Goal: Task Accomplishment & Management: Complete application form

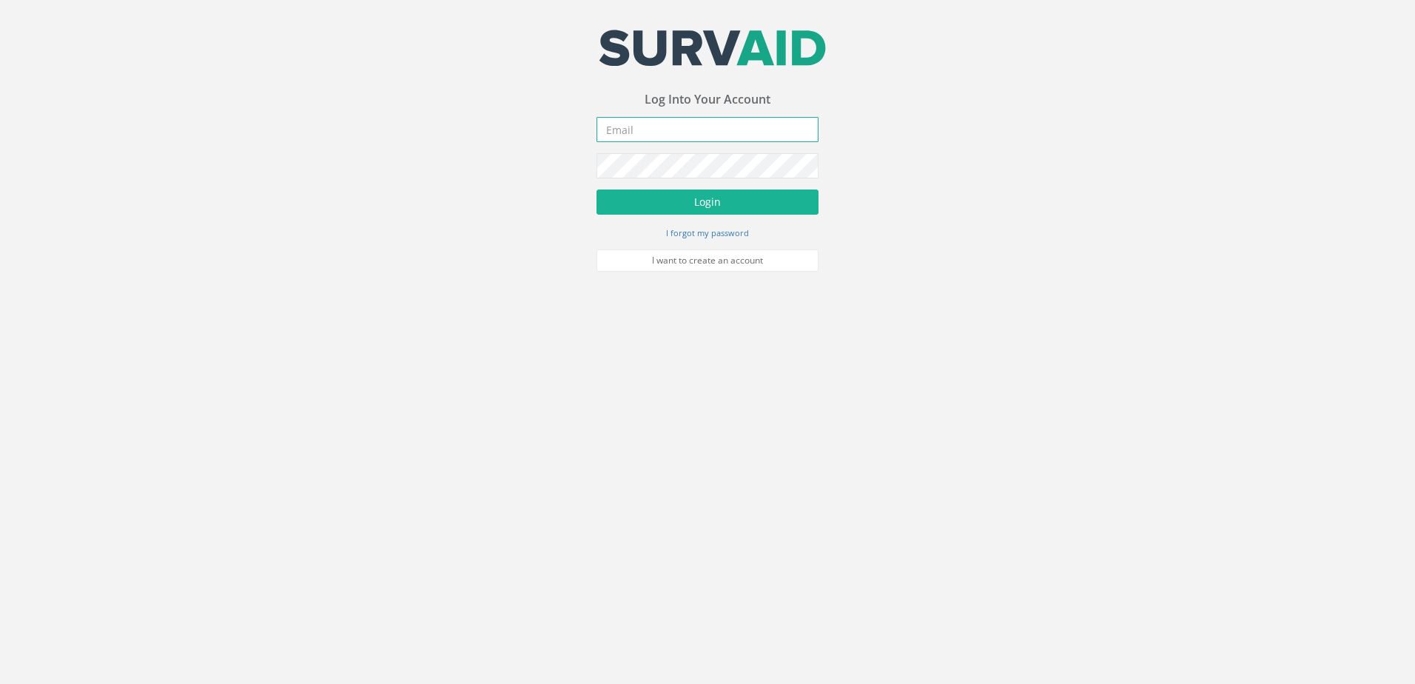
click at [630, 129] on input "email" at bounding box center [708, 129] width 222 height 25
type input "[EMAIL_ADDRESS][DOMAIN_NAME]"
click at [665, 207] on button "Login" at bounding box center [708, 202] width 222 height 25
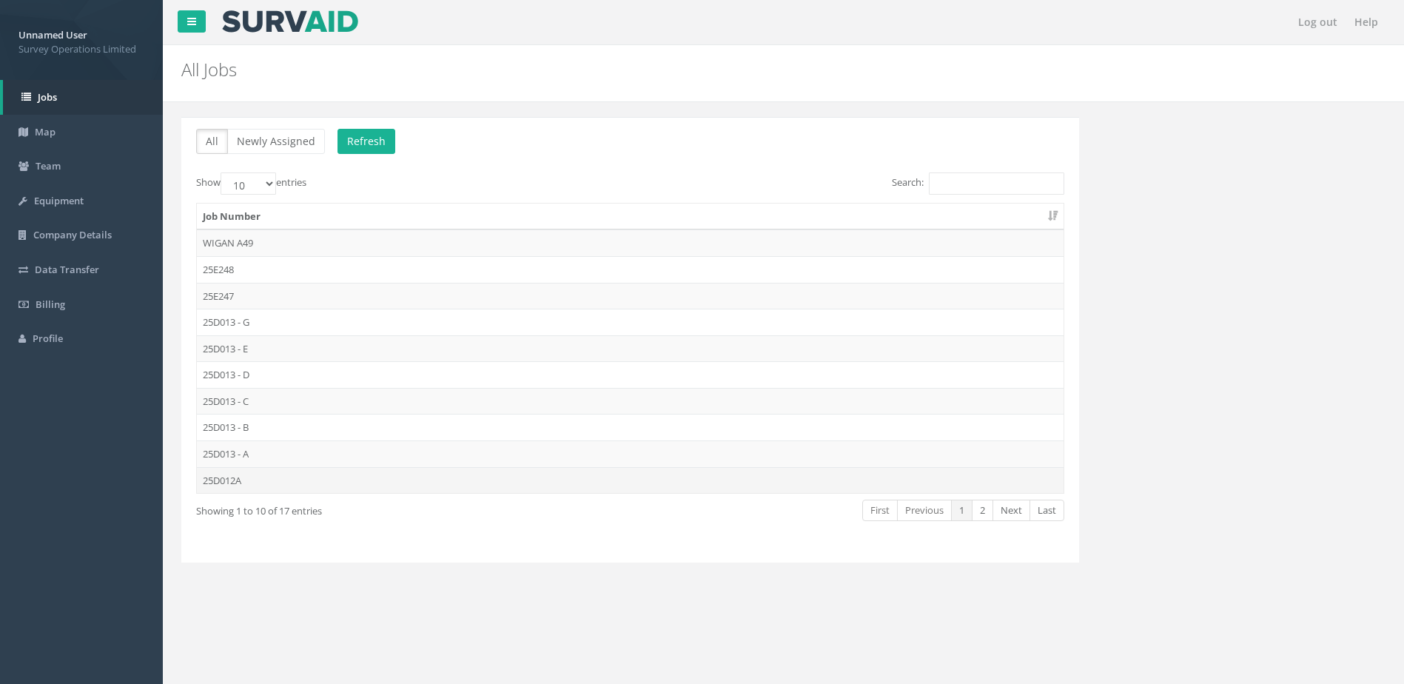
click at [261, 482] on td "25D012A" at bounding box center [630, 480] width 867 height 27
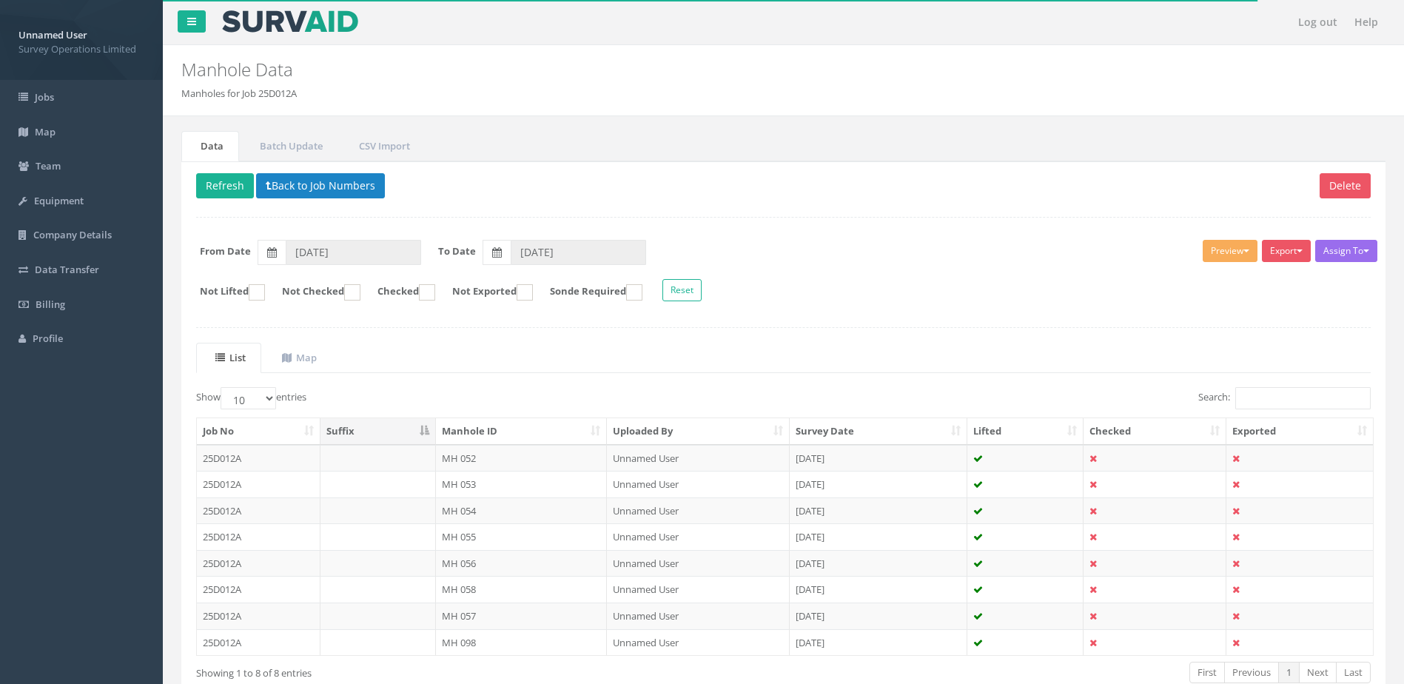
click at [380, 453] on td at bounding box center [378, 458] width 115 height 27
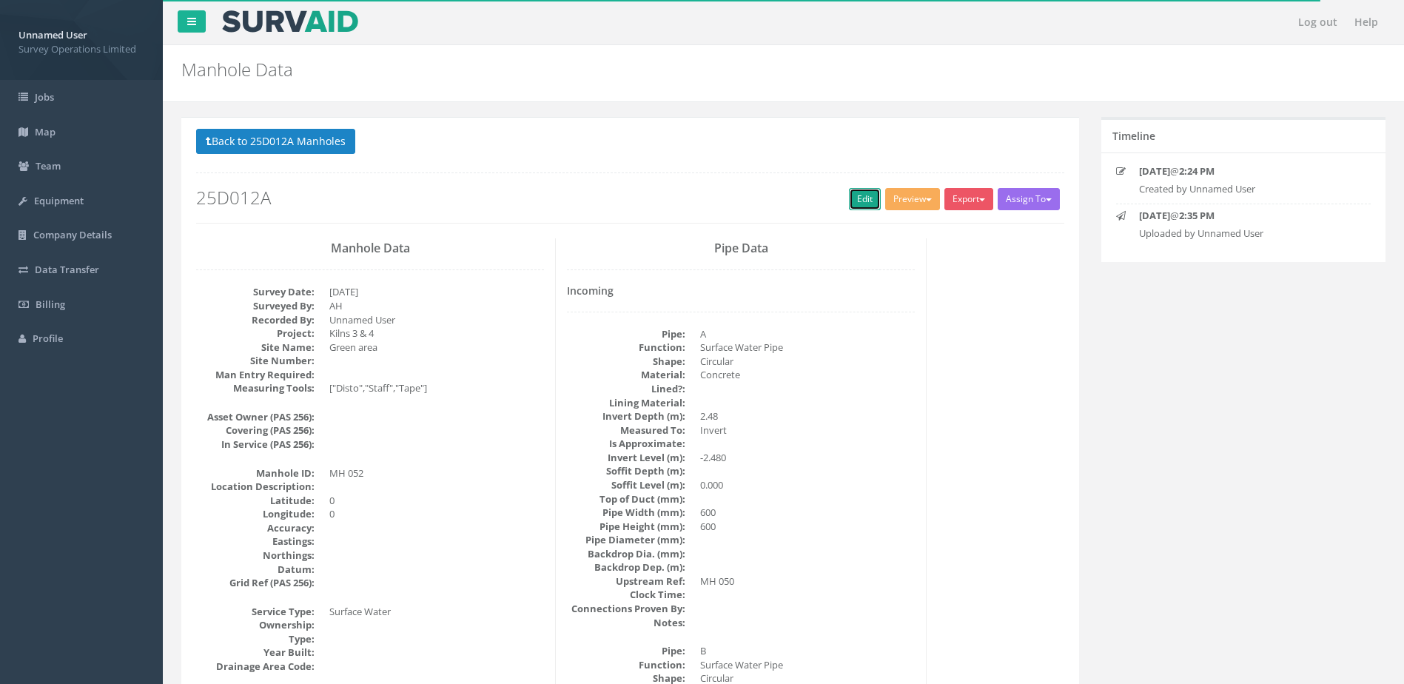
click at [862, 198] on link "Edit" at bounding box center [865, 199] width 32 height 22
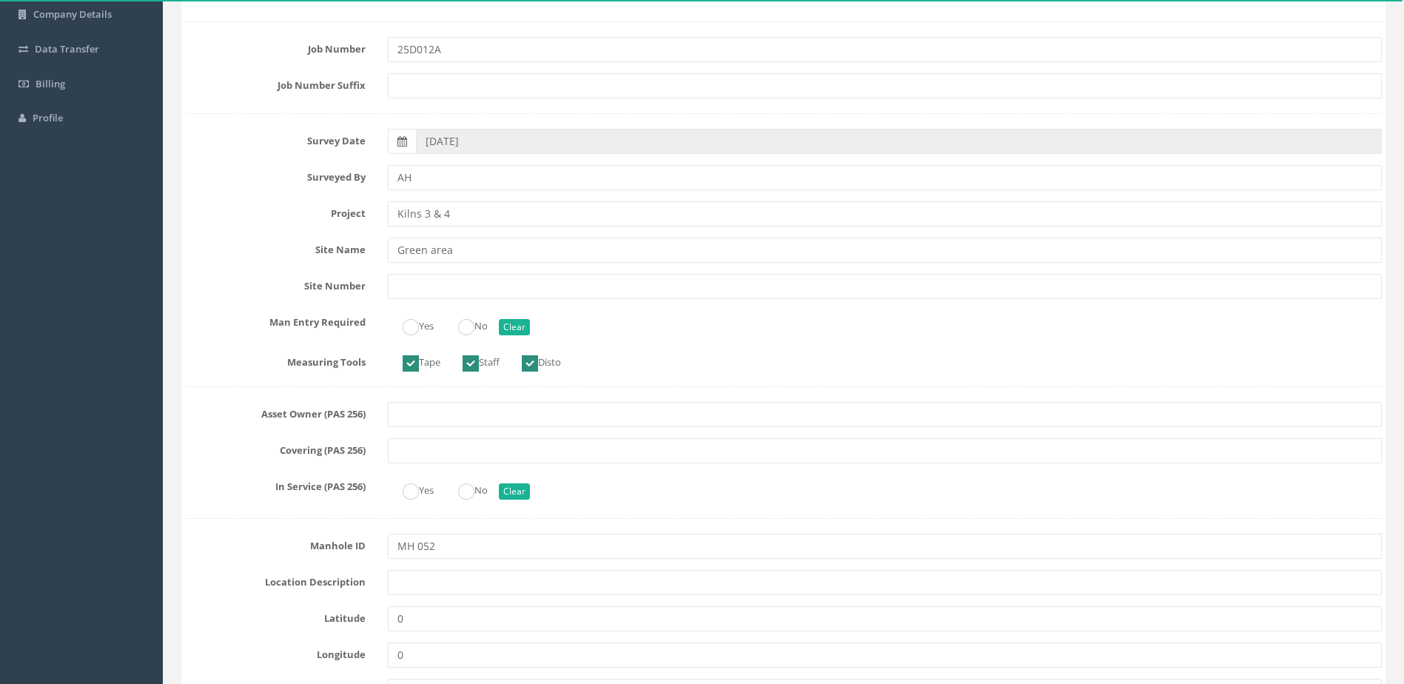
scroll to position [222, 0]
click at [474, 330] on ins at bounding box center [466, 326] width 16 height 16
radio input "true"
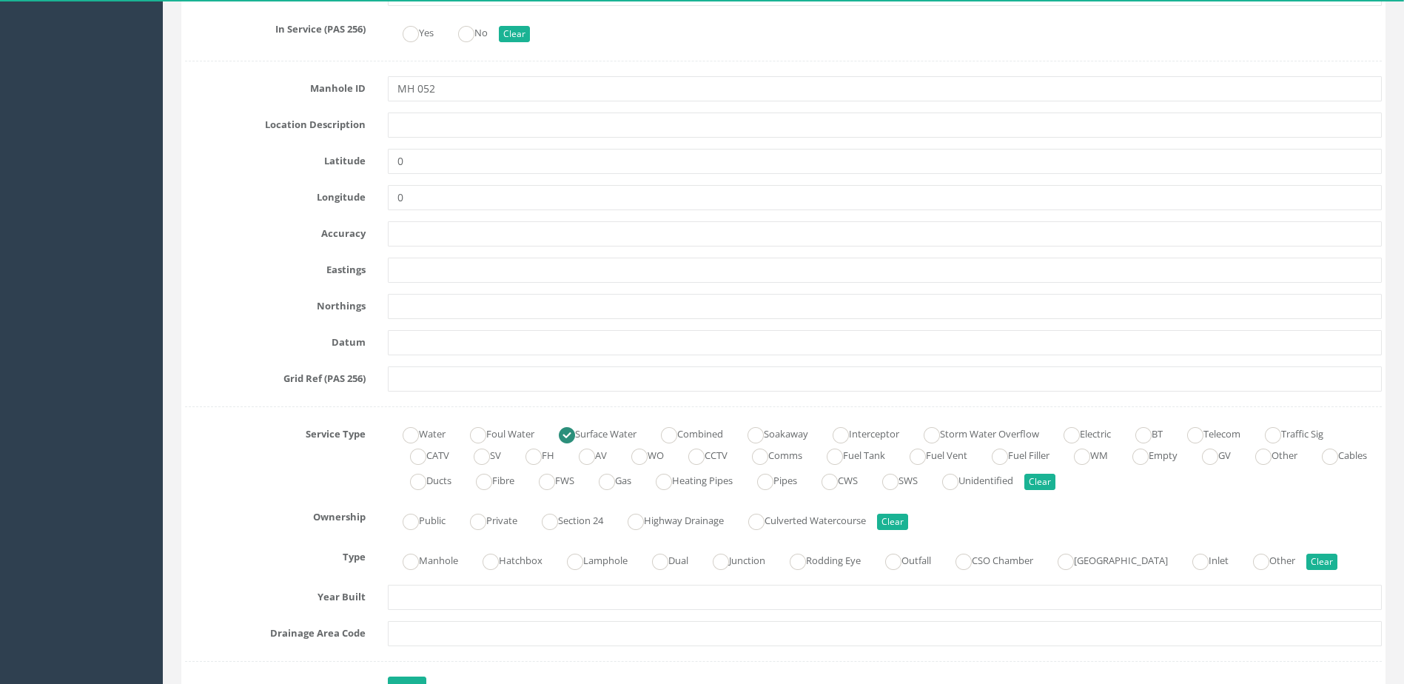
scroll to position [814, 0]
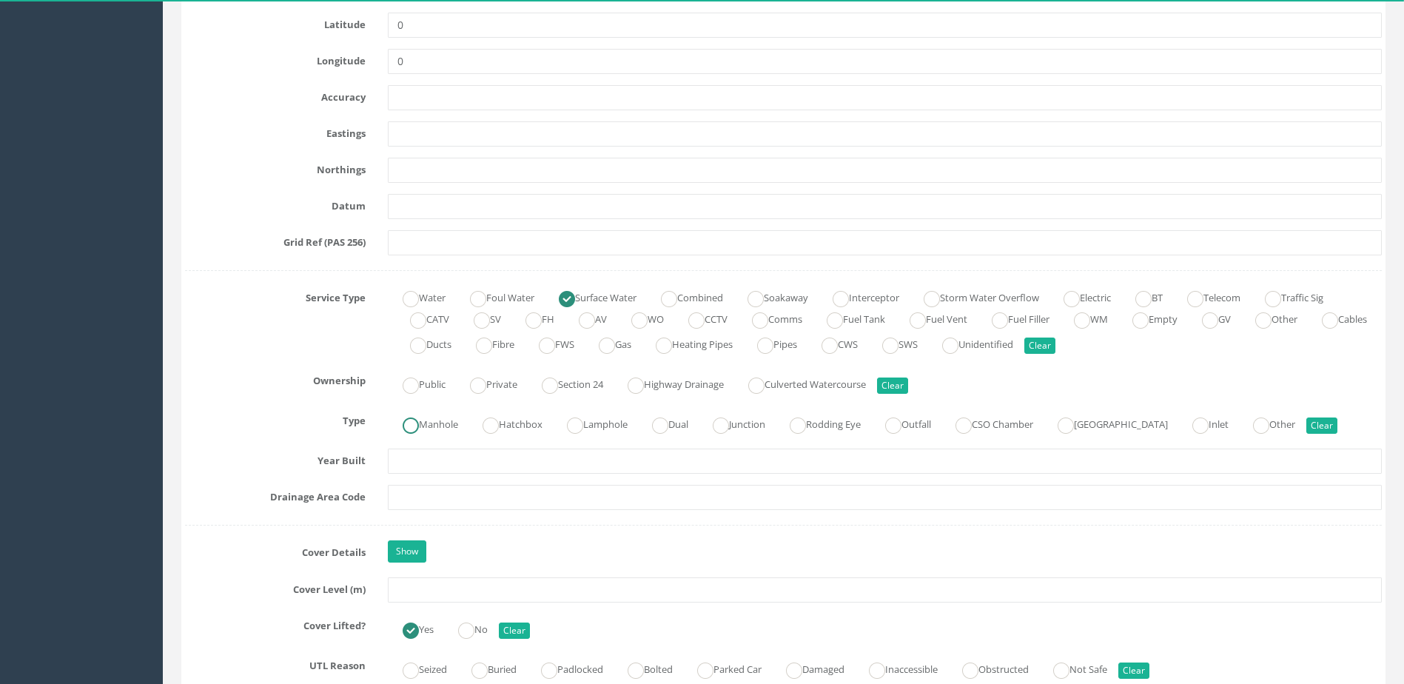
click at [444, 416] on label "Manhole" at bounding box center [423, 422] width 70 height 21
radio input "true"
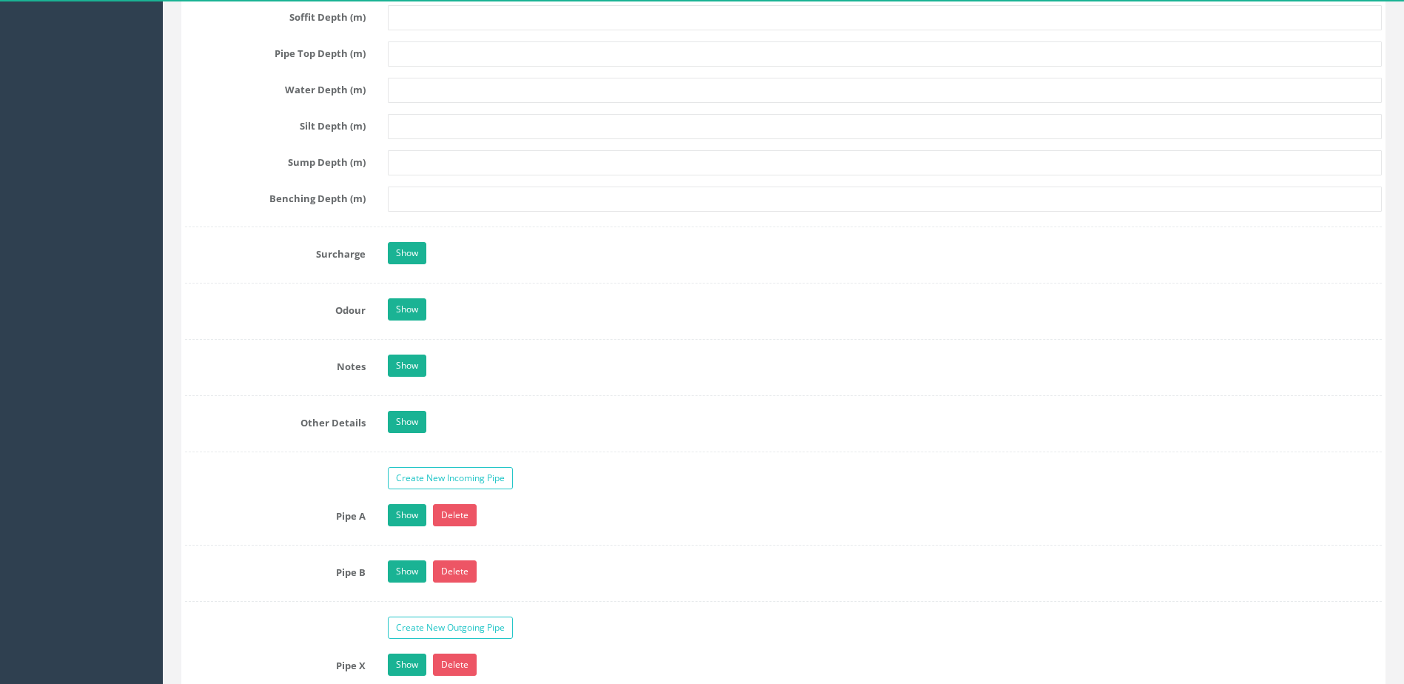
scroll to position [2073, 0]
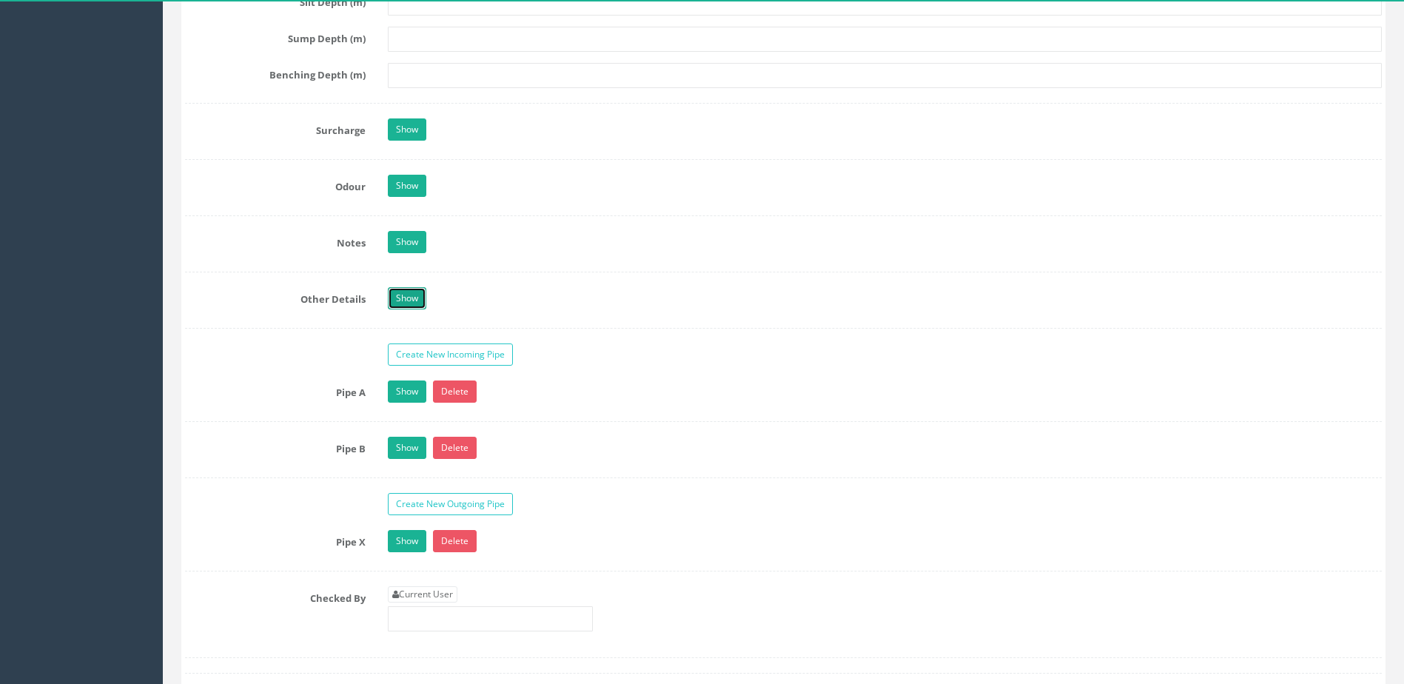
click at [406, 306] on link "Show" at bounding box center [407, 298] width 38 height 22
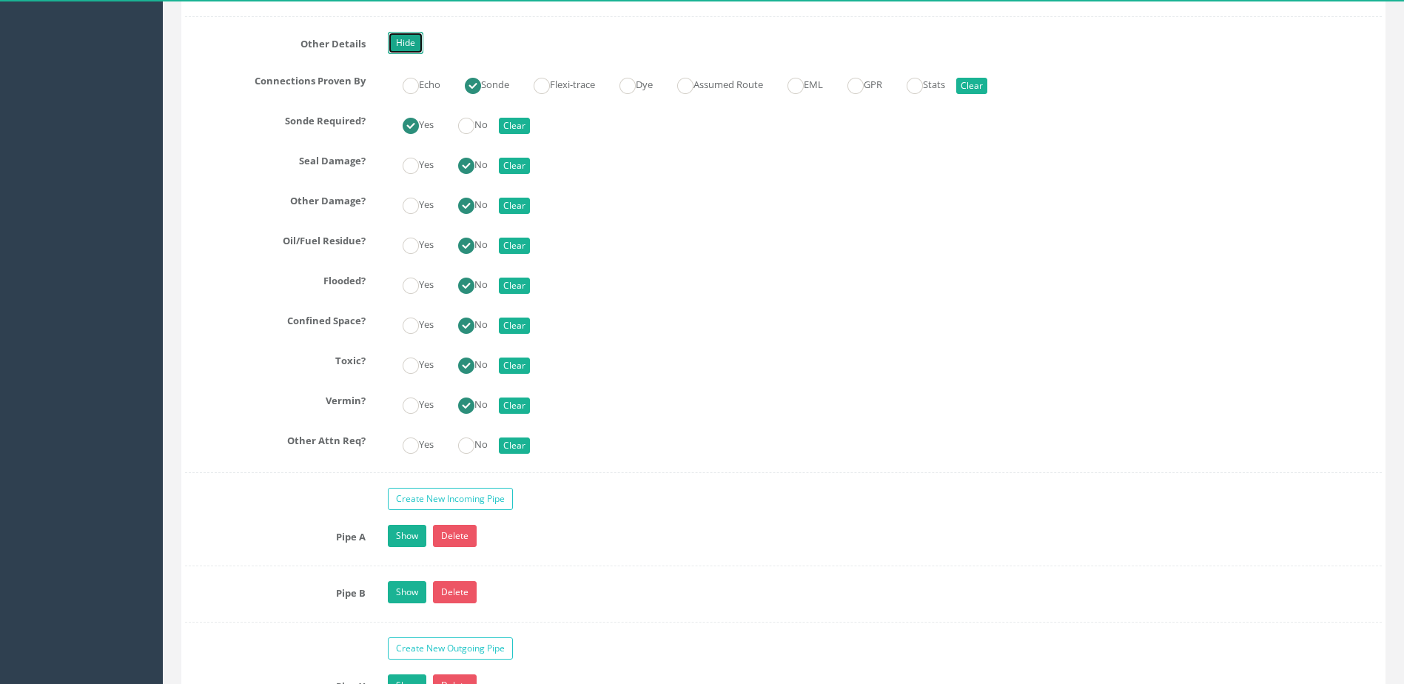
scroll to position [2443, 0]
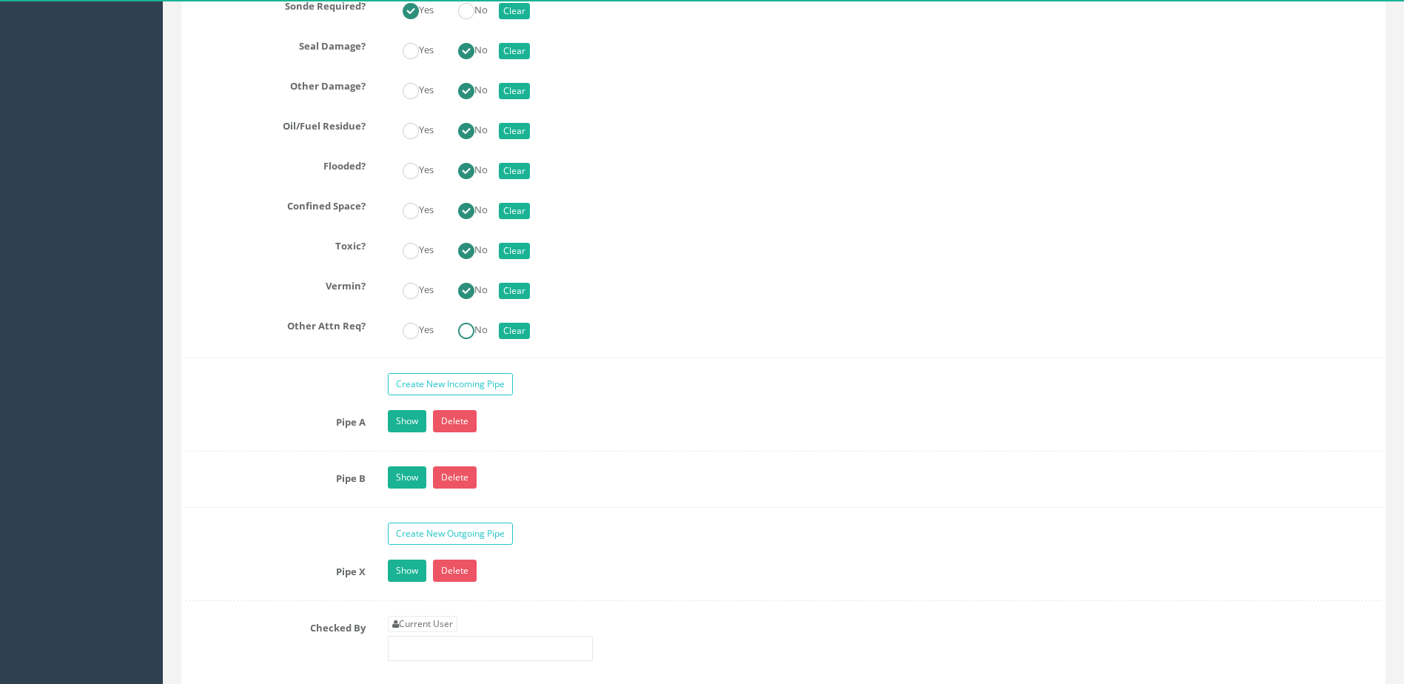
click at [484, 321] on label "No" at bounding box center [465, 328] width 44 height 21
radio input "true"
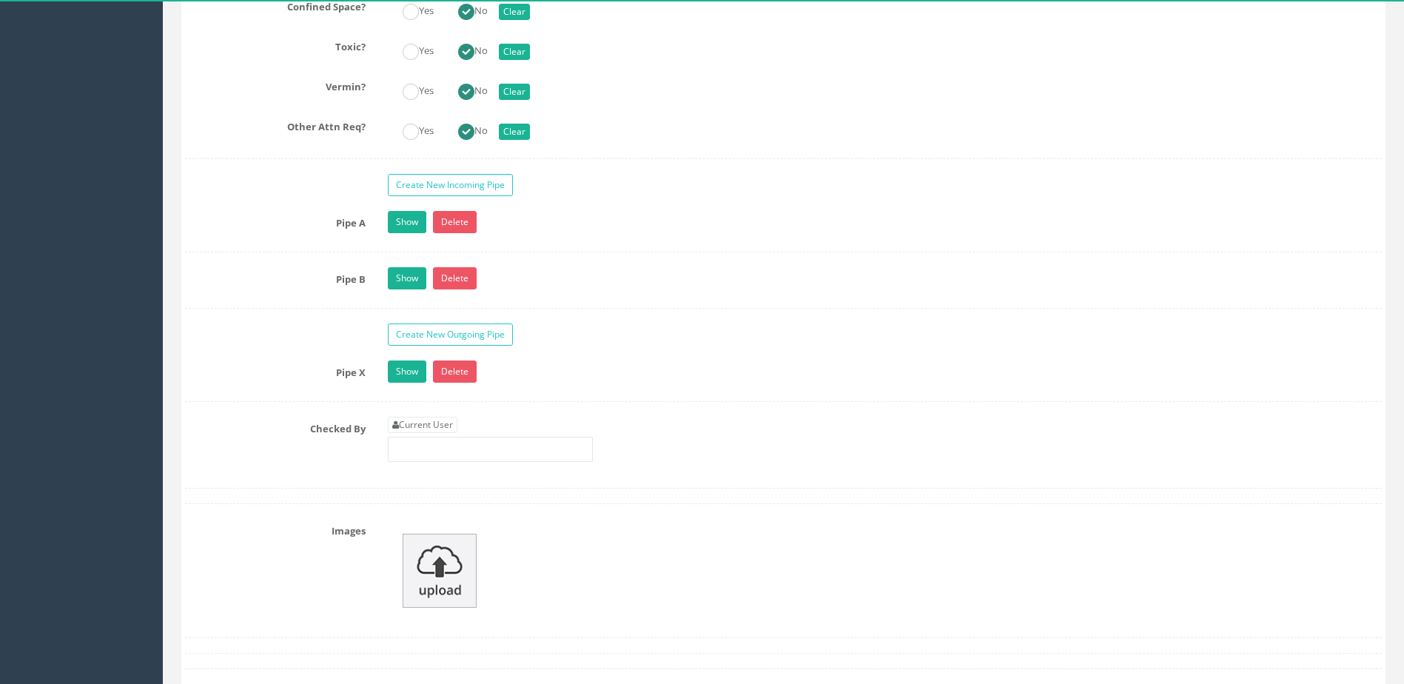
scroll to position [2665, 0]
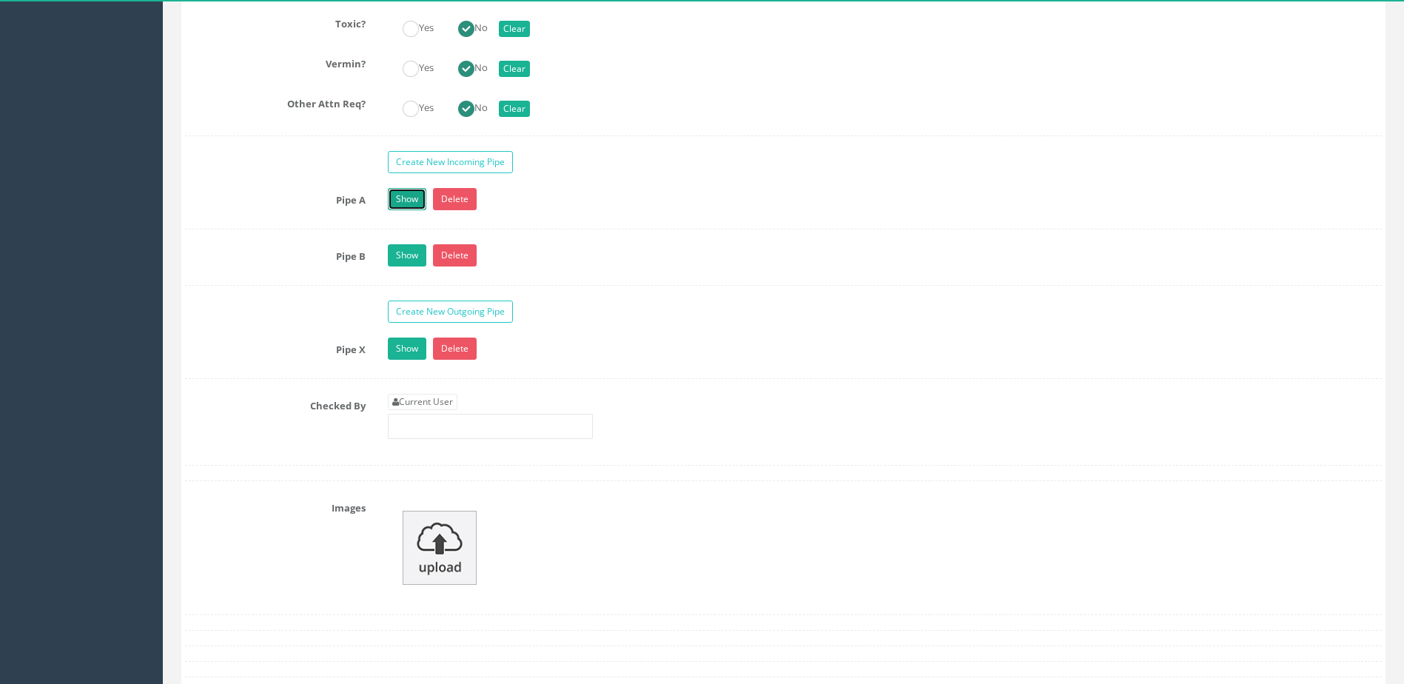
click at [413, 206] on link "Show" at bounding box center [407, 199] width 38 height 22
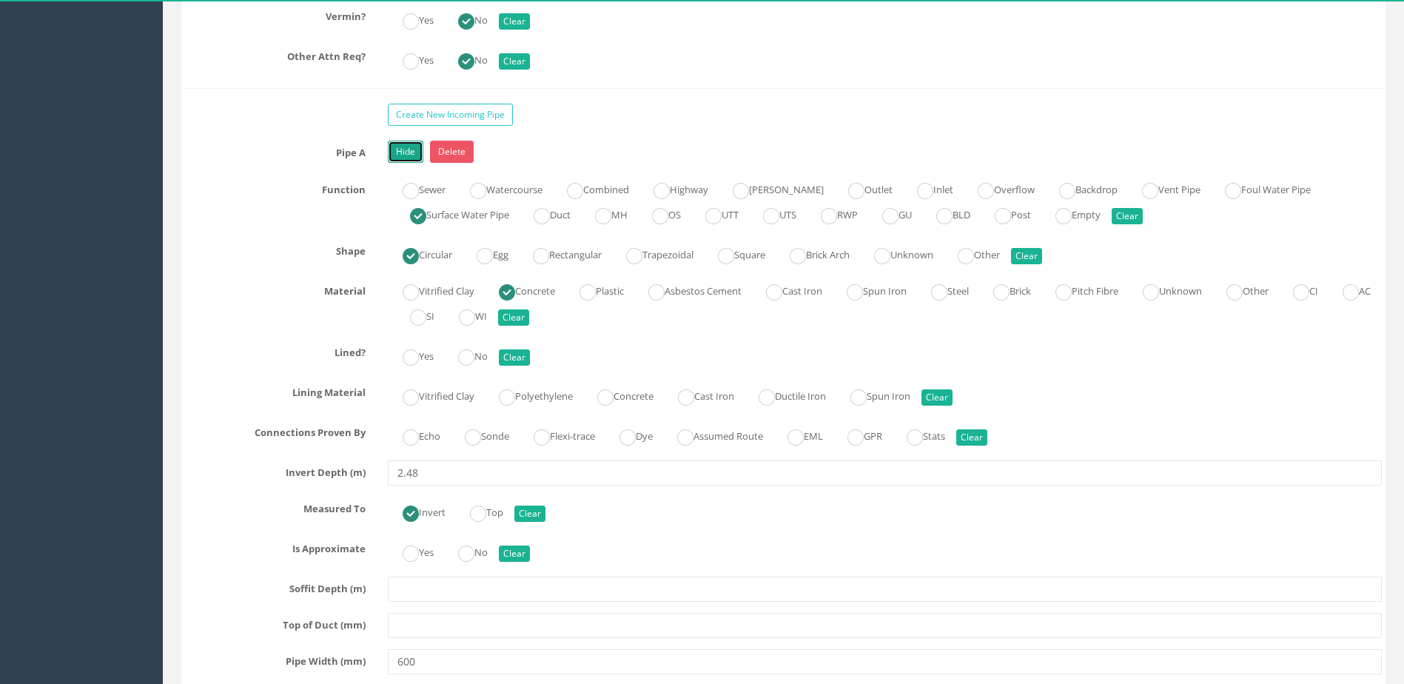
scroll to position [2739, 0]
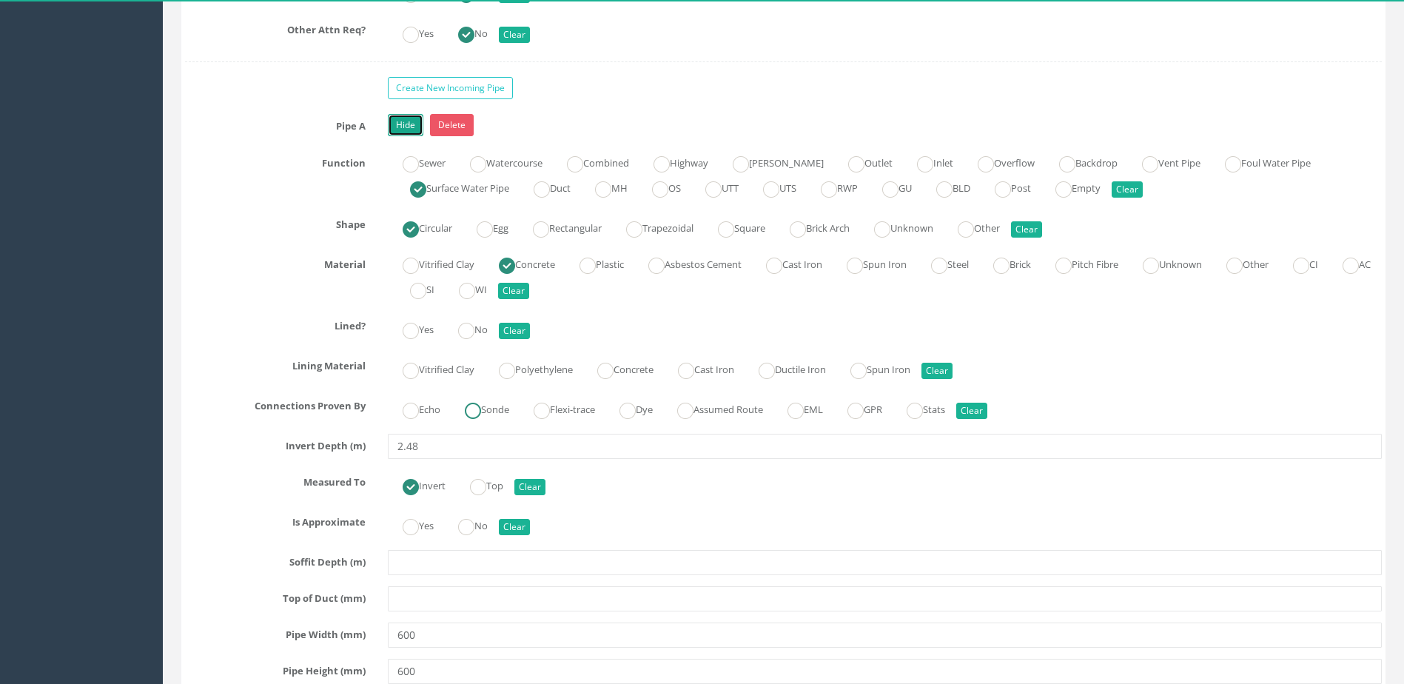
click at [481, 409] on ins at bounding box center [473, 411] width 16 height 16
radio input "true"
click at [459, 375] on label "Vitrified Clay" at bounding box center [431, 368] width 87 height 21
click at [951, 366] on button "Clear" at bounding box center [937, 371] width 31 height 16
radio input "false"
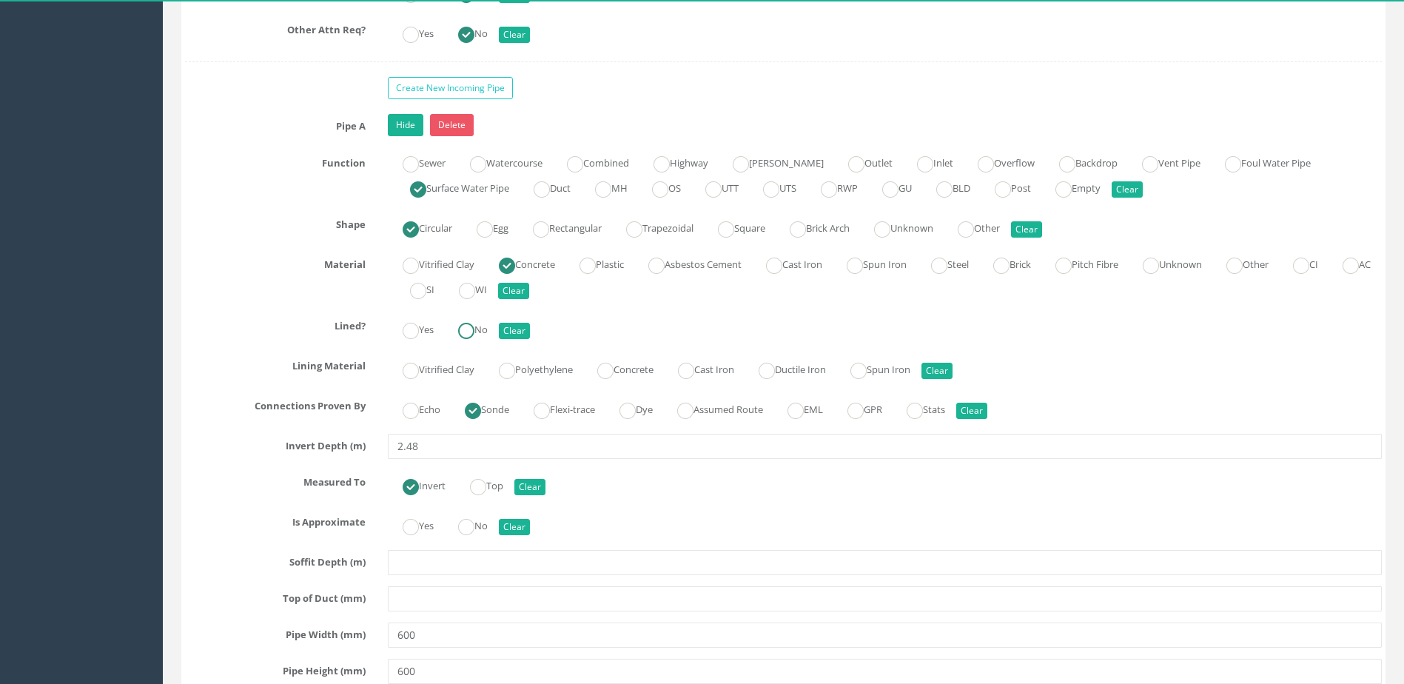
click at [481, 338] on label "No" at bounding box center [465, 328] width 44 height 21
radio input "true"
click at [472, 530] on ins at bounding box center [466, 527] width 16 height 16
radio input "true"
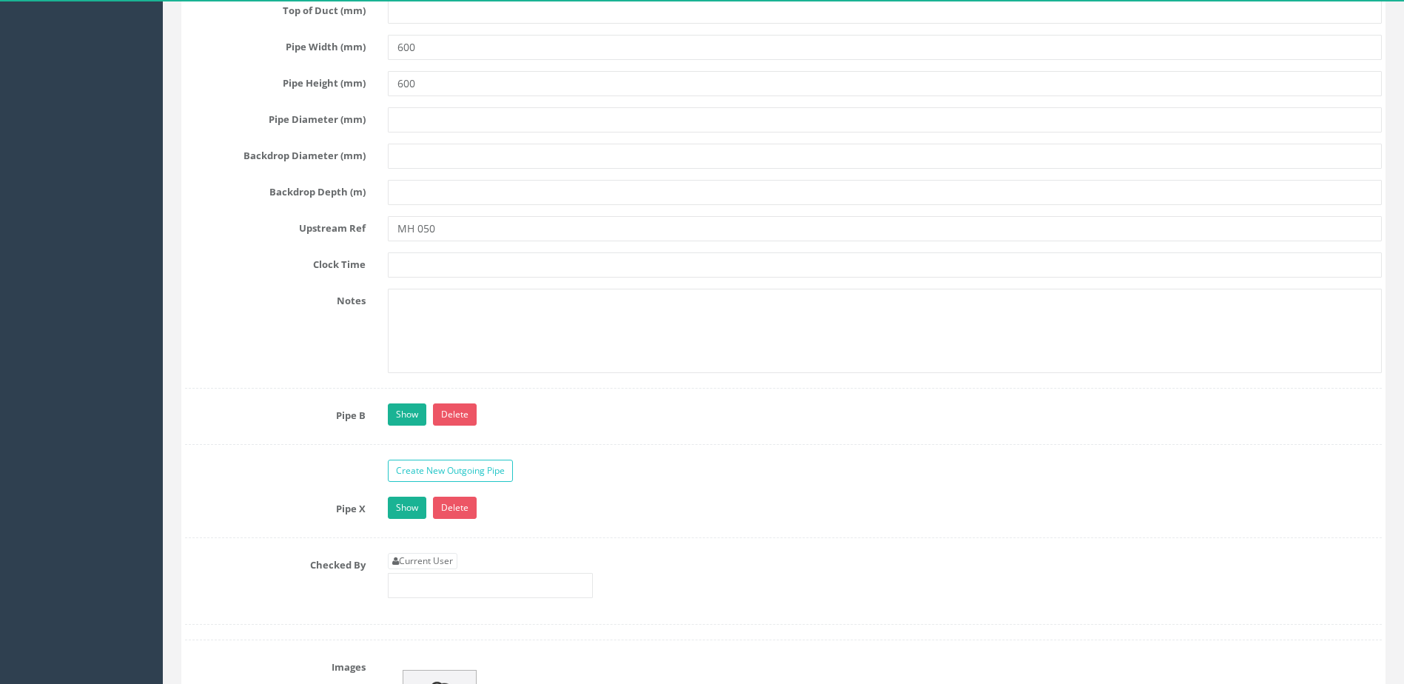
scroll to position [3331, 0]
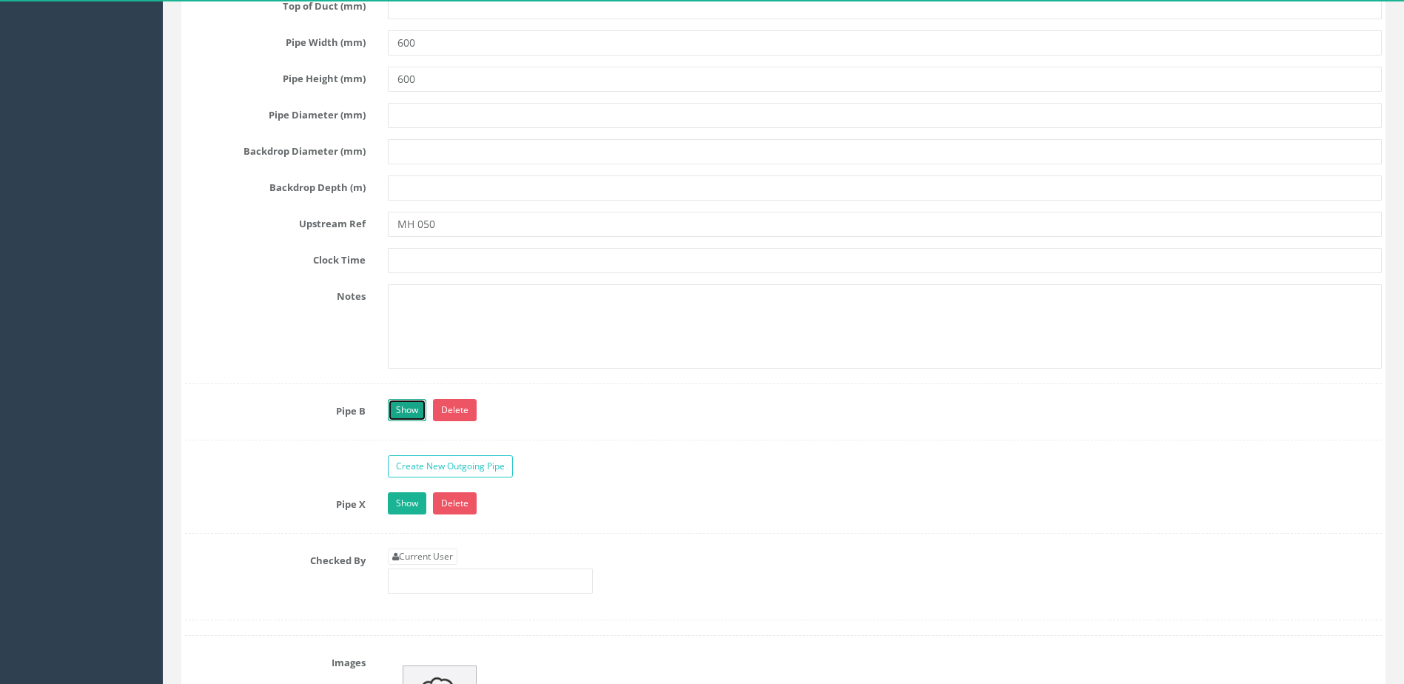
click at [395, 412] on link "Show" at bounding box center [407, 410] width 38 height 22
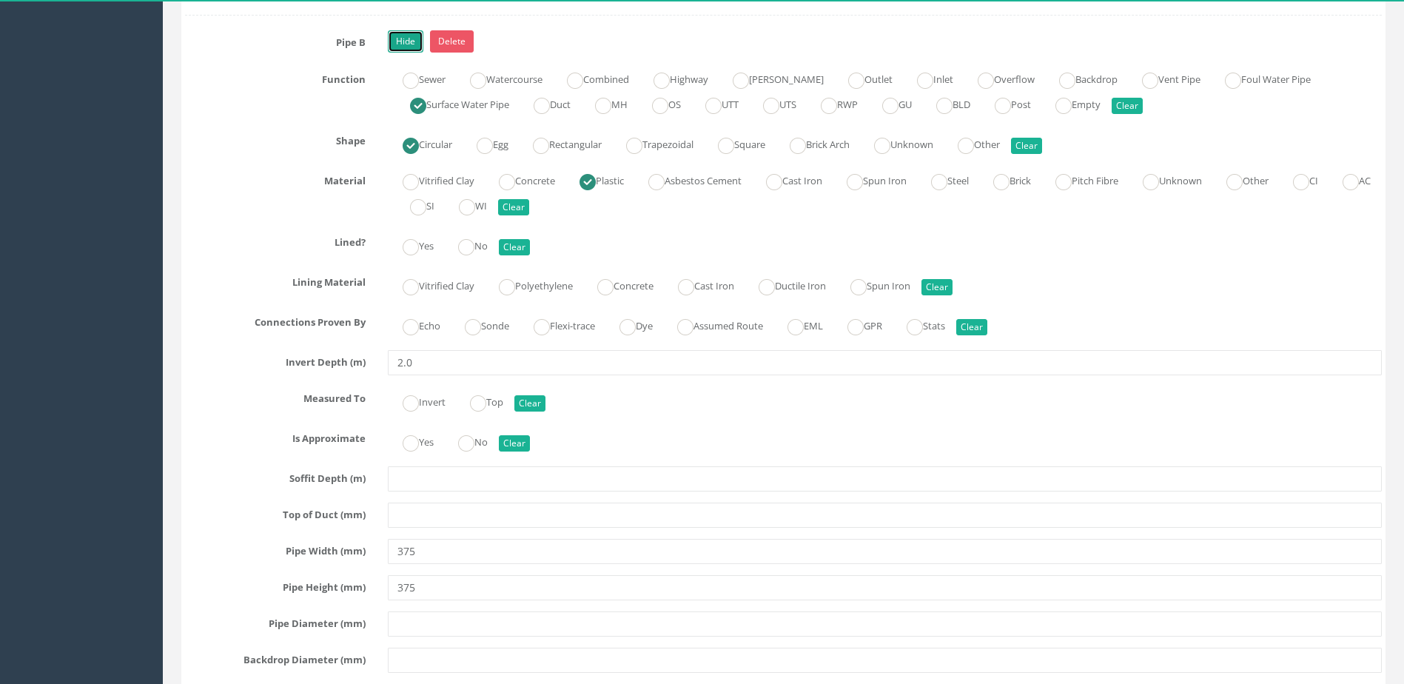
scroll to position [3702, 0]
click at [487, 329] on label "Sonde" at bounding box center [479, 322] width 59 height 21
radio input "true"
click at [471, 247] on ins at bounding box center [466, 246] width 16 height 16
radio input "true"
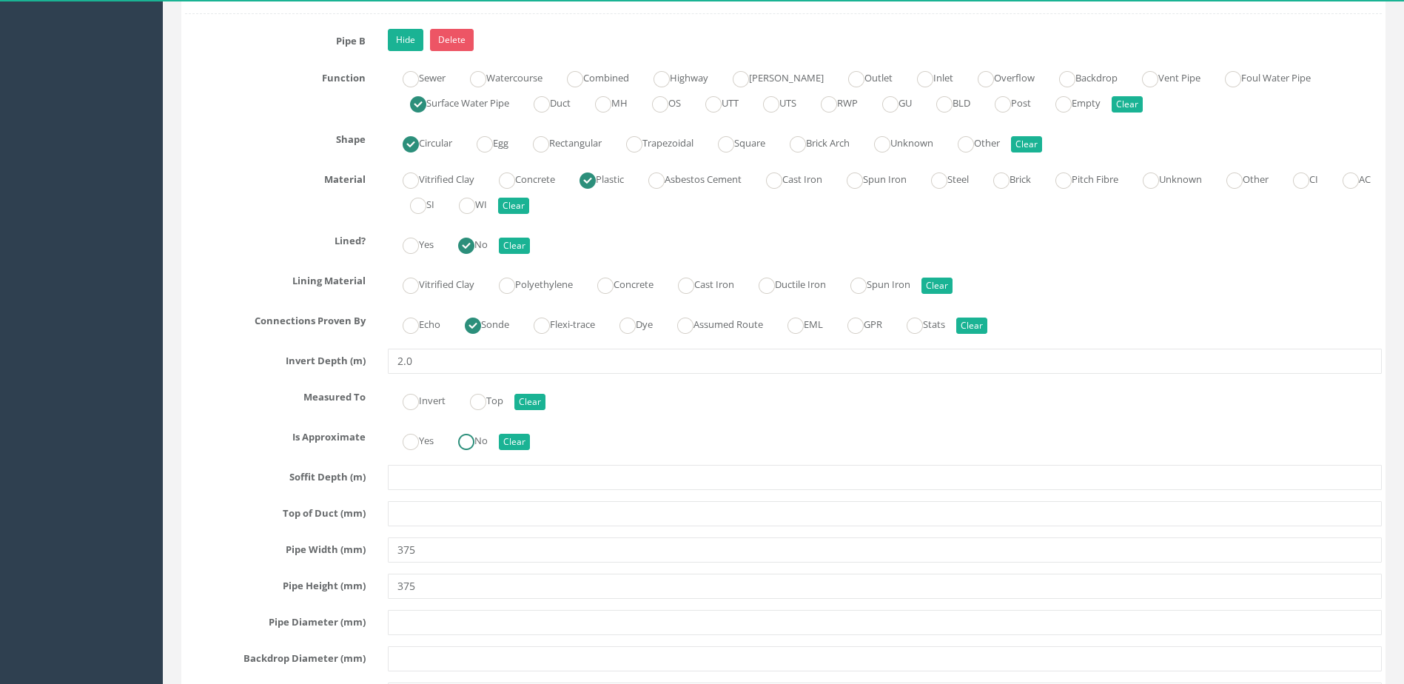
click at [475, 443] on ins at bounding box center [466, 442] width 16 height 16
radio input "true"
click at [436, 391] on label "Invert" at bounding box center [417, 399] width 58 height 21
radio input "true"
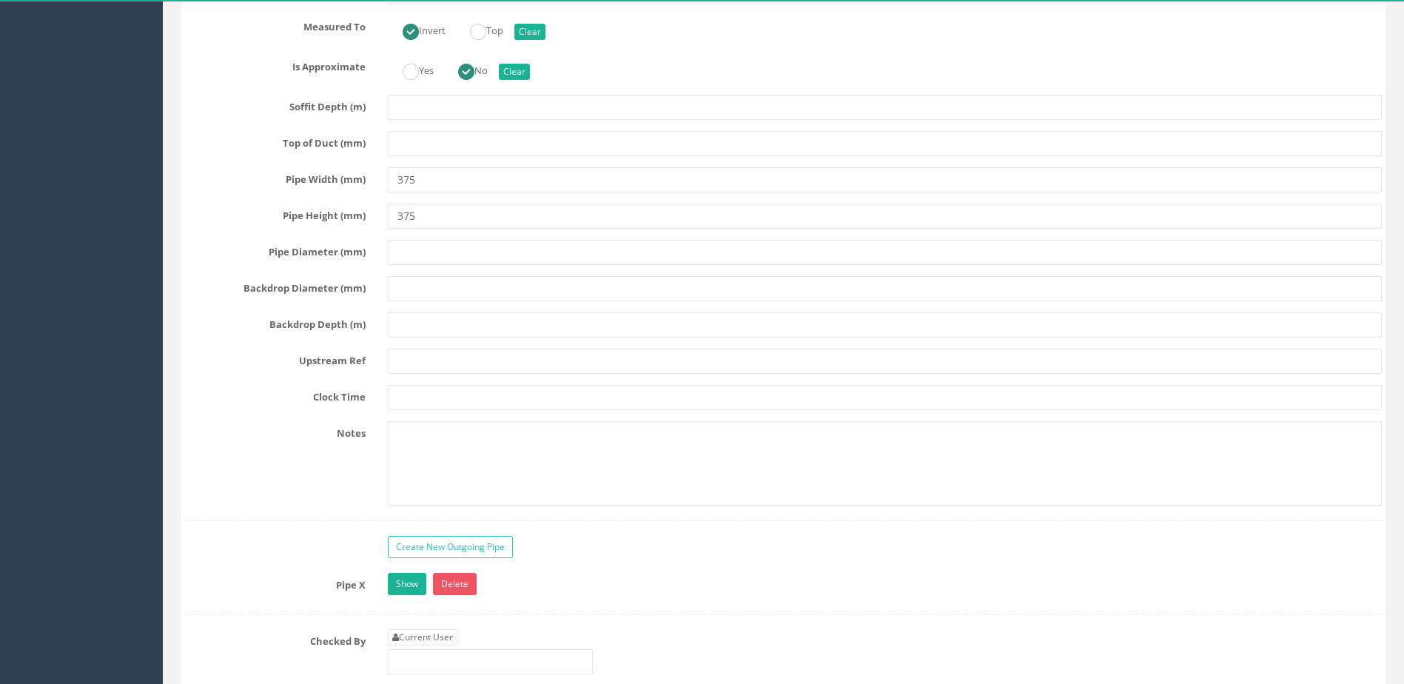
scroll to position [4220, 0]
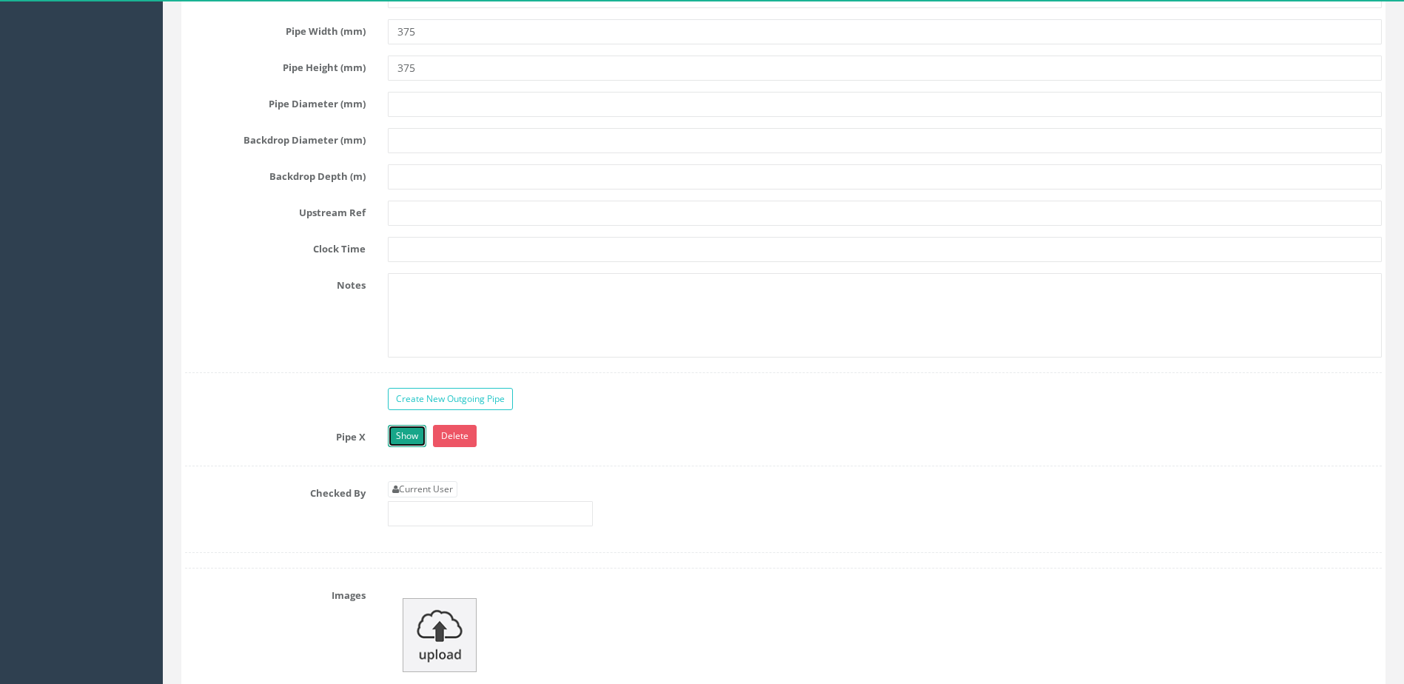
click at [405, 432] on link "Show" at bounding box center [407, 436] width 38 height 22
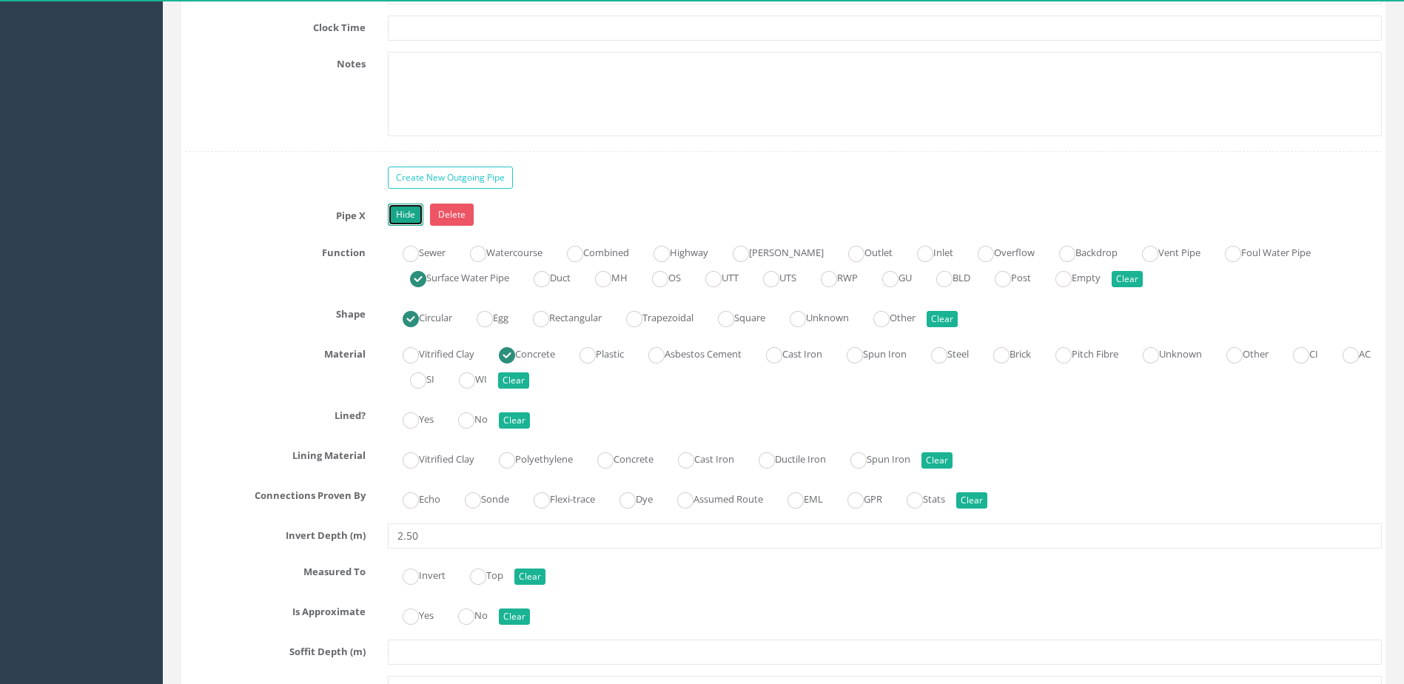
scroll to position [4442, 0]
click at [474, 426] on ins at bounding box center [466, 420] width 16 height 16
radio input "true"
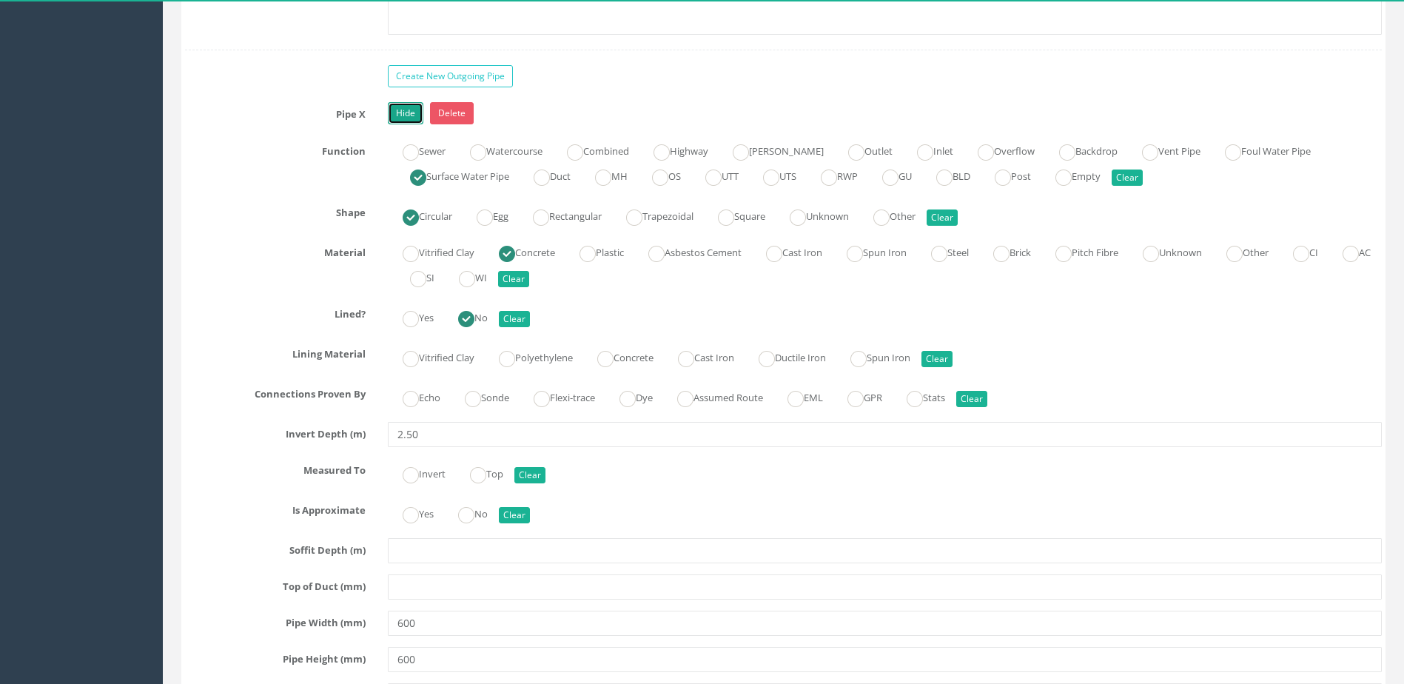
scroll to position [4590, 0]
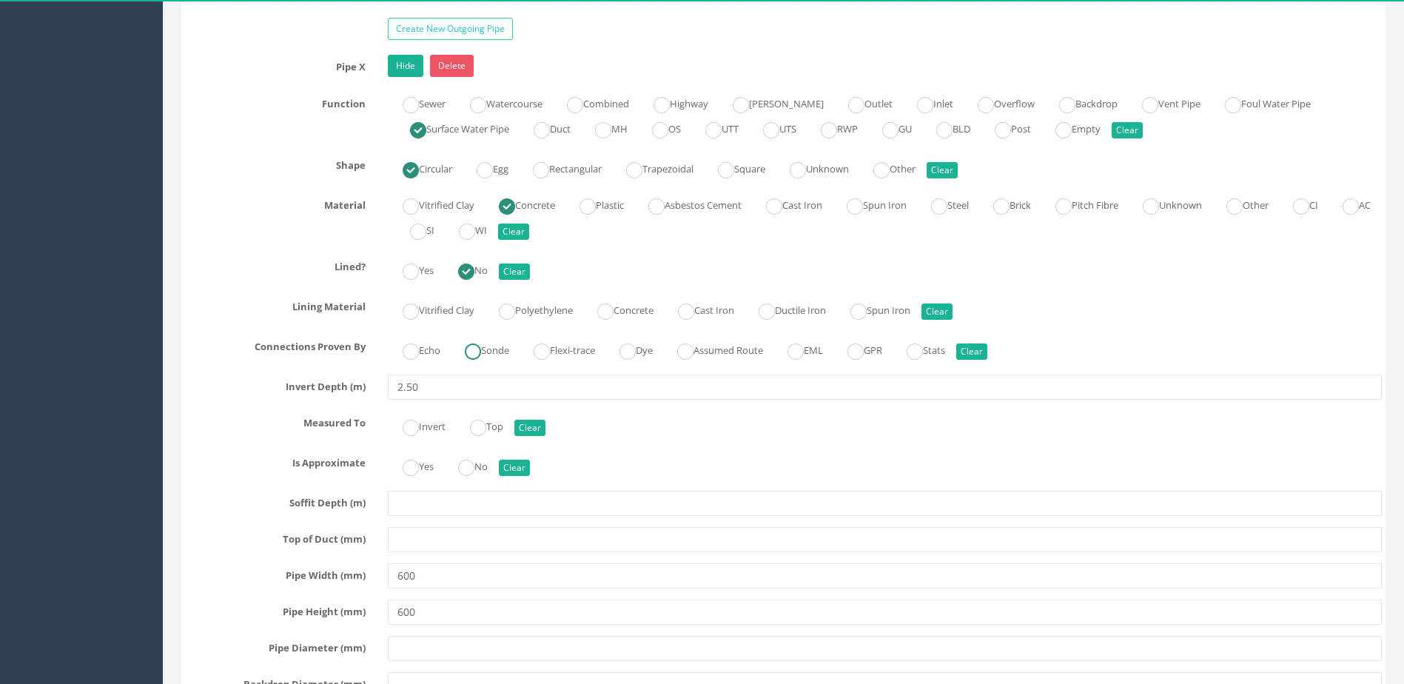
click at [485, 350] on label "Sonde" at bounding box center [479, 348] width 59 height 21
radio input "true"
drag, startPoint x: 475, startPoint y: 464, endPoint x: 423, endPoint y: 436, distance: 58.3
click at [474, 464] on ins at bounding box center [466, 468] width 16 height 16
radio input "true"
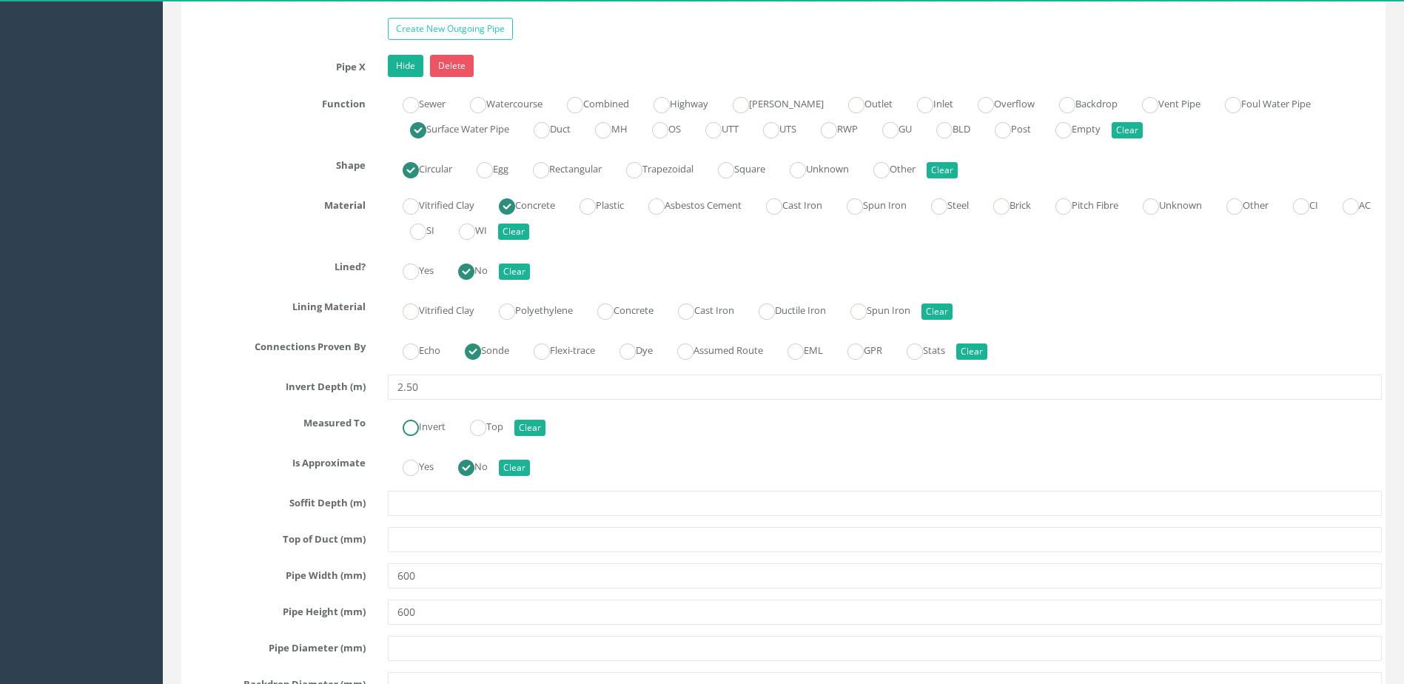
click at [410, 420] on ins at bounding box center [411, 428] width 16 height 16
radio input "true"
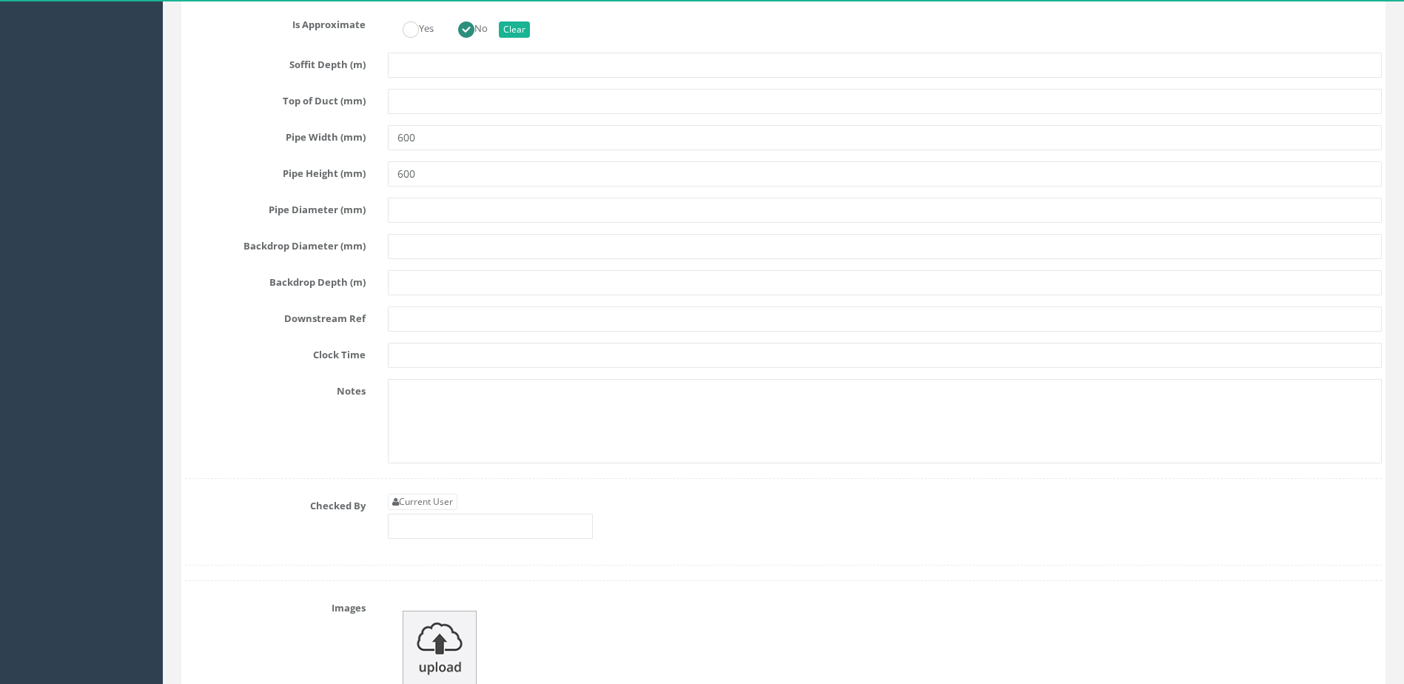
scroll to position [5108, 0]
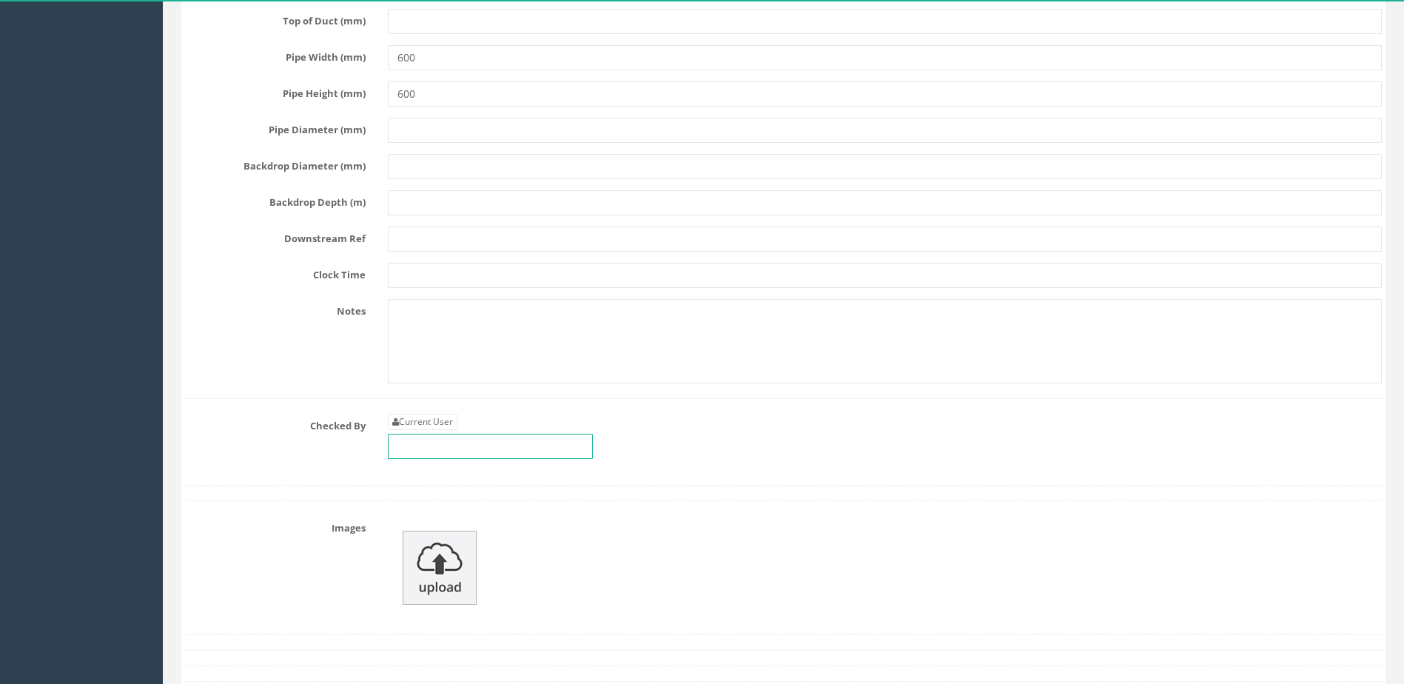
click at [476, 444] on input "text" at bounding box center [490, 446] width 205 height 25
type input "m"
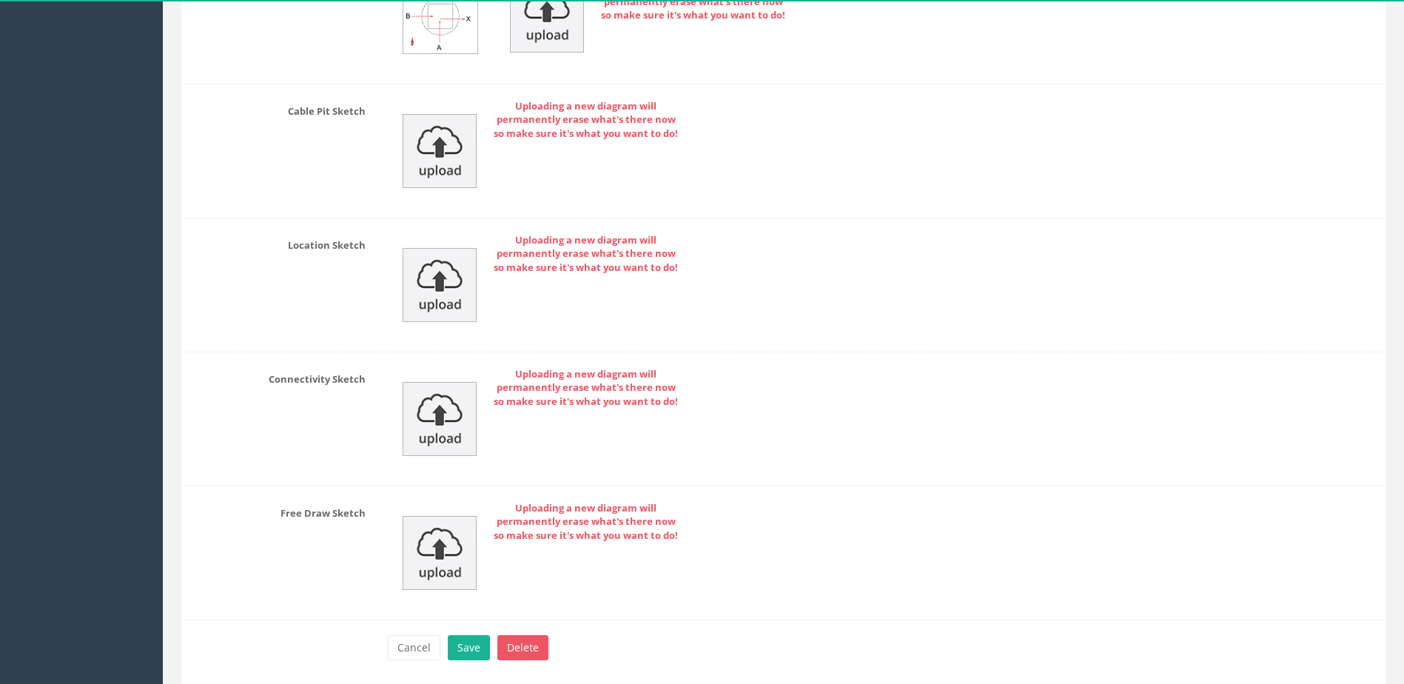
scroll to position [6051, 0]
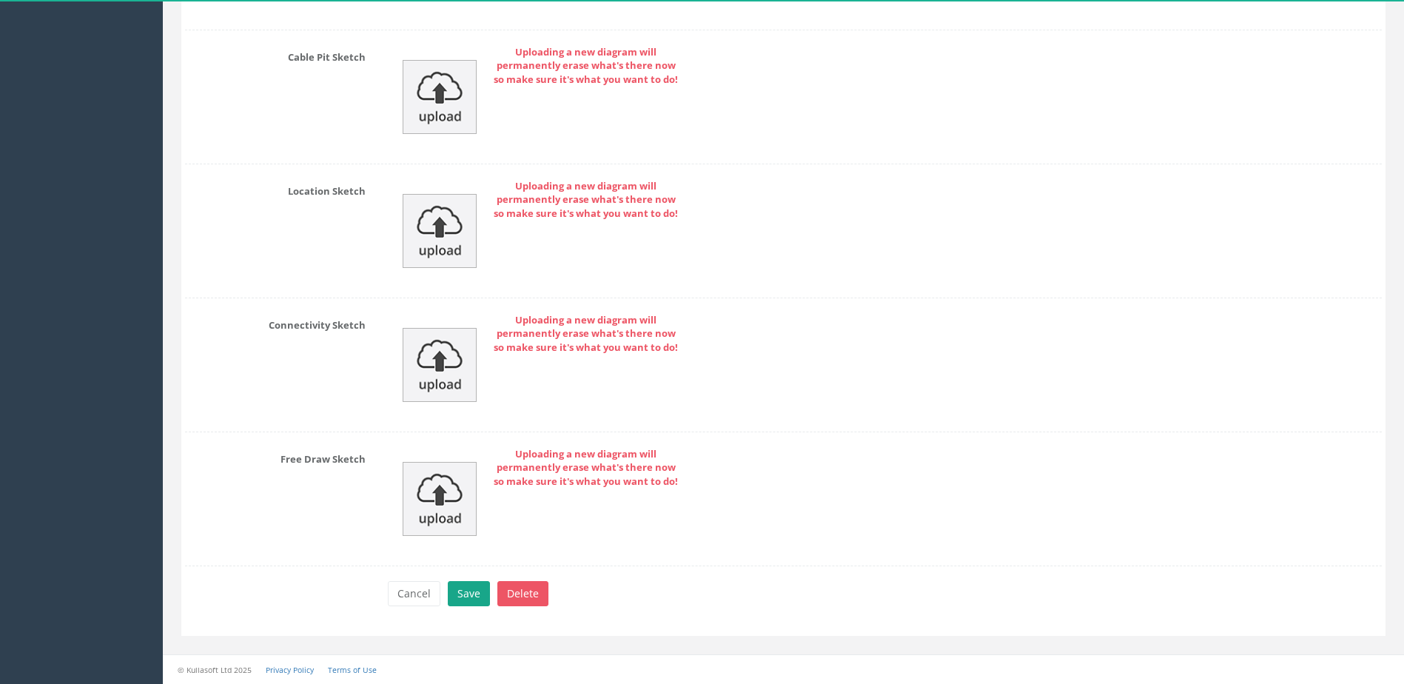
type input "MP"
click at [473, 591] on button "Save" at bounding box center [469, 593] width 42 height 25
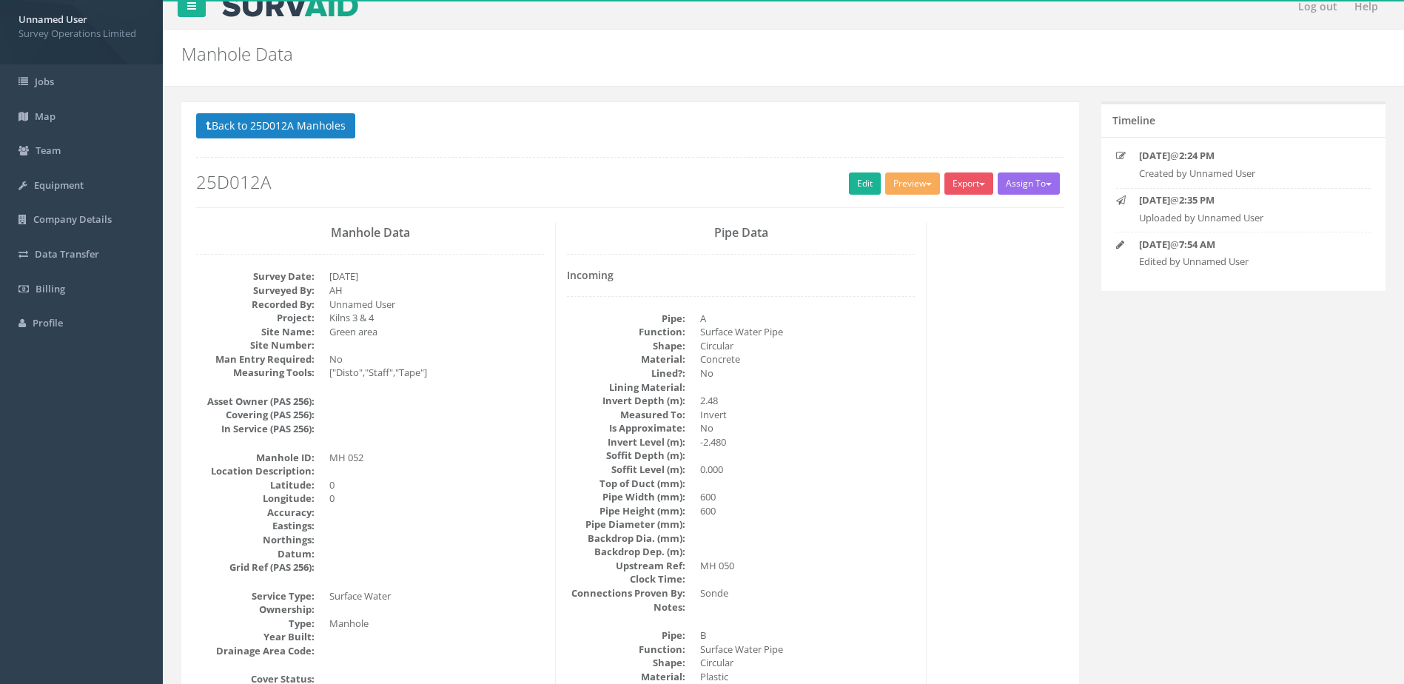
scroll to position [0, 0]
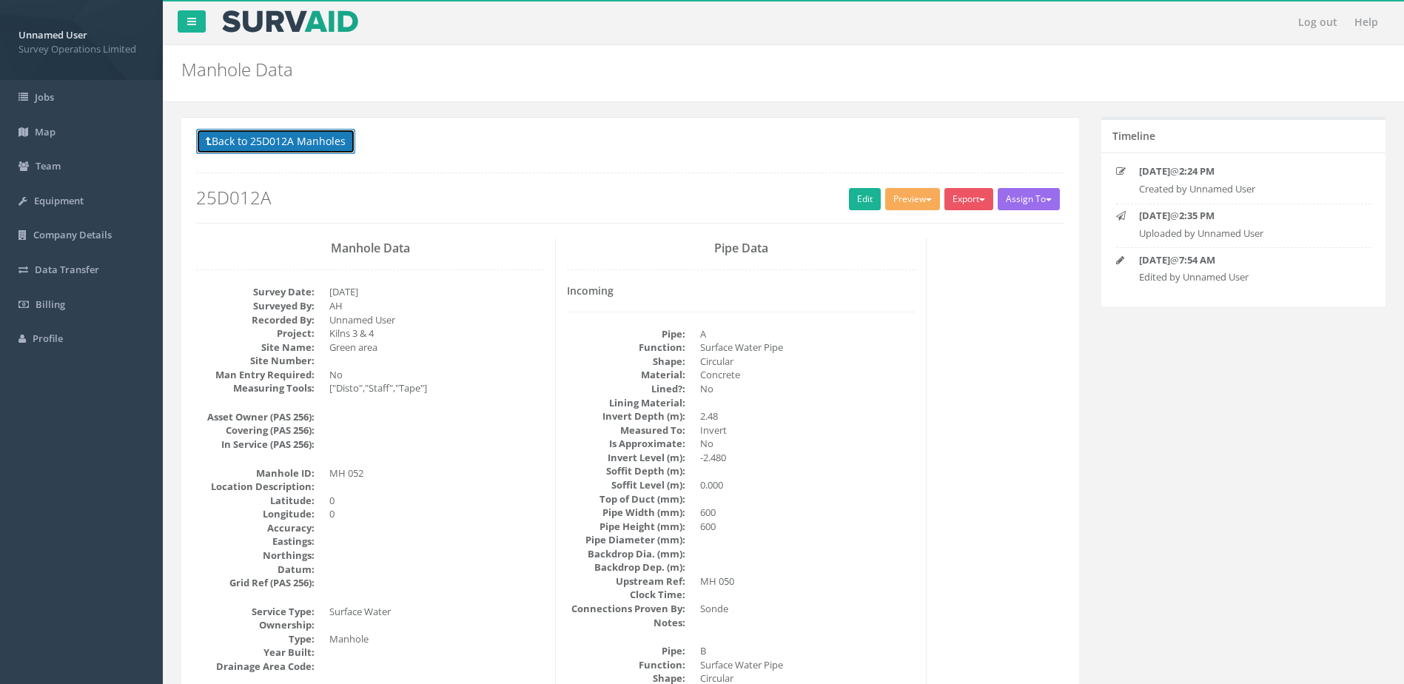
click at [227, 133] on button "Back to 25D012A Manholes" at bounding box center [275, 141] width 159 height 25
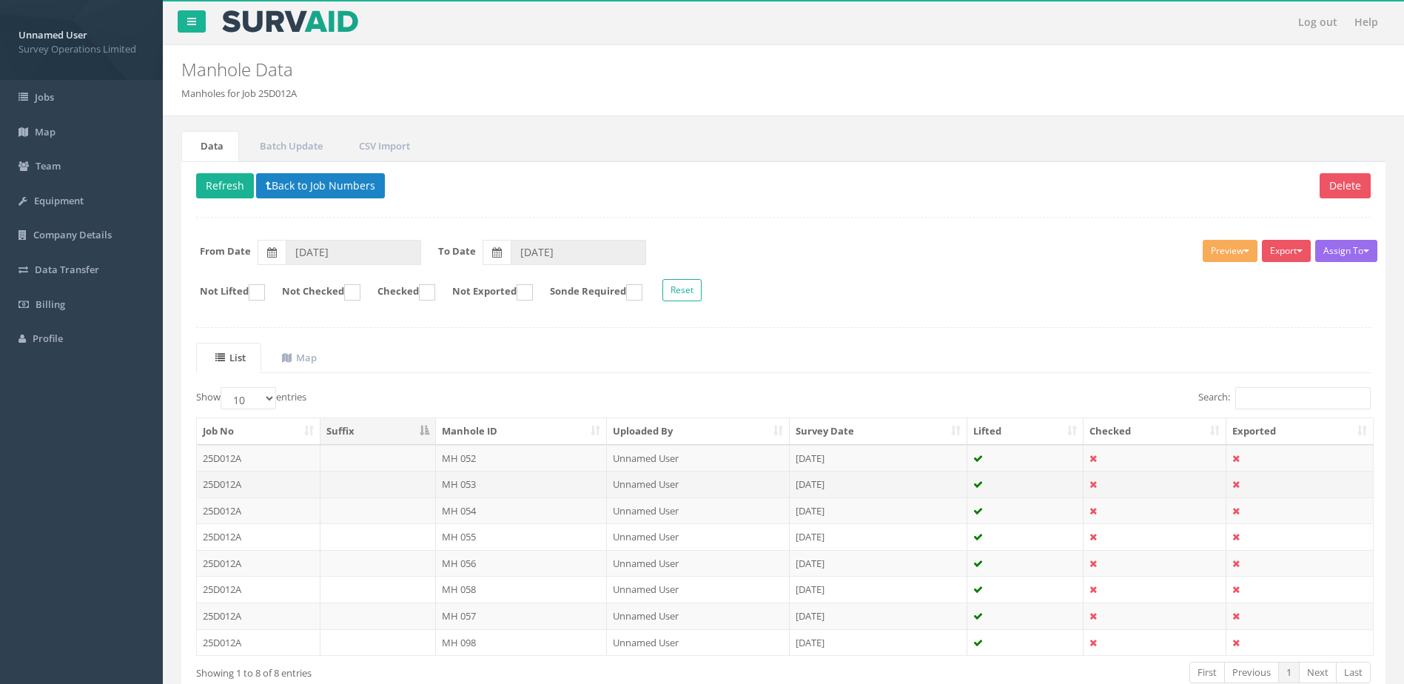
click at [332, 480] on td at bounding box center [378, 484] width 115 height 27
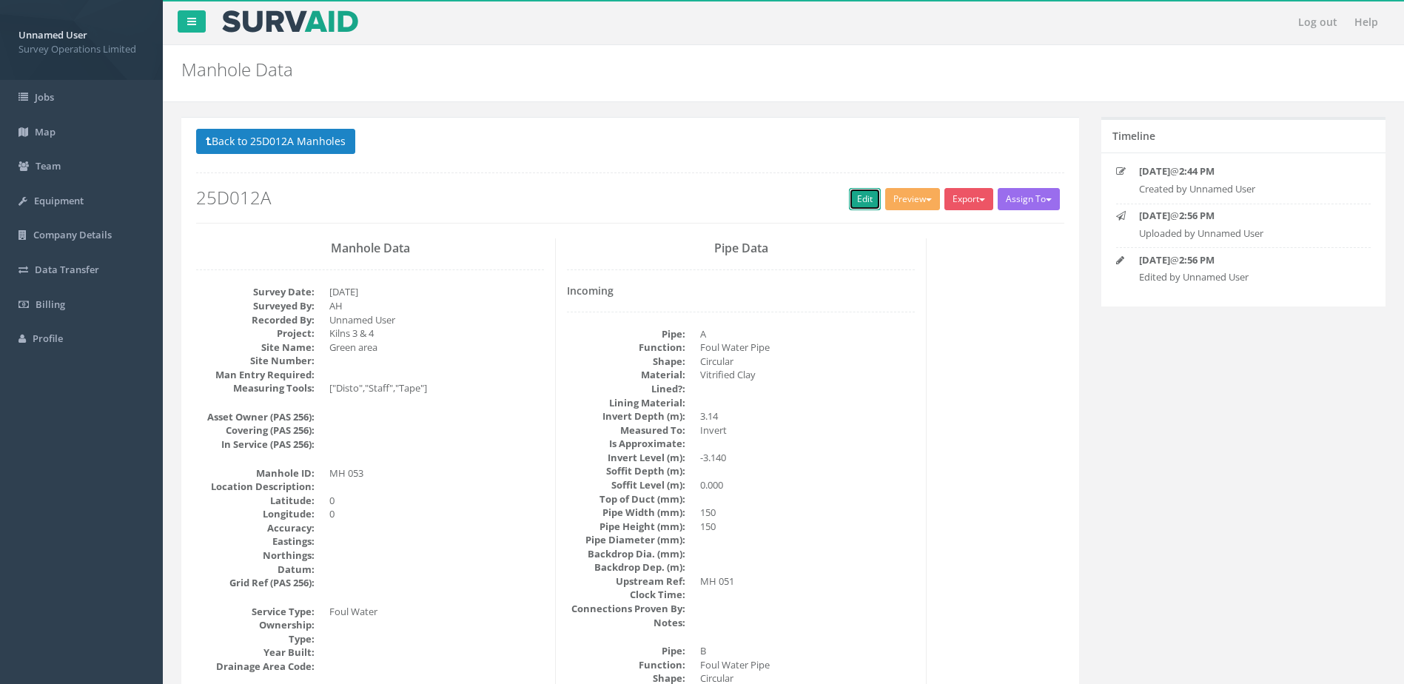
click at [849, 199] on link "Edit" at bounding box center [865, 199] width 32 height 22
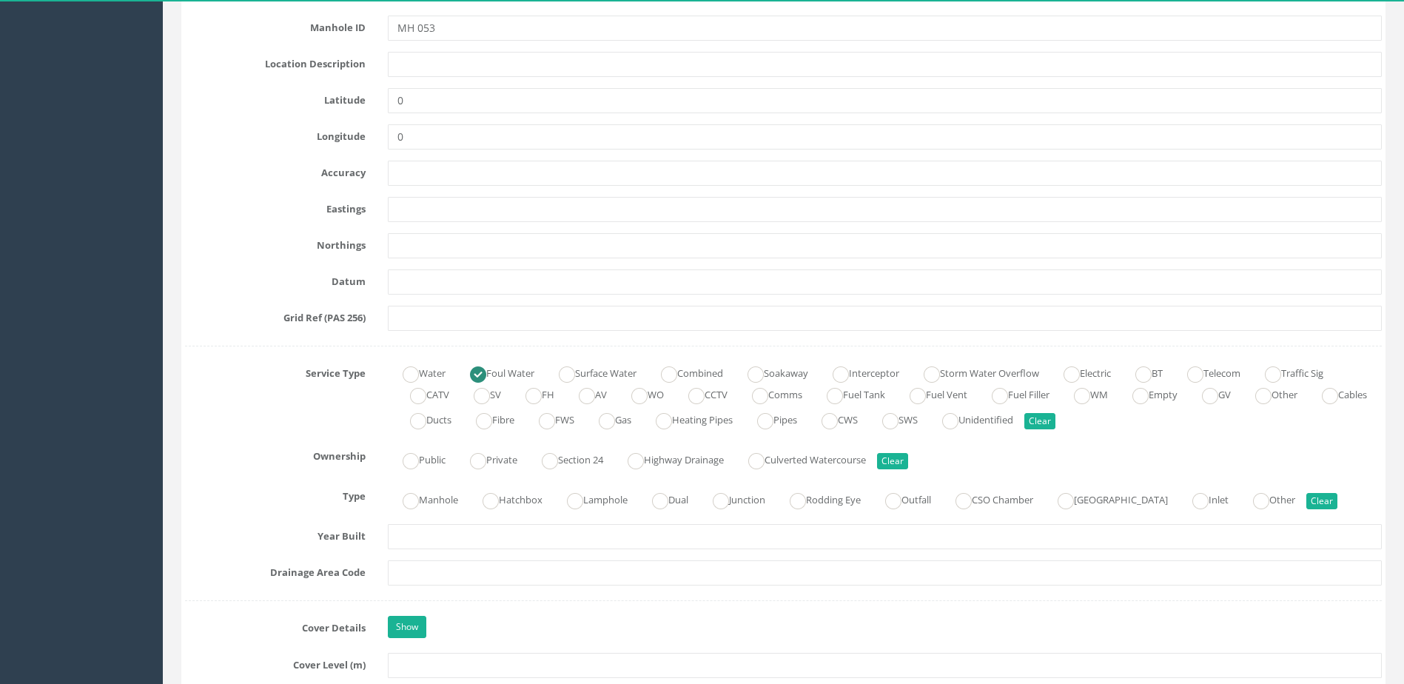
scroll to position [740, 0]
click at [435, 490] on label "Manhole" at bounding box center [423, 496] width 70 height 21
radio input "true"
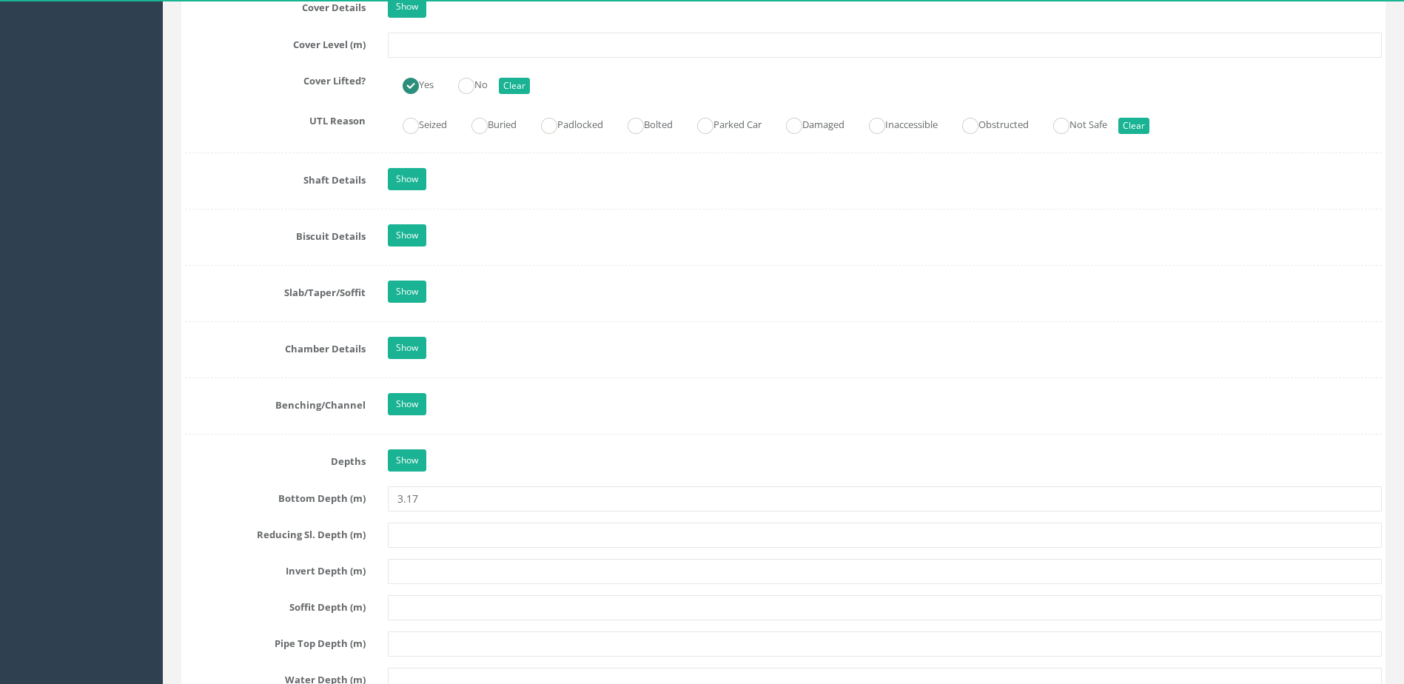
scroll to position [1333, 0]
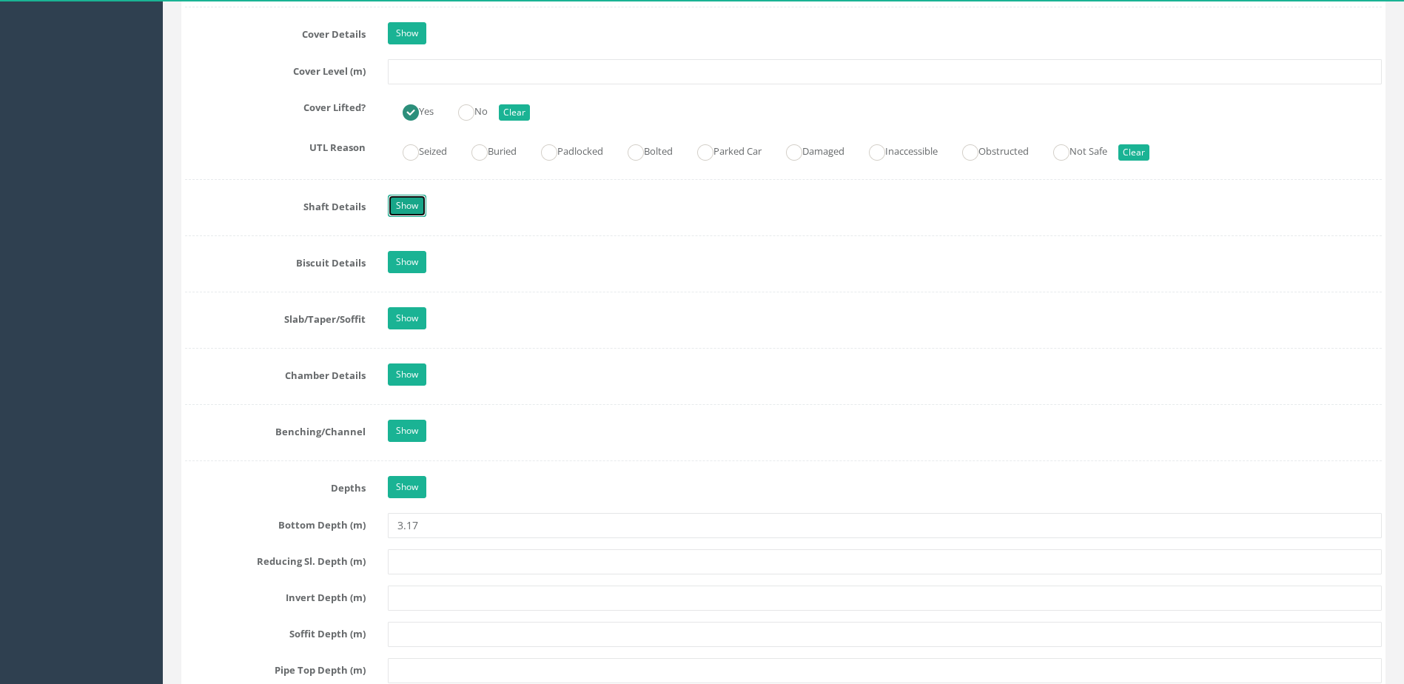
click at [419, 210] on link "Show" at bounding box center [407, 206] width 38 height 22
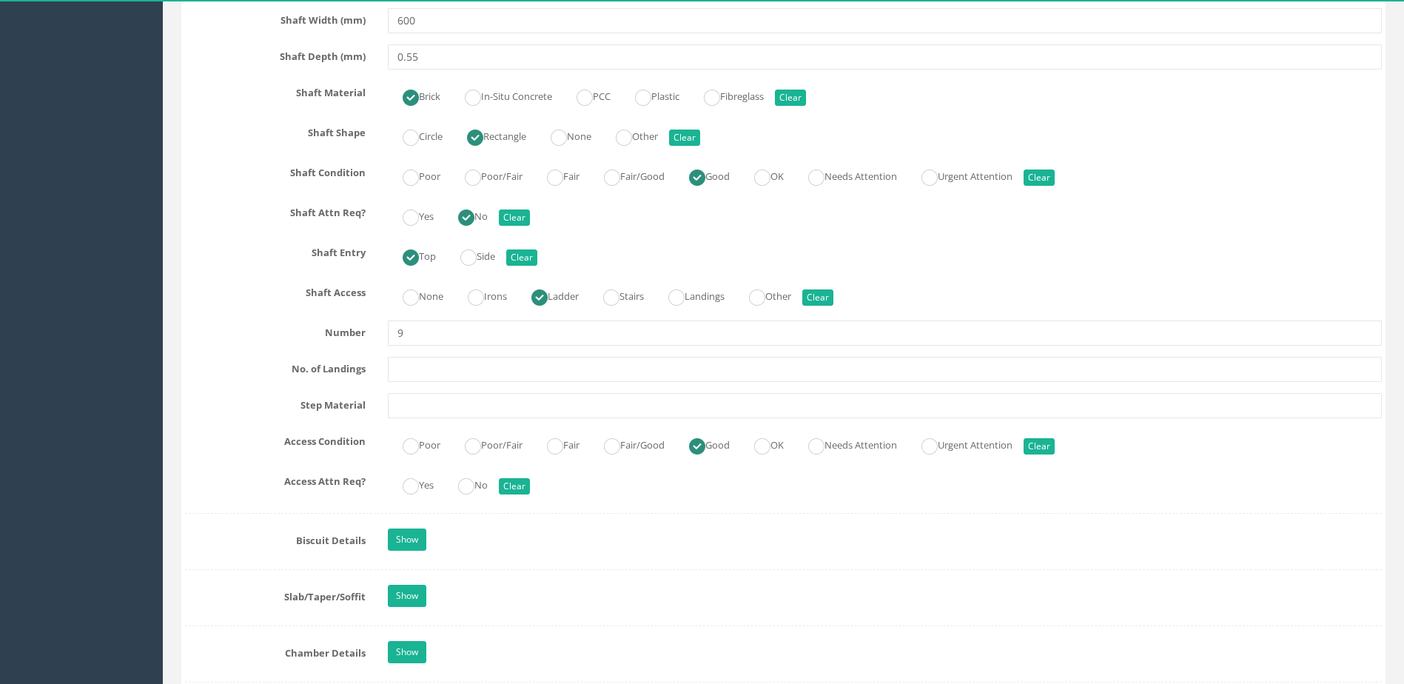
scroll to position [1777, 0]
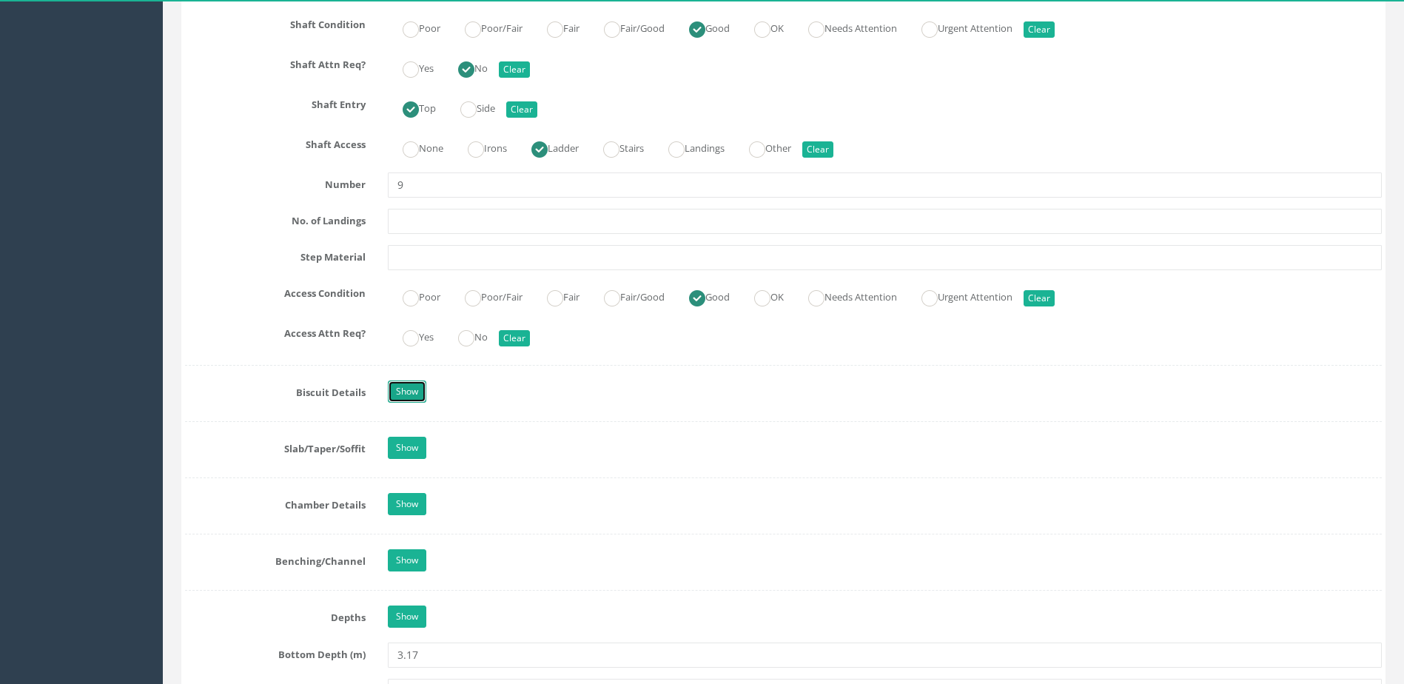
click at [408, 399] on link "Show" at bounding box center [407, 392] width 38 height 22
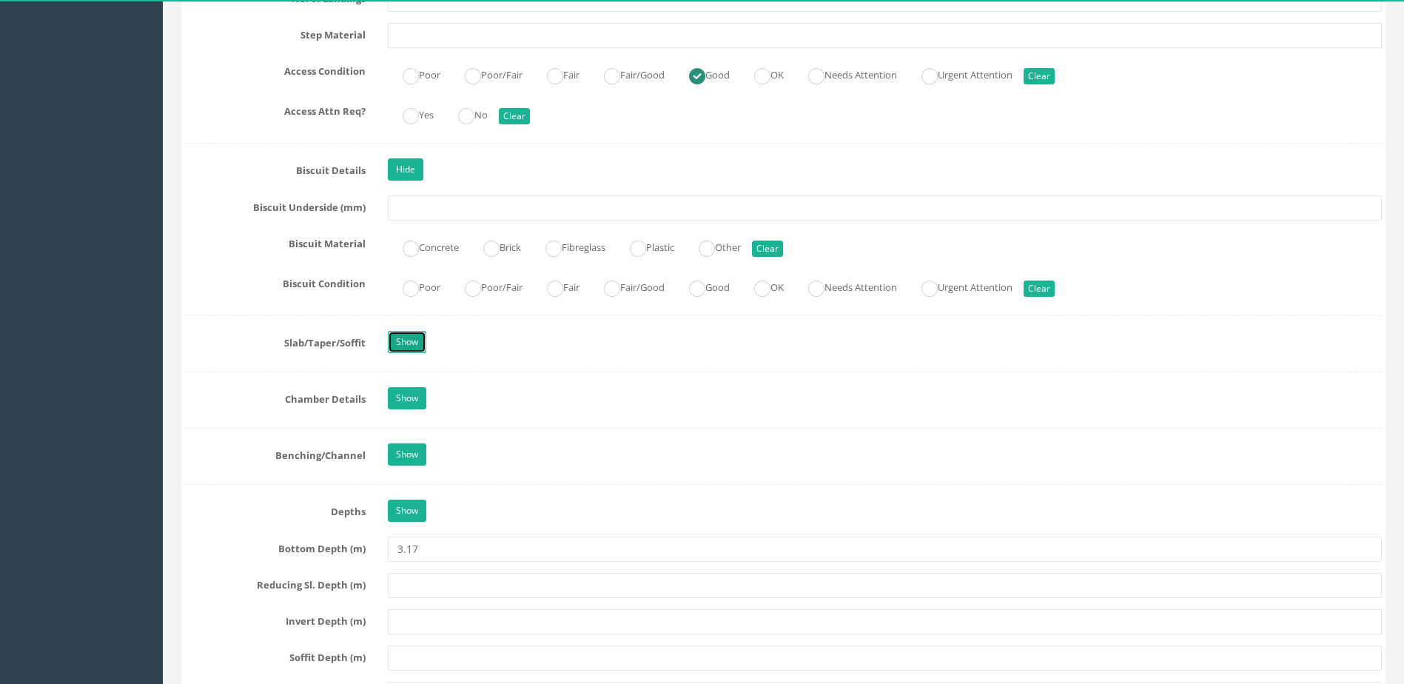
click at [402, 338] on link "Show" at bounding box center [407, 342] width 38 height 22
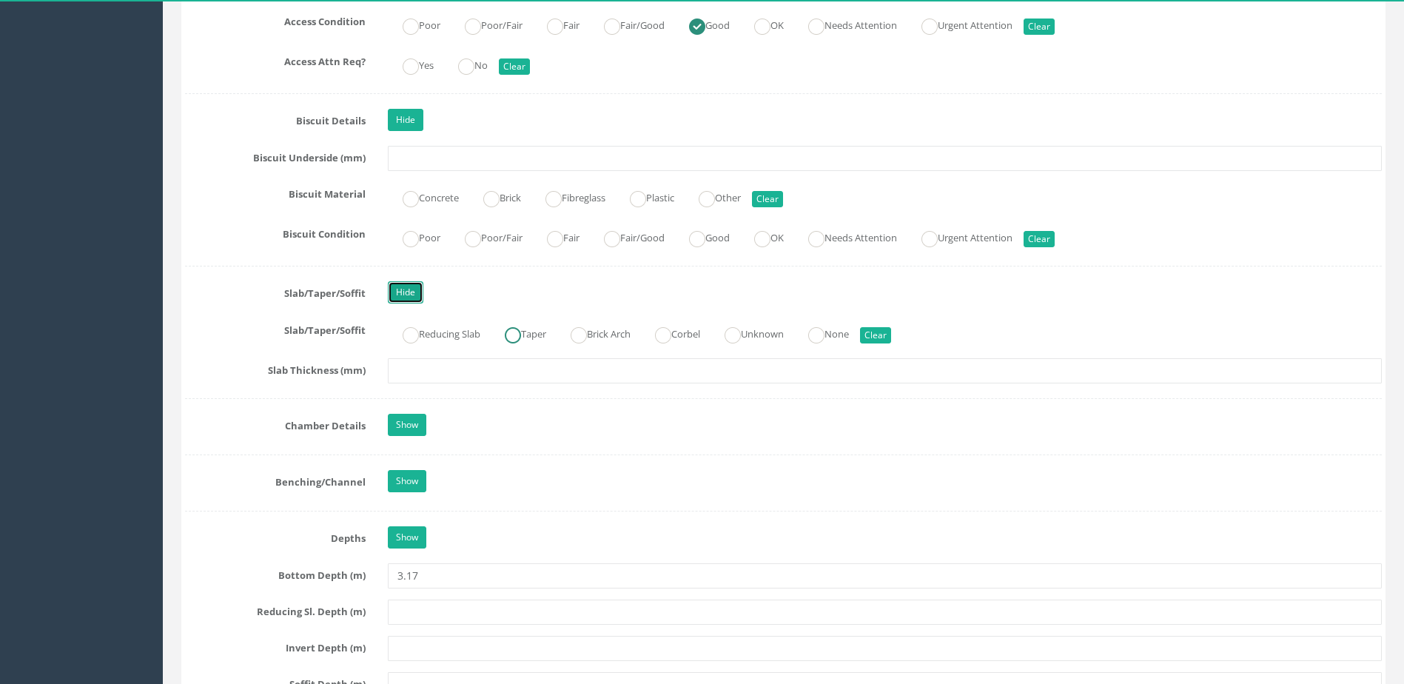
scroll to position [2147, 0]
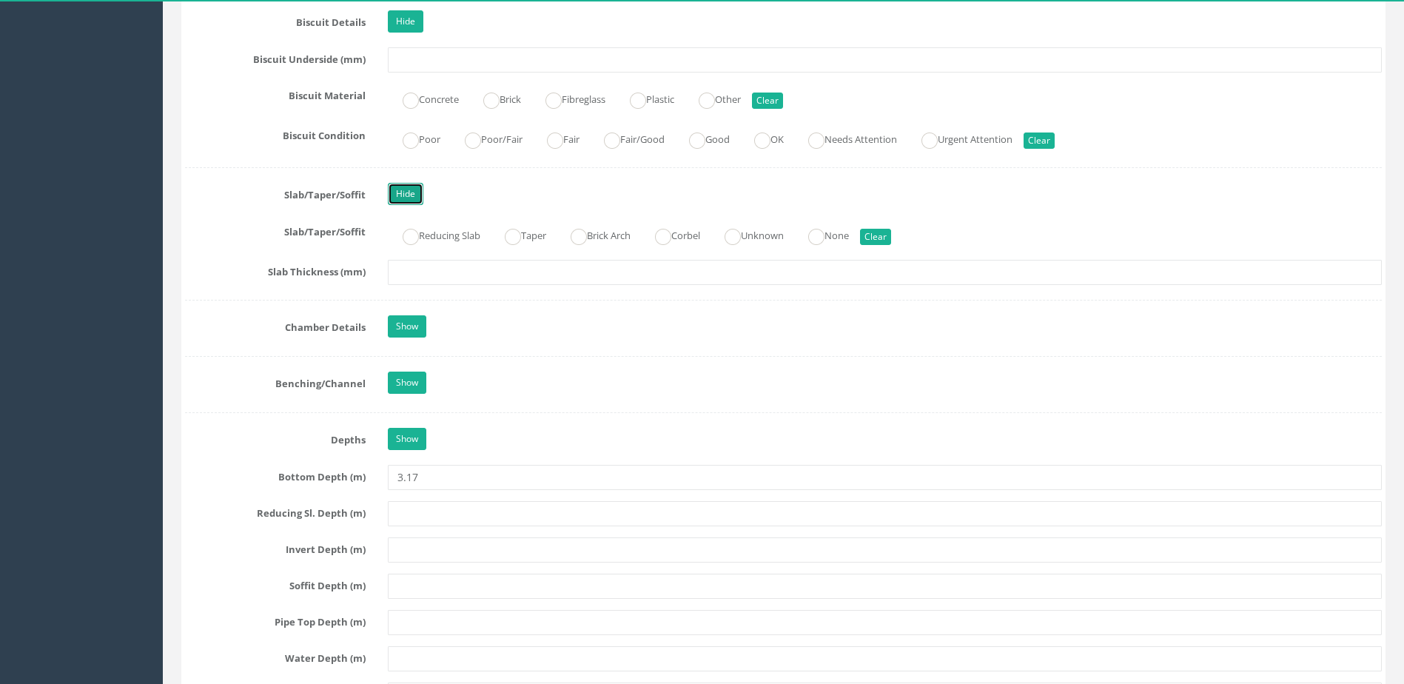
click at [403, 200] on link "Hide" at bounding box center [406, 194] width 36 height 22
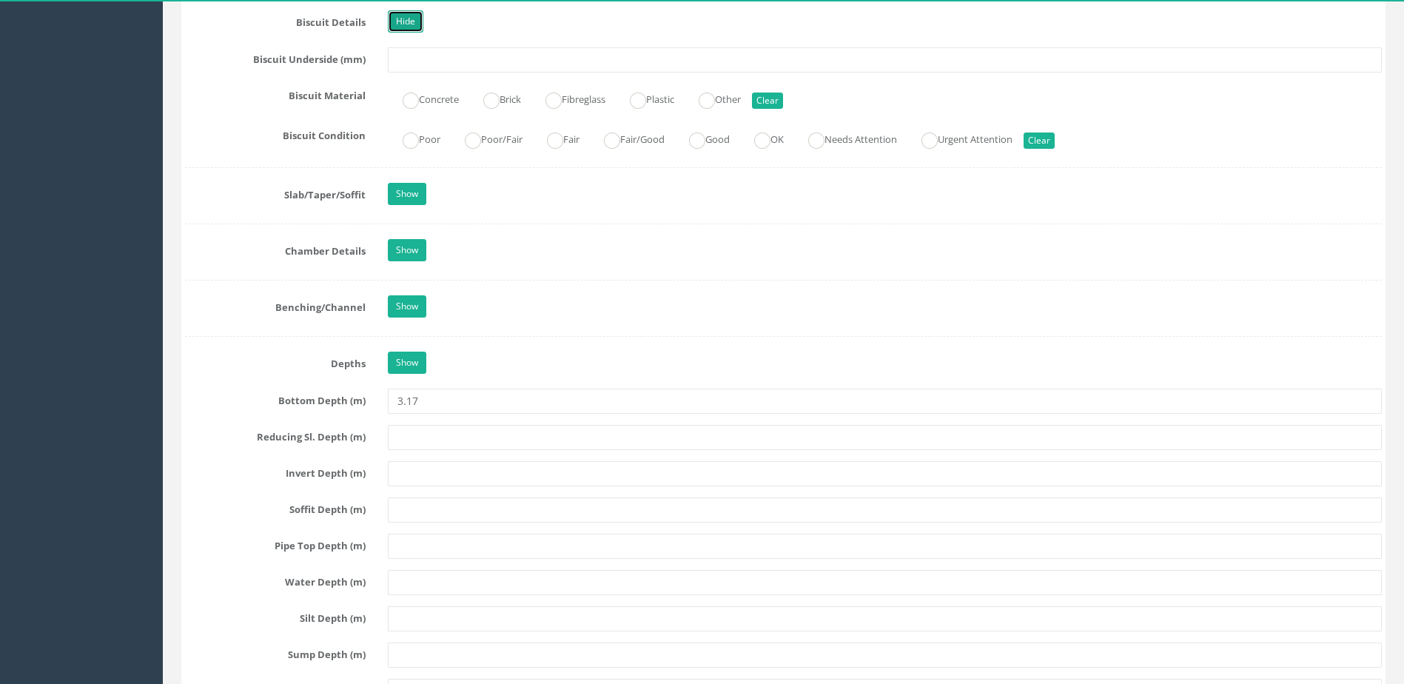
click at [401, 21] on link "Hide" at bounding box center [406, 21] width 36 height 22
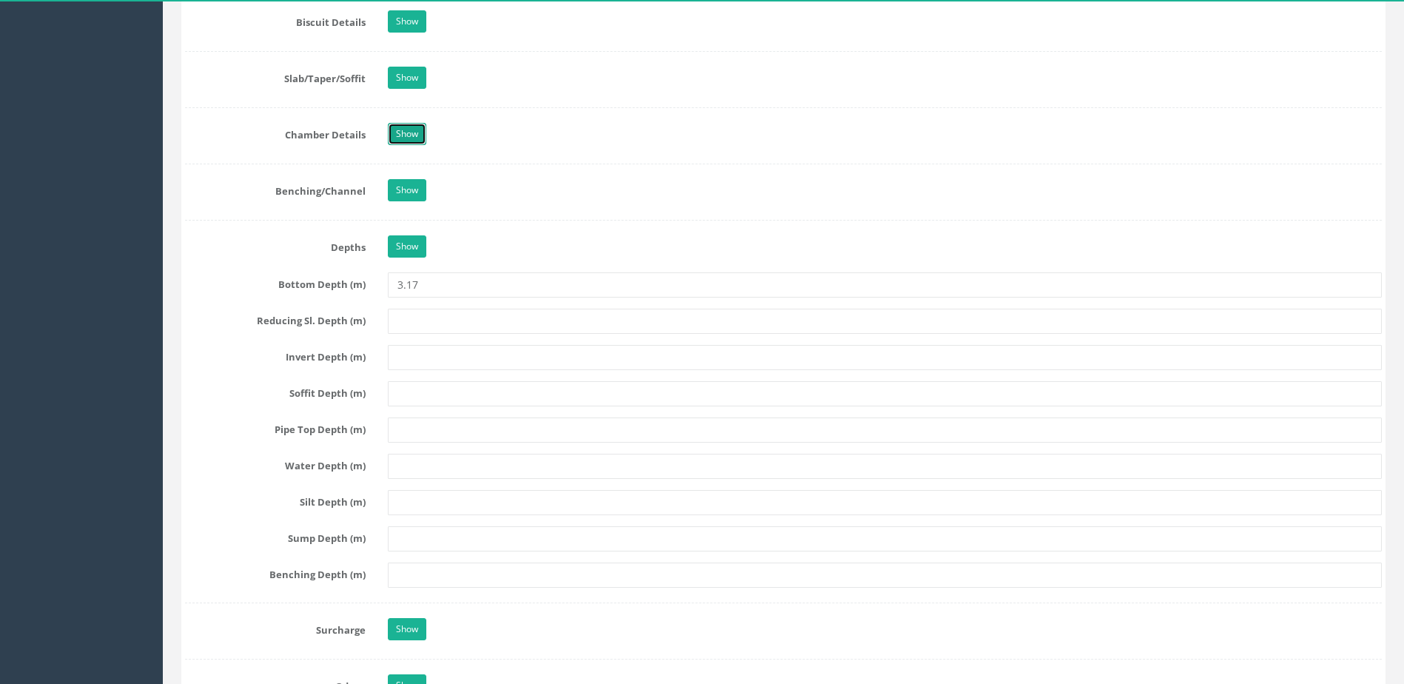
click at [400, 137] on link "Show" at bounding box center [407, 134] width 38 height 22
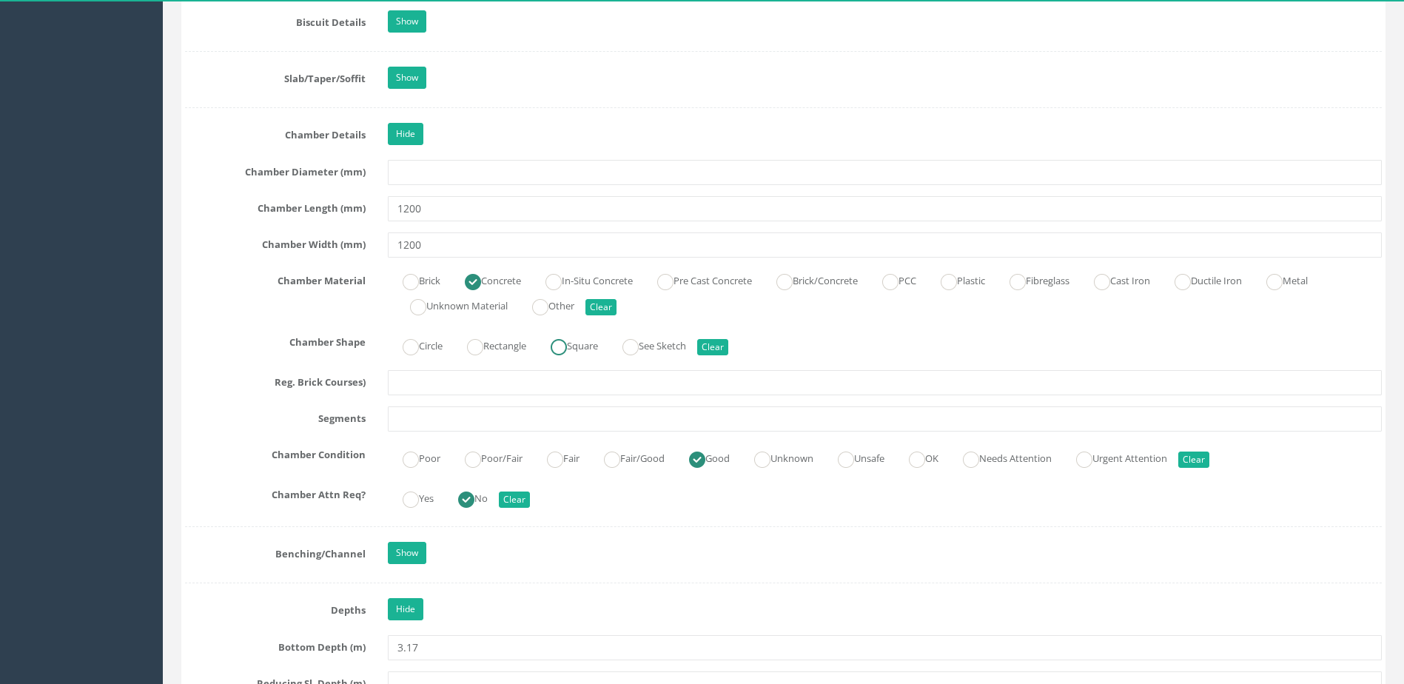
click at [588, 343] on label "Square" at bounding box center [567, 344] width 62 height 21
radio input "true"
click at [423, 349] on label "Circle" at bounding box center [415, 344] width 55 height 21
click at [720, 351] on button "Clear" at bounding box center [712, 347] width 31 height 16
radio input "false"
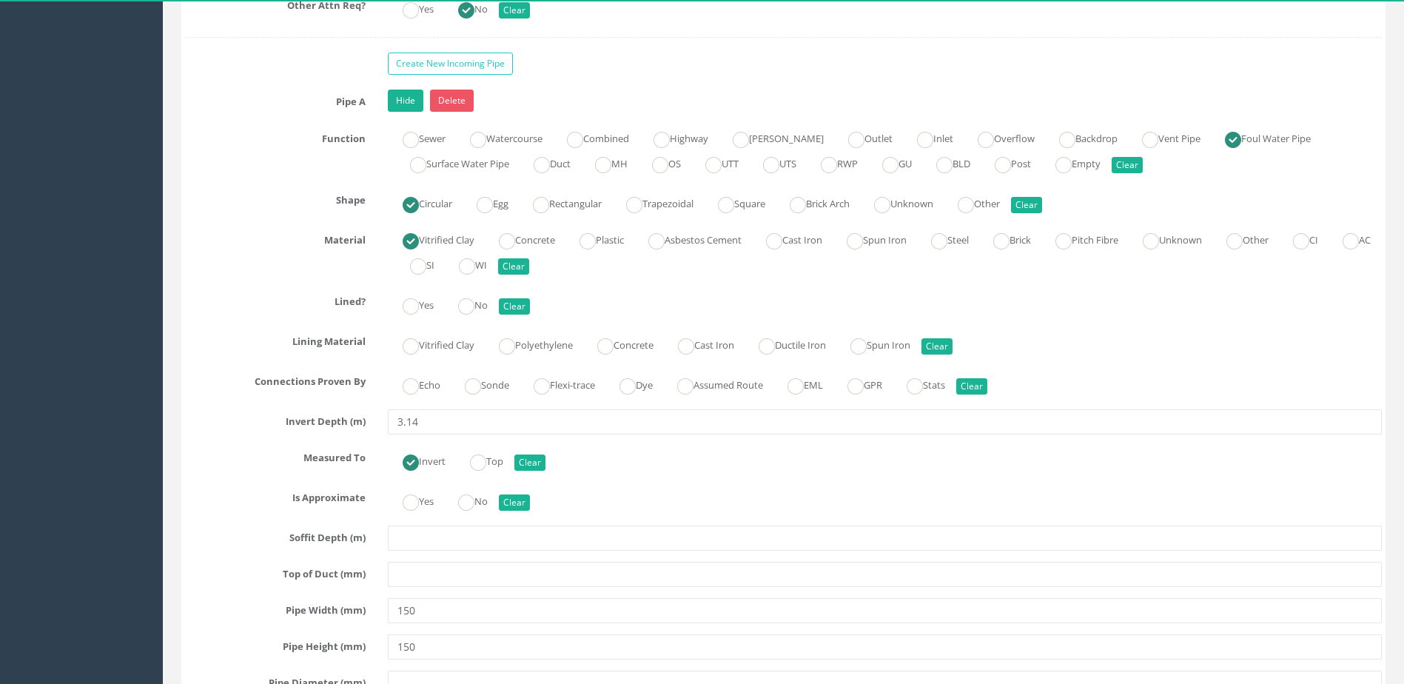
scroll to position [3702, 0]
click at [486, 397] on div "Pipe A Hide Delete Function Sewer Watercourse Combined Highway [PERSON_NAME] Ou…" at bounding box center [783, 519] width 1197 height 862
click at [486, 378] on label "Sonde" at bounding box center [479, 382] width 59 height 21
radio input "true"
click at [479, 305] on label "No" at bounding box center [465, 302] width 44 height 21
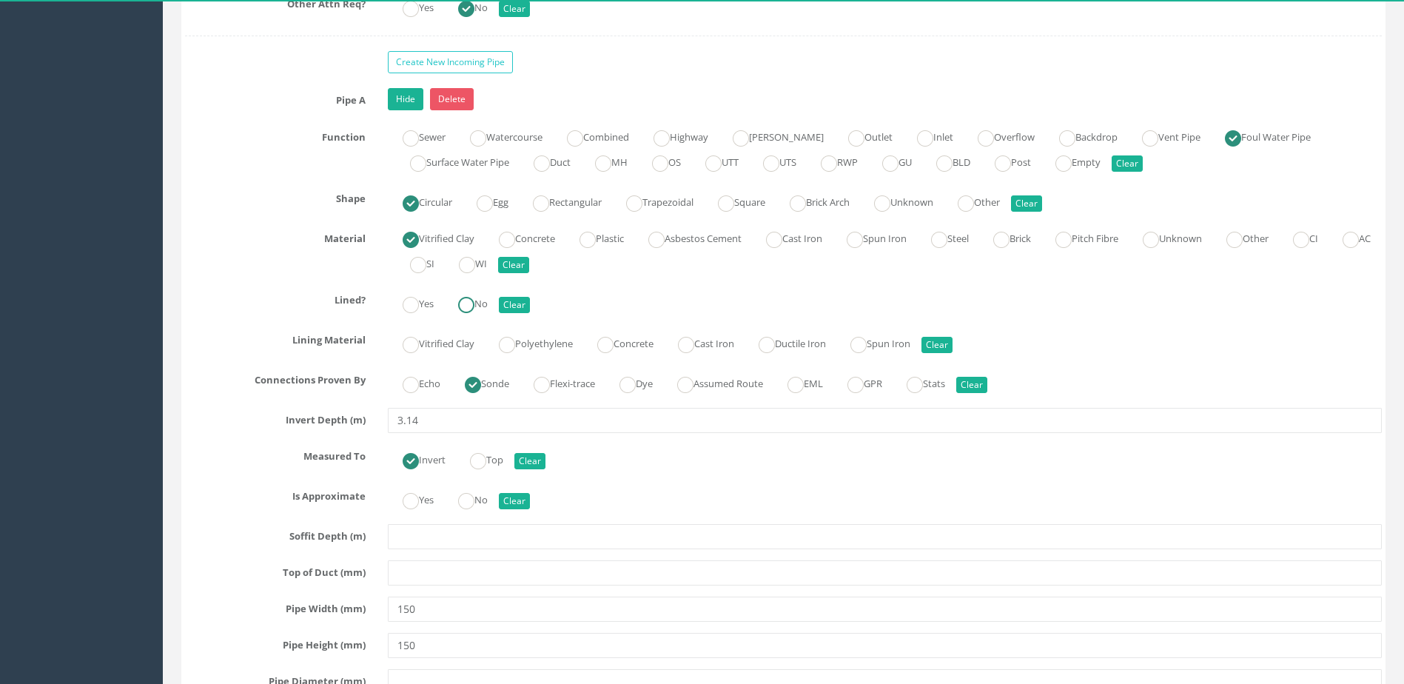
radio input "true"
click at [470, 486] on div "Yes No Clear" at bounding box center [885, 498] width 1016 height 29
click at [470, 496] on ins at bounding box center [466, 501] width 16 height 16
radio input "true"
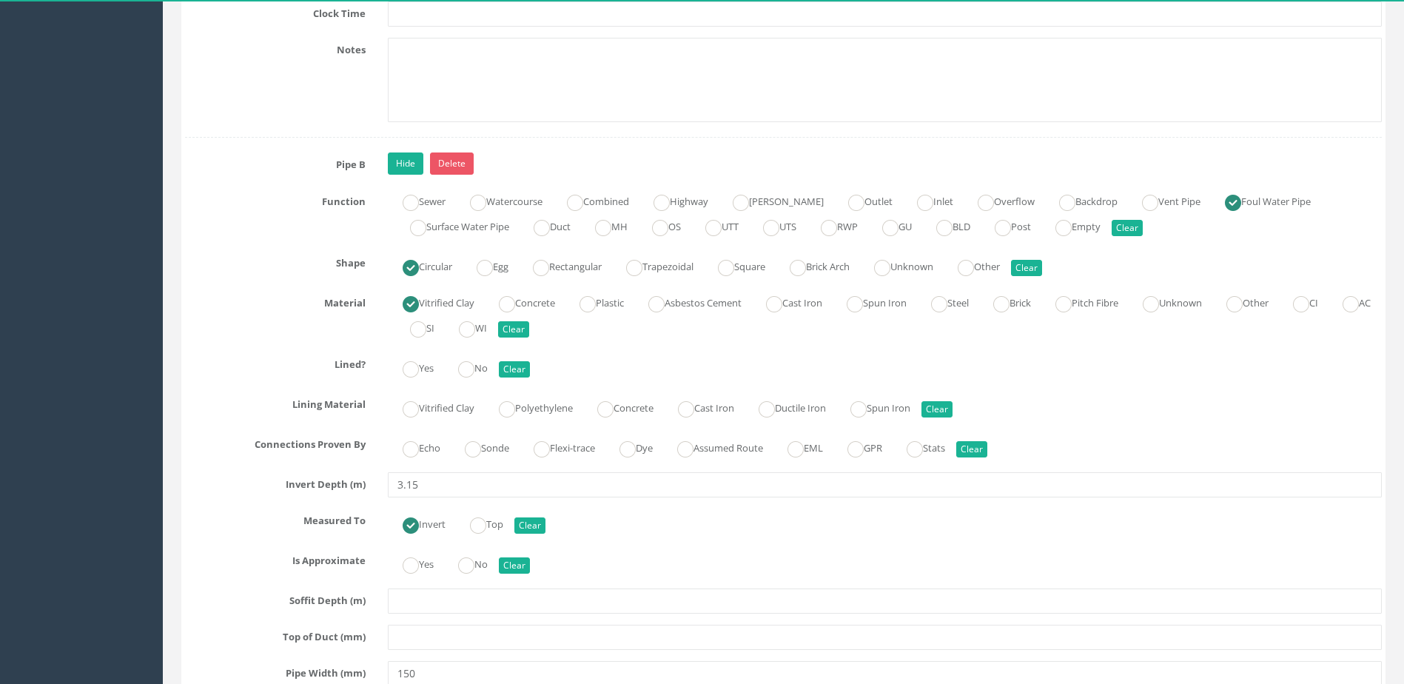
scroll to position [4516, 0]
click at [505, 456] on div "Echo Sonde Flexi-trace Dye Assumed Route EML GPR Stats Clear" at bounding box center [885, 445] width 1016 height 29
click at [503, 452] on label "Sonde" at bounding box center [479, 445] width 59 height 21
radio input "true"
click at [479, 560] on label "No" at bounding box center [465, 561] width 44 height 21
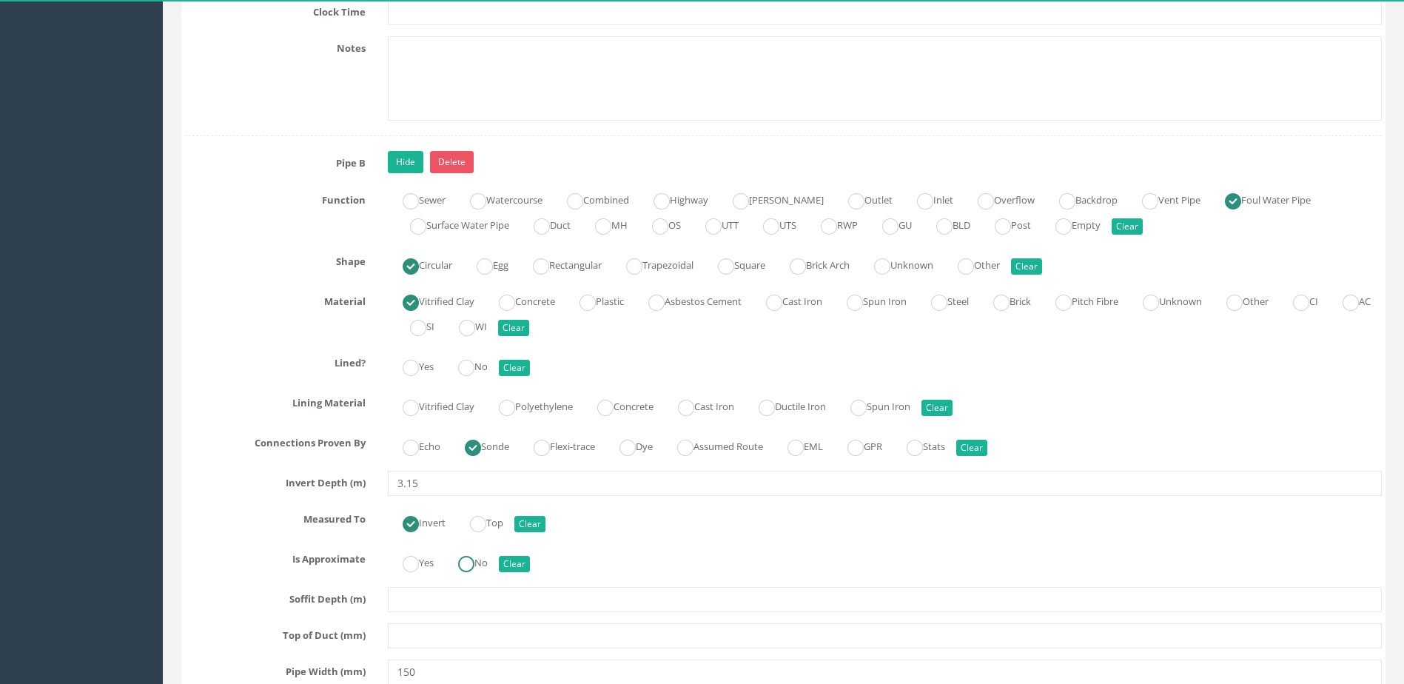
radio input "true"
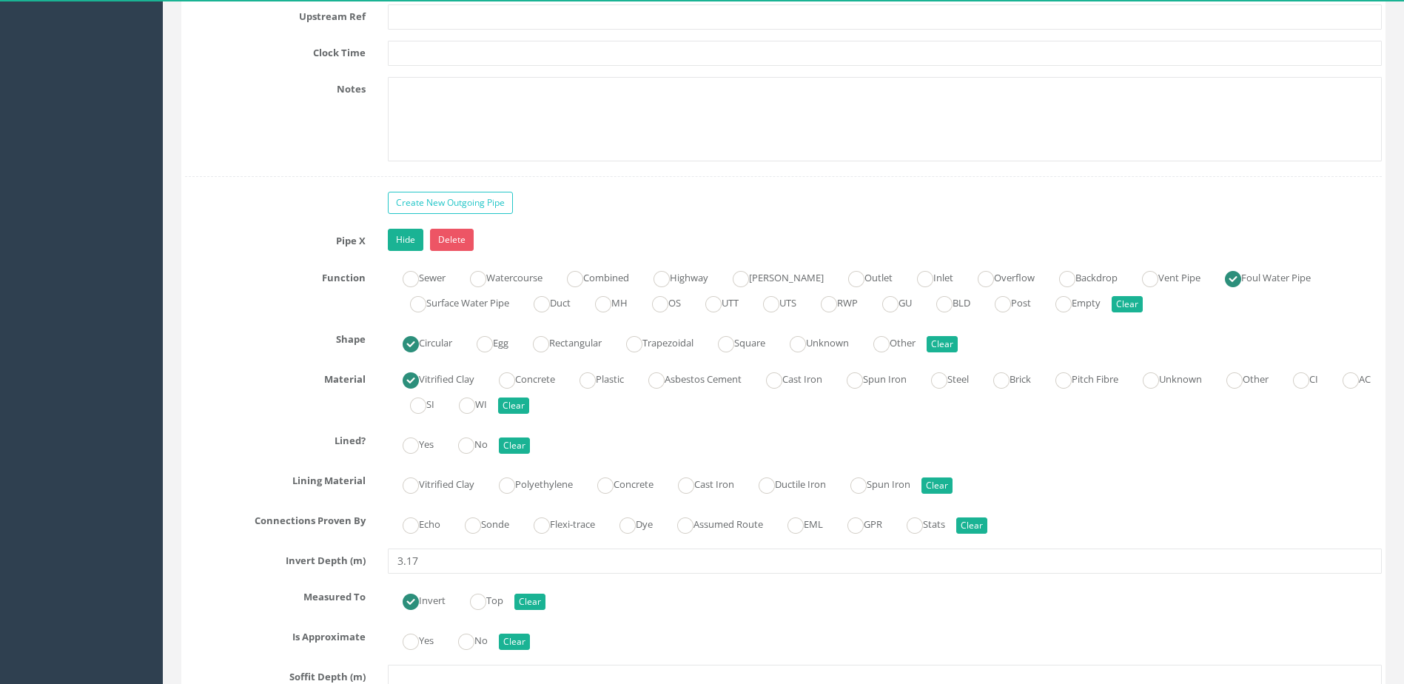
scroll to position [5478, 0]
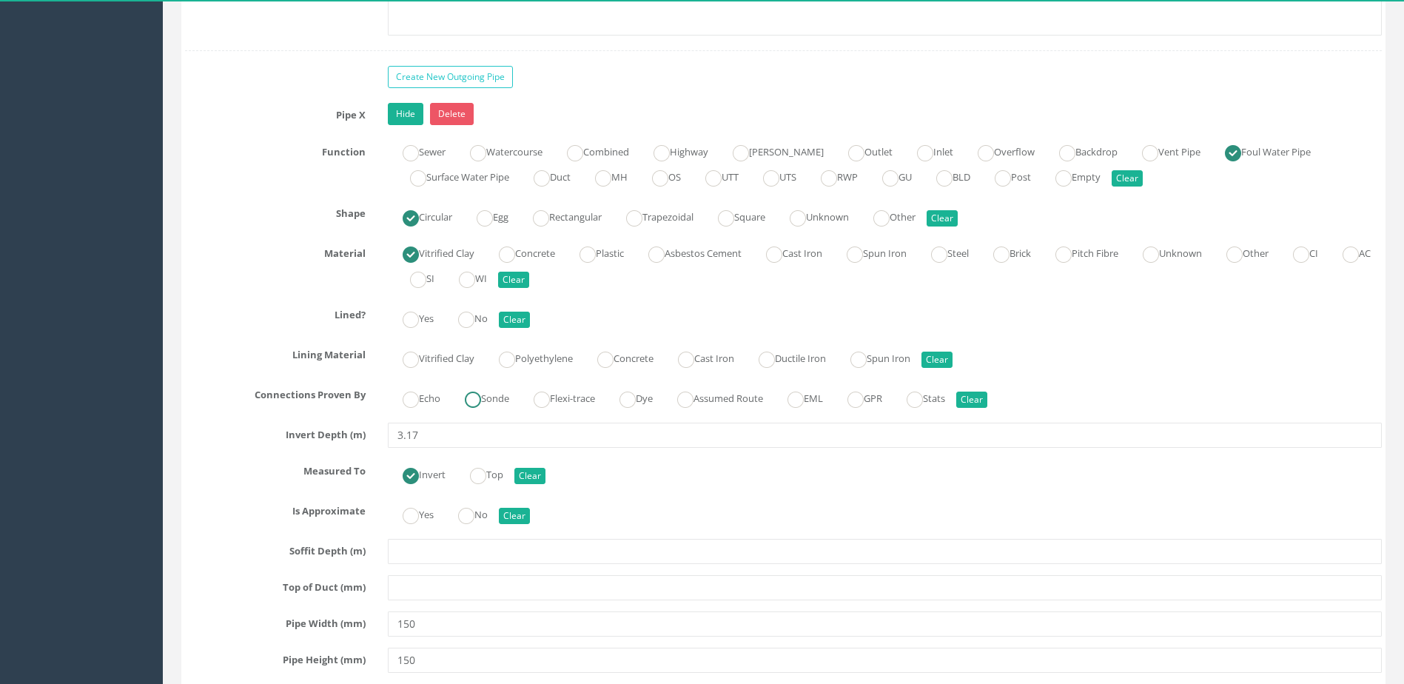
click at [500, 397] on label "Sonde" at bounding box center [479, 396] width 59 height 21
radio input "true"
click at [472, 512] on ins at bounding box center [466, 516] width 16 height 16
radio input "true"
click at [472, 323] on ins at bounding box center [466, 320] width 16 height 16
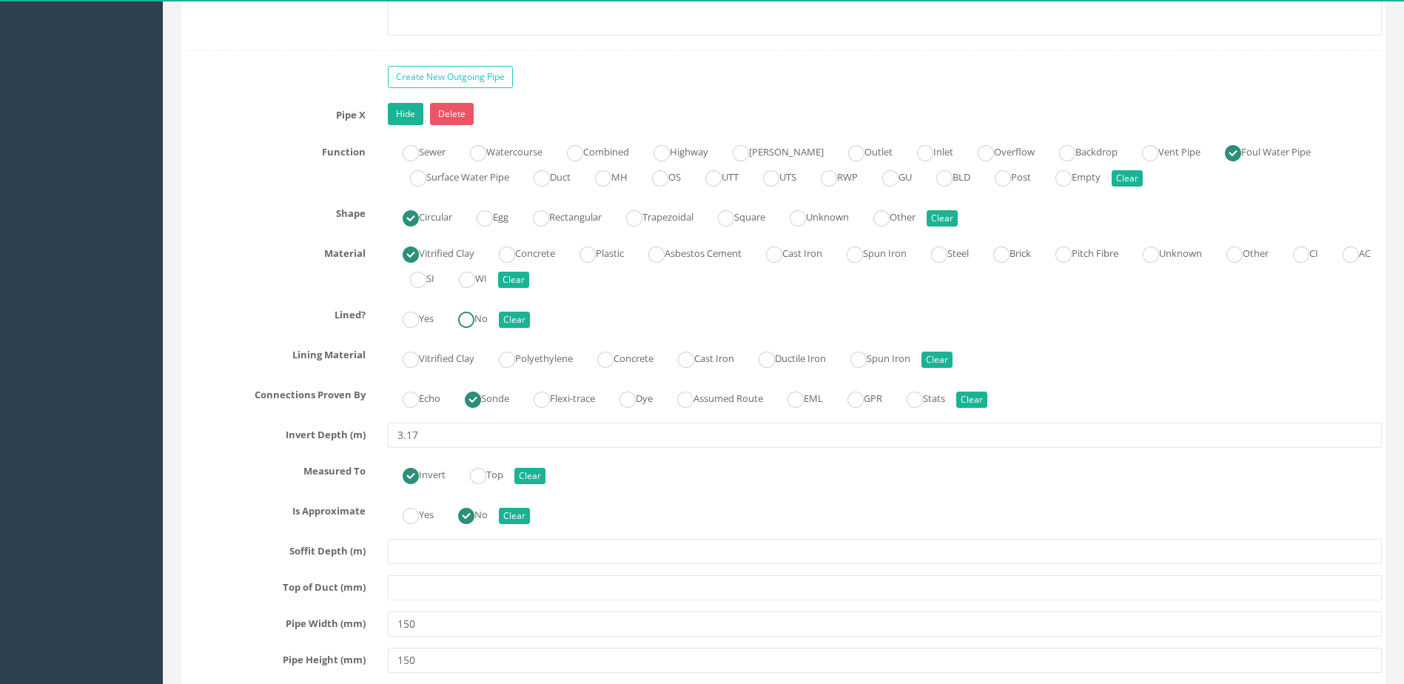
radio input "true"
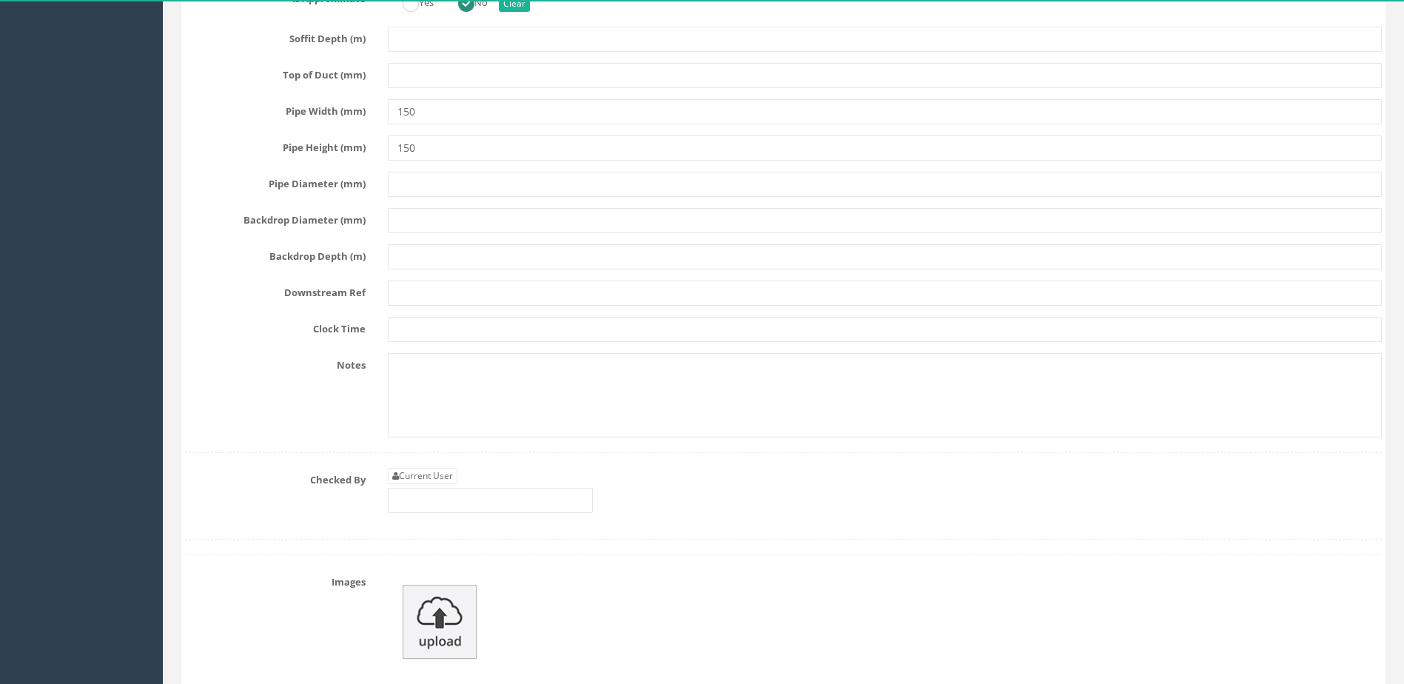
scroll to position [6071, 0]
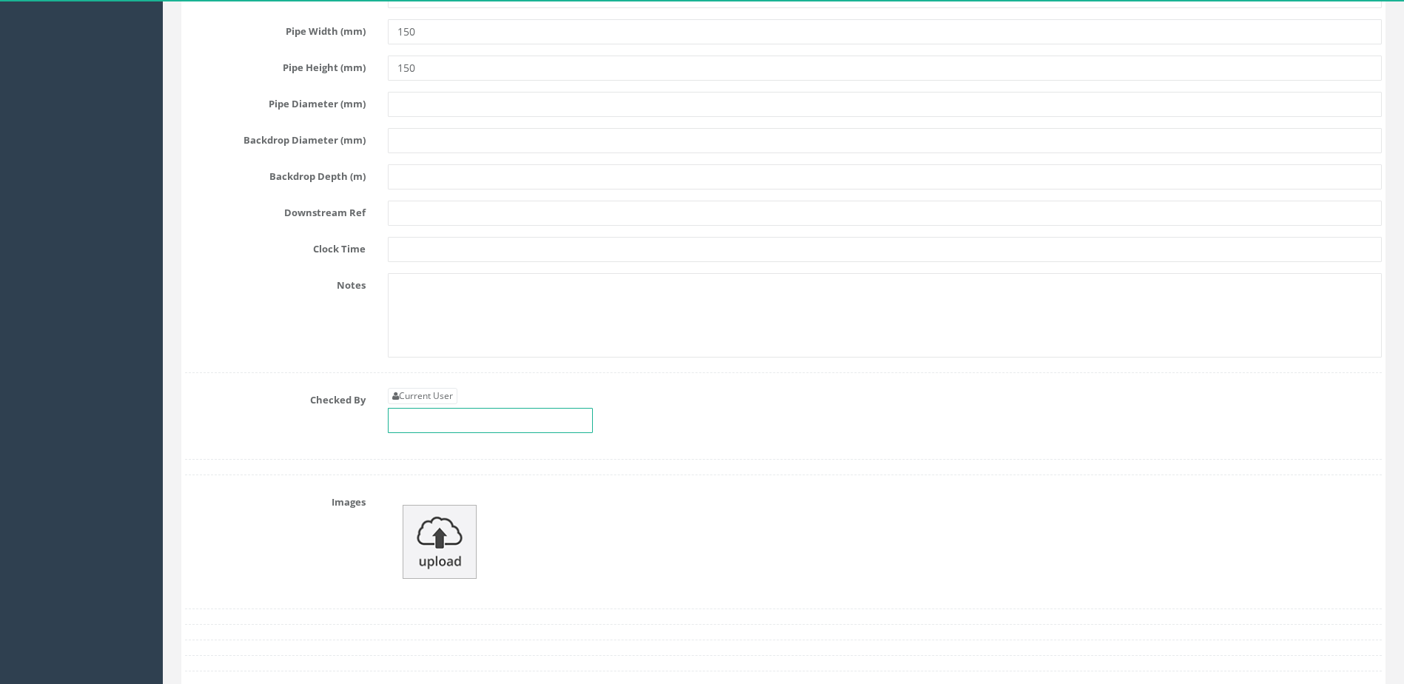
click at [536, 426] on input "text" at bounding box center [490, 420] width 205 height 25
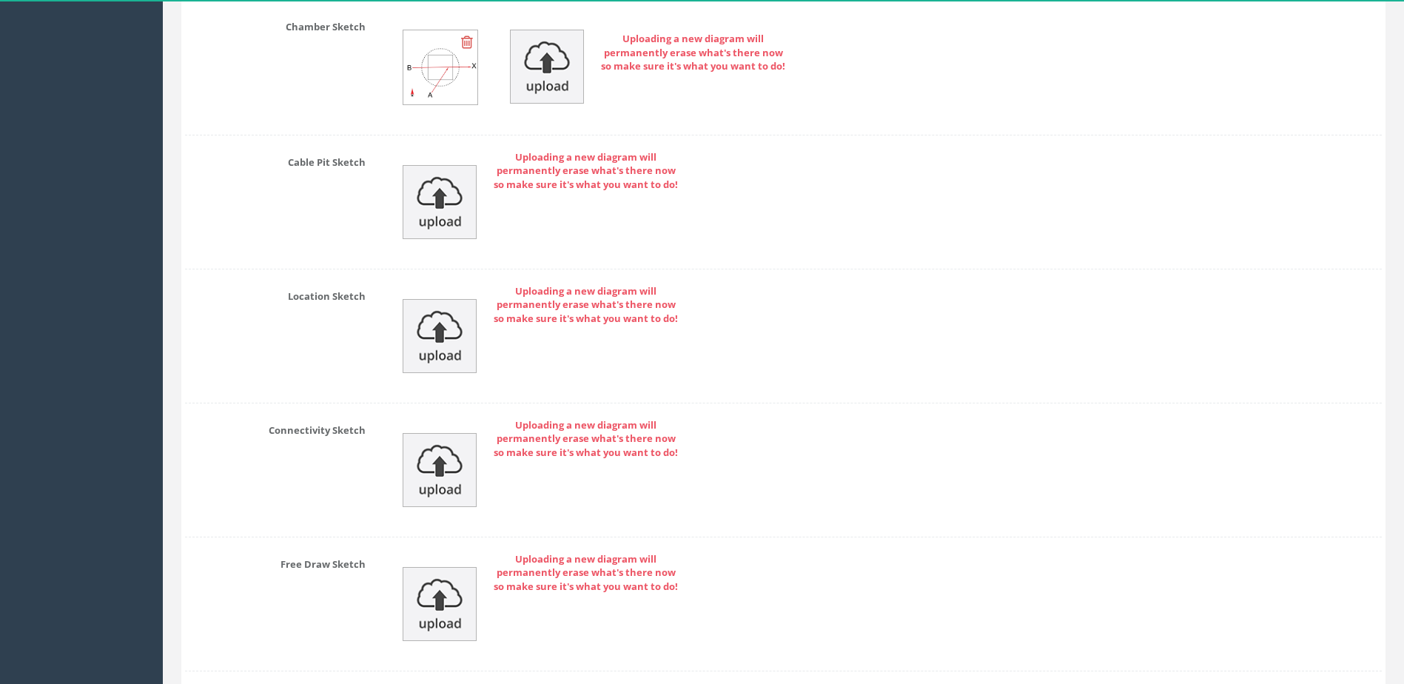
scroll to position [6987, 0]
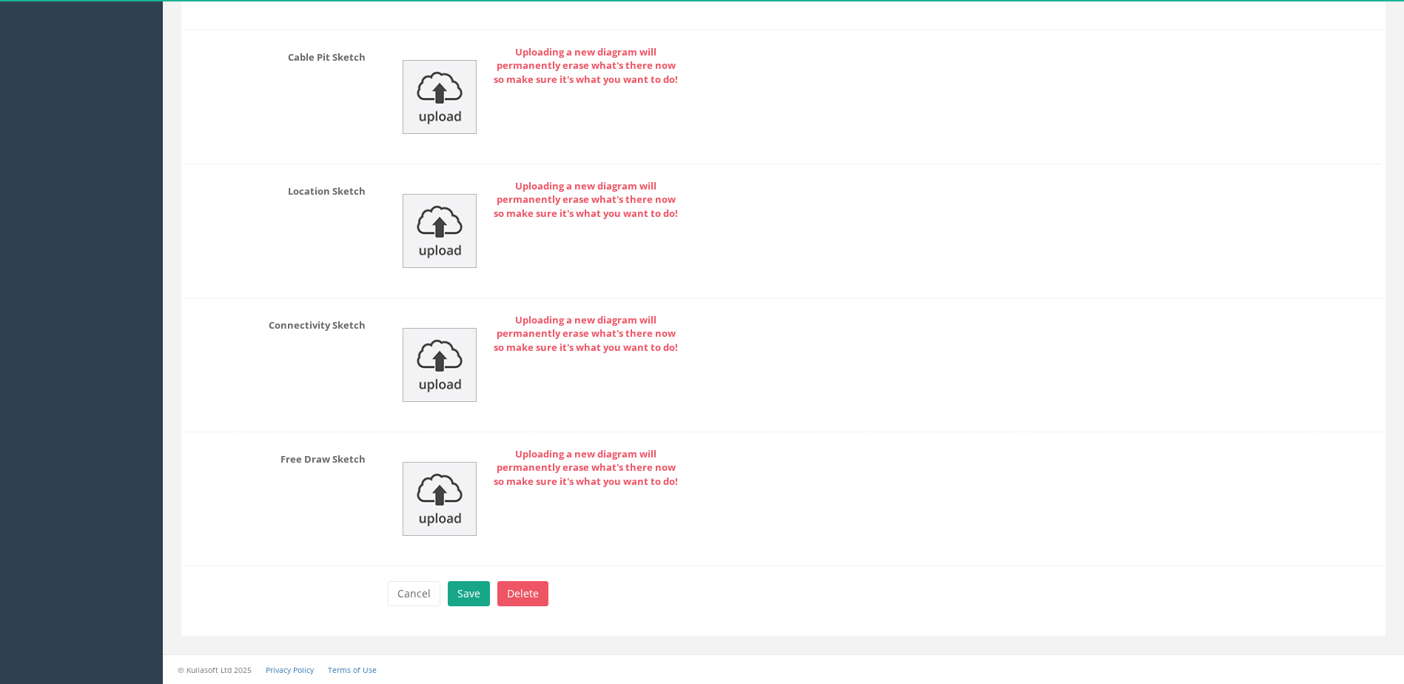
type input "MP"
click at [454, 596] on button "Save" at bounding box center [469, 593] width 42 height 25
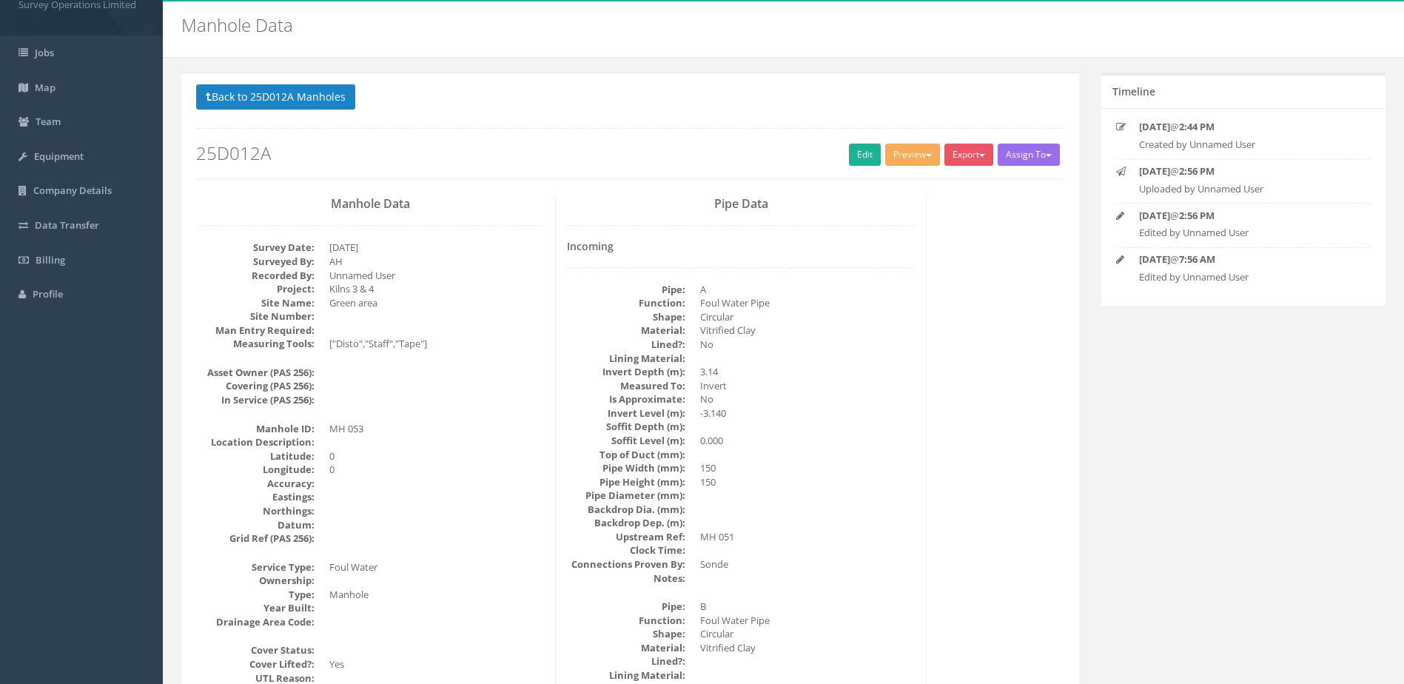
scroll to position [0, 0]
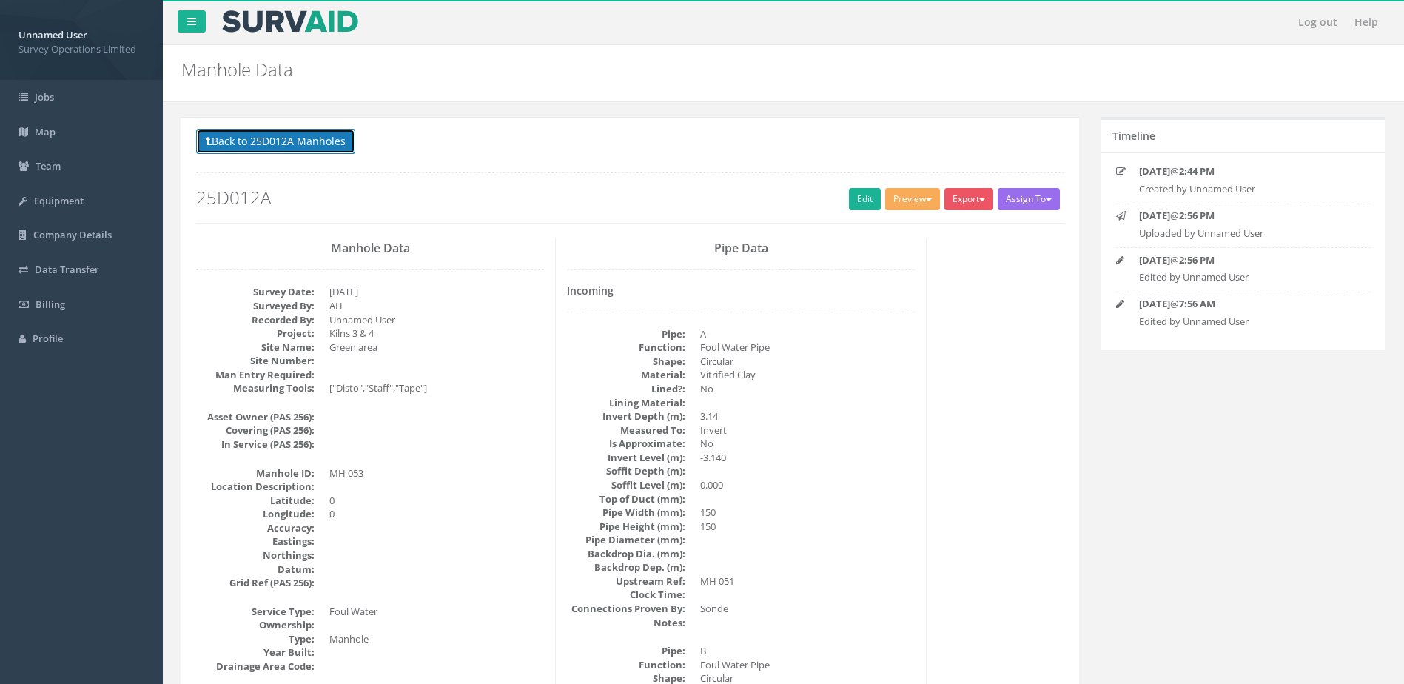
click at [332, 145] on button "Back to 25D012A Manholes" at bounding box center [275, 141] width 159 height 25
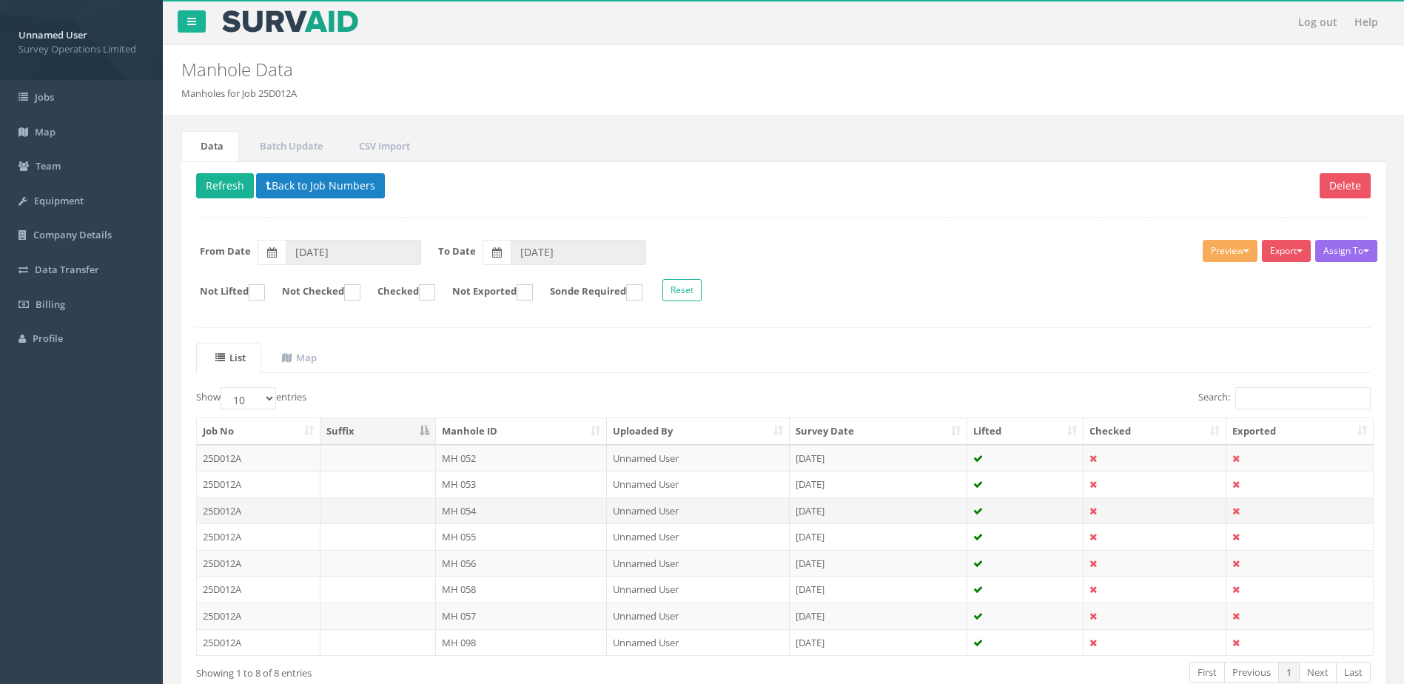
click at [478, 512] on td "MH 054" at bounding box center [522, 510] width 172 height 27
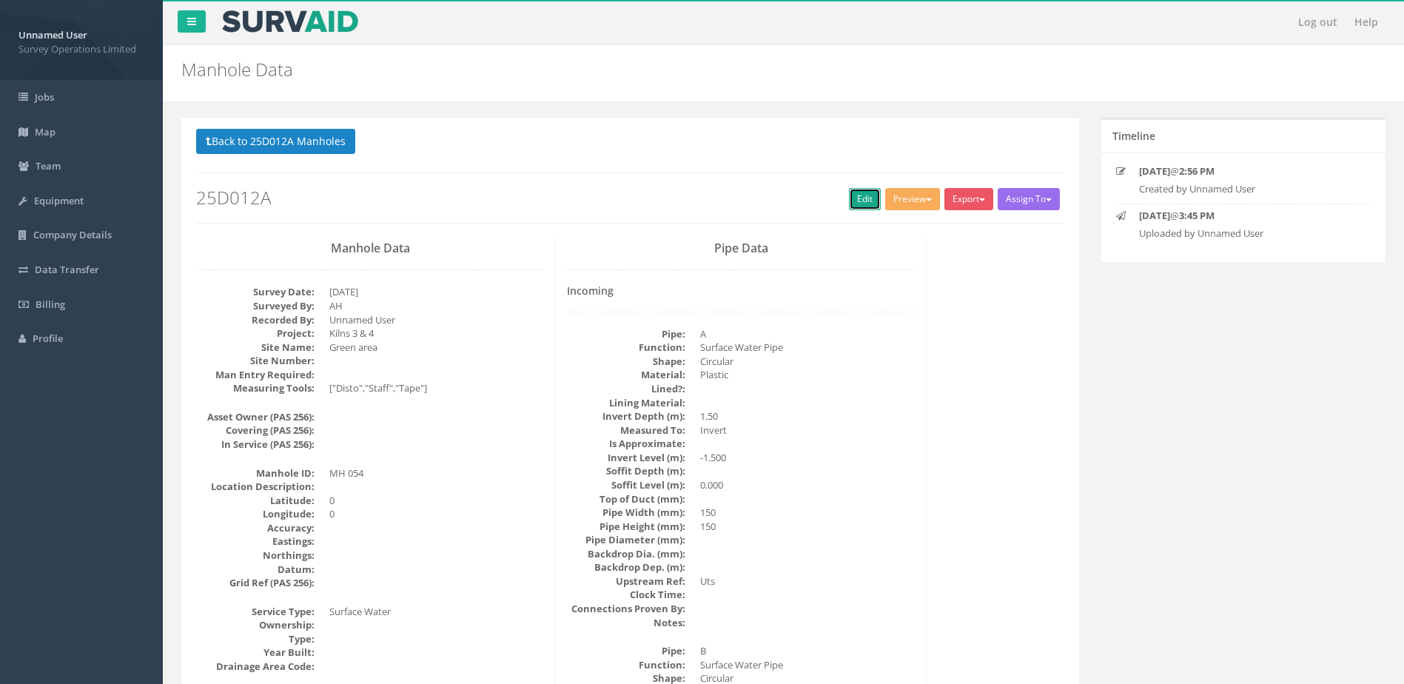
click at [849, 196] on link "Edit" at bounding box center [865, 199] width 32 height 22
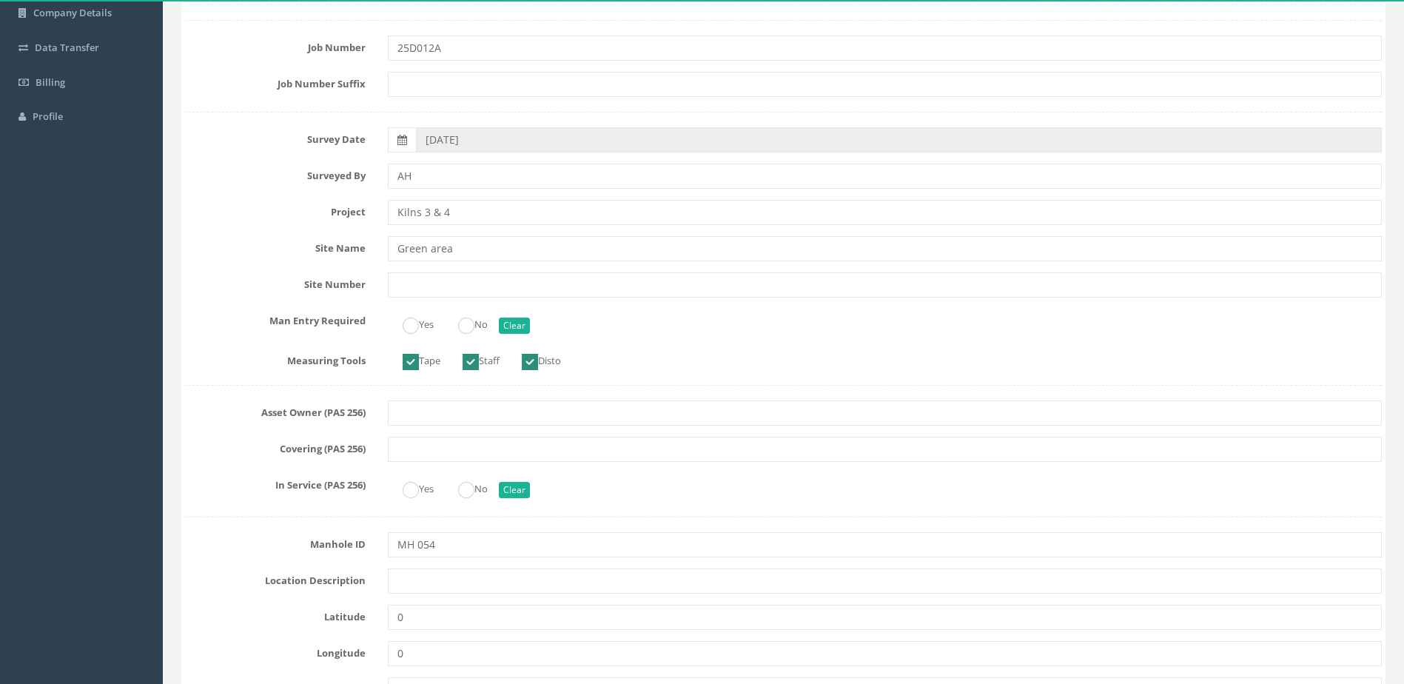
scroll to position [370, 0]
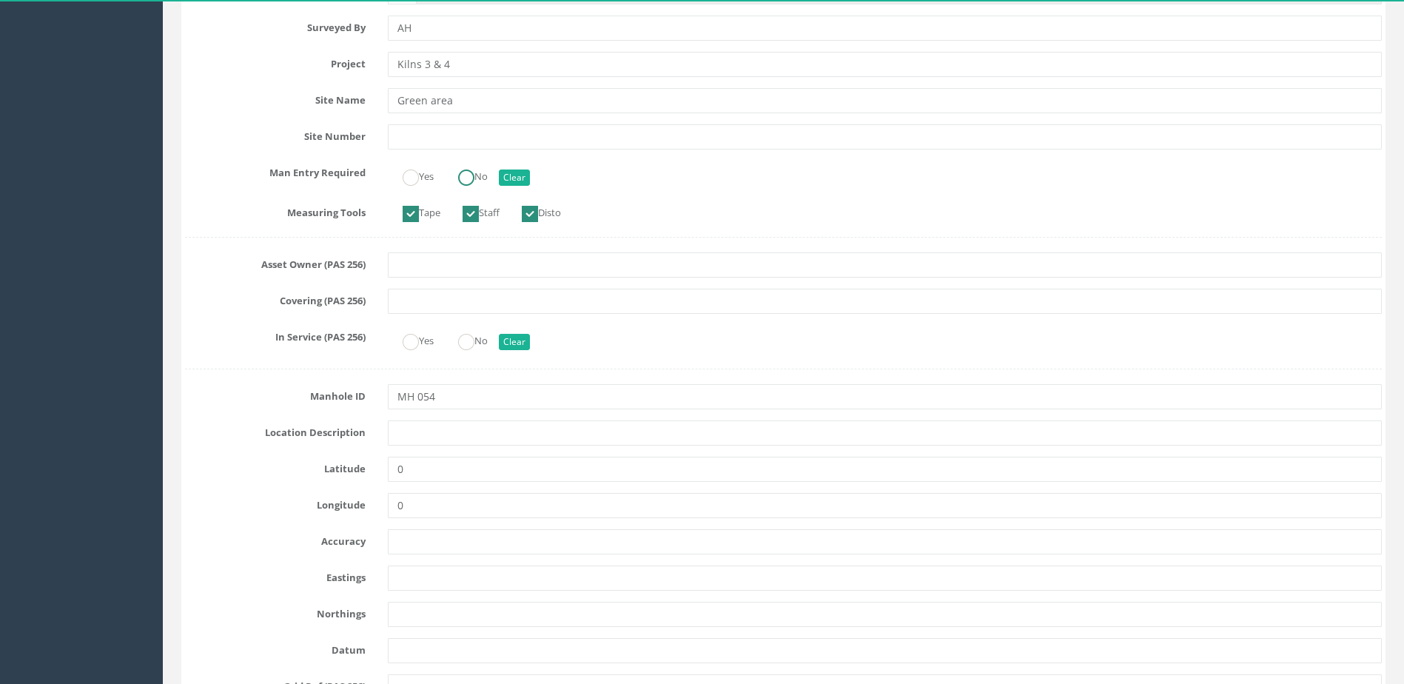
click at [479, 173] on label "No" at bounding box center [465, 174] width 44 height 21
radio input "true"
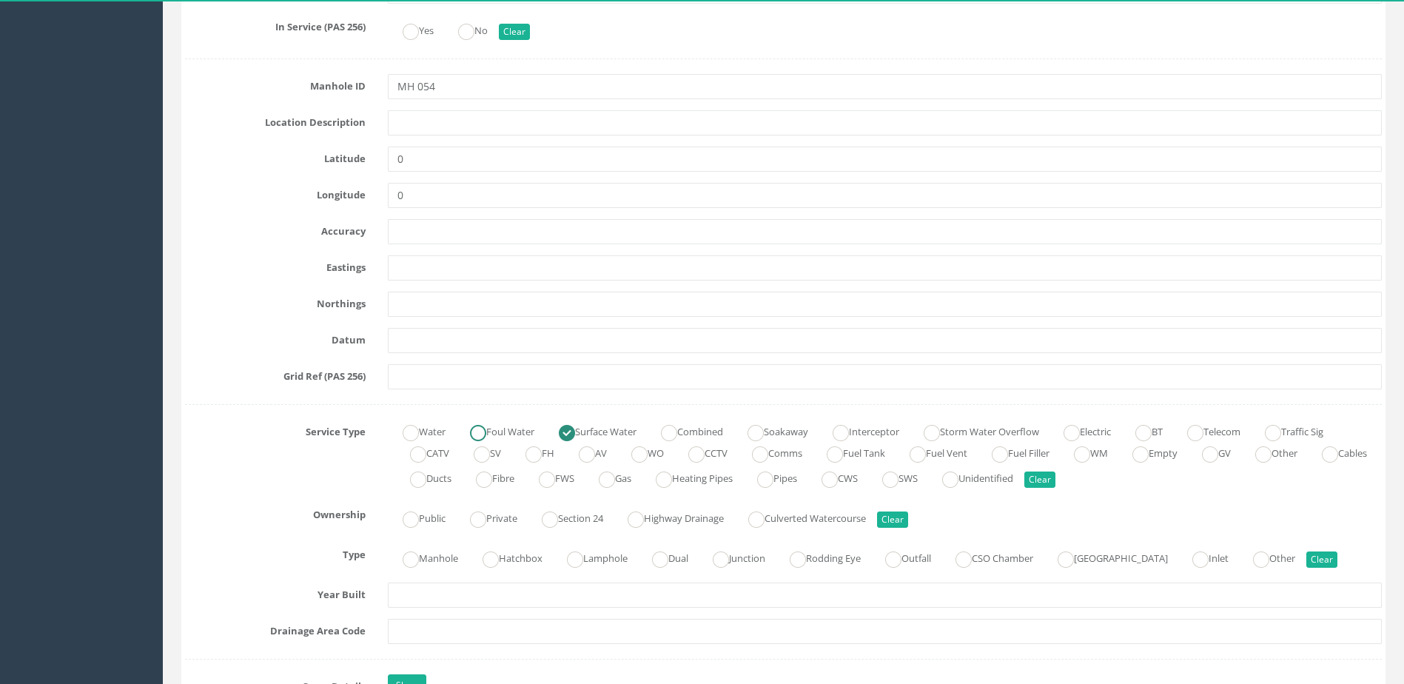
scroll to position [814, 0]
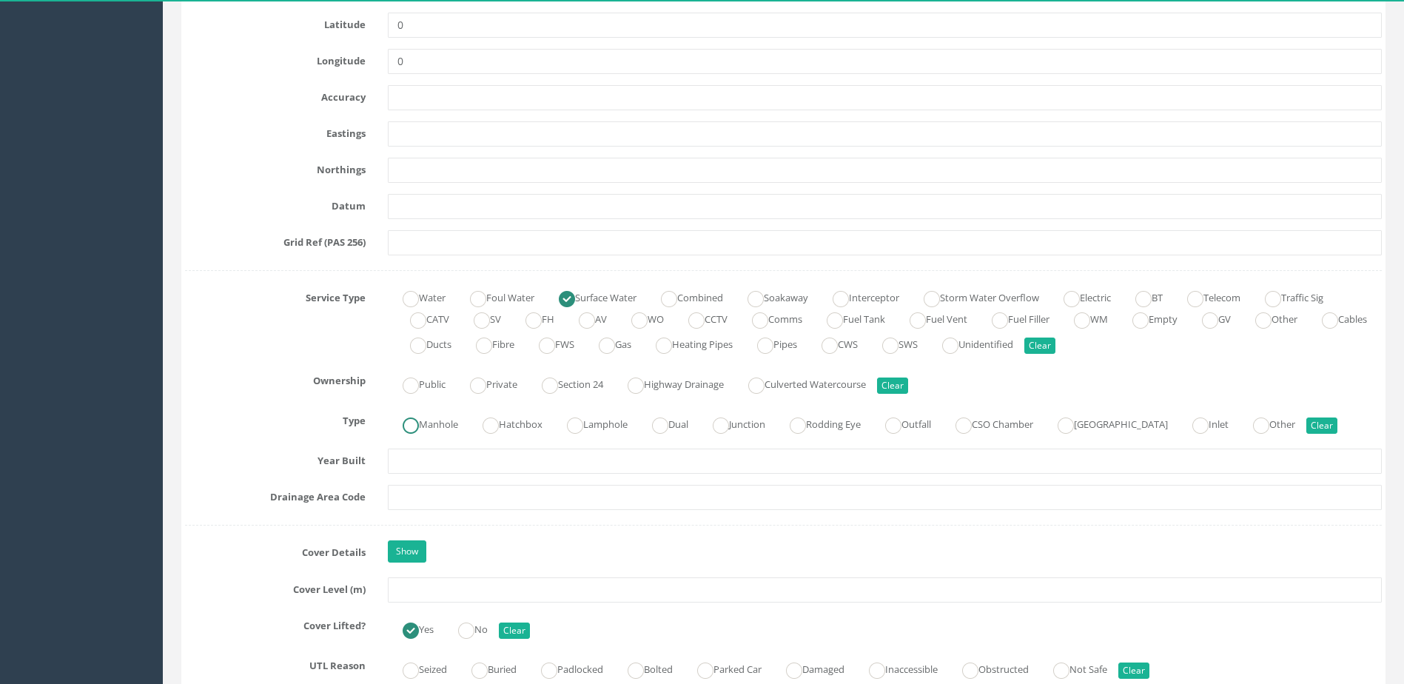
click at [427, 431] on label "Manhole" at bounding box center [423, 422] width 70 height 21
radio input "true"
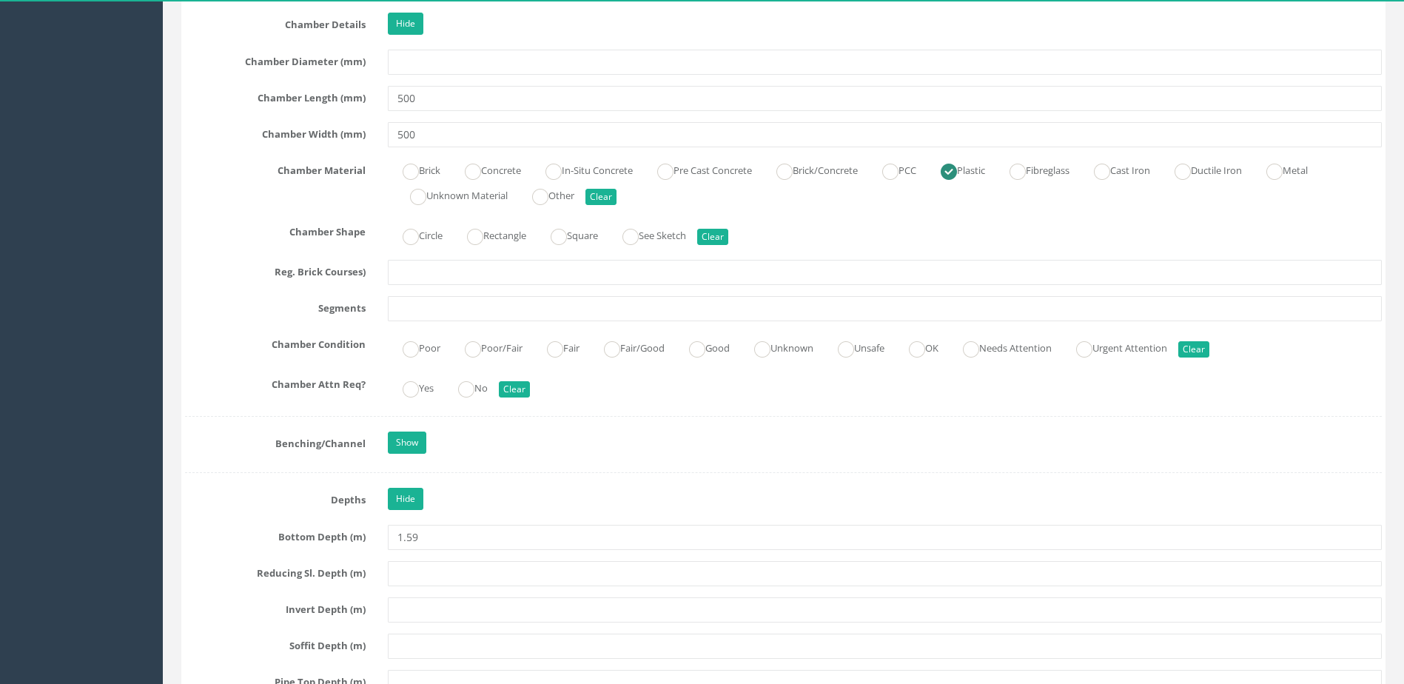
scroll to position [2295, 0]
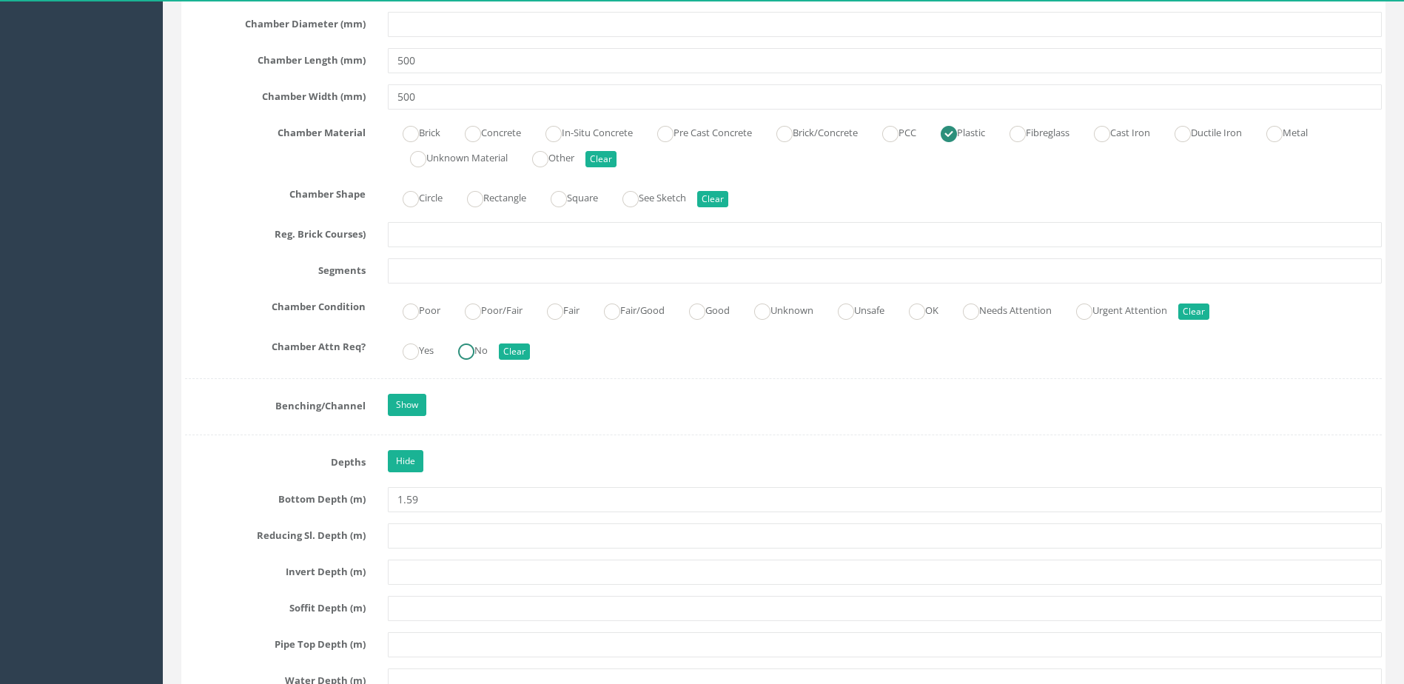
click at [472, 350] on ins at bounding box center [466, 352] width 16 height 16
radio input "true"
click at [925, 307] on ins at bounding box center [917, 312] width 16 height 16
radio input "true"
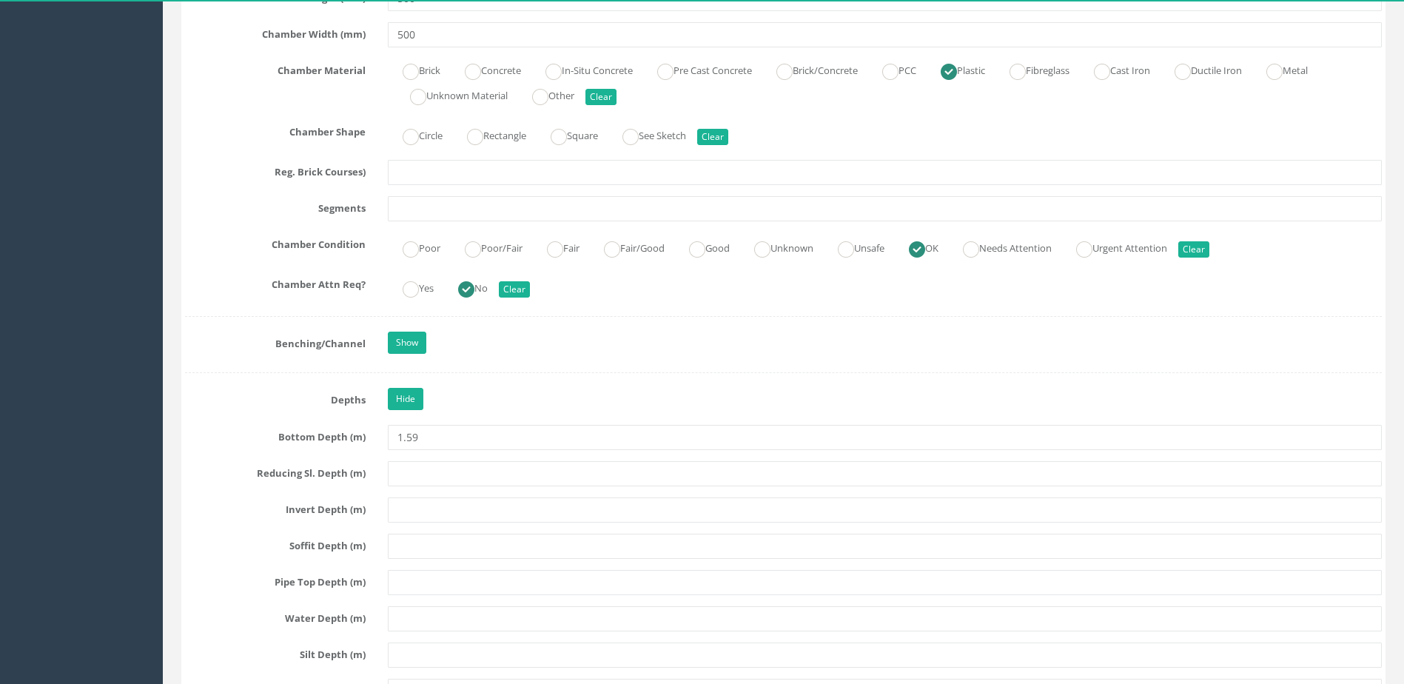
scroll to position [2443, 0]
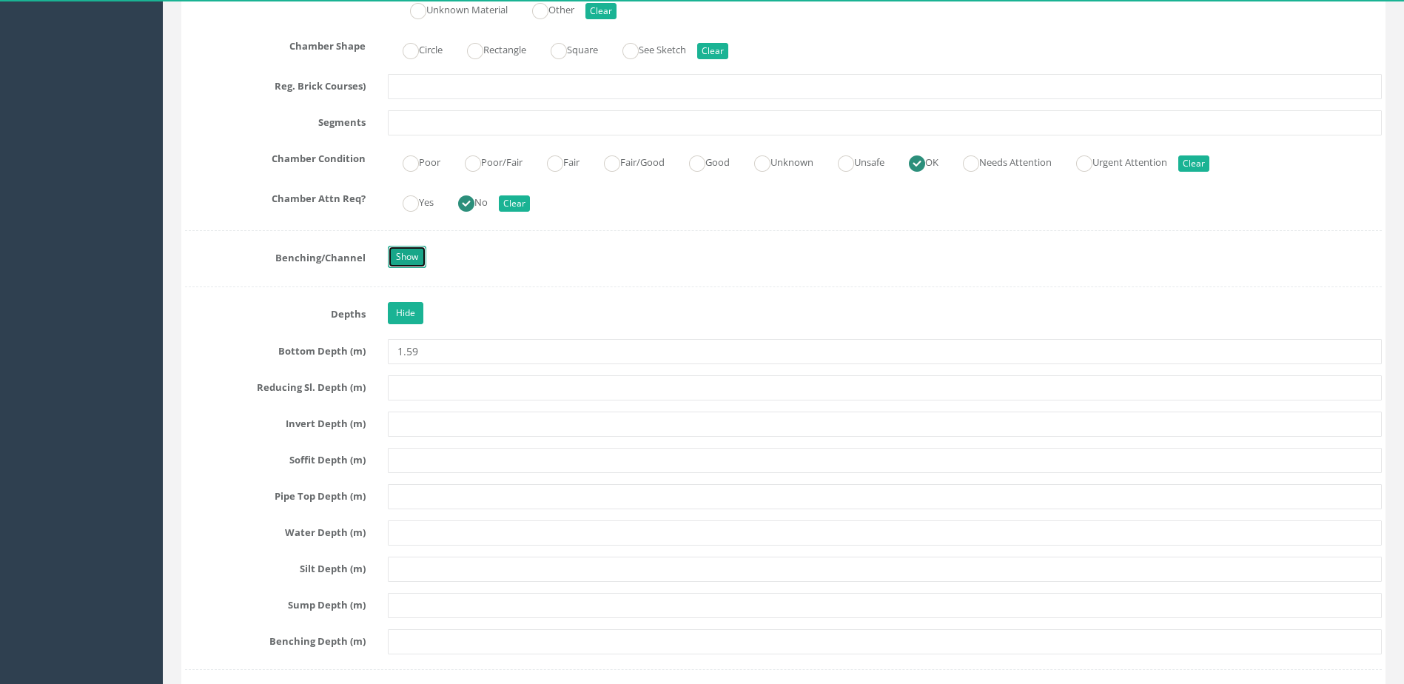
click at [409, 263] on link "Show" at bounding box center [407, 257] width 38 height 22
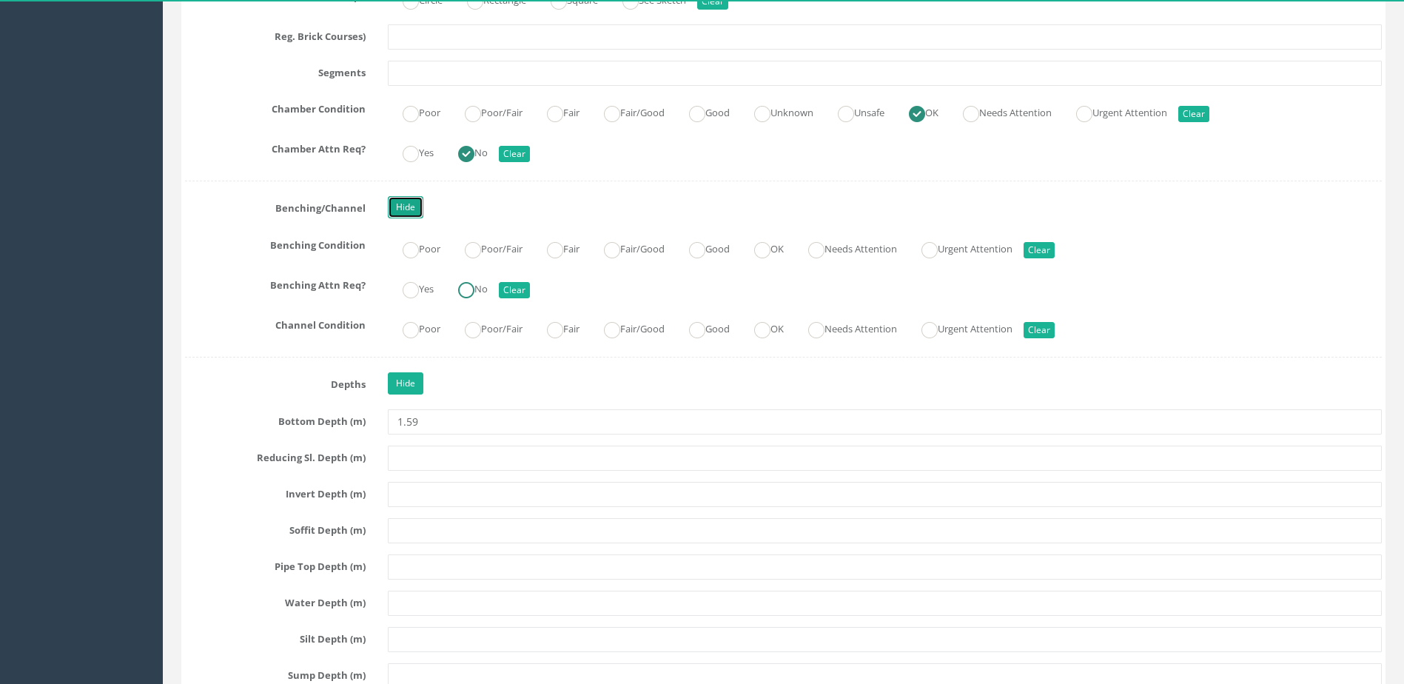
scroll to position [2517, 0]
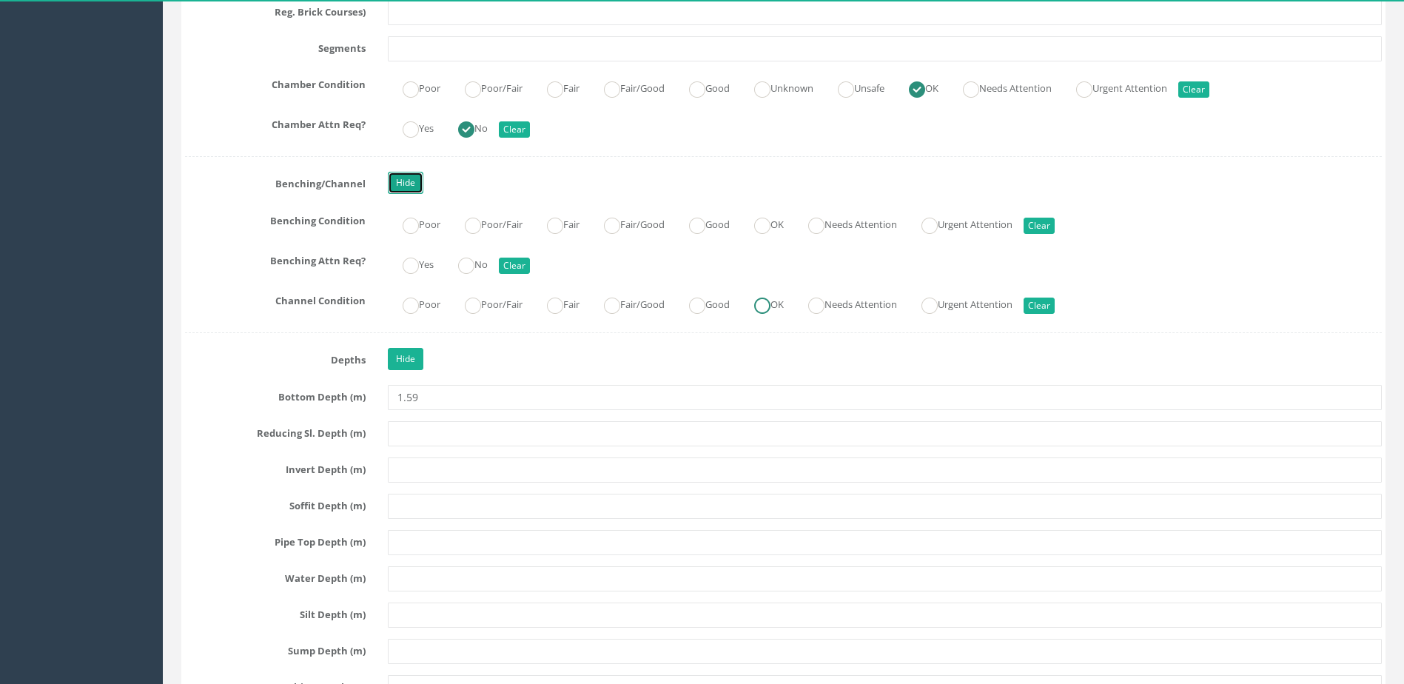
click at [771, 309] on ins at bounding box center [762, 306] width 16 height 16
radio input "true"
click at [763, 238] on div "Job Number 25D012A Job Number Suffix Survey Date [DATE] Surveyed By AH Project …" at bounding box center [783, 498] width 1197 height 5546
click at [771, 234] on input "OK" at bounding box center [762, 233] width 16 height 25
click at [478, 252] on label "No" at bounding box center [465, 262] width 44 height 21
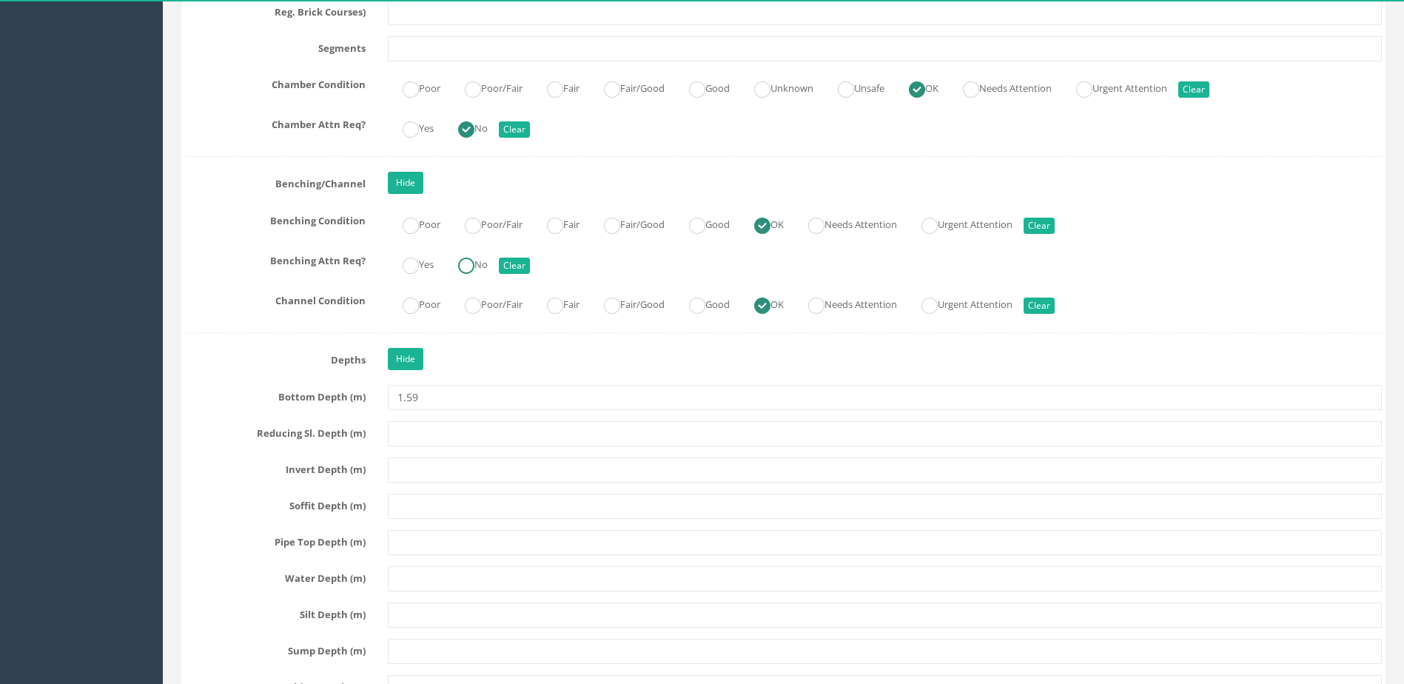
radio input "true"
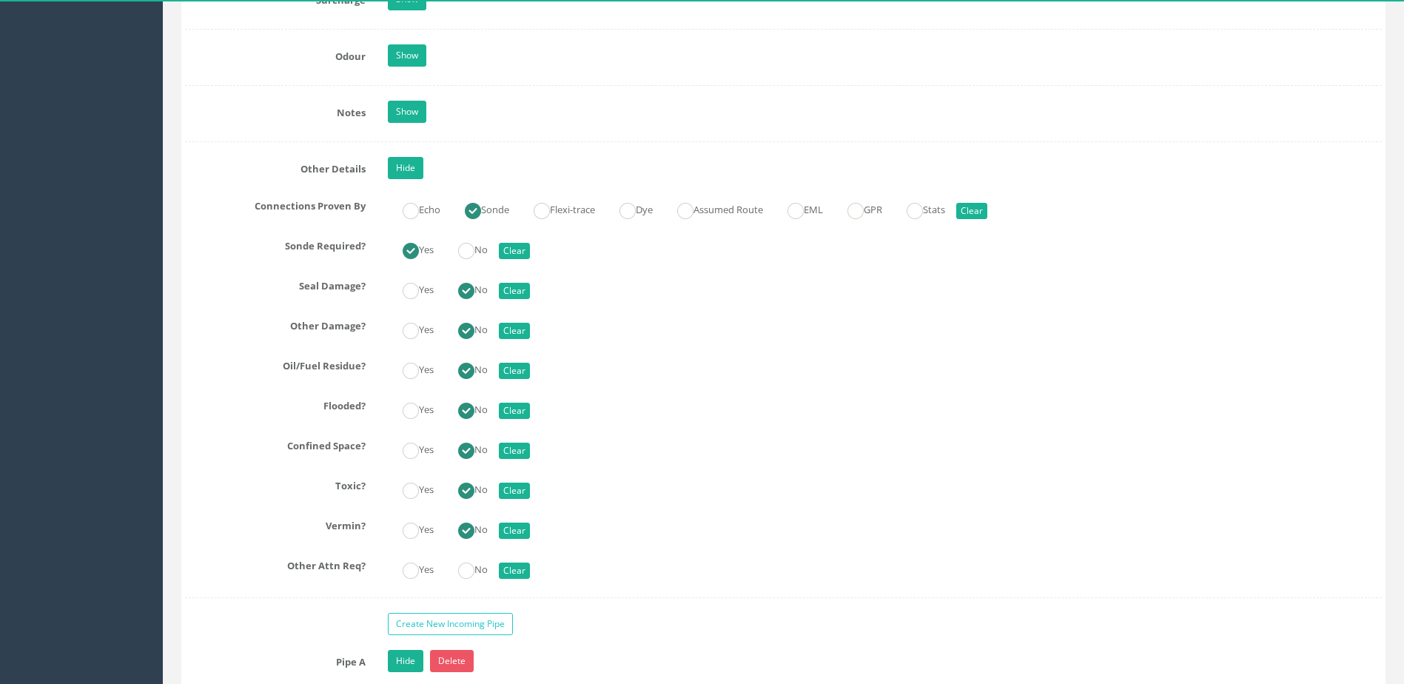
scroll to position [3479, 0]
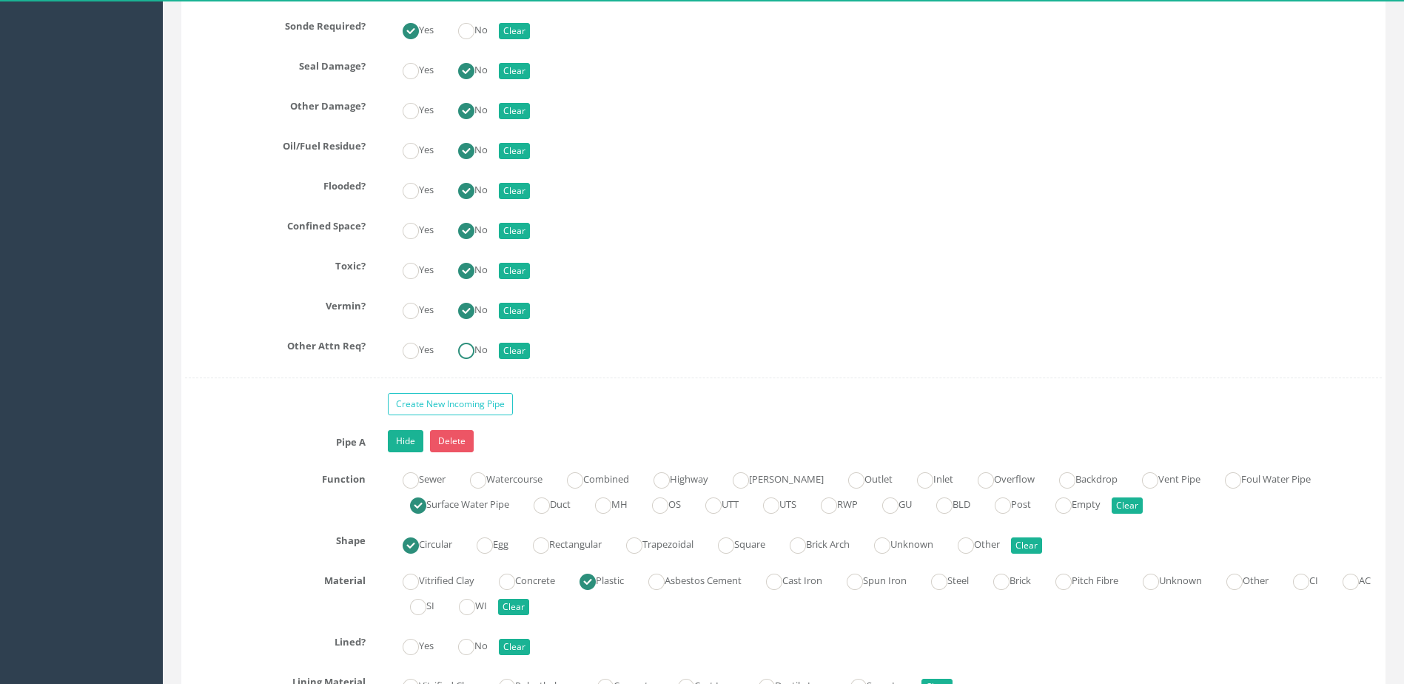
click at [470, 355] on ins at bounding box center [466, 351] width 16 height 16
radio input "true"
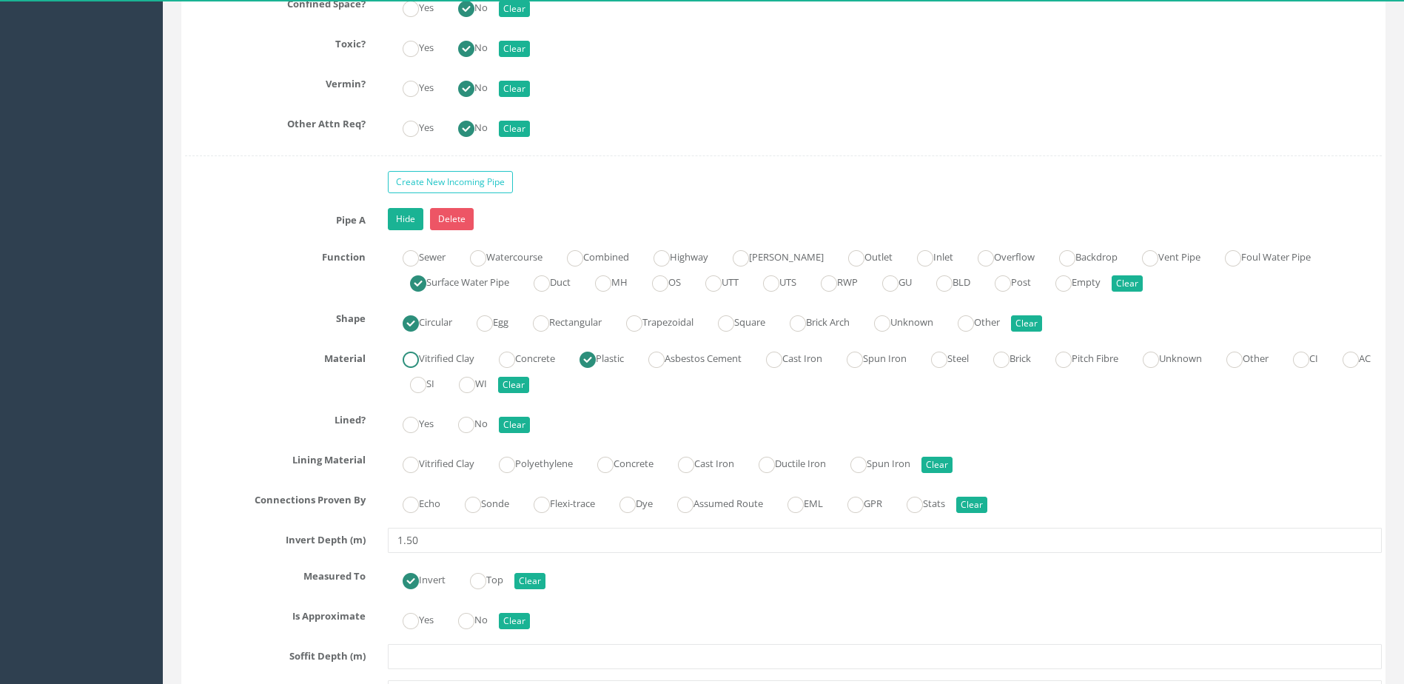
scroll to position [3776, 0]
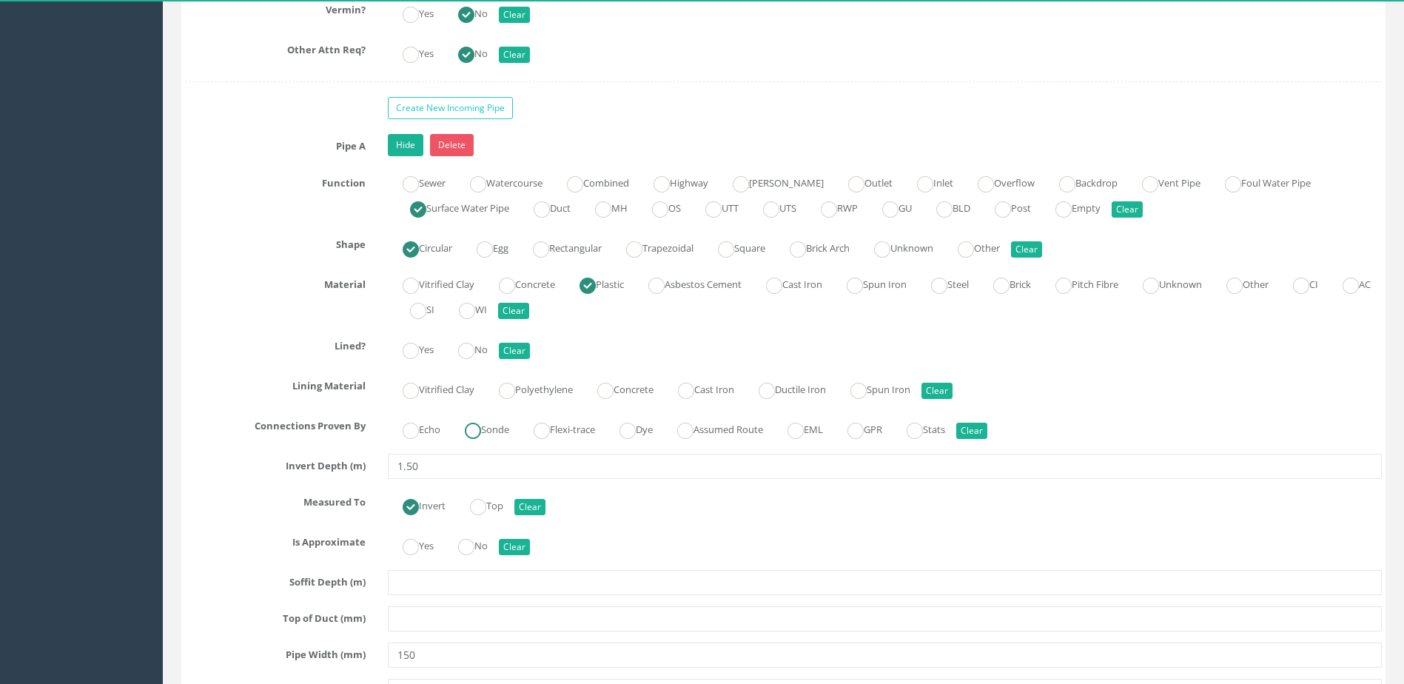
click at [481, 433] on ins at bounding box center [473, 431] width 16 height 16
radio input "true"
click at [485, 357] on label "No" at bounding box center [465, 348] width 44 height 21
radio input "true"
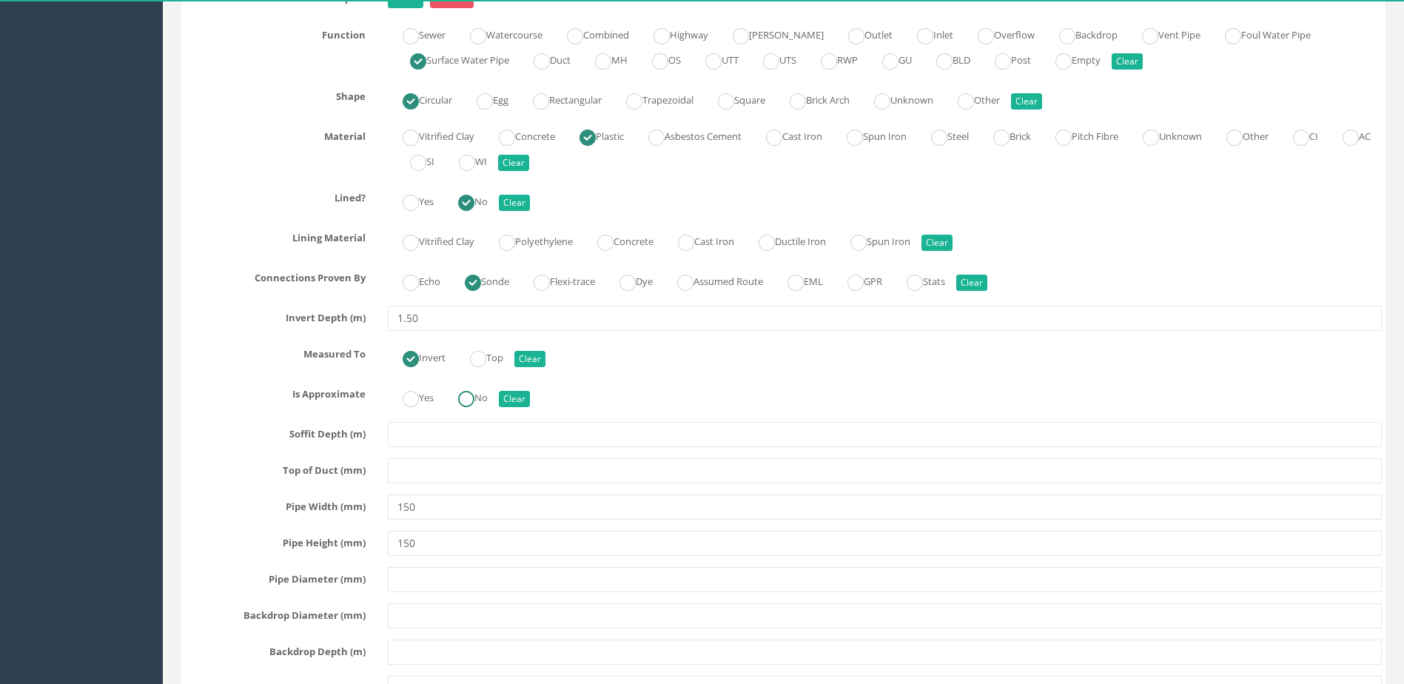
click at [475, 403] on ins at bounding box center [466, 399] width 16 height 16
radio input "true"
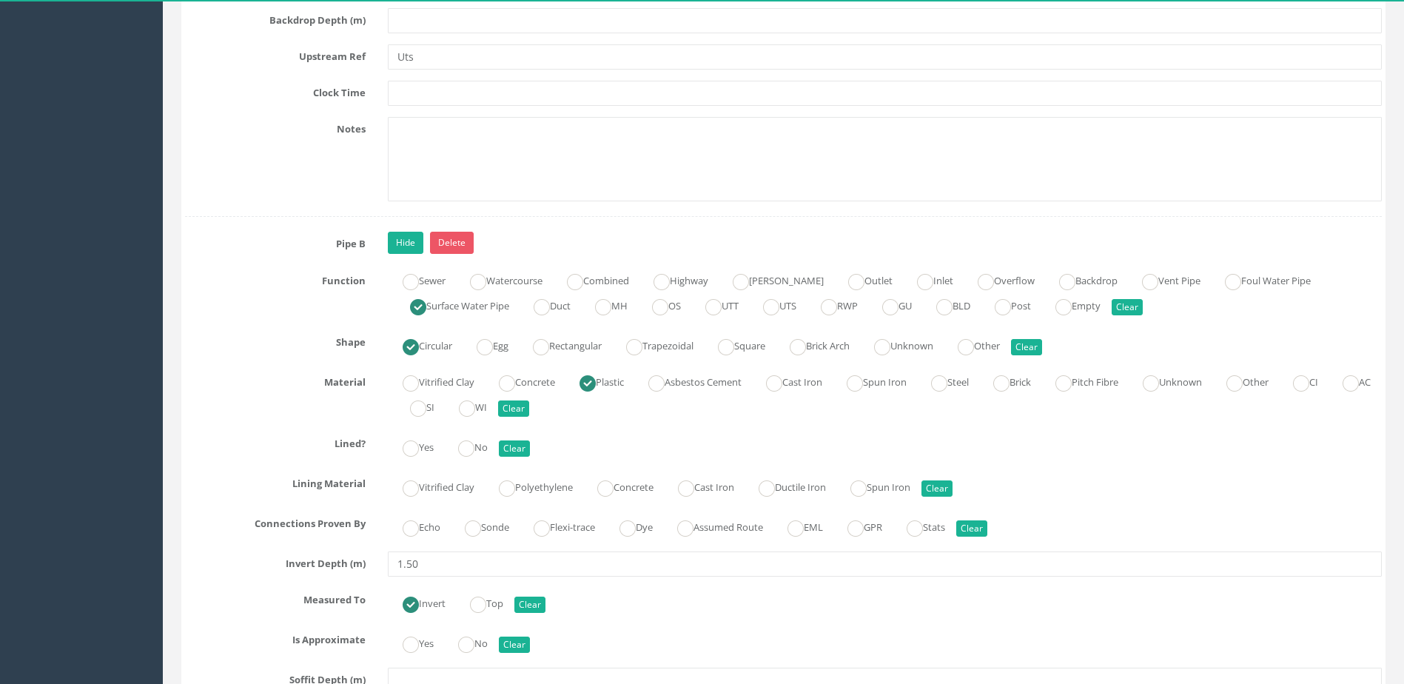
scroll to position [4590, 0]
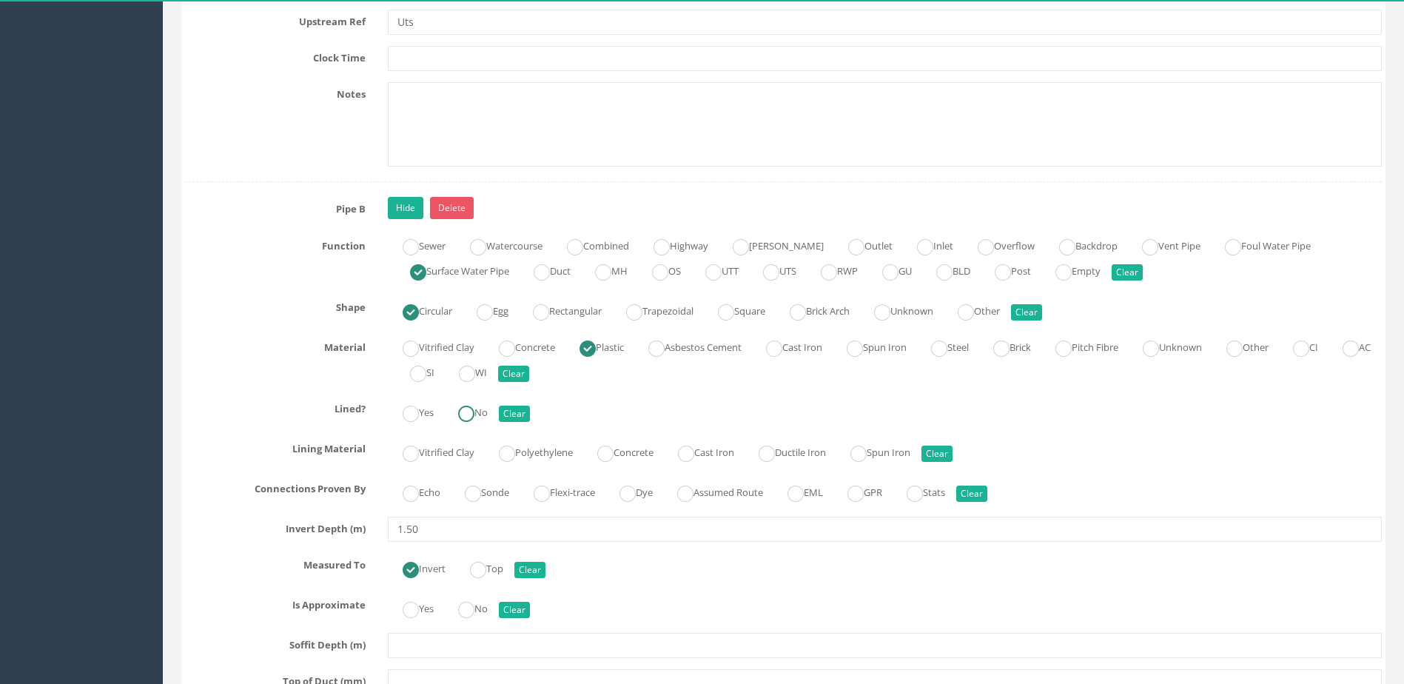
click at [482, 415] on label "No" at bounding box center [465, 411] width 44 height 21
radio input "true"
click at [476, 499] on ins at bounding box center [473, 494] width 16 height 16
radio input "true"
click at [480, 609] on label "No" at bounding box center [465, 607] width 44 height 21
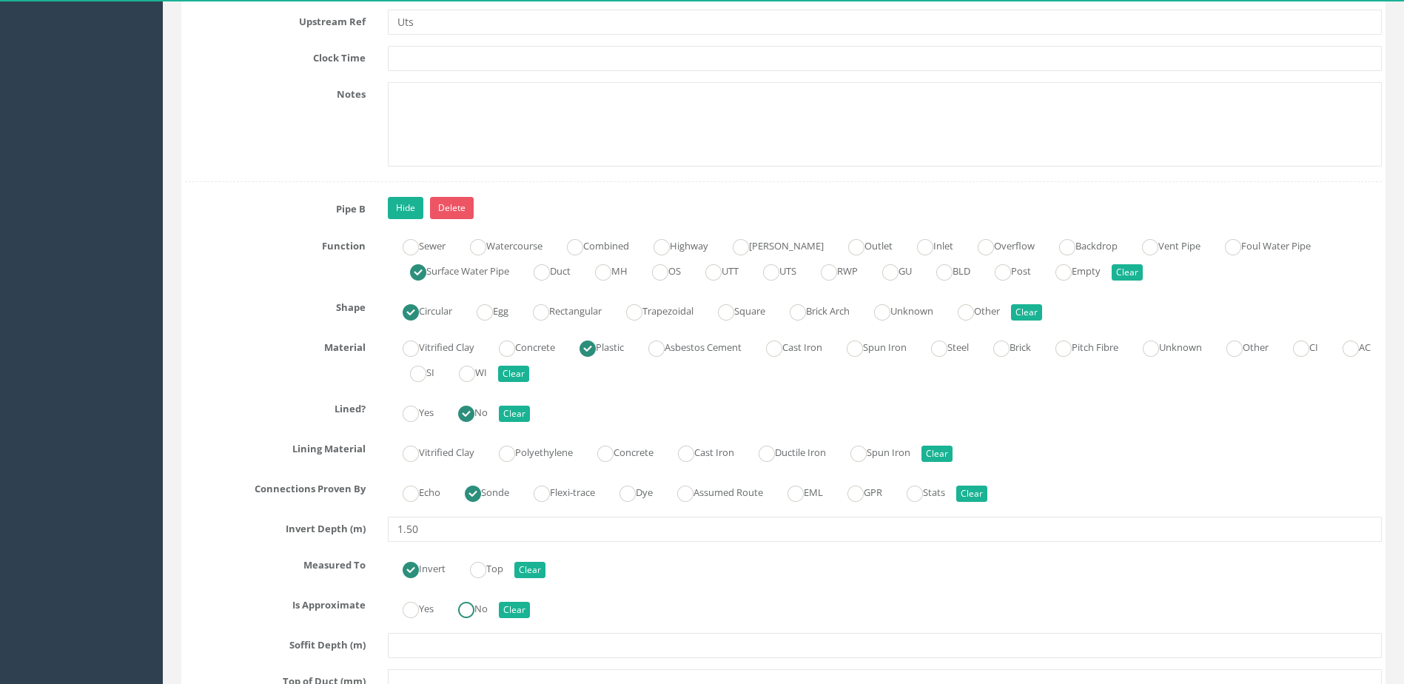
radio input "true"
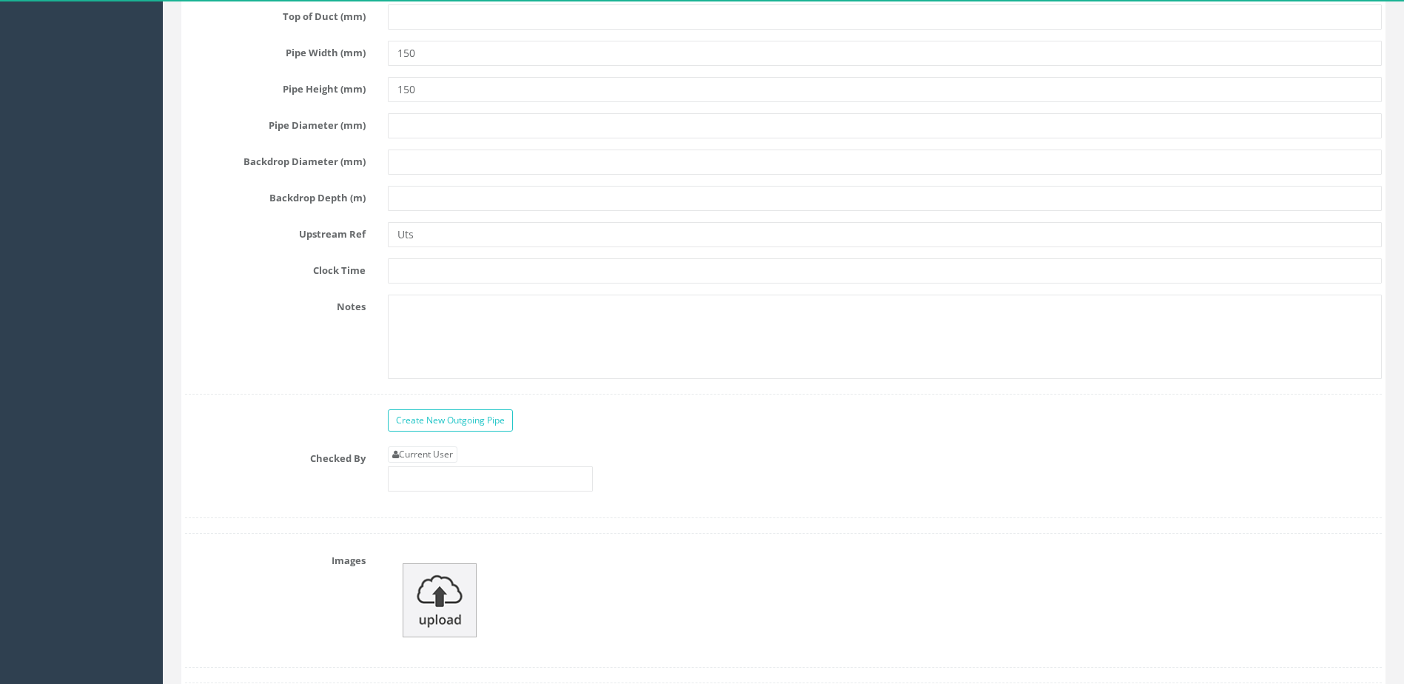
scroll to position [5404, 0]
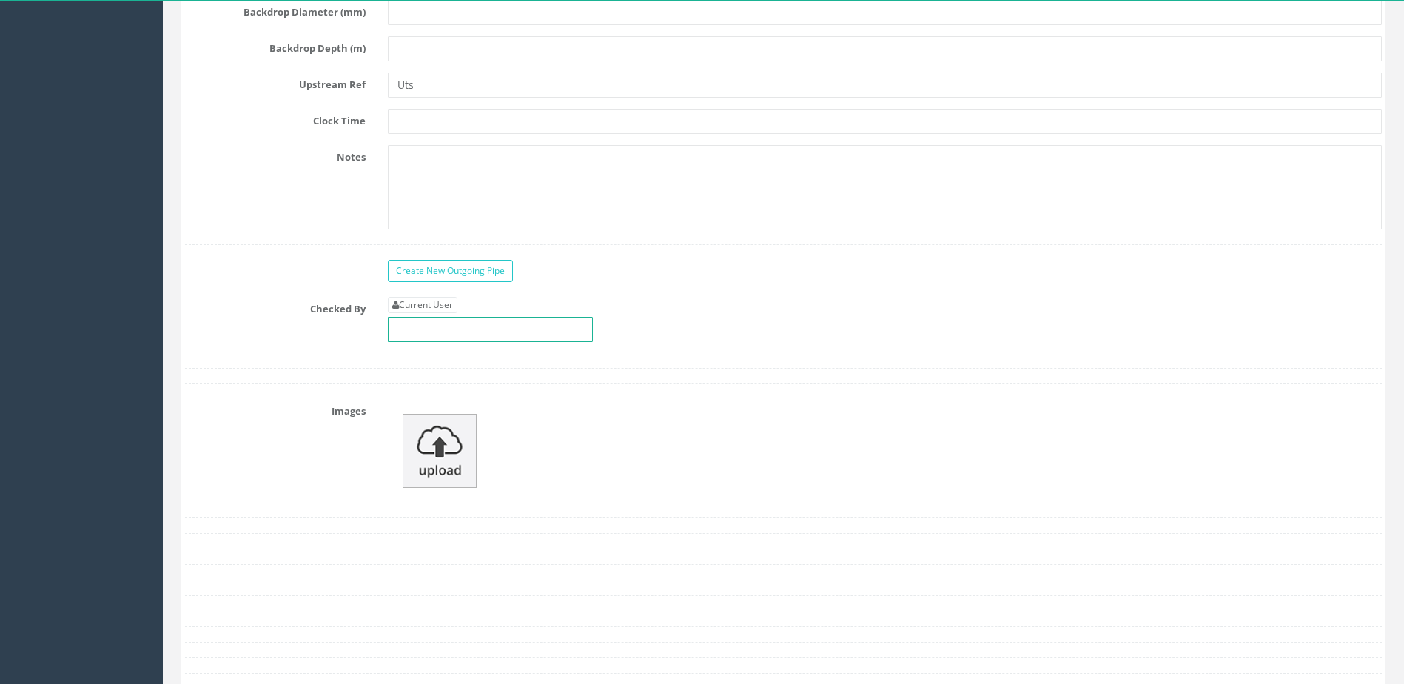
click at [458, 336] on input "text" at bounding box center [490, 329] width 205 height 25
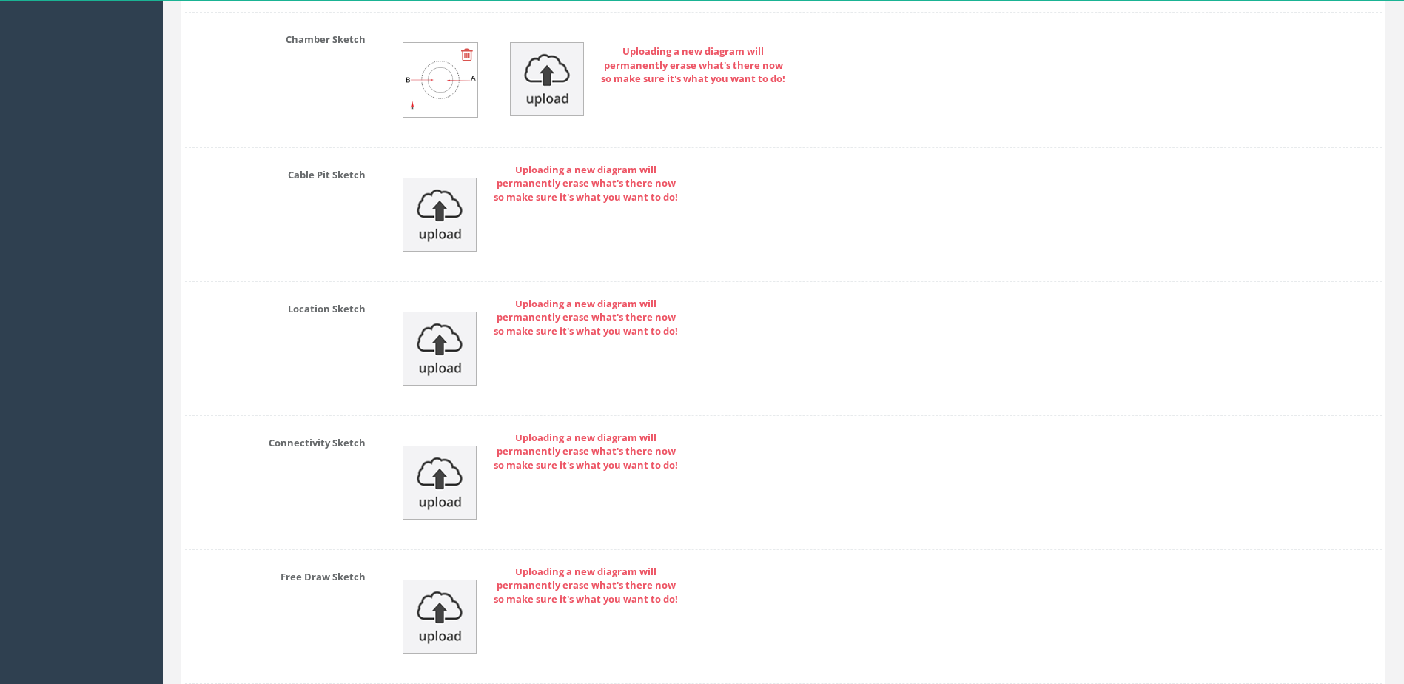
scroll to position [6230, 0]
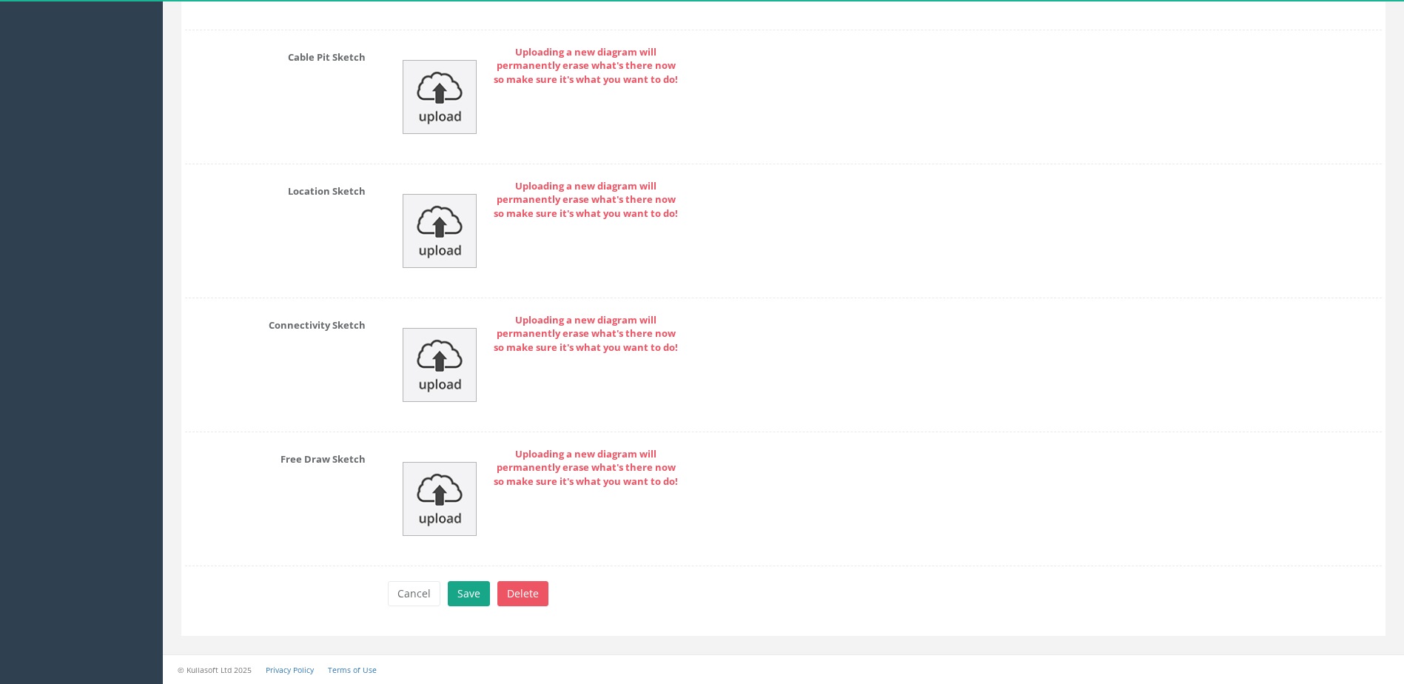
type input "MP"
click at [456, 595] on button "Save" at bounding box center [469, 593] width 42 height 25
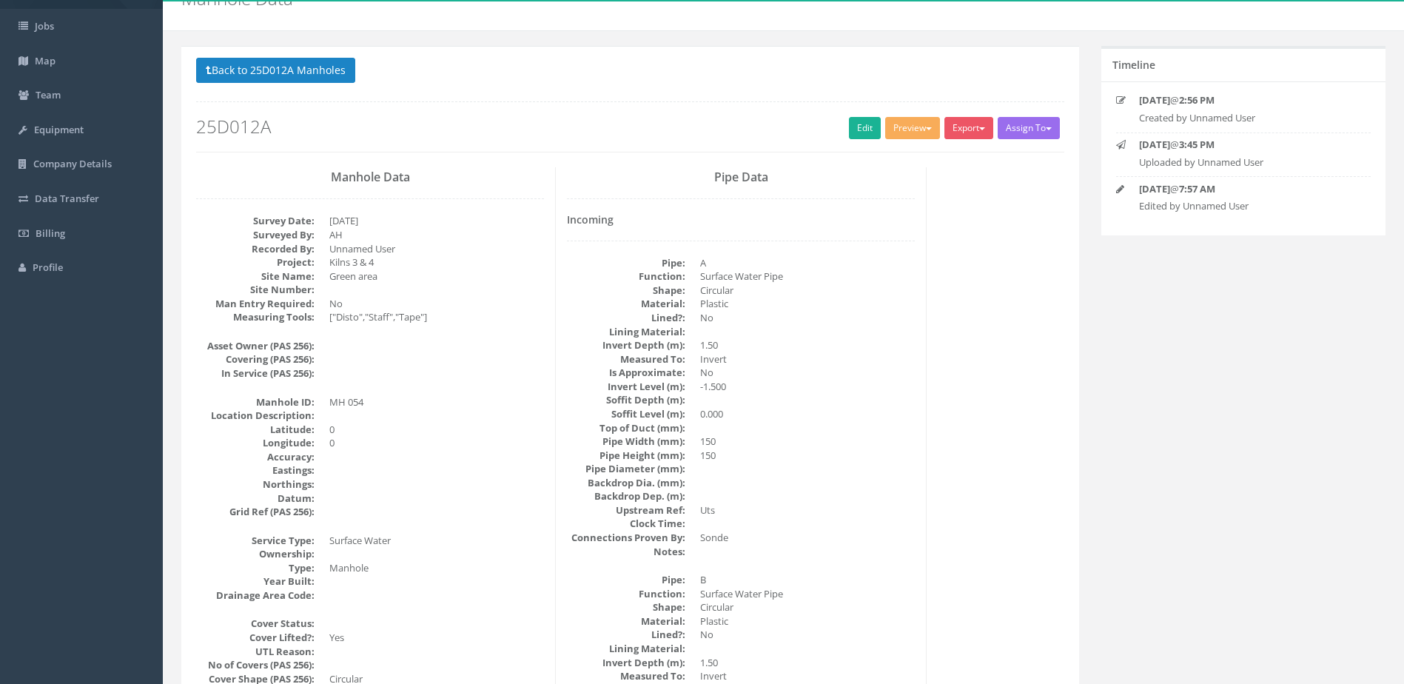
scroll to position [0, 0]
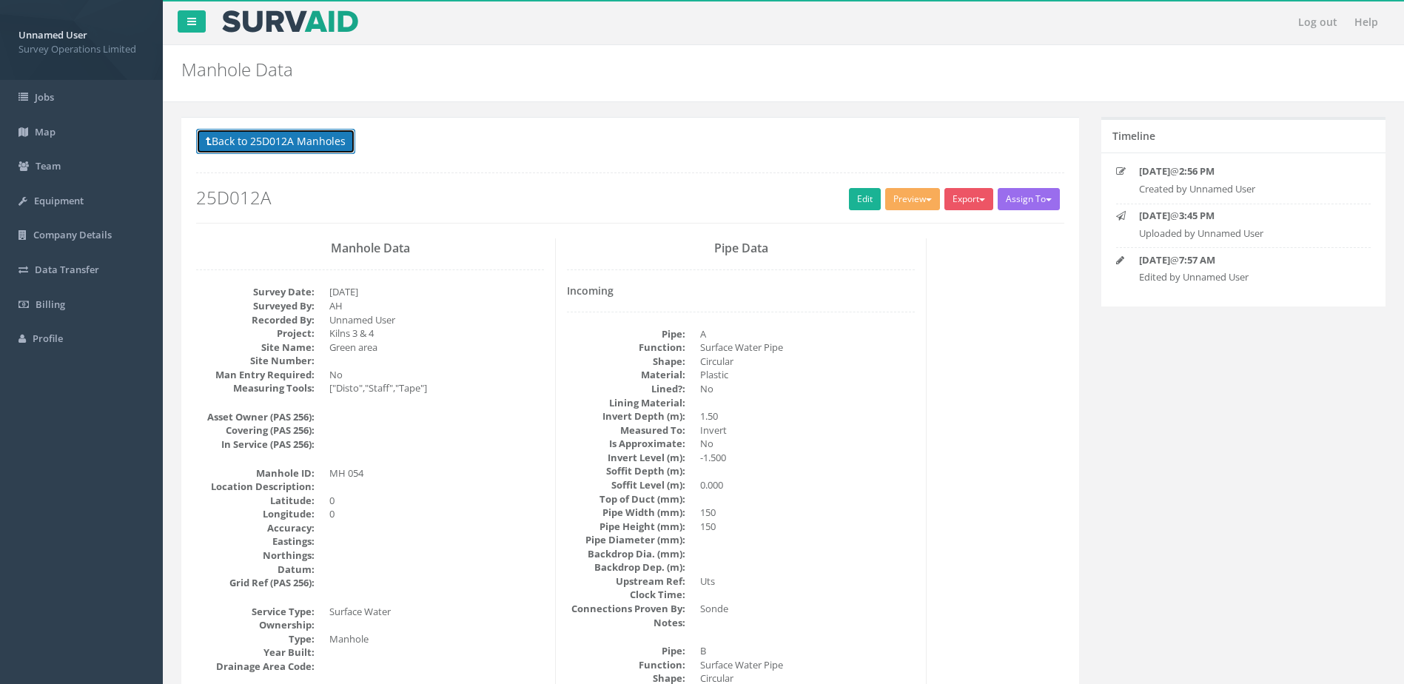
click at [253, 139] on button "Back to 25D012A Manholes" at bounding box center [275, 141] width 159 height 25
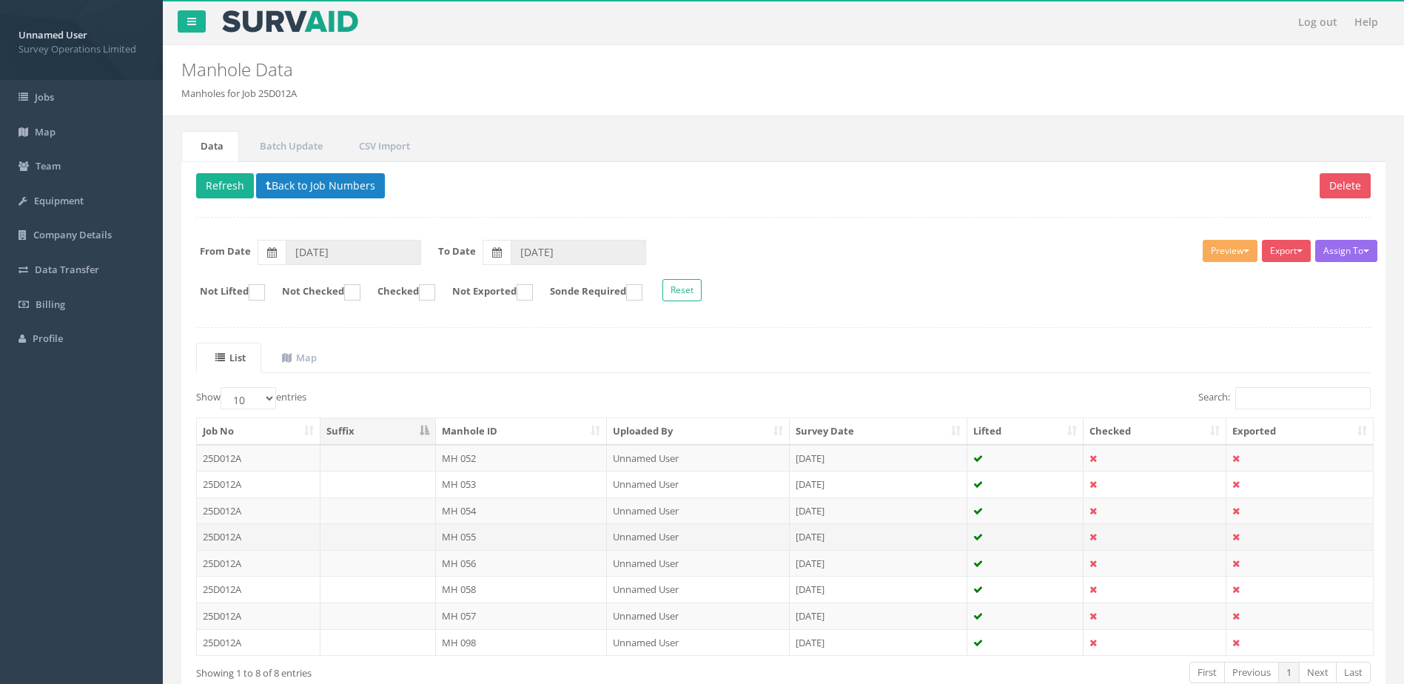
click at [492, 530] on td "MH 055" at bounding box center [522, 536] width 172 height 27
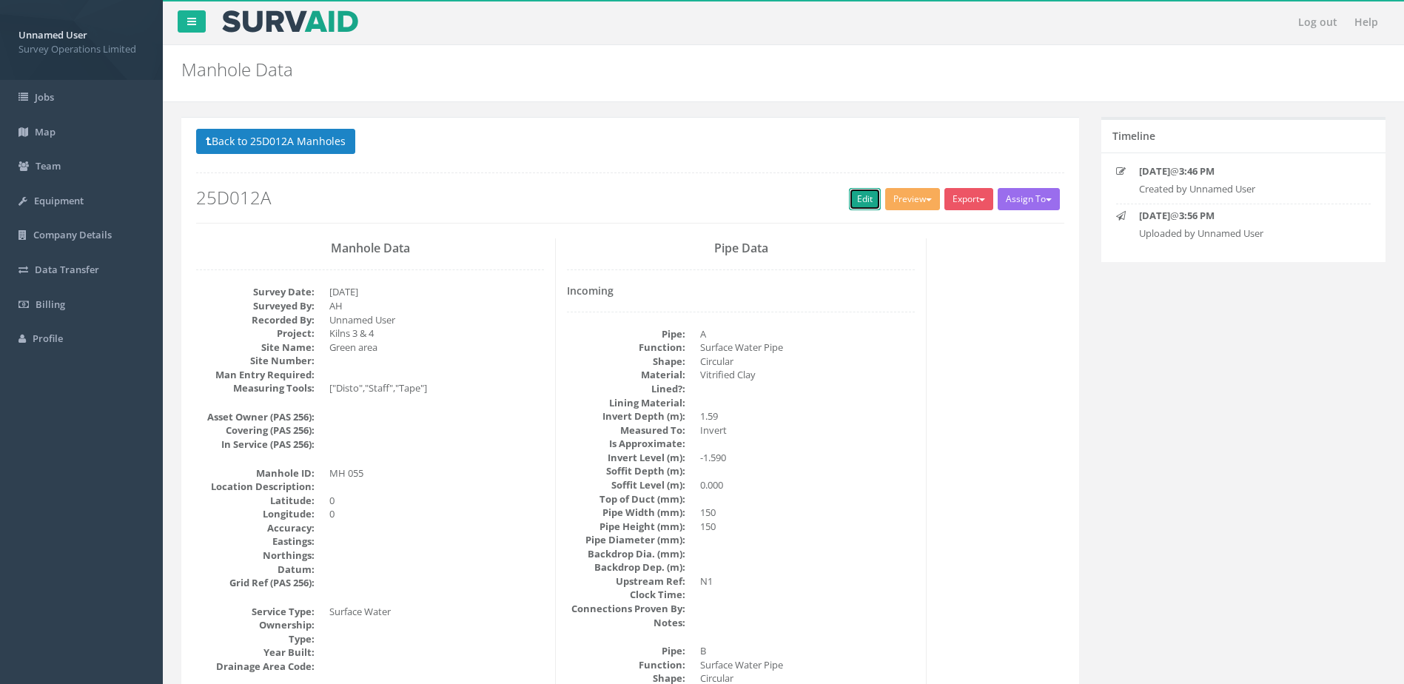
click at [855, 198] on link "Edit" at bounding box center [865, 199] width 32 height 22
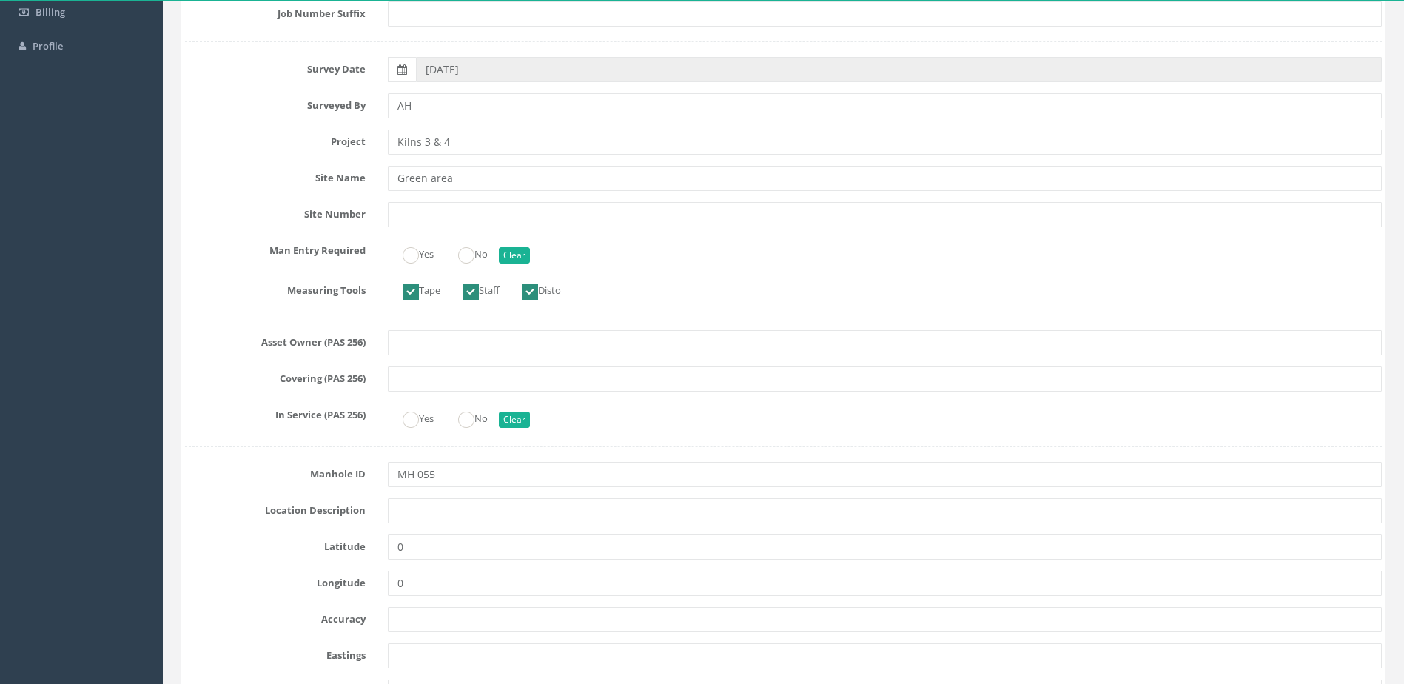
scroll to position [296, 0]
click at [457, 258] on label "No" at bounding box center [465, 248] width 44 height 21
radio input "true"
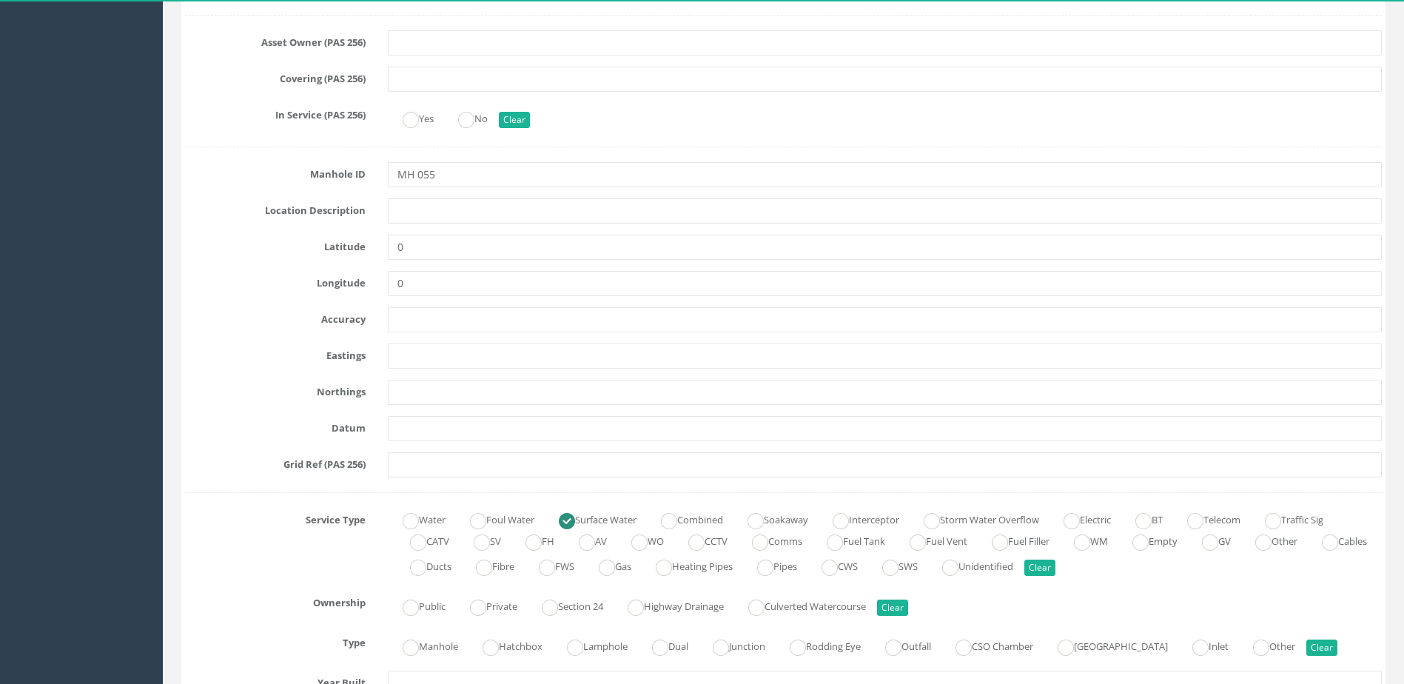
scroll to position [740, 0]
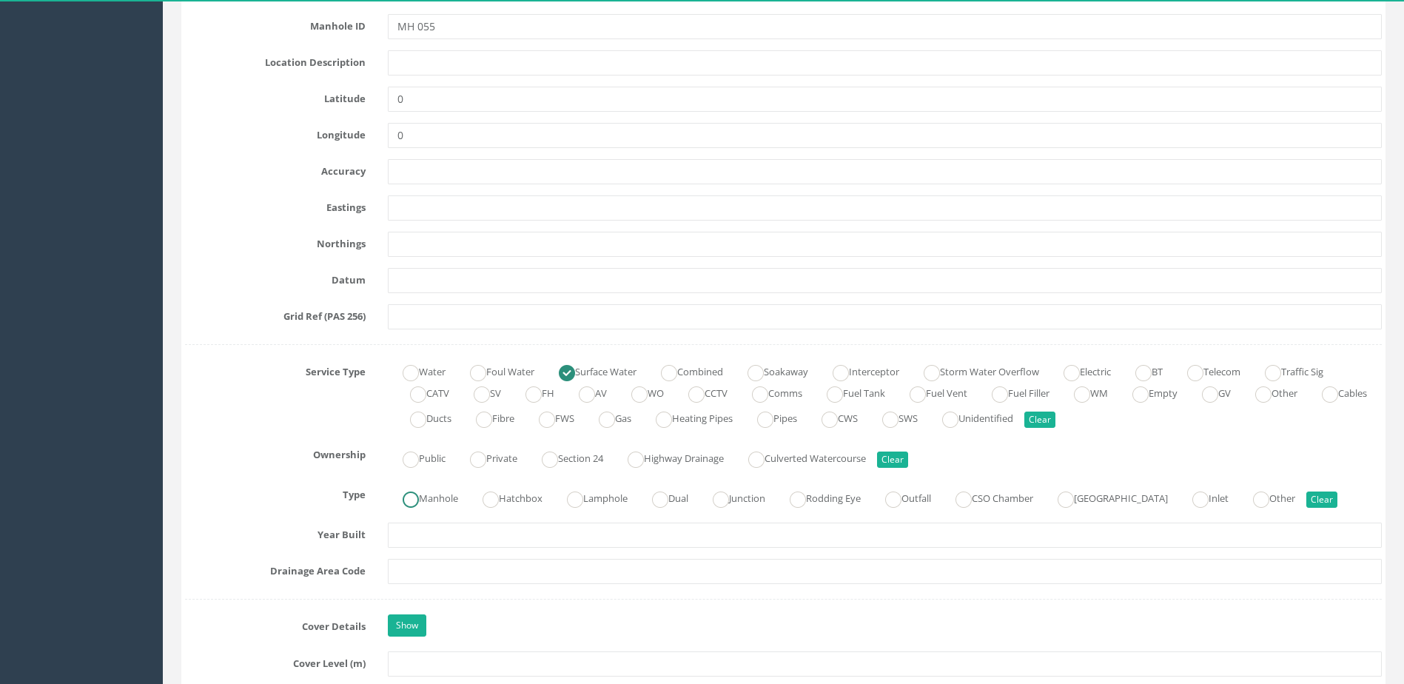
click at [405, 493] on ins at bounding box center [411, 500] width 16 height 16
radio input "true"
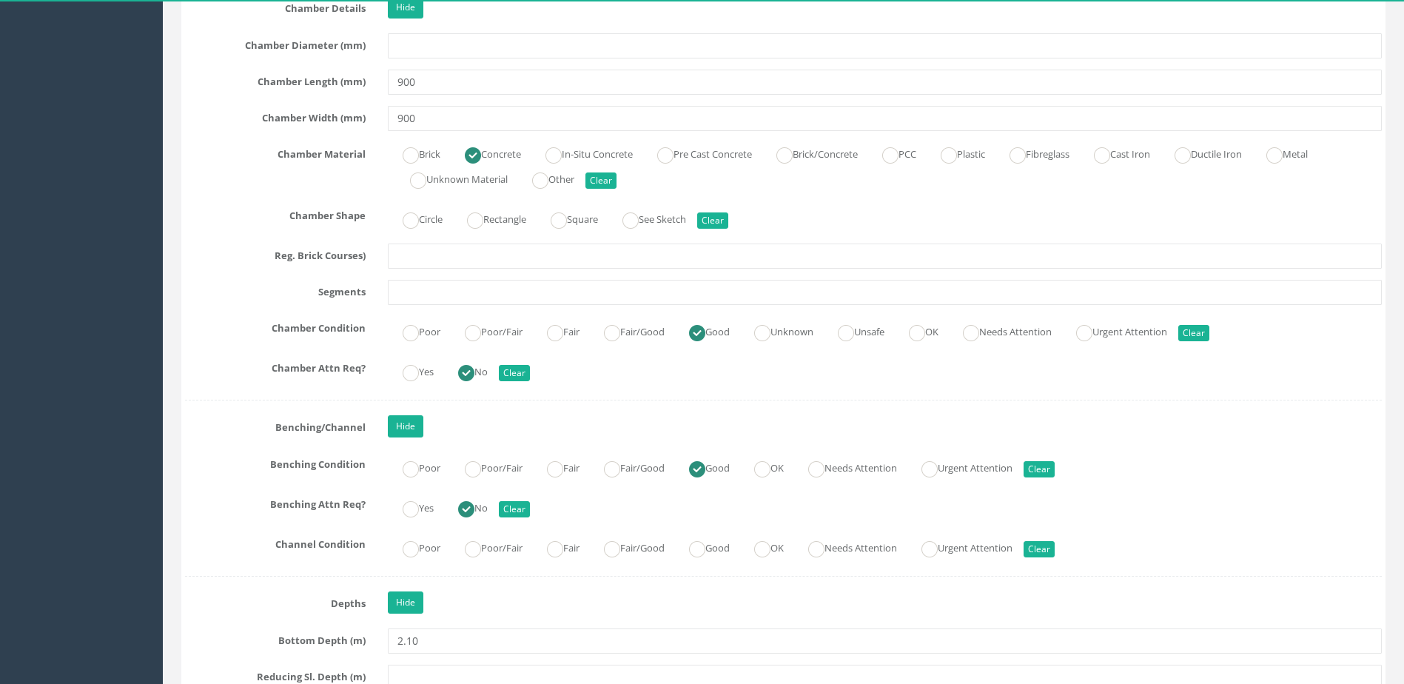
scroll to position [2295, 0]
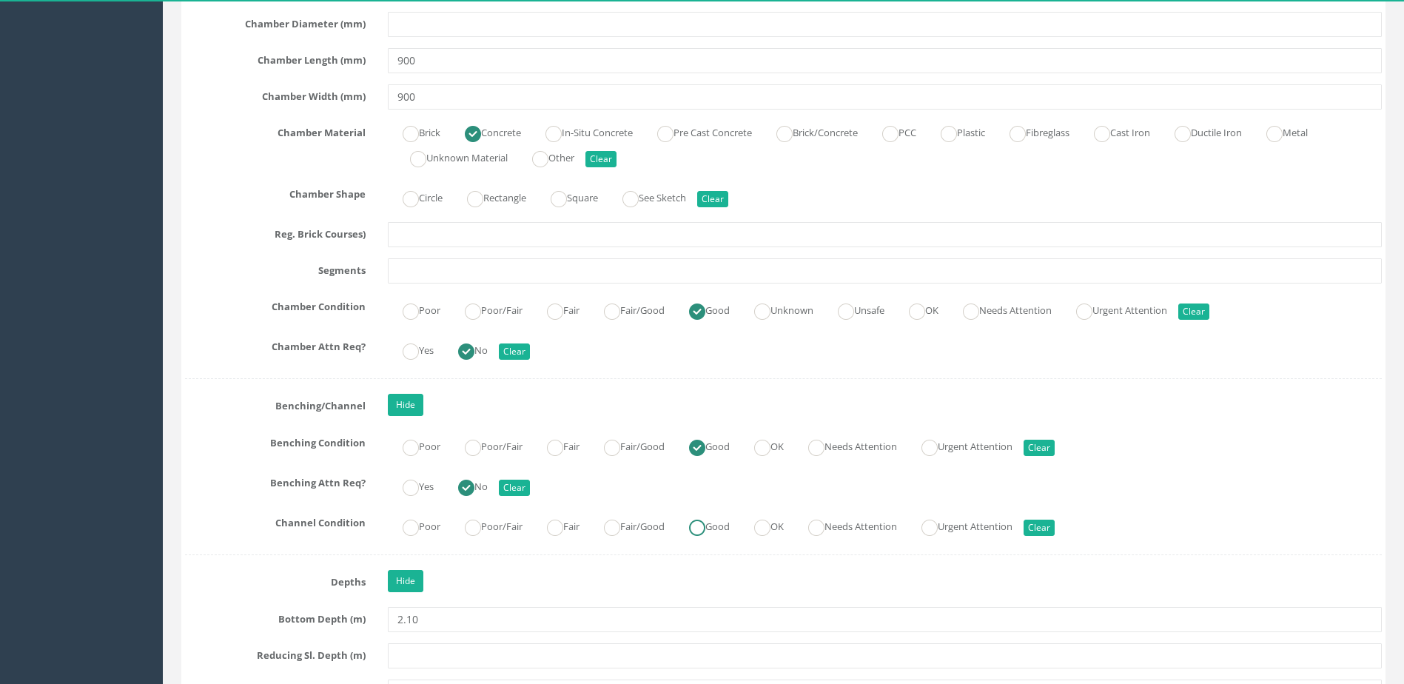
click at [730, 532] on label "Good" at bounding box center [702, 525] width 56 height 21
radio input "true"
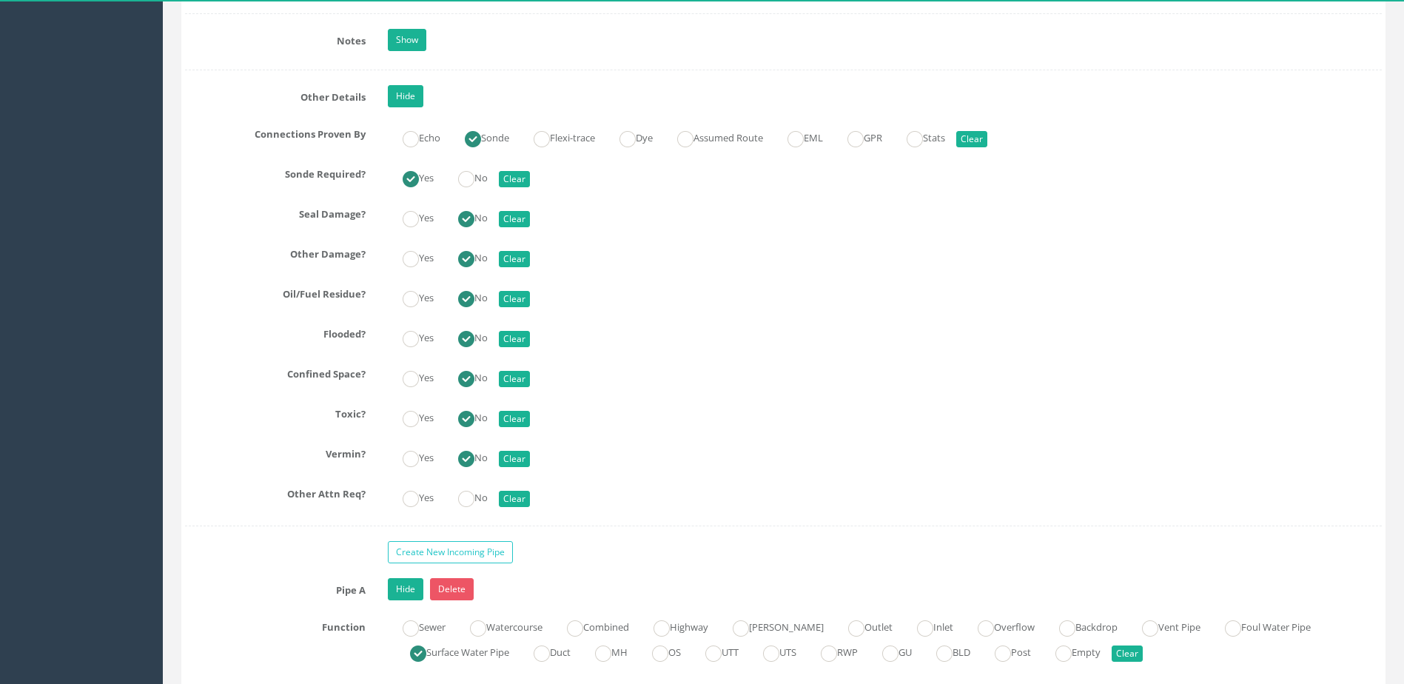
scroll to position [3554, 0]
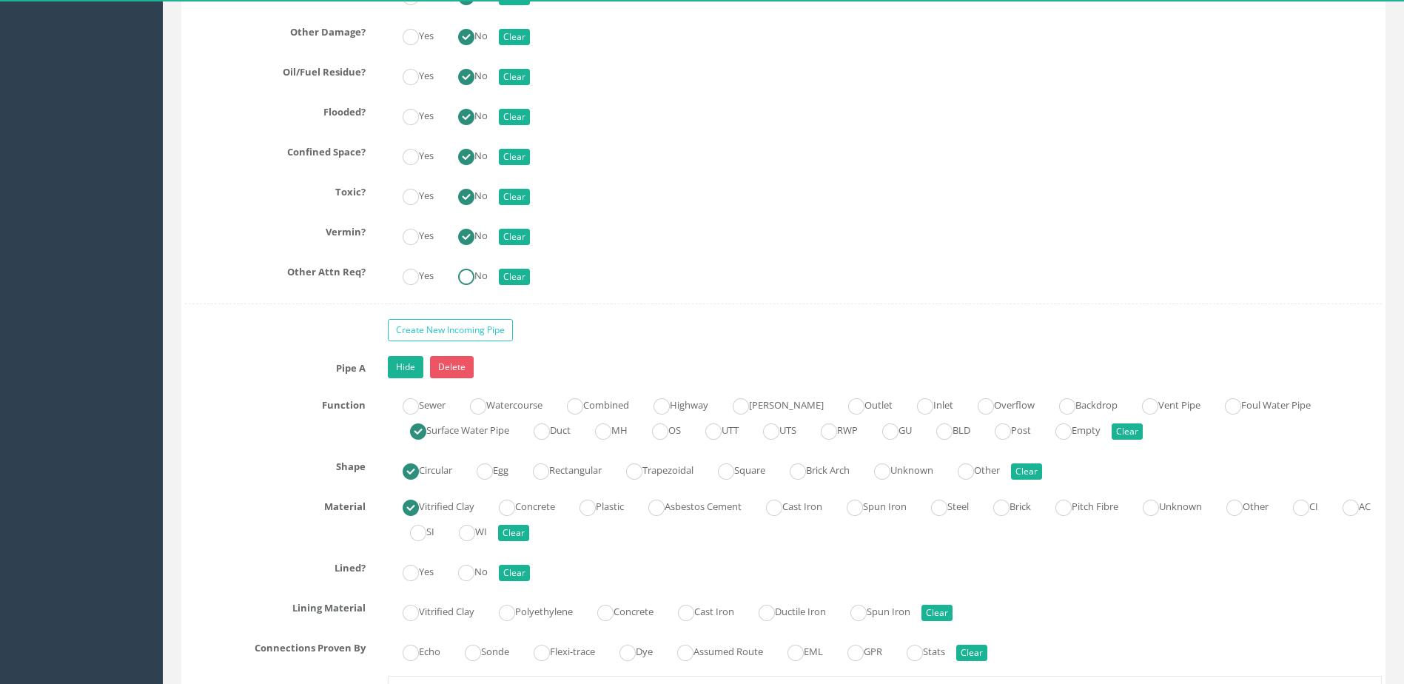
click at [475, 275] on ins at bounding box center [466, 277] width 16 height 16
radio input "true"
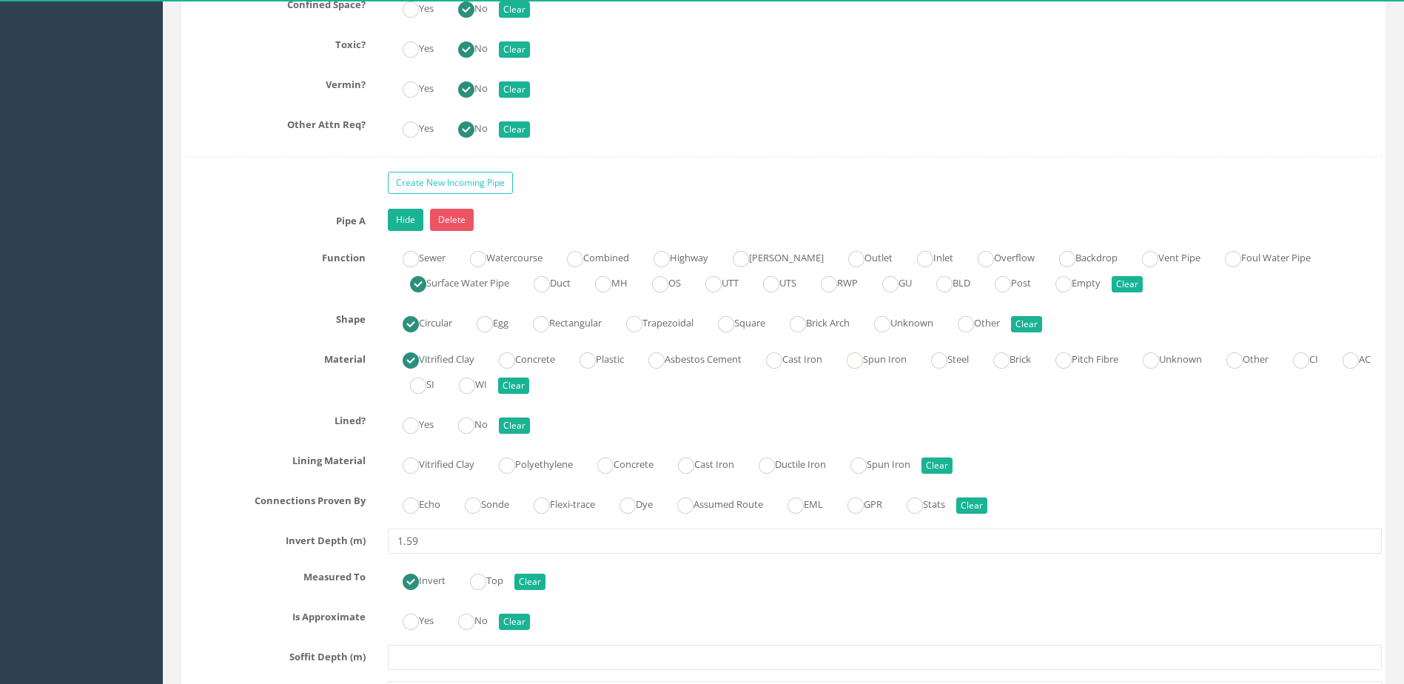
scroll to position [3702, 0]
click at [471, 502] on ins at bounding box center [473, 505] width 16 height 16
radio input "true"
click at [470, 423] on ins at bounding box center [466, 425] width 16 height 16
radio input "true"
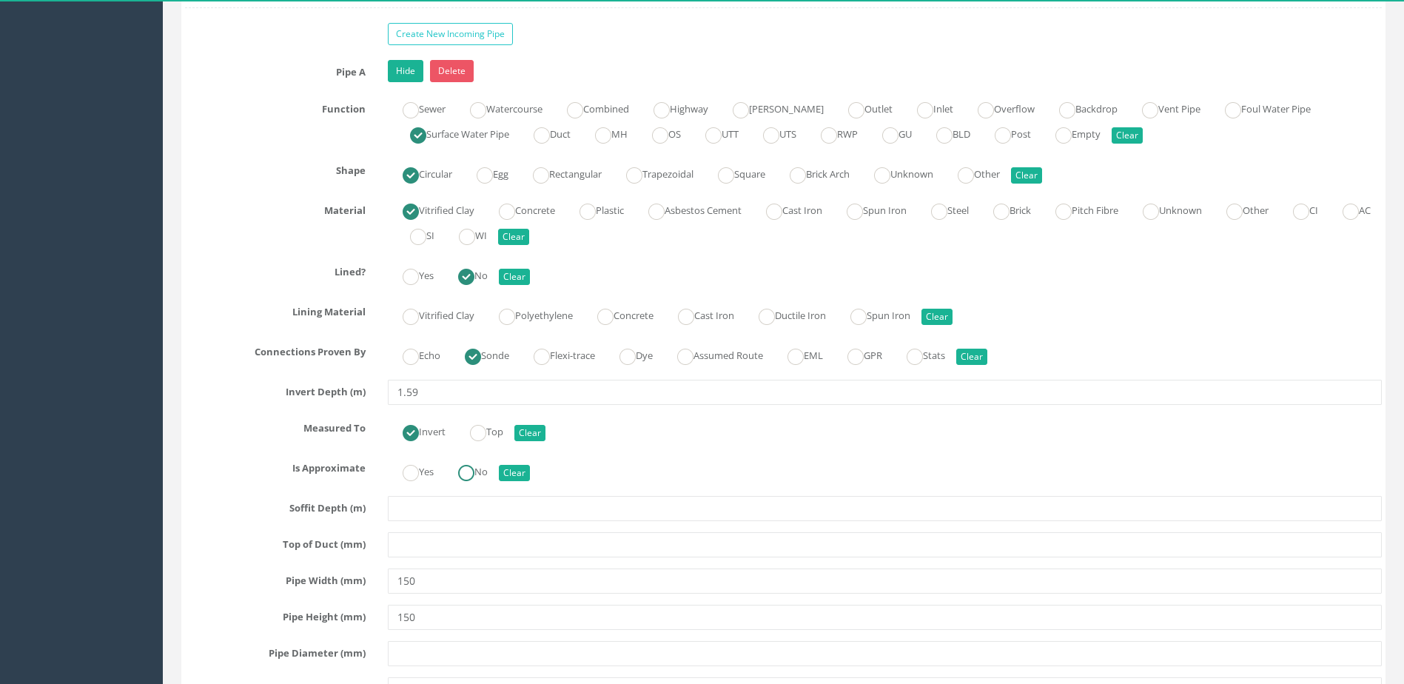
click at [485, 472] on label "No" at bounding box center [465, 470] width 44 height 21
radio input "true"
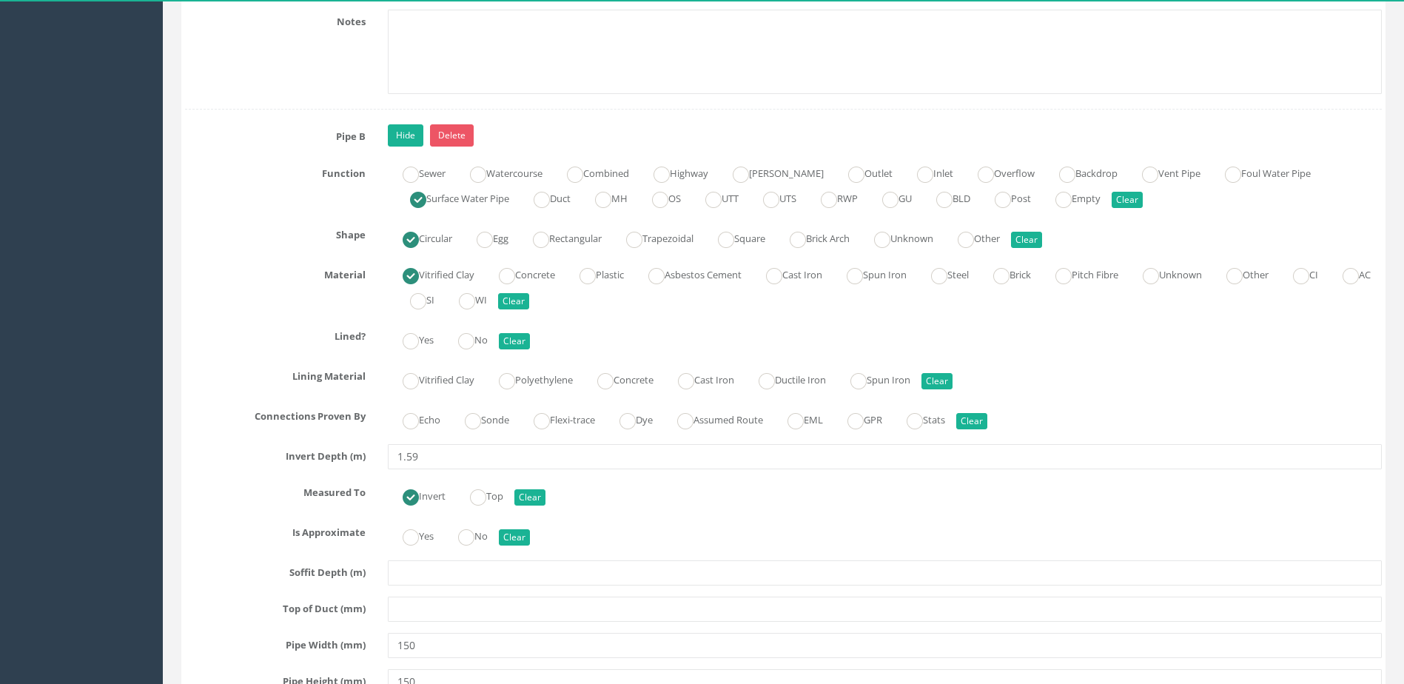
scroll to position [4664, 0]
click at [487, 415] on label "Sonde" at bounding box center [479, 416] width 59 height 21
radio input "true"
click at [475, 335] on ins at bounding box center [466, 340] width 16 height 16
radio input "true"
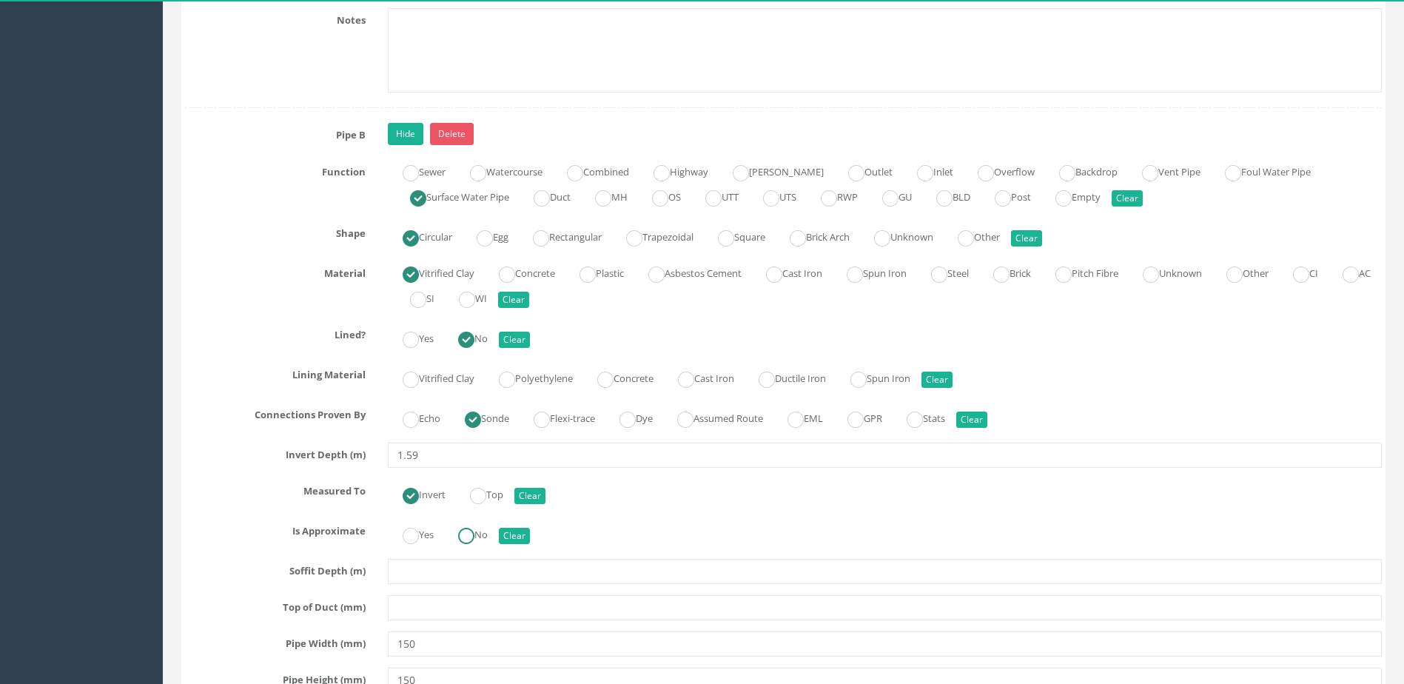
click at [488, 540] on label "No" at bounding box center [465, 533] width 44 height 21
radio input "true"
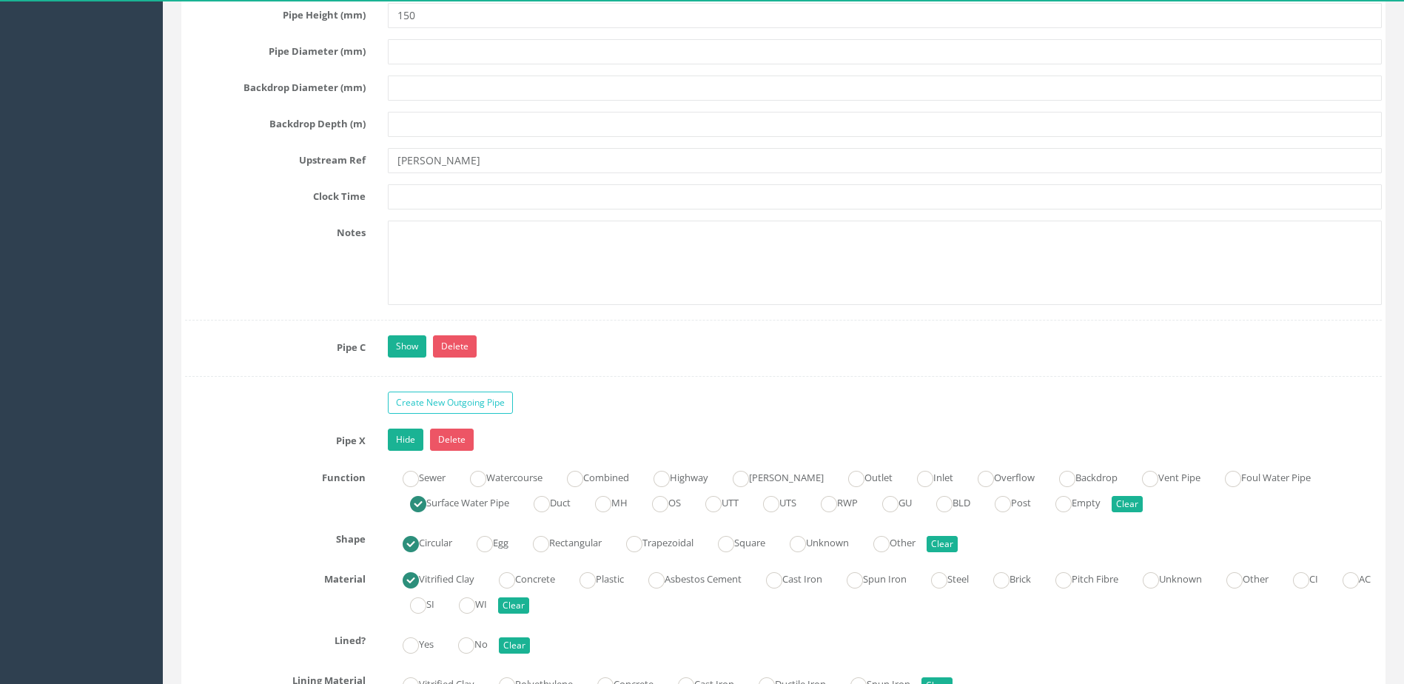
scroll to position [5330, 0]
click at [415, 344] on link "Show" at bounding box center [407, 345] width 38 height 22
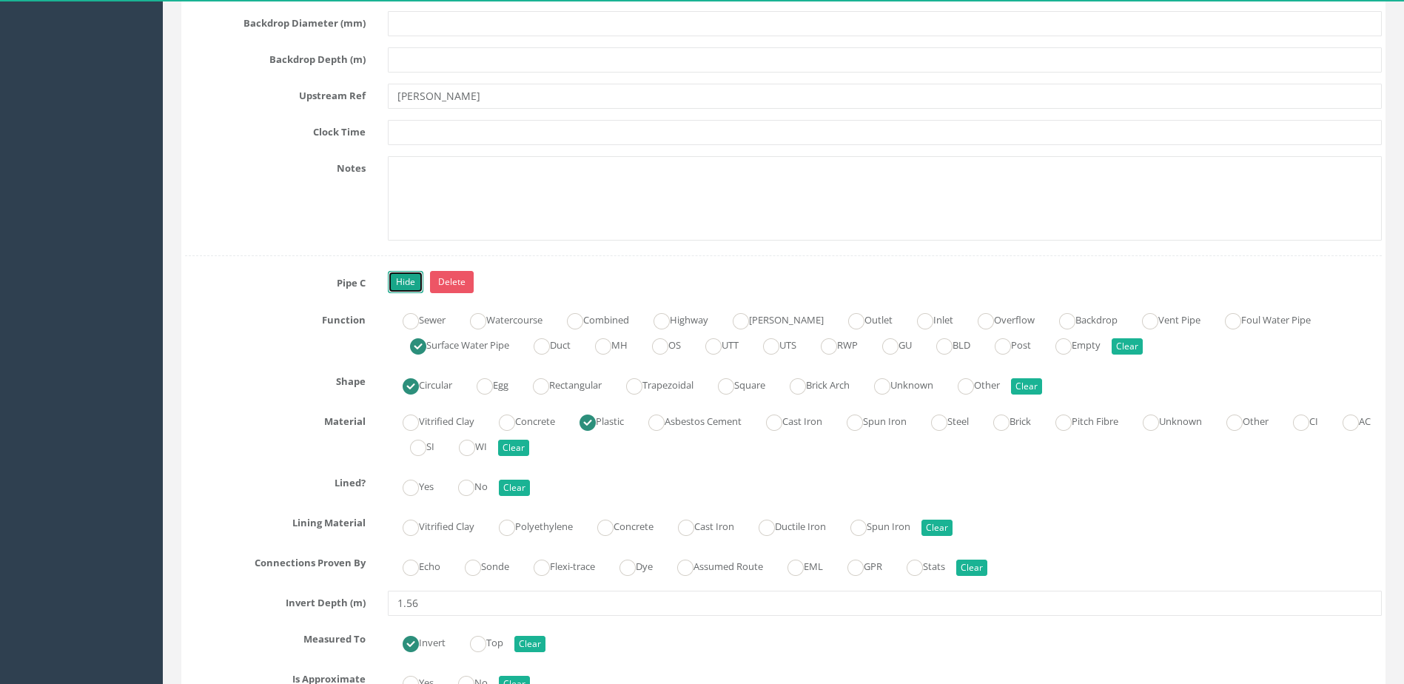
scroll to position [5478, 0]
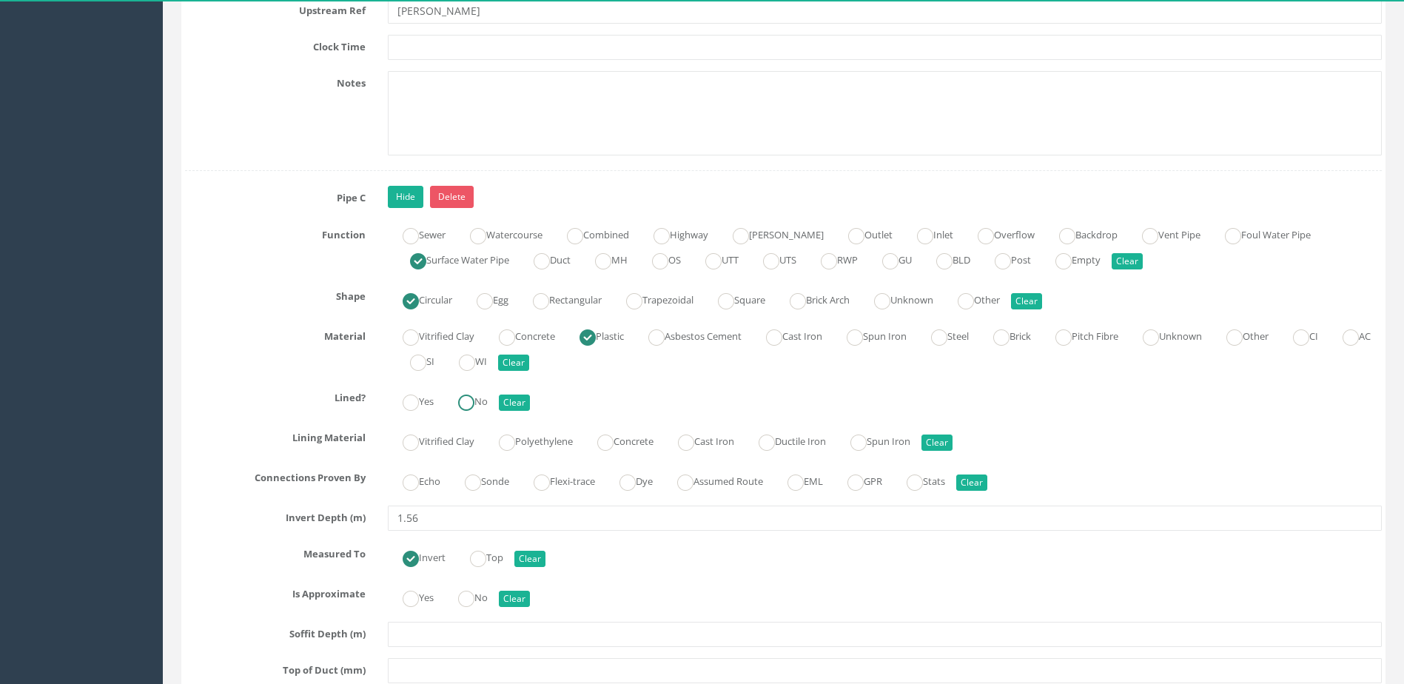
click at [480, 406] on label "No" at bounding box center [465, 399] width 44 height 21
radio input "true"
click at [489, 488] on label "Sonde" at bounding box center [479, 479] width 59 height 21
radio input "true"
click at [479, 587] on label "No" at bounding box center [465, 596] width 44 height 21
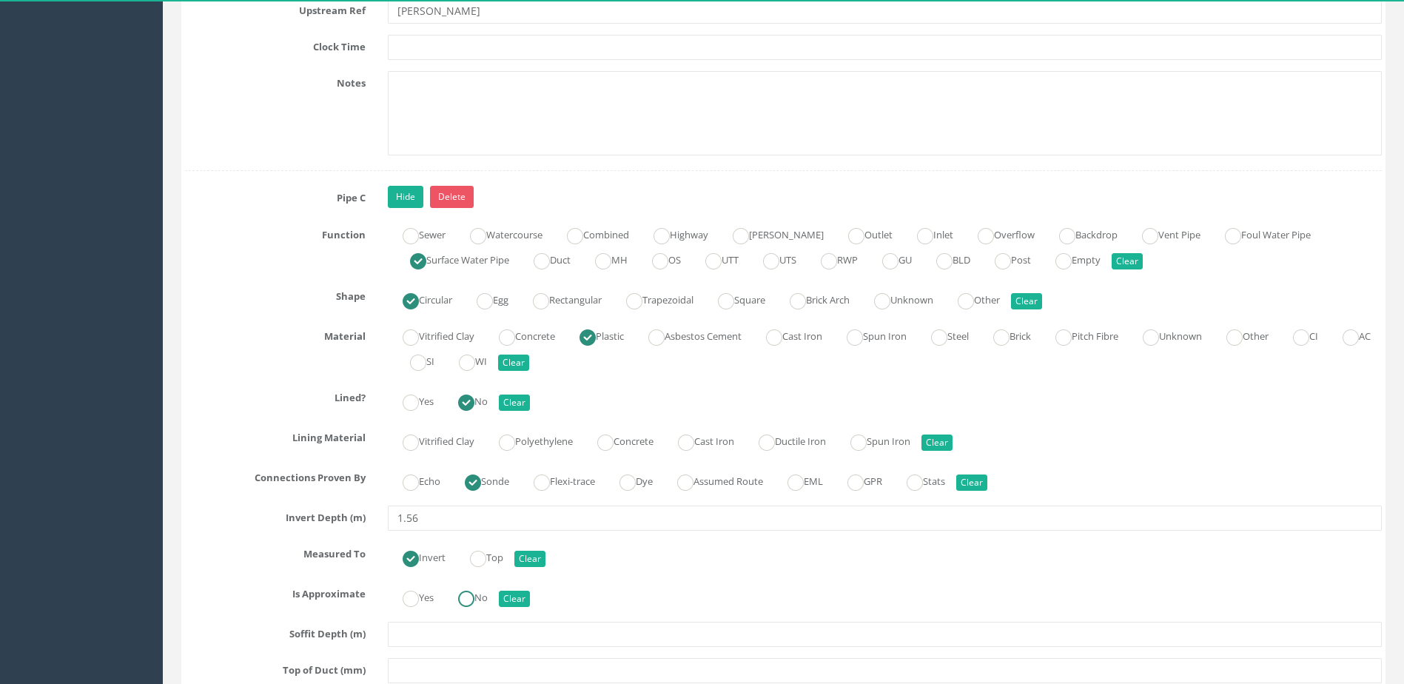
radio input "true"
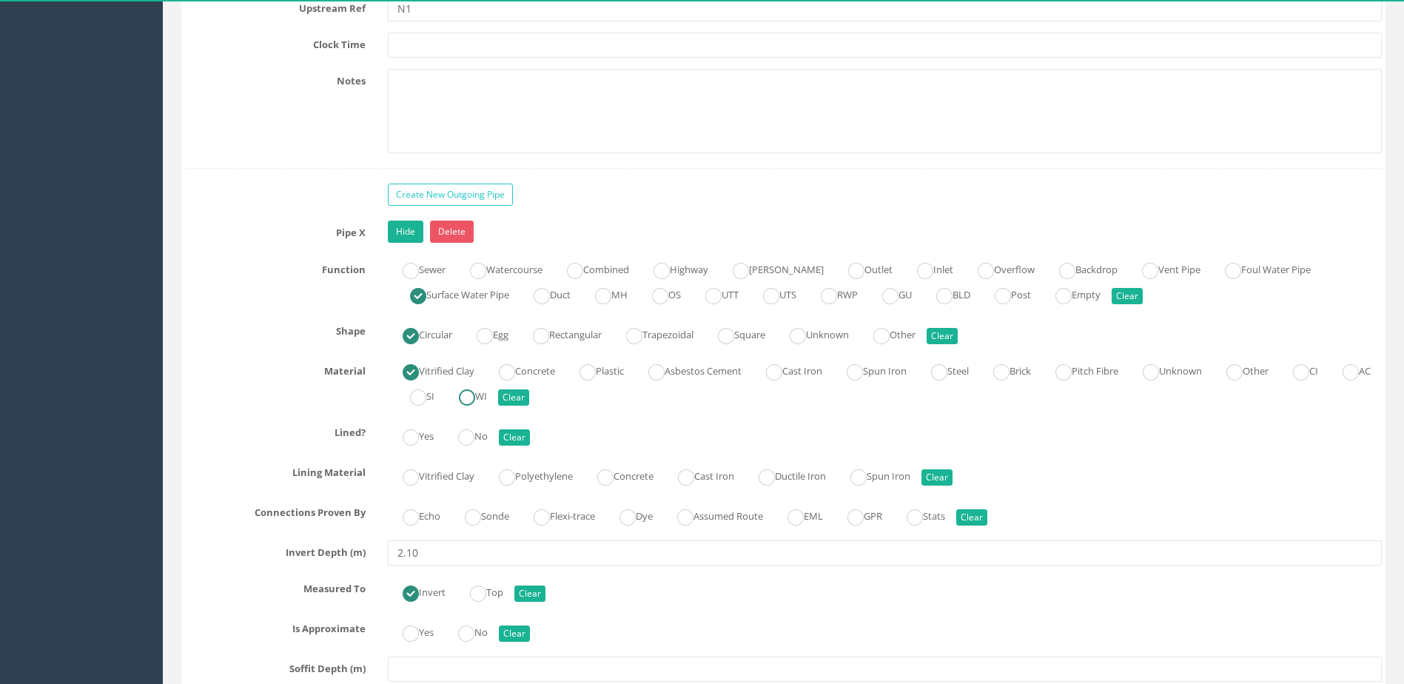
scroll to position [6367, 0]
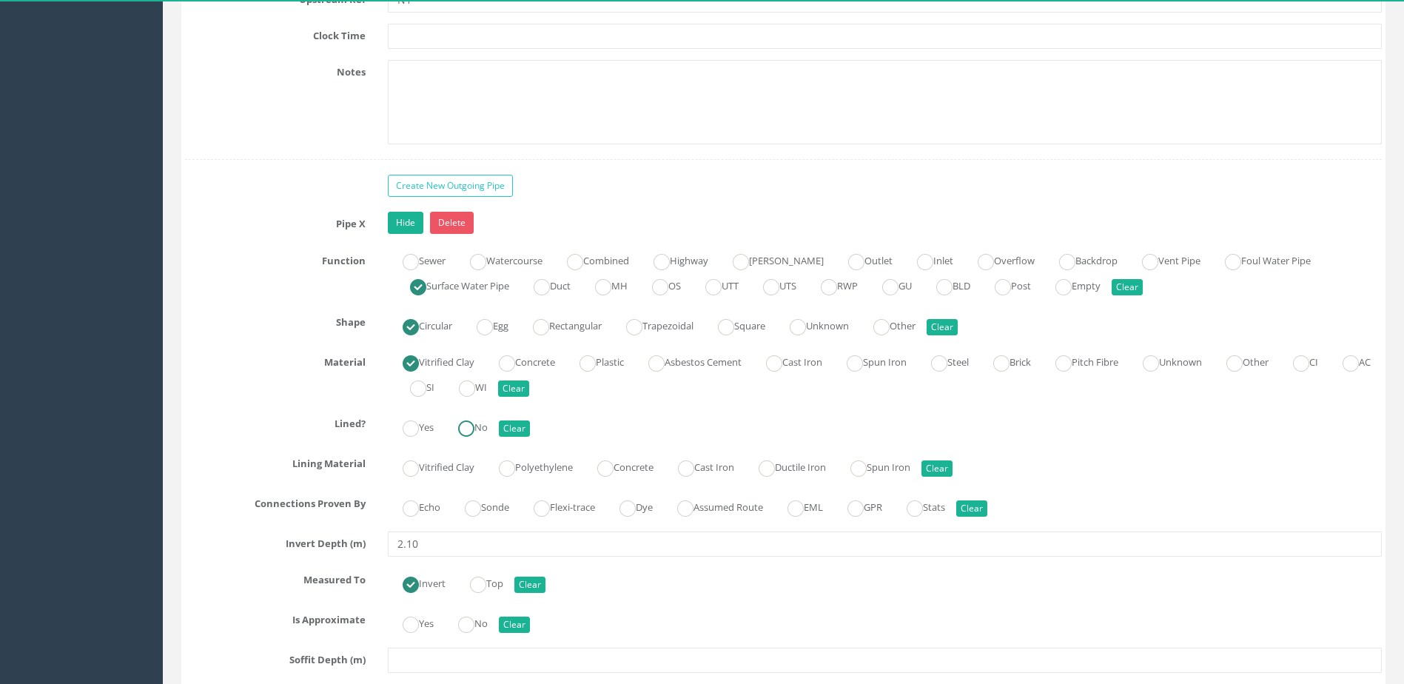
click at [475, 436] on ins at bounding box center [466, 429] width 16 height 16
radio input "true"
click at [475, 433] on ins at bounding box center [466, 429] width 16 height 16
click at [474, 501] on ins at bounding box center [473, 508] width 16 height 16
radio input "true"
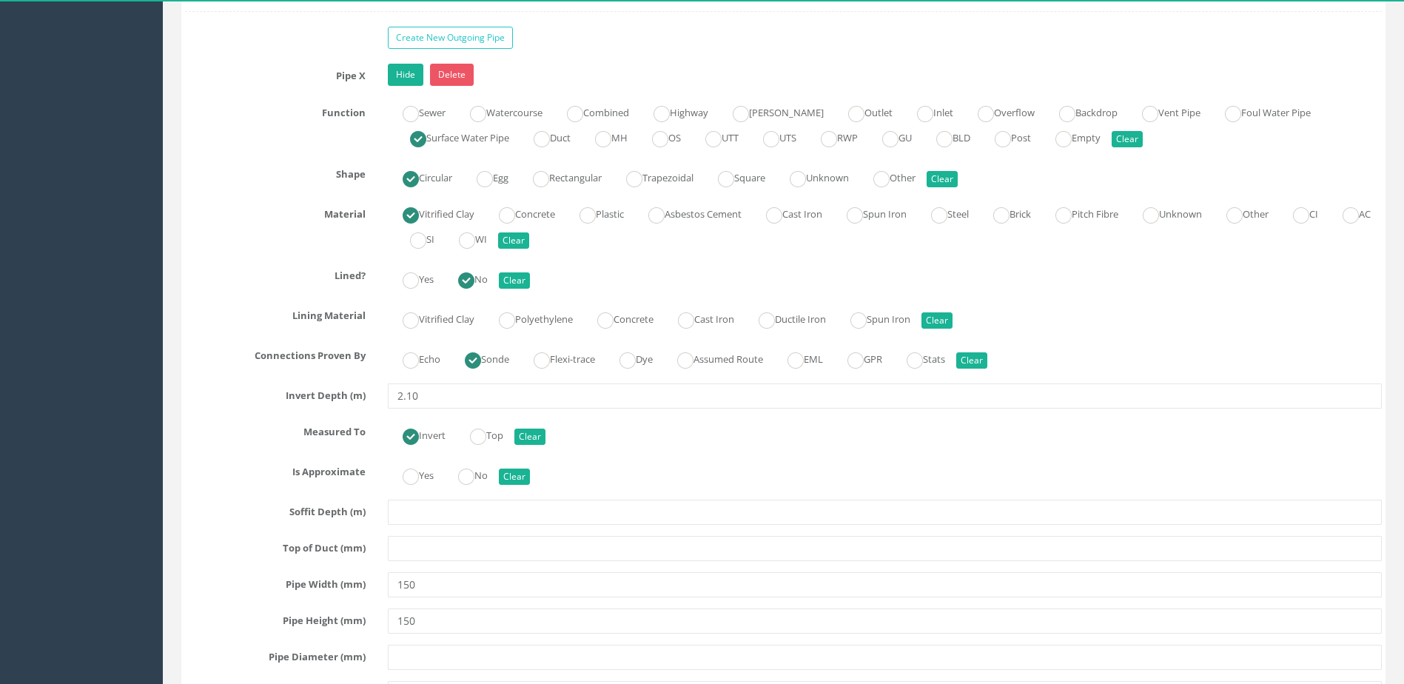
click at [475, 484] on ins at bounding box center [466, 477] width 16 height 16
radio input "true"
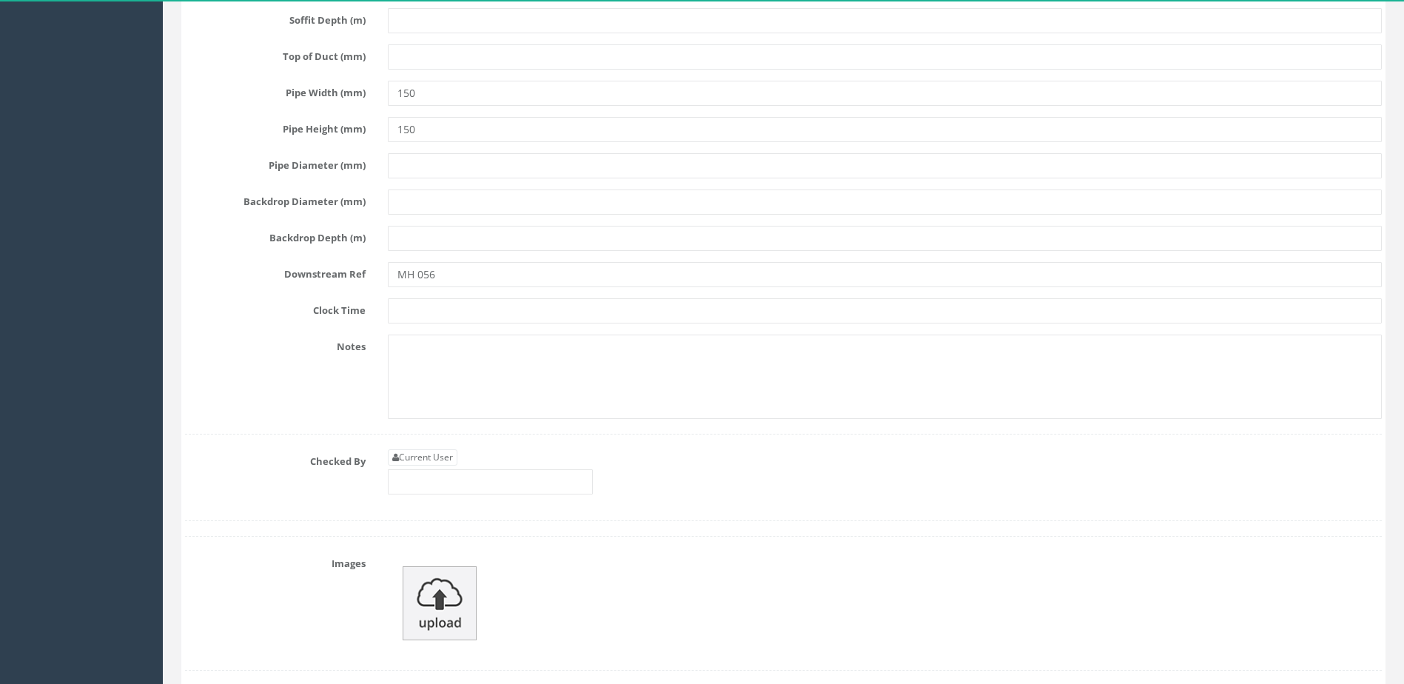
scroll to position [7033, 0]
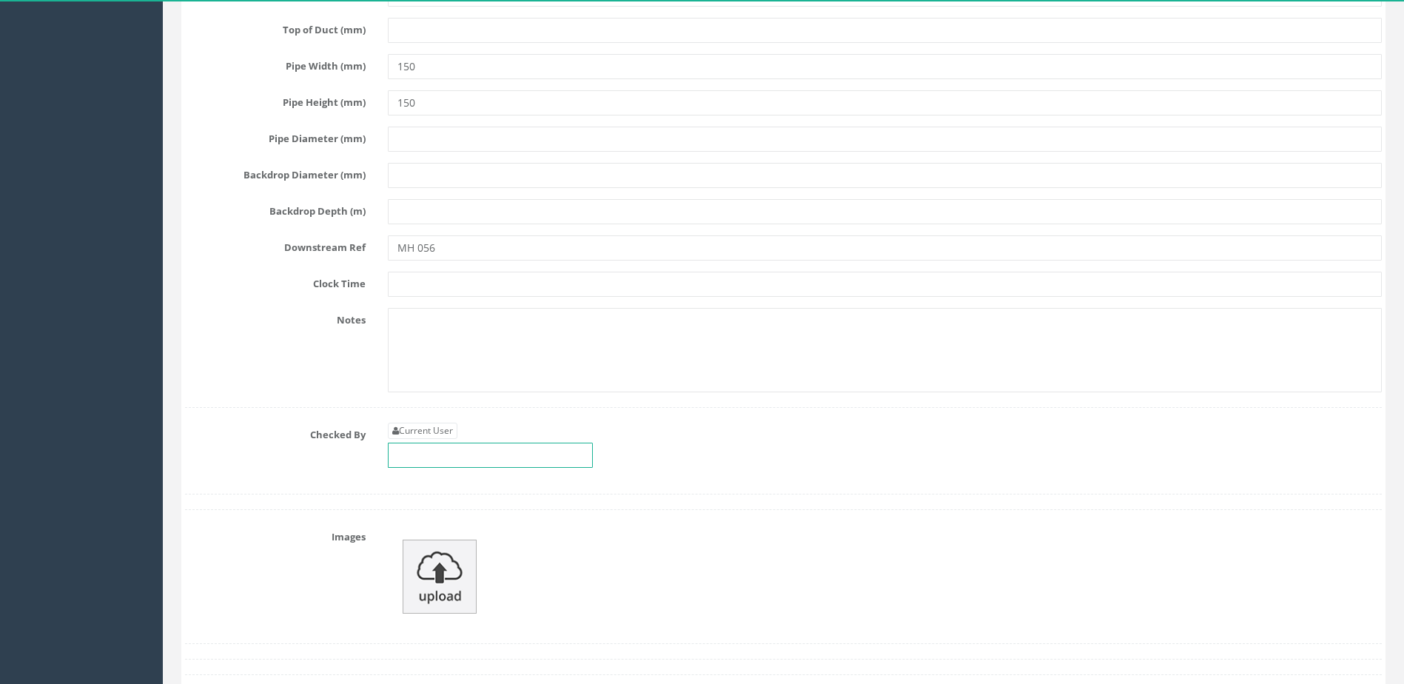
click at [445, 454] on input "text" at bounding box center [490, 455] width 205 height 25
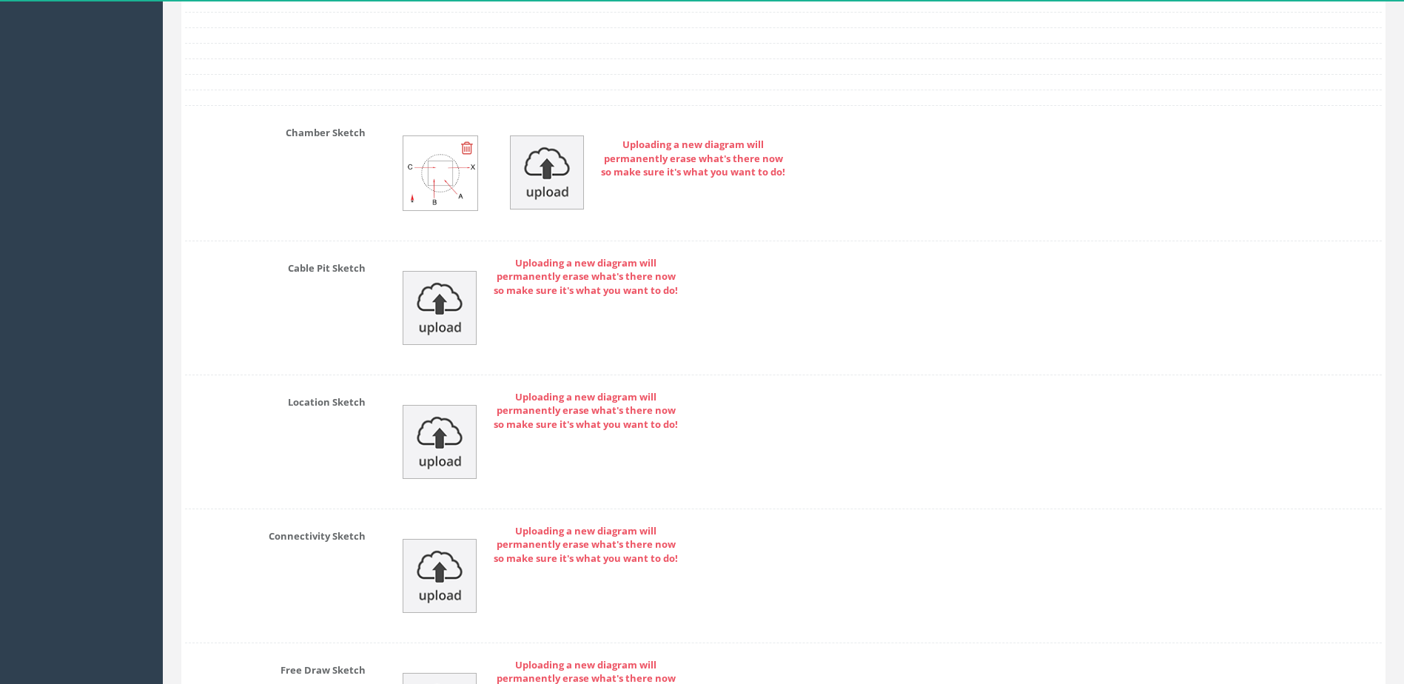
scroll to position [7984, 0]
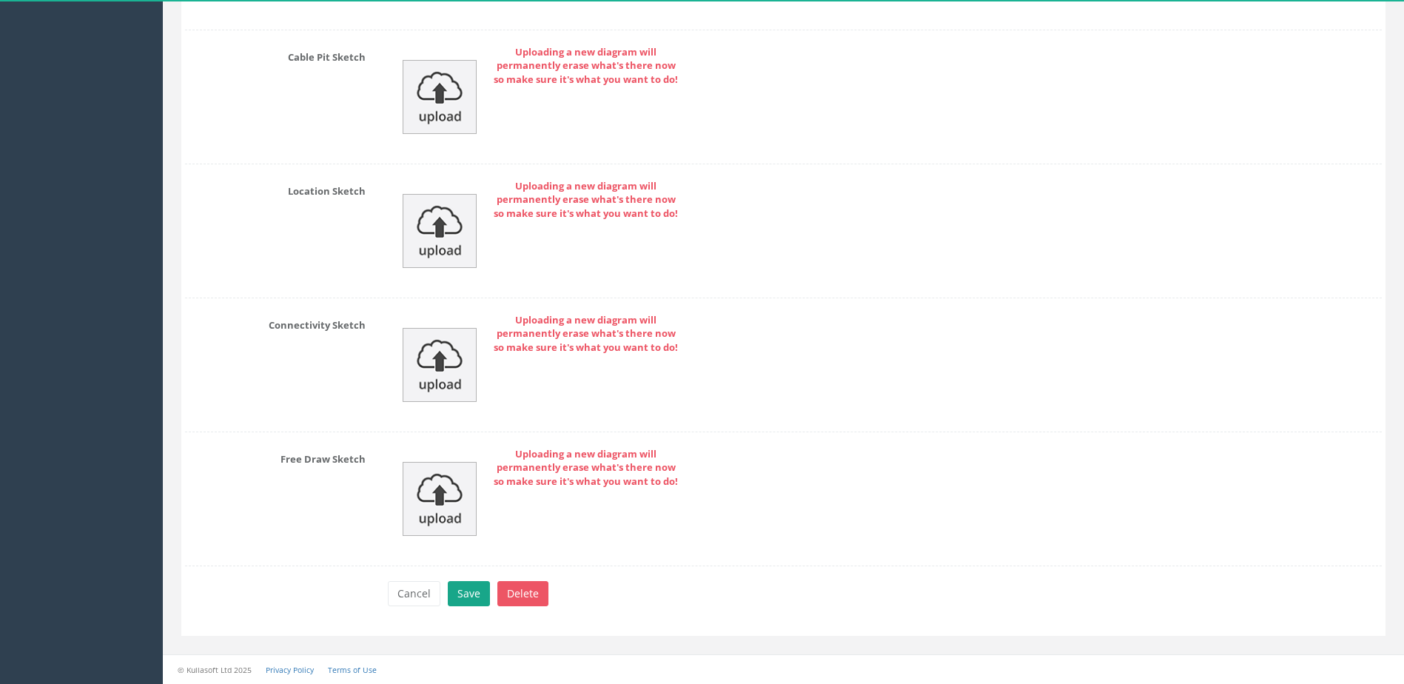
type input "MP"
click at [475, 592] on button "Save" at bounding box center [469, 593] width 42 height 25
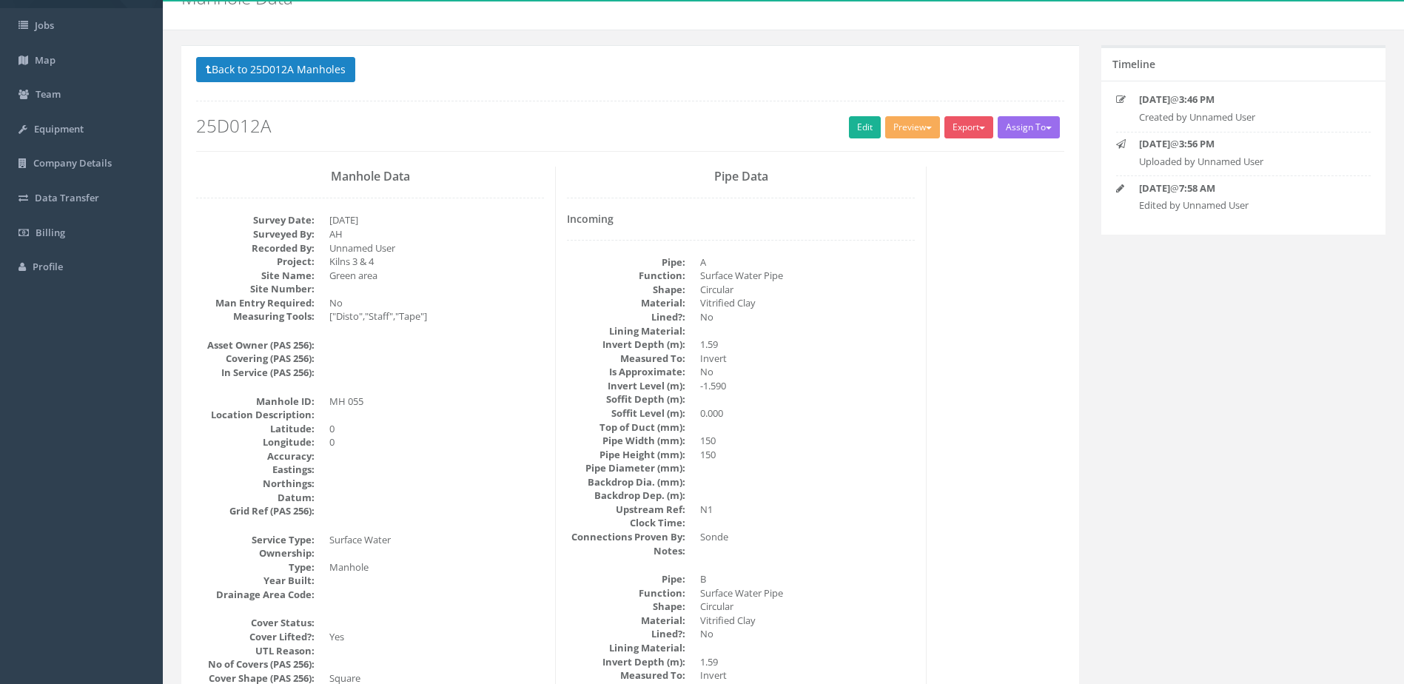
scroll to position [0, 0]
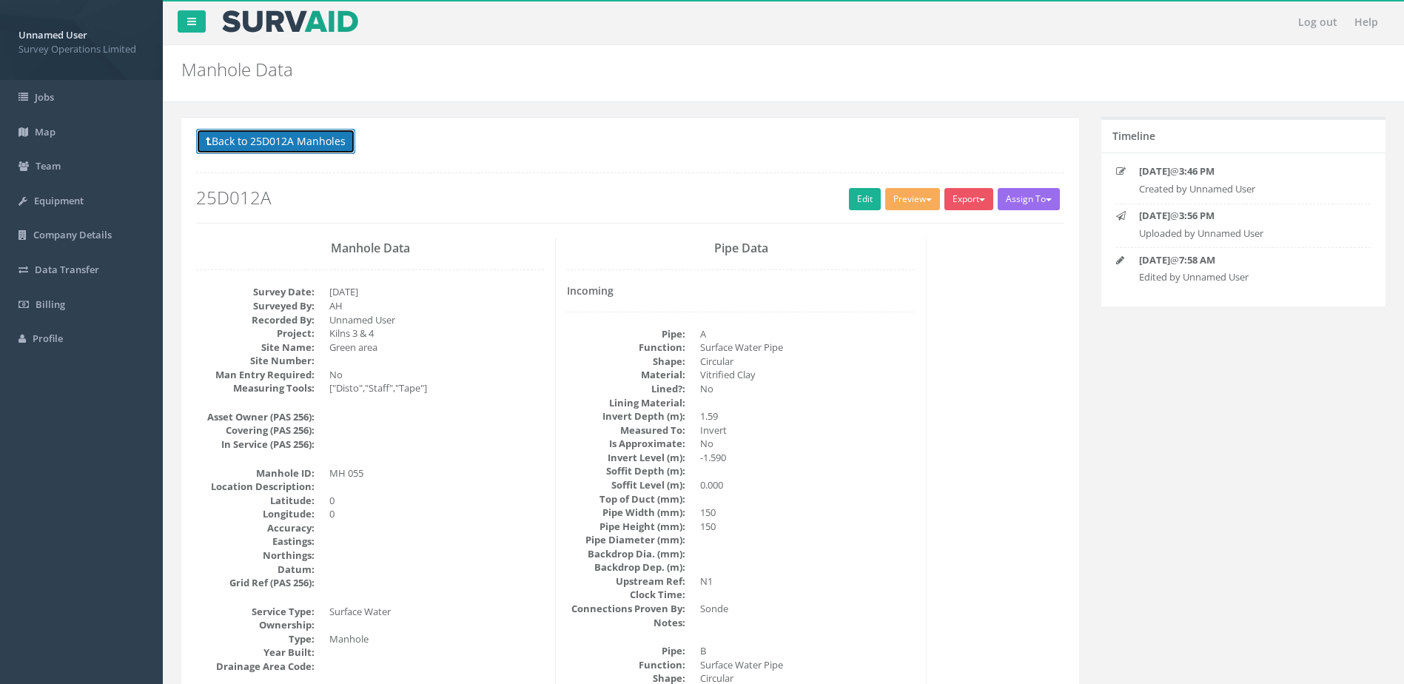
click at [315, 148] on button "Back to 25D012A Manholes" at bounding box center [275, 141] width 159 height 25
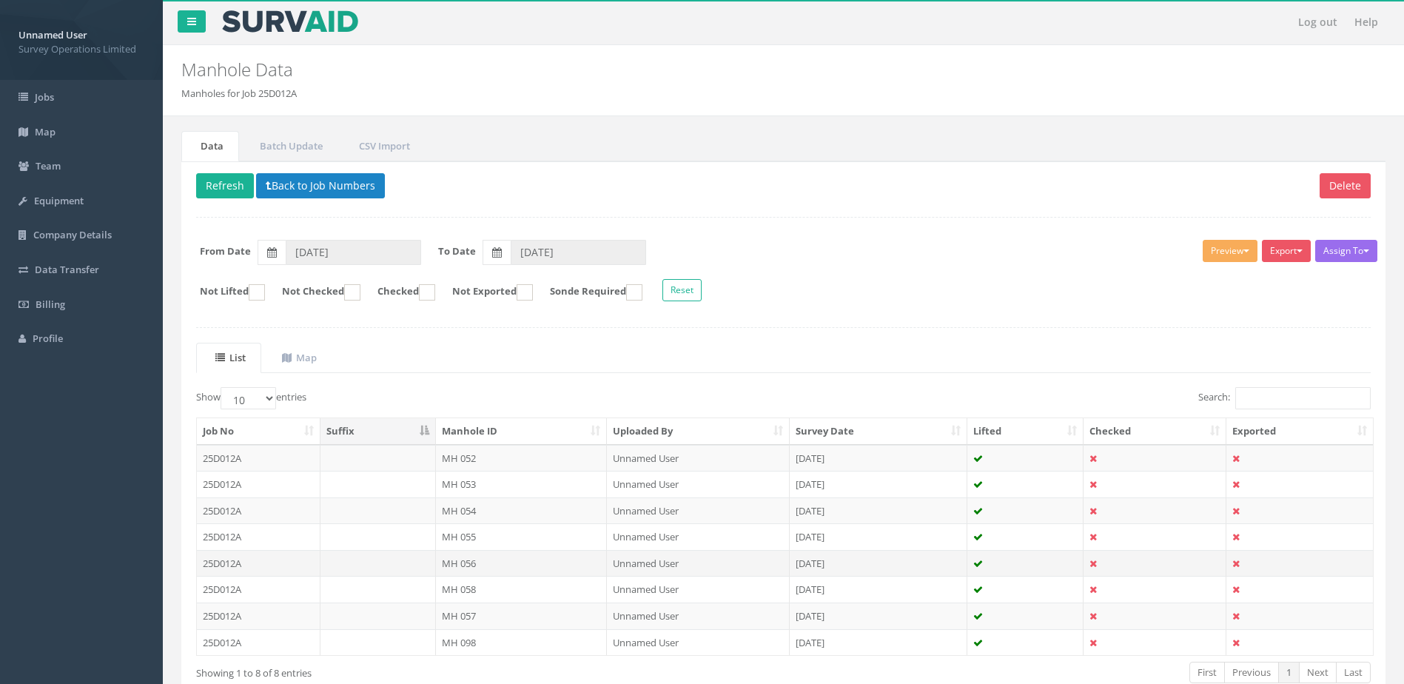
click at [523, 560] on td "MH 056" at bounding box center [522, 563] width 172 height 27
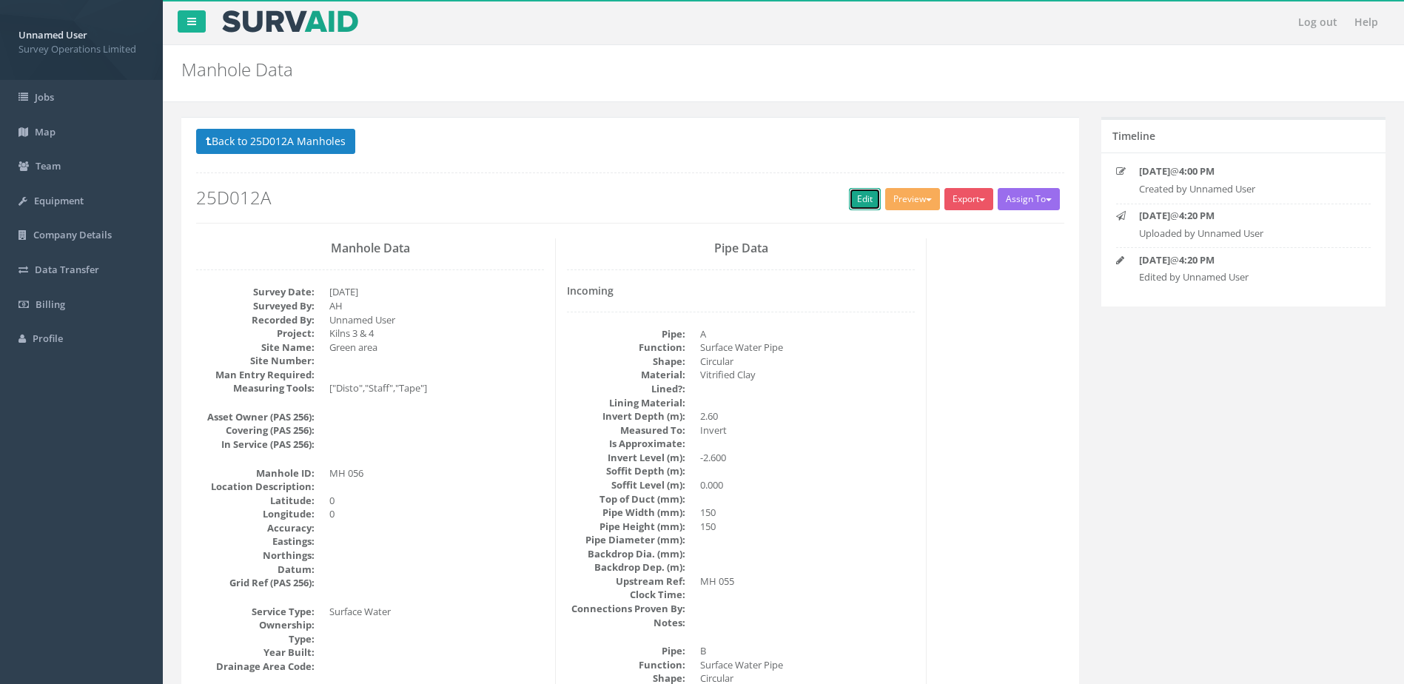
click at [860, 196] on link "Edit" at bounding box center [865, 199] width 32 height 22
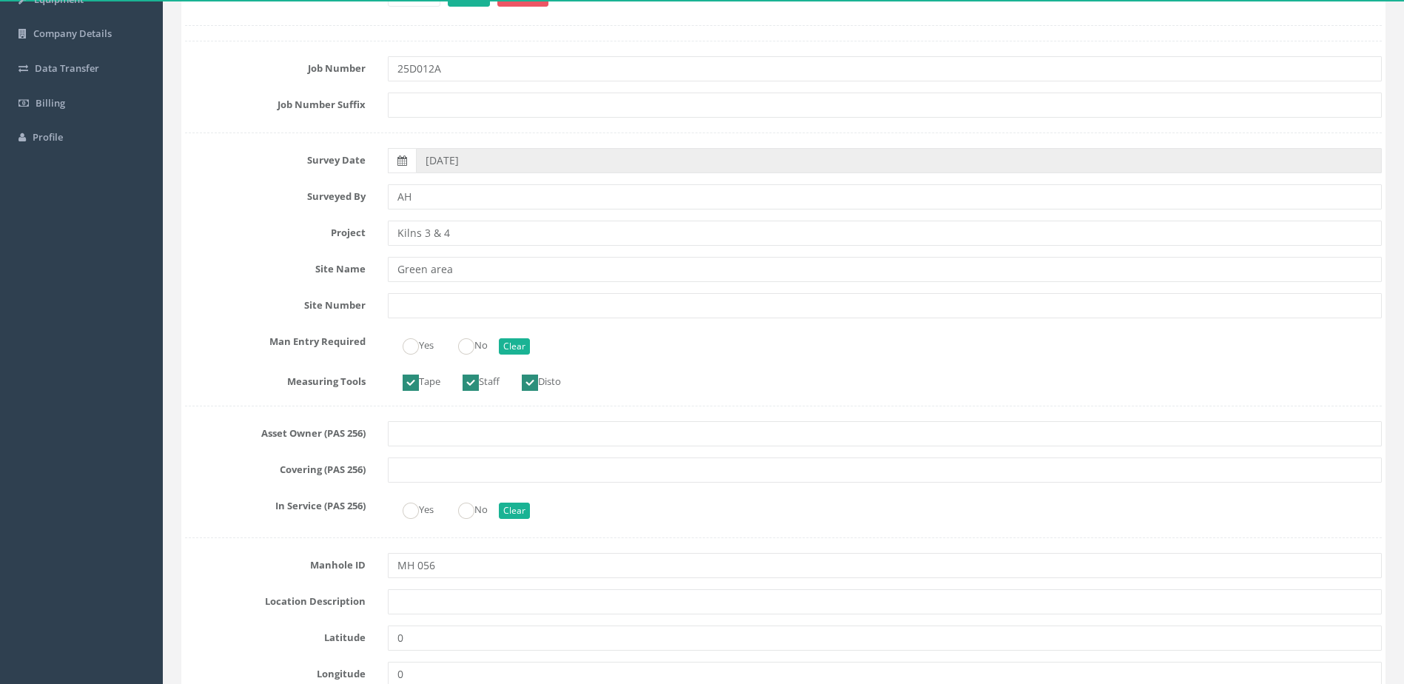
scroll to position [222, 0]
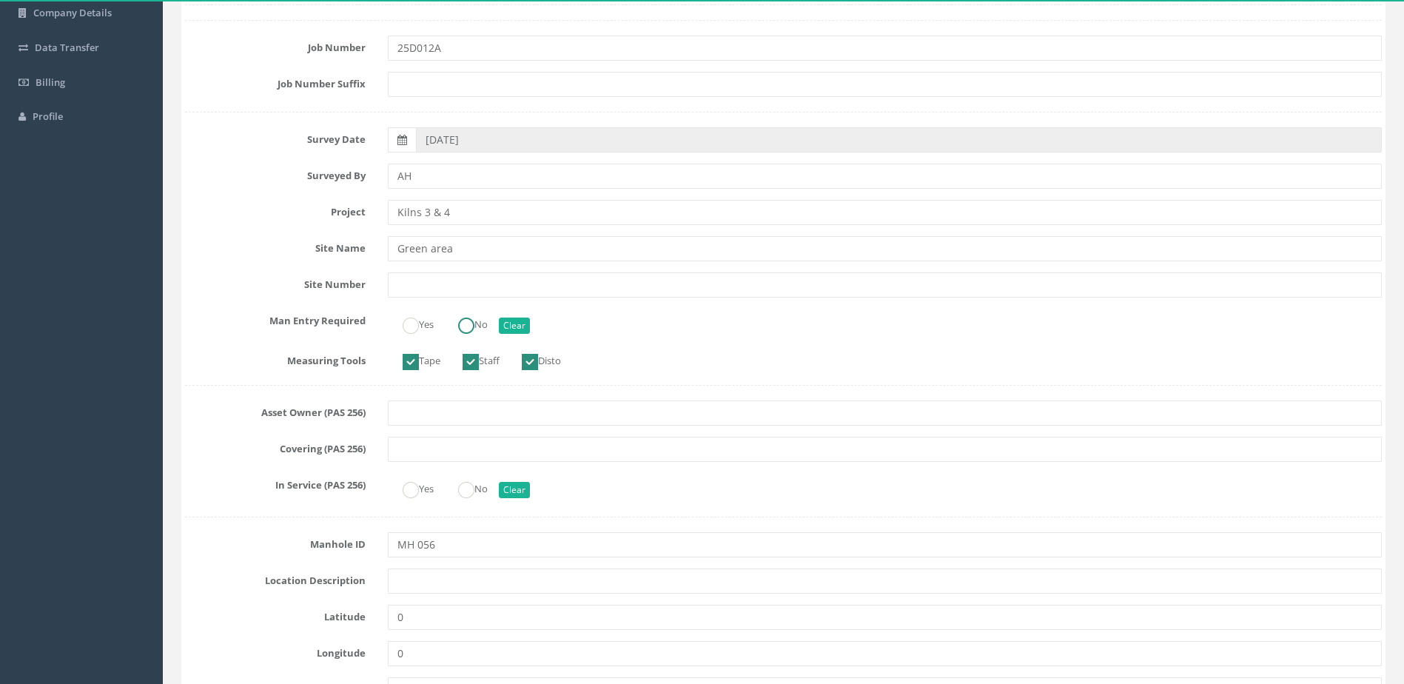
click at [482, 329] on label "No" at bounding box center [465, 322] width 44 height 21
radio input "true"
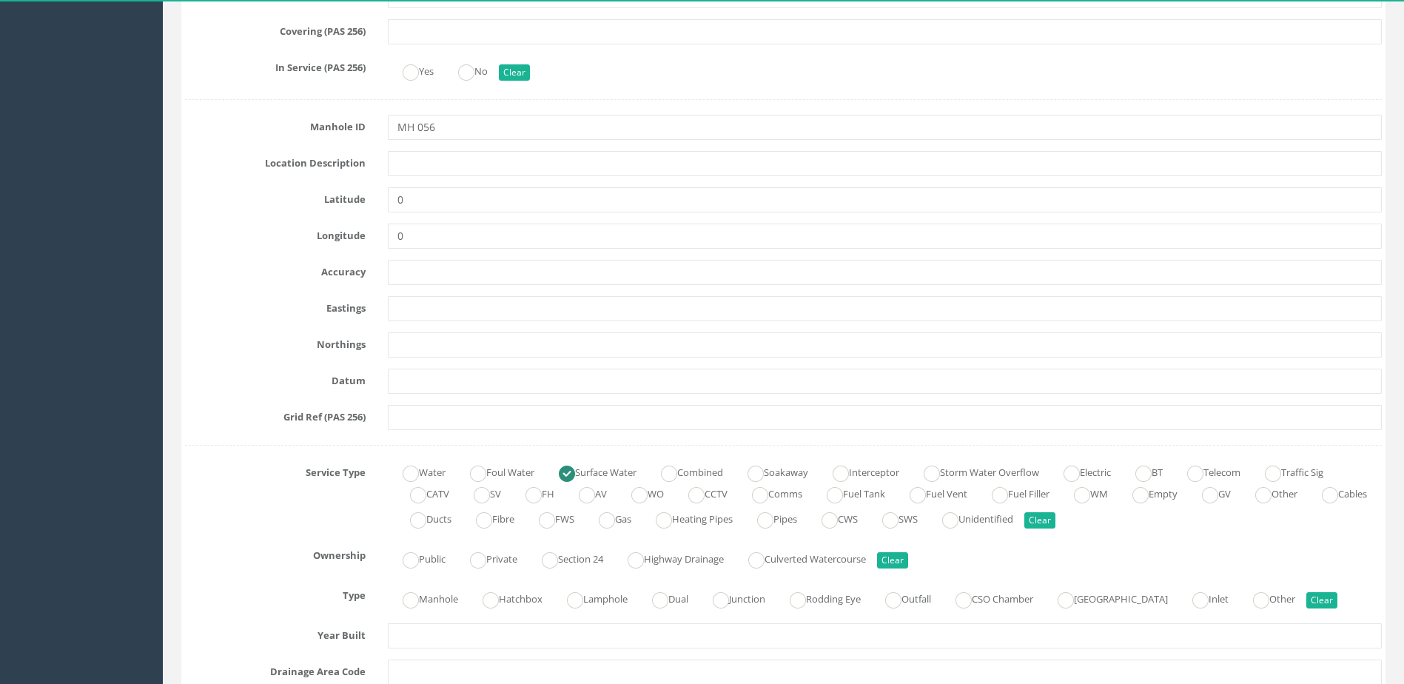
scroll to position [666, 0]
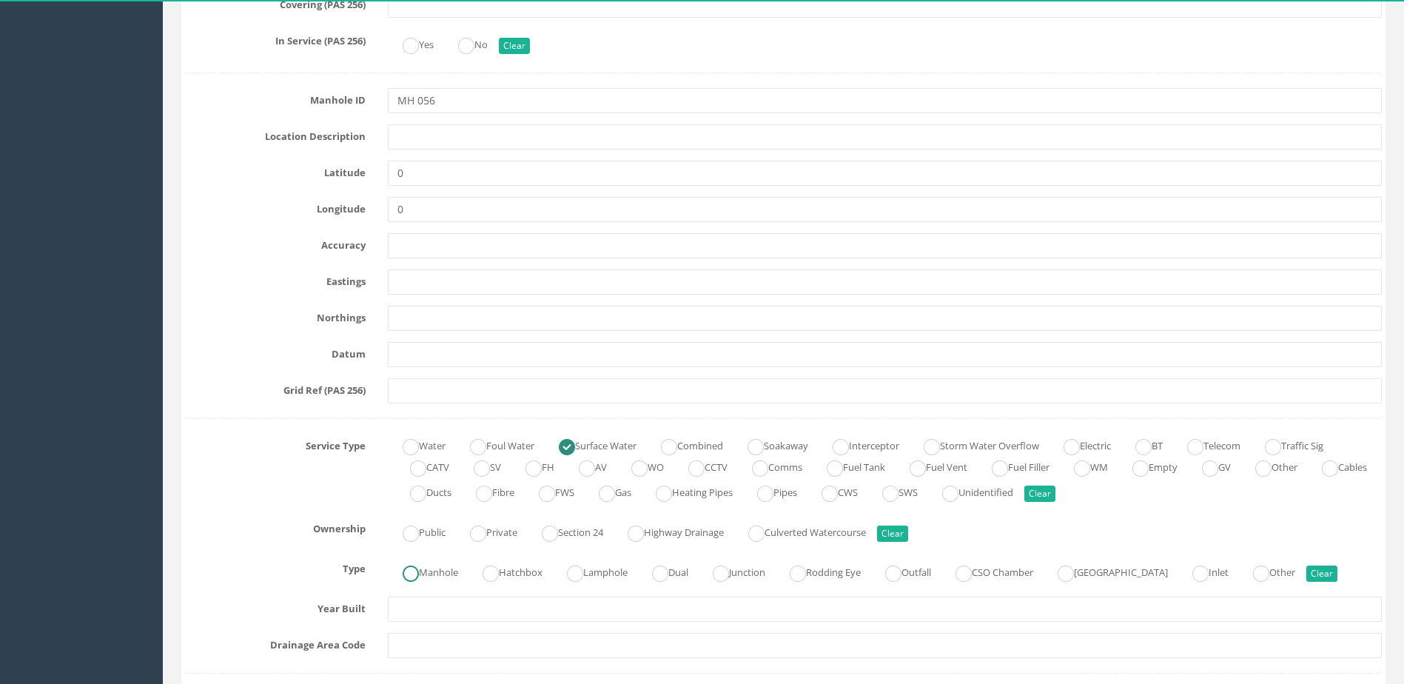
click at [445, 577] on label "Manhole" at bounding box center [423, 570] width 70 height 21
radio input "true"
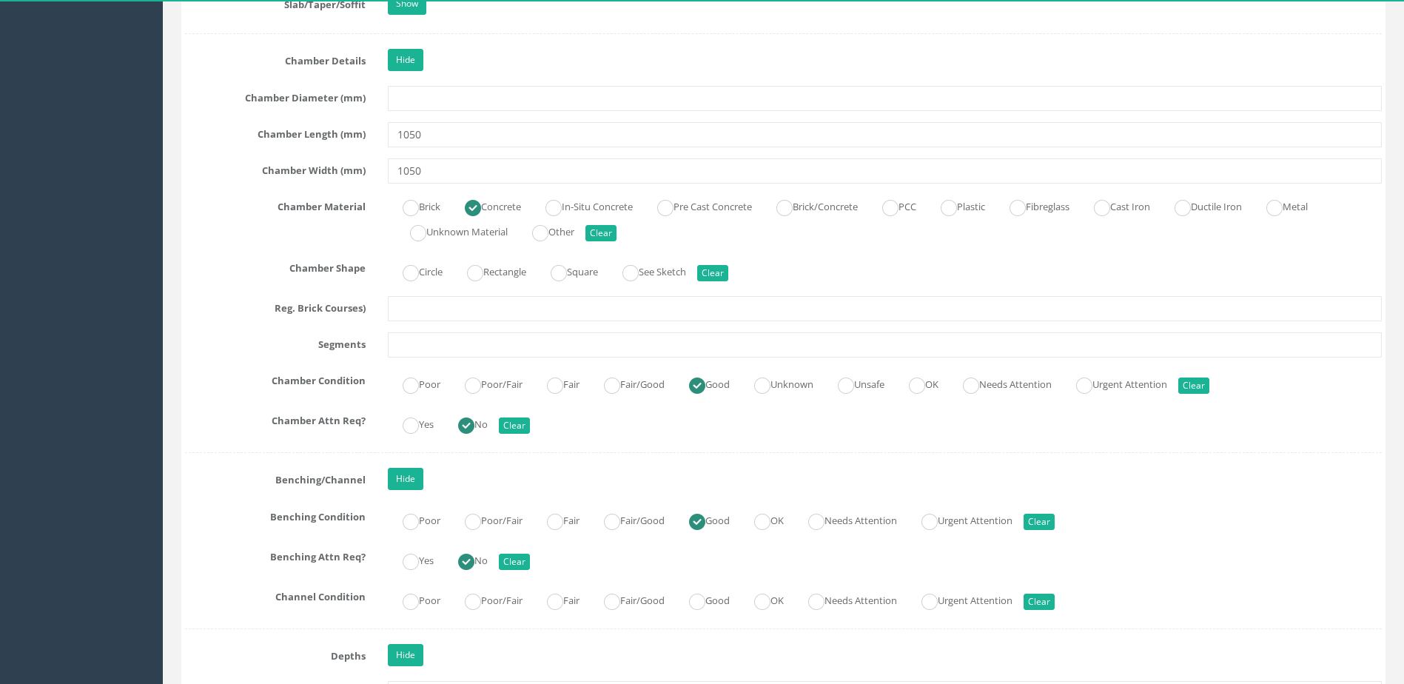
scroll to position [2369, 0]
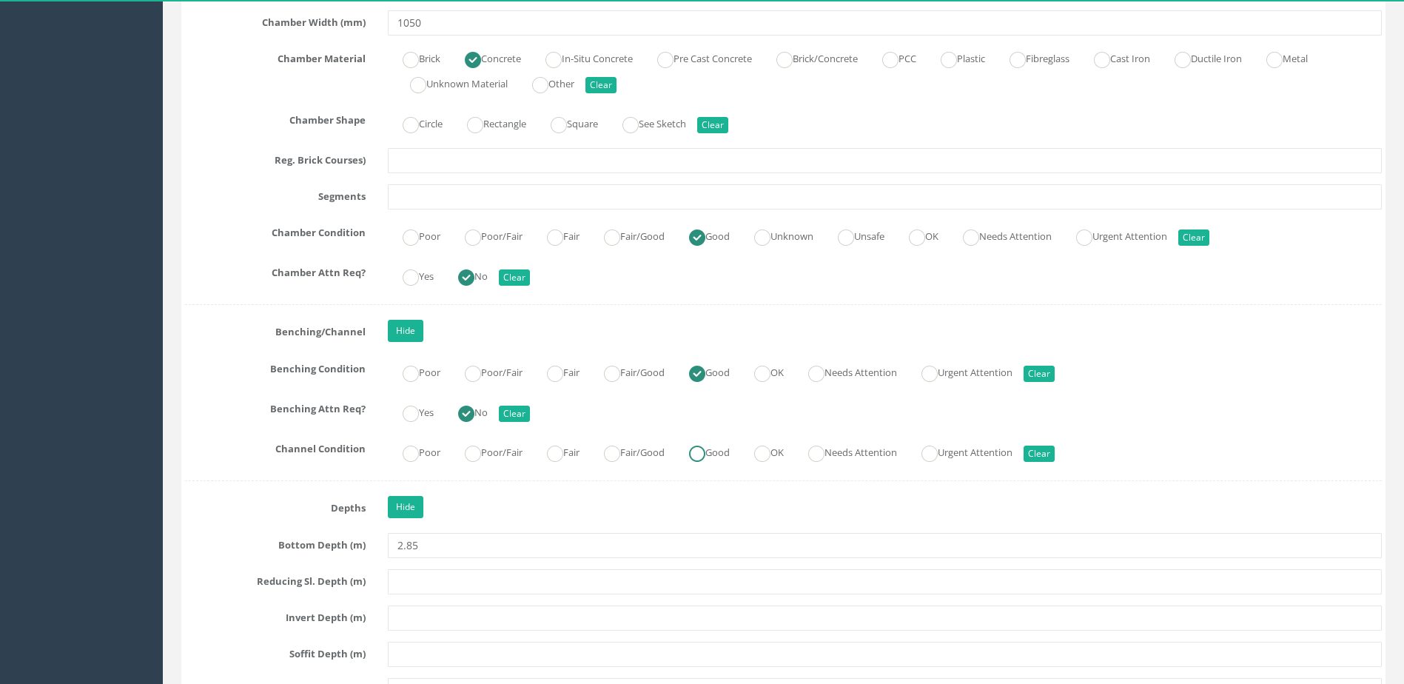
click at [730, 454] on label "Good" at bounding box center [702, 450] width 56 height 21
radio input "true"
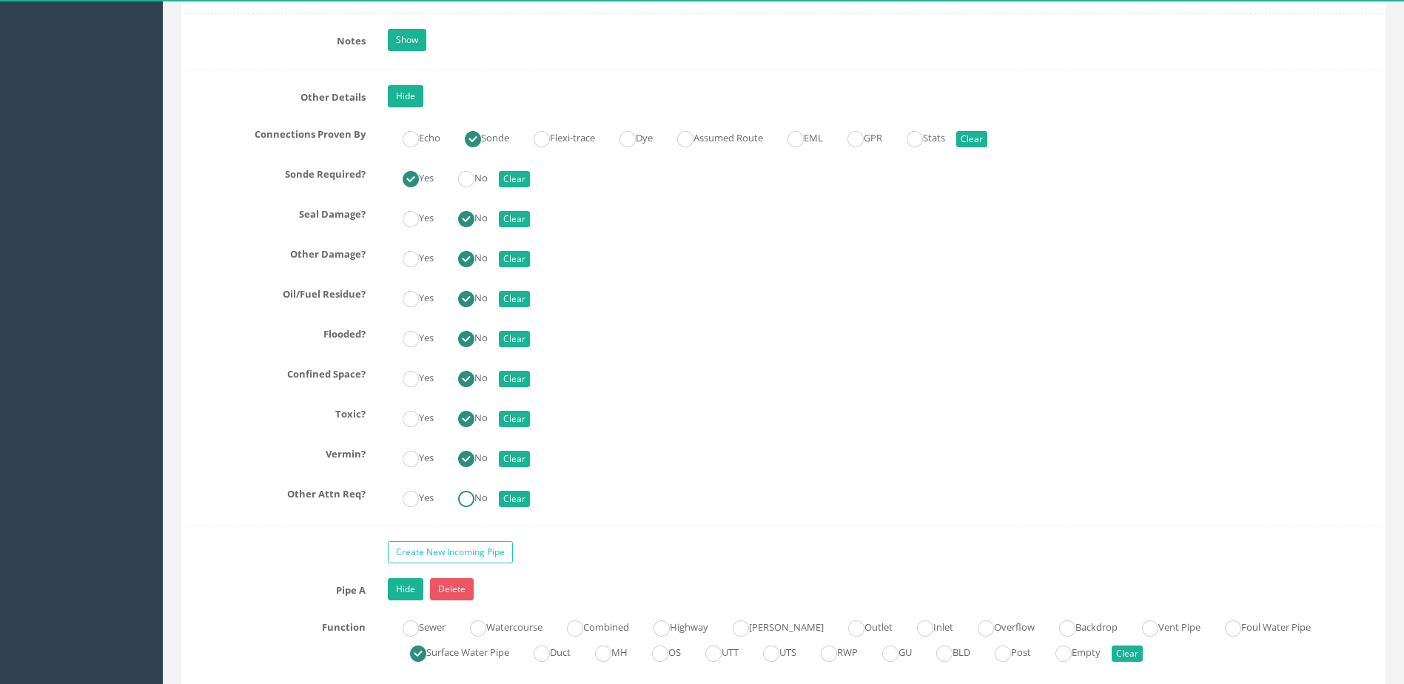
click at [466, 497] on ins at bounding box center [466, 499] width 16 height 16
radio input "true"
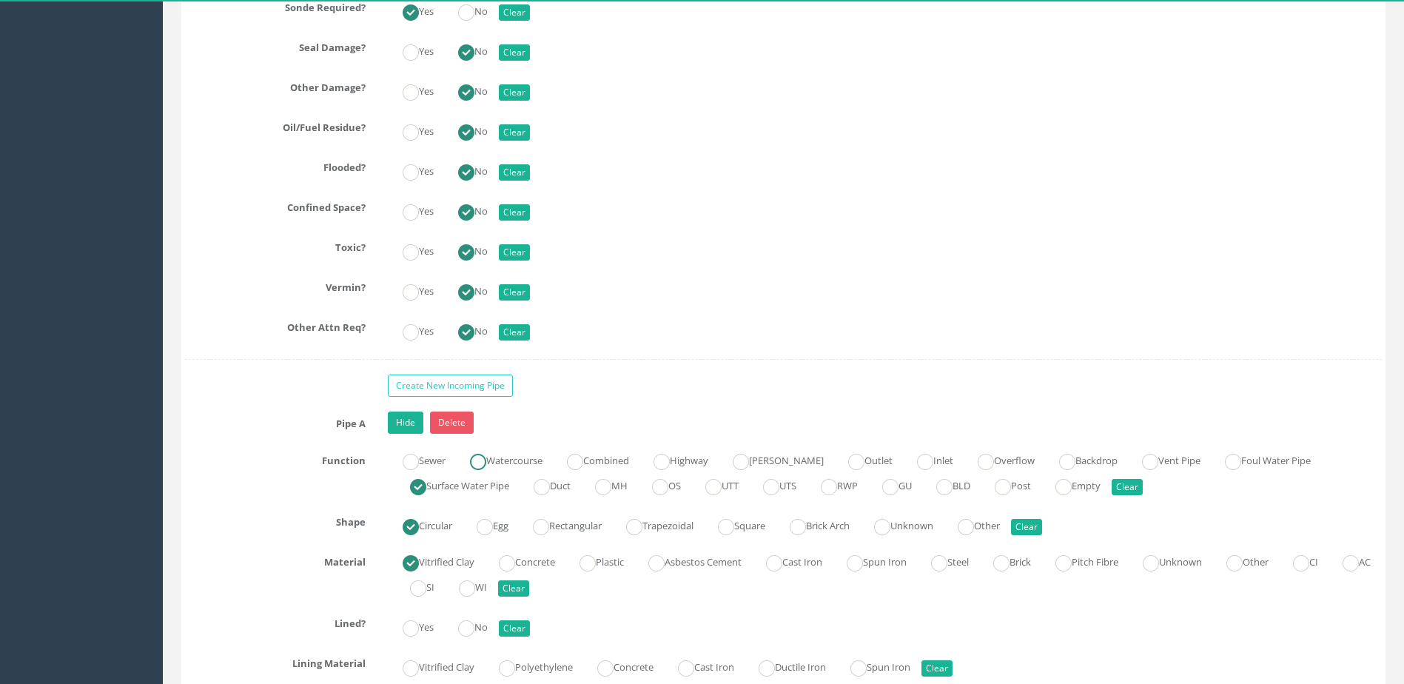
scroll to position [3628, 0]
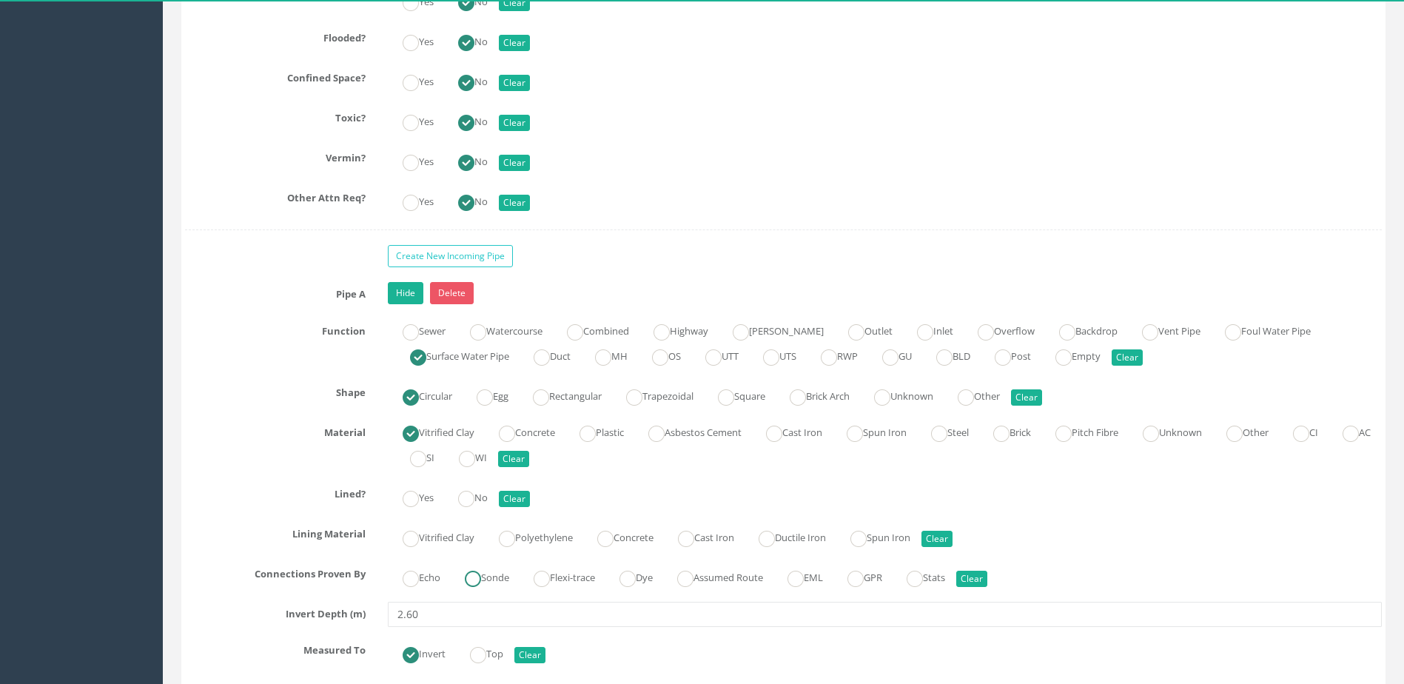
click at [490, 581] on label "Sonde" at bounding box center [479, 576] width 59 height 21
radio input "true"
click at [469, 503] on ins at bounding box center [466, 499] width 16 height 16
radio input "true"
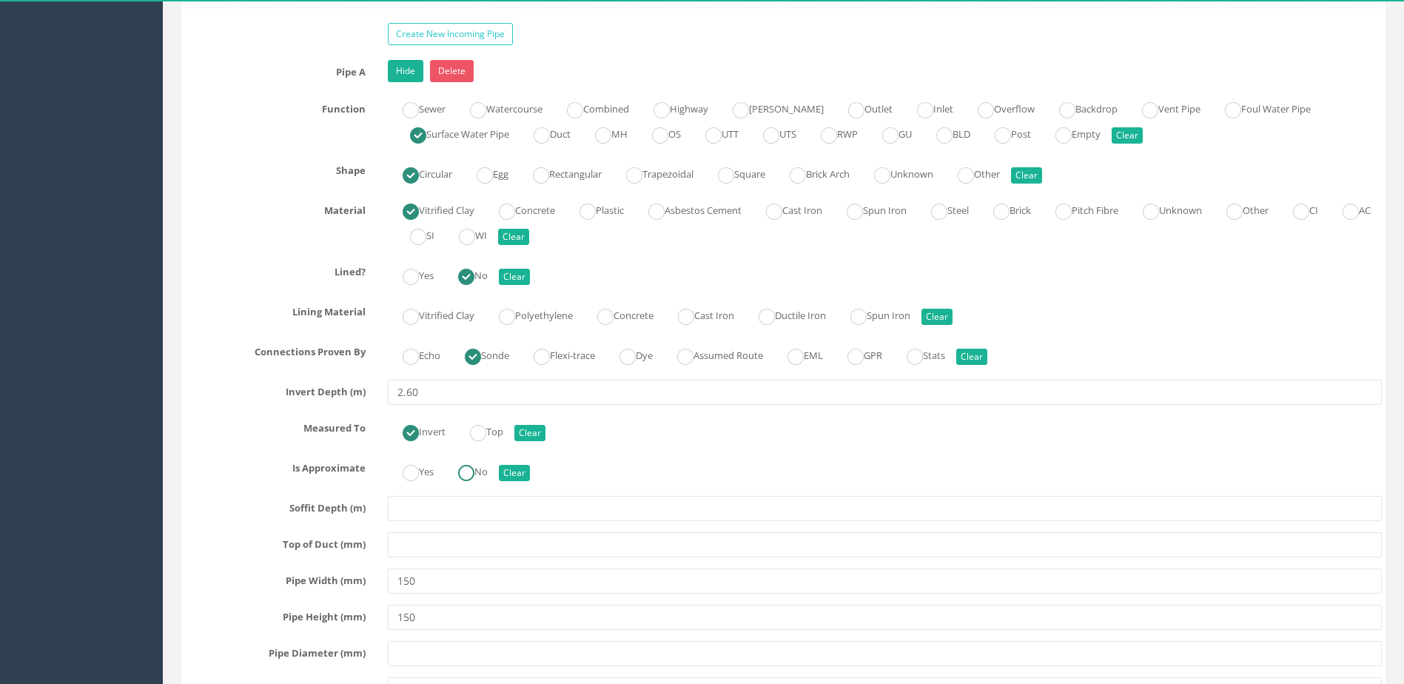
click at [473, 480] on ins at bounding box center [466, 473] width 16 height 16
radio input "true"
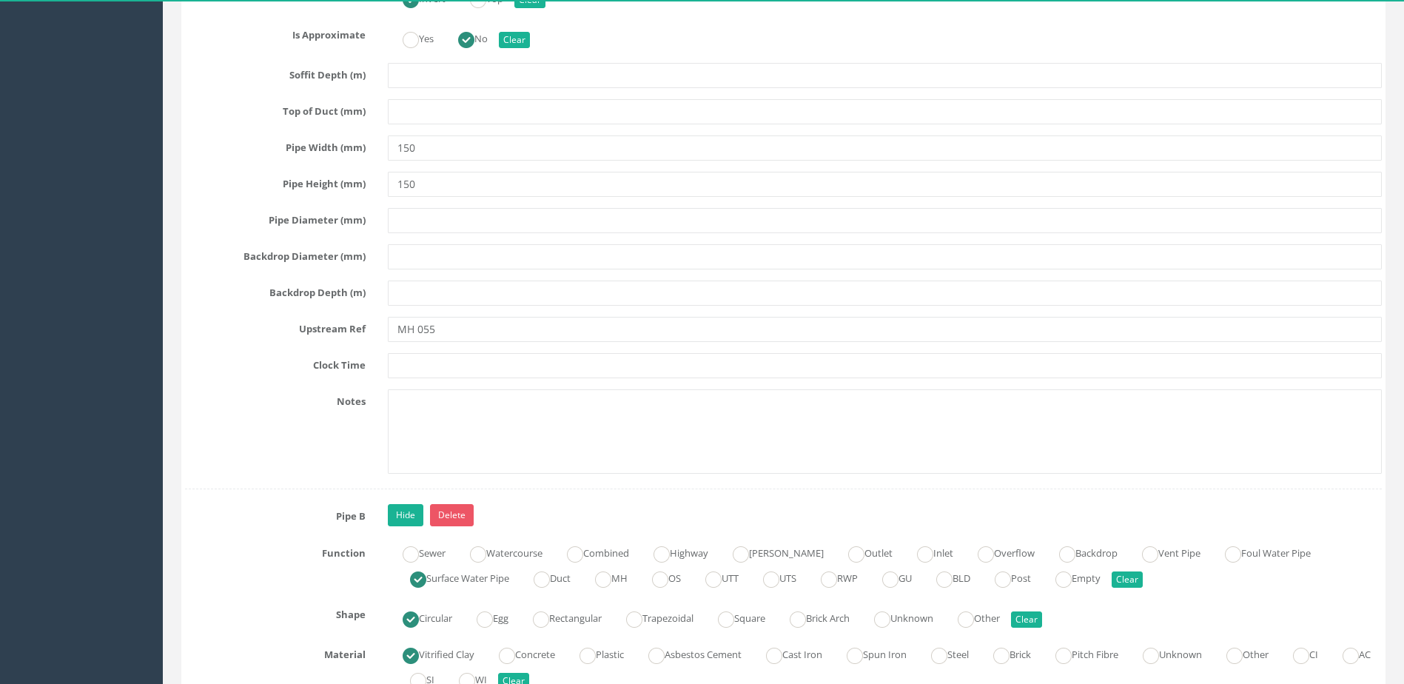
scroll to position [4368, 0]
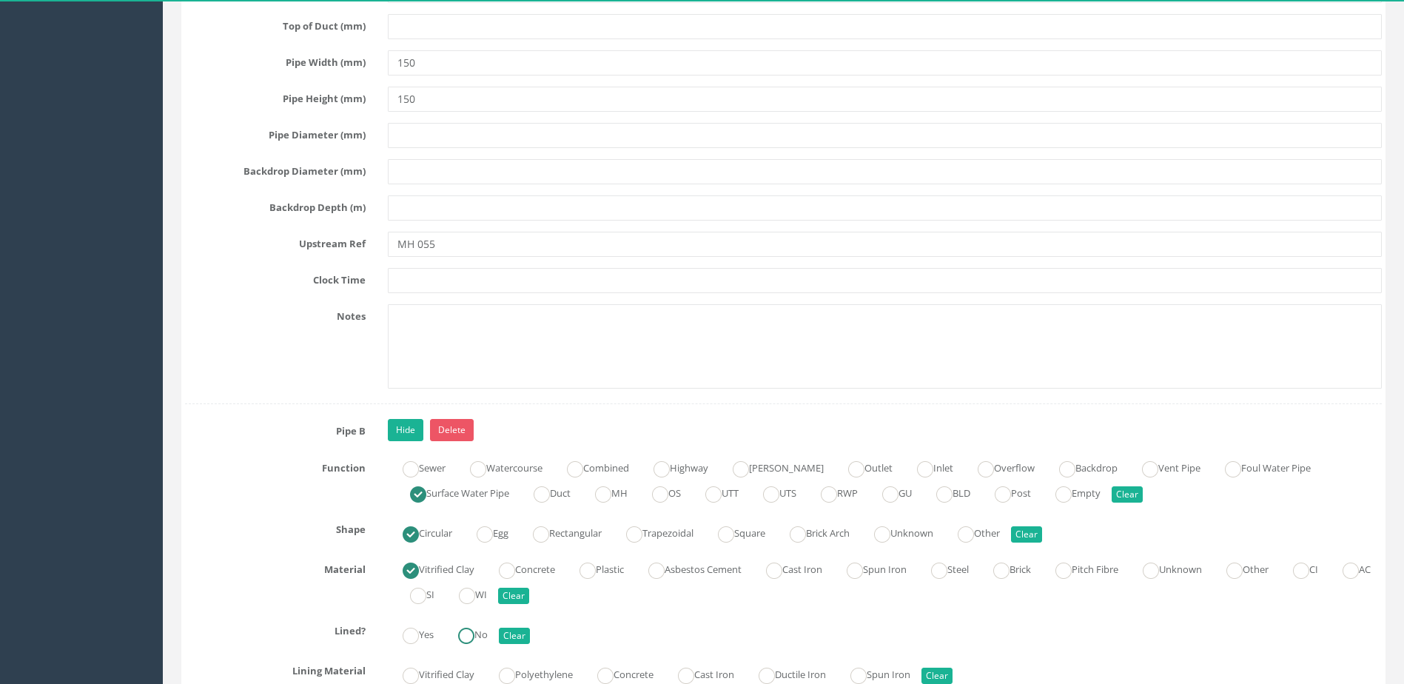
click at [475, 629] on ins at bounding box center [466, 636] width 16 height 16
radio input "true"
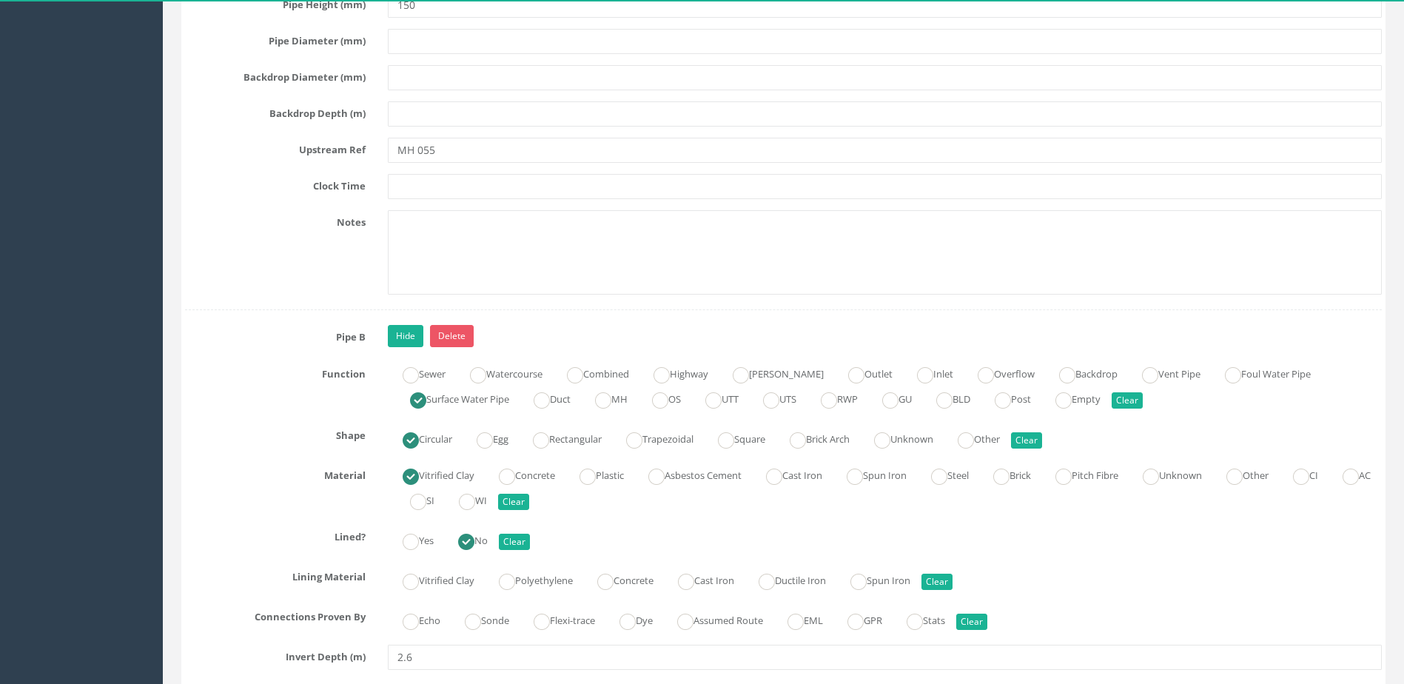
scroll to position [4516, 0]
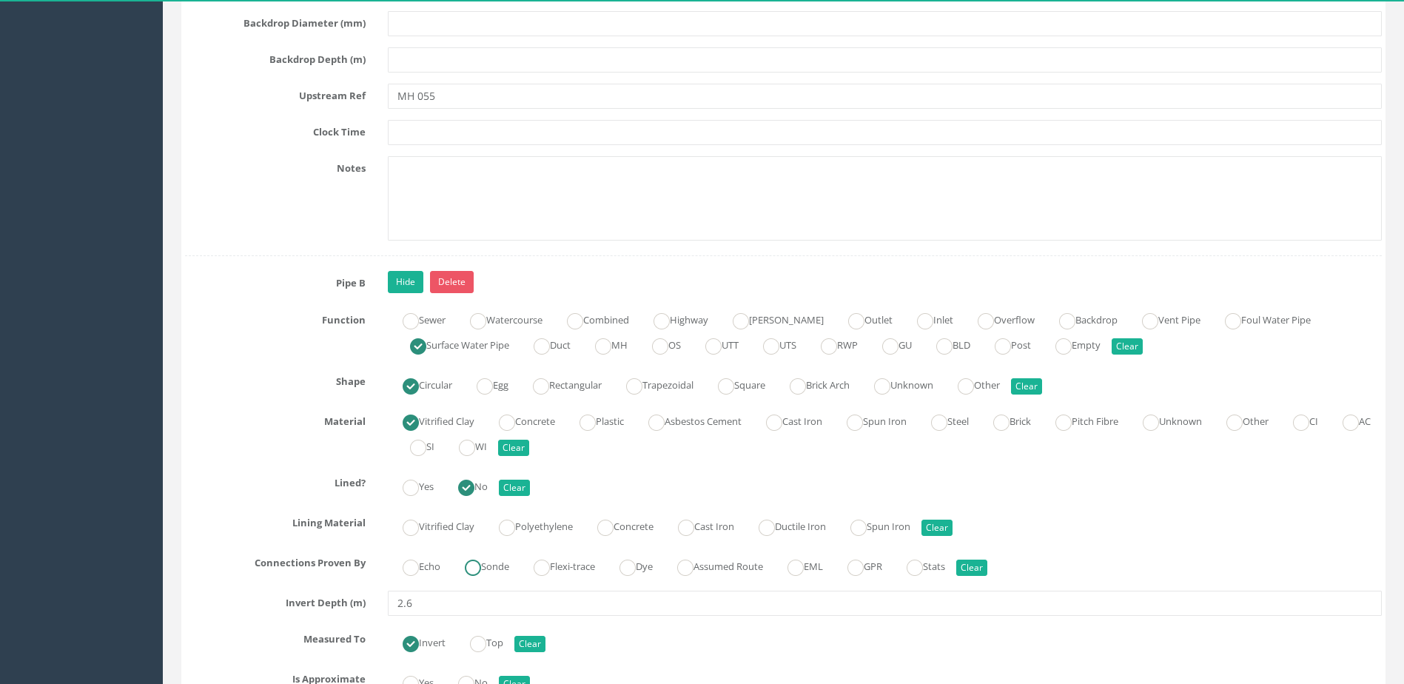
click at [486, 566] on label "Sonde" at bounding box center [479, 564] width 59 height 21
radio input "true"
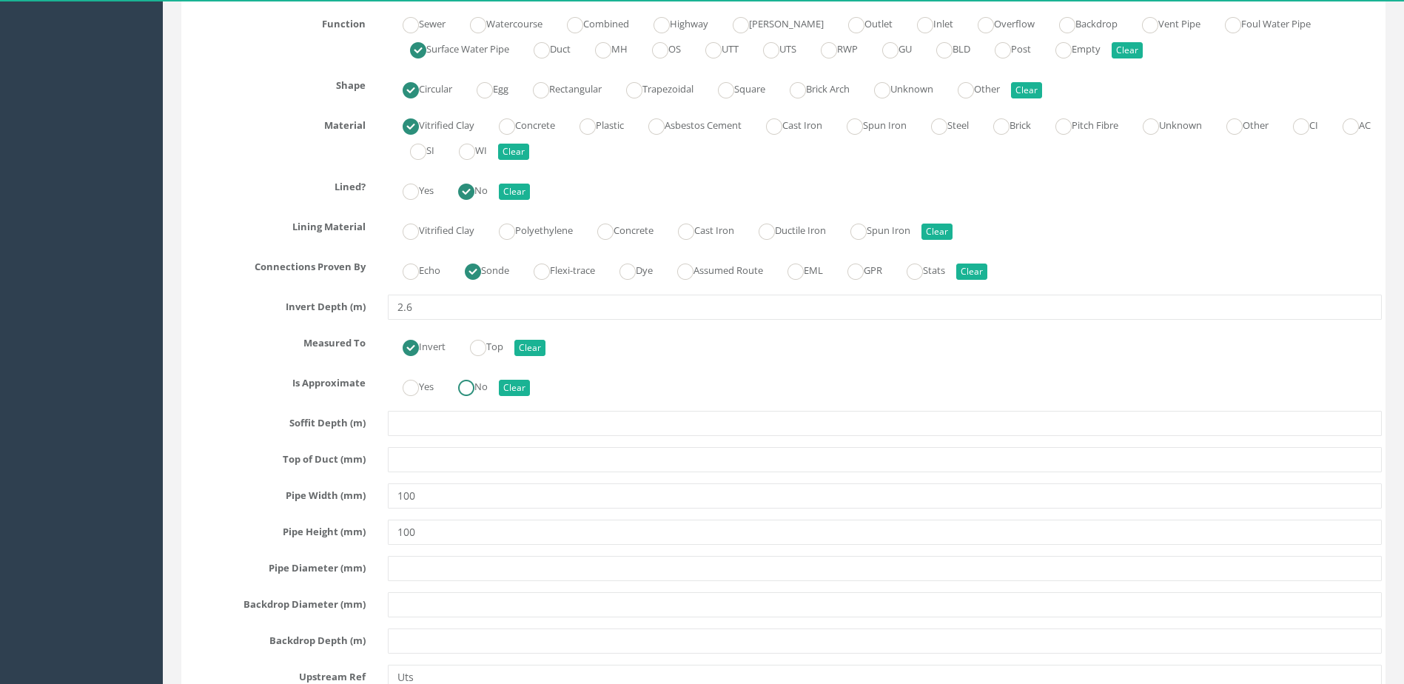
click at [484, 388] on label "No" at bounding box center [465, 385] width 44 height 21
radio input "true"
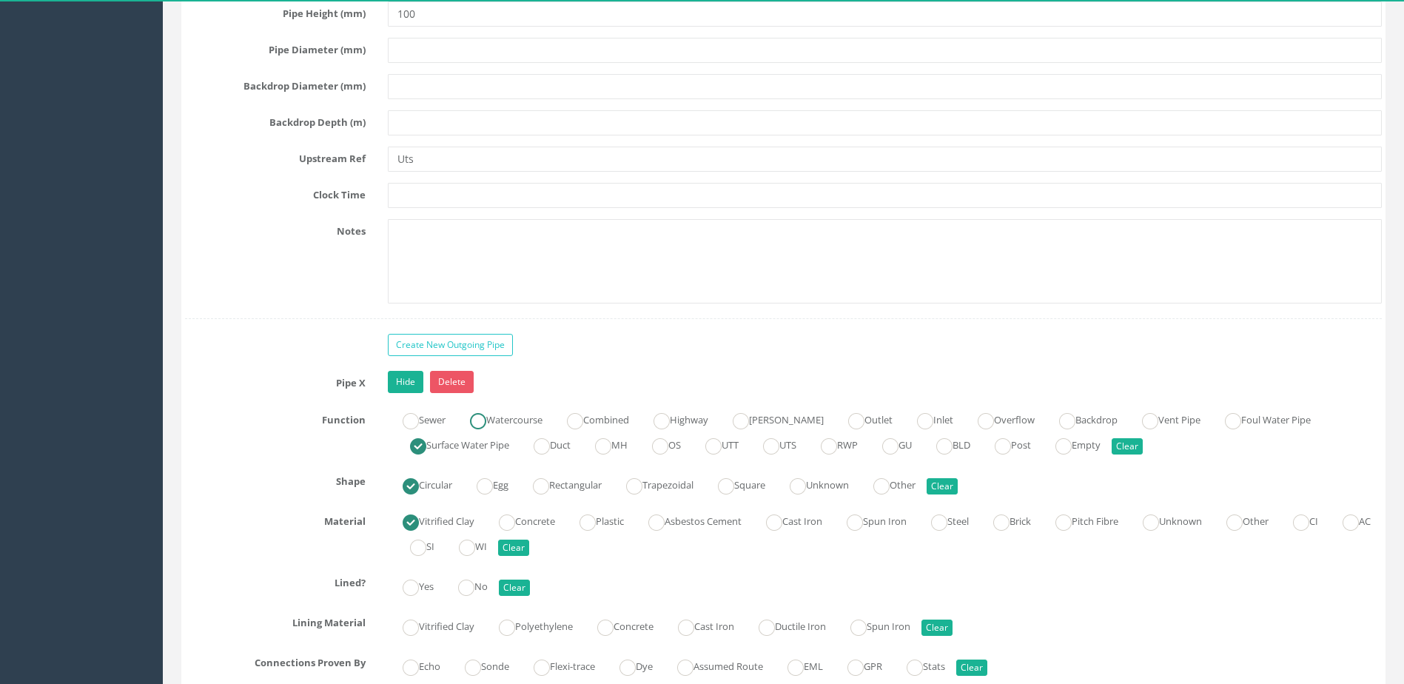
scroll to position [5552, 0]
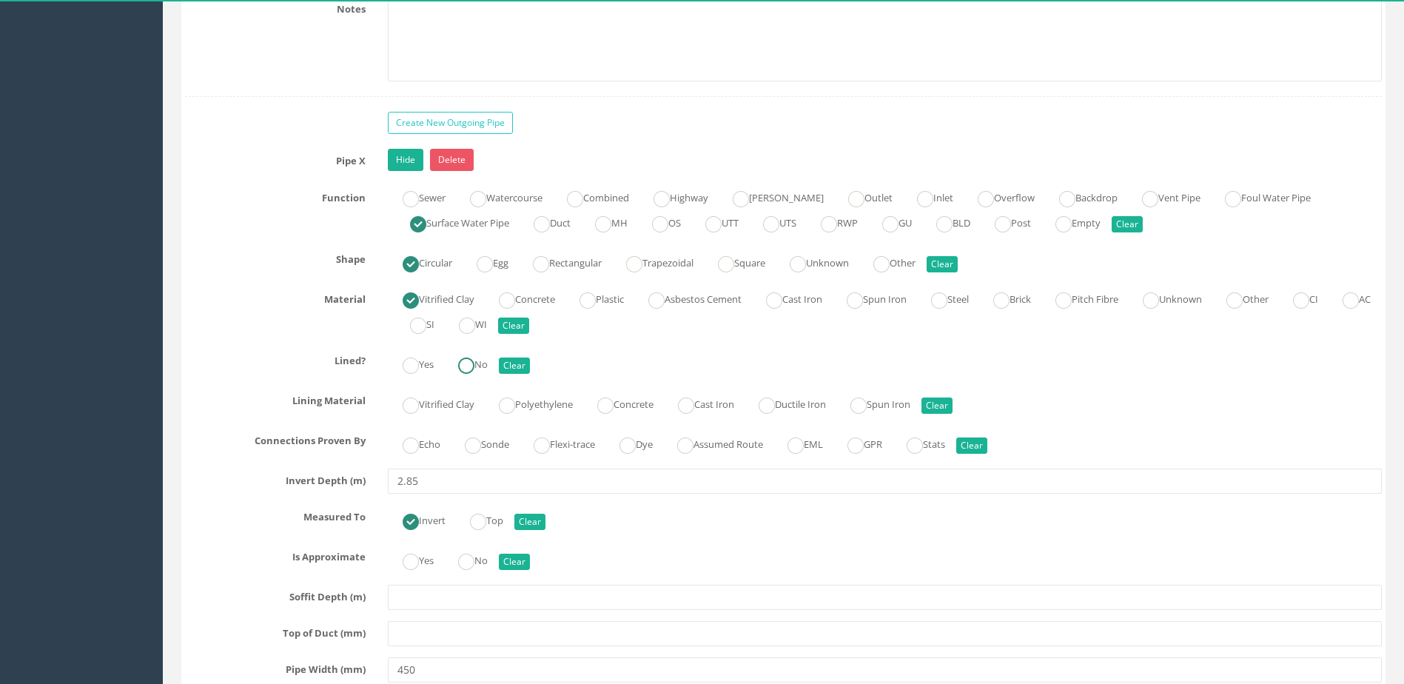
click at [474, 372] on ins at bounding box center [466, 366] width 16 height 16
radio input "true"
click at [489, 440] on label "Sonde" at bounding box center [479, 442] width 59 height 21
radio input "true"
click at [475, 558] on ins at bounding box center [466, 562] width 16 height 16
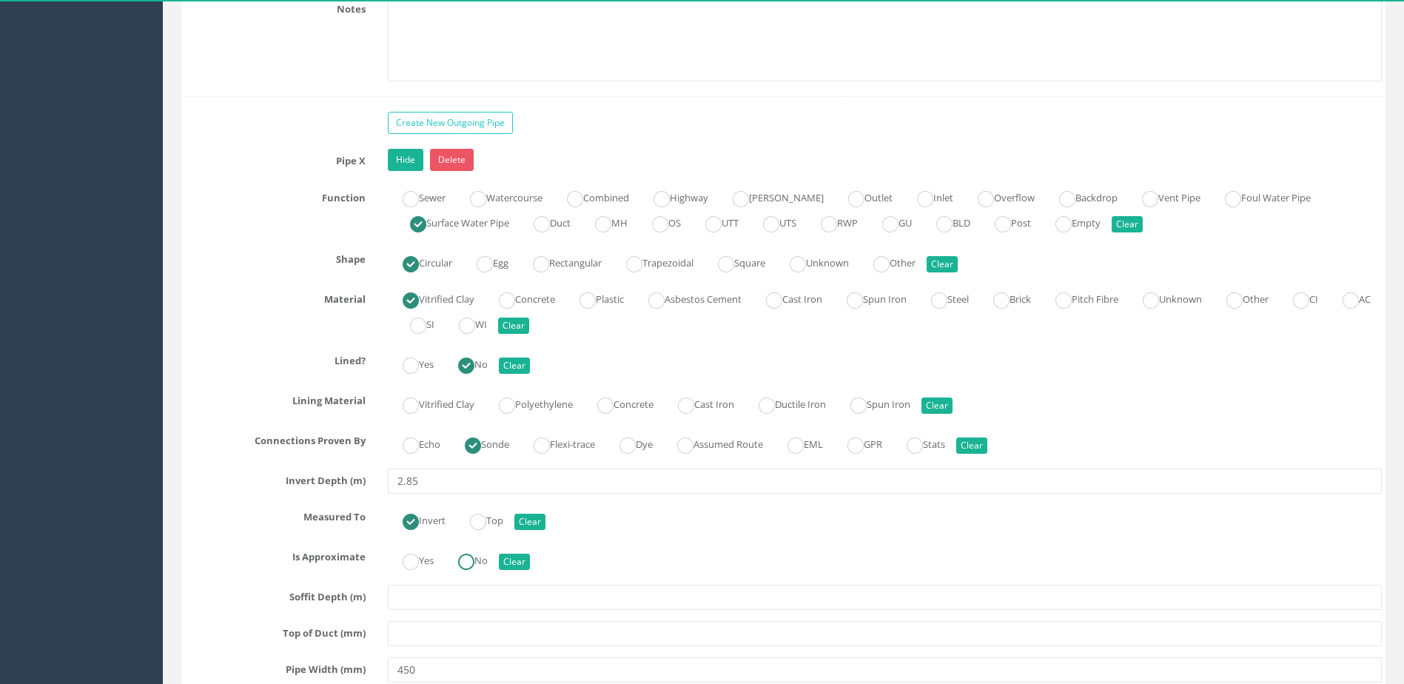
radio input "true"
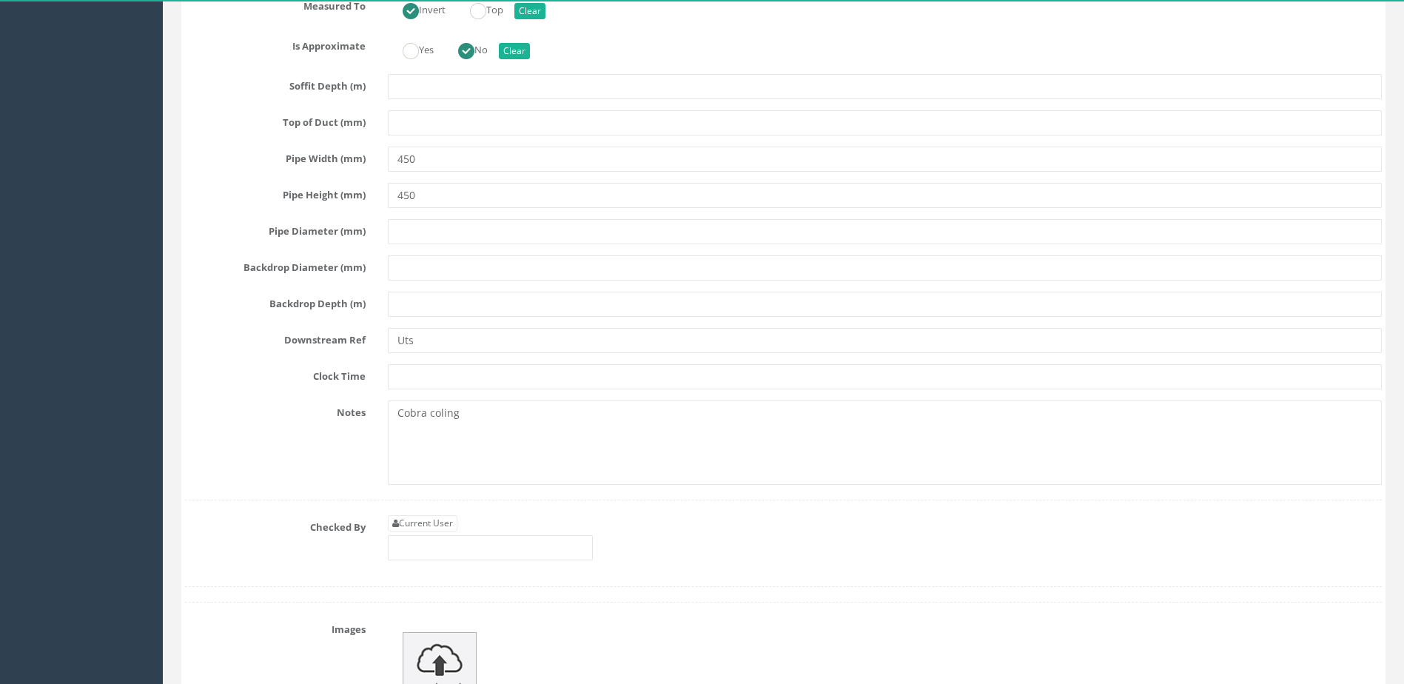
scroll to position [6145, 0]
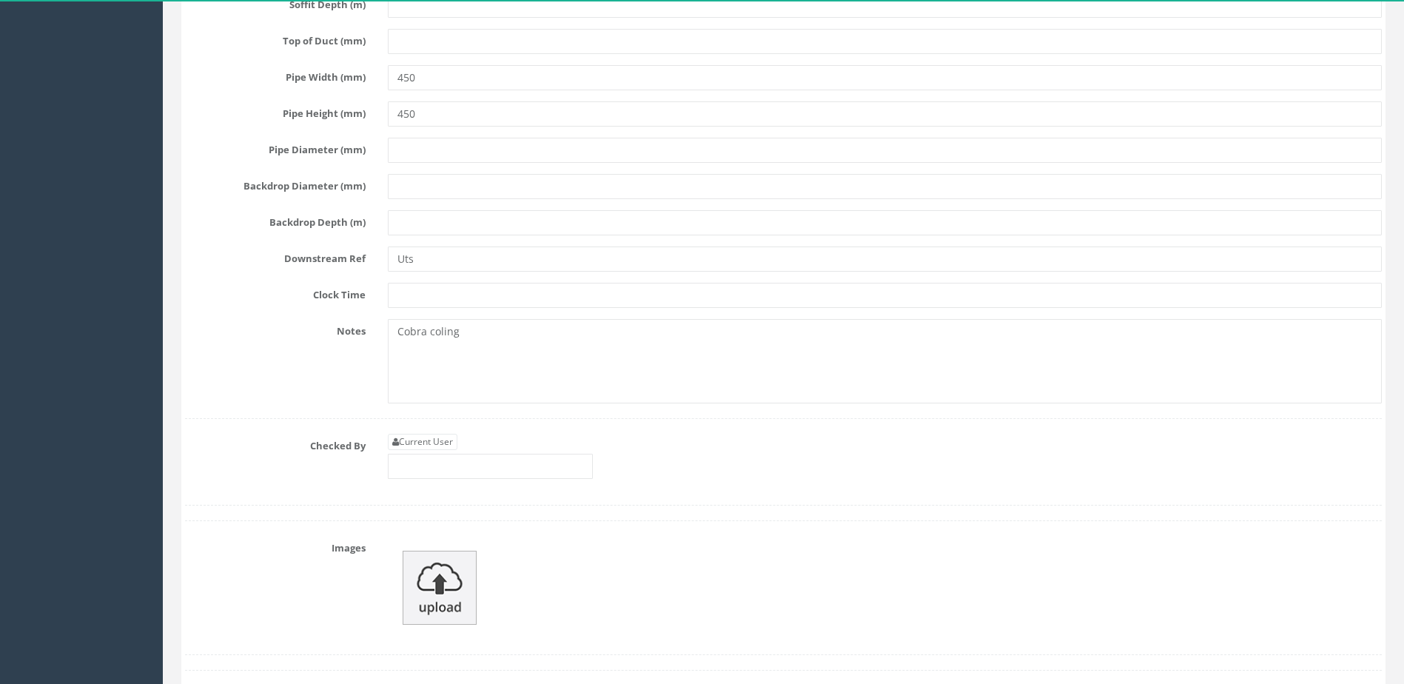
click at [494, 483] on div "Current User" at bounding box center [885, 462] width 1016 height 56
drag, startPoint x: 492, startPoint y: 460, endPoint x: 513, endPoint y: 475, distance: 25.9
click at [497, 466] on input "text" at bounding box center [490, 466] width 205 height 25
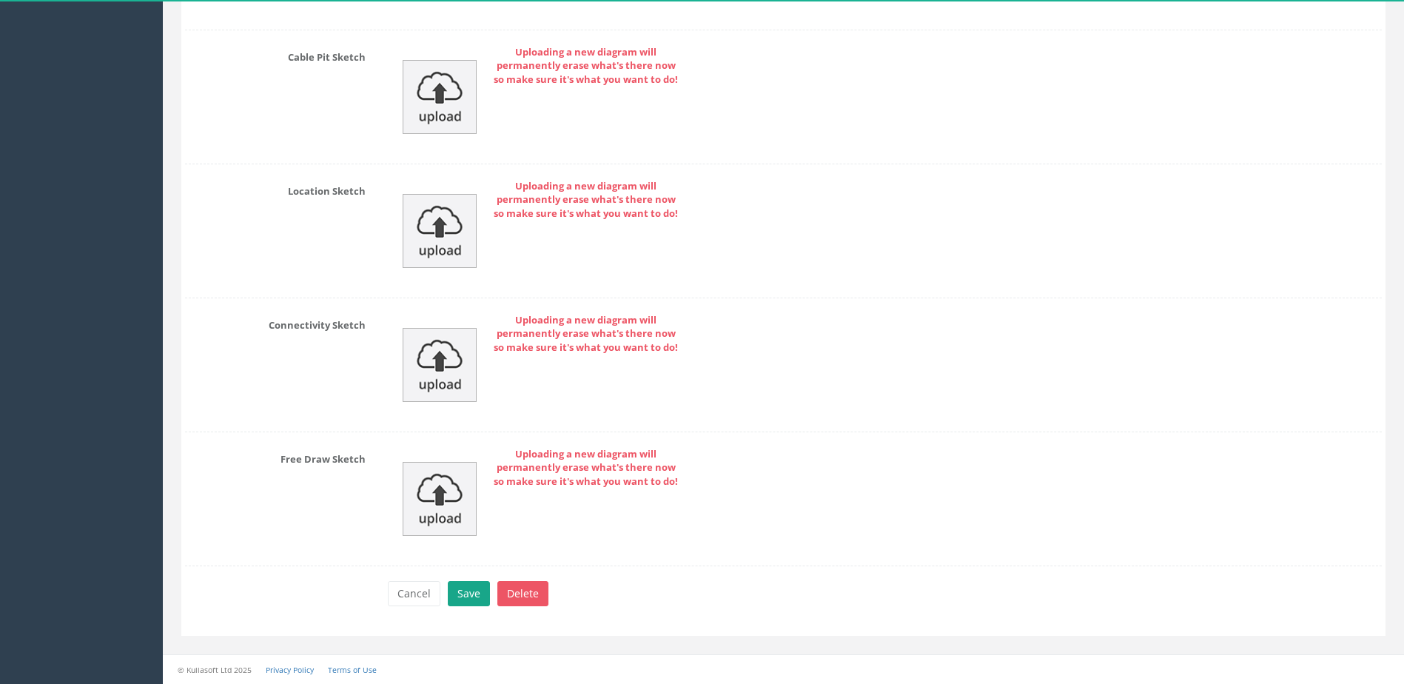
type input "MP"
click at [469, 594] on button "Save" at bounding box center [469, 593] width 42 height 25
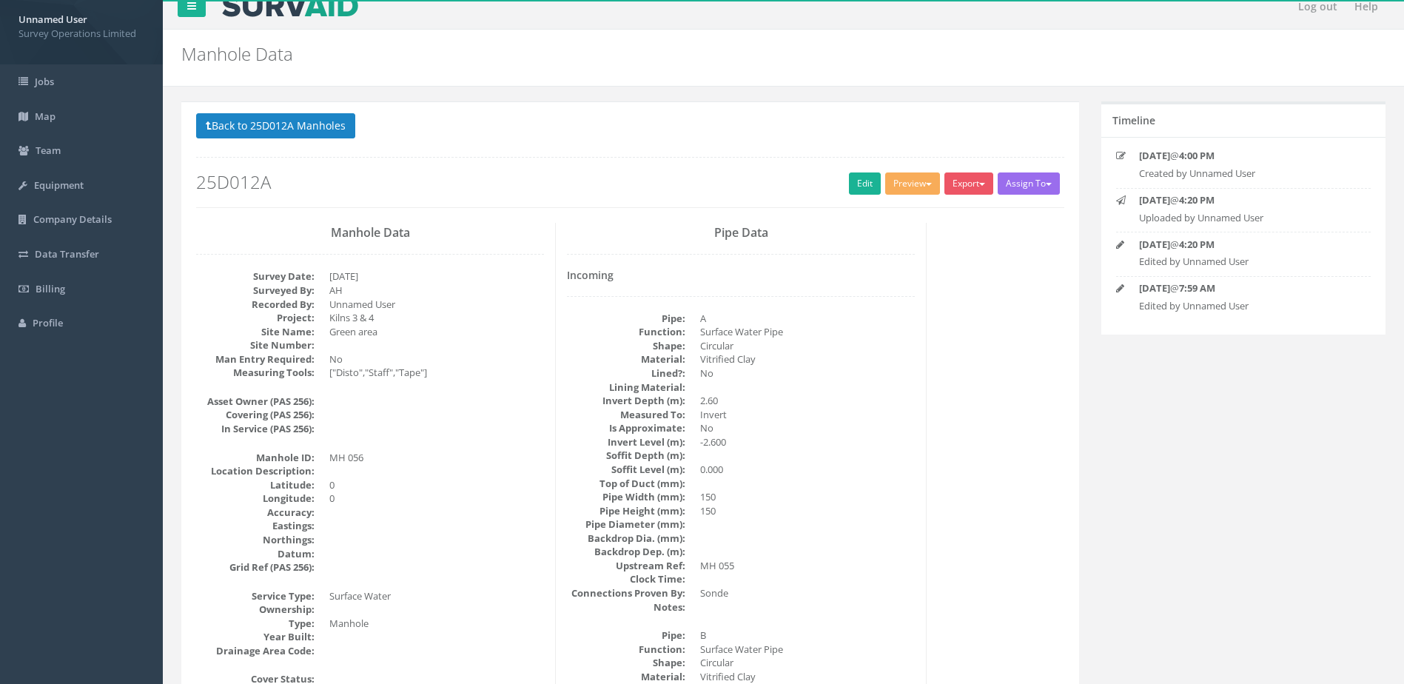
scroll to position [0, 0]
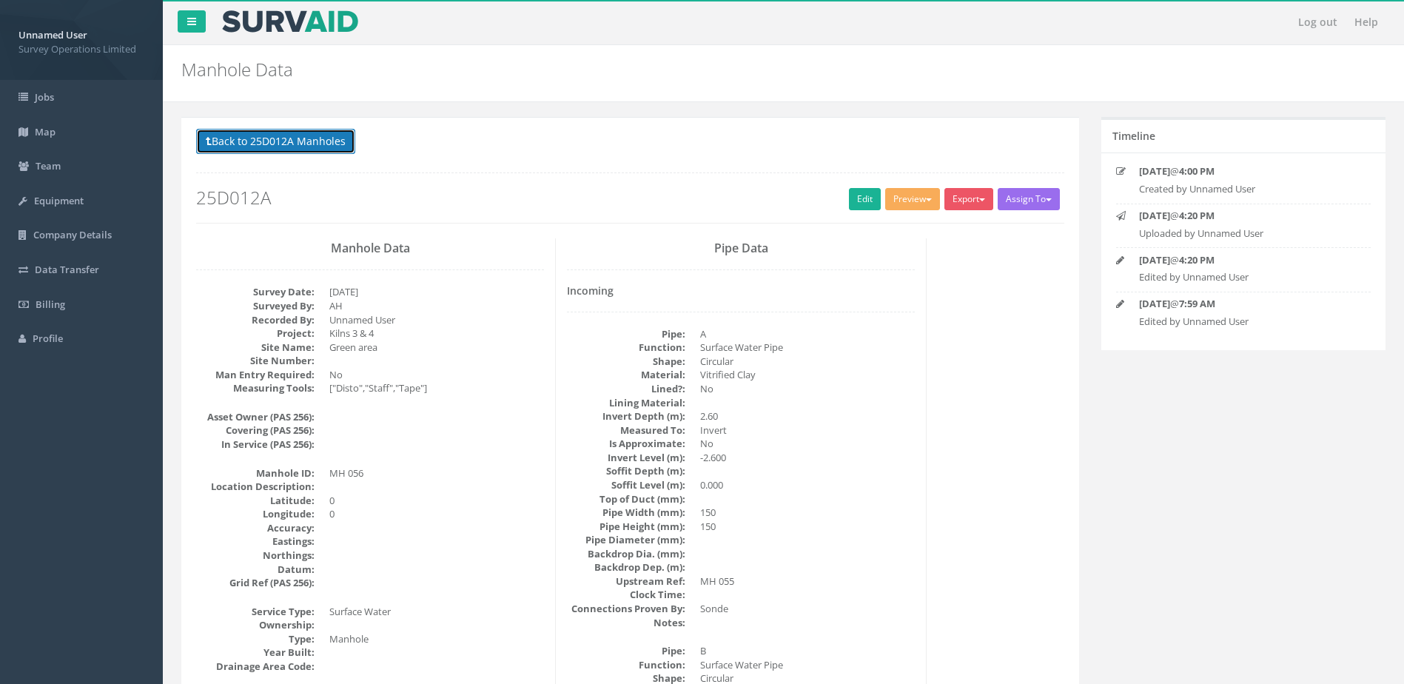
click at [301, 135] on button "Back to 25D012A Manholes" at bounding box center [275, 141] width 159 height 25
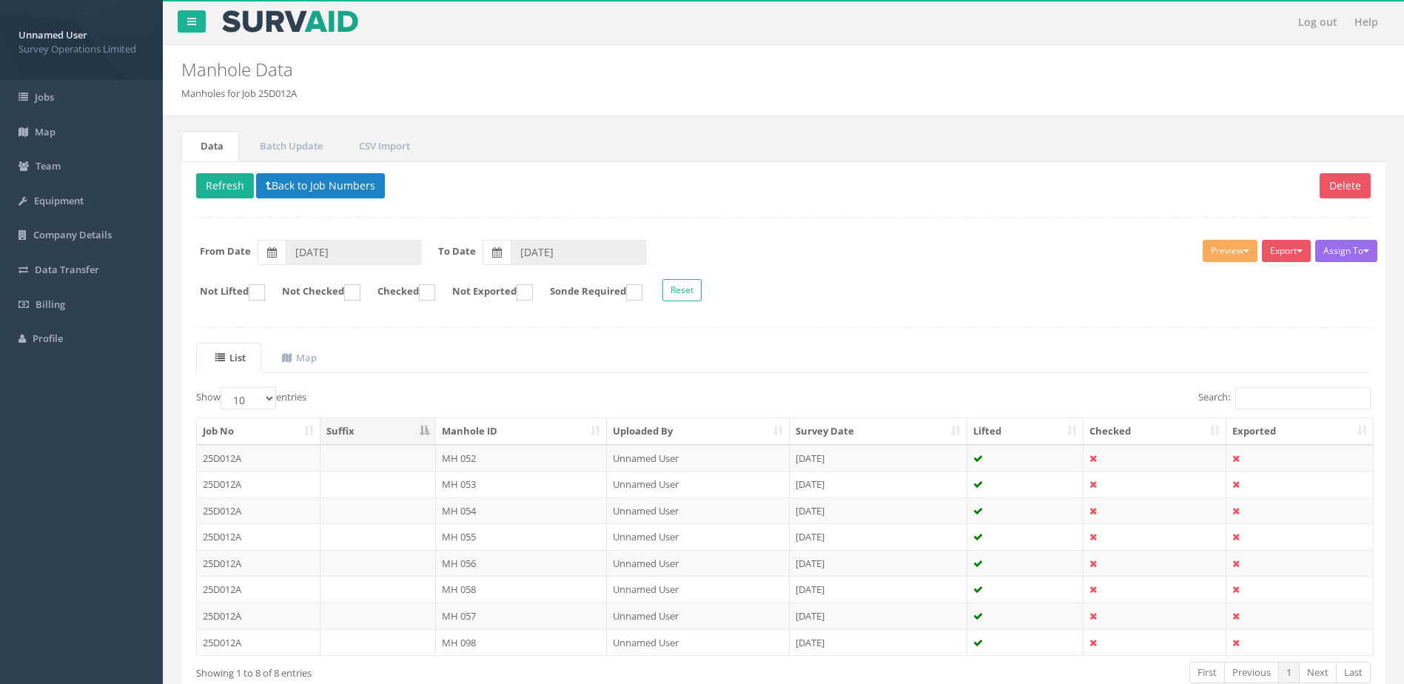
click at [499, 582] on td "MH 058" at bounding box center [522, 589] width 172 height 27
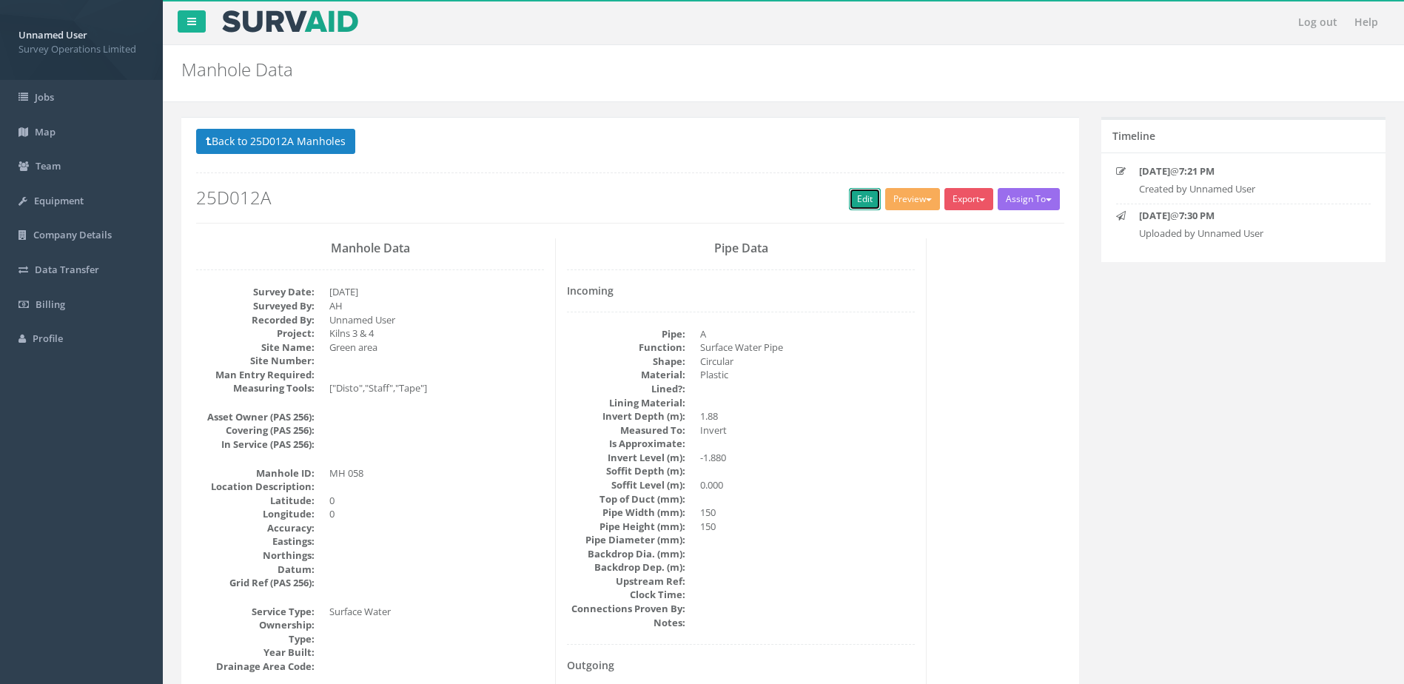
click at [862, 206] on link "Edit" at bounding box center [865, 199] width 32 height 22
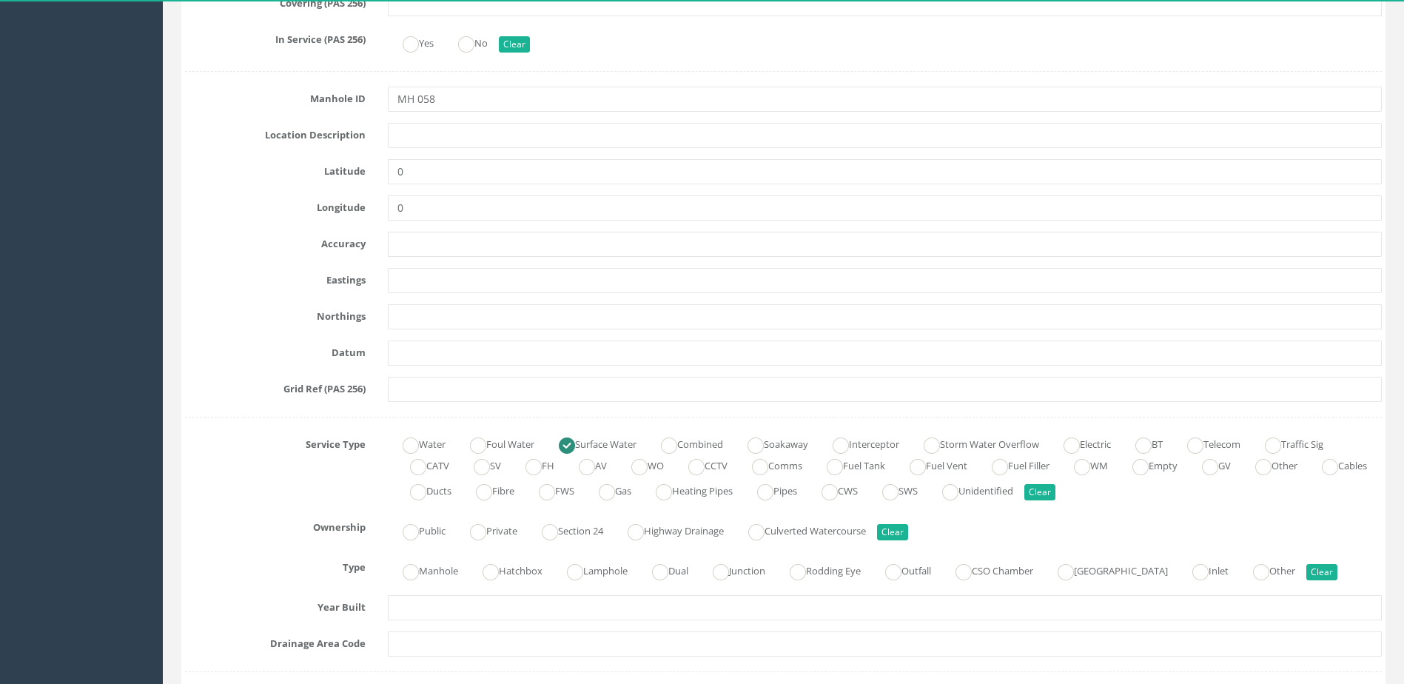
scroll to position [740, 0]
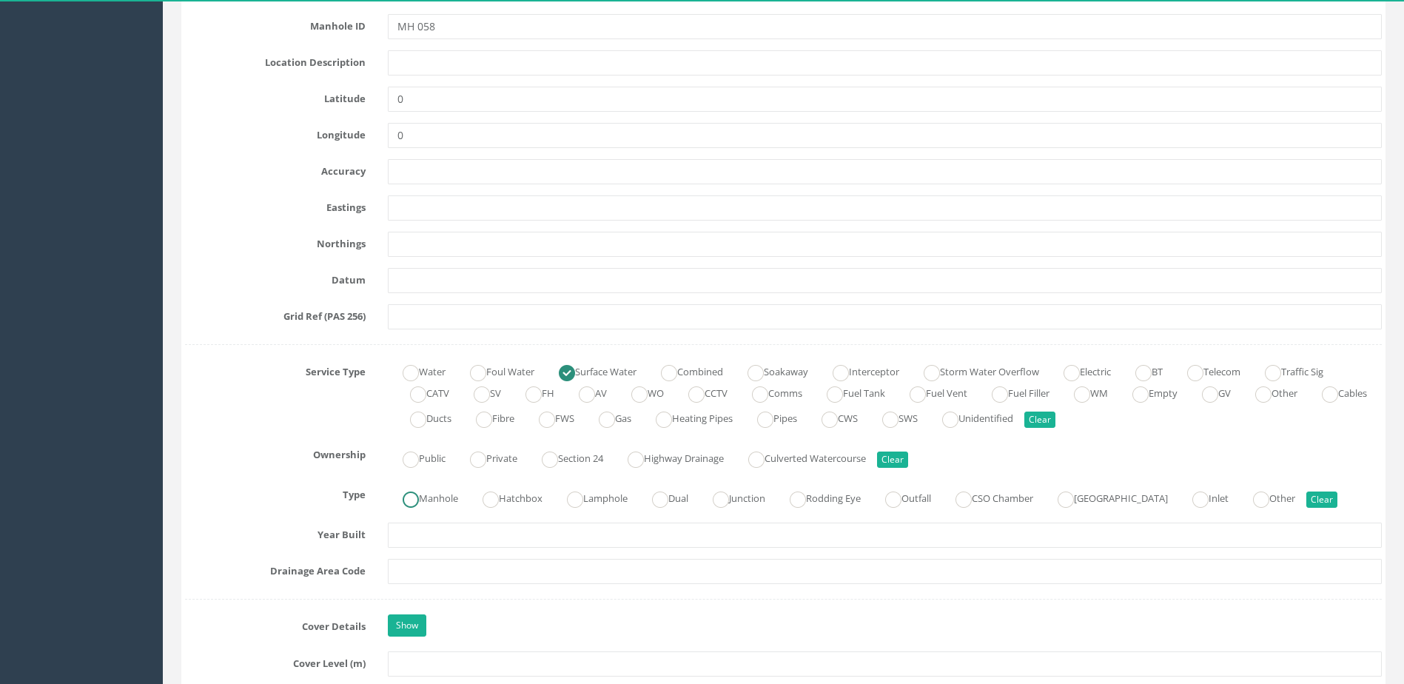
click at [440, 497] on label "Manhole" at bounding box center [423, 496] width 70 height 21
radio input "true"
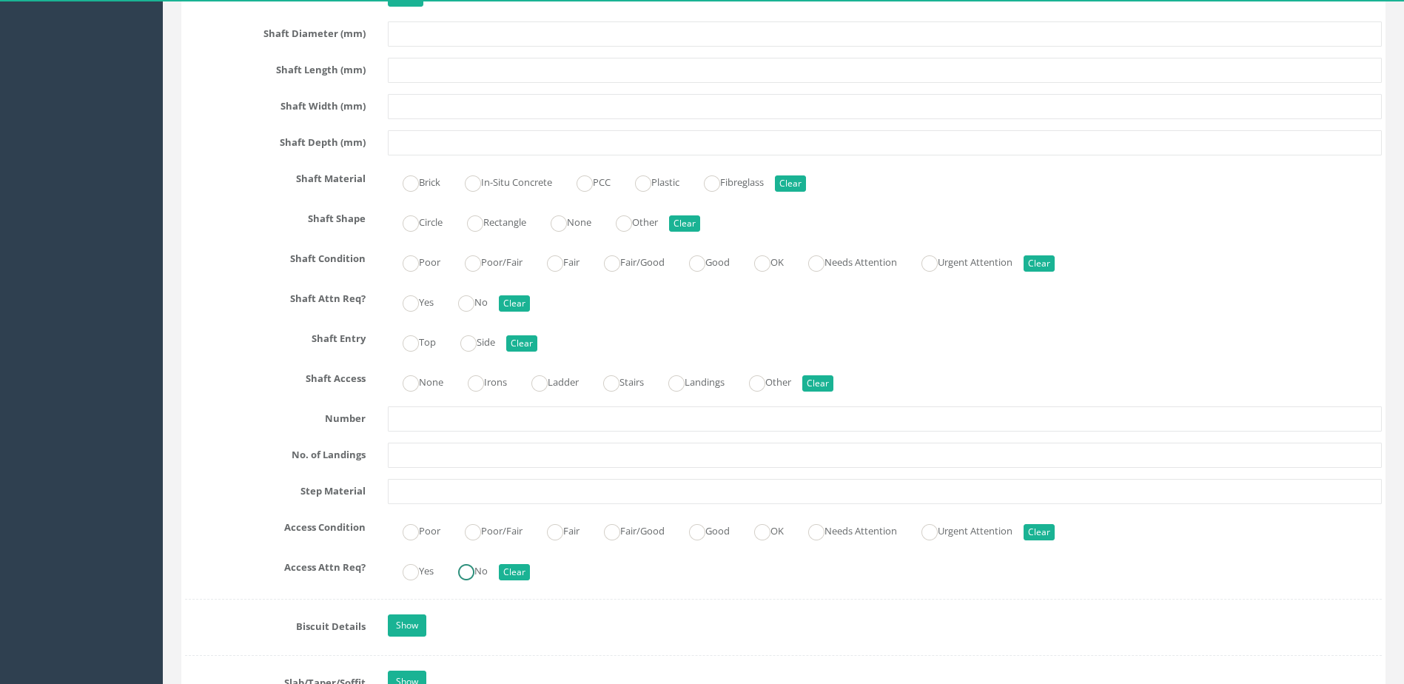
scroll to position [1629, 0]
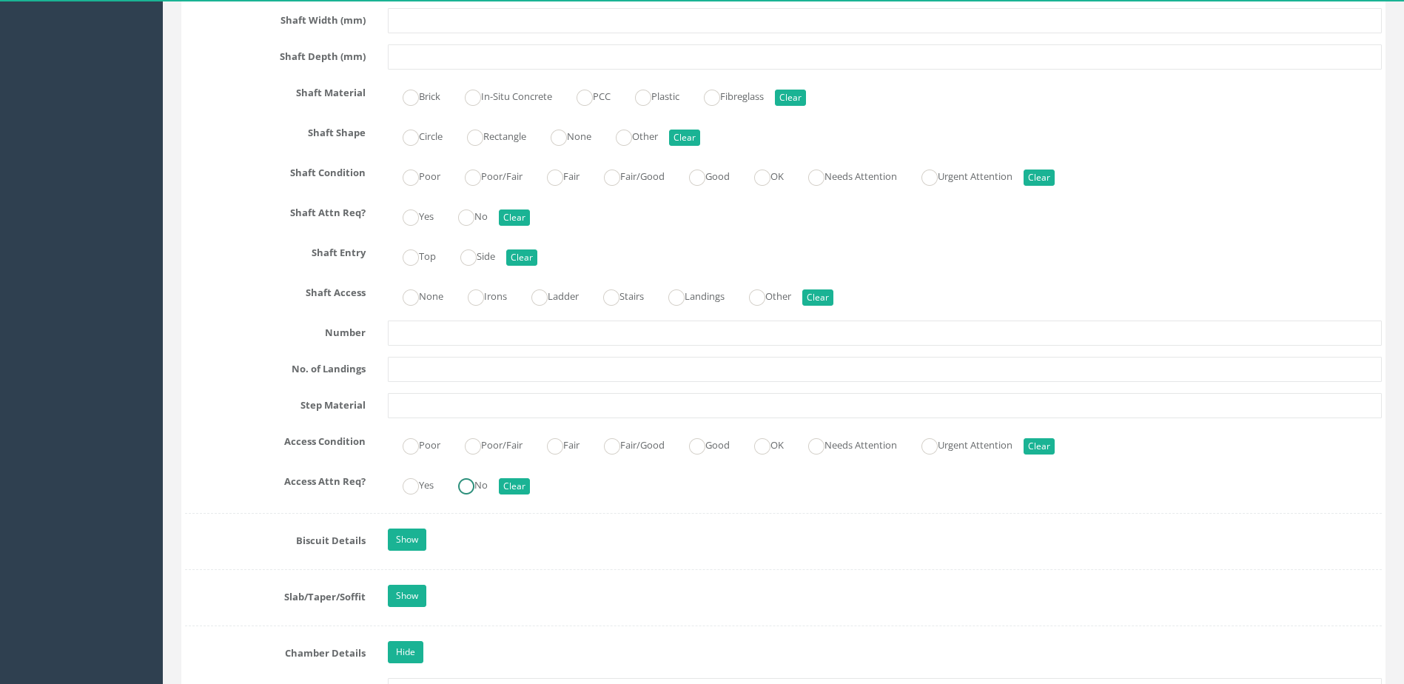
click at [475, 486] on ins at bounding box center [466, 486] width 16 height 16
radio input "true"
click at [784, 450] on label "OK" at bounding box center [762, 443] width 44 height 21
radio input "true"
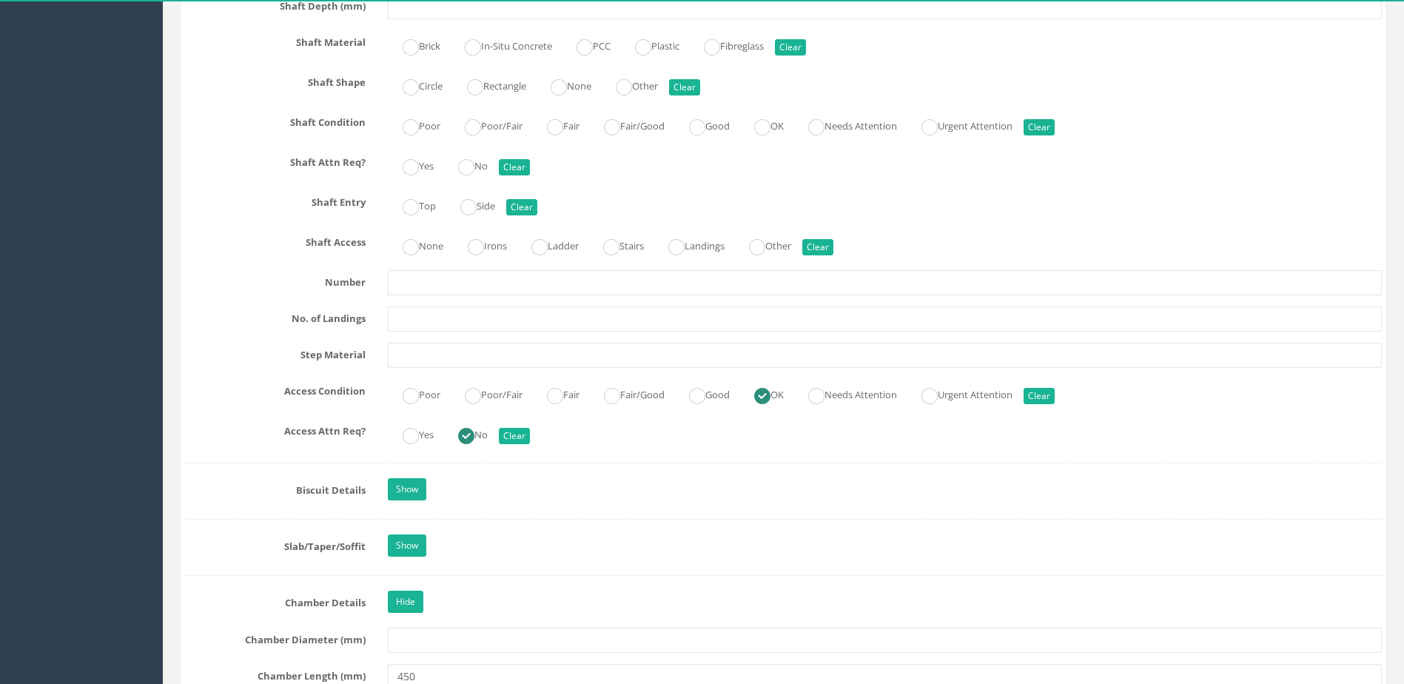
scroll to position [1703, 0]
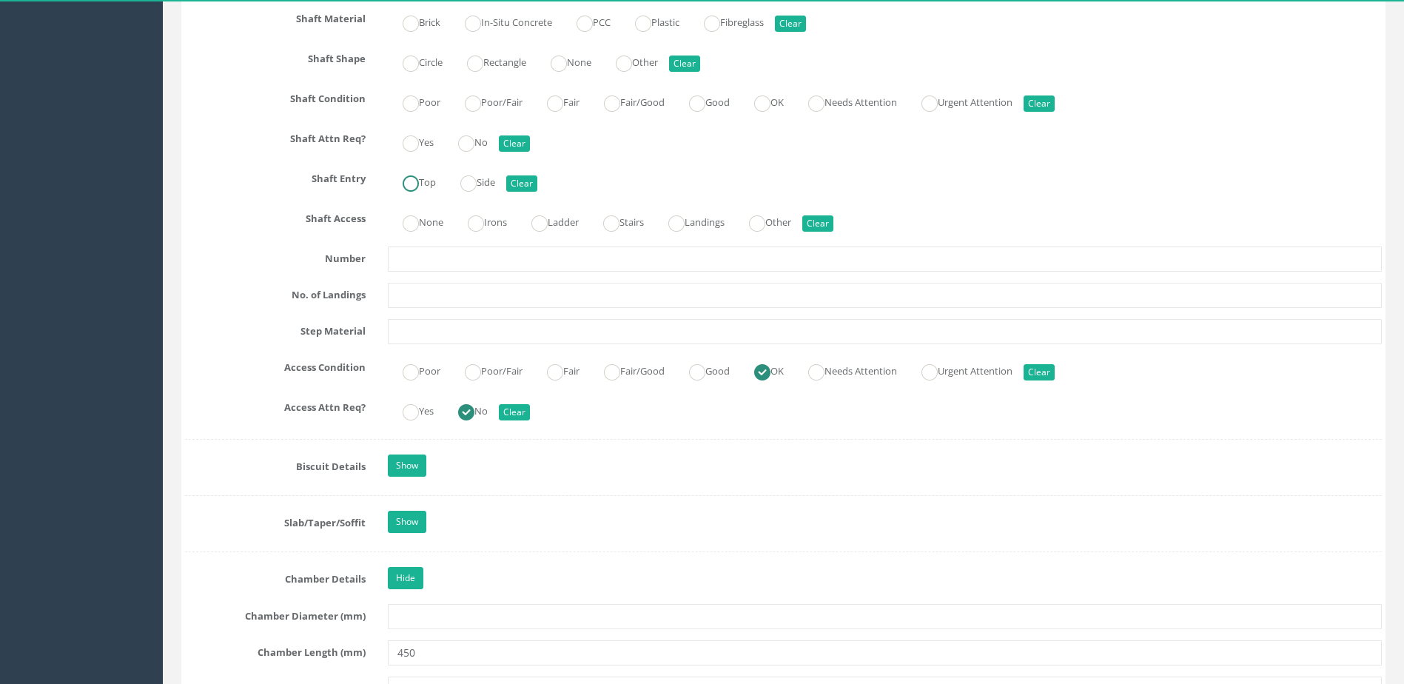
click at [429, 182] on label "Top" at bounding box center [412, 180] width 48 height 21
radio input "true"
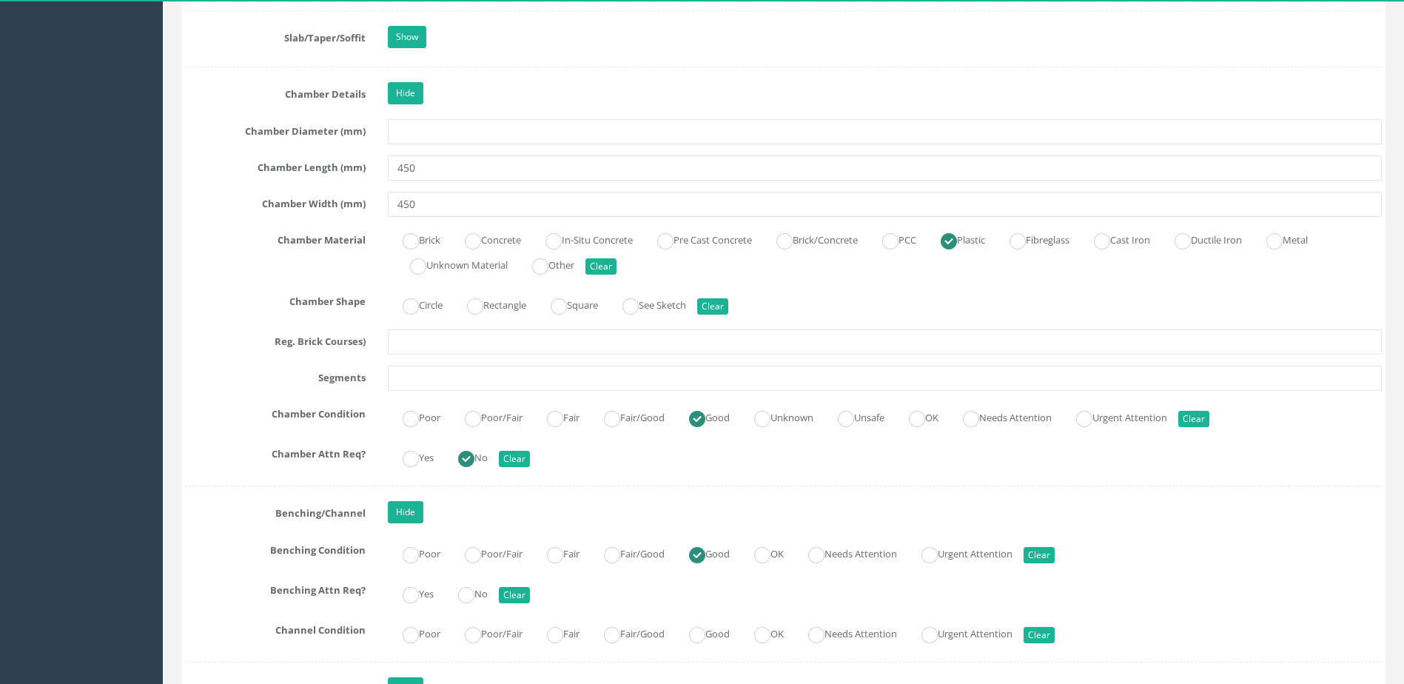
scroll to position [2221, 0]
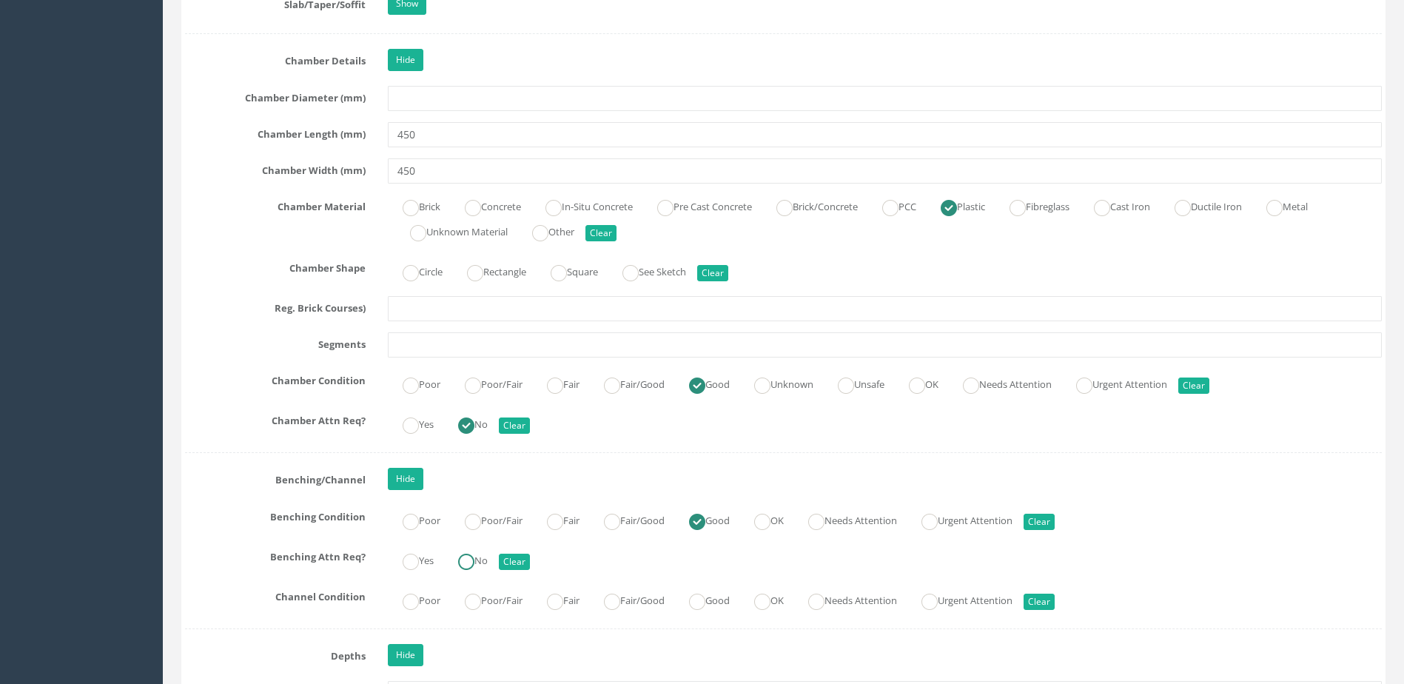
click at [474, 565] on ins at bounding box center [466, 562] width 16 height 16
radio input "true"
click at [717, 601] on label "Good" at bounding box center [702, 599] width 56 height 21
radio input "true"
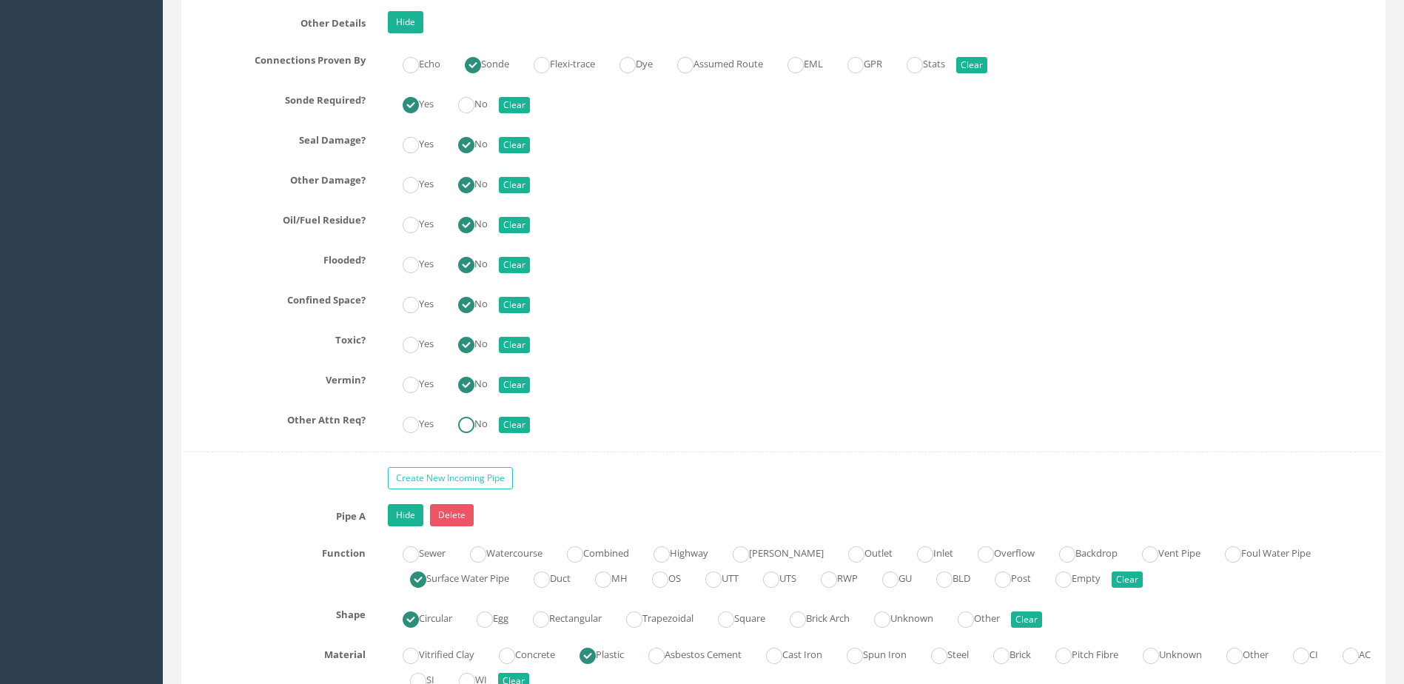
click at [466, 418] on ins at bounding box center [466, 425] width 16 height 16
radio input "true"
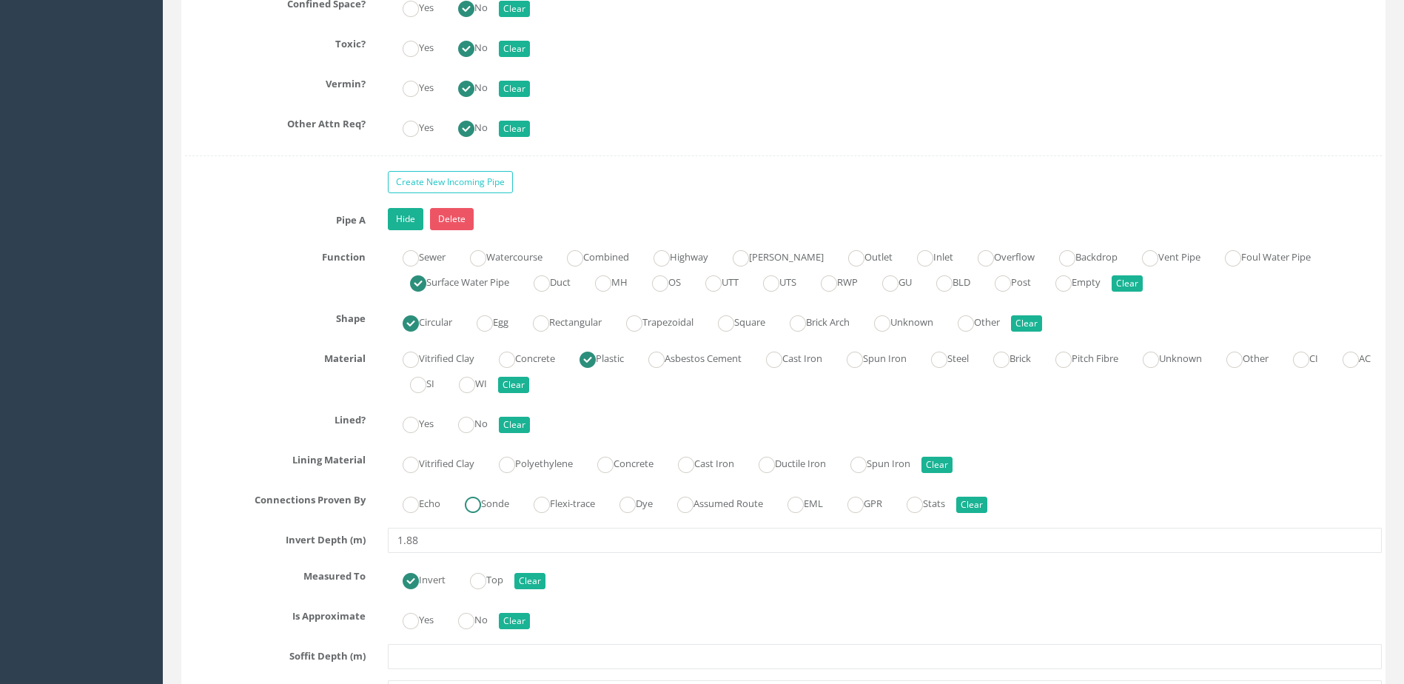
click at [494, 499] on label "Sonde" at bounding box center [479, 502] width 59 height 21
radio input "true"
click at [480, 425] on label "No" at bounding box center [465, 422] width 44 height 21
radio input "true"
click at [474, 622] on ins at bounding box center [466, 621] width 16 height 16
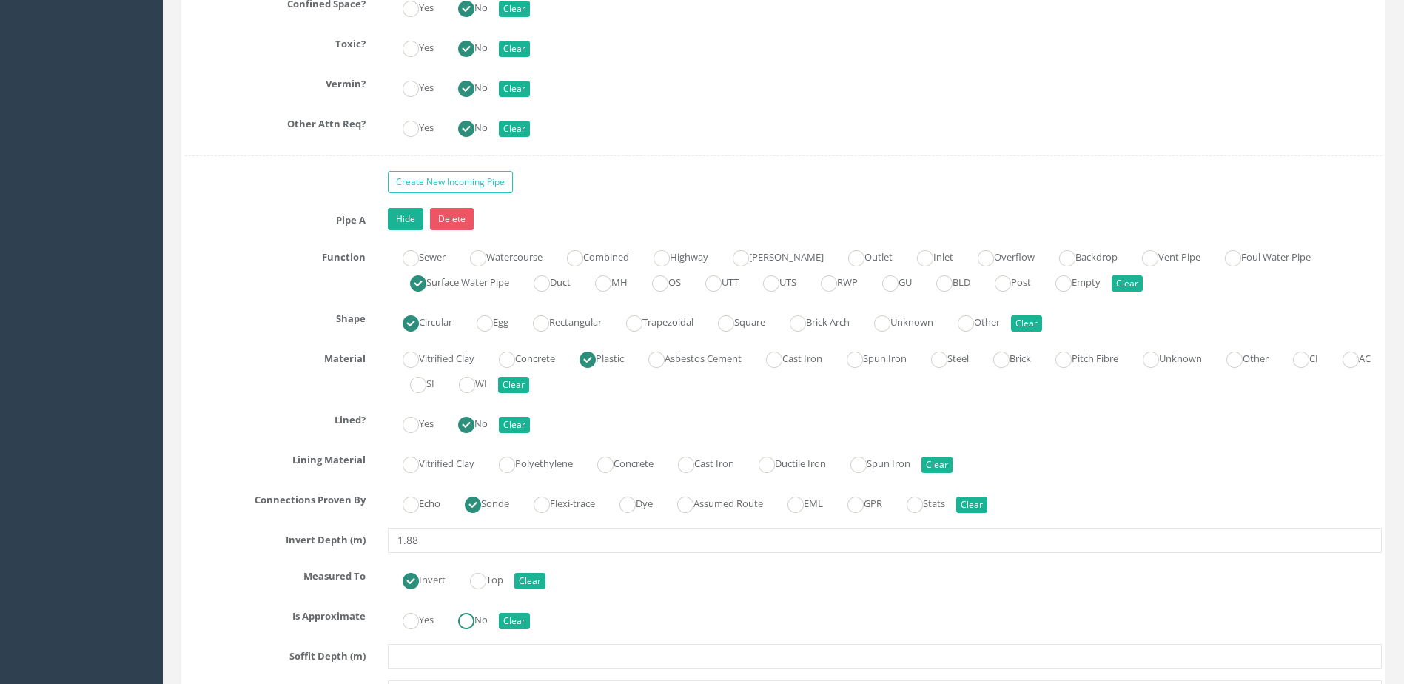
radio input "true"
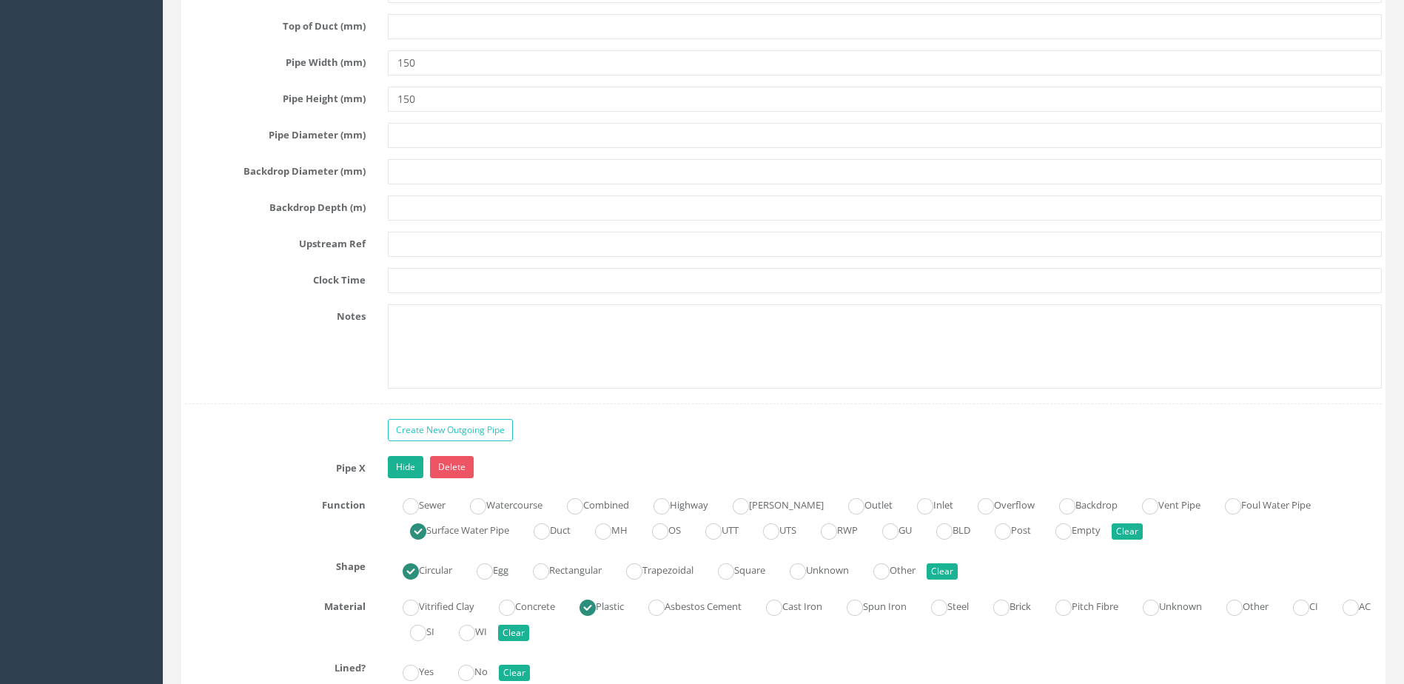
scroll to position [4516, 0]
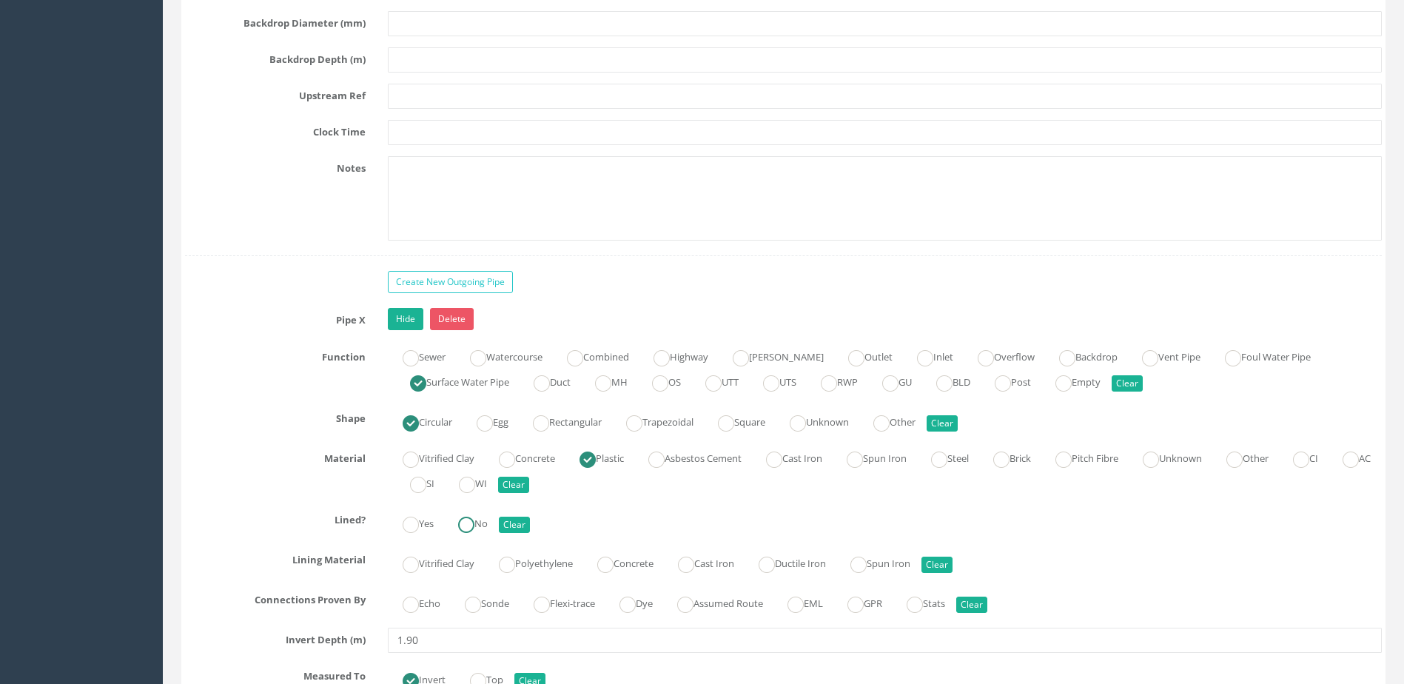
click at [480, 527] on label "No" at bounding box center [465, 522] width 44 height 21
radio input "true"
click at [481, 603] on ins at bounding box center [473, 605] width 16 height 16
radio input "true"
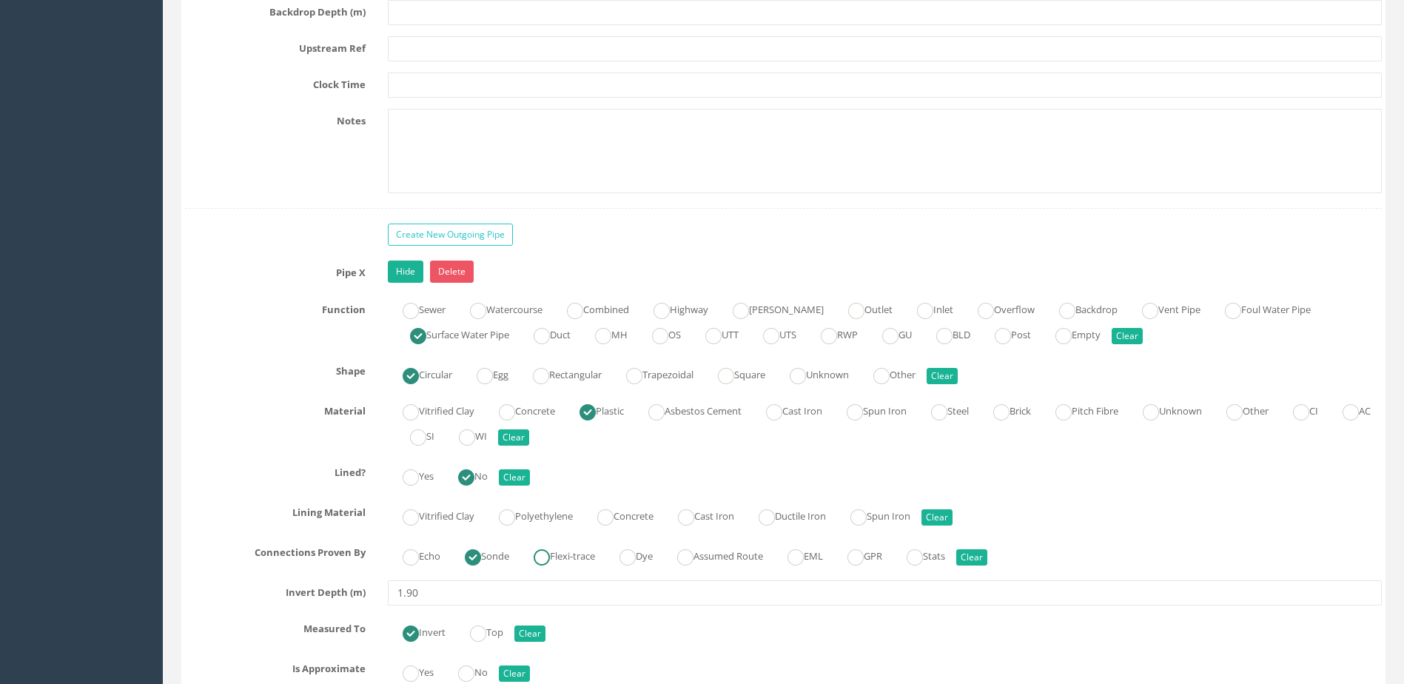
scroll to position [4590, 0]
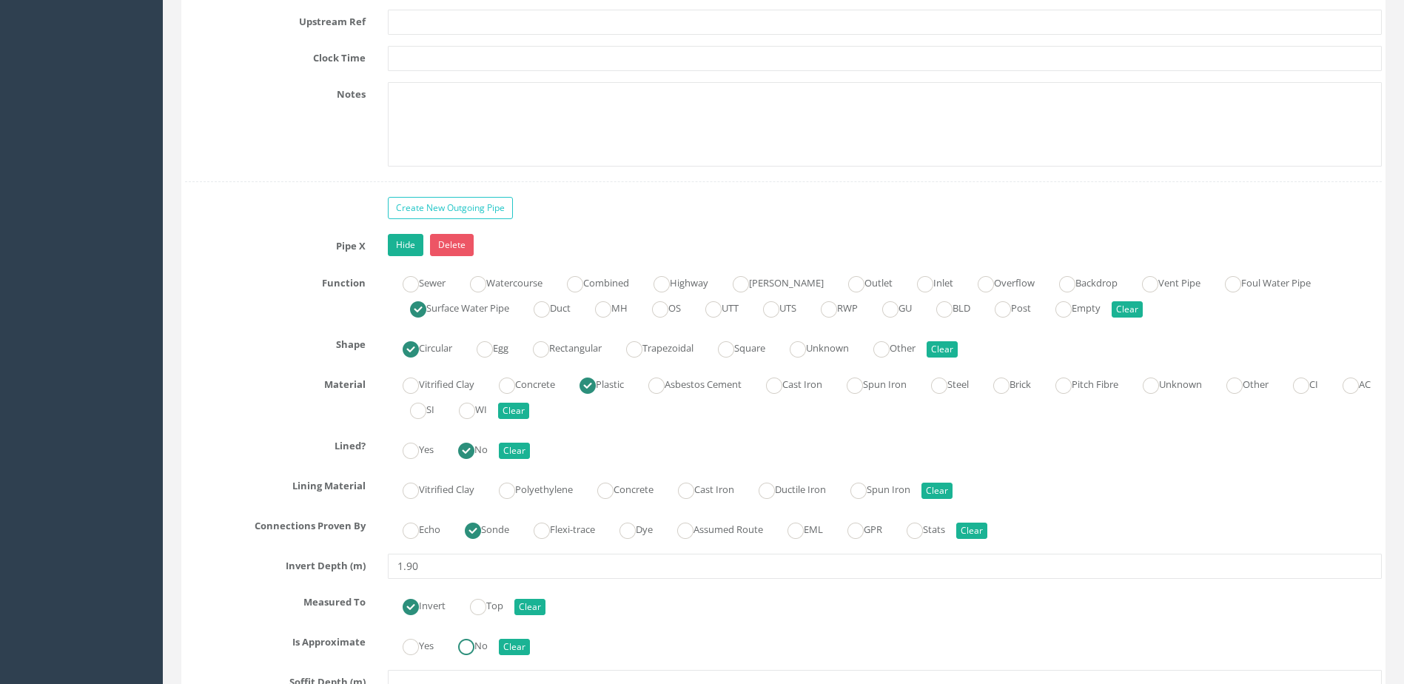
click at [487, 642] on label "No" at bounding box center [465, 644] width 44 height 21
radio input "true"
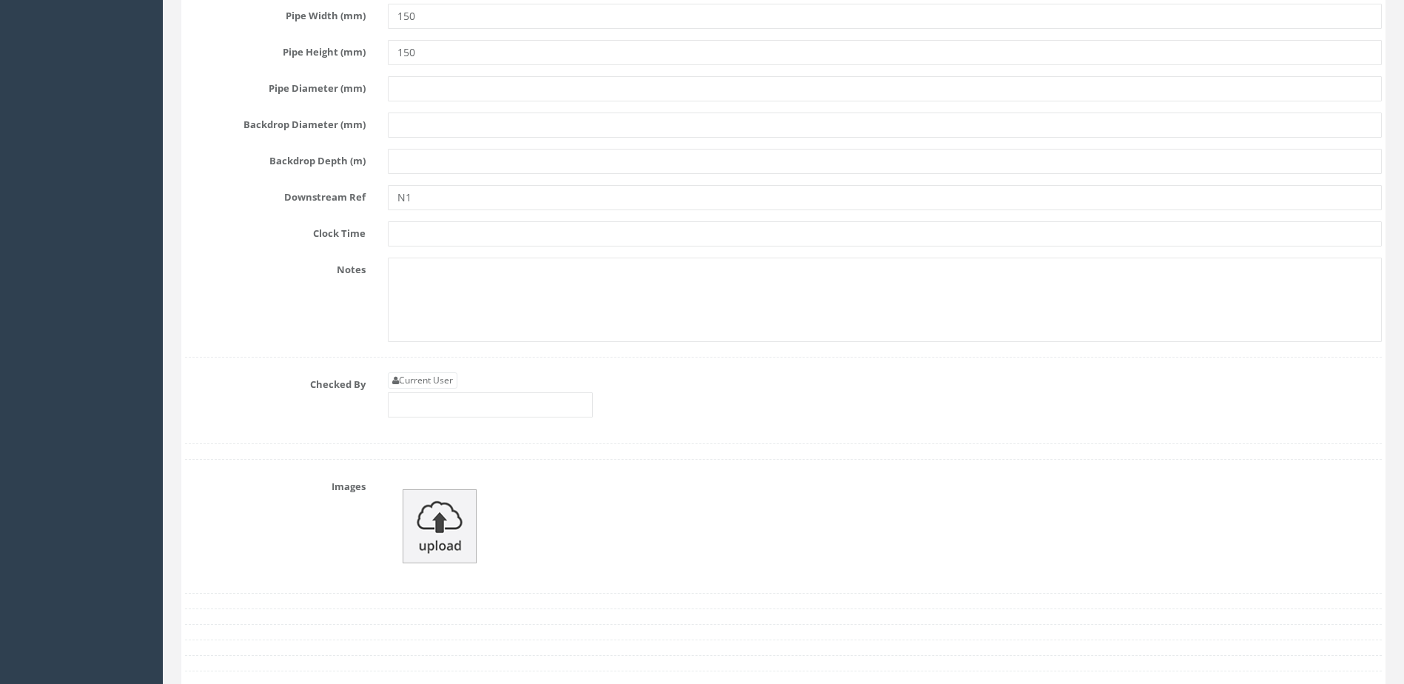
scroll to position [5330, 0]
click at [443, 403] on input "text" at bounding box center [490, 403] width 205 height 25
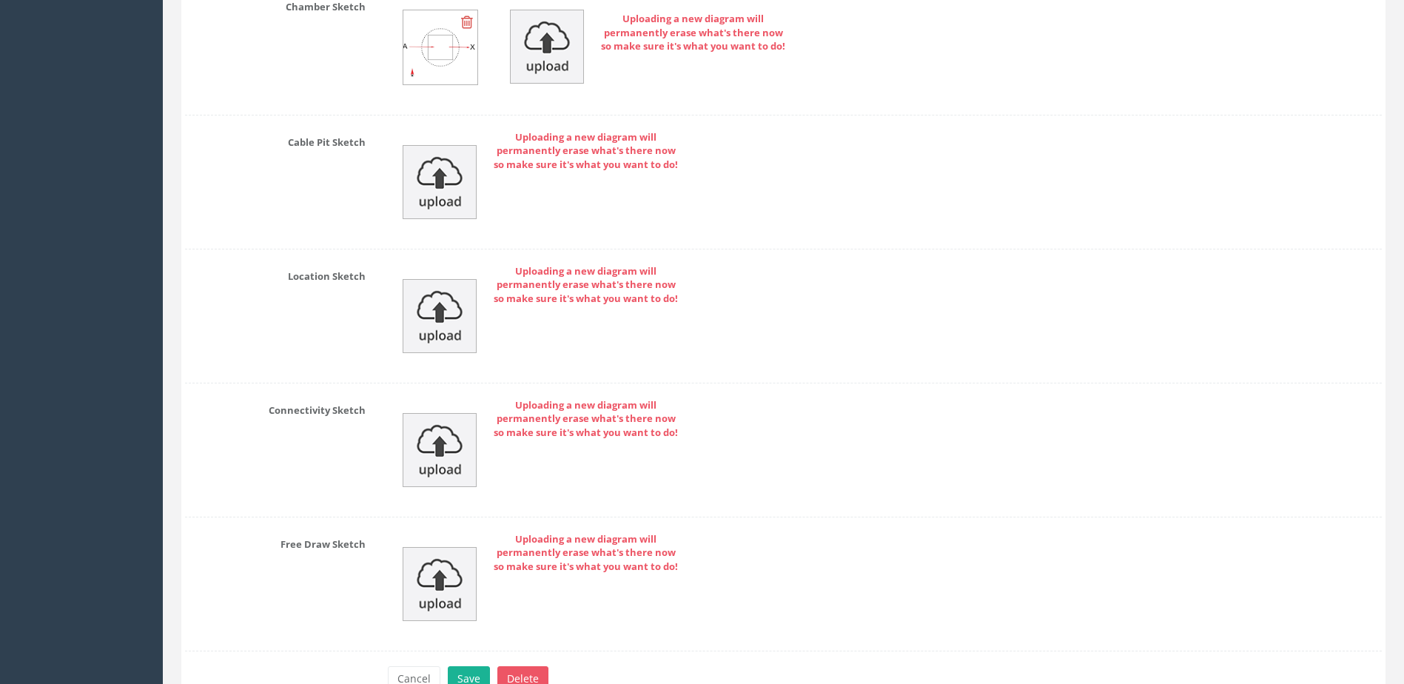
scroll to position [6230, 0]
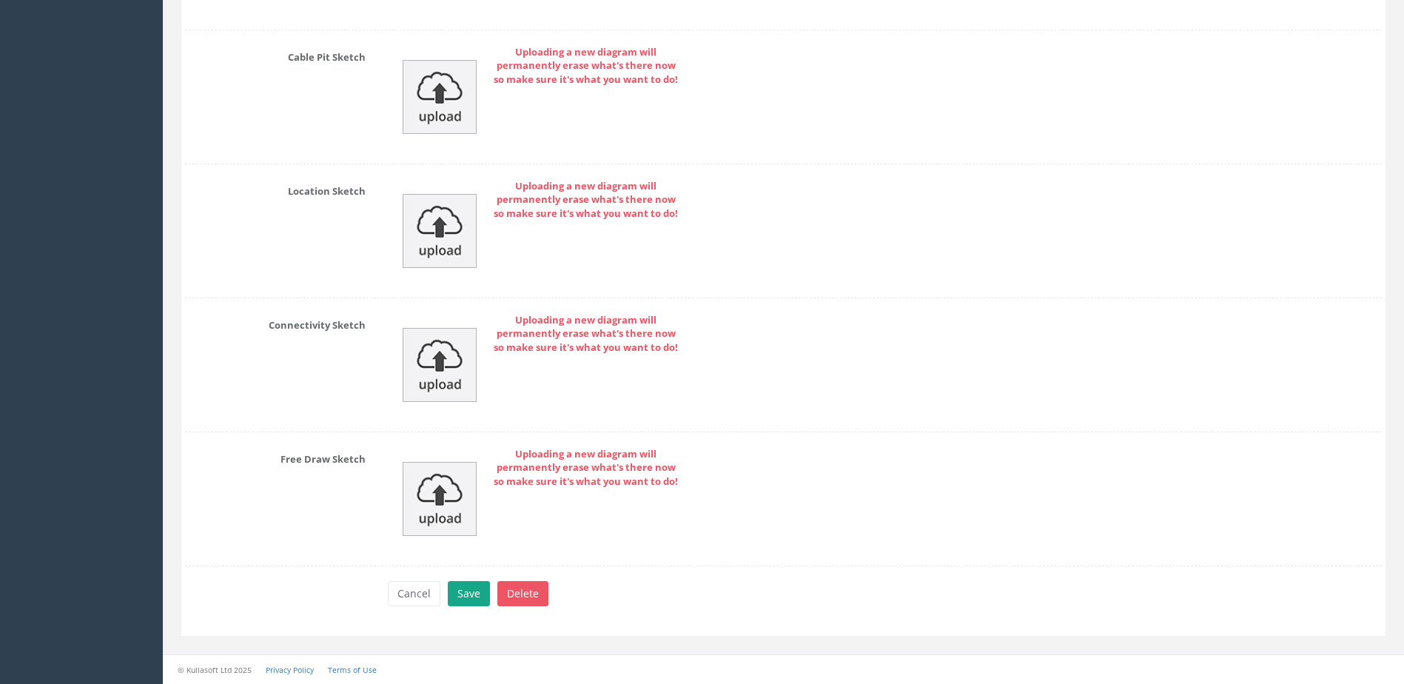
type input "MP"
click at [483, 592] on button "Save" at bounding box center [469, 593] width 42 height 25
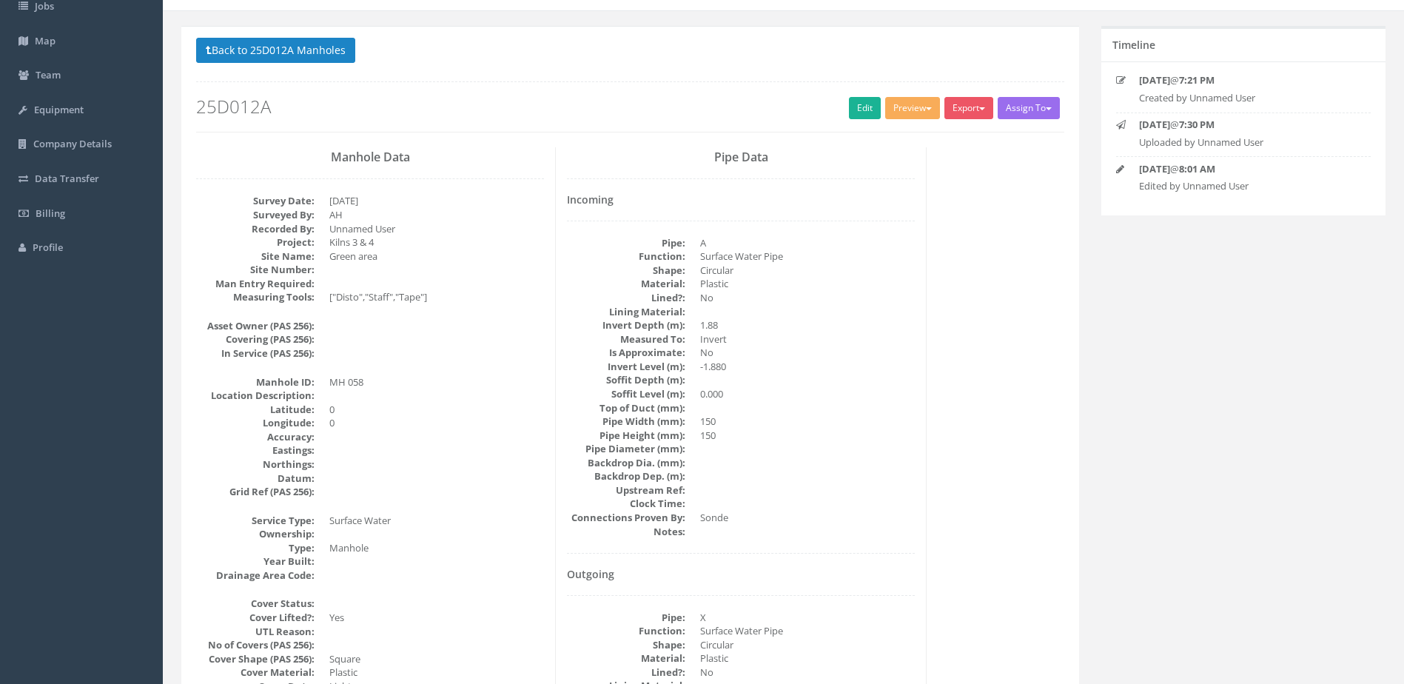
scroll to position [0, 0]
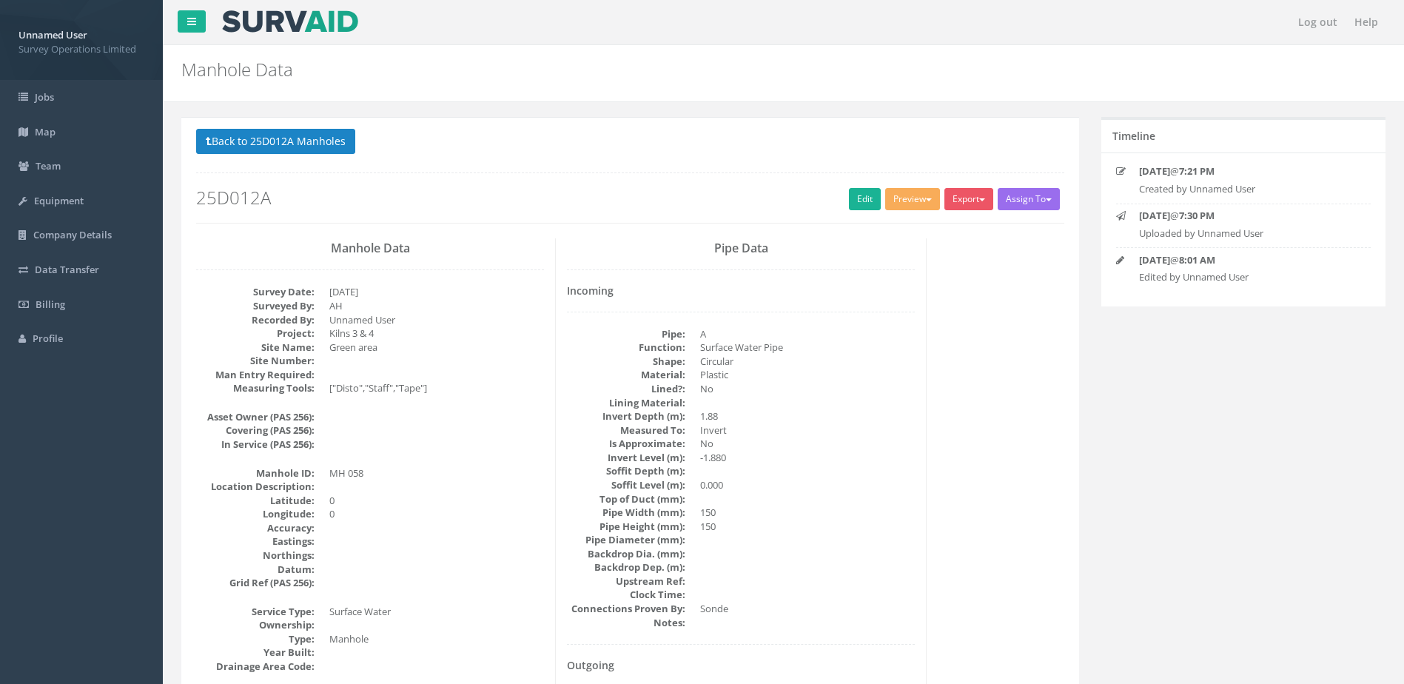
click at [288, 155] on p "Back to 25D012A Manholes Back to Map" at bounding box center [630, 143] width 868 height 29
click at [288, 150] on button "Back to 25D012A Manholes" at bounding box center [275, 141] width 159 height 25
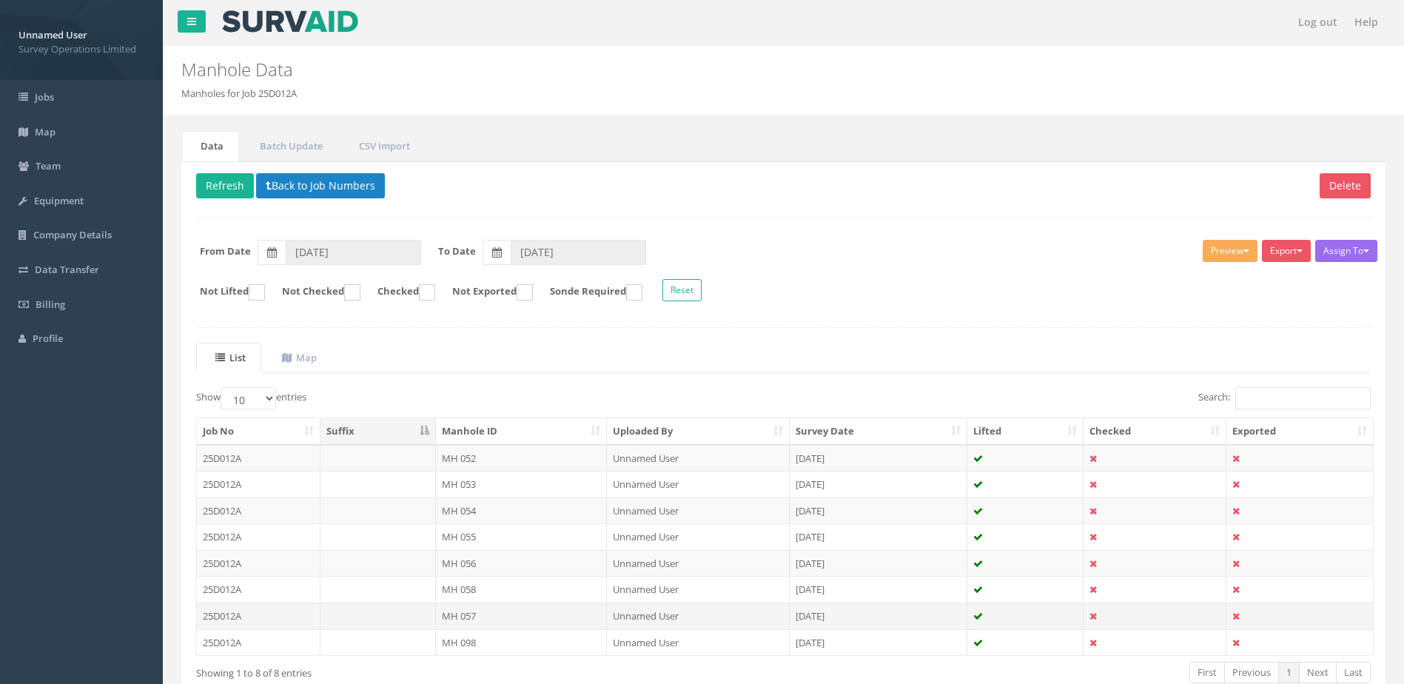
click at [515, 611] on td "MH 057" at bounding box center [522, 616] width 172 height 27
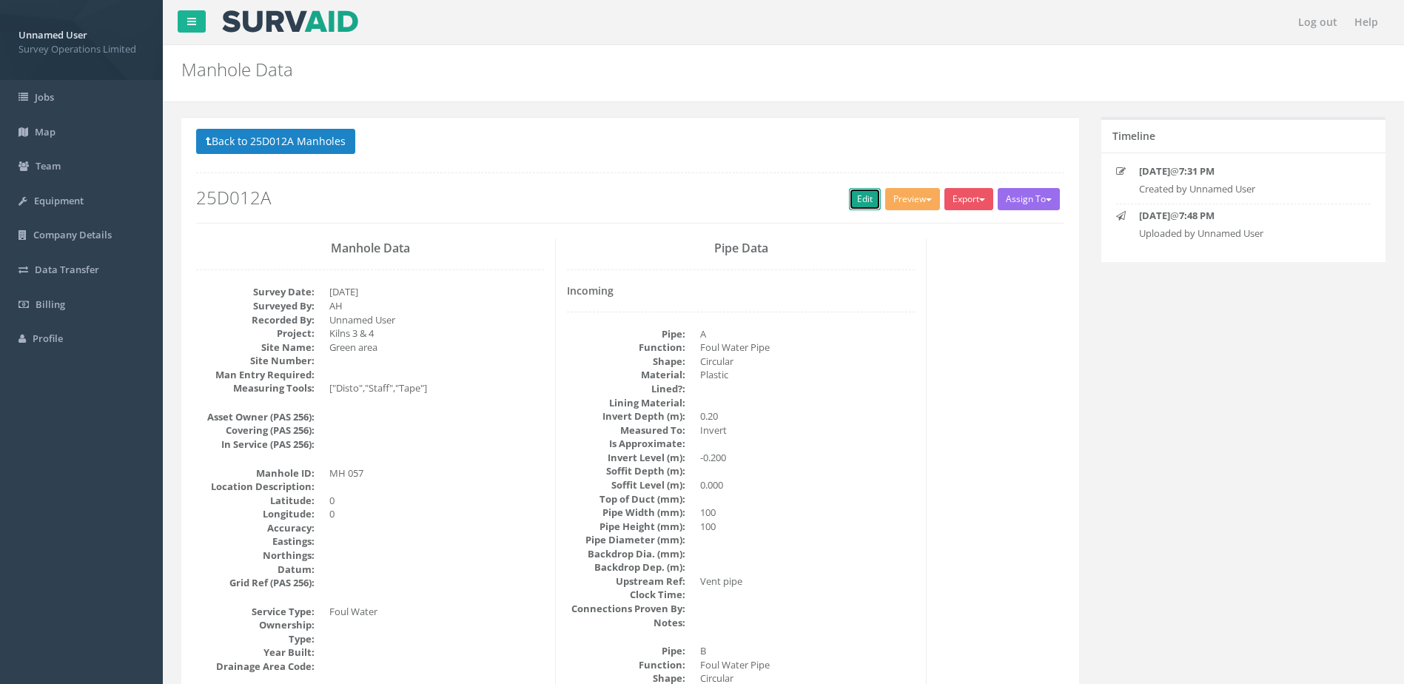
click at [853, 194] on link "Edit" at bounding box center [865, 199] width 32 height 22
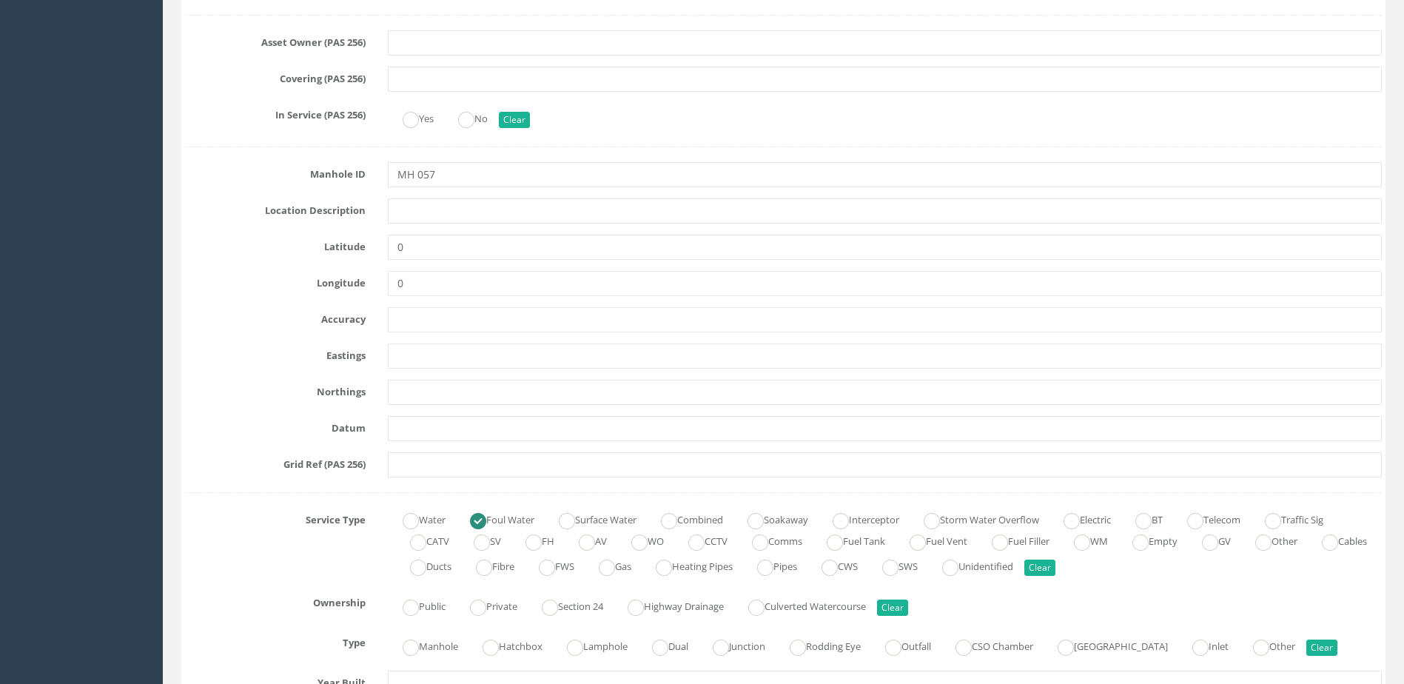
scroll to position [740, 0]
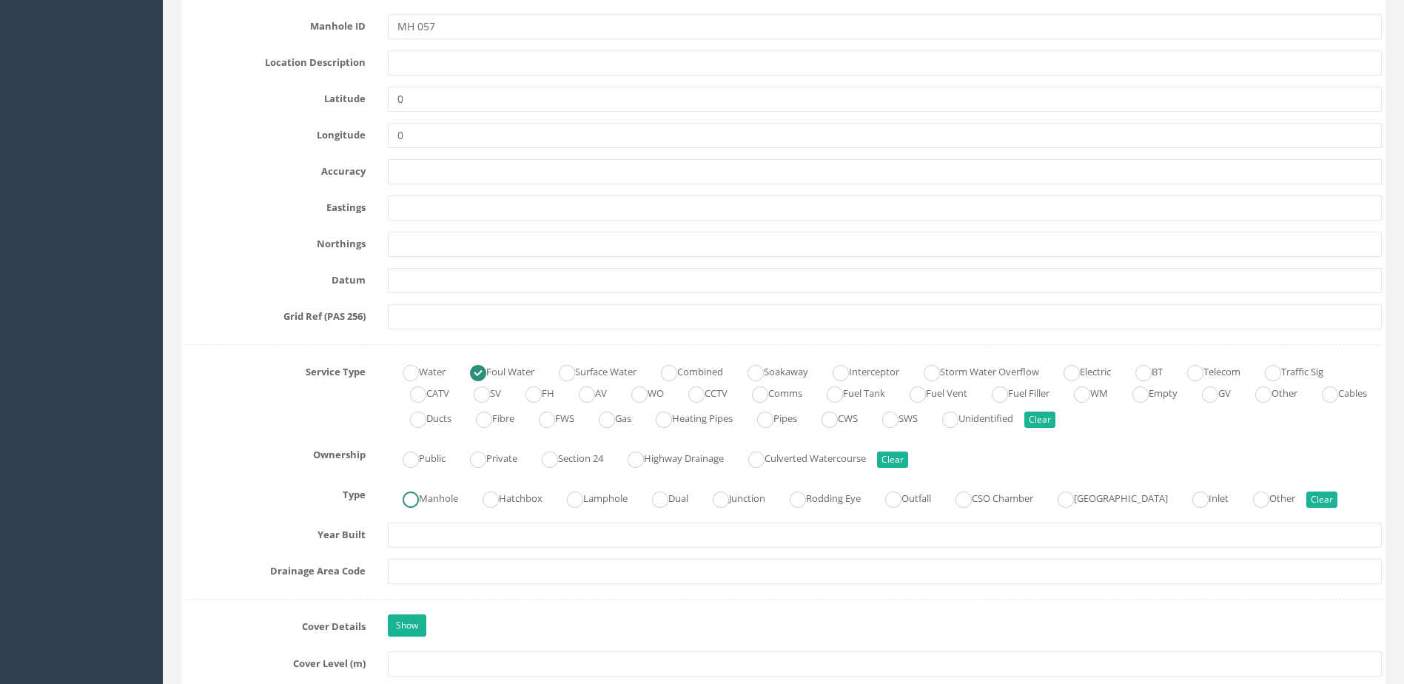
click at [426, 505] on label "Manhole" at bounding box center [423, 496] width 70 height 21
radio input "true"
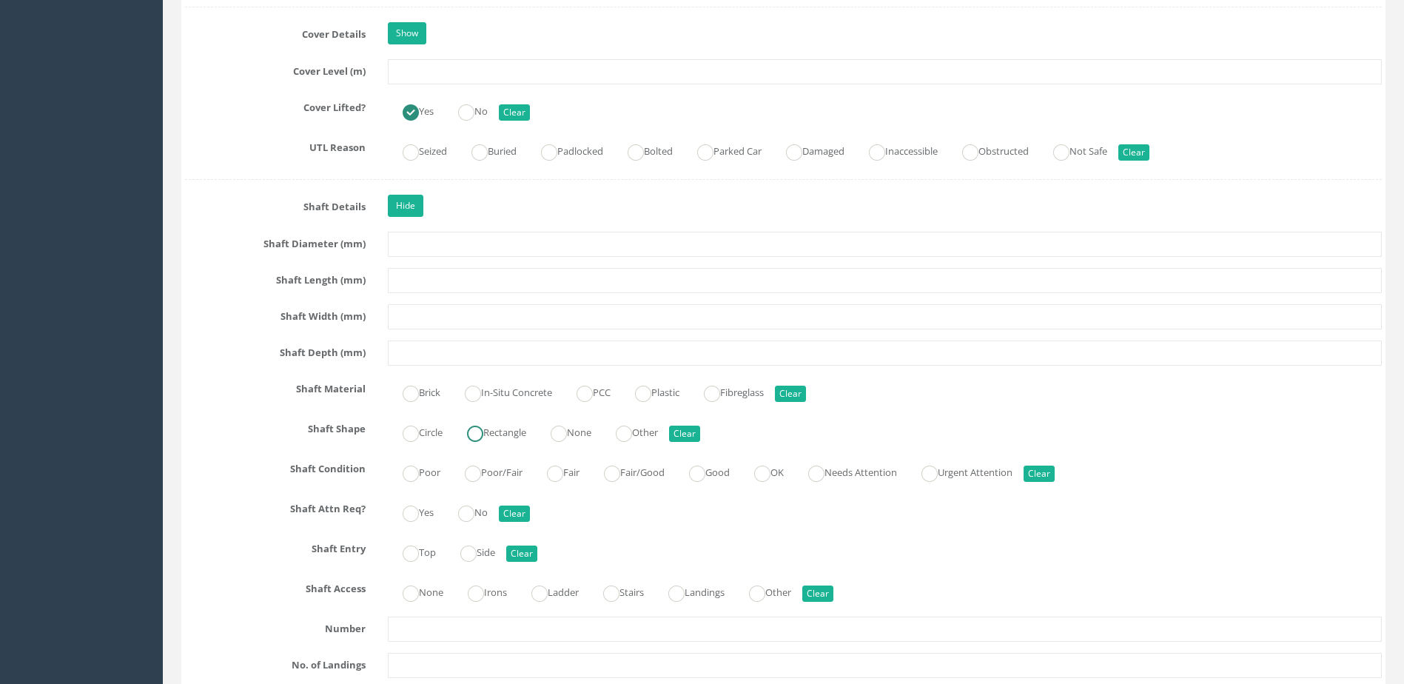
scroll to position [1481, 0]
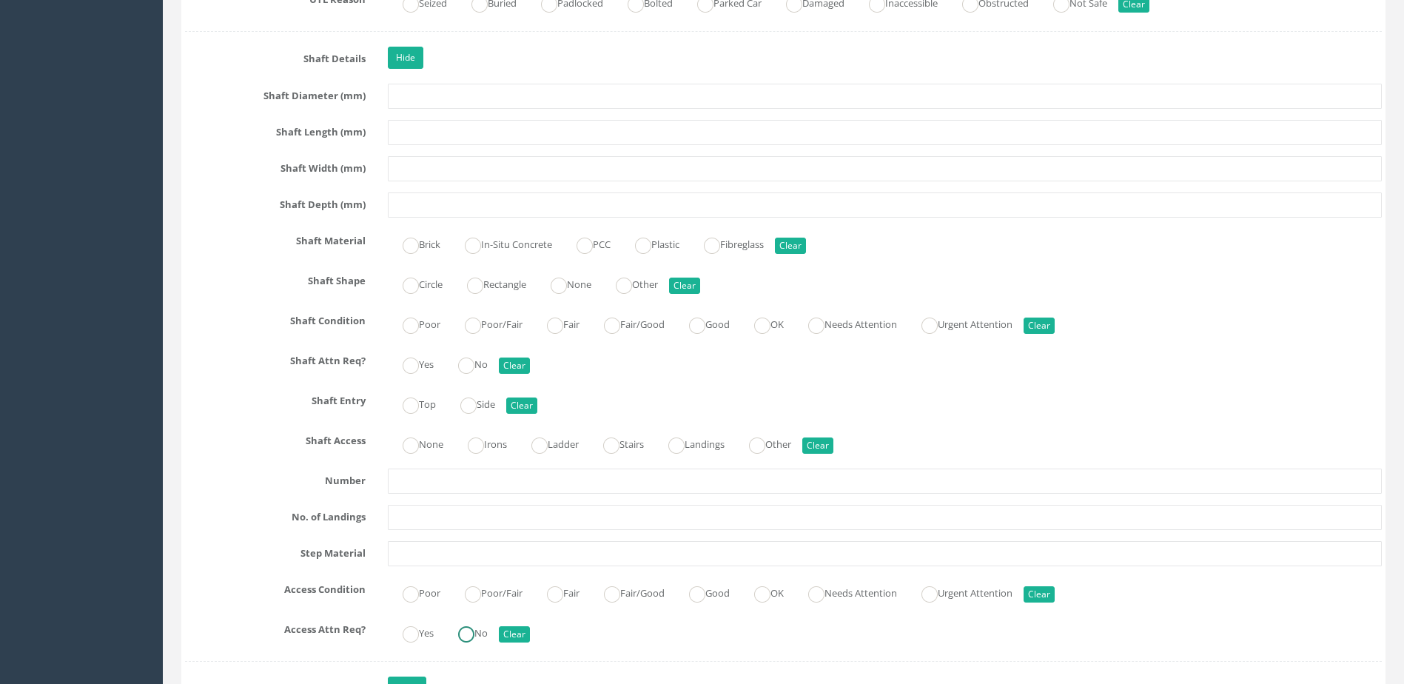
click at [475, 639] on ins at bounding box center [466, 634] width 16 height 16
radio input "true"
click at [771, 600] on ins at bounding box center [762, 594] width 16 height 16
radio input "true"
click at [424, 447] on label "None" at bounding box center [416, 442] width 56 height 21
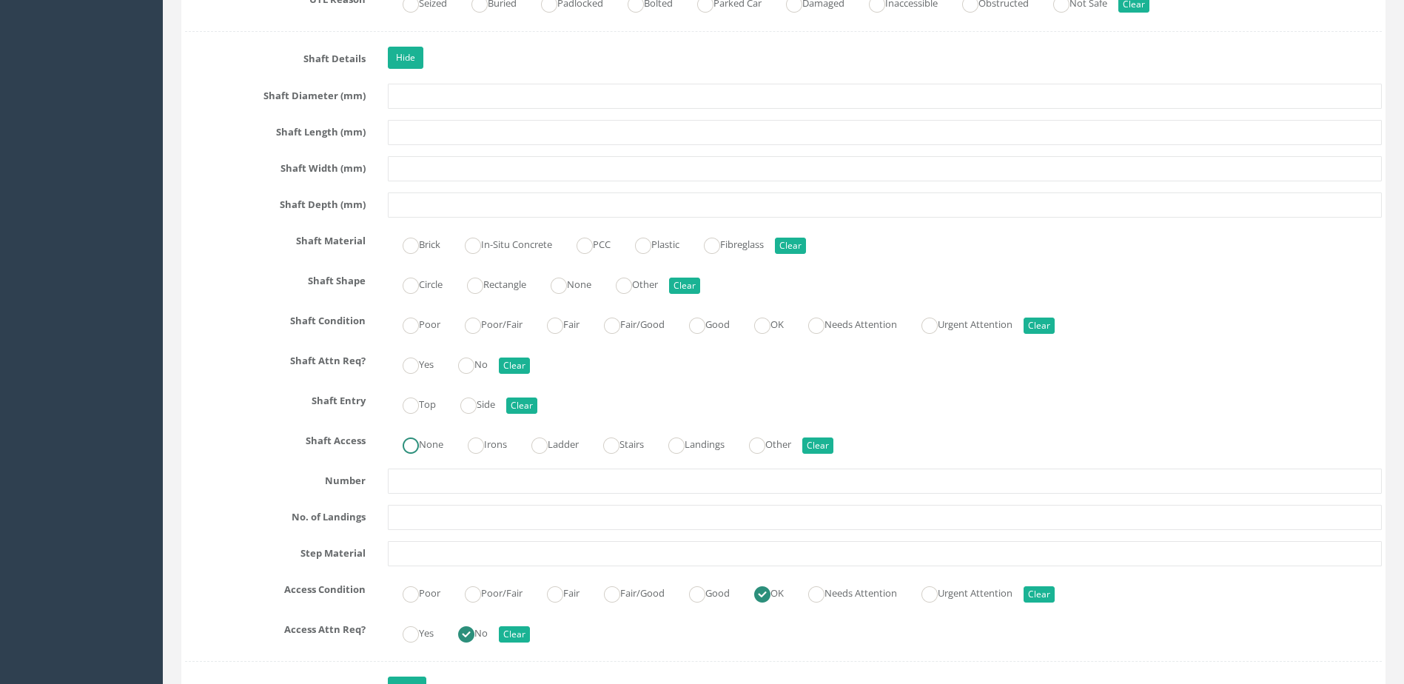
radio input "true"
click at [429, 402] on label "Top" at bounding box center [412, 402] width 48 height 21
radio input "true"
click at [482, 365] on label "No" at bounding box center [465, 362] width 44 height 21
radio input "true"
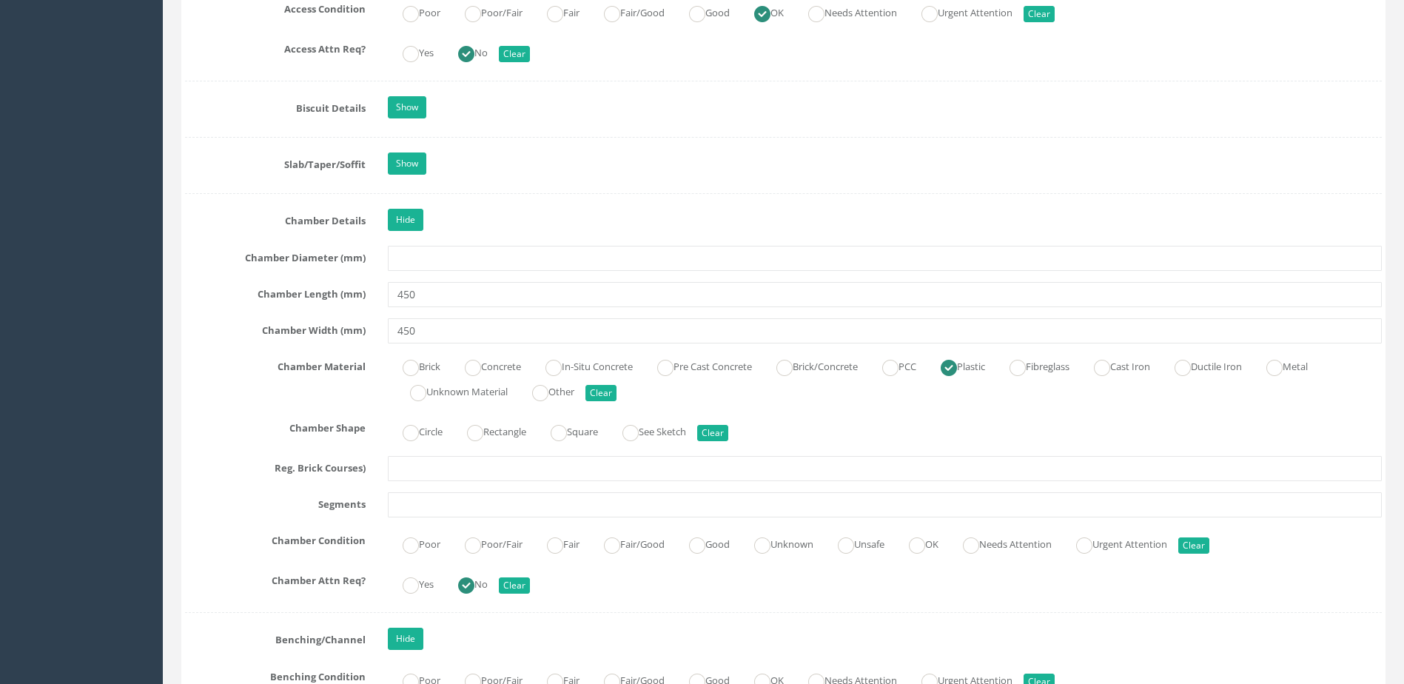
scroll to position [2073, 0]
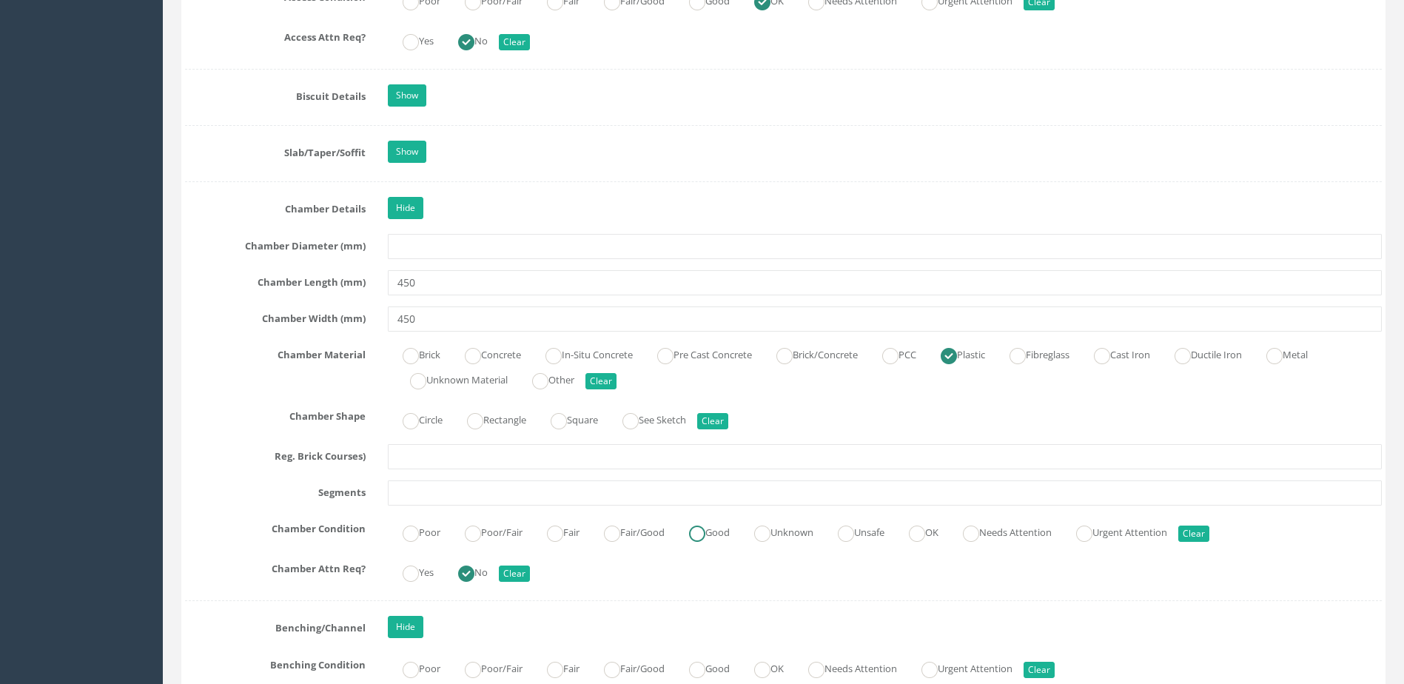
click at [720, 531] on label "Good" at bounding box center [702, 530] width 56 height 21
radio input "true"
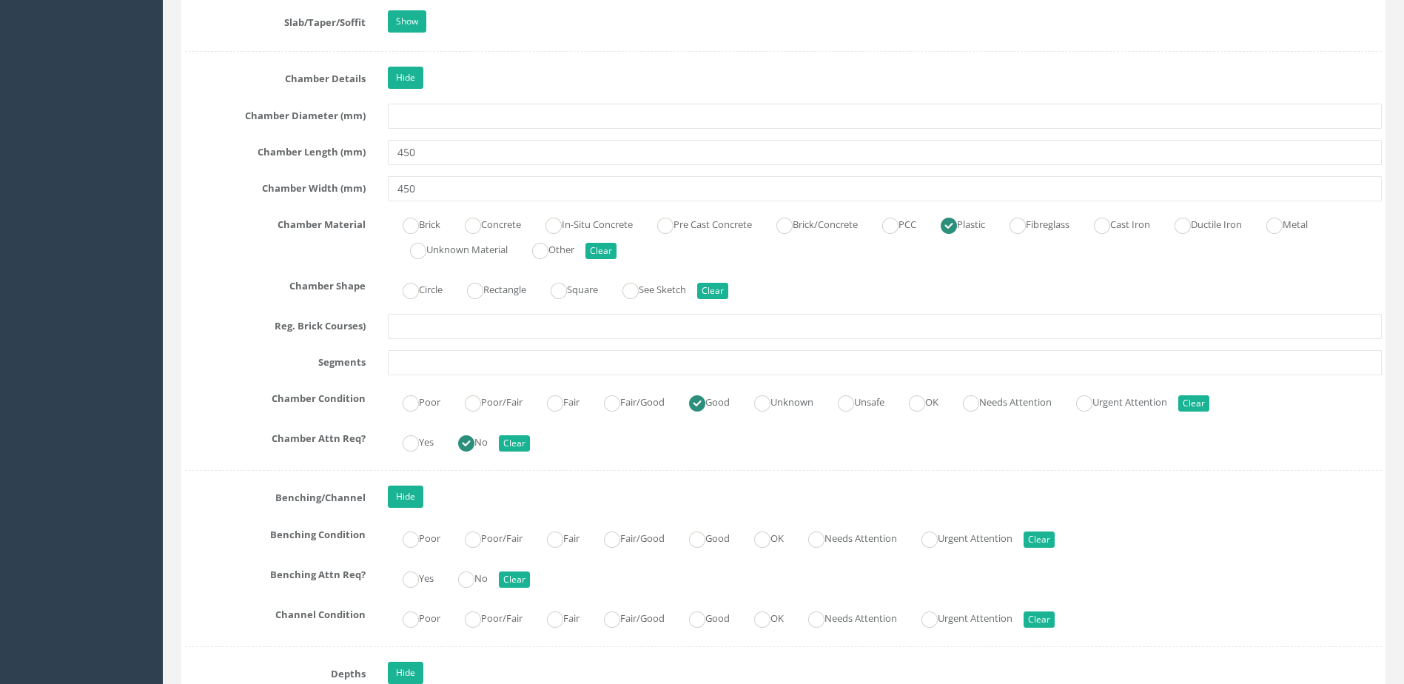
scroll to position [2221, 0]
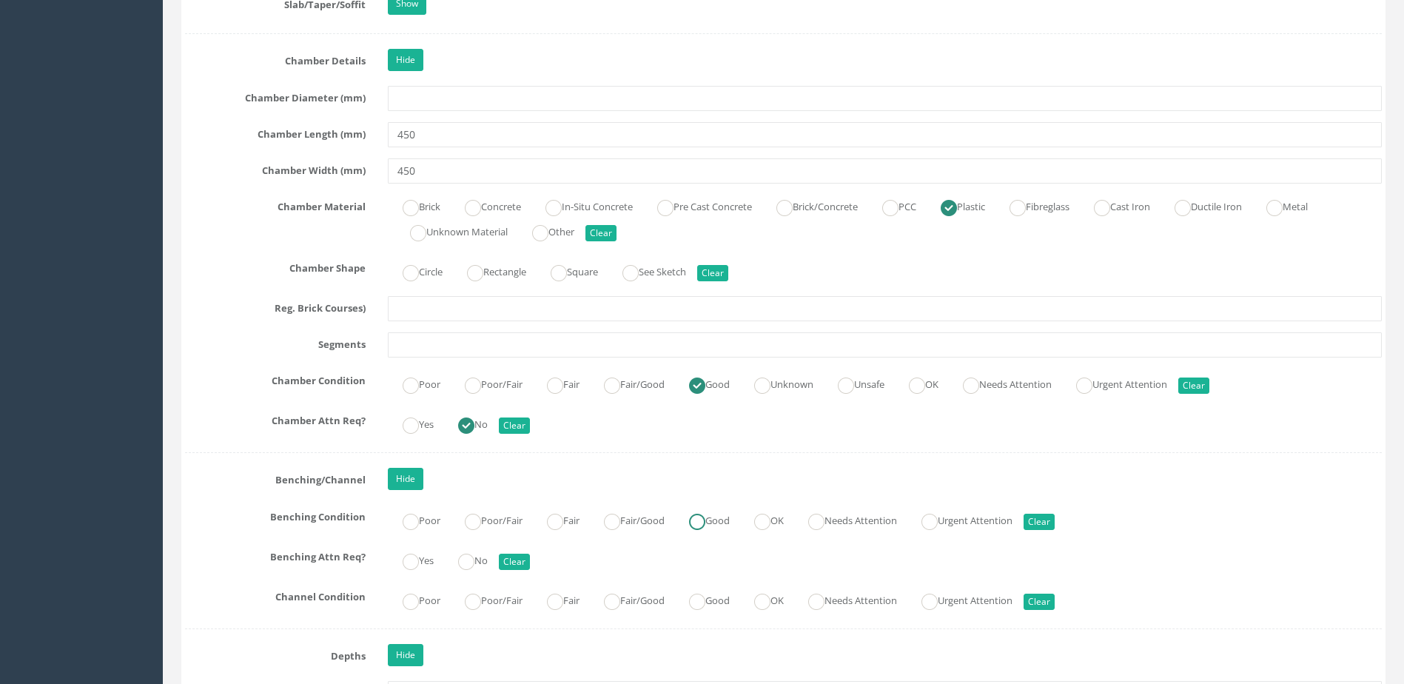
click at [703, 521] on ins at bounding box center [697, 522] width 16 height 16
radio input "true"
click at [703, 594] on ins at bounding box center [697, 602] width 16 height 16
radio input "true"
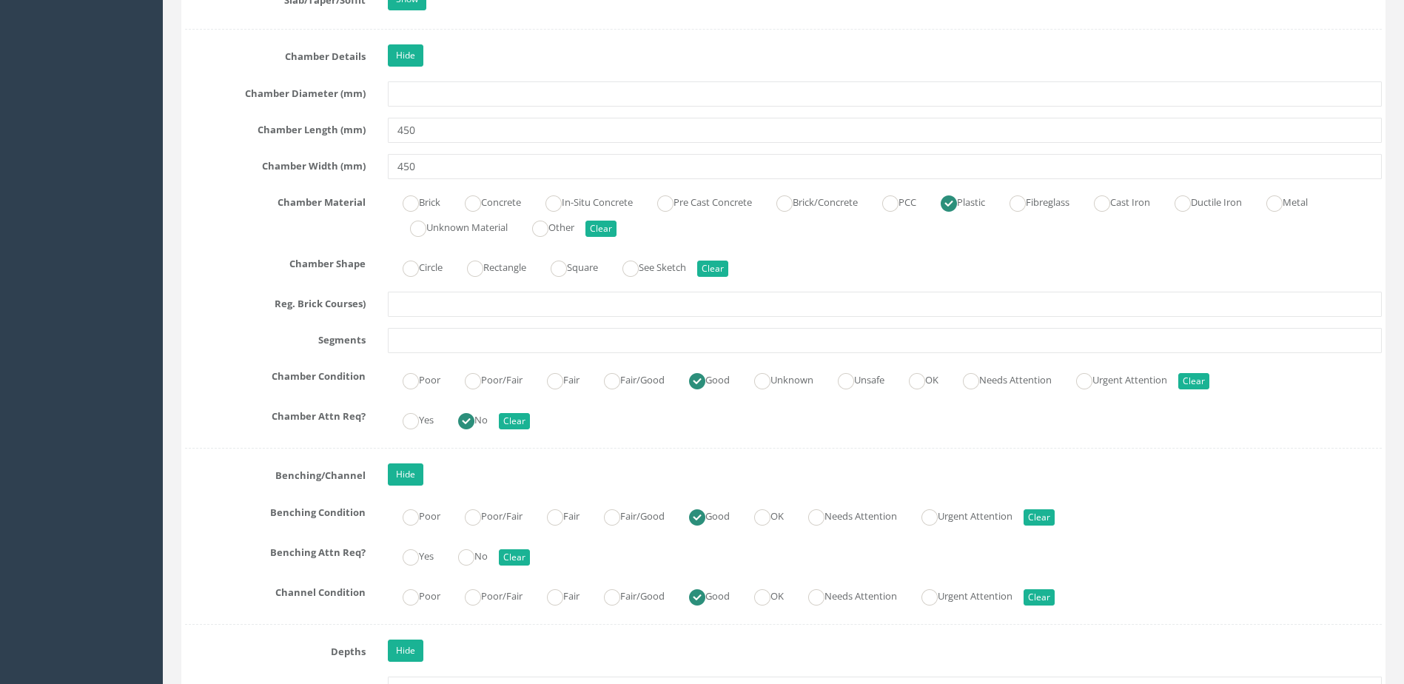
scroll to position [2369, 0]
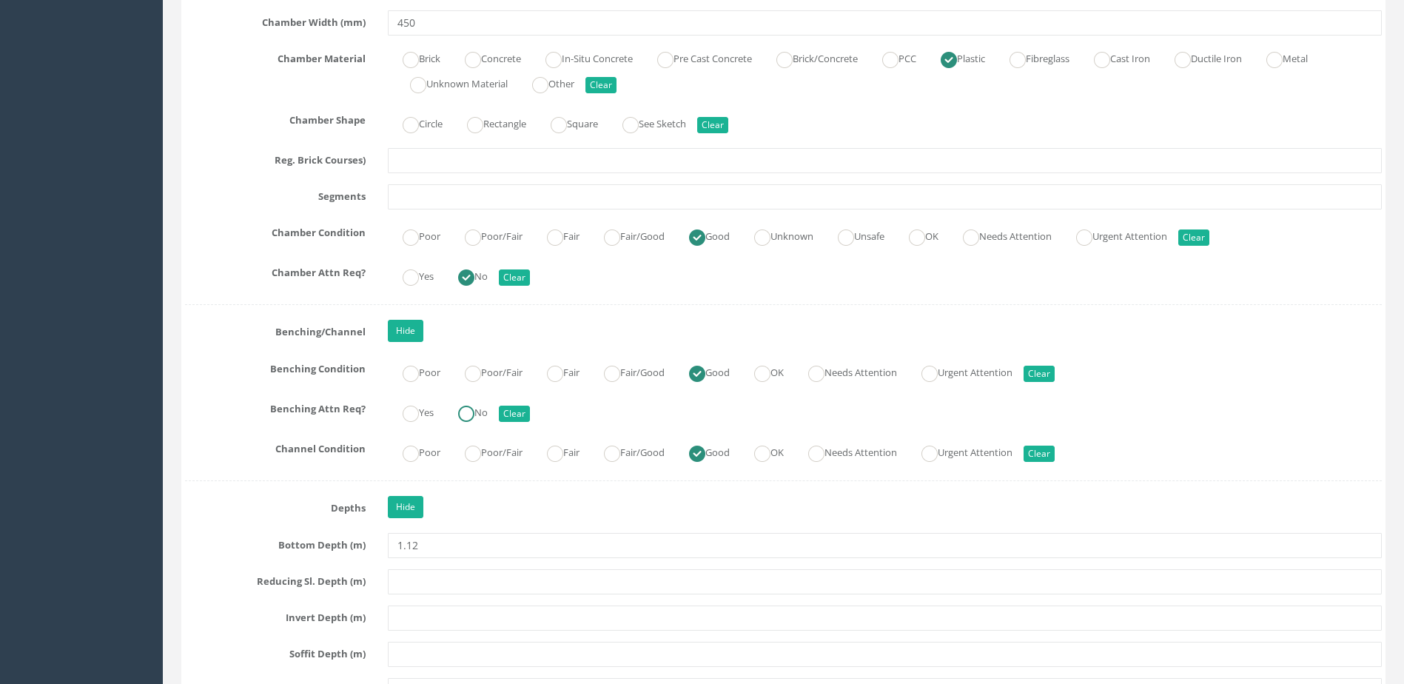
click at [469, 421] on ins at bounding box center [466, 414] width 16 height 16
radio input "true"
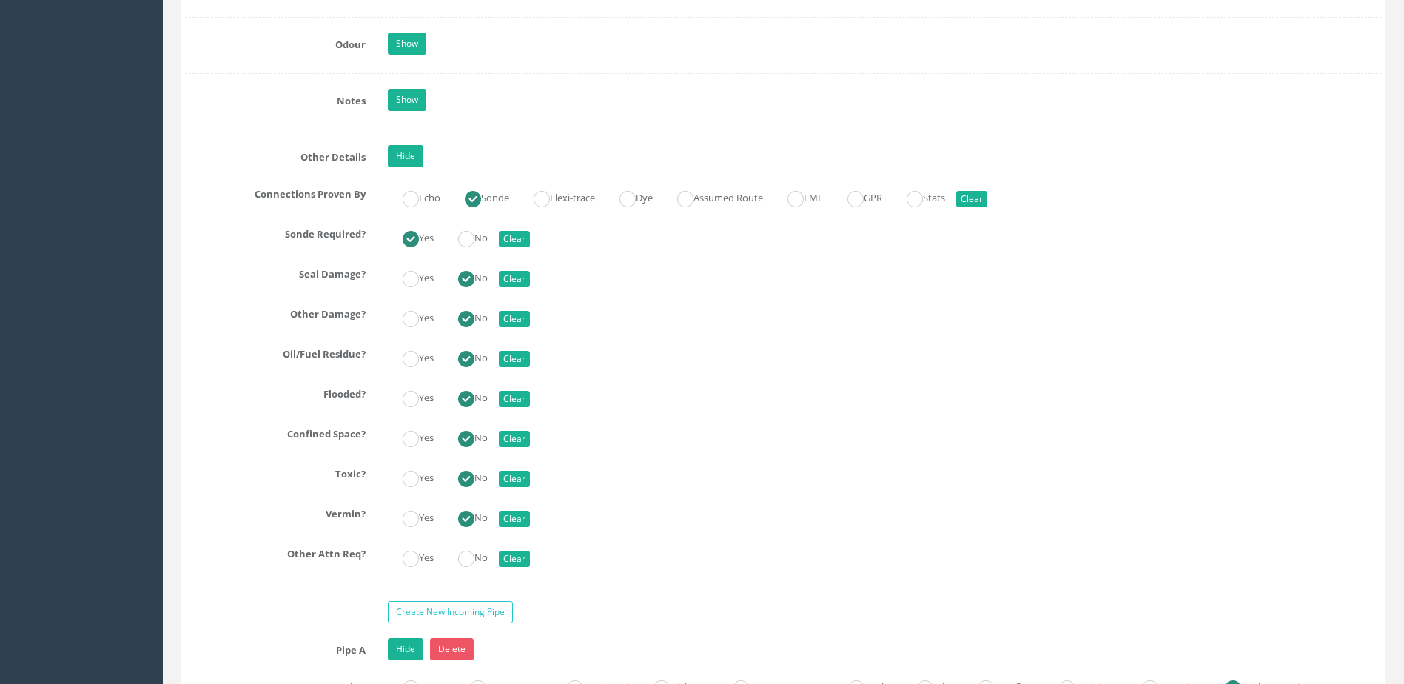
scroll to position [3331, 0]
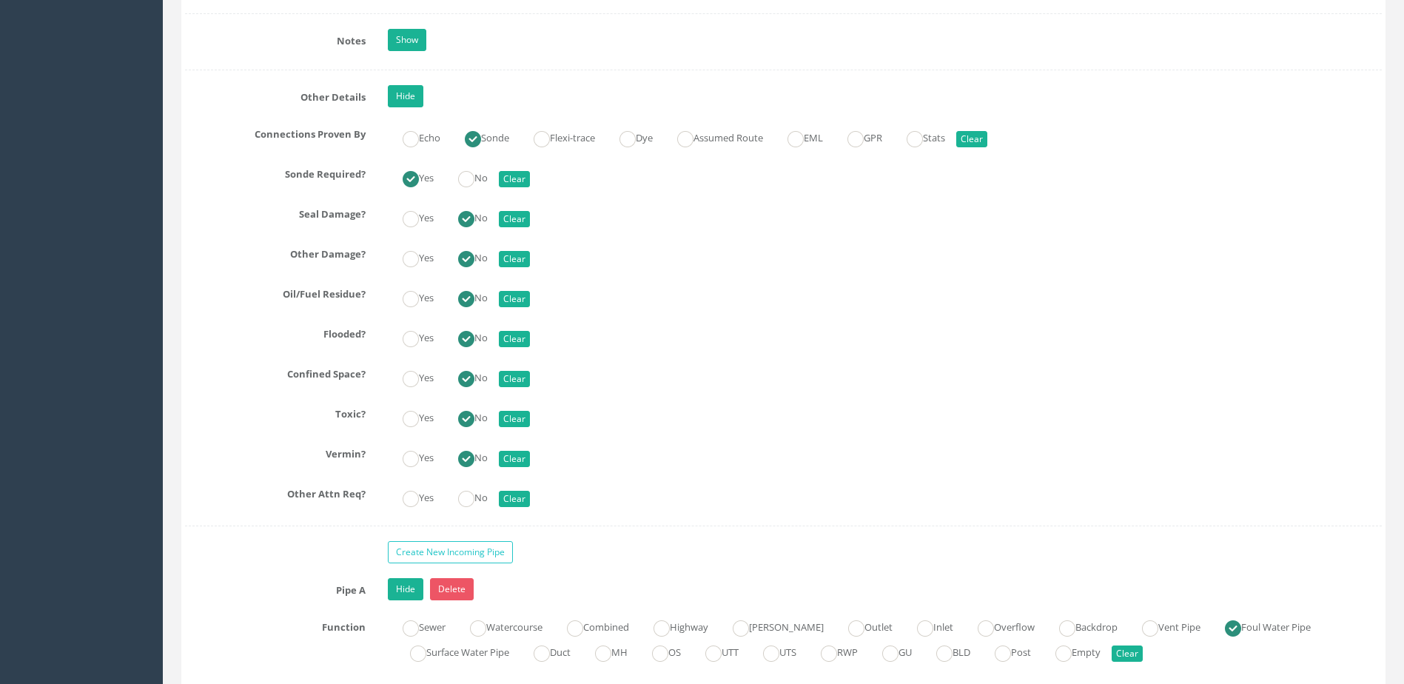
click at [475, 471] on input "No" at bounding box center [466, 466] width 16 height 25
click at [466, 506] on ins at bounding box center [466, 499] width 16 height 16
radio input "true"
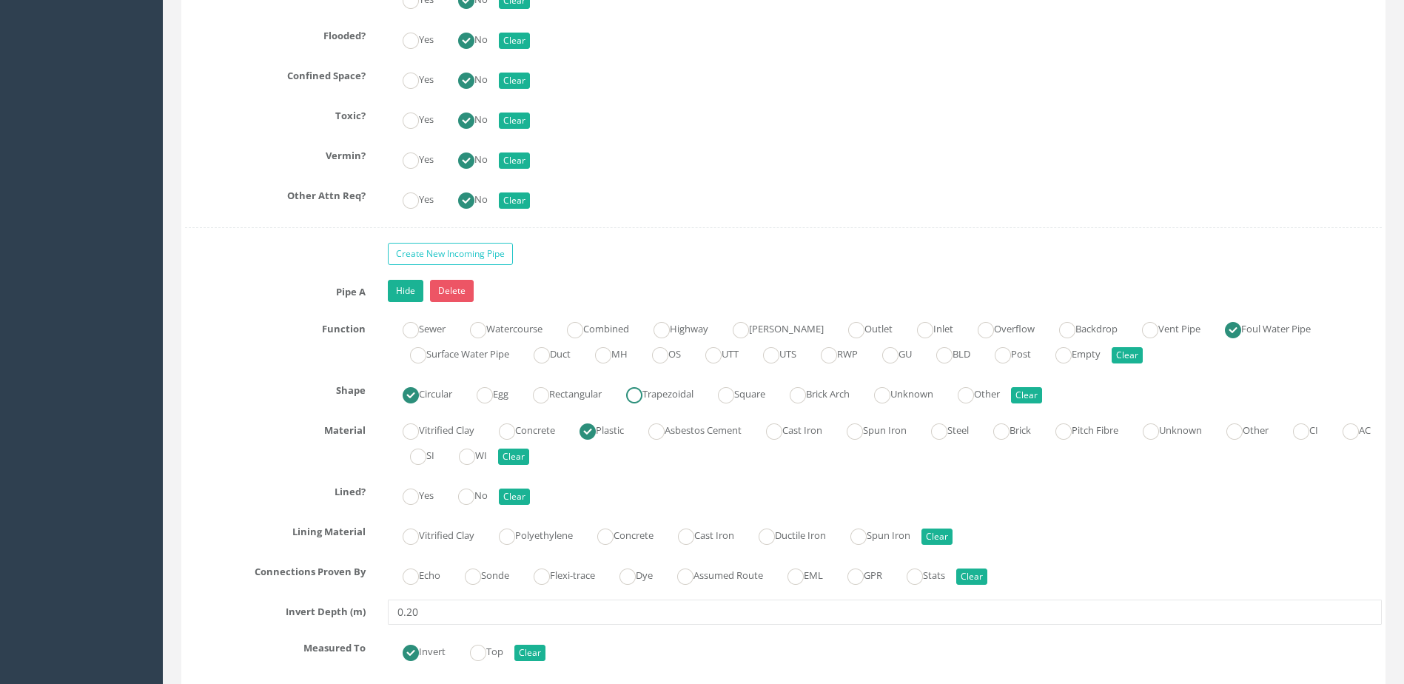
scroll to position [3702, 0]
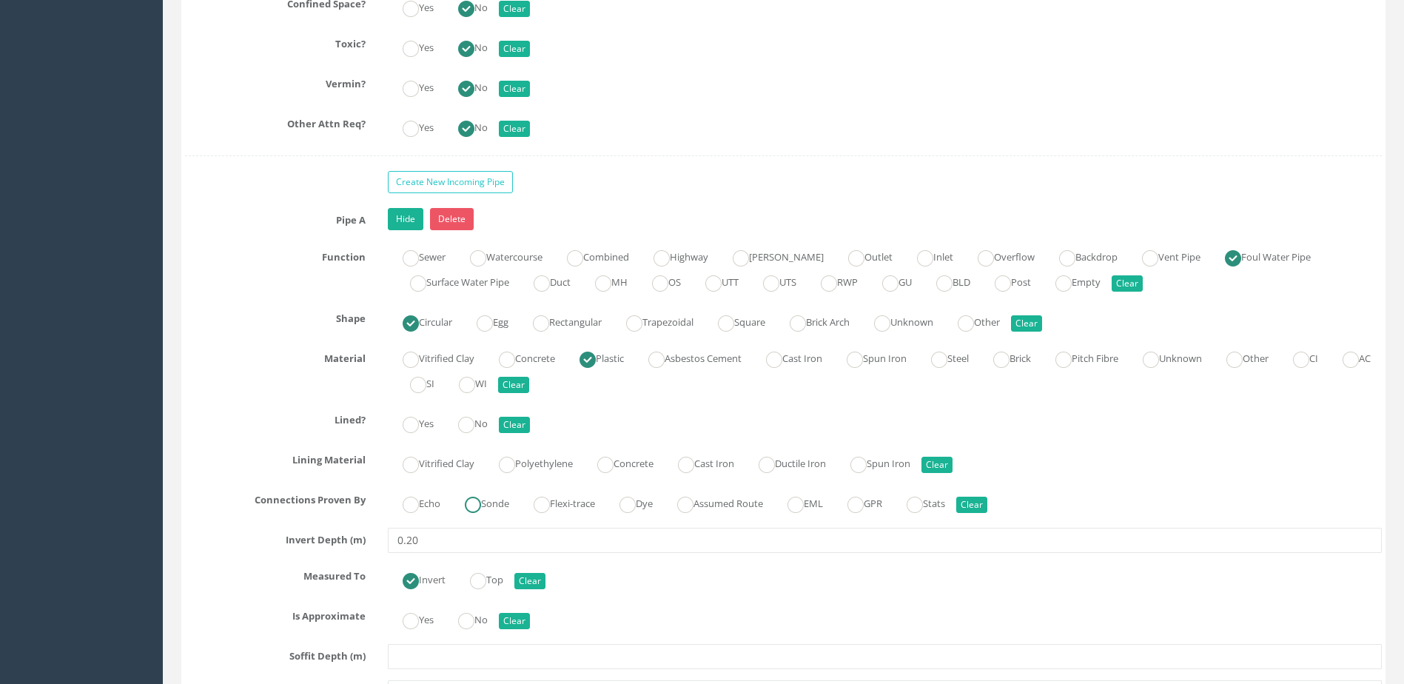
click at [487, 498] on label "Sonde" at bounding box center [479, 502] width 59 height 21
radio input "true"
click at [475, 429] on ins at bounding box center [466, 425] width 16 height 16
radio input "true"
click at [488, 614] on label "No" at bounding box center [465, 618] width 44 height 21
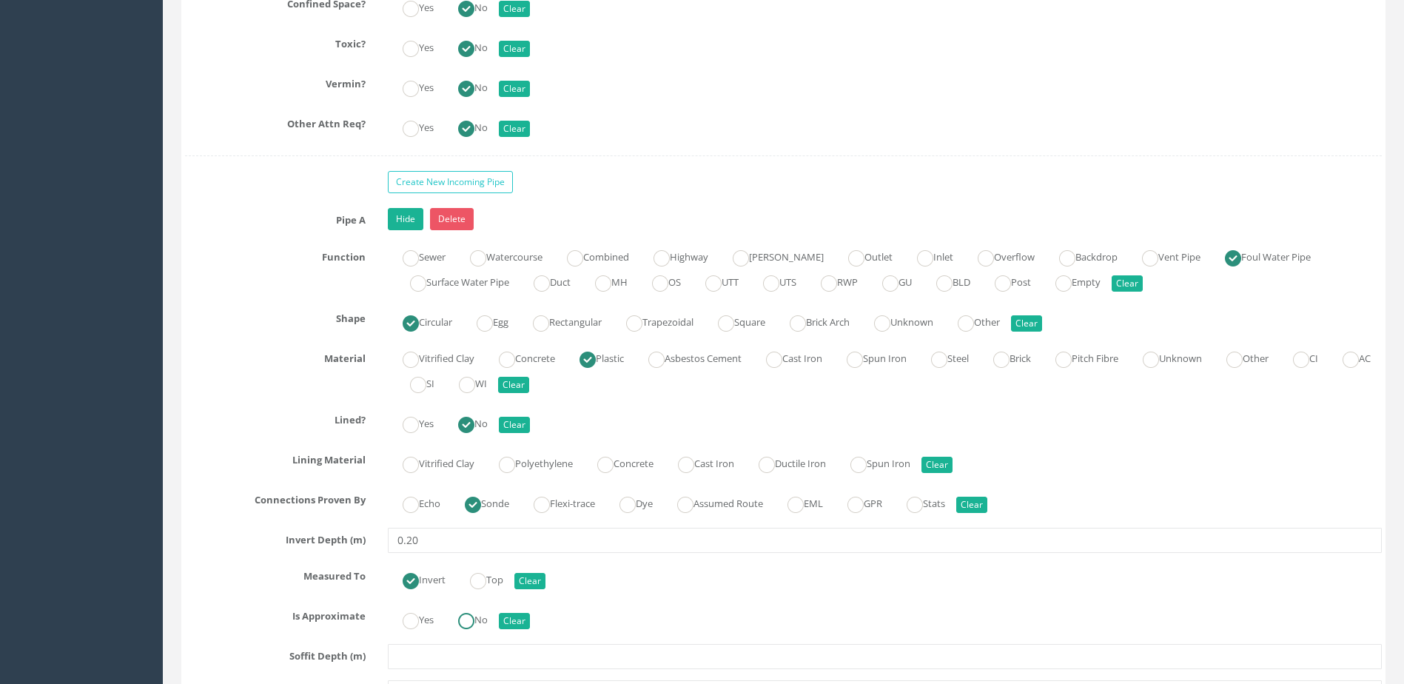
radio input "true"
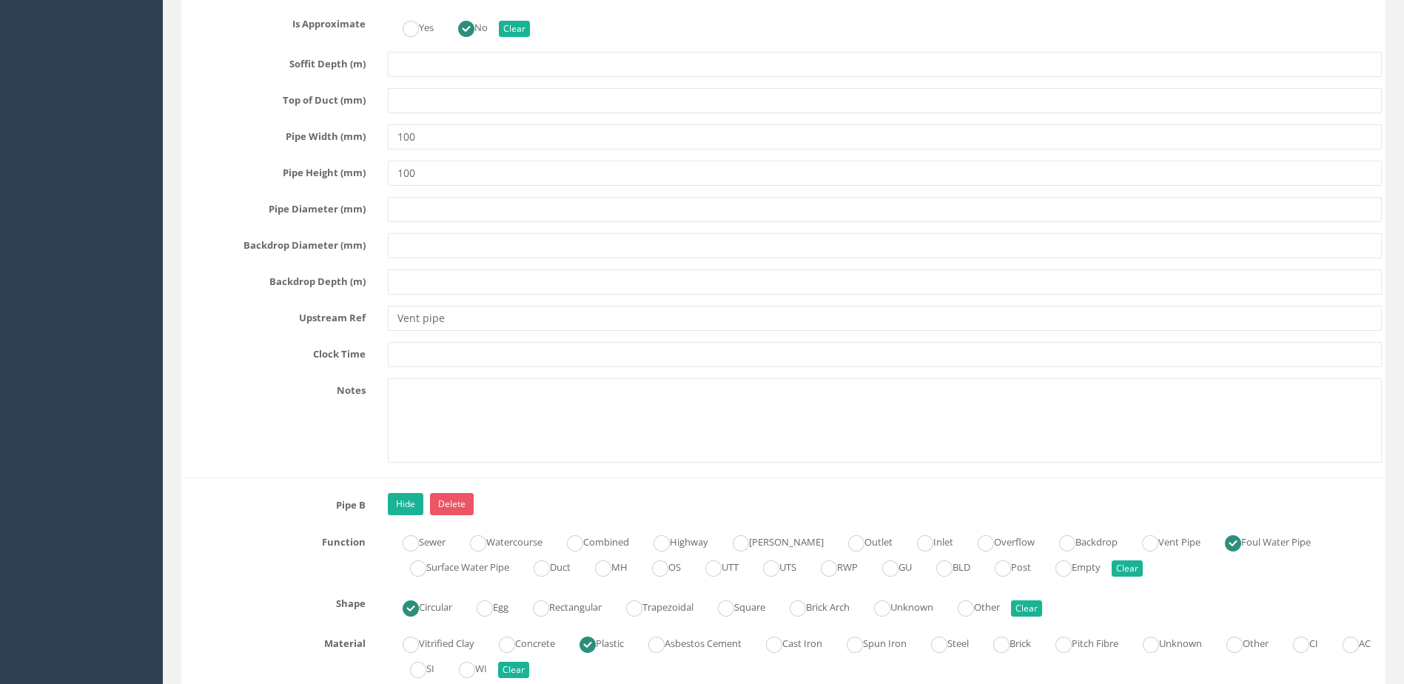
scroll to position [4516, 0]
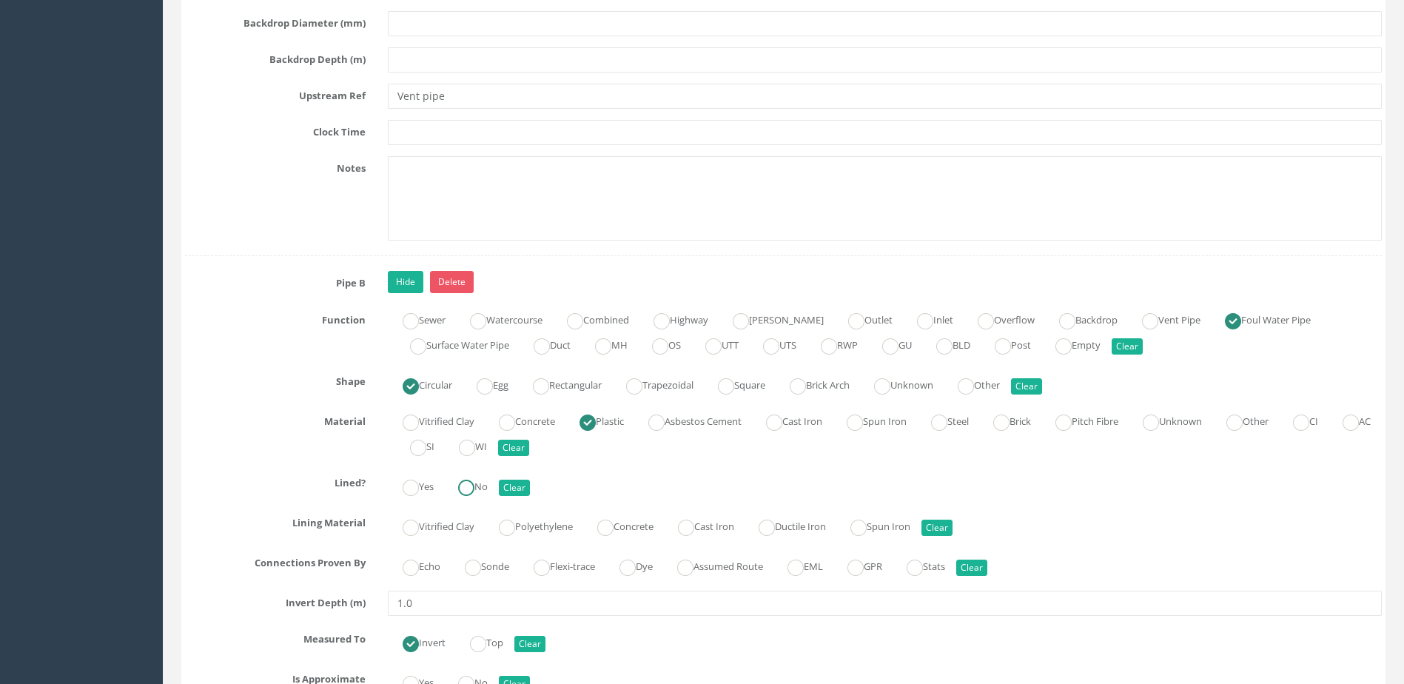
click at [475, 497] on input "No" at bounding box center [466, 495] width 16 height 25
click at [475, 567] on ins at bounding box center [473, 568] width 16 height 16
radio input "true"
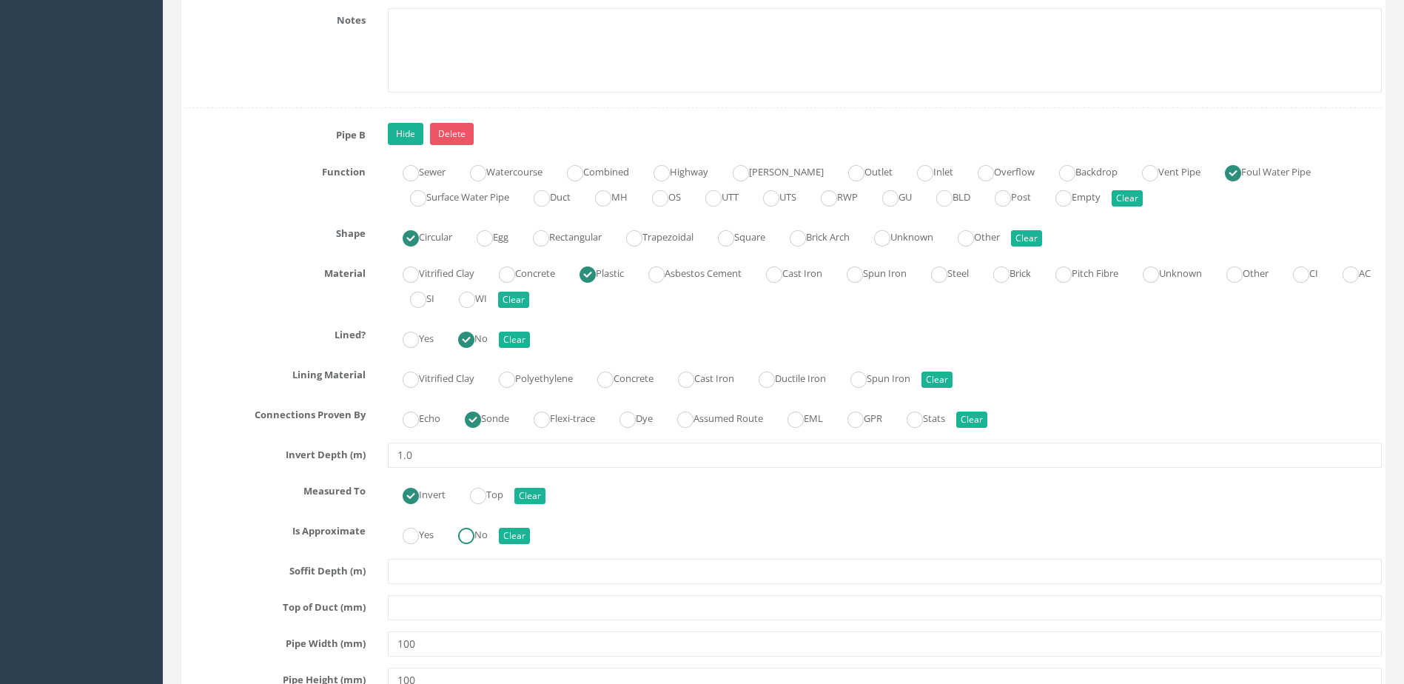
click at [475, 546] on input "No" at bounding box center [466, 543] width 16 height 25
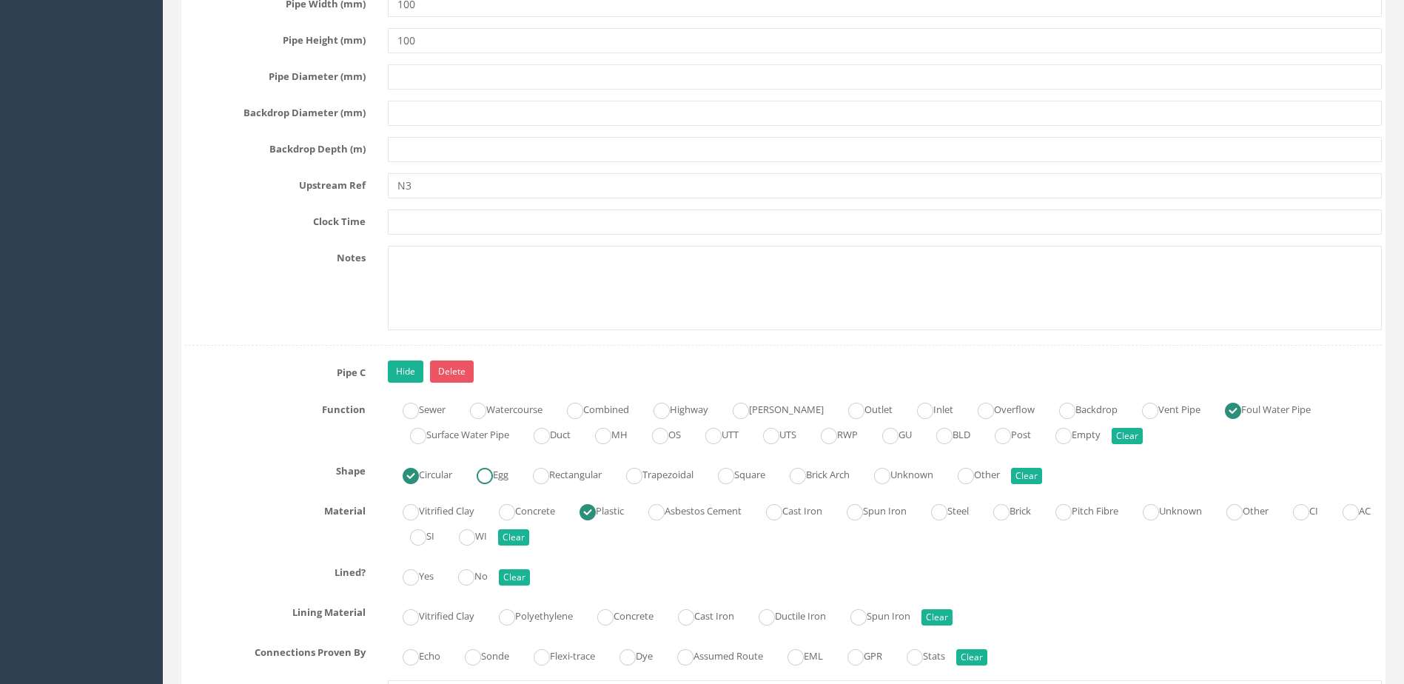
scroll to position [5330, 0]
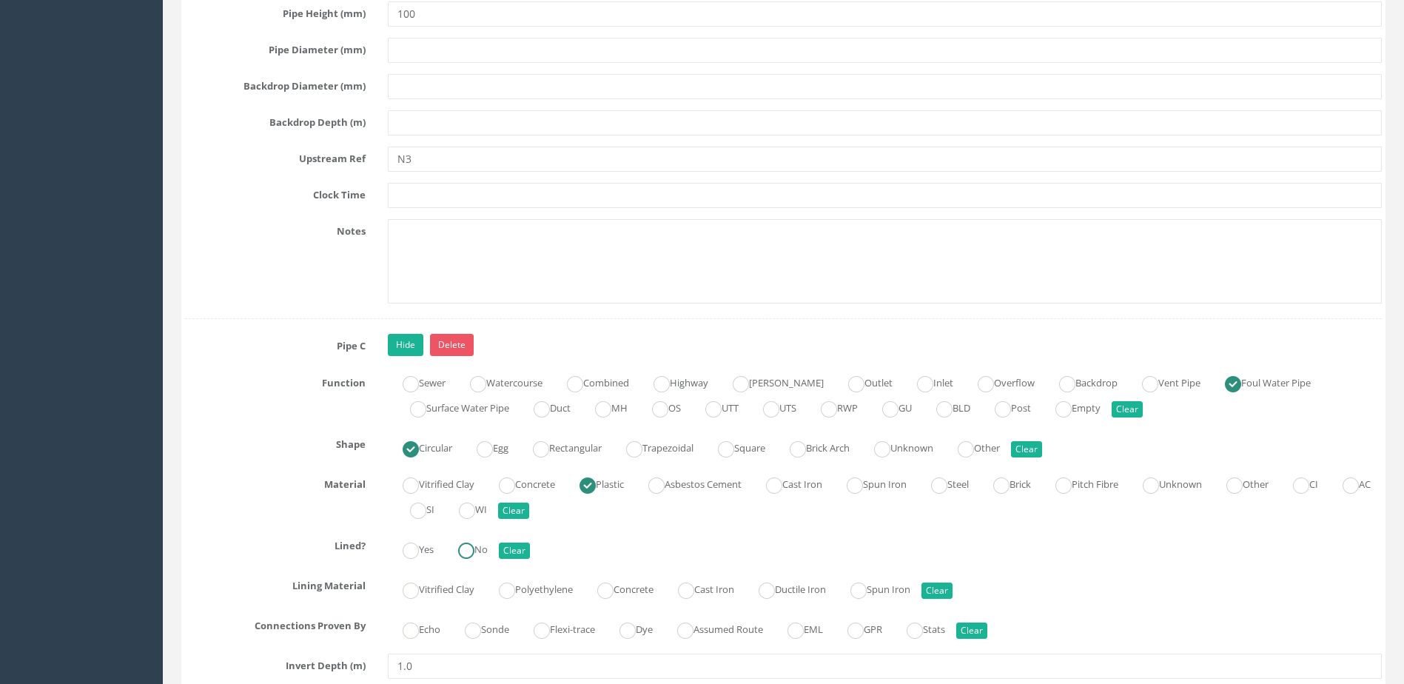
click at [478, 552] on label "No" at bounding box center [465, 547] width 44 height 21
radio input "true"
click at [481, 623] on ins at bounding box center [473, 631] width 16 height 16
radio input "true"
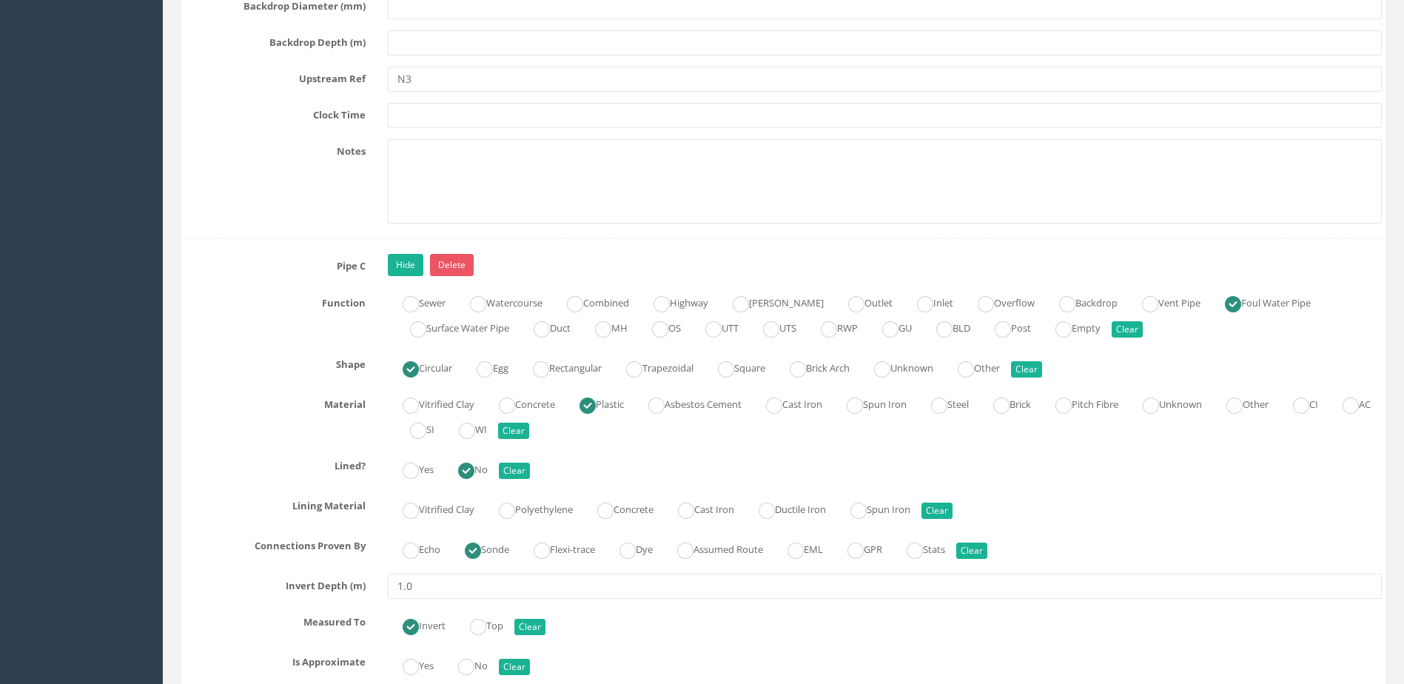
scroll to position [5552, 0]
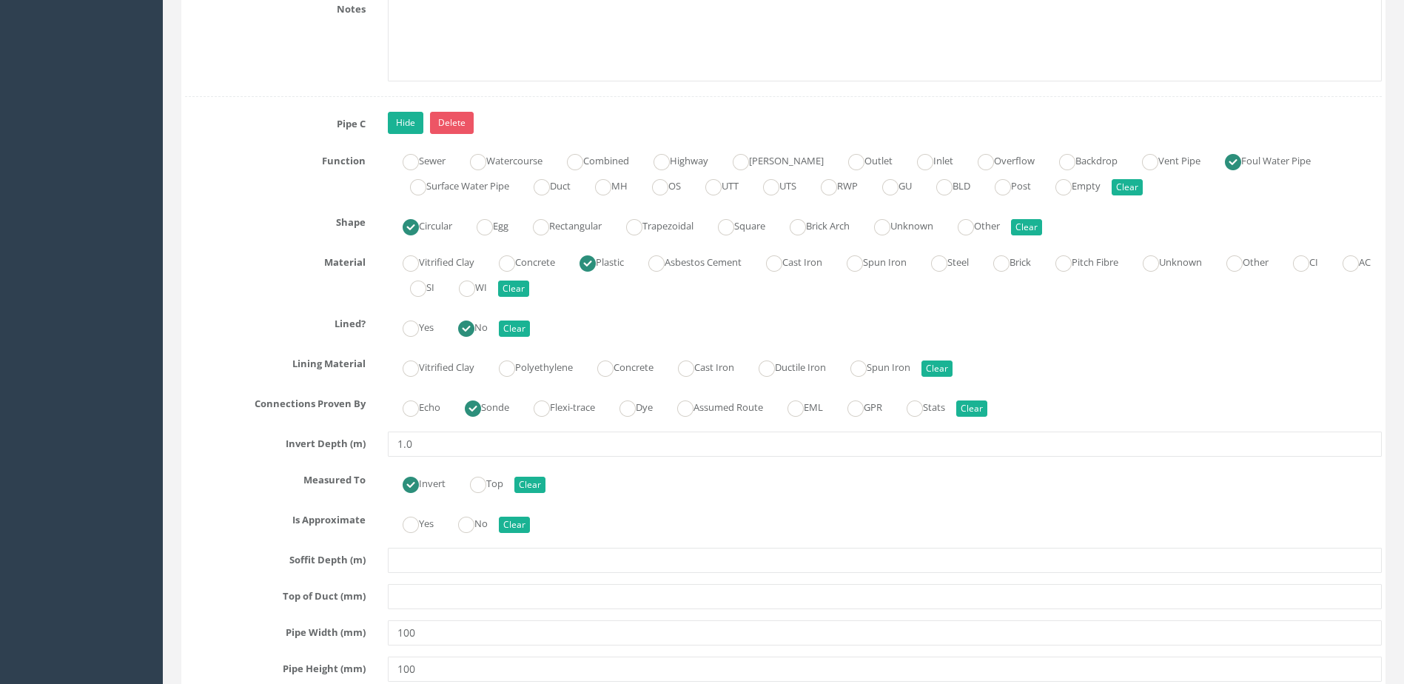
click at [480, 534] on div "Yes No Clear" at bounding box center [885, 522] width 1016 height 29
click at [480, 518] on label "No" at bounding box center [465, 522] width 44 height 21
radio input "true"
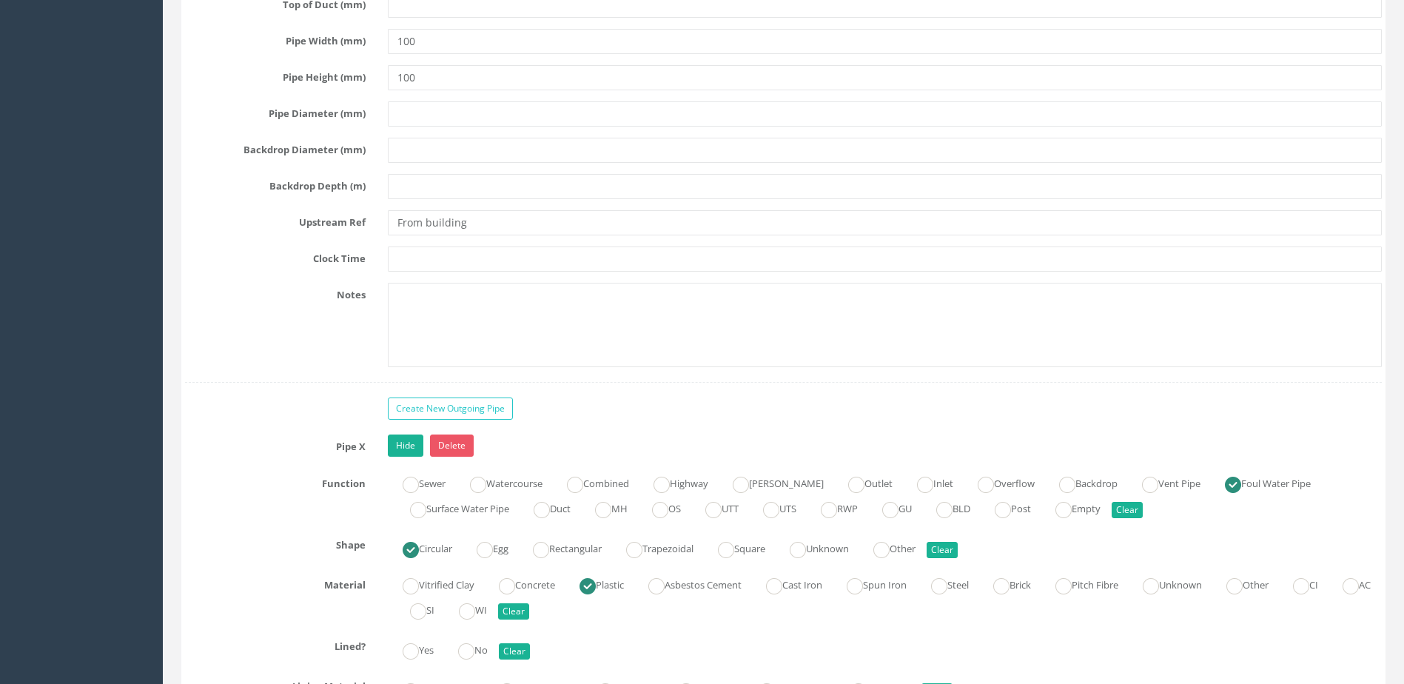
scroll to position [6293, 0]
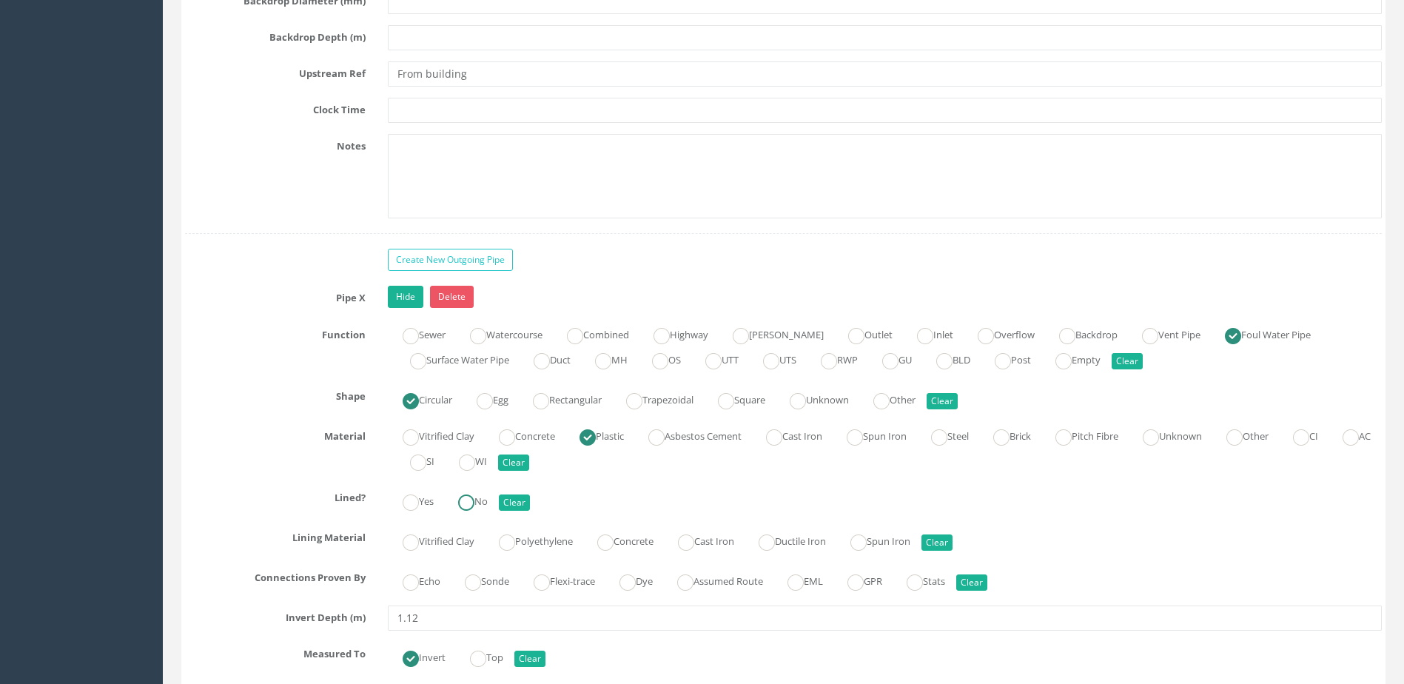
click at [471, 499] on ins at bounding box center [466, 503] width 16 height 16
radio input "true"
click at [479, 581] on ins at bounding box center [473, 582] width 16 height 16
radio input "true"
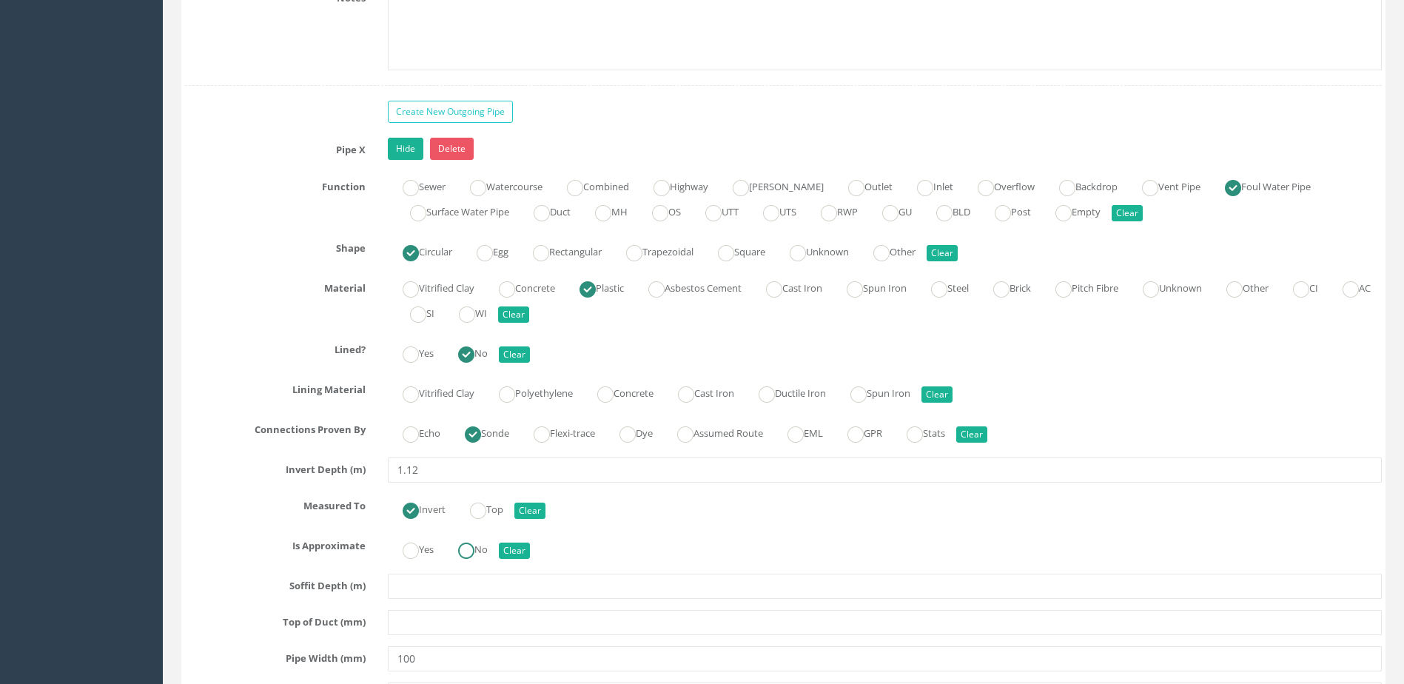
click at [480, 556] on label "No" at bounding box center [465, 547] width 44 height 21
radio input "true"
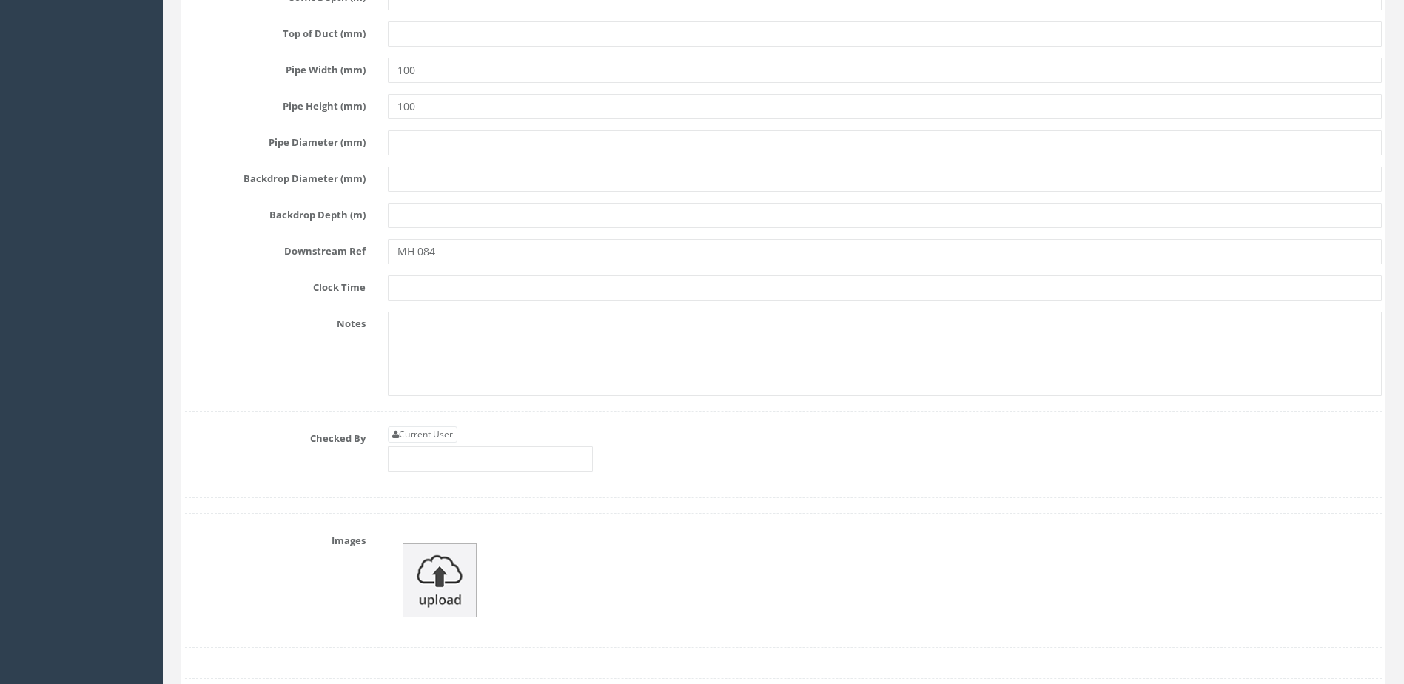
scroll to position [7033, 0]
click at [486, 453] on input "text" at bounding box center [490, 455] width 205 height 25
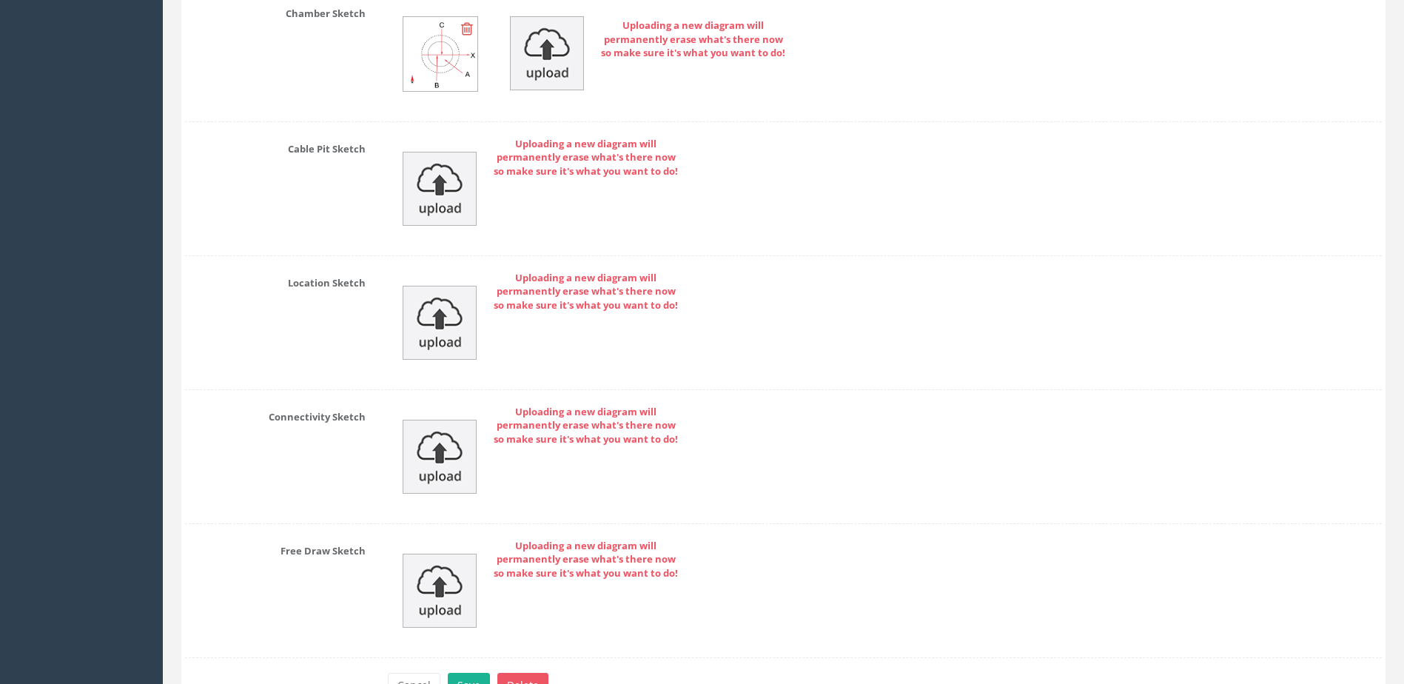
scroll to position [7984, 0]
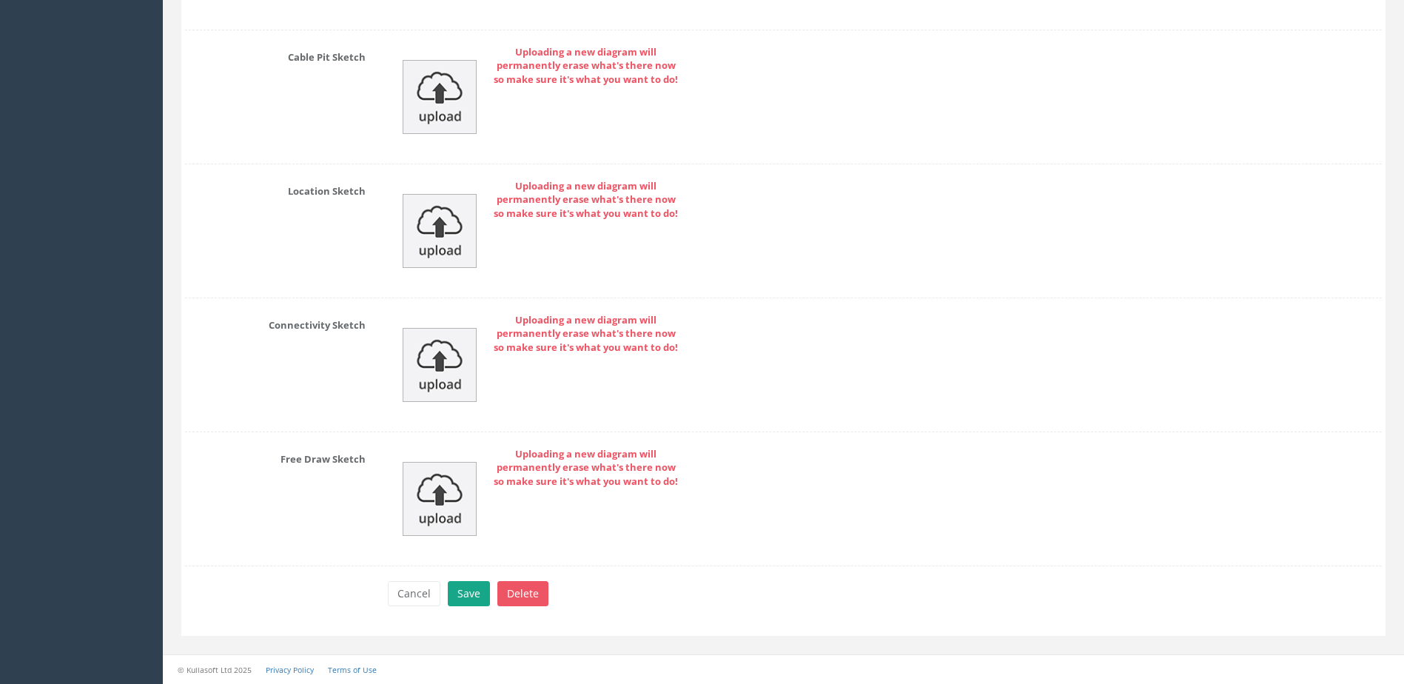
type input "MP"
click at [471, 591] on button "Save" at bounding box center [469, 593] width 42 height 25
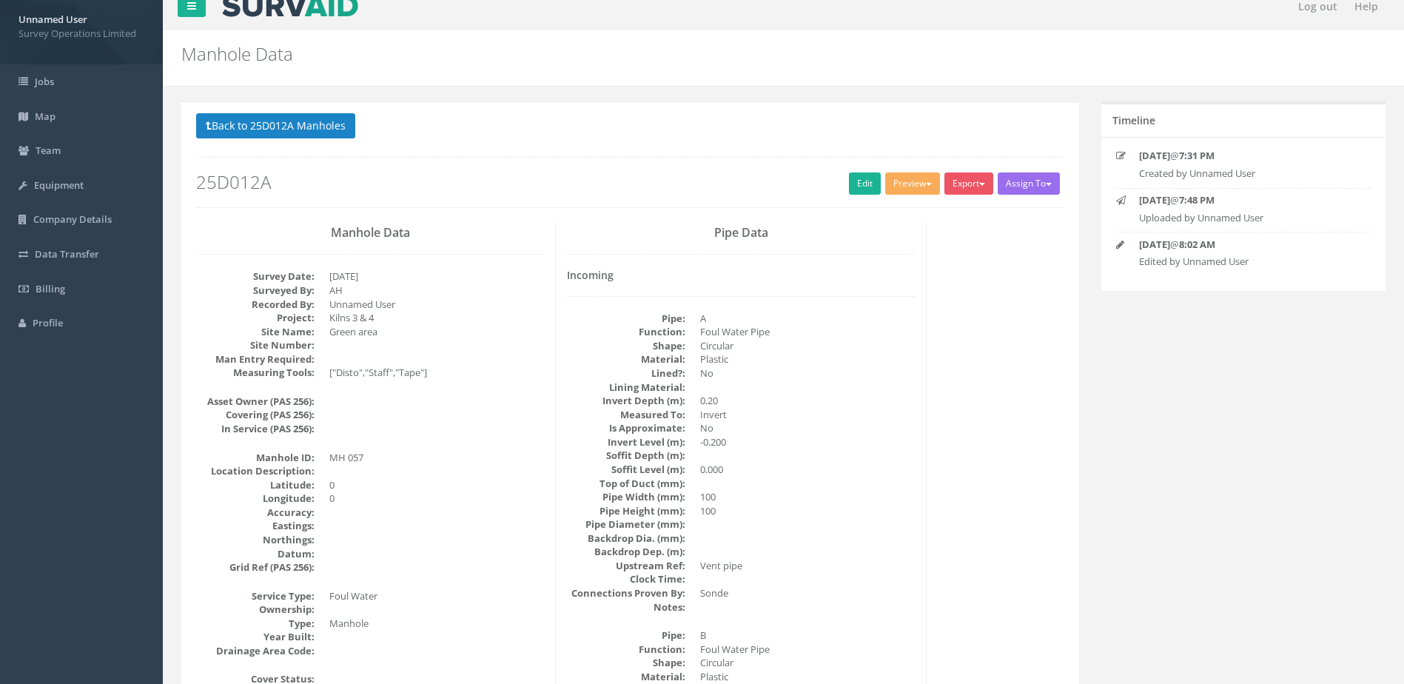
scroll to position [0, 0]
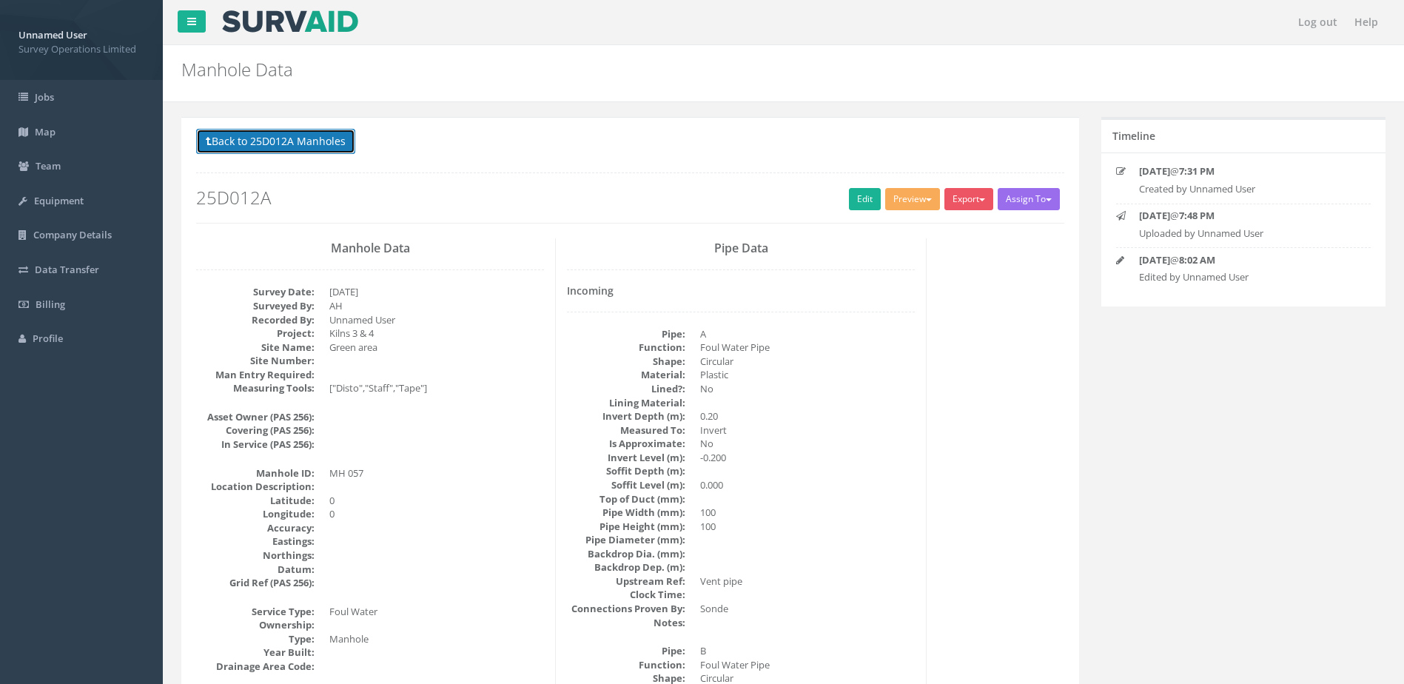
click at [291, 136] on button "Back to 25D012A Manholes" at bounding box center [275, 141] width 159 height 25
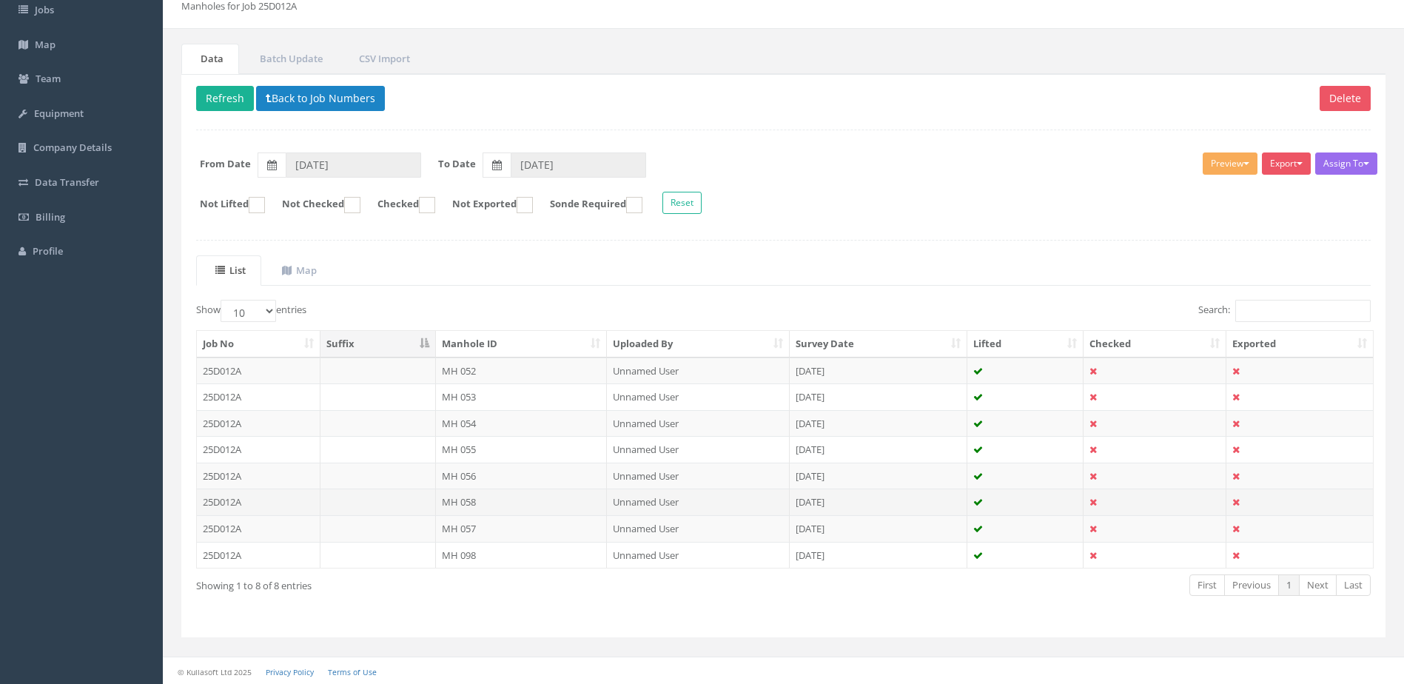
scroll to position [89, 0]
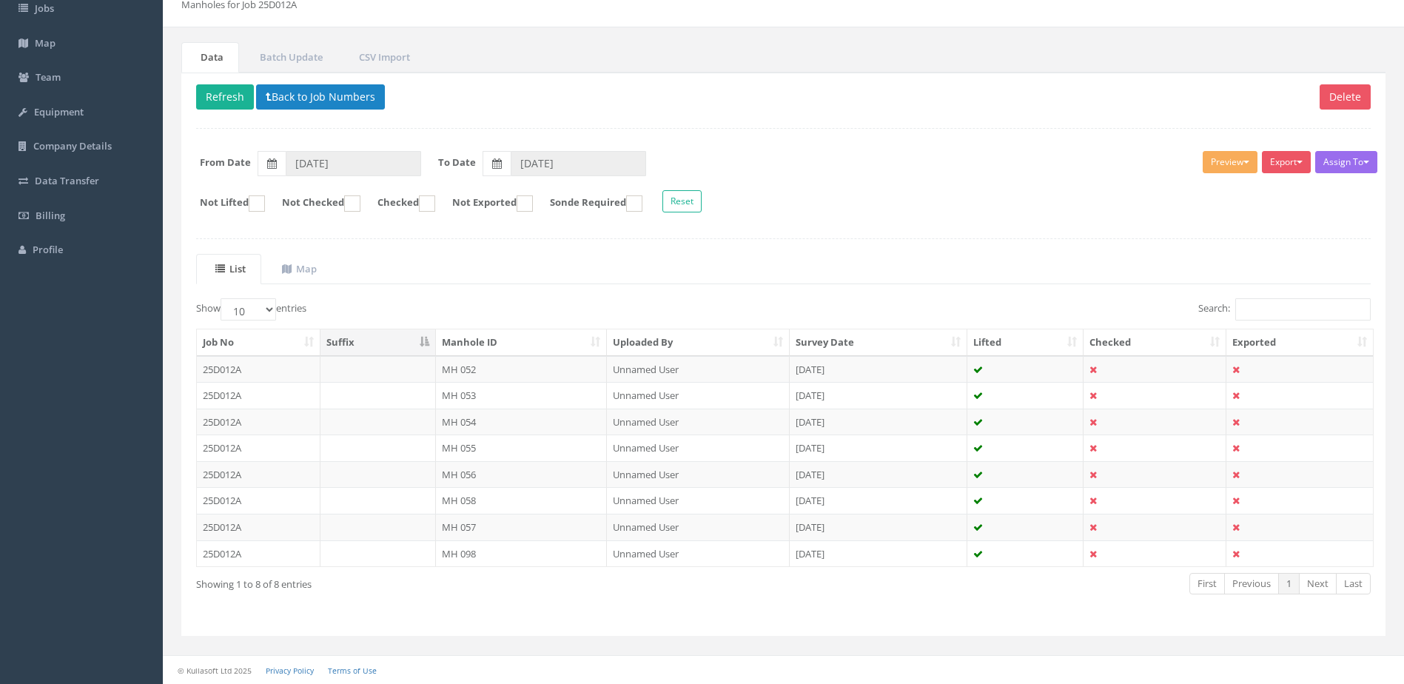
click at [507, 553] on td "MH 098" at bounding box center [522, 553] width 172 height 27
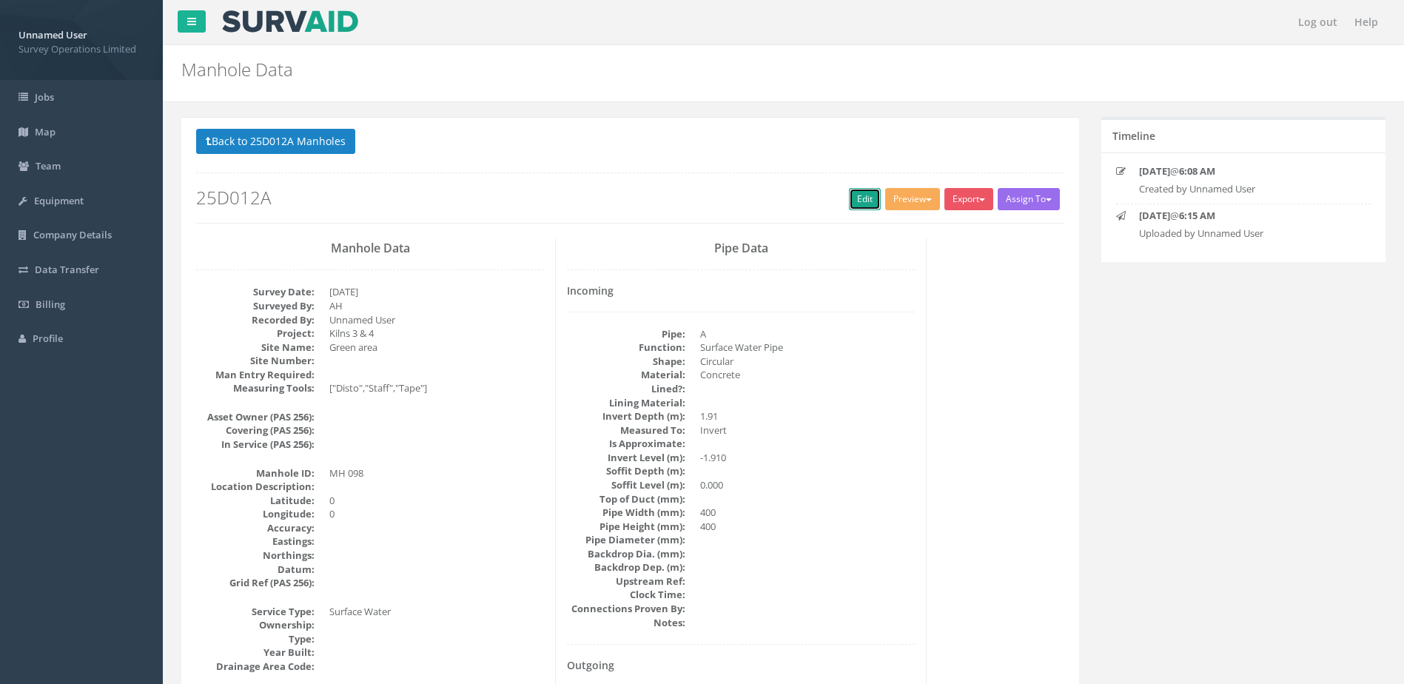
click at [857, 191] on link "Edit" at bounding box center [865, 199] width 32 height 22
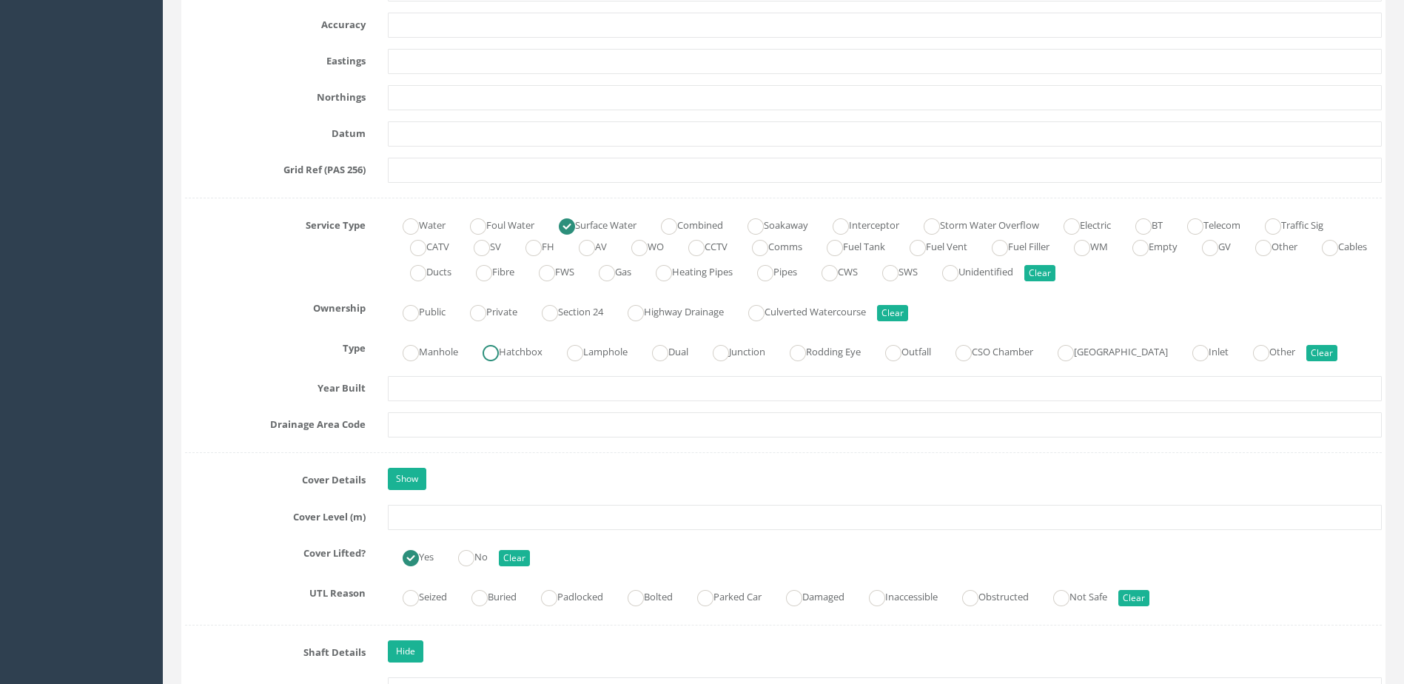
scroll to position [888, 0]
click at [436, 354] on label "Manhole" at bounding box center [423, 348] width 70 height 21
radio input "true"
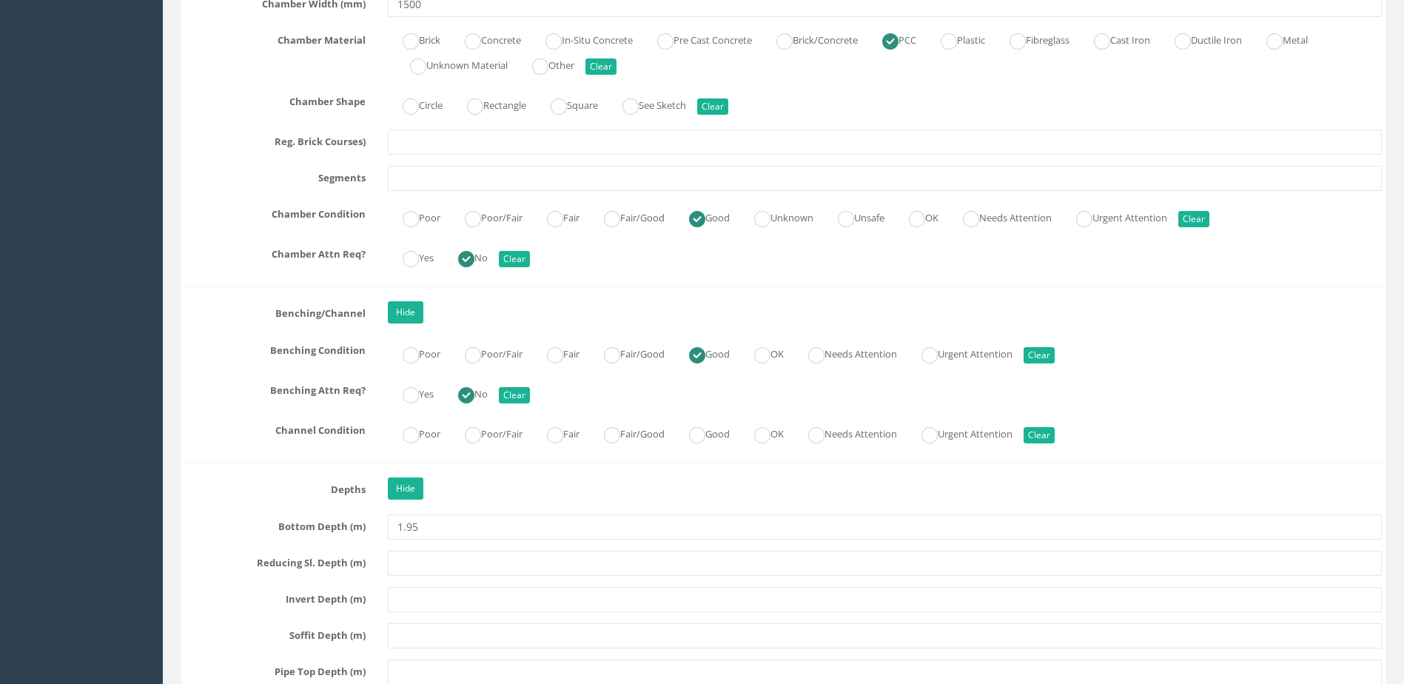
scroll to position [2517, 0]
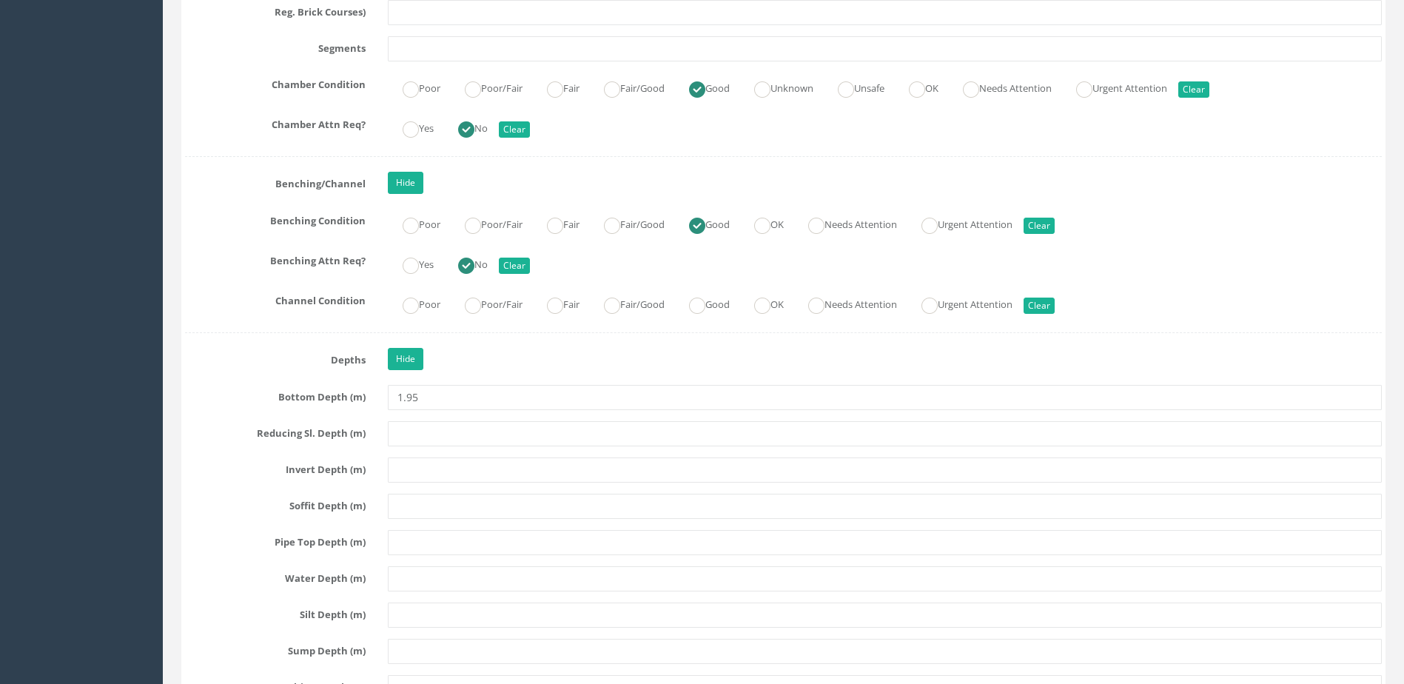
click at [731, 290] on div "Poor Poor/Fair Fair Fair/Good Good OK Needs Attention Urgent Attention Clear" at bounding box center [885, 303] width 1016 height 29
click at [730, 302] on label "Good" at bounding box center [702, 302] width 56 height 21
radio input "true"
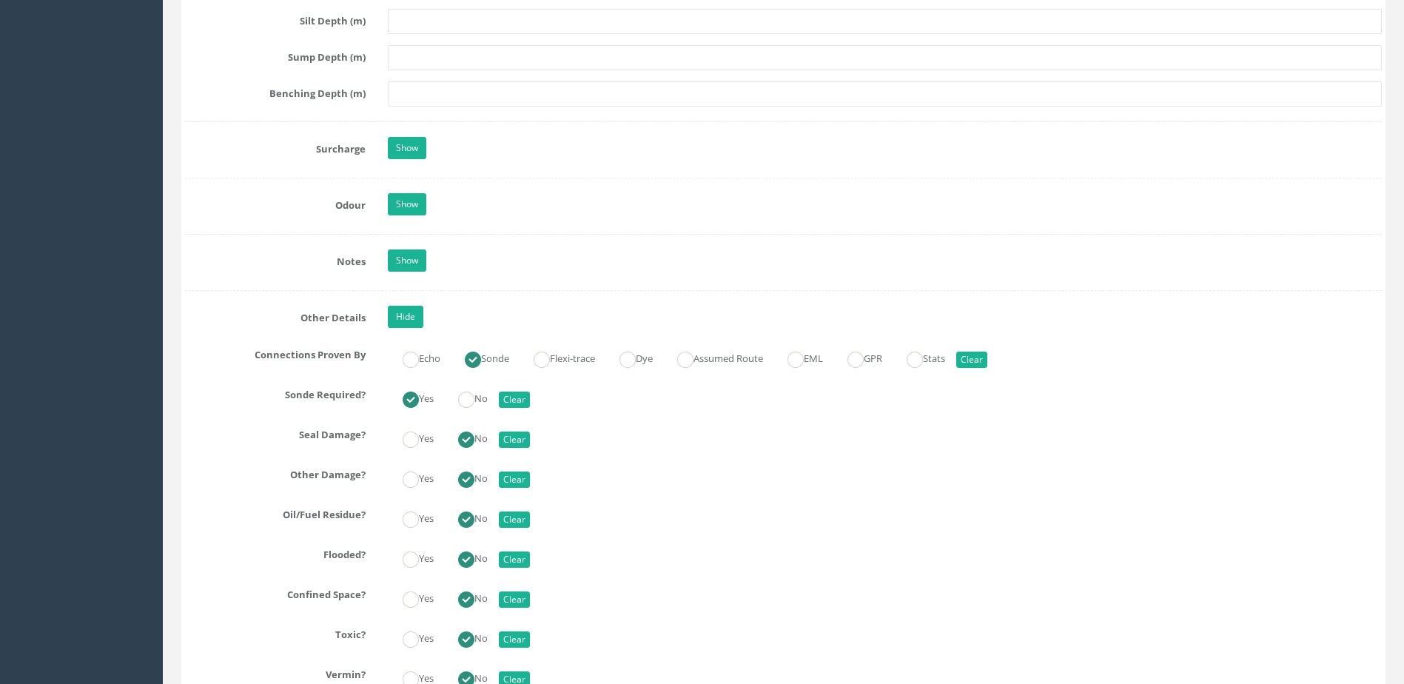
scroll to position [3183, 0]
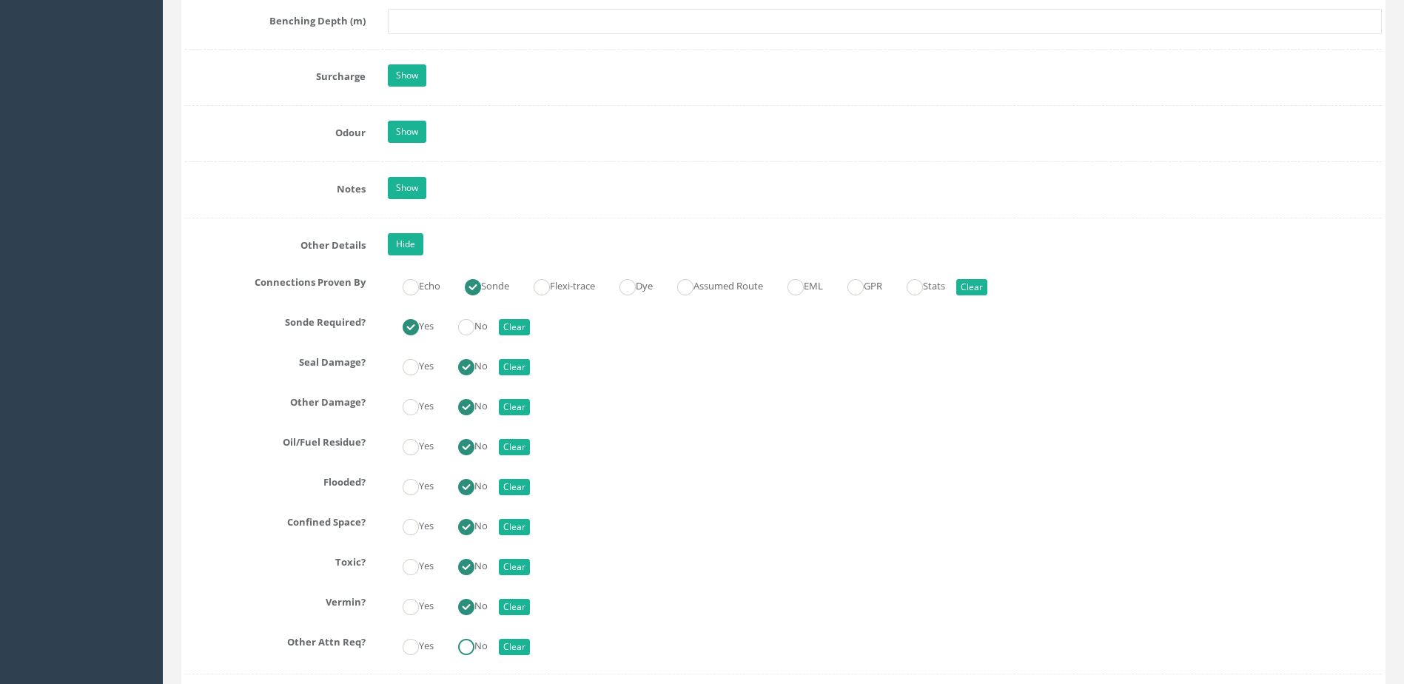
click at [472, 640] on ins at bounding box center [466, 647] width 16 height 16
radio input "true"
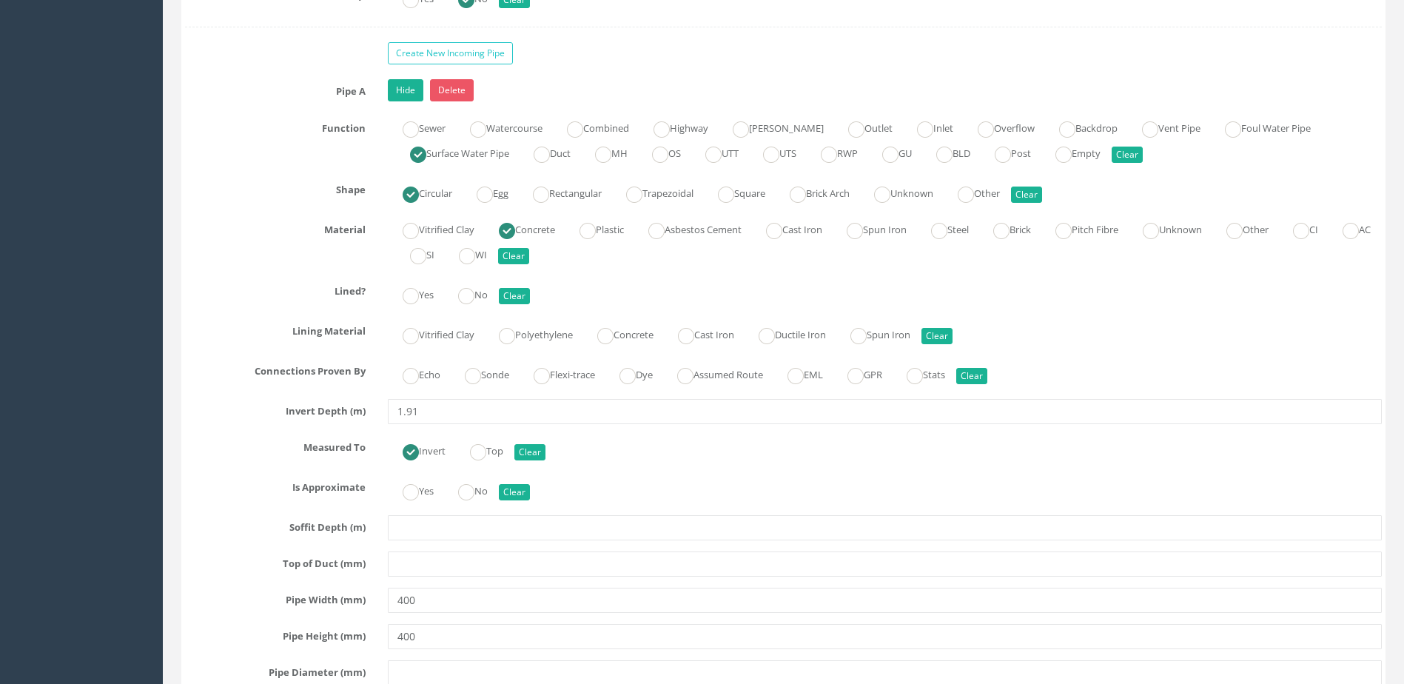
scroll to position [3850, 0]
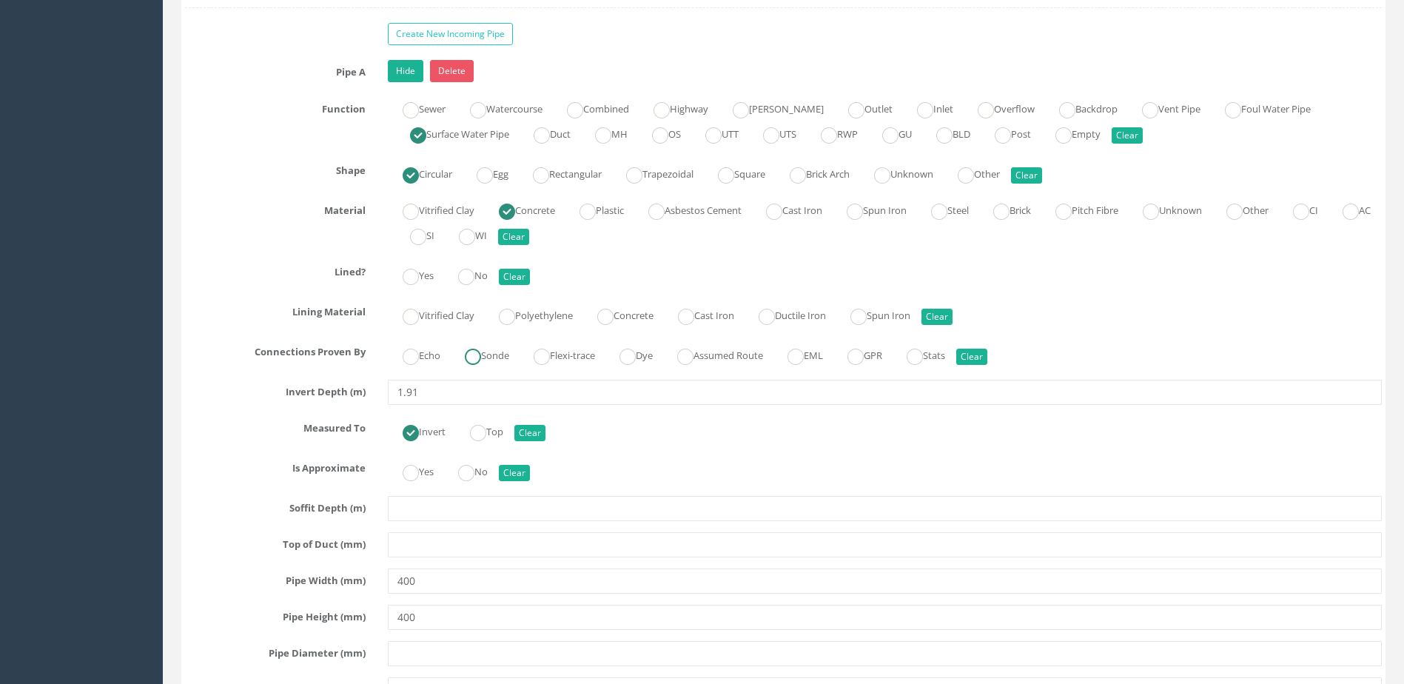
click at [480, 350] on ins at bounding box center [473, 357] width 16 height 16
radio input "true"
click at [478, 463] on label "No" at bounding box center [465, 470] width 44 height 21
radio input "true"
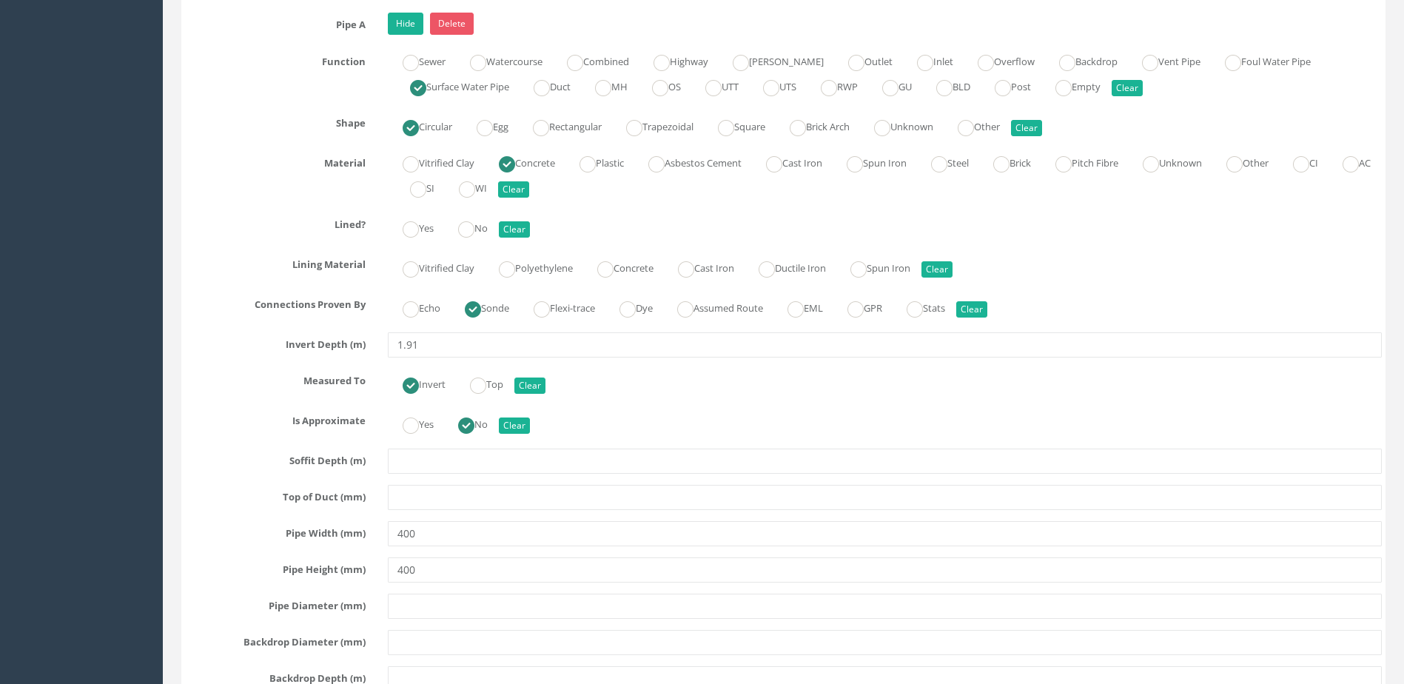
scroll to position [3924, 0]
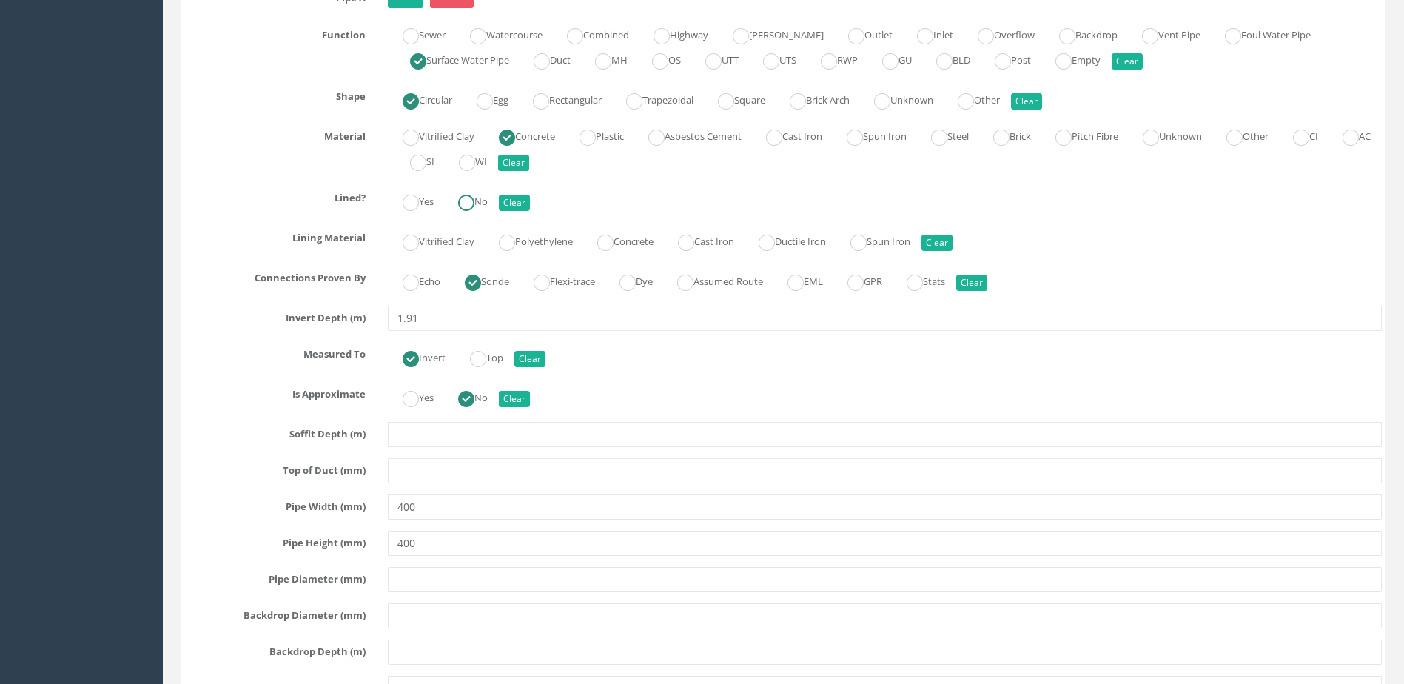
click at [469, 204] on ins at bounding box center [466, 203] width 16 height 16
radio input "true"
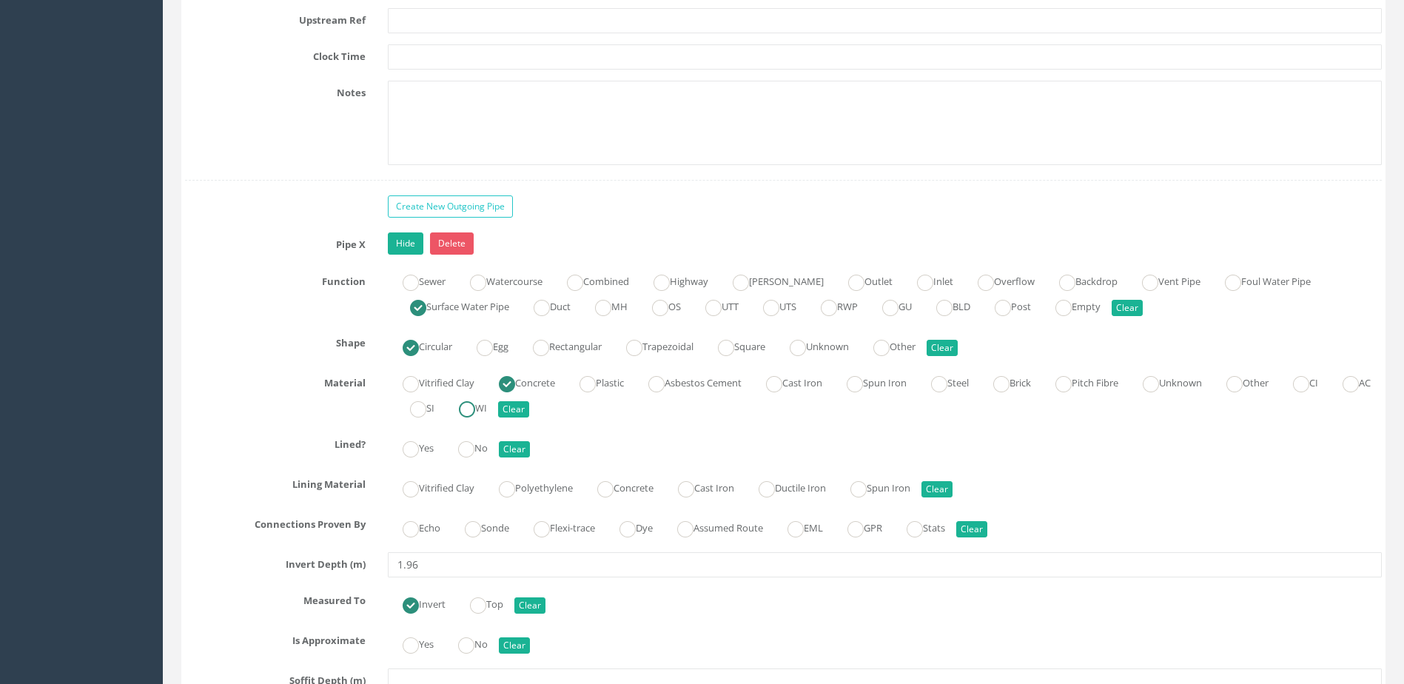
scroll to position [4664, 0]
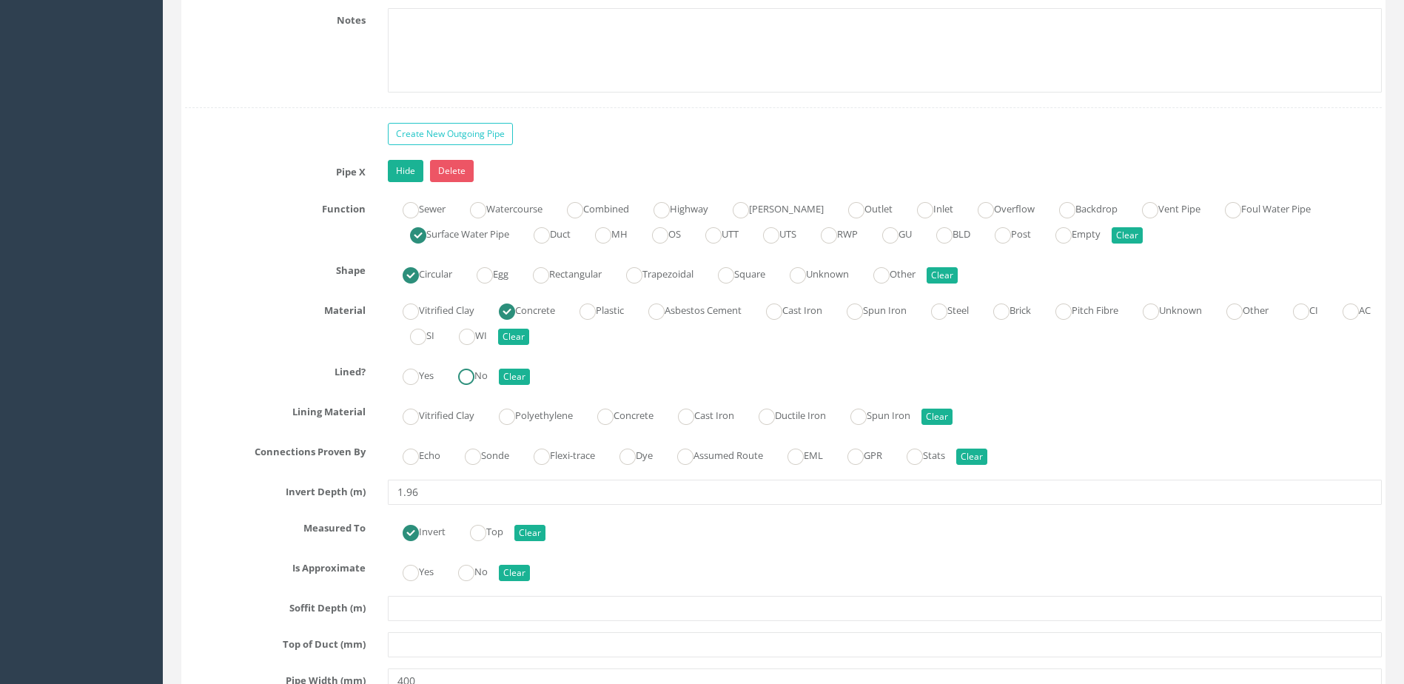
click at [487, 379] on label "No" at bounding box center [465, 373] width 44 height 21
radio input "true"
click at [476, 466] on input "Sonde" at bounding box center [473, 464] width 16 height 25
click at [458, 564] on label "No" at bounding box center [465, 570] width 44 height 21
radio input "true"
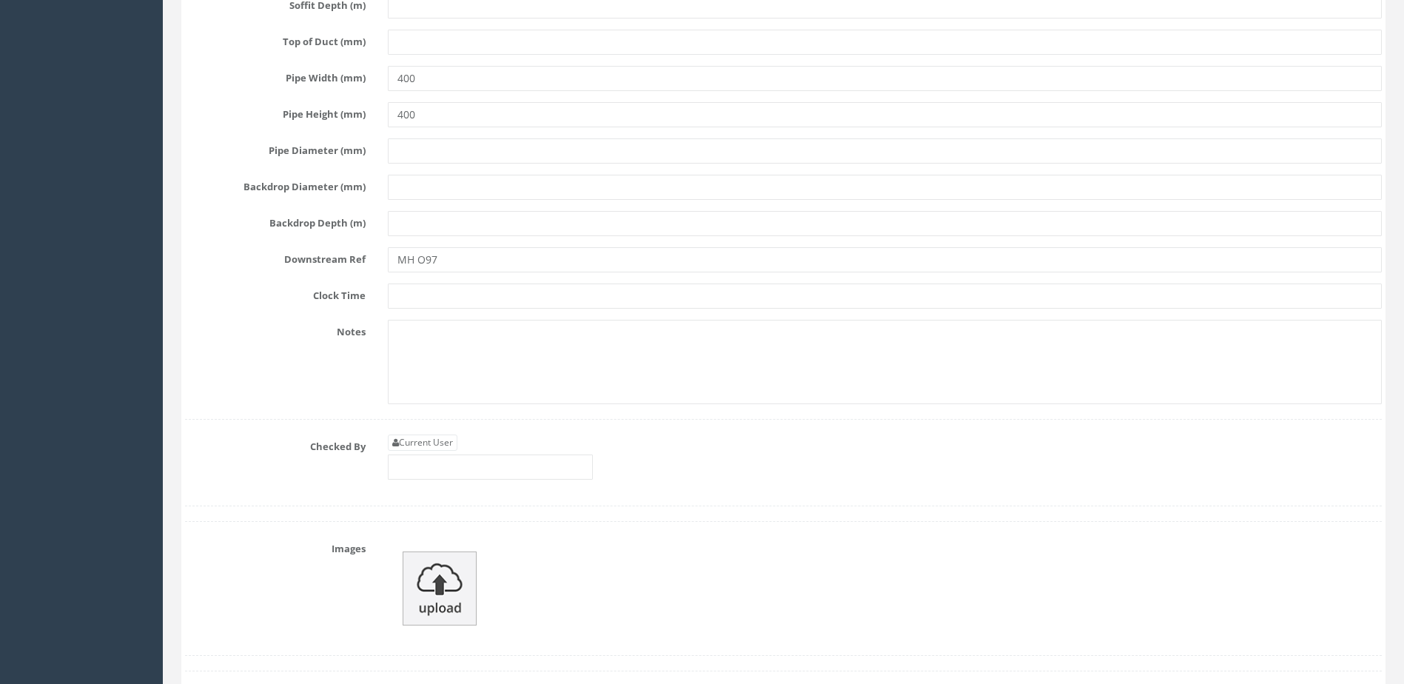
scroll to position [5404, 0]
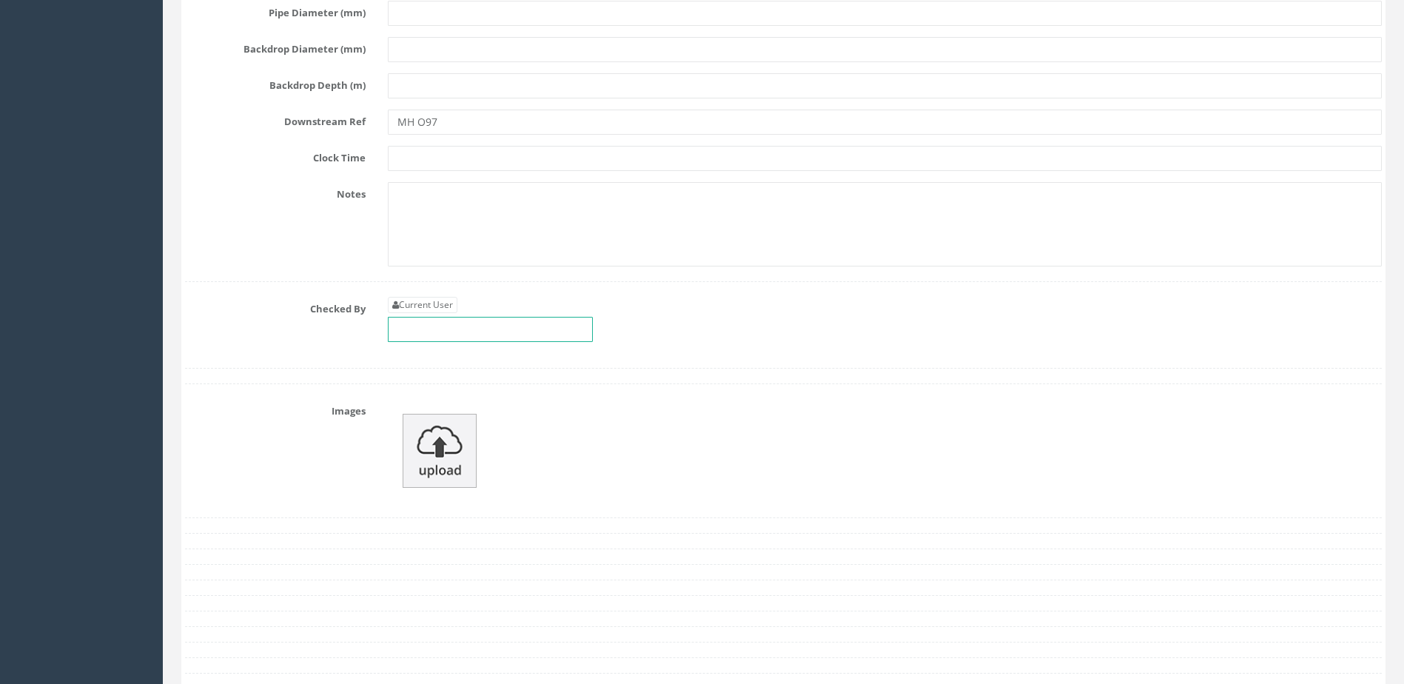
click at [448, 341] on input "text" at bounding box center [490, 329] width 205 height 25
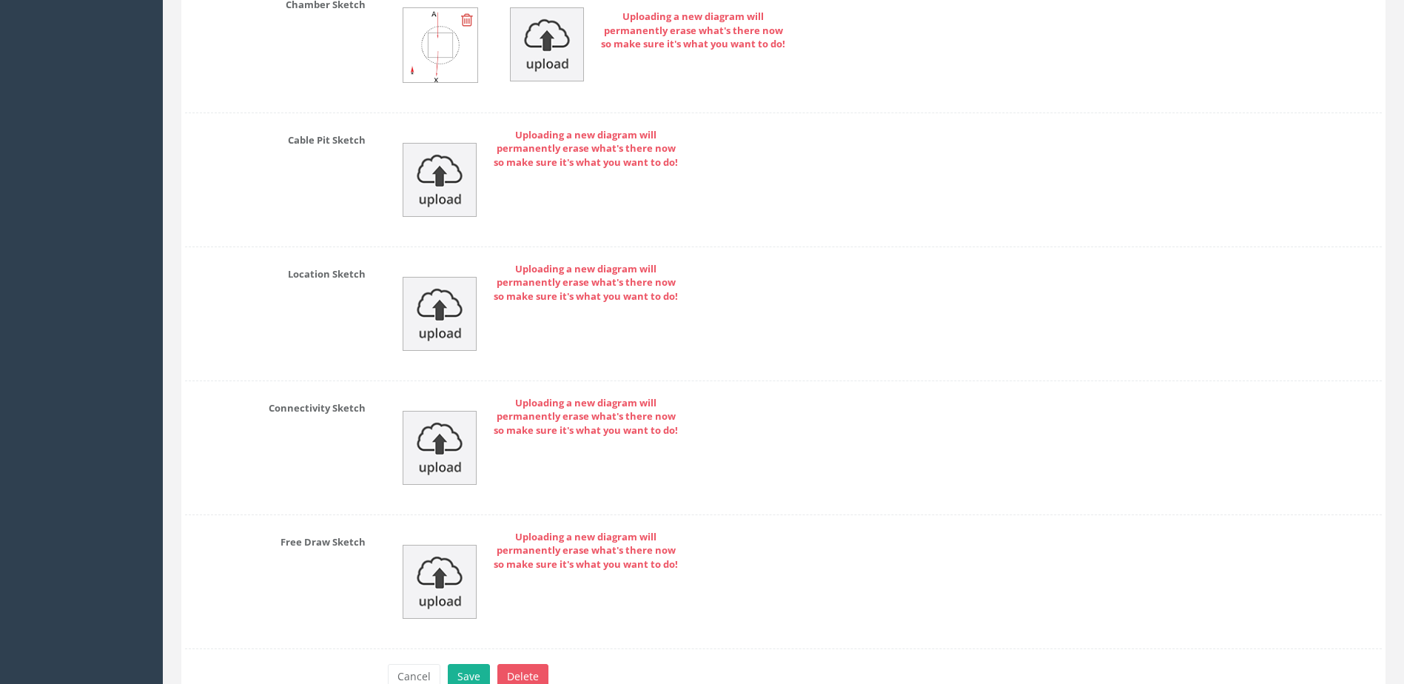
scroll to position [6230, 0]
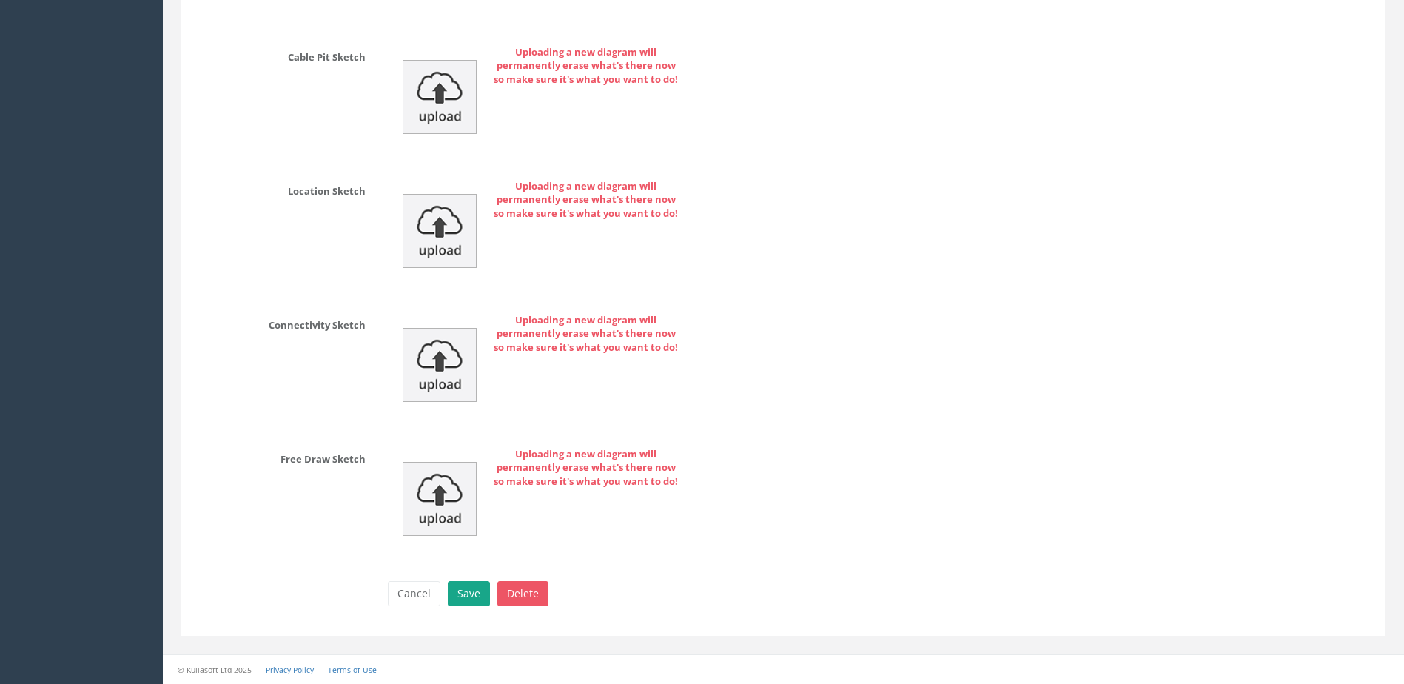
type input "MP"
click at [452, 596] on button "Save" at bounding box center [469, 593] width 42 height 25
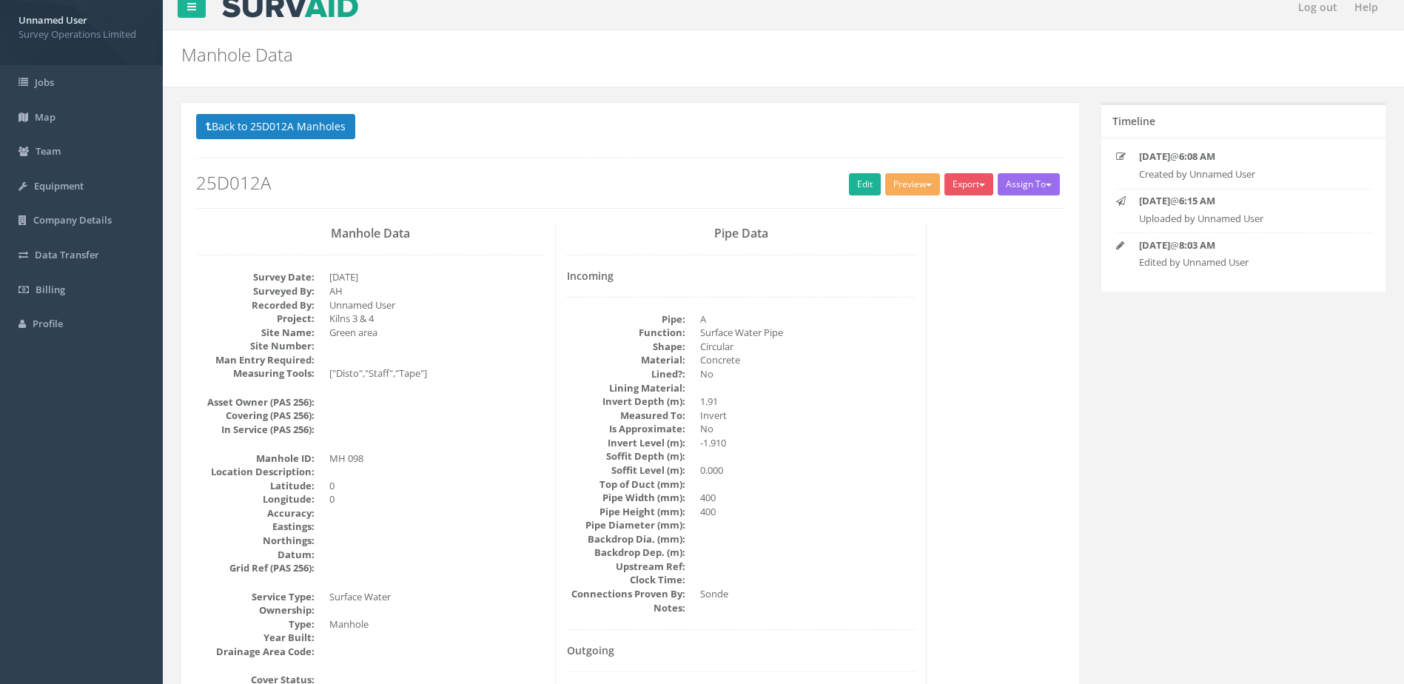
scroll to position [0, 0]
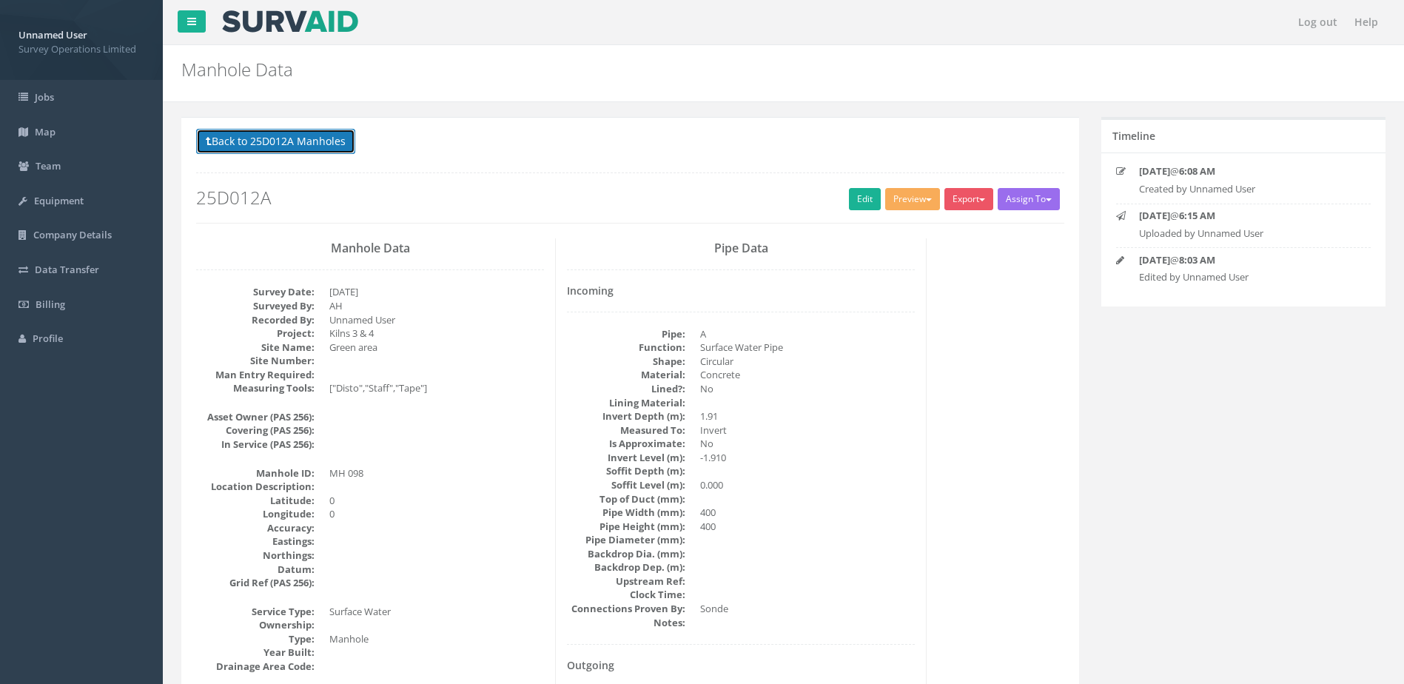
click at [264, 147] on button "Back to 25D012A Manholes" at bounding box center [275, 141] width 159 height 25
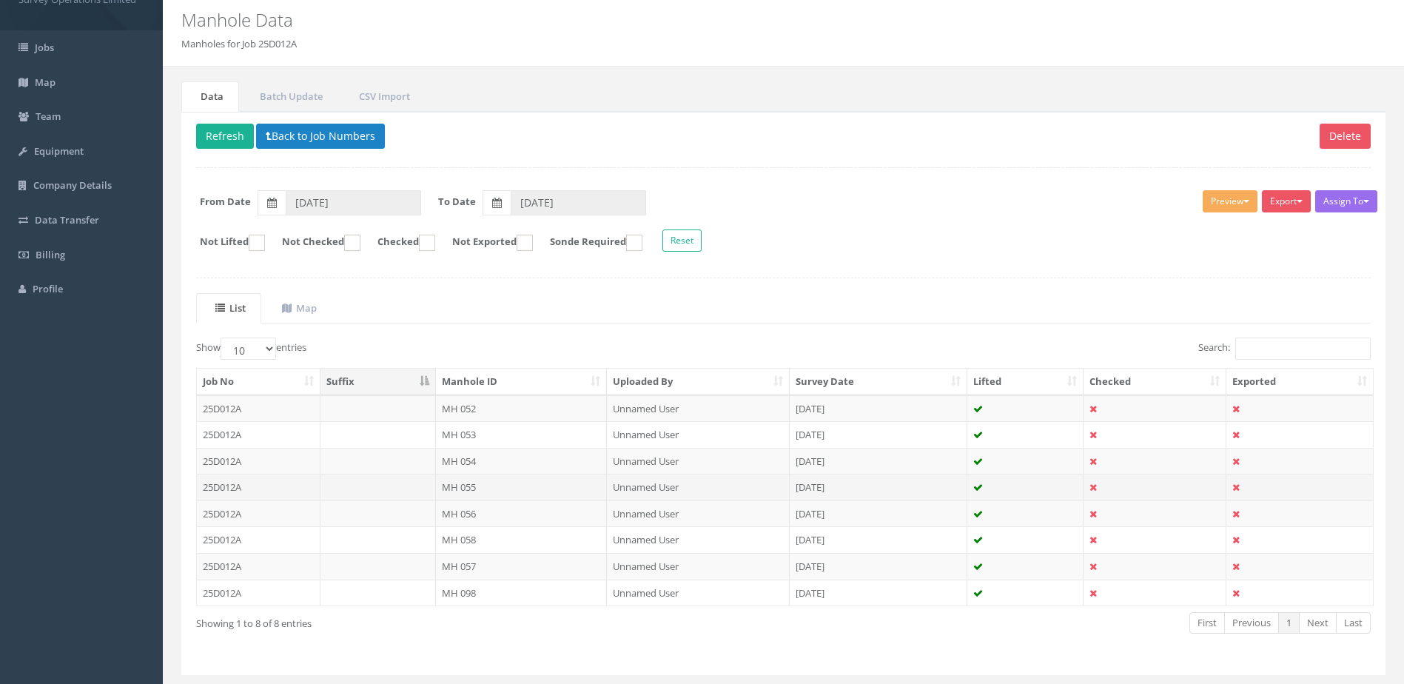
scroll to position [89, 0]
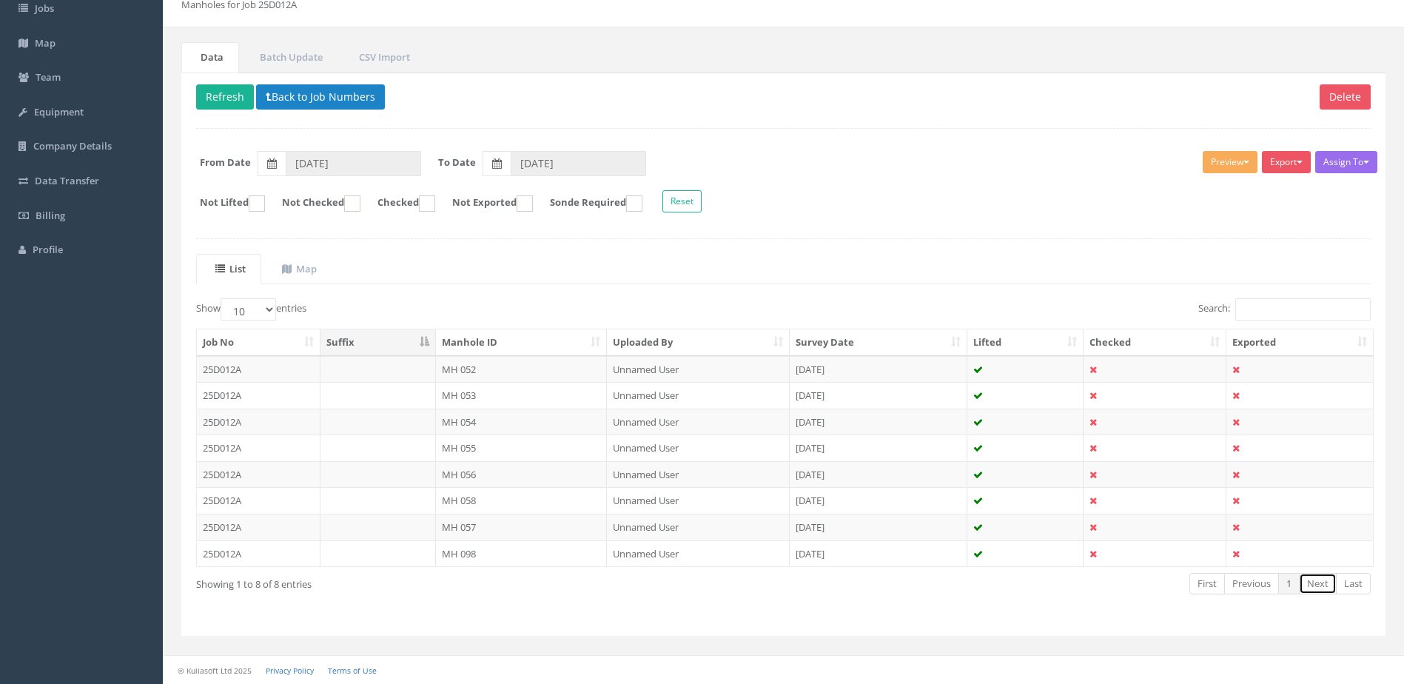
click at [1320, 589] on link "Next" at bounding box center [1318, 583] width 38 height 21
click at [1202, 590] on link "First" at bounding box center [1208, 583] width 36 height 21
click at [313, 98] on button "Back to Job Numbers" at bounding box center [320, 96] width 129 height 25
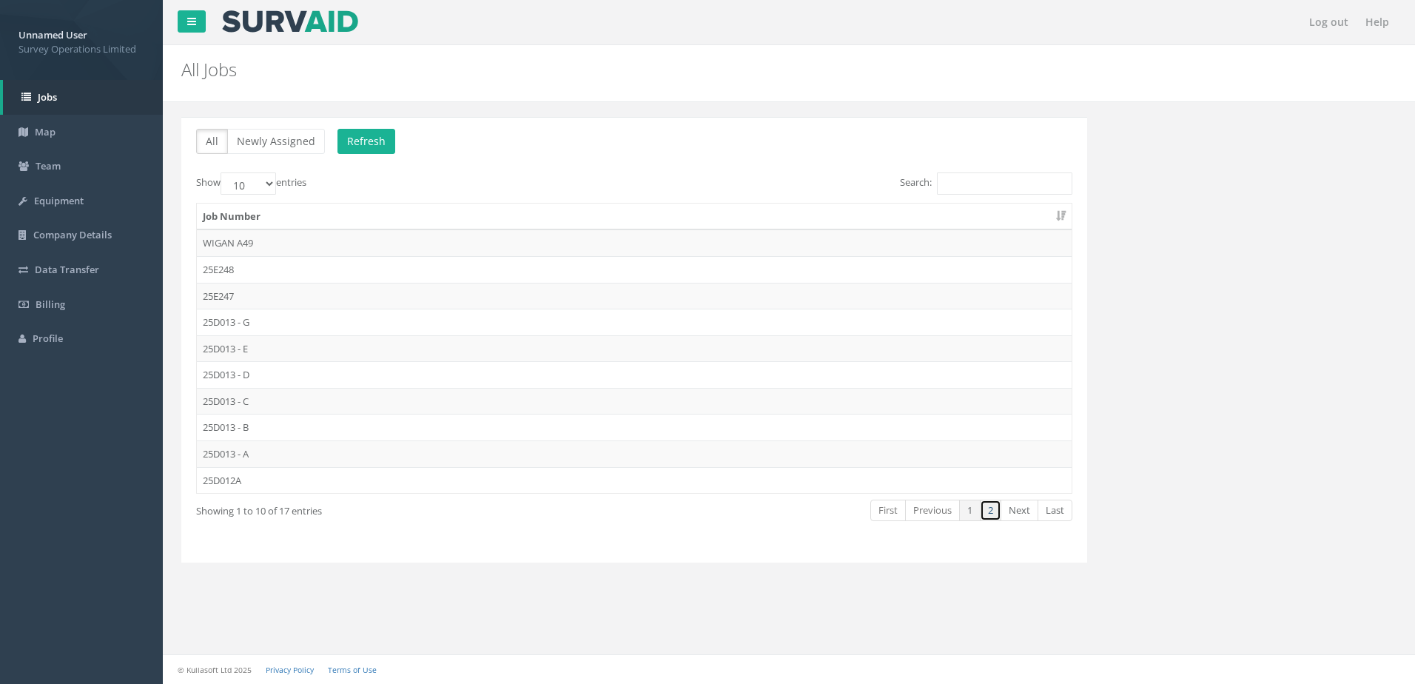
click at [995, 512] on link "2" at bounding box center [990, 510] width 21 height 21
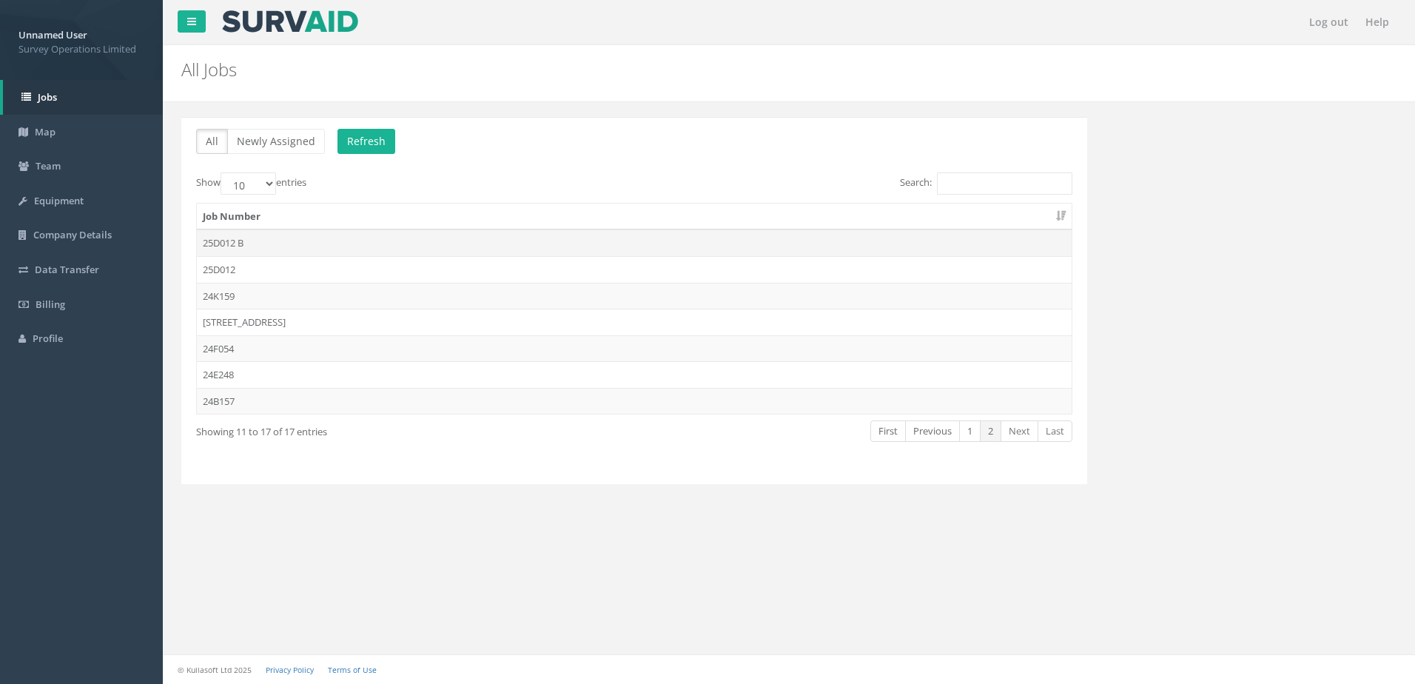
click at [349, 239] on td "25D012 B" at bounding box center [634, 242] width 875 height 27
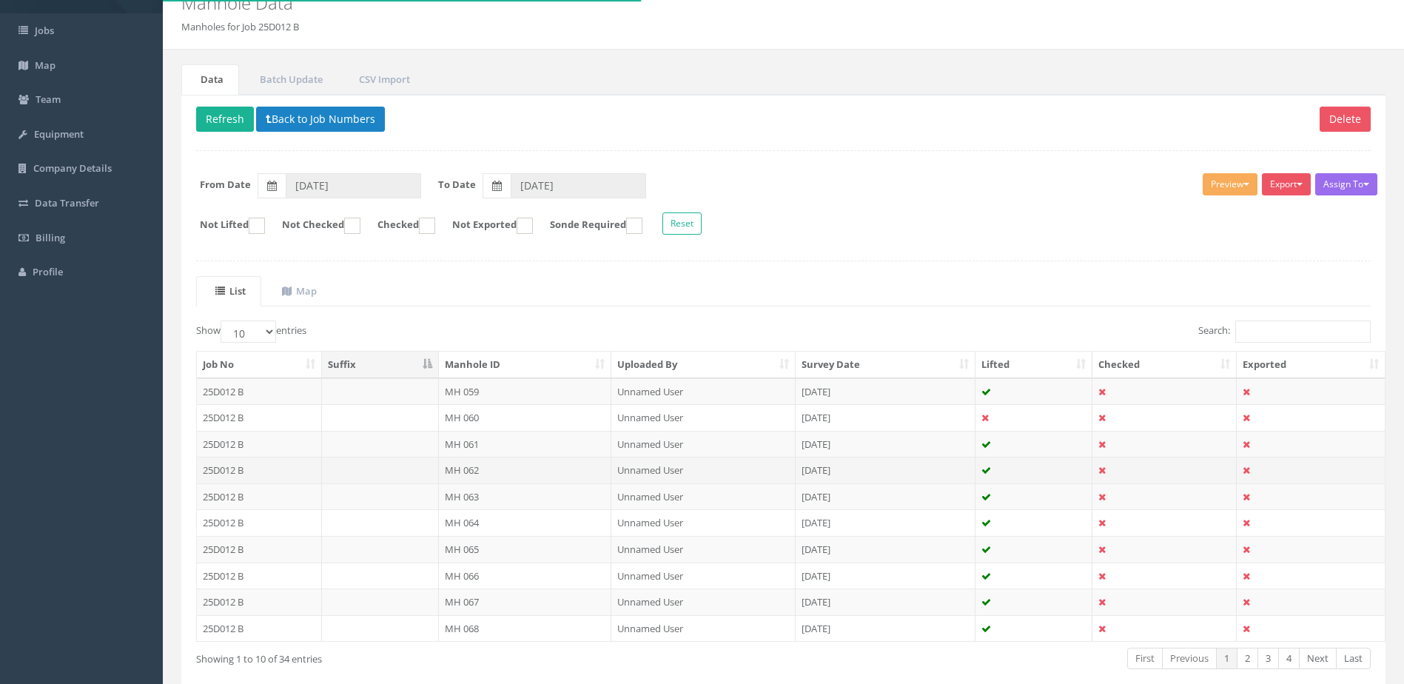
scroll to position [141, 0]
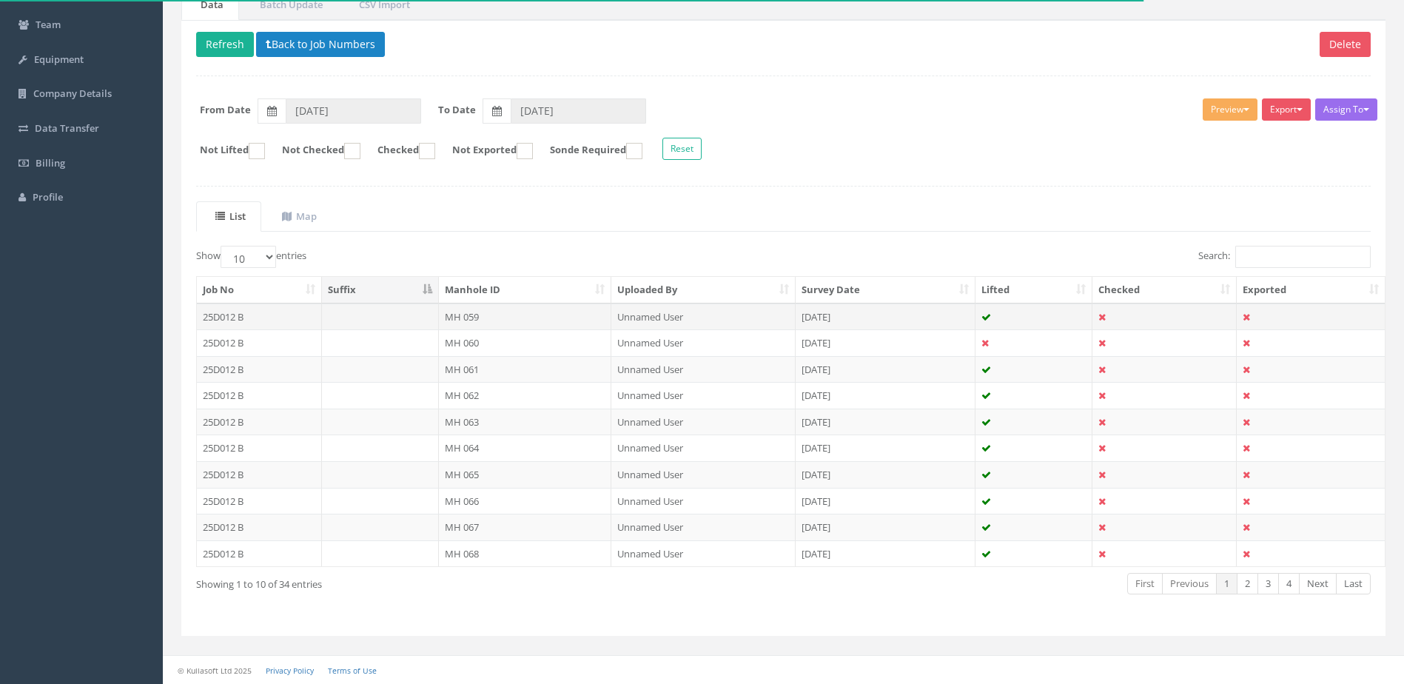
click at [552, 321] on td "MH 059" at bounding box center [525, 317] width 173 height 27
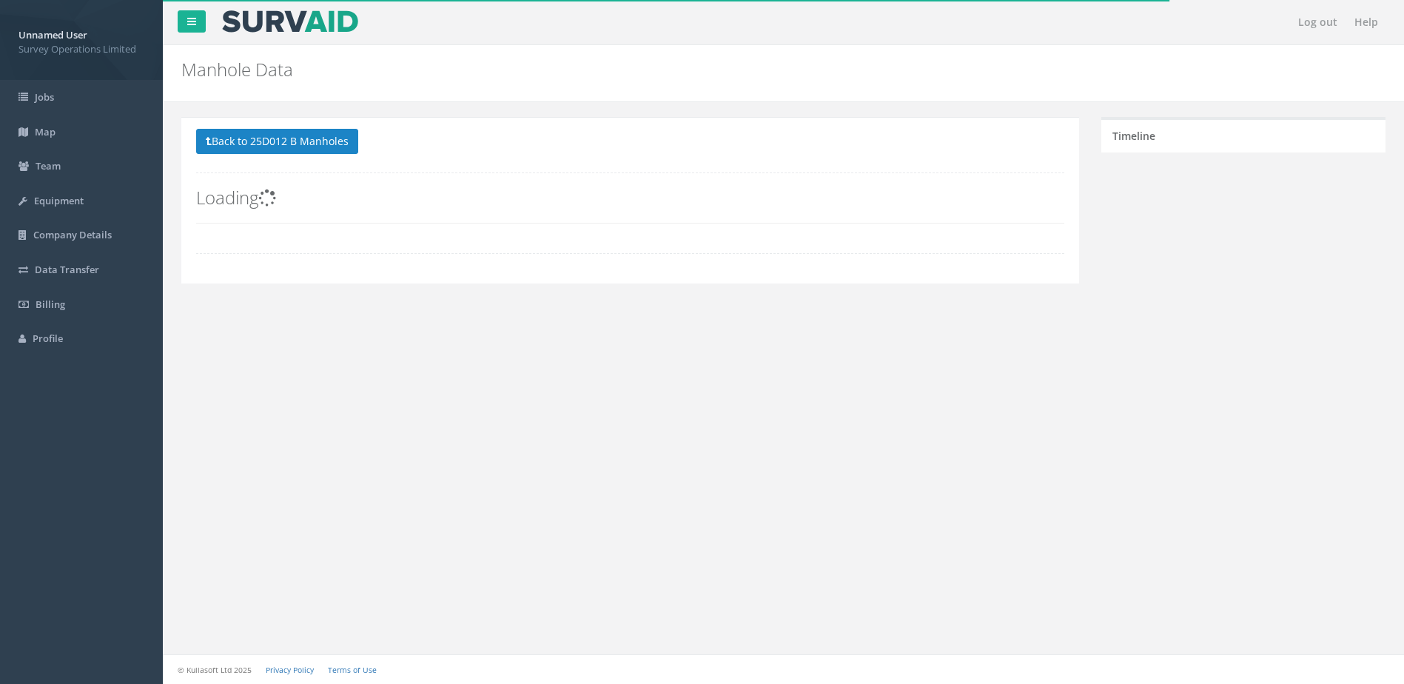
scroll to position [0, 0]
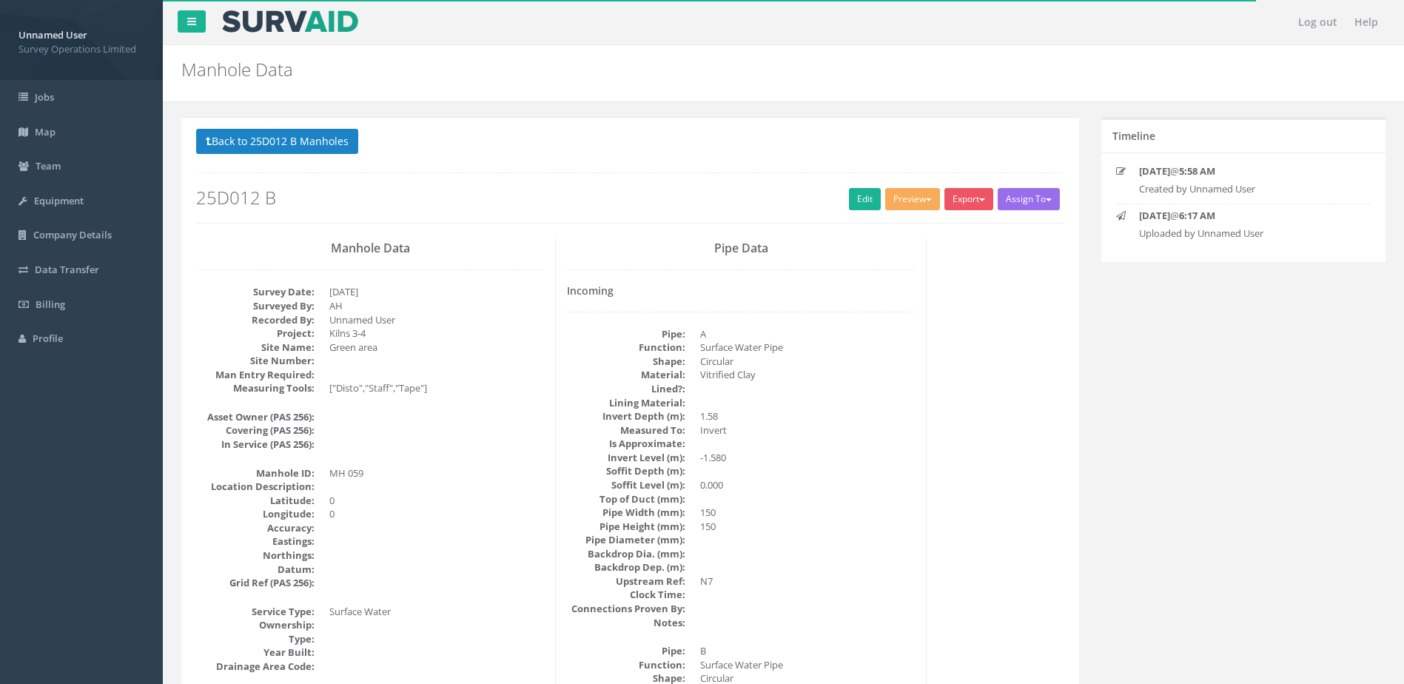
click at [840, 197] on h2 "25D012 B" at bounding box center [630, 197] width 868 height 19
click at [851, 205] on link "Edit" at bounding box center [865, 199] width 32 height 22
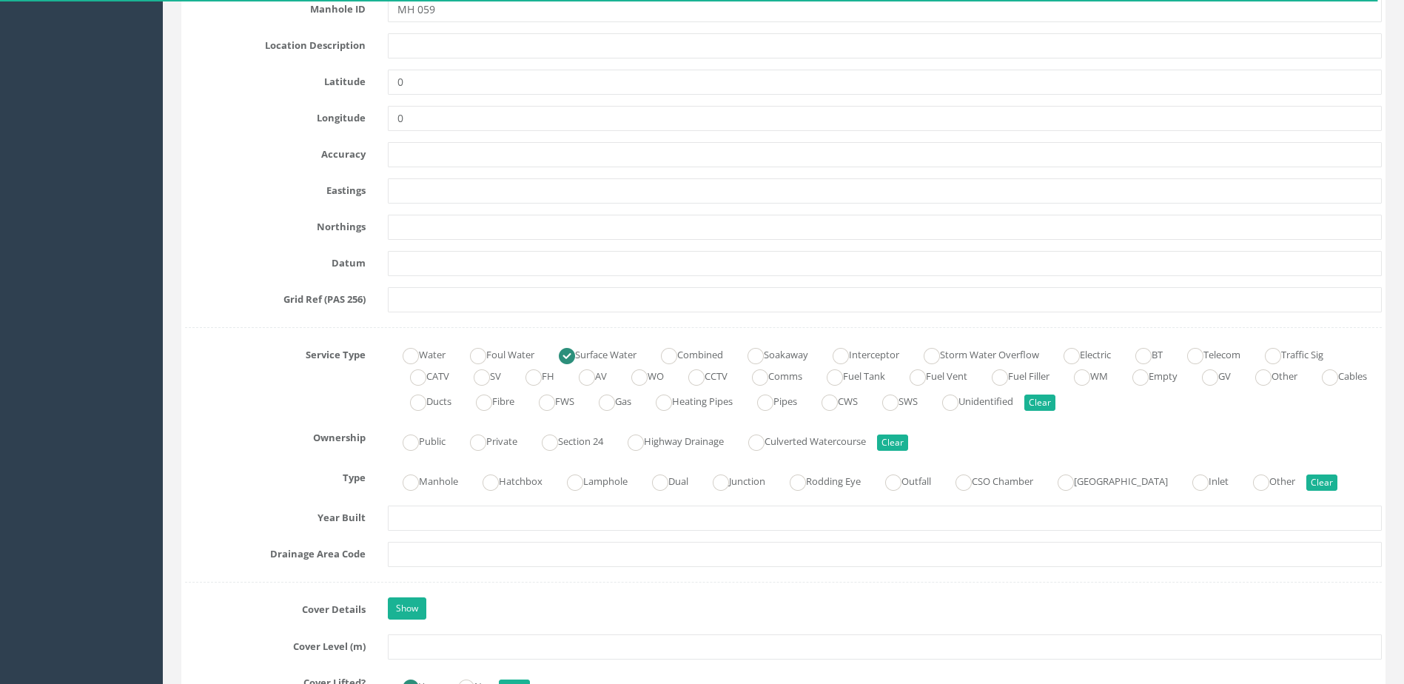
scroll to position [888, 0]
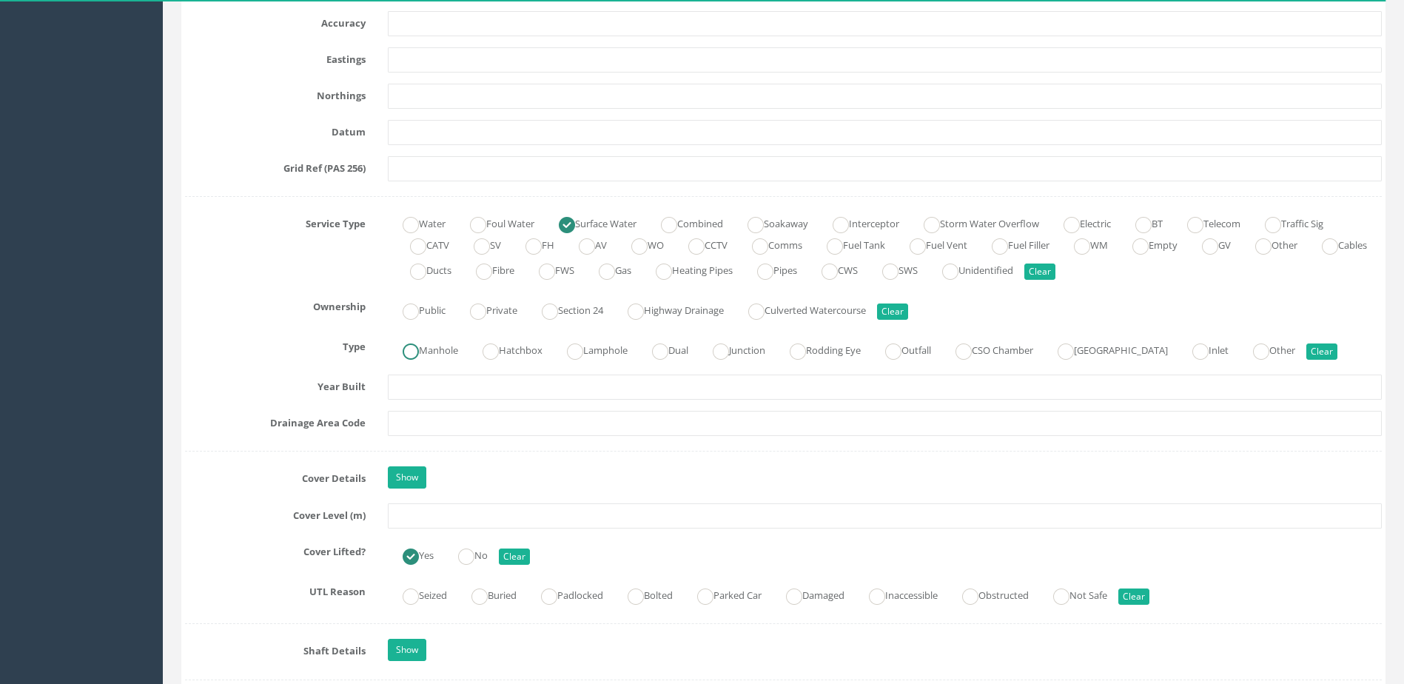
click at [442, 345] on label "Manhole" at bounding box center [423, 348] width 70 height 21
radio input "true"
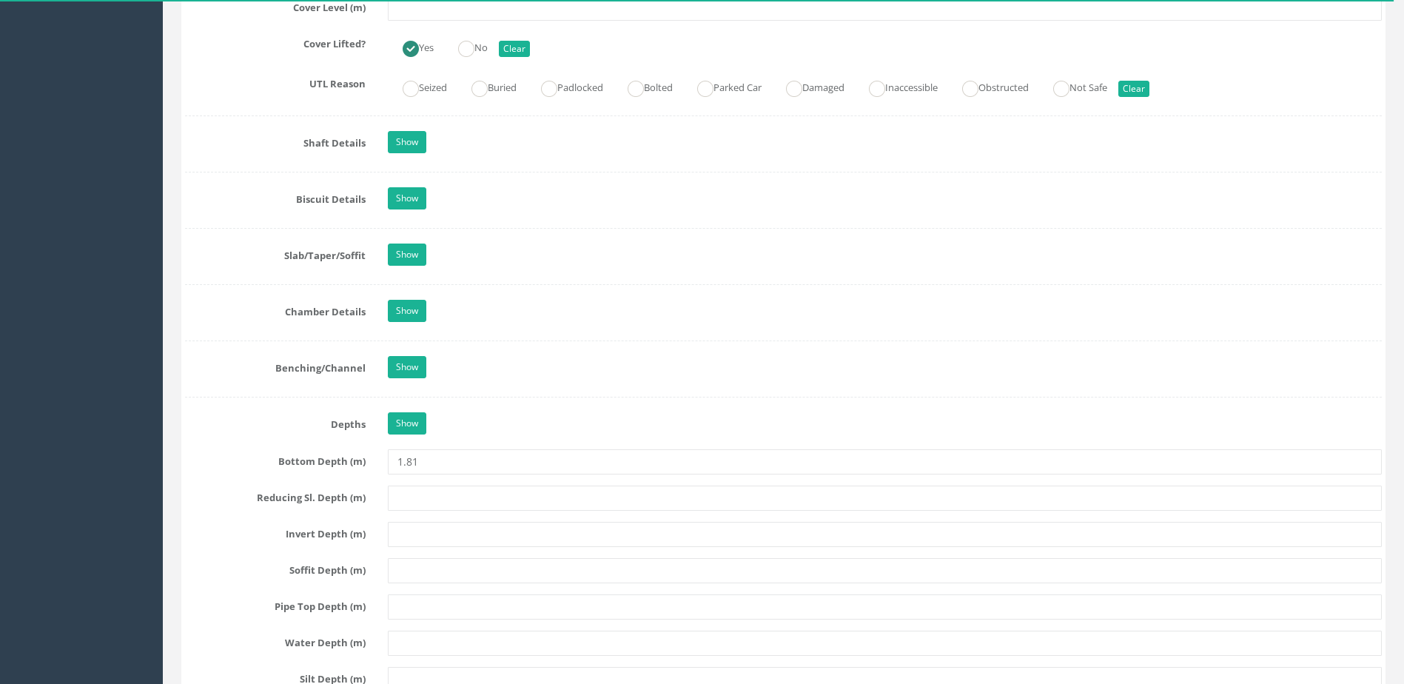
scroll to position [1481, 0]
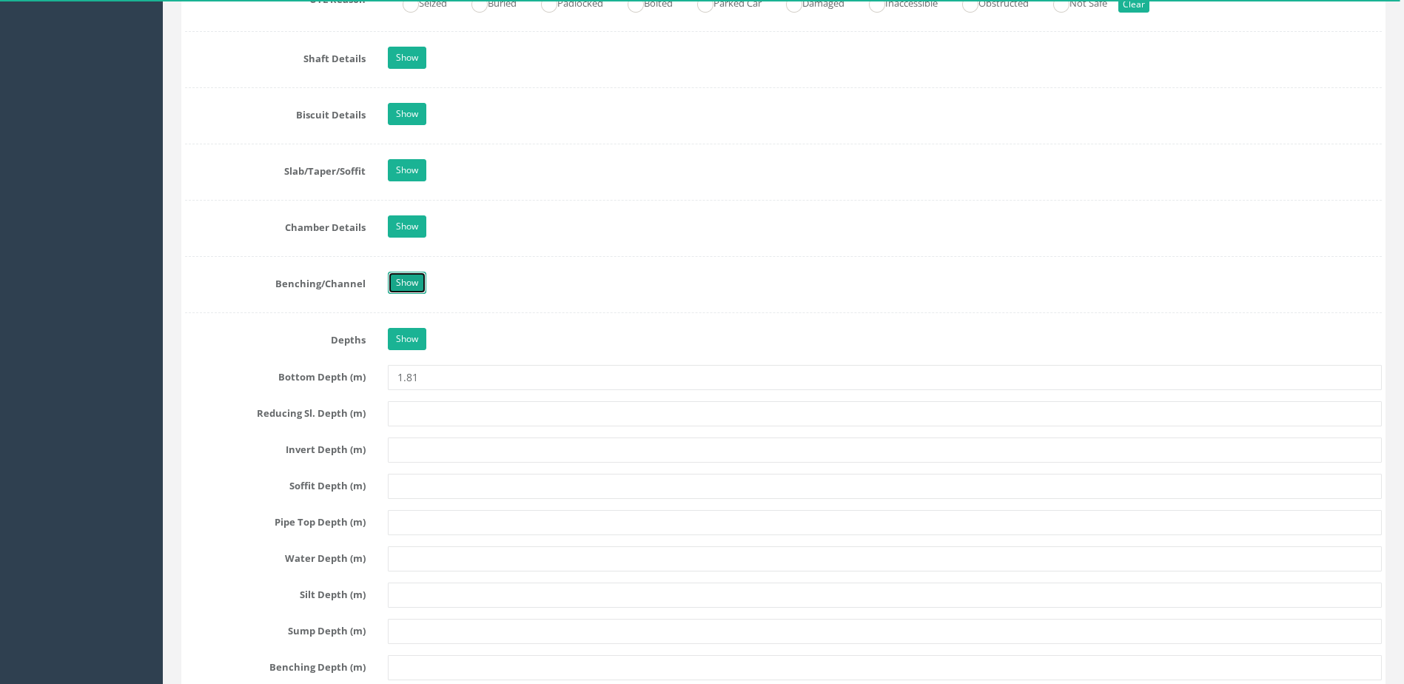
click at [422, 281] on link "Show" at bounding box center [407, 283] width 38 height 22
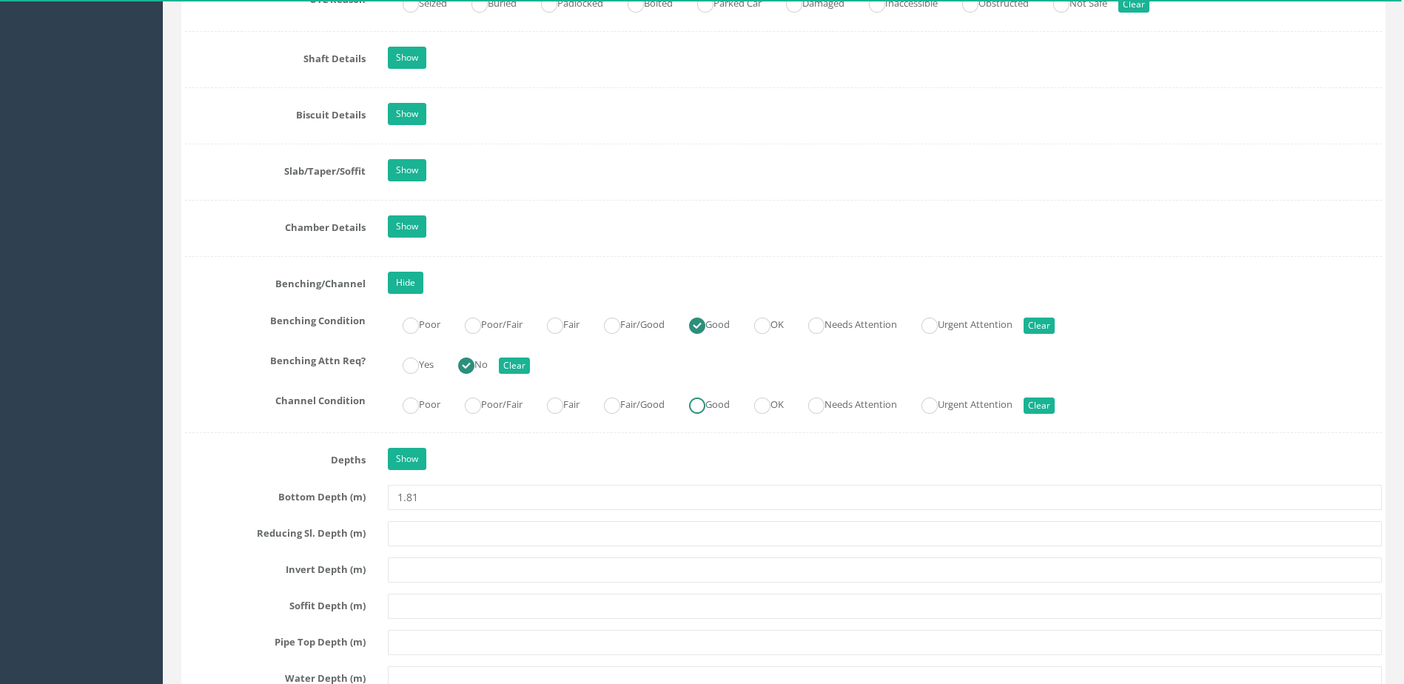
click at [724, 402] on label "Good" at bounding box center [702, 402] width 56 height 21
radio input "true"
click at [415, 227] on link "Show" at bounding box center [407, 226] width 38 height 22
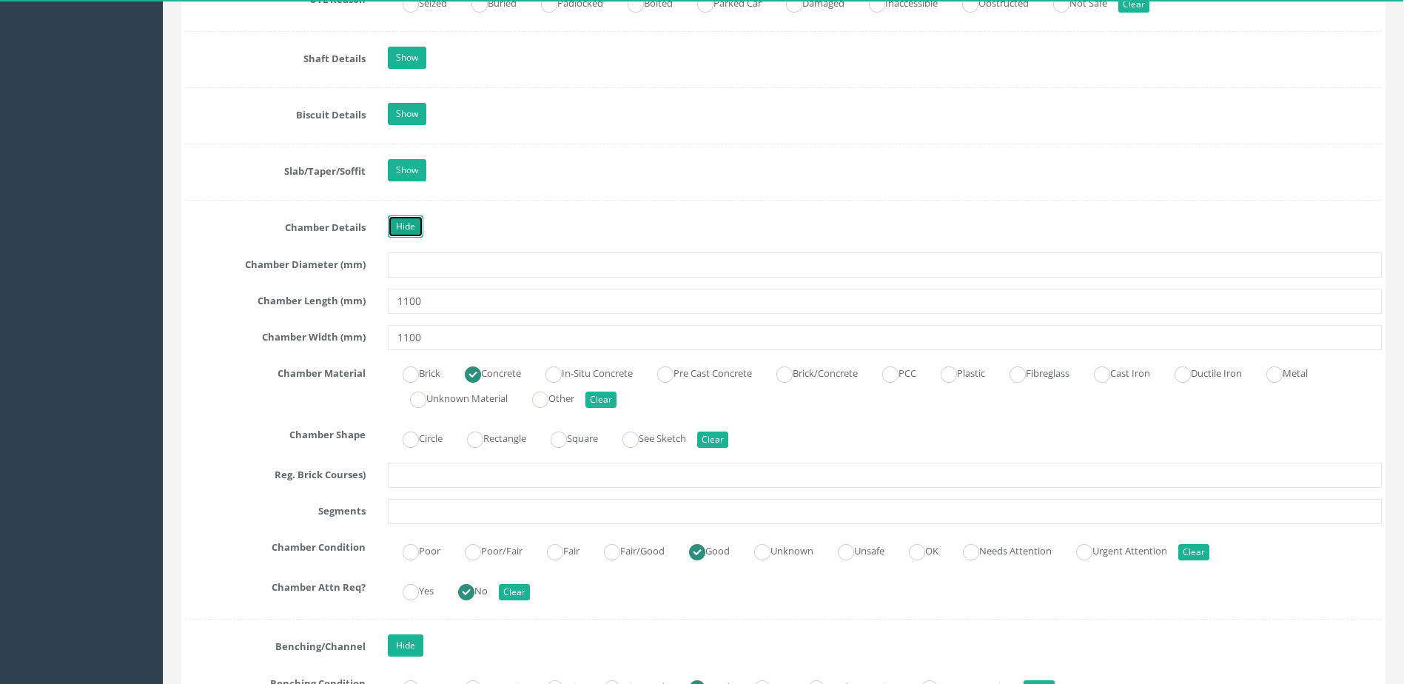
scroll to position [1407, 0]
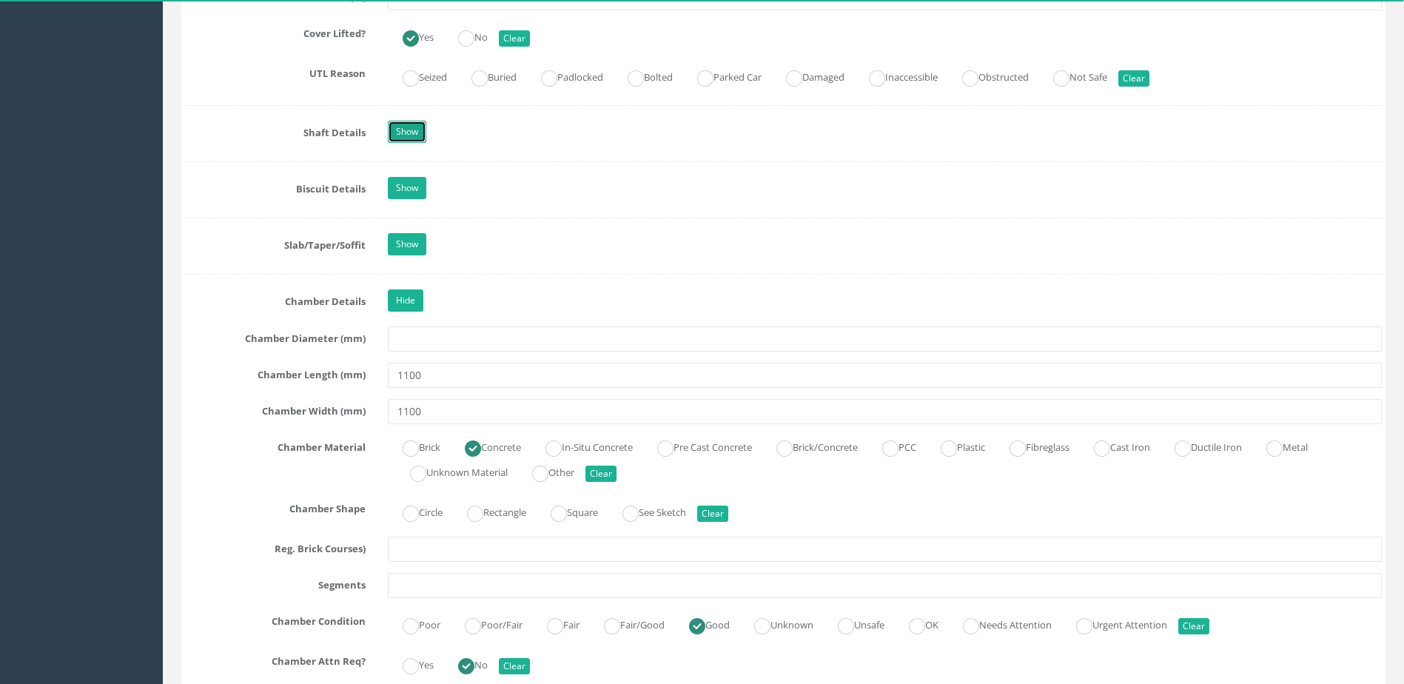
click at [401, 138] on link "Show" at bounding box center [407, 132] width 38 height 22
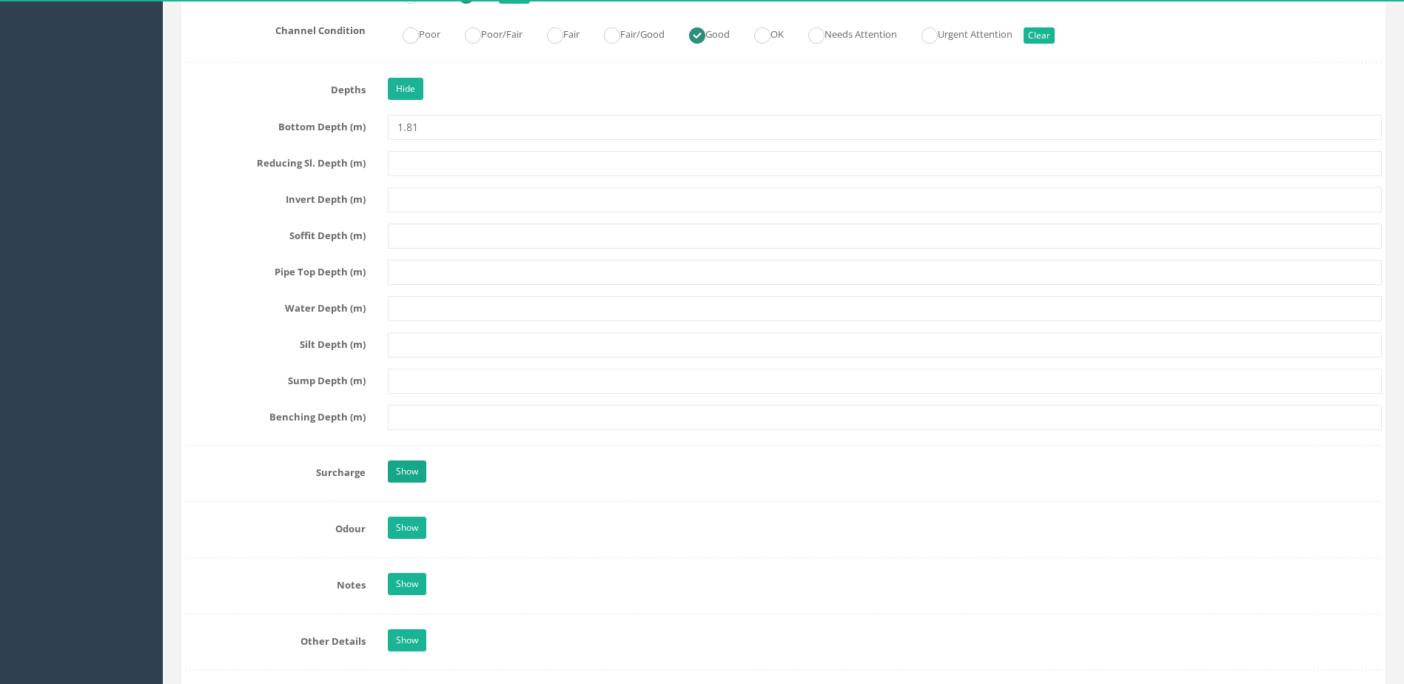
scroll to position [2813, 0]
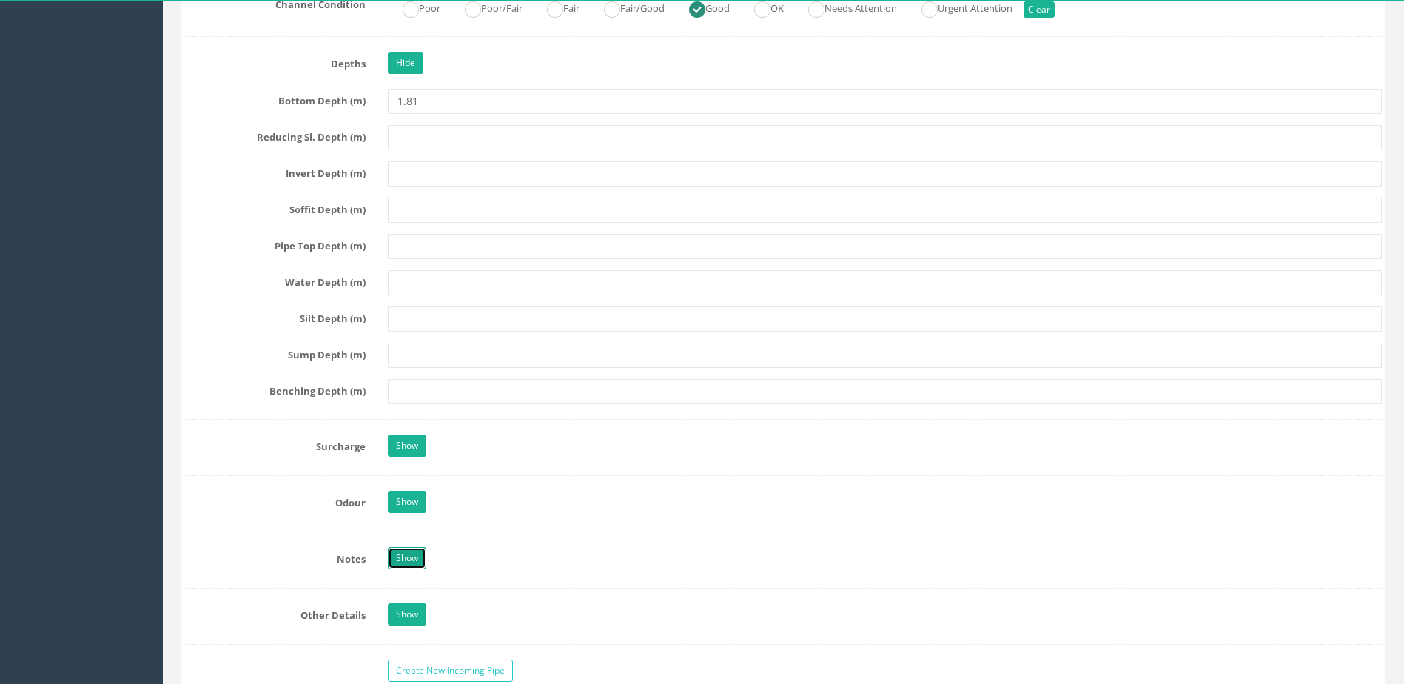
click at [403, 563] on link "Show" at bounding box center [407, 558] width 38 height 22
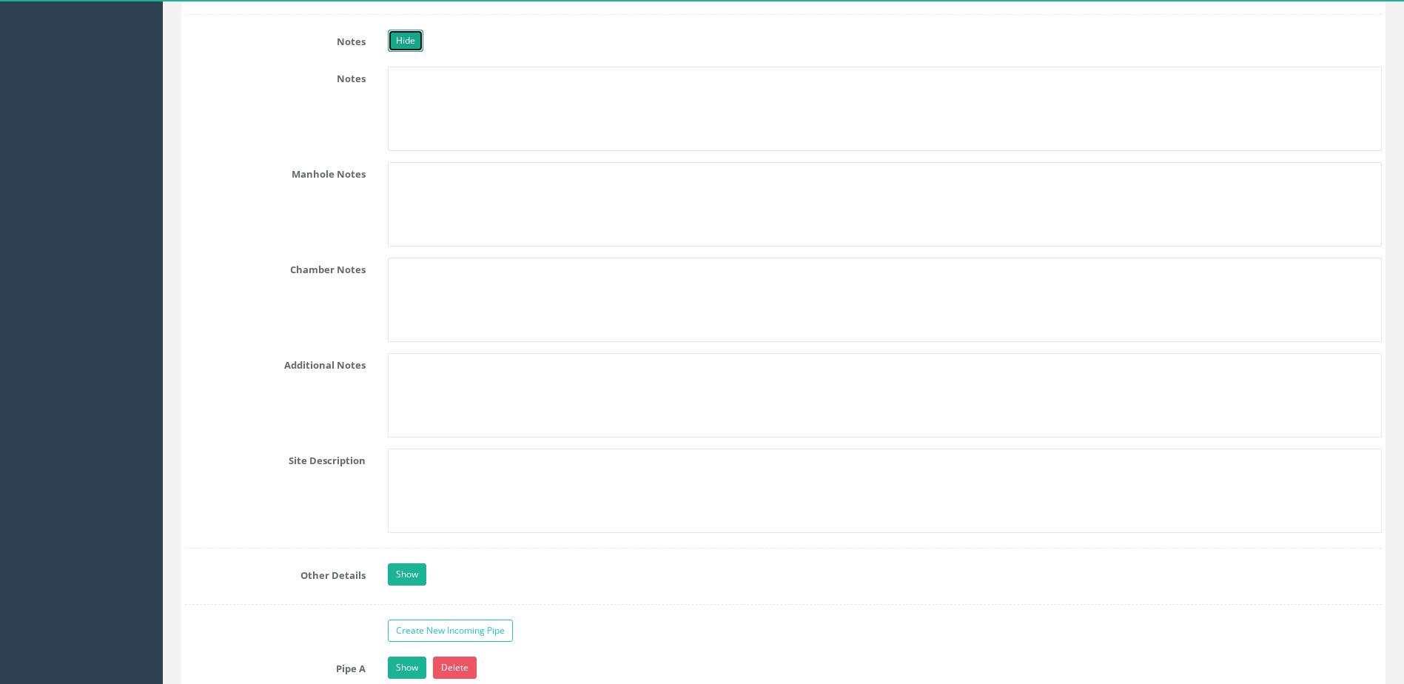
scroll to position [3331, 0]
click at [400, 37] on link "Hide" at bounding box center [406, 40] width 36 height 22
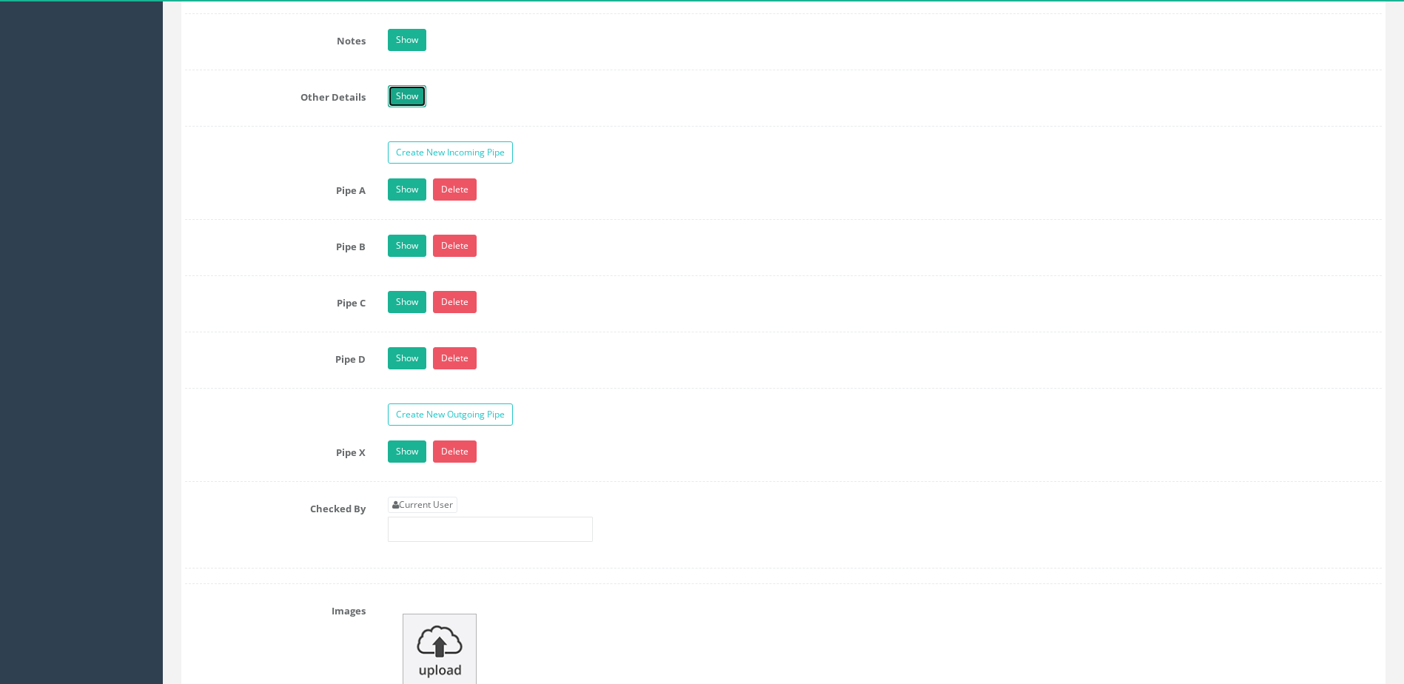
click at [404, 85] on link "Show" at bounding box center [407, 96] width 38 height 22
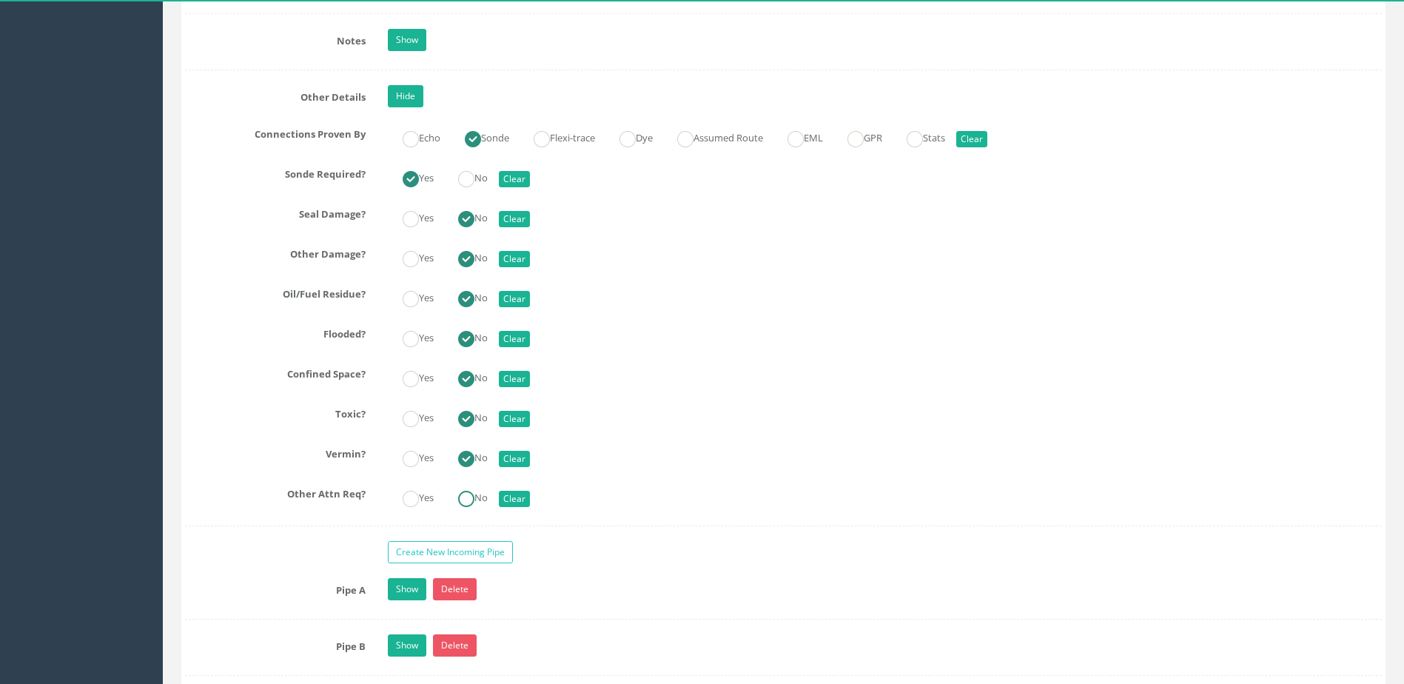
click at [480, 496] on label "No" at bounding box center [465, 496] width 44 height 21
radio input "true"
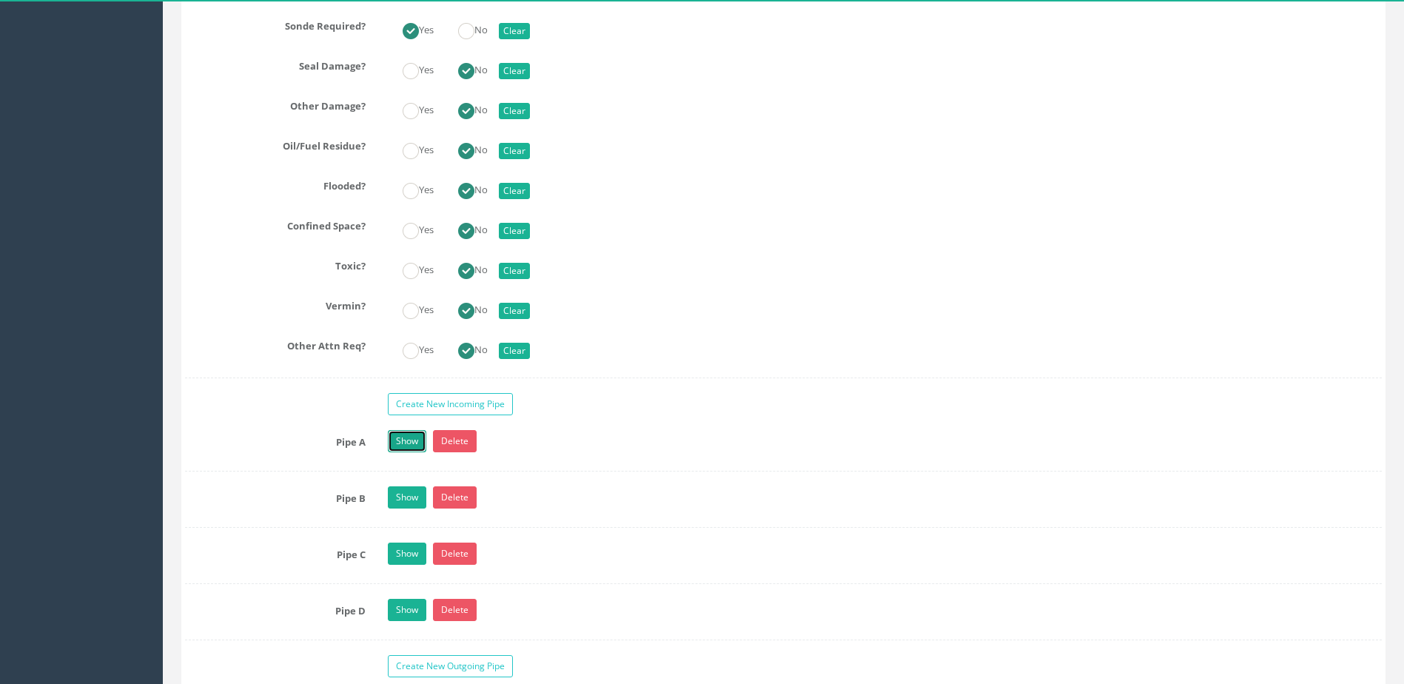
click at [418, 439] on link "Show" at bounding box center [407, 441] width 38 height 22
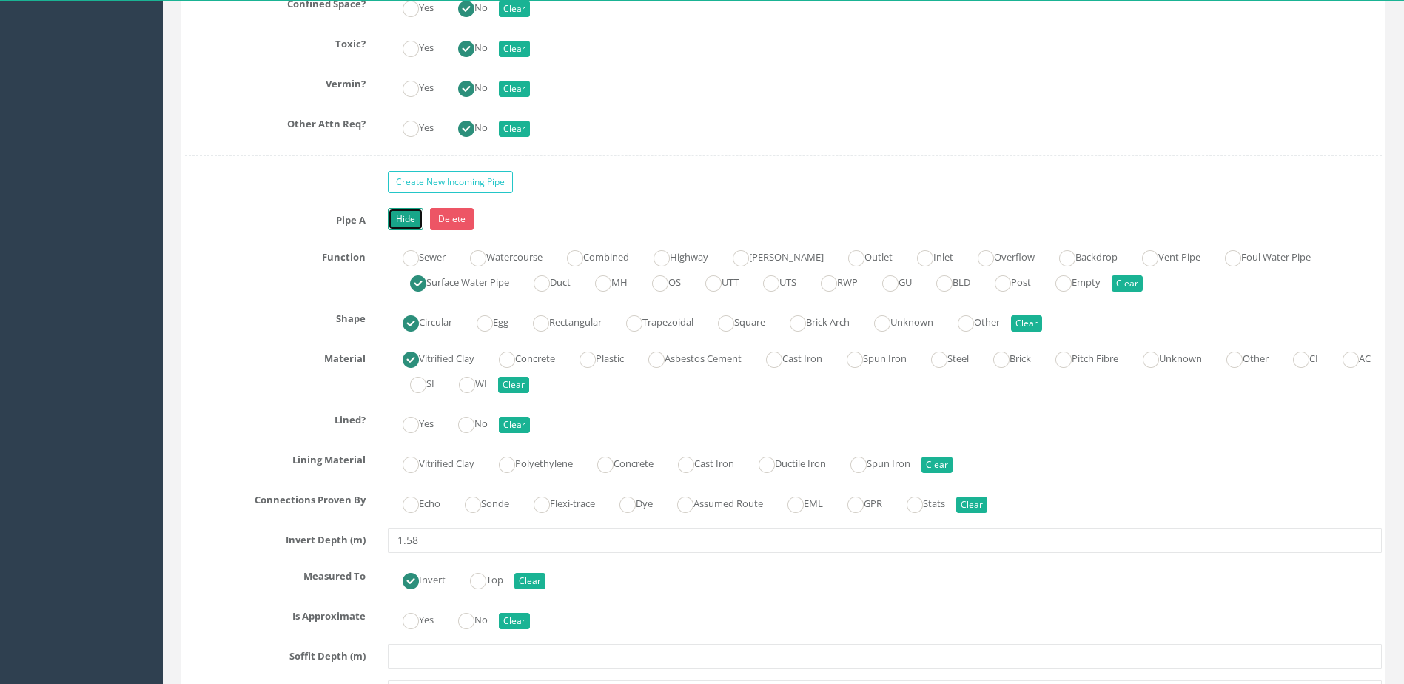
scroll to position [3850, 0]
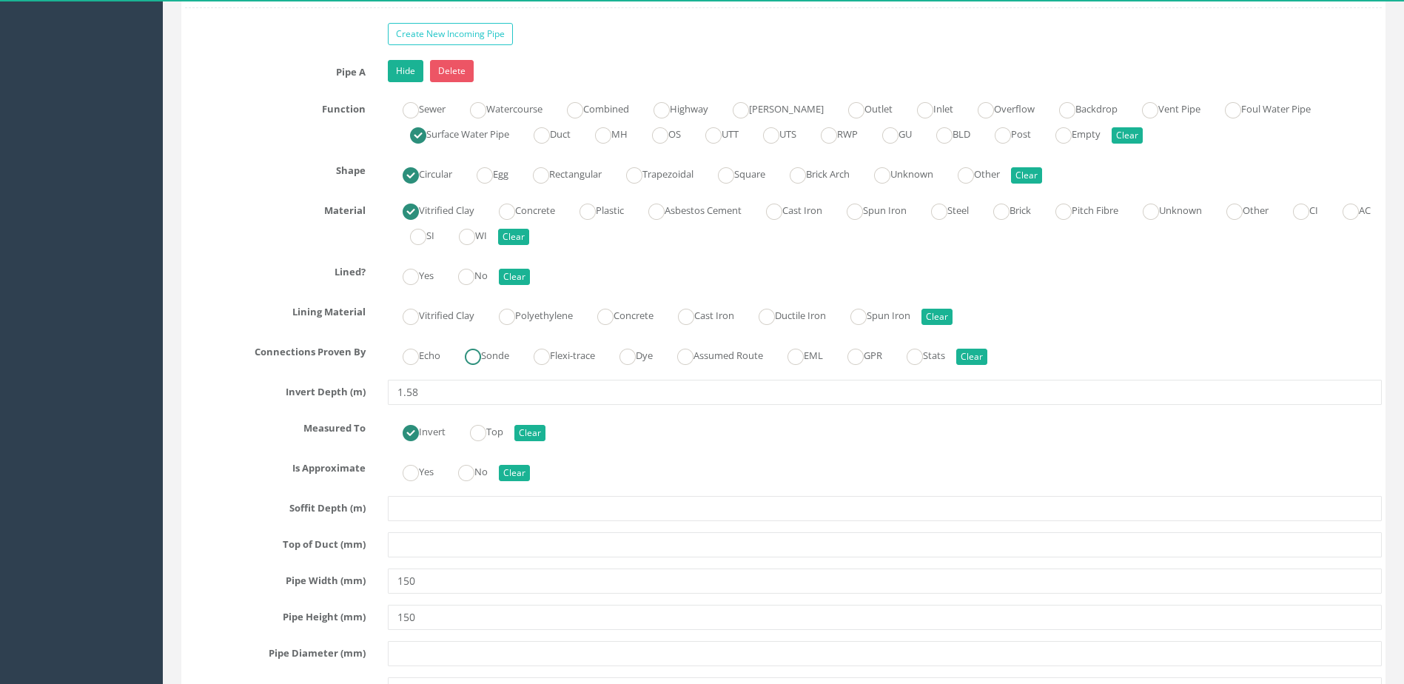
click at [497, 350] on label "Sonde" at bounding box center [479, 354] width 59 height 21
radio input "true"
drag, startPoint x: 473, startPoint y: 275, endPoint x: 476, endPoint y: 339, distance: 64.5
click at [473, 273] on ins at bounding box center [466, 277] width 16 height 16
radio input "true"
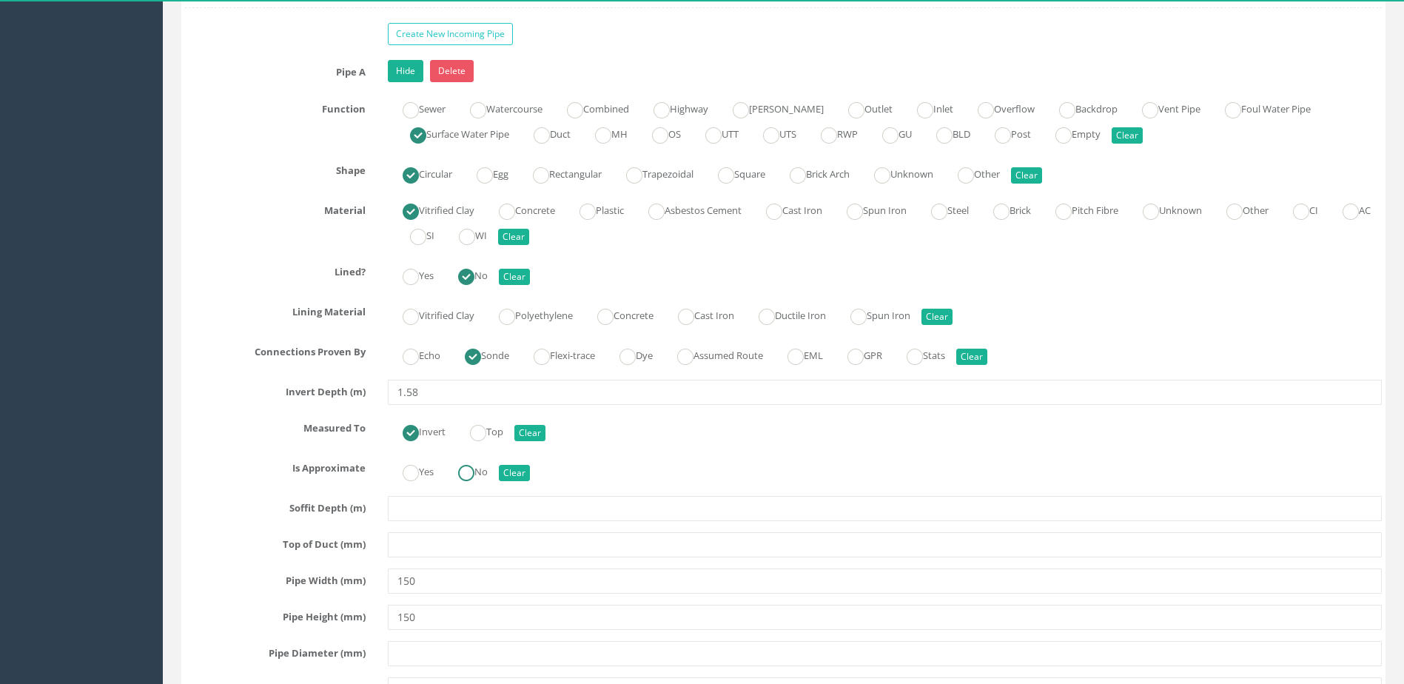
click at [465, 480] on ins at bounding box center [466, 473] width 16 height 16
radio input "true"
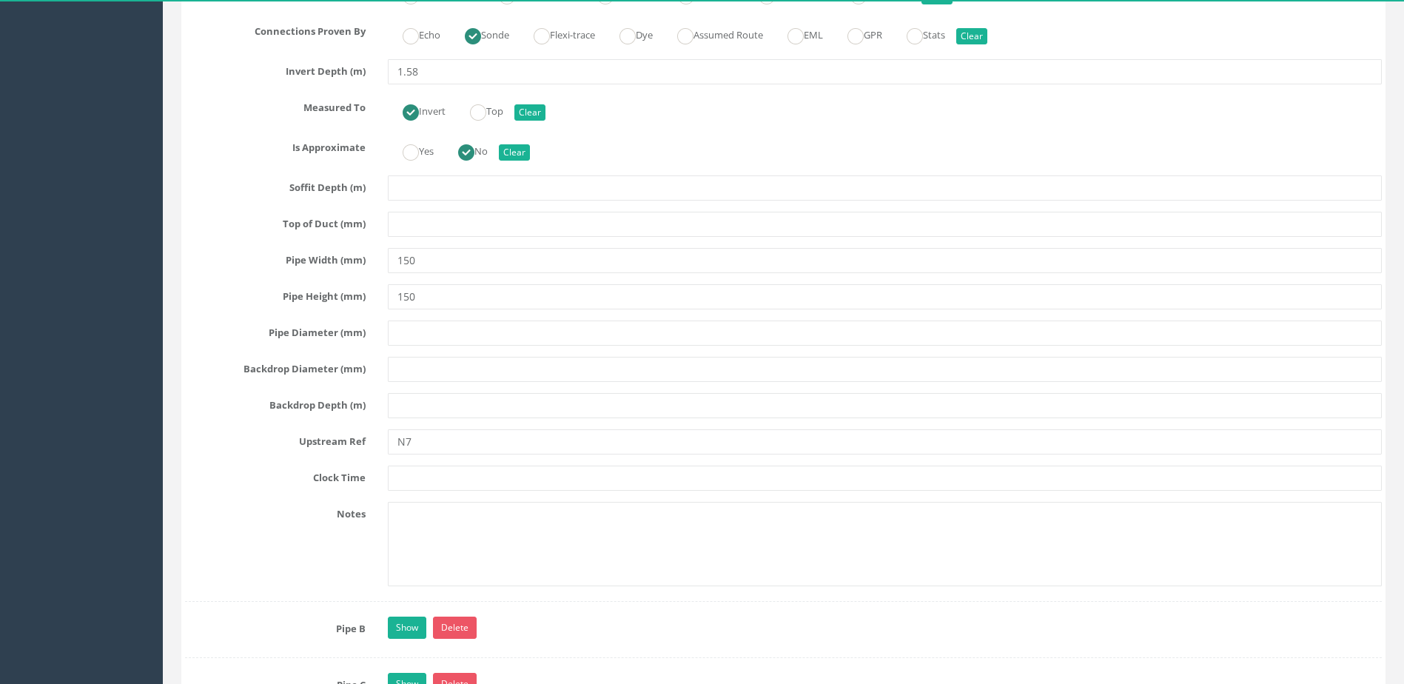
scroll to position [4294, 0]
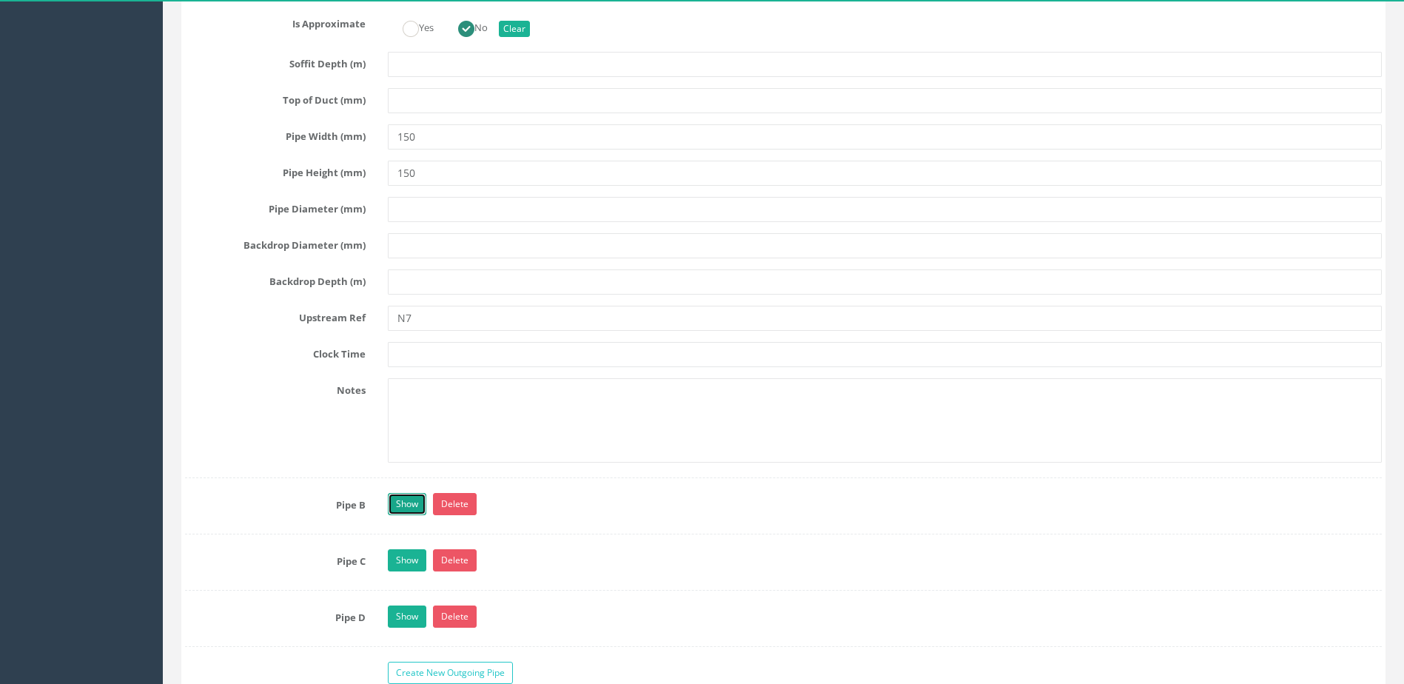
click at [396, 508] on link "Show" at bounding box center [407, 504] width 38 height 22
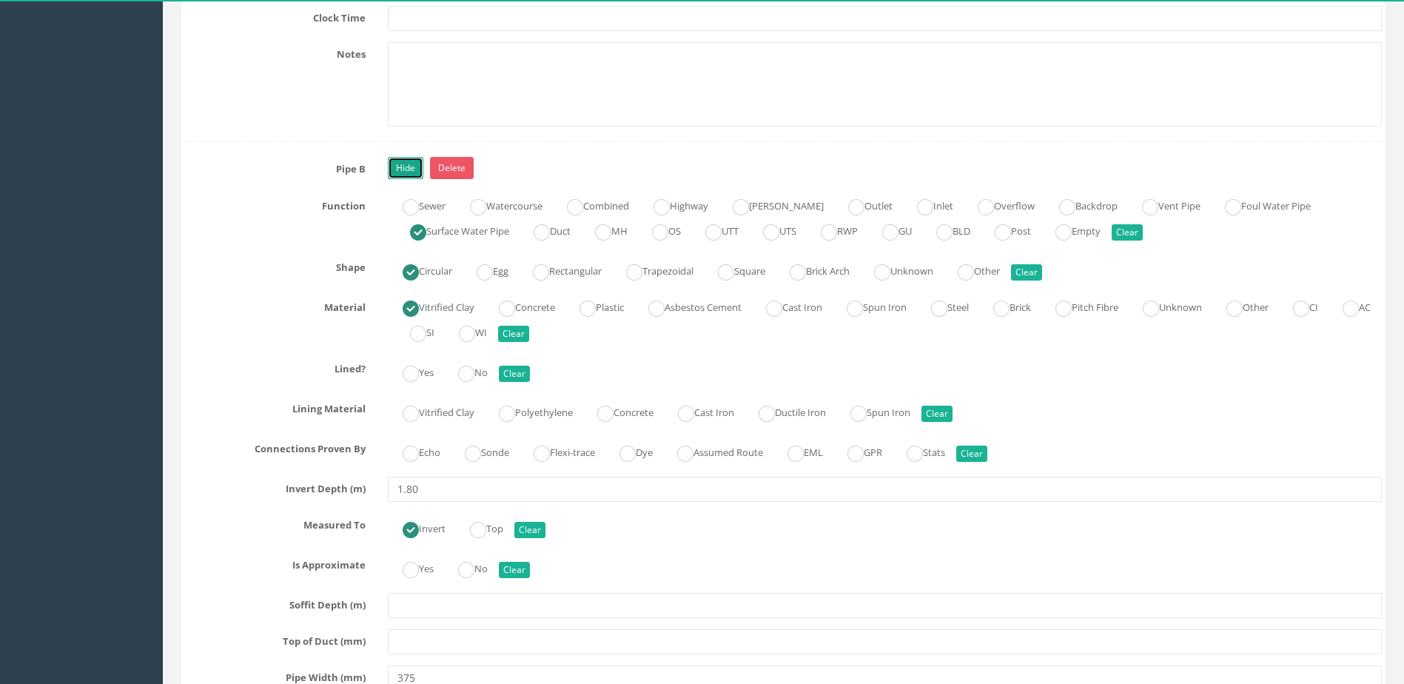
scroll to position [4738, 0]
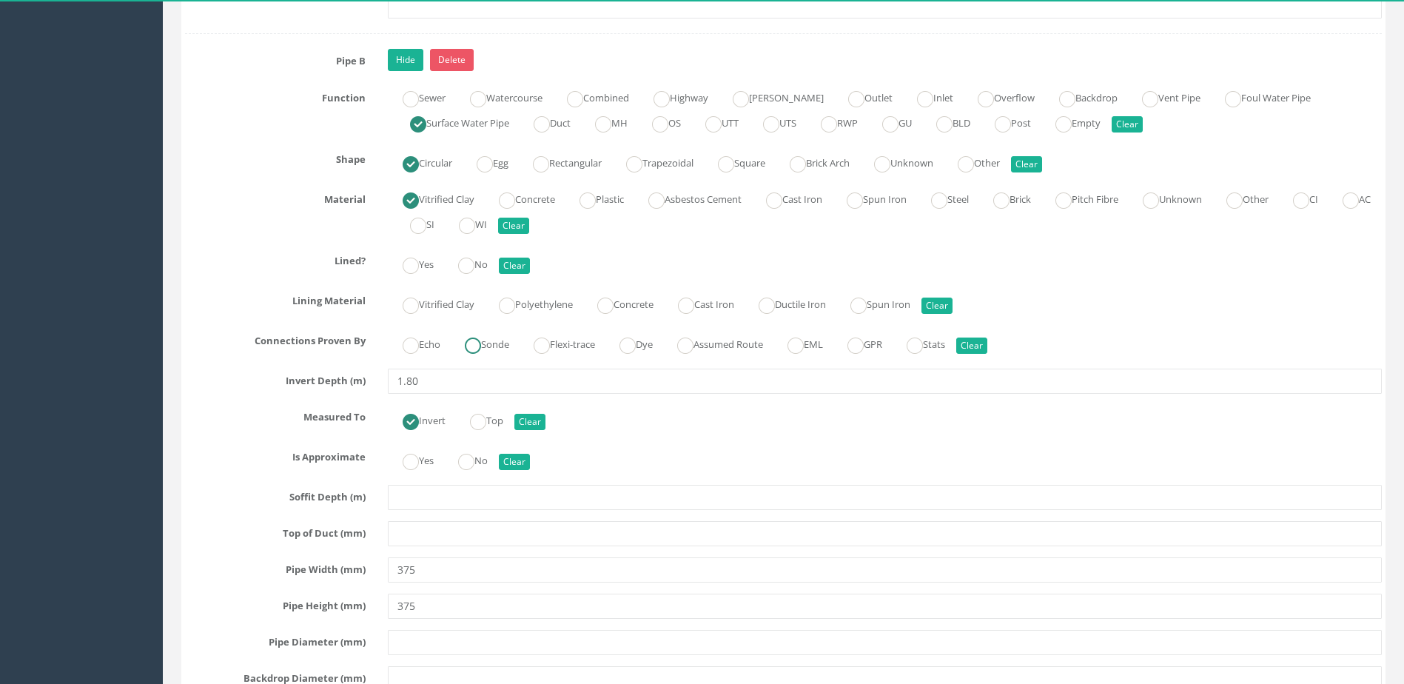
click at [473, 352] on div at bounding box center [473, 346] width 16 height 16
radio input "true"
click at [472, 266] on ins at bounding box center [466, 266] width 16 height 16
radio input "true"
click at [475, 457] on ins at bounding box center [466, 462] width 16 height 16
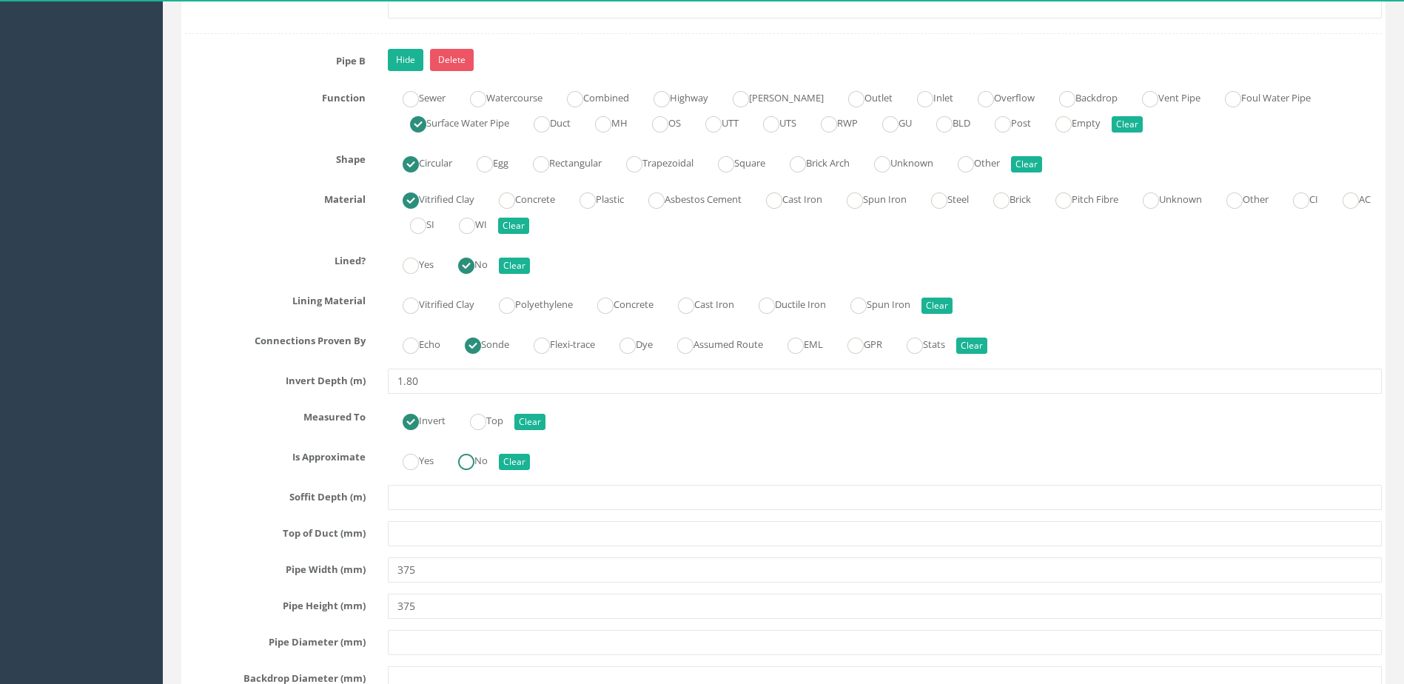
radio input "true"
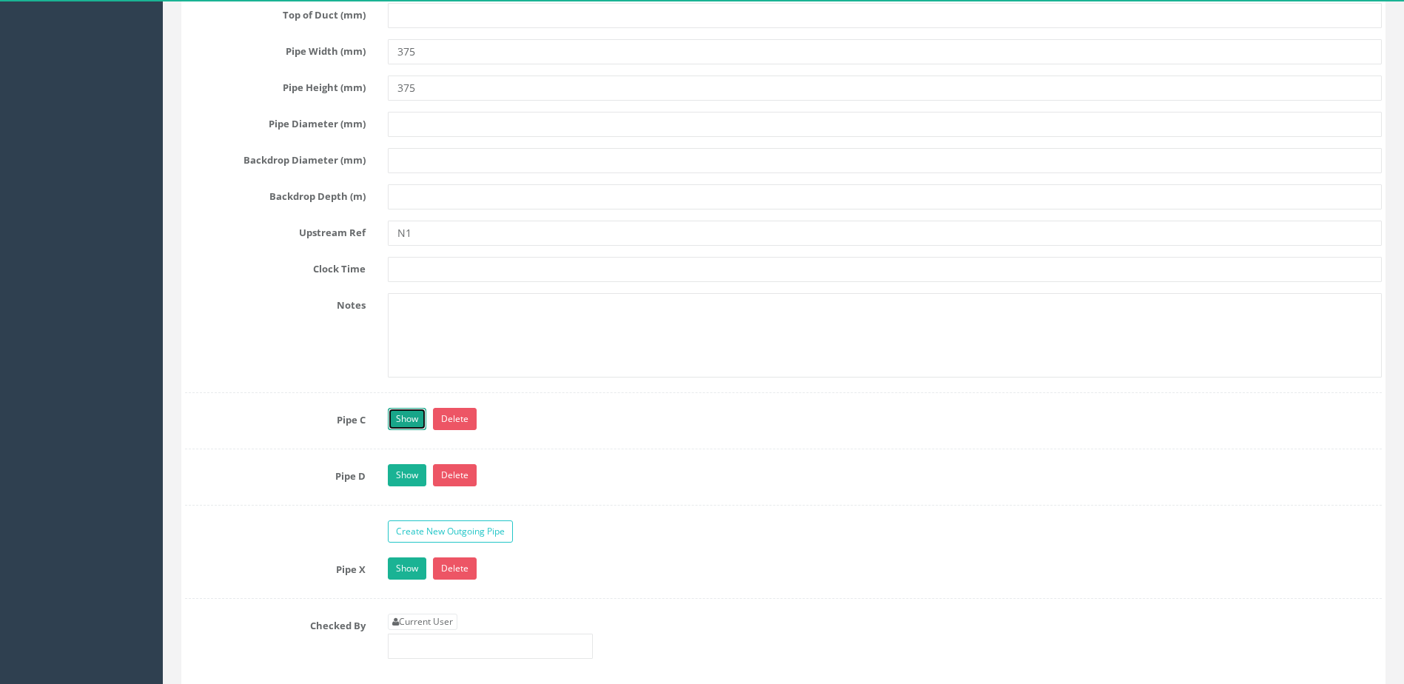
click at [400, 418] on link "Show" at bounding box center [407, 419] width 38 height 22
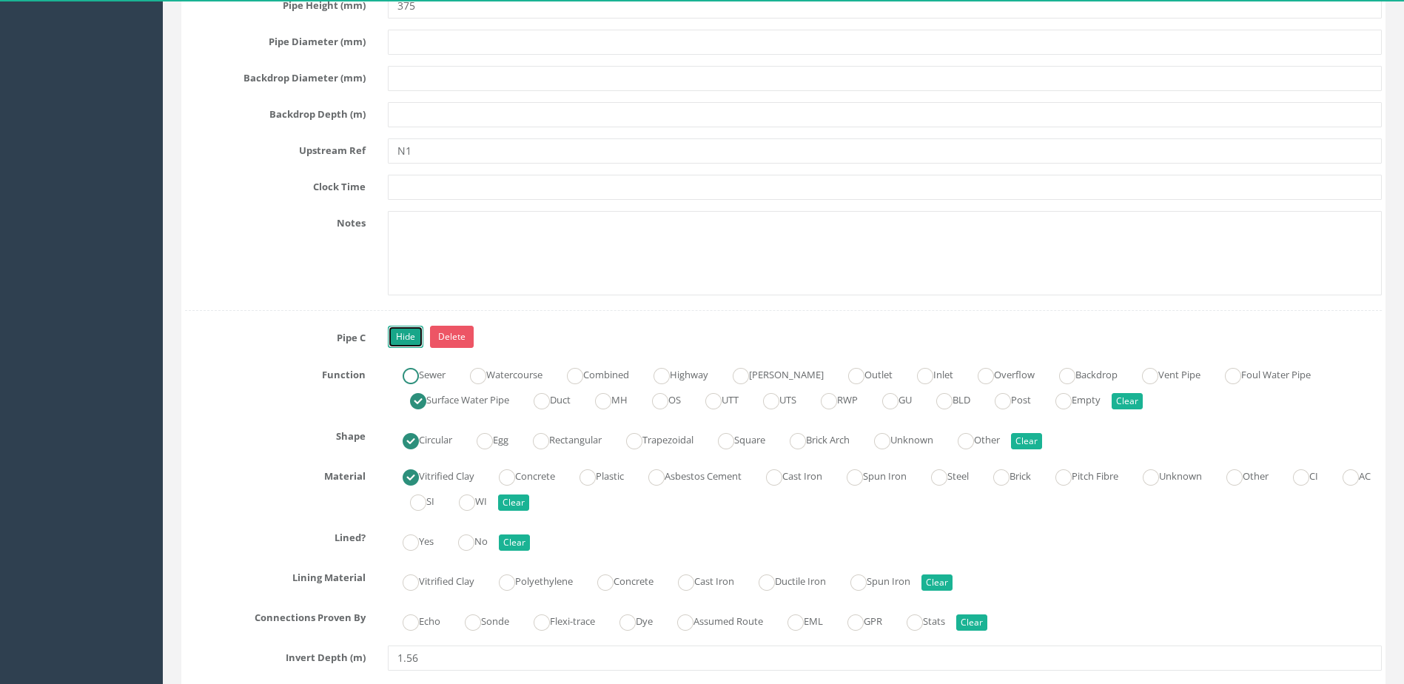
scroll to position [5478, 0]
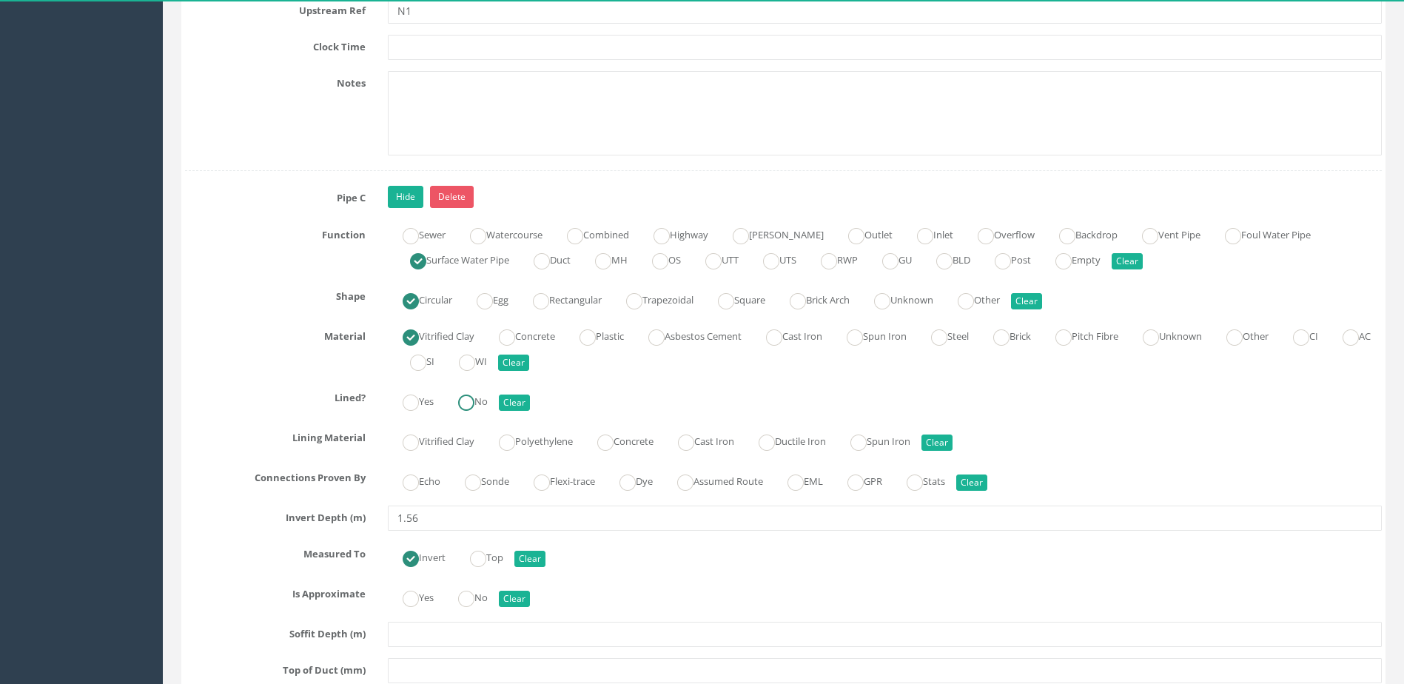
click at [479, 404] on label "No" at bounding box center [465, 399] width 44 height 21
radio input "true"
click at [481, 489] on ins at bounding box center [473, 483] width 16 height 16
radio input "true"
click at [472, 591] on ins at bounding box center [466, 599] width 16 height 16
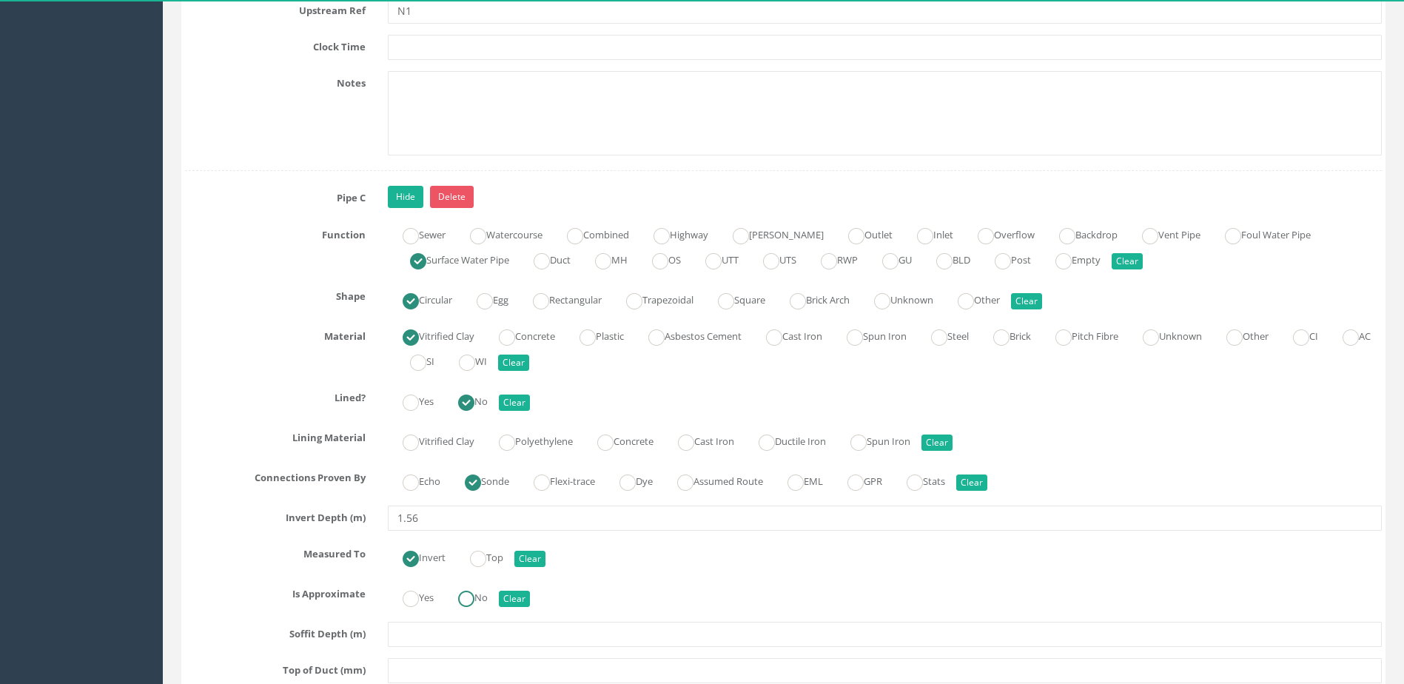
radio input "true"
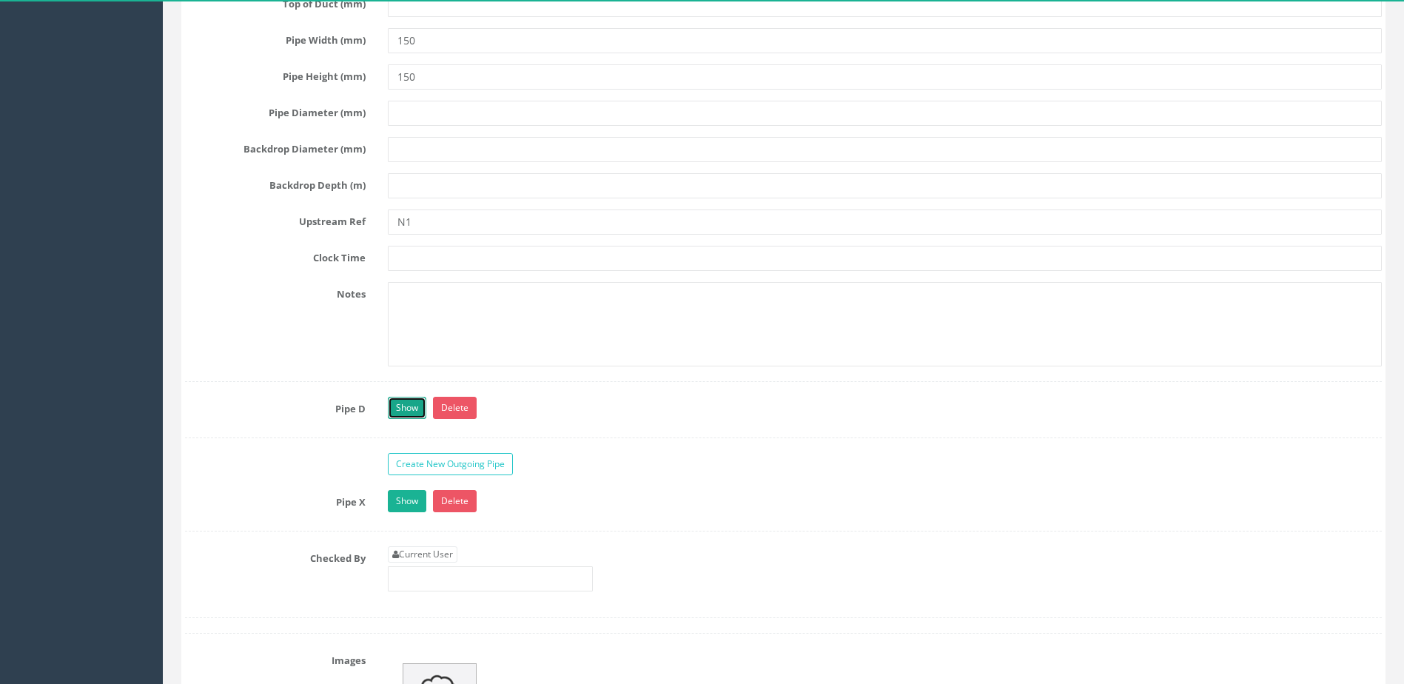
click at [398, 411] on link "Show" at bounding box center [407, 408] width 38 height 22
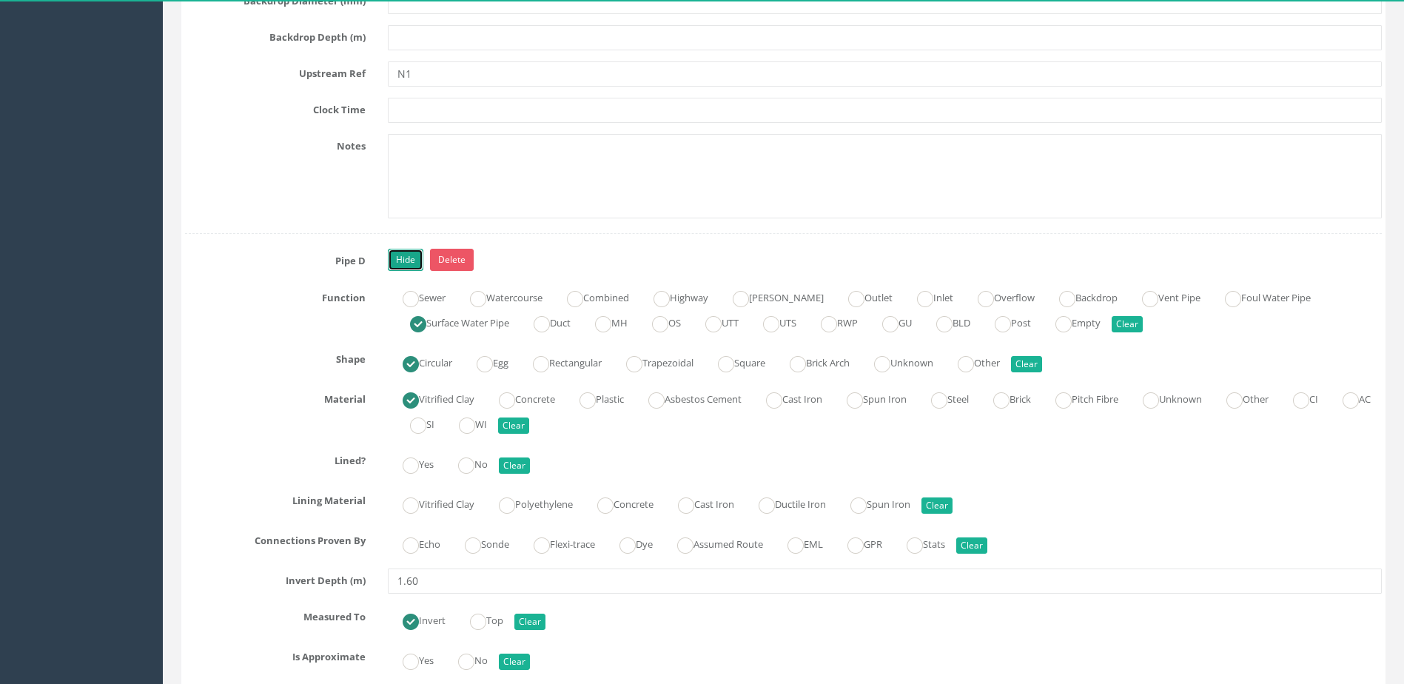
scroll to position [6515, 0]
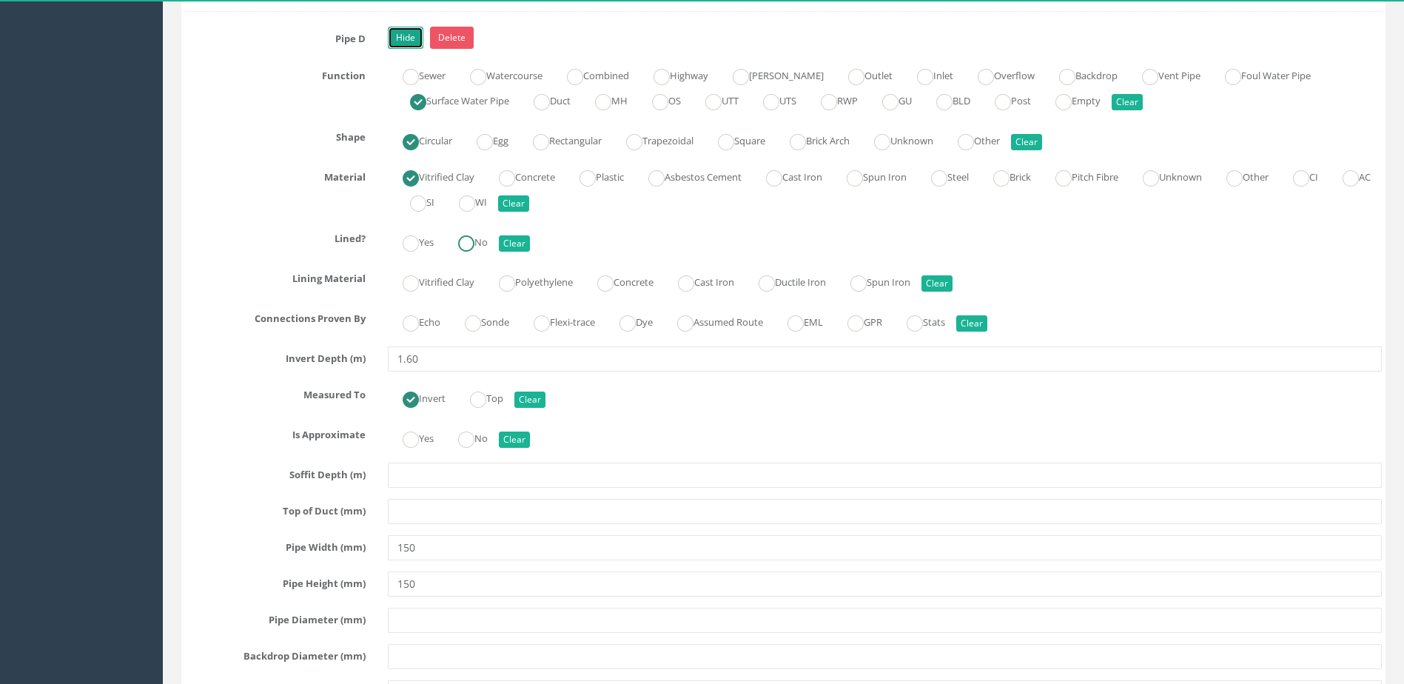
click at [475, 244] on ins at bounding box center [466, 243] width 16 height 16
radio input "true"
click at [481, 323] on ins at bounding box center [473, 323] width 16 height 16
radio input "true"
click at [475, 438] on ins at bounding box center [466, 440] width 16 height 16
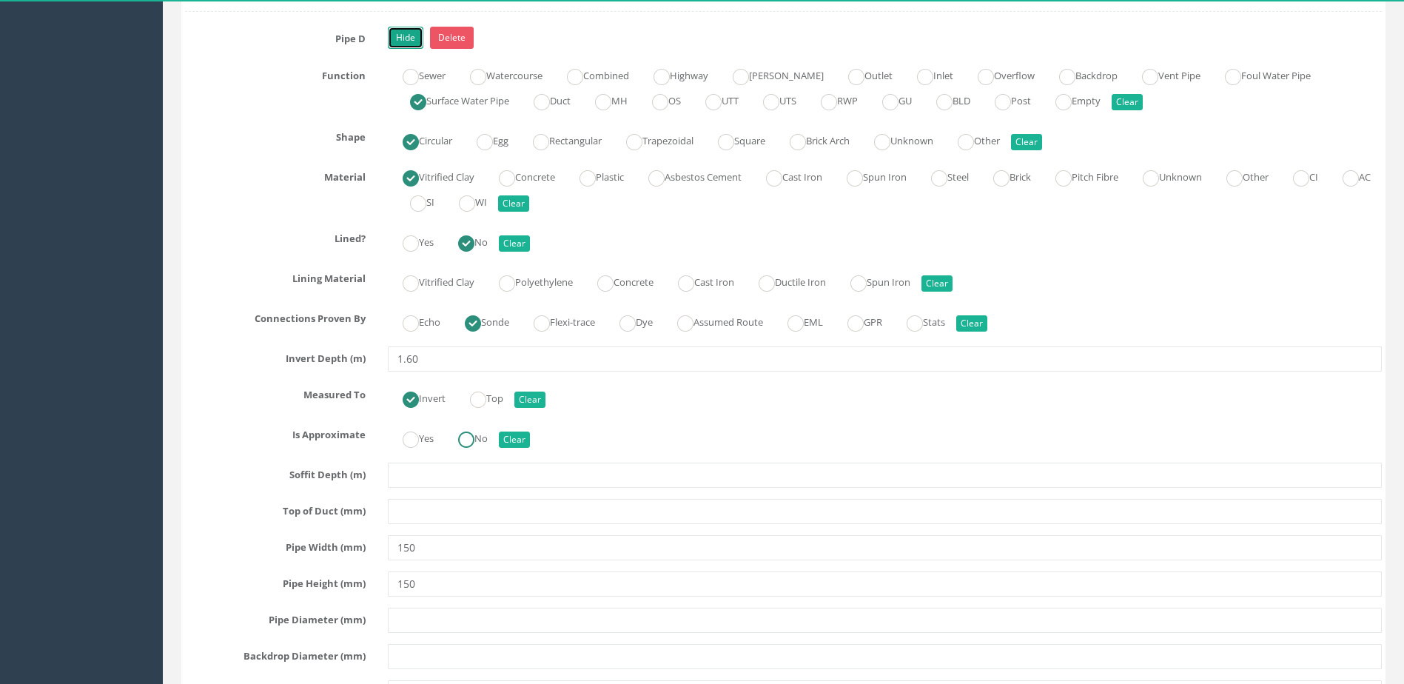
radio input "true"
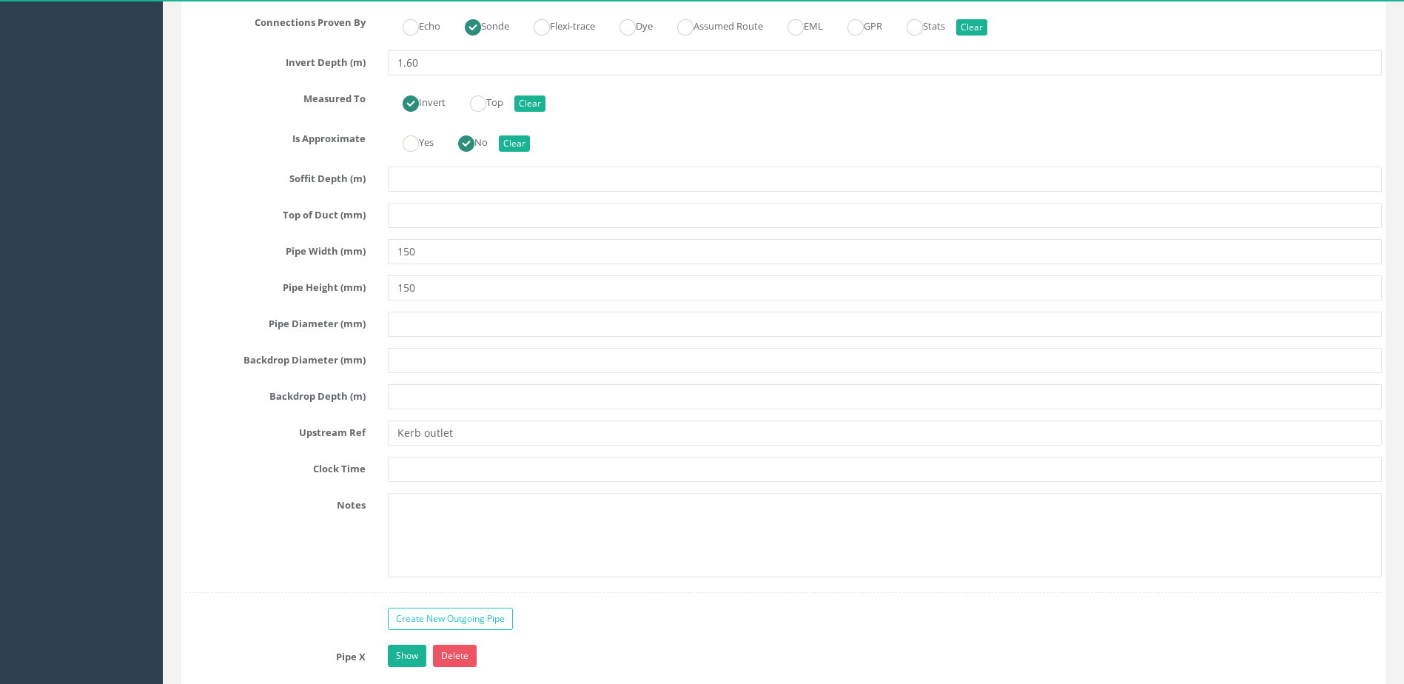
scroll to position [7033, 0]
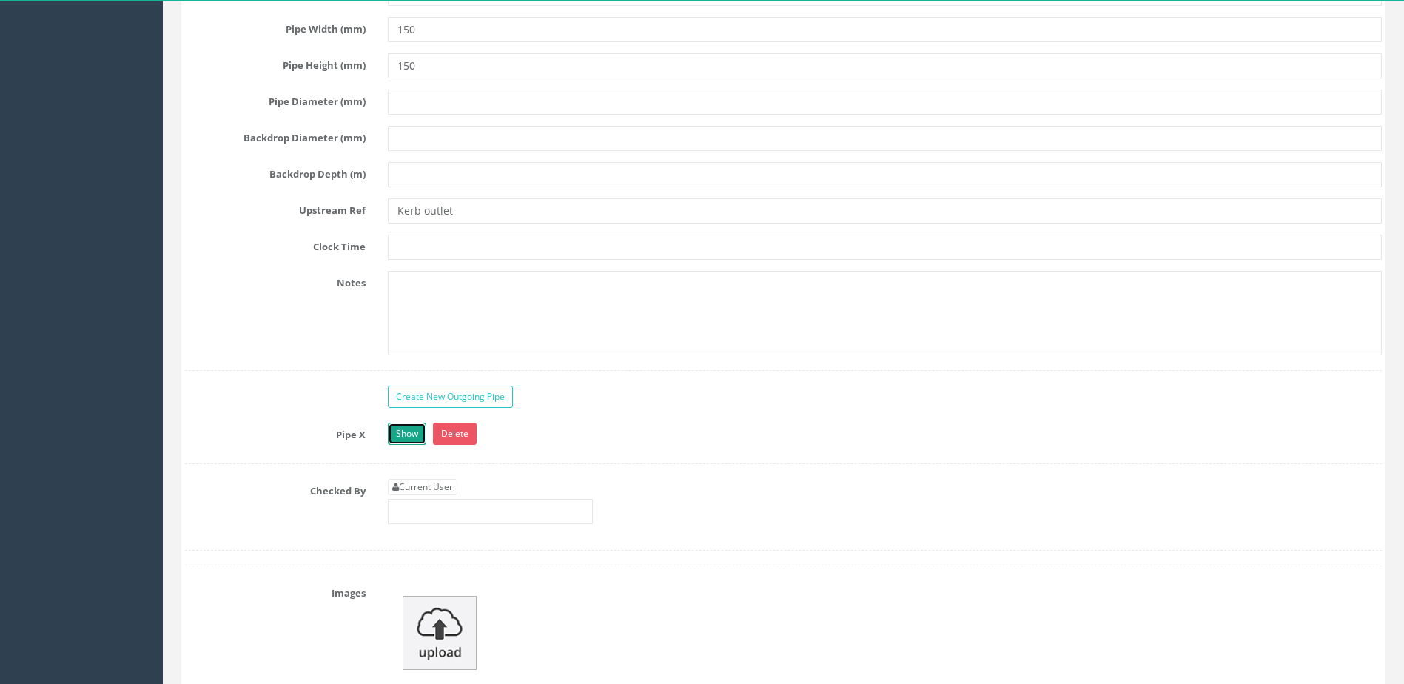
click at [404, 438] on link "Show" at bounding box center [407, 434] width 38 height 22
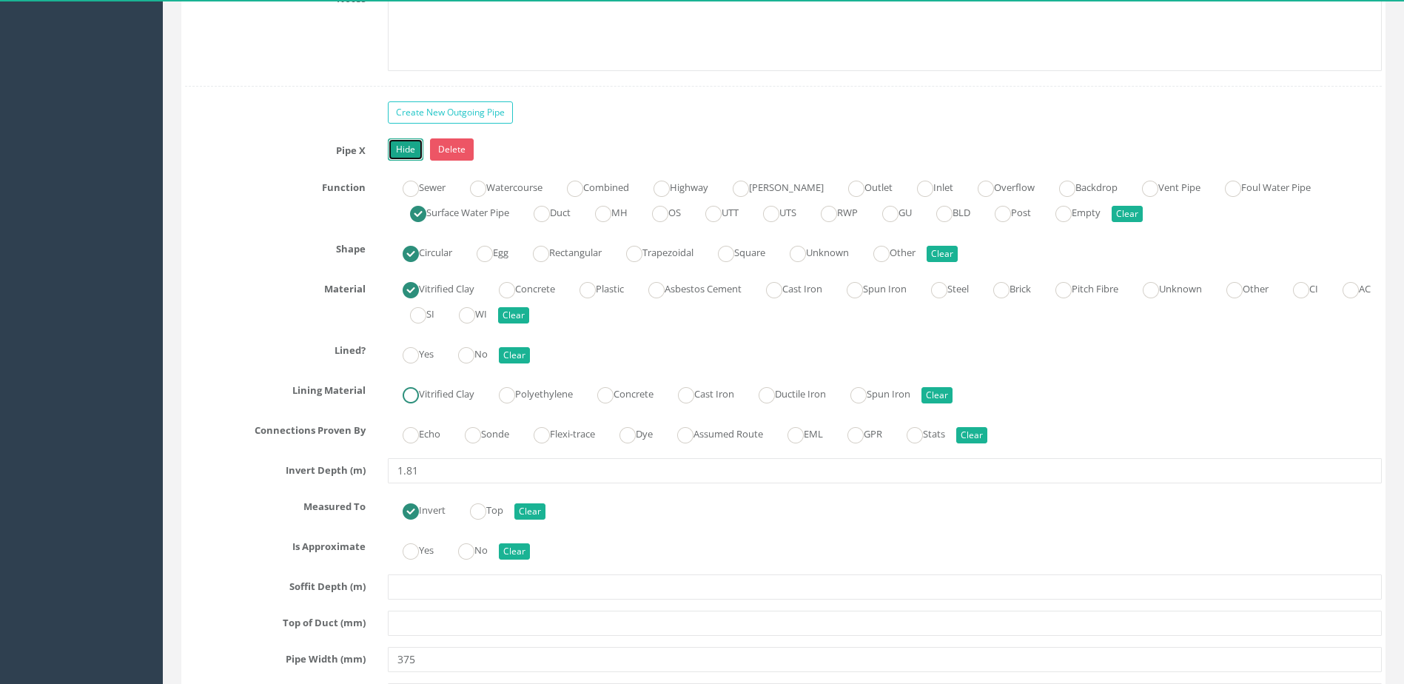
scroll to position [7403, 0]
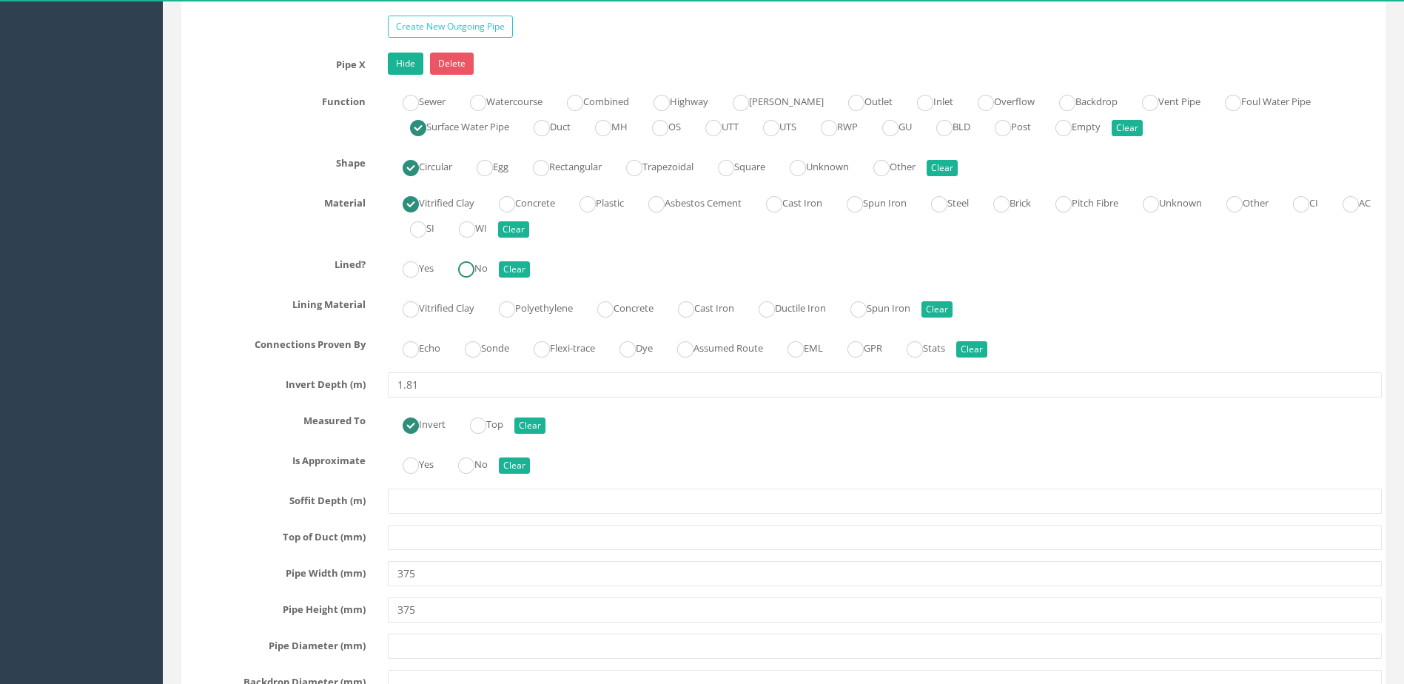
click at [483, 265] on label "No" at bounding box center [465, 266] width 44 height 21
radio input "true"
click at [486, 349] on label "Sonde" at bounding box center [479, 346] width 59 height 21
radio input "true"
click at [457, 471] on label "No" at bounding box center [465, 462] width 44 height 21
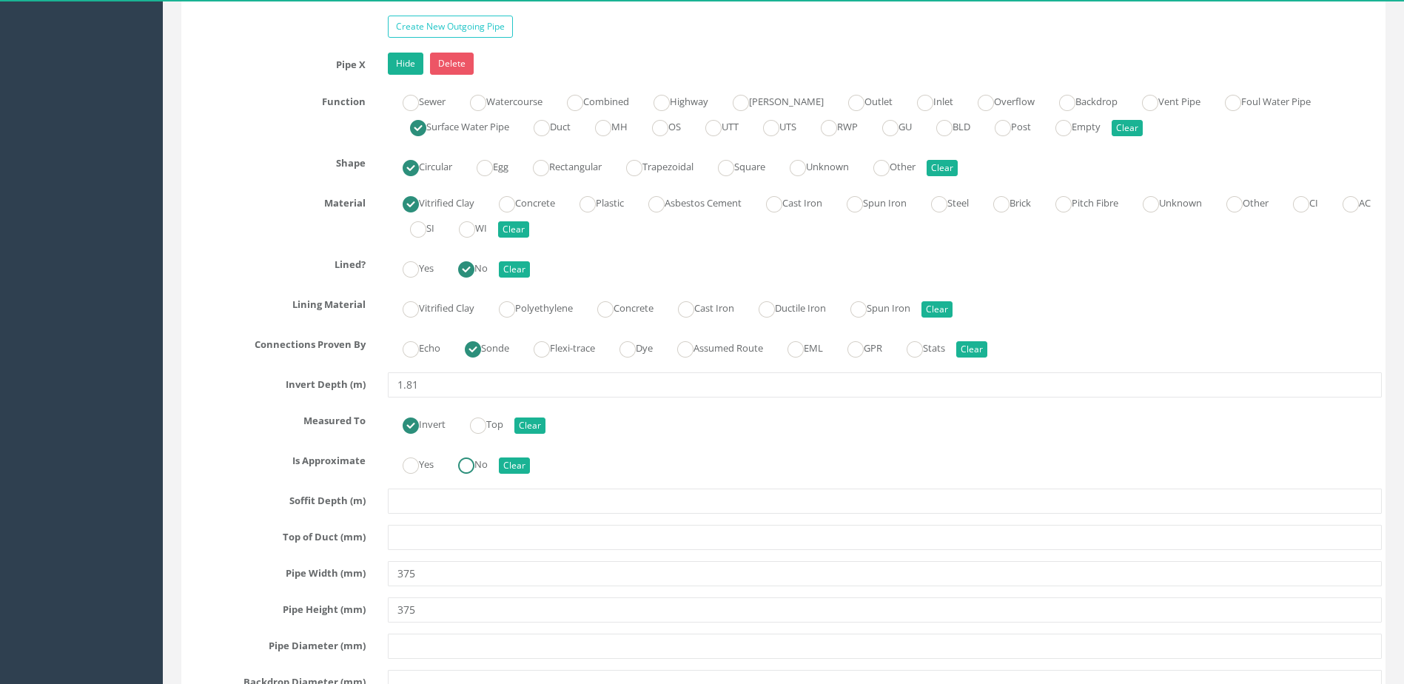
radio input "true"
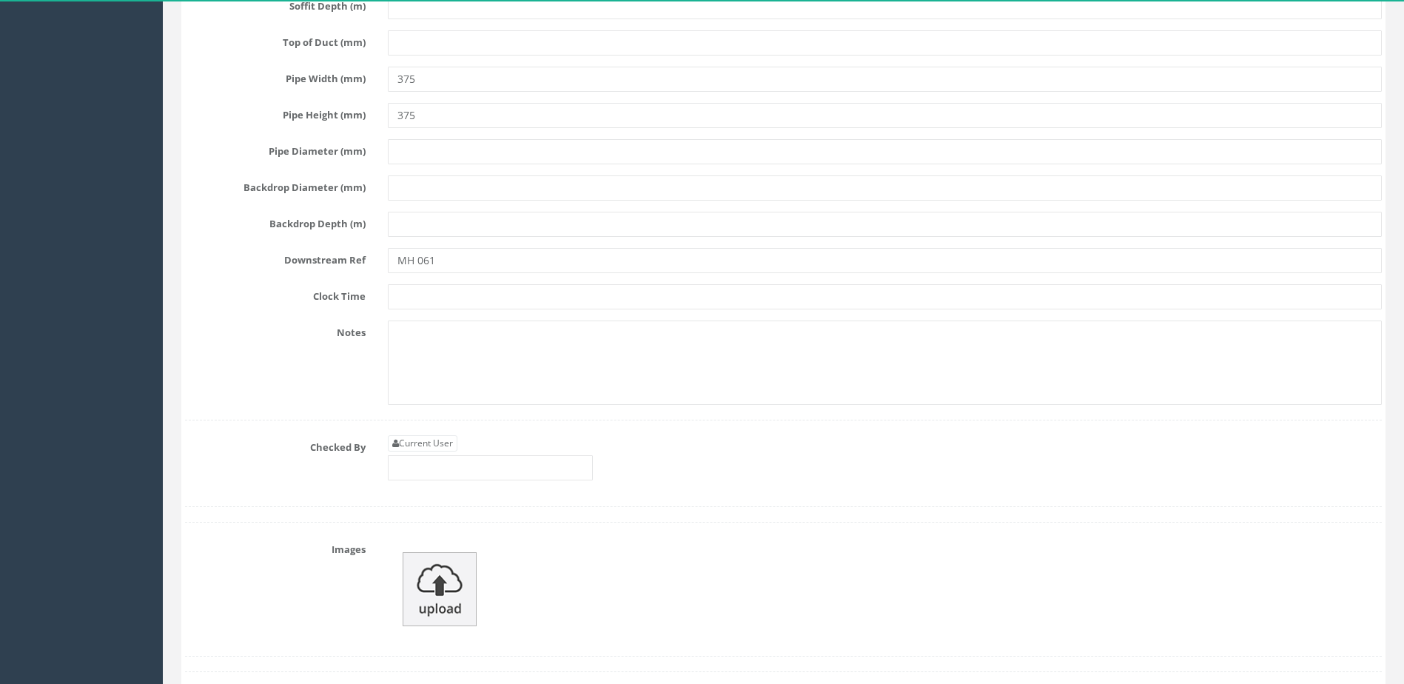
scroll to position [7921, 0]
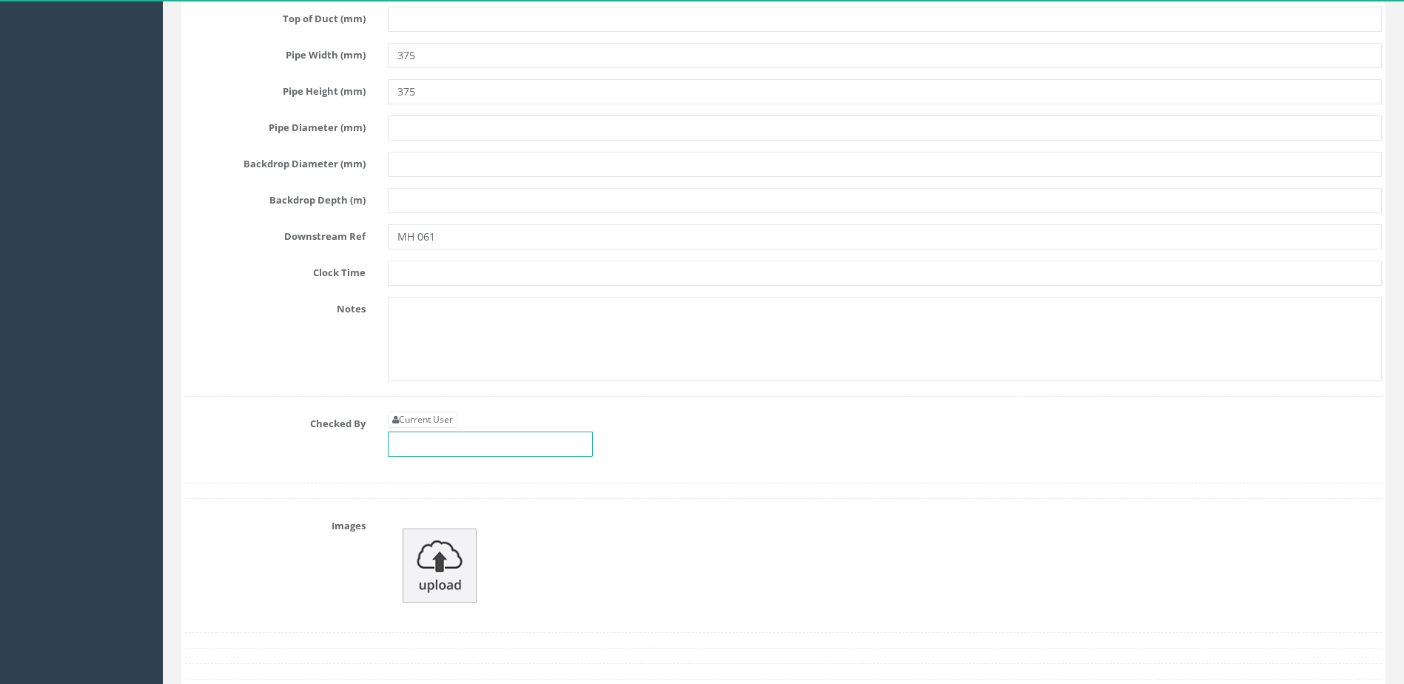
click at [470, 450] on input "text" at bounding box center [490, 444] width 205 height 25
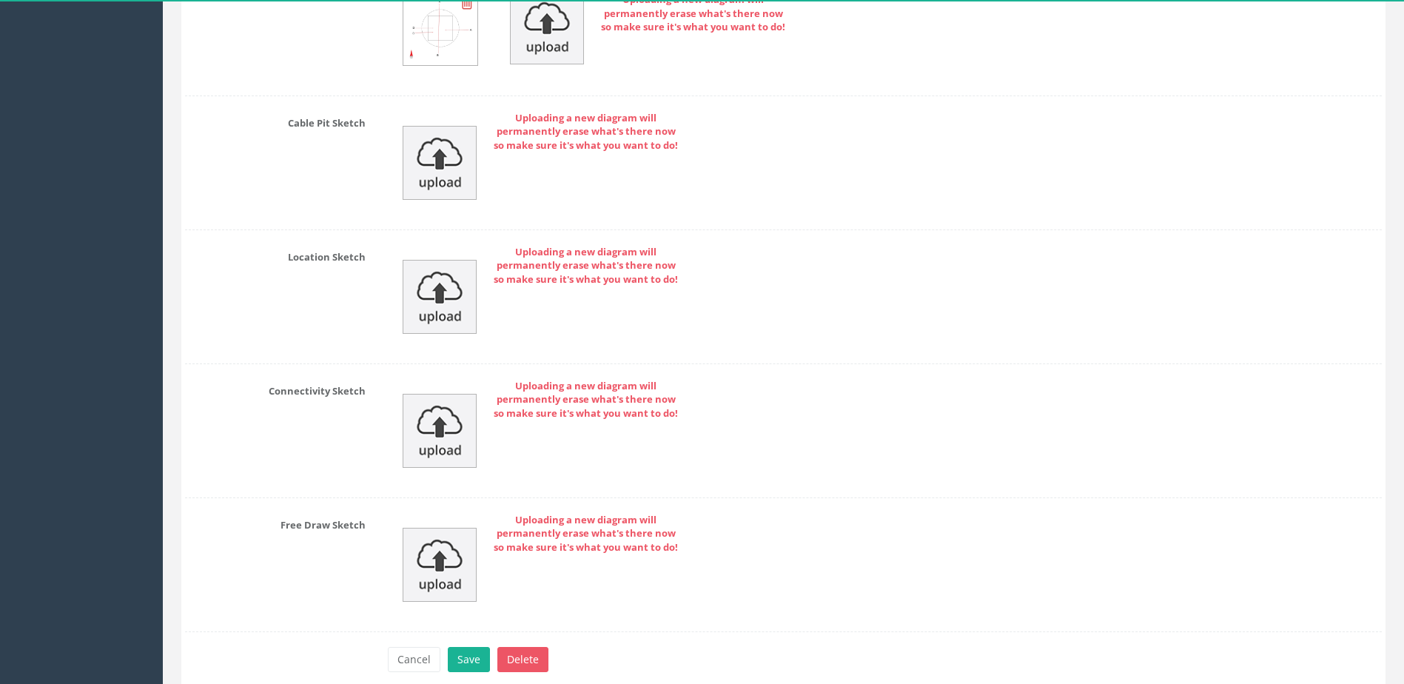
scroll to position [8862, 0]
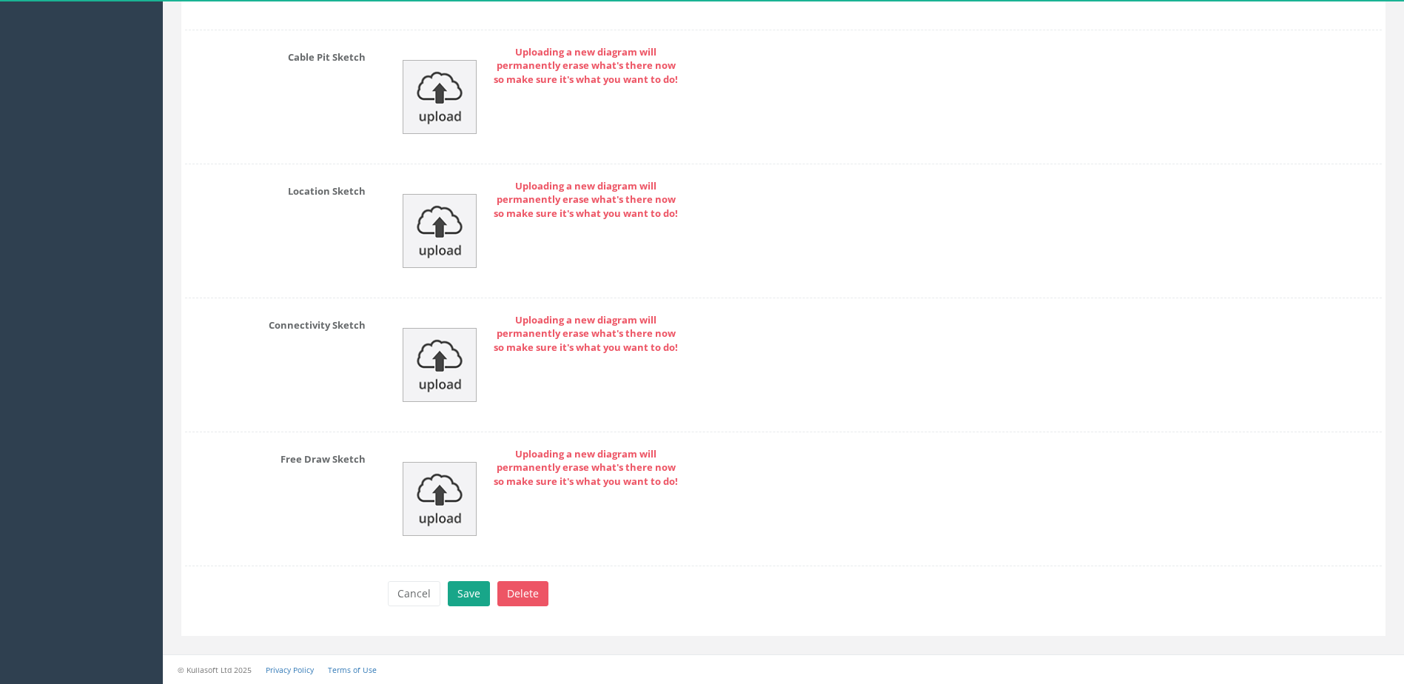
type input "MP"
click at [477, 597] on button "Save" at bounding box center [469, 593] width 42 height 25
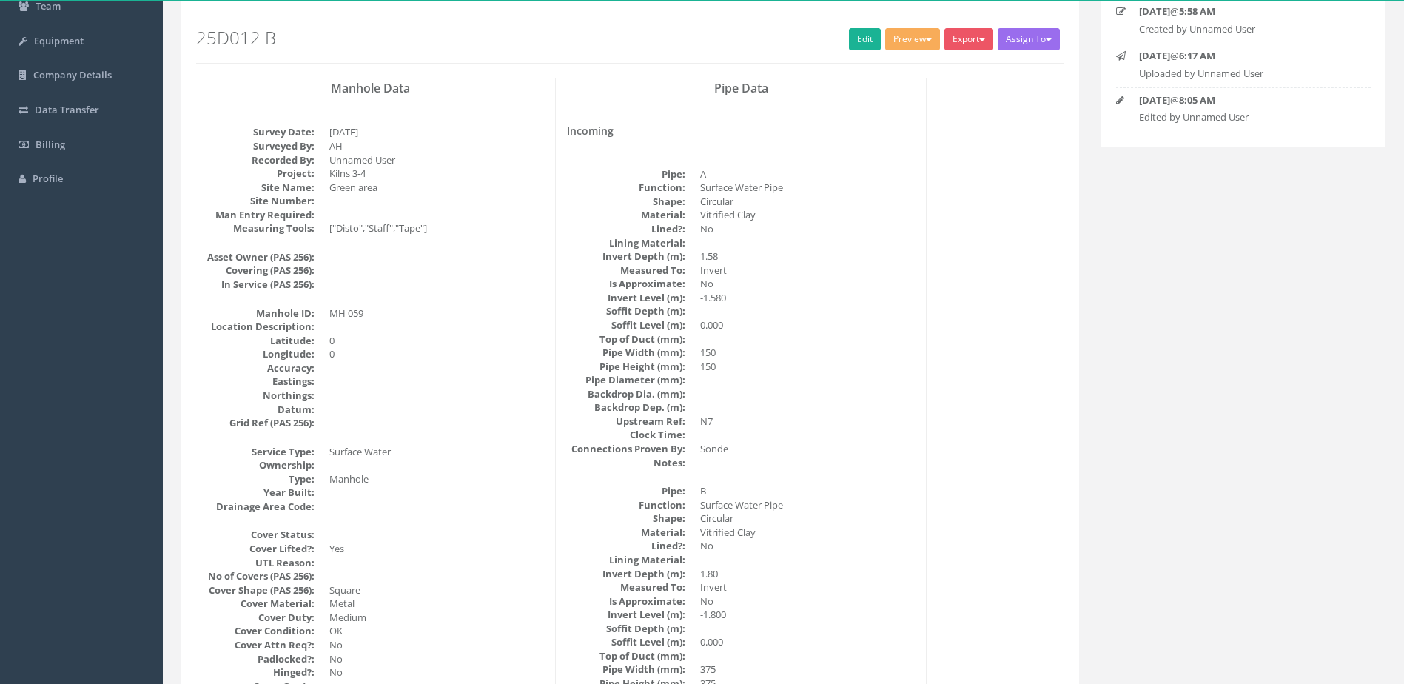
scroll to position [0, 0]
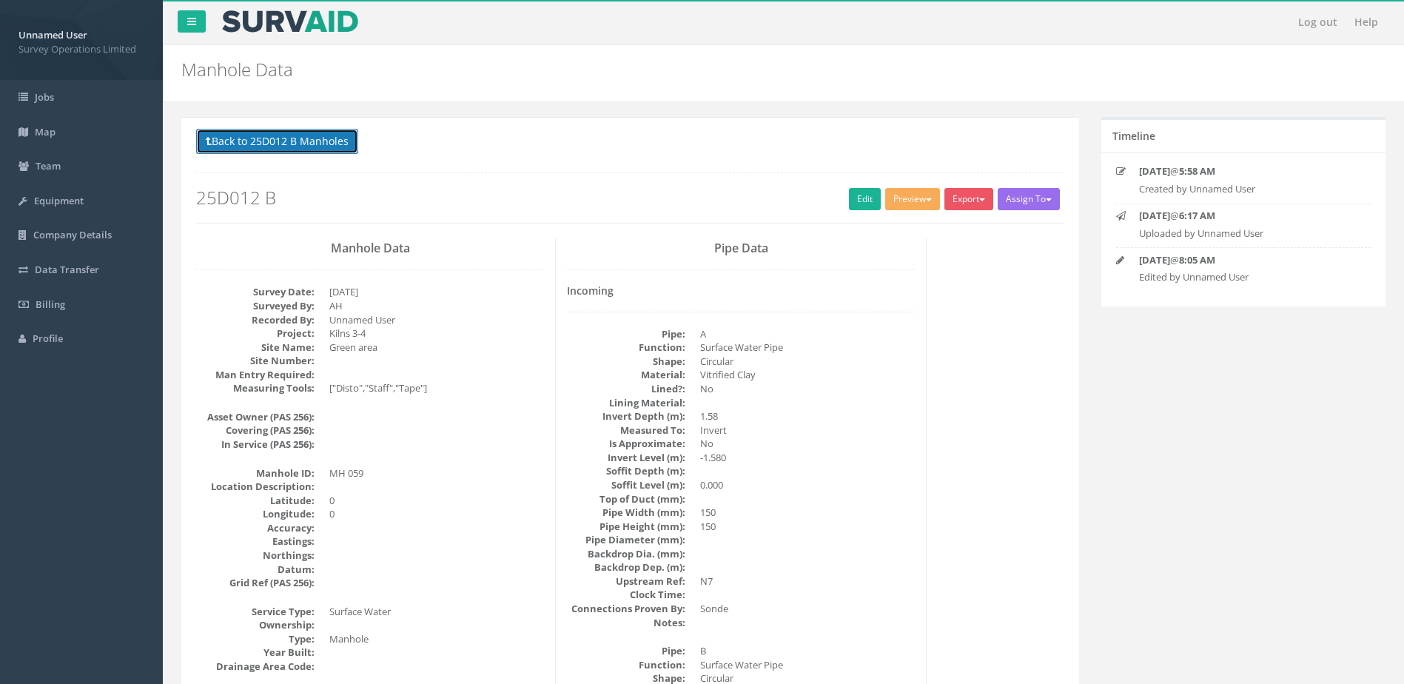
click at [296, 141] on button "Back to 25D012 B Manholes" at bounding box center [277, 141] width 162 height 25
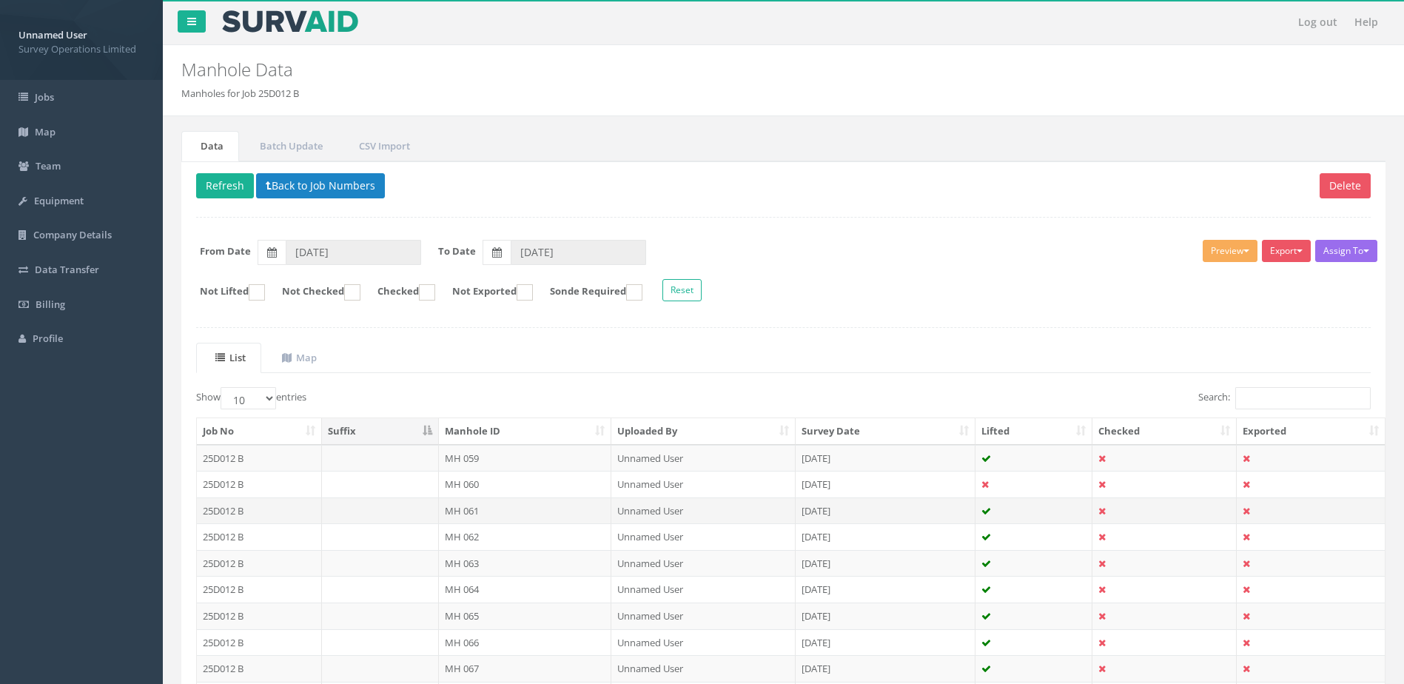
click at [484, 513] on td "MH 061" at bounding box center [525, 510] width 173 height 27
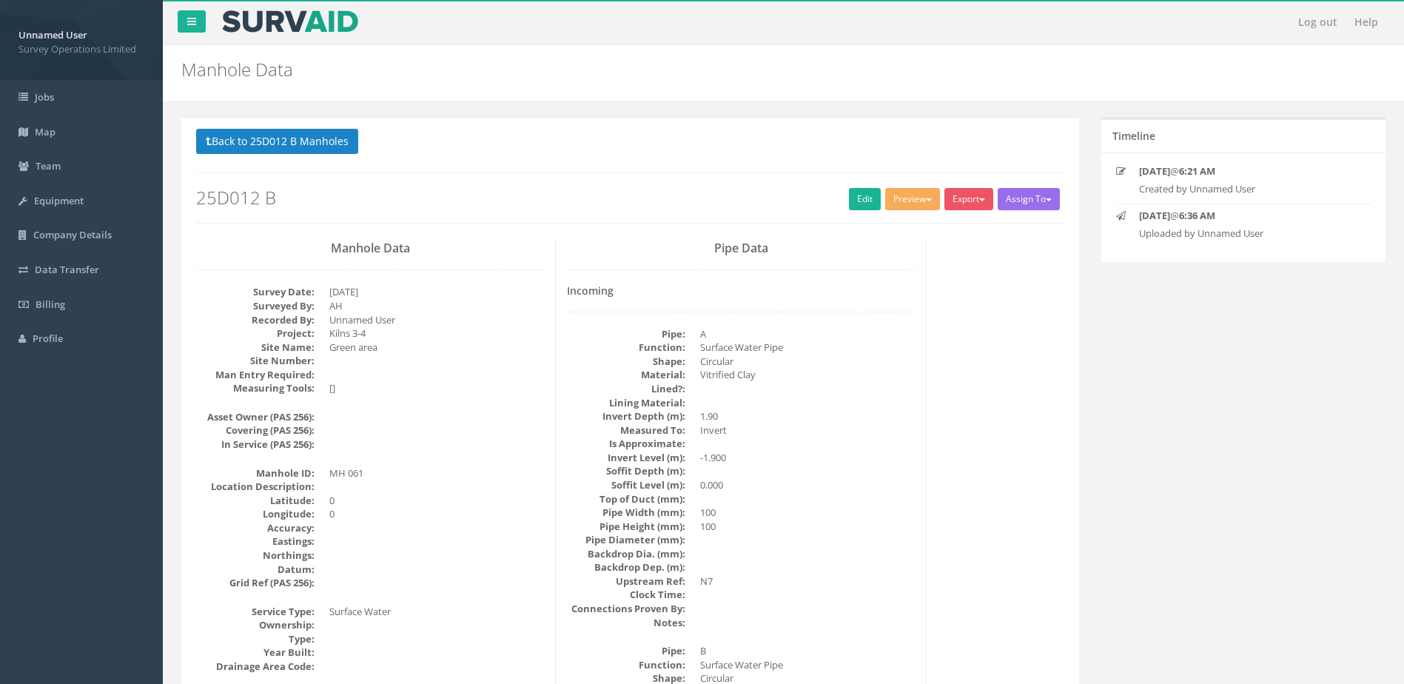
click at [864, 186] on div "Back to 25D012 B Manholes Back to Map Assign To No Companies Added Export Surve…" at bounding box center [630, 176] width 868 height 94
click at [860, 203] on link "Edit" at bounding box center [865, 199] width 32 height 22
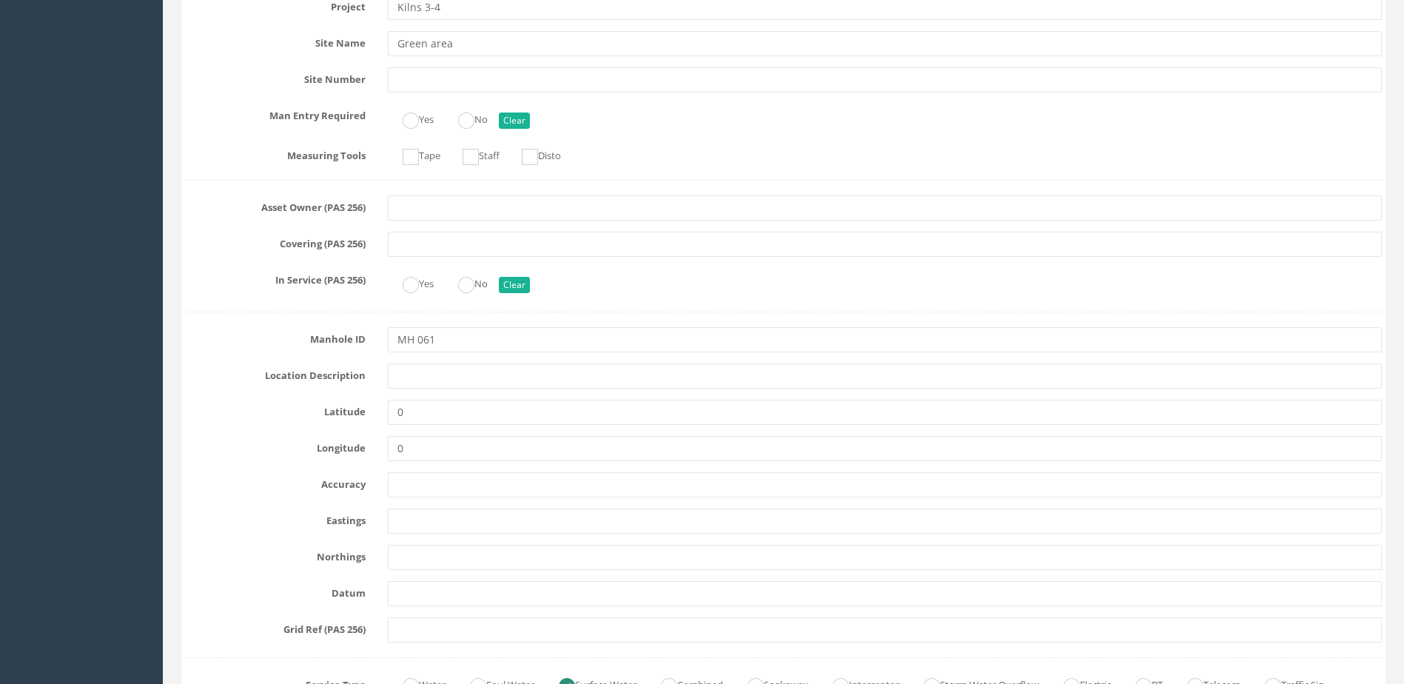
scroll to position [296, 0]
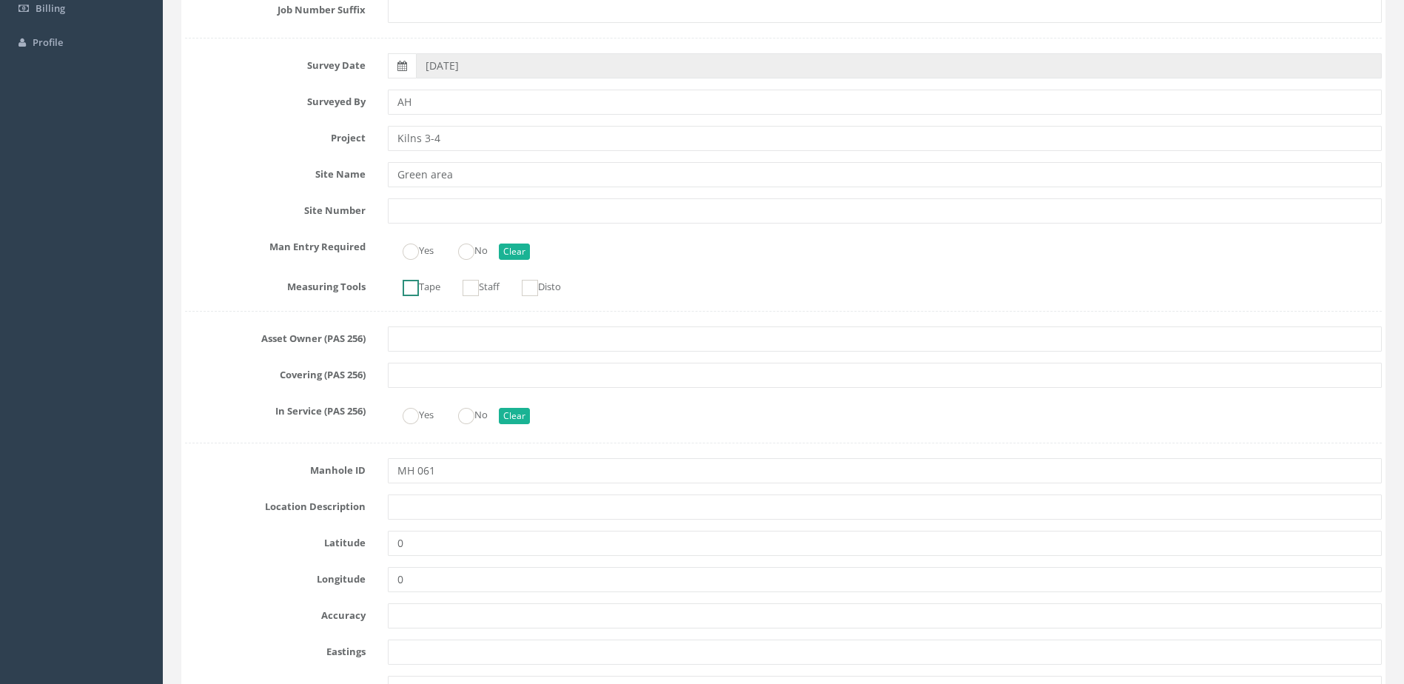
click at [418, 295] on ins at bounding box center [411, 288] width 16 height 16
checkbox input "true"
click at [469, 292] on ins at bounding box center [471, 288] width 16 height 16
checkbox input "true"
click at [528, 290] on ins at bounding box center [530, 288] width 16 height 16
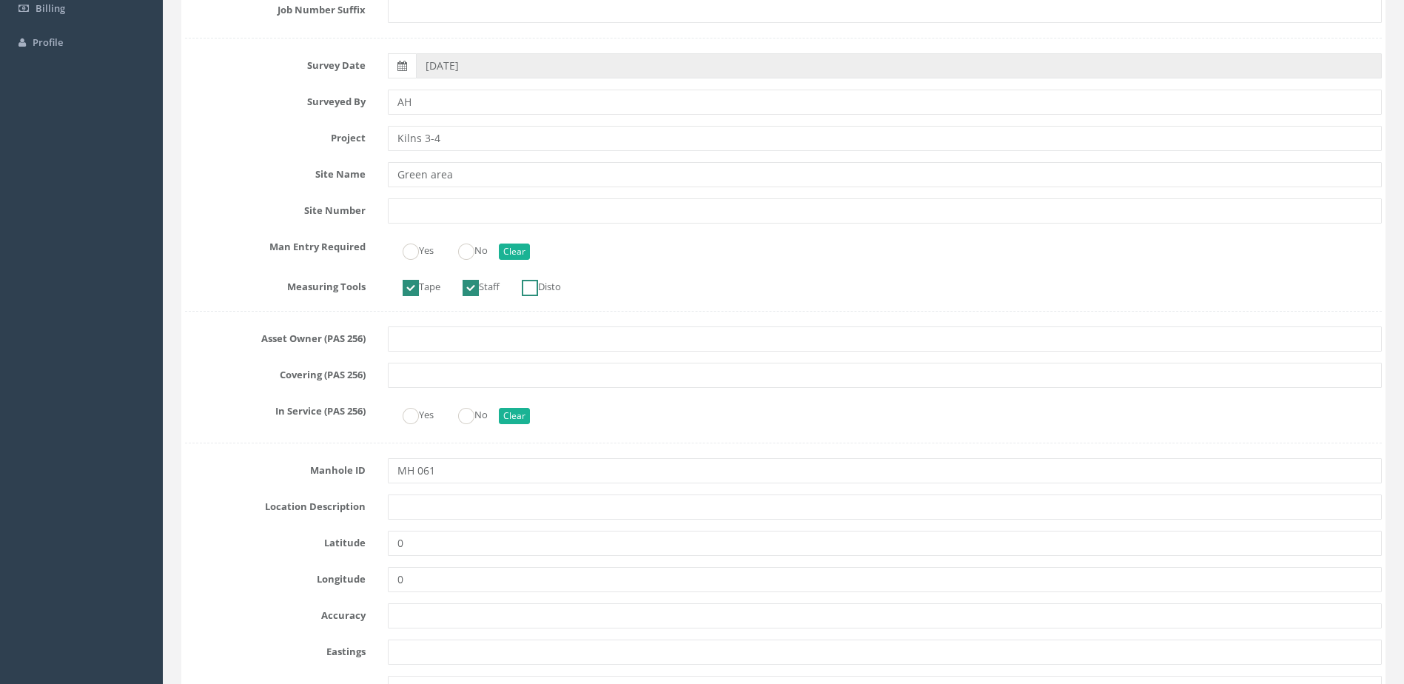
checkbox input "true"
click at [483, 249] on label "No" at bounding box center [465, 248] width 44 height 21
radio input "true"
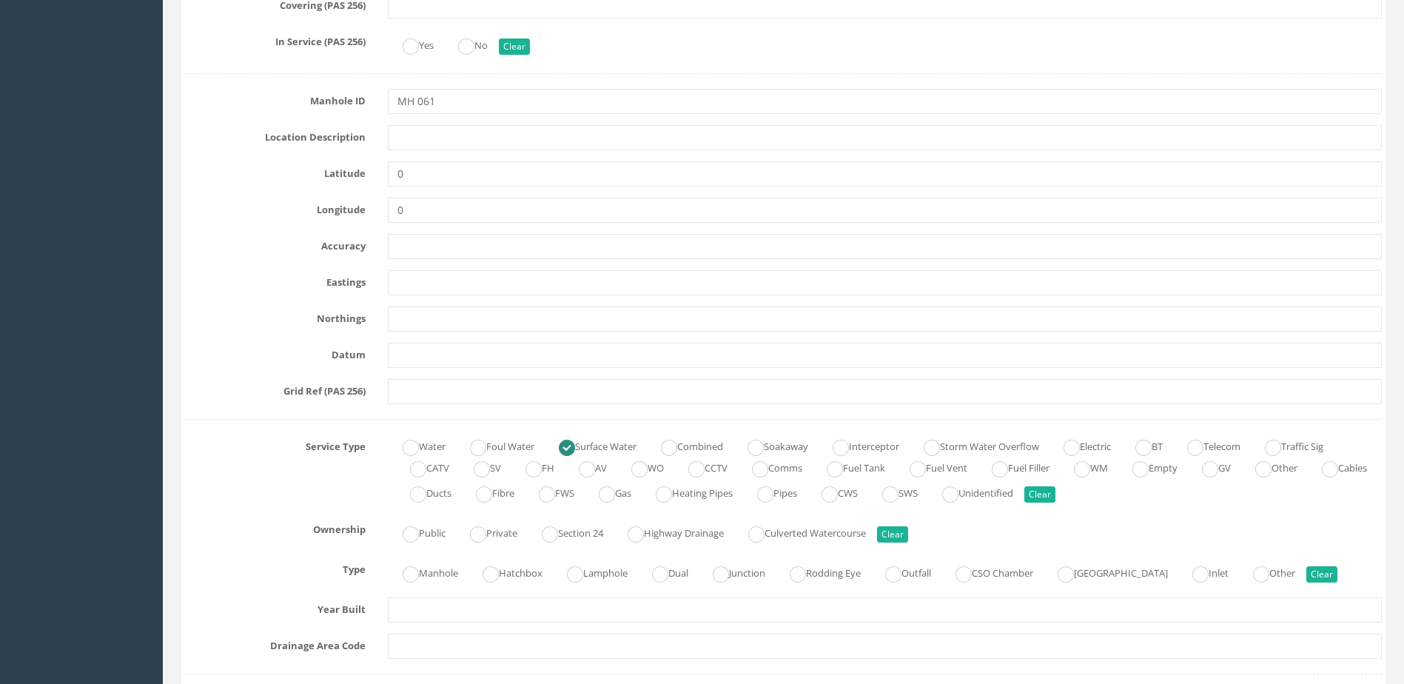
scroll to position [666, 0]
click at [418, 570] on ins at bounding box center [411, 574] width 16 height 16
radio input "true"
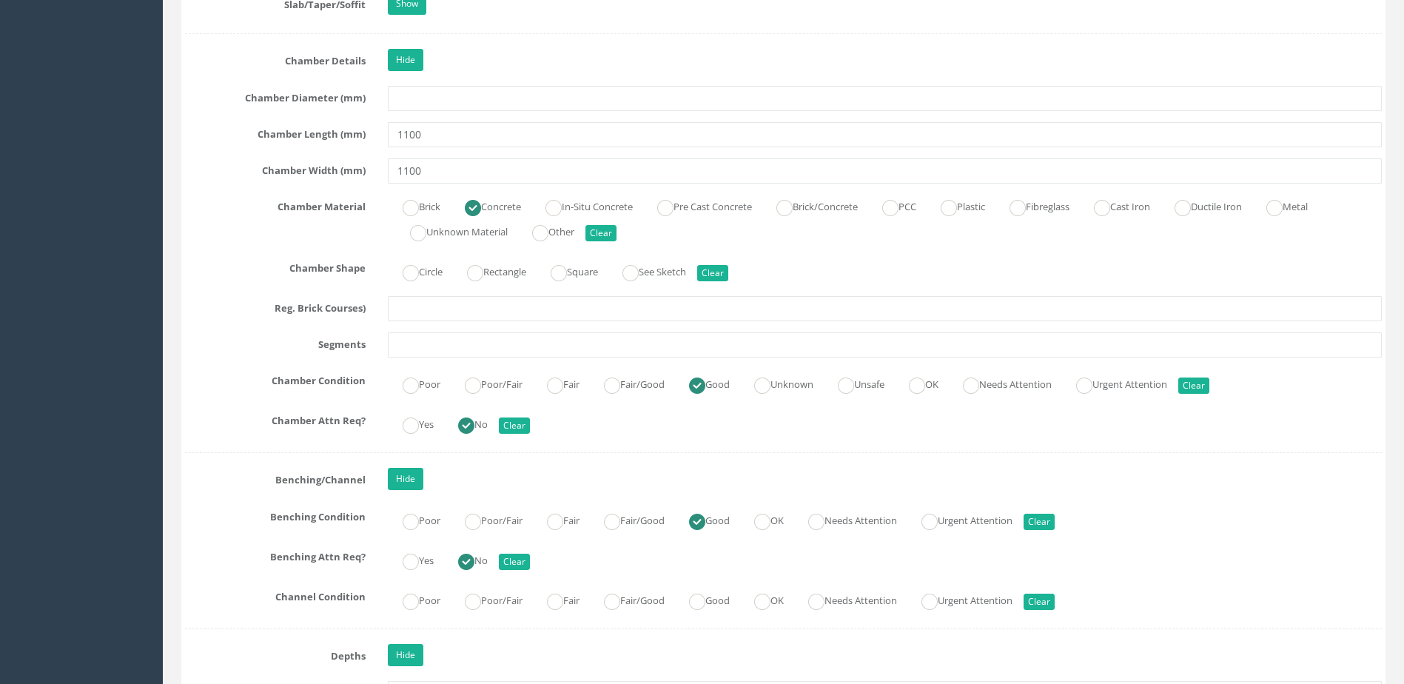
scroll to position [2295, 0]
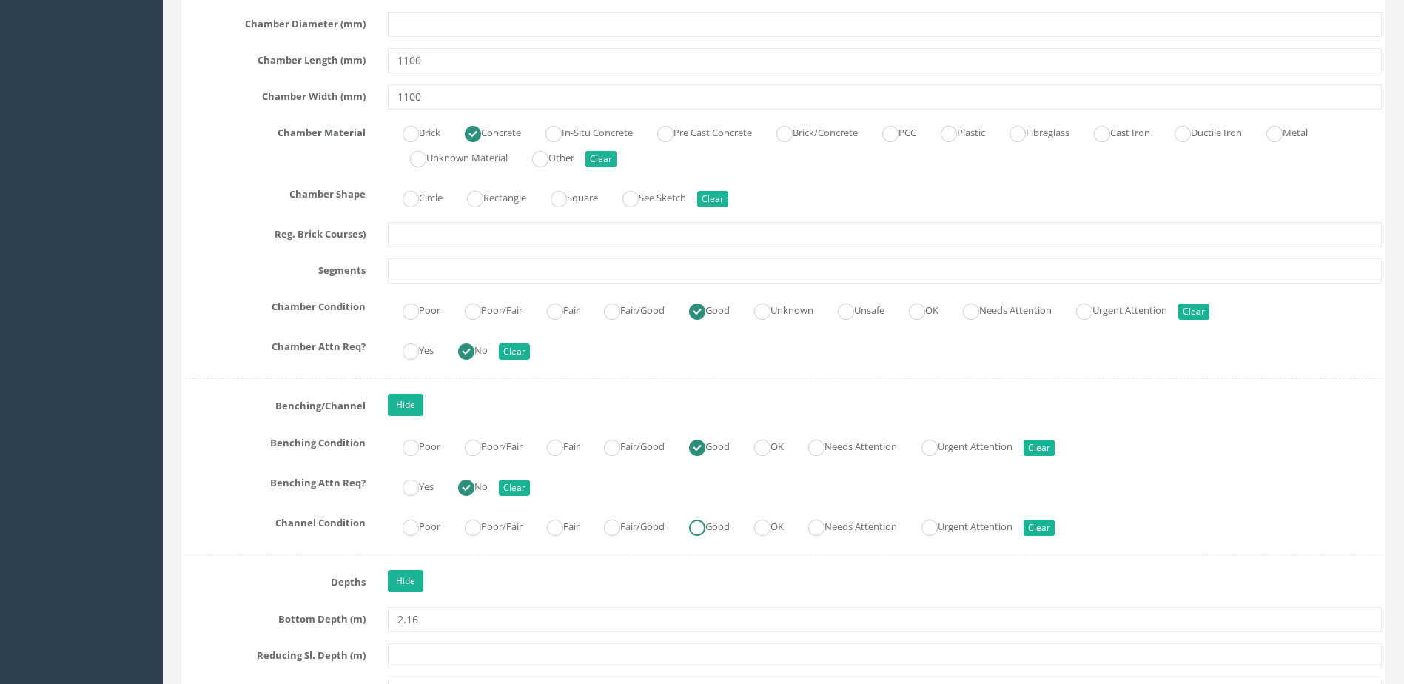
click at [706, 523] on ins at bounding box center [697, 528] width 16 height 16
radio input "true"
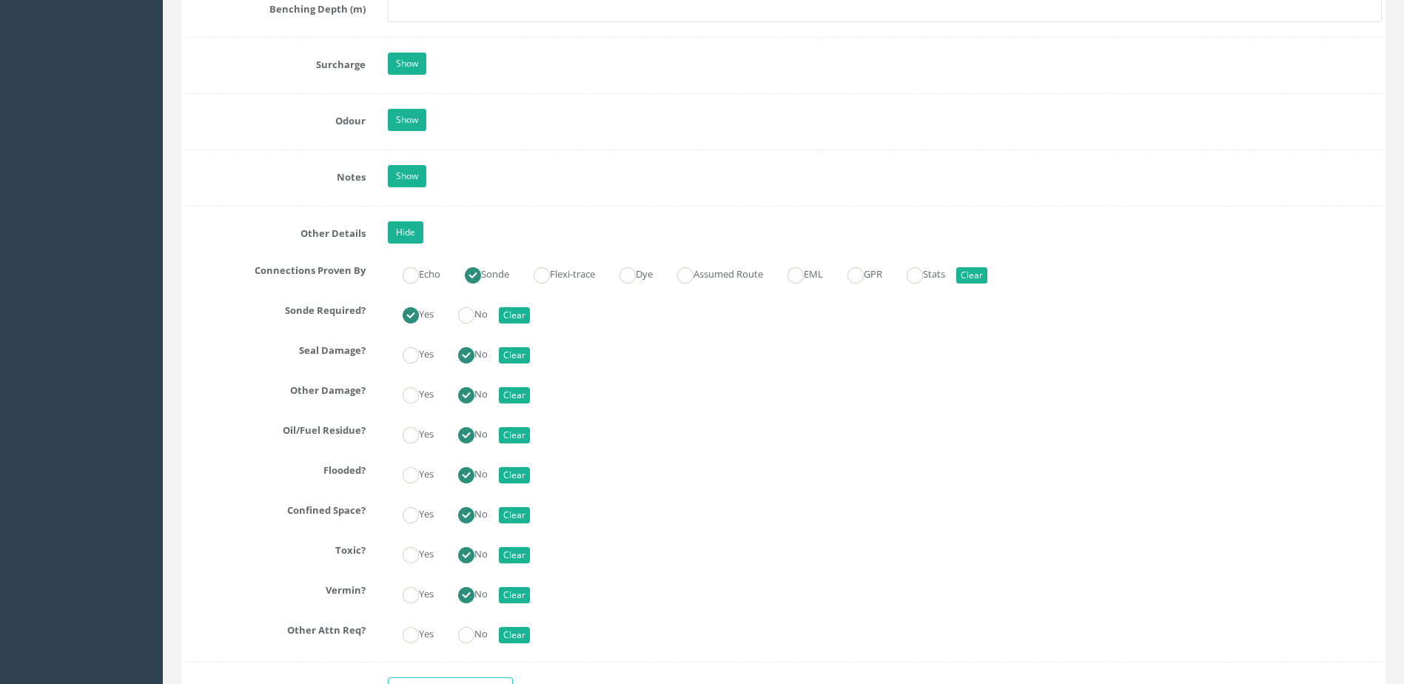
scroll to position [3331, 0]
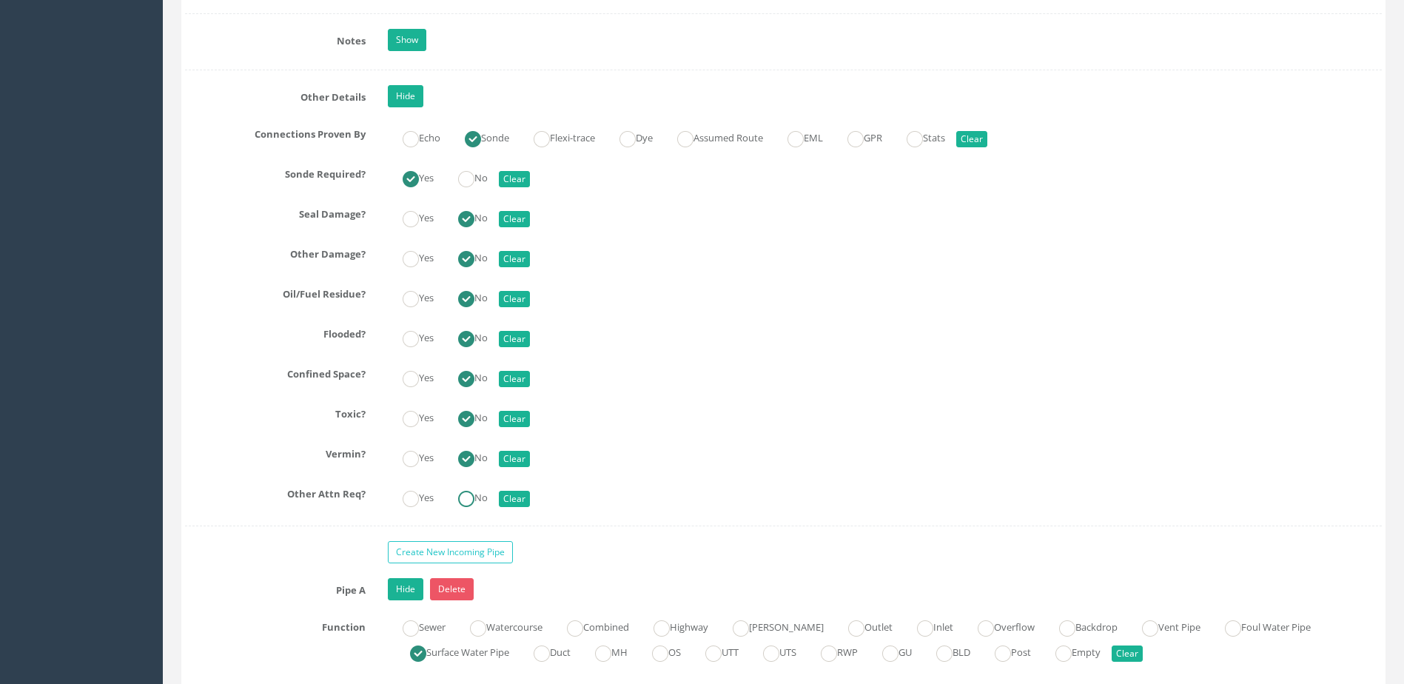
click at [483, 490] on label "No" at bounding box center [465, 496] width 44 height 21
radio input "true"
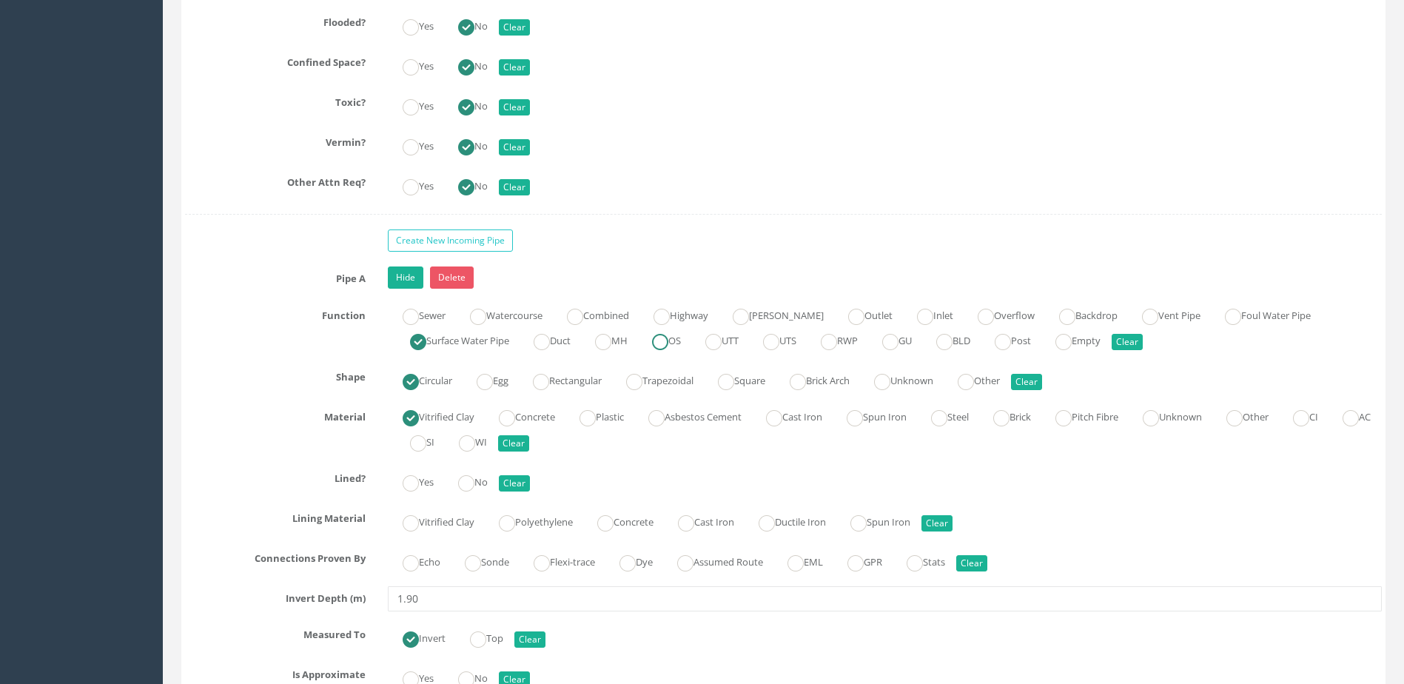
scroll to position [3702, 0]
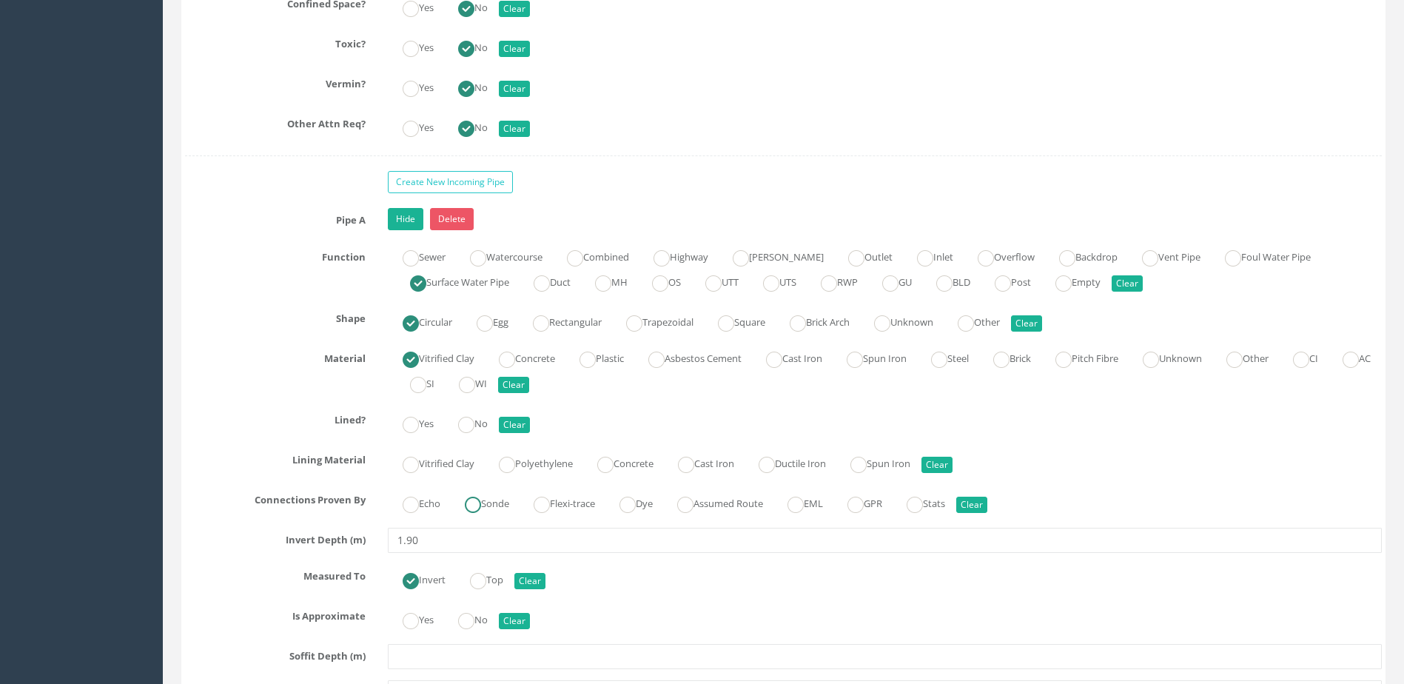
drag, startPoint x: 496, startPoint y: 507, endPoint x: 498, endPoint y: 486, distance: 20.8
click at [497, 507] on label "Sonde" at bounding box center [479, 502] width 59 height 21
radio input "true"
click at [475, 420] on ins at bounding box center [466, 425] width 16 height 16
radio input "true"
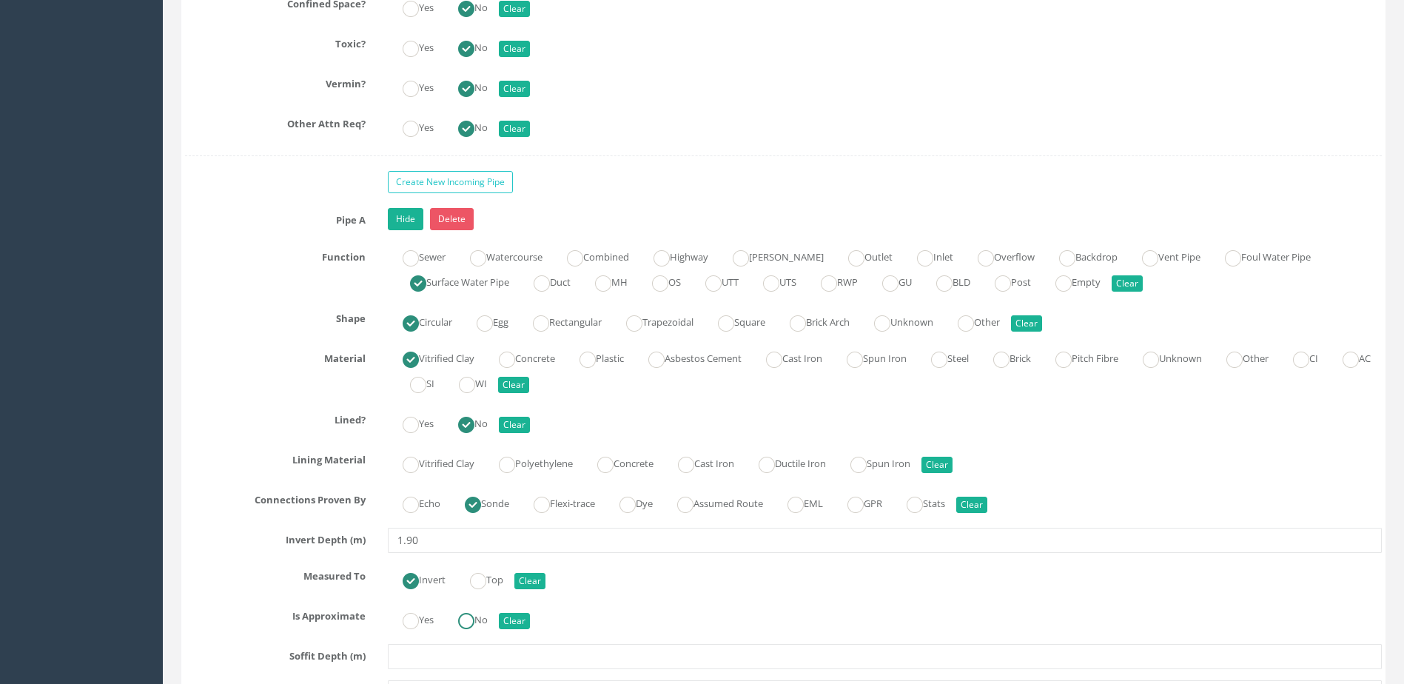
click at [475, 615] on ins at bounding box center [466, 621] width 16 height 16
radio input "true"
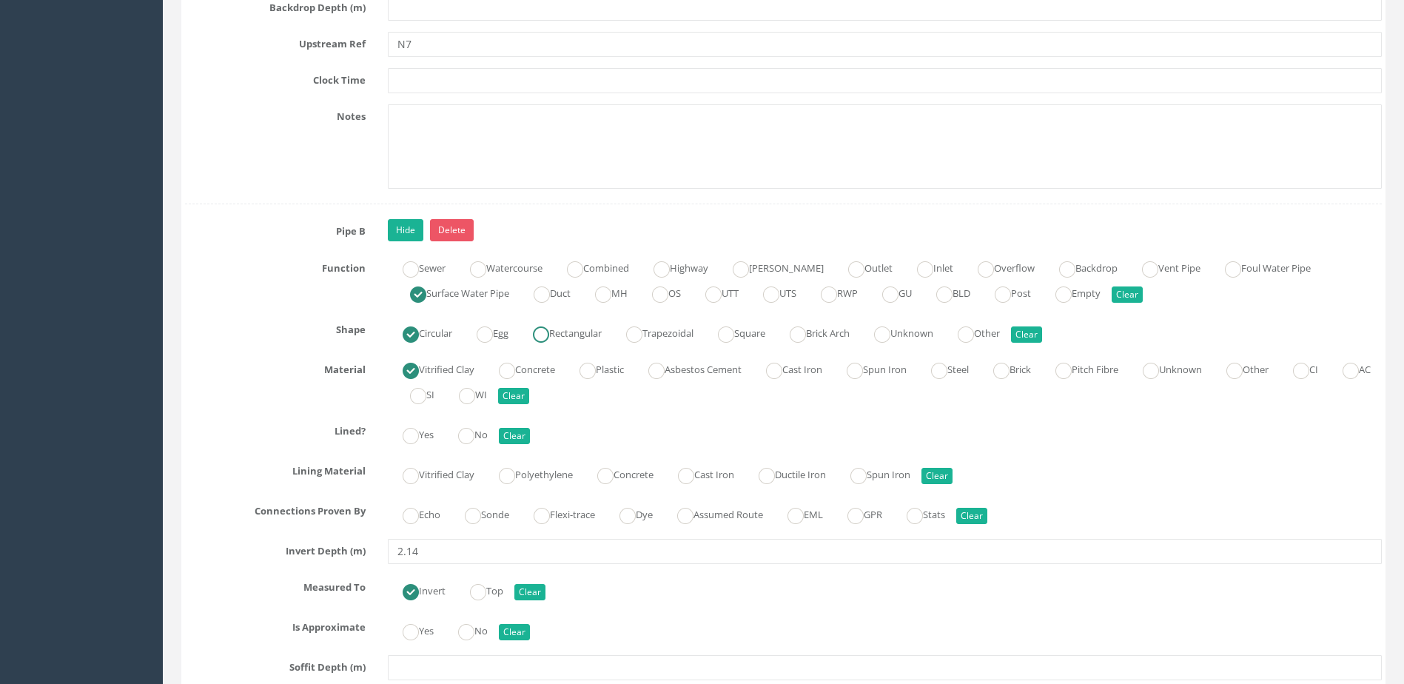
scroll to position [4590, 0]
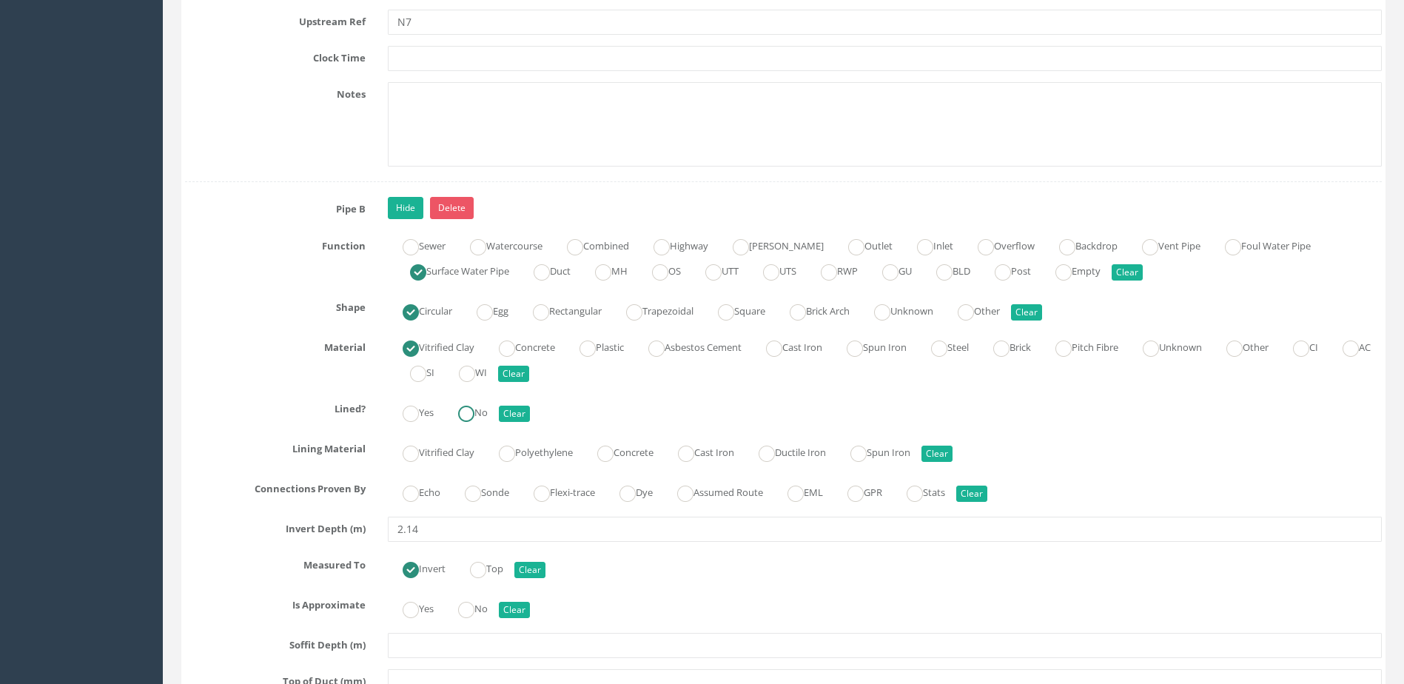
click at [484, 420] on label "No" at bounding box center [465, 411] width 44 height 21
radio input "true"
click at [478, 492] on ins at bounding box center [473, 494] width 16 height 16
radio input "true"
click at [472, 607] on ins at bounding box center [466, 610] width 16 height 16
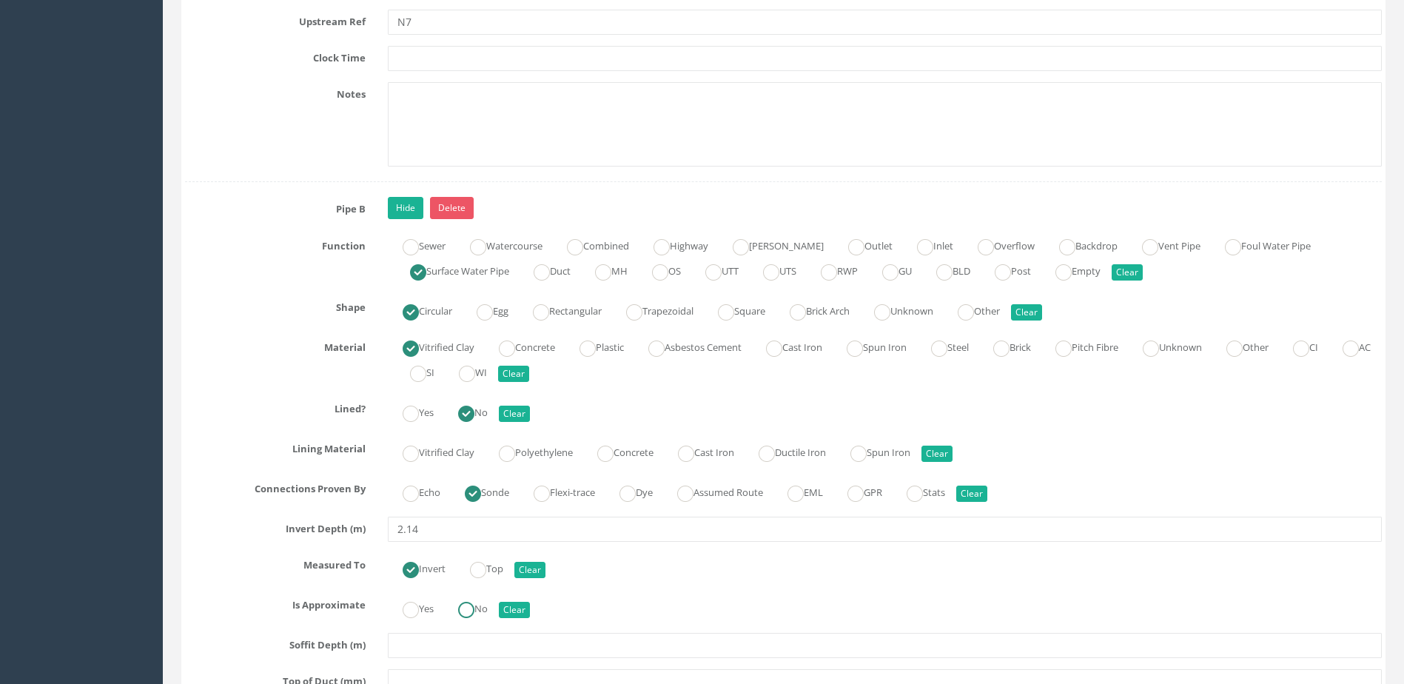
radio input "true"
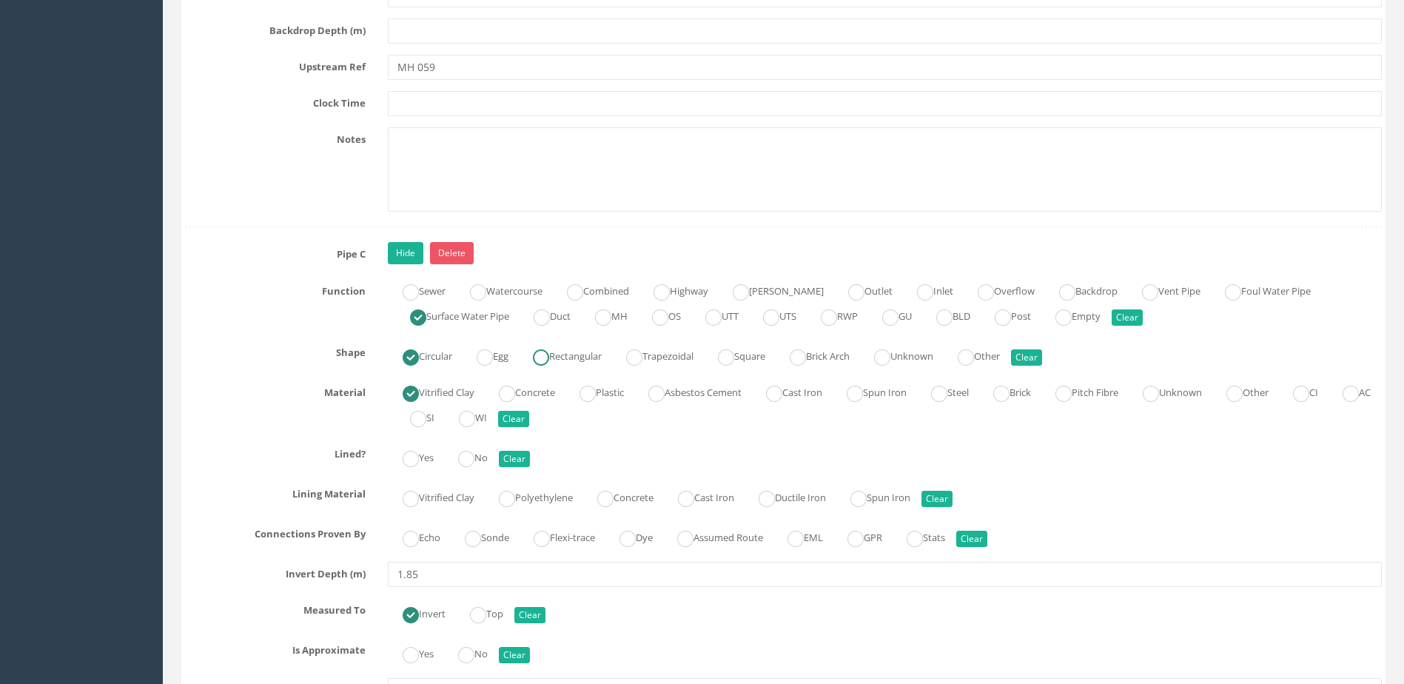
scroll to position [5552, 0]
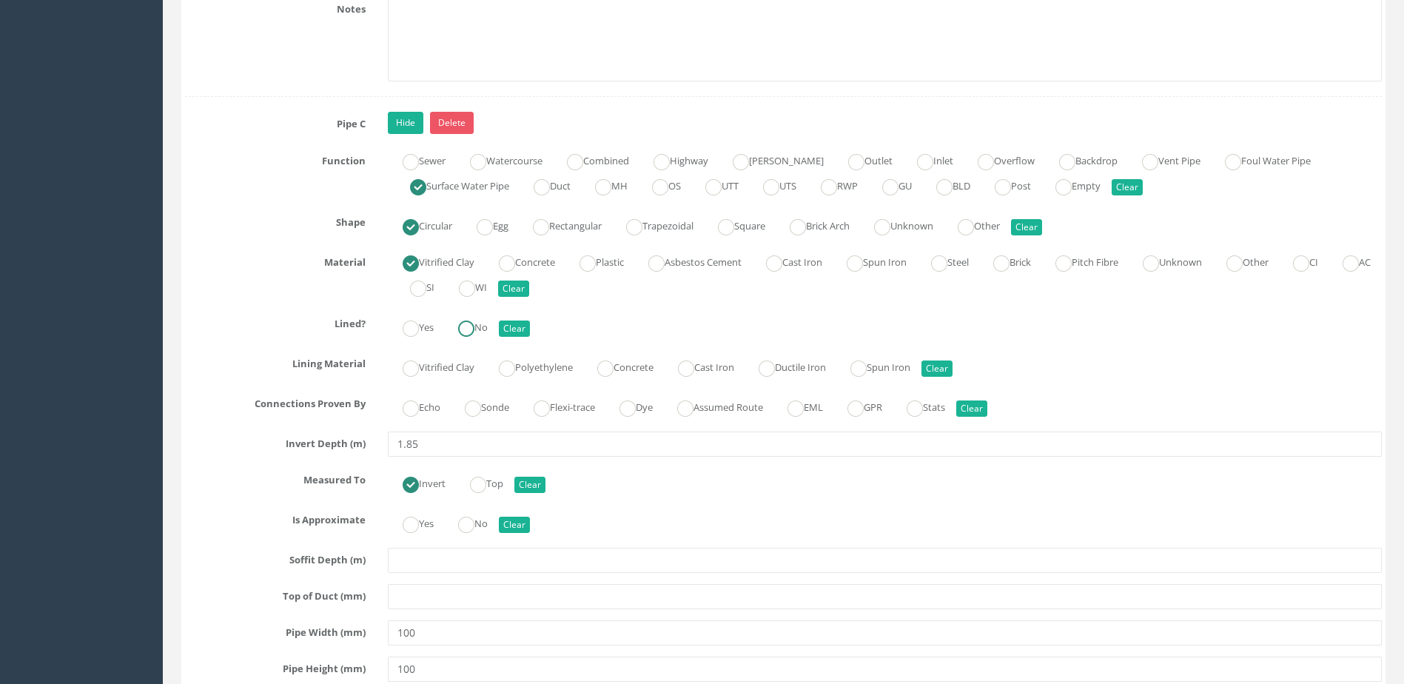
click at [473, 332] on ins at bounding box center [466, 329] width 16 height 16
radio input "true"
drag, startPoint x: 484, startPoint y: 406, endPoint x: 483, endPoint y: 418, distance: 11.9
click at [481, 406] on ins at bounding box center [473, 409] width 16 height 16
radio input "true"
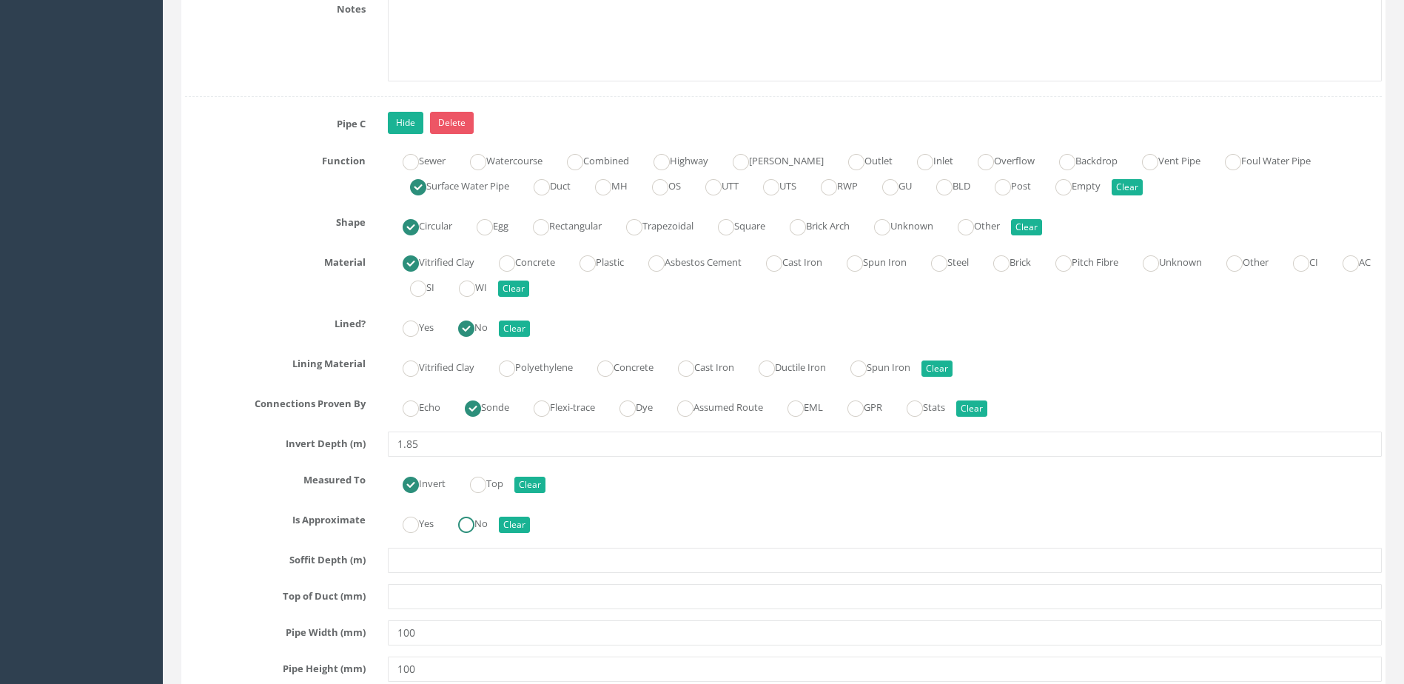
click at [472, 527] on ins at bounding box center [466, 525] width 16 height 16
radio input "true"
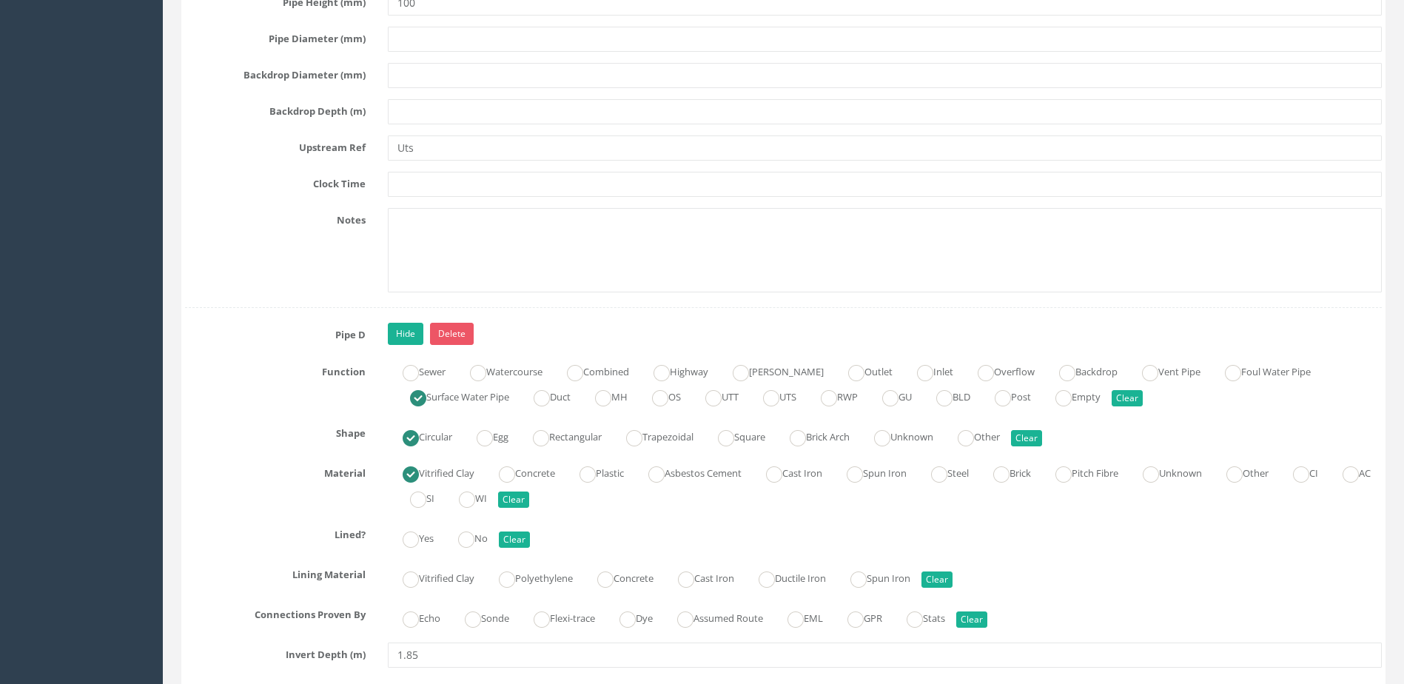
scroll to position [6367, 0]
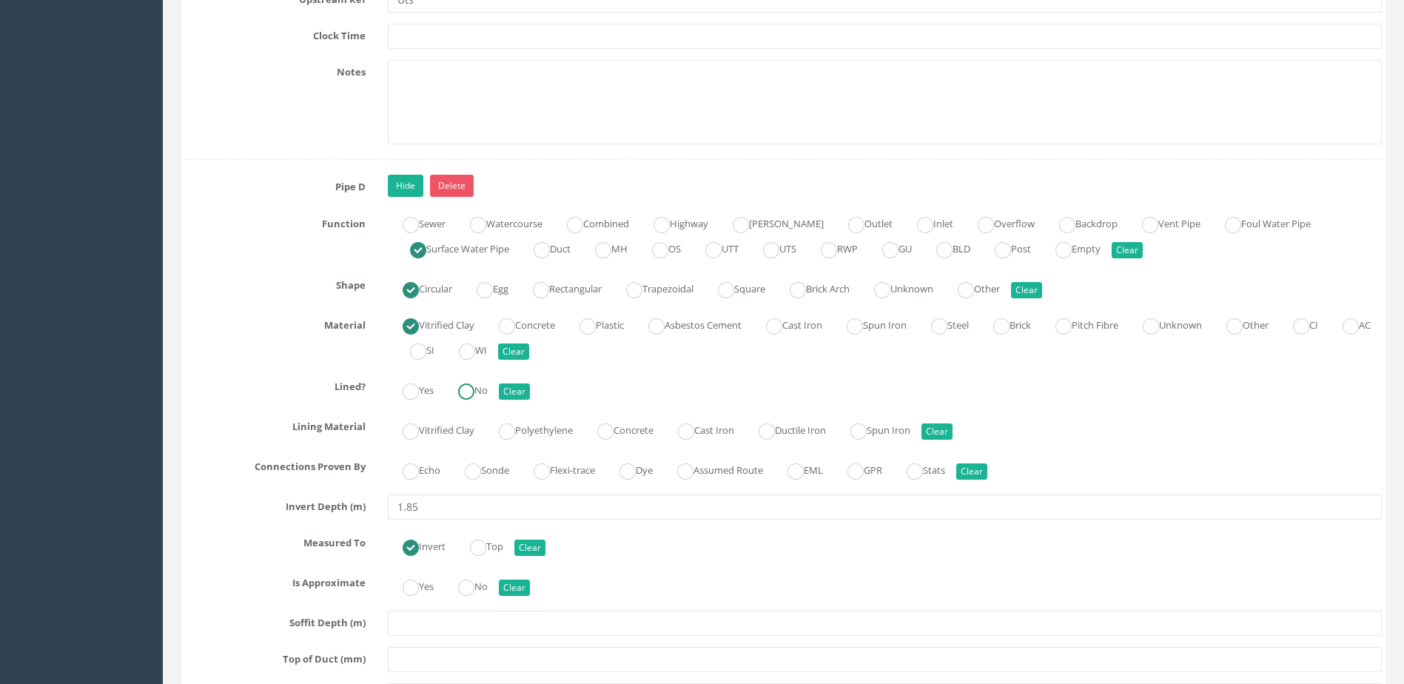
click at [483, 386] on label "No" at bounding box center [465, 388] width 44 height 21
radio input "true"
click at [487, 457] on div "Echo Sonde Flexi-trace Dye Assumed Route EML GPR Stats Clear" at bounding box center [885, 469] width 1016 height 29
click at [480, 472] on ins at bounding box center [473, 471] width 16 height 16
radio input "true"
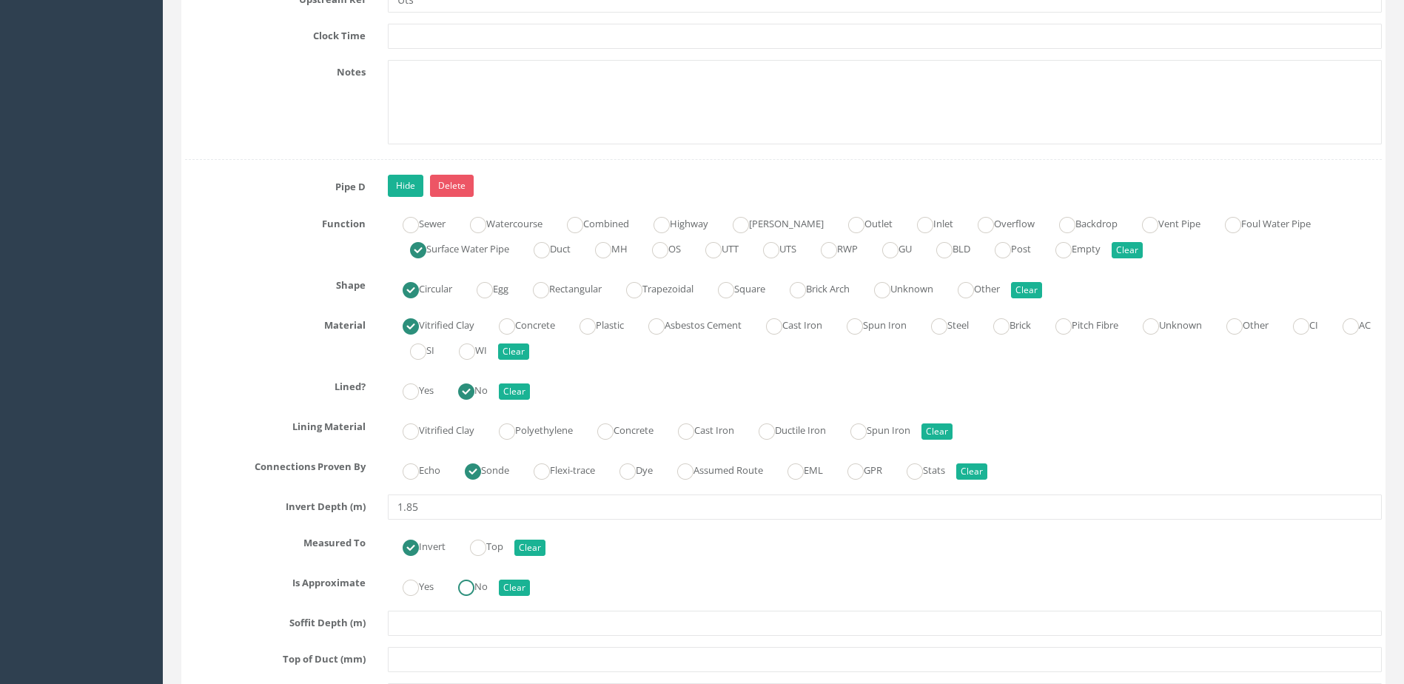
click at [475, 589] on ins at bounding box center [466, 588] width 16 height 16
radio input "true"
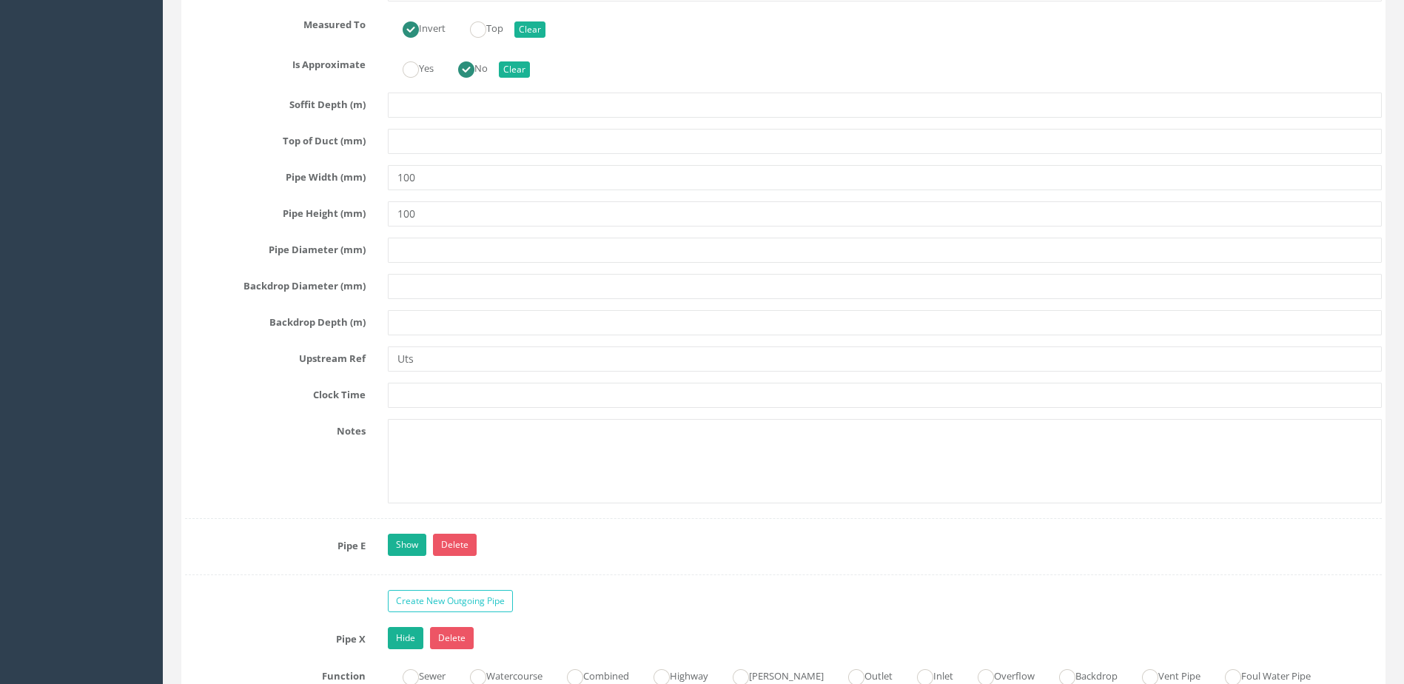
scroll to position [7107, 0]
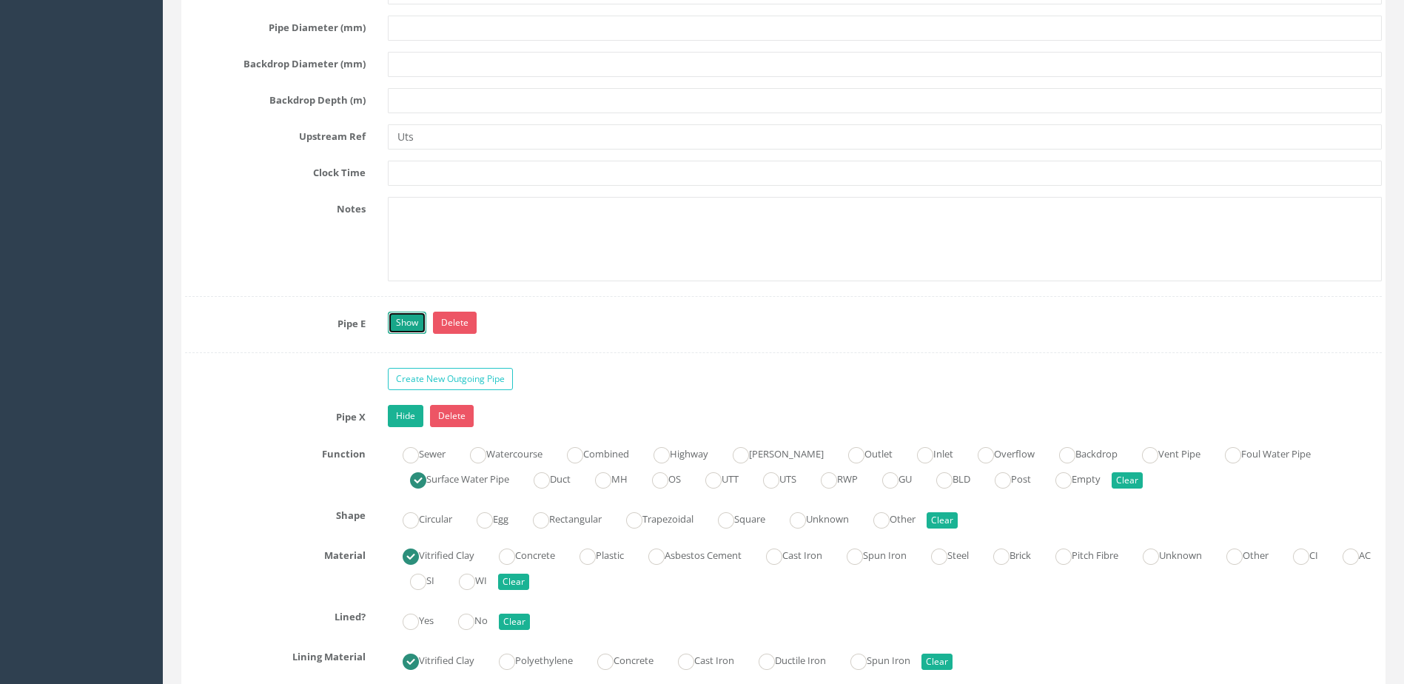
click at [401, 320] on link "Show" at bounding box center [407, 323] width 38 height 22
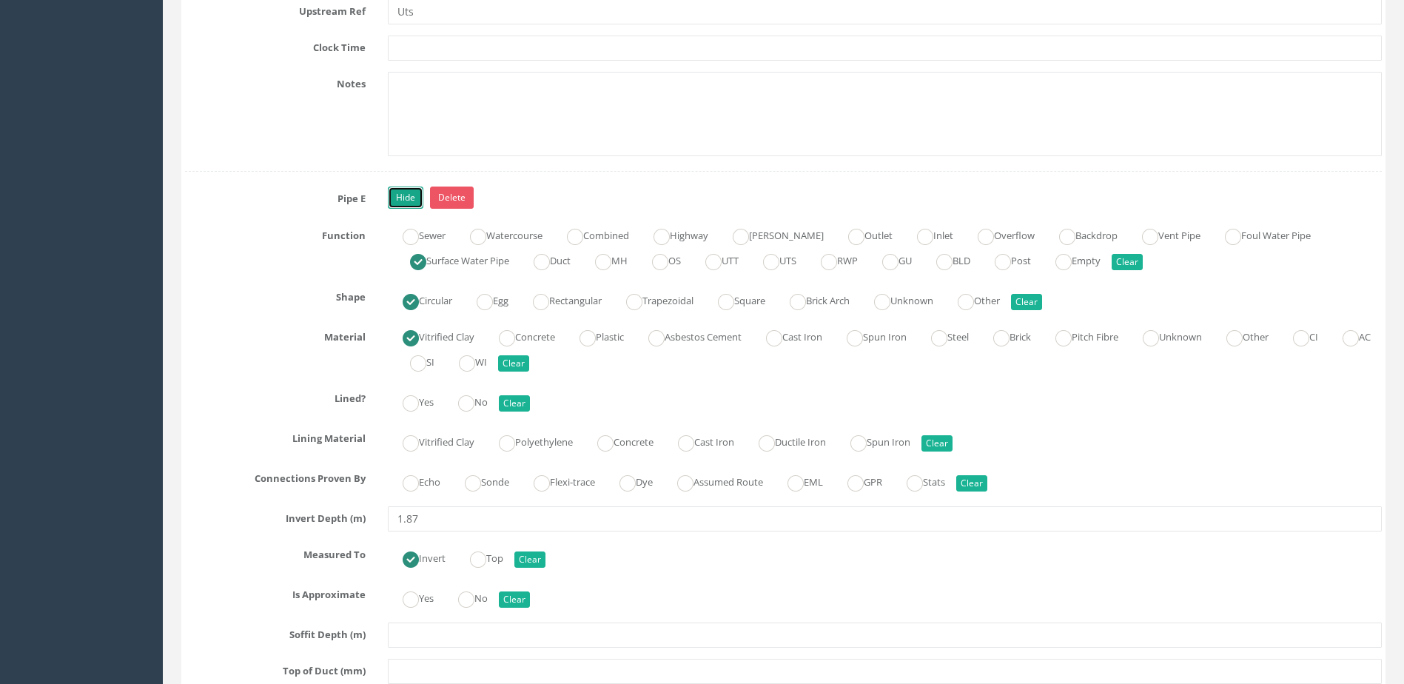
scroll to position [7329, 0]
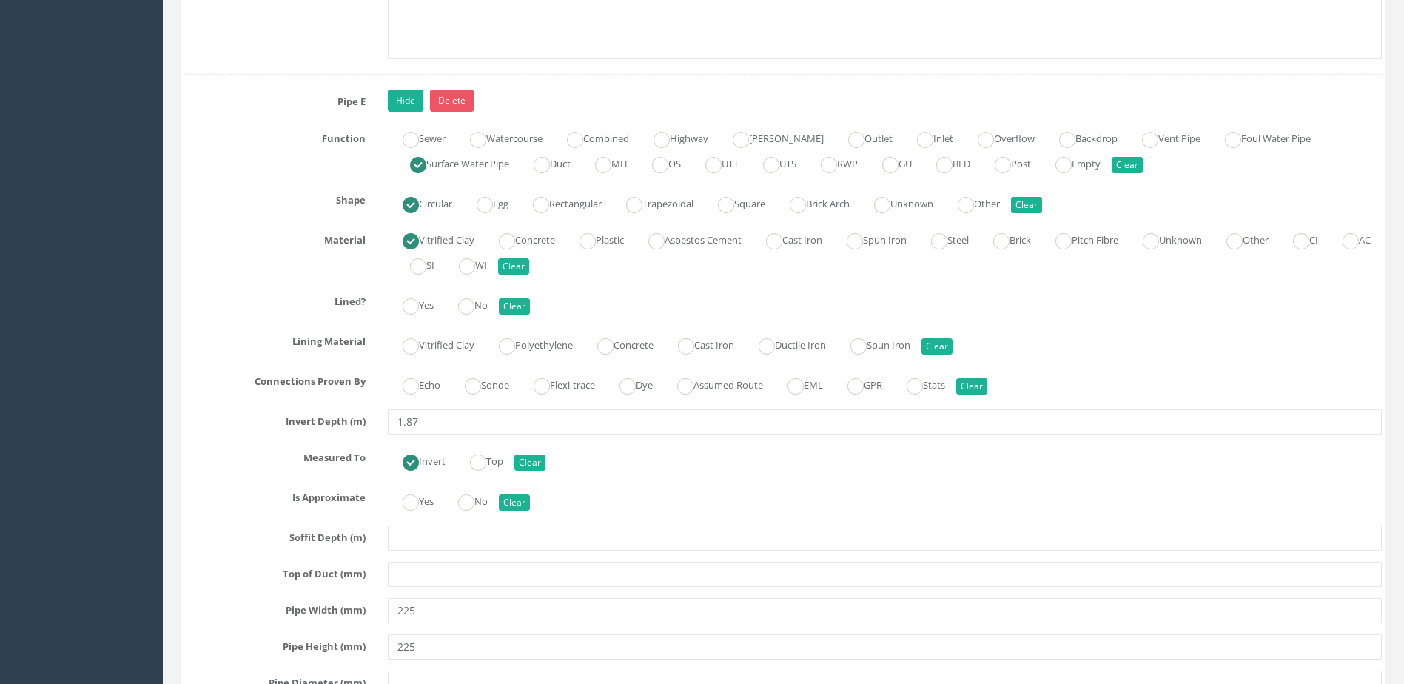
click at [486, 304] on label "No" at bounding box center [465, 303] width 44 height 21
radio input "true"
click at [481, 383] on ins at bounding box center [473, 386] width 16 height 16
radio input "true"
click at [474, 500] on ins at bounding box center [466, 503] width 16 height 16
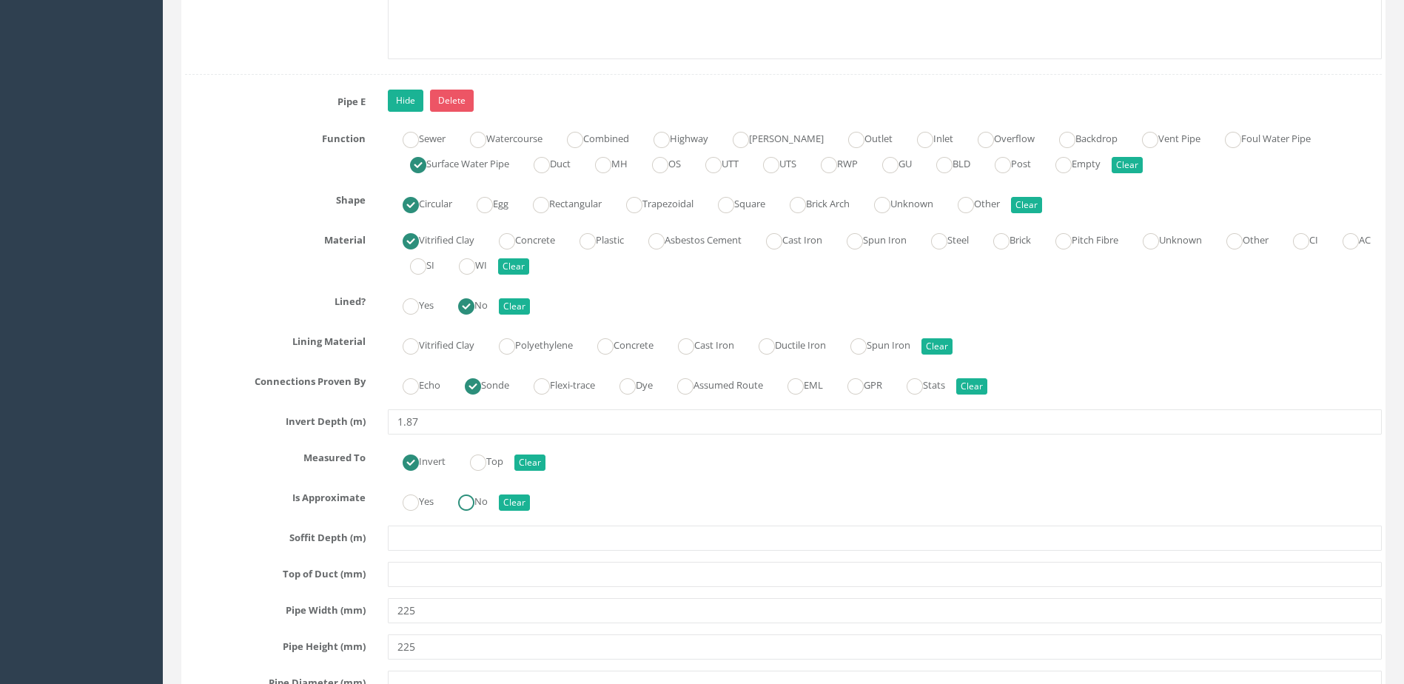
radio input "true"
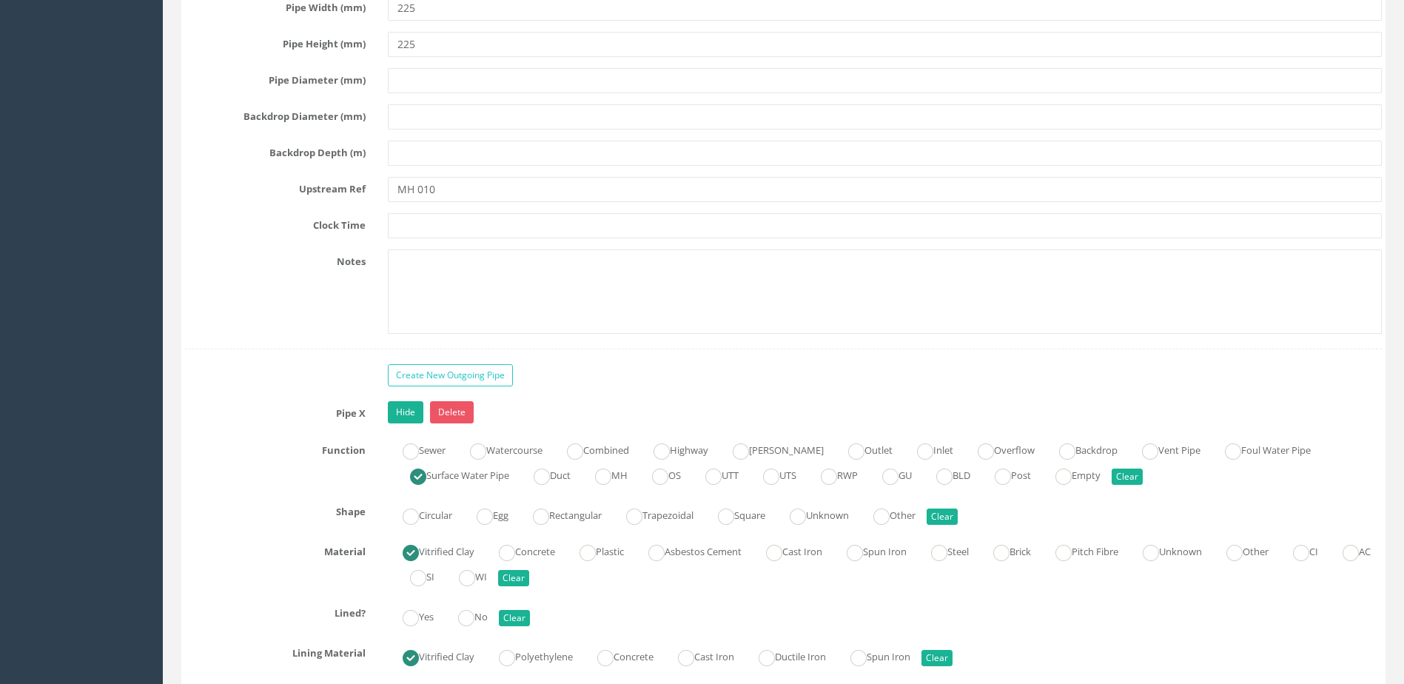
scroll to position [8069, 0]
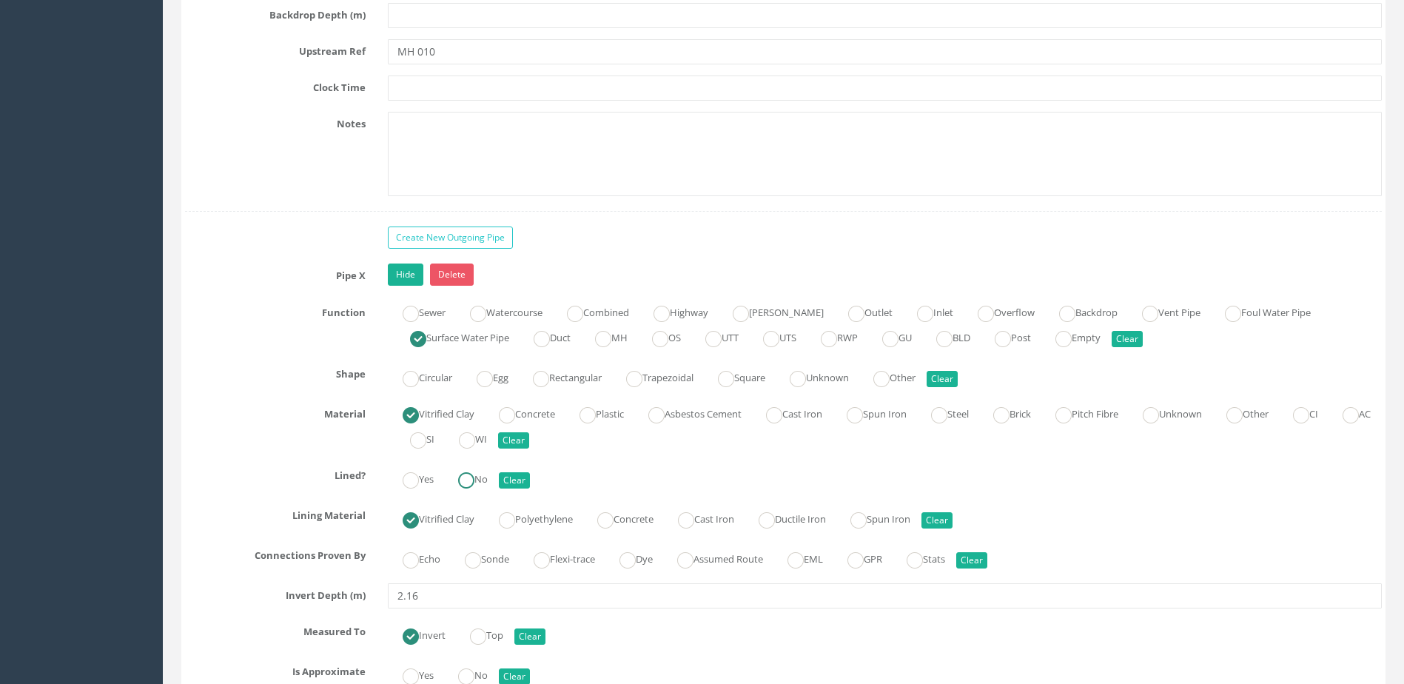
click at [484, 472] on label "No" at bounding box center [465, 477] width 44 height 21
radio input "true"
click at [478, 557] on ins at bounding box center [473, 560] width 16 height 16
radio input "true"
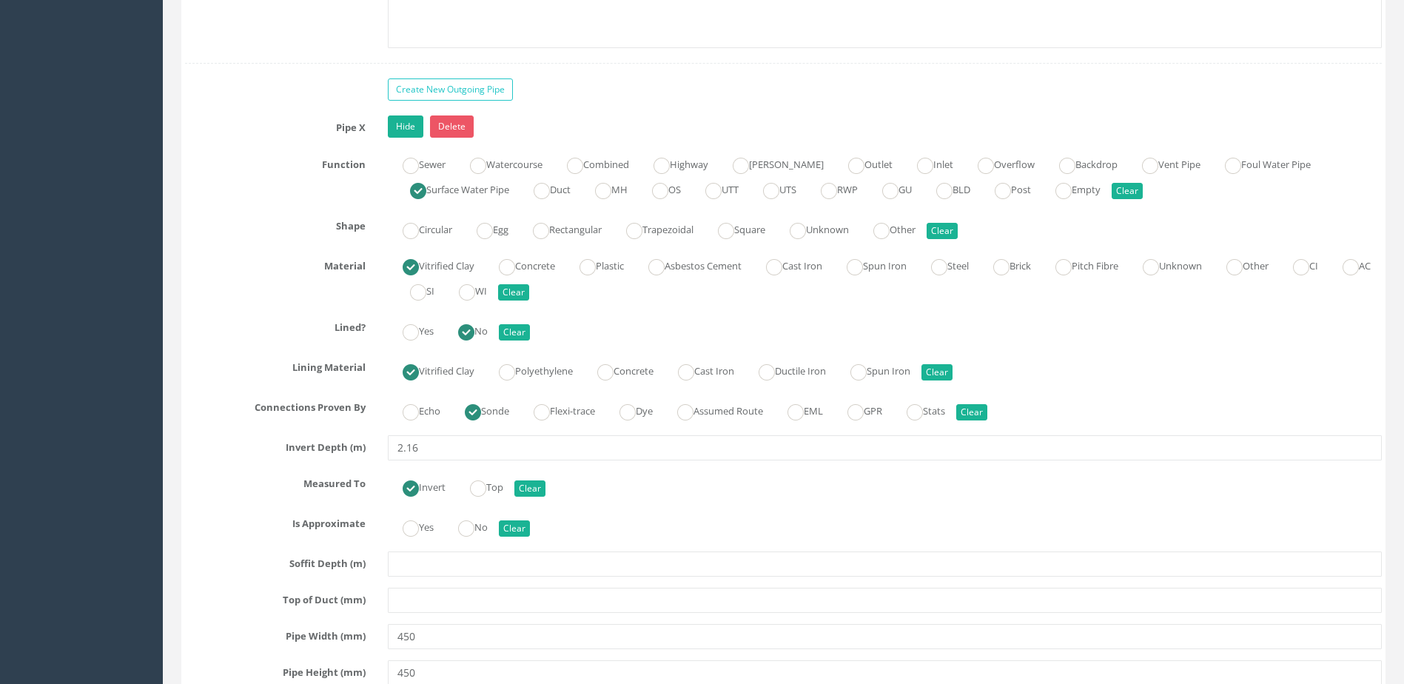
click at [486, 539] on div "Yes No Clear" at bounding box center [885, 526] width 1016 height 29
click at [475, 528] on ins at bounding box center [466, 528] width 16 height 16
radio input "true"
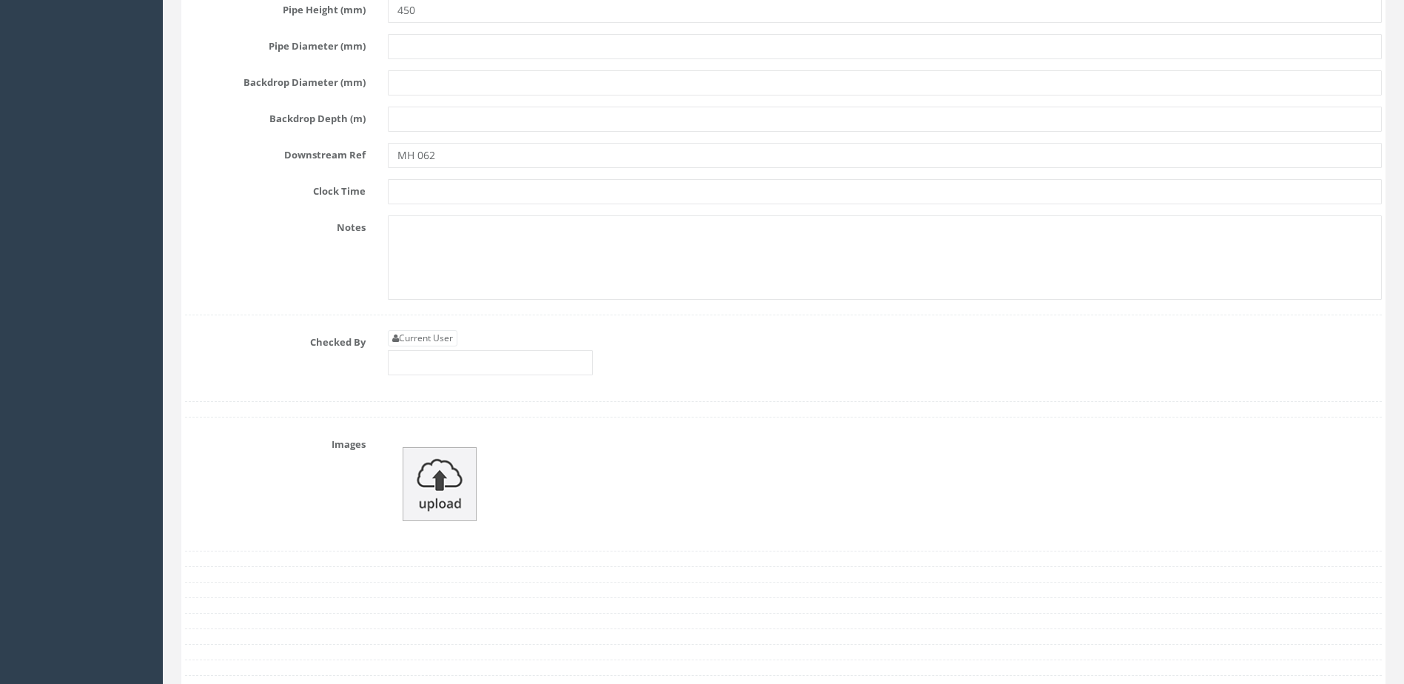
scroll to position [8884, 0]
click at [460, 364] on input "text" at bounding box center [490, 358] width 205 height 25
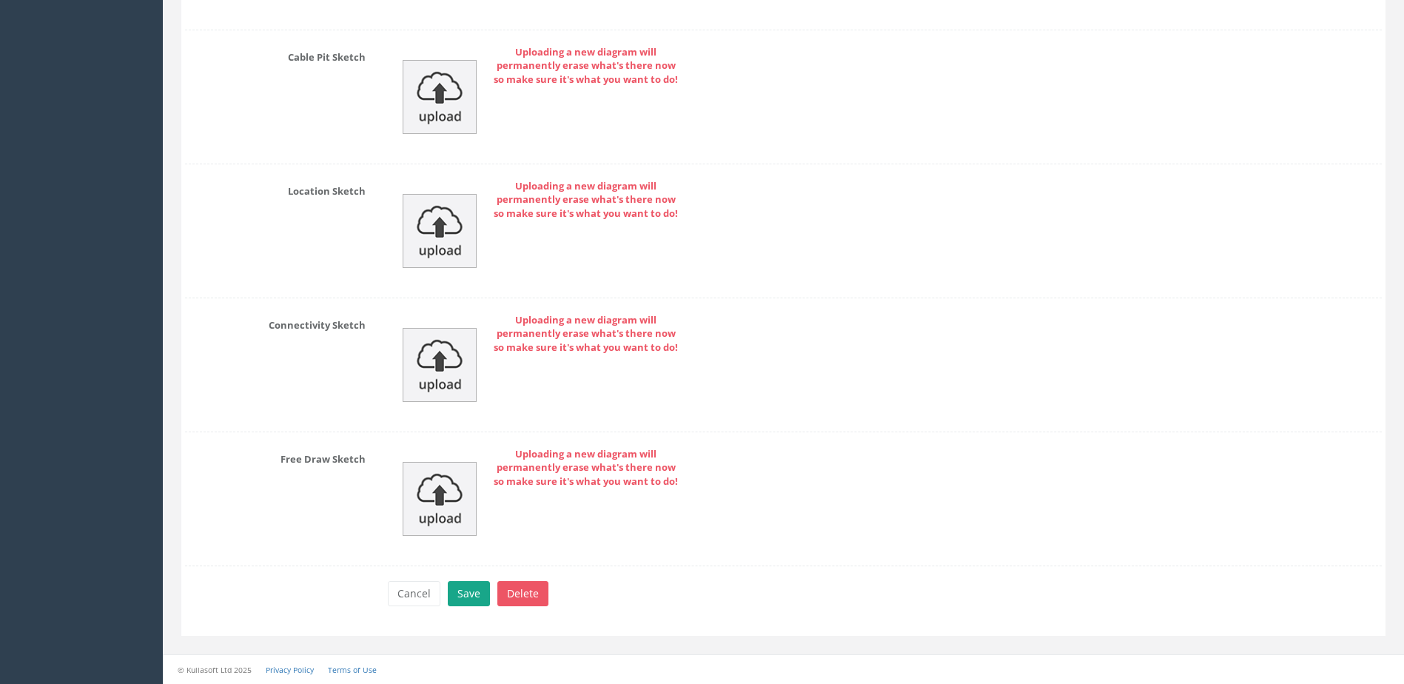
type input "MP"
click at [475, 581] on button "Save" at bounding box center [469, 593] width 42 height 25
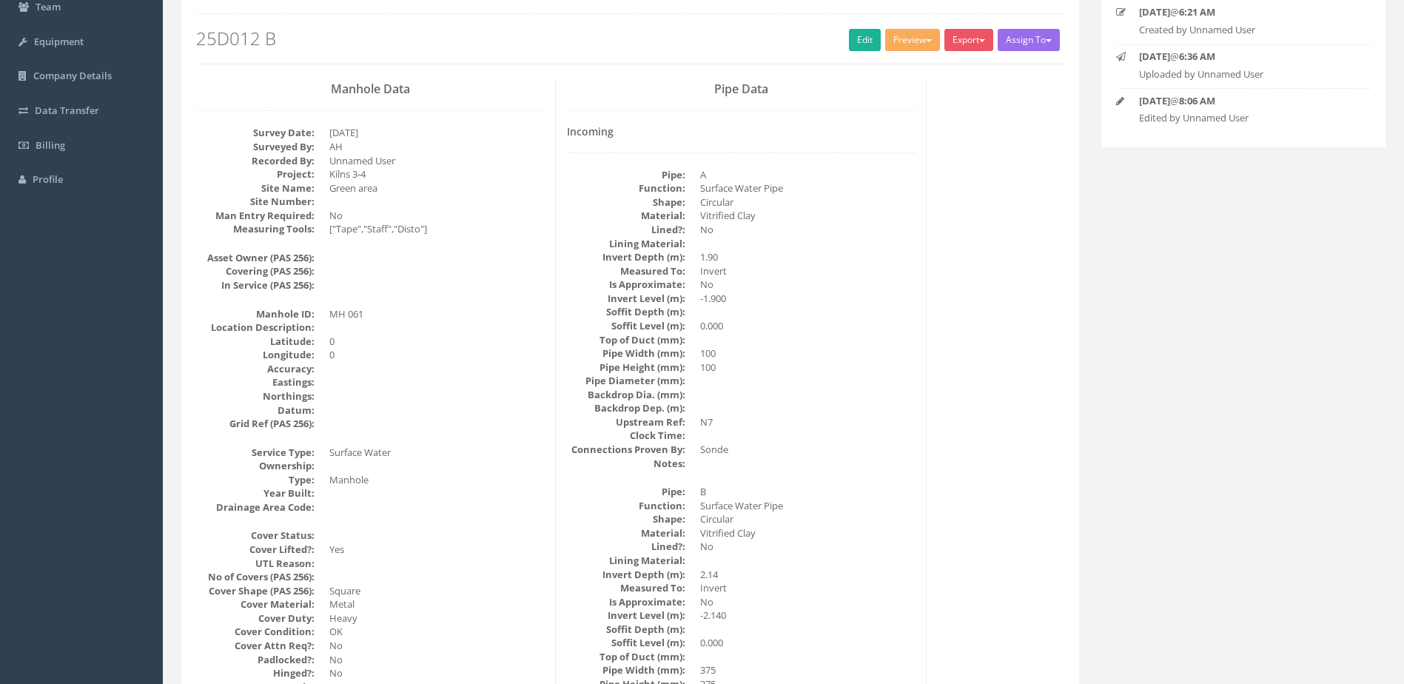
scroll to position [0, 0]
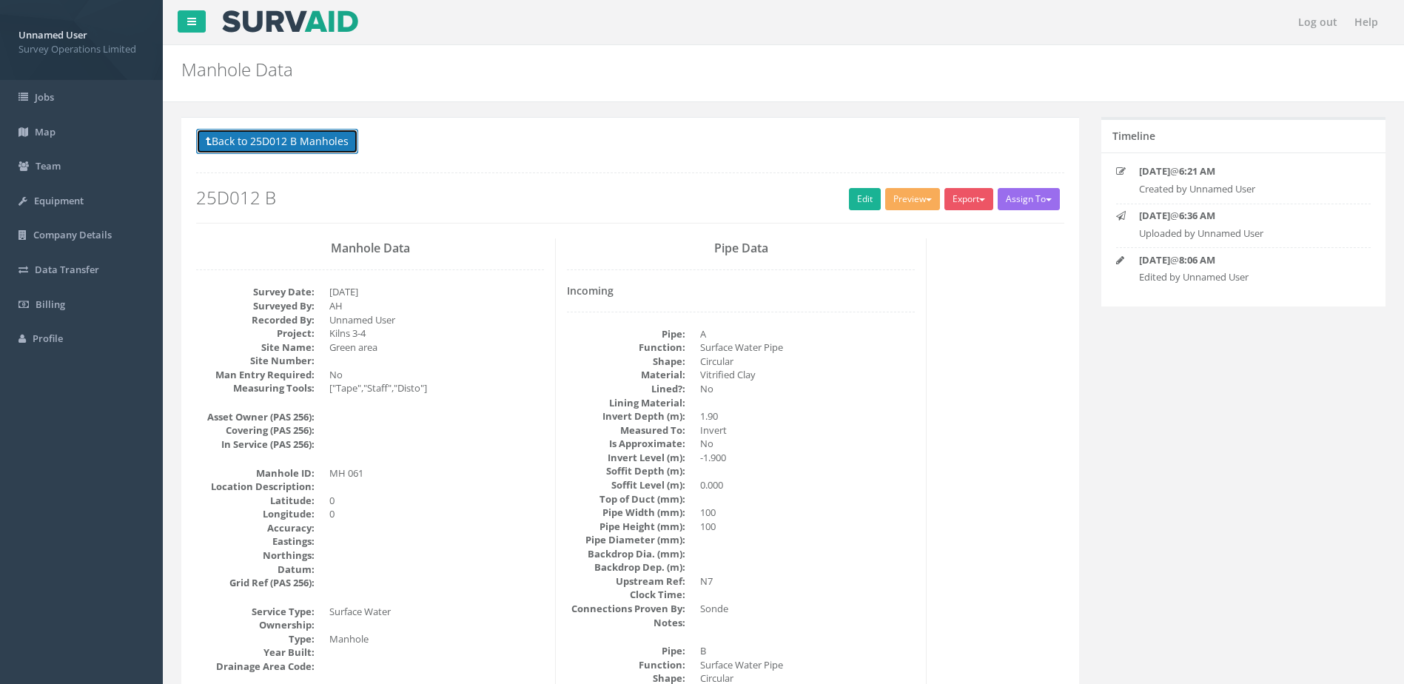
click at [299, 144] on button "Back to 25D012 B Manholes" at bounding box center [277, 141] width 162 height 25
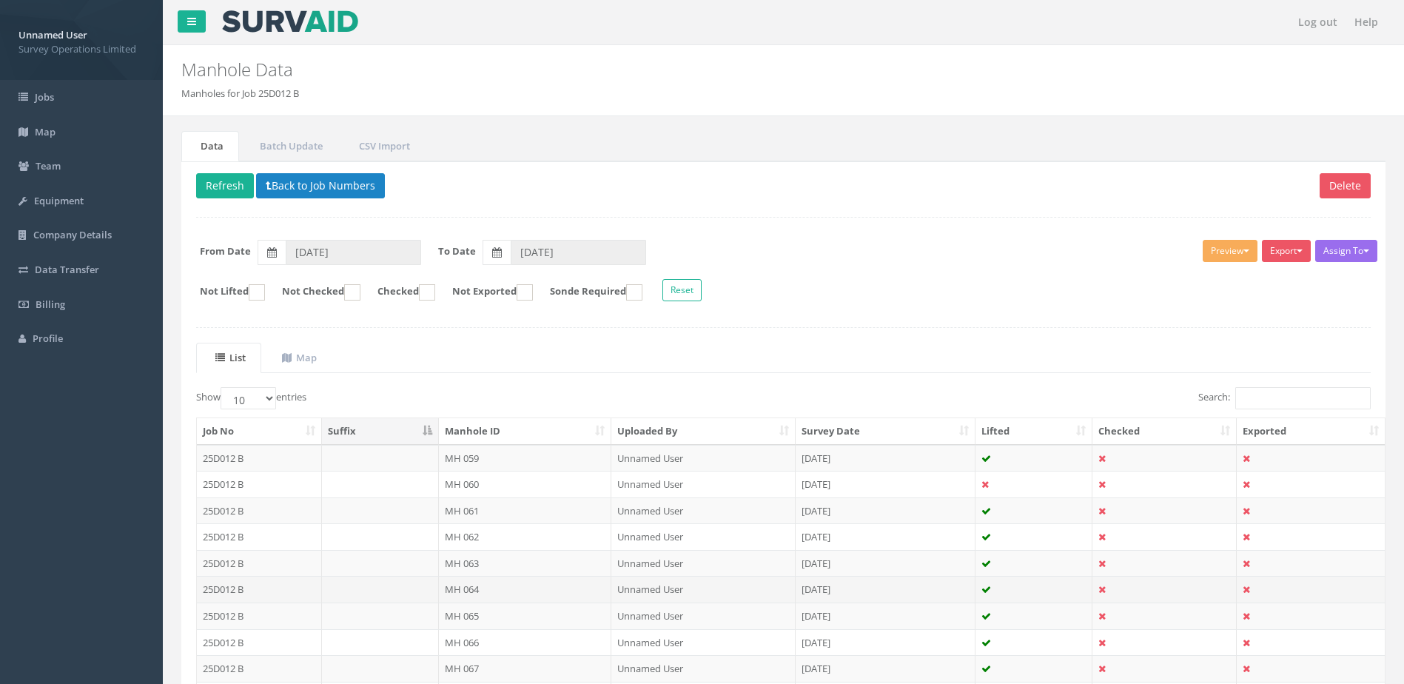
click at [478, 581] on td "MH 064" at bounding box center [525, 589] width 173 height 27
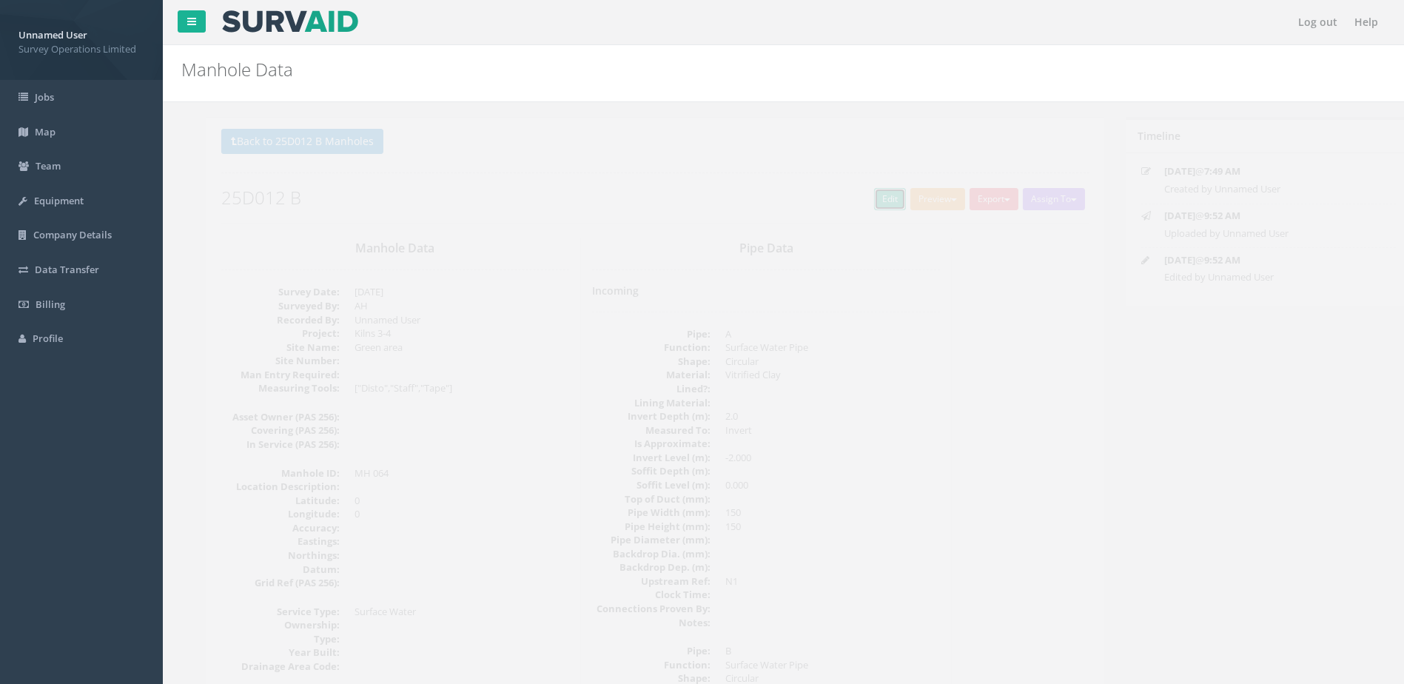
click at [855, 192] on link "Edit" at bounding box center [865, 199] width 32 height 22
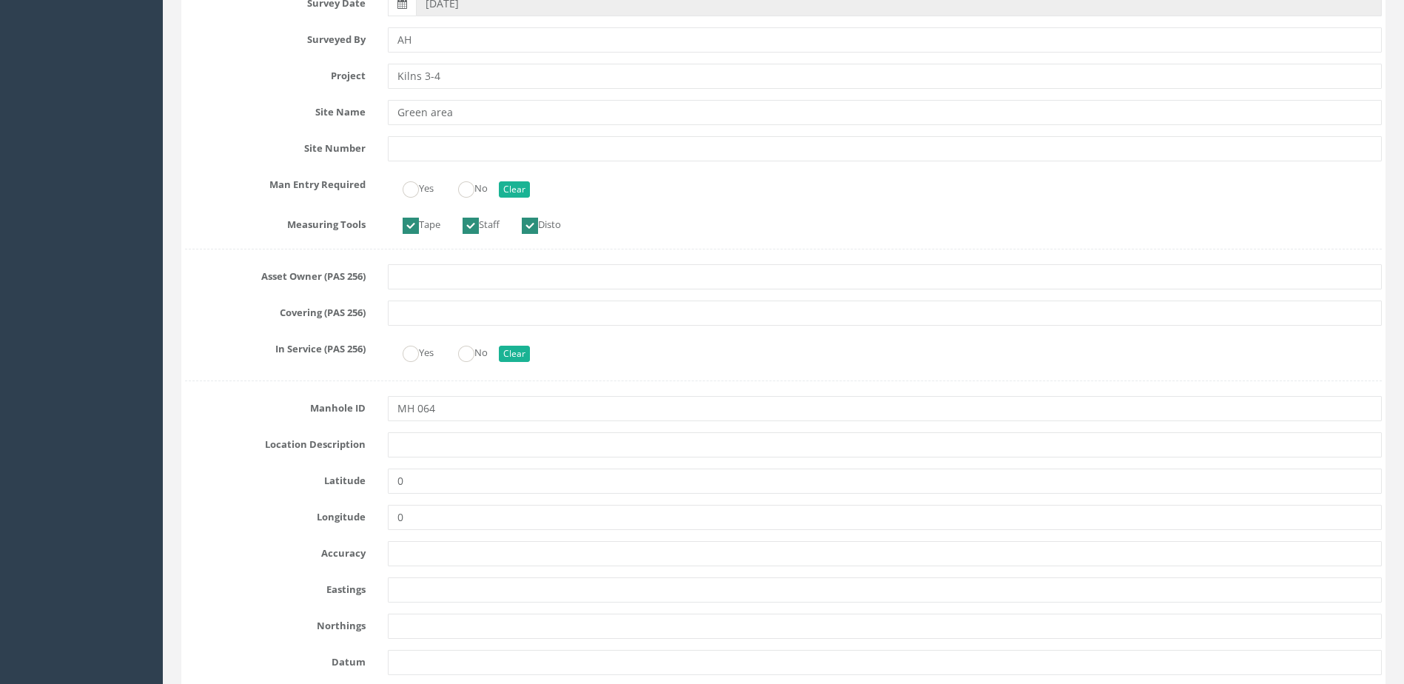
scroll to position [444, 0]
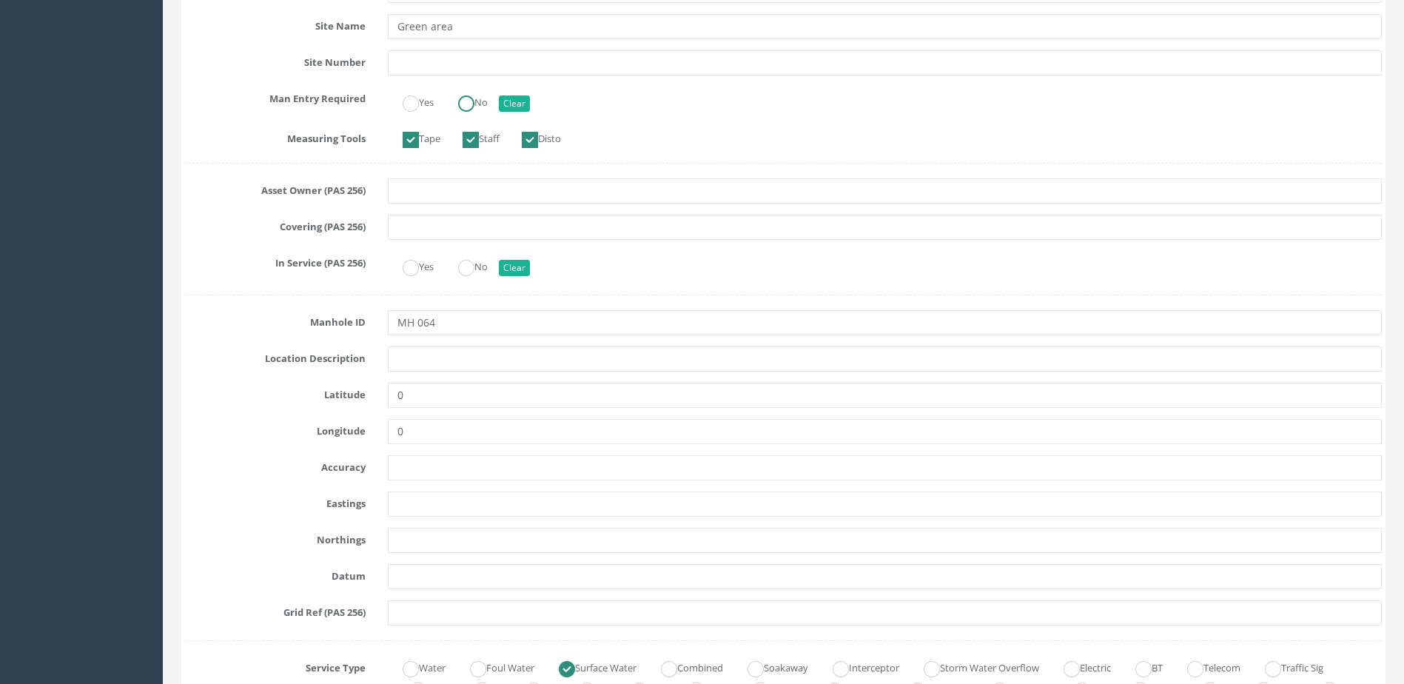
click at [482, 98] on label "No" at bounding box center [465, 100] width 44 height 21
radio input "true"
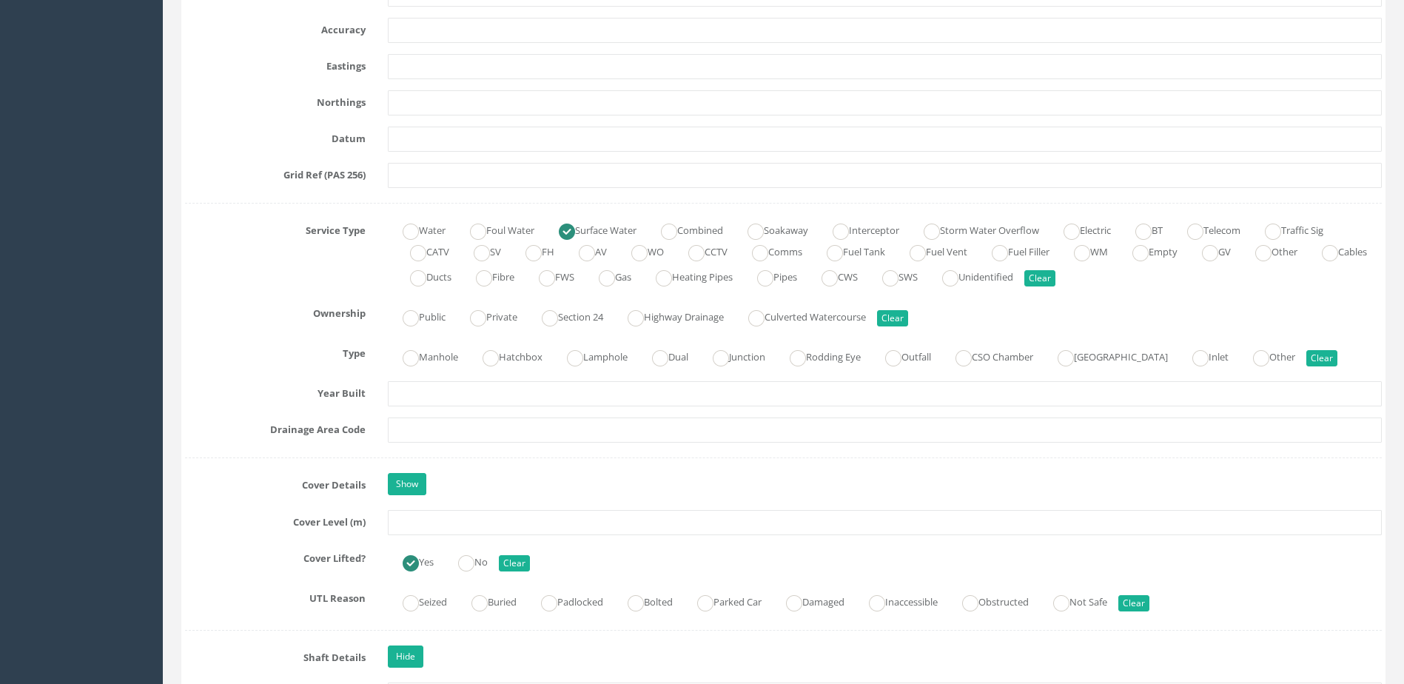
scroll to position [888, 0]
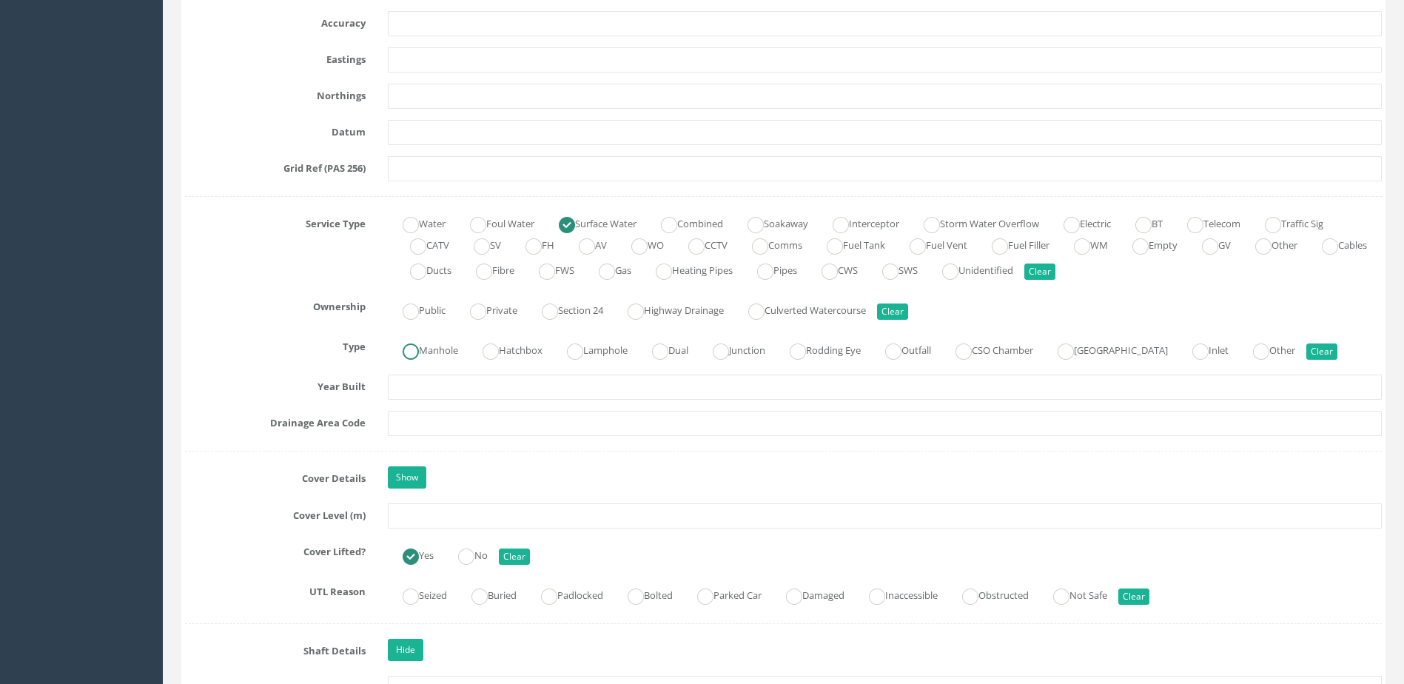
click at [443, 347] on label "Manhole" at bounding box center [423, 348] width 70 height 21
radio input "true"
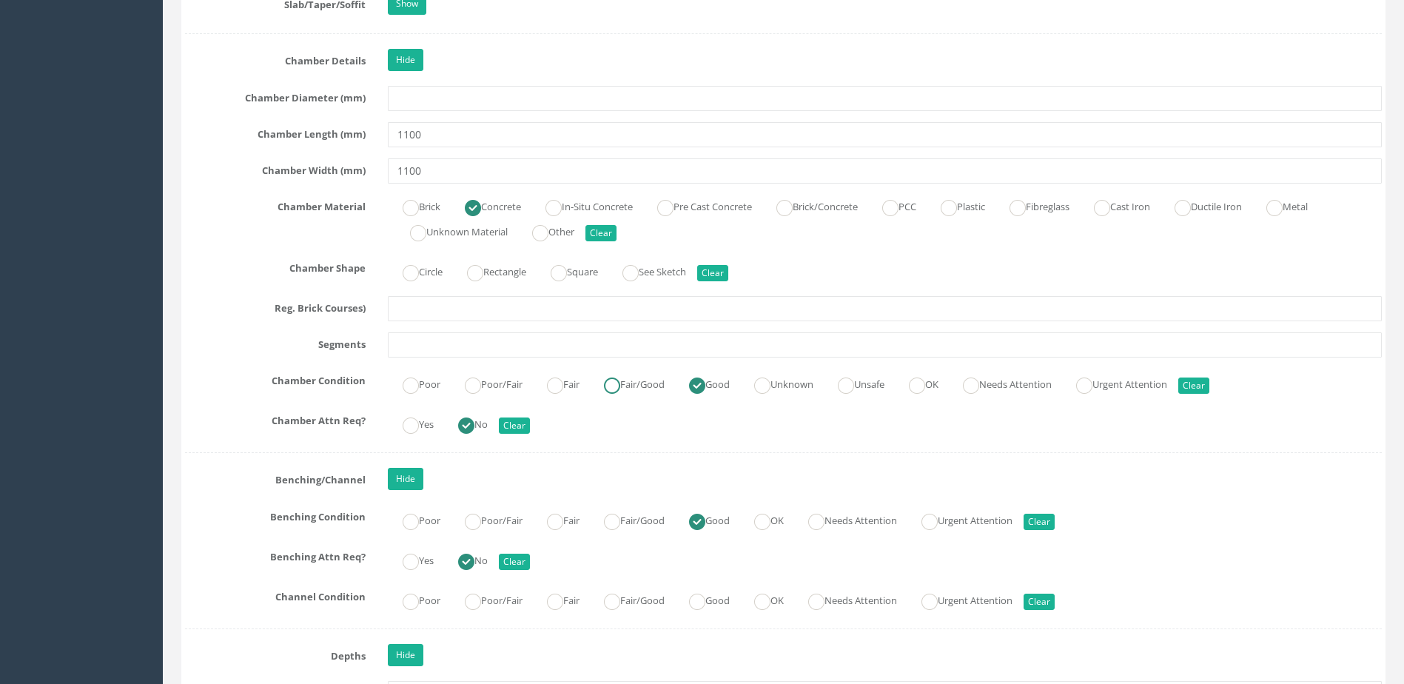
scroll to position [2369, 0]
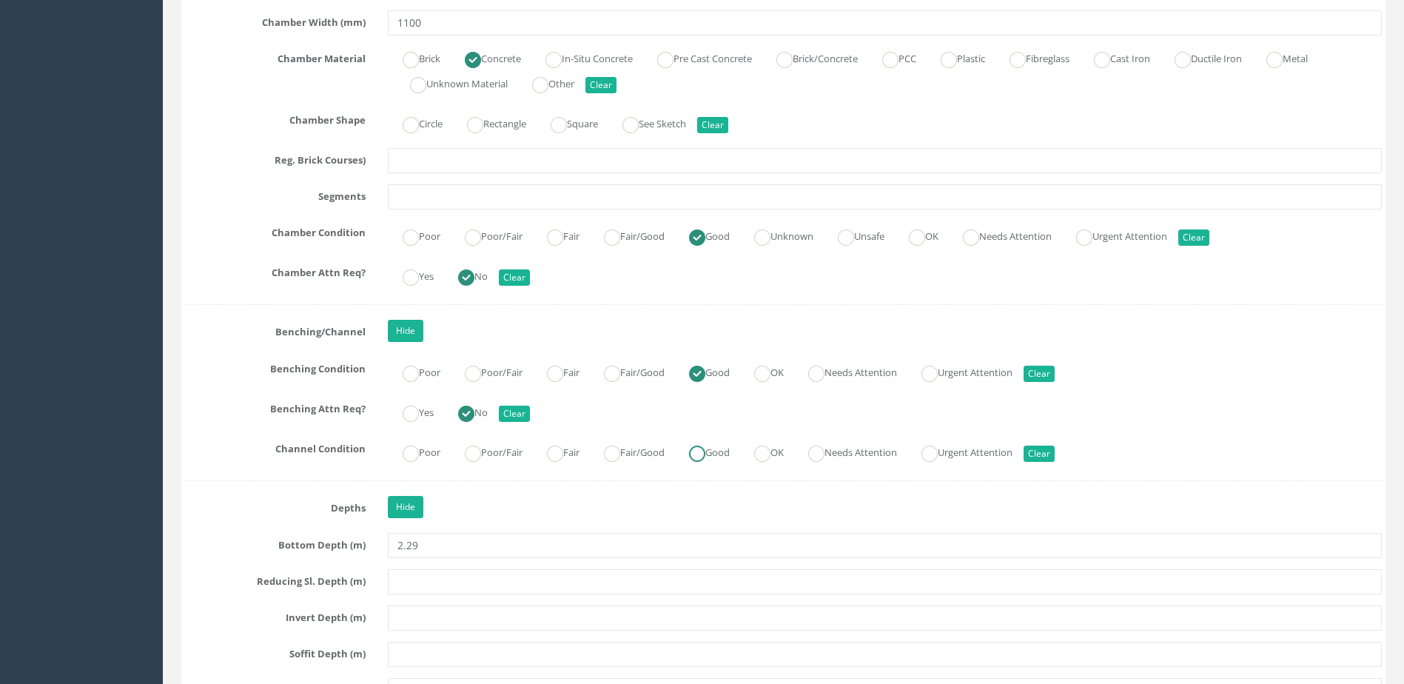
click at [696, 441] on label "Good" at bounding box center [702, 450] width 56 height 21
radio input "true"
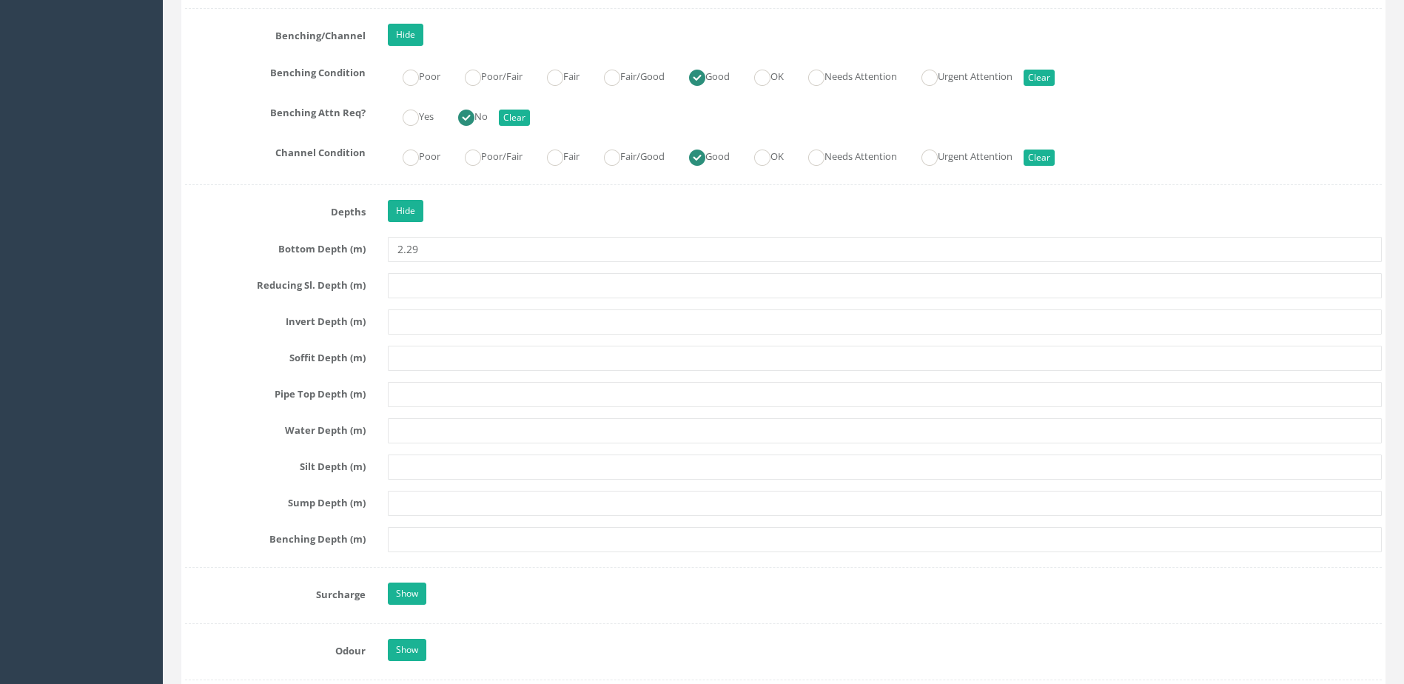
scroll to position [2887, 0]
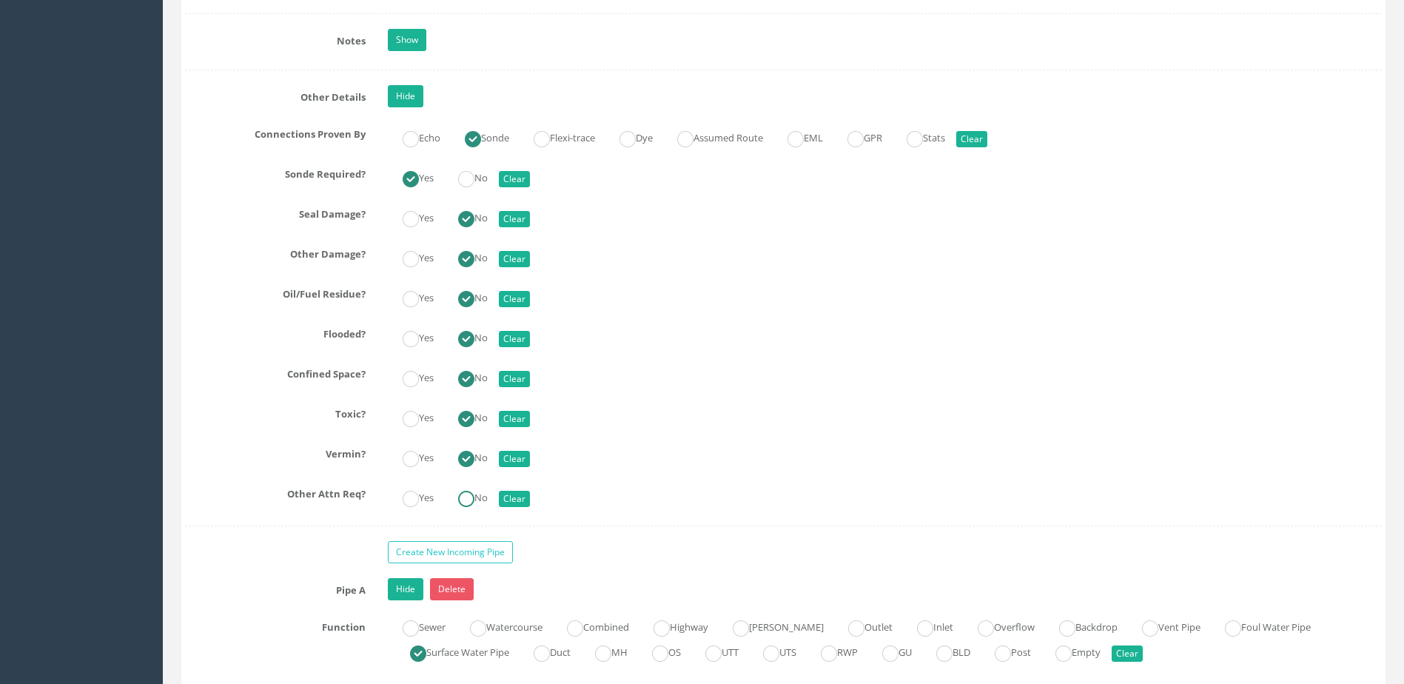
click at [465, 492] on ins at bounding box center [466, 499] width 16 height 16
radio input "true"
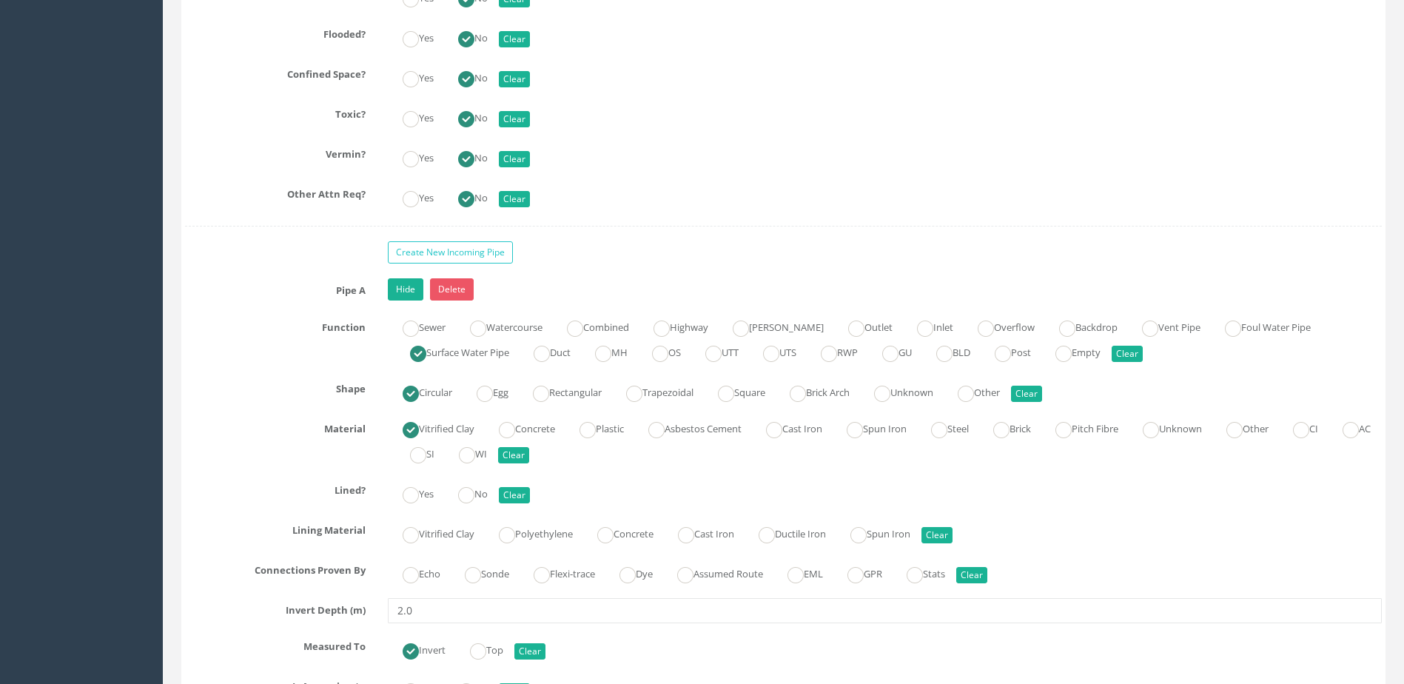
scroll to position [3702, 0]
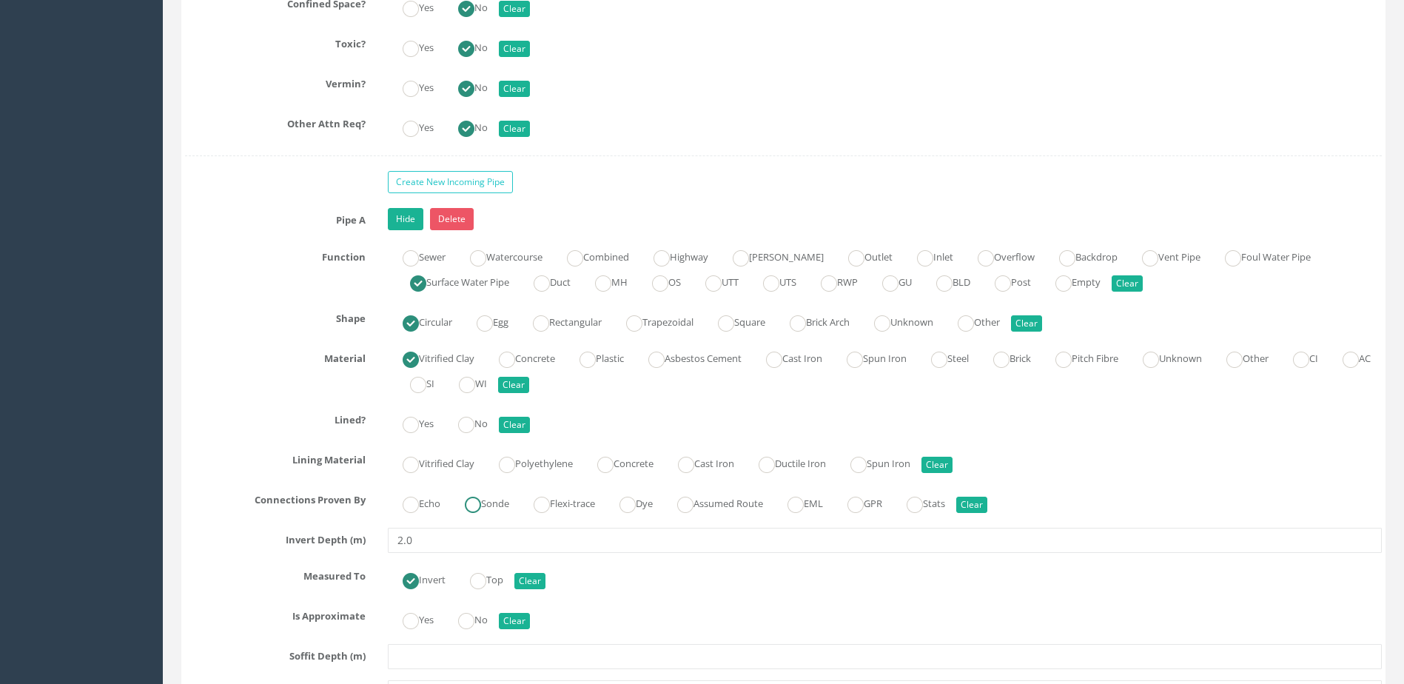
click at [497, 511] on label "Sonde" at bounding box center [479, 502] width 59 height 21
radio input "true"
click at [472, 424] on ins at bounding box center [466, 425] width 16 height 16
radio input "true"
click at [468, 615] on ins at bounding box center [466, 621] width 16 height 16
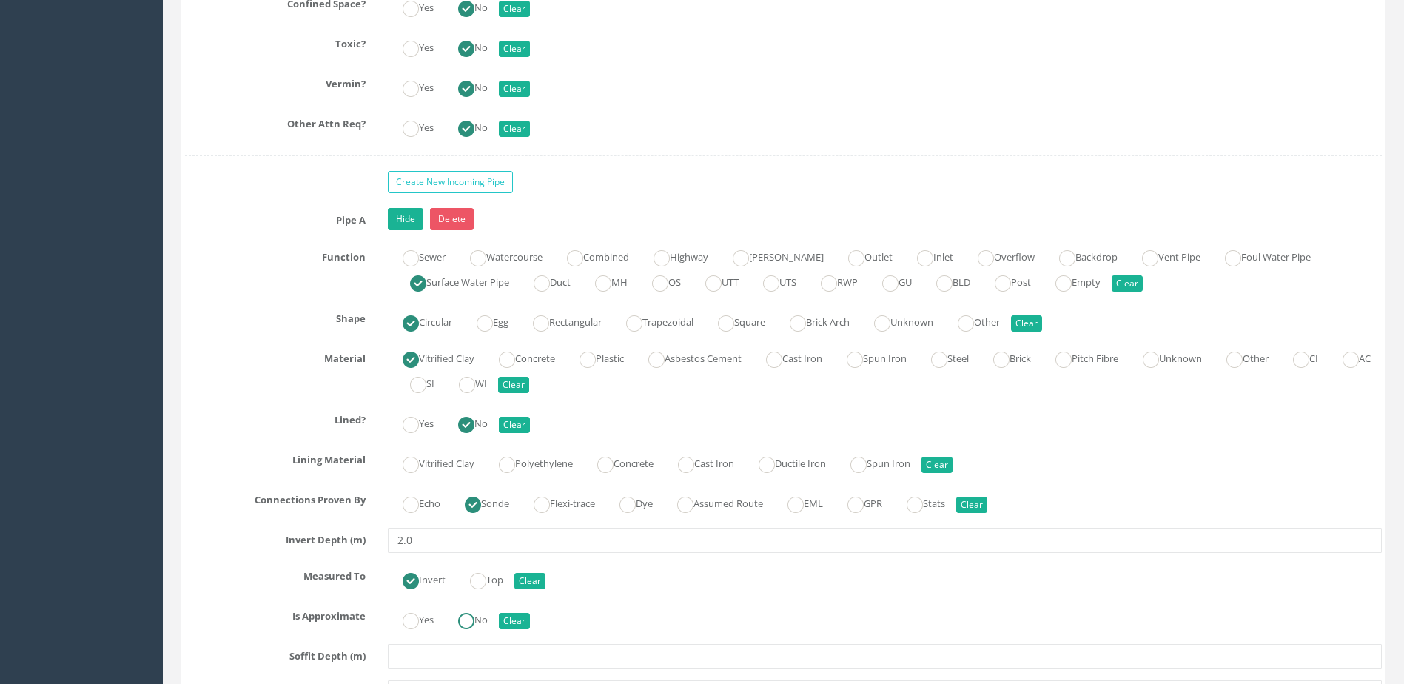
radio input "true"
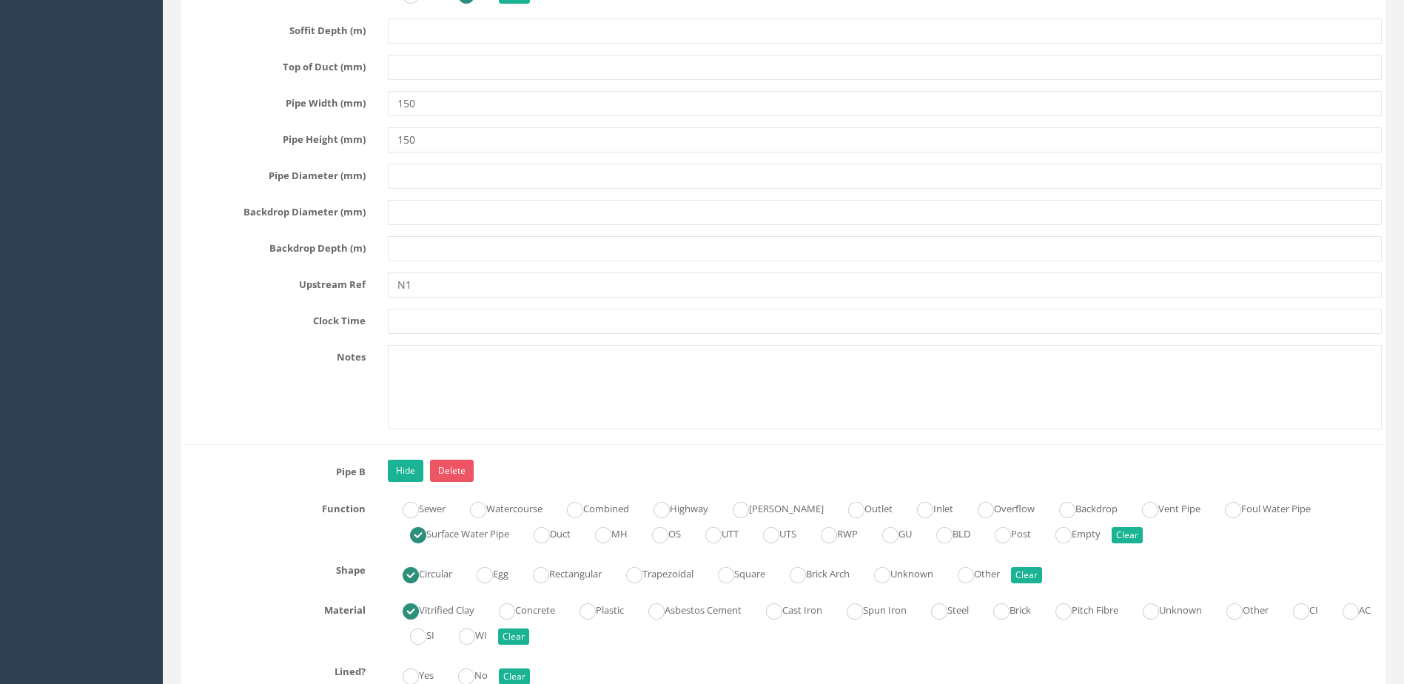
scroll to position [4442, 0]
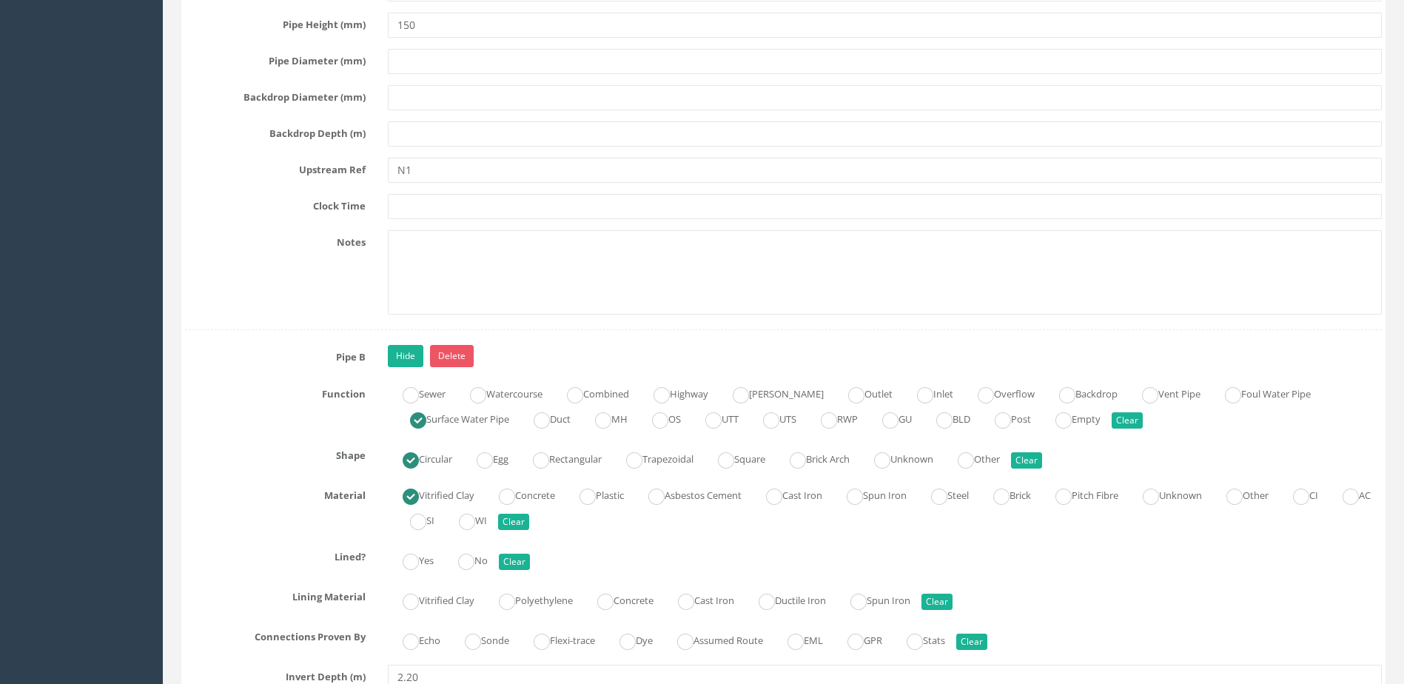
drag, startPoint x: 493, startPoint y: 549, endPoint x: 487, endPoint y: 555, distance: 8.9
click at [488, 549] on label "No" at bounding box center [465, 559] width 44 height 21
radio input "true"
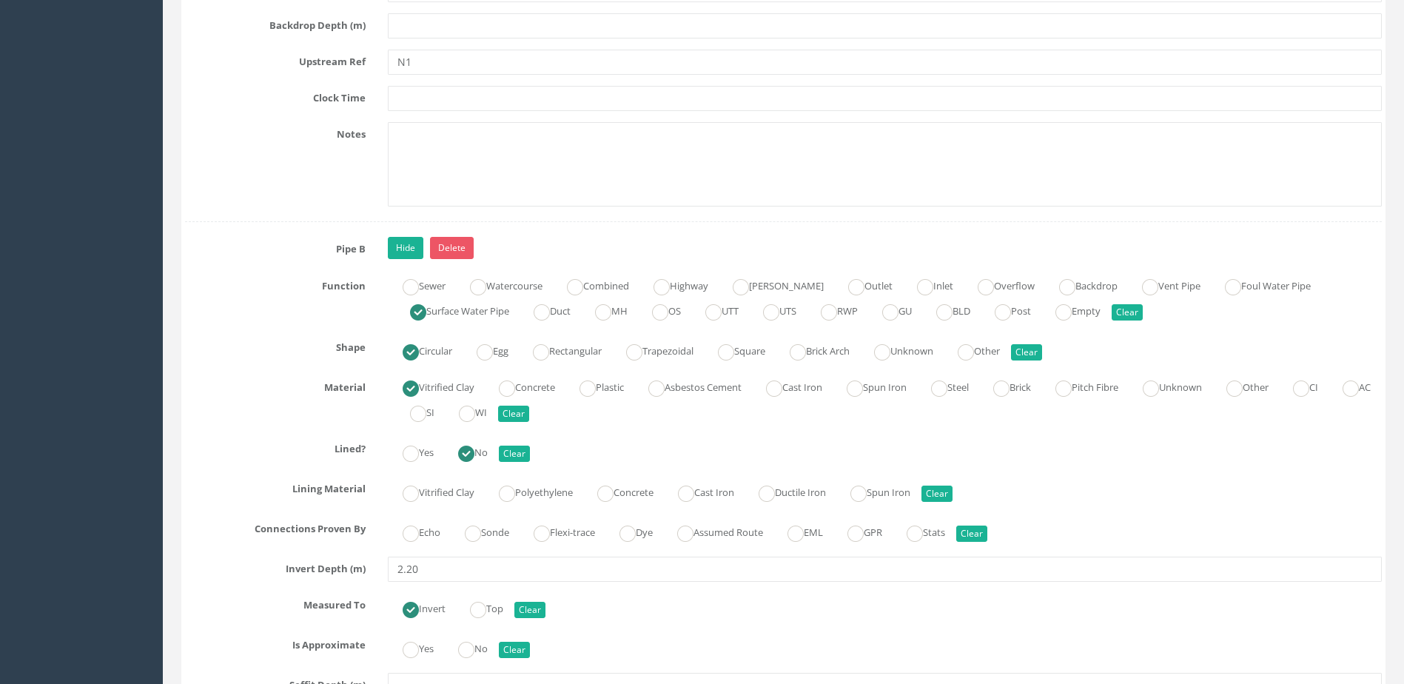
scroll to position [4664, 0]
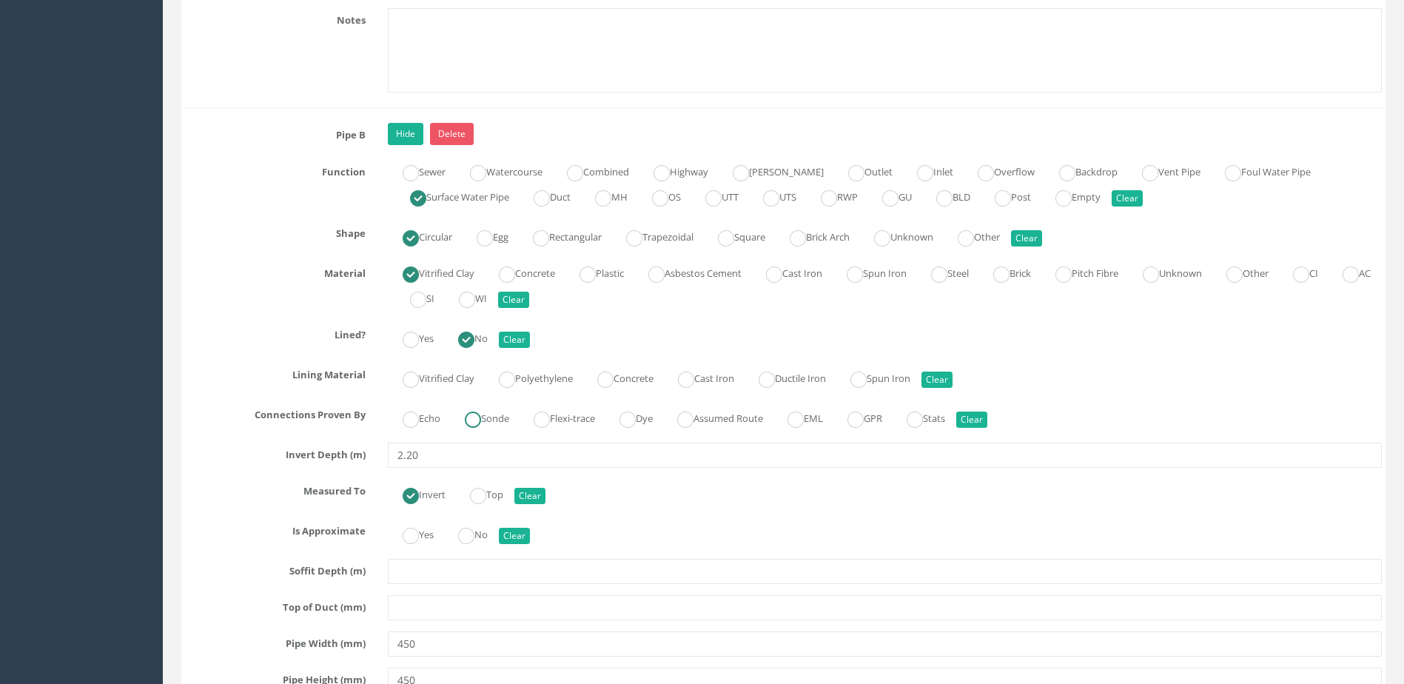
click at [492, 418] on label "Sonde" at bounding box center [479, 416] width 59 height 21
radio input "true"
click at [483, 527] on label "No" at bounding box center [465, 533] width 44 height 21
radio input "true"
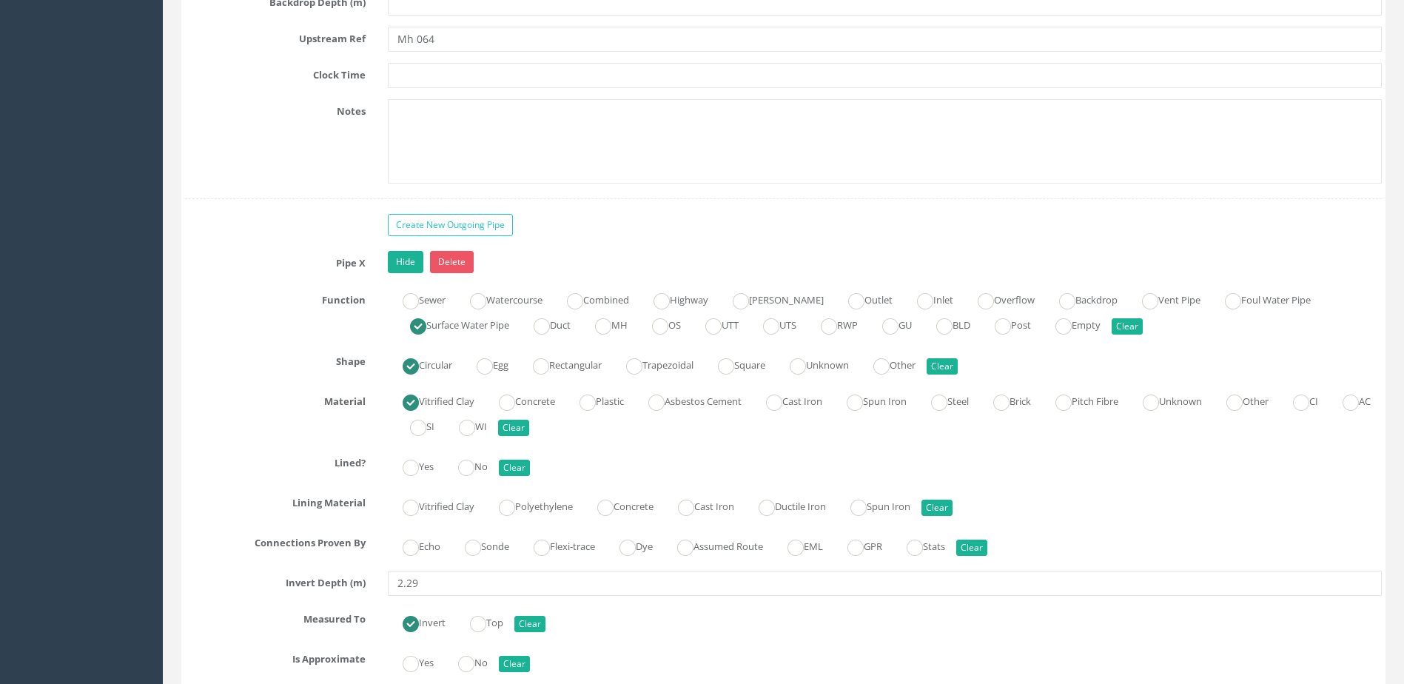
scroll to position [5478, 0]
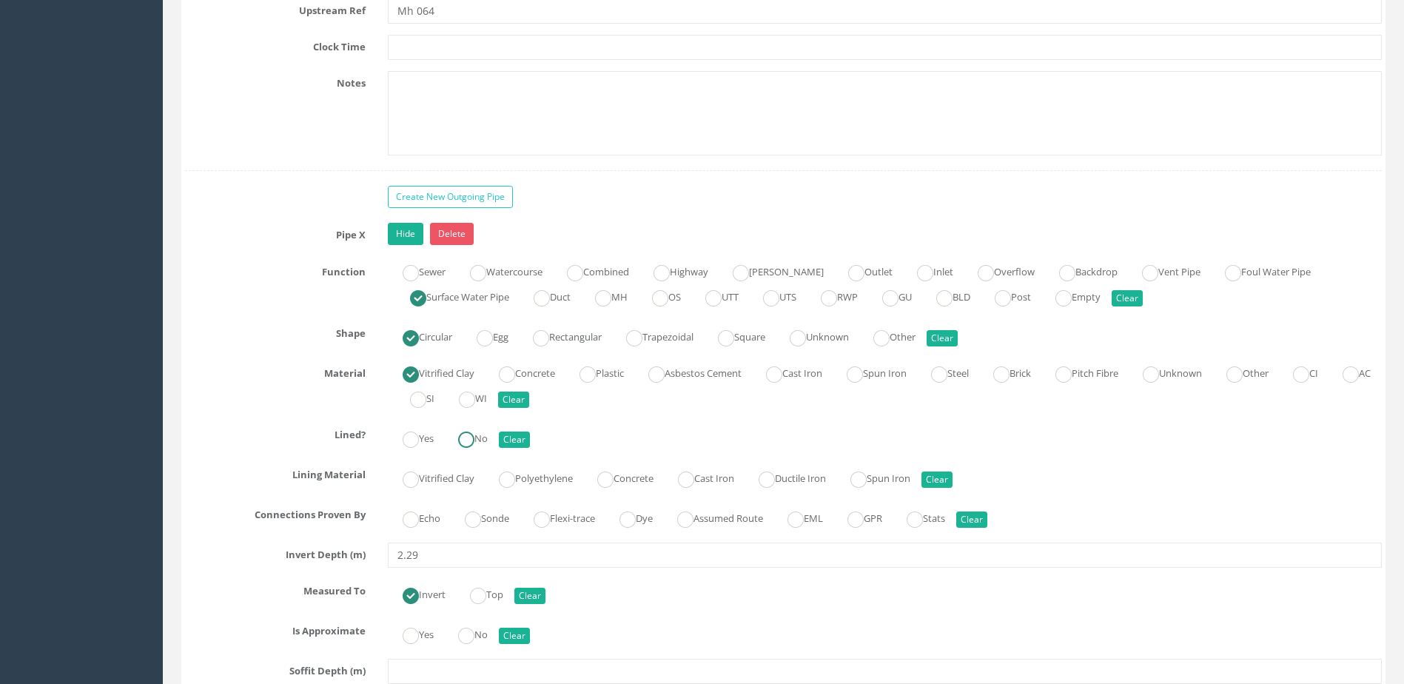
click at [488, 430] on label "No" at bounding box center [465, 436] width 44 height 21
radio input "true"
click at [509, 520] on label "Sonde" at bounding box center [479, 516] width 59 height 21
radio input "true"
click at [492, 645] on div "Yes No Clear" at bounding box center [885, 633] width 1016 height 29
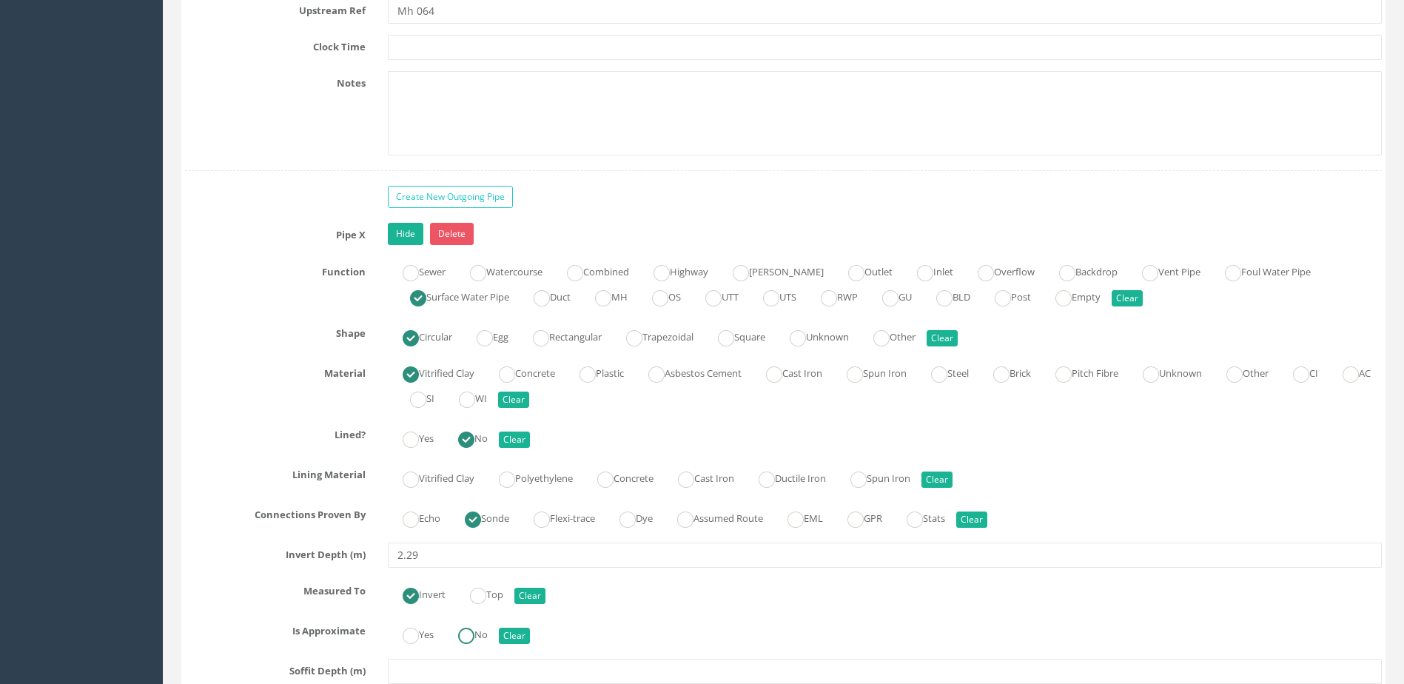
click at [488, 631] on label "No" at bounding box center [465, 633] width 44 height 21
radio input "true"
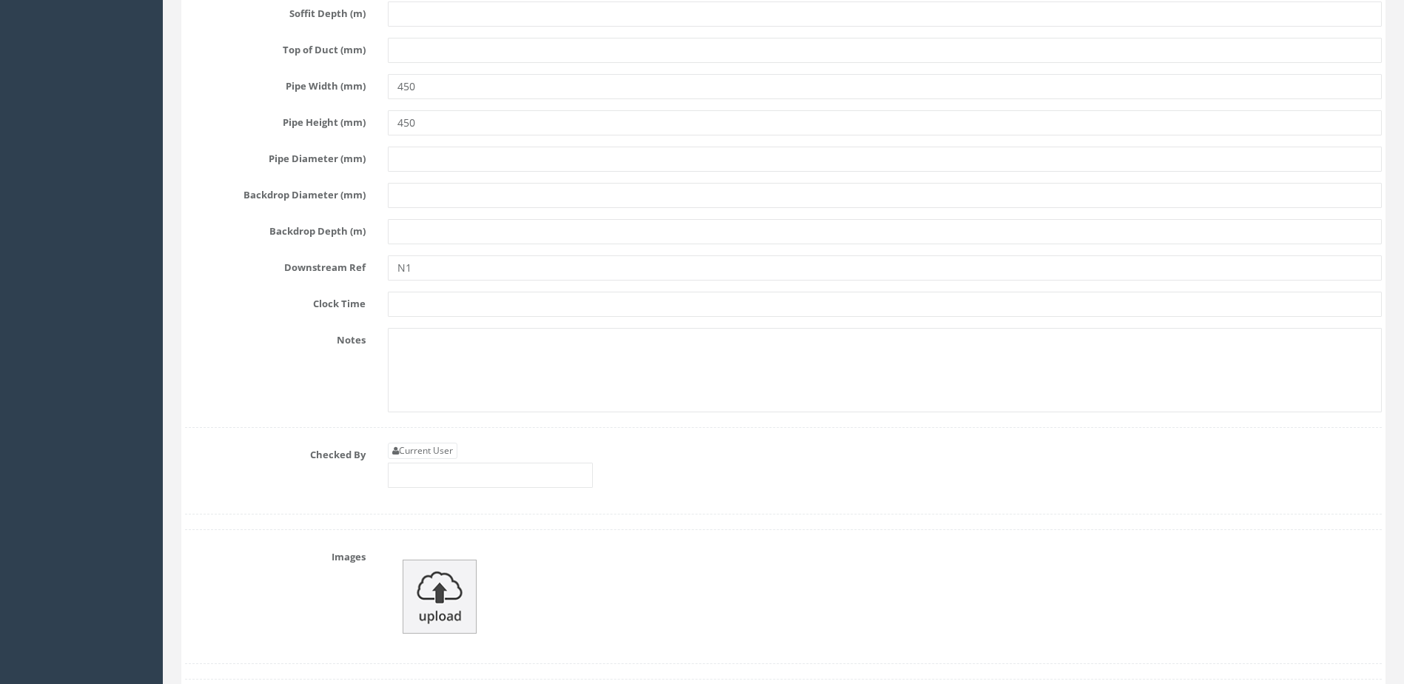
scroll to position [6219, 0]
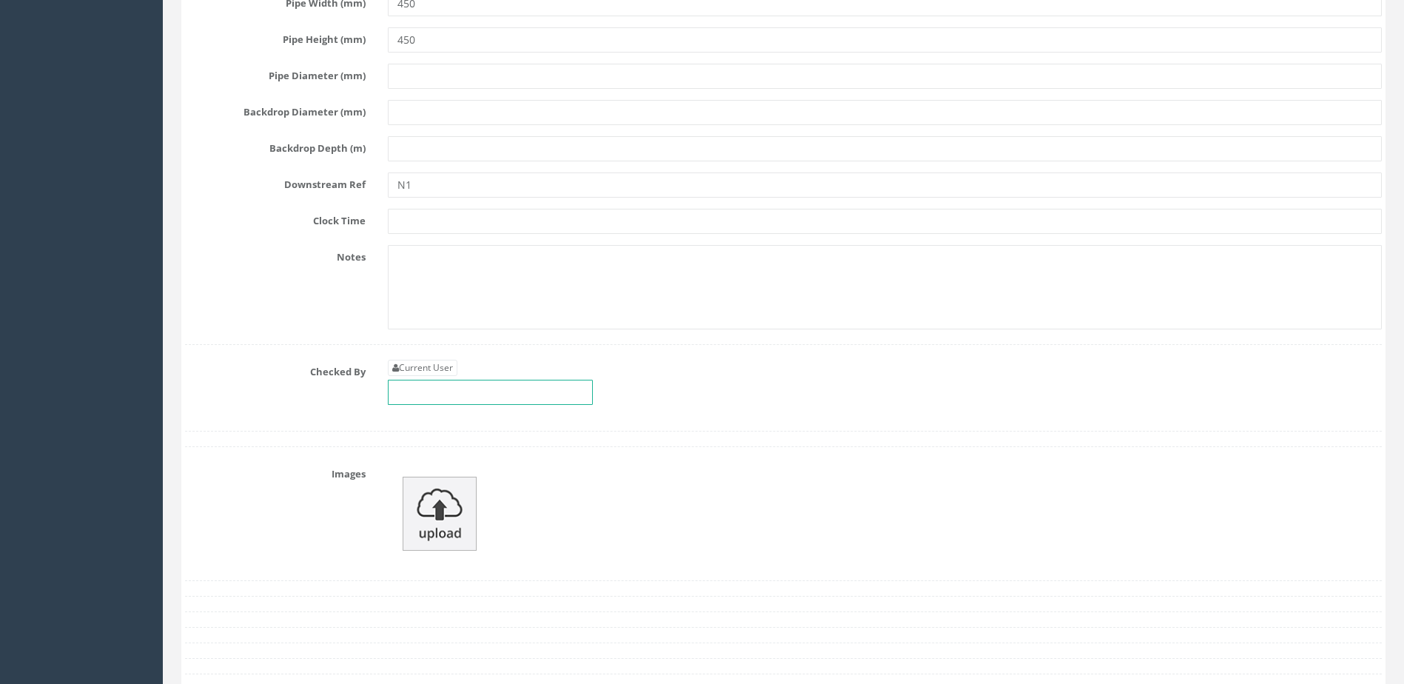
click at [472, 381] on input "text" at bounding box center [490, 392] width 205 height 25
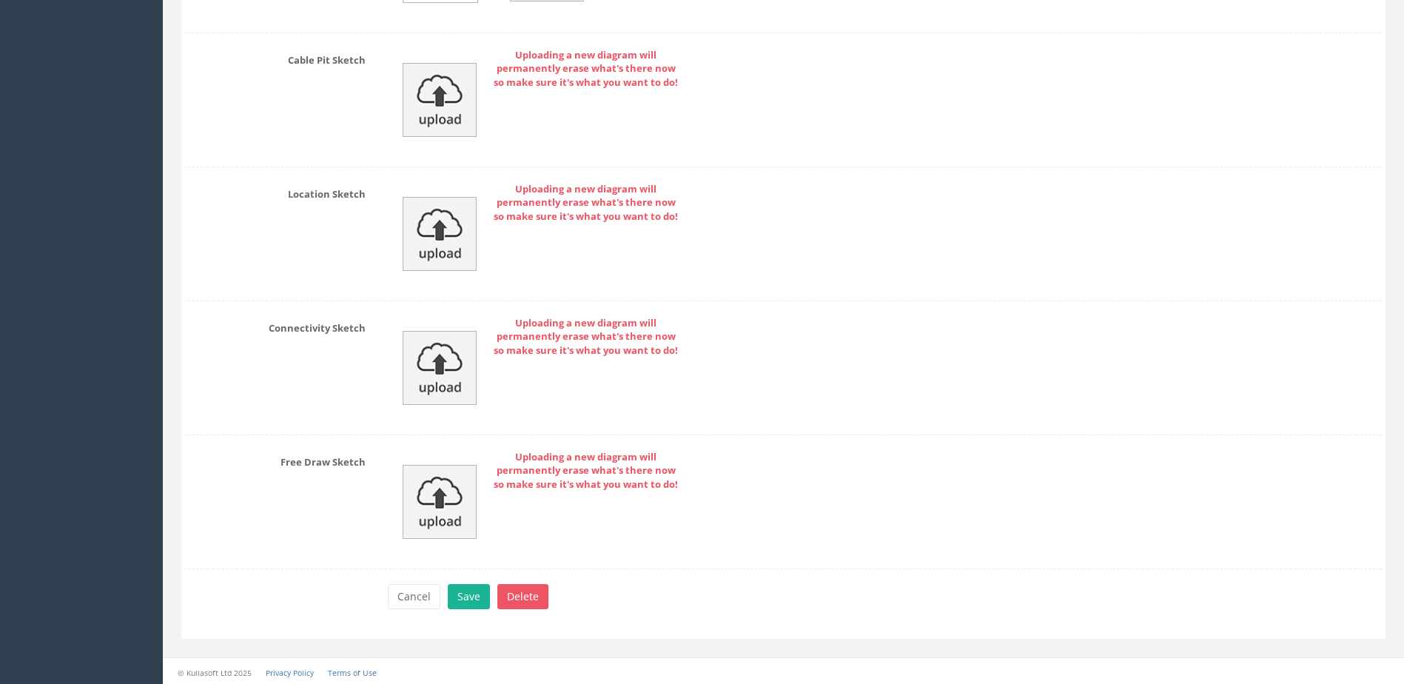
scroll to position [7107, 0]
type input "MP"
click at [469, 597] on button "Save" at bounding box center [469, 593] width 42 height 25
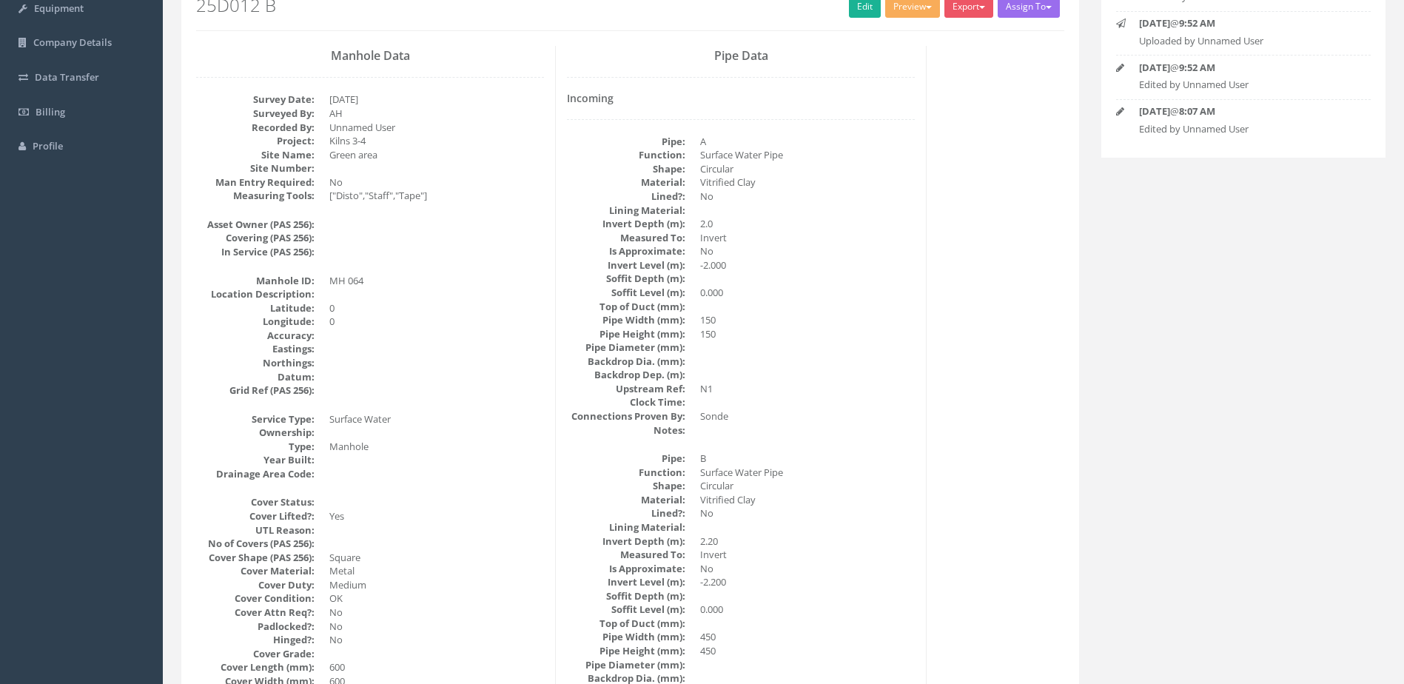
scroll to position [0, 0]
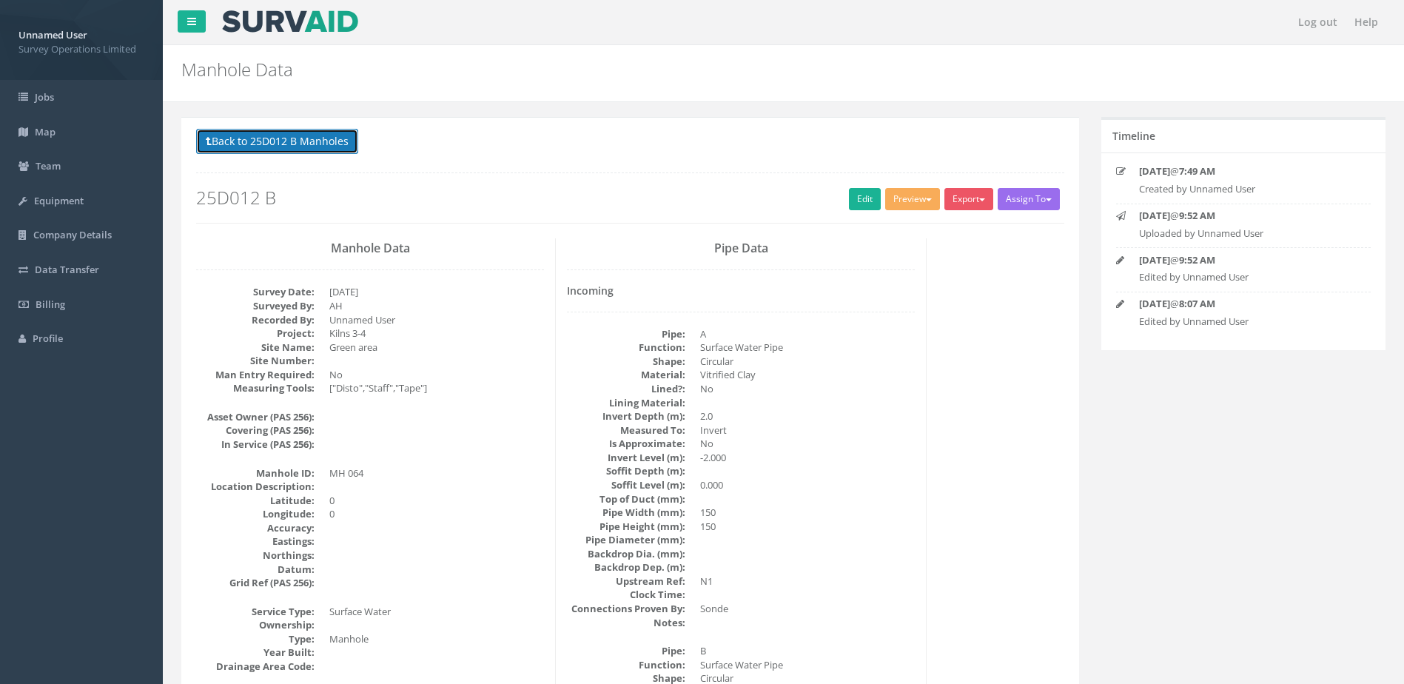
click at [241, 154] on button "Back to 25D012 B Manholes" at bounding box center [277, 141] width 162 height 25
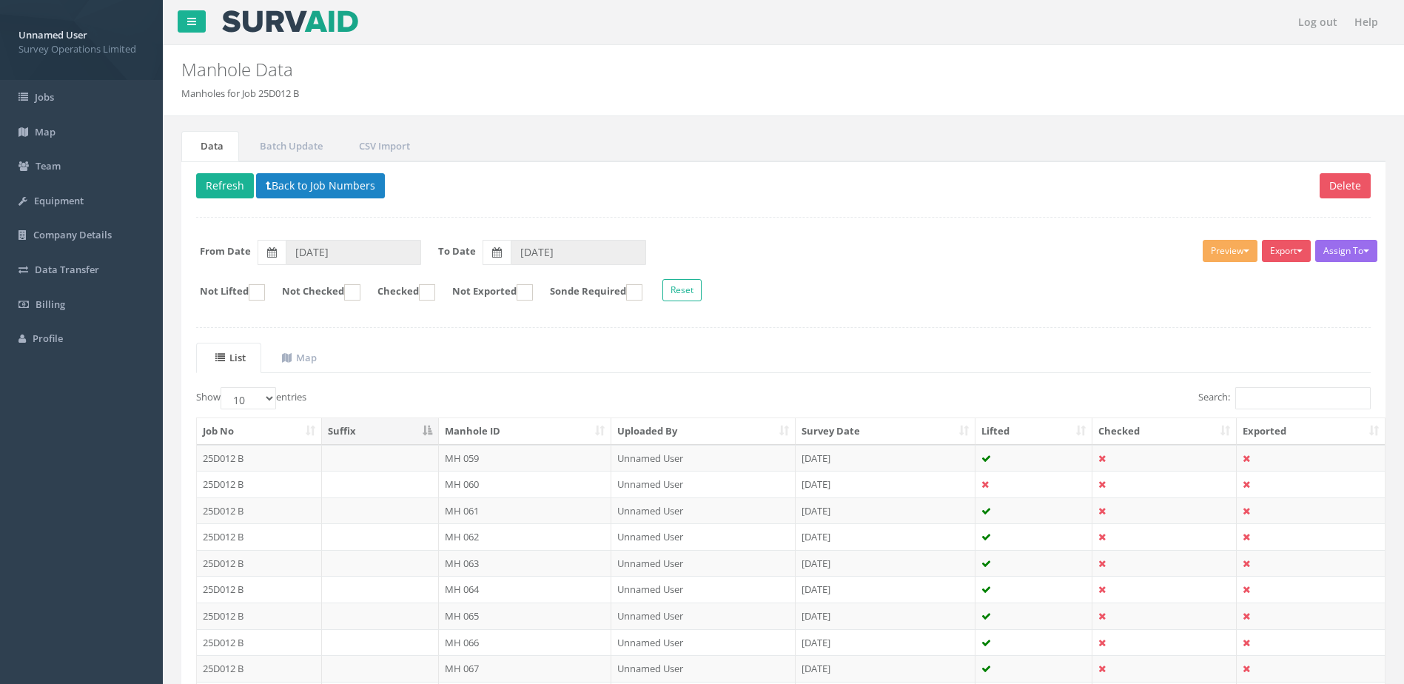
scroll to position [74, 0]
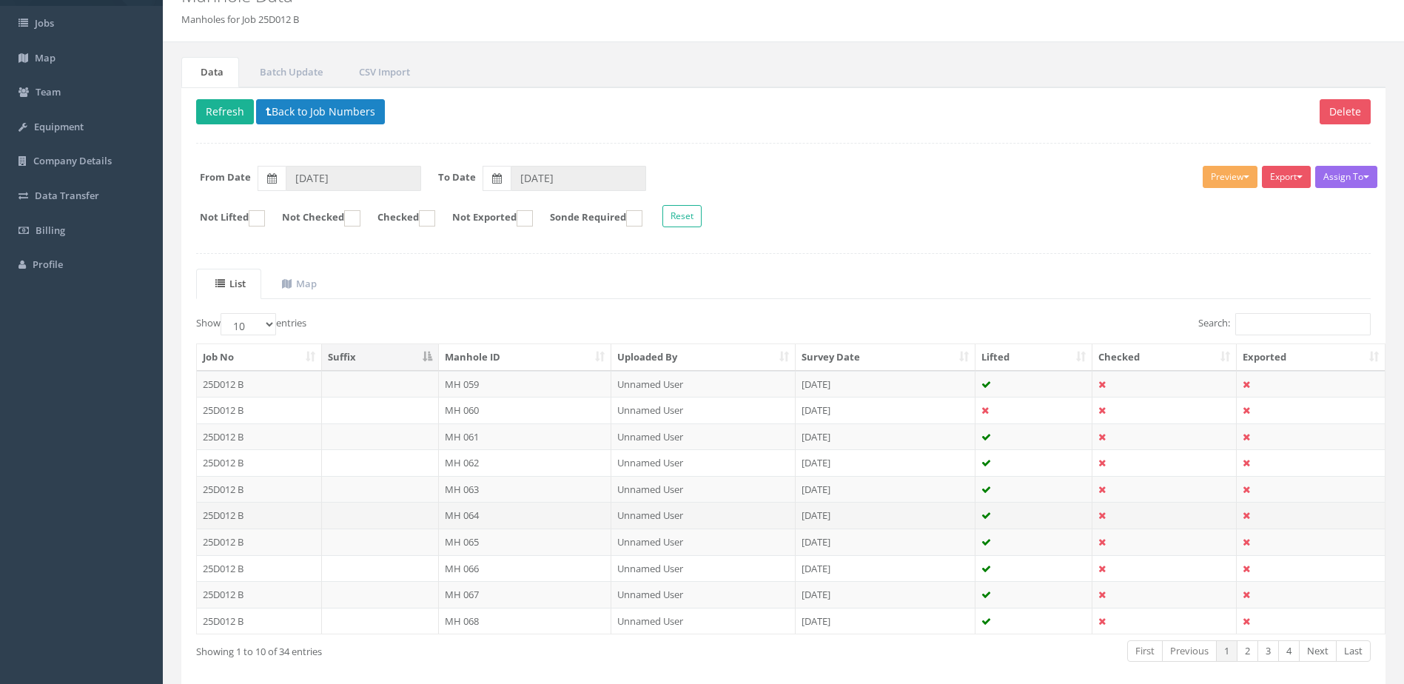
click at [512, 507] on td "MH 064" at bounding box center [525, 515] width 173 height 27
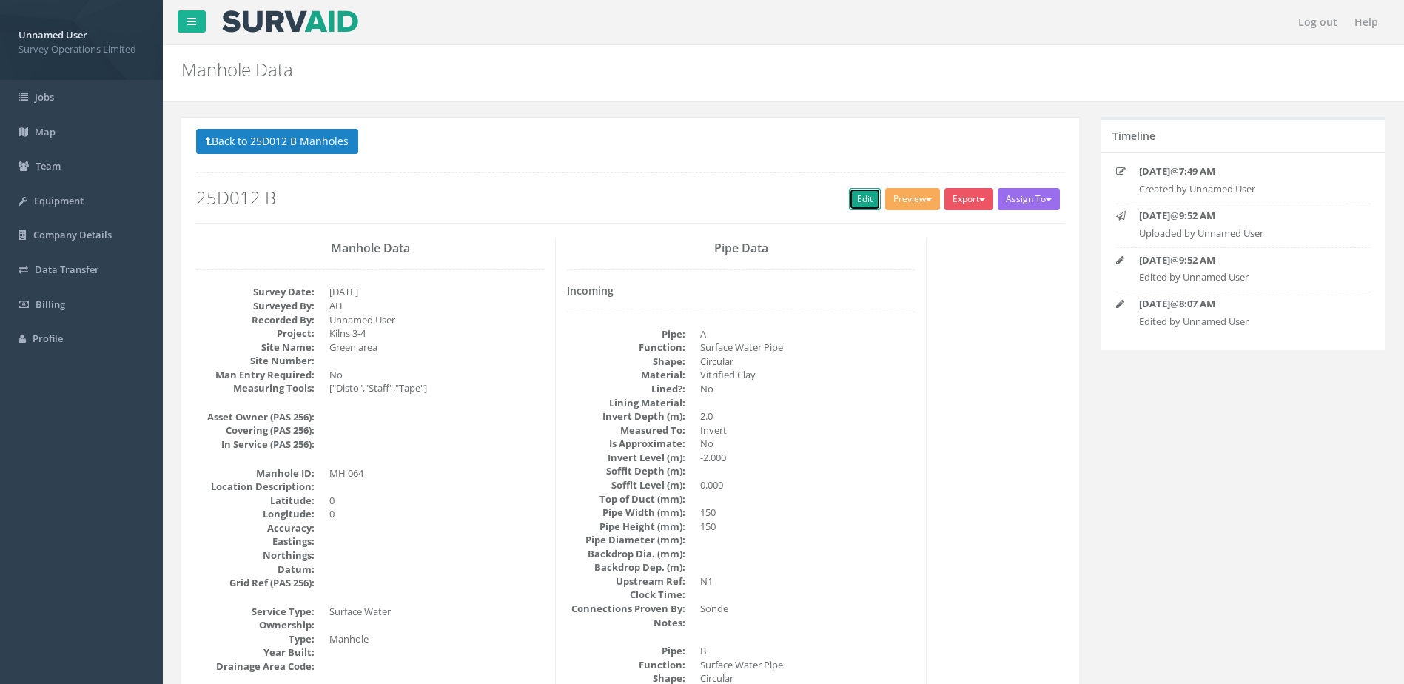
click at [859, 194] on link "Edit" at bounding box center [865, 199] width 32 height 22
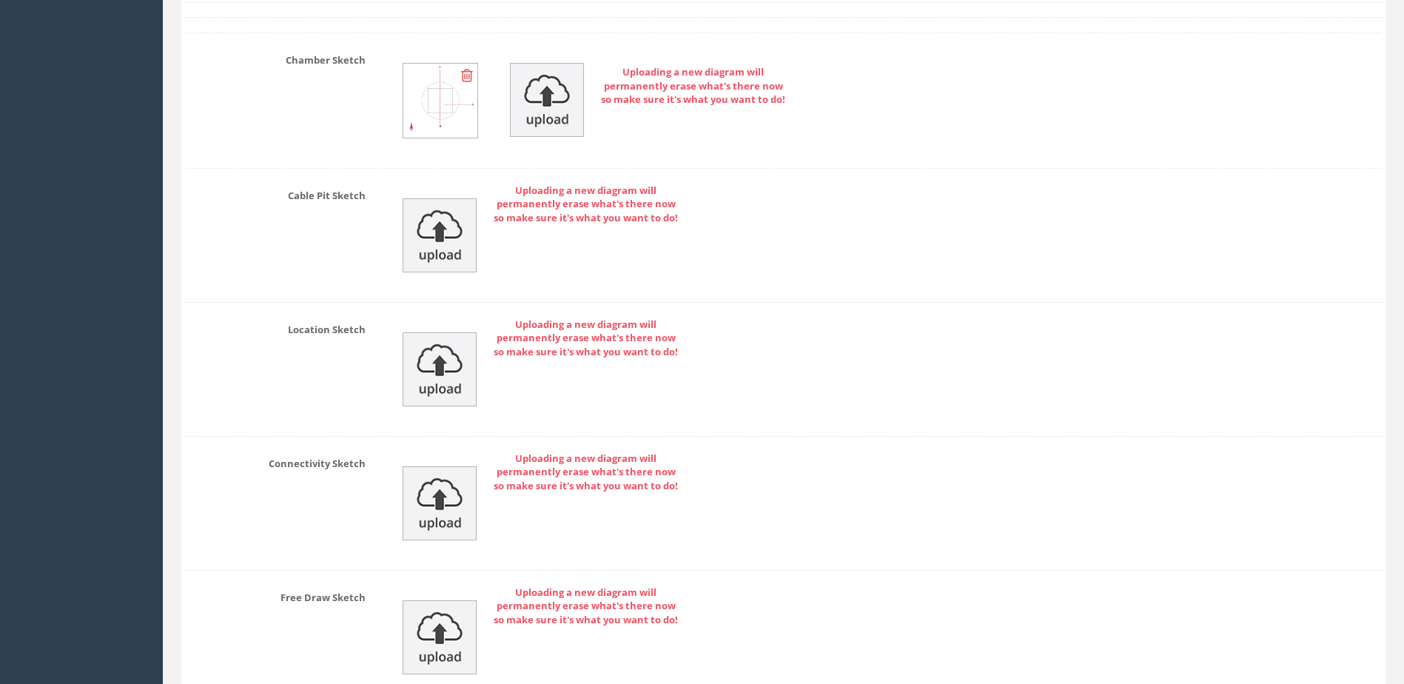
scroll to position [7107, 0]
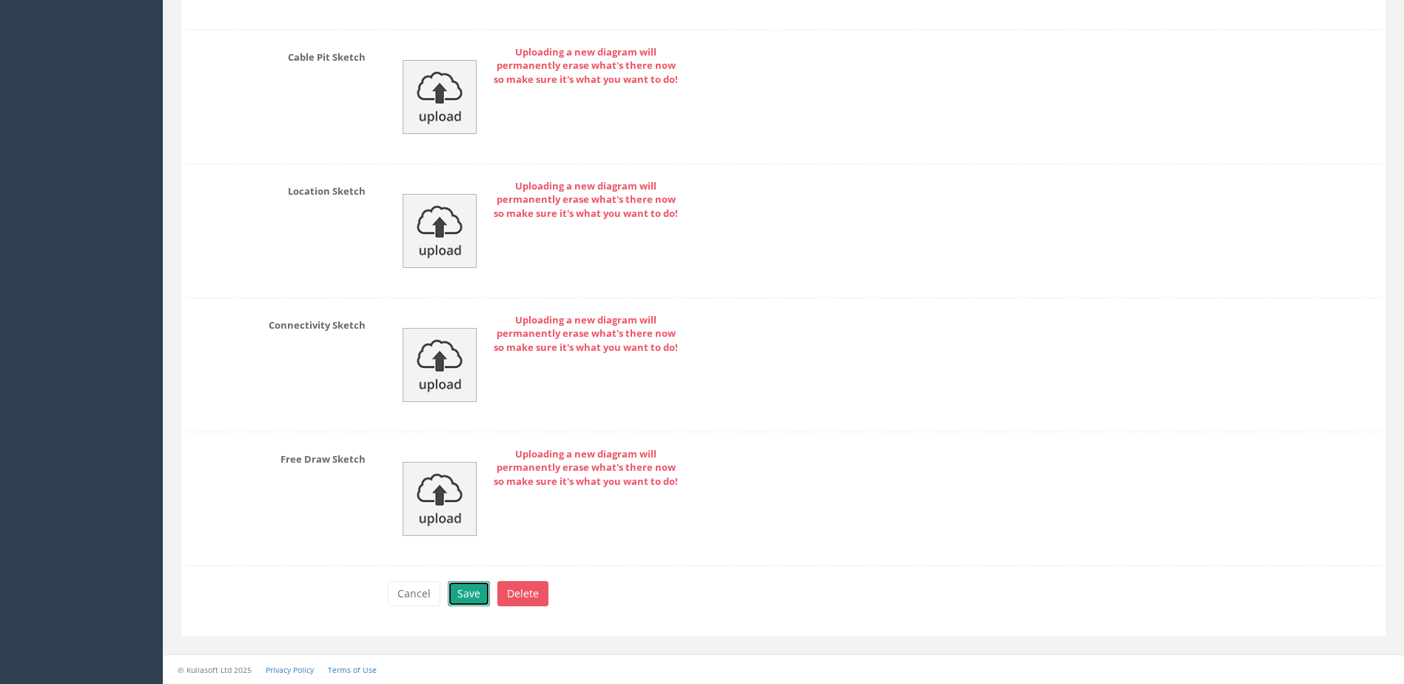
click at [465, 603] on button "Save" at bounding box center [469, 593] width 42 height 25
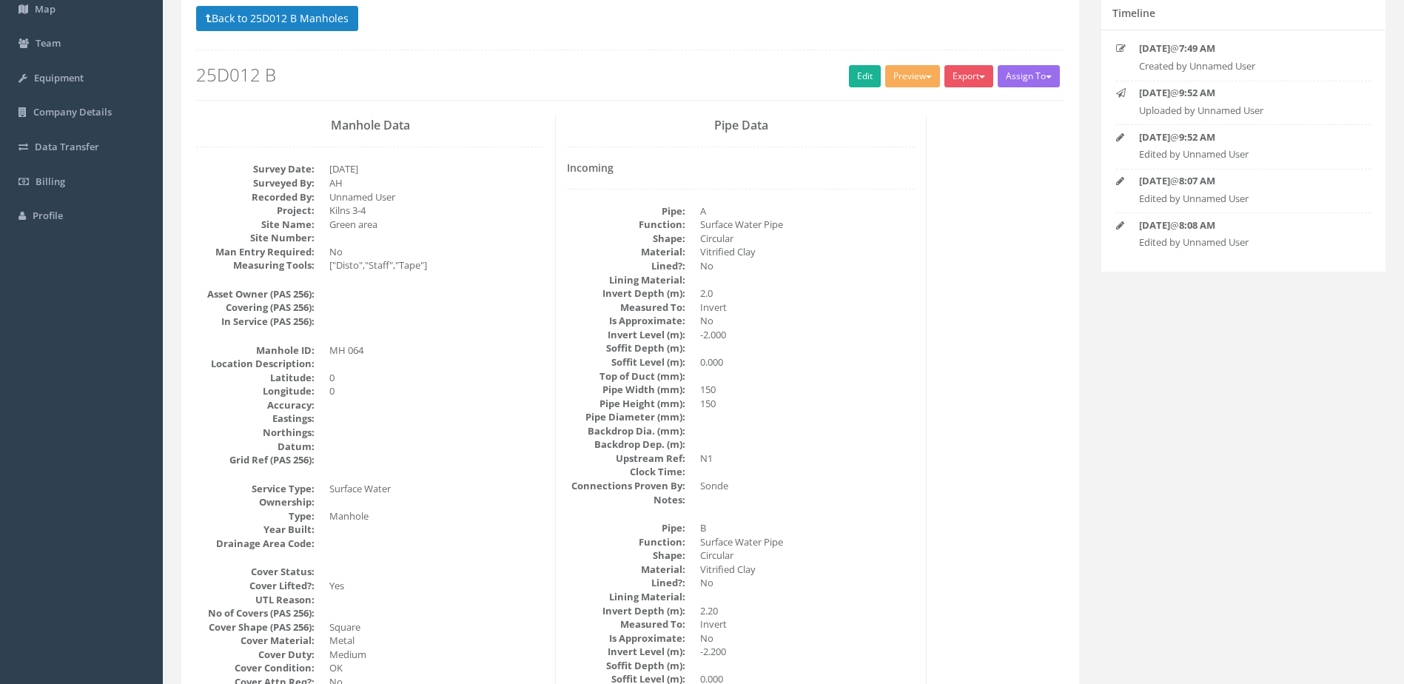
scroll to position [0, 0]
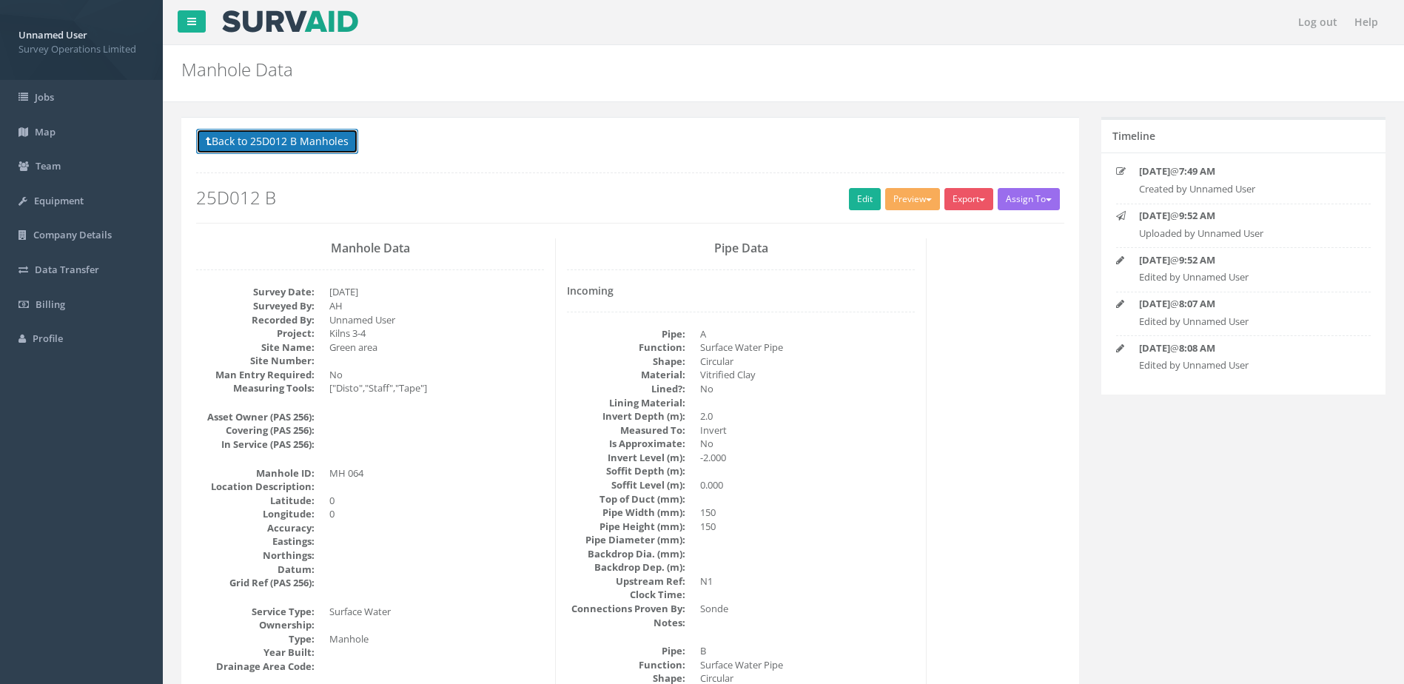
click at [344, 138] on button "Back to 25D012 B Manholes" at bounding box center [277, 141] width 162 height 25
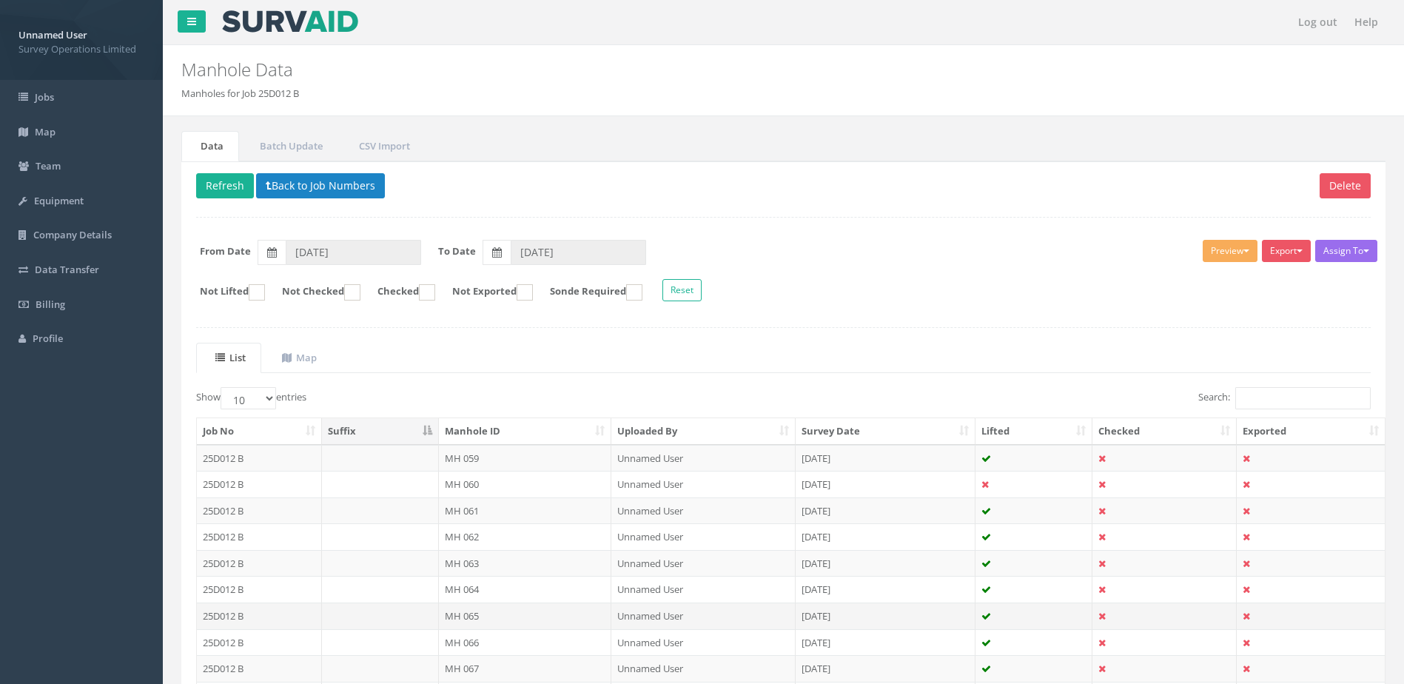
click at [508, 606] on td "MH 065" at bounding box center [525, 616] width 173 height 27
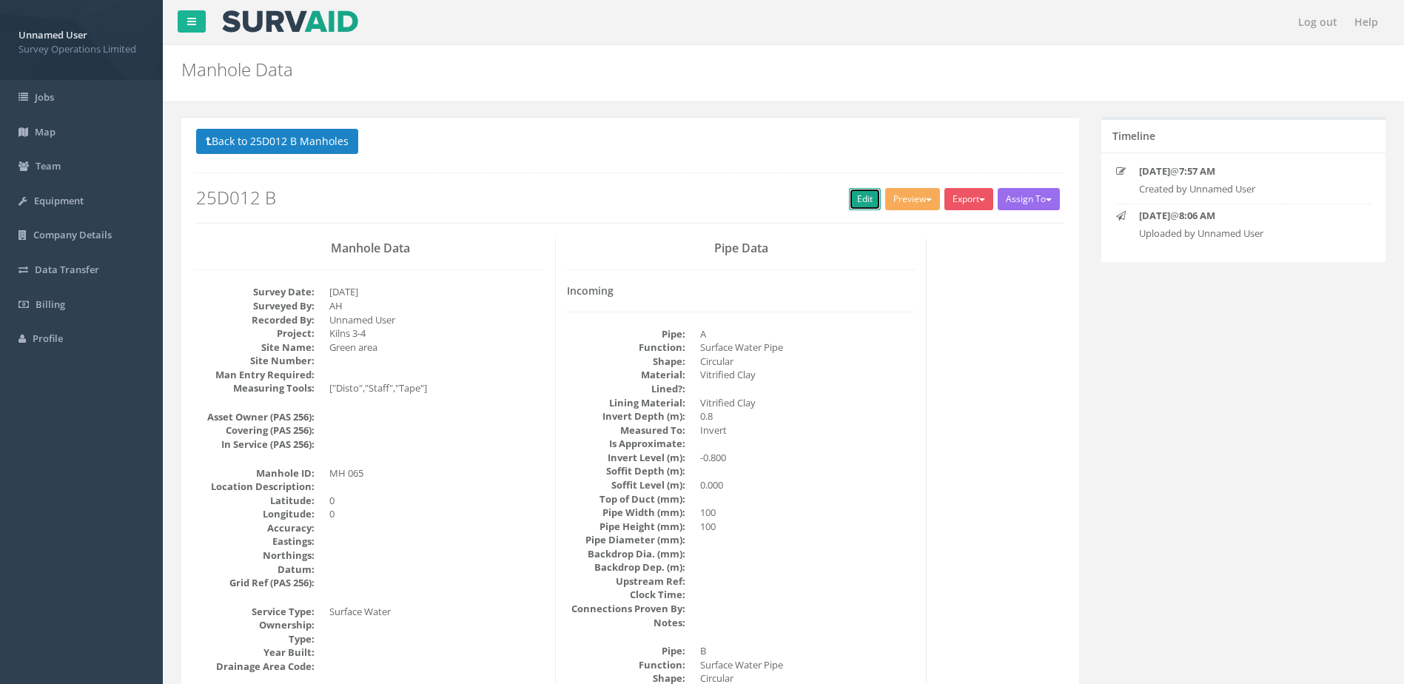
click at [855, 195] on link "Edit" at bounding box center [865, 199] width 32 height 22
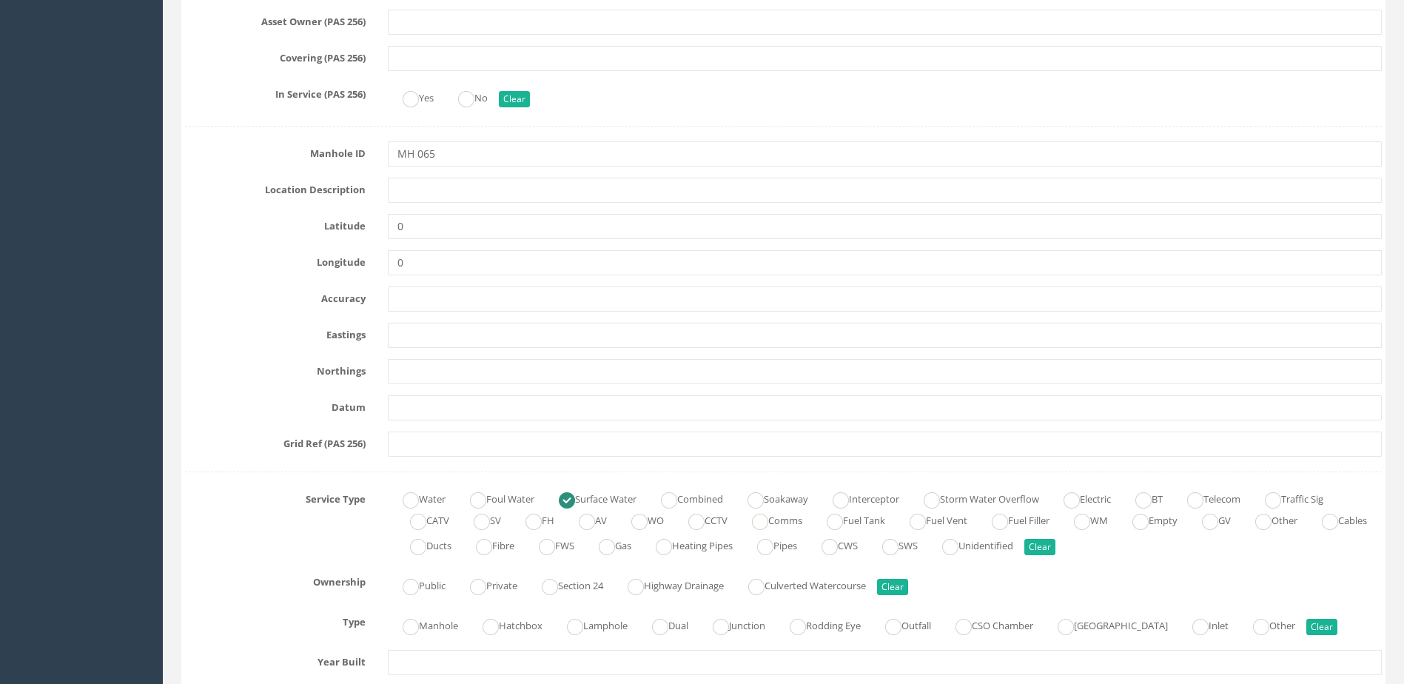
scroll to position [740, 0]
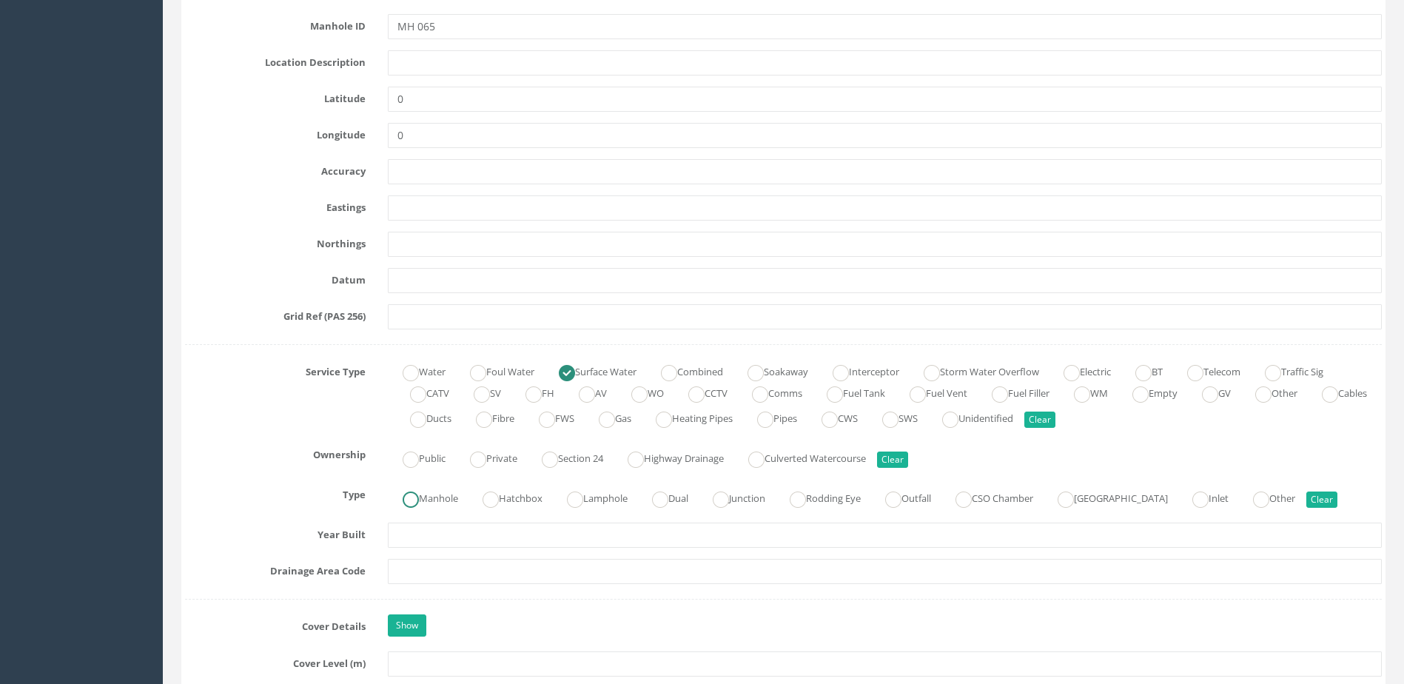
click at [439, 497] on label "Manhole" at bounding box center [423, 496] width 70 height 21
radio input "true"
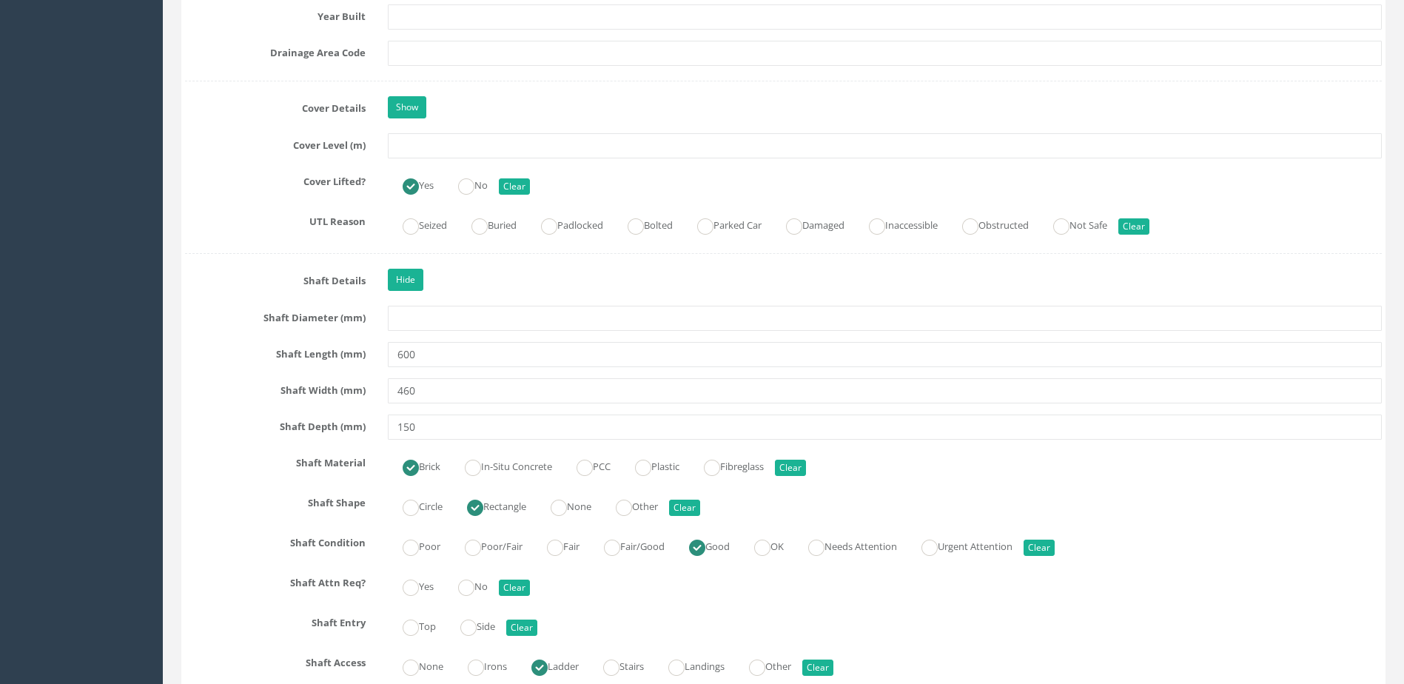
scroll to position [1407, 0]
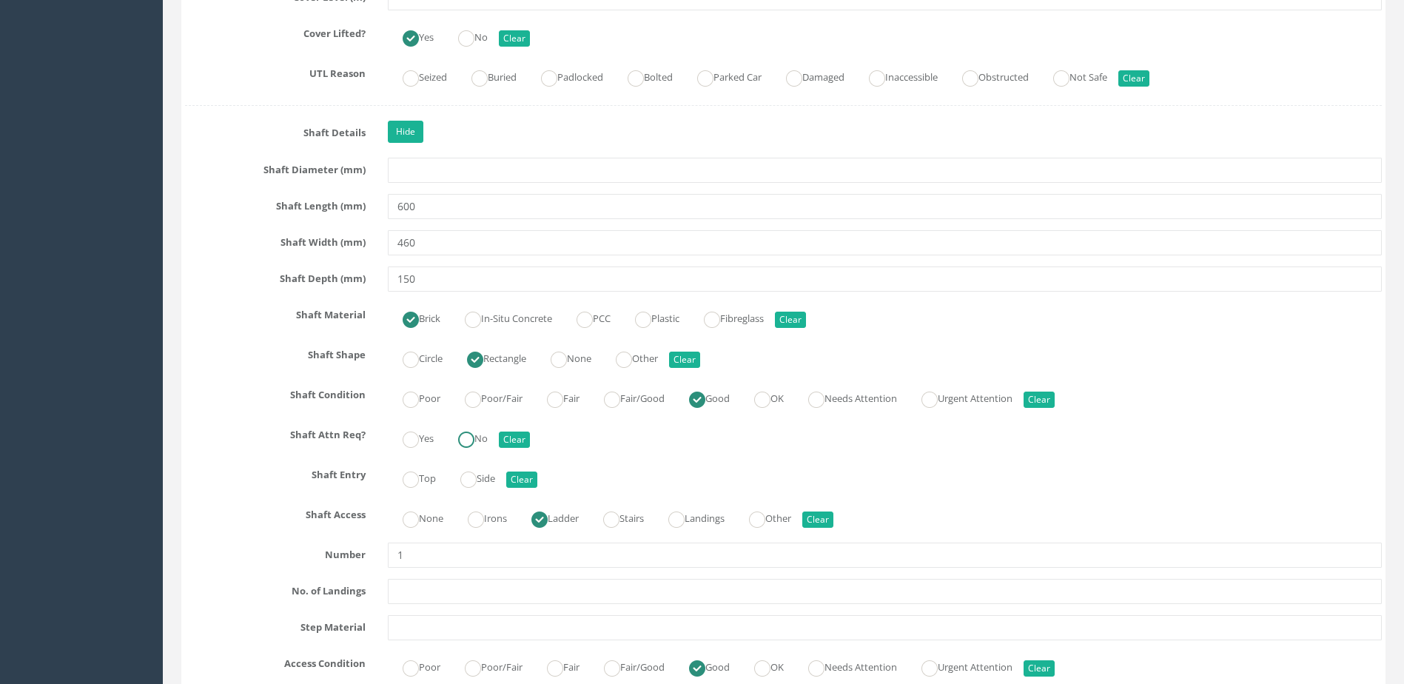
click at [485, 438] on label "No" at bounding box center [465, 436] width 44 height 21
radio input "true"
click at [412, 480] on ins at bounding box center [411, 480] width 16 height 16
radio input "true"
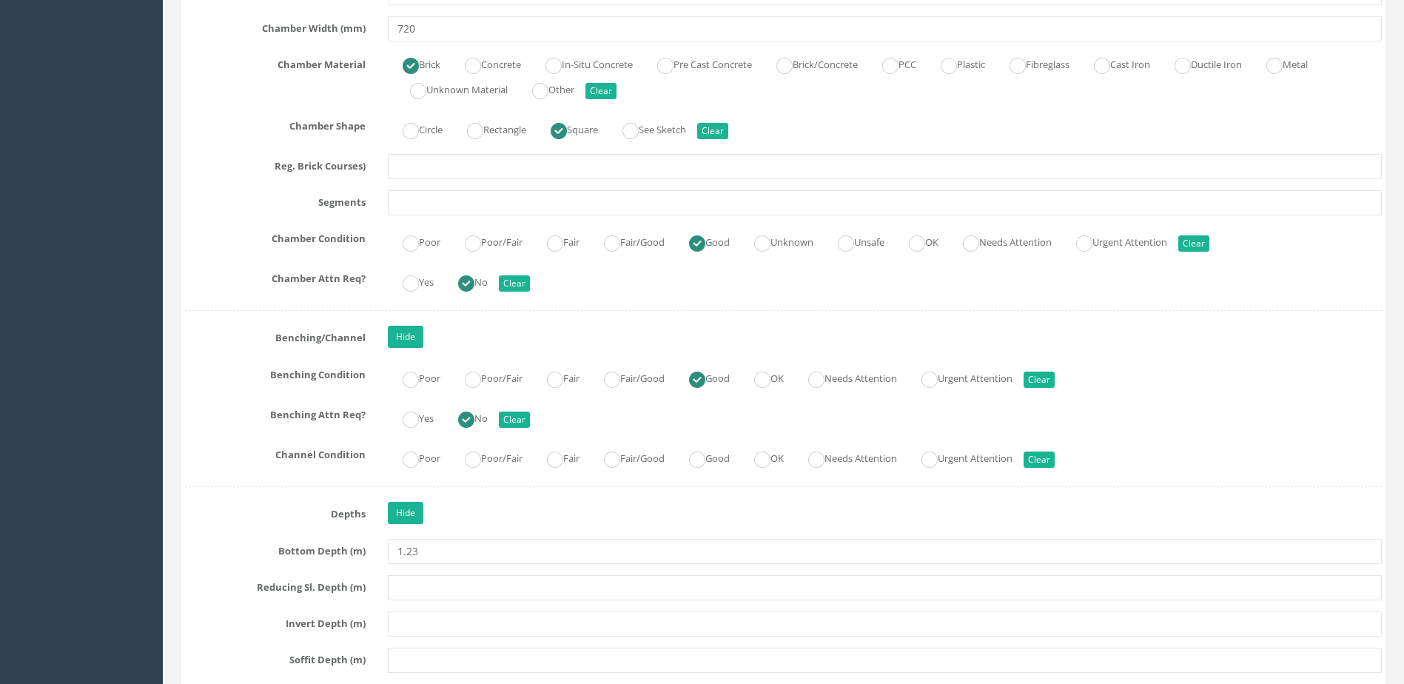
scroll to position [2369, 0]
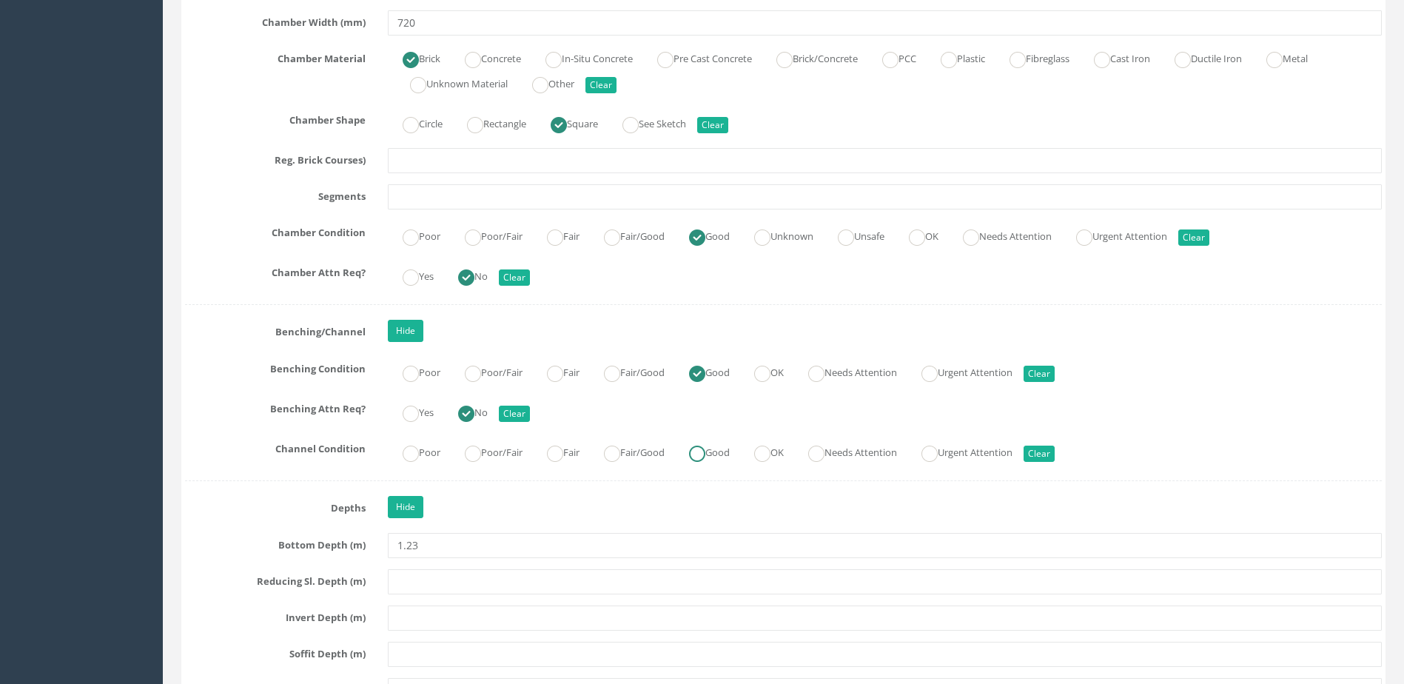
click at [706, 454] on ins at bounding box center [697, 454] width 16 height 16
radio input "true"
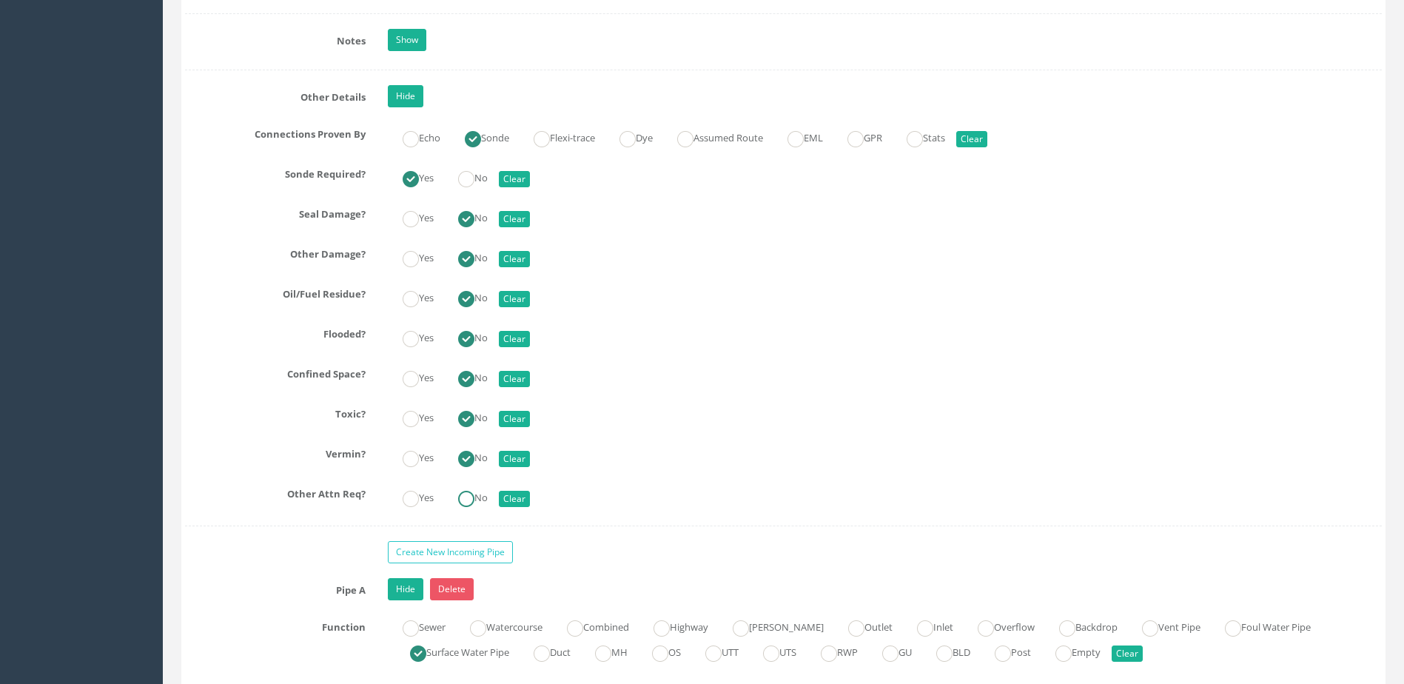
click at [480, 494] on label "No" at bounding box center [465, 496] width 44 height 21
radio input "true"
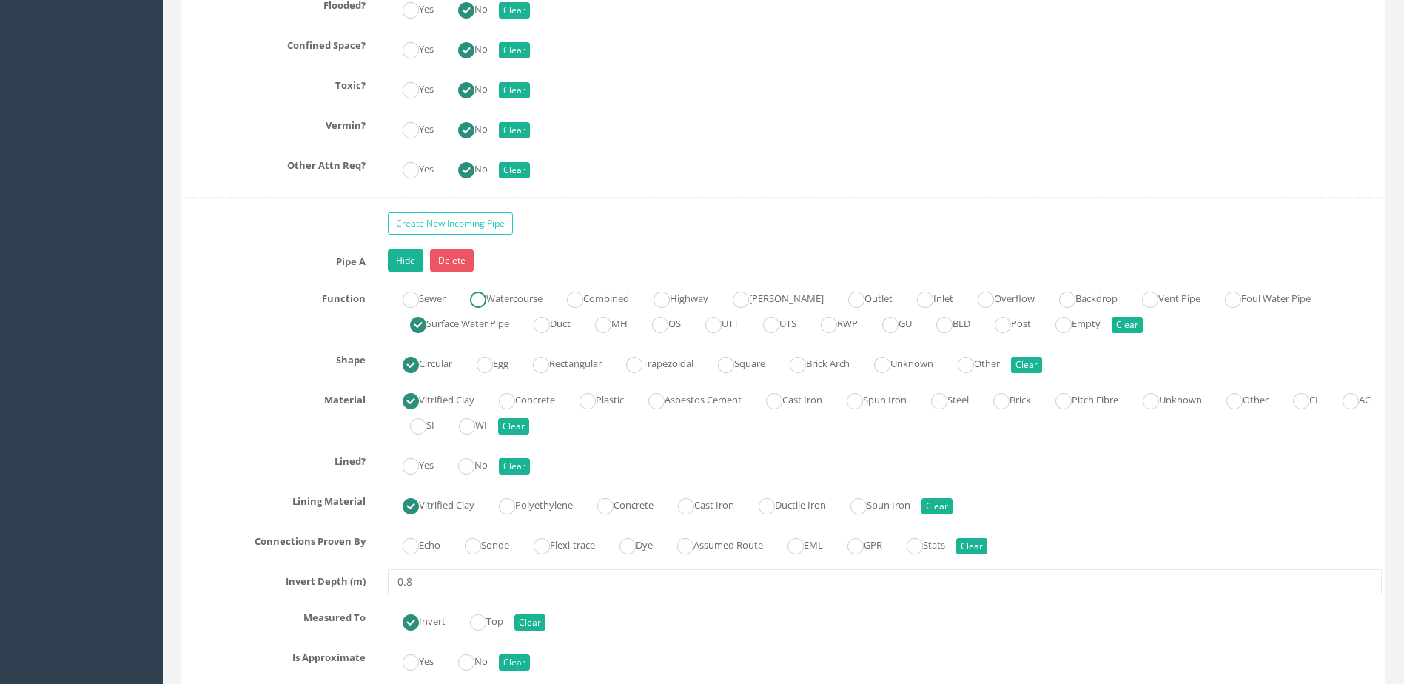
scroll to position [3776, 0]
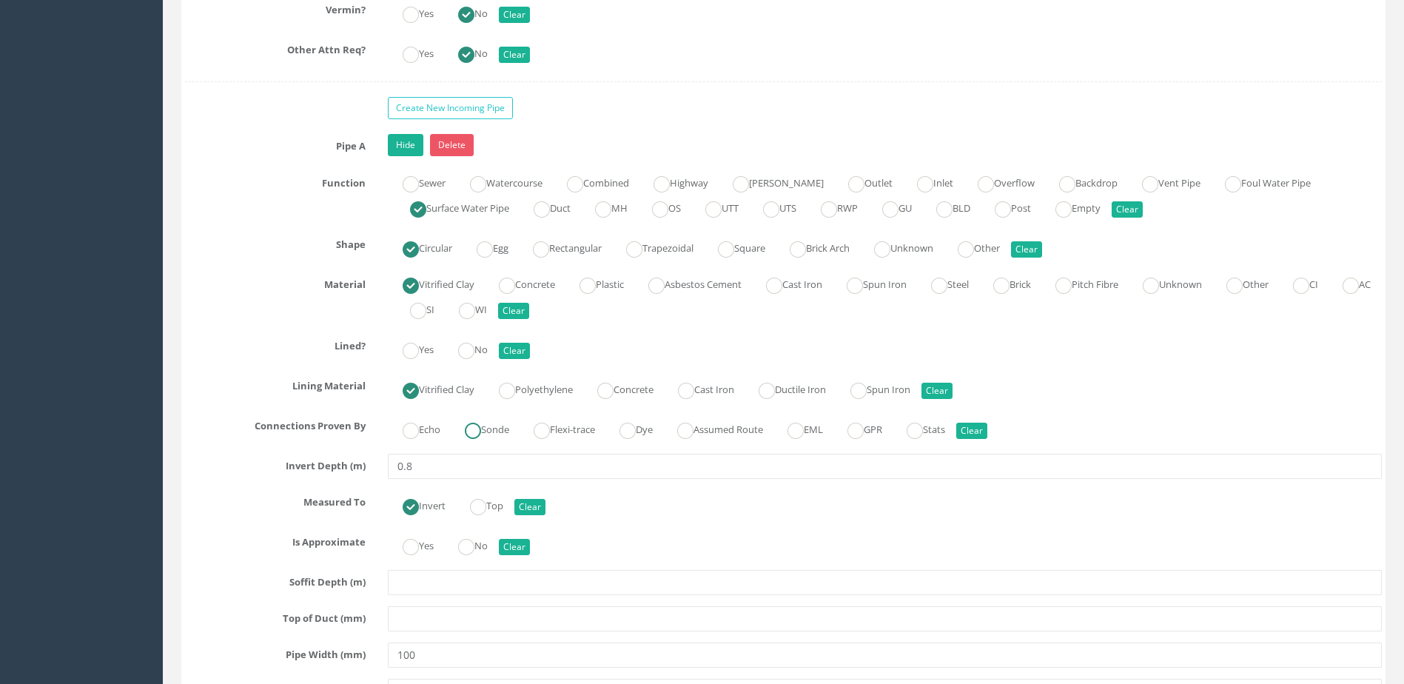
click at [493, 426] on label "Sonde" at bounding box center [479, 428] width 59 height 21
radio input "true"
click at [475, 345] on ins at bounding box center [466, 351] width 16 height 16
radio input "true"
click at [953, 394] on button "Clear" at bounding box center [937, 391] width 31 height 16
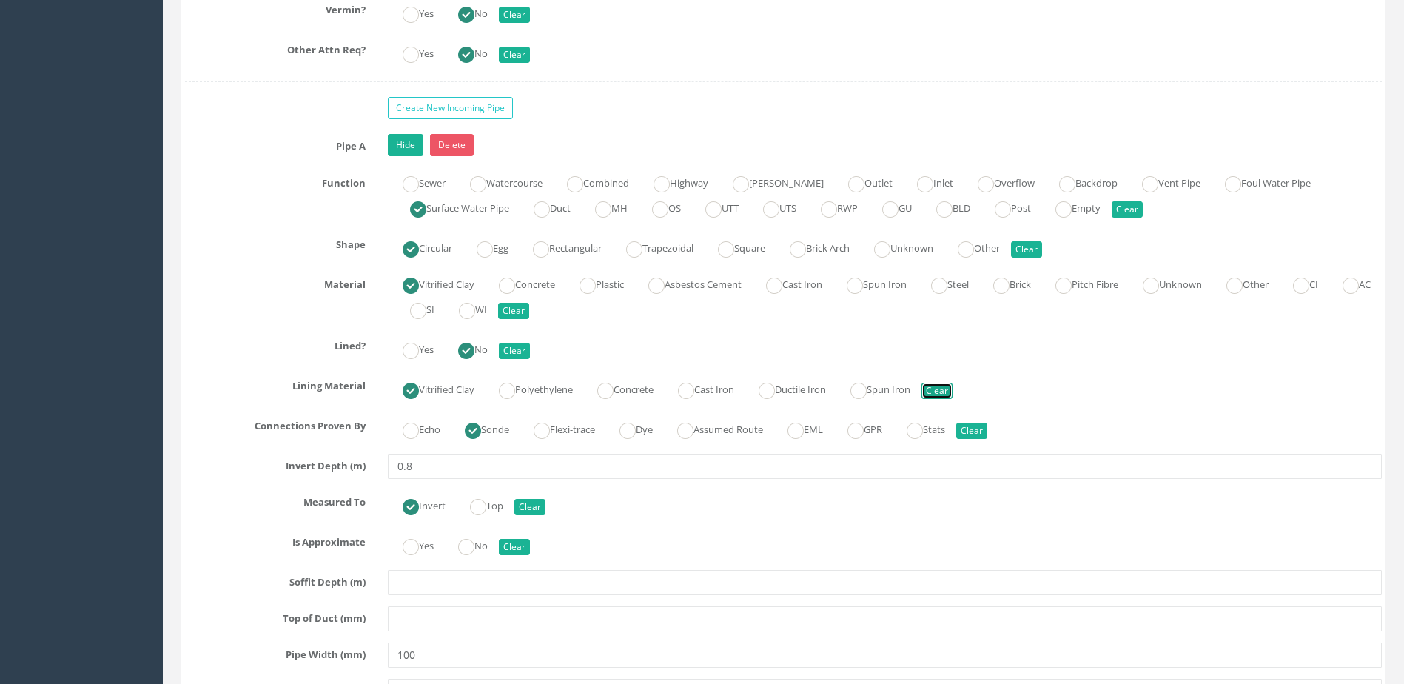
radio input "false"
click at [478, 534] on label "No" at bounding box center [465, 544] width 44 height 21
radio input "true"
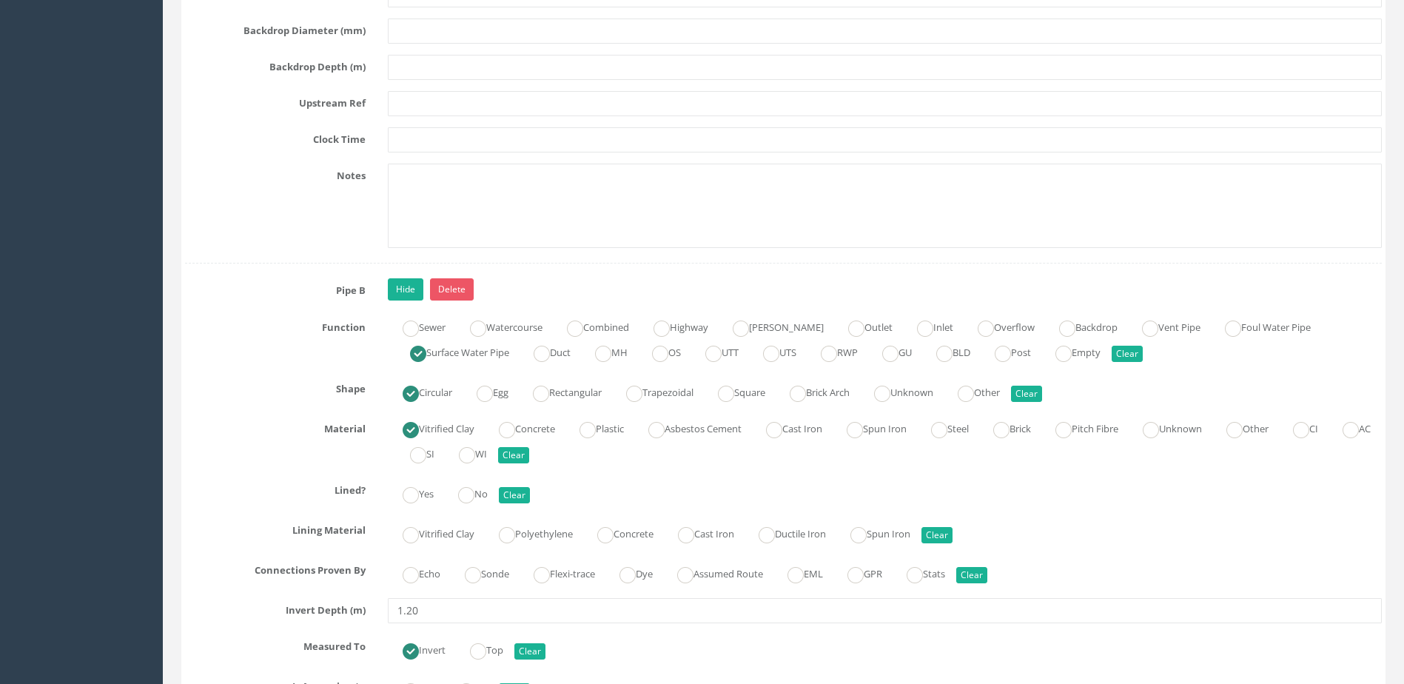
scroll to position [4590, 0]
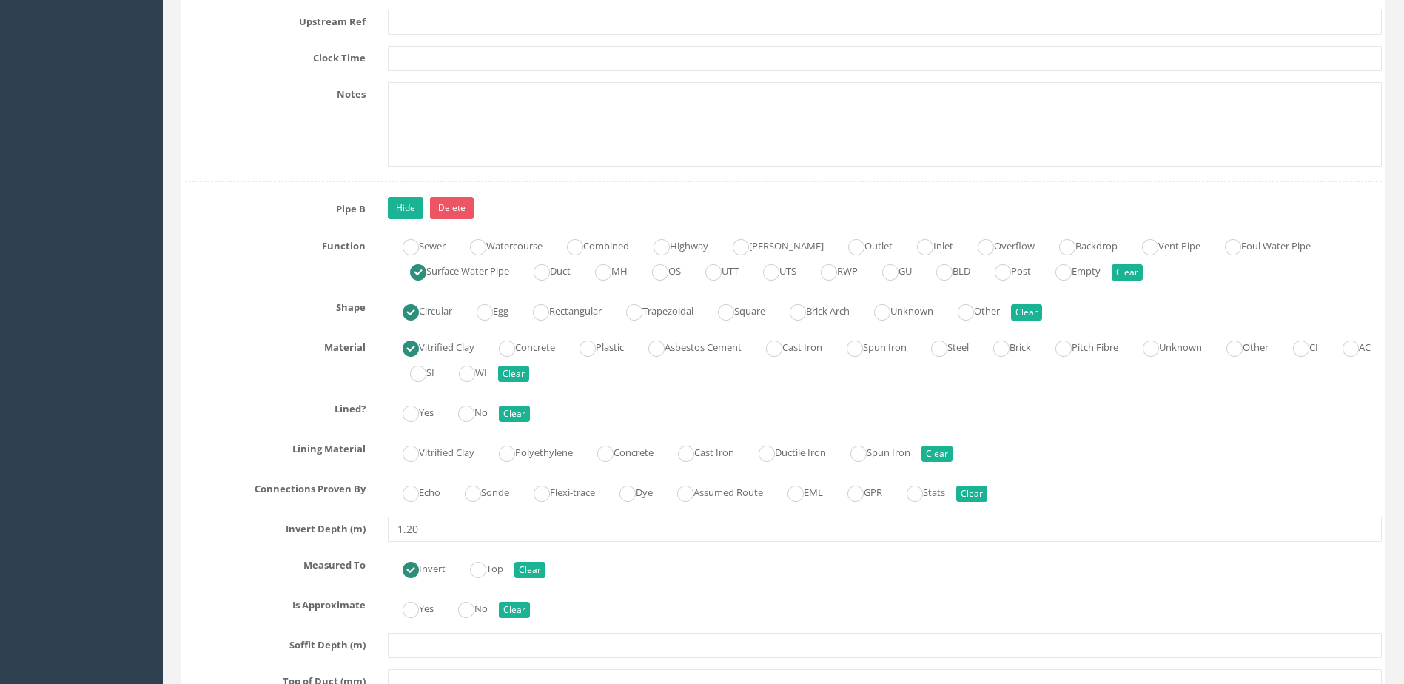
click at [484, 397] on div "Yes No Clear" at bounding box center [885, 411] width 1016 height 29
click at [483, 403] on label "No" at bounding box center [465, 411] width 44 height 21
radio input "true"
click at [481, 489] on ins at bounding box center [473, 494] width 16 height 16
radio input "true"
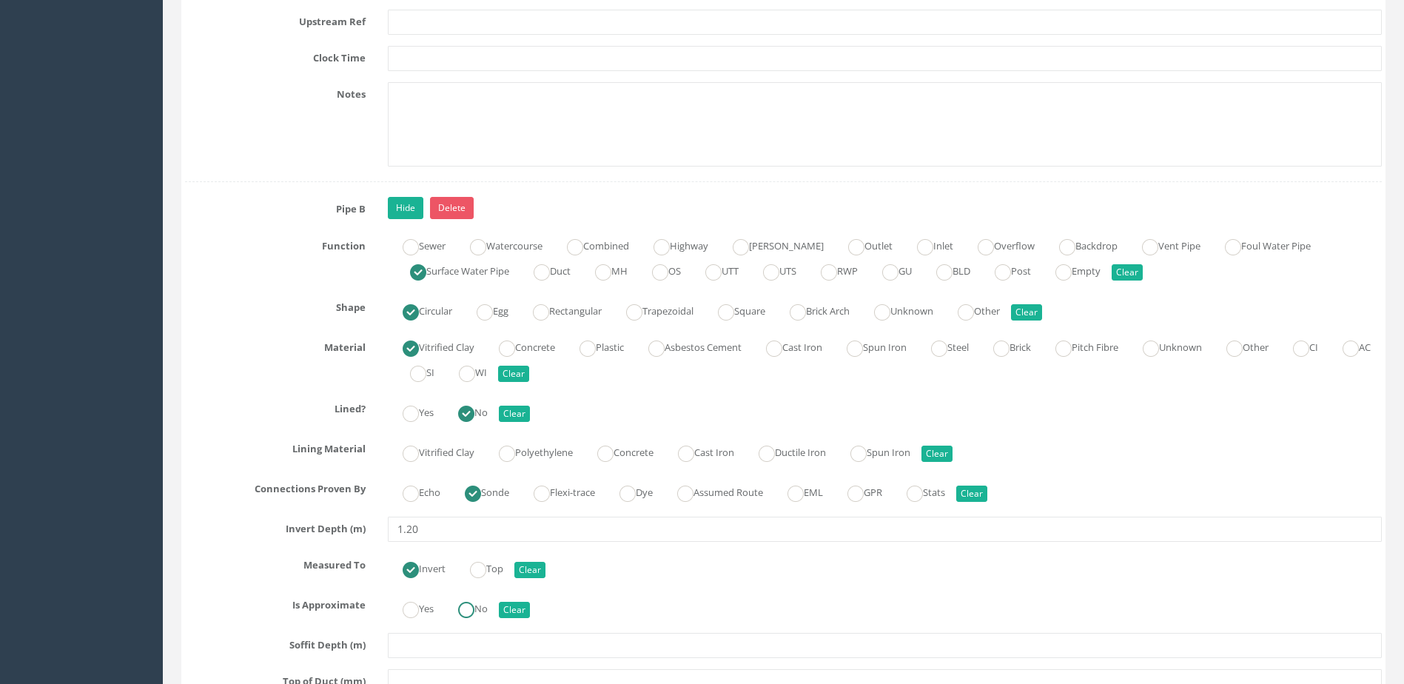
click at [484, 611] on label "No" at bounding box center [465, 607] width 44 height 21
radio input "true"
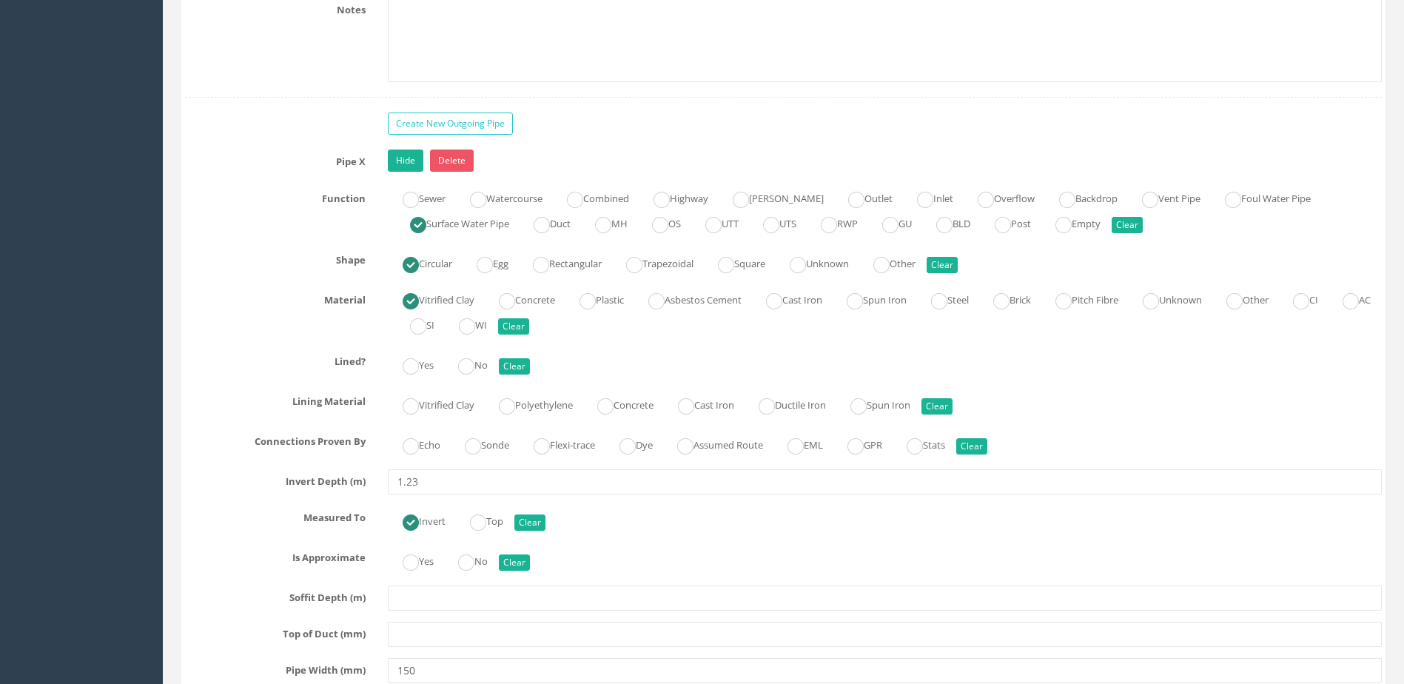
scroll to position [5552, 0]
click at [467, 566] on ins at bounding box center [466, 562] width 16 height 16
radio input "true"
click at [486, 448] on label "Sonde" at bounding box center [479, 442] width 59 height 21
radio input "true"
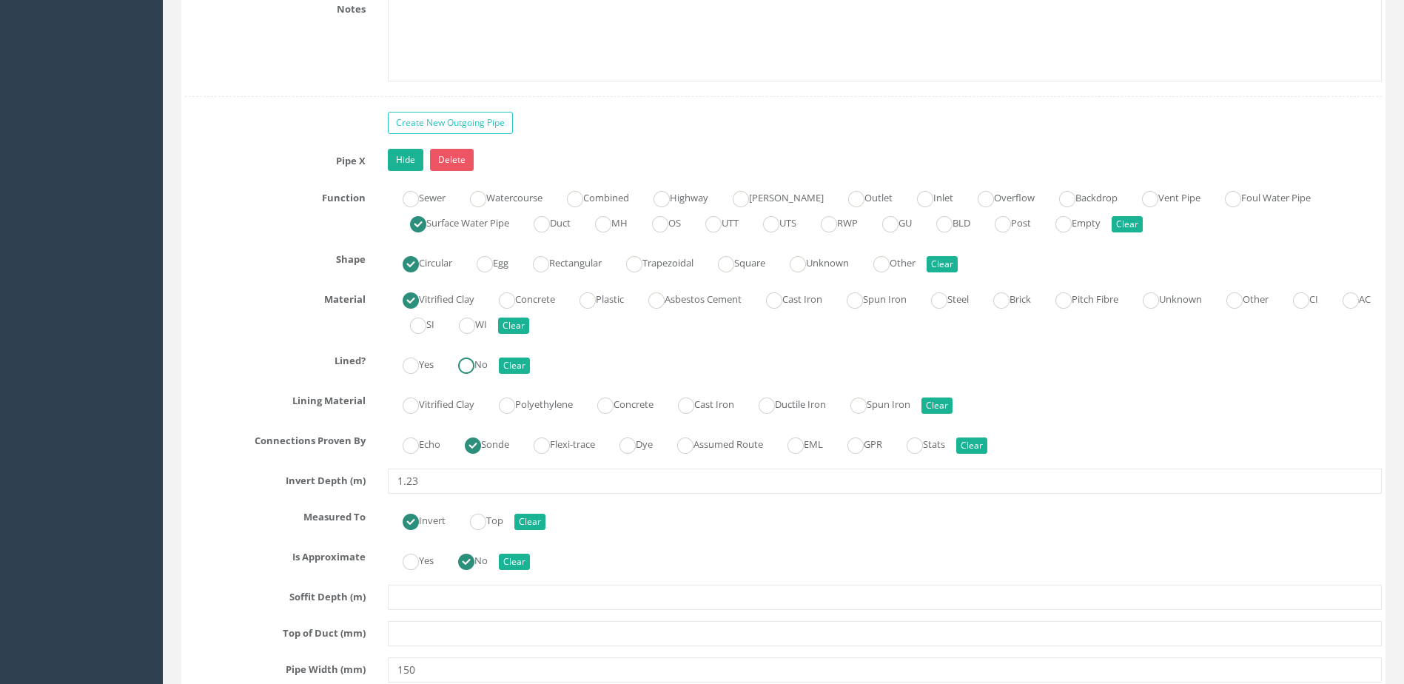
click at [472, 369] on ins at bounding box center [466, 366] width 16 height 16
radio input "true"
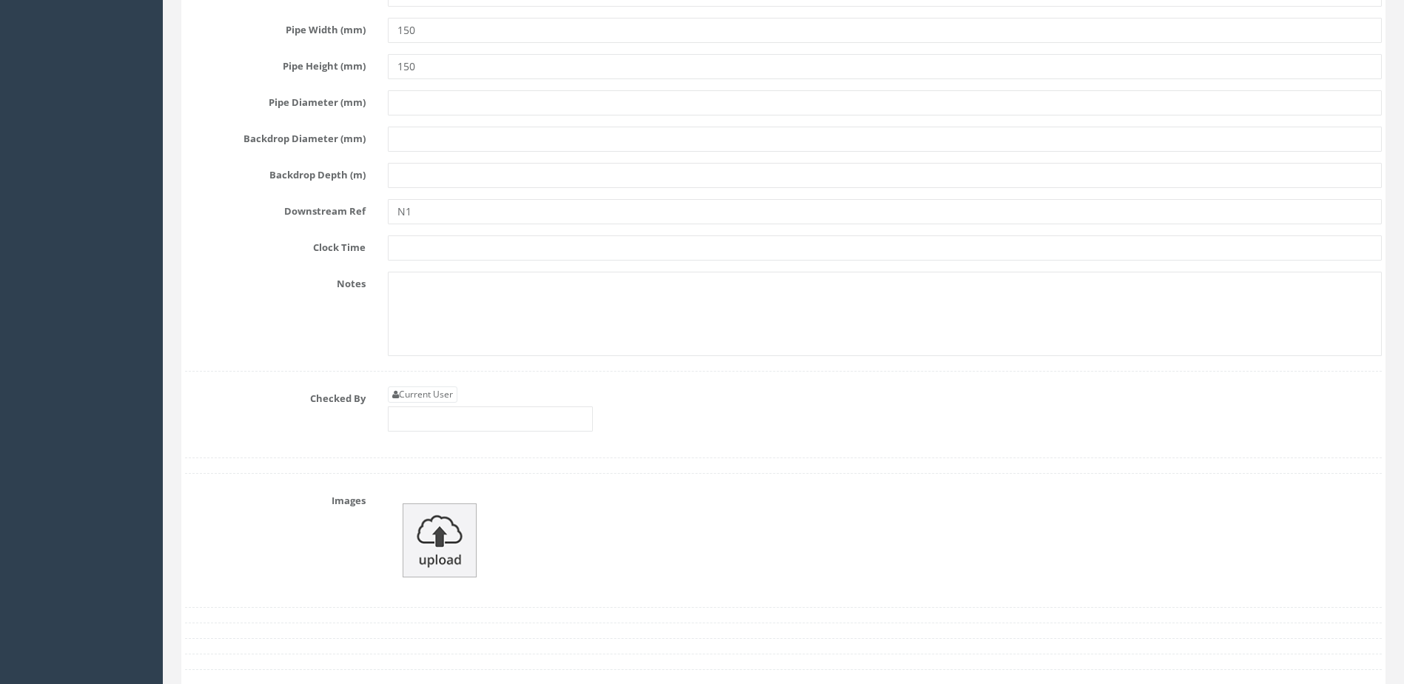
scroll to position [6219, 0]
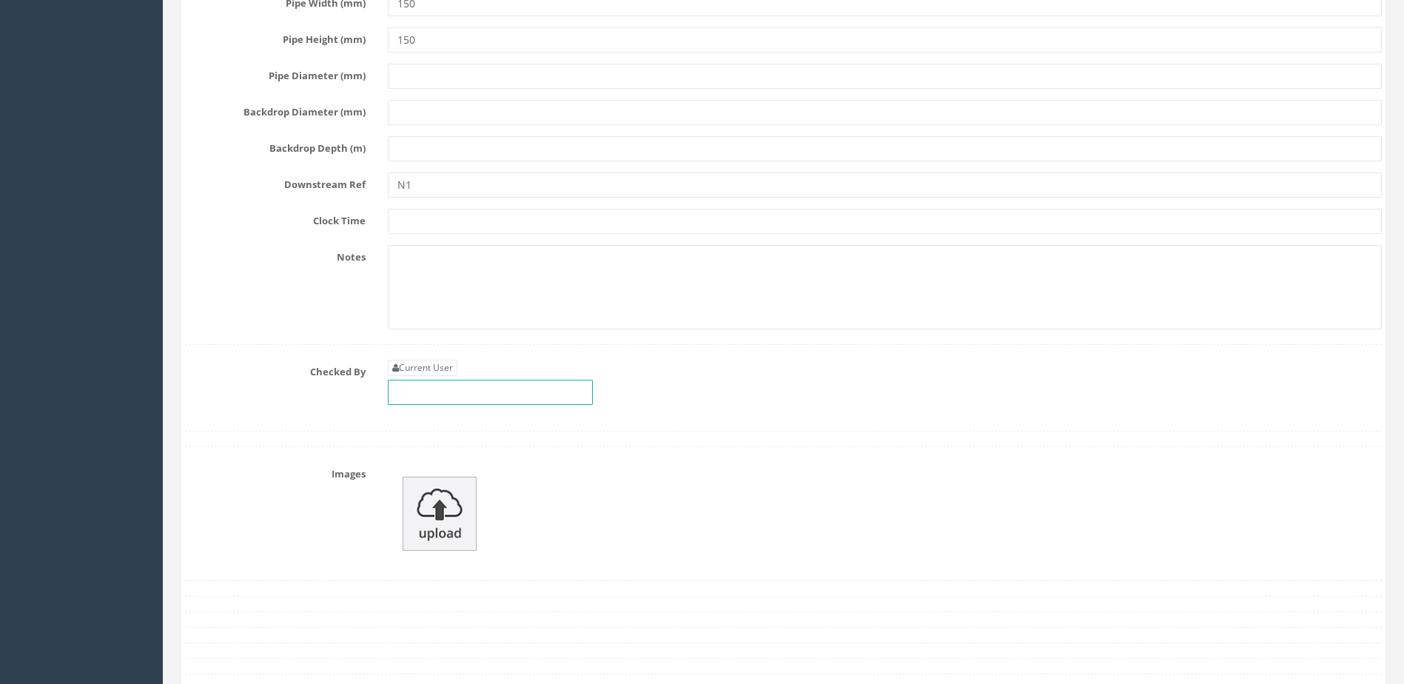
click at [469, 393] on input "text" at bounding box center [490, 392] width 205 height 25
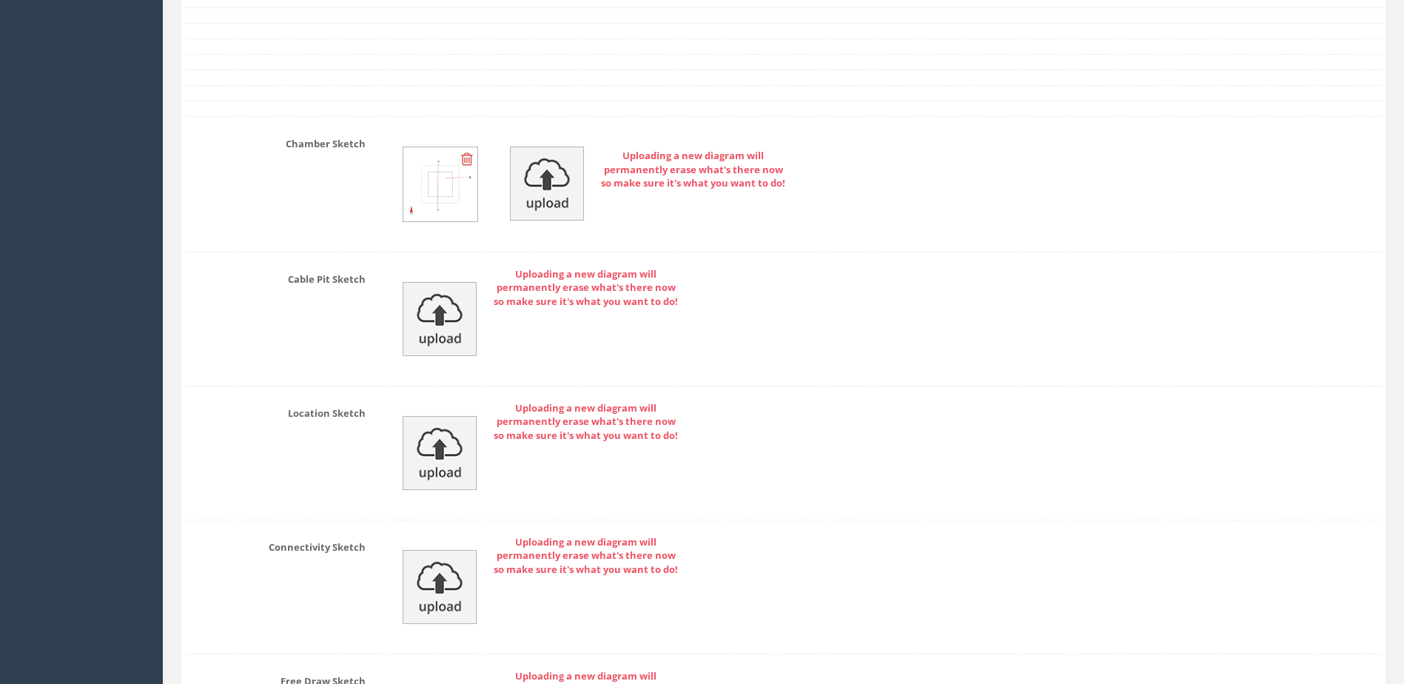
scroll to position [7107, 0]
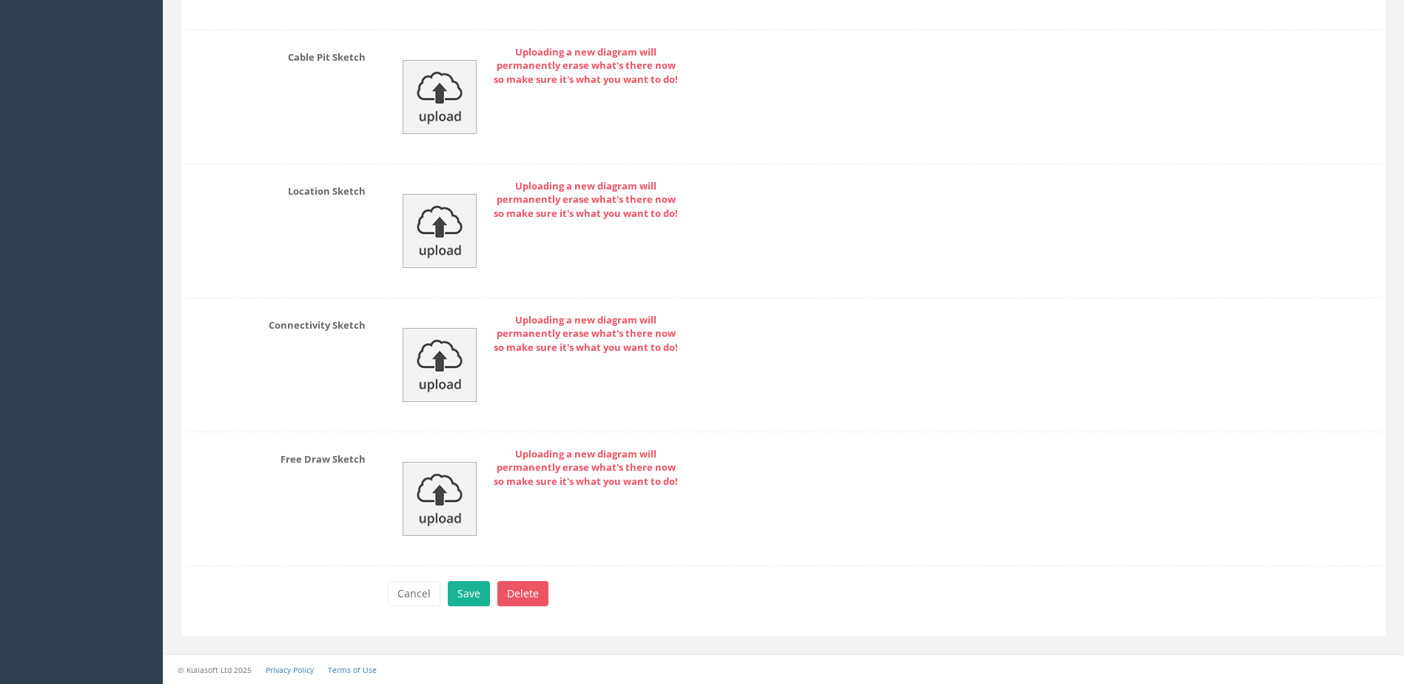
type input "MP"
click at [462, 607] on div "Cancel Save Delete" at bounding box center [885, 595] width 1016 height 29
click at [472, 581] on button "Save" at bounding box center [469, 593] width 42 height 25
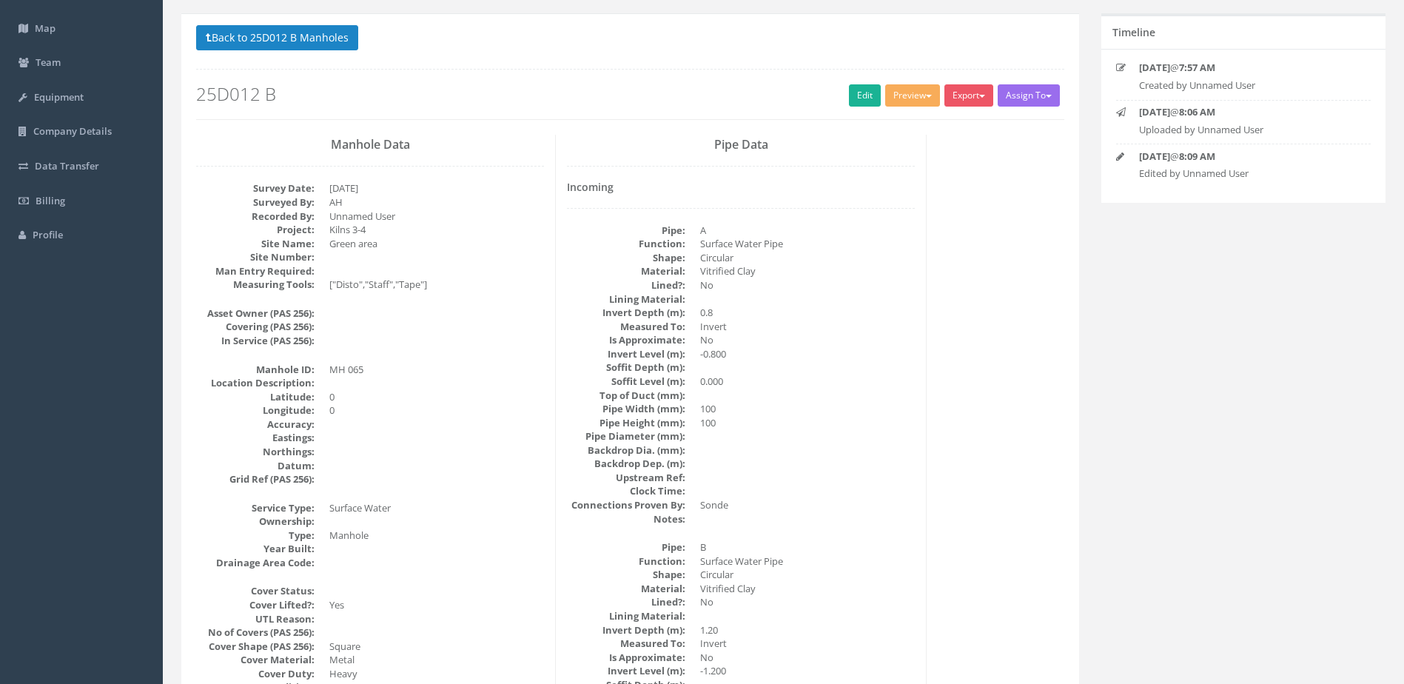
scroll to position [0, 0]
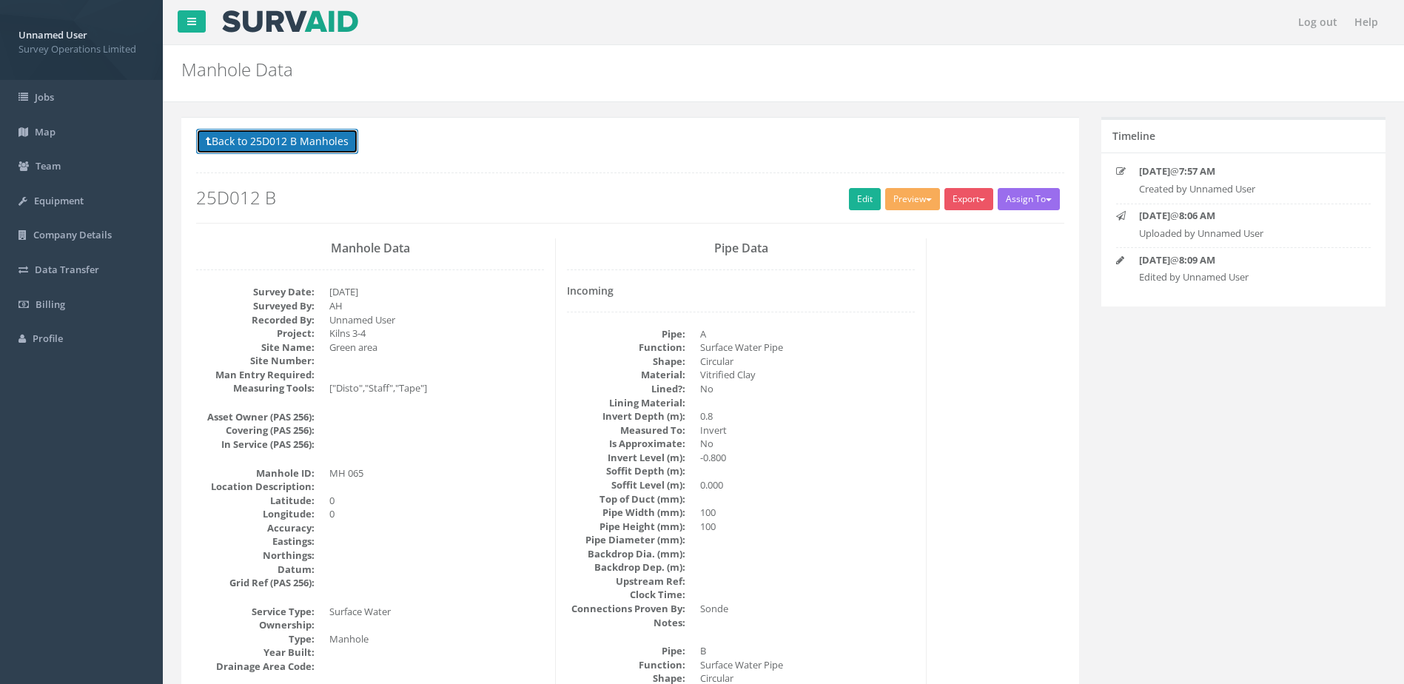
click at [284, 134] on button "Back to 25D012 B Manholes" at bounding box center [277, 141] width 162 height 25
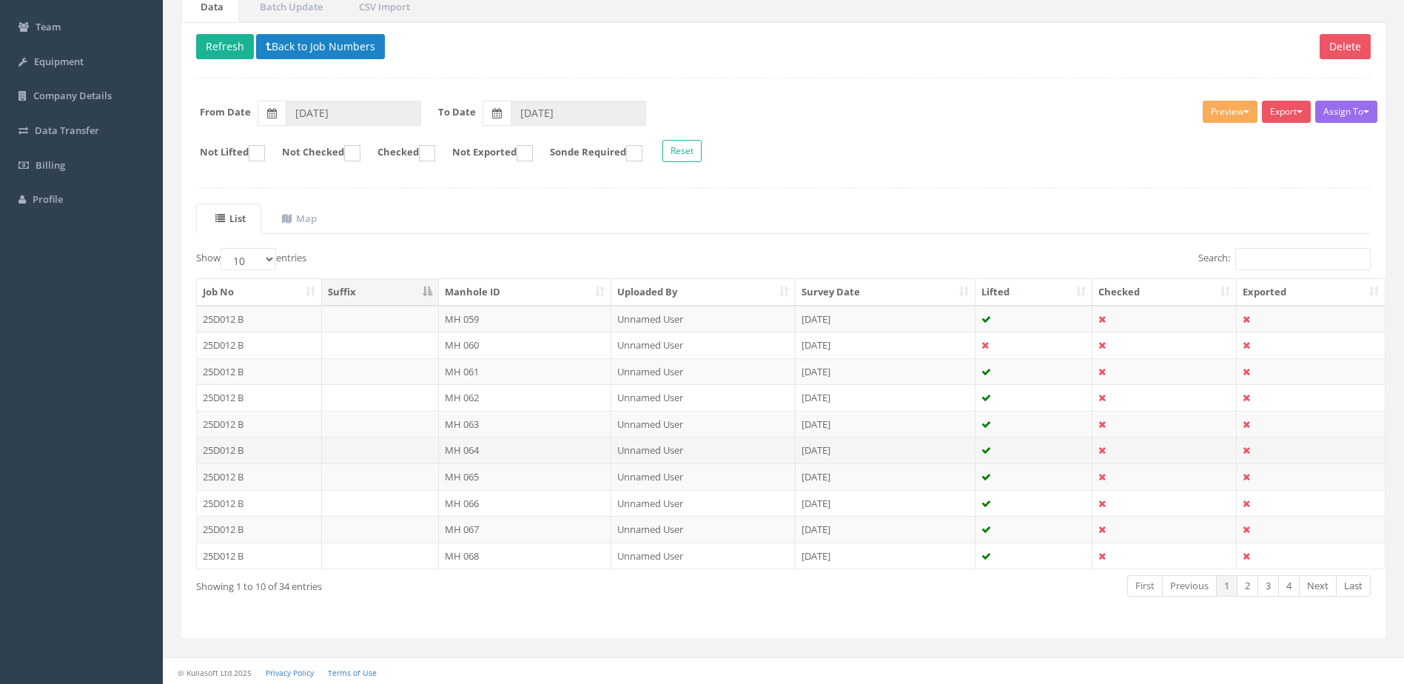
scroll to position [141, 0]
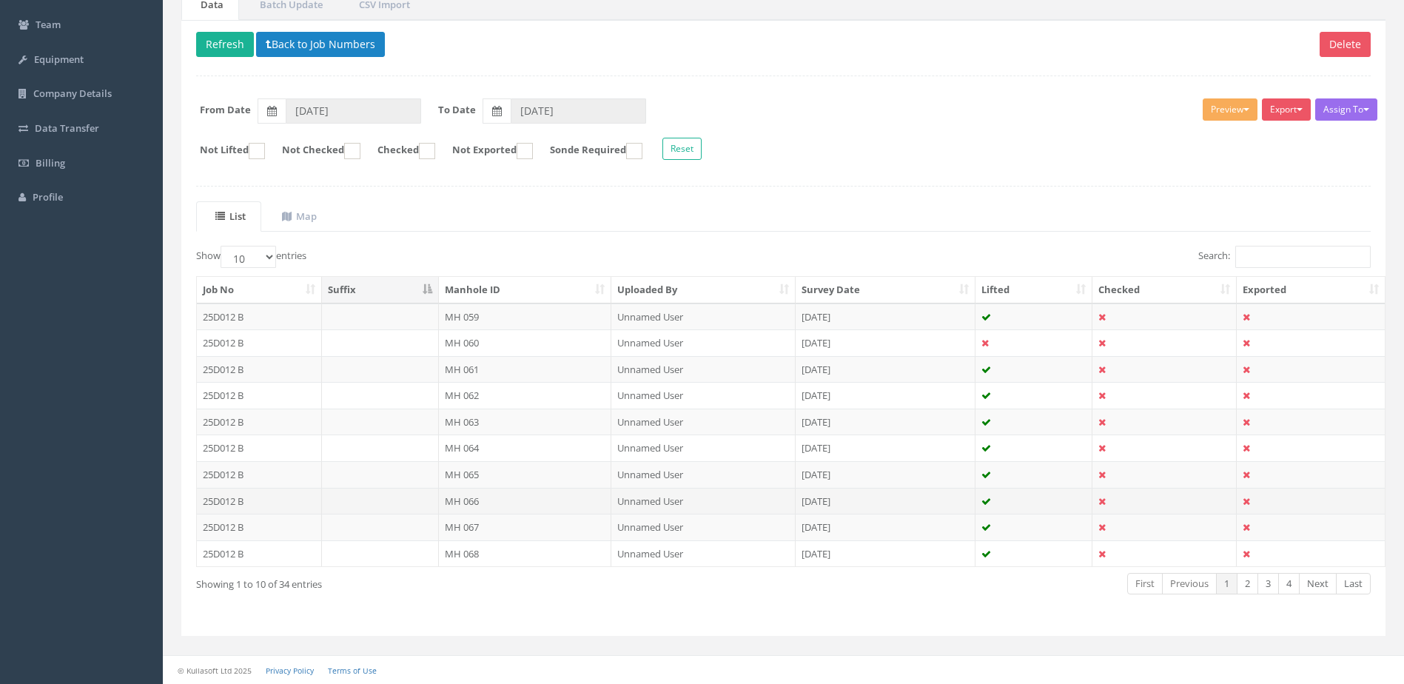
click at [506, 506] on td "MH 066" at bounding box center [525, 501] width 173 height 27
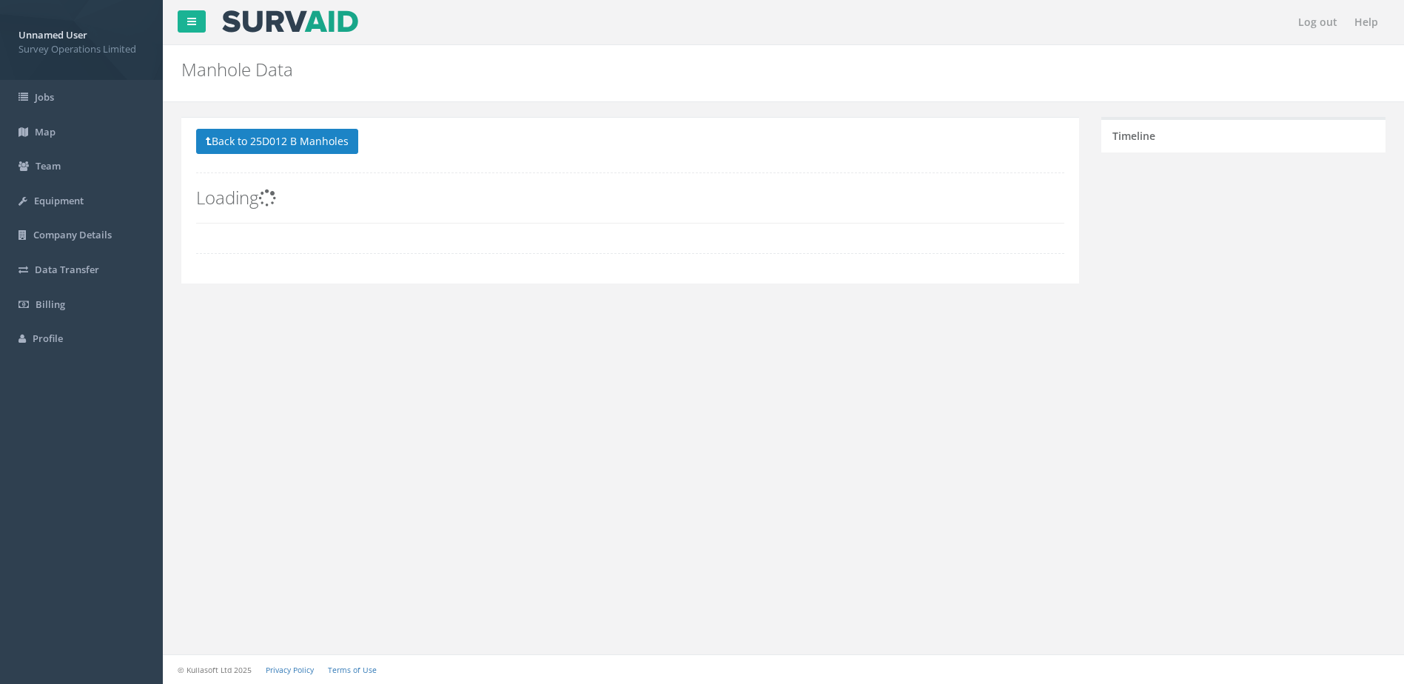
scroll to position [0, 0]
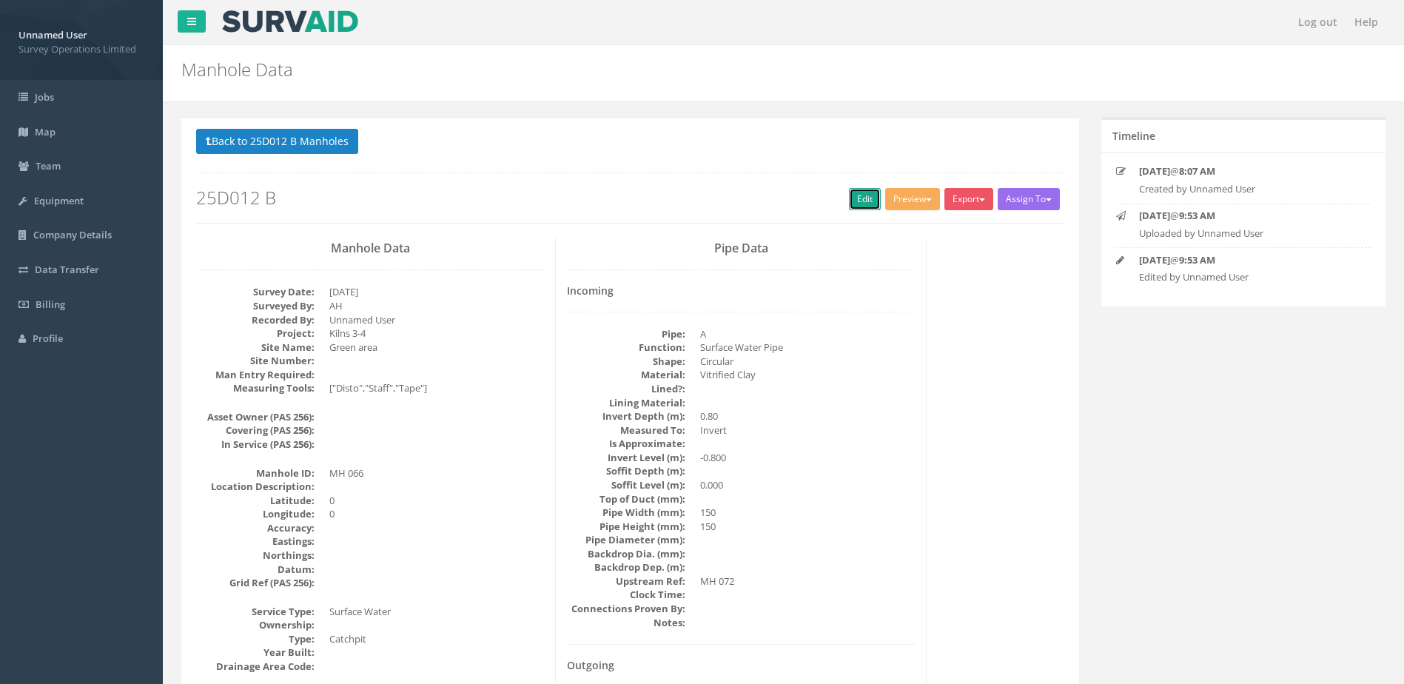
click at [857, 200] on link "Edit" at bounding box center [865, 199] width 32 height 22
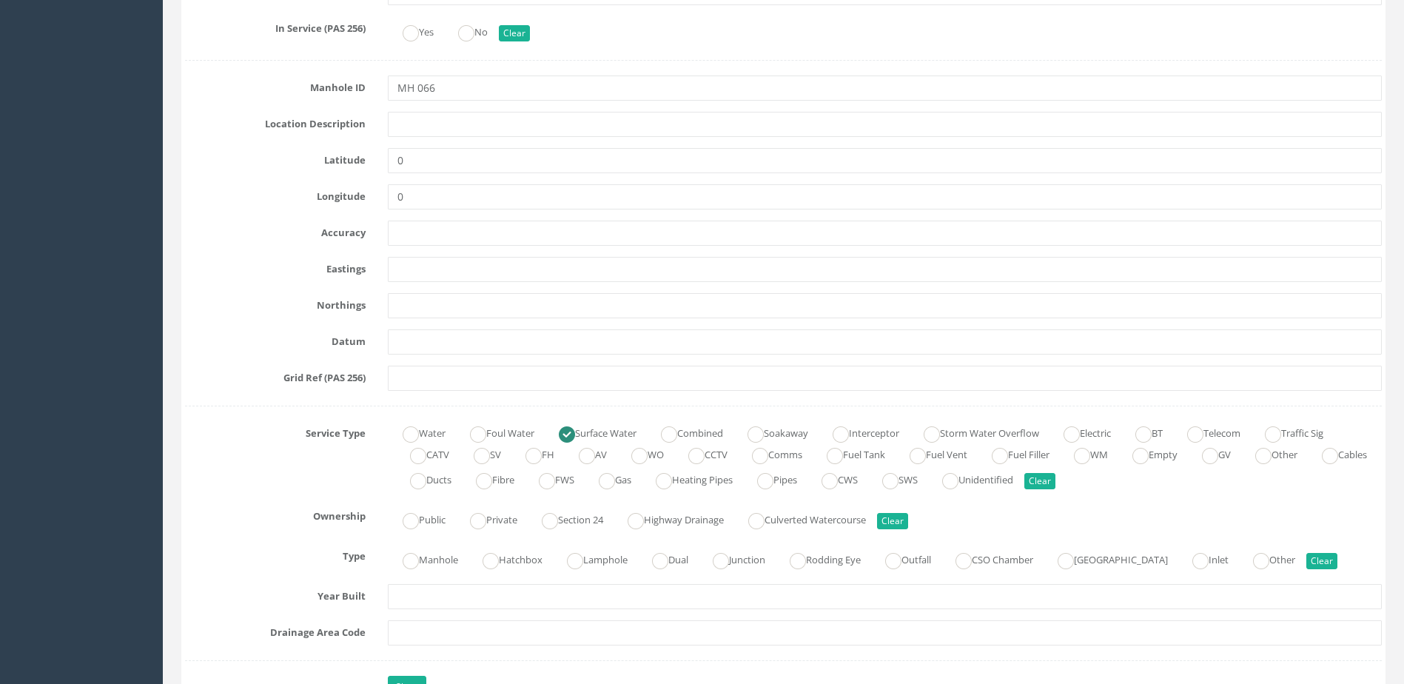
scroll to position [814, 0]
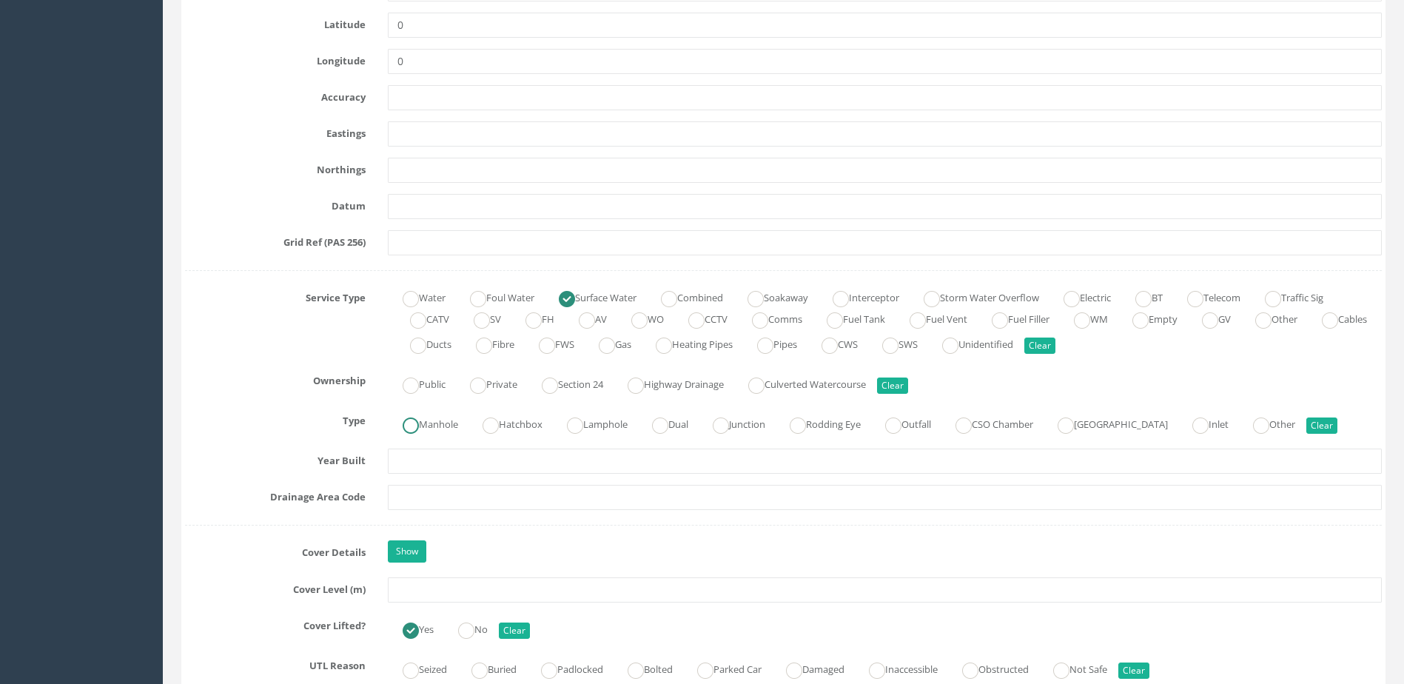
click at [444, 418] on label "Manhole" at bounding box center [423, 422] width 70 height 21
radio input "true"
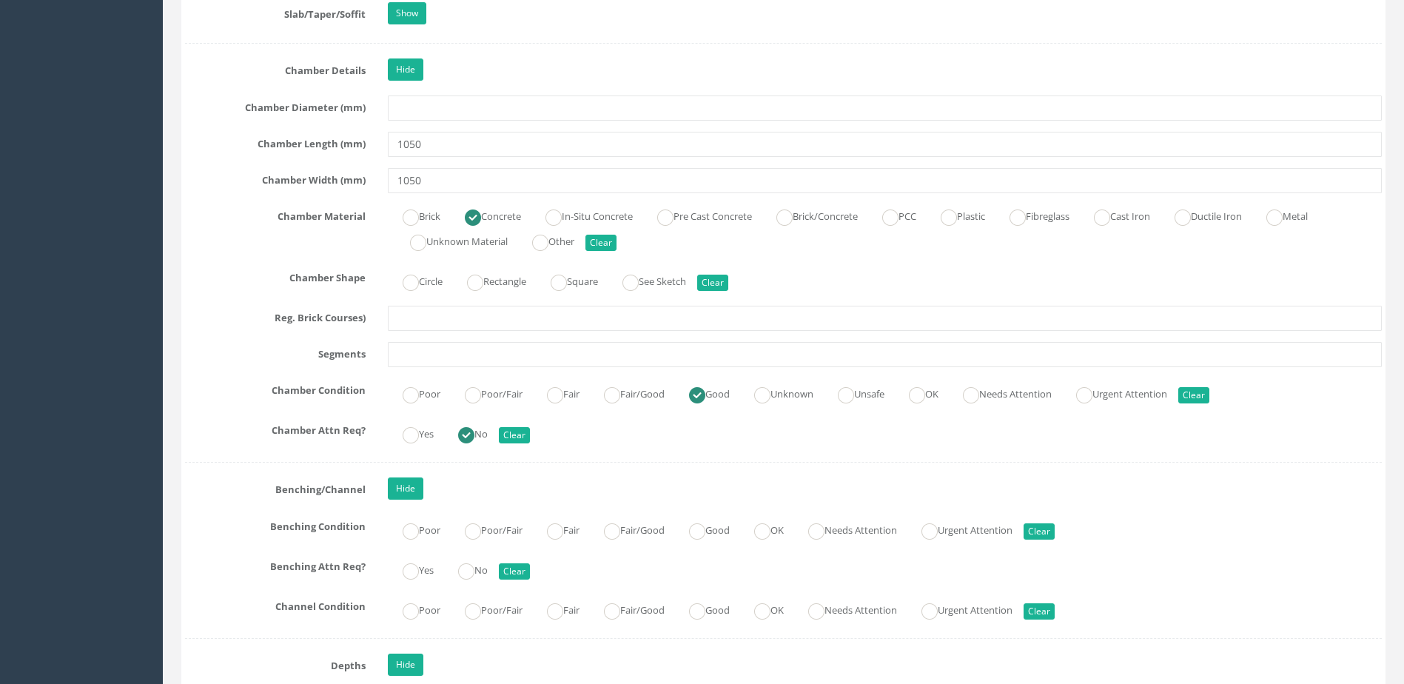
scroll to position [2295, 0]
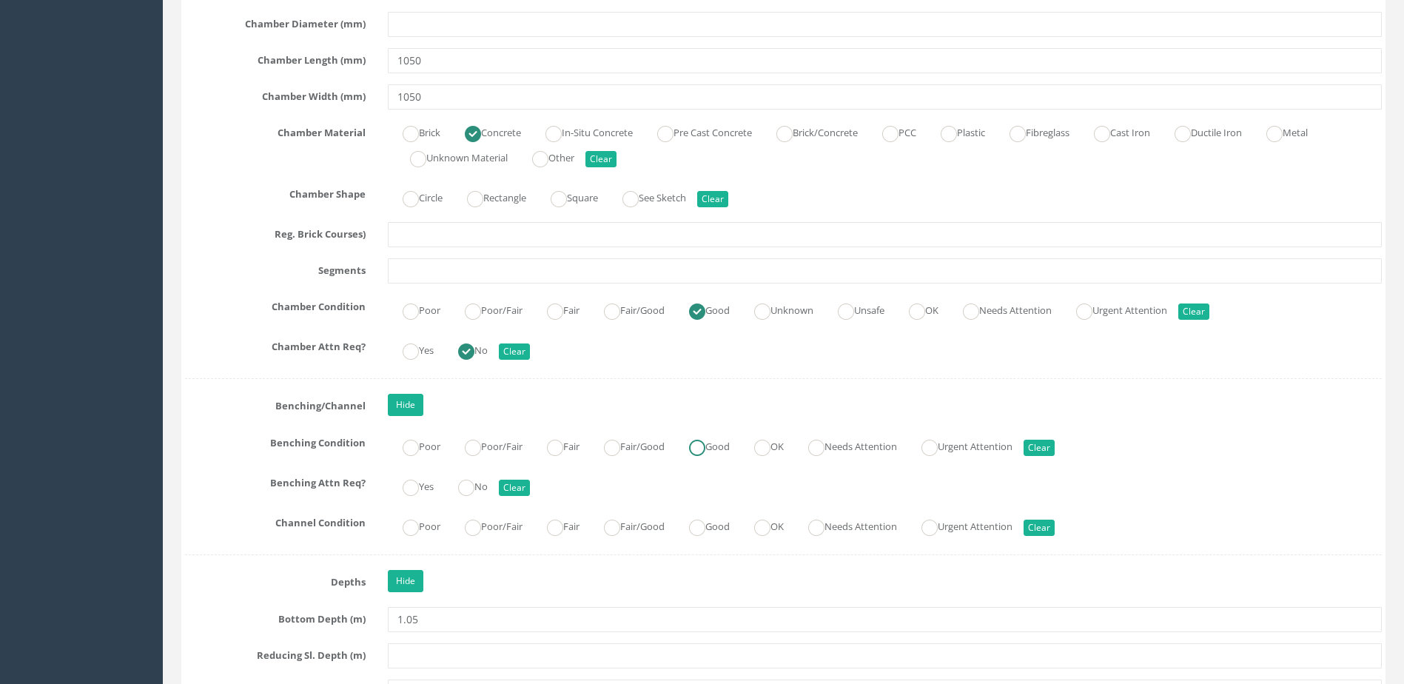
click at [718, 452] on label "Good" at bounding box center [702, 445] width 56 height 21
radio input "true"
click at [480, 485] on label "No" at bounding box center [465, 485] width 44 height 21
radio input "true"
click at [706, 533] on ins at bounding box center [697, 528] width 16 height 16
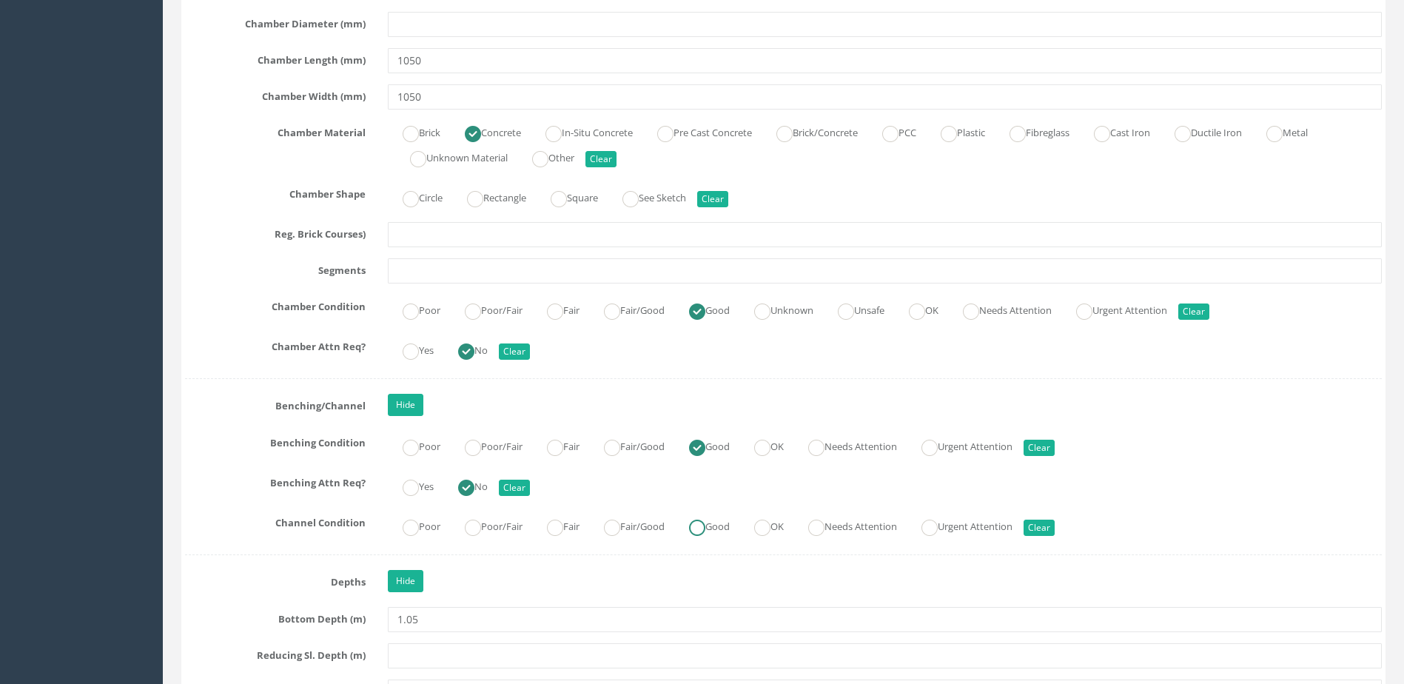
radio input "true"
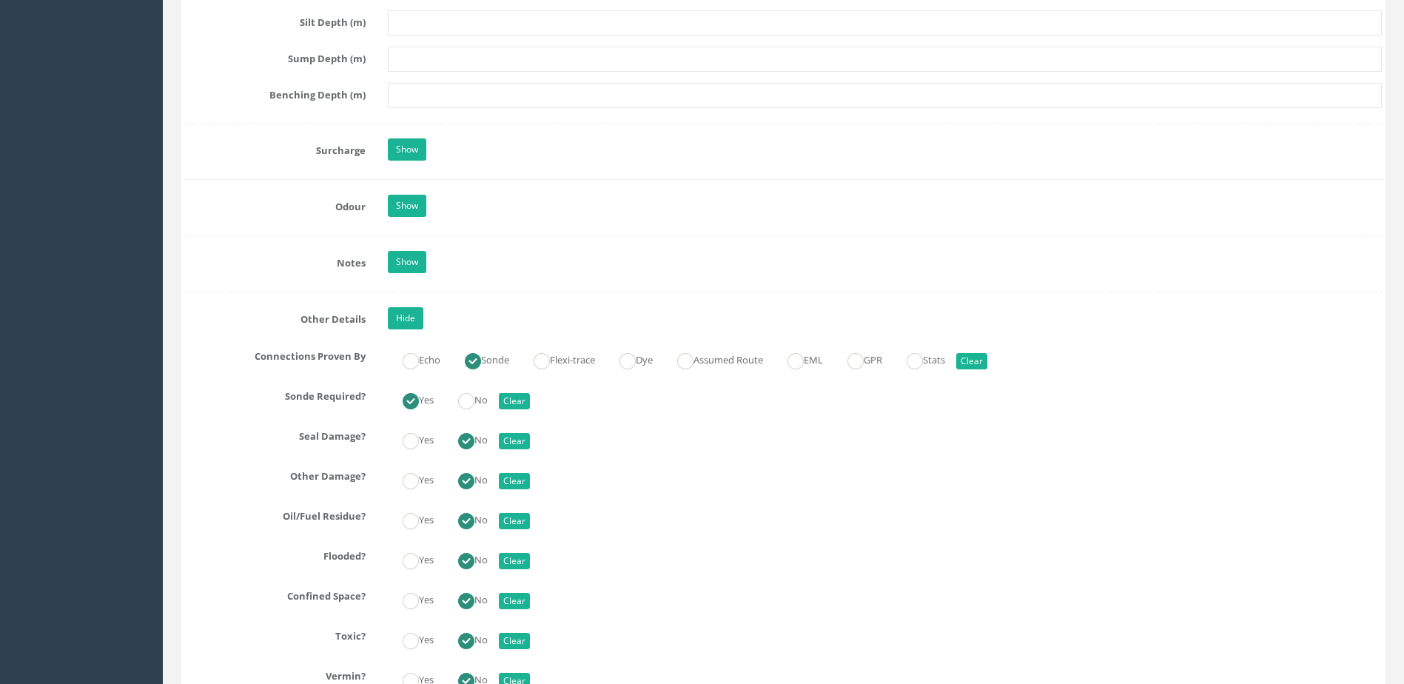
scroll to position [3405, 0]
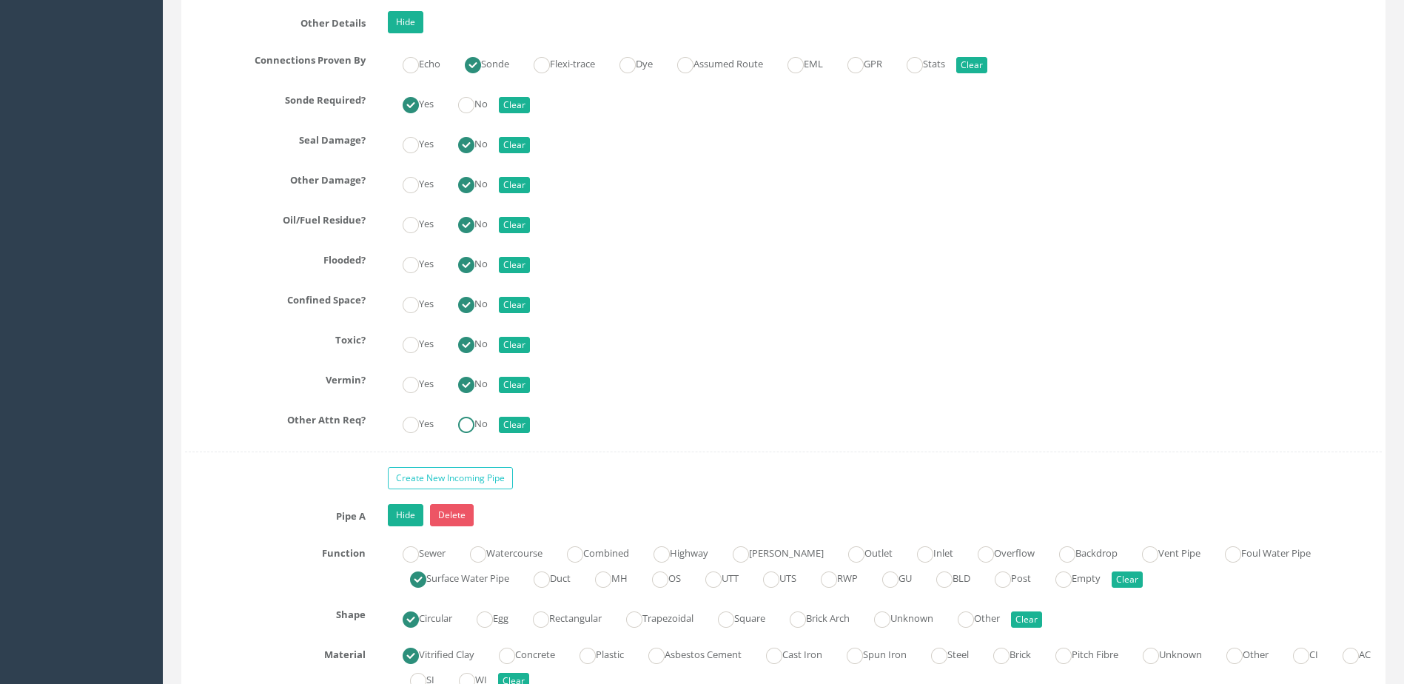
click at [479, 418] on label "No" at bounding box center [465, 422] width 44 height 21
radio input "true"
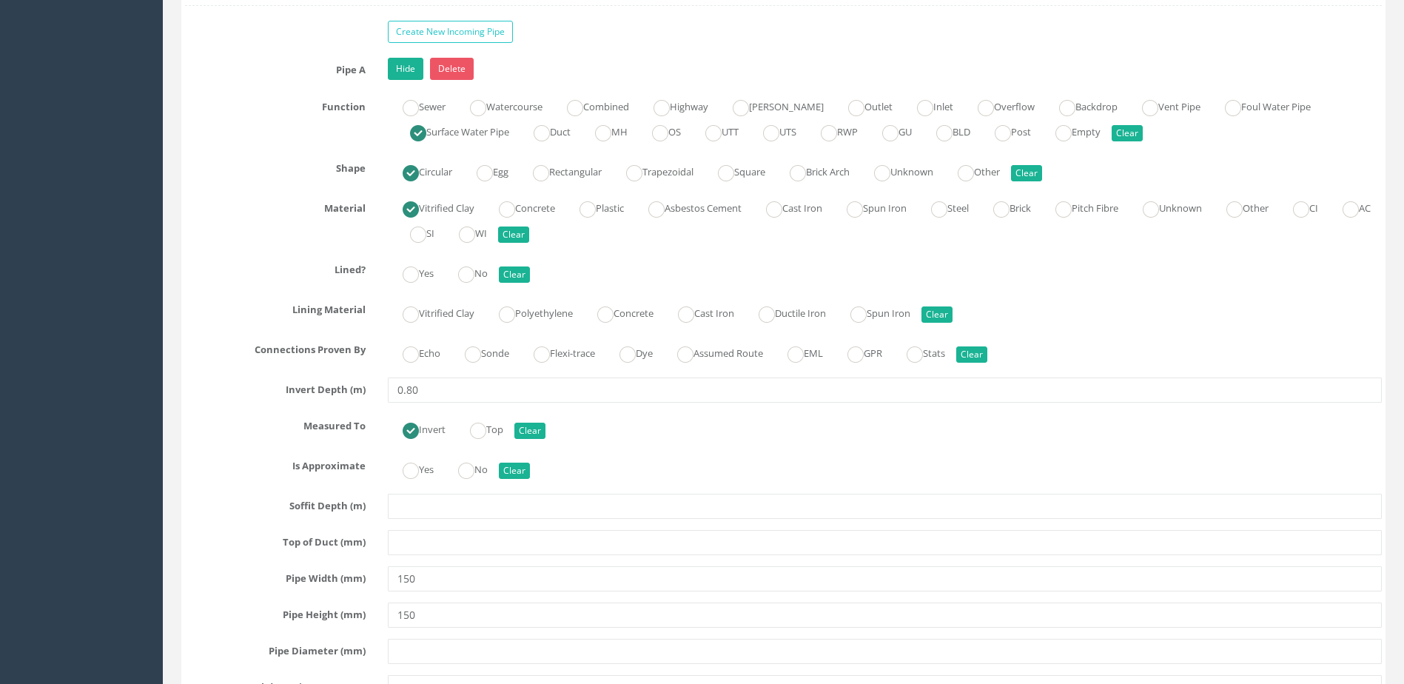
scroll to position [3924, 0]
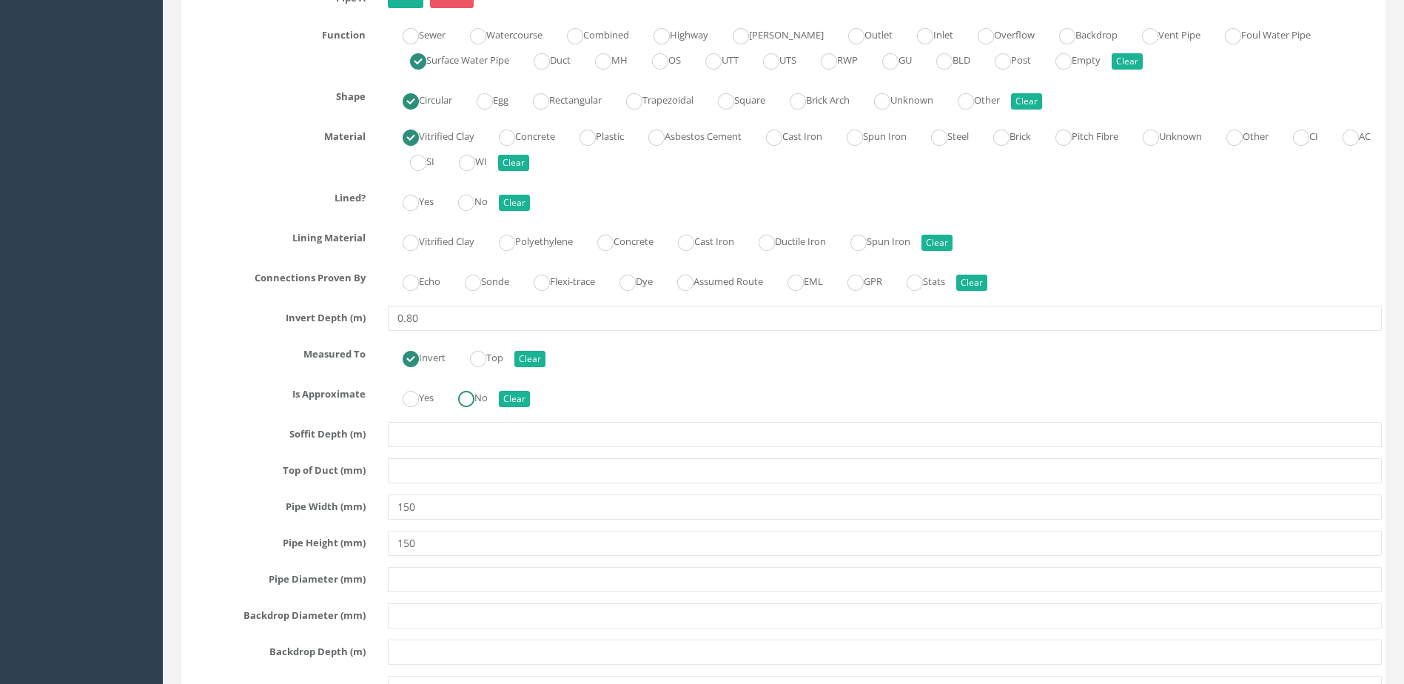
drag, startPoint x: 473, startPoint y: 404, endPoint x: 490, endPoint y: 303, distance: 102.8
click at [473, 403] on ins at bounding box center [466, 399] width 16 height 16
click at [492, 288] on label "Sonde" at bounding box center [479, 279] width 59 height 21
click at [463, 199] on ins at bounding box center [466, 203] width 16 height 16
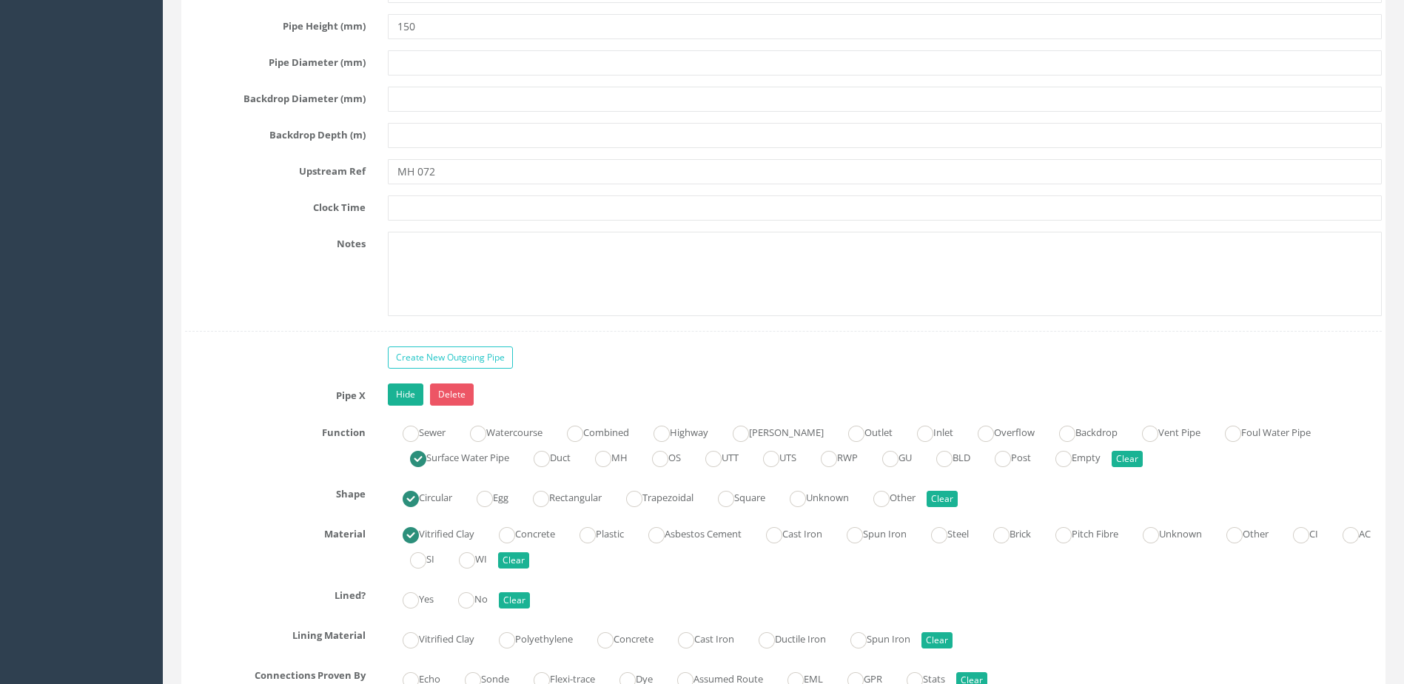
scroll to position [4590, 0]
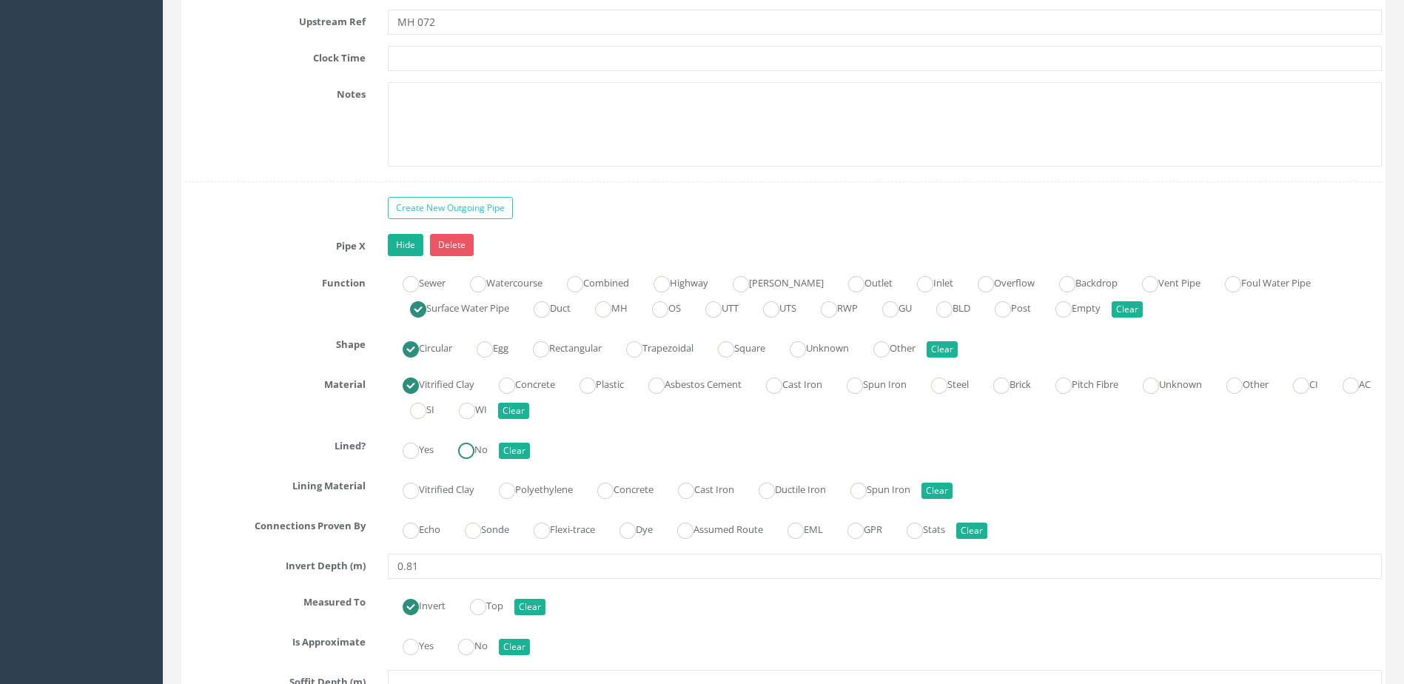
click at [481, 440] on label "No" at bounding box center [465, 448] width 44 height 21
click at [474, 523] on ins at bounding box center [473, 531] width 16 height 16
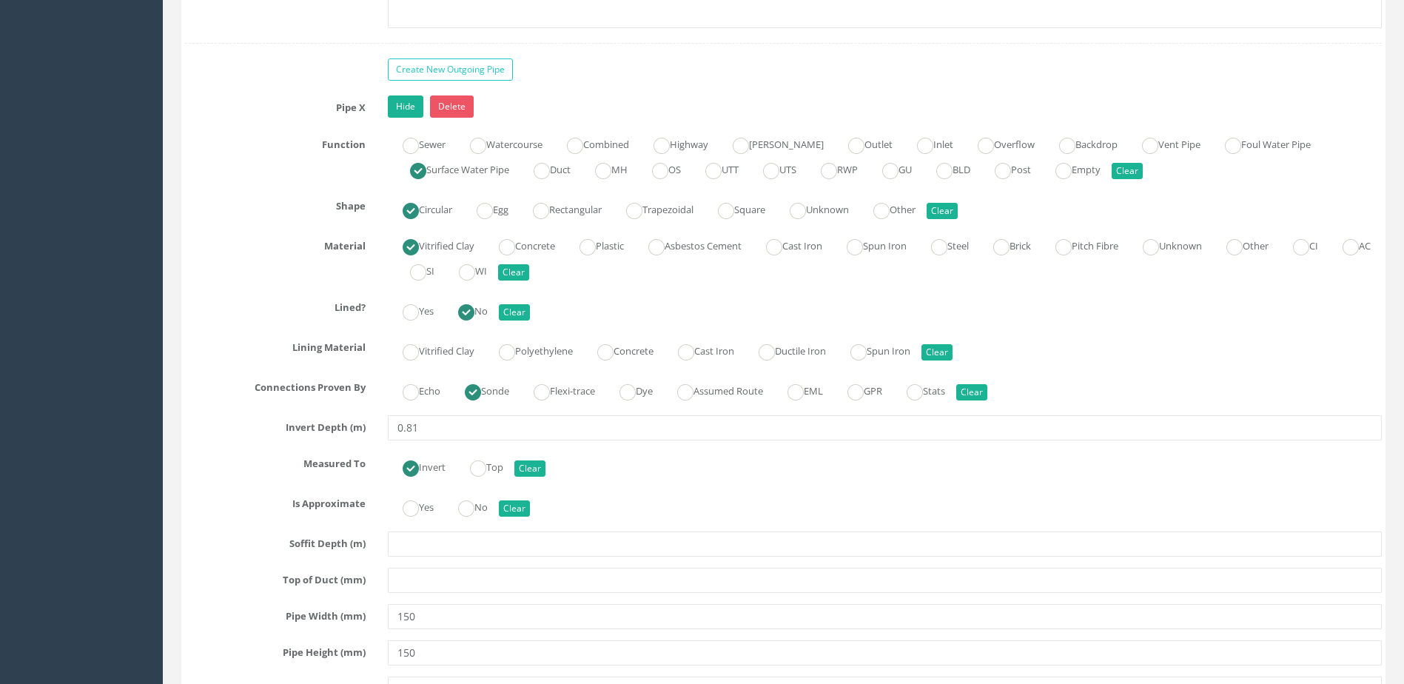
scroll to position [4812, 0]
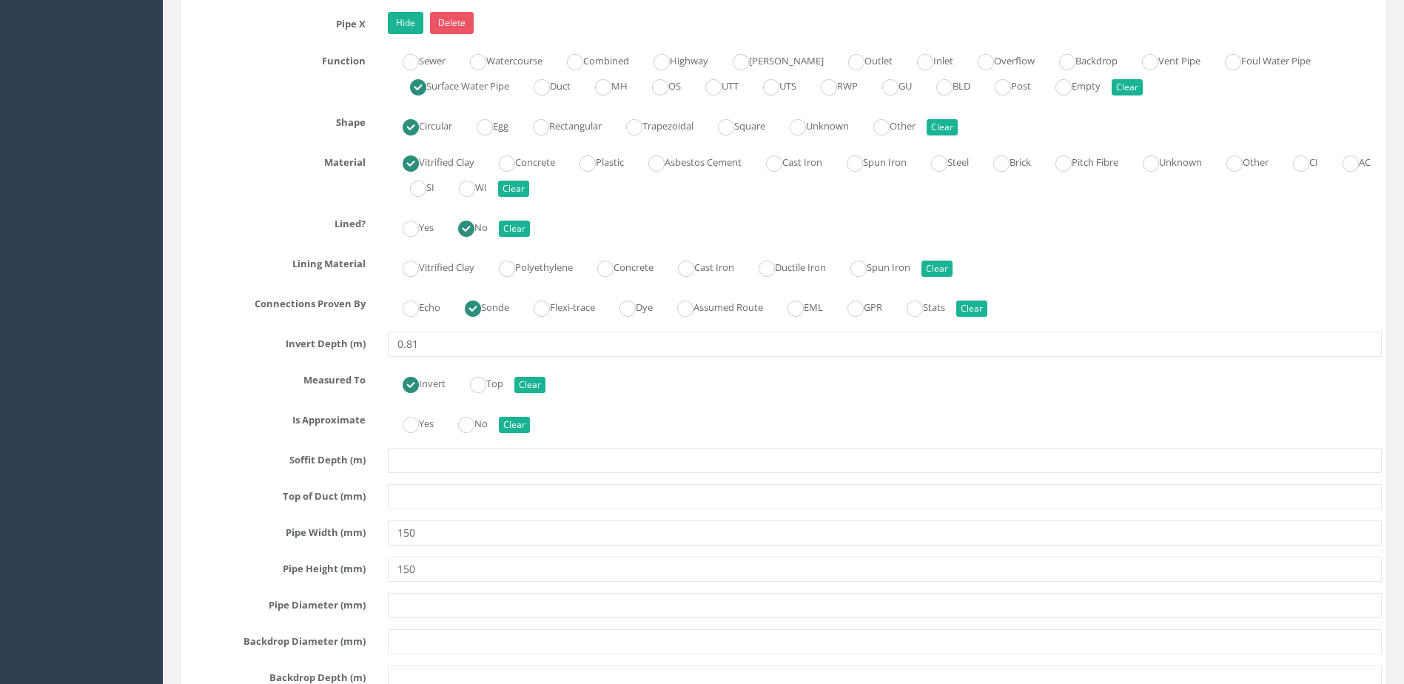
click at [480, 443] on div "Pipe X Hide Delete Function Sewer Watercourse Combined Highway [PERSON_NAME] Ou…" at bounding box center [783, 443] width 1197 height 862
click at [475, 429] on ins at bounding box center [466, 425] width 16 height 16
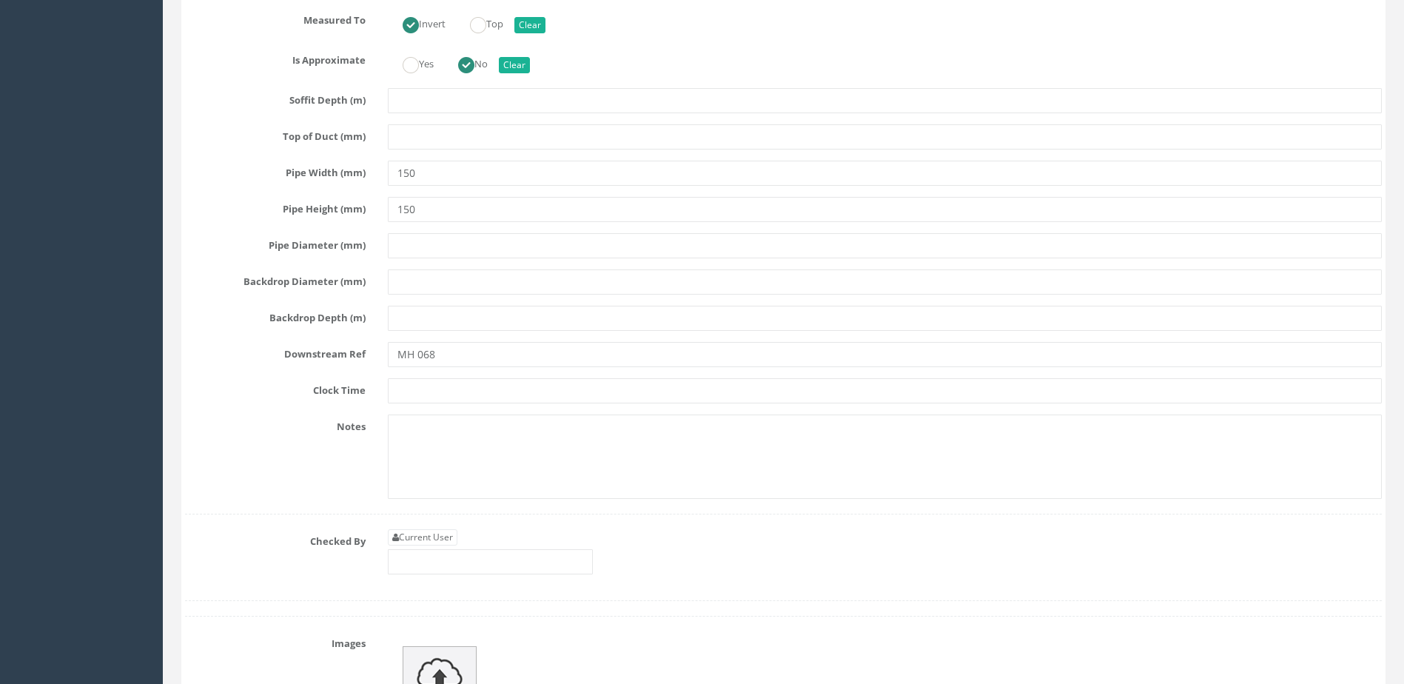
scroll to position [5330, 0]
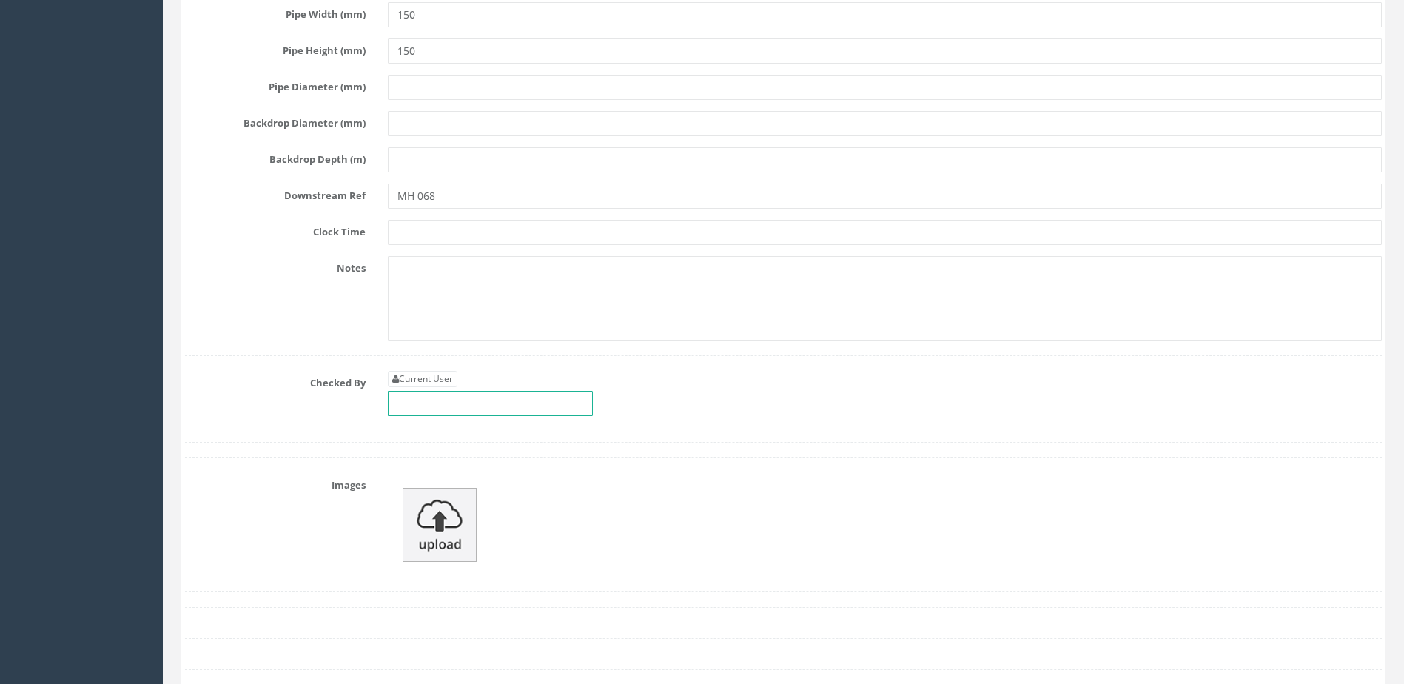
click at [473, 415] on input "text" at bounding box center [490, 403] width 205 height 25
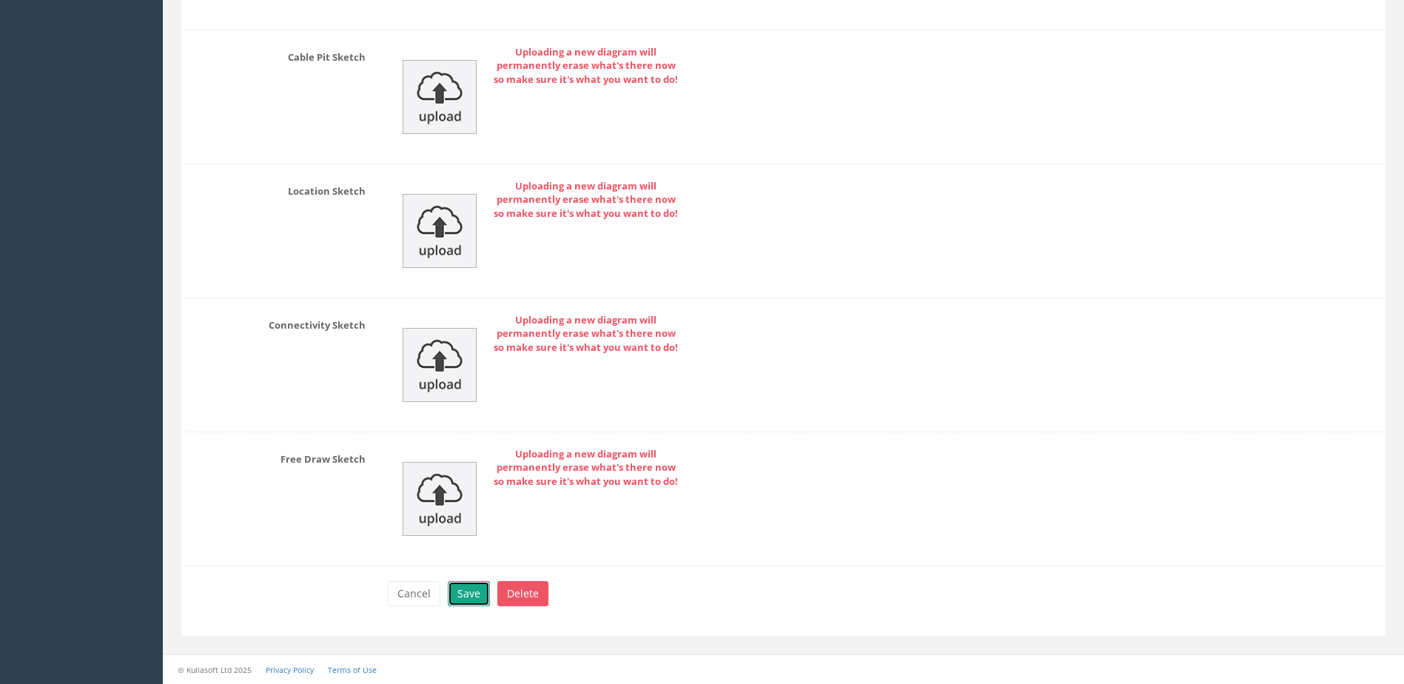
click at [456, 593] on button "Save" at bounding box center [469, 593] width 42 height 25
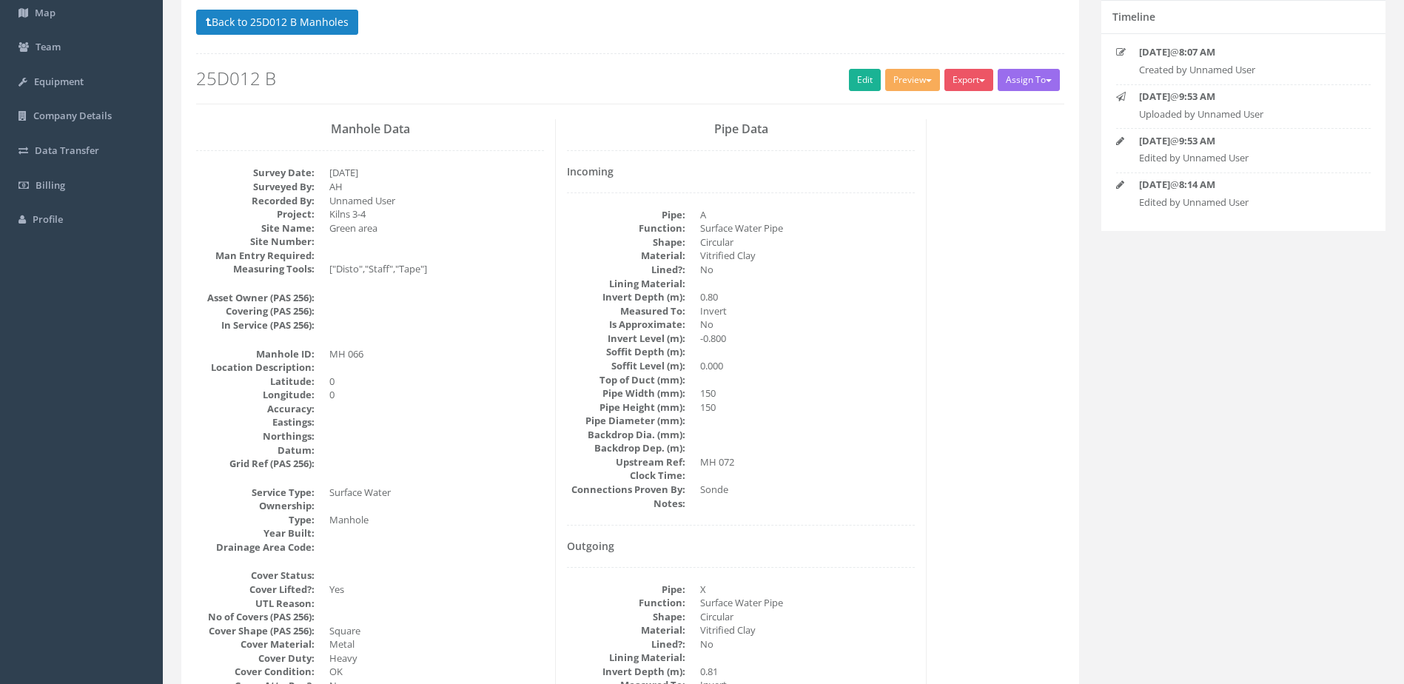
scroll to position [0, 0]
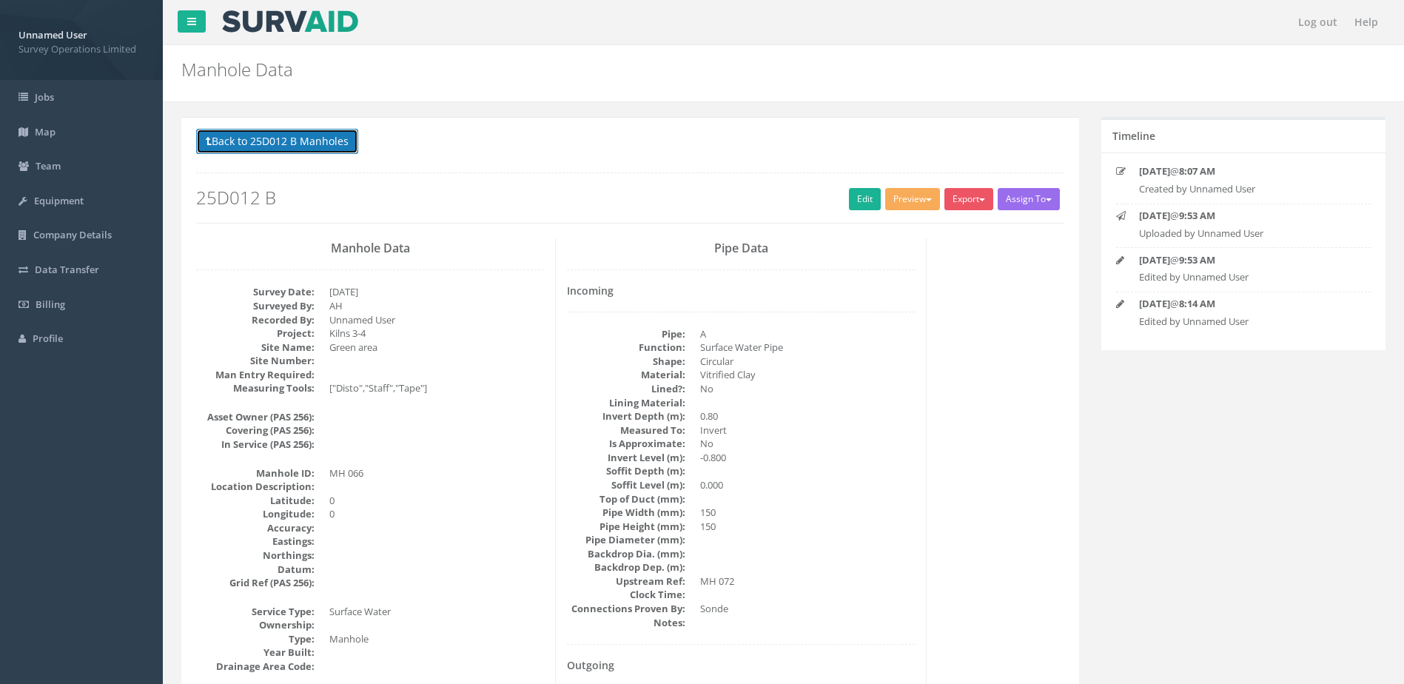
click at [280, 153] on button "Back to 25D012 B Manholes" at bounding box center [277, 141] width 162 height 25
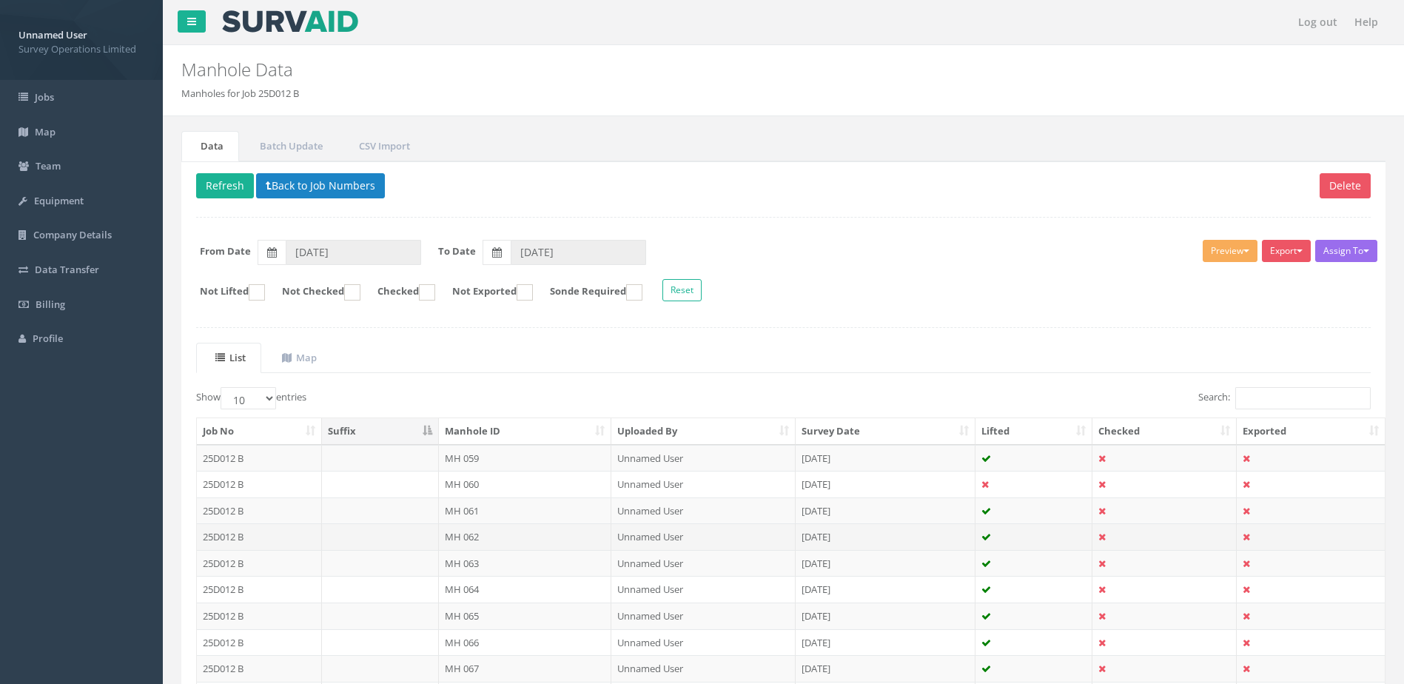
scroll to position [141, 0]
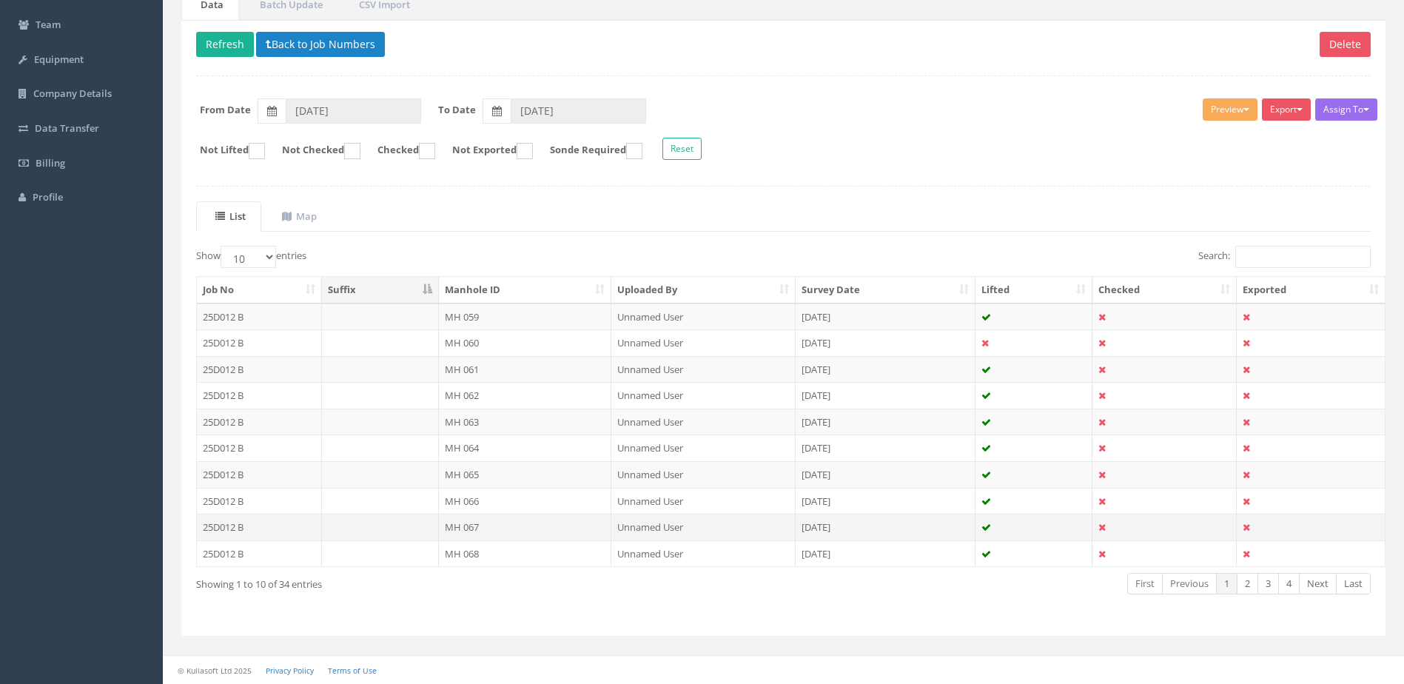
click at [500, 530] on td "MH 067" at bounding box center [525, 527] width 173 height 27
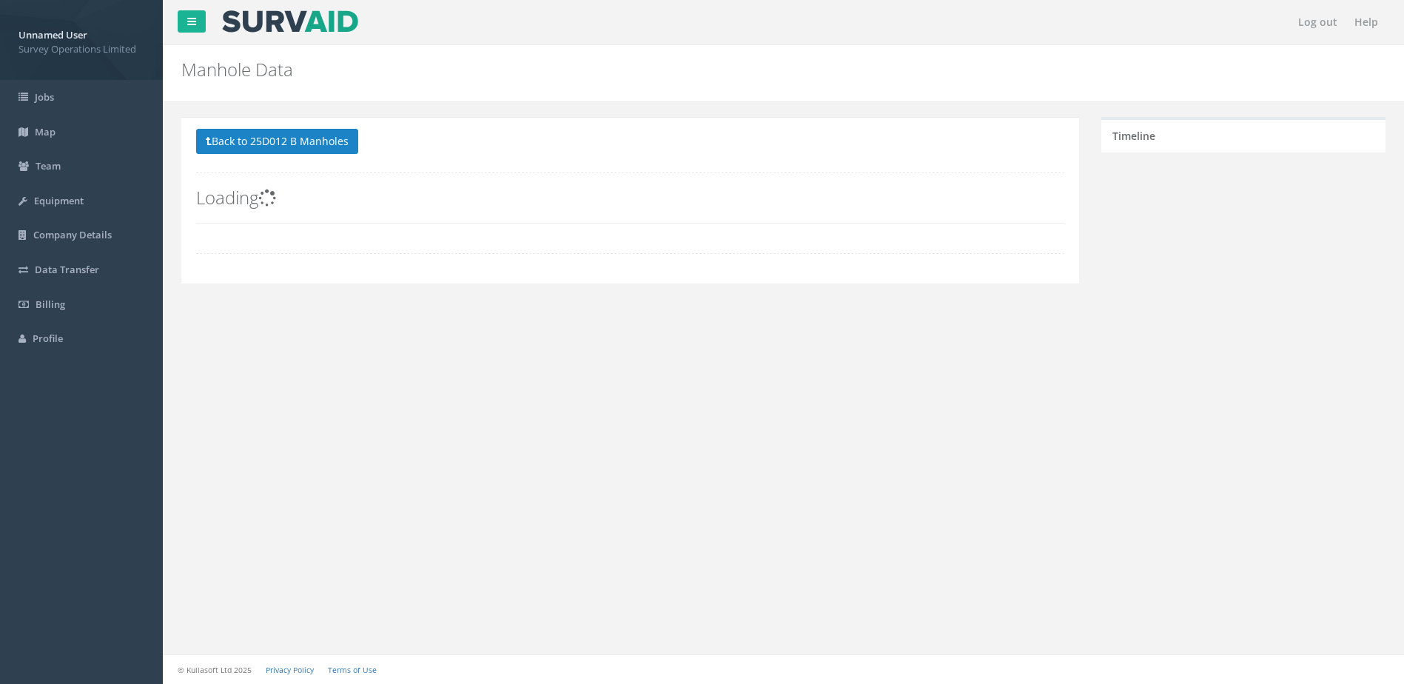
scroll to position [0, 0]
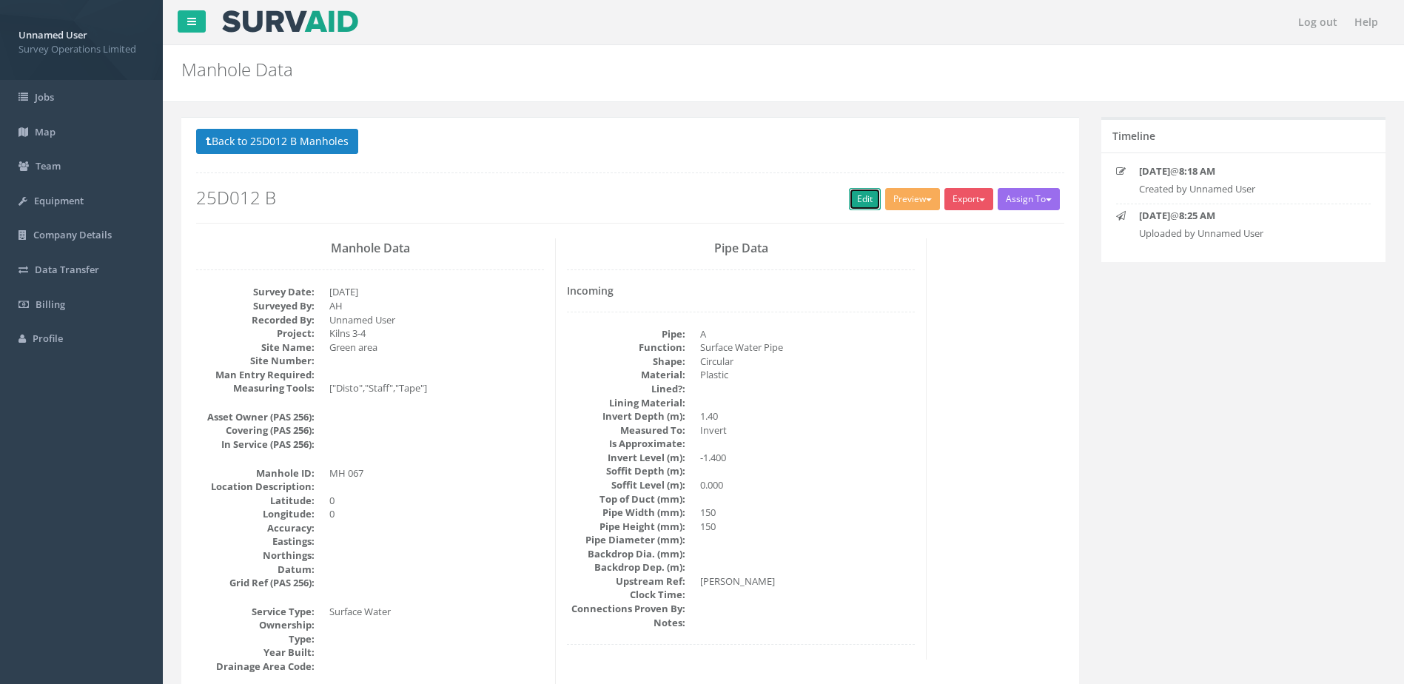
click at [857, 207] on link "Edit" at bounding box center [865, 199] width 32 height 22
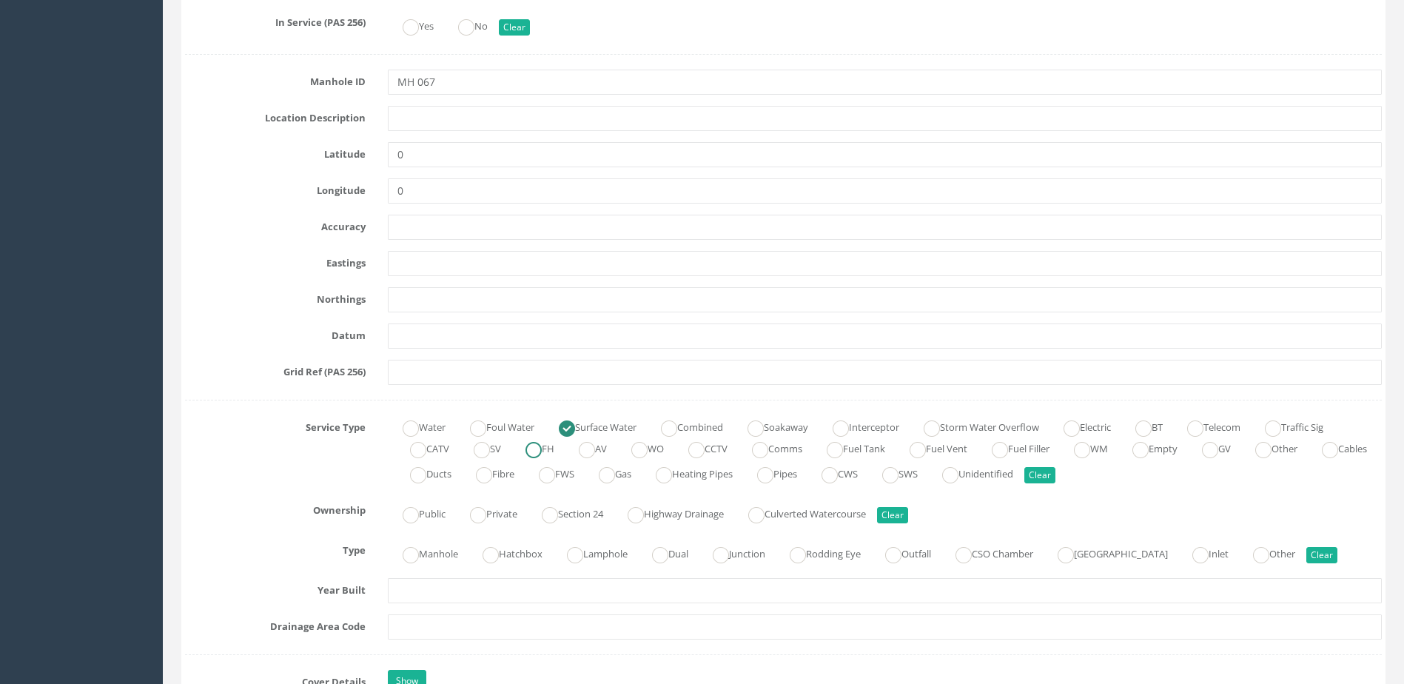
scroll to position [740, 0]
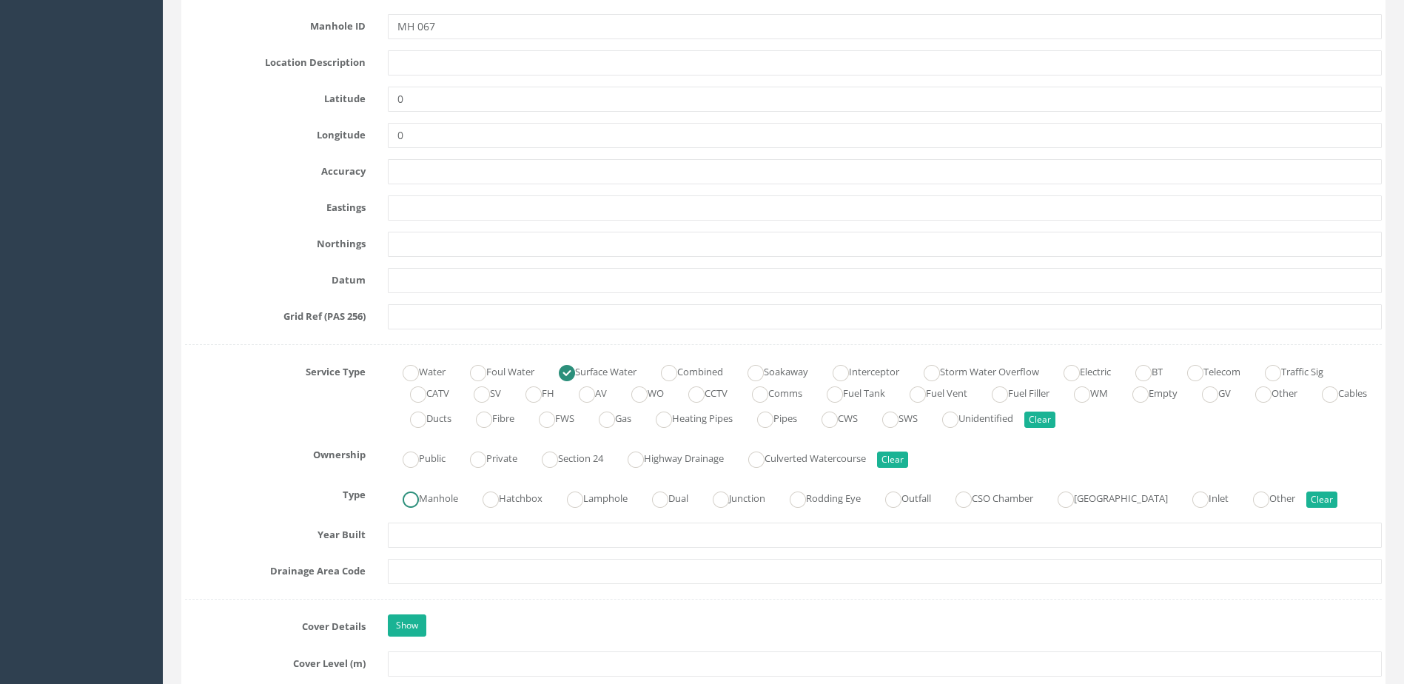
click at [406, 496] on ins at bounding box center [411, 500] width 16 height 16
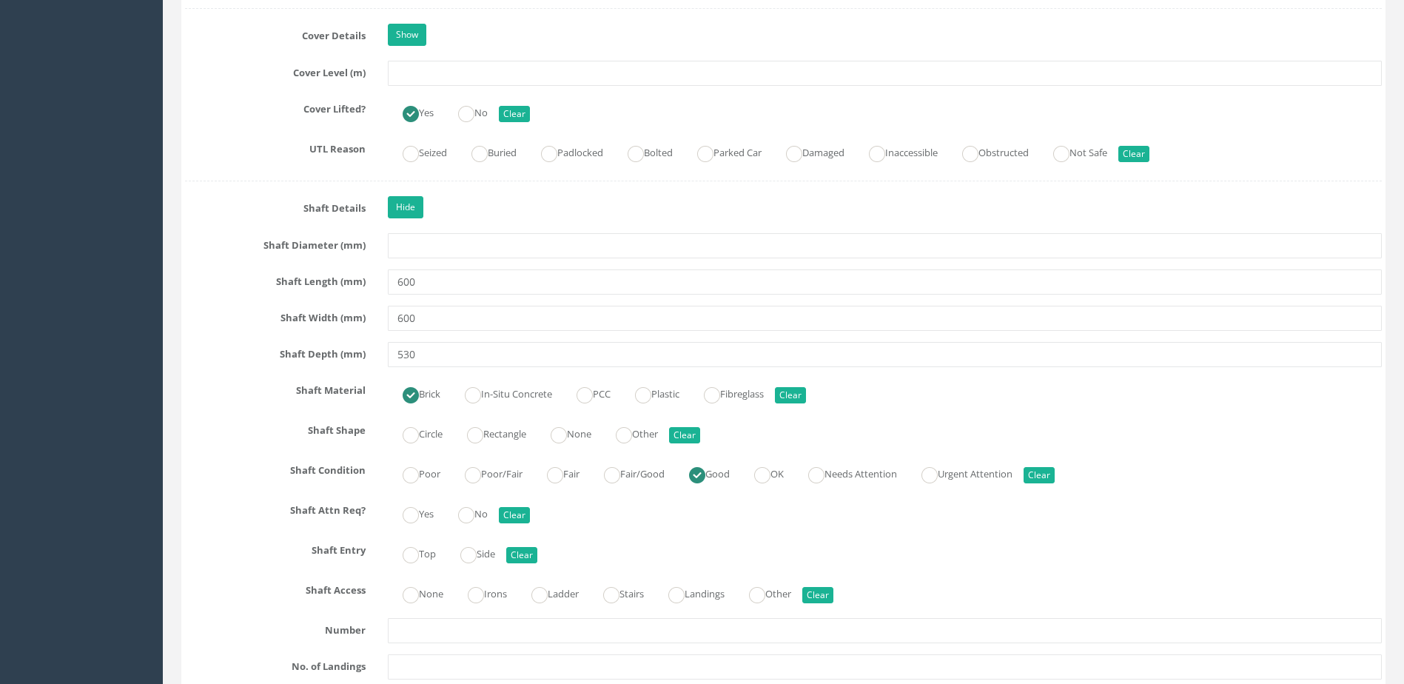
scroll to position [1333, 0]
click at [482, 519] on label "No" at bounding box center [465, 510] width 44 height 21
click at [436, 553] on label "Top" at bounding box center [412, 550] width 48 height 21
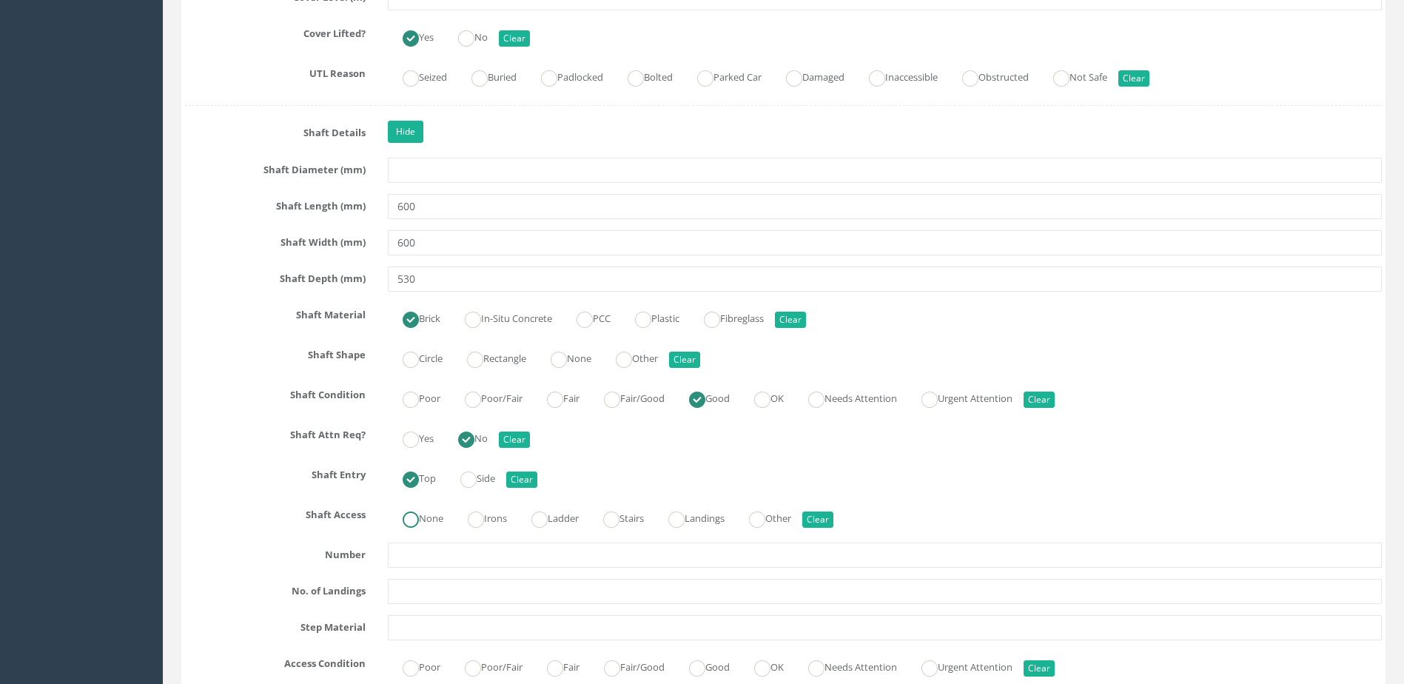
click at [437, 518] on label "None" at bounding box center [416, 516] width 56 height 21
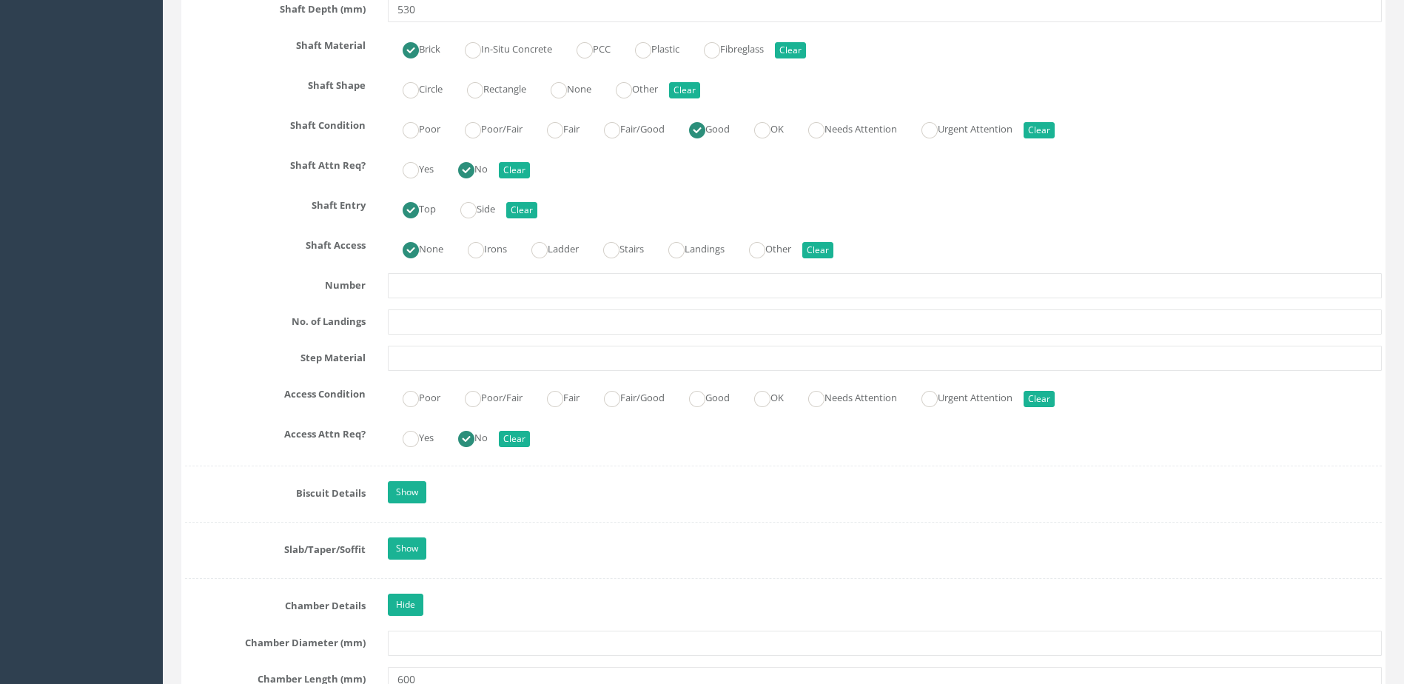
scroll to position [1703, 0]
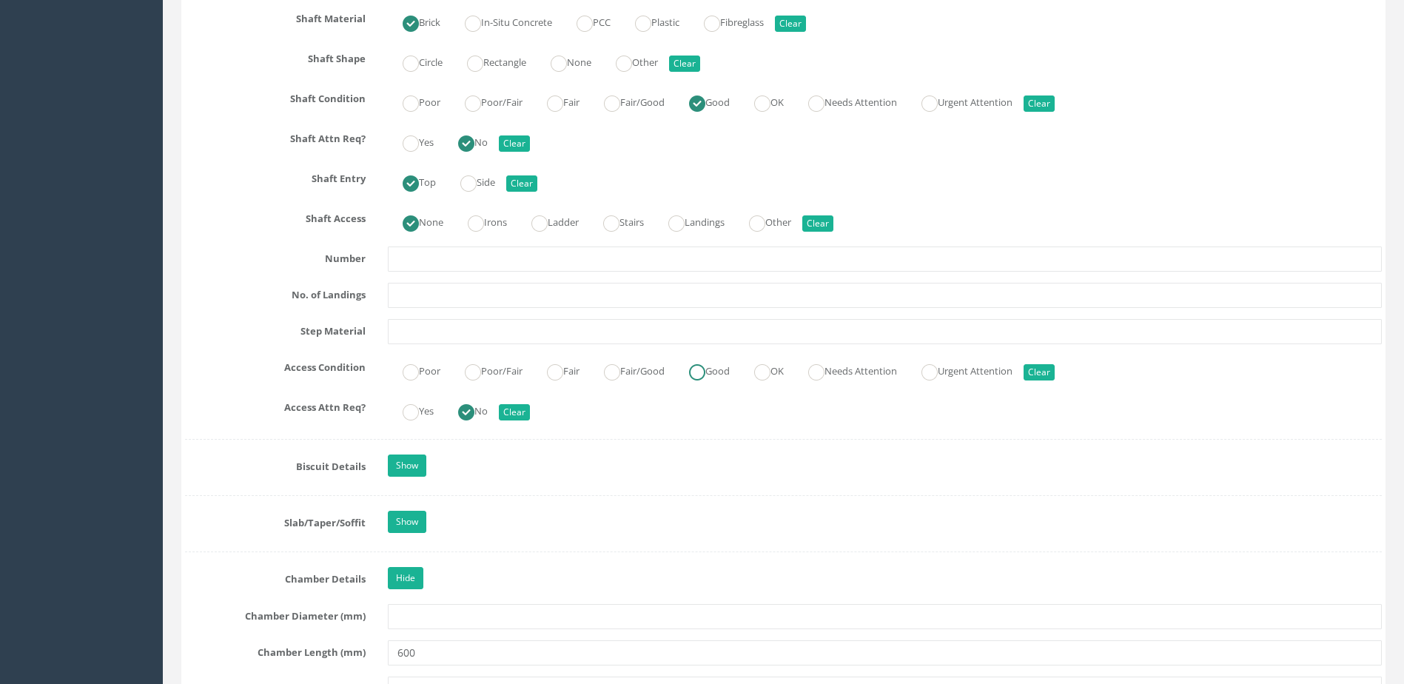
click at [730, 366] on label "Good" at bounding box center [702, 369] width 56 height 21
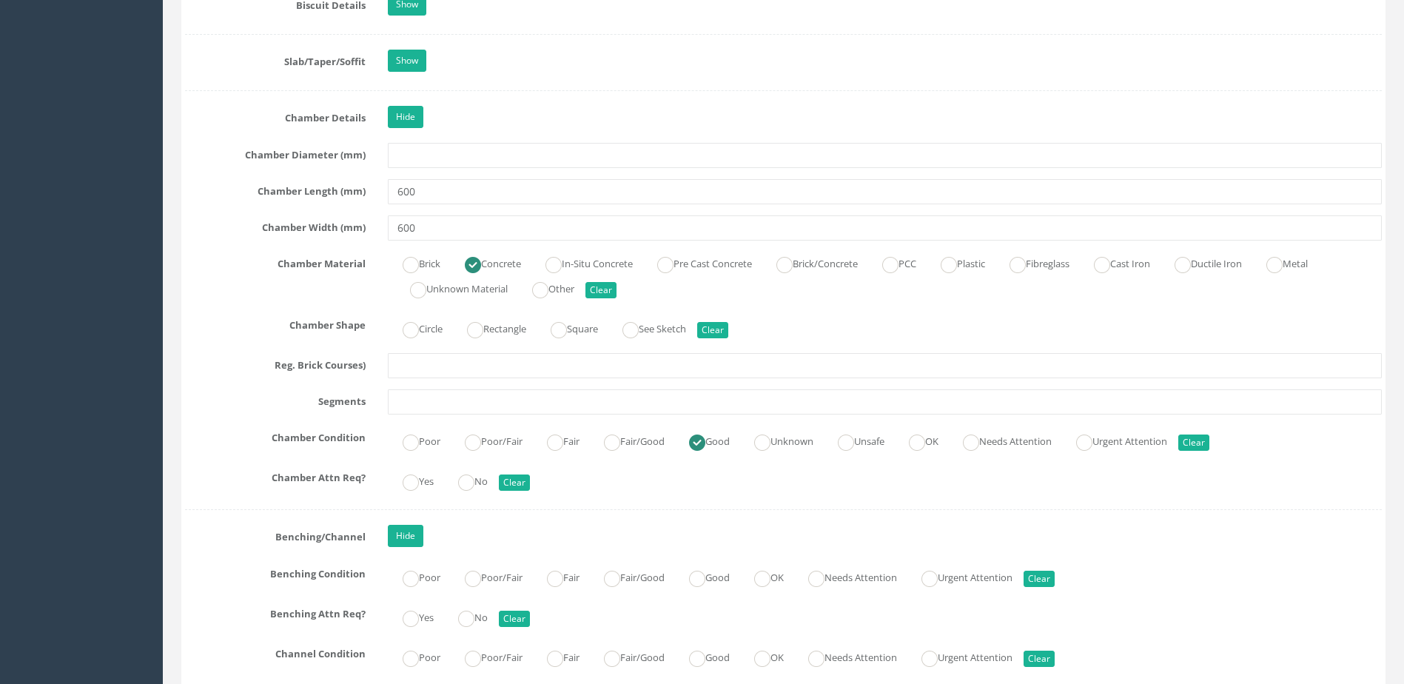
scroll to position [2369, 0]
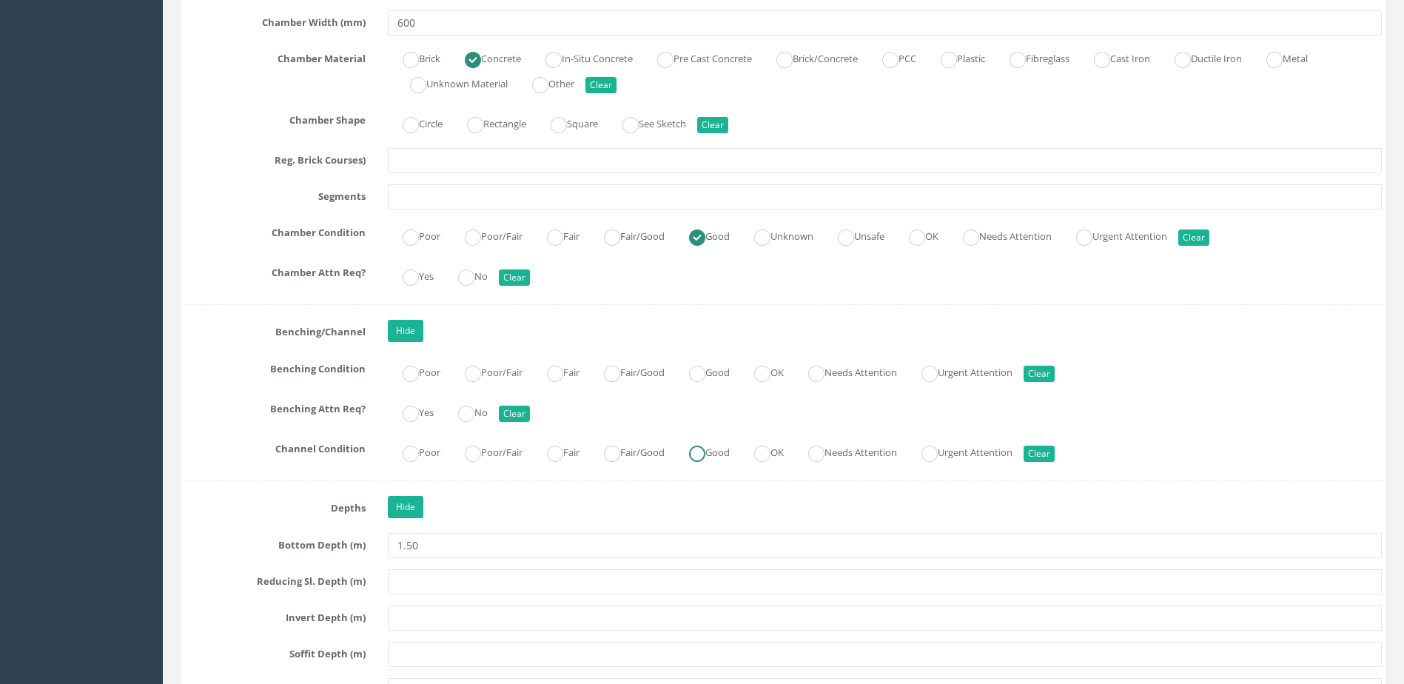
click at [706, 454] on ins at bounding box center [697, 454] width 16 height 16
click at [466, 412] on ins at bounding box center [466, 414] width 16 height 16
click at [665, 368] on label "Fair/Good" at bounding box center [627, 371] width 76 height 21
click at [725, 369] on label "Good" at bounding box center [702, 371] width 56 height 21
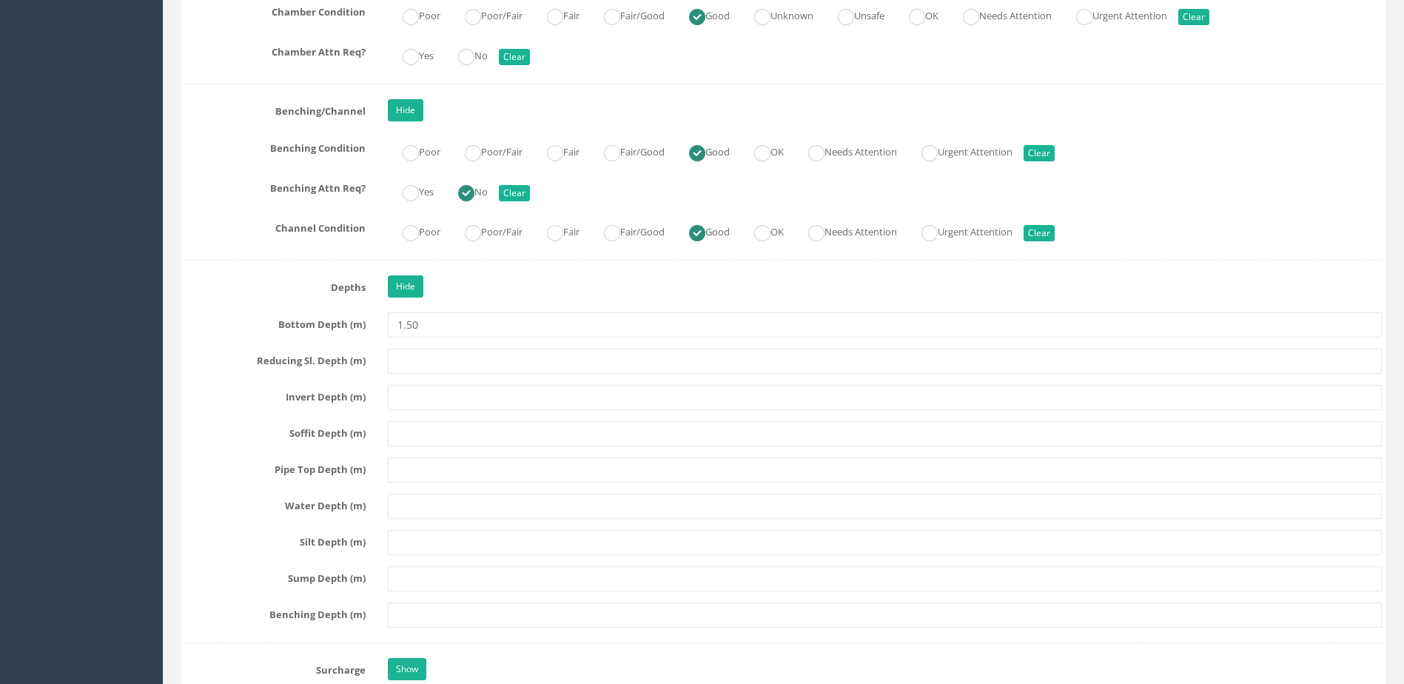
scroll to position [2591, 0]
click at [472, 55] on ins at bounding box center [466, 55] width 16 height 16
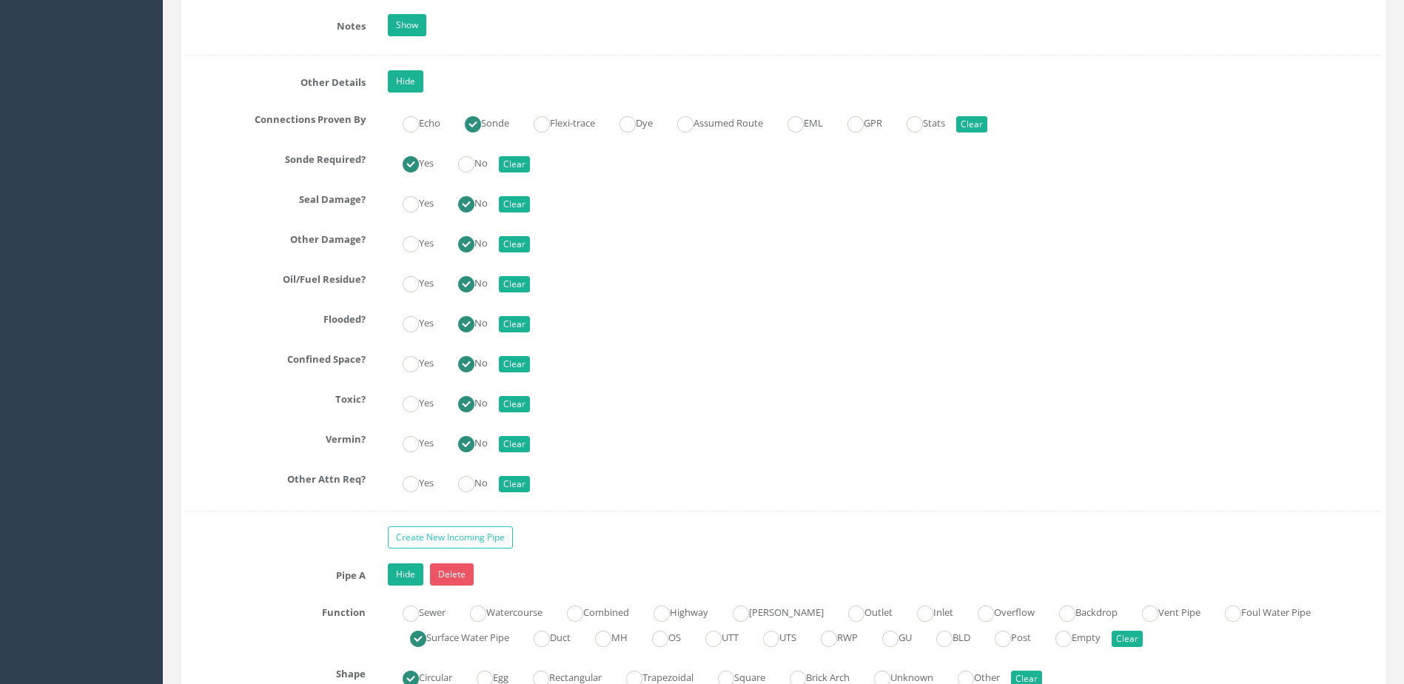
scroll to position [3479, 0]
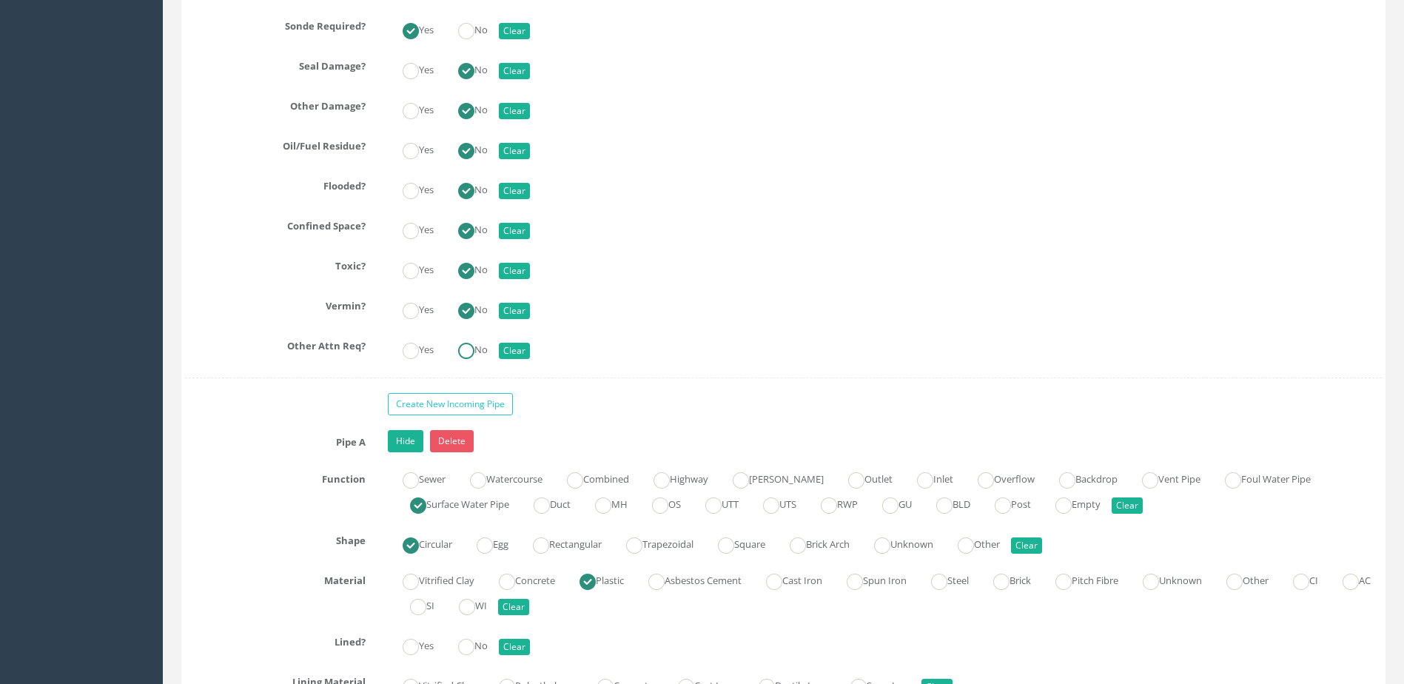
click at [463, 346] on ins at bounding box center [466, 351] width 16 height 16
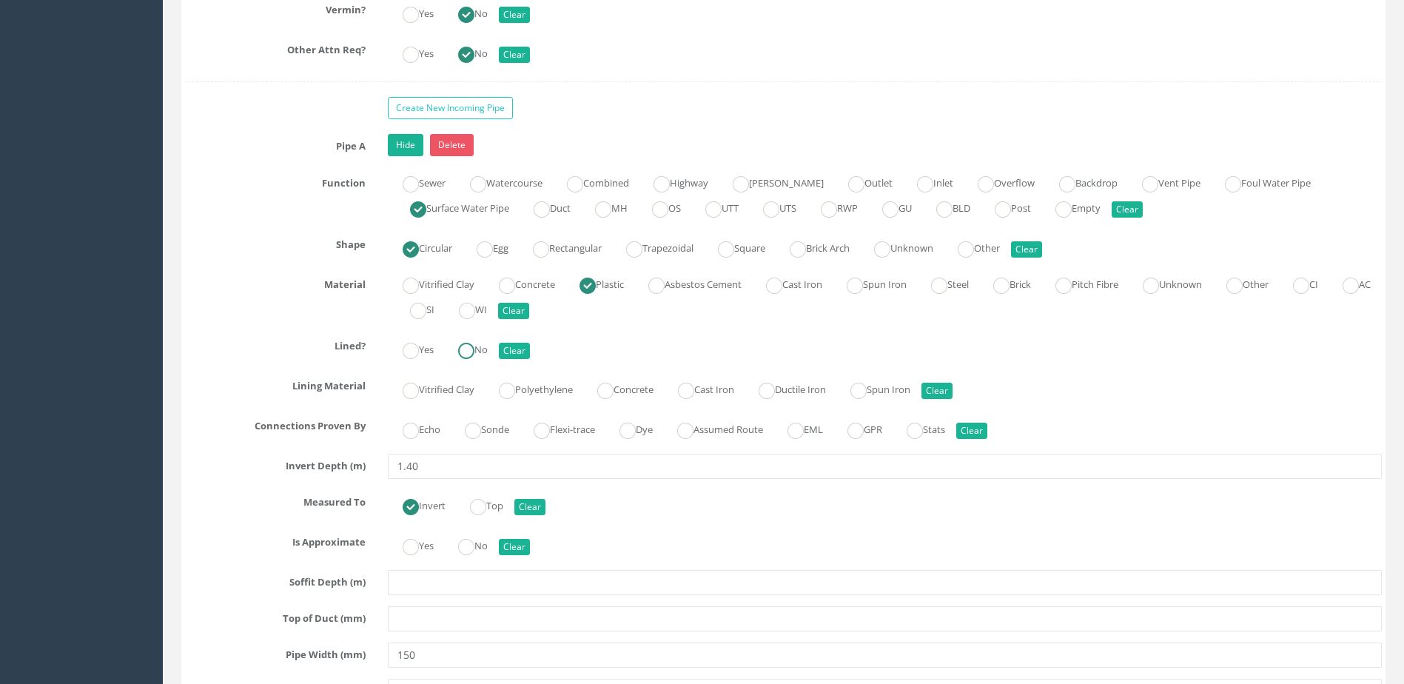
click at [471, 346] on ins at bounding box center [466, 351] width 16 height 16
click at [467, 435] on label "Sonde" at bounding box center [479, 428] width 59 height 21
click at [460, 551] on label "No" at bounding box center [465, 544] width 44 height 21
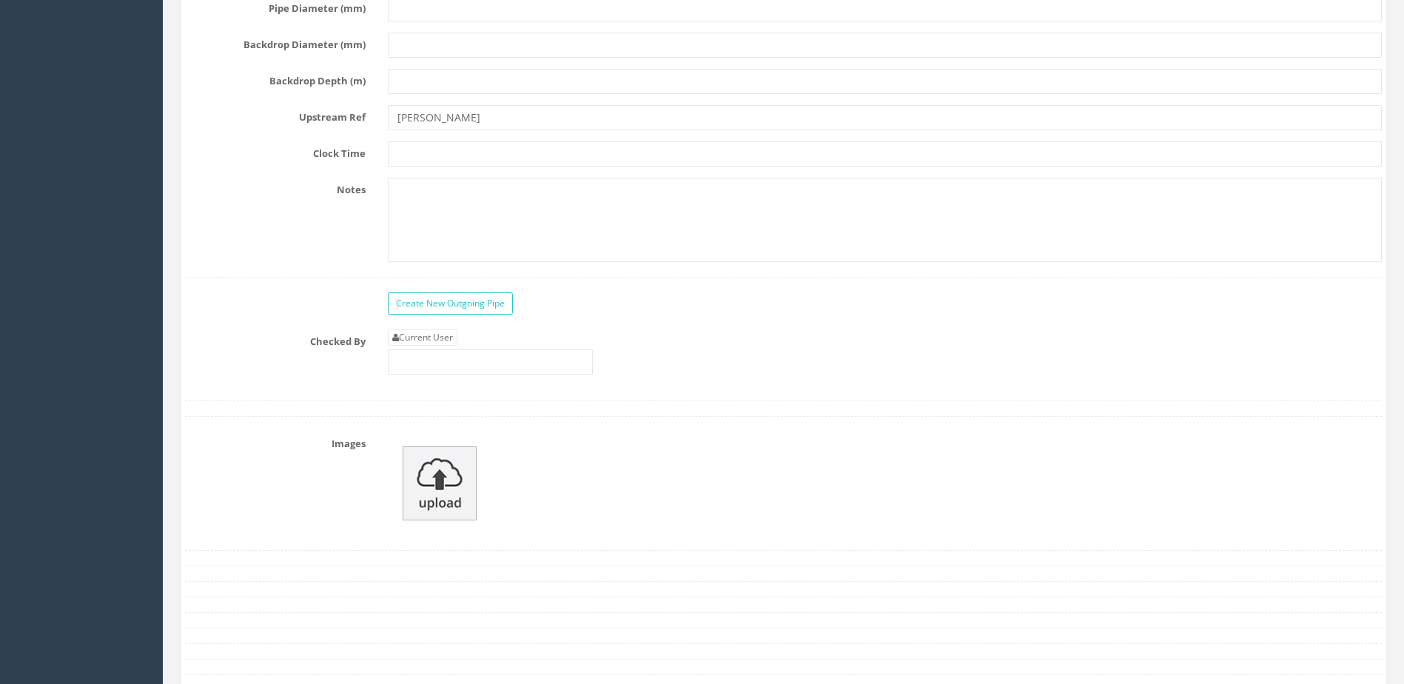
scroll to position [4516, 0]
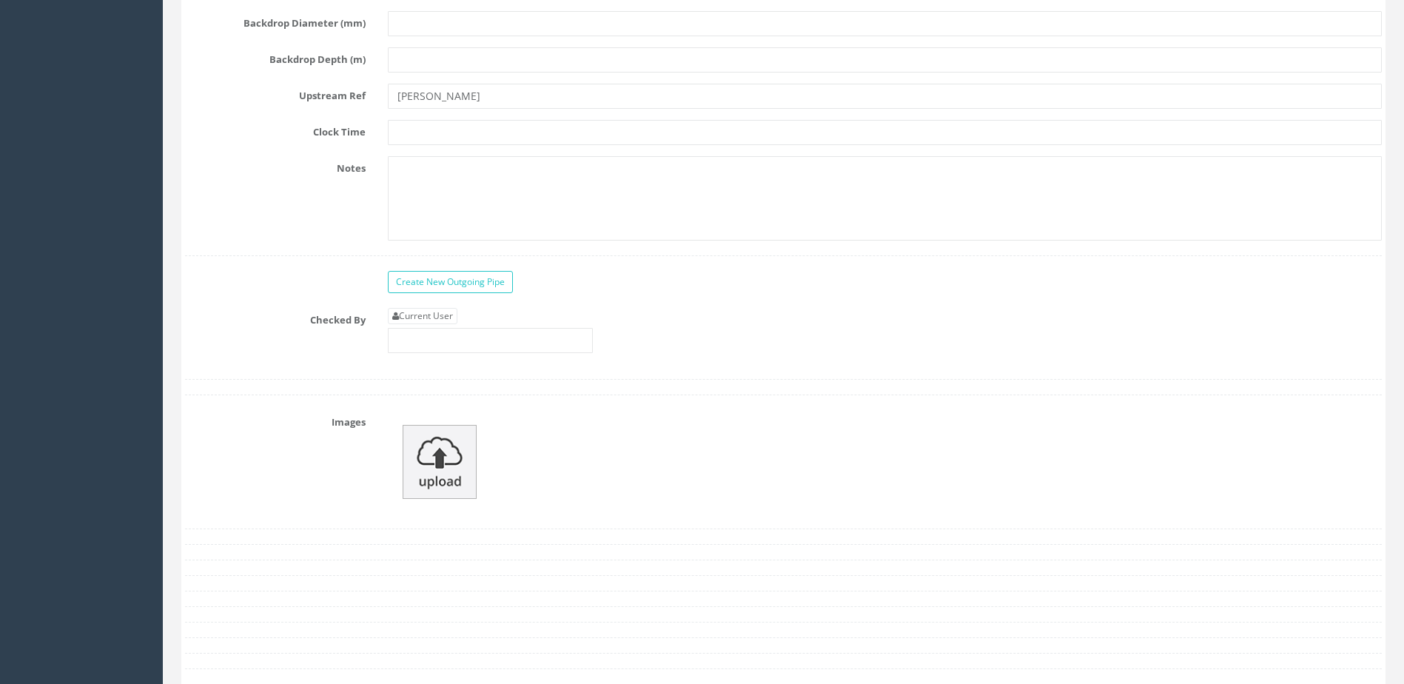
click at [473, 323] on div "Current User" at bounding box center [490, 330] width 205 height 45
click at [469, 334] on input "text" at bounding box center [490, 340] width 205 height 25
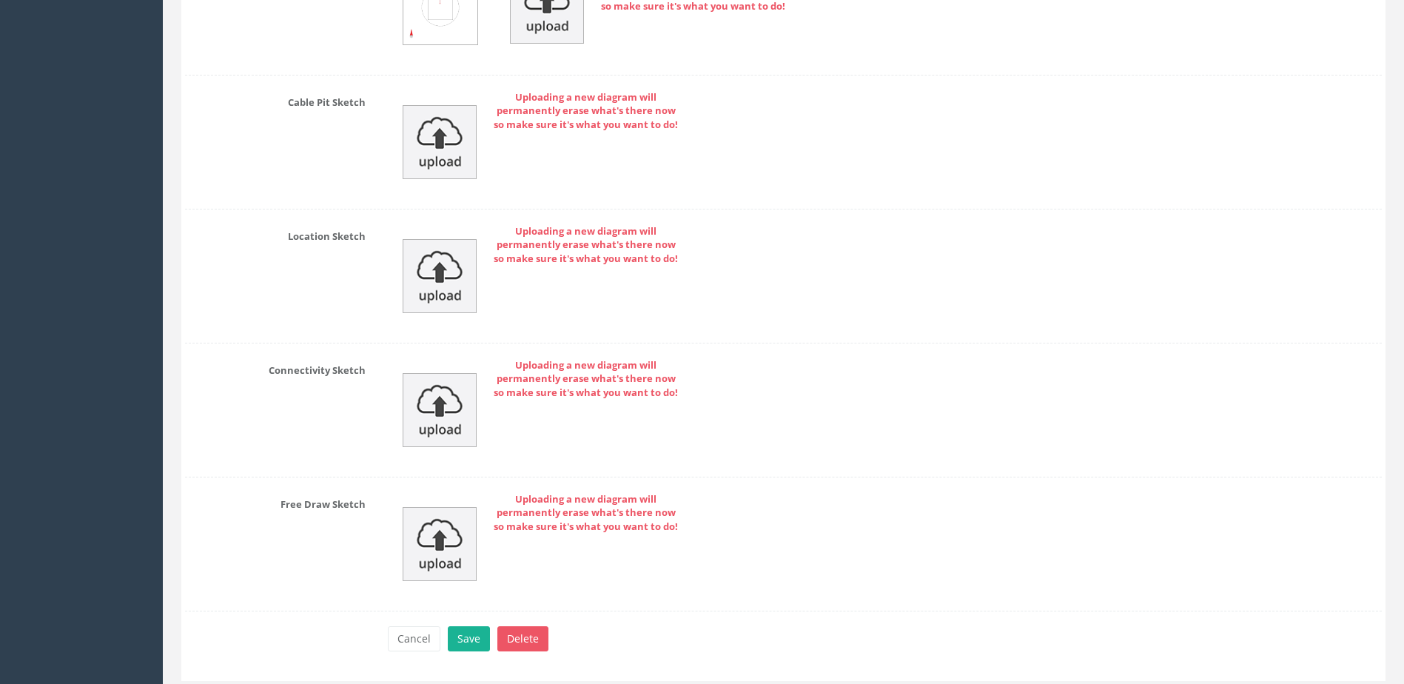
scroll to position [5353, 0]
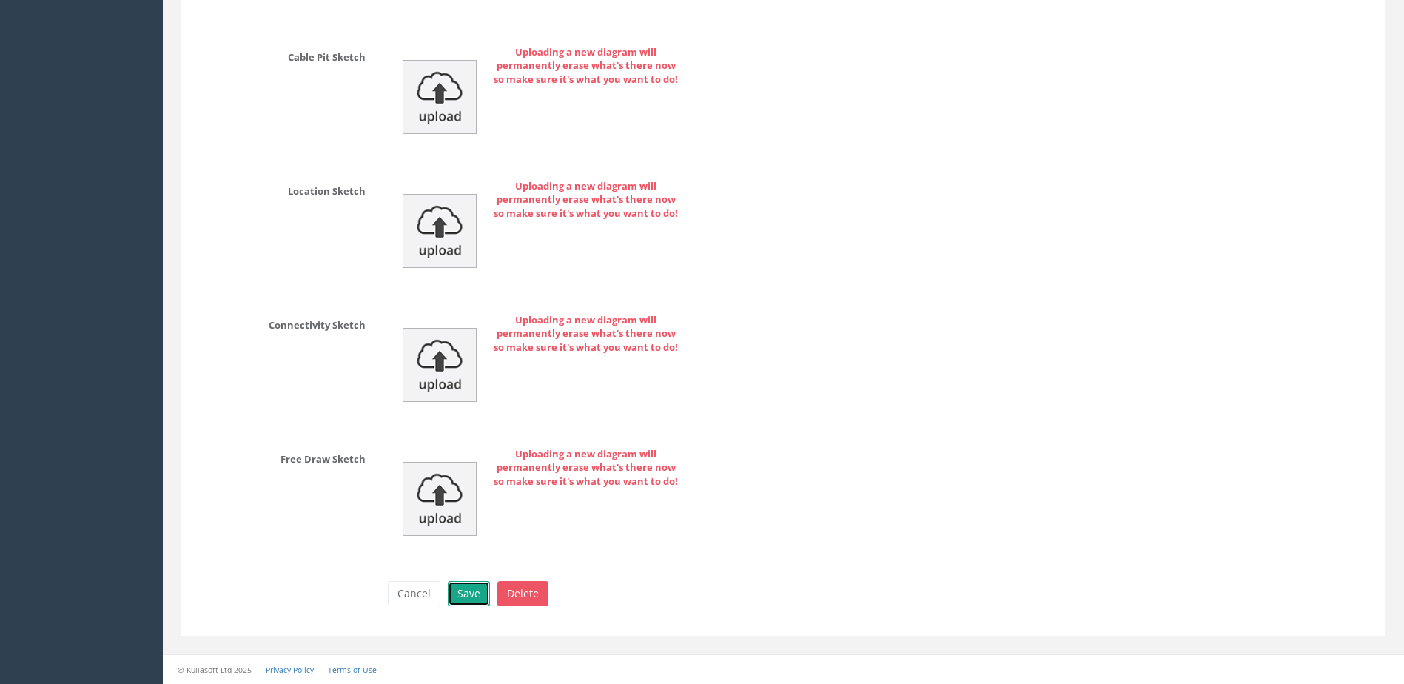
click at [461, 589] on button "Save" at bounding box center [469, 593] width 42 height 25
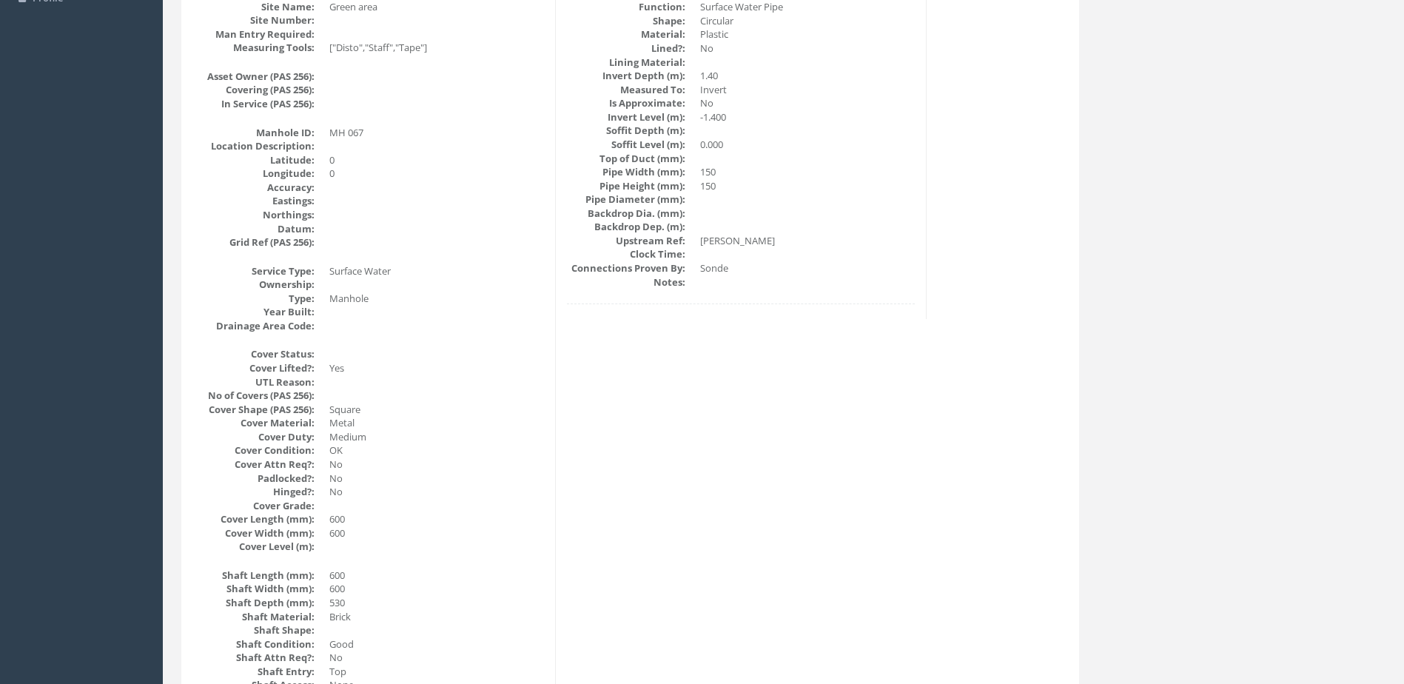
scroll to position [0, 0]
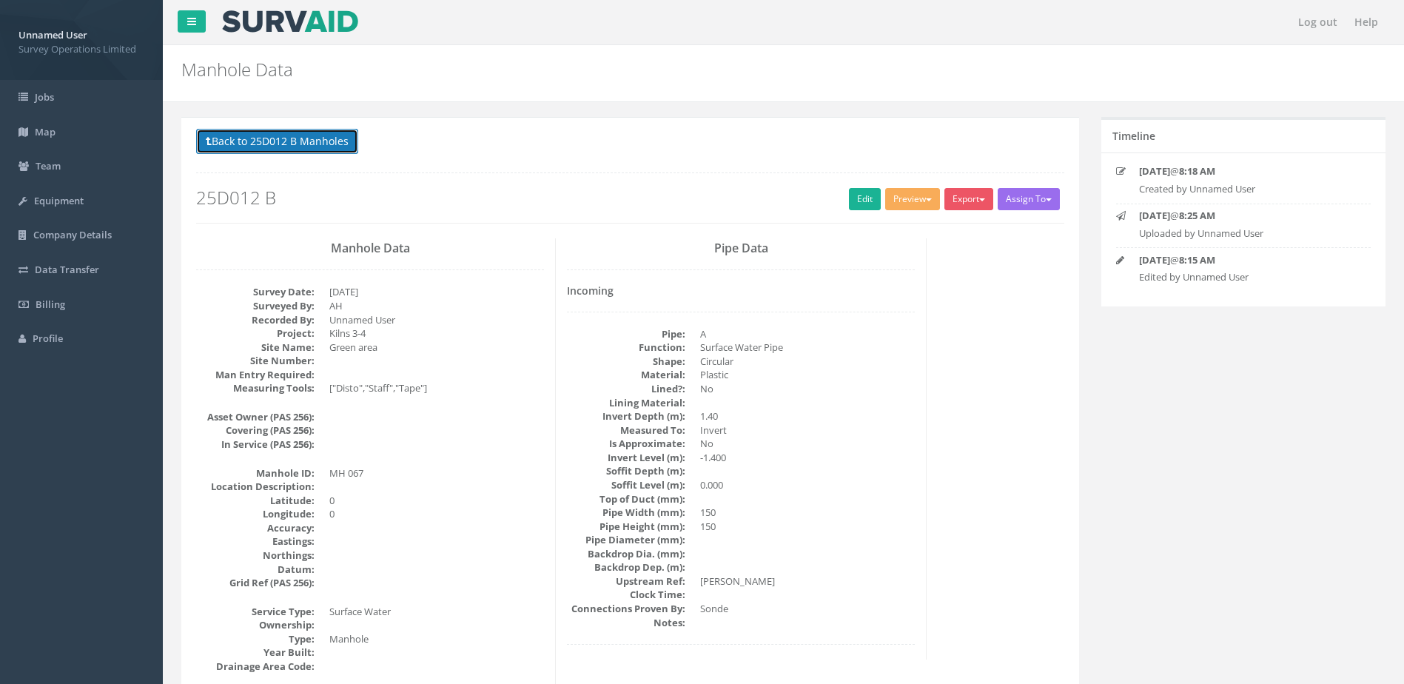
click at [306, 138] on button "Back to 25D012 B Manholes" at bounding box center [277, 141] width 162 height 25
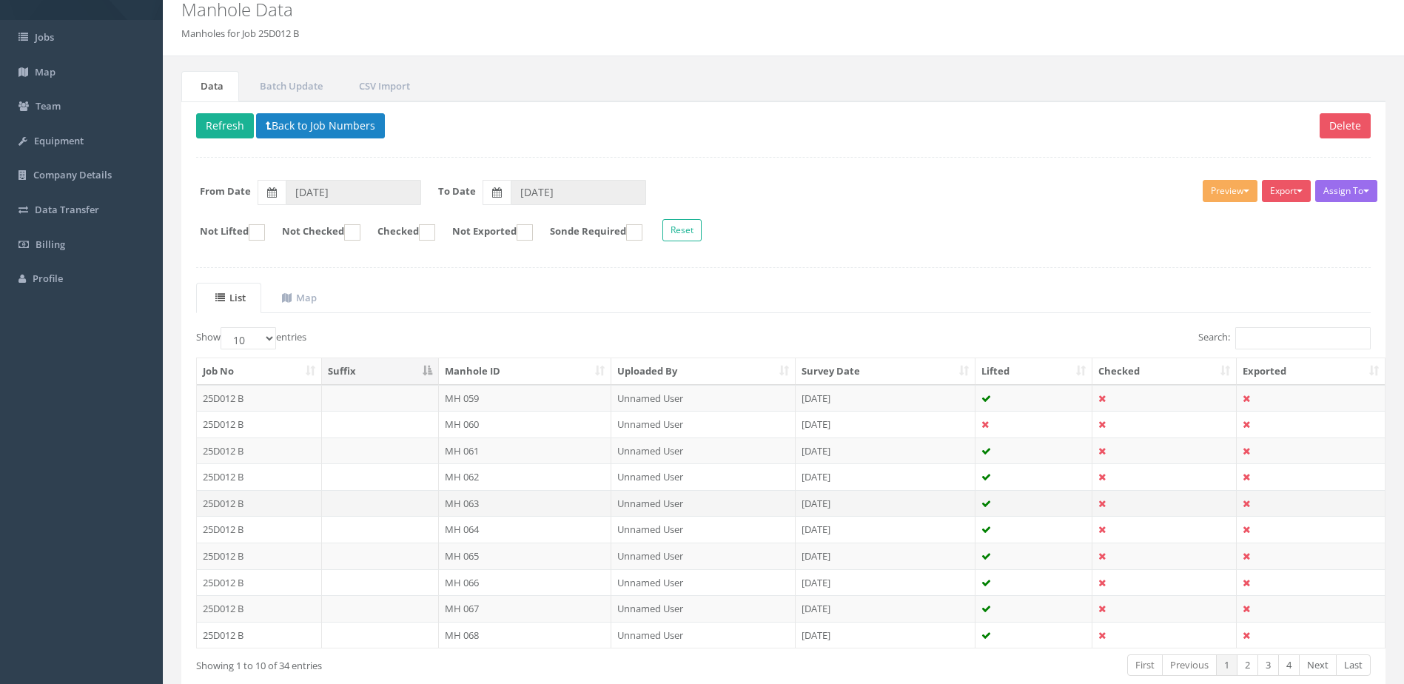
scroll to position [141, 0]
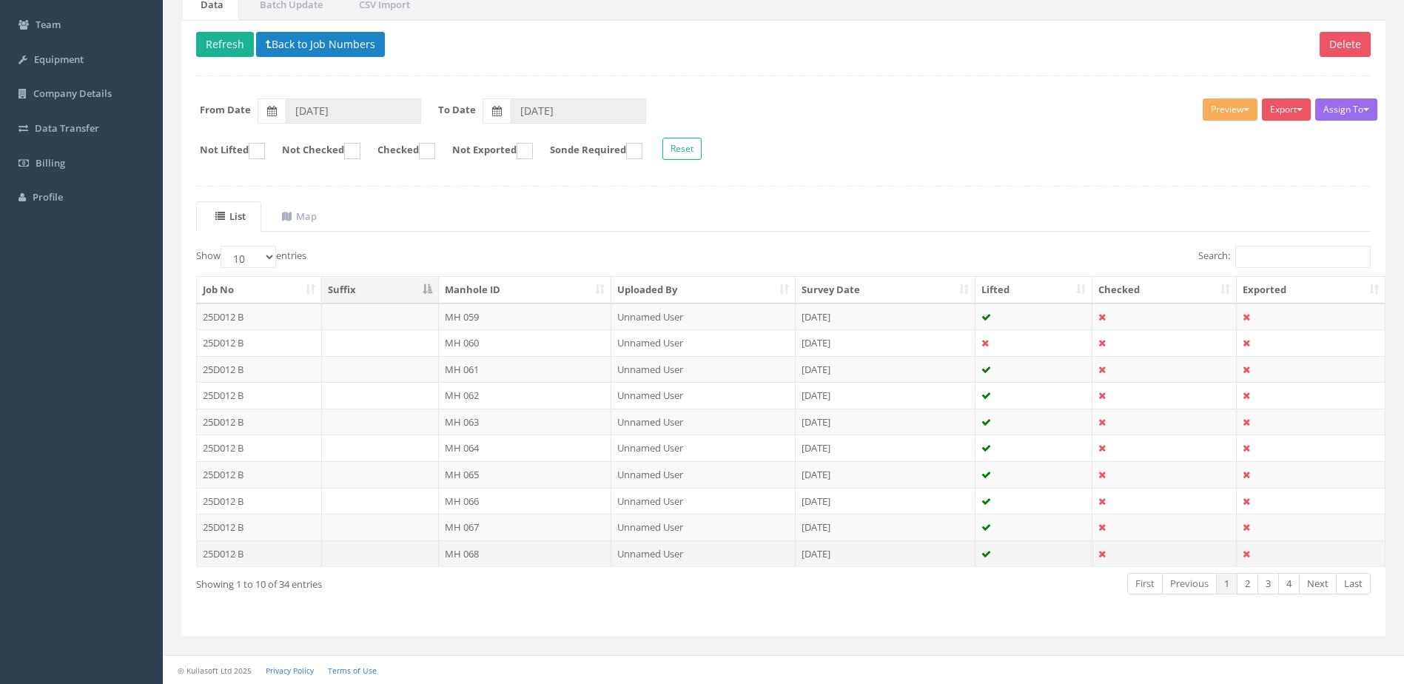
click at [510, 546] on td "MH 068" at bounding box center [525, 553] width 173 height 27
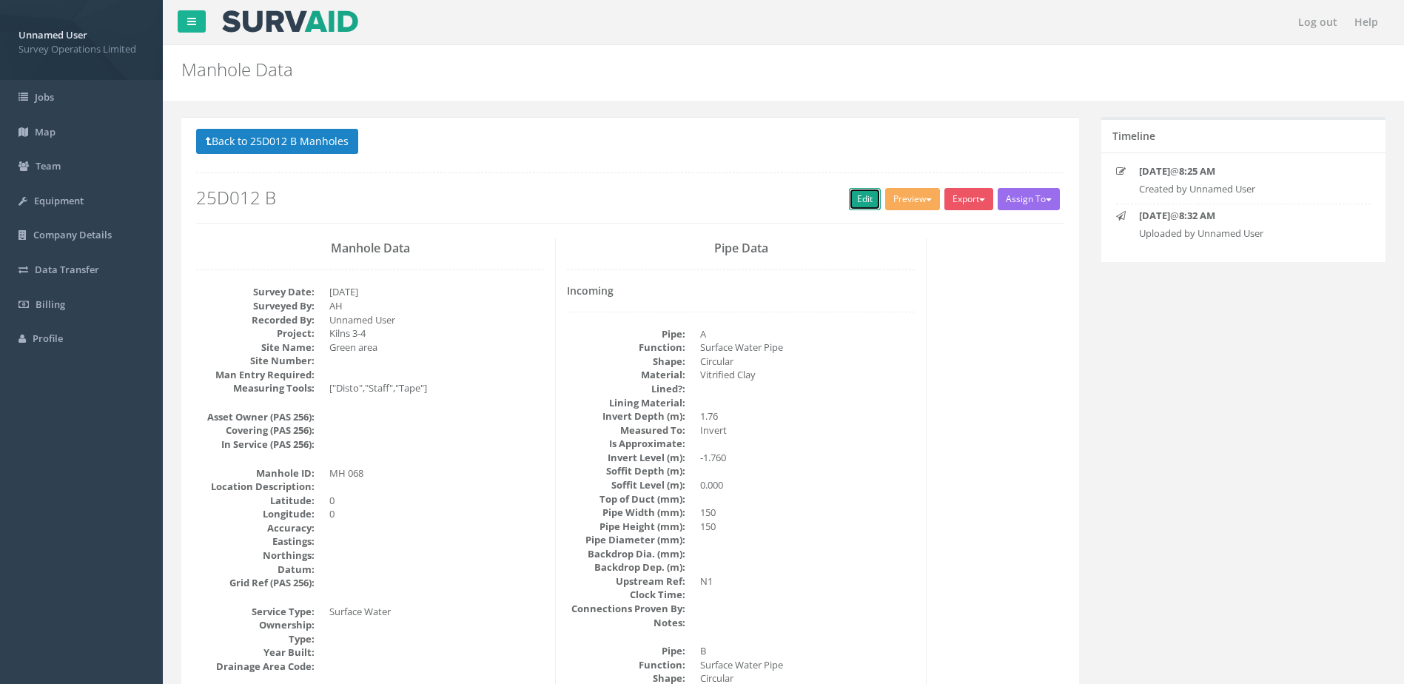
click at [851, 201] on link "Edit" at bounding box center [865, 199] width 32 height 22
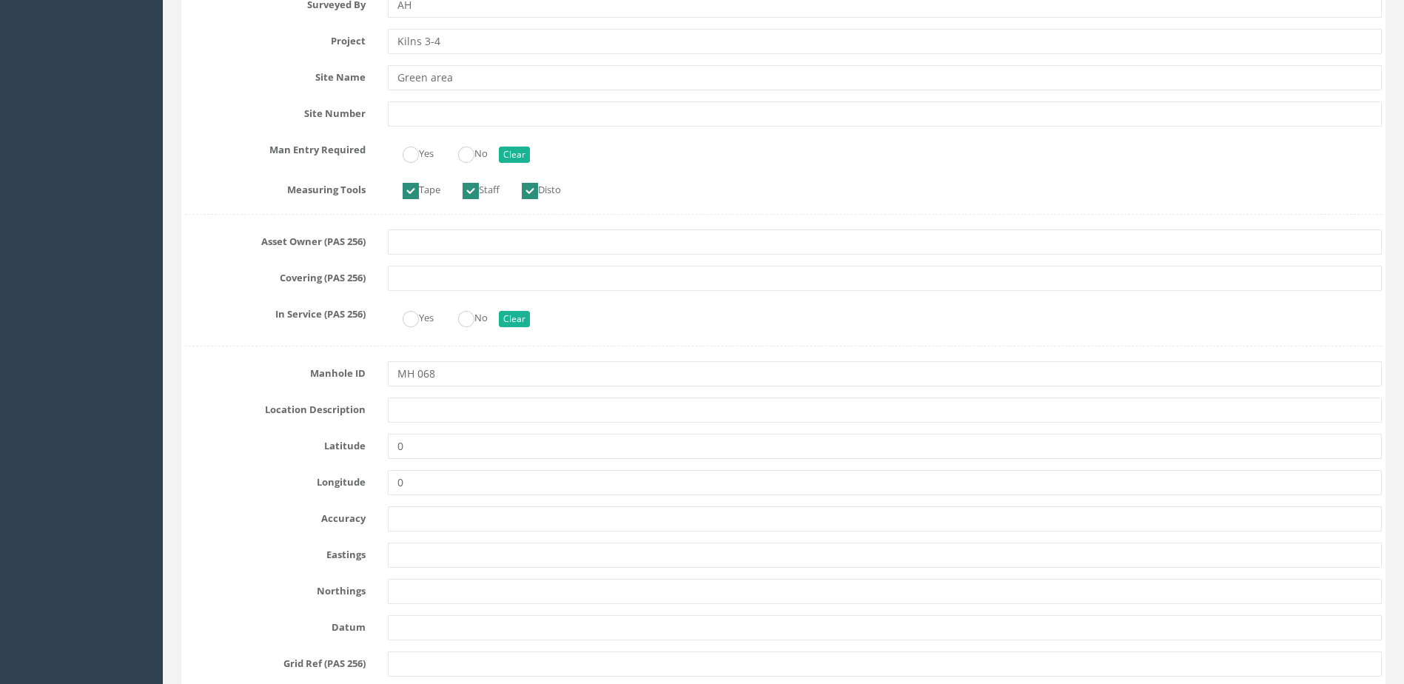
scroll to position [444, 0]
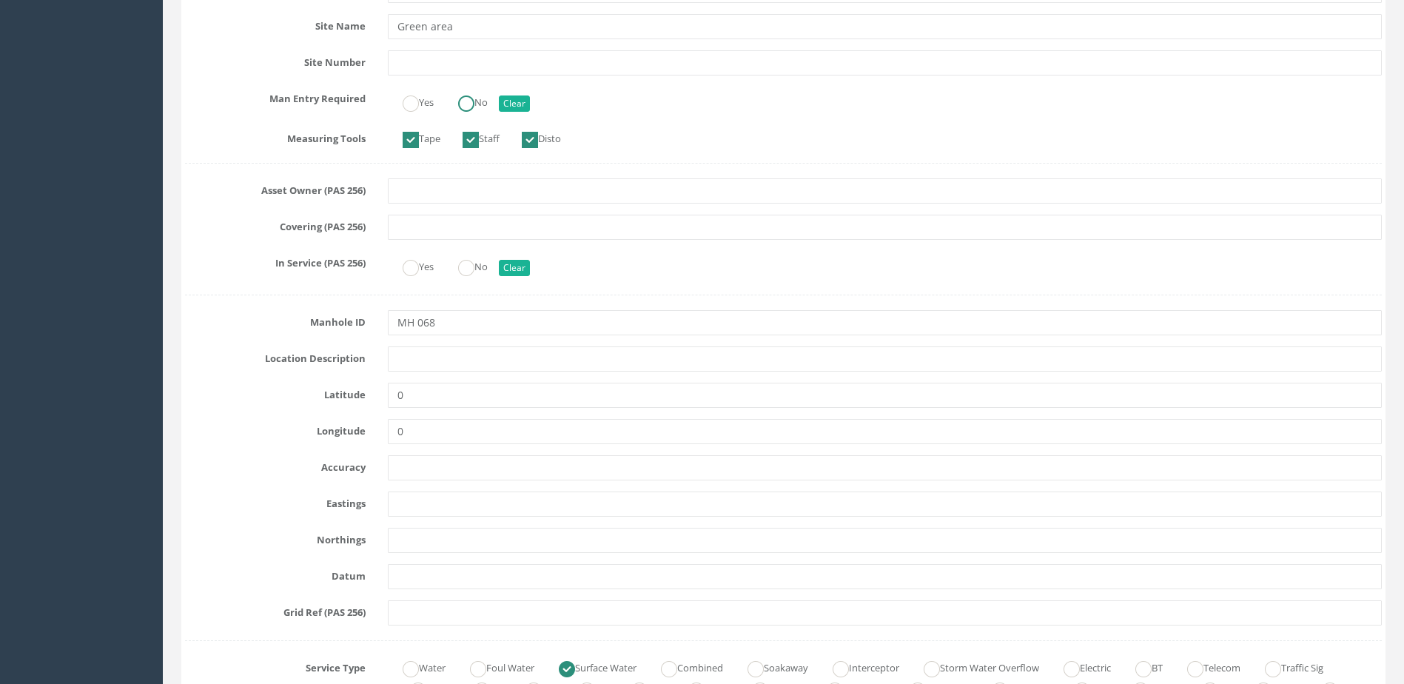
click at [486, 93] on label "No" at bounding box center [465, 100] width 44 height 21
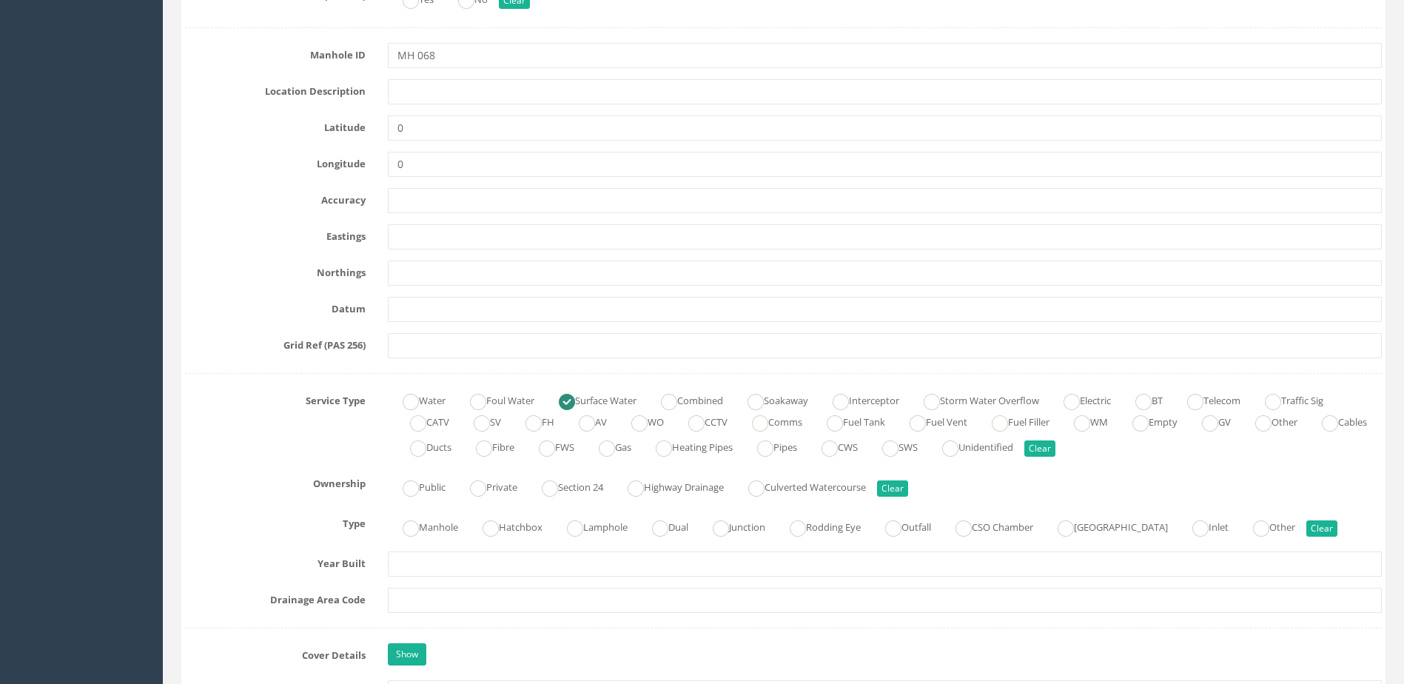
scroll to position [814, 0]
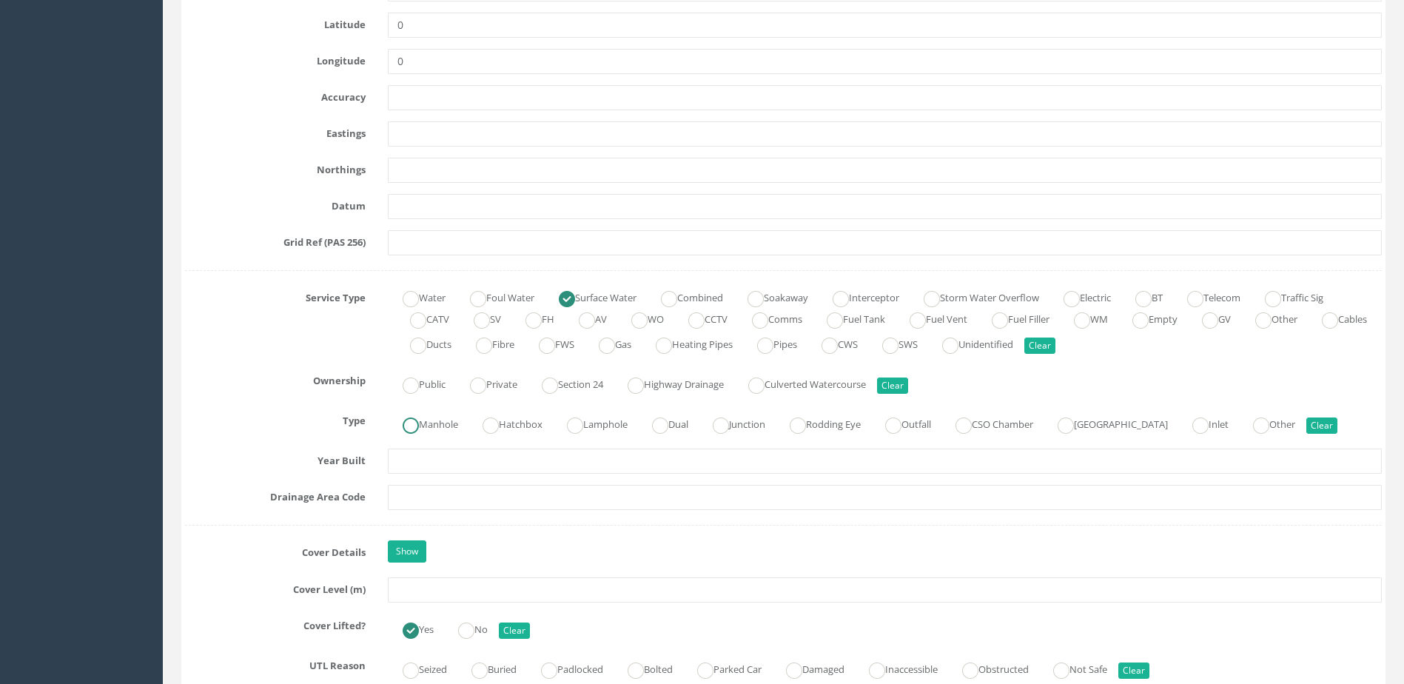
click at [446, 428] on label "Manhole" at bounding box center [423, 422] width 70 height 21
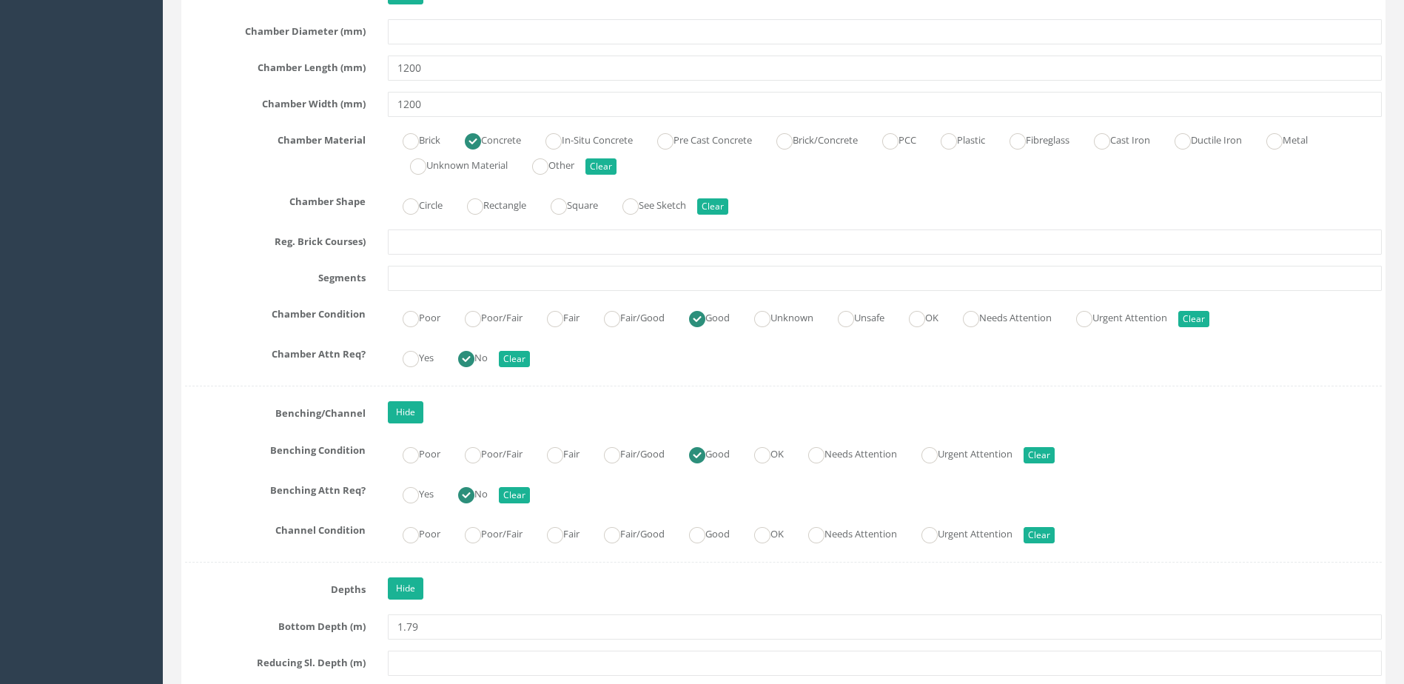
scroll to position [2369, 0]
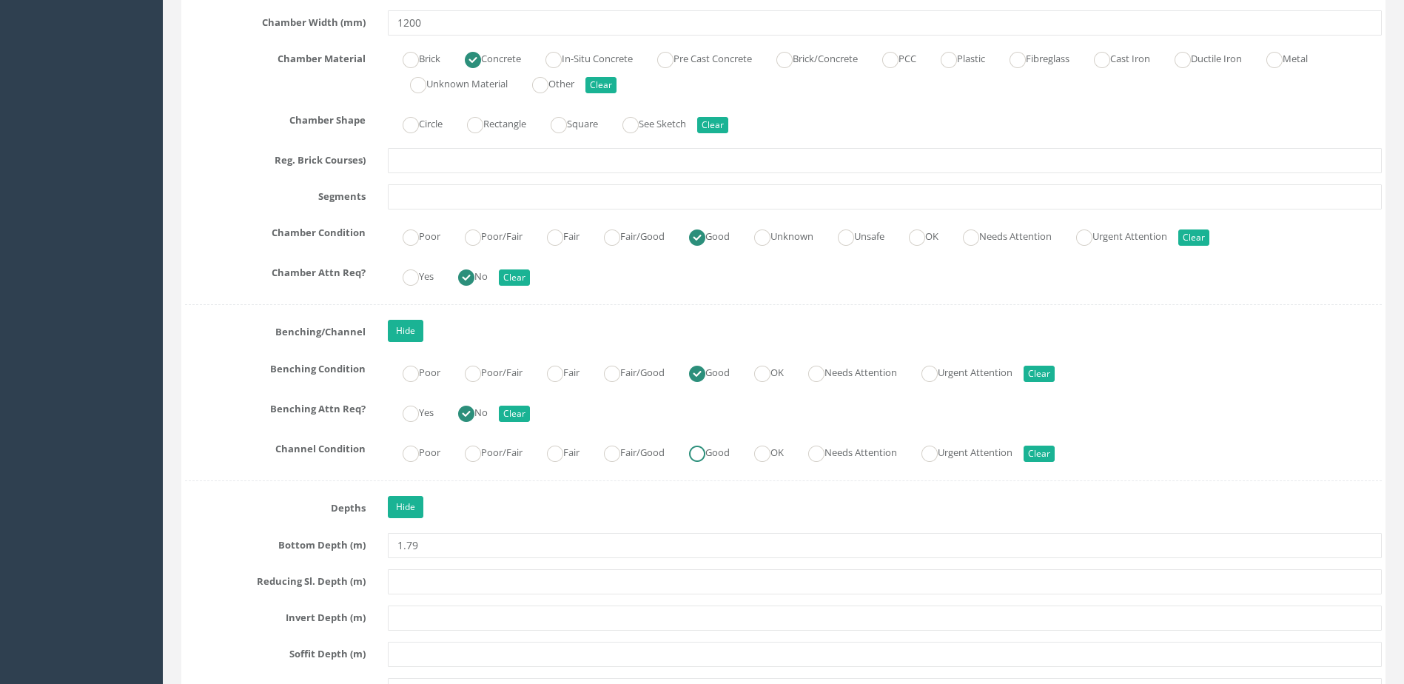
click at [705, 452] on ins at bounding box center [697, 454] width 16 height 16
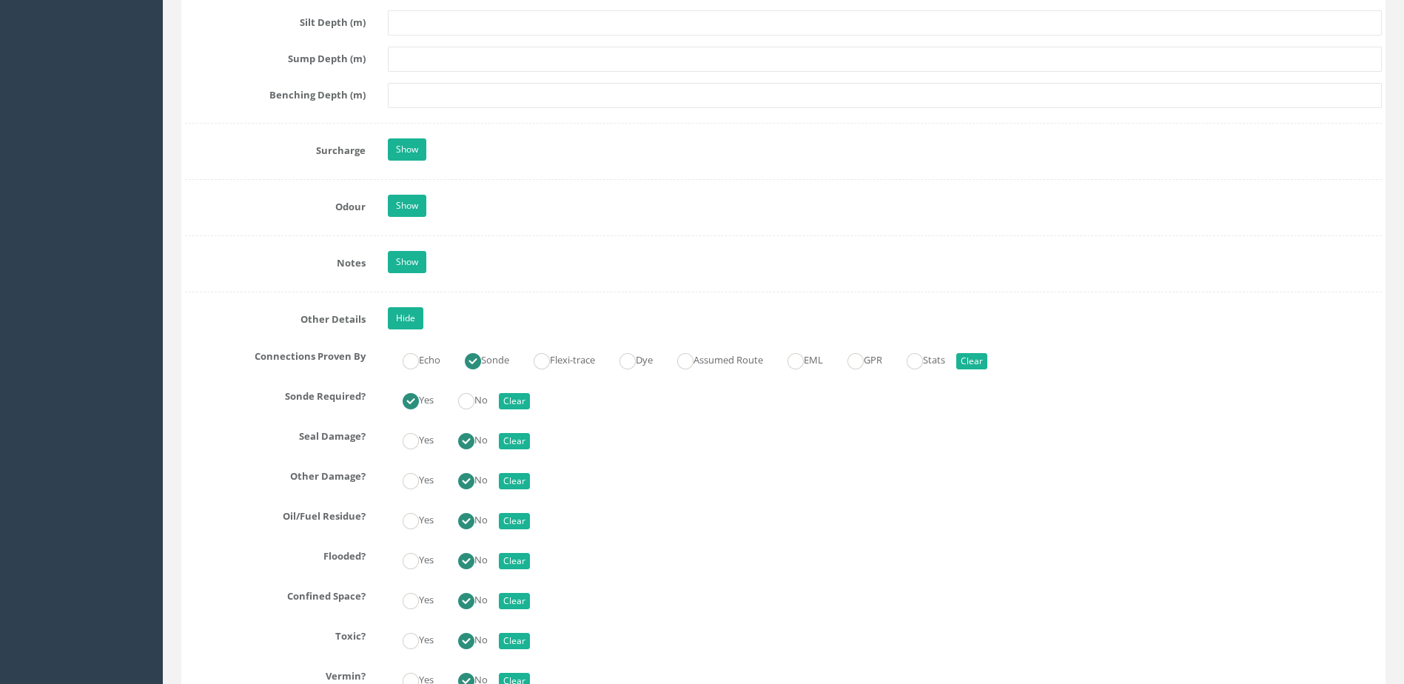
scroll to position [3331, 0]
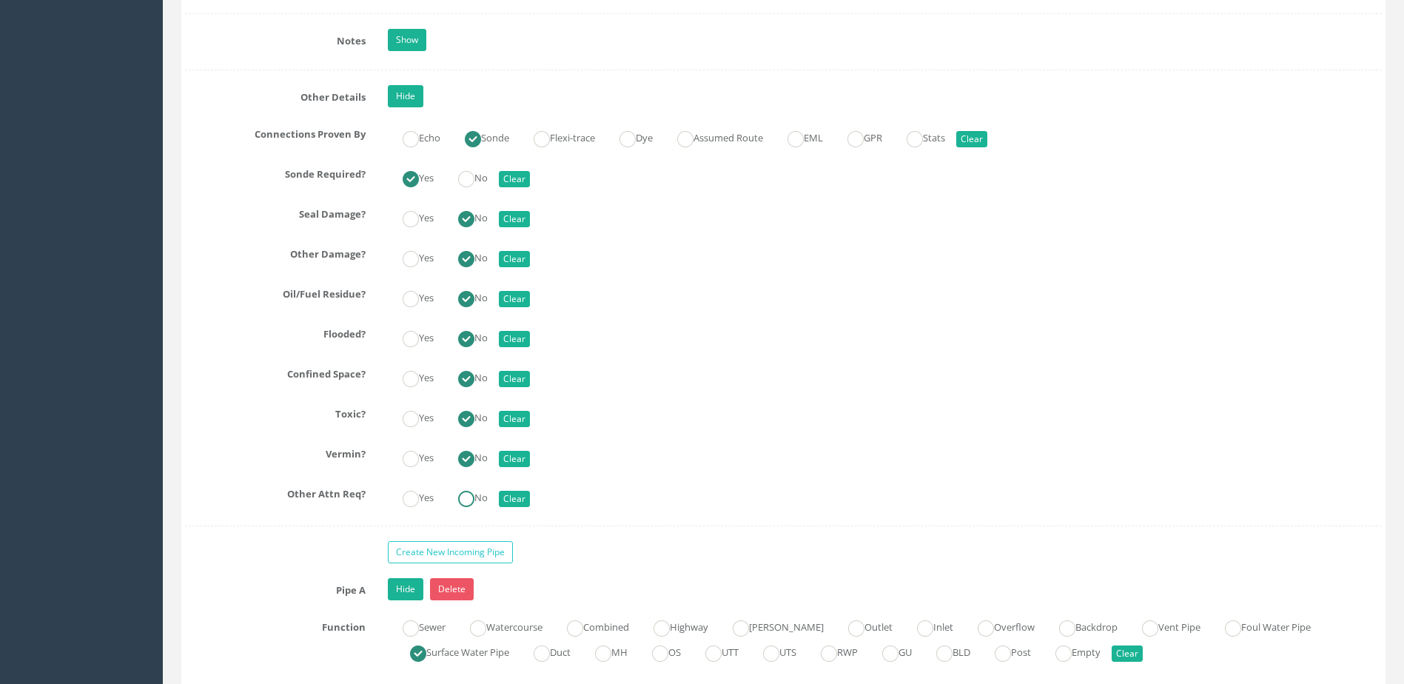
click at [472, 500] on ins at bounding box center [466, 499] width 16 height 16
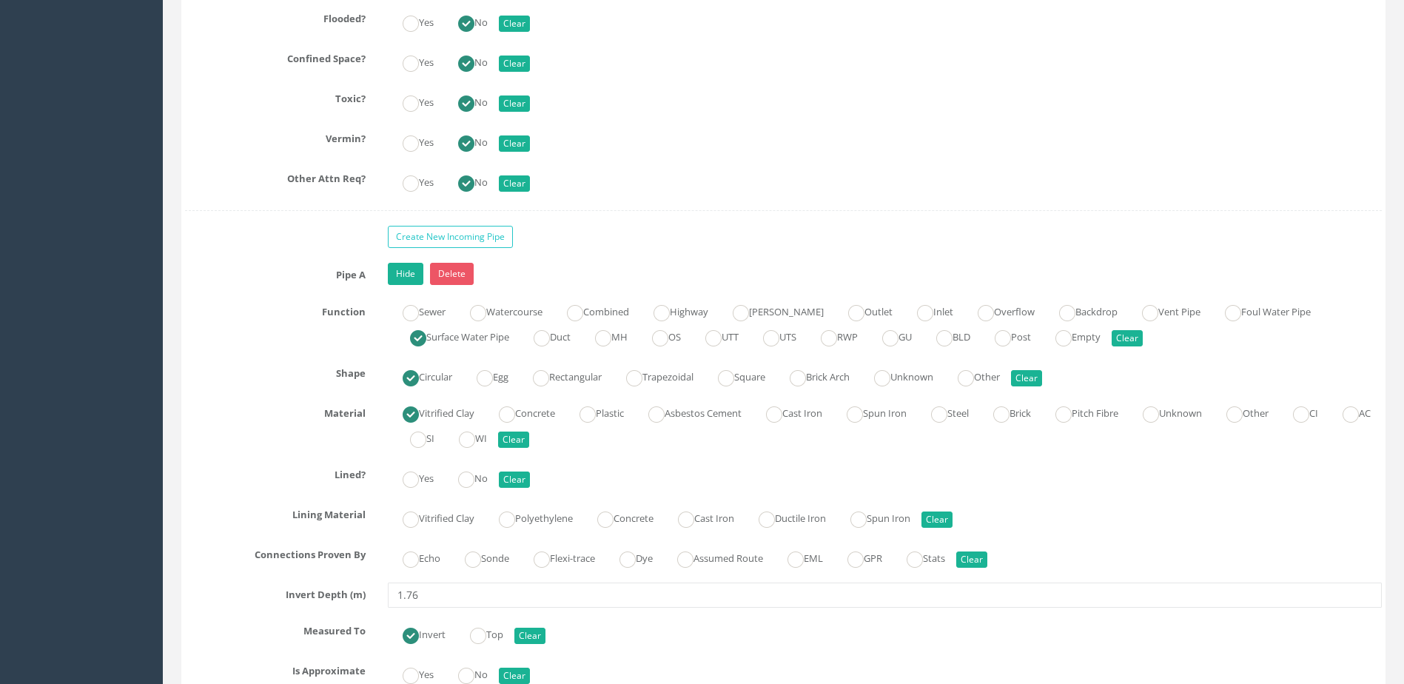
scroll to position [3850, 0]
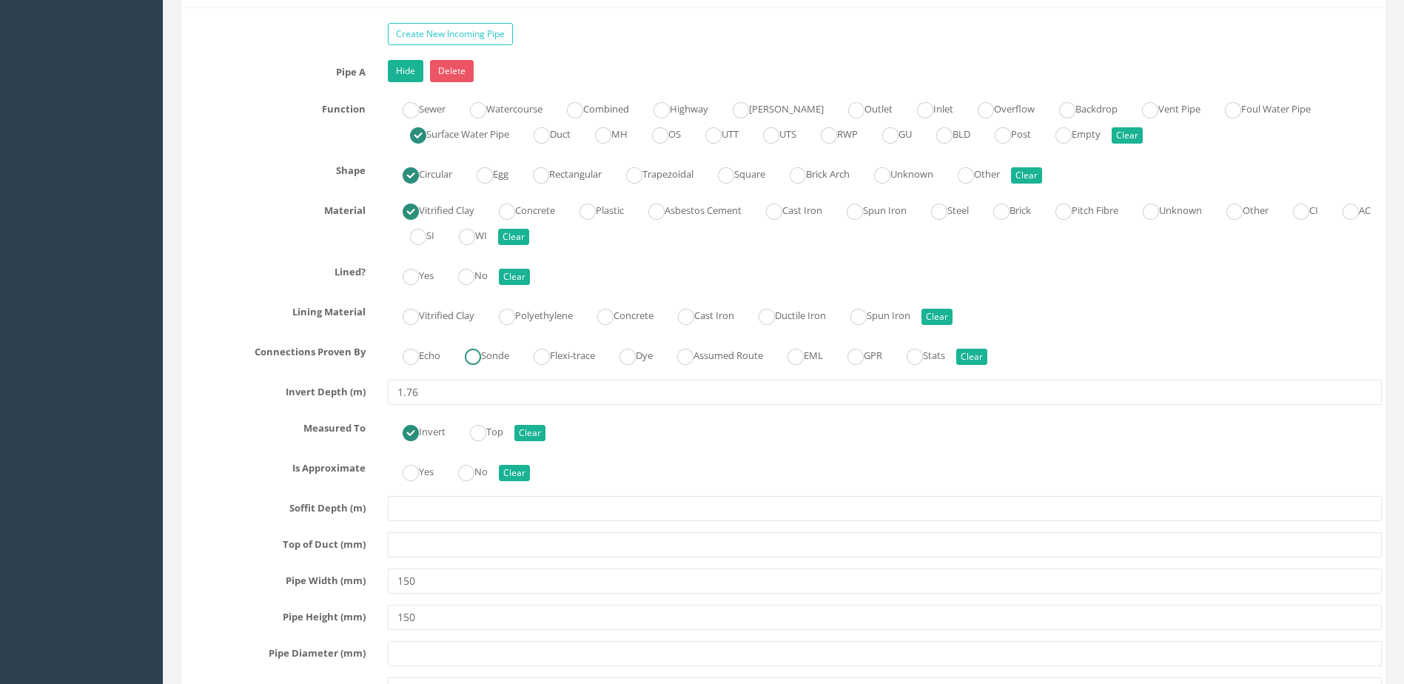
click at [506, 358] on label "Sonde" at bounding box center [479, 354] width 59 height 21
click at [497, 472] on div "Yes No Clear" at bounding box center [885, 470] width 1016 height 29
click at [483, 471] on label "No" at bounding box center [465, 470] width 44 height 21
click at [486, 270] on label "No" at bounding box center [465, 274] width 44 height 21
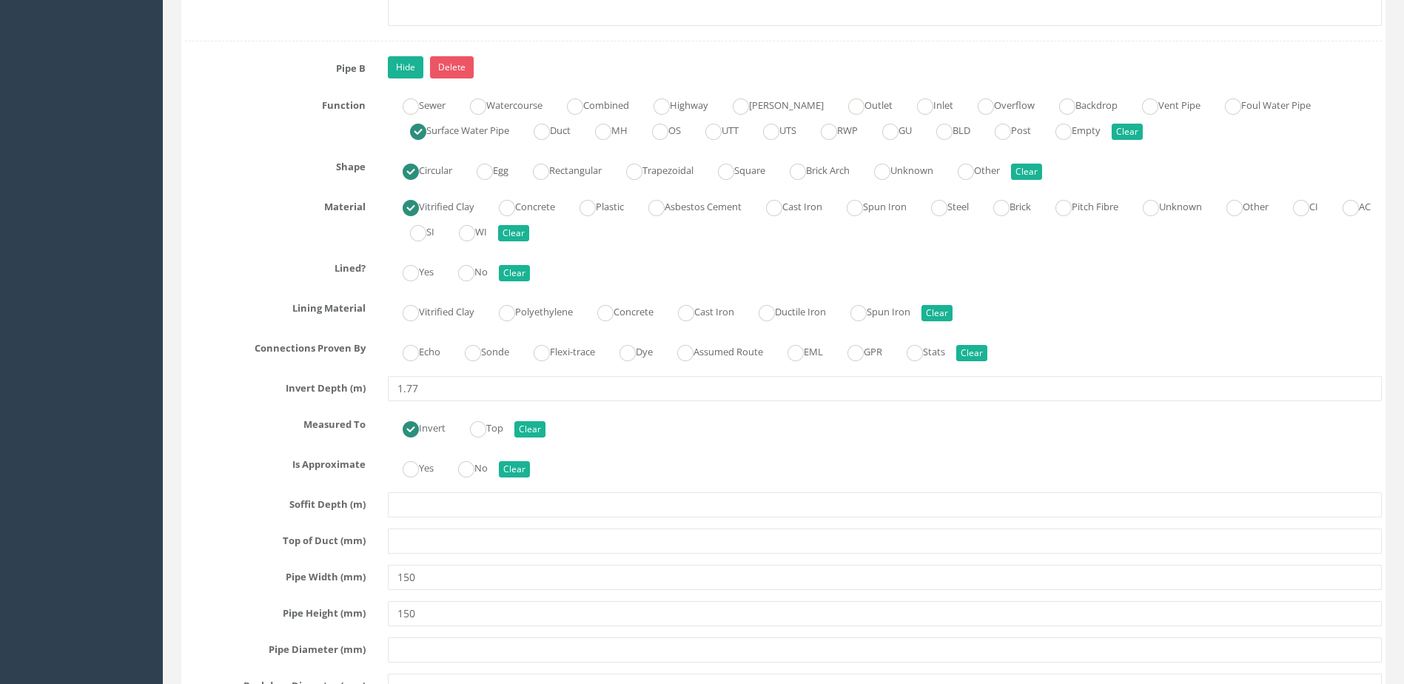
scroll to position [4738, 0]
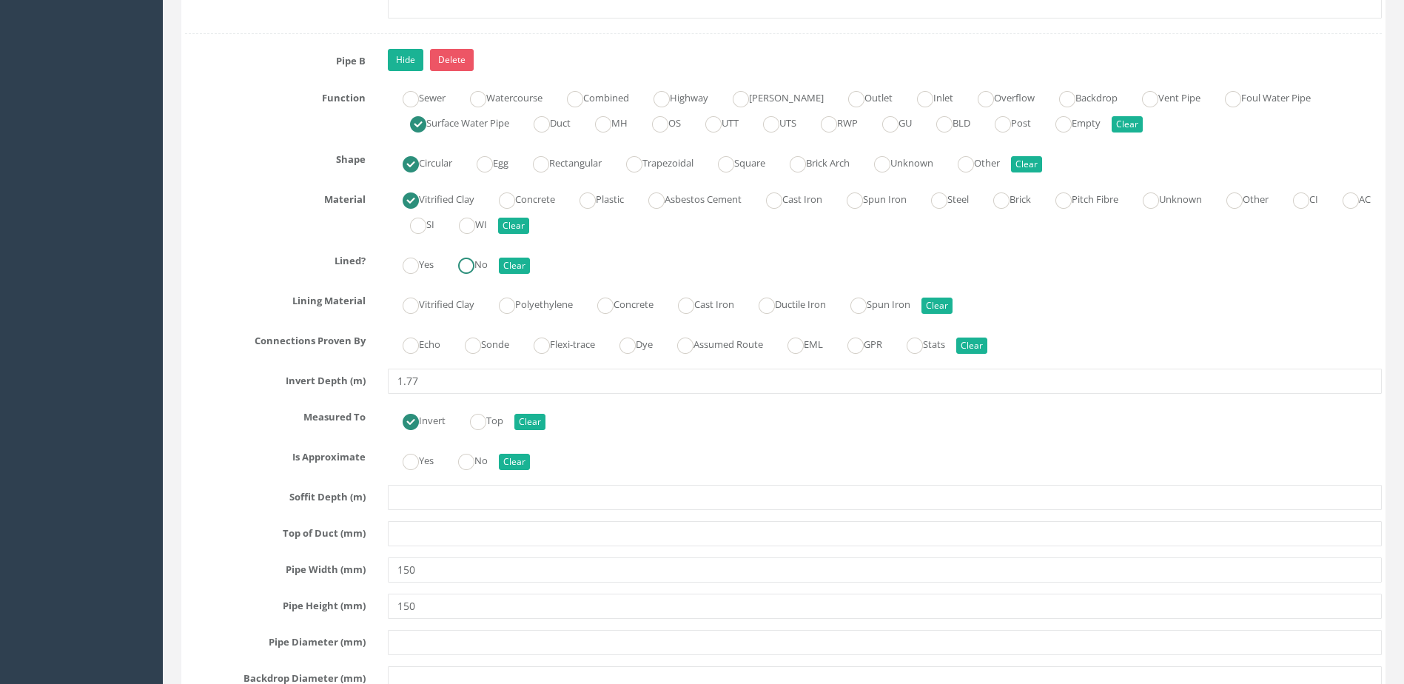
drag, startPoint x: 474, startPoint y: 270, endPoint x: 489, endPoint y: 304, distance: 36.5
click at [475, 274] on div at bounding box center [466, 266] width 16 height 16
click at [481, 344] on ins at bounding box center [473, 346] width 16 height 16
click at [472, 458] on ins at bounding box center [466, 462] width 16 height 16
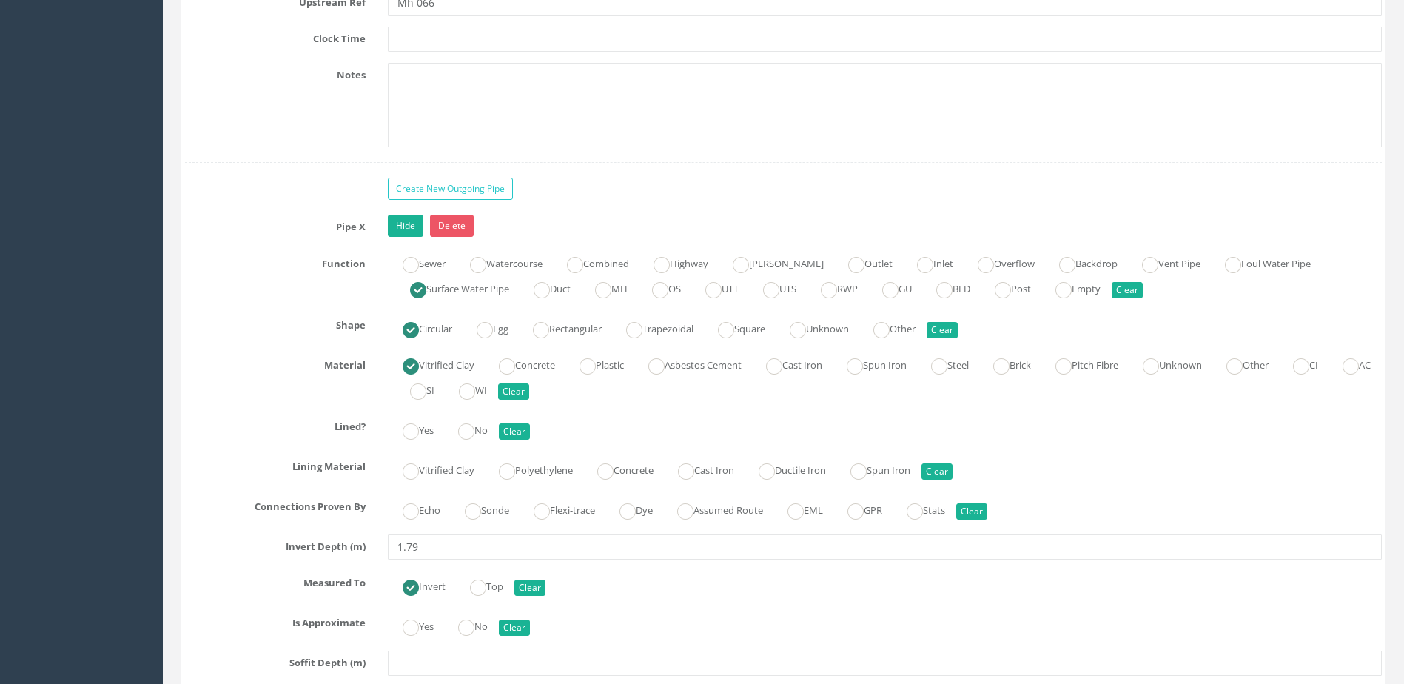
scroll to position [5626, 0]
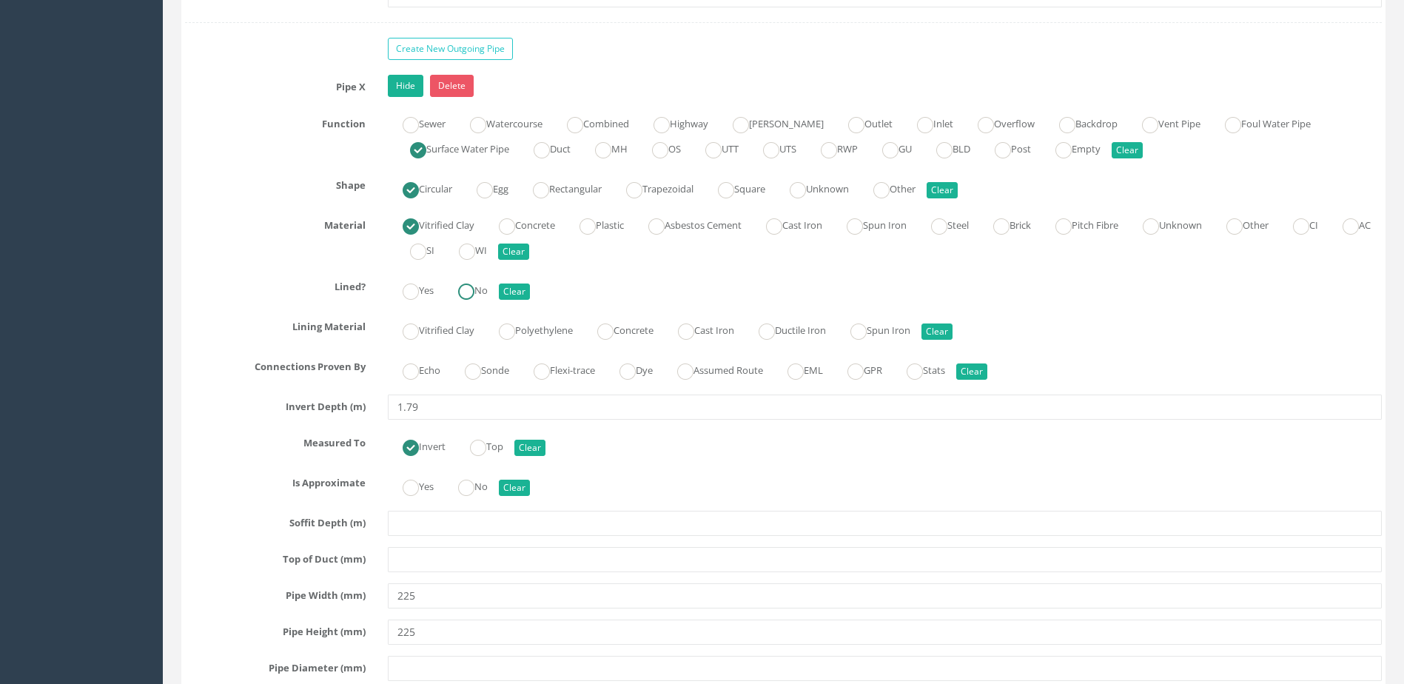
click at [475, 290] on ins at bounding box center [466, 292] width 16 height 16
drag, startPoint x: 495, startPoint y: 381, endPoint x: 490, endPoint y: 372, distance: 9.3
click at [494, 380] on div "Echo Sonde Flexi-trace Dye Assumed Route EML GPR Stats Clear" at bounding box center [885, 369] width 1016 height 29
click at [486, 370] on label "Sonde" at bounding box center [479, 368] width 59 height 21
click at [483, 478] on label "No" at bounding box center [465, 485] width 44 height 21
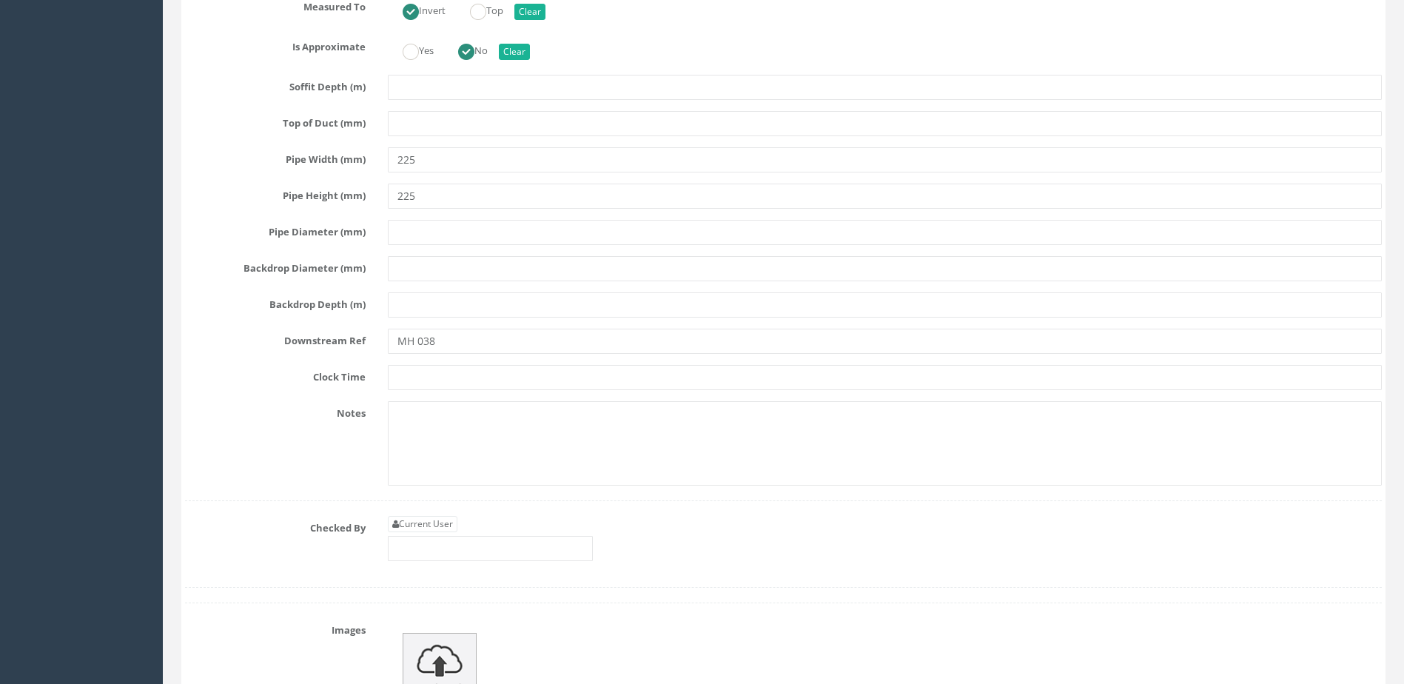
scroll to position [6145, 0]
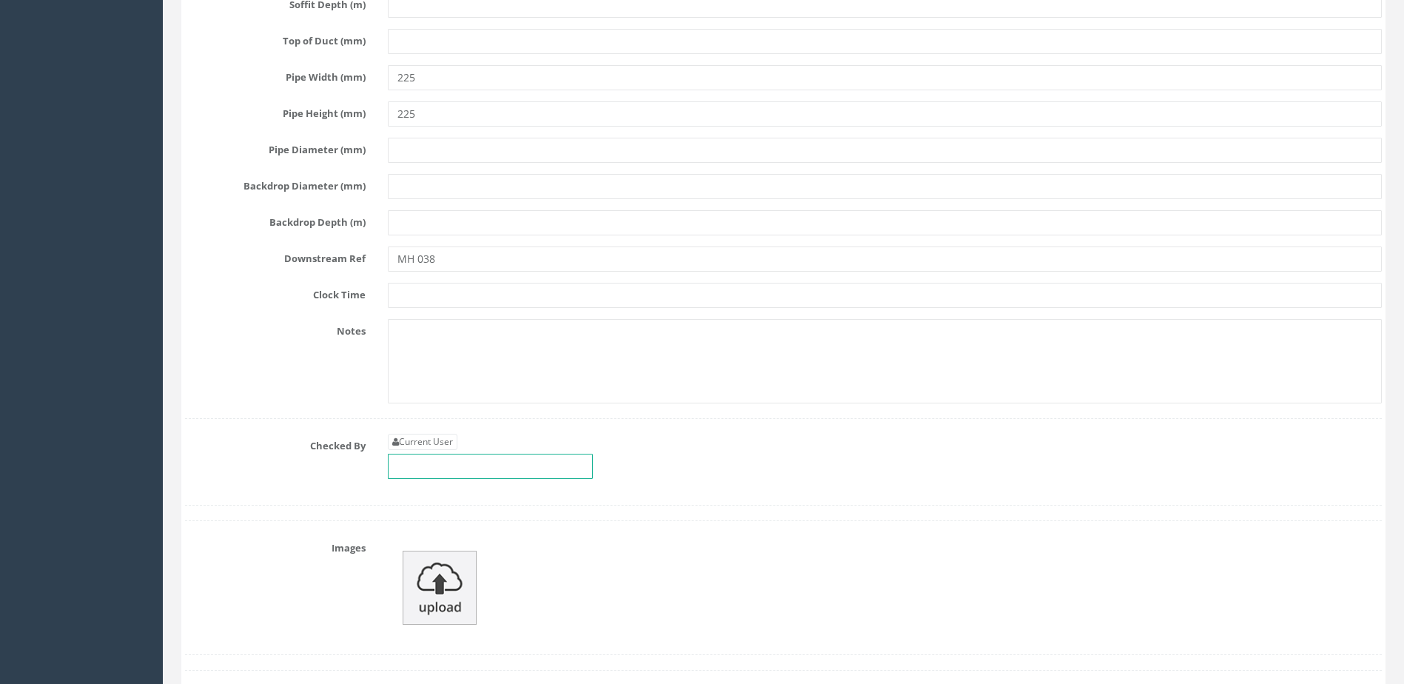
click at [506, 475] on input "text" at bounding box center [490, 466] width 205 height 25
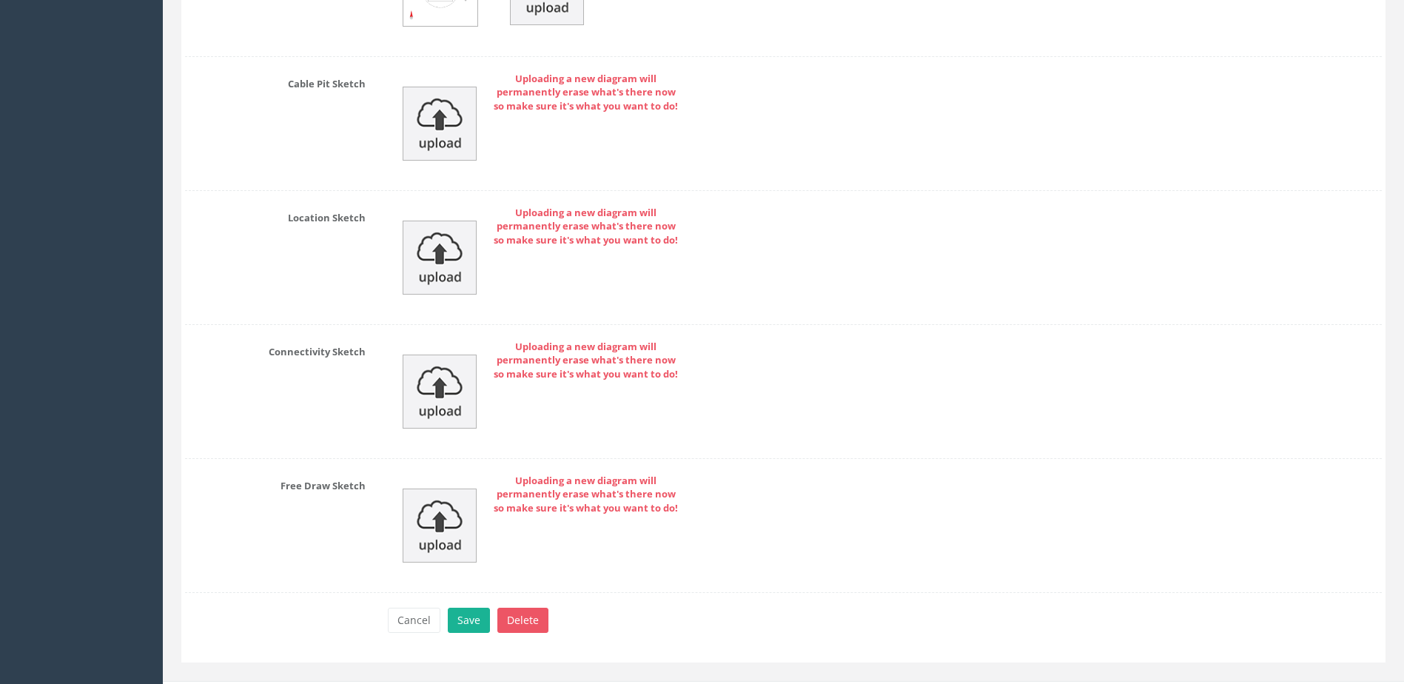
scroll to position [7107, 0]
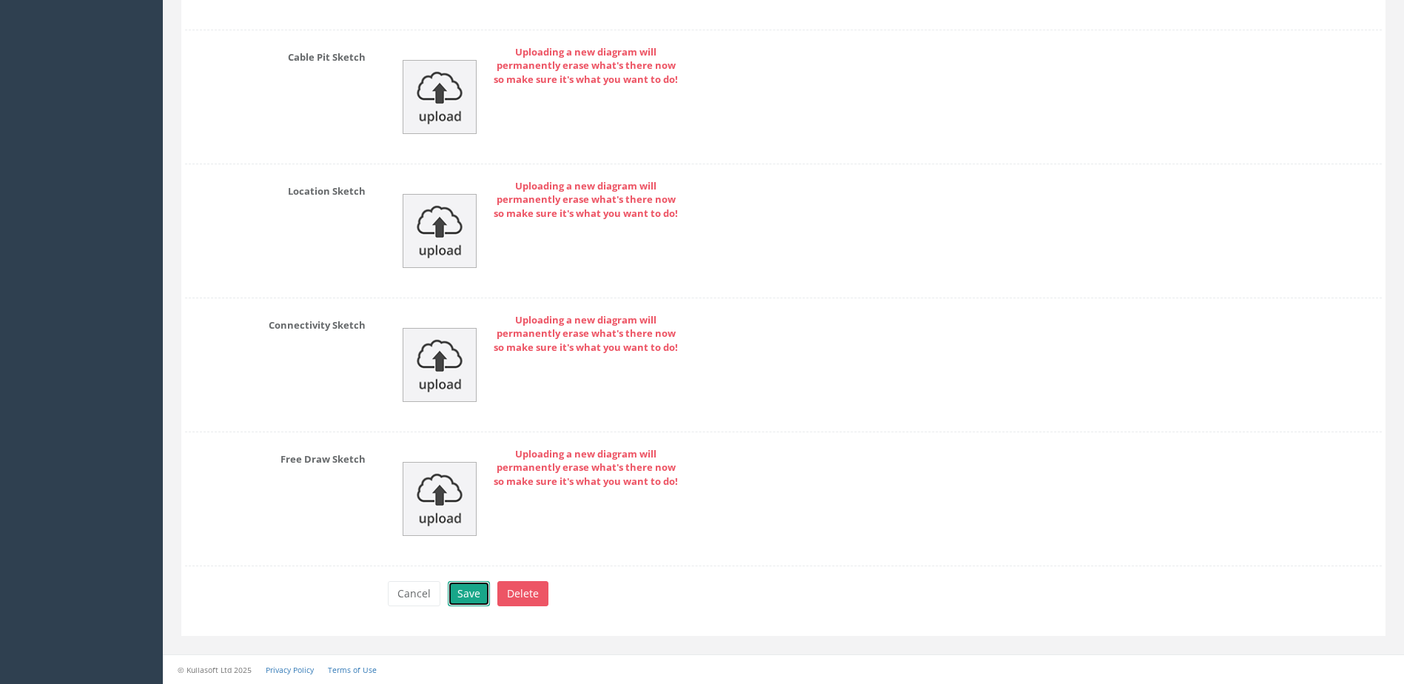
click at [476, 603] on button "Save" at bounding box center [469, 593] width 42 height 25
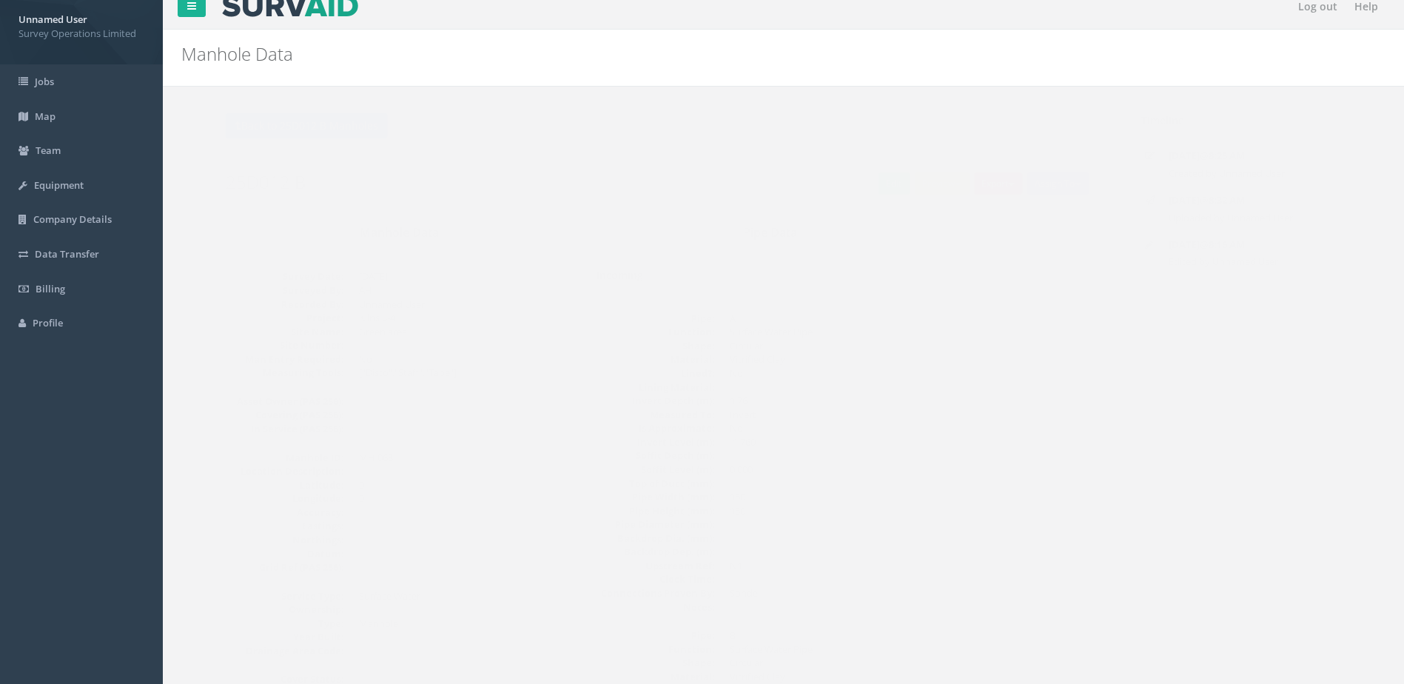
scroll to position [0, 0]
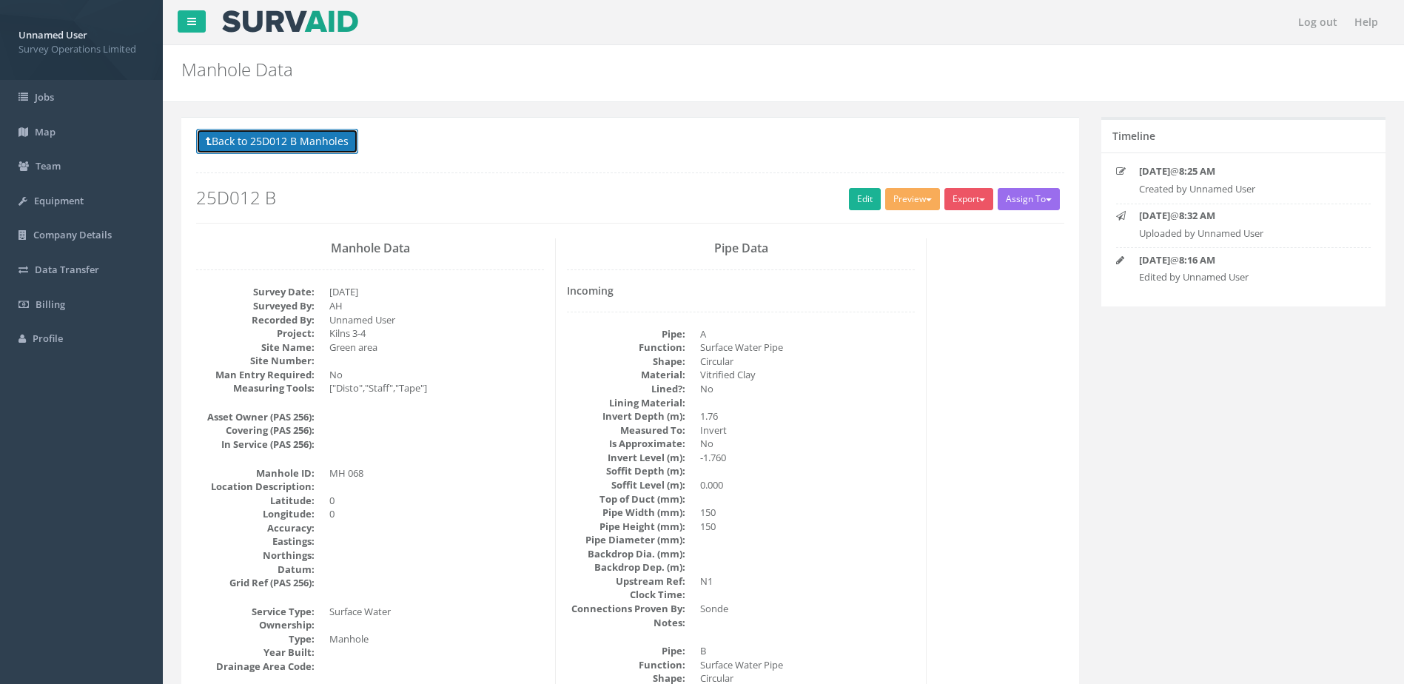
click at [283, 138] on button "Back to 25D012 B Manholes" at bounding box center [277, 141] width 162 height 25
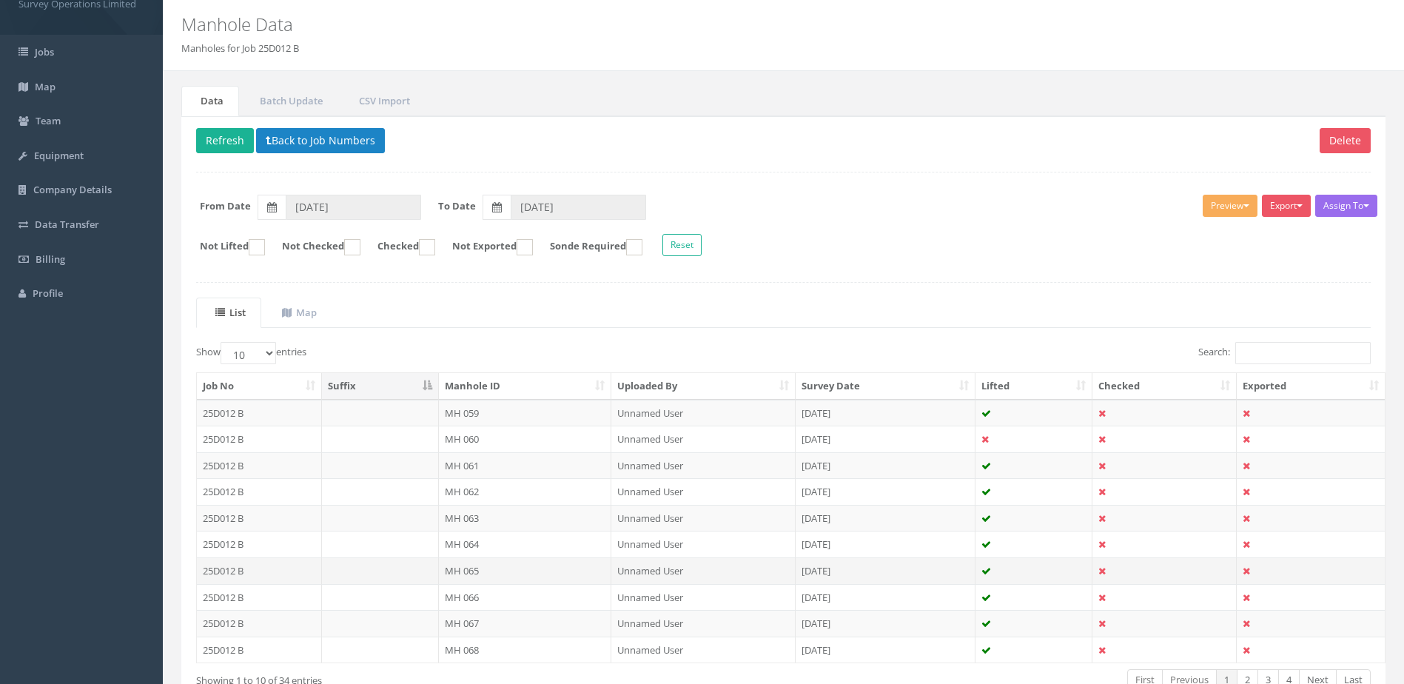
scroll to position [141, 0]
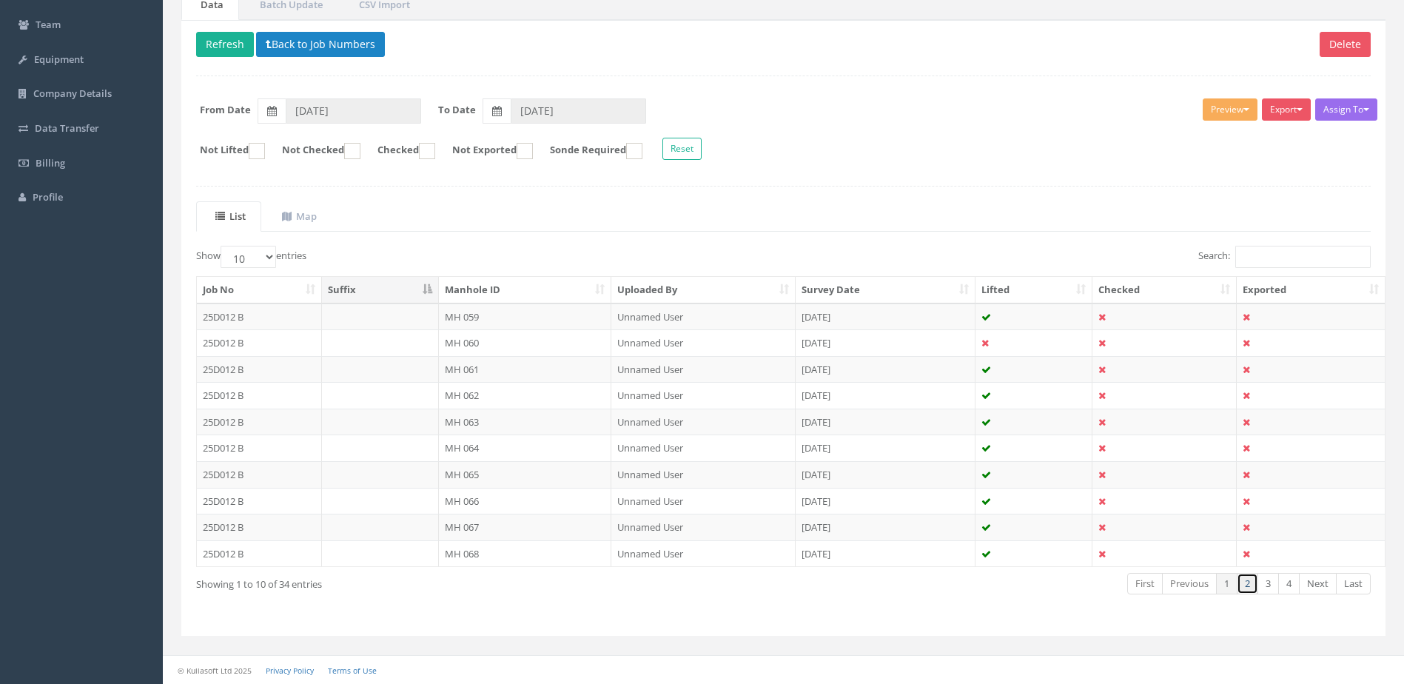
click at [1256, 580] on link "2" at bounding box center [1247, 583] width 21 height 21
click at [494, 307] on td "MH 069" at bounding box center [525, 317] width 173 height 27
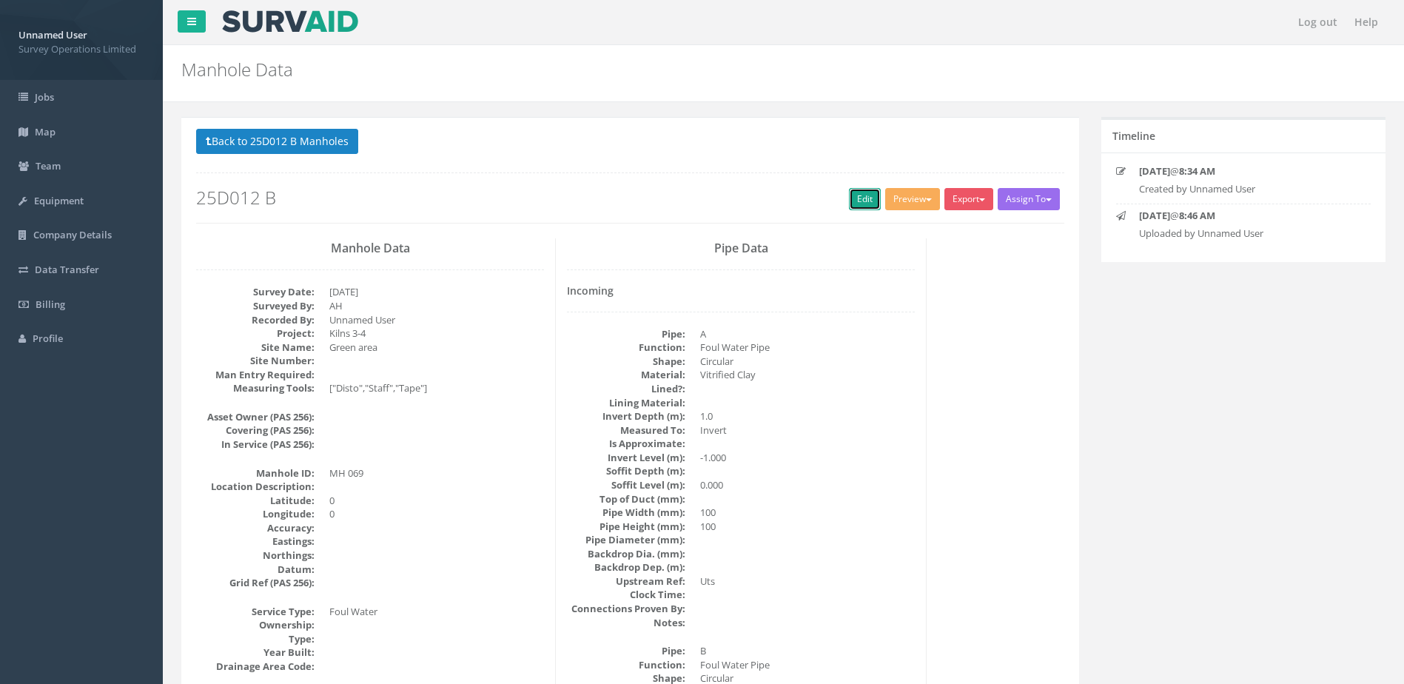
click at [854, 194] on link "Edit" at bounding box center [865, 199] width 32 height 22
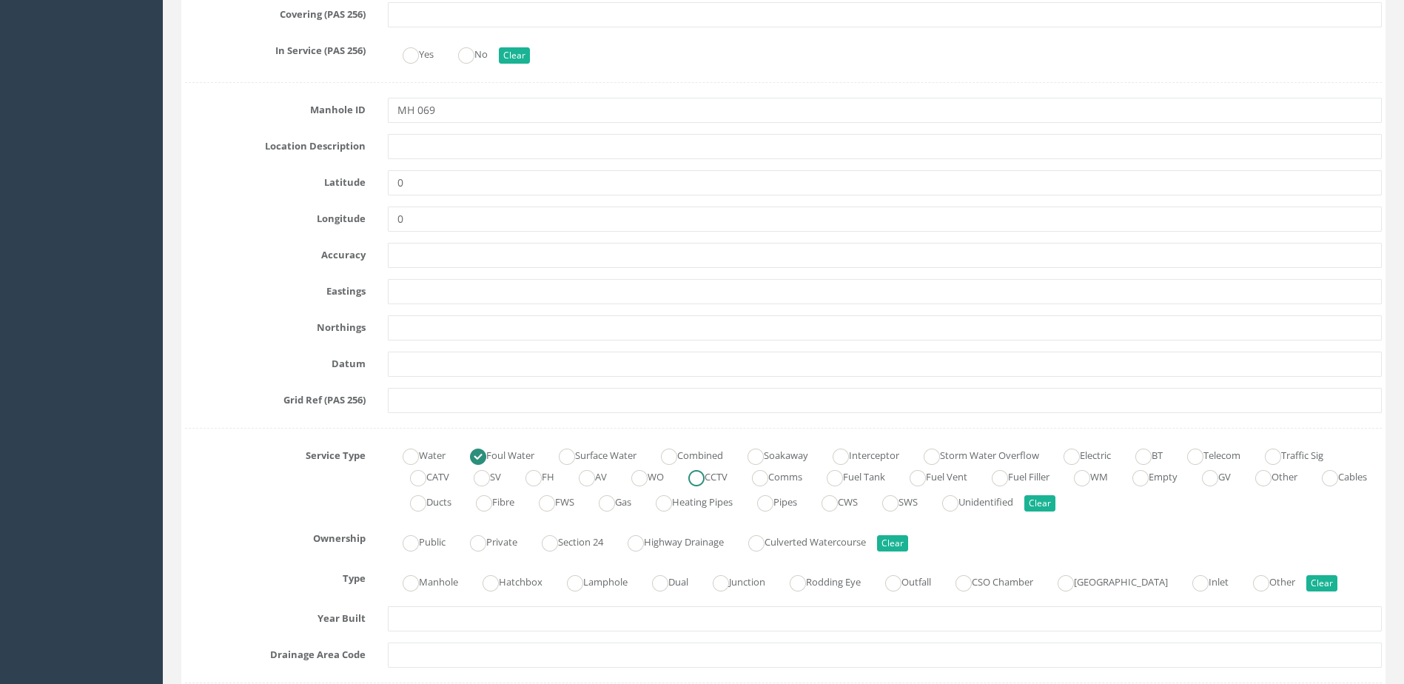
scroll to position [740, 0]
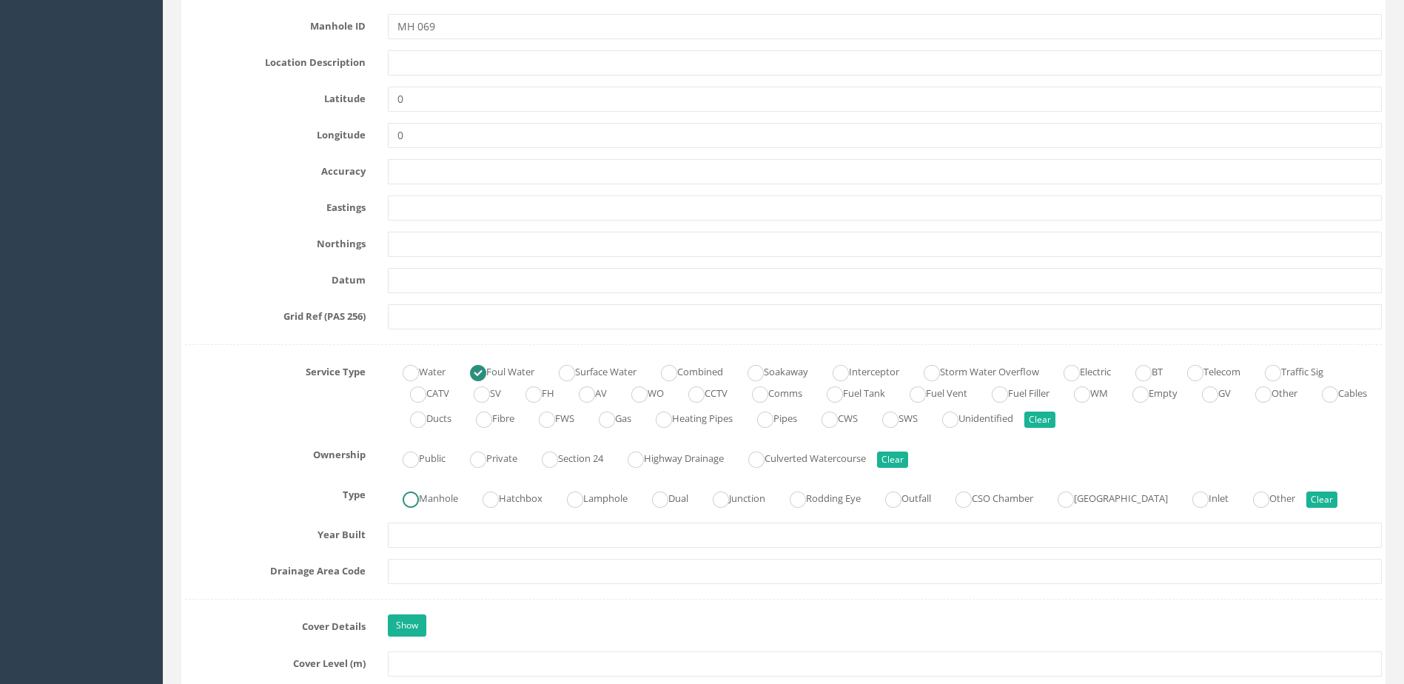
click at [418, 492] on ins at bounding box center [411, 500] width 16 height 16
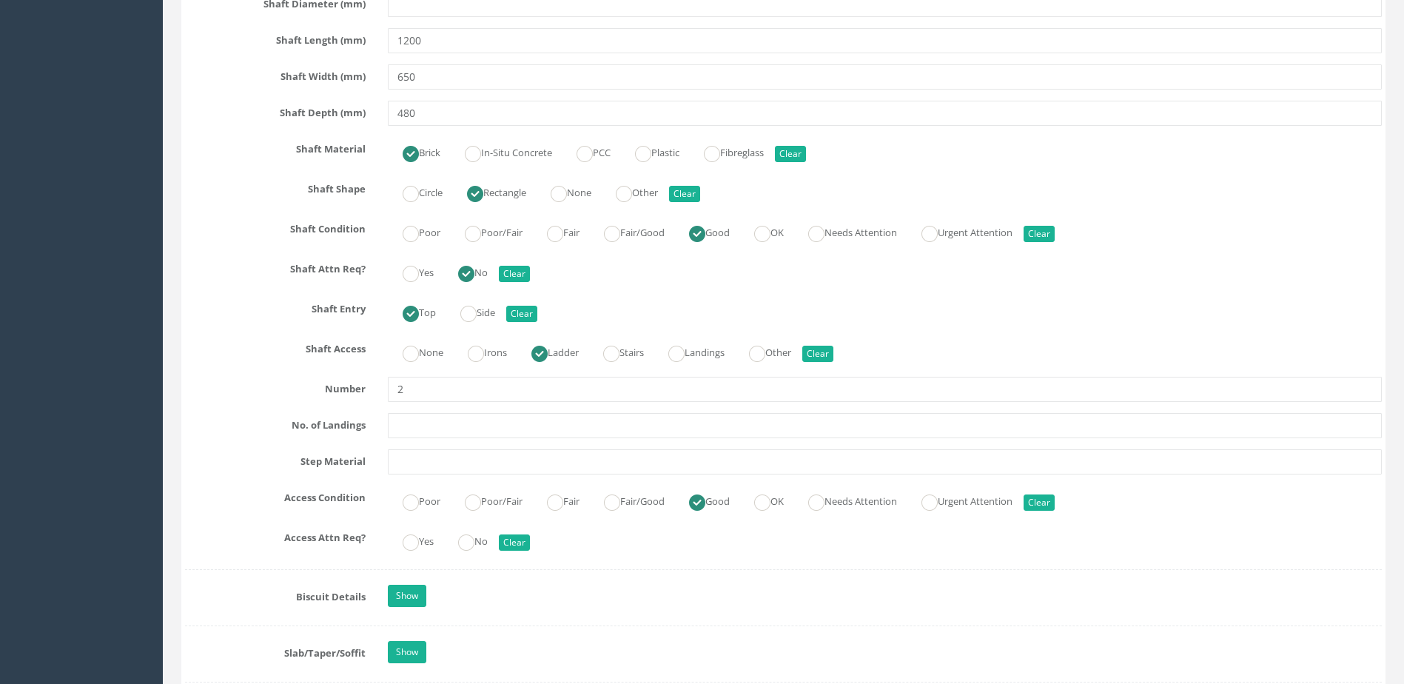
scroll to position [1703, 0]
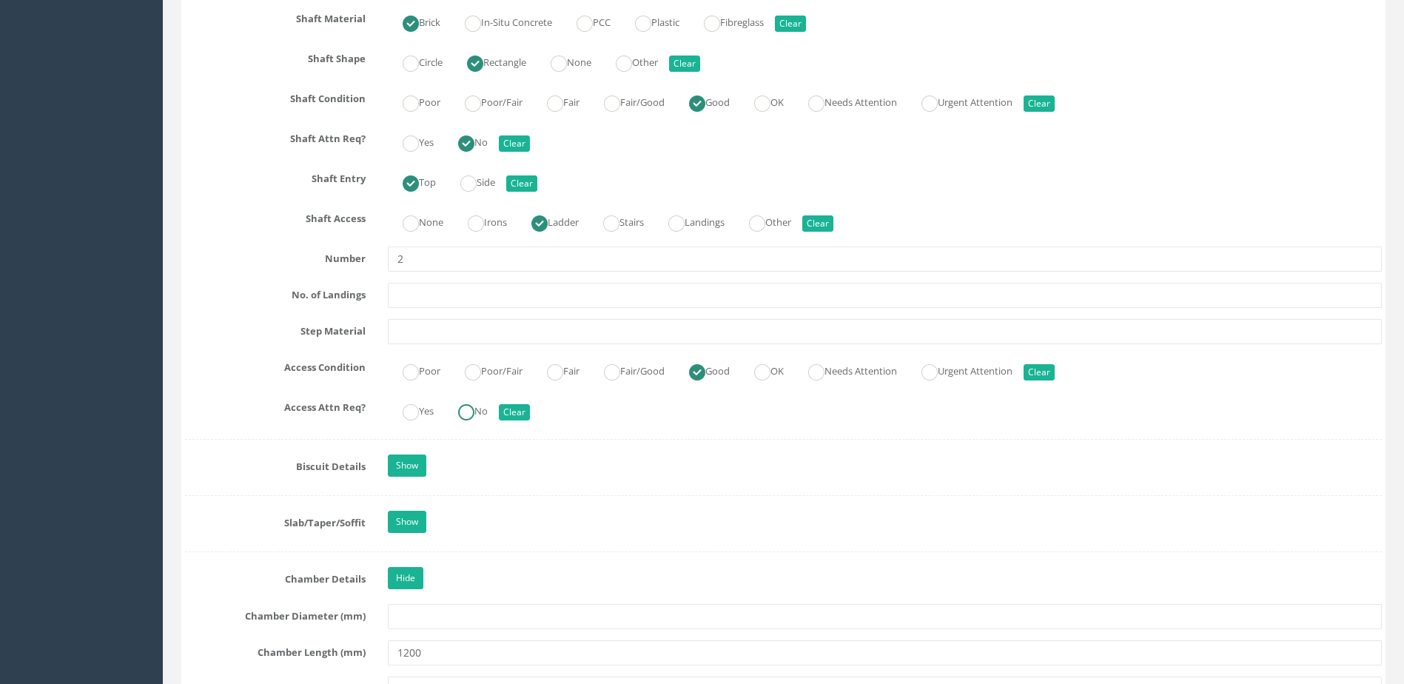
click at [466, 406] on ins at bounding box center [466, 412] width 16 height 16
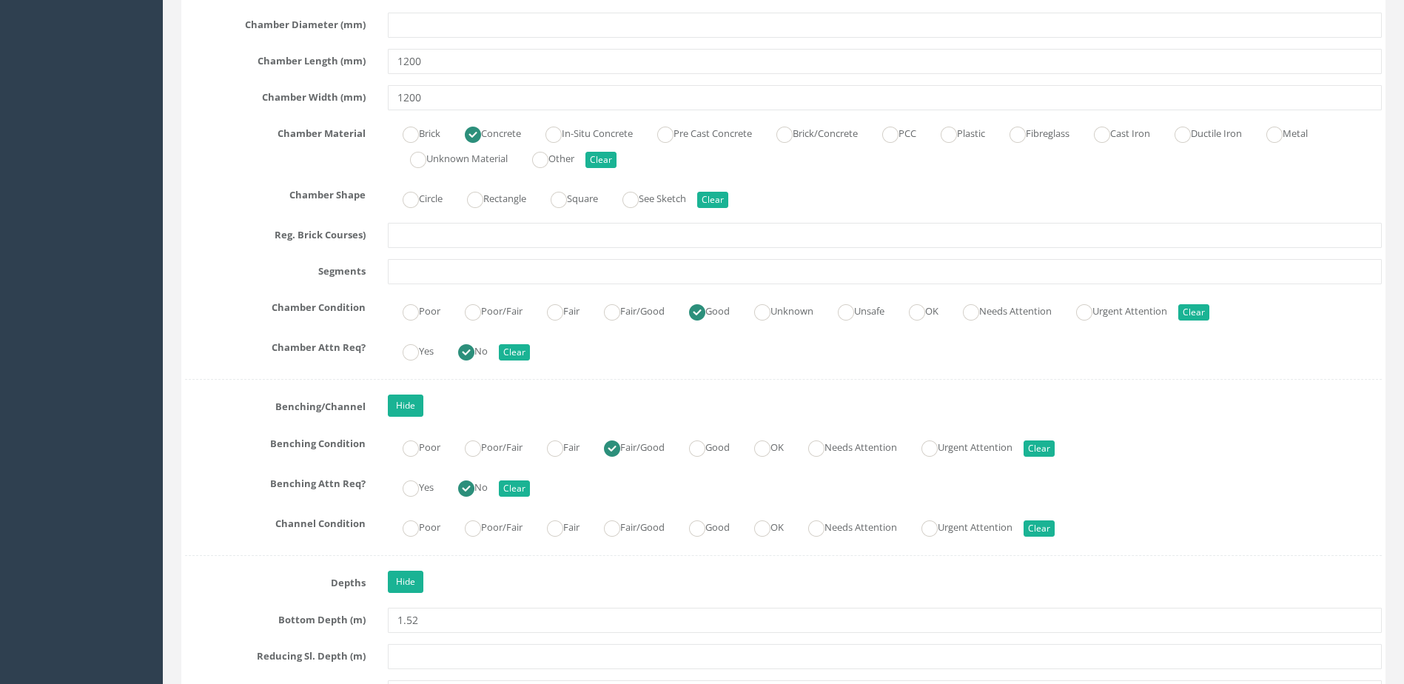
scroll to position [2295, 0]
click at [660, 536] on div "Poor Poor/Fair Fair Fair/Good Good OK Needs Attention Urgent Attention Clear" at bounding box center [885, 525] width 1016 height 29
click at [651, 531] on label "Fair/Good" at bounding box center [627, 525] width 76 height 21
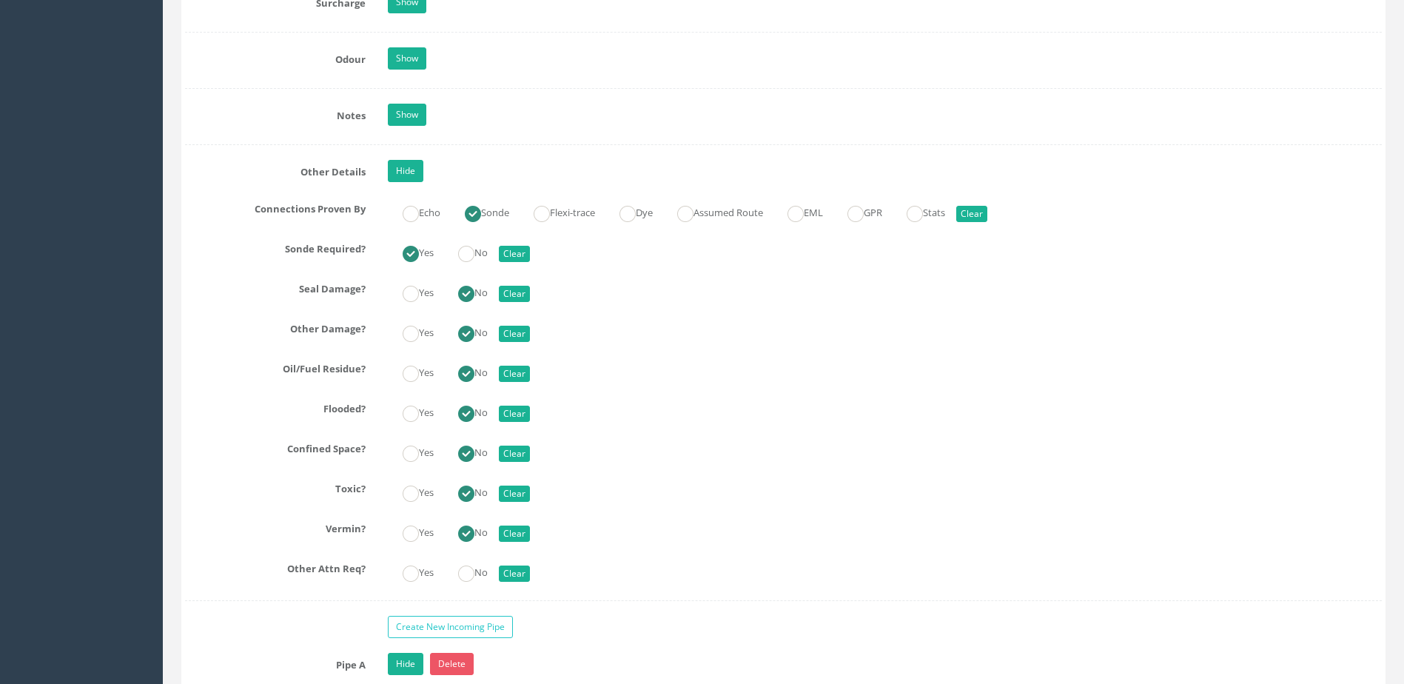
scroll to position [3479, 0]
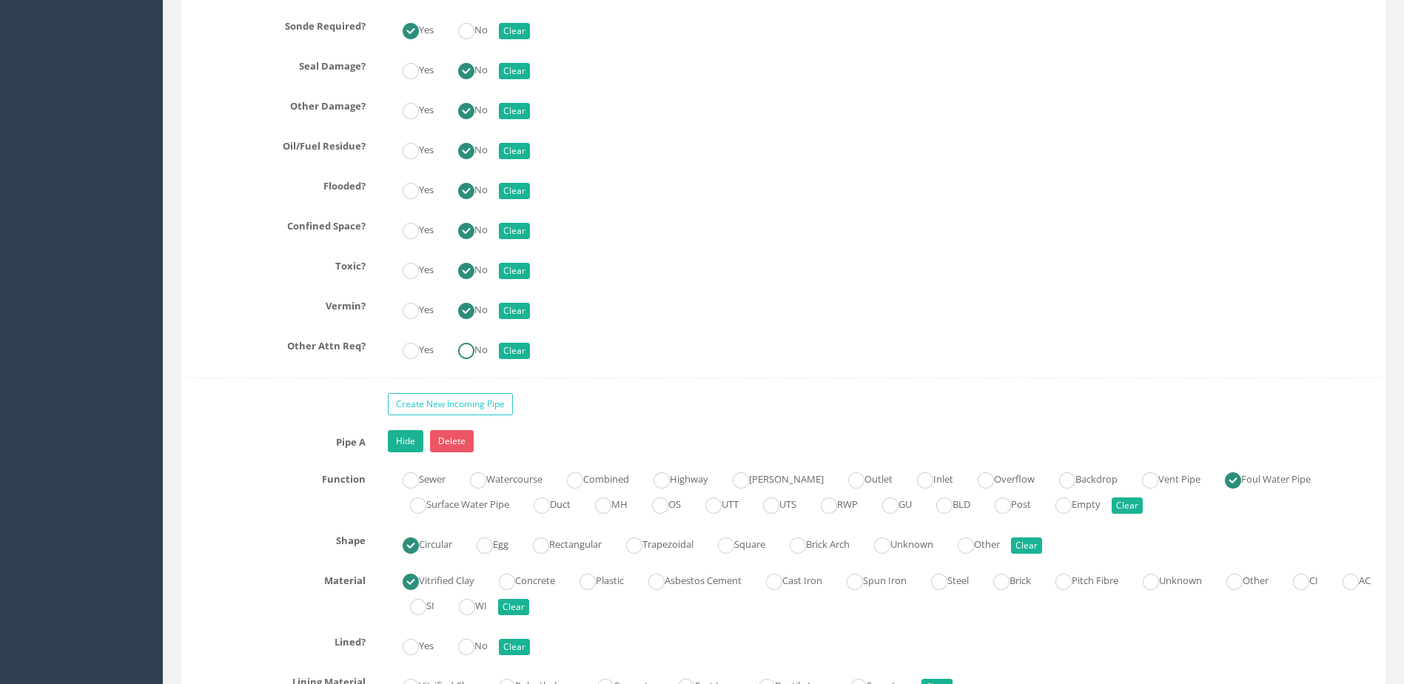
click at [480, 349] on label "No" at bounding box center [465, 348] width 44 height 21
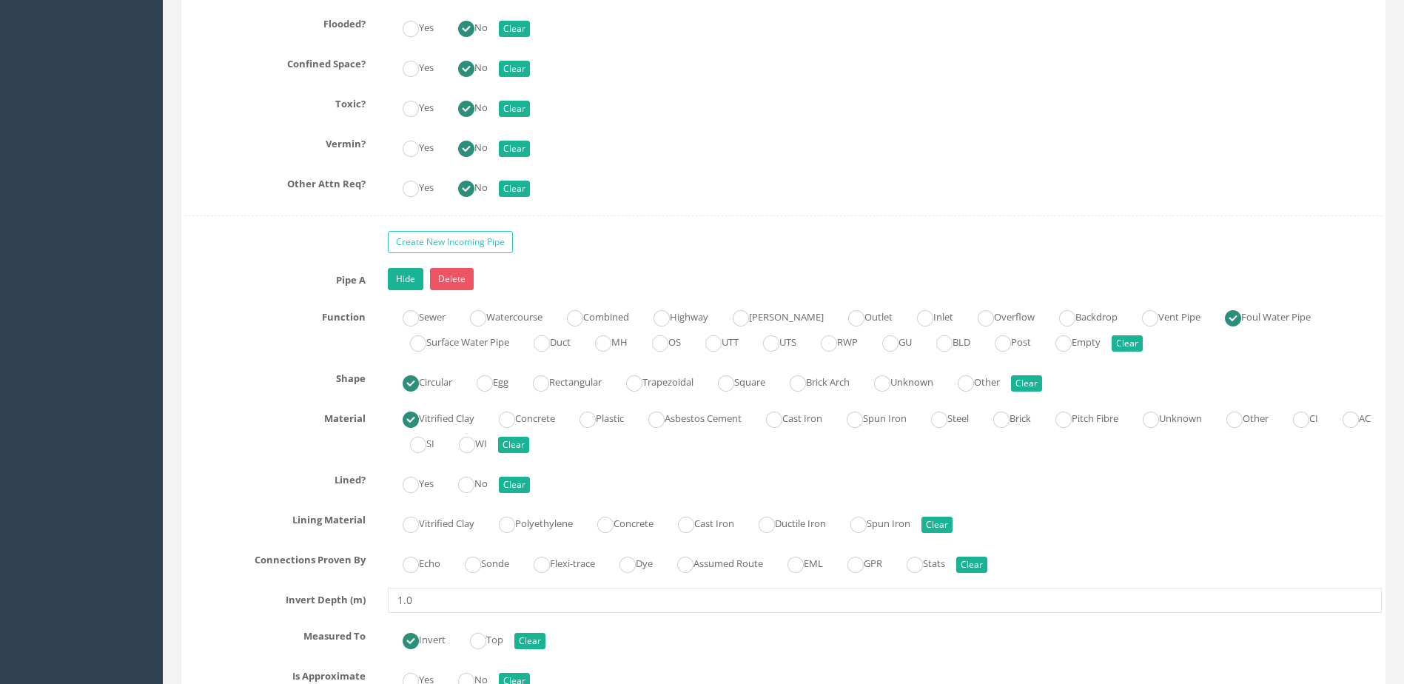
scroll to position [3776, 0]
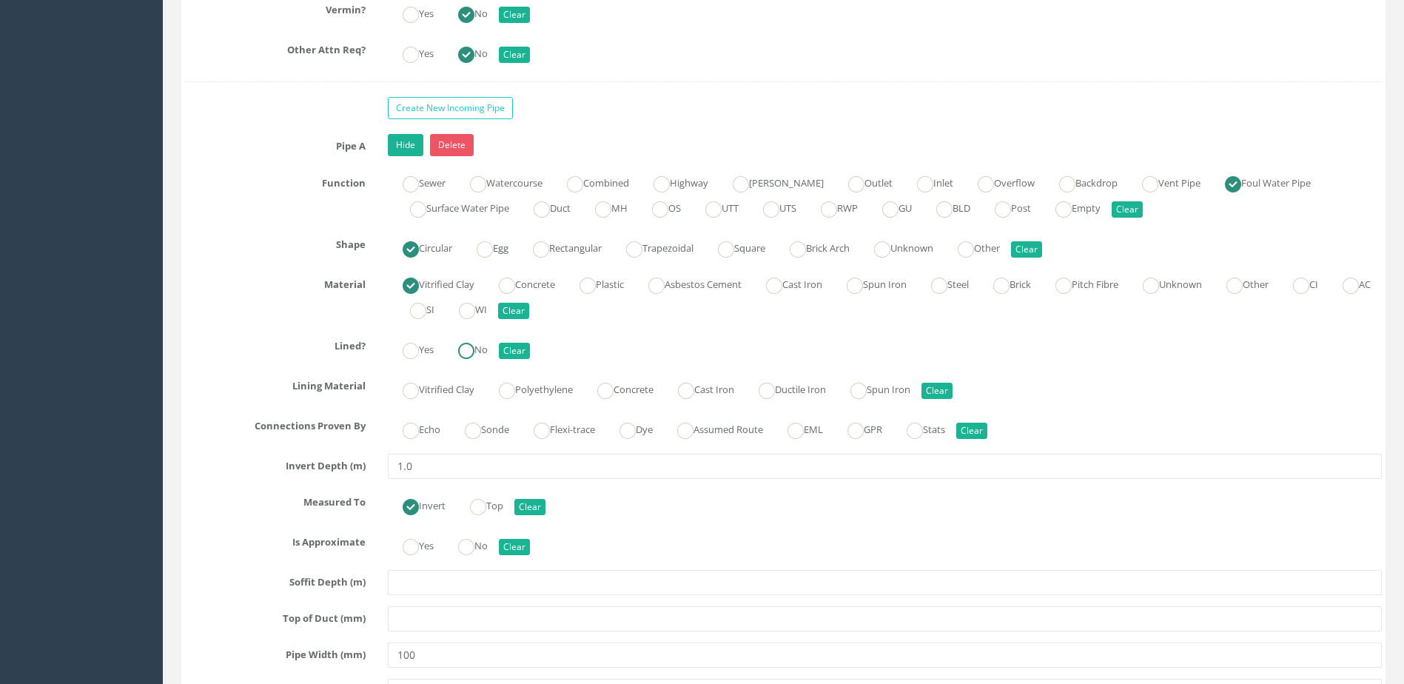
click at [471, 348] on ins at bounding box center [466, 351] width 16 height 16
click at [481, 431] on ins at bounding box center [473, 431] width 16 height 16
click at [484, 537] on label "No" at bounding box center [465, 544] width 44 height 21
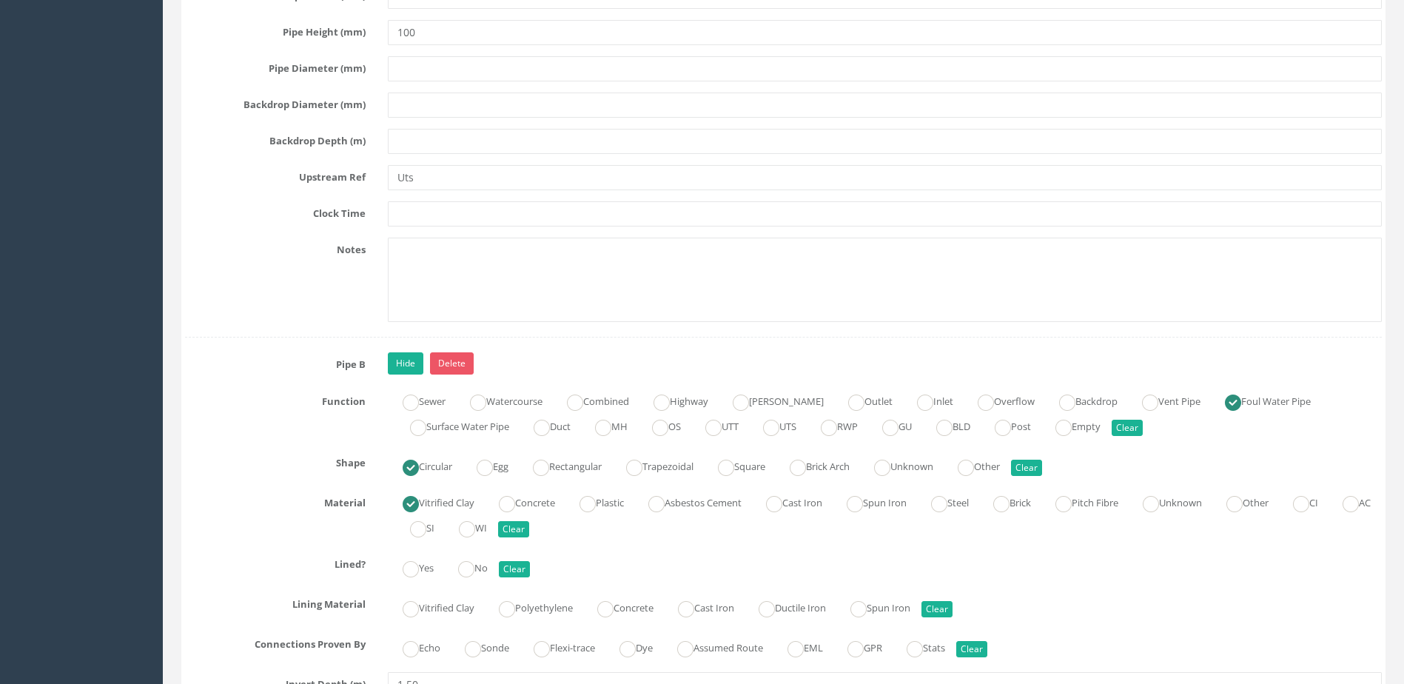
scroll to position [4590, 0]
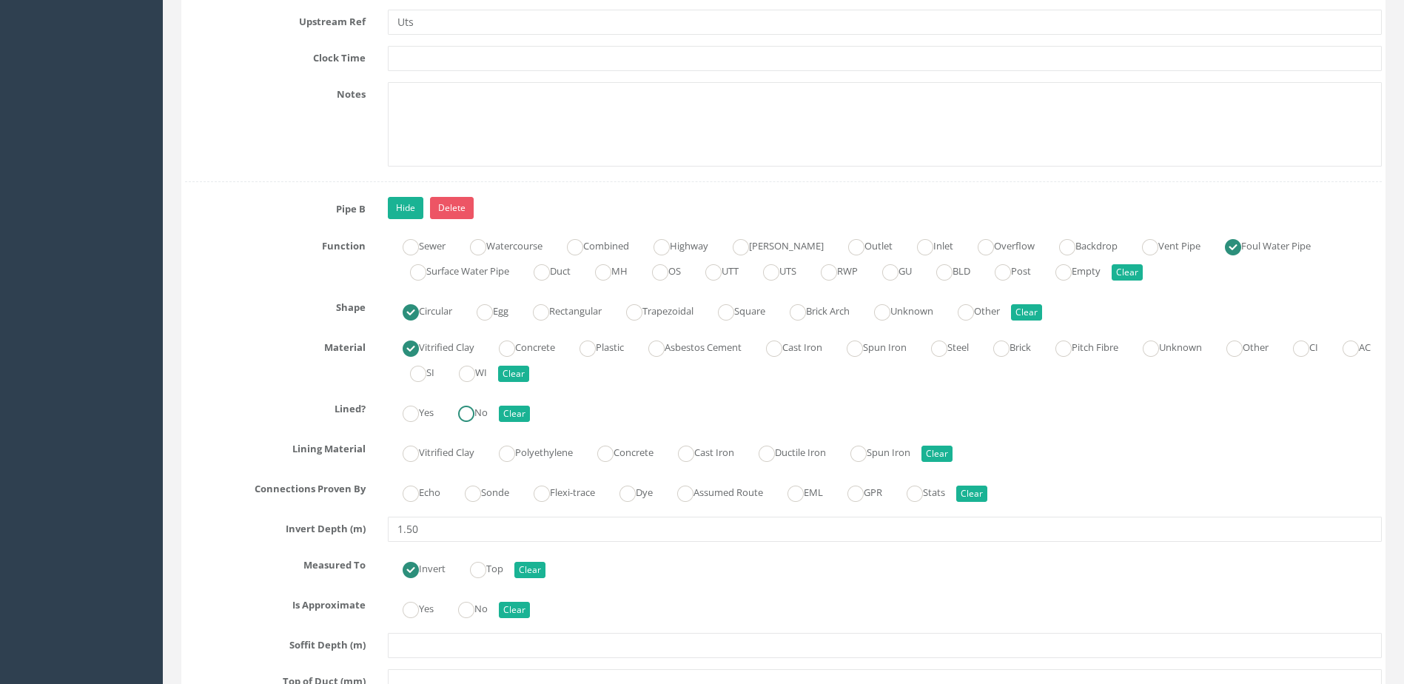
click at [475, 409] on ins at bounding box center [466, 414] width 16 height 16
click at [481, 491] on ins at bounding box center [473, 494] width 16 height 16
click at [488, 608] on label "No" at bounding box center [465, 607] width 44 height 21
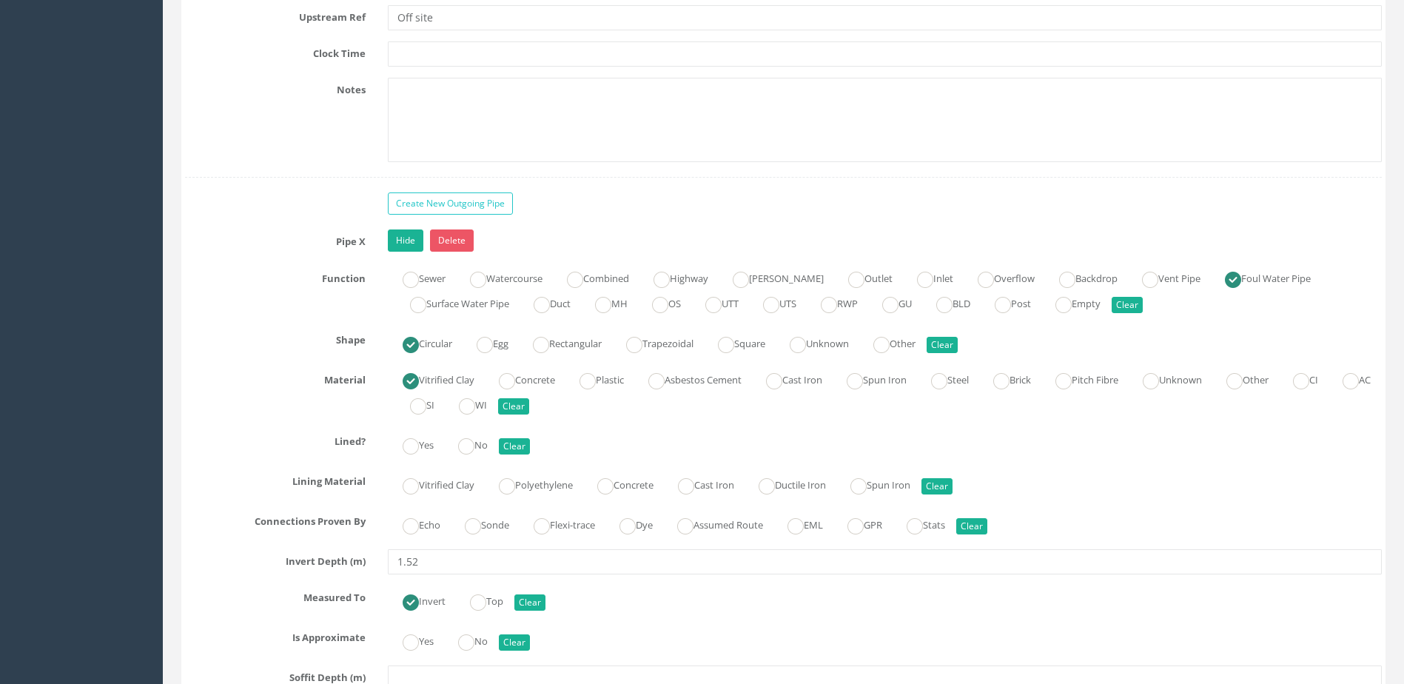
scroll to position [5478, 0]
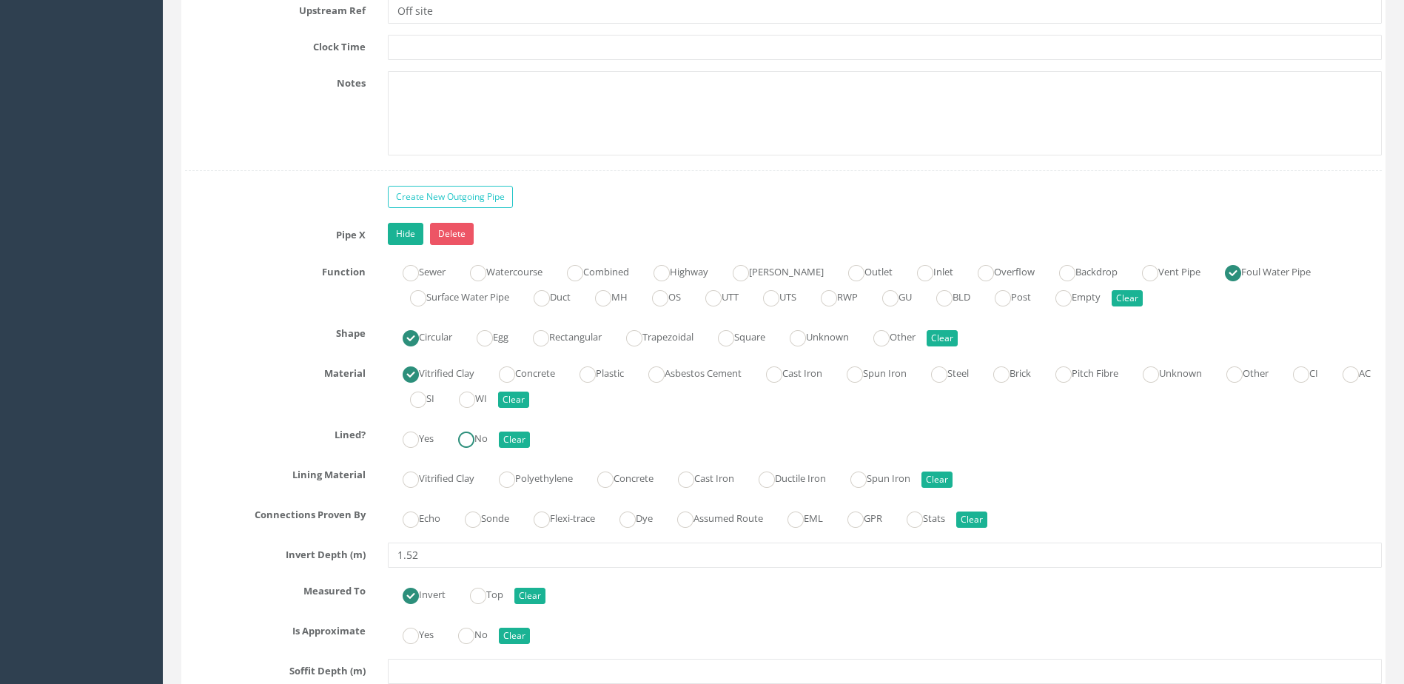
click at [487, 435] on label "No" at bounding box center [465, 436] width 44 height 21
click at [481, 517] on ins at bounding box center [473, 520] width 16 height 16
click at [472, 634] on ins at bounding box center [466, 636] width 16 height 16
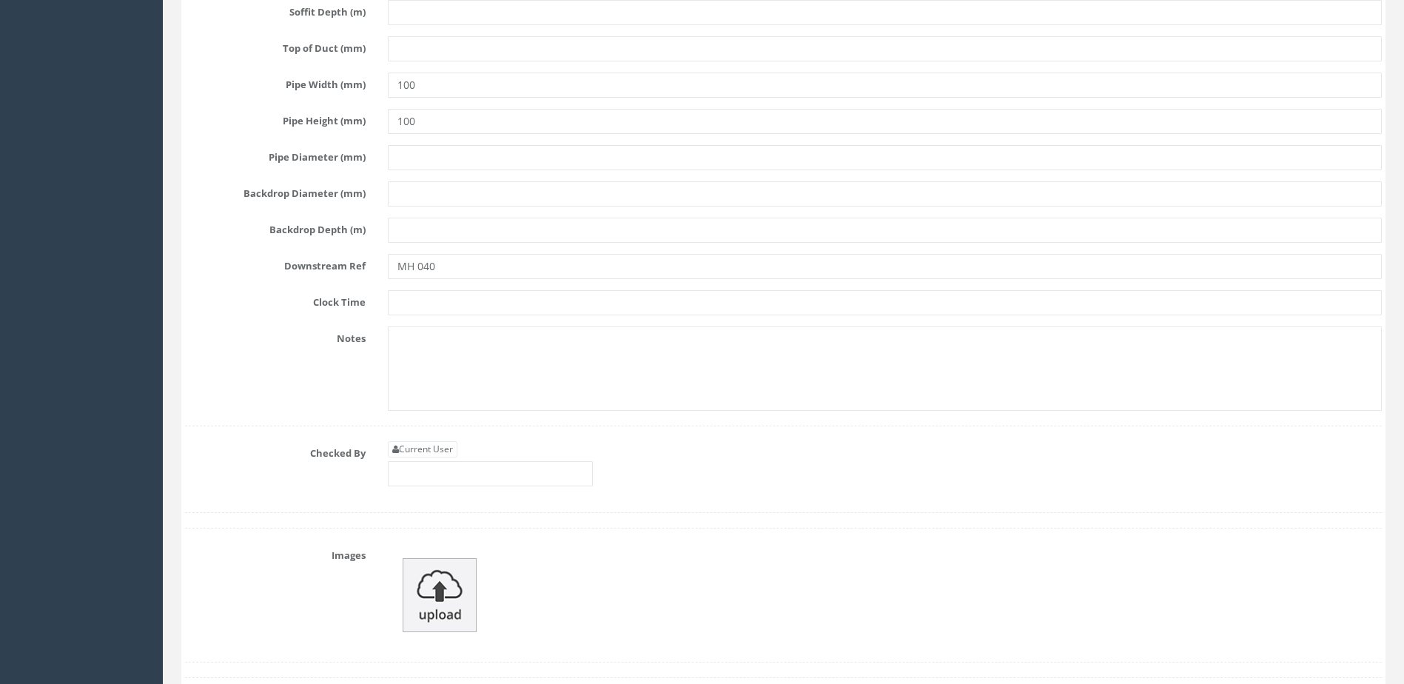
scroll to position [6145, 0]
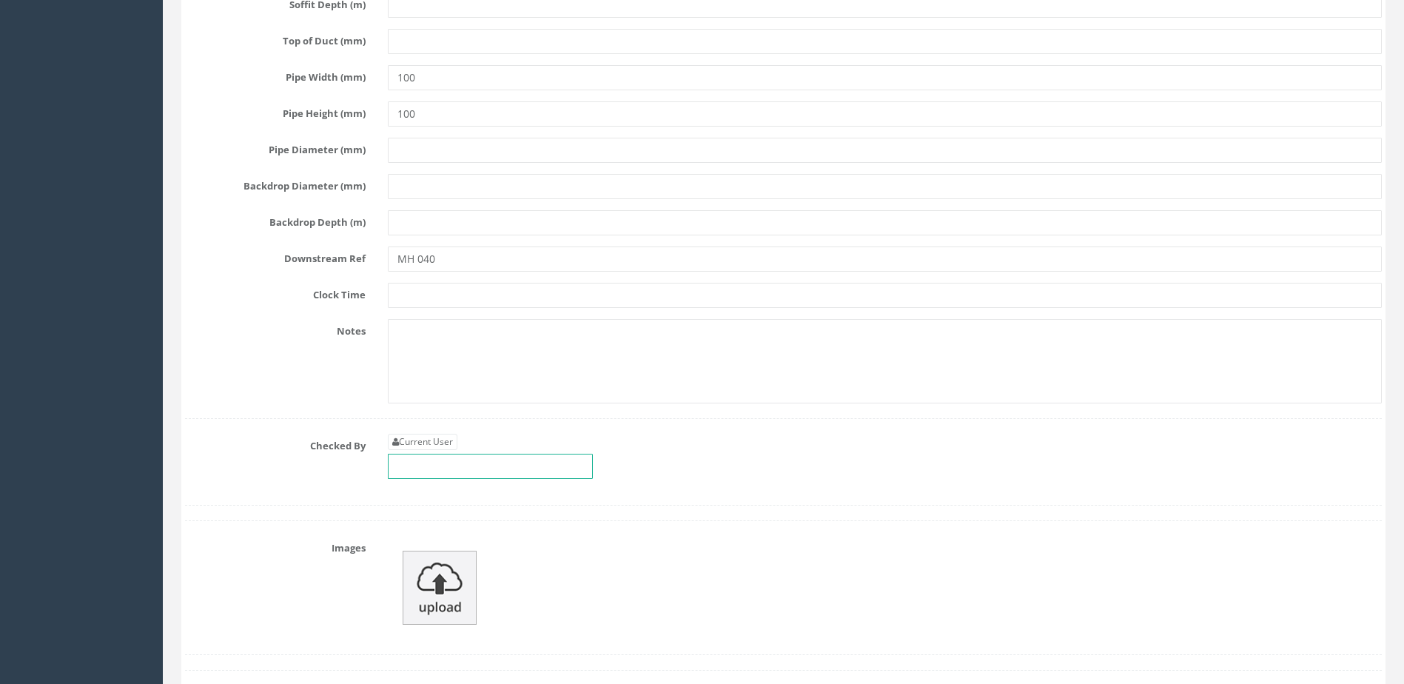
click at [467, 472] on input "text" at bounding box center [490, 466] width 205 height 25
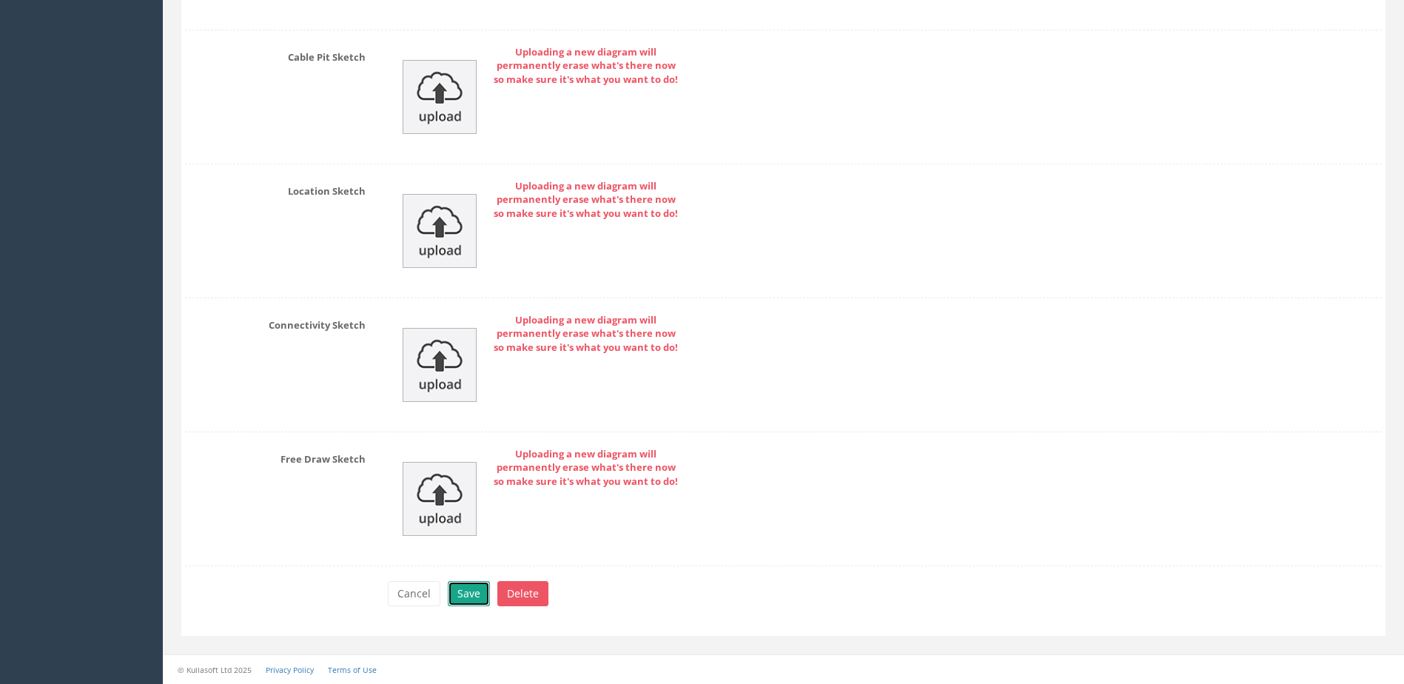
click at [483, 589] on button "Save" at bounding box center [469, 593] width 42 height 25
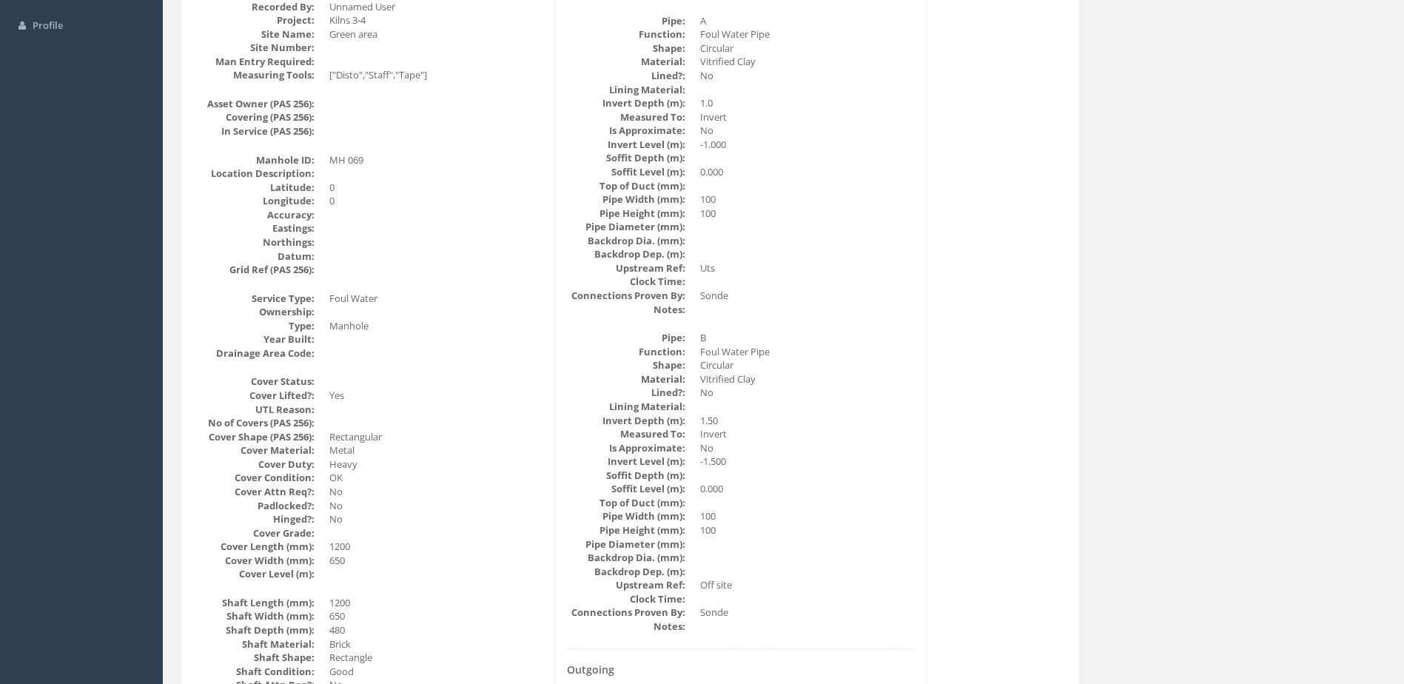
scroll to position [0, 0]
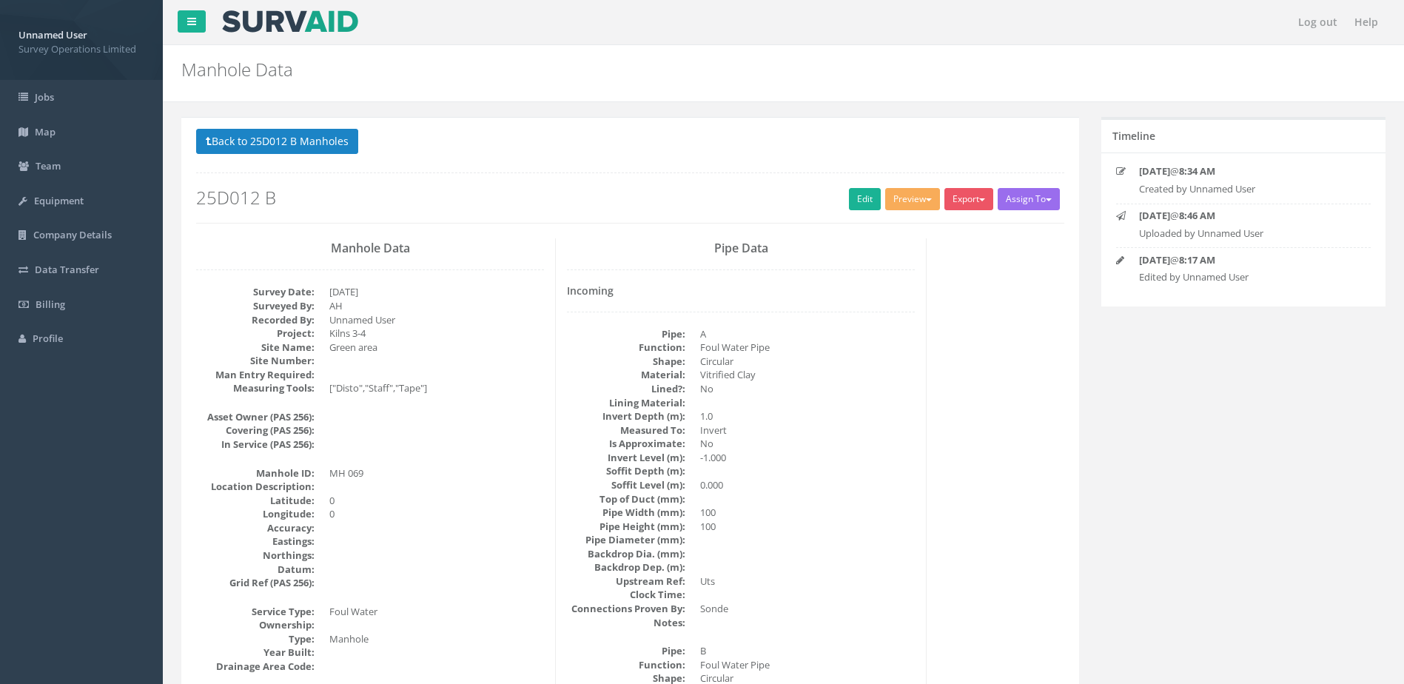
click at [293, 157] on div "Back to 25D012 B Manholes Back to Map Assign To No Companies Added Export Surve…" at bounding box center [630, 176] width 868 height 94
click at [291, 148] on button "Back to 25D012 B Manholes" at bounding box center [277, 141] width 162 height 25
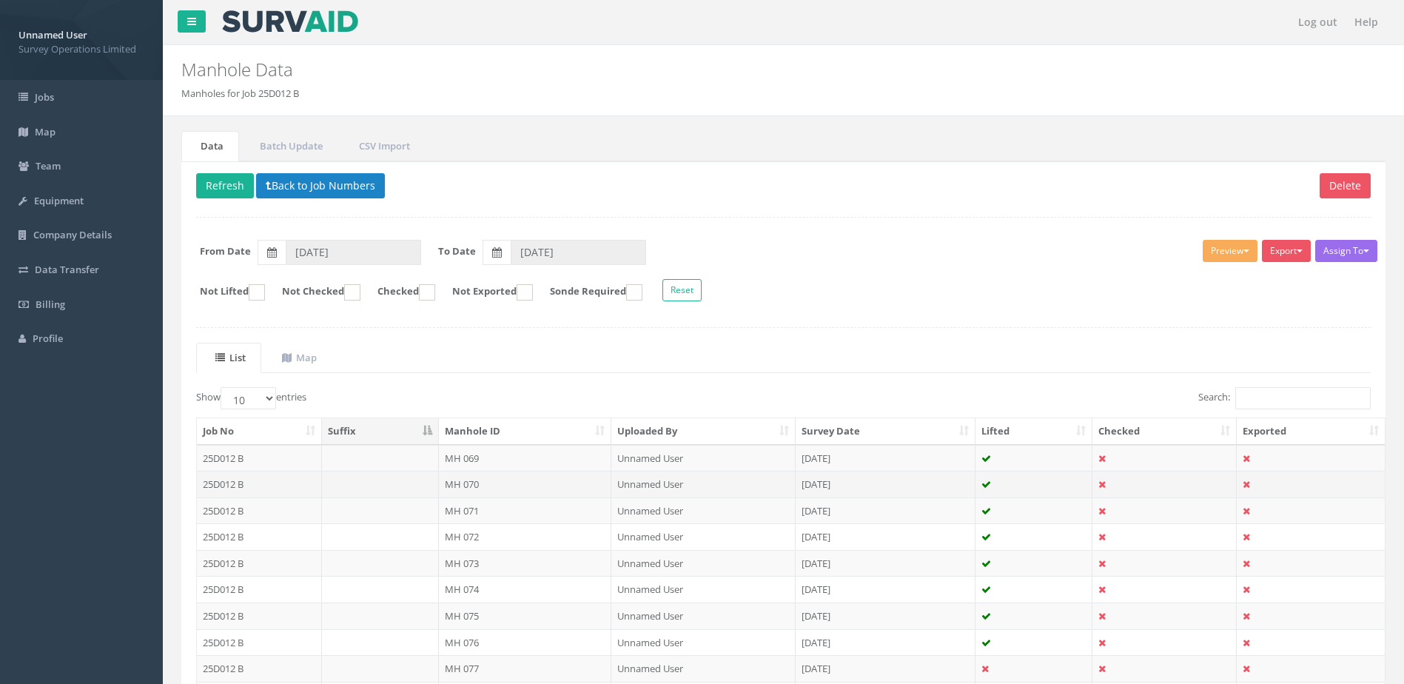
click at [544, 483] on td "MH 070" at bounding box center [525, 484] width 173 height 27
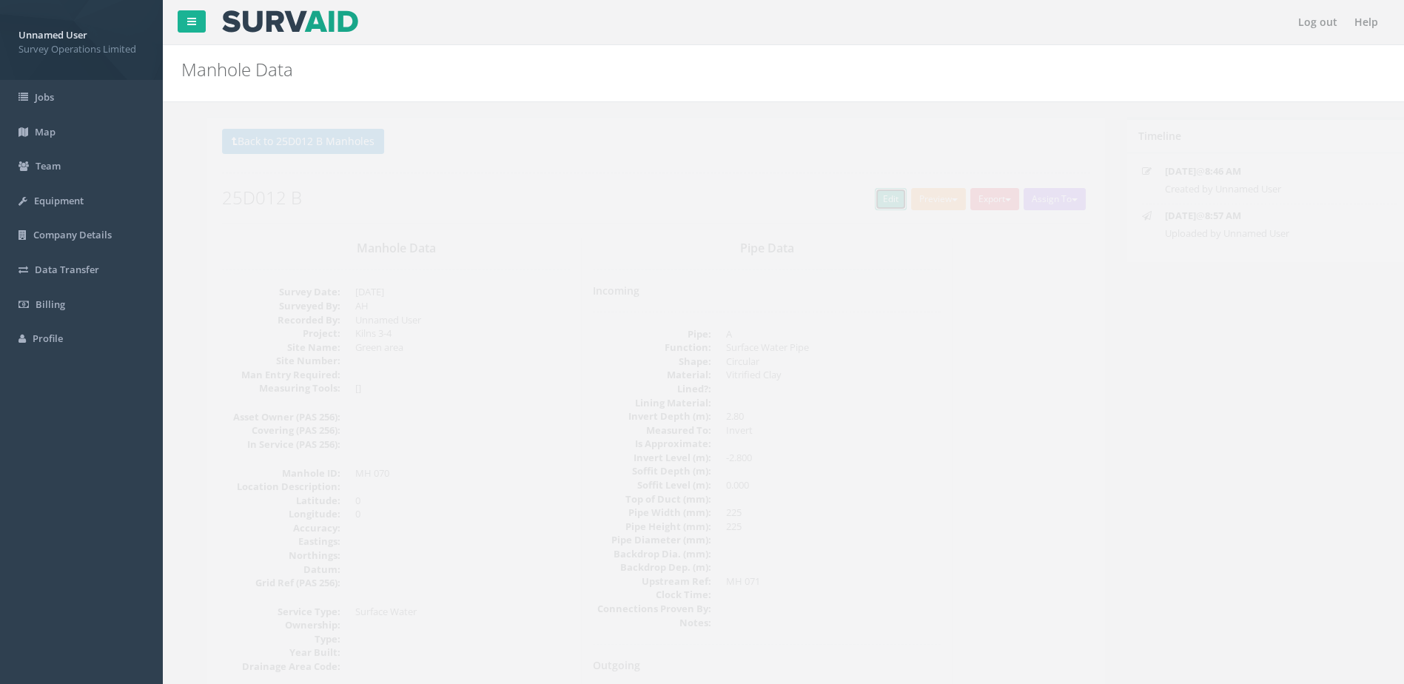
click at [849, 208] on link "Edit" at bounding box center [865, 199] width 32 height 22
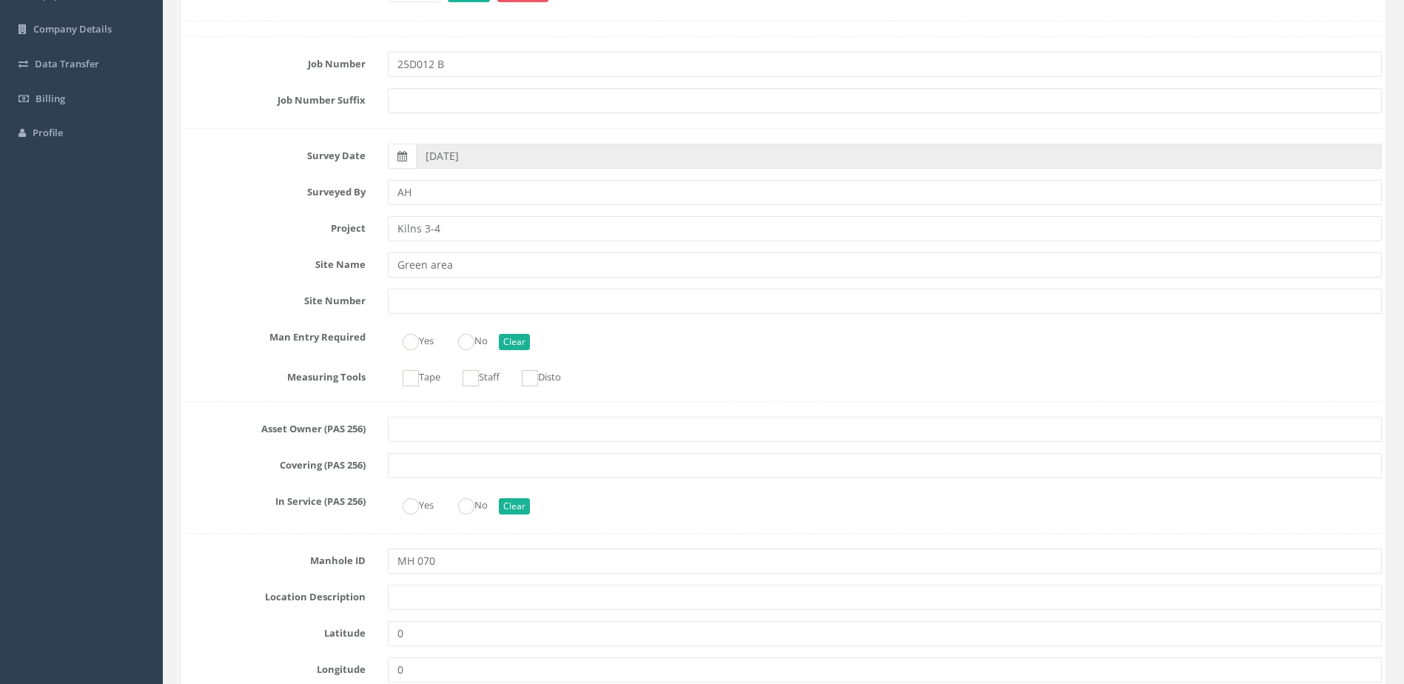
scroll to position [222, 0]
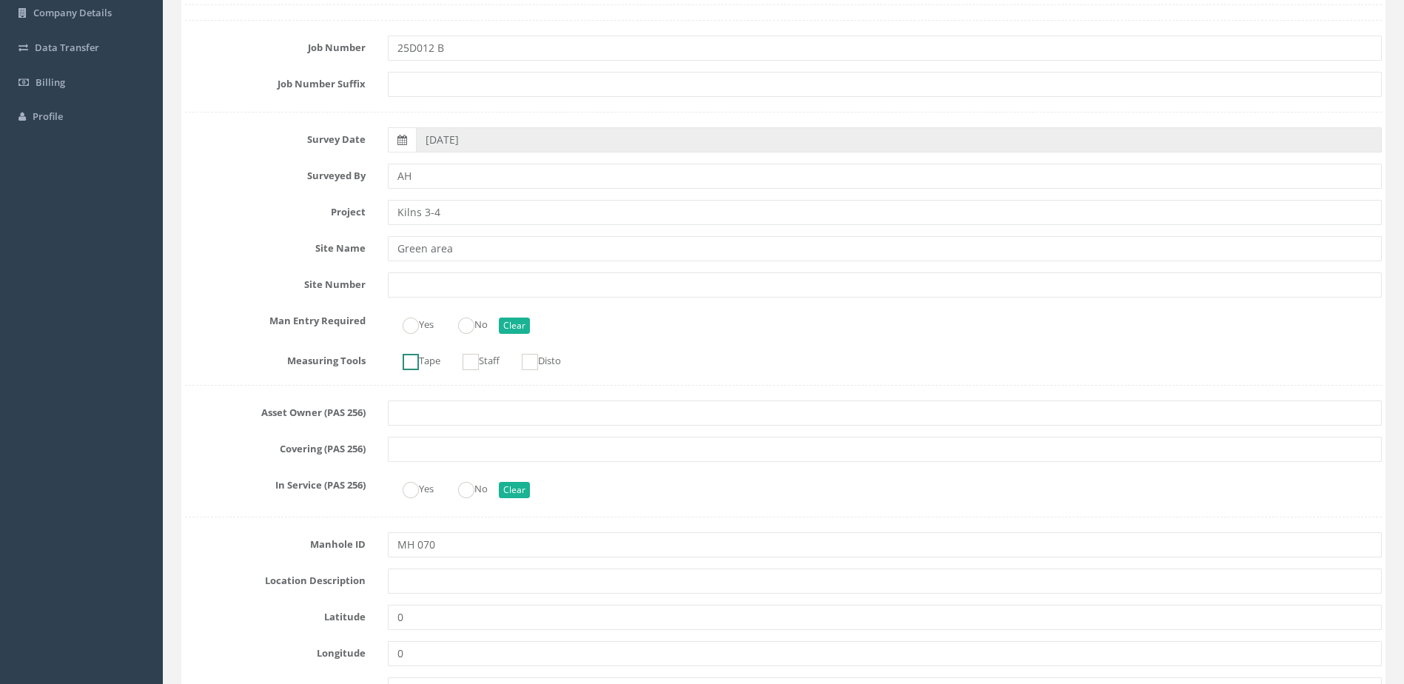
drag, startPoint x: 412, startPoint y: 357, endPoint x: 446, endPoint y: 360, distance: 34.9
click at [412, 358] on ins at bounding box center [411, 362] width 16 height 16
drag, startPoint x: 468, startPoint y: 354, endPoint x: 478, endPoint y: 354, distance: 9.6
click at [469, 354] on ins at bounding box center [471, 362] width 16 height 16
click at [522, 358] on input "Disto" at bounding box center [515, 369] width 16 height 25
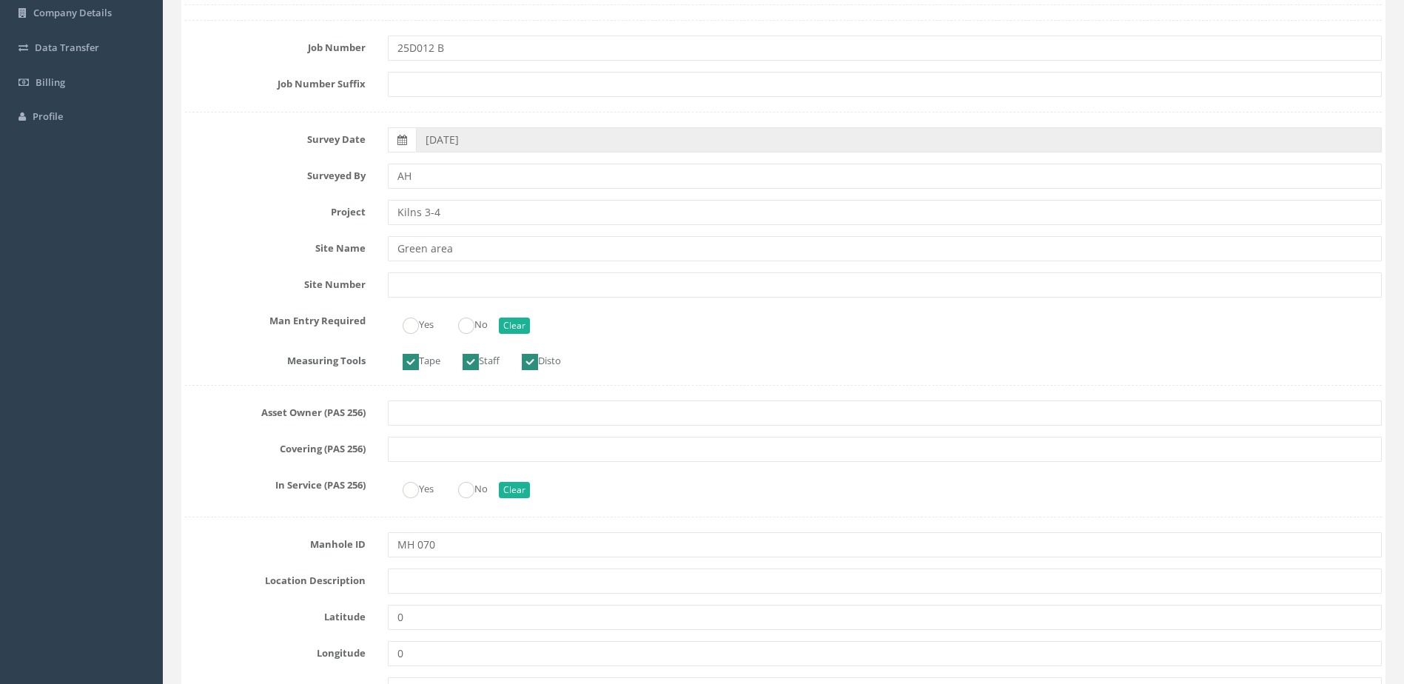
click at [474, 332] on ins at bounding box center [466, 326] width 16 height 16
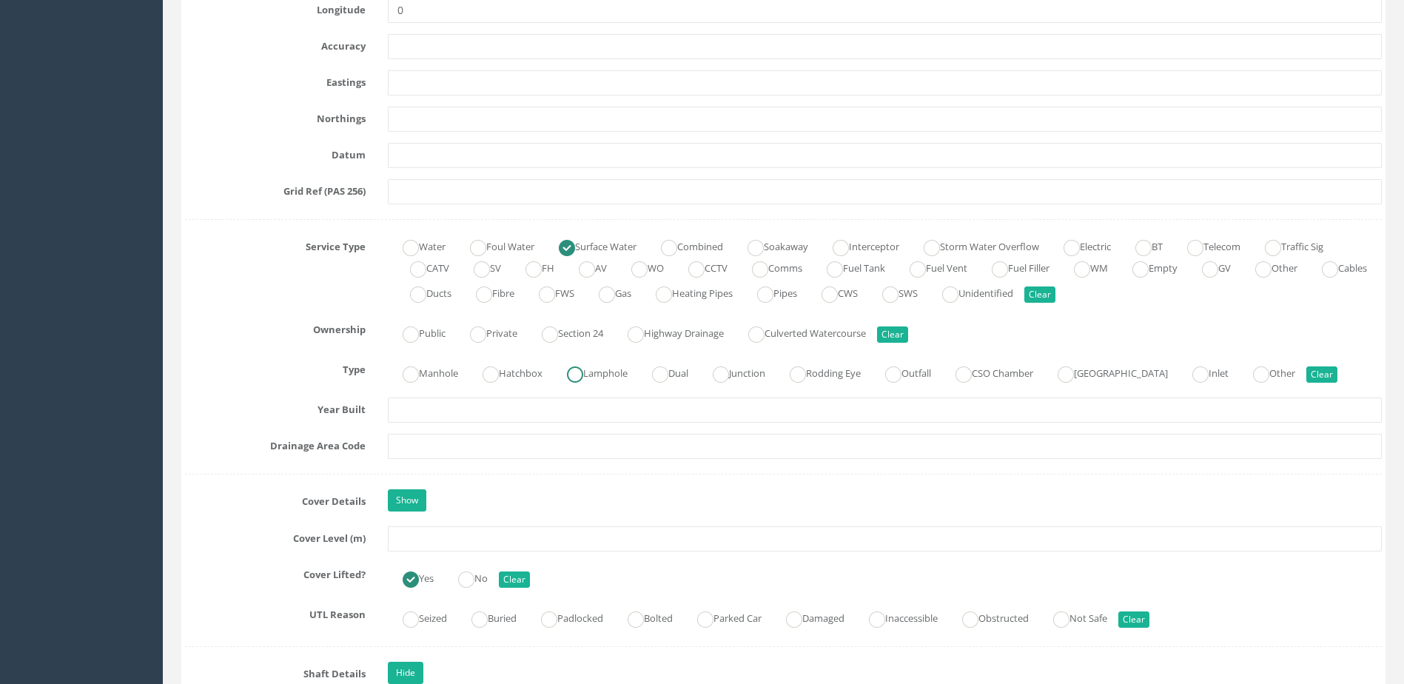
scroll to position [888, 0]
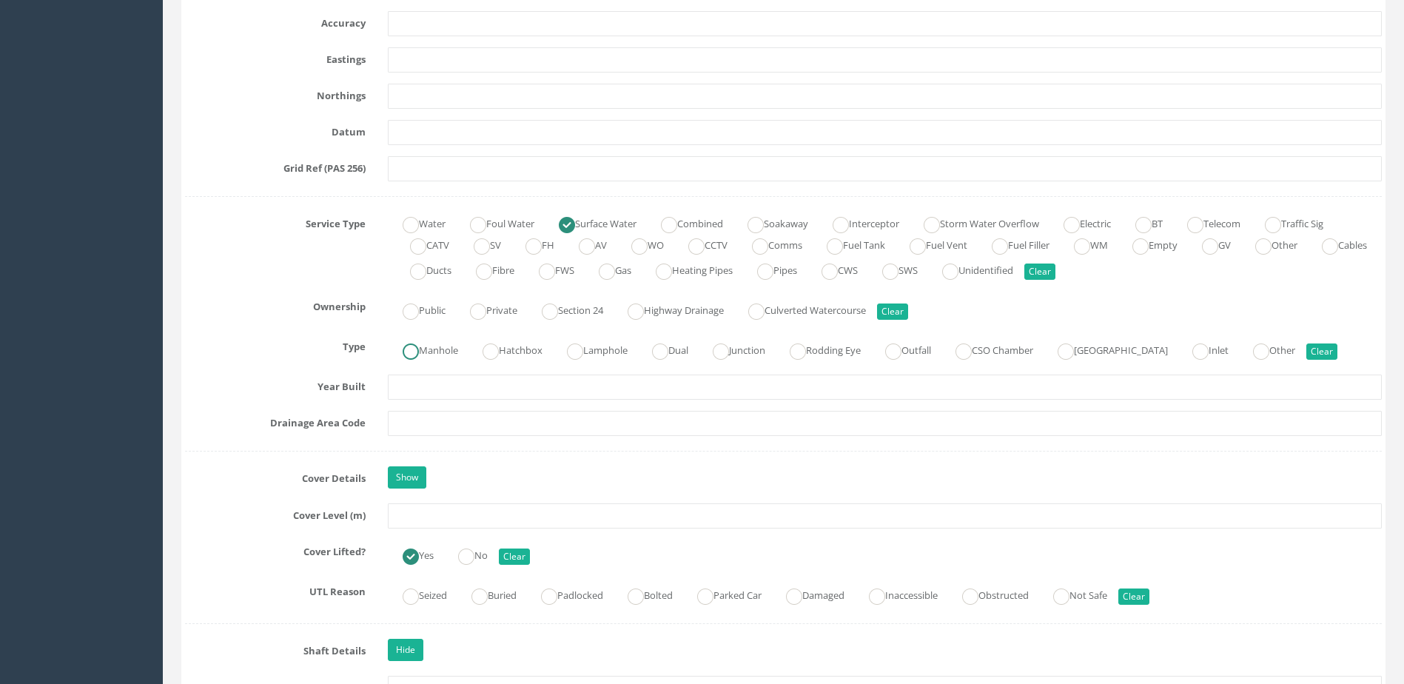
click at [429, 352] on label "Manhole" at bounding box center [423, 348] width 70 height 21
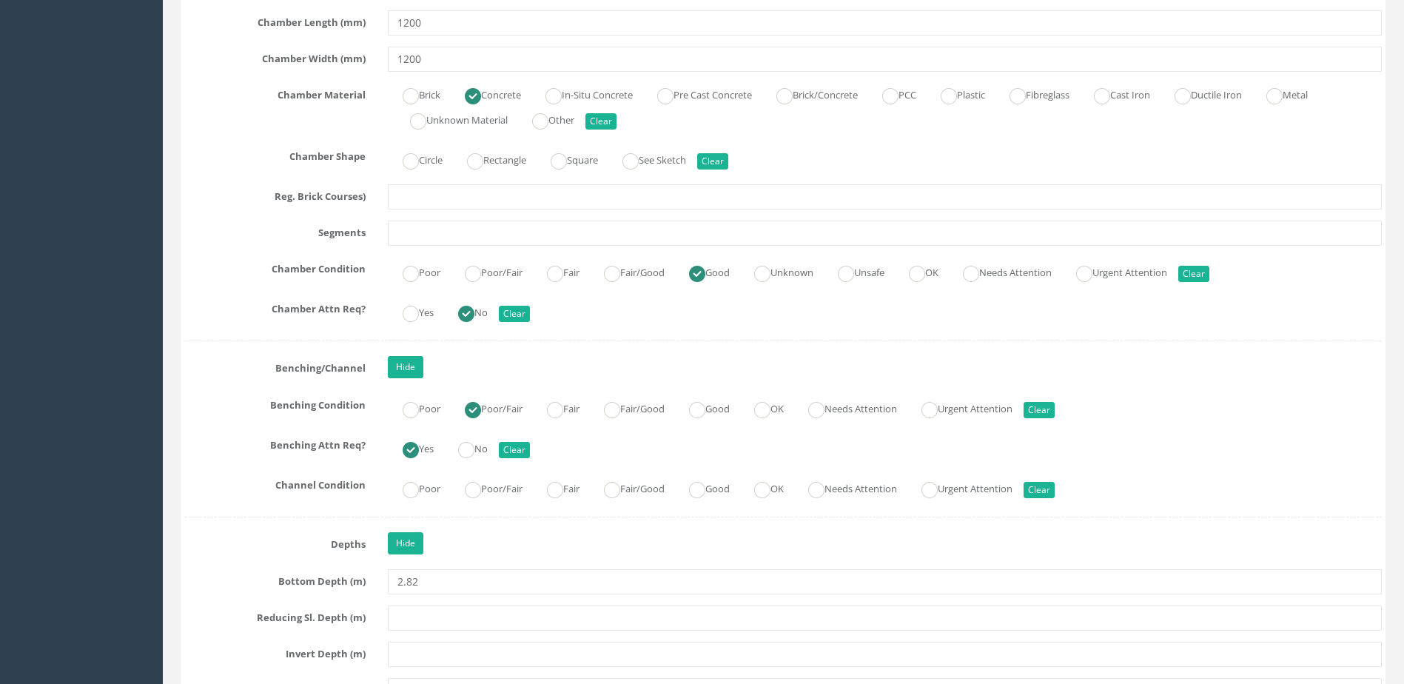
scroll to position [2369, 0]
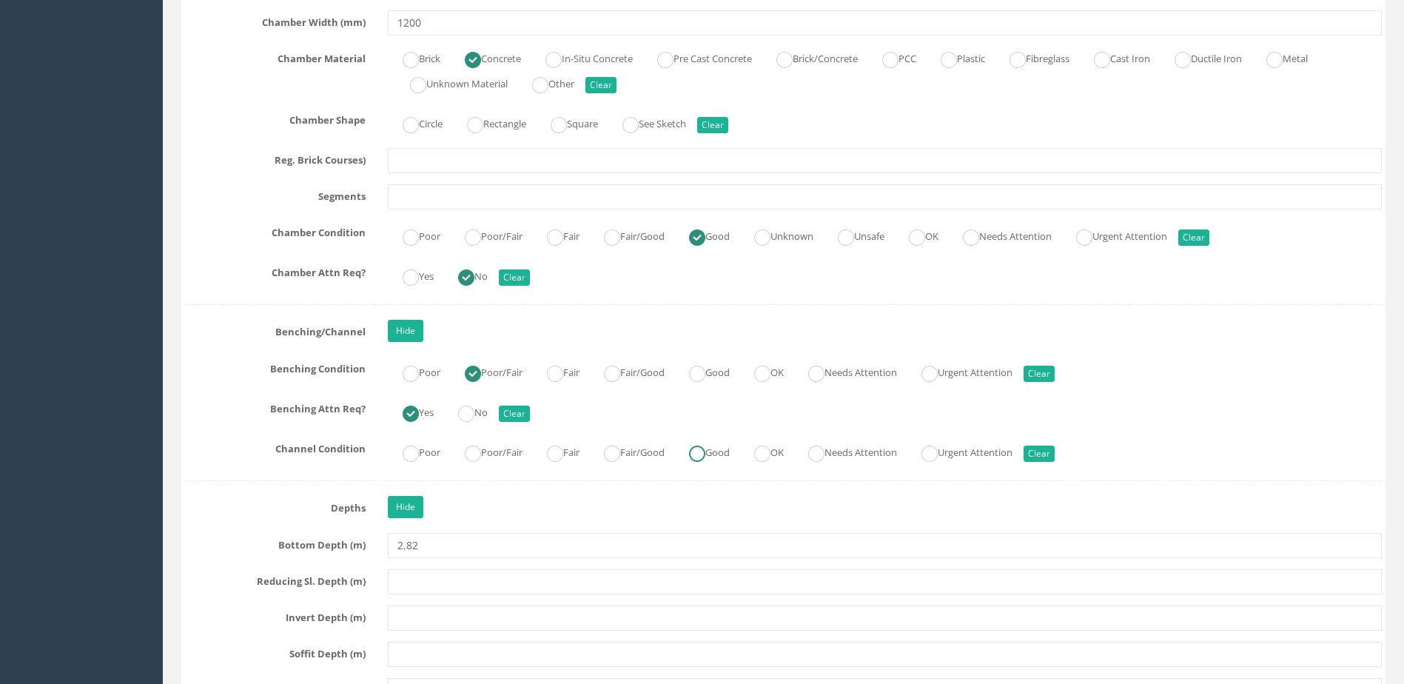
click at [690, 455] on label "Good" at bounding box center [702, 450] width 56 height 21
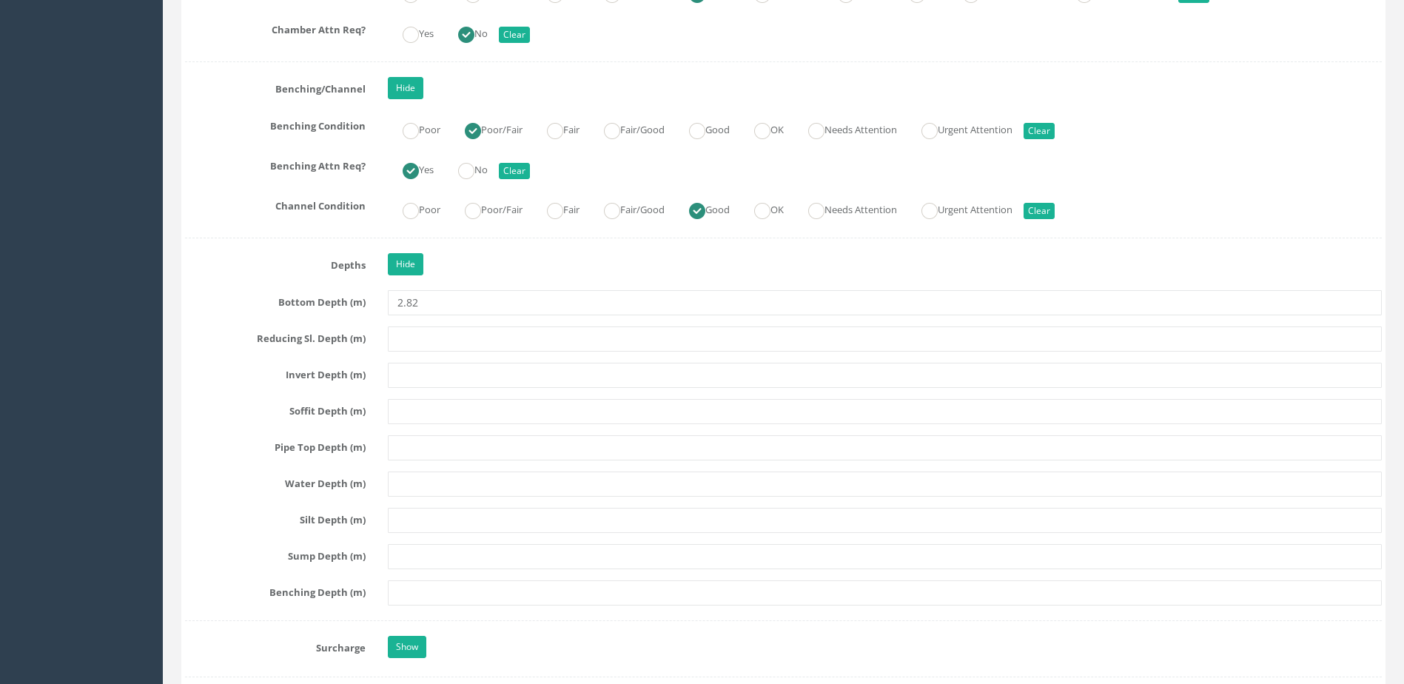
scroll to position [2739, 0]
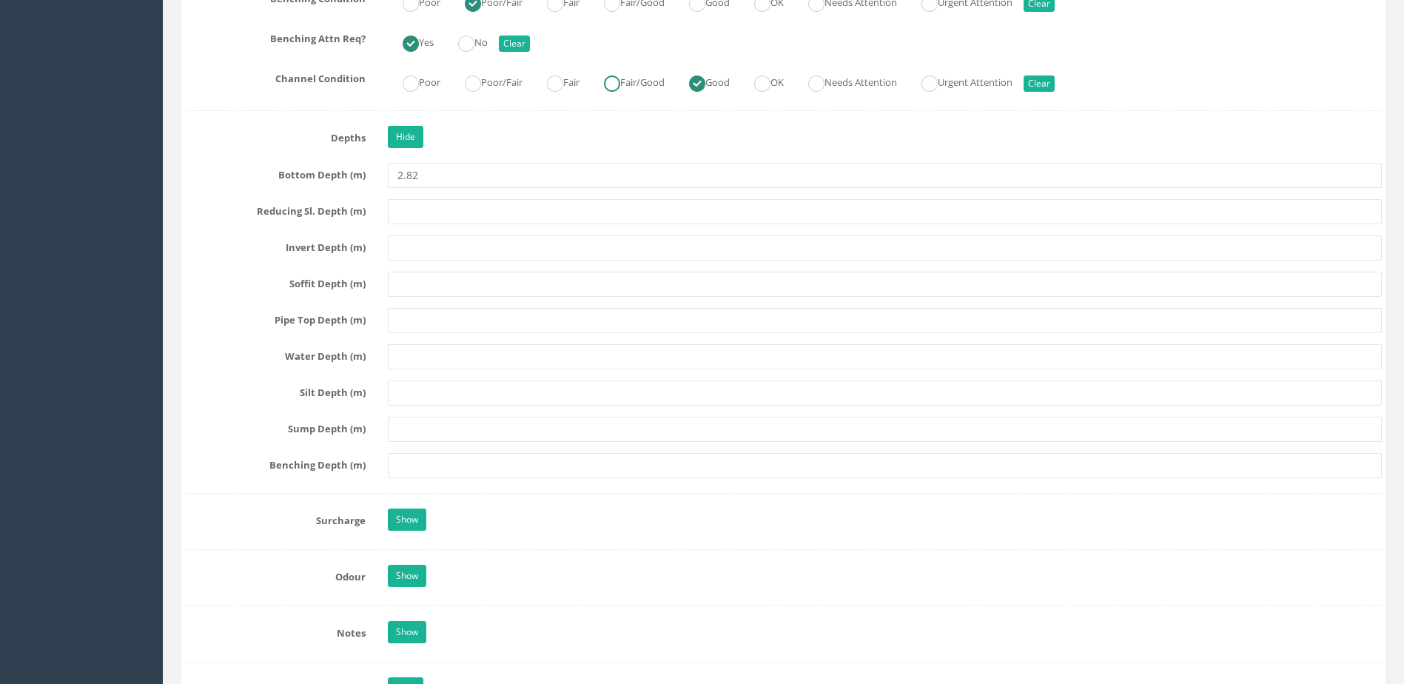
click at [637, 81] on label "Fair/Good" at bounding box center [627, 80] width 76 height 21
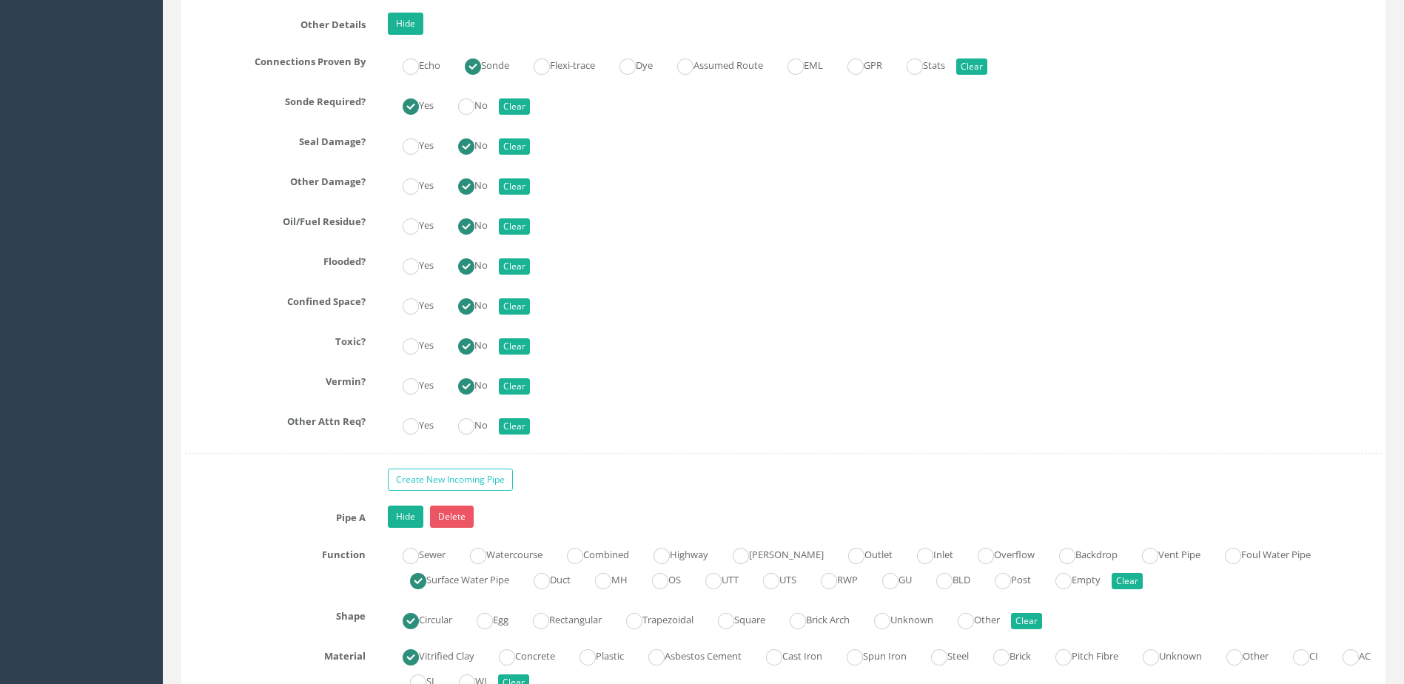
scroll to position [3405, 0]
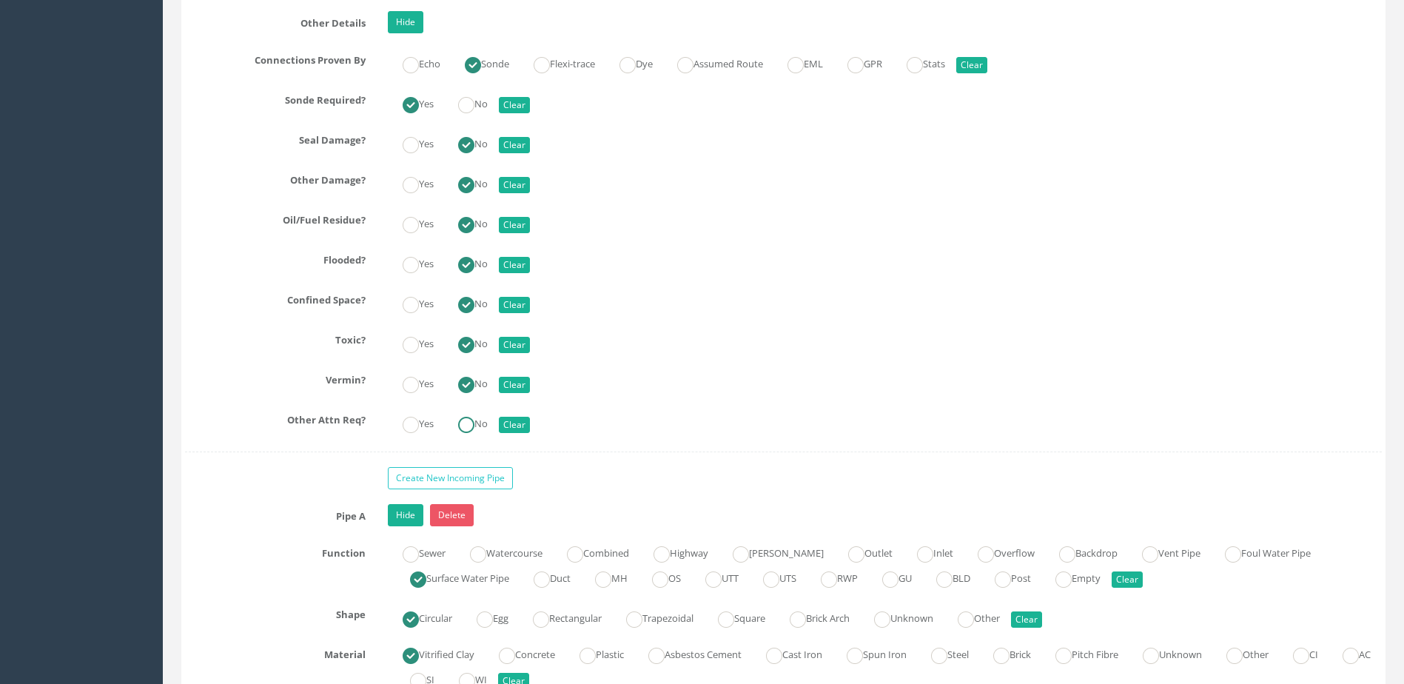
click at [472, 435] on input "No" at bounding box center [466, 432] width 16 height 25
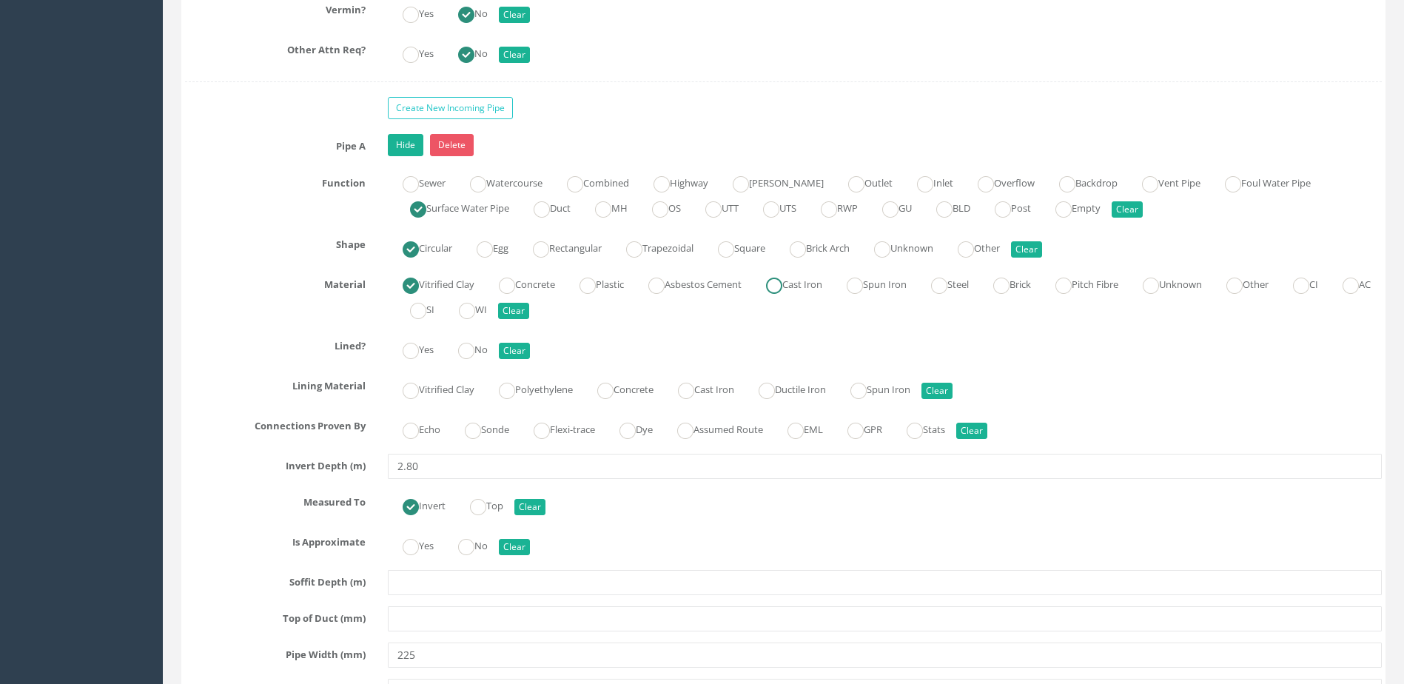
scroll to position [3850, 0]
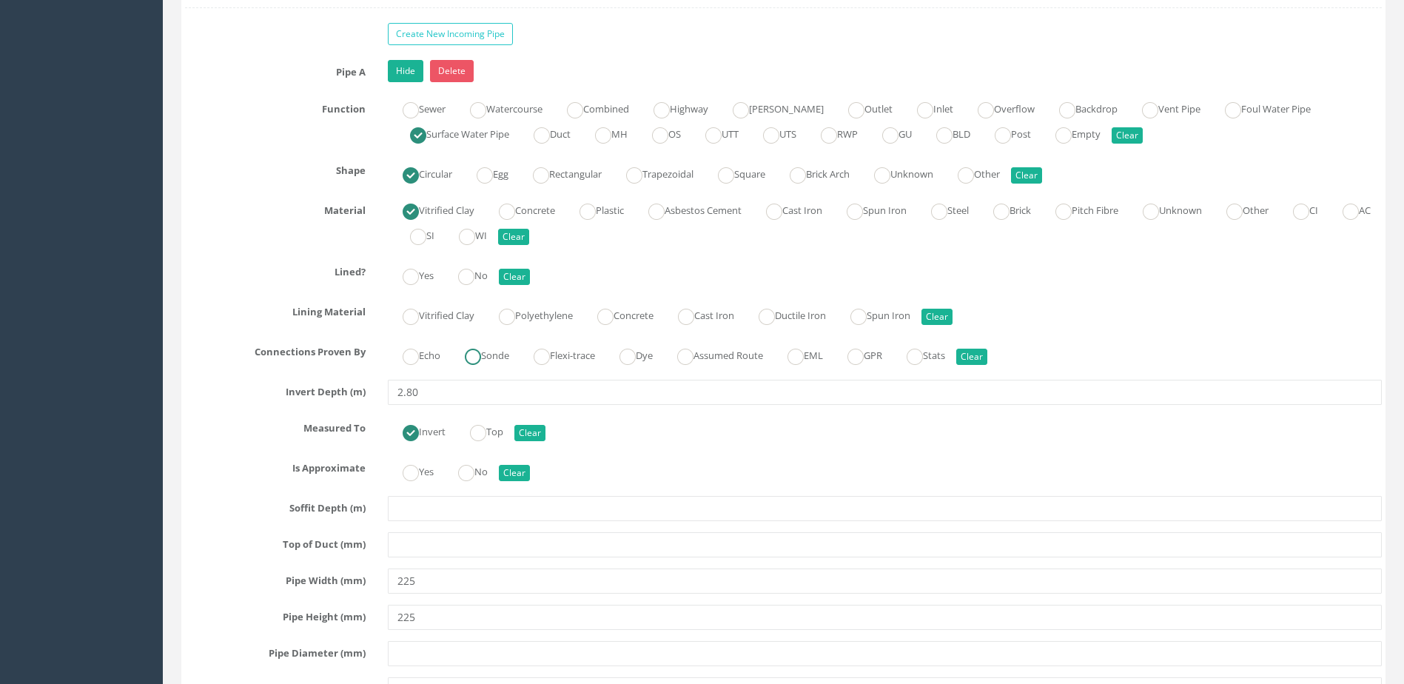
click at [497, 355] on label "Sonde" at bounding box center [479, 354] width 59 height 21
click at [484, 281] on label "No" at bounding box center [465, 274] width 44 height 21
click at [472, 466] on ins at bounding box center [466, 473] width 16 height 16
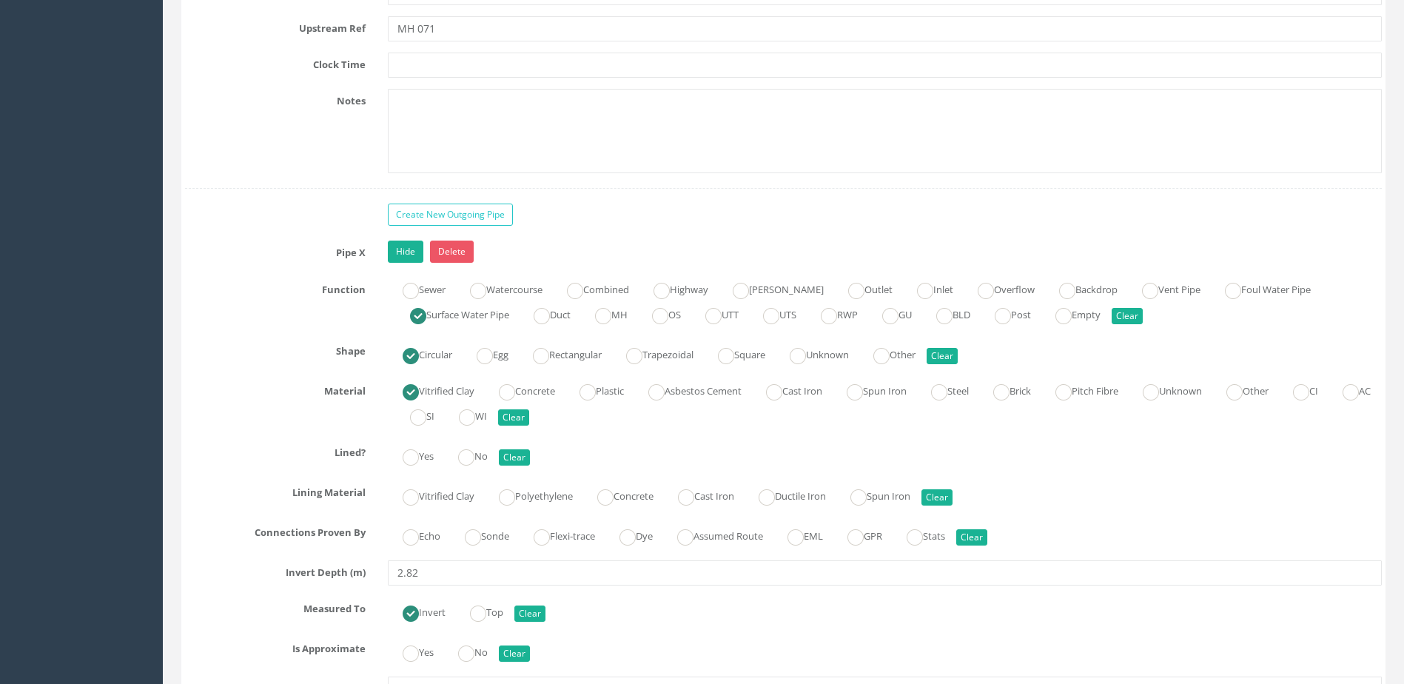
scroll to position [4590, 0]
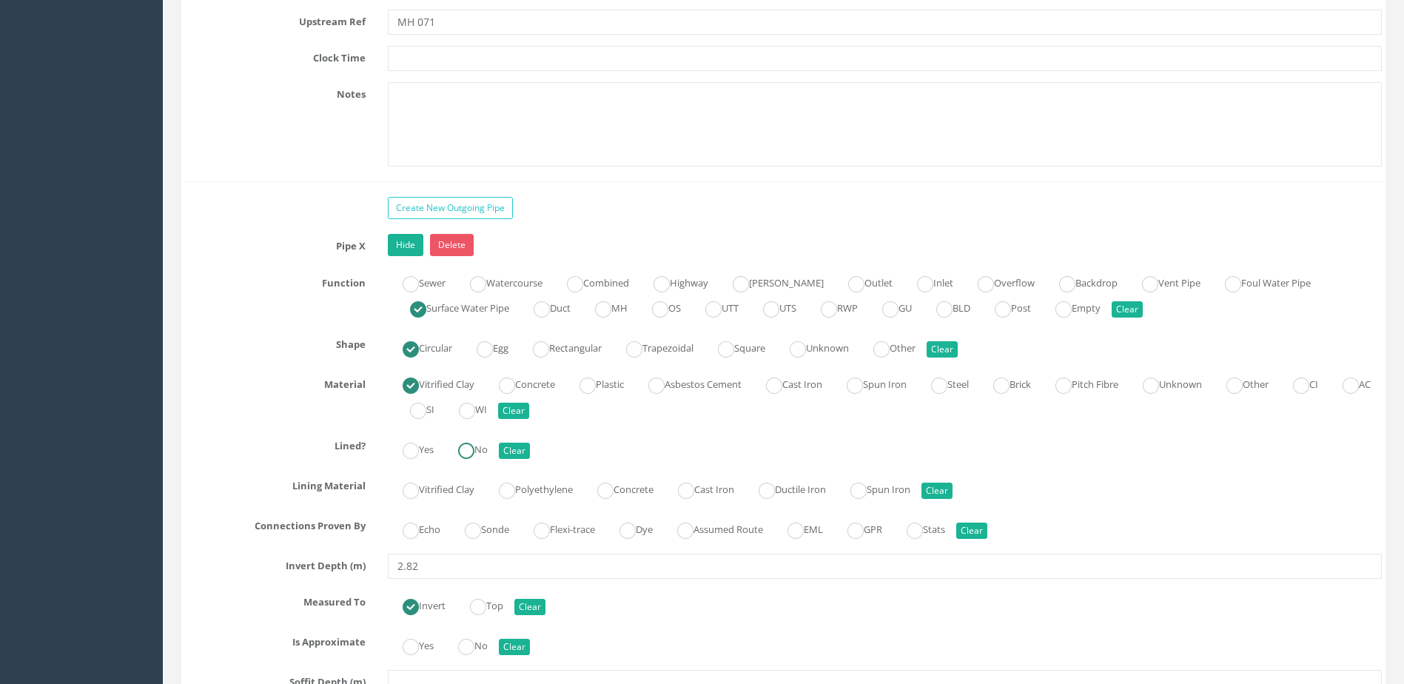
click at [482, 444] on label "No" at bounding box center [465, 448] width 44 height 21
click at [481, 536] on ins at bounding box center [473, 531] width 16 height 16
click at [472, 649] on ins at bounding box center [466, 647] width 16 height 16
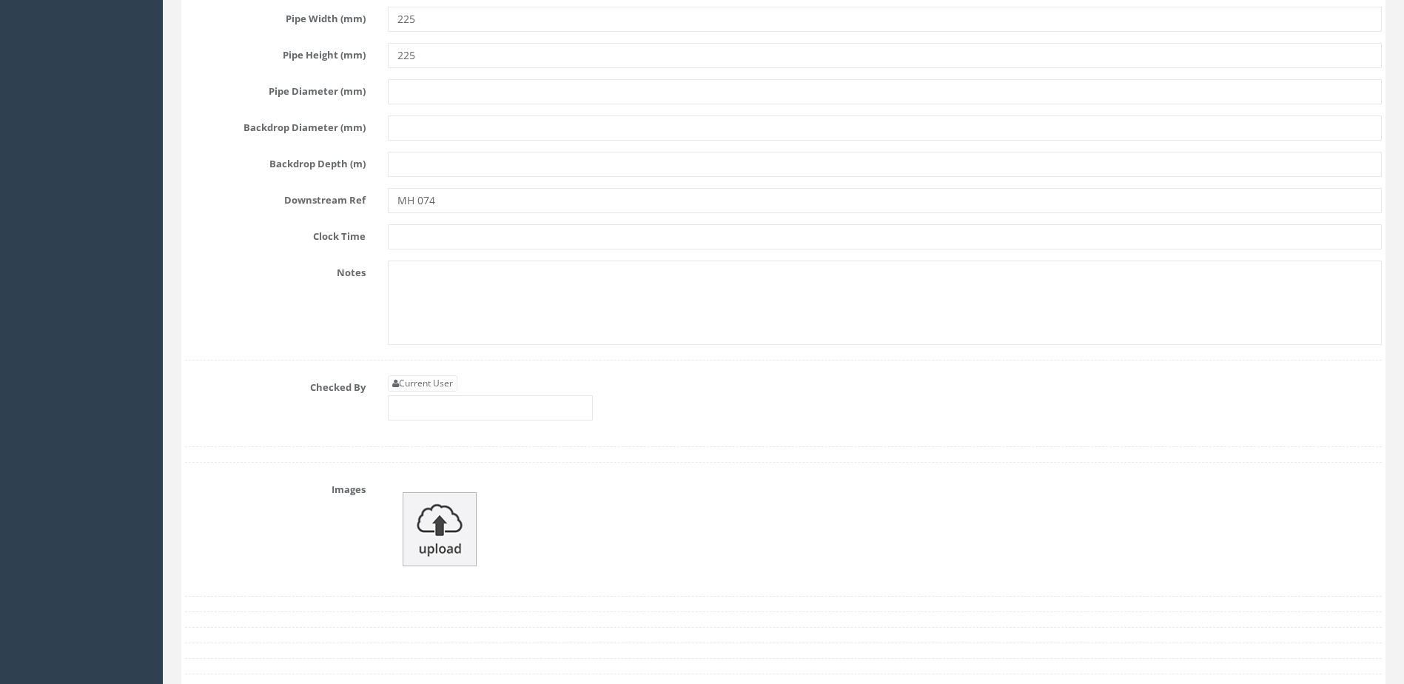
scroll to position [5330, 0]
click at [475, 398] on input "text" at bounding box center [490, 403] width 205 height 25
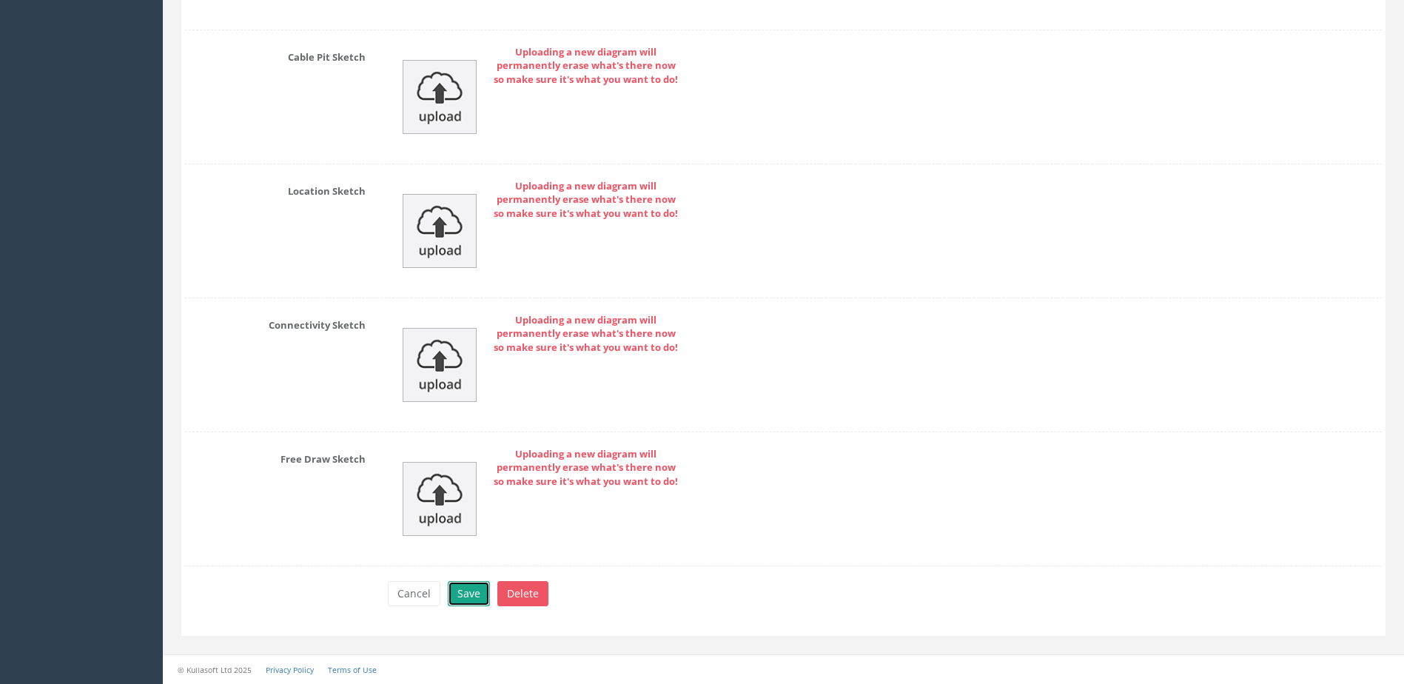
click at [466, 600] on button "Save" at bounding box center [469, 593] width 42 height 25
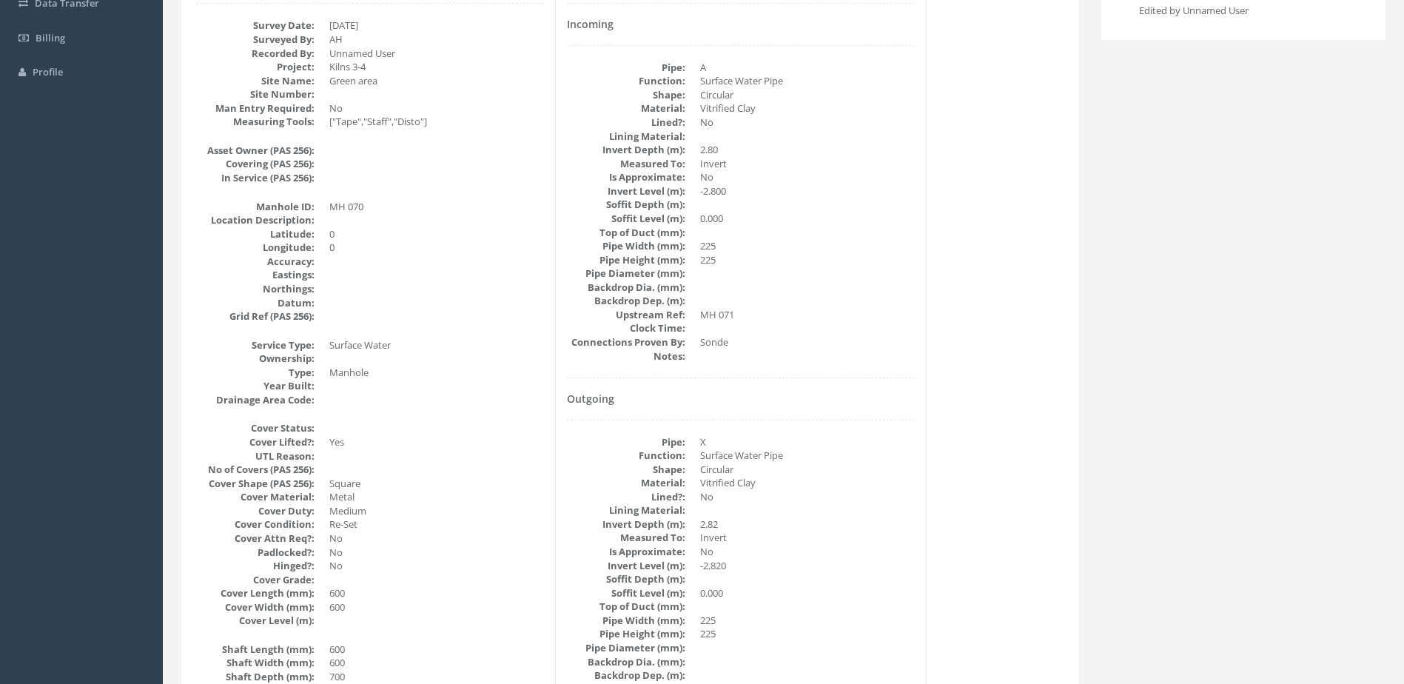
scroll to position [0, 0]
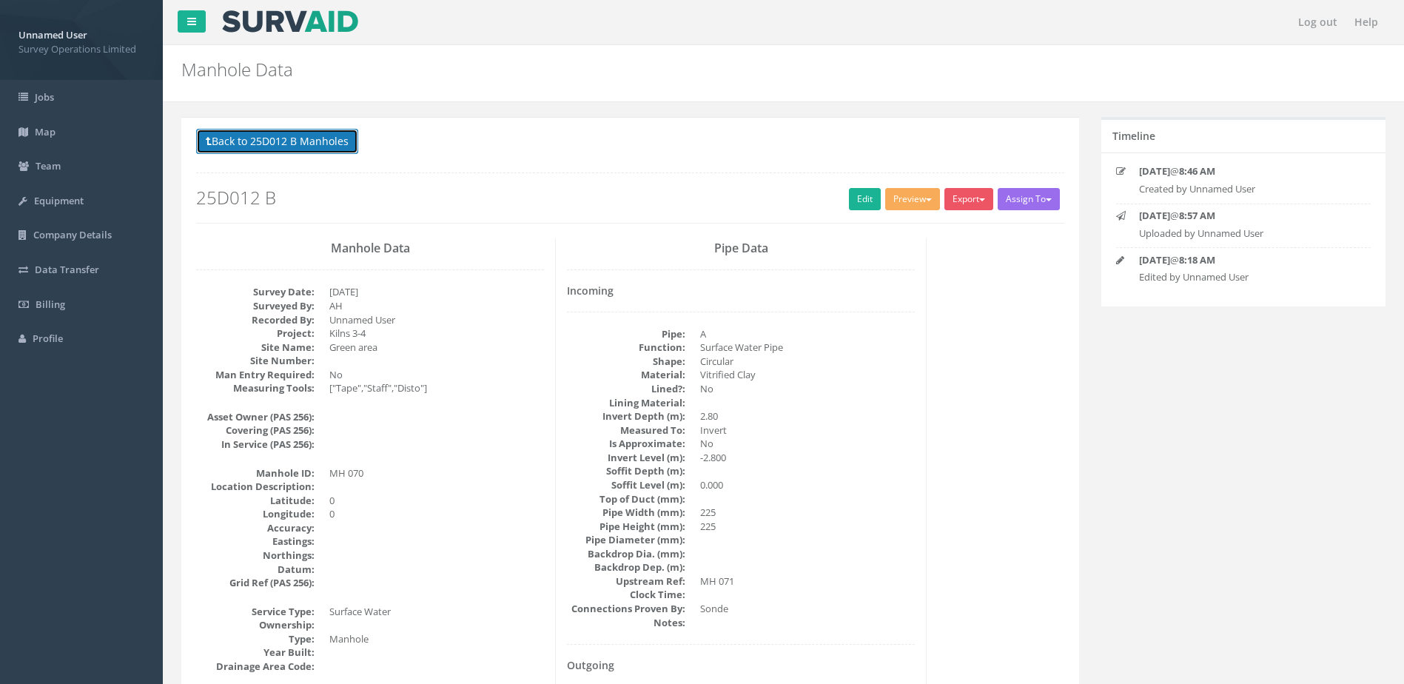
click at [311, 135] on button "Back to 25D012 B Manholes" at bounding box center [277, 141] width 162 height 25
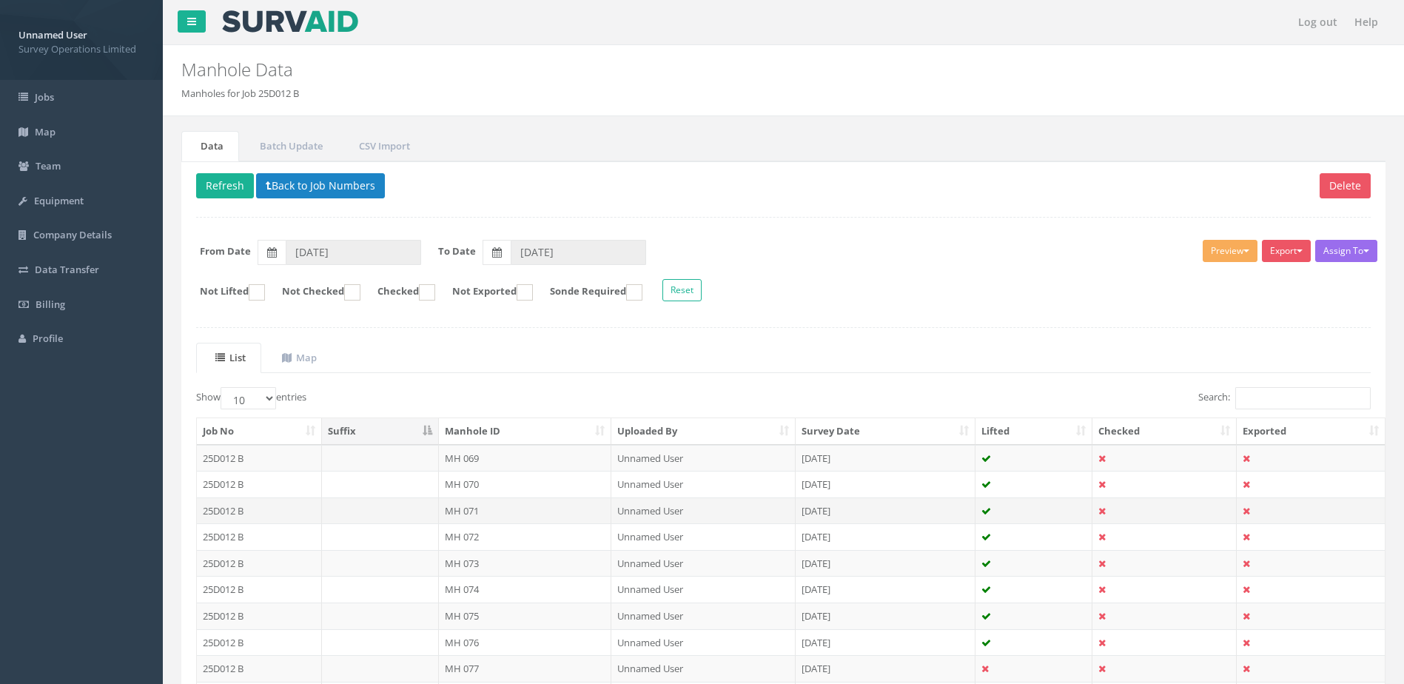
click at [506, 505] on td "MH 071" at bounding box center [525, 510] width 173 height 27
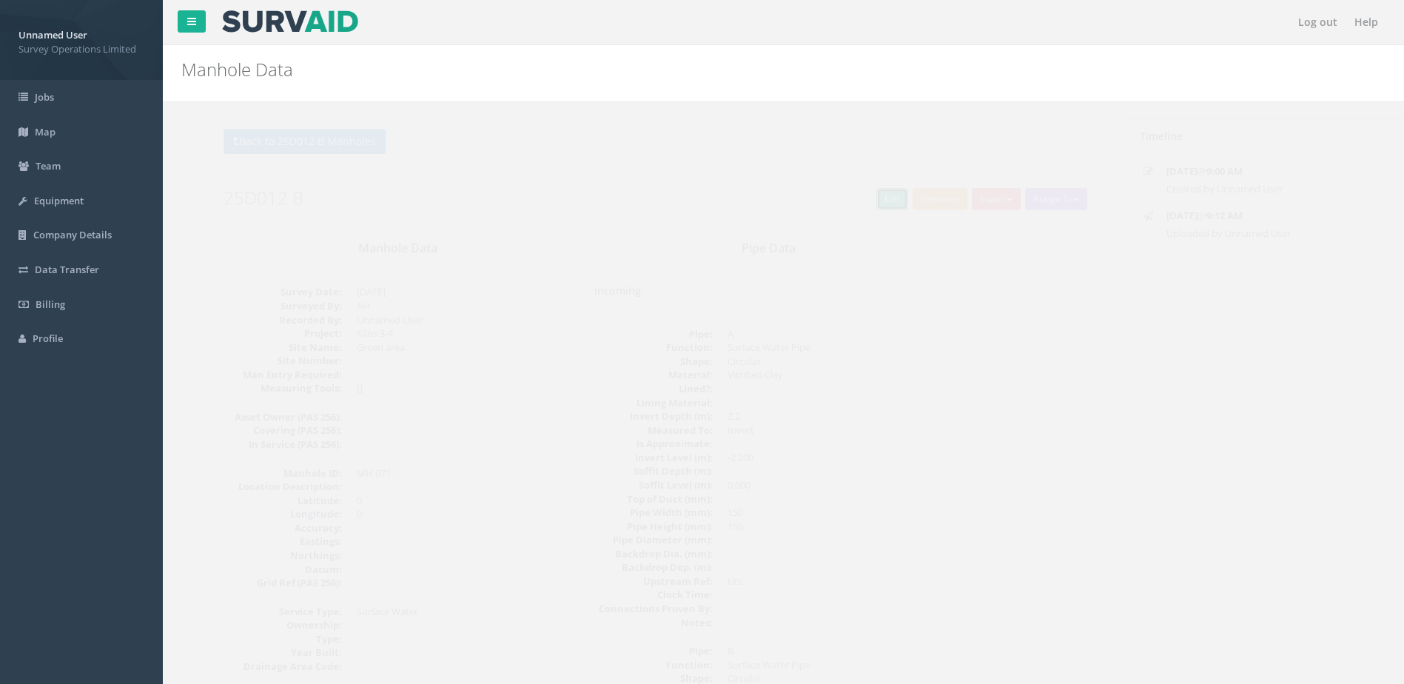
click at [850, 195] on link "Edit" at bounding box center [865, 199] width 32 height 22
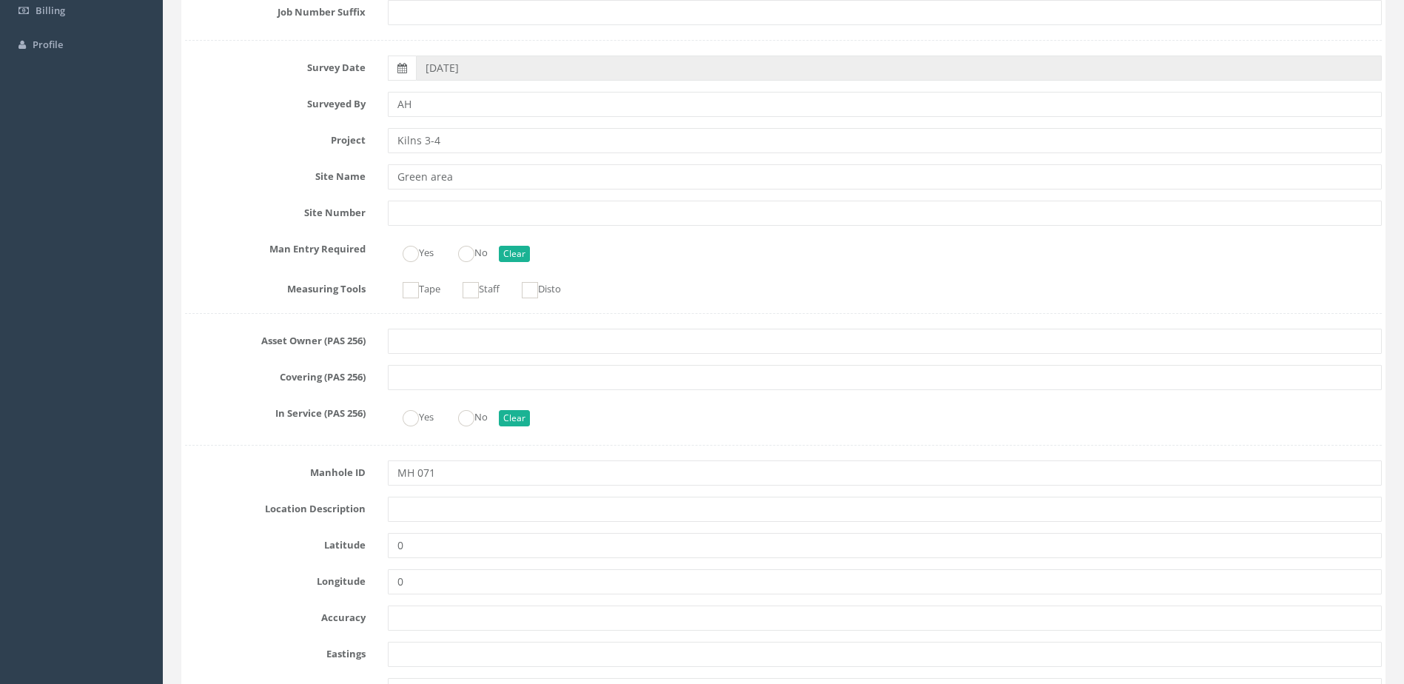
scroll to position [296, 0]
click at [409, 285] on ins at bounding box center [411, 288] width 16 height 16
click at [476, 281] on ins at bounding box center [471, 288] width 16 height 16
click at [555, 286] on label "Disto" at bounding box center [534, 285] width 54 height 21
drag, startPoint x: 483, startPoint y: 255, endPoint x: 495, endPoint y: 315, distance: 61.3
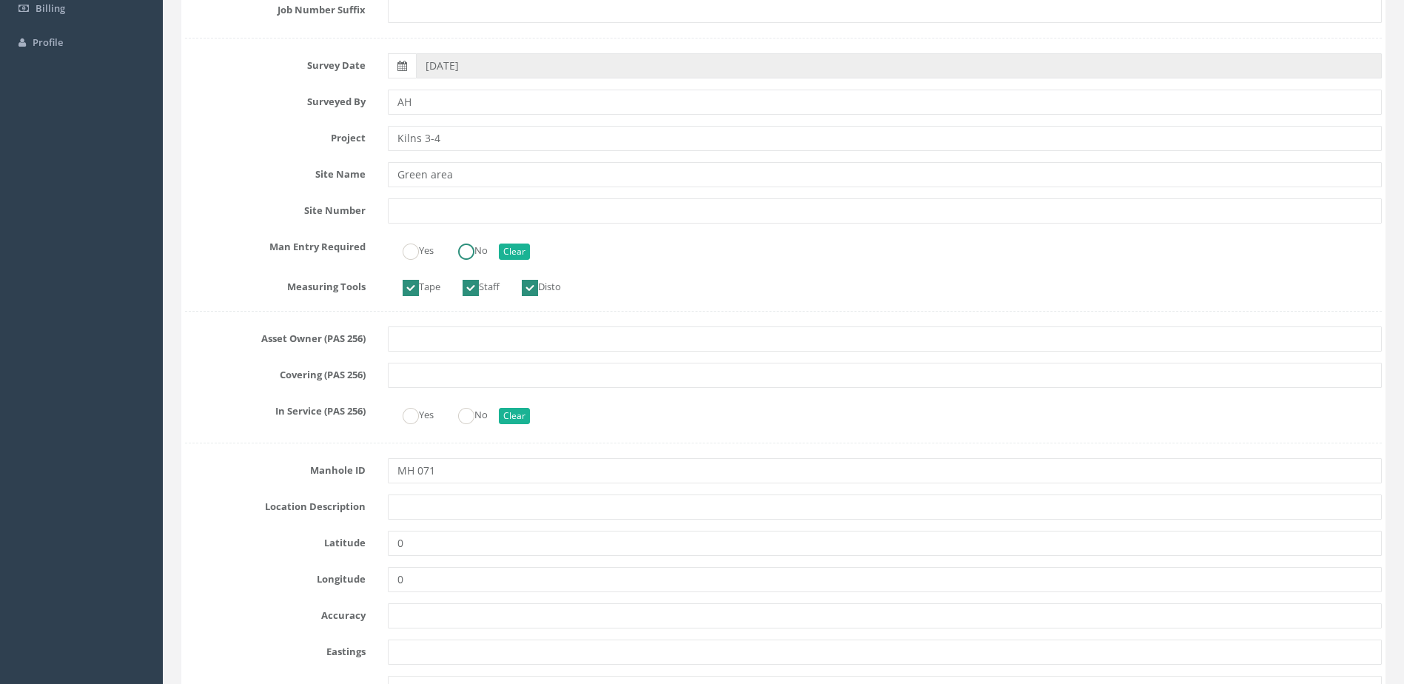
click at [482, 255] on label "No" at bounding box center [465, 248] width 44 height 21
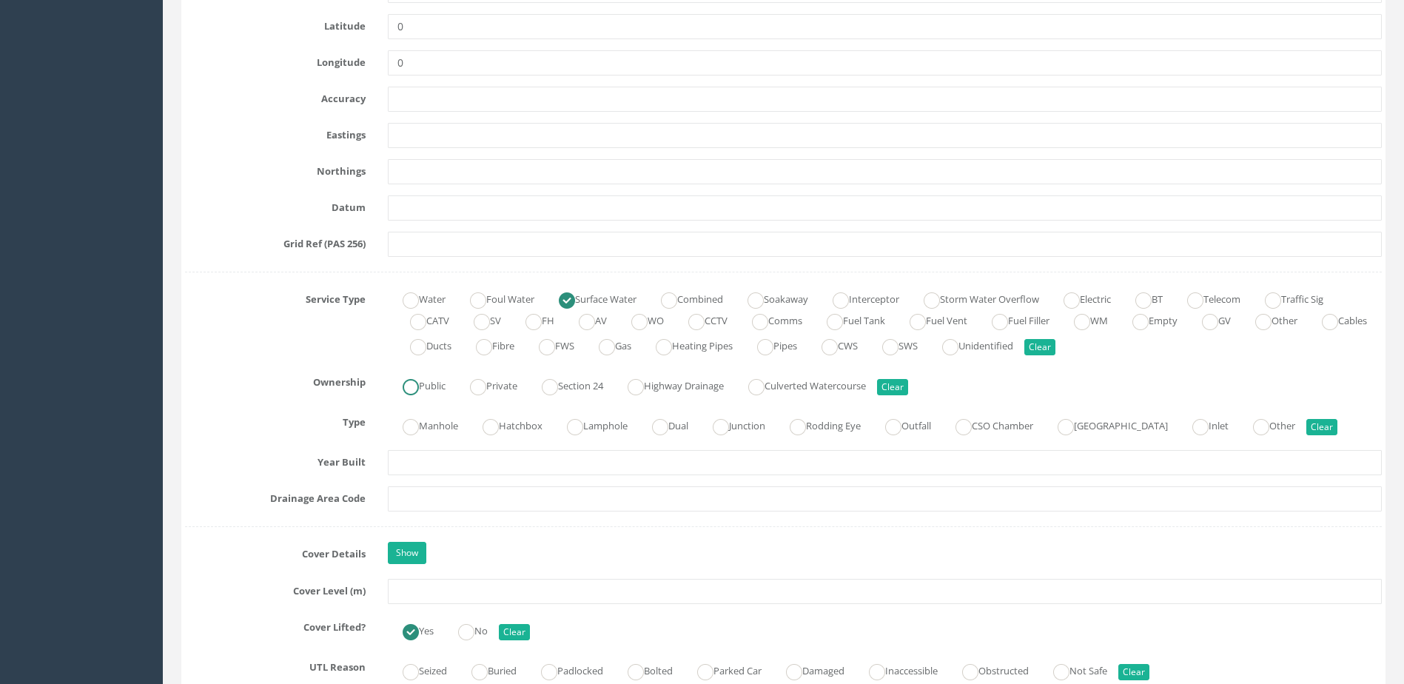
scroll to position [814, 0]
click at [431, 426] on label "Manhole" at bounding box center [423, 422] width 70 height 21
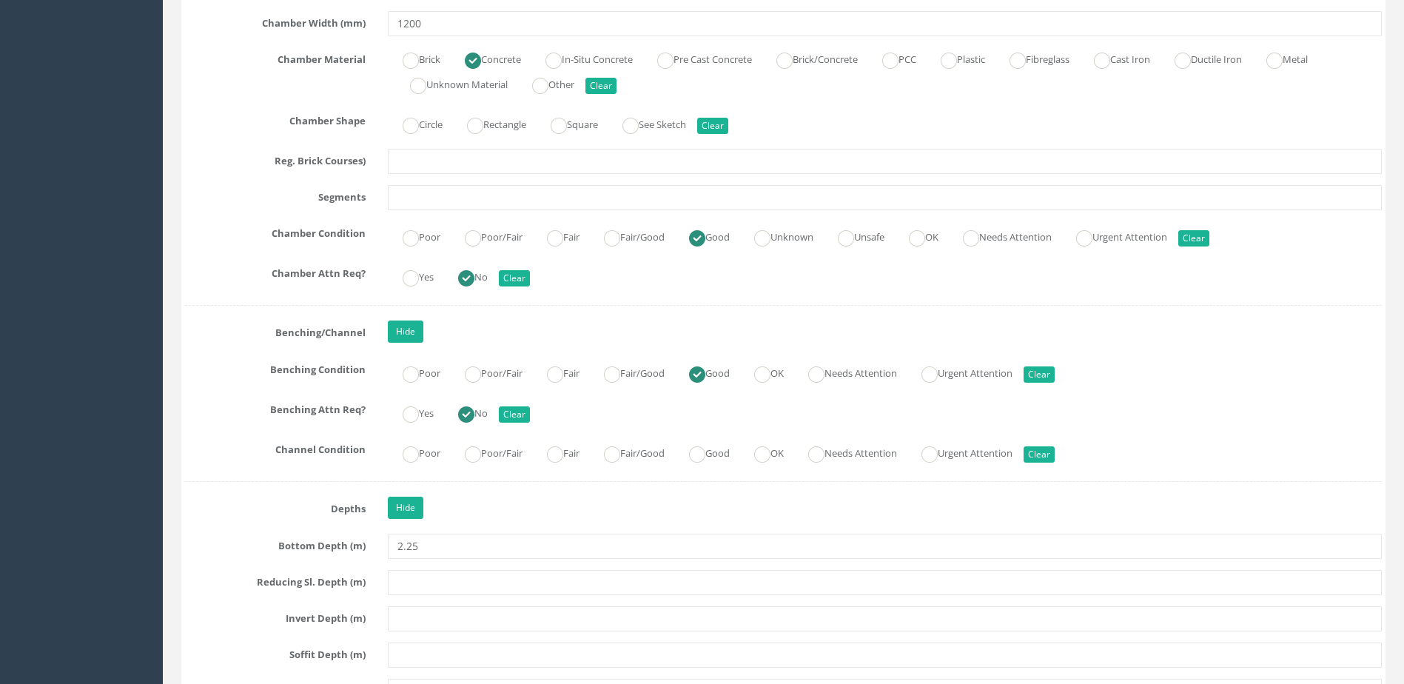
scroll to position [2369, 0]
click at [728, 456] on label "Good" at bounding box center [702, 450] width 56 height 21
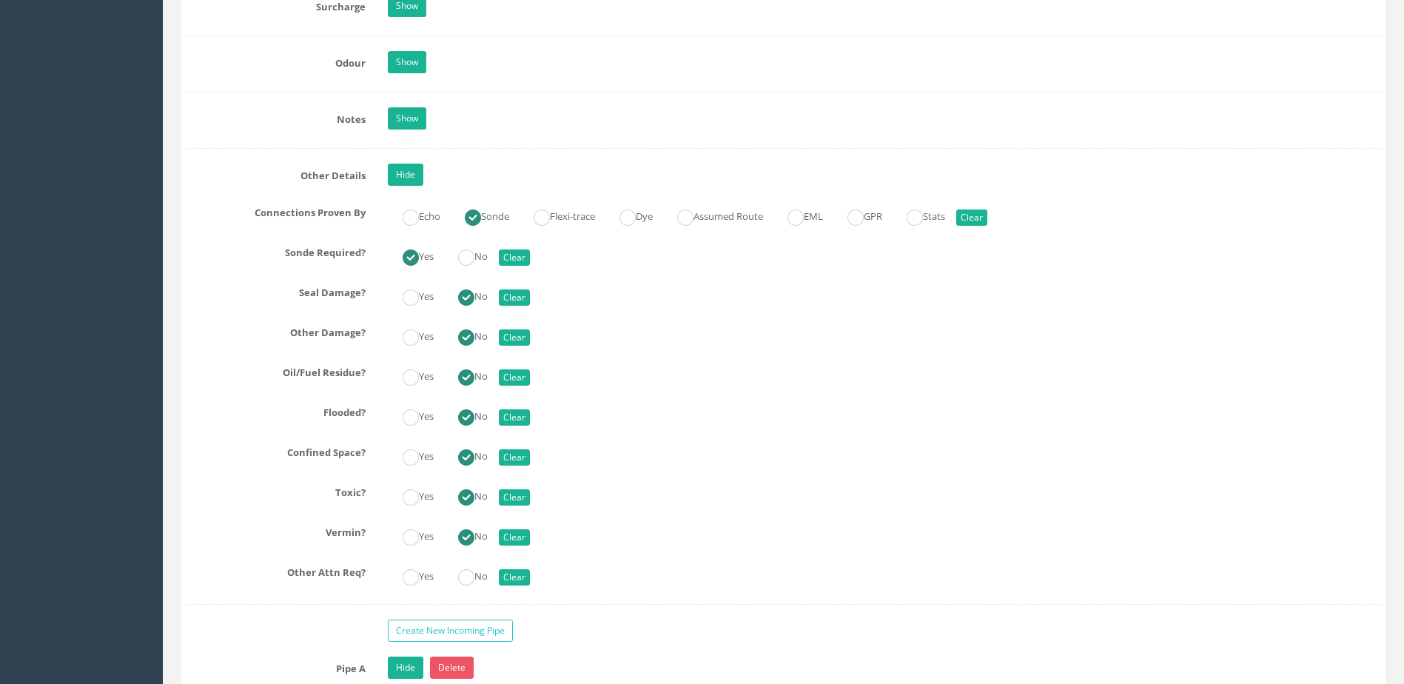
scroll to position [3257, 0]
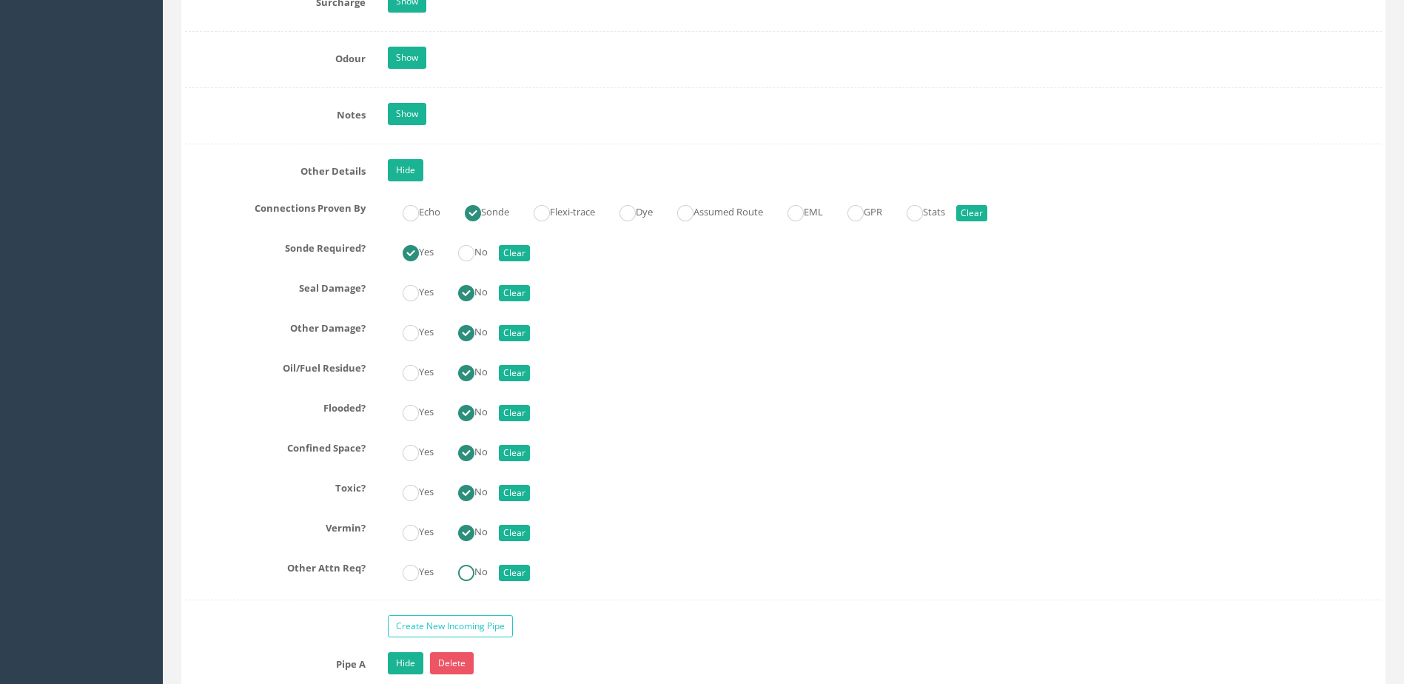
click at [480, 582] on div "Yes No Clear" at bounding box center [885, 570] width 1016 height 29
click at [488, 566] on label "No" at bounding box center [465, 570] width 44 height 21
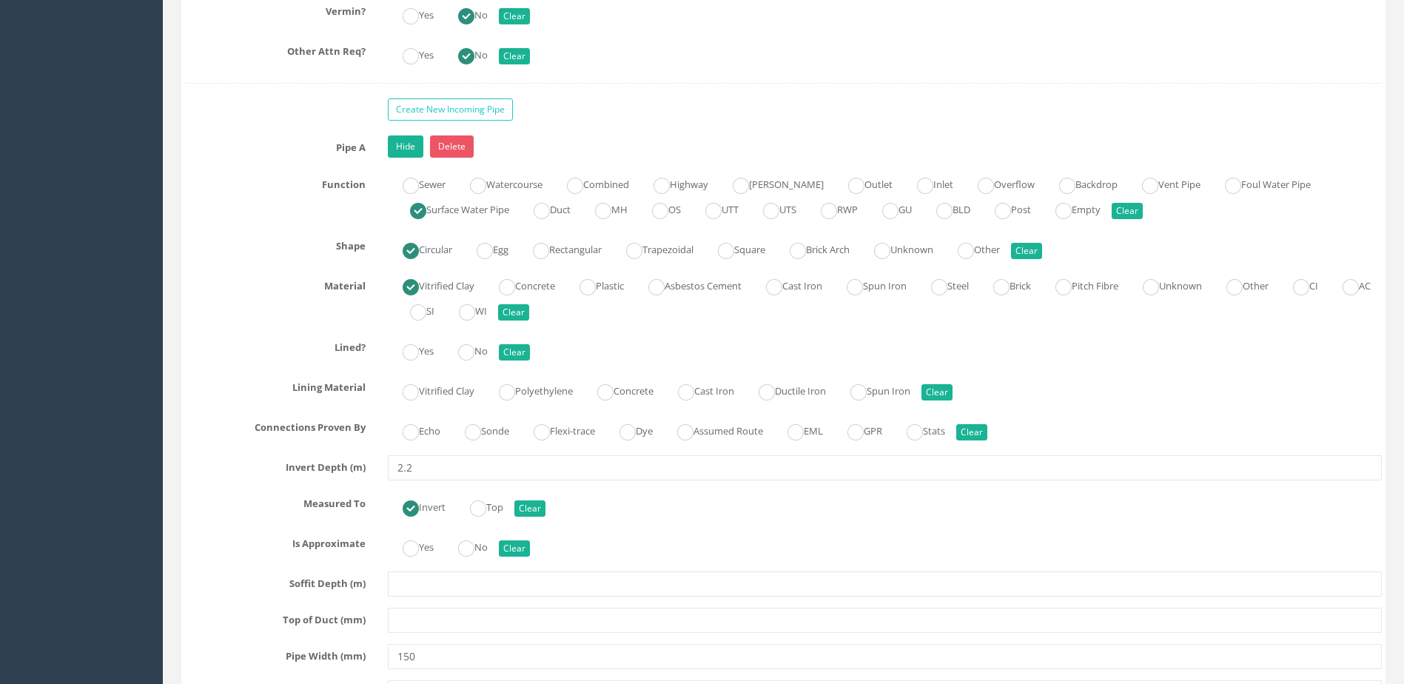
scroll to position [3776, 0]
click at [497, 430] on label "Sonde" at bounding box center [479, 428] width 59 height 21
click at [488, 538] on label "No" at bounding box center [465, 544] width 44 height 21
click at [485, 346] on label "No" at bounding box center [465, 348] width 44 height 21
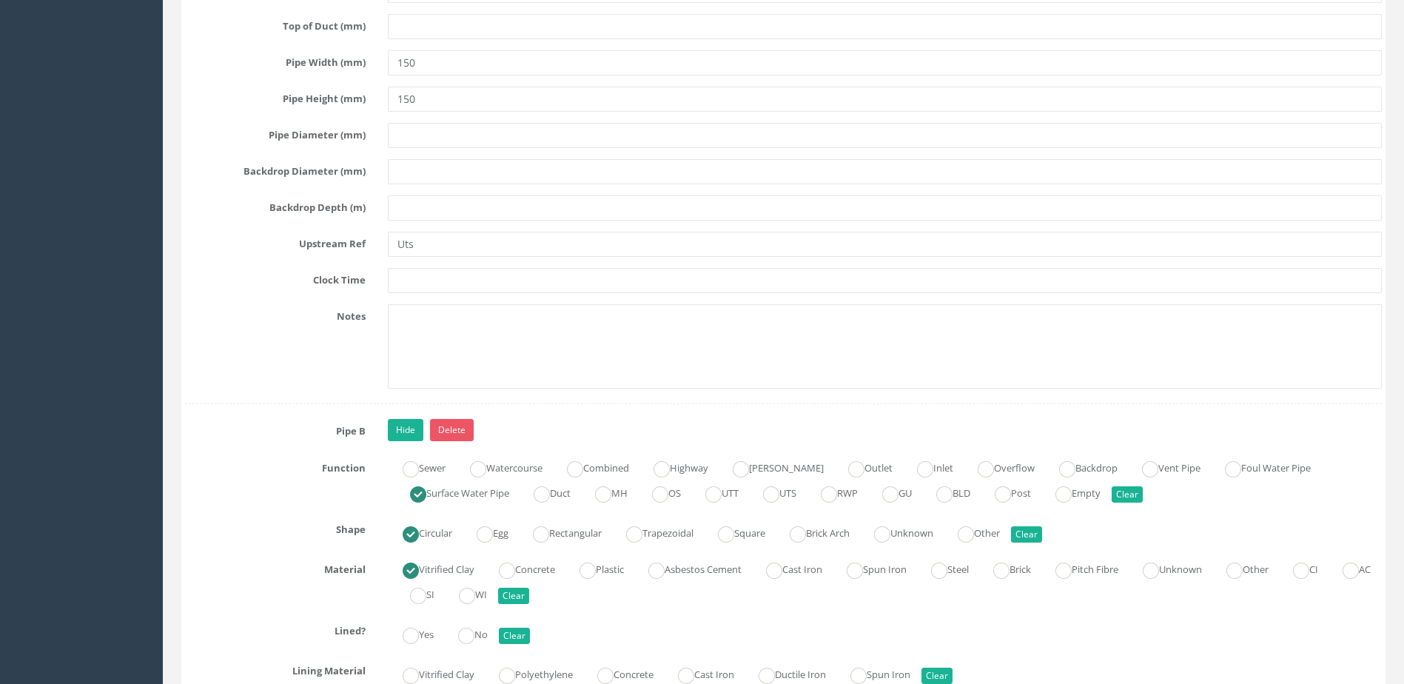
scroll to position [4590, 0]
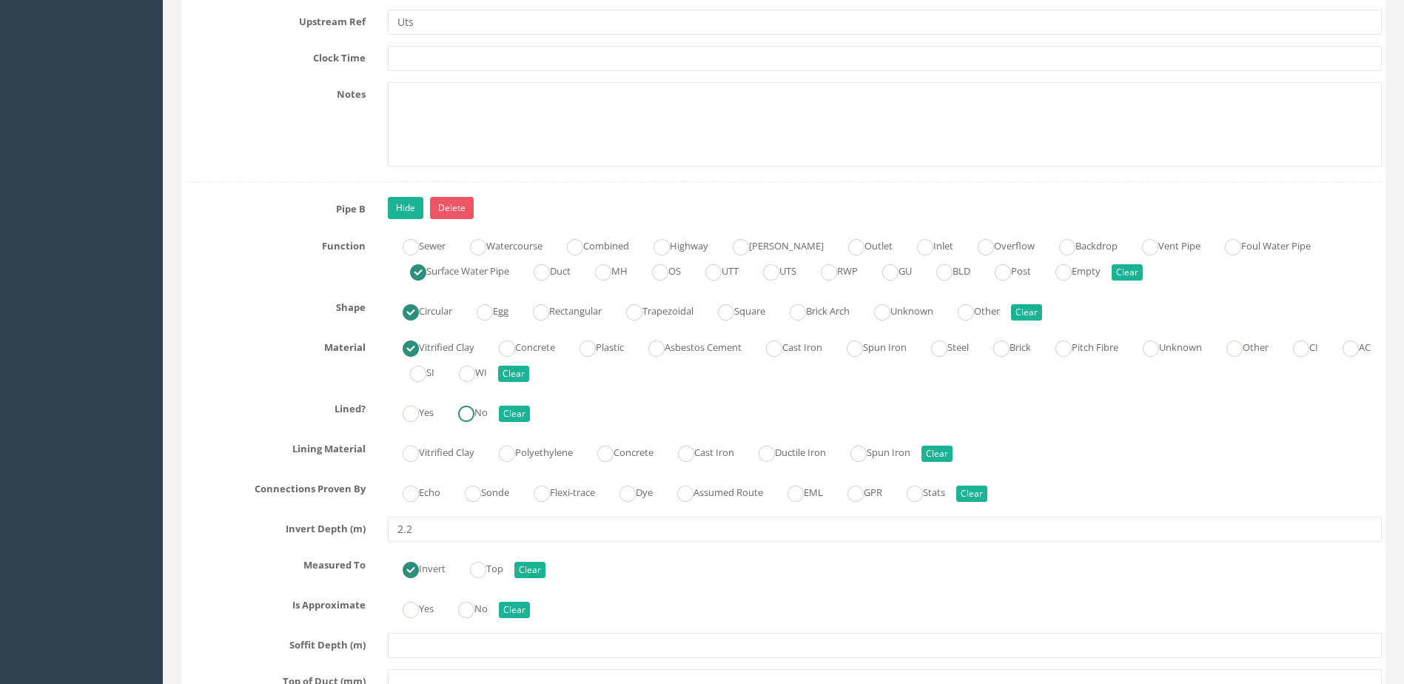
click at [488, 411] on label "No" at bounding box center [465, 411] width 44 height 21
click at [485, 490] on label "Sonde" at bounding box center [479, 490] width 59 height 21
click at [485, 613] on label "No" at bounding box center [465, 607] width 44 height 21
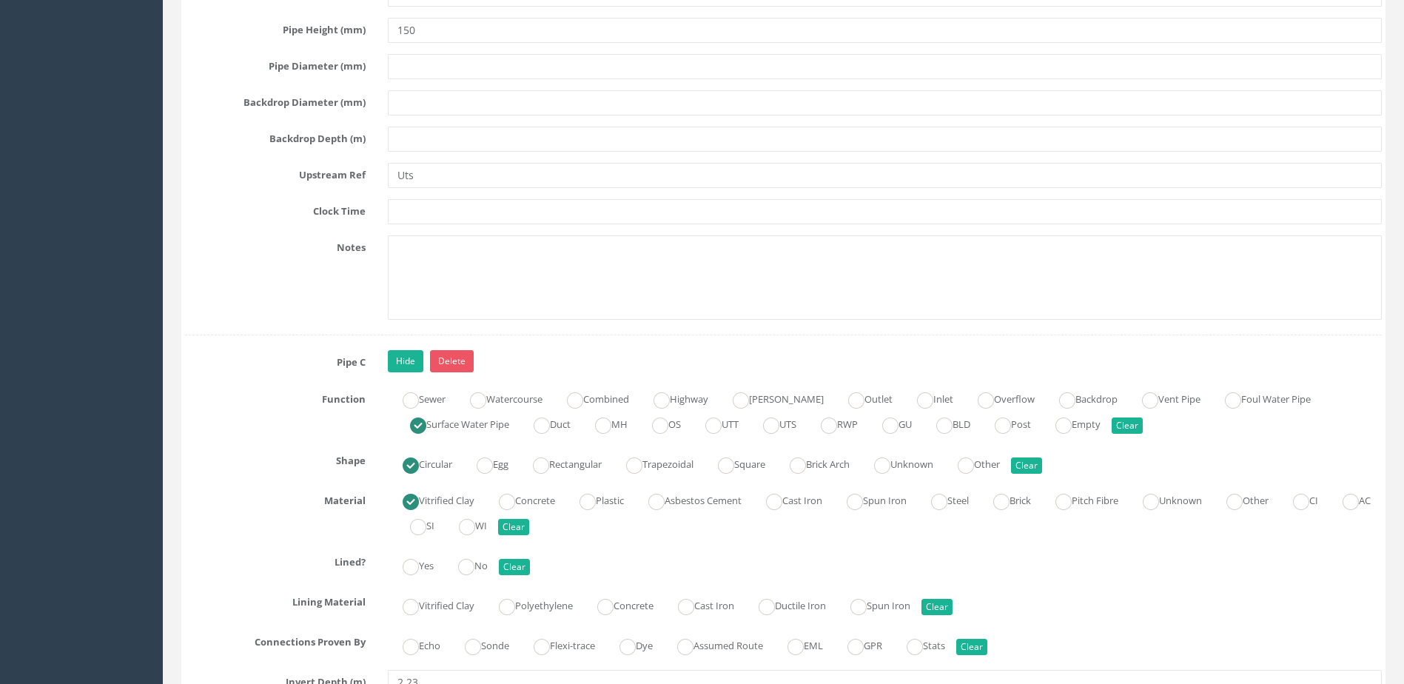
scroll to position [5478, 0]
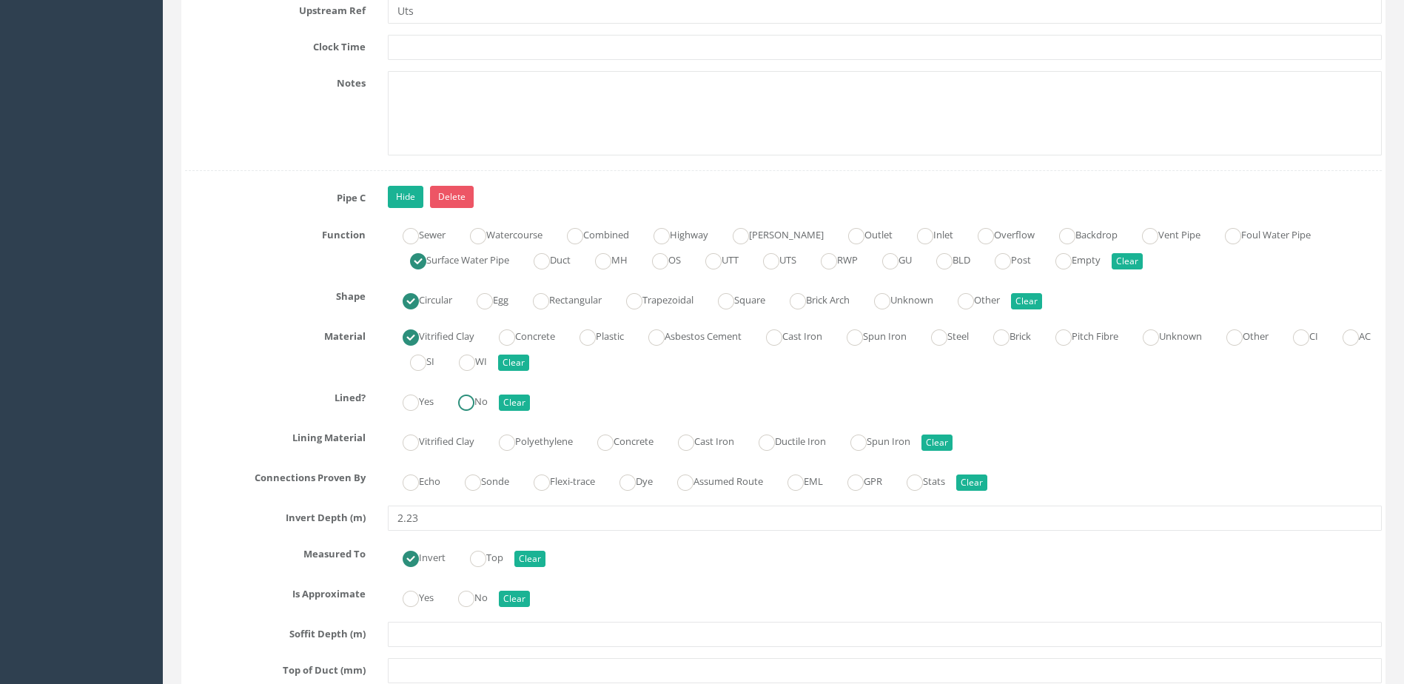
click at [483, 391] on label "No" at bounding box center [465, 399] width 44 height 21
click at [474, 486] on ins at bounding box center [473, 483] width 16 height 16
click at [481, 601] on label "No" at bounding box center [465, 596] width 44 height 21
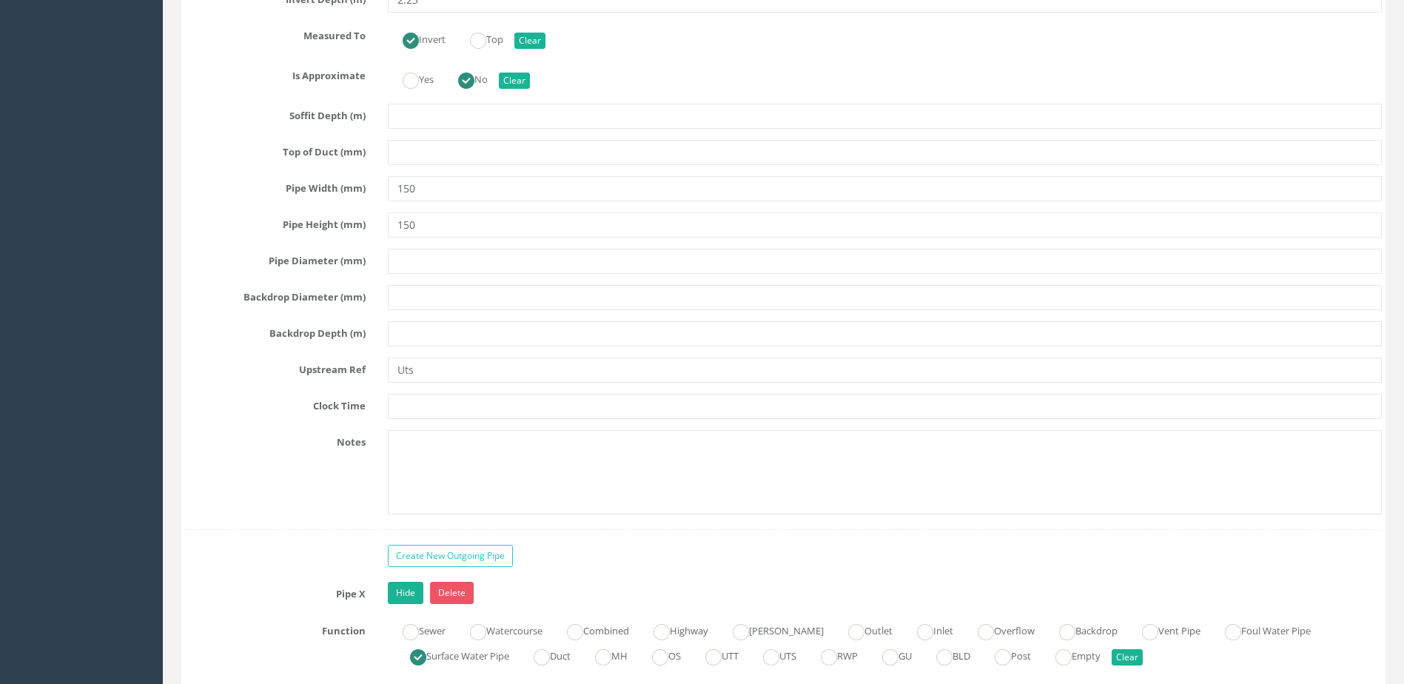
scroll to position [6219, 0]
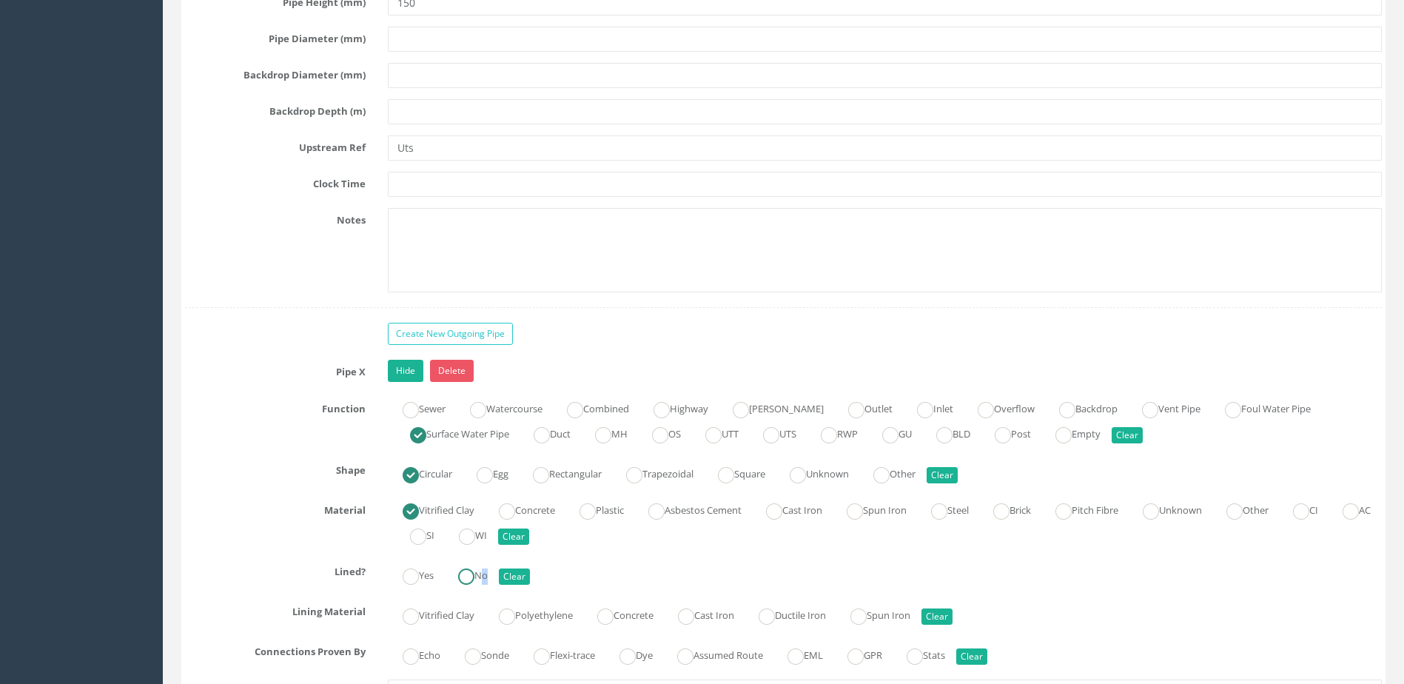
click at [483, 576] on label "No" at bounding box center [465, 573] width 44 height 21
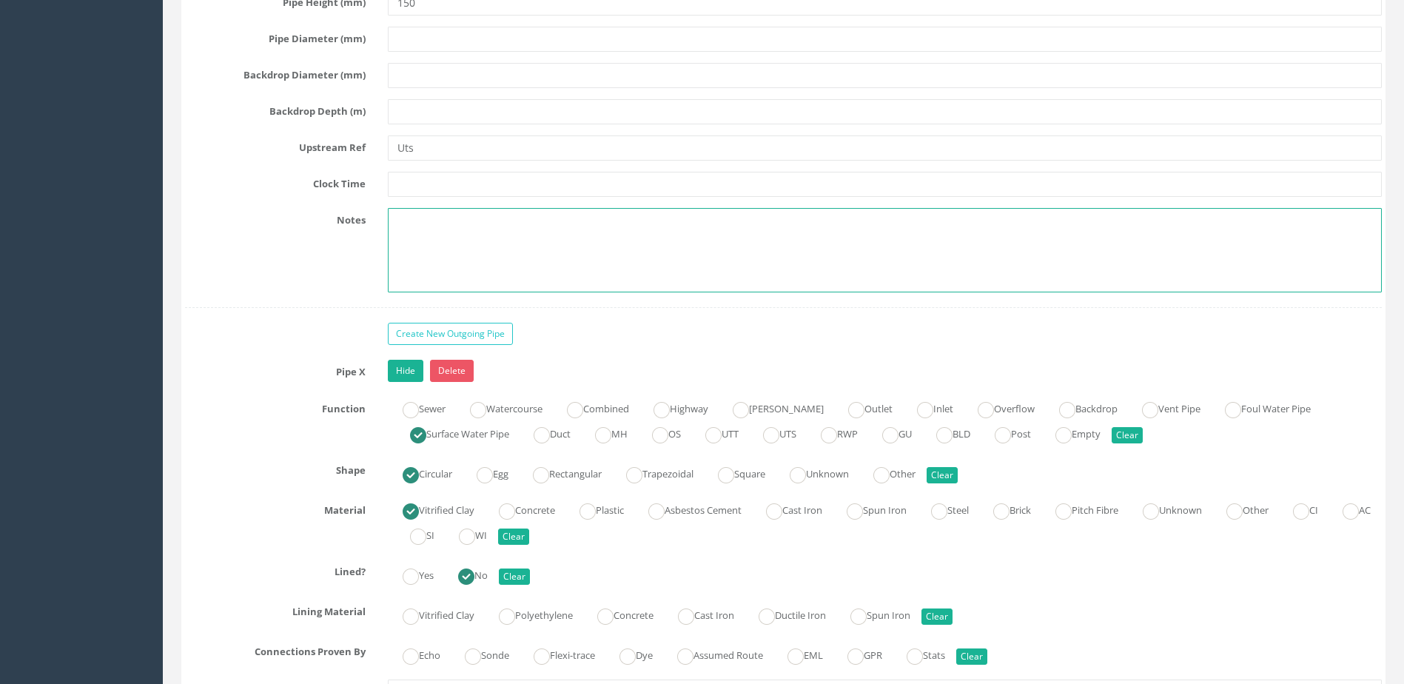
click at [734, 276] on textarea at bounding box center [885, 250] width 994 height 84
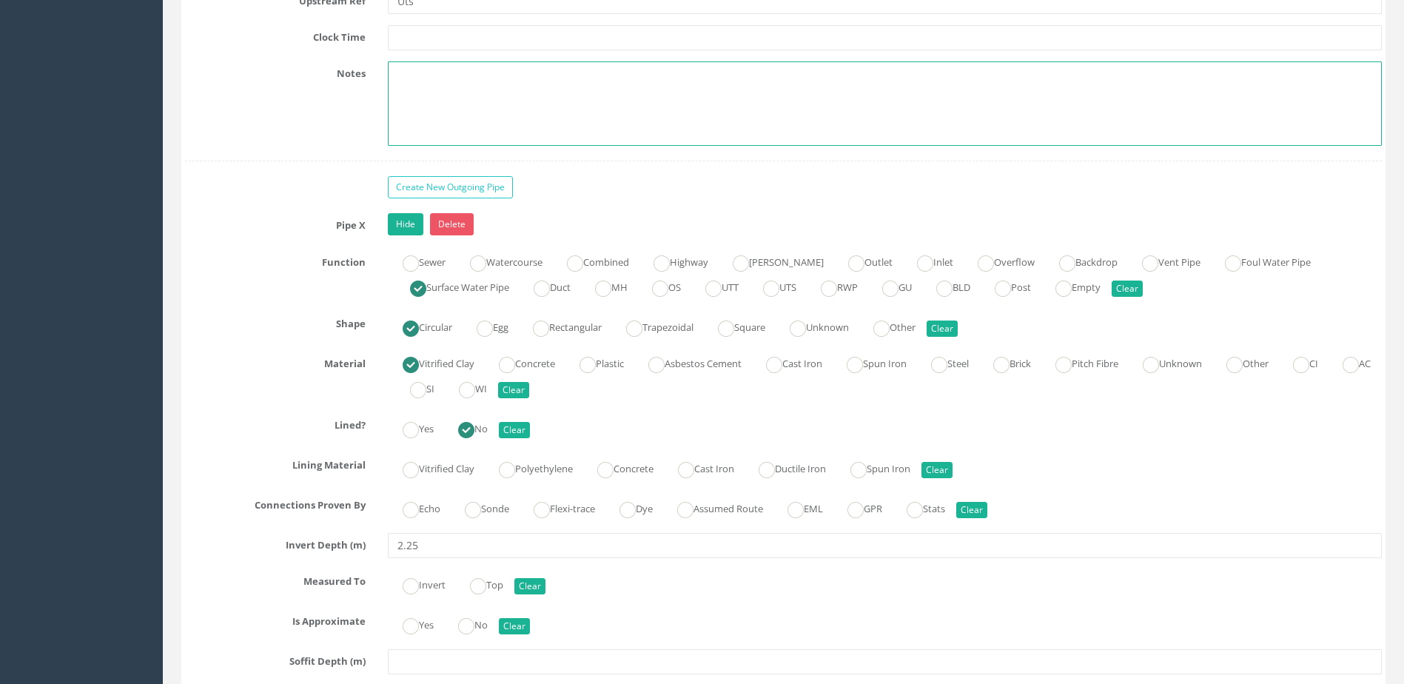
scroll to position [6367, 0]
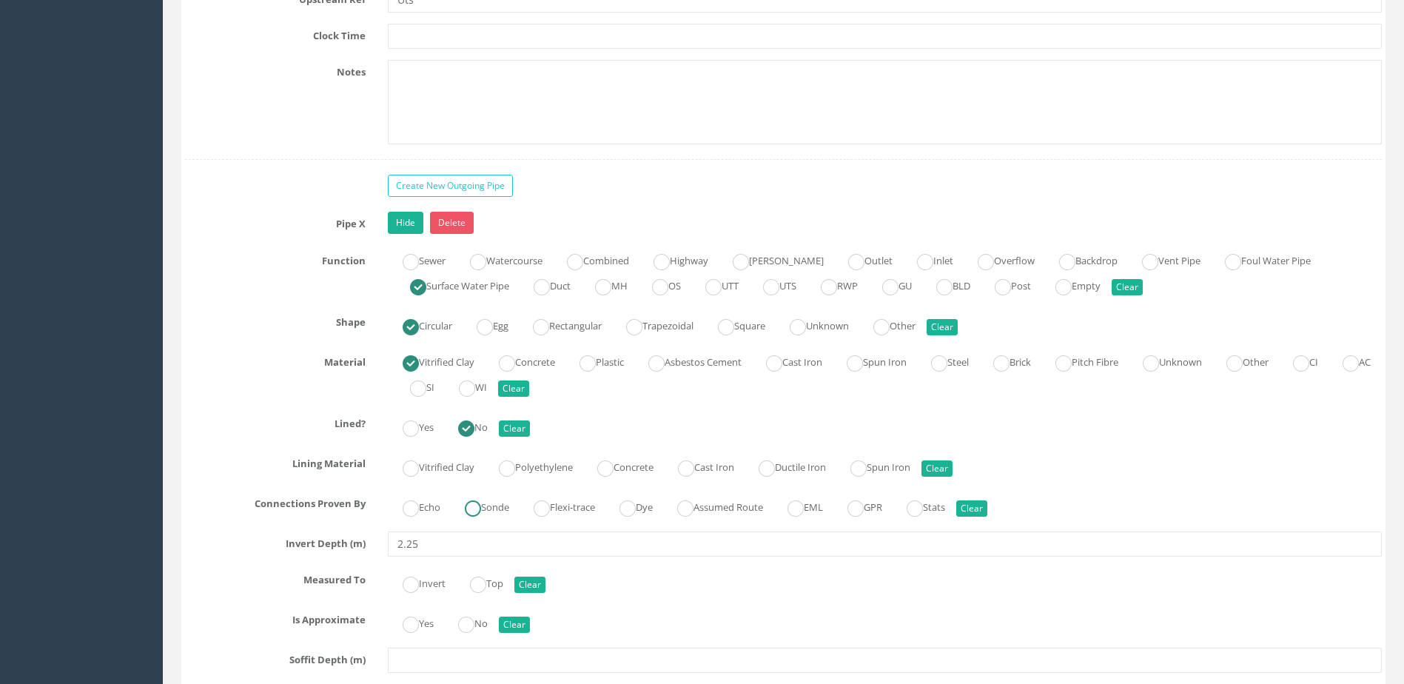
click at [497, 511] on label "Sonde" at bounding box center [479, 505] width 59 height 21
click at [483, 624] on label "No" at bounding box center [465, 622] width 44 height 21
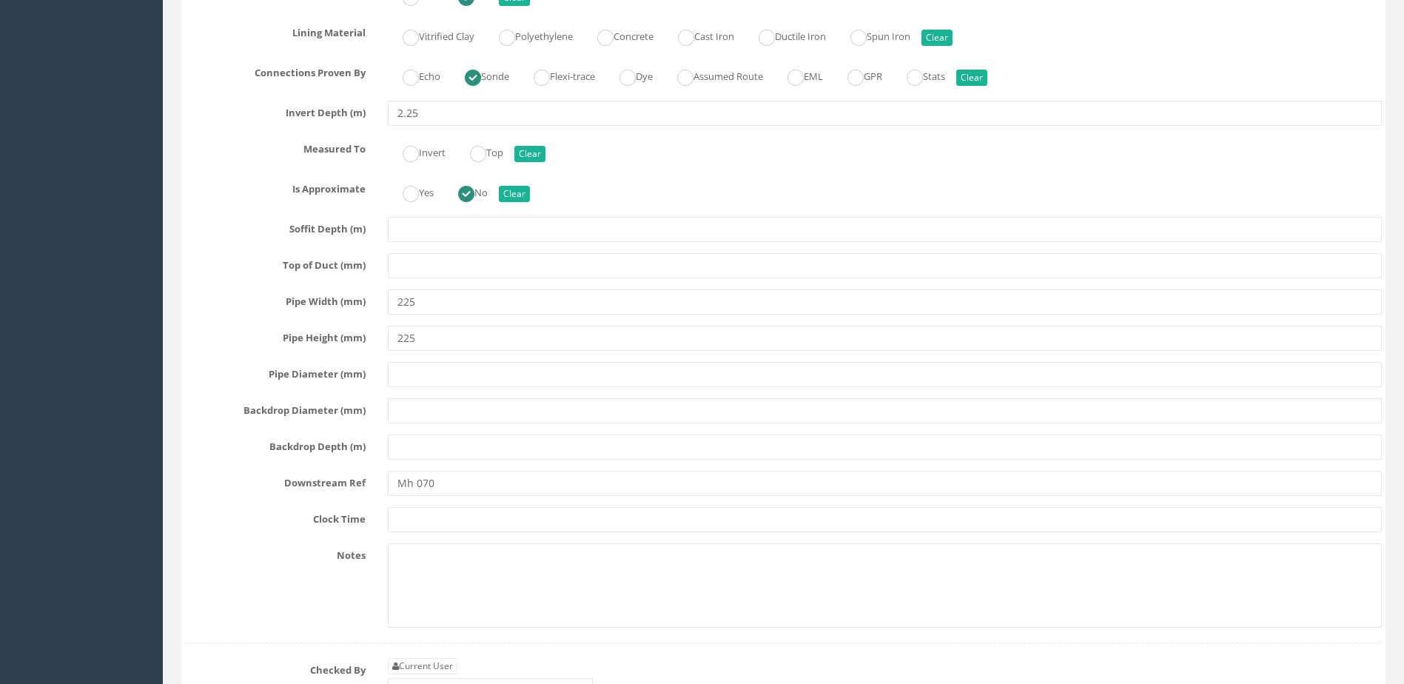
scroll to position [6959, 0]
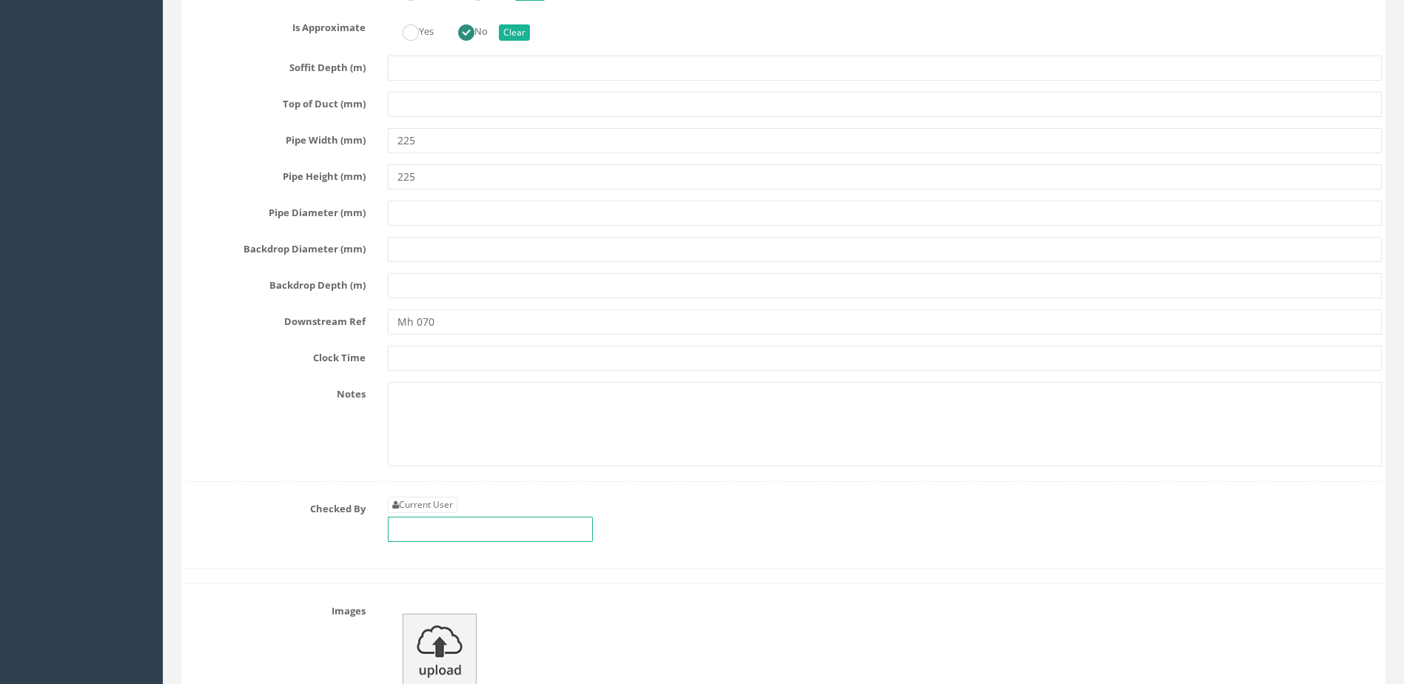
click at [444, 521] on input "text" at bounding box center [490, 529] width 205 height 25
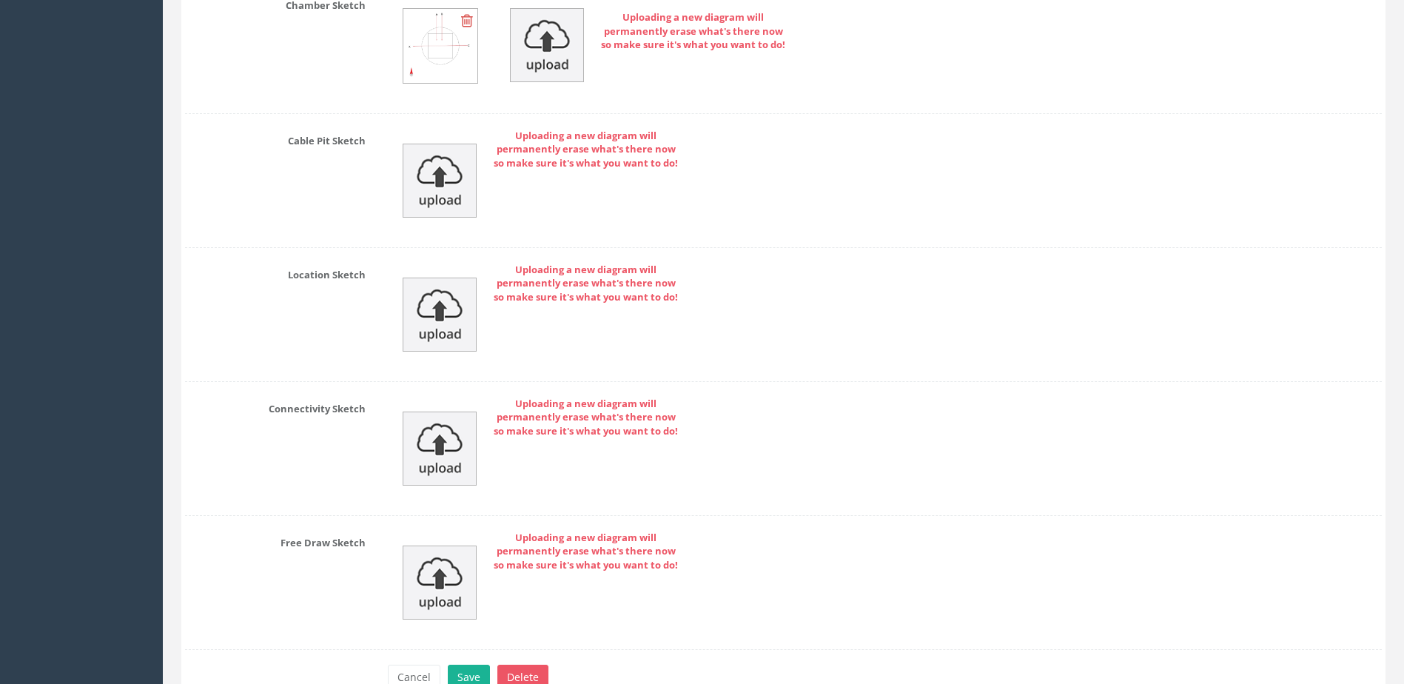
scroll to position [7984, 0]
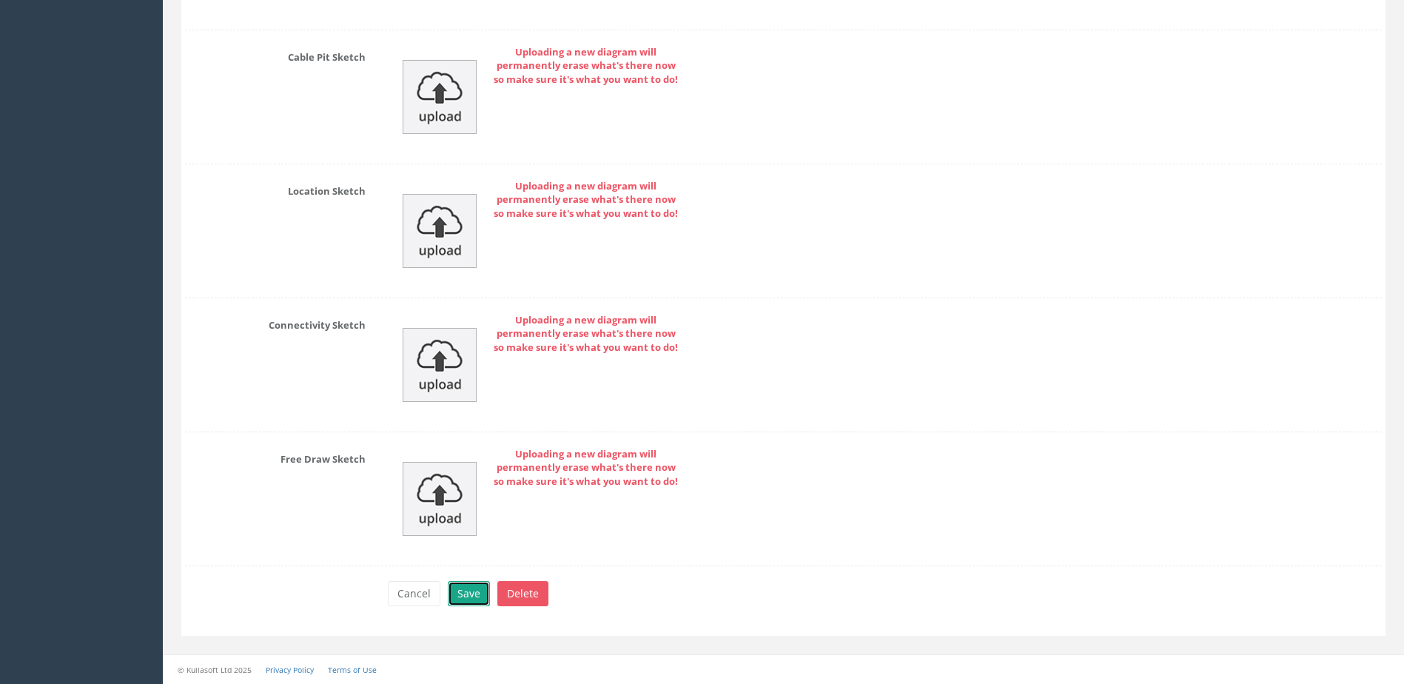
click at [474, 588] on button "Save" at bounding box center [469, 593] width 42 height 25
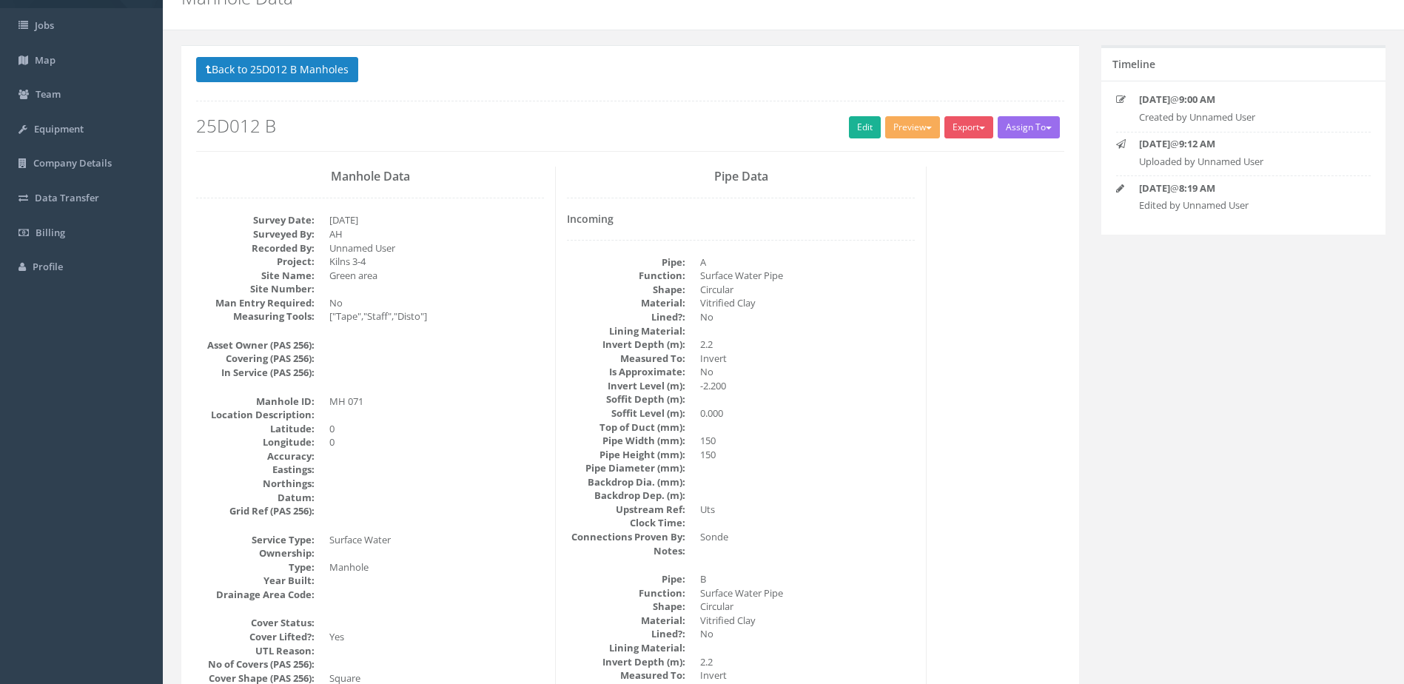
scroll to position [0, 0]
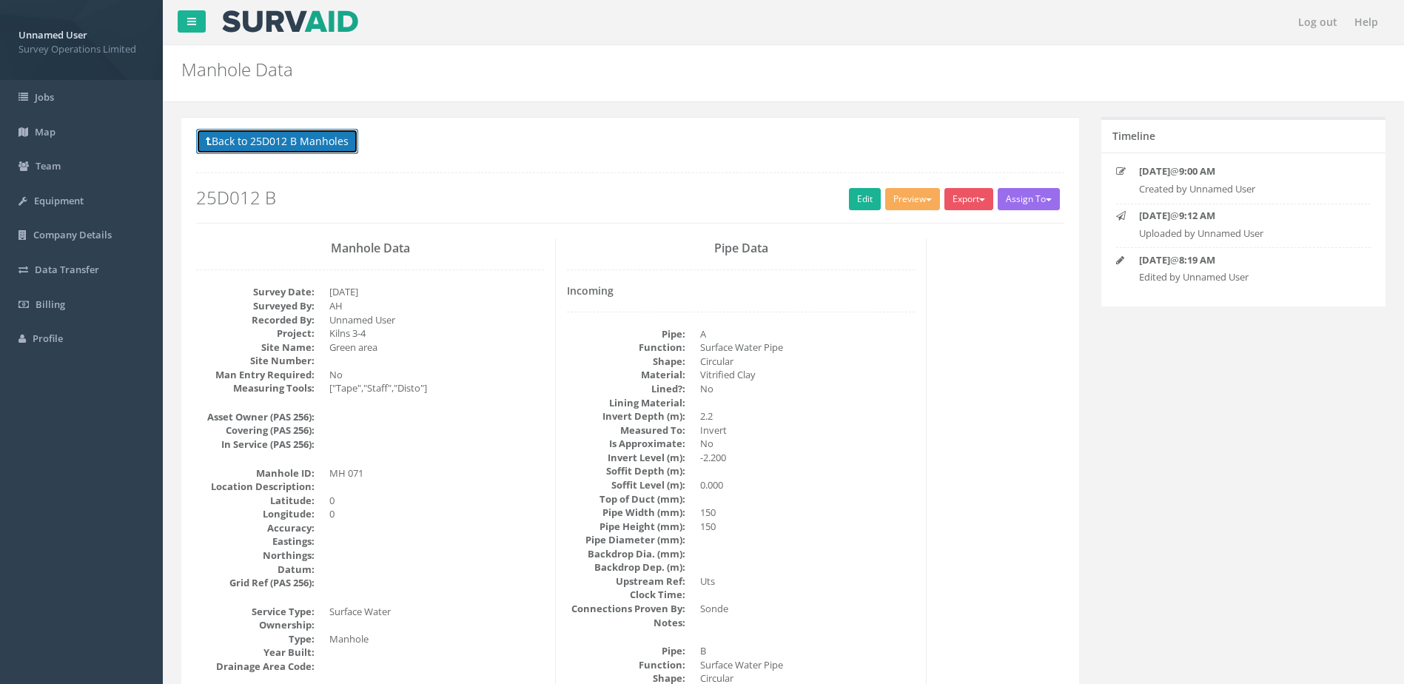
click at [324, 140] on button "Back to 25D012 B Manholes" at bounding box center [277, 141] width 162 height 25
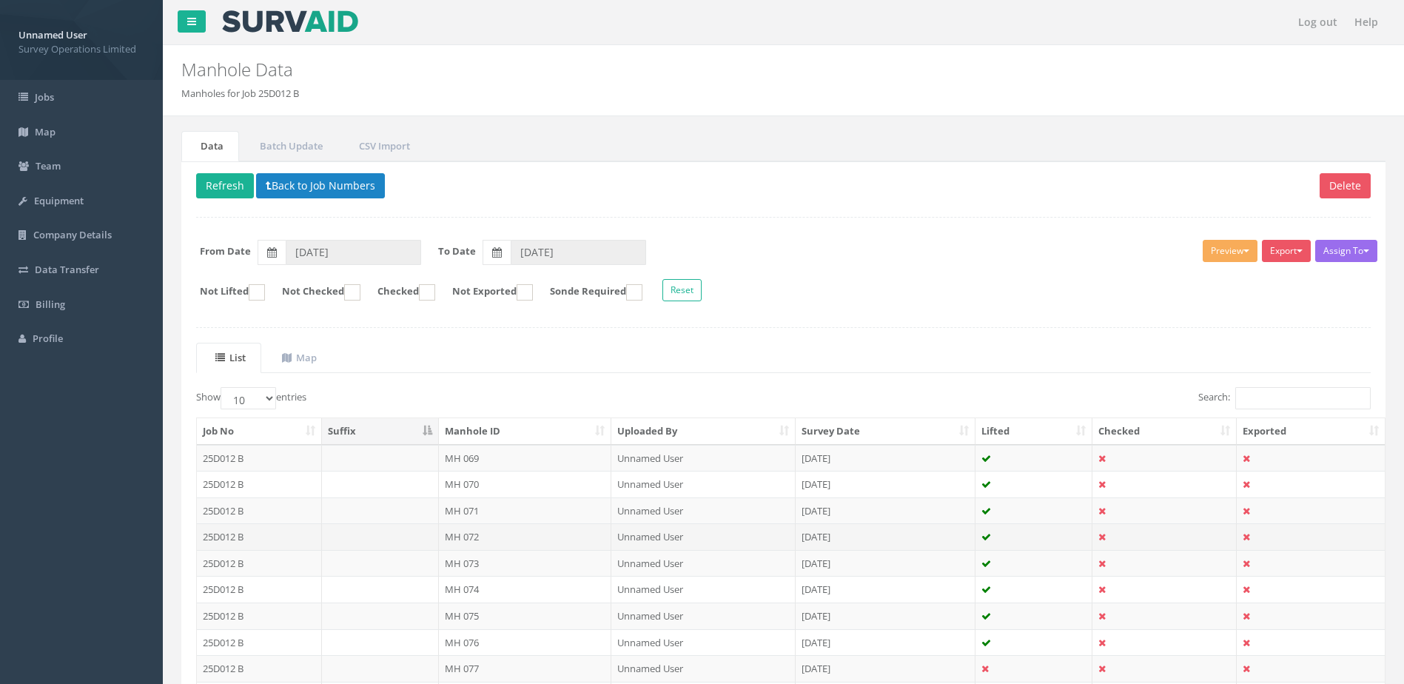
click at [486, 527] on td "MH 072" at bounding box center [525, 536] width 173 height 27
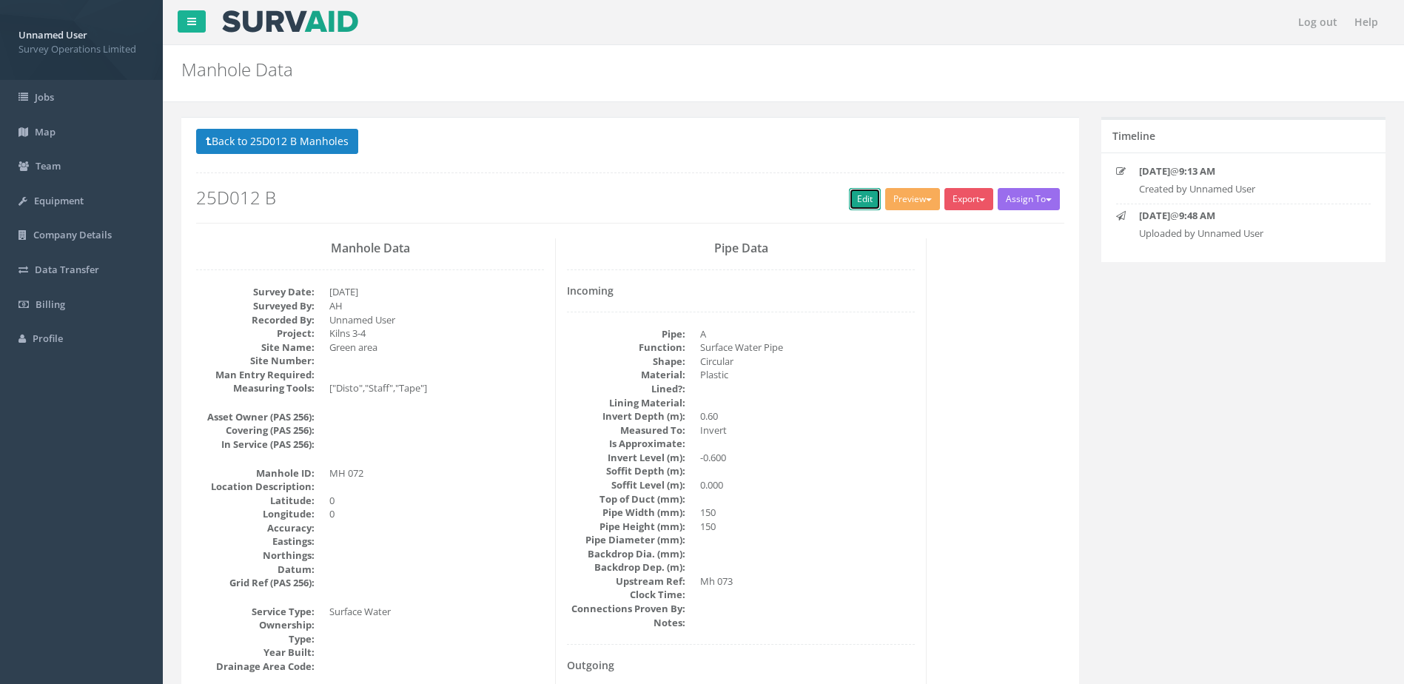
click at [866, 198] on link "Edit" at bounding box center [865, 199] width 32 height 22
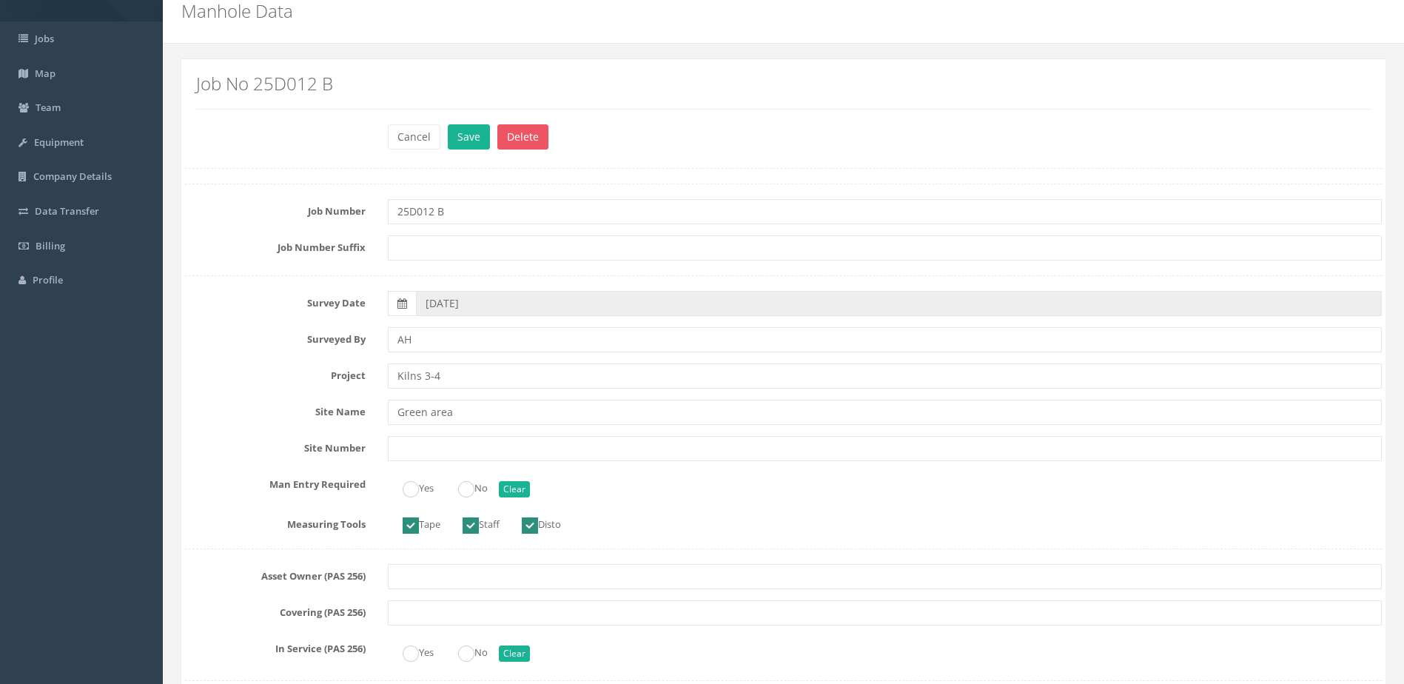
scroll to position [148, 0]
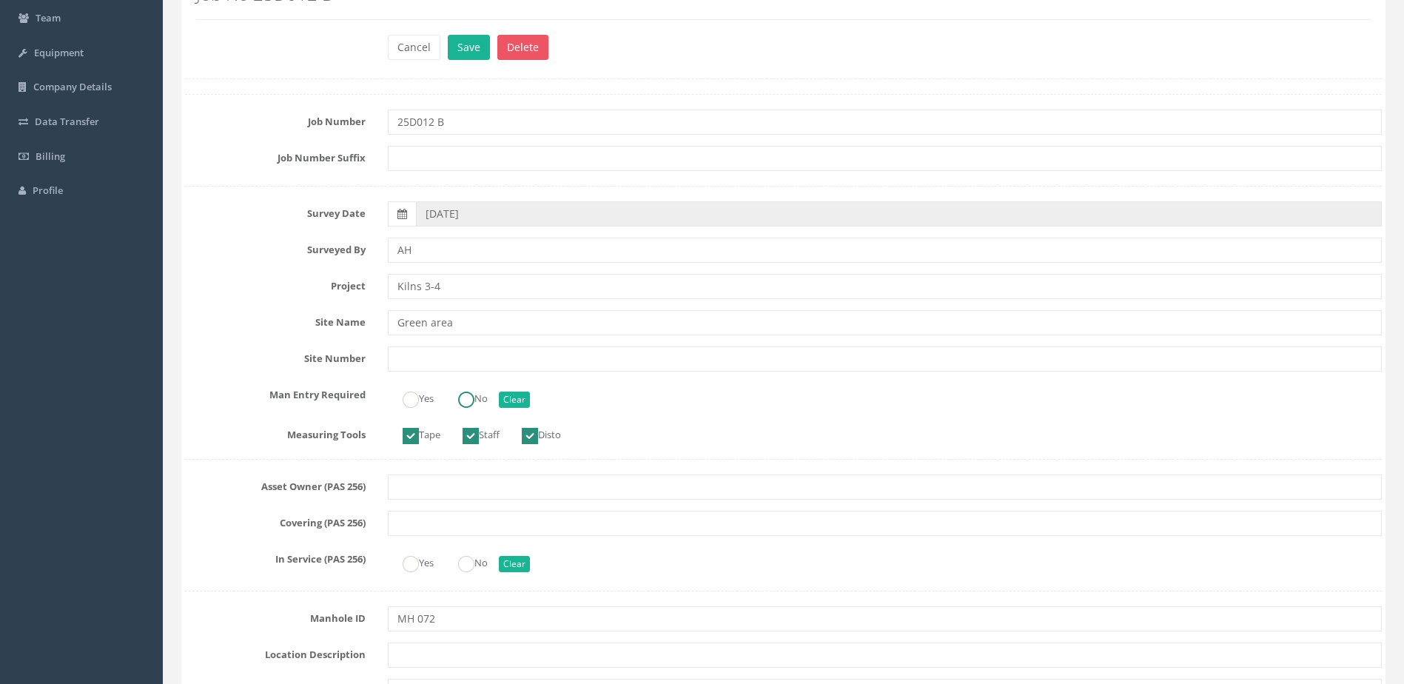
click at [469, 395] on ins at bounding box center [466, 400] width 16 height 16
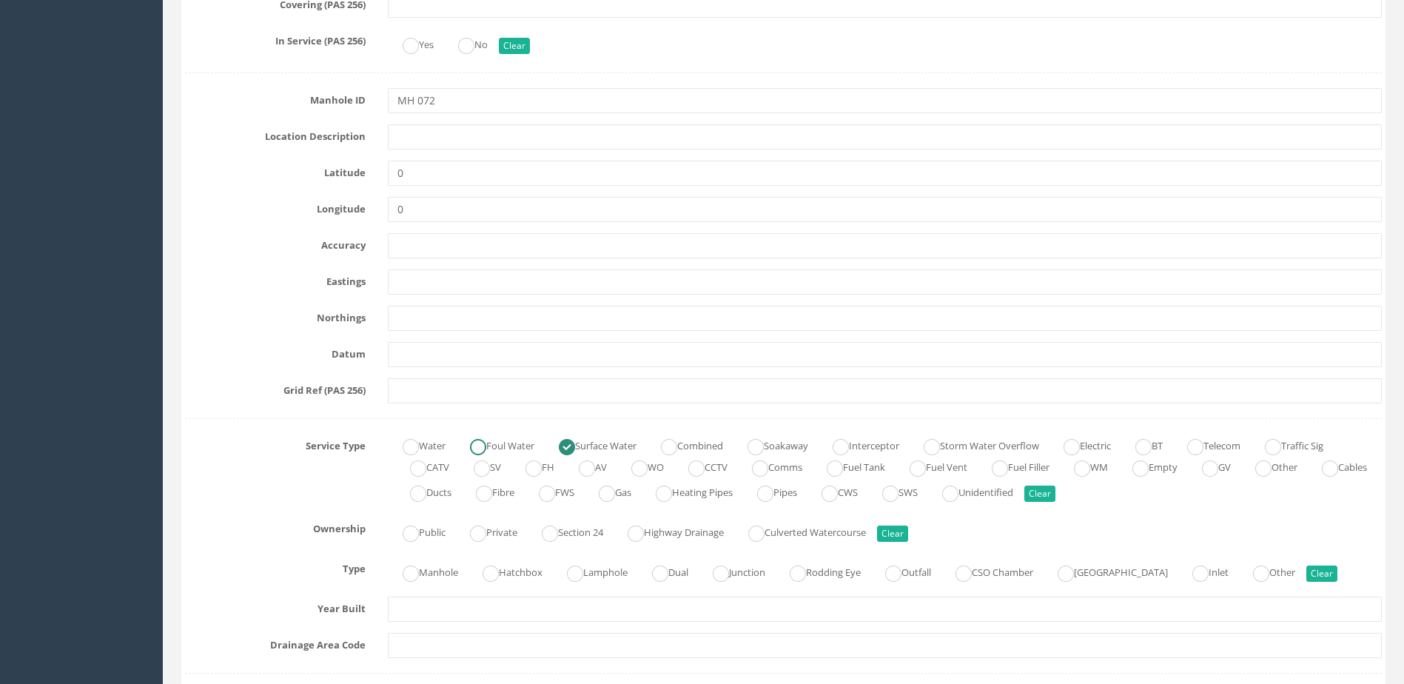
scroll to position [888, 0]
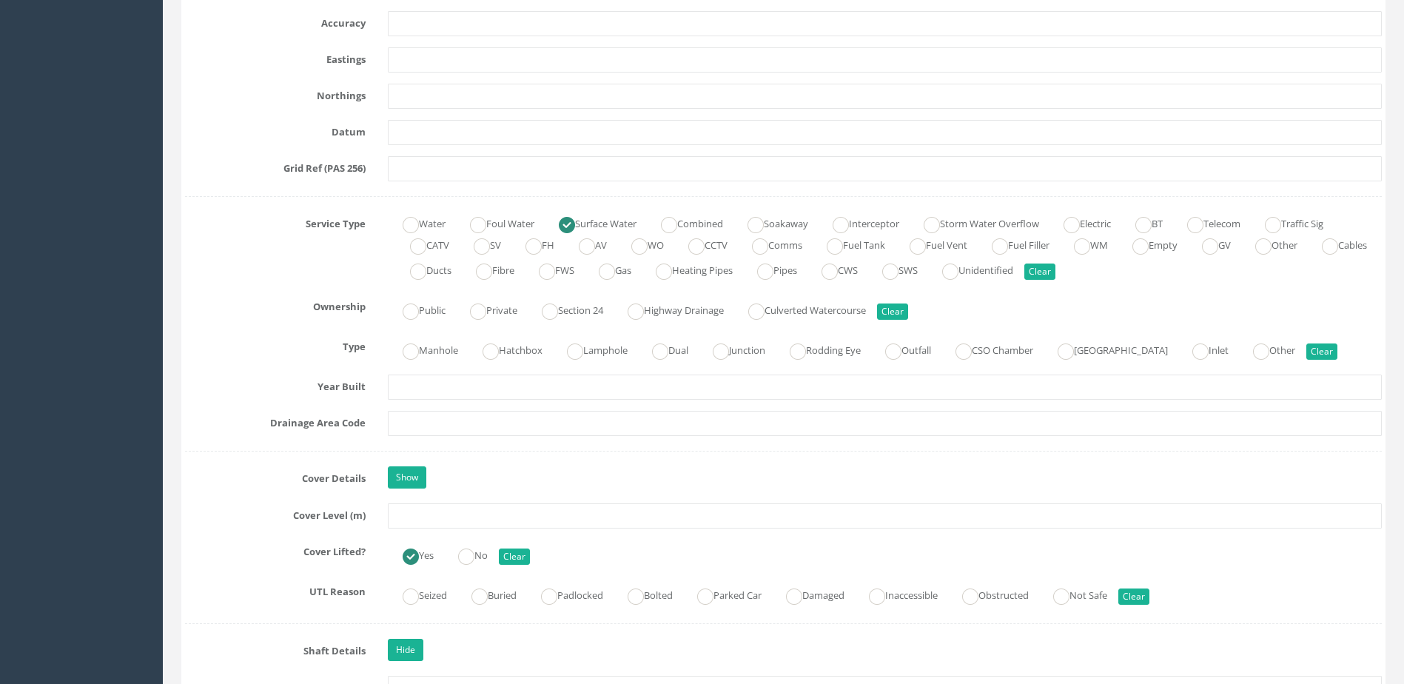
click at [434, 362] on div "Manhole Hatchbox Lamphole Dual Junction Rodding Eye Outfall CSO Chamber Pumping…" at bounding box center [885, 349] width 1016 height 29
click at [433, 358] on label "Manhole" at bounding box center [423, 348] width 70 height 21
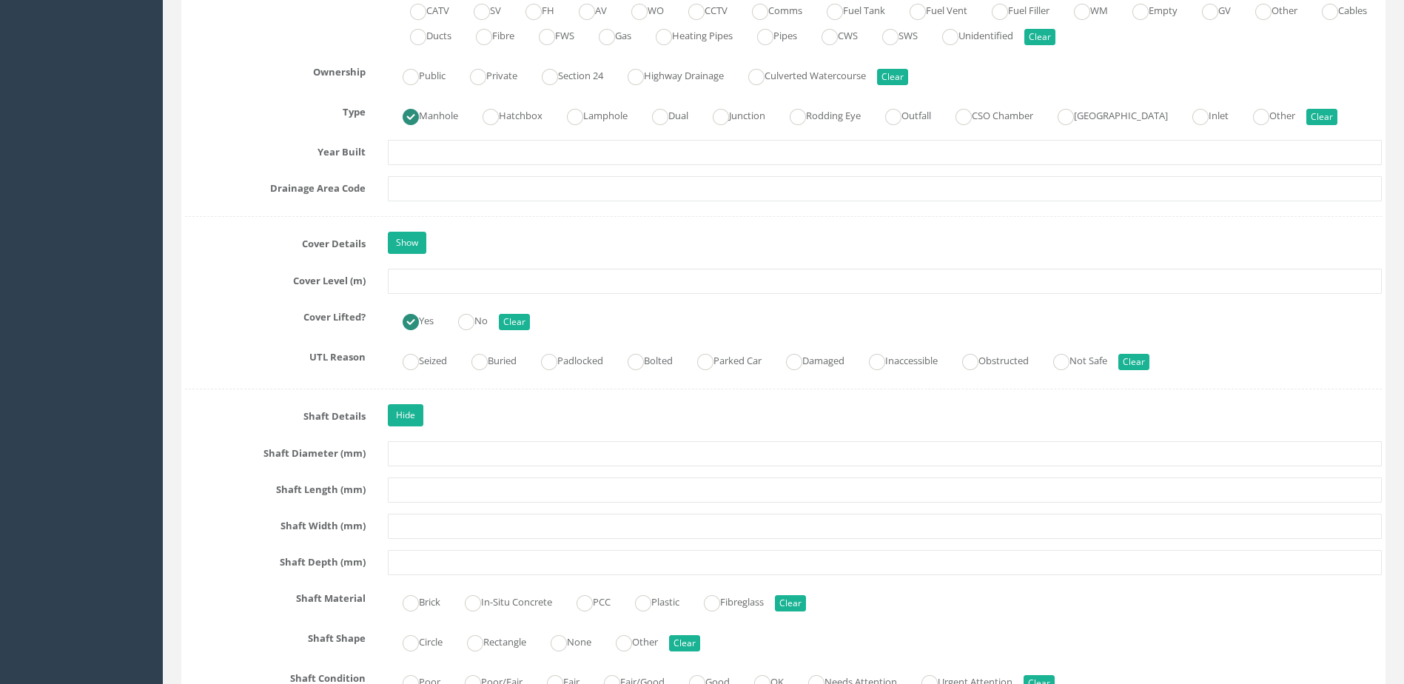
scroll to position [1333, 0]
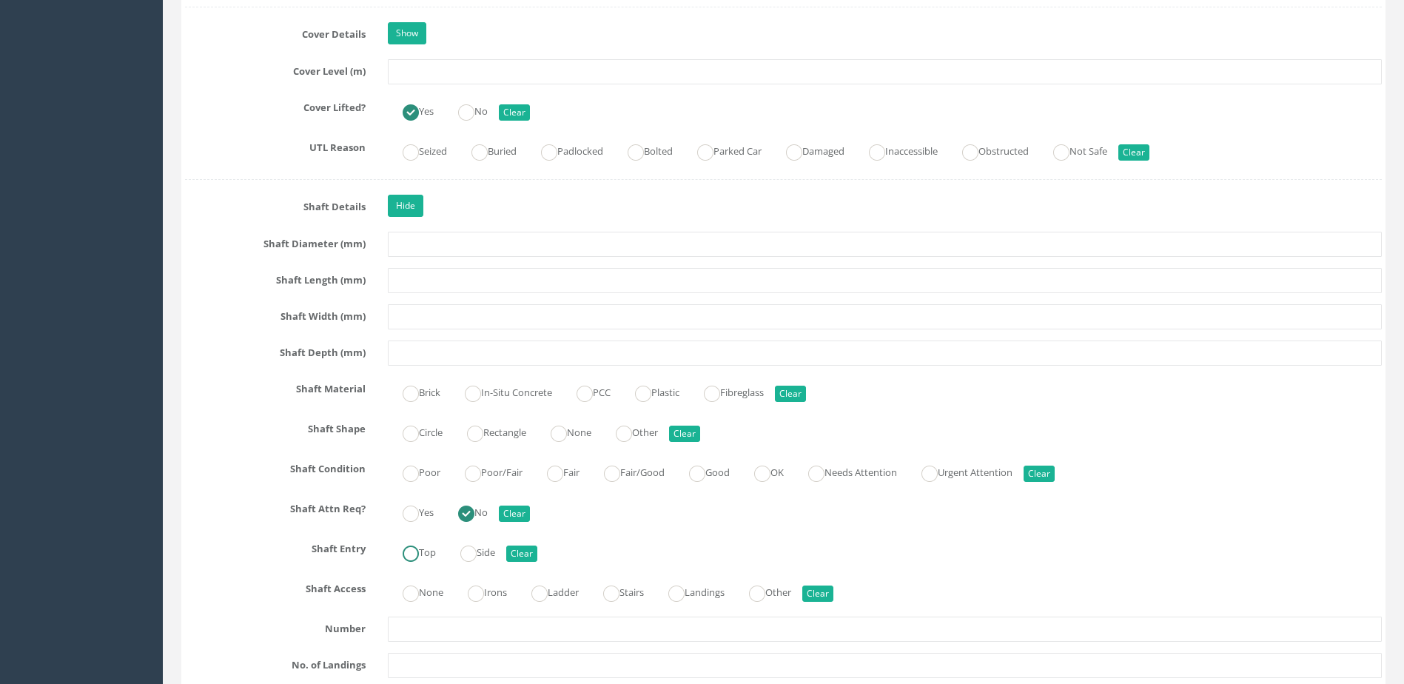
click at [389, 557] on label "Top" at bounding box center [412, 550] width 48 height 21
click at [432, 591] on label "None" at bounding box center [416, 590] width 56 height 21
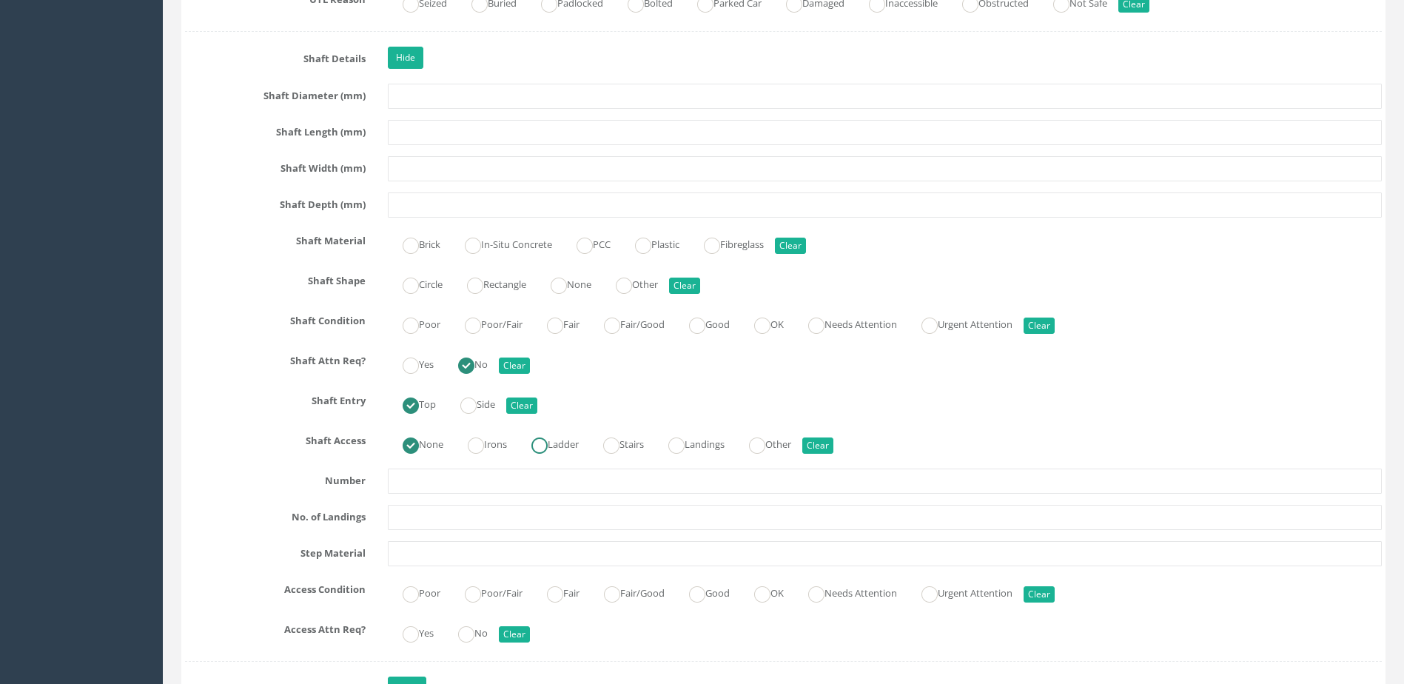
scroll to position [1703, 0]
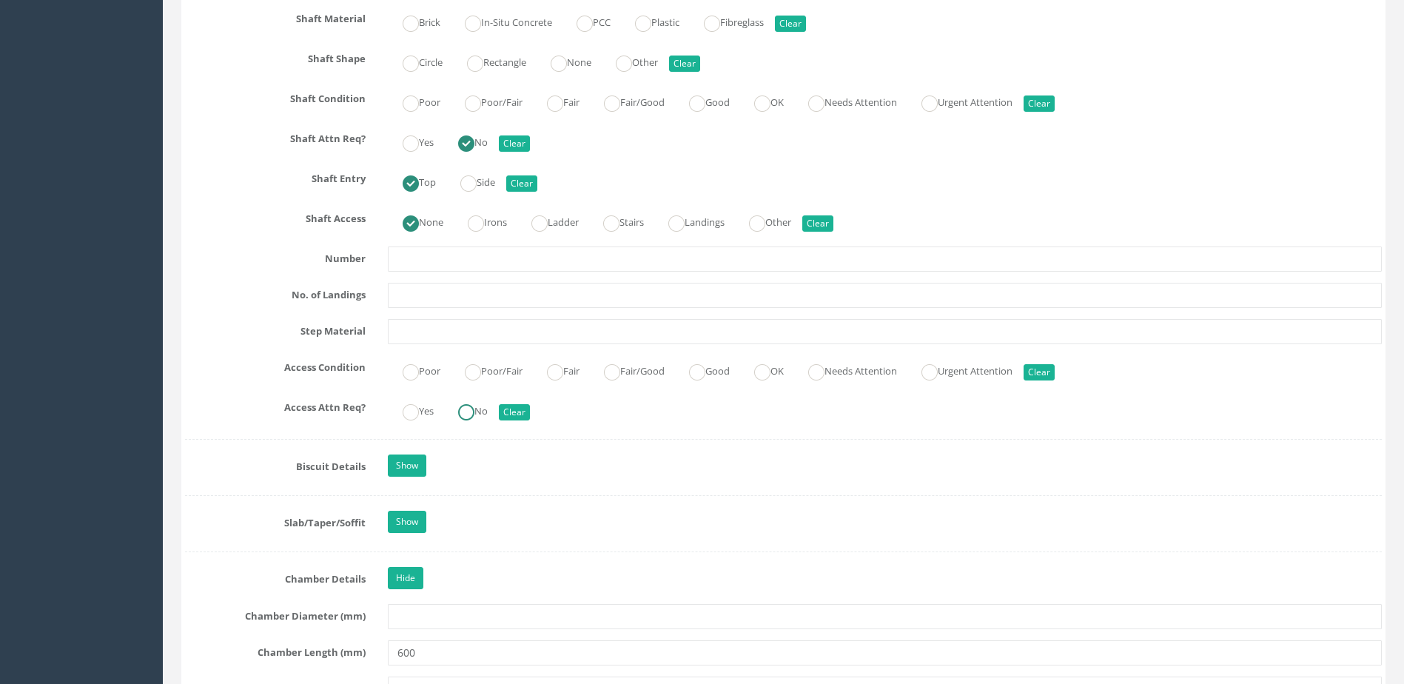
click at [480, 418] on label "No" at bounding box center [465, 409] width 44 height 21
click at [706, 380] on ins at bounding box center [697, 372] width 16 height 16
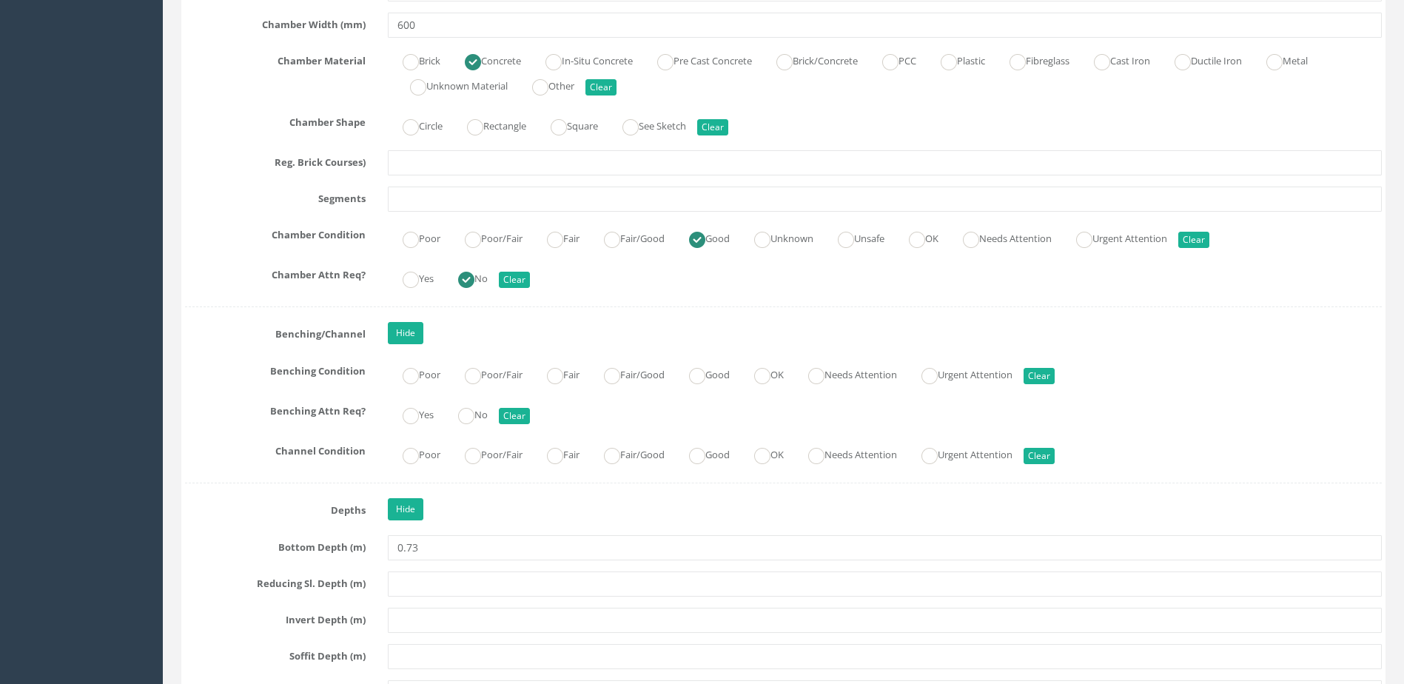
scroll to position [2369, 0]
click at [620, 458] on ins at bounding box center [612, 454] width 16 height 16
click at [706, 449] on ins at bounding box center [697, 454] width 16 height 16
click at [706, 371] on ins at bounding box center [697, 374] width 16 height 16
click at [475, 414] on ins at bounding box center [466, 414] width 16 height 16
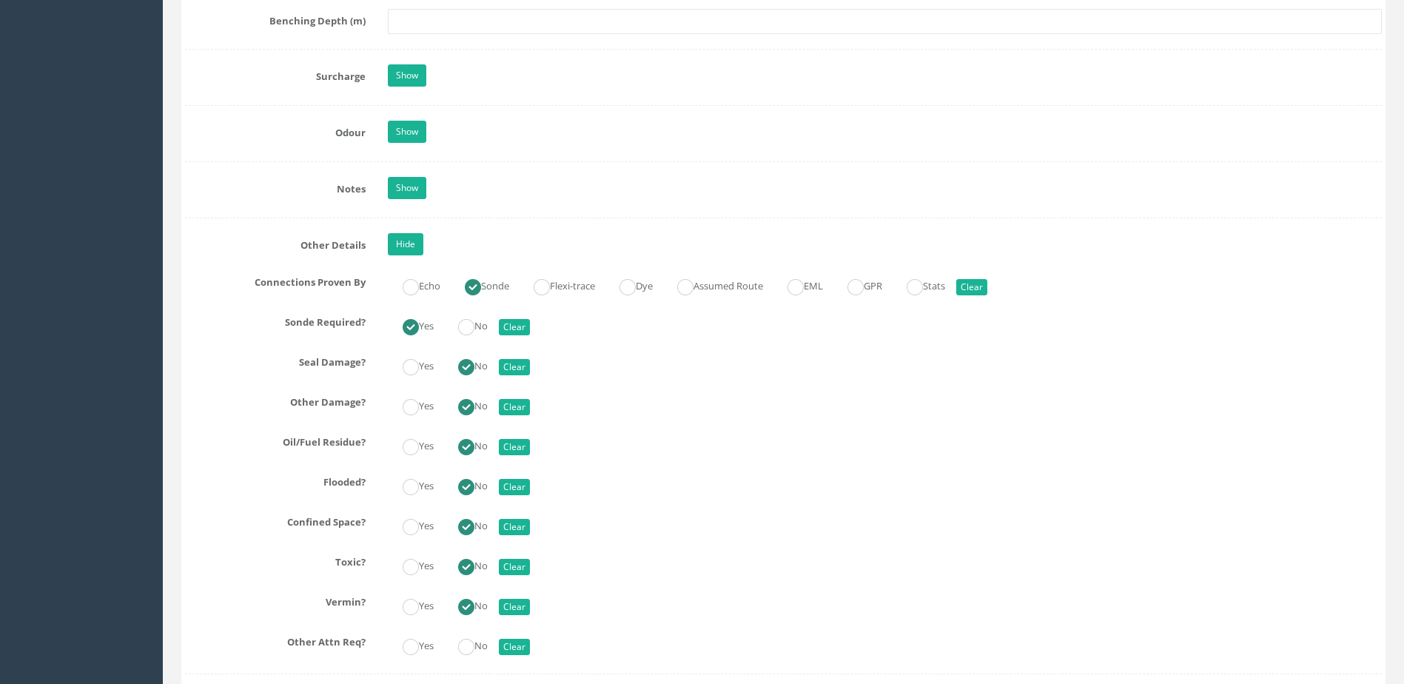
scroll to position [3405, 0]
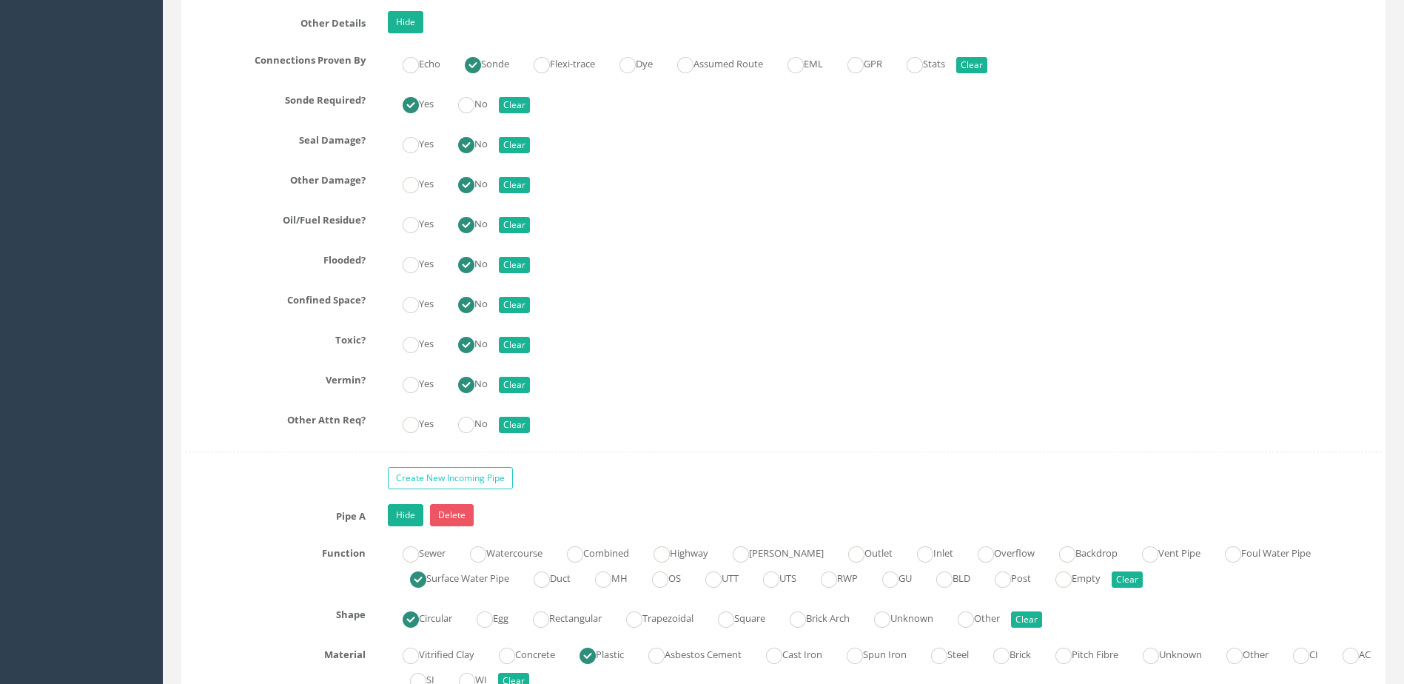
click at [479, 436] on div "Yes No Clear" at bounding box center [885, 422] width 1016 height 29
click at [473, 426] on ins at bounding box center [466, 425] width 16 height 16
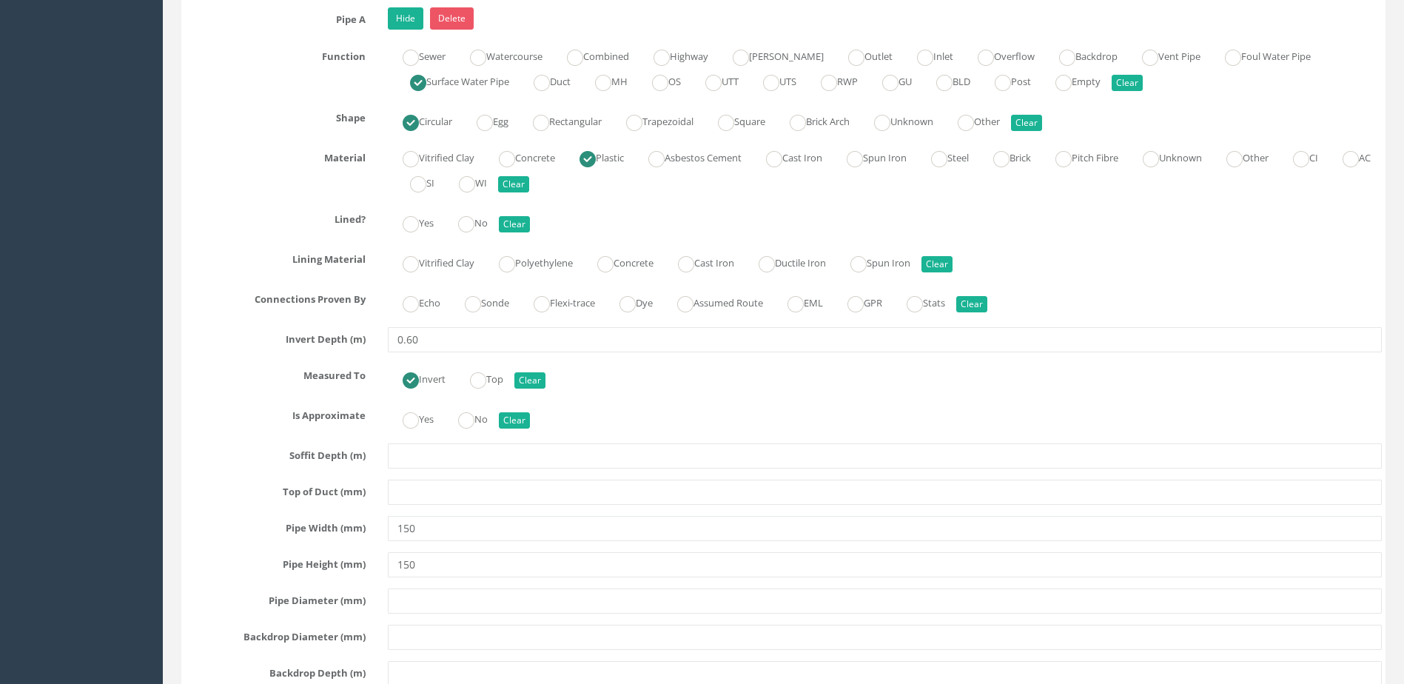
scroll to position [3924, 0]
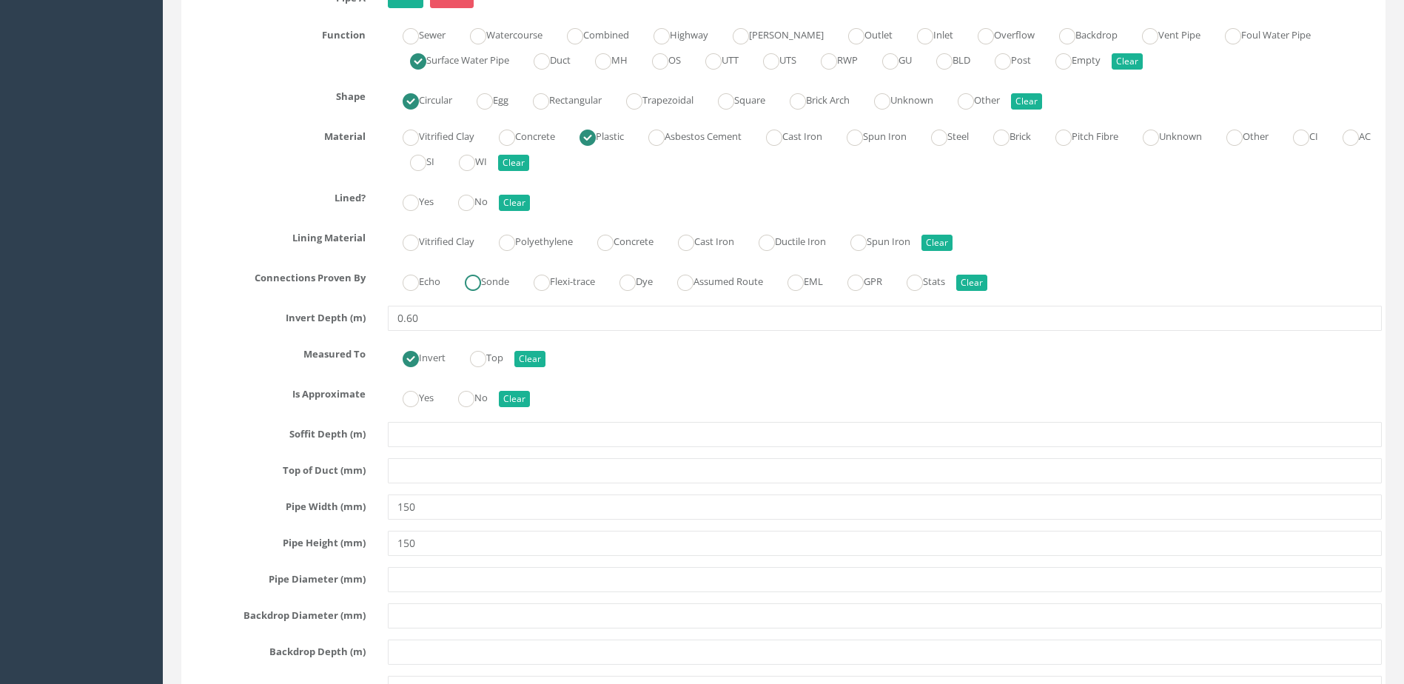
click at [476, 284] on ins at bounding box center [473, 283] width 16 height 16
click at [469, 201] on ins at bounding box center [466, 203] width 16 height 16
click at [483, 387] on label "No" at bounding box center [465, 396] width 44 height 21
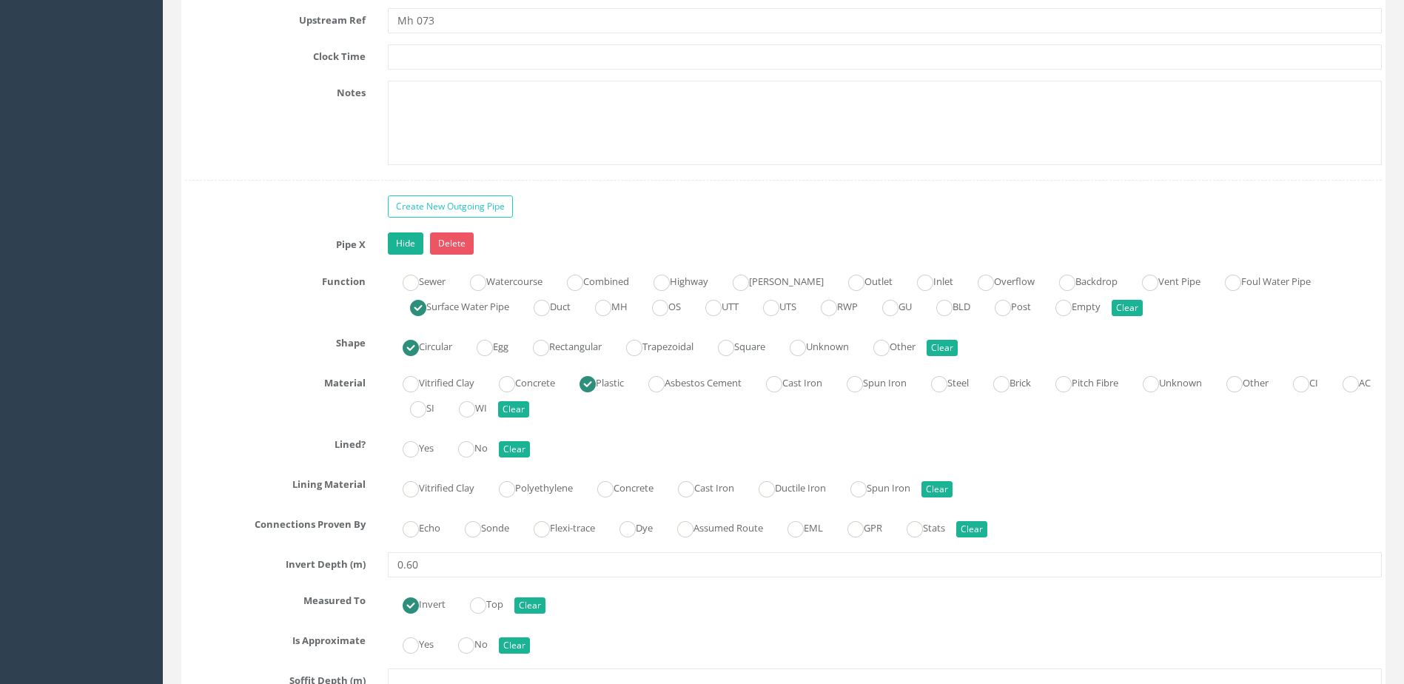
scroll to position [4664, 0]
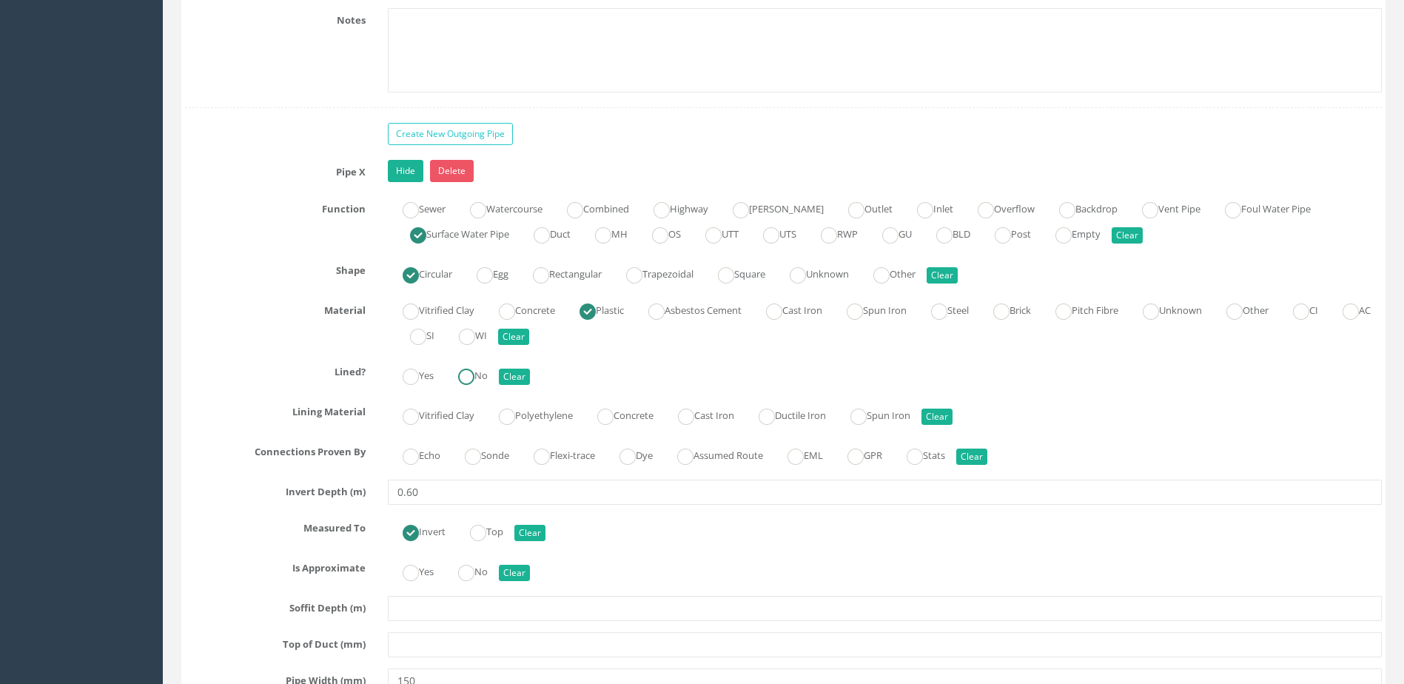
click at [480, 375] on label "No" at bounding box center [465, 373] width 44 height 21
click at [469, 463] on ins at bounding box center [473, 457] width 16 height 16
click at [475, 578] on ins at bounding box center [466, 573] width 16 height 16
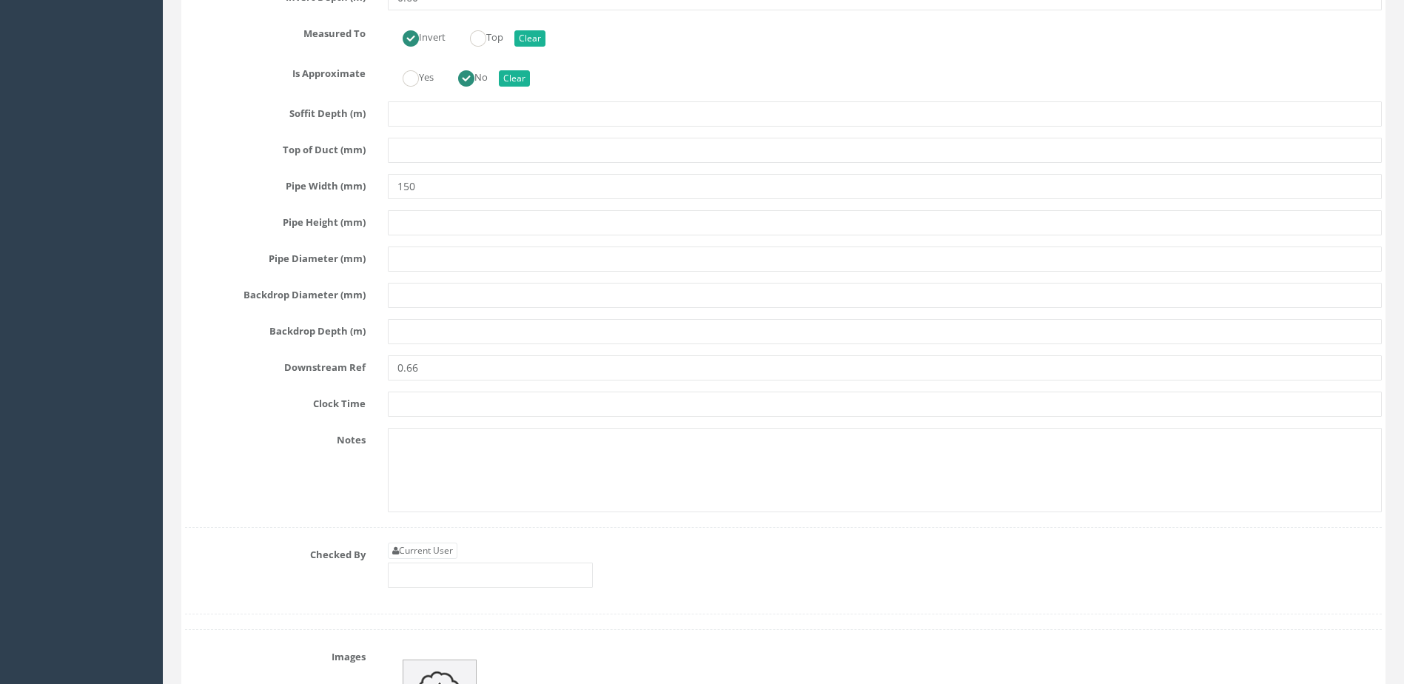
scroll to position [5182, 0]
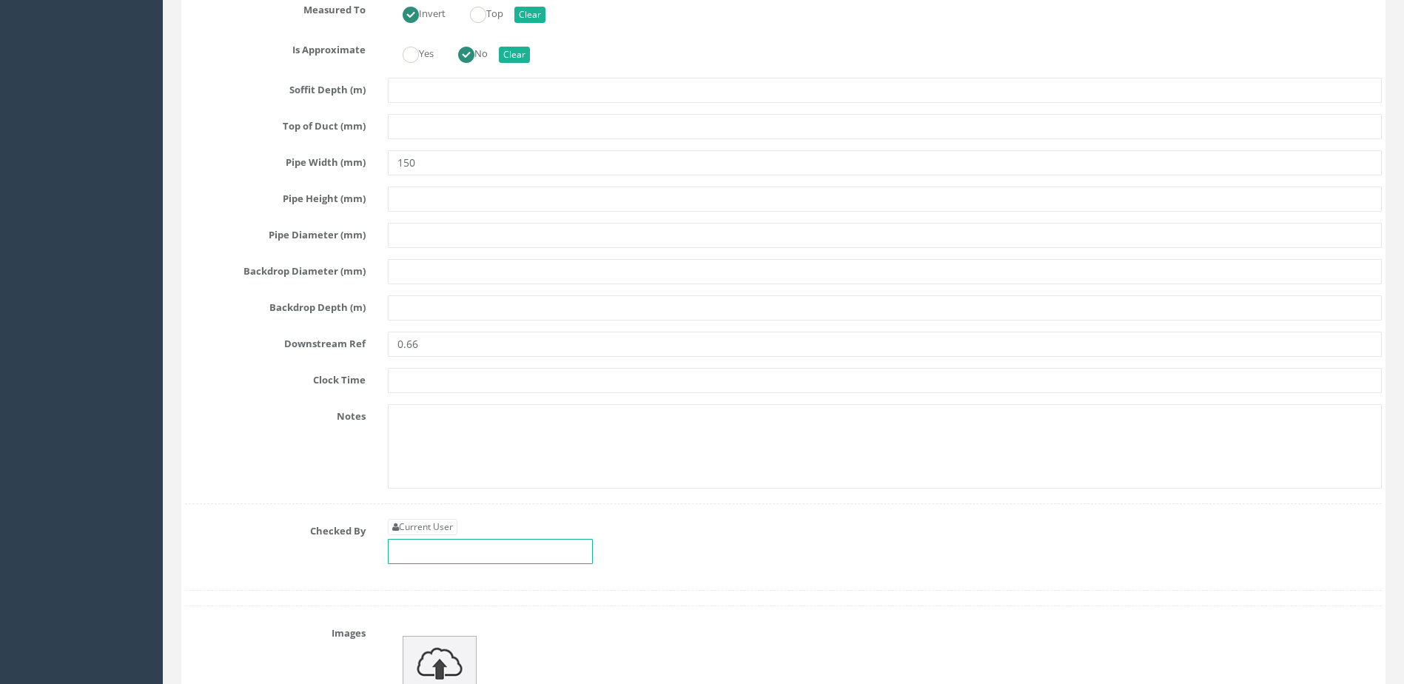
click at [486, 546] on input "text" at bounding box center [490, 551] width 205 height 25
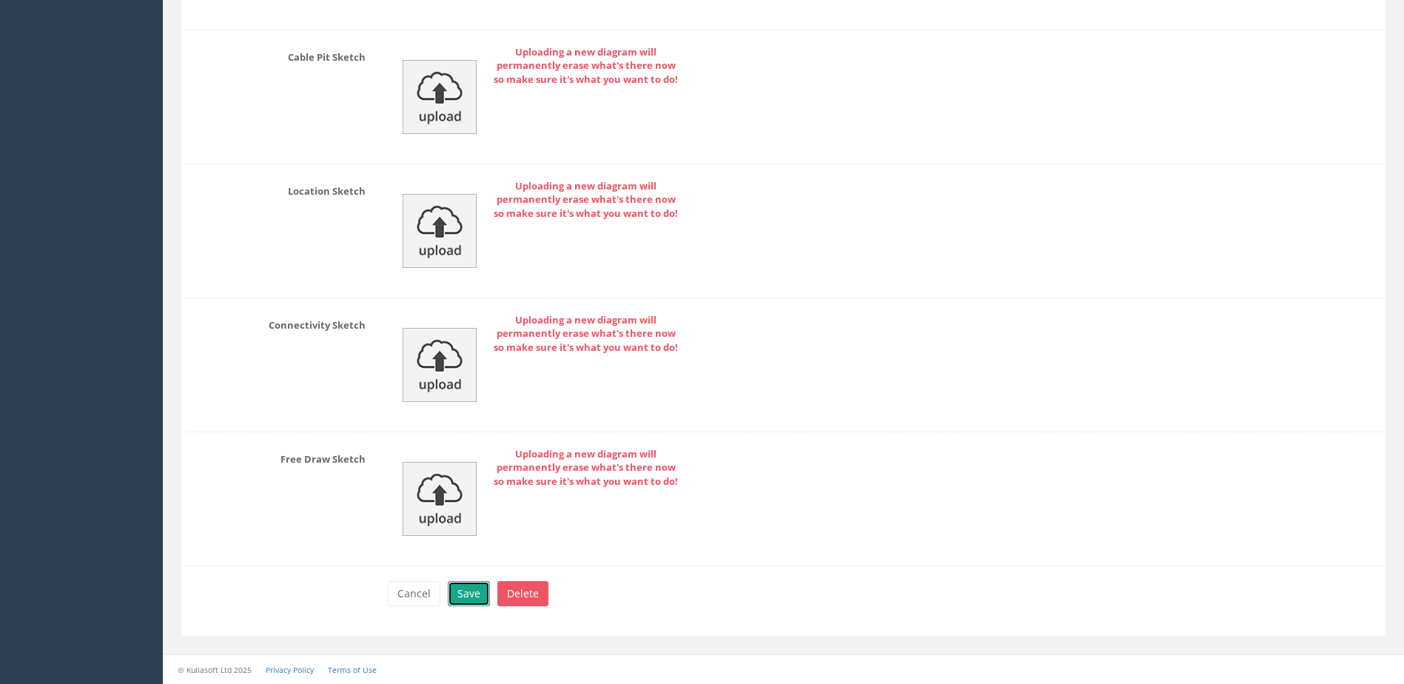
click at [463, 595] on button "Save" at bounding box center [469, 593] width 42 height 25
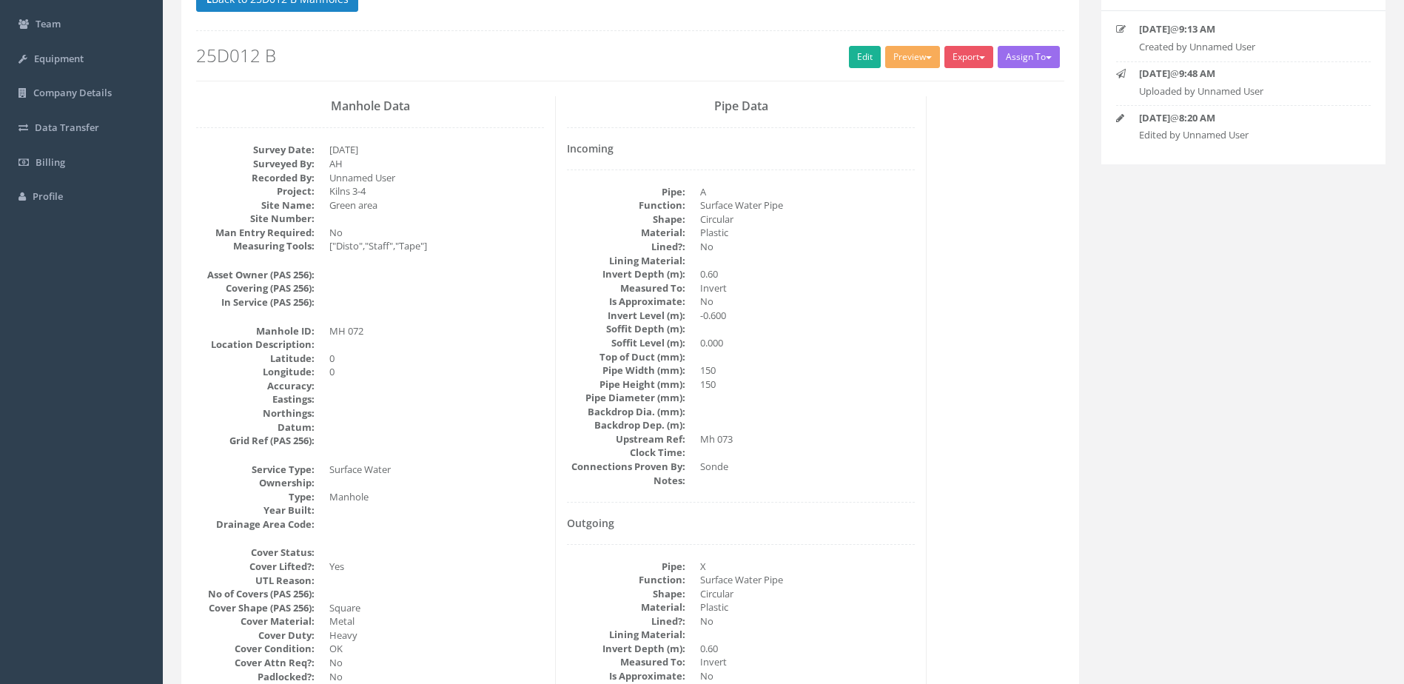
scroll to position [0, 0]
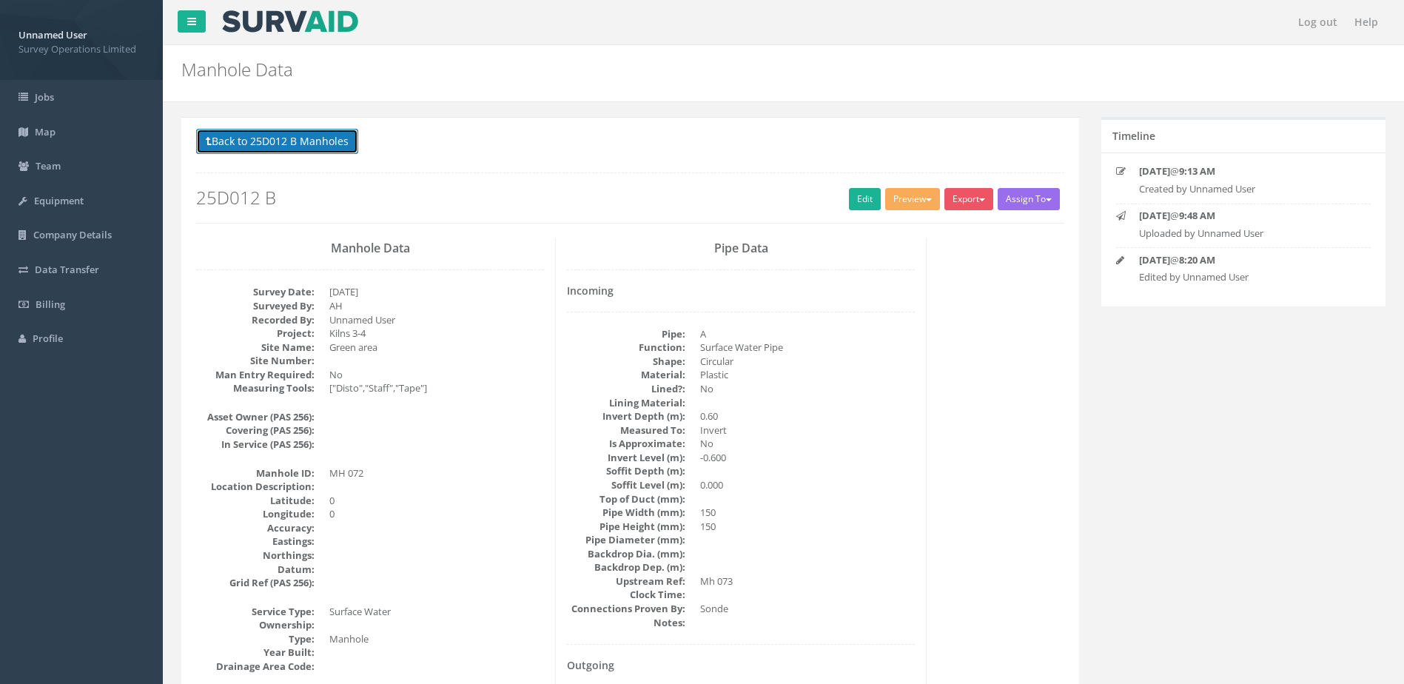
click at [282, 129] on button "Back to 25D012 B Manholes" at bounding box center [277, 141] width 162 height 25
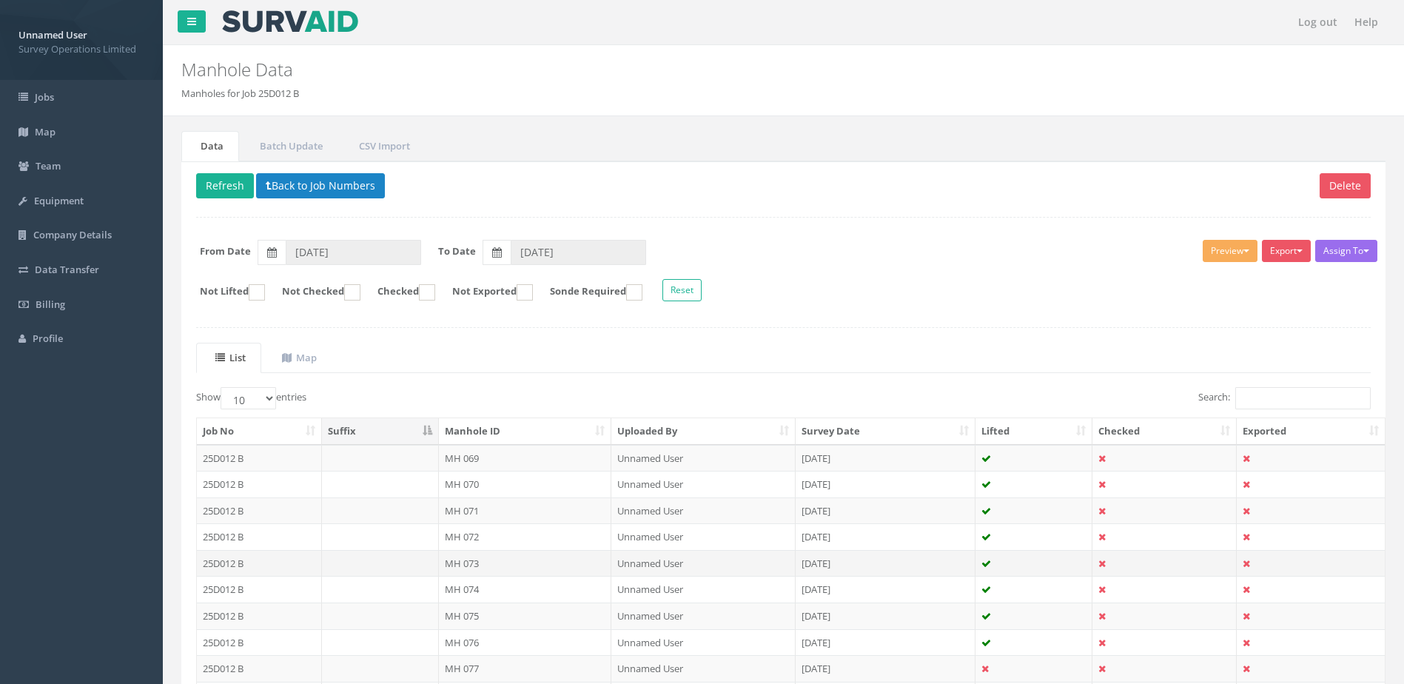
click at [503, 565] on td "MH 073" at bounding box center [525, 563] width 173 height 27
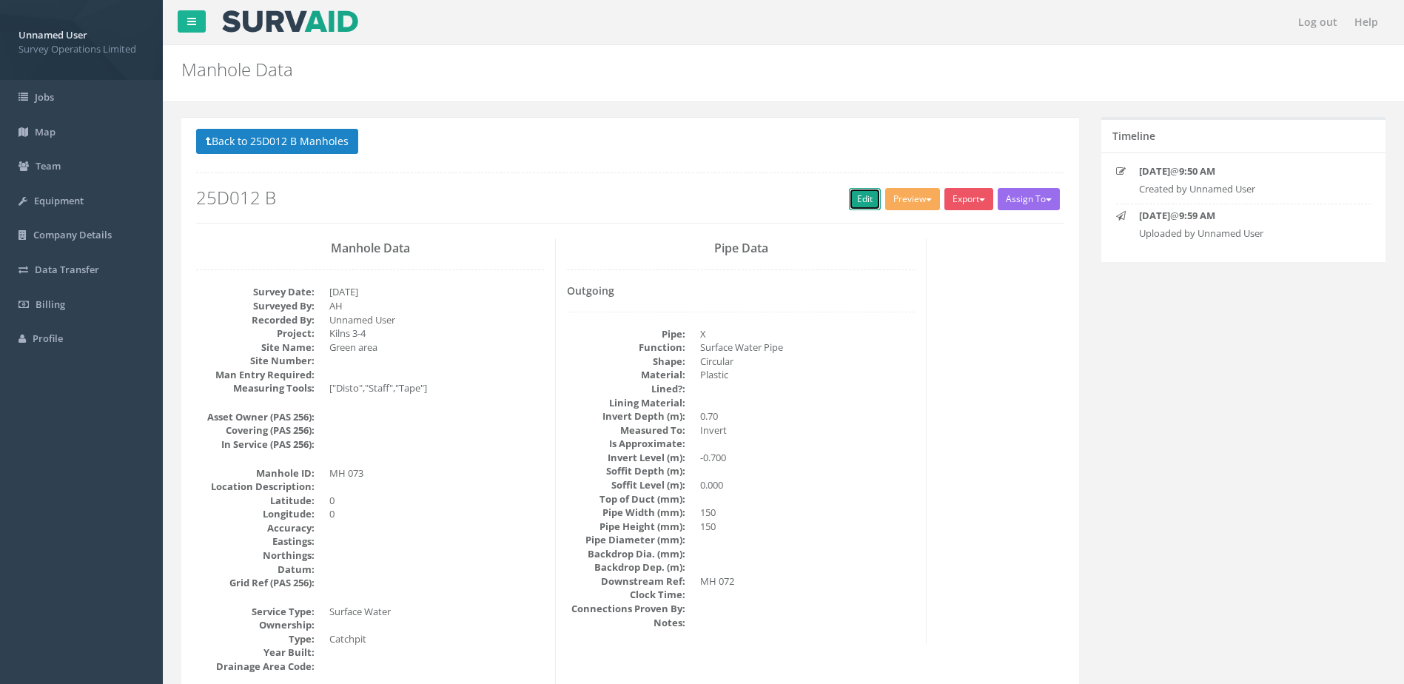
click at [854, 192] on link "Edit" at bounding box center [865, 199] width 32 height 22
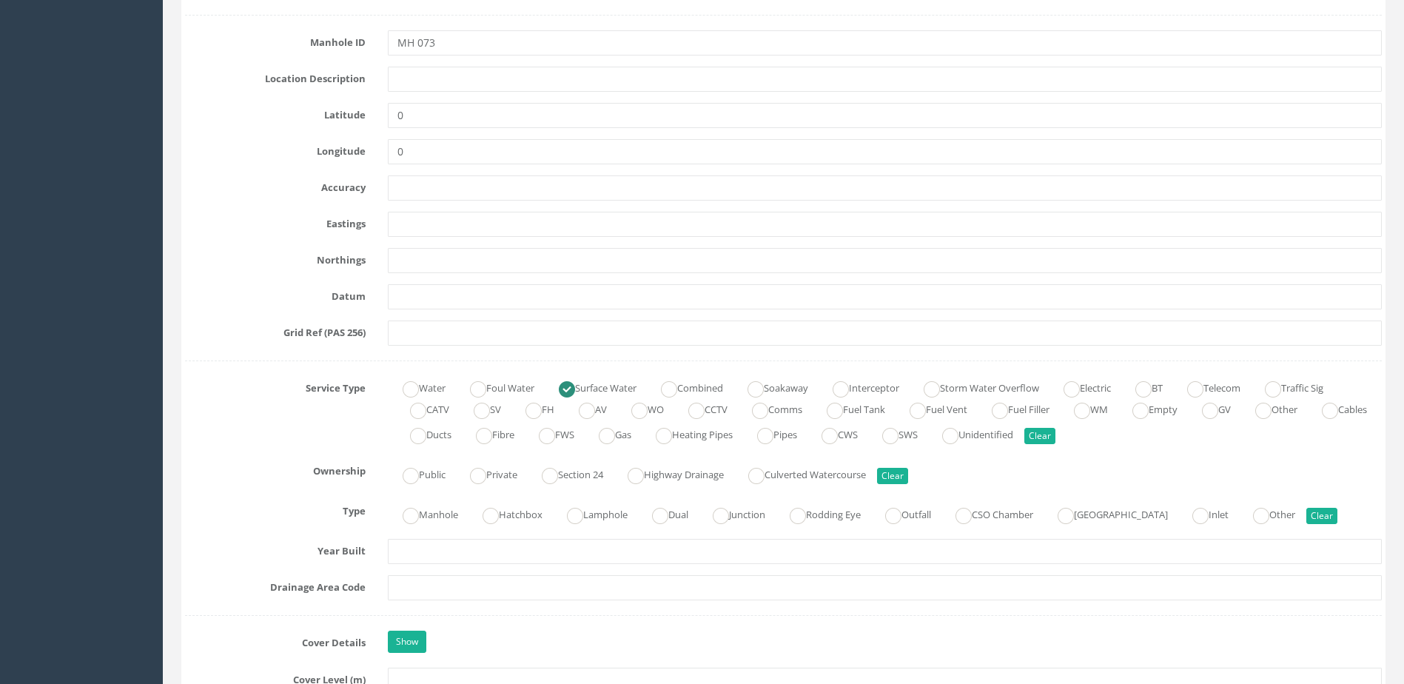
scroll to position [740, 0]
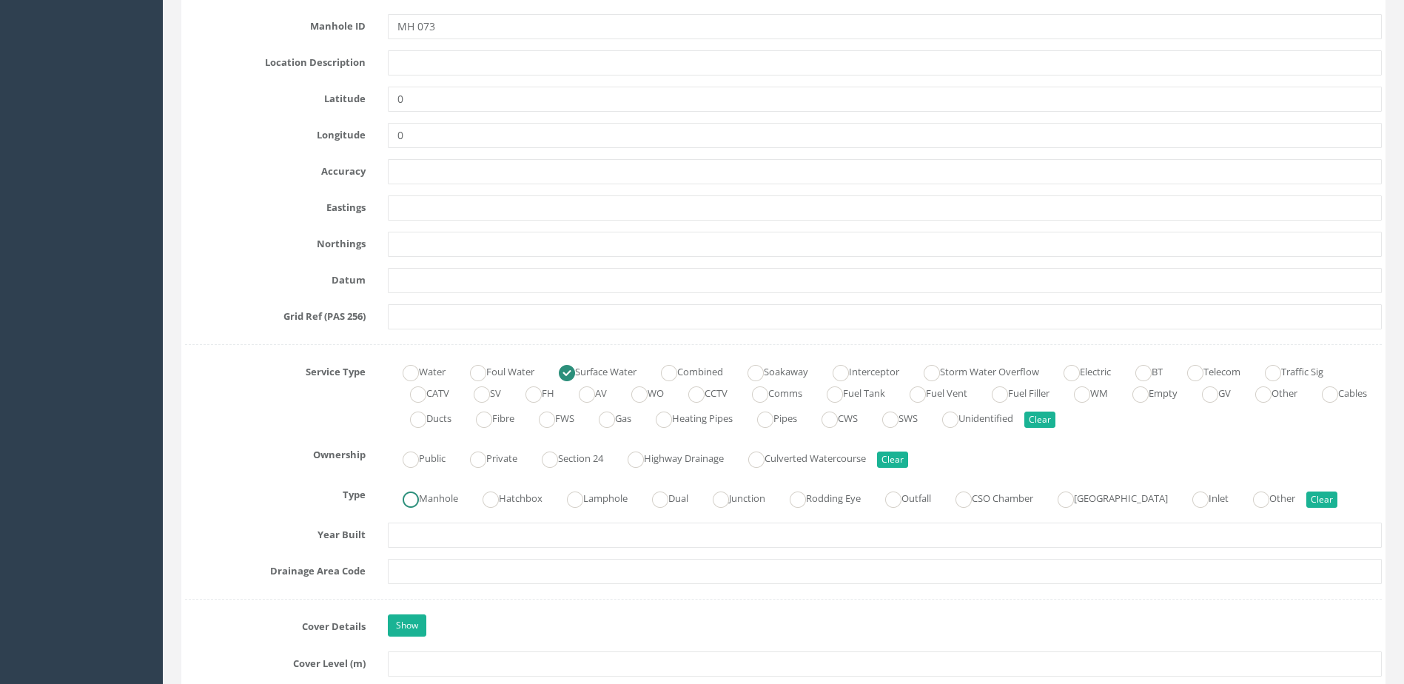
click at [421, 492] on label "Manhole" at bounding box center [423, 496] width 70 height 21
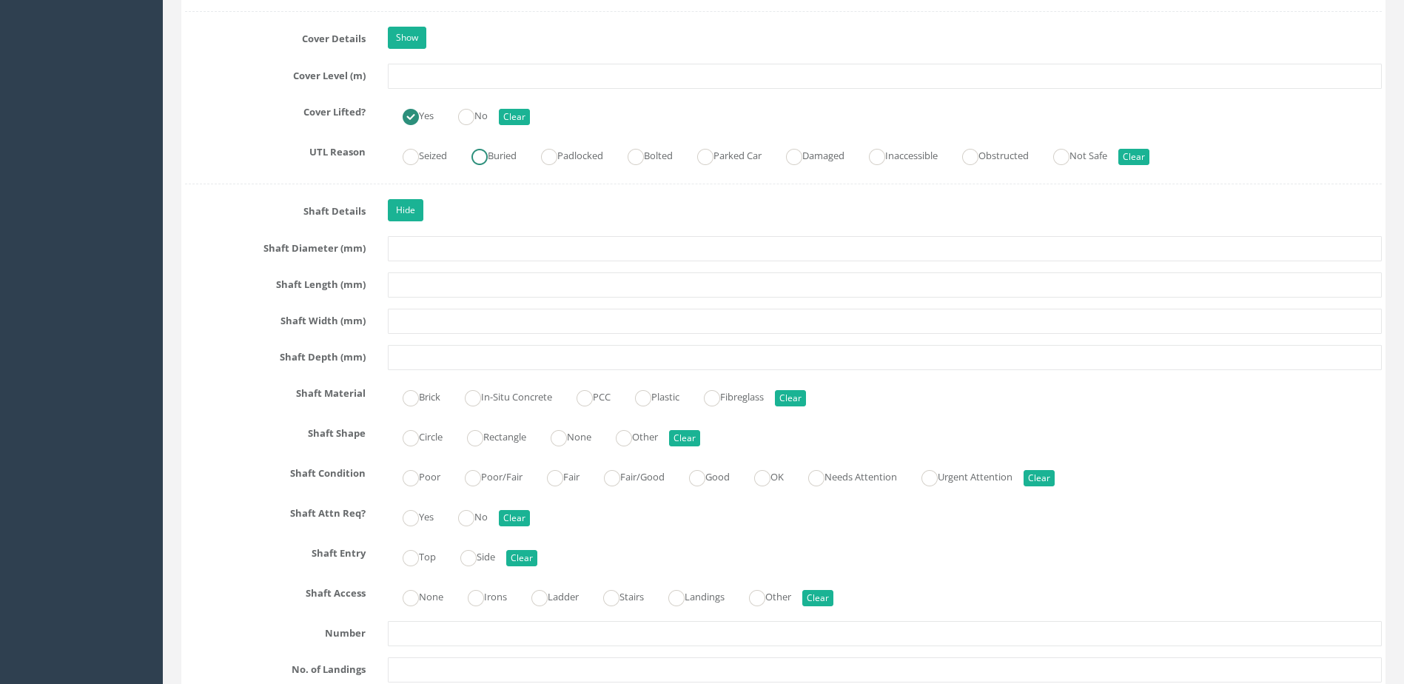
scroll to position [1333, 0]
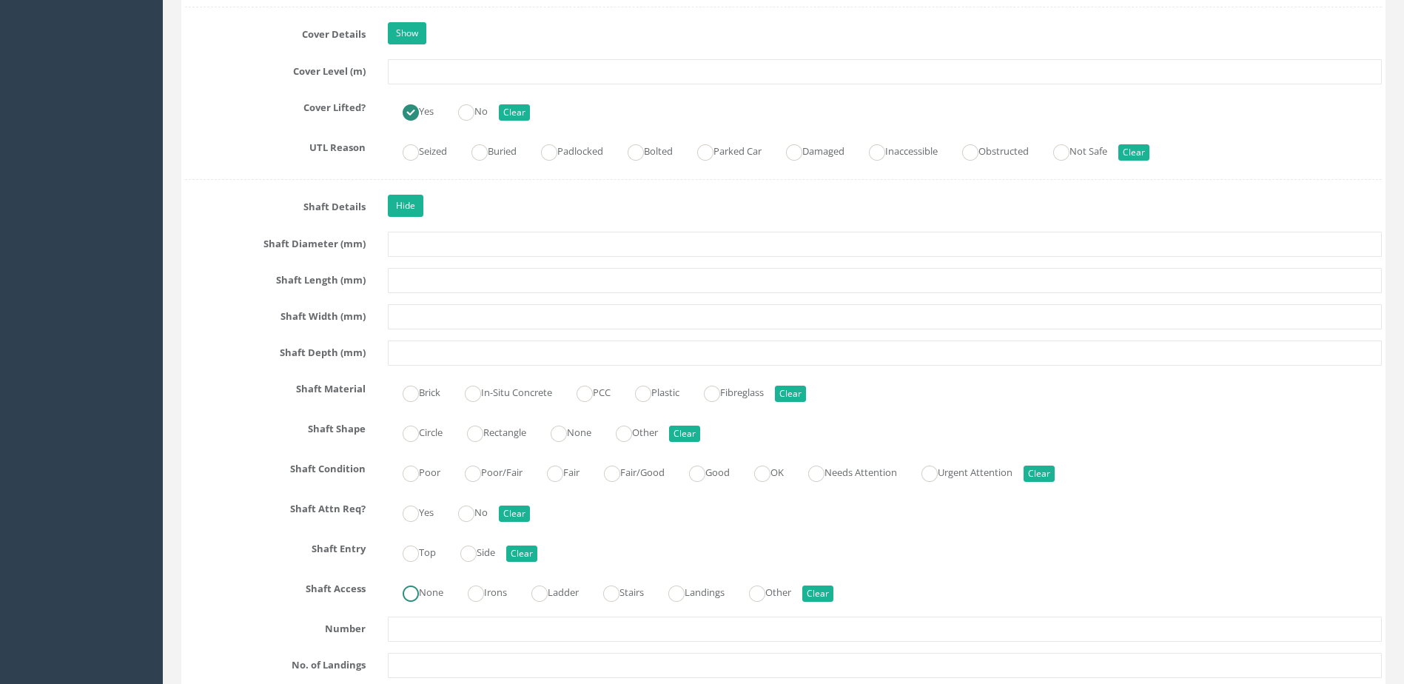
click at [433, 590] on label "None" at bounding box center [416, 590] width 56 height 21
click at [462, 554] on label "Side" at bounding box center [471, 550] width 50 height 21
click at [421, 553] on label "Top" at bounding box center [412, 550] width 48 height 21
click at [479, 506] on label "No" at bounding box center [465, 510] width 44 height 21
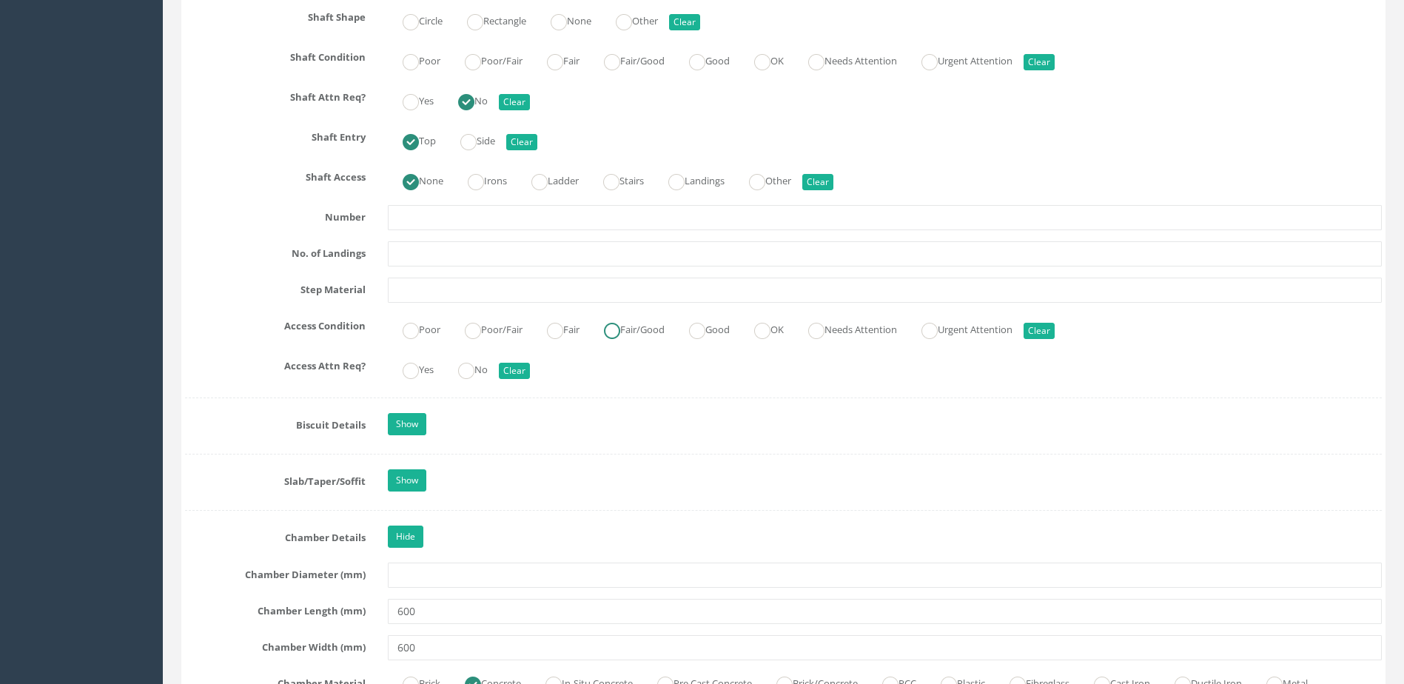
scroll to position [1777, 0]
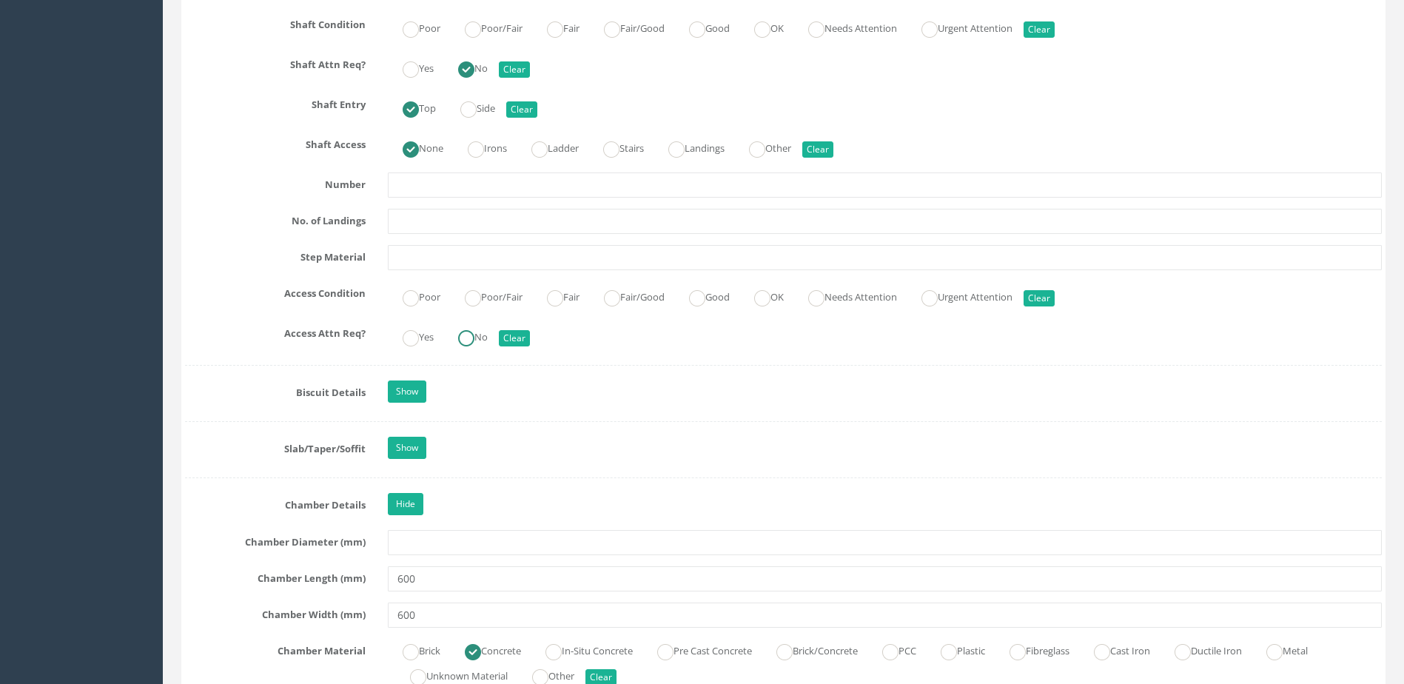
click at [475, 348] on input "No" at bounding box center [466, 345] width 16 height 25
click at [722, 288] on label "Good" at bounding box center [702, 295] width 56 height 21
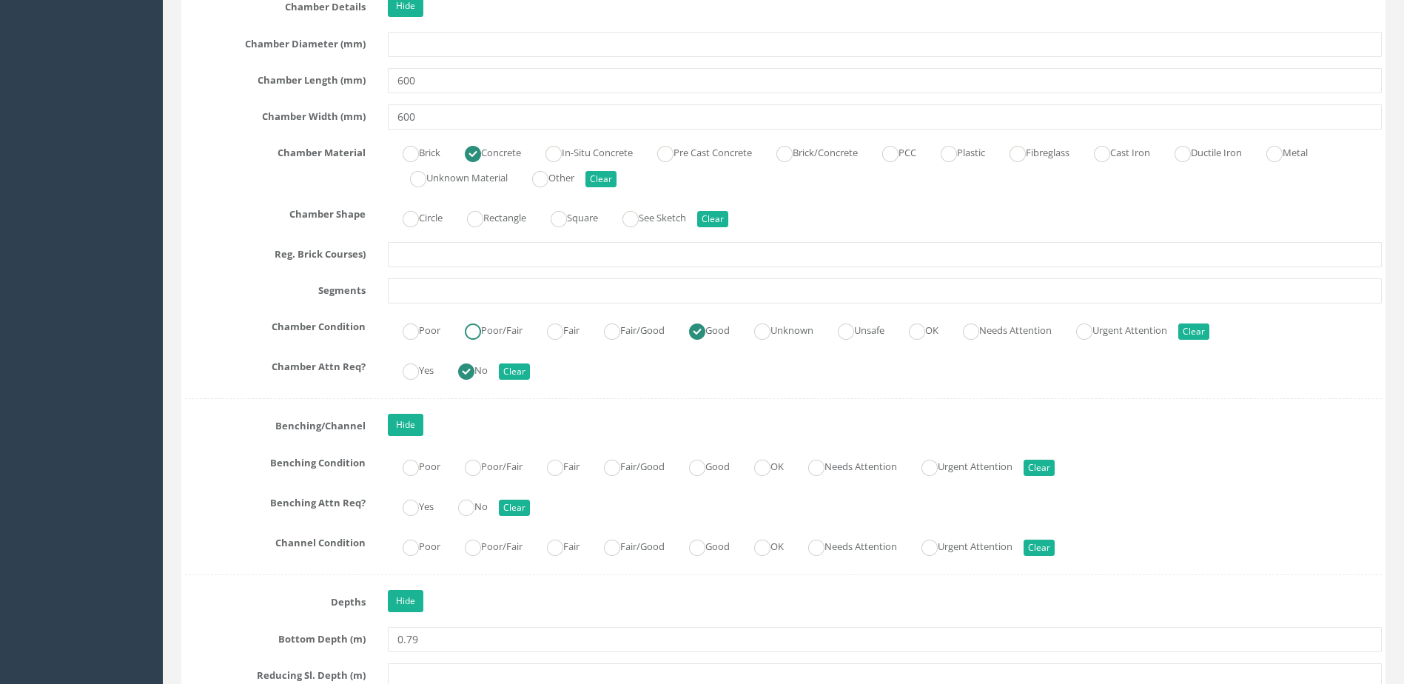
scroll to position [2295, 0]
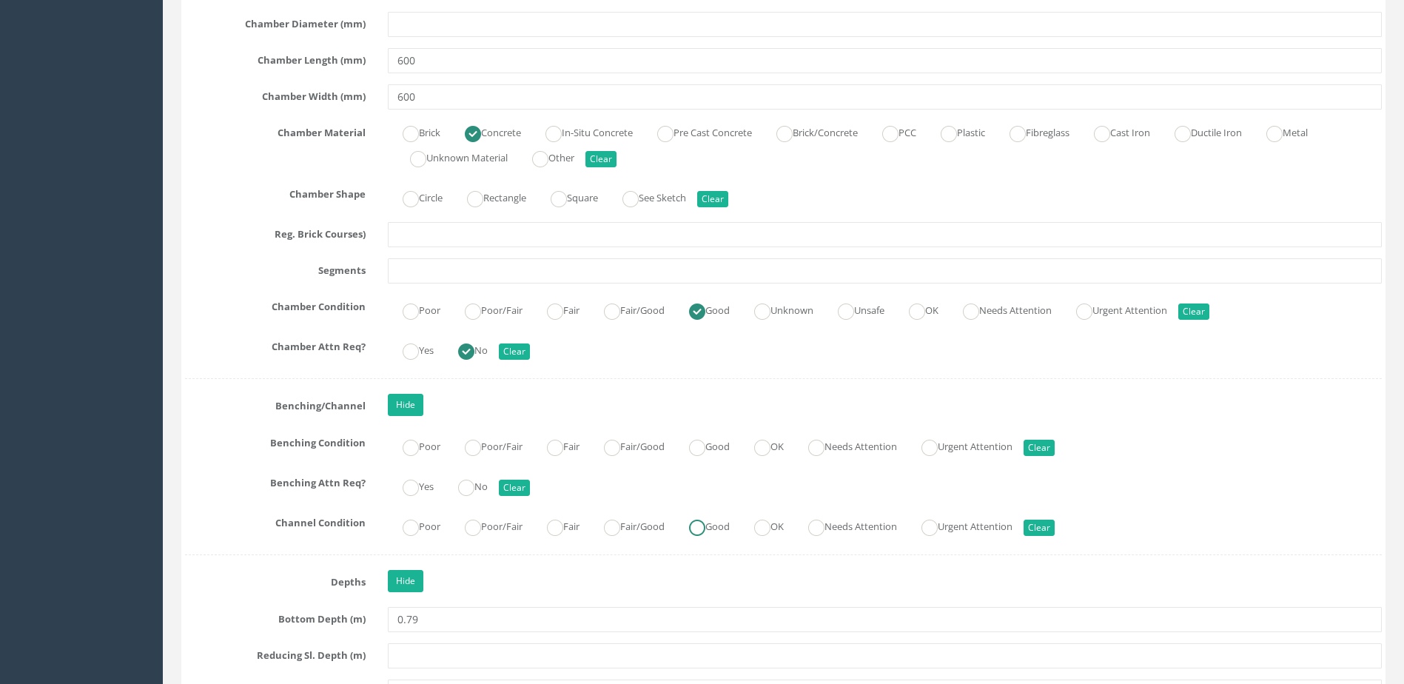
click at [723, 523] on label "Good" at bounding box center [702, 525] width 56 height 21
click at [478, 497] on div "Job Number 25D012 B Job Number Suffix Survey Date [DATE] Surveyed By AH Project…" at bounding box center [783, 291] width 1197 height 4688
drag, startPoint x: 478, startPoint y: 497, endPoint x: 477, endPoint y: 485, distance: 12.7
click at [475, 485] on ins at bounding box center [466, 488] width 16 height 16
click at [717, 435] on label "Good" at bounding box center [702, 445] width 56 height 21
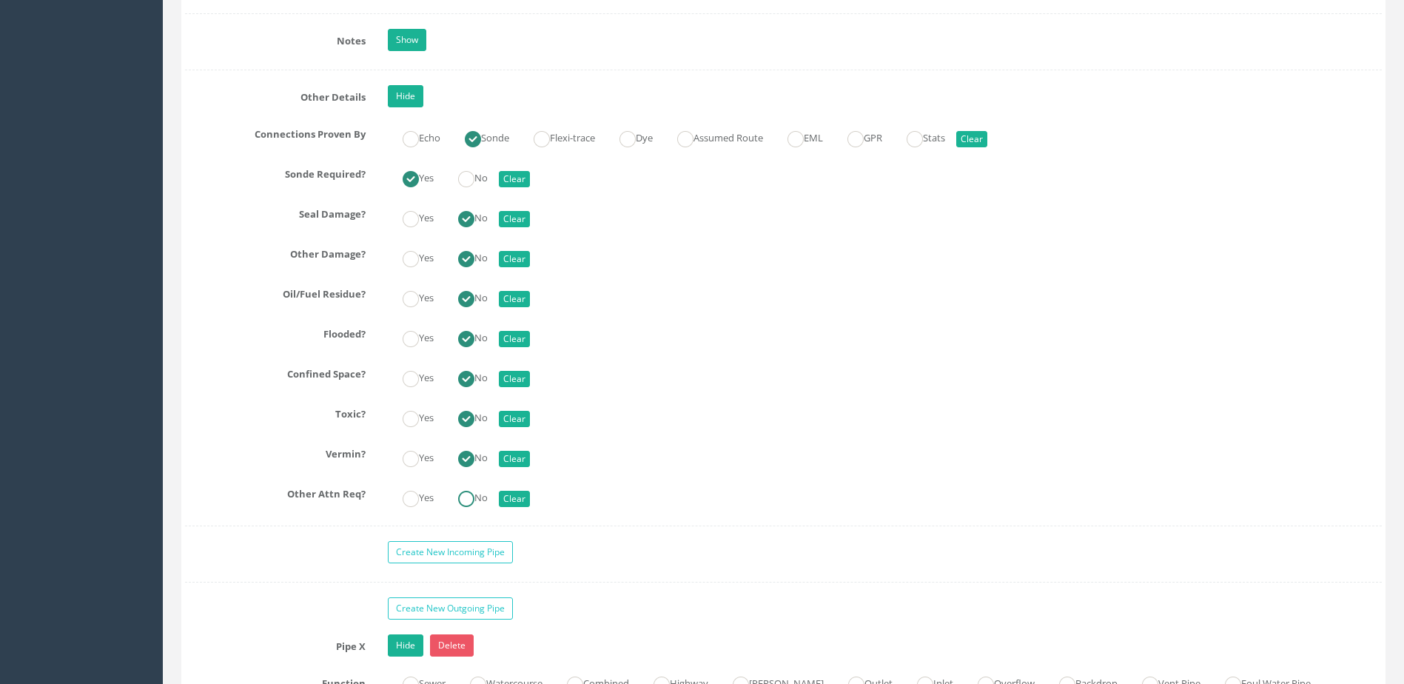
click at [472, 504] on ins at bounding box center [466, 499] width 16 height 16
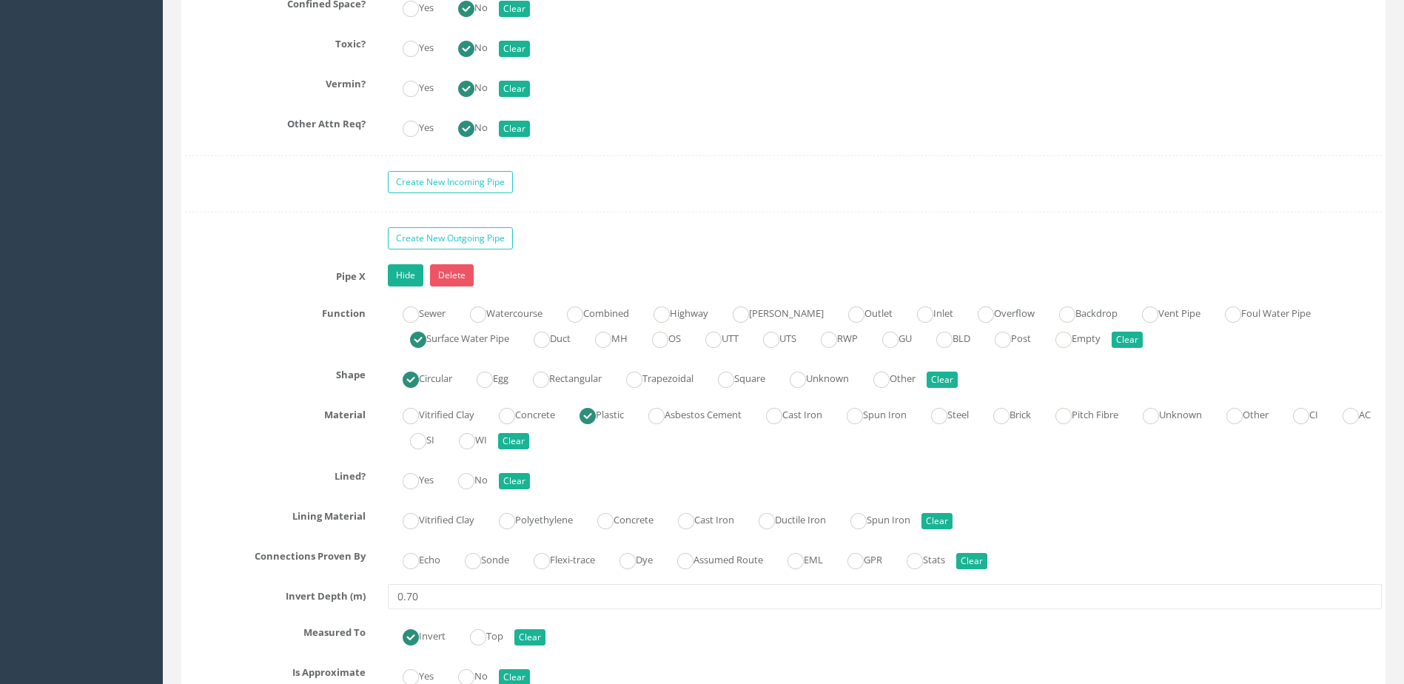
scroll to position [3998, 0]
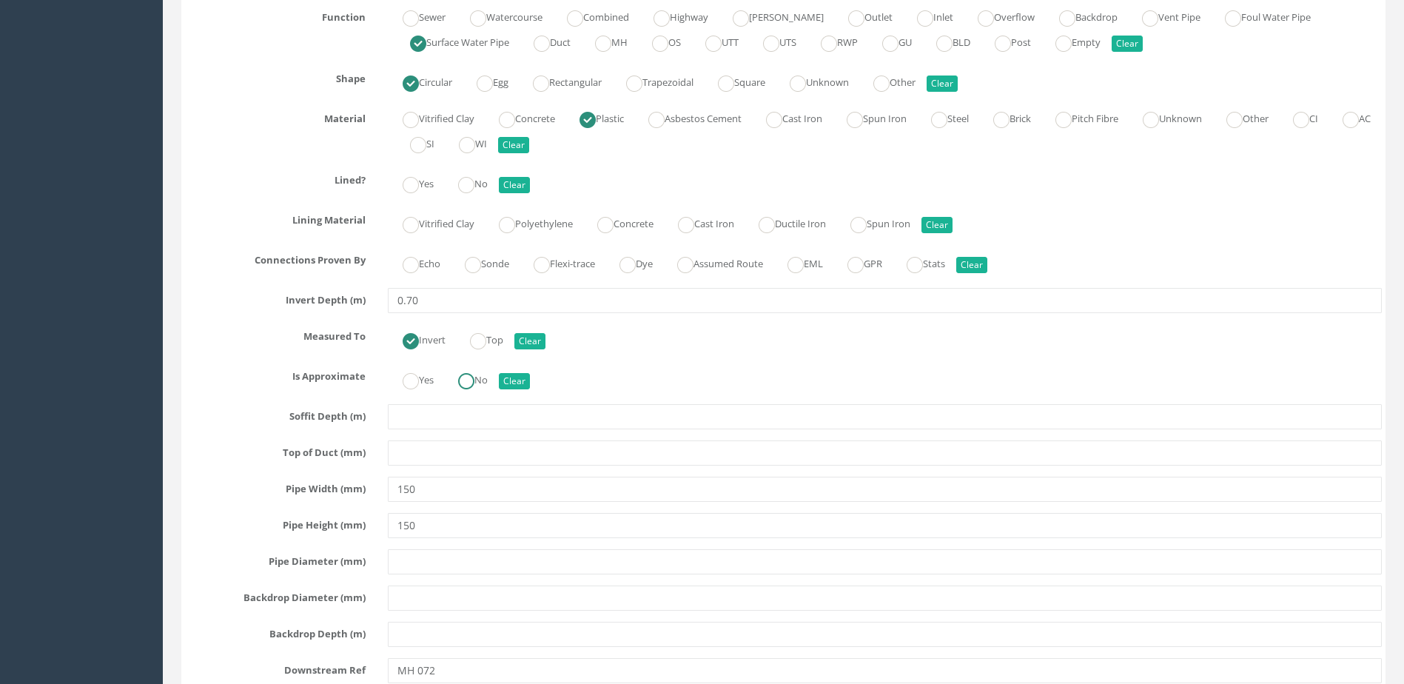
click at [480, 381] on label "No" at bounding box center [465, 378] width 44 height 21
click at [488, 267] on label "Sonde" at bounding box center [479, 262] width 59 height 21
click at [480, 186] on label "No" at bounding box center [465, 182] width 44 height 21
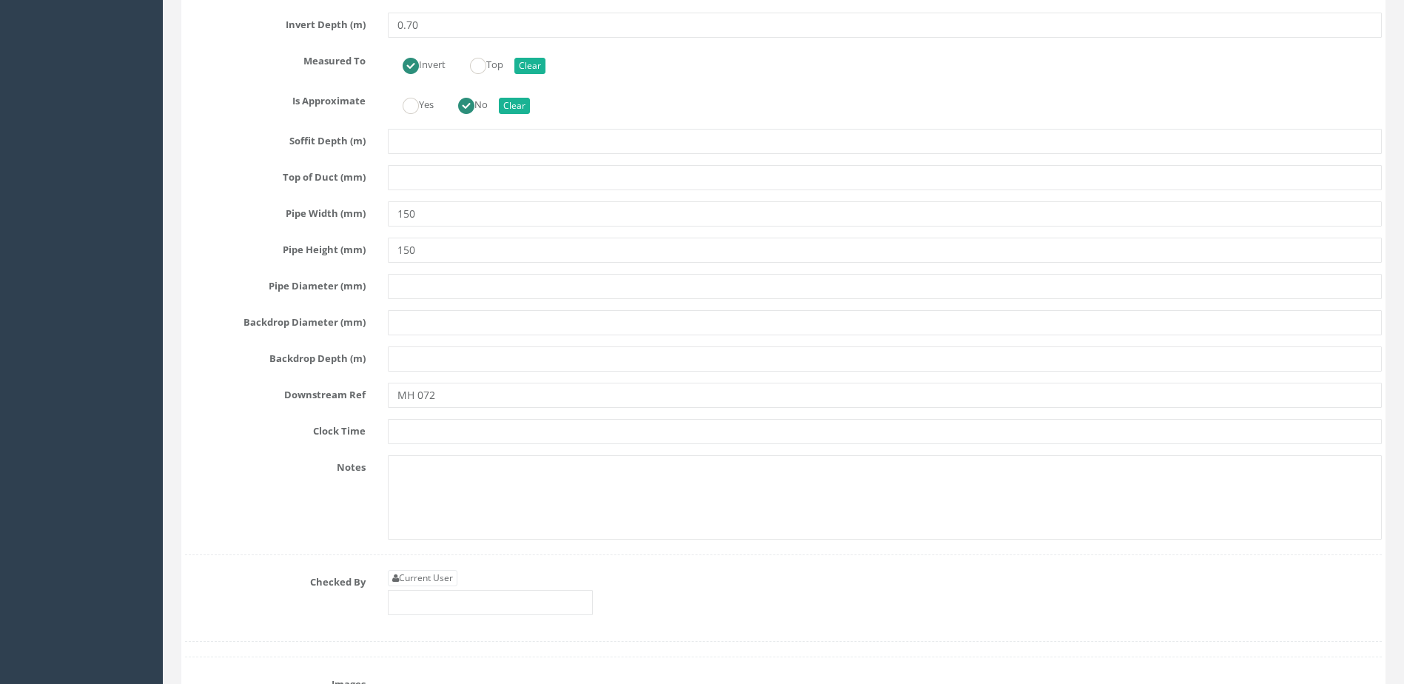
scroll to position [4516, 0]
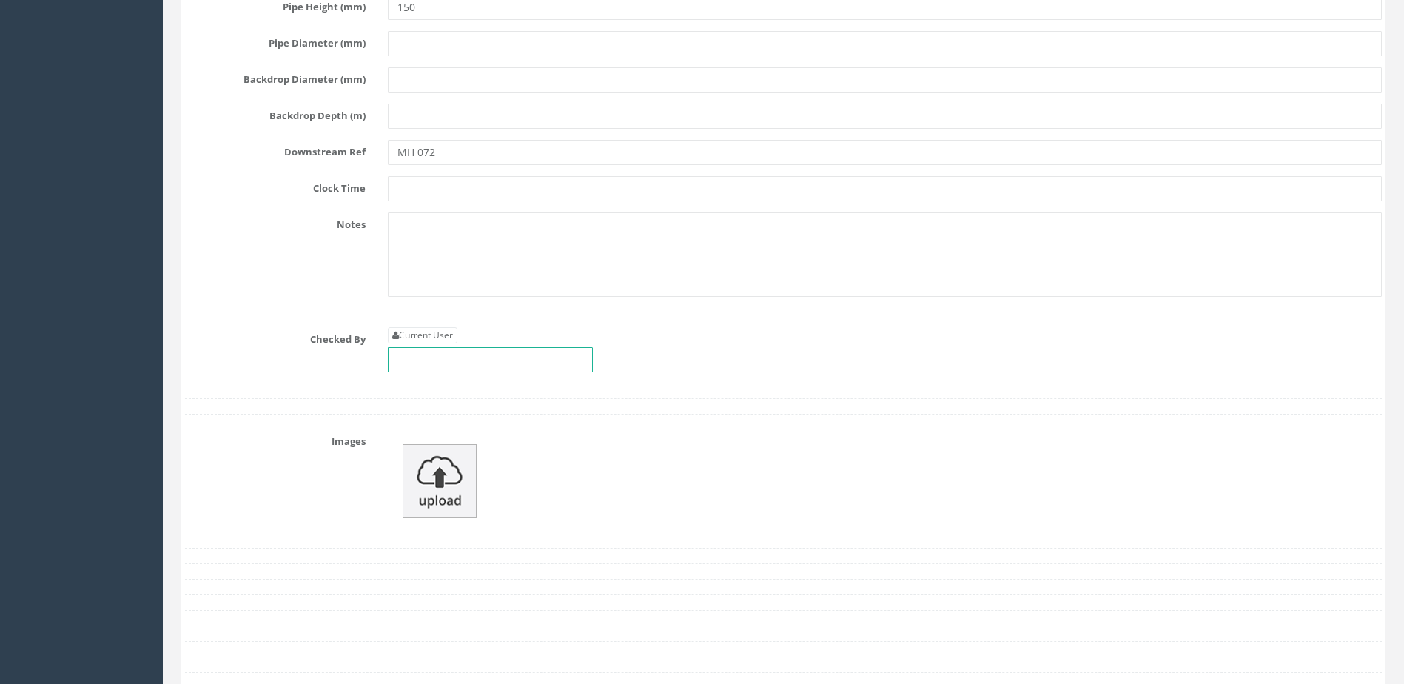
click at [446, 358] on input "text" at bounding box center [490, 359] width 205 height 25
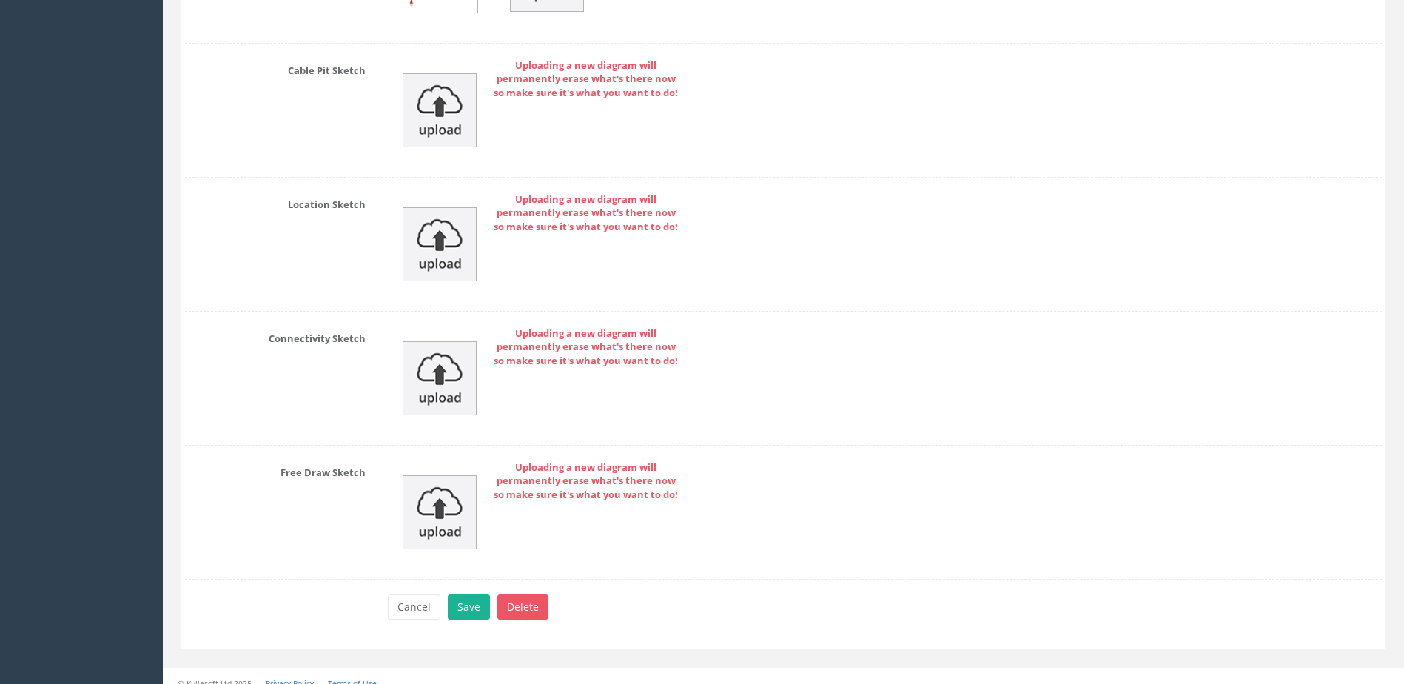
scroll to position [5372, 0]
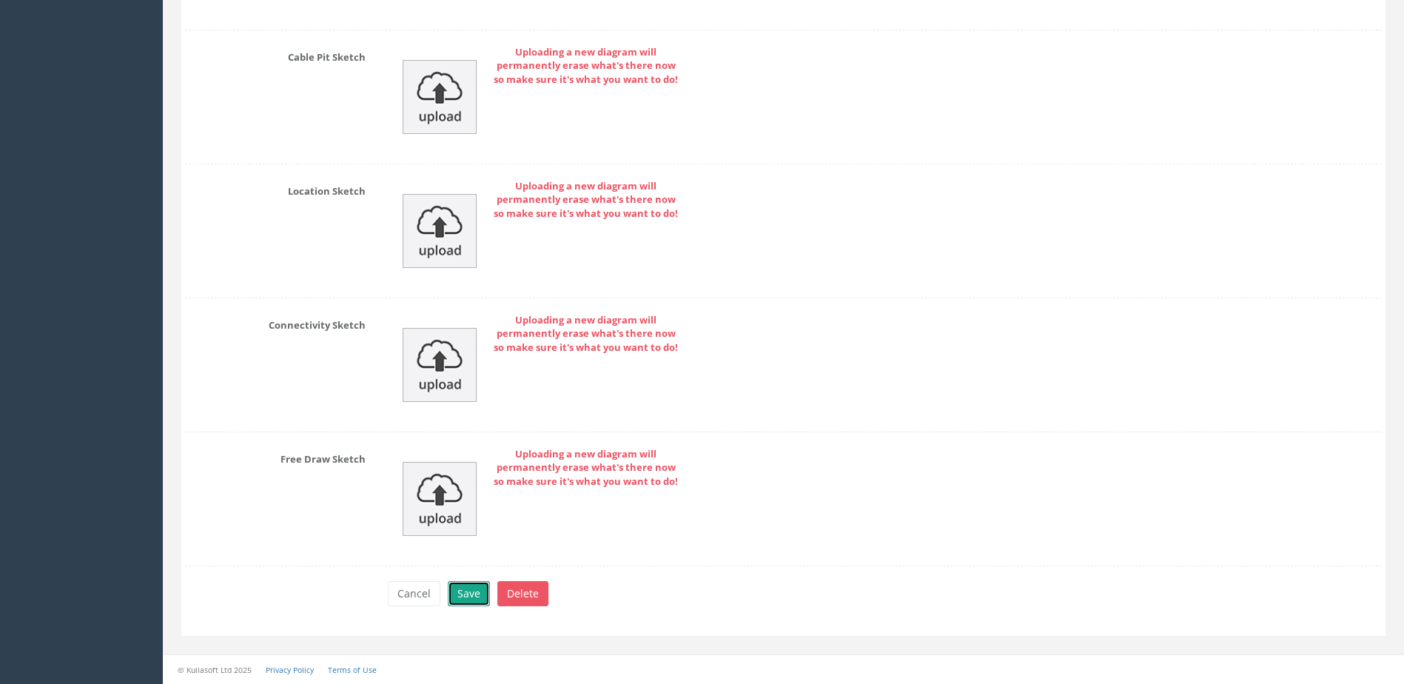
click at [464, 597] on button "Save" at bounding box center [469, 593] width 42 height 25
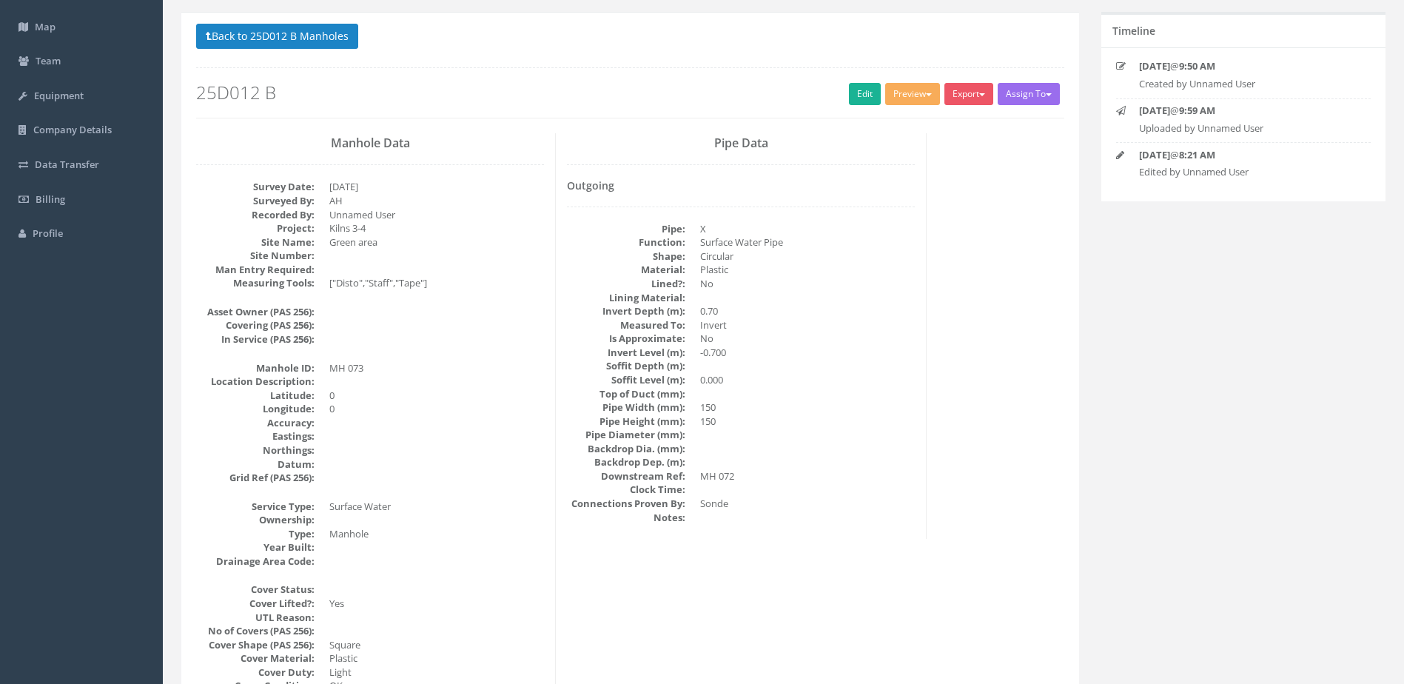
scroll to position [0, 0]
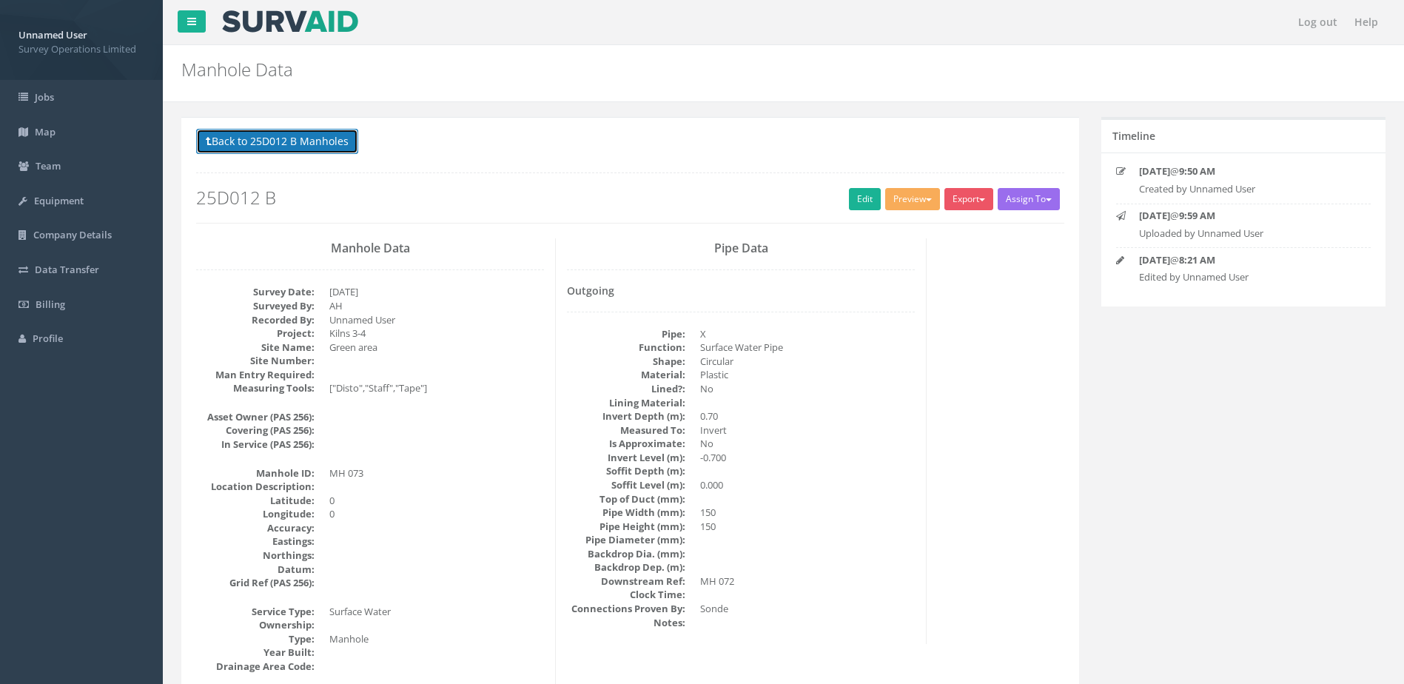
click at [332, 144] on button "Back to 25D012 B Manholes" at bounding box center [277, 141] width 162 height 25
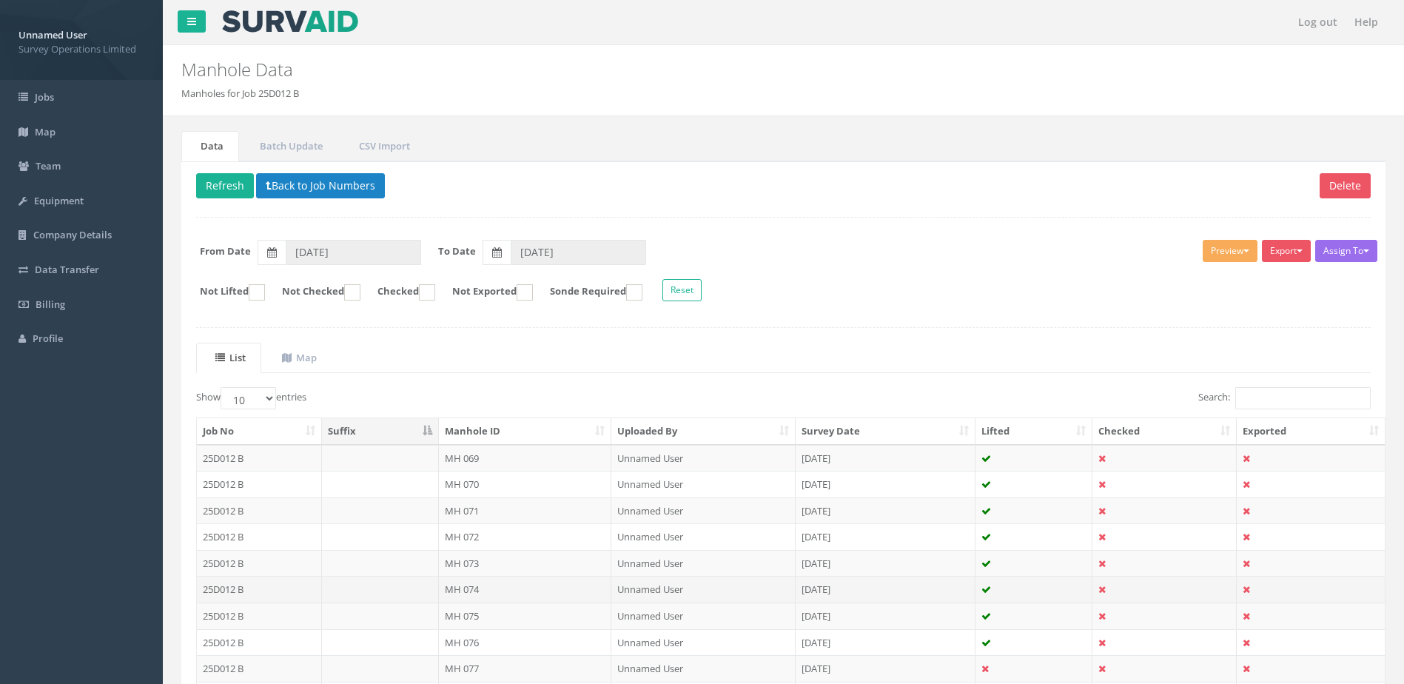
click at [501, 584] on td "MH 074" at bounding box center [525, 589] width 173 height 27
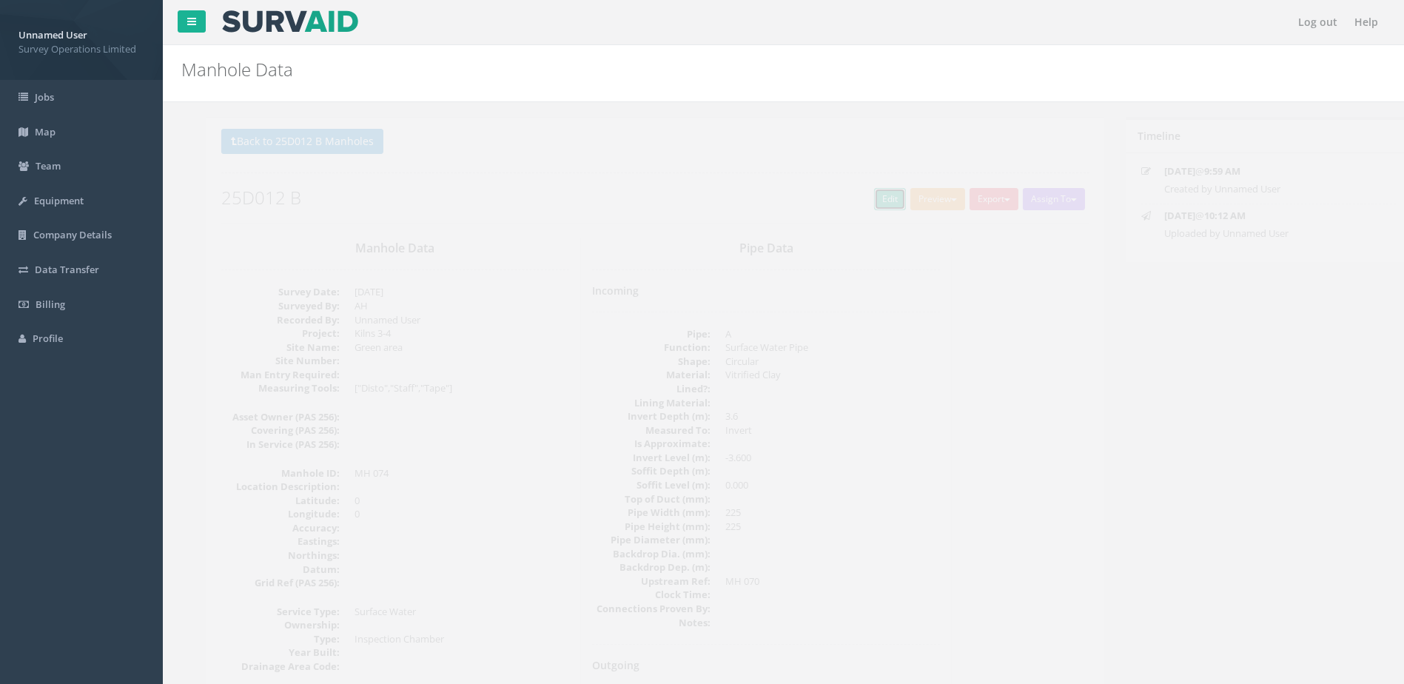
click at [862, 201] on link "Edit" at bounding box center [865, 199] width 32 height 22
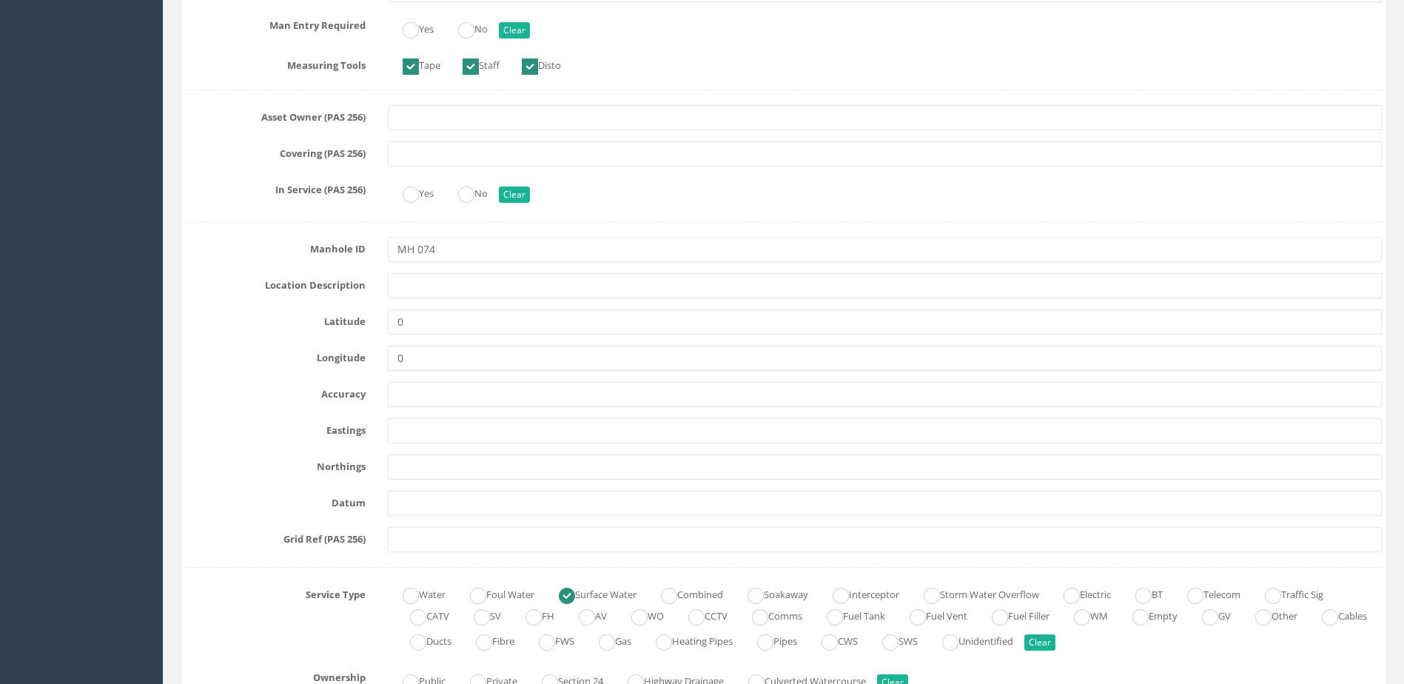
scroll to position [518, 0]
click at [474, 30] on ins at bounding box center [466, 29] width 16 height 16
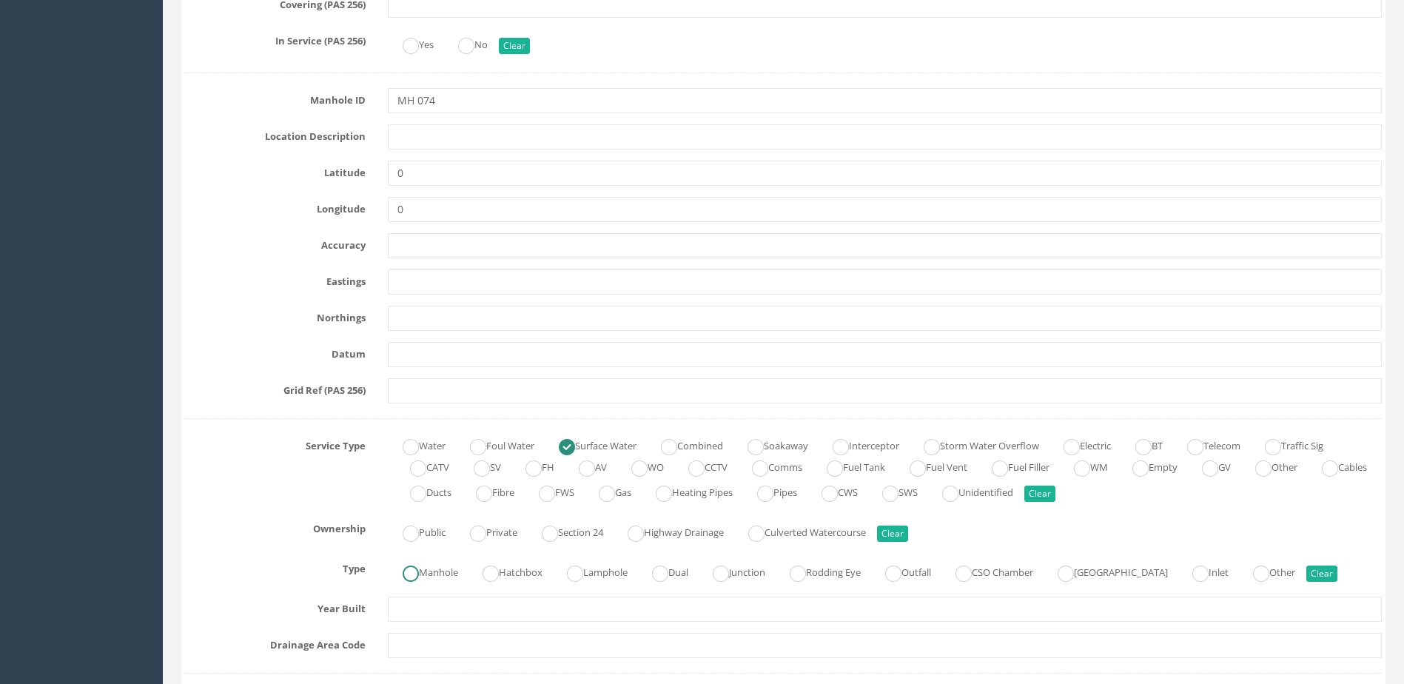
click at [426, 574] on label "Manhole" at bounding box center [423, 570] width 70 height 21
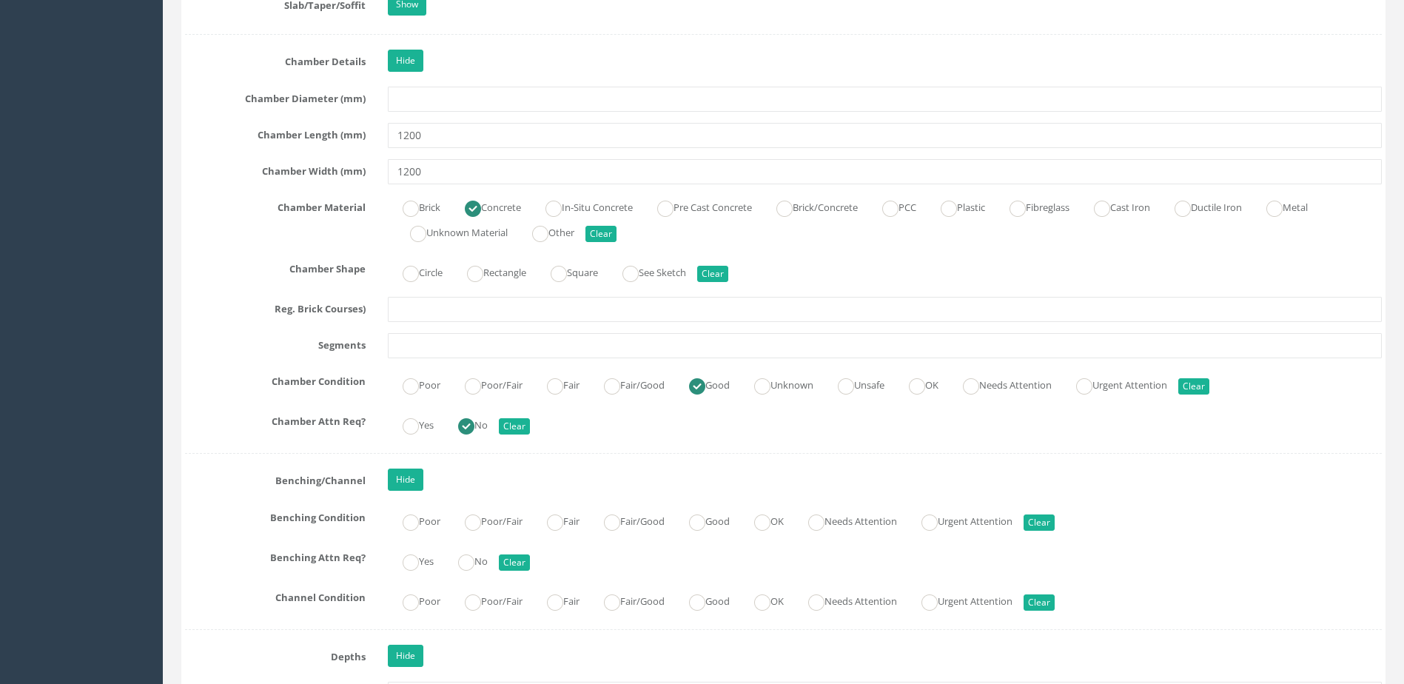
scroll to position [2221, 0]
click at [706, 523] on ins at bounding box center [697, 522] width 16 height 16
click at [460, 557] on label "No" at bounding box center [465, 559] width 44 height 21
click at [706, 602] on ins at bounding box center [697, 602] width 16 height 16
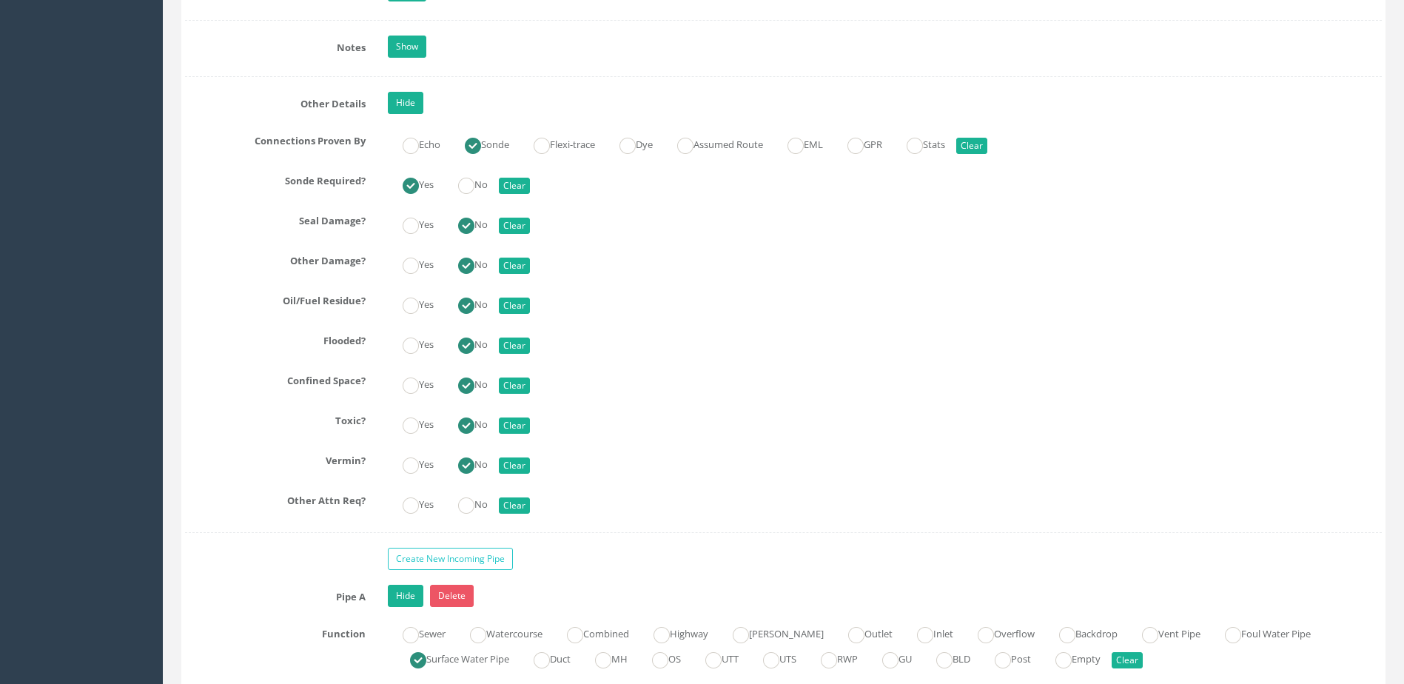
scroll to position [3331, 0]
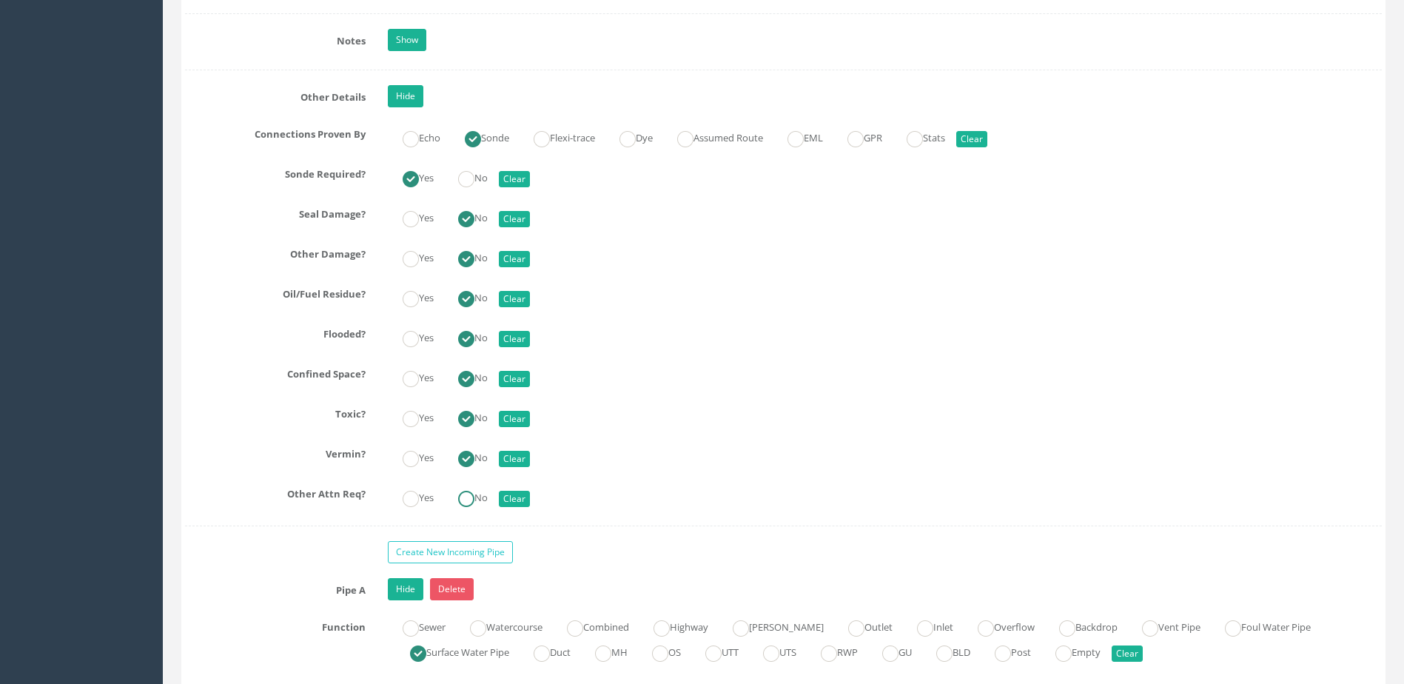
click at [469, 497] on ins at bounding box center [466, 499] width 16 height 16
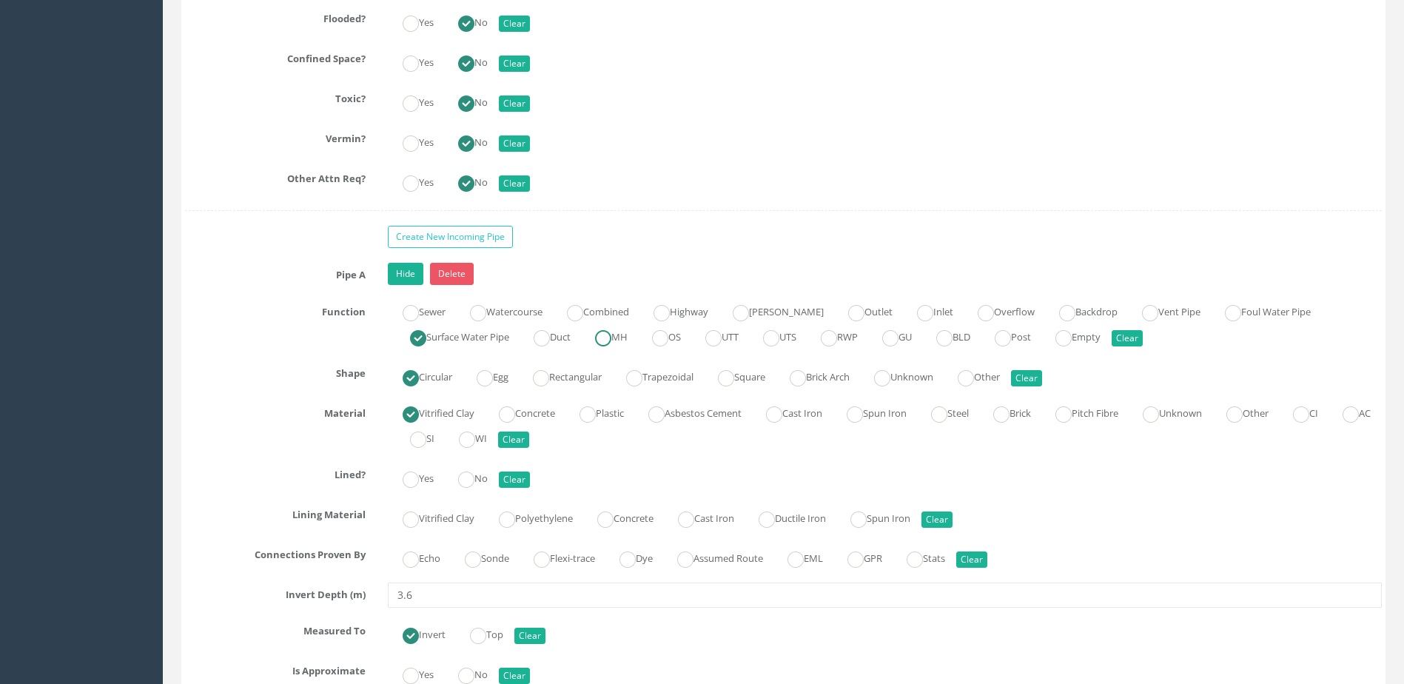
scroll to position [3776, 0]
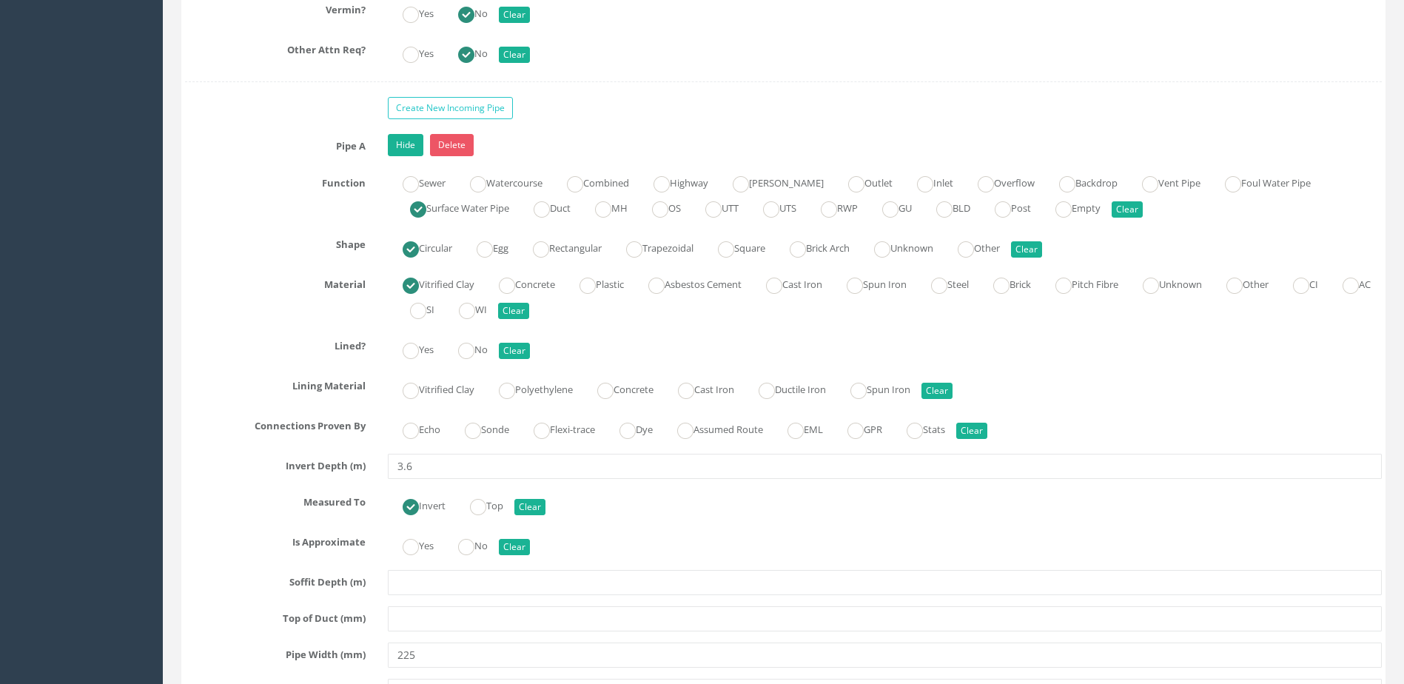
click at [486, 439] on div "Echo Sonde Flexi-trace Dye Assumed Route EML GPR Stats Clear" at bounding box center [885, 428] width 1016 height 29
click at [485, 434] on label "Sonde" at bounding box center [479, 428] width 59 height 21
click at [486, 327] on div "Pipe A Hide Delete Function Sewer Watercourse Combined Highway [PERSON_NAME] Ou…" at bounding box center [783, 565] width 1197 height 862
drag, startPoint x: 486, startPoint y: 327, endPoint x: 476, endPoint y: 347, distance: 22.2
click at [475, 347] on ins at bounding box center [466, 351] width 16 height 16
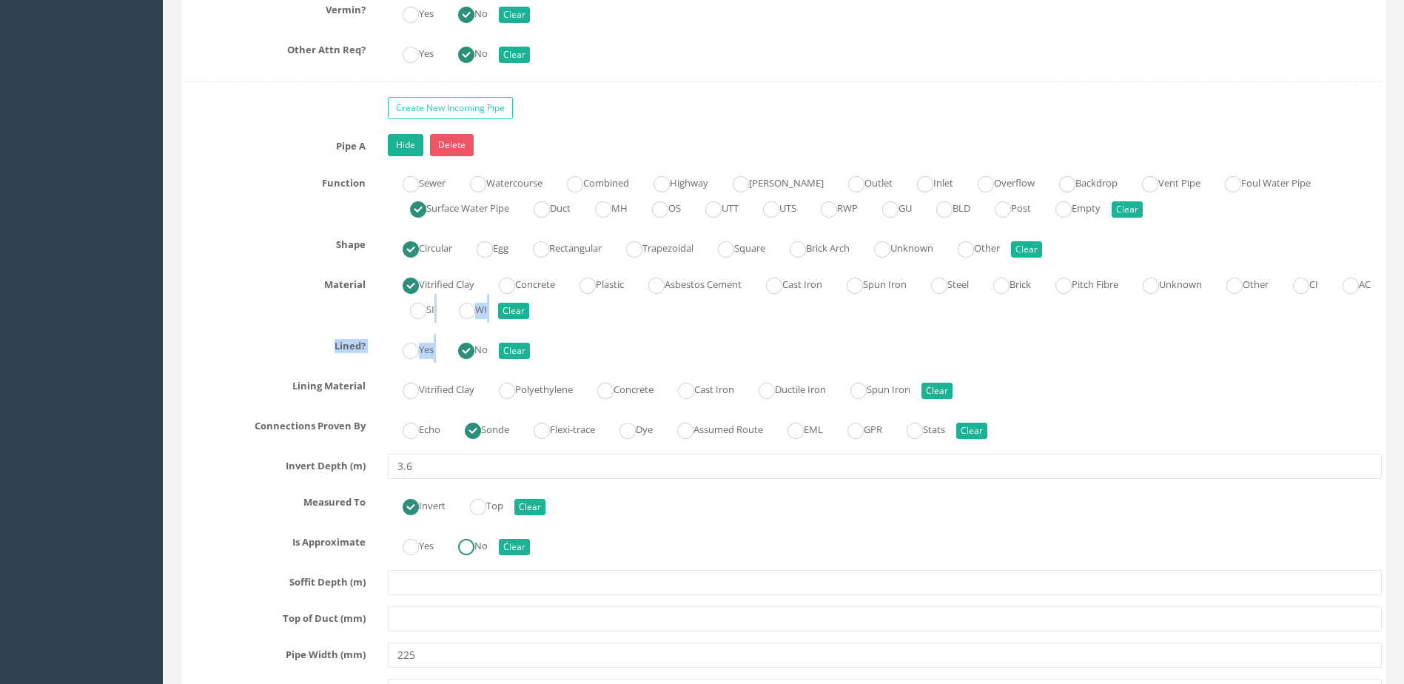
click at [472, 546] on ins at bounding box center [466, 547] width 16 height 16
click at [713, 506] on div "Invert Top Clear" at bounding box center [885, 504] width 1016 height 29
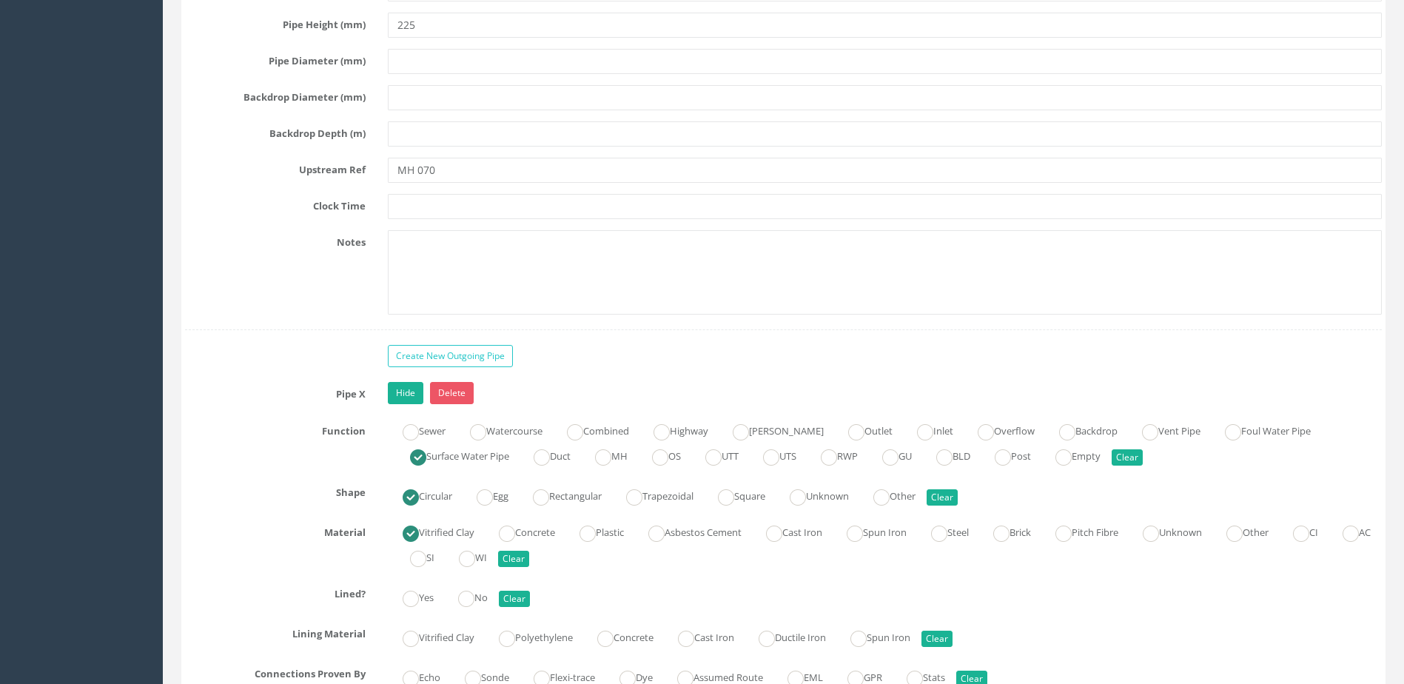
scroll to position [4664, 0]
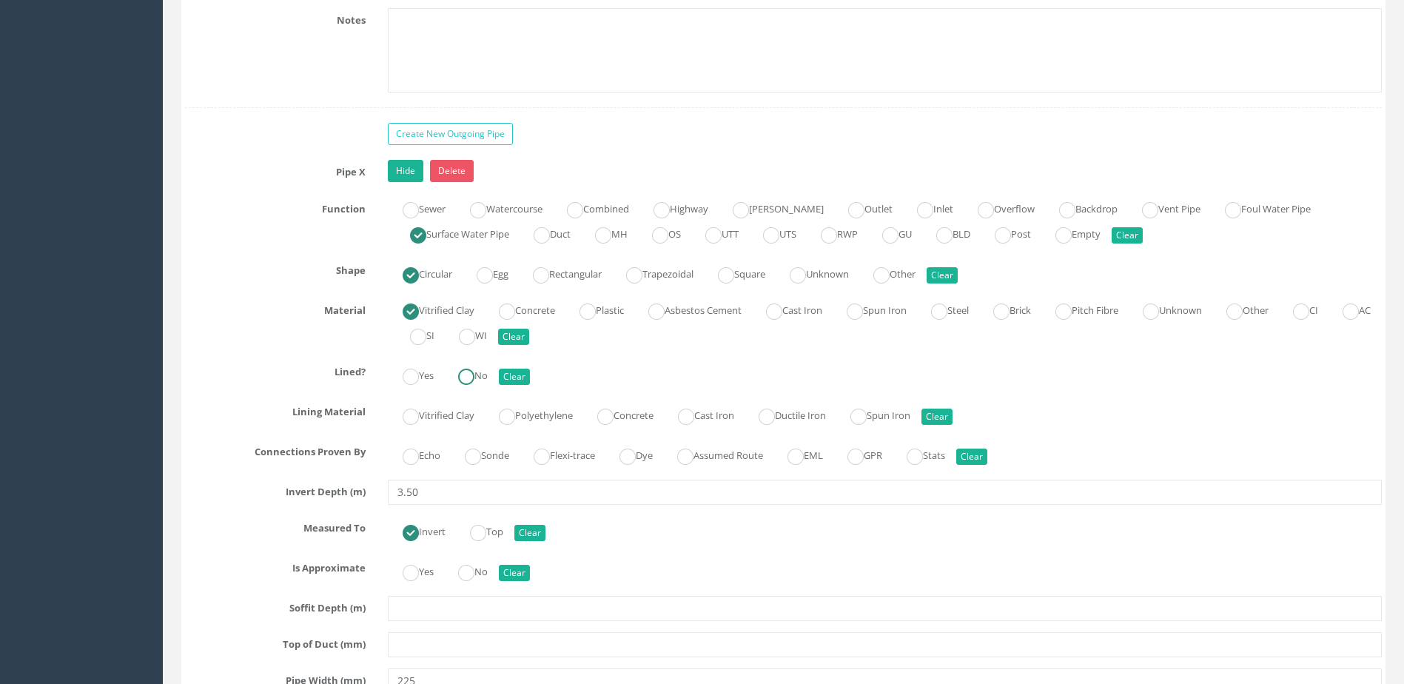
click at [475, 372] on ins at bounding box center [466, 377] width 16 height 16
click at [499, 460] on label "Sonde" at bounding box center [479, 453] width 59 height 21
click at [472, 567] on ins at bounding box center [466, 573] width 16 height 16
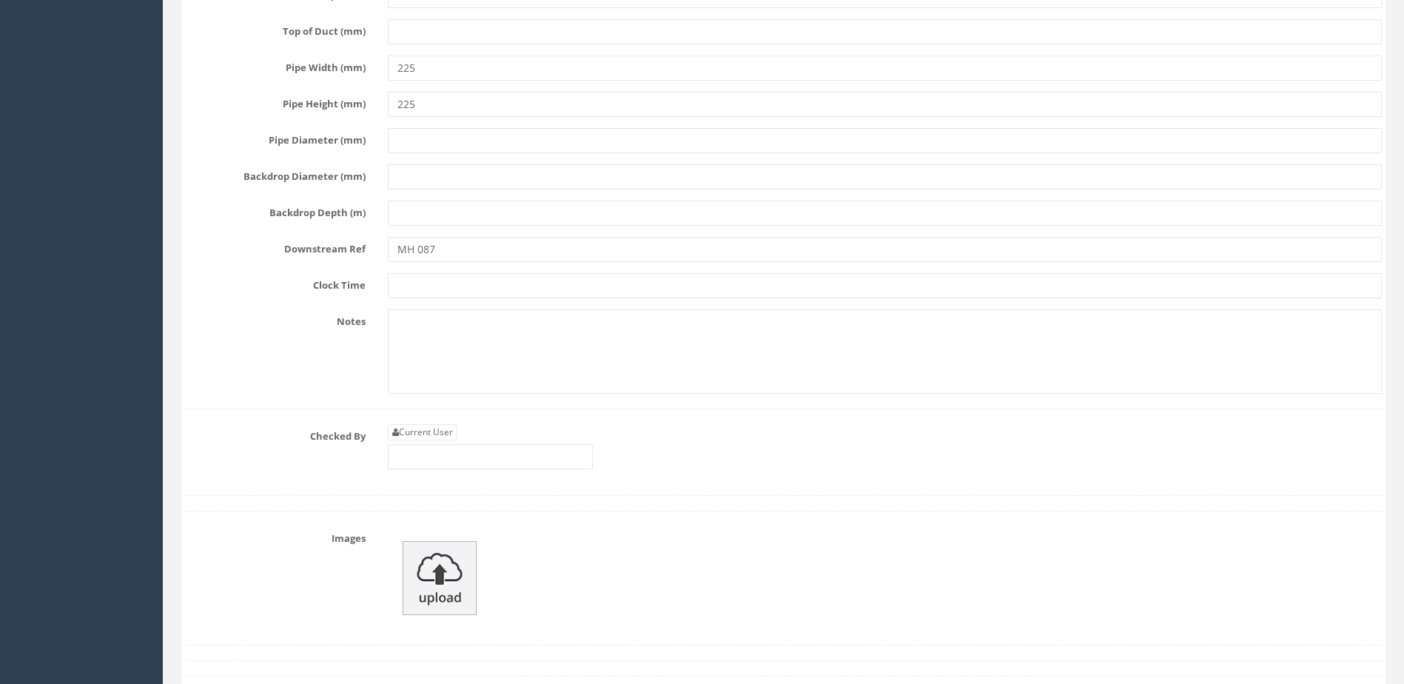
scroll to position [5330, 0]
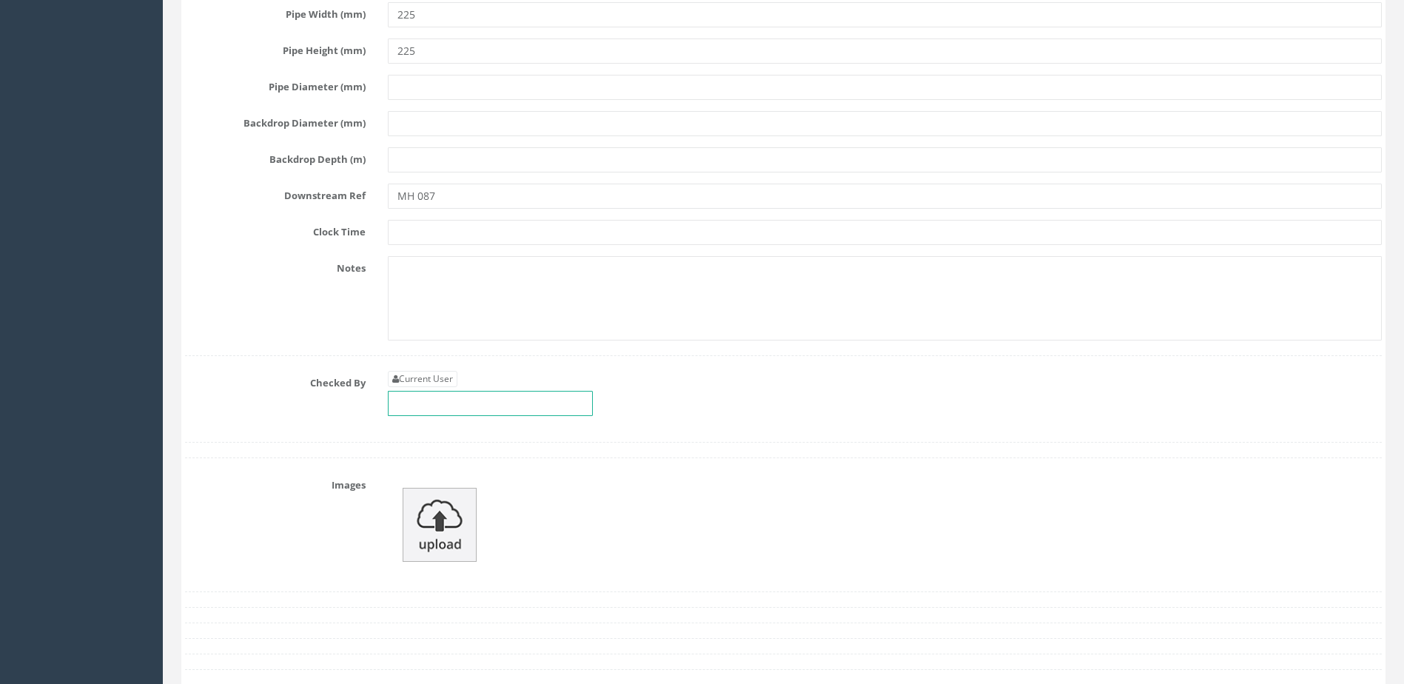
click at [500, 412] on input "text" at bounding box center [490, 403] width 205 height 25
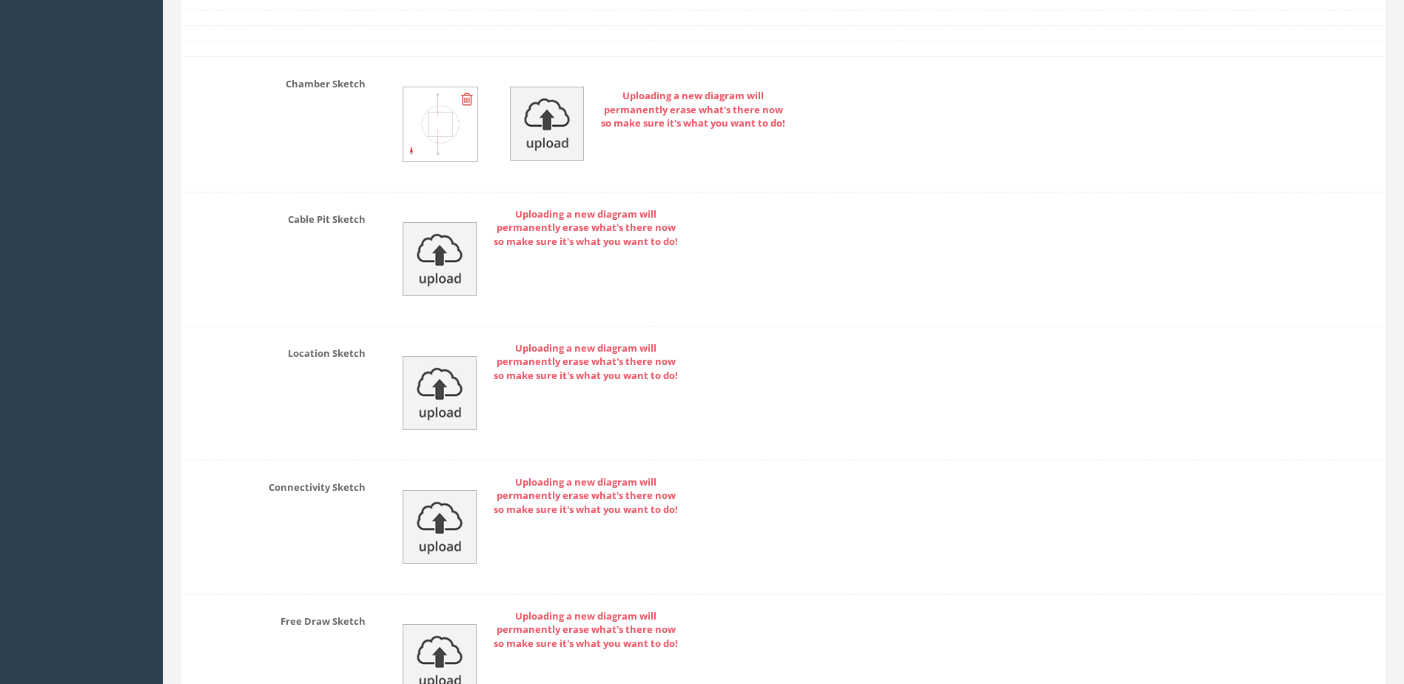
scroll to position [6230, 0]
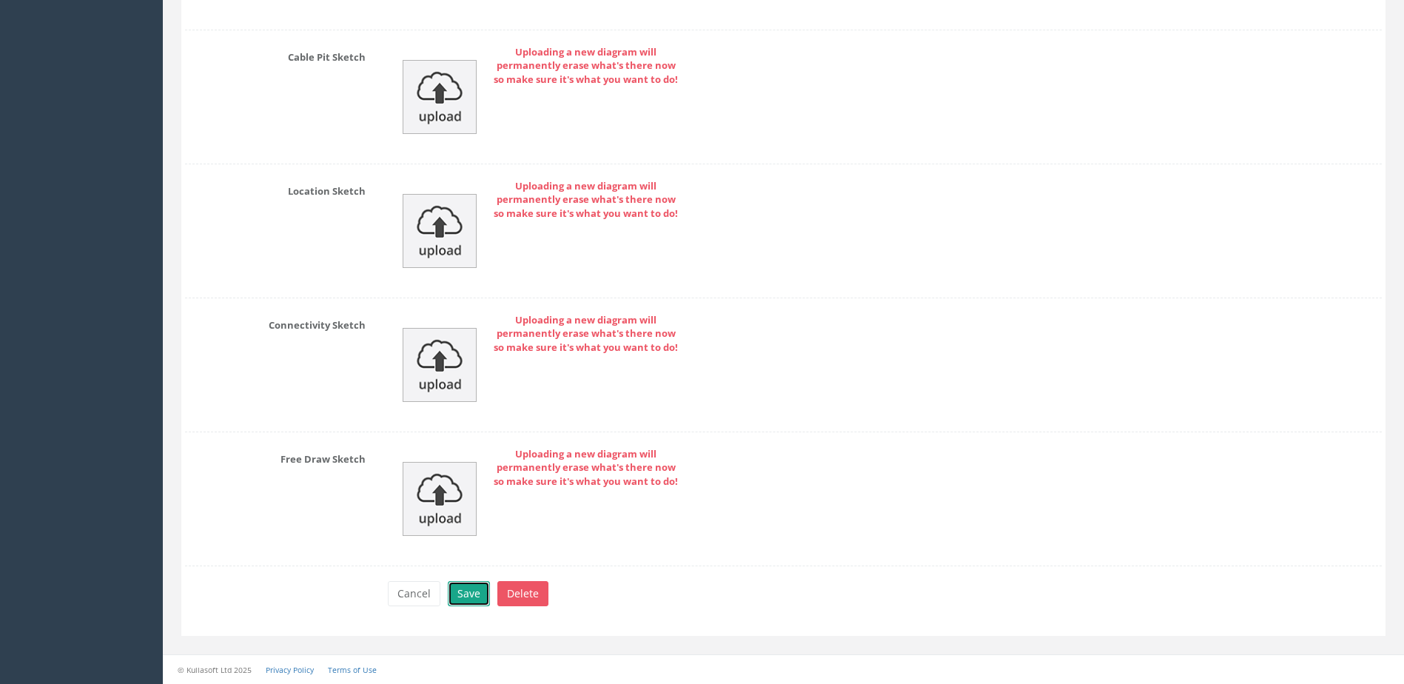
click at [455, 600] on button "Save" at bounding box center [469, 593] width 42 height 25
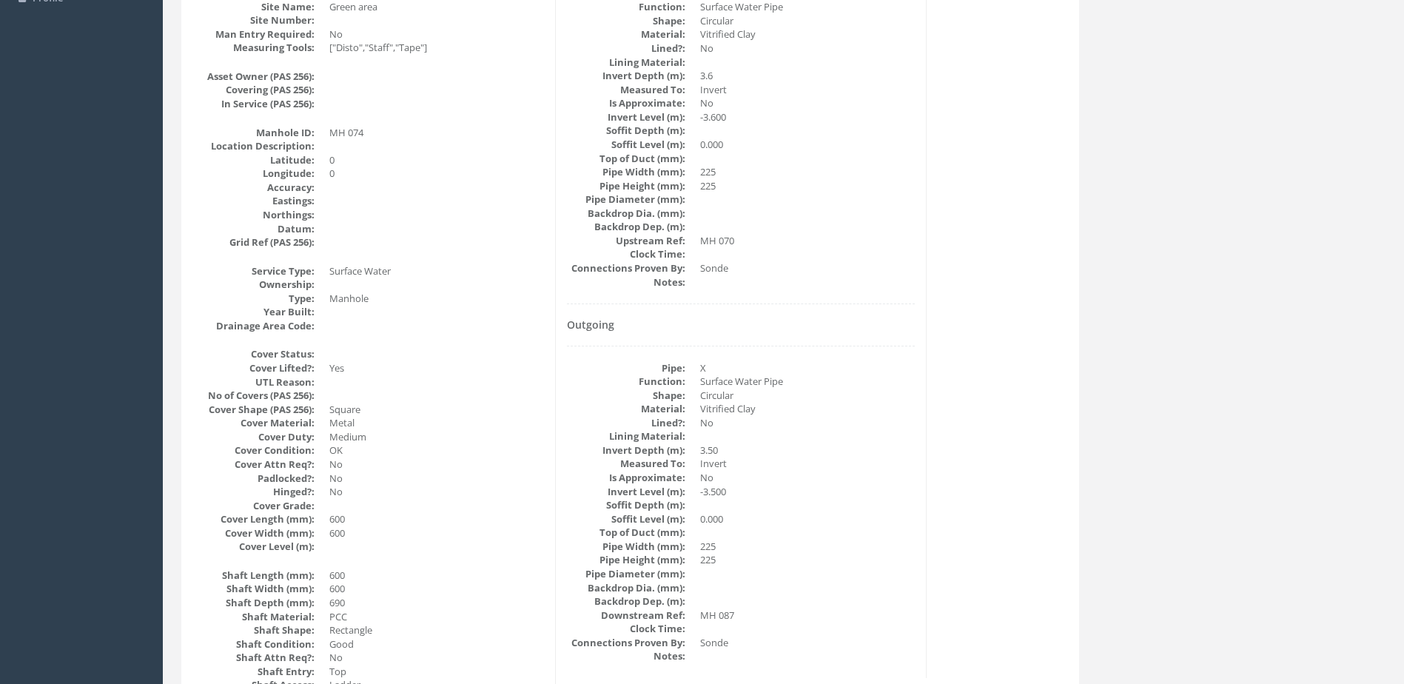
scroll to position [0, 0]
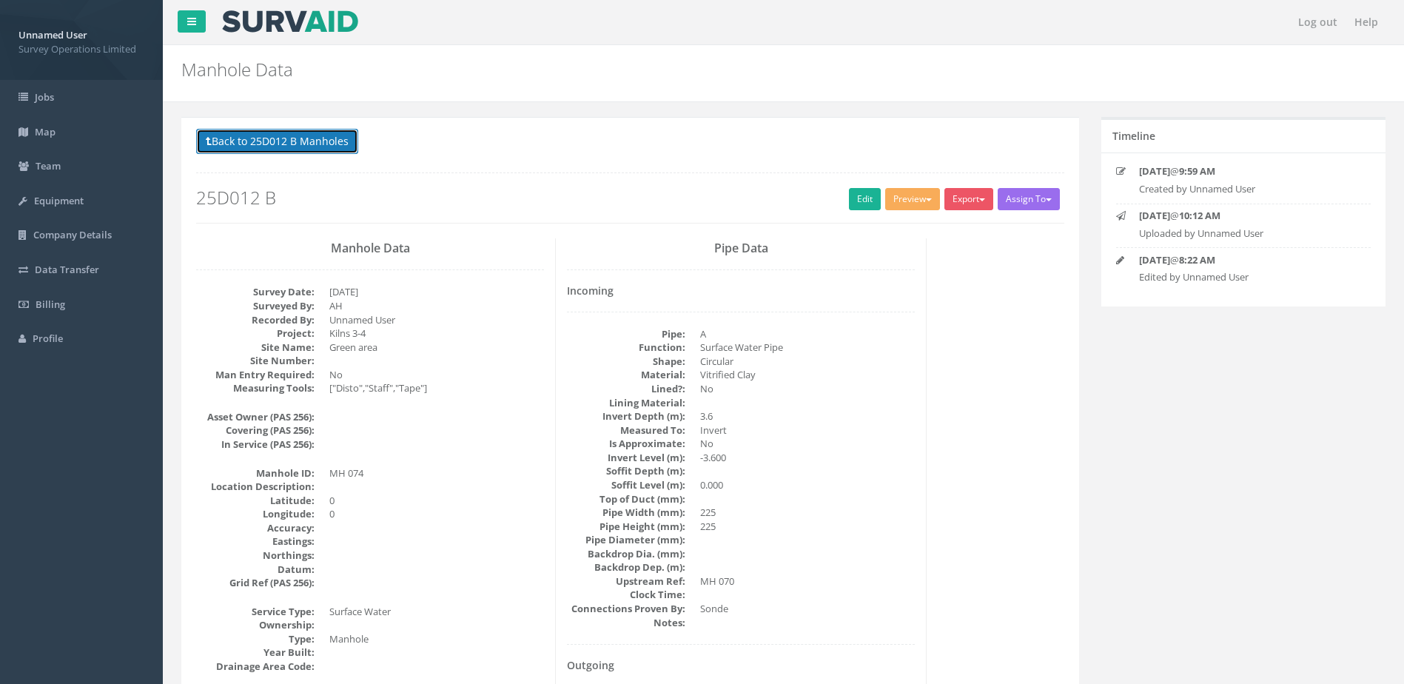
click at [285, 143] on button "Back to 25D012 B Manholes" at bounding box center [277, 141] width 162 height 25
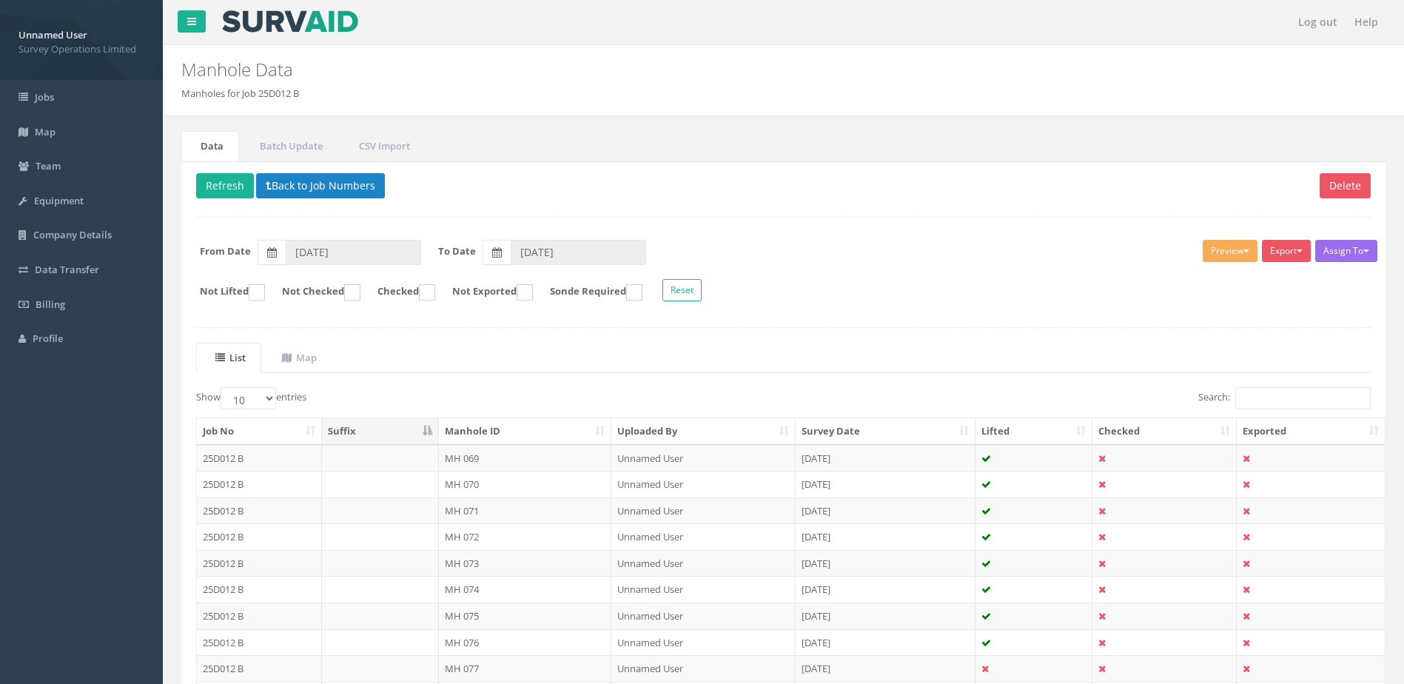
click at [562, 613] on td "MH 075" at bounding box center [525, 616] width 173 height 27
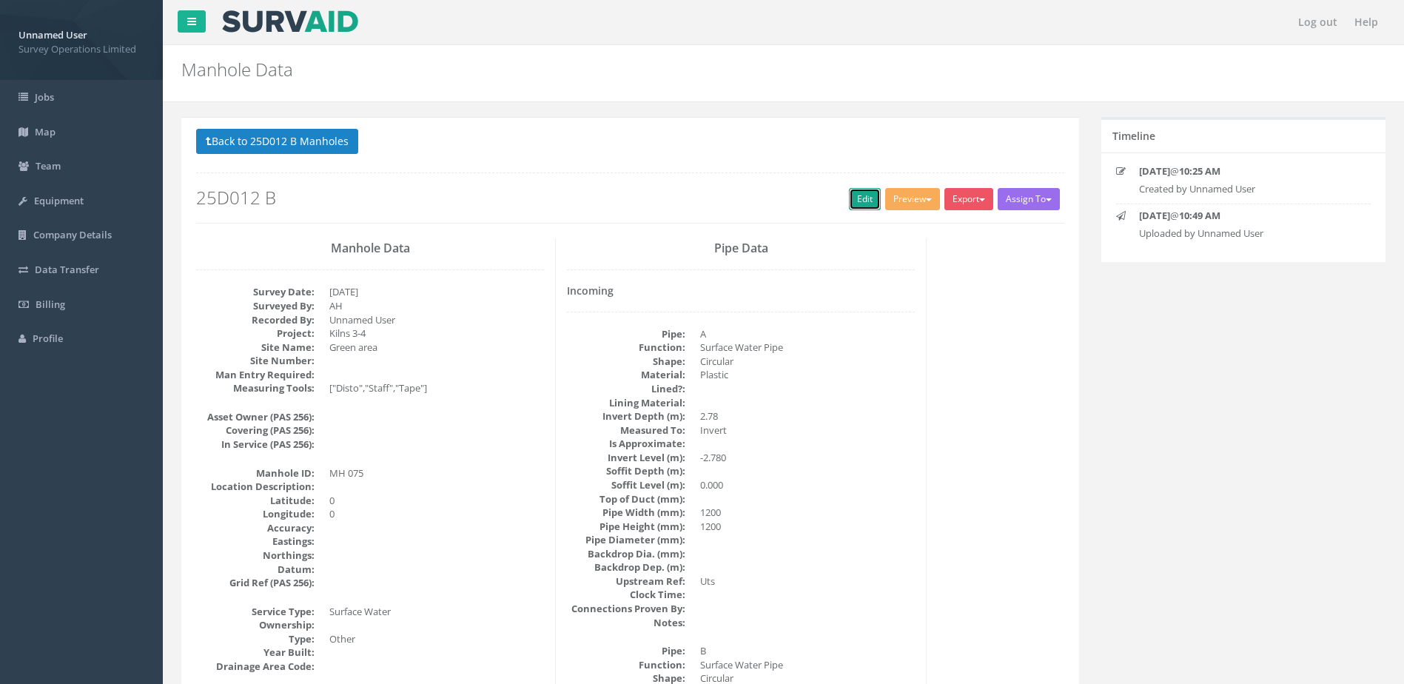
click at [861, 204] on link "Edit" at bounding box center [865, 199] width 32 height 22
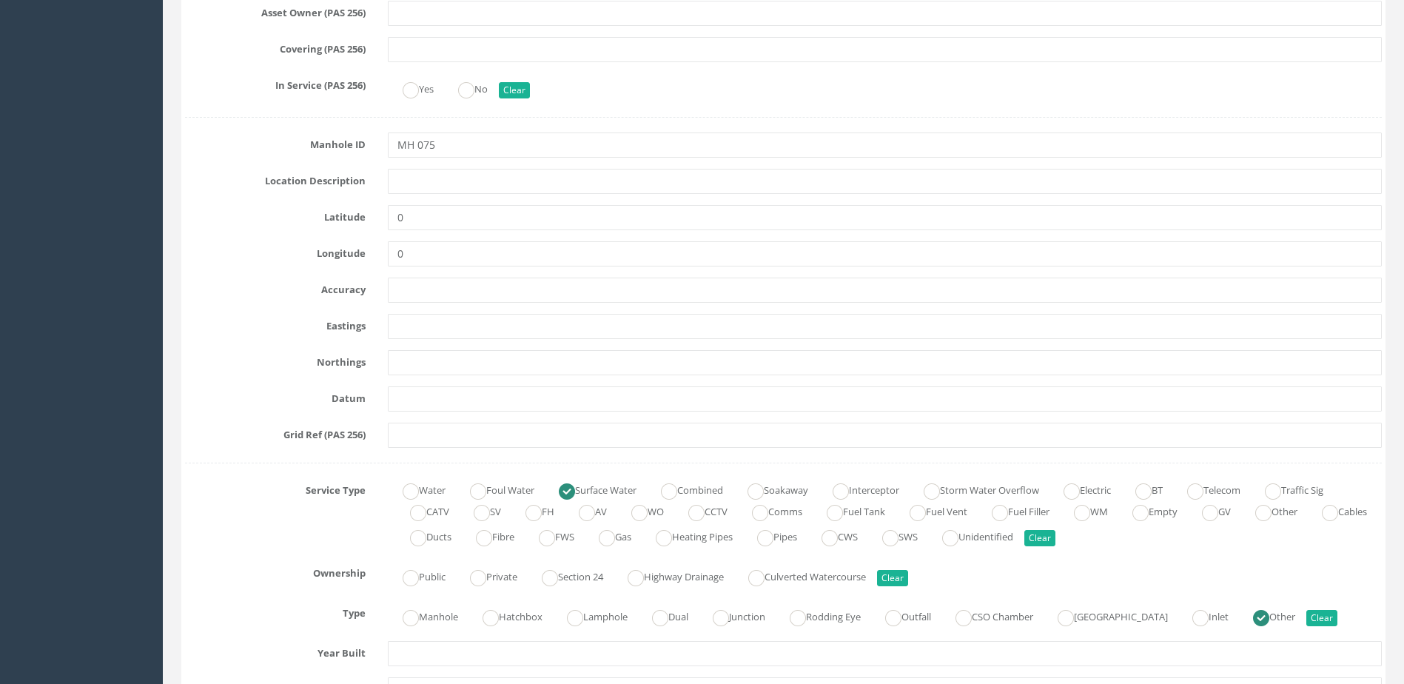
scroll to position [740, 0]
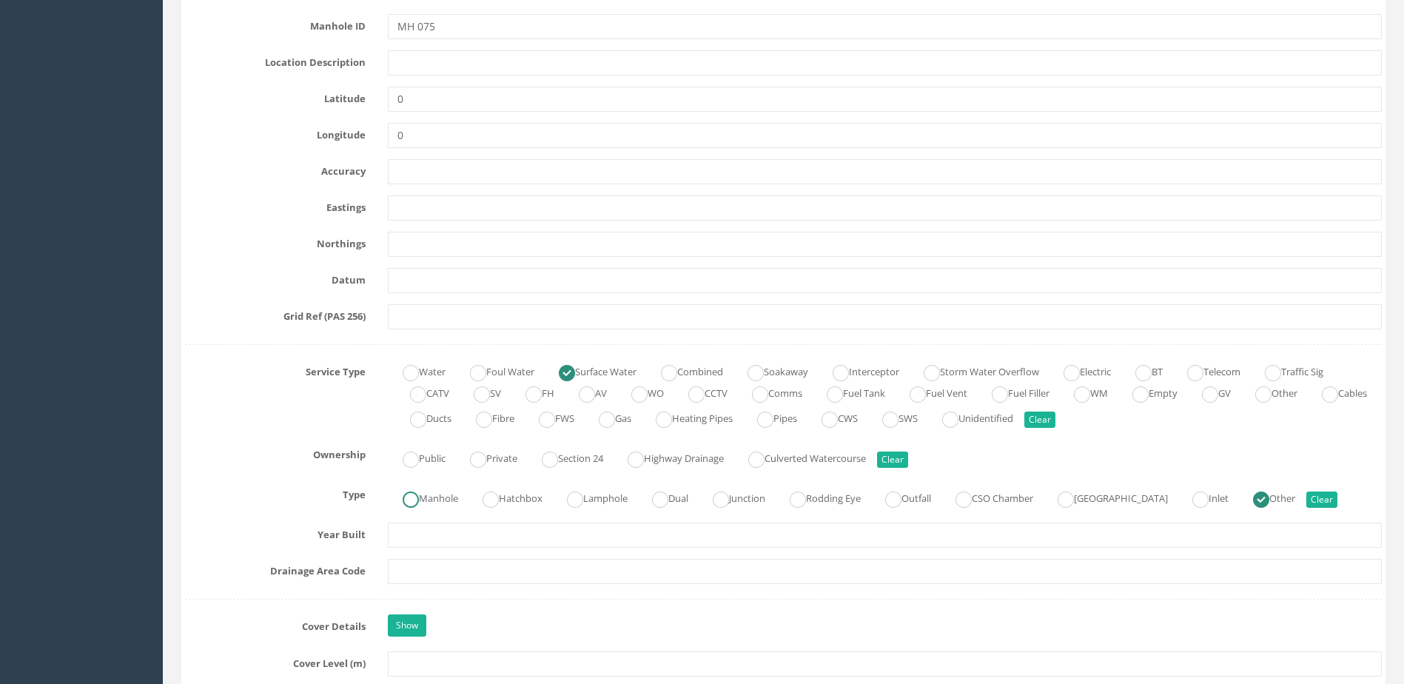
click at [421, 499] on label "Manhole" at bounding box center [423, 496] width 70 height 21
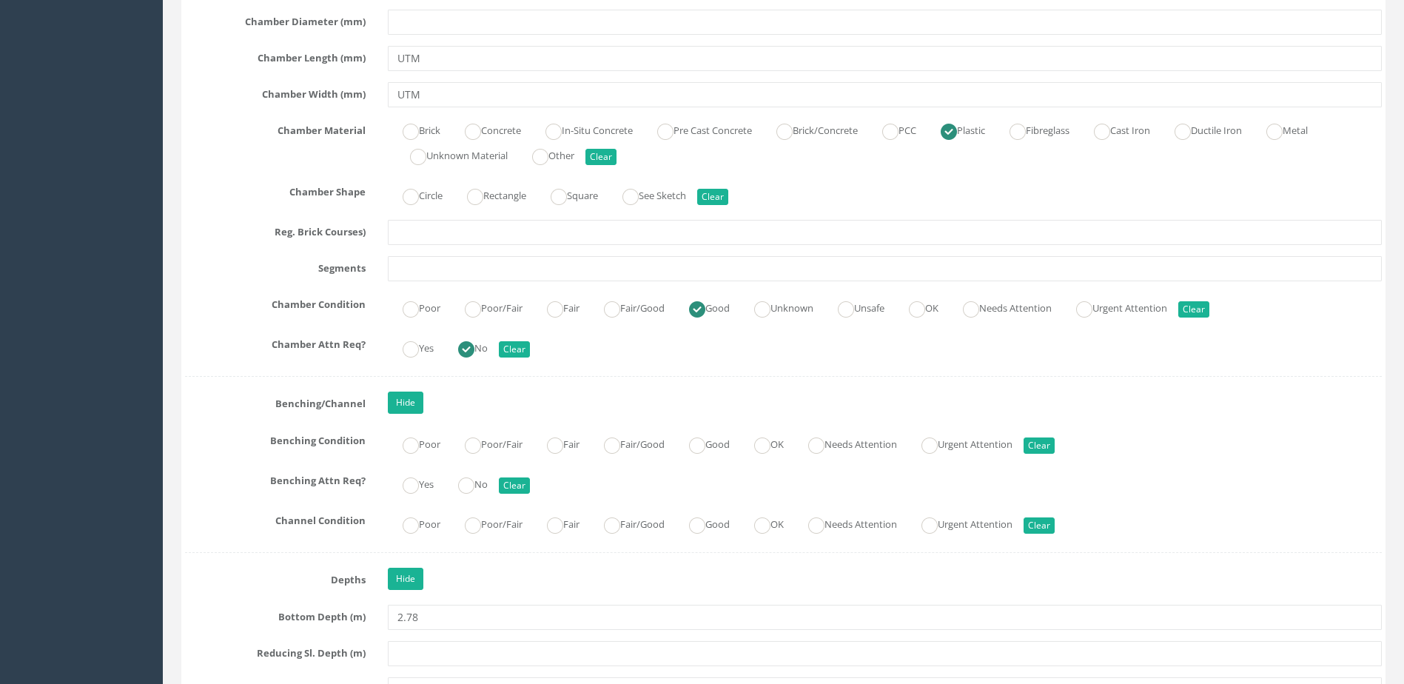
scroll to position [2369, 0]
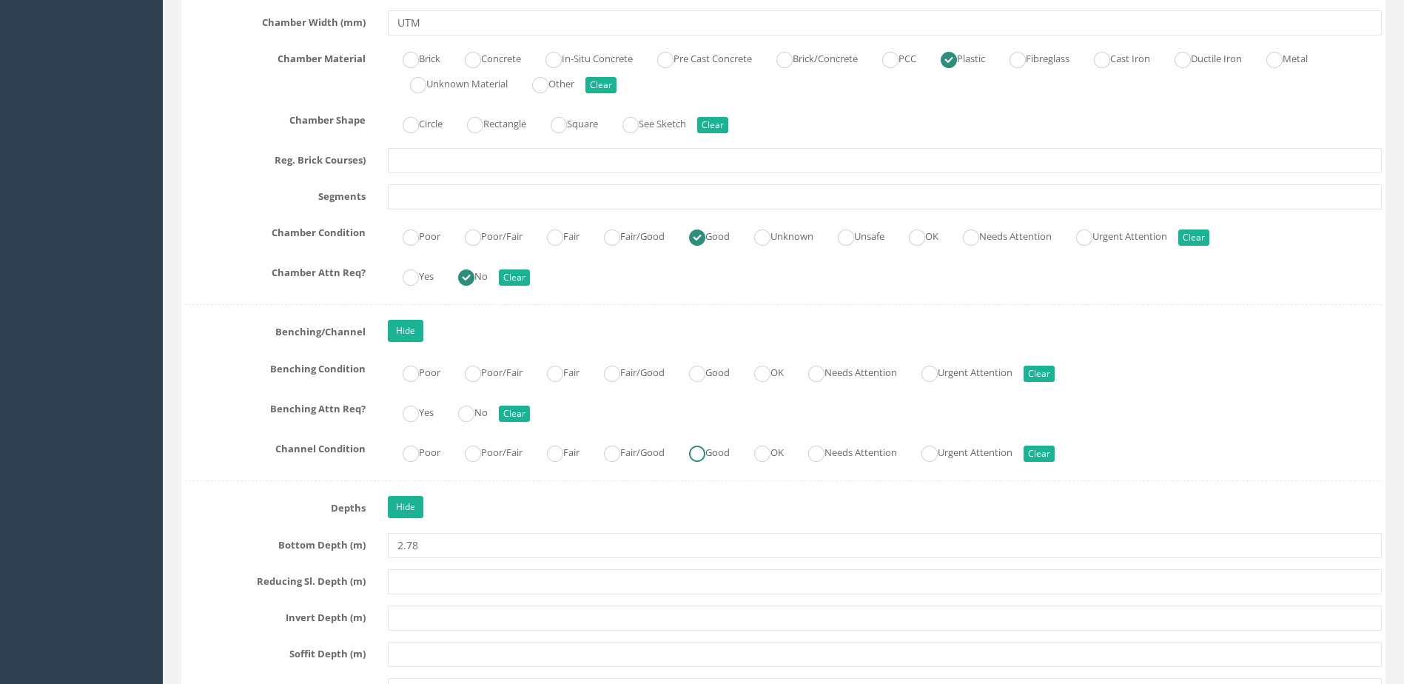
click at [706, 461] on ins at bounding box center [697, 454] width 16 height 16
click at [461, 412] on label "No" at bounding box center [465, 411] width 44 height 21
click at [706, 375] on ins at bounding box center [697, 374] width 16 height 16
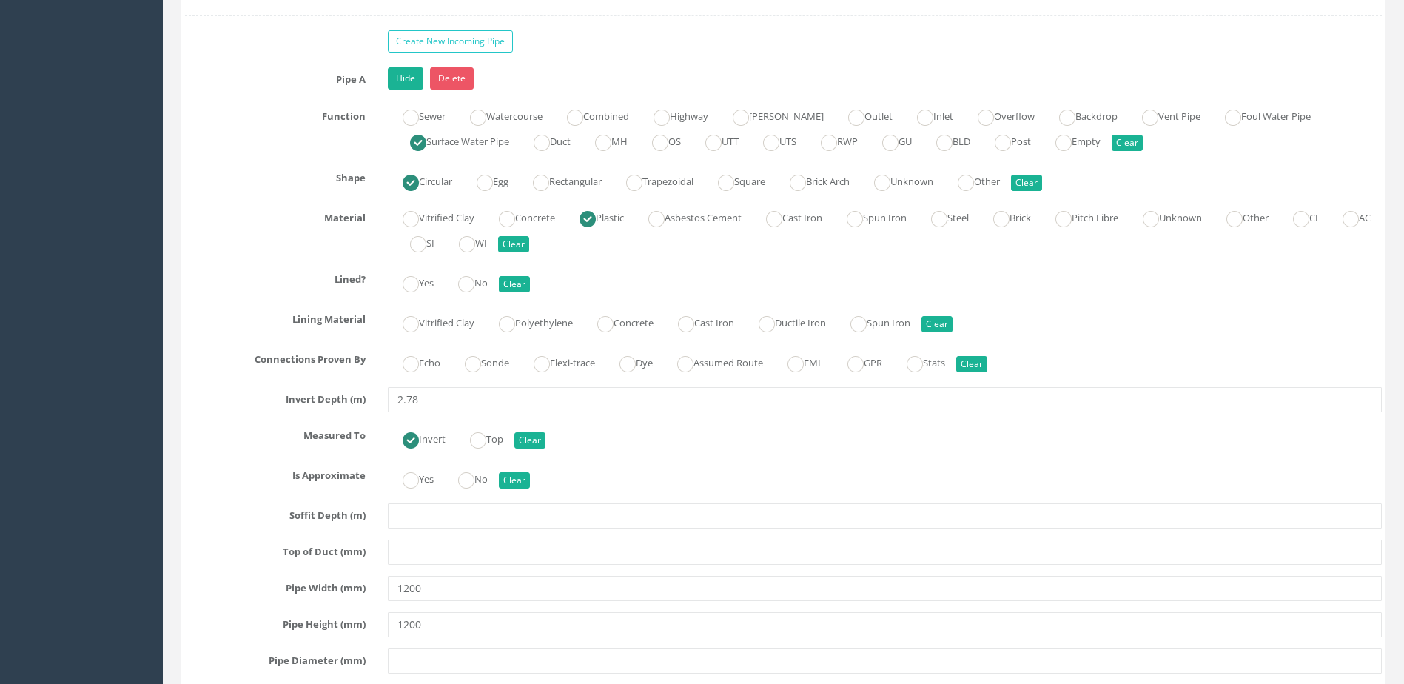
scroll to position [3850, 0]
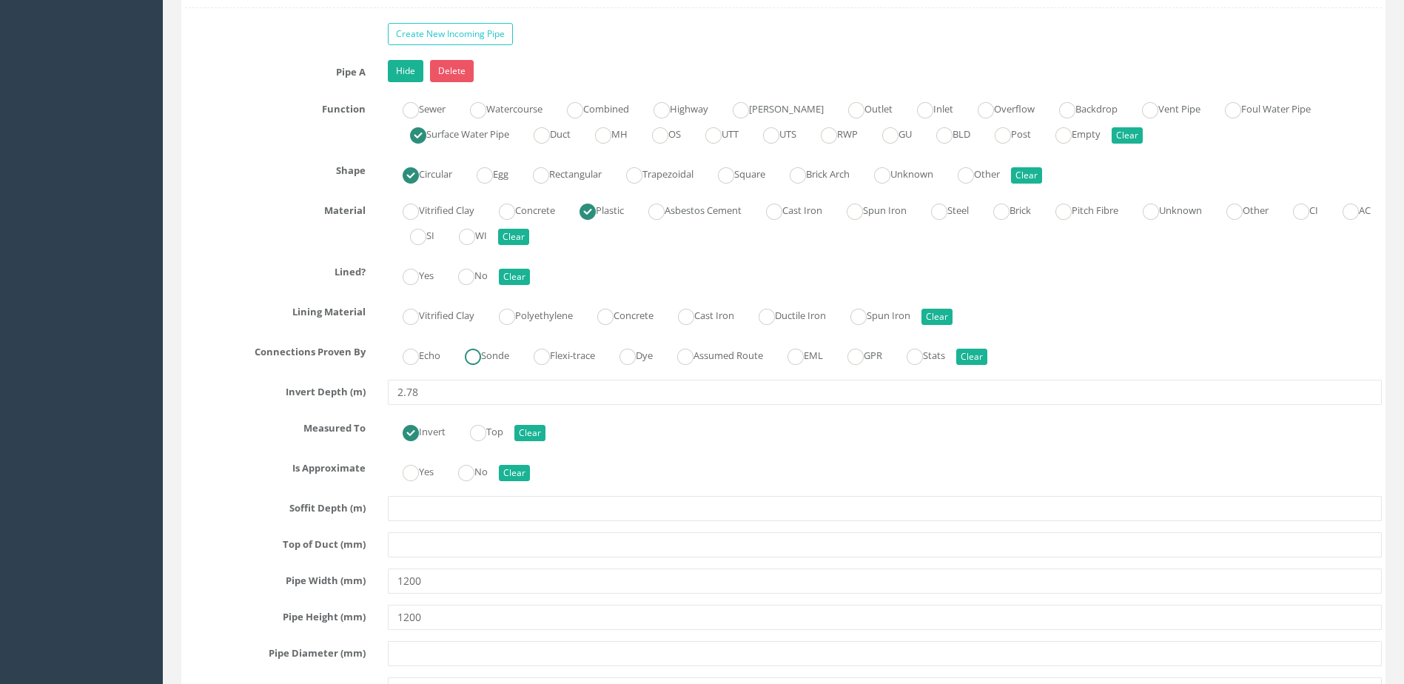
click at [475, 353] on ins at bounding box center [473, 357] width 16 height 16
click at [475, 280] on ins at bounding box center [466, 277] width 16 height 16
click at [467, 466] on ins at bounding box center [466, 473] width 16 height 16
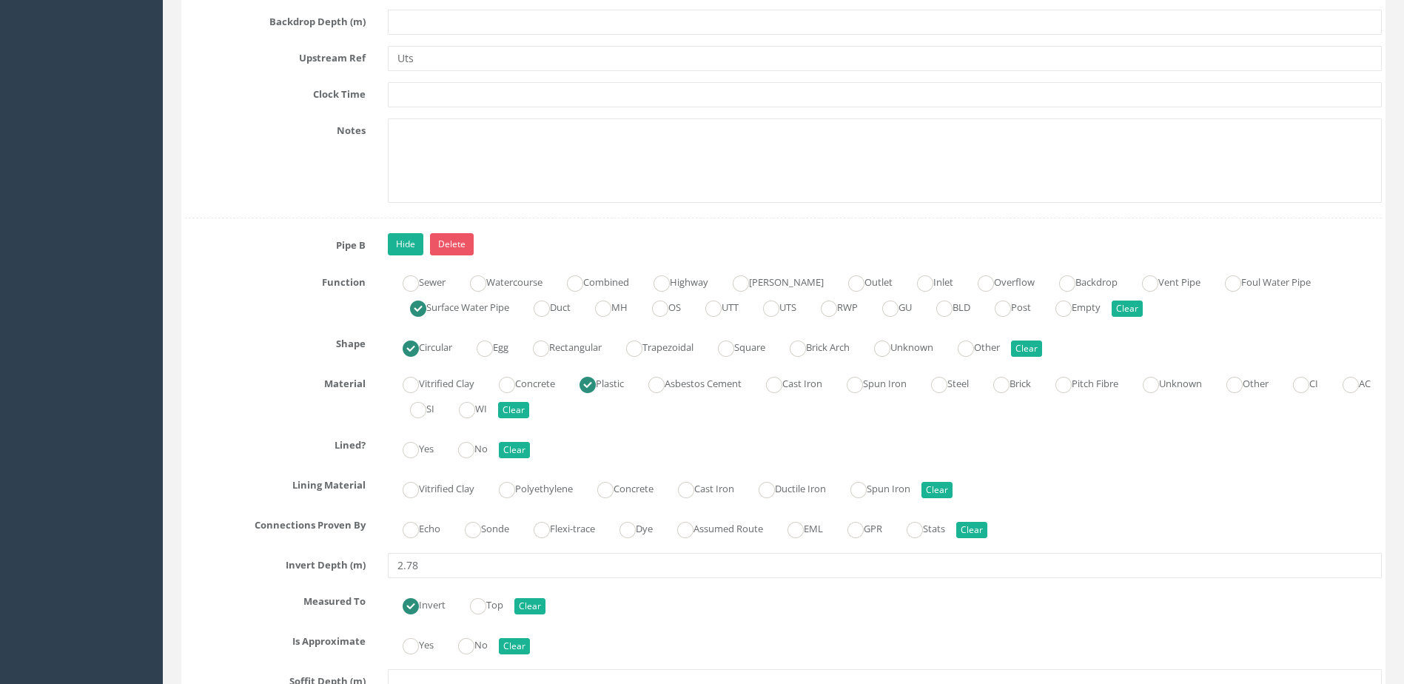
scroll to position [4590, 0]
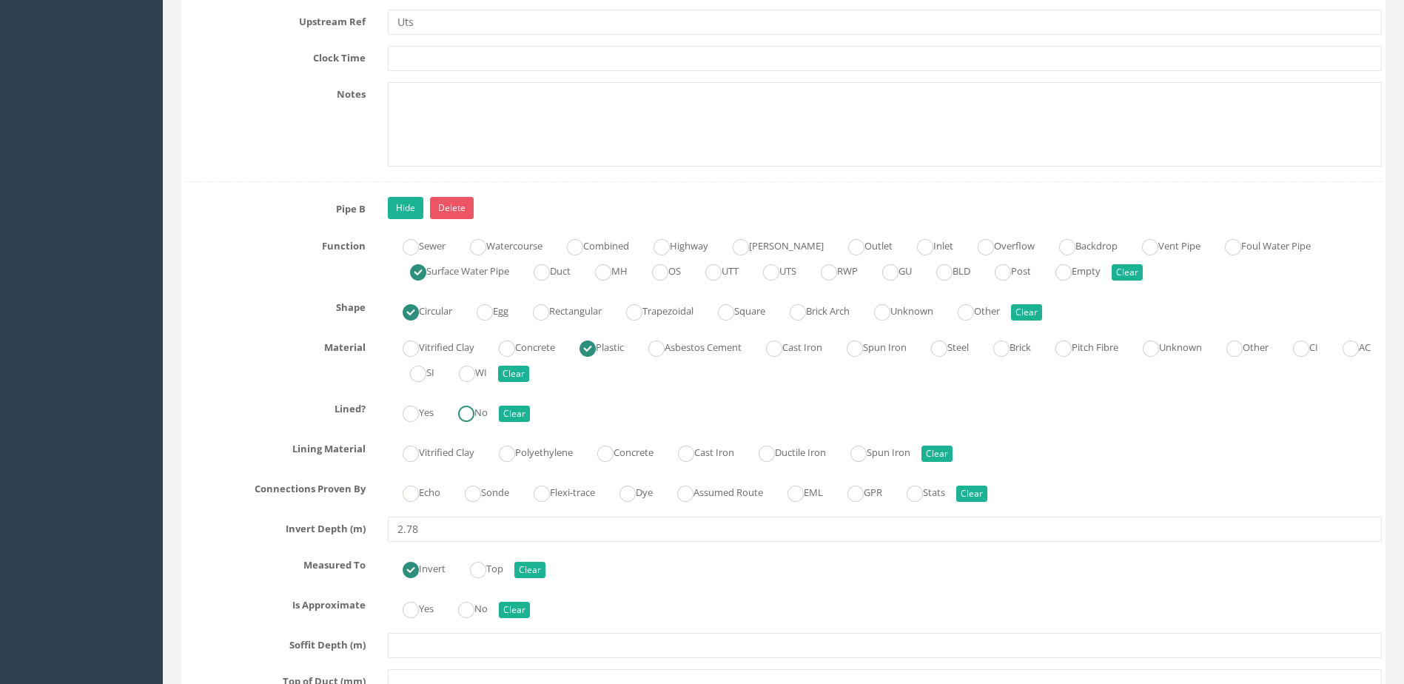
click at [486, 412] on label "No" at bounding box center [465, 411] width 44 height 21
click at [479, 500] on ins at bounding box center [473, 494] width 16 height 16
click at [475, 605] on ins at bounding box center [466, 610] width 16 height 16
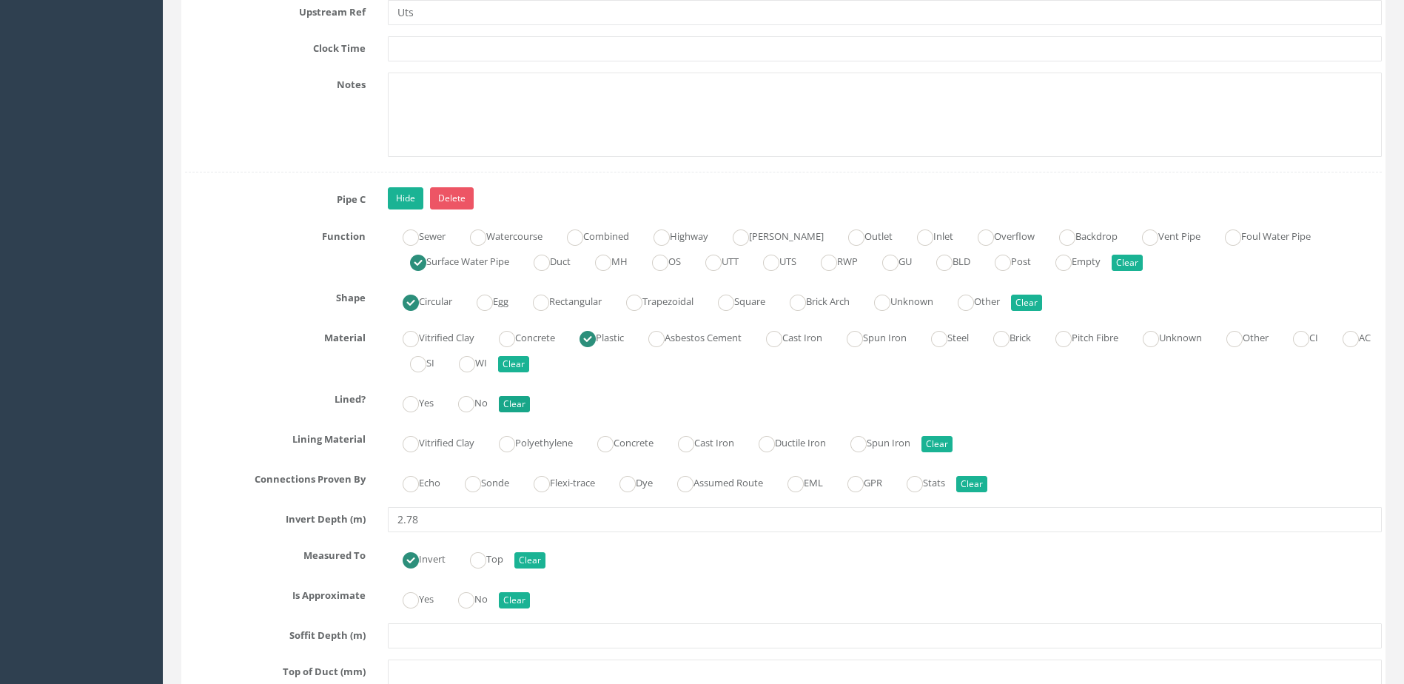
scroll to position [5478, 0]
click at [487, 401] on label "No" at bounding box center [465, 399] width 44 height 21
click at [486, 478] on label "Sonde" at bounding box center [479, 479] width 59 height 21
click at [488, 591] on label "No" at bounding box center [465, 596] width 44 height 21
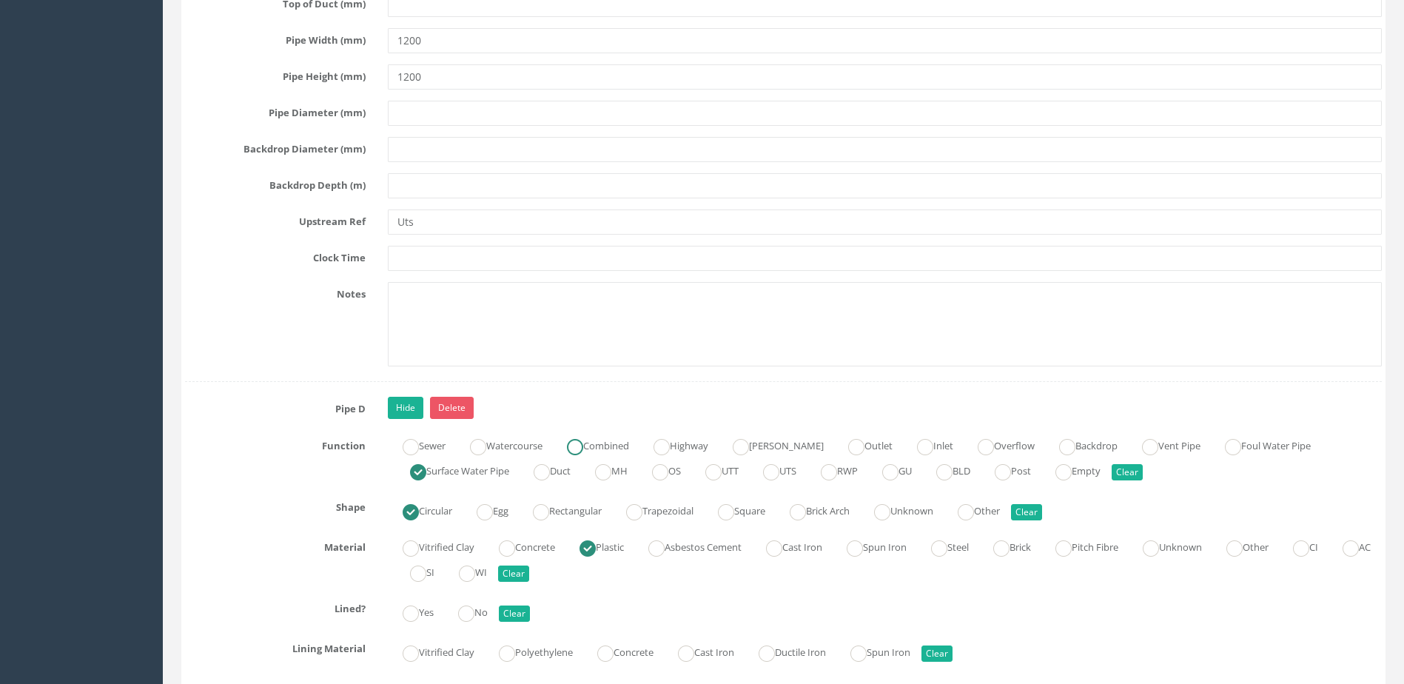
scroll to position [6367, 0]
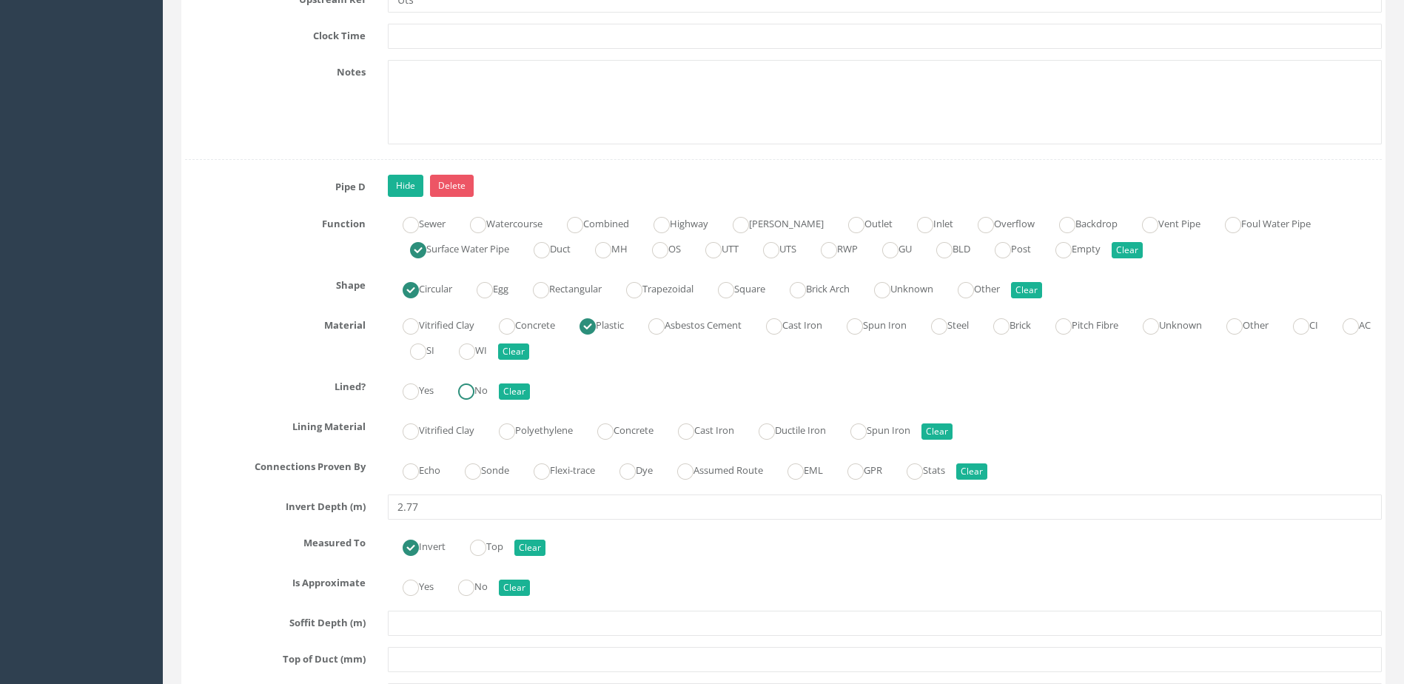
click at [484, 393] on label "No" at bounding box center [465, 388] width 44 height 21
click at [479, 462] on label "Sonde" at bounding box center [479, 468] width 59 height 21
click at [469, 585] on ins at bounding box center [466, 588] width 16 height 16
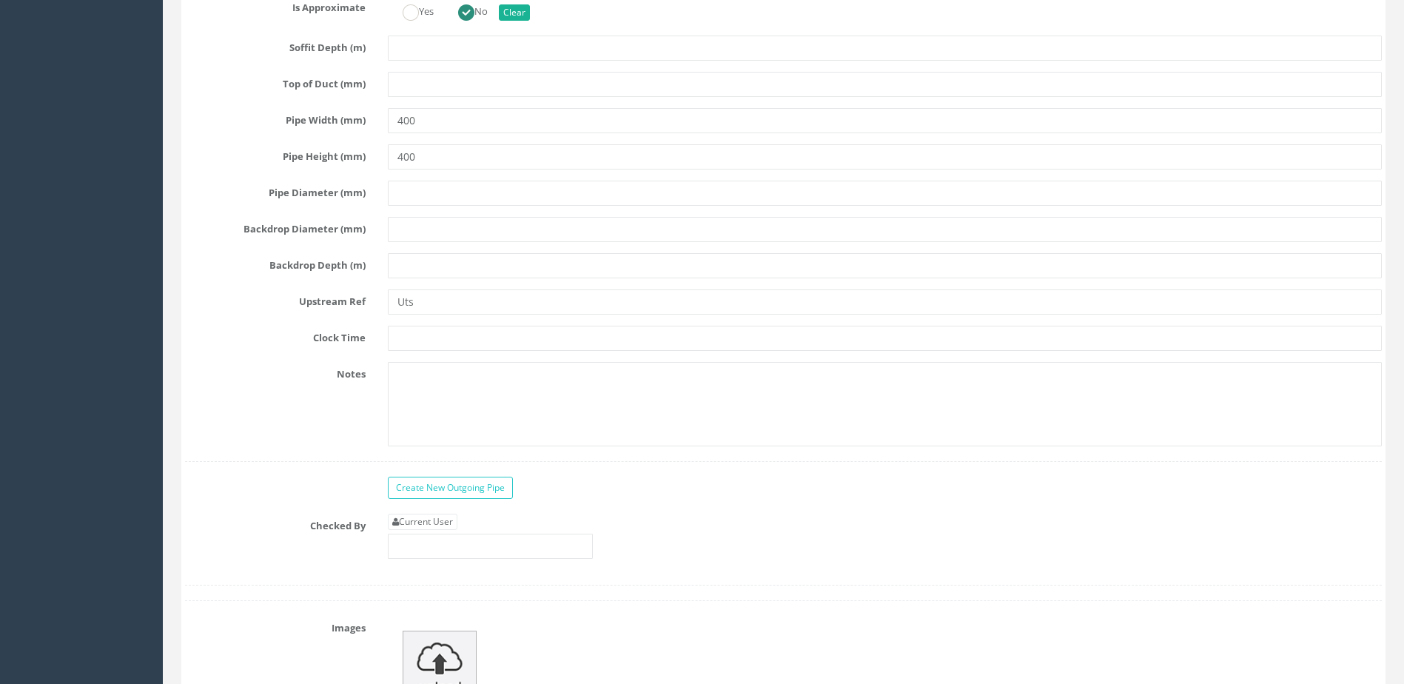
scroll to position [6959, 0]
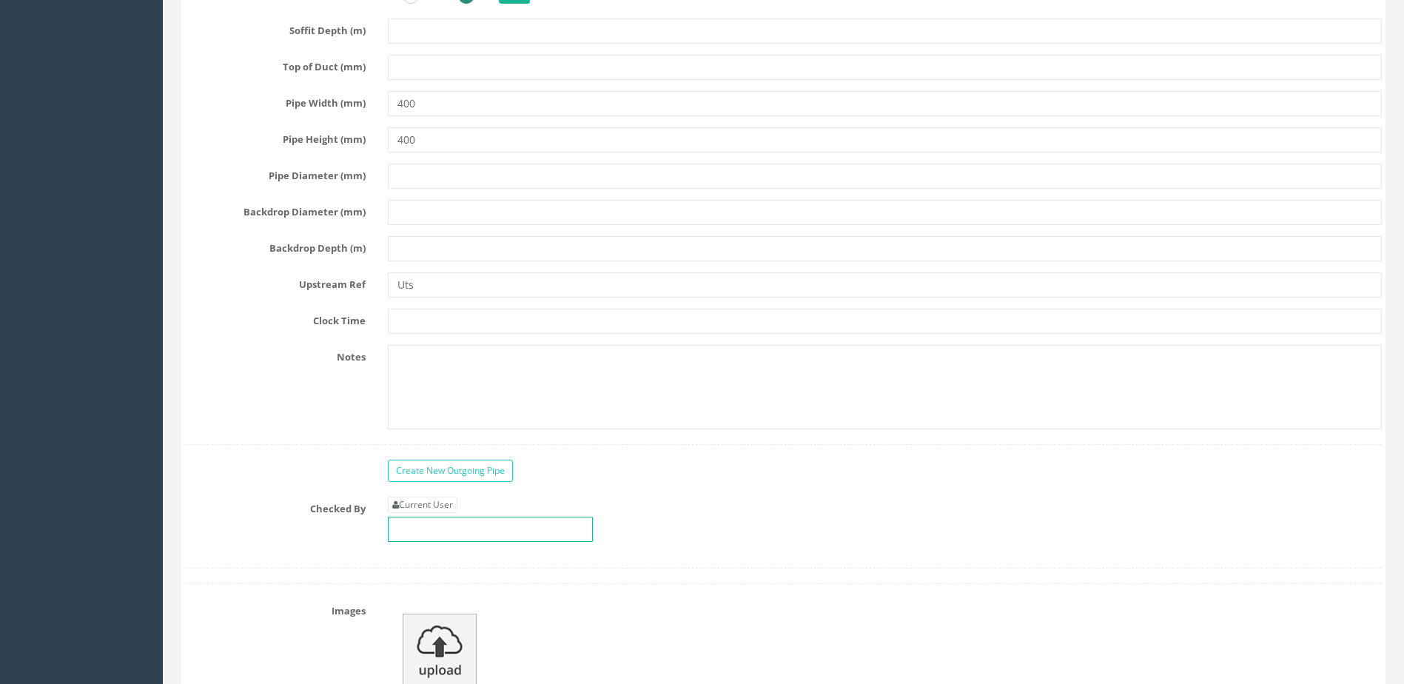
click at [507, 523] on input "text" at bounding box center [490, 529] width 205 height 25
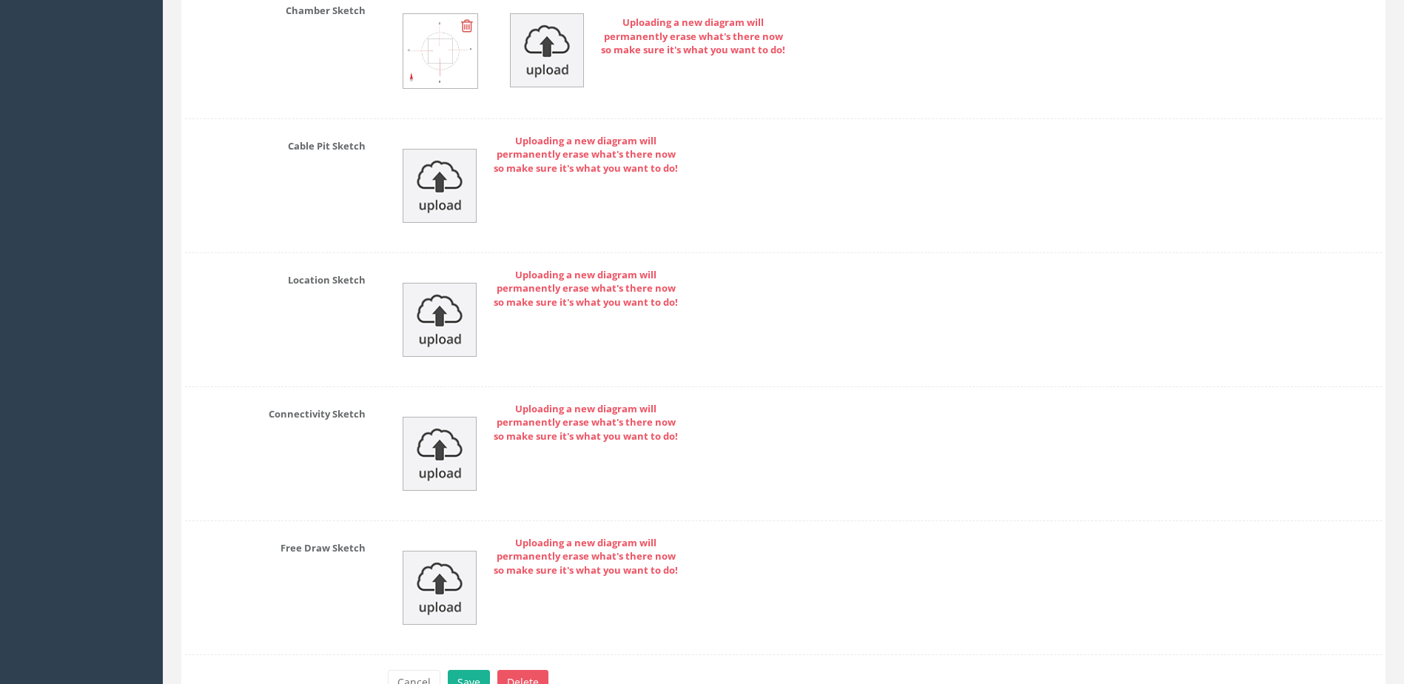
scroll to position [7984, 0]
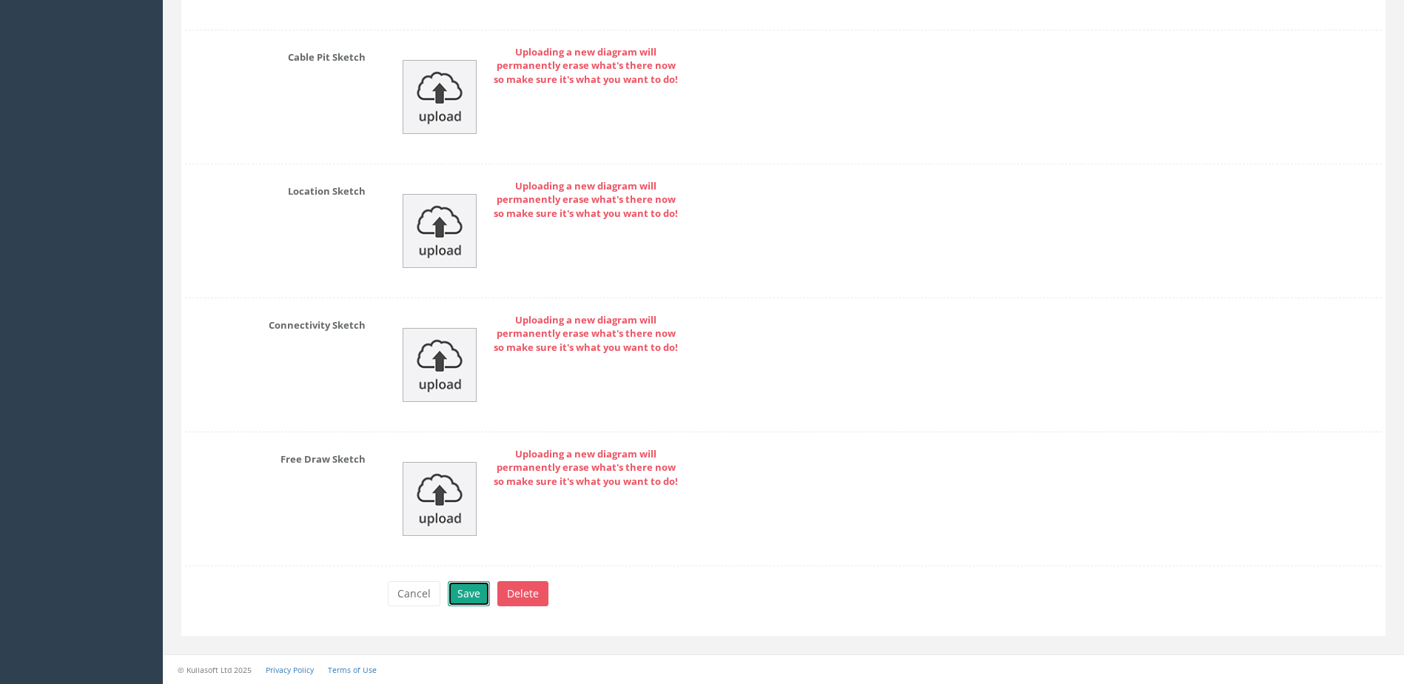
click at [456, 597] on button "Save" at bounding box center [469, 593] width 42 height 25
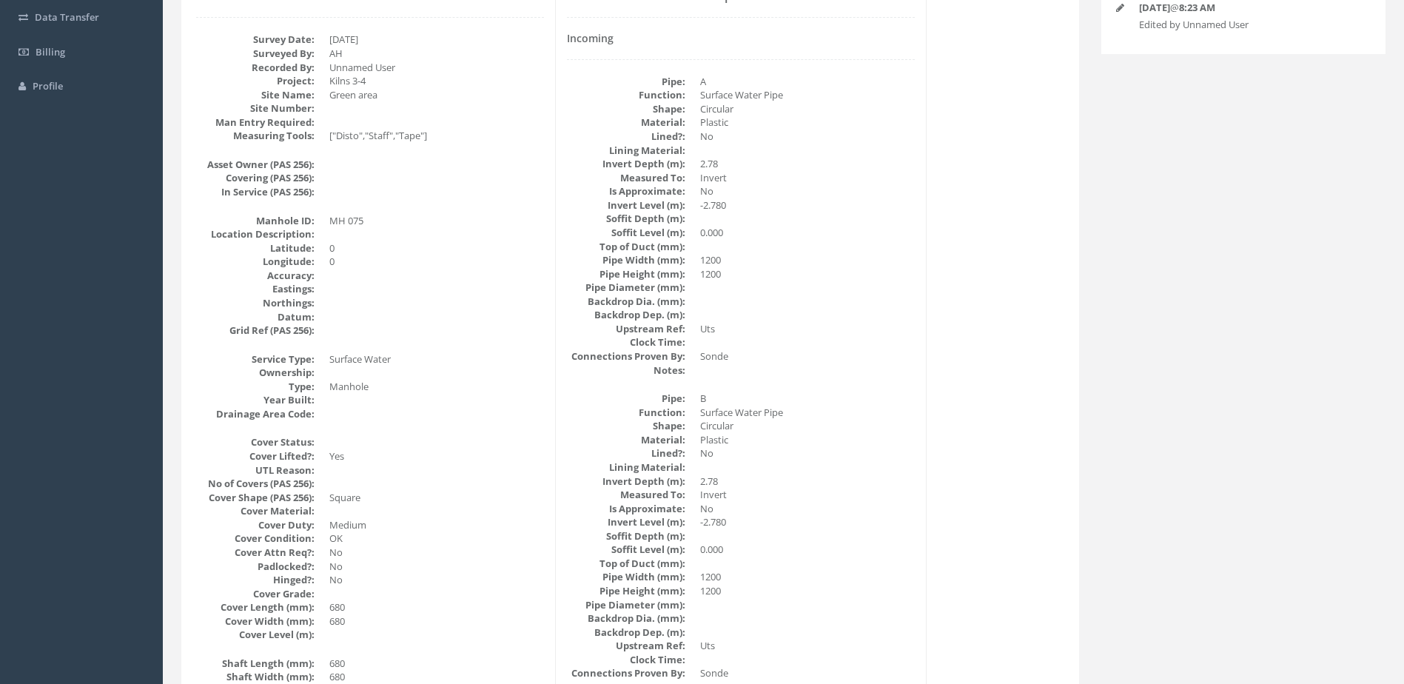
scroll to position [118, 0]
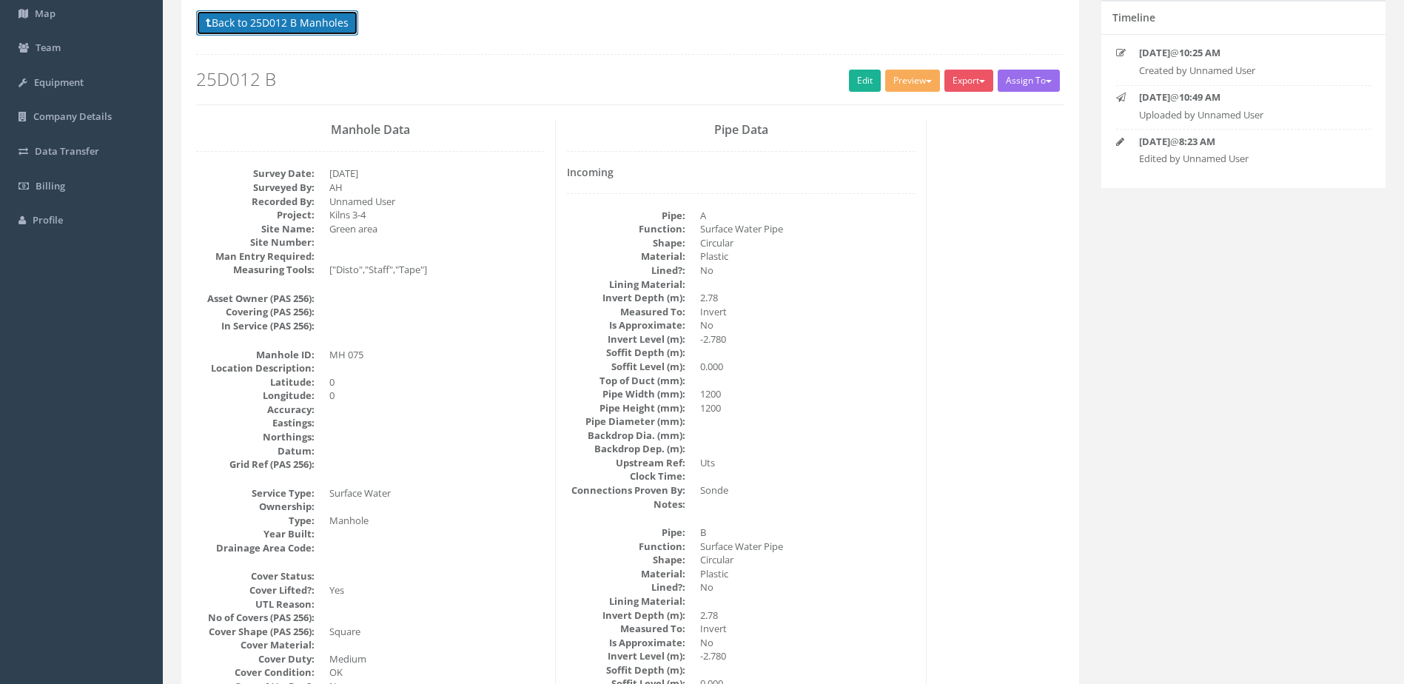
click at [344, 32] on button "Back to 25D012 B Manholes" at bounding box center [277, 22] width 162 height 25
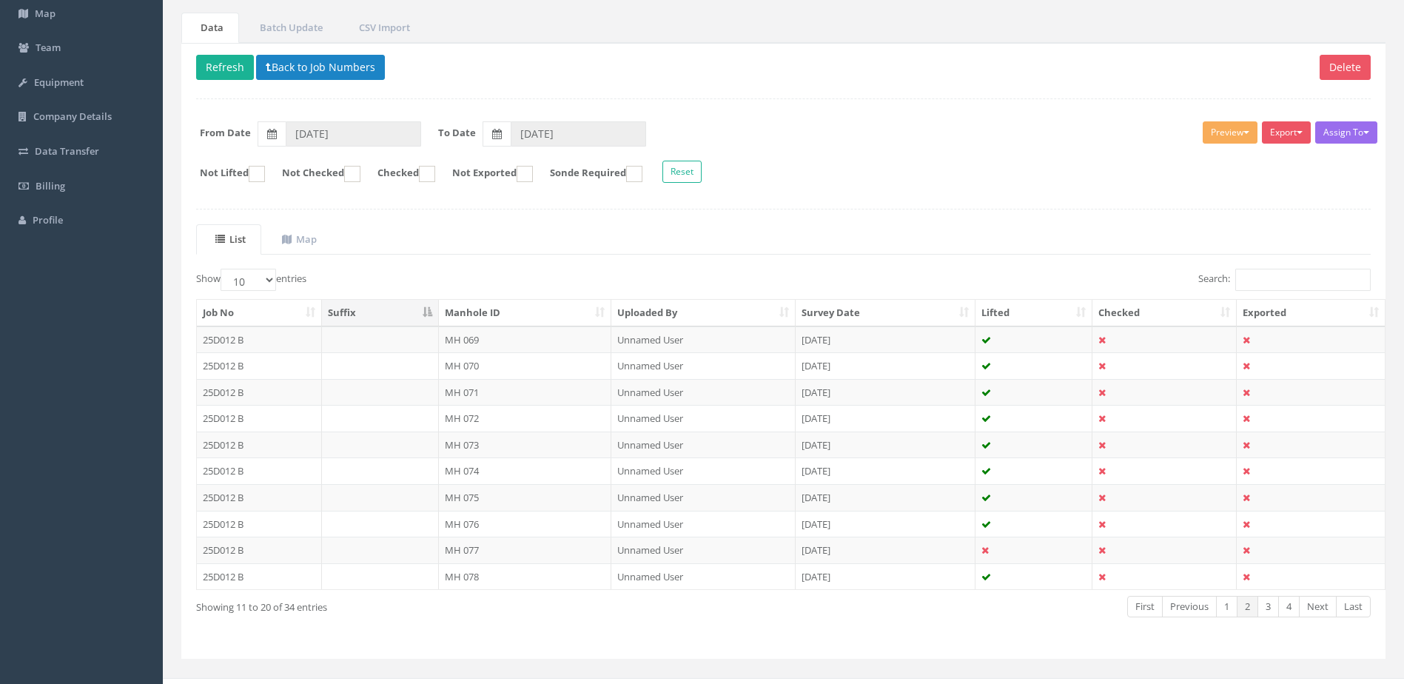
click at [512, 518] on td "MH 076" at bounding box center [525, 524] width 173 height 27
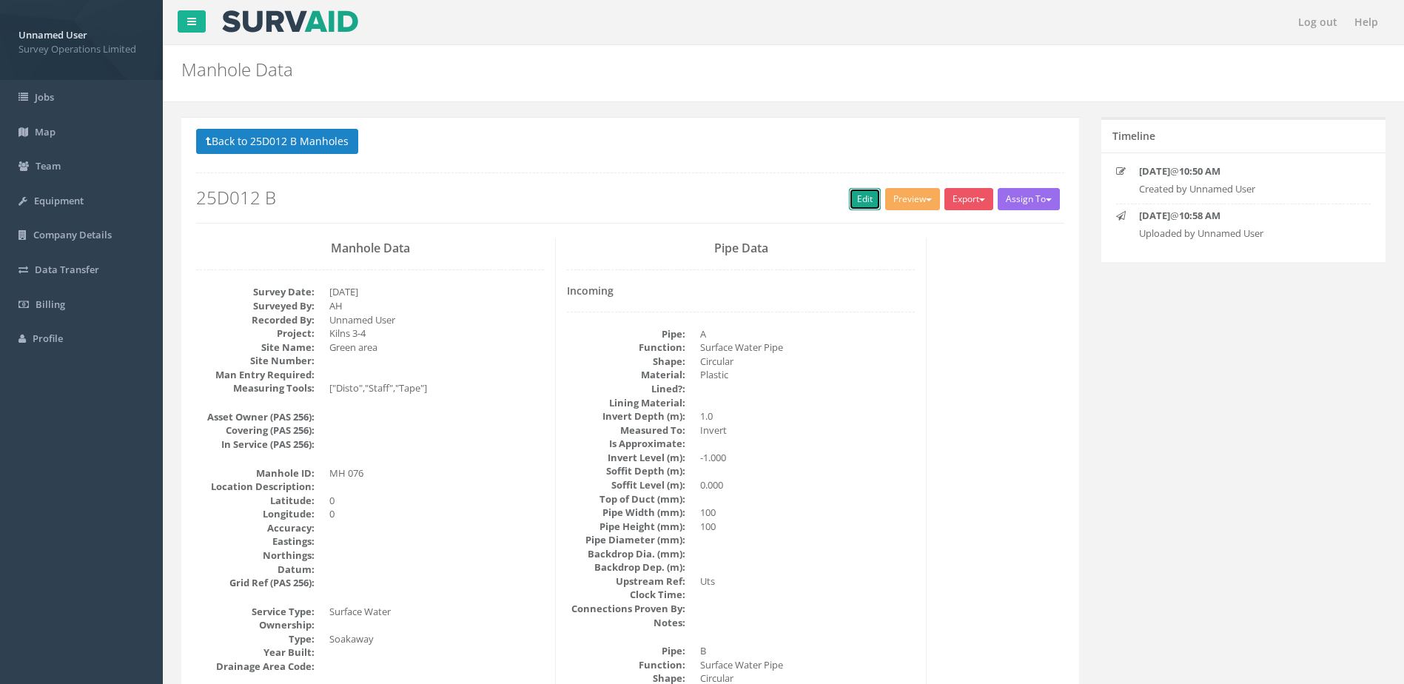
click at [849, 195] on link "Edit" at bounding box center [865, 199] width 32 height 22
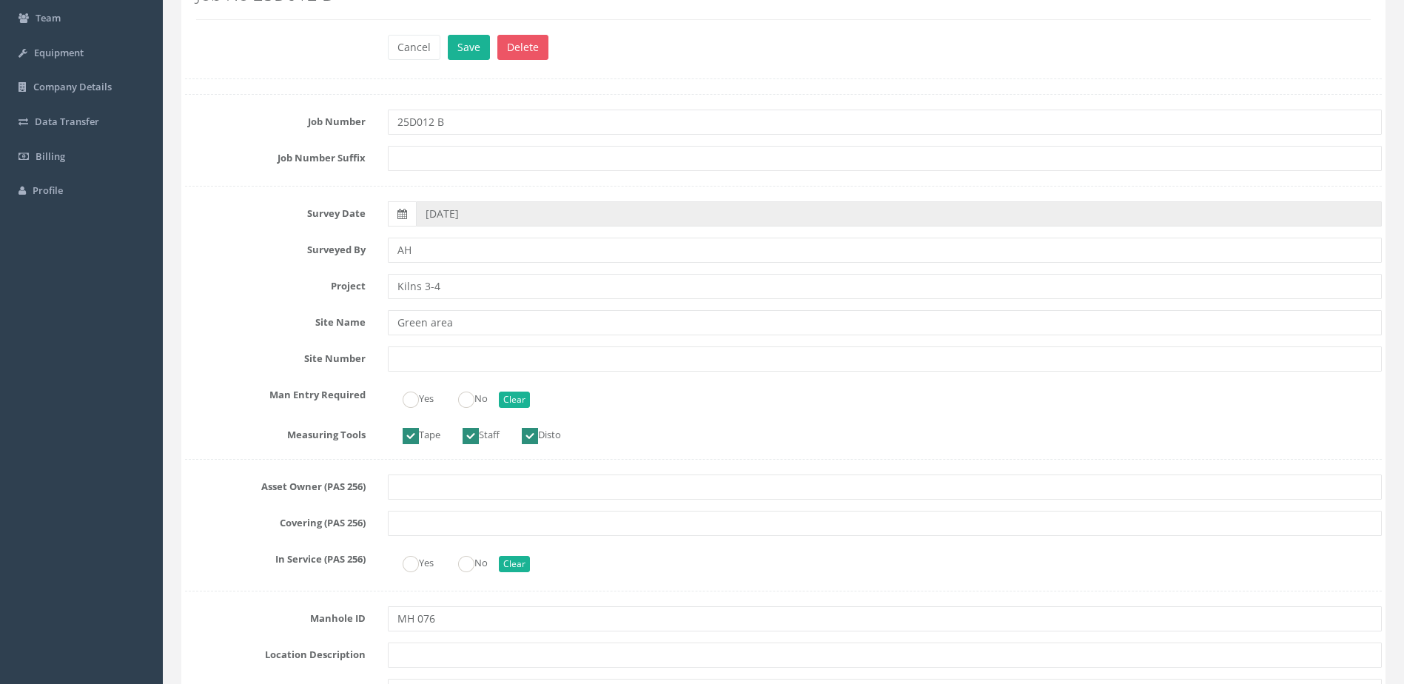
scroll to position [296, 0]
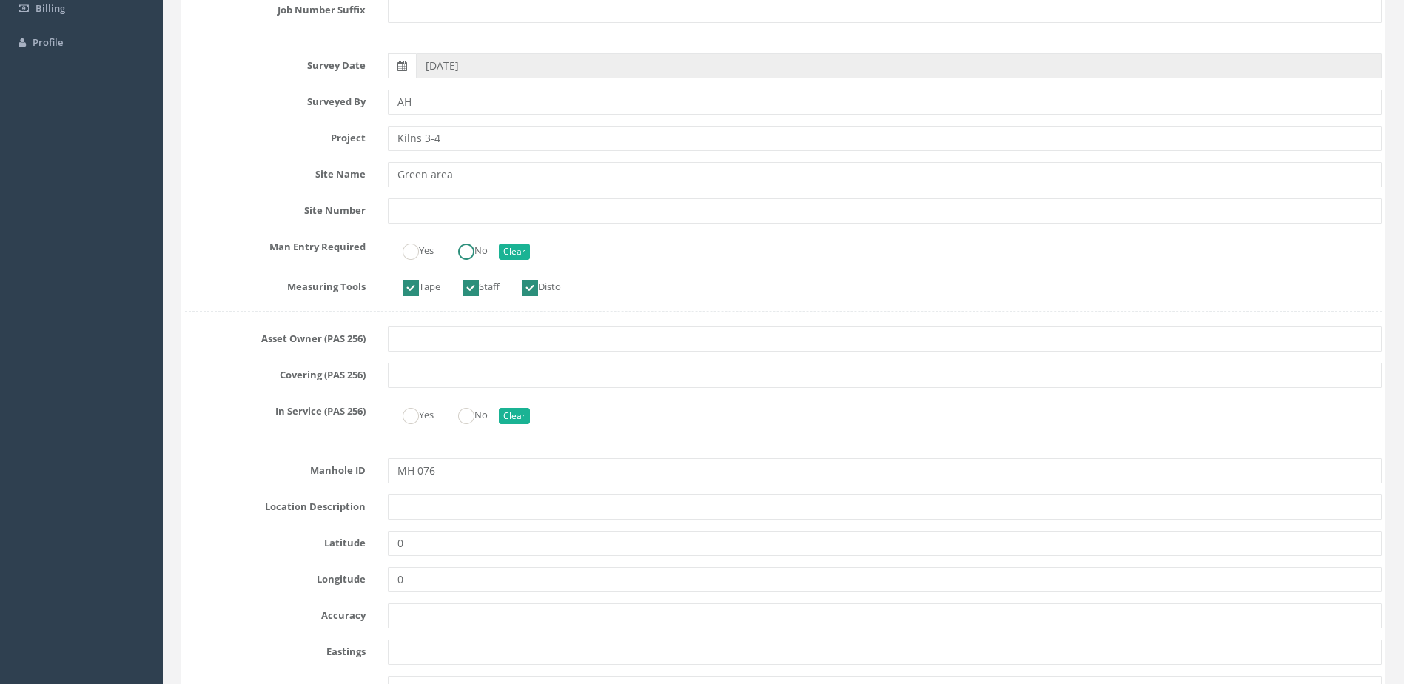
click at [486, 253] on label "No" at bounding box center [465, 248] width 44 height 21
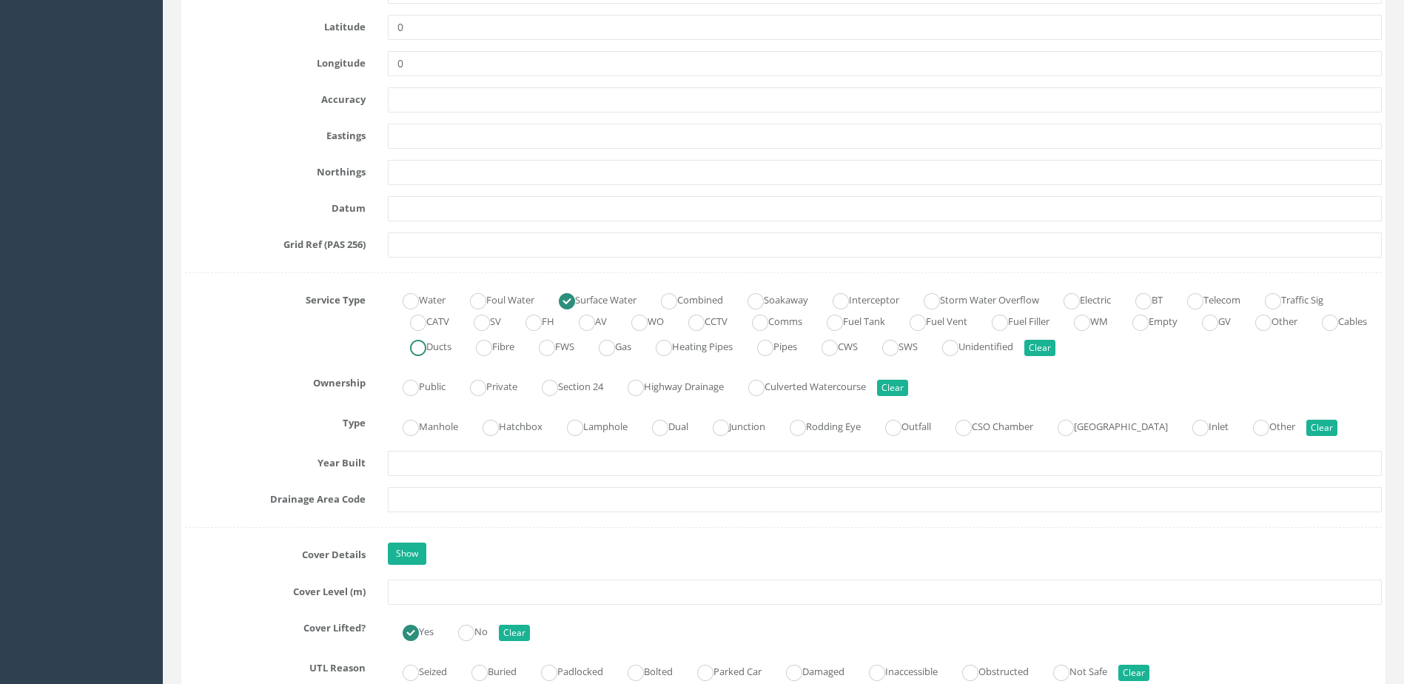
scroll to position [814, 0]
click at [432, 432] on label "Manhole" at bounding box center [423, 422] width 70 height 21
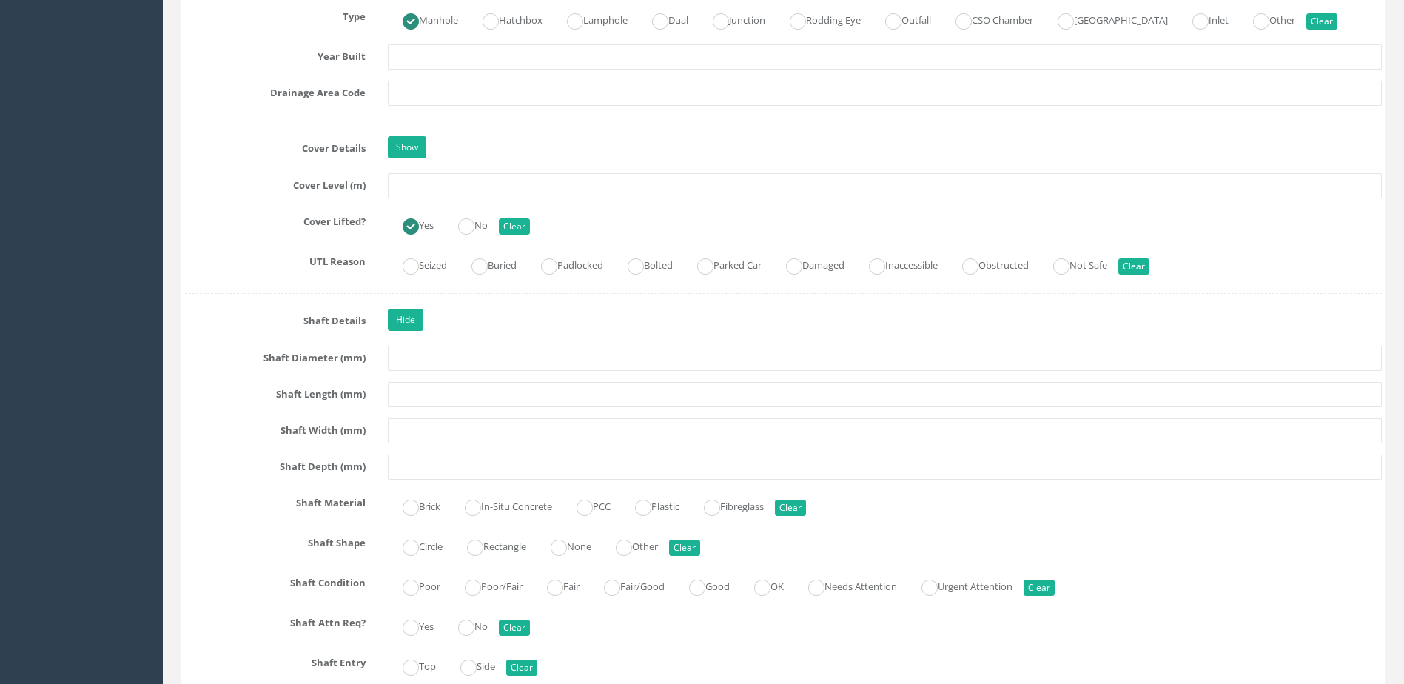
scroll to position [1333, 0]
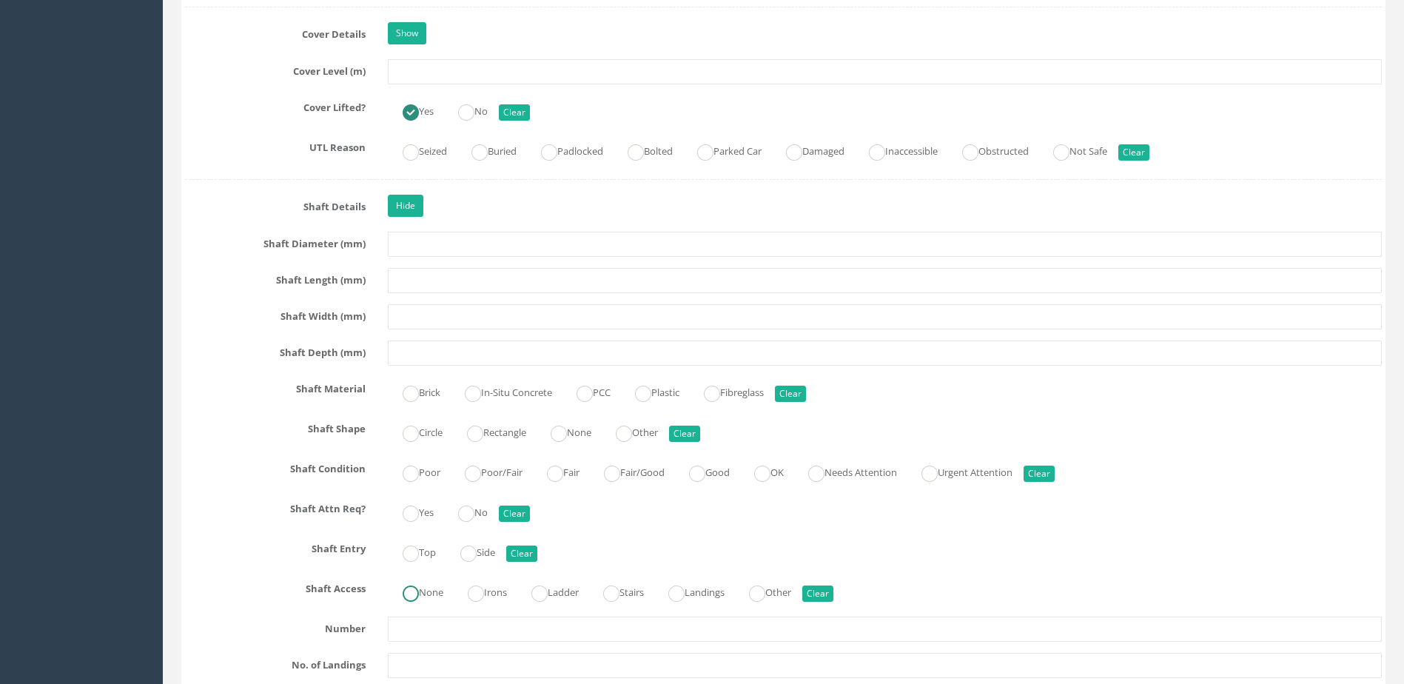
drag, startPoint x: 422, startPoint y: 586, endPoint x: 429, endPoint y: 578, distance: 10.0
click at [421, 586] on label "None" at bounding box center [416, 590] width 56 height 21
click at [415, 557] on ins at bounding box center [411, 554] width 16 height 16
click at [469, 514] on ins at bounding box center [466, 514] width 16 height 16
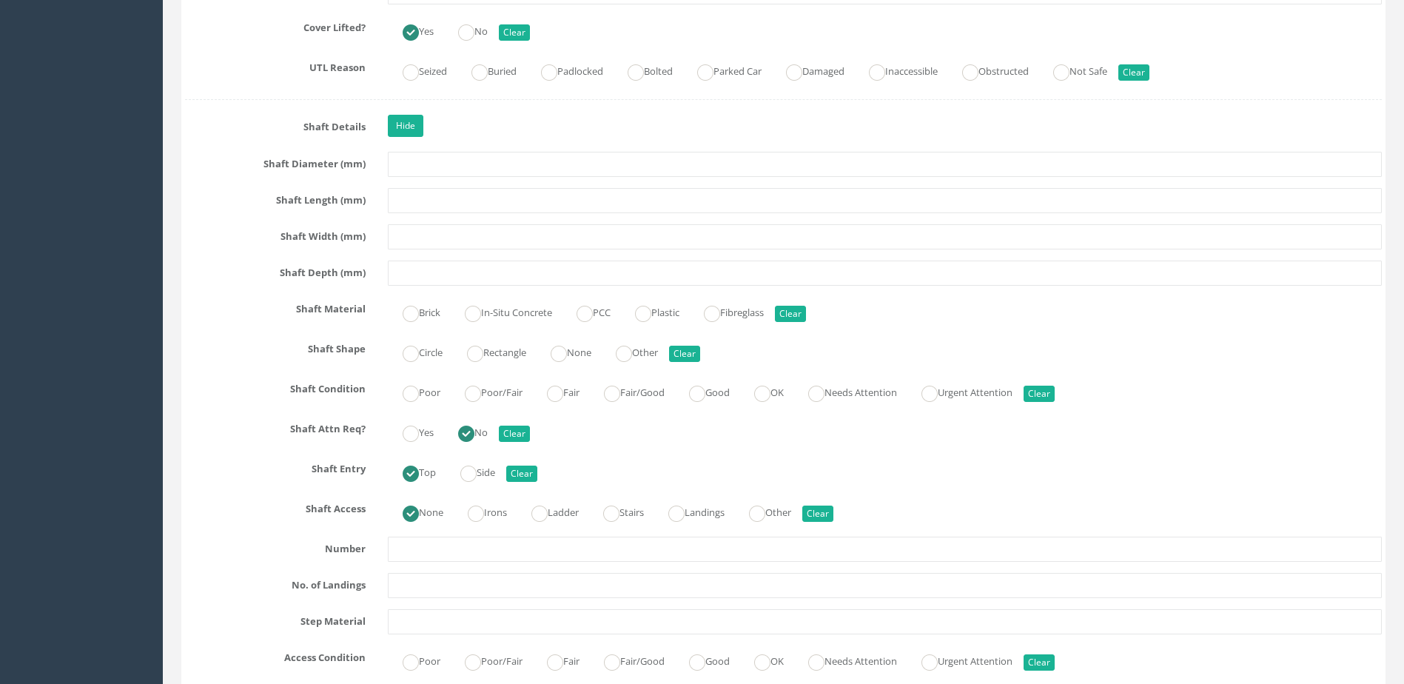
scroll to position [1555, 0]
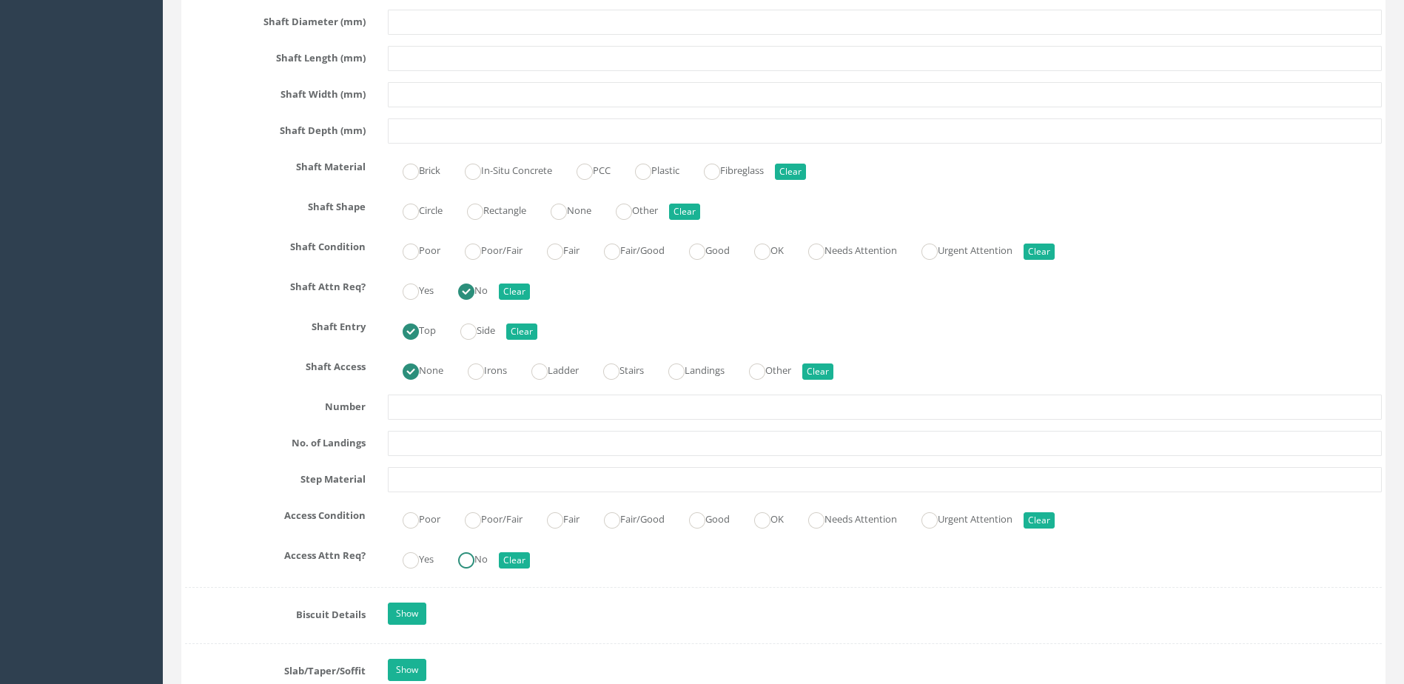
click at [475, 563] on ins at bounding box center [466, 560] width 16 height 16
click at [698, 523] on label "Good" at bounding box center [702, 517] width 56 height 21
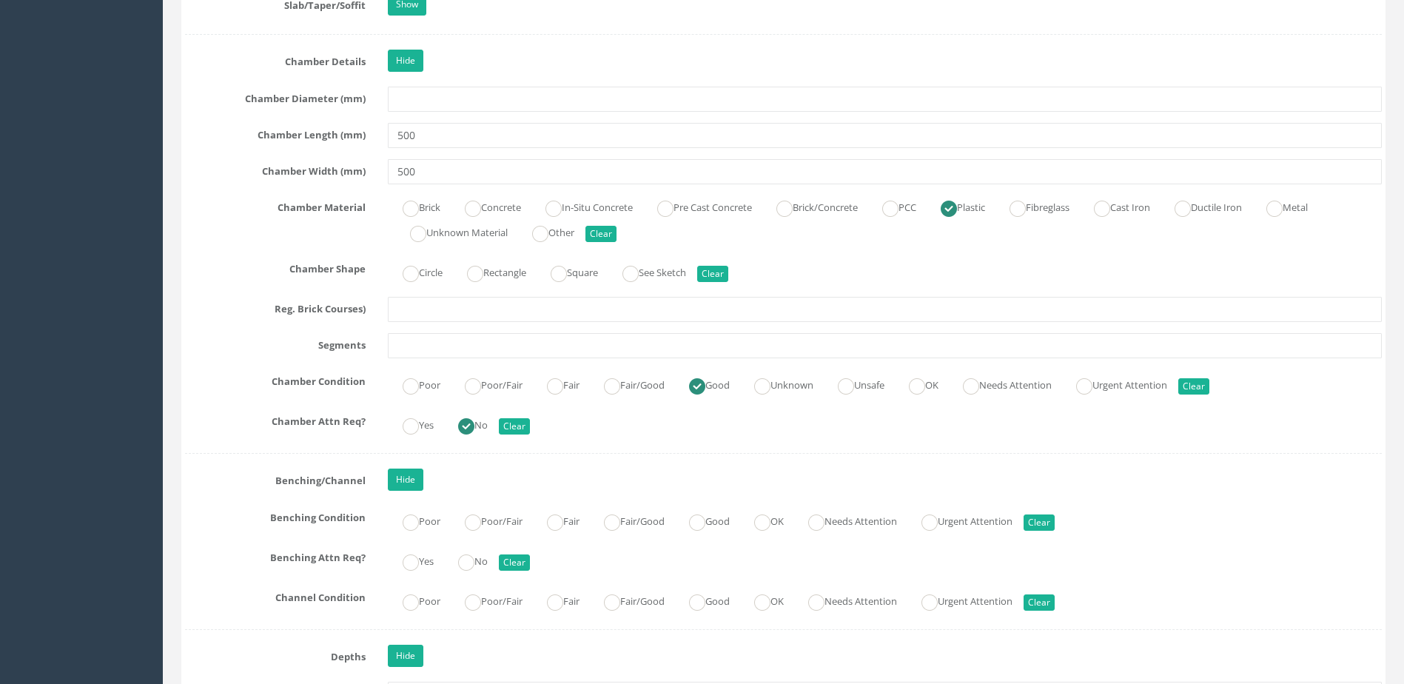
scroll to position [2221, 0]
click at [721, 520] on label "Good" at bounding box center [702, 519] width 56 height 21
click at [483, 554] on label "No" at bounding box center [465, 559] width 44 height 21
click at [704, 596] on ins at bounding box center [697, 602] width 16 height 16
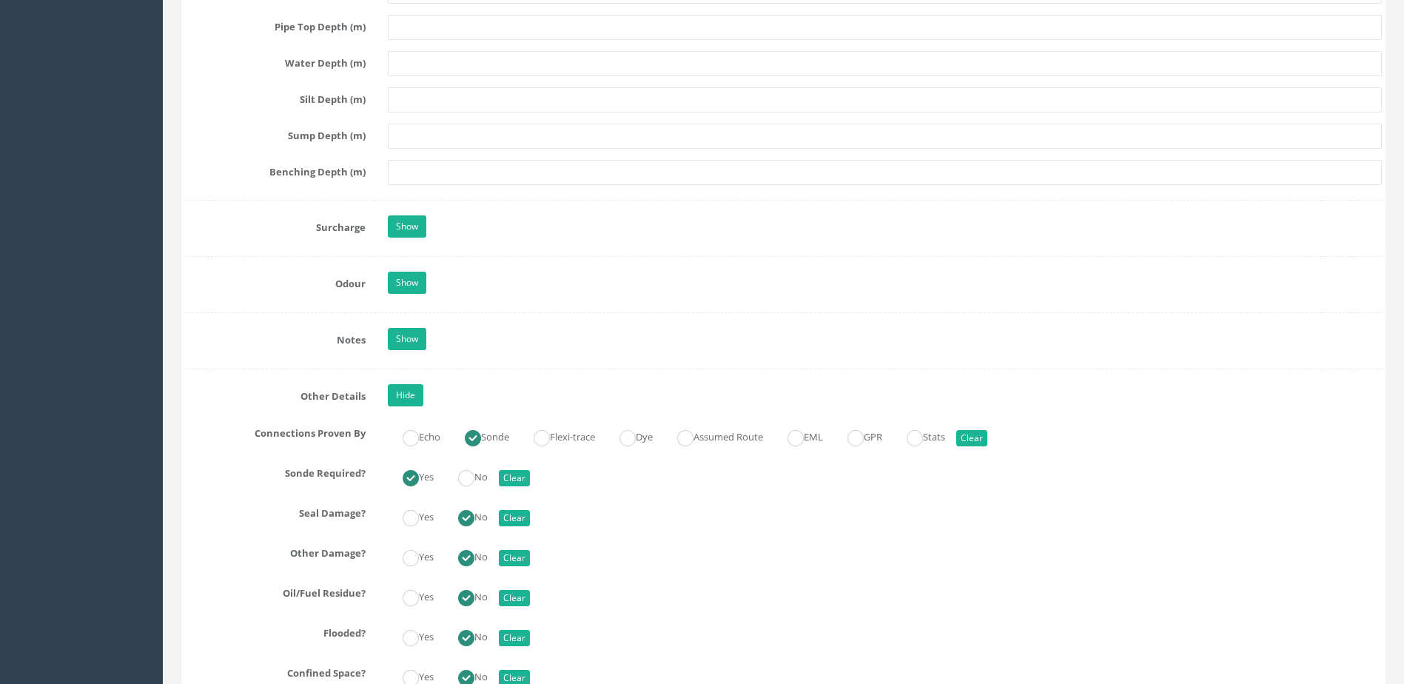
scroll to position [3257, 0]
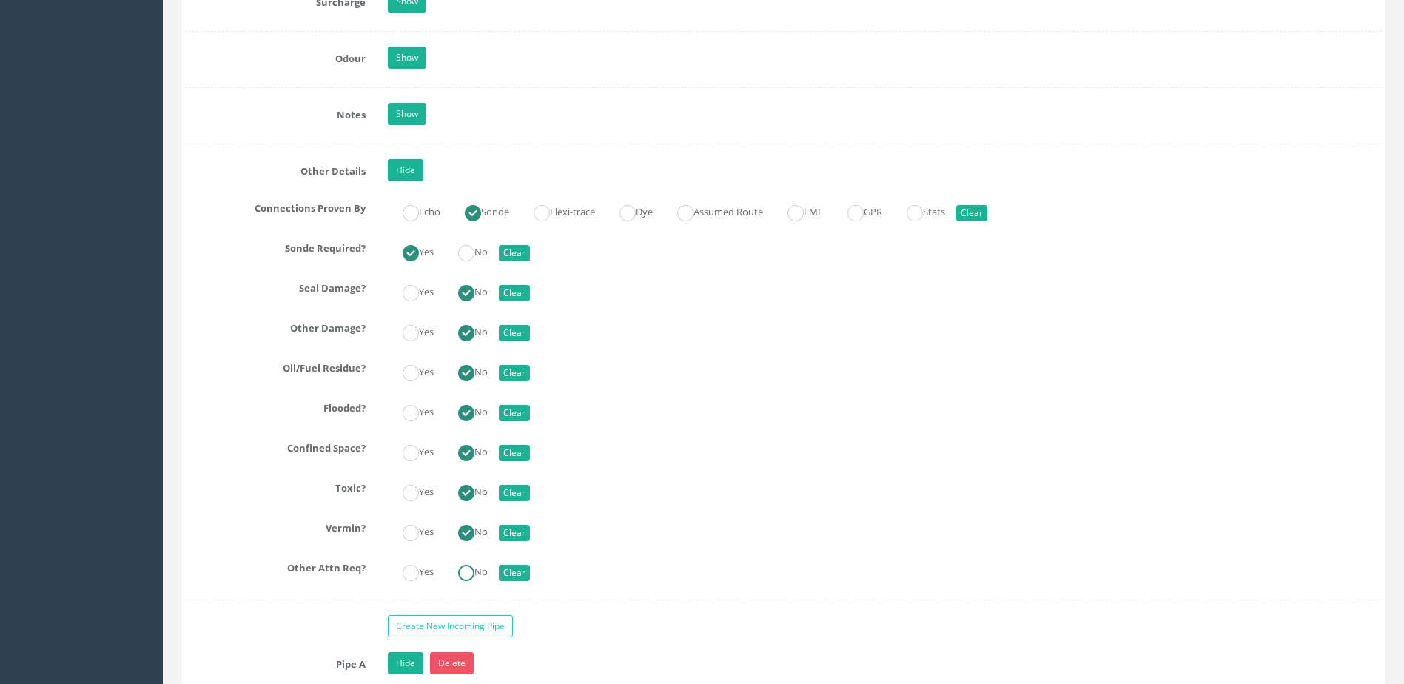
click at [475, 575] on ins at bounding box center [466, 573] width 16 height 16
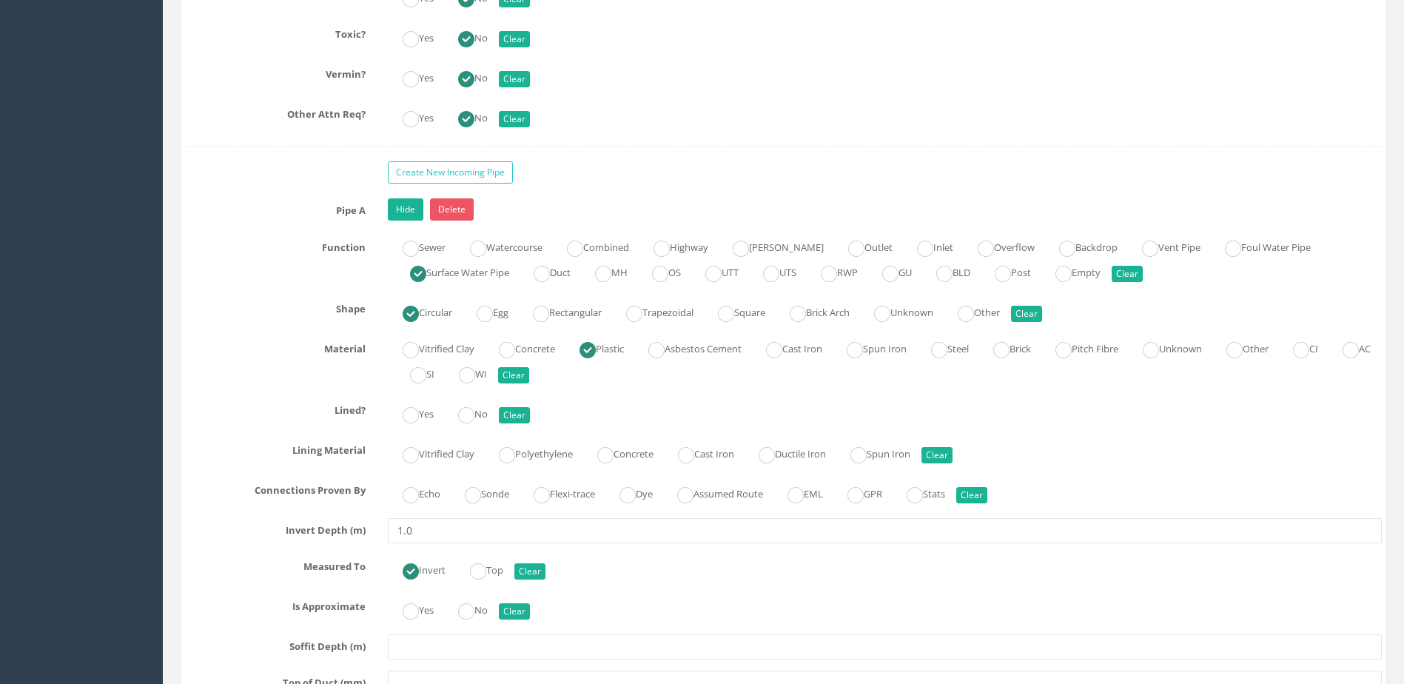
scroll to position [3776, 0]
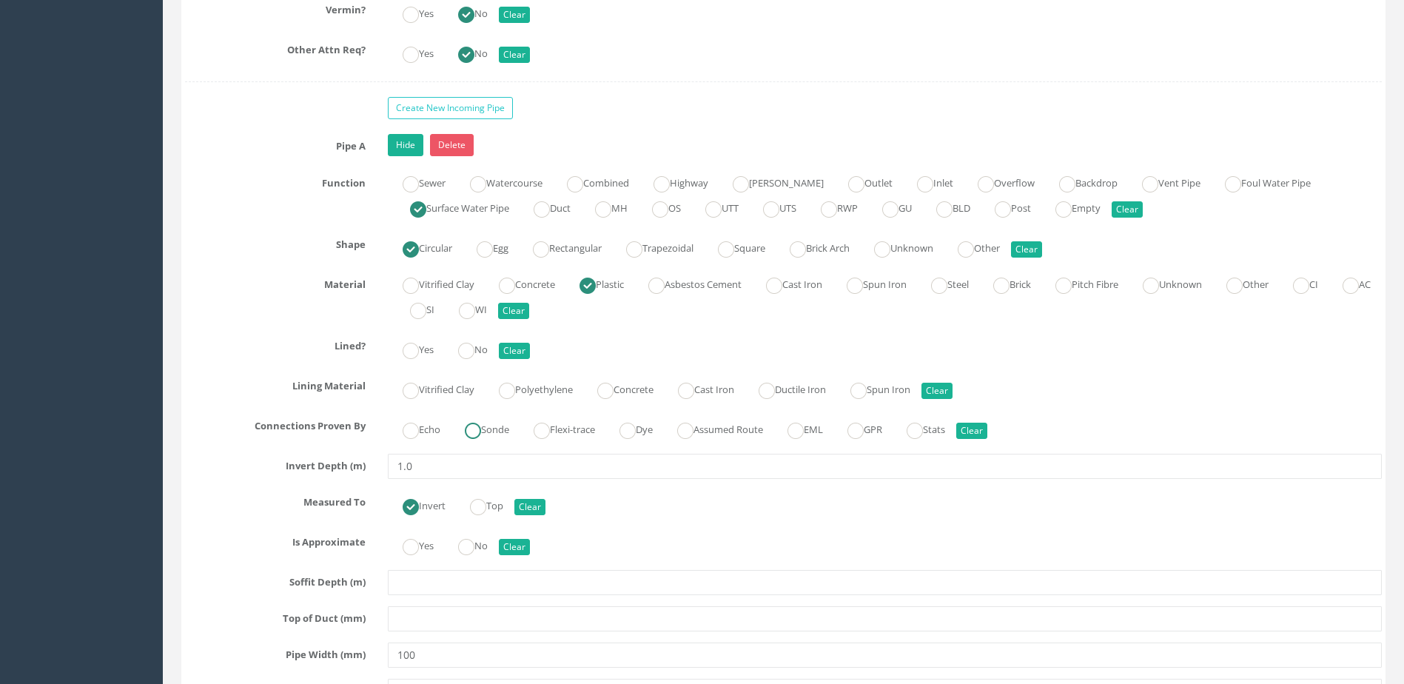
drag, startPoint x: 492, startPoint y: 429, endPoint x: 491, endPoint y: 411, distance: 18.5
click at [491, 429] on label "Sonde" at bounding box center [479, 428] width 59 height 21
click at [488, 358] on label "No" at bounding box center [465, 348] width 44 height 21
click at [475, 543] on ins at bounding box center [466, 547] width 16 height 16
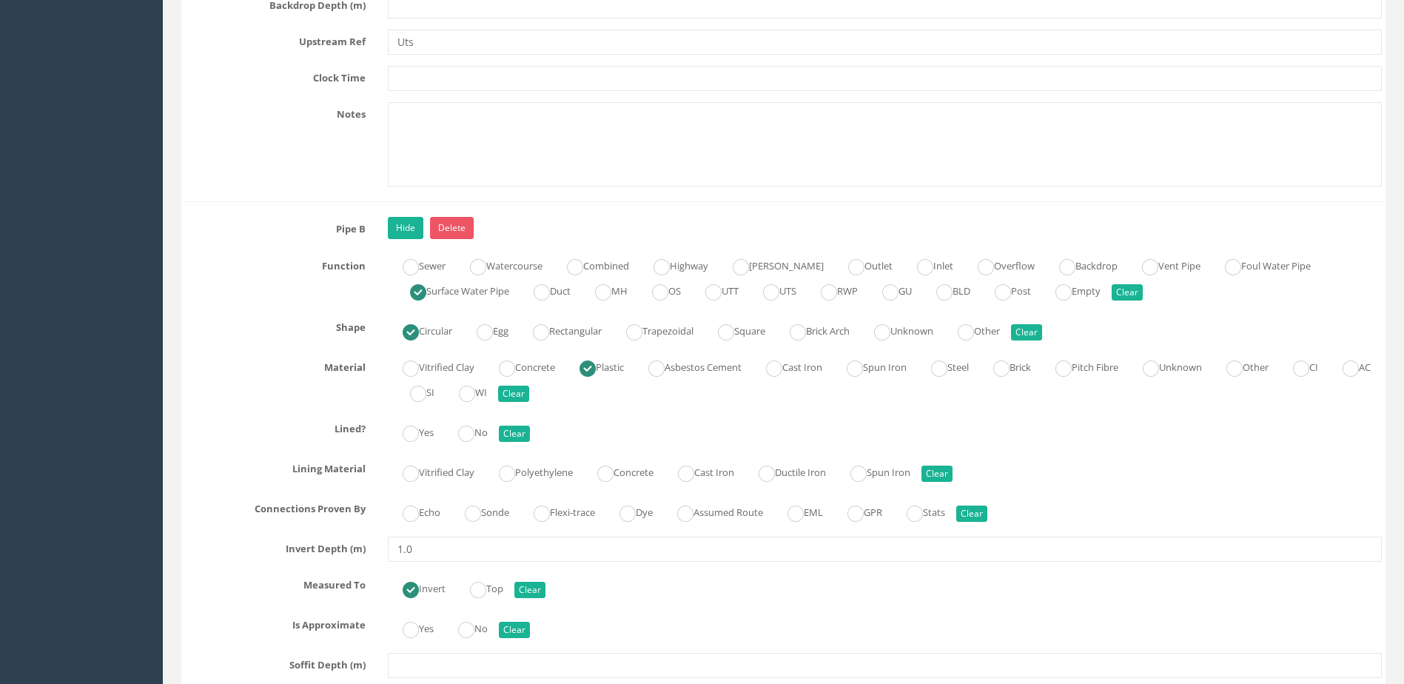
scroll to position [4590, 0]
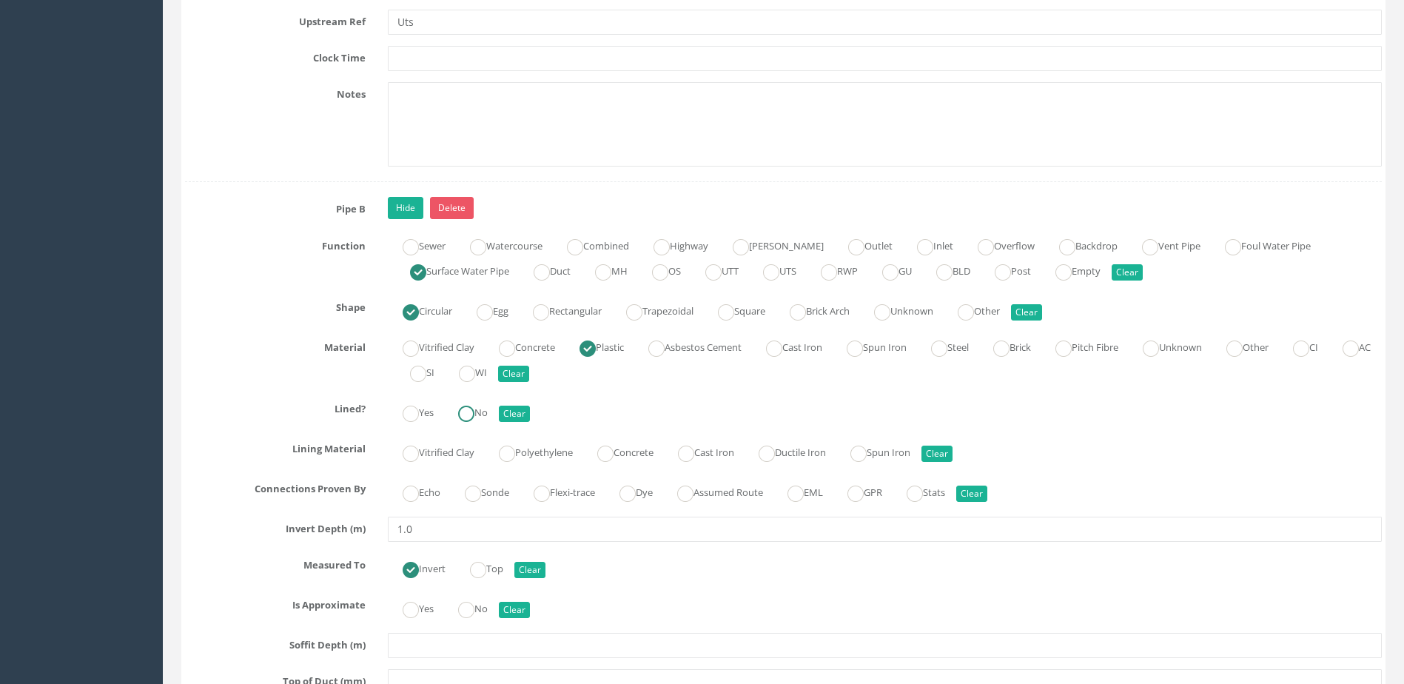
drag, startPoint x: 483, startPoint y: 406, endPoint x: 486, endPoint y: 432, distance: 26.1
click at [483, 406] on label "No" at bounding box center [465, 411] width 44 height 21
click at [489, 487] on label "Sonde" at bounding box center [479, 490] width 59 height 21
click at [475, 609] on ins at bounding box center [466, 610] width 16 height 16
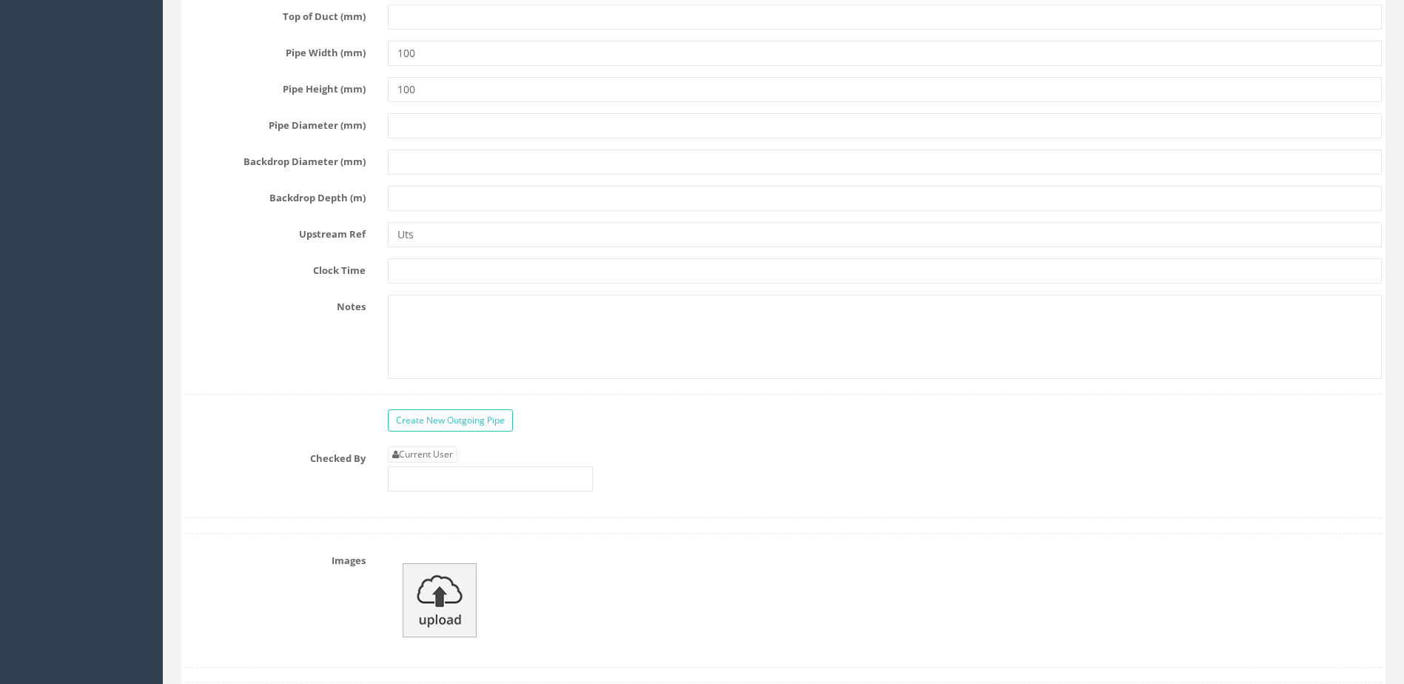
scroll to position [5256, 0]
click at [381, 469] on div "Current User" at bounding box center [885, 473] width 1016 height 56
click at [406, 474] on input "text" at bounding box center [490, 477] width 205 height 25
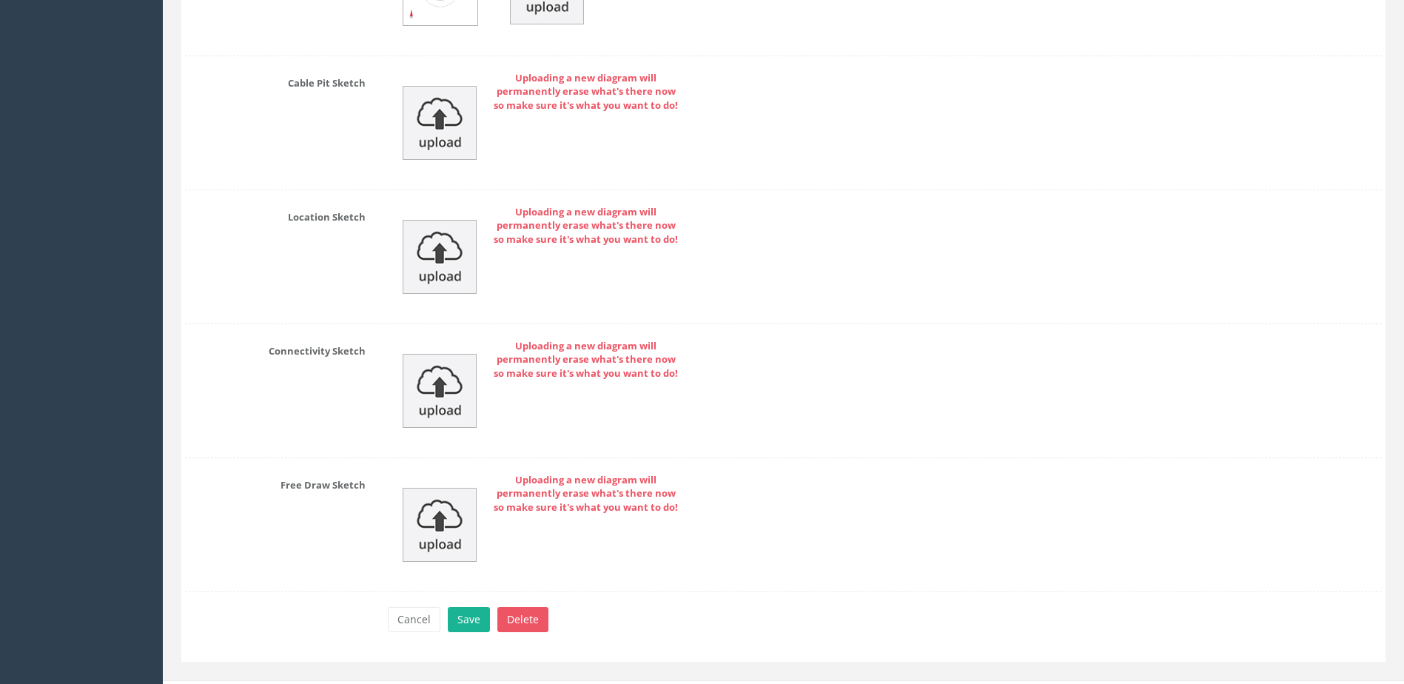
scroll to position [6230, 0]
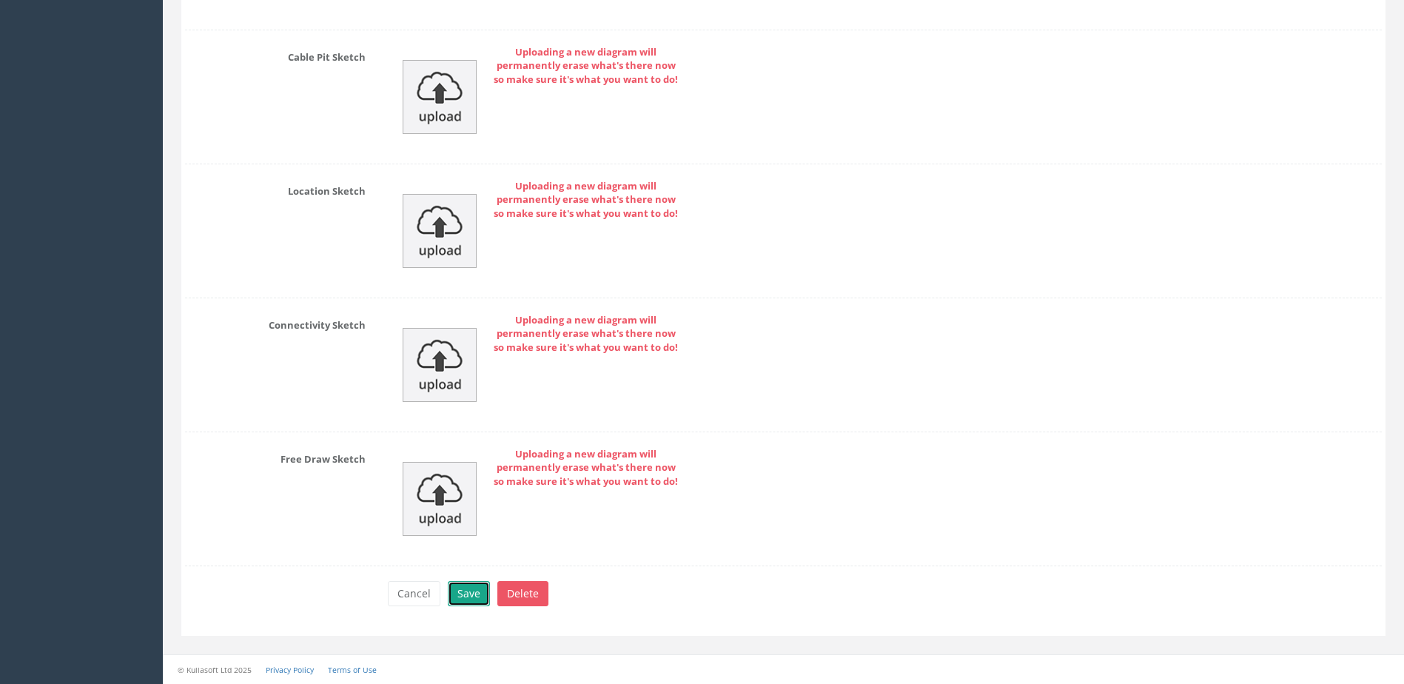
click at [465, 583] on button "Save" at bounding box center [469, 593] width 42 height 25
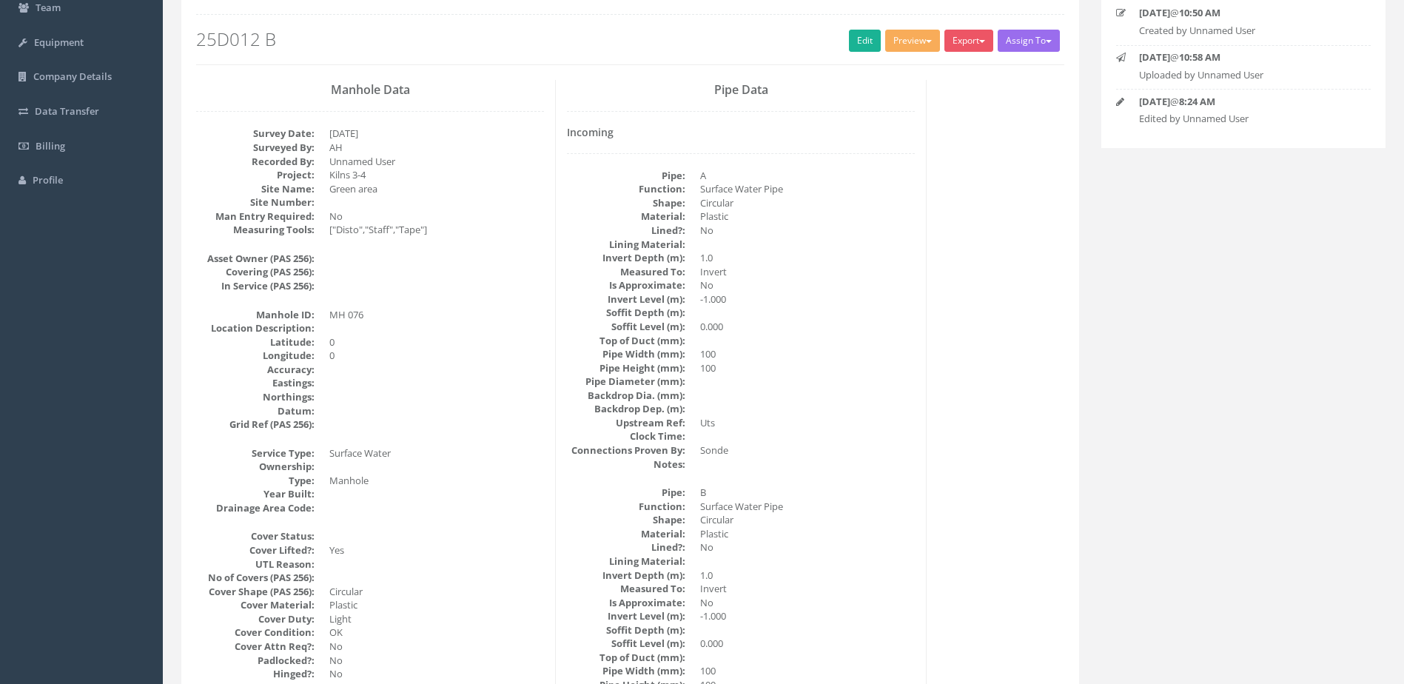
scroll to position [0, 0]
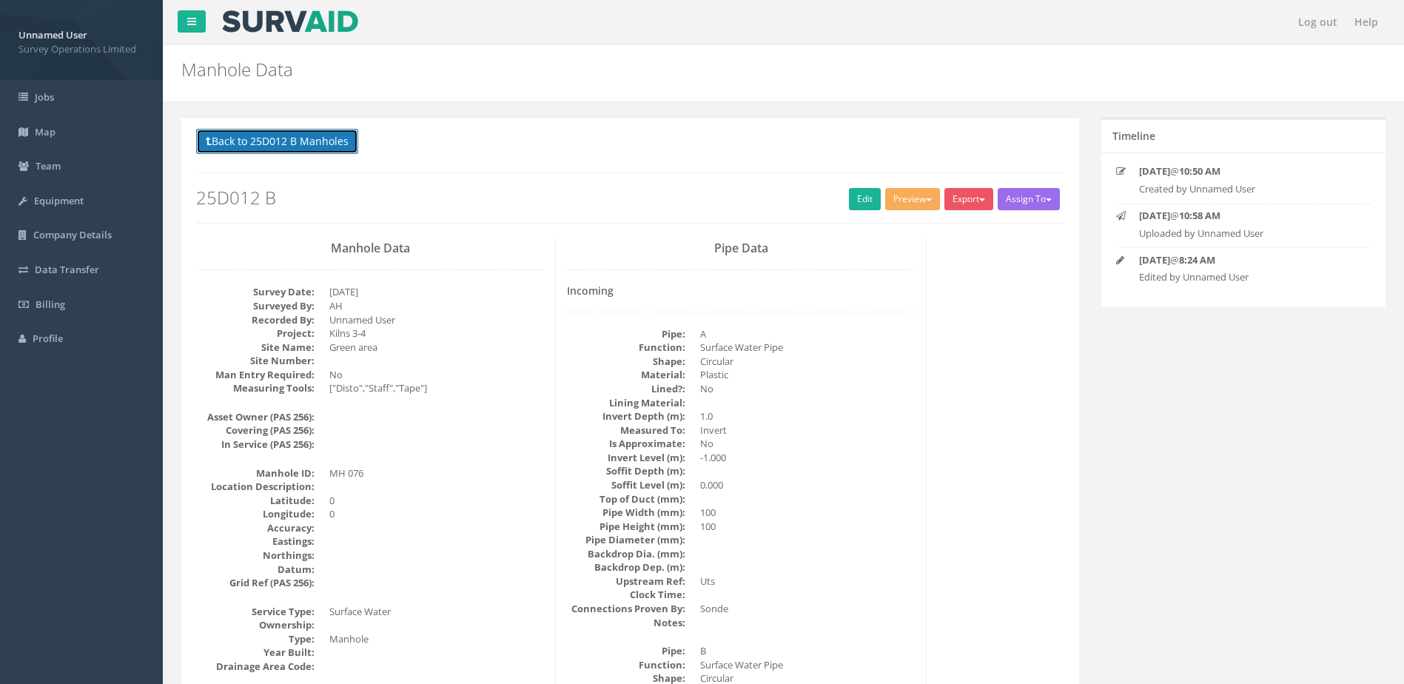
click at [297, 145] on button "Back to 25D012 B Manholes" at bounding box center [277, 141] width 162 height 25
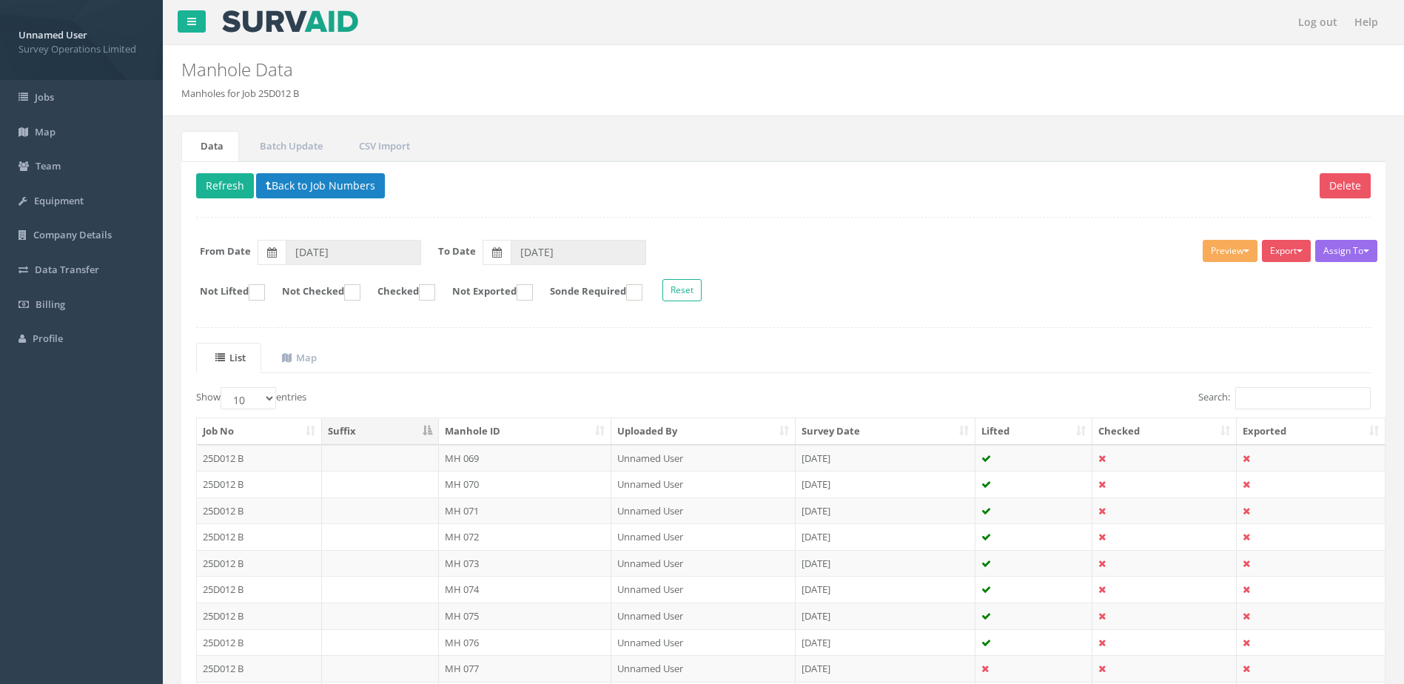
click at [502, 642] on td "MH 076" at bounding box center [525, 642] width 173 height 27
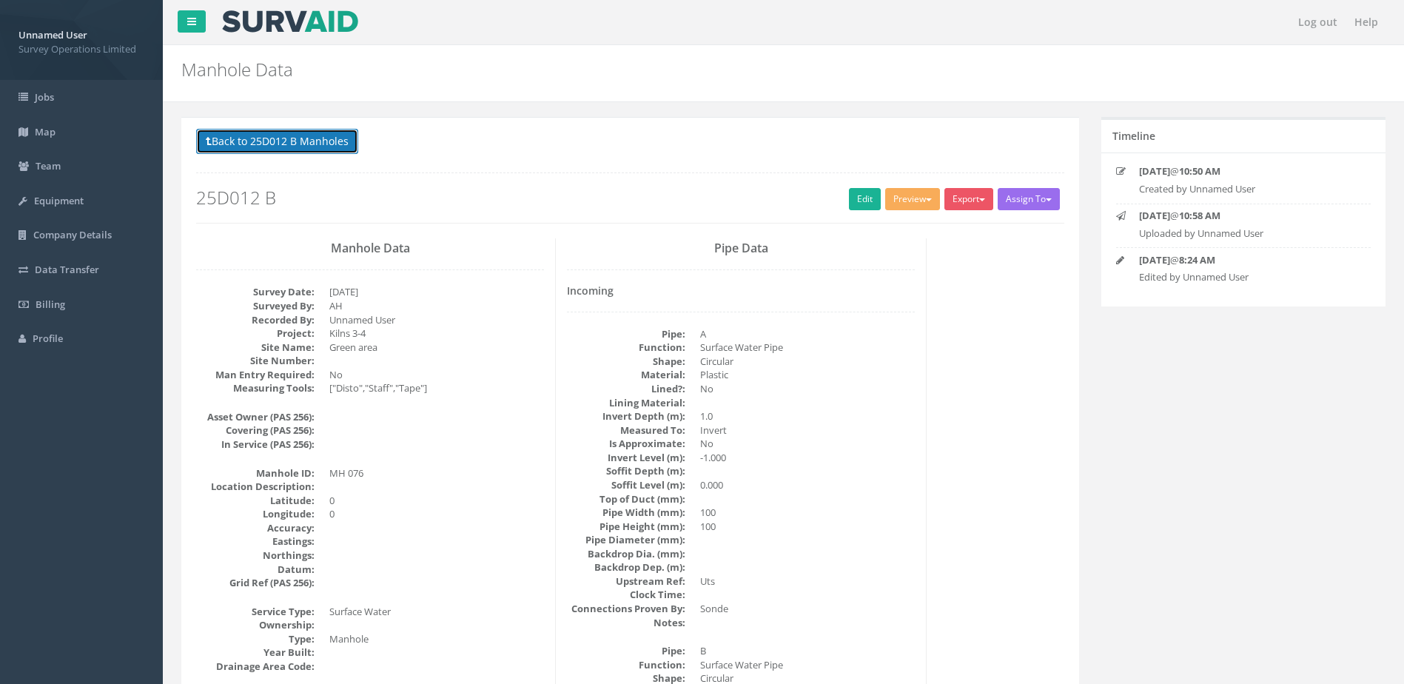
click at [264, 148] on button "Back to 25D012 B Manholes" at bounding box center [277, 141] width 162 height 25
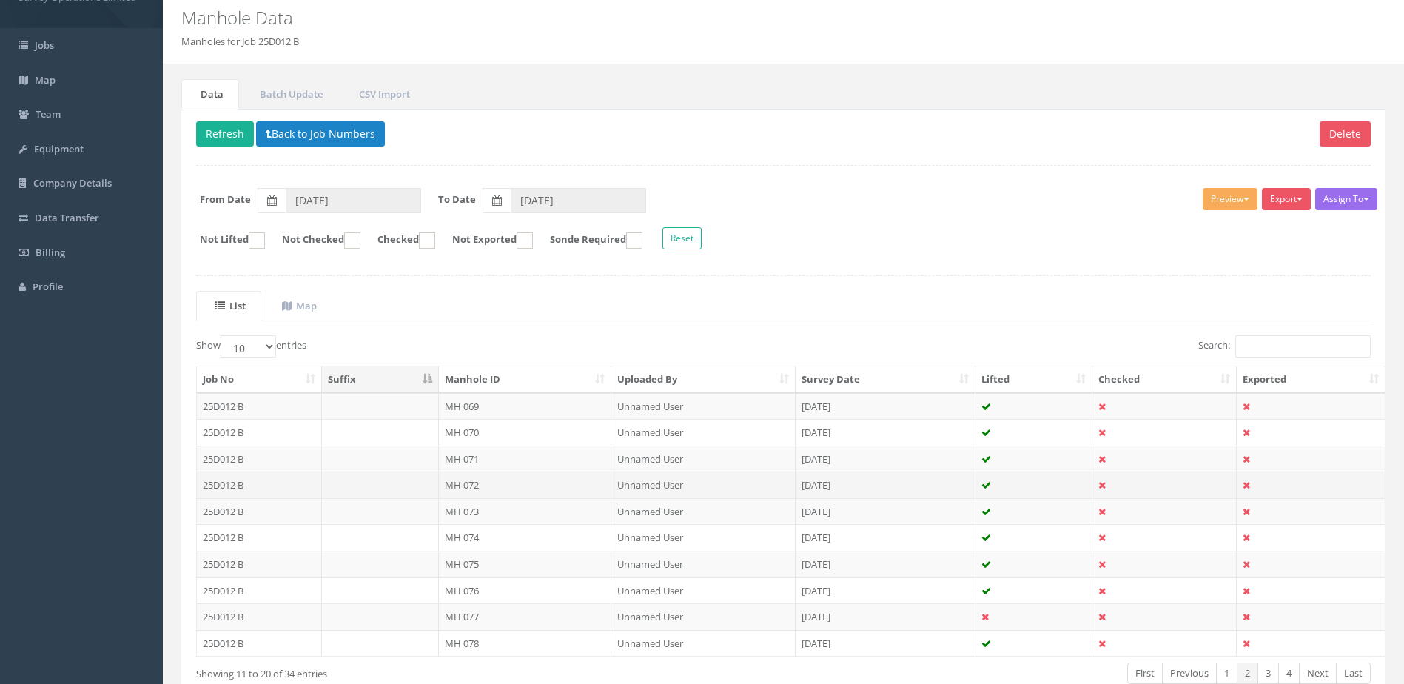
scroll to position [141, 0]
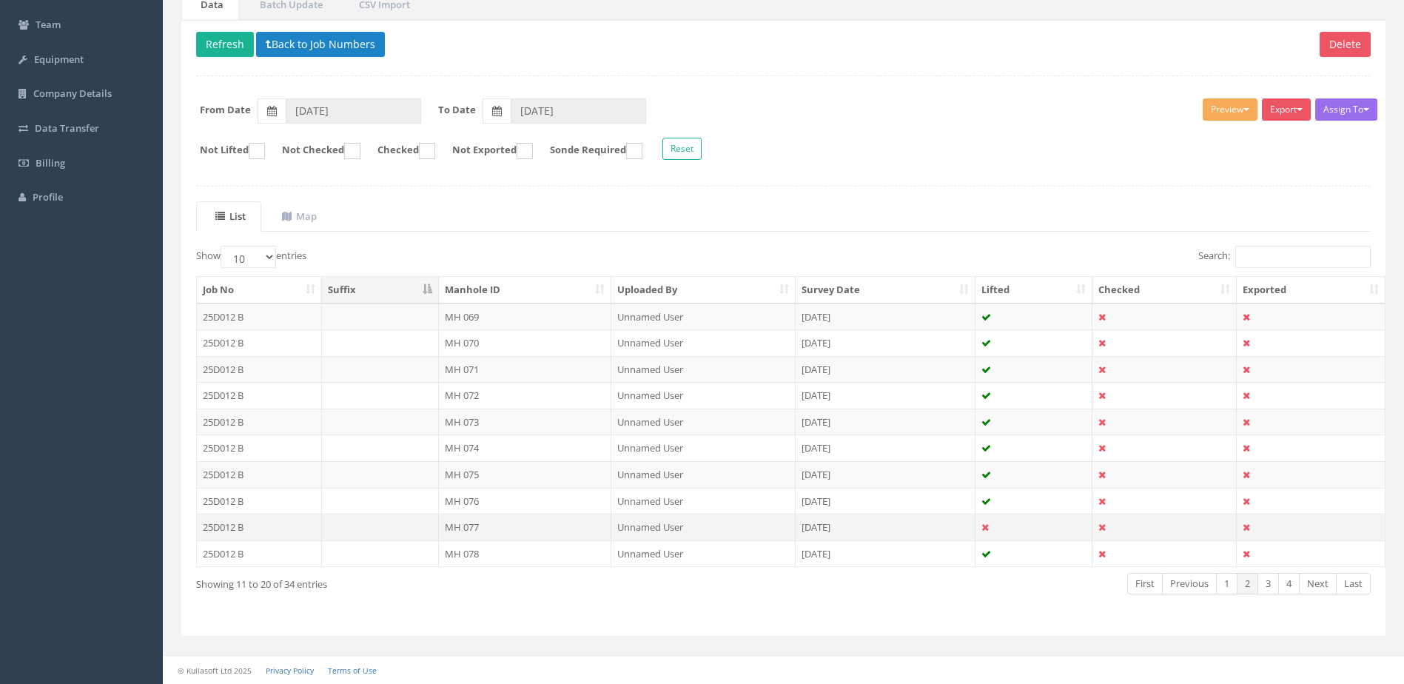
click at [503, 523] on td "MH 077" at bounding box center [525, 527] width 173 height 27
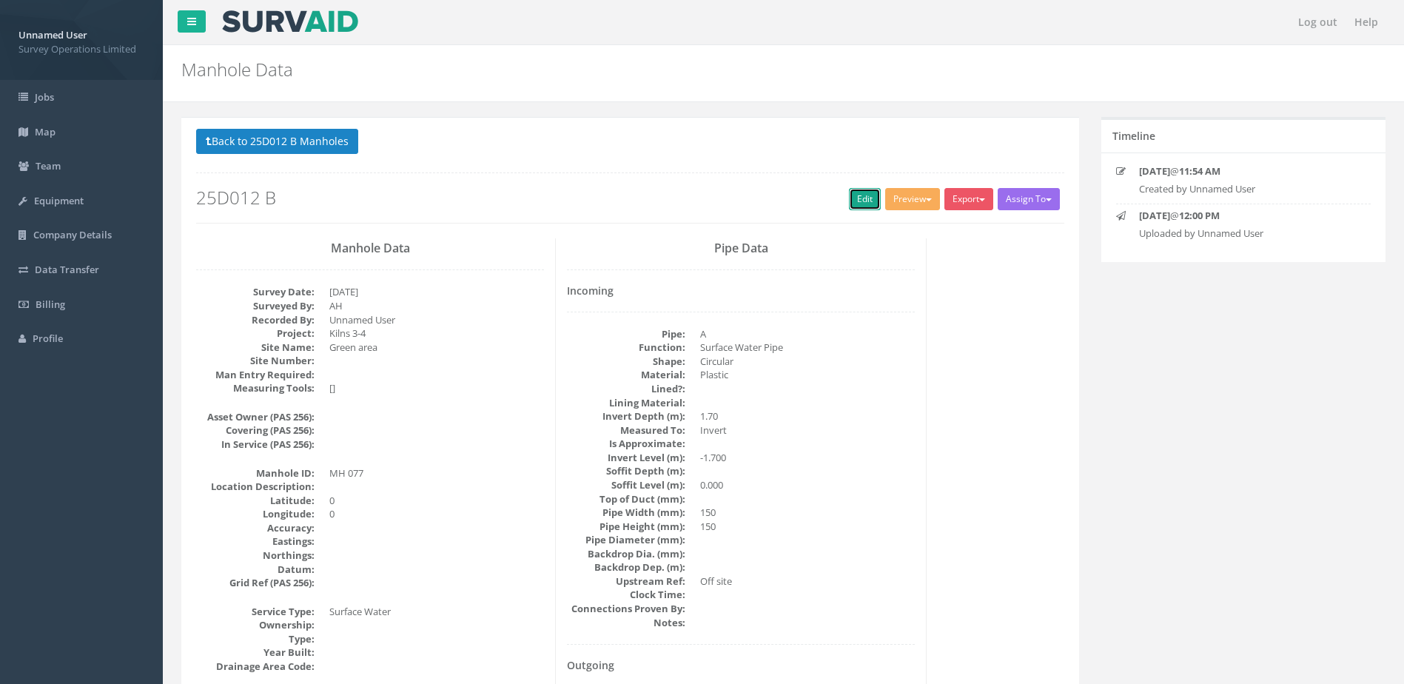
click at [849, 204] on link "Edit" at bounding box center [865, 199] width 32 height 22
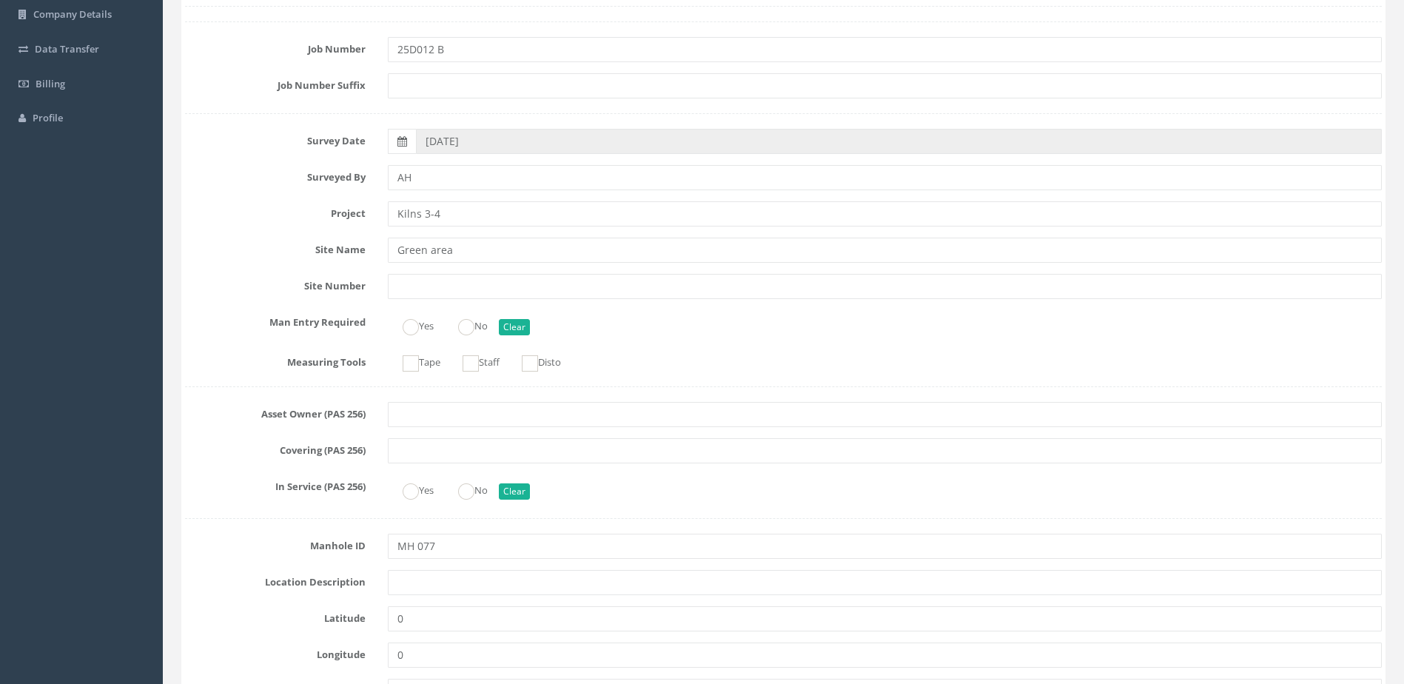
scroll to position [222, 0]
click at [404, 360] on ins at bounding box center [411, 362] width 16 height 16
drag, startPoint x: 472, startPoint y: 361, endPoint x: 493, endPoint y: 360, distance: 20.8
click at [473, 361] on ins at bounding box center [471, 362] width 16 height 16
click at [546, 357] on label "Disto" at bounding box center [534, 359] width 54 height 21
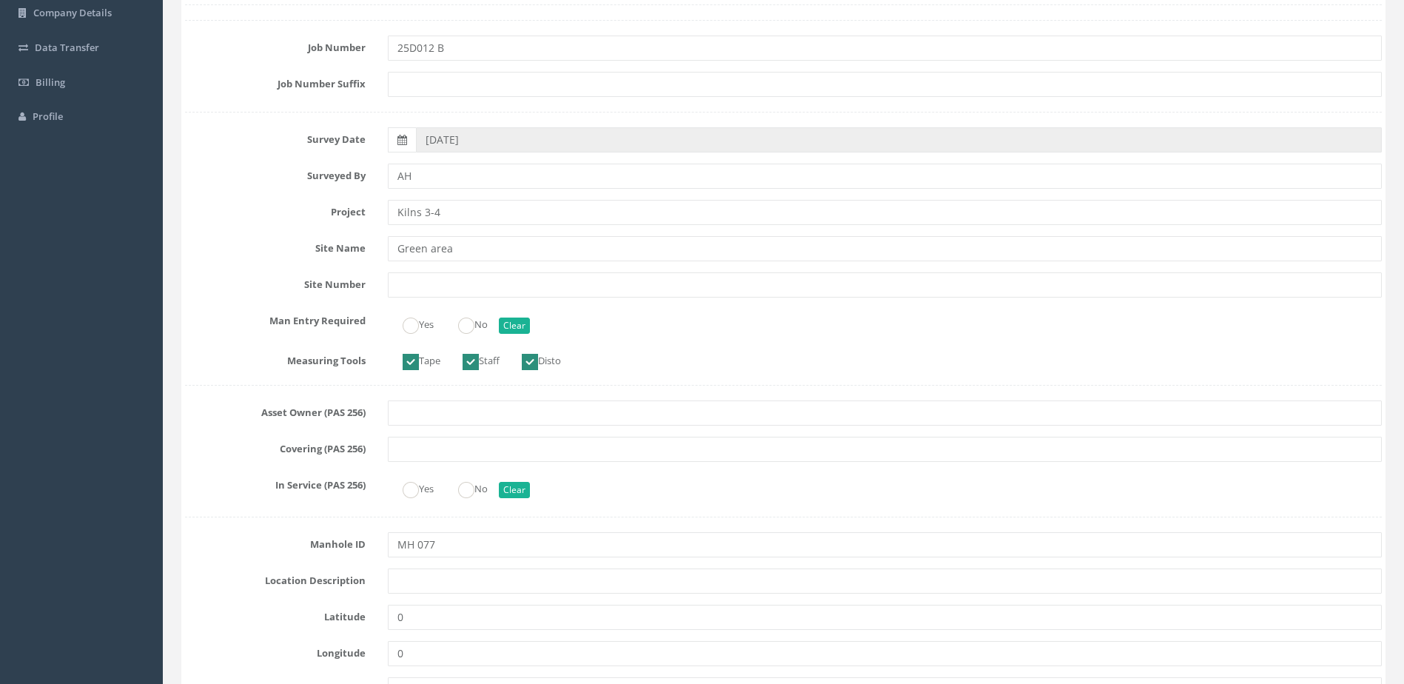
click at [472, 329] on ins at bounding box center [466, 326] width 16 height 16
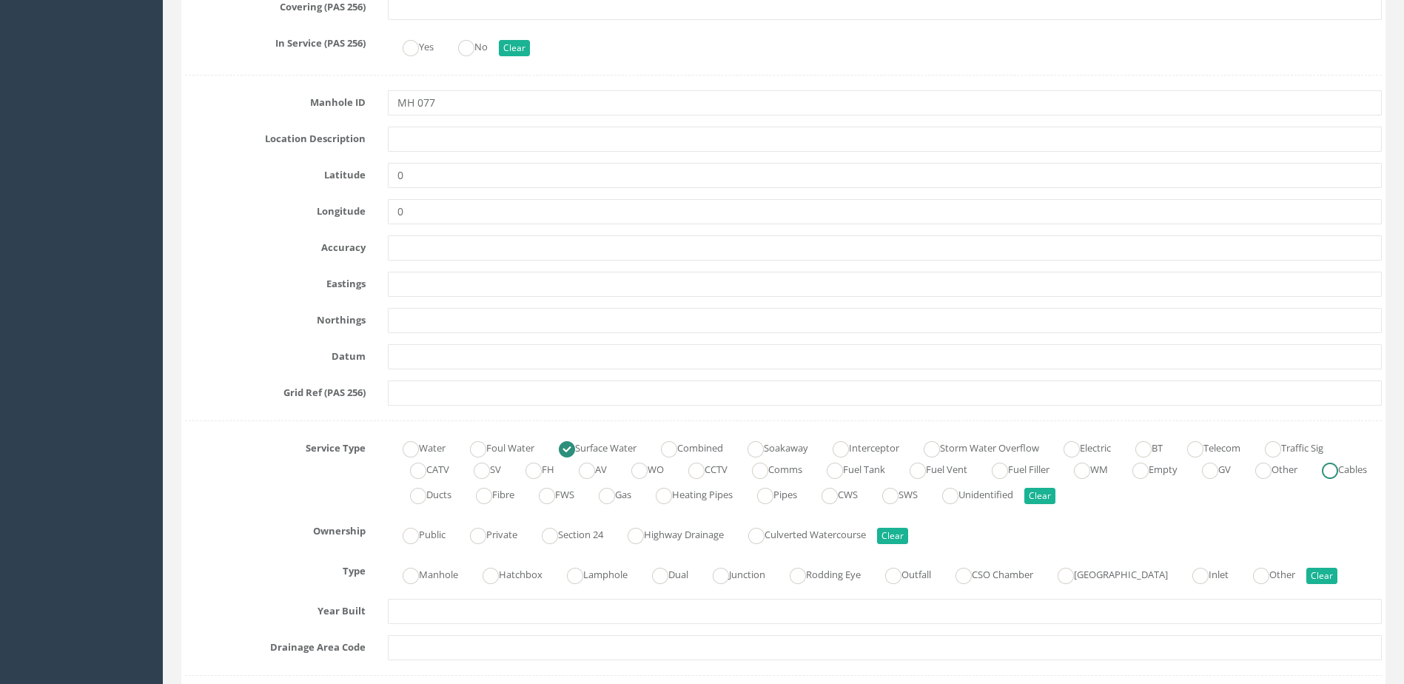
scroll to position [666, 0]
click at [421, 580] on label "Manhole" at bounding box center [423, 570] width 70 height 21
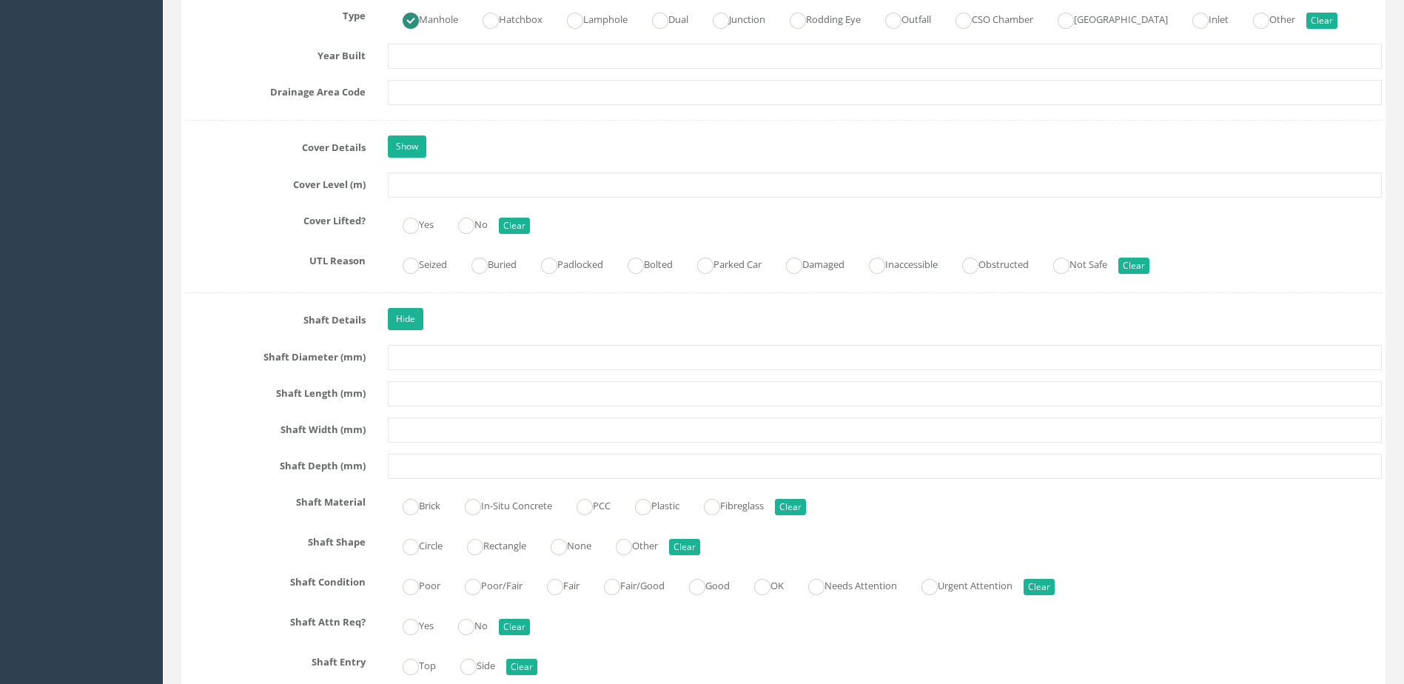
scroll to position [1211, 0]
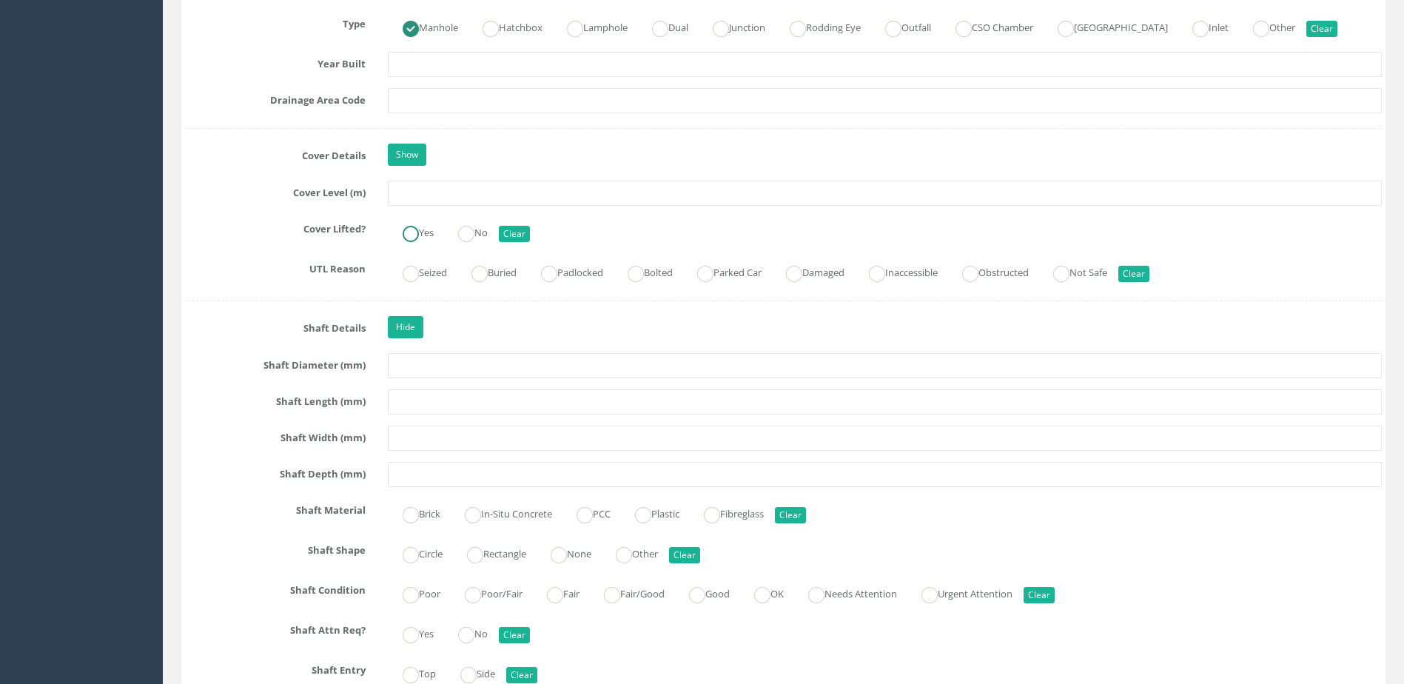
click at [423, 235] on label "Yes" at bounding box center [411, 231] width 46 height 21
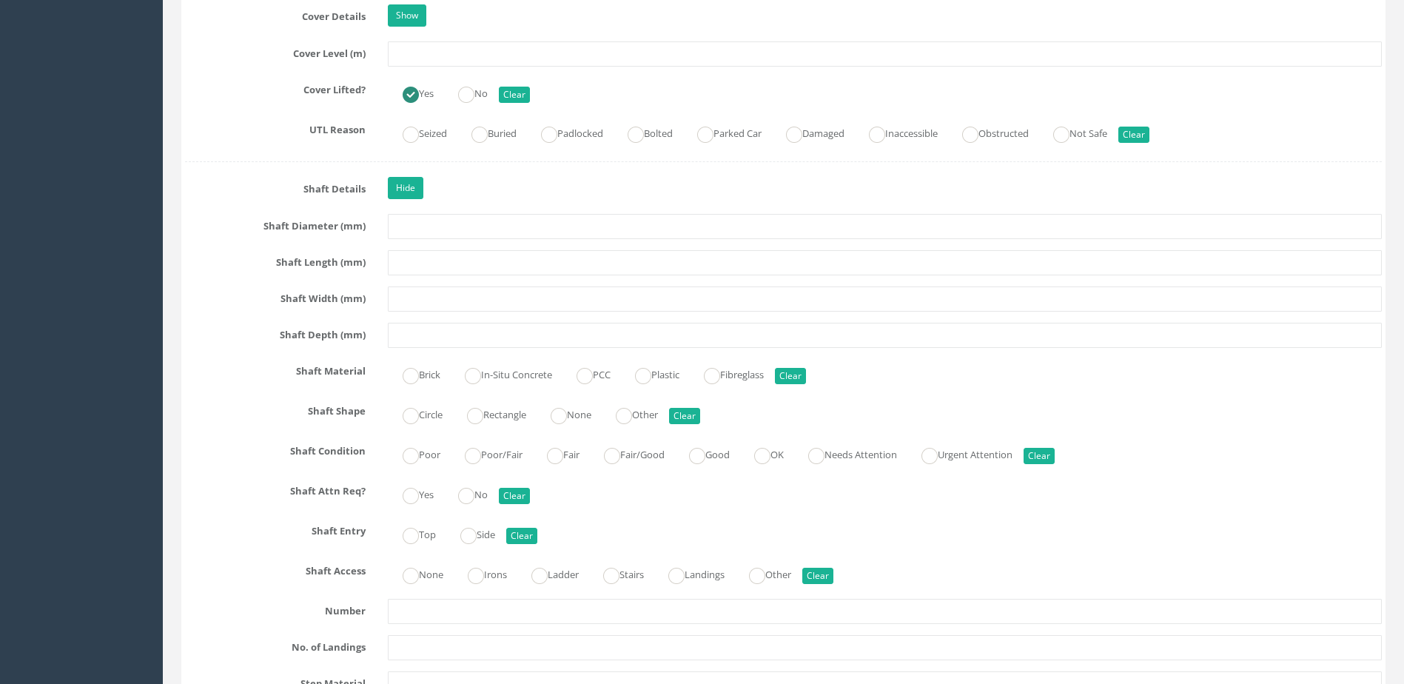
scroll to position [1359, 0]
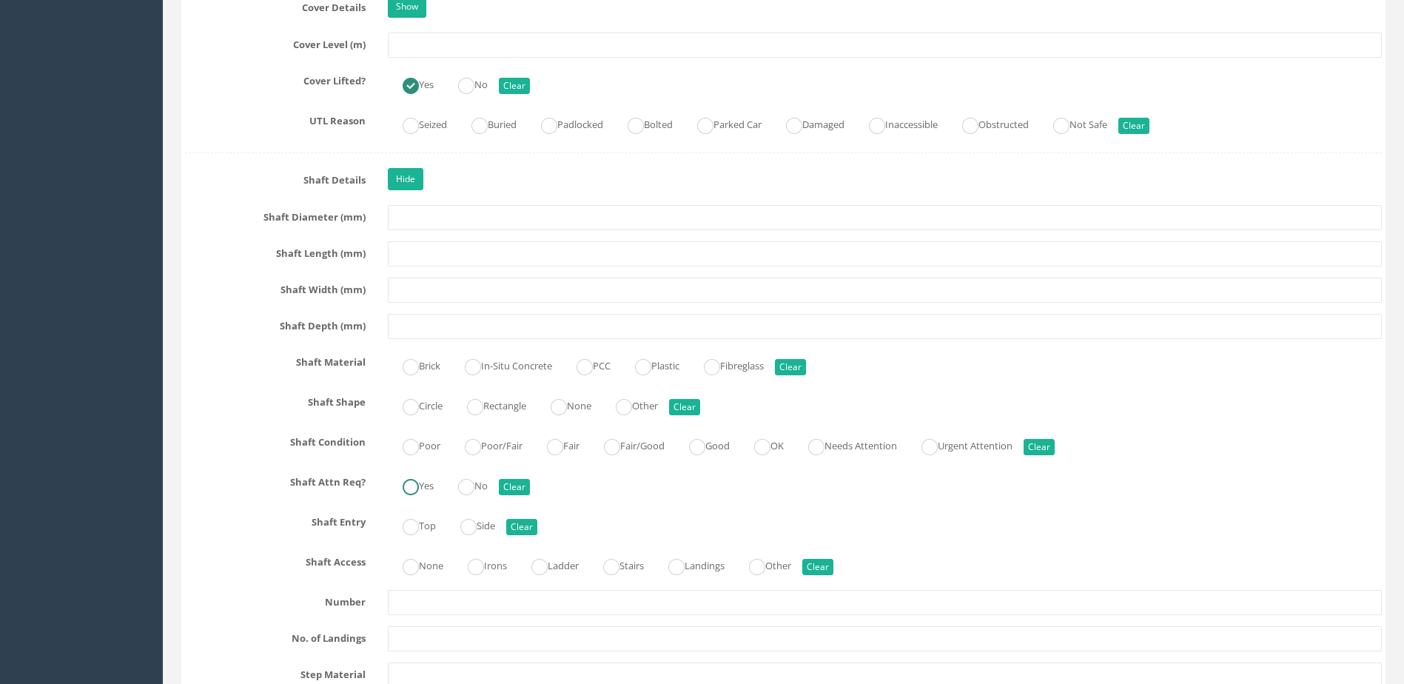
click at [426, 492] on label "Yes" at bounding box center [411, 484] width 46 height 21
click at [416, 525] on ins at bounding box center [411, 527] width 16 height 16
click at [491, 472] on div "Yes No Clear" at bounding box center [885, 484] width 1016 height 29
click at [484, 484] on label "No" at bounding box center [465, 484] width 44 height 21
click at [420, 559] on label "None" at bounding box center [416, 564] width 56 height 21
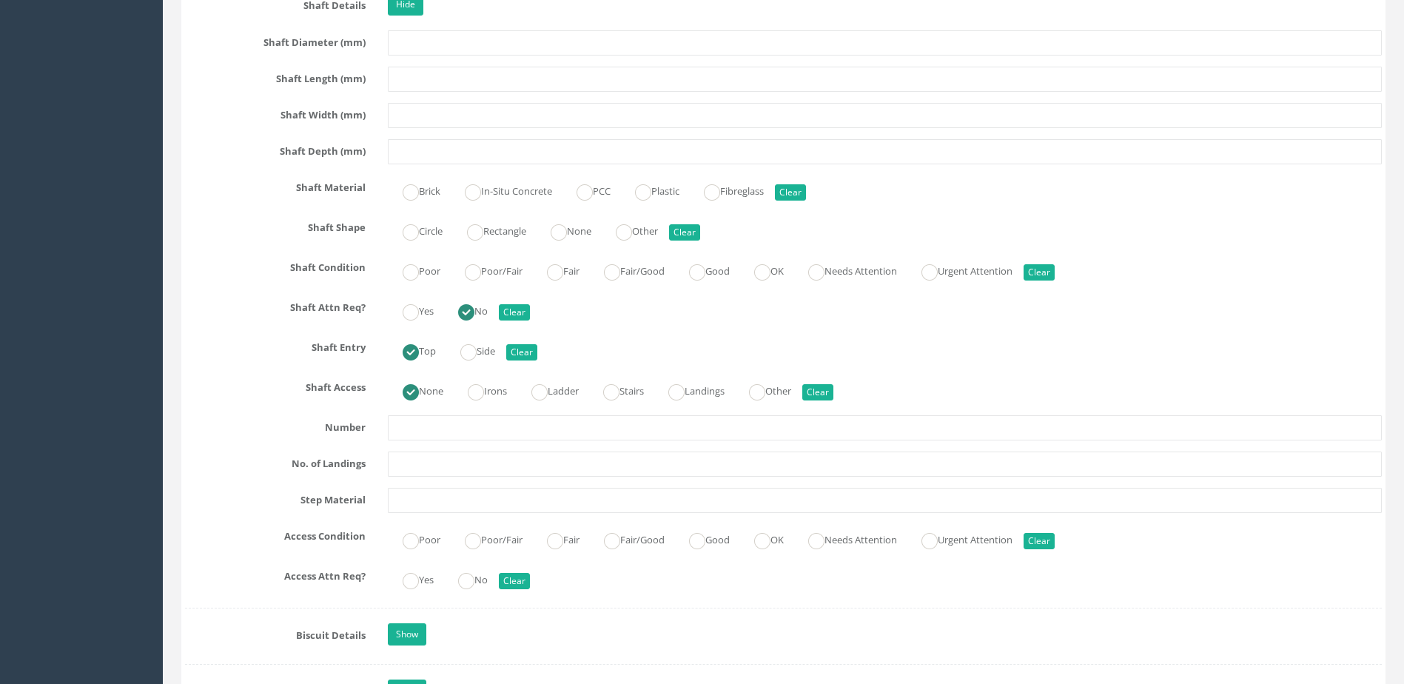
scroll to position [1581, 0]
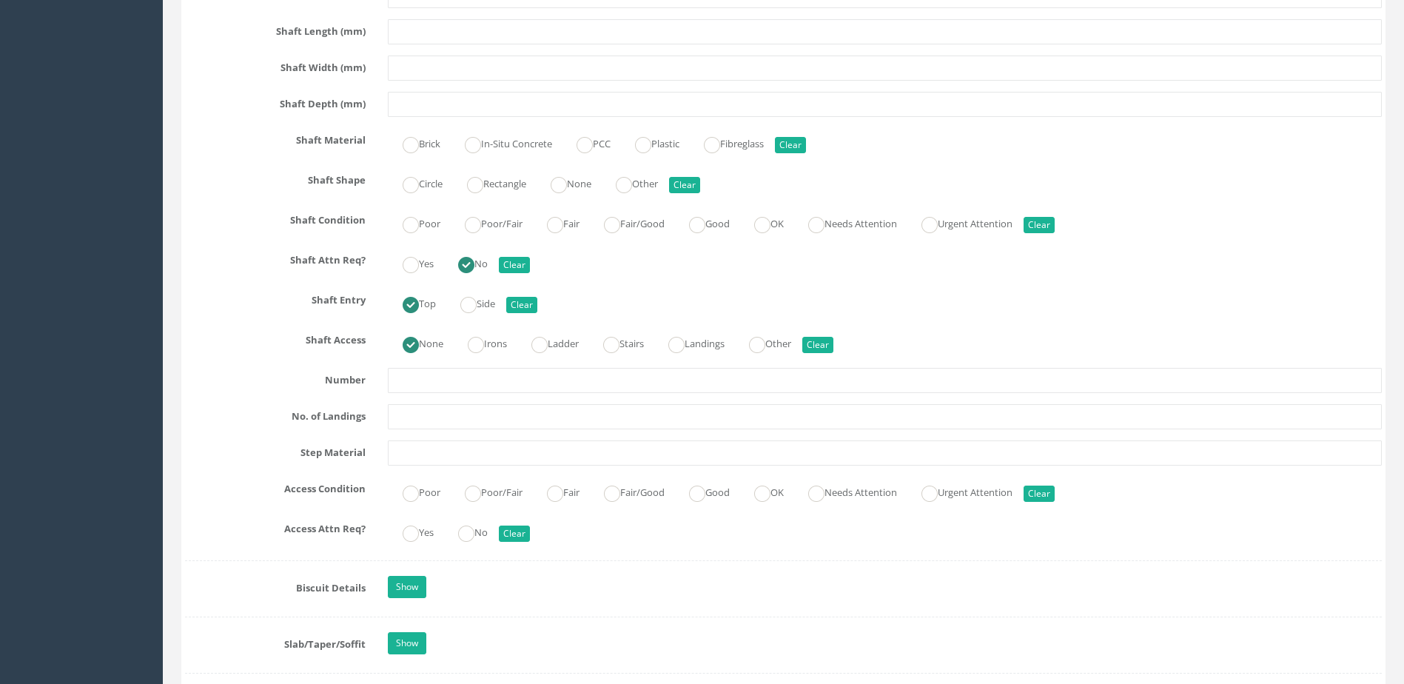
click at [720, 500] on label "Good" at bounding box center [702, 490] width 56 height 21
click at [497, 523] on div "Yes No Clear" at bounding box center [885, 531] width 1016 height 29
click at [481, 531] on label "No" at bounding box center [465, 530] width 44 height 21
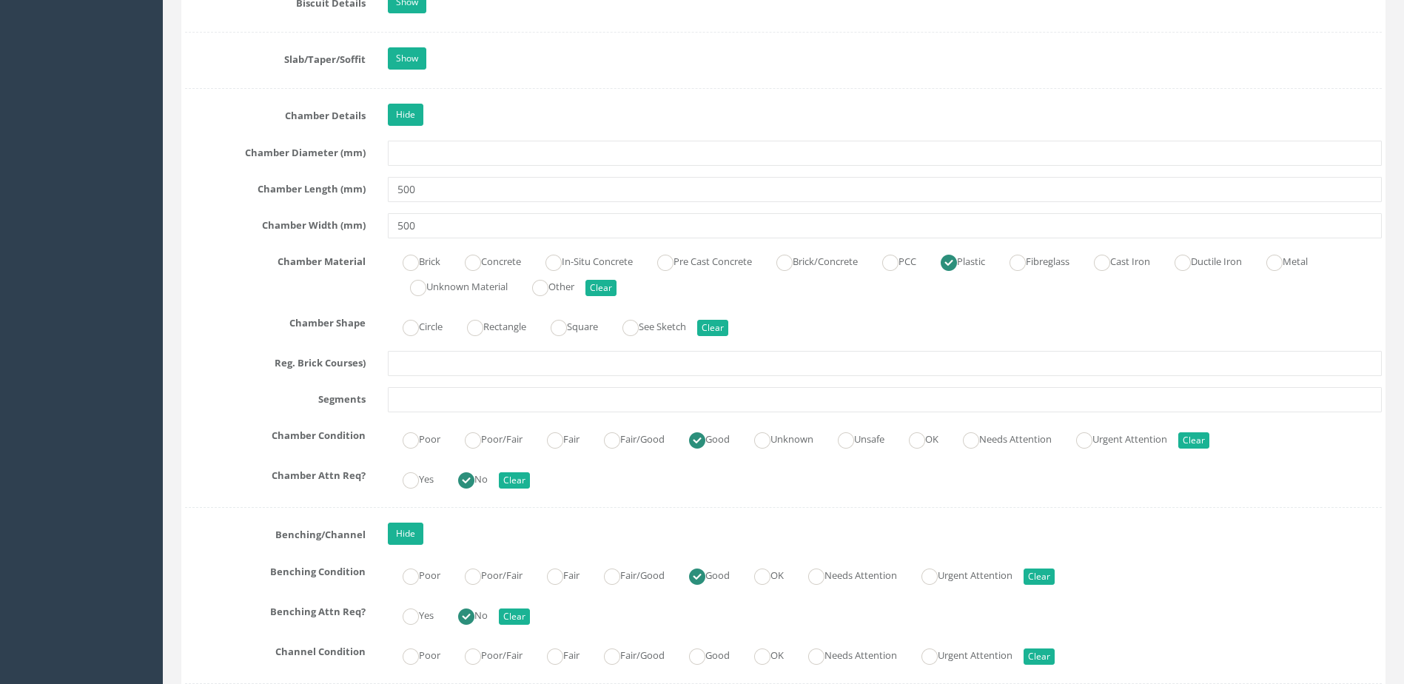
scroll to position [2248, 0]
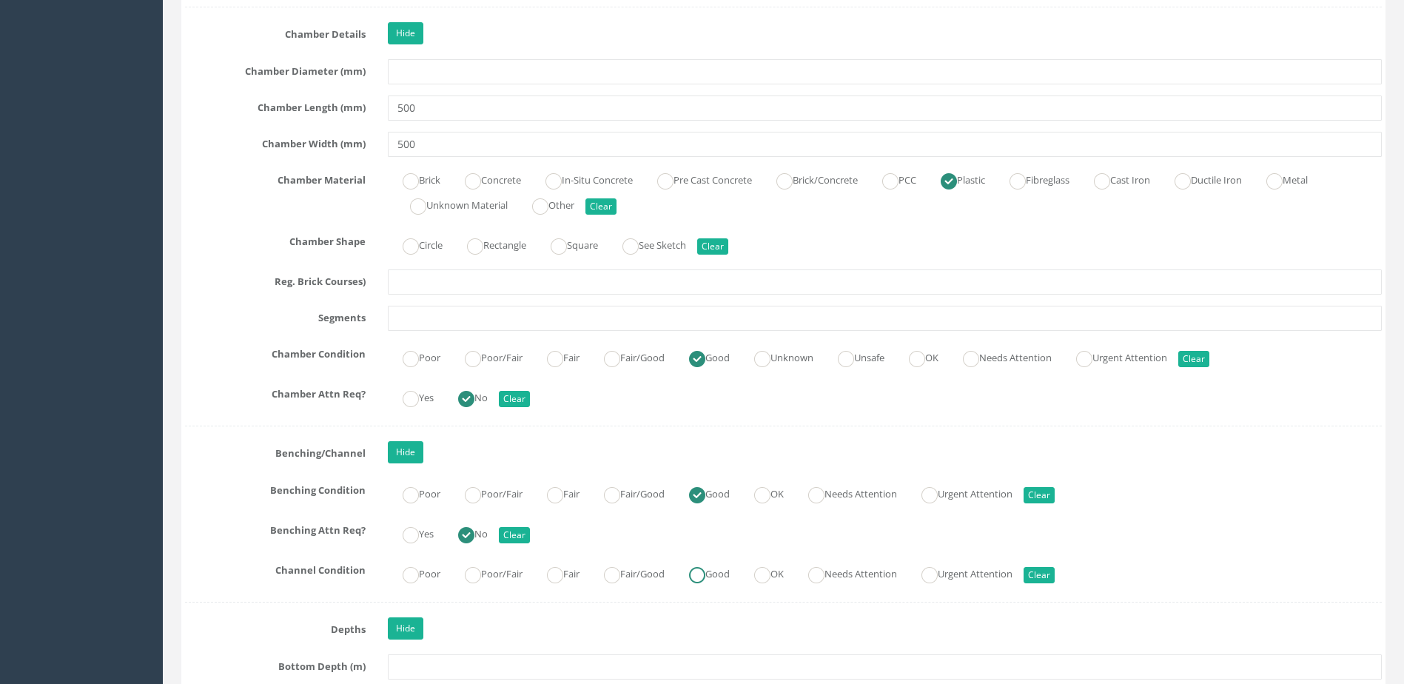
click at [706, 577] on ins at bounding box center [697, 575] width 16 height 16
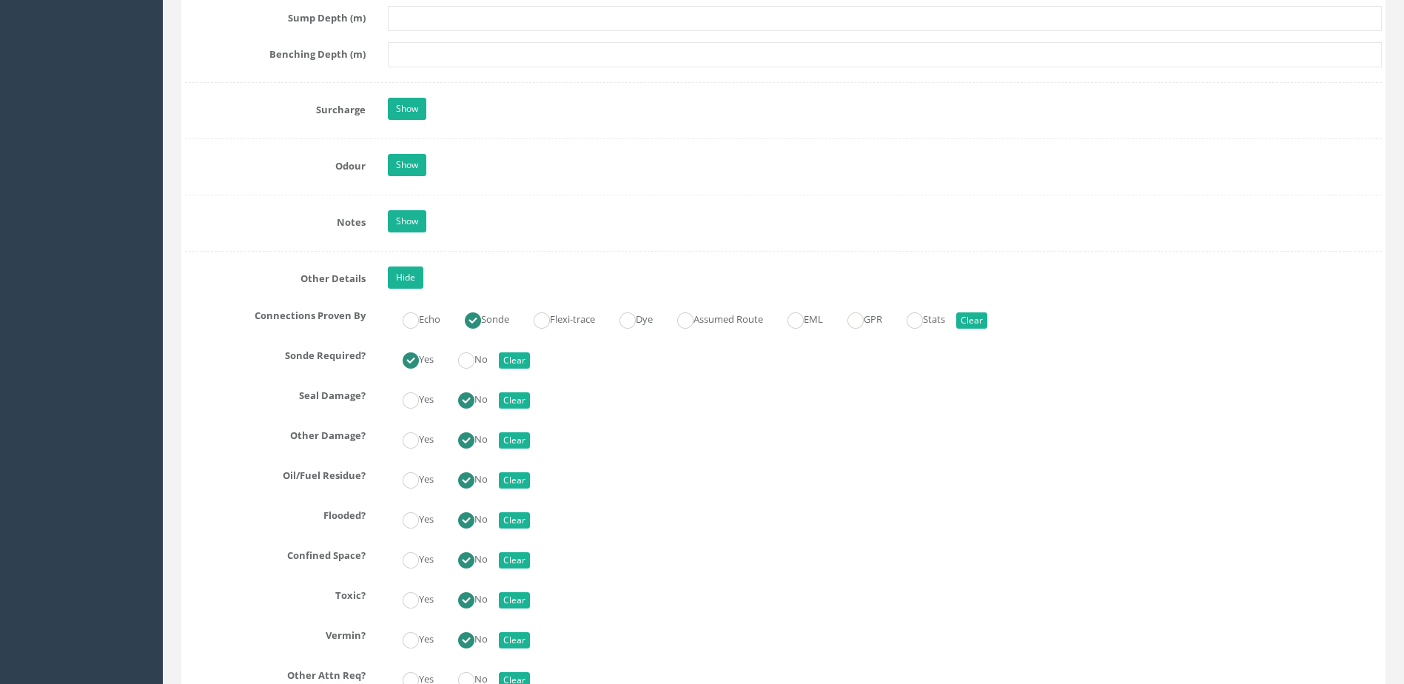
scroll to position [3284, 0]
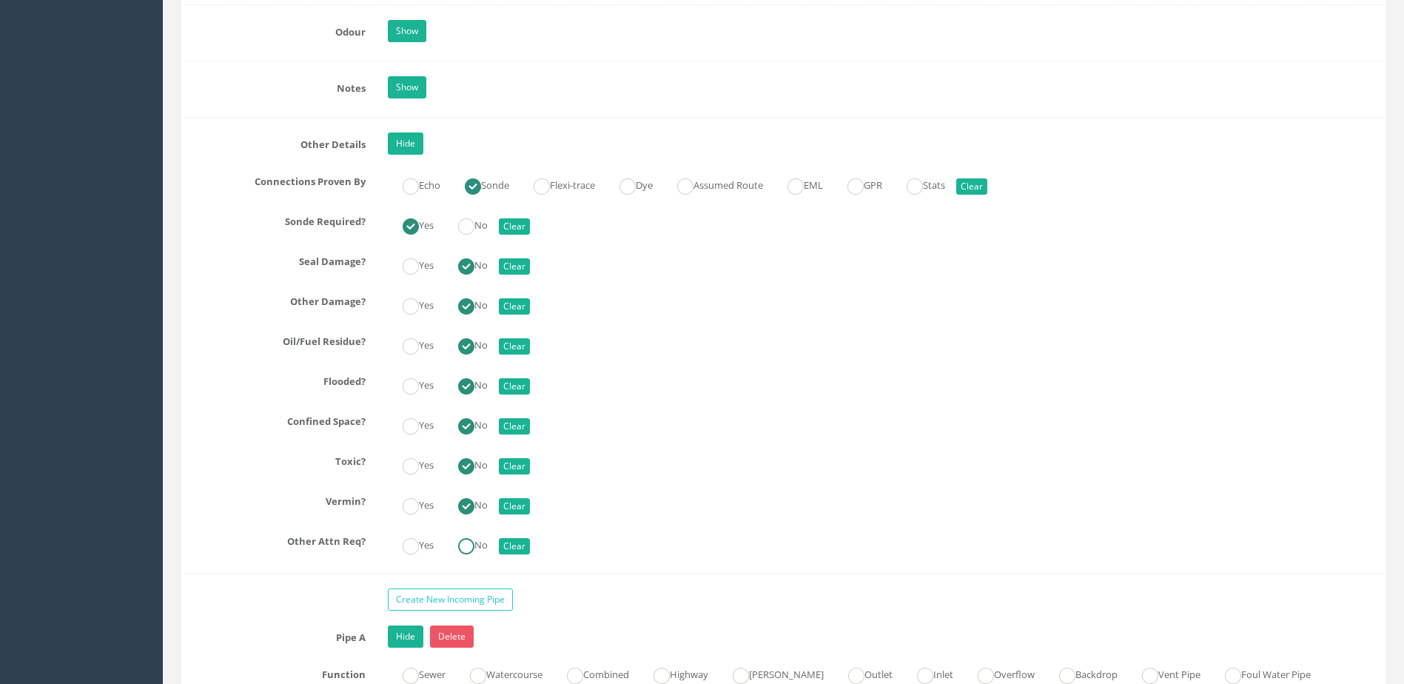
click at [475, 543] on ins at bounding box center [466, 546] width 16 height 16
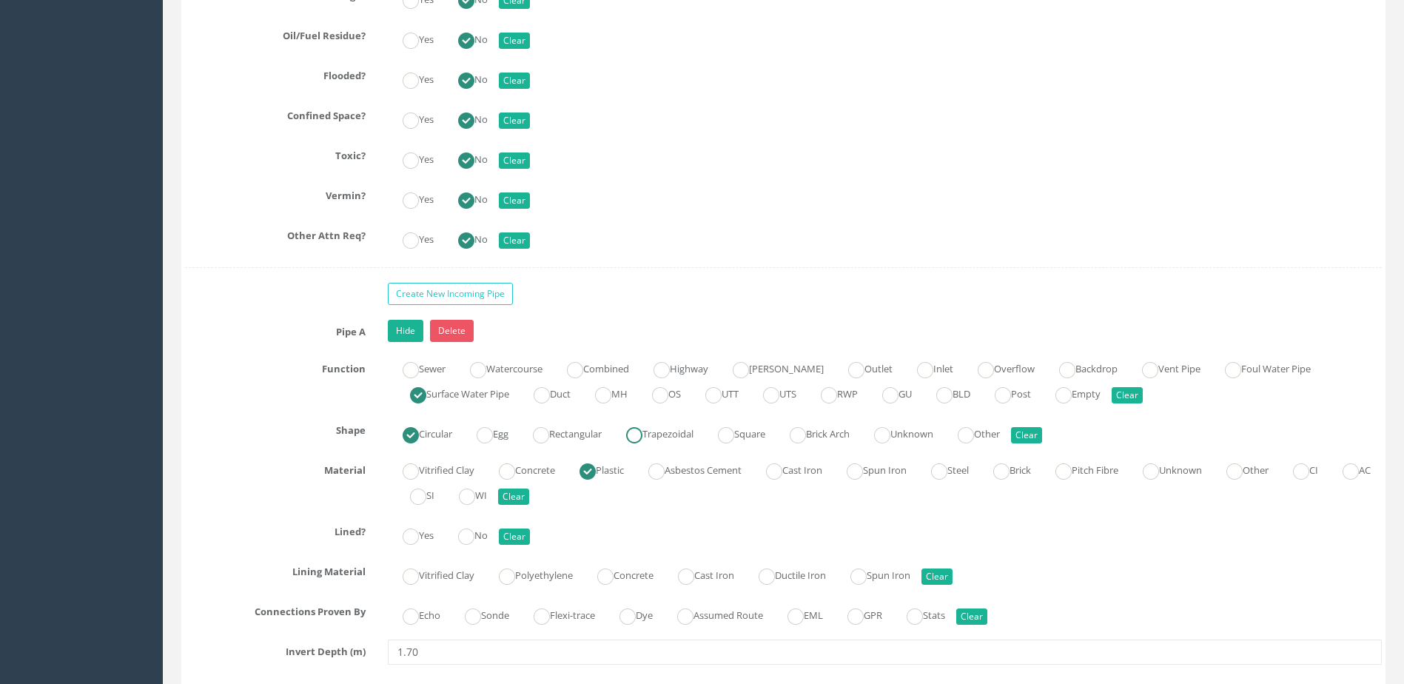
scroll to position [3728, 0]
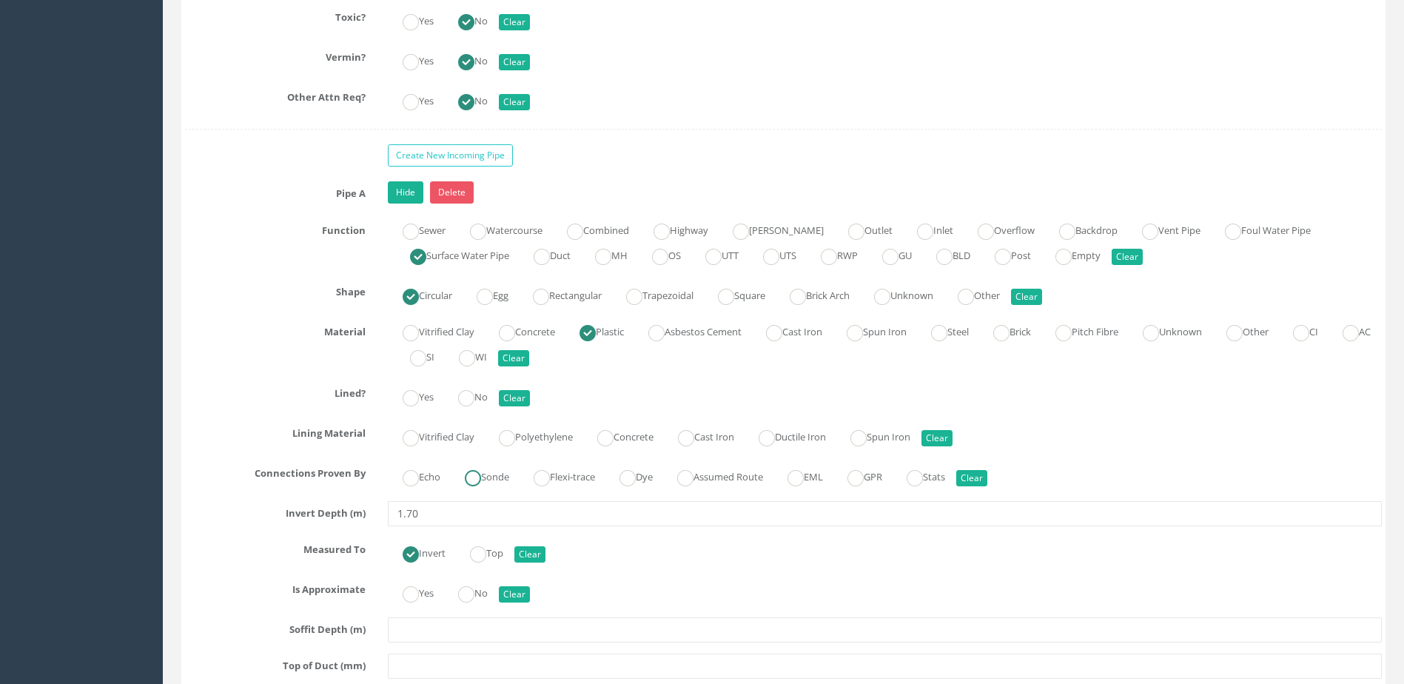
click at [475, 480] on ins at bounding box center [473, 478] width 16 height 16
click at [467, 397] on ins at bounding box center [466, 398] width 16 height 16
click at [483, 592] on label "No" at bounding box center [465, 591] width 44 height 21
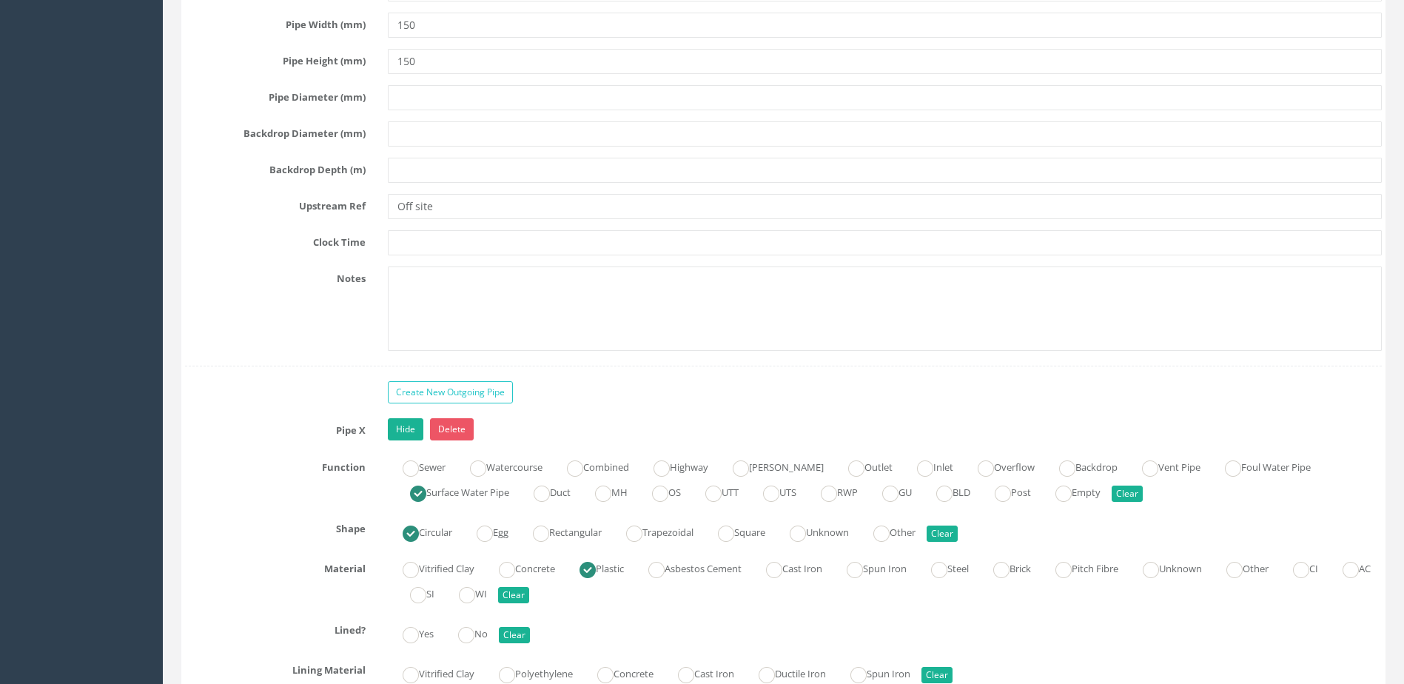
scroll to position [4543, 0]
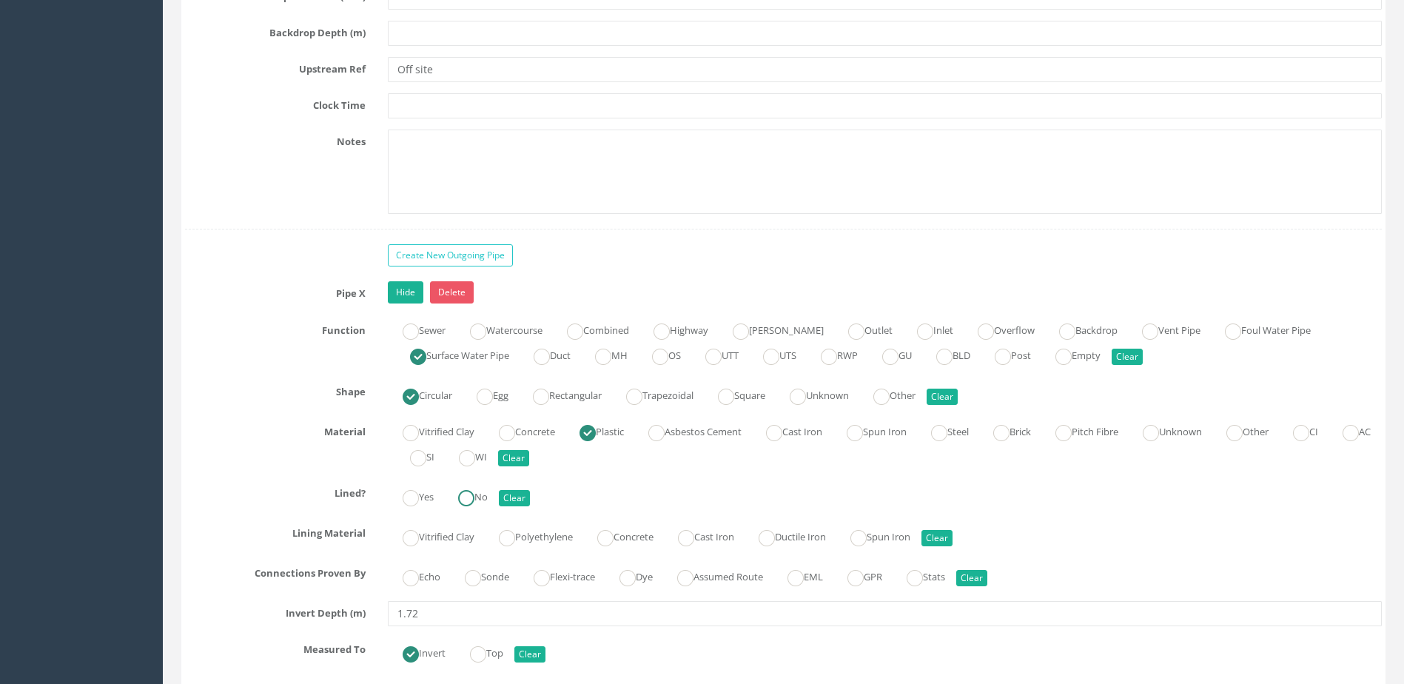
click at [469, 497] on ins at bounding box center [466, 498] width 16 height 16
drag, startPoint x: 492, startPoint y: 574, endPoint x: 486, endPoint y: 594, distance: 19.9
click at [491, 574] on label "Sonde" at bounding box center [479, 575] width 59 height 21
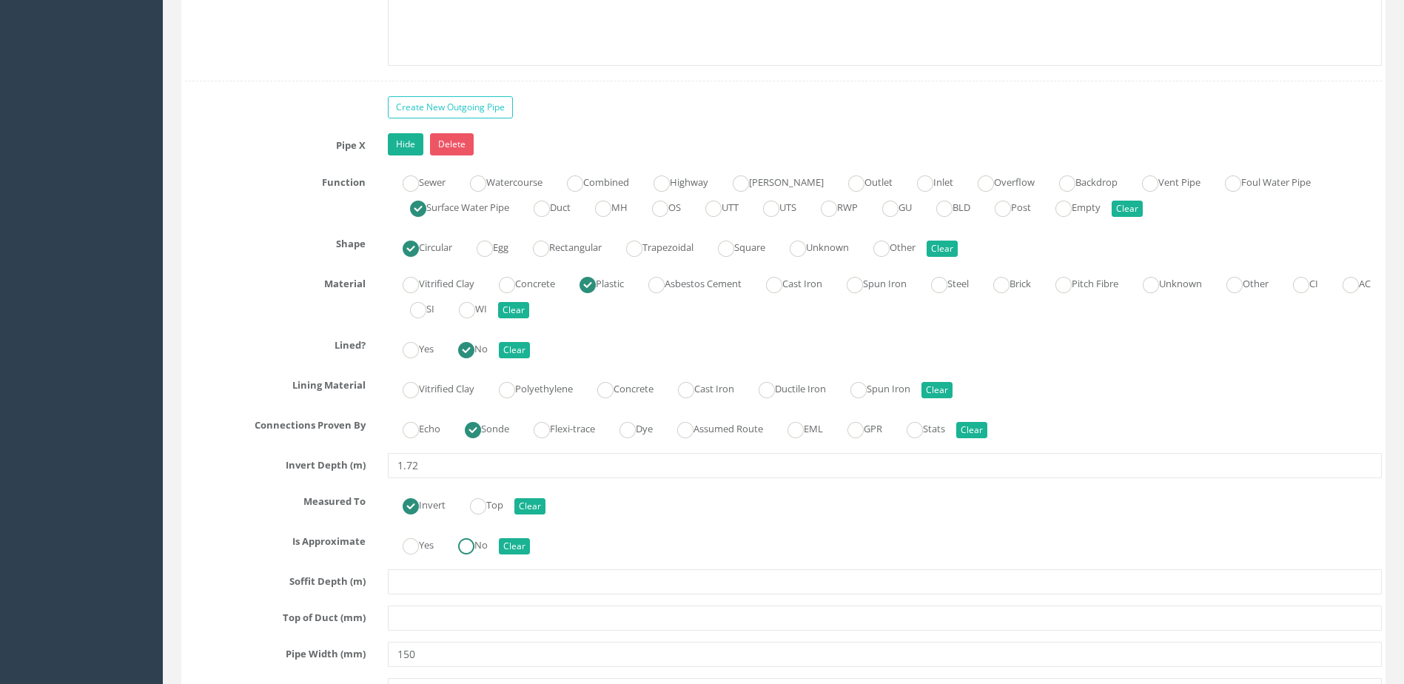
click at [472, 546] on ins at bounding box center [466, 546] width 16 height 16
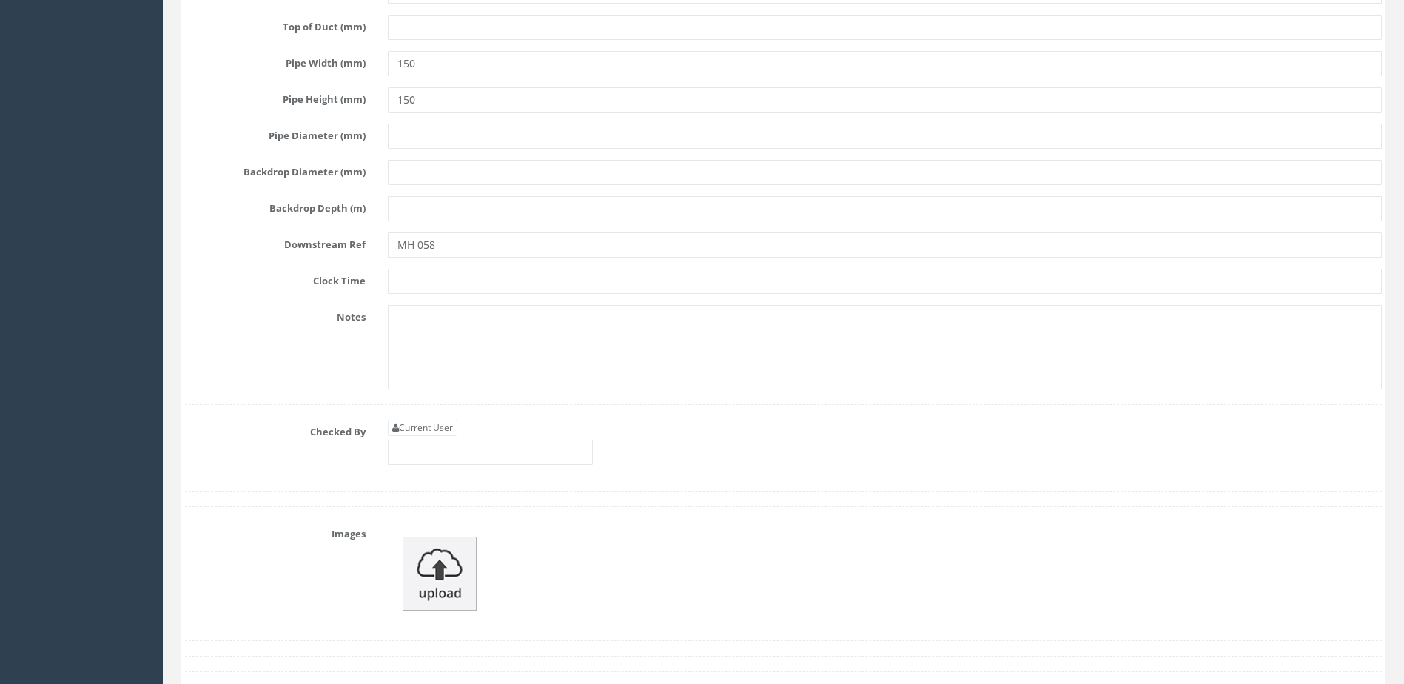
scroll to position [5283, 0]
click at [463, 452] on input "text" at bounding box center [490, 450] width 205 height 25
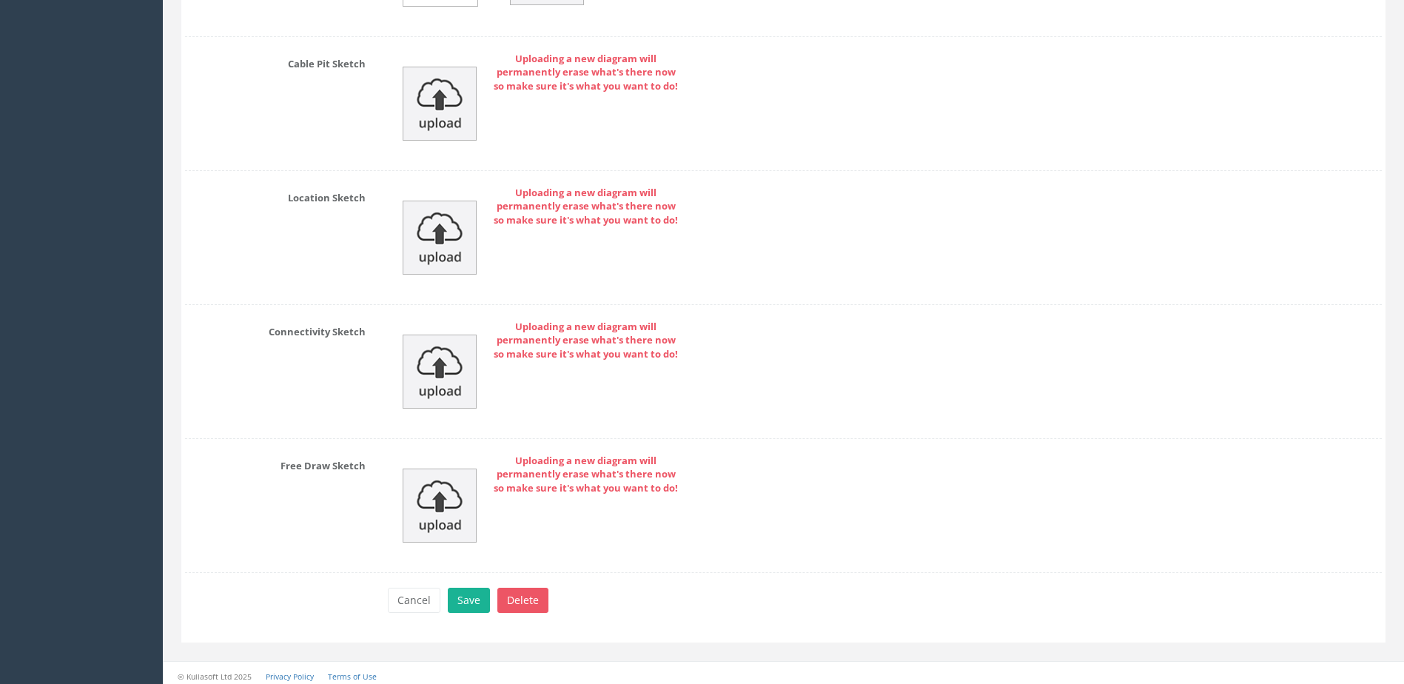
scroll to position [6230, 0]
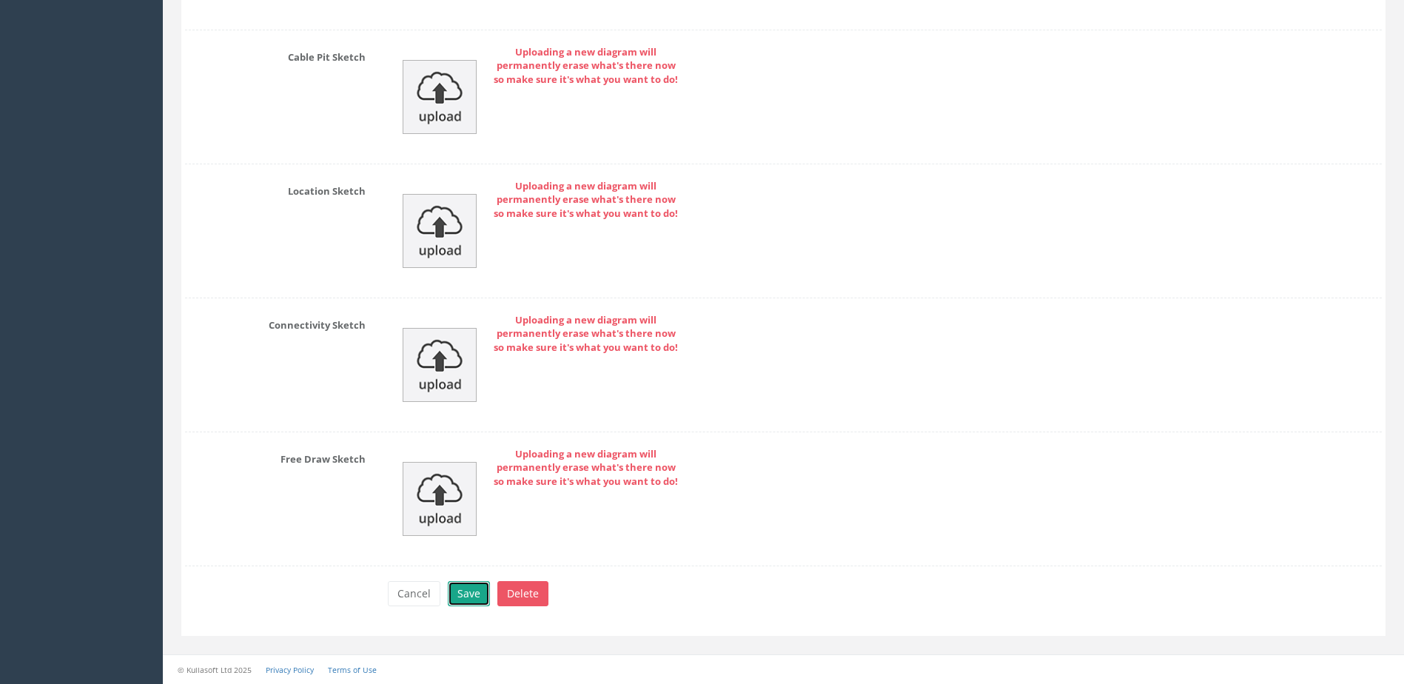
click at [483, 586] on button "Save" at bounding box center [469, 593] width 42 height 25
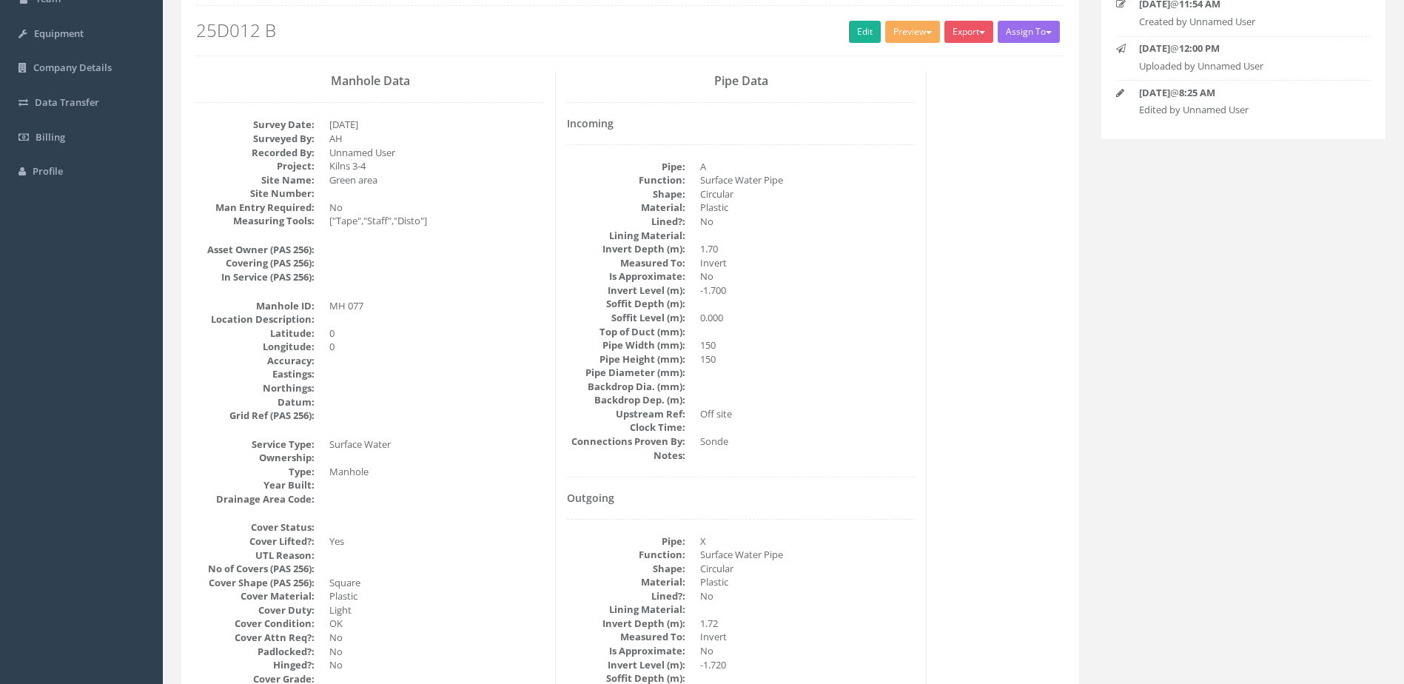
scroll to position [0, 0]
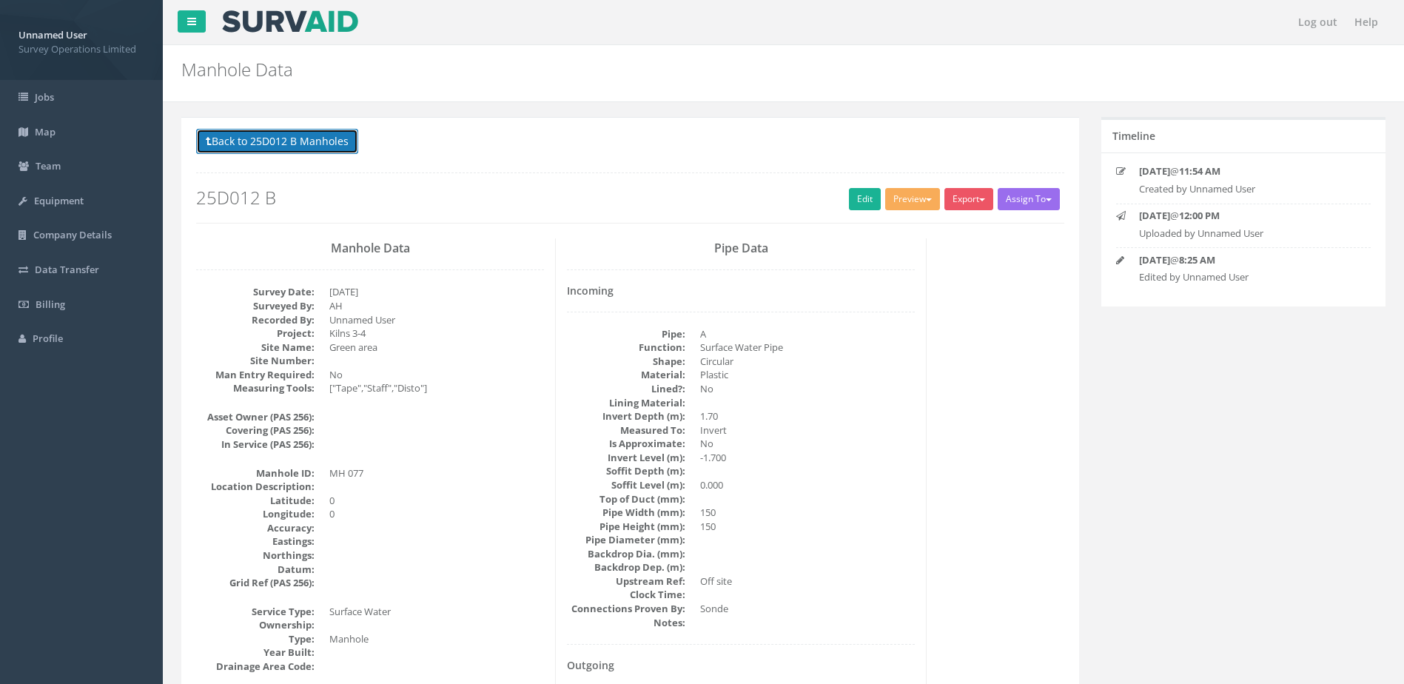
click at [287, 153] on button "Back to 25D012 B Manholes" at bounding box center [277, 141] width 162 height 25
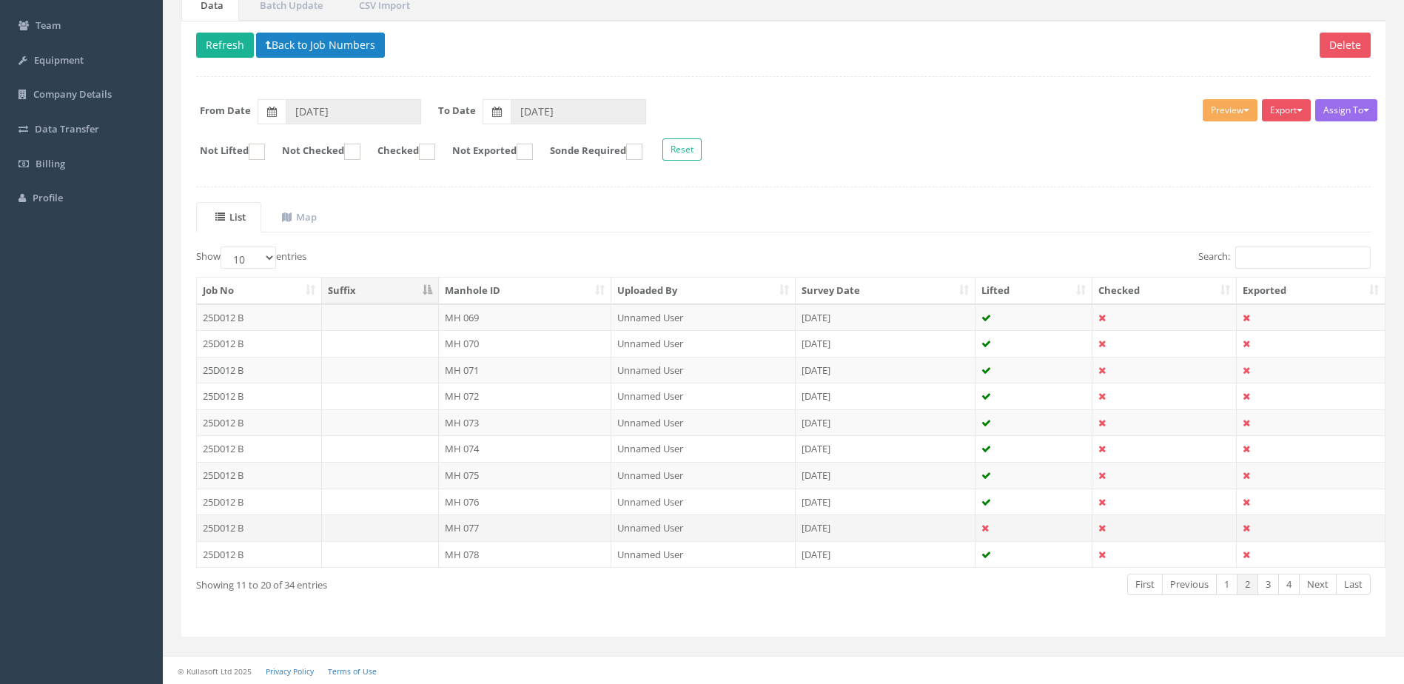
scroll to position [141, 0]
click at [507, 559] on td "MH 078" at bounding box center [525, 553] width 173 height 27
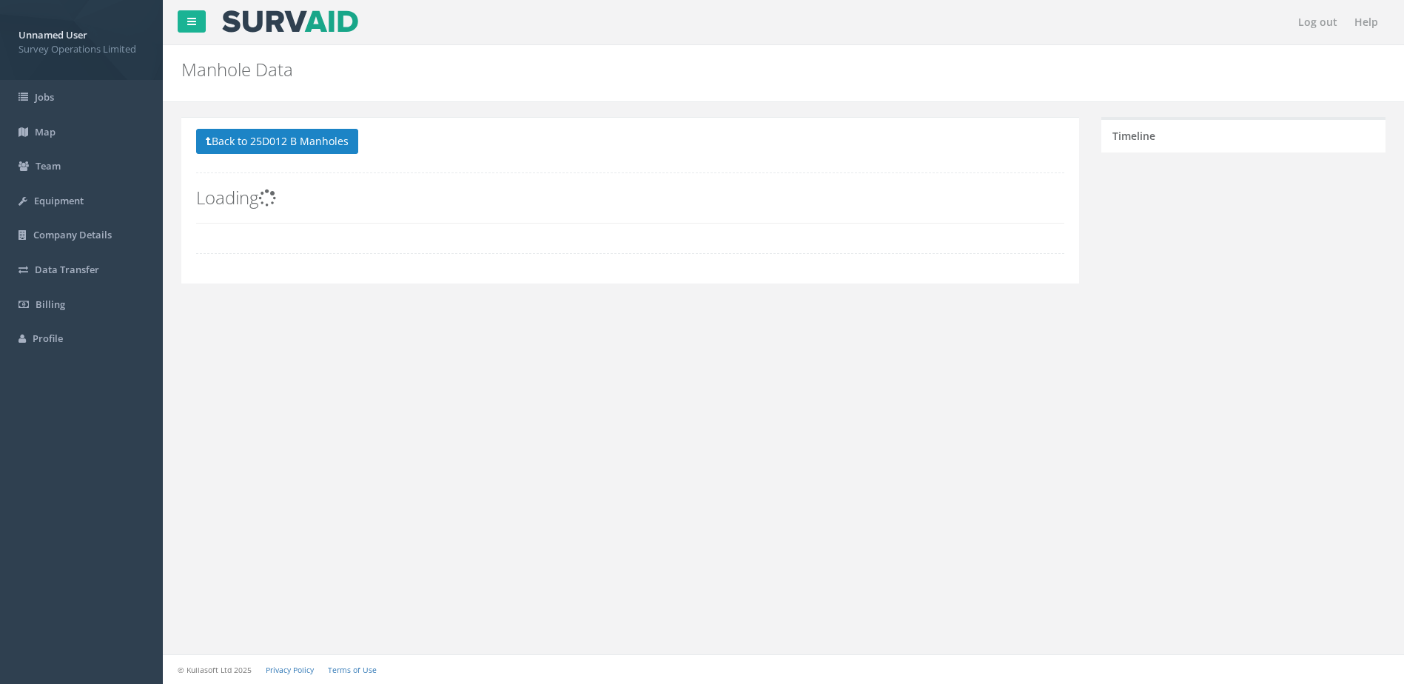
scroll to position [0, 0]
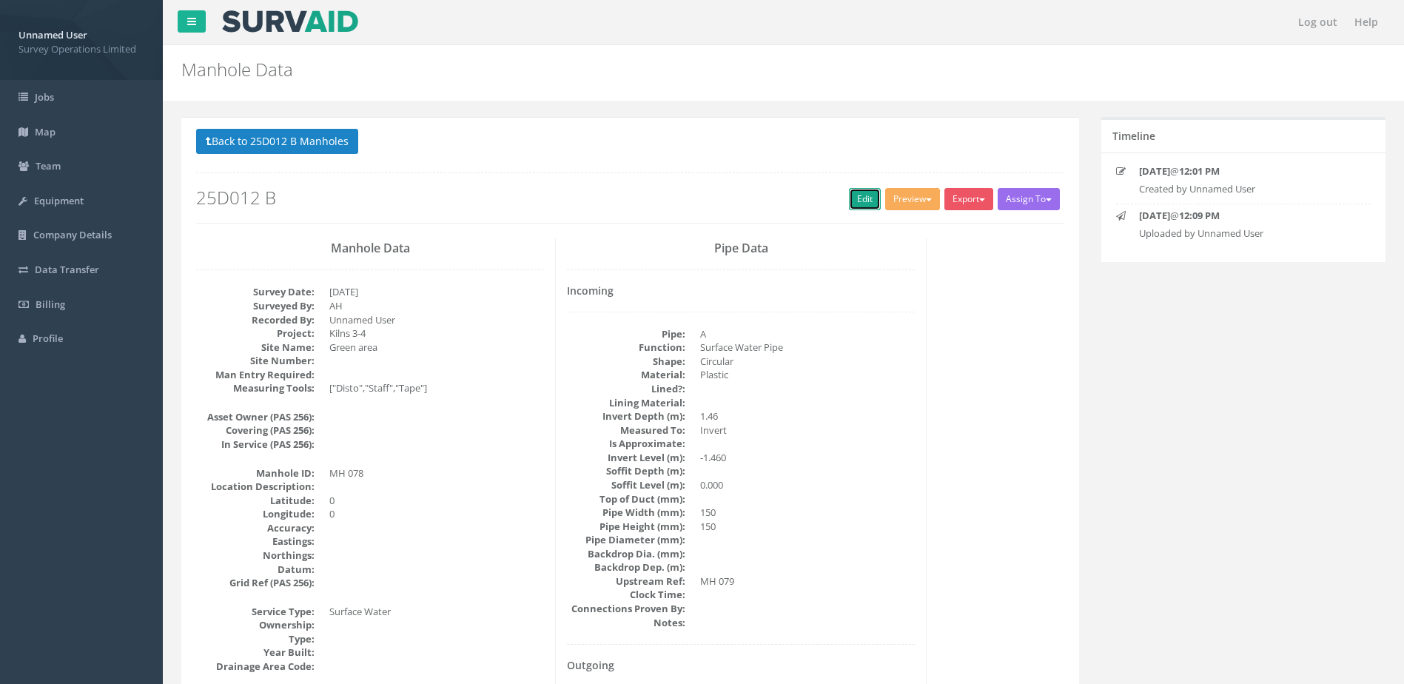
click at [852, 198] on link "Edit" at bounding box center [865, 199] width 32 height 22
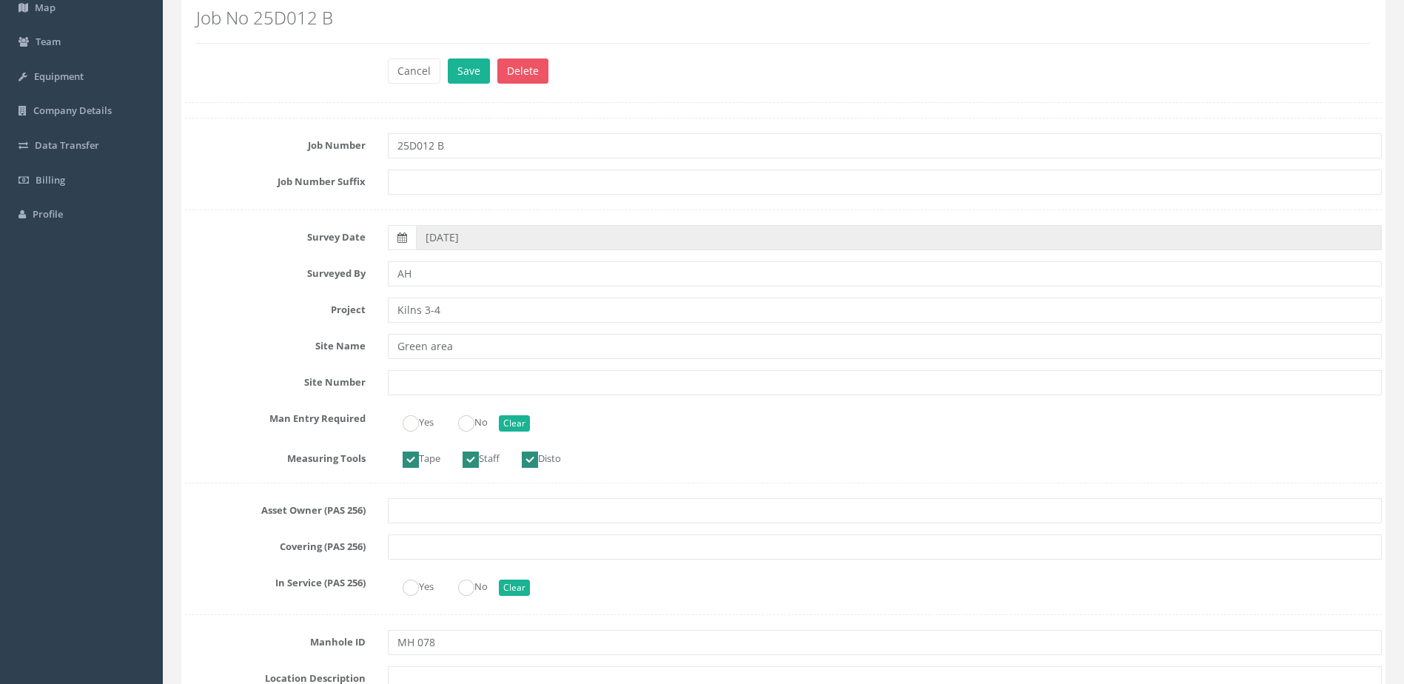
scroll to position [148, 0]
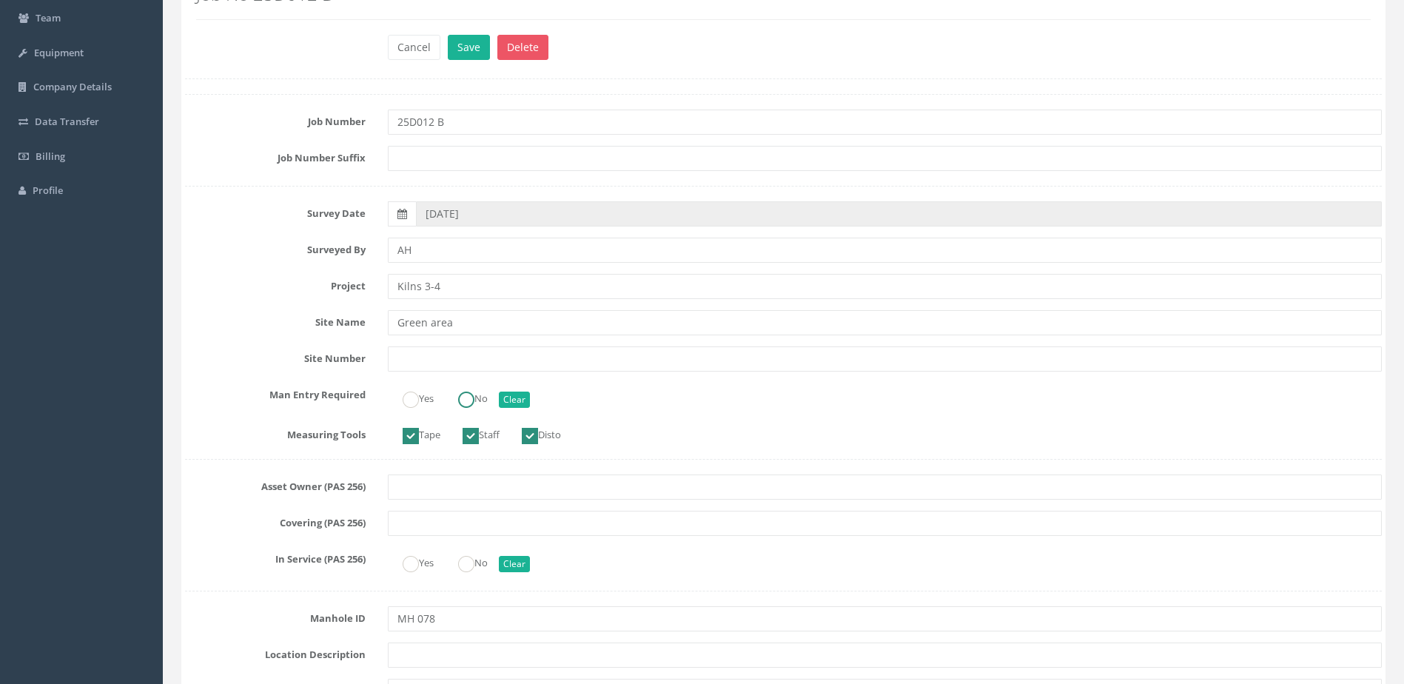
click at [471, 406] on ins at bounding box center [466, 400] width 16 height 16
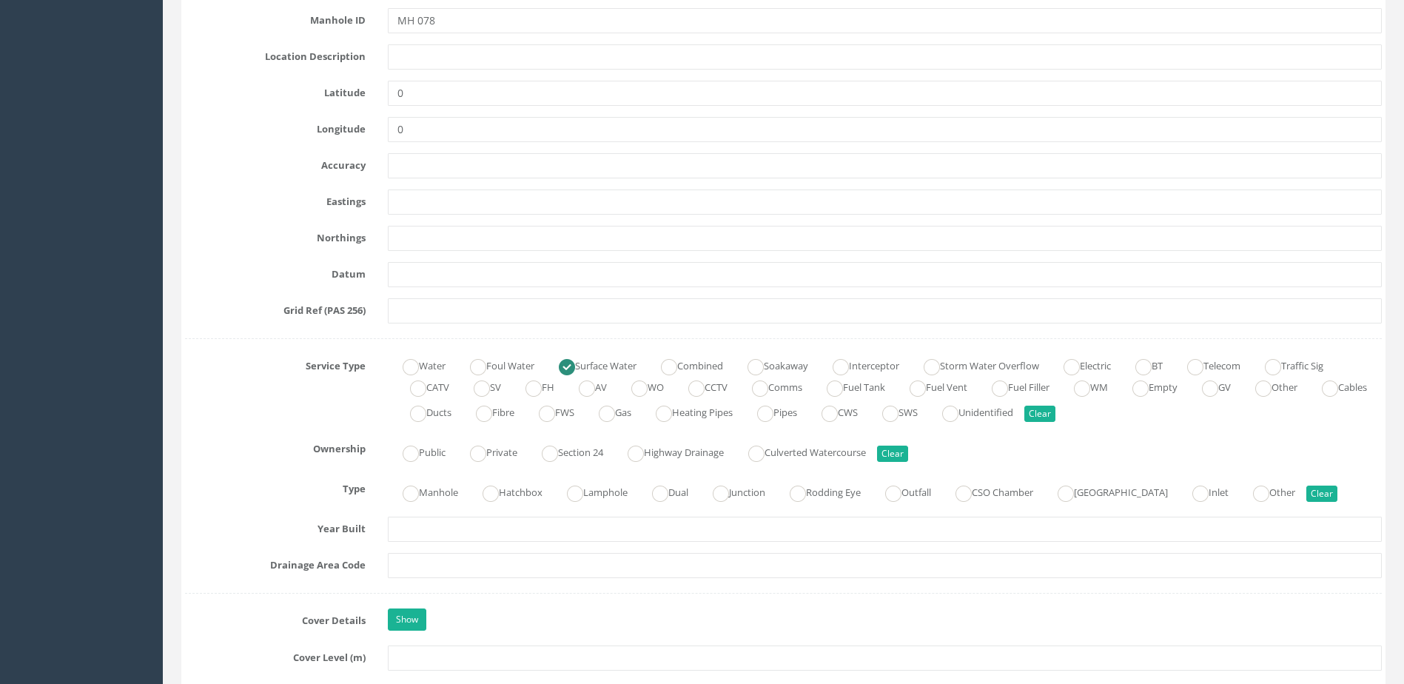
scroll to position [814, 0]
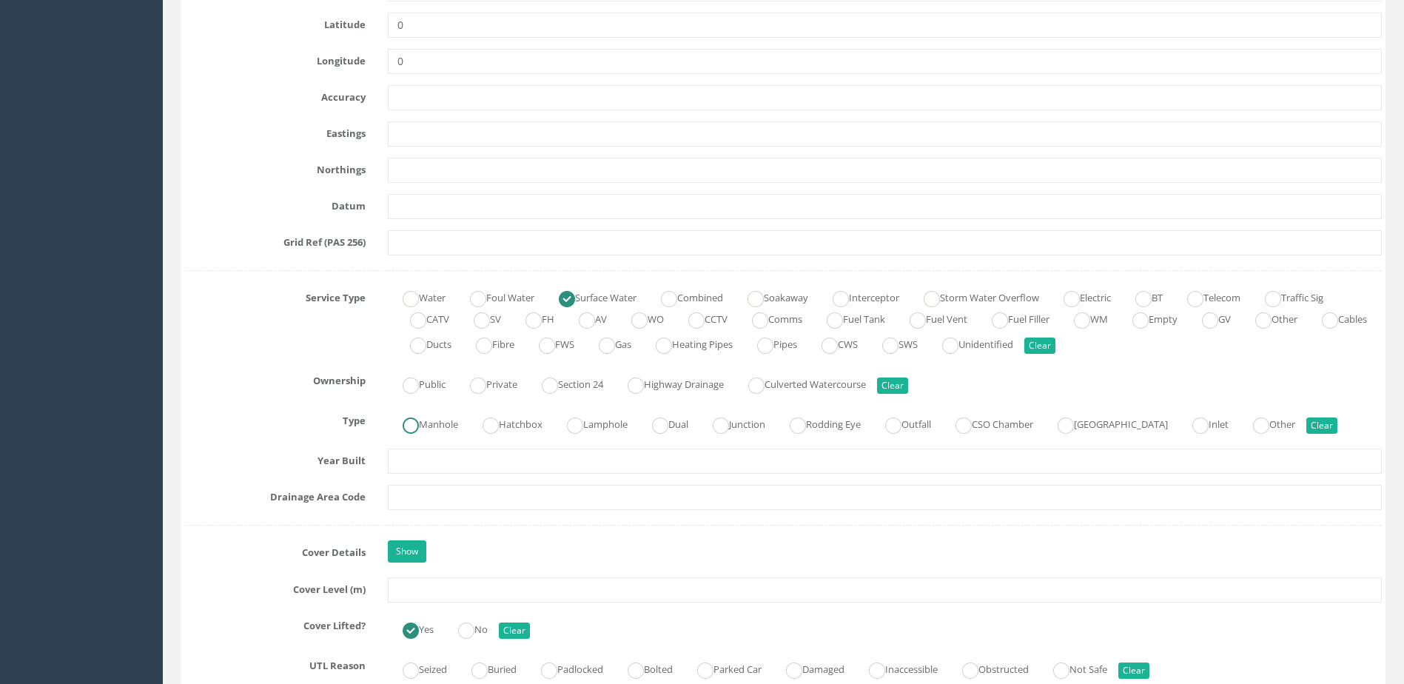
click at [418, 423] on ins at bounding box center [411, 426] width 16 height 16
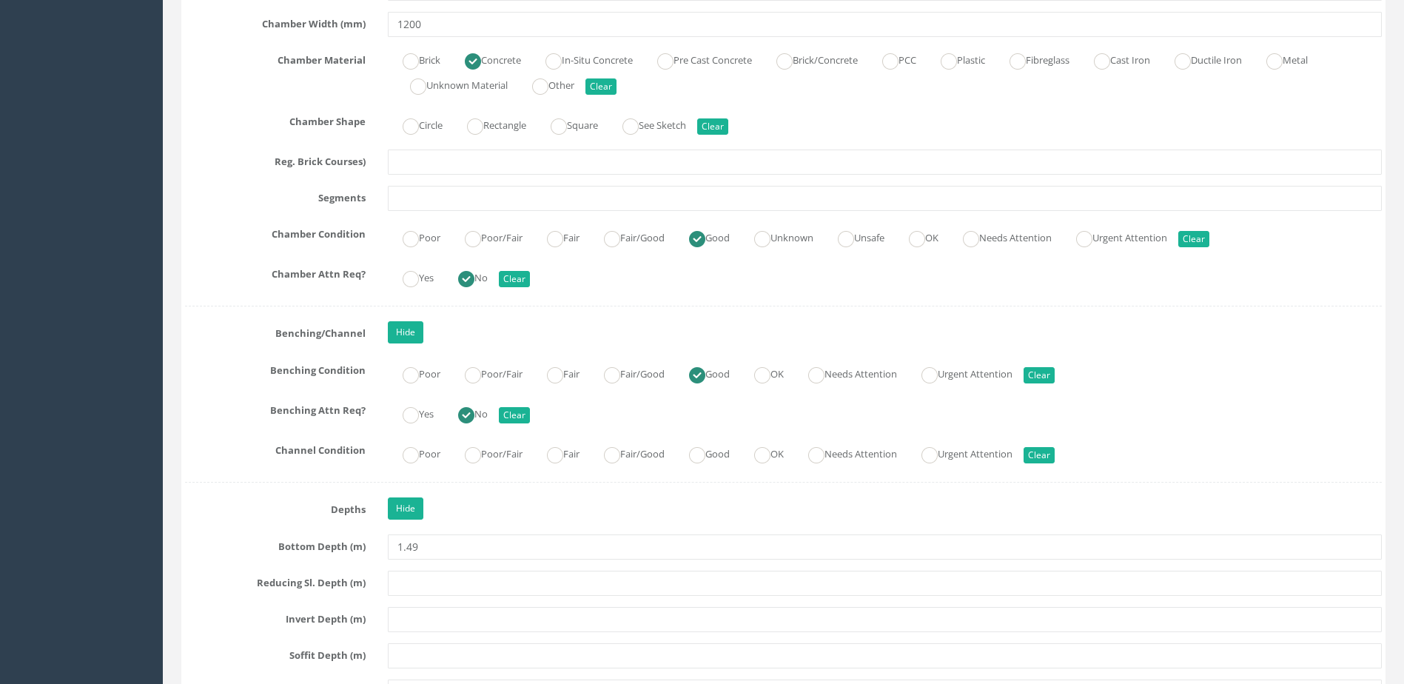
scroll to position [2369, 0]
click at [701, 451] on ins at bounding box center [697, 454] width 16 height 16
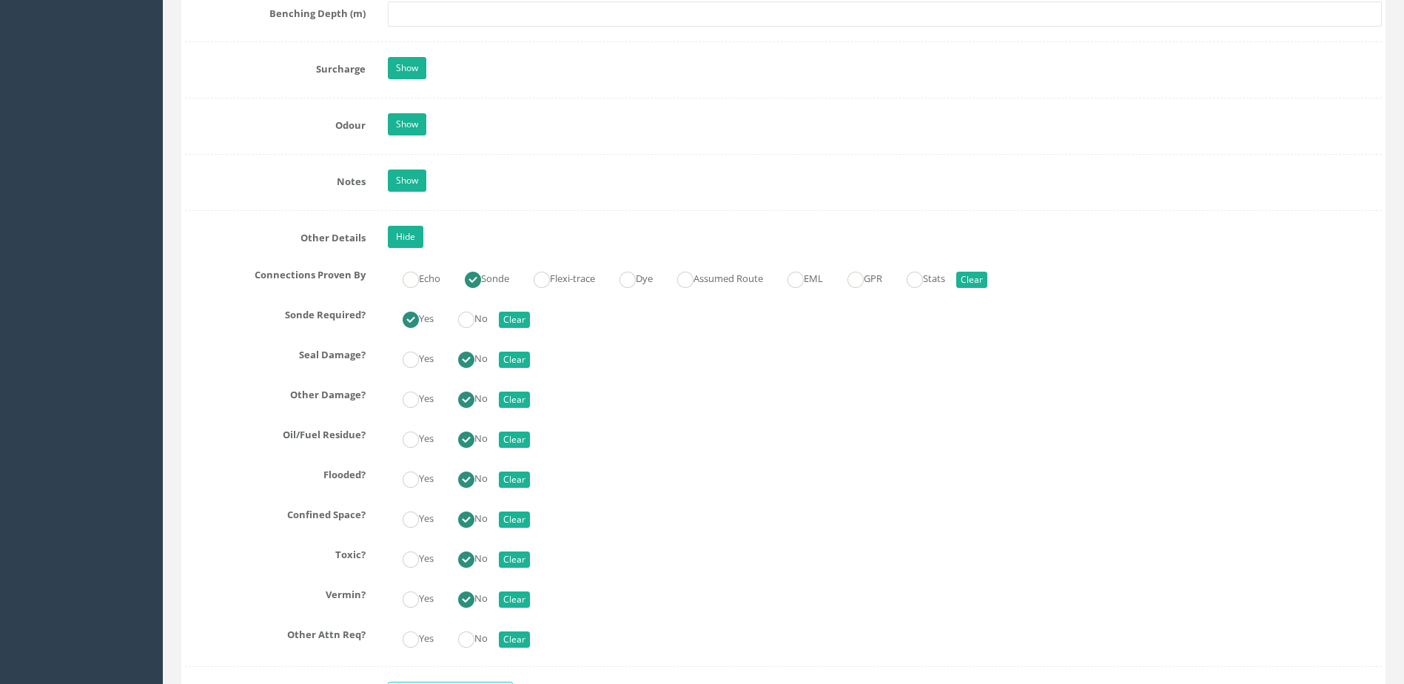
scroll to position [3331, 0]
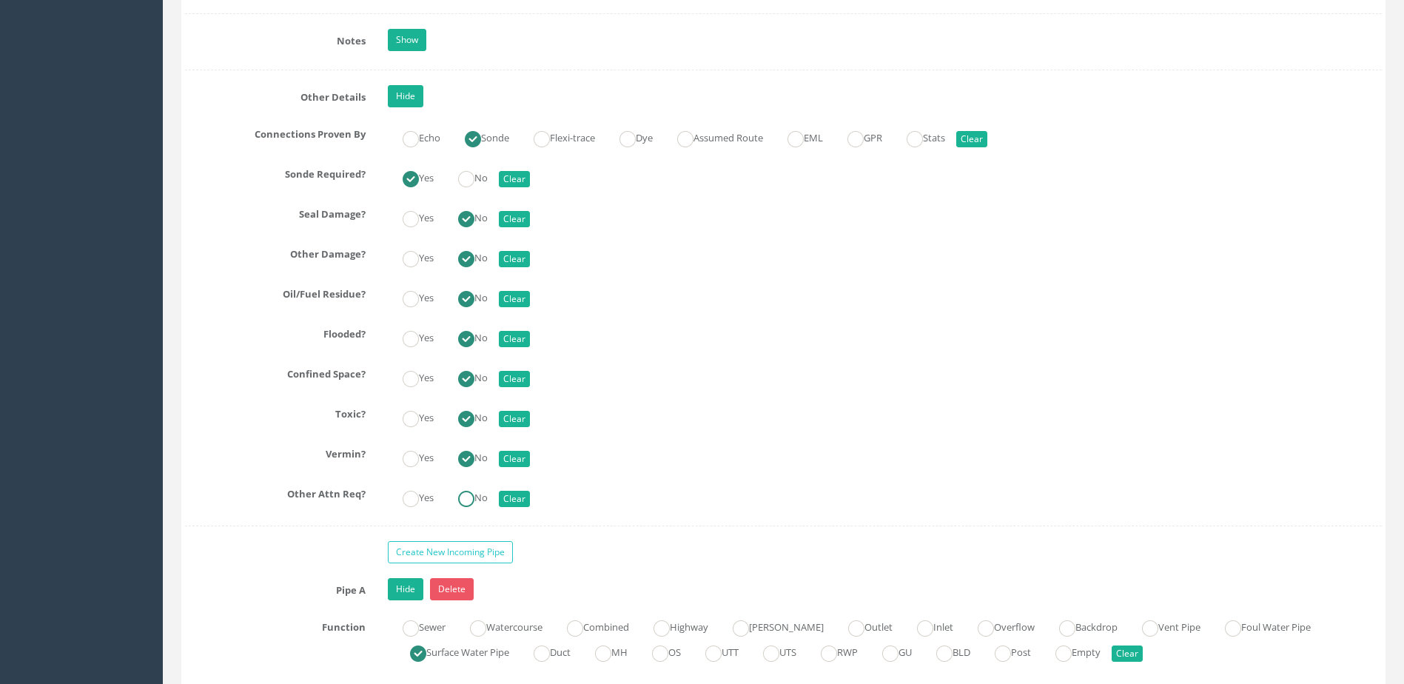
click at [478, 503] on label "No" at bounding box center [465, 496] width 44 height 21
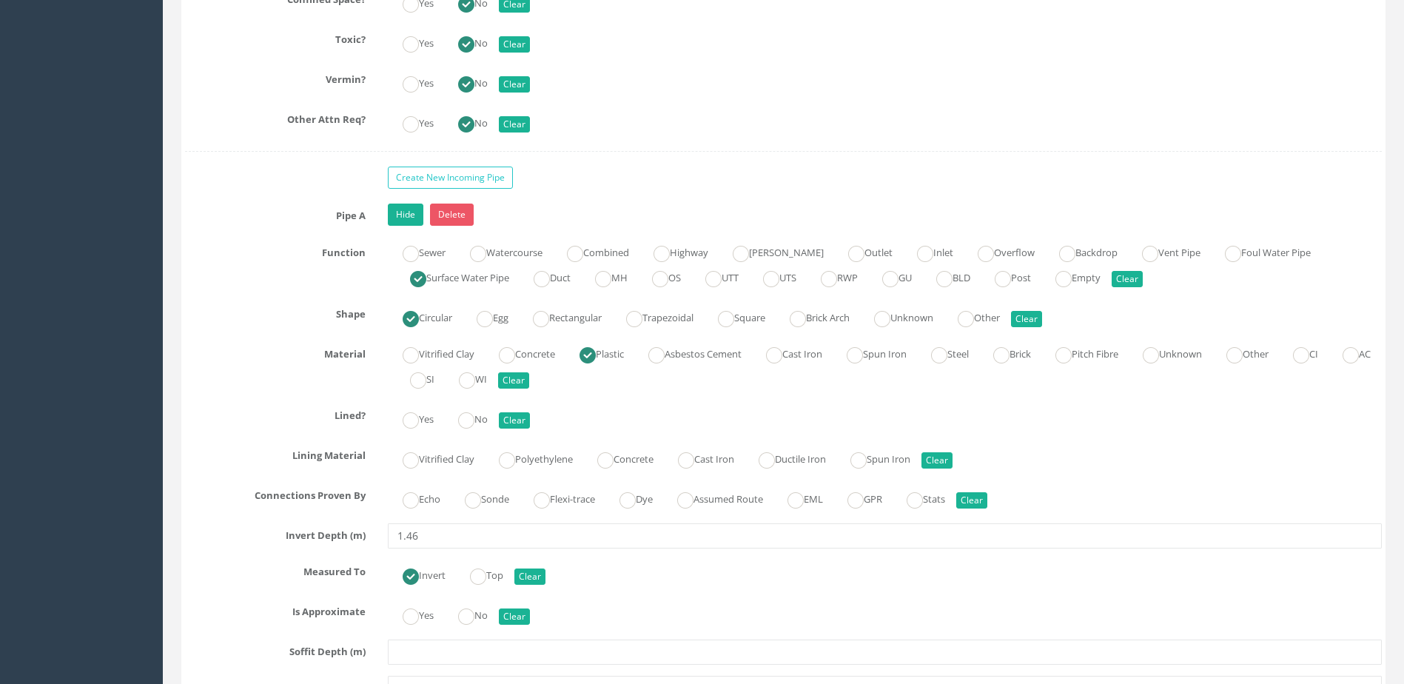
scroll to position [3924, 0]
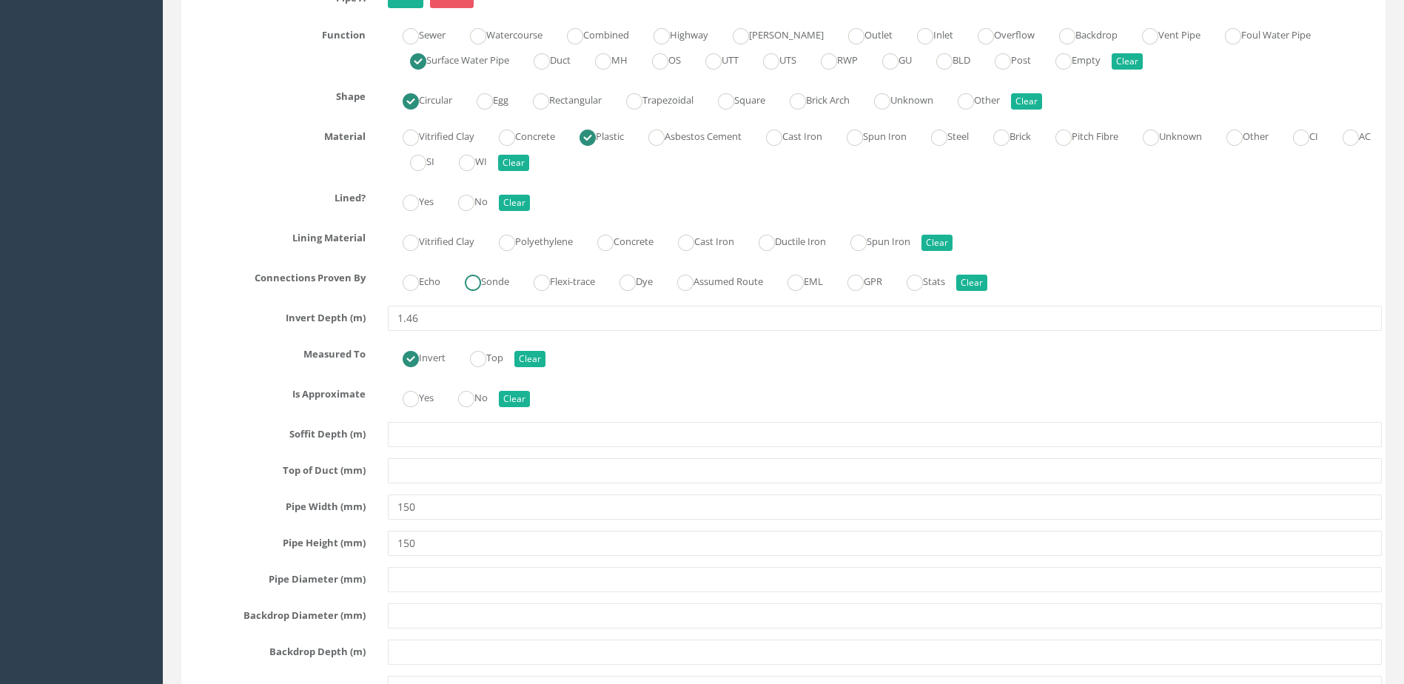
click at [496, 282] on label "Sonde" at bounding box center [479, 279] width 59 height 21
click at [472, 196] on ins at bounding box center [466, 203] width 16 height 16
click at [484, 392] on label "No" at bounding box center [465, 396] width 44 height 21
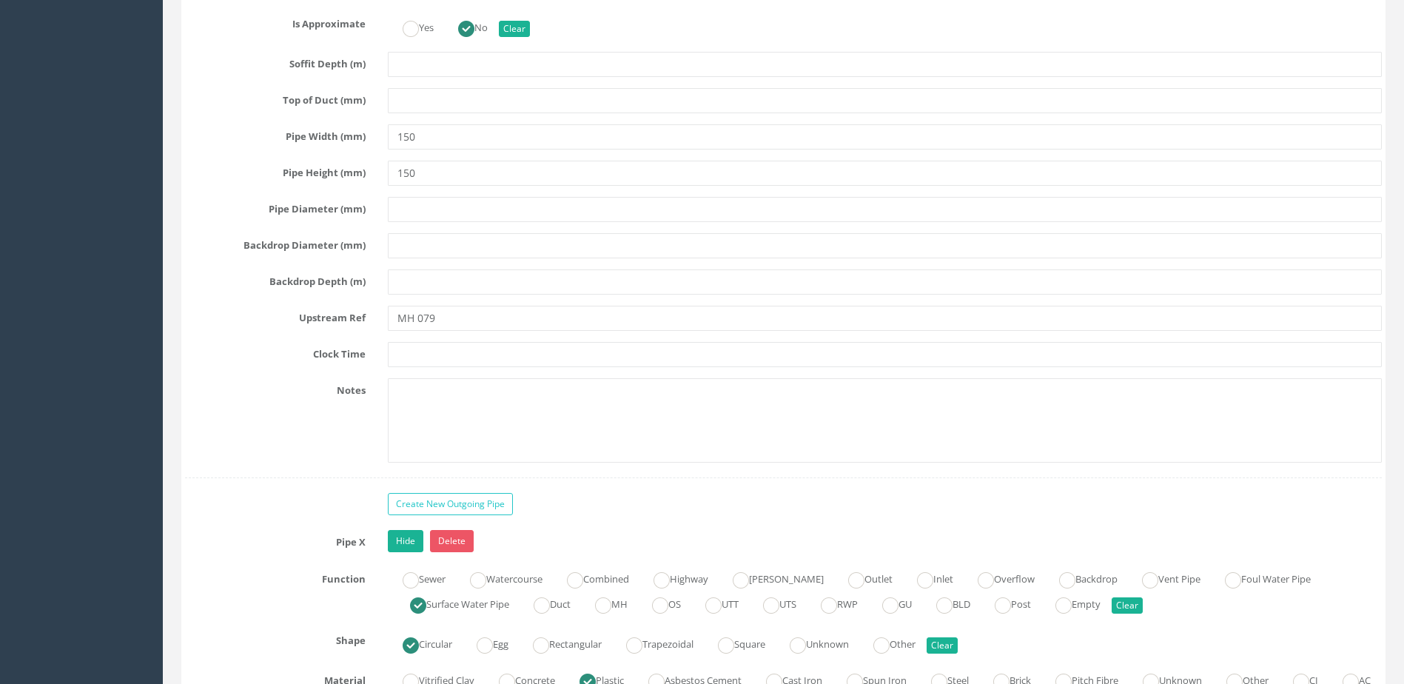
scroll to position [4516, 0]
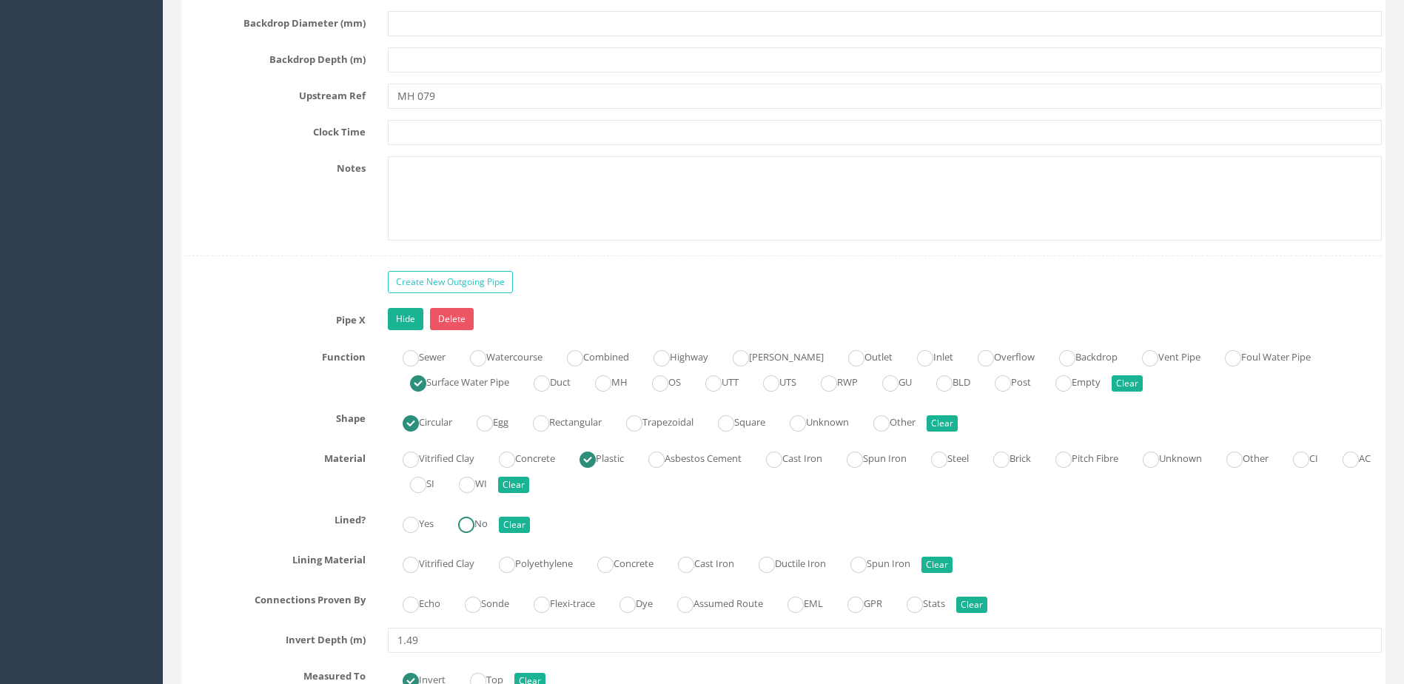
click at [472, 526] on ins at bounding box center [466, 525] width 16 height 16
click at [478, 601] on ins at bounding box center [473, 605] width 16 height 16
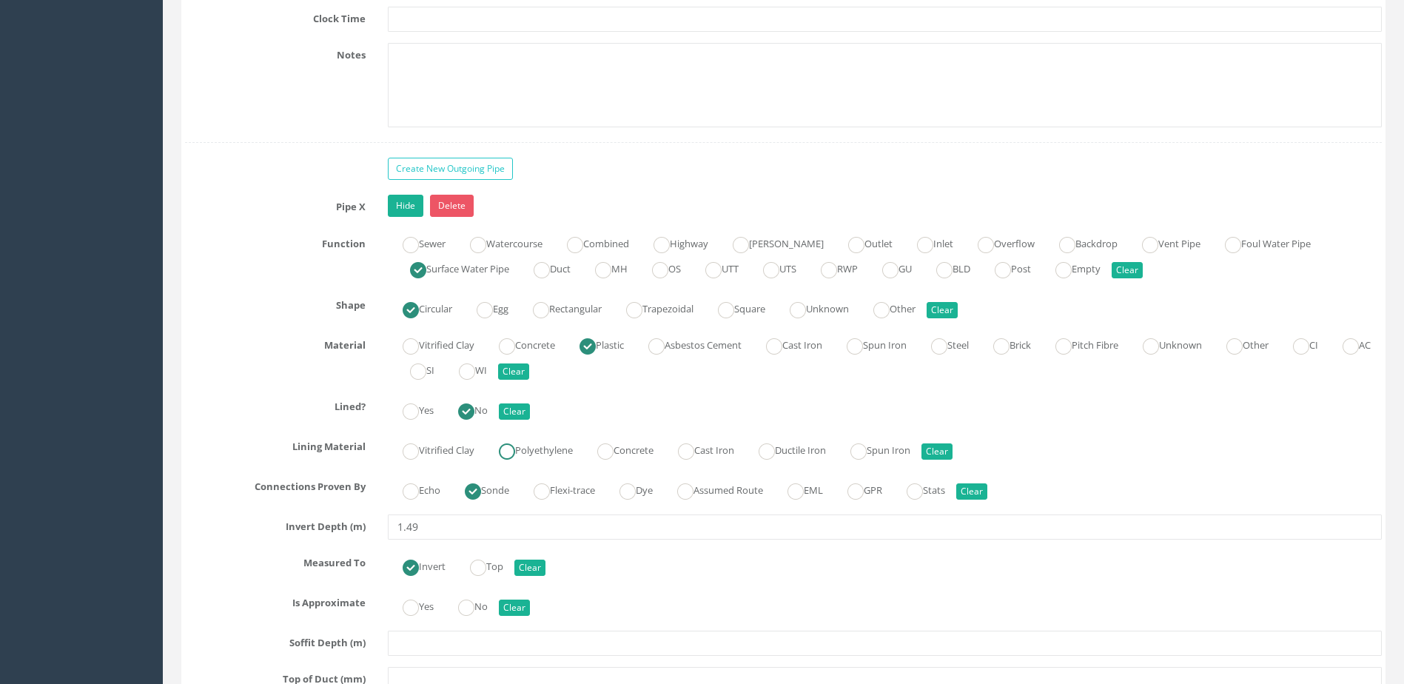
scroll to position [4738, 0]
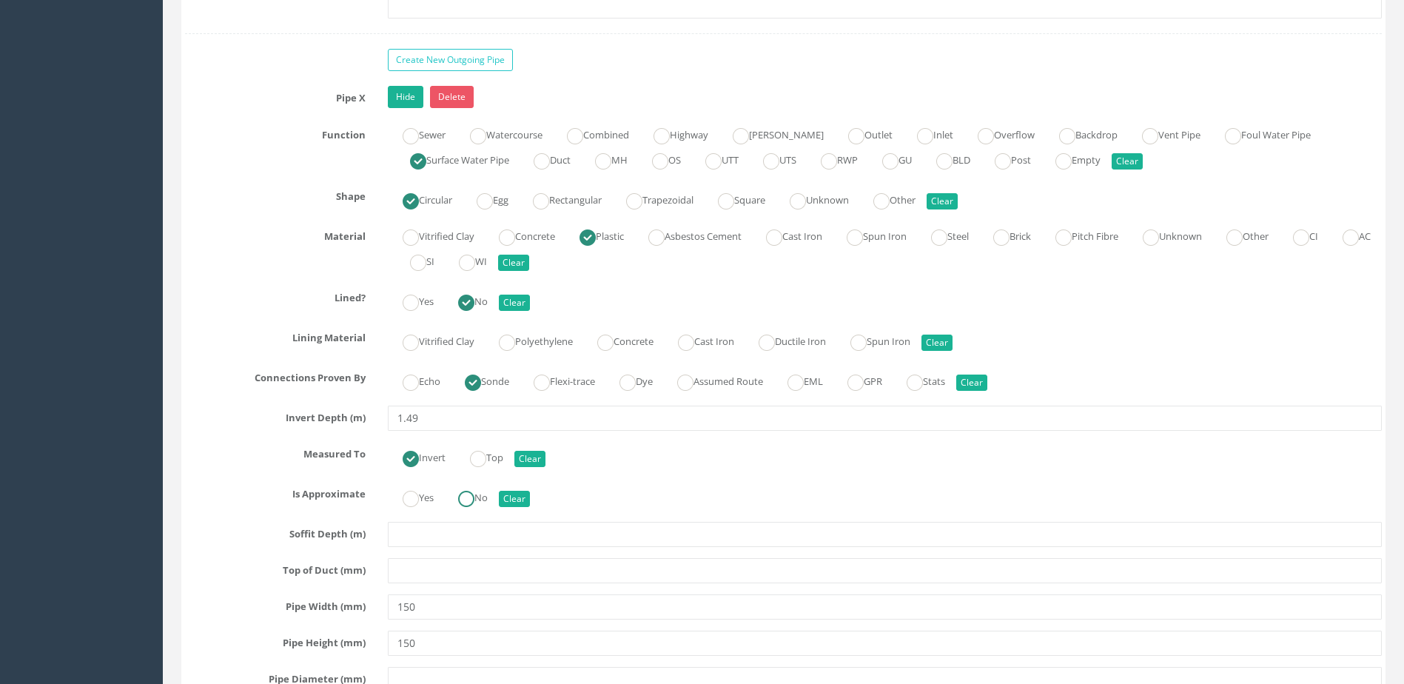
click at [469, 489] on label "No" at bounding box center [465, 496] width 44 height 21
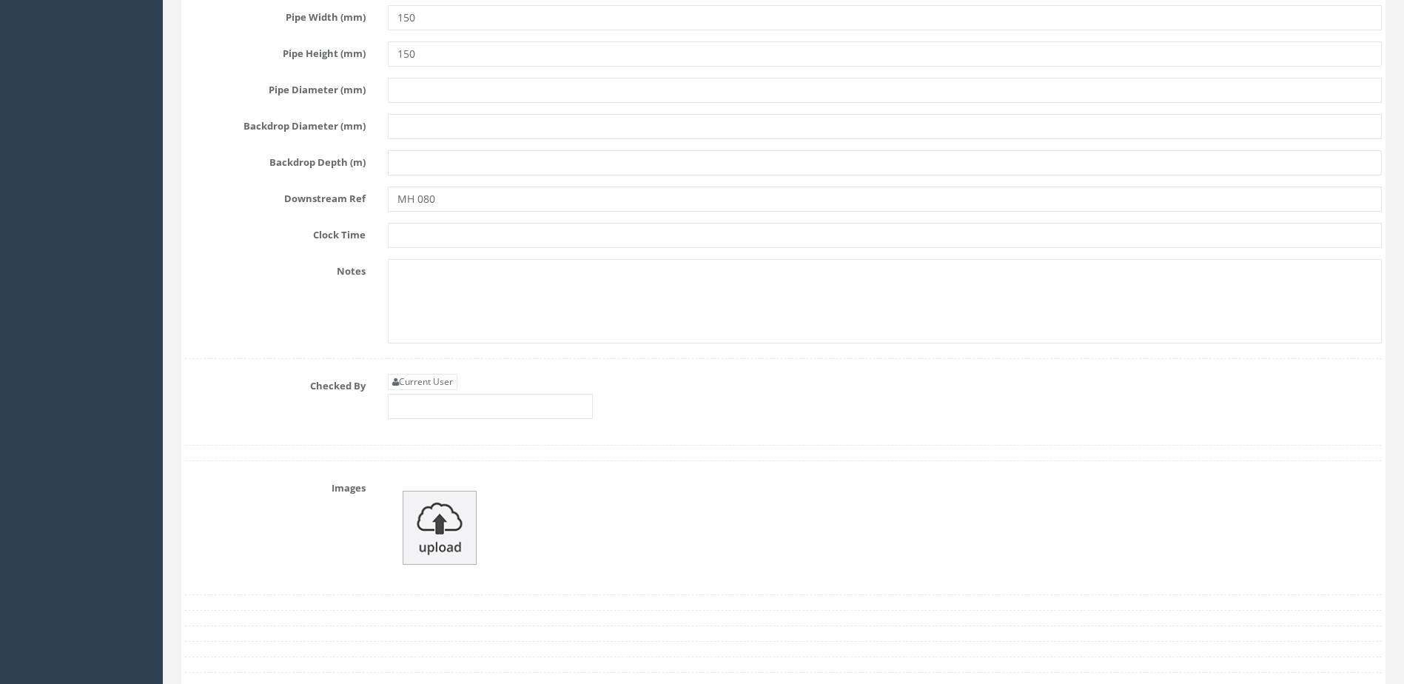
scroll to position [5330, 0]
click at [455, 412] on input "text" at bounding box center [490, 403] width 205 height 25
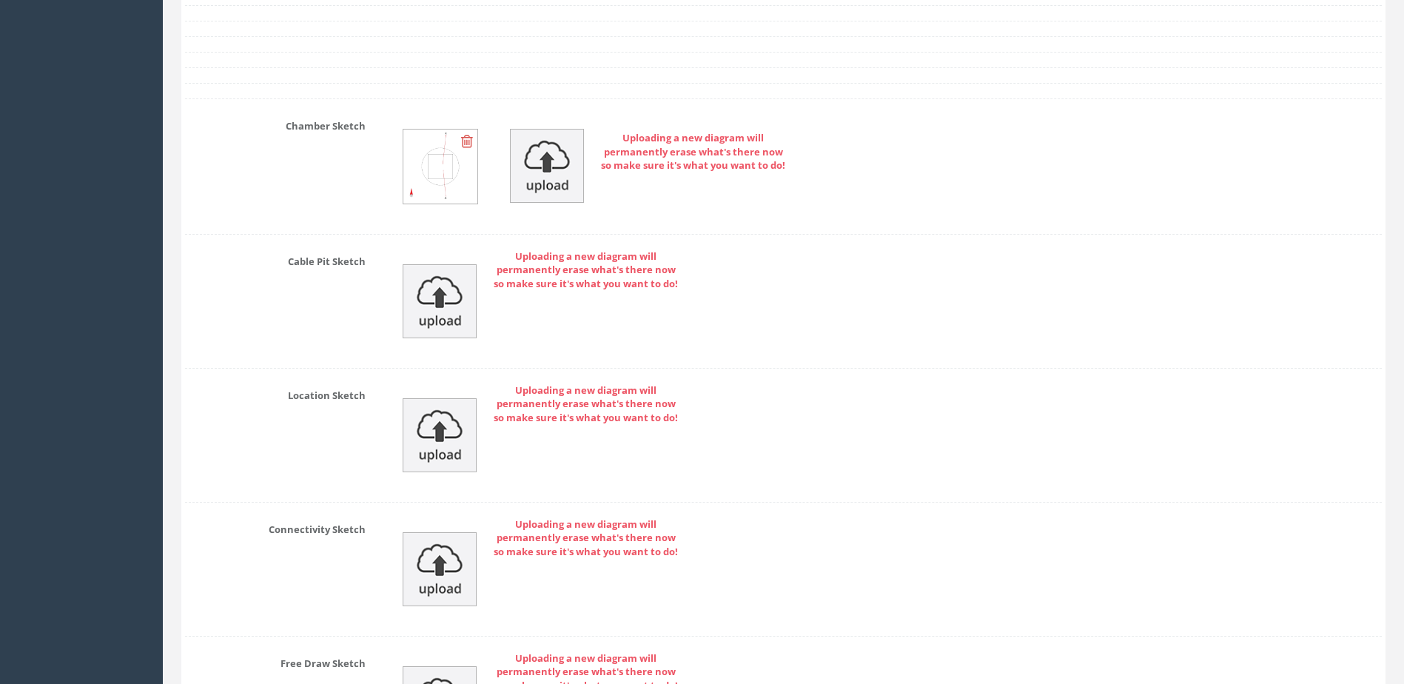
scroll to position [6219, 0]
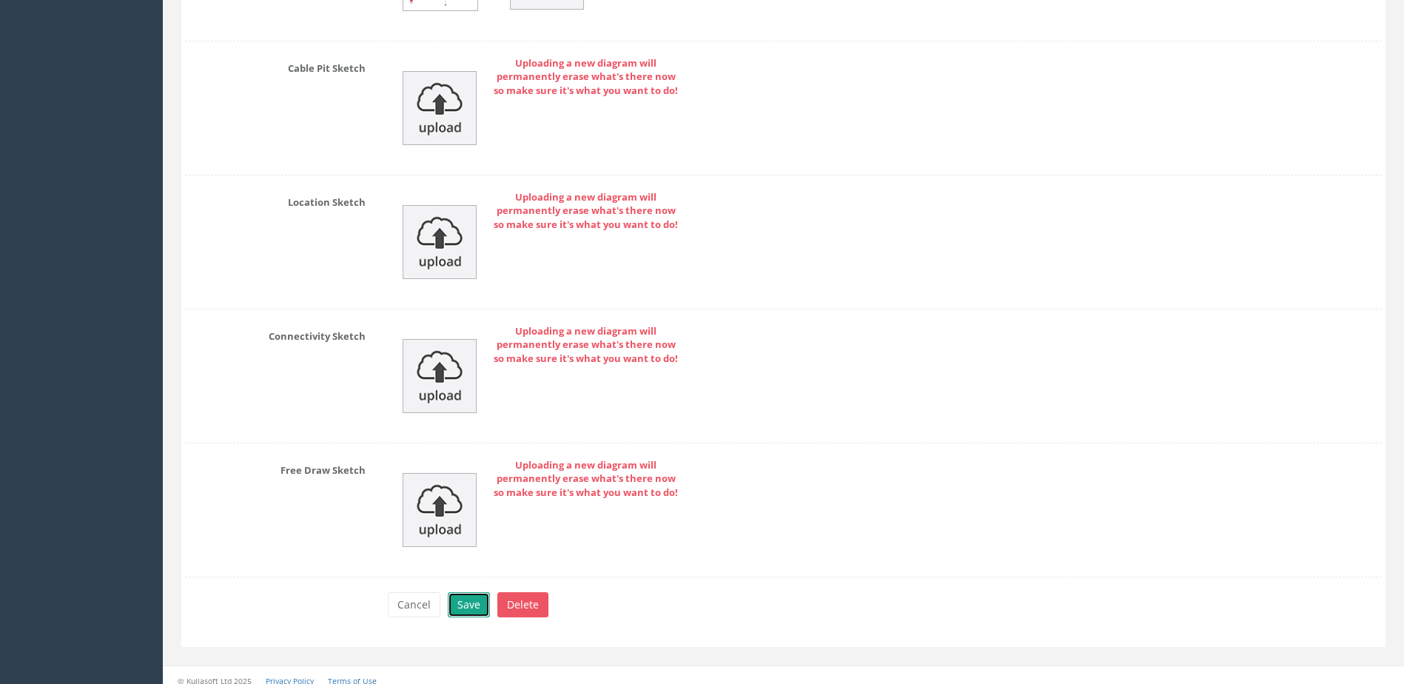
click at [475, 600] on button "Save" at bounding box center [469, 604] width 42 height 25
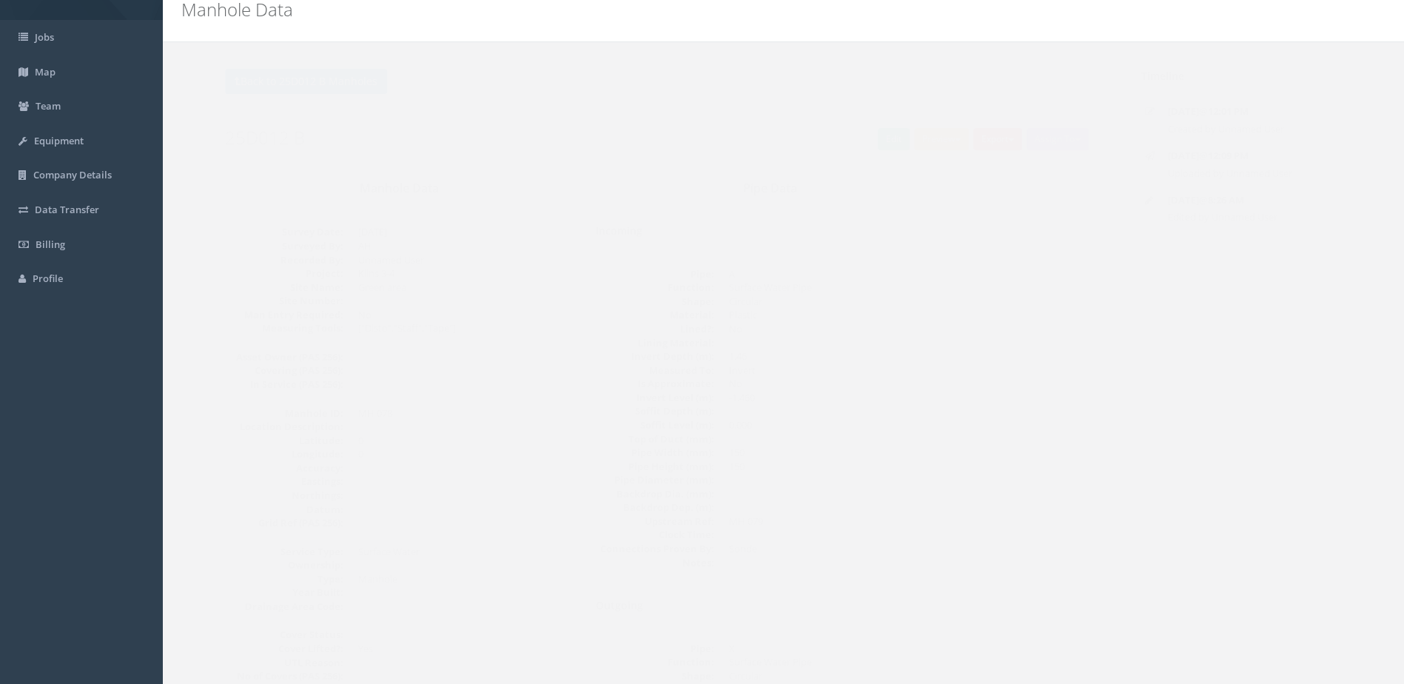
scroll to position [0, 0]
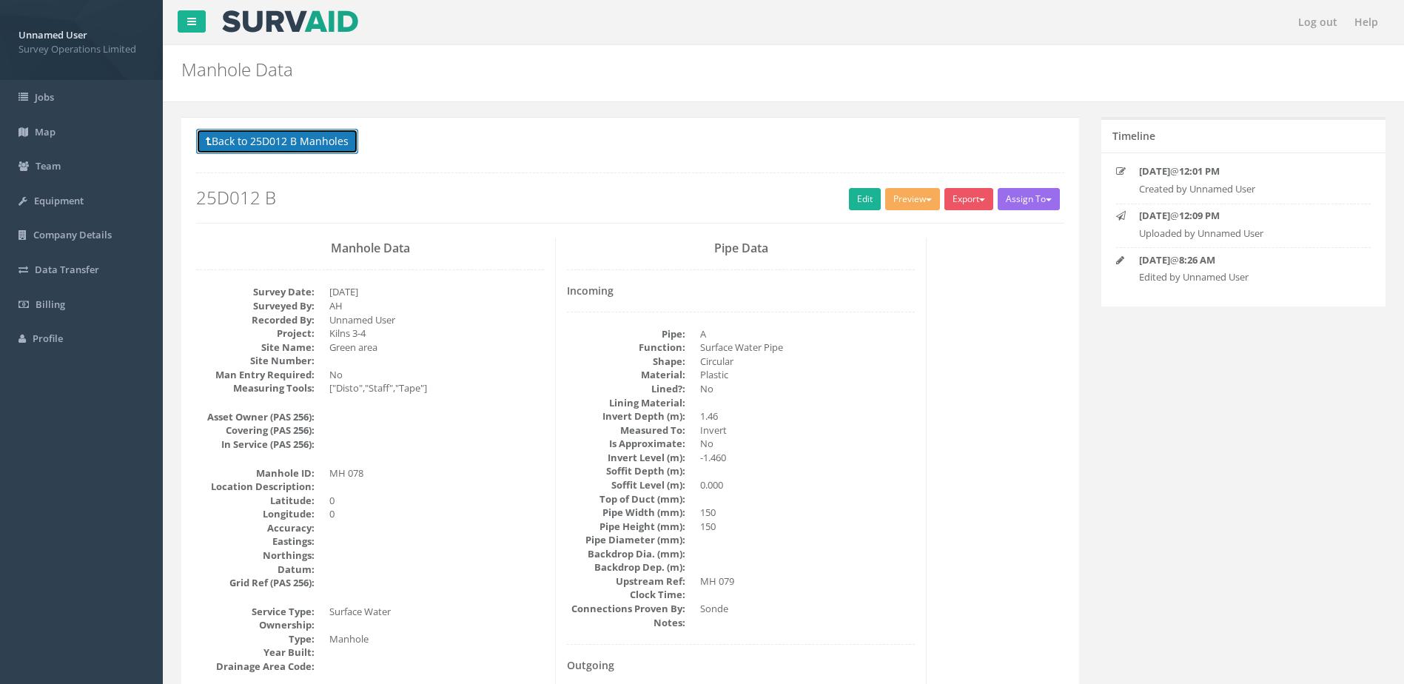
click at [286, 144] on button "Back to 25D012 B Manholes" at bounding box center [277, 141] width 162 height 25
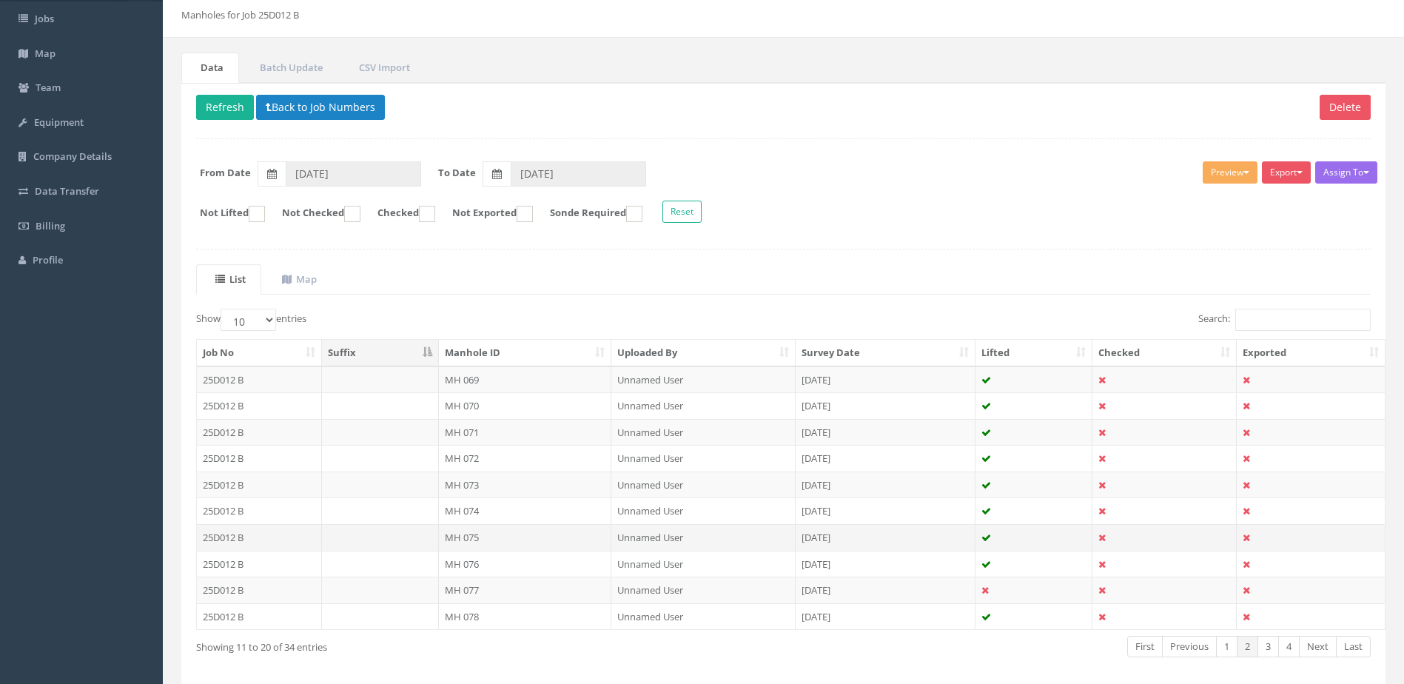
scroll to position [141, 0]
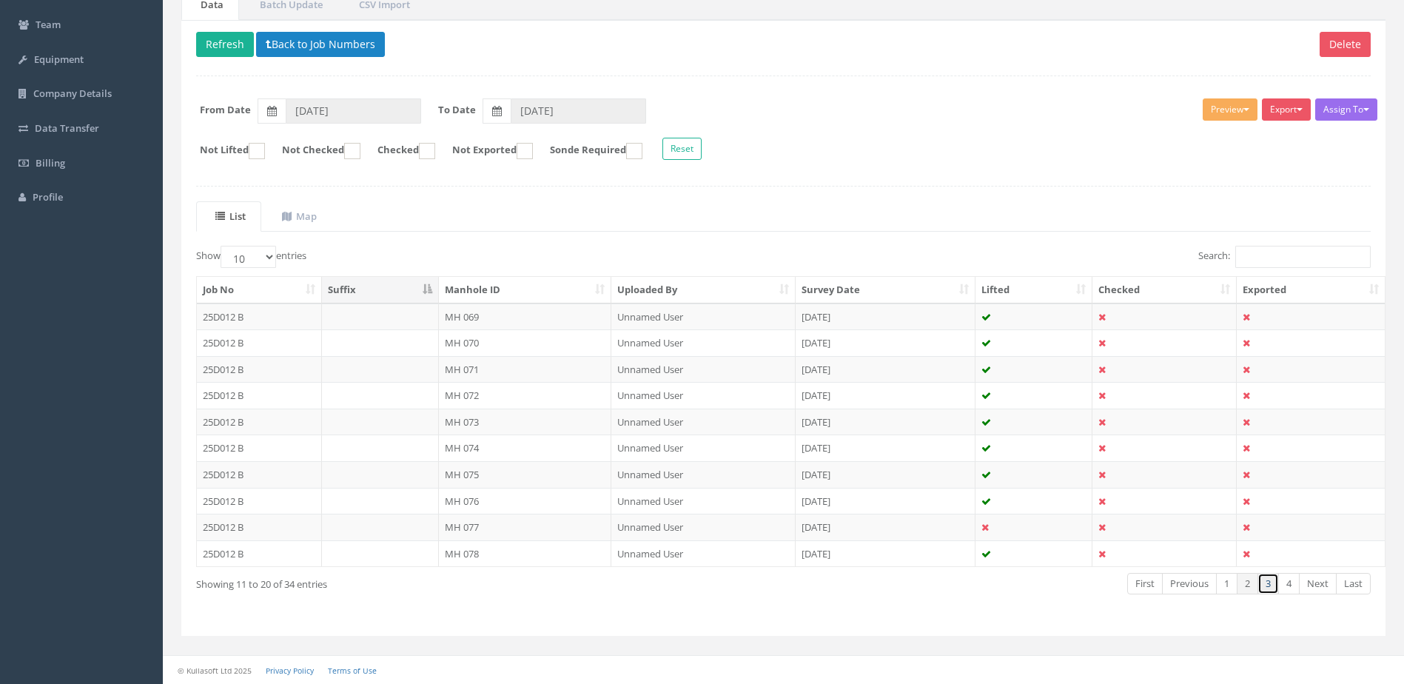
click at [1268, 590] on link "3" at bounding box center [1268, 583] width 21 height 21
click at [530, 318] on td "MH 079" at bounding box center [525, 317] width 173 height 27
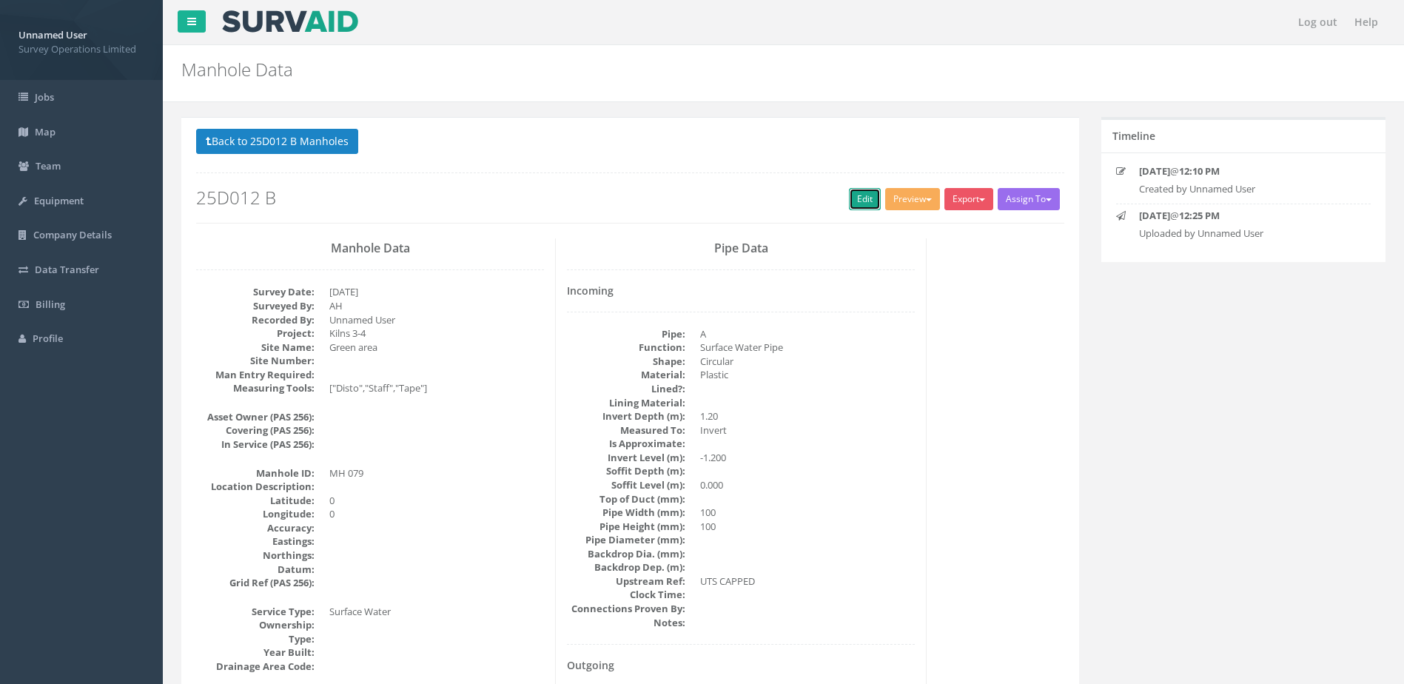
click at [857, 202] on link "Edit" at bounding box center [865, 199] width 32 height 22
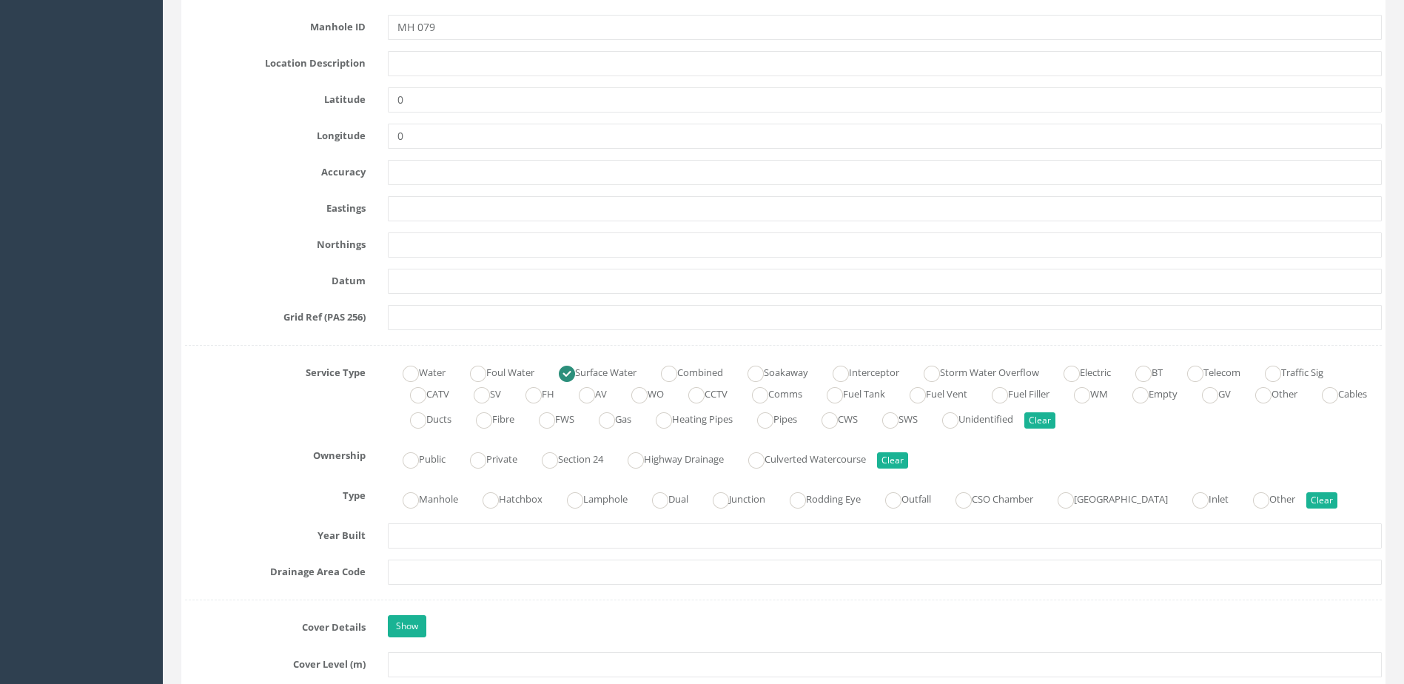
scroll to position [740, 0]
click at [458, 503] on div "Manhole Hatchbox Lamphole Dual Junction Rodding Eye Outfall CSO Chamber Pumping…" at bounding box center [885, 497] width 1016 height 29
drag, startPoint x: 458, startPoint y: 503, endPoint x: 447, endPoint y: 509, distance: 12.3
click at [447, 509] on div "Manhole Hatchbox Lamphole Dual Junction Rodding Eye Outfall CSO Chamber Pumping…" at bounding box center [885, 497] width 1016 height 29
drag, startPoint x: 447, startPoint y: 509, endPoint x: 439, endPoint y: 502, distance: 10.5
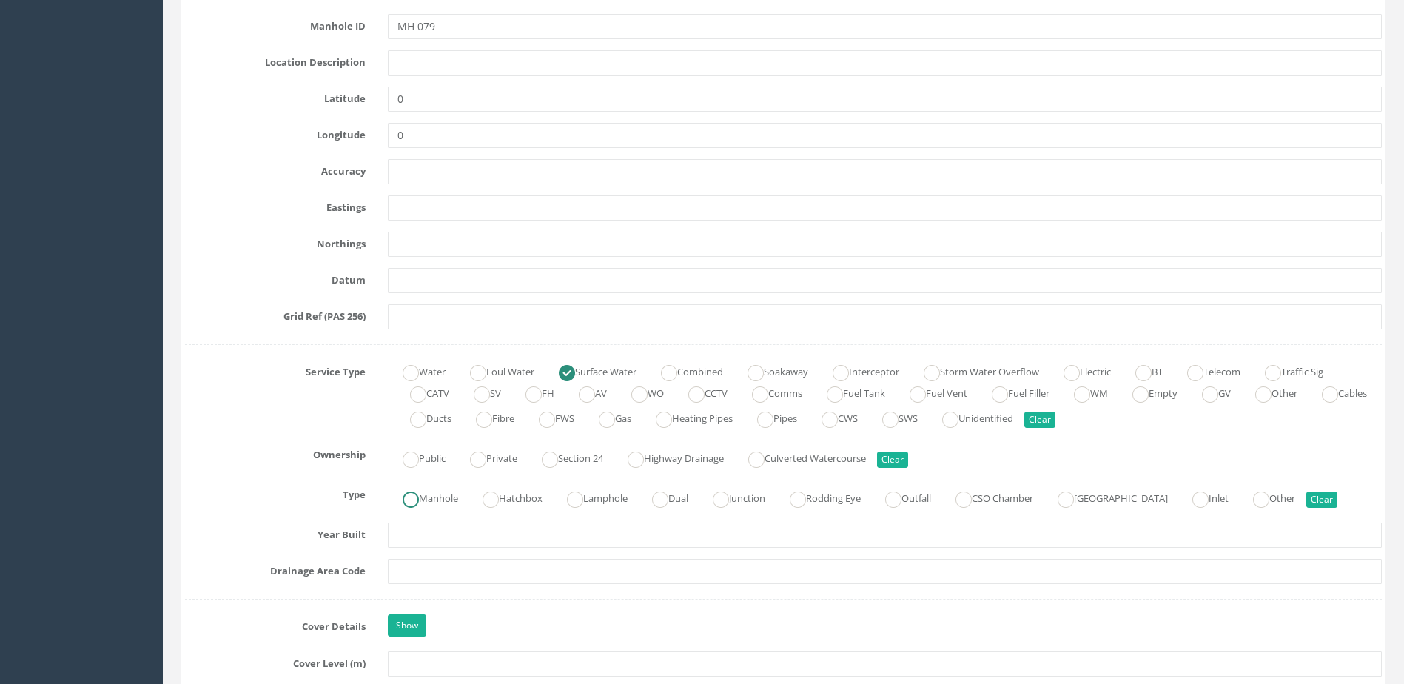
click at [439, 502] on label "Manhole" at bounding box center [423, 496] width 70 height 21
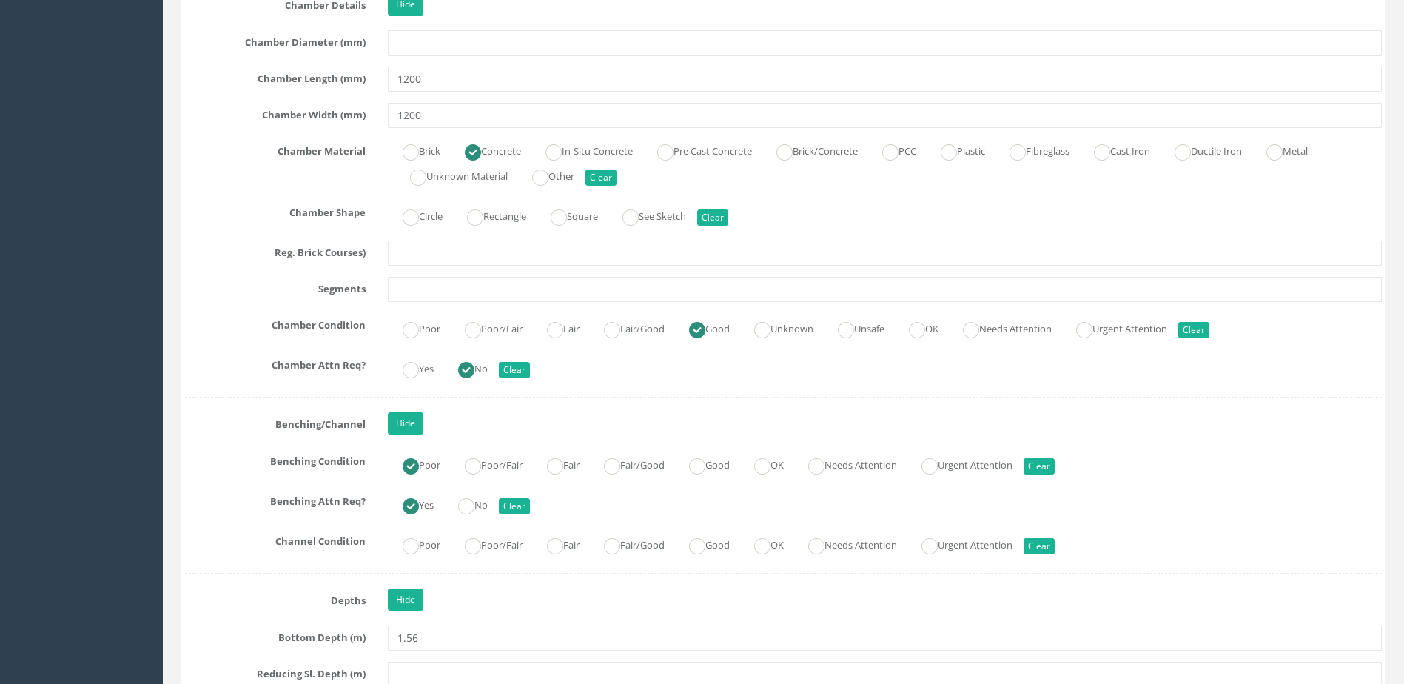
scroll to position [2295, 0]
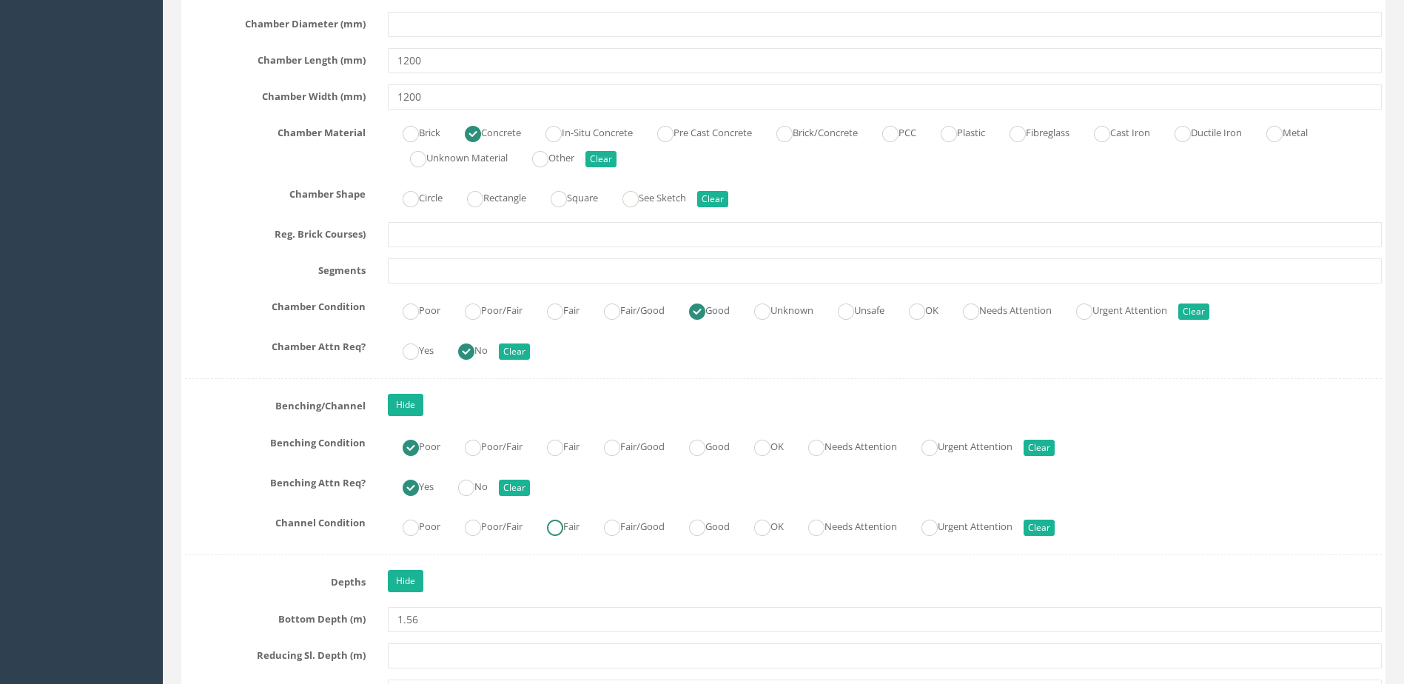
click at [580, 529] on label "Fair" at bounding box center [555, 525] width 47 height 21
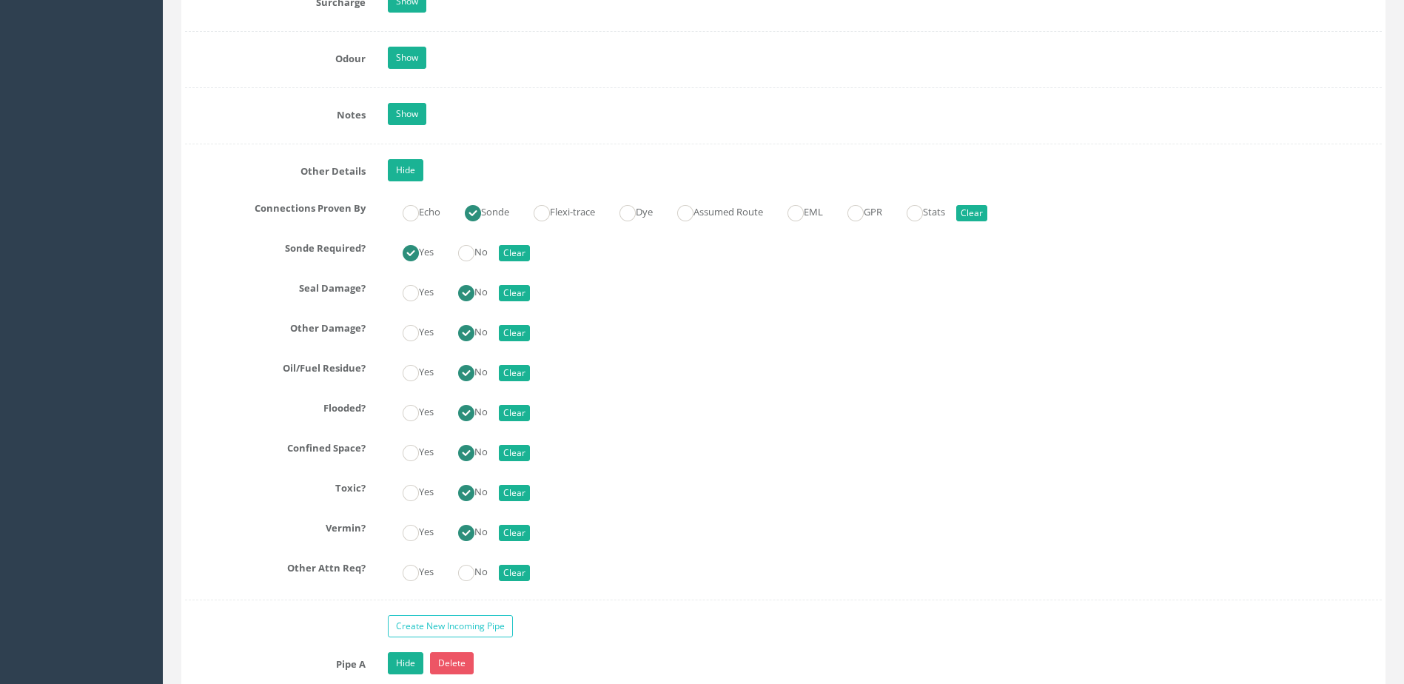
scroll to position [3331, 0]
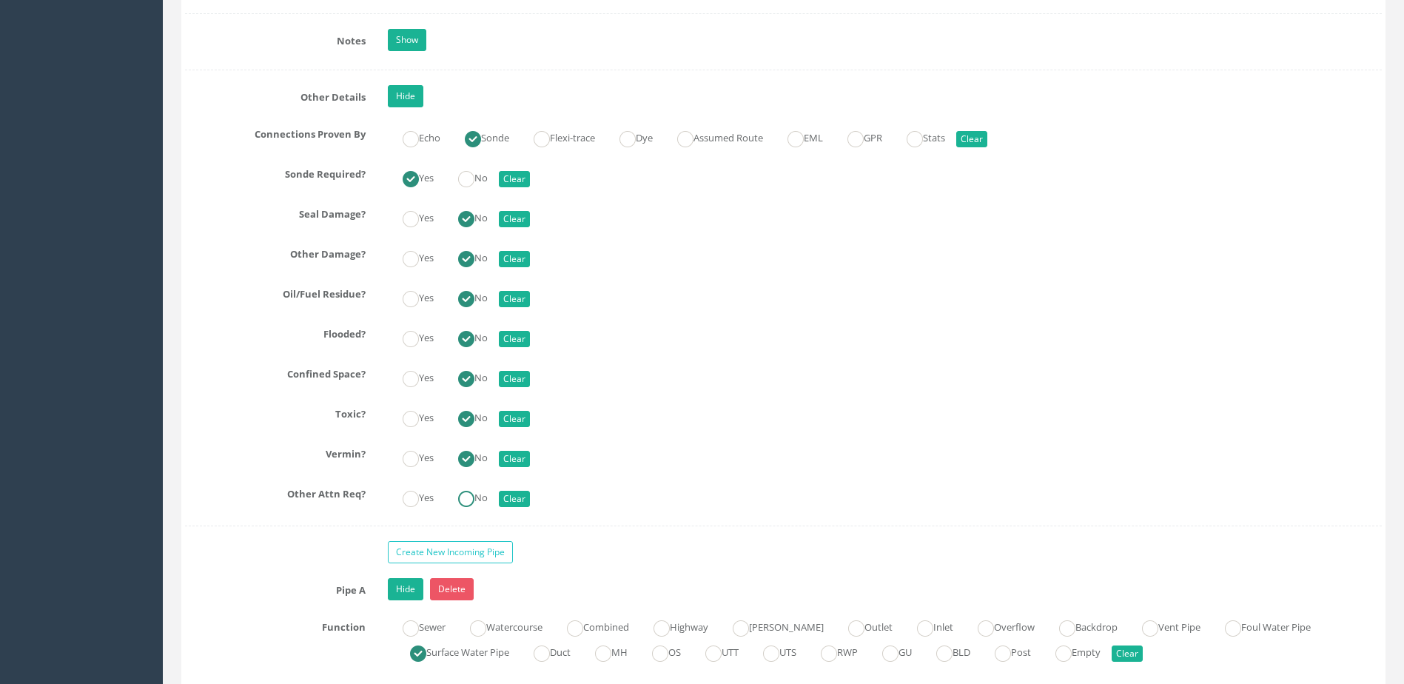
click at [471, 500] on ins at bounding box center [466, 499] width 16 height 16
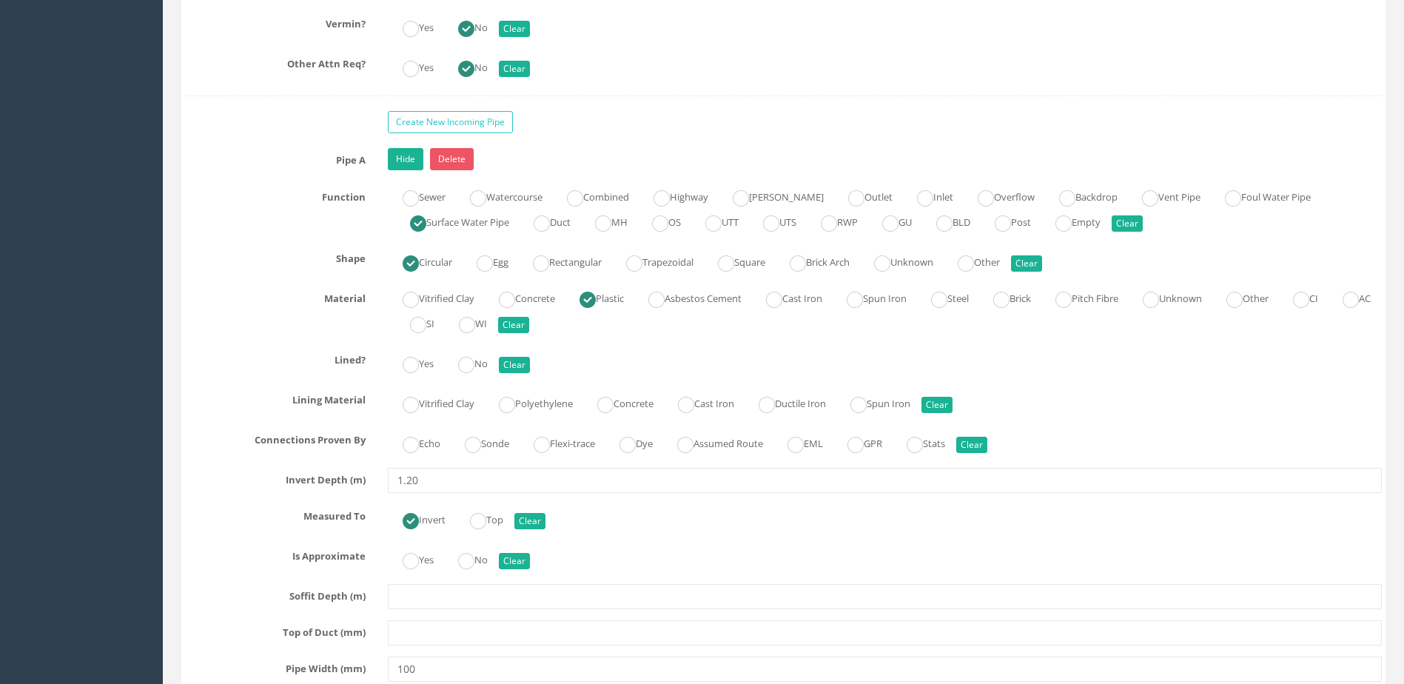
scroll to position [3776, 0]
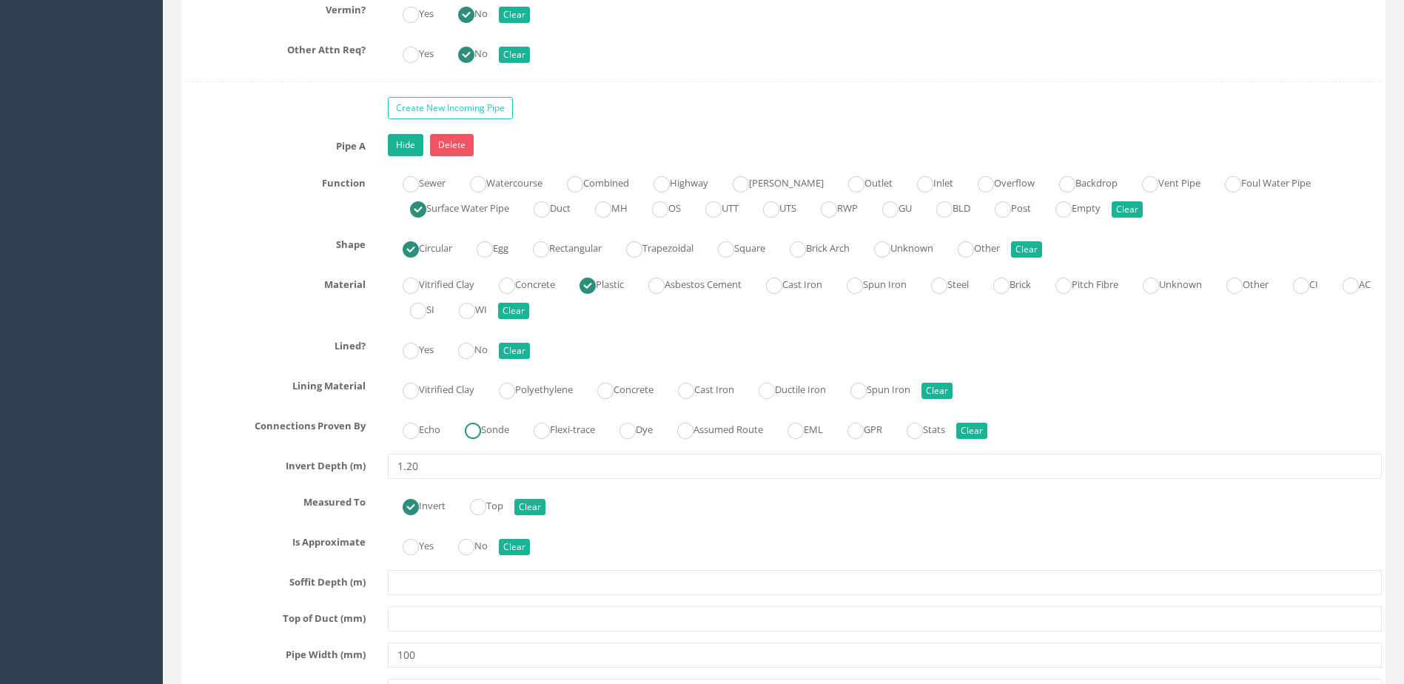
click at [495, 433] on label "Sonde" at bounding box center [479, 428] width 59 height 21
drag, startPoint x: 495, startPoint y: 433, endPoint x: 473, endPoint y: 351, distance: 85.1
click at [473, 351] on ins at bounding box center [466, 351] width 16 height 16
click at [469, 535] on label "No" at bounding box center [465, 544] width 44 height 21
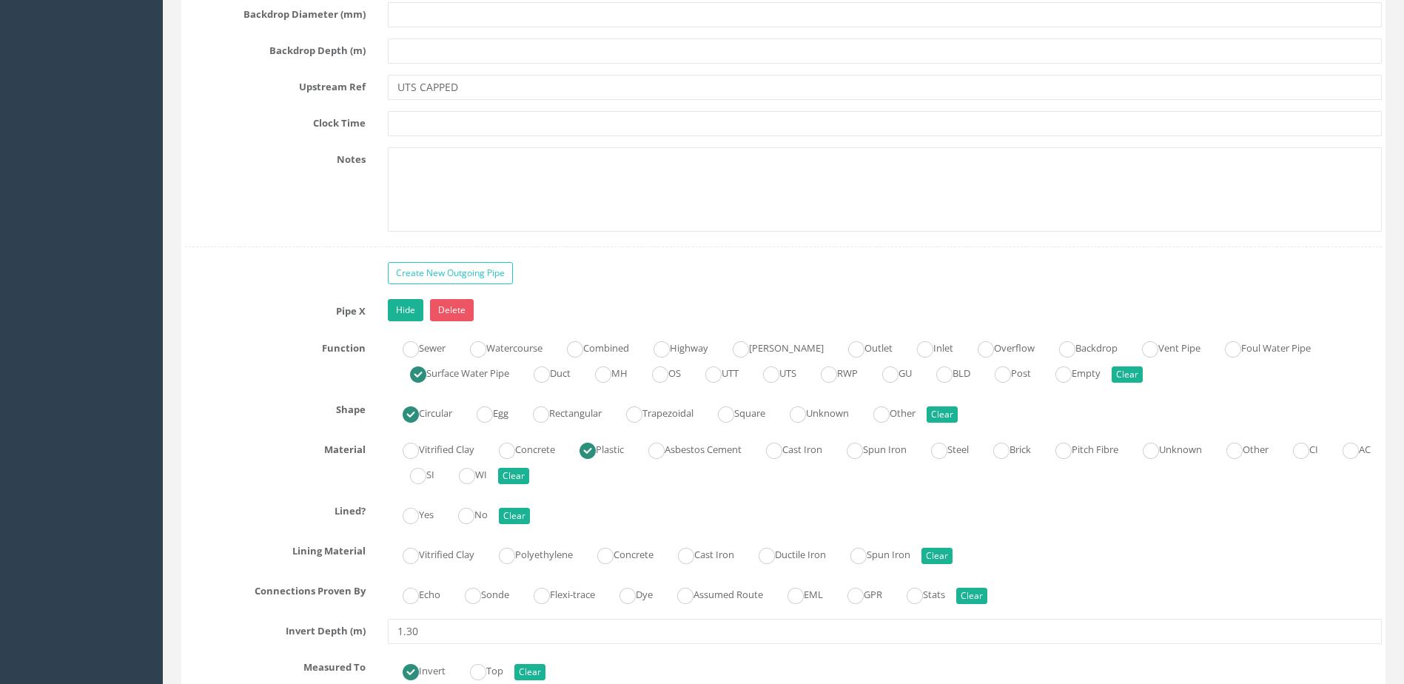
scroll to position [4738, 0]
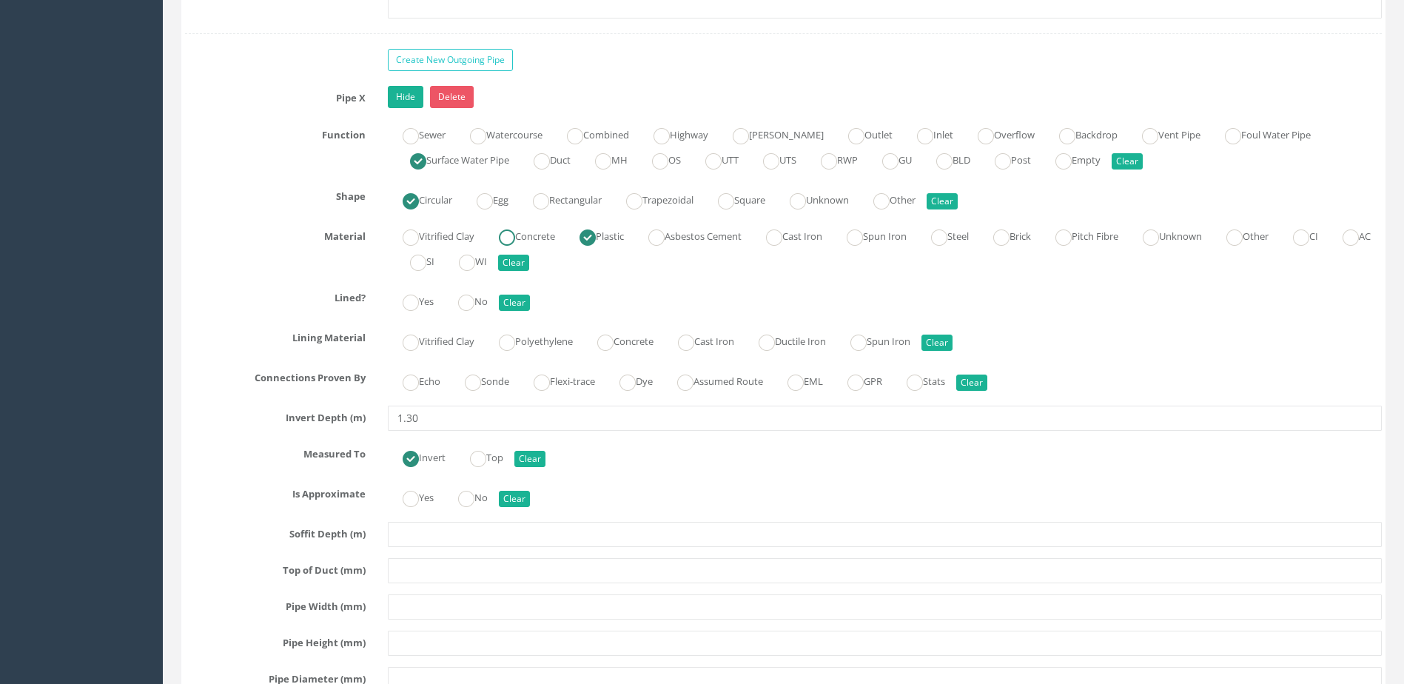
click at [505, 240] on ins at bounding box center [507, 237] width 16 height 16
click at [438, 231] on label "Vitrified Clay" at bounding box center [431, 234] width 87 height 21
click at [472, 301] on ins at bounding box center [466, 303] width 16 height 16
click at [474, 385] on ins at bounding box center [473, 383] width 16 height 16
click at [480, 489] on label "No" at bounding box center [465, 496] width 44 height 21
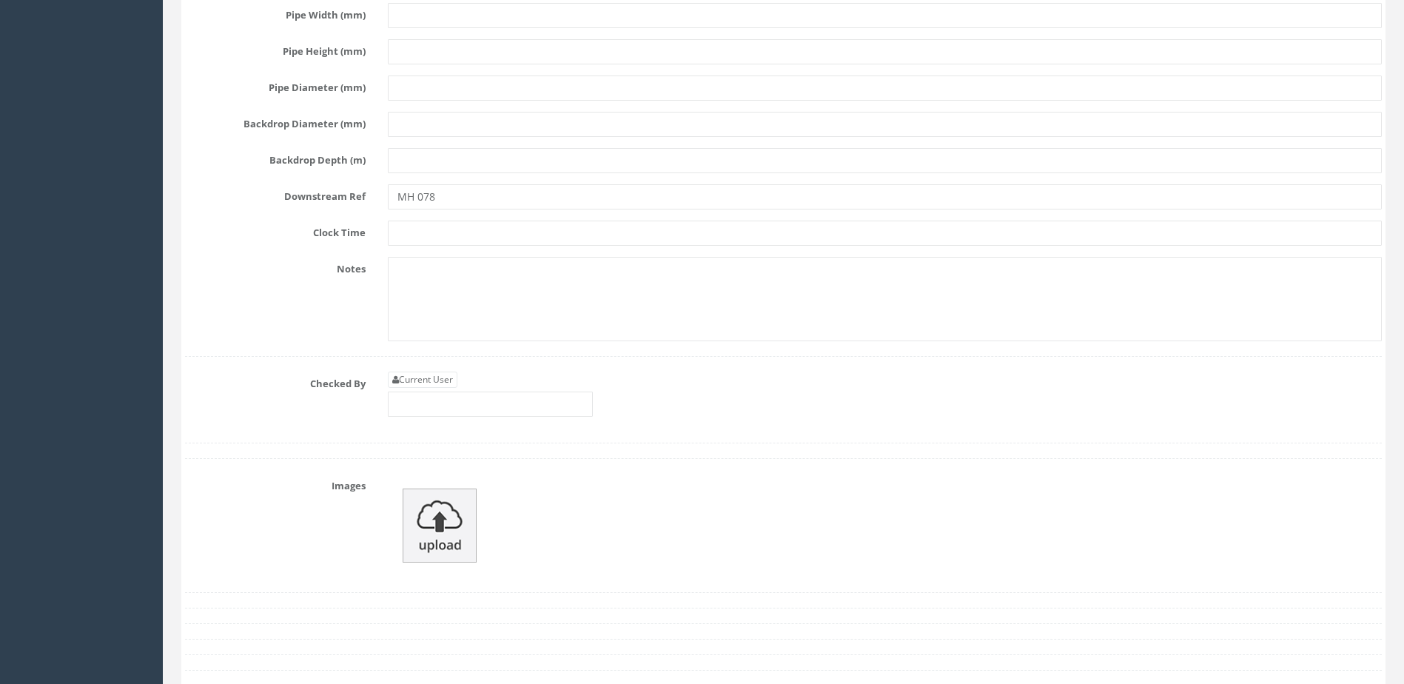
scroll to position [5330, 0]
click at [422, 401] on input "text" at bounding box center [490, 403] width 205 height 25
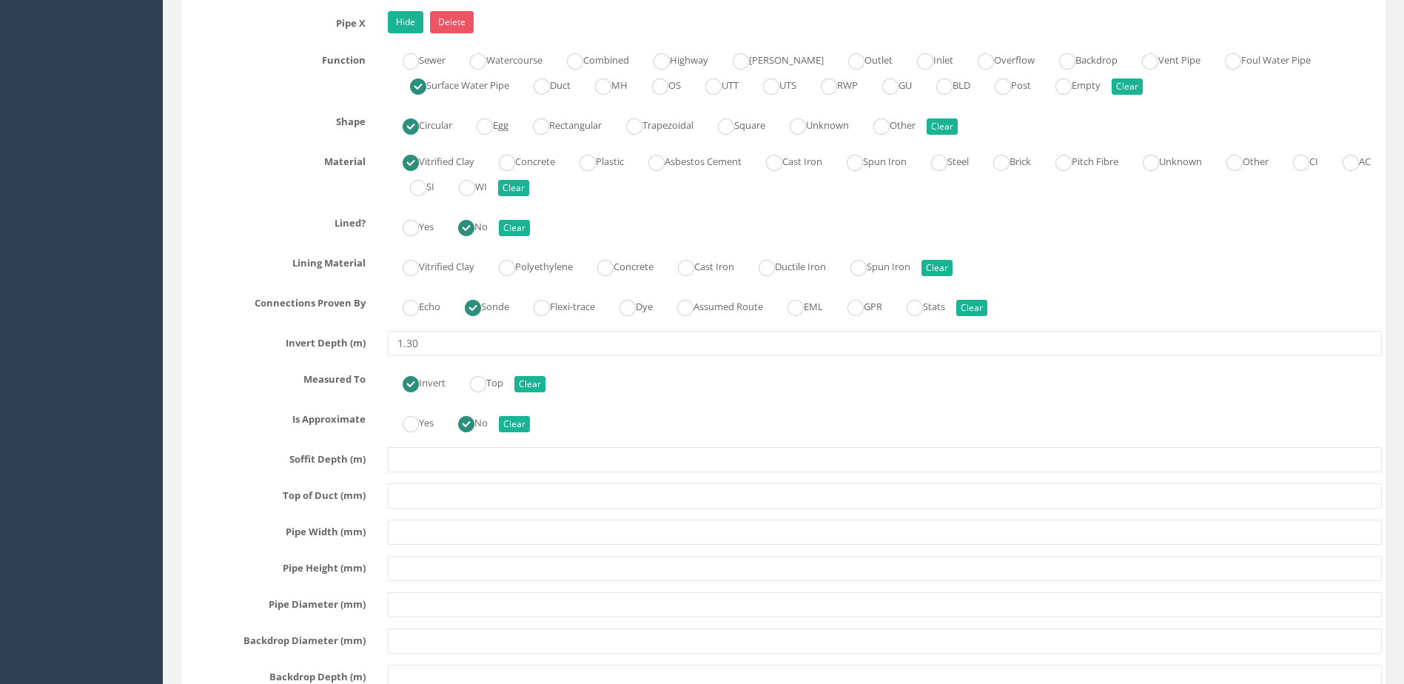
scroll to position [4812, 0]
click at [617, 164] on label "Plastic" at bounding box center [594, 160] width 59 height 21
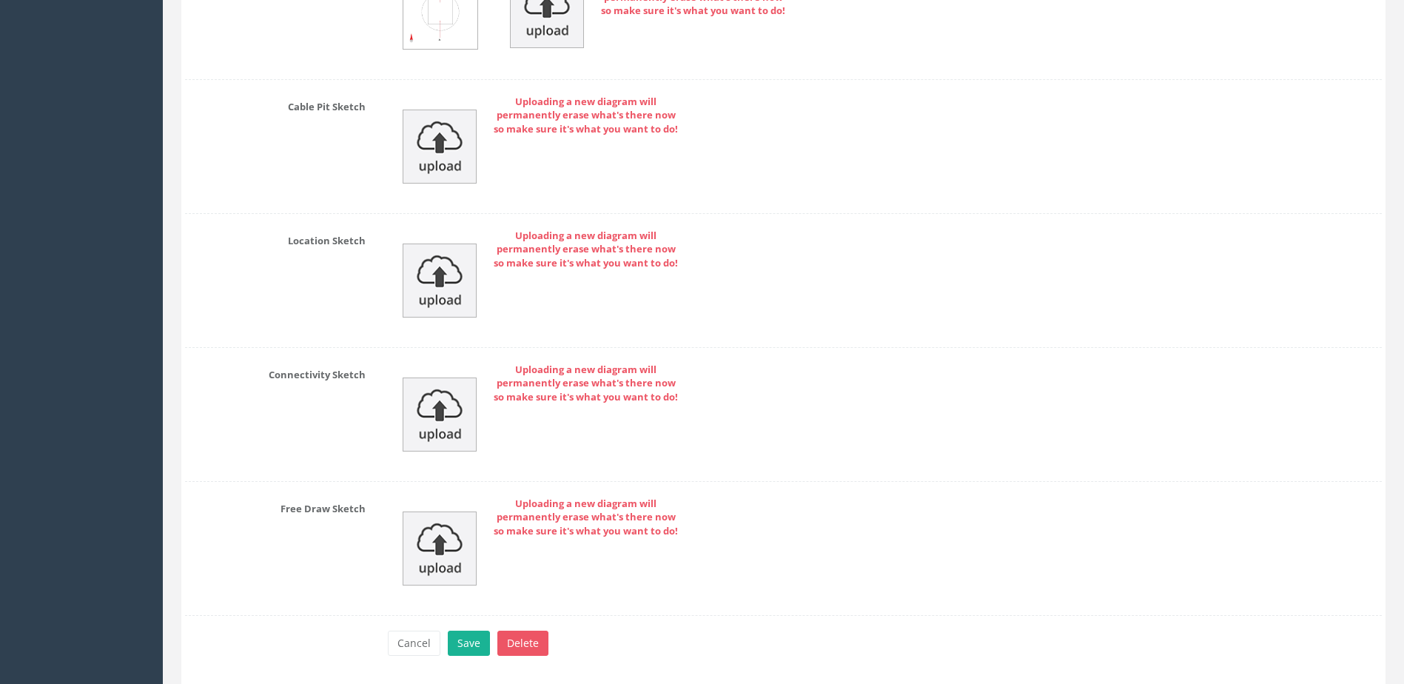
scroll to position [6230, 0]
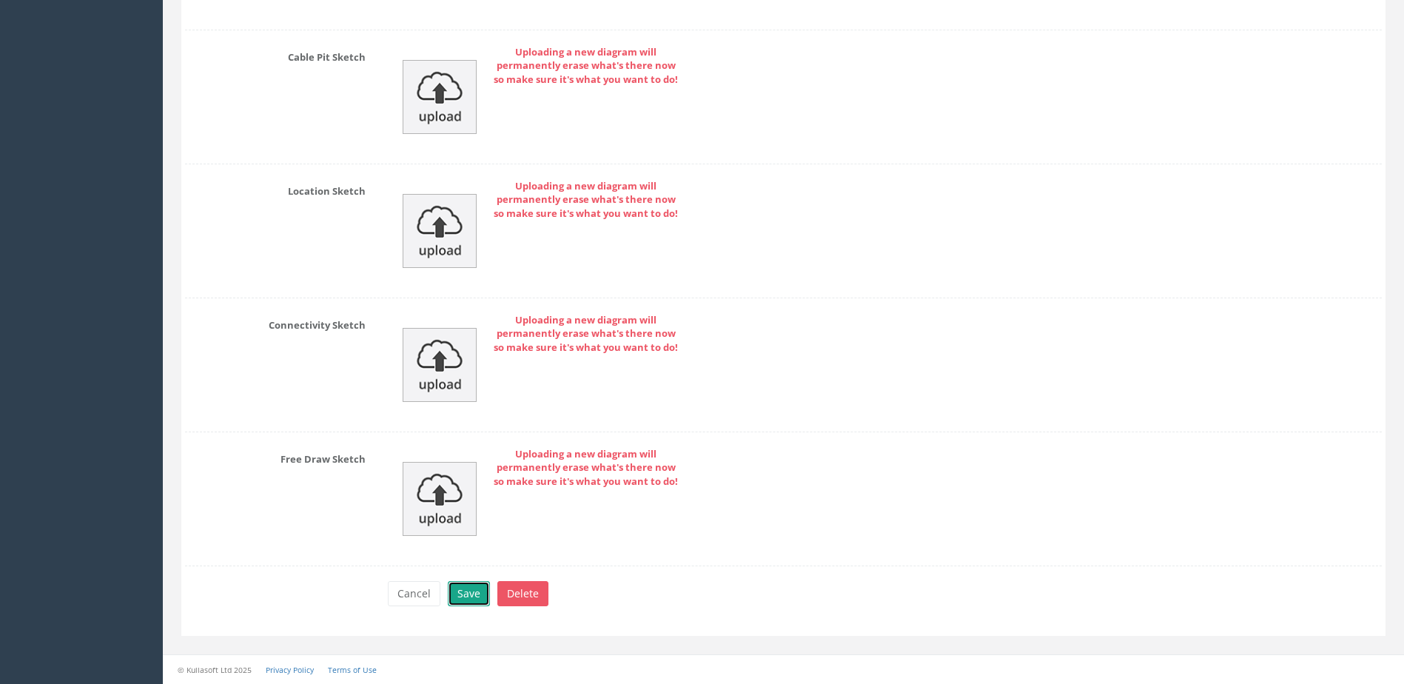
click at [455, 588] on button "Save" at bounding box center [469, 593] width 42 height 25
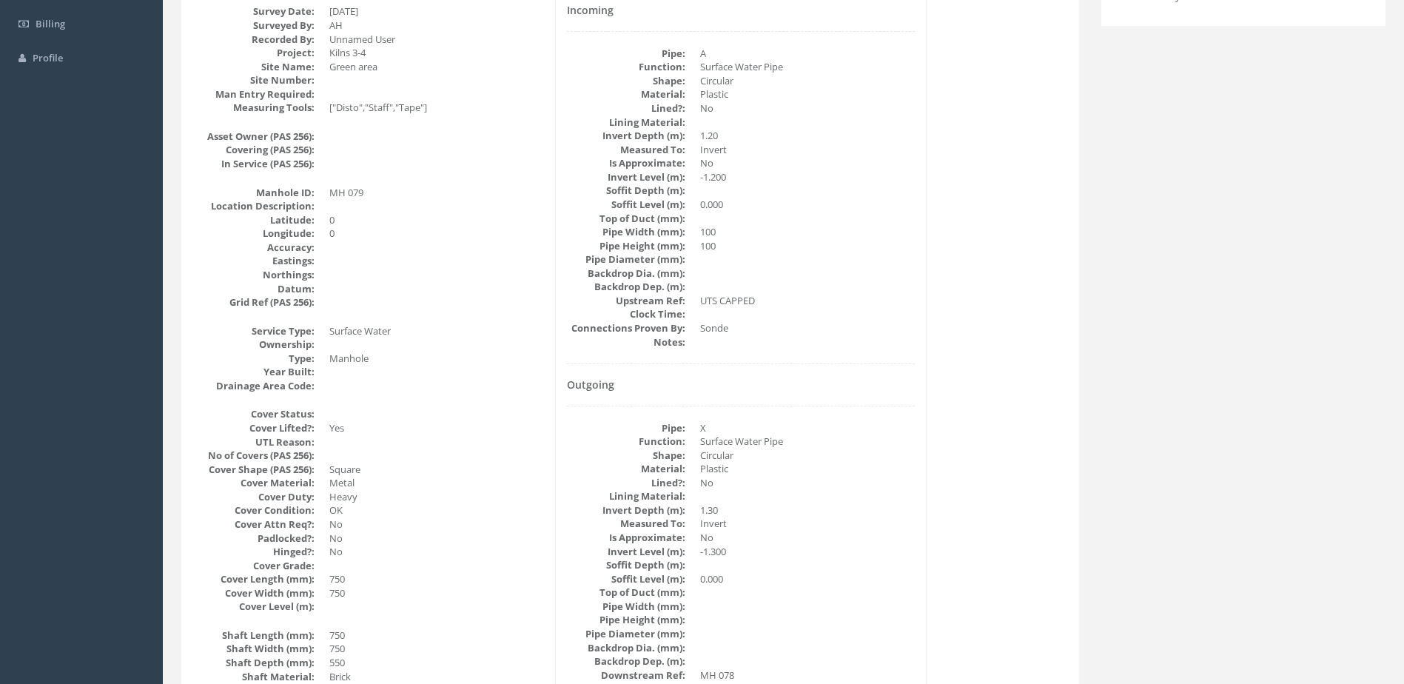
scroll to position [0, 0]
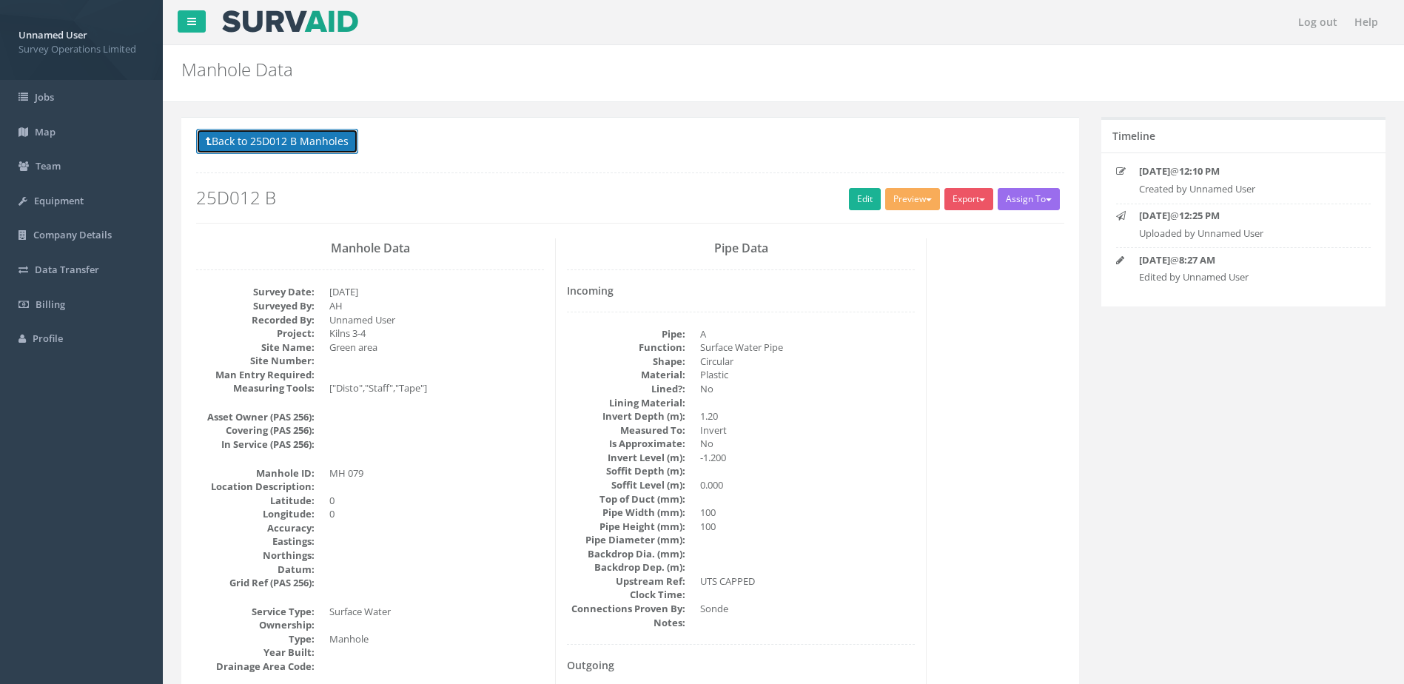
click at [250, 145] on button "Back to 25D012 B Manholes" at bounding box center [277, 141] width 162 height 25
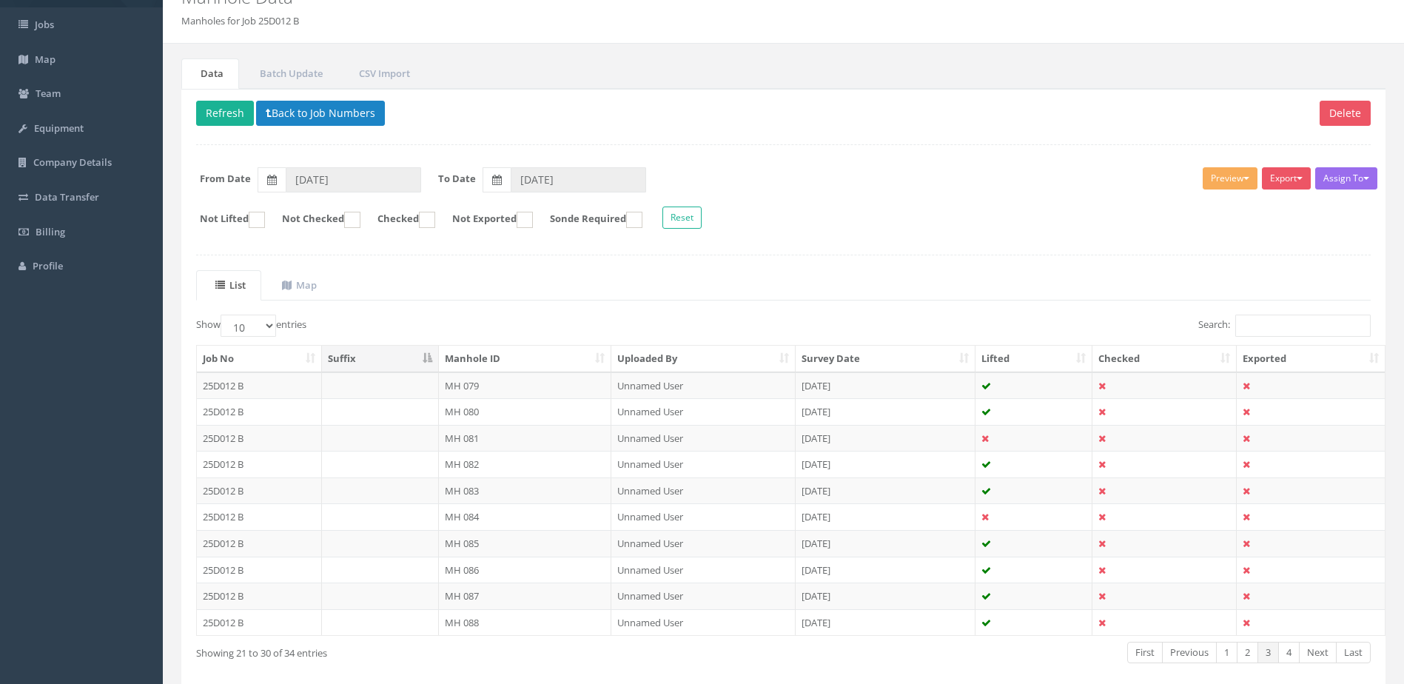
scroll to position [141, 0]
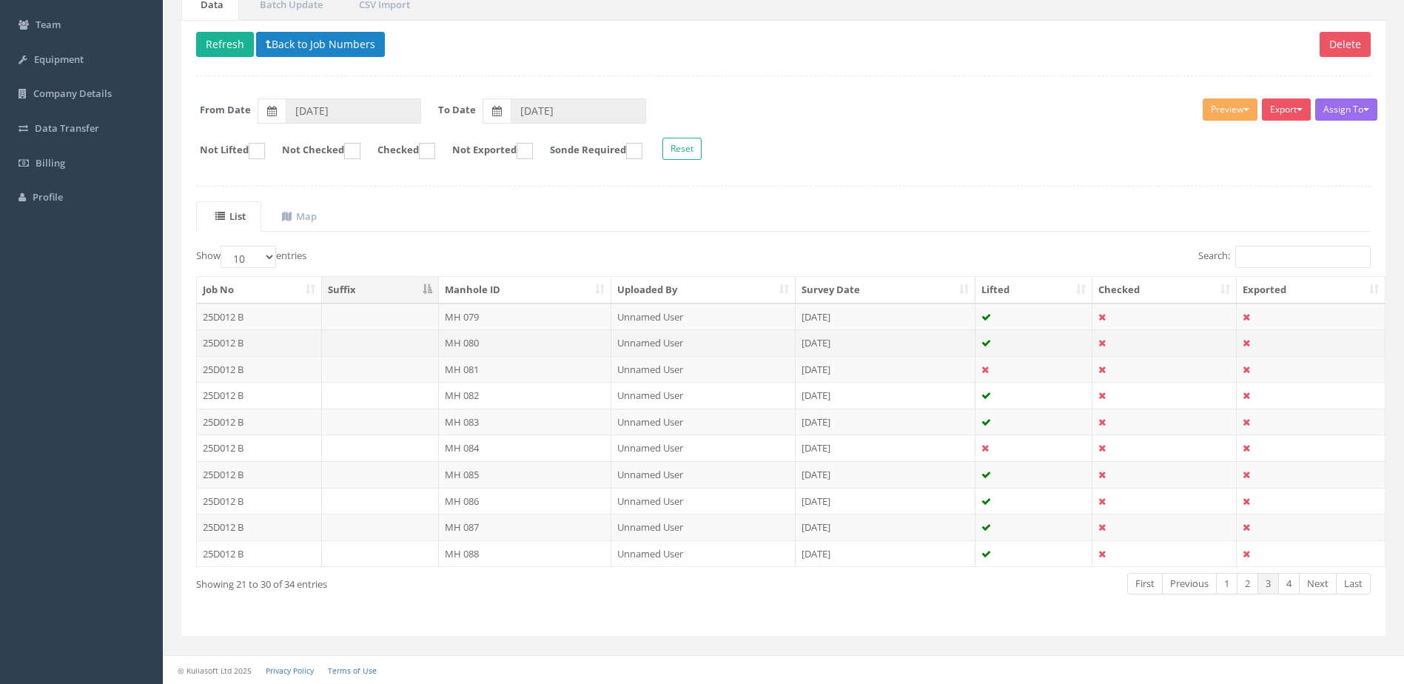
click at [512, 341] on td "MH 080" at bounding box center [525, 342] width 173 height 27
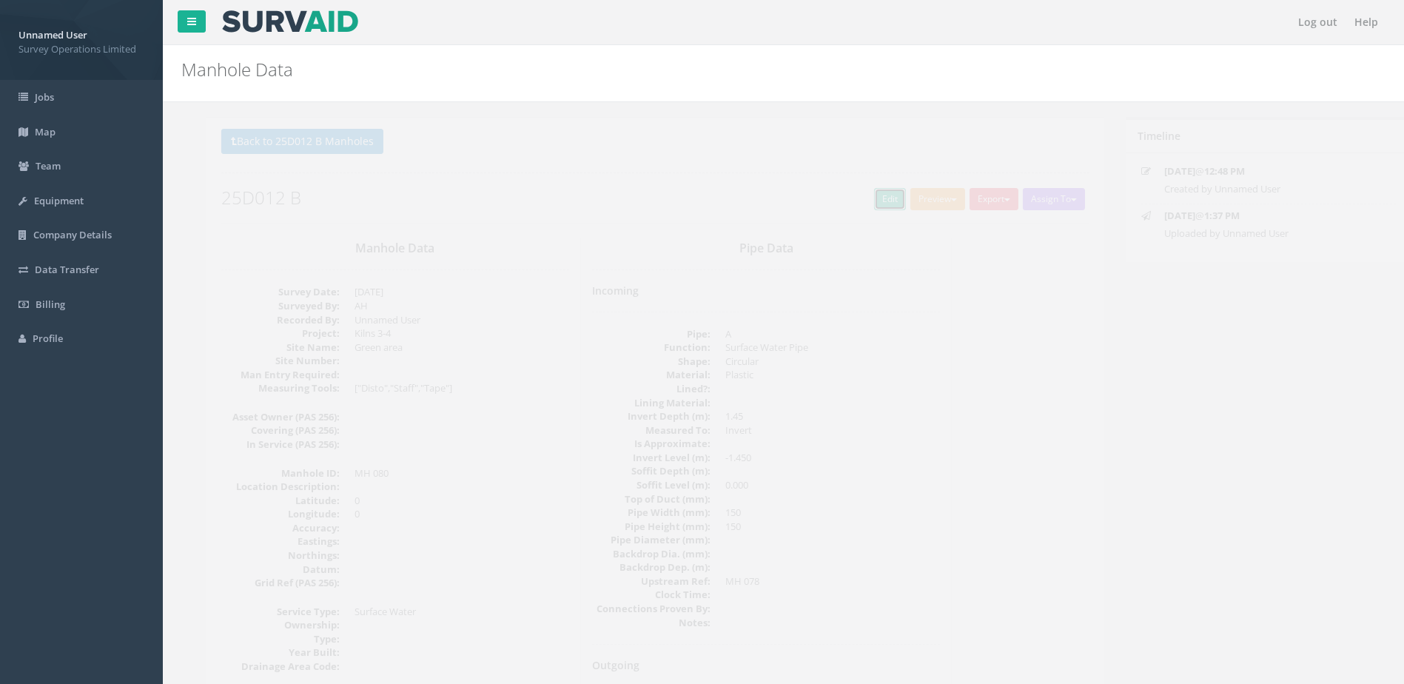
click at [853, 195] on link "Edit" at bounding box center [865, 199] width 32 height 22
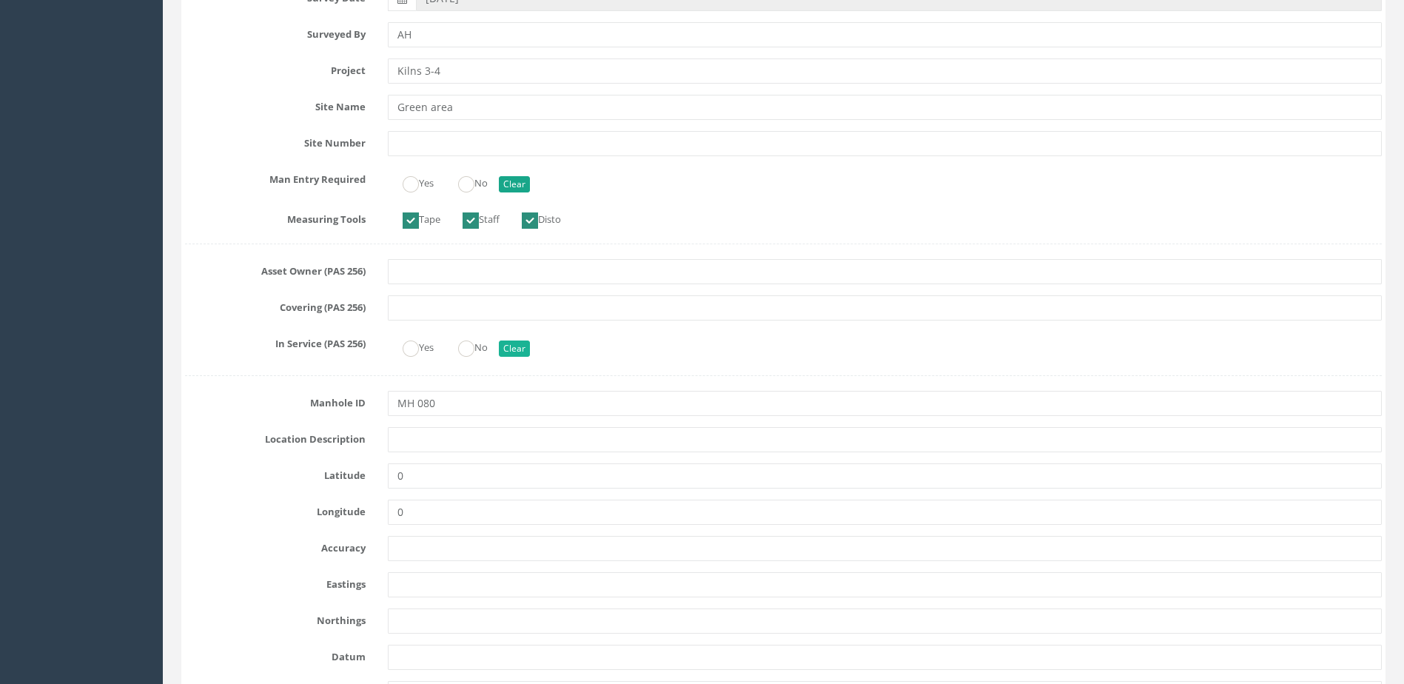
scroll to position [370, 0]
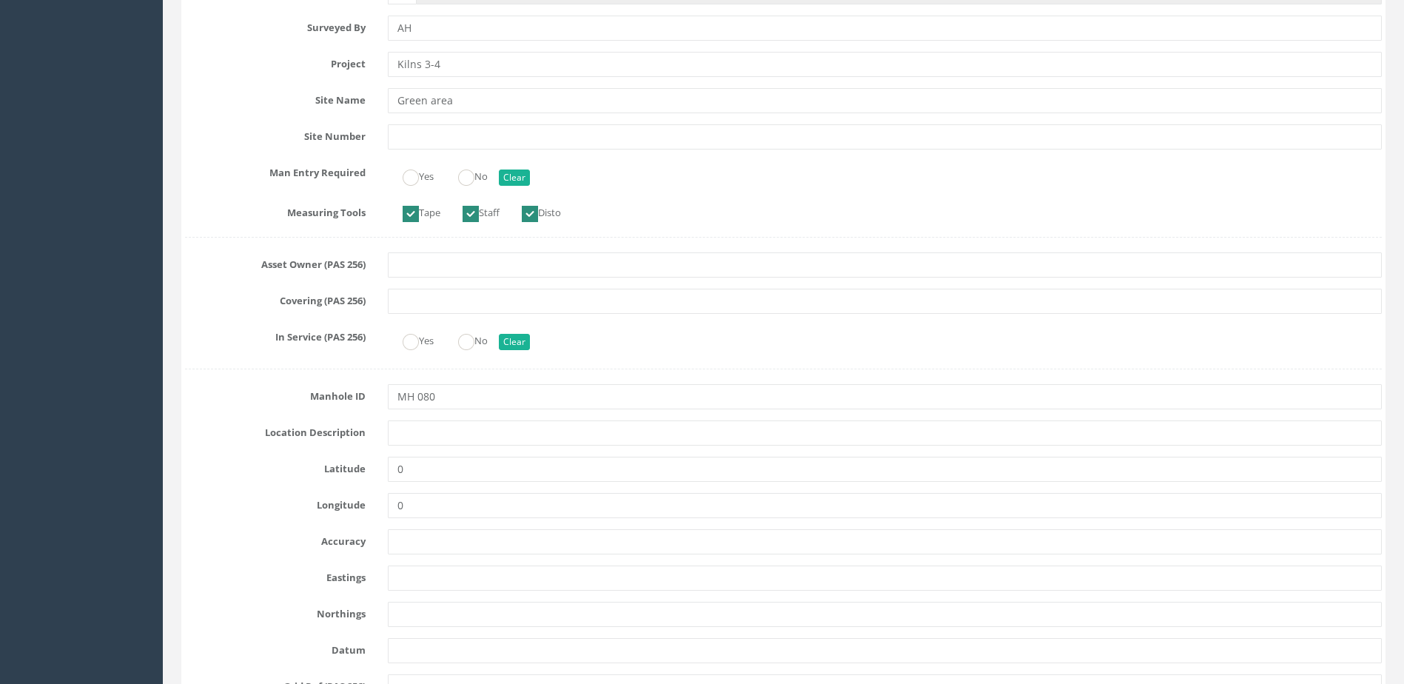
drag, startPoint x: 458, startPoint y: 163, endPoint x: 473, endPoint y: 172, distance: 17.3
click at [458, 164] on div "Yes No Clear" at bounding box center [885, 175] width 1016 height 29
click at [475, 172] on ins at bounding box center [466, 178] width 16 height 16
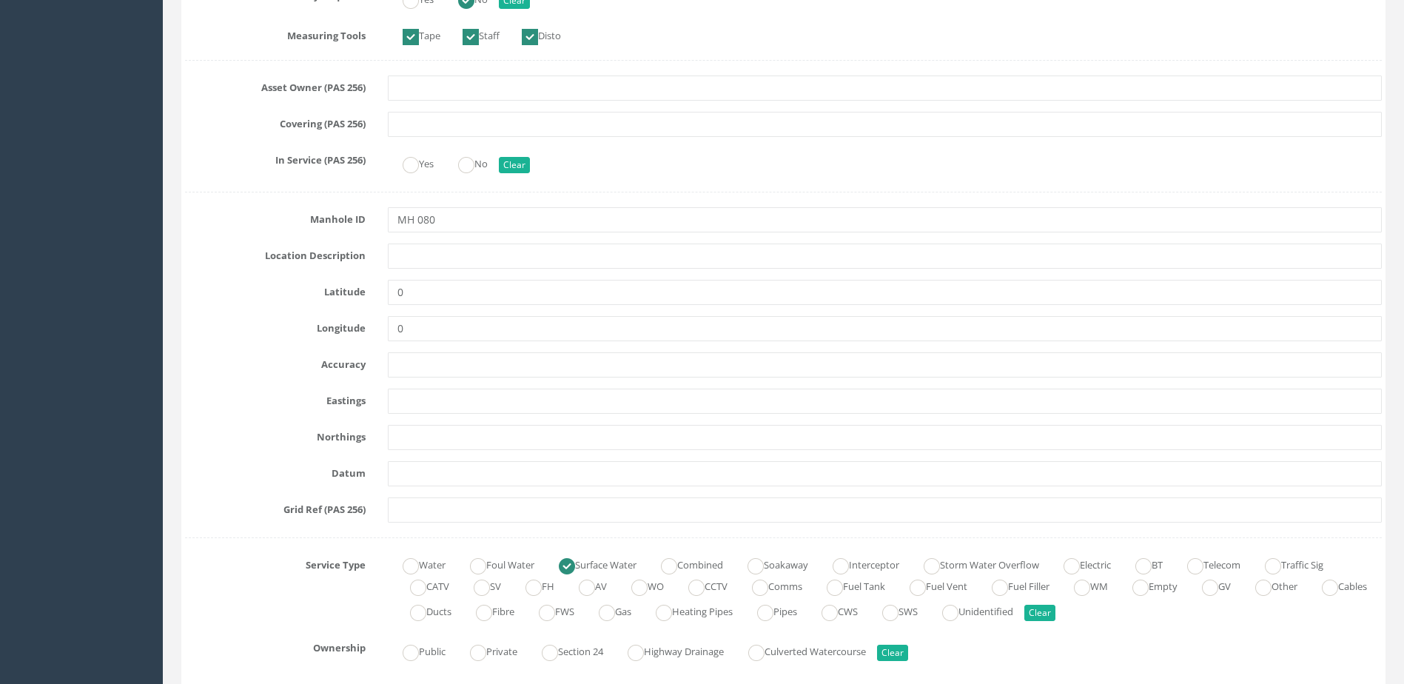
scroll to position [740, 0]
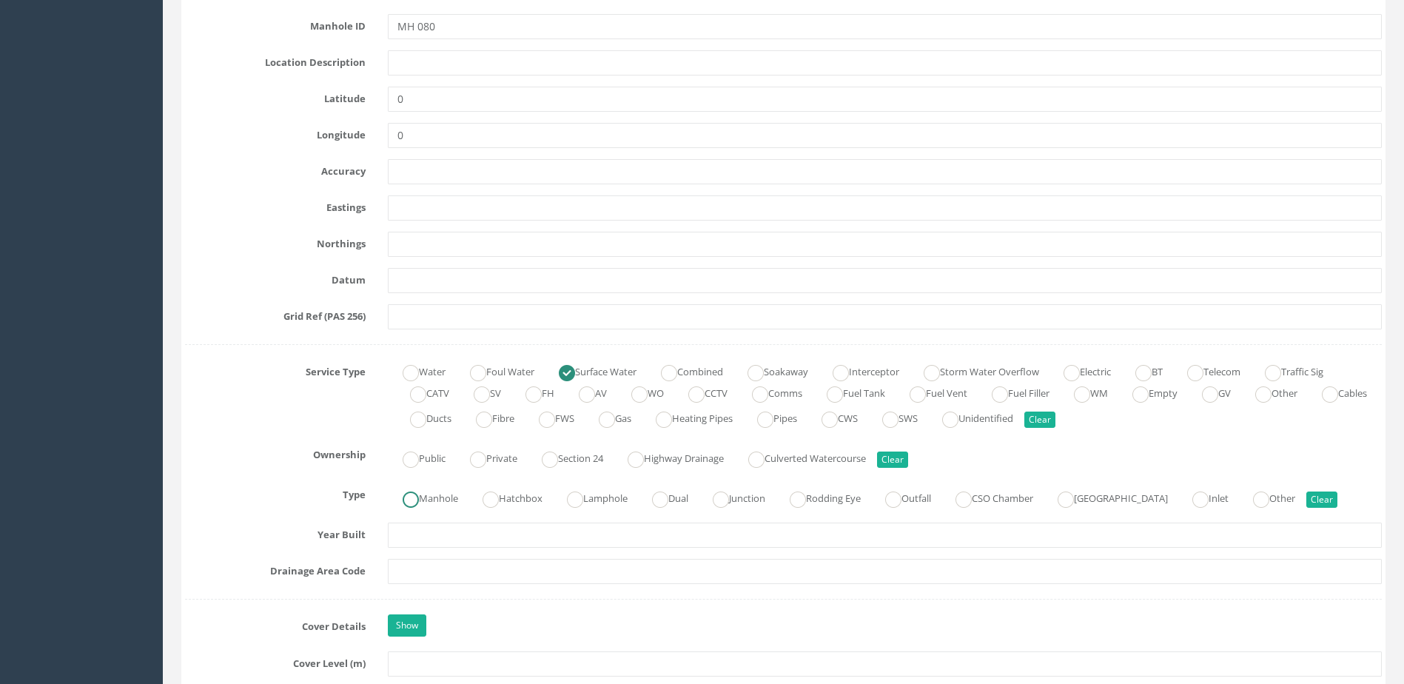
click at [432, 494] on label "Manhole" at bounding box center [423, 496] width 70 height 21
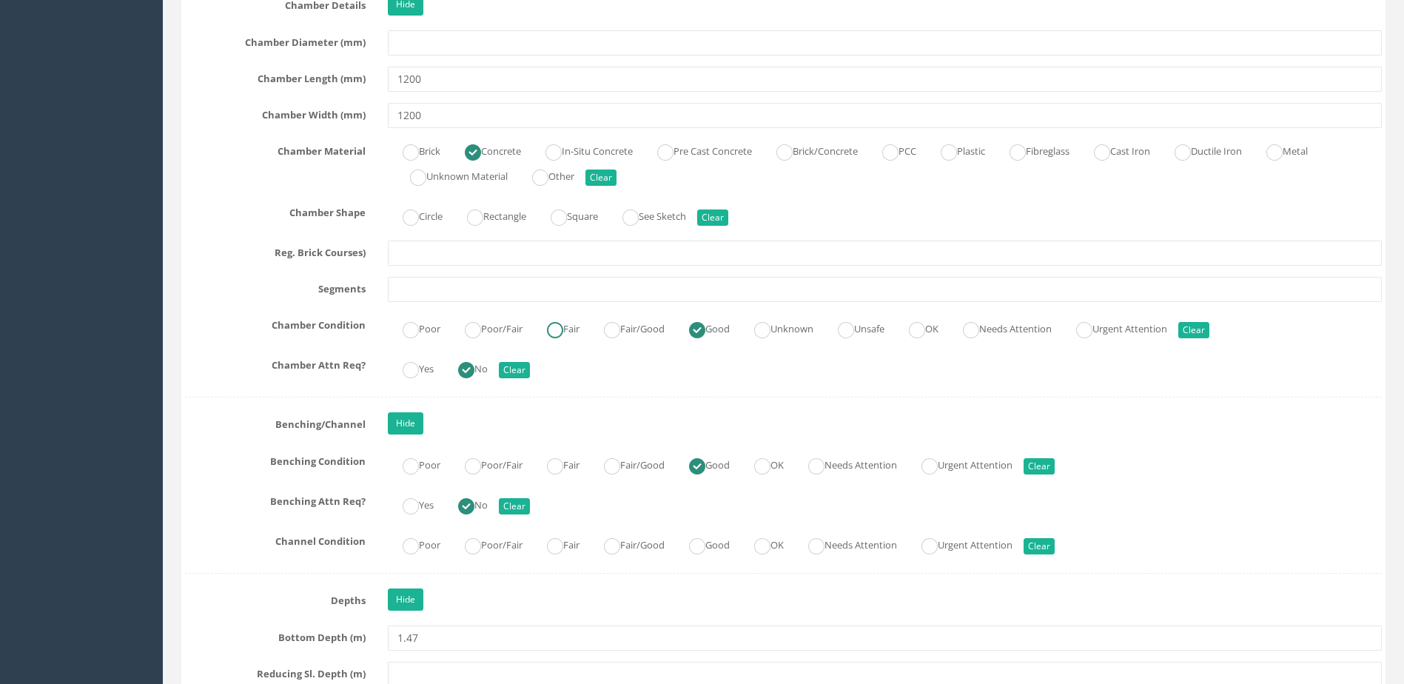
scroll to position [2295, 0]
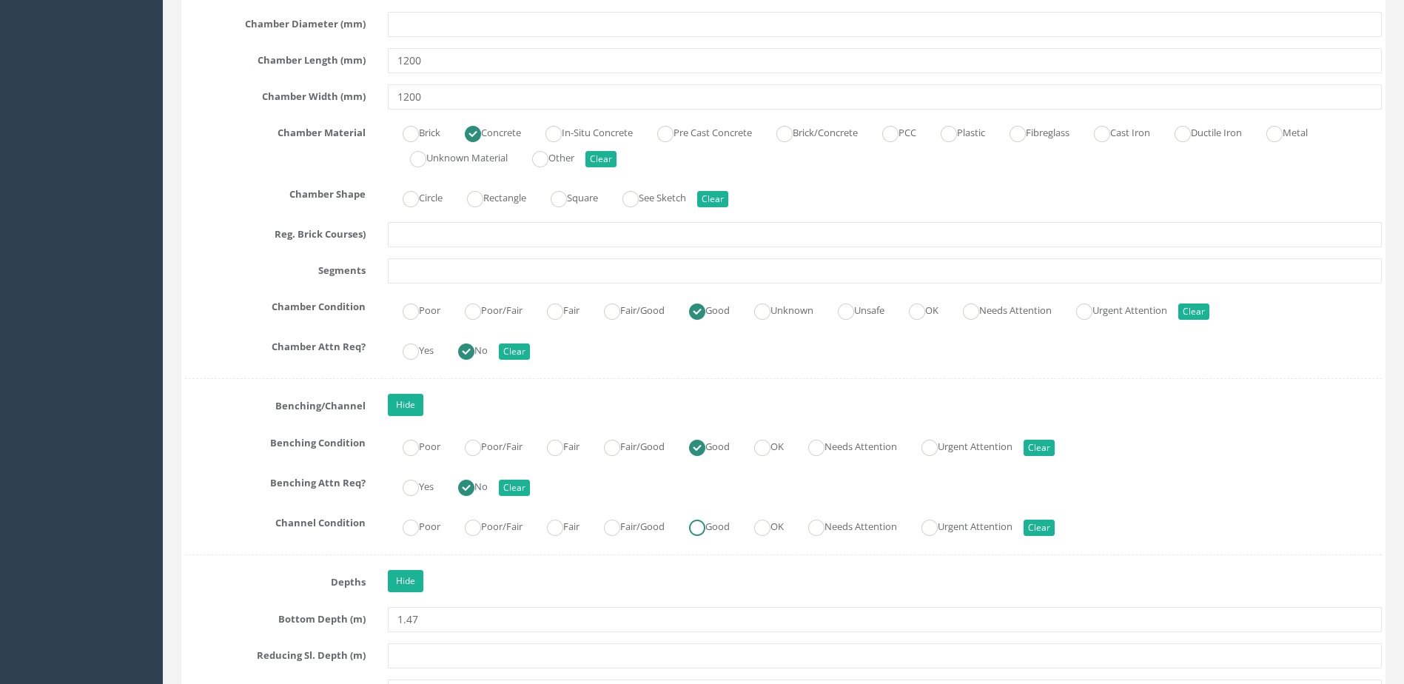
click at [706, 522] on ins at bounding box center [697, 528] width 16 height 16
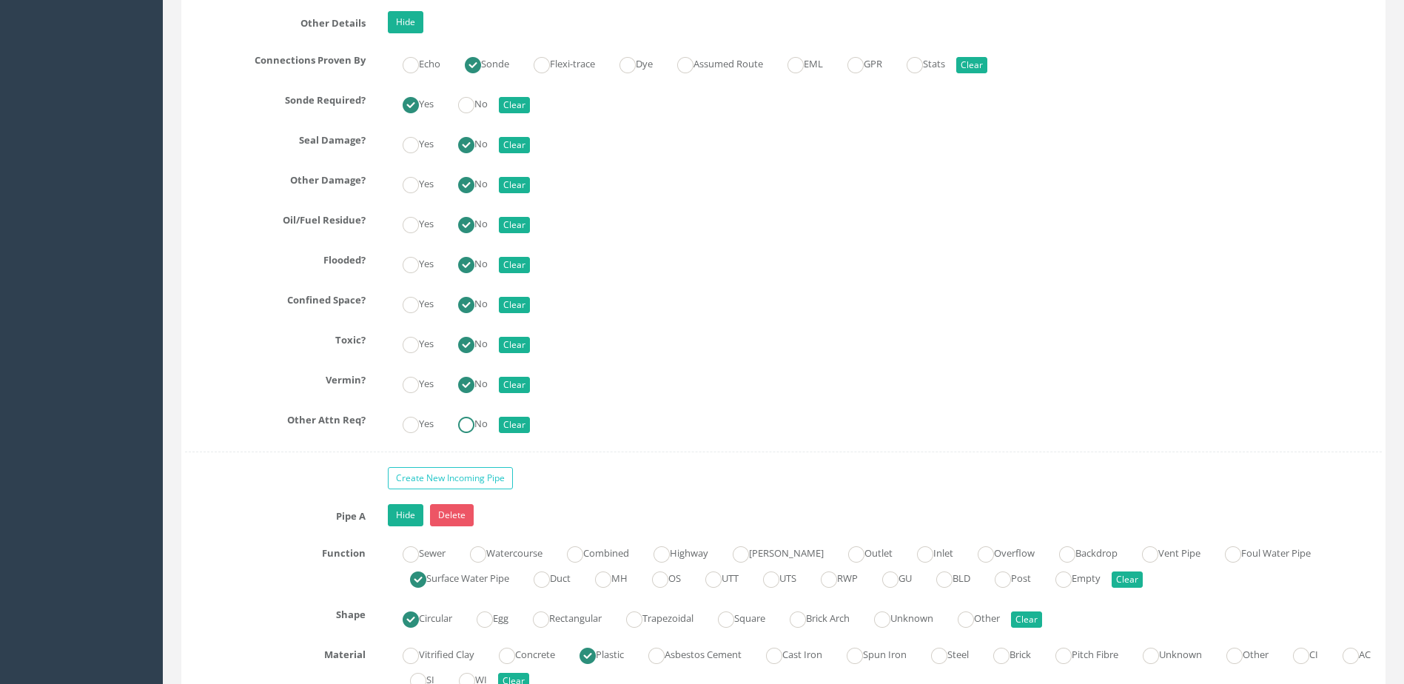
click at [487, 429] on label "No" at bounding box center [465, 422] width 44 height 21
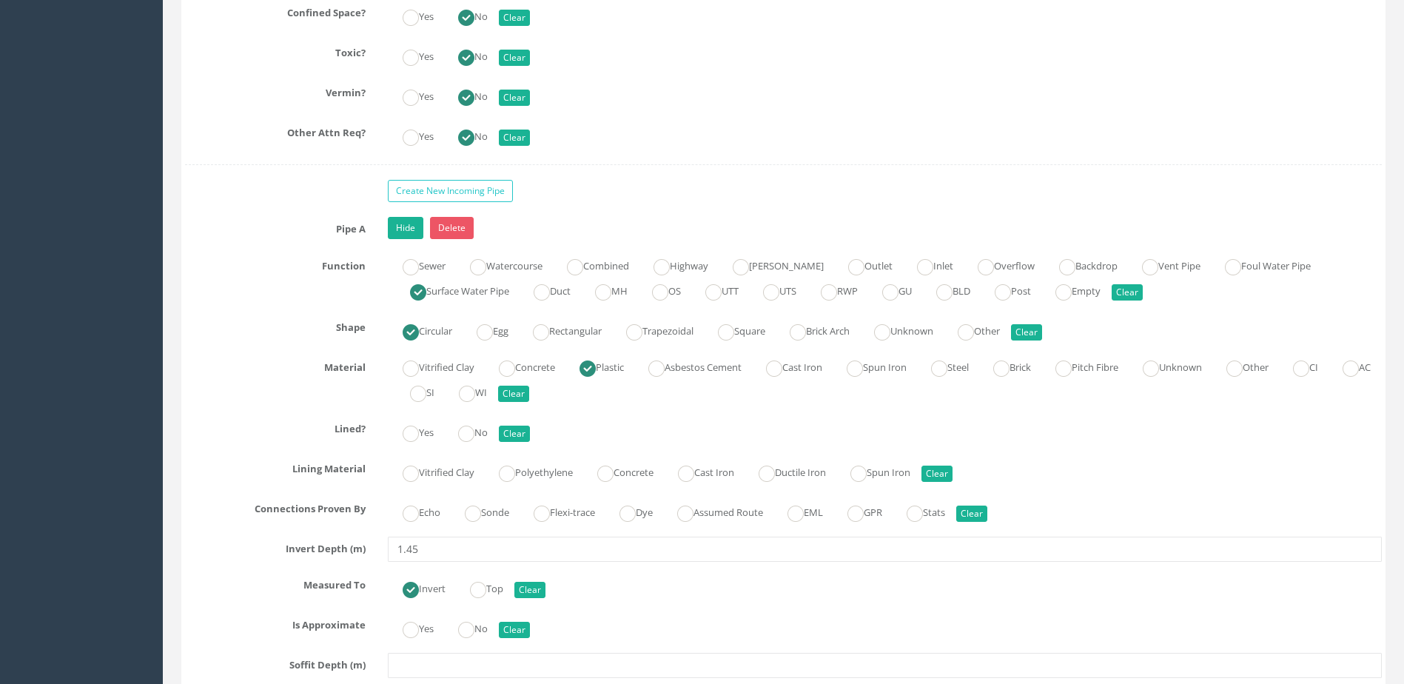
scroll to position [3702, 0]
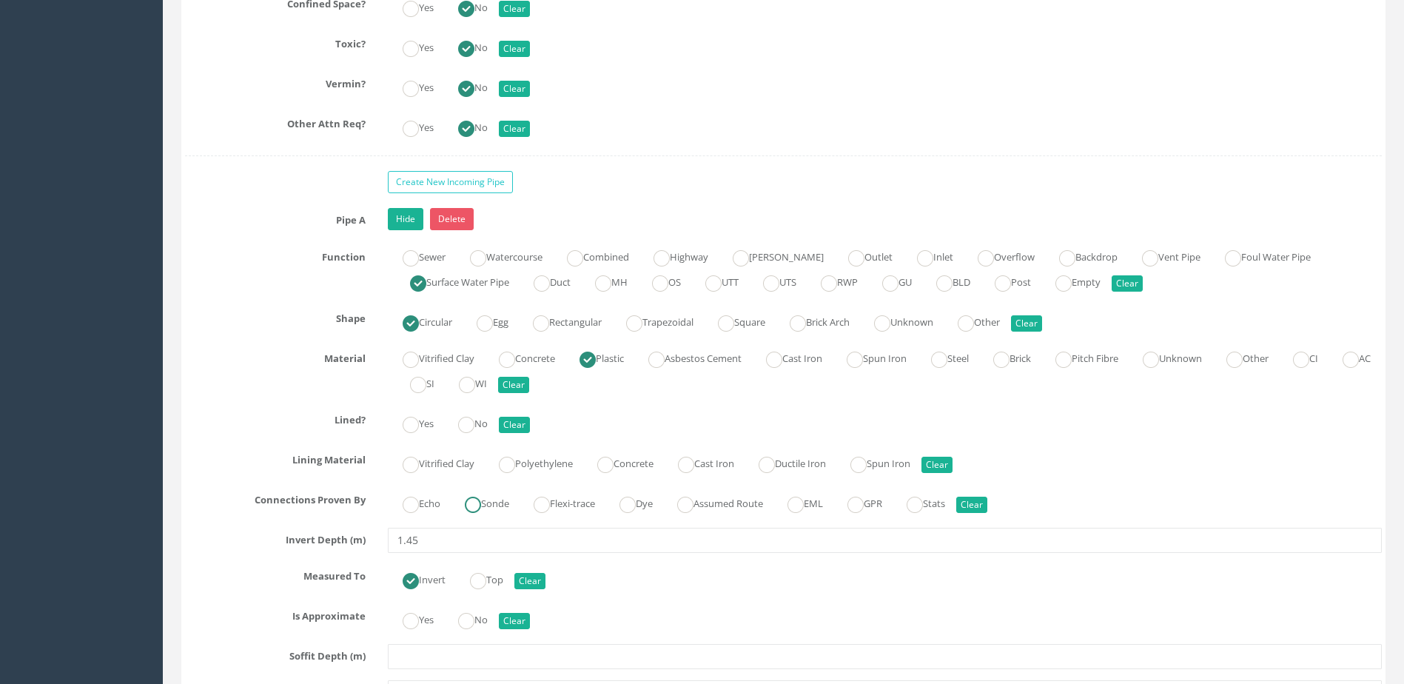
click at [487, 507] on label "Sonde" at bounding box center [479, 502] width 59 height 21
click at [463, 432] on ins at bounding box center [466, 425] width 16 height 16
click at [484, 617] on label "No" at bounding box center [465, 618] width 44 height 21
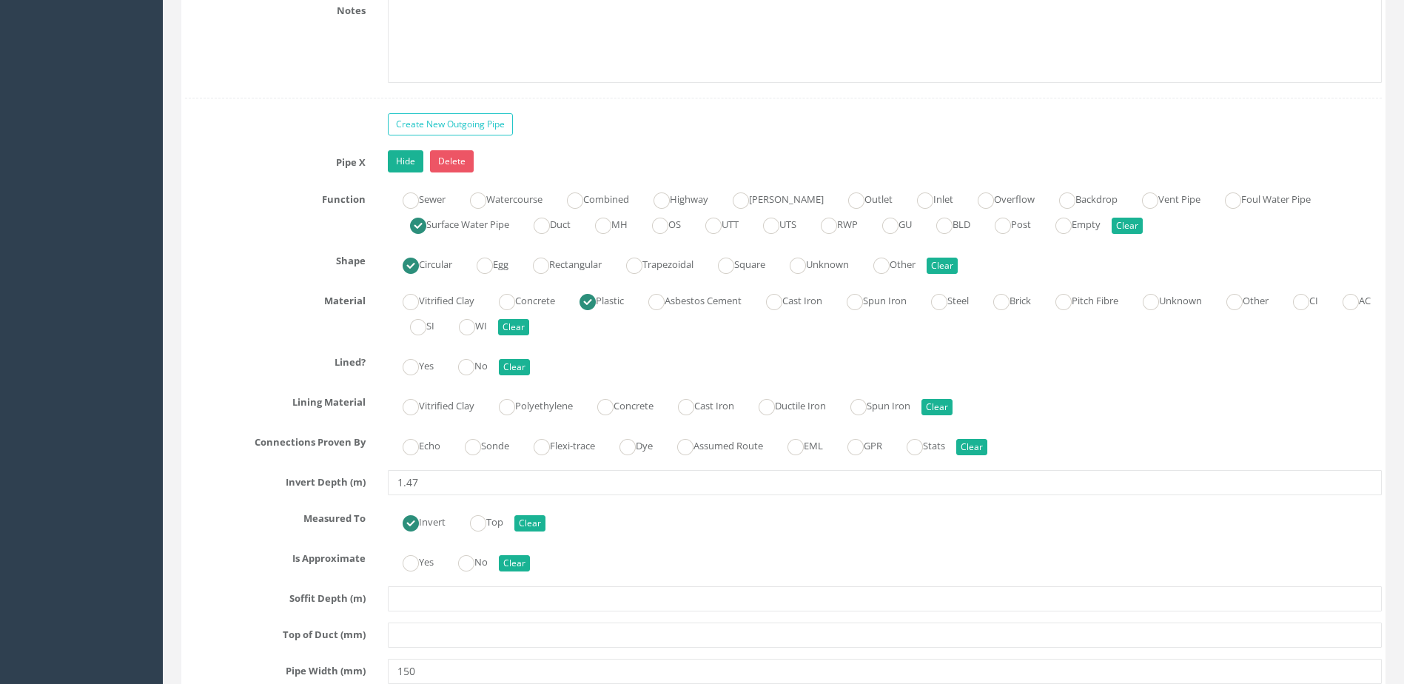
scroll to position [4738, 0]
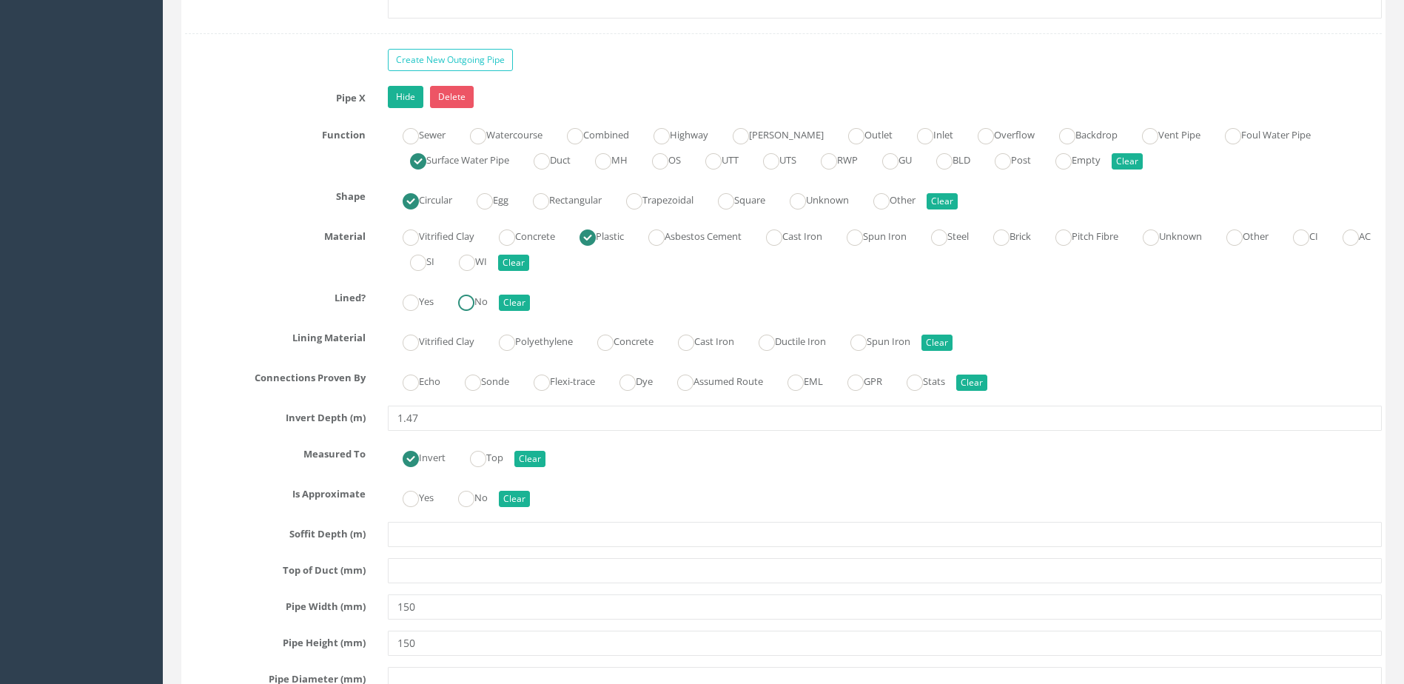
drag, startPoint x: 479, startPoint y: 304, endPoint x: 486, endPoint y: 344, distance: 40.7
click at [480, 306] on label "No" at bounding box center [465, 299] width 44 height 21
click at [489, 383] on label "Sonde" at bounding box center [479, 379] width 59 height 21
click at [480, 497] on label "No" at bounding box center [465, 496] width 44 height 21
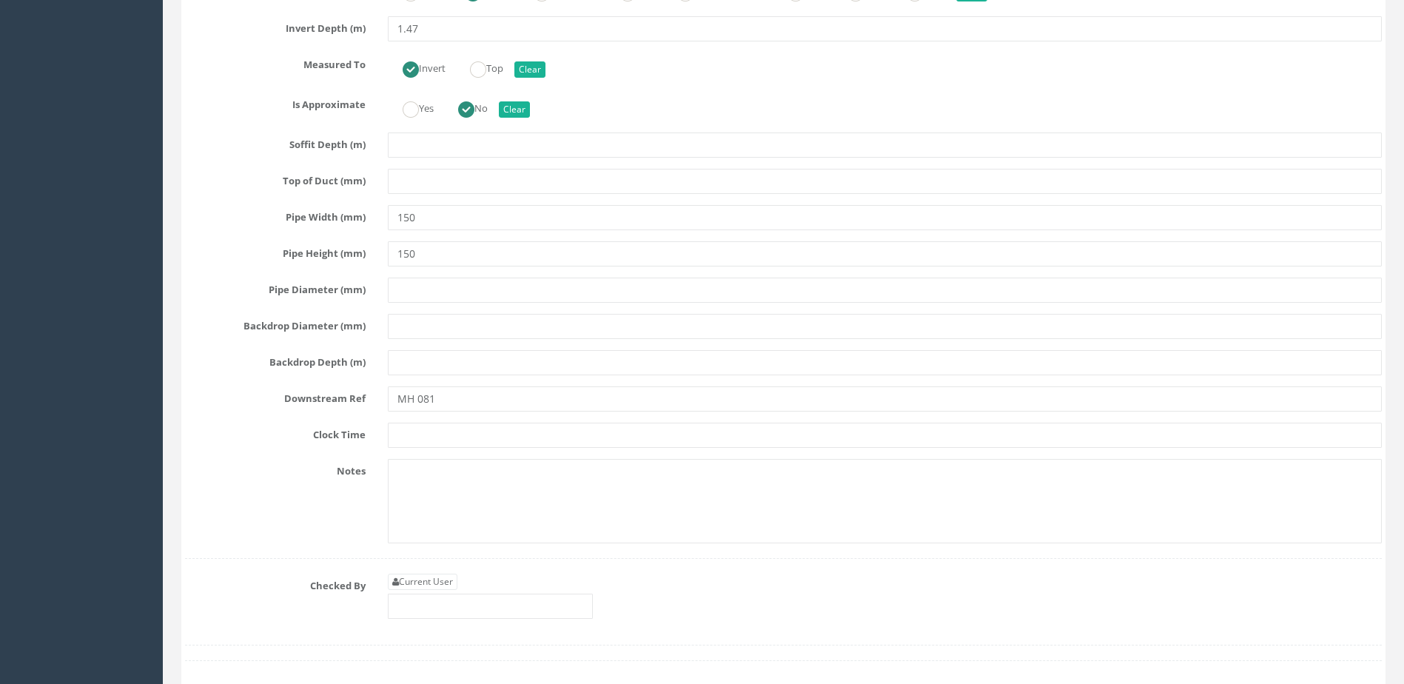
scroll to position [5330, 0]
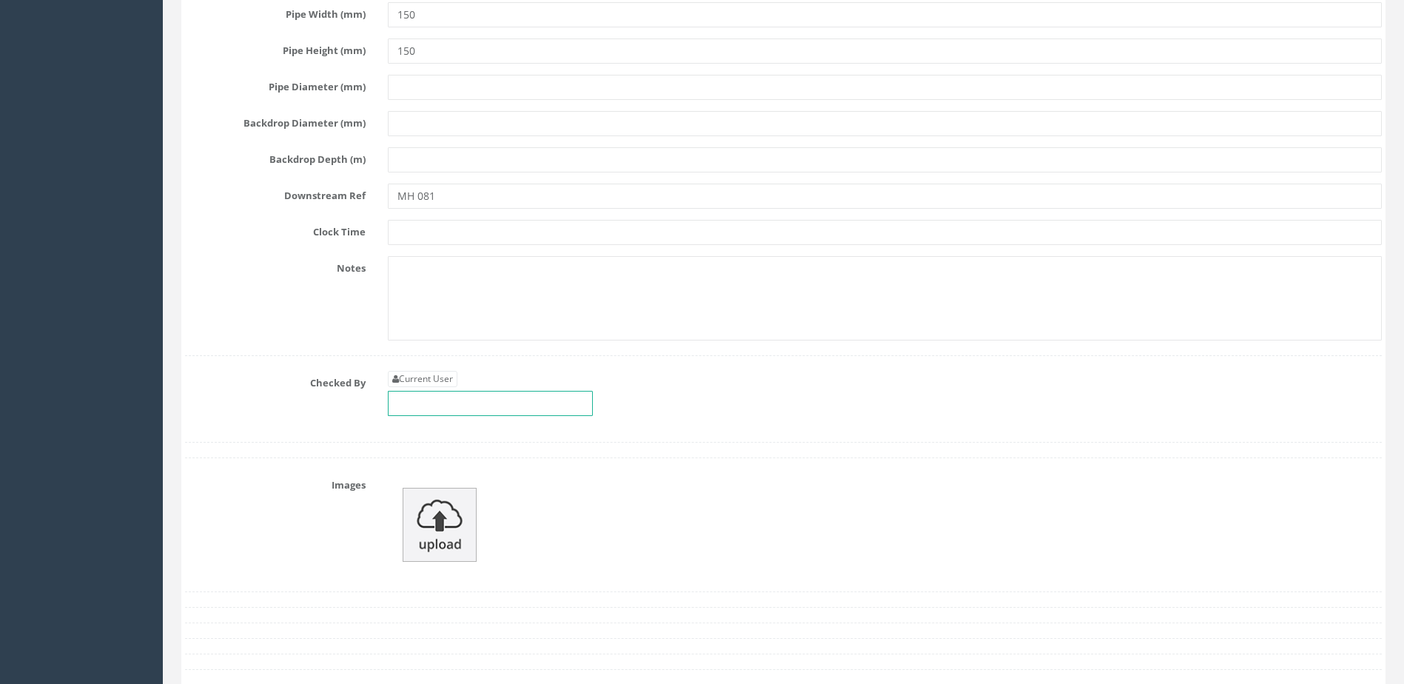
click at [454, 412] on input "text" at bounding box center [490, 403] width 205 height 25
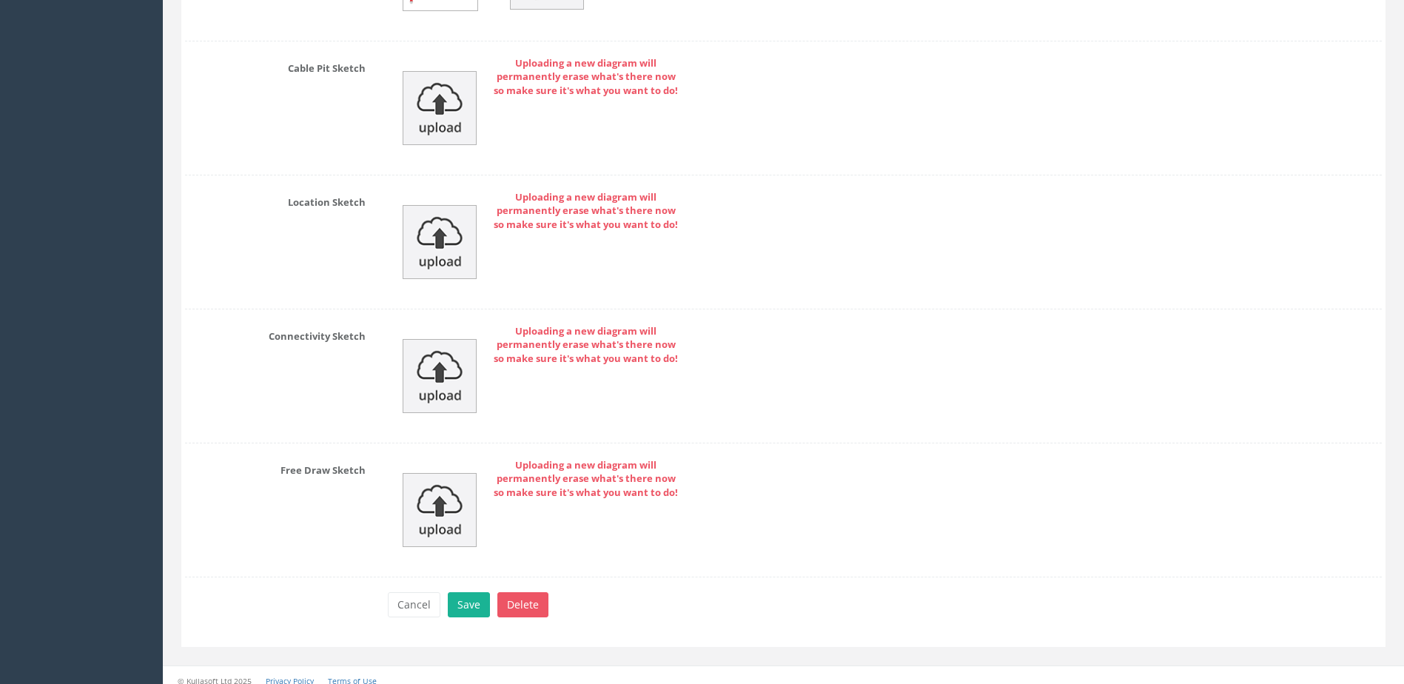
scroll to position [6230, 0]
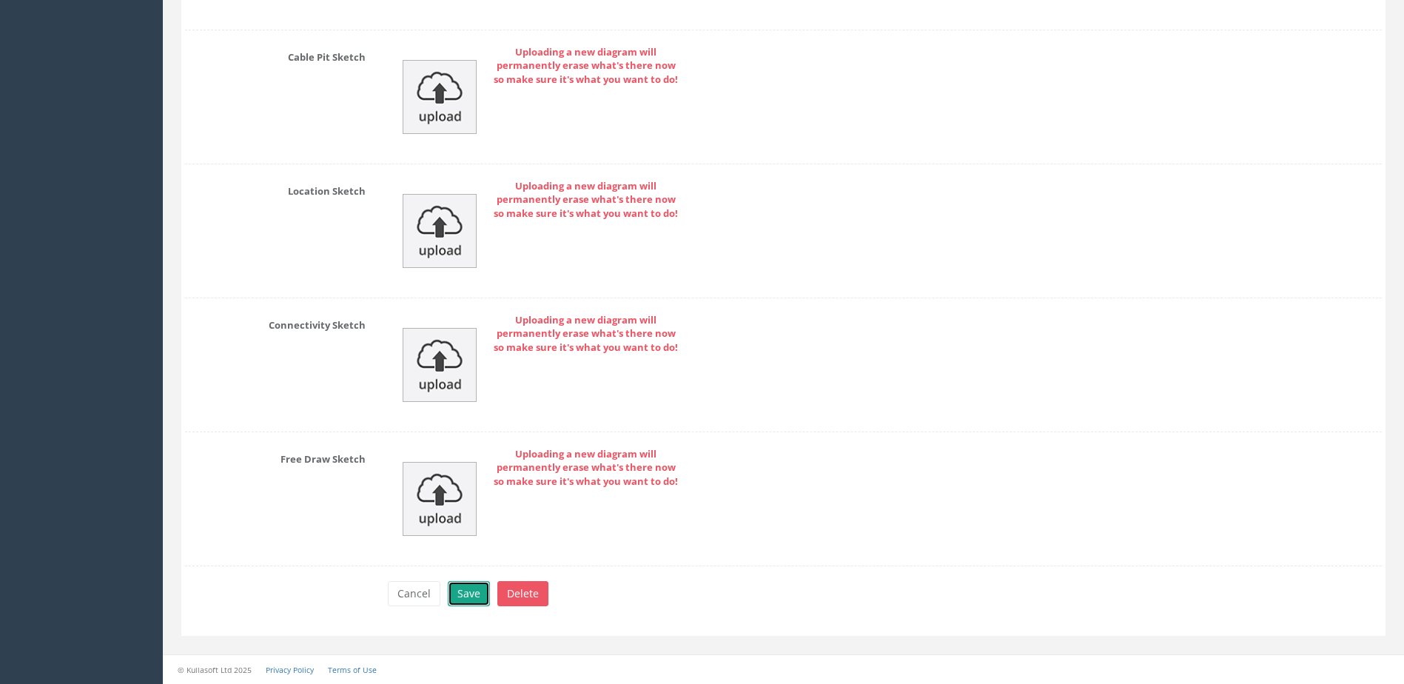
click at [463, 593] on button "Save" at bounding box center [469, 593] width 42 height 25
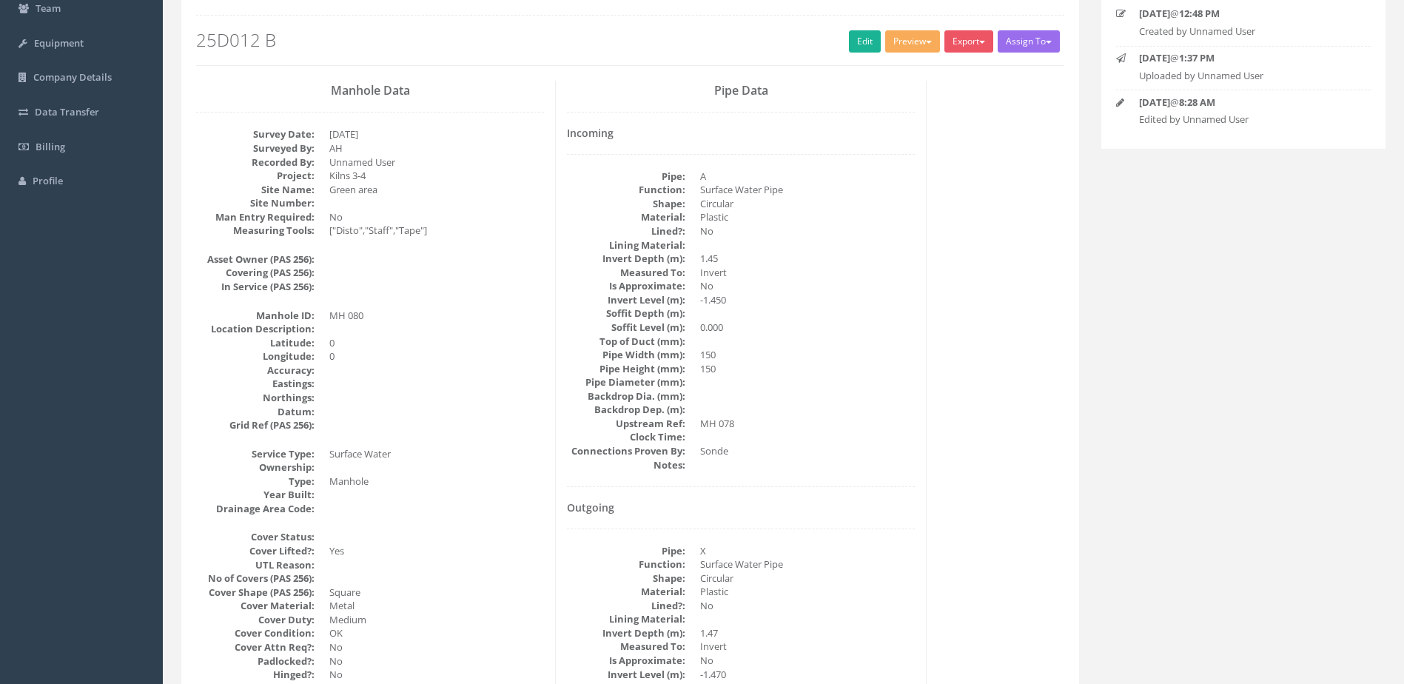
scroll to position [0, 0]
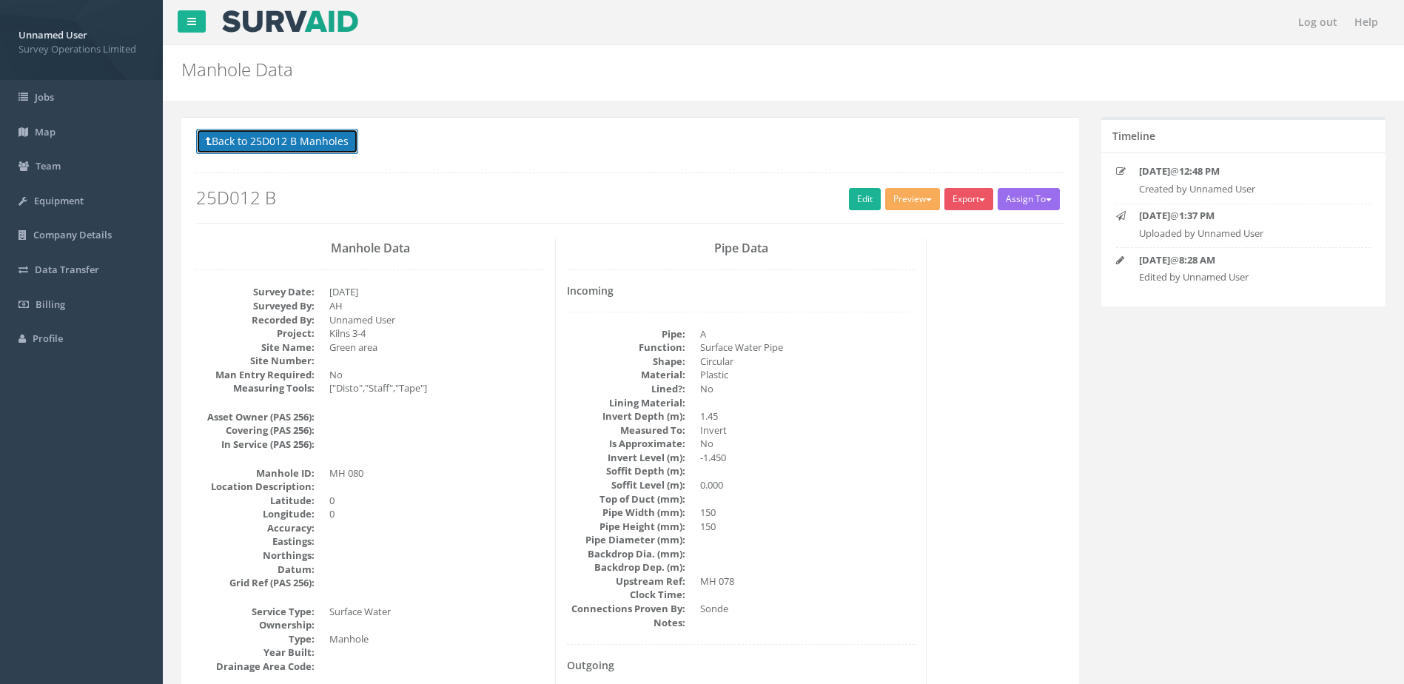
click at [289, 141] on button "Back to 25D012 B Manholes" at bounding box center [277, 141] width 162 height 25
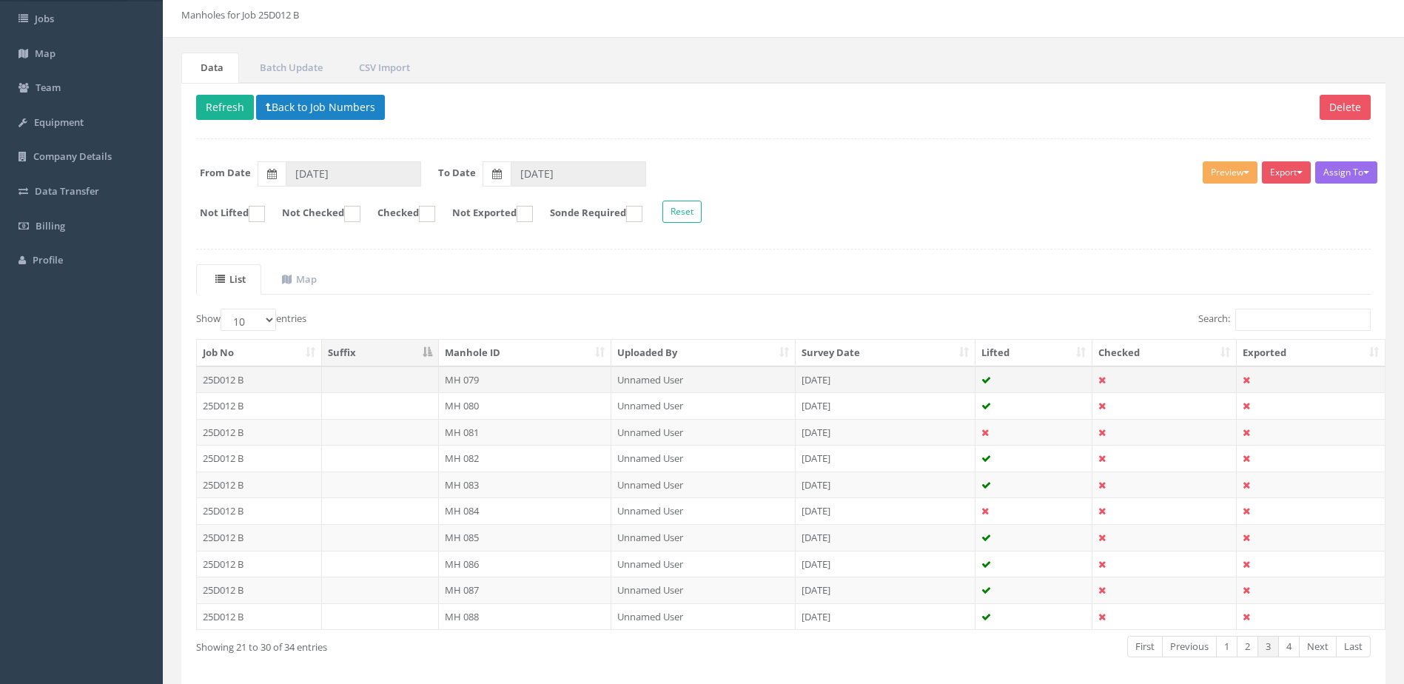
scroll to position [141, 0]
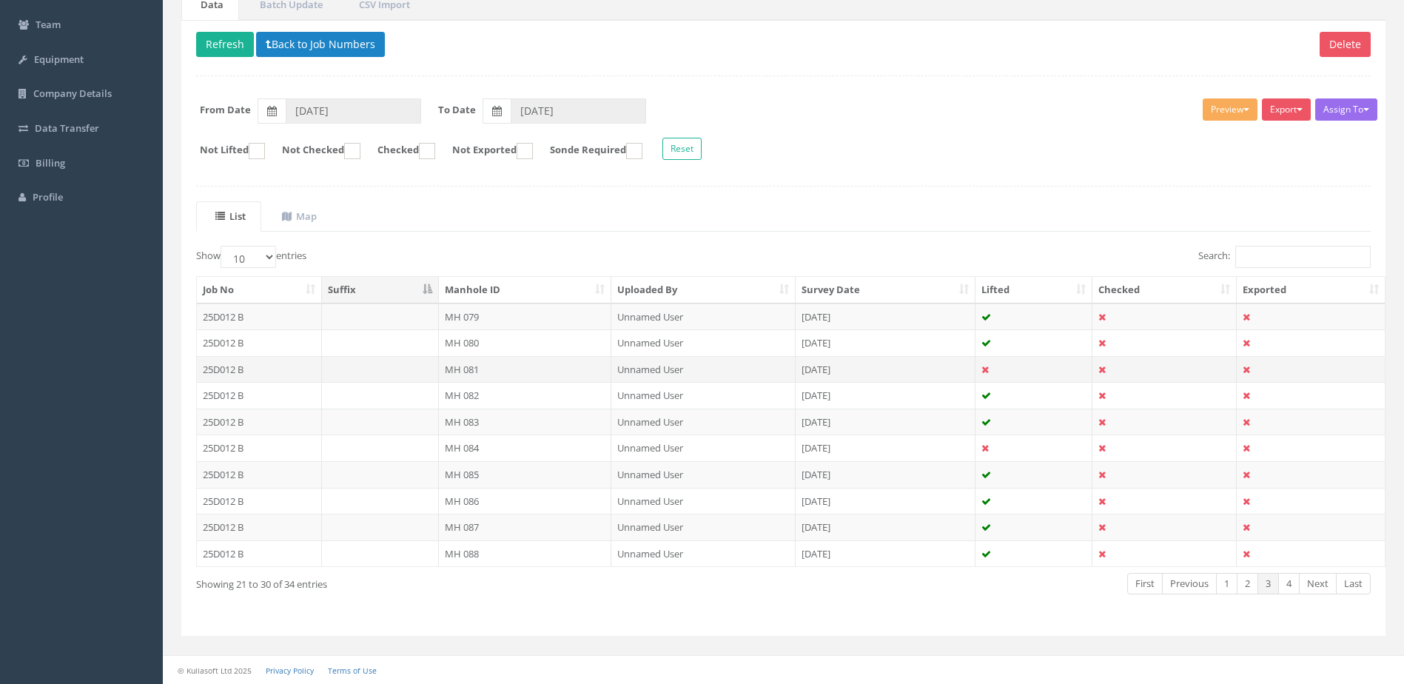
click at [584, 366] on td "MH 081" at bounding box center [525, 369] width 173 height 27
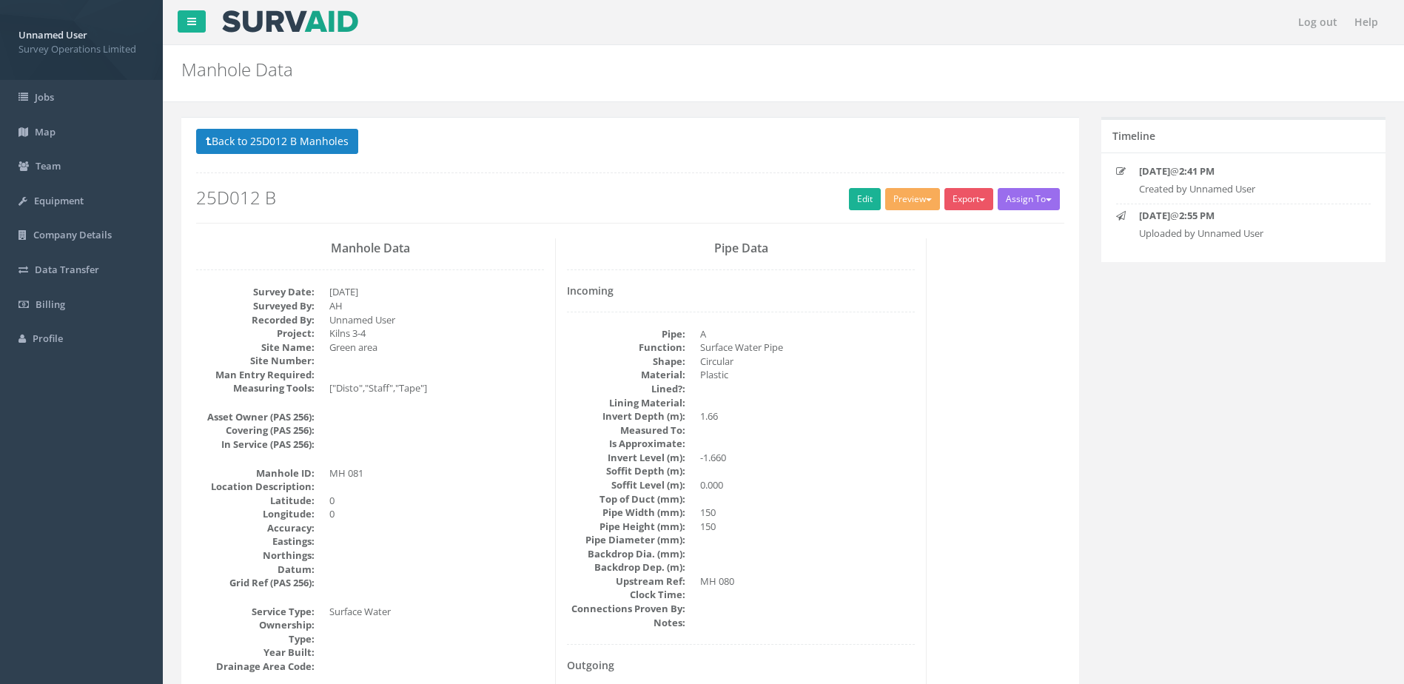
click at [866, 215] on div "Back to 25D012 B Manholes Back to Map Assign To No Companies Added Export Surve…" at bounding box center [630, 176] width 868 height 94
click at [862, 205] on link "Edit" at bounding box center [865, 199] width 32 height 22
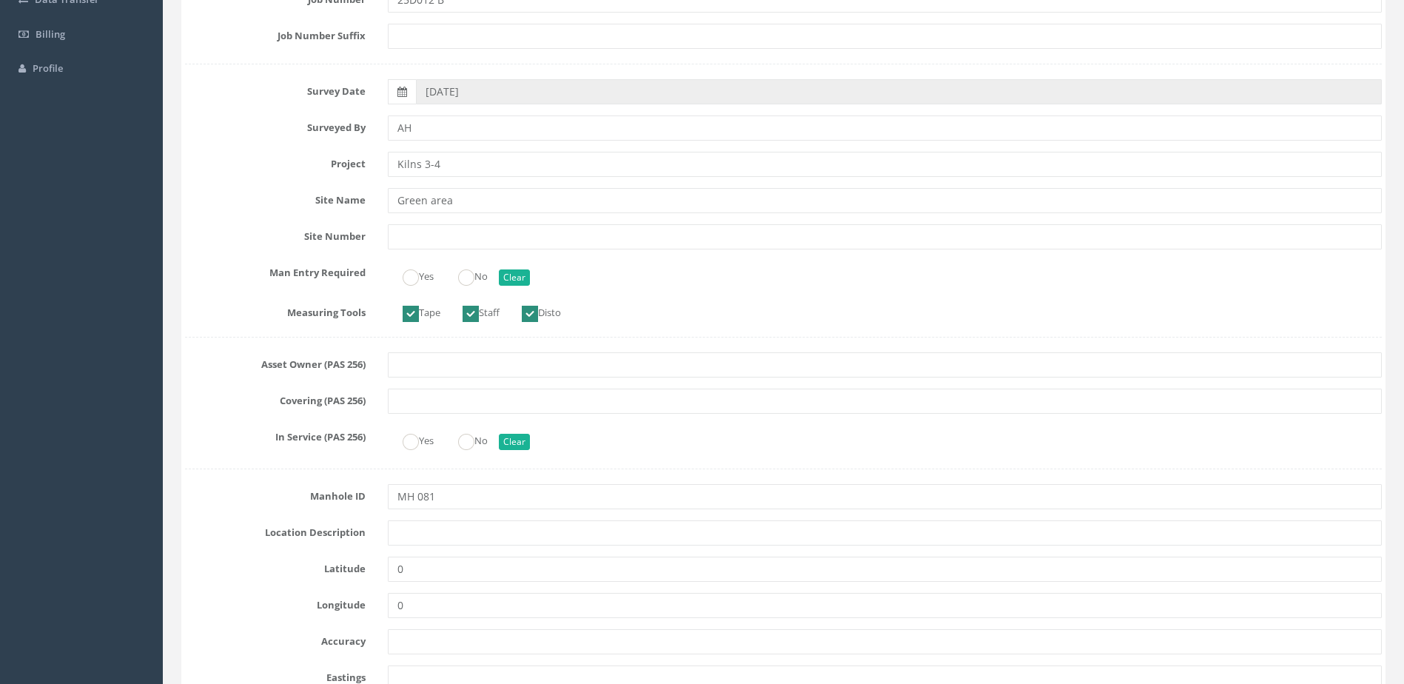
scroll to position [444, 0]
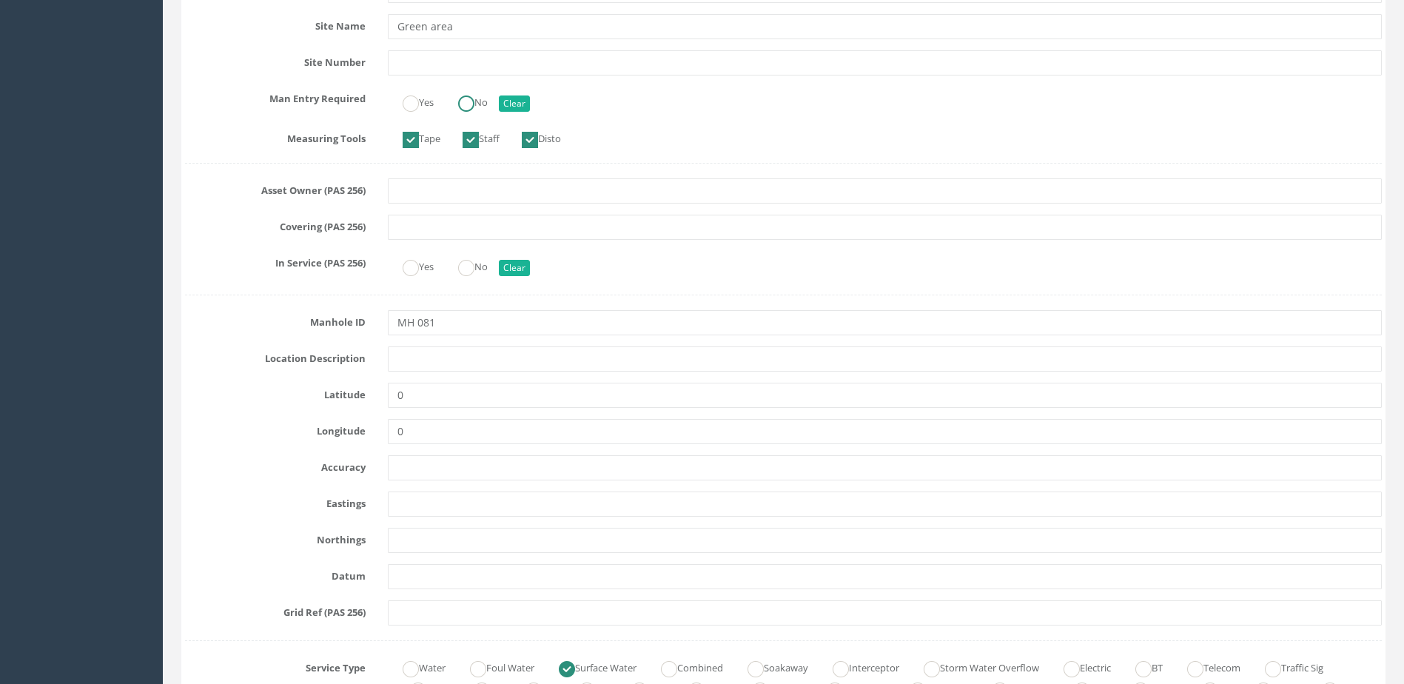
click at [460, 104] on label "No" at bounding box center [465, 100] width 44 height 21
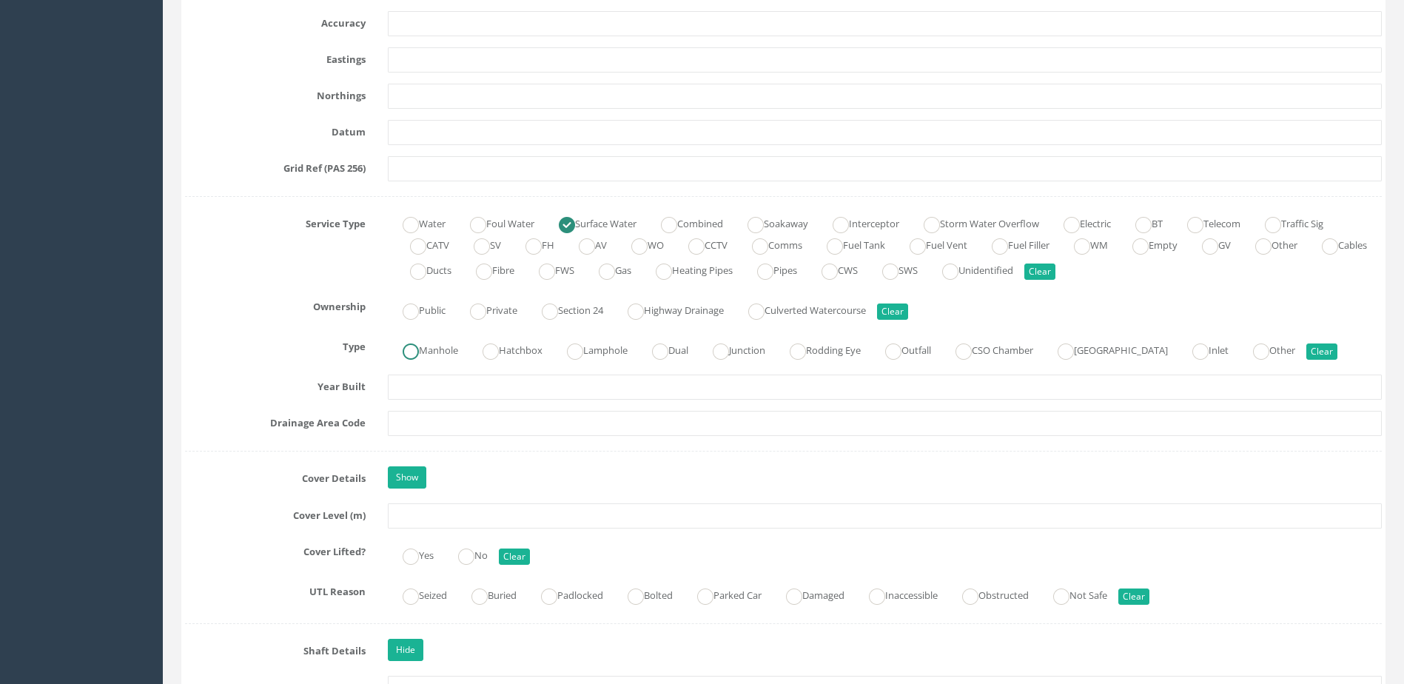
click at [446, 346] on label "Manhole" at bounding box center [423, 348] width 70 height 21
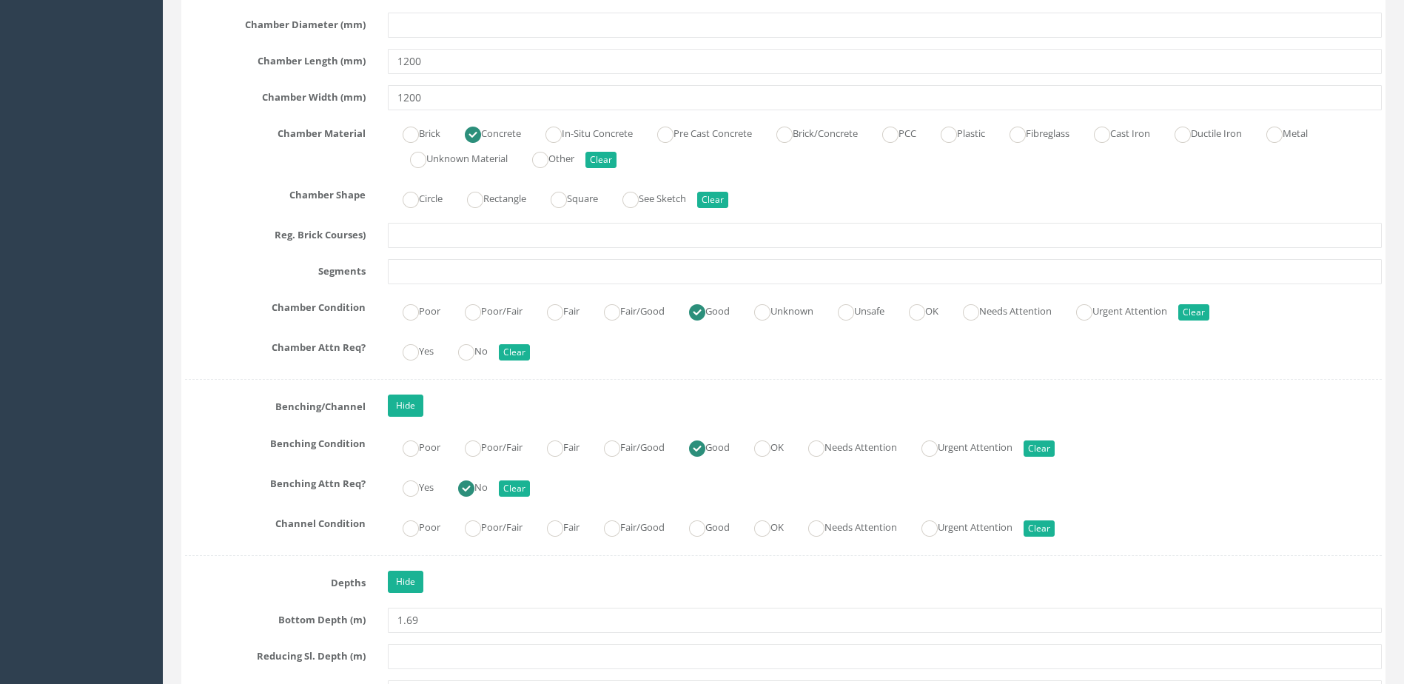
scroll to position [2295, 0]
click at [688, 529] on label "Good" at bounding box center [702, 525] width 56 height 21
click at [697, 526] on label "Good" at bounding box center [702, 525] width 56 height 21
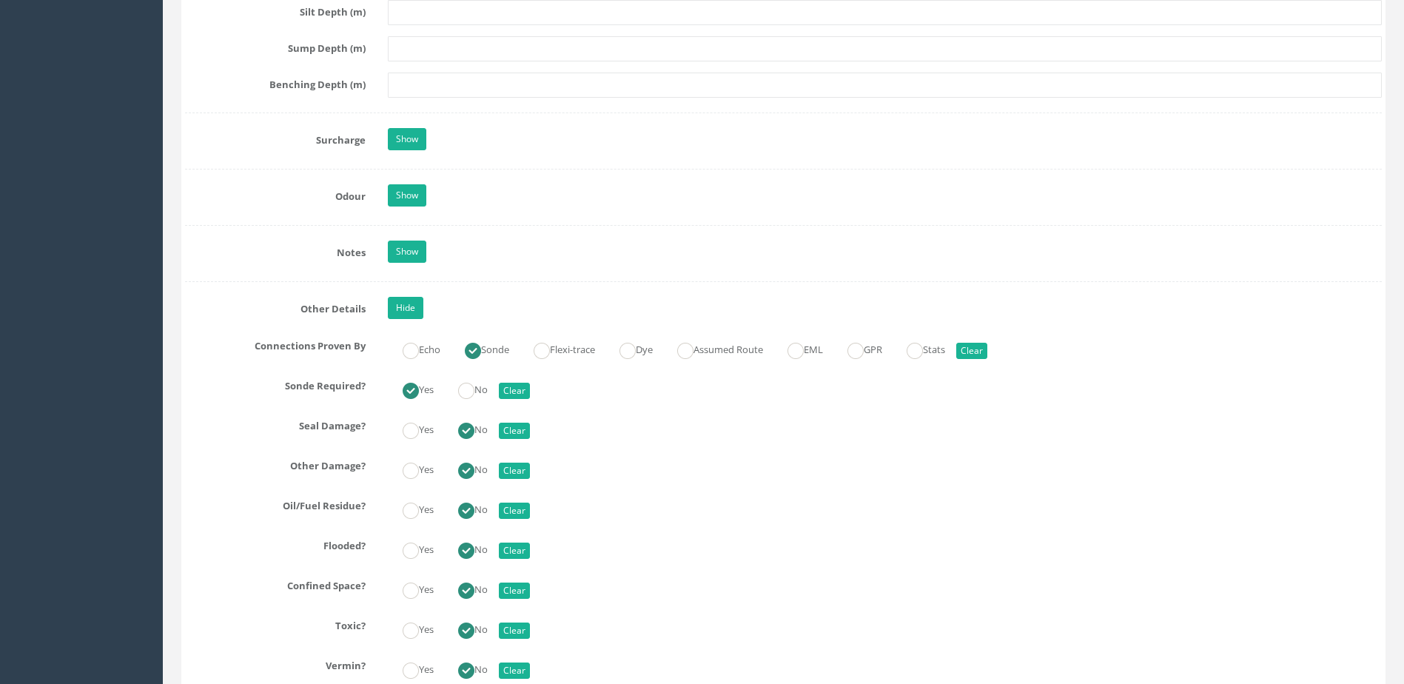
scroll to position [3257, 0]
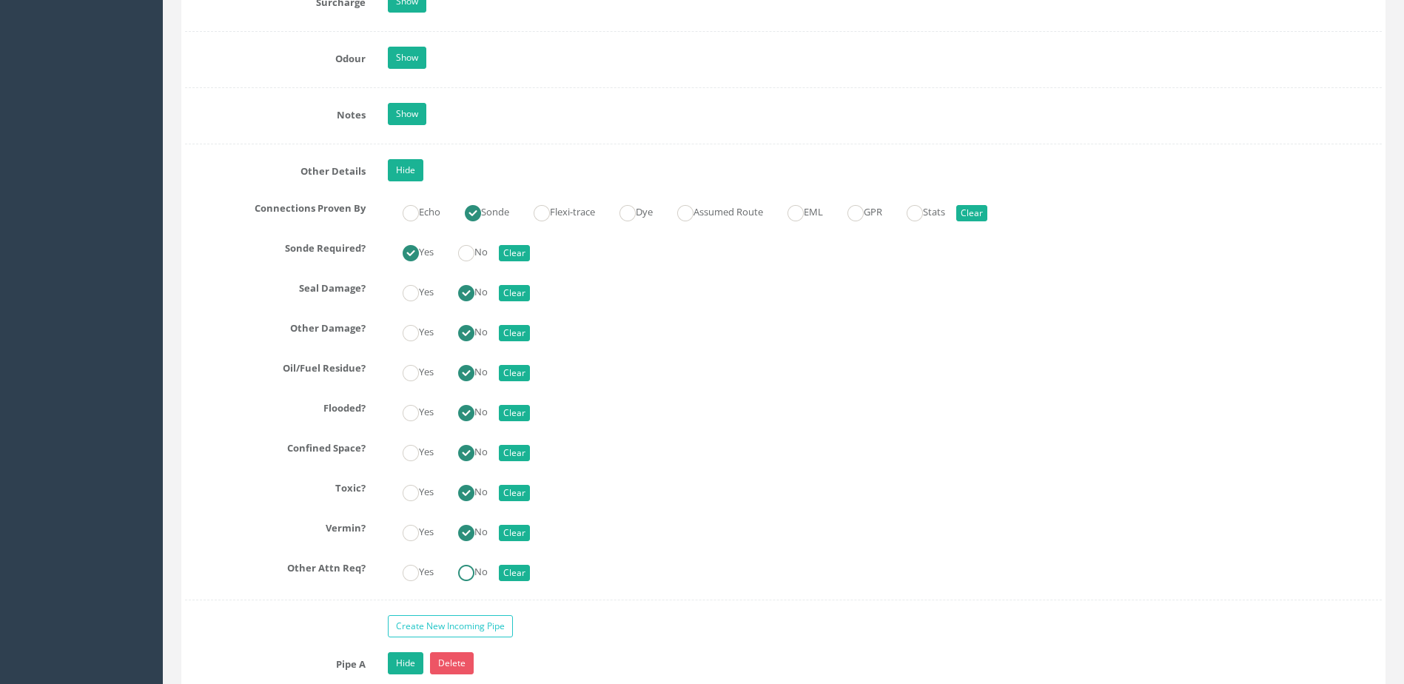
click at [471, 570] on ins at bounding box center [466, 573] width 16 height 16
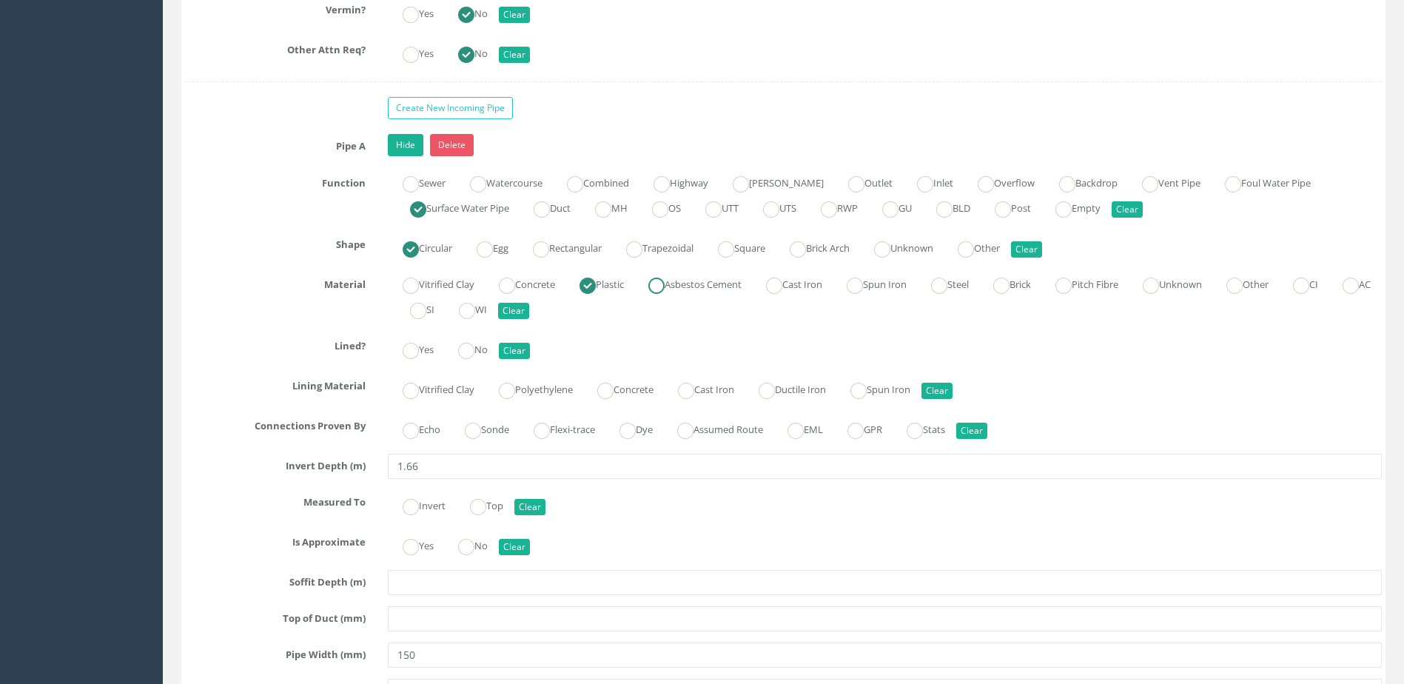
scroll to position [3924, 0]
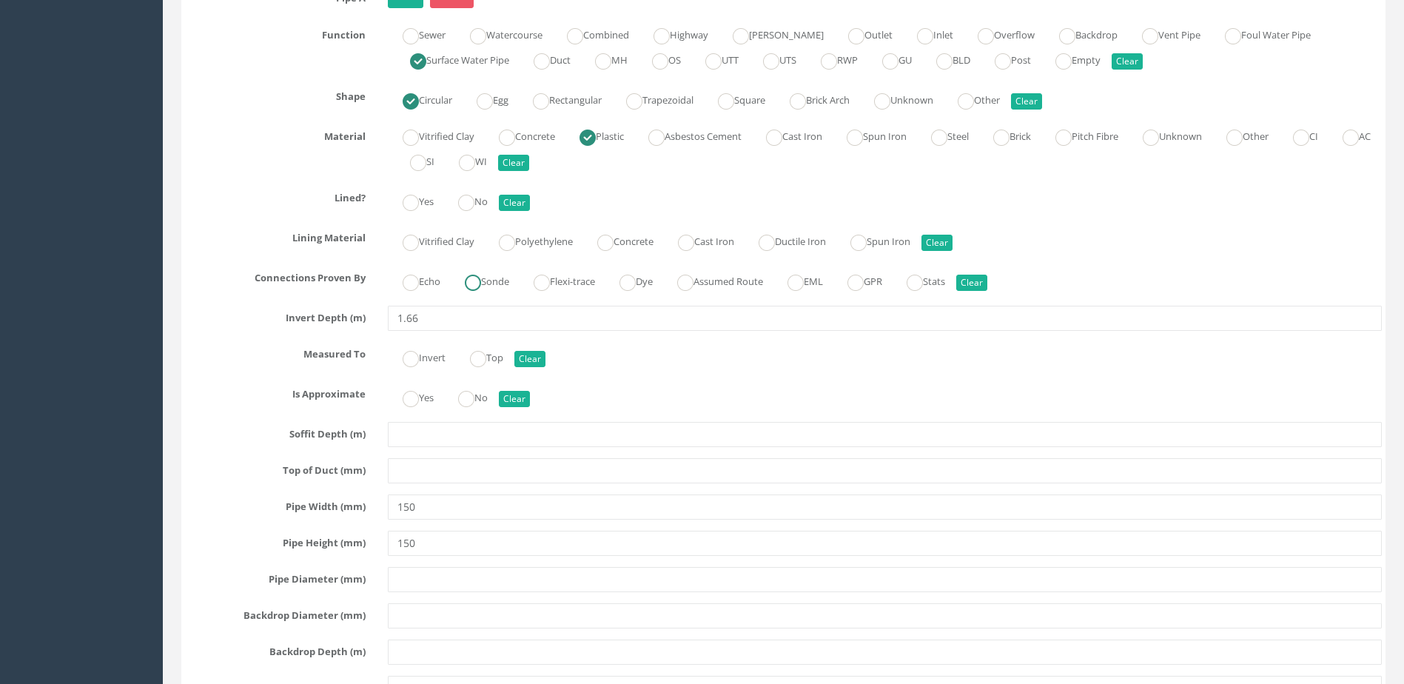
click at [500, 284] on label "Sonde" at bounding box center [479, 279] width 59 height 21
click at [473, 210] on ins at bounding box center [466, 203] width 16 height 16
click at [488, 389] on label "No" at bounding box center [465, 396] width 44 height 21
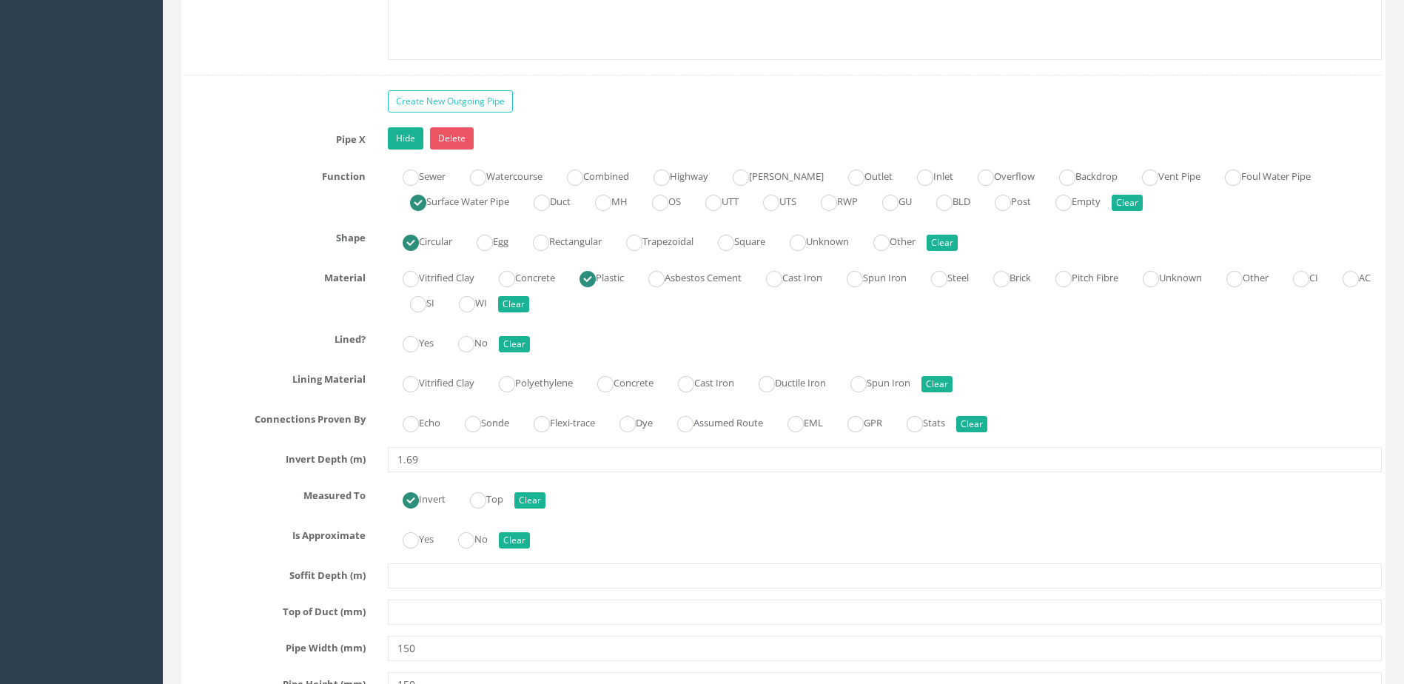
scroll to position [4812, 0]
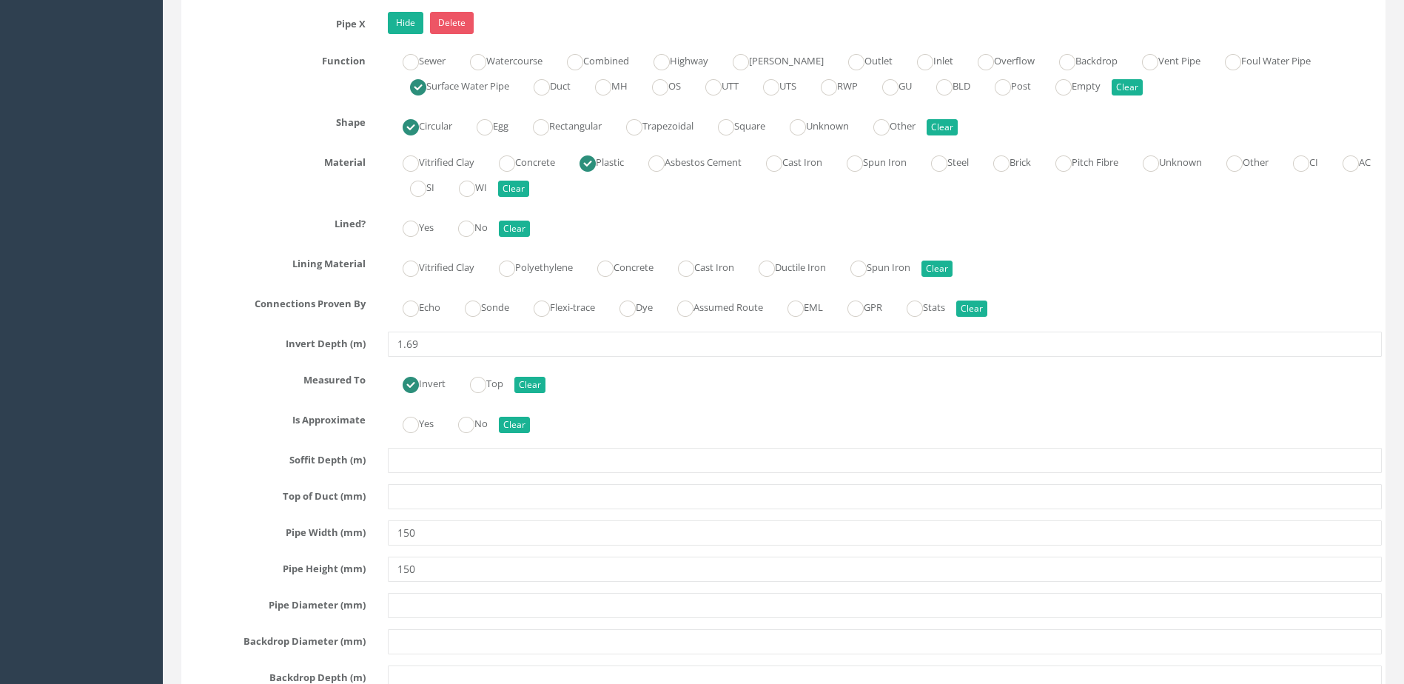
click at [483, 434] on div "Yes No Clear" at bounding box center [885, 422] width 1016 height 29
click at [485, 424] on label "No" at bounding box center [465, 422] width 44 height 21
click at [497, 305] on label "Sonde" at bounding box center [479, 305] width 59 height 21
click at [470, 221] on ins at bounding box center [466, 229] width 16 height 16
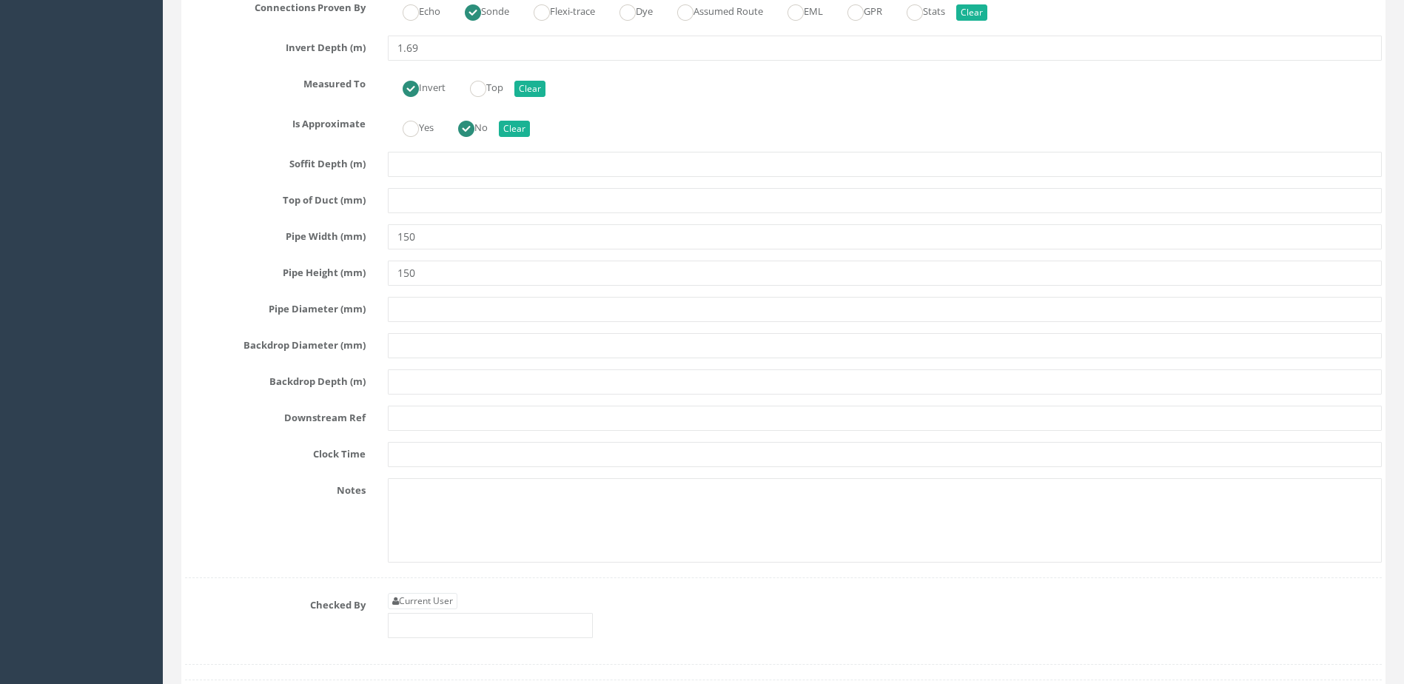
scroll to position [5330, 0]
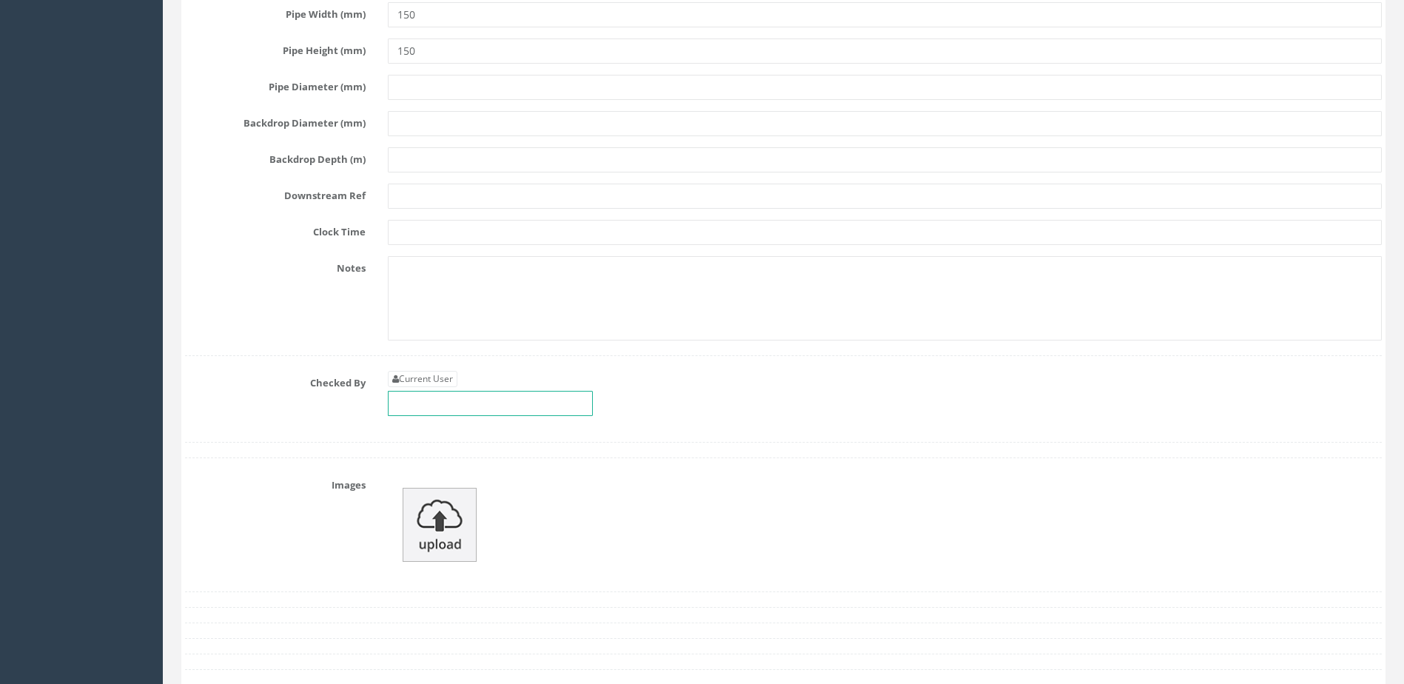
click at [448, 410] on input "text" at bounding box center [490, 403] width 205 height 25
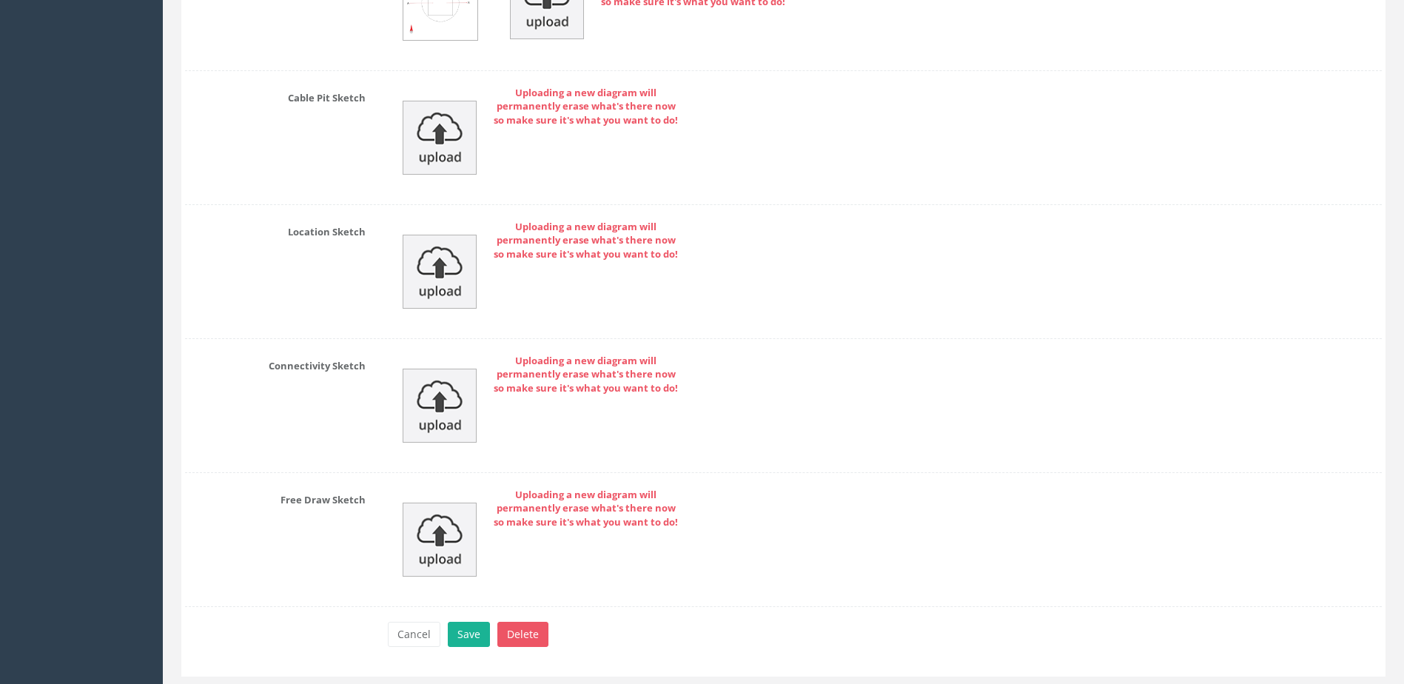
scroll to position [6230, 0]
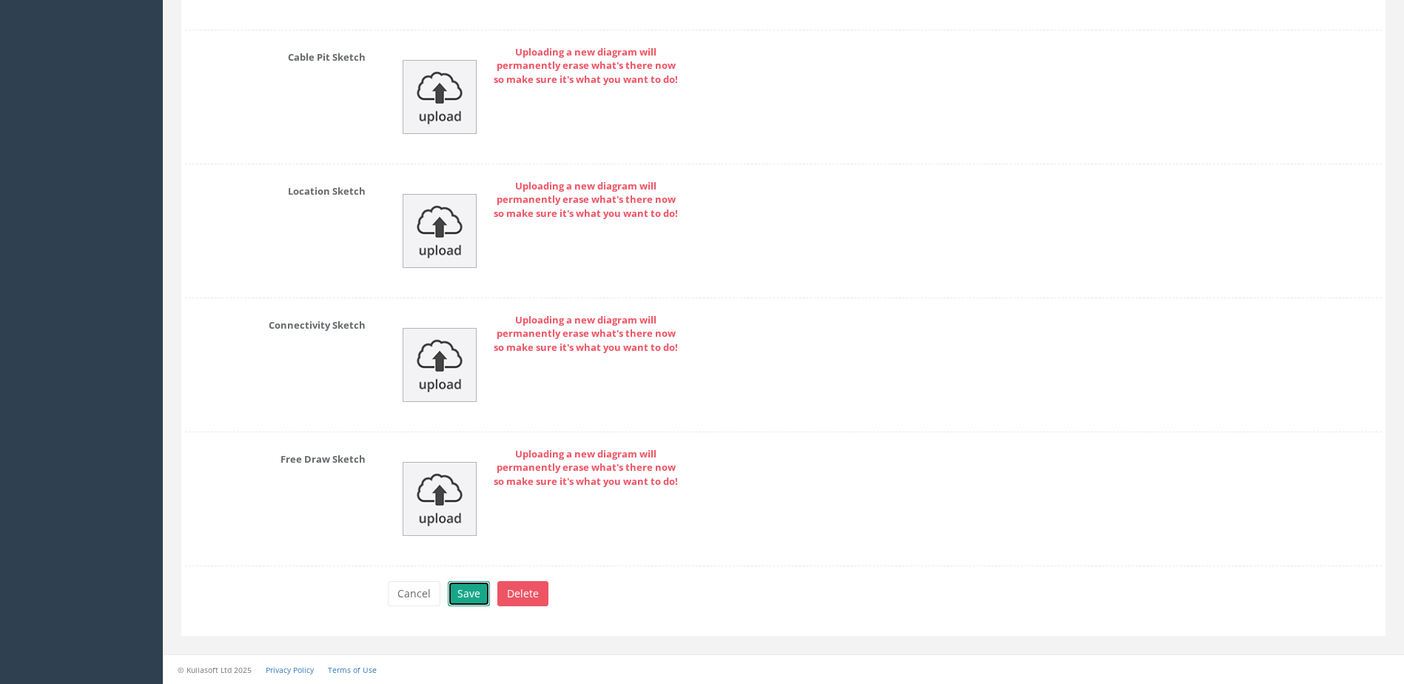
click at [458, 593] on button "Save" at bounding box center [469, 593] width 42 height 25
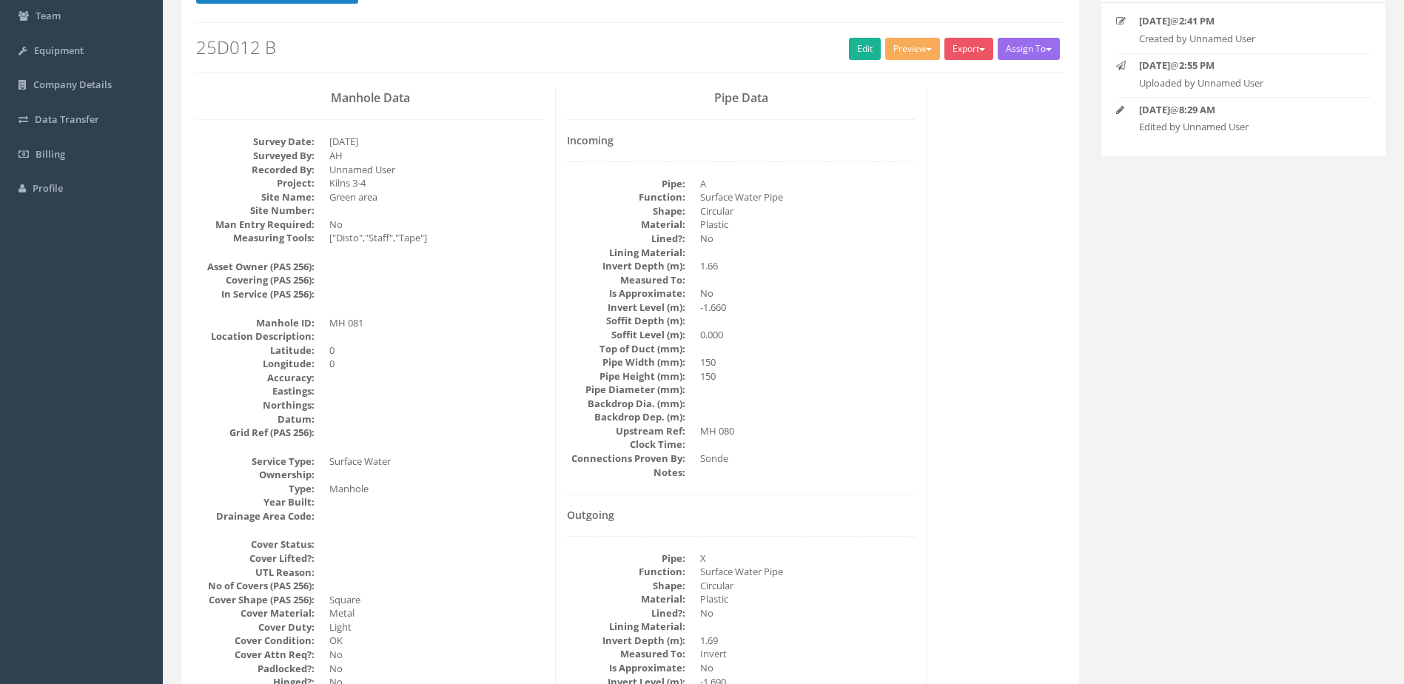
scroll to position [0, 0]
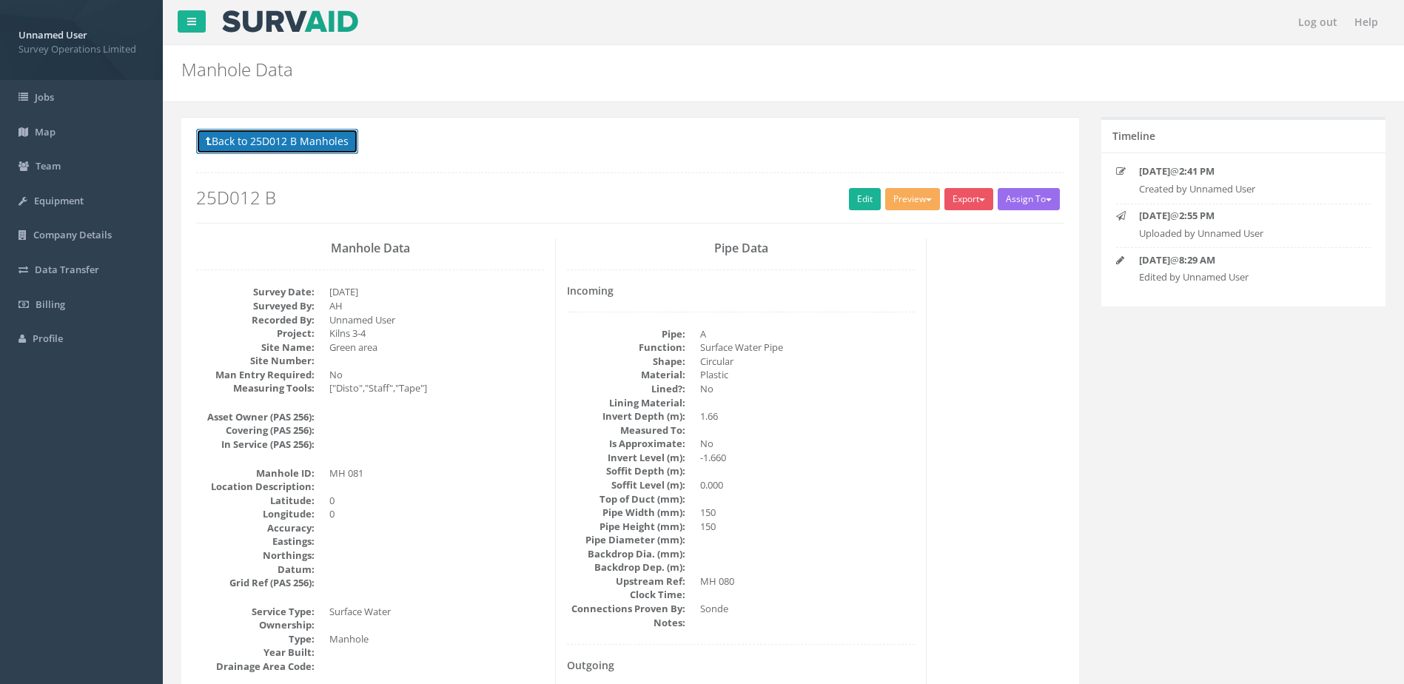
click at [292, 141] on button "Back to 25D012 B Manholes" at bounding box center [277, 141] width 162 height 25
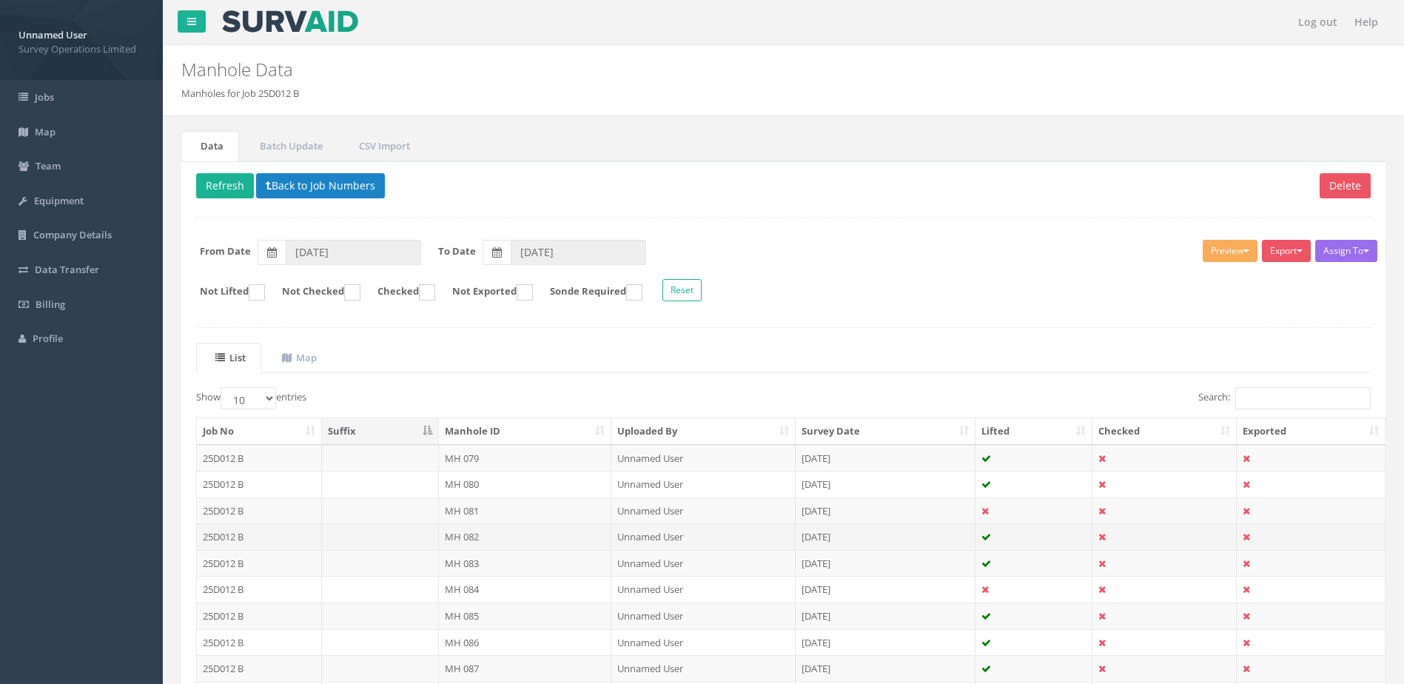
click at [505, 532] on td "MH 082" at bounding box center [525, 536] width 173 height 27
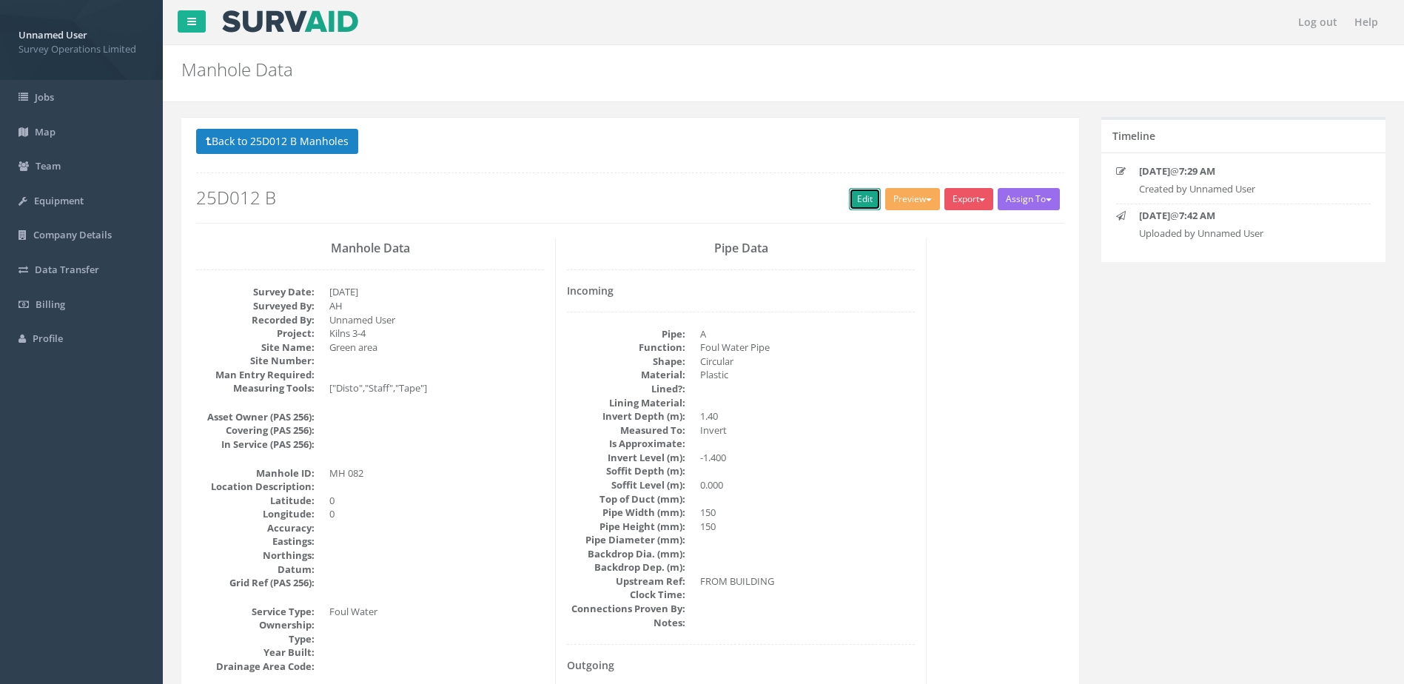
click at [849, 210] on link "Edit" at bounding box center [865, 199] width 32 height 22
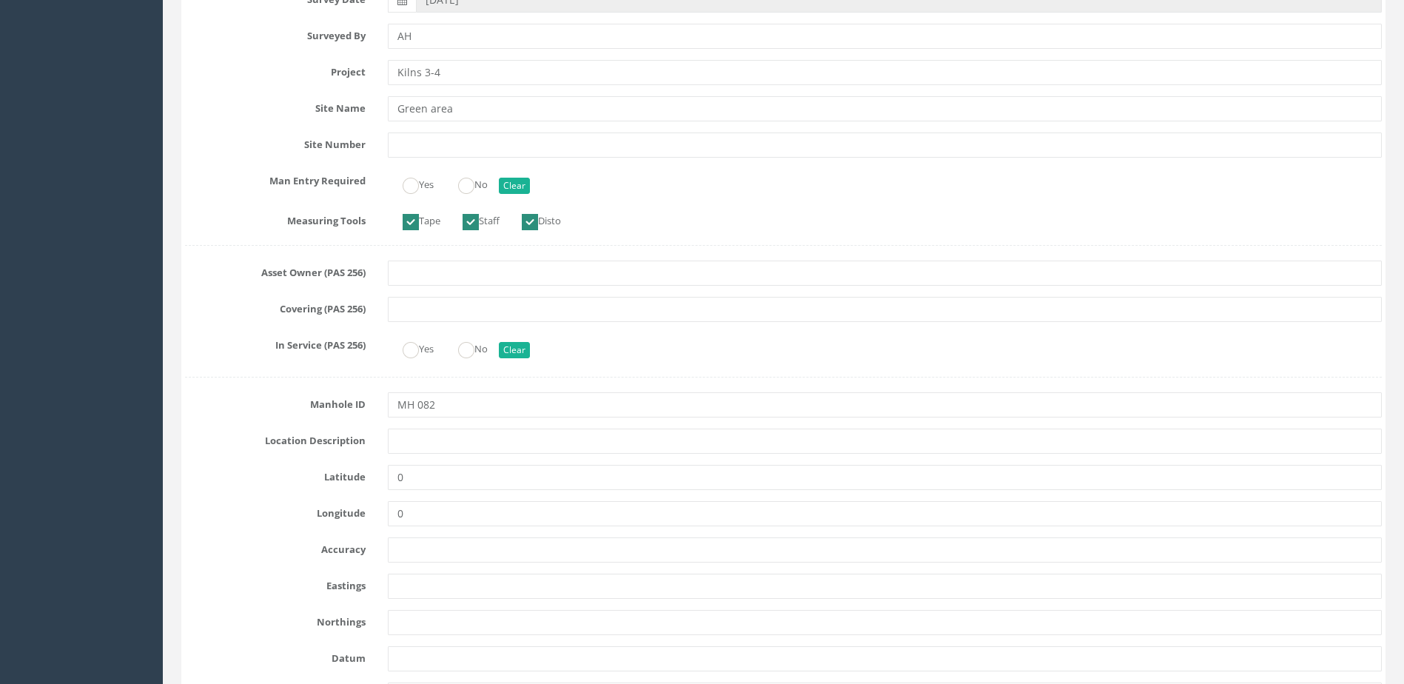
scroll to position [370, 0]
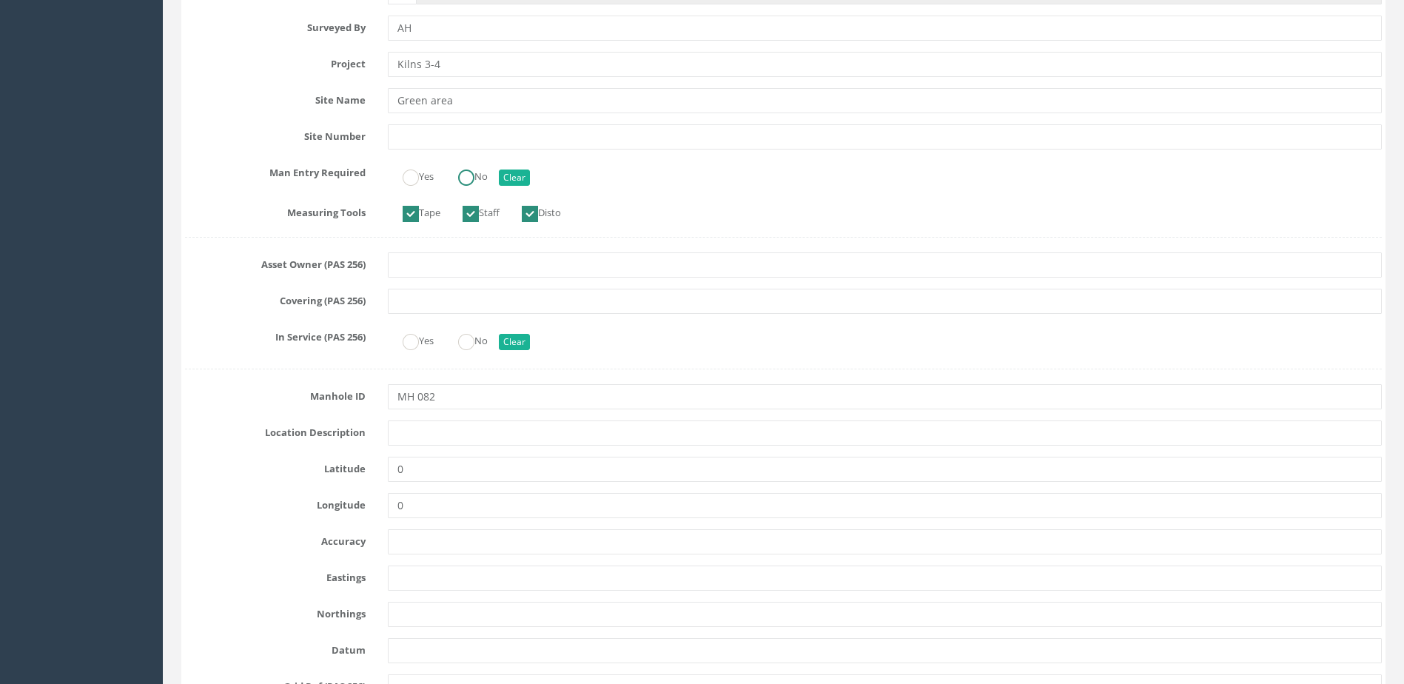
click at [475, 185] on ins at bounding box center [466, 178] width 16 height 16
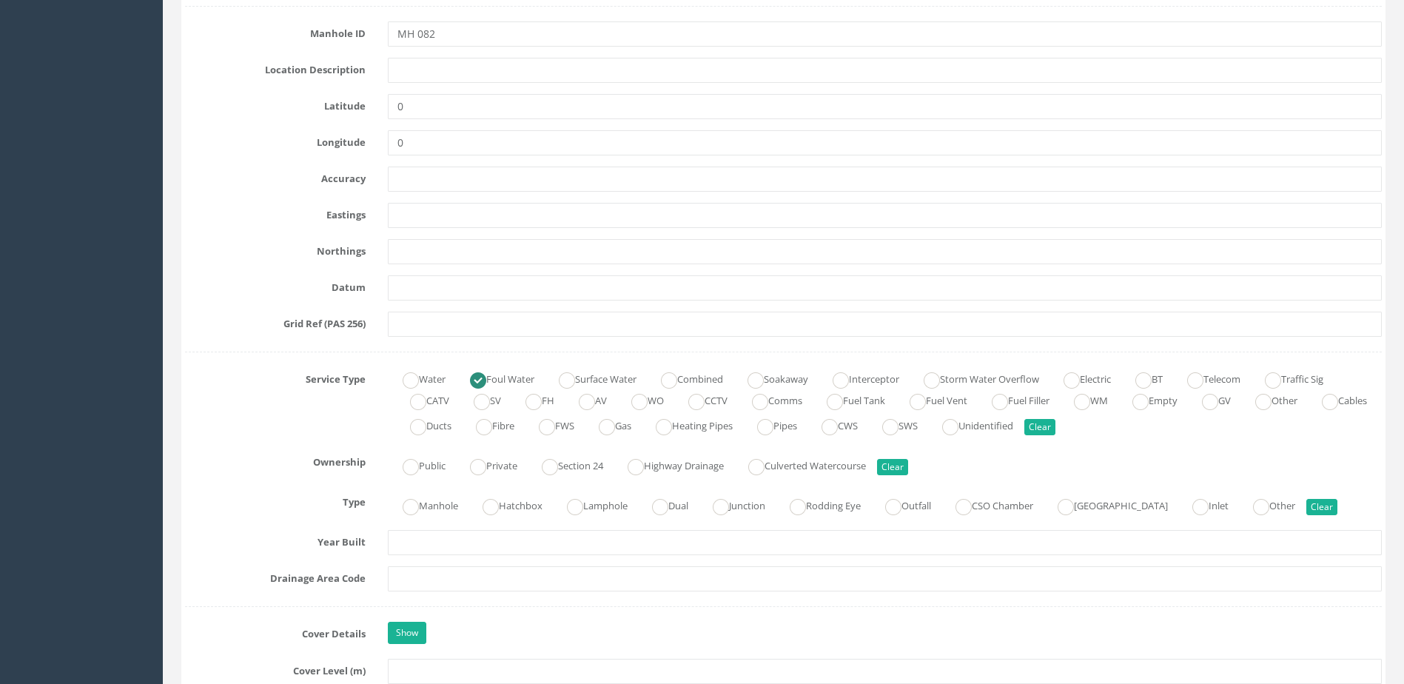
scroll to position [740, 0]
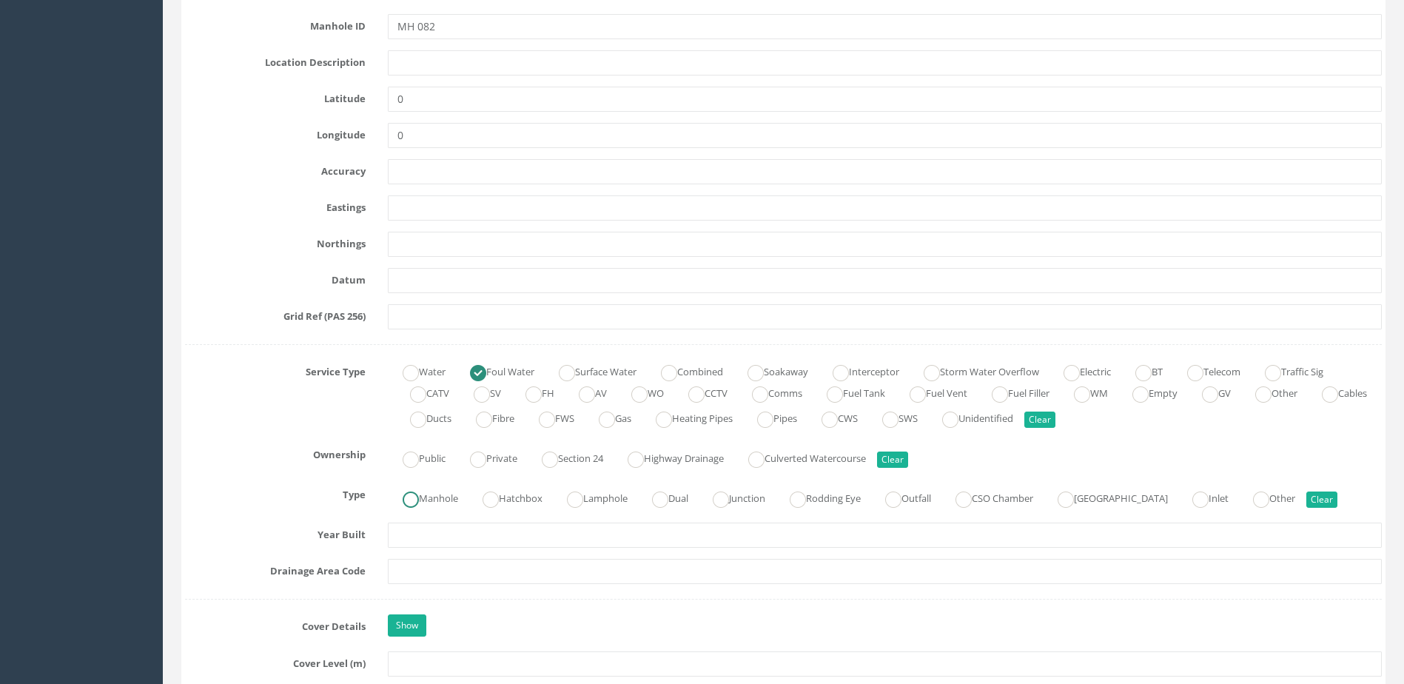
click at [423, 502] on label "Manhole" at bounding box center [423, 496] width 70 height 21
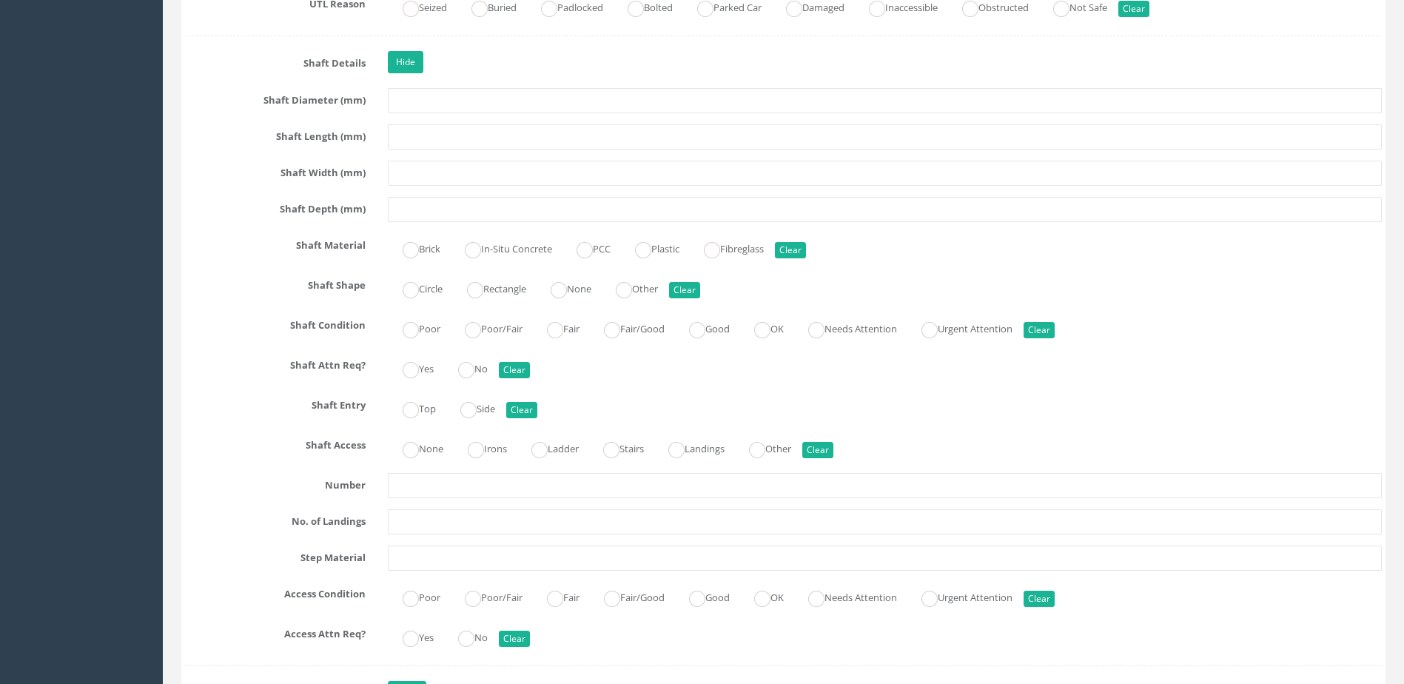
scroll to position [1481, 0]
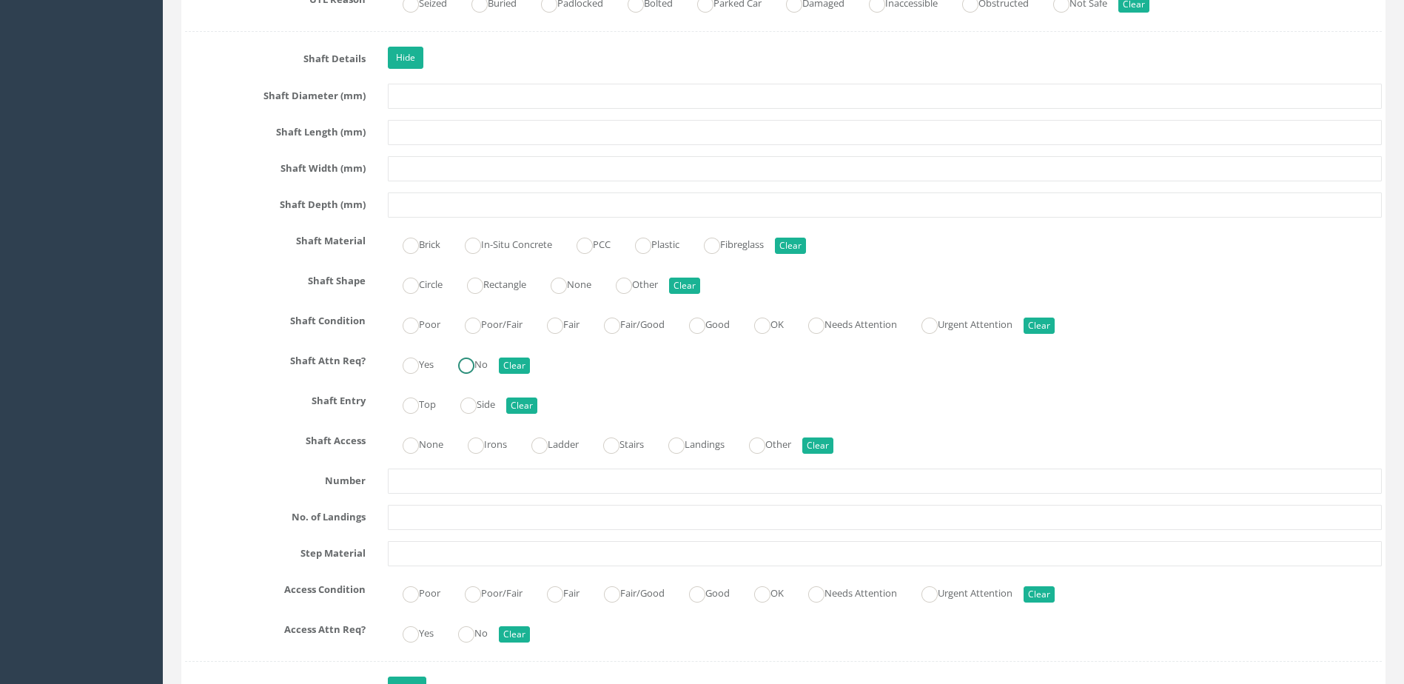
click at [475, 362] on ins at bounding box center [466, 366] width 16 height 16
click at [432, 404] on label "Top" at bounding box center [412, 402] width 48 height 21
click at [434, 451] on label "None" at bounding box center [416, 442] width 56 height 21
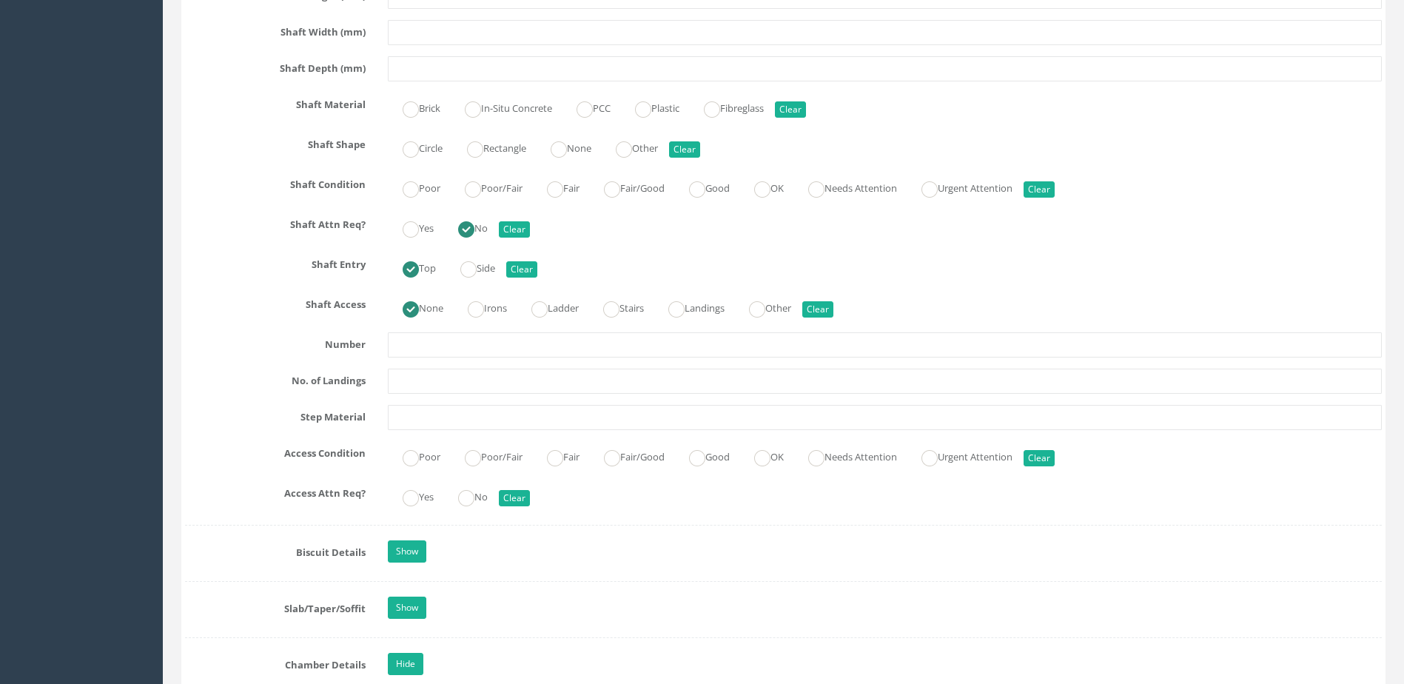
scroll to position [1629, 0]
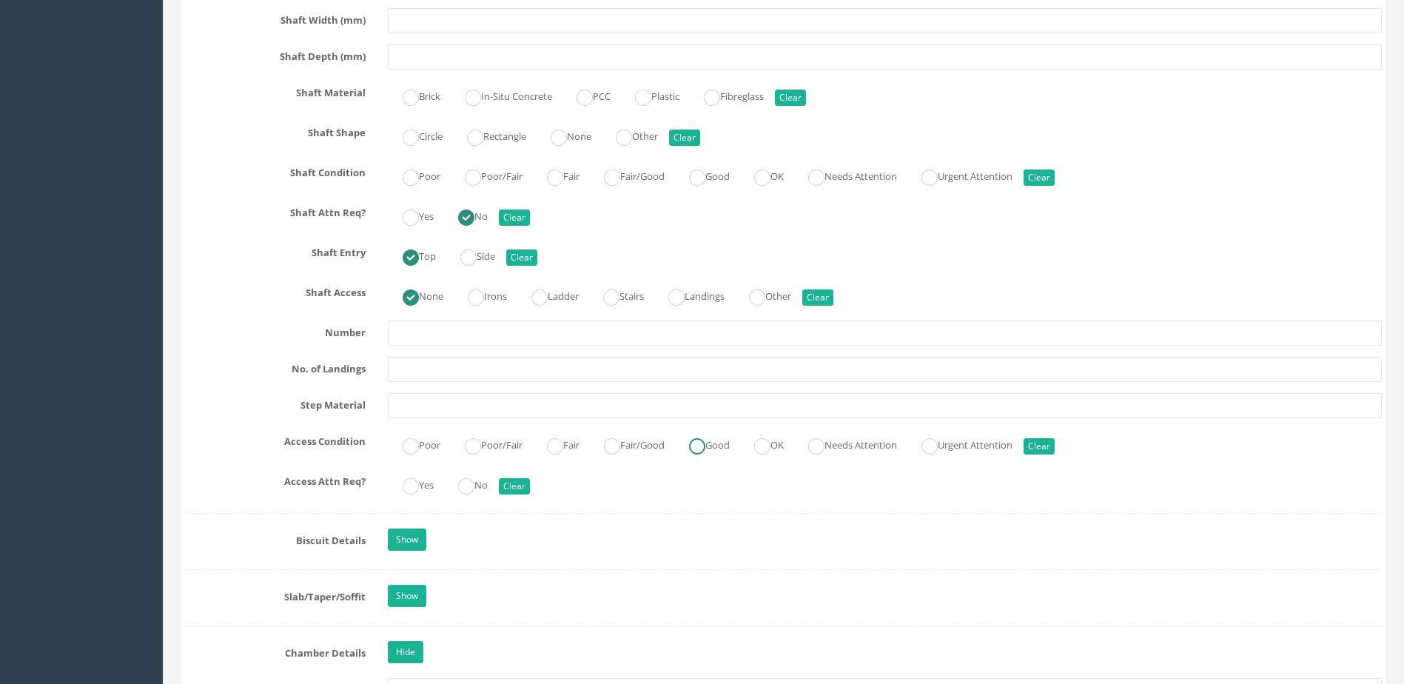
click at [702, 438] on ins at bounding box center [697, 446] width 16 height 16
click at [475, 490] on ins at bounding box center [466, 486] width 16 height 16
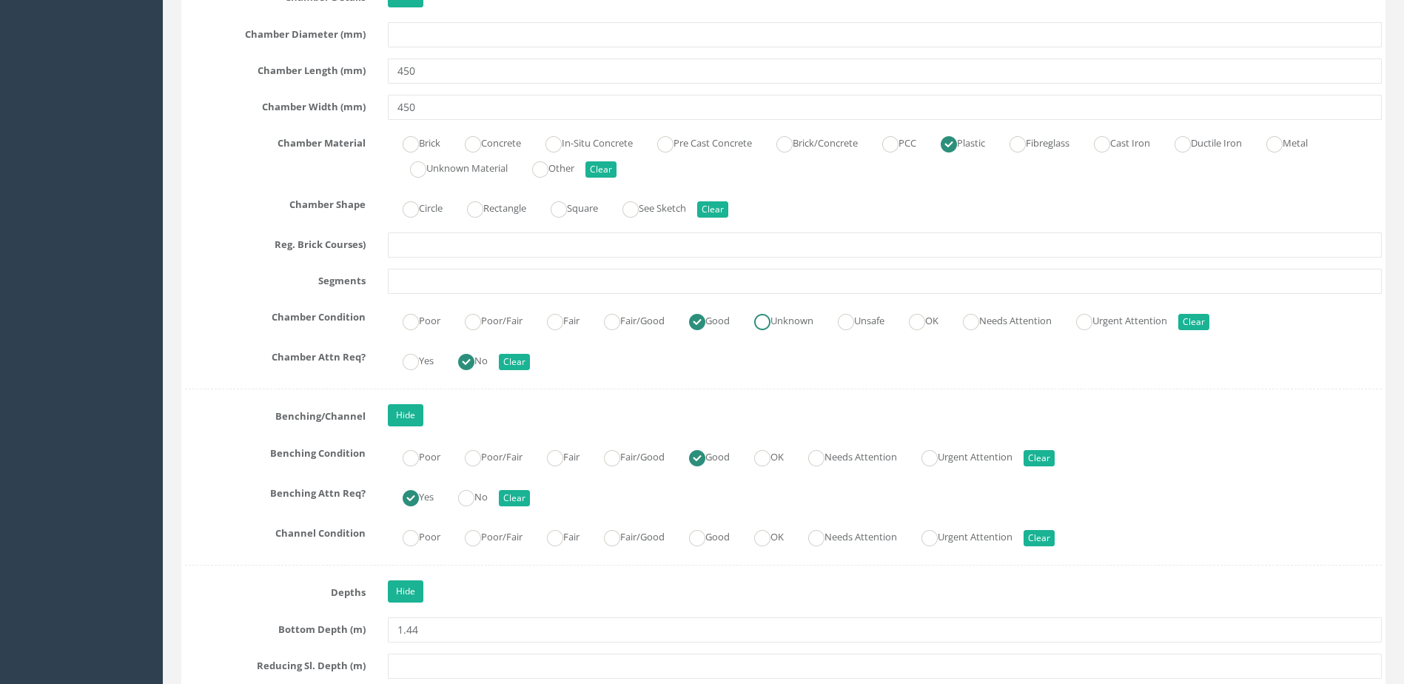
scroll to position [2369, 0]
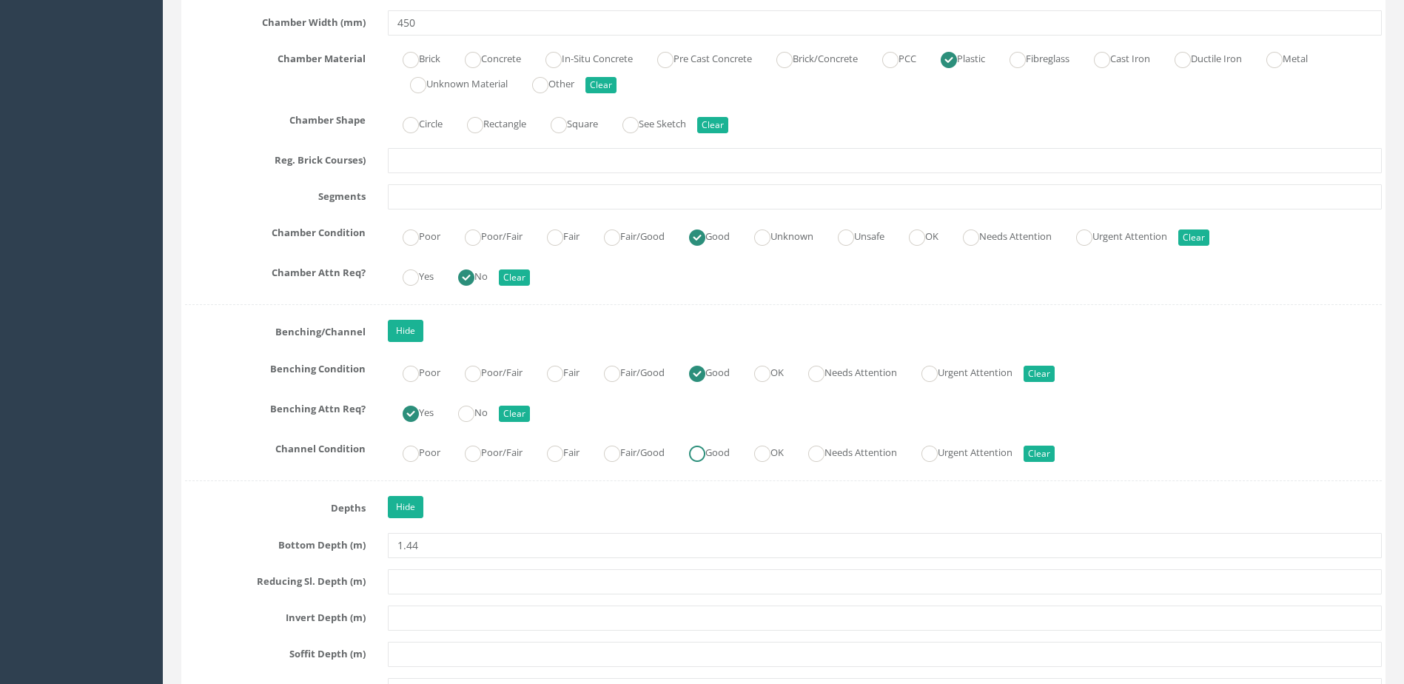
click at [702, 450] on ins at bounding box center [697, 454] width 16 height 16
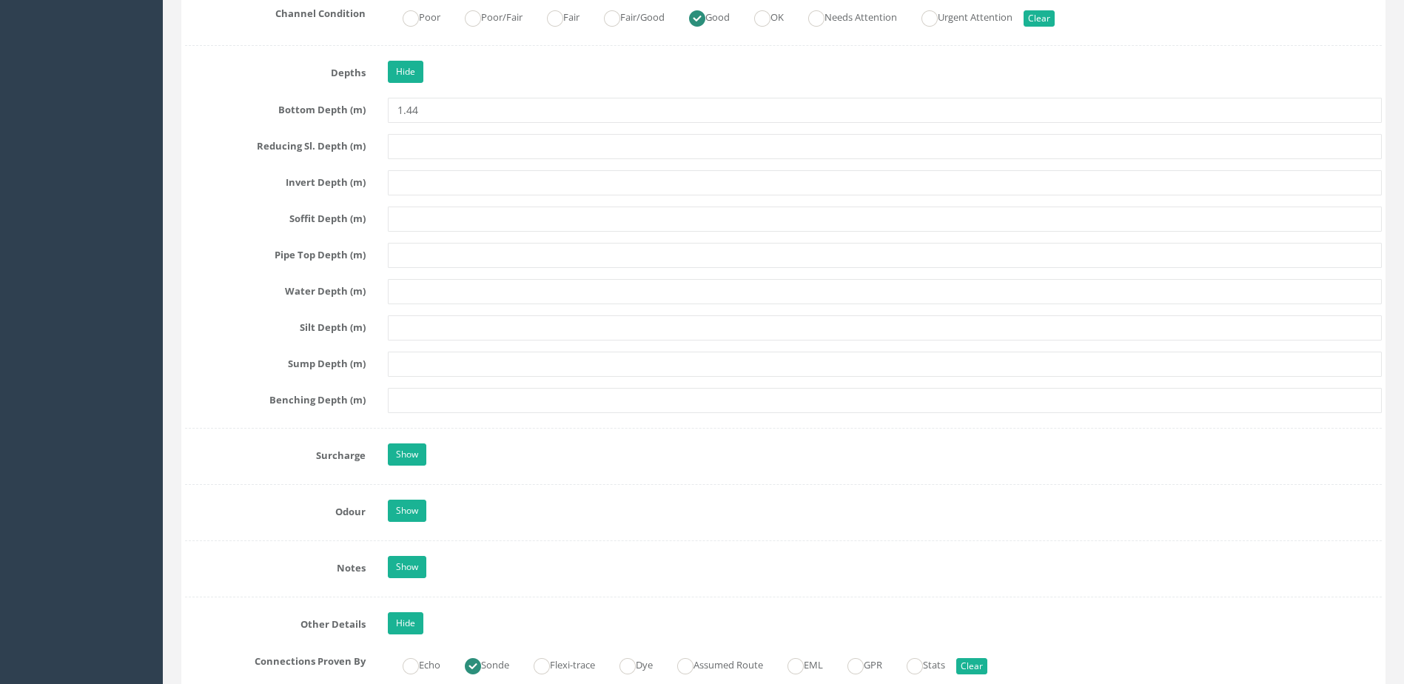
scroll to position [2813, 0]
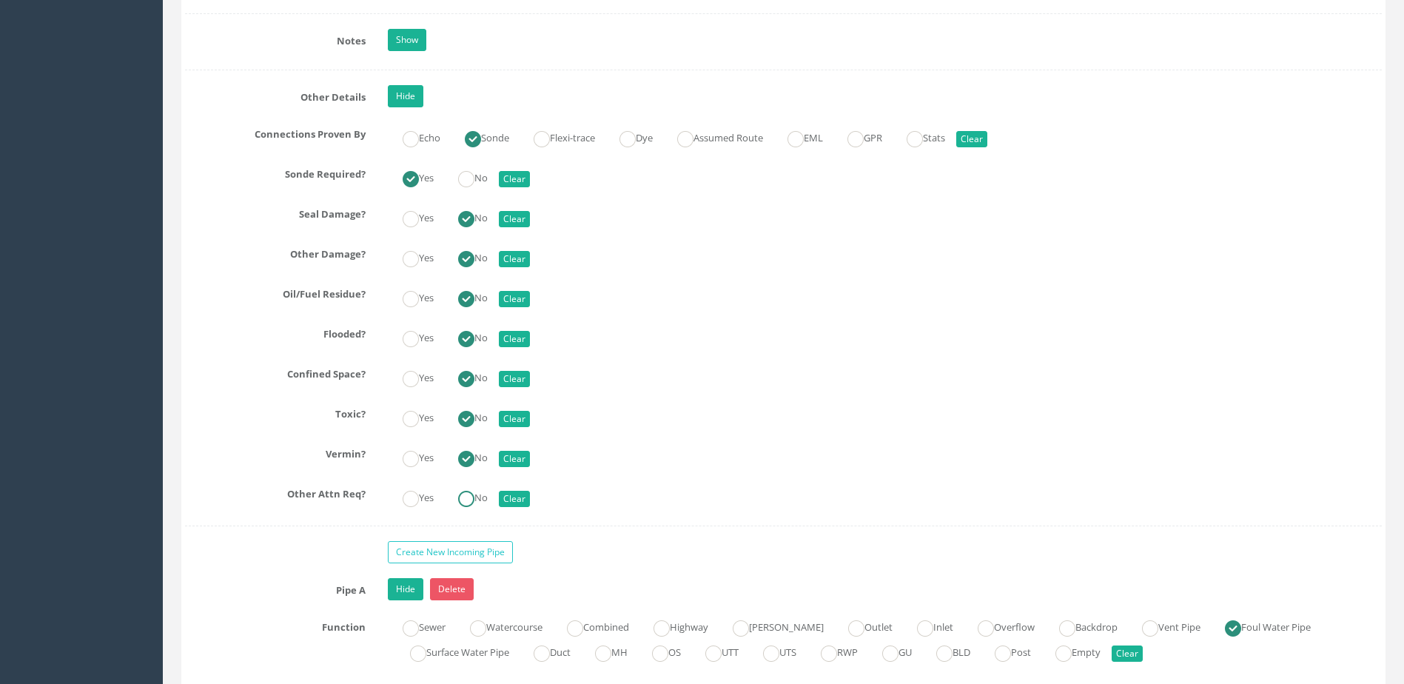
click at [480, 501] on label "No" at bounding box center [465, 496] width 44 height 21
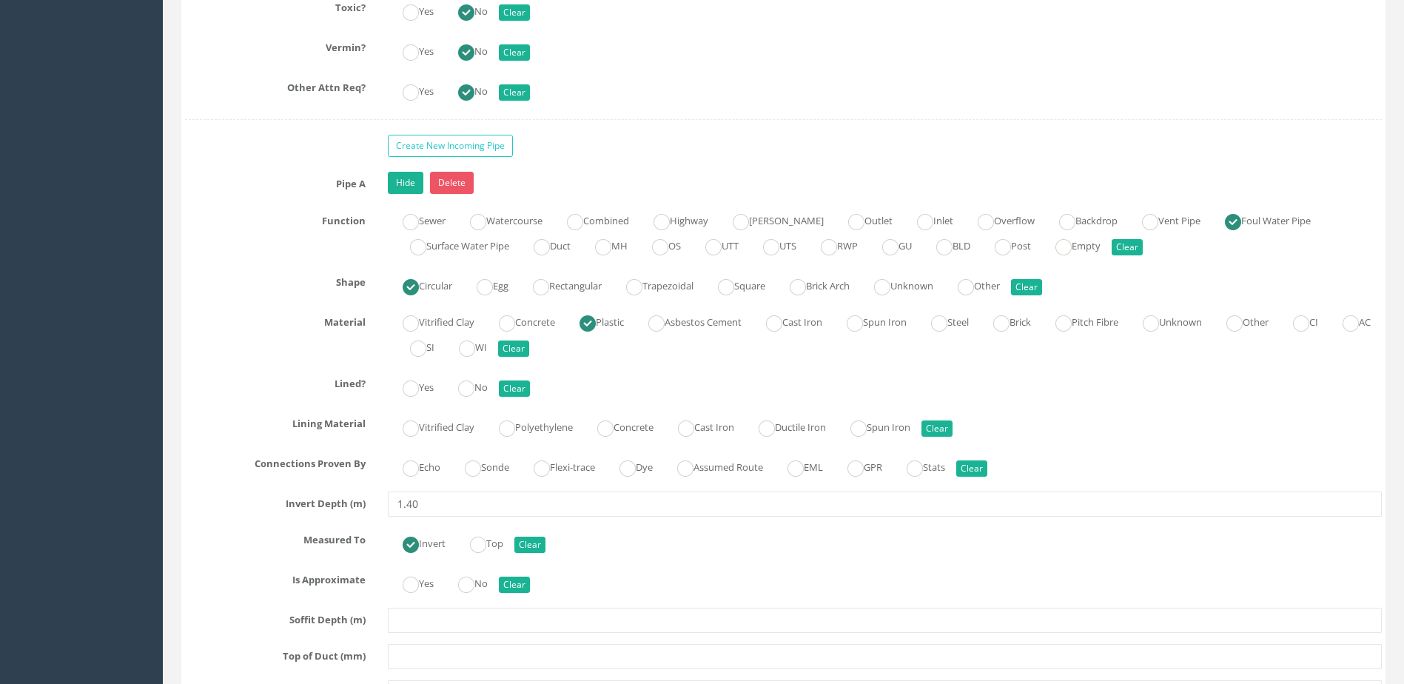
scroll to position [3850, 0]
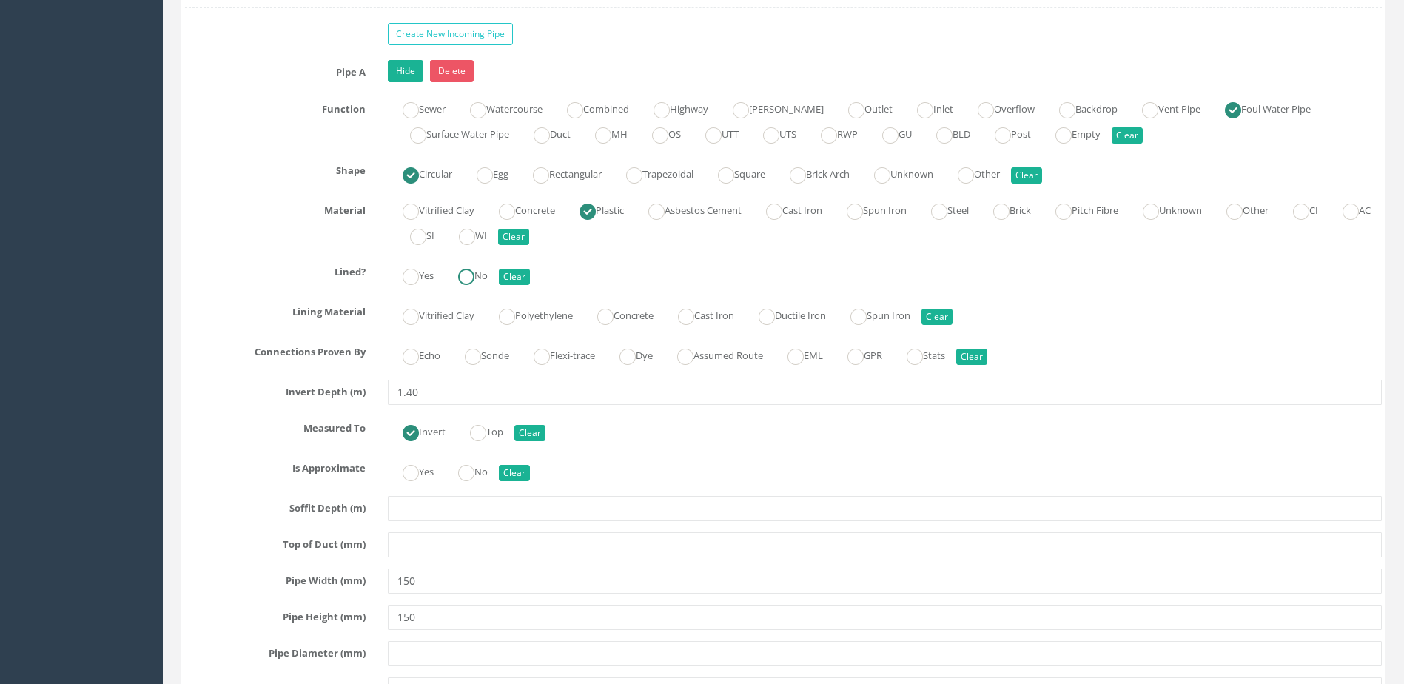
click at [464, 275] on ins at bounding box center [466, 277] width 16 height 16
click at [489, 359] on label "Sonde" at bounding box center [479, 354] width 59 height 21
click at [481, 462] on label "No" at bounding box center [465, 470] width 44 height 21
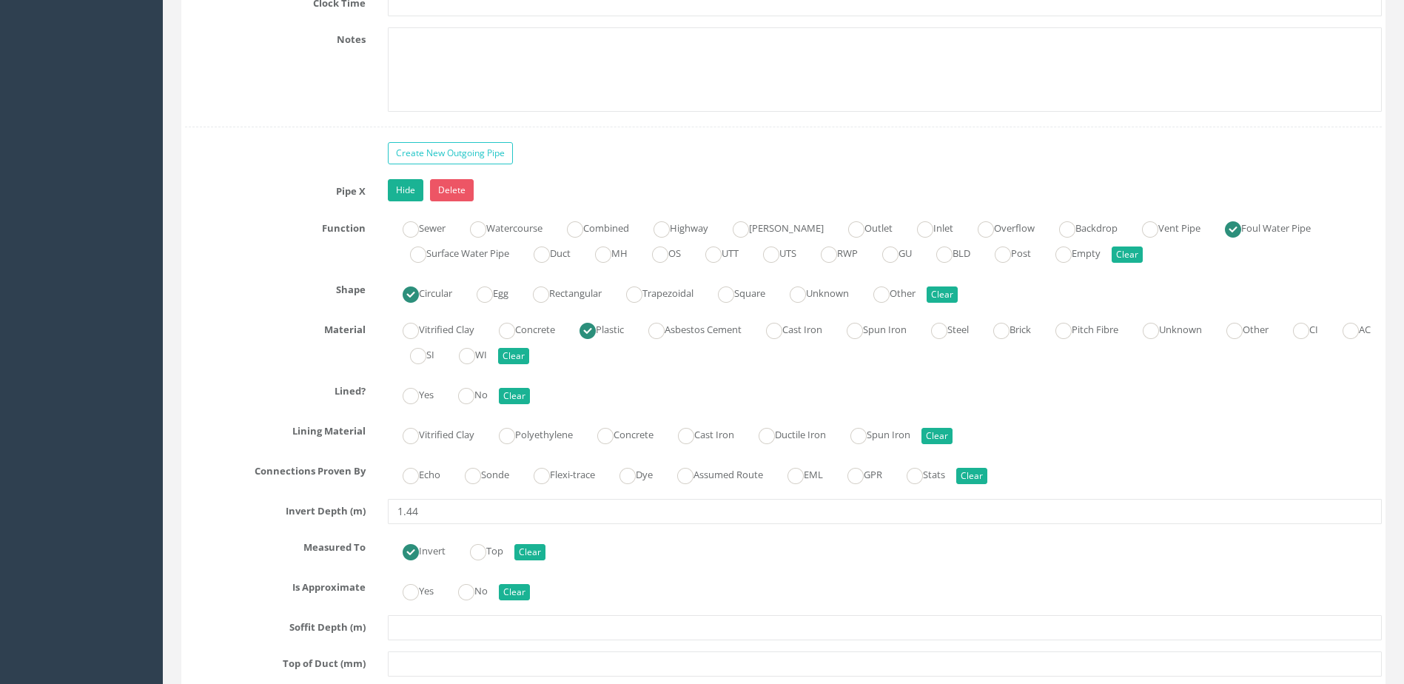
scroll to position [4664, 0]
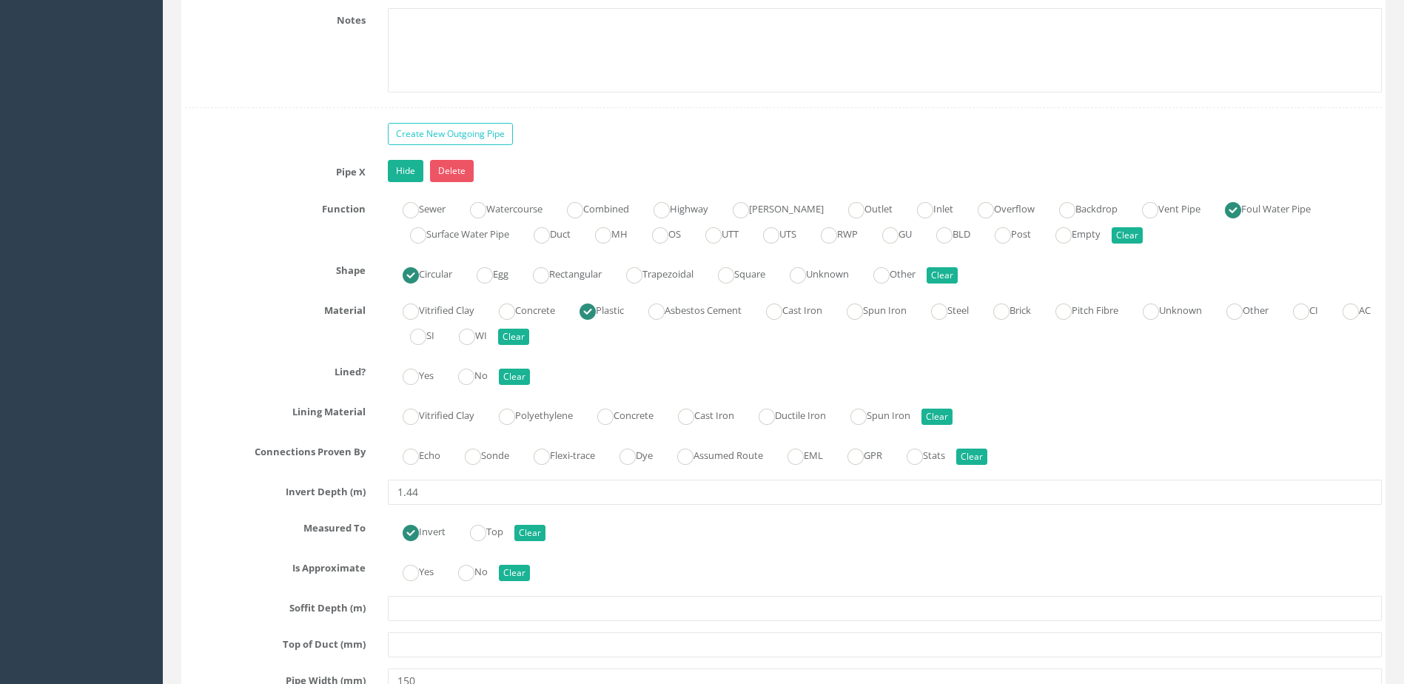
click at [492, 462] on label "Sonde" at bounding box center [479, 453] width 59 height 21
click at [485, 445] on label "Sonde" at bounding box center [479, 453] width 59 height 21
click at [475, 381] on ins at bounding box center [466, 377] width 16 height 16
click at [468, 569] on ins at bounding box center [466, 573] width 16 height 16
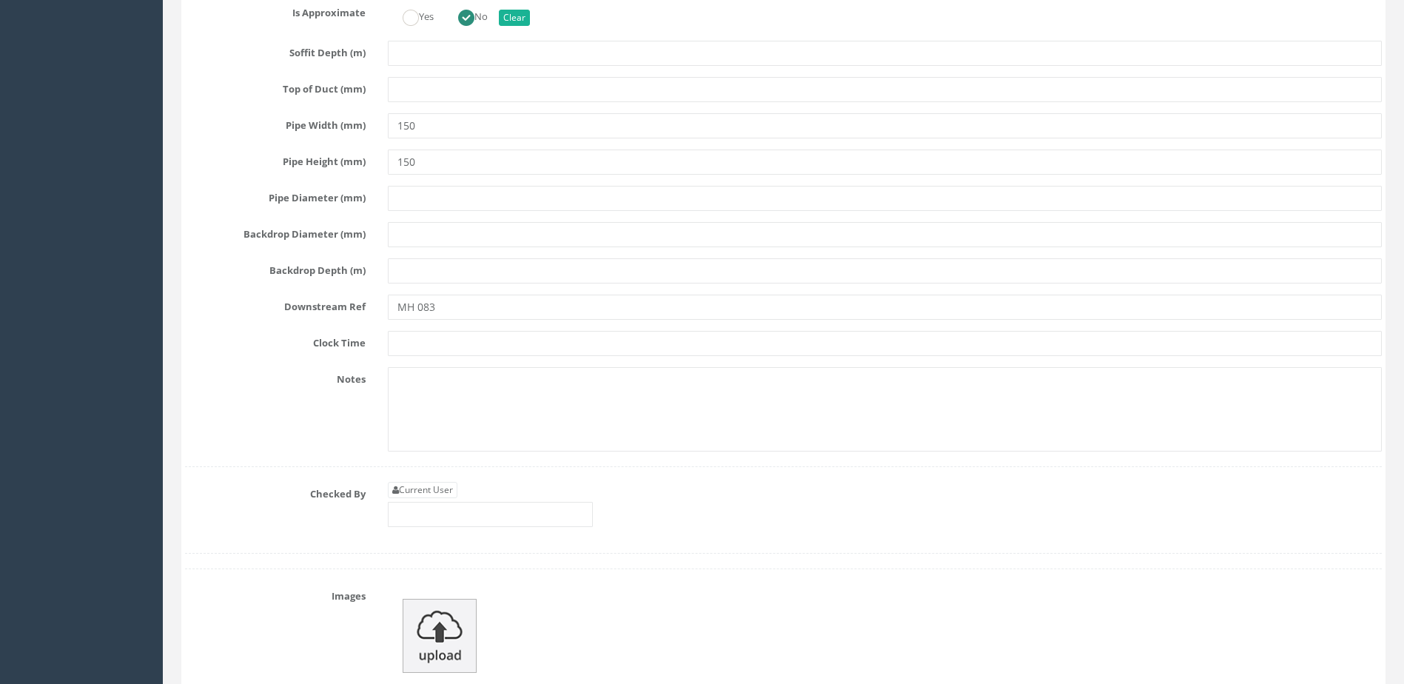
scroll to position [5256, 0]
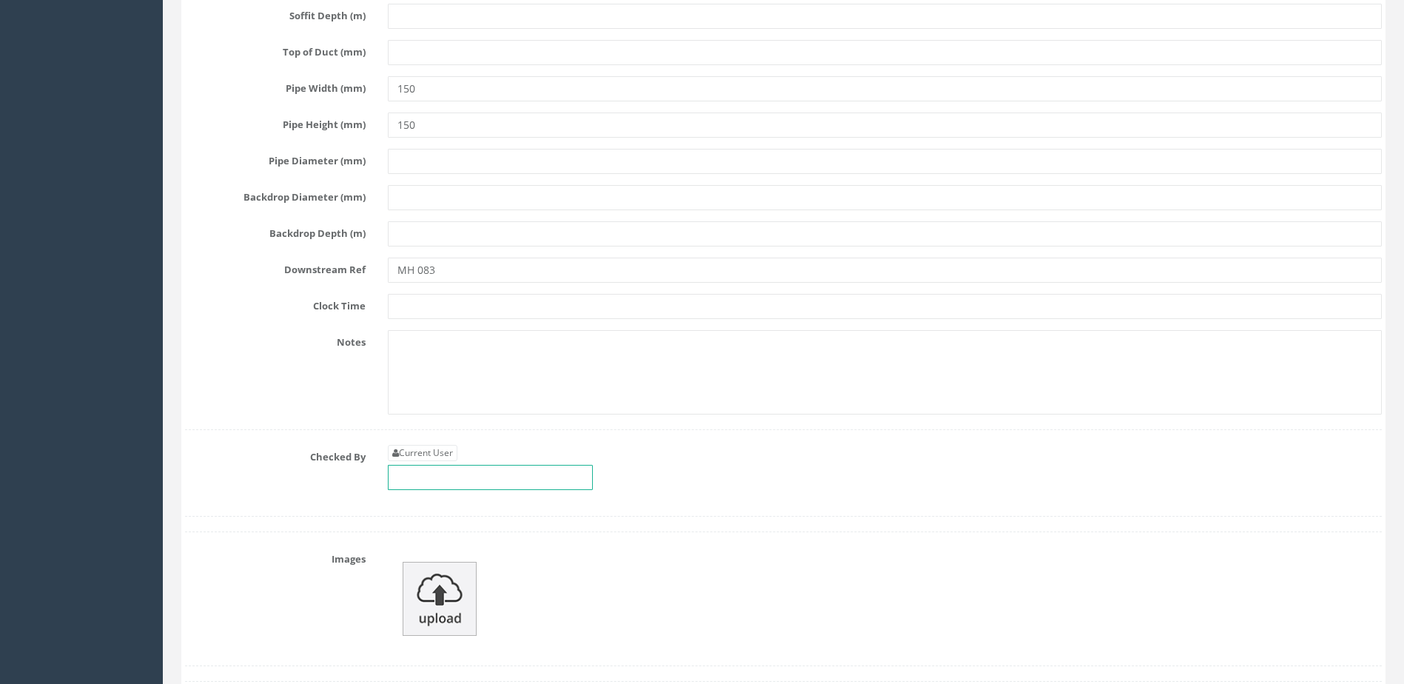
click at [510, 486] on input "text" at bounding box center [490, 477] width 205 height 25
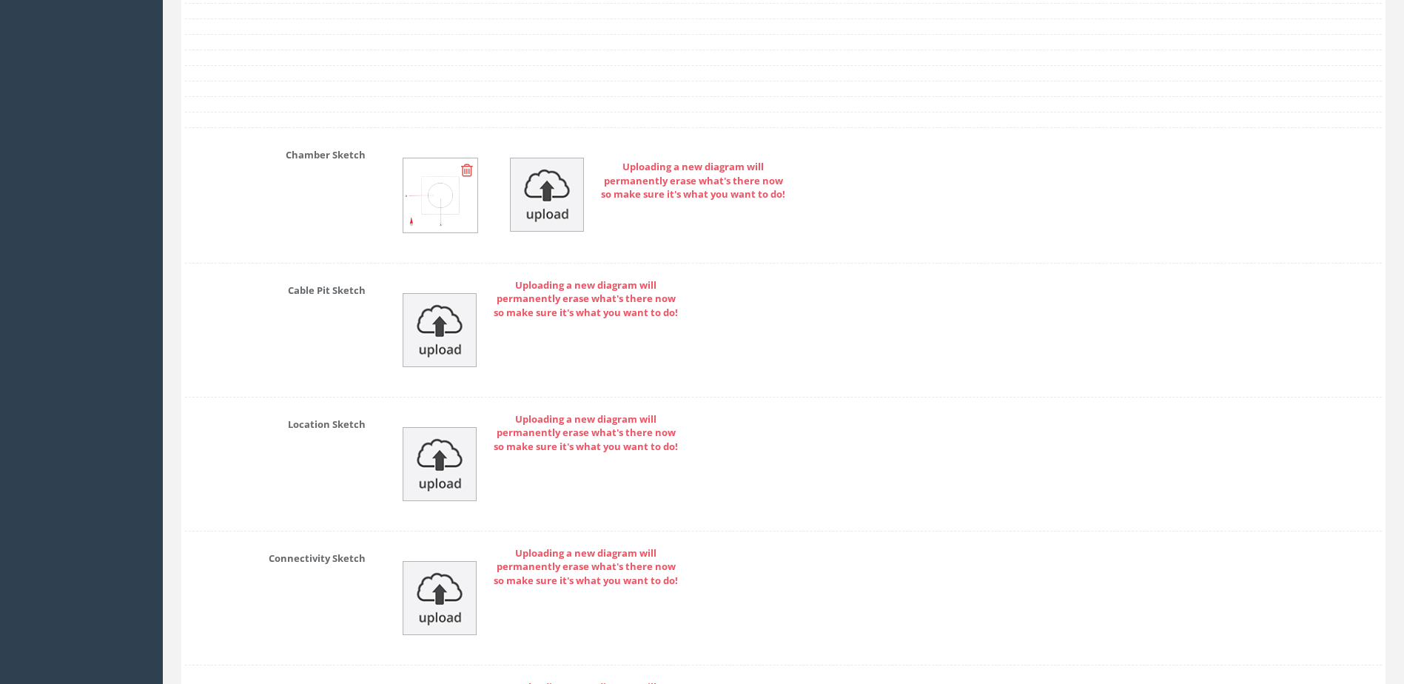
scroll to position [6230, 0]
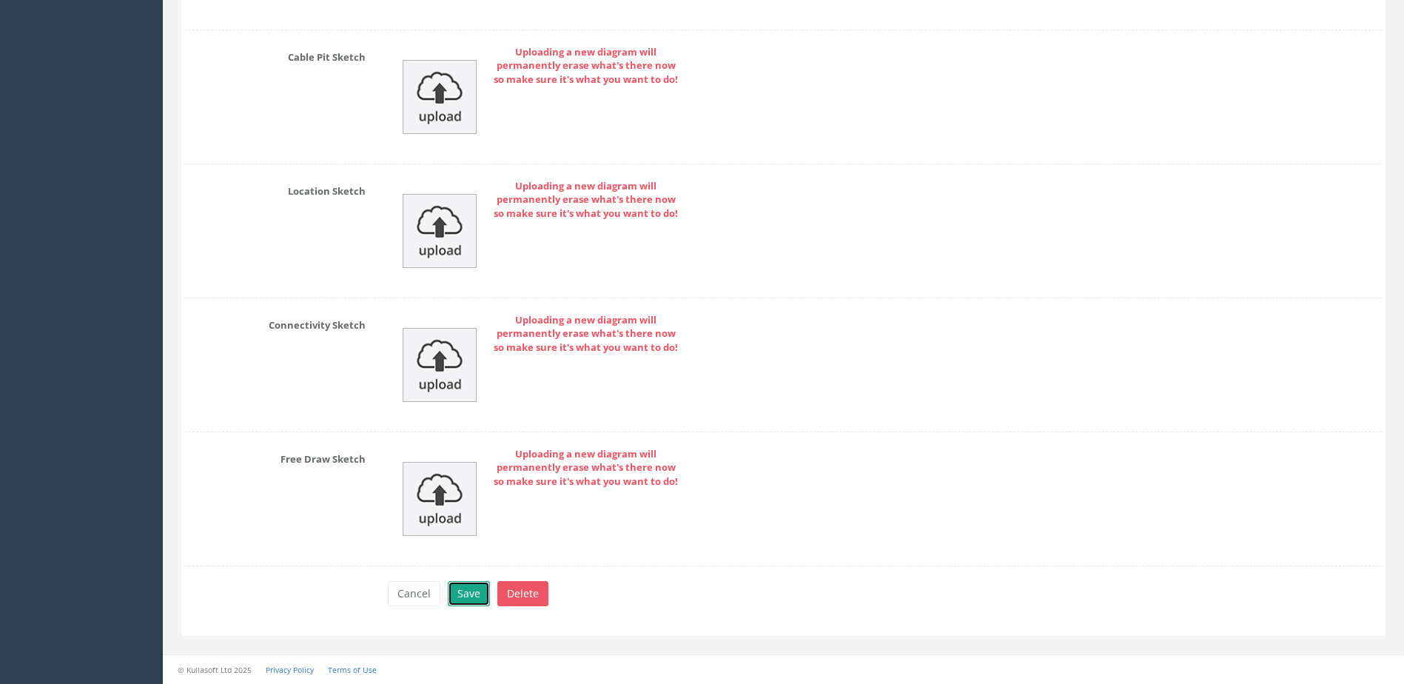
click at [473, 597] on button "Save" at bounding box center [469, 593] width 42 height 25
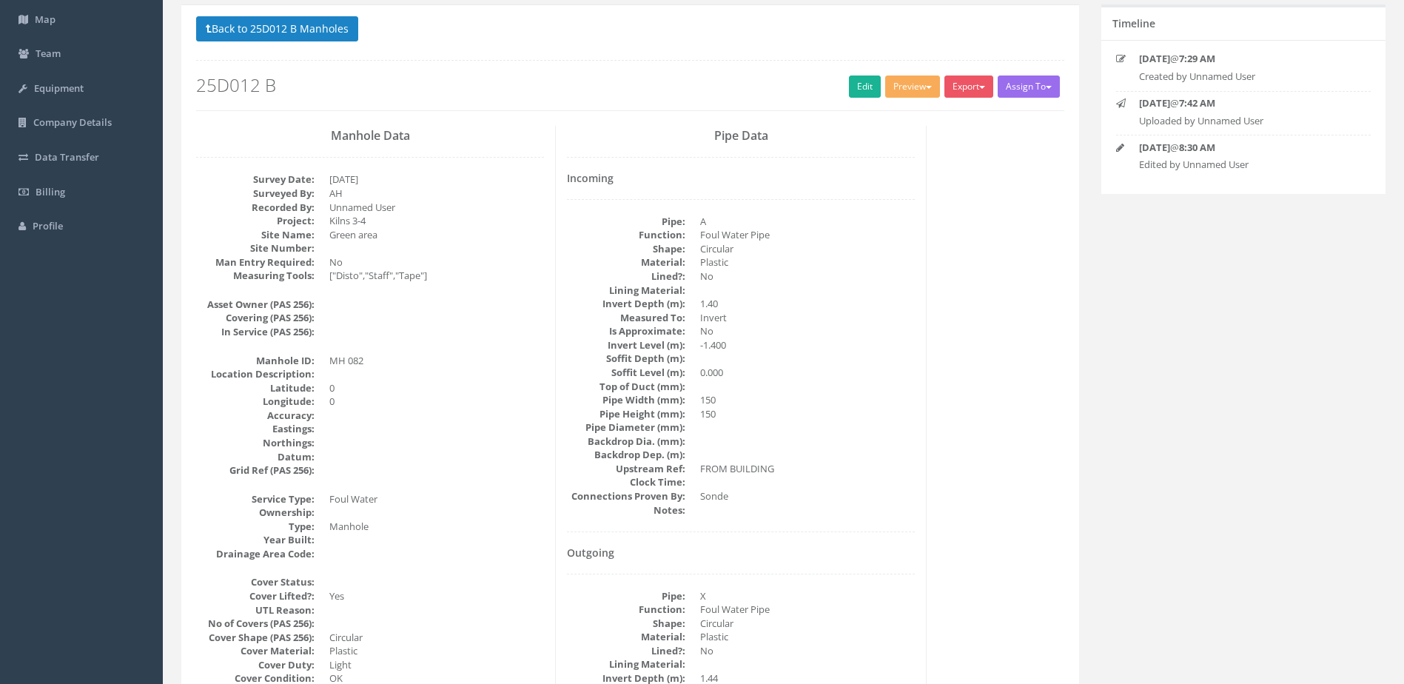
scroll to position [0, 0]
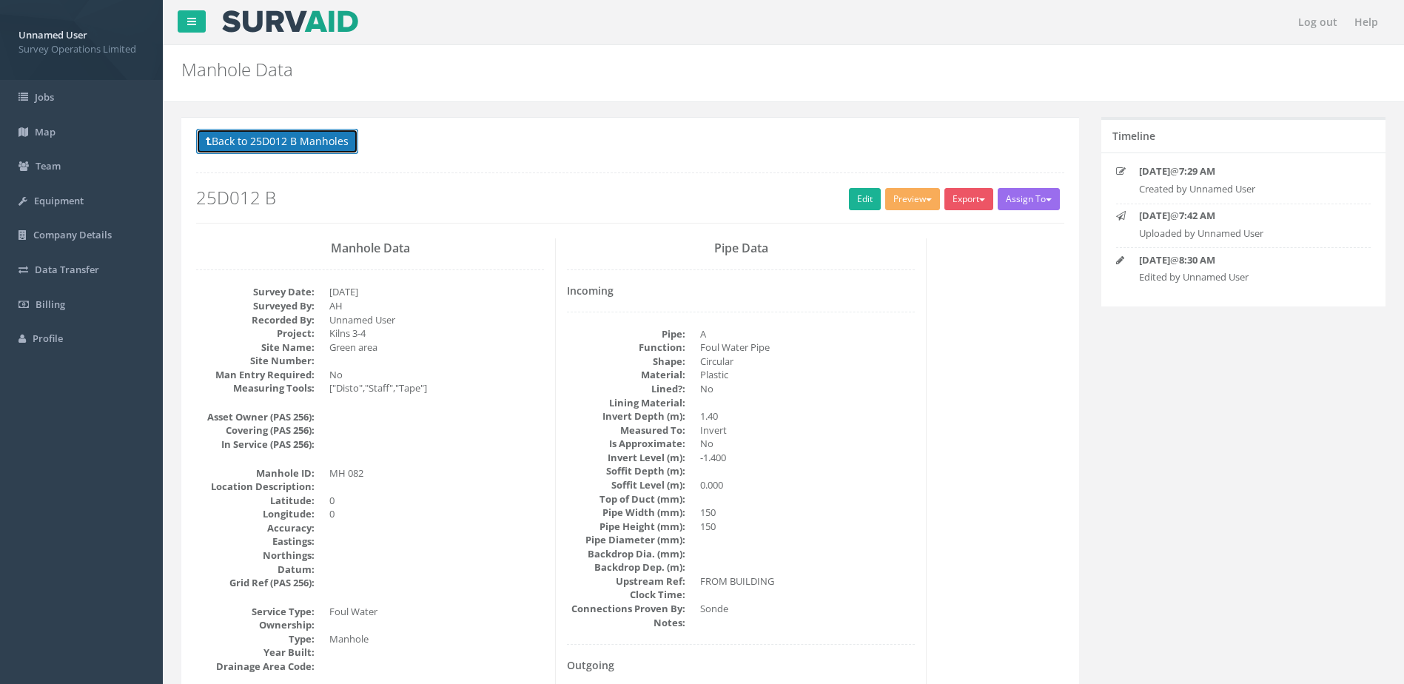
click at [321, 133] on button "Back to 25D012 B Manholes" at bounding box center [277, 141] width 162 height 25
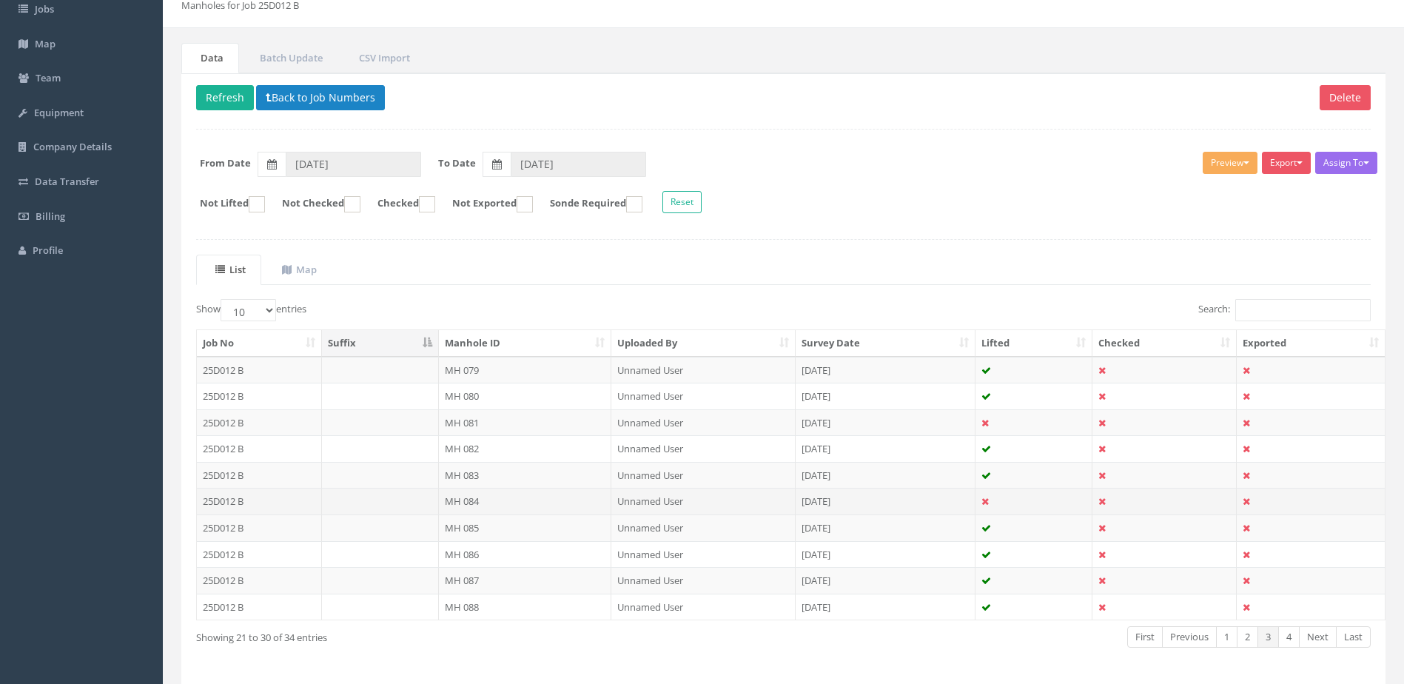
scroll to position [141, 0]
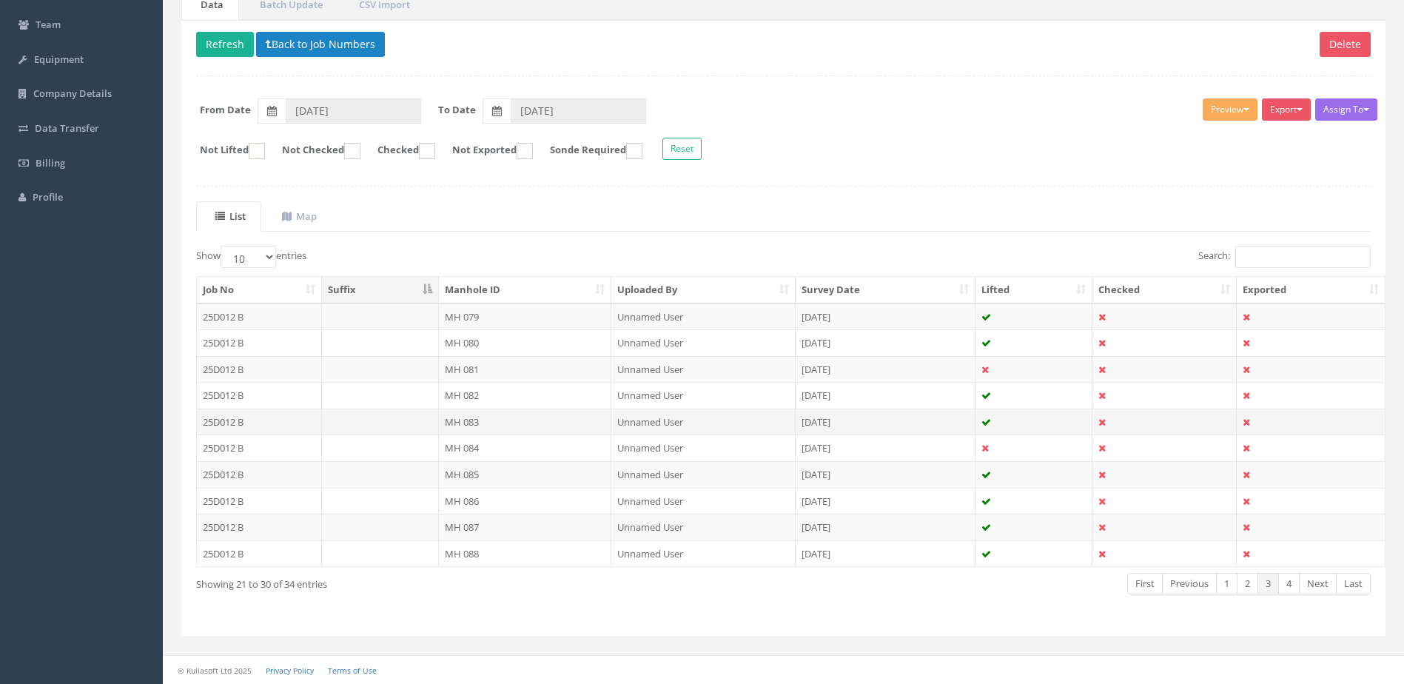
click at [489, 418] on td "MH 083" at bounding box center [525, 422] width 173 height 27
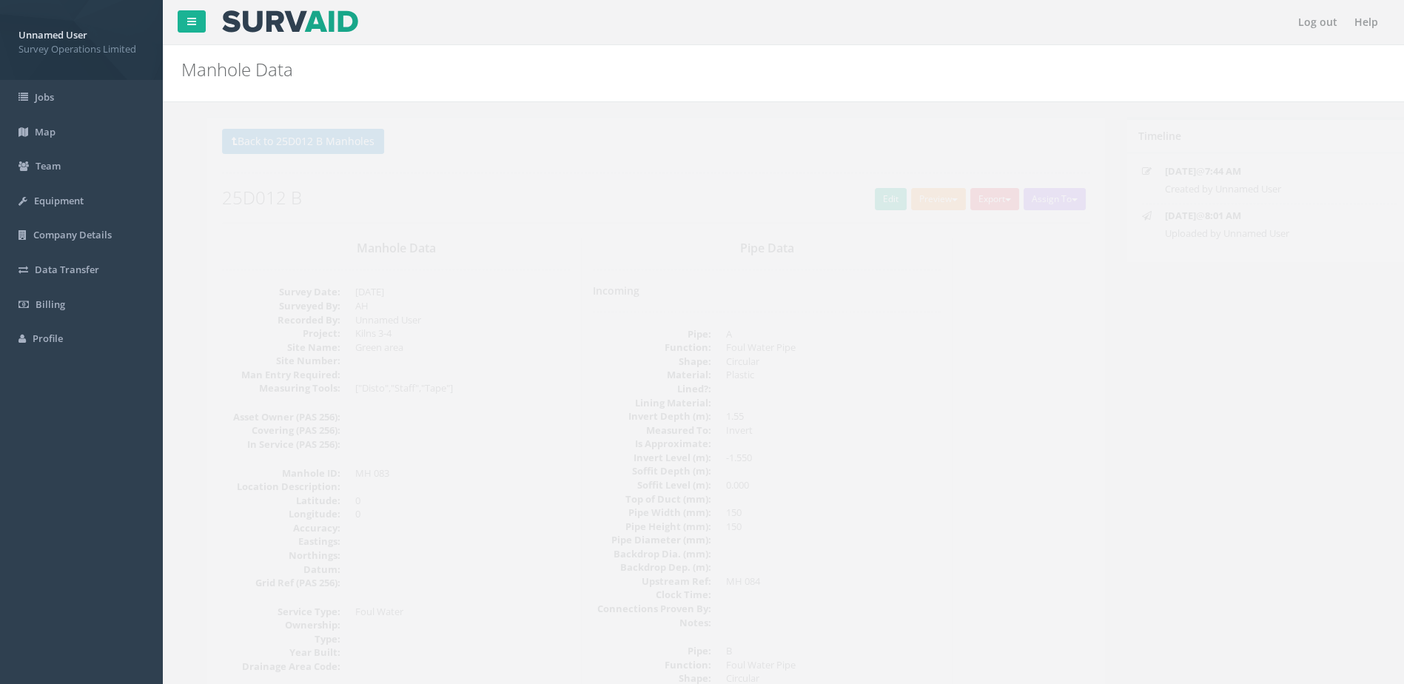
click at [839, 205] on h2 "25D012 B" at bounding box center [630, 197] width 868 height 19
click at [841, 205] on h2 "25D012 B" at bounding box center [630, 197] width 868 height 19
click at [849, 205] on link "Edit" at bounding box center [865, 199] width 32 height 22
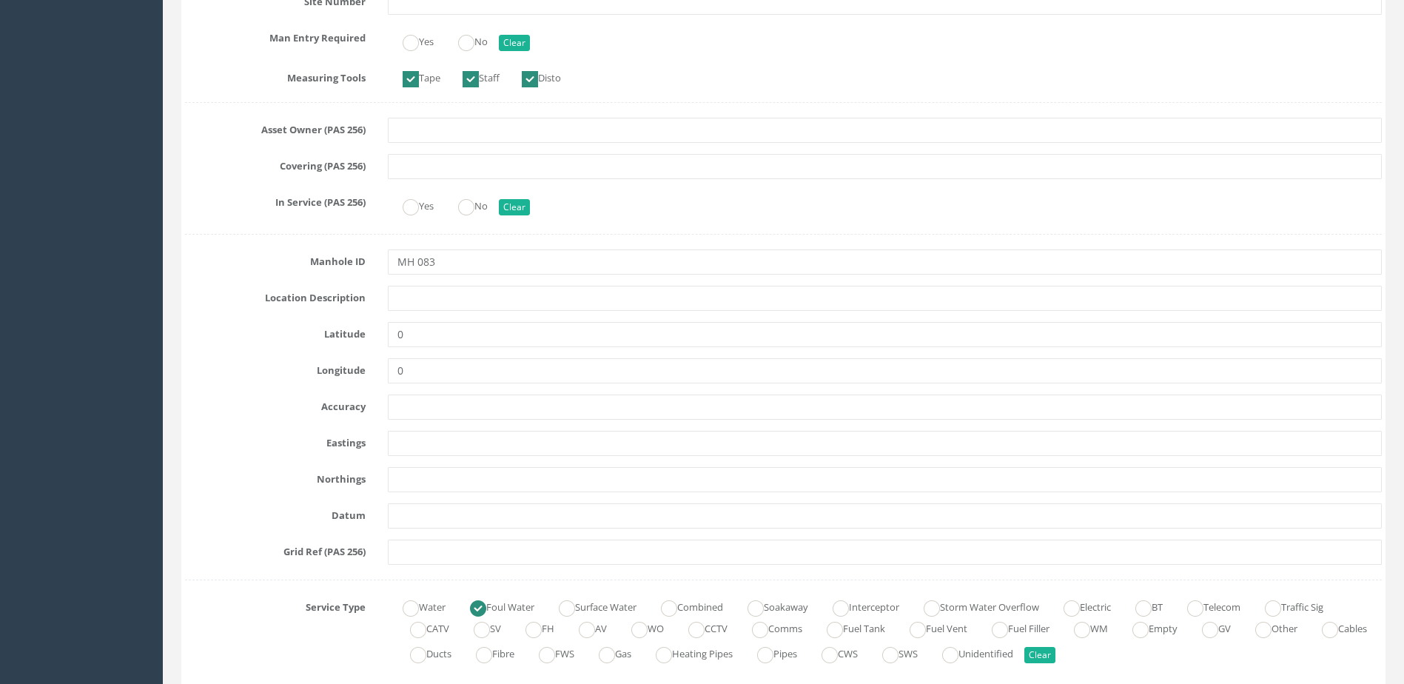
scroll to position [518, 0]
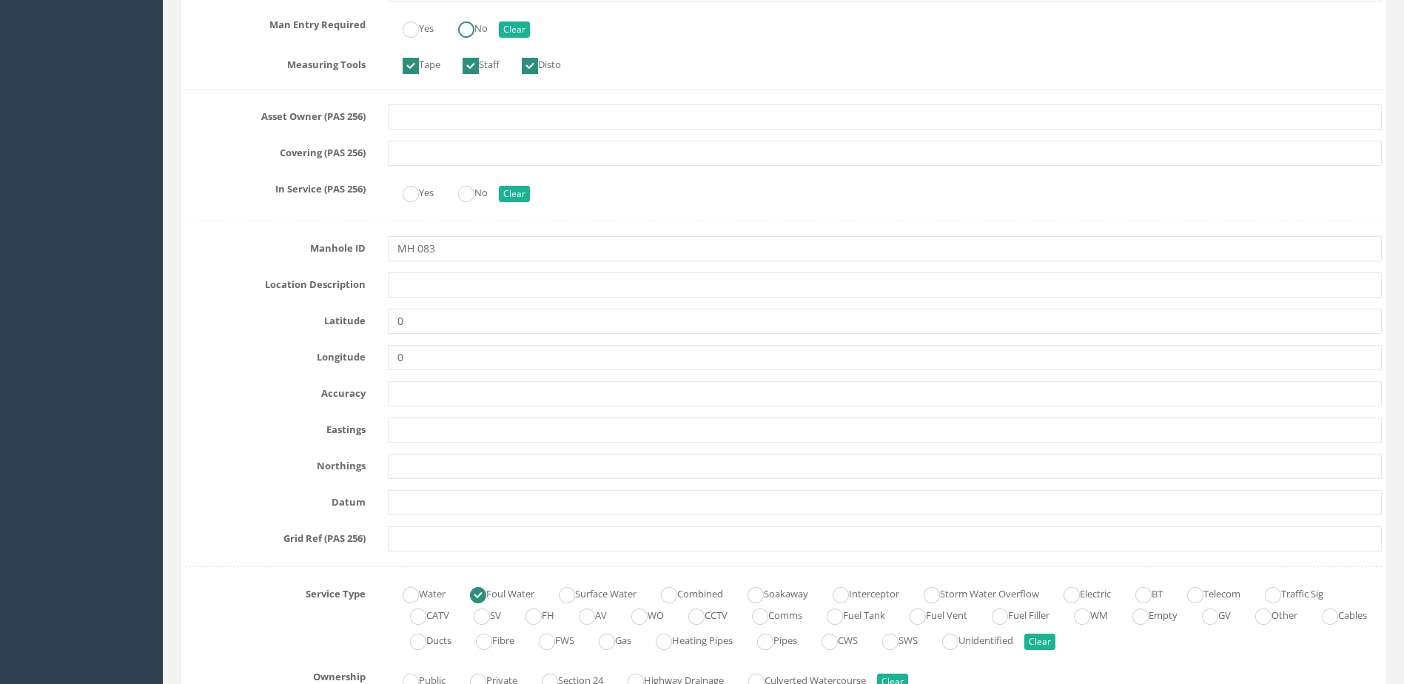
click at [466, 30] on ins at bounding box center [466, 29] width 16 height 16
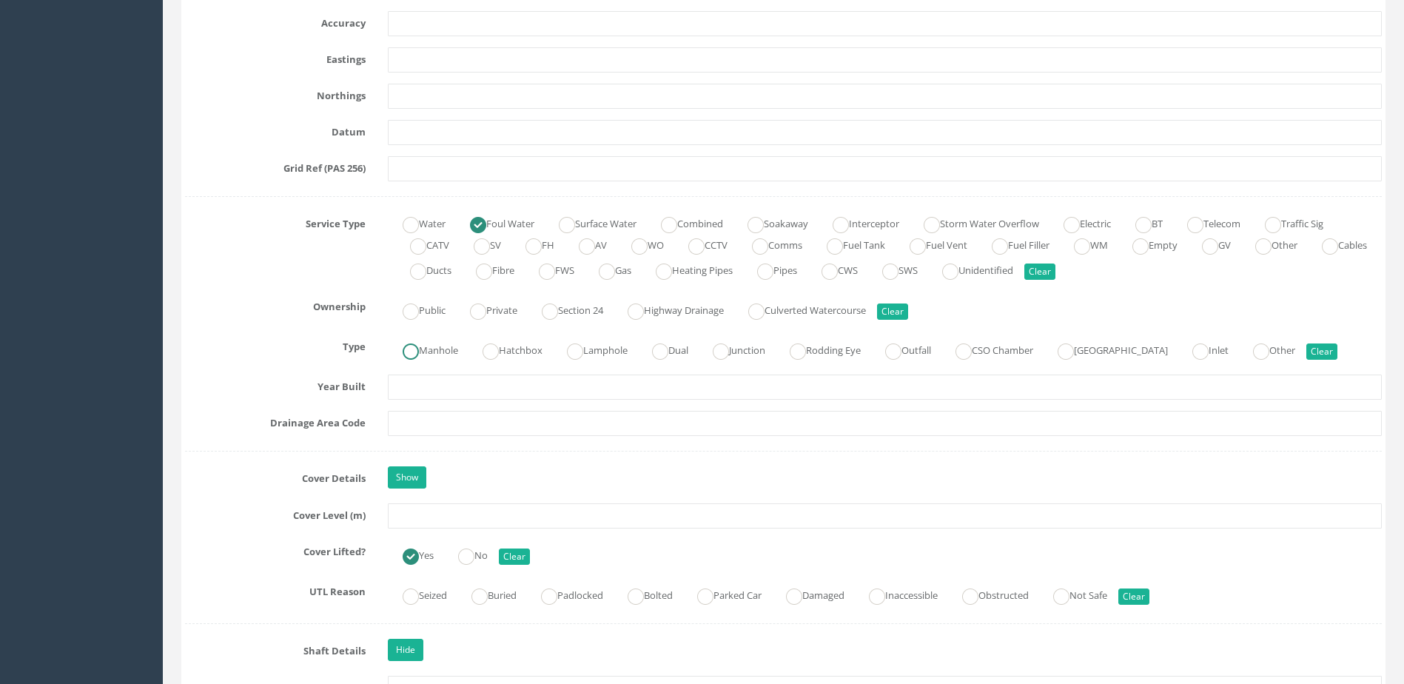
click at [412, 352] on ins at bounding box center [411, 352] width 16 height 16
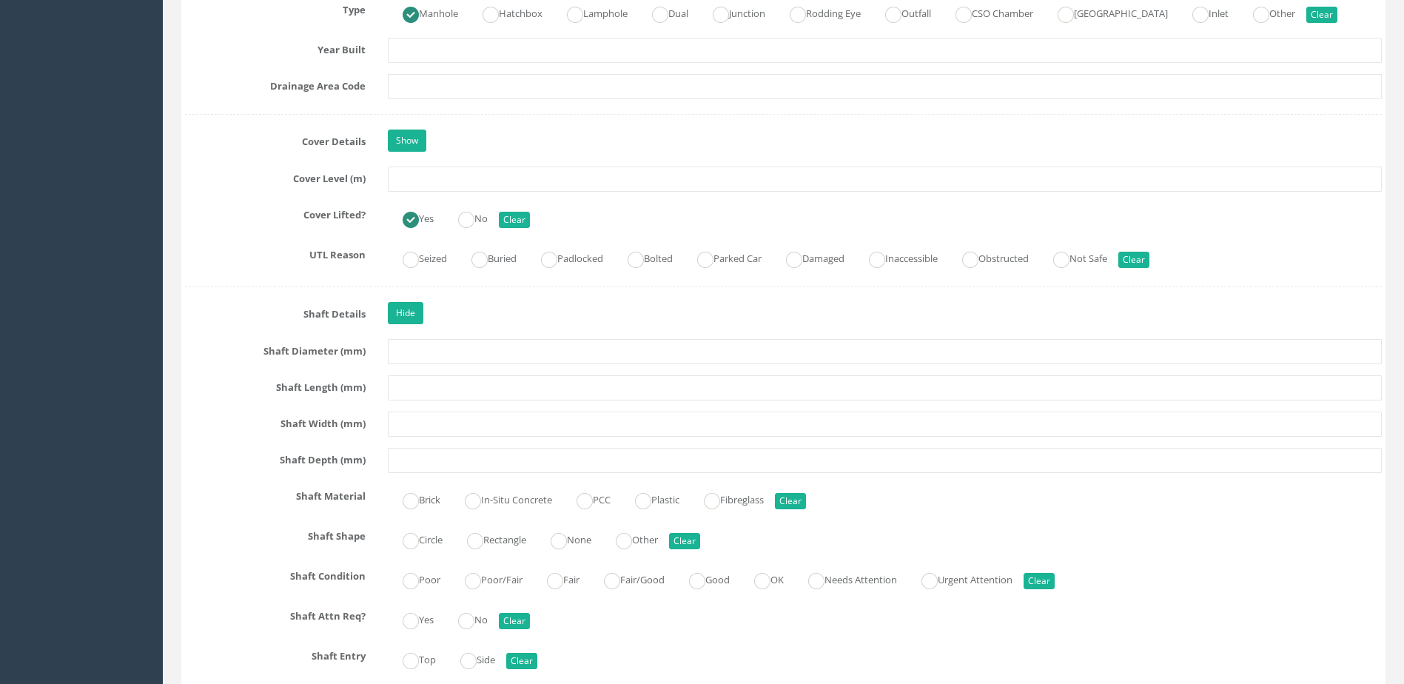
scroll to position [1333, 0]
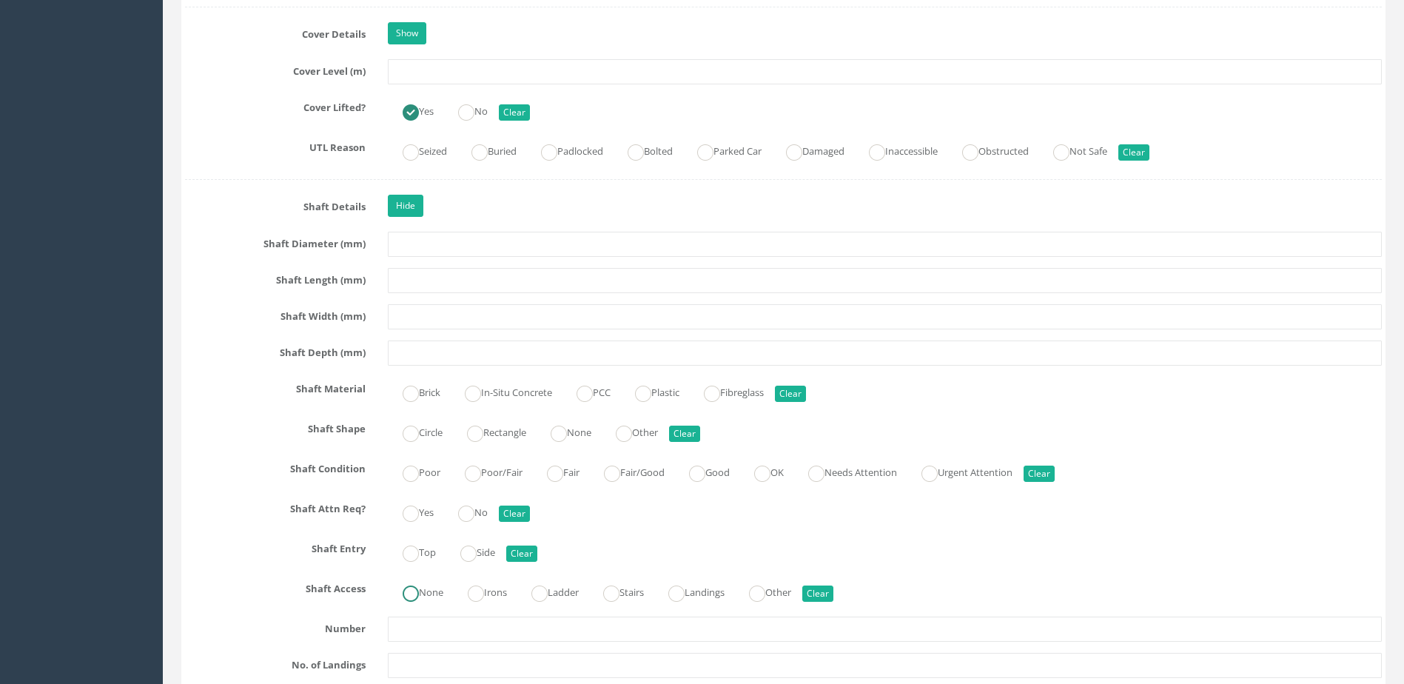
click at [438, 591] on label "None" at bounding box center [416, 590] width 56 height 21
click at [431, 549] on label "Top" at bounding box center [412, 550] width 48 height 21
click at [484, 511] on label "No" at bounding box center [465, 510] width 44 height 21
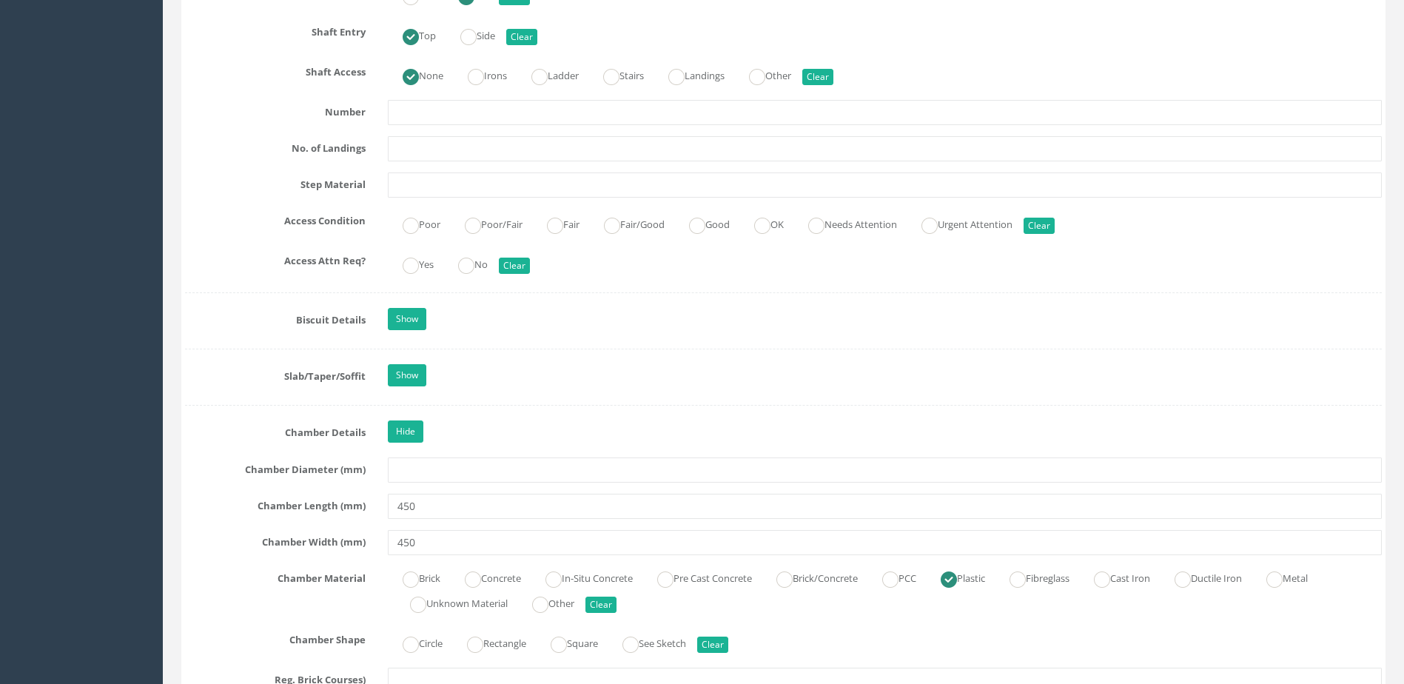
scroll to position [1851, 0]
click at [703, 219] on ins at bounding box center [697, 224] width 16 height 16
click at [479, 261] on label "No" at bounding box center [465, 261] width 44 height 21
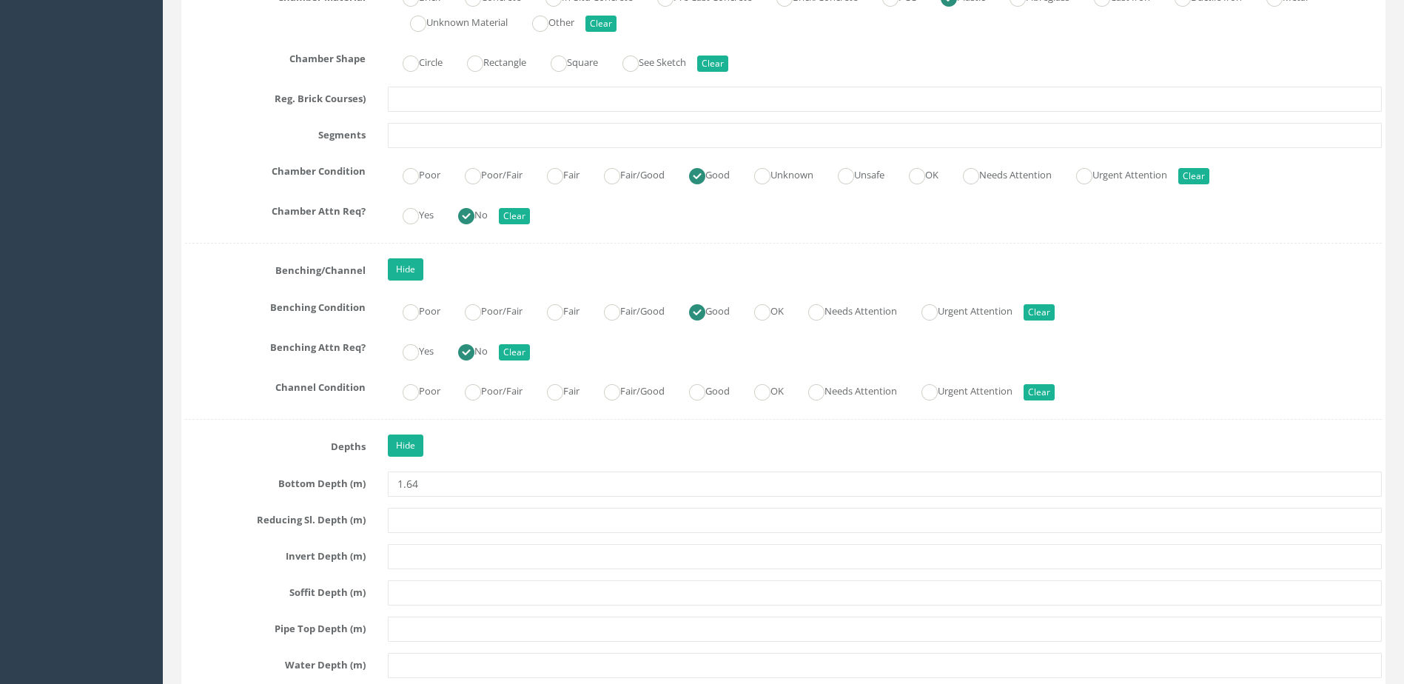
scroll to position [2443, 0]
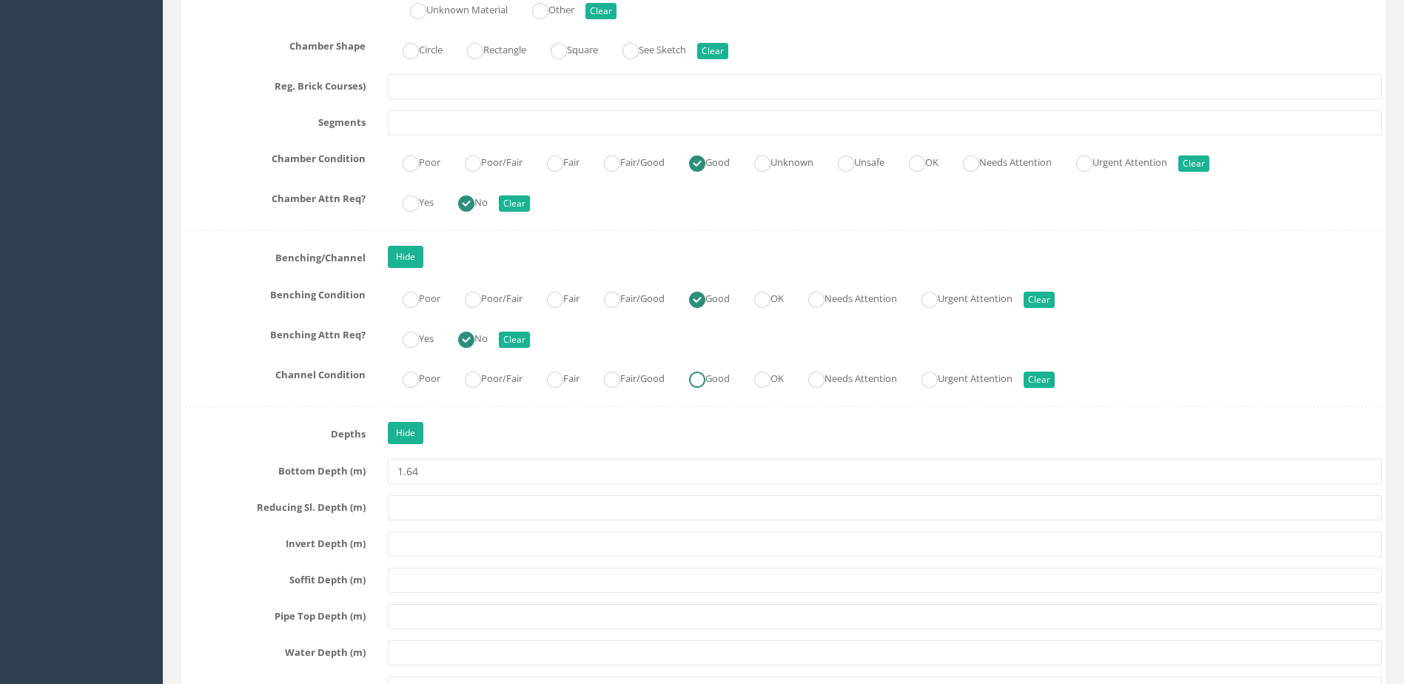
drag, startPoint x: 711, startPoint y: 383, endPoint x: 712, endPoint y: 409, distance: 25.2
click at [706, 383] on ins at bounding box center [697, 380] width 16 height 16
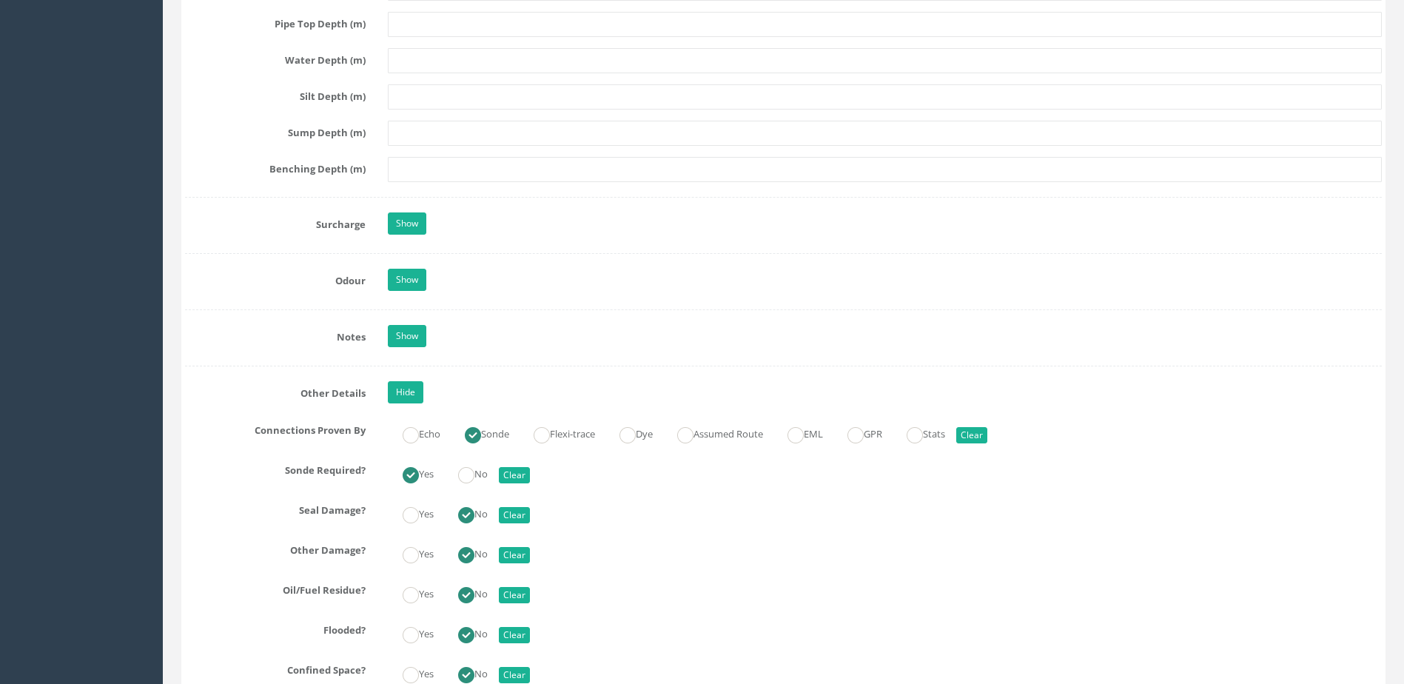
scroll to position [3257, 0]
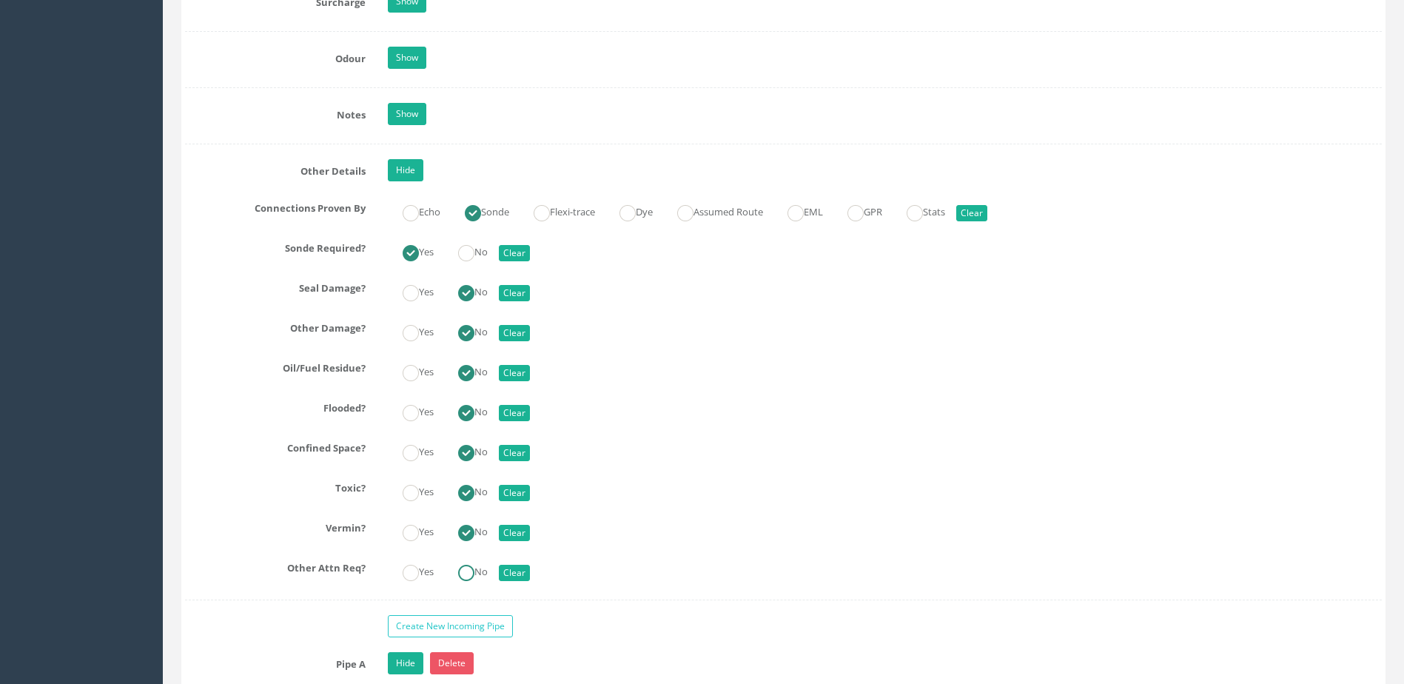
click at [479, 577] on label "No" at bounding box center [465, 570] width 44 height 21
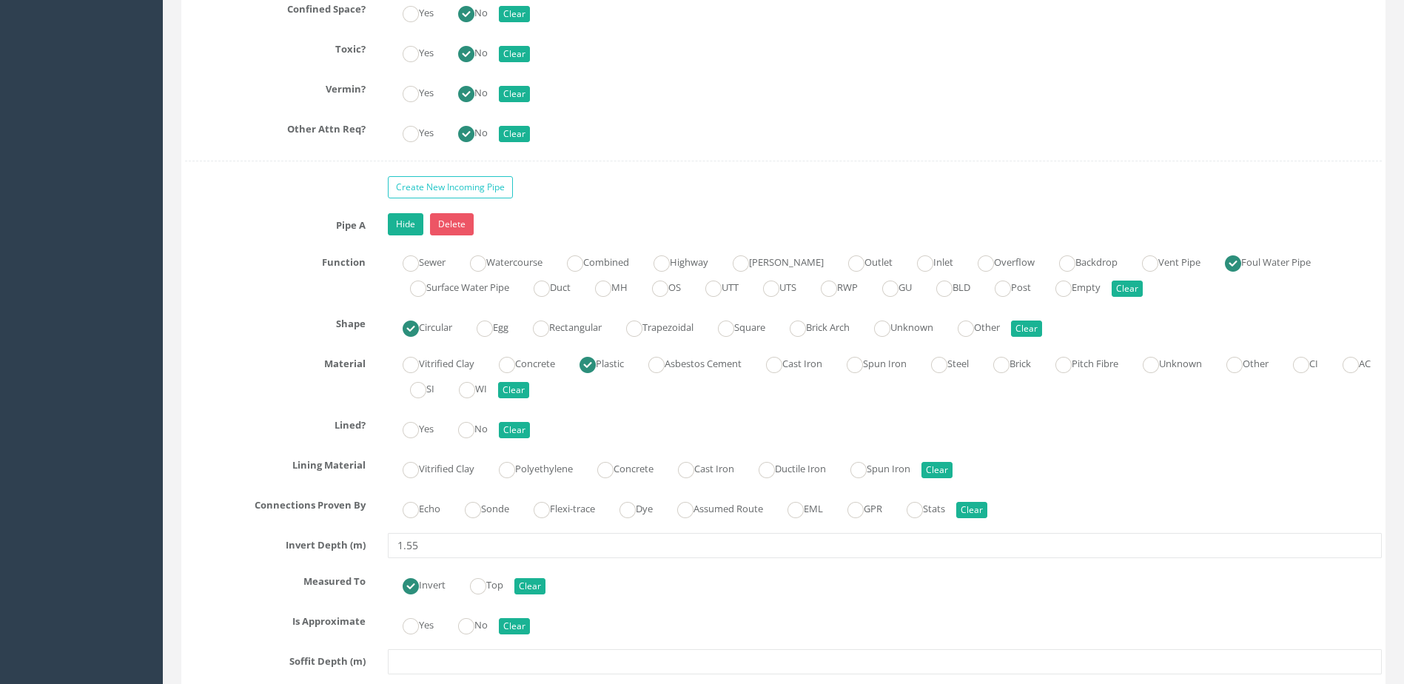
scroll to position [3702, 0]
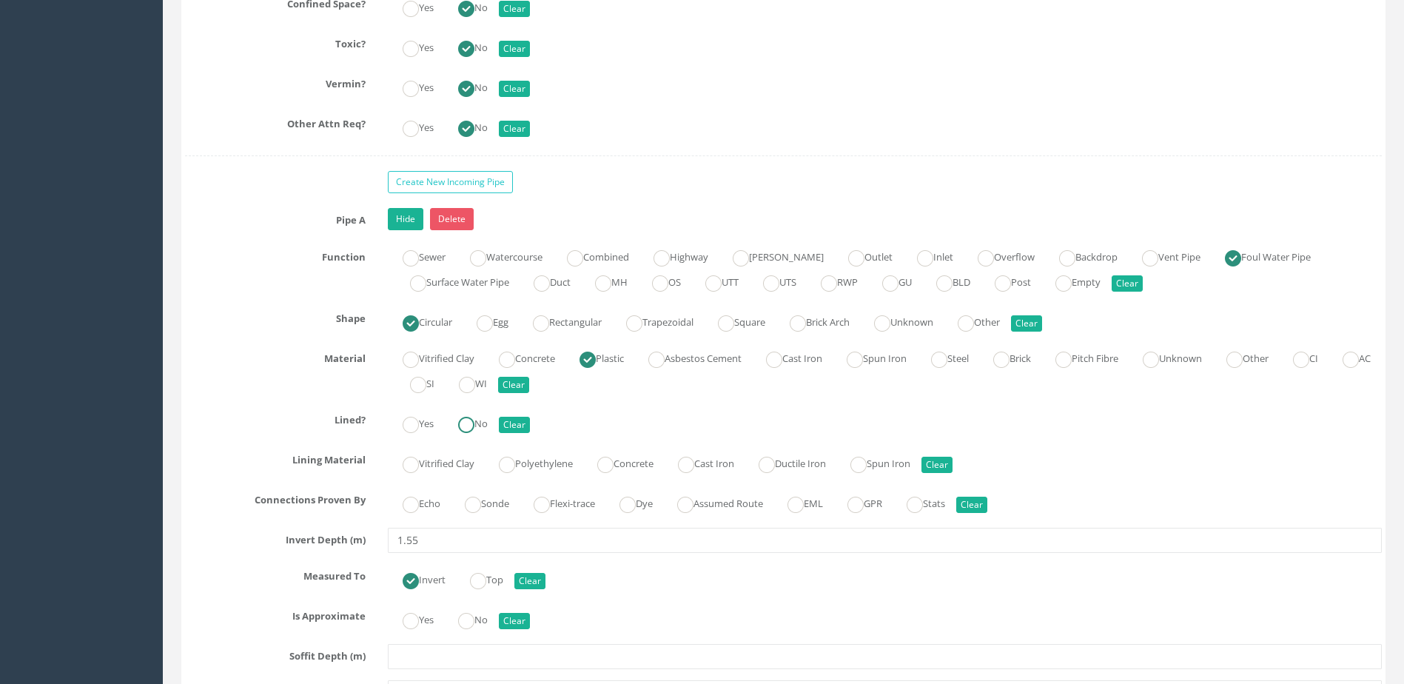
click at [481, 429] on label "No" at bounding box center [465, 422] width 44 height 21
click at [497, 497] on label "Sonde" at bounding box center [479, 502] width 59 height 21
click at [485, 612] on label "No" at bounding box center [465, 618] width 44 height 21
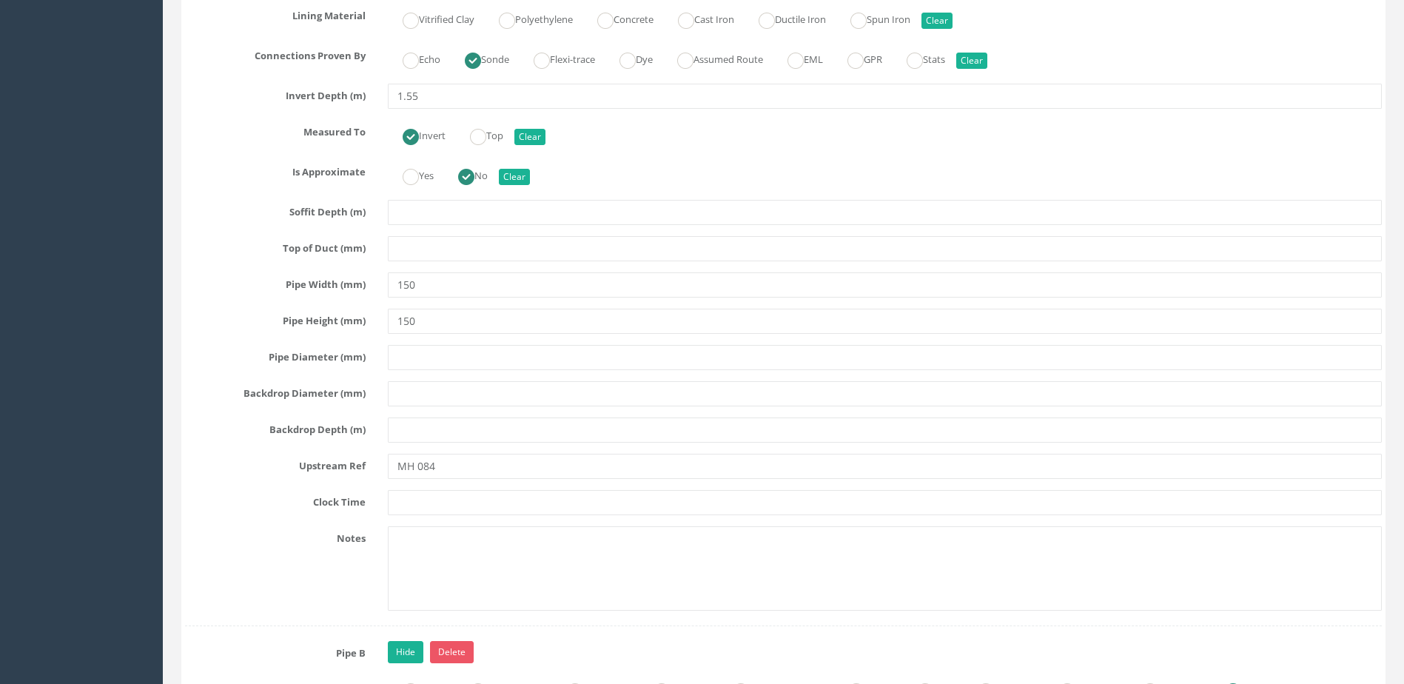
scroll to position [4368, 0]
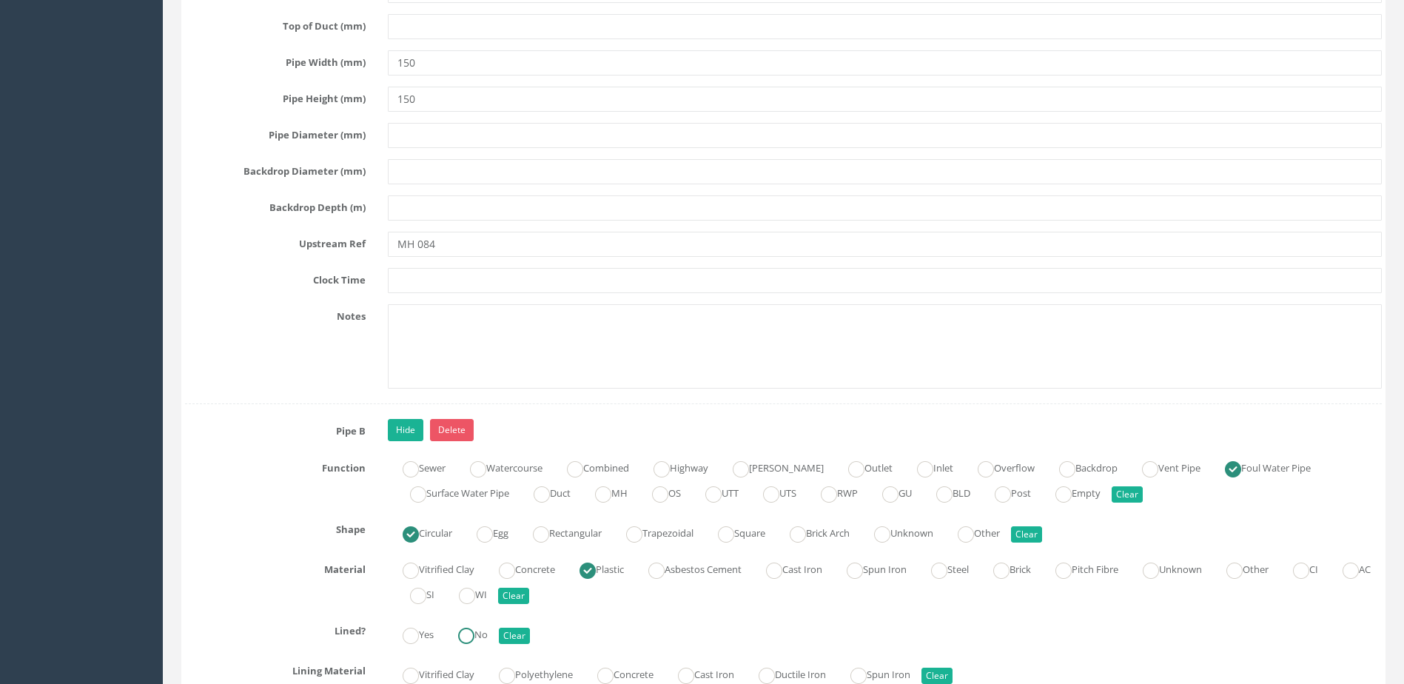
click at [475, 633] on ins at bounding box center [466, 636] width 16 height 16
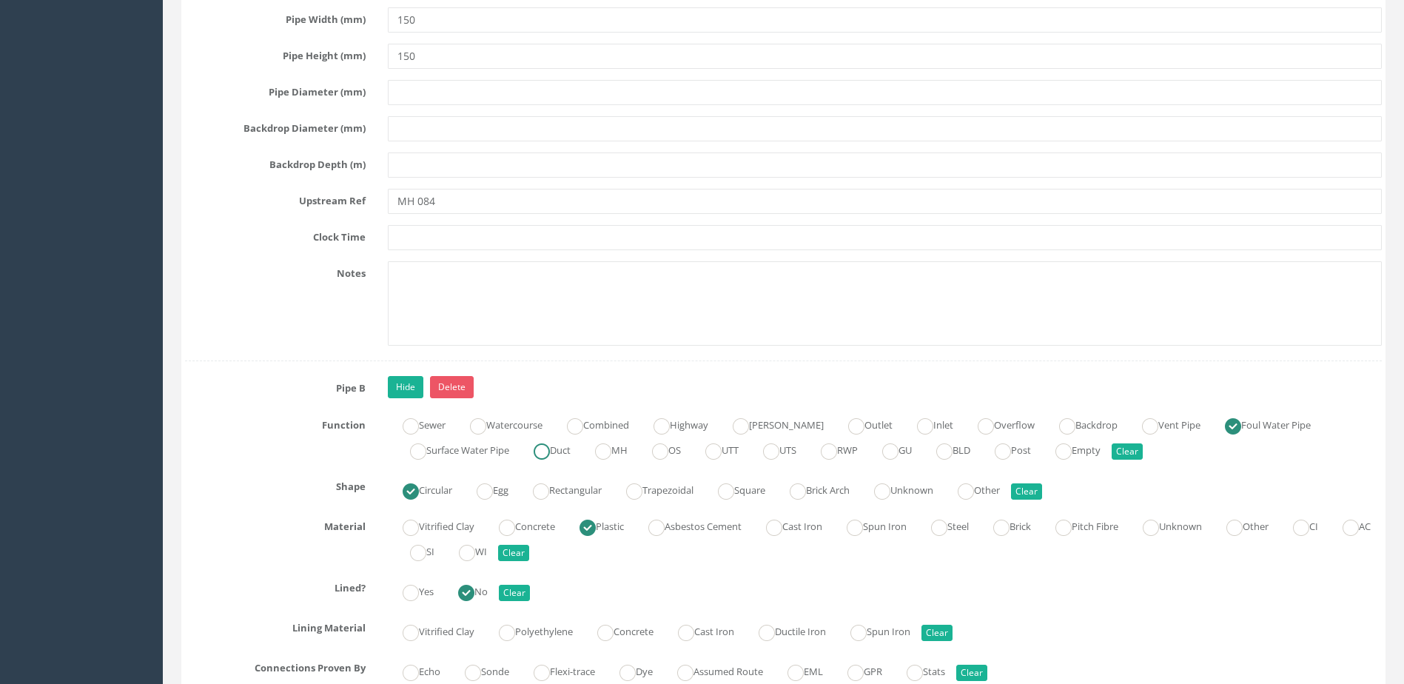
scroll to position [4590, 0]
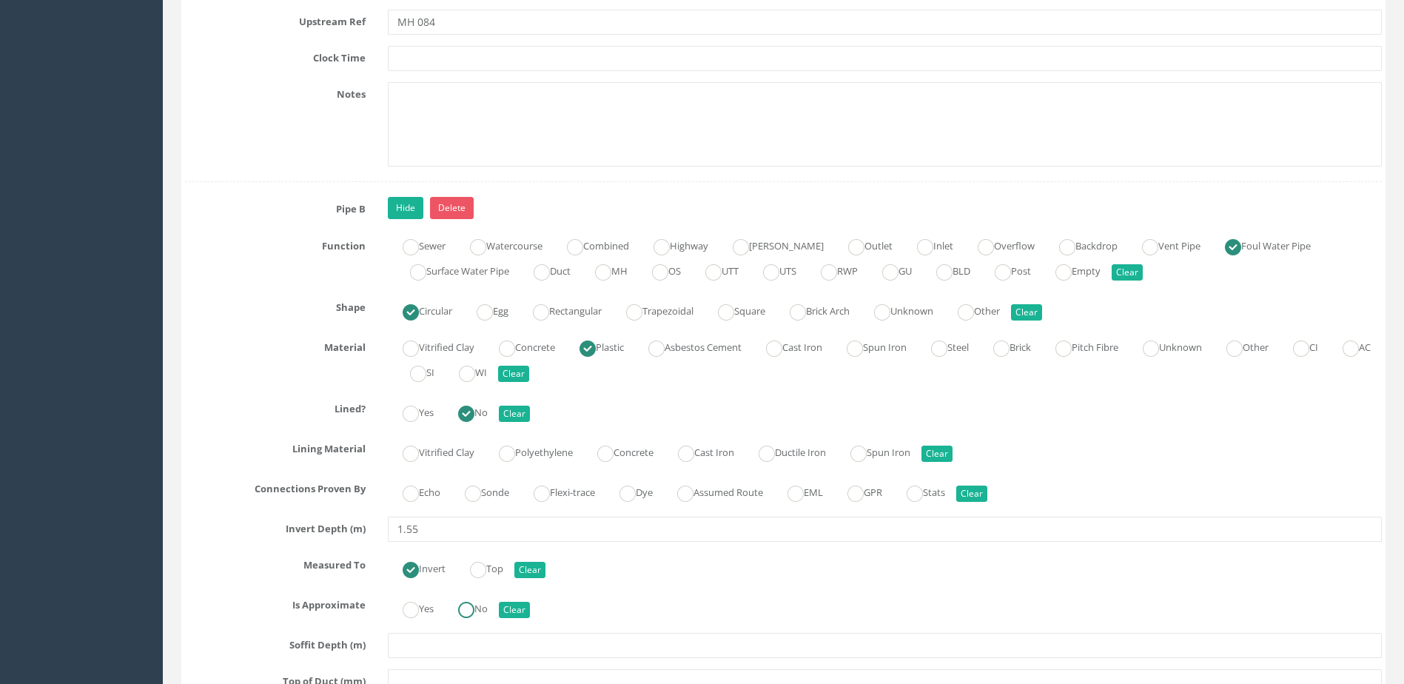
click at [486, 614] on label "No" at bounding box center [465, 607] width 44 height 21
click at [500, 495] on label "Sonde" at bounding box center [479, 490] width 59 height 21
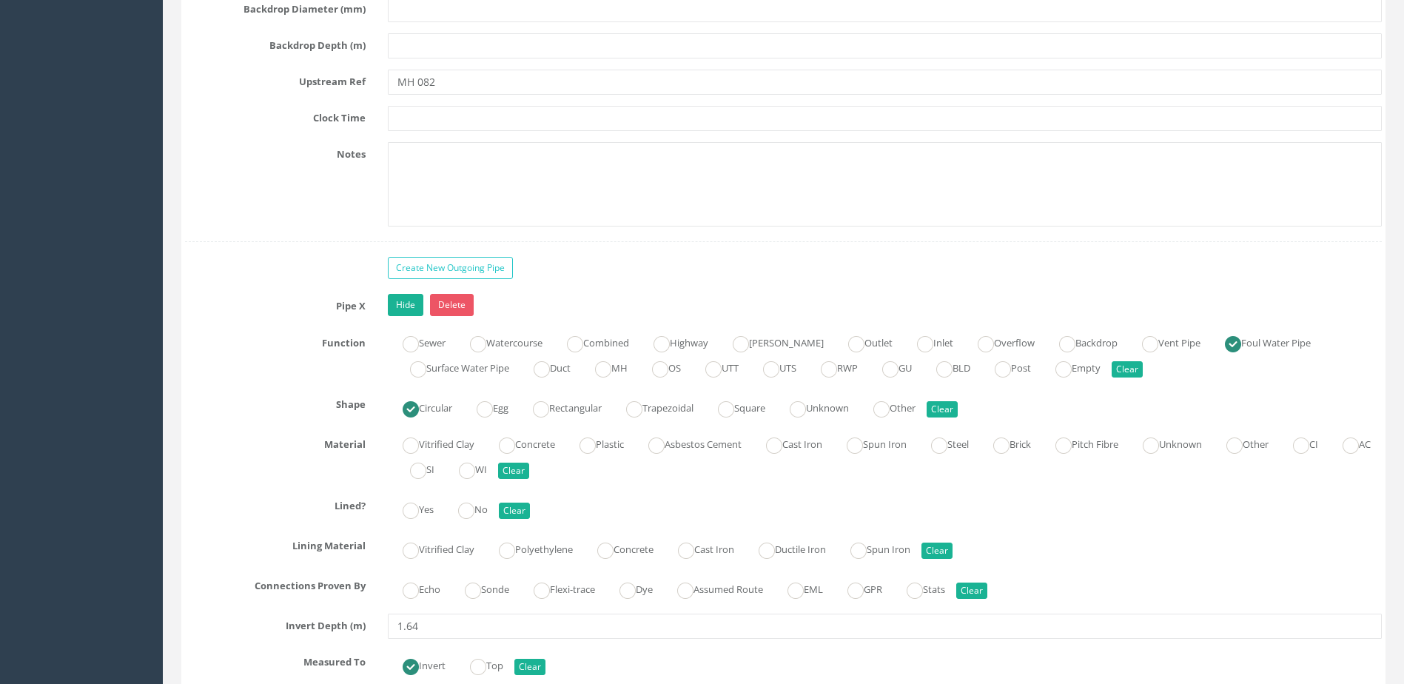
scroll to position [5552, 0]
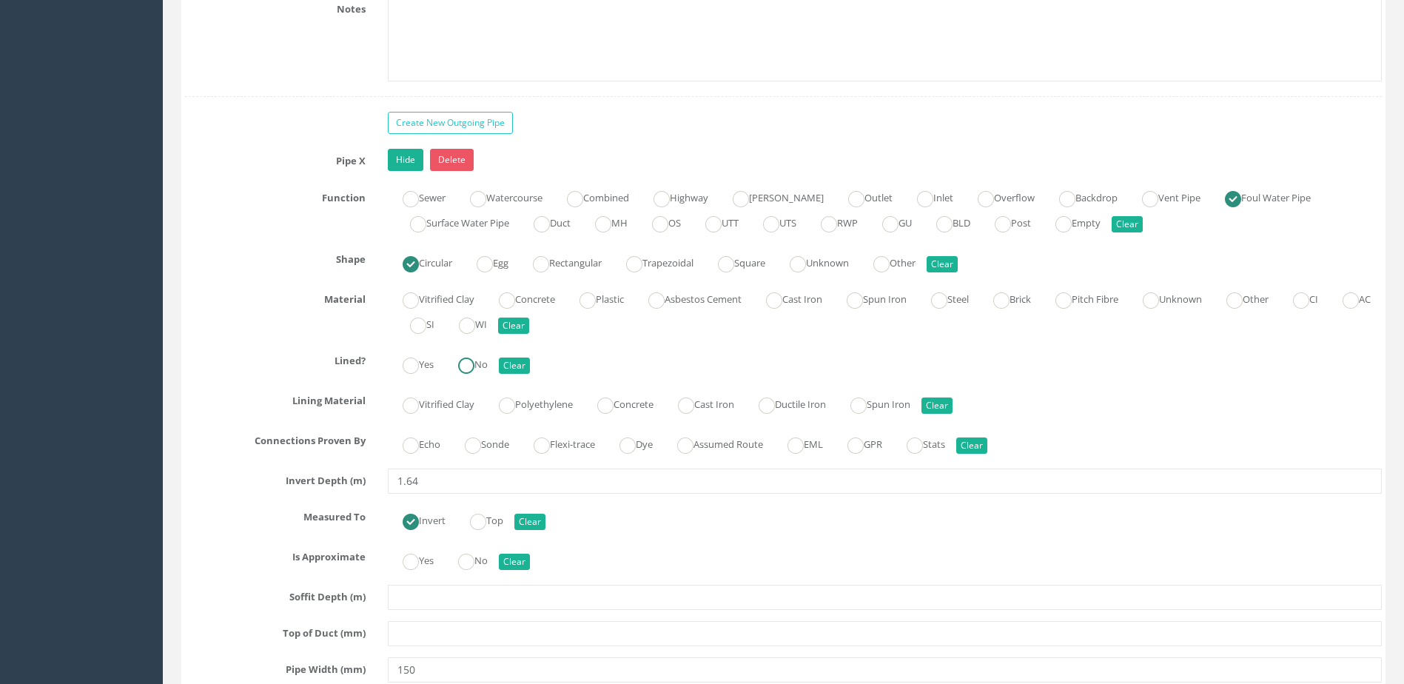
click at [488, 367] on label "No" at bounding box center [465, 362] width 44 height 21
click at [481, 449] on ins at bounding box center [473, 446] width 16 height 16
click at [480, 552] on label "No" at bounding box center [465, 559] width 44 height 21
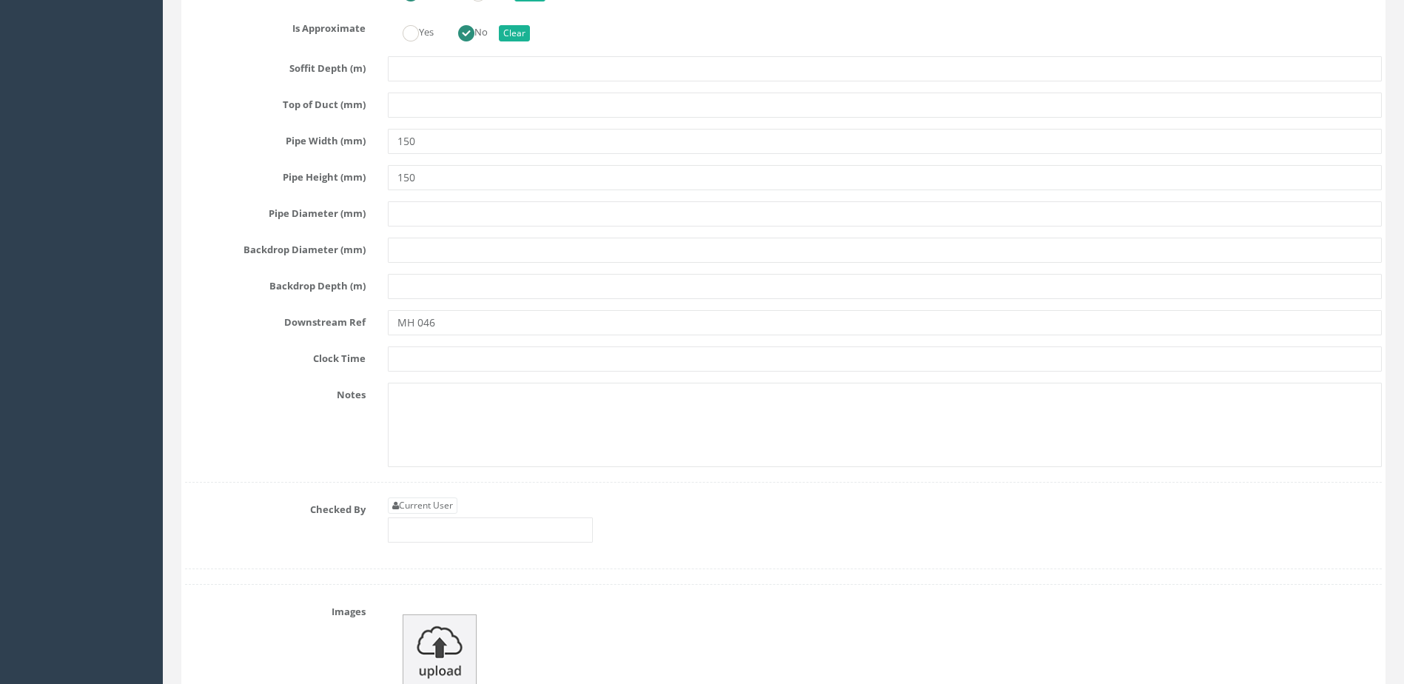
scroll to position [6145, 0]
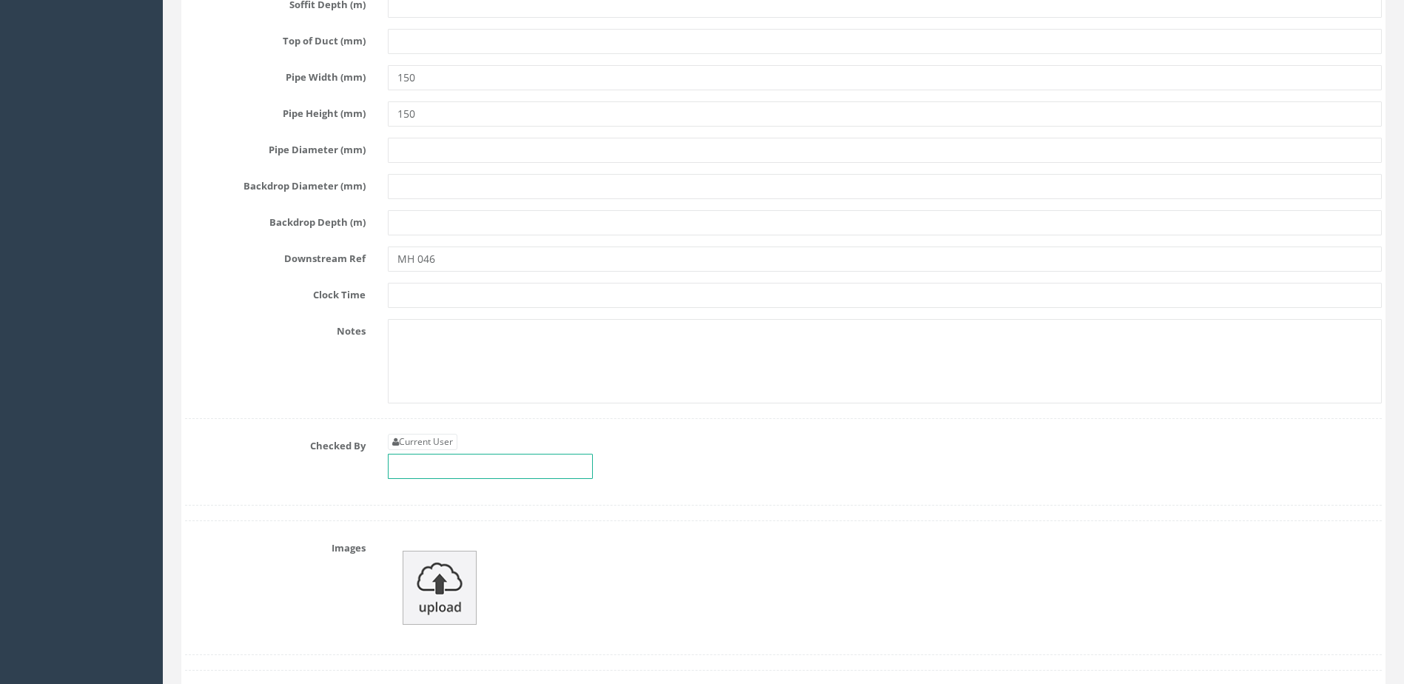
click at [495, 454] on input "text" at bounding box center [490, 466] width 205 height 25
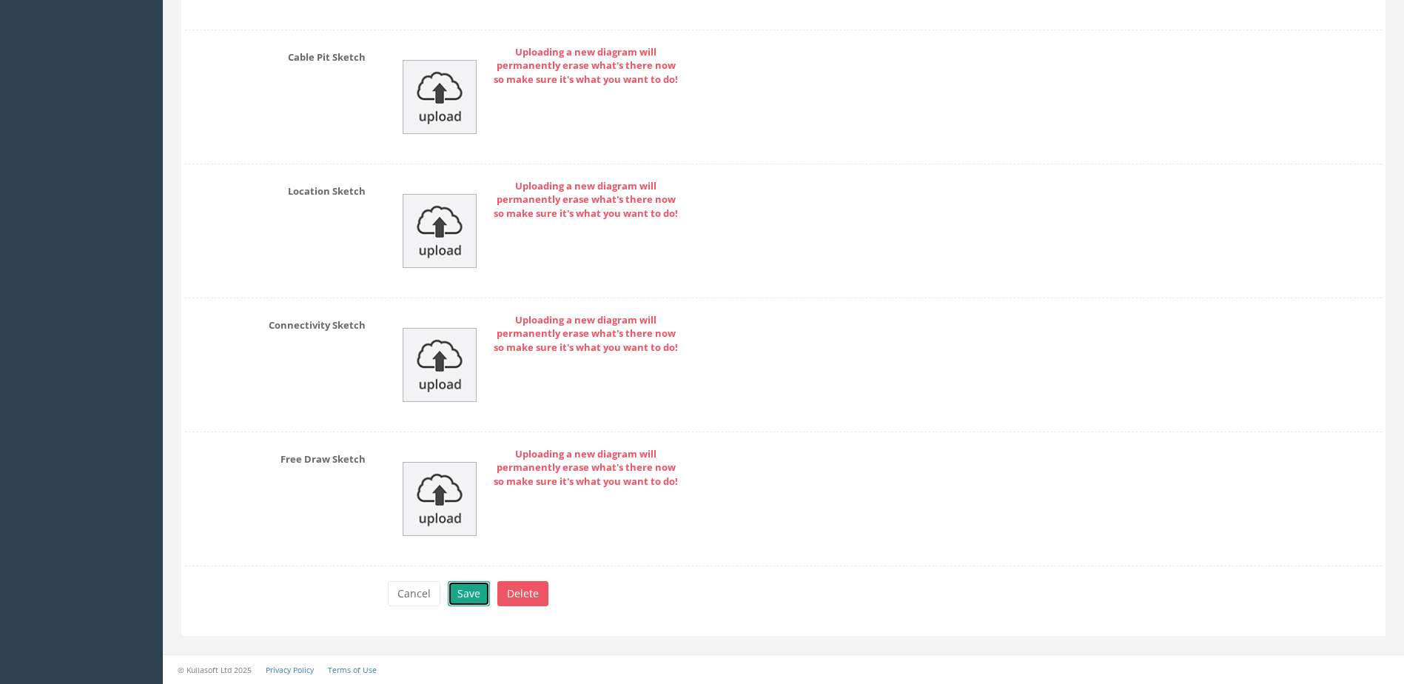
click at [475, 600] on button "Save" at bounding box center [469, 593] width 42 height 25
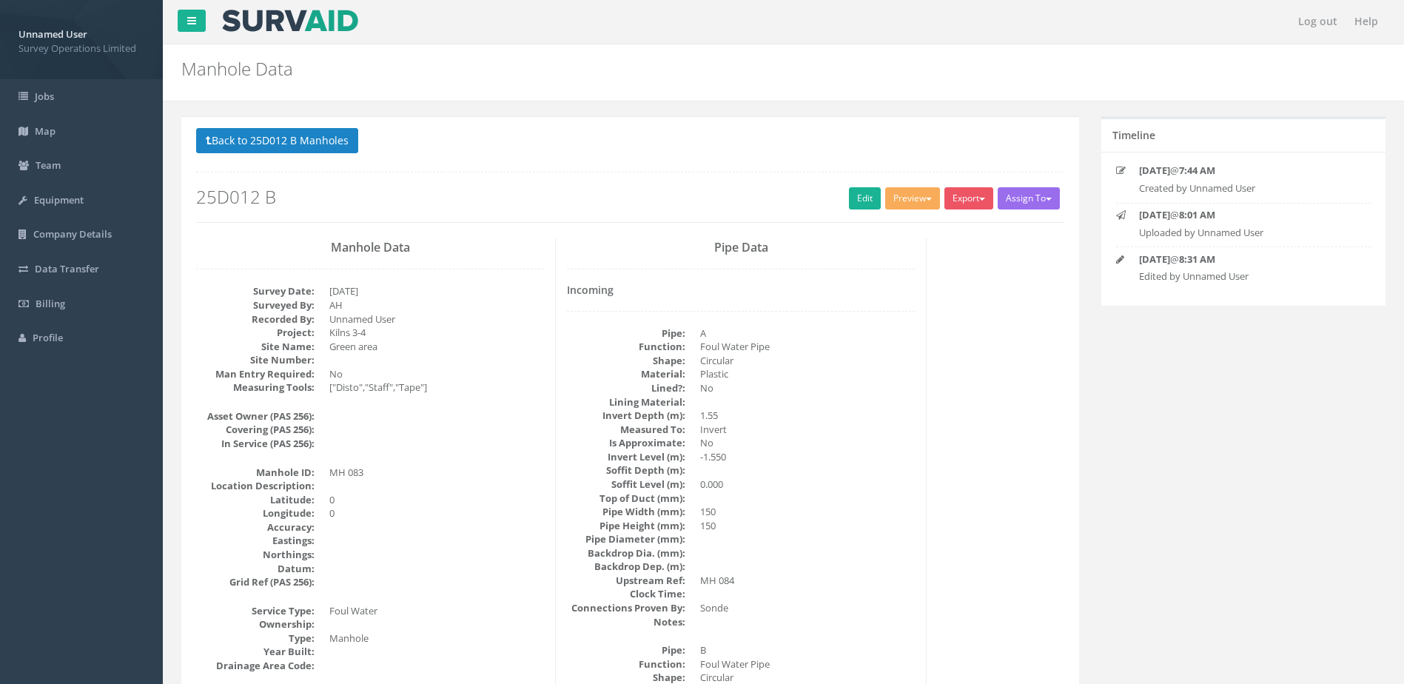
scroll to position [0, 0]
click at [310, 142] on button "Back to 25D012 B Manholes" at bounding box center [277, 141] width 162 height 25
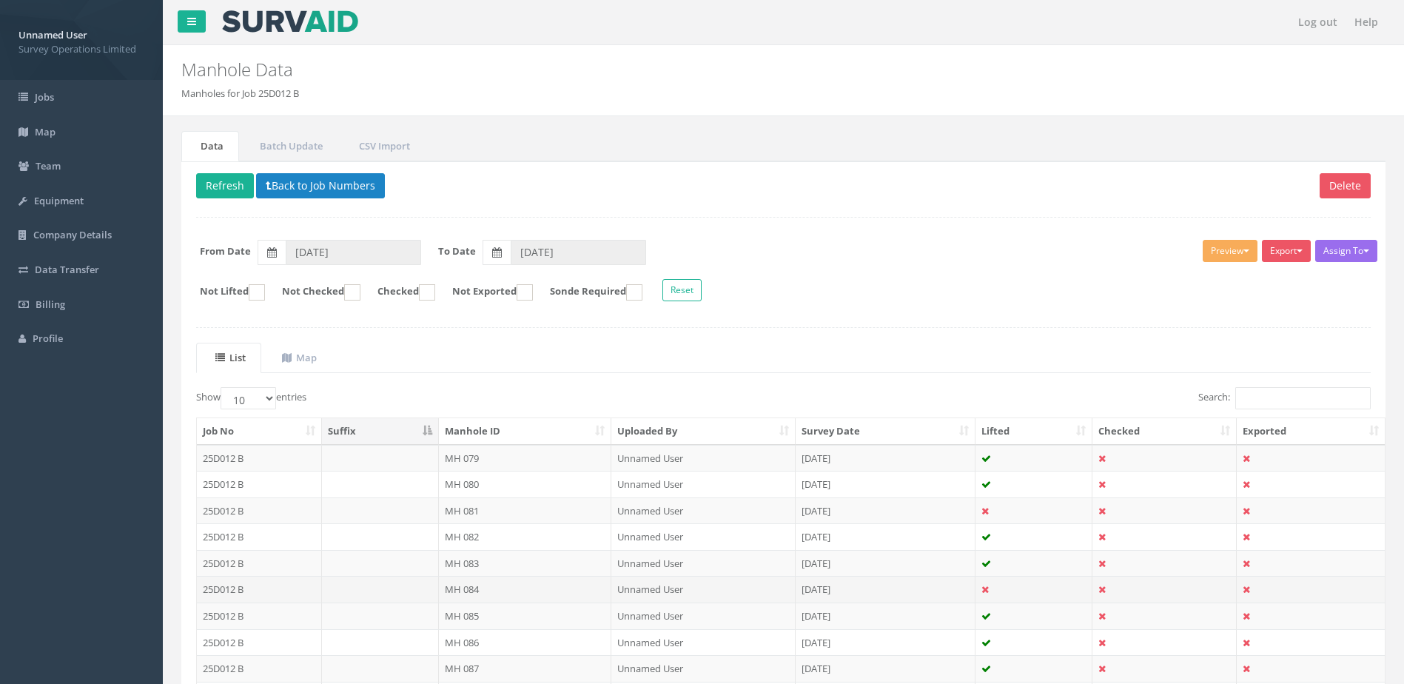
click at [526, 590] on td "MH 084" at bounding box center [525, 589] width 173 height 27
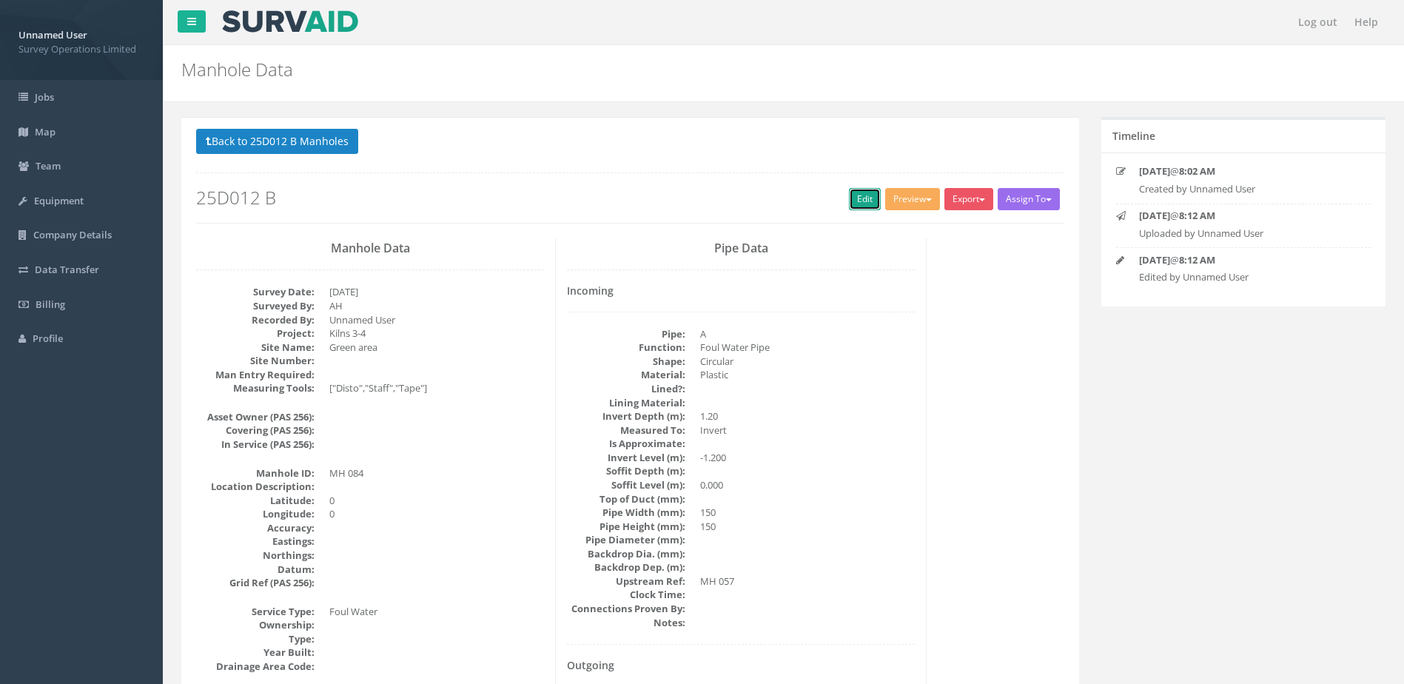
click at [855, 203] on link "Edit" at bounding box center [865, 199] width 32 height 22
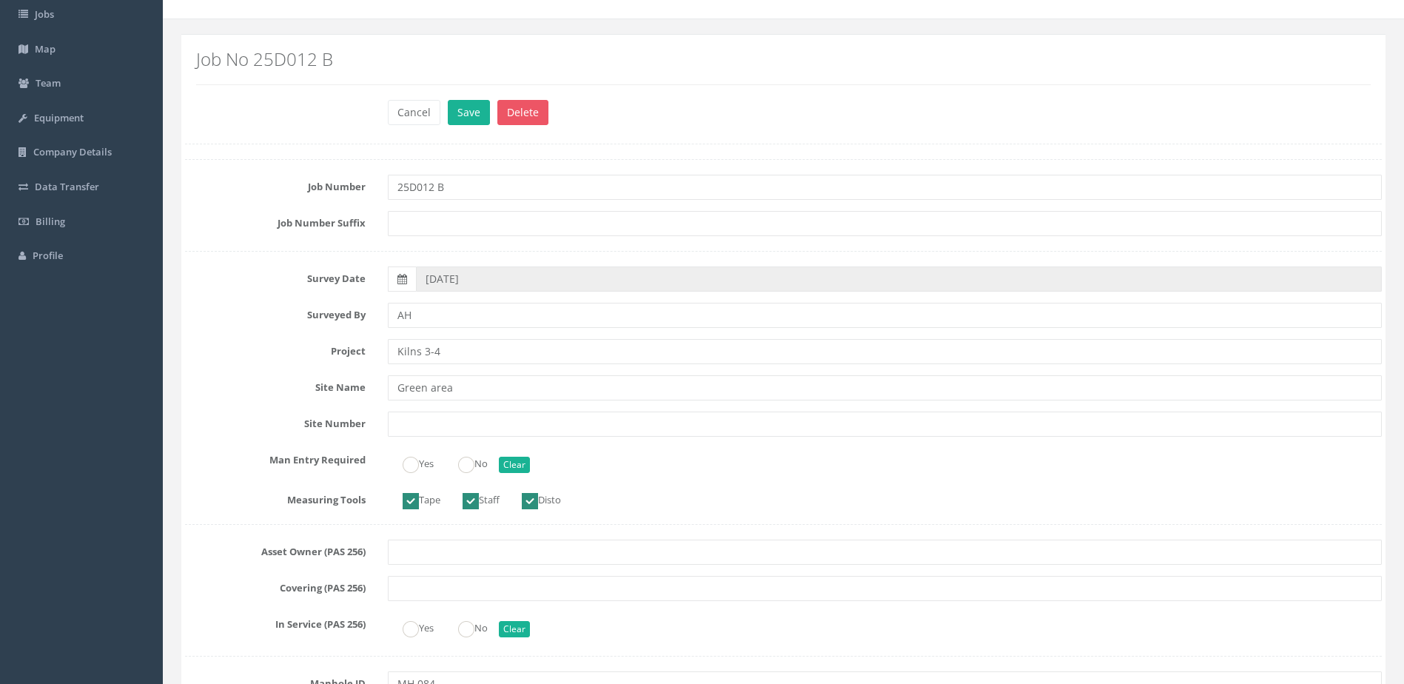
scroll to position [148, 0]
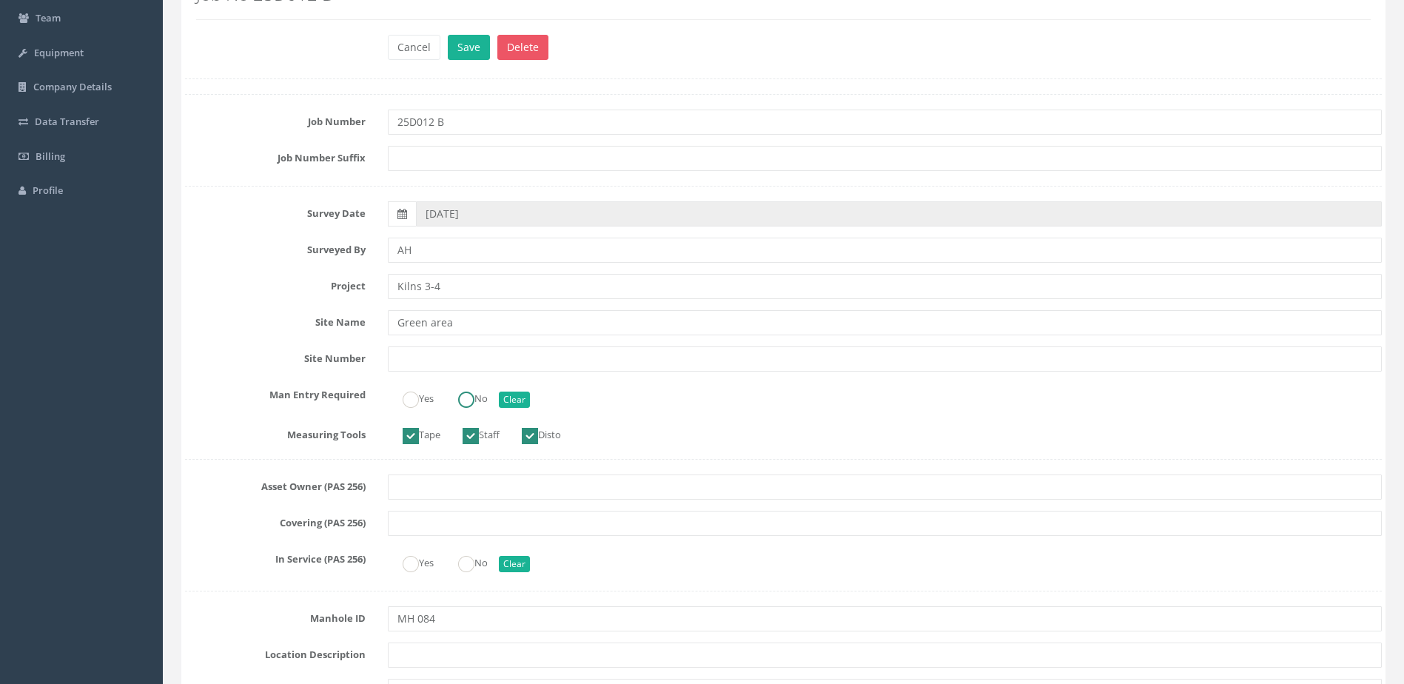
click at [449, 386] on label "No" at bounding box center [465, 396] width 44 height 21
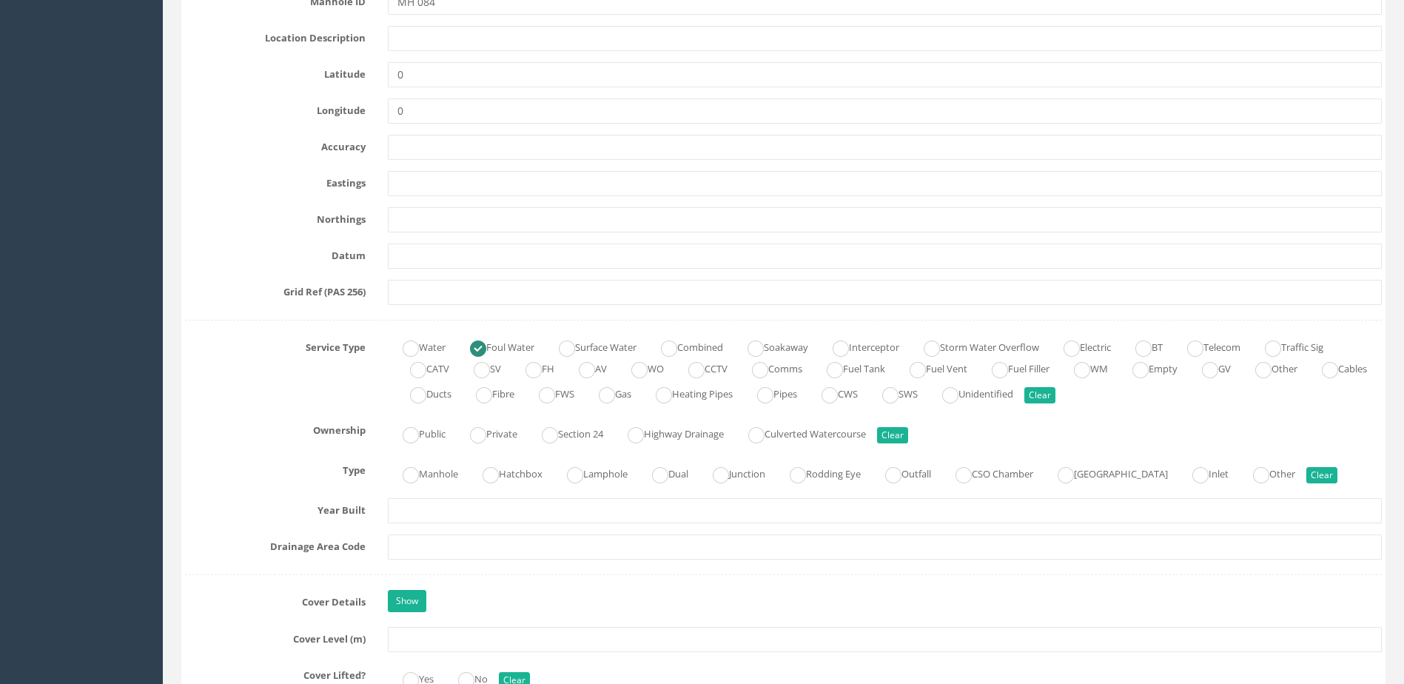
scroll to position [888, 0]
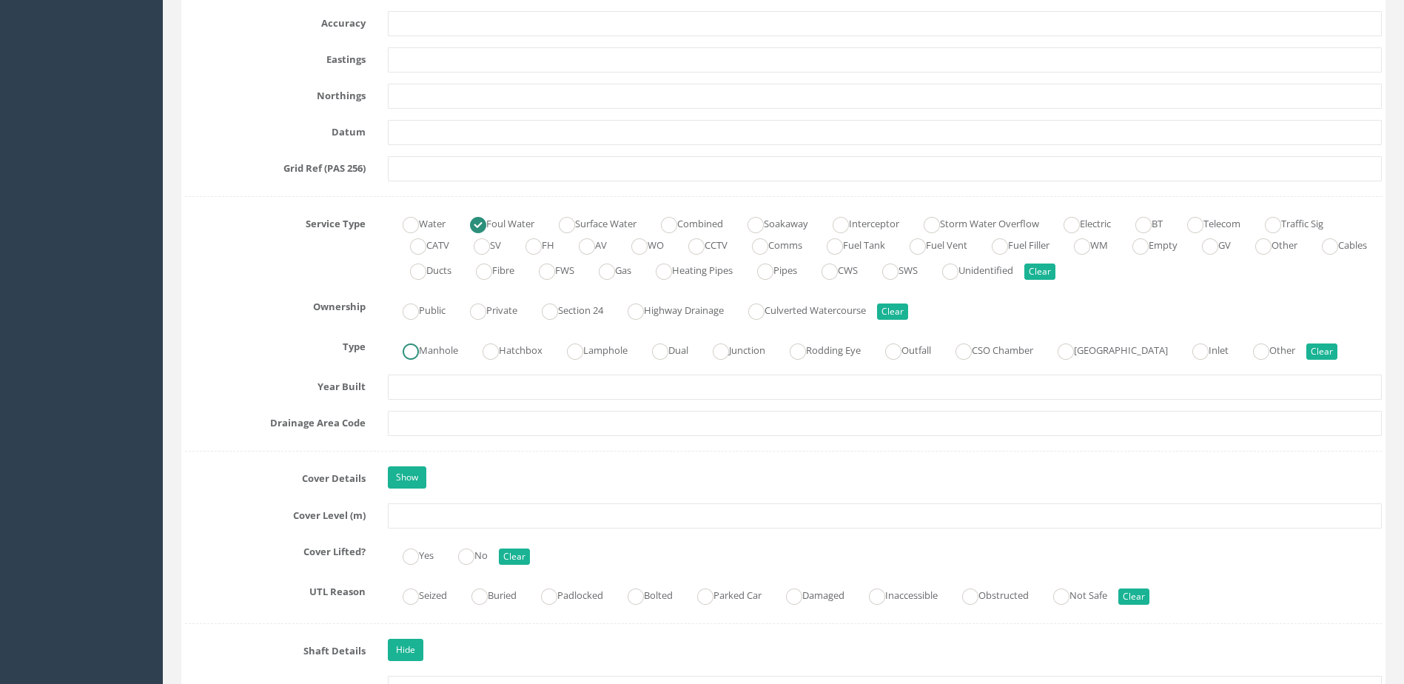
click at [433, 352] on label "Manhole" at bounding box center [423, 348] width 70 height 21
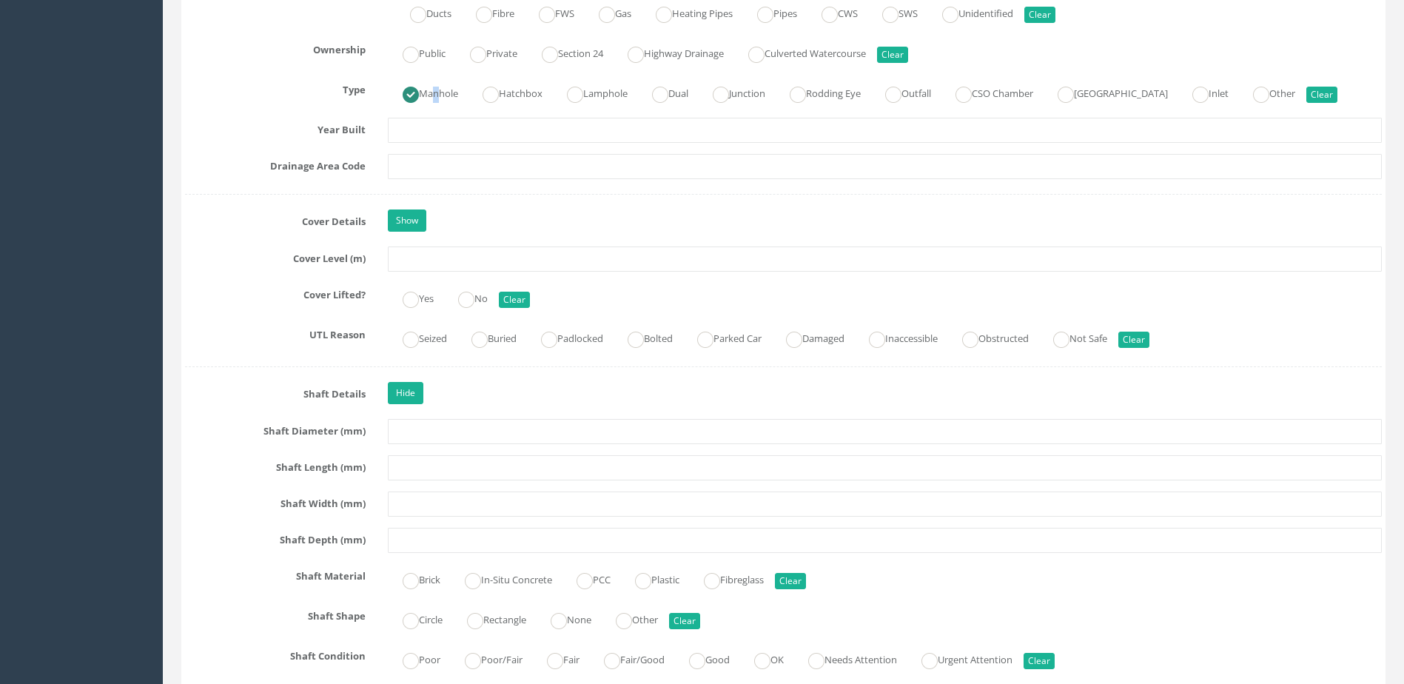
scroll to position [1036, 0]
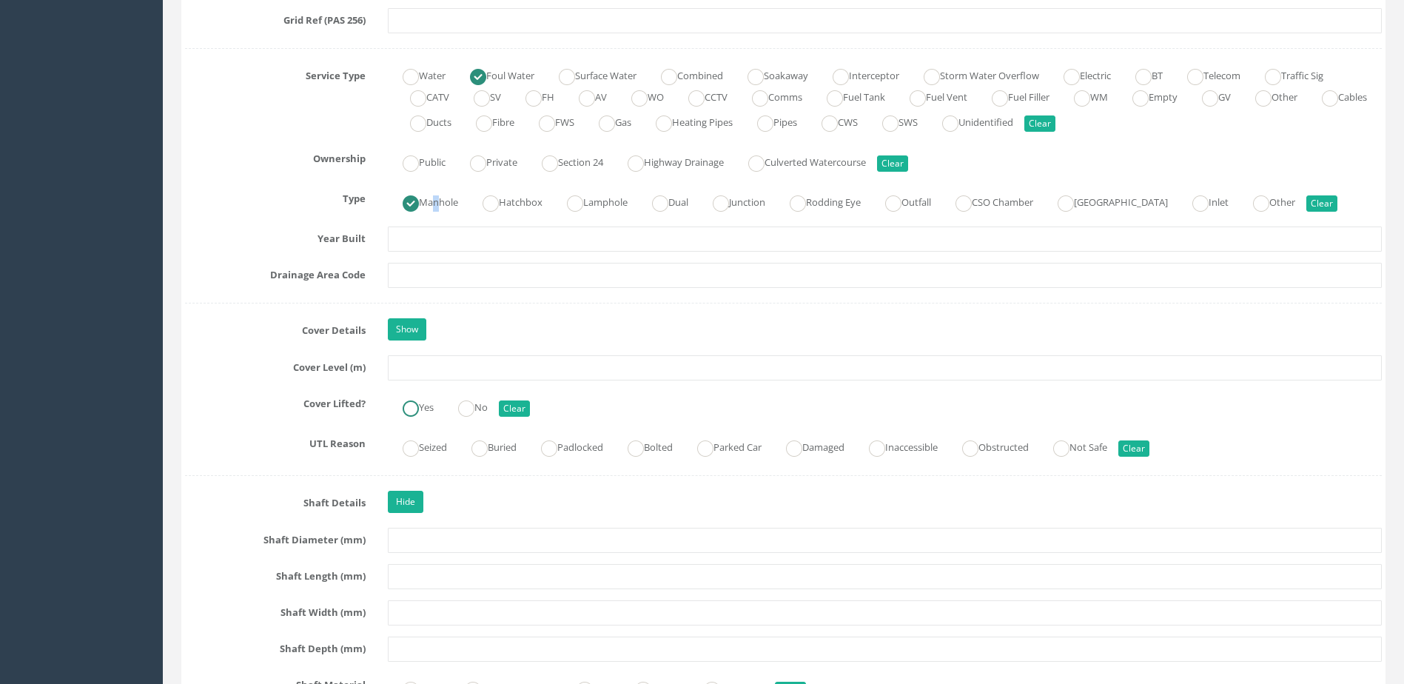
click at [411, 406] on ins at bounding box center [411, 409] width 16 height 16
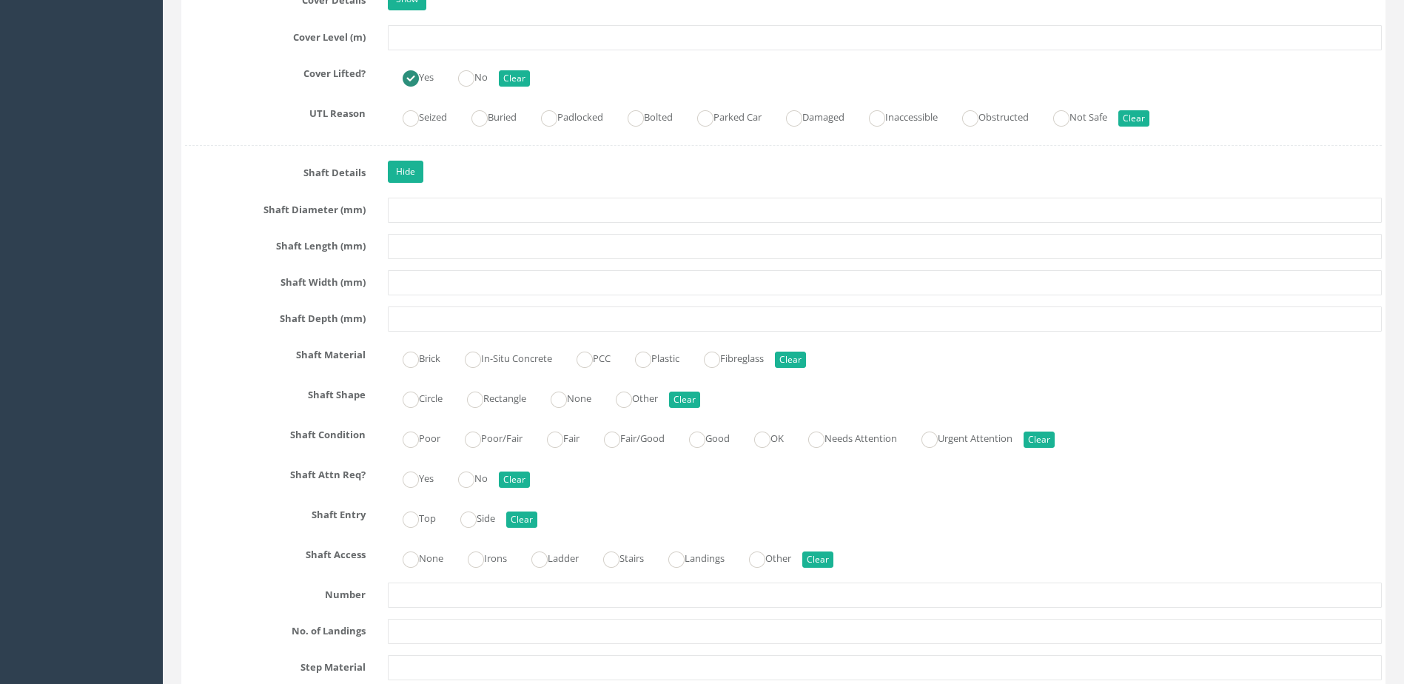
scroll to position [1481, 0]
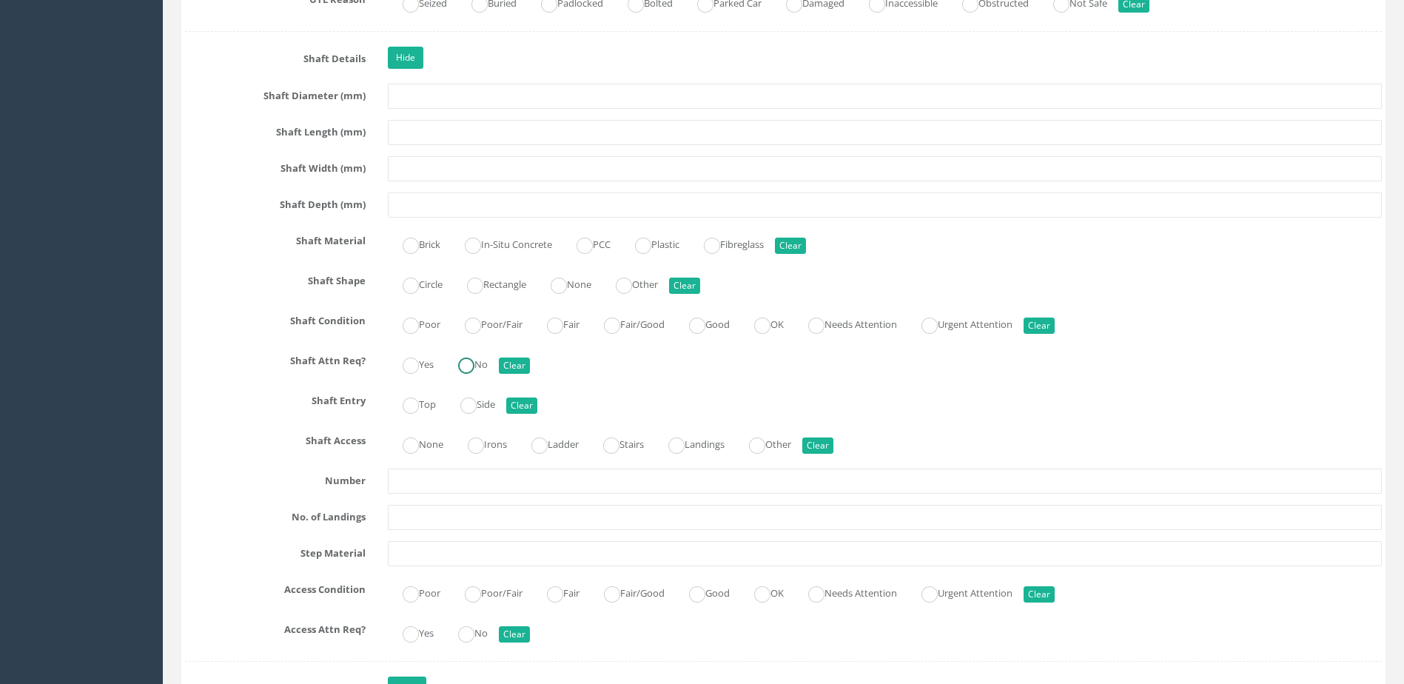
click at [475, 369] on ins at bounding box center [466, 366] width 16 height 16
click at [430, 403] on label "Top" at bounding box center [412, 402] width 48 height 21
click at [424, 445] on label "None" at bounding box center [416, 442] width 56 height 21
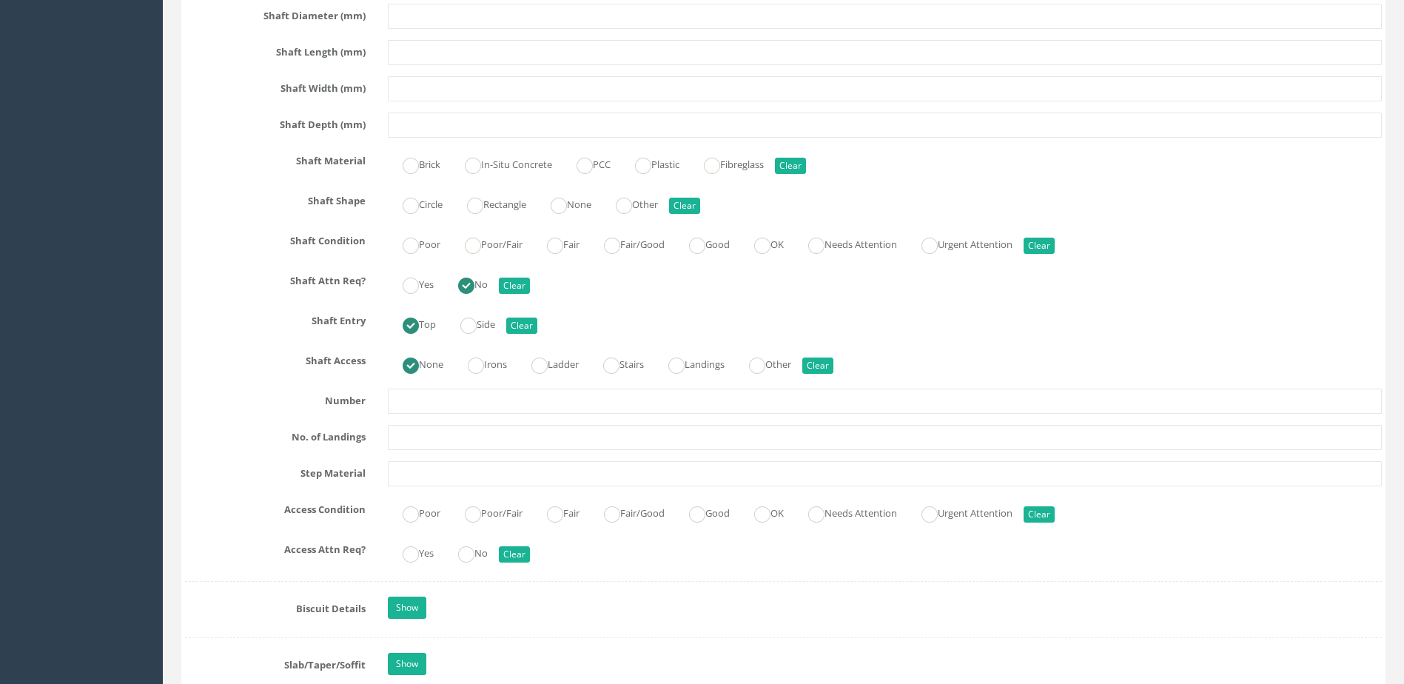
scroll to position [1703, 0]
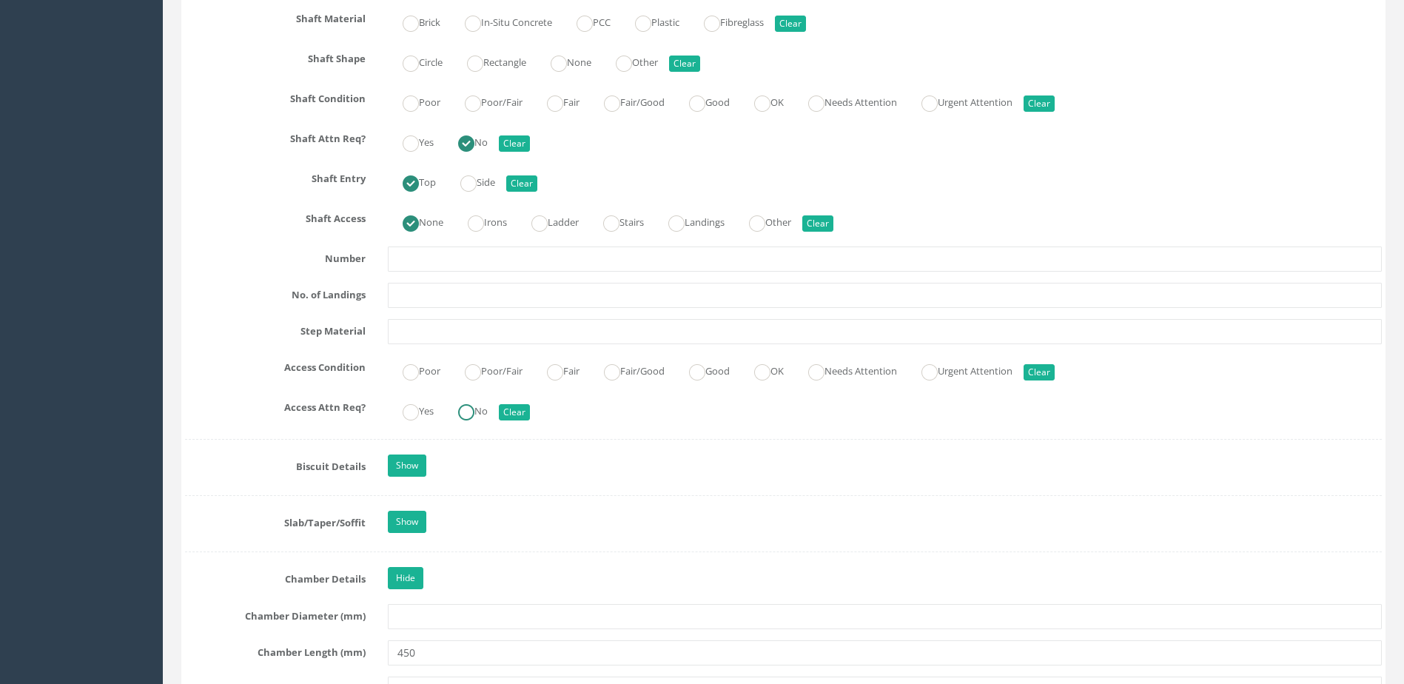
click at [469, 415] on ins at bounding box center [466, 412] width 16 height 16
click at [706, 381] on input "Good" at bounding box center [697, 379] width 16 height 25
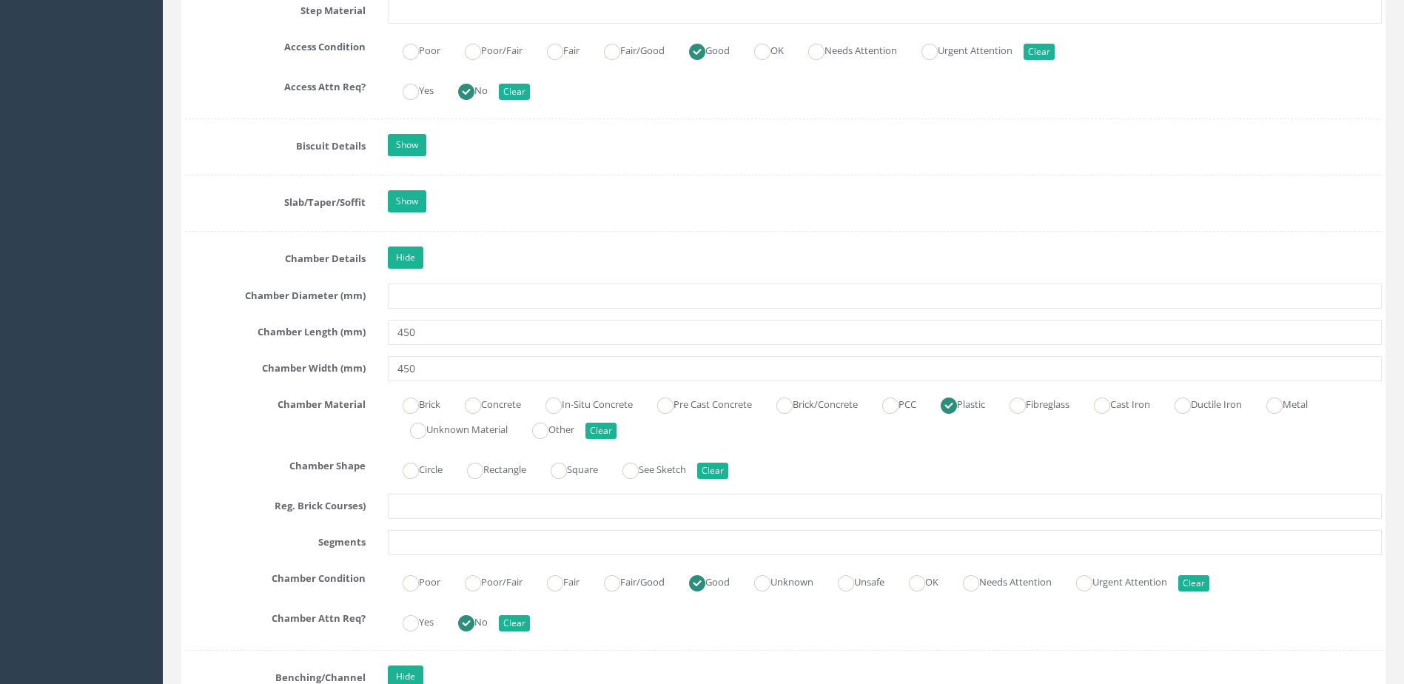
scroll to position [2221, 0]
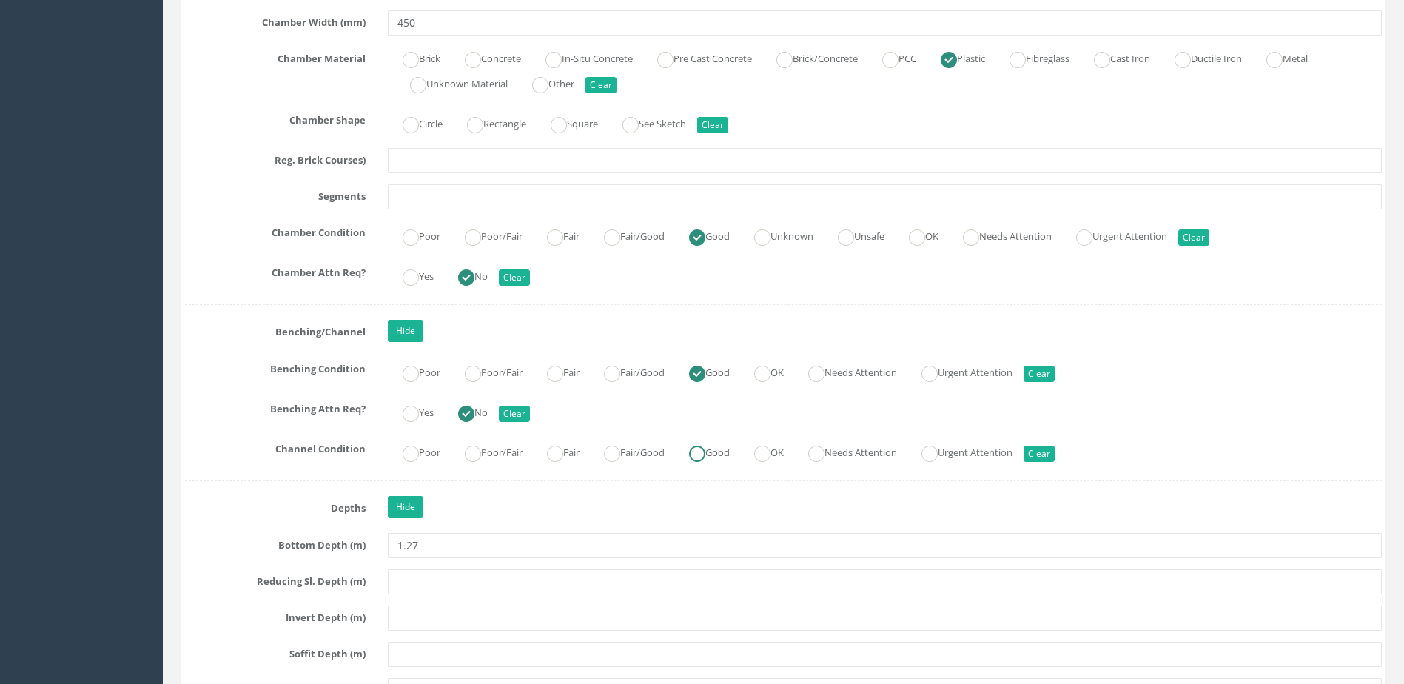
click at [730, 443] on label "Good" at bounding box center [702, 450] width 56 height 21
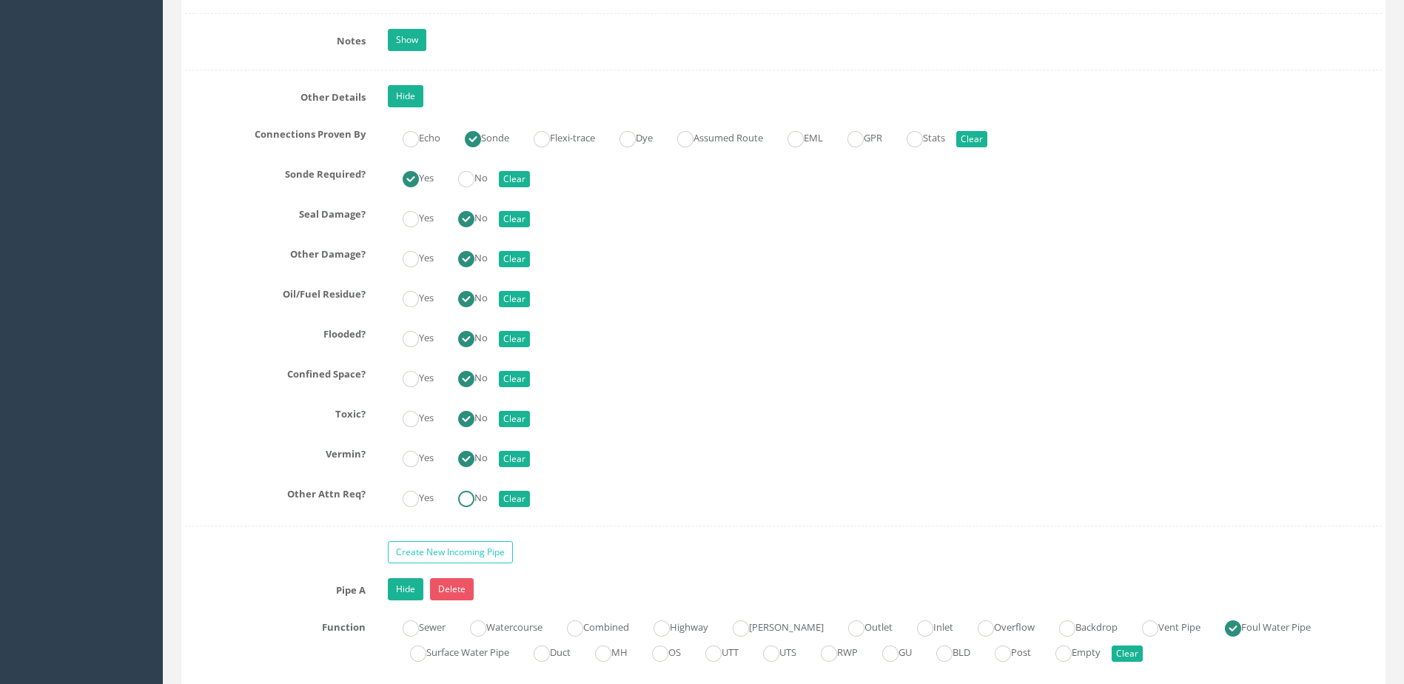
click at [463, 499] on ins at bounding box center [466, 499] width 16 height 16
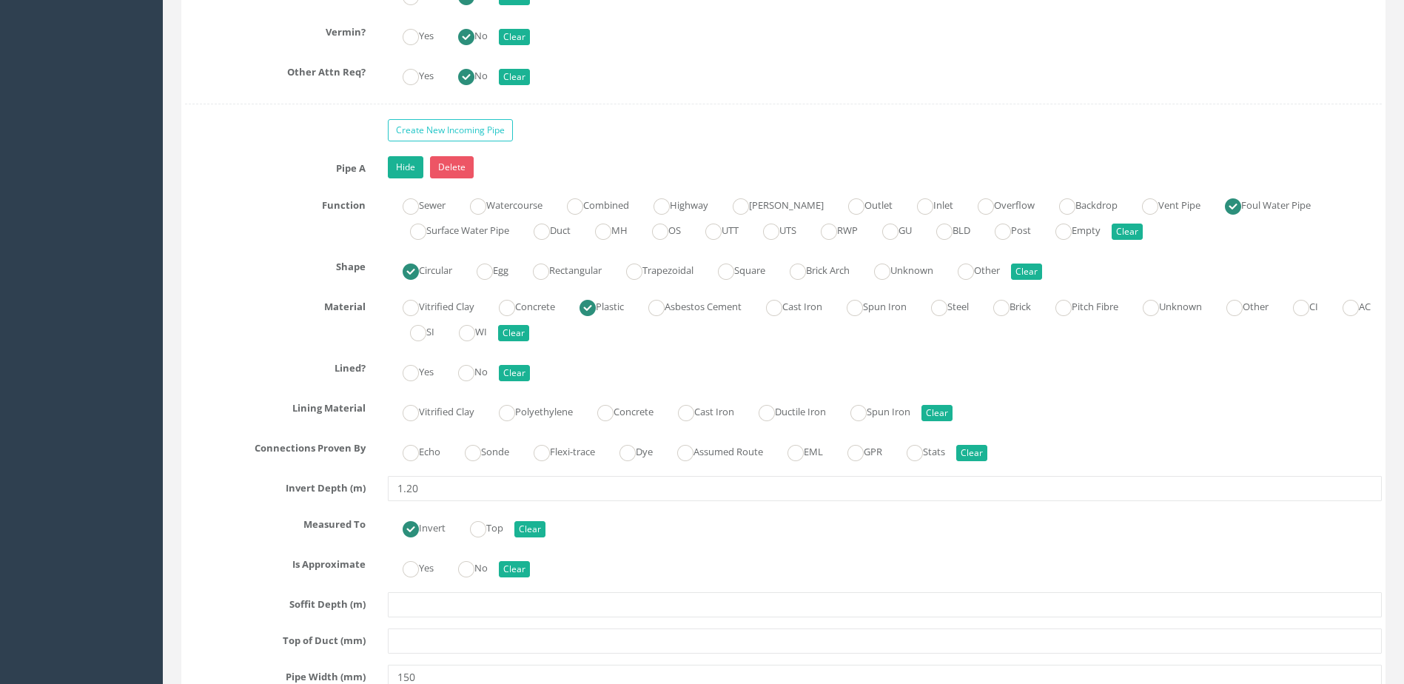
scroll to position [3776, 0]
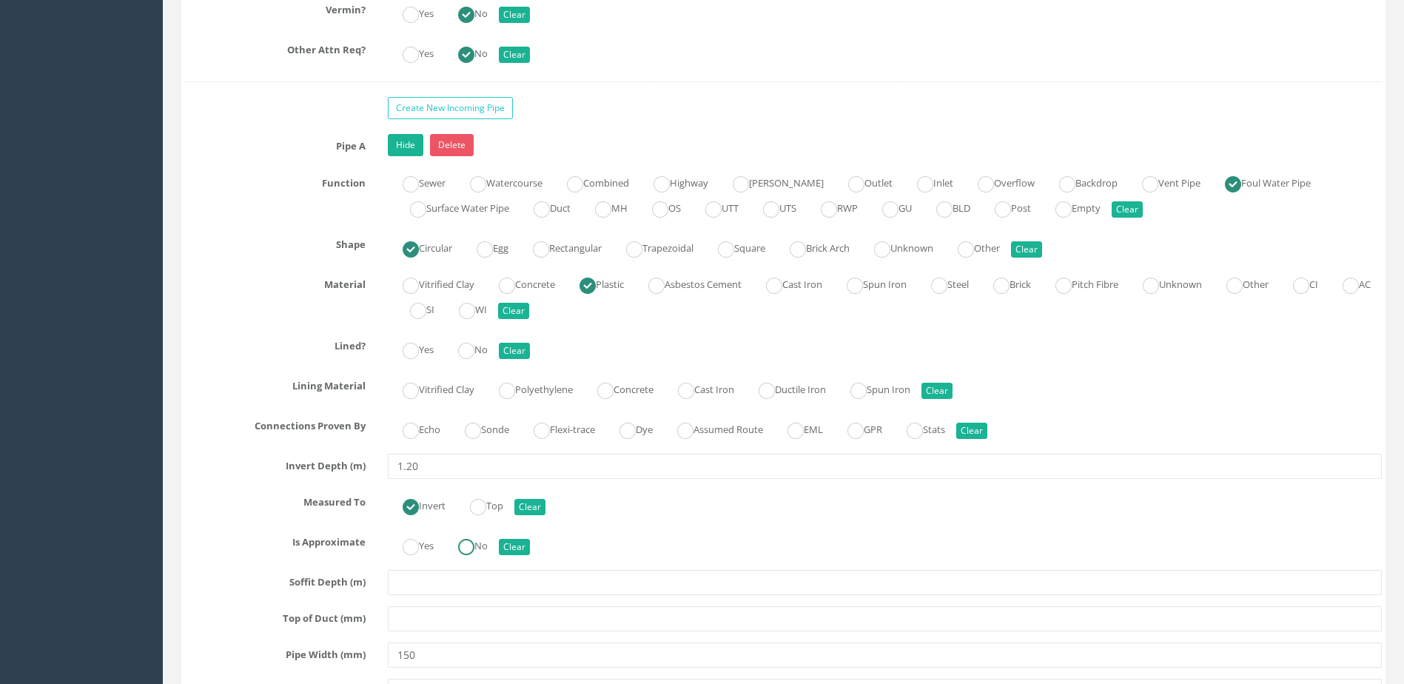
click at [469, 545] on ins at bounding box center [466, 547] width 16 height 16
click at [486, 451] on div "Pipe A Hide Delete Function Sewer Watercourse Combined Highway [PERSON_NAME] Ou…" at bounding box center [783, 565] width 1197 height 862
click at [480, 440] on input "Sonde" at bounding box center [473, 438] width 16 height 25
click at [483, 339] on label "No" at bounding box center [465, 348] width 44 height 21
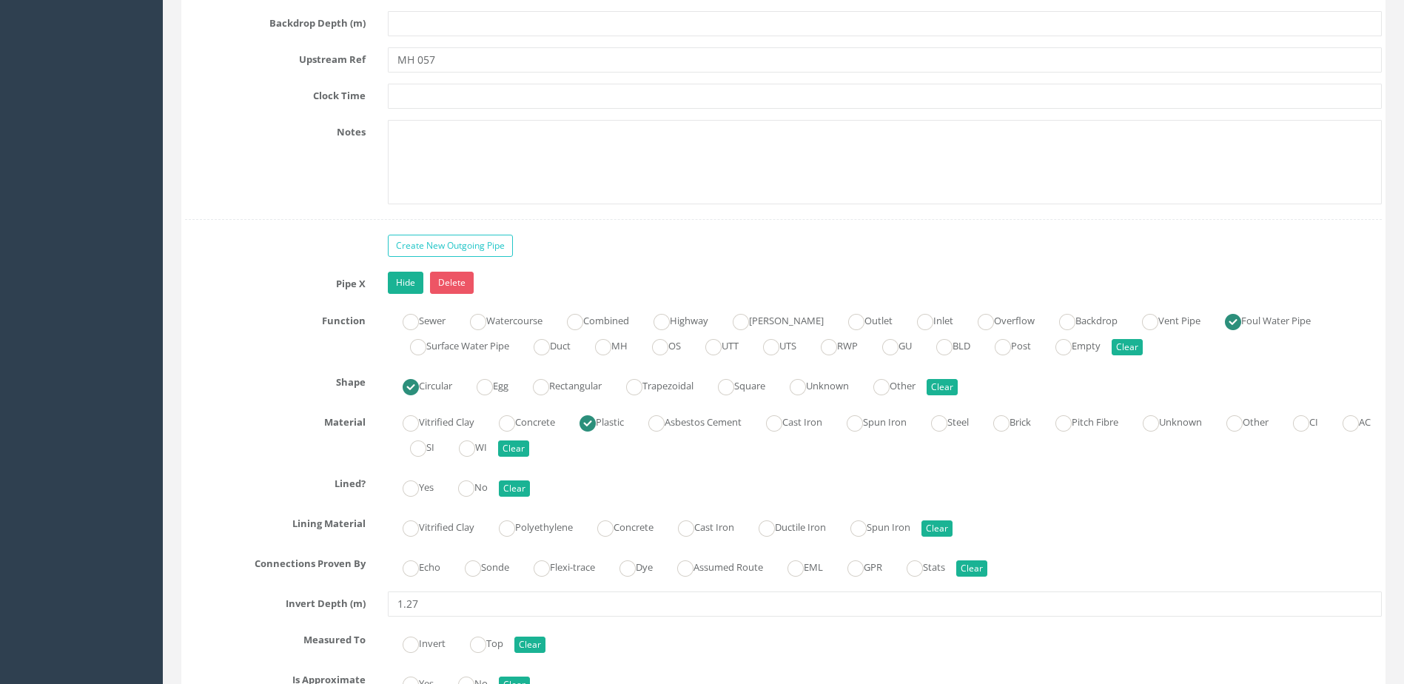
scroll to position [4590, 0]
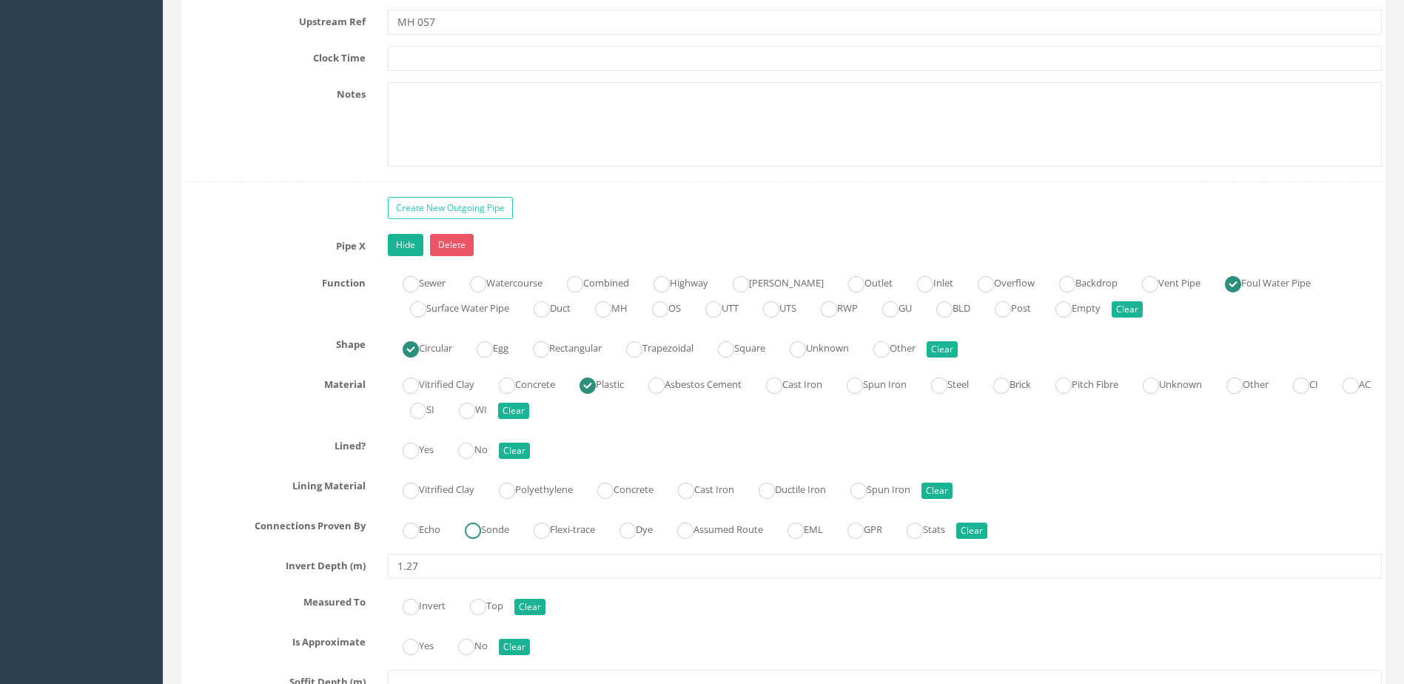
click at [497, 529] on label "Sonde" at bounding box center [479, 527] width 59 height 21
click at [470, 460] on input "No" at bounding box center [466, 458] width 16 height 25
click at [473, 647] on ins at bounding box center [466, 647] width 16 height 16
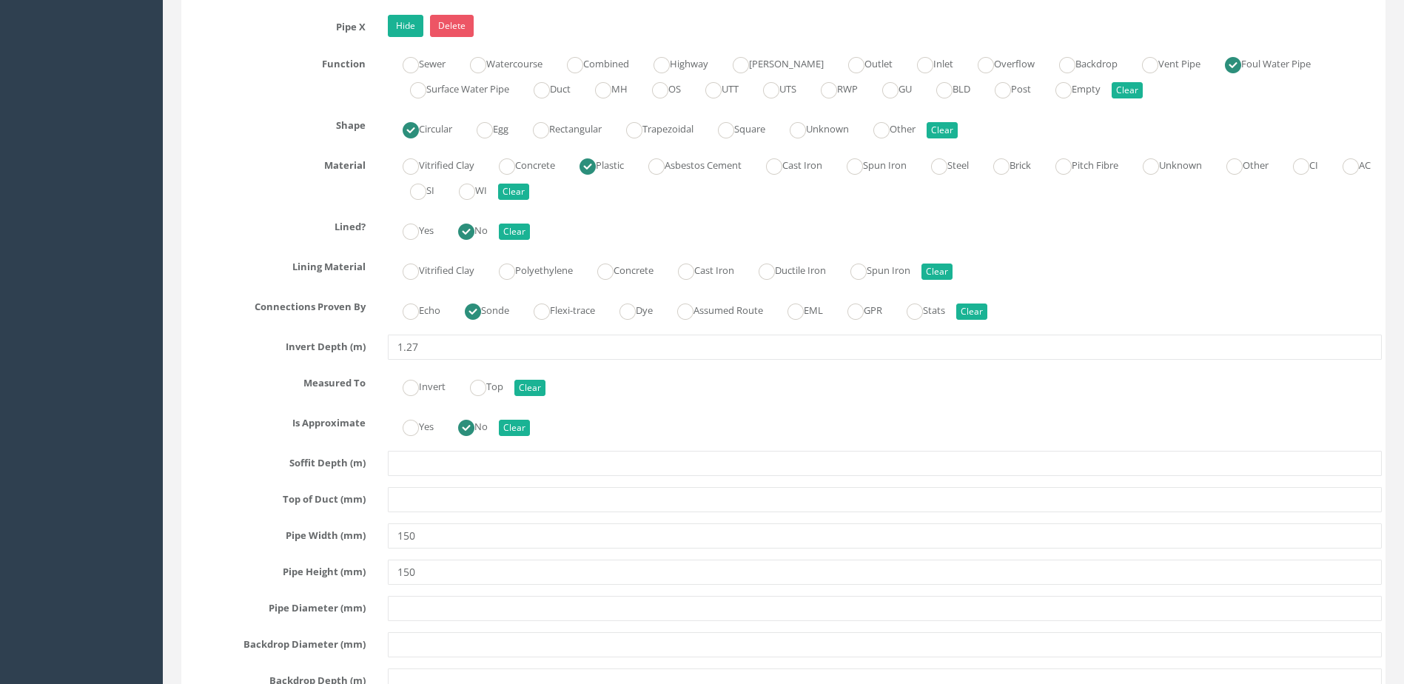
scroll to position [4812, 0]
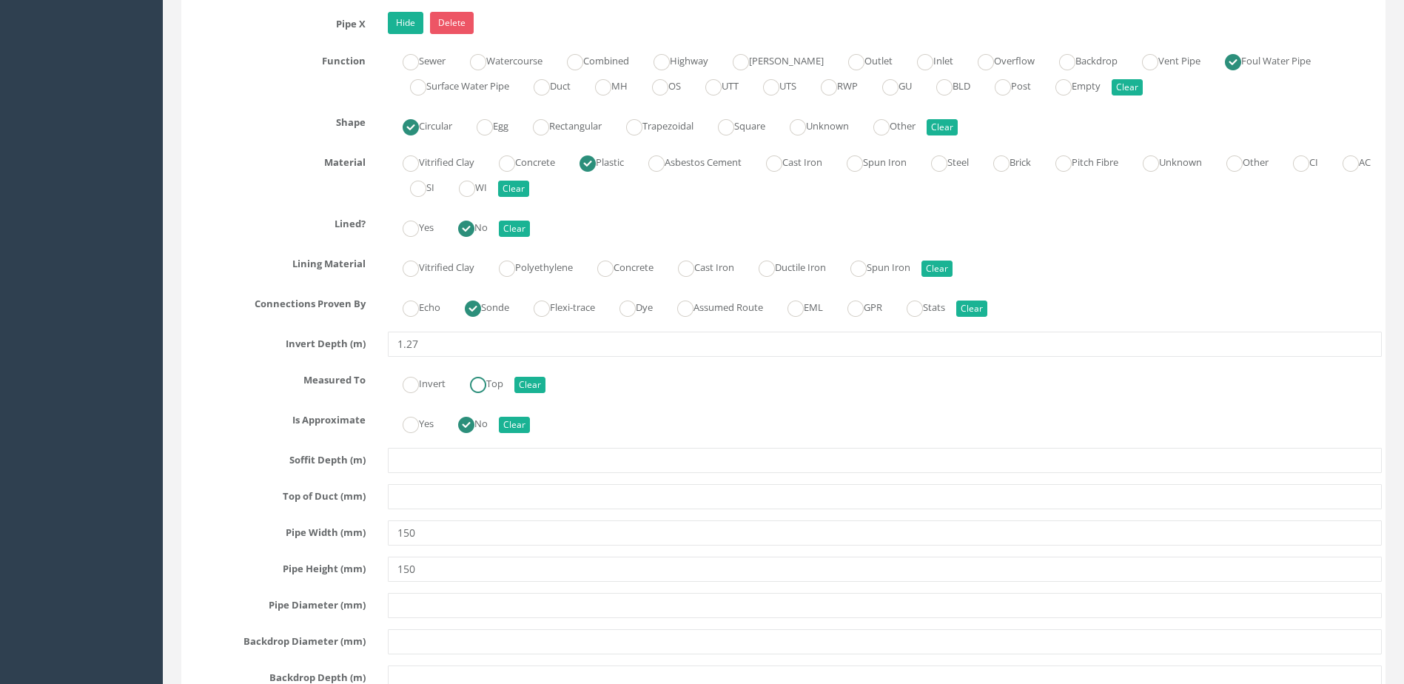
click at [429, 375] on label "Invert" at bounding box center [417, 382] width 58 height 21
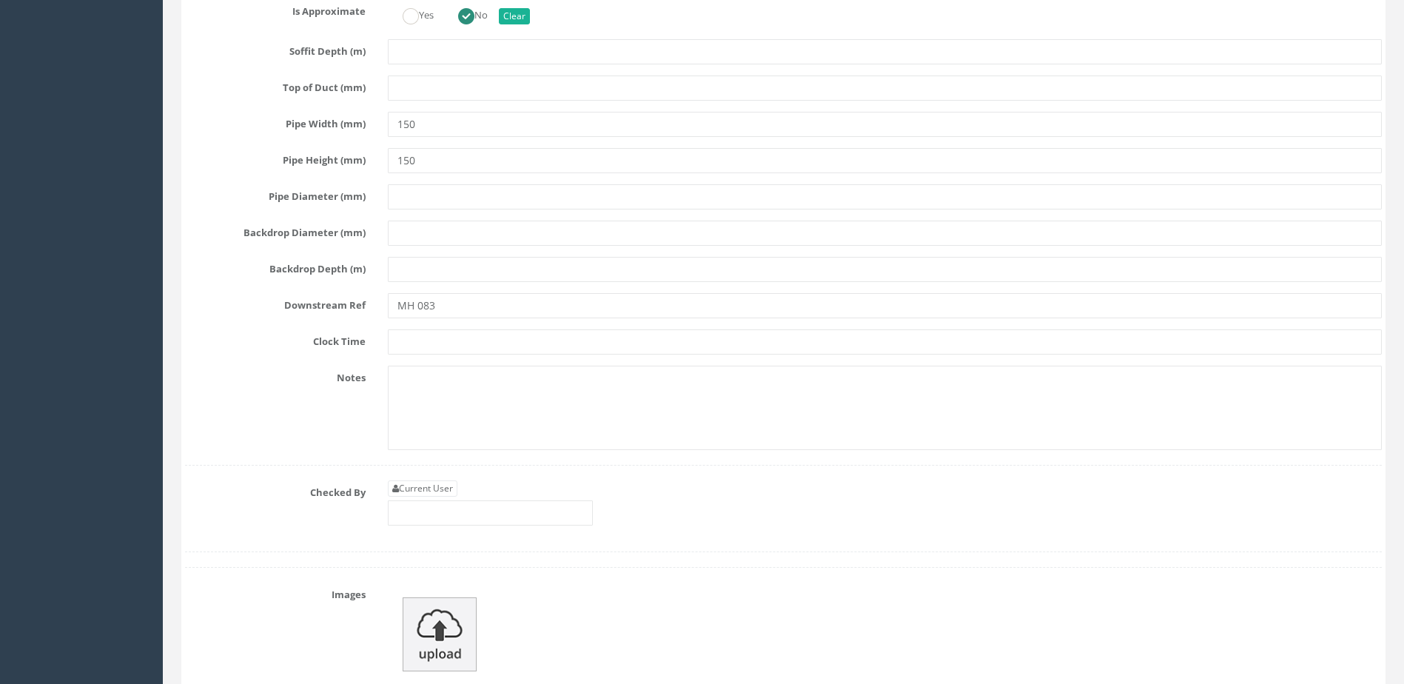
scroll to position [5256, 0]
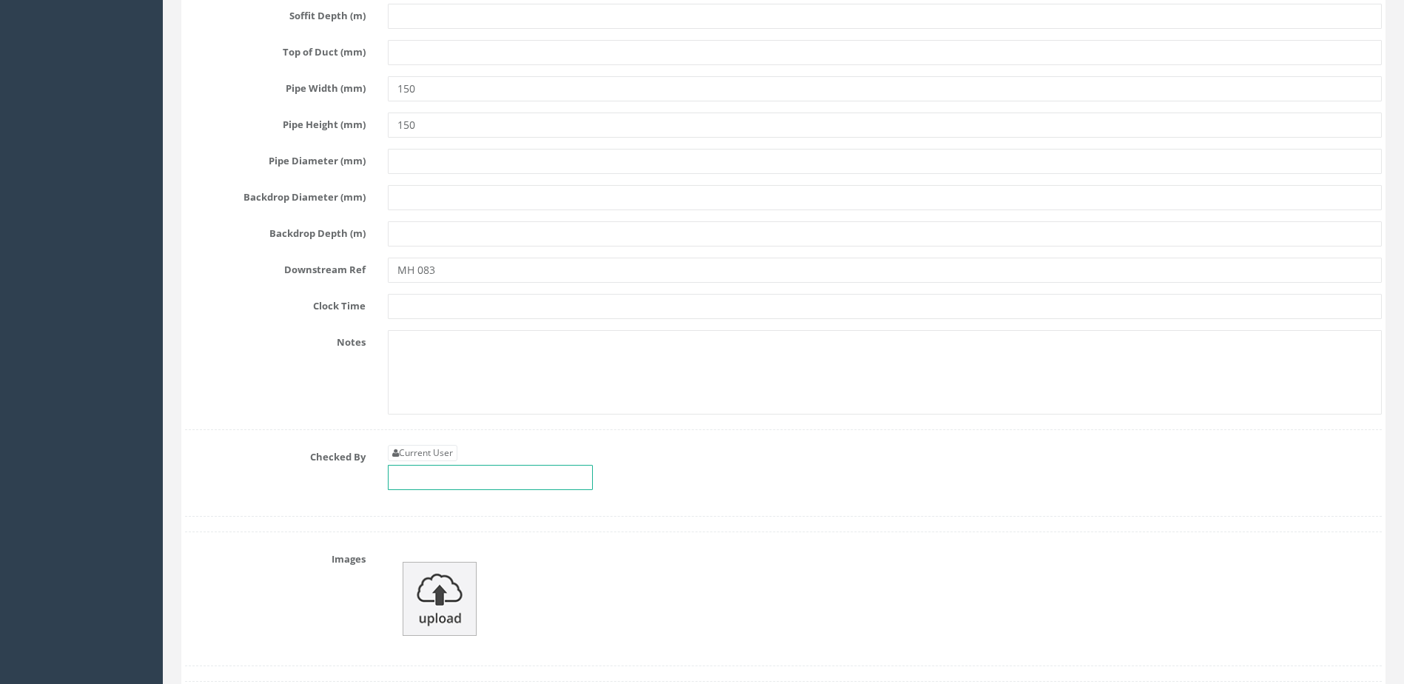
click at [475, 477] on input "text" at bounding box center [490, 477] width 205 height 25
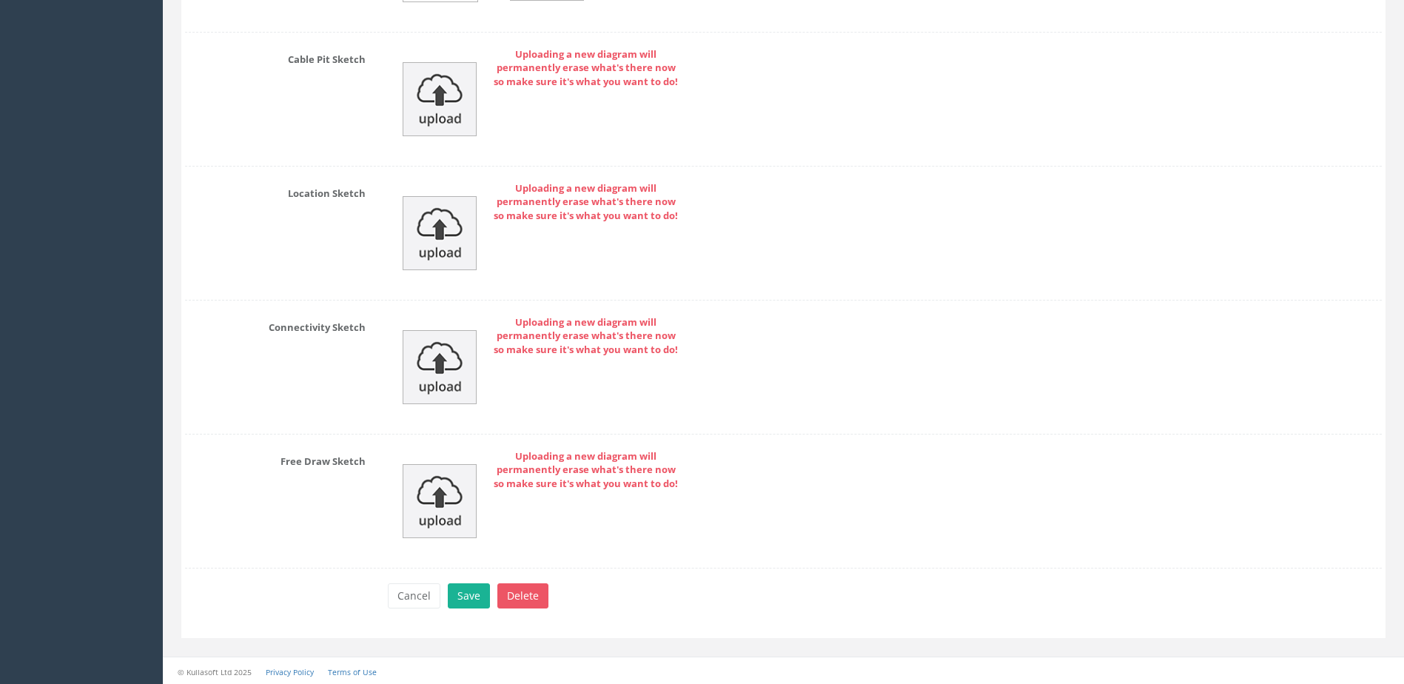
scroll to position [6230, 0]
click at [475, 589] on button "Save" at bounding box center [469, 593] width 42 height 25
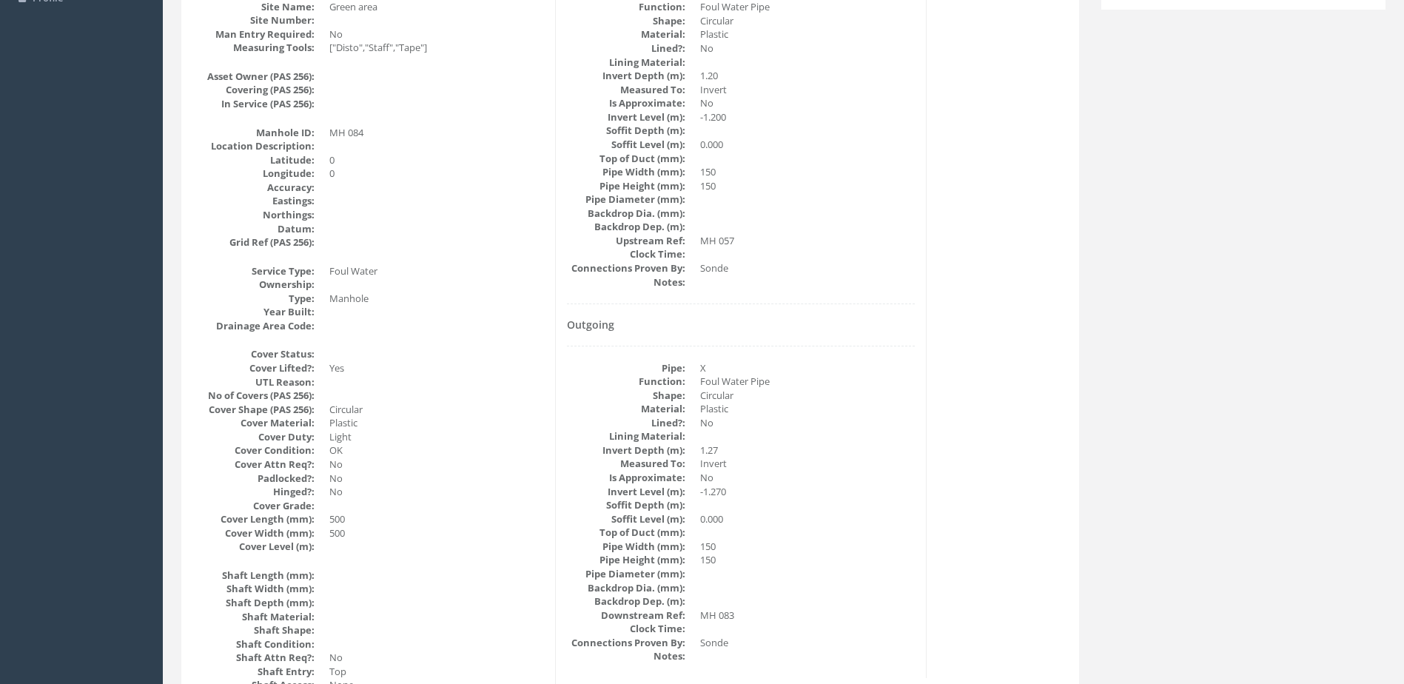
scroll to position [0, 0]
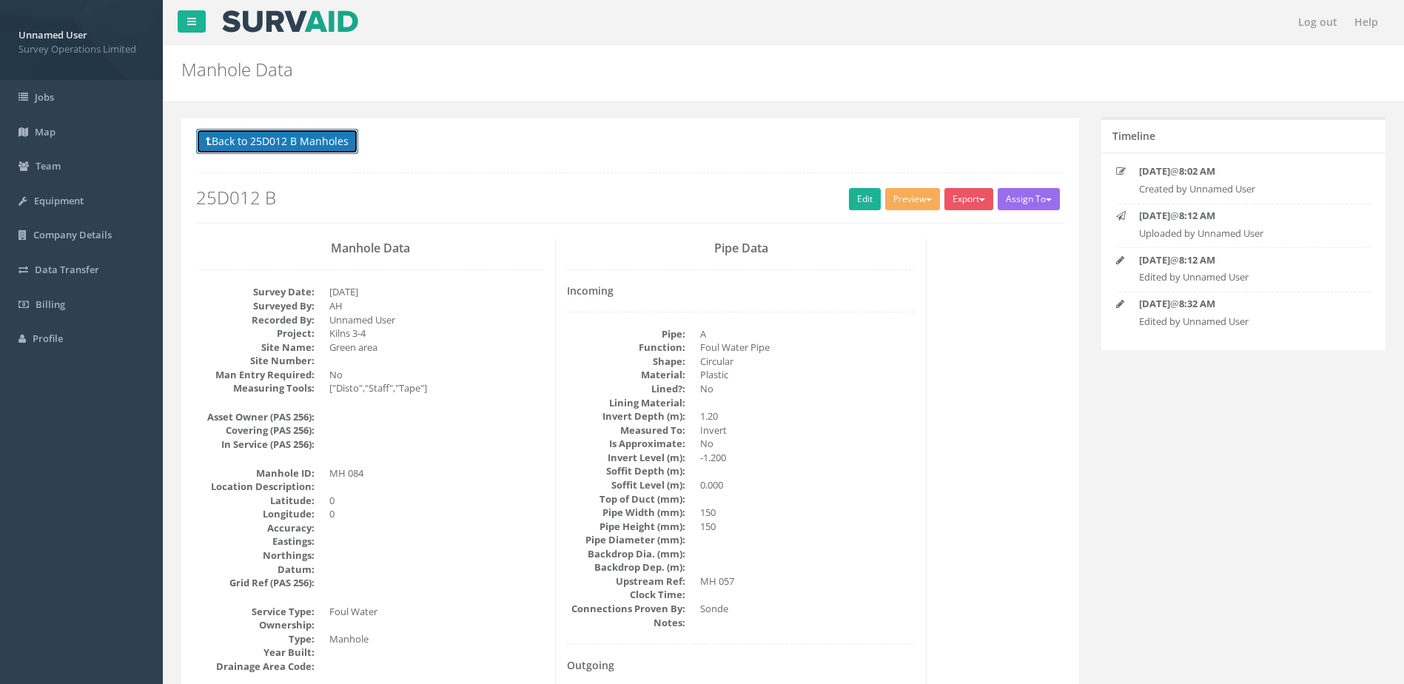
click at [298, 147] on button "Back to 25D012 B Manholes" at bounding box center [277, 141] width 162 height 25
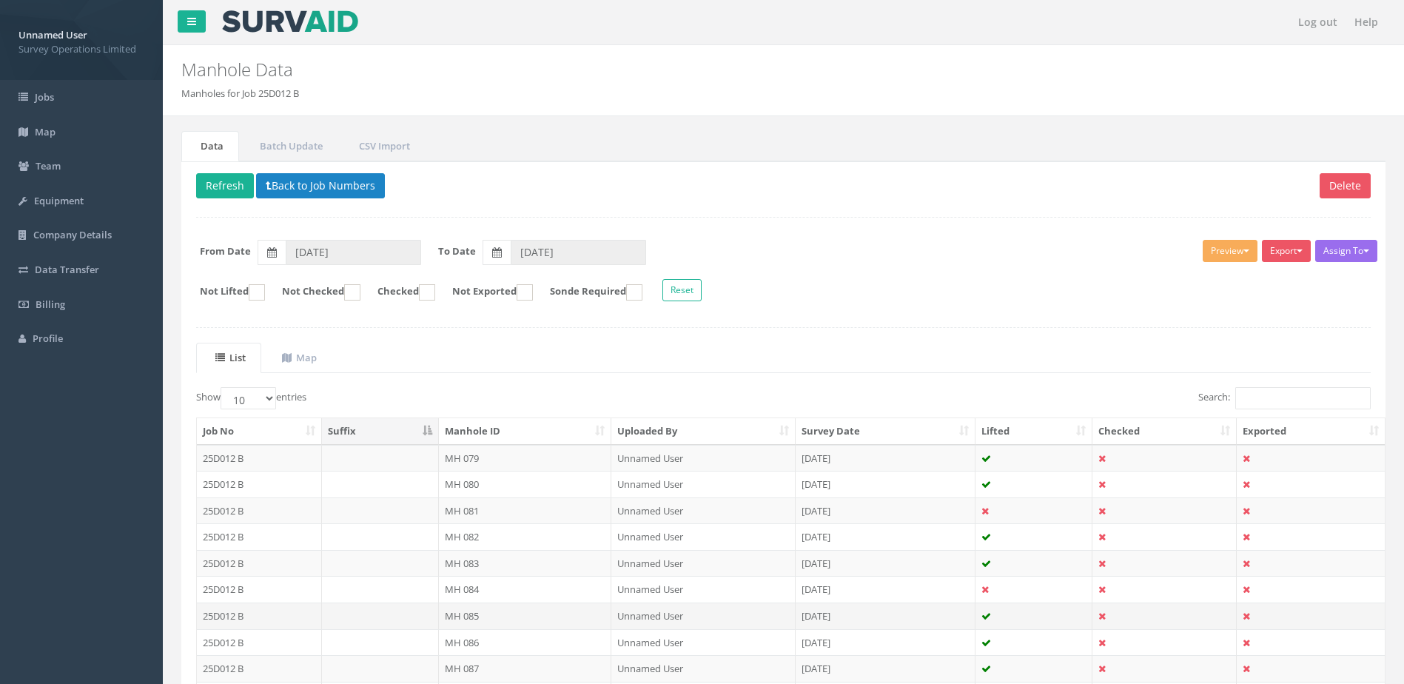
click at [487, 614] on td "MH 085" at bounding box center [525, 616] width 173 height 27
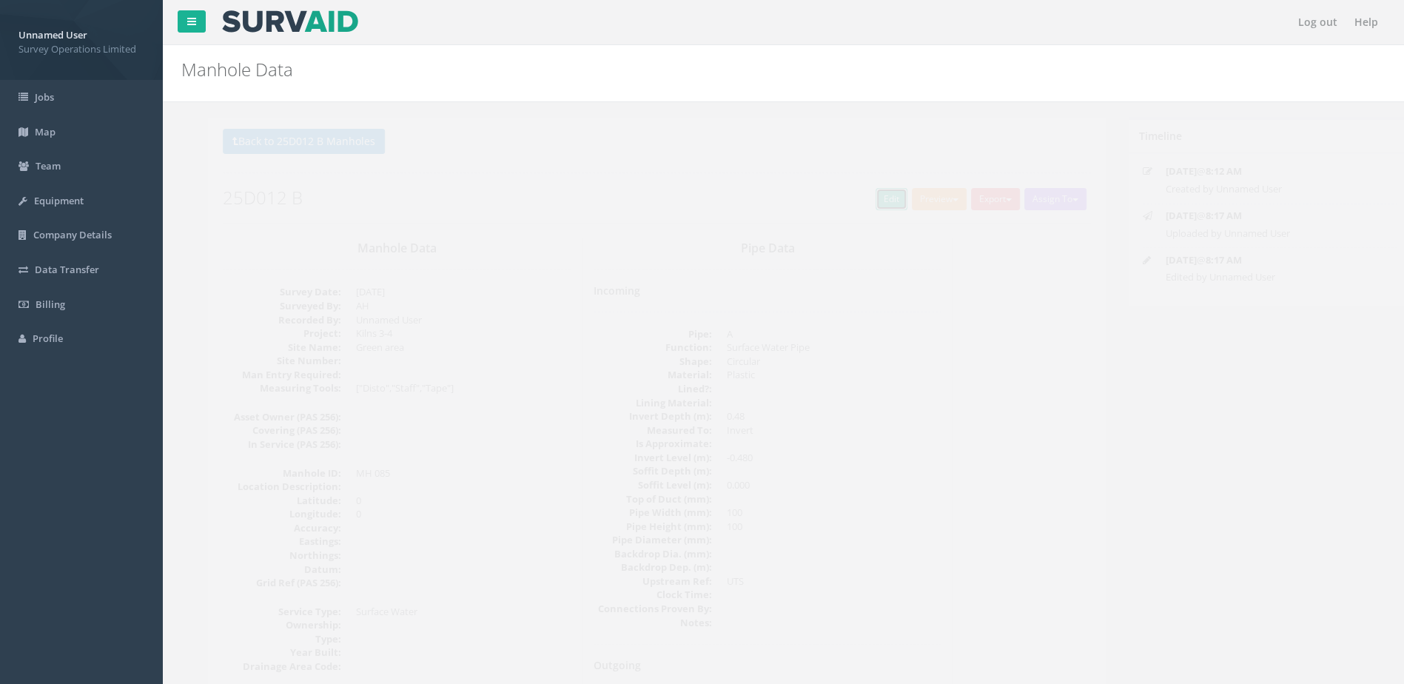
click at [858, 198] on link "Edit" at bounding box center [865, 199] width 32 height 22
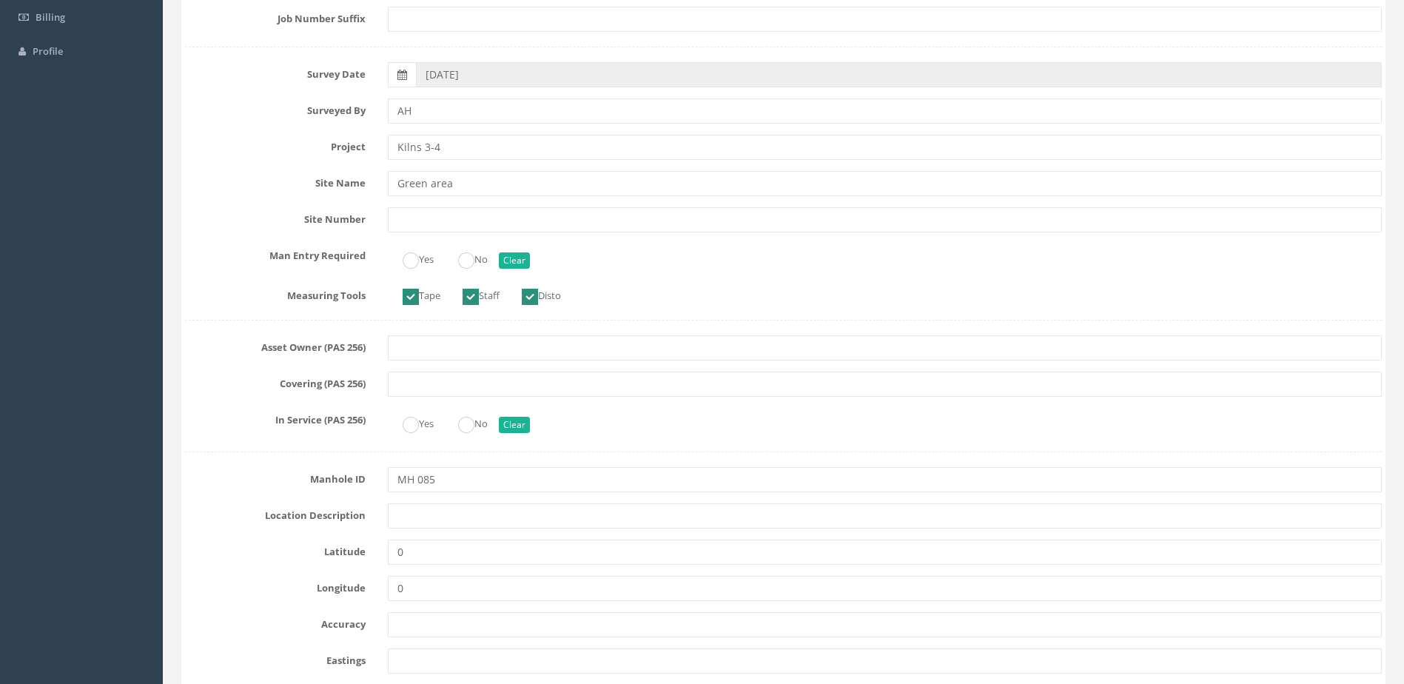
scroll to position [296, 0]
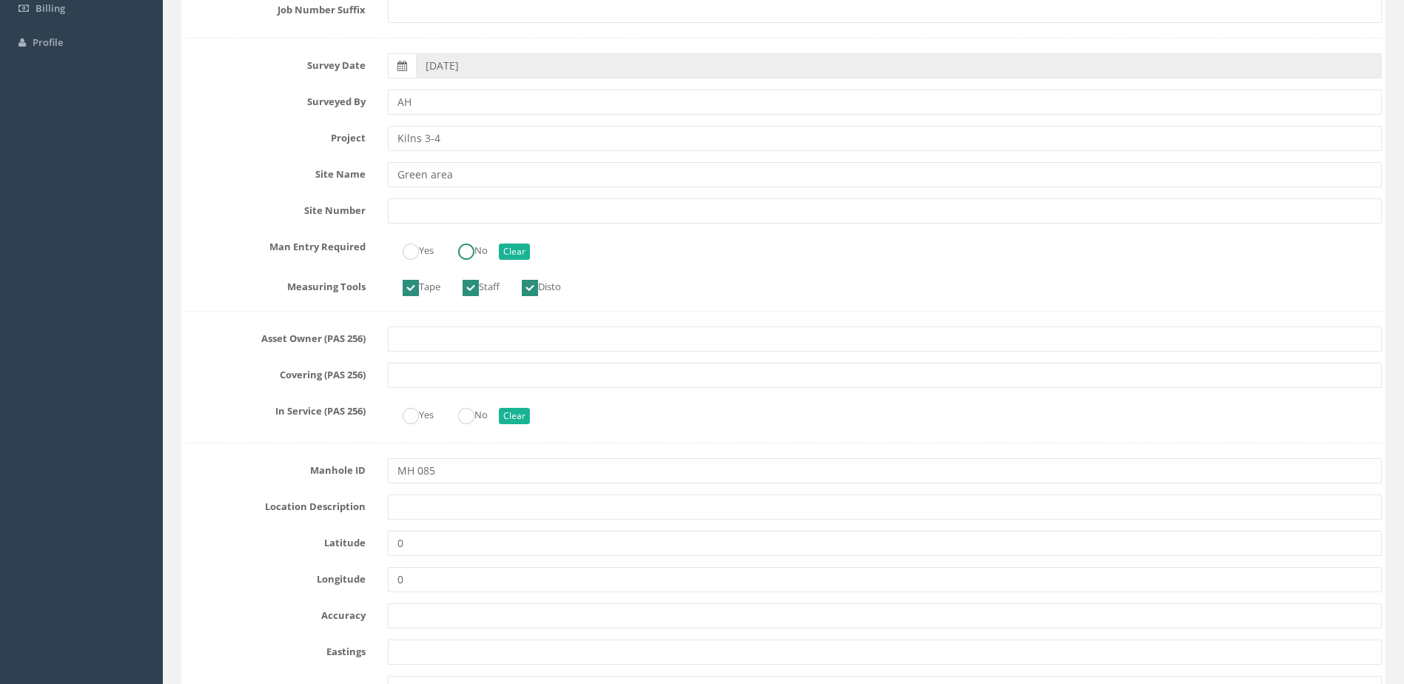
drag, startPoint x: 472, startPoint y: 244, endPoint x: 483, endPoint y: 261, distance: 19.7
click at [472, 244] on ins at bounding box center [466, 252] width 16 height 16
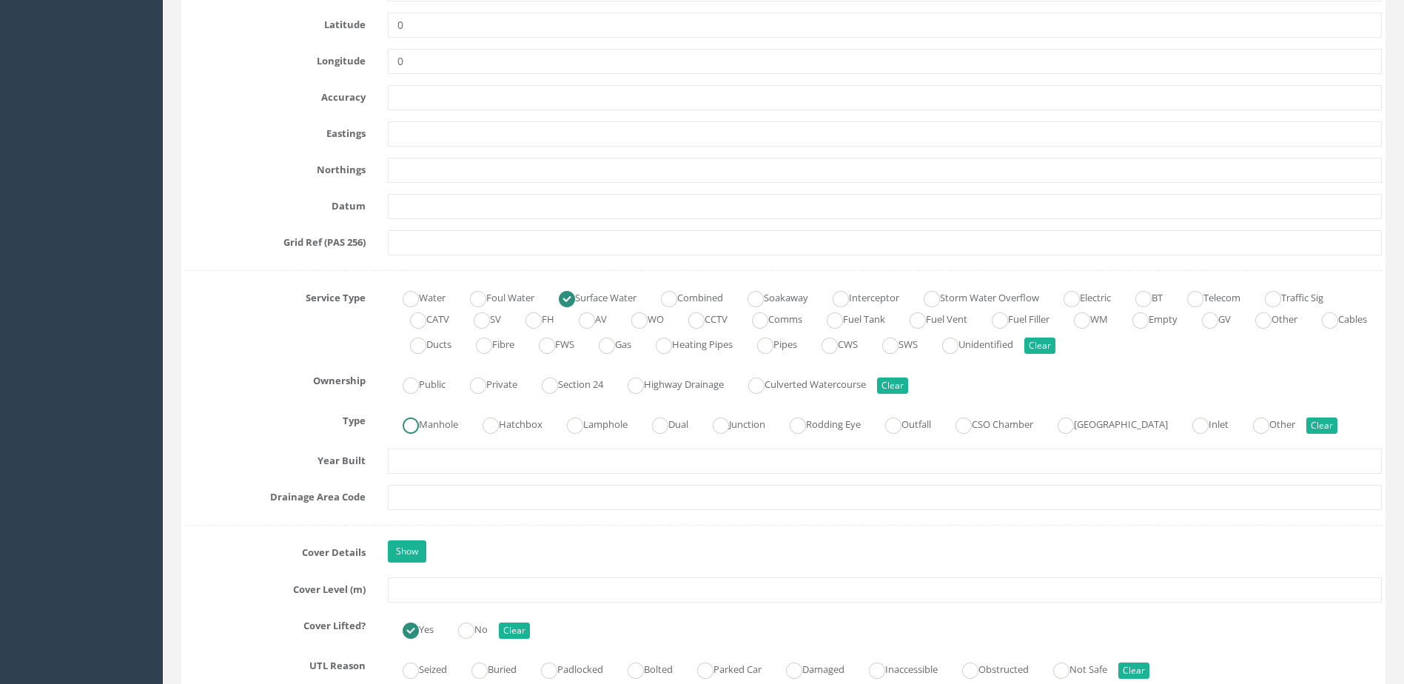
click at [419, 415] on label "Manhole" at bounding box center [423, 422] width 70 height 21
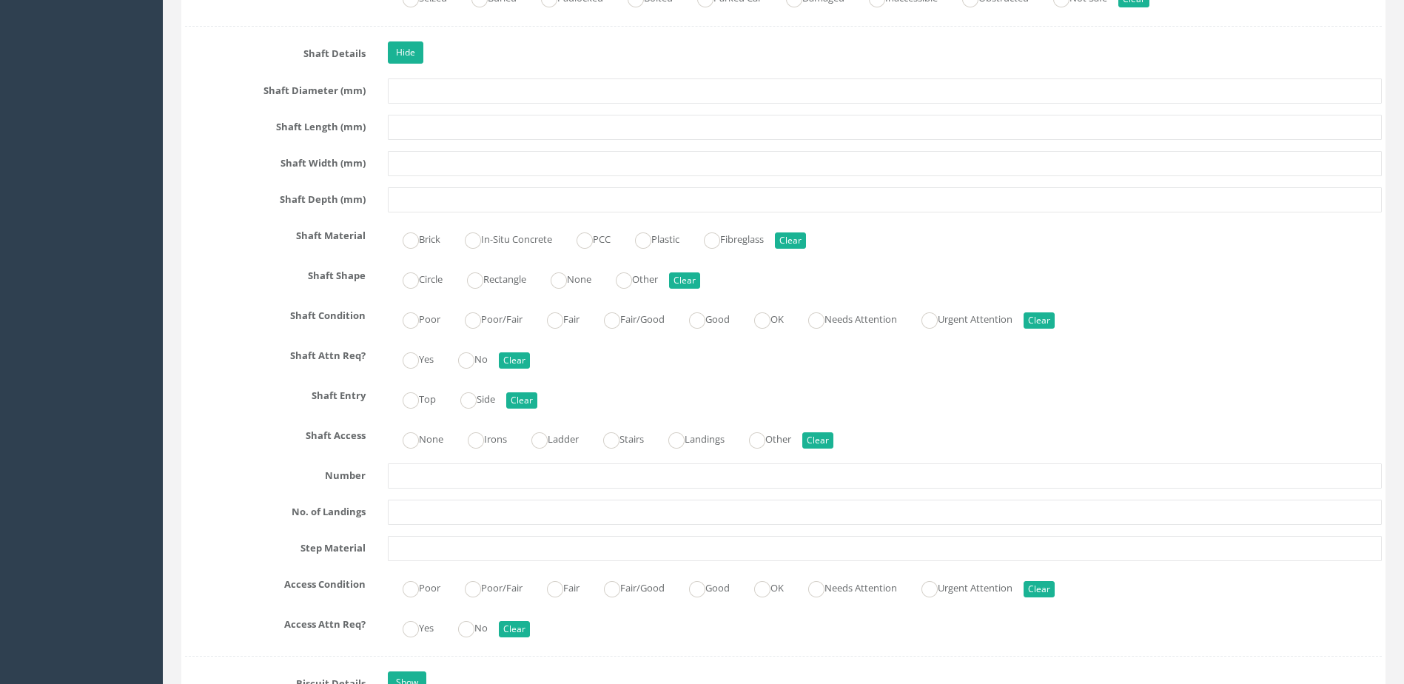
scroll to position [1629, 0]
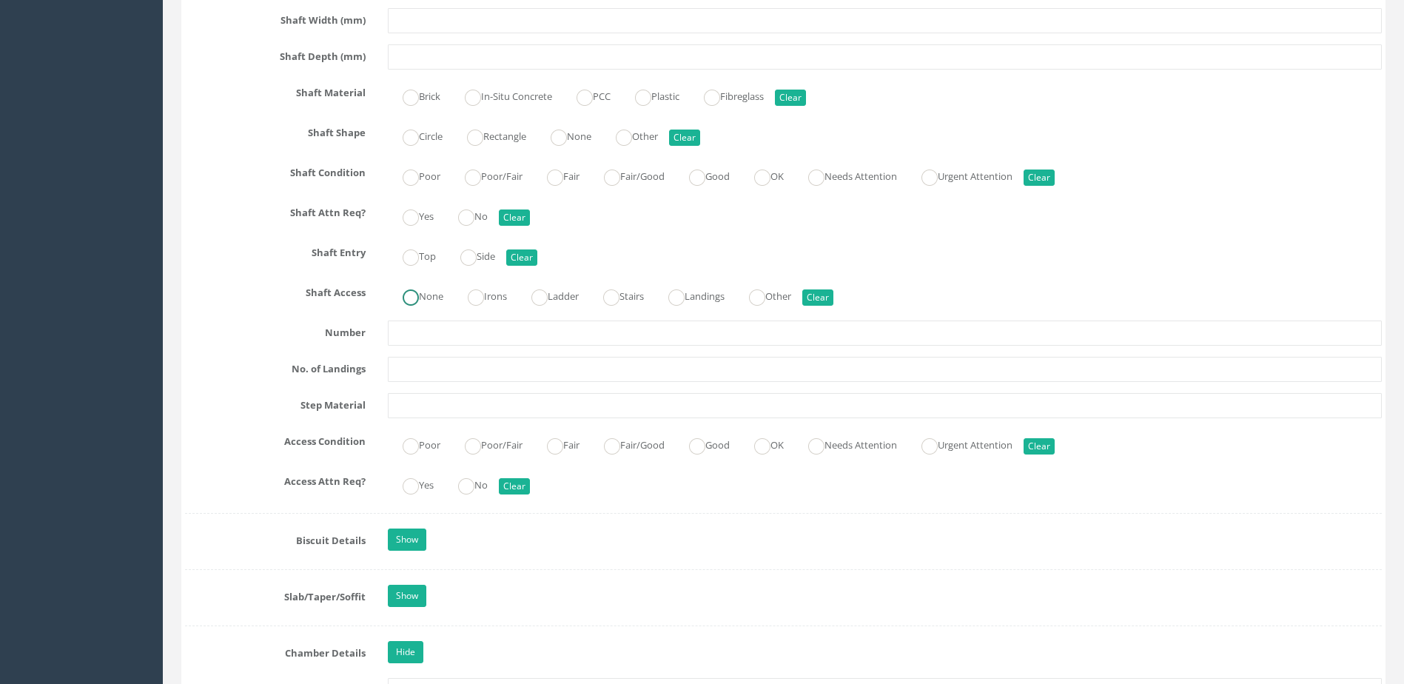
click at [428, 294] on label "None" at bounding box center [416, 294] width 56 height 21
click at [427, 259] on label "Top" at bounding box center [412, 254] width 48 height 21
click at [475, 215] on ins at bounding box center [466, 218] width 16 height 16
click at [730, 444] on label "Good" at bounding box center [702, 443] width 56 height 21
click at [482, 478] on label "No" at bounding box center [465, 483] width 44 height 21
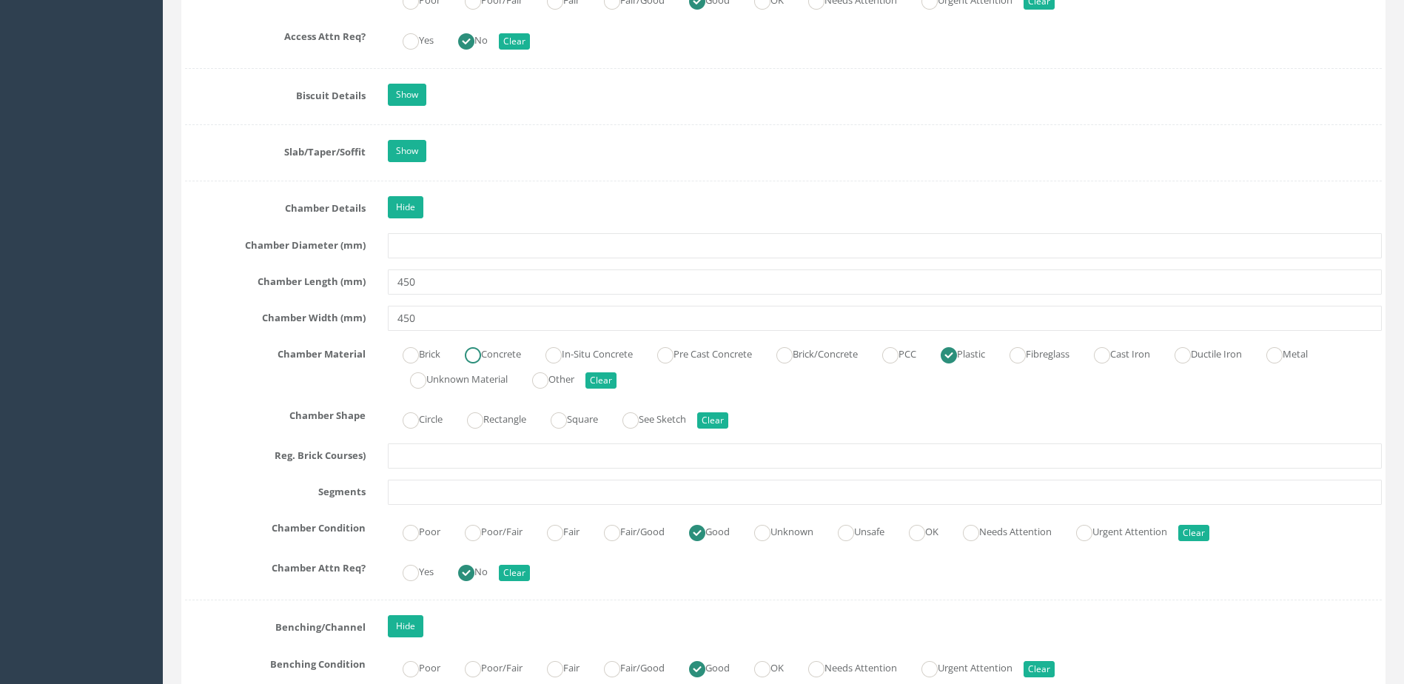
scroll to position [2221, 0]
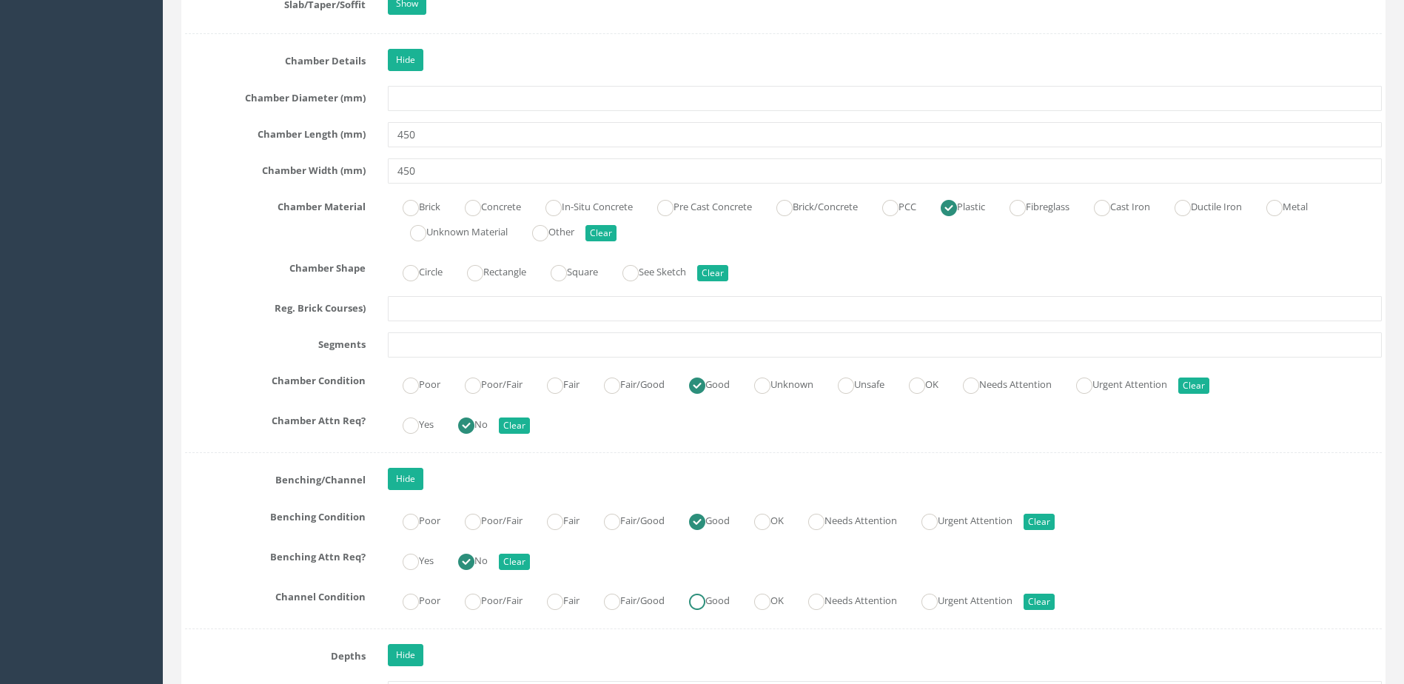
click at [706, 594] on ins at bounding box center [697, 602] width 16 height 16
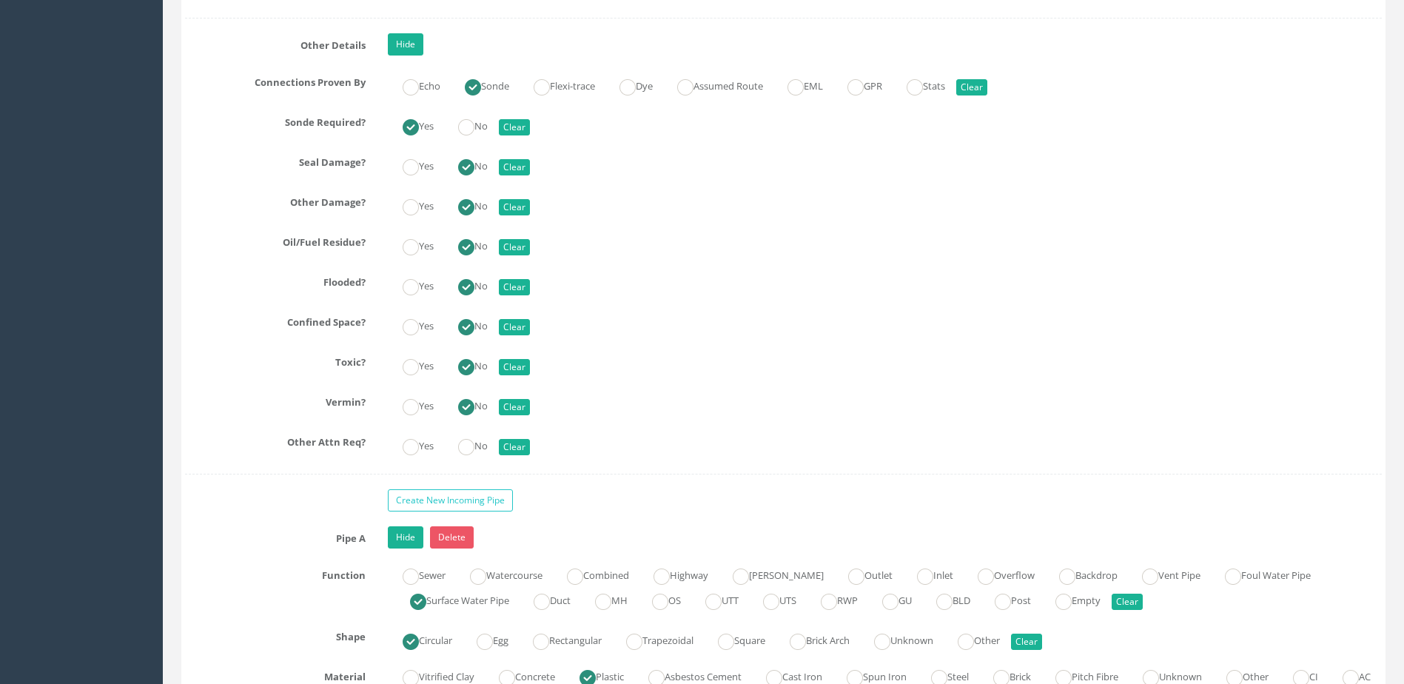
scroll to position [3479, 0]
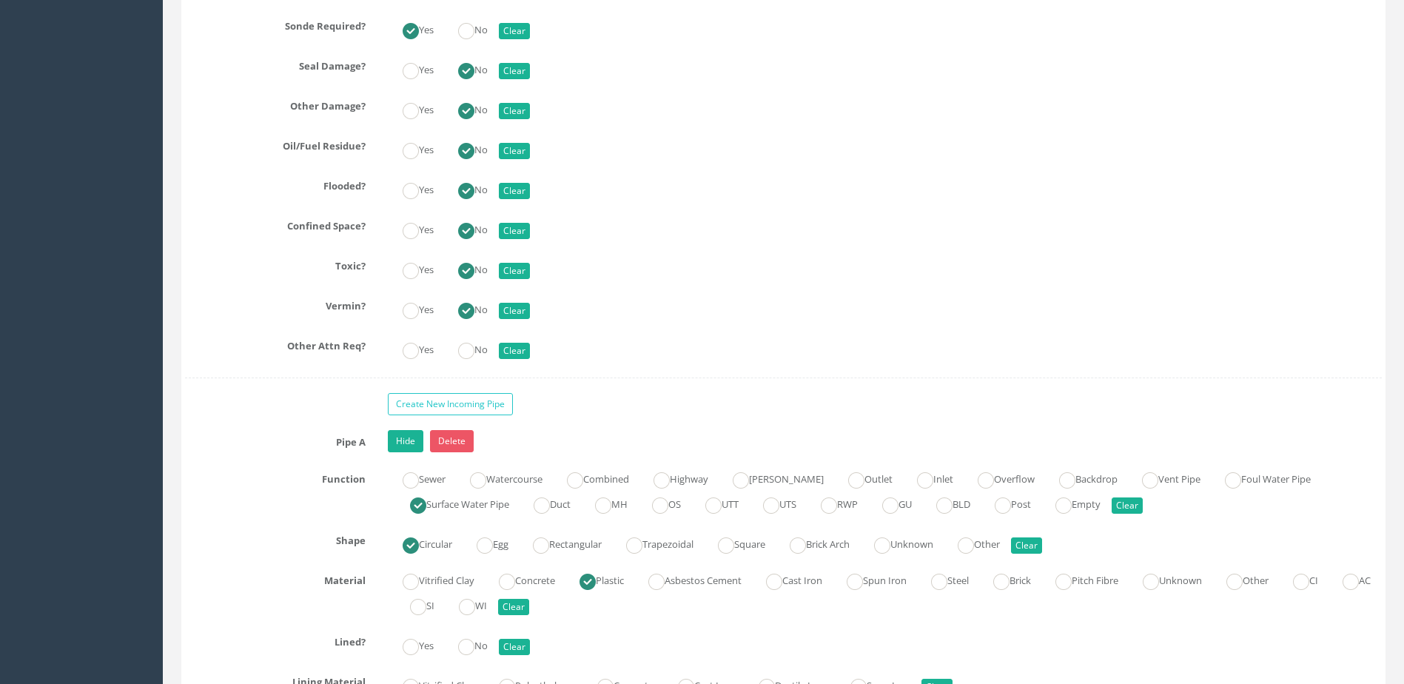
click at [476, 335] on div "Yes No Clear" at bounding box center [885, 348] width 1016 height 29
click at [475, 350] on ins at bounding box center [466, 351] width 16 height 16
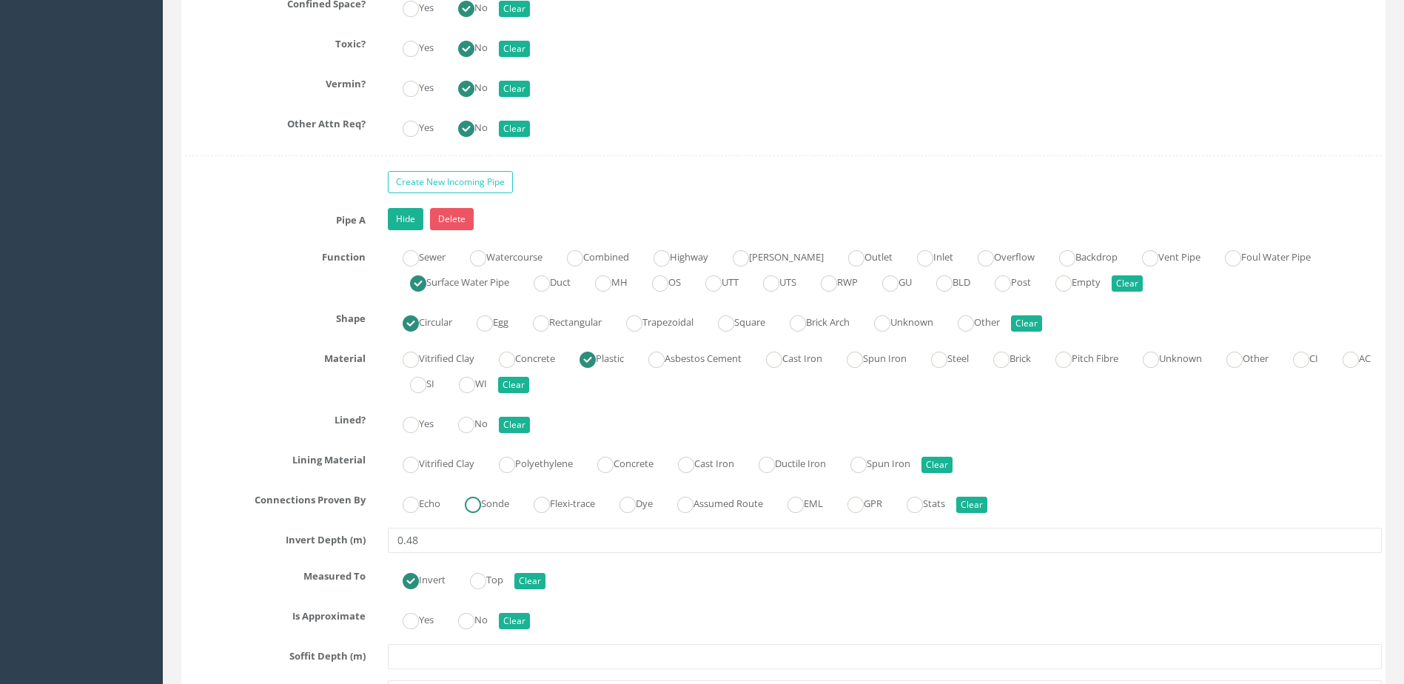
click at [495, 509] on label "Sonde" at bounding box center [479, 502] width 59 height 21
click at [475, 417] on ins at bounding box center [466, 425] width 16 height 16
drag, startPoint x: 479, startPoint y: 626, endPoint x: 506, endPoint y: 604, distance: 34.2
click at [480, 626] on label "No" at bounding box center [465, 618] width 44 height 21
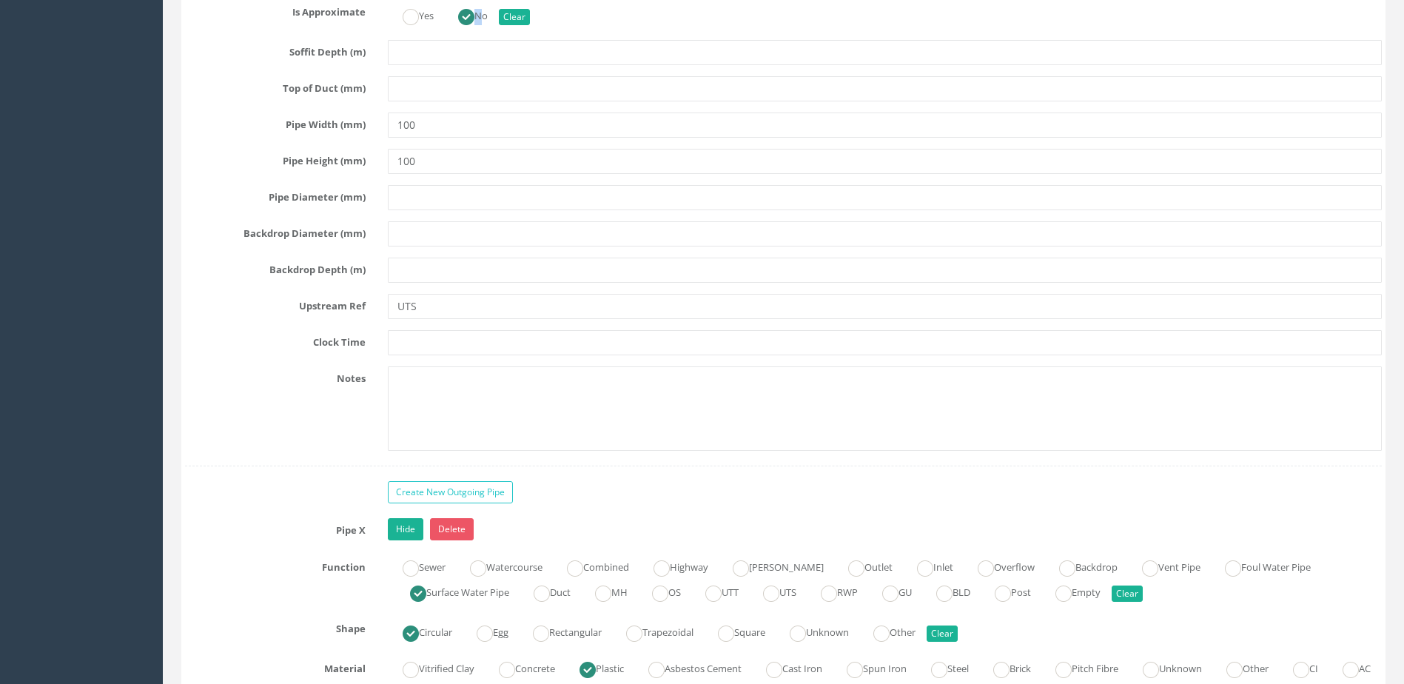
scroll to position [4442, 0]
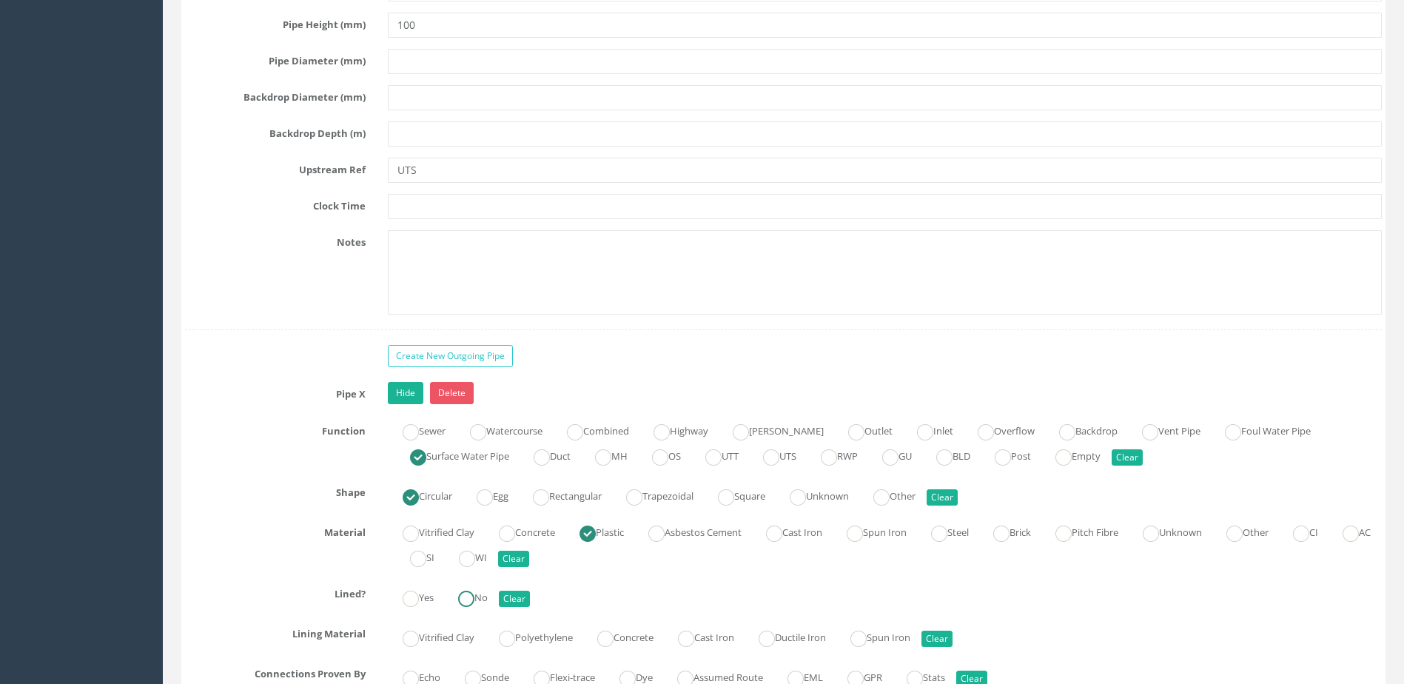
click at [470, 598] on ins at bounding box center [466, 599] width 16 height 16
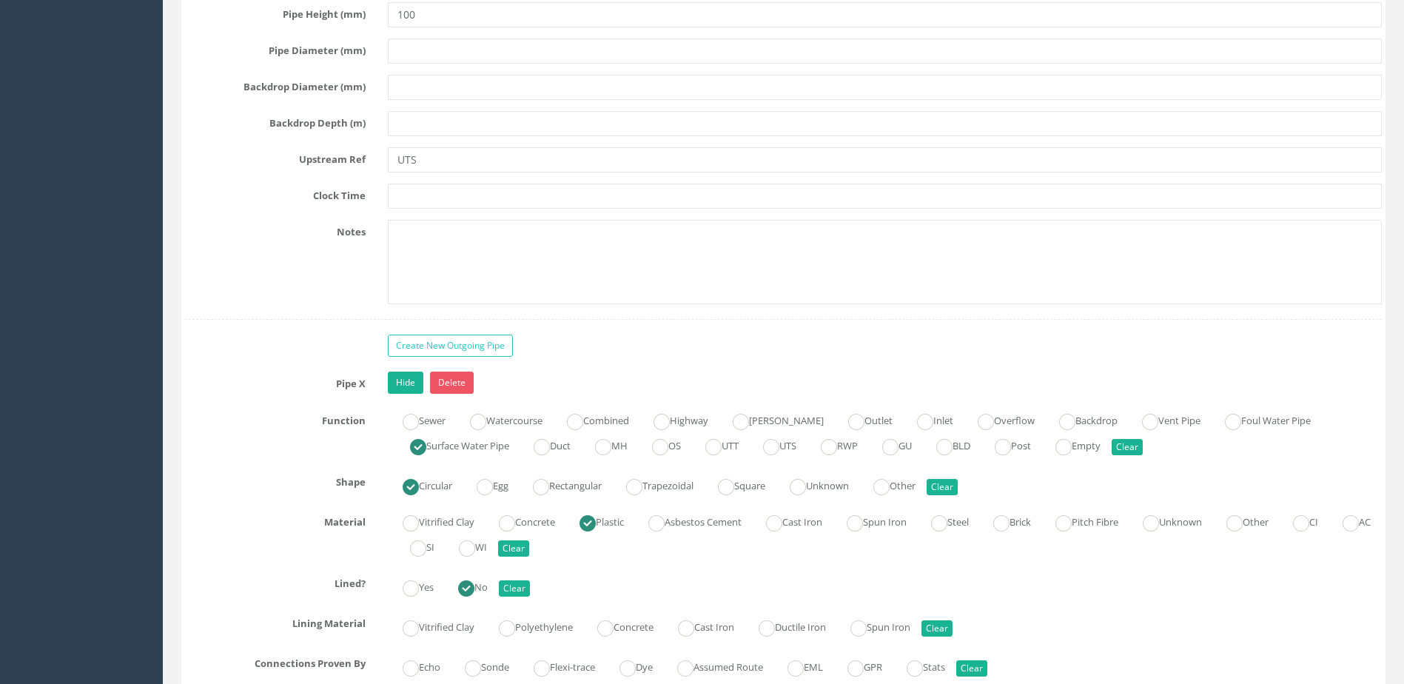
scroll to position [4590, 0]
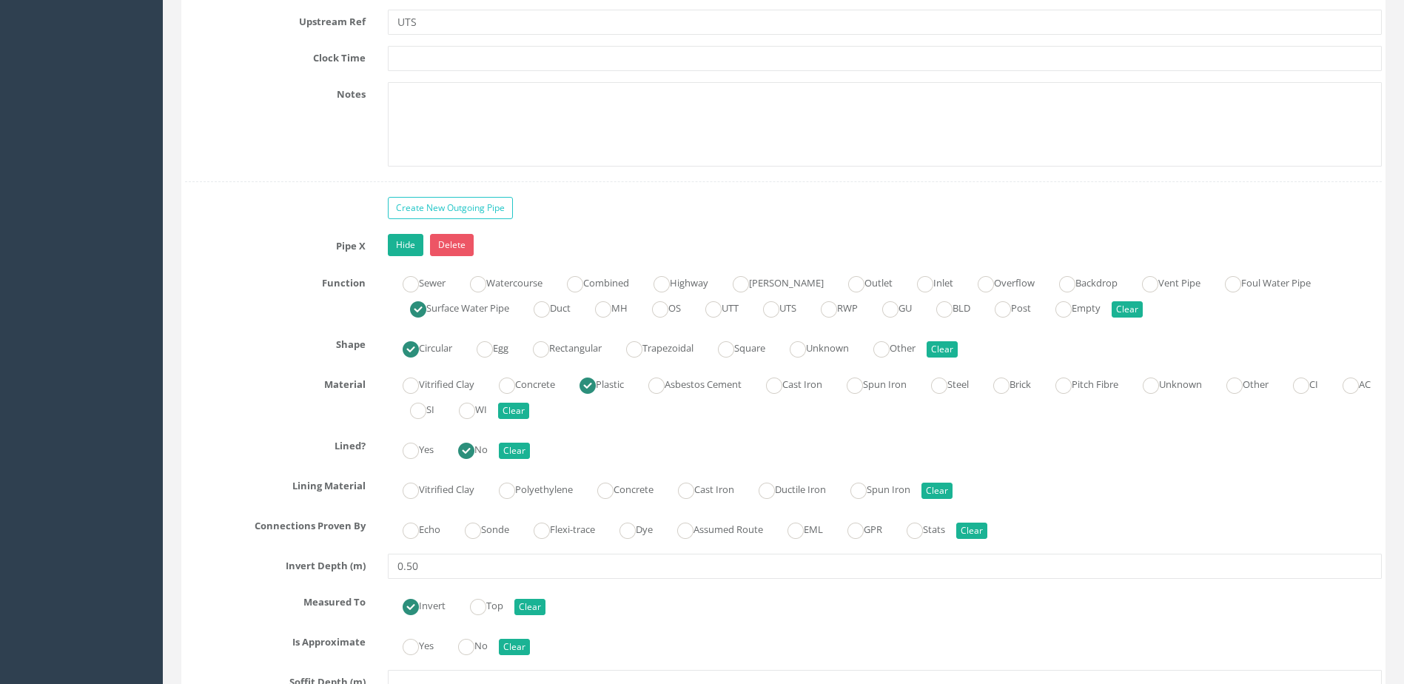
click at [485, 507] on div "Pipe X Hide Delete Function Sewer Watercourse Combined Highway [PERSON_NAME] Ou…" at bounding box center [783, 665] width 1197 height 862
click at [484, 533] on label "Sonde" at bounding box center [479, 527] width 59 height 21
click at [478, 646] on label "No" at bounding box center [465, 644] width 44 height 21
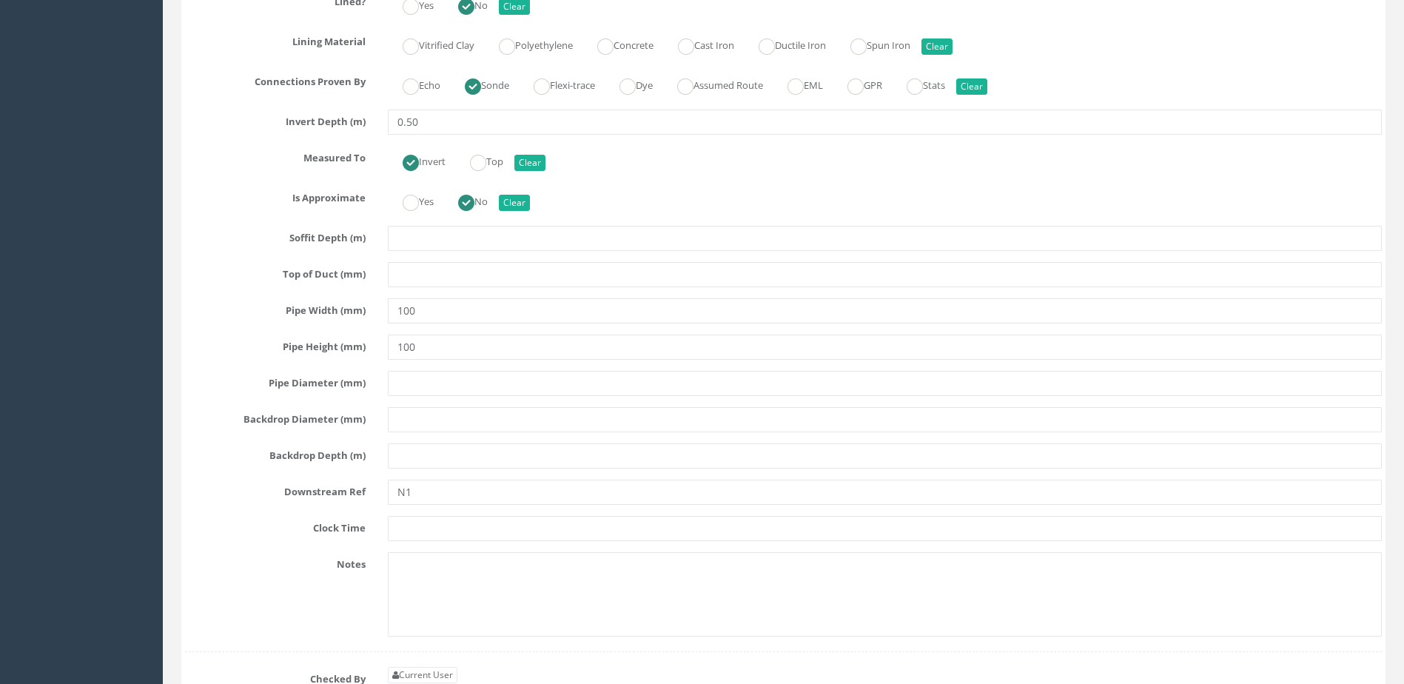
scroll to position [5182, 0]
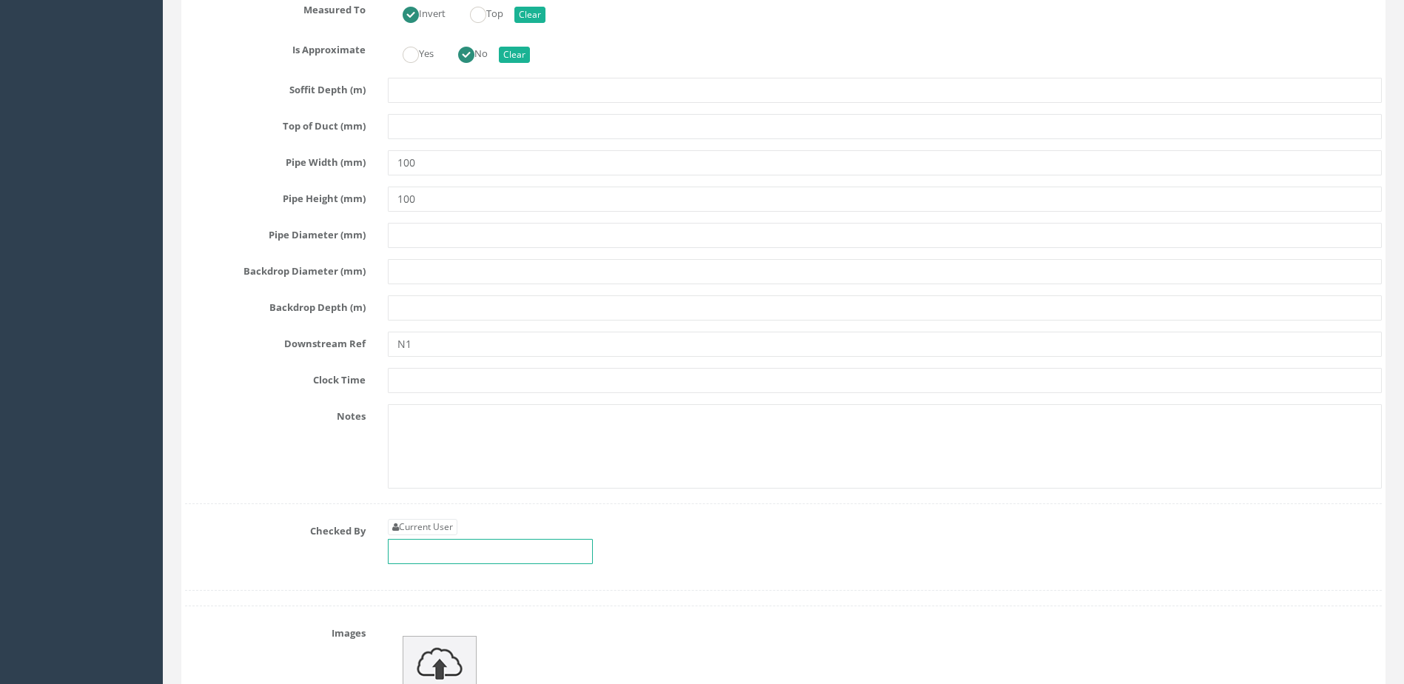
click at [489, 556] on input "text" at bounding box center [490, 551] width 205 height 25
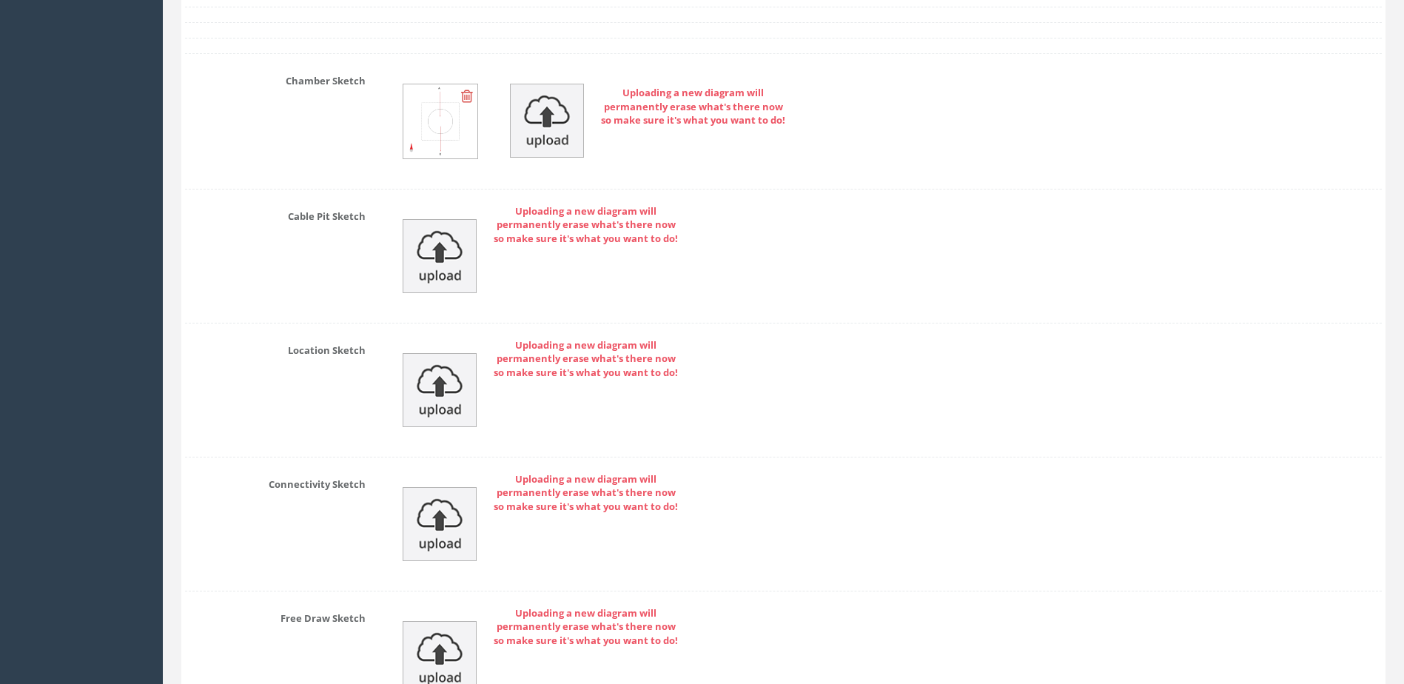
scroll to position [6230, 0]
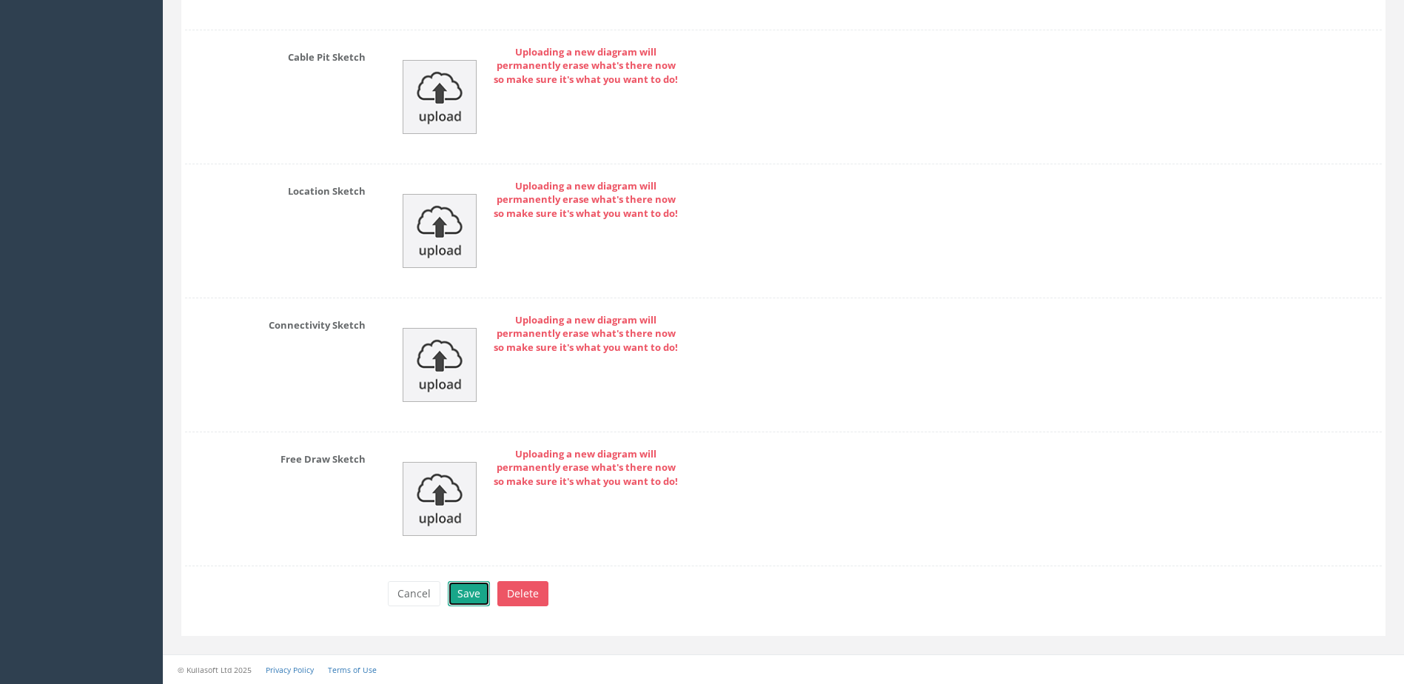
click at [452, 597] on button "Save" at bounding box center [469, 593] width 42 height 25
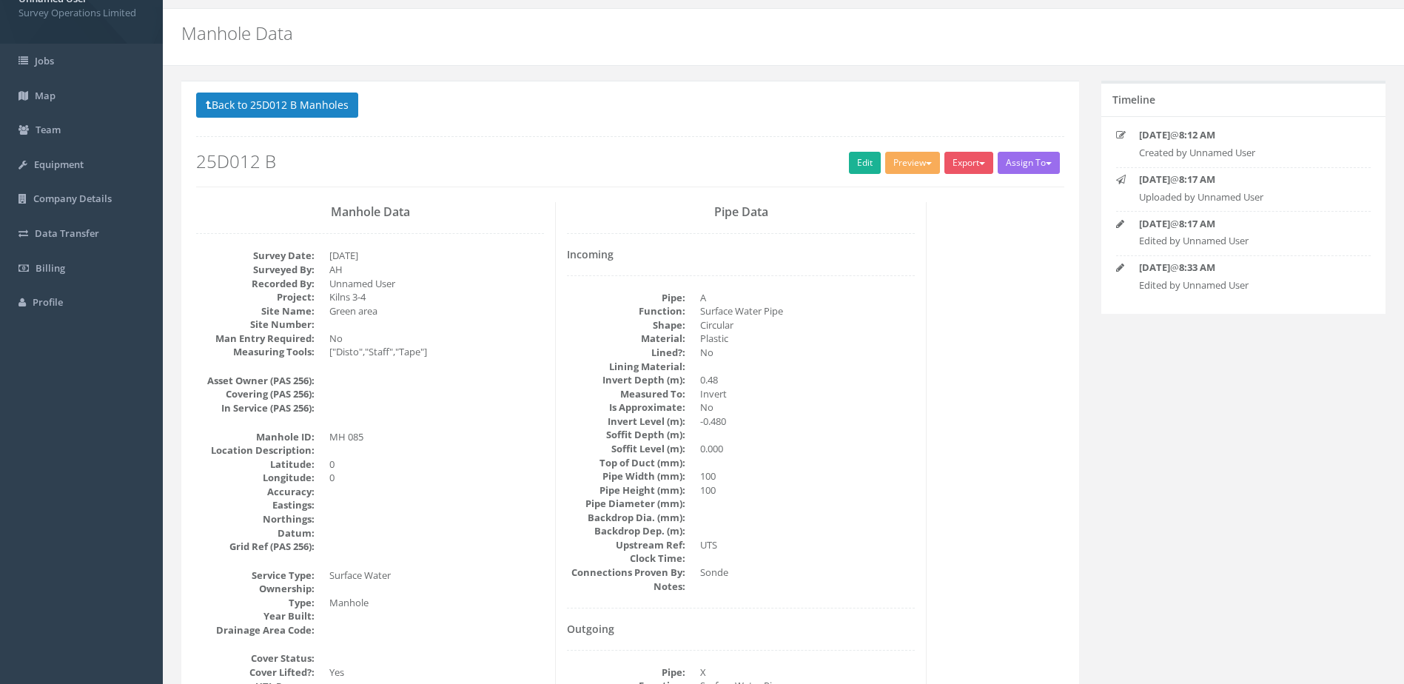
scroll to position [0, 0]
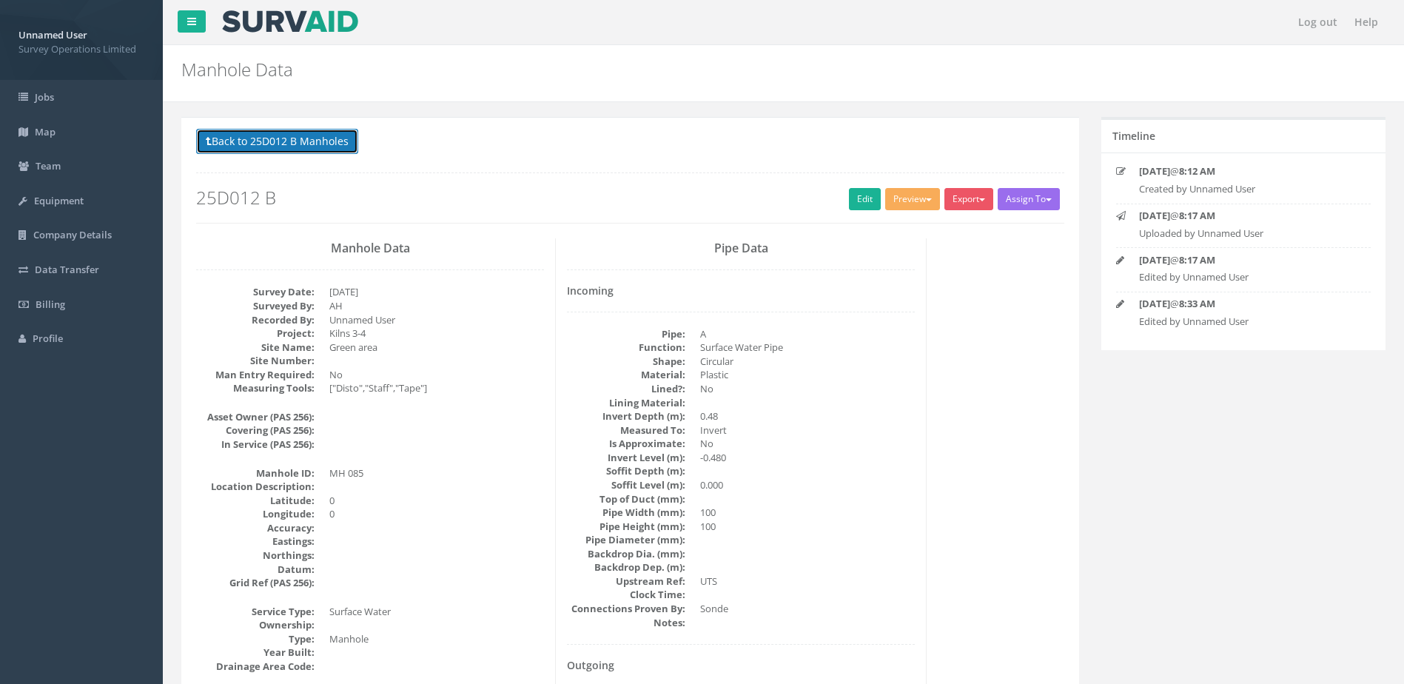
click at [304, 139] on button "Back to 25D012 B Manholes" at bounding box center [277, 141] width 162 height 25
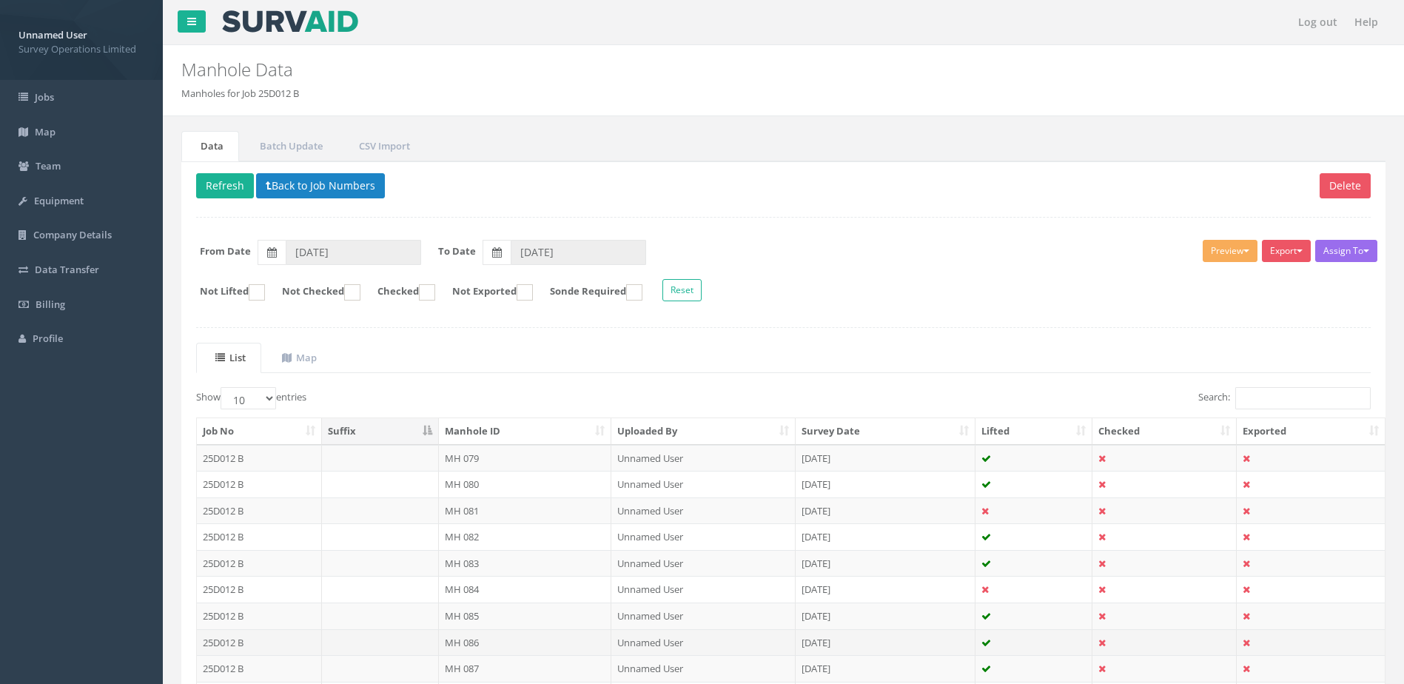
click at [517, 640] on td "MH 086" at bounding box center [525, 642] width 173 height 27
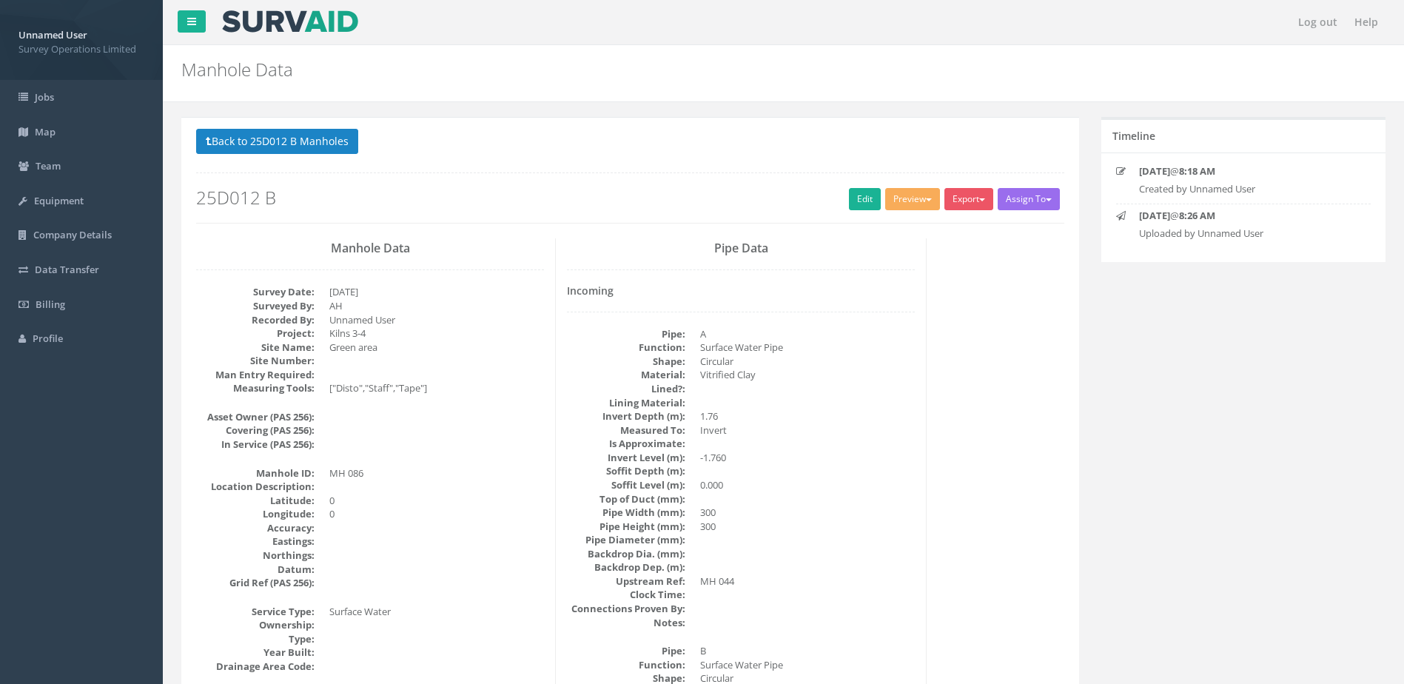
click at [842, 190] on h2 "25D012 B" at bounding box center [630, 197] width 868 height 19
click at [849, 201] on link "Edit" at bounding box center [865, 199] width 32 height 22
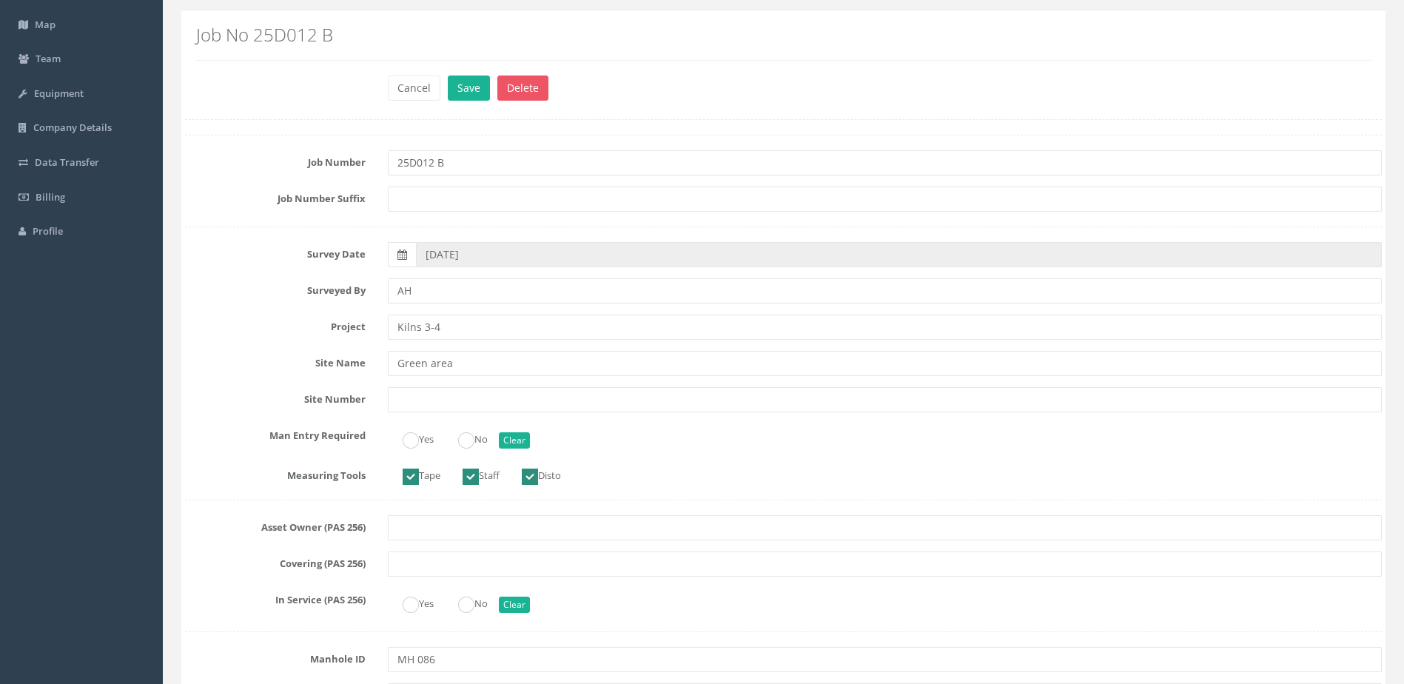
scroll to position [296, 0]
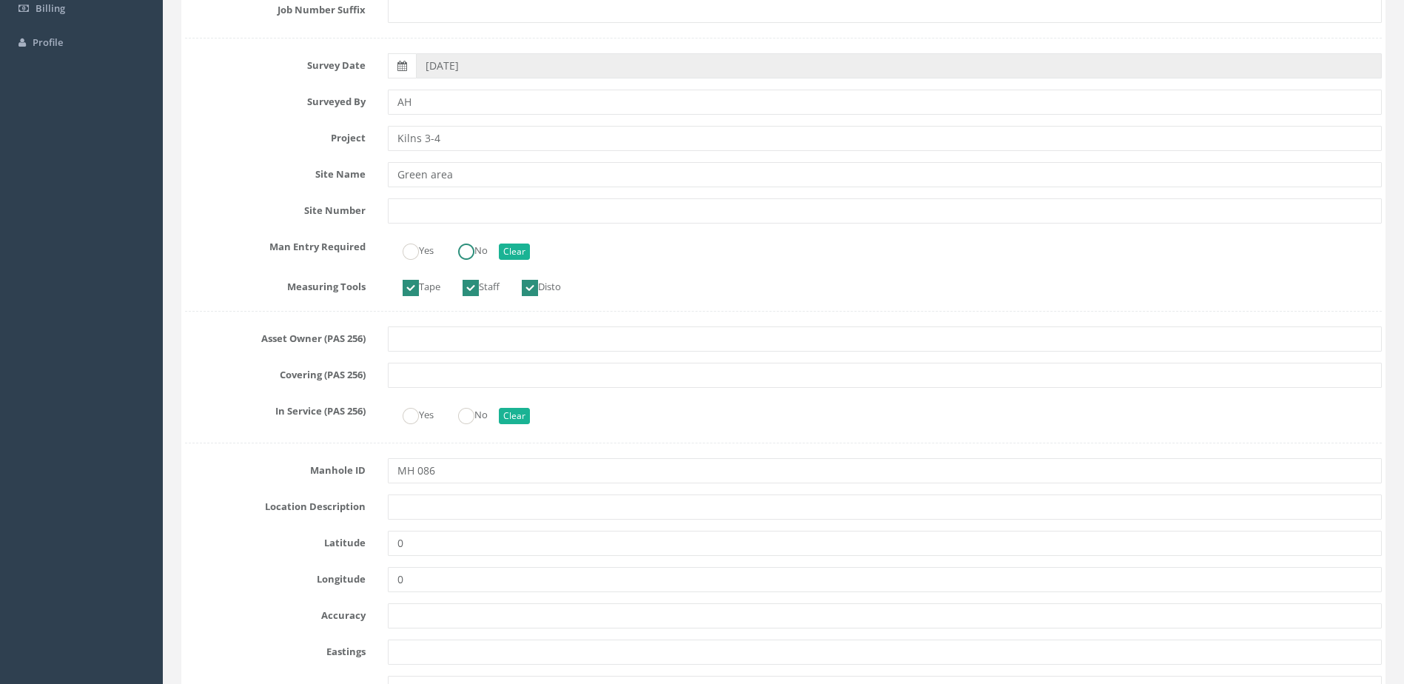
click at [462, 259] on div at bounding box center [466, 252] width 16 height 16
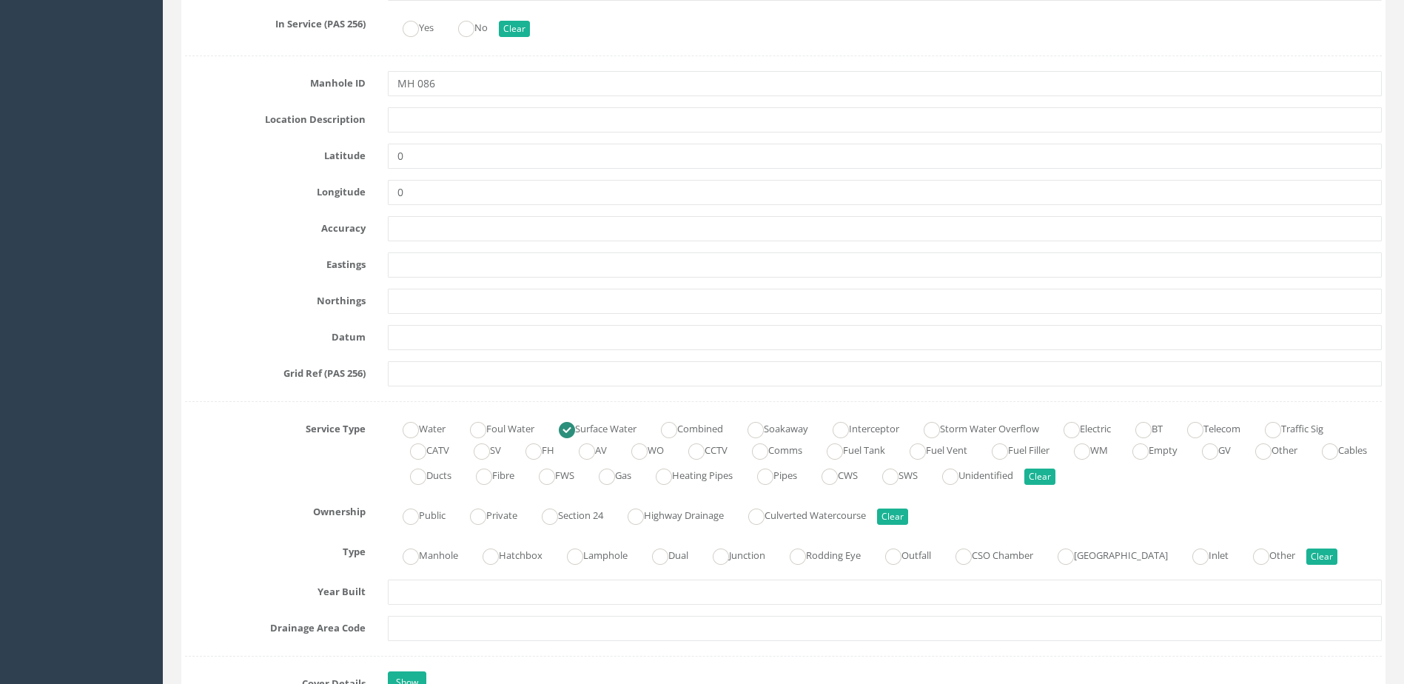
scroll to position [814, 0]
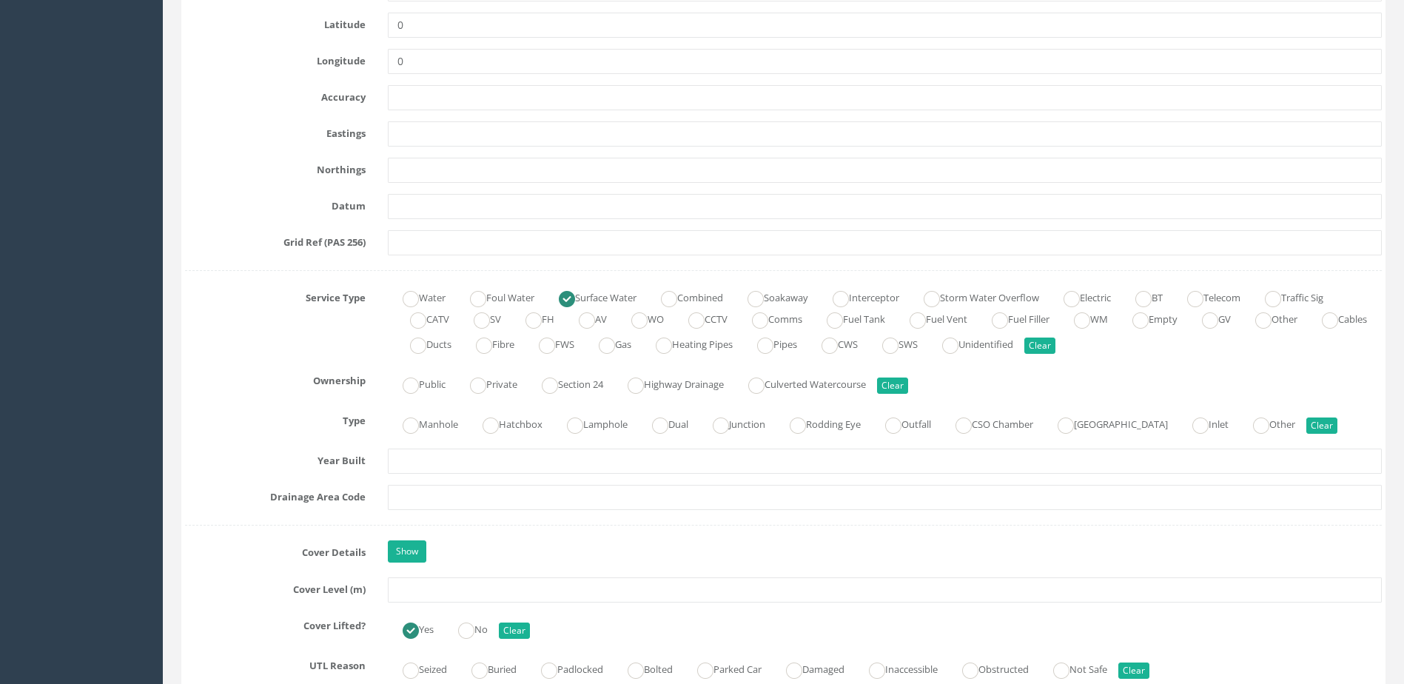
click at [433, 431] on label "Manhole" at bounding box center [423, 422] width 70 height 21
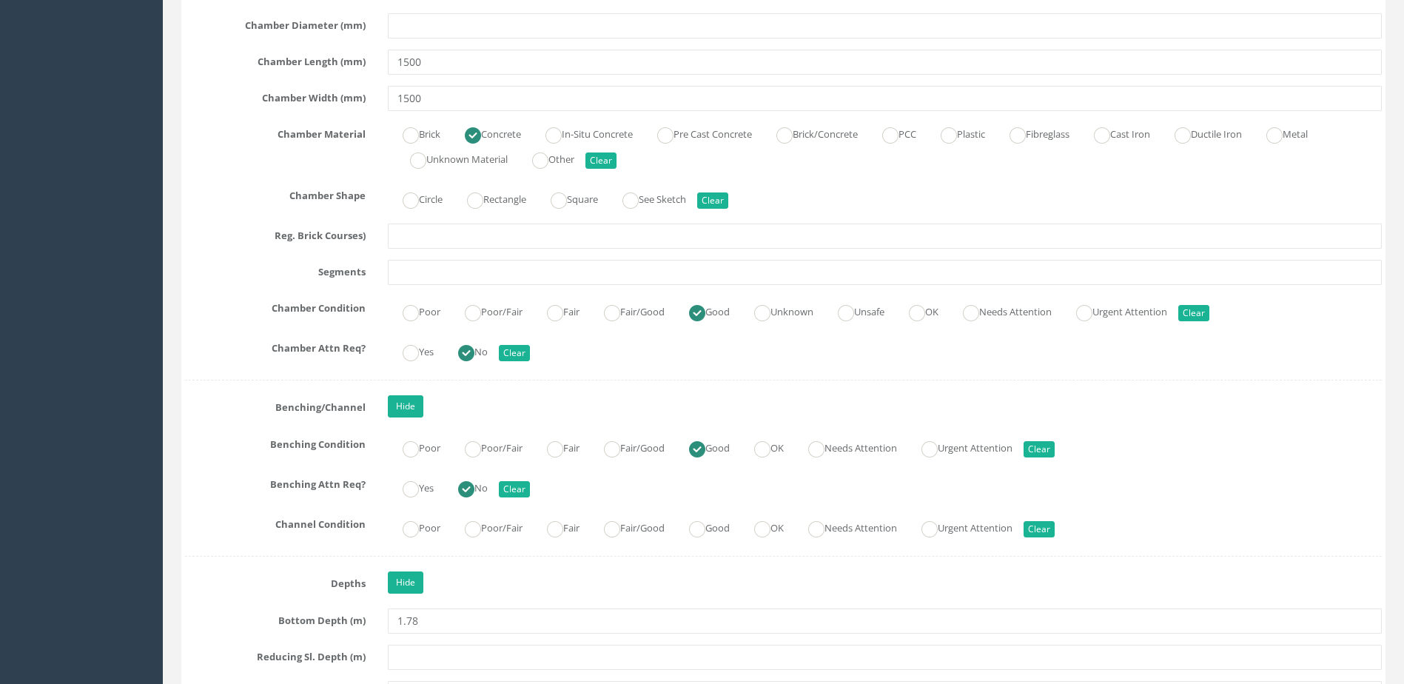
scroll to position [2295, 0]
click at [623, 518] on label "Fair/Good" at bounding box center [627, 525] width 76 height 21
click at [717, 520] on label "Good" at bounding box center [702, 525] width 56 height 21
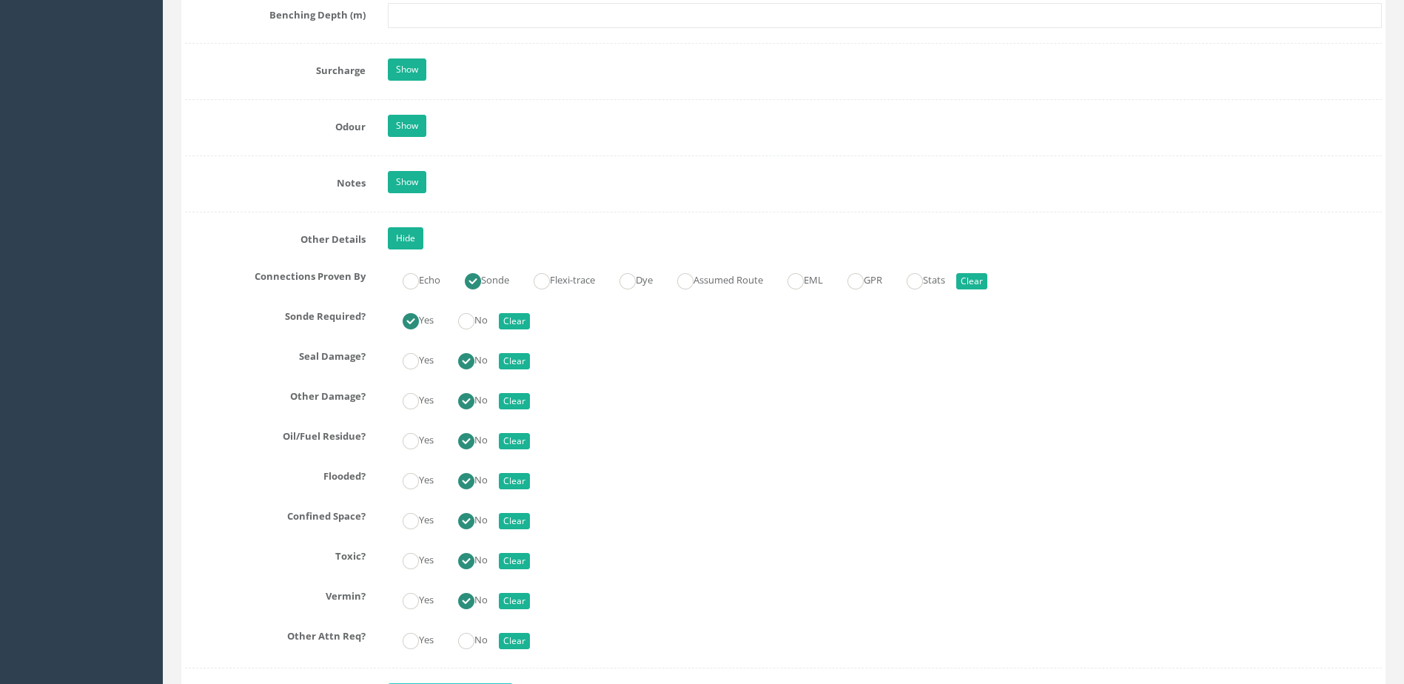
scroll to position [3405, 0]
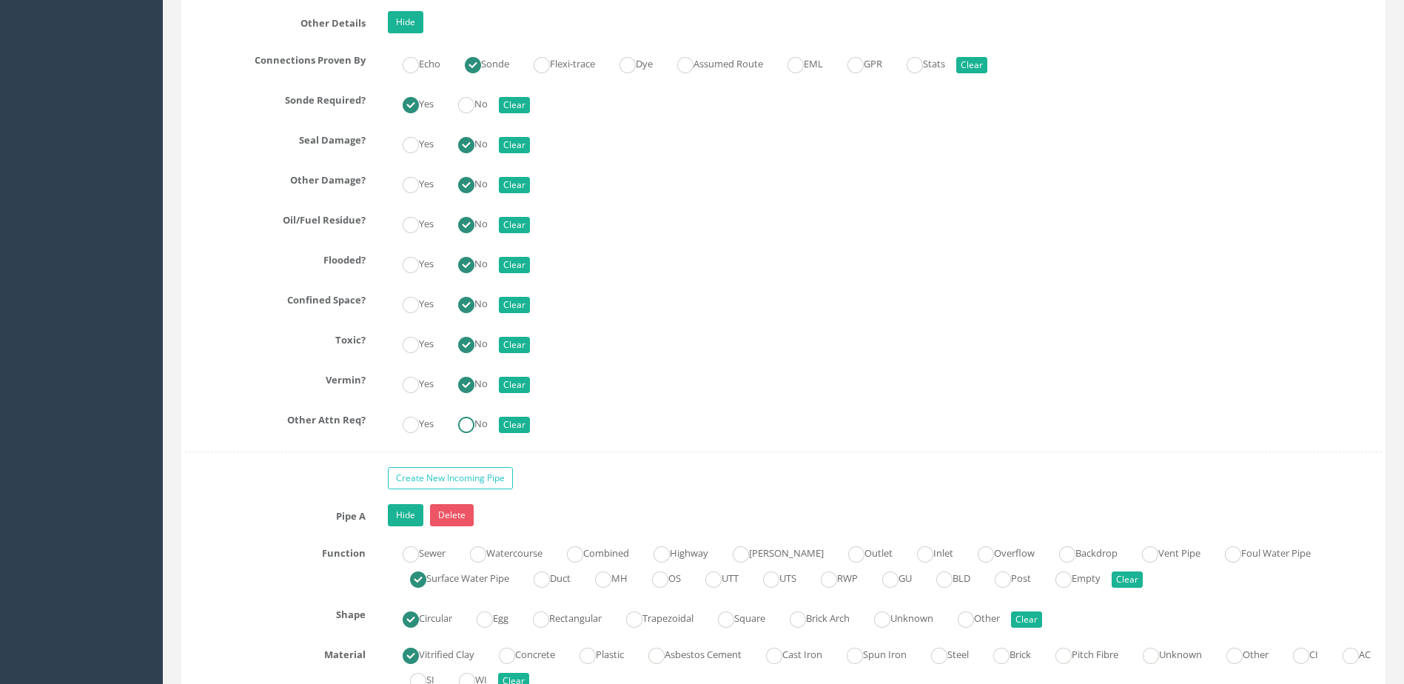
click at [485, 413] on label "No" at bounding box center [465, 422] width 44 height 21
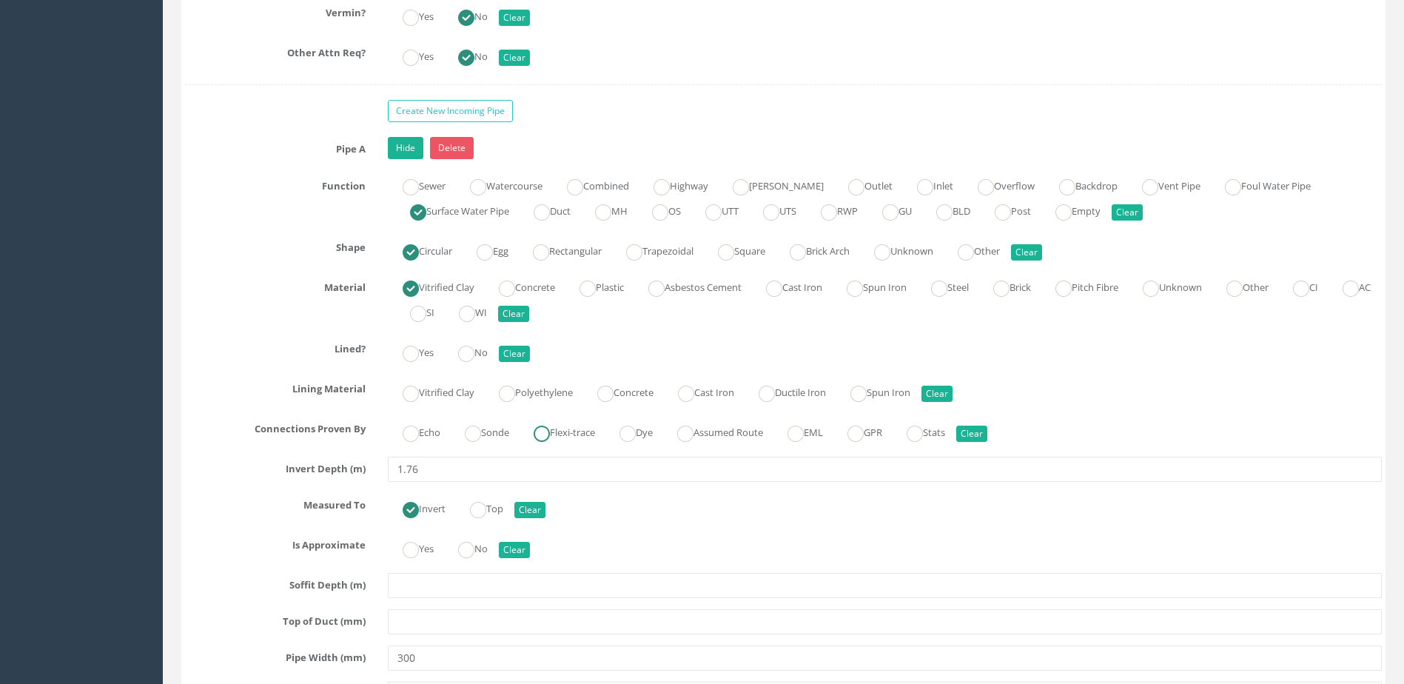
scroll to position [3776, 0]
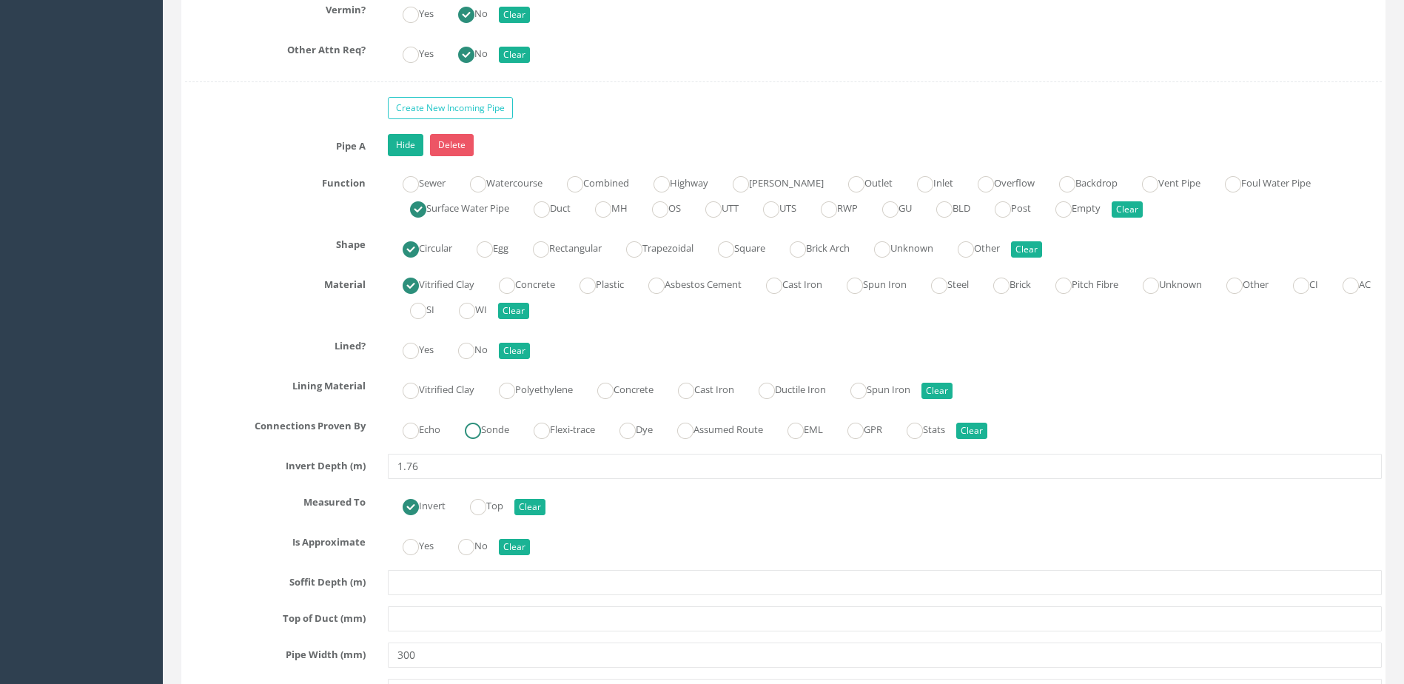
click at [479, 436] on ins at bounding box center [473, 431] width 16 height 16
click at [476, 338] on label "No" at bounding box center [465, 348] width 44 height 21
click at [466, 541] on ins at bounding box center [466, 547] width 16 height 16
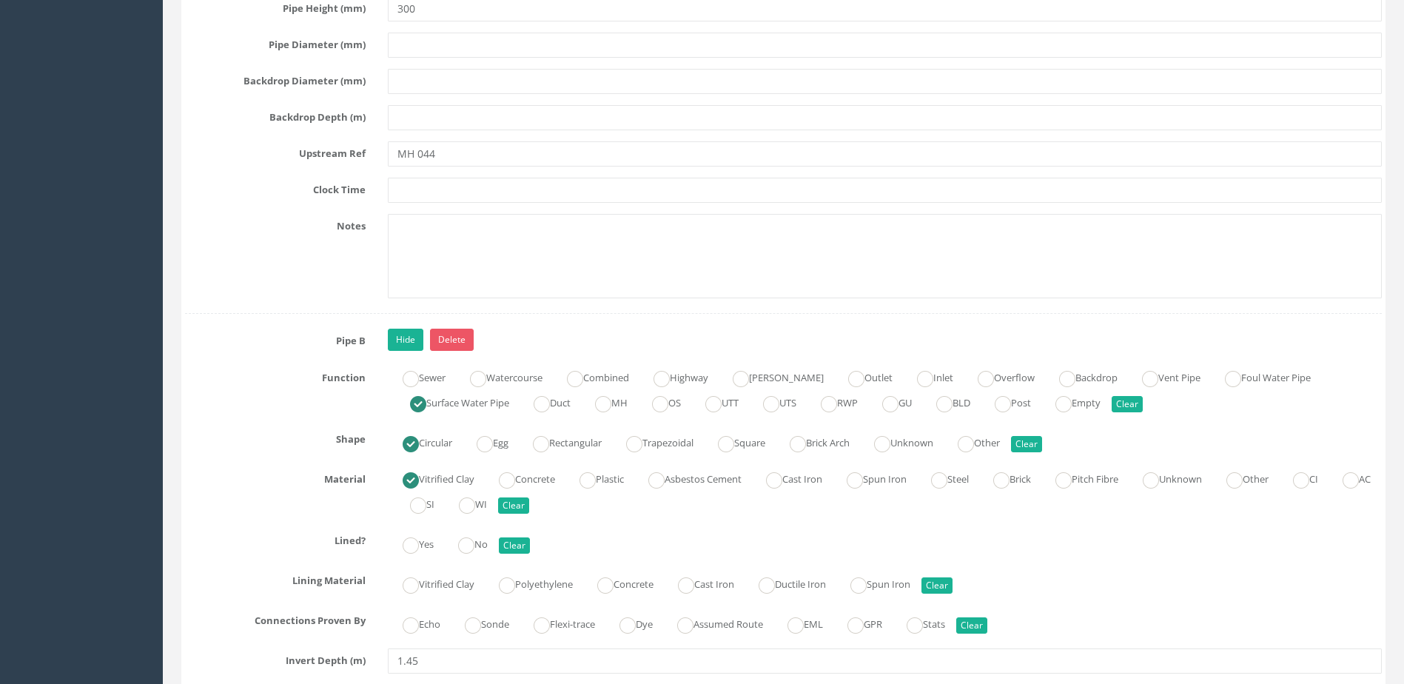
scroll to position [4516, 0]
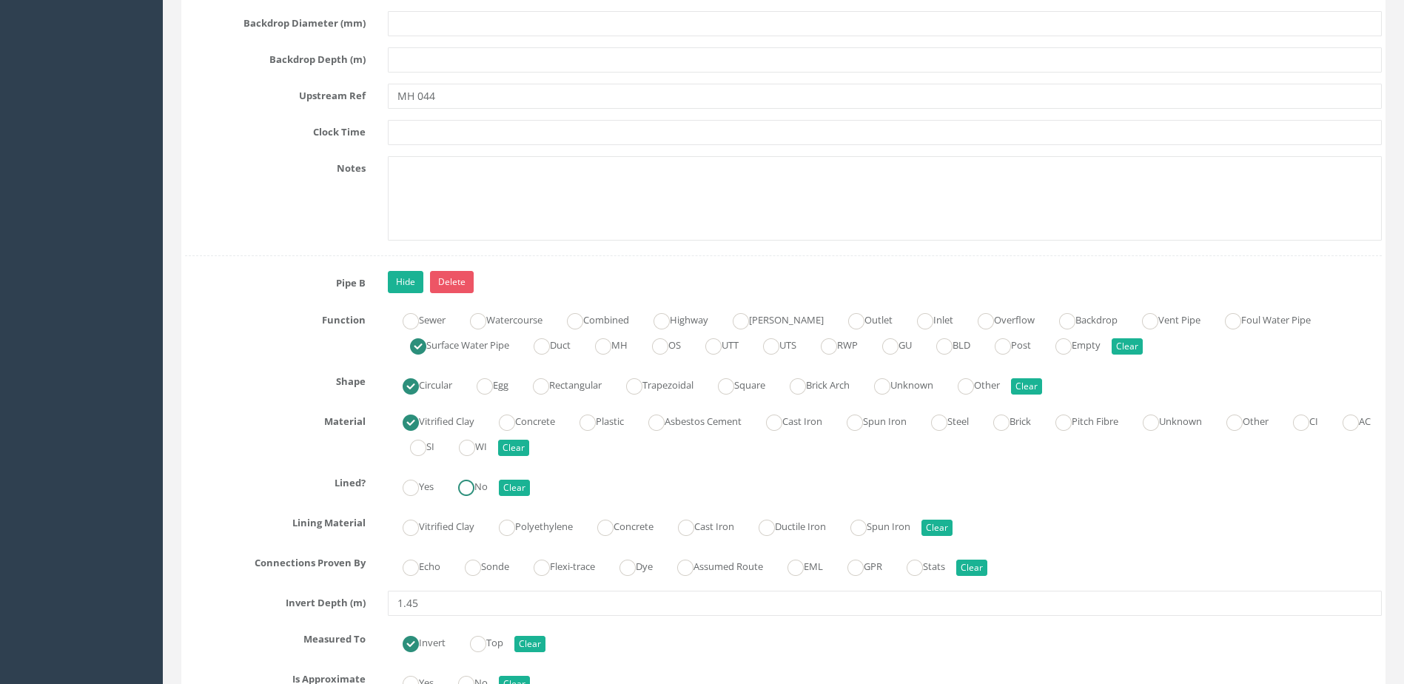
click at [475, 488] on ins at bounding box center [466, 488] width 16 height 16
click at [473, 556] on label "Sonde" at bounding box center [479, 564] width 59 height 21
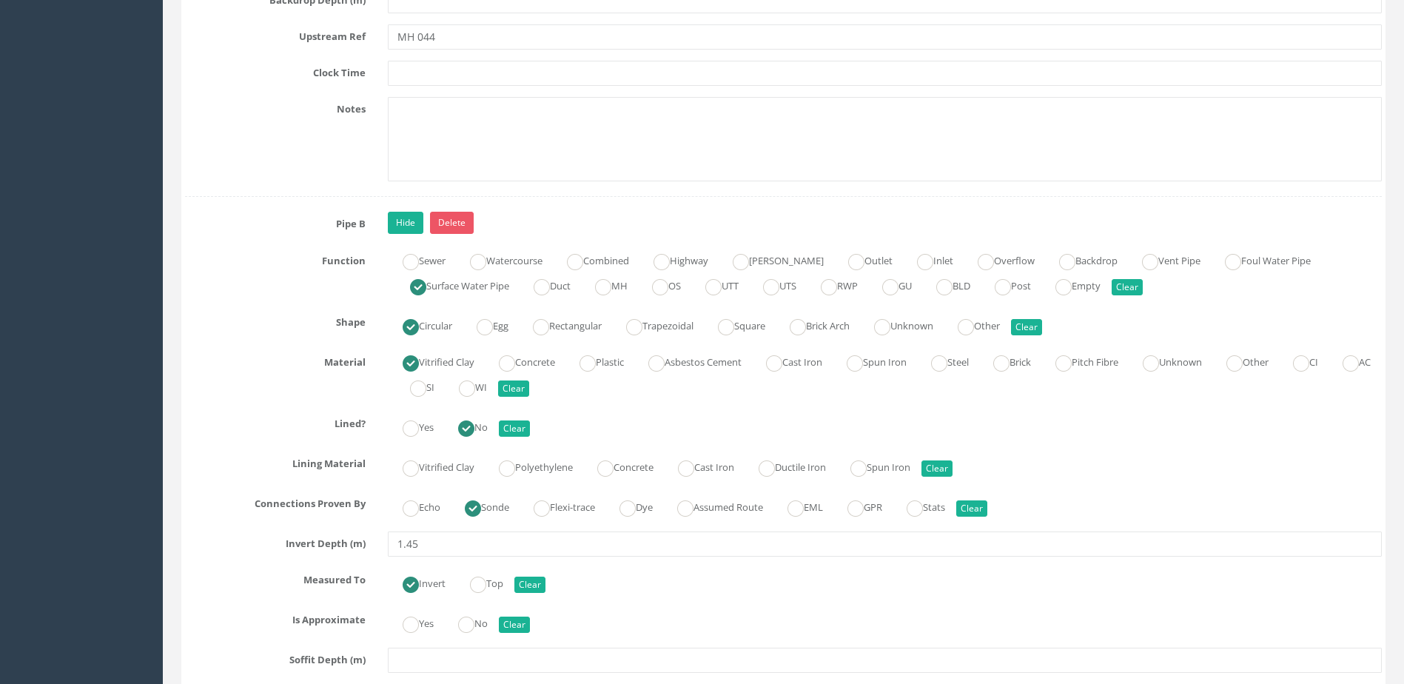
scroll to position [4738, 0]
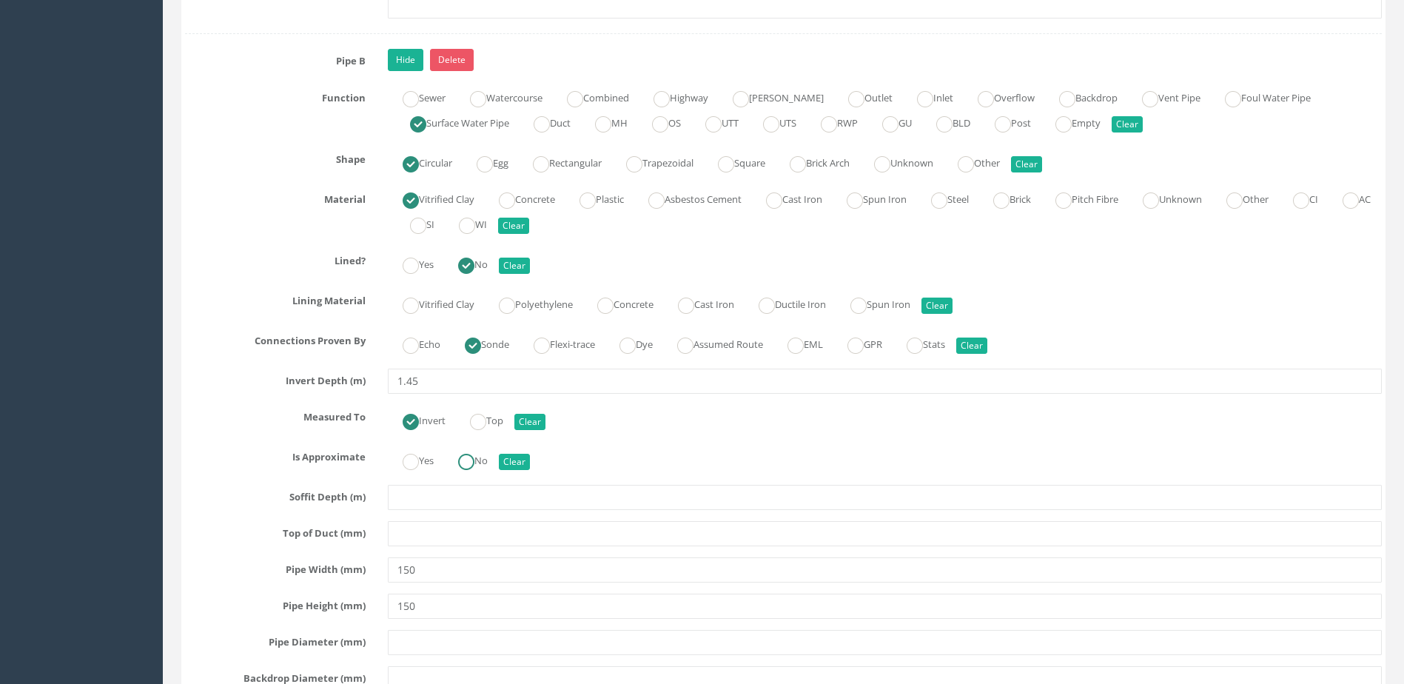
click at [483, 456] on label "No" at bounding box center [465, 459] width 44 height 21
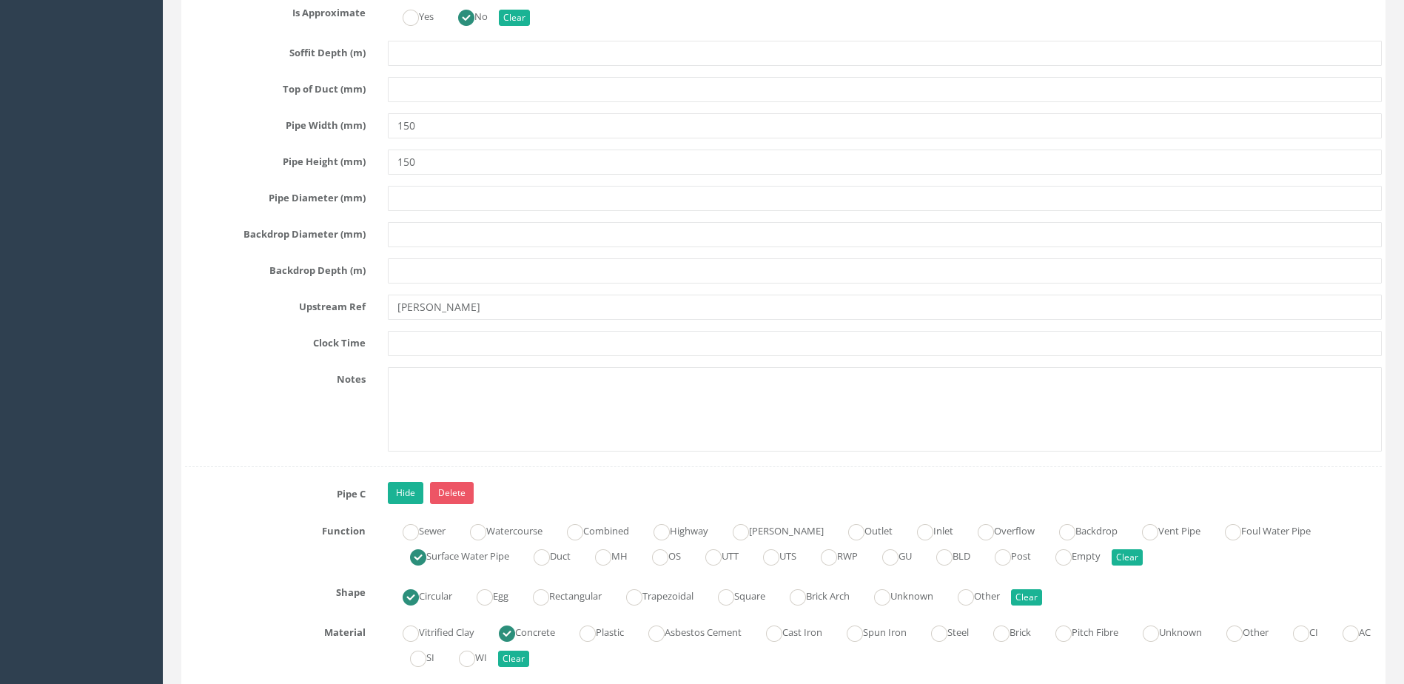
scroll to position [5404, 0]
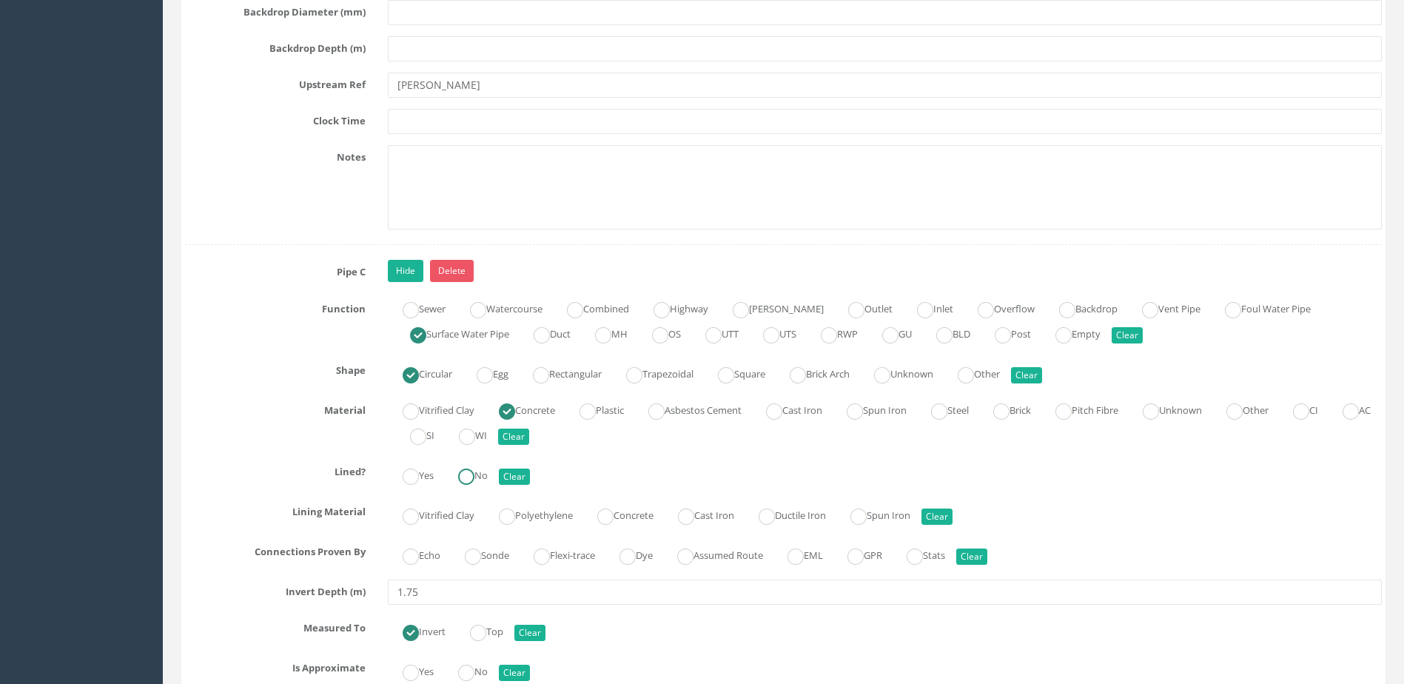
click at [480, 480] on label "No" at bounding box center [465, 473] width 44 height 21
click at [490, 547] on label "Sonde" at bounding box center [479, 553] width 59 height 21
click at [842, 467] on div "Yes No Clear" at bounding box center [885, 474] width 1016 height 29
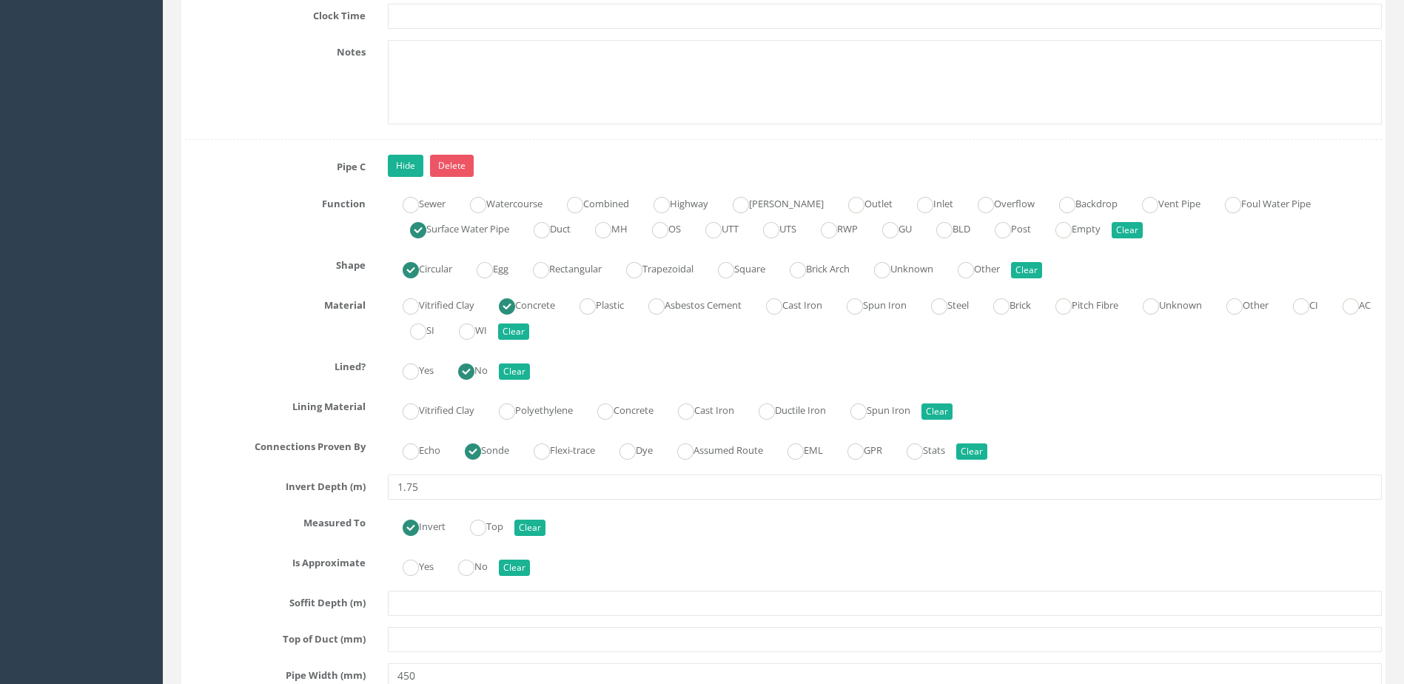
scroll to position [5700, 0]
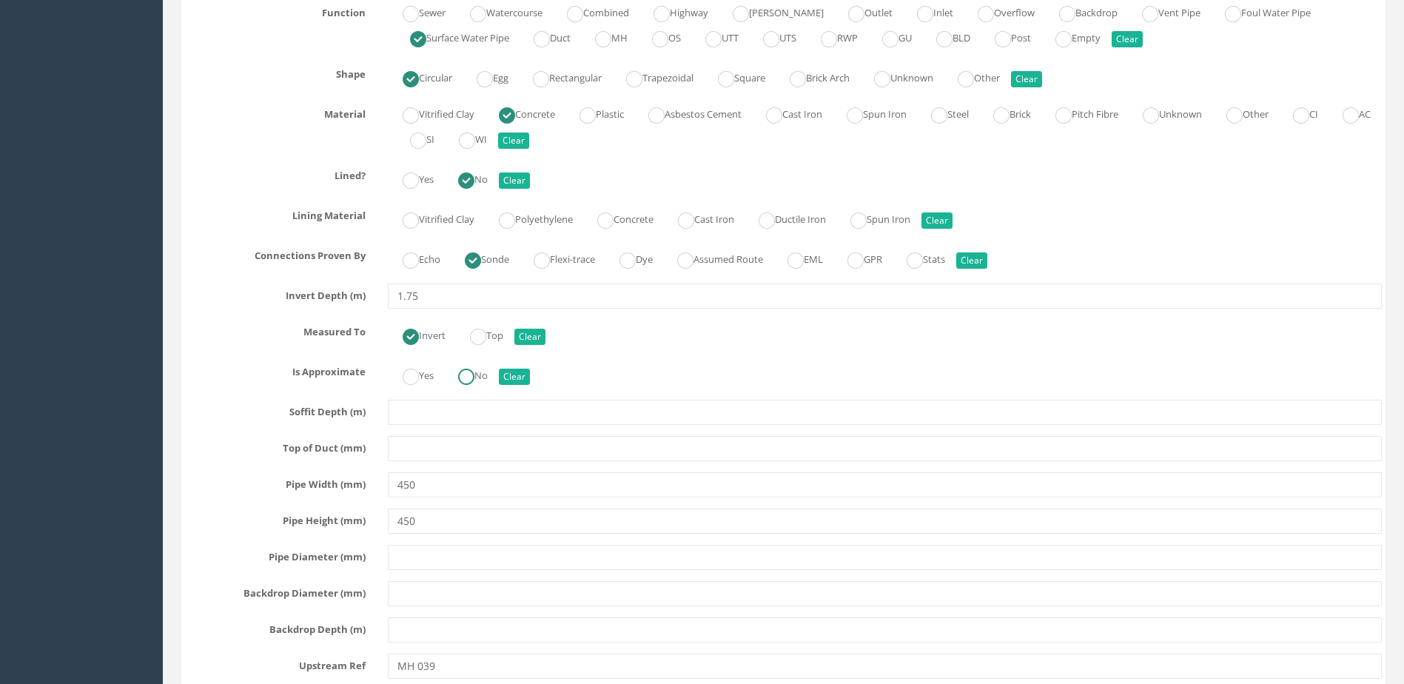
click at [475, 372] on ins at bounding box center [466, 377] width 16 height 16
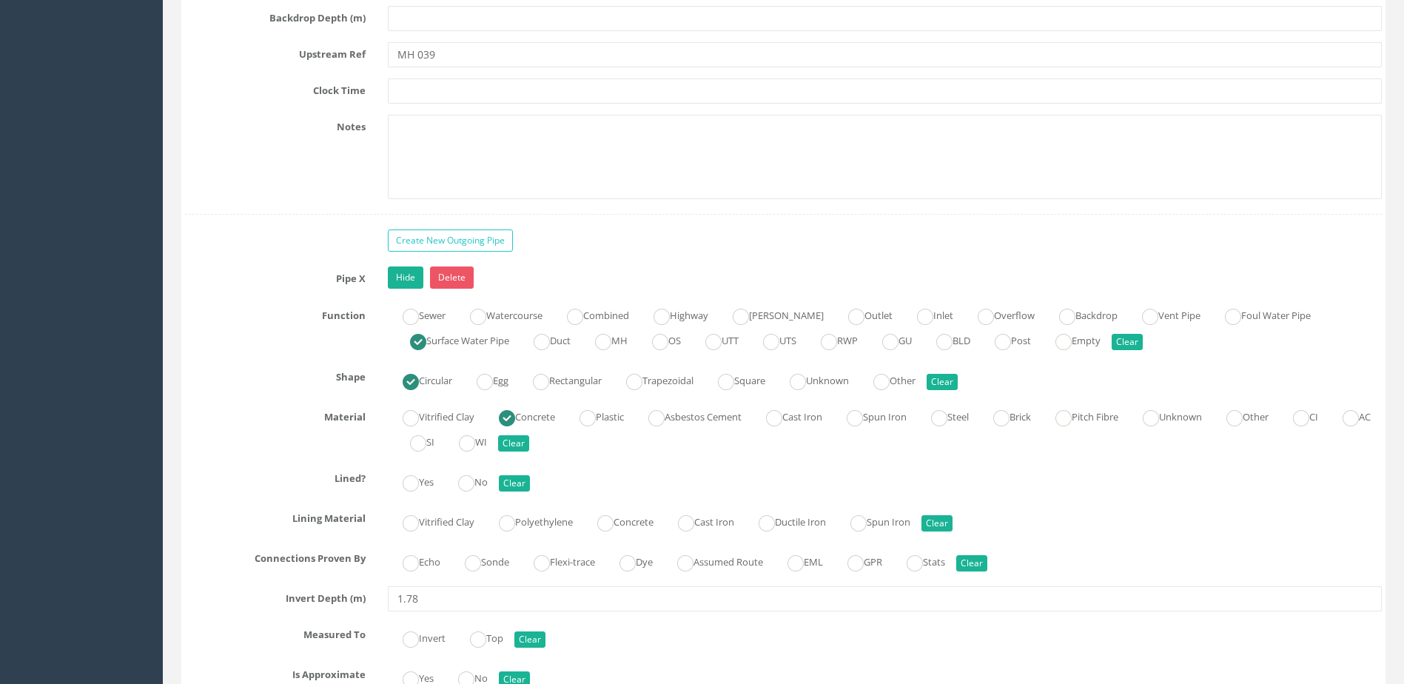
scroll to position [6441, 0]
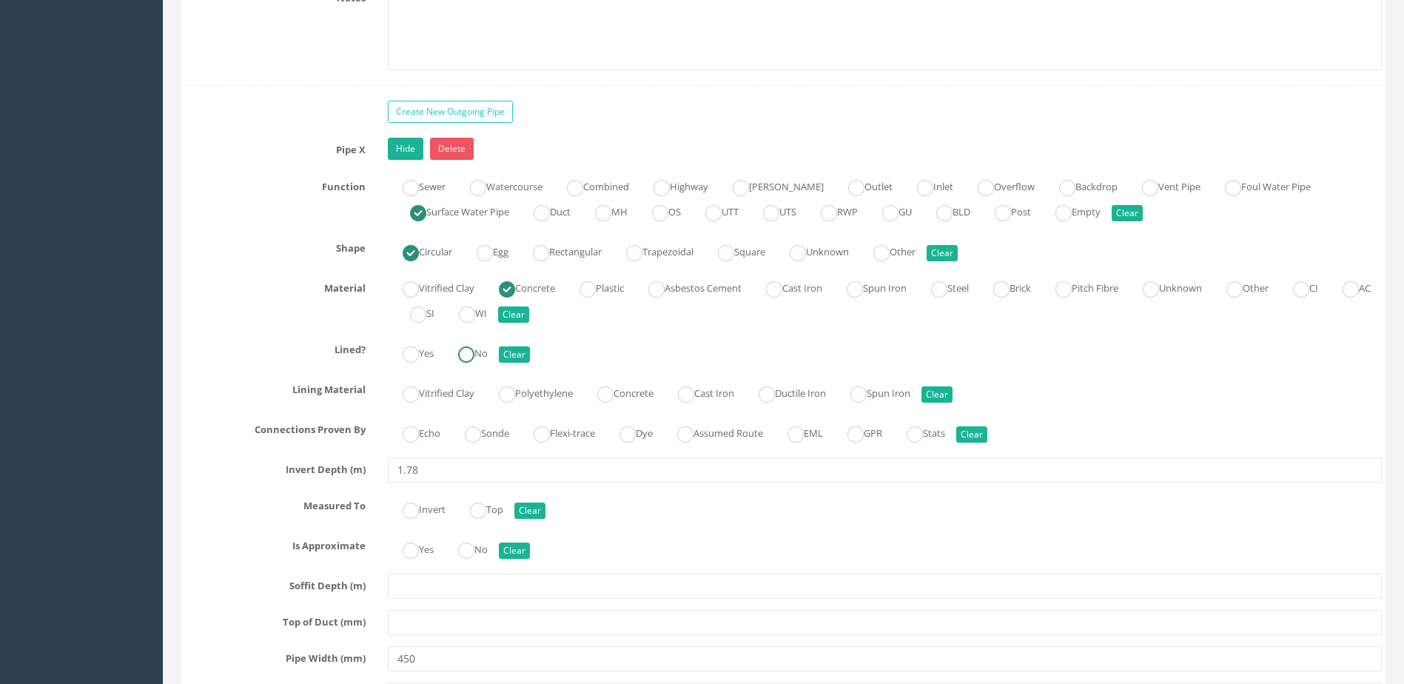
drag, startPoint x: 472, startPoint y: 367, endPoint x: 478, endPoint y: 392, distance: 25.3
click at [472, 366] on input "No" at bounding box center [466, 361] width 16 height 25
click at [490, 427] on label "Sonde" at bounding box center [479, 431] width 59 height 21
drag, startPoint x: 490, startPoint y: 427, endPoint x: 486, endPoint y: 546, distance: 118.5
click at [475, 549] on ins at bounding box center [466, 551] width 16 height 16
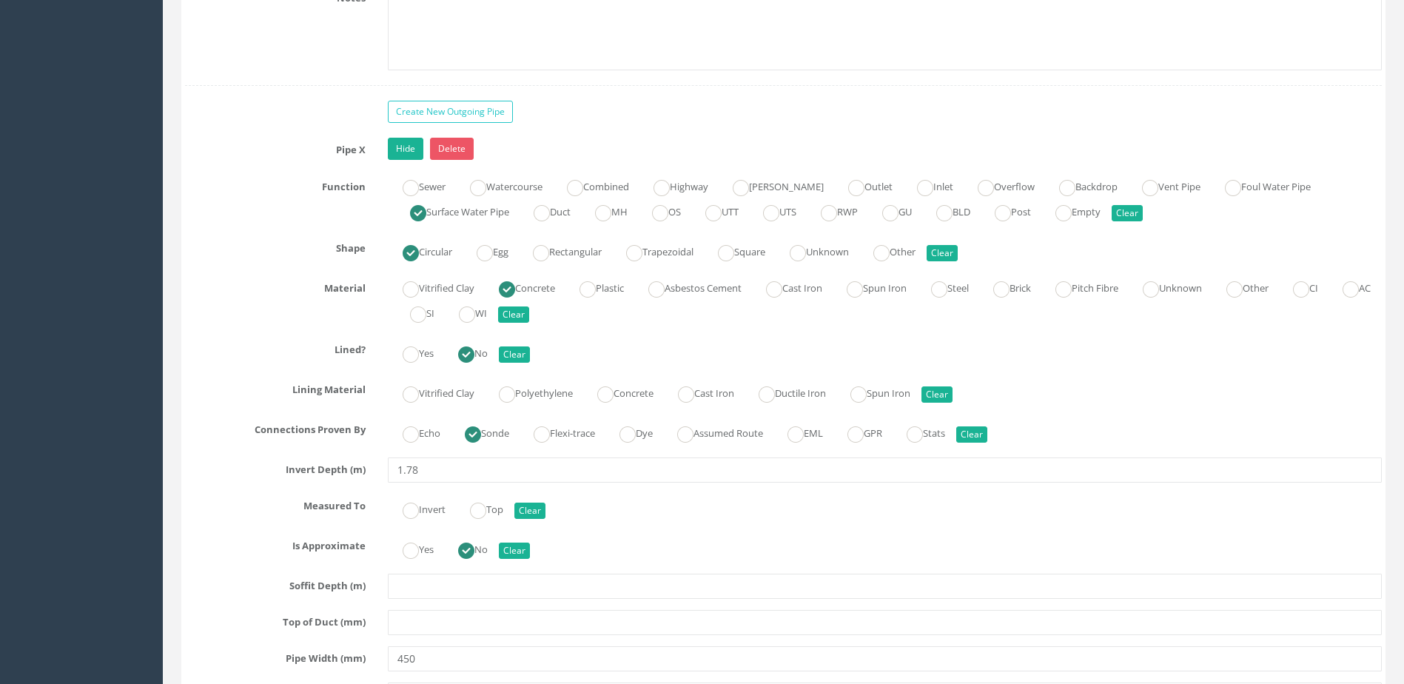
click at [614, 363] on div "Yes No Clear" at bounding box center [885, 352] width 1016 height 29
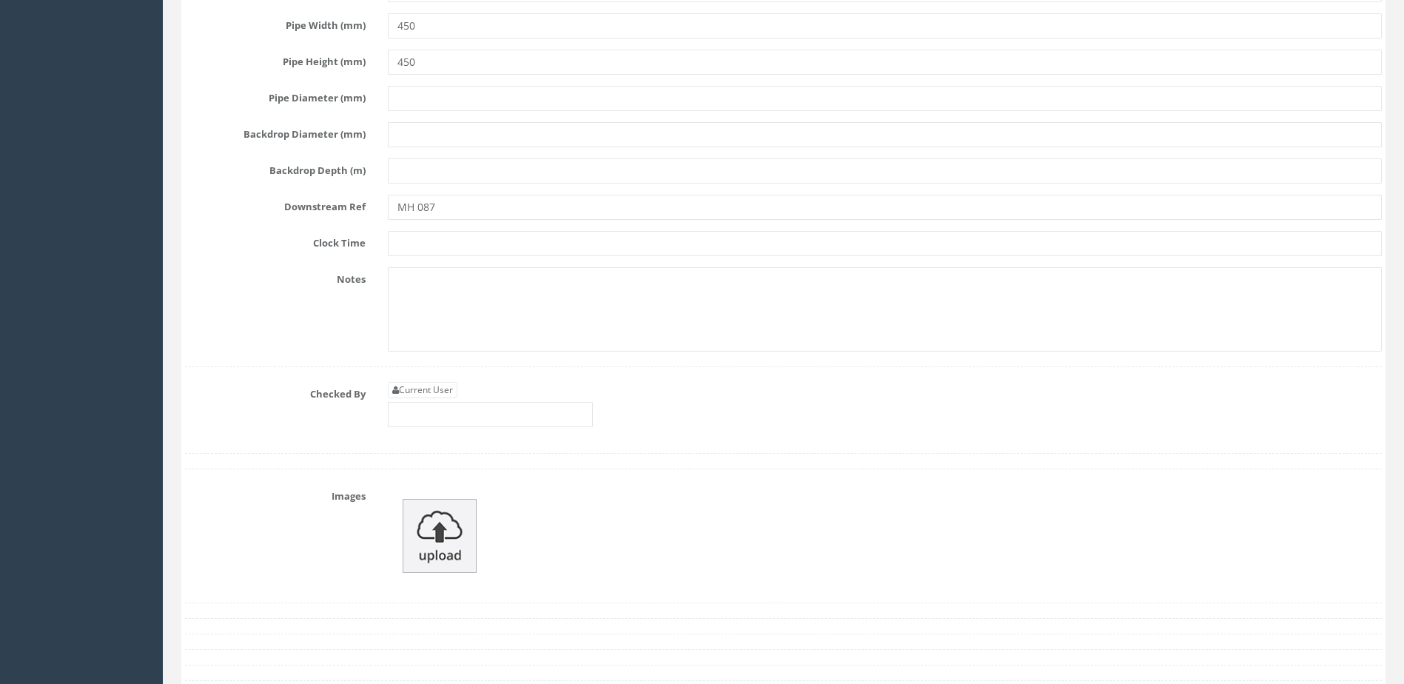
scroll to position [7107, 0]
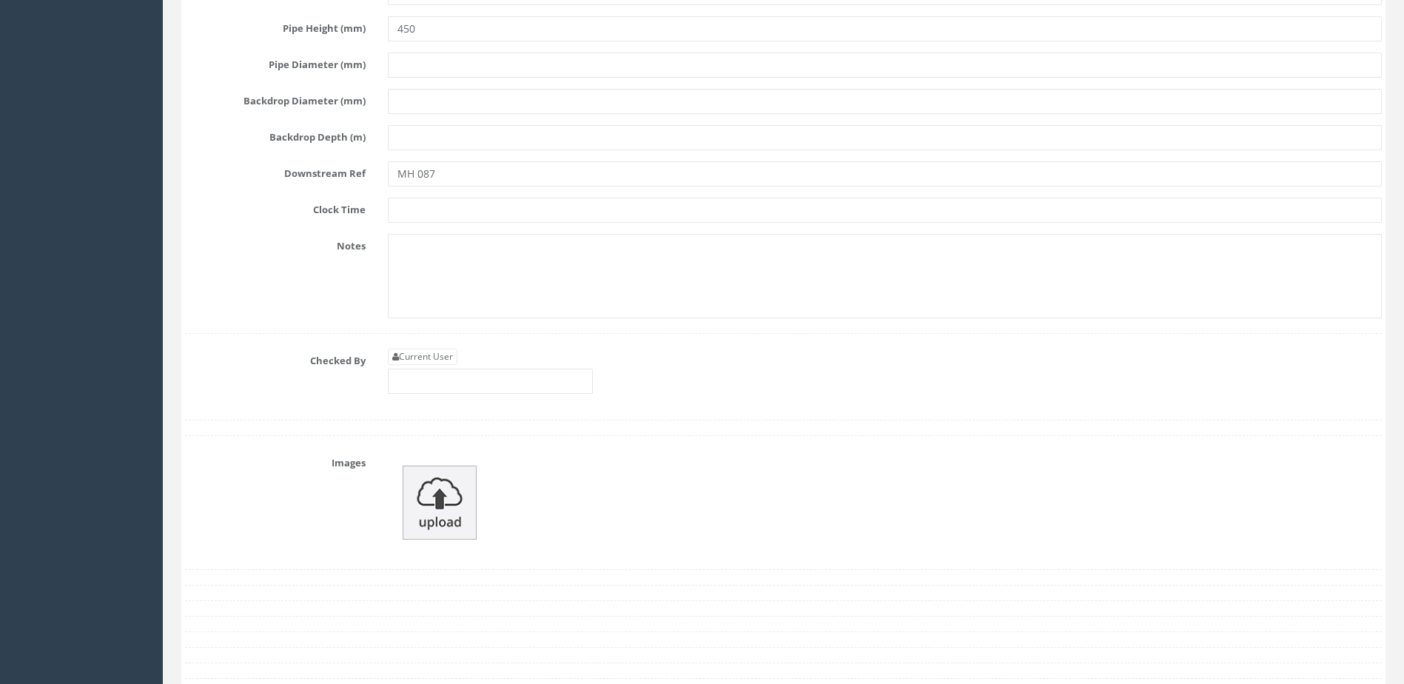
click at [483, 394] on div "Current User" at bounding box center [885, 377] width 1016 height 56
click at [484, 387] on input "text" at bounding box center [490, 381] width 205 height 25
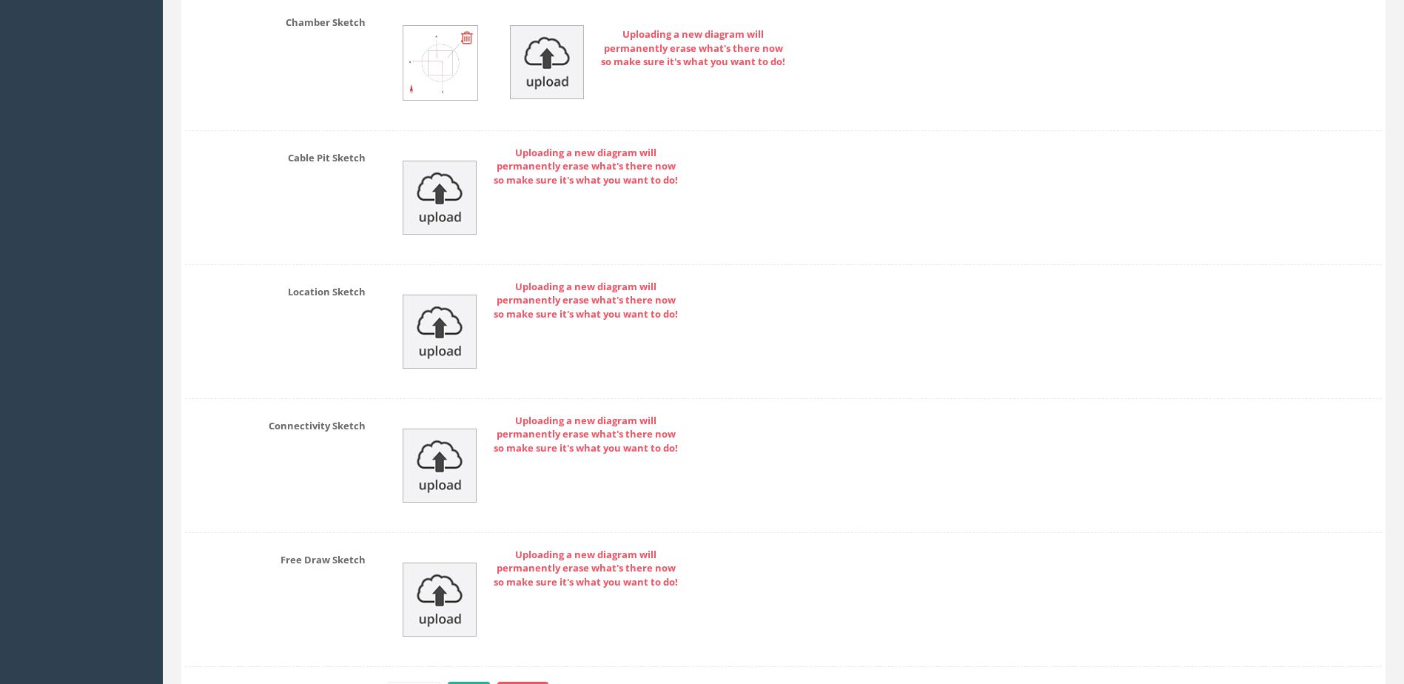
scroll to position [7984, 0]
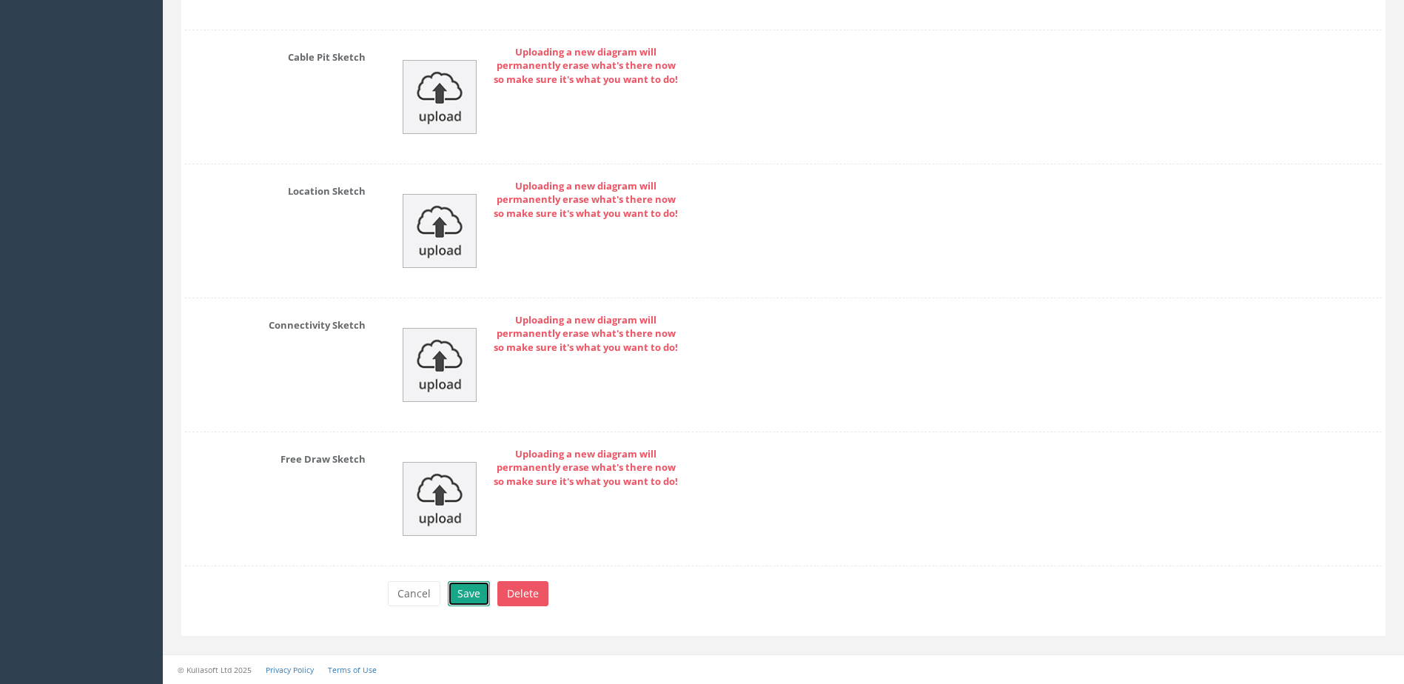
click at [466, 596] on button "Save" at bounding box center [469, 593] width 42 height 25
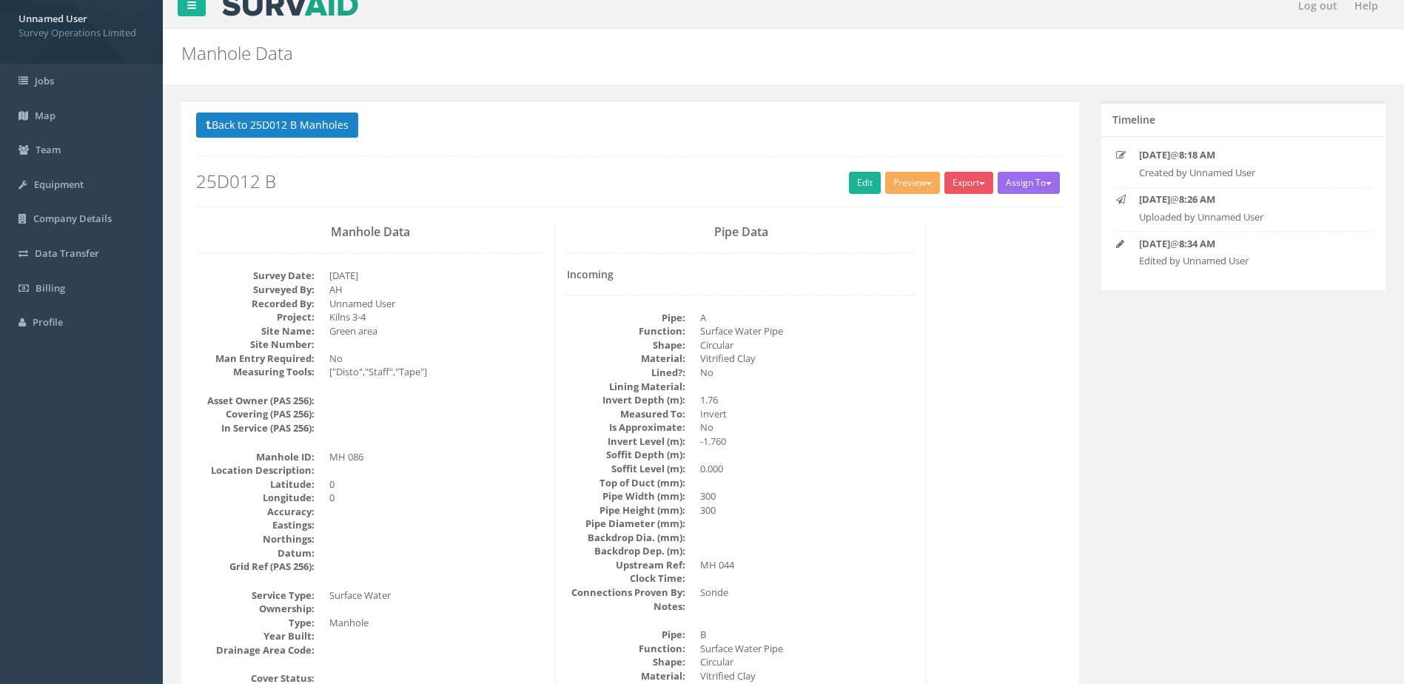
scroll to position [0, 0]
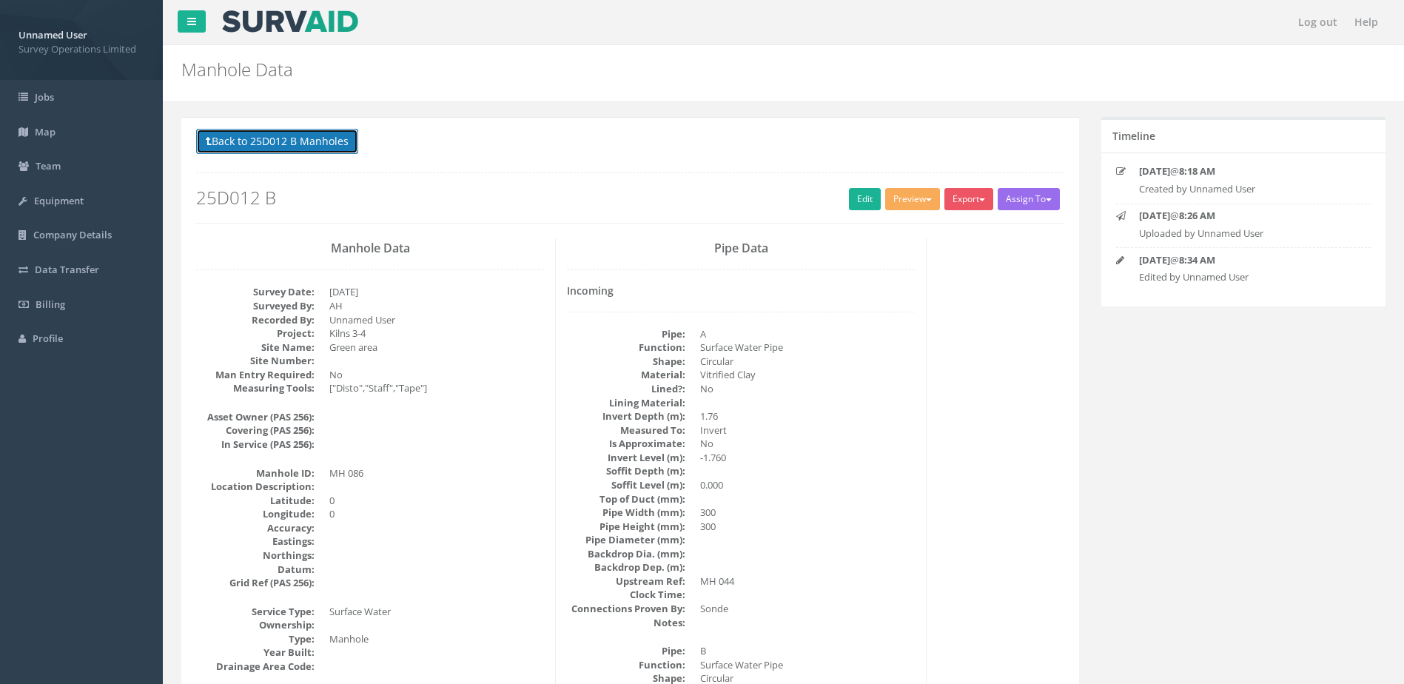
click at [253, 146] on button "Back to 25D012 B Manholes" at bounding box center [277, 141] width 162 height 25
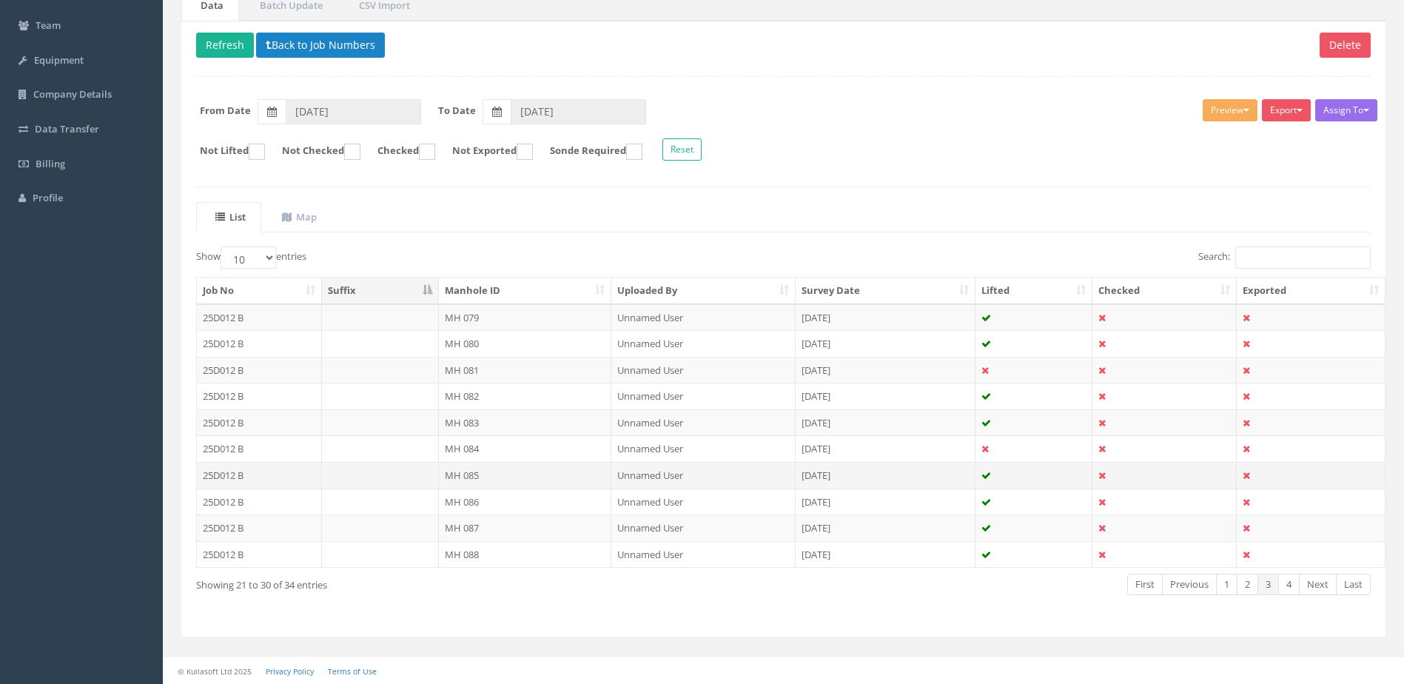
scroll to position [141, 0]
click at [534, 529] on td "MH 087" at bounding box center [525, 527] width 173 height 27
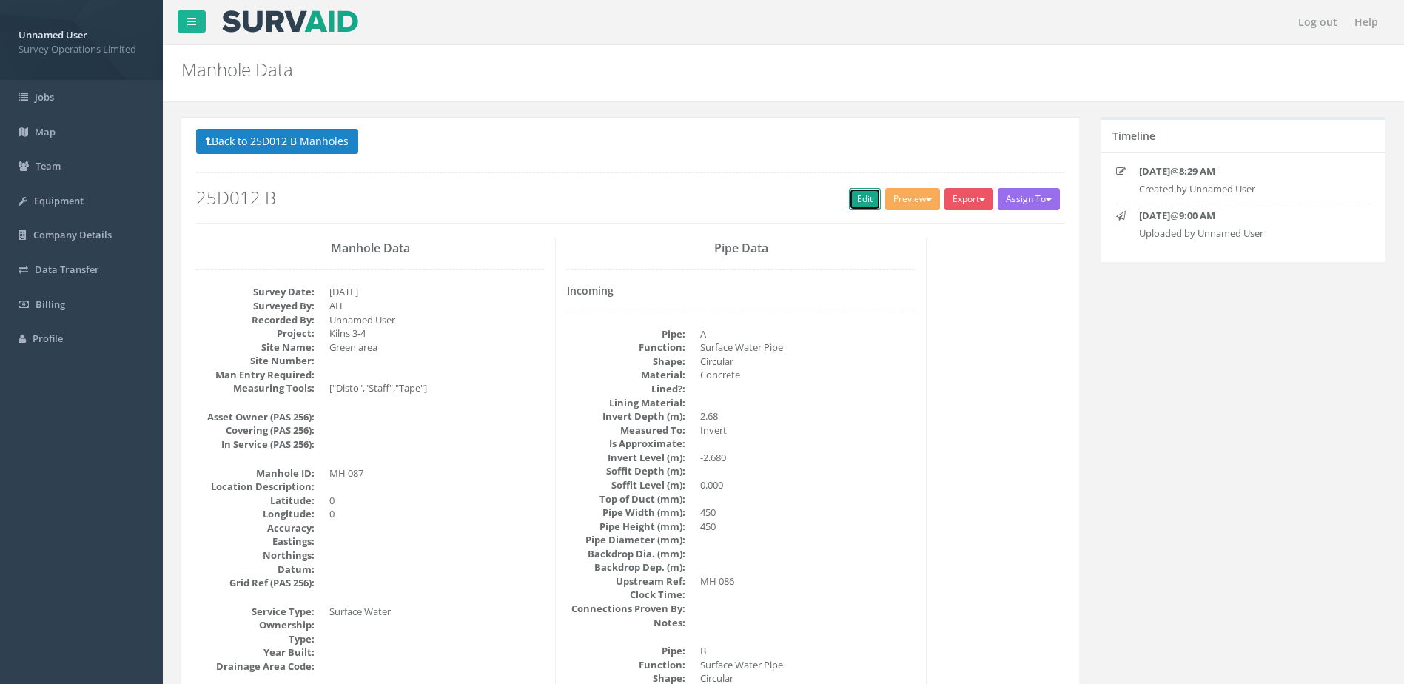
click at [860, 202] on link "Edit" at bounding box center [865, 199] width 32 height 22
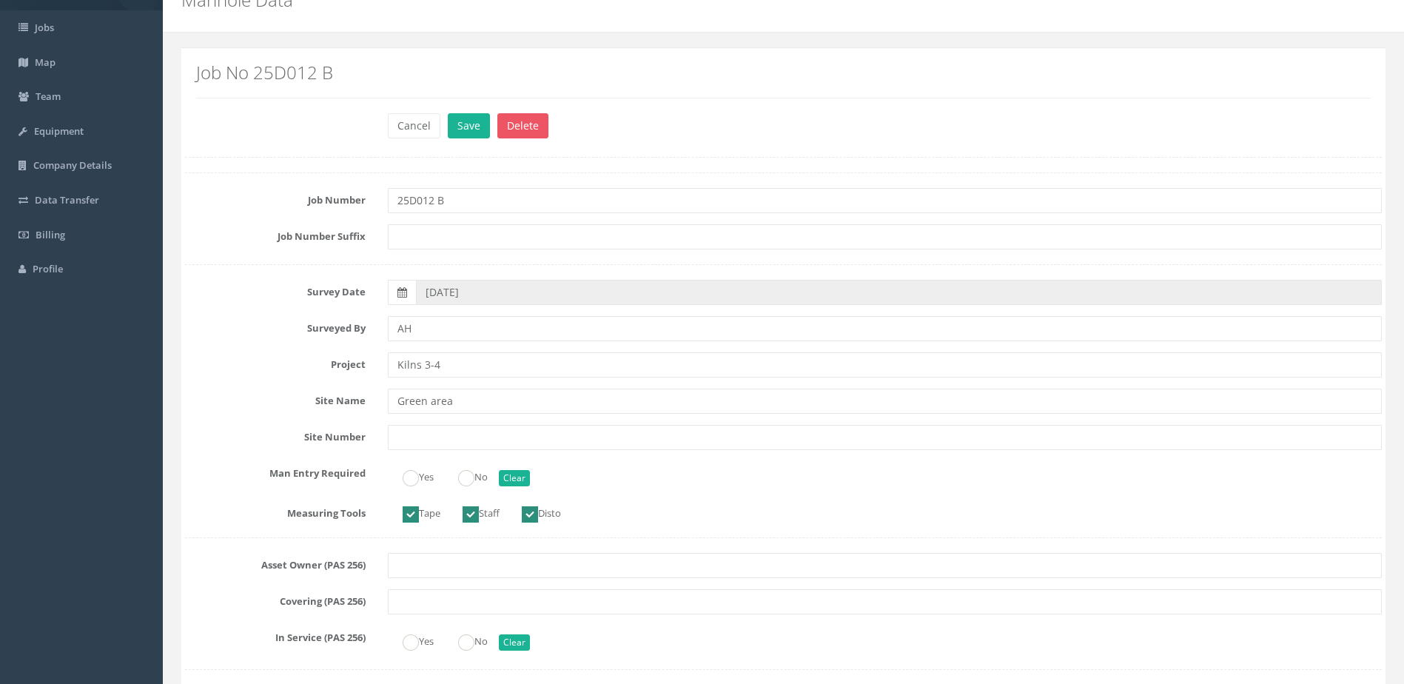
scroll to position [148, 0]
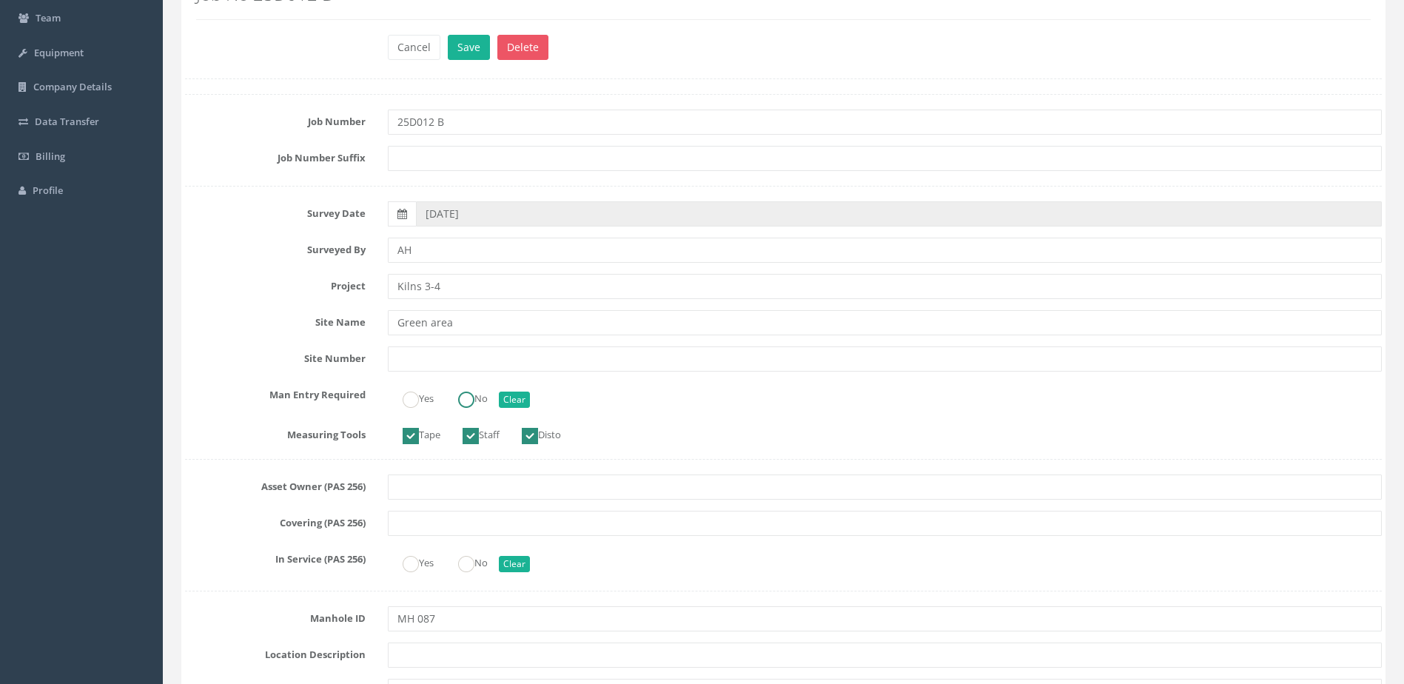
click at [455, 392] on label "No" at bounding box center [465, 396] width 44 height 21
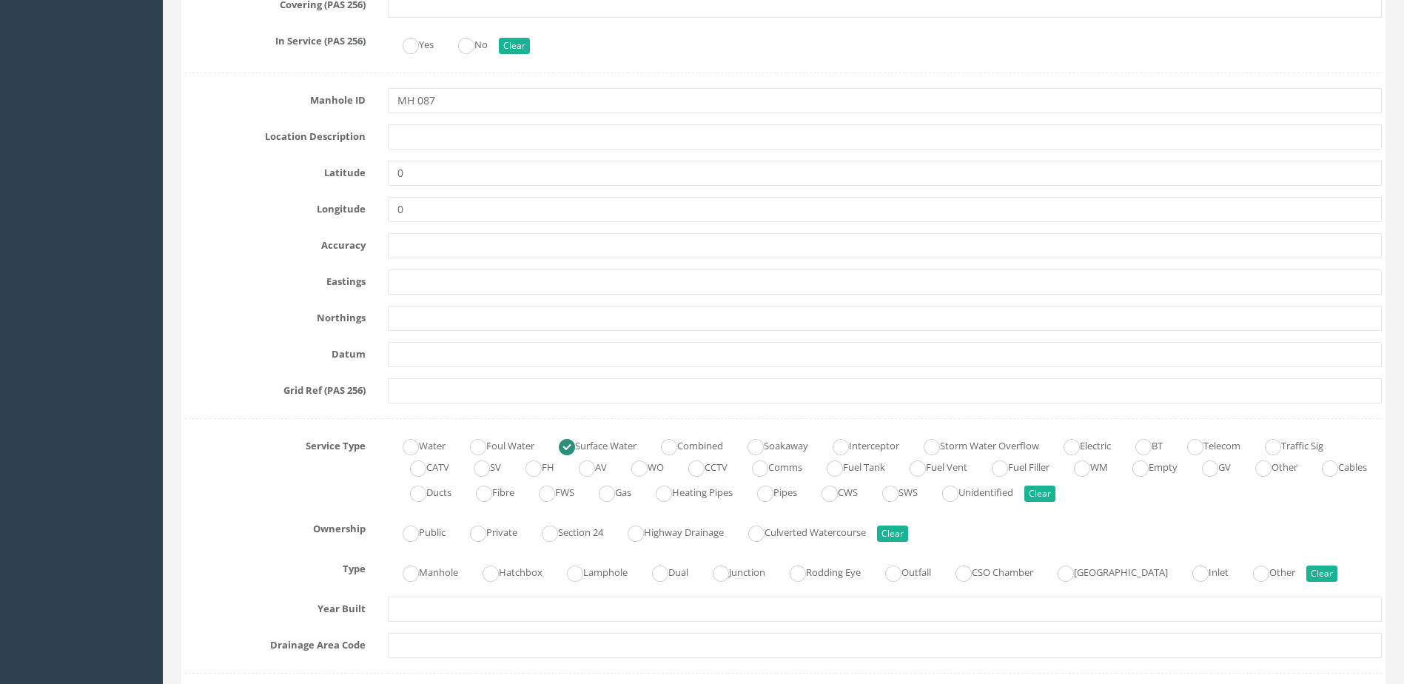
scroll to position [888, 0]
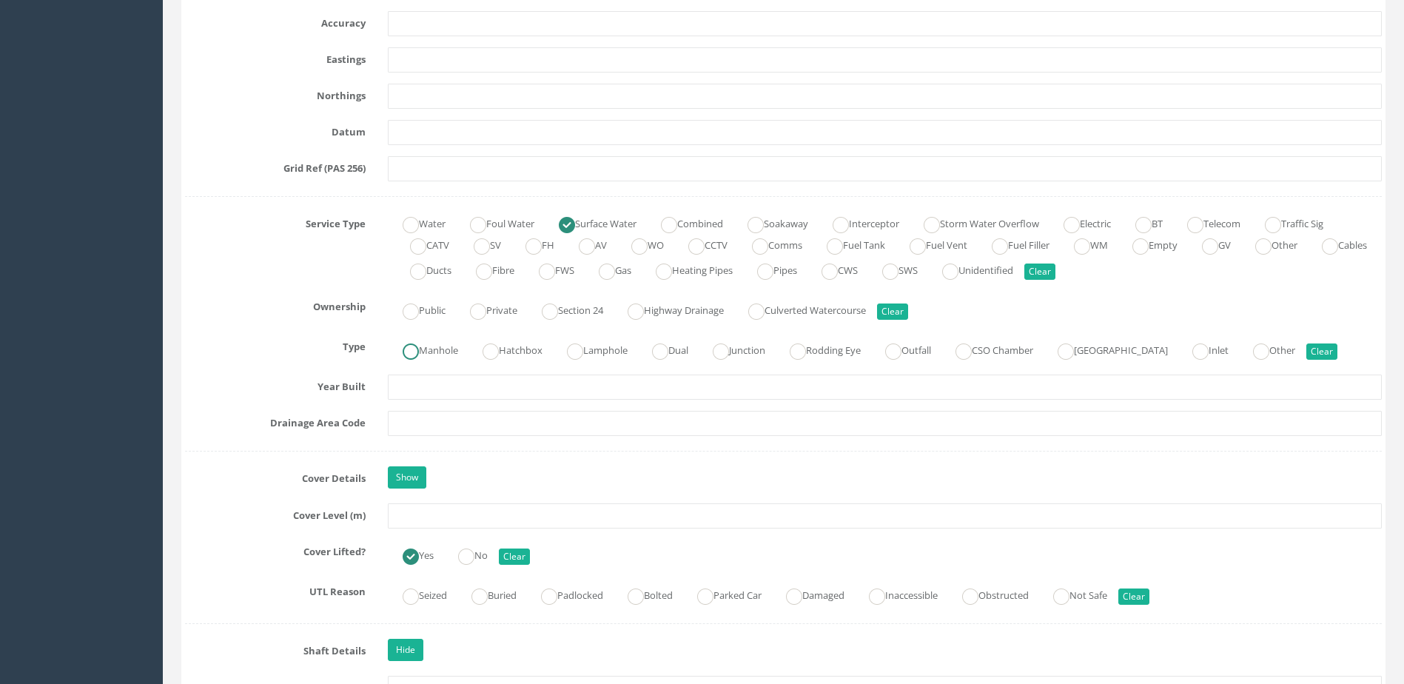
click at [409, 354] on ins at bounding box center [411, 352] width 16 height 16
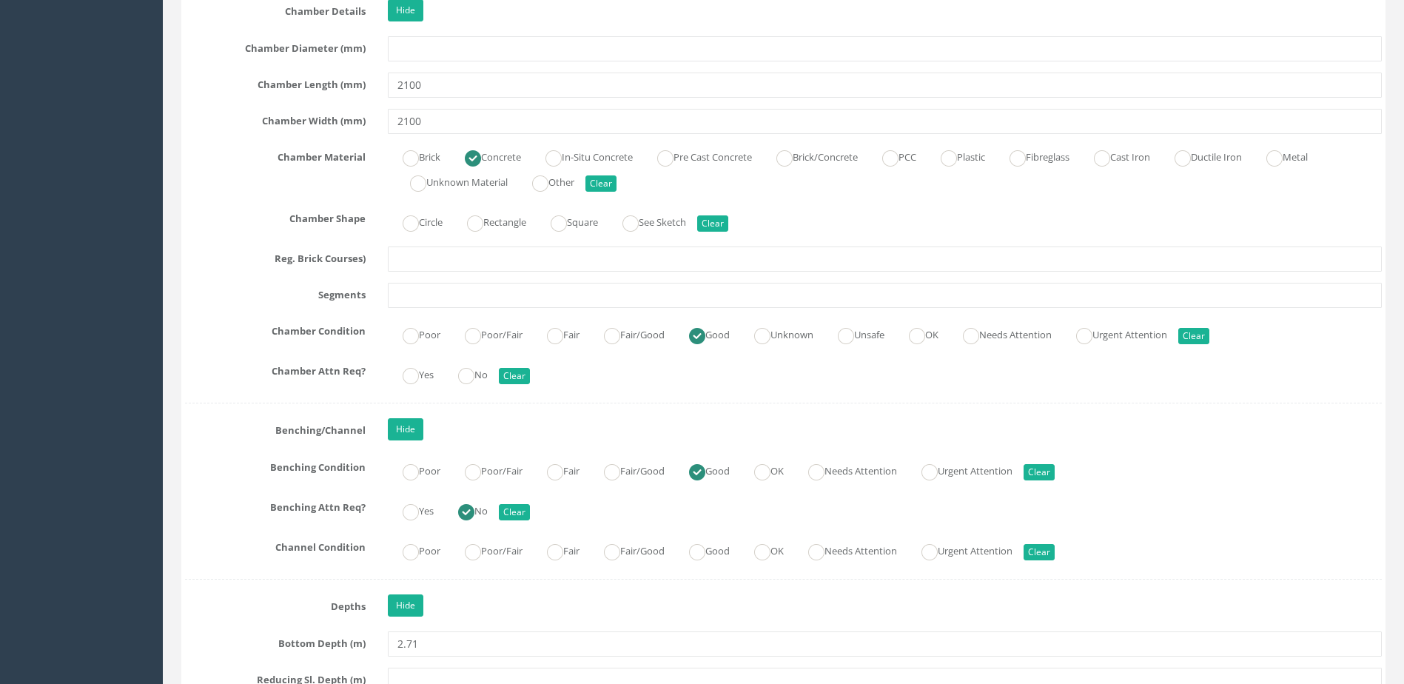
scroll to position [2295, 0]
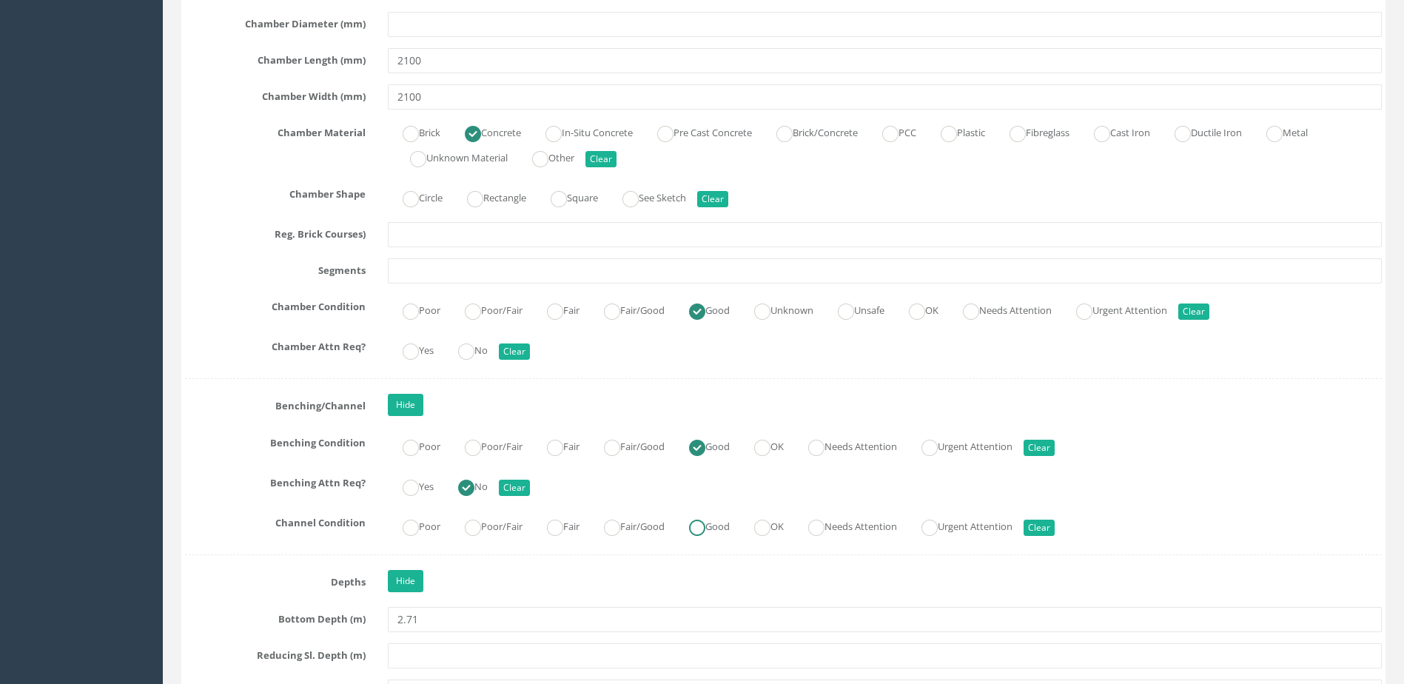
click at [706, 533] on ins at bounding box center [697, 528] width 16 height 16
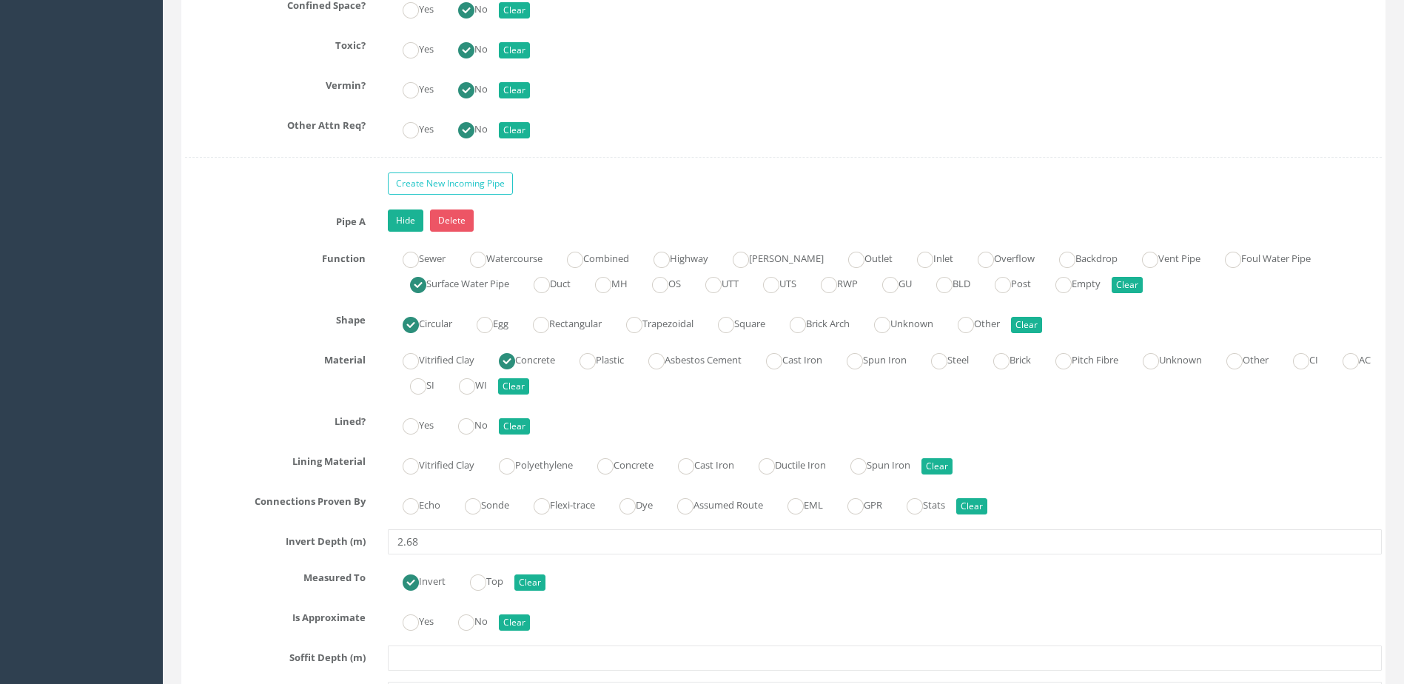
scroll to position [3702, 0]
drag, startPoint x: 468, startPoint y: 426, endPoint x: 482, endPoint y: 450, distance: 27.6
click at [471, 430] on ins at bounding box center [466, 425] width 16 height 16
click at [469, 517] on input "Sonde" at bounding box center [473, 512] width 16 height 25
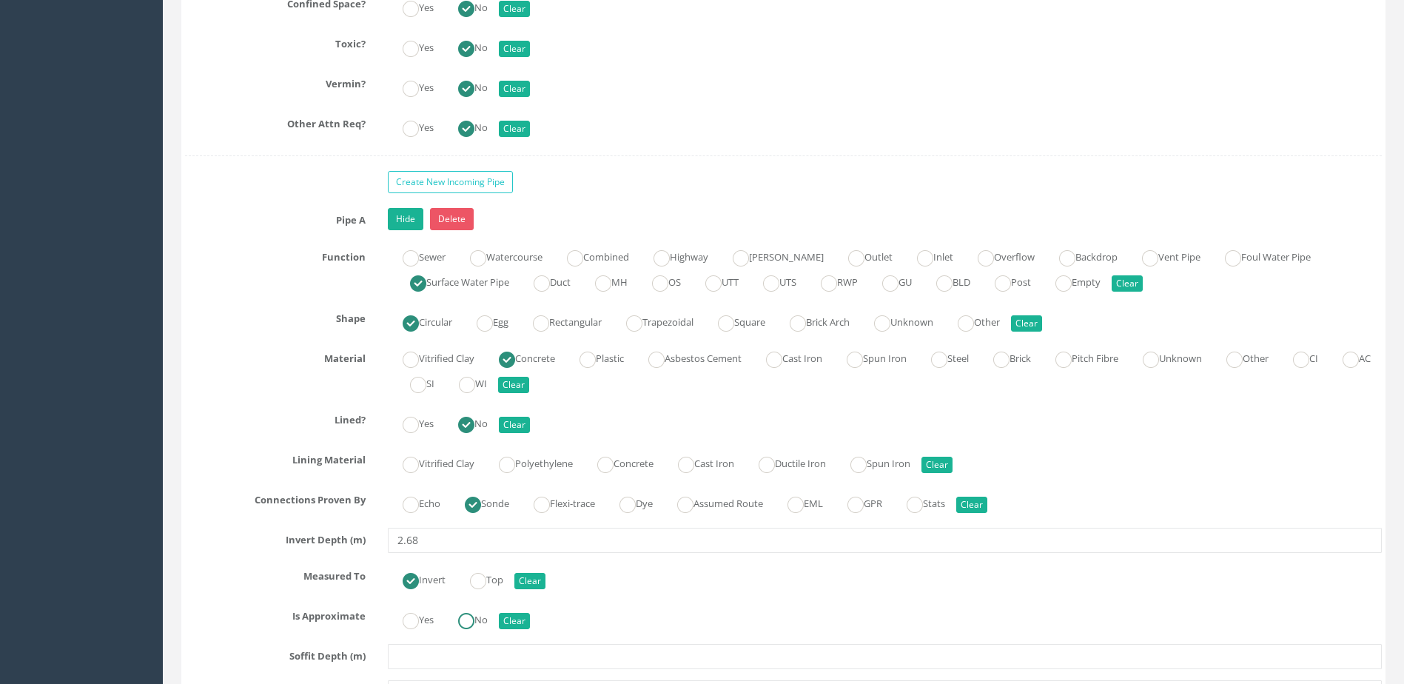
click at [472, 614] on ins at bounding box center [466, 621] width 16 height 16
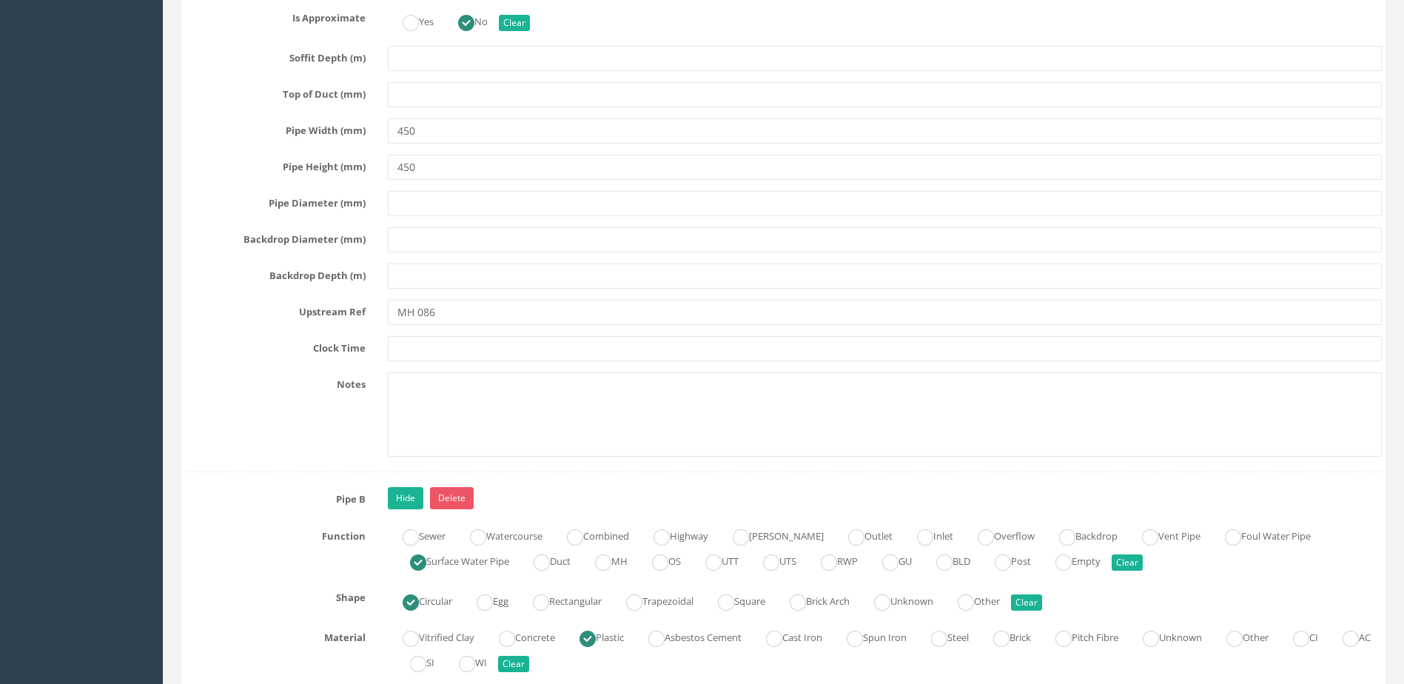
scroll to position [4442, 0]
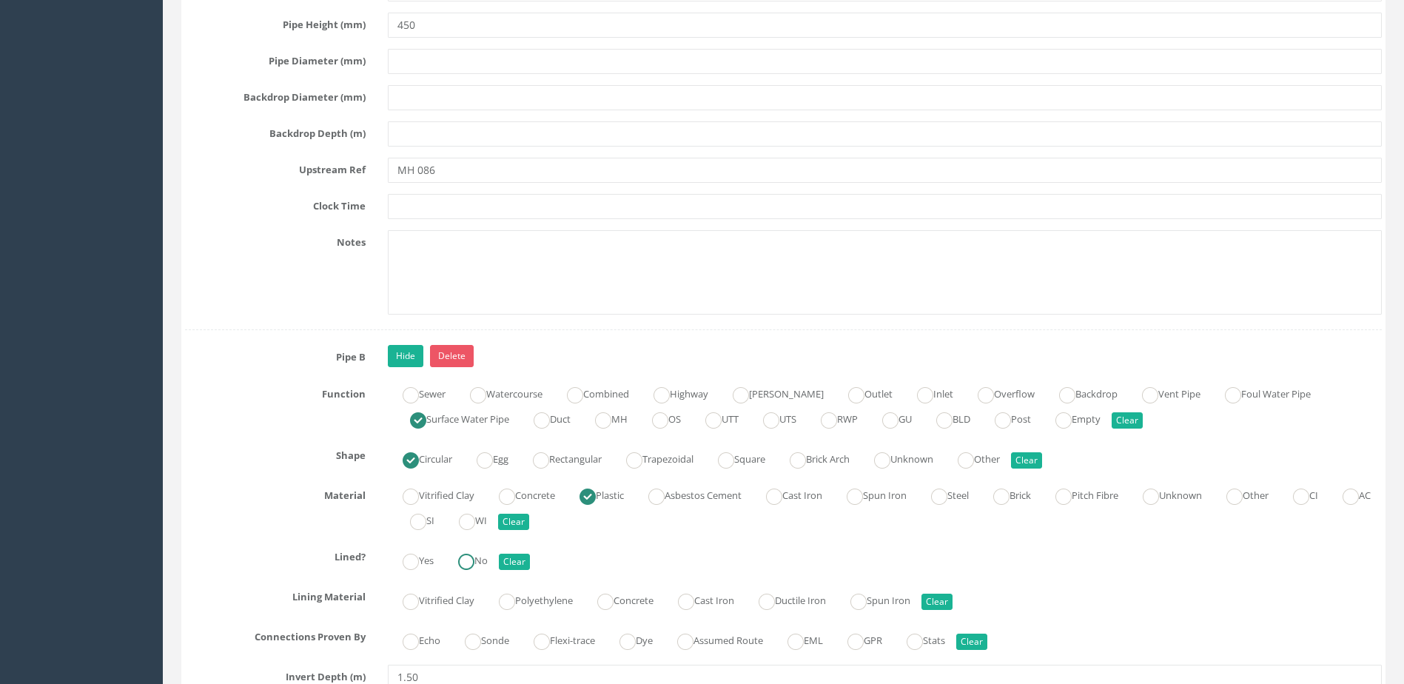
click at [475, 564] on ins at bounding box center [466, 562] width 16 height 16
click at [479, 640] on ins at bounding box center [473, 642] width 16 height 16
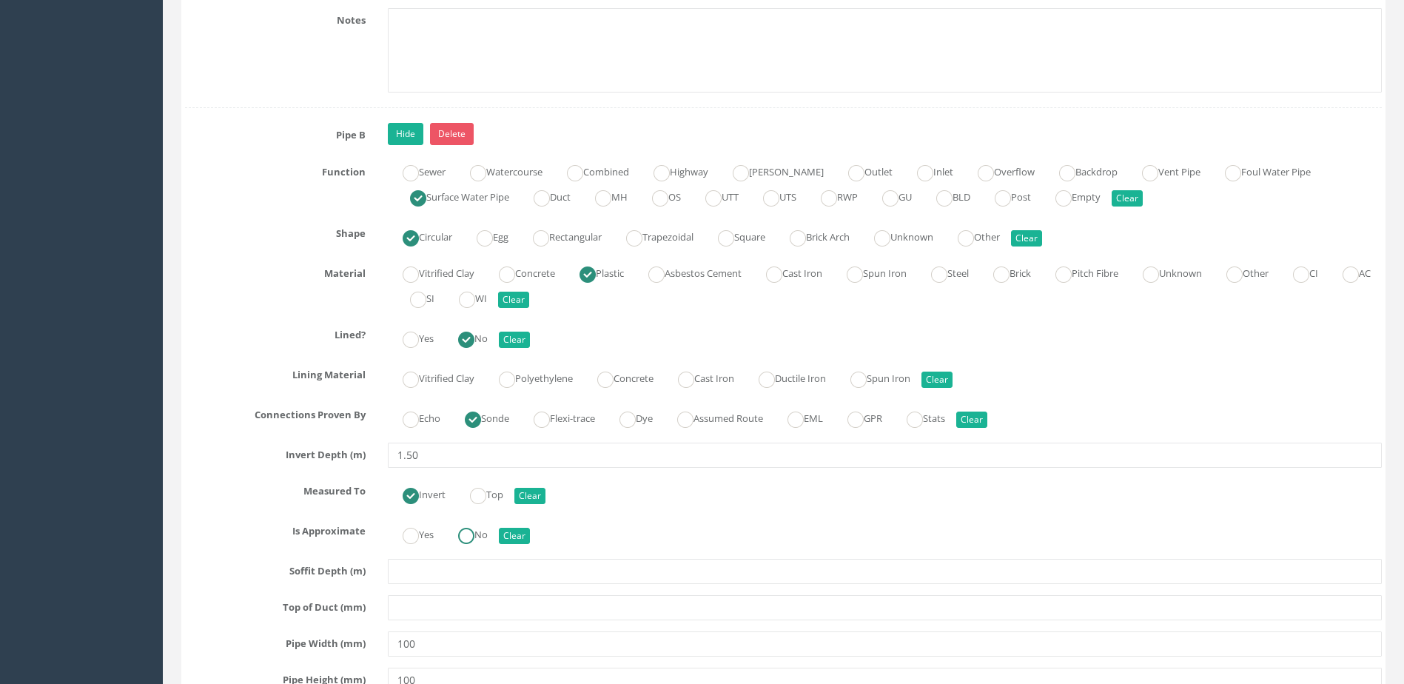
click at [485, 541] on label "No" at bounding box center [465, 533] width 44 height 21
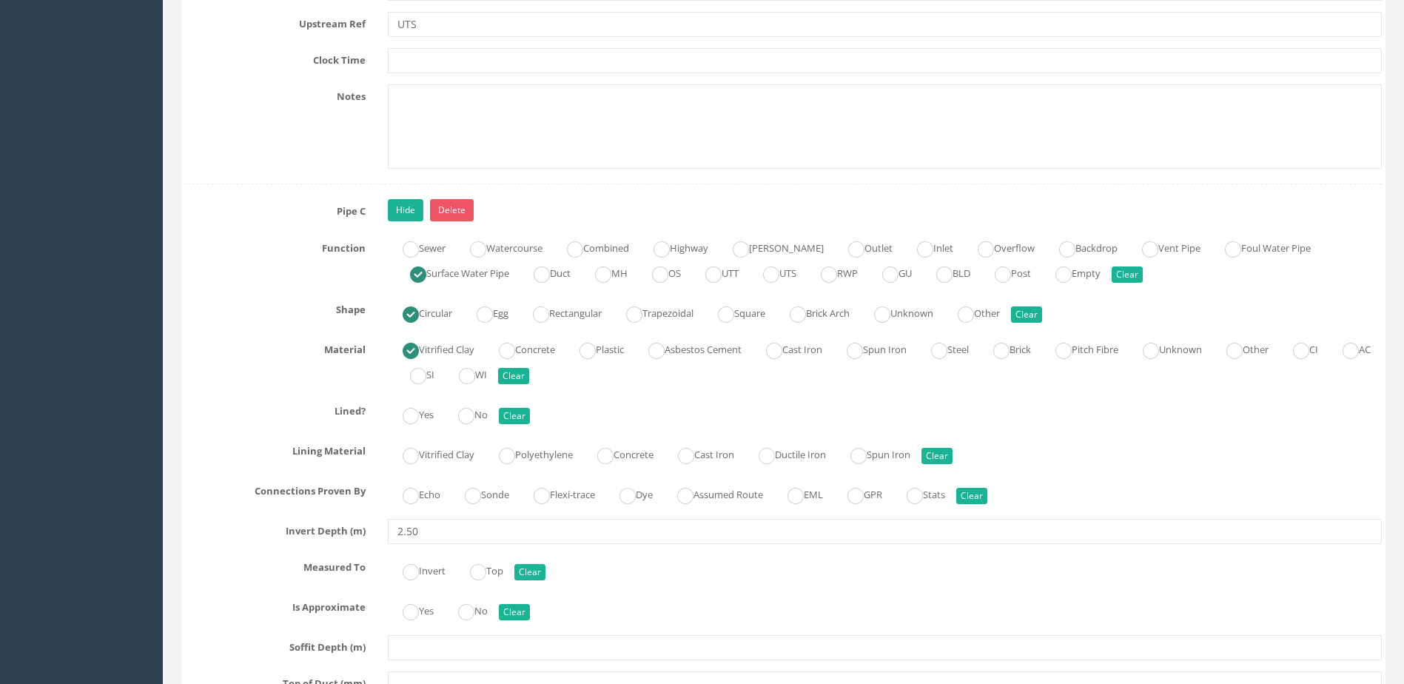
scroll to position [5478, 0]
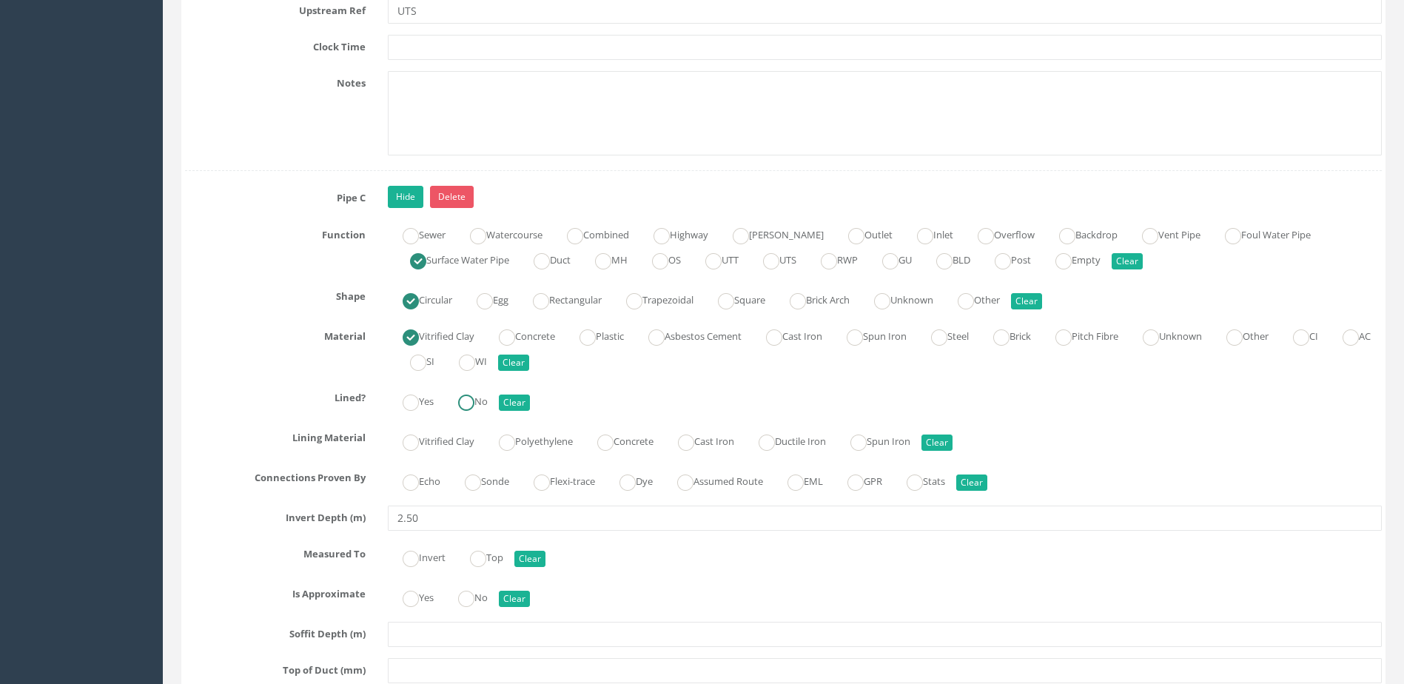
drag, startPoint x: 470, startPoint y: 408, endPoint x: 483, endPoint y: 440, distance: 34.2
click at [472, 411] on div at bounding box center [466, 403] width 16 height 16
click at [481, 489] on div at bounding box center [473, 483] width 16 height 16
click at [472, 606] on ins at bounding box center [466, 599] width 16 height 16
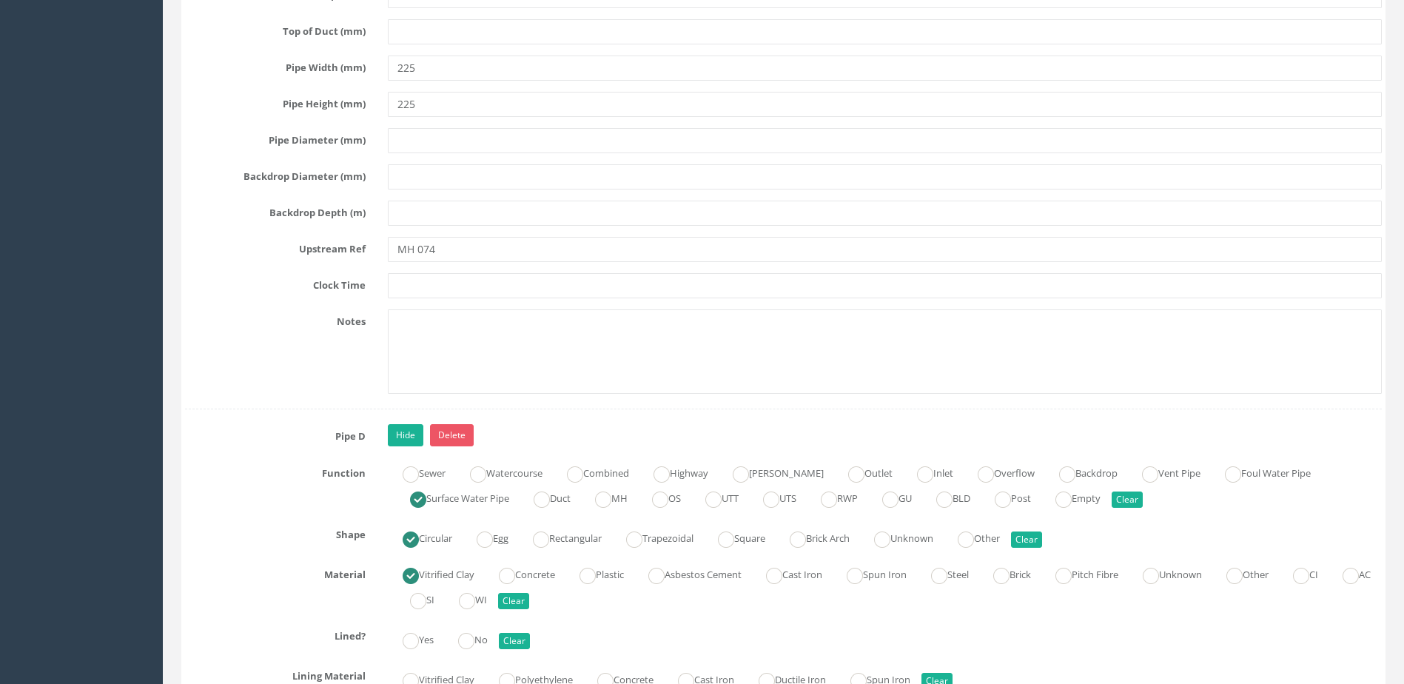
scroll to position [6219, 0]
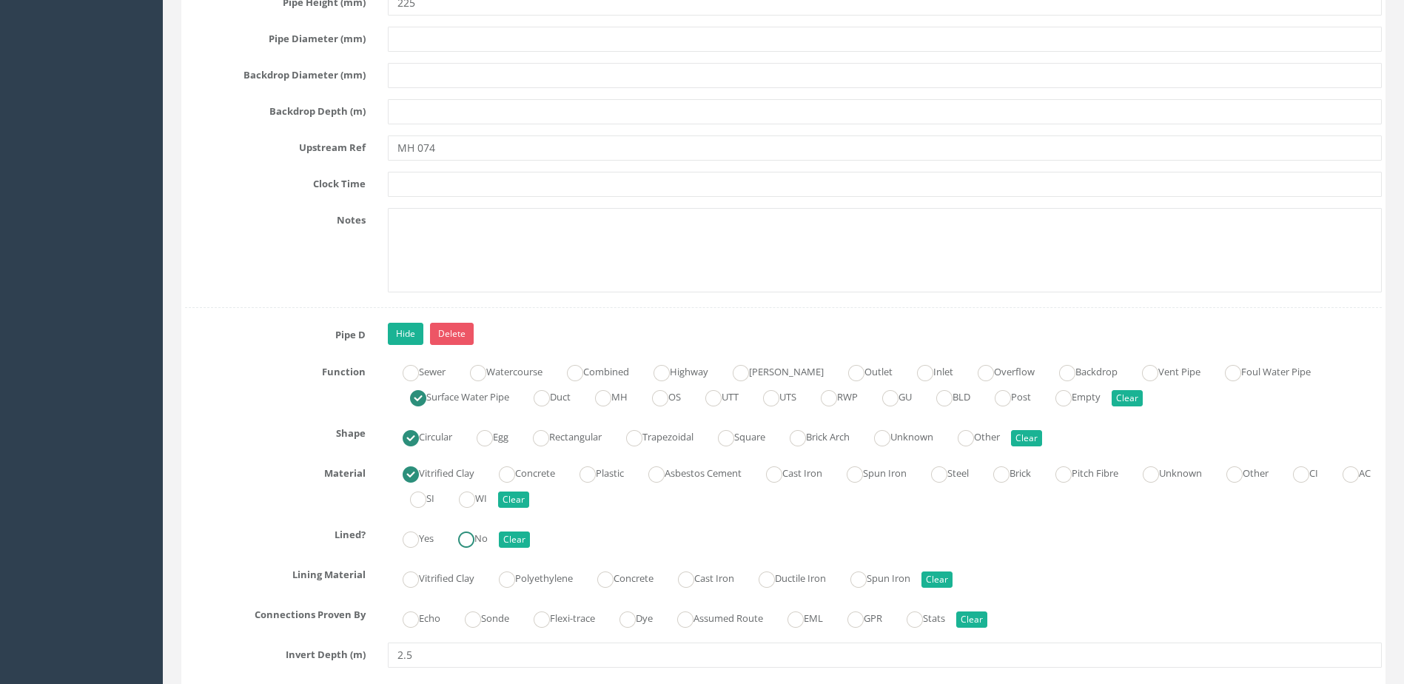
click at [475, 535] on ins at bounding box center [466, 540] width 16 height 16
click at [478, 614] on ins at bounding box center [473, 620] width 16 height 16
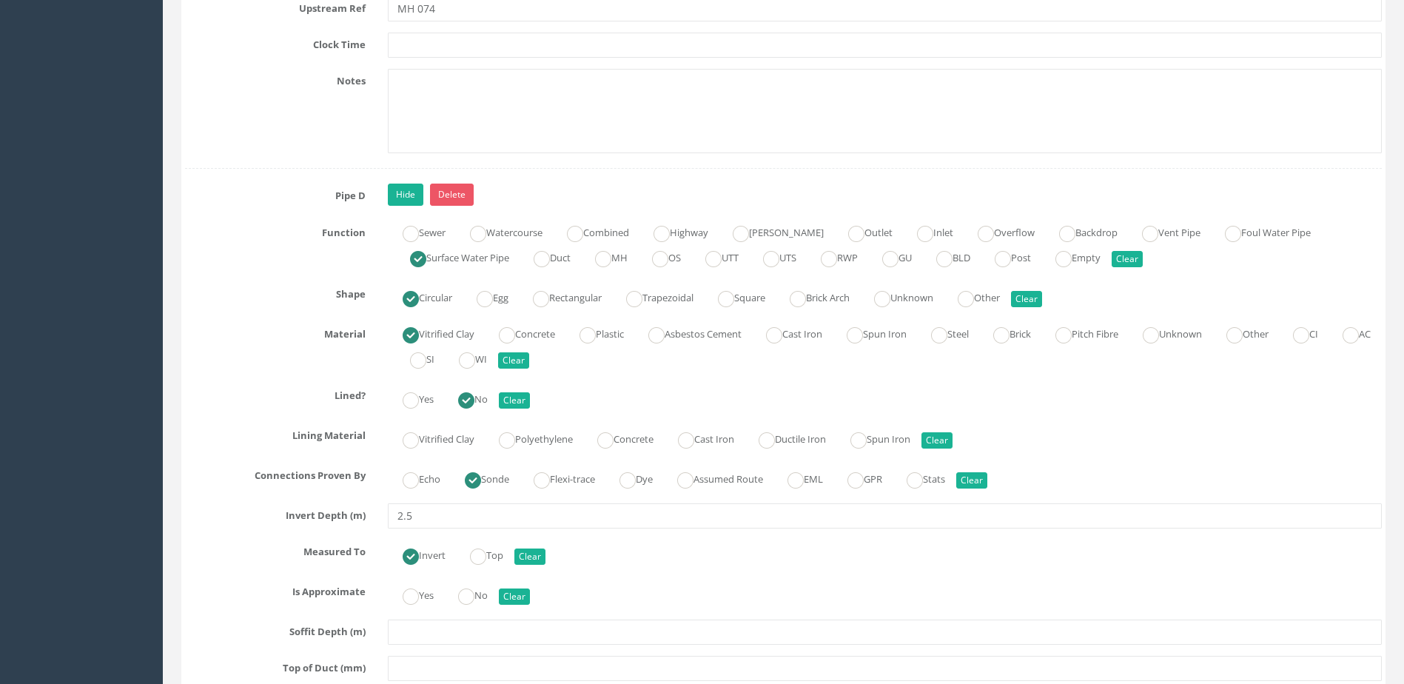
scroll to position [6441, 0]
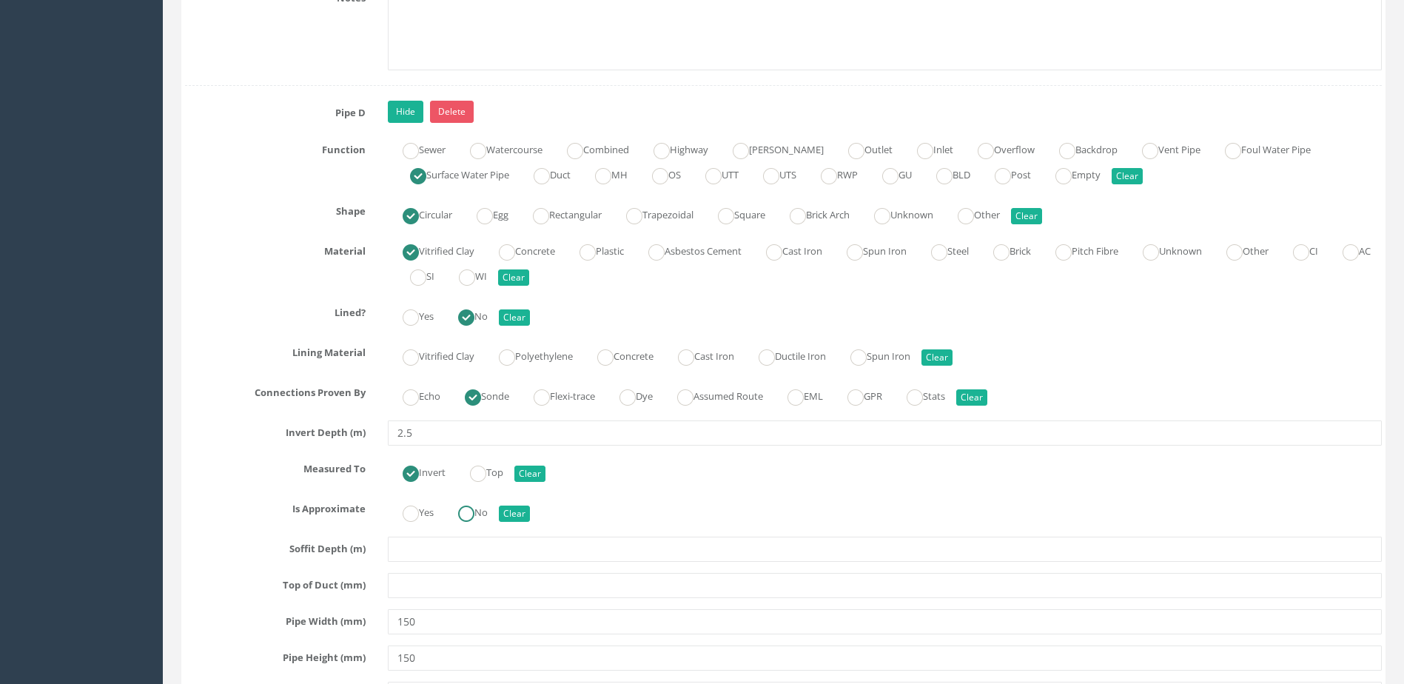
click at [471, 517] on ins at bounding box center [466, 514] width 16 height 16
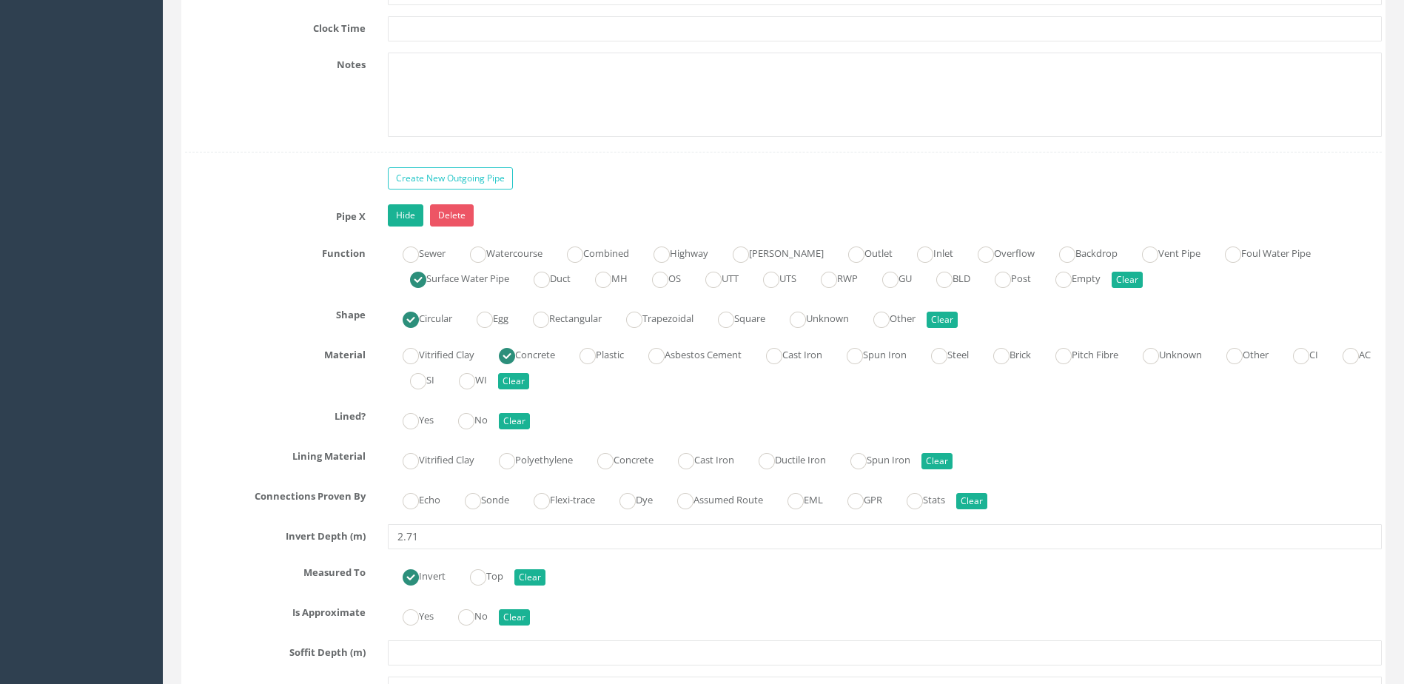
scroll to position [7255, 0]
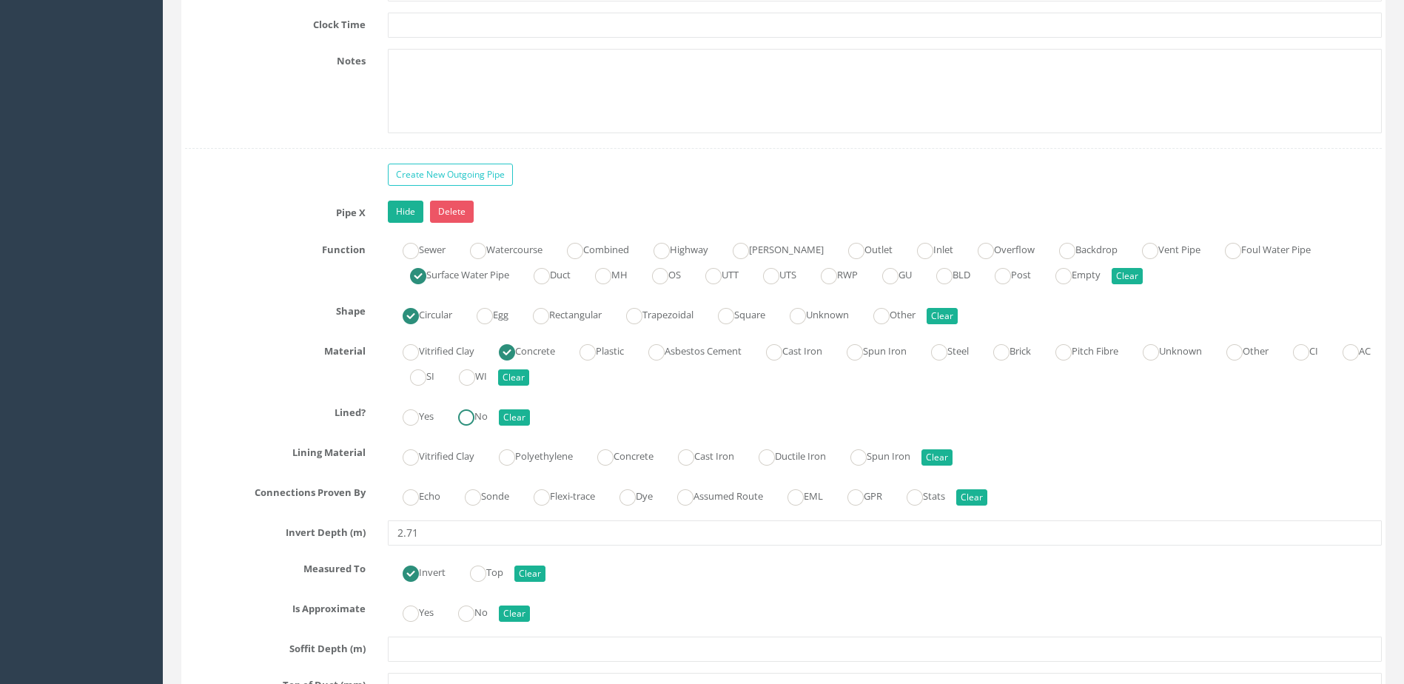
click at [465, 422] on ins at bounding box center [466, 417] width 16 height 16
click at [478, 502] on ins at bounding box center [473, 497] width 16 height 16
click at [469, 603] on label "No" at bounding box center [465, 610] width 44 height 21
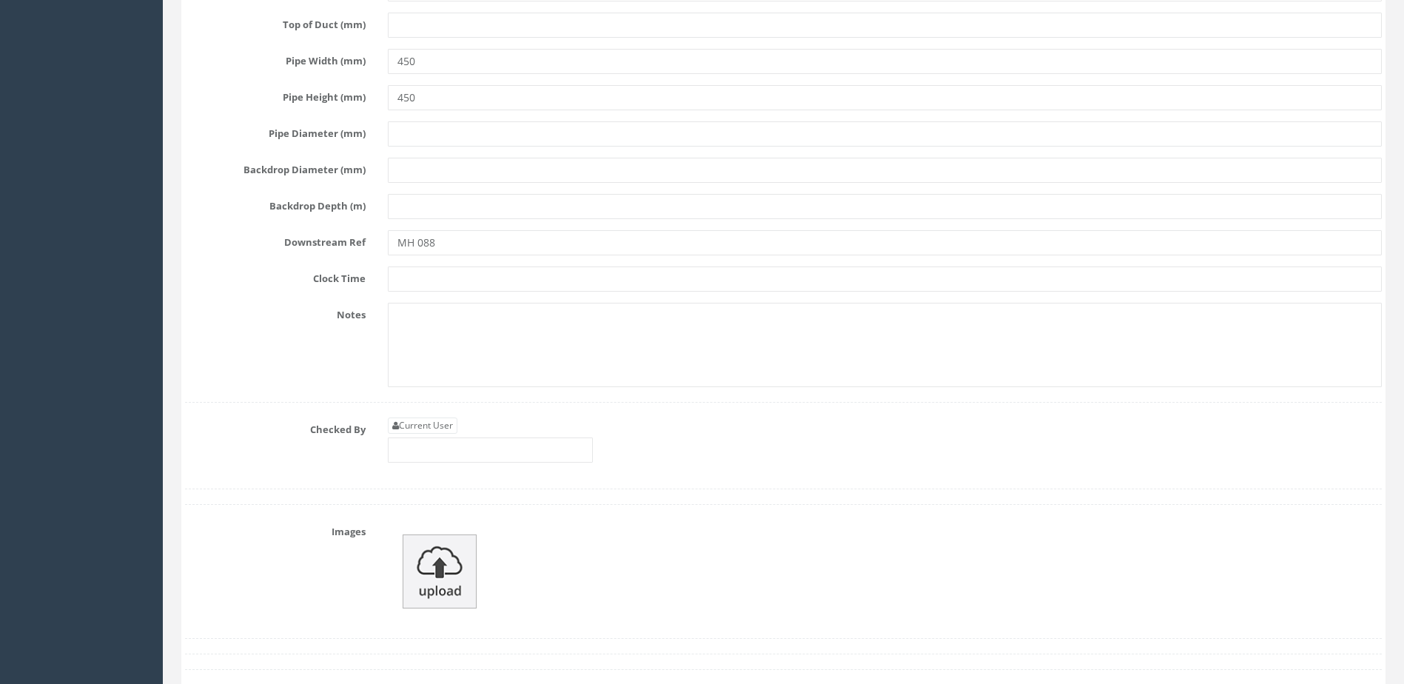
scroll to position [7921, 0]
click at [469, 465] on div "Current User" at bounding box center [885, 440] width 1016 height 56
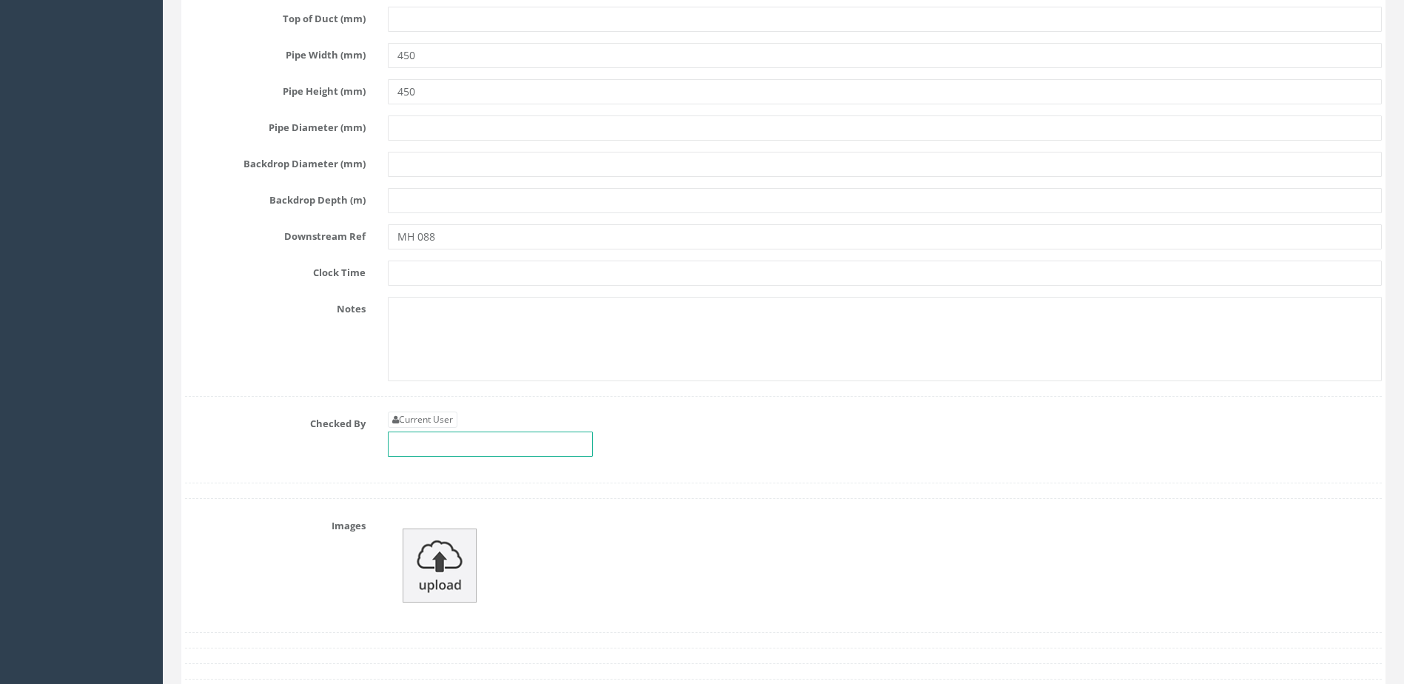
click at [462, 454] on input "text" at bounding box center [490, 444] width 205 height 25
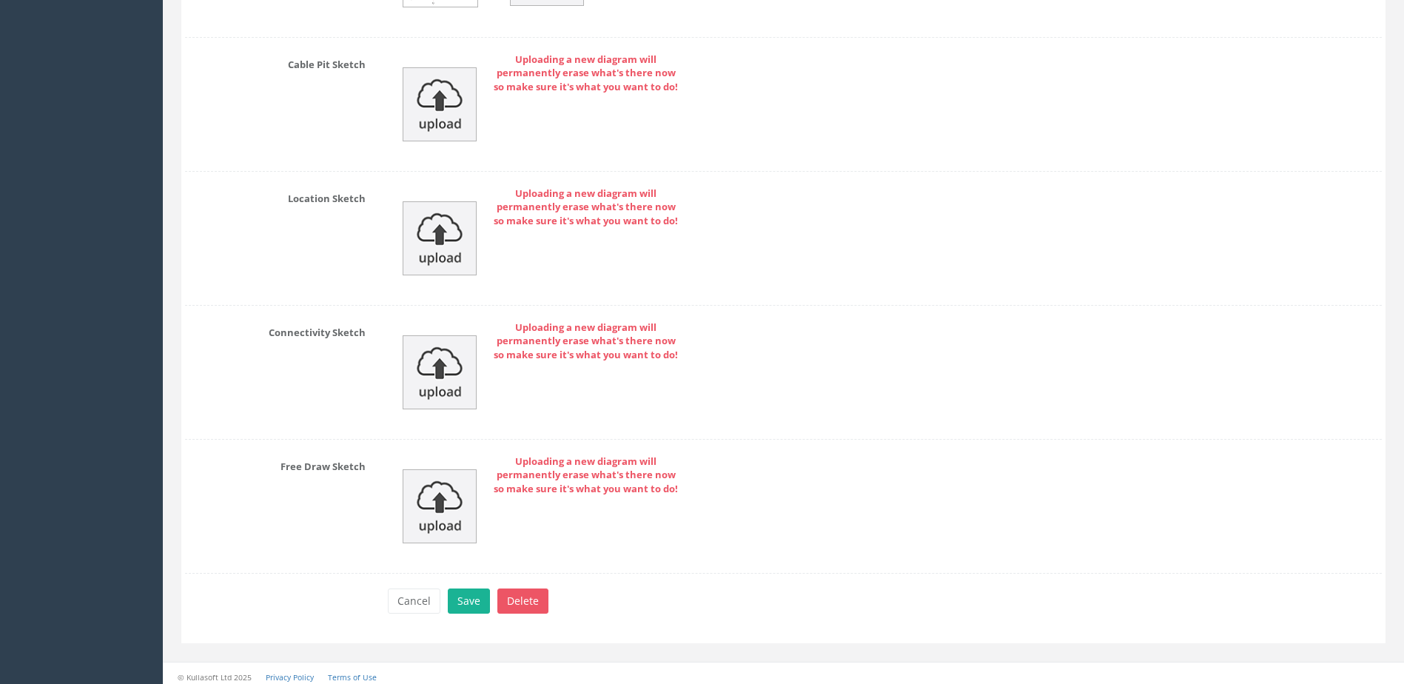
scroll to position [8862, 0]
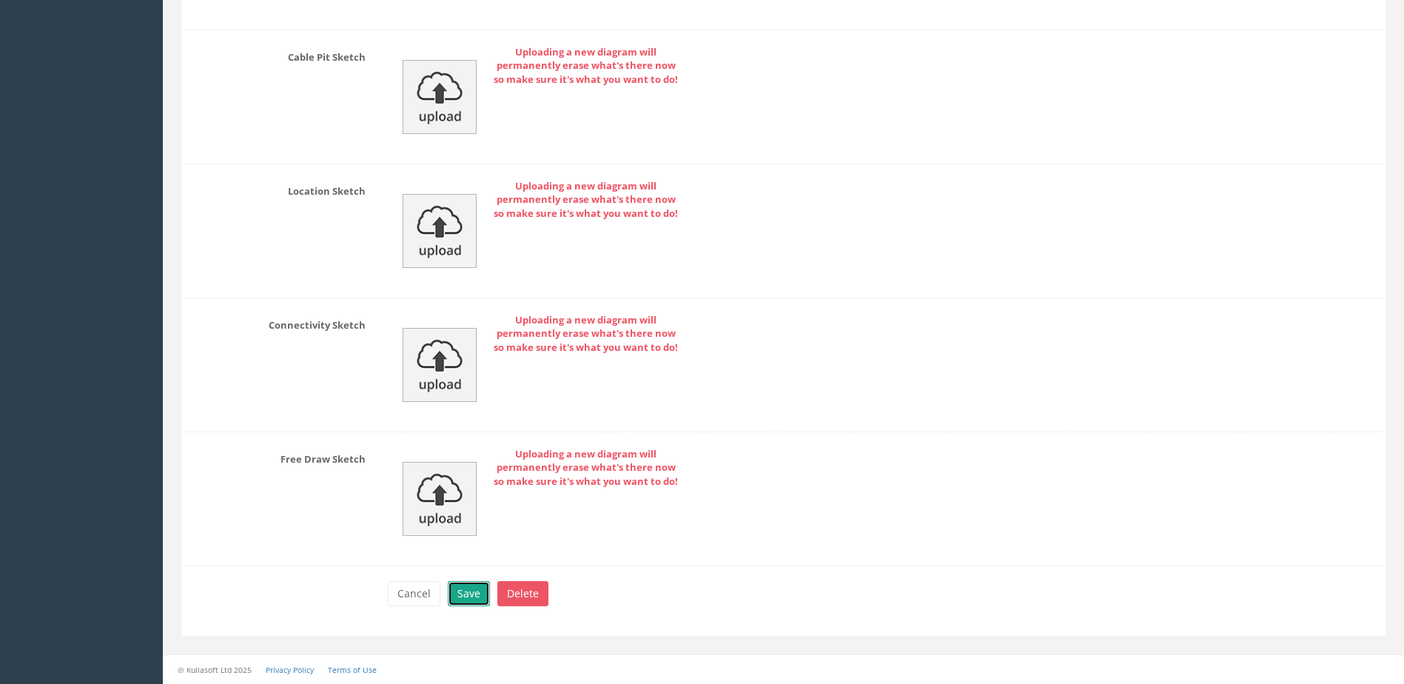
click at [478, 590] on button "Save" at bounding box center [469, 593] width 42 height 25
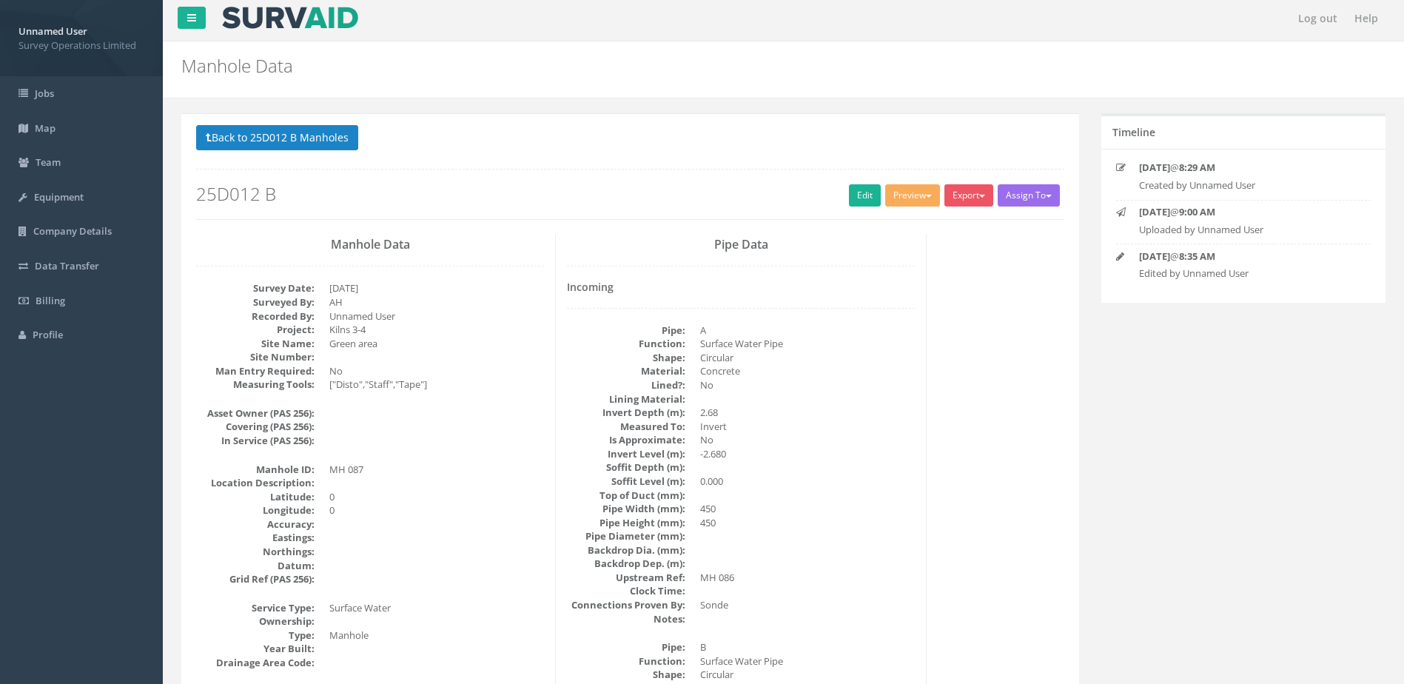
scroll to position [0, 0]
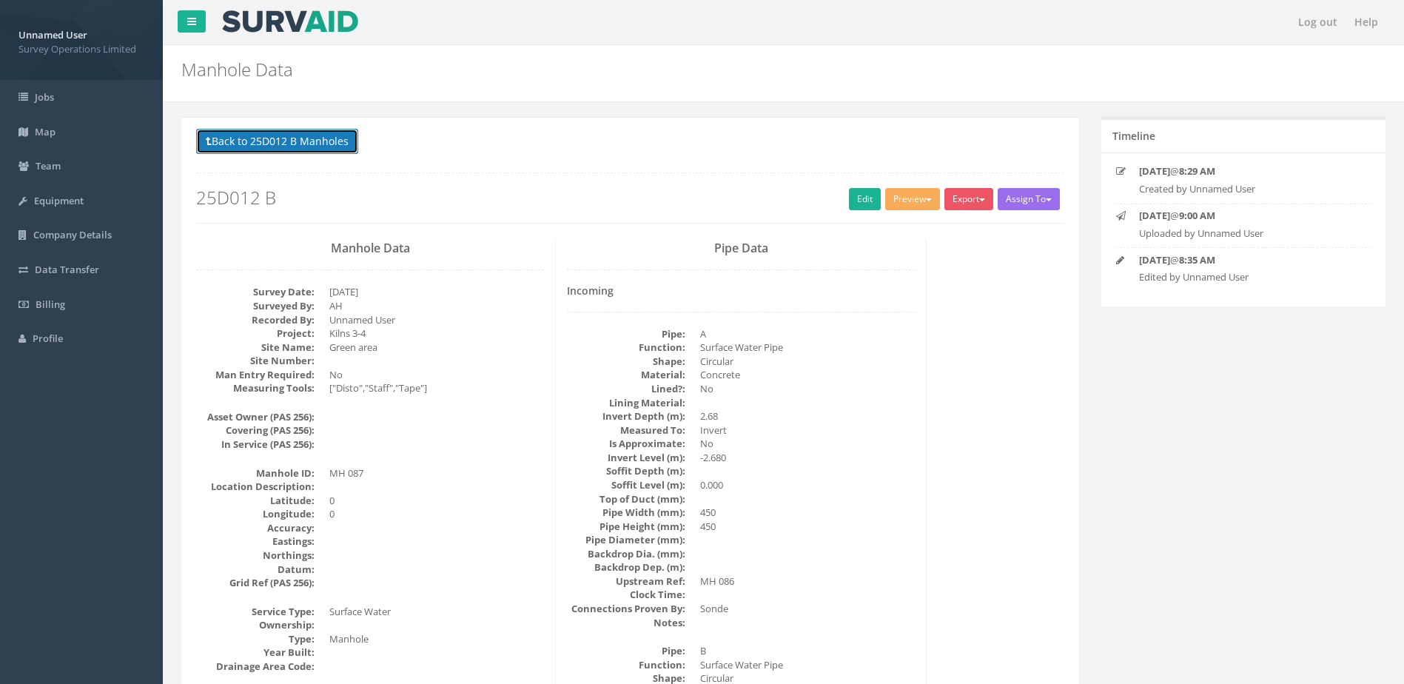
click at [272, 139] on button "Back to 25D012 B Manholes" at bounding box center [277, 141] width 162 height 25
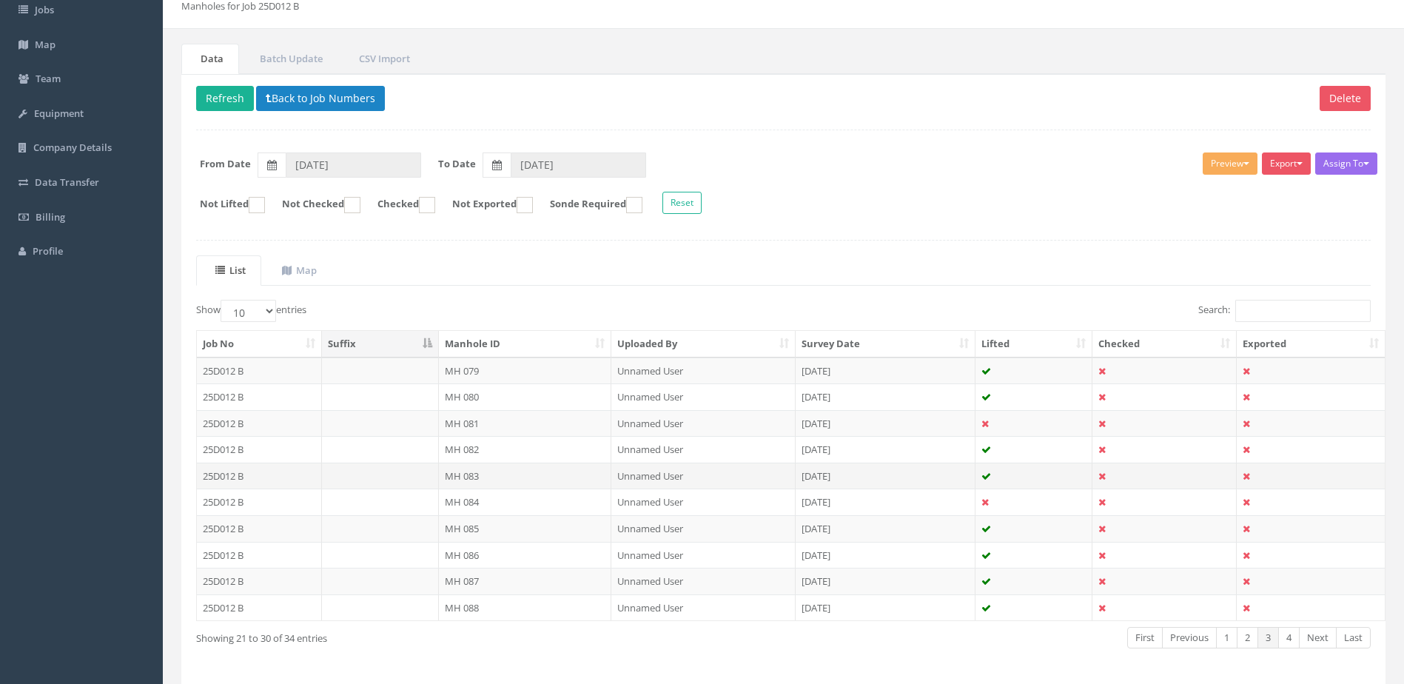
scroll to position [141, 0]
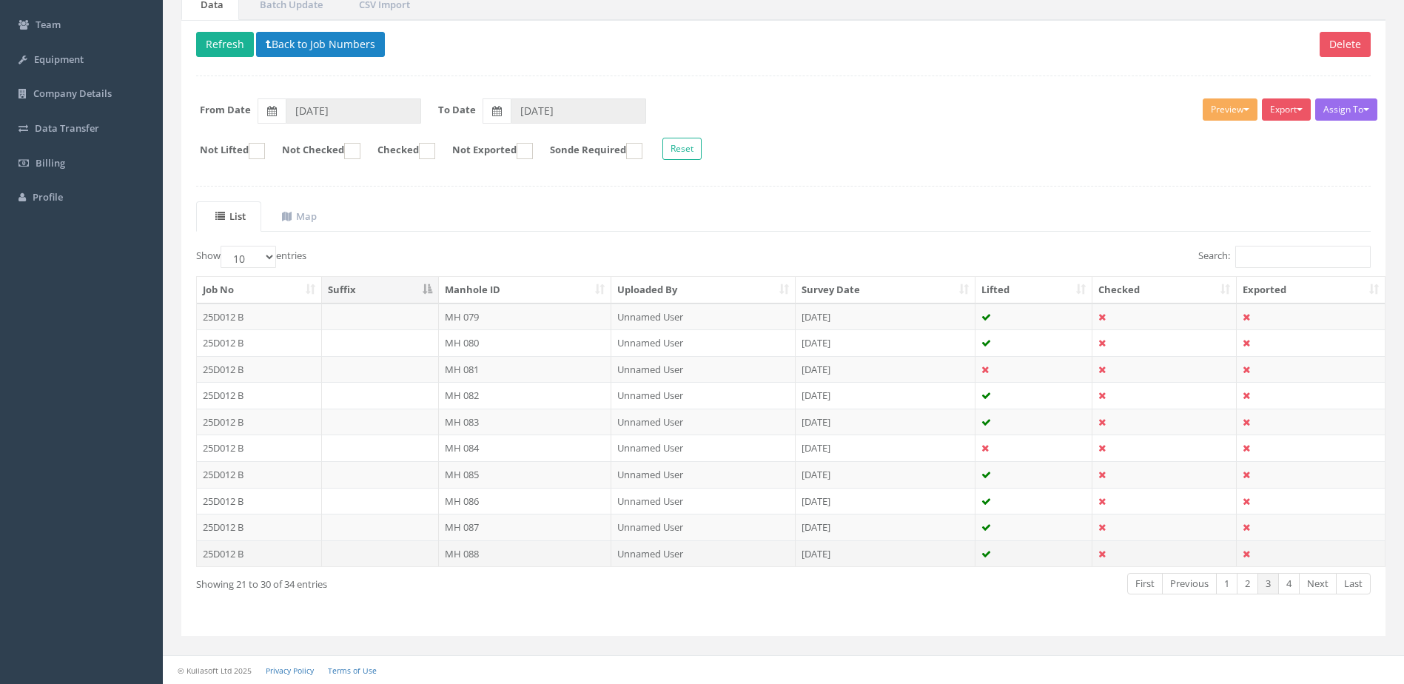
click at [519, 552] on td "MH 088" at bounding box center [525, 553] width 173 height 27
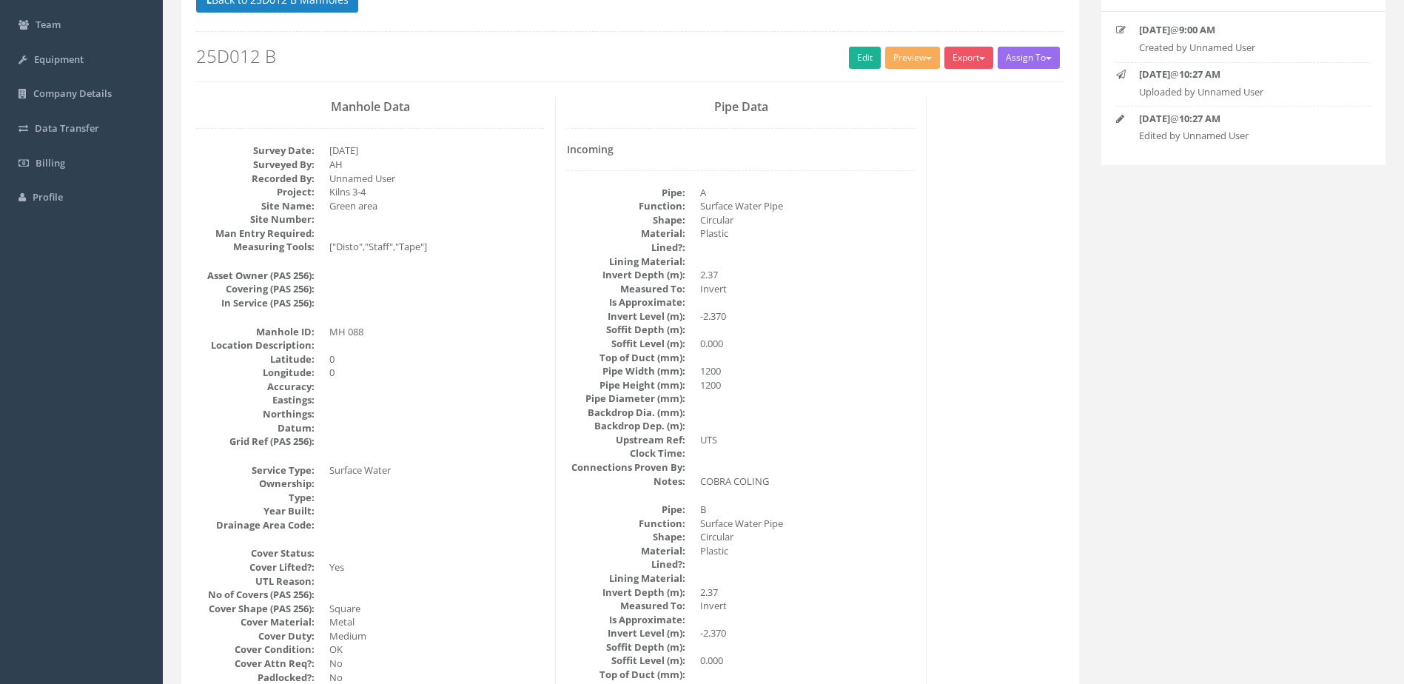
scroll to position [0, 0]
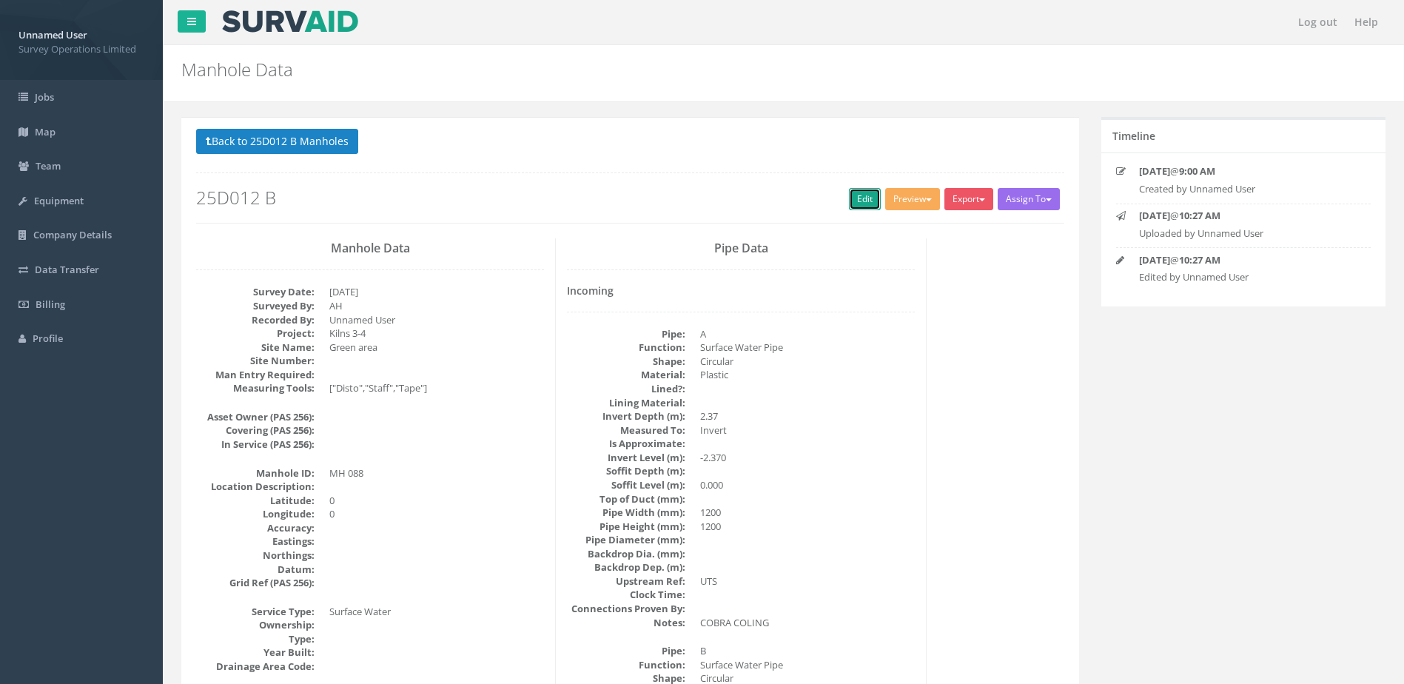
click at [854, 198] on link "Edit" at bounding box center [865, 199] width 32 height 22
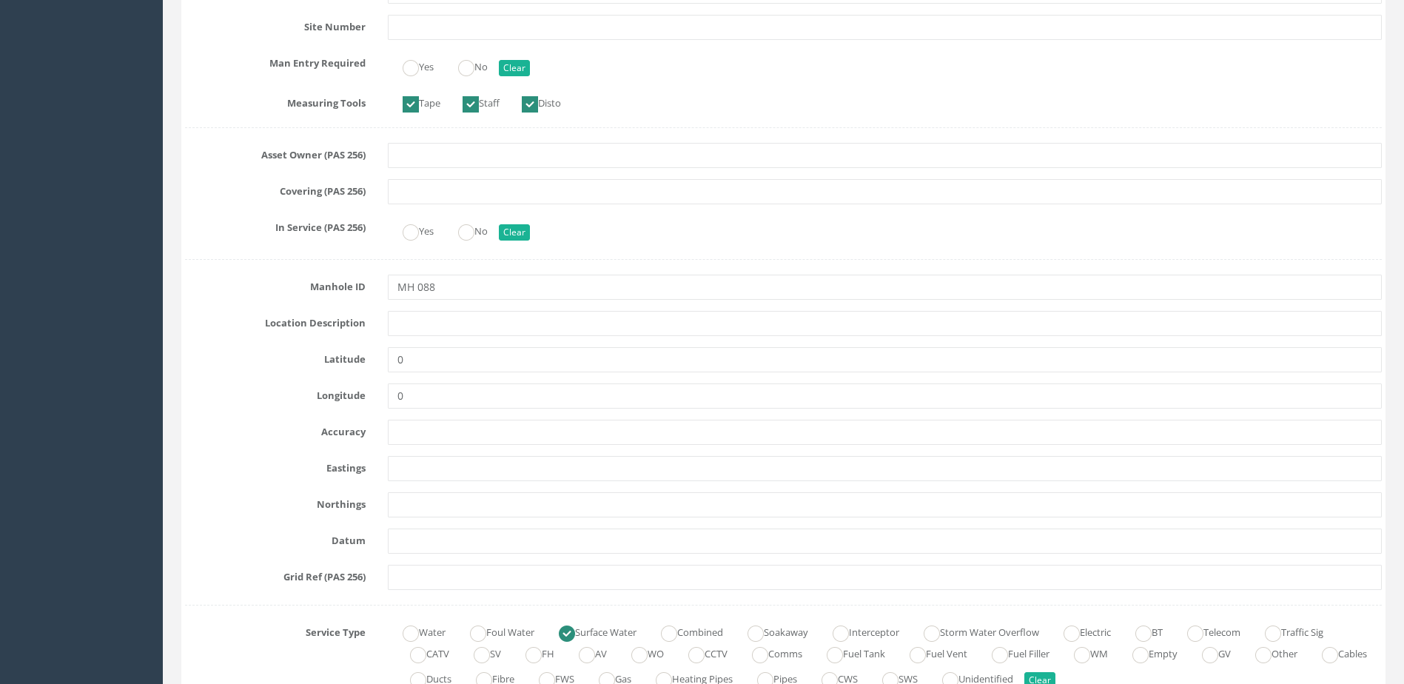
scroll to position [518, 0]
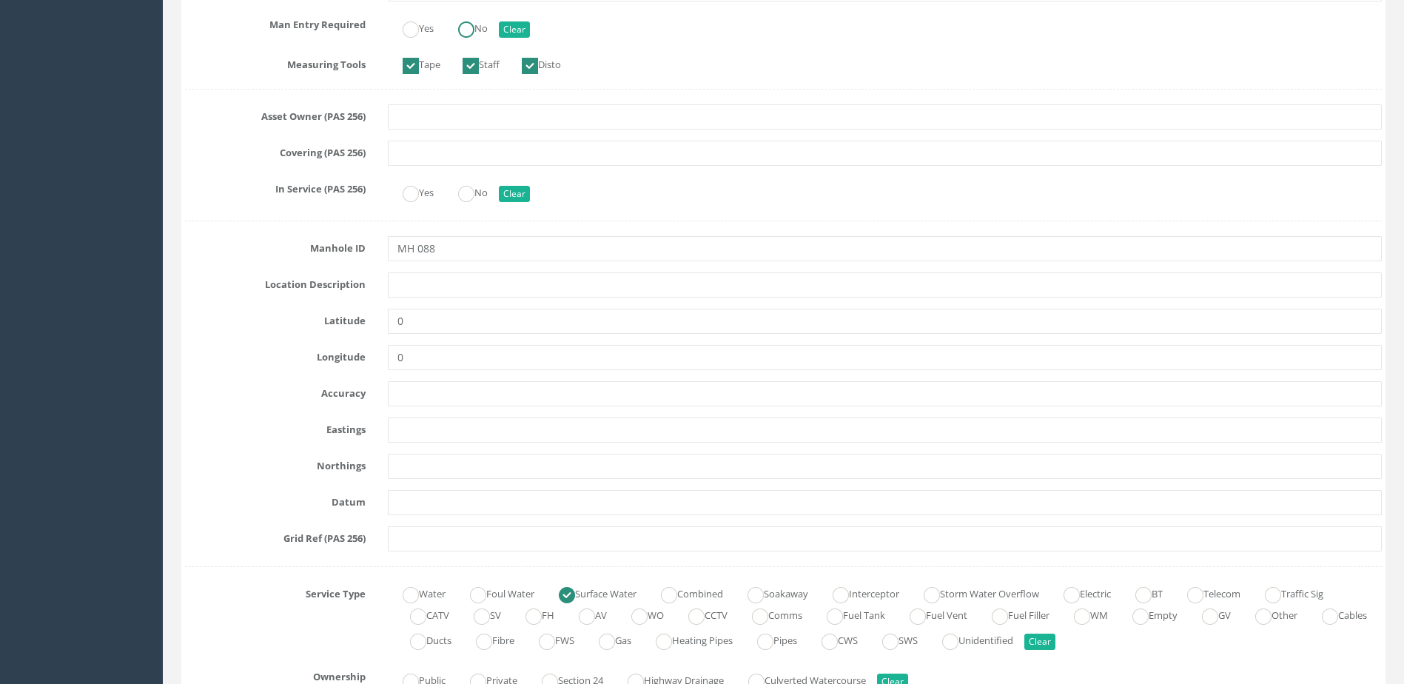
click at [472, 28] on ins at bounding box center [466, 29] width 16 height 16
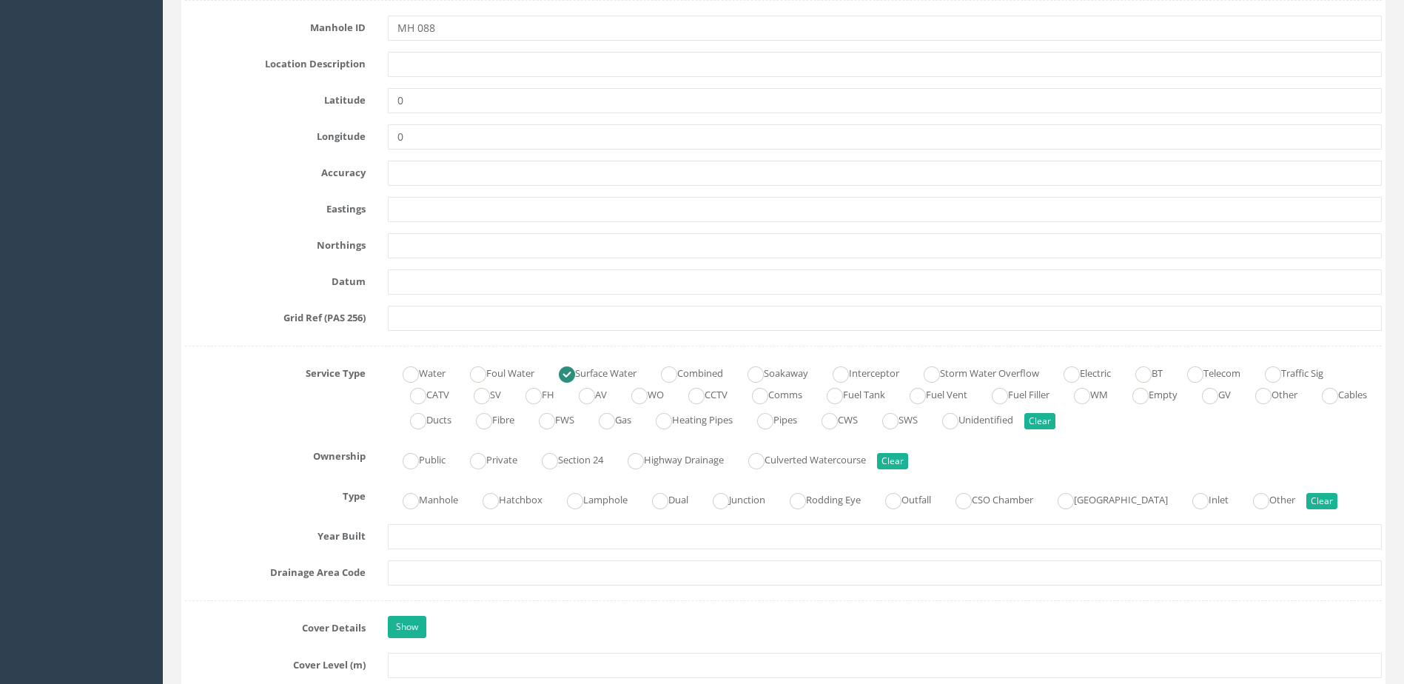
scroll to position [740, 0]
click at [412, 489] on label "Manhole" at bounding box center [423, 496] width 70 height 21
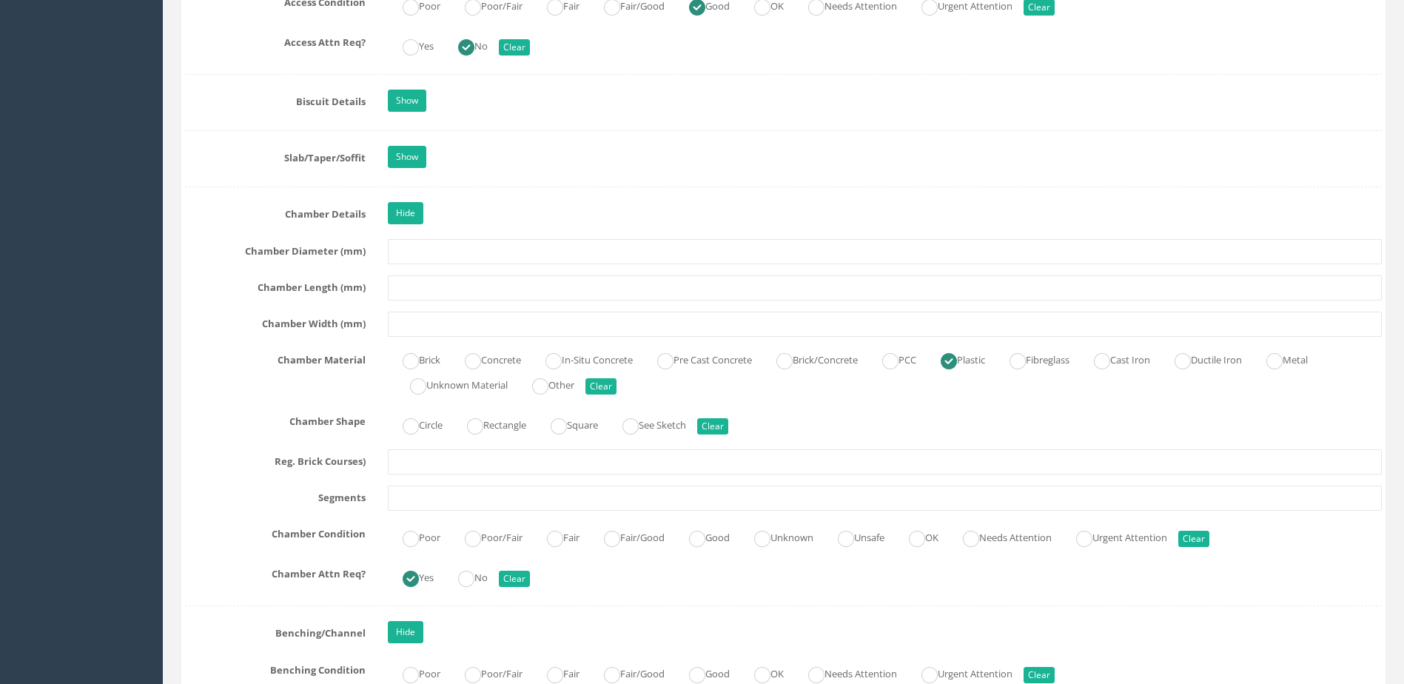
scroll to position [2147, 0]
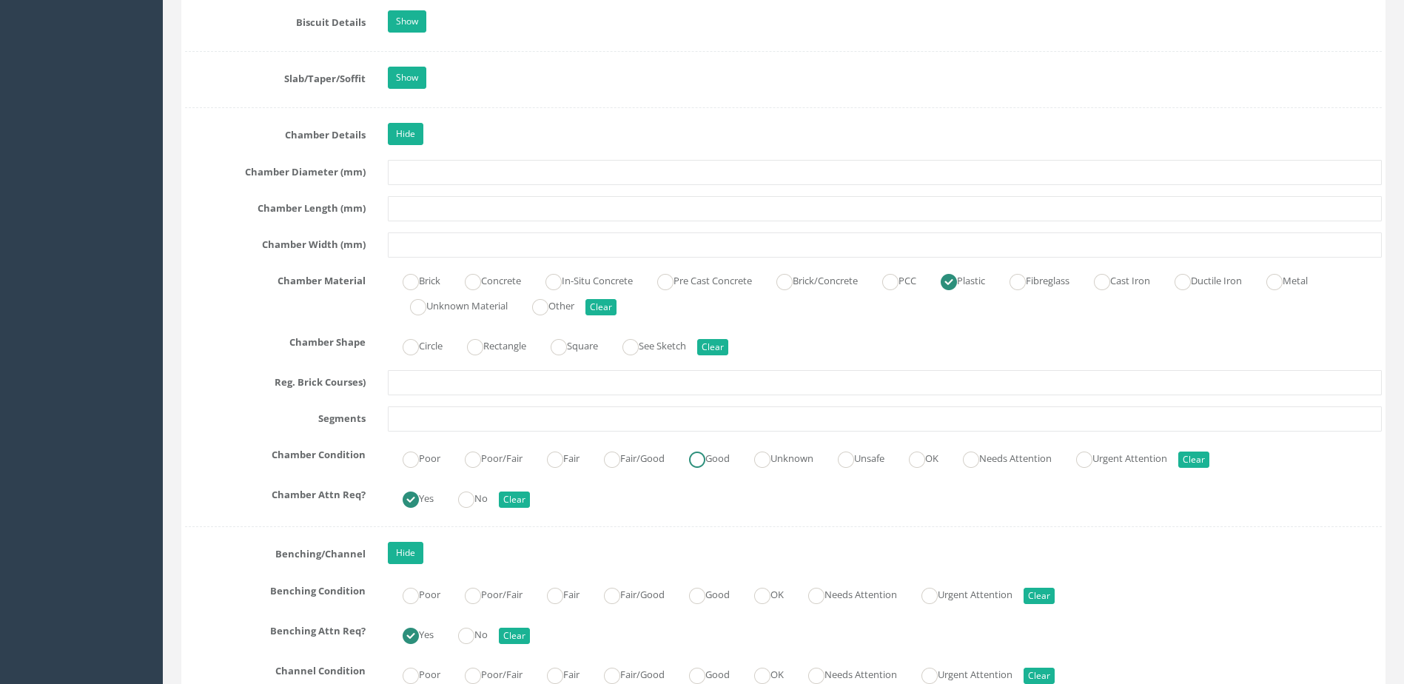
click at [724, 459] on label "Good" at bounding box center [702, 456] width 56 height 21
click at [523, 457] on label "Poor/Fair" at bounding box center [486, 456] width 73 height 21
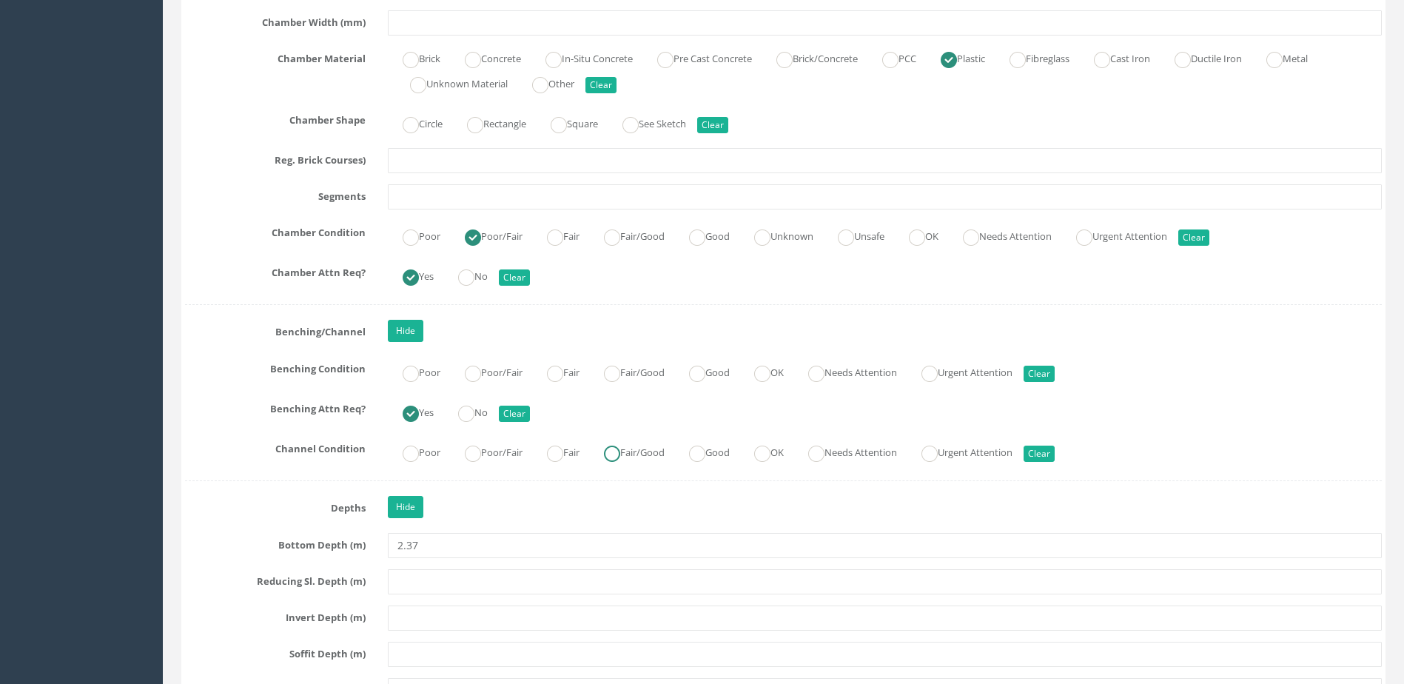
click at [606, 454] on label "Fair/Good" at bounding box center [627, 450] width 76 height 21
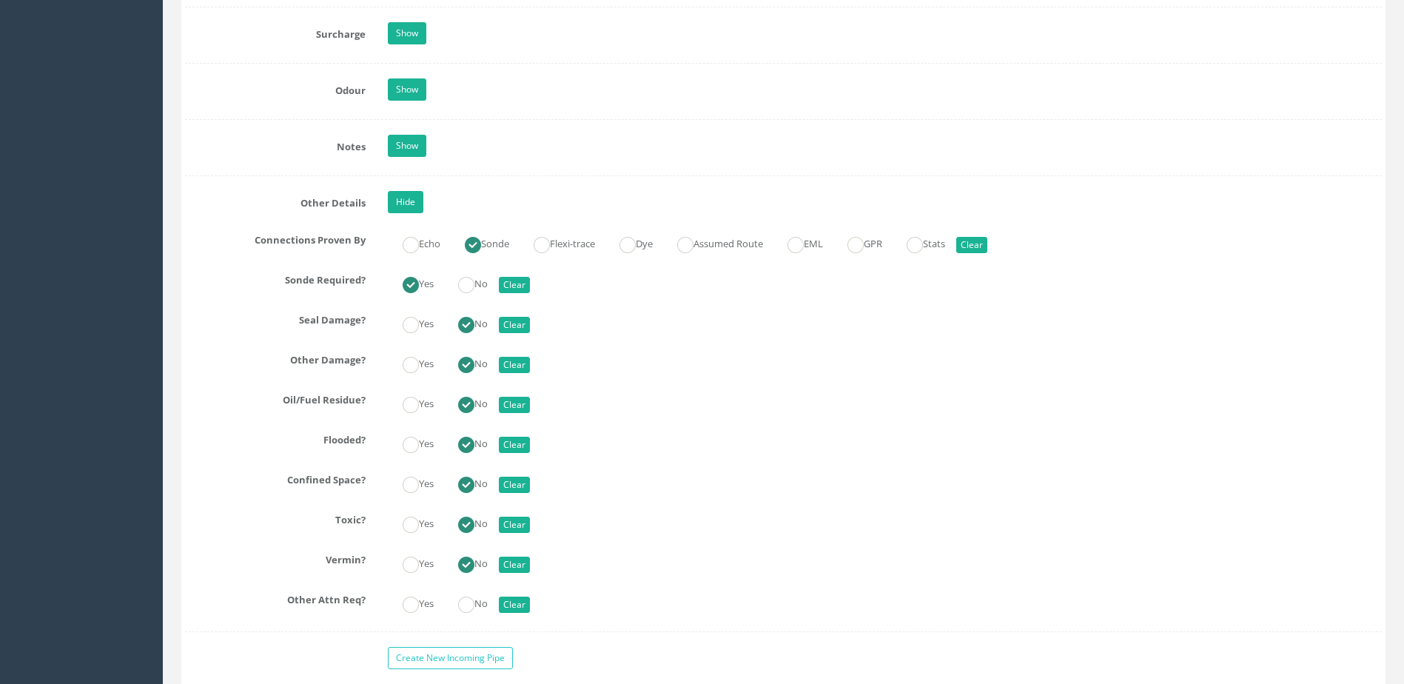
scroll to position [3331, 0]
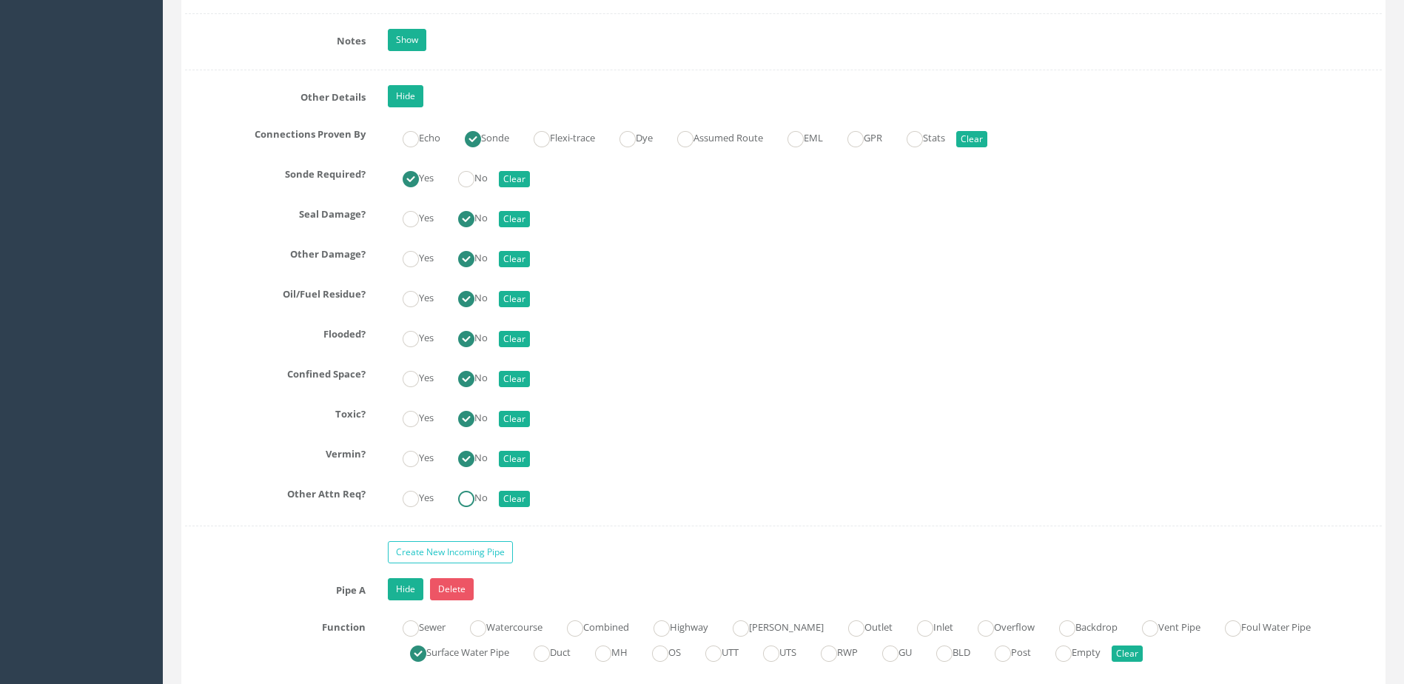
click at [482, 503] on label "No" at bounding box center [465, 496] width 44 height 21
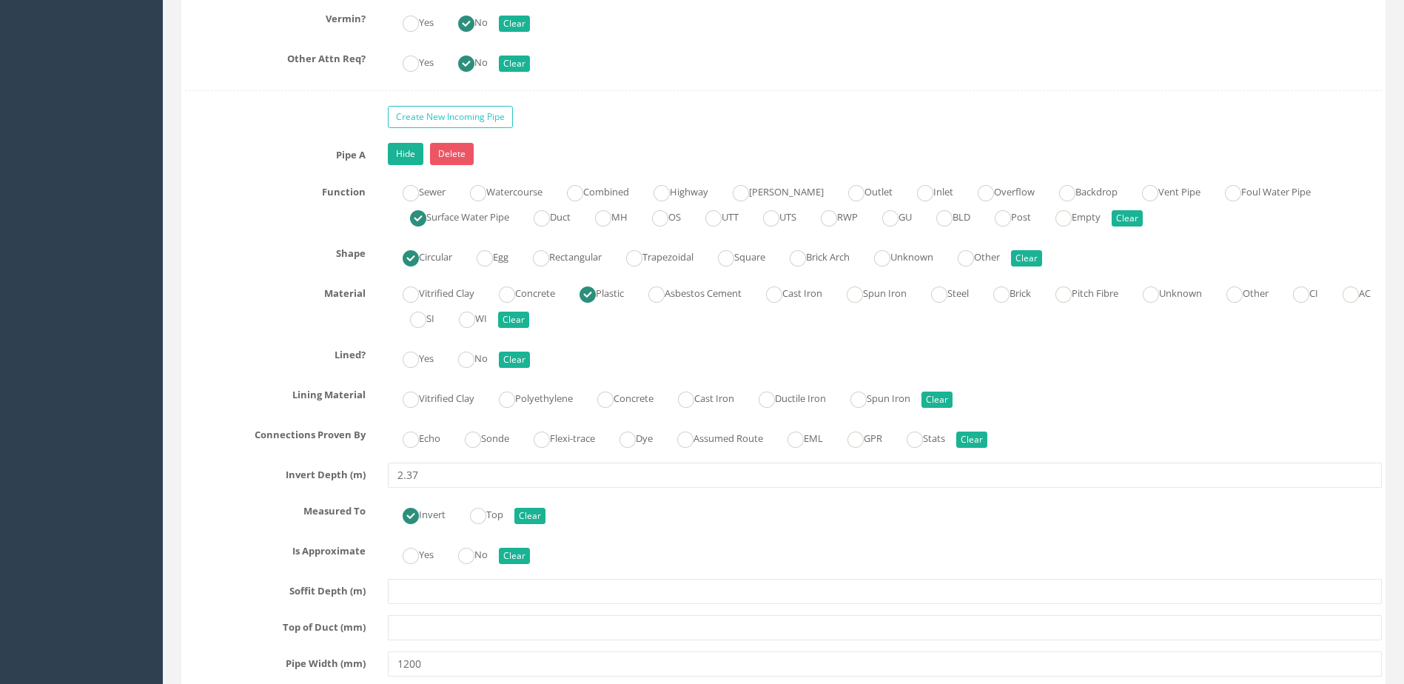
scroll to position [3776, 0]
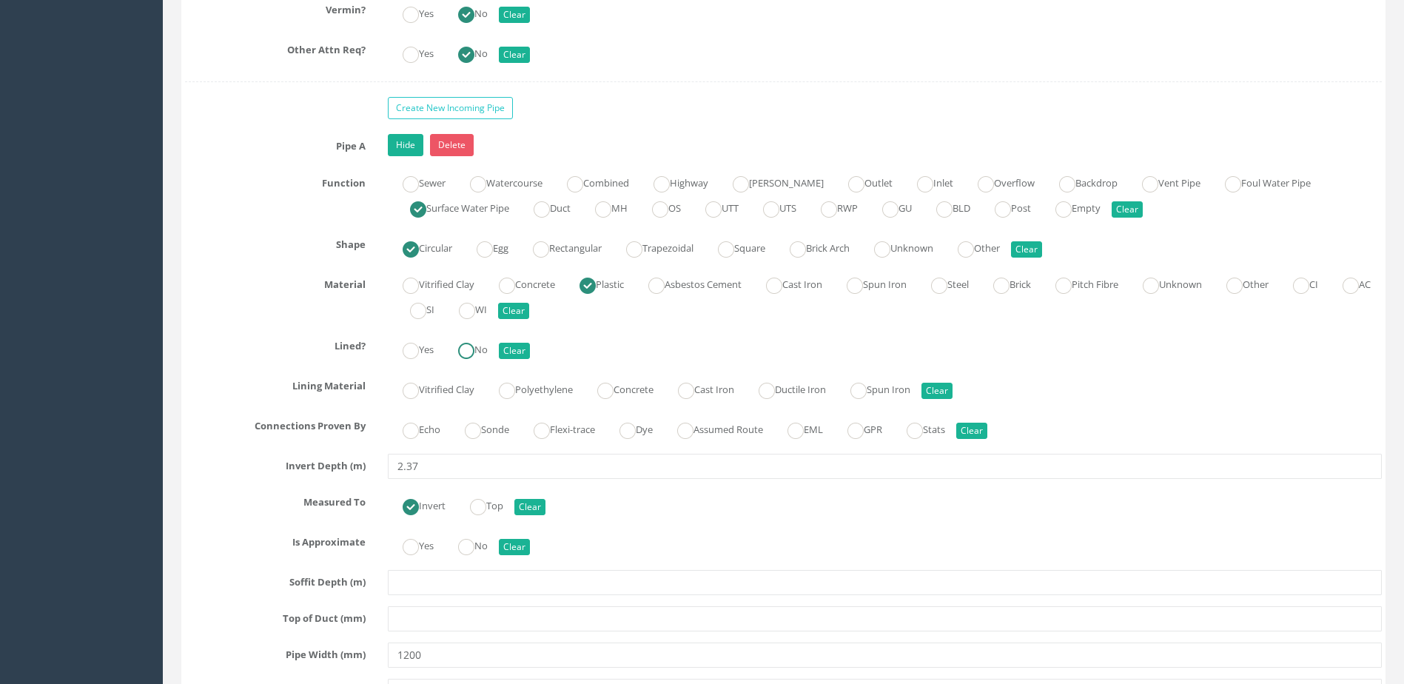
click at [479, 351] on label "No" at bounding box center [465, 348] width 44 height 21
click at [481, 427] on ins at bounding box center [473, 431] width 16 height 16
click at [464, 540] on ins at bounding box center [466, 547] width 16 height 16
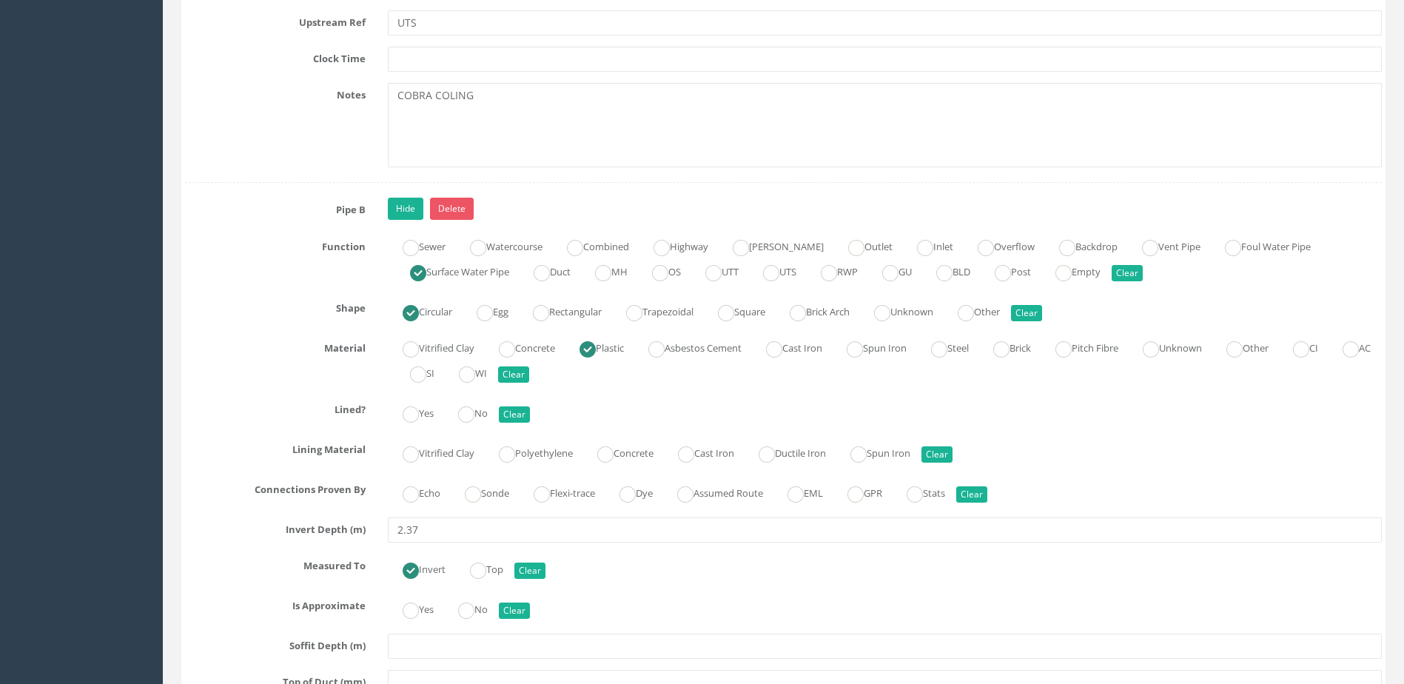
scroll to position [4590, 0]
click at [484, 409] on label "No" at bounding box center [465, 411] width 44 height 21
click at [473, 495] on ins at bounding box center [473, 494] width 16 height 16
click at [484, 602] on label "No" at bounding box center [465, 607] width 44 height 21
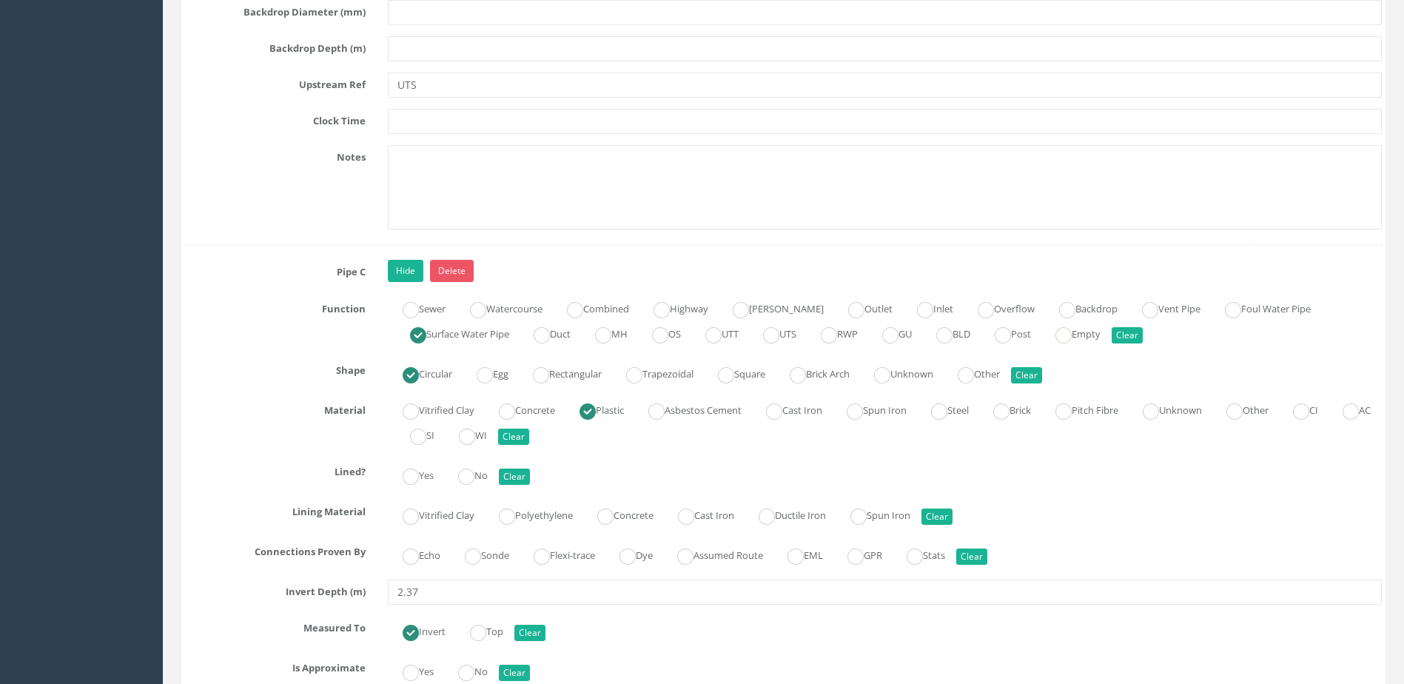
scroll to position [5626, 0]
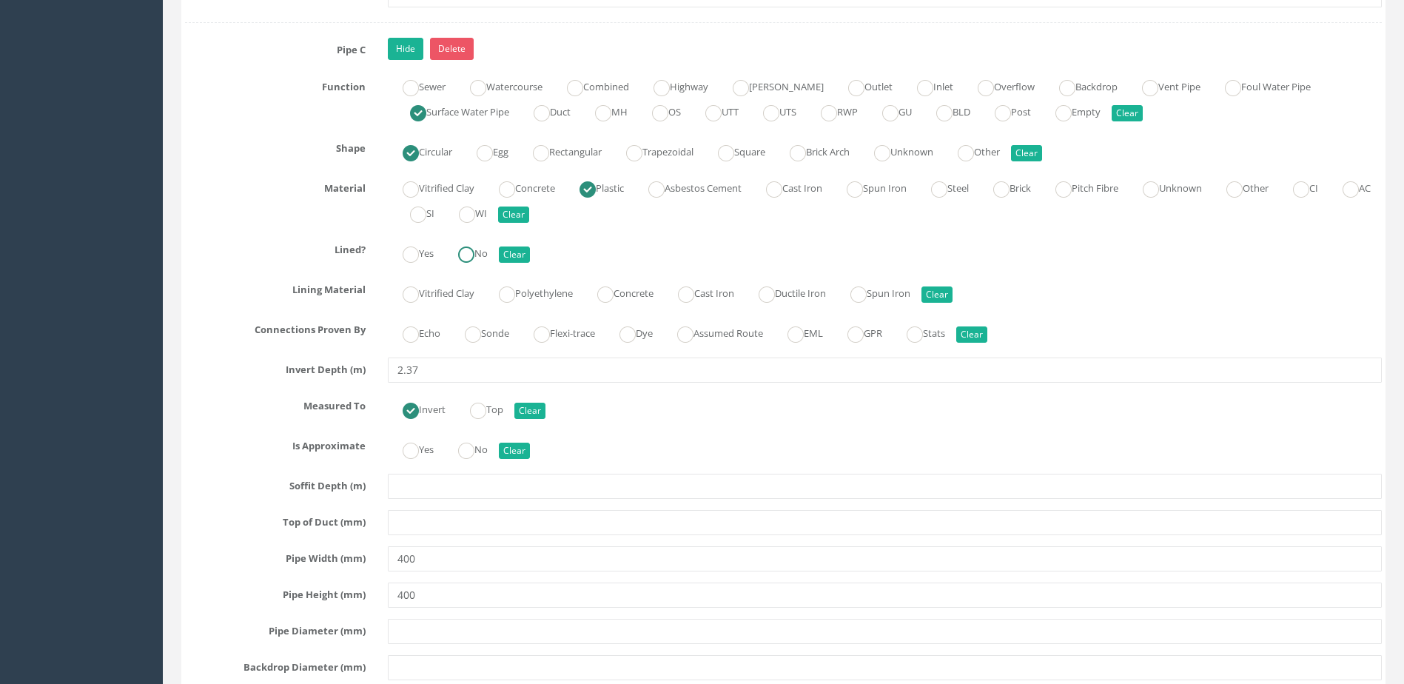
click at [475, 250] on ins at bounding box center [466, 255] width 16 height 16
click at [488, 334] on label "Sonde" at bounding box center [479, 331] width 59 height 21
drag, startPoint x: 475, startPoint y: 445, endPoint x: 501, endPoint y: 452, distance: 27.7
click at [475, 446] on ins at bounding box center [466, 451] width 16 height 16
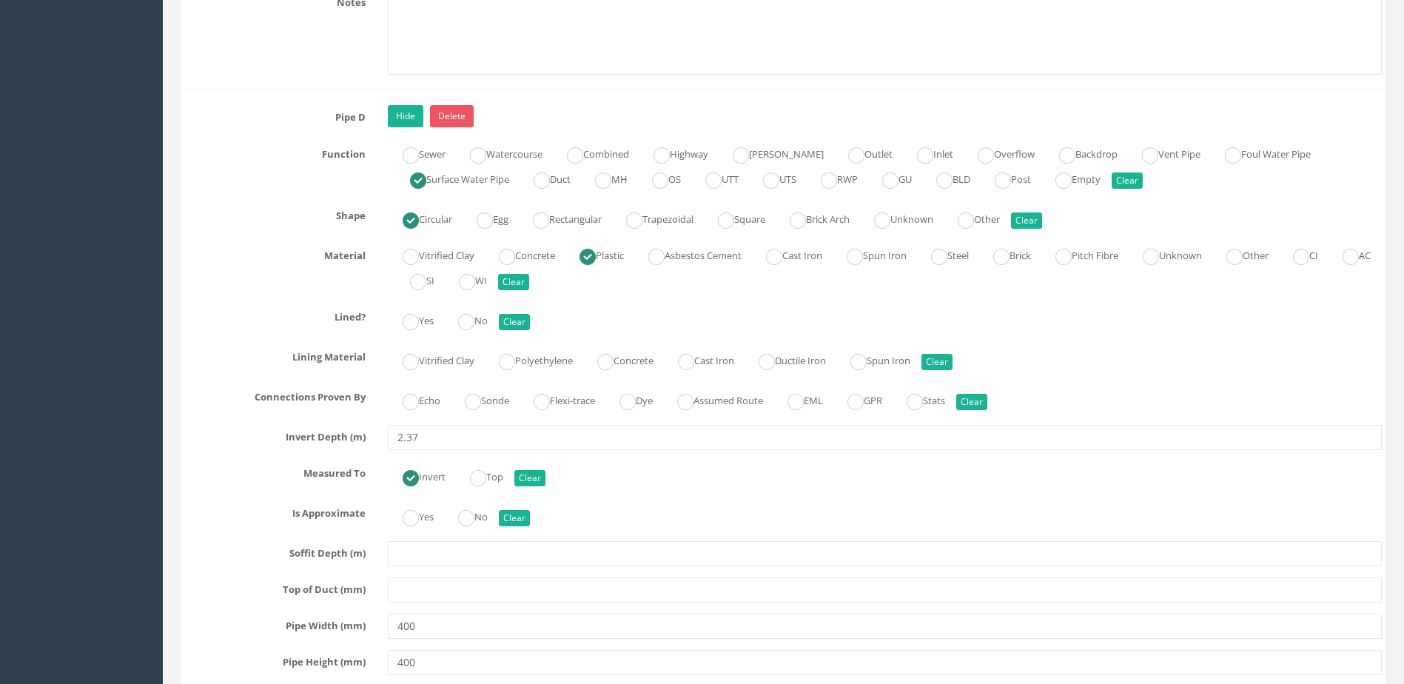
scroll to position [6441, 0]
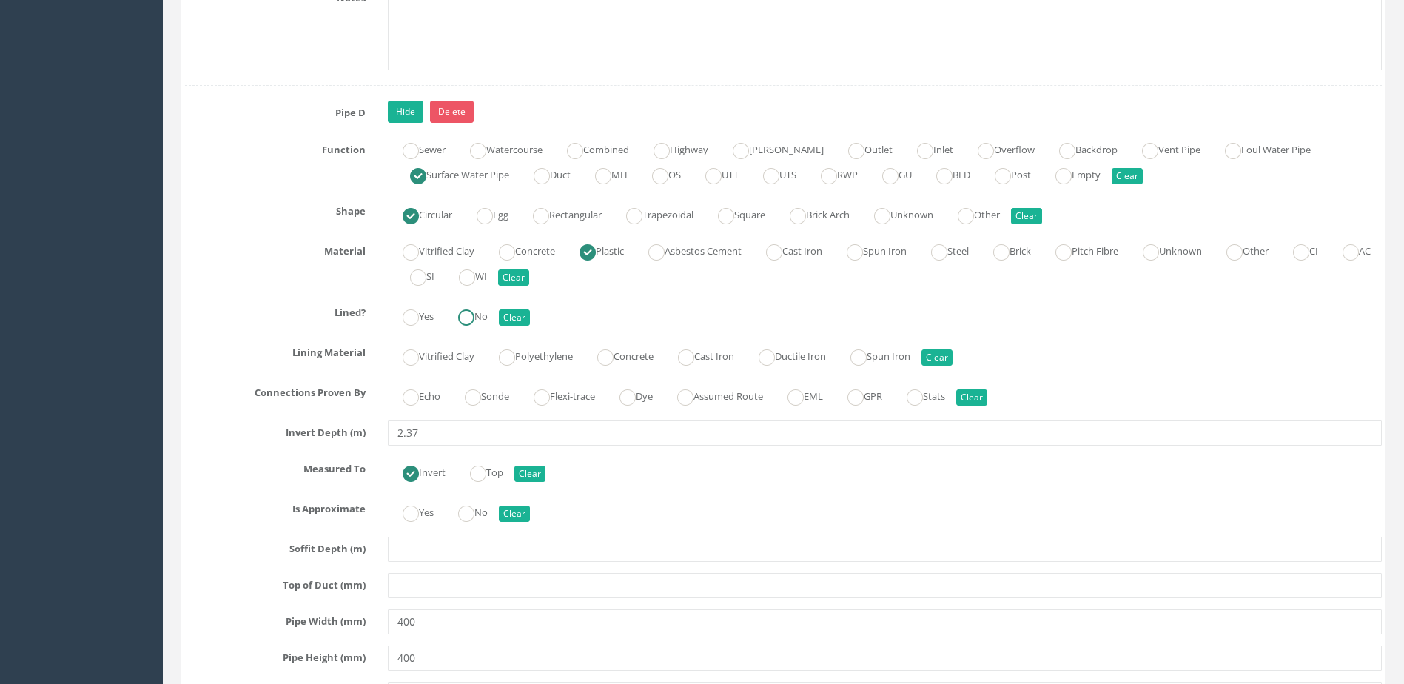
click at [472, 305] on label "No" at bounding box center [465, 314] width 44 height 21
click at [485, 385] on label "Sonde" at bounding box center [479, 394] width 59 height 21
click at [479, 506] on label "No" at bounding box center [465, 510] width 44 height 21
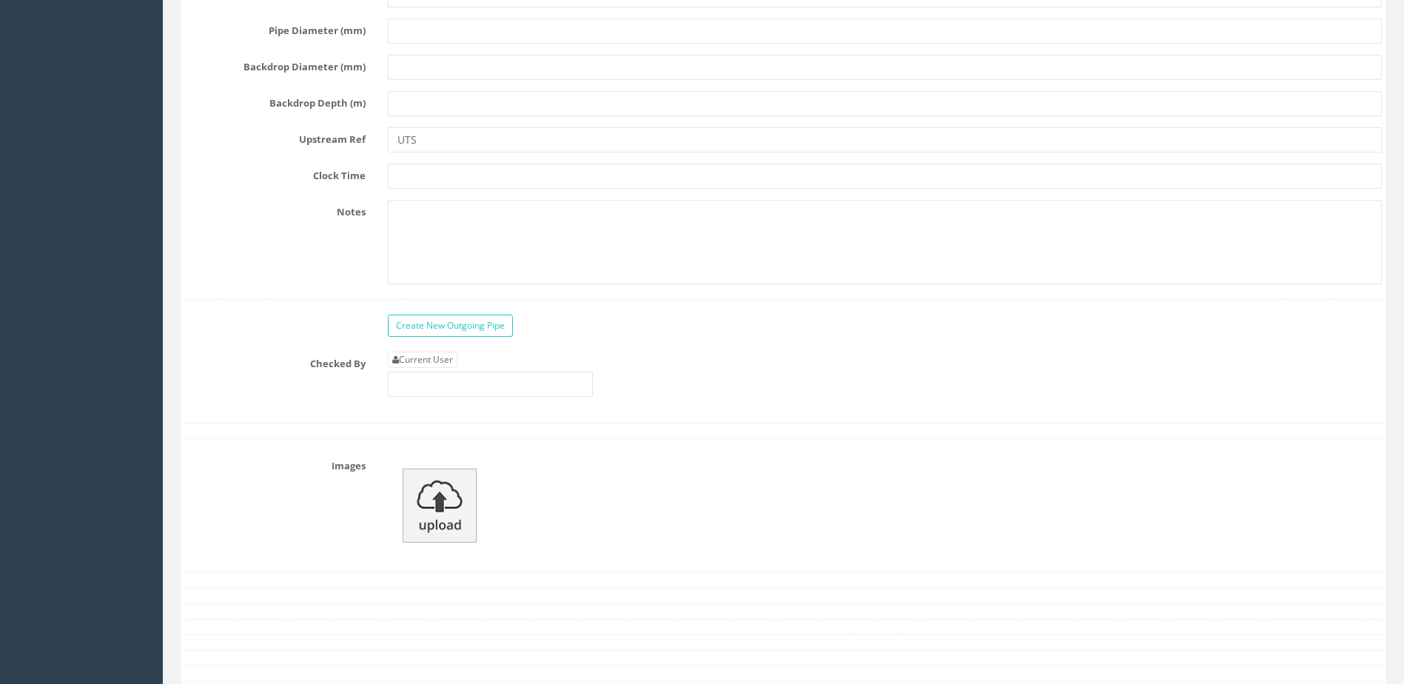
scroll to position [7107, 0]
click at [459, 393] on div "Current User" at bounding box center [885, 377] width 1016 height 56
click at [458, 392] on input "text" at bounding box center [490, 381] width 205 height 25
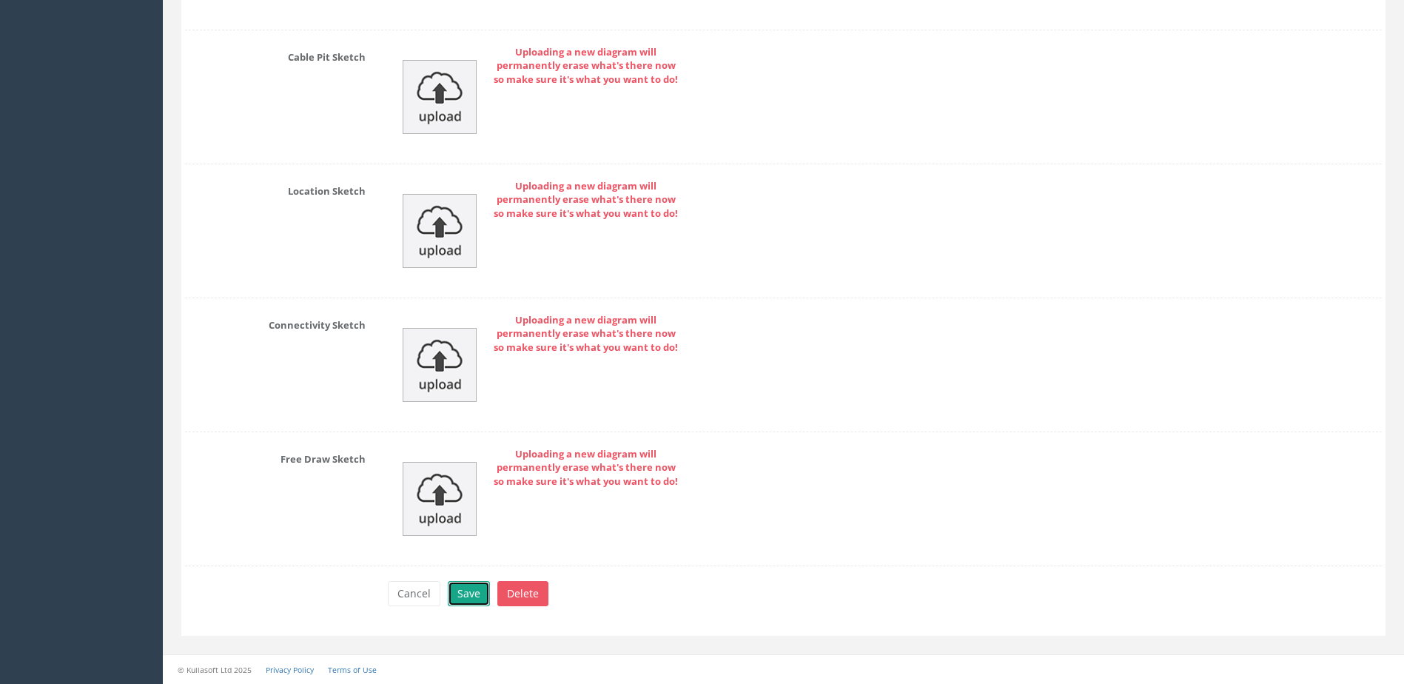
click at [469, 594] on button "Save" at bounding box center [469, 593] width 42 height 25
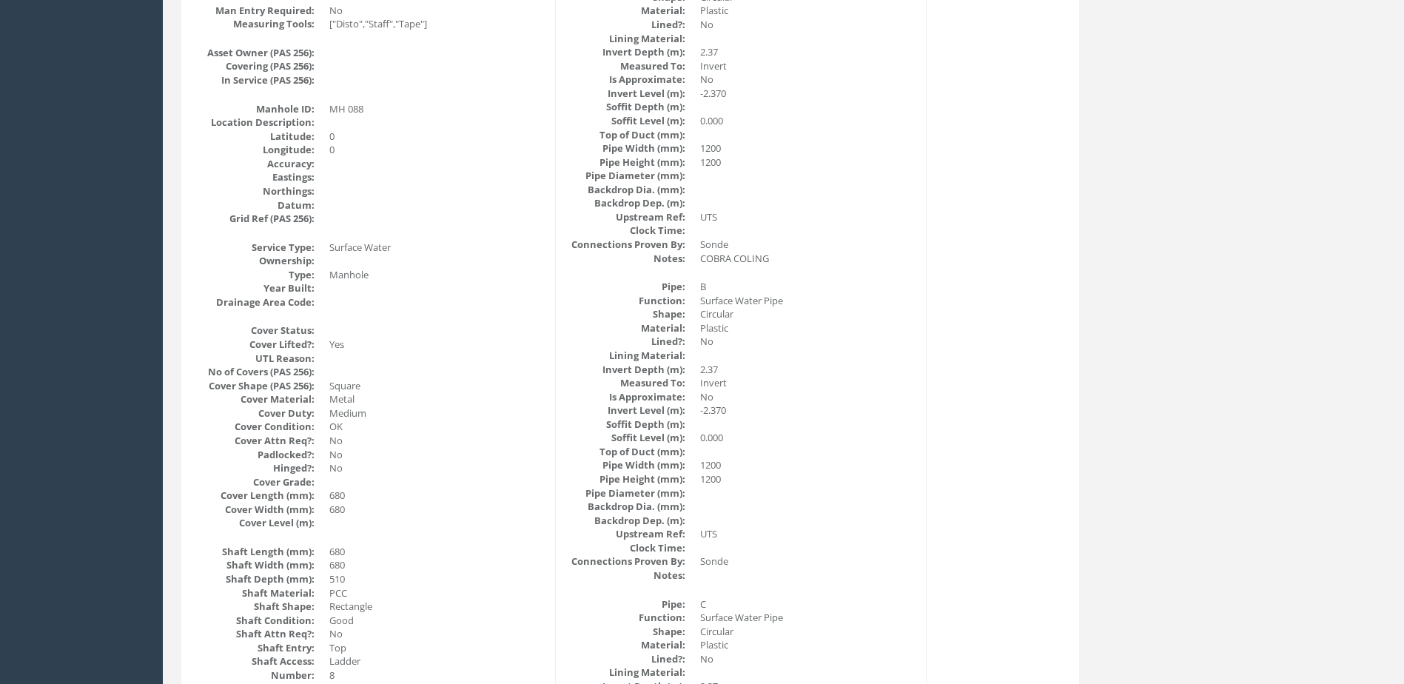
scroll to position [146, 0]
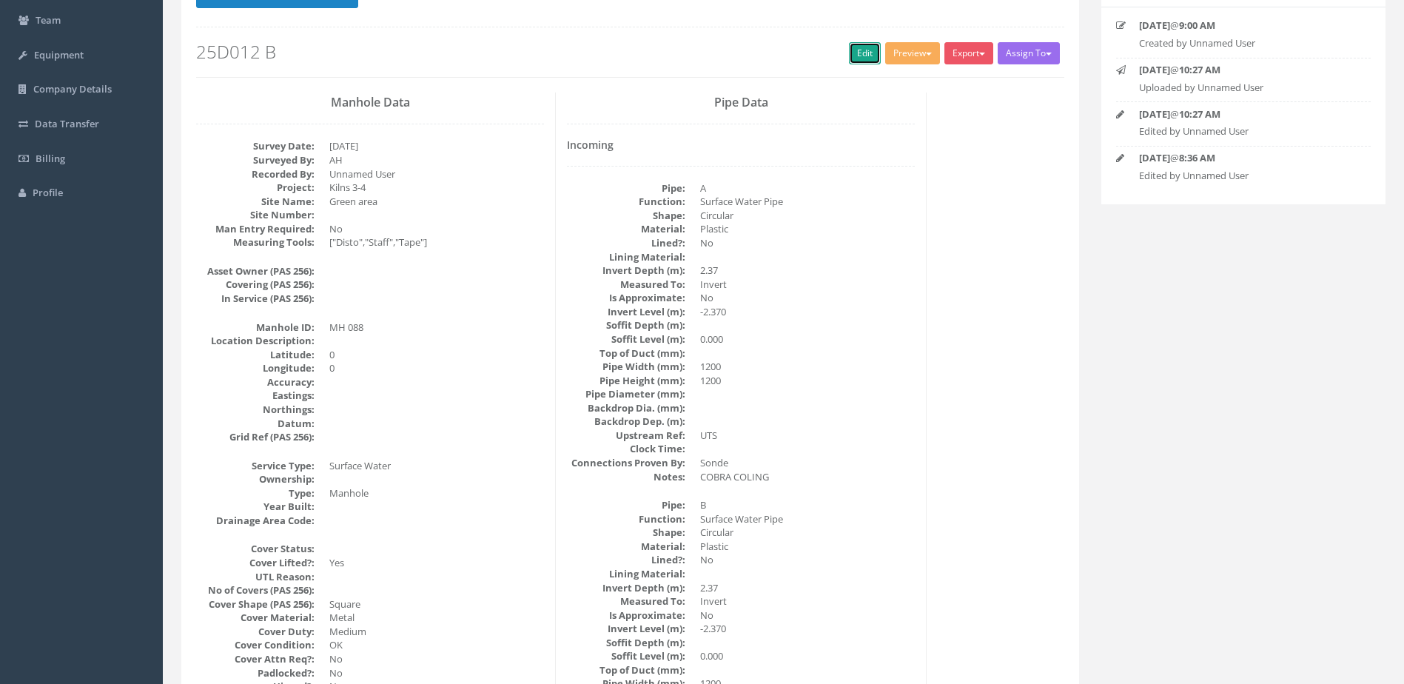
click at [851, 47] on link "Edit" at bounding box center [865, 53] width 32 height 22
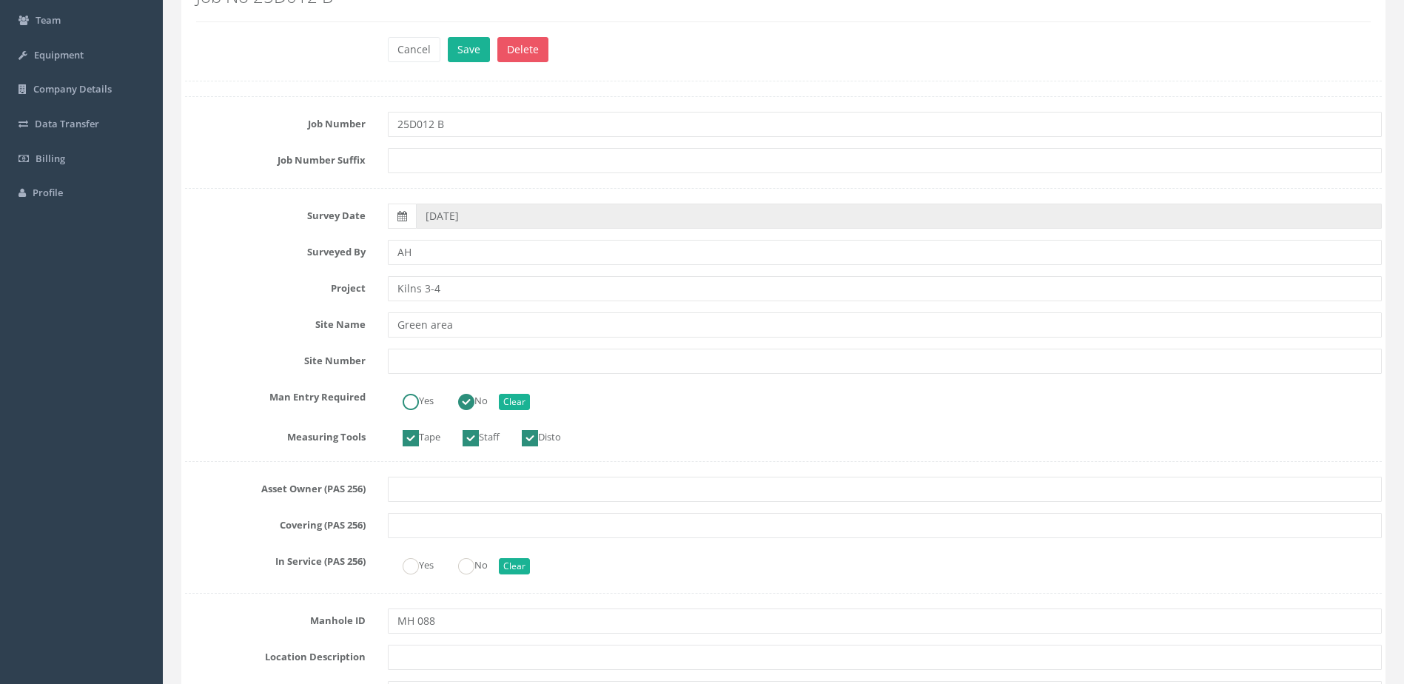
click at [418, 405] on ins at bounding box center [411, 402] width 16 height 16
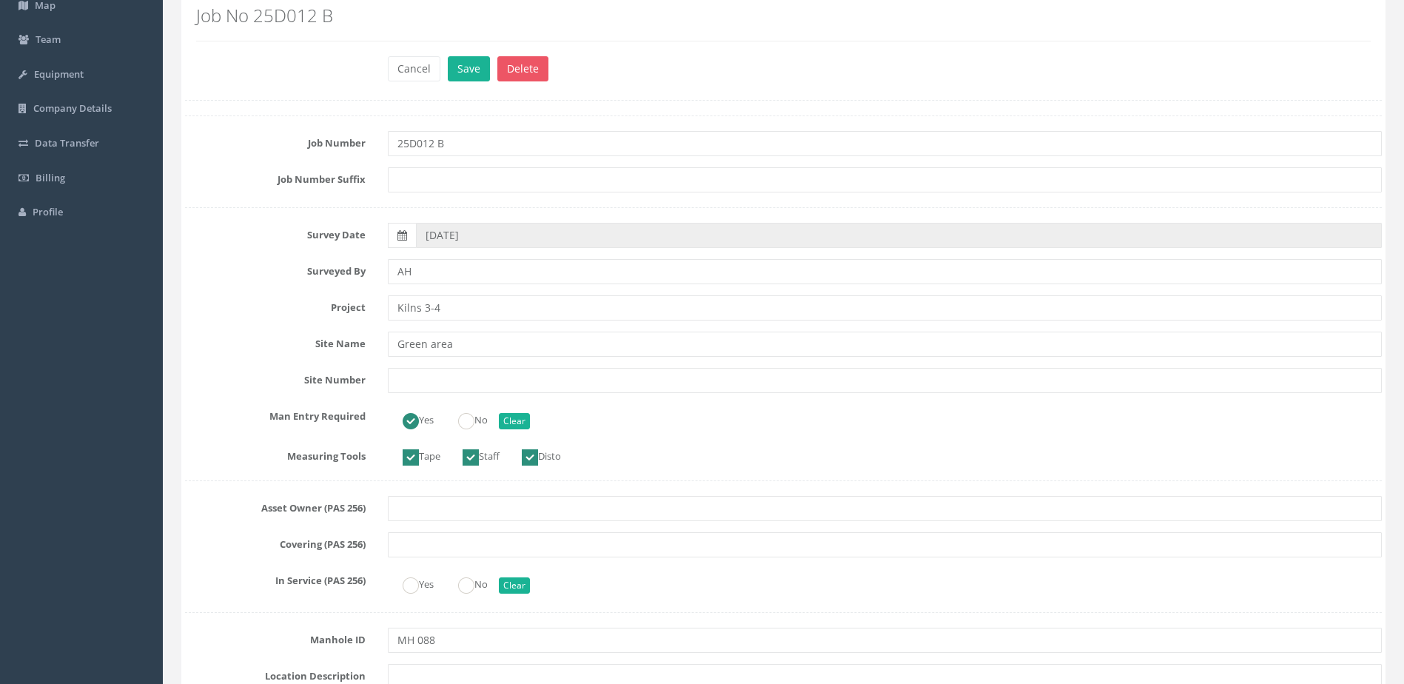
scroll to position [0, 0]
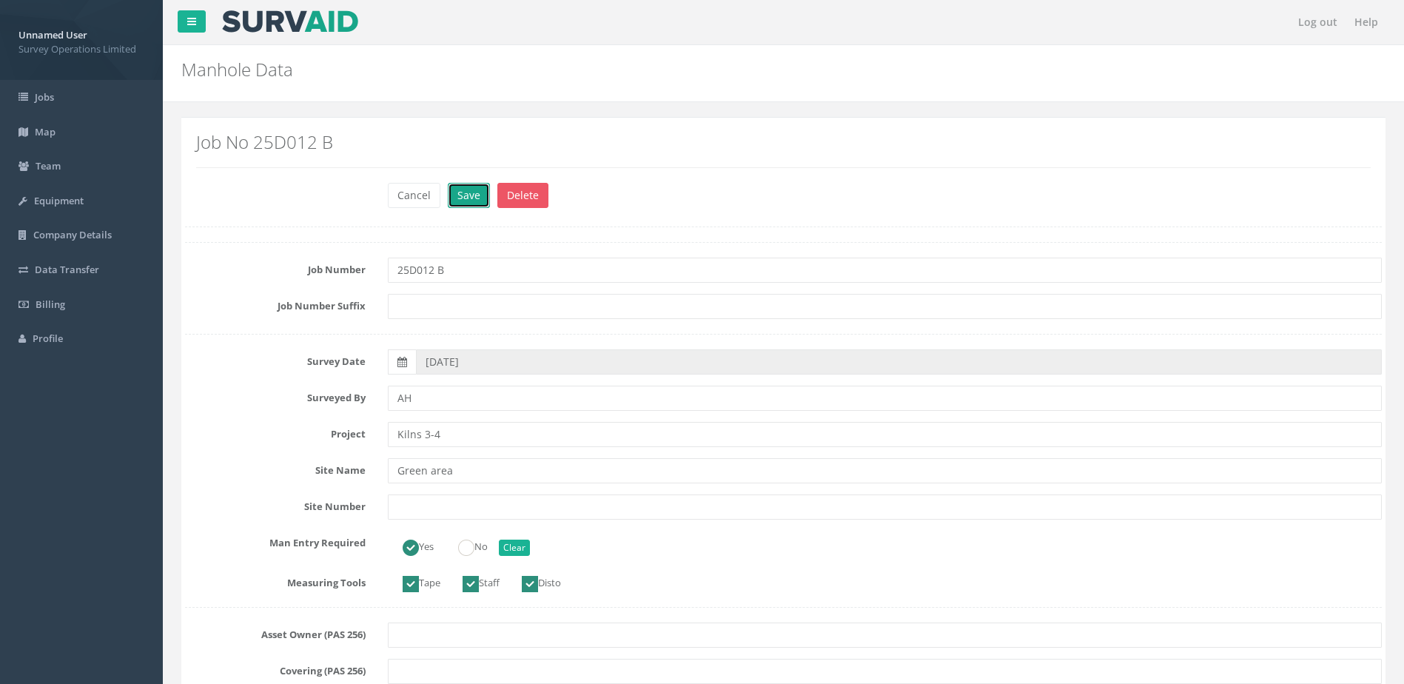
click at [480, 192] on button "Save" at bounding box center [469, 195] width 42 height 25
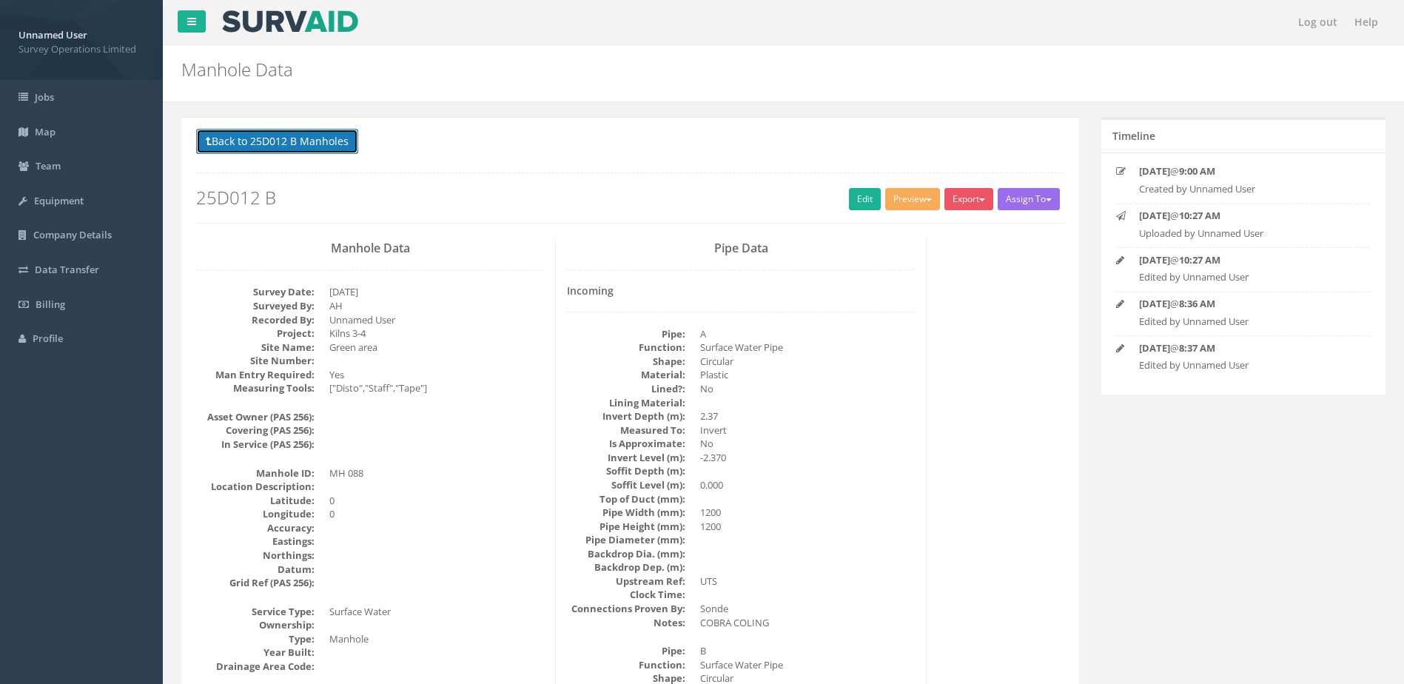
click at [311, 145] on button "Back to 25D012 B Manholes" at bounding box center [277, 141] width 162 height 25
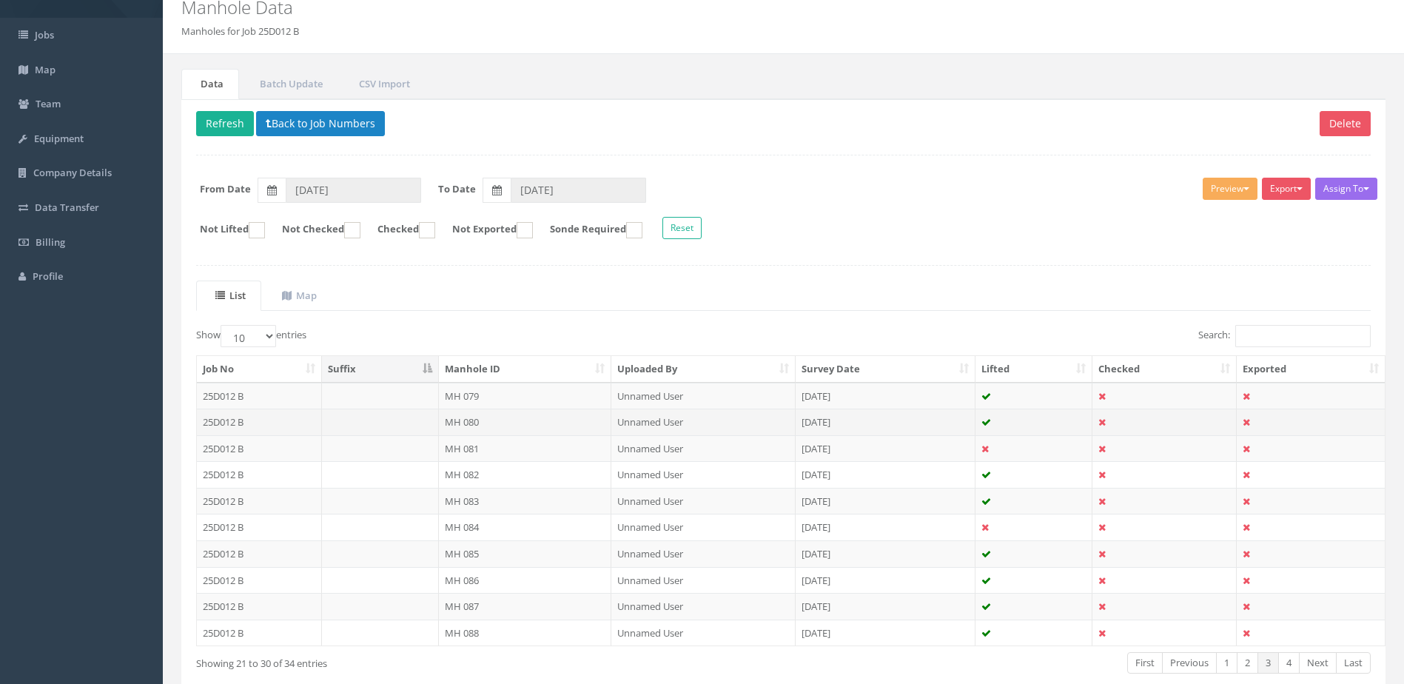
scroll to position [141, 0]
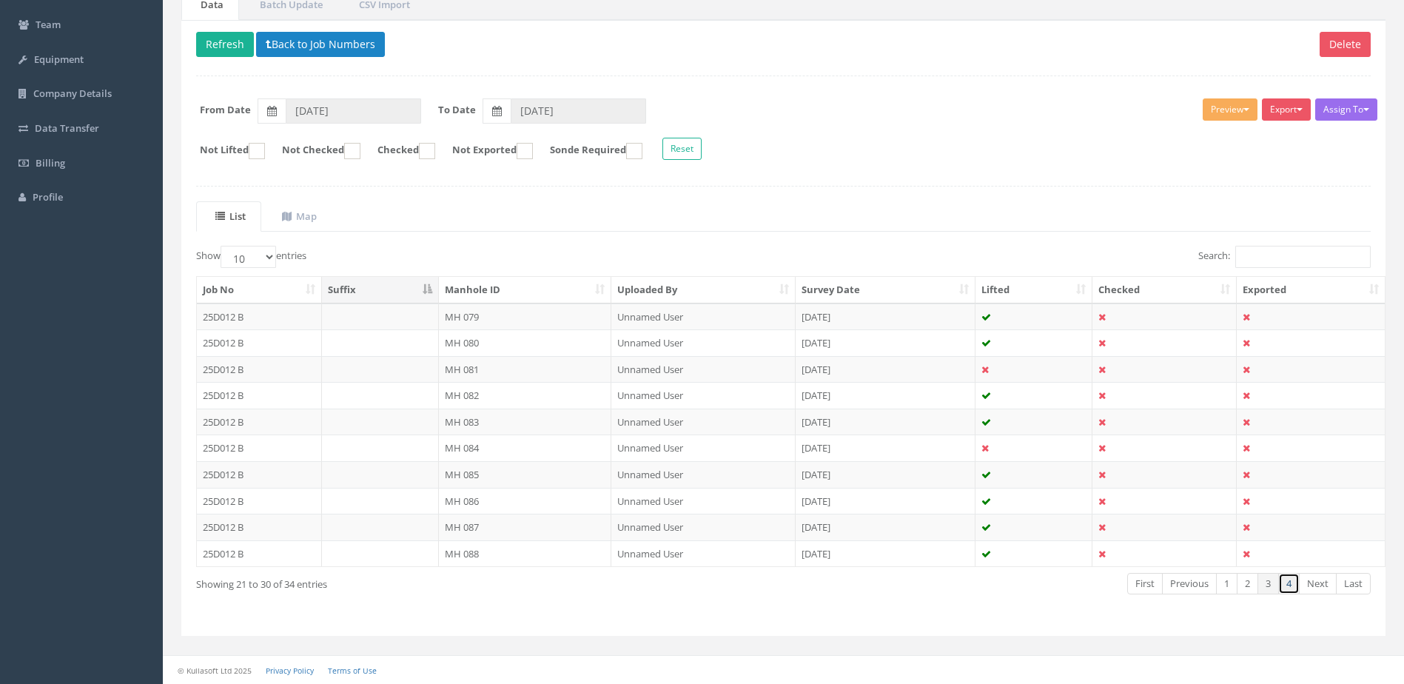
click at [1289, 586] on link "4" at bounding box center [1289, 583] width 21 height 21
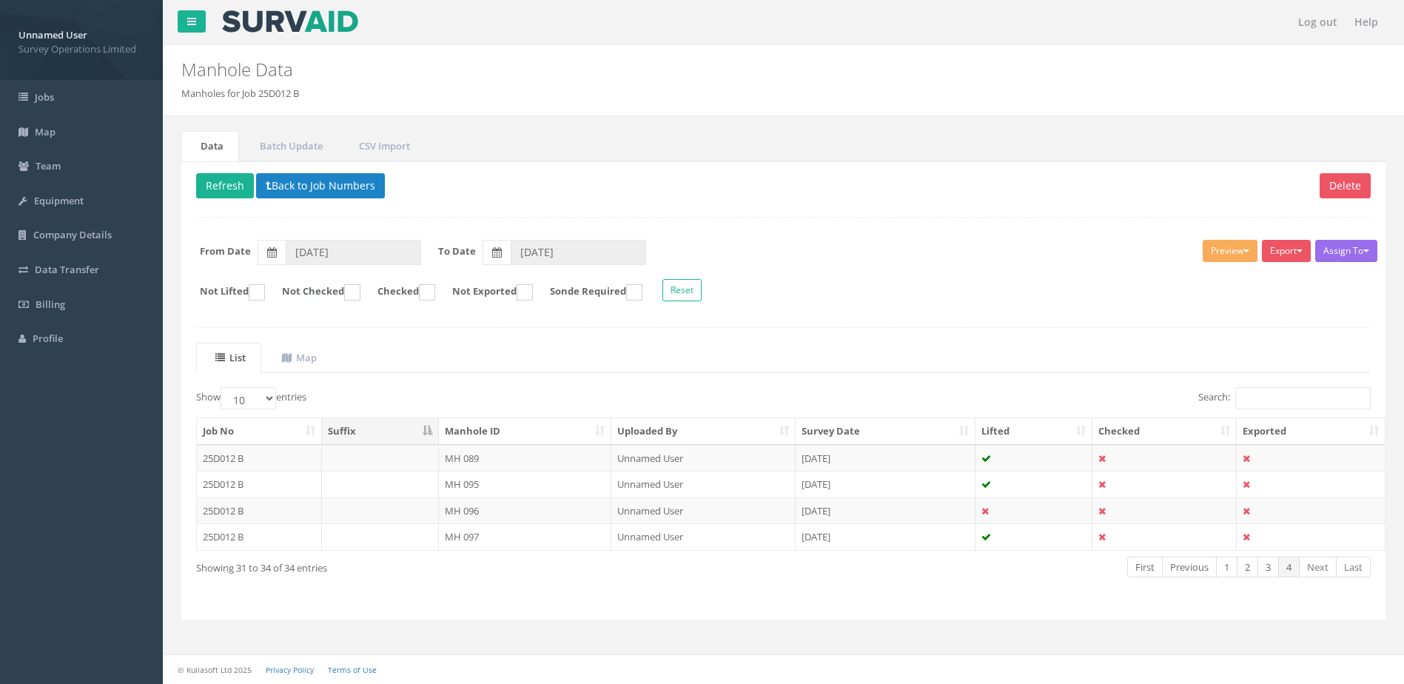
scroll to position [0, 0]
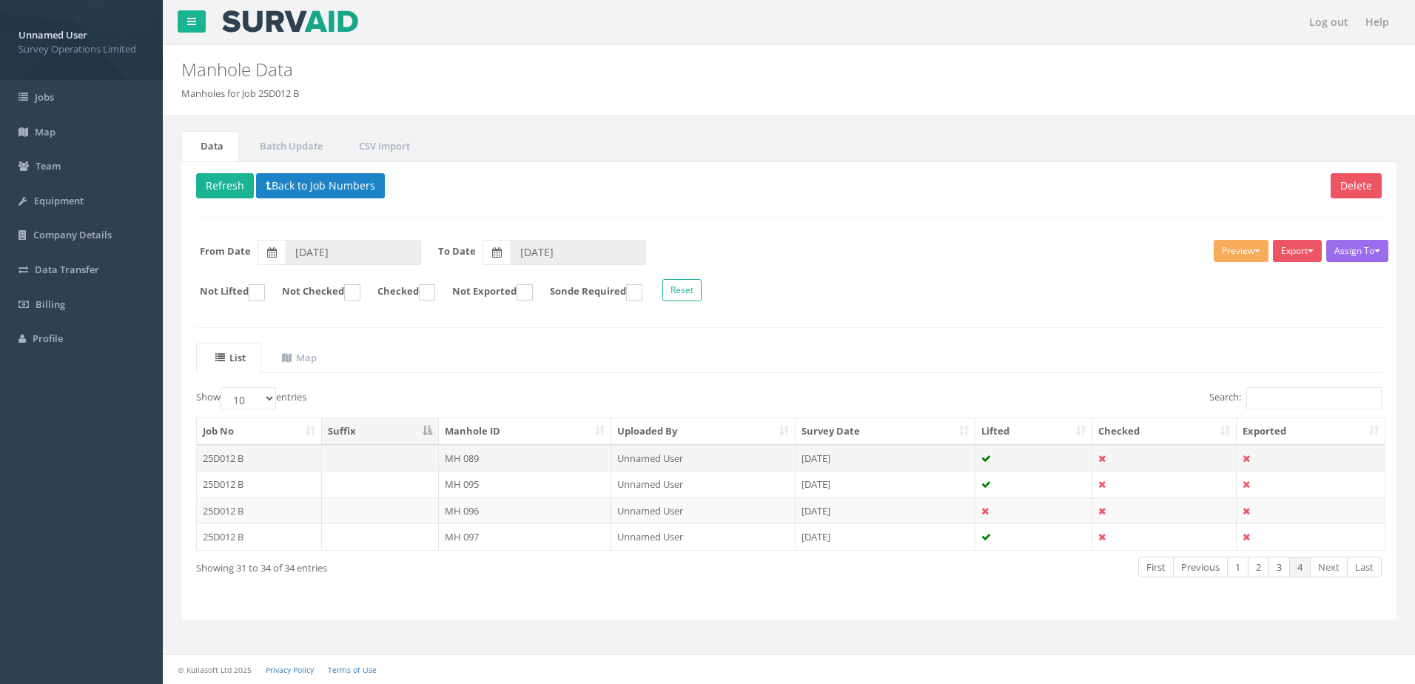
click at [481, 456] on td "MH 089" at bounding box center [525, 458] width 173 height 27
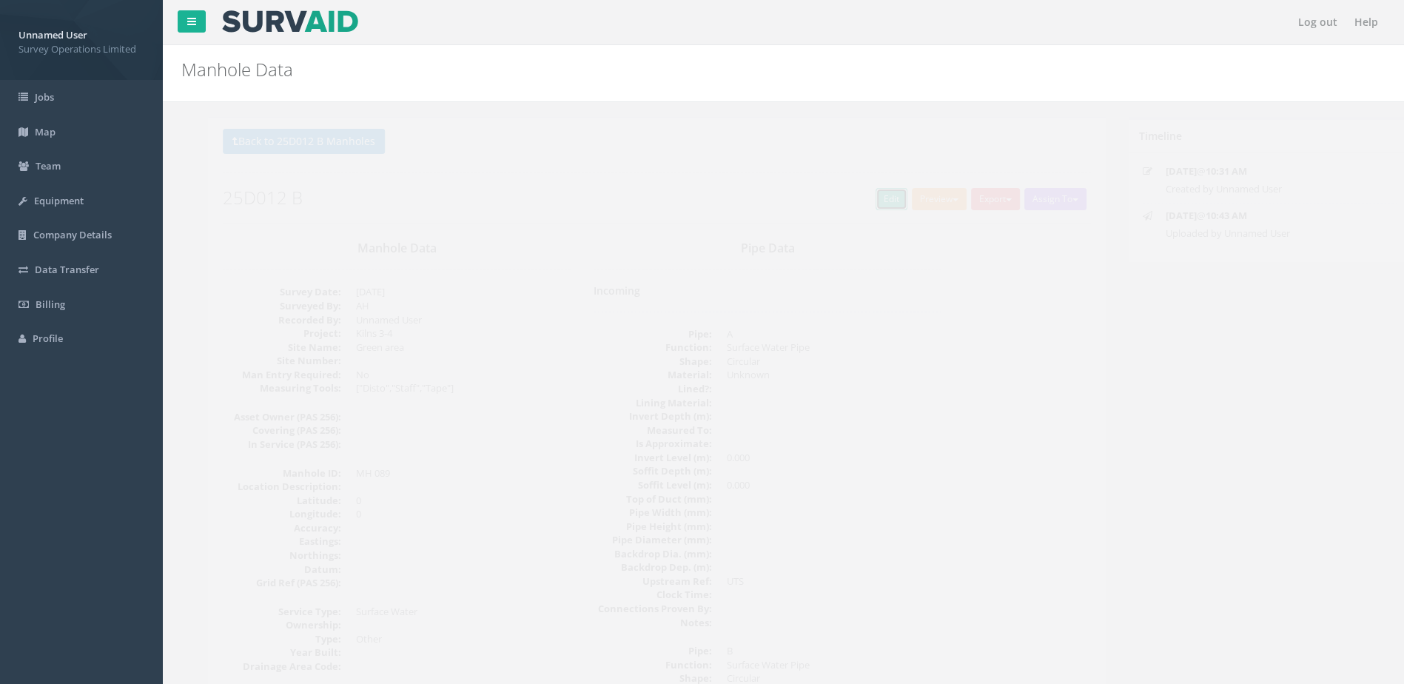
click at [863, 198] on link "Edit" at bounding box center [865, 199] width 32 height 22
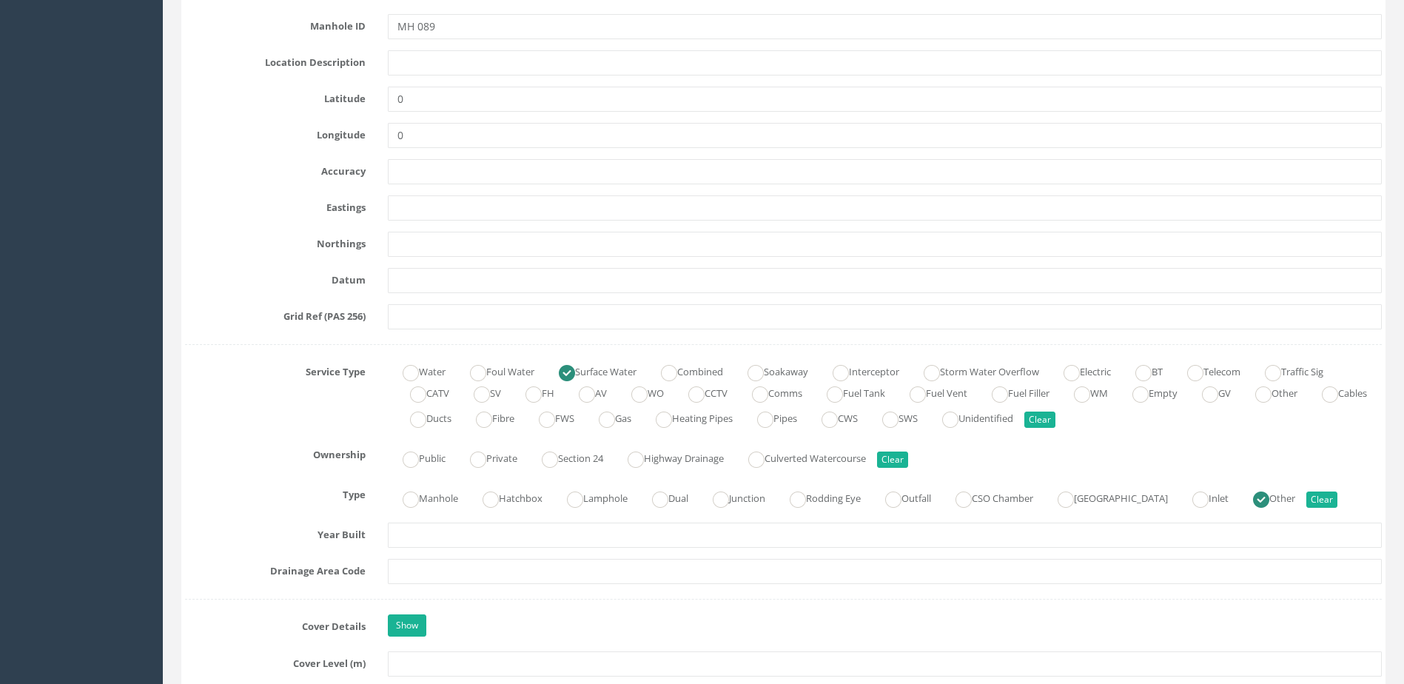
scroll to position [814, 0]
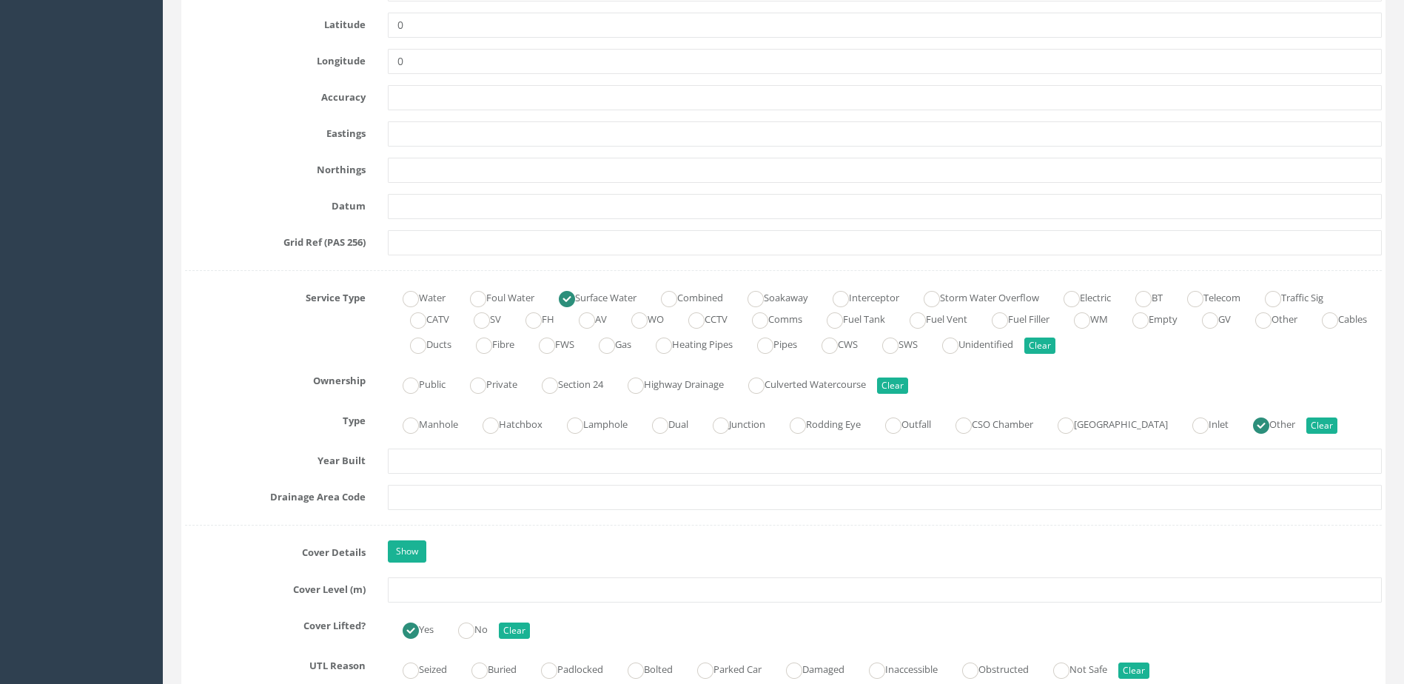
click at [418, 411] on div "Manhole Hatchbox Lamphole Dual Junction Rodding Eye Outfall CSO Chamber Pumping…" at bounding box center [885, 423] width 1016 height 29
click at [421, 424] on label "Manhole" at bounding box center [423, 422] width 70 height 21
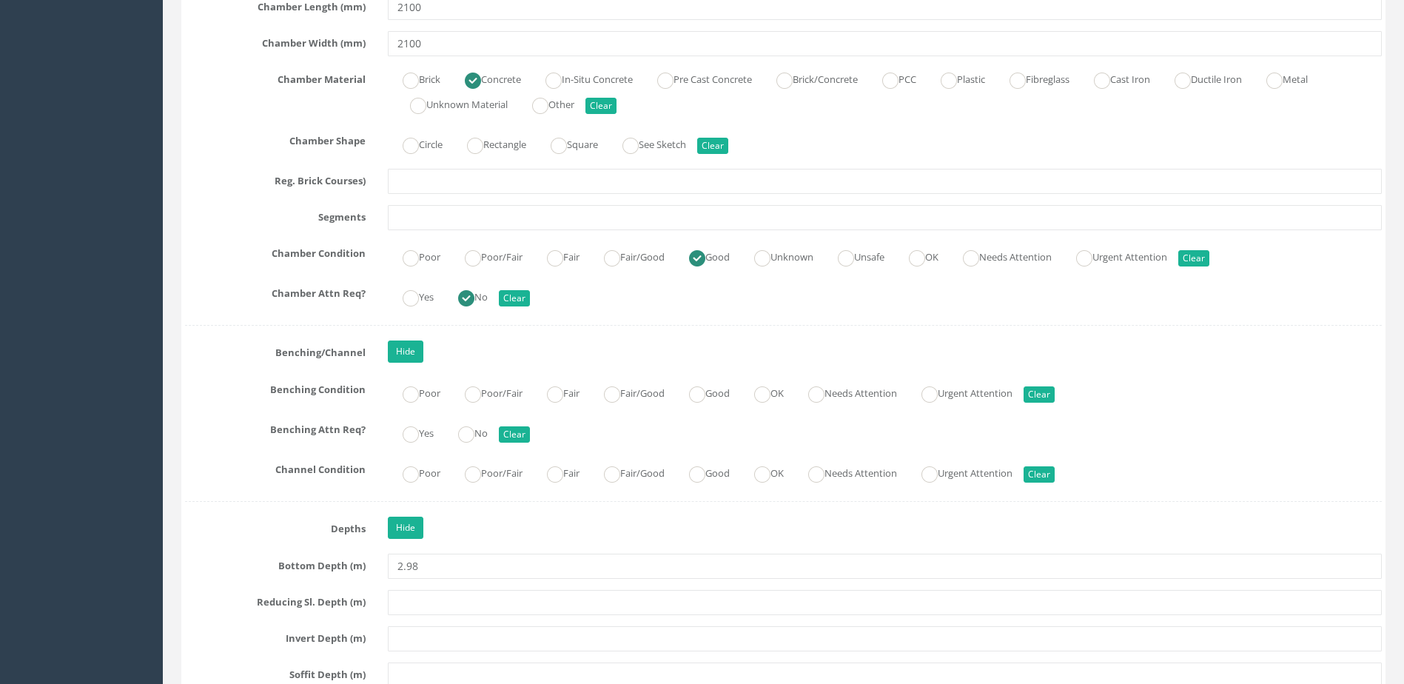
scroll to position [2369, 0]
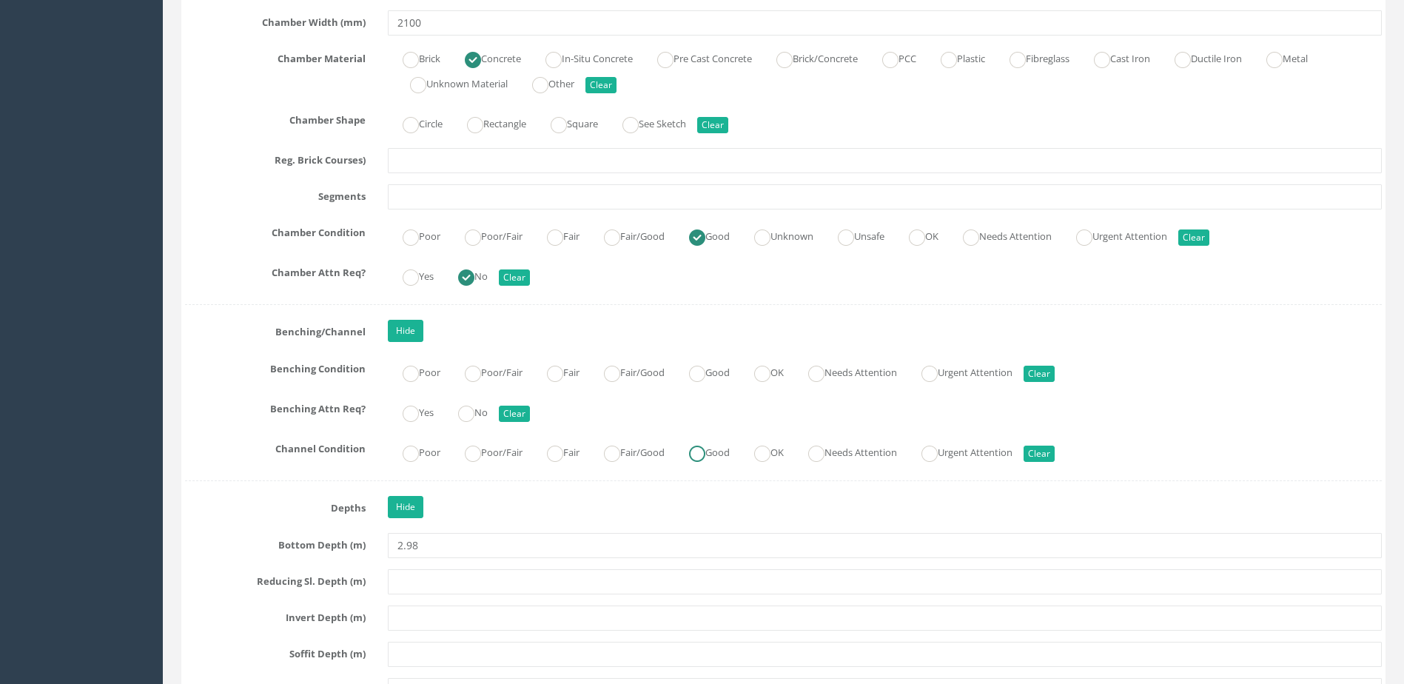
drag, startPoint x: 710, startPoint y: 452, endPoint x: 531, endPoint y: 431, distance: 180.4
click at [706, 452] on ins at bounding box center [697, 454] width 16 height 16
click at [475, 417] on ins at bounding box center [466, 414] width 16 height 16
click at [700, 377] on label "Good" at bounding box center [702, 371] width 56 height 21
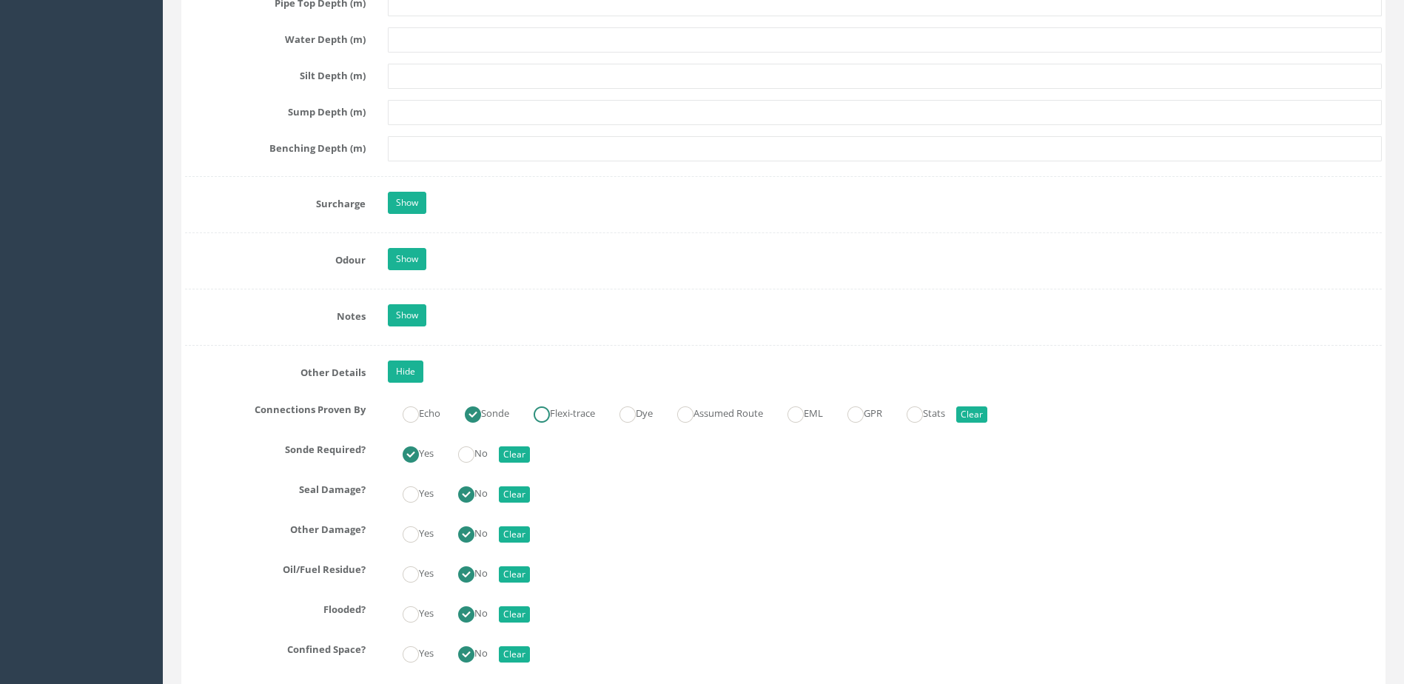
scroll to position [3257, 0]
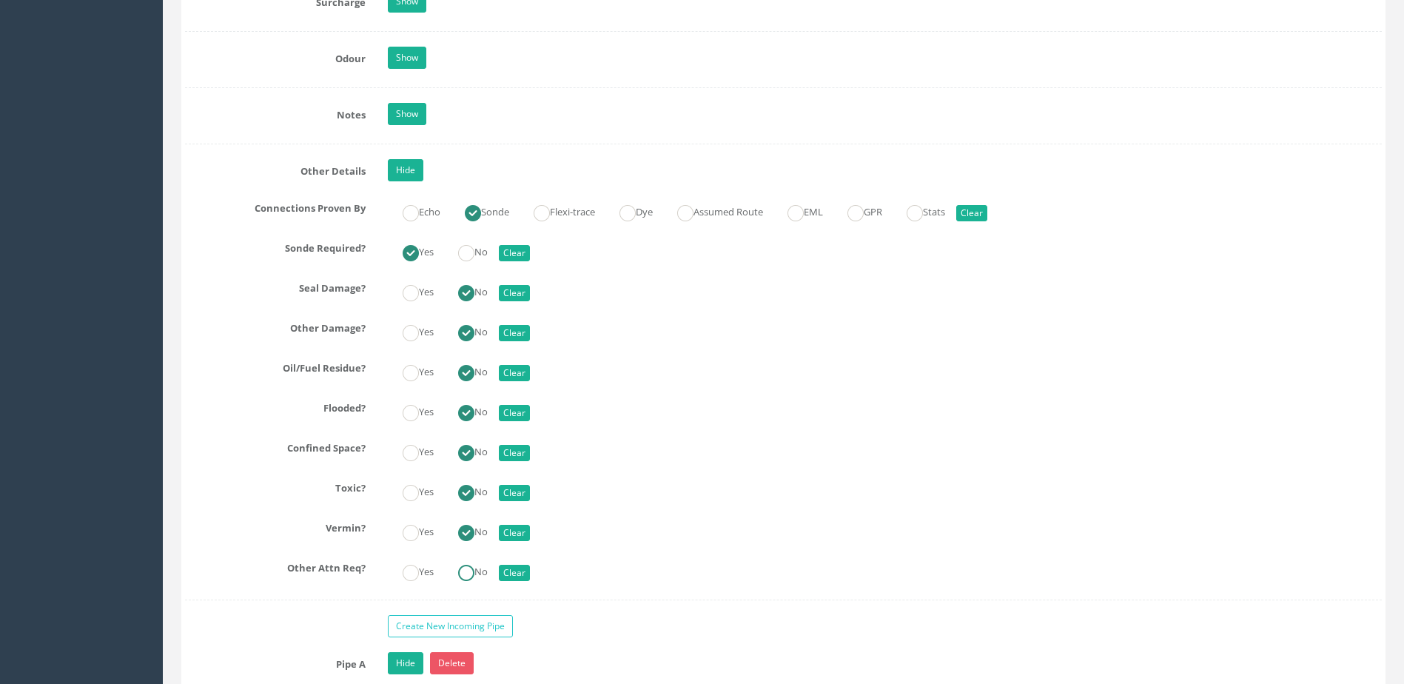
click at [469, 562] on label "No" at bounding box center [465, 570] width 44 height 21
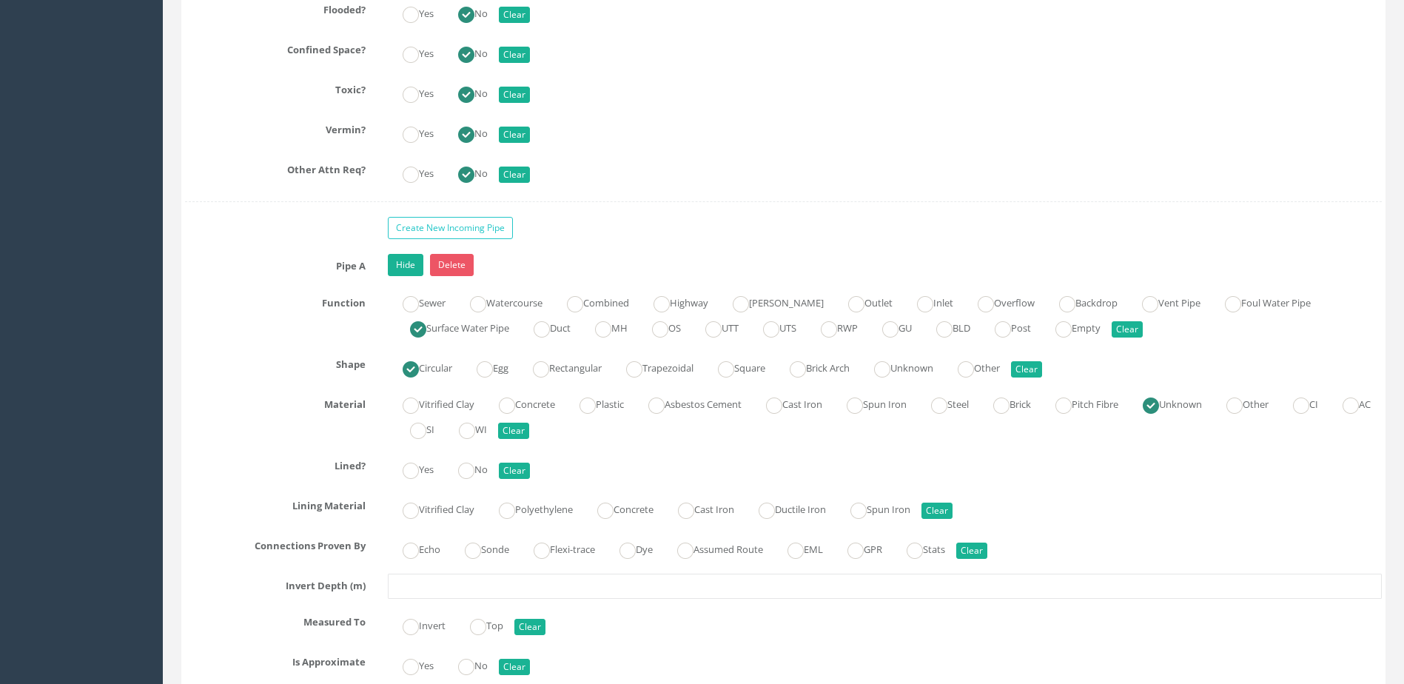
scroll to position [3776, 0]
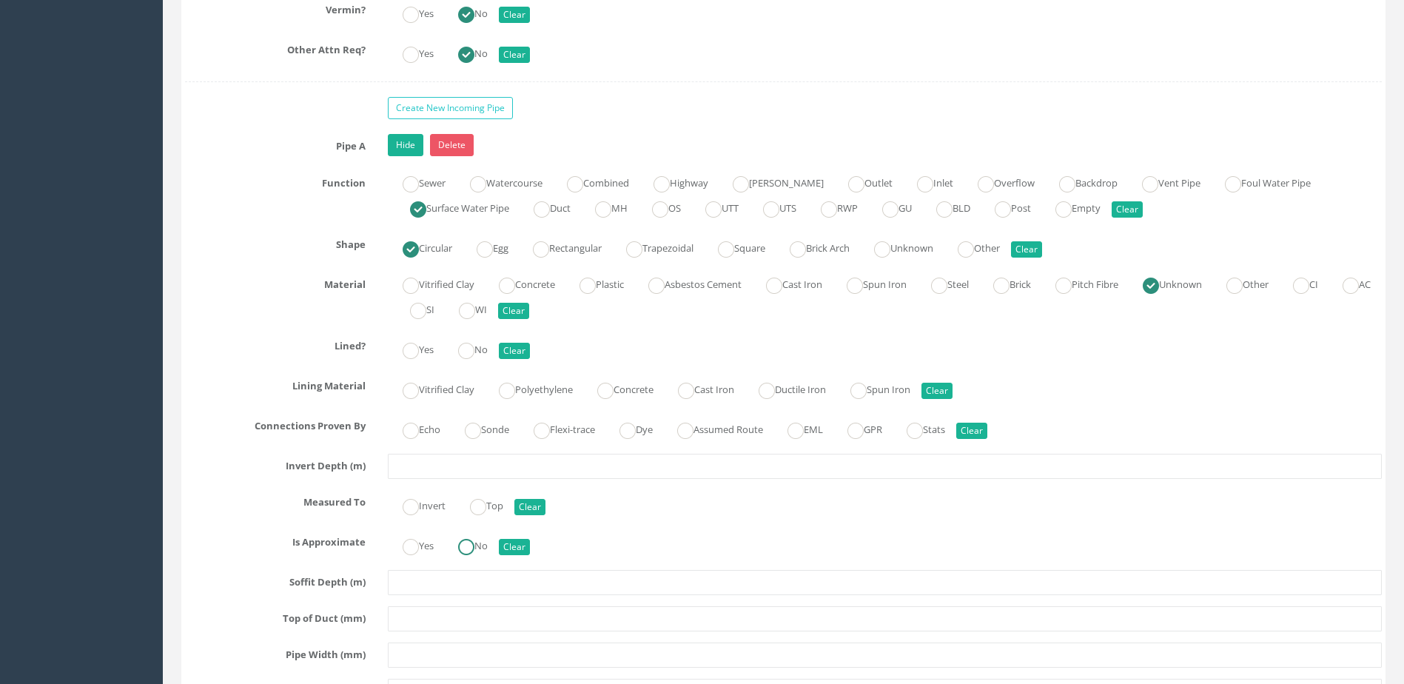
click at [467, 546] on ins at bounding box center [466, 547] width 16 height 16
click at [490, 437] on label "Sonde" at bounding box center [479, 428] width 59 height 21
click at [466, 355] on ins at bounding box center [466, 351] width 16 height 16
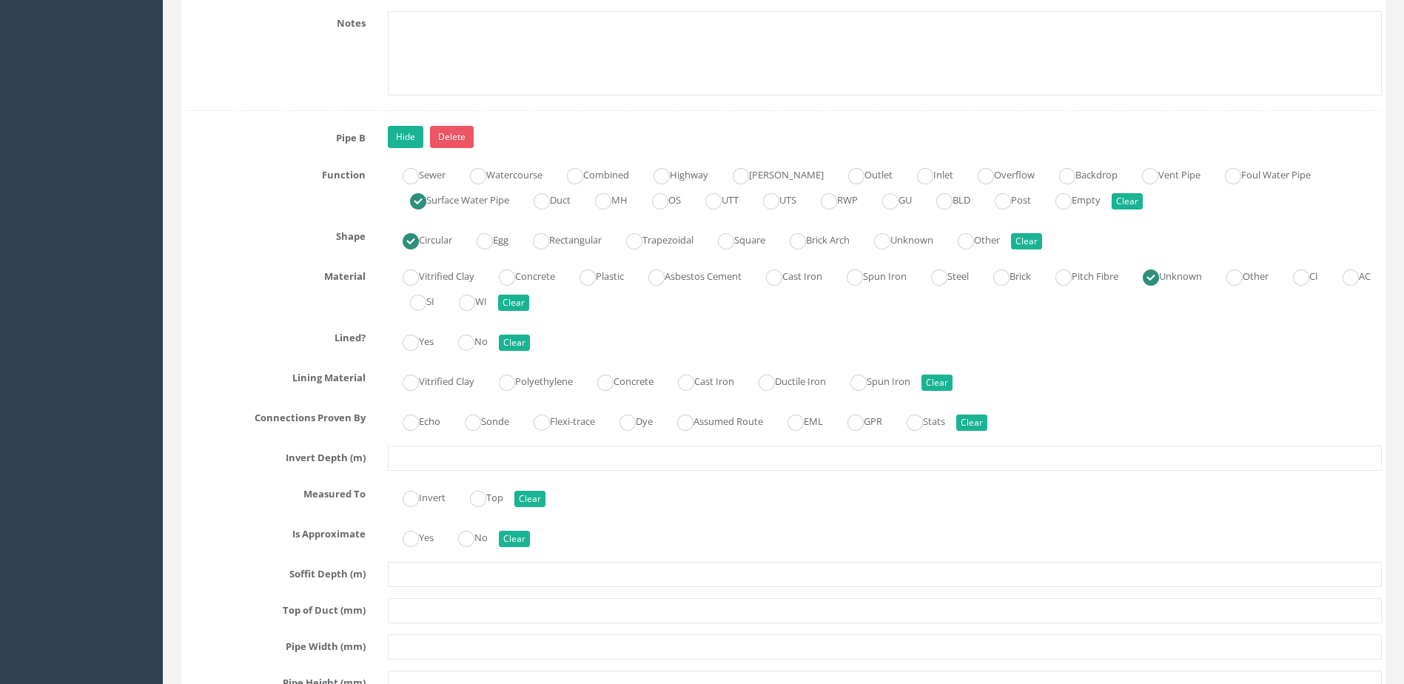
scroll to position [4664, 0]
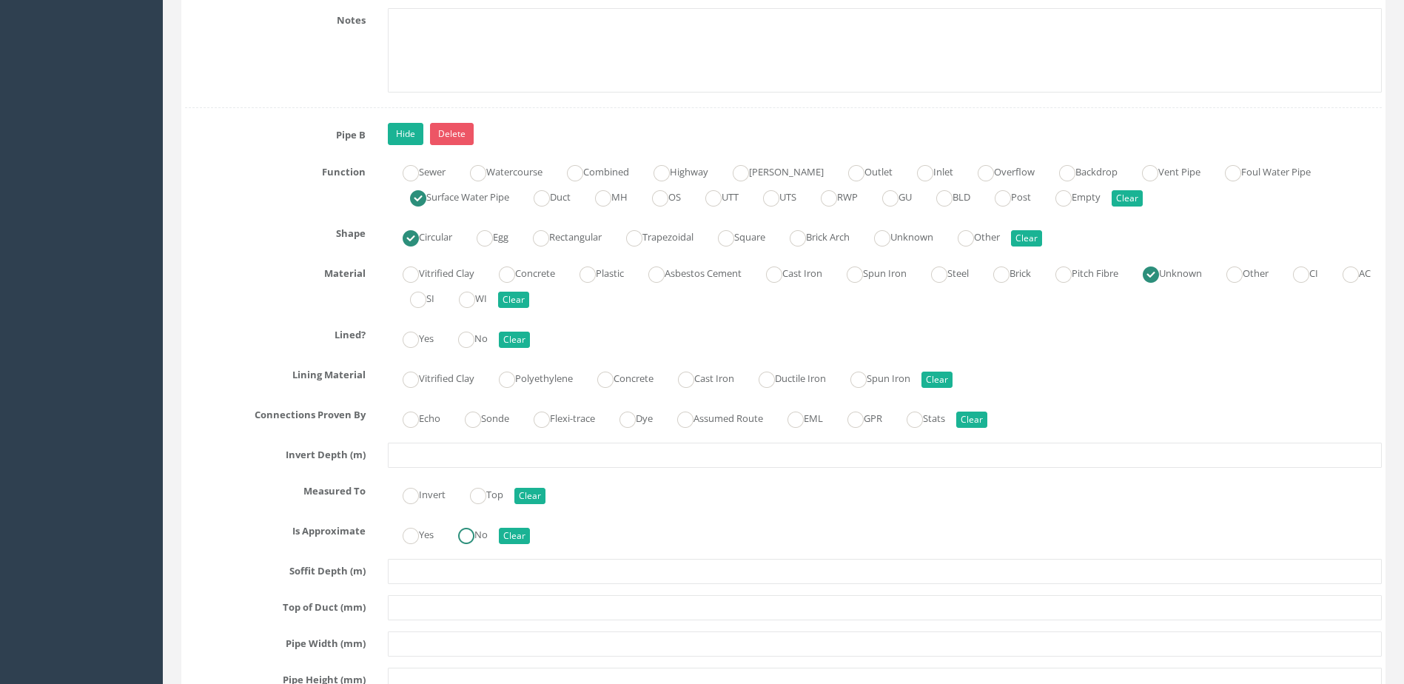
click at [464, 536] on ins at bounding box center [466, 536] width 16 height 16
click at [503, 418] on label "Sonde" at bounding box center [479, 416] width 59 height 21
click at [466, 340] on ins at bounding box center [466, 340] width 16 height 16
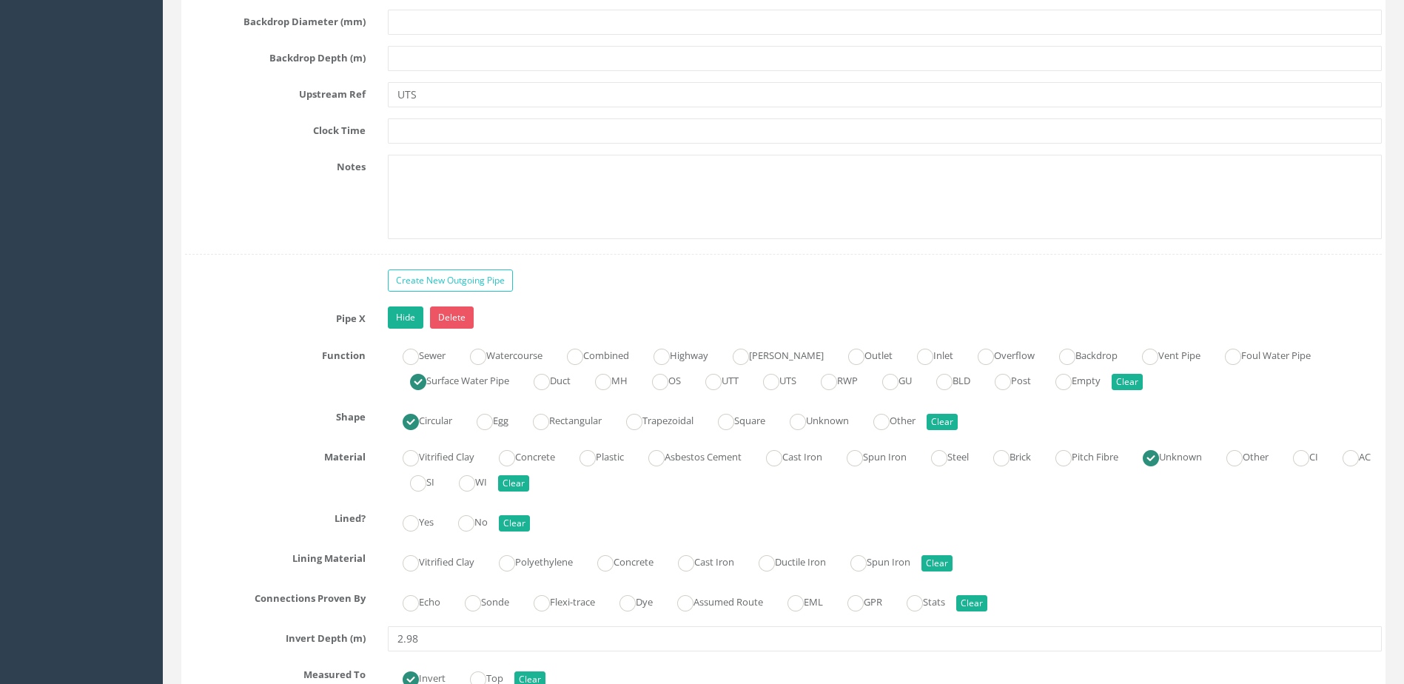
scroll to position [5552, 0]
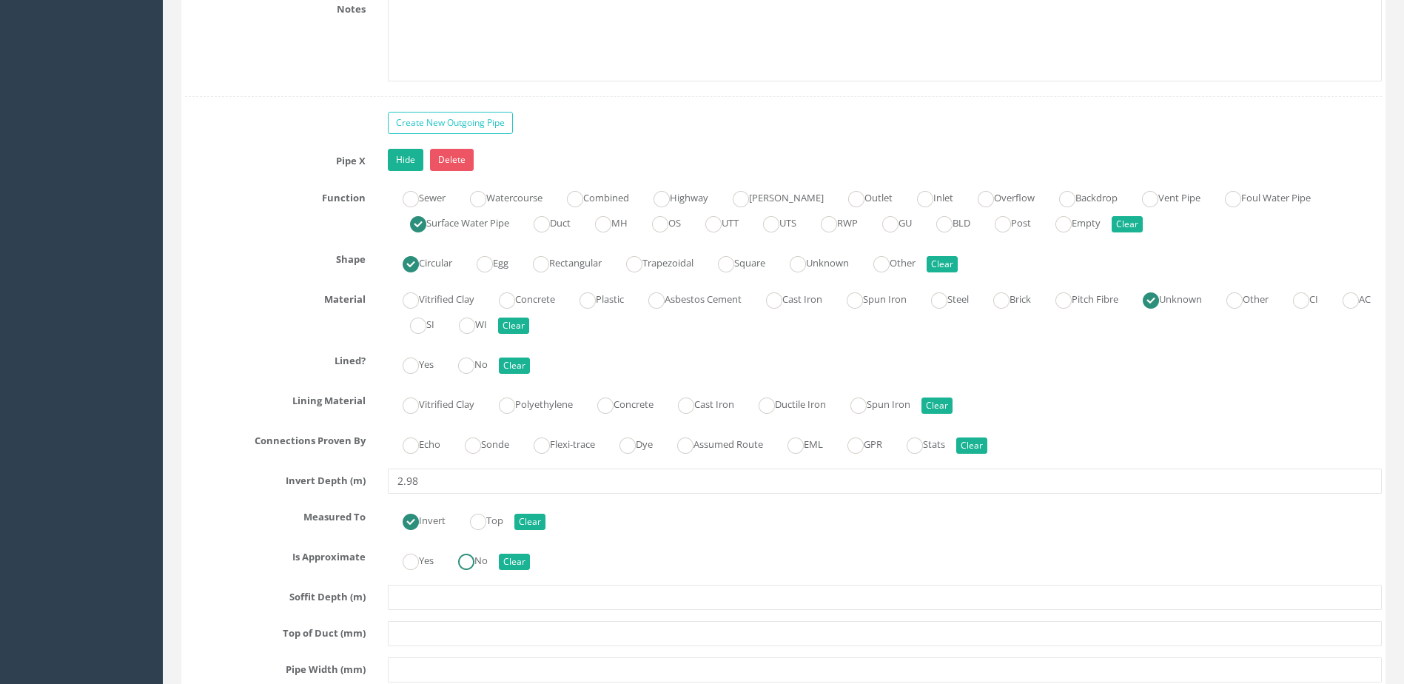
click at [481, 565] on label "No" at bounding box center [465, 559] width 44 height 21
click at [481, 454] on input "Sonde" at bounding box center [473, 452] width 16 height 25
click at [475, 355] on label "No" at bounding box center [465, 362] width 44 height 21
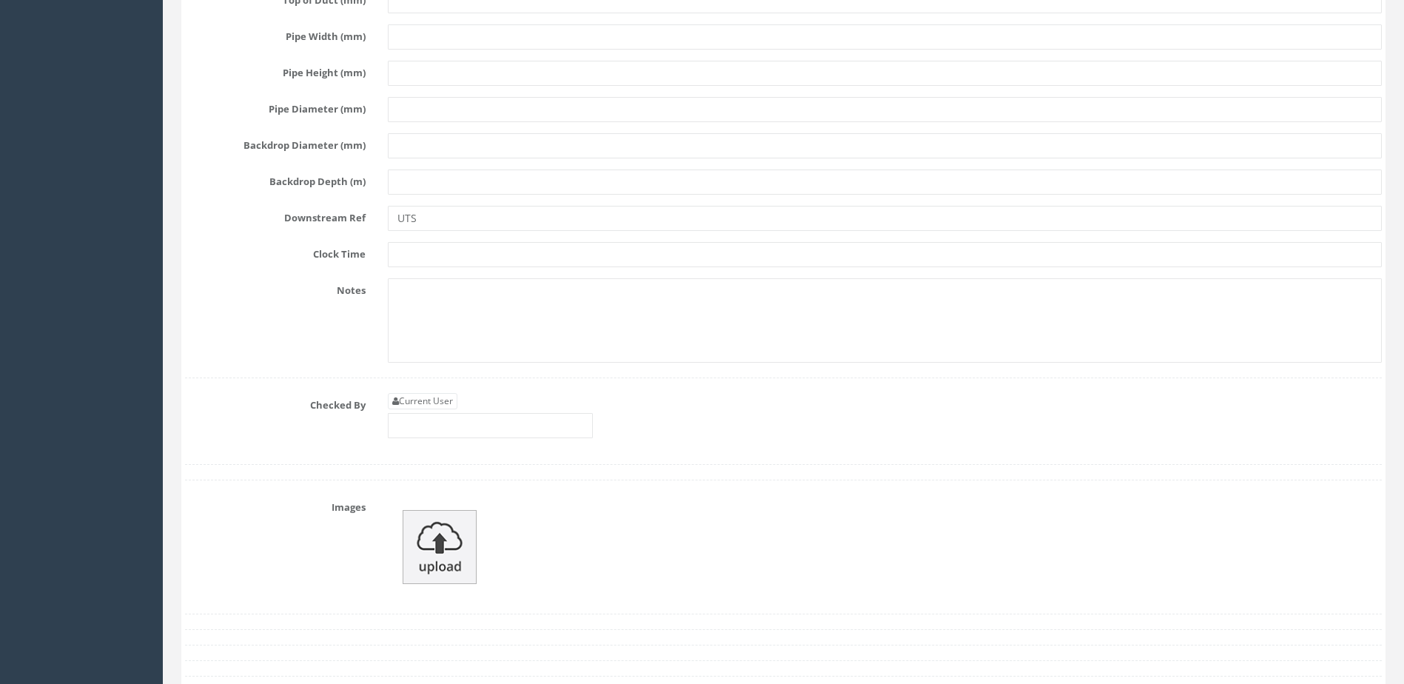
scroll to position [6219, 0]
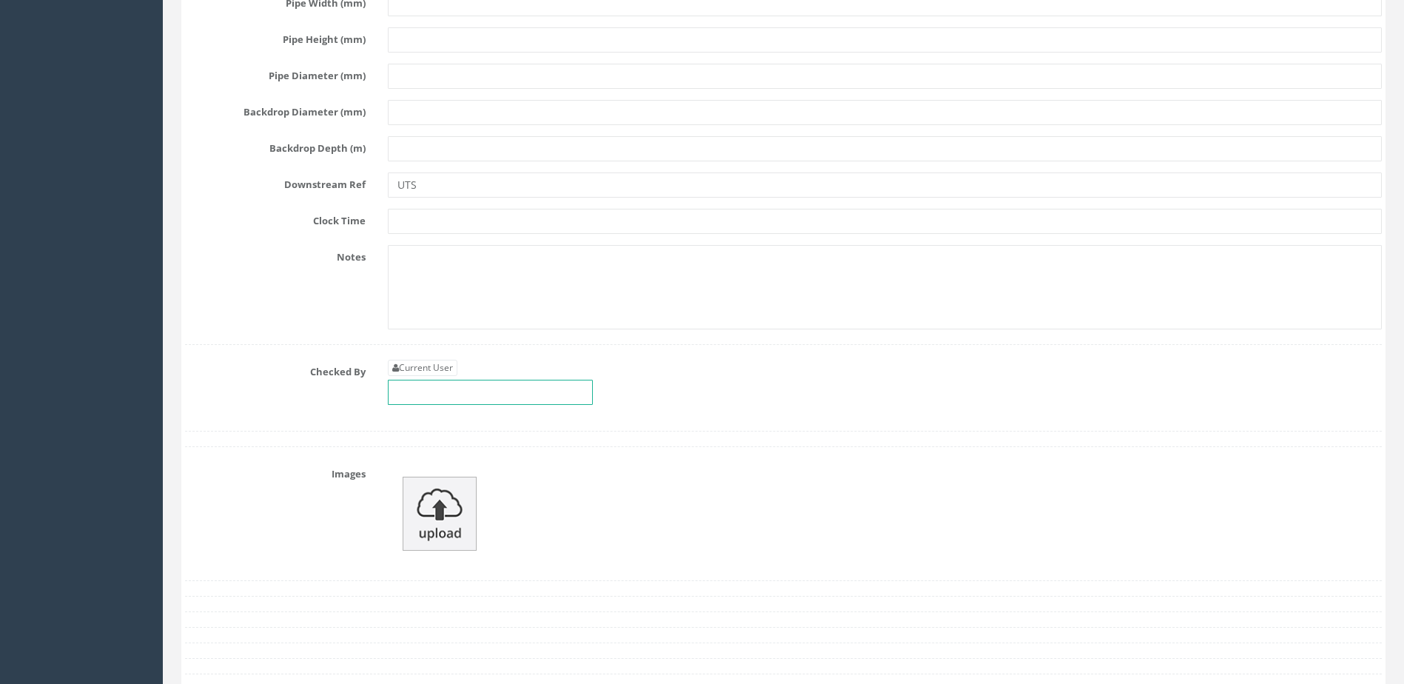
click at [465, 401] on input "text" at bounding box center [490, 392] width 205 height 25
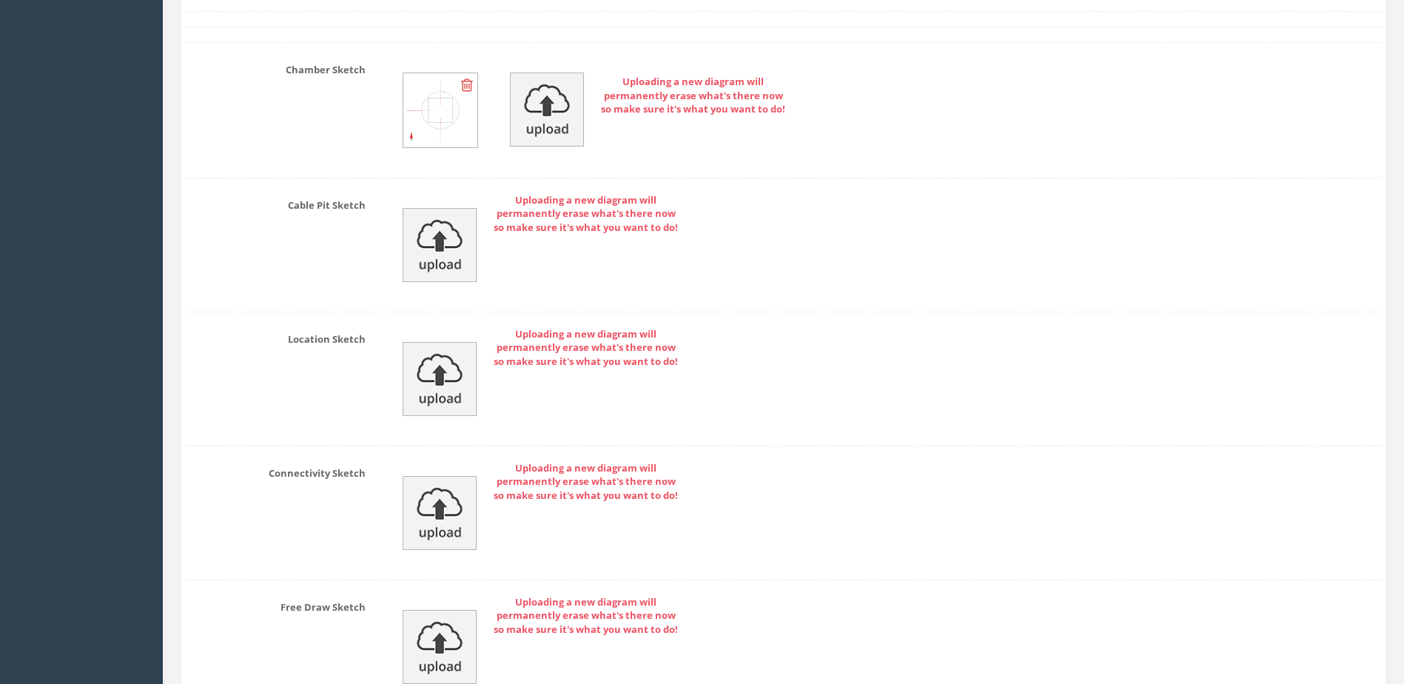
scroll to position [7107, 0]
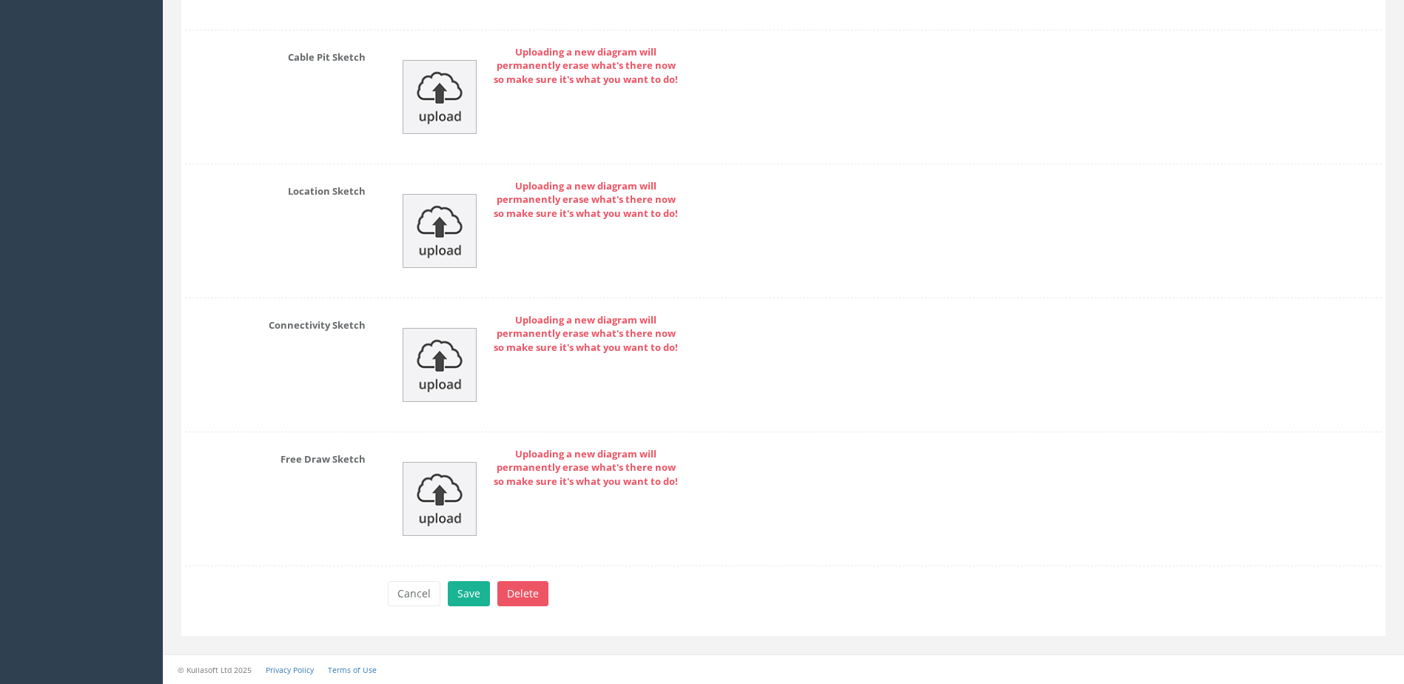
click at [480, 566] on div at bounding box center [783, 566] width 1197 height 1
click at [470, 598] on button "Save" at bounding box center [469, 593] width 42 height 25
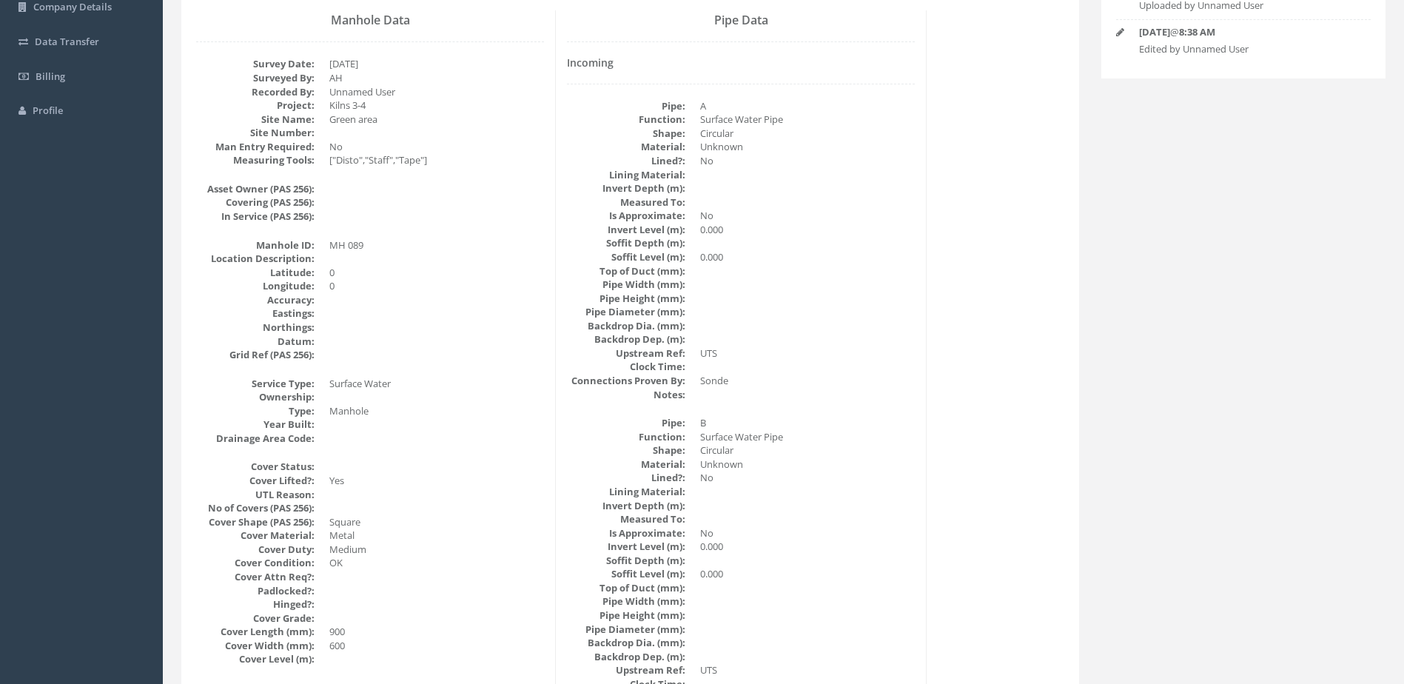
scroll to position [0, 0]
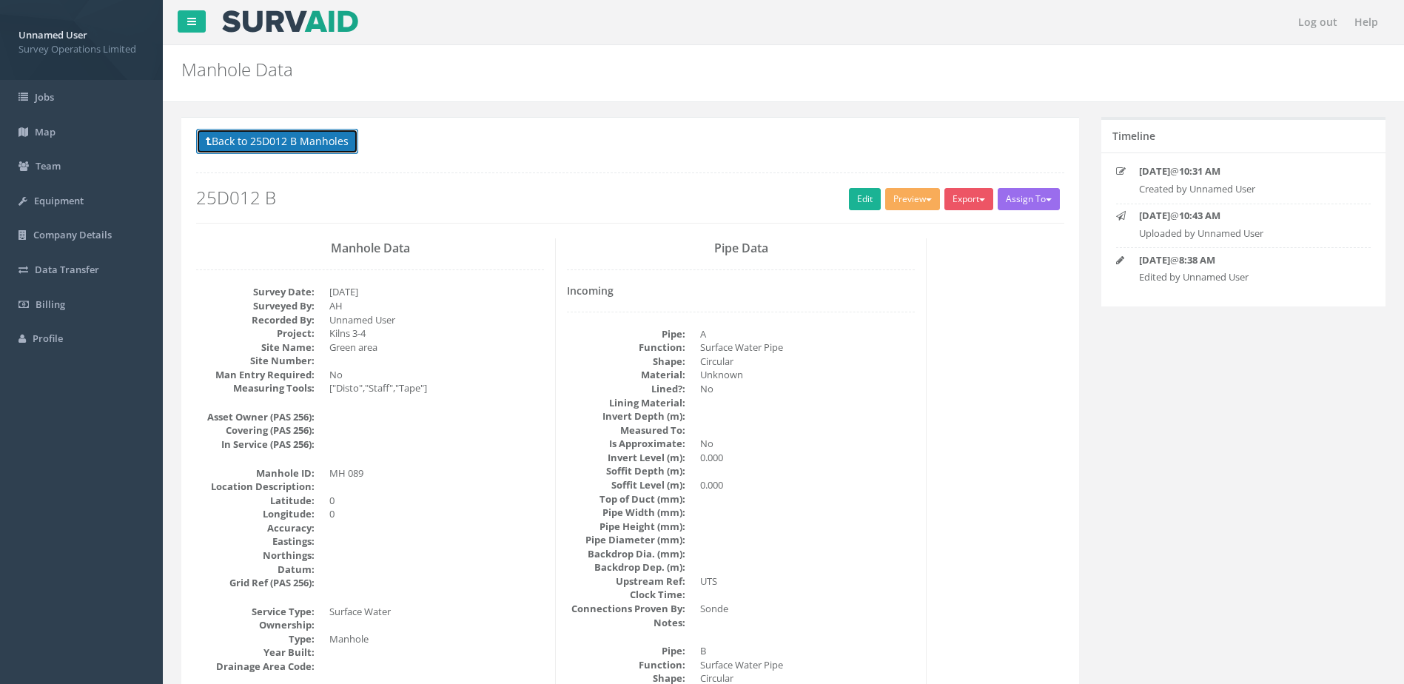
click at [243, 141] on button "Back to 25D012 B Manholes" at bounding box center [277, 141] width 162 height 25
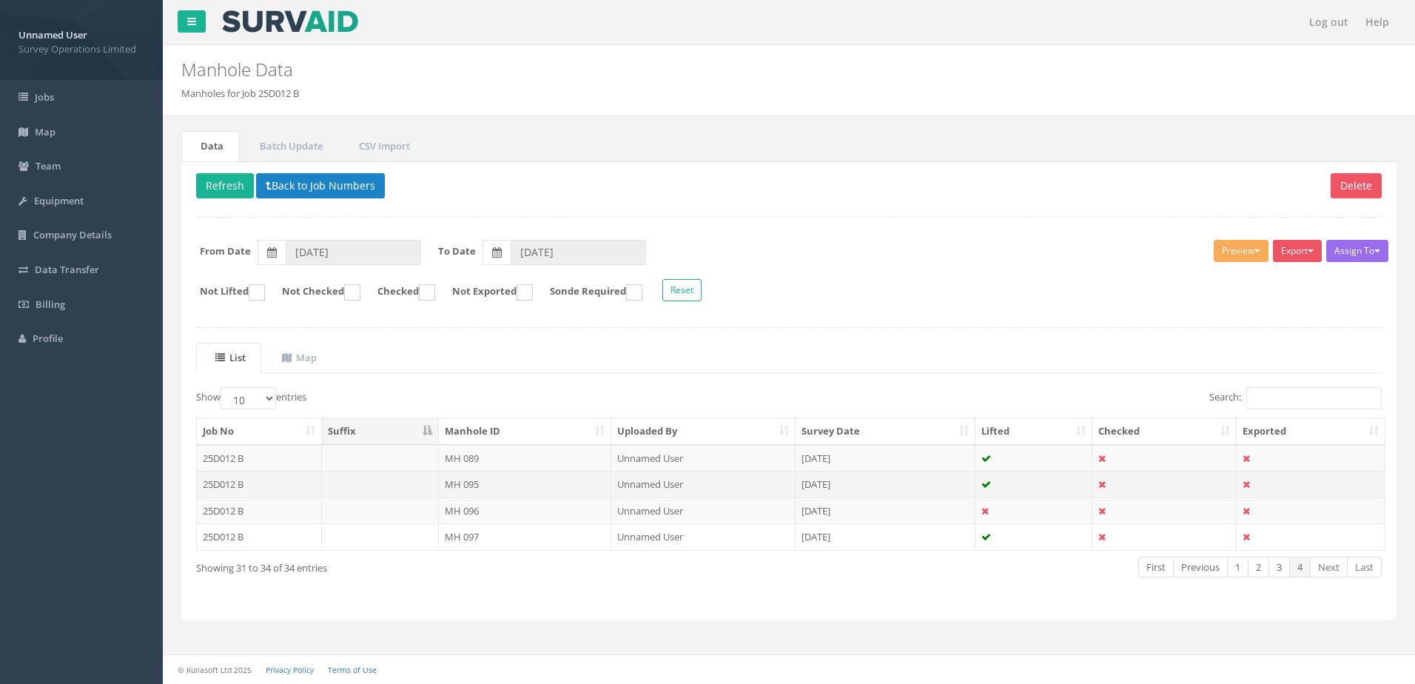
click at [514, 479] on td "MH 095" at bounding box center [525, 484] width 173 height 27
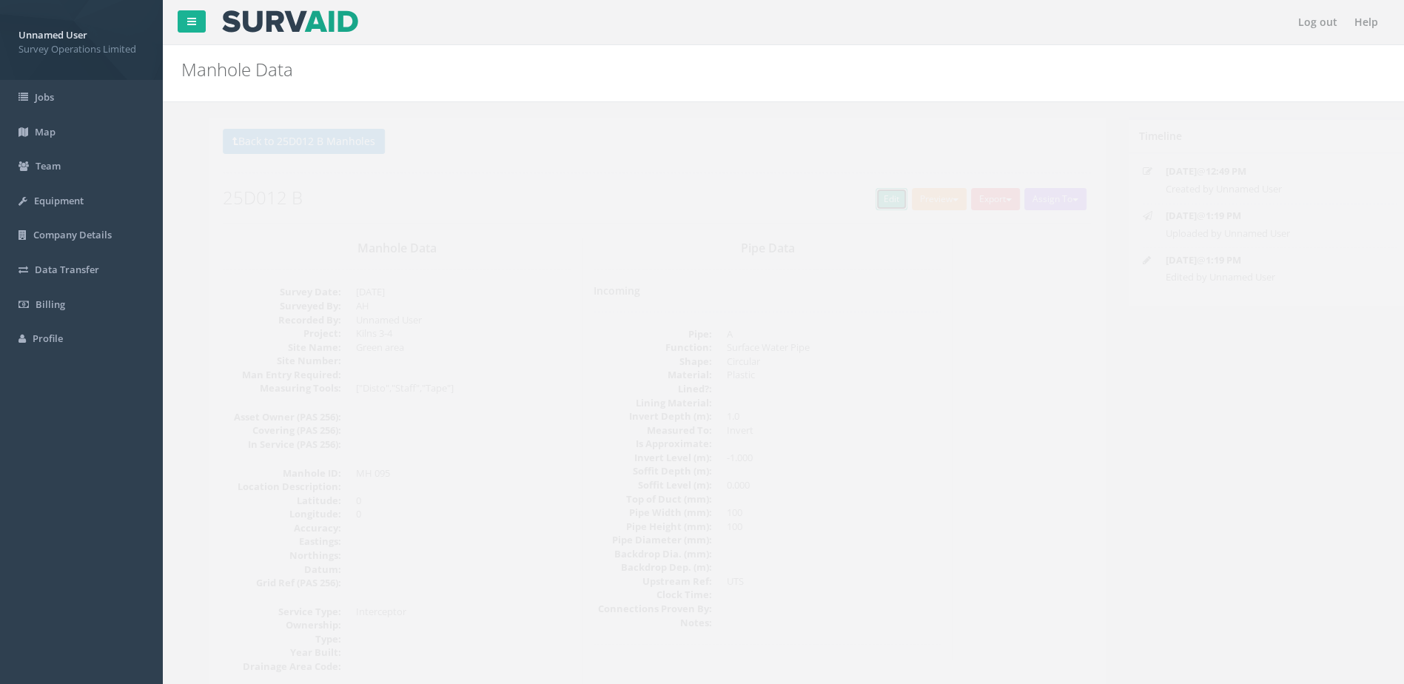
click at [854, 198] on link "Edit" at bounding box center [865, 199] width 32 height 22
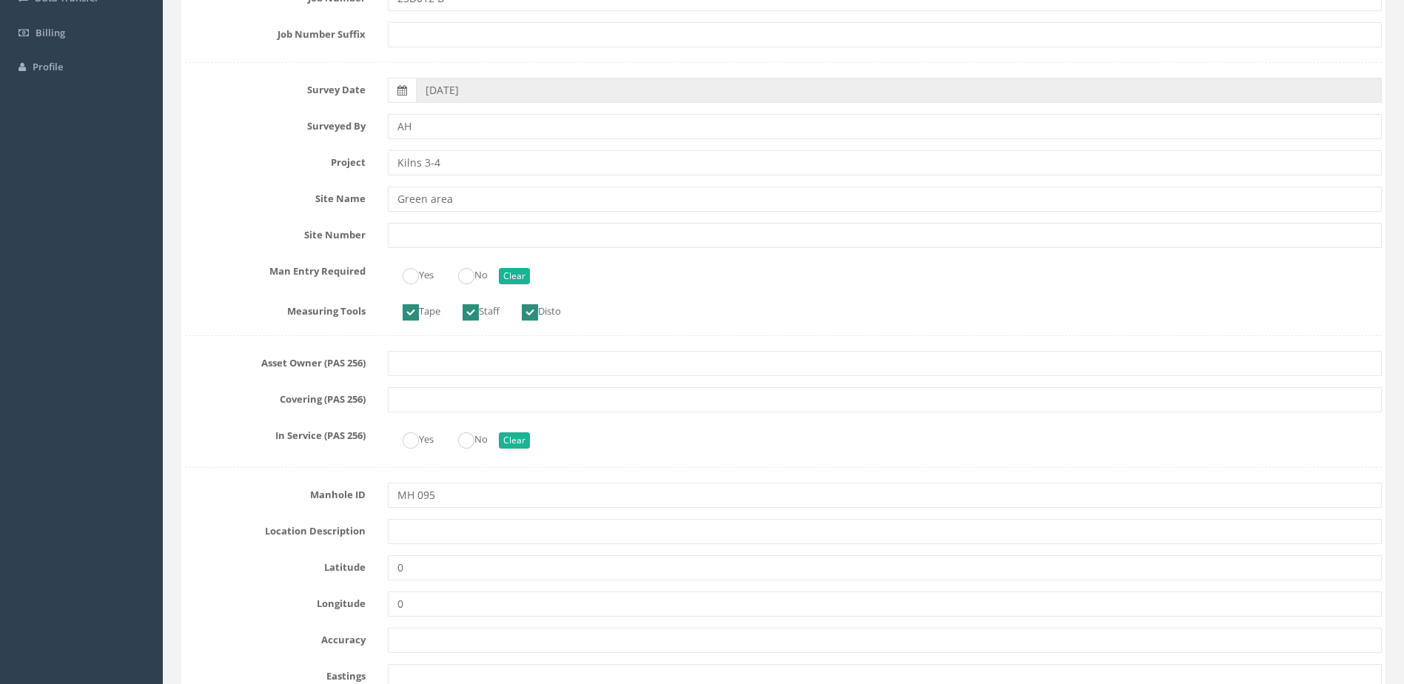
scroll to position [296, 0]
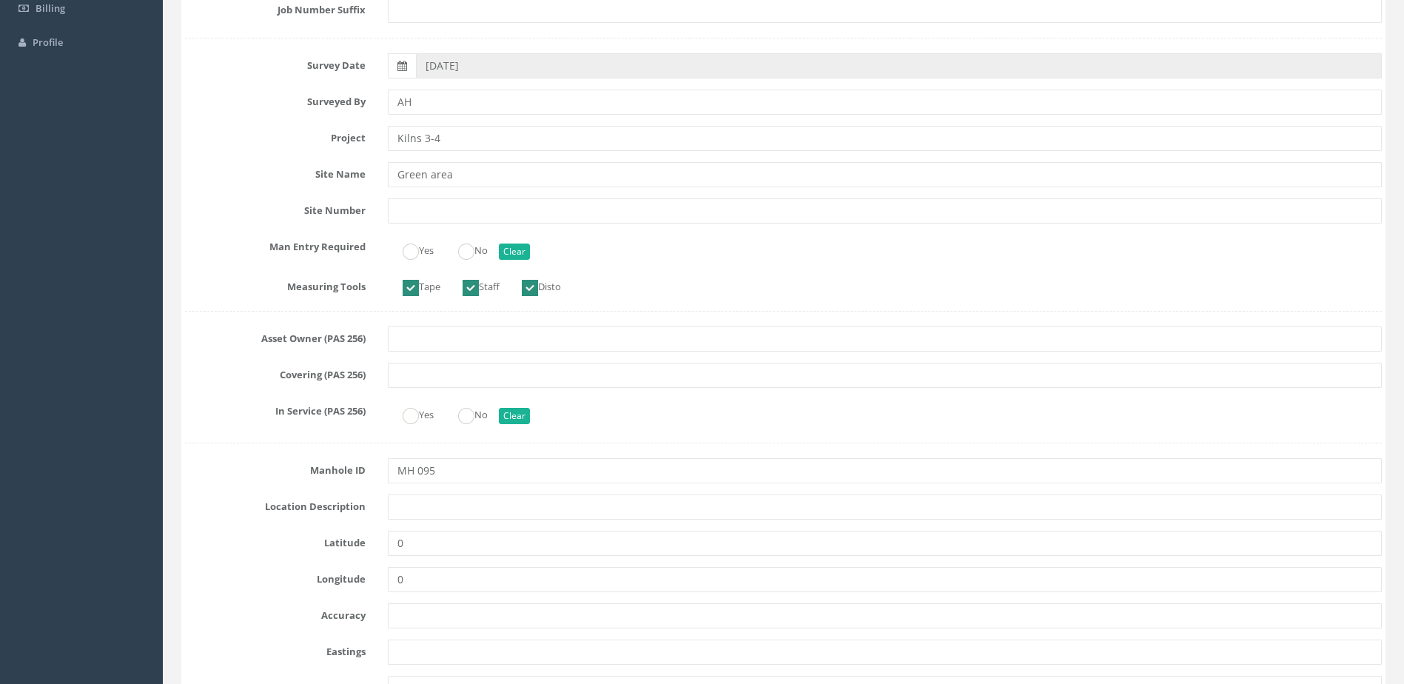
drag, startPoint x: 455, startPoint y: 238, endPoint x: 467, endPoint y: 241, distance: 12.4
click at [458, 238] on div "Yes No Clear" at bounding box center [885, 249] width 1016 height 29
drag, startPoint x: 469, startPoint y: 242, endPoint x: 475, endPoint y: 249, distance: 9.5
click at [470, 244] on label "No" at bounding box center [465, 248] width 44 height 21
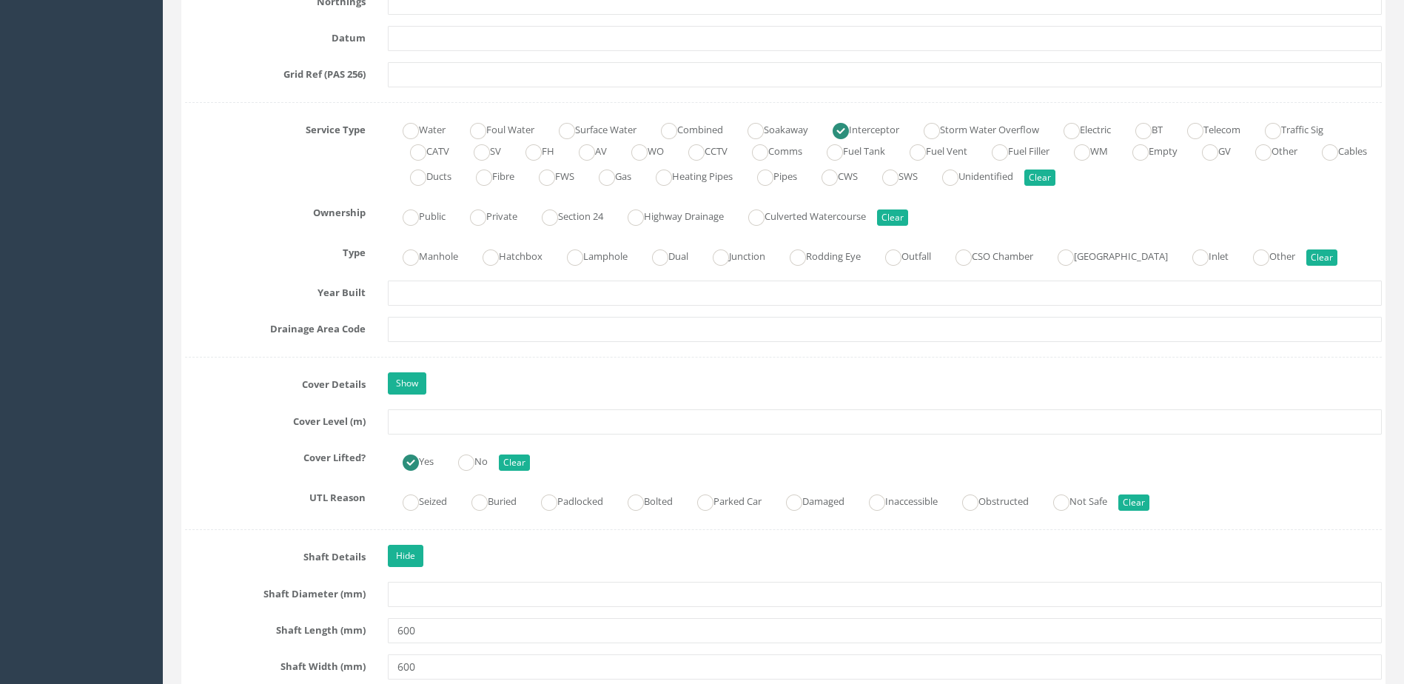
scroll to position [1036, 0]
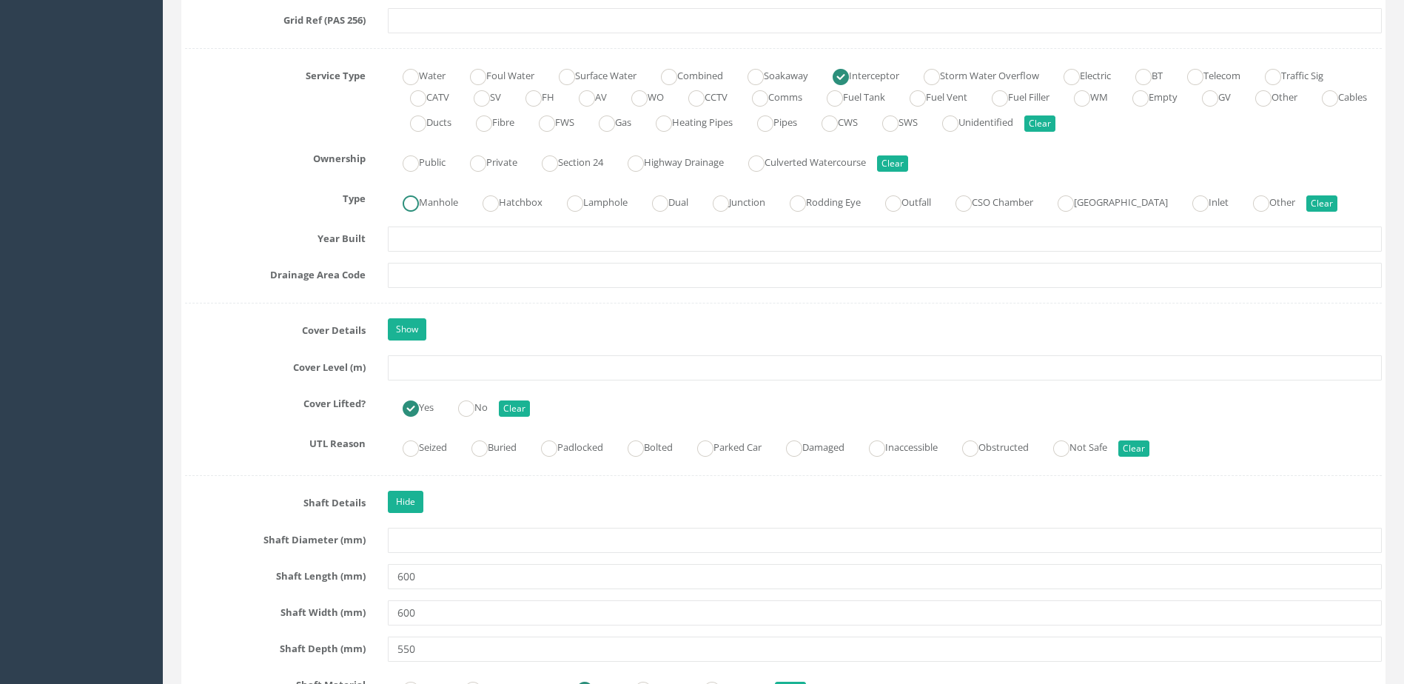
drag, startPoint x: 411, startPoint y: 201, endPoint x: 430, endPoint y: 232, distance: 36.6
click at [410, 201] on ins at bounding box center [411, 203] width 16 height 16
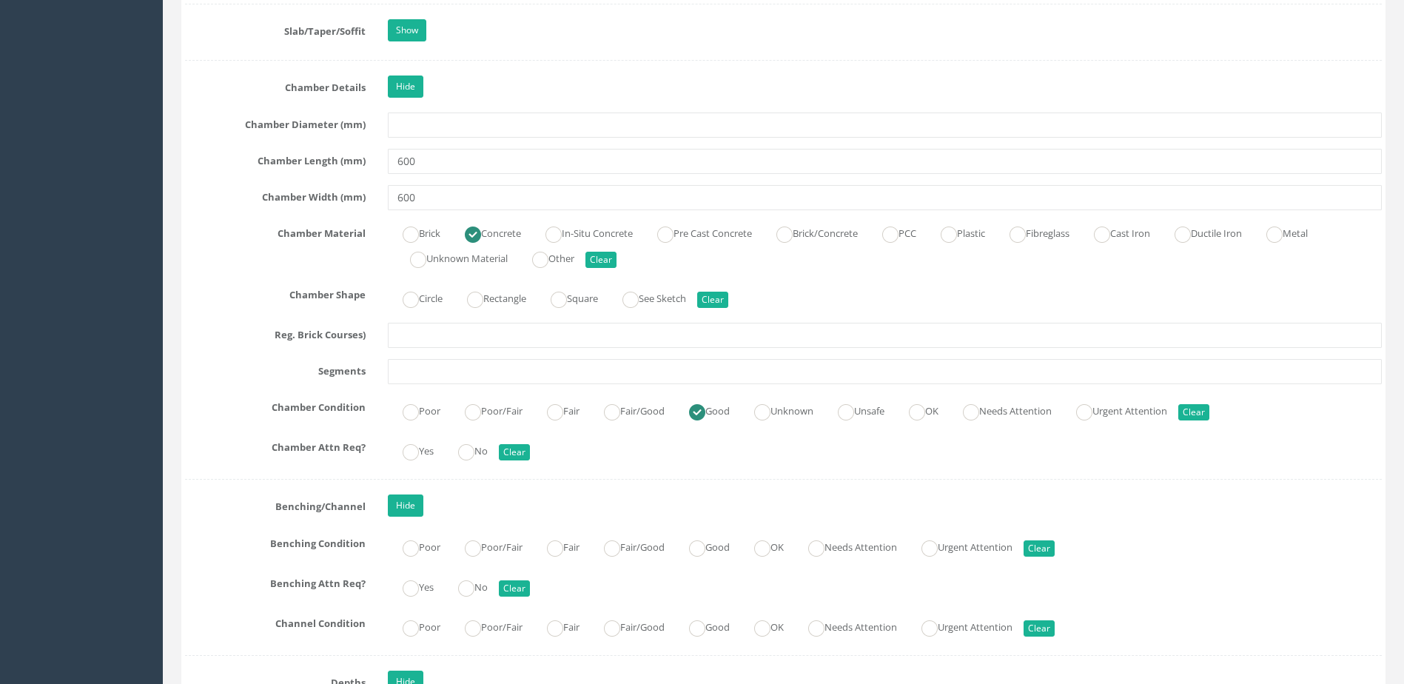
scroll to position [2221, 0]
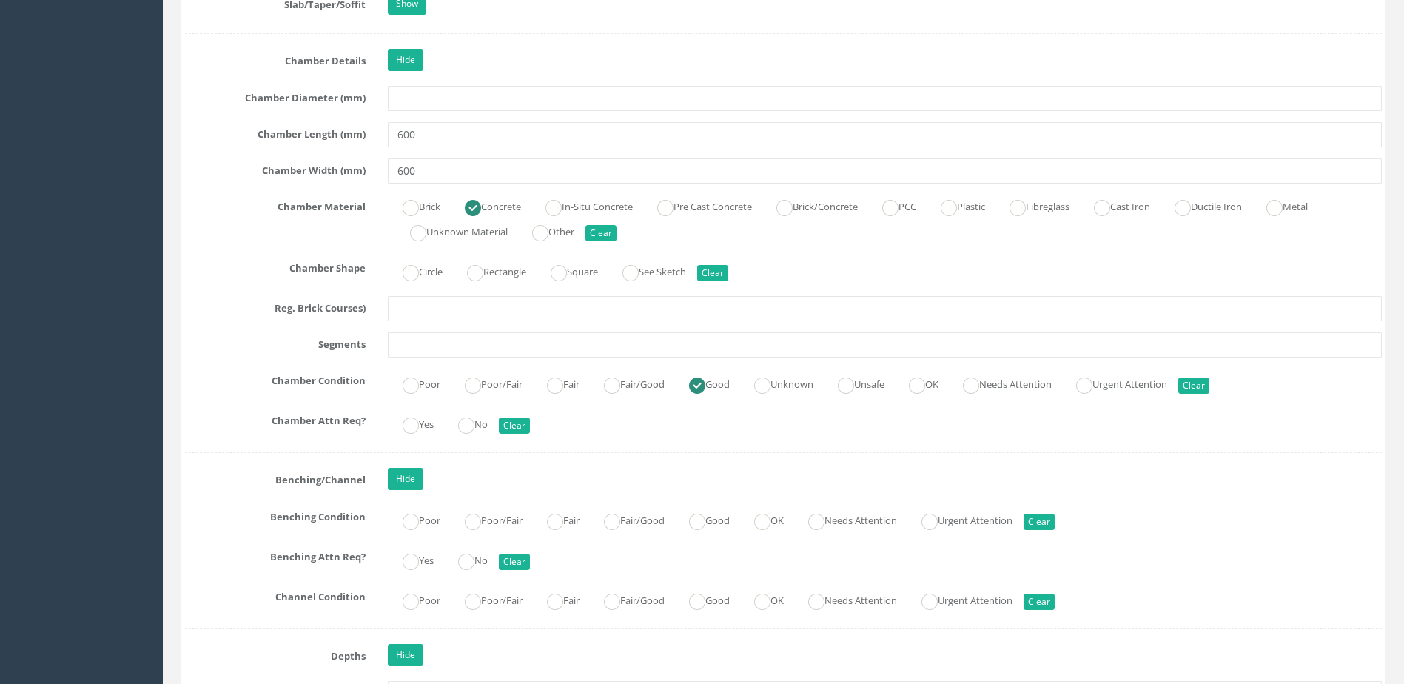
click at [496, 430] on div "Yes No Clear" at bounding box center [885, 423] width 1016 height 29
click at [474, 426] on ins at bounding box center [466, 426] width 16 height 16
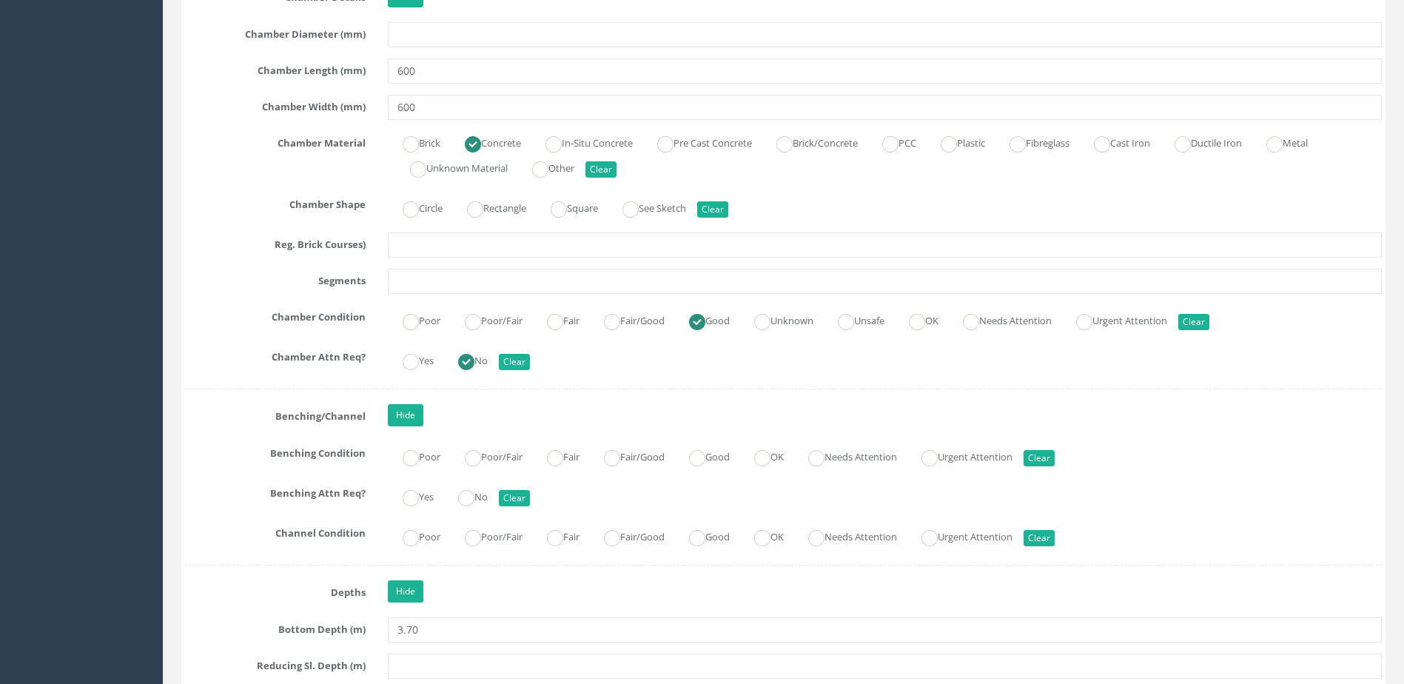
scroll to position [2369, 0]
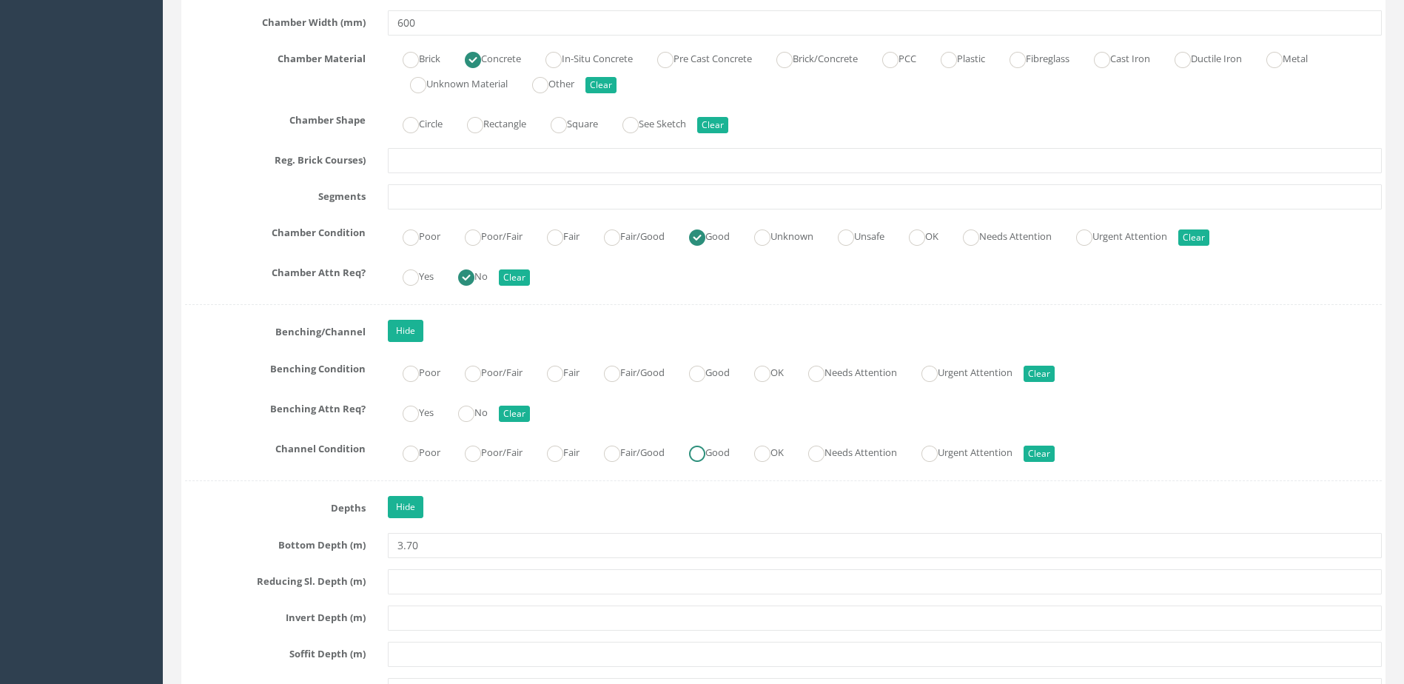
click at [721, 452] on label "Good" at bounding box center [702, 450] width 56 height 21
click at [491, 365] on label "Poor/Fair" at bounding box center [486, 371] width 73 height 21
click at [471, 403] on label "No" at bounding box center [465, 411] width 44 height 21
click at [706, 367] on ins at bounding box center [697, 374] width 16 height 16
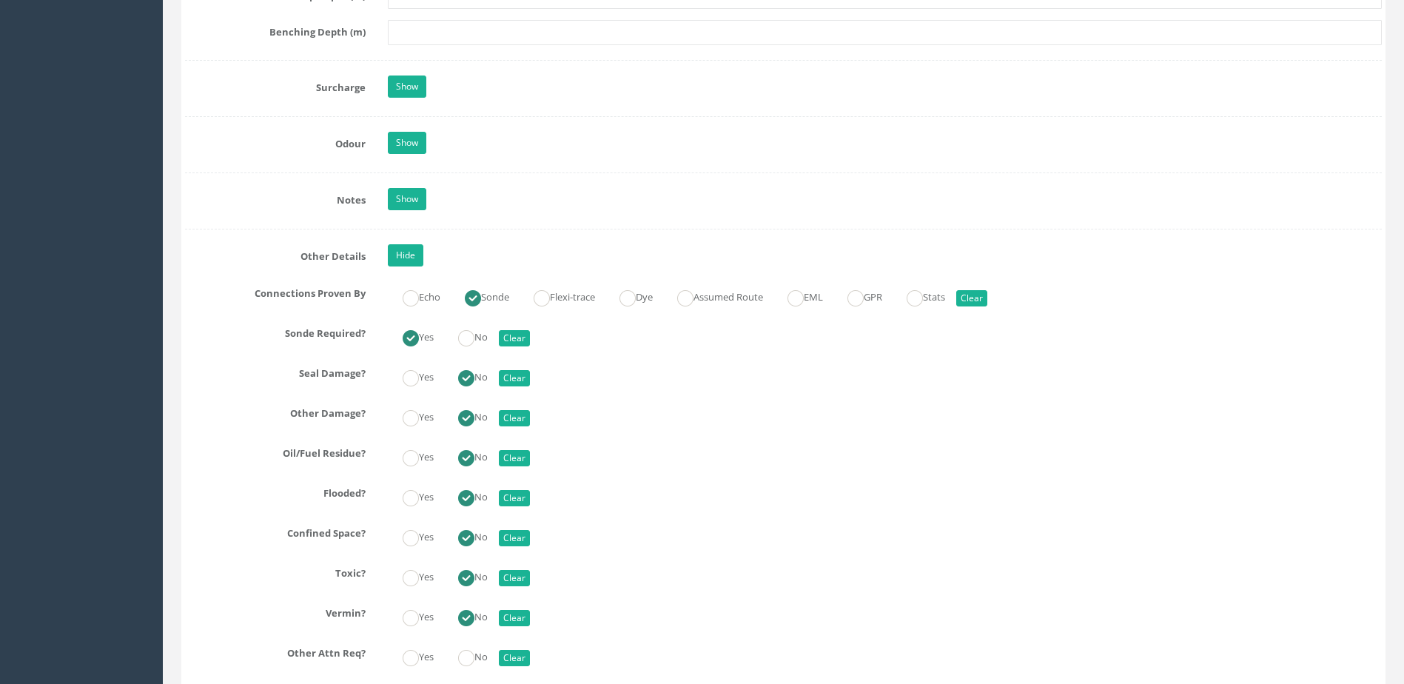
scroll to position [3257, 0]
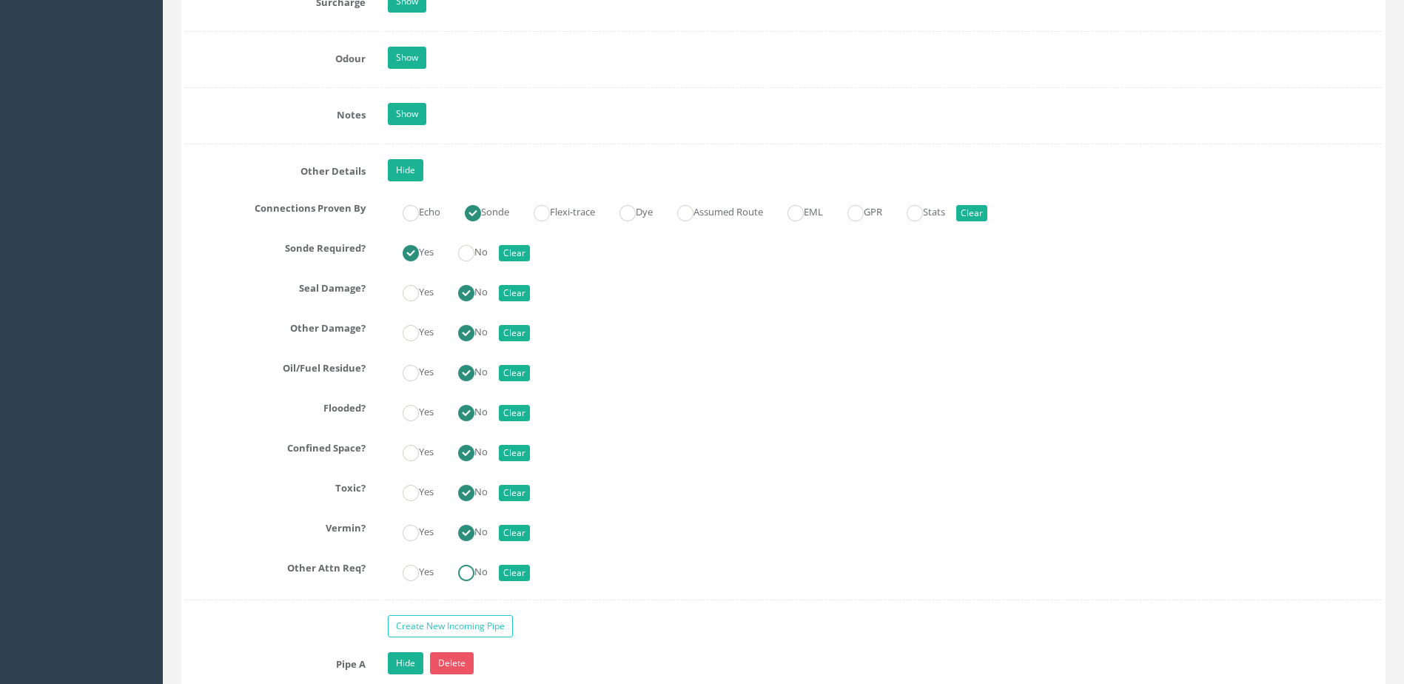
click at [469, 577] on ins at bounding box center [466, 573] width 16 height 16
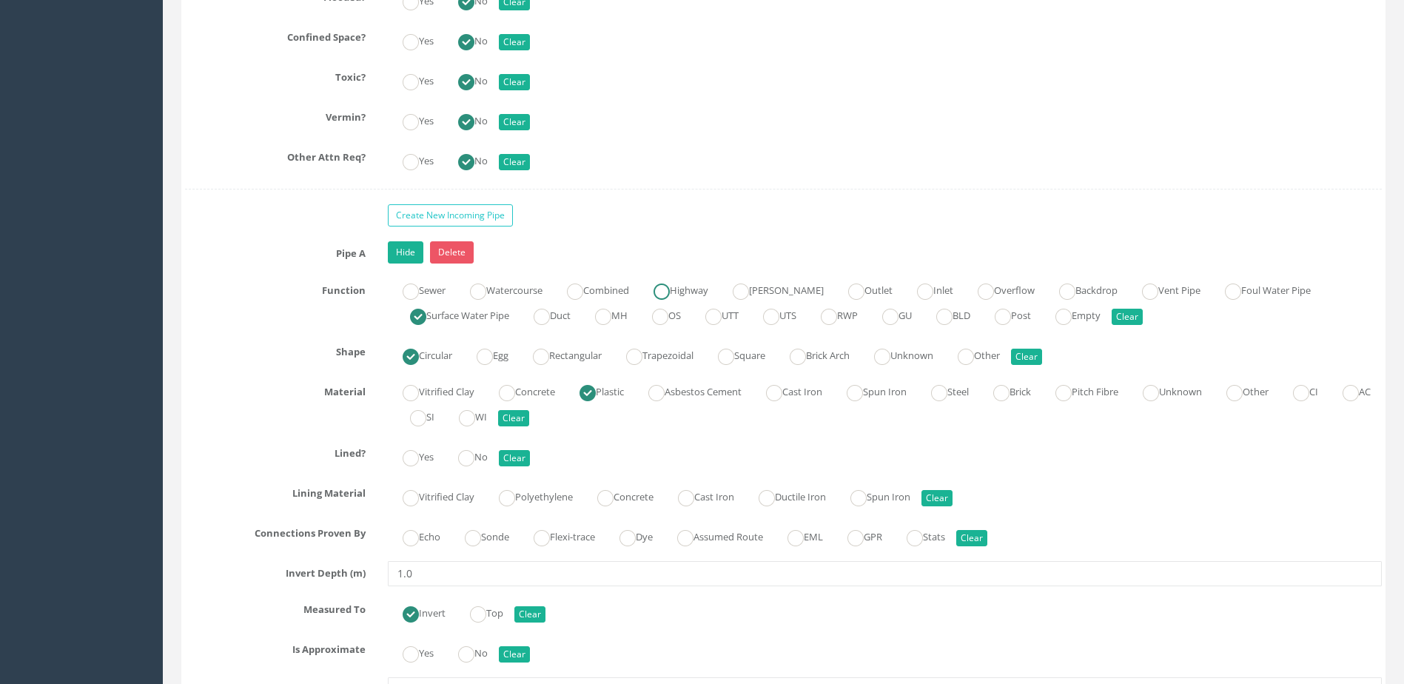
scroll to position [3776, 0]
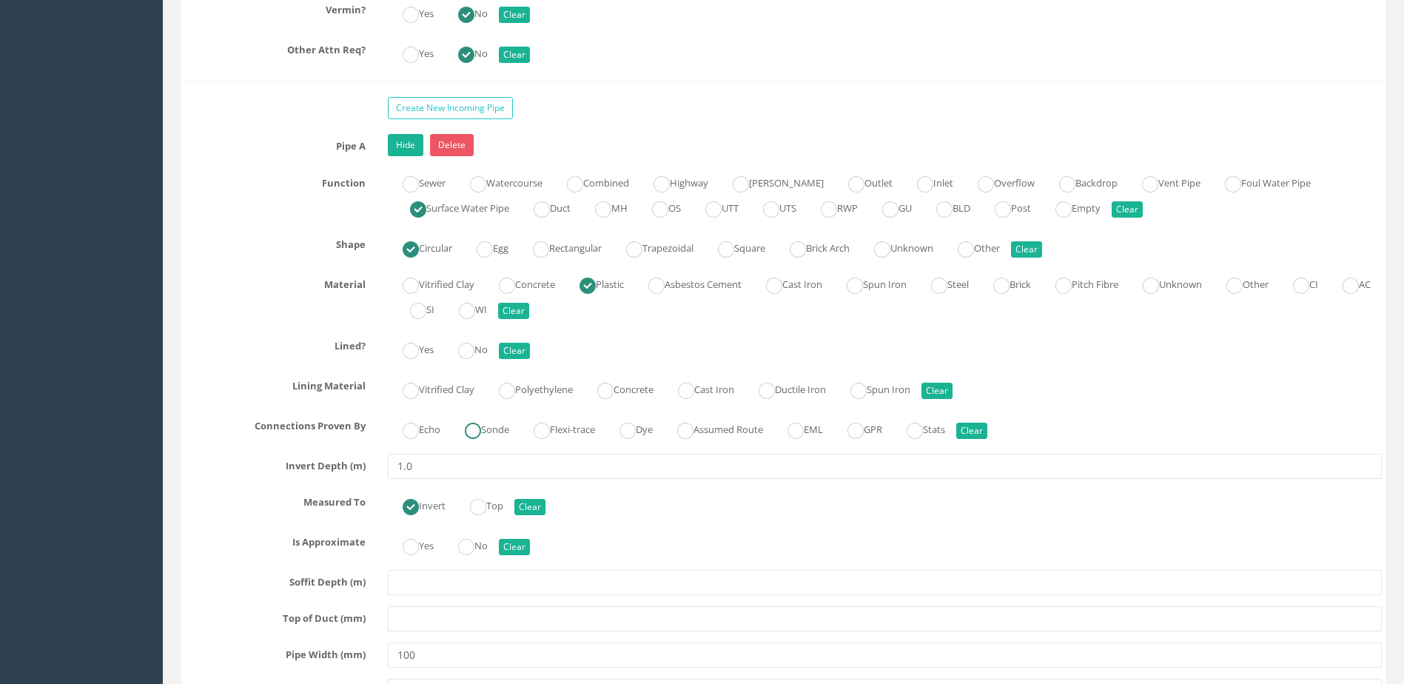
click at [493, 432] on label "Sonde" at bounding box center [479, 428] width 59 height 21
click at [473, 360] on input "No" at bounding box center [466, 358] width 16 height 25
click at [475, 546] on ins at bounding box center [466, 547] width 16 height 16
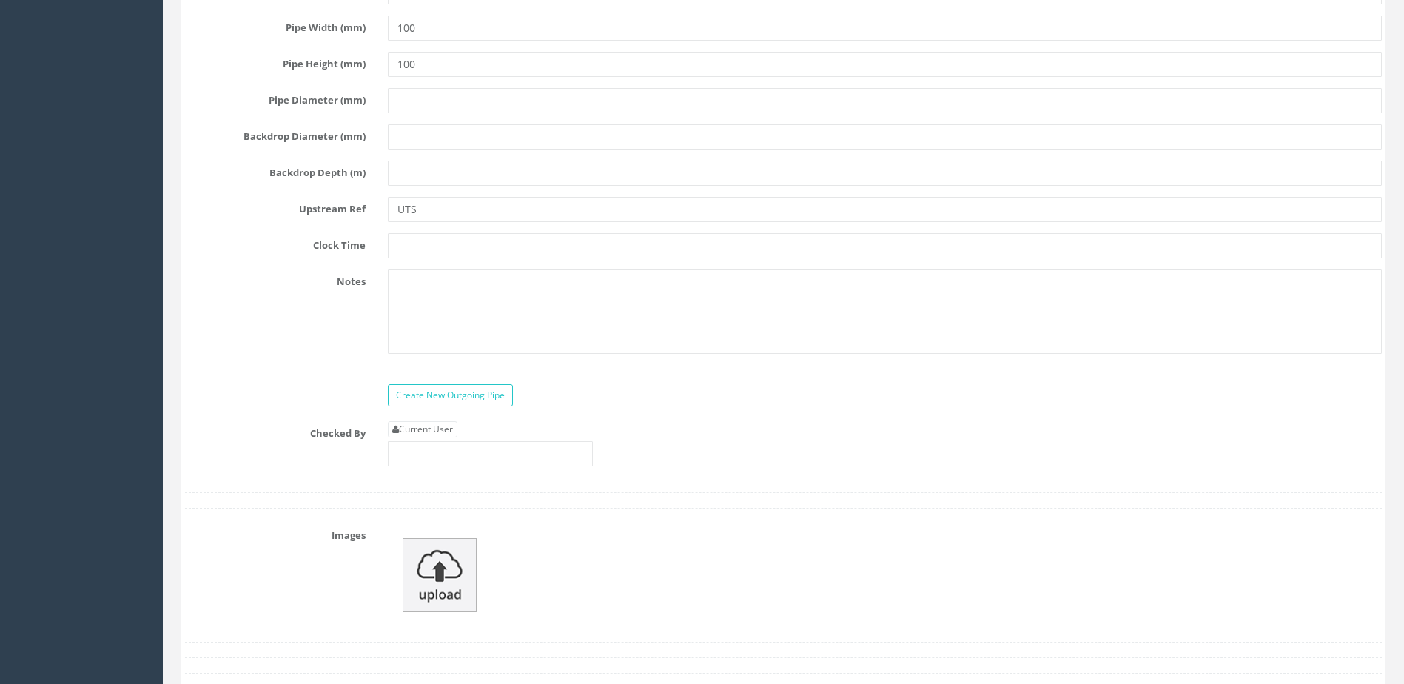
scroll to position [4442, 0]
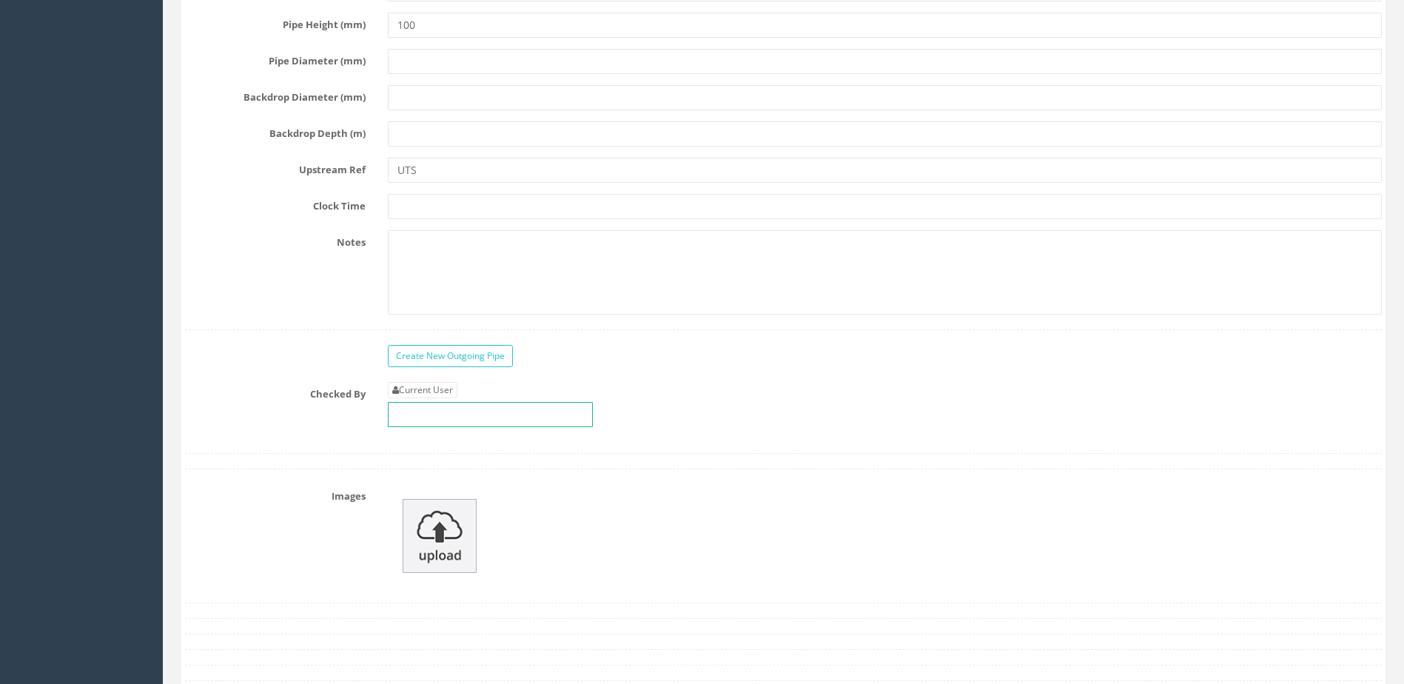
click at [452, 404] on input "text" at bounding box center [490, 414] width 205 height 25
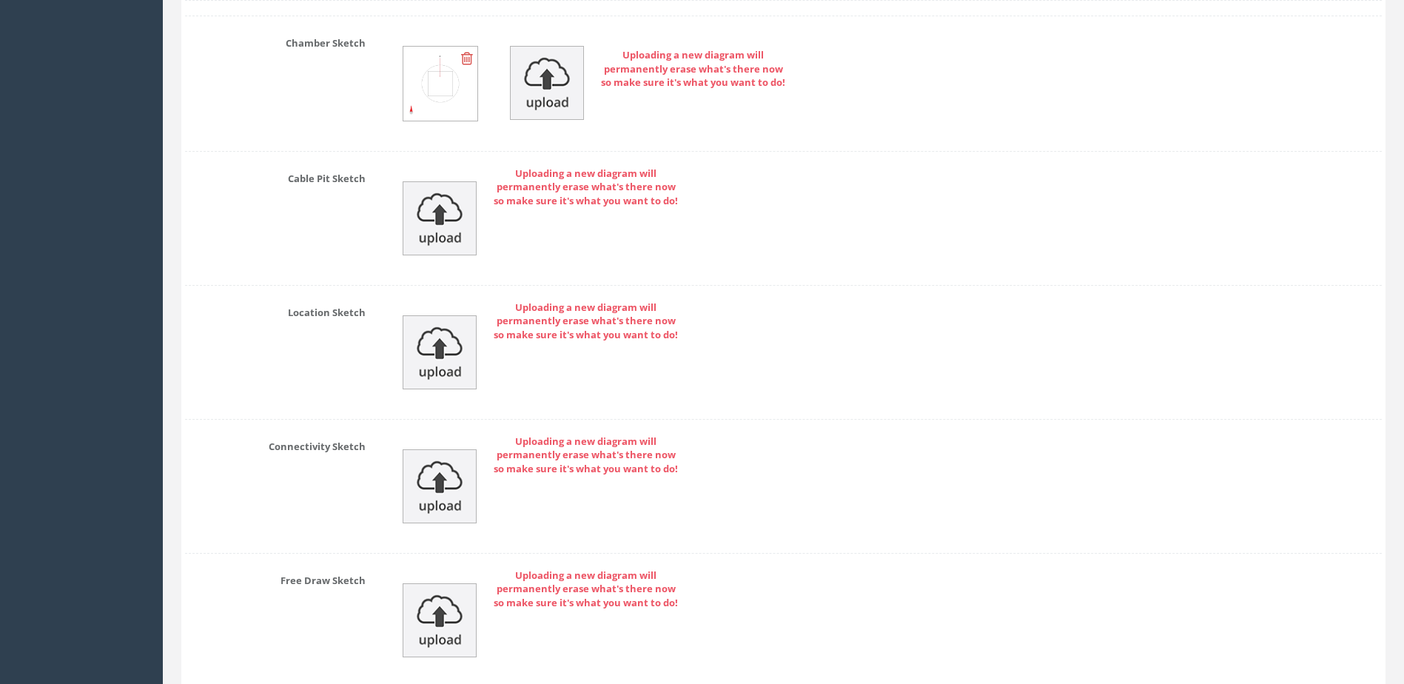
scroll to position [5330, 0]
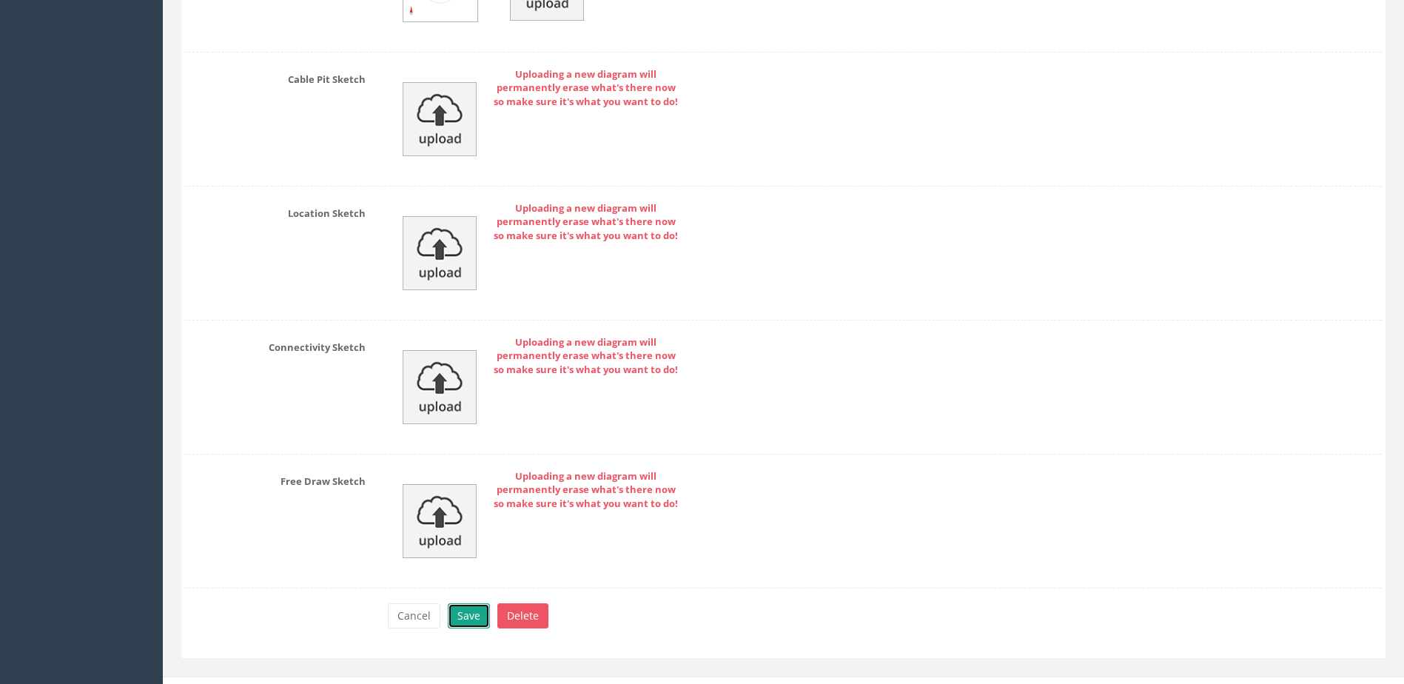
click at [460, 610] on button "Save" at bounding box center [469, 615] width 42 height 25
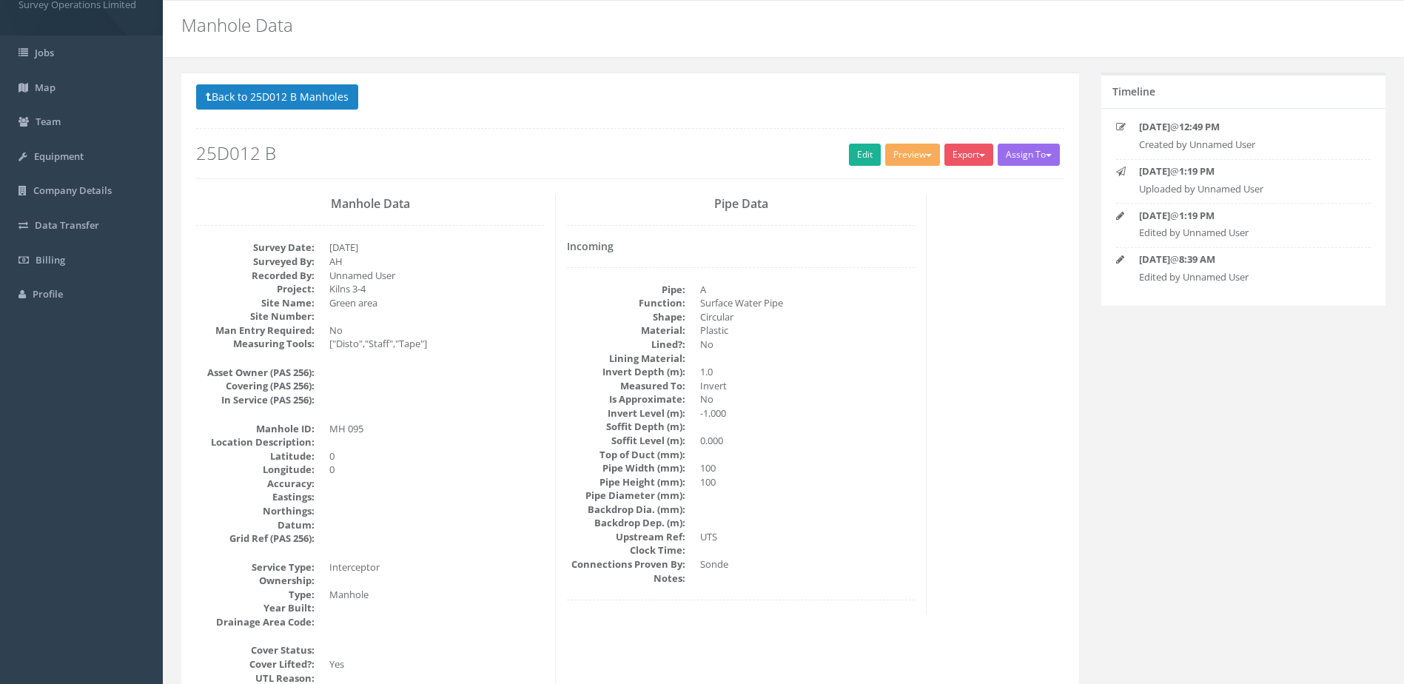
scroll to position [0, 0]
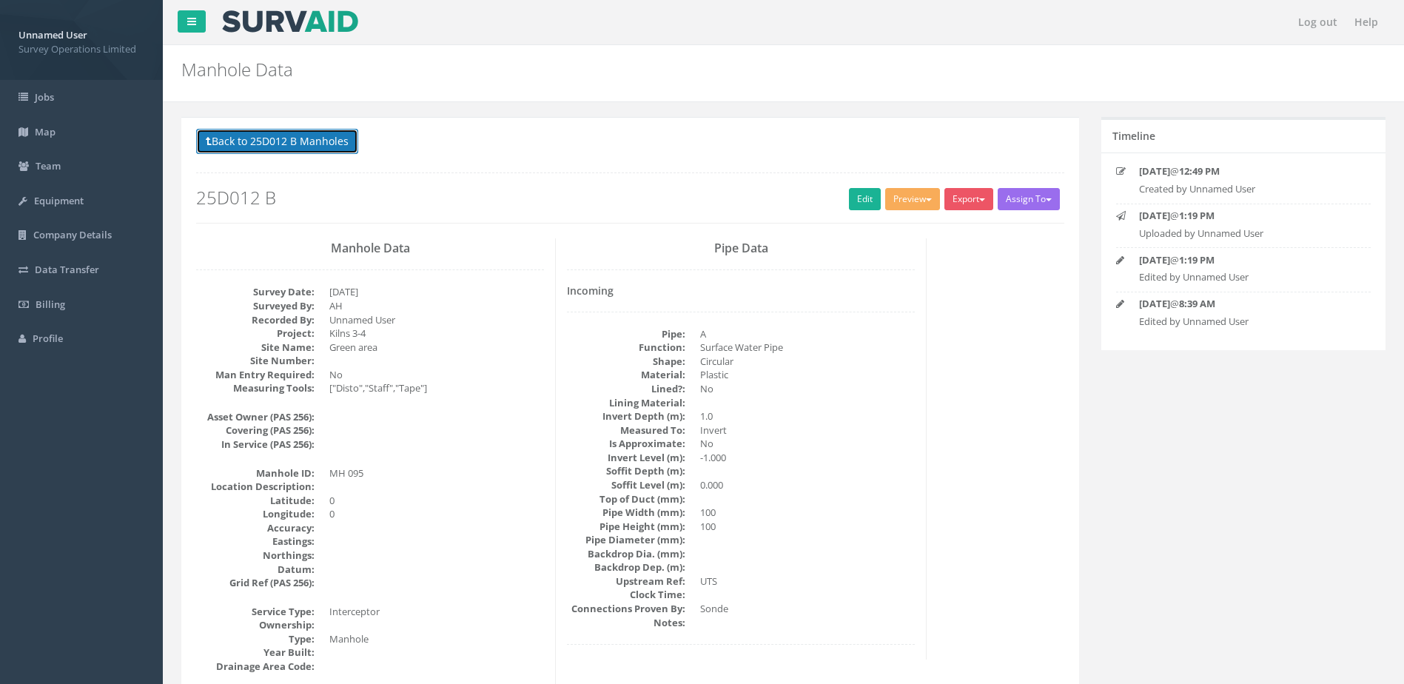
click at [306, 148] on button "Back to 25D012 B Manholes" at bounding box center [277, 141] width 162 height 25
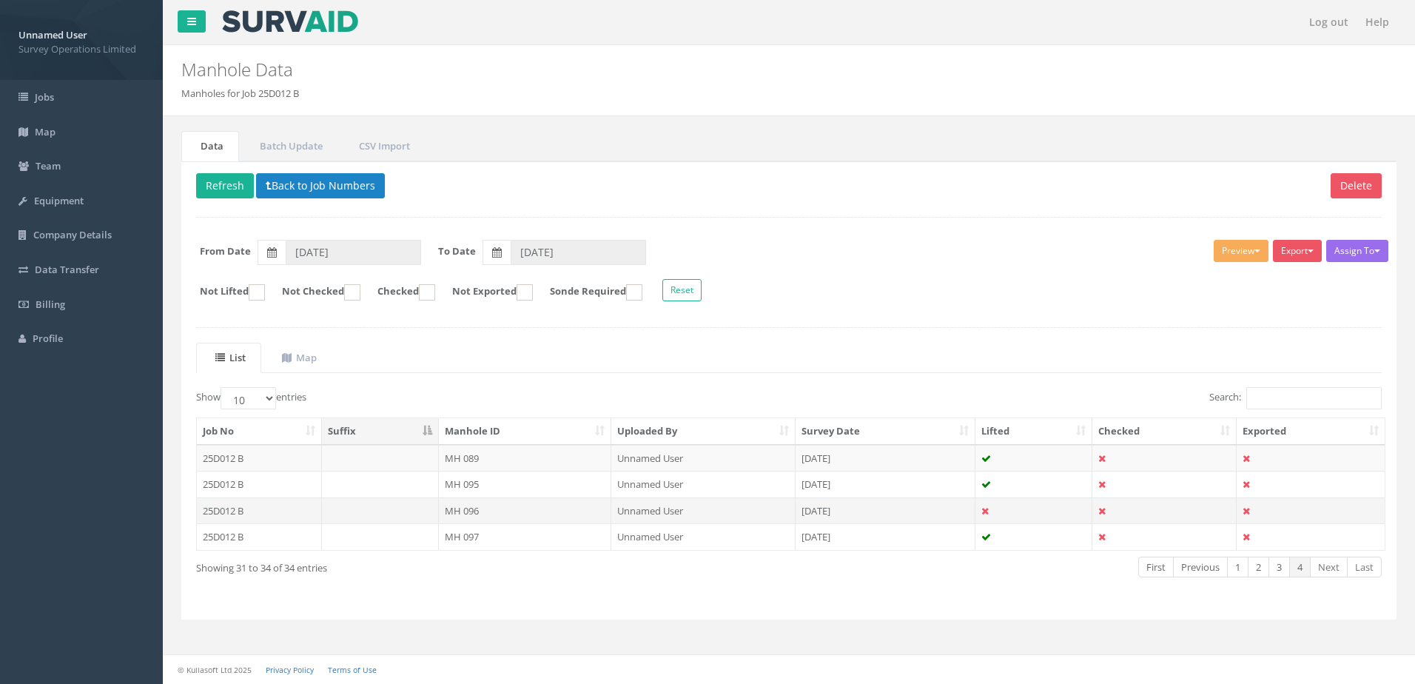
click at [561, 508] on td "MH 096" at bounding box center [525, 510] width 173 height 27
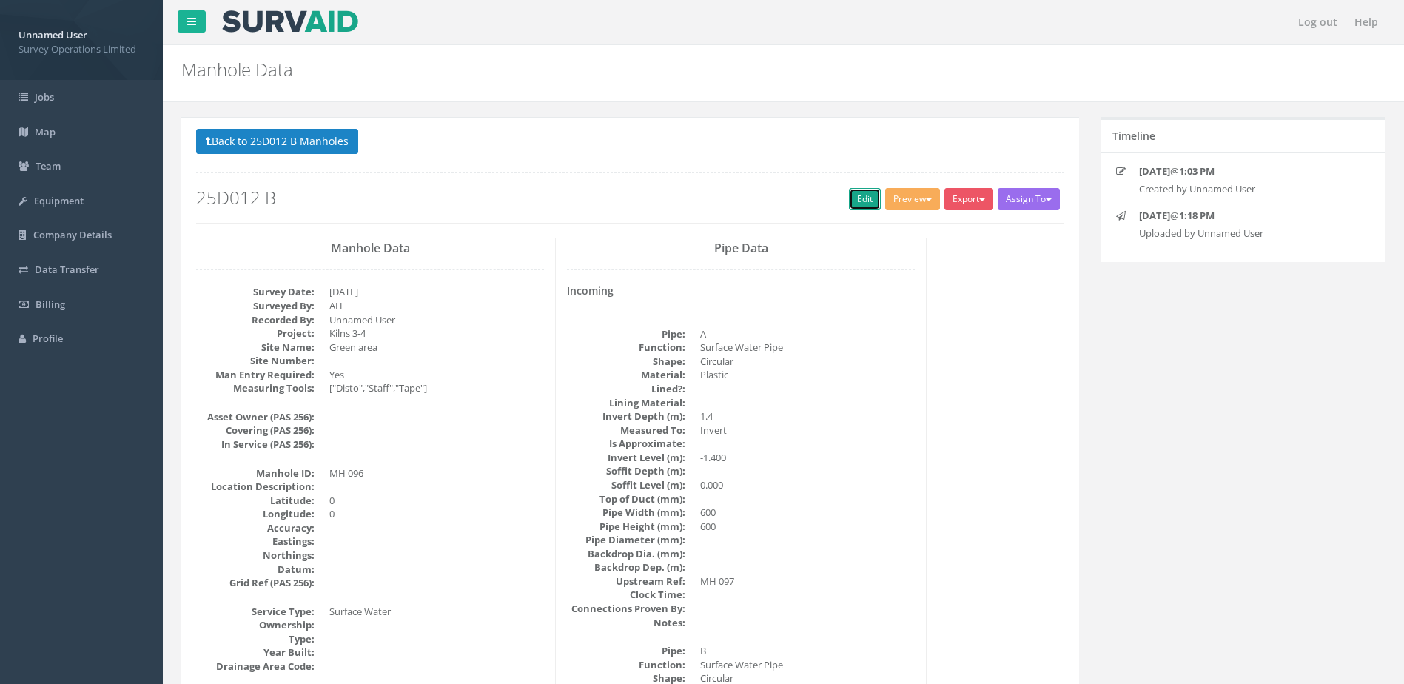
click at [851, 208] on link "Edit" at bounding box center [865, 199] width 32 height 22
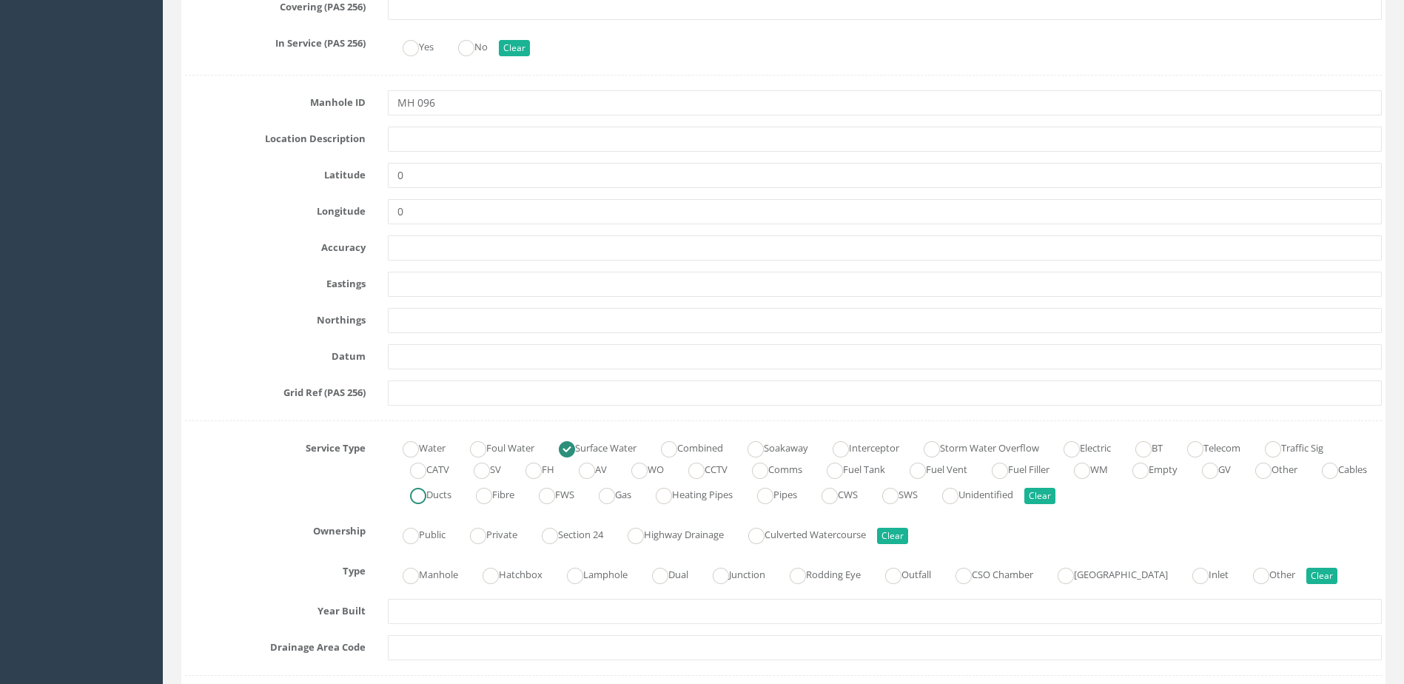
scroll to position [814, 0]
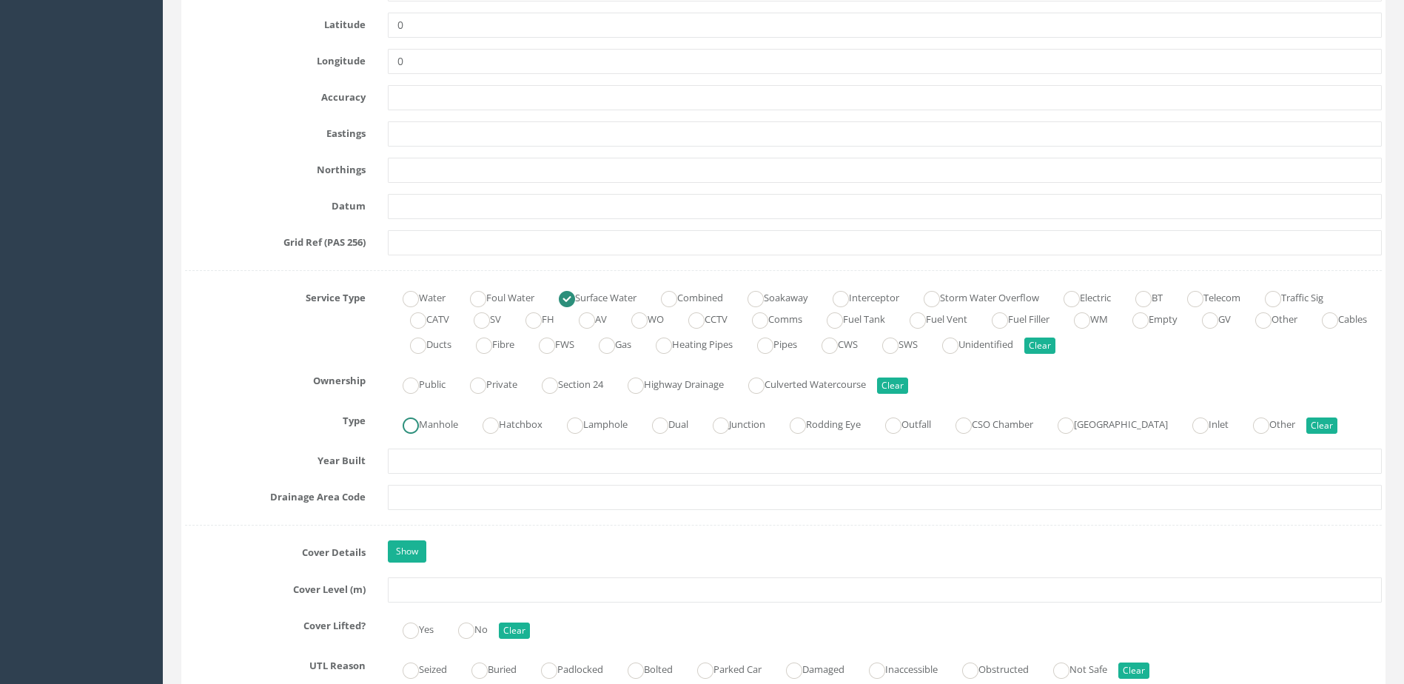
click at [450, 433] on div "Manhole Hatchbox Lamphole Dual Junction Rodding Eye Outfall CSO Chamber Pumping…" at bounding box center [885, 423] width 1016 height 29
drag, startPoint x: 450, startPoint y: 433, endPoint x: 425, endPoint y: 427, distance: 25.9
click at [425, 427] on label "Manhole" at bounding box center [423, 422] width 70 height 21
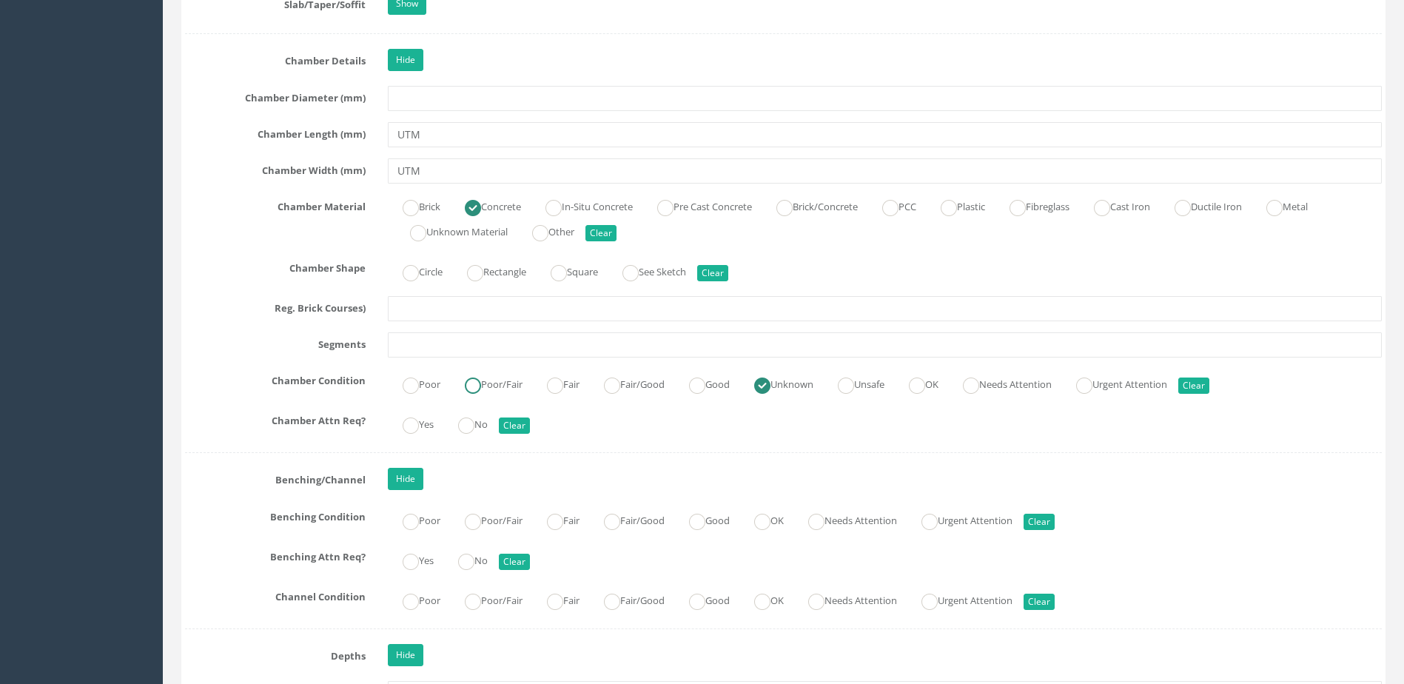
scroll to position [2295, 0]
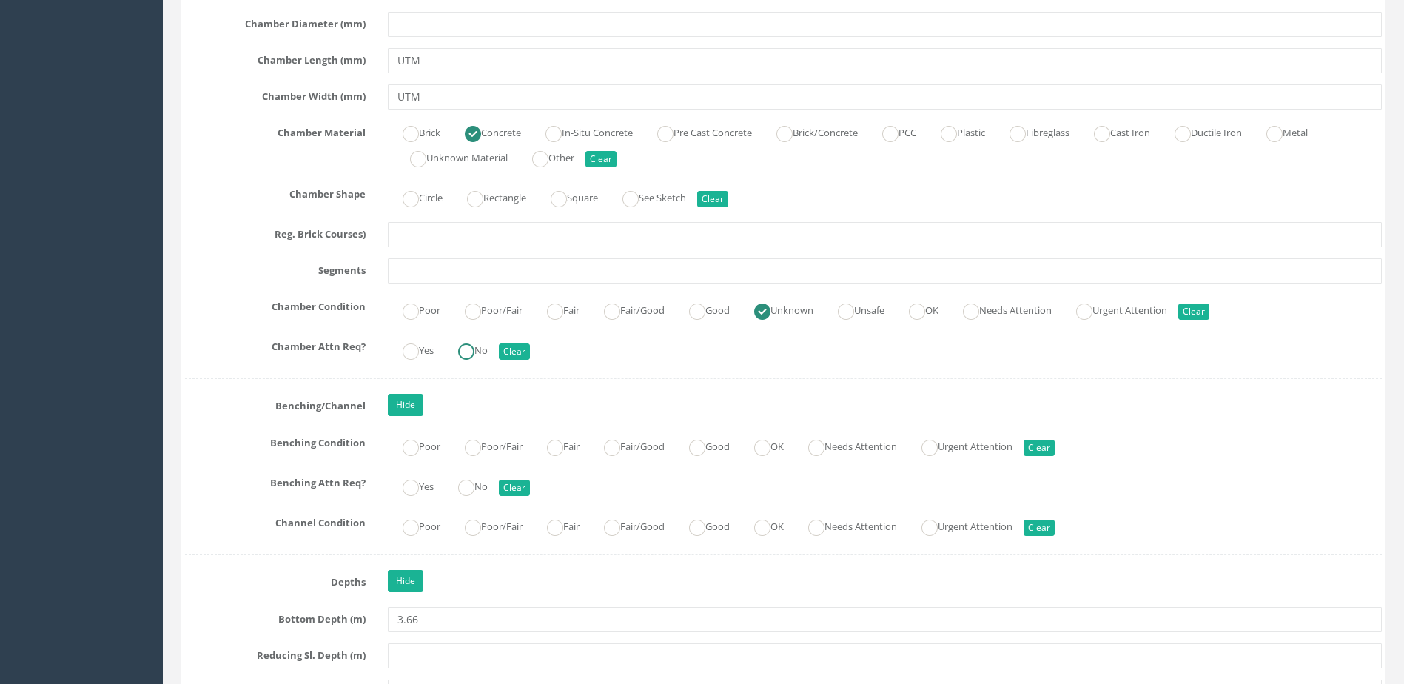
click at [470, 361] on input "No" at bounding box center [466, 358] width 16 height 25
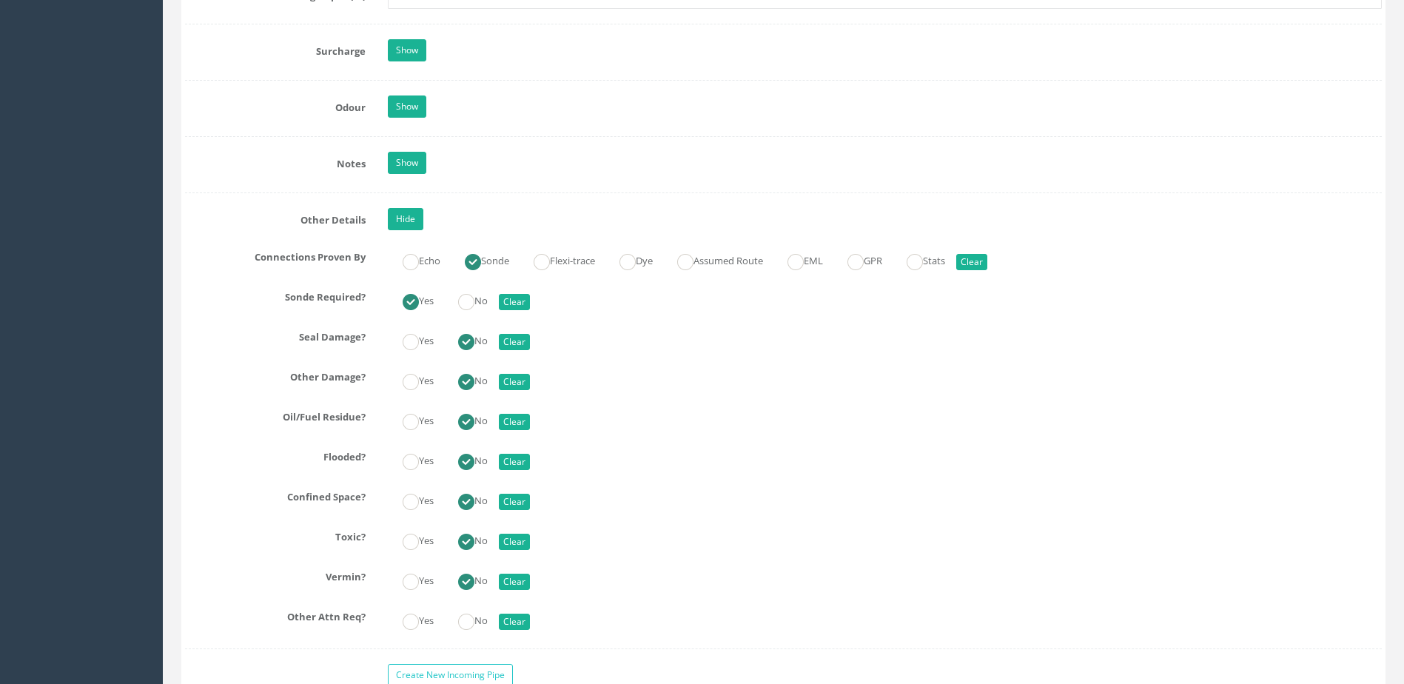
scroll to position [3331, 0]
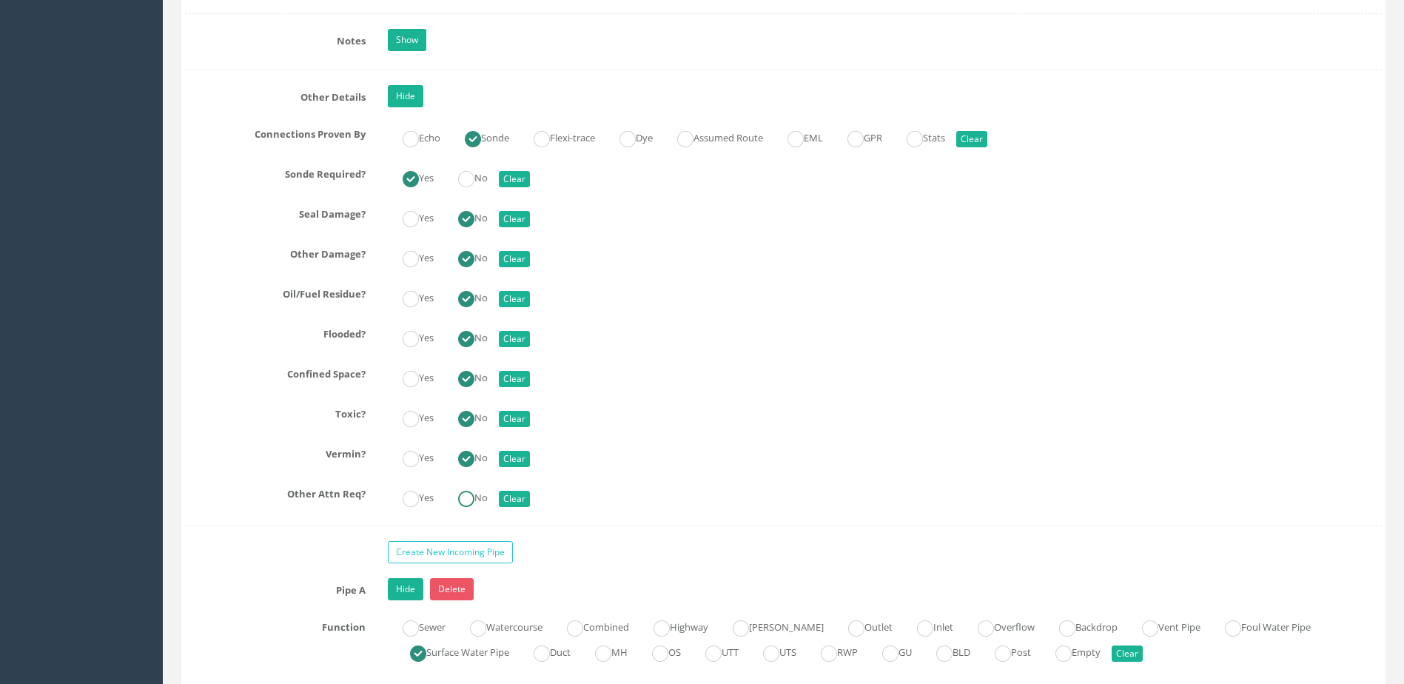
click at [464, 497] on ins at bounding box center [466, 499] width 16 height 16
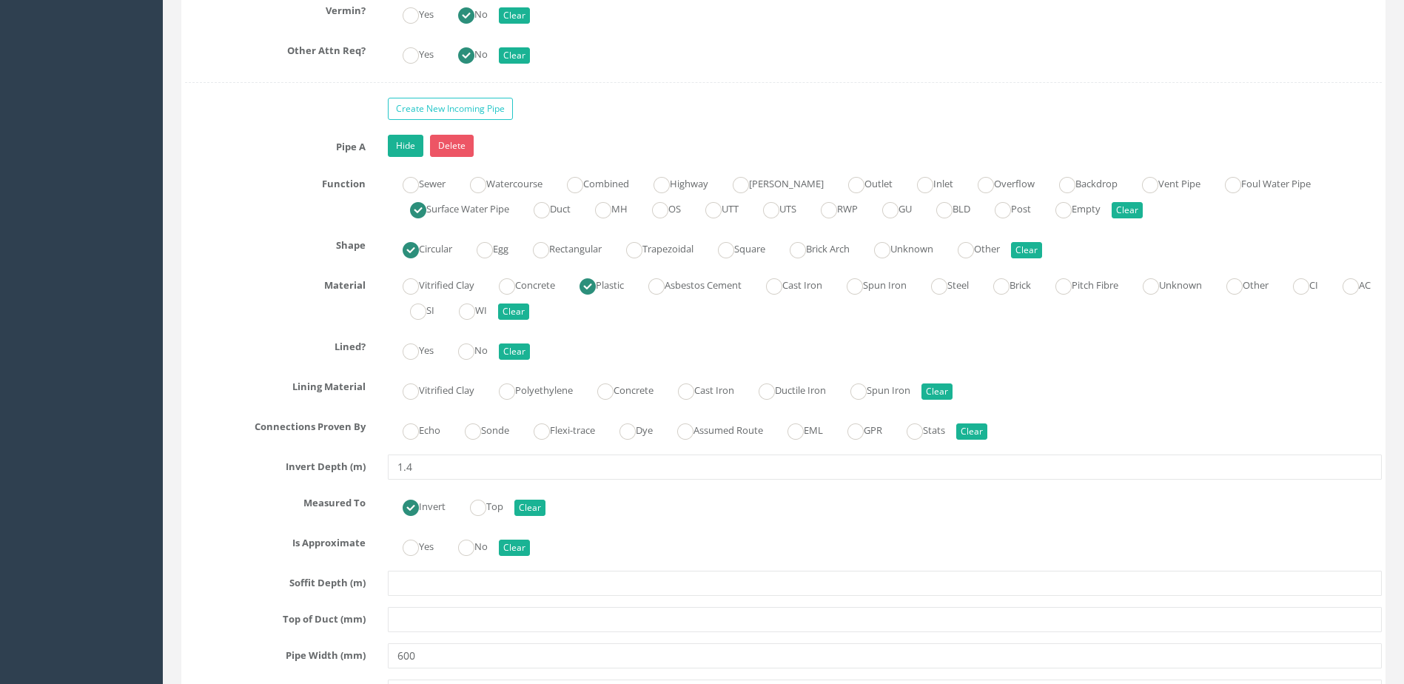
scroll to position [3776, 0]
click at [491, 435] on label "Sonde" at bounding box center [479, 428] width 59 height 21
click at [481, 344] on label "No" at bounding box center [465, 348] width 44 height 21
click at [480, 544] on label "No" at bounding box center [465, 544] width 44 height 21
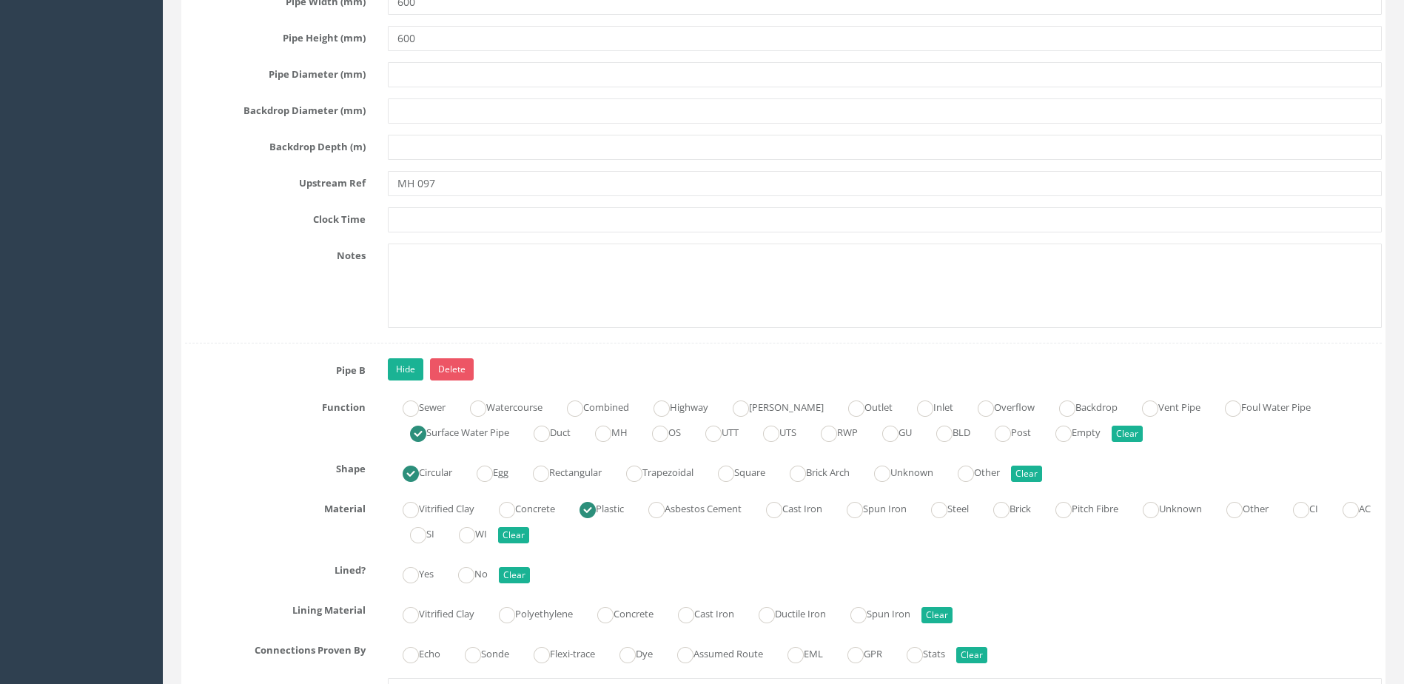
scroll to position [4442, 0]
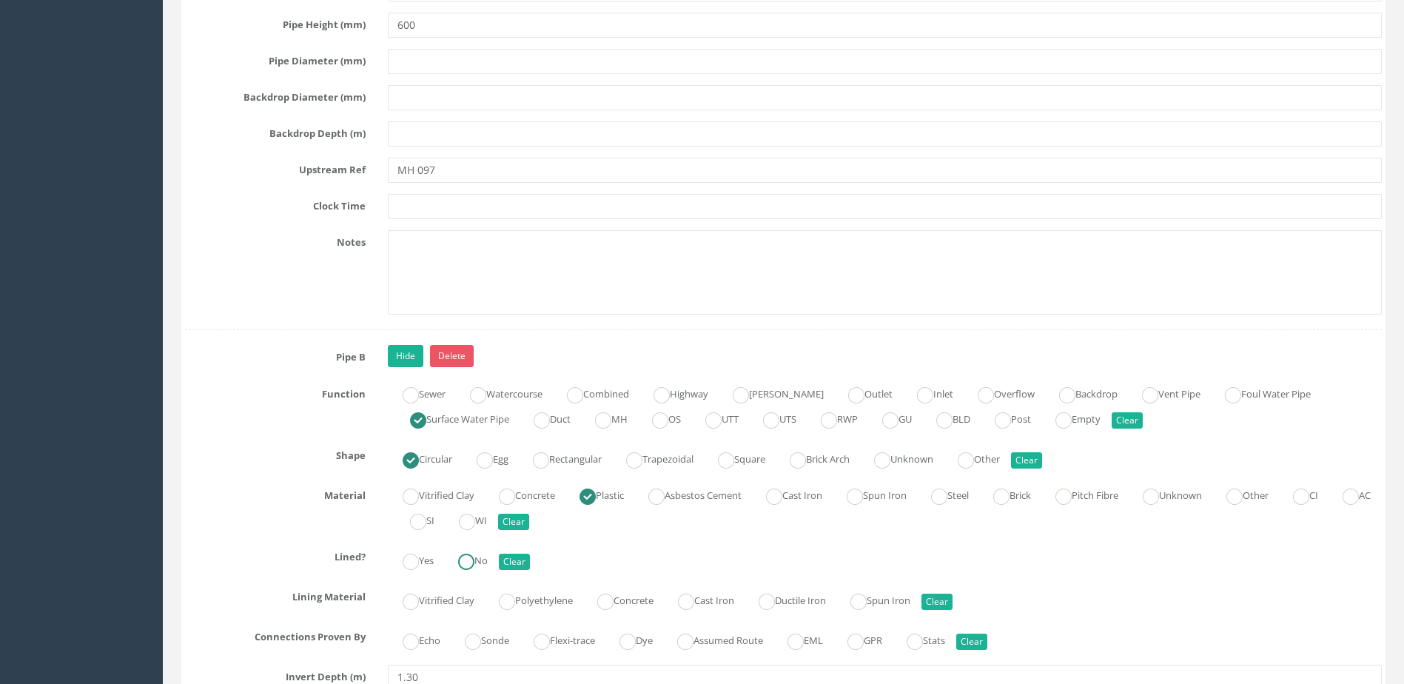
click at [482, 557] on label "No" at bounding box center [465, 559] width 44 height 21
click at [497, 631] on label "Sonde" at bounding box center [479, 639] width 59 height 21
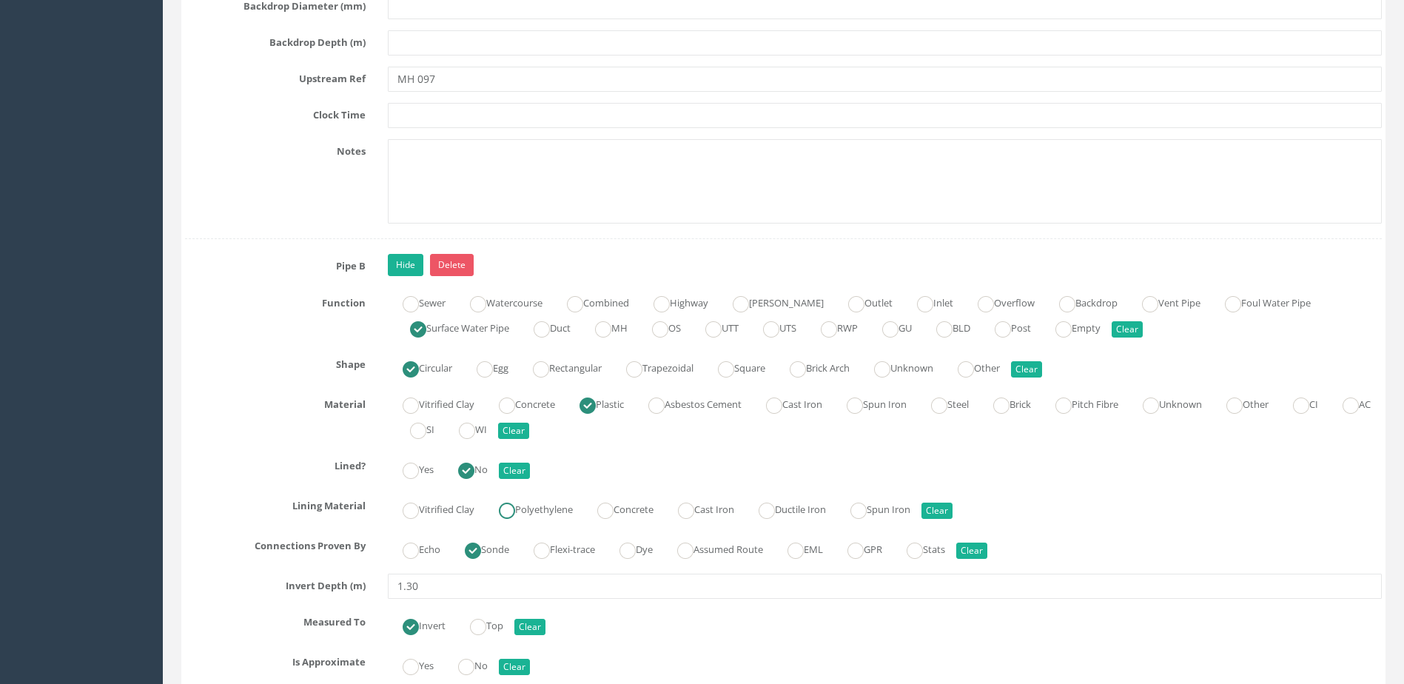
scroll to position [4664, 0]
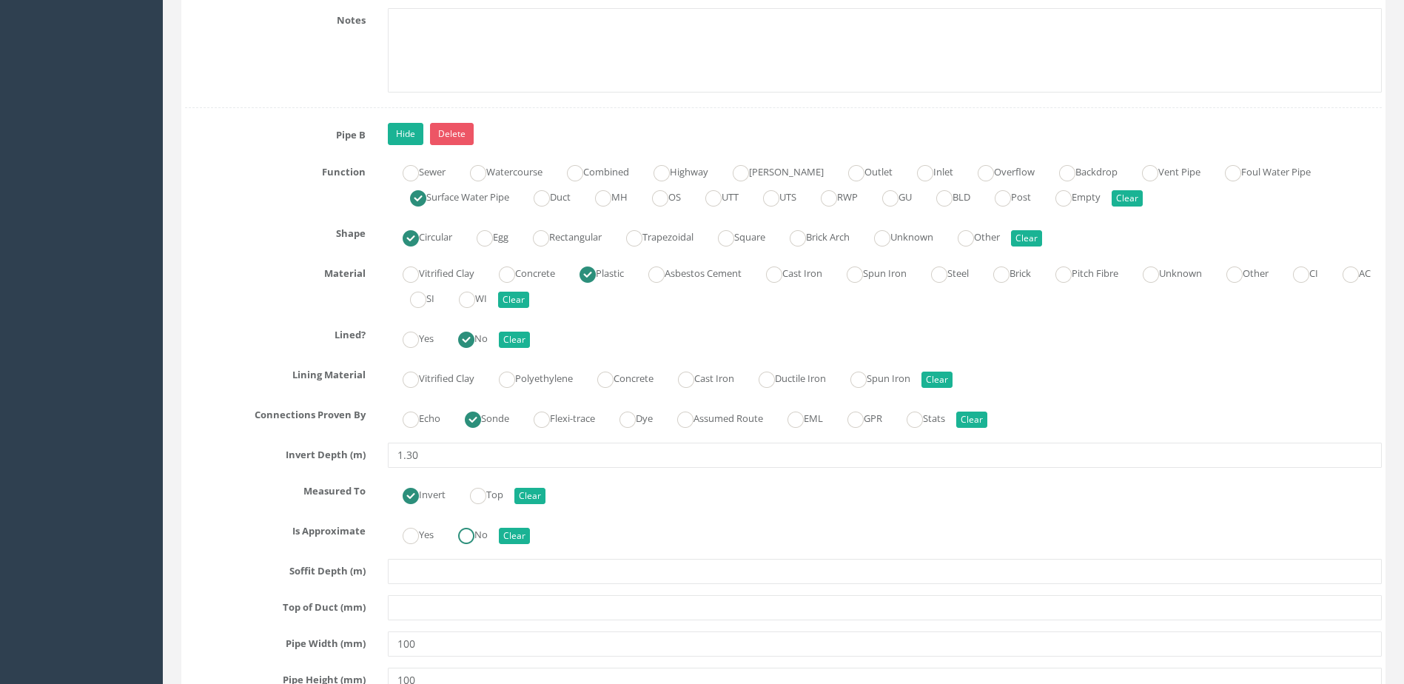
click at [485, 541] on label "No" at bounding box center [465, 533] width 44 height 21
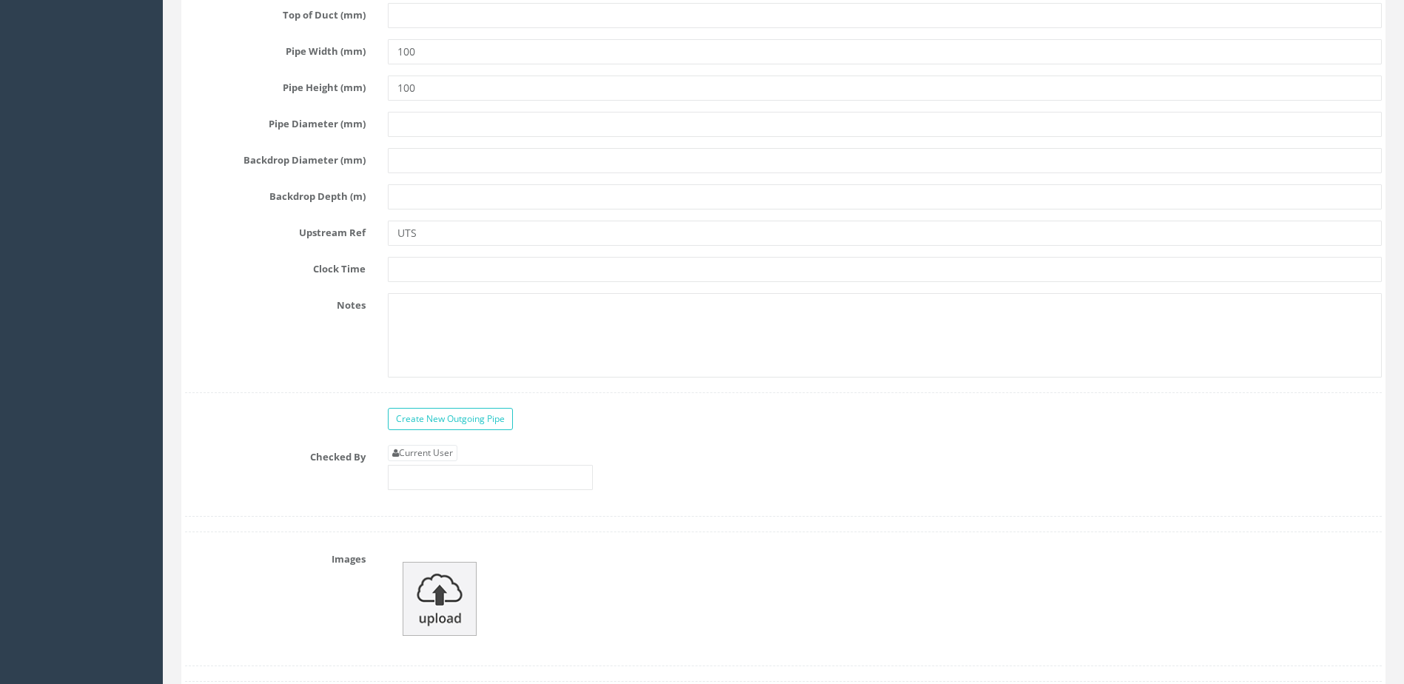
scroll to position [5330, 0]
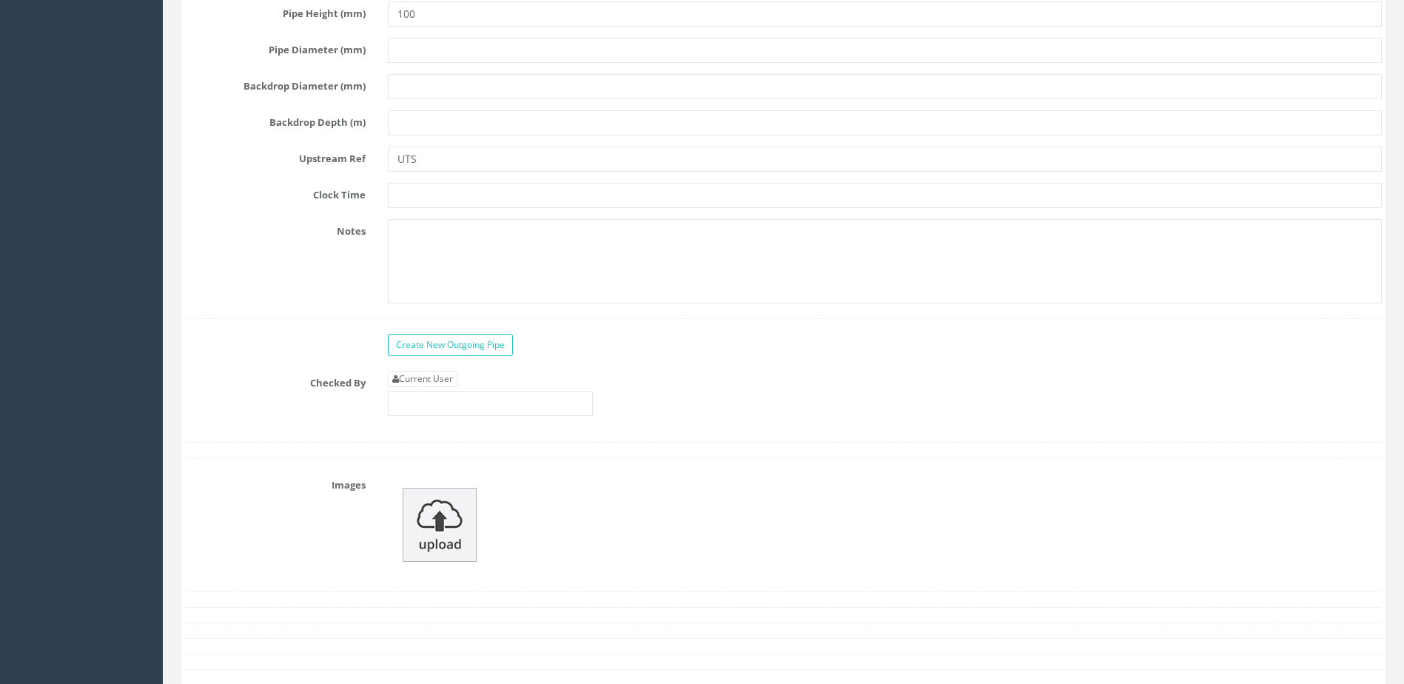
click at [502, 389] on div "Current User" at bounding box center [490, 393] width 205 height 45
click at [504, 416] on div "Current User" at bounding box center [885, 399] width 1016 height 56
click at [504, 415] on div "Current User" at bounding box center [885, 399] width 1016 height 56
click at [503, 412] on input "text" at bounding box center [490, 403] width 205 height 25
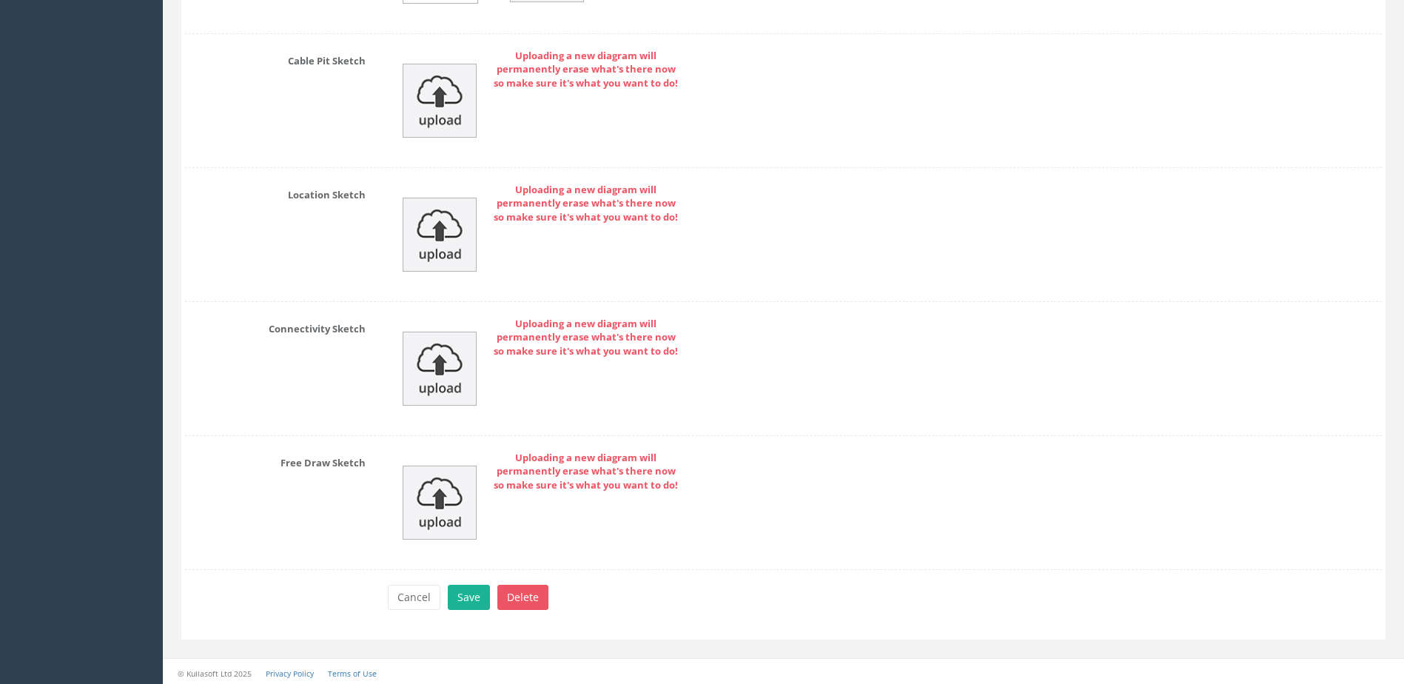
scroll to position [6230, 0]
click at [466, 592] on button "Save" at bounding box center [469, 593] width 42 height 25
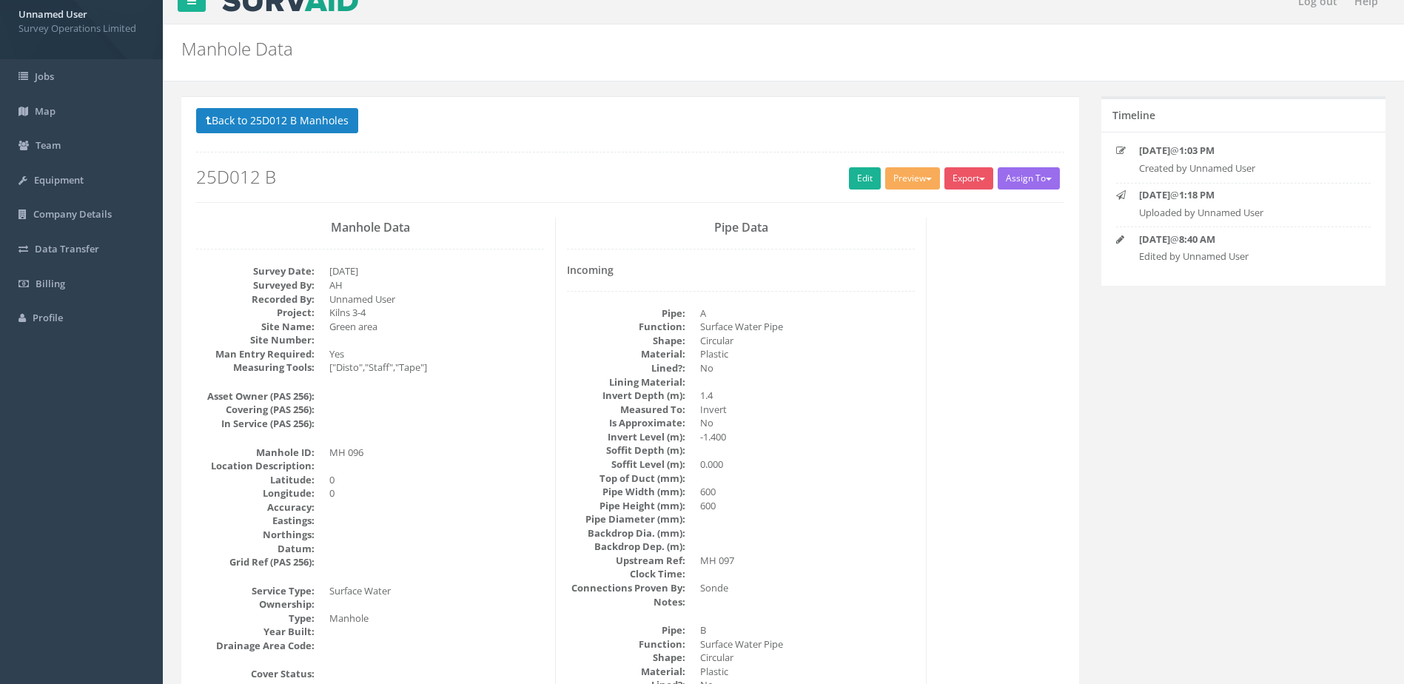
scroll to position [0, 0]
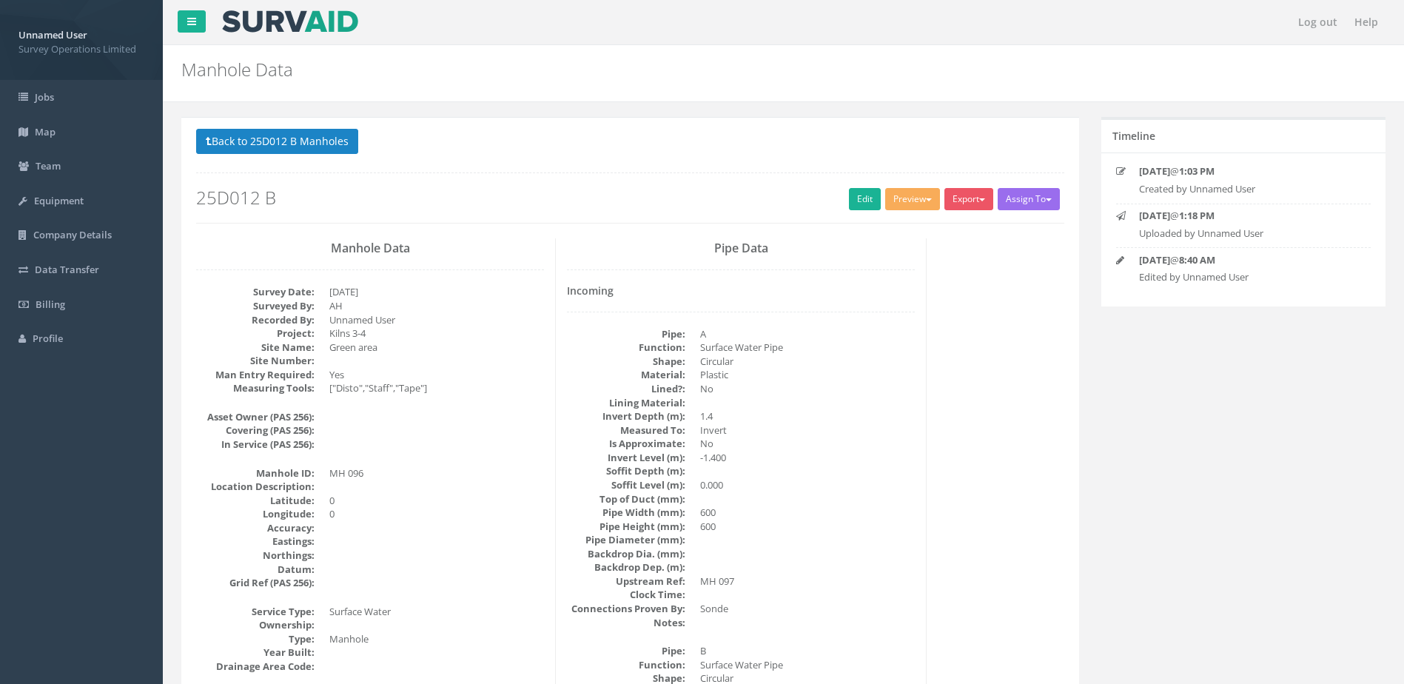
click at [281, 158] on div "Back to 25D012 B Manholes Back to Map Assign To No Companies Added Export Surve…" at bounding box center [630, 176] width 868 height 94
click at [281, 153] on button "Back to 25D012 B Manholes" at bounding box center [277, 141] width 162 height 25
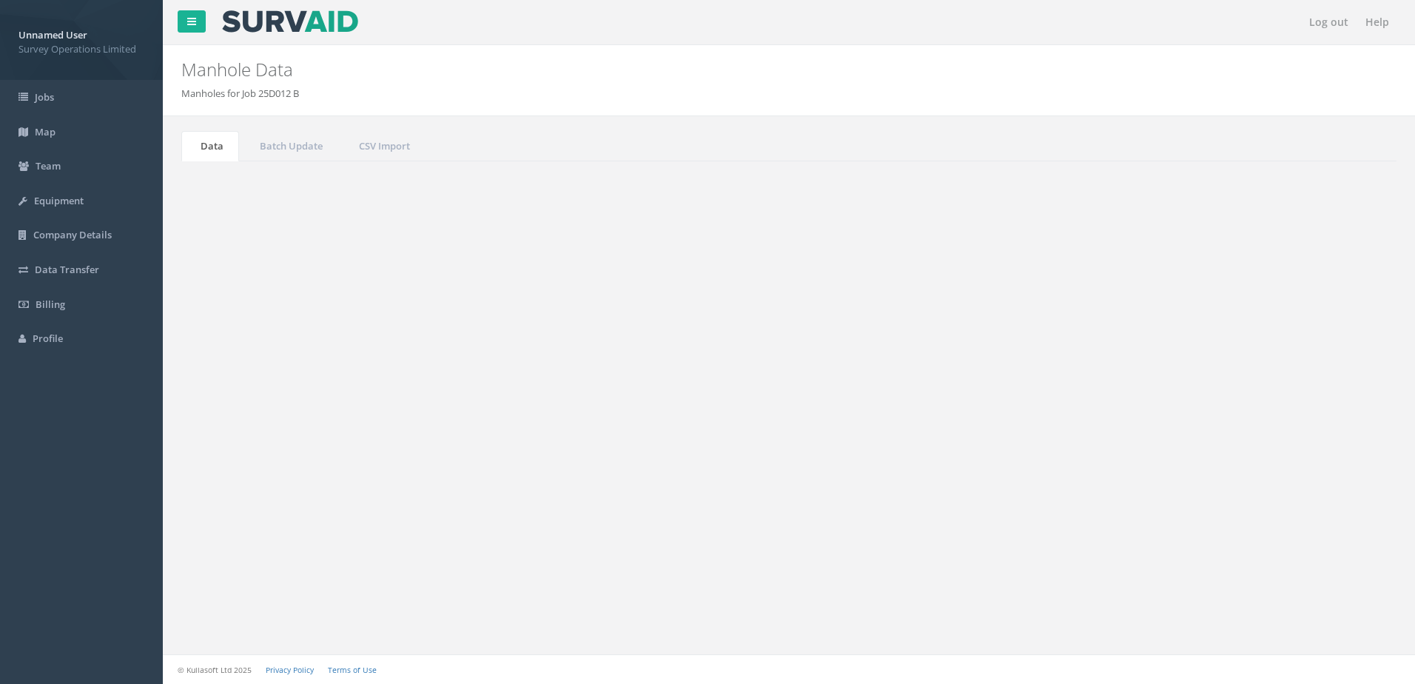
click at [547, 515] on td "MH 096" at bounding box center [525, 510] width 173 height 27
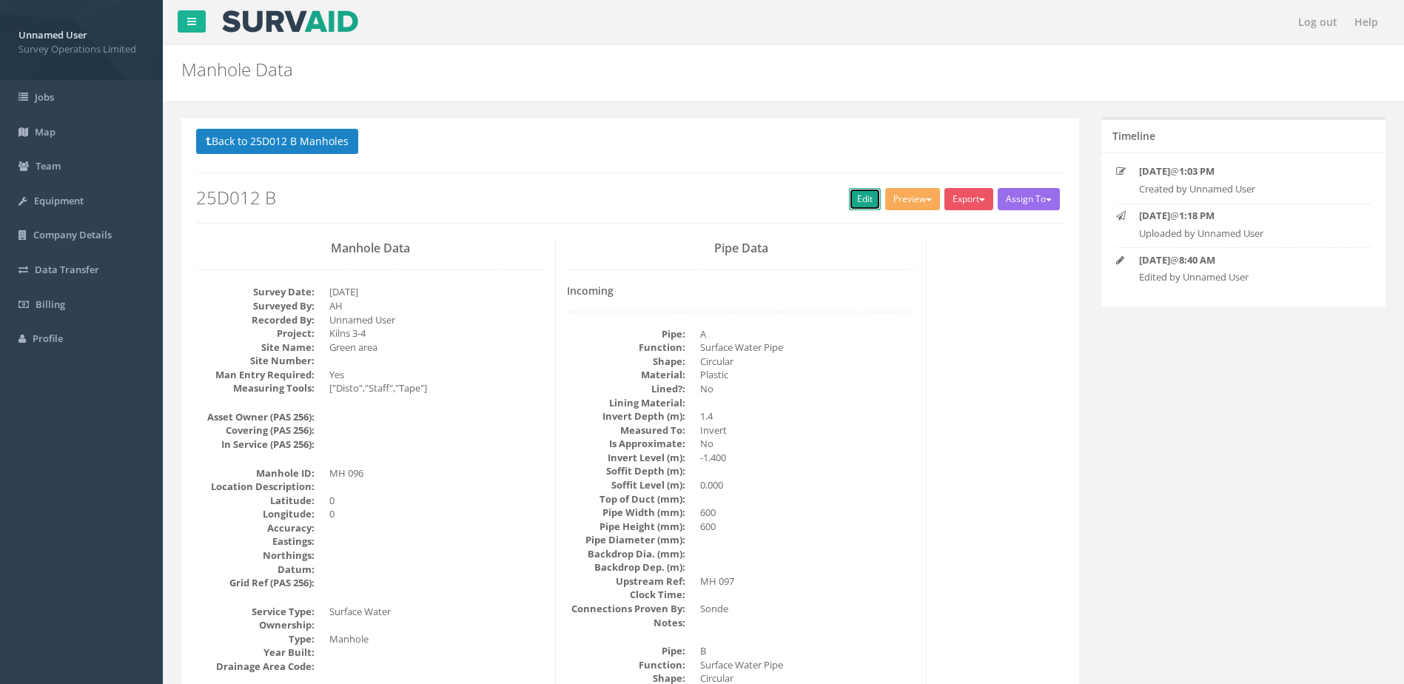
click at [853, 195] on link "Edit" at bounding box center [865, 199] width 32 height 22
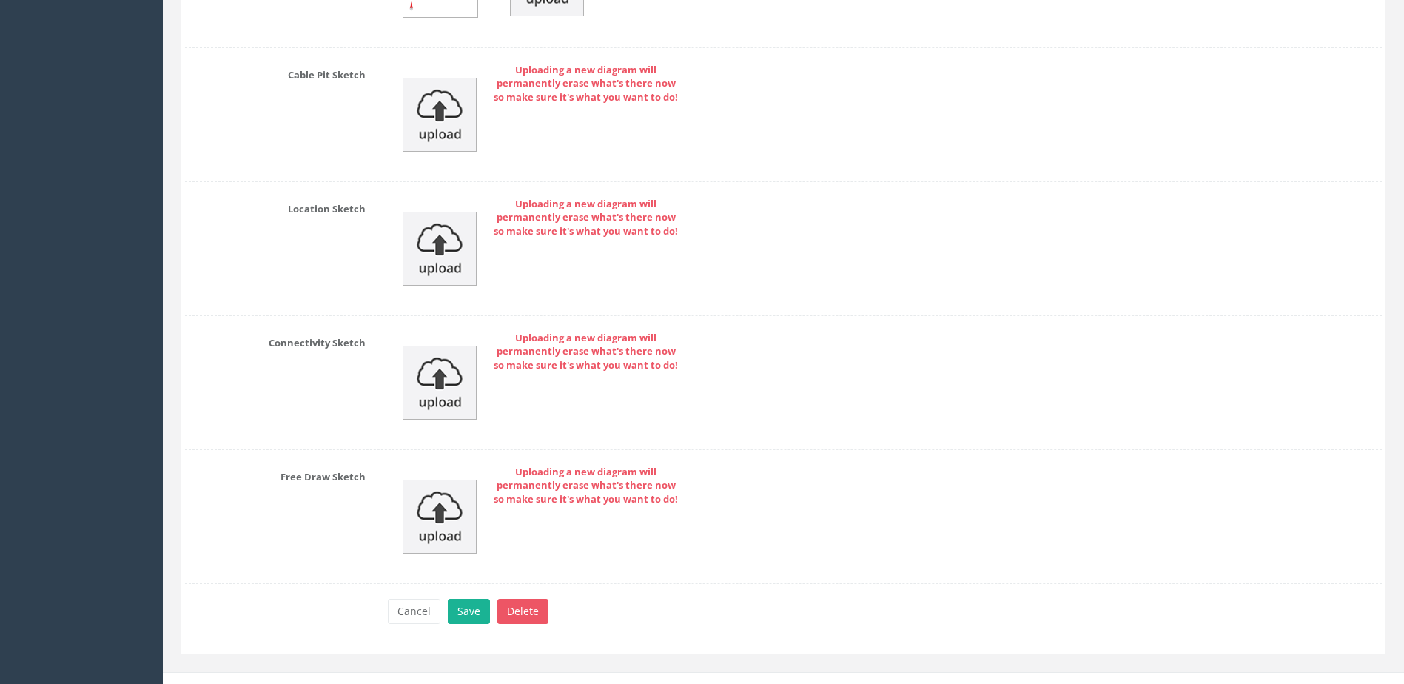
scroll to position [6230, 0]
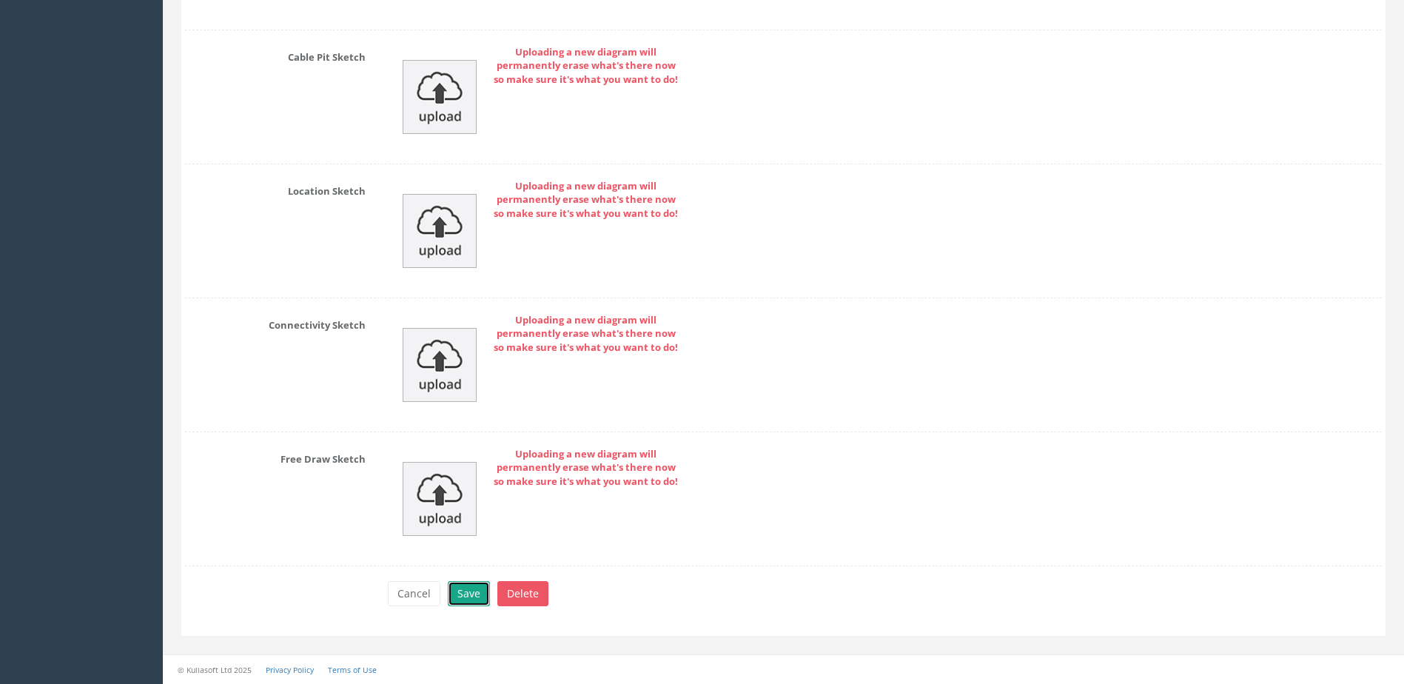
click at [468, 592] on button "Save" at bounding box center [469, 593] width 42 height 25
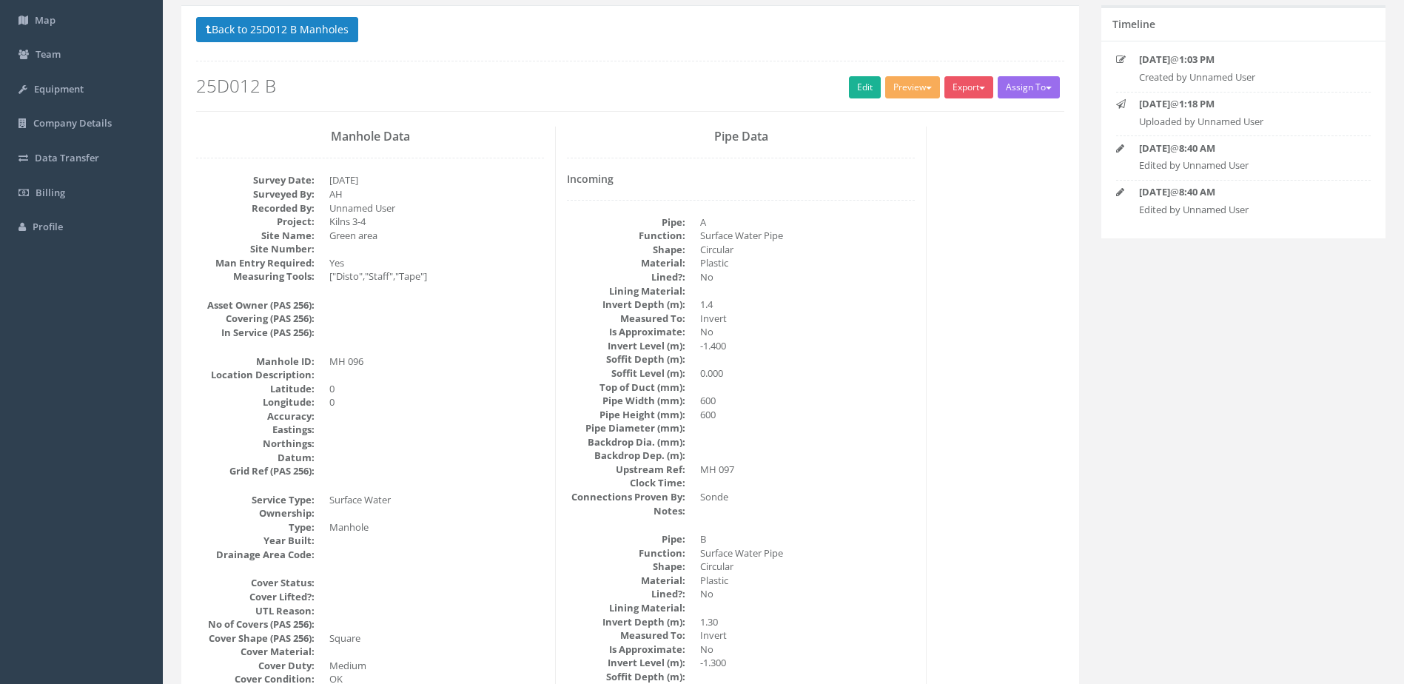
scroll to position [0, 0]
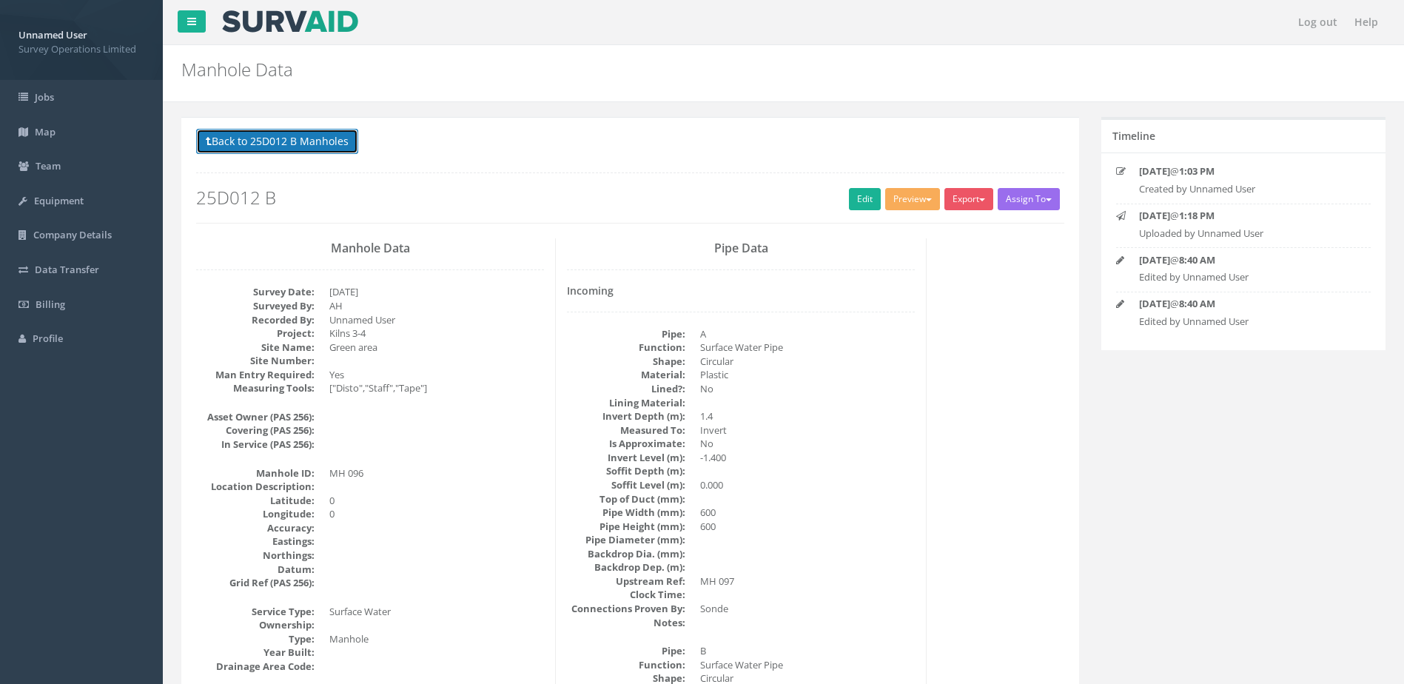
click at [270, 137] on button "Back to 25D012 B Manholes" at bounding box center [277, 141] width 162 height 25
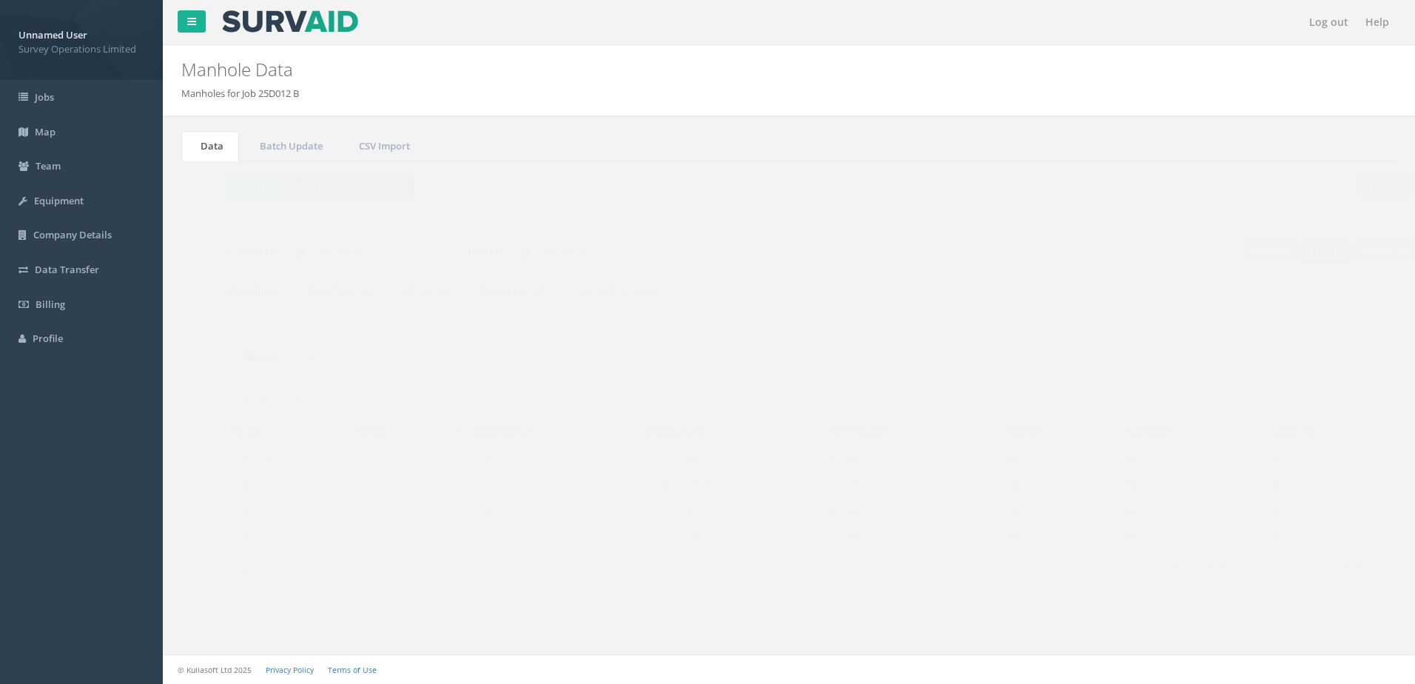
click at [492, 529] on td "MH 097" at bounding box center [525, 536] width 173 height 27
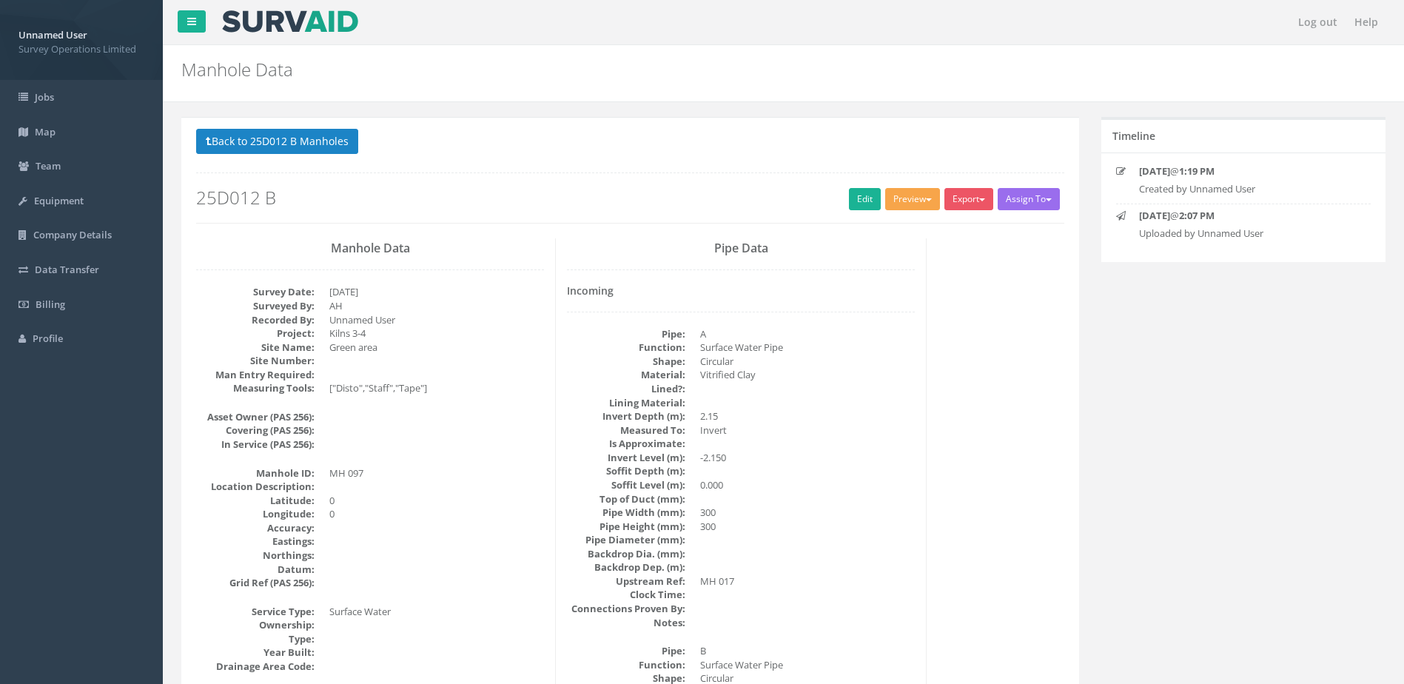
click at [878, 201] on div "Back to 25D012 B Manholes Back to Map Assign To No Companies Added Export Surve…" at bounding box center [630, 176] width 868 height 94
drag, startPoint x: 878, startPoint y: 201, endPoint x: 859, endPoint y: 198, distance: 19.5
click at [859, 198] on link "Edit" at bounding box center [865, 199] width 32 height 22
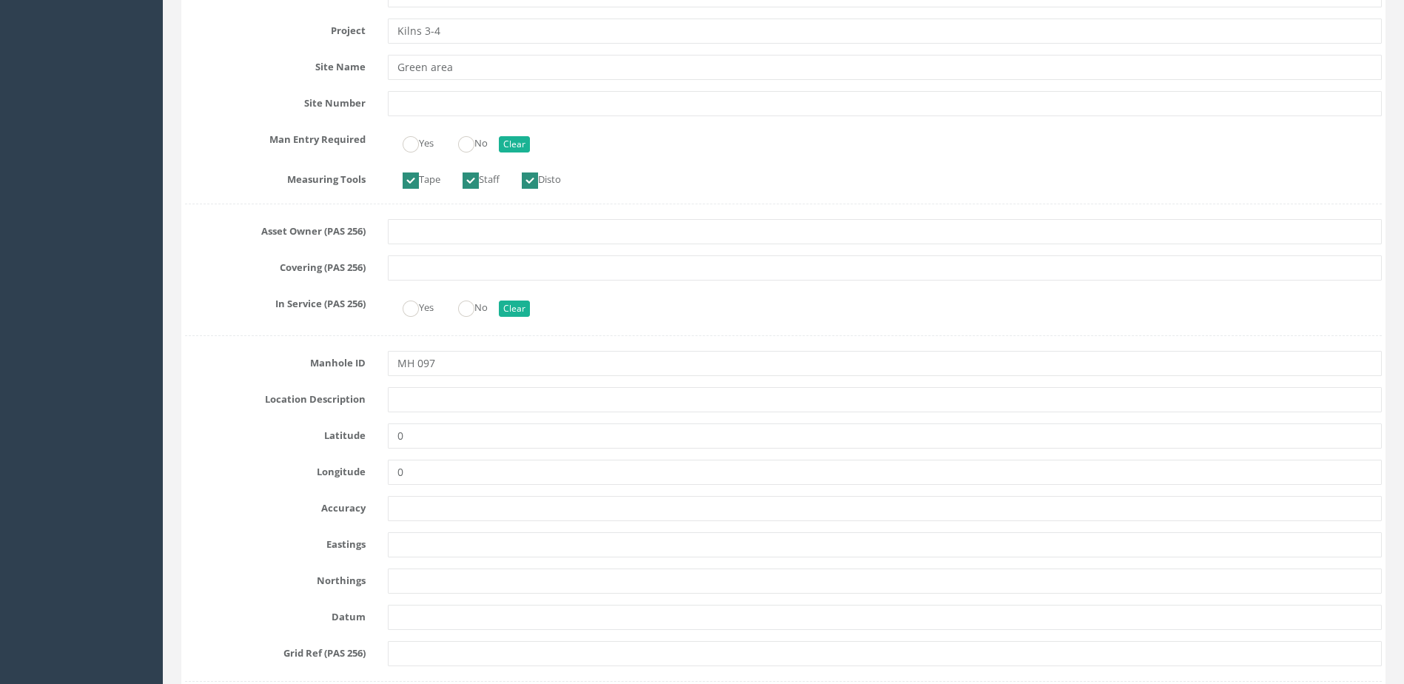
scroll to position [518, 0]
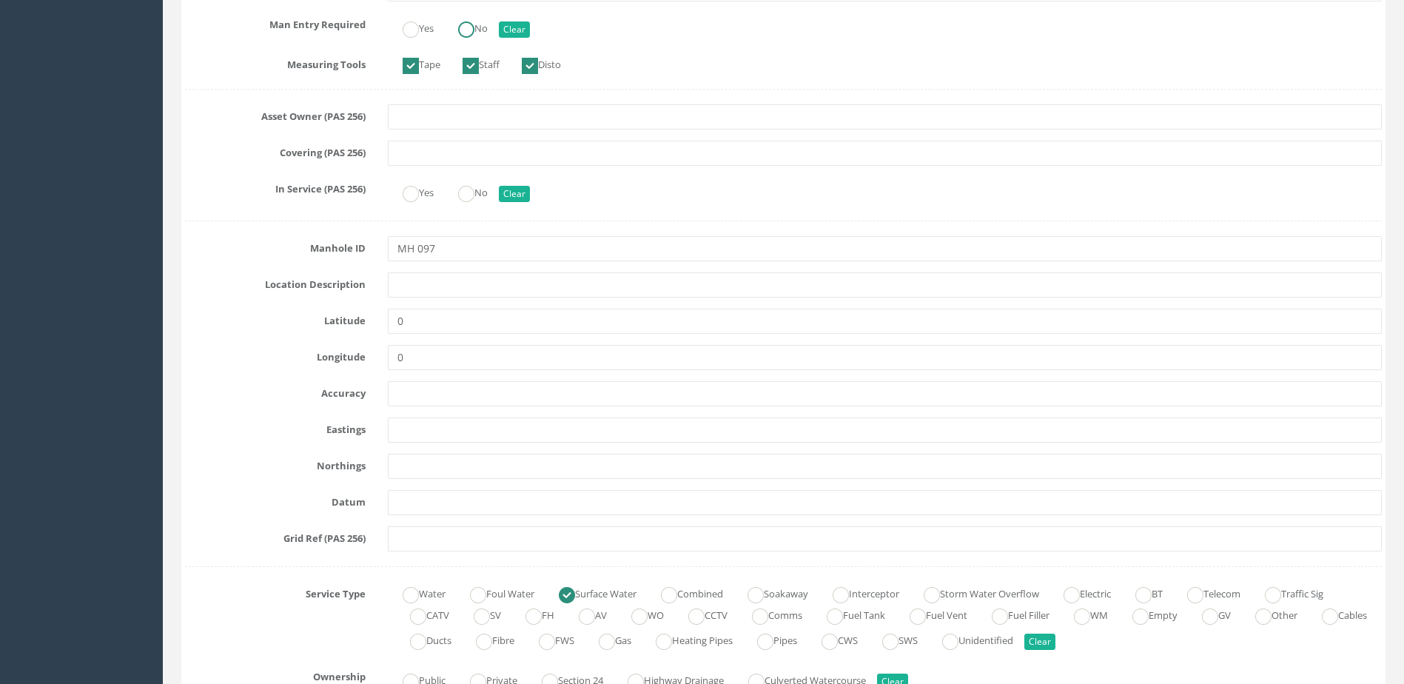
click at [469, 16] on label "No" at bounding box center [465, 26] width 44 height 21
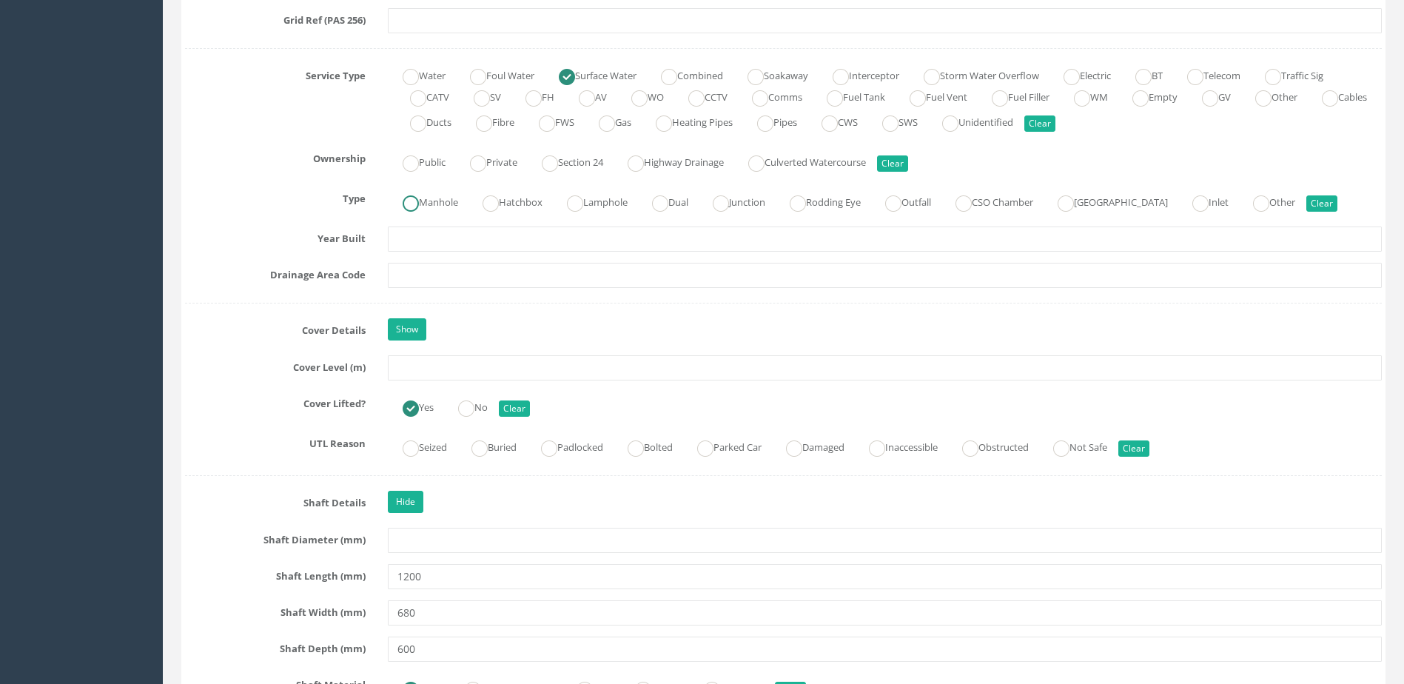
drag, startPoint x: 418, startPoint y: 202, endPoint x: 441, endPoint y: 220, distance: 29.0
click at [427, 201] on label "Manhole" at bounding box center [423, 200] width 70 height 21
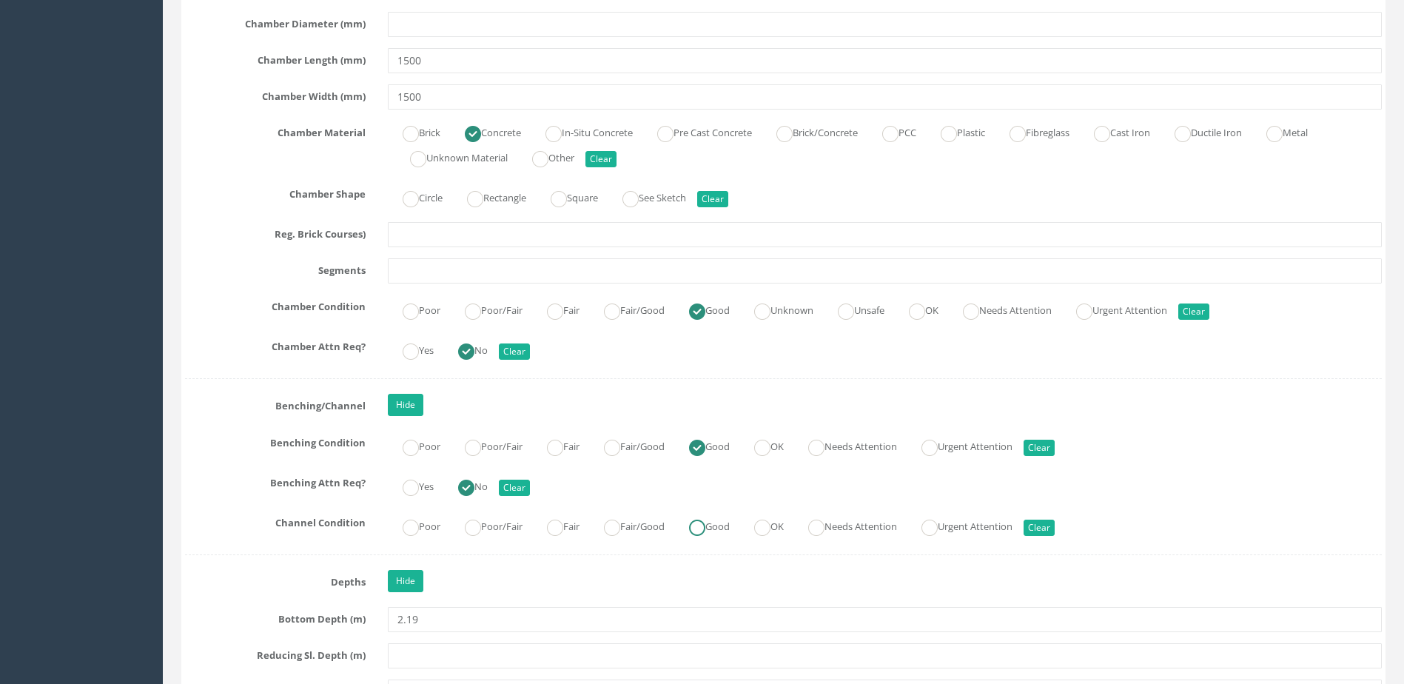
click at [705, 527] on ins at bounding box center [697, 528] width 16 height 16
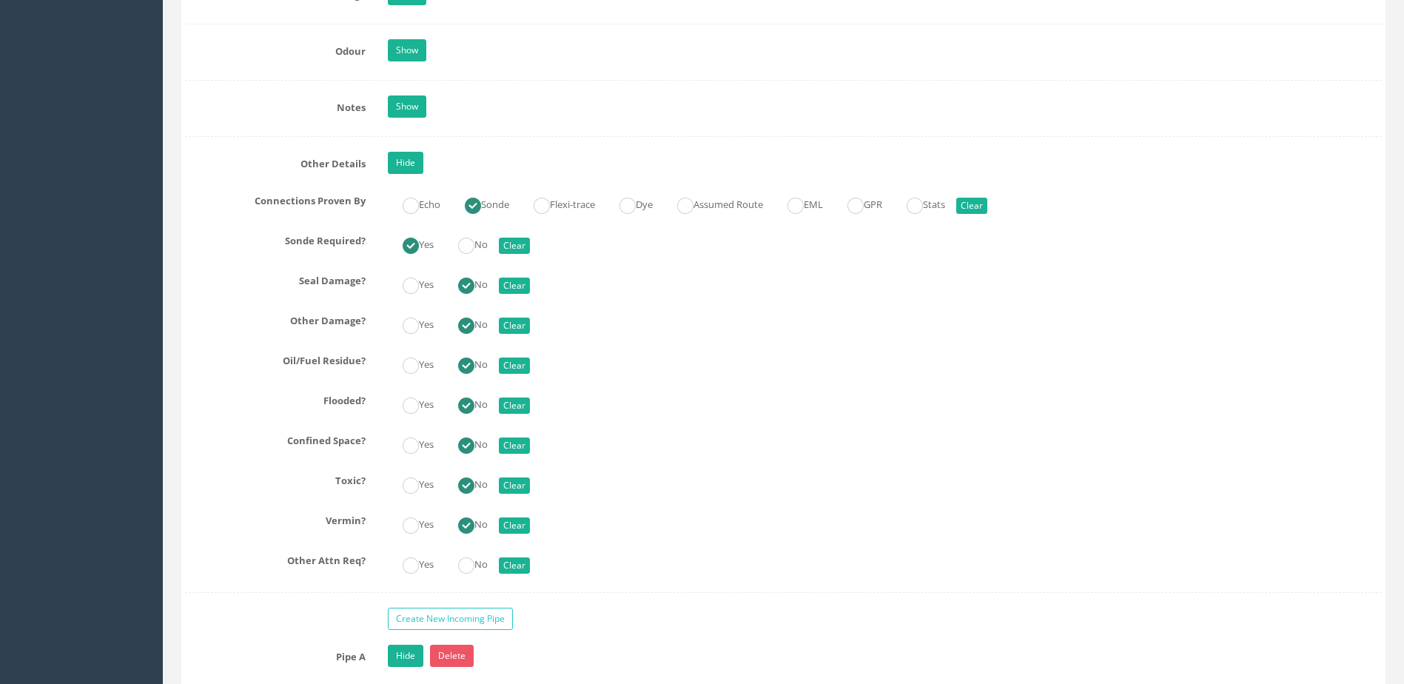
scroll to position [3331, 0]
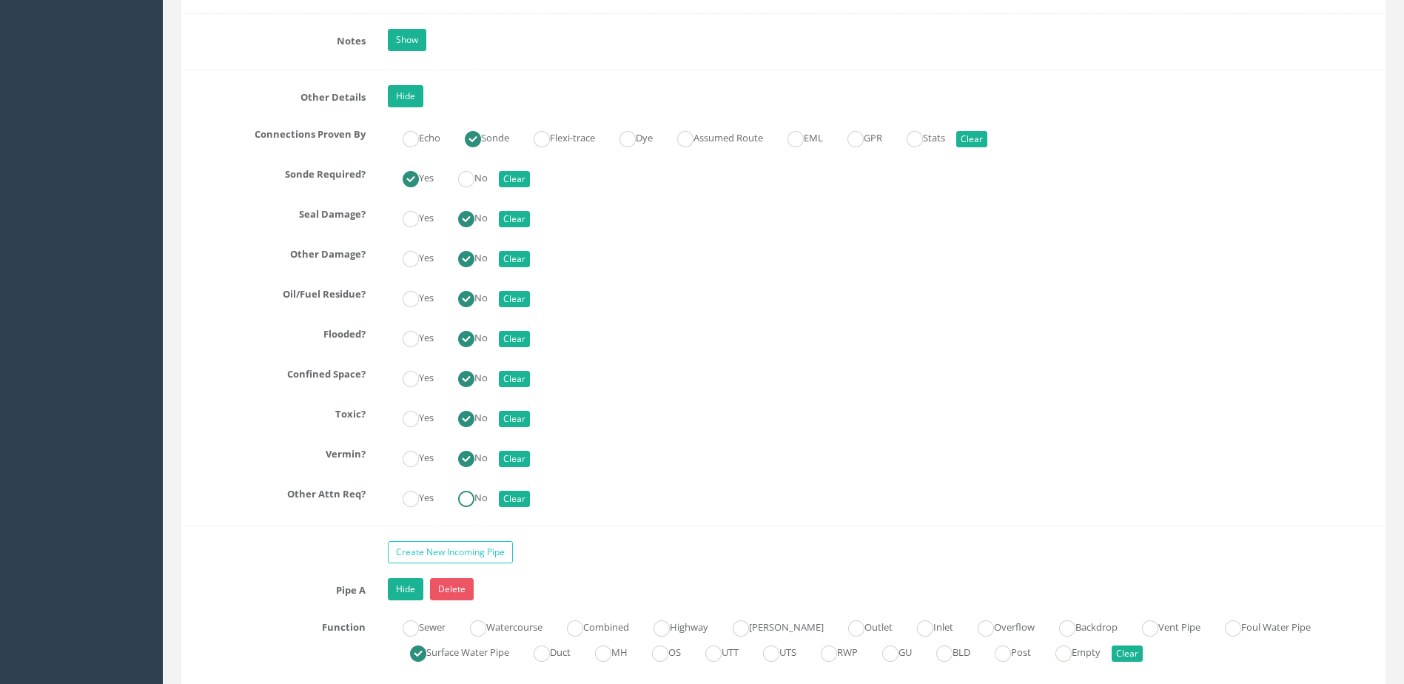
click at [470, 502] on ins at bounding box center [466, 499] width 16 height 16
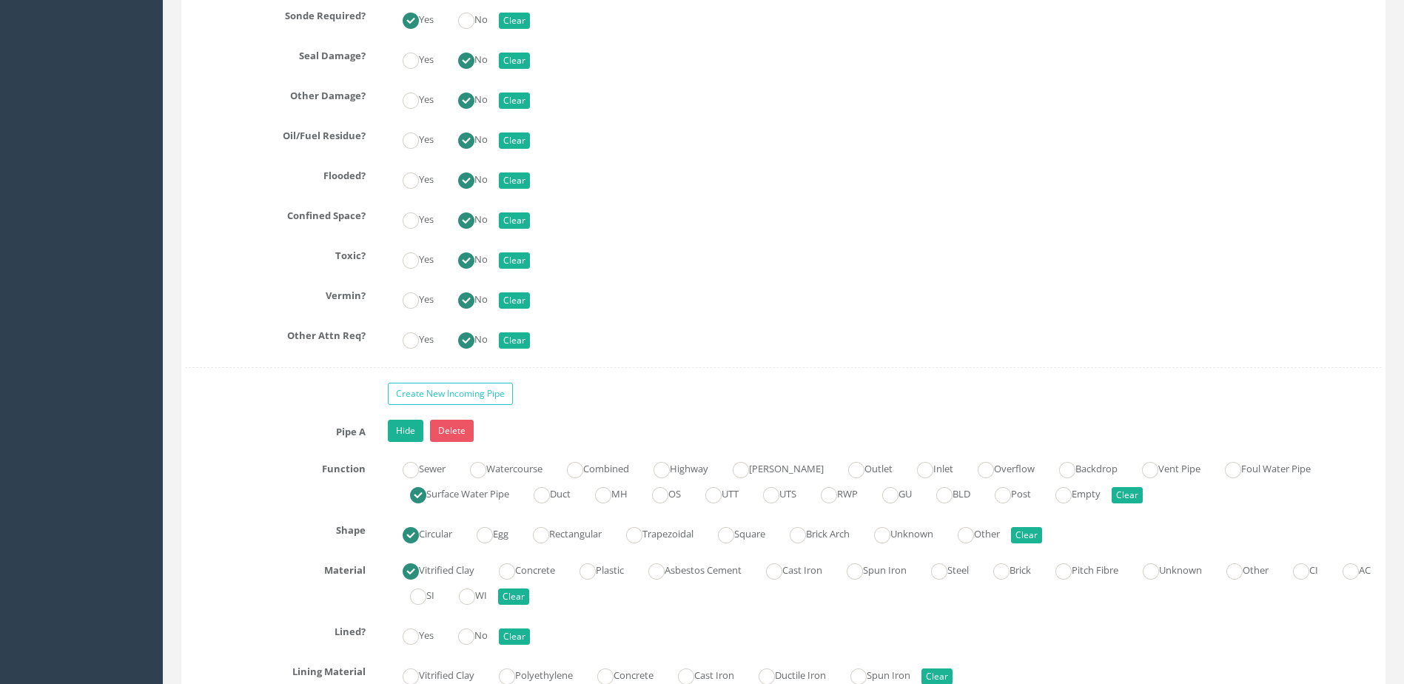
scroll to position [3628, 0]
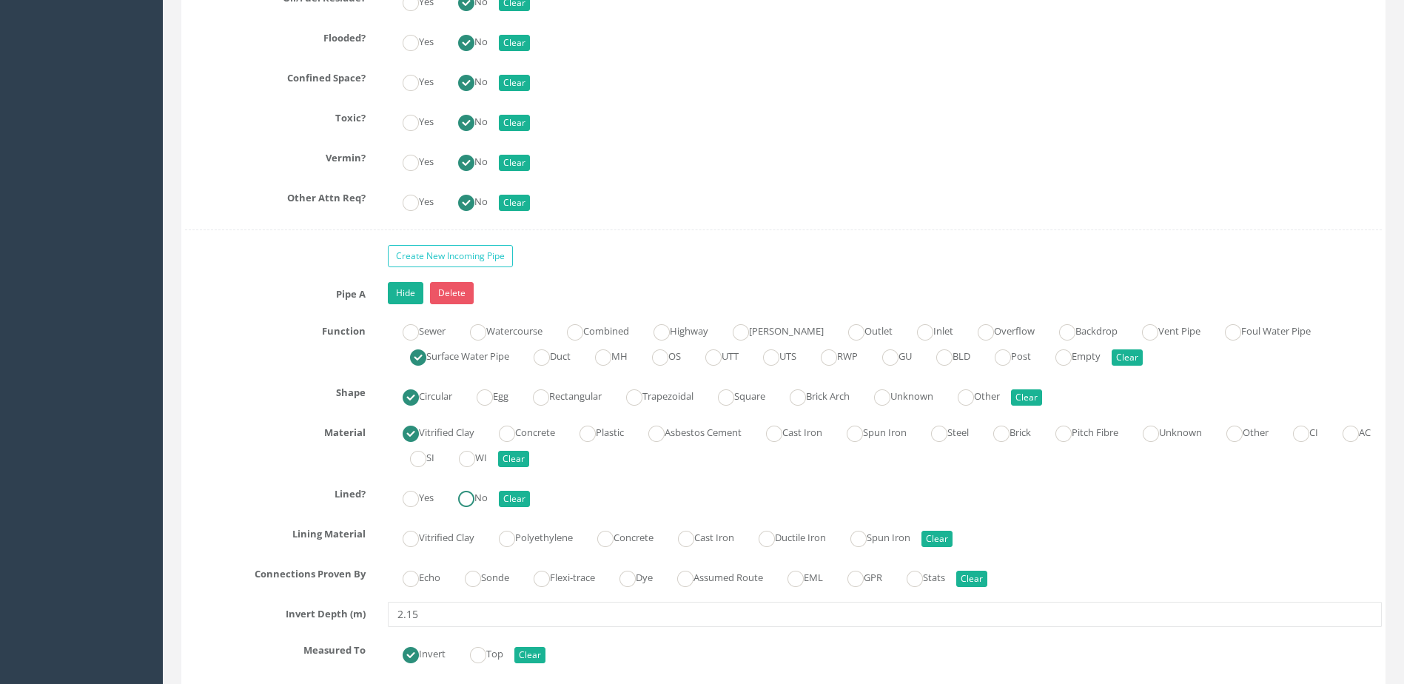
click at [481, 487] on label "No" at bounding box center [465, 496] width 44 height 21
click at [478, 578] on ins at bounding box center [473, 579] width 16 height 16
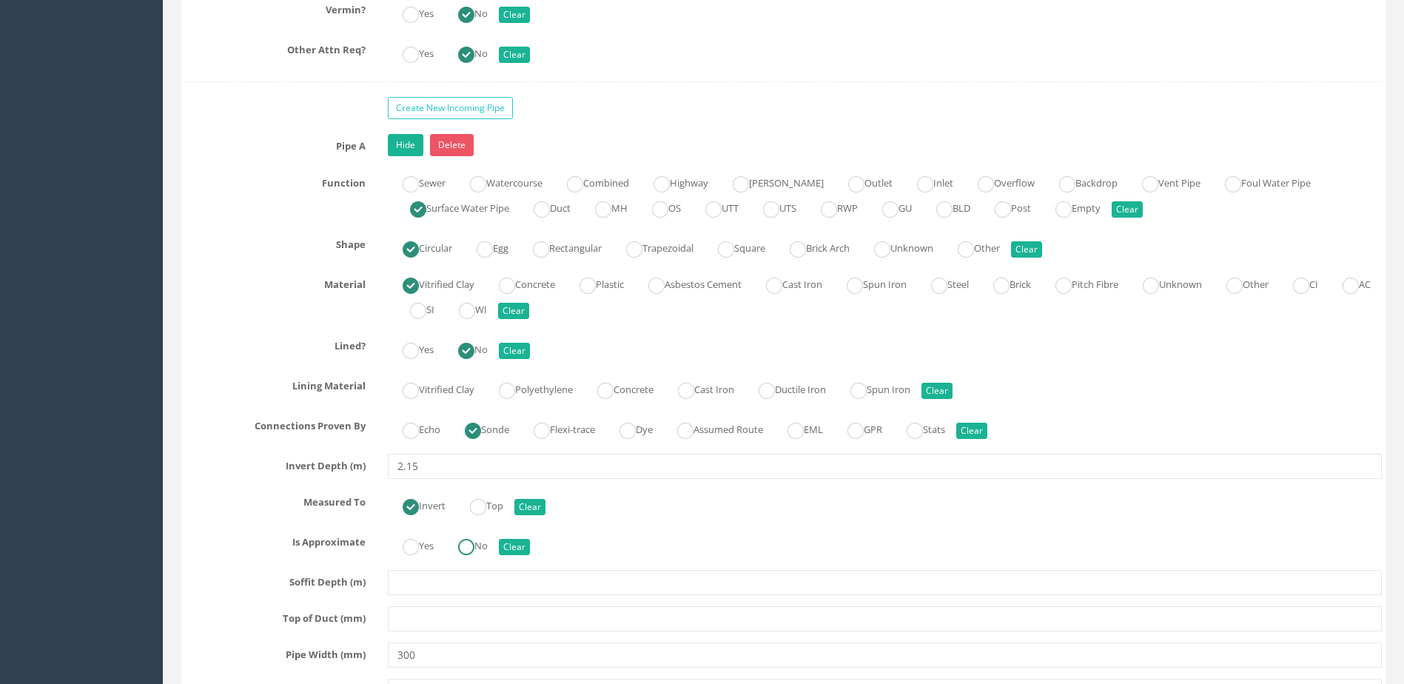
click at [475, 543] on ins at bounding box center [466, 547] width 16 height 16
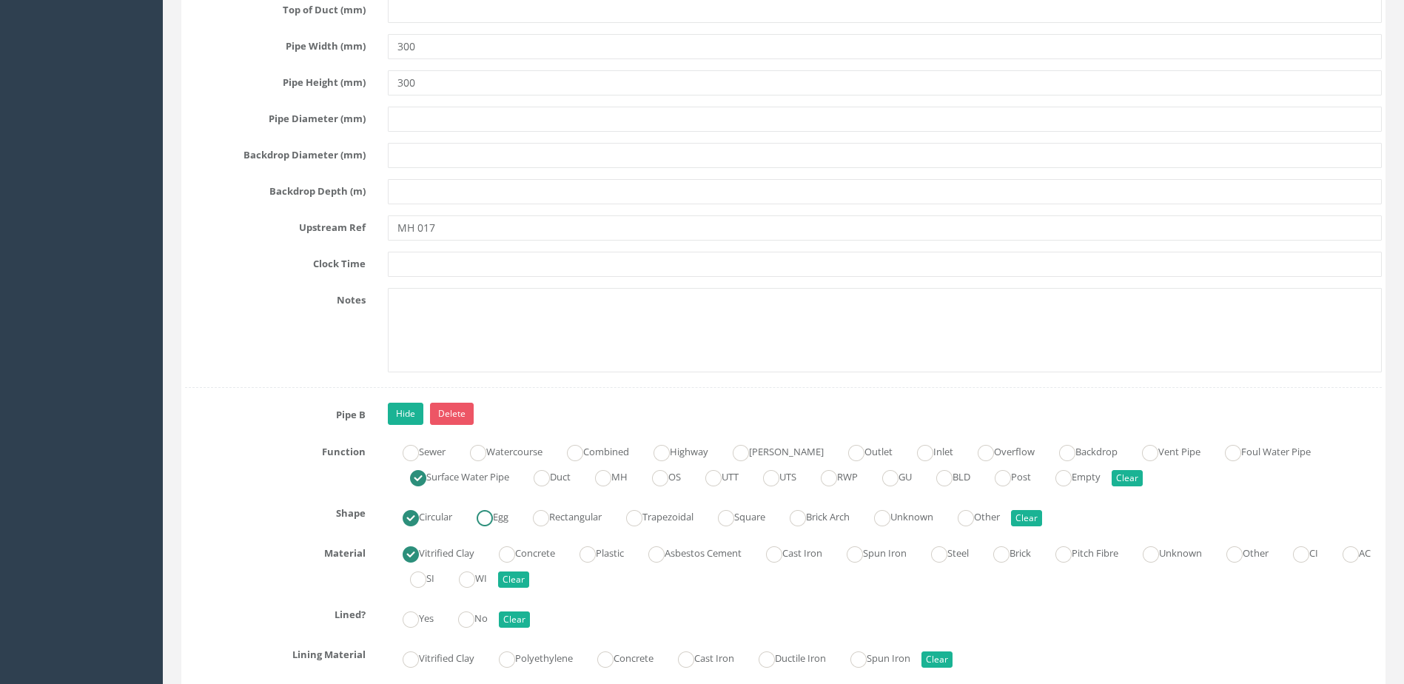
scroll to position [4516, 0]
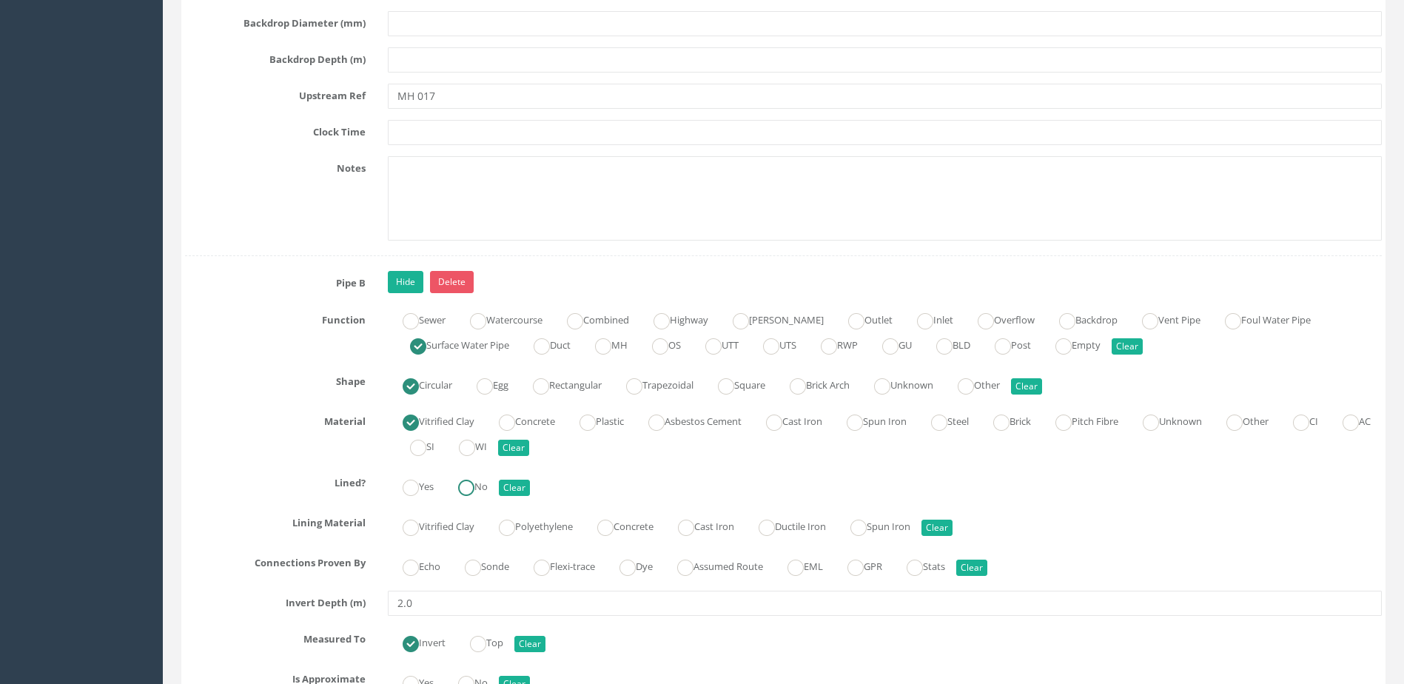
click at [475, 492] on ins at bounding box center [466, 488] width 16 height 16
click at [474, 566] on ins at bounding box center [473, 568] width 16 height 16
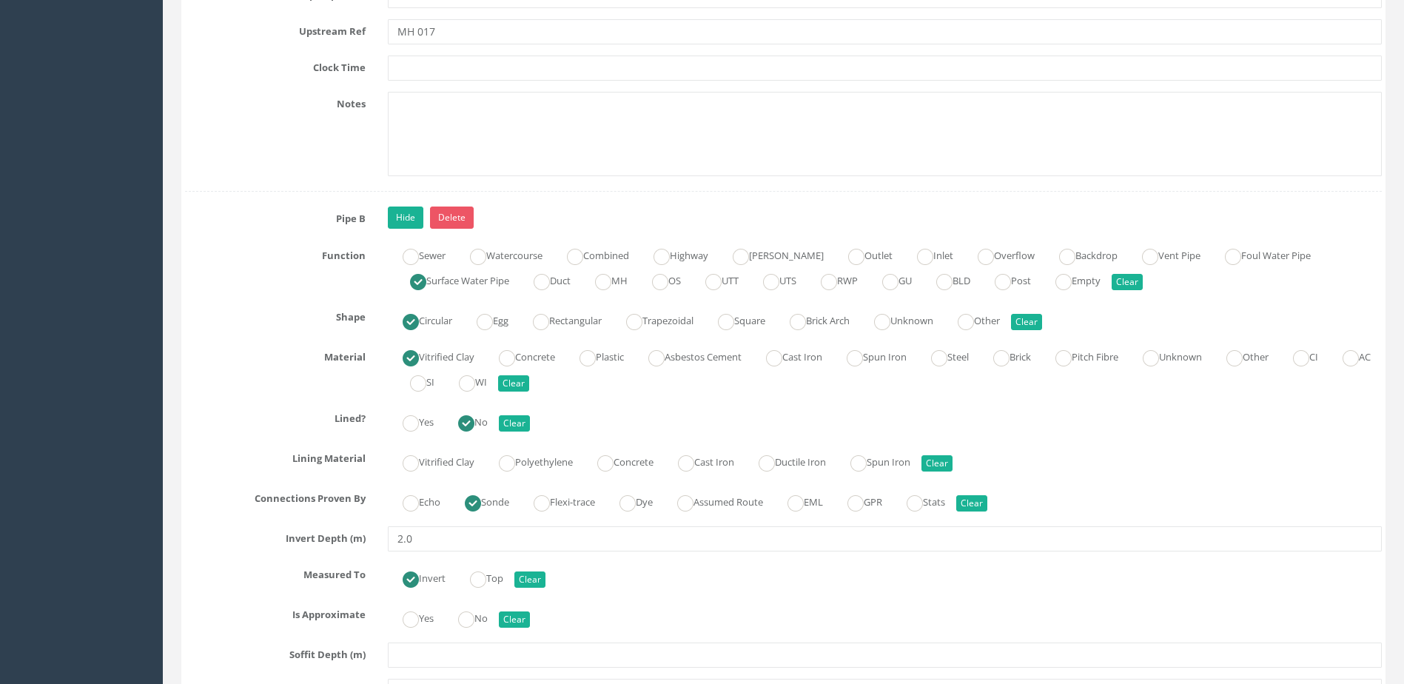
scroll to position [4664, 0]
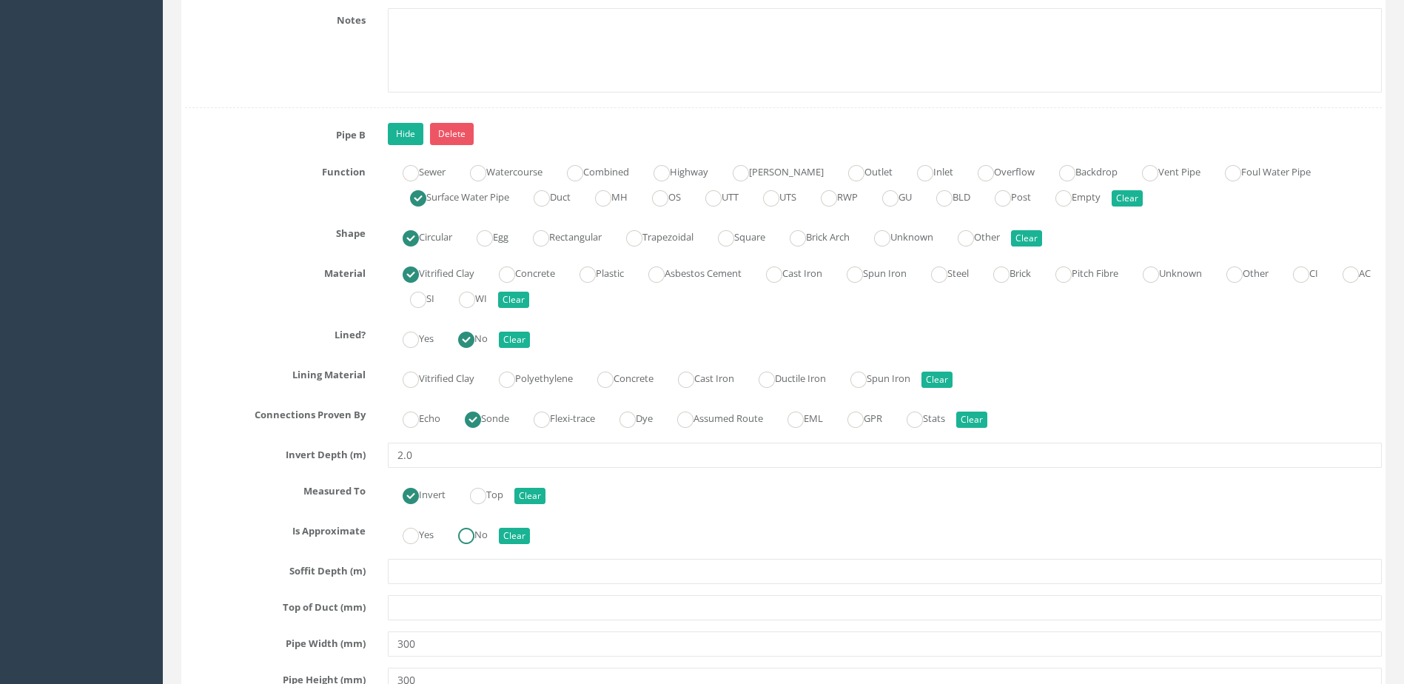
click at [480, 523] on label "No" at bounding box center [465, 533] width 44 height 21
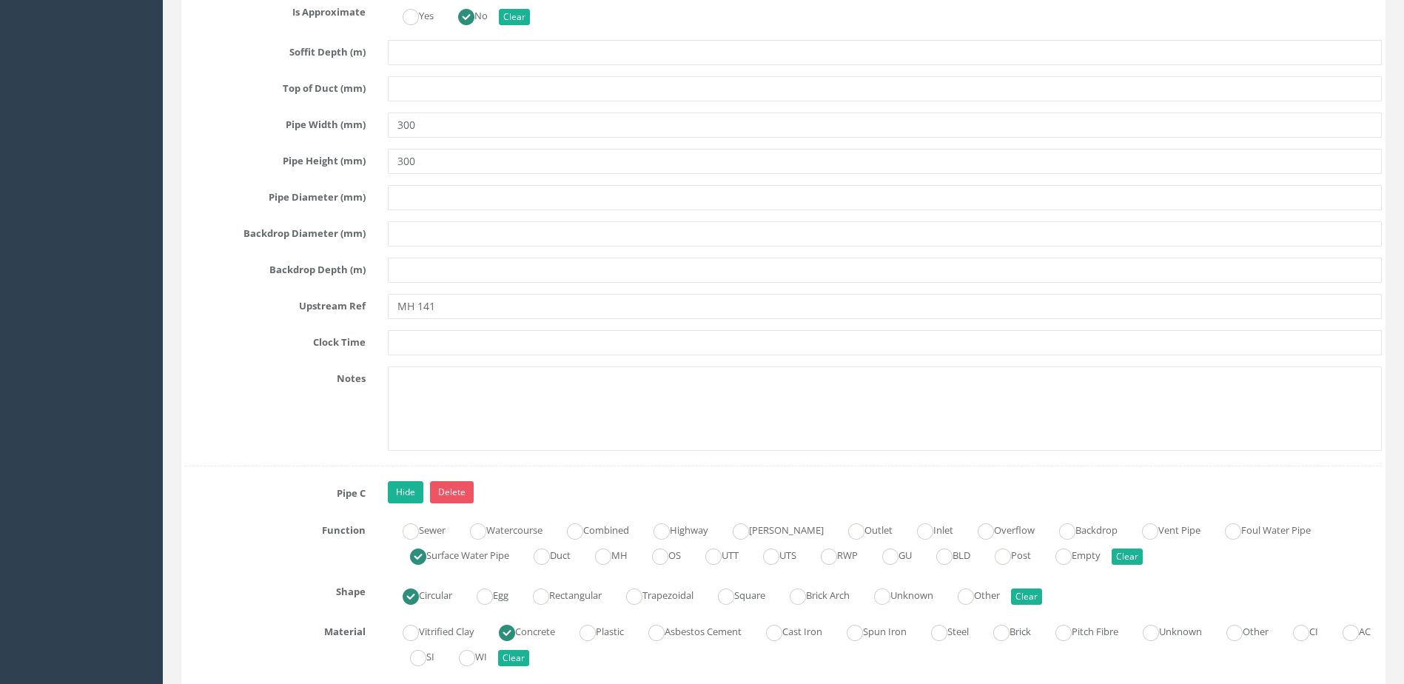
scroll to position [5404, 0]
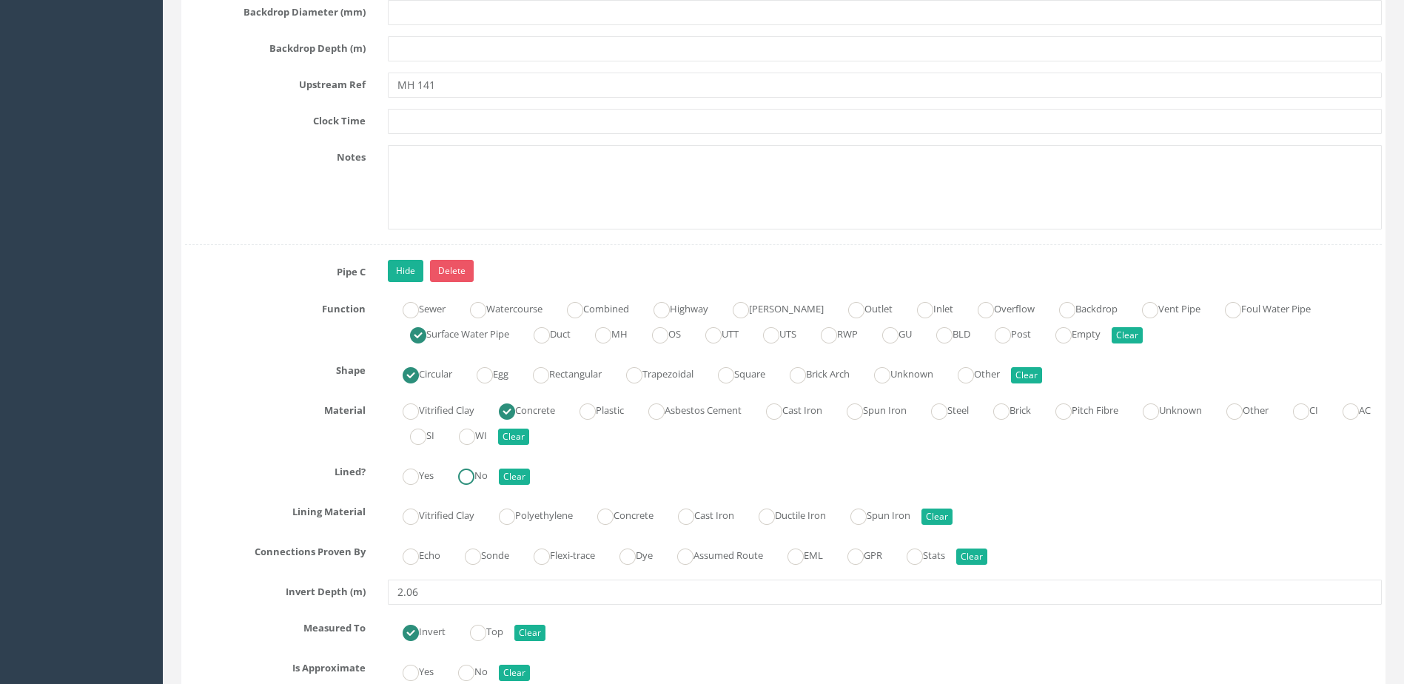
click at [473, 465] on label "No" at bounding box center [465, 473] width 44 height 21
click at [476, 560] on ins at bounding box center [473, 557] width 16 height 16
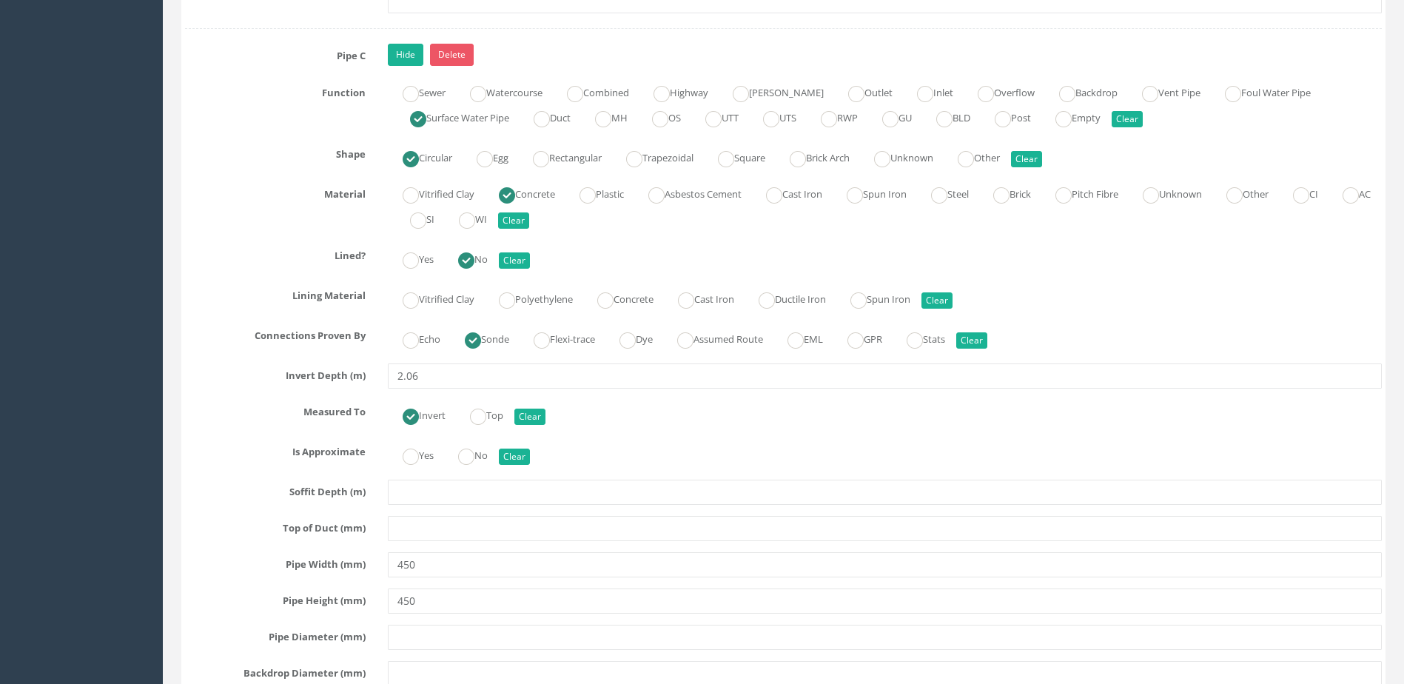
scroll to position [5626, 0]
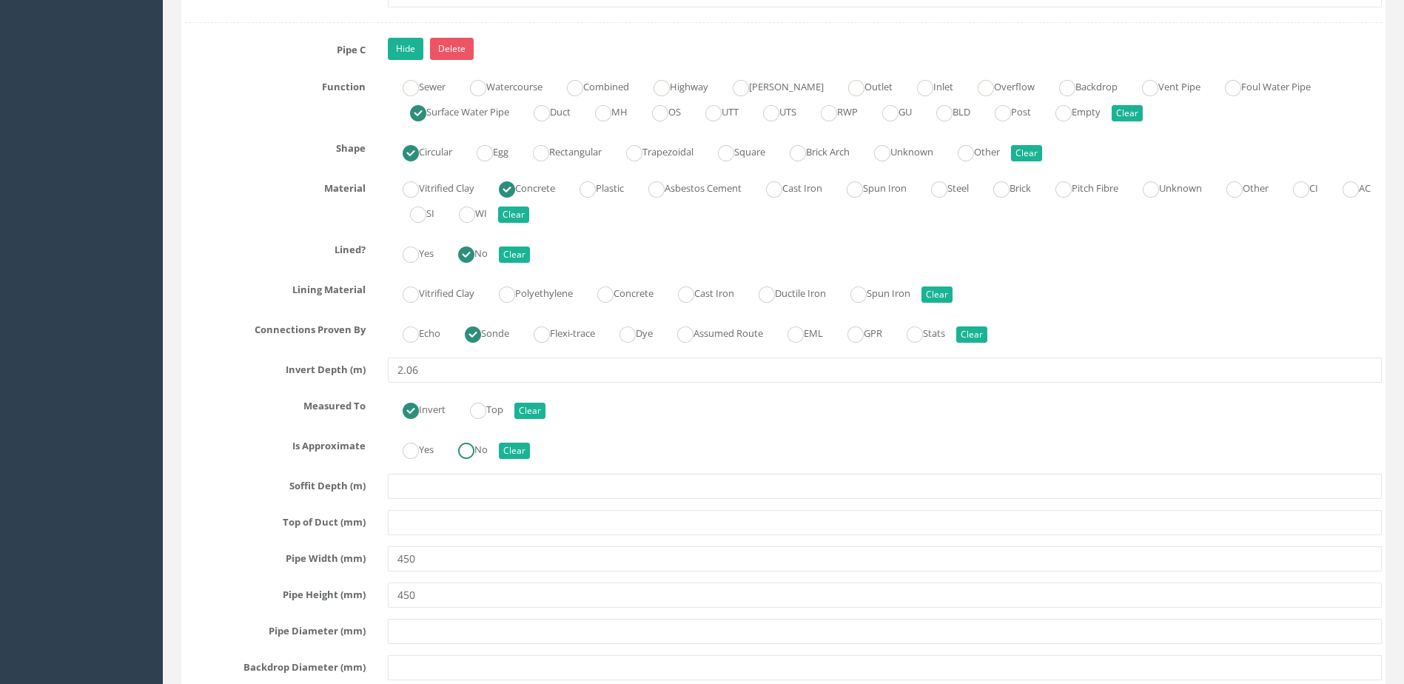
click at [473, 452] on ins at bounding box center [466, 451] width 16 height 16
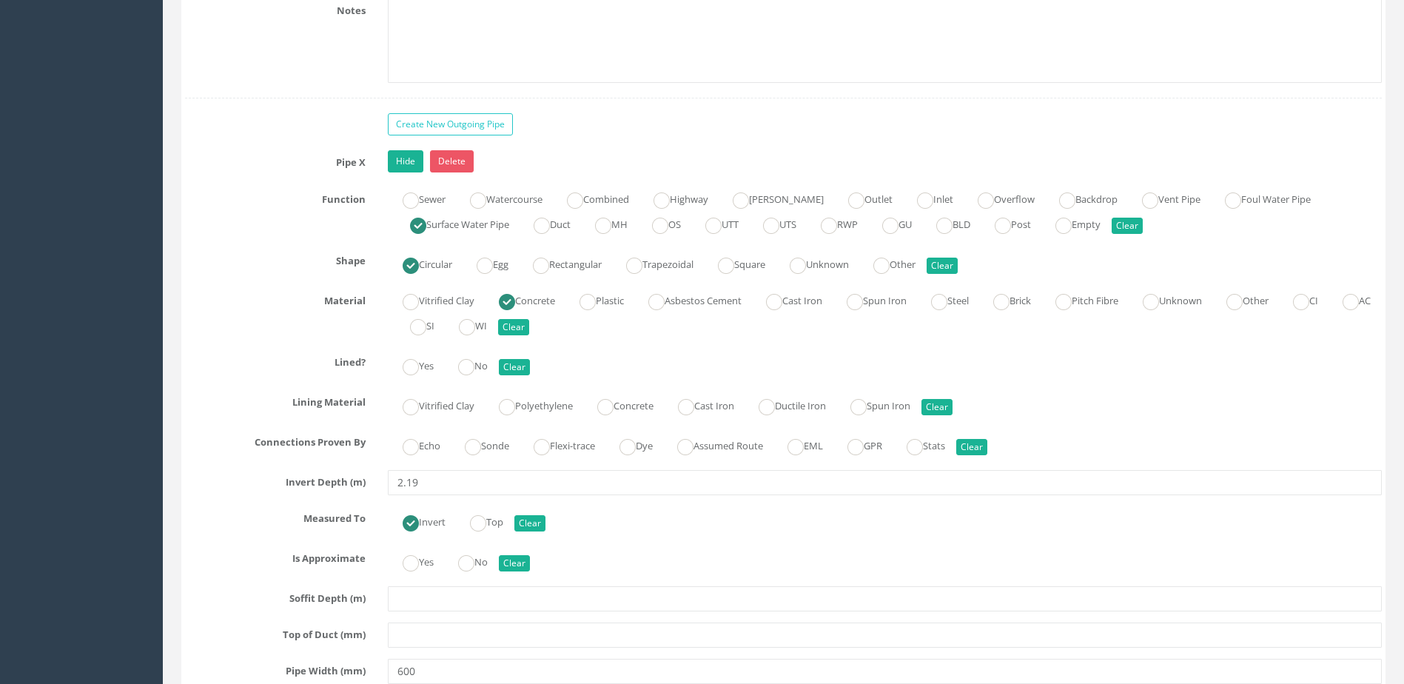
scroll to position [6441, 0]
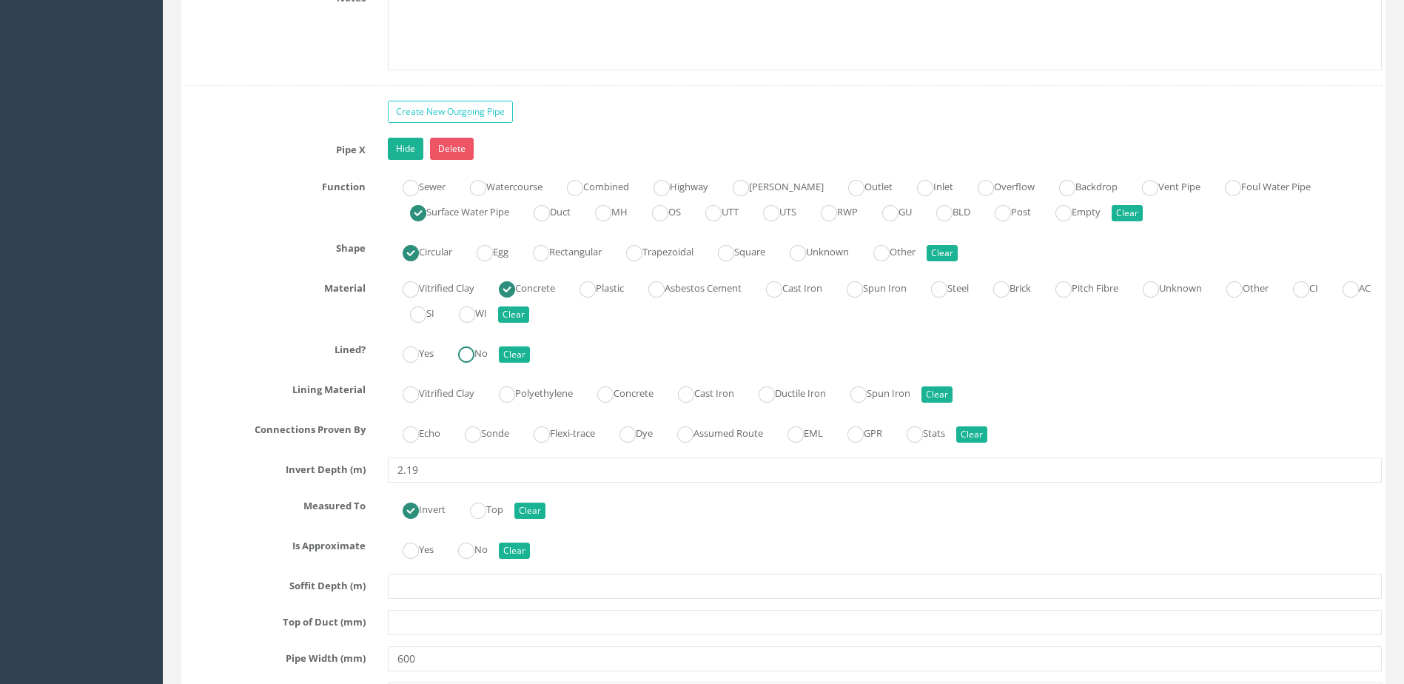
click at [488, 353] on label "No" at bounding box center [465, 351] width 44 height 21
click at [478, 440] on ins at bounding box center [473, 434] width 16 height 16
click at [474, 544] on ins at bounding box center [466, 551] width 16 height 16
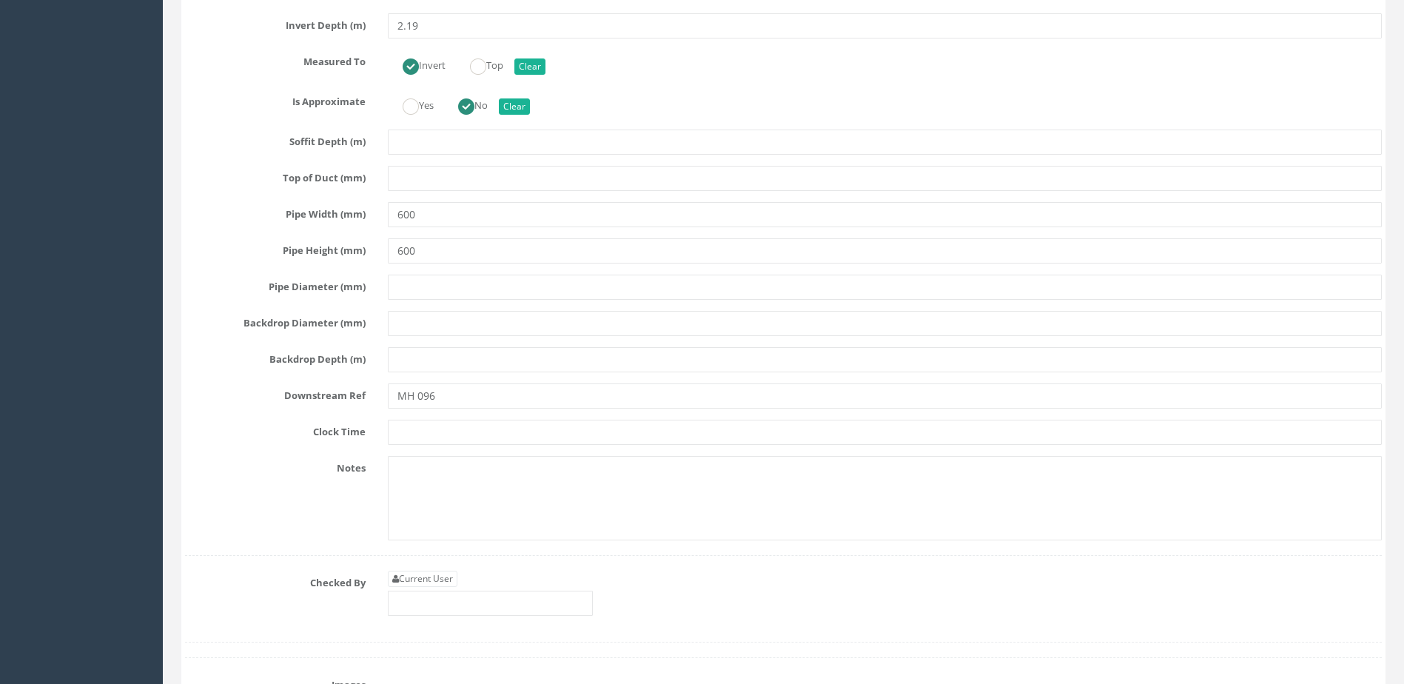
scroll to position [7033, 0]
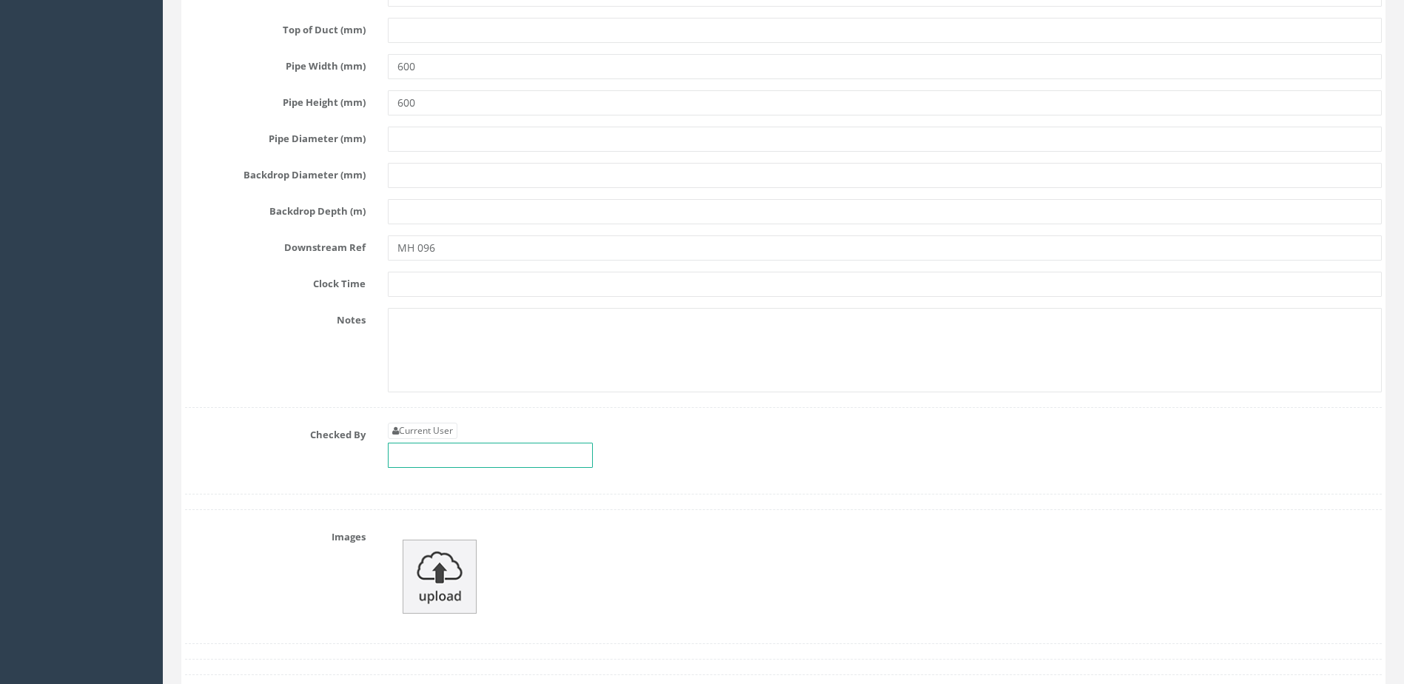
click at [472, 455] on input "text" at bounding box center [490, 455] width 205 height 25
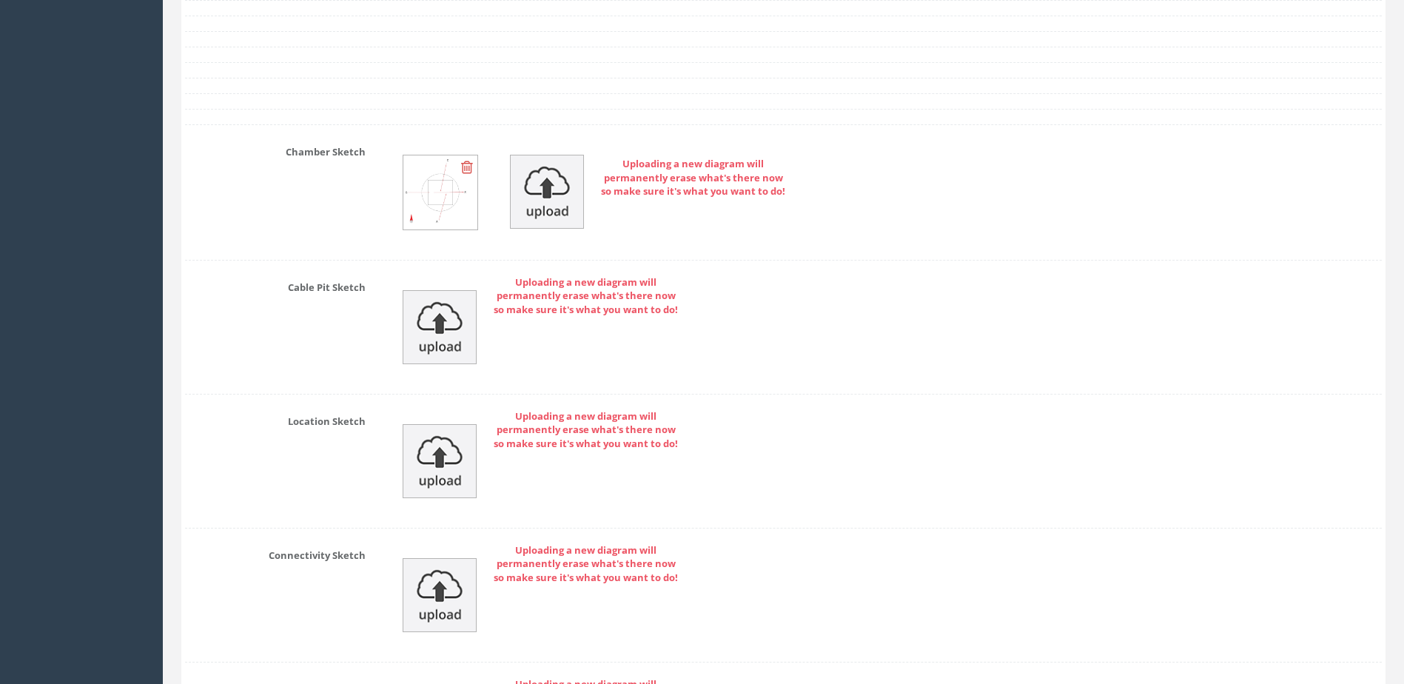
scroll to position [7984, 0]
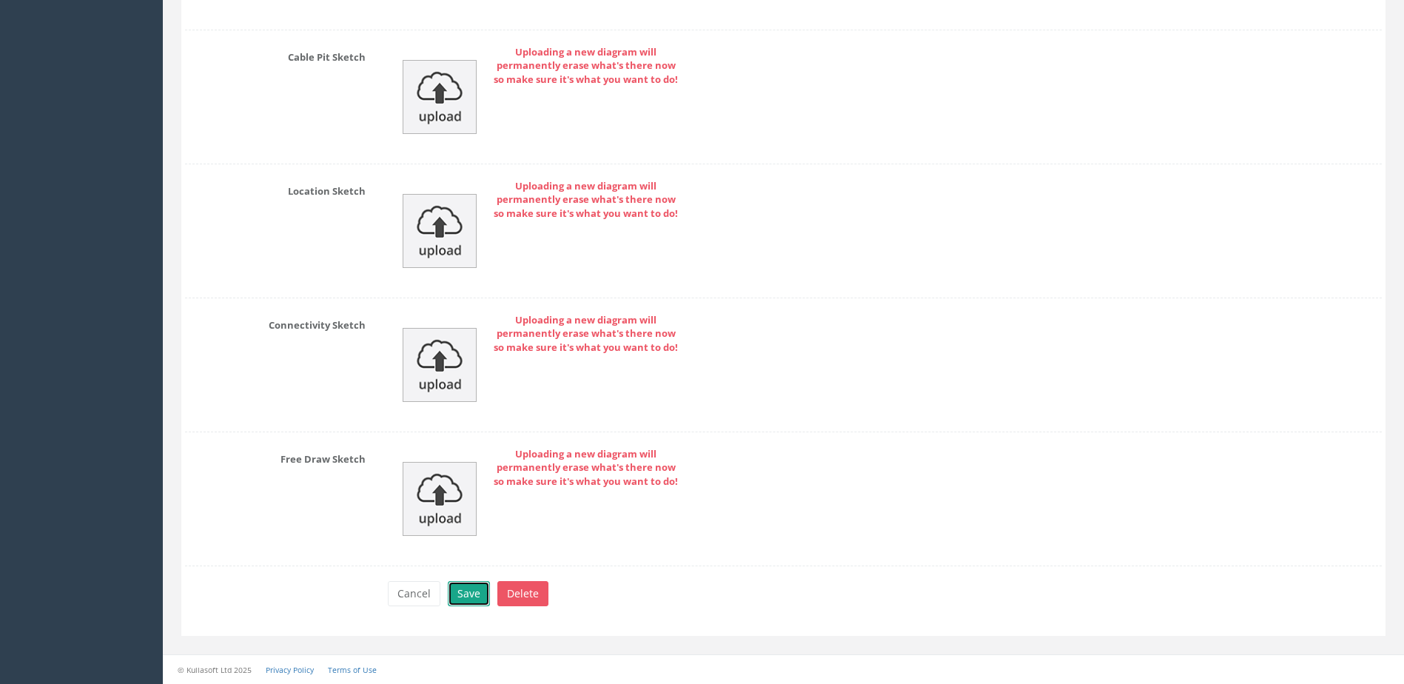
click at [466, 592] on button "Save" at bounding box center [469, 593] width 42 height 25
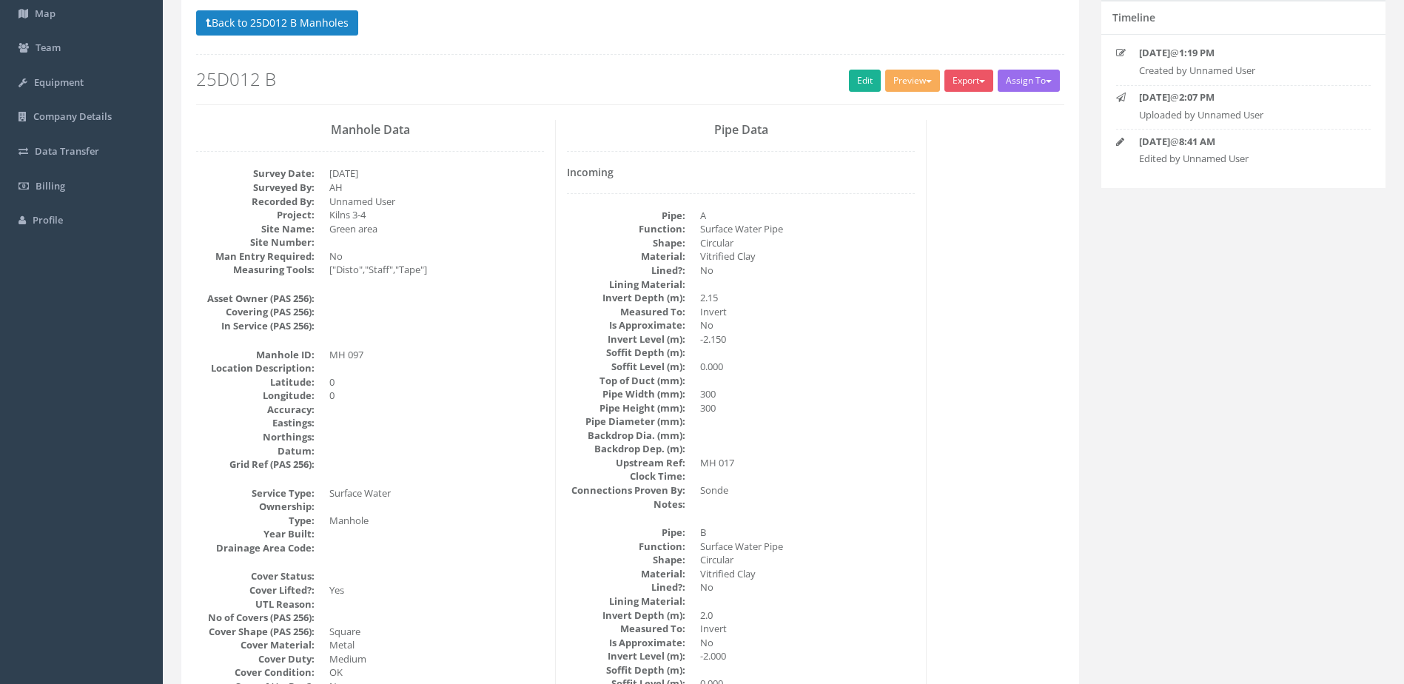
scroll to position [0, 0]
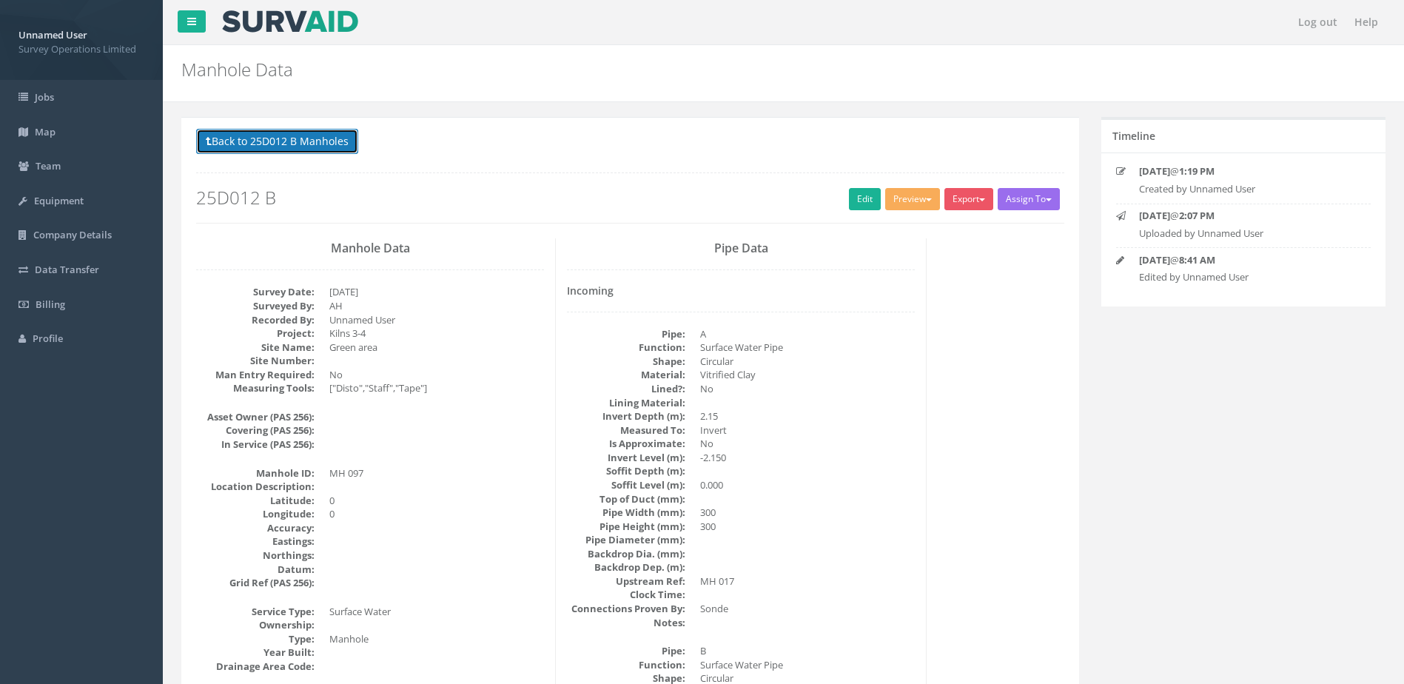
click at [293, 148] on button "Back to 25D012 B Manholes" at bounding box center [277, 141] width 162 height 25
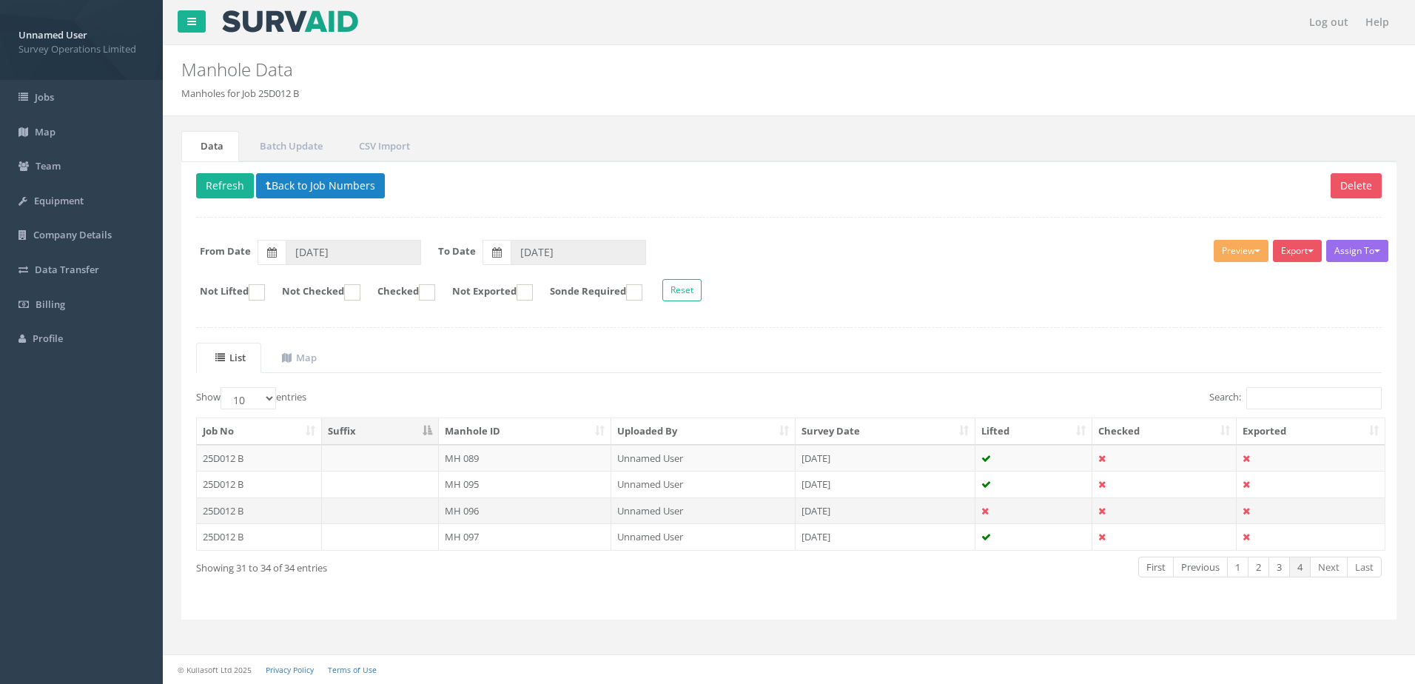
click at [901, 515] on td "[DATE]" at bounding box center [886, 510] width 180 height 27
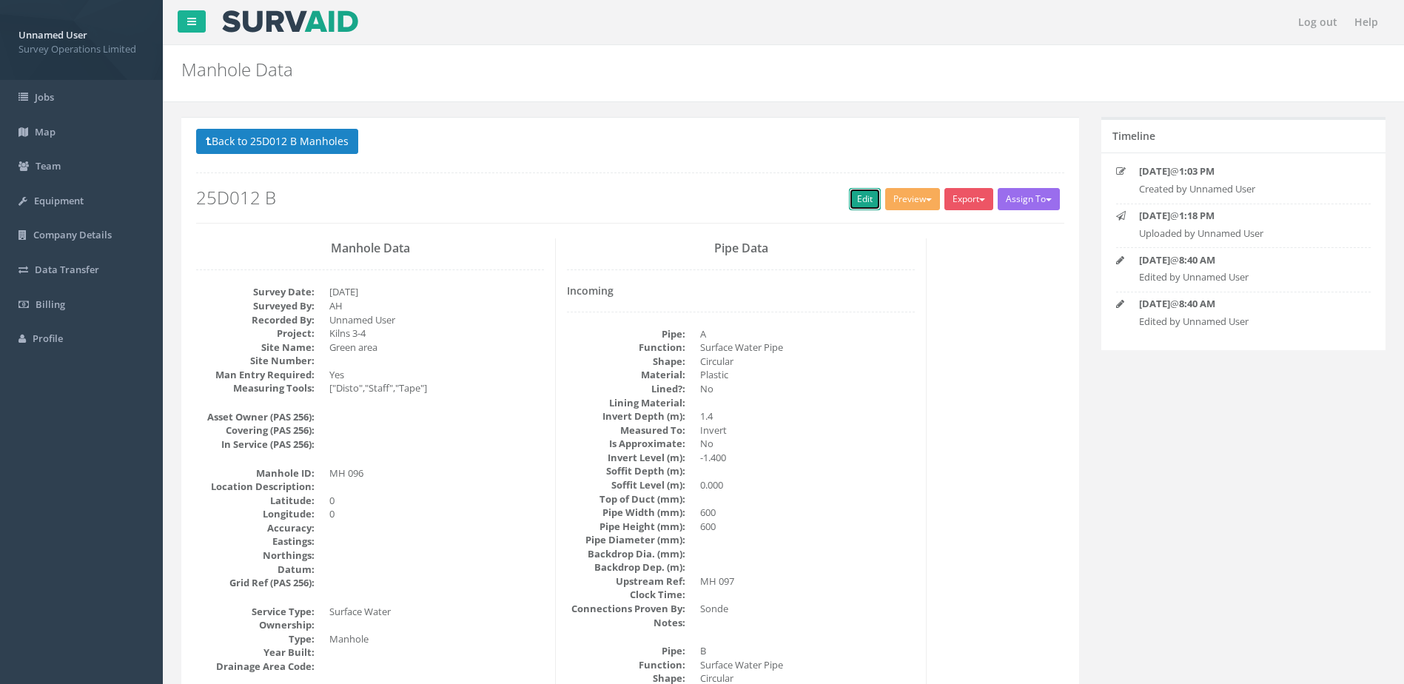
click at [860, 200] on link "Edit" at bounding box center [865, 199] width 32 height 22
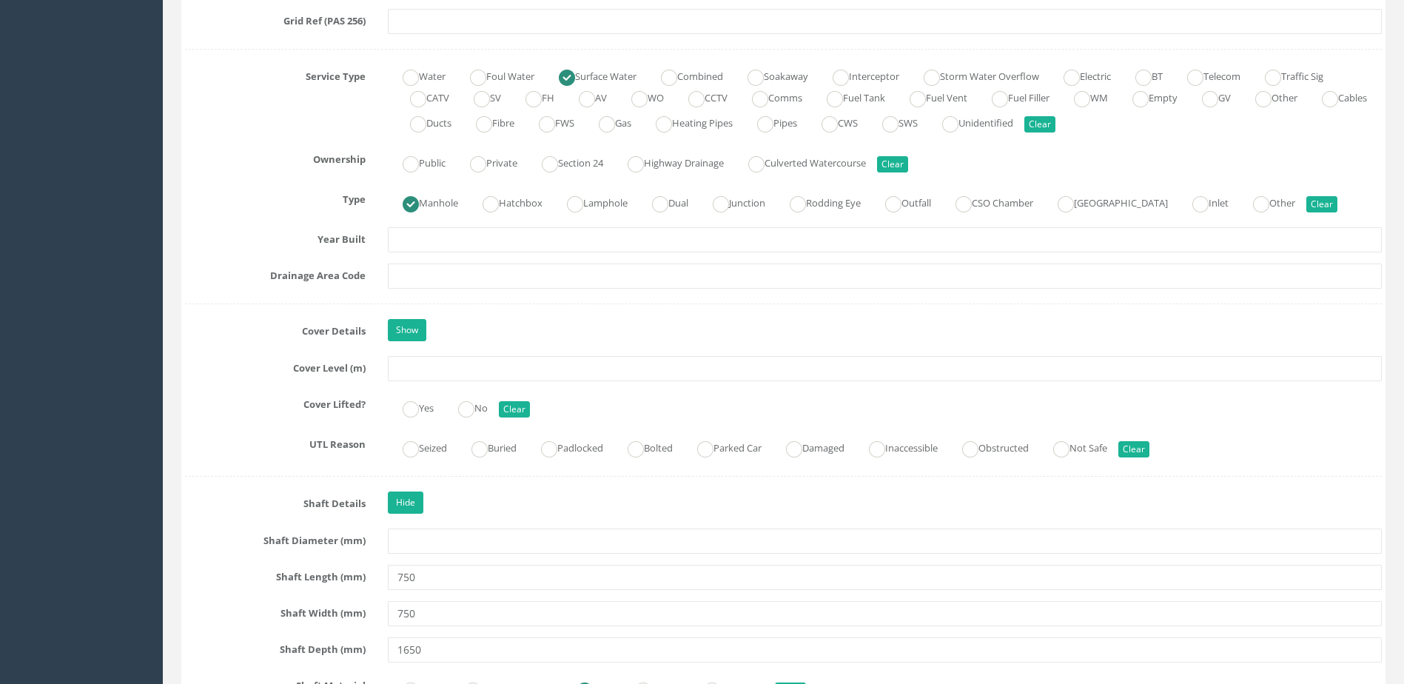
scroll to position [1036, 0]
click at [424, 415] on label "Yes" at bounding box center [411, 405] width 46 height 21
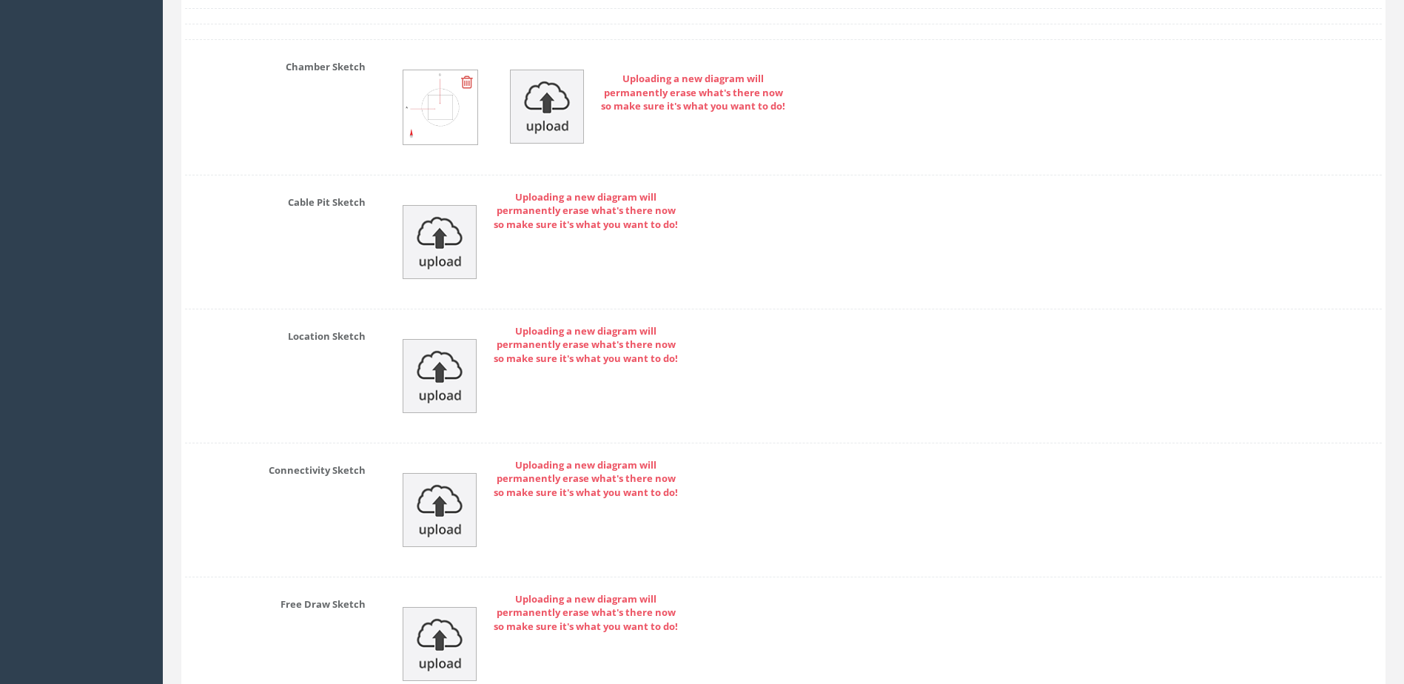
scroll to position [6230, 0]
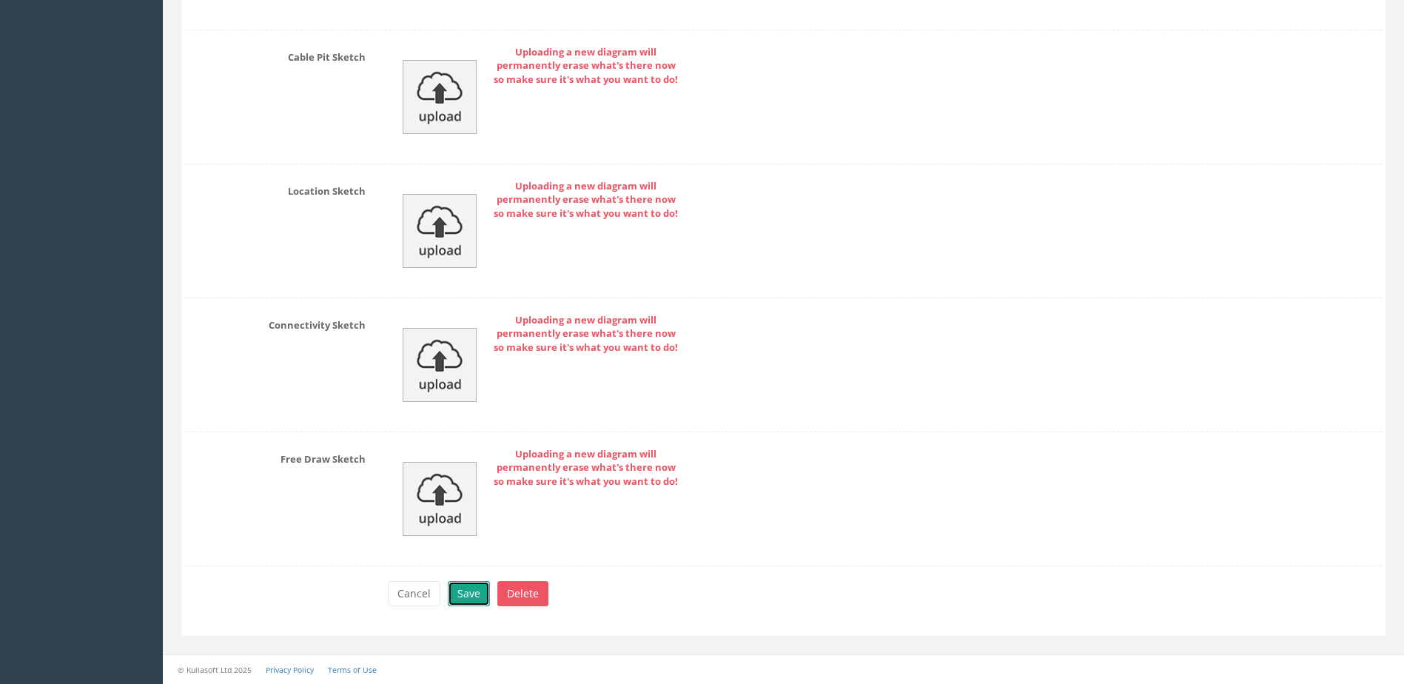
click at [466, 592] on button "Save" at bounding box center [469, 593] width 42 height 25
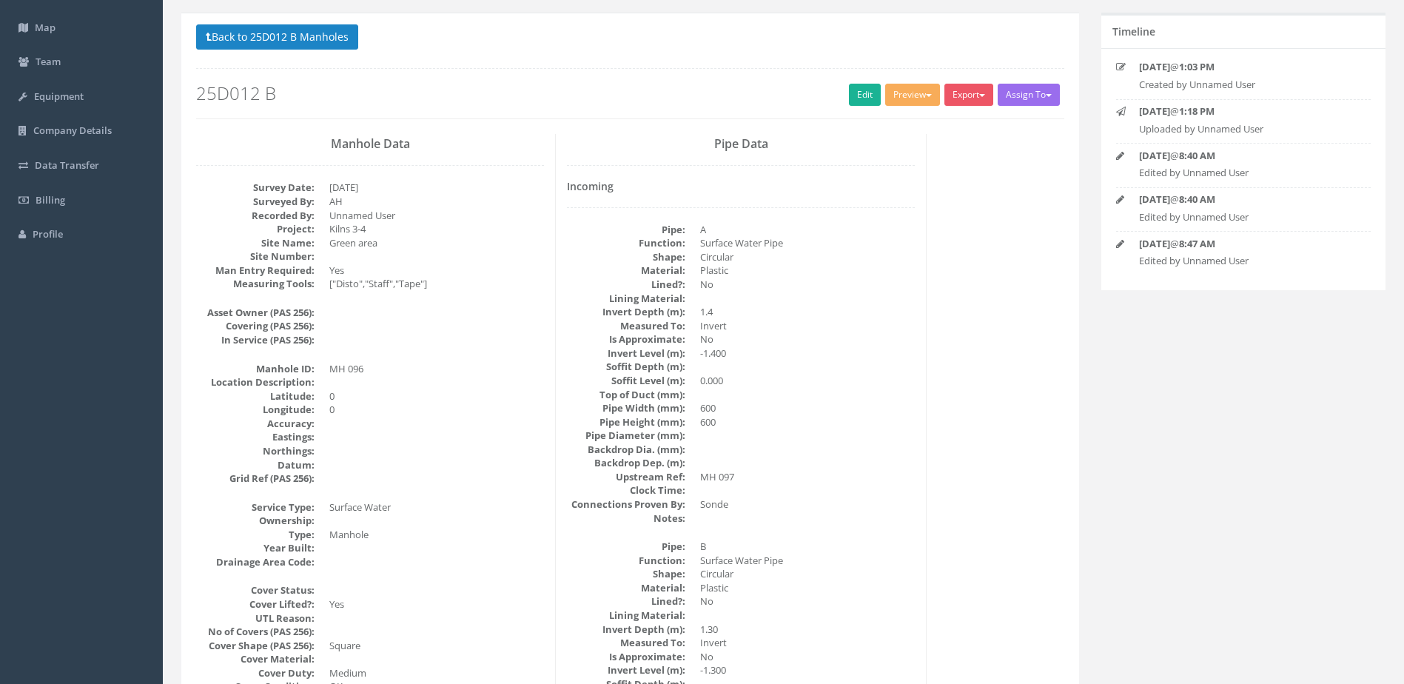
scroll to position [0, 0]
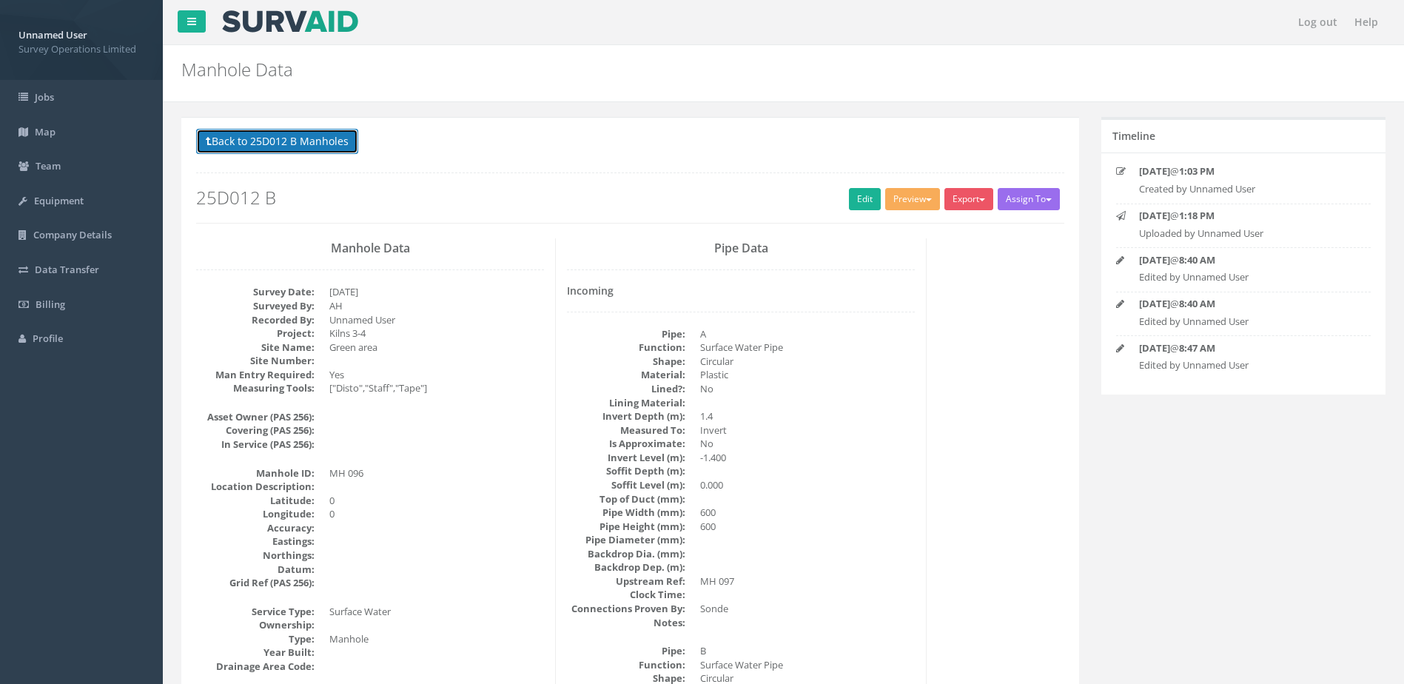
click at [294, 147] on button "Back to 25D012 B Manholes" at bounding box center [277, 141] width 162 height 25
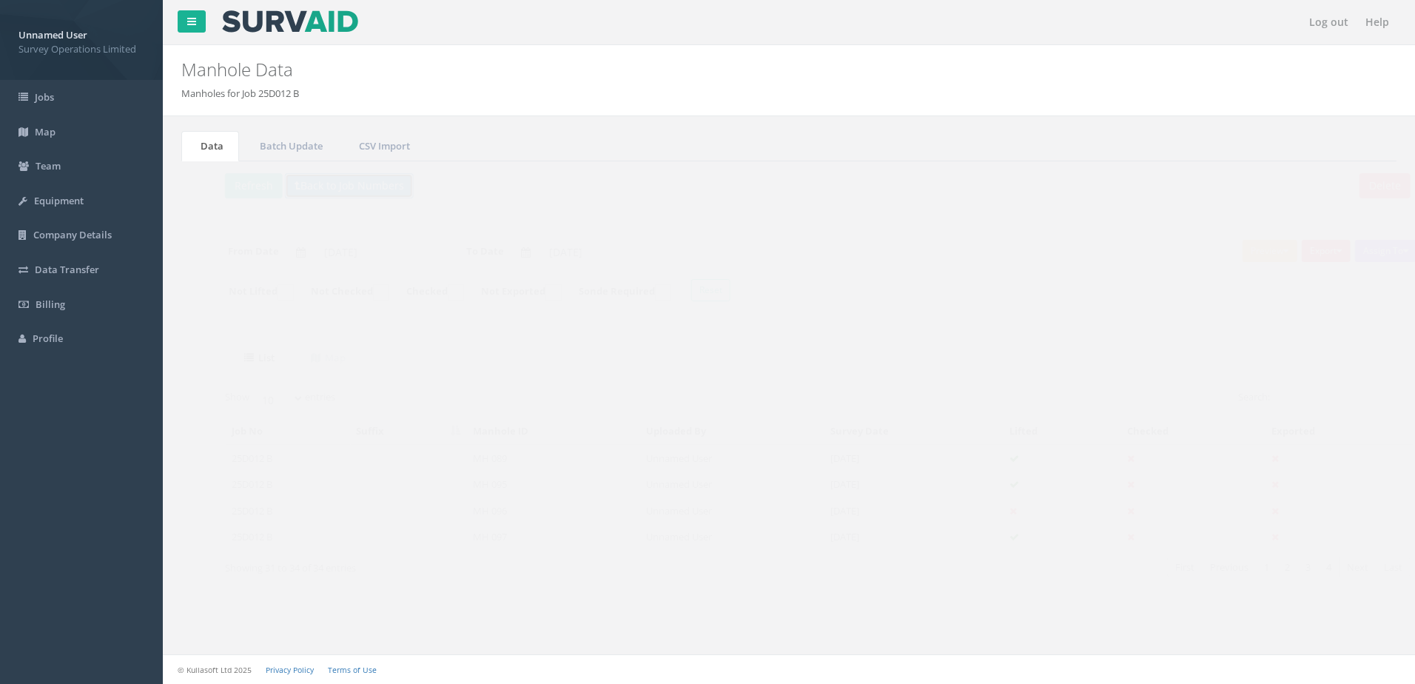
click at [291, 179] on button "Back to Job Numbers" at bounding box center [320, 185] width 129 height 25
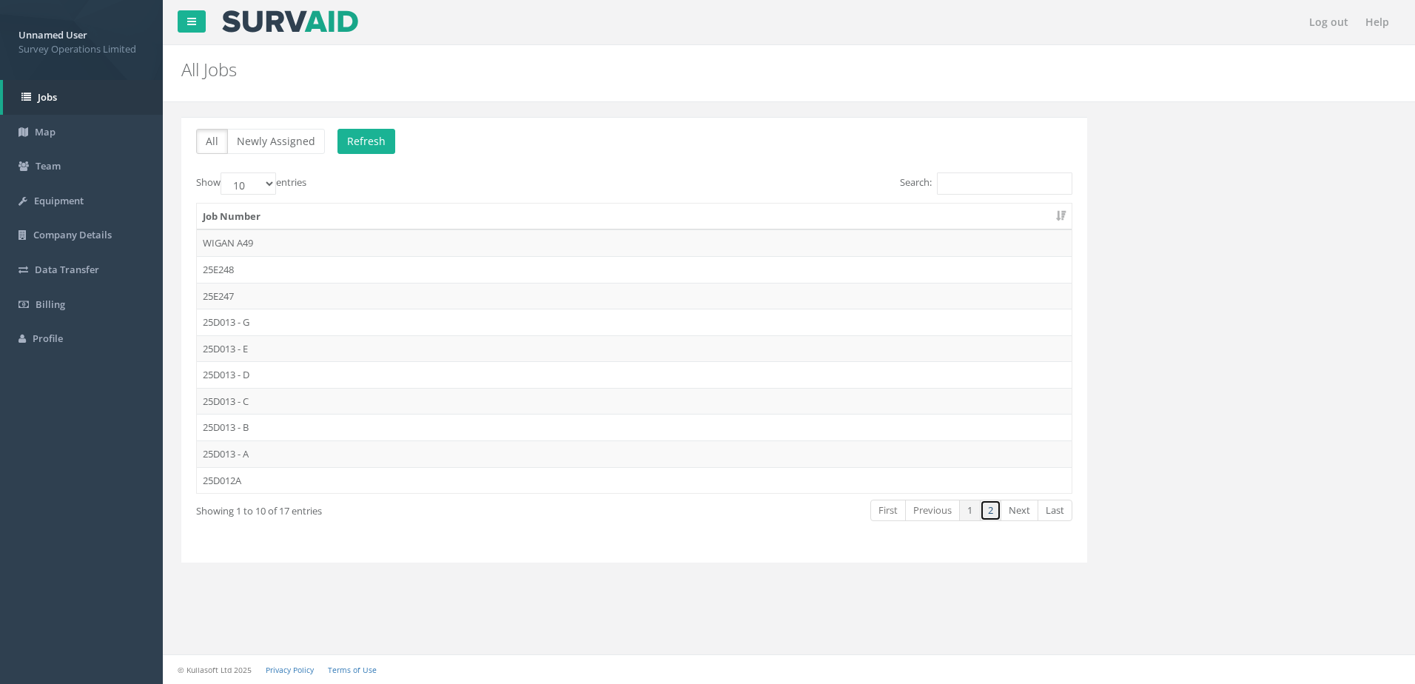
click at [988, 508] on link "2" at bounding box center [990, 510] width 21 height 21
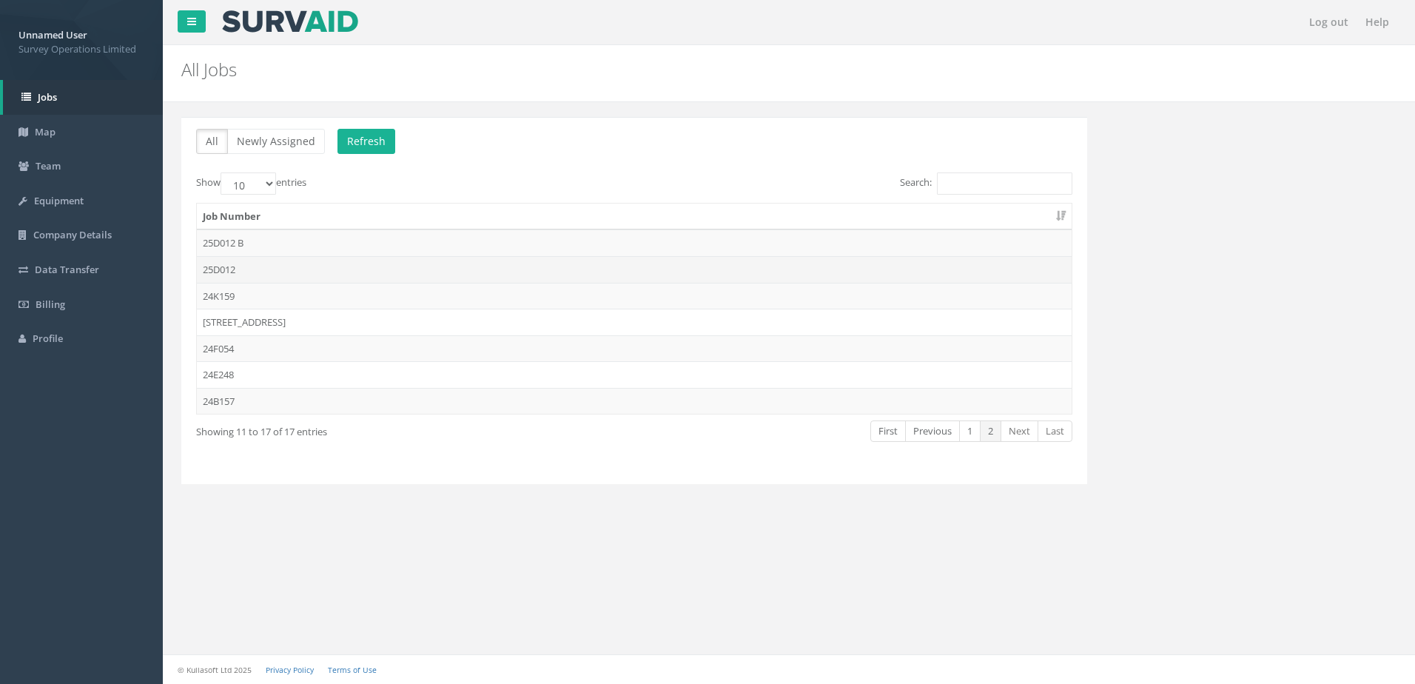
click at [256, 272] on td "25D012" at bounding box center [634, 269] width 875 height 27
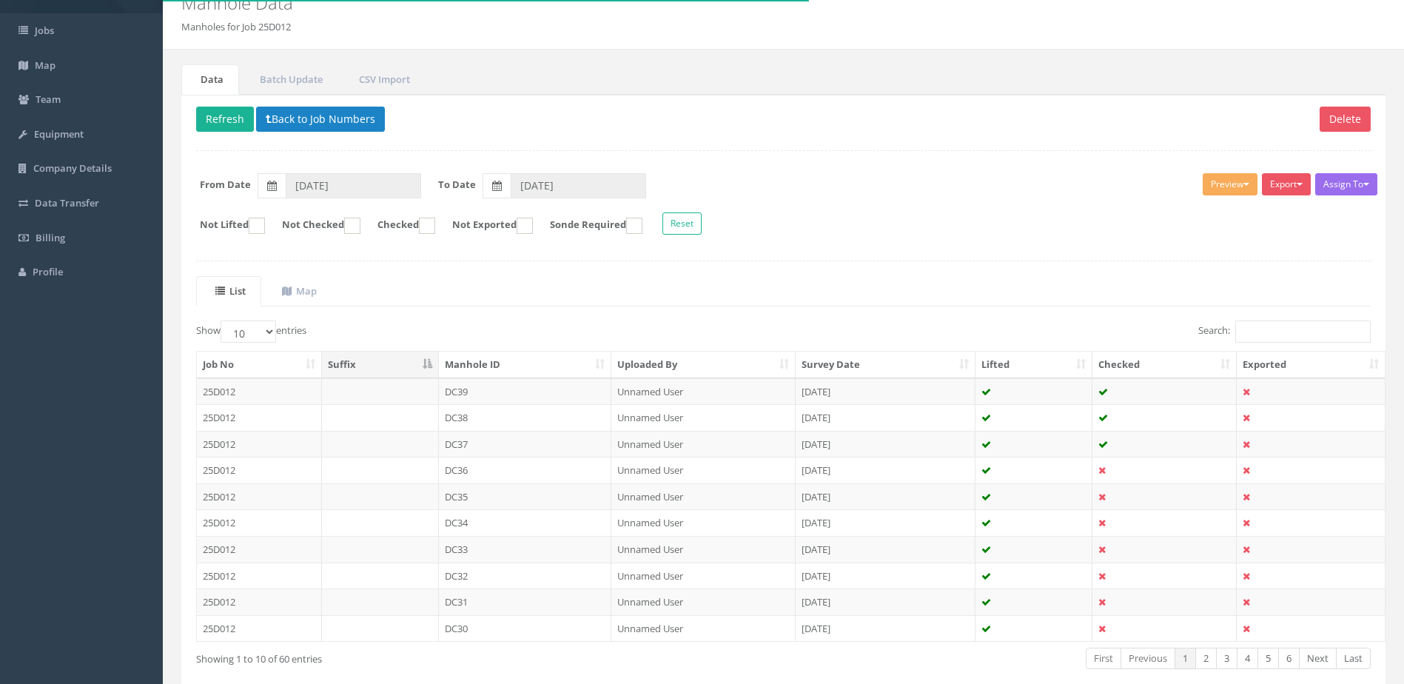
scroll to position [141, 0]
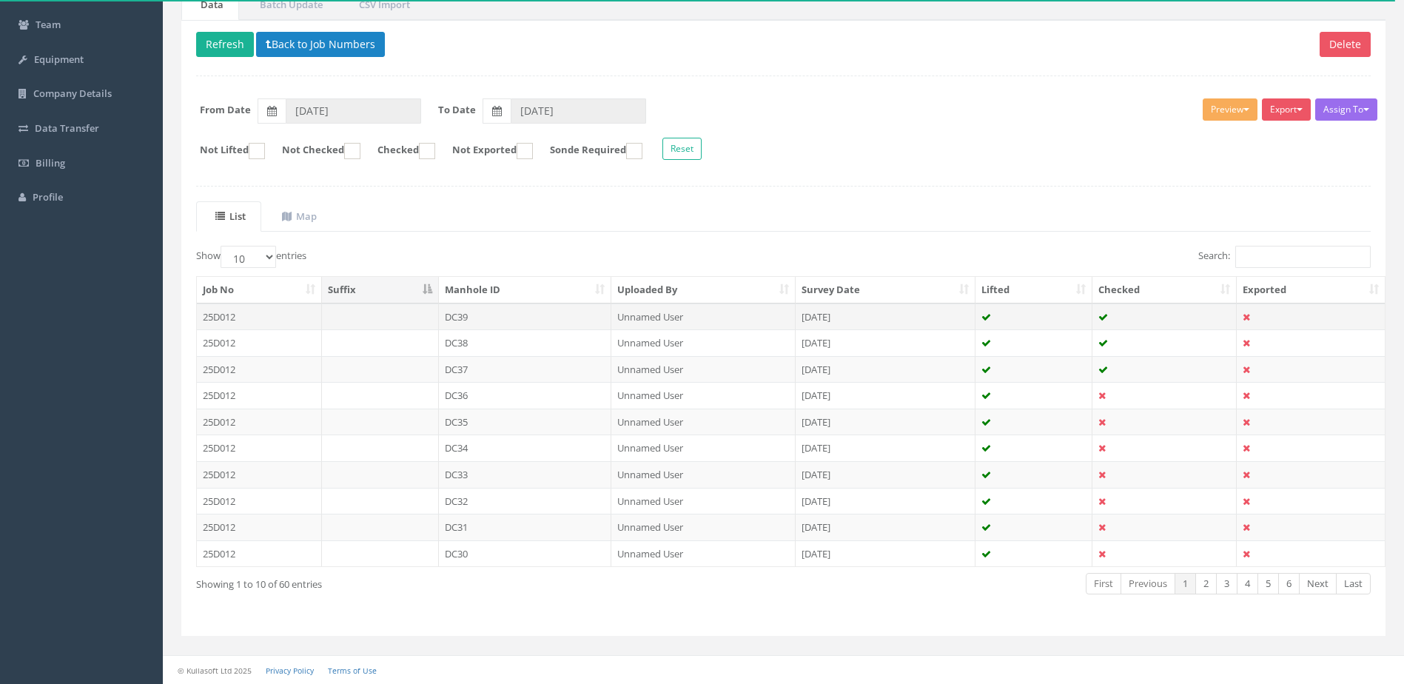
click at [708, 312] on td "Unnamed User" at bounding box center [704, 317] width 184 height 27
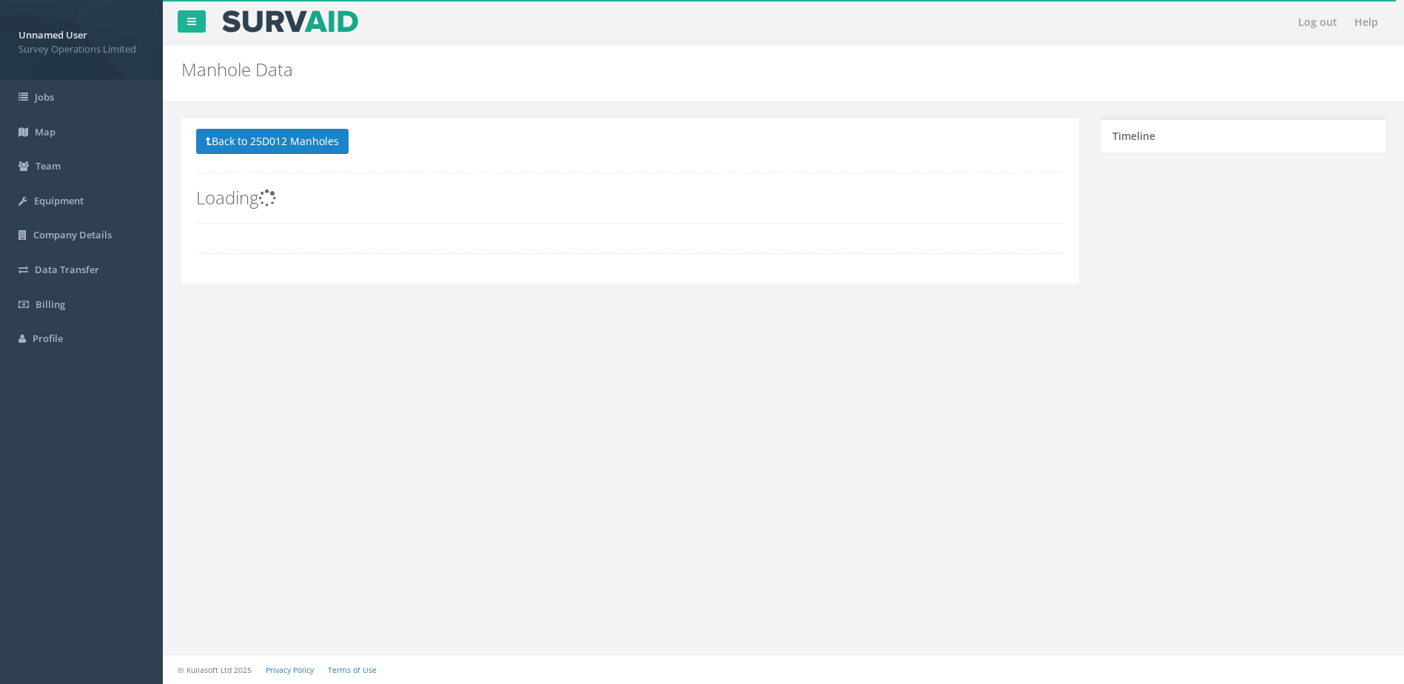
scroll to position [0, 0]
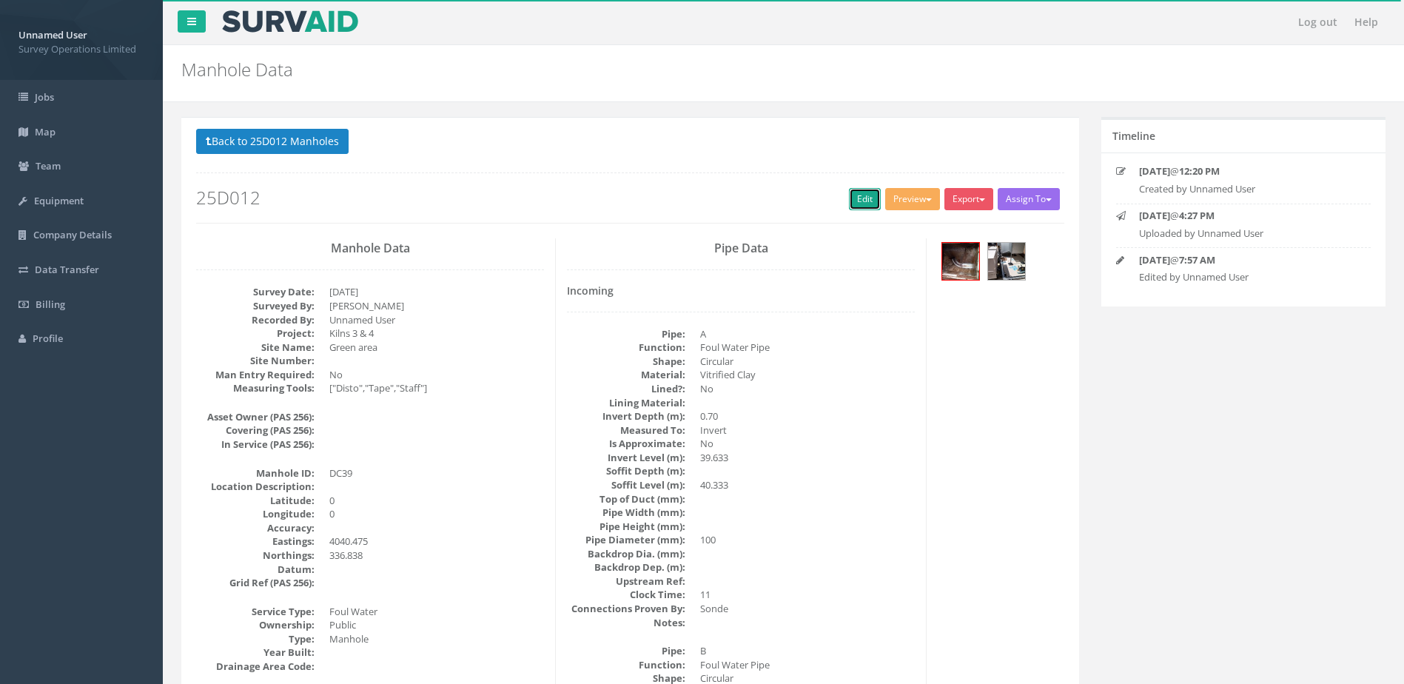
click at [849, 207] on link "Edit" at bounding box center [865, 199] width 32 height 22
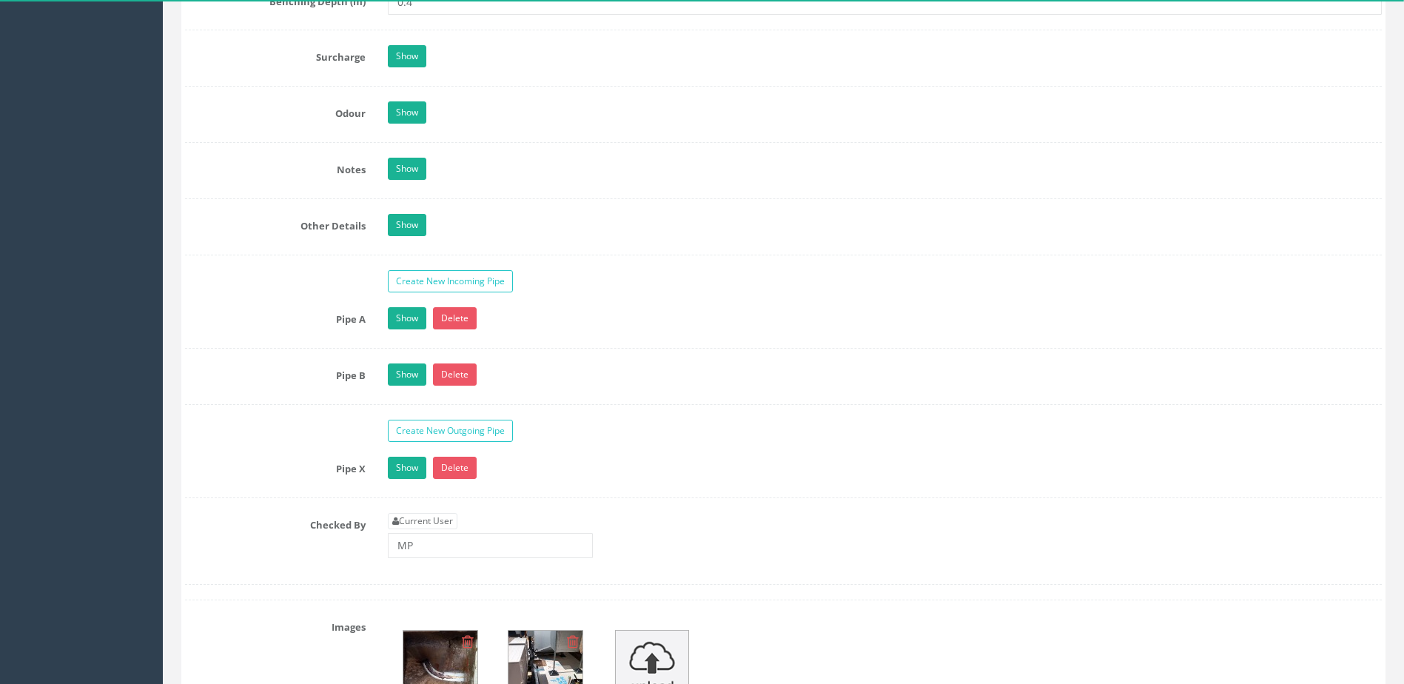
scroll to position [2147, 0]
click at [413, 326] on link "Show" at bounding box center [407, 317] width 38 height 22
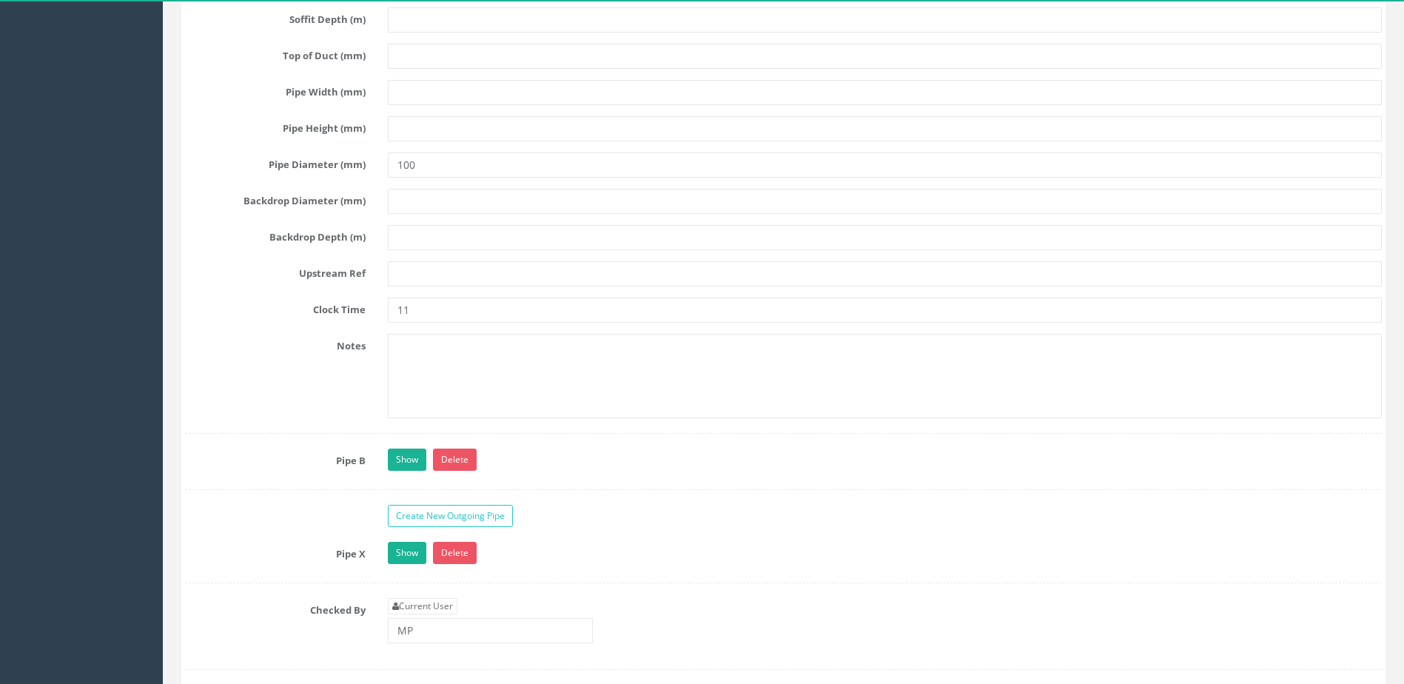
scroll to position [2961, 0]
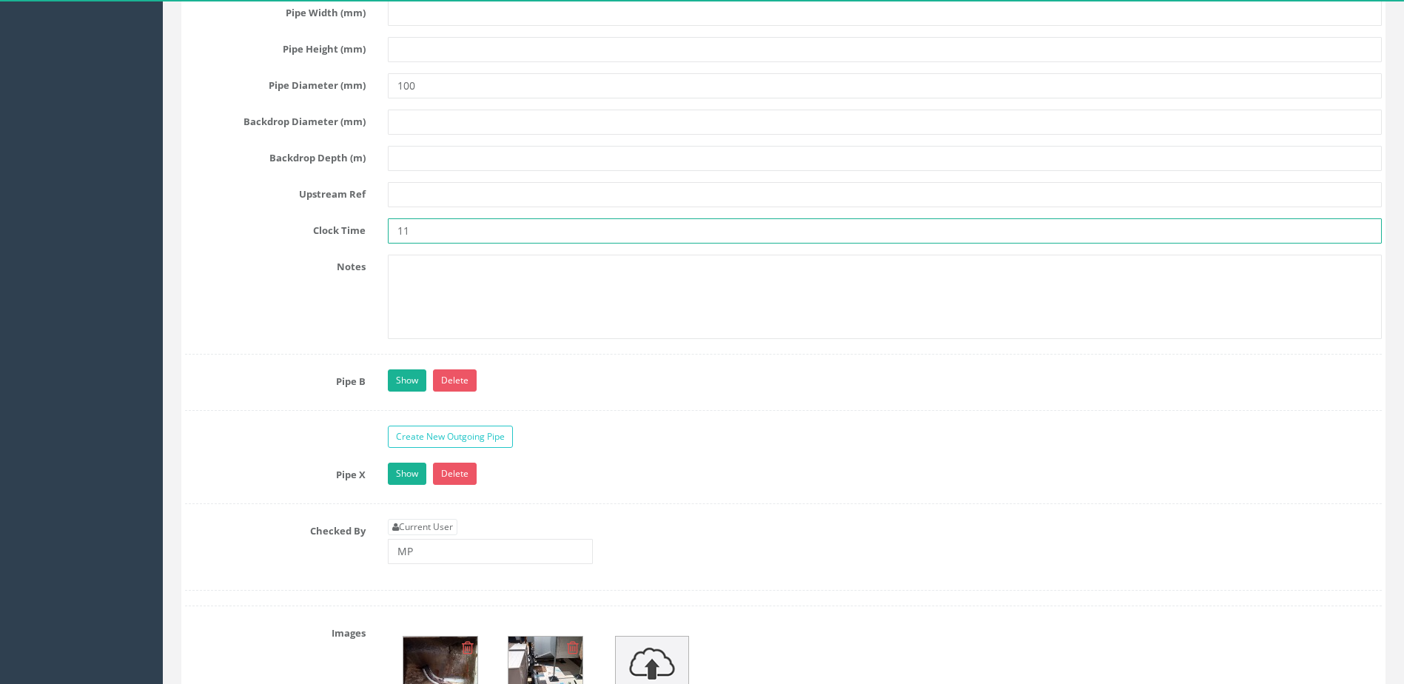
drag, startPoint x: 434, startPoint y: 239, endPoint x: 339, endPoint y: 244, distance: 94.9
click at [394, 382] on link "Show" at bounding box center [407, 380] width 38 height 22
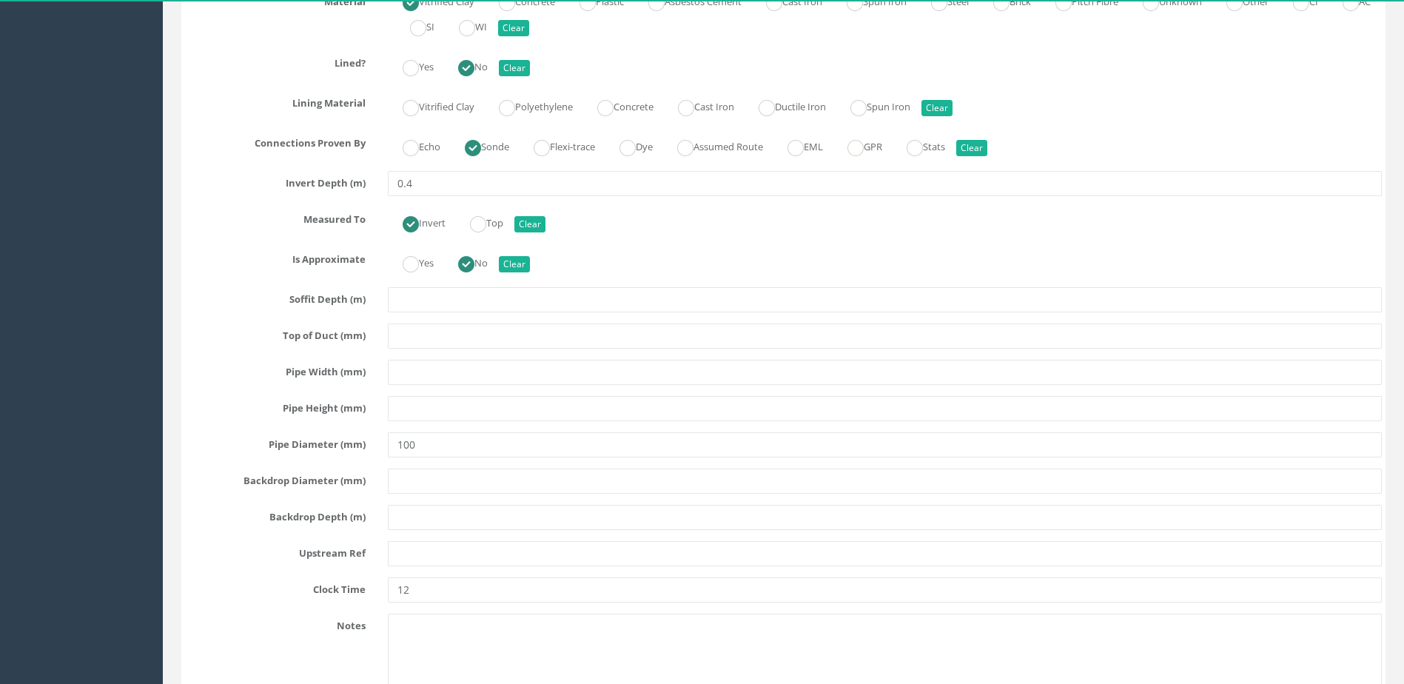
scroll to position [3628, 0]
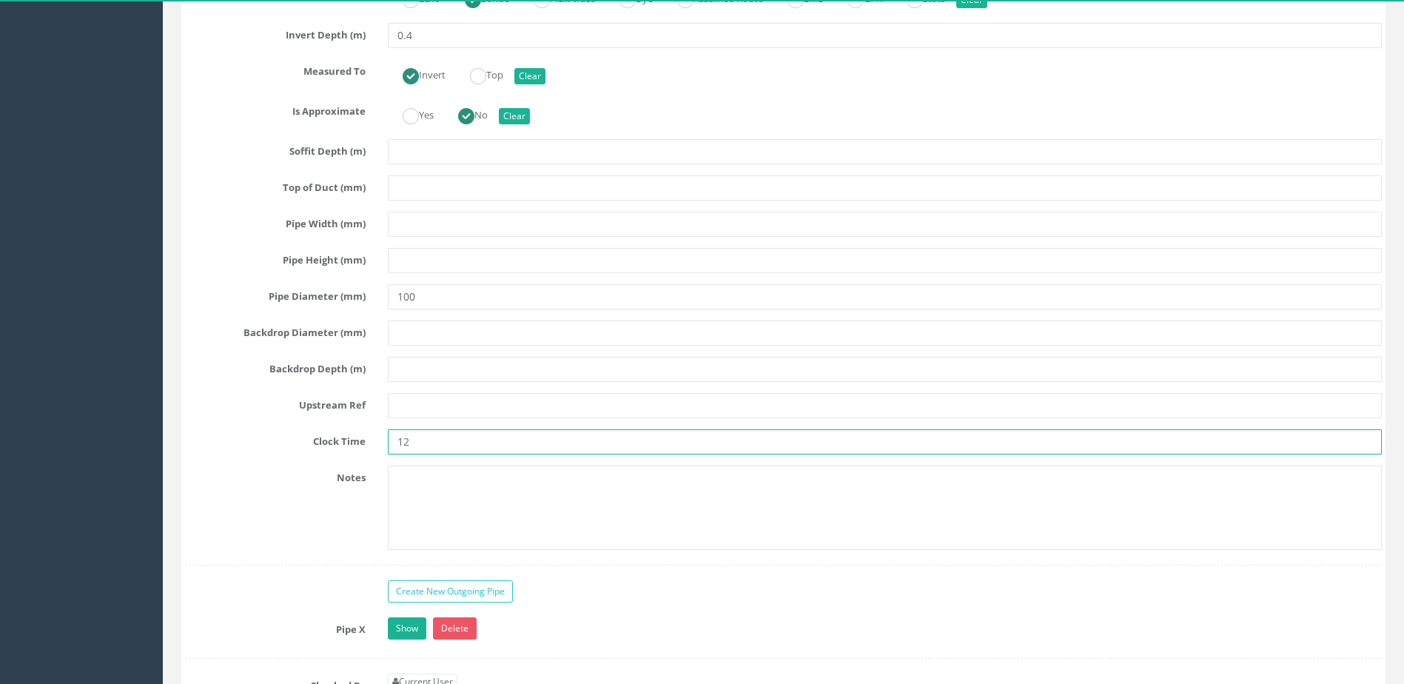
drag, startPoint x: 355, startPoint y: 438, endPoint x: 332, endPoint y: 437, distance: 22.2
click at [332, 437] on div "Clock Time 12" at bounding box center [783, 441] width 1219 height 25
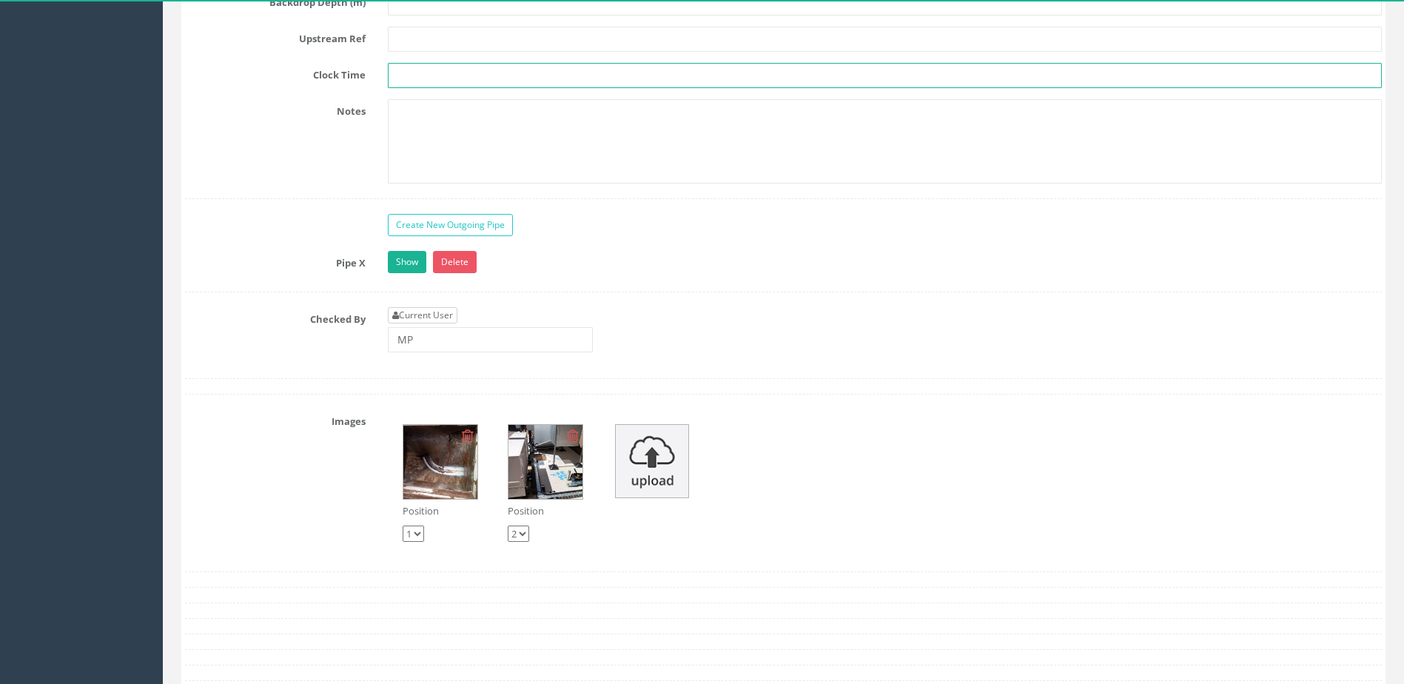
scroll to position [3998, 0]
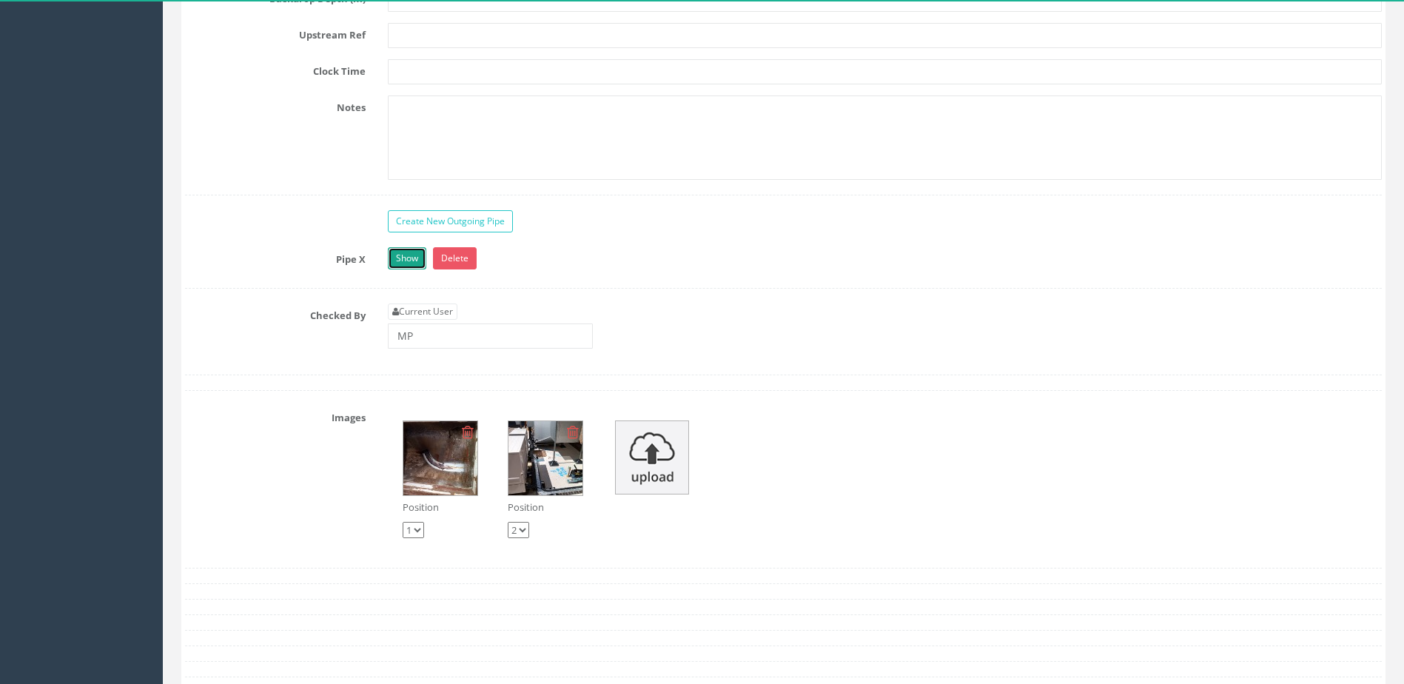
click at [392, 260] on link "Show" at bounding box center [407, 258] width 38 height 22
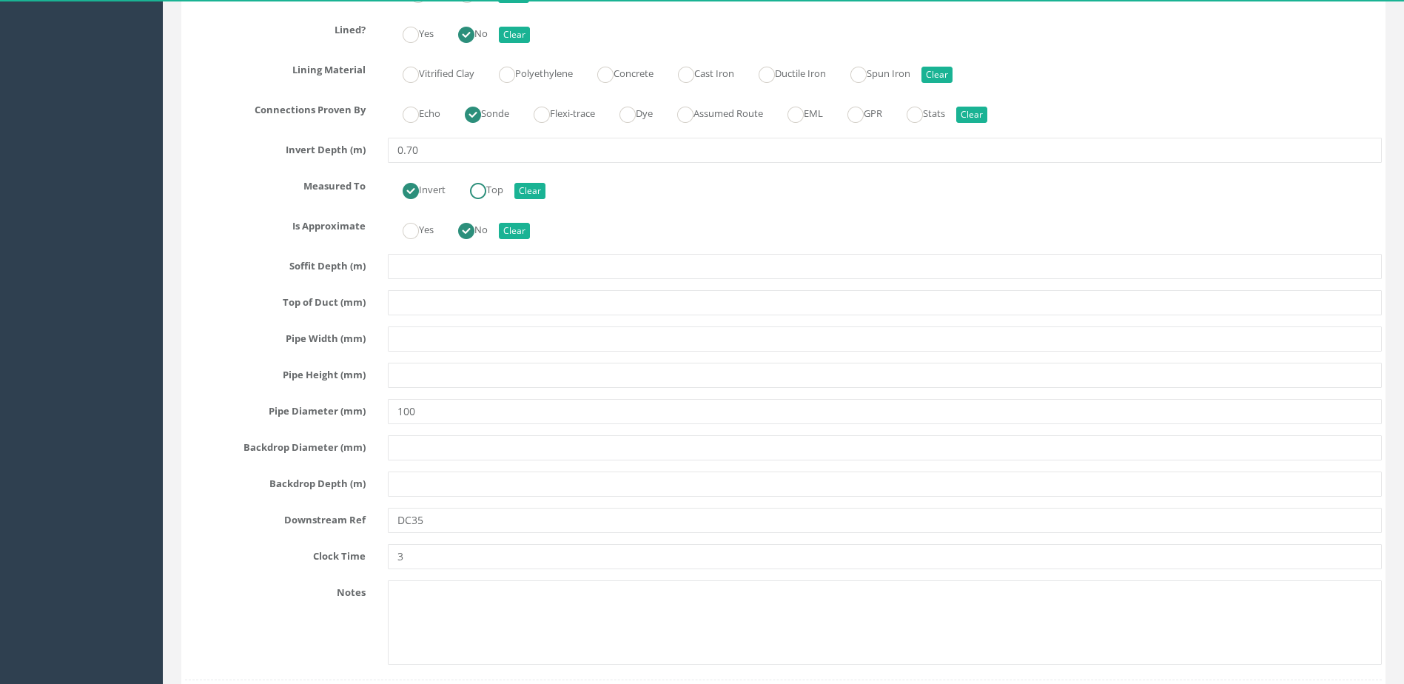
scroll to position [4442, 0]
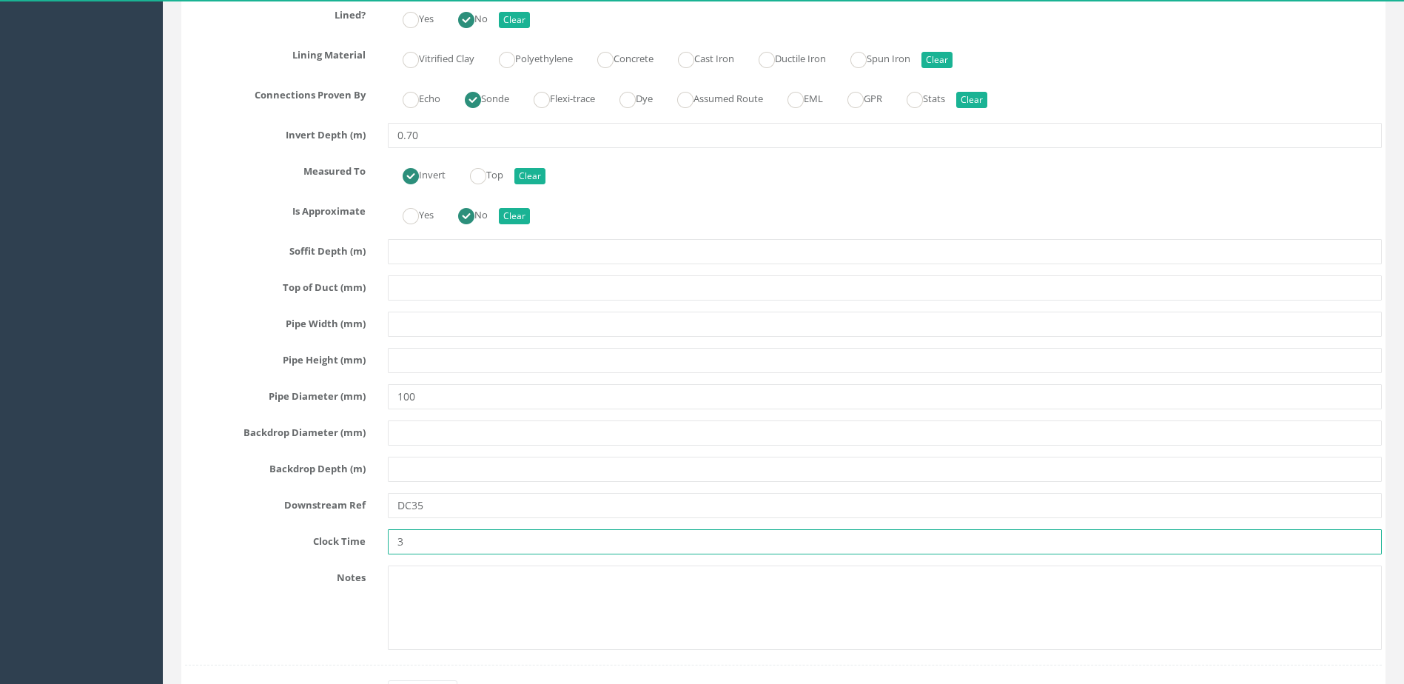
click at [429, 537] on input "3" at bounding box center [885, 541] width 994 height 25
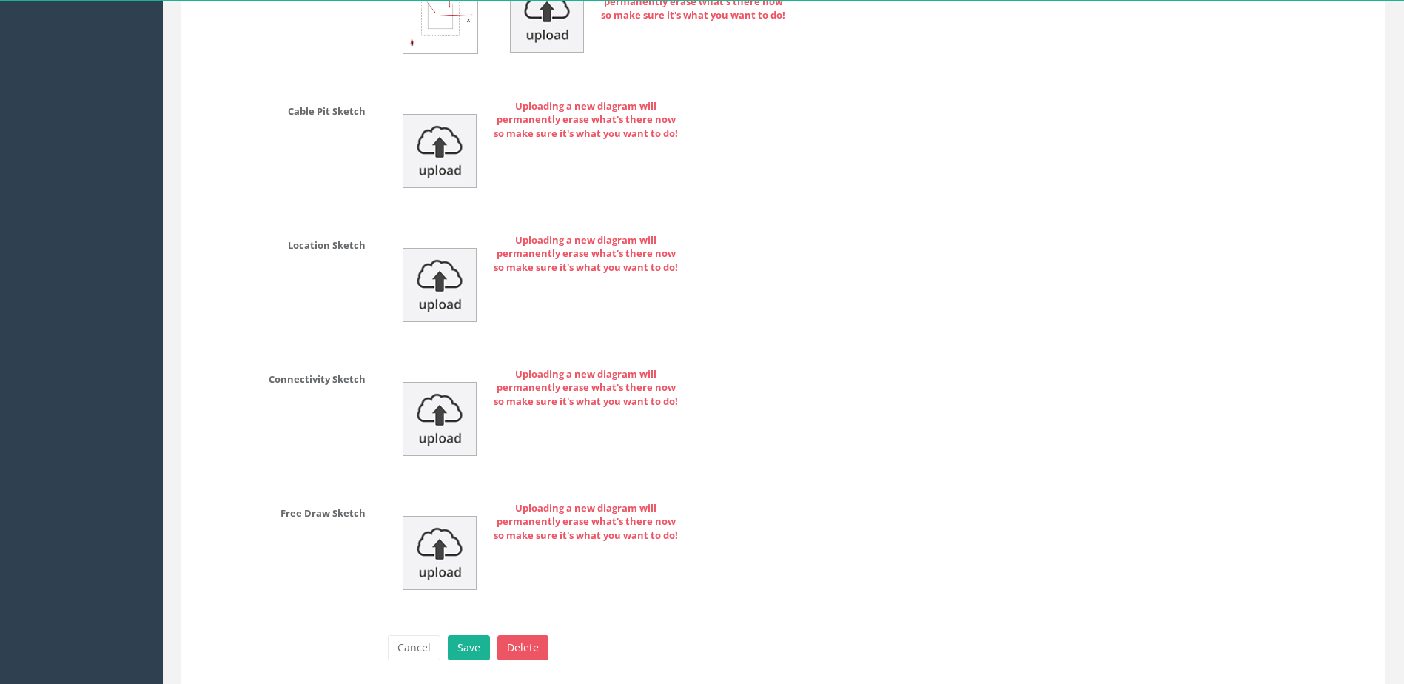
scroll to position [5695, 0]
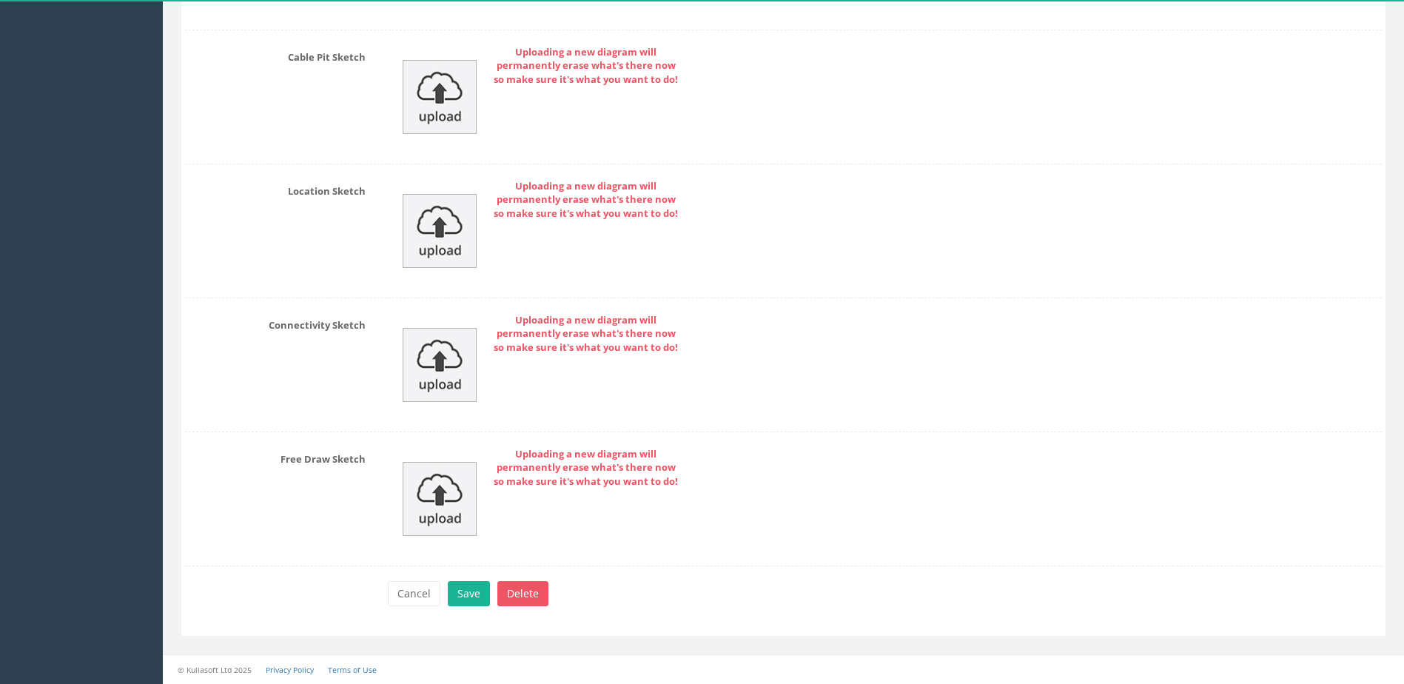
click at [466, 606] on div "Cancel Save Delete" at bounding box center [885, 595] width 1016 height 29
click at [467, 592] on button "Save" at bounding box center [469, 593] width 42 height 25
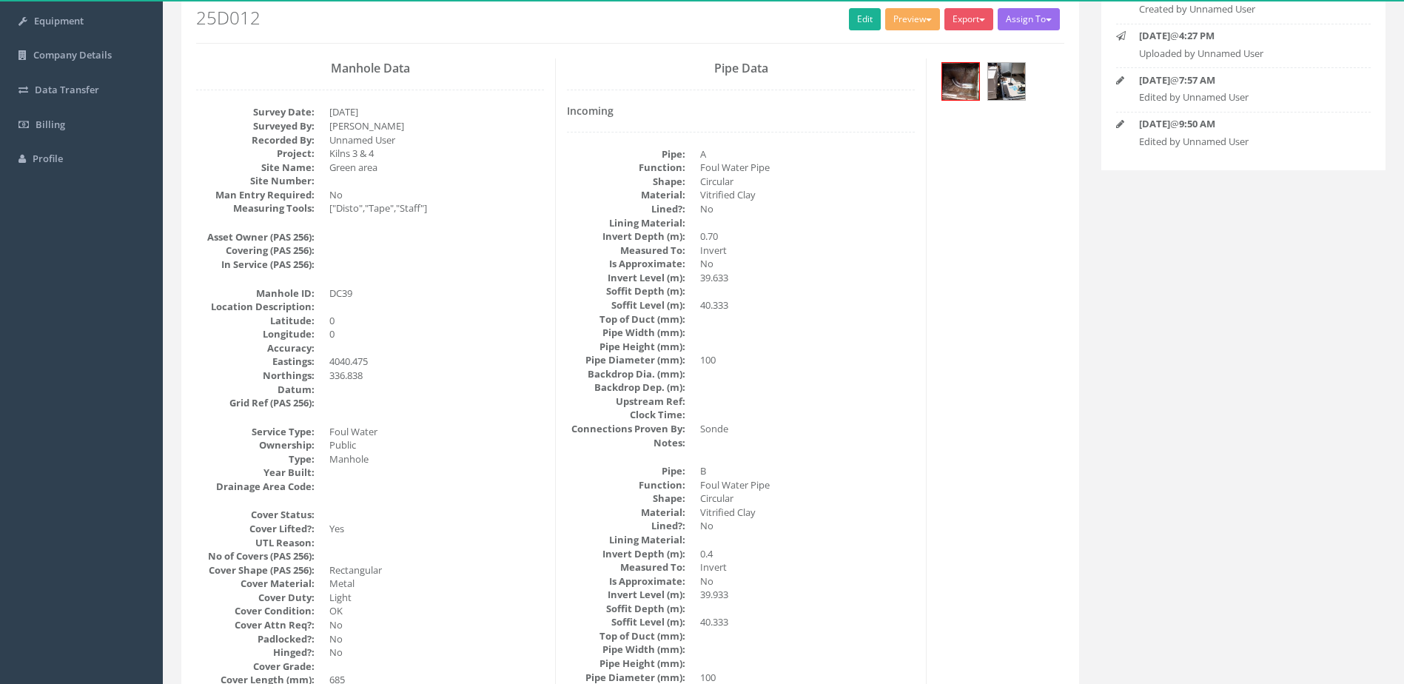
scroll to position [0, 0]
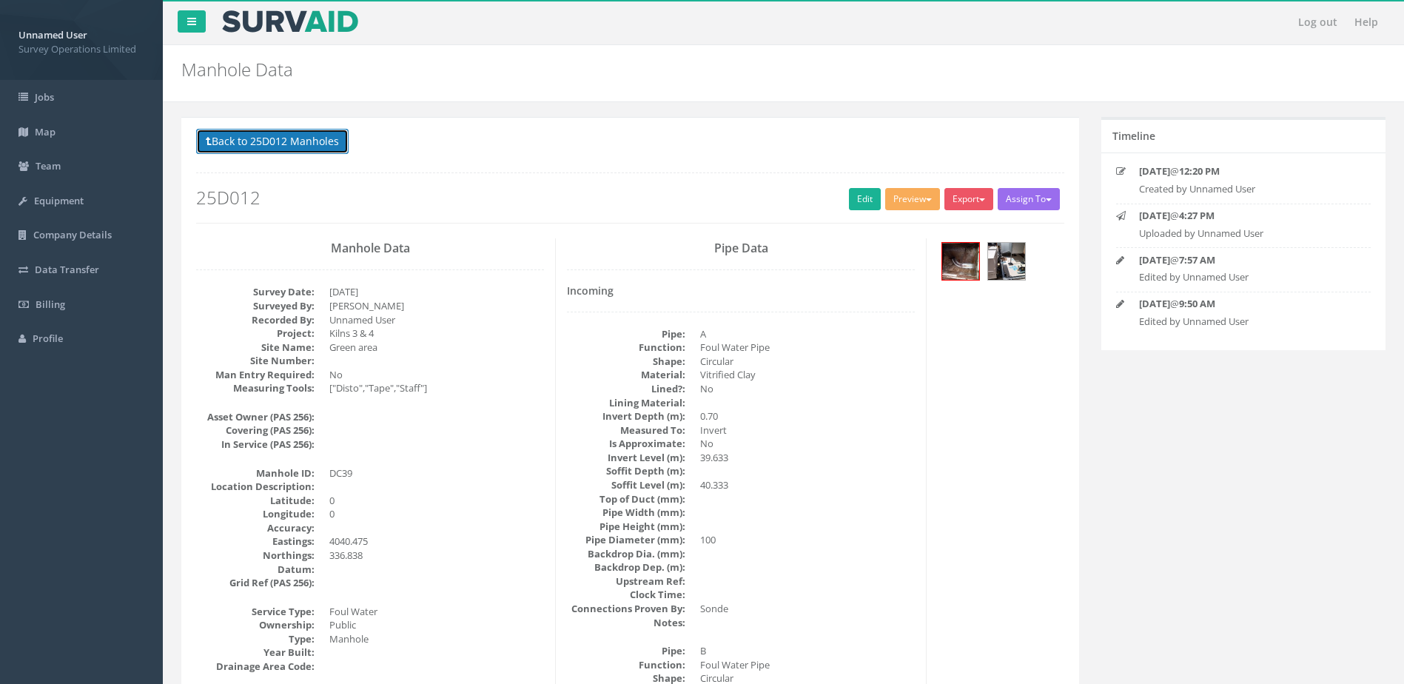
click at [302, 150] on button "Back to 25D012 Manholes" at bounding box center [272, 141] width 153 height 25
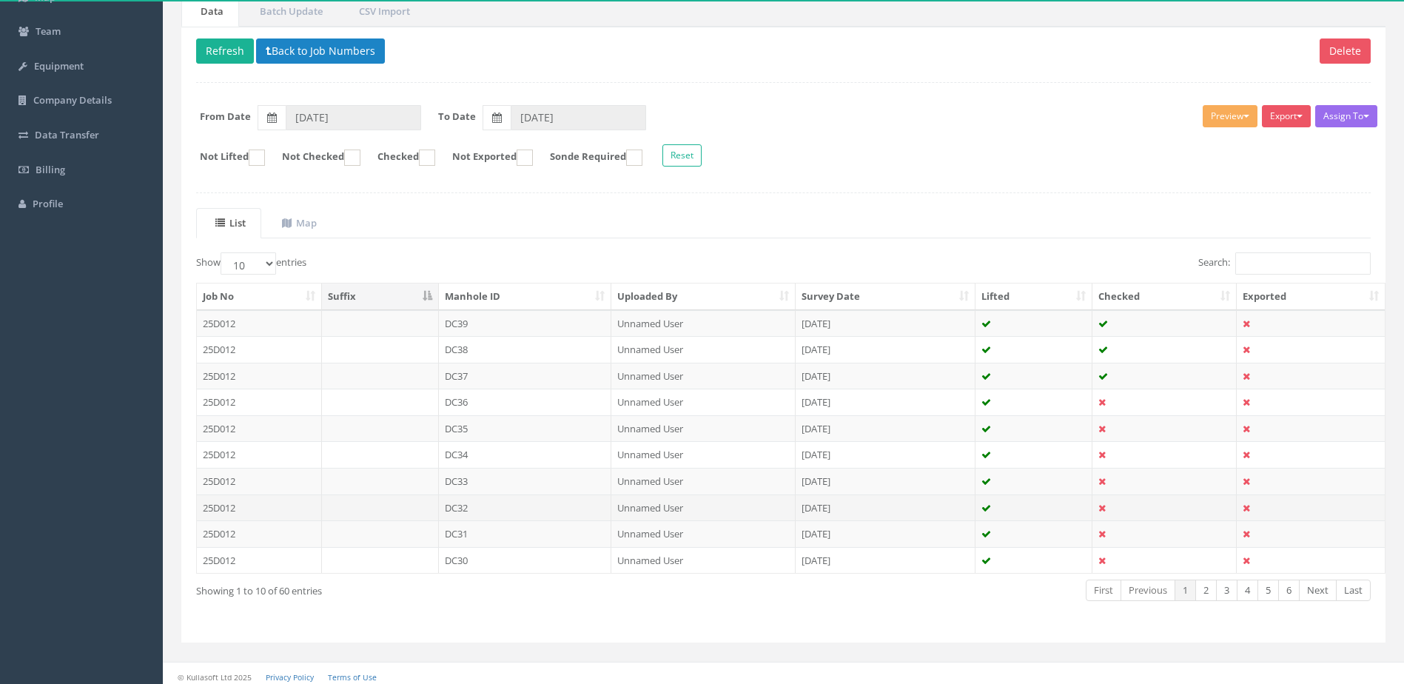
scroll to position [141, 0]
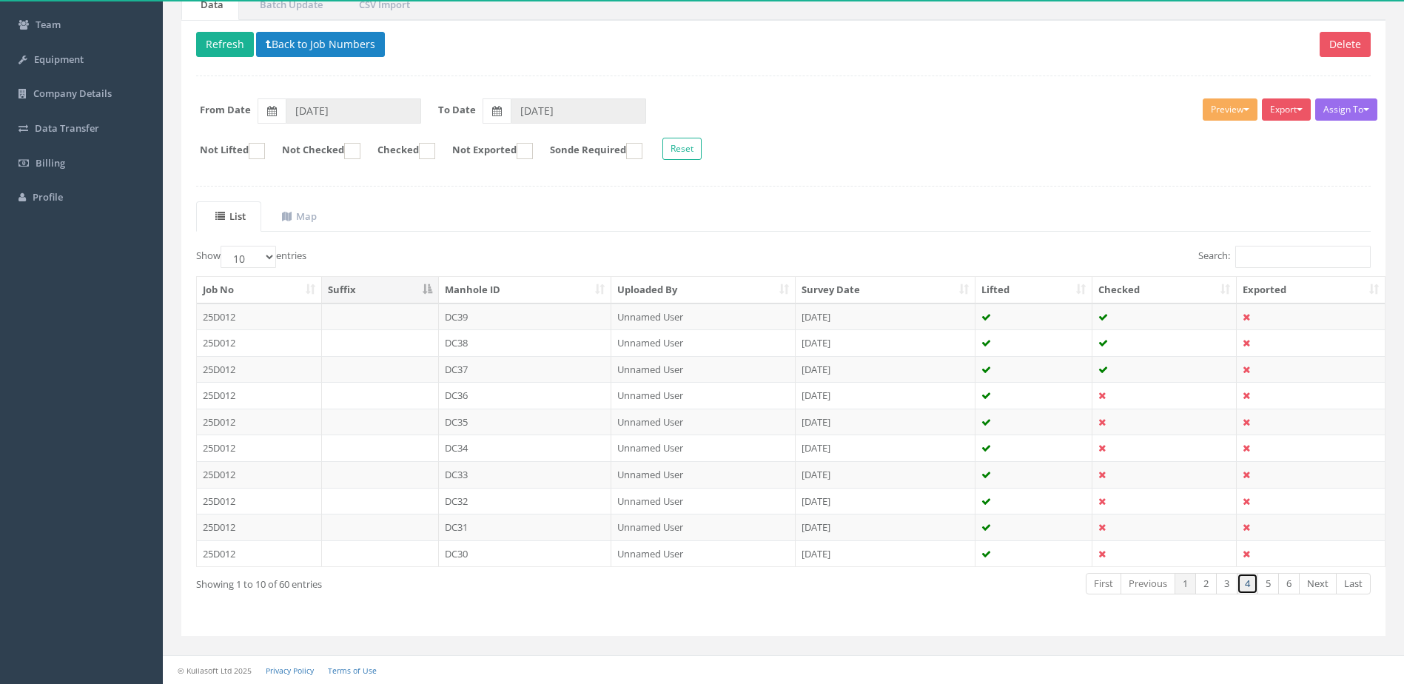
click at [1239, 580] on link "4" at bounding box center [1247, 583] width 21 height 21
click at [1224, 580] on link "3" at bounding box center [1226, 583] width 21 height 21
click at [492, 480] on td "MH 013" at bounding box center [525, 474] width 173 height 27
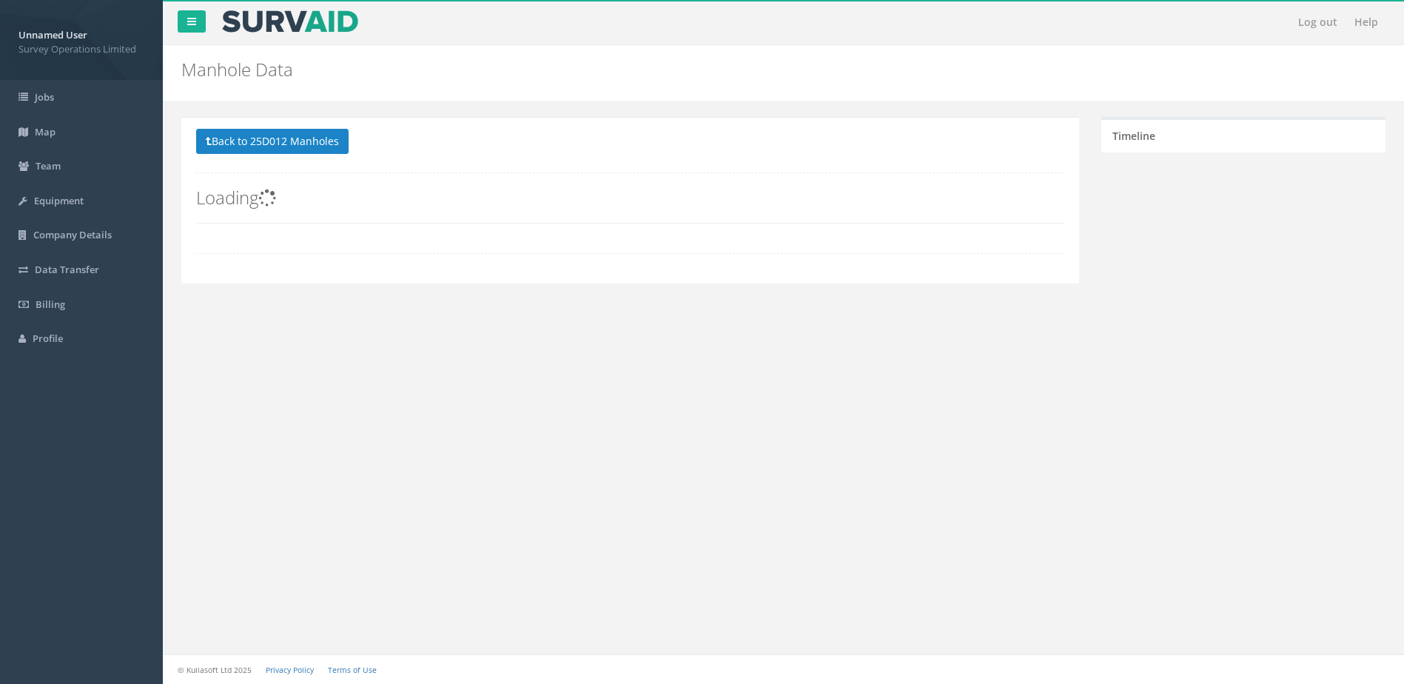
scroll to position [0, 0]
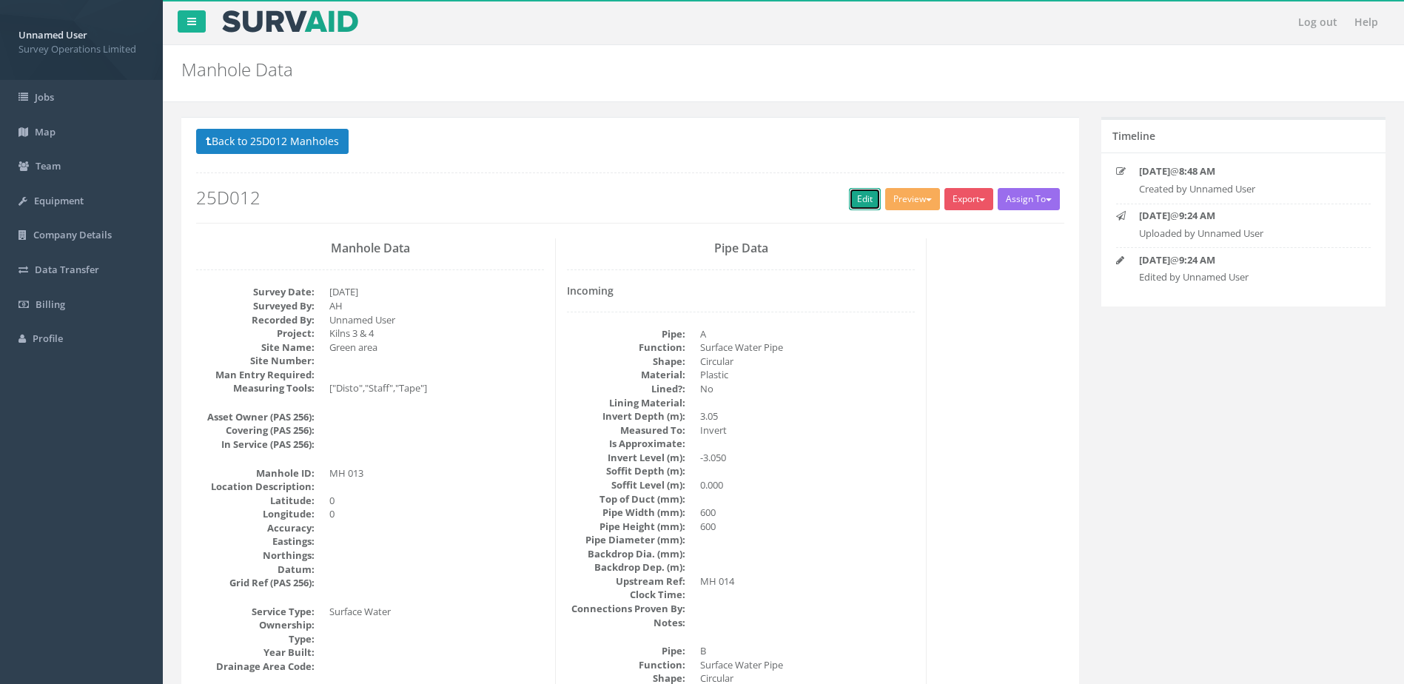
click at [851, 201] on link "Edit" at bounding box center [865, 199] width 32 height 22
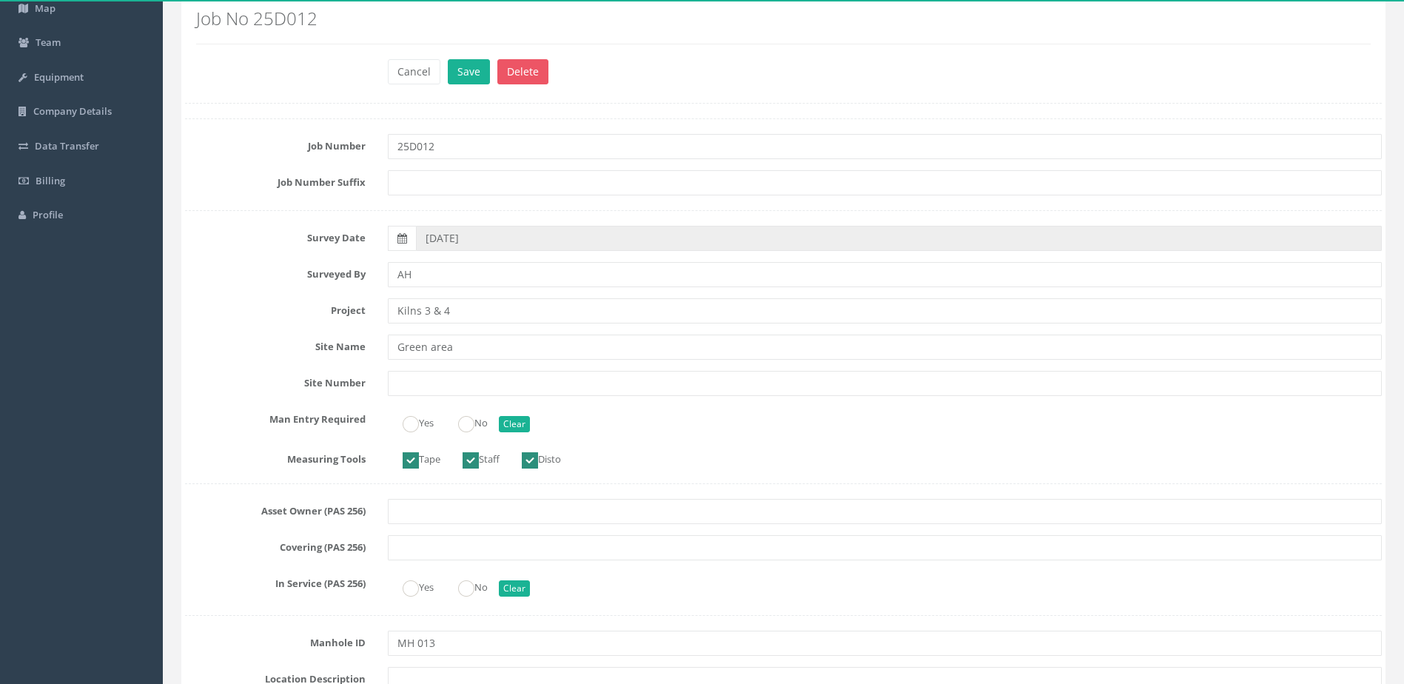
scroll to position [222, 0]
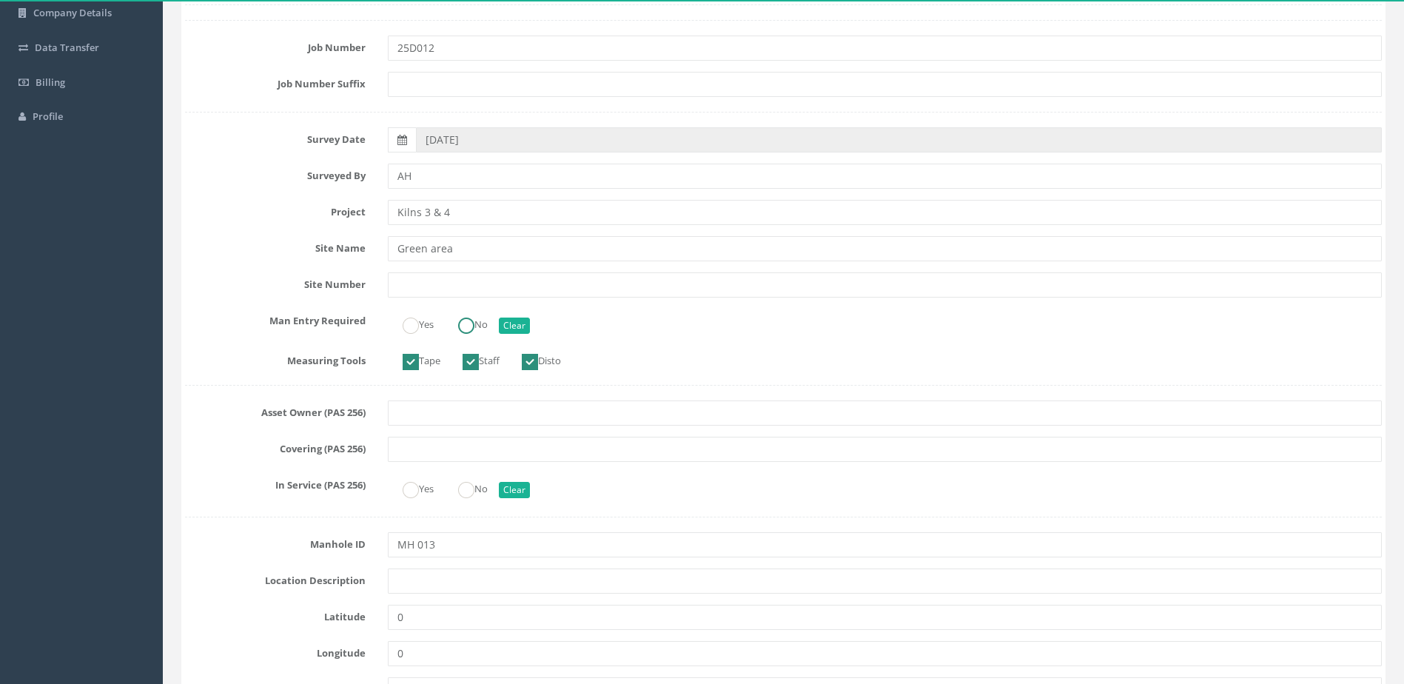
click at [460, 332] on label "No" at bounding box center [465, 322] width 44 height 21
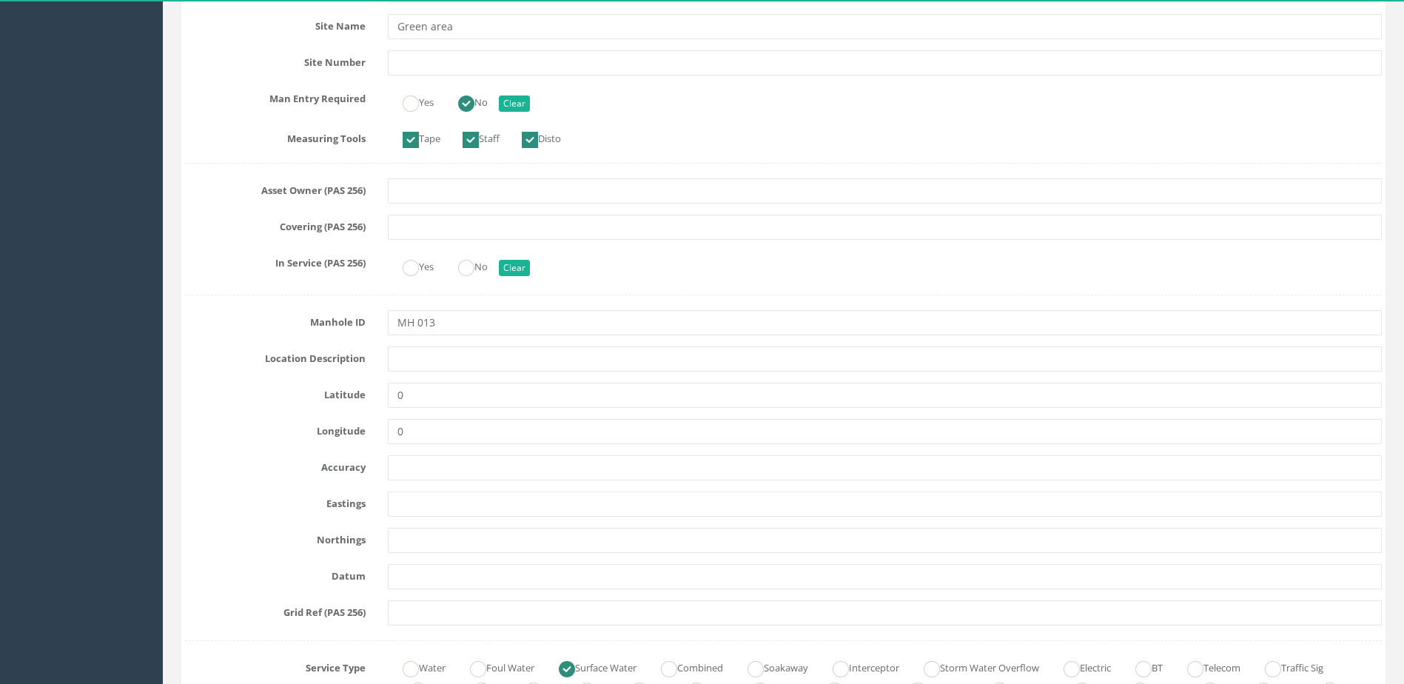
scroll to position [740, 0]
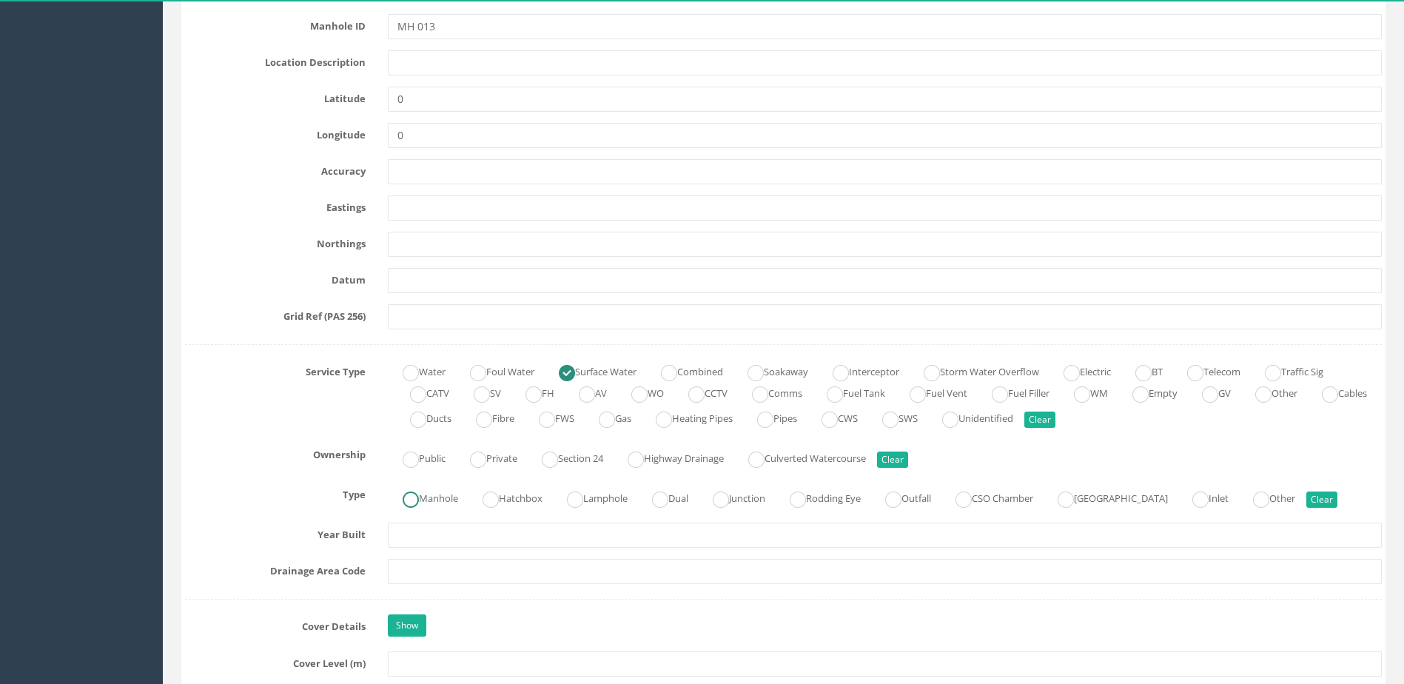
click at [411, 489] on label "Manhole" at bounding box center [423, 496] width 70 height 21
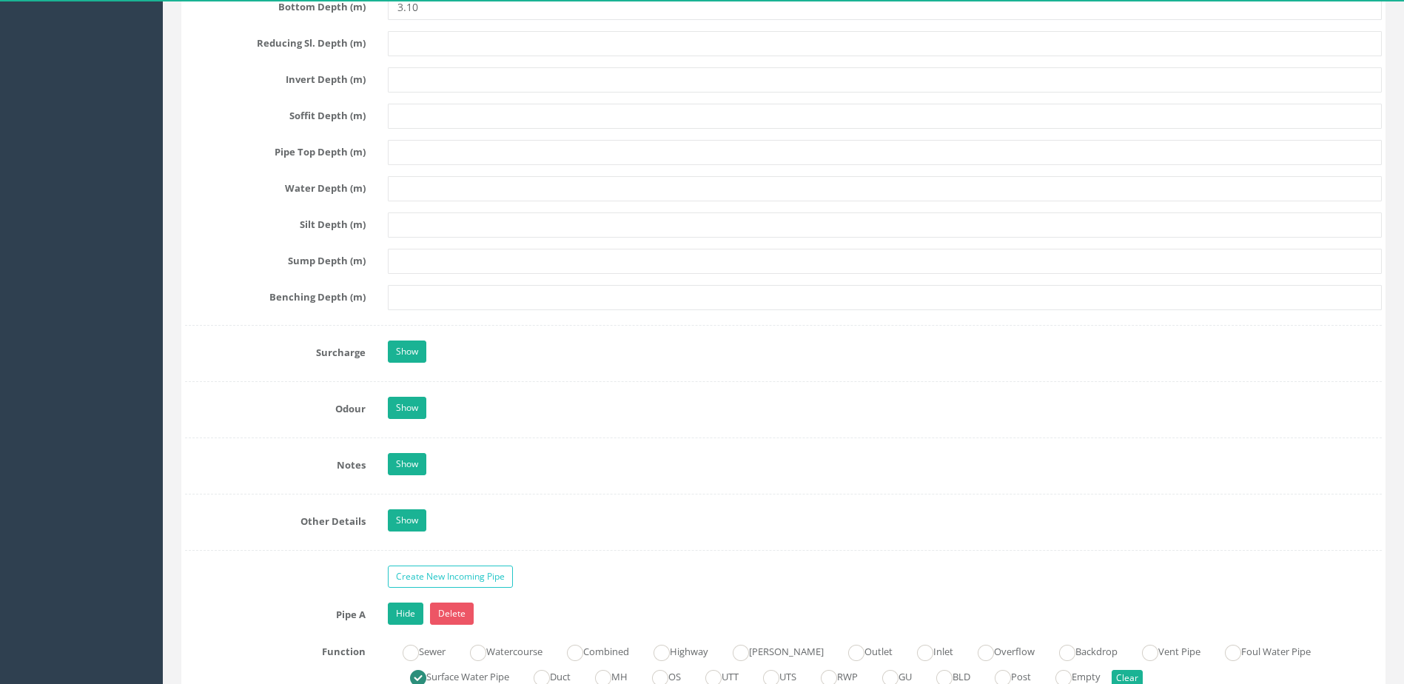
scroll to position [2073, 0]
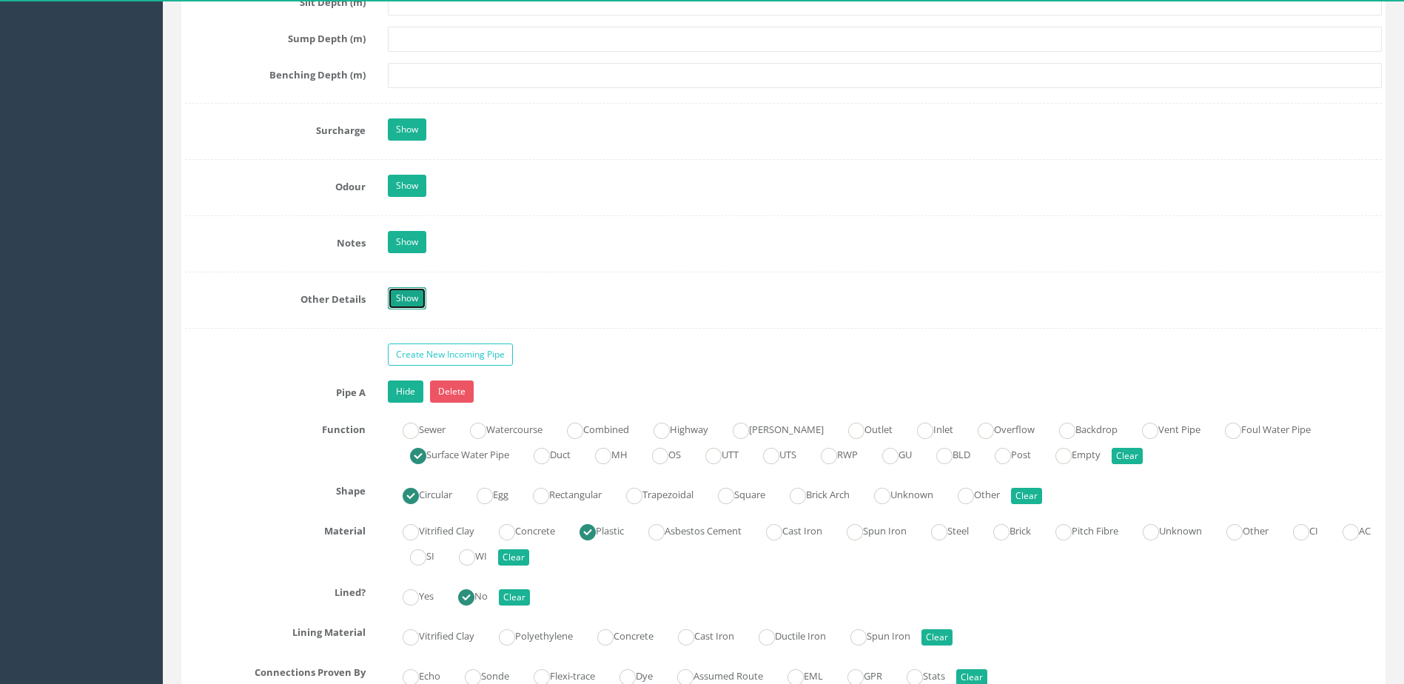
click at [412, 292] on link "Show" at bounding box center [407, 298] width 38 height 22
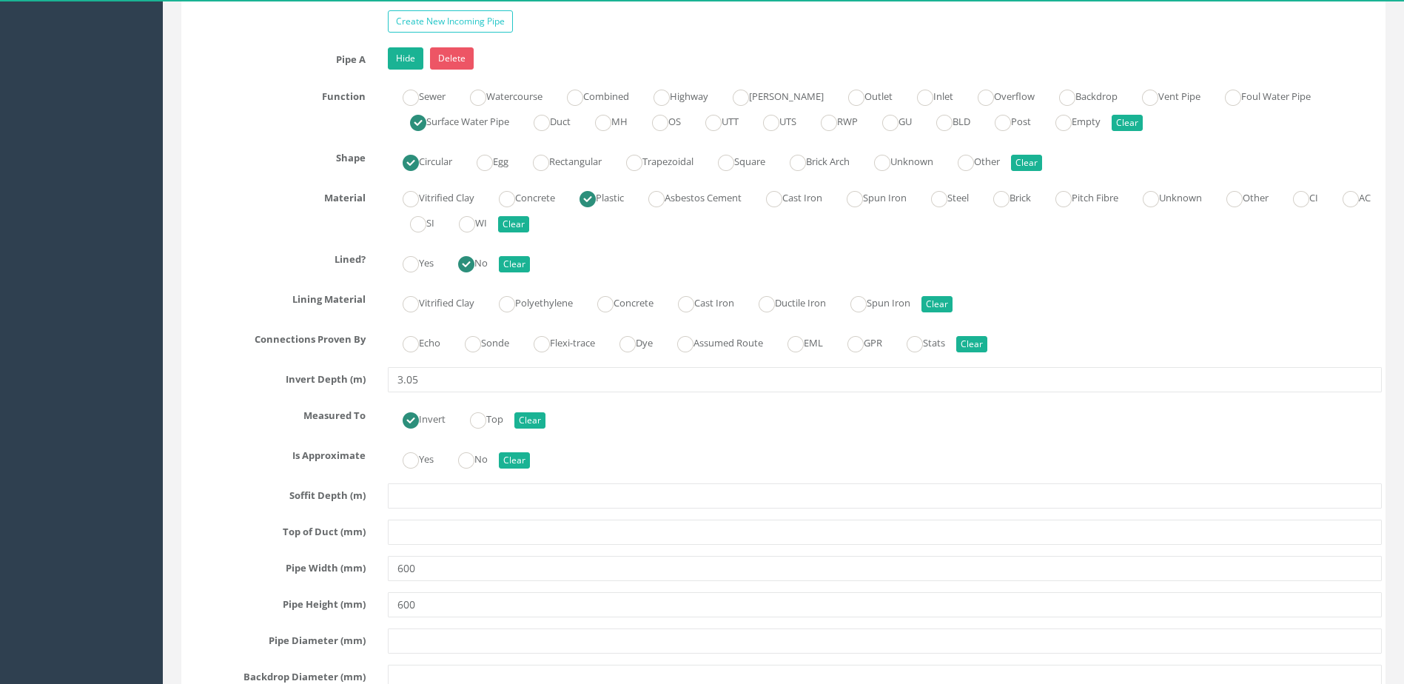
scroll to position [2813, 0]
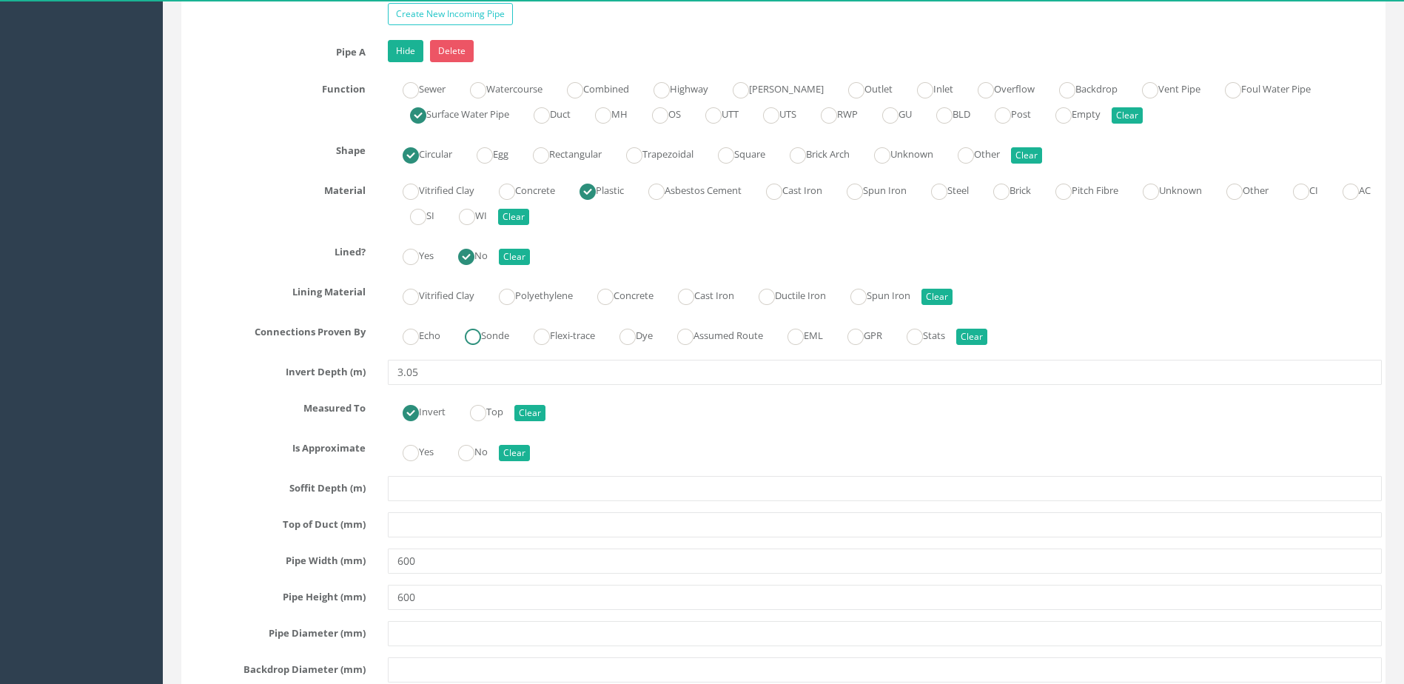
click at [476, 346] on input "Sonde" at bounding box center [473, 344] width 16 height 25
click at [484, 443] on label "No" at bounding box center [465, 450] width 44 height 21
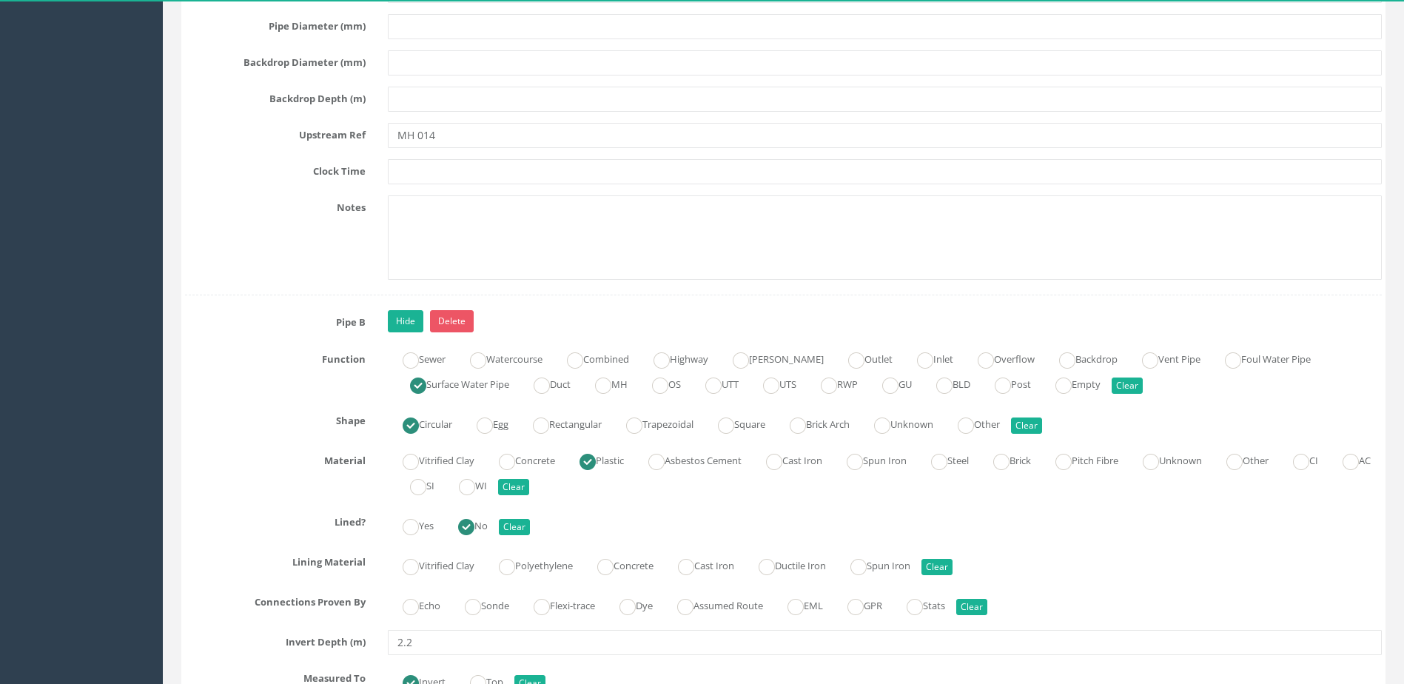
scroll to position [3554, 0]
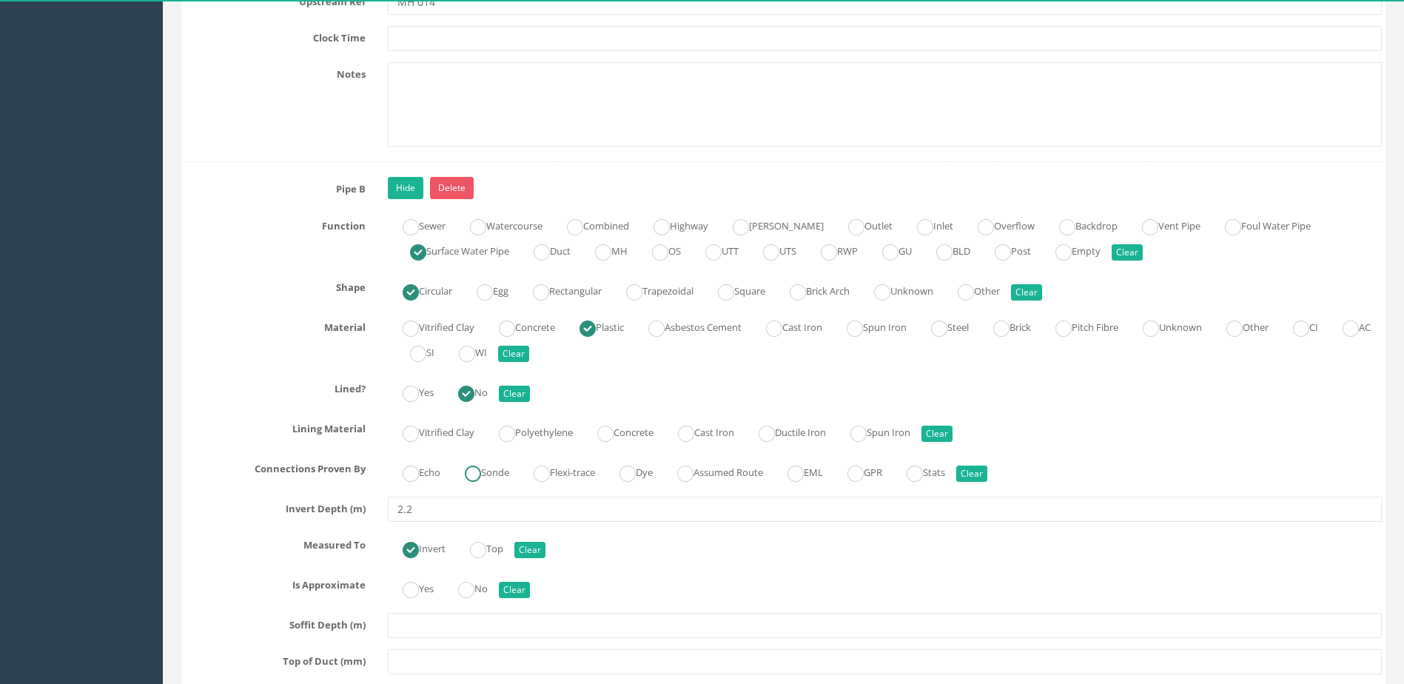
click at [490, 469] on label "Sonde" at bounding box center [479, 470] width 59 height 21
click at [486, 593] on label "No" at bounding box center [465, 587] width 44 height 21
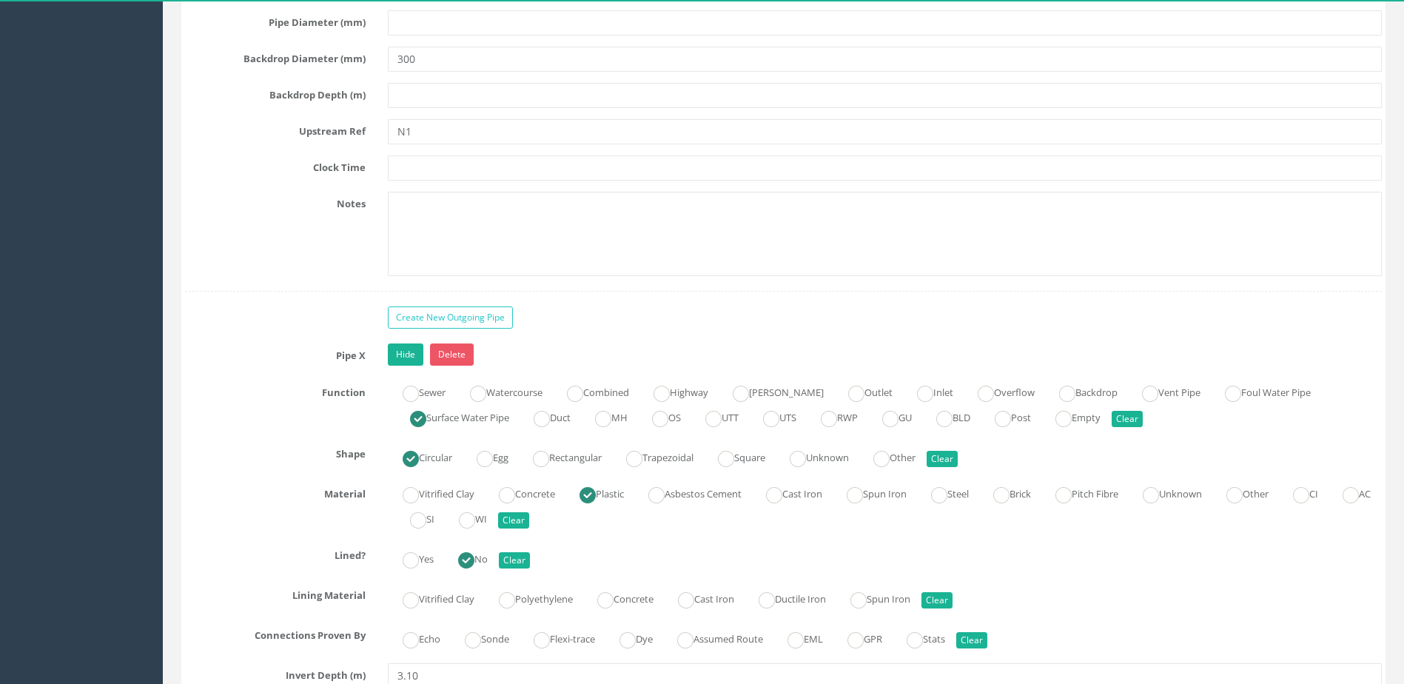
scroll to position [4368, 0]
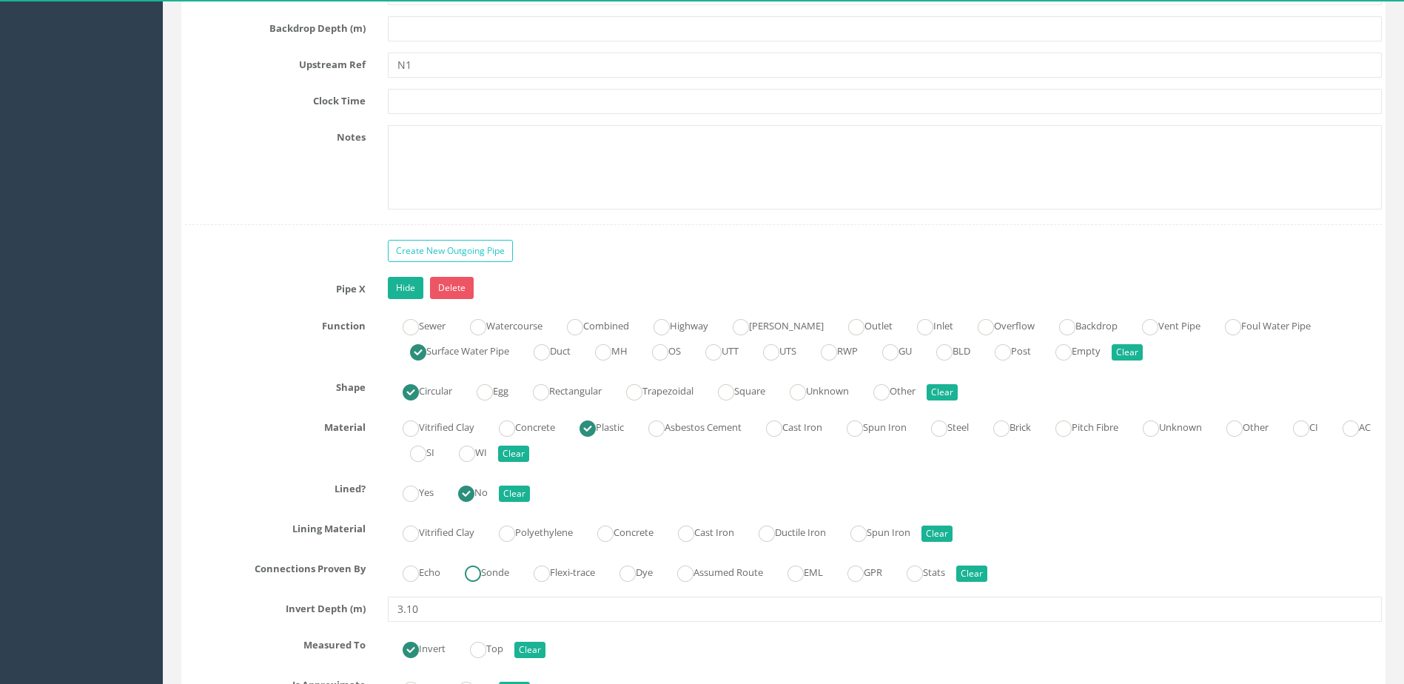
click at [489, 569] on label "Sonde" at bounding box center [479, 570] width 59 height 21
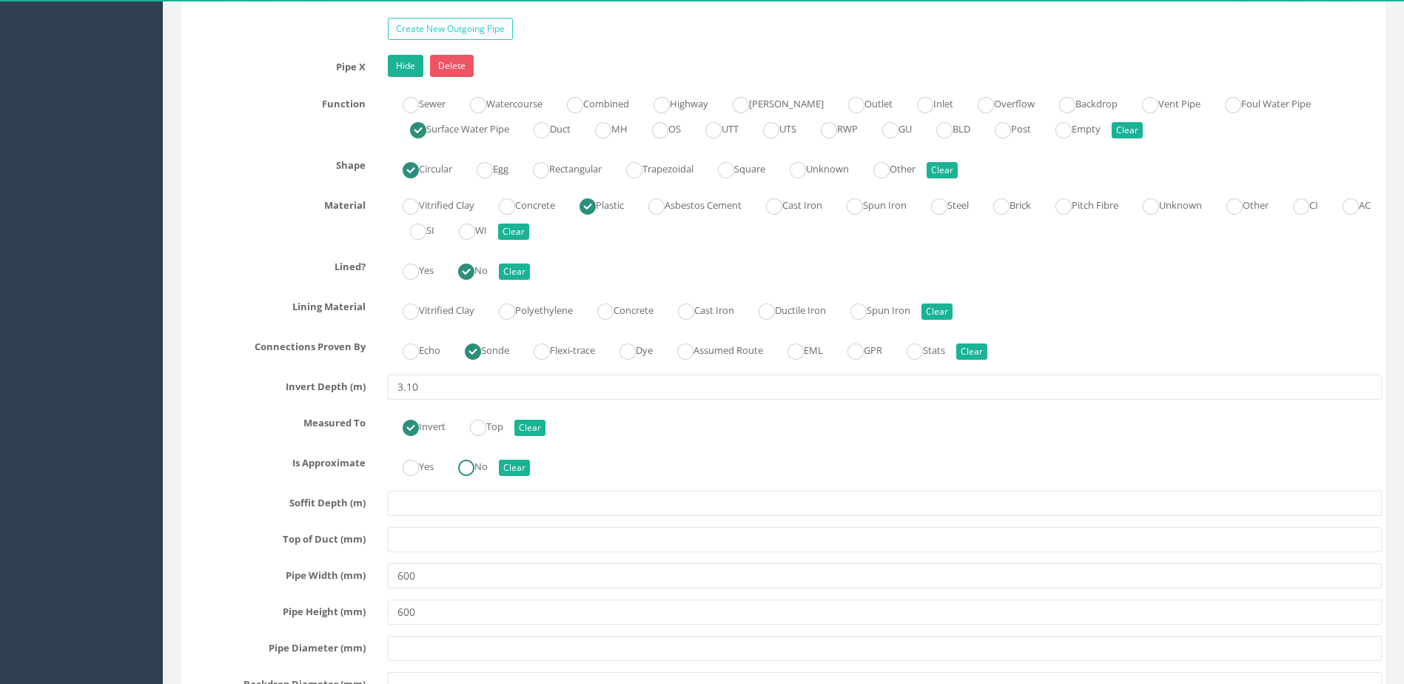
click at [473, 470] on ins at bounding box center [466, 468] width 16 height 16
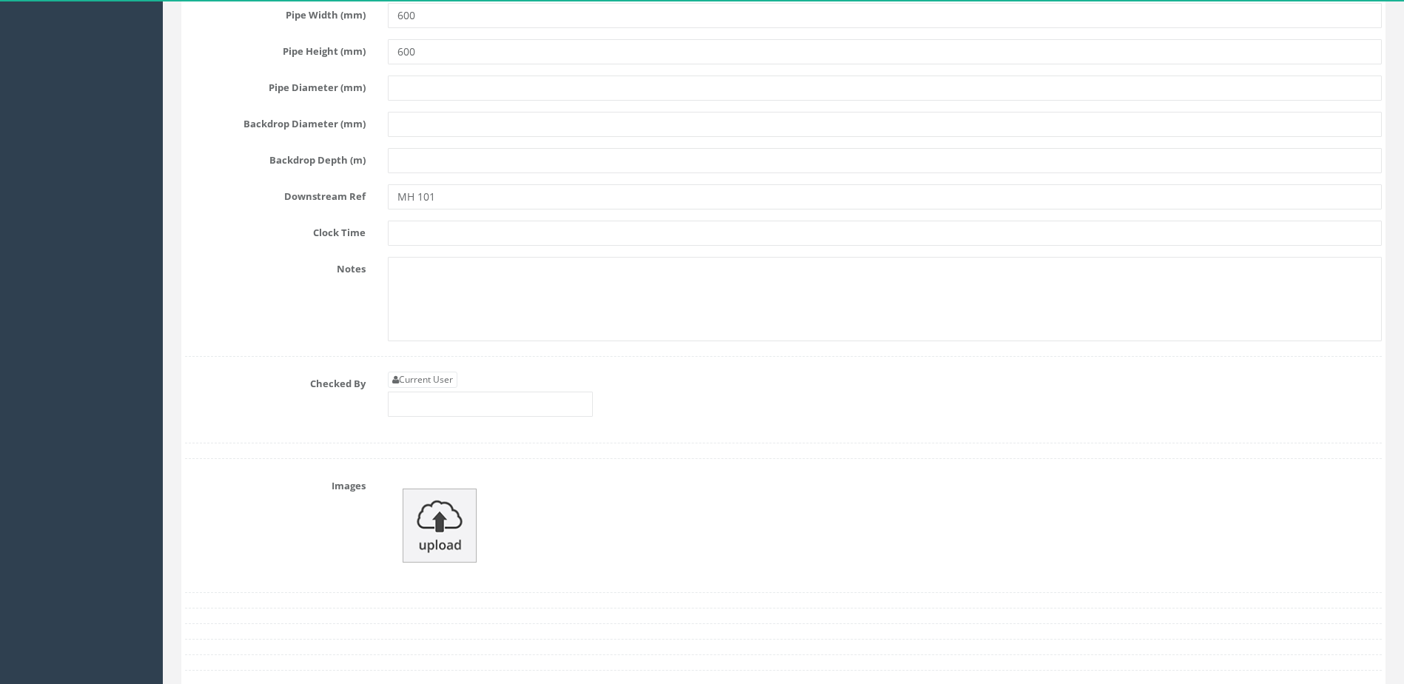
scroll to position [5256, 0]
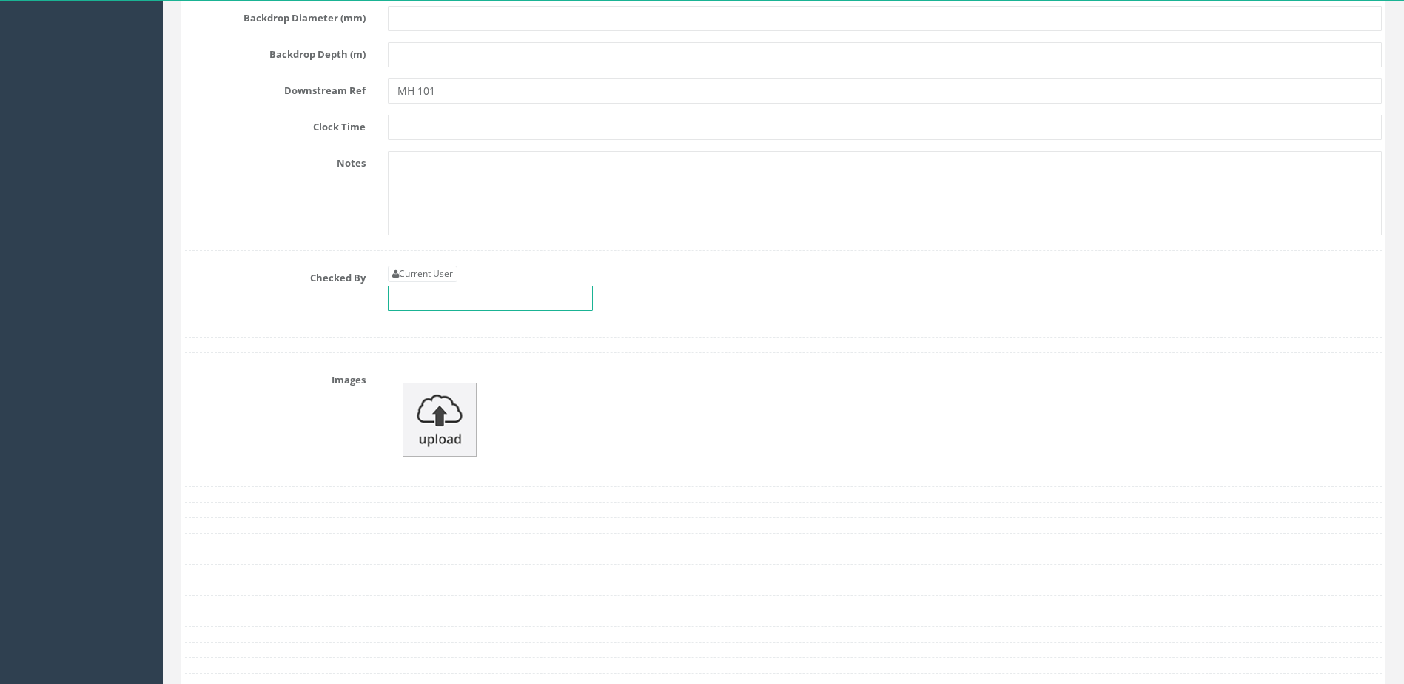
click at [457, 302] on input "text" at bounding box center [490, 298] width 205 height 25
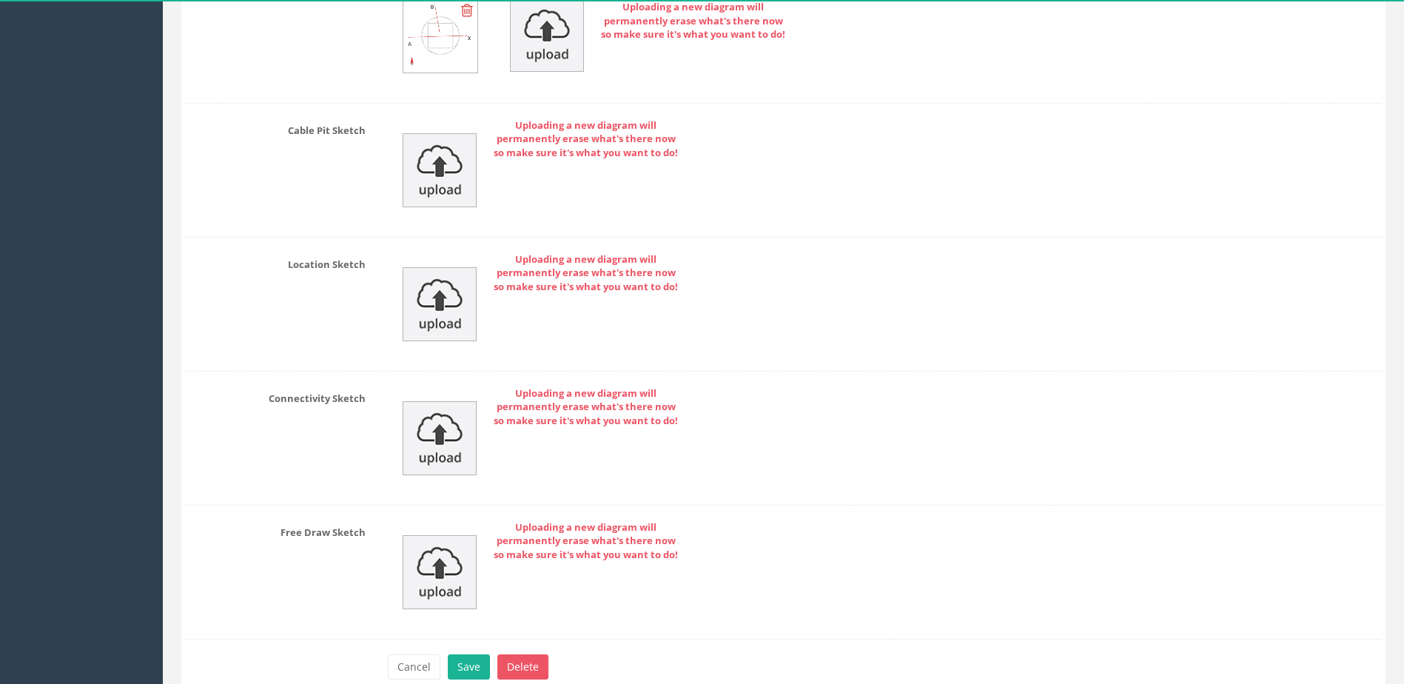
scroll to position [6051, 0]
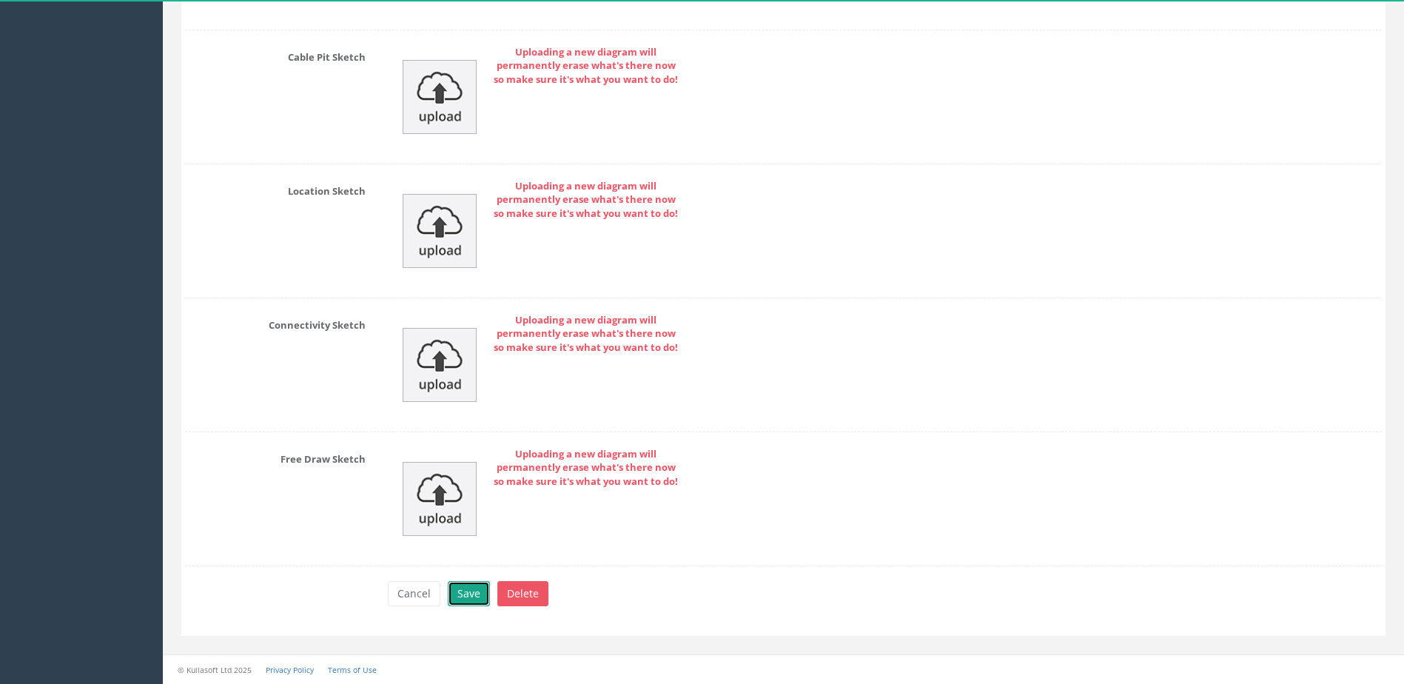
click at [454, 588] on button "Save" at bounding box center [469, 593] width 42 height 25
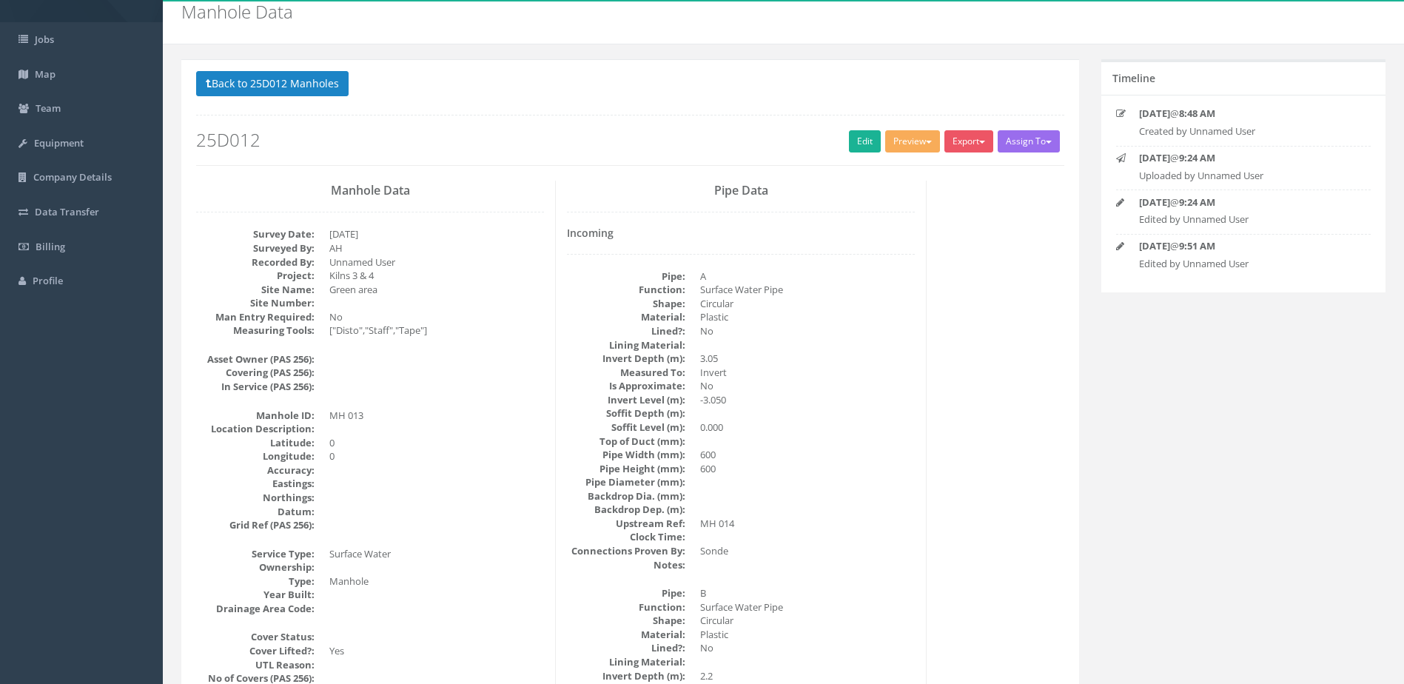
scroll to position [0, 0]
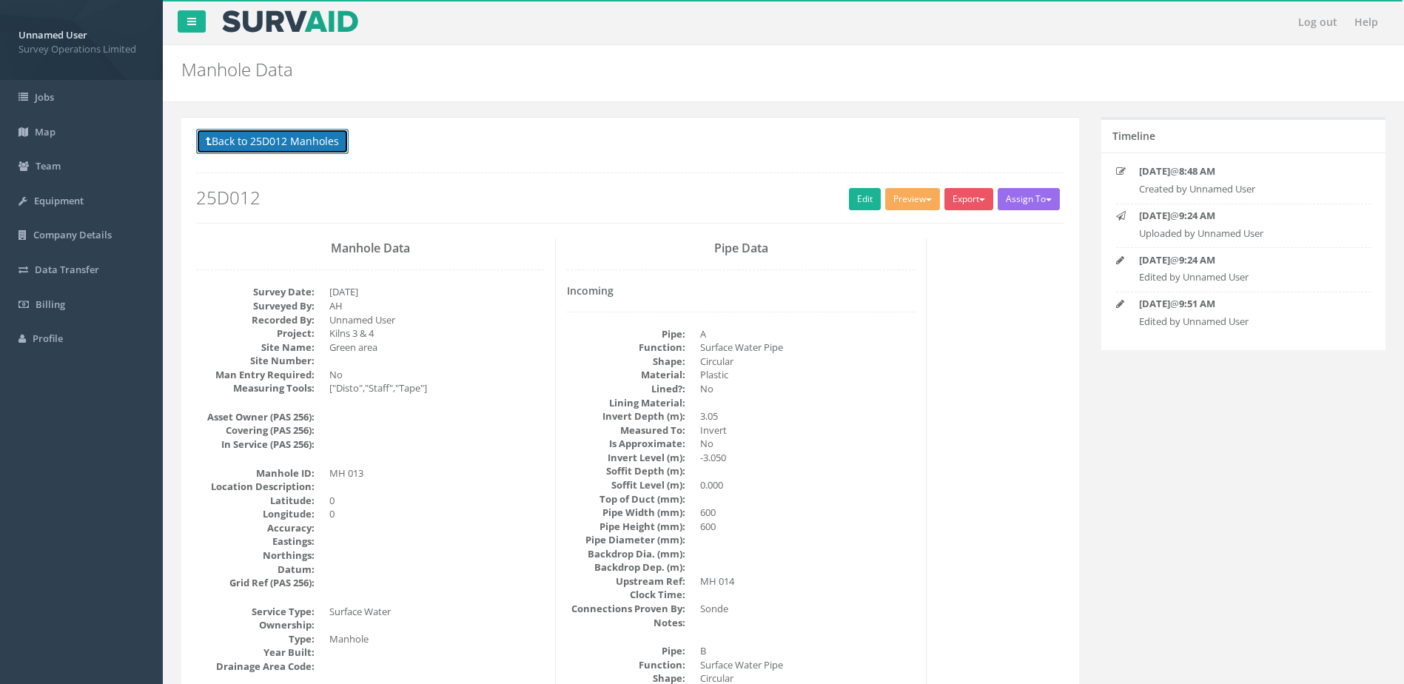
click at [301, 139] on button "Back to 25D012 Manholes" at bounding box center [272, 141] width 153 height 25
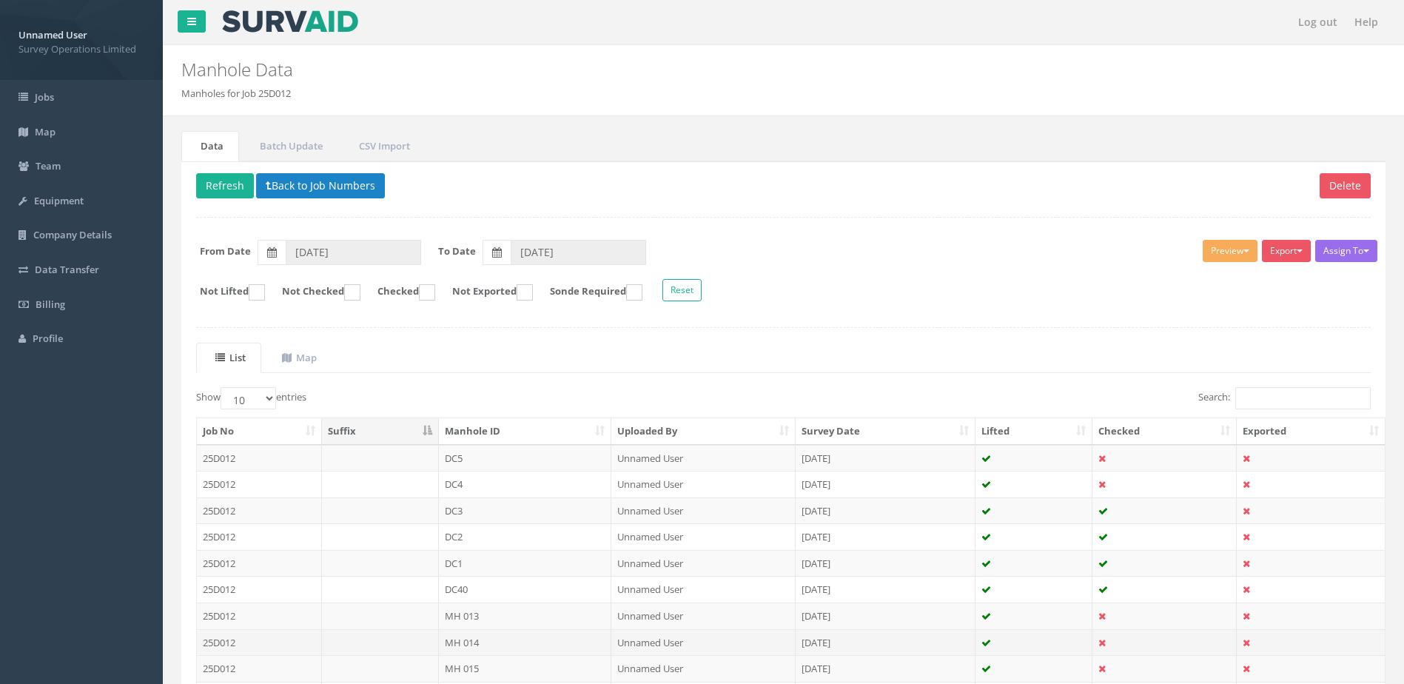
click at [515, 644] on td "MH 014" at bounding box center [525, 642] width 173 height 27
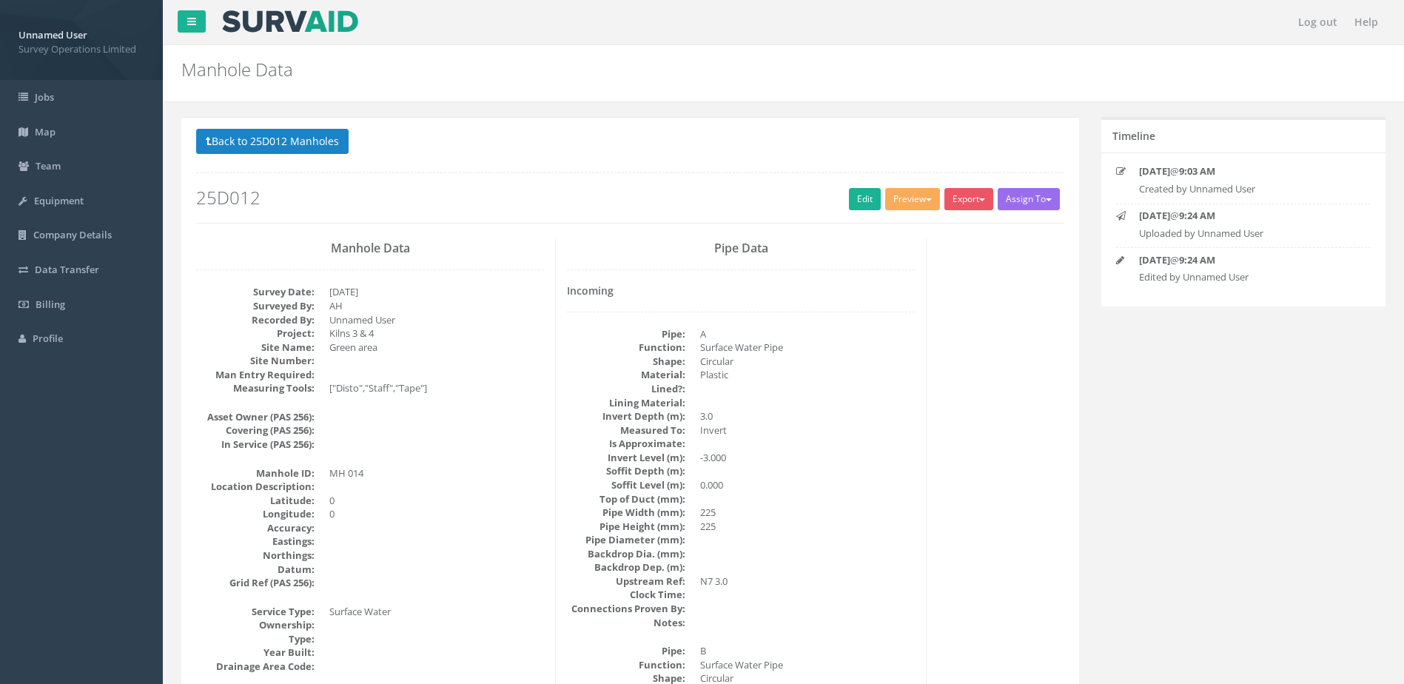
click at [837, 204] on h2 "25D012" at bounding box center [630, 197] width 868 height 19
click at [857, 204] on link "Edit" at bounding box center [865, 199] width 32 height 22
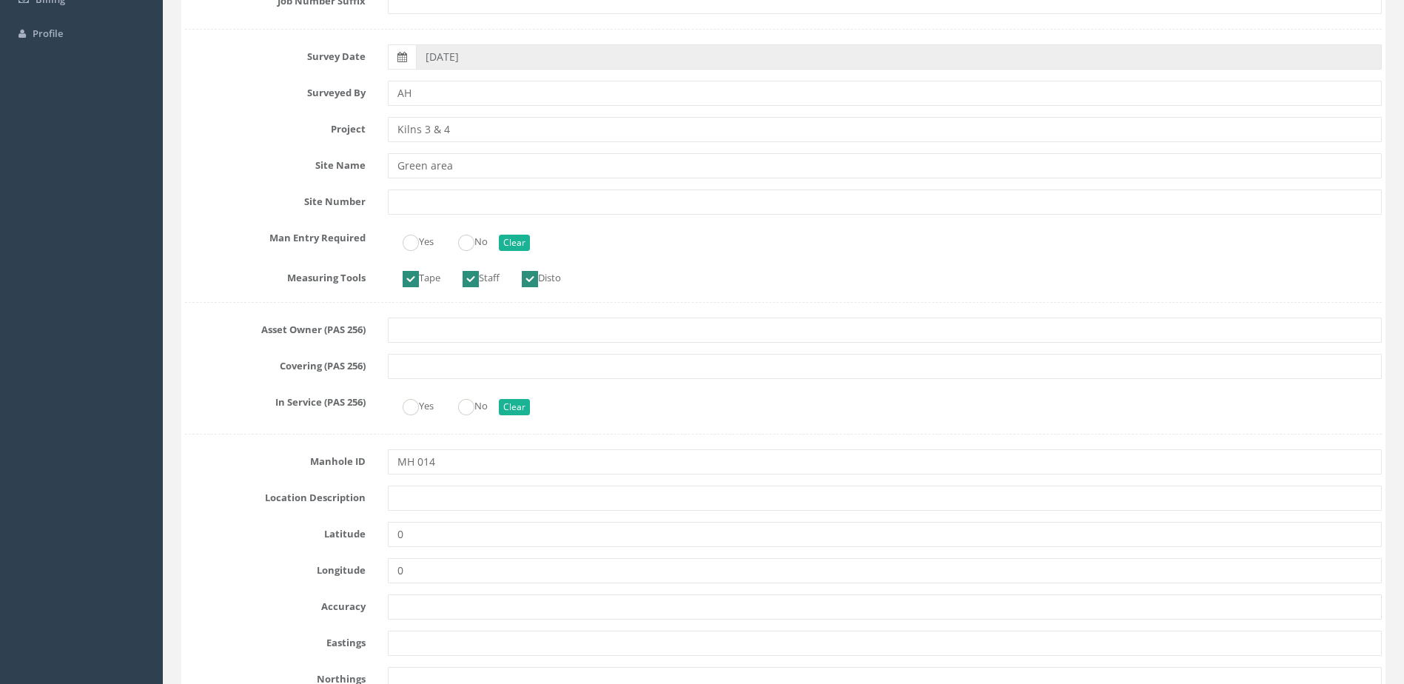
scroll to position [444, 0]
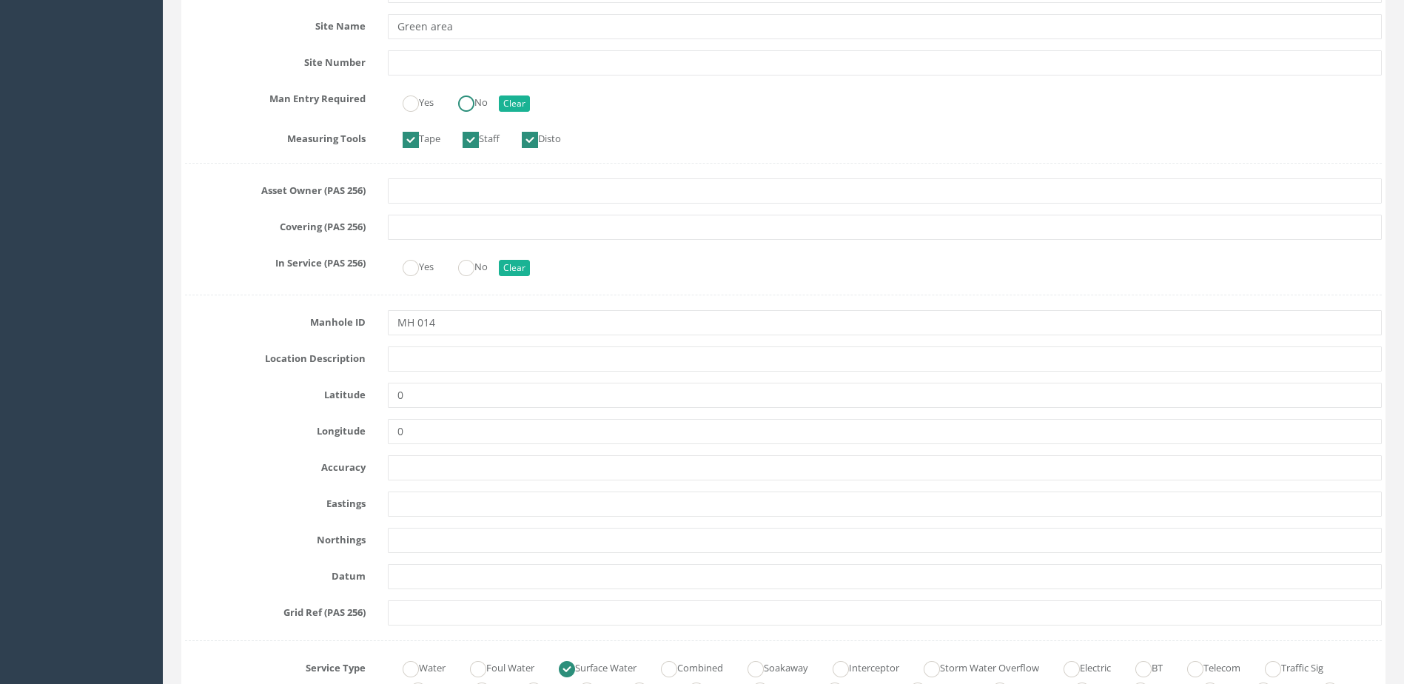
click at [472, 97] on ins at bounding box center [466, 104] width 16 height 16
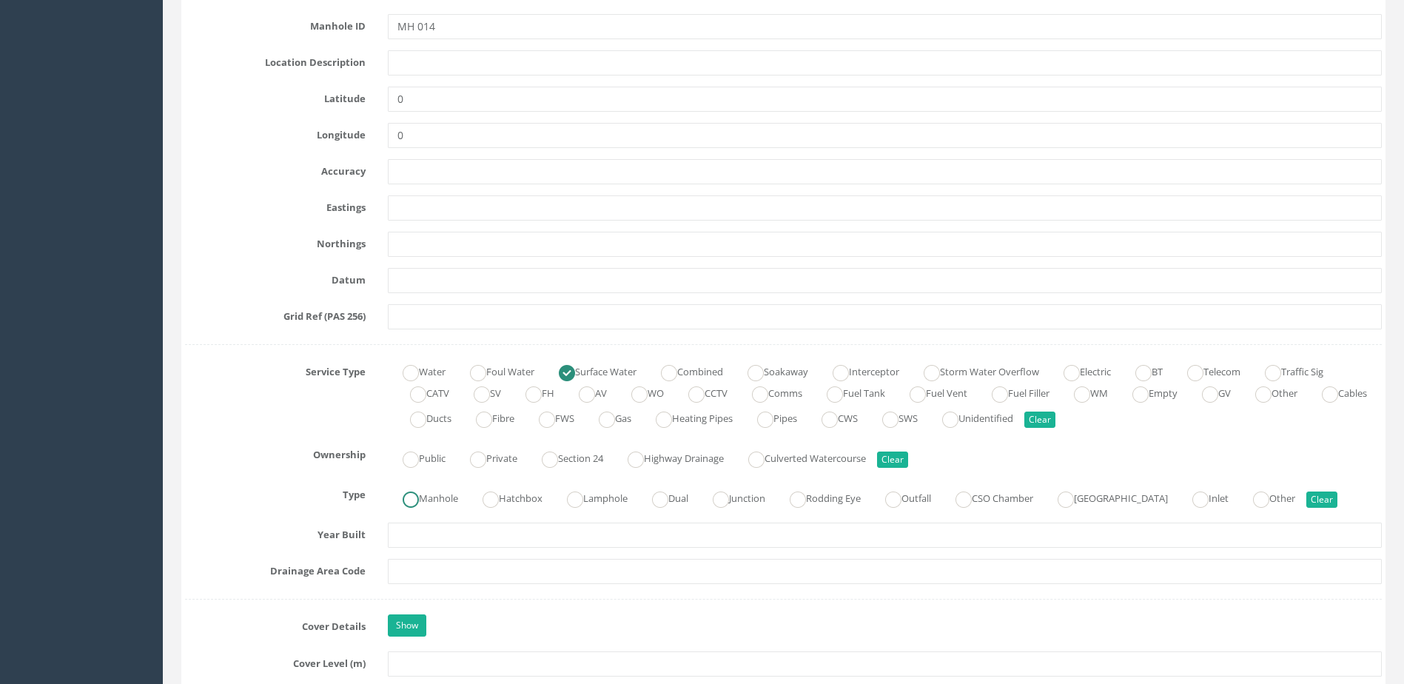
click at [409, 498] on ins at bounding box center [411, 500] width 16 height 16
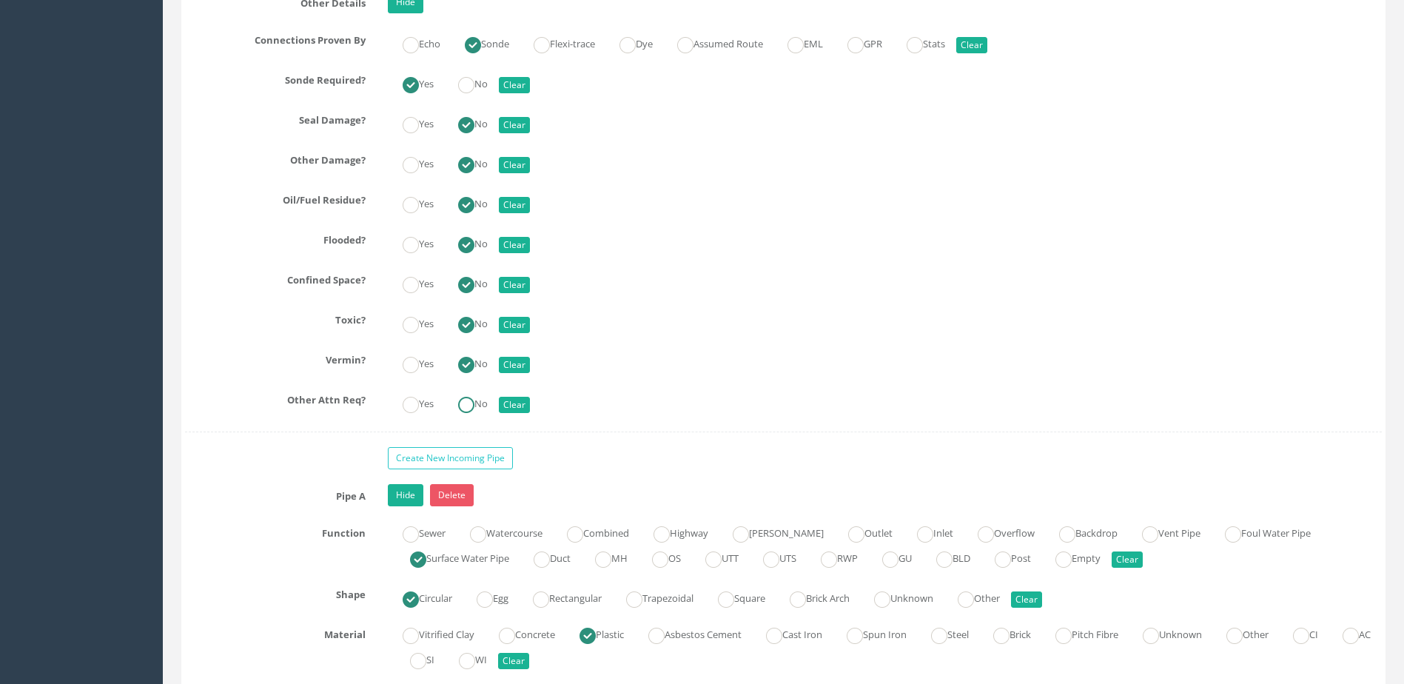
click at [467, 412] on ins at bounding box center [466, 405] width 16 height 16
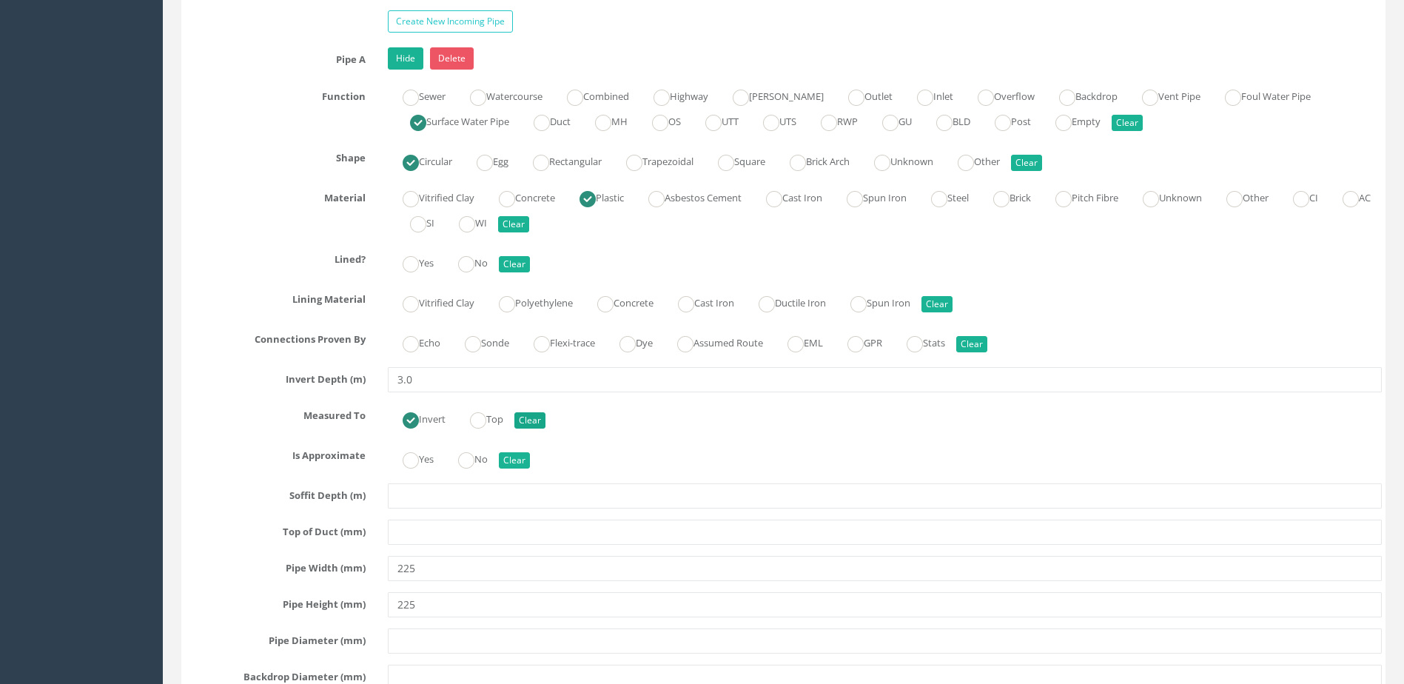
scroll to position [2813, 0]
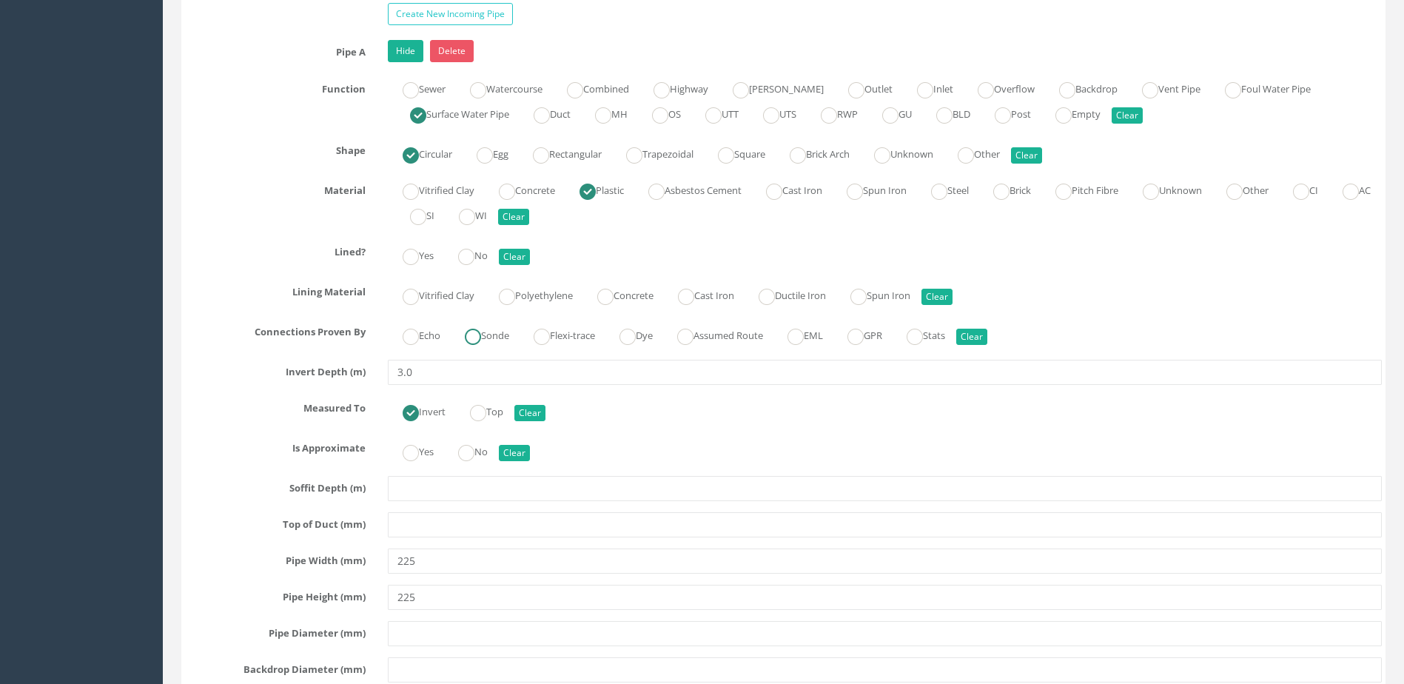
click at [485, 344] on label "Sonde" at bounding box center [479, 334] width 59 height 21
click at [483, 453] on label "No" at bounding box center [465, 450] width 44 height 21
click at [466, 262] on ins at bounding box center [466, 257] width 16 height 16
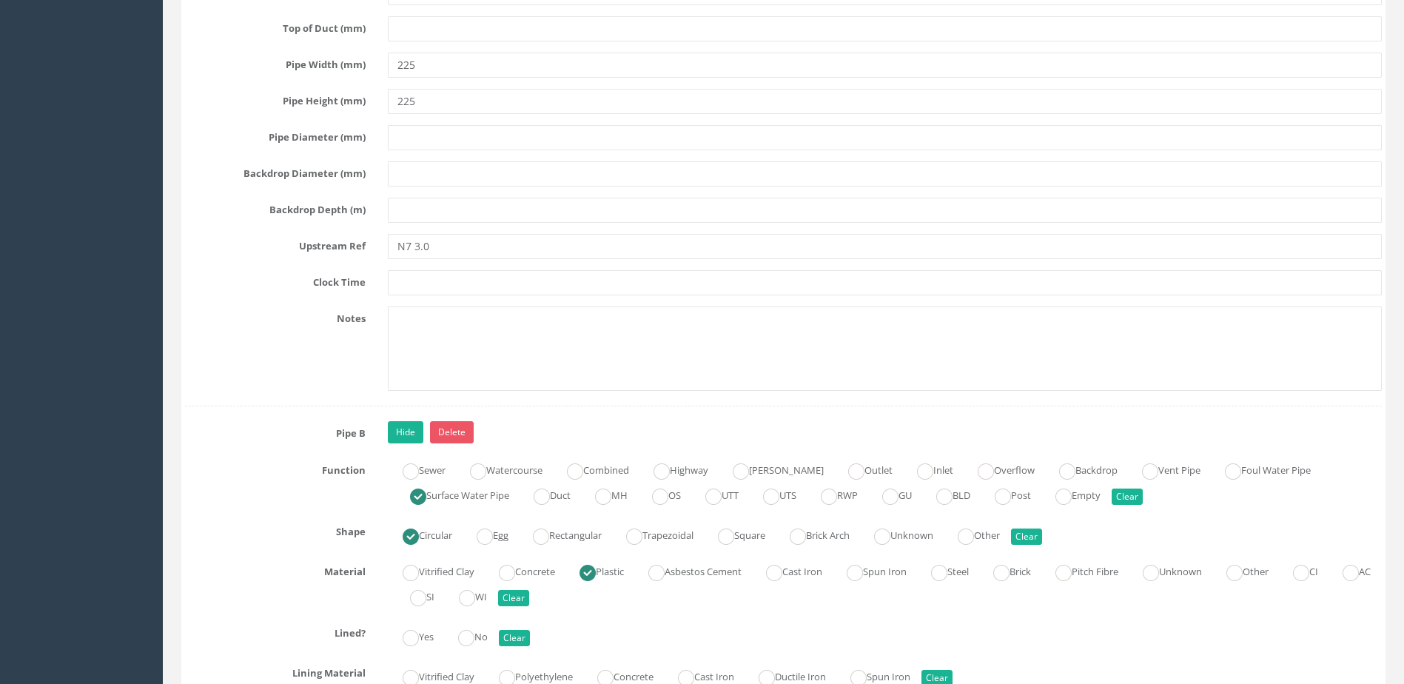
scroll to position [3405, 0]
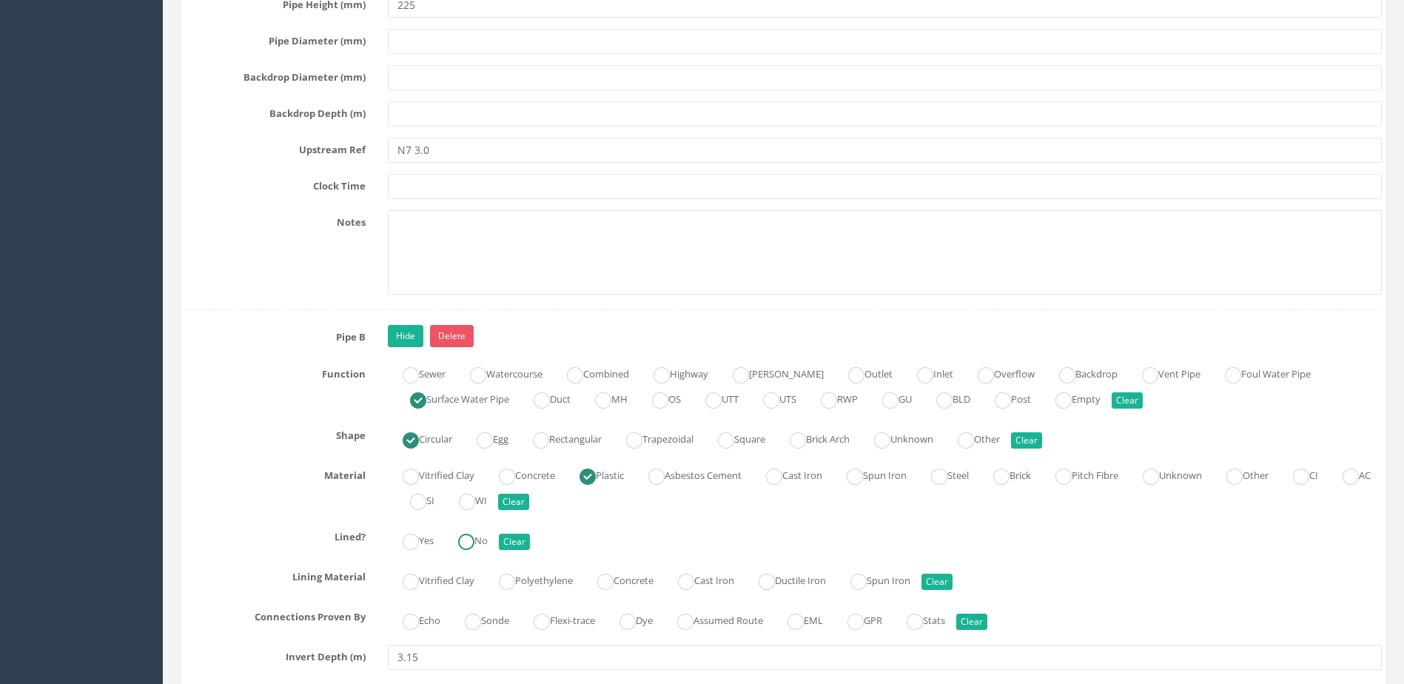
click at [475, 536] on ins at bounding box center [466, 542] width 16 height 16
click at [481, 620] on ins at bounding box center [473, 622] width 16 height 16
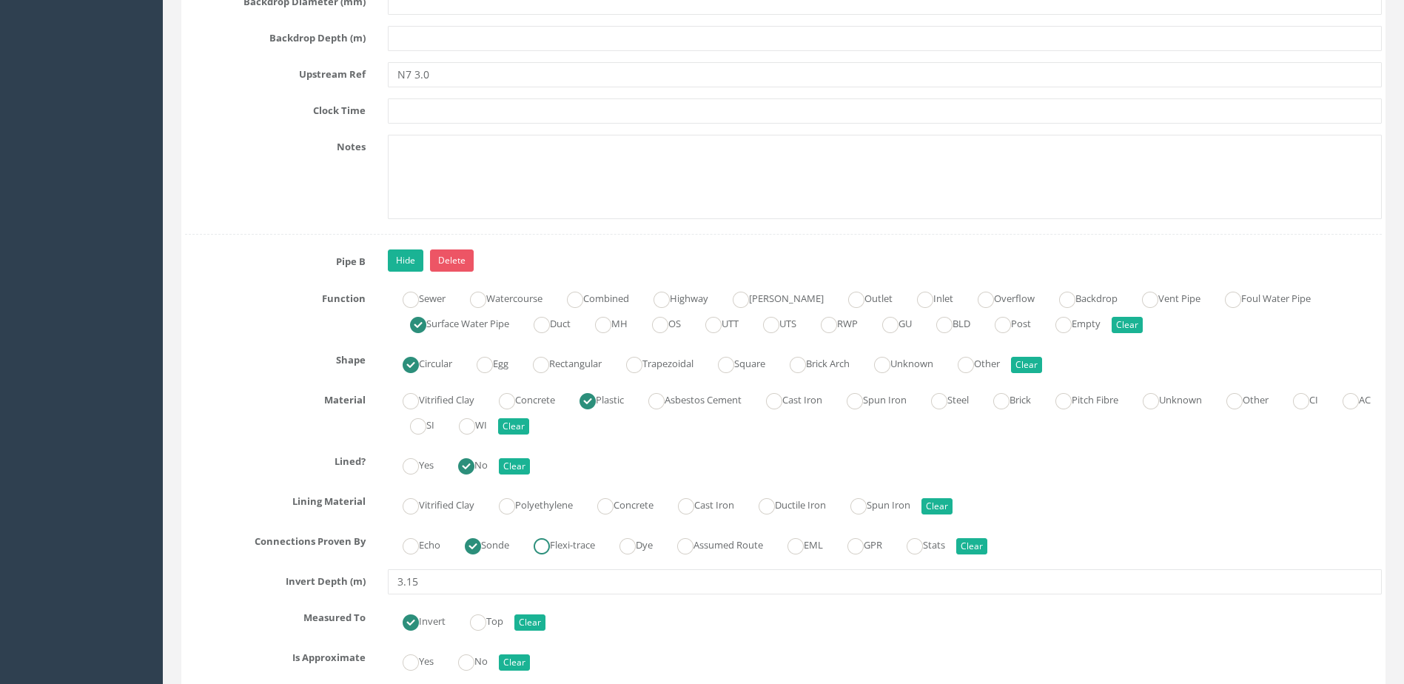
scroll to position [3554, 0]
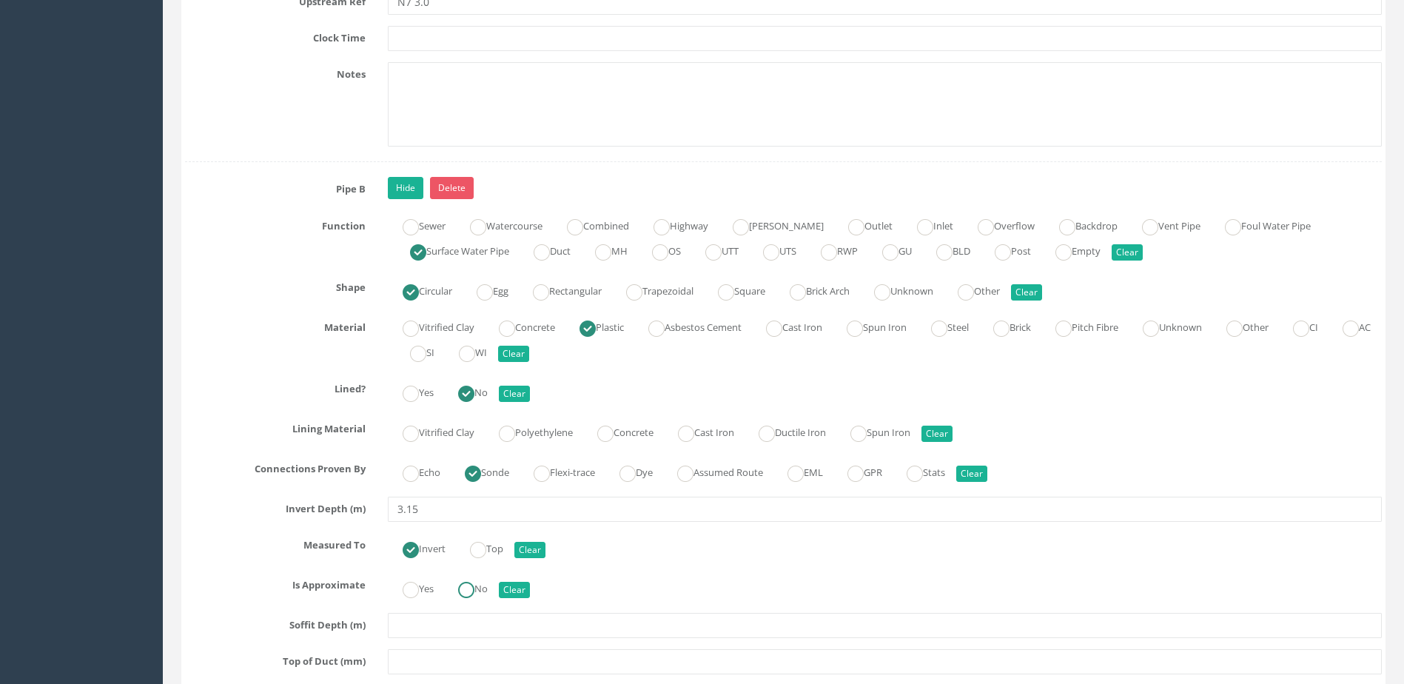
click at [483, 592] on label "No" at bounding box center [465, 587] width 44 height 21
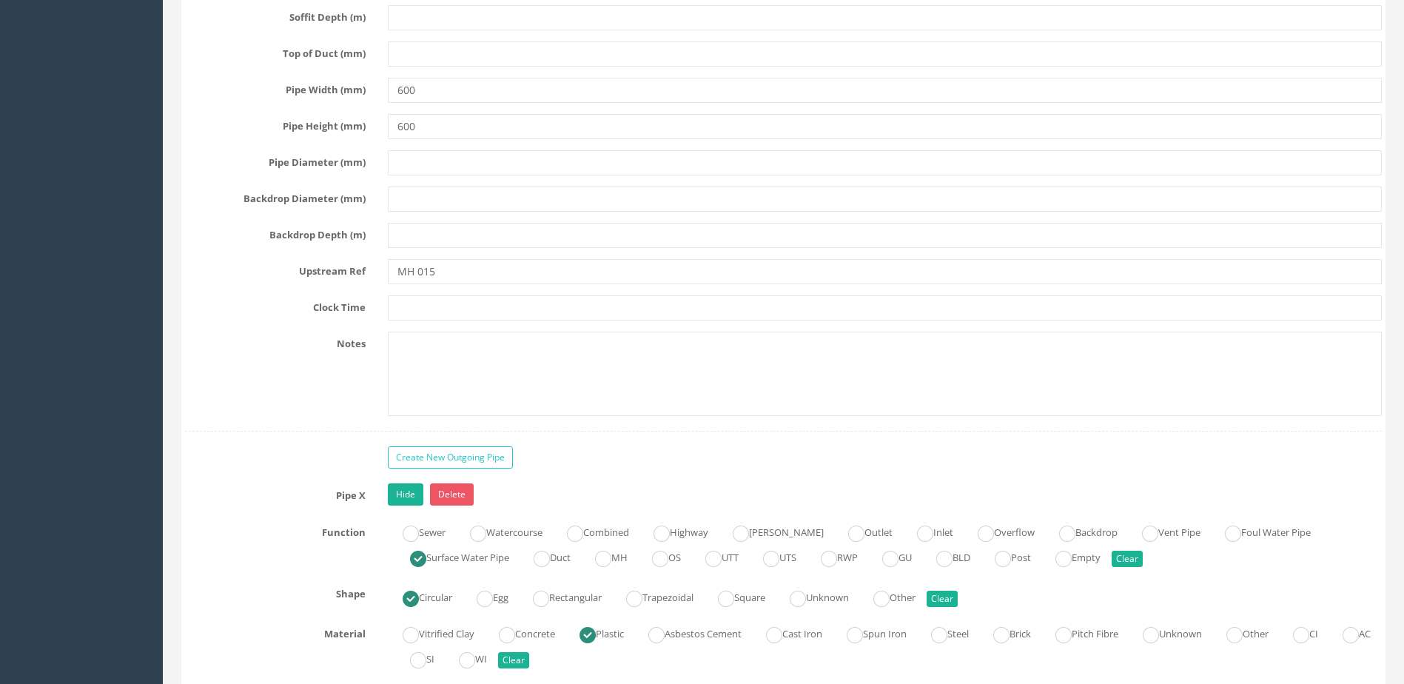
scroll to position [4294, 0]
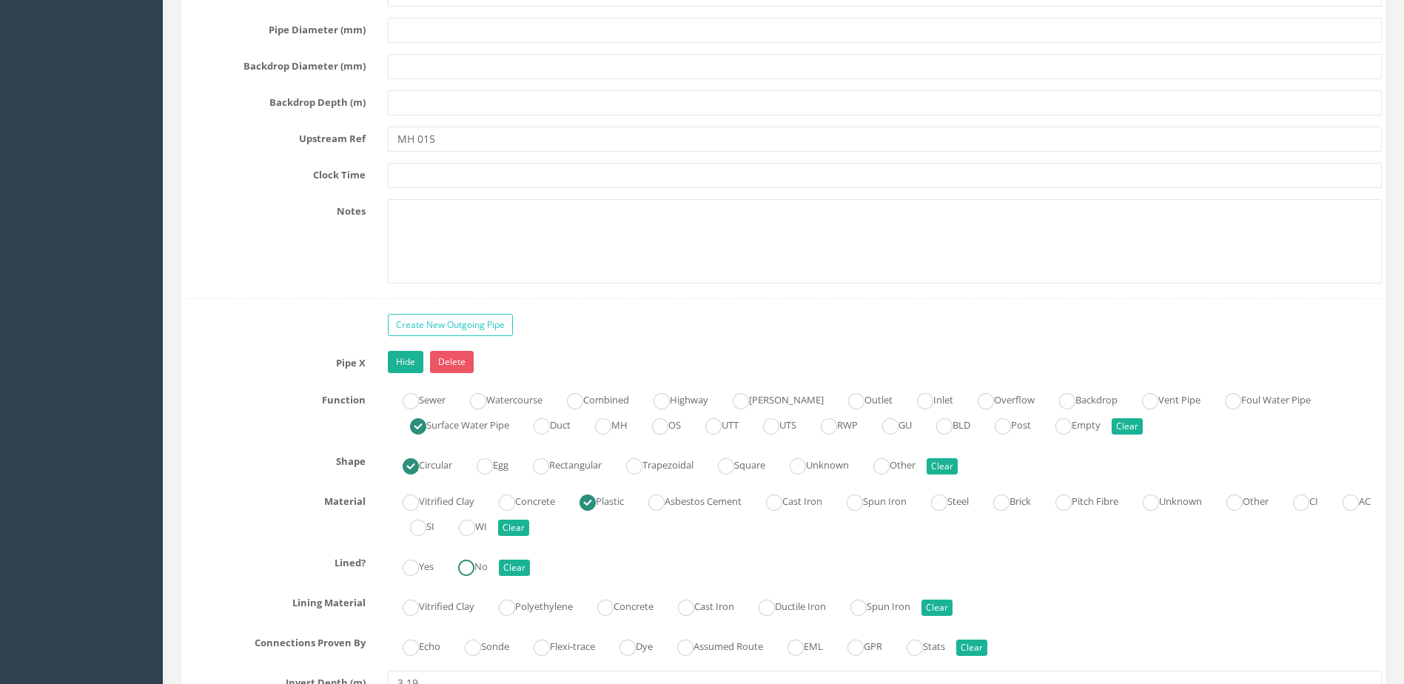
click at [468, 562] on ins at bounding box center [466, 568] width 16 height 16
drag, startPoint x: 481, startPoint y: 647, endPoint x: 519, endPoint y: 579, distance: 77.9
click at [481, 647] on ins at bounding box center [473, 648] width 16 height 16
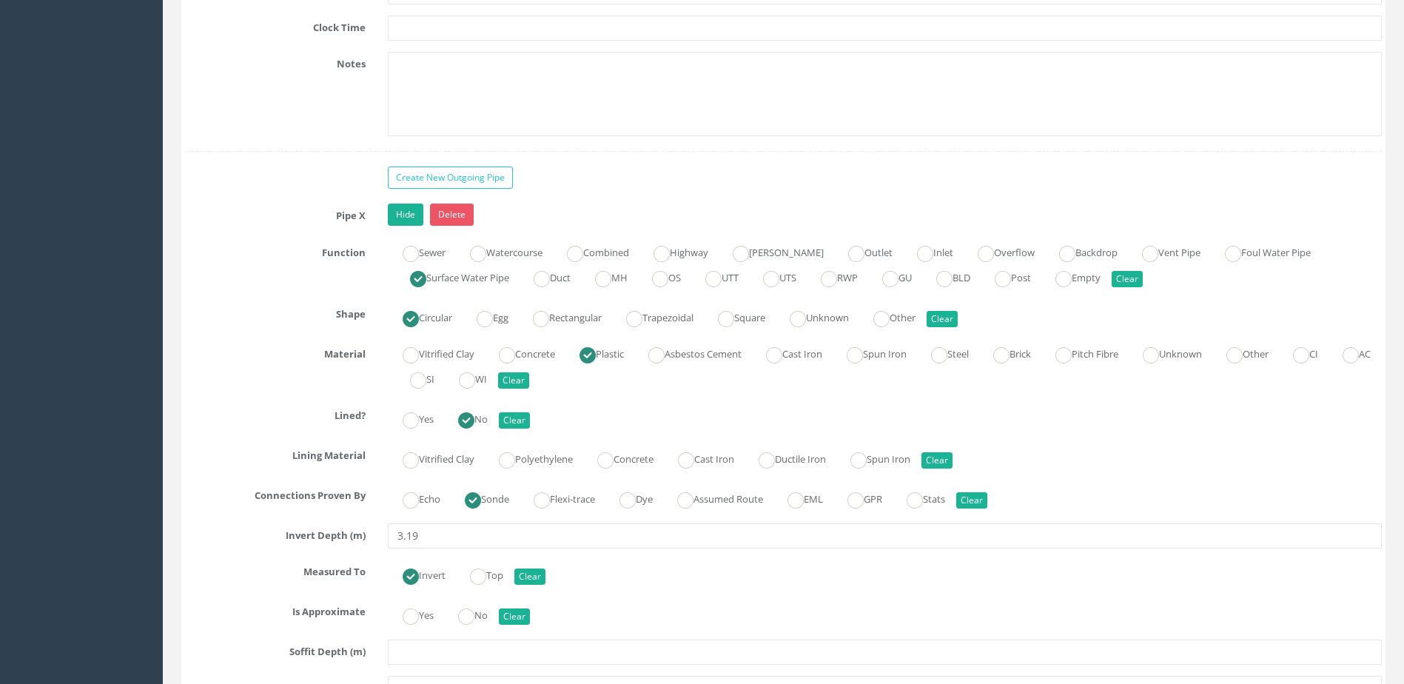
scroll to position [4442, 0]
click at [472, 617] on ins at bounding box center [466, 616] width 16 height 16
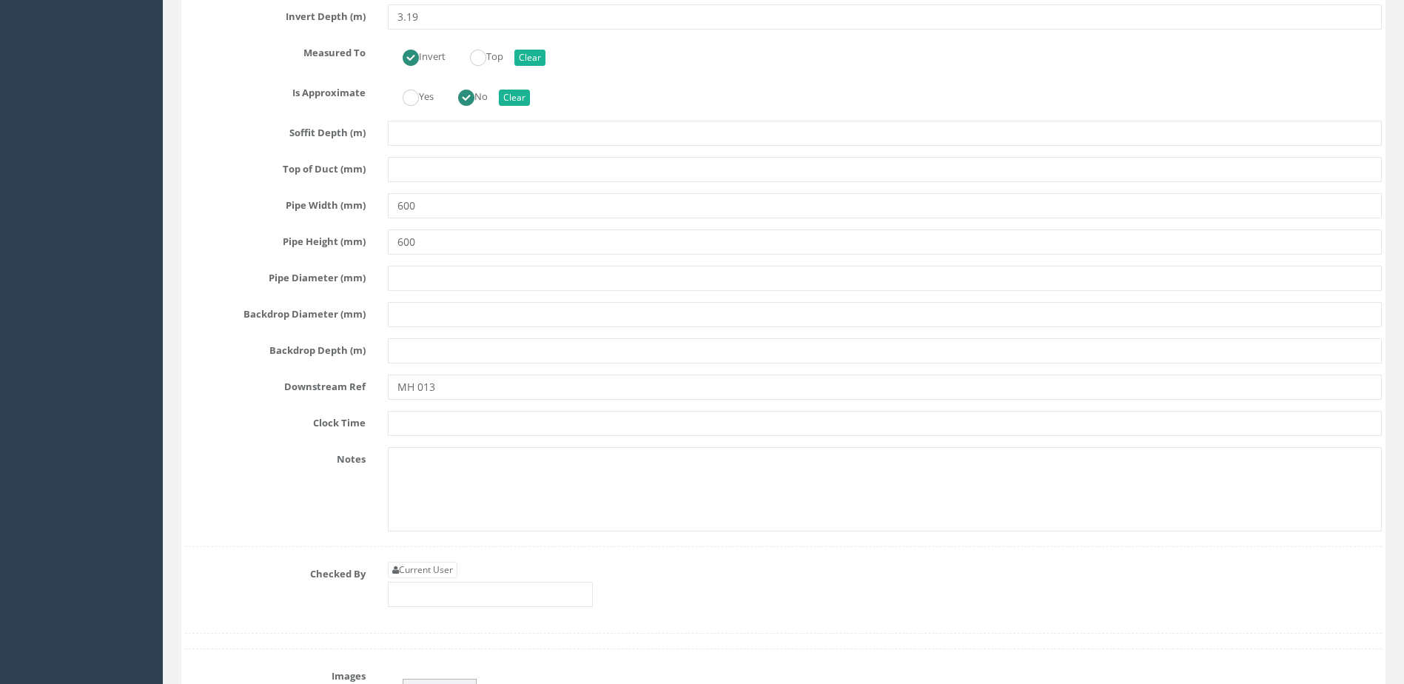
scroll to position [5182, 0]
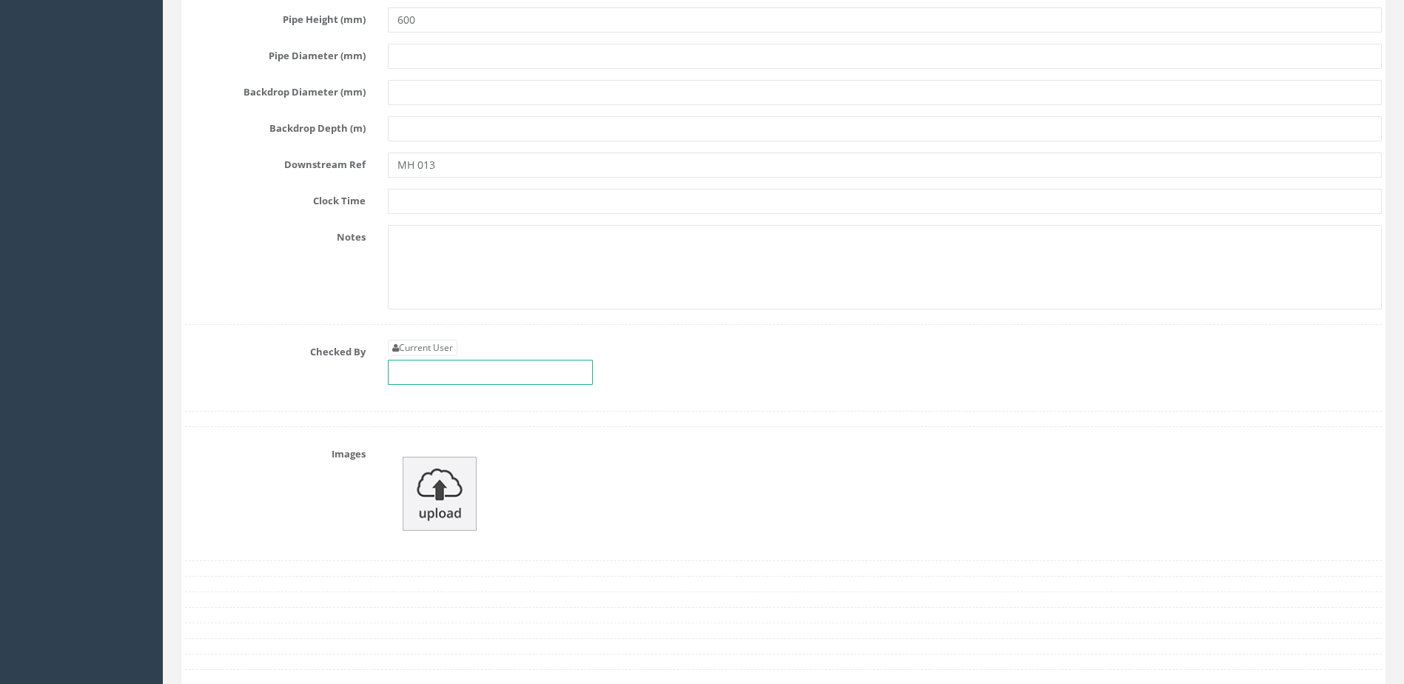
click at [466, 379] on input "text" at bounding box center [490, 372] width 205 height 25
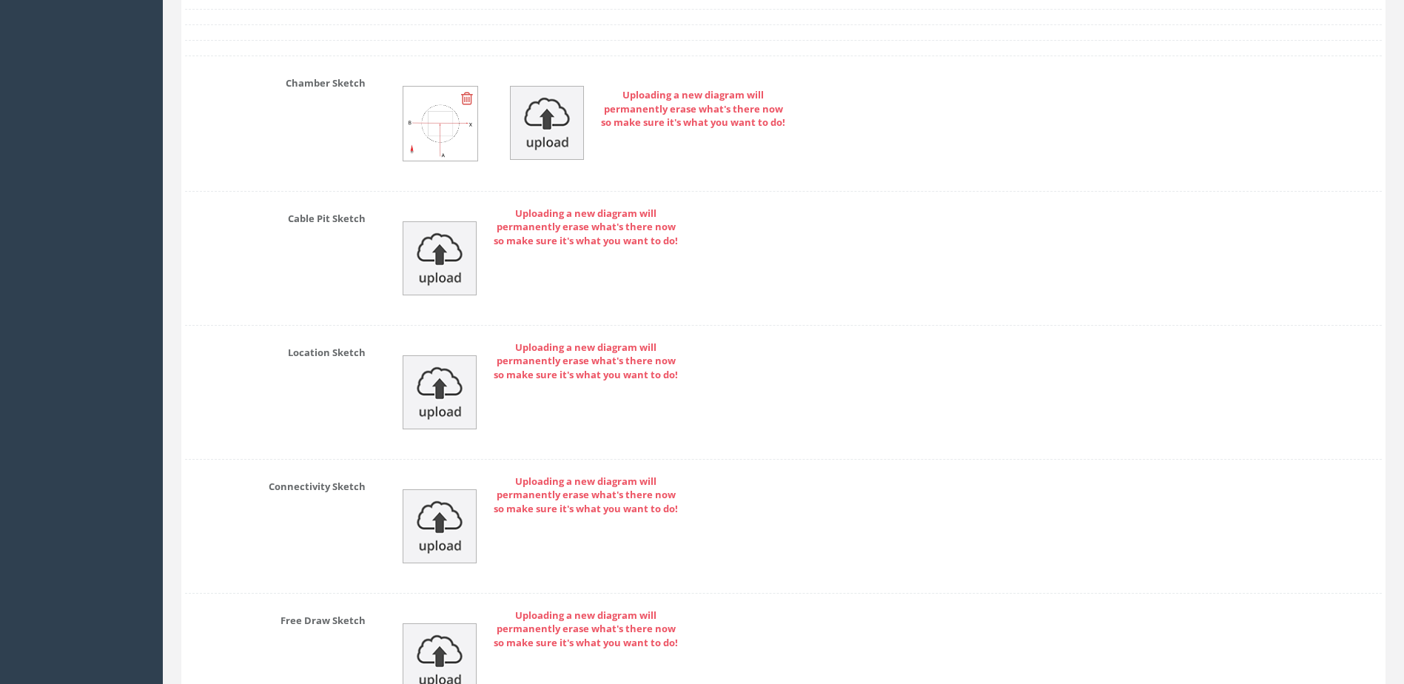
scroll to position [6051, 0]
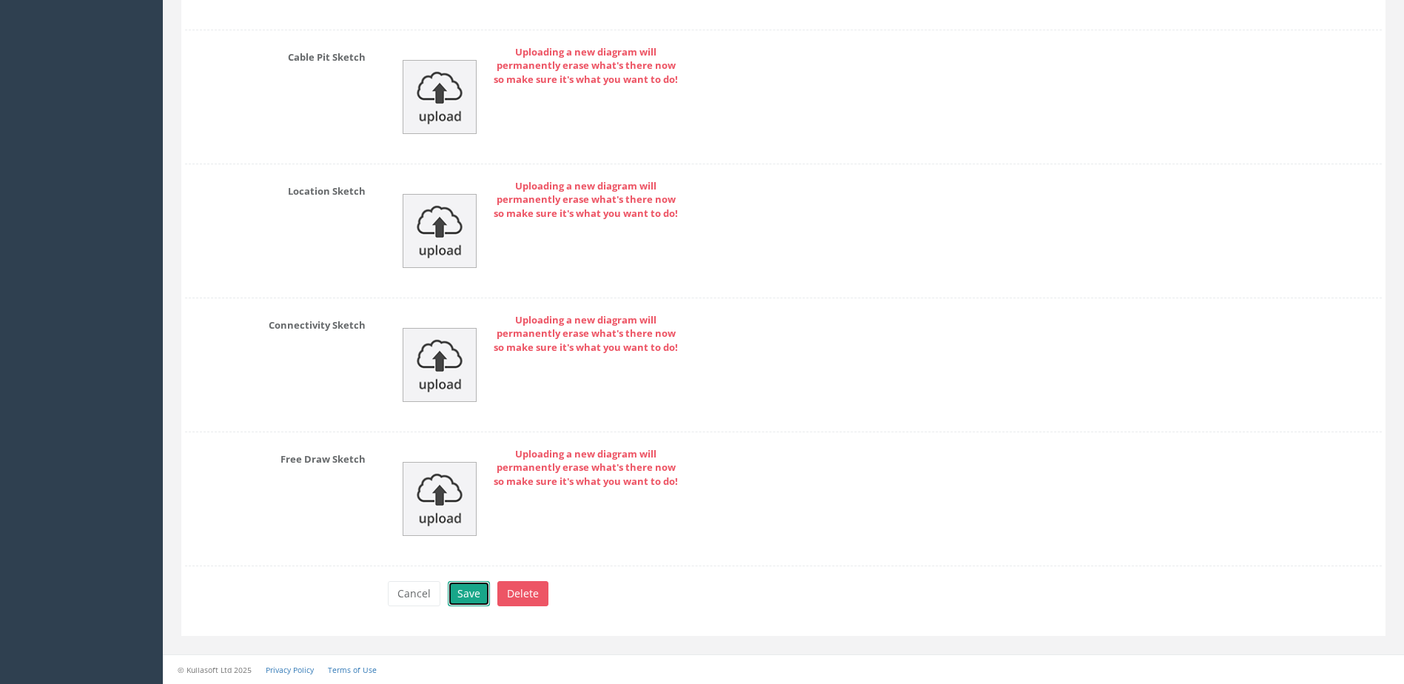
click at [453, 588] on button "Save" at bounding box center [469, 593] width 42 height 25
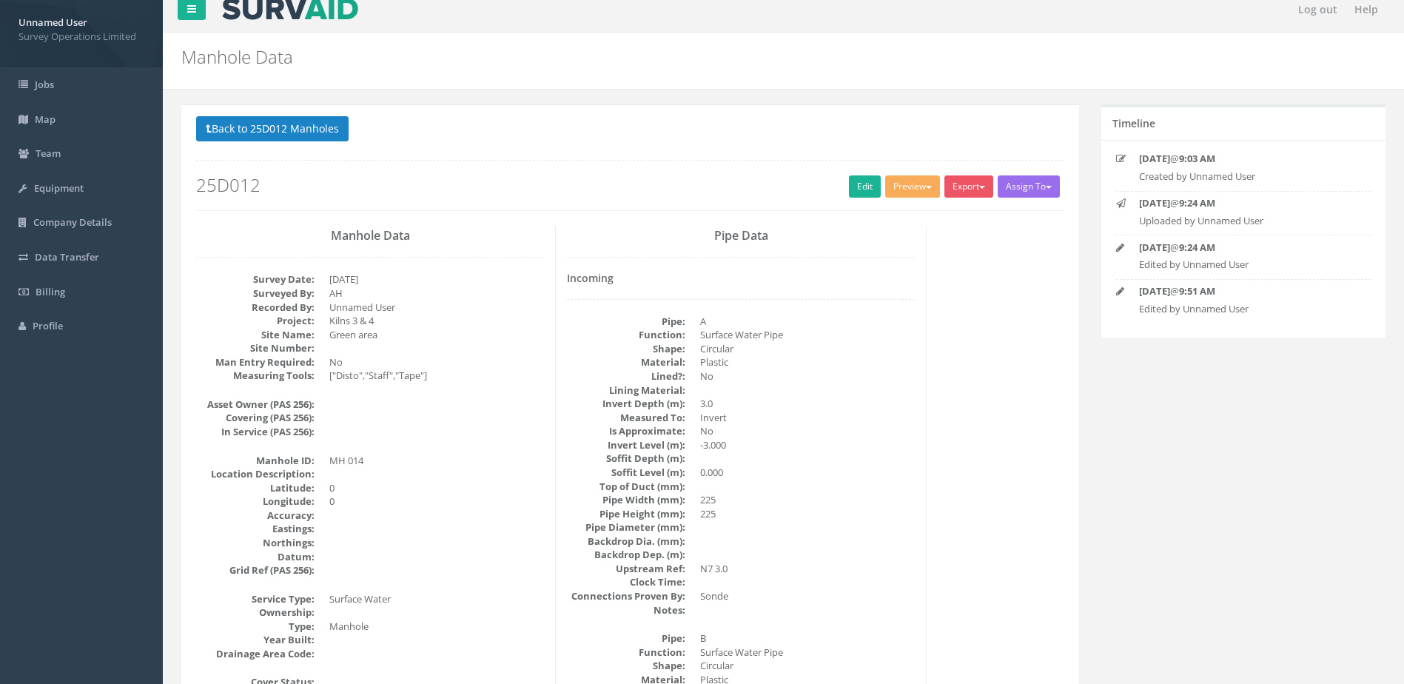
scroll to position [0, 0]
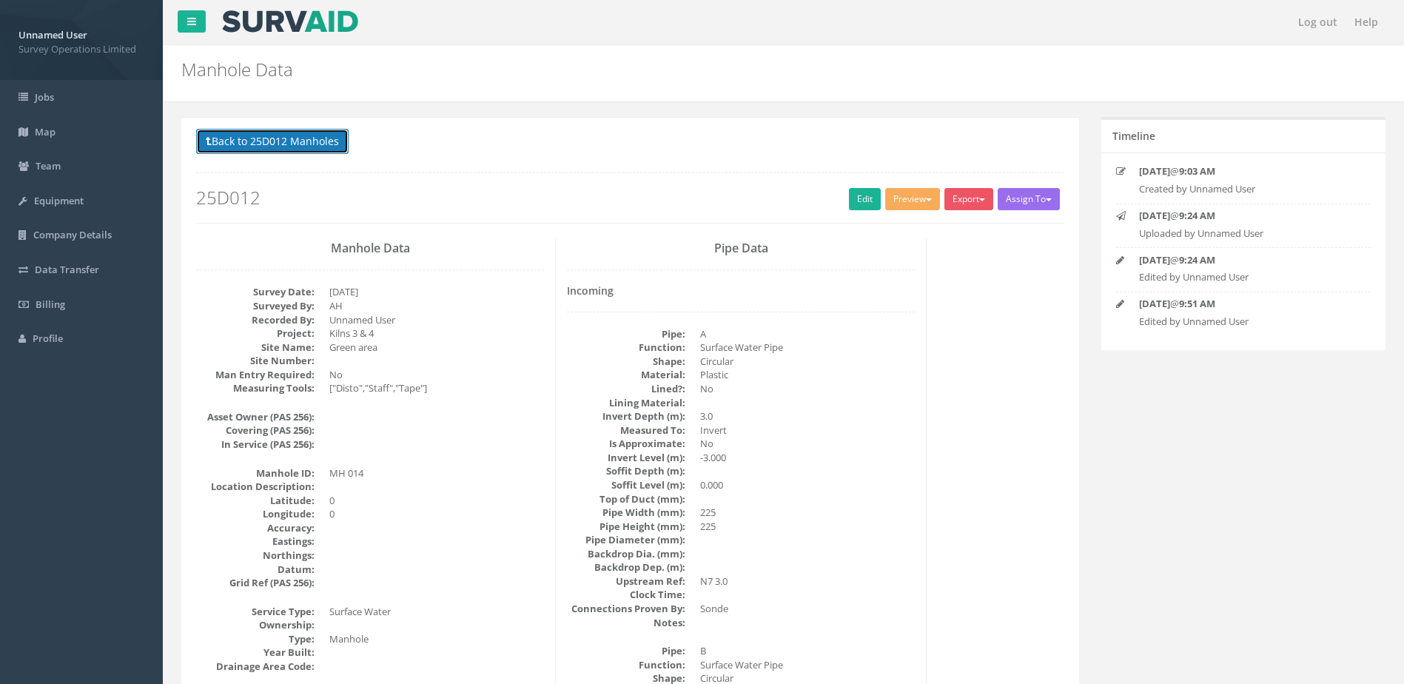
click at [273, 148] on button "Back to 25D012 Manholes" at bounding box center [272, 141] width 153 height 25
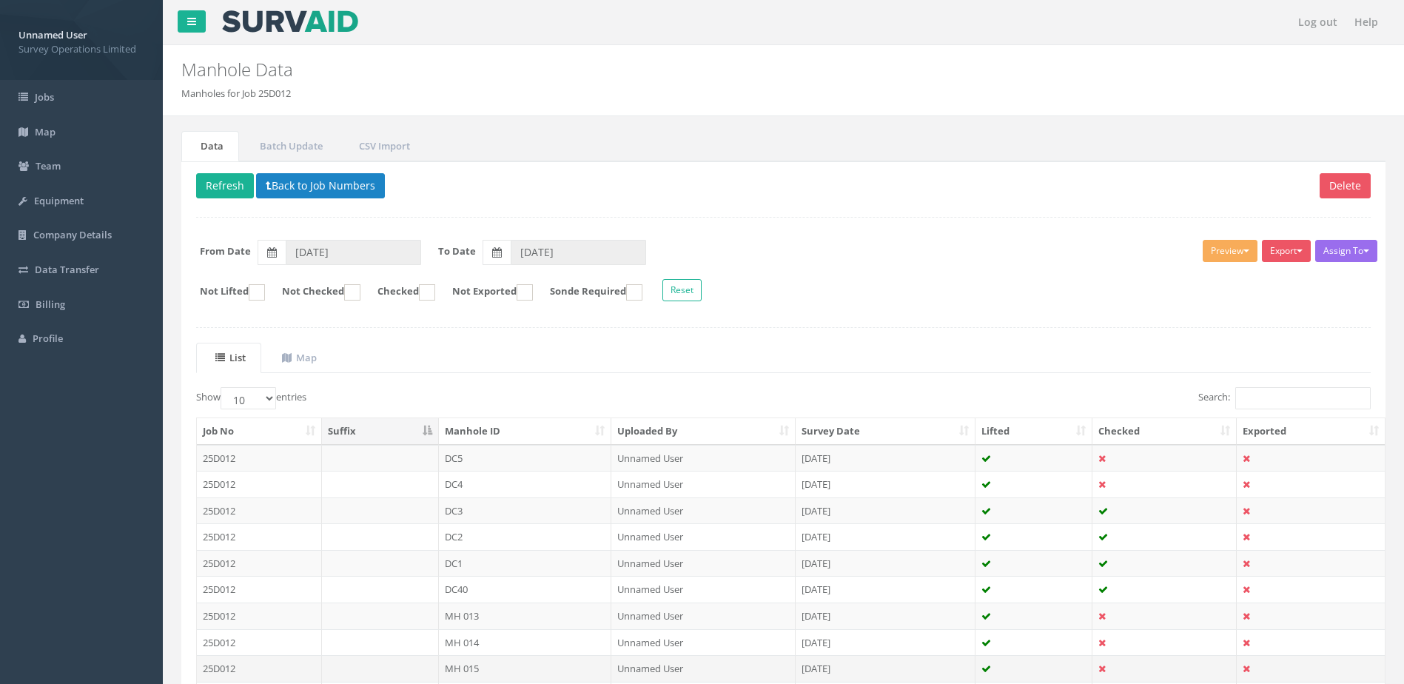
click at [506, 667] on td "MH 015" at bounding box center [525, 668] width 173 height 27
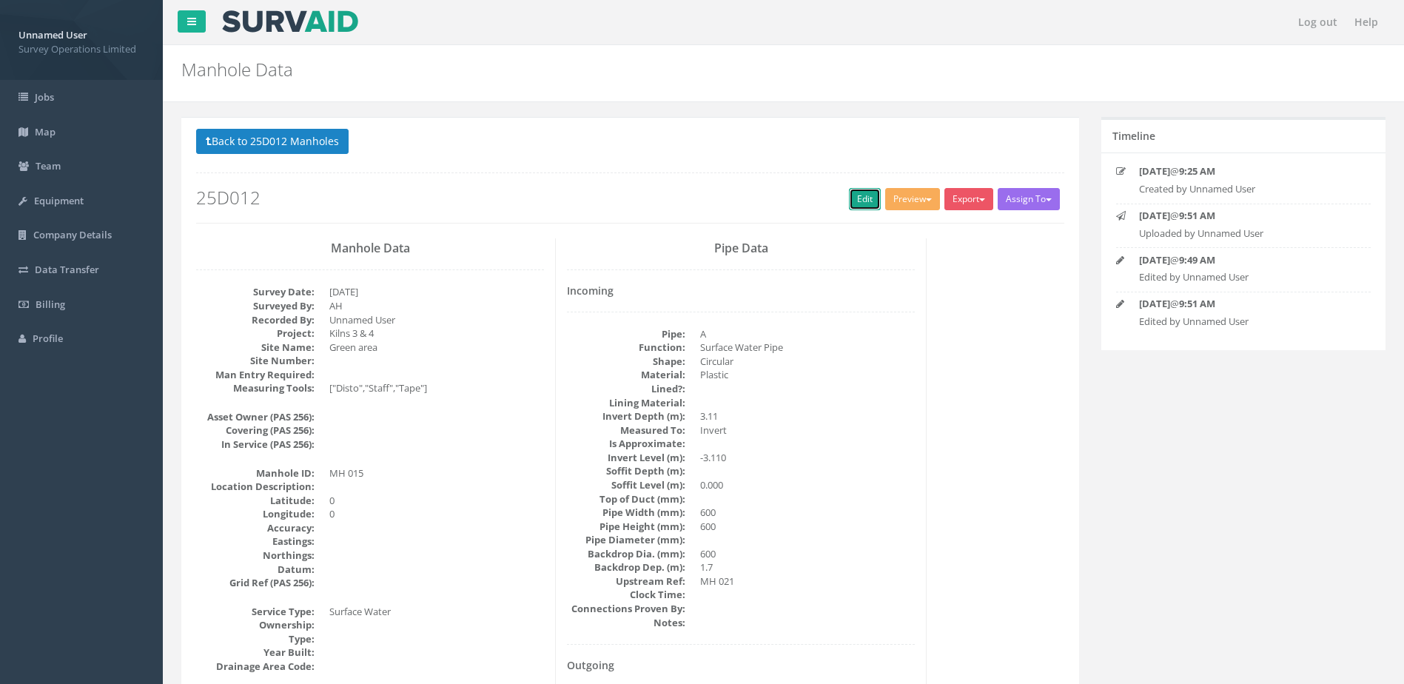
click at [849, 190] on link "Edit" at bounding box center [865, 199] width 32 height 22
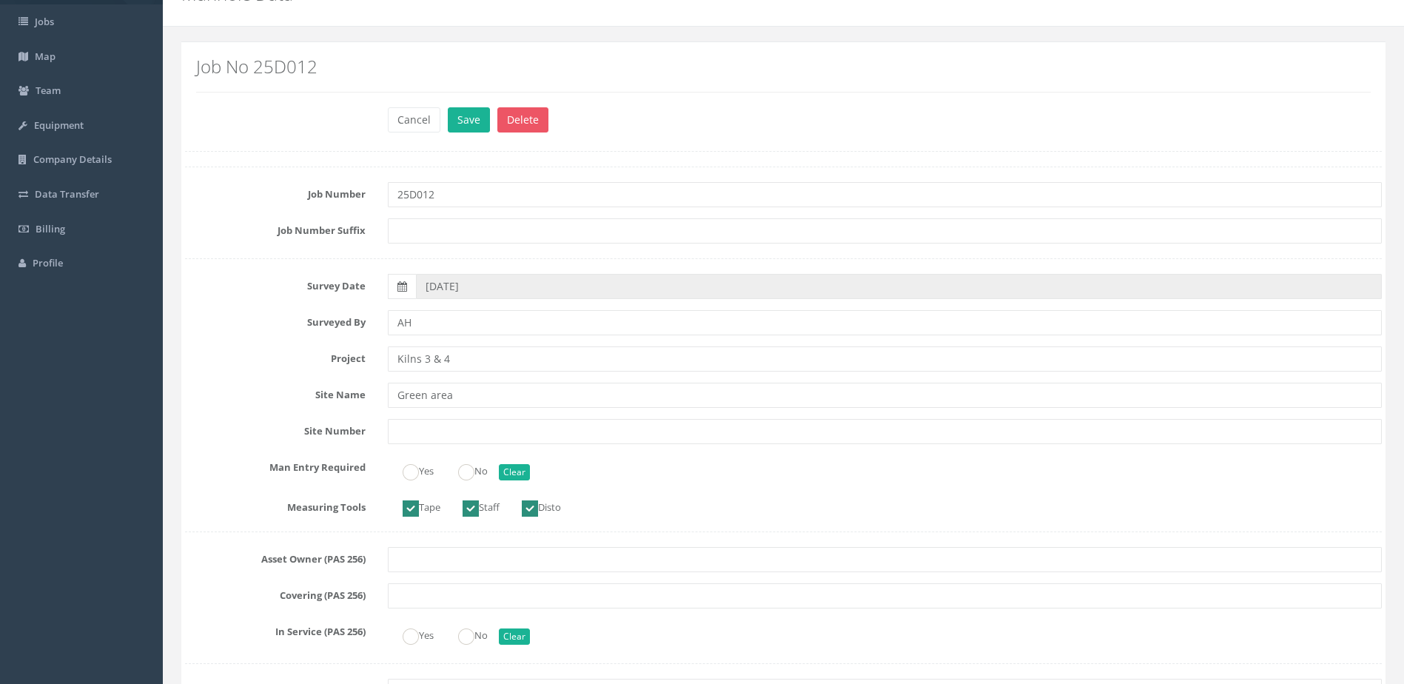
scroll to position [148, 0]
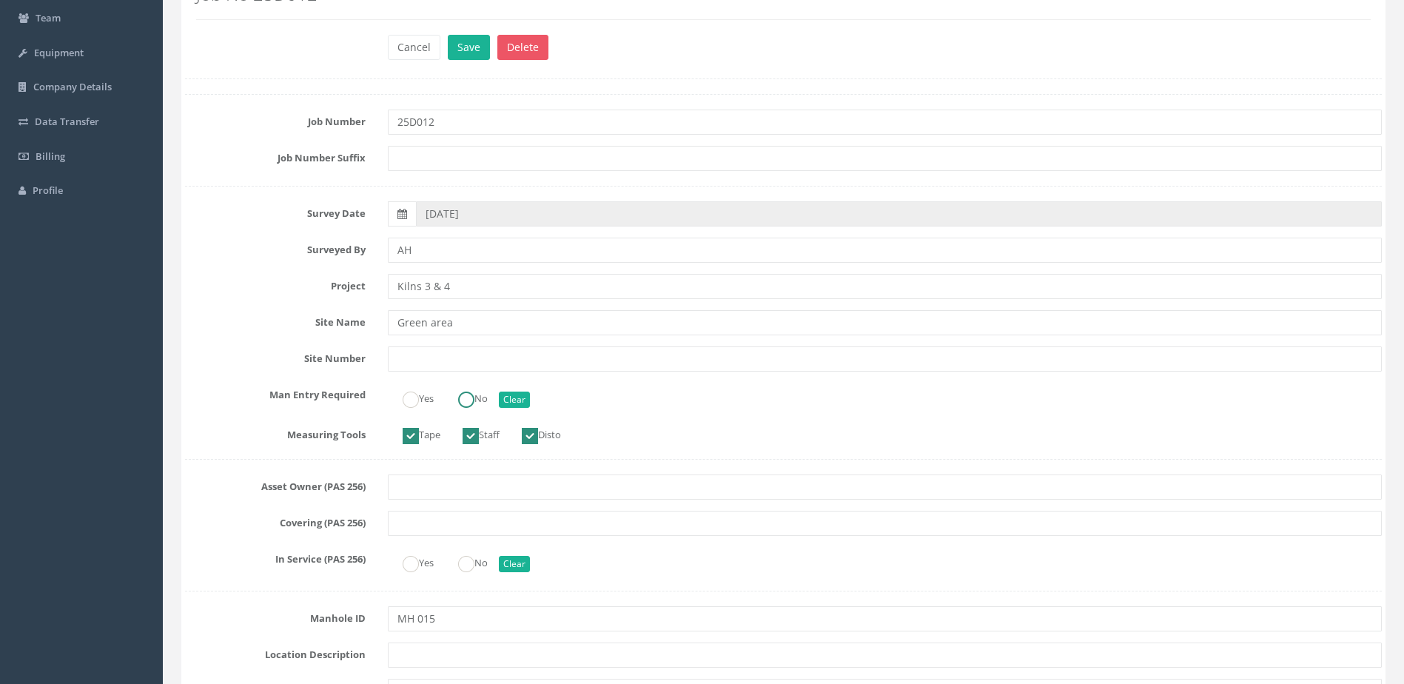
click at [488, 398] on label "No" at bounding box center [465, 396] width 44 height 21
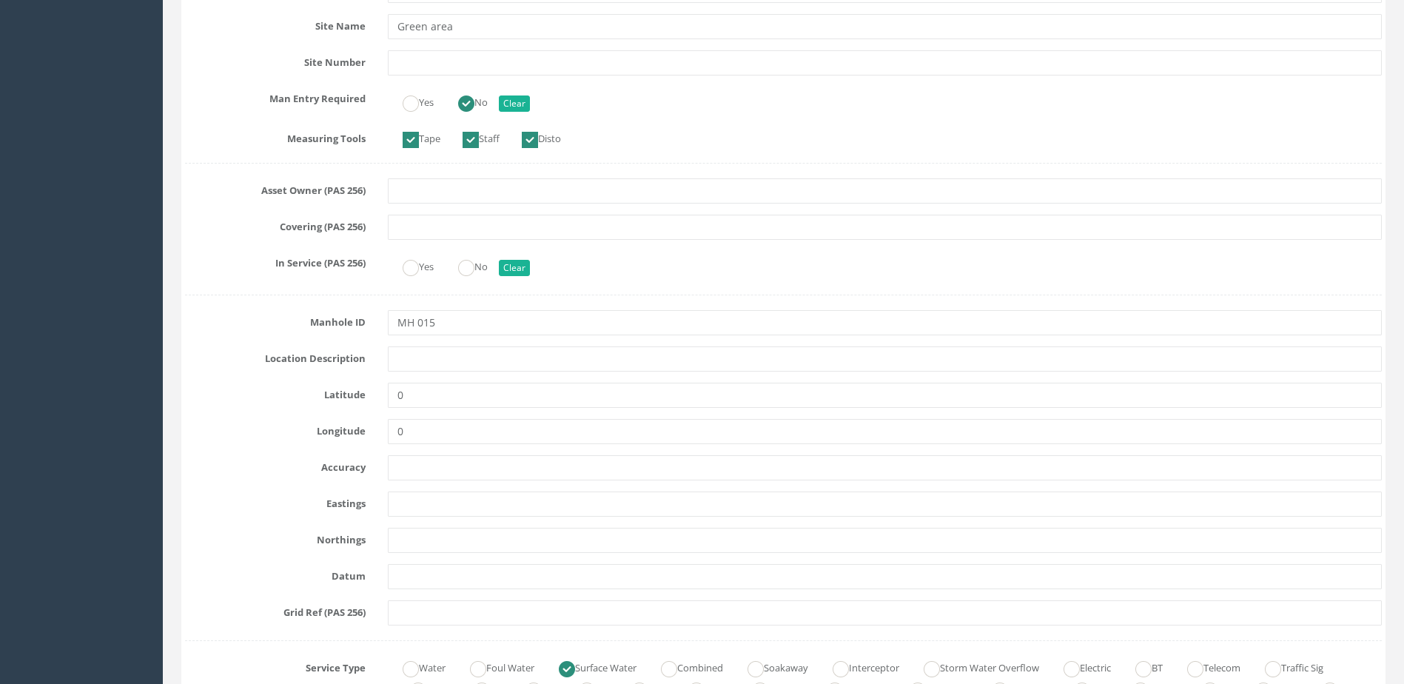
scroll to position [740, 0]
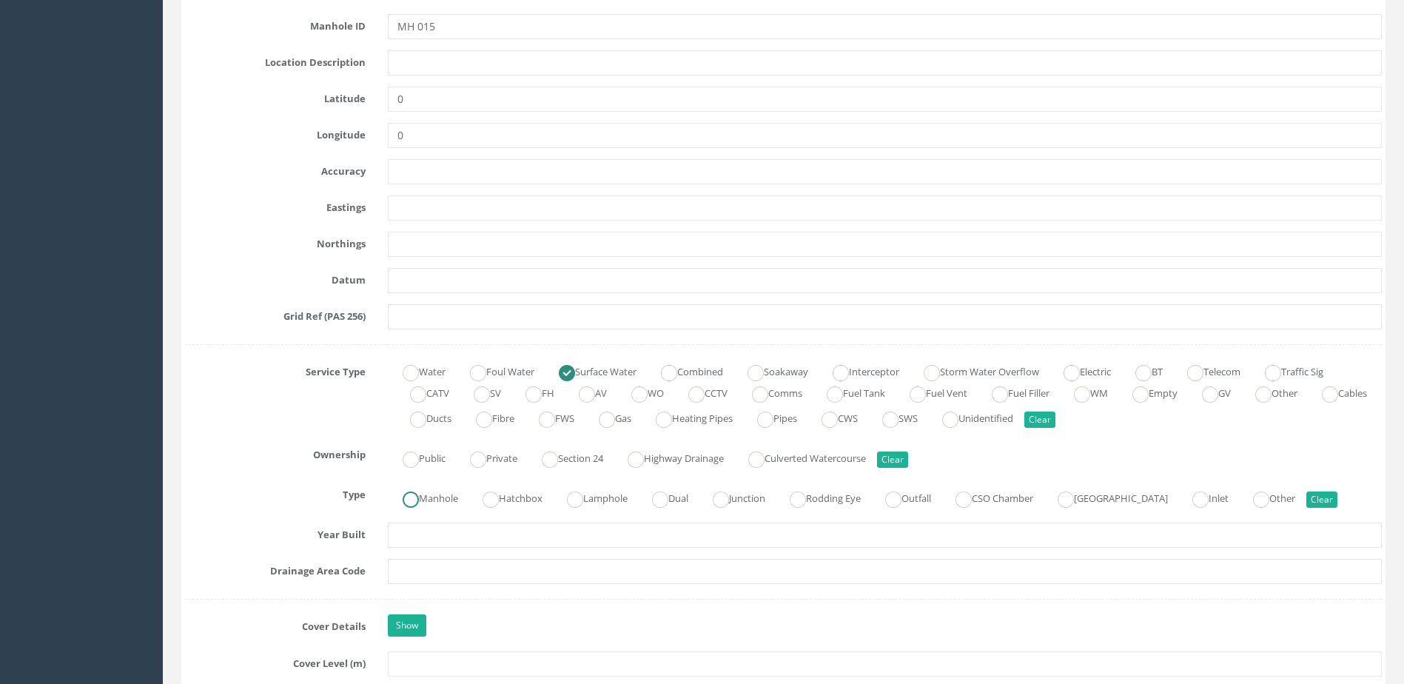
click at [428, 497] on label "Manhole" at bounding box center [423, 496] width 70 height 21
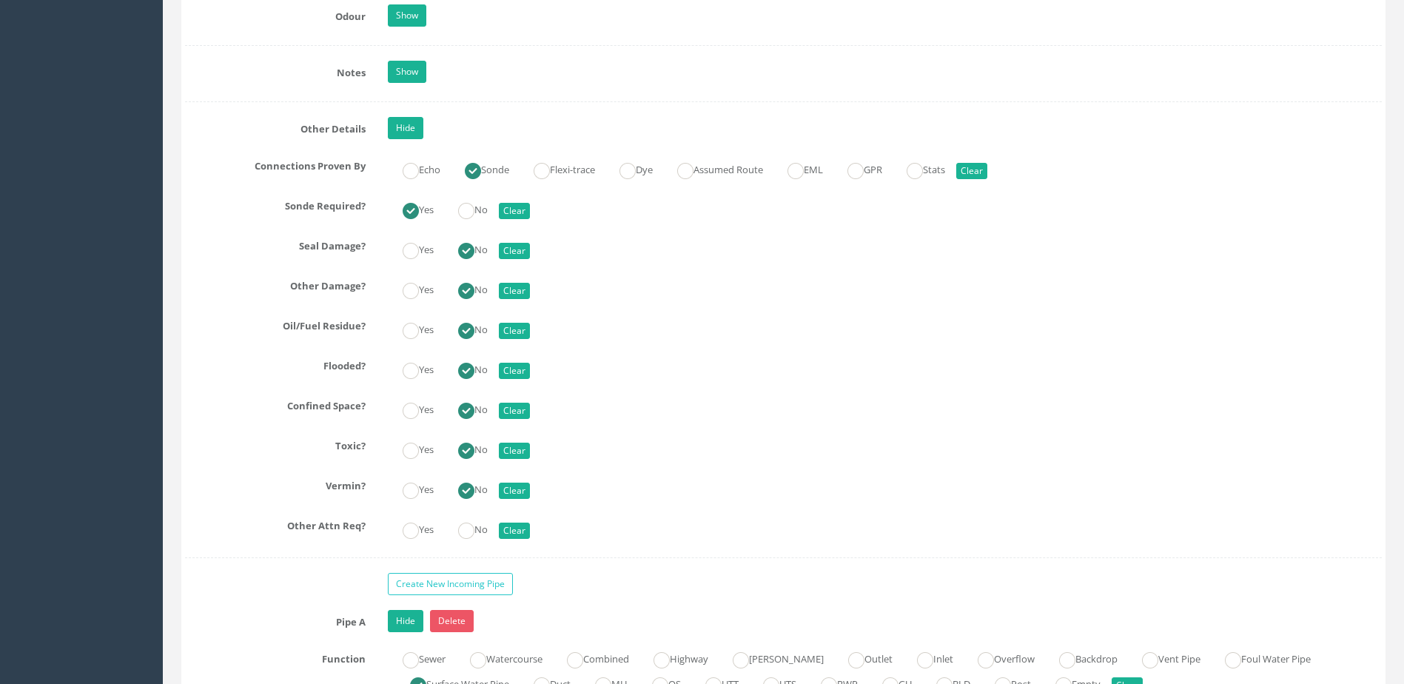
scroll to position [2369, 0]
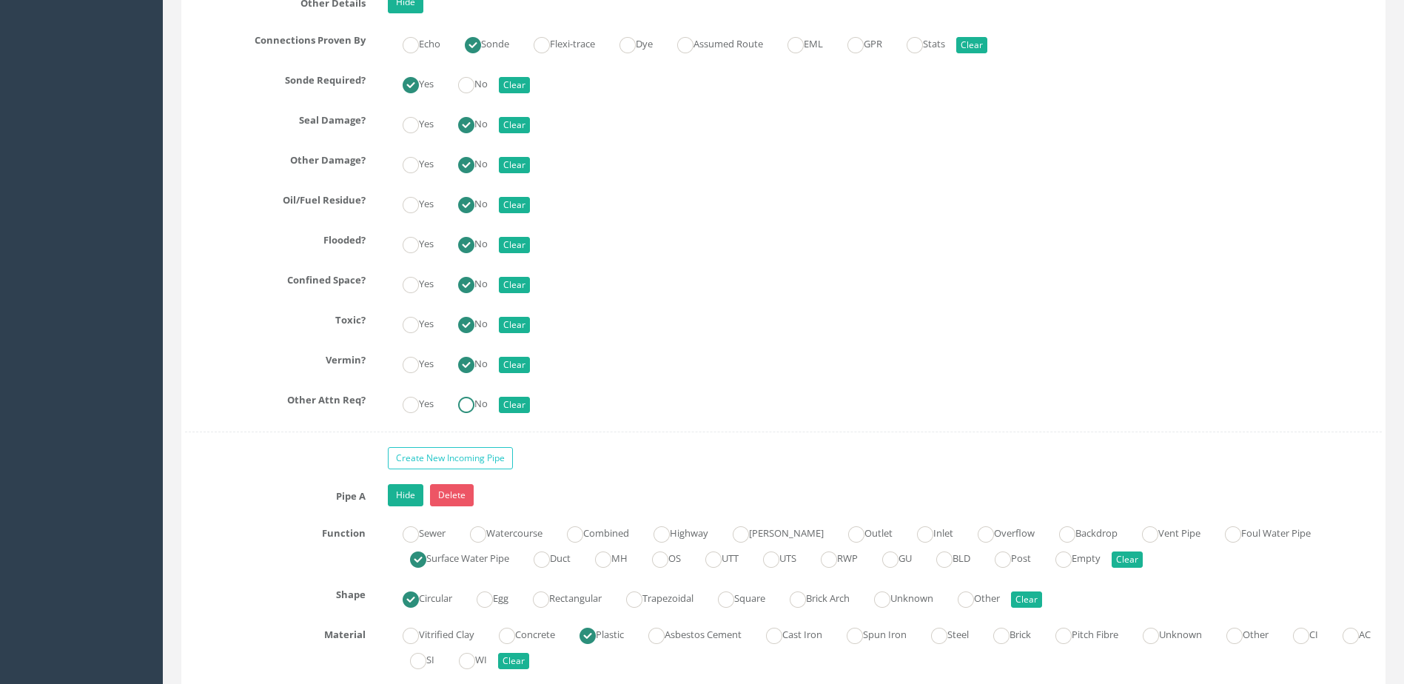
click at [469, 401] on ins at bounding box center [466, 405] width 16 height 16
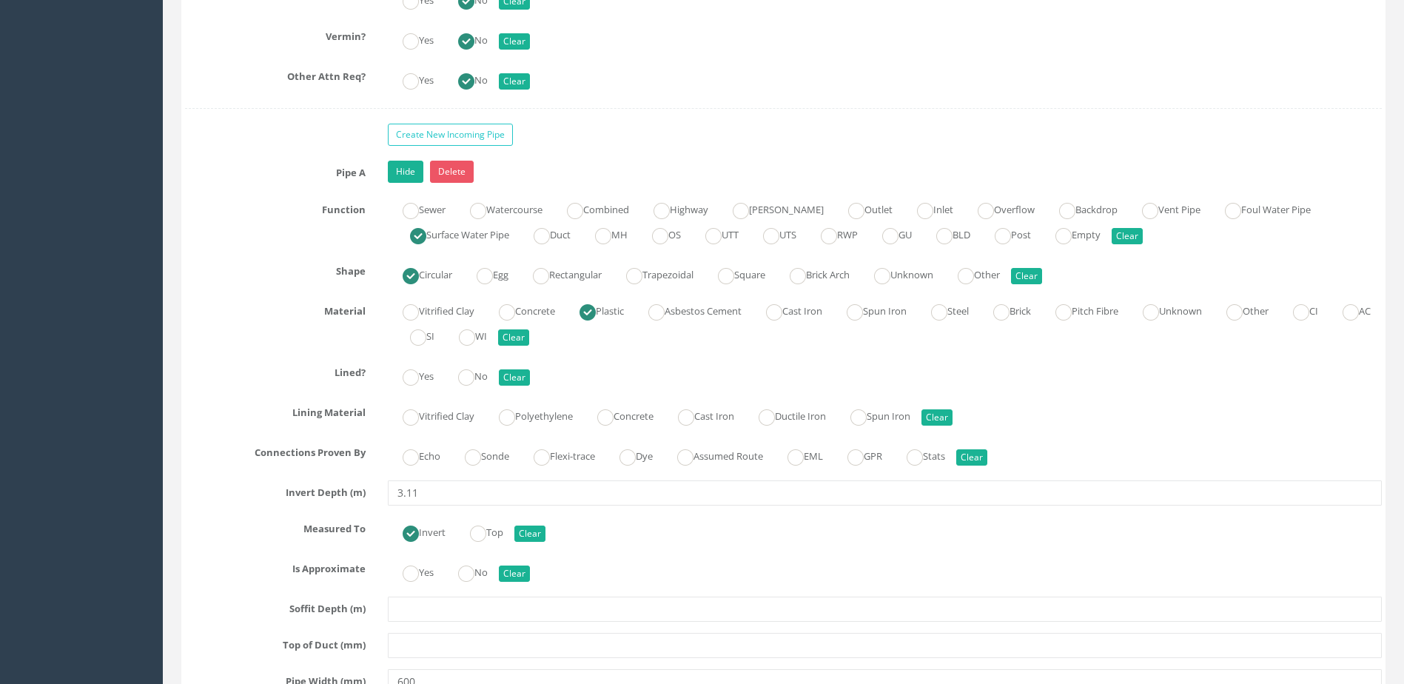
scroll to position [2739, 0]
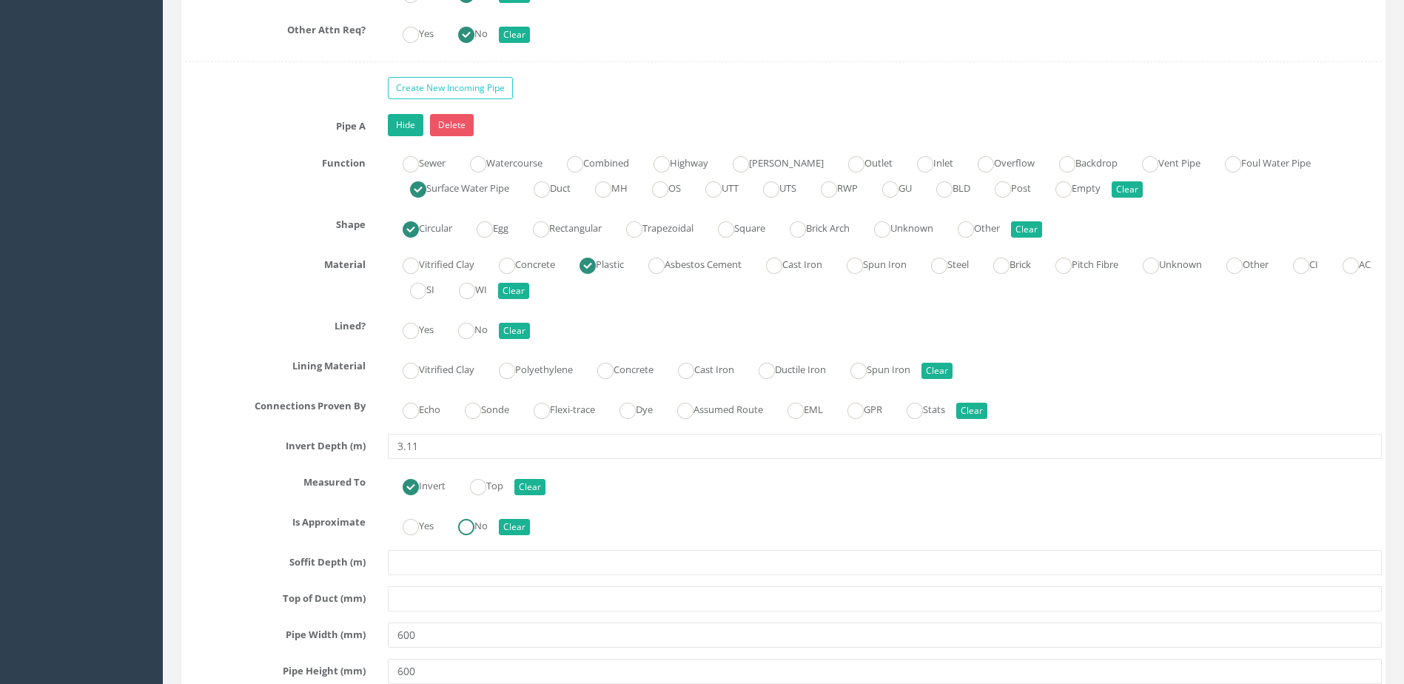
click at [481, 523] on label "No" at bounding box center [465, 524] width 44 height 21
click at [476, 410] on ins at bounding box center [473, 411] width 16 height 16
click at [475, 323] on ins at bounding box center [466, 331] width 16 height 16
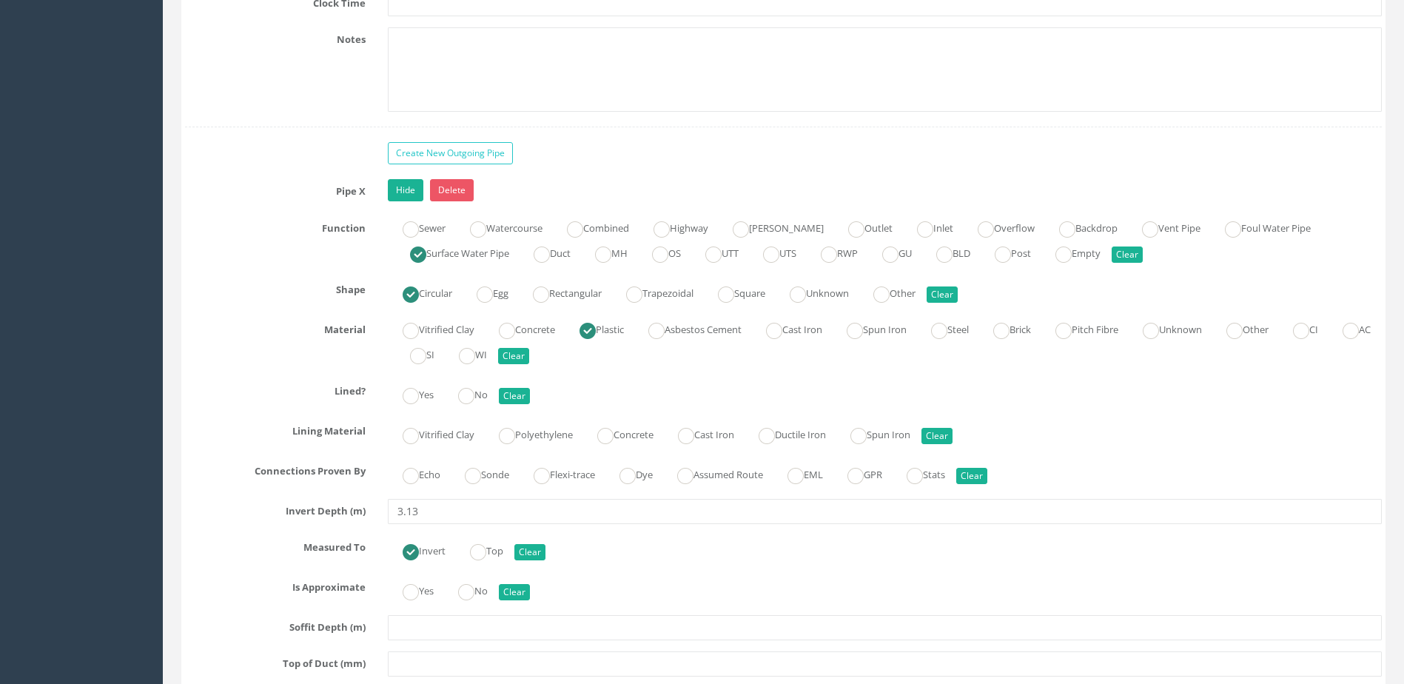
scroll to position [3628, 0]
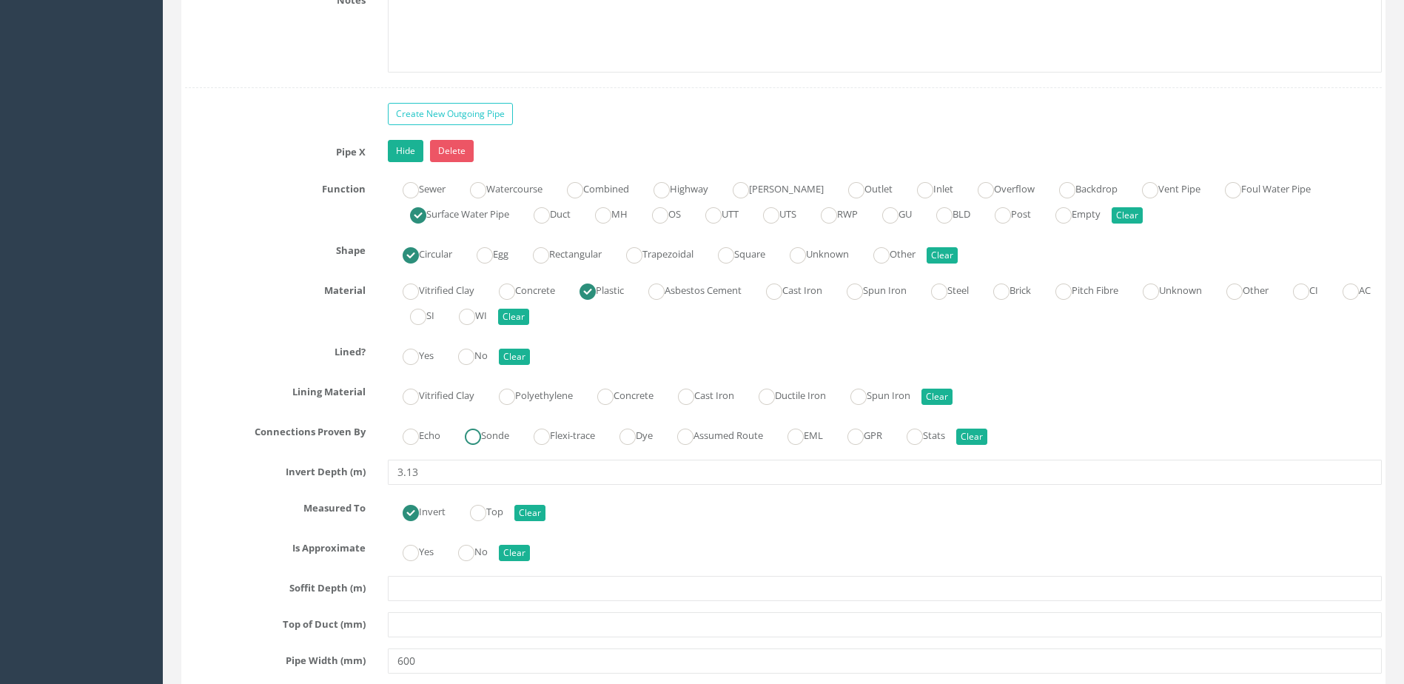
click at [475, 424] on label "Sonde" at bounding box center [479, 433] width 59 height 21
click at [483, 359] on label "No" at bounding box center [465, 354] width 44 height 21
click at [465, 547] on ins at bounding box center [466, 553] width 16 height 16
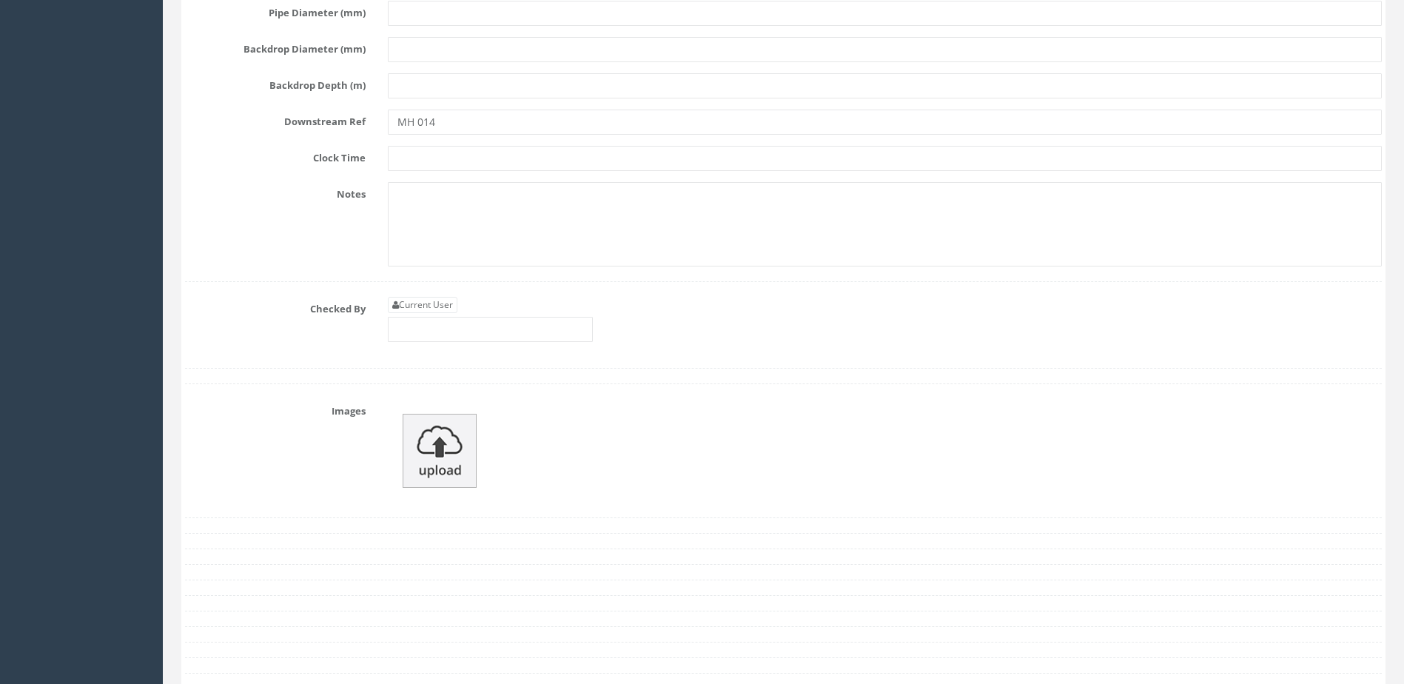
scroll to position [4442, 0]
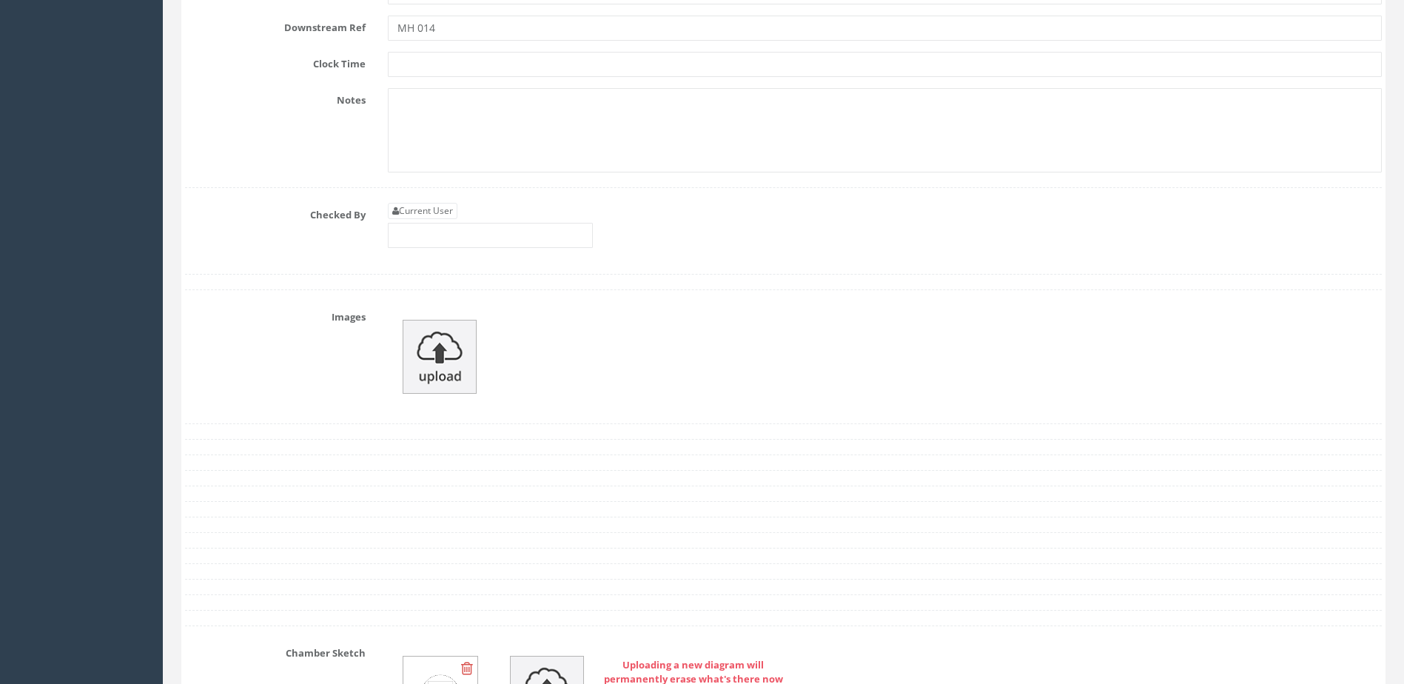
click at [448, 221] on div "Current User" at bounding box center [490, 225] width 205 height 45
click at [456, 247] on input "text" at bounding box center [490, 235] width 205 height 25
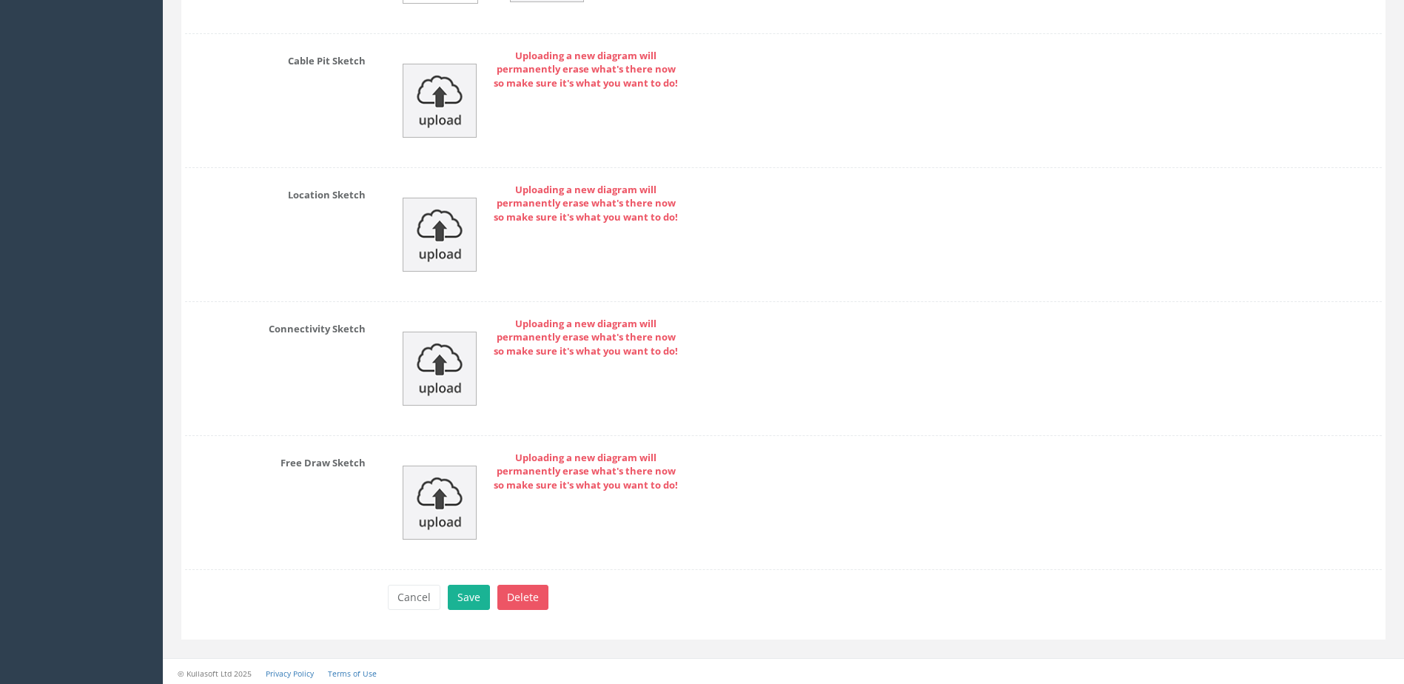
scroll to position [5173, 0]
click at [465, 590] on button "Save" at bounding box center [469, 593] width 42 height 25
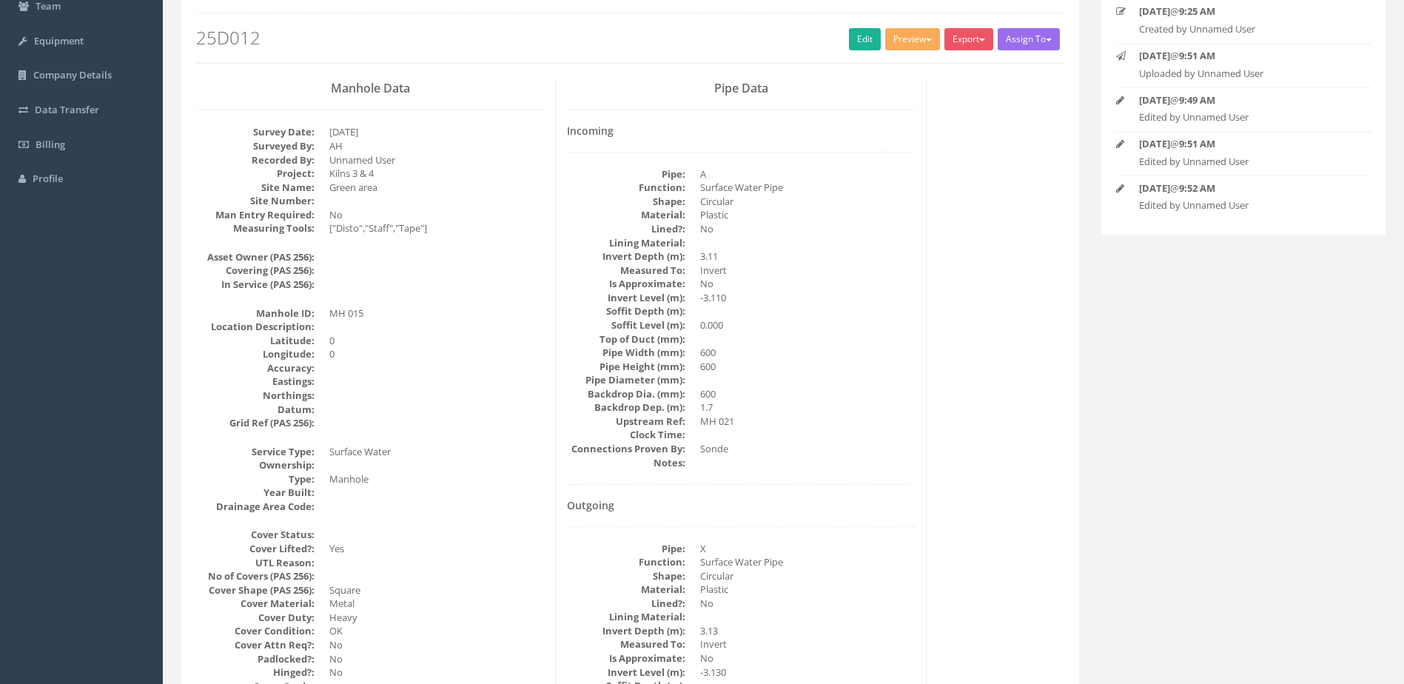
scroll to position [44, 0]
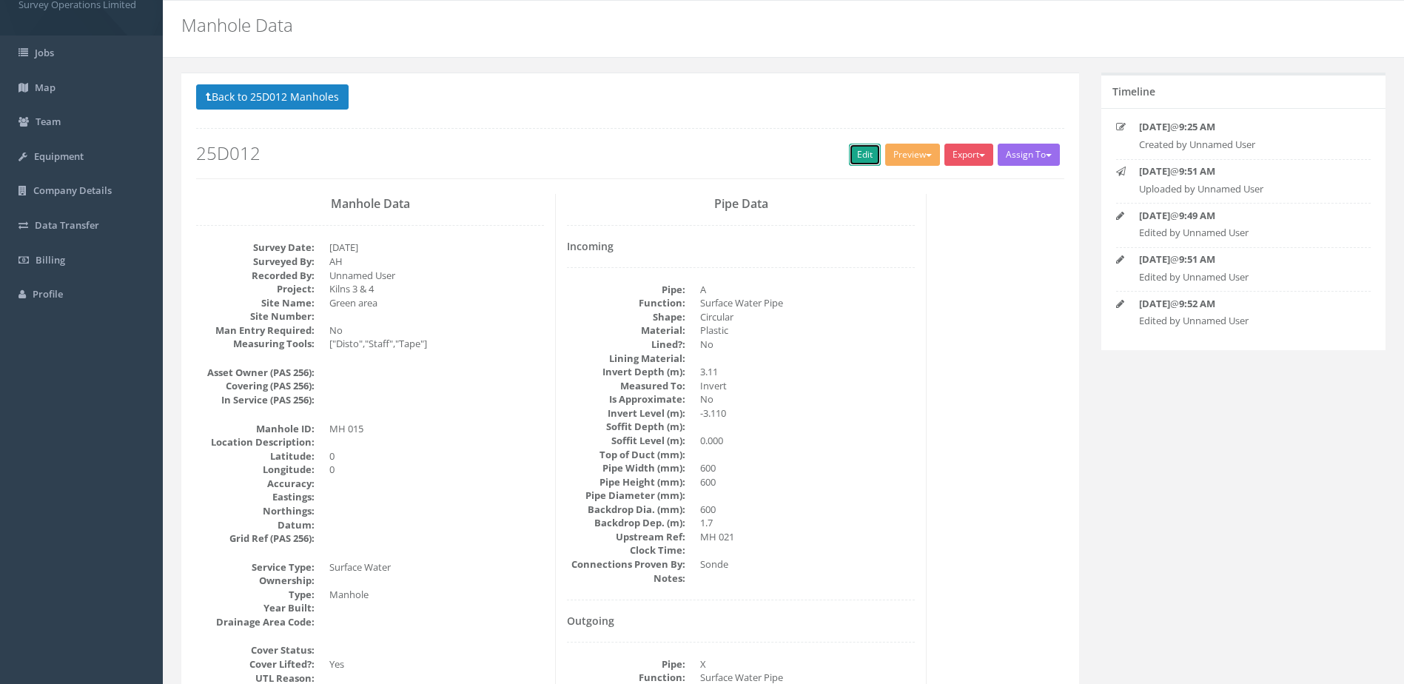
click at [854, 149] on link "Edit" at bounding box center [865, 155] width 32 height 22
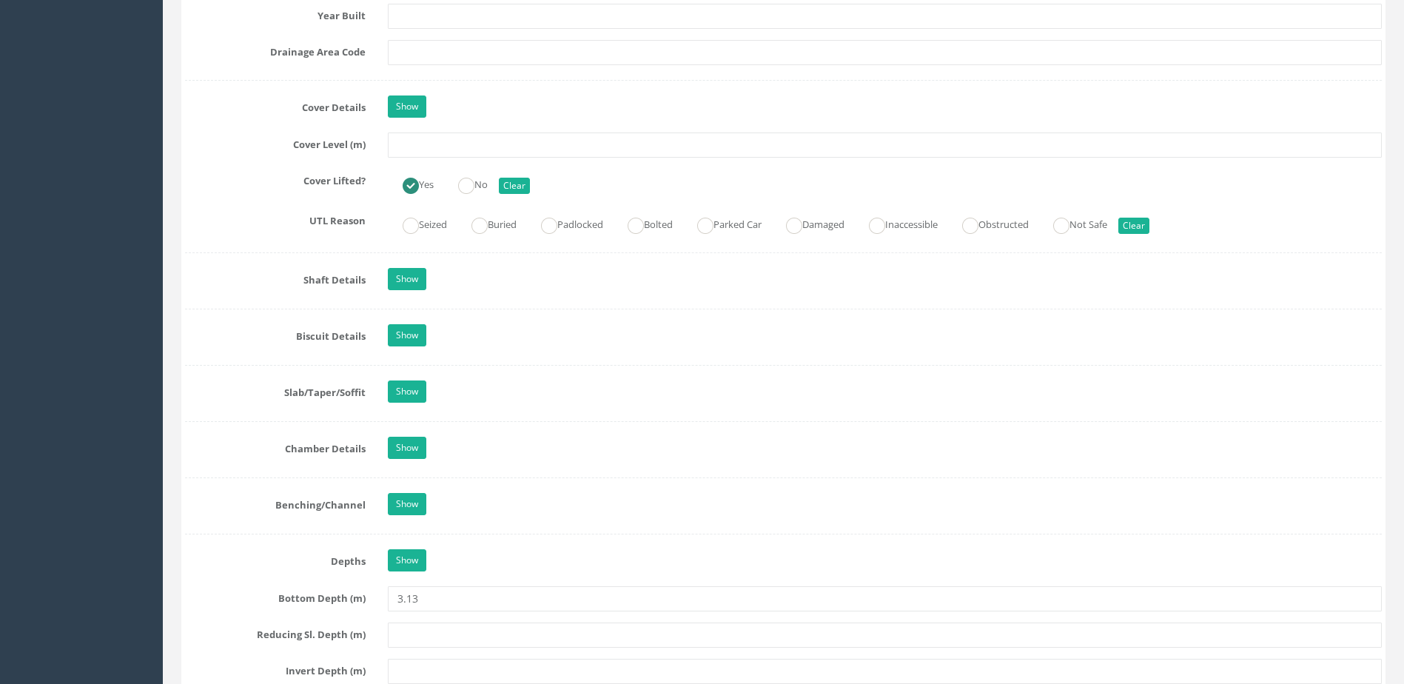
scroll to position [1303, 0]
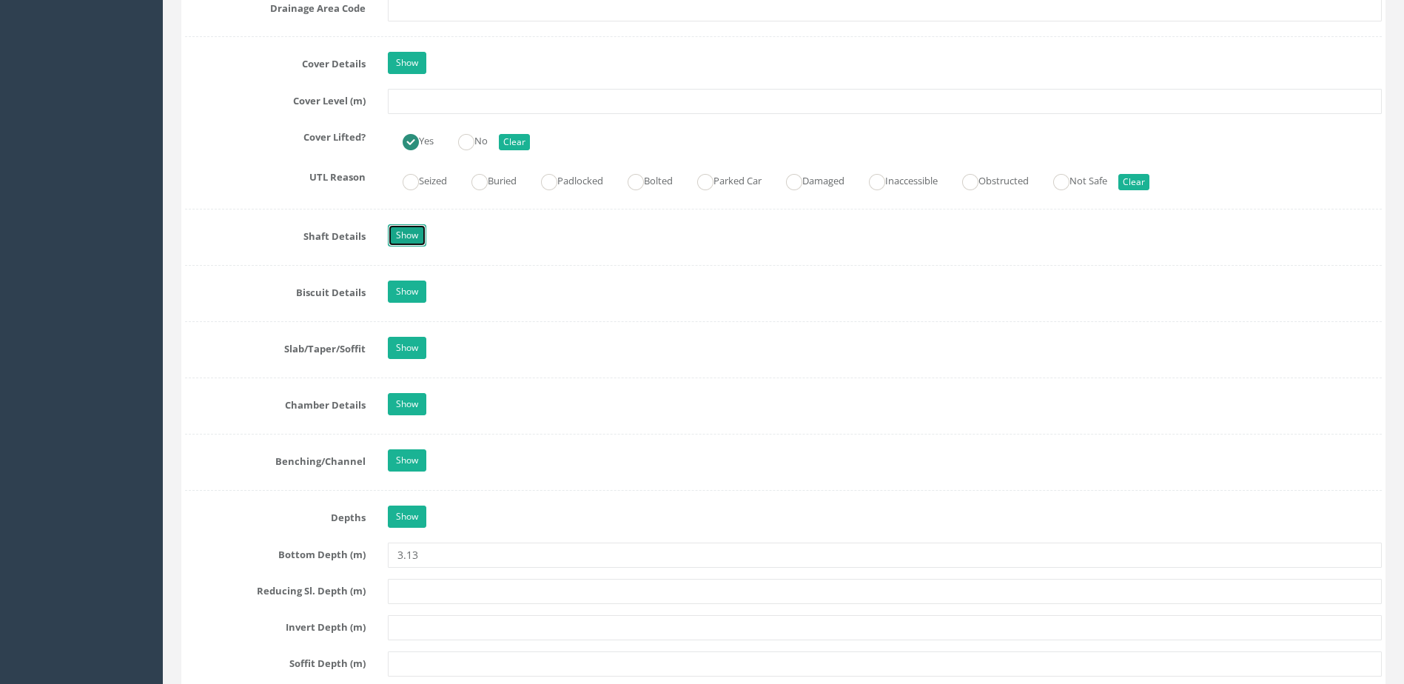
click at [405, 237] on link "Show" at bounding box center [407, 235] width 38 height 22
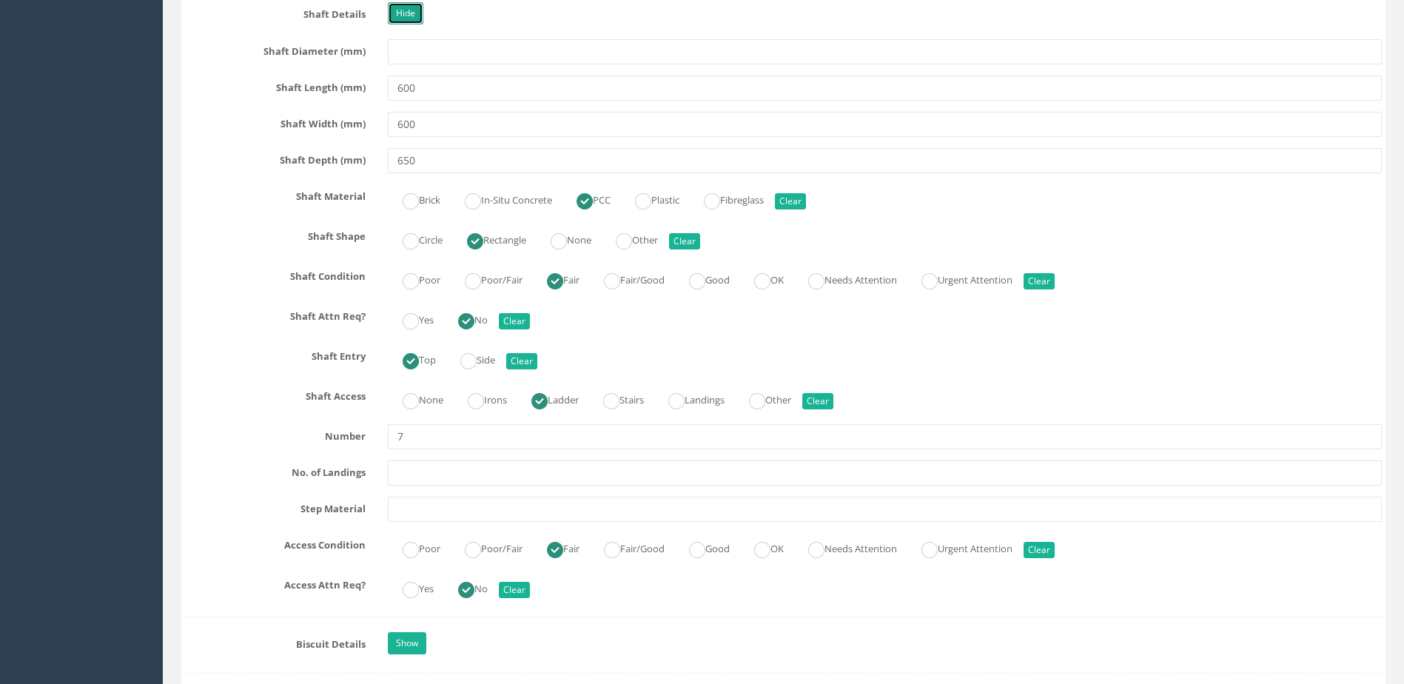
scroll to position [1747, 0]
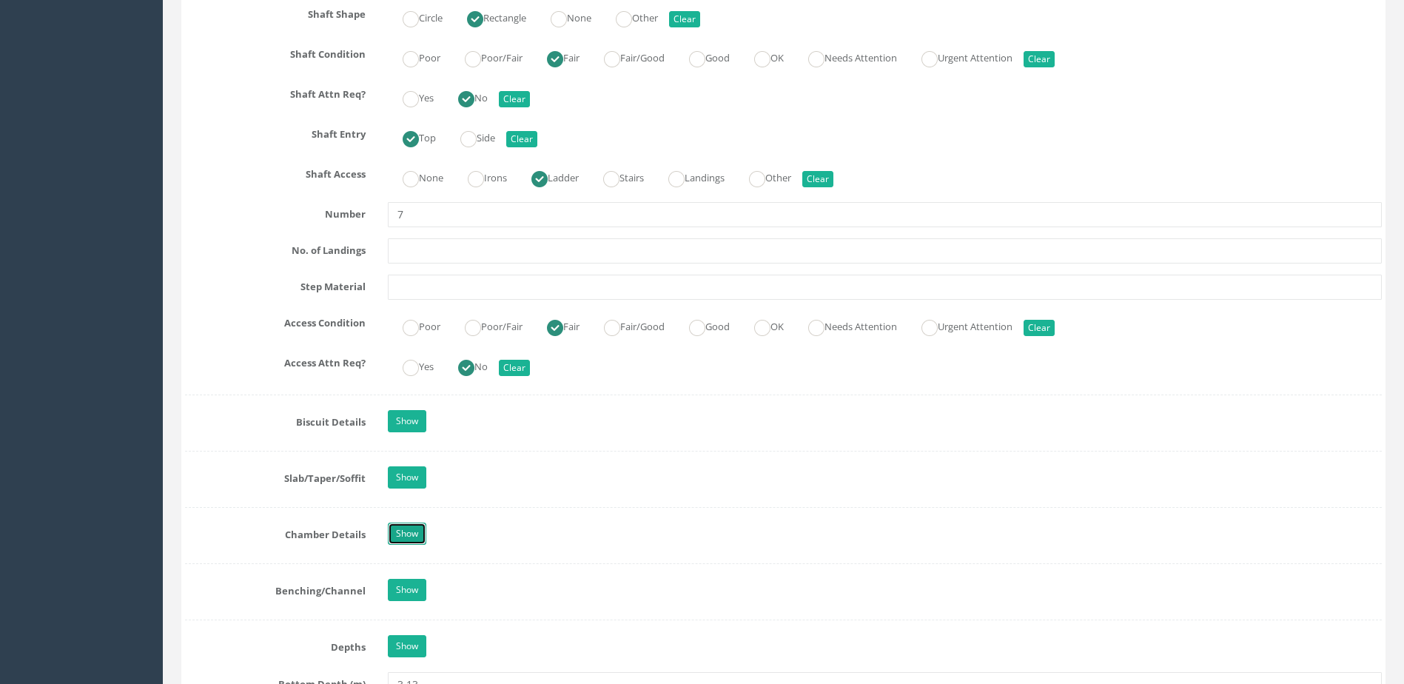
click at [419, 535] on link "Show" at bounding box center [407, 534] width 38 height 22
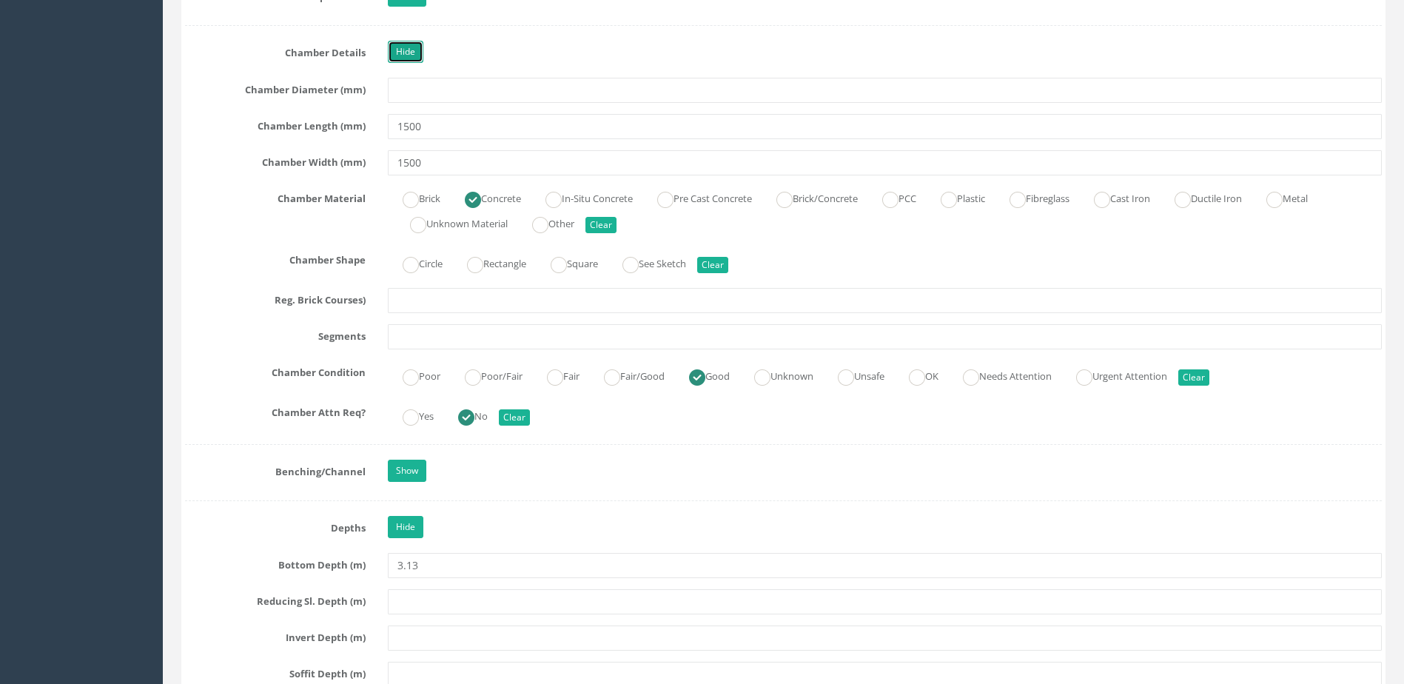
scroll to position [2265, 0]
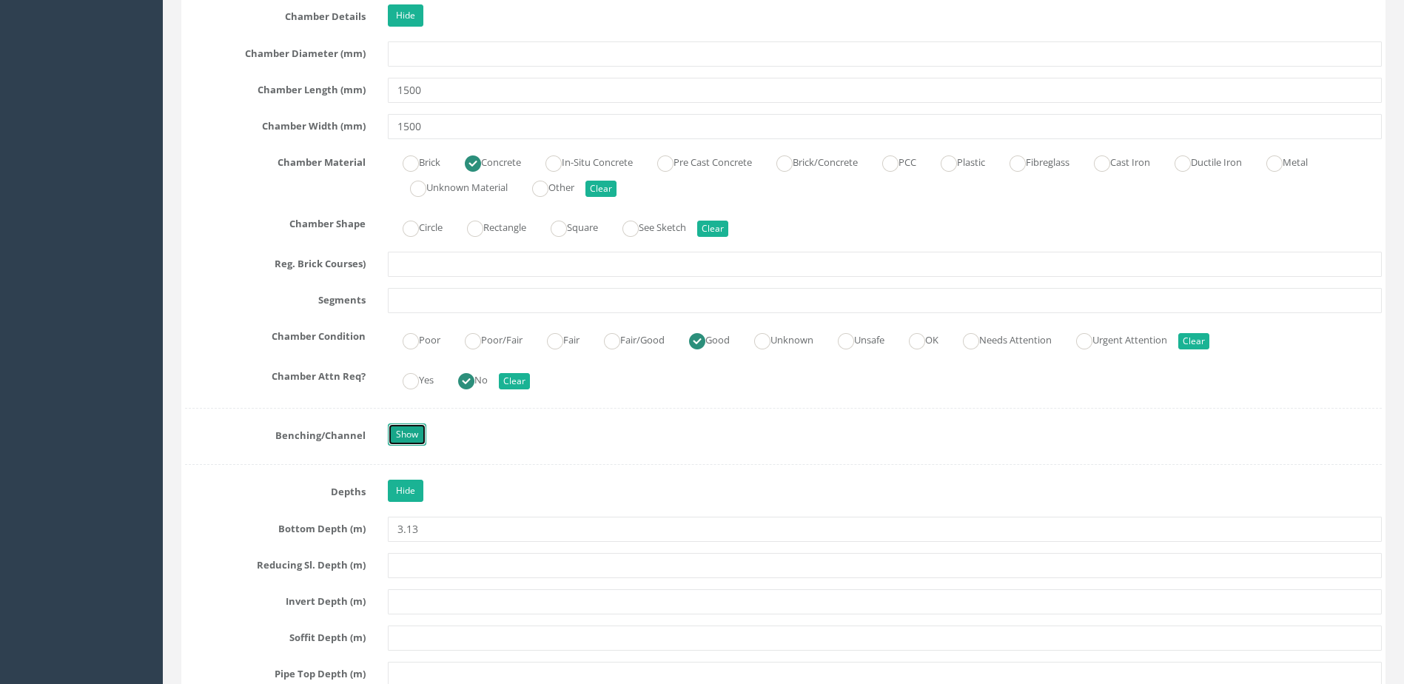
click at [415, 435] on link "Show" at bounding box center [407, 434] width 38 height 22
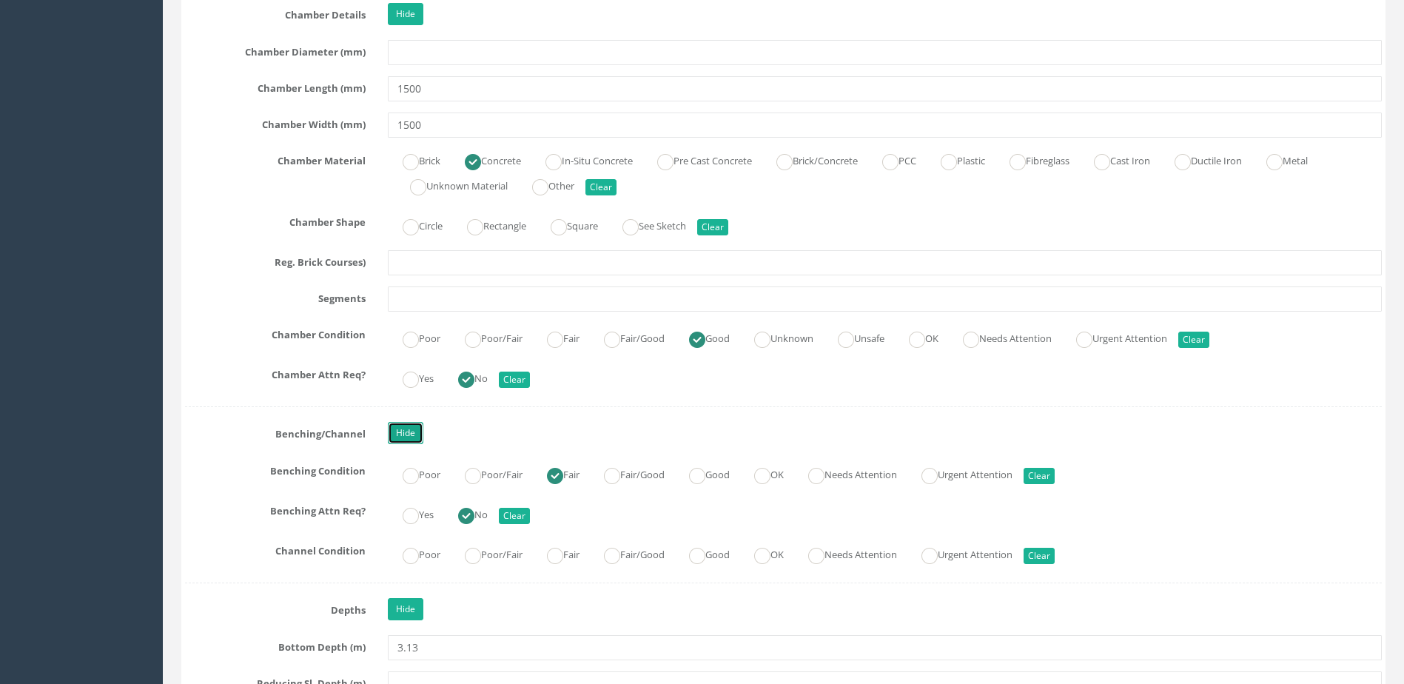
scroll to position [2487, 0]
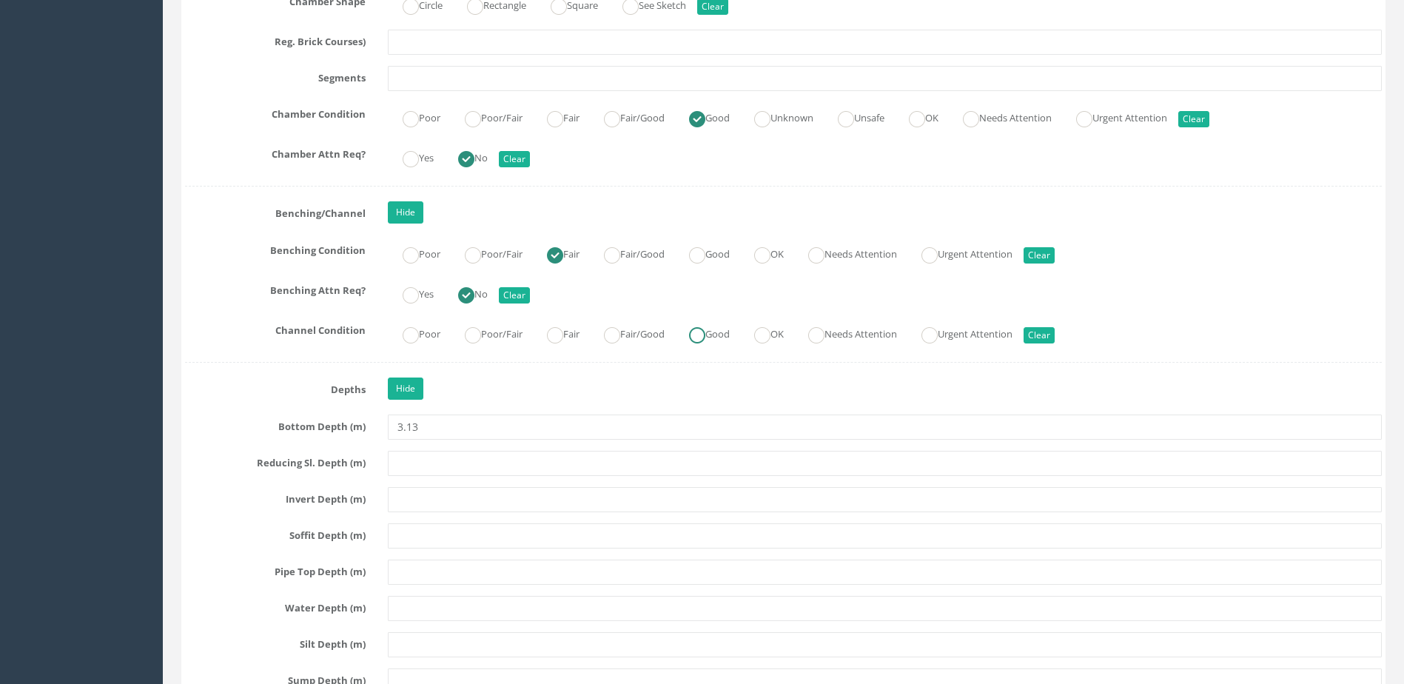
click at [730, 339] on label "Good" at bounding box center [702, 332] width 56 height 21
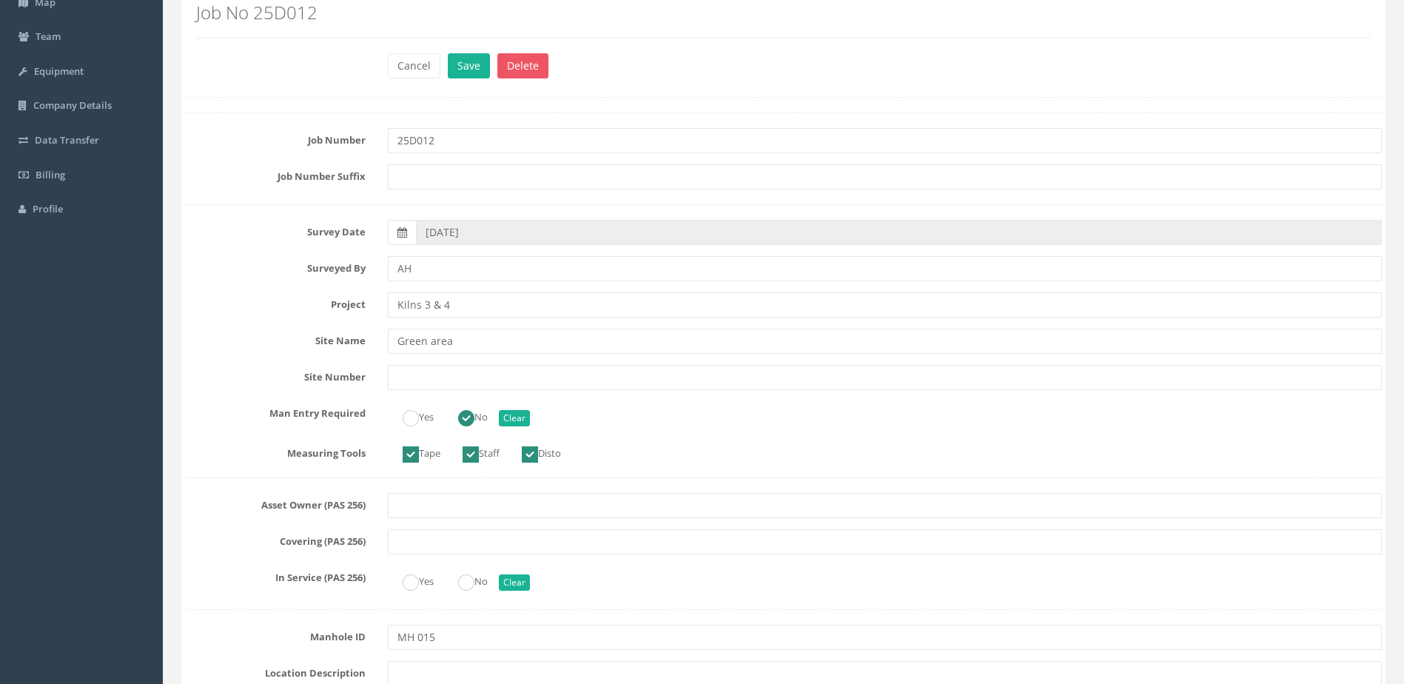
scroll to position [0, 0]
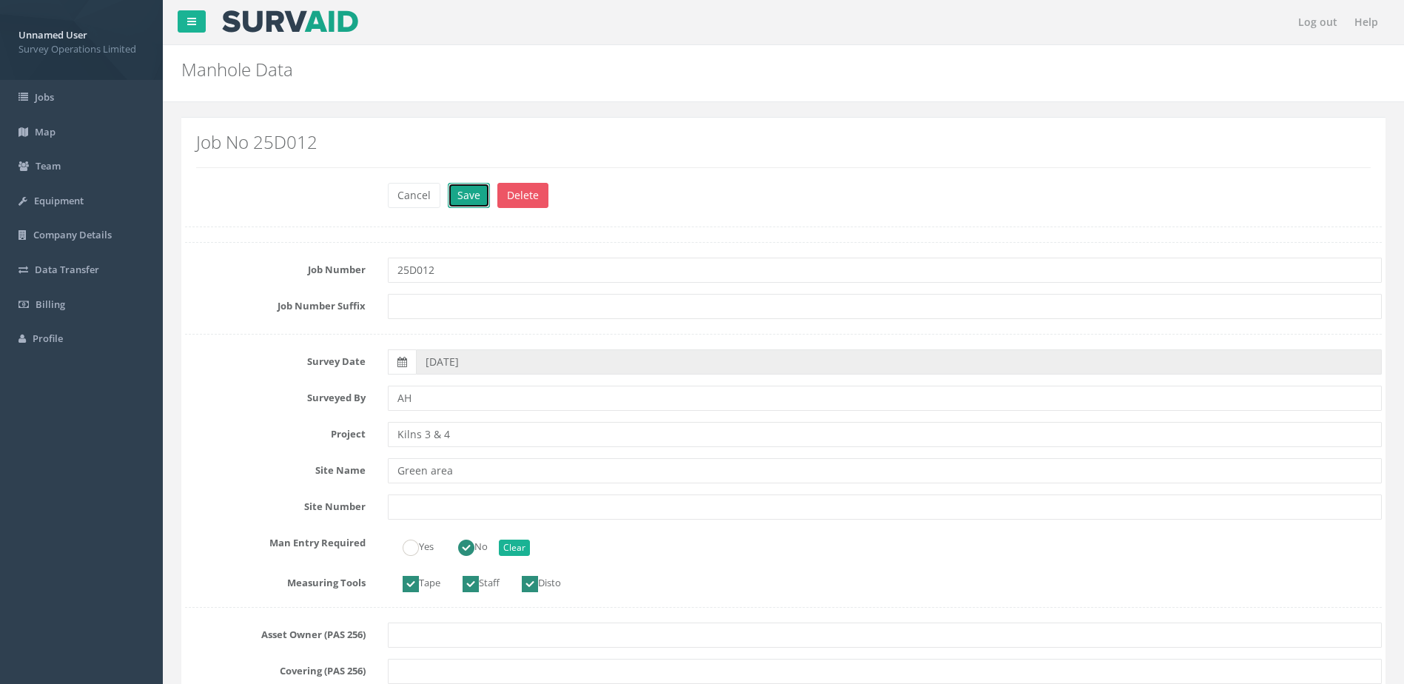
click at [479, 195] on button "Save" at bounding box center [469, 195] width 42 height 25
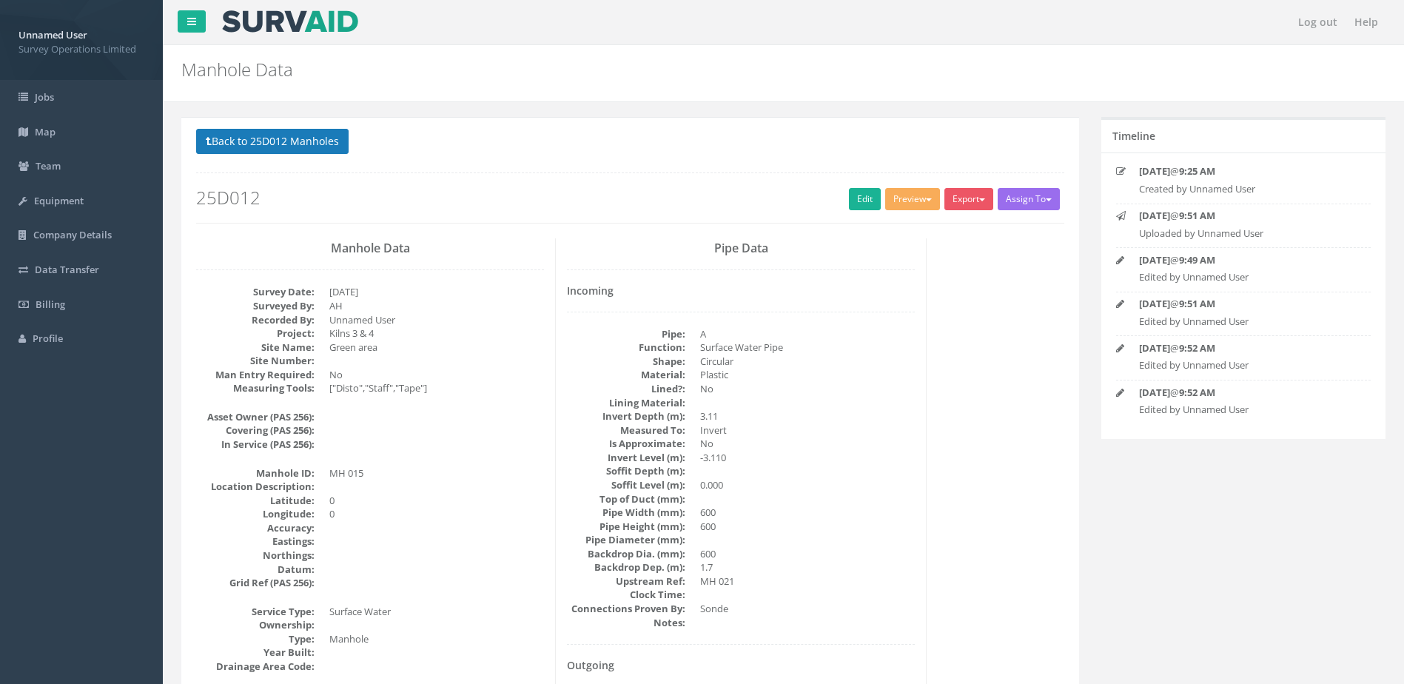
drag, startPoint x: 300, startPoint y: 157, endPoint x: 307, endPoint y: 142, distance: 16.6
click at [306, 144] on p "Back to 25D012 Manholes Back to Map" at bounding box center [630, 143] width 868 height 29
click at [308, 139] on button "Back to 25D012 Manholes" at bounding box center [272, 141] width 153 height 25
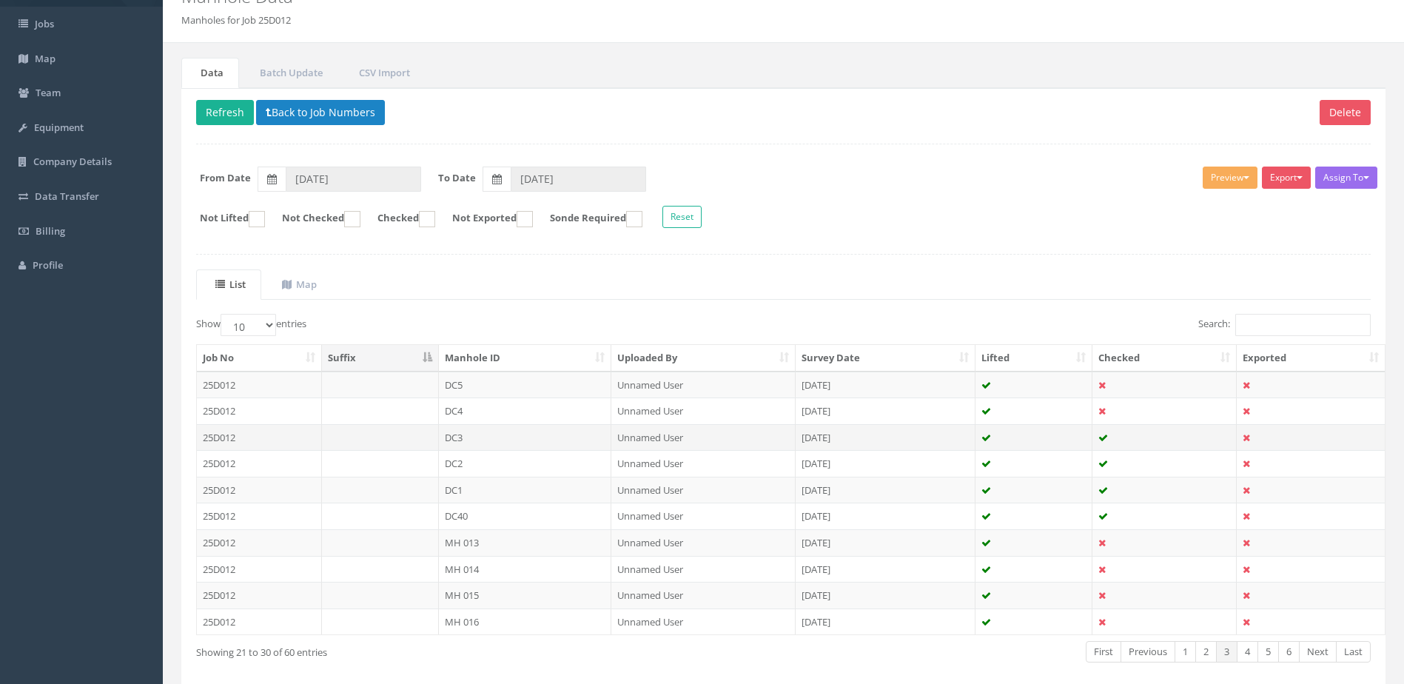
scroll to position [141, 0]
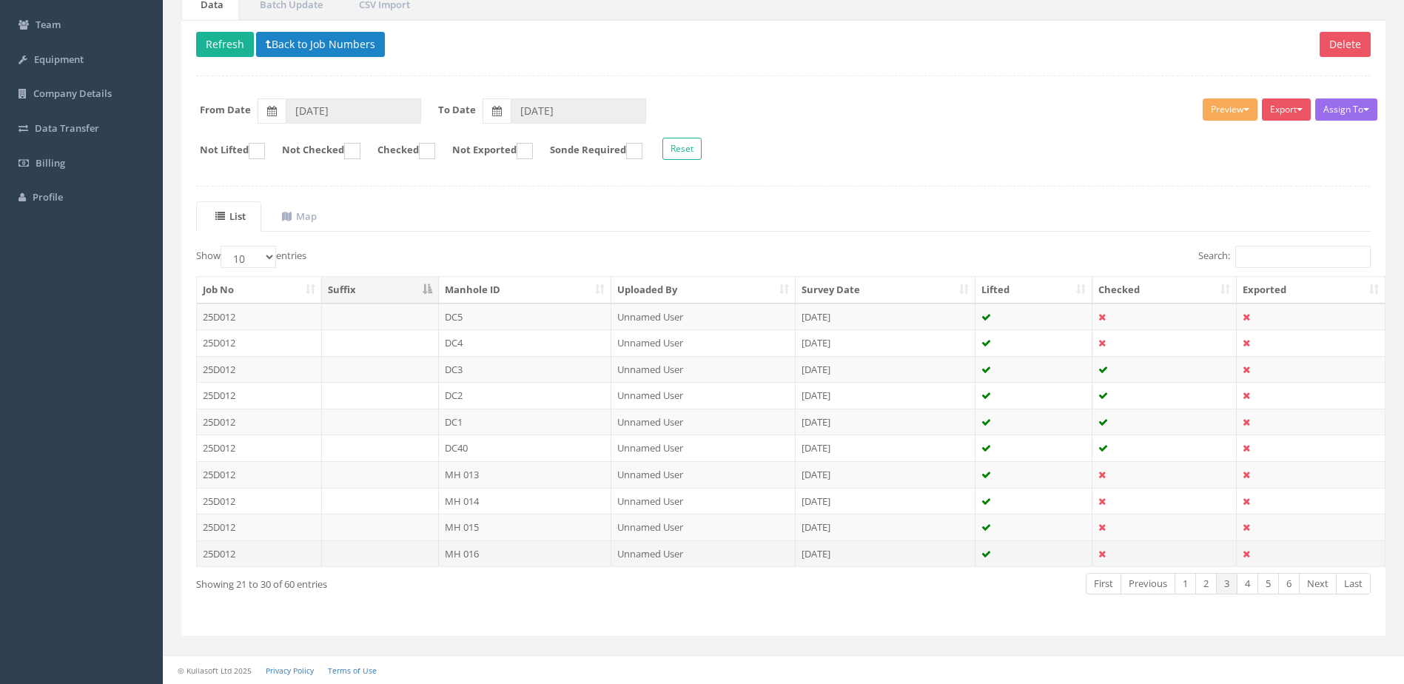
click at [517, 552] on td "MH 016" at bounding box center [525, 553] width 173 height 27
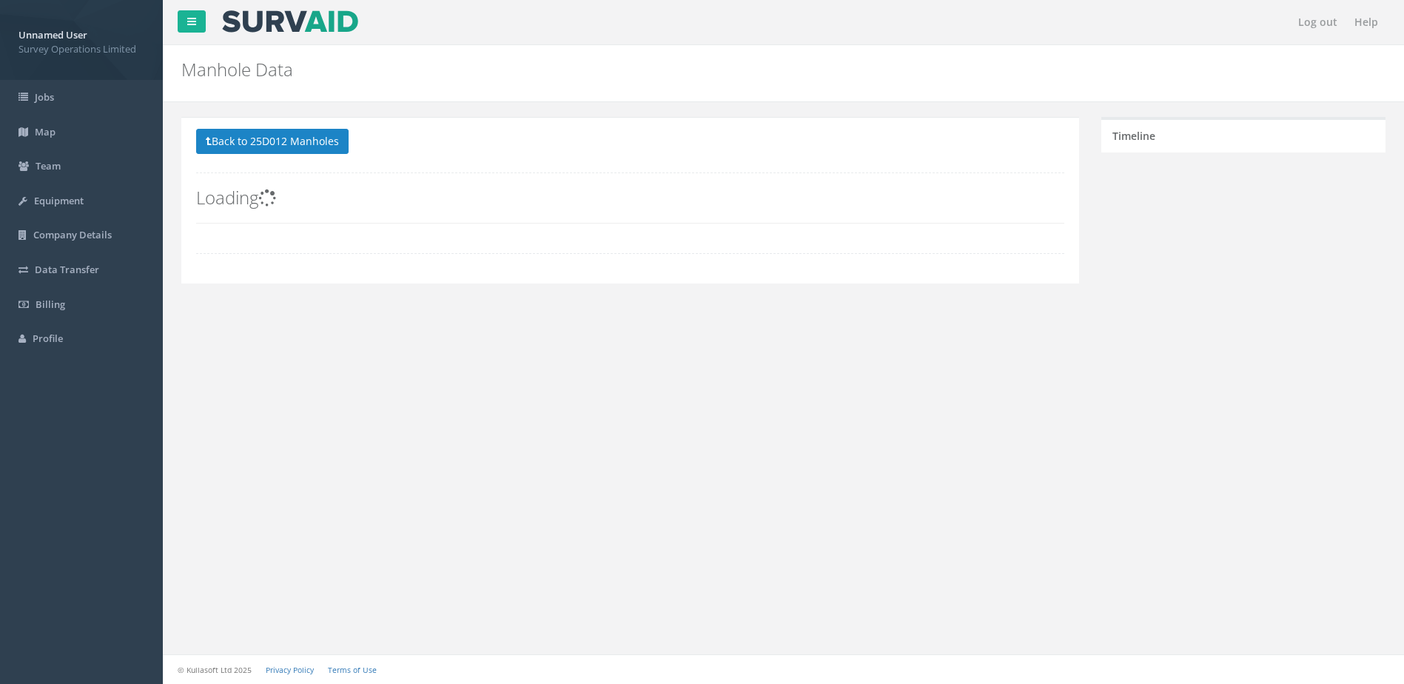
scroll to position [0, 0]
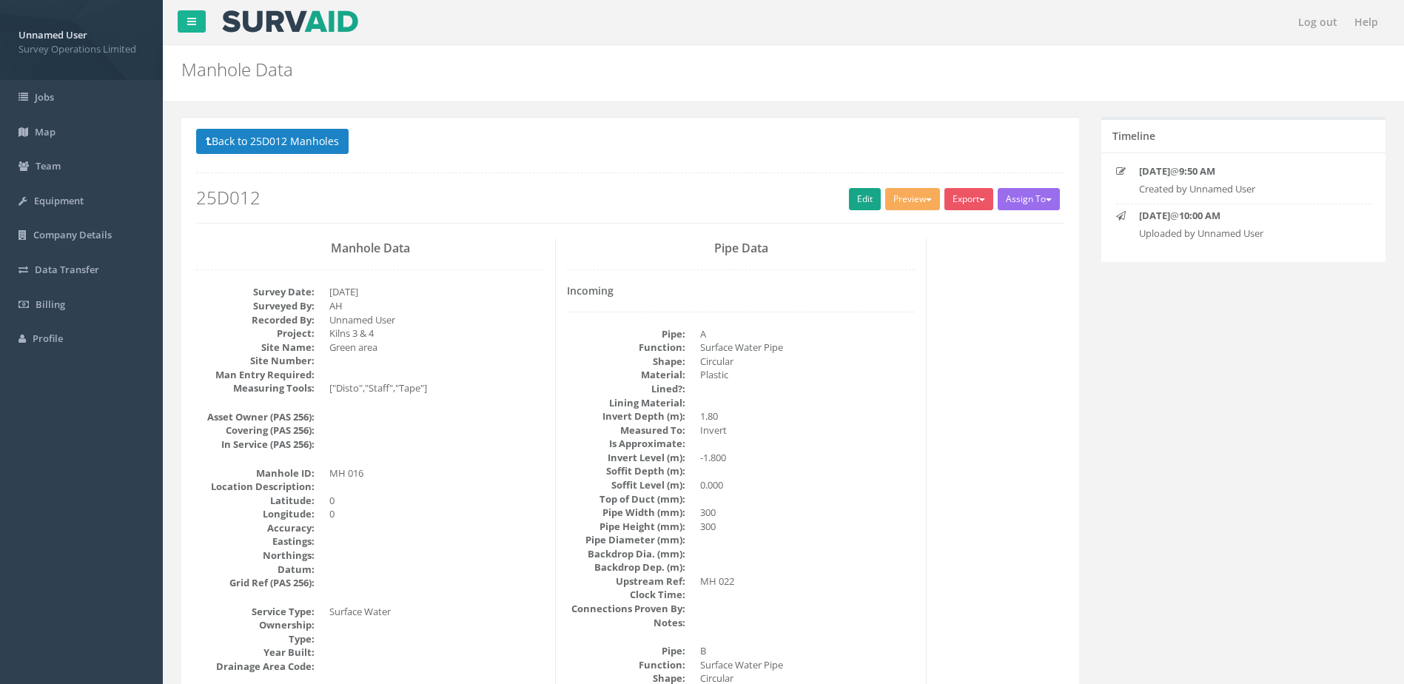
click at [842, 191] on div "Back to 25D012 Manholes Back to Map Assign To No Companies Added Export Survey …" at bounding box center [630, 176] width 868 height 94
drag, startPoint x: 842, startPoint y: 191, endPoint x: 853, endPoint y: 194, distance: 10.8
click at [853, 194] on link "Edit" at bounding box center [865, 199] width 32 height 22
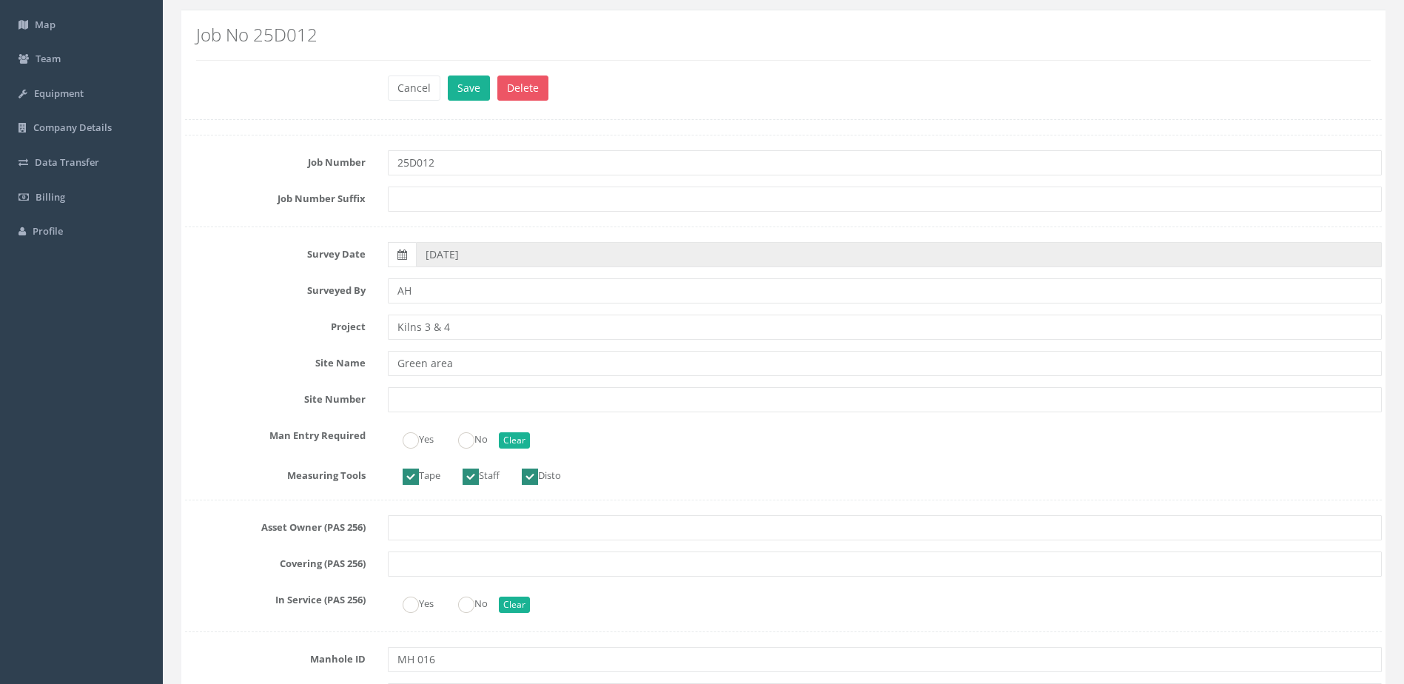
scroll to position [222, 0]
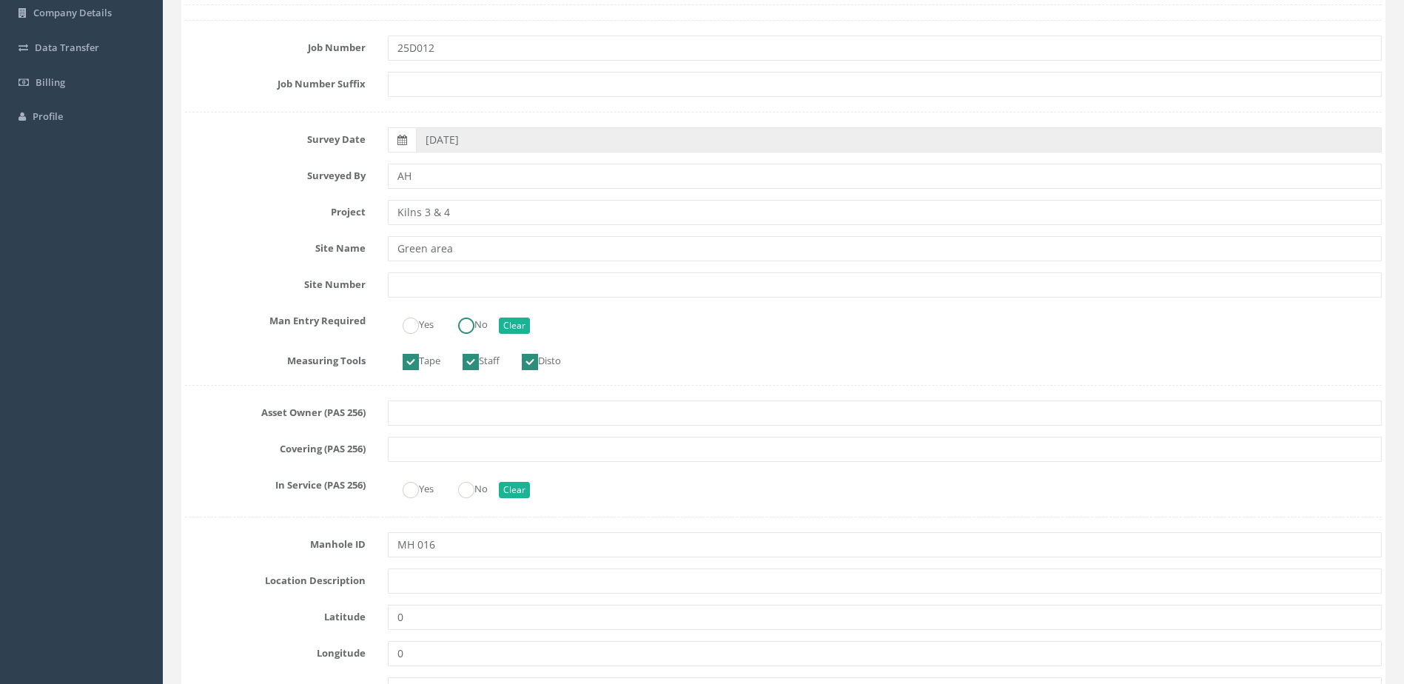
click at [452, 326] on label "No" at bounding box center [465, 322] width 44 height 21
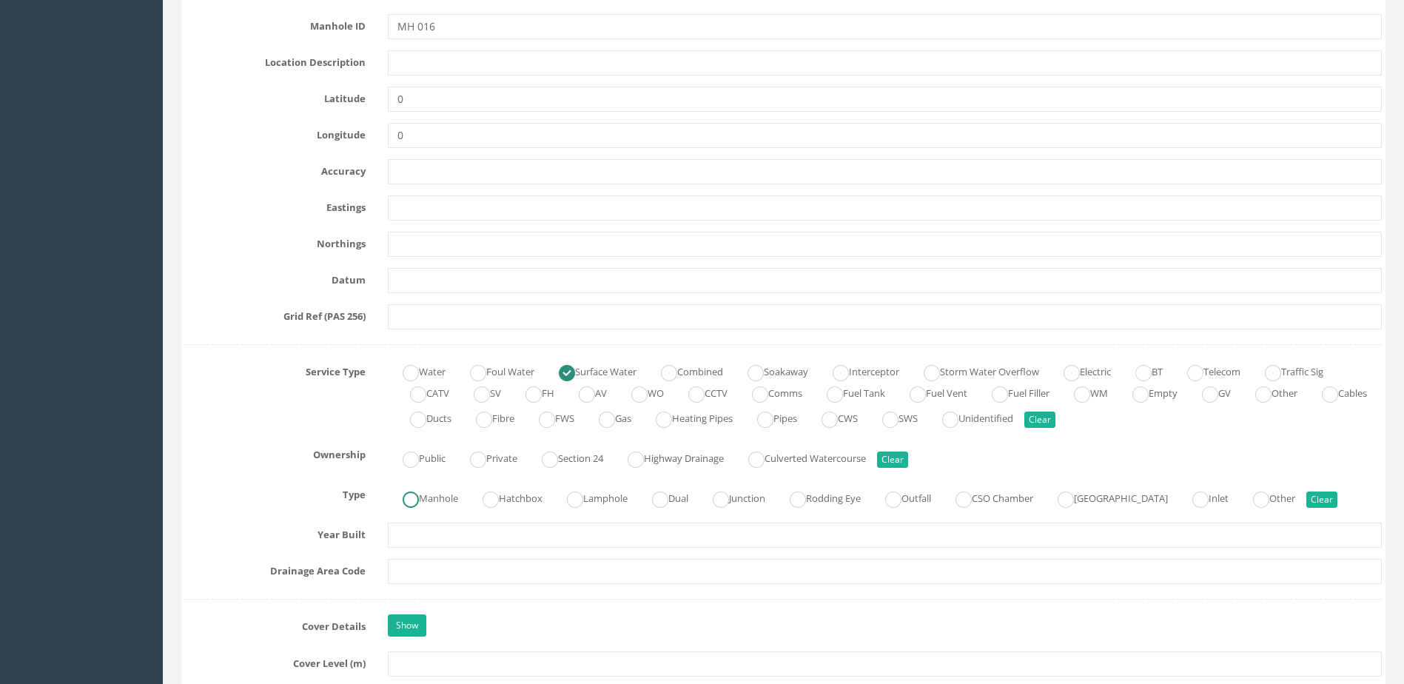
click at [444, 501] on label "Manhole" at bounding box center [423, 496] width 70 height 21
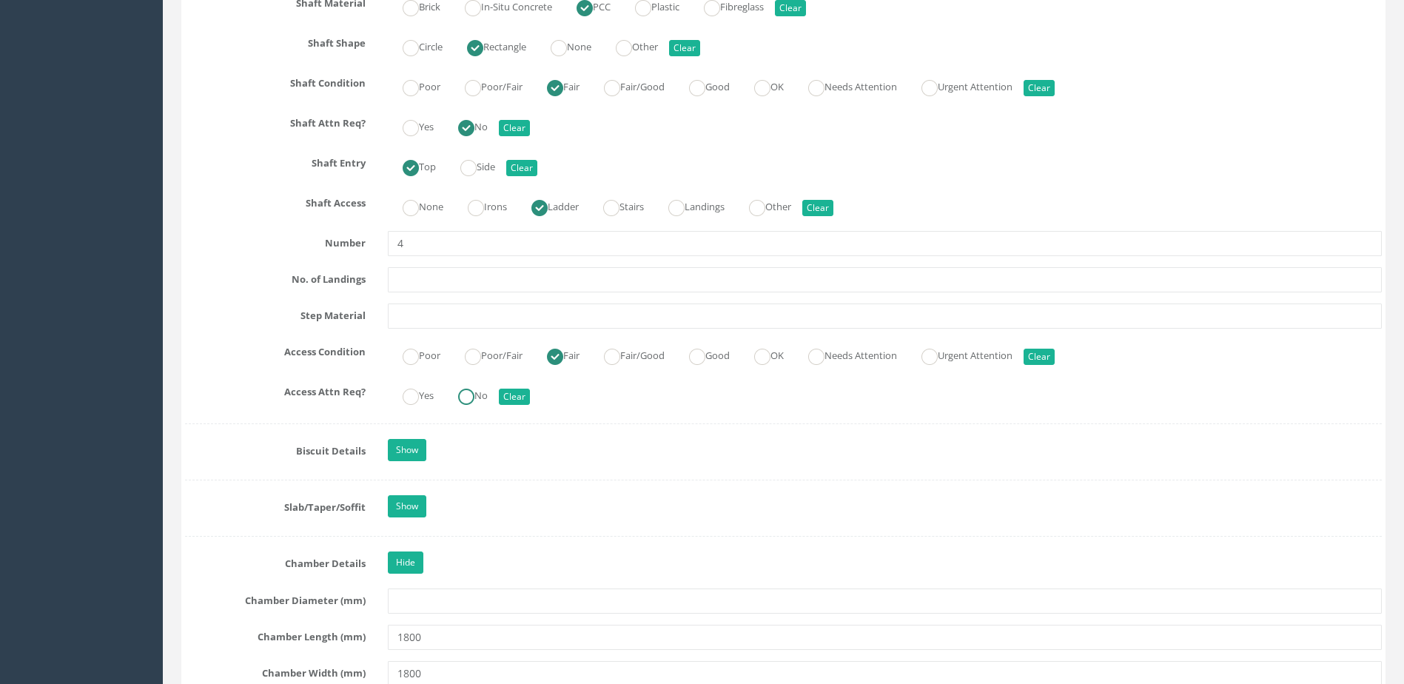
scroll to position [1851, 0]
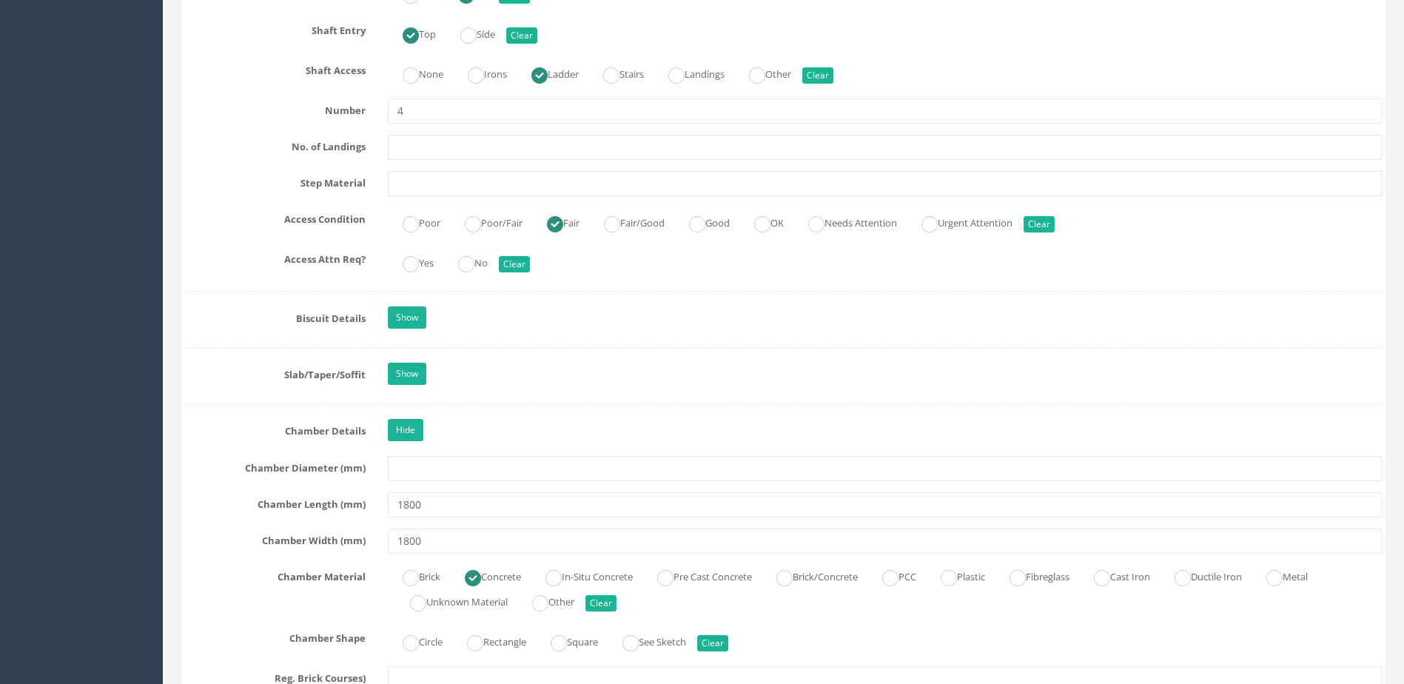
click at [483, 271] on label "No" at bounding box center [465, 261] width 44 height 21
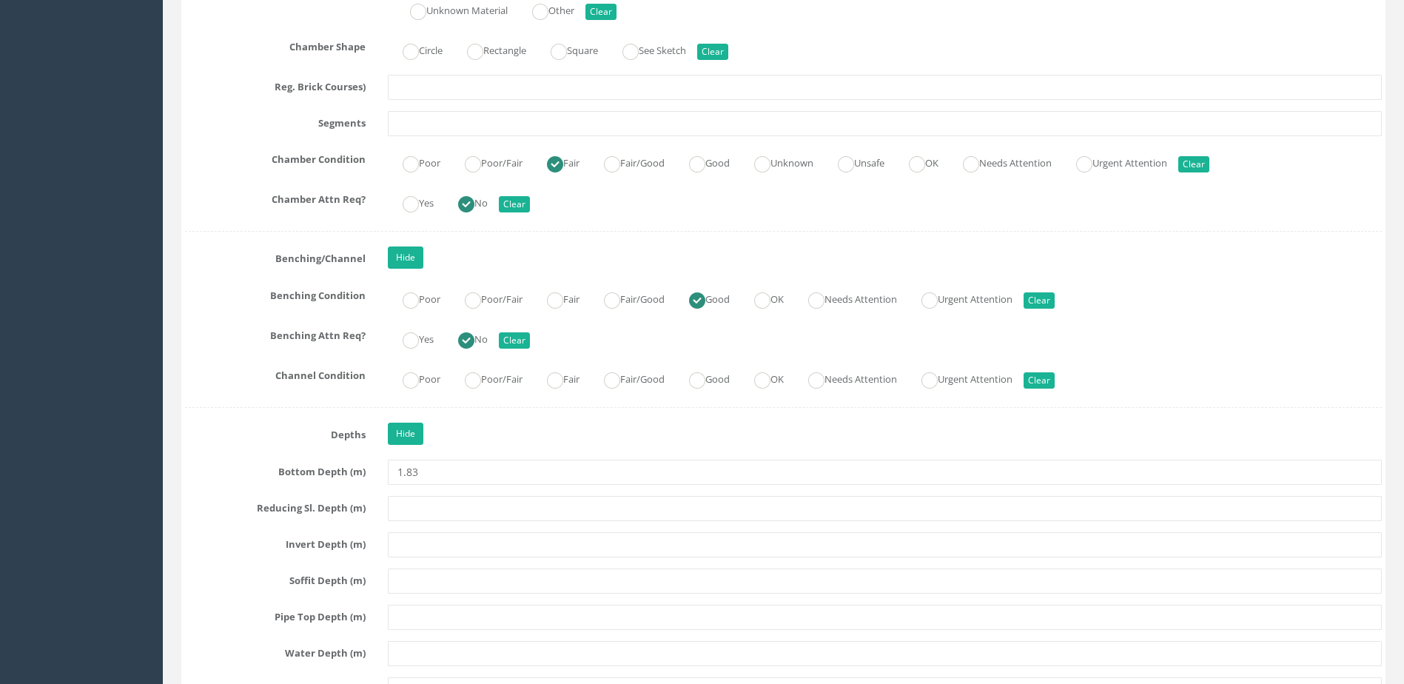
scroll to position [2443, 0]
click at [706, 372] on ins at bounding box center [697, 380] width 16 height 16
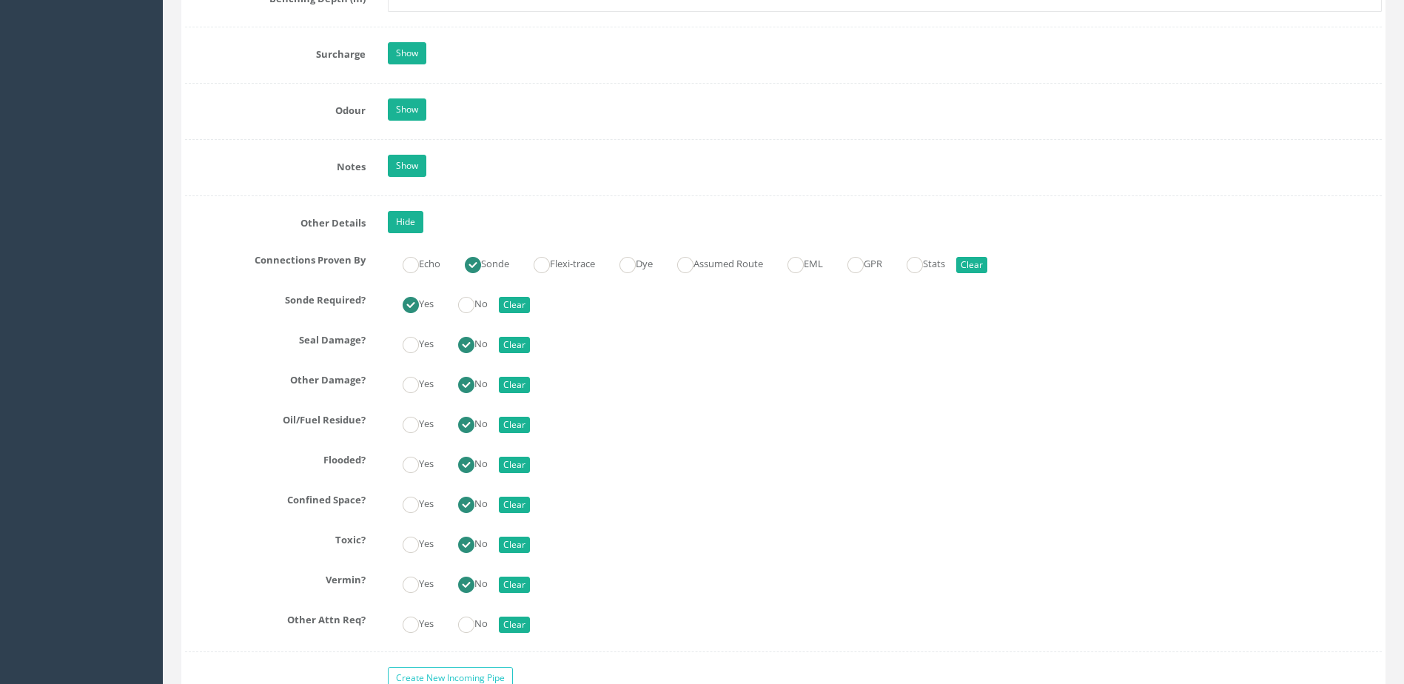
scroll to position [3331, 0]
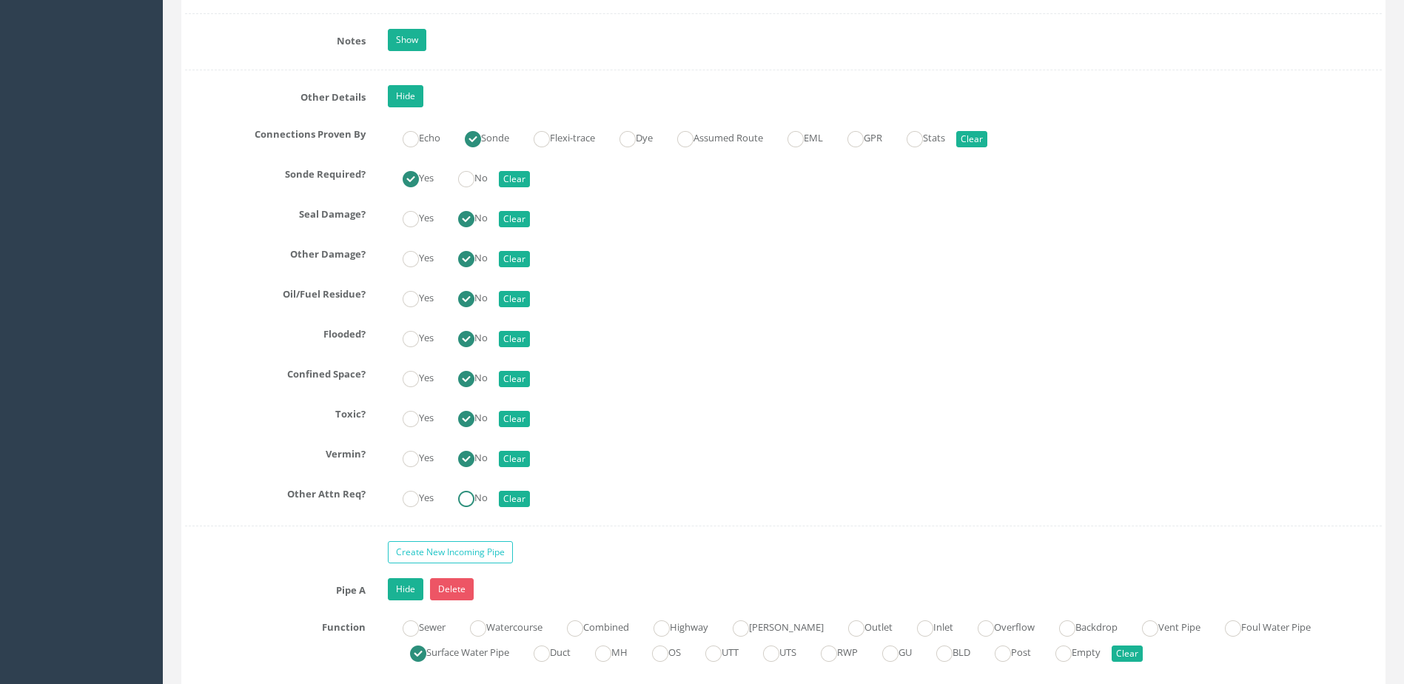
click at [475, 499] on ins at bounding box center [466, 499] width 16 height 16
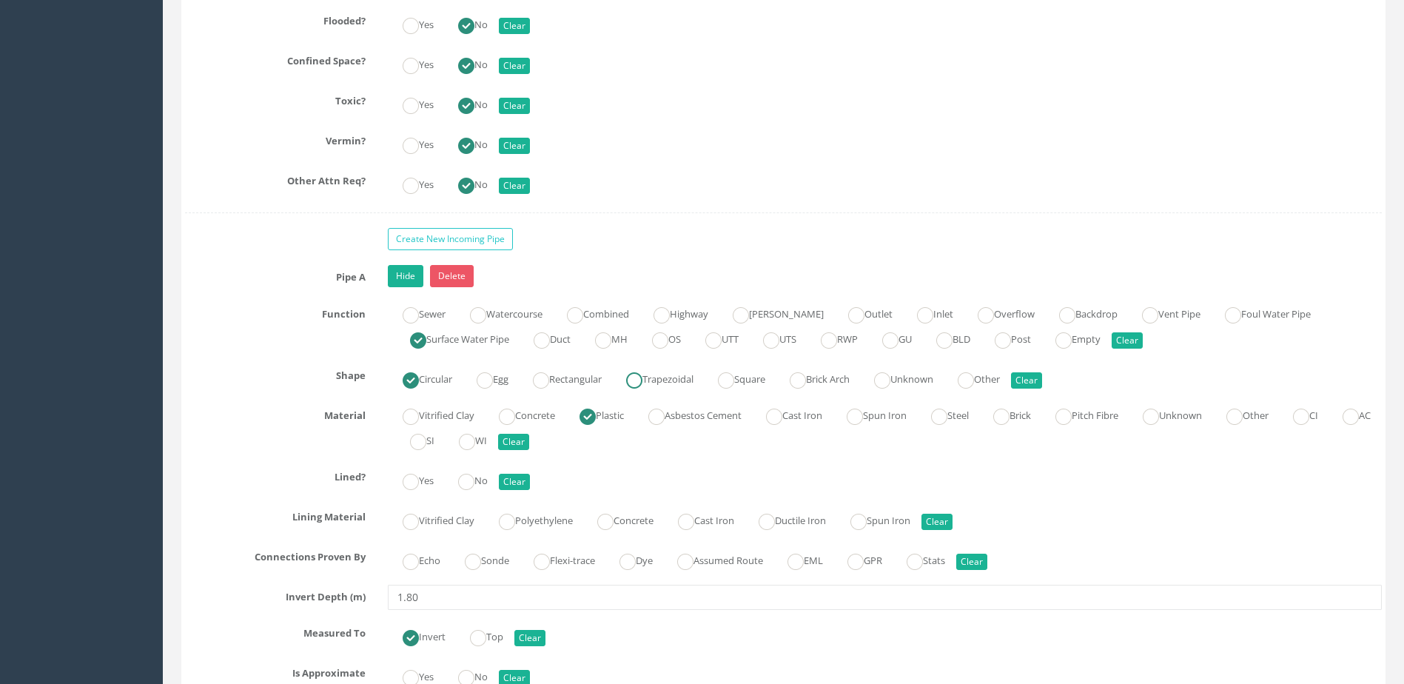
scroll to position [3776, 0]
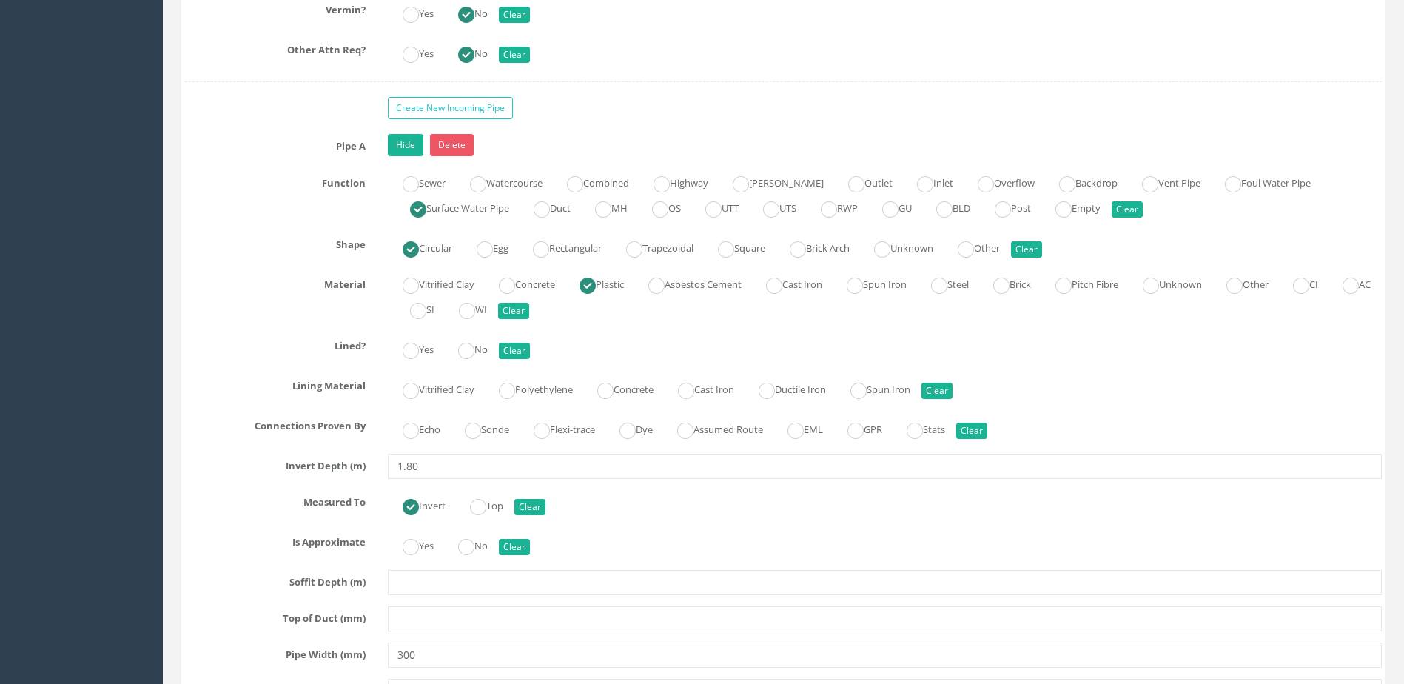
click at [486, 359] on div "Yes No Clear" at bounding box center [885, 348] width 1016 height 29
click at [483, 354] on label "No" at bounding box center [465, 348] width 44 height 21
click at [507, 438] on div "Echo Sonde Flexi-trace Dye Assumed Route EML GPR Stats Clear" at bounding box center [885, 428] width 1016 height 29
drag, startPoint x: 507, startPoint y: 438, endPoint x: 501, endPoint y: 428, distance: 11.9
click at [501, 428] on label "Sonde" at bounding box center [479, 428] width 59 height 21
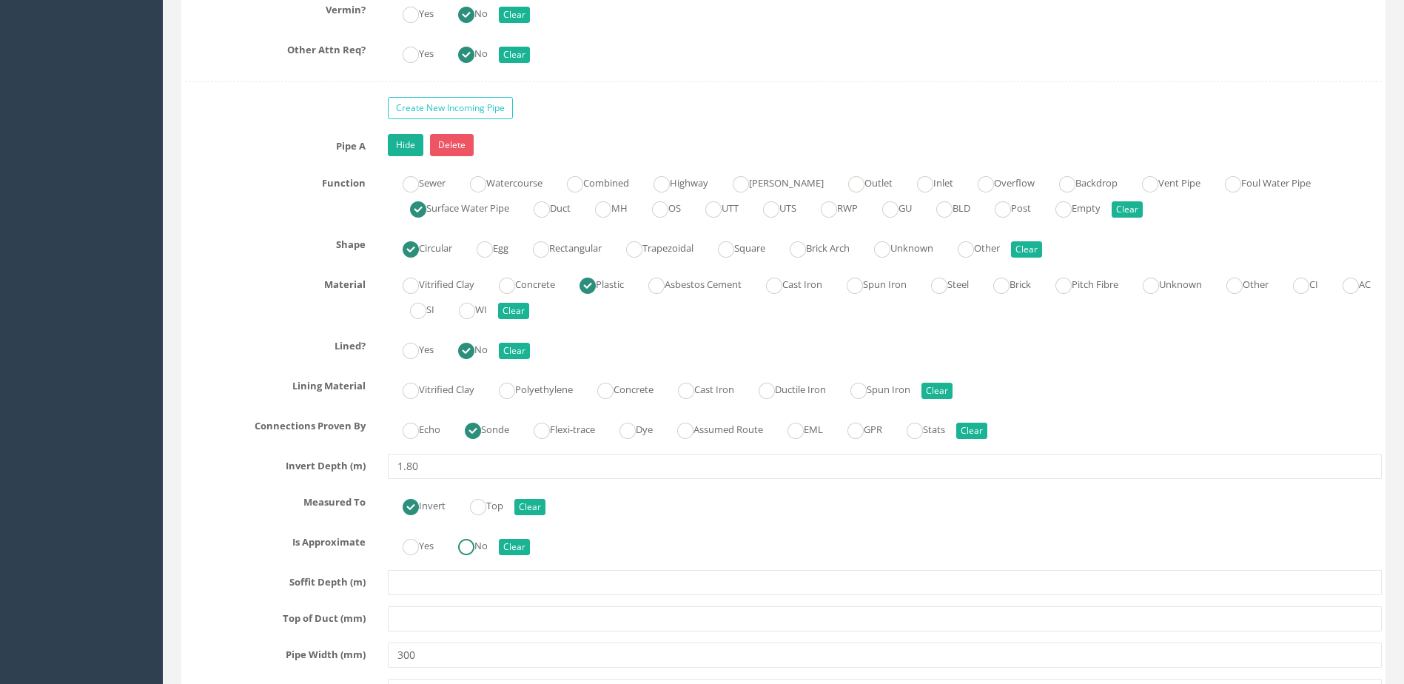
click at [485, 548] on label "No" at bounding box center [465, 544] width 44 height 21
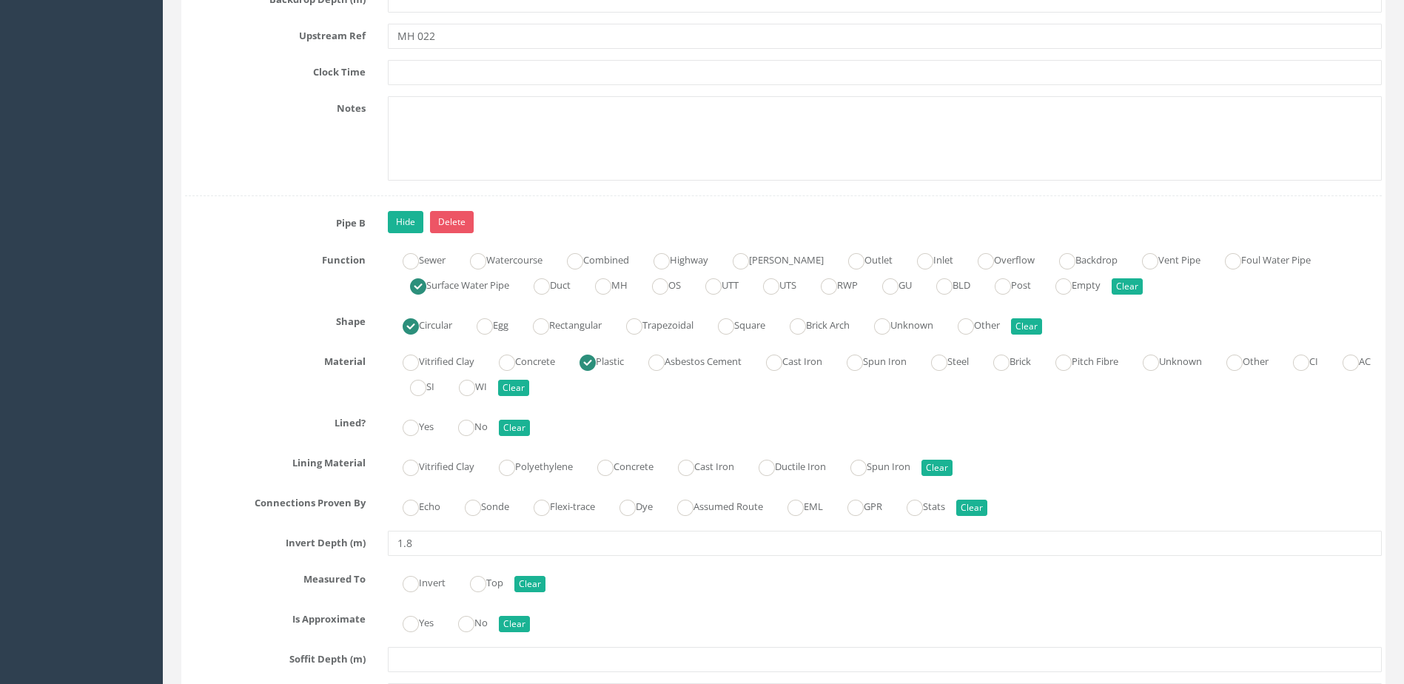
scroll to position [4664, 0]
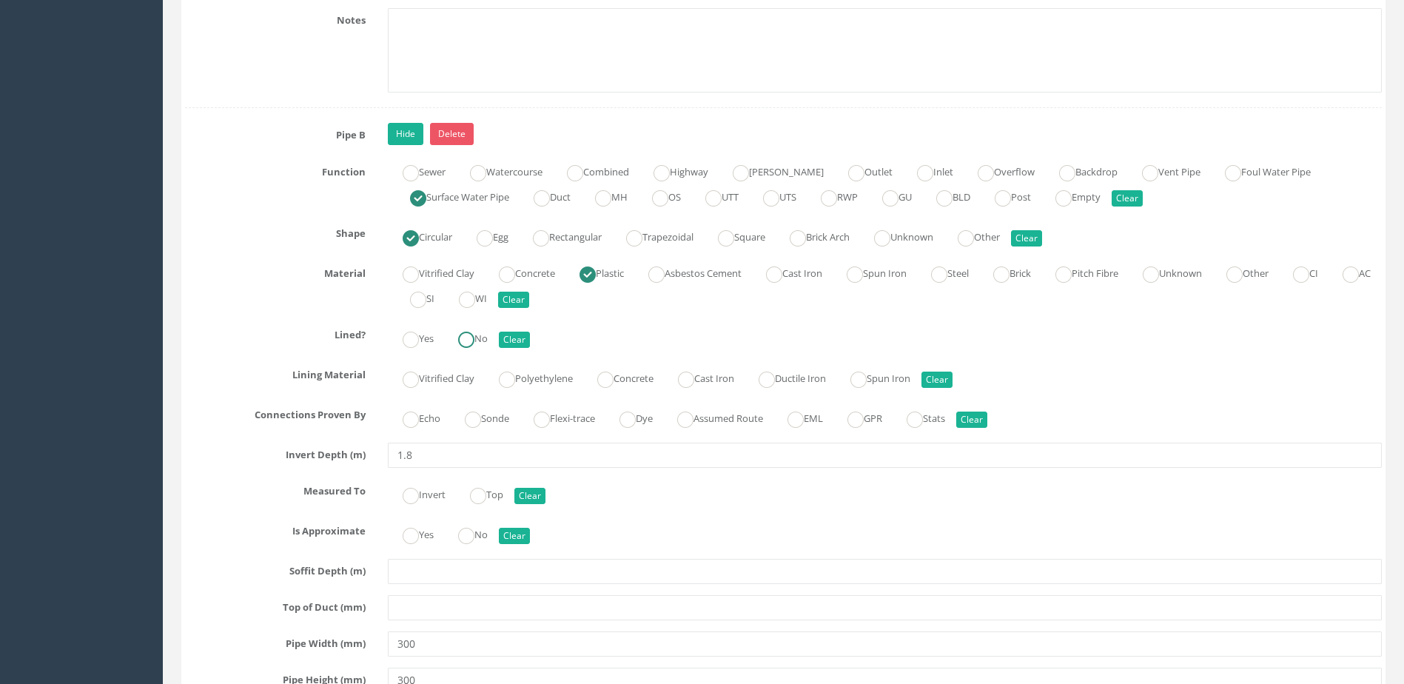
click at [485, 332] on label "No" at bounding box center [465, 336] width 44 height 21
click at [504, 426] on div "Echo Sonde Flexi-trace Dye Assumed Route EML GPR Stats Clear" at bounding box center [885, 417] width 1016 height 29
drag, startPoint x: 504, startPoint y: 426, endPoint x: 493, endPoint y: 410, distance: 19.1
click at [493, 408] on label "Sonde" at bounding box center [479, 416] width 59 height 21
click at [484, 533] on label "No" at bounding box center [465, 533] width 44 height 21
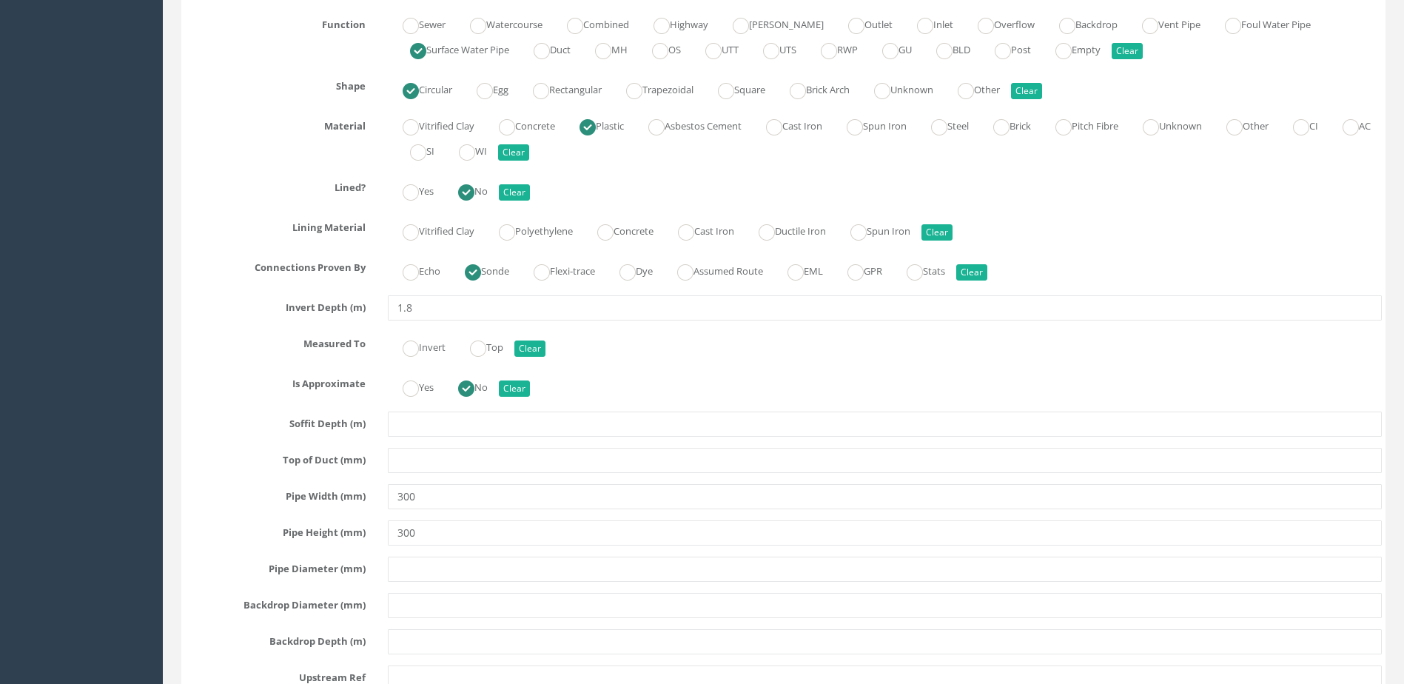
scroll to position [4960, 0]
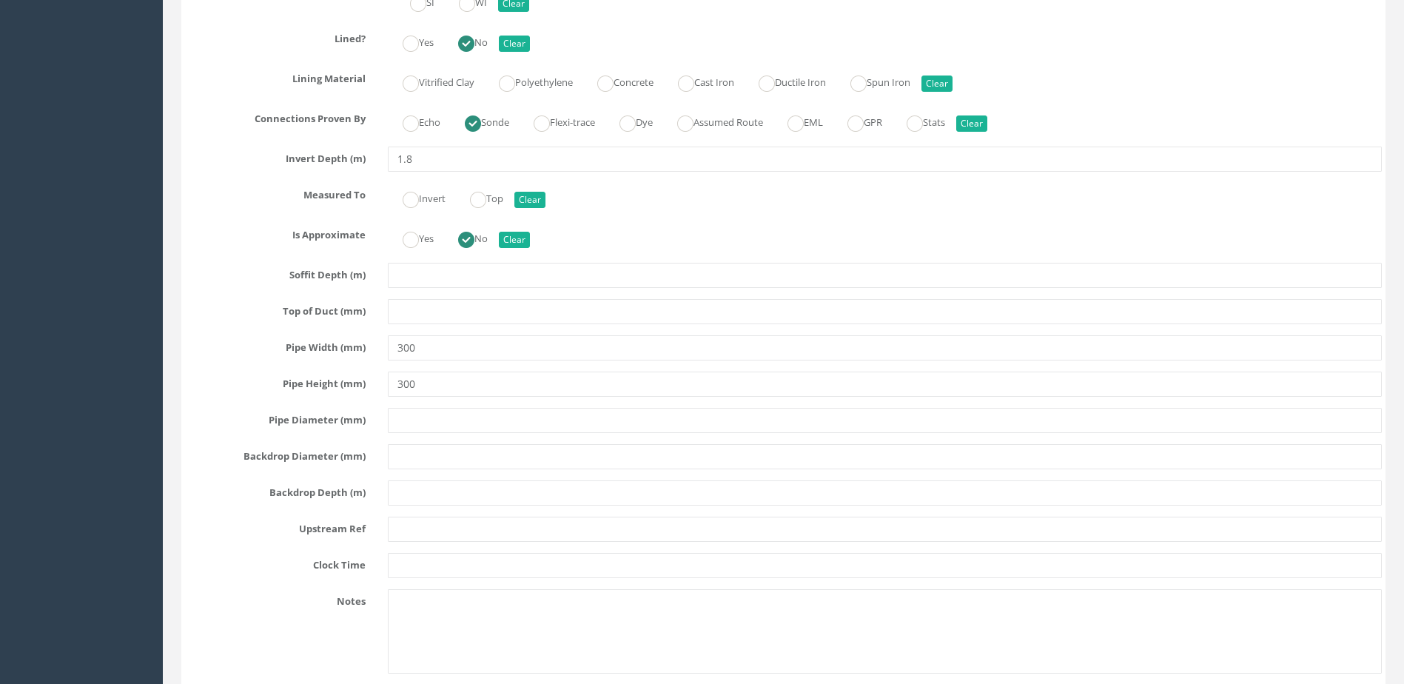
click at [425, 210] on div "Invert Top Clear" at bounding box center [885, 197] width 1016 height 29
click at [422, 206] on label "Invert" at bounding box center [417, 197] width 58 height 21
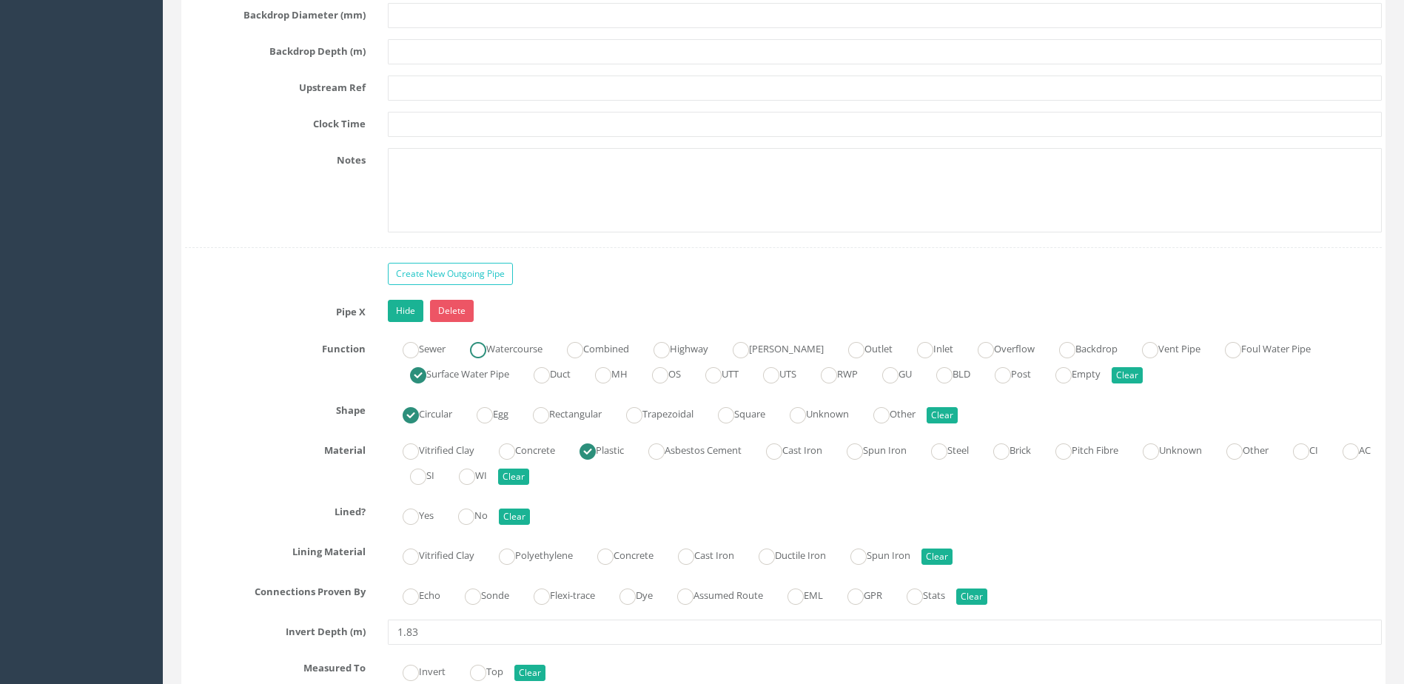
scroll to position [5404, 0]
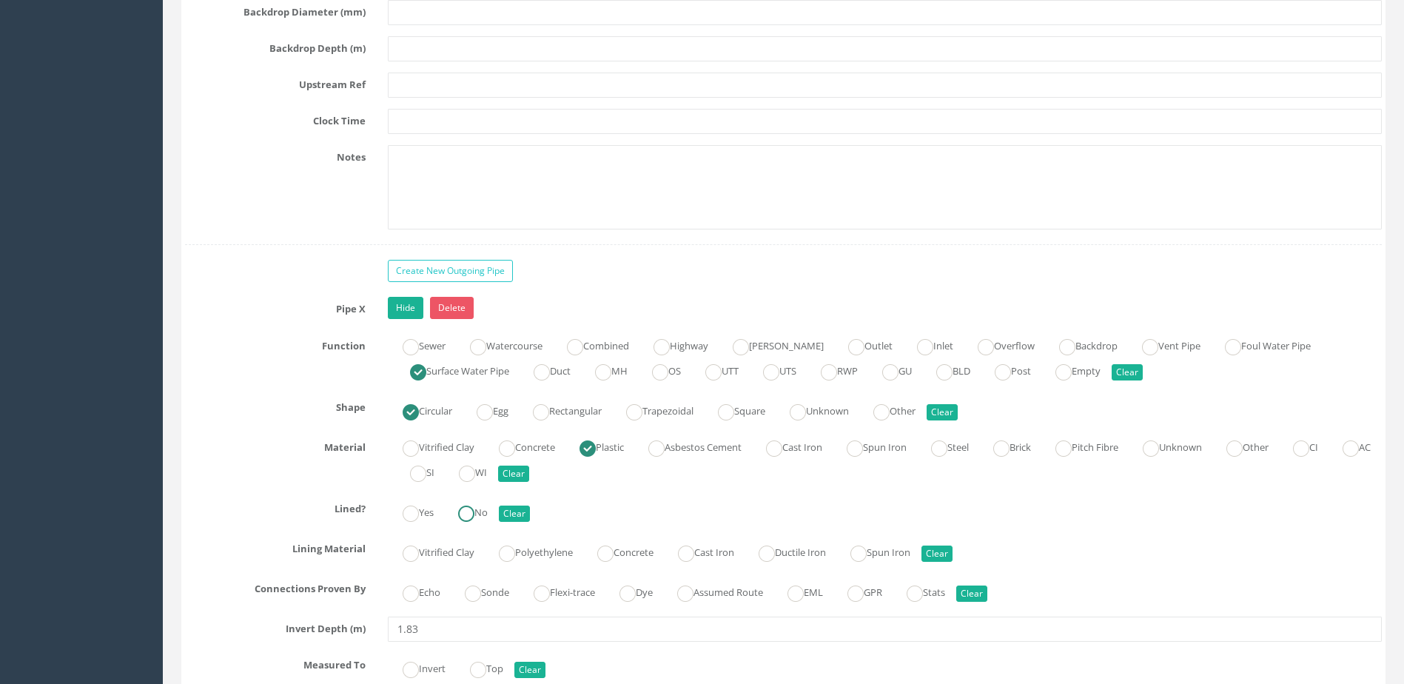
click at [486, 515] on label "No" at bounding box center [465, 510] width 44 height 21
click at [493, 597] on label "Sonde" at bounding box center [479, 590] width 59 height 21
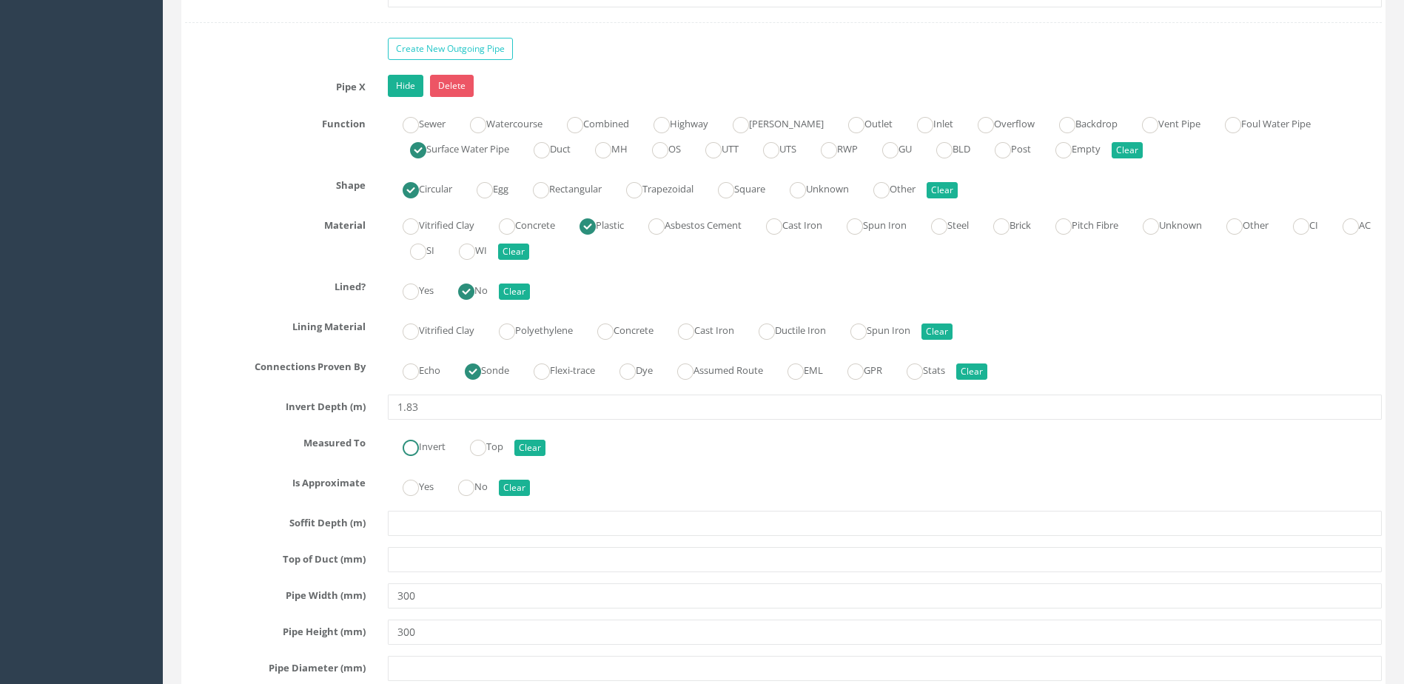
drag, startPoint x: 429, startPoint y: 438, endPoint x: 455, endPoint y: 471, distance: 41.8
click at [429, 439] on label "Invert" at bounding box center [417, 445] width 58 height 21
click at [468, 497] on input "No" at bounding box center [466, 495] width 16 height 25
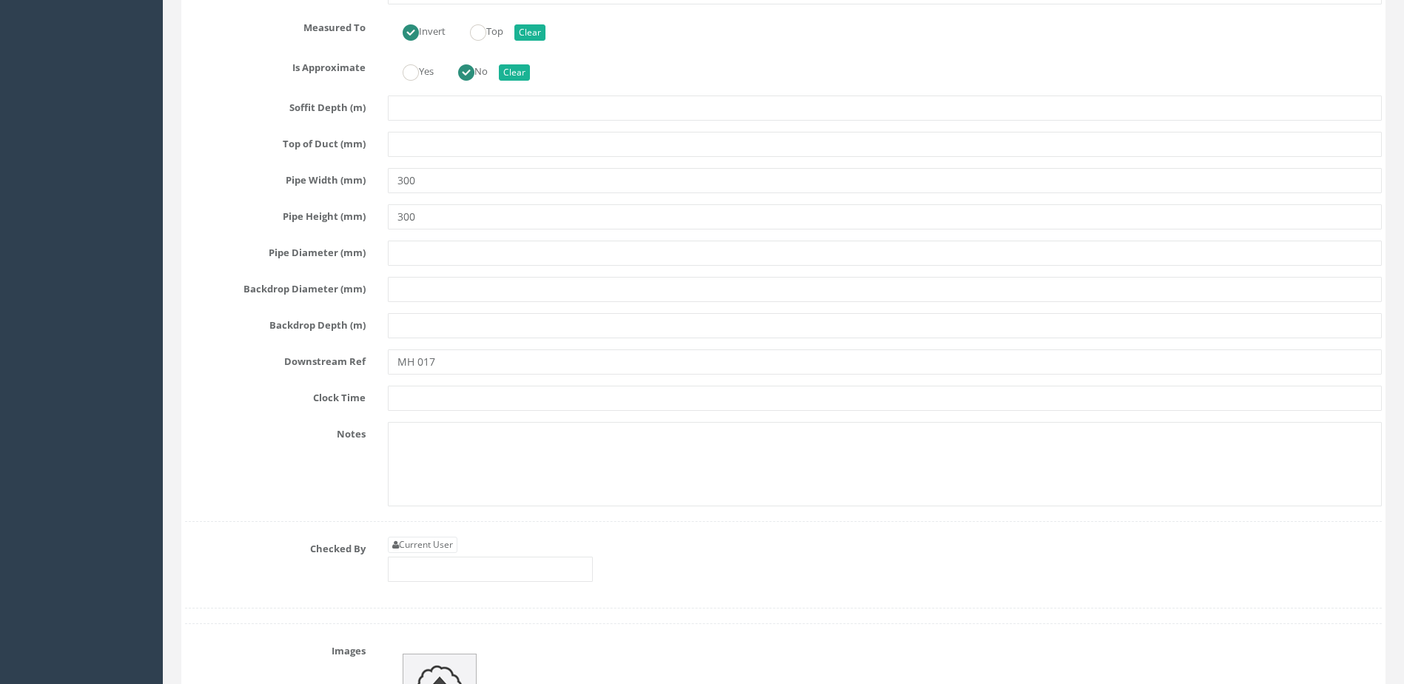
scroll to position [6145, 0]
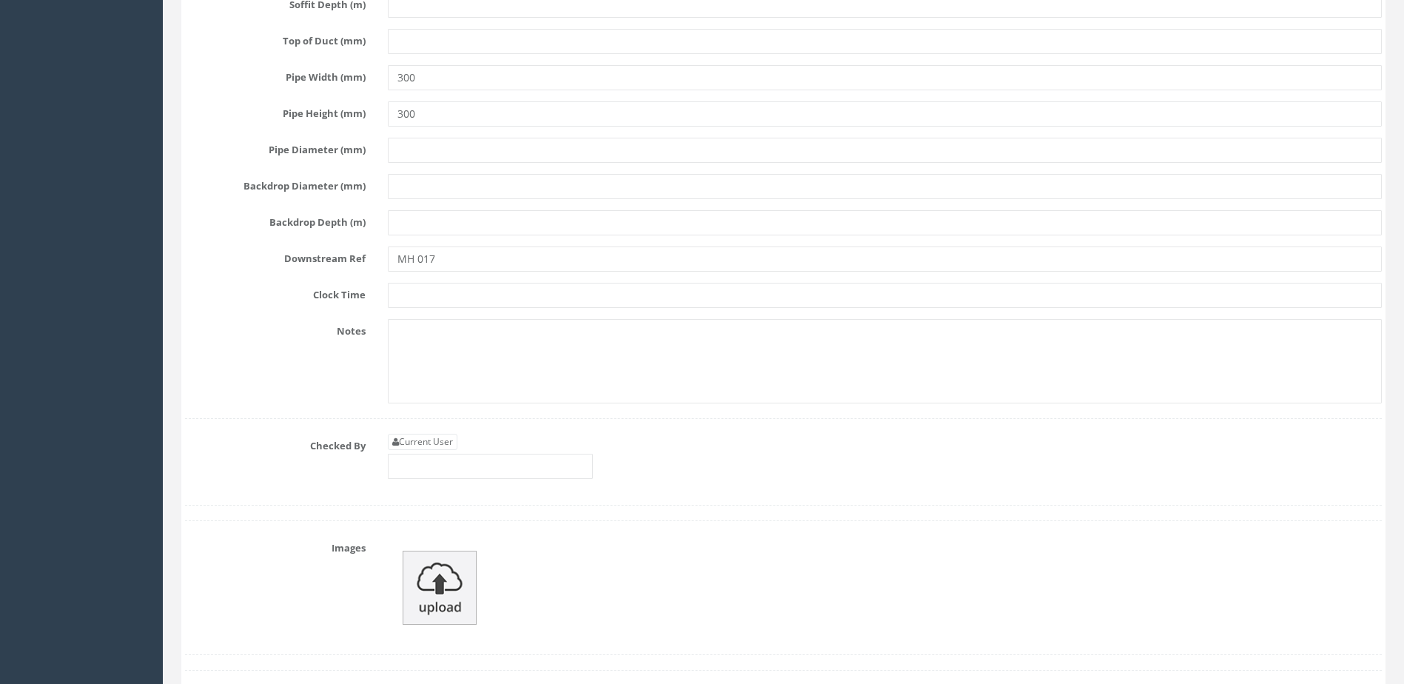
click at [435, 480] on div "Current User" at bounding box center [885, 462] width 1016 height 56
click at [435, 468] on input "text" at bounding box center [490, 466] width 205 height 25
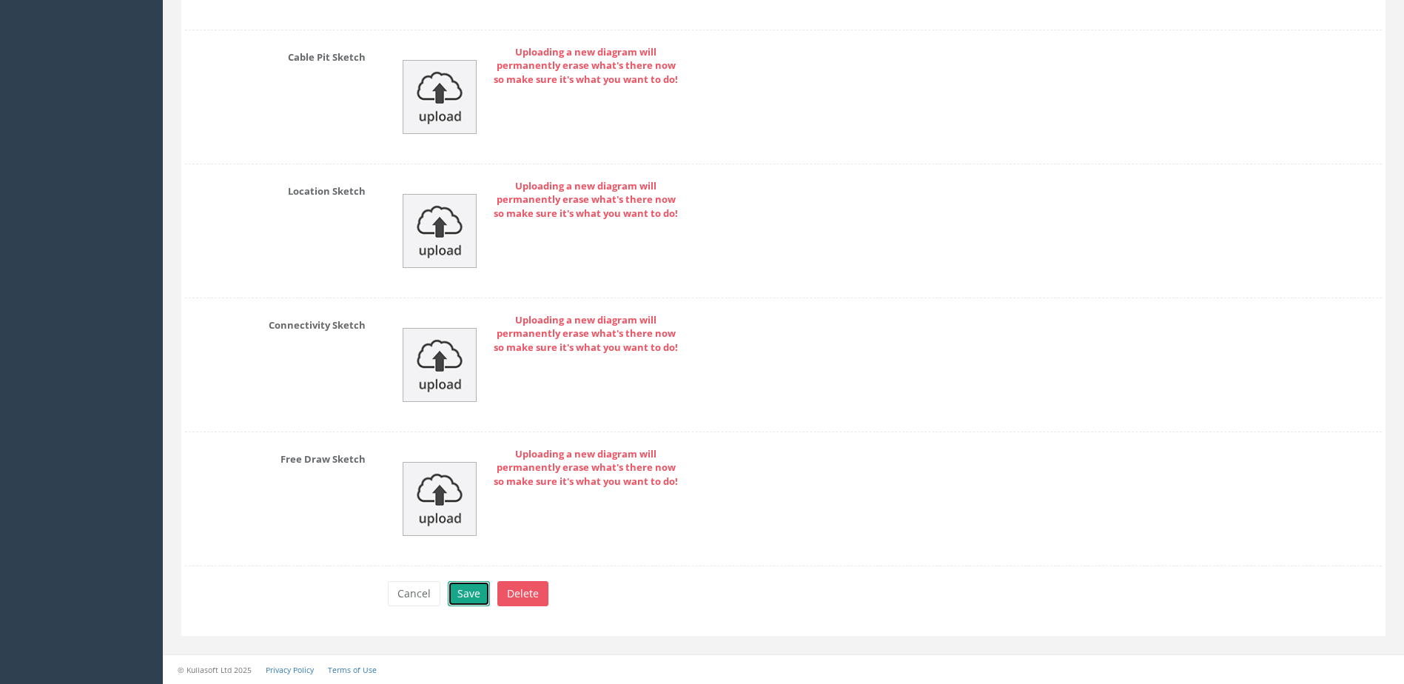
click at [475, 598] on button "Save" at bounding box center [469, 593] width 42 height 25
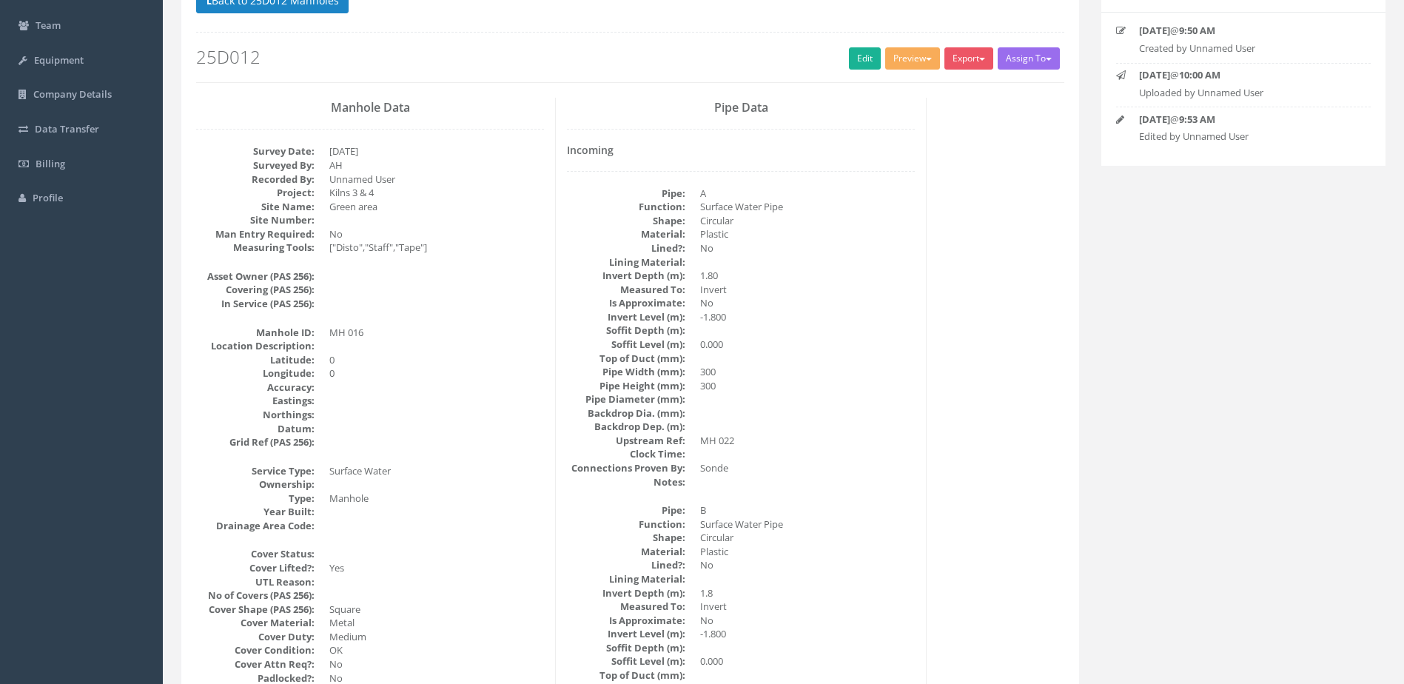
scroll to position [0, 0]
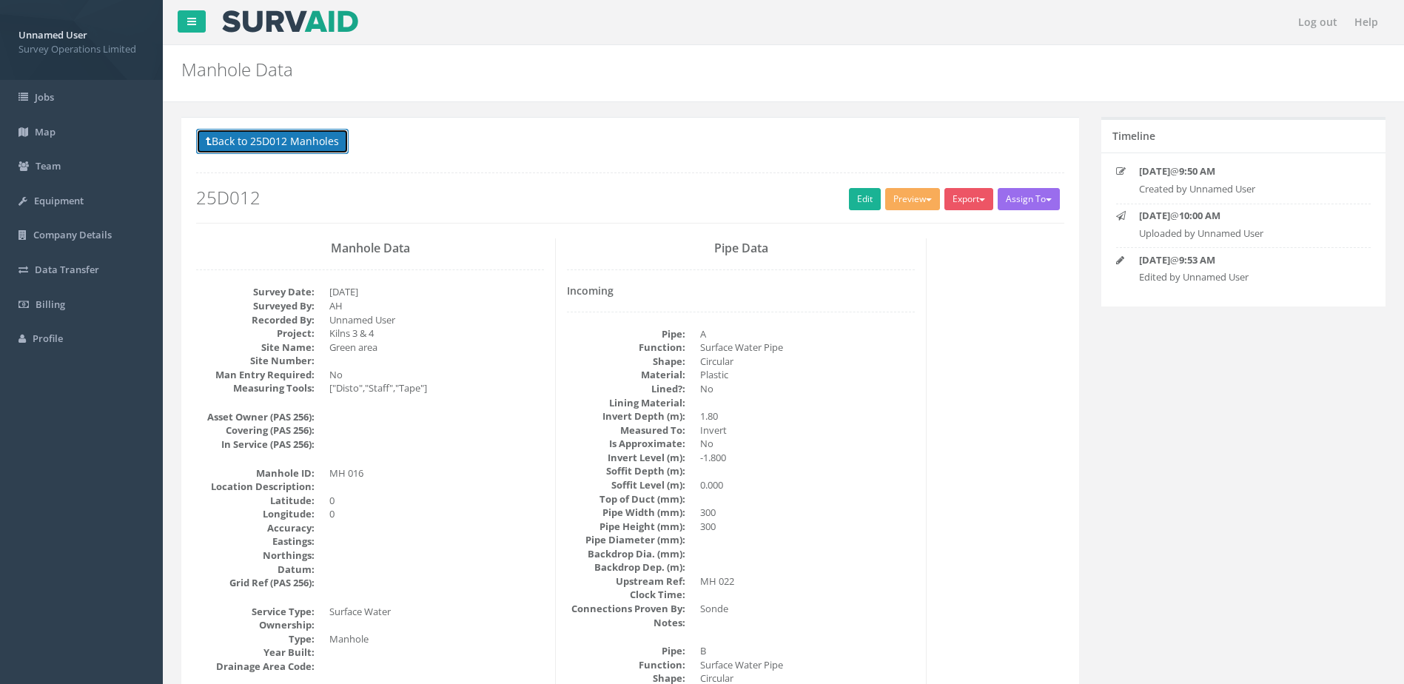
click at [326, 147] on button "Back to 25D012 Manholes" at bounding box center [272, 141] width 153 height 25
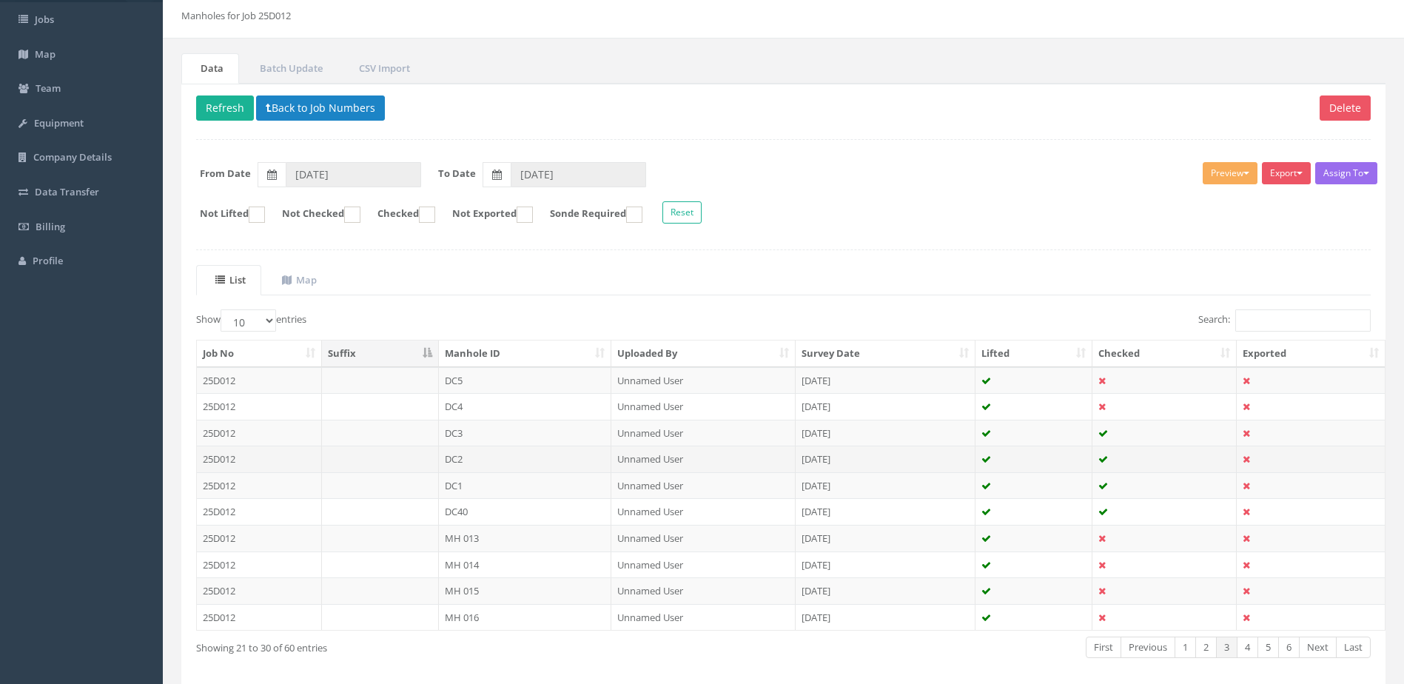
scroll to position [141, 0]
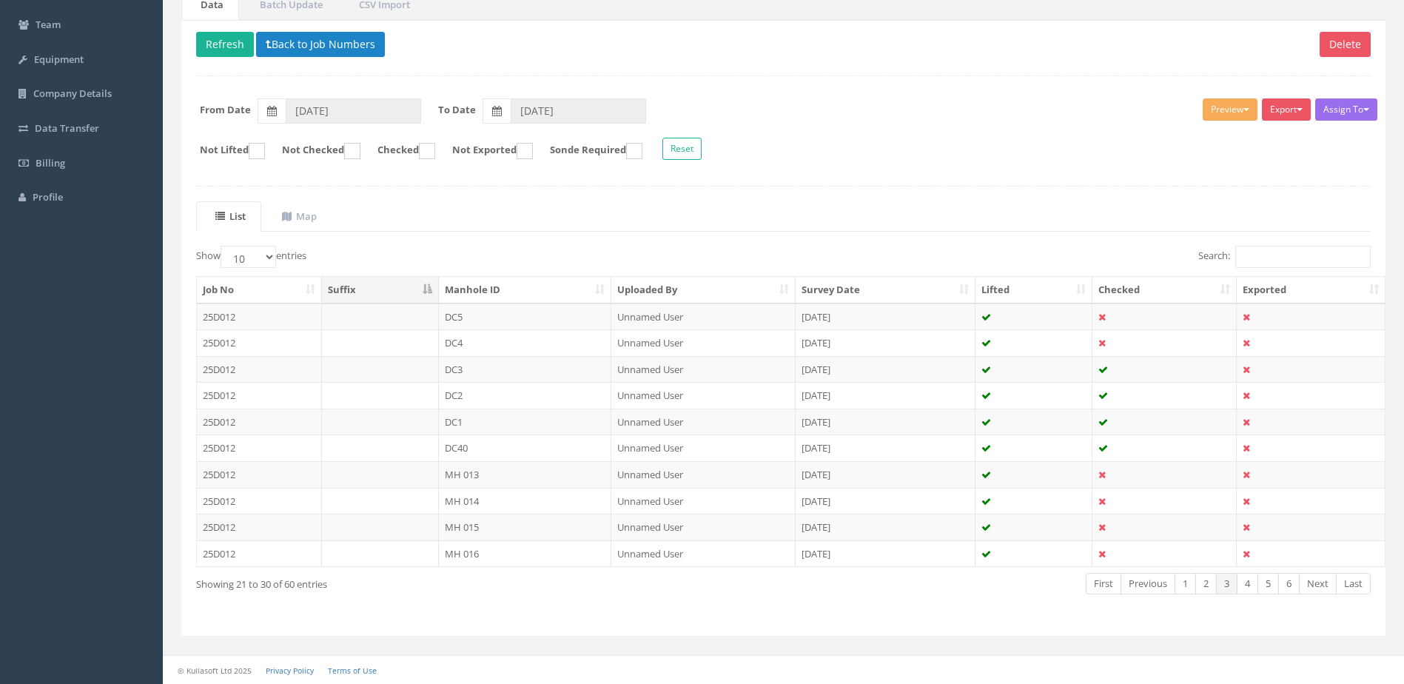
click at [607, 561] on td "MH 016" at bounding box center [525, 553] width 173 height 27
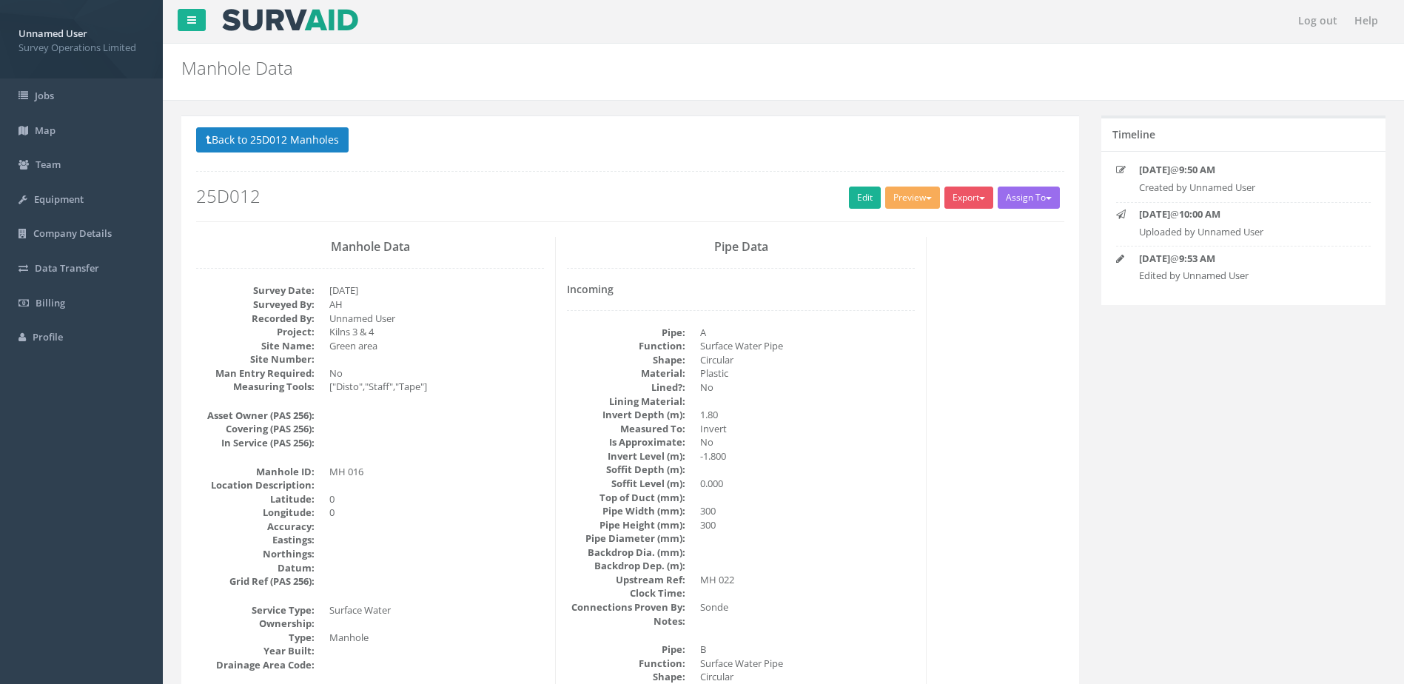
scroll to position [0, 0]
click at [328, 151] on button "Back to 25D012 Manholes" at bounding box center [272, 141] width 153 height 25
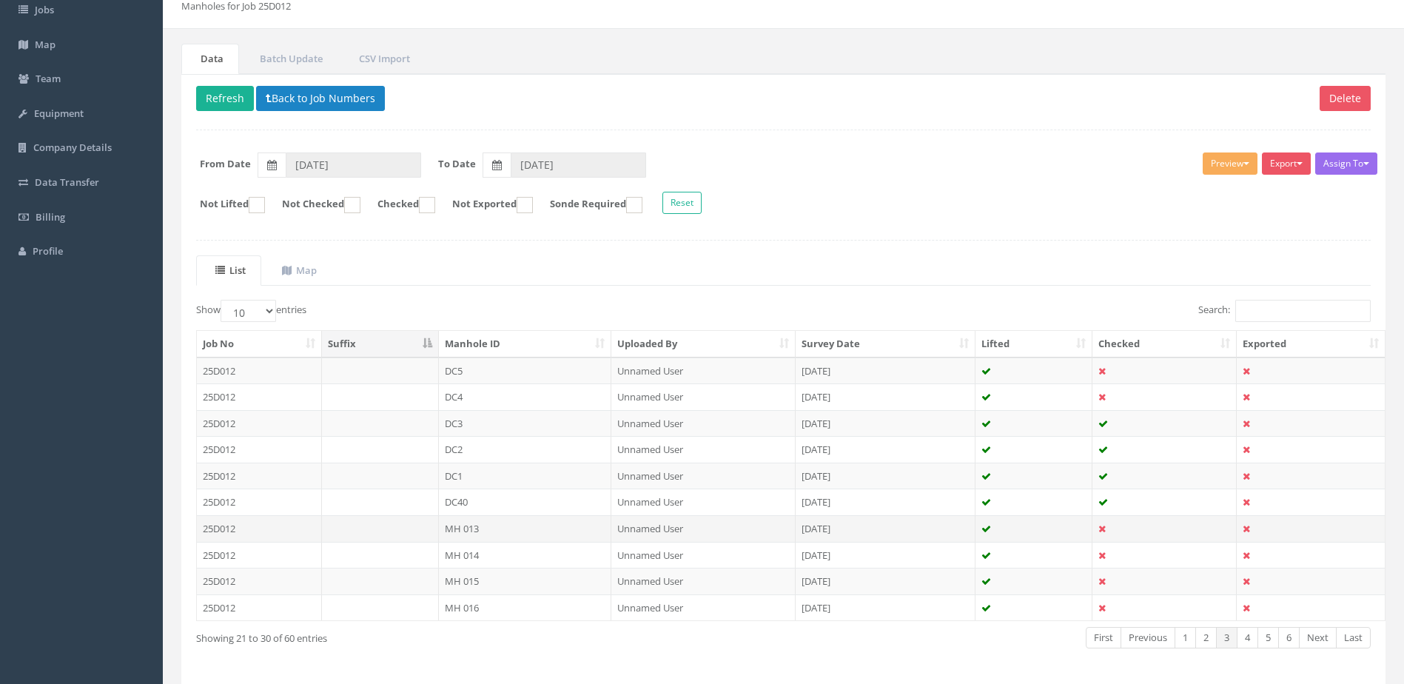
scroll to position [141, 0]
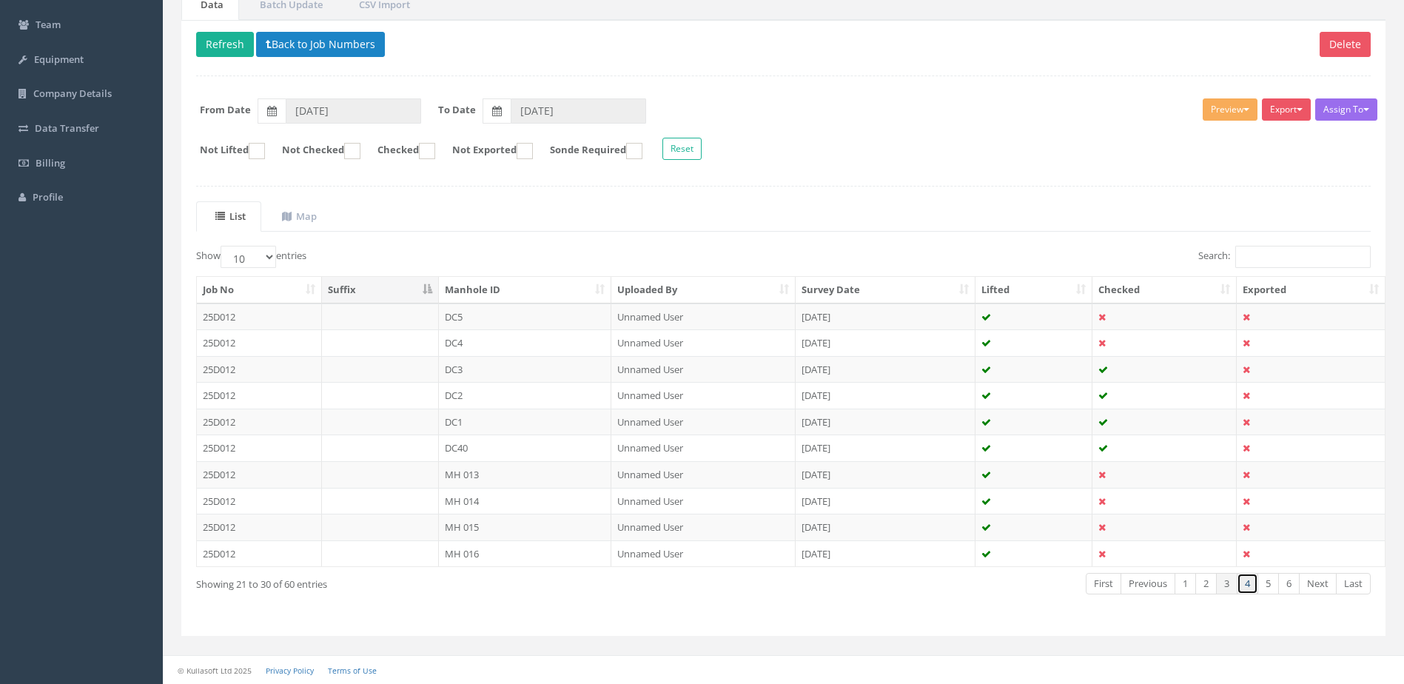
click at [1248, 586] on link "4" at bounding box center [1247, 583] width 21 height 21
click at [542, 323] on td "MH 017" at bounding box center [525, 317] width 173 height 27
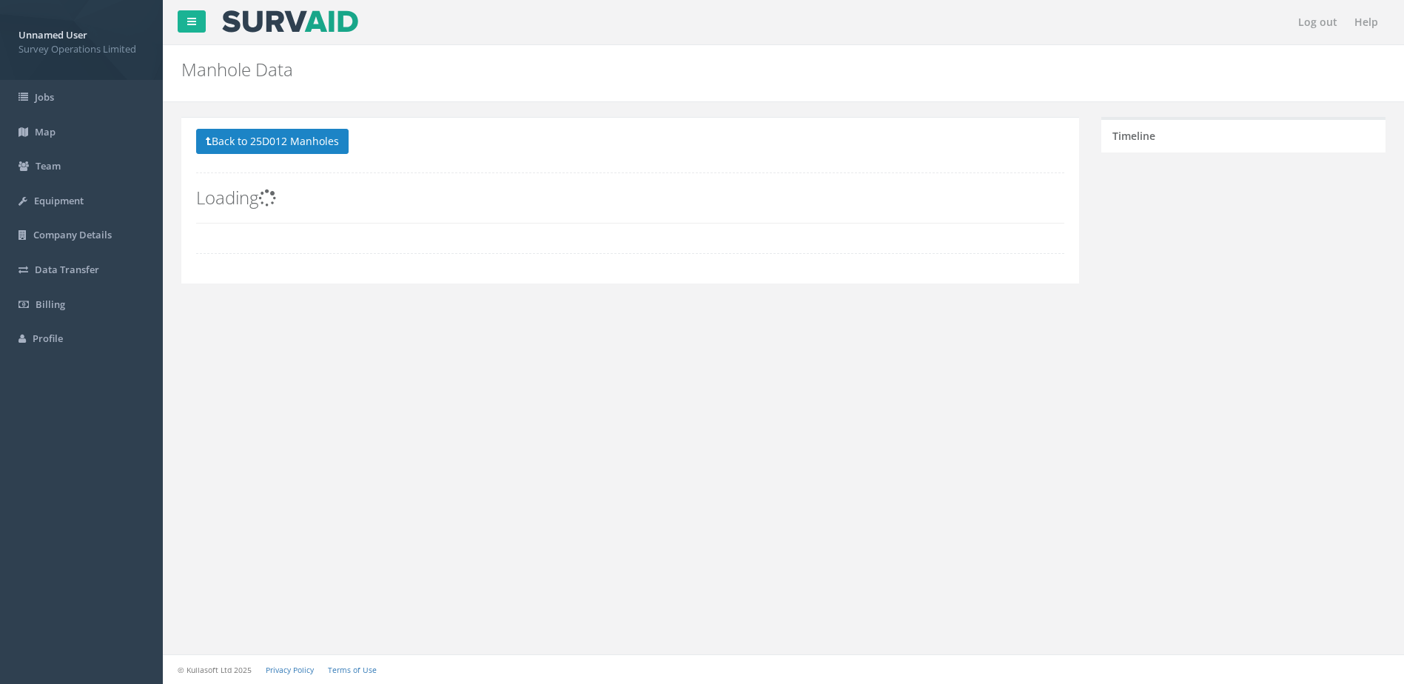
scroll to position [0, 0]
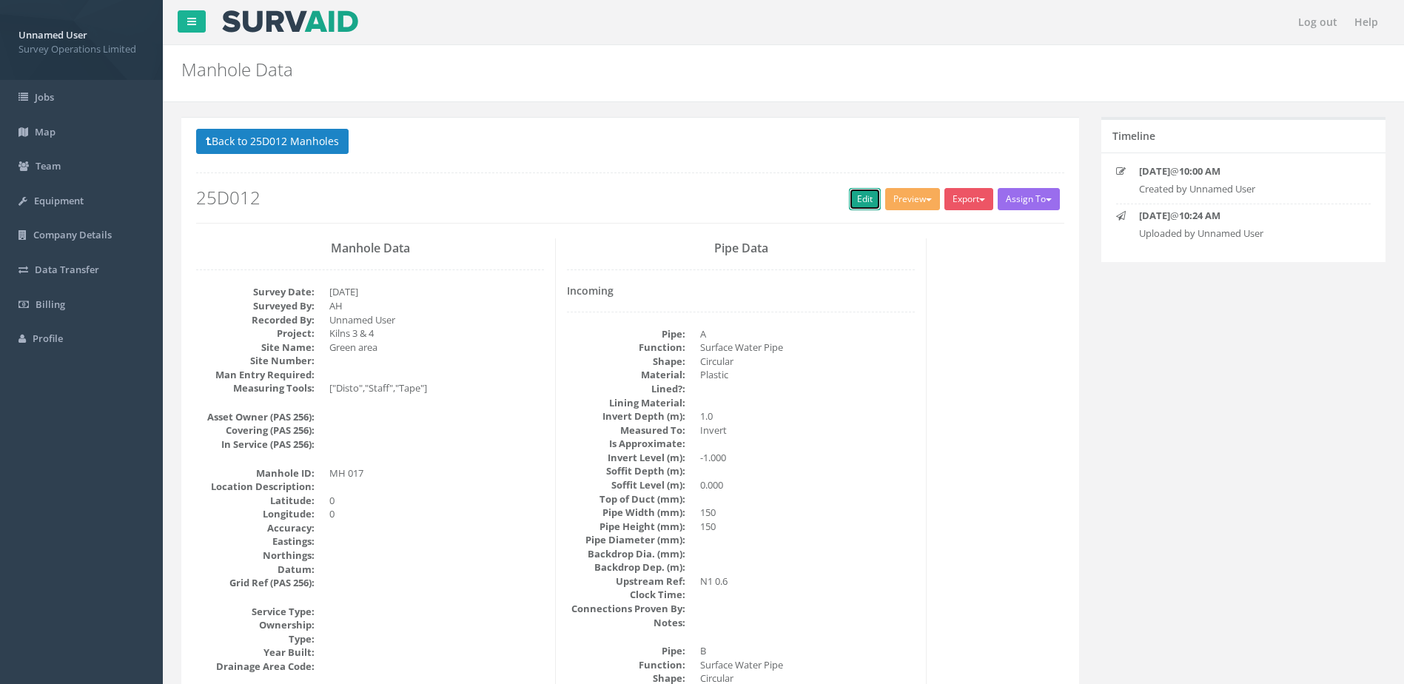
click at [867, 198] on link "Edit" at bounding box center [865, 199] width 32 height 22
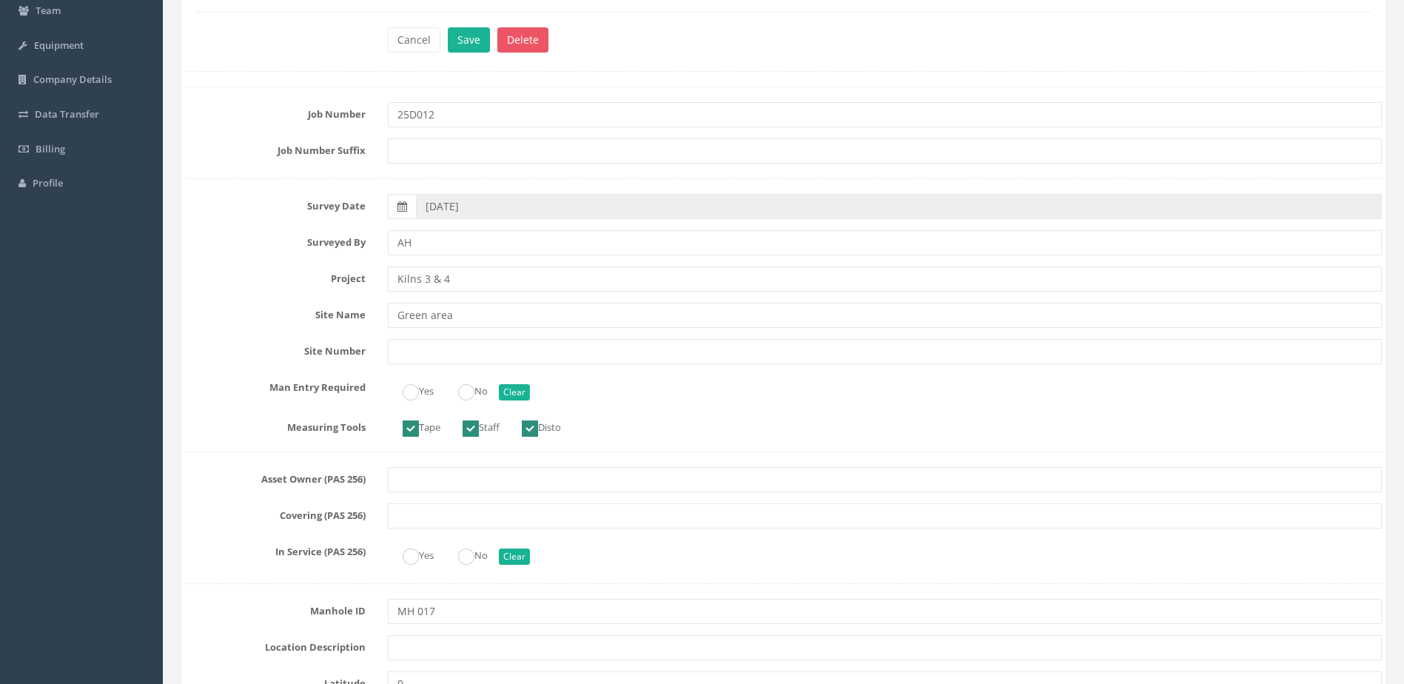
scroll to position [296, 0]
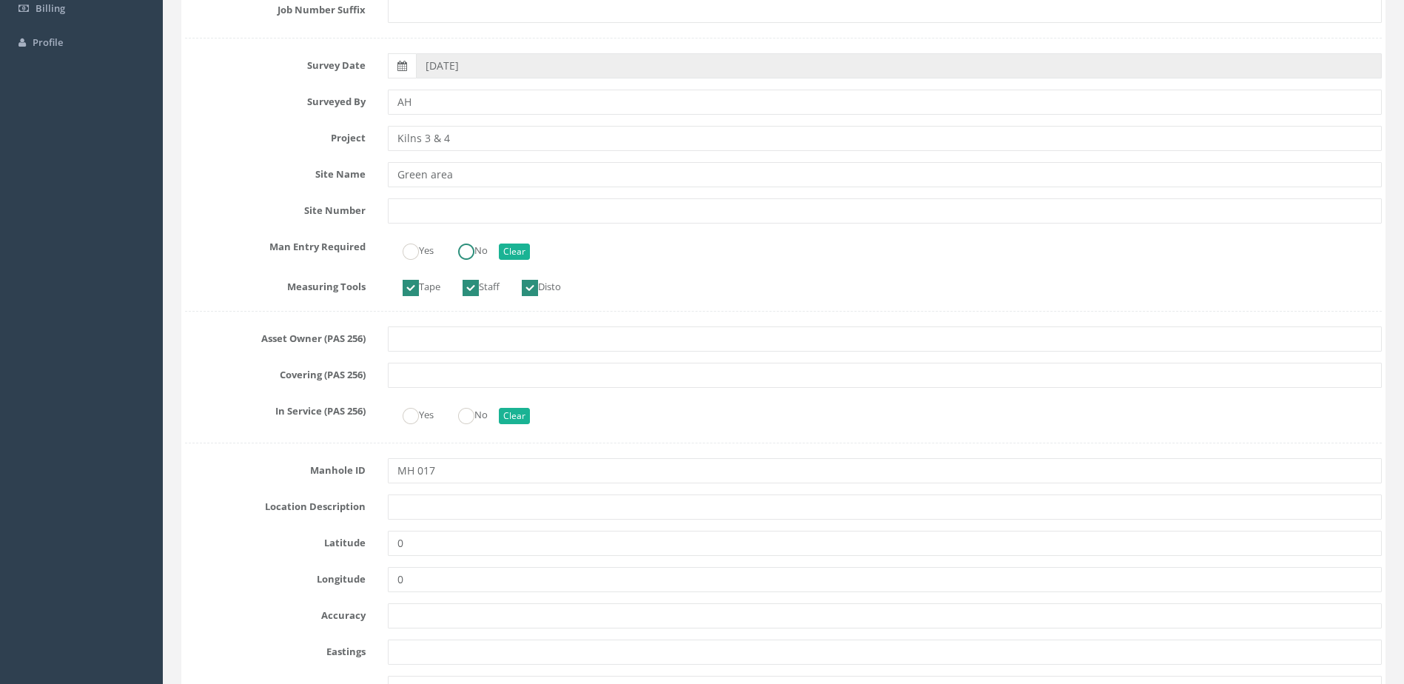
click at [475, 250] on ins at bounding box center [466, 252] width 16 height 16
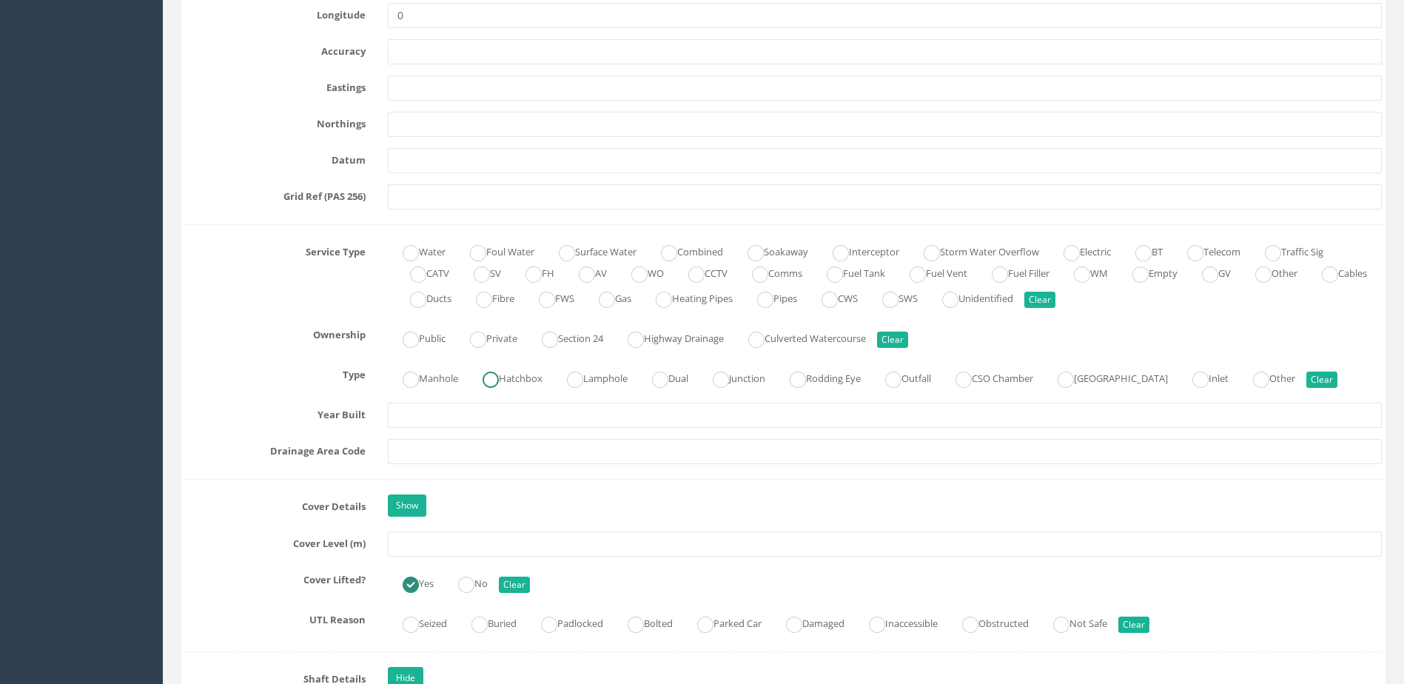
scroll to position [888, 0]
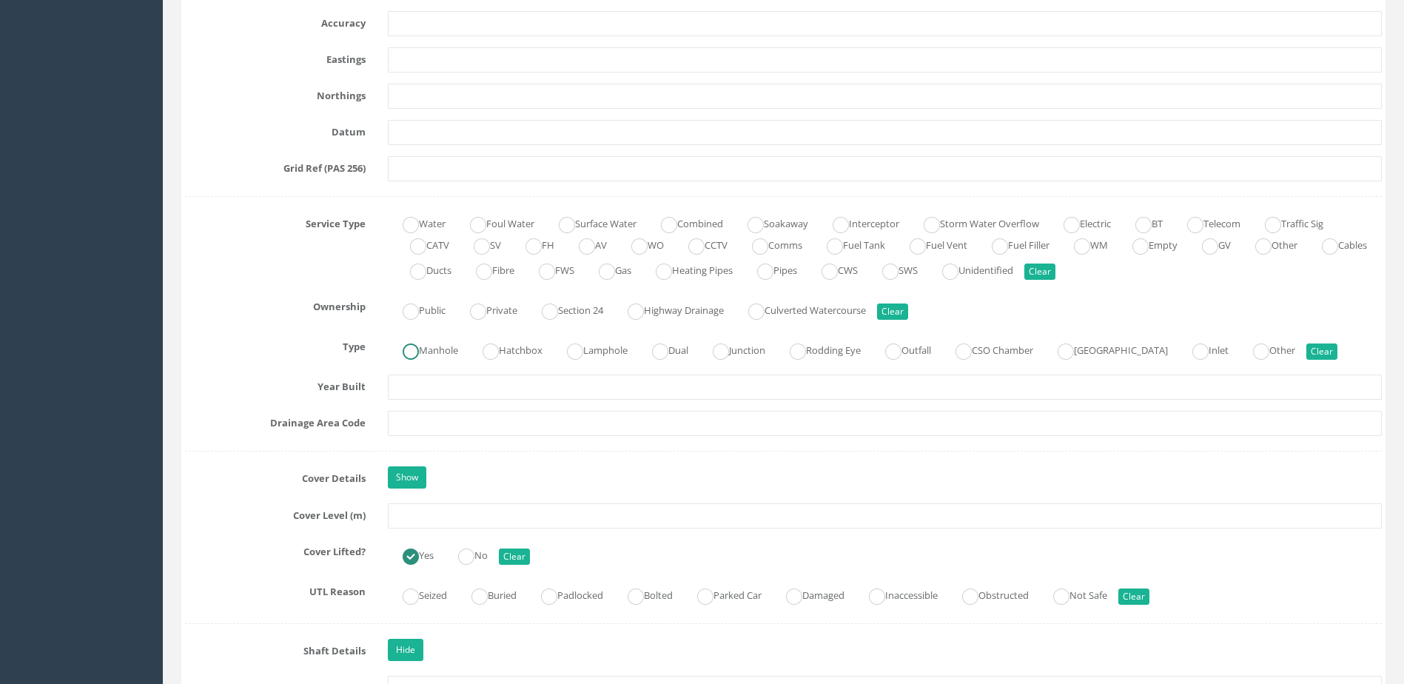
click at [421, 341] on label "Manhole" at bounding box center [423, 348] width 70 height 21
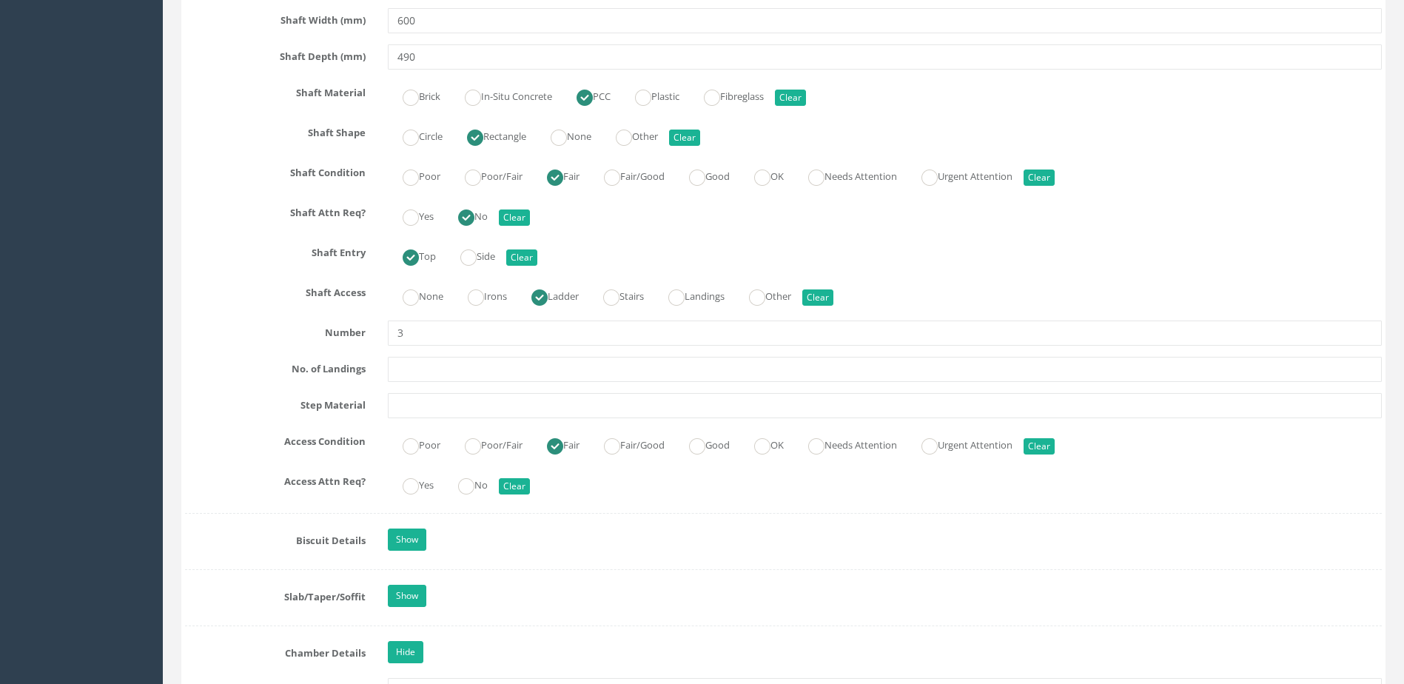
scroll to position [1851, 0]
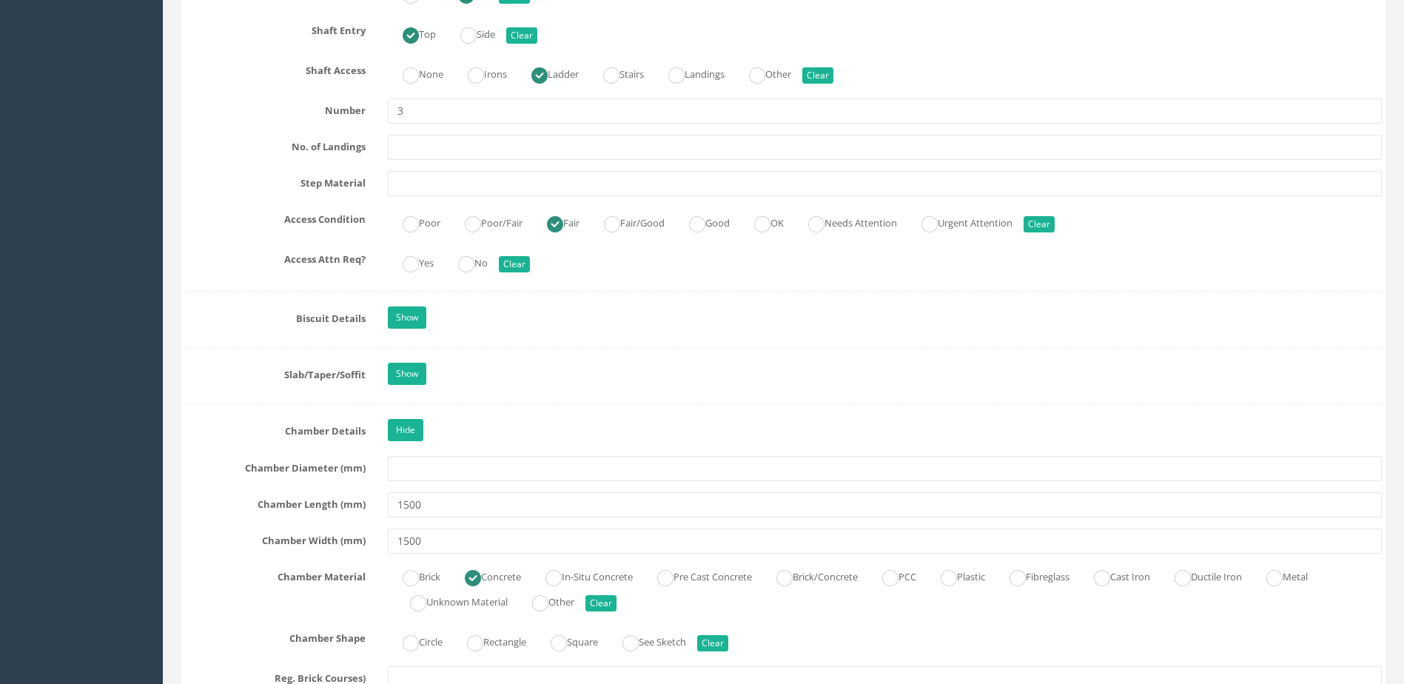
click at [488, 255] on label "No" at bounding box center [465, 261] width 44 height 21
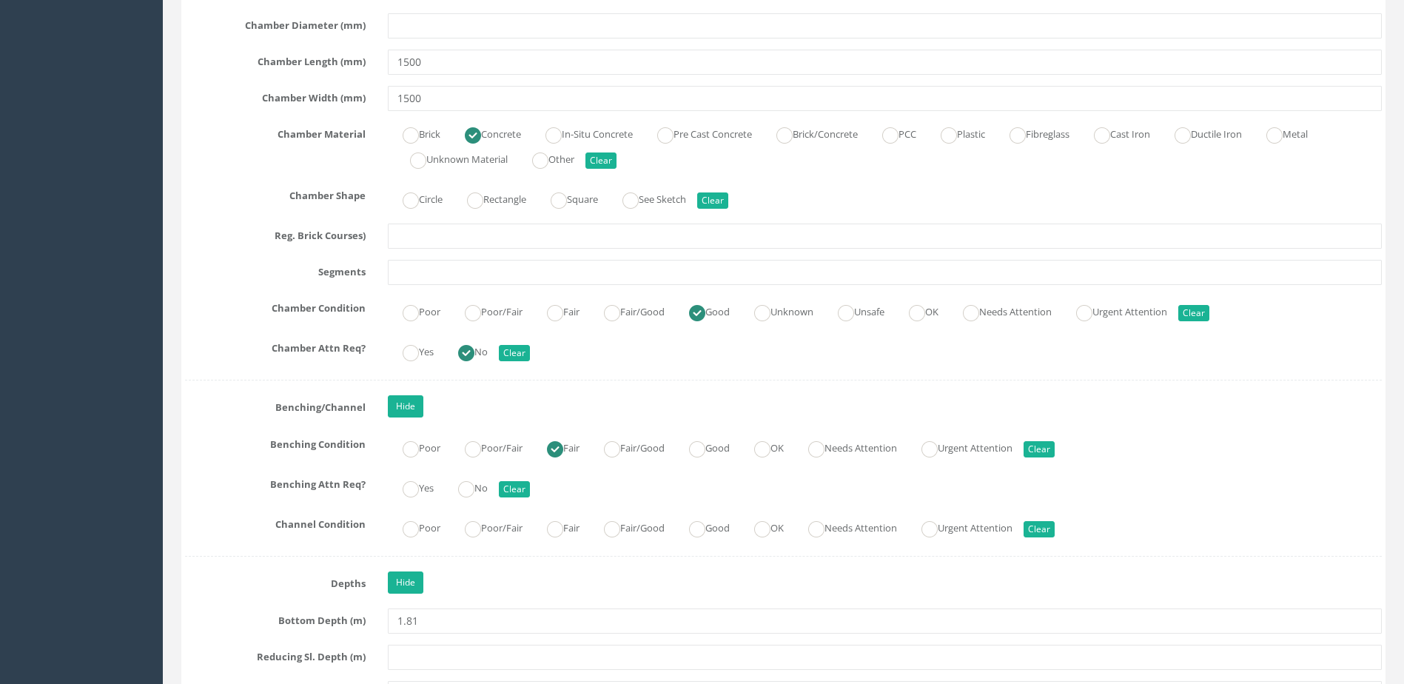
scroll to position [2295, 0]
click at [665, 526] on label "Fair/Good" at bounding box center [627, 525] width 76 height 21
click at [486, 497] on div "Yes No Clear" at bounding box center [885, 485] width 1016 height 29
click at [482, 493] on label "No" at bounding box center [465, 485] width 44 height 21
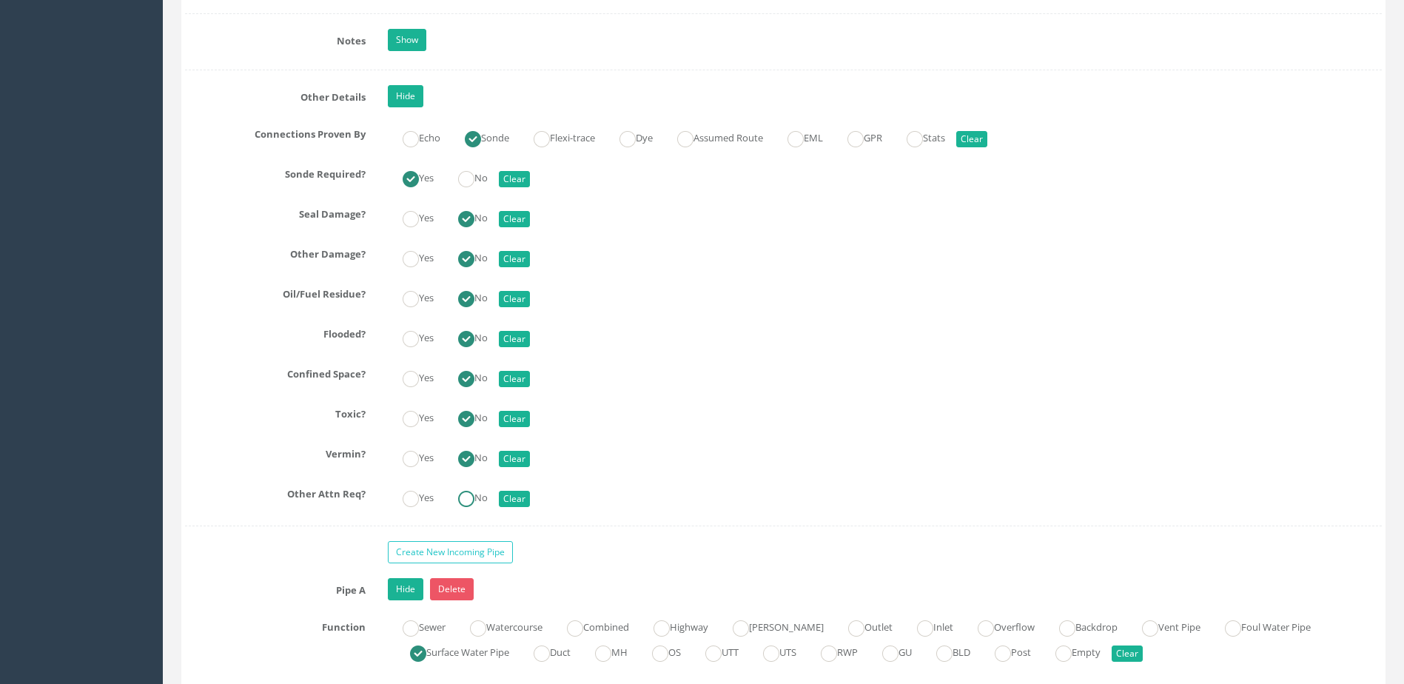
click at [469, 502] on ins at bounding box center [466, 499] width 16 height 16
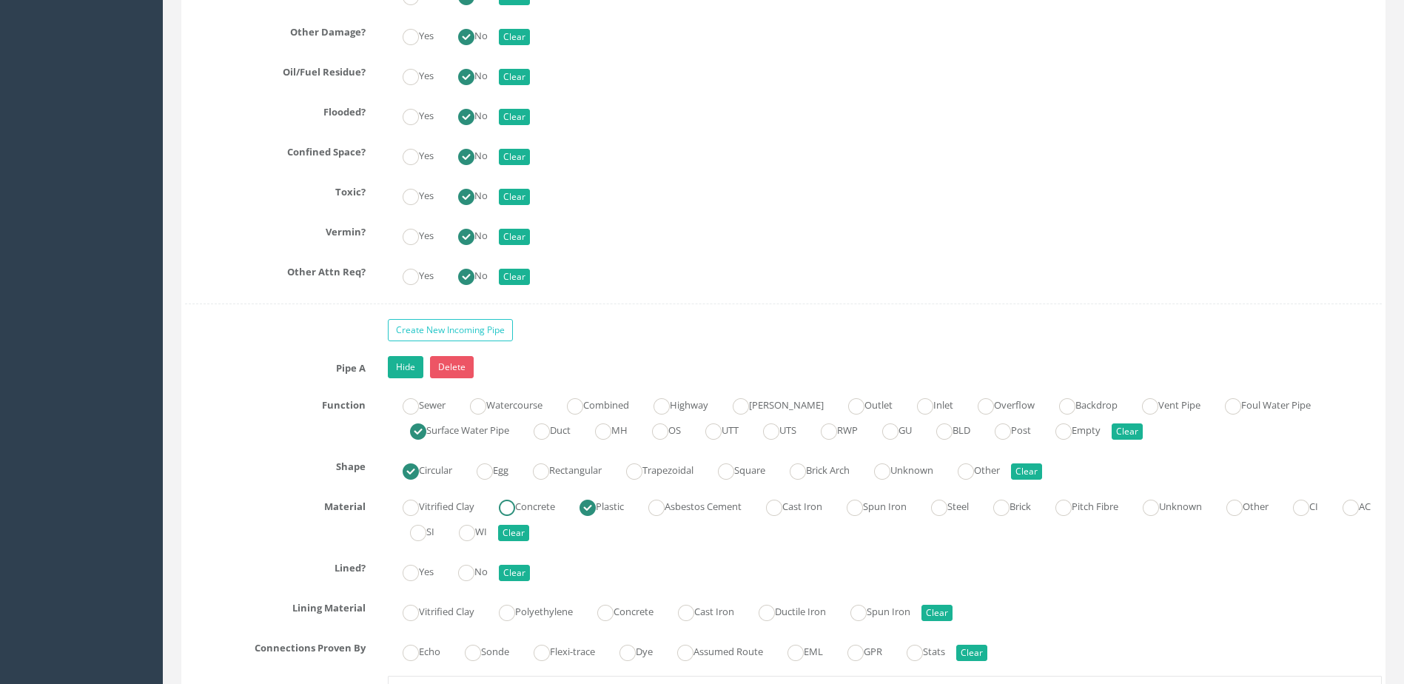
scroll to position [3776, 0]
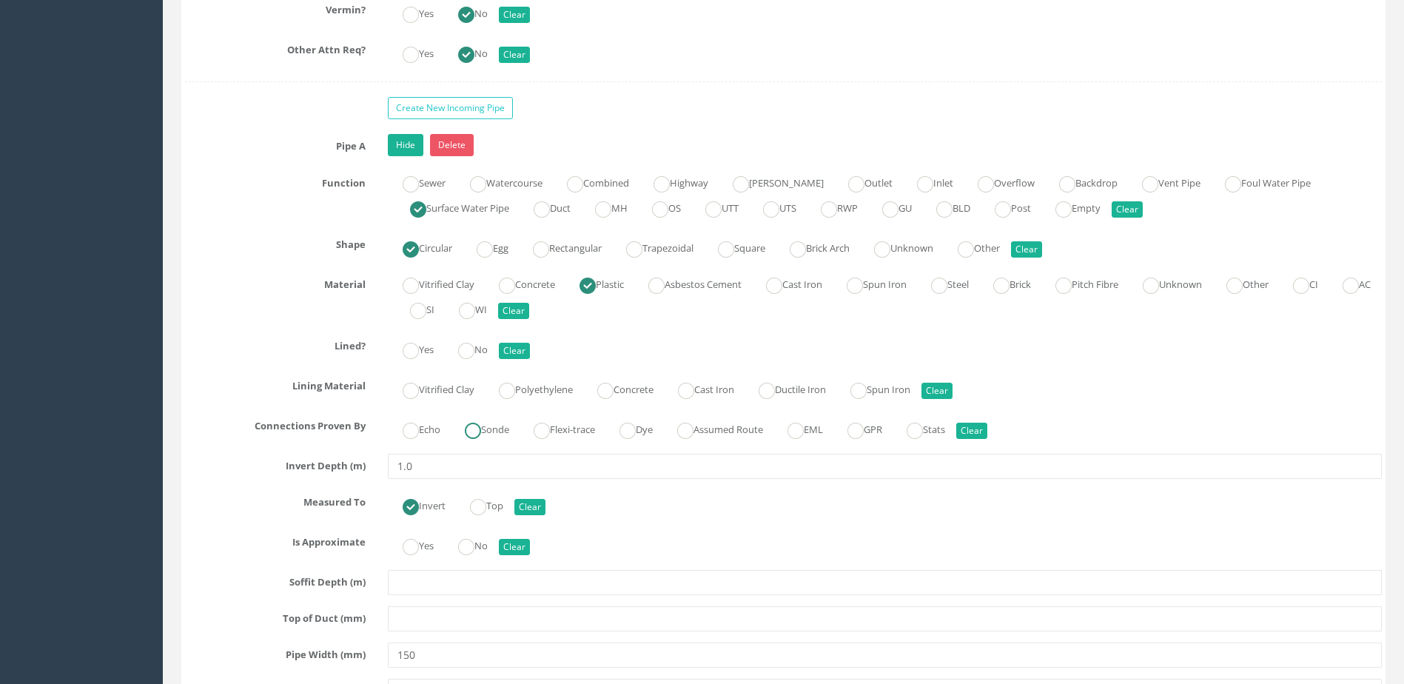
click at [481, 425] on ins at bounding box center [473, 431] width 16 height 16
click at [486, 353] on label "No" at bounding box center [465, 348] width 44 height 21
click at [467, 544] on ins at bounding box center [466, 547] width 16 height 16
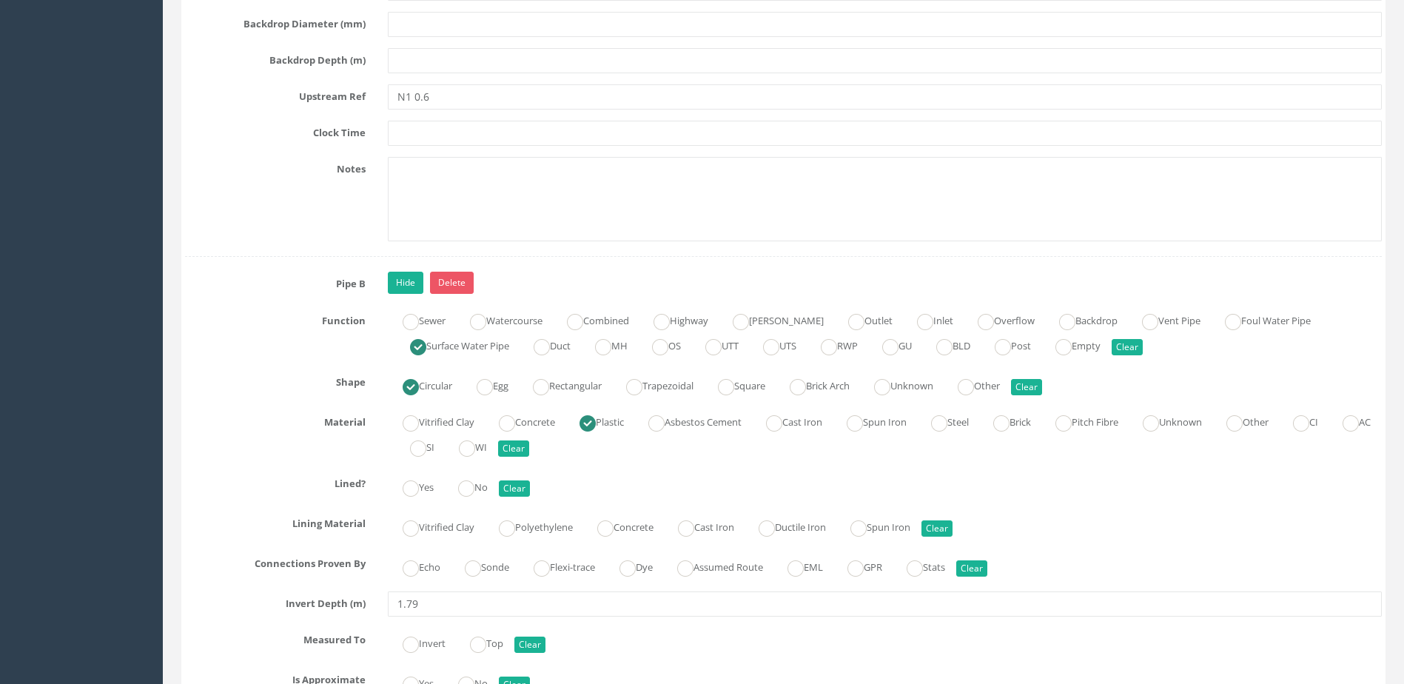
scroll to position [4516, 0]
click at [474, 487] on ins at bounding box center [466, 488] width 16 height 16
click at [484, 571] on label "Sonde" at bounding box center [479, 564] width 59 height 21
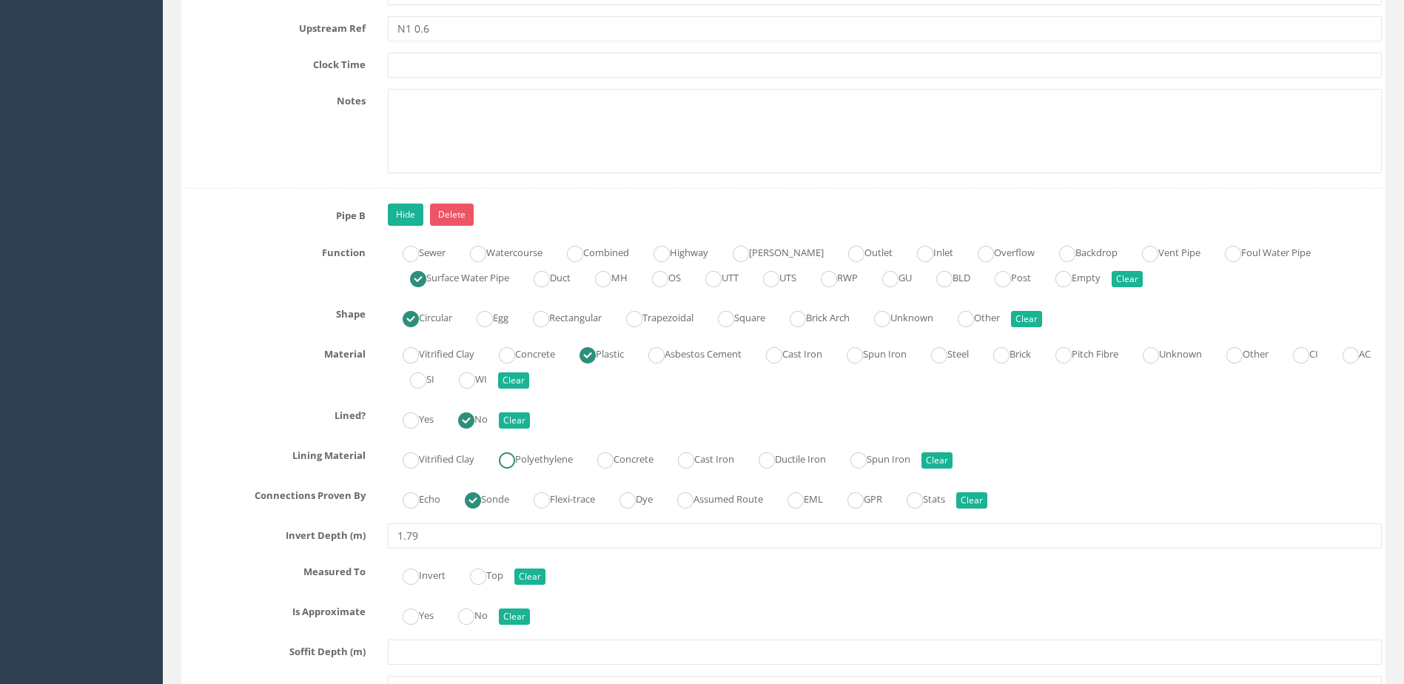
scroll to position [4738, 0]
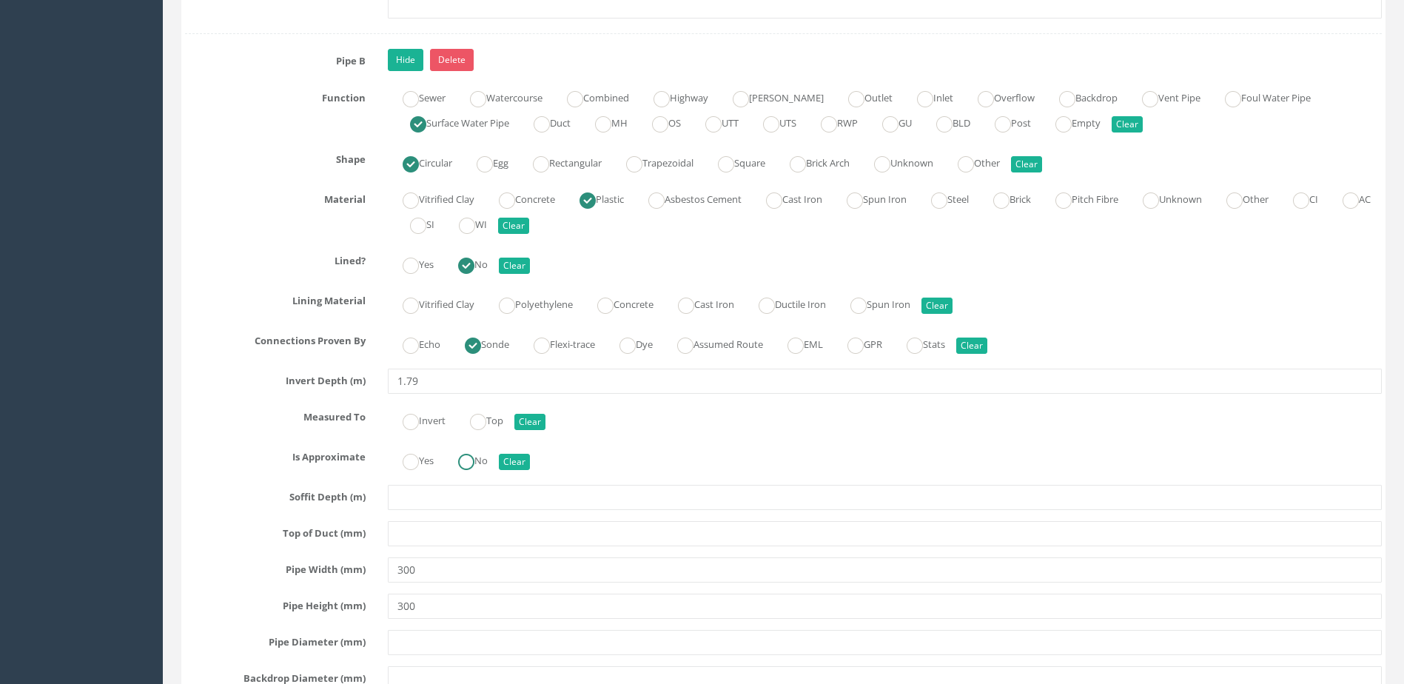
click at [483, 454] on label "No" at bounding box center [465, 459] width 44 height 21
click at [436, 415] on label "Invert" at bounding box center [417, 419] width 58 height 21
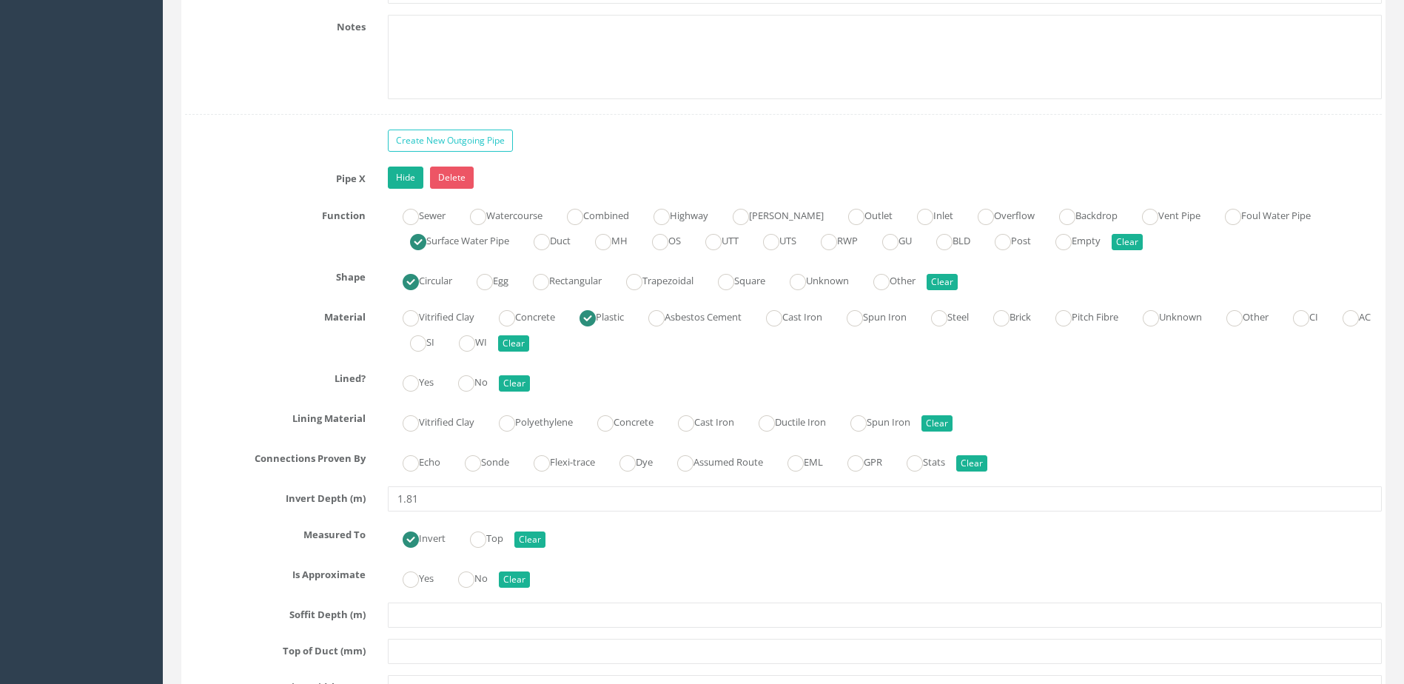
scroll to position [5552, 0]
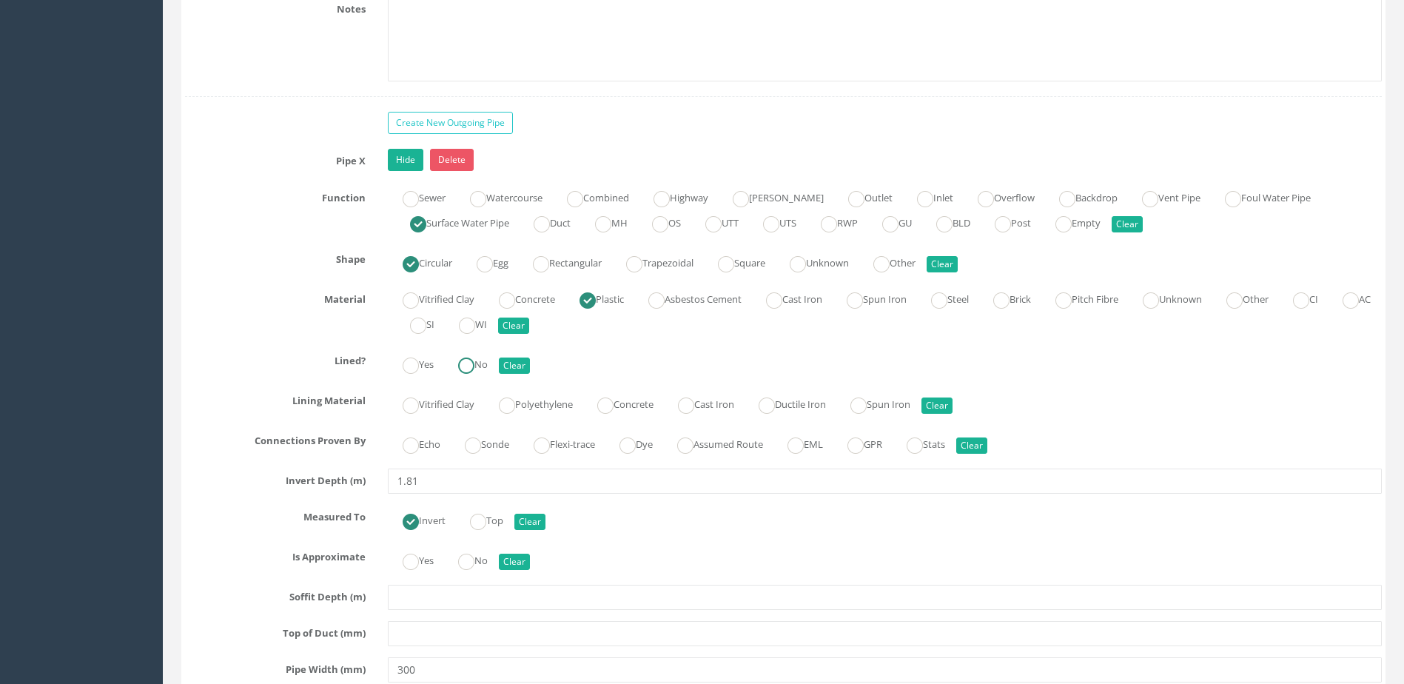
click at [466, 356] on label "No" at bounding box center [465, 362] width 44 height 21
click at [481, 440] on ins at bounding box center [473, 446] width 16 height 16
click at [480, 557] on label "No" at bounding box center [465, 559] width 44 height 21
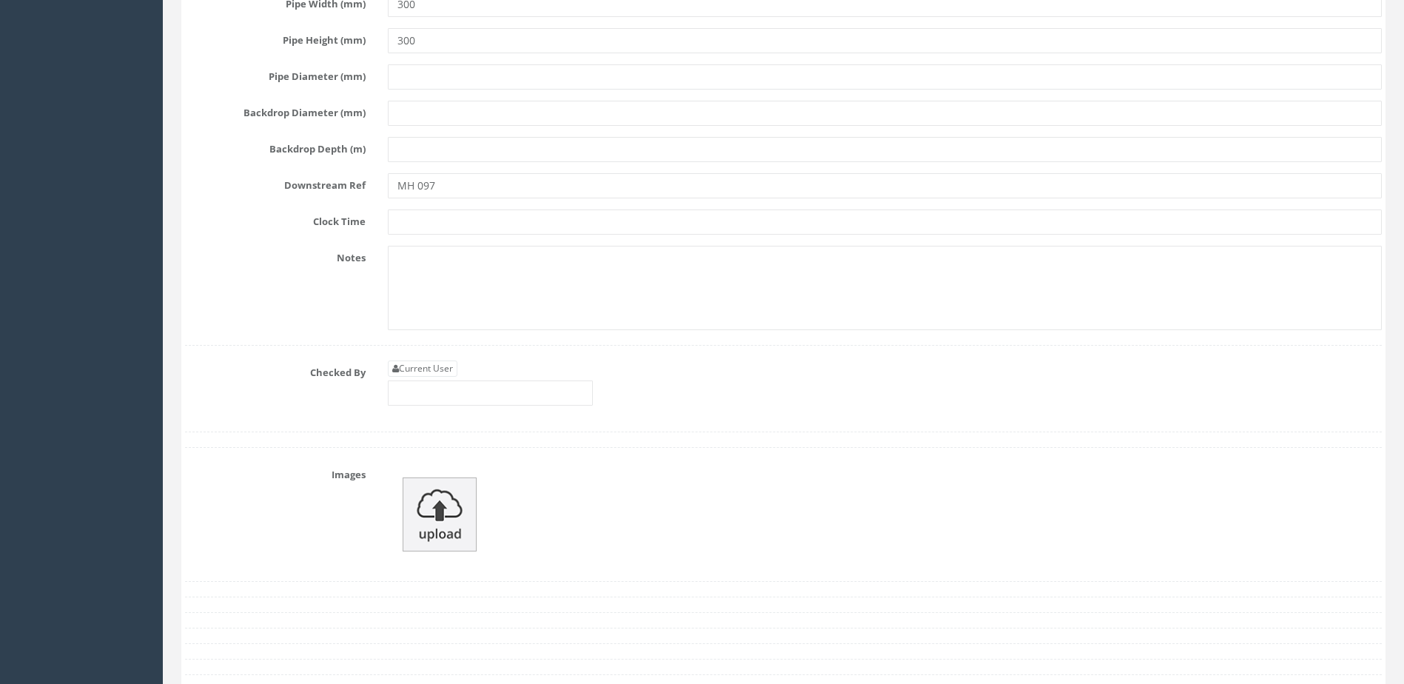
scroll to position [6219, 0]
click at [458, 402] on input "text" at bounding box center [490, 392] width 205 height 25
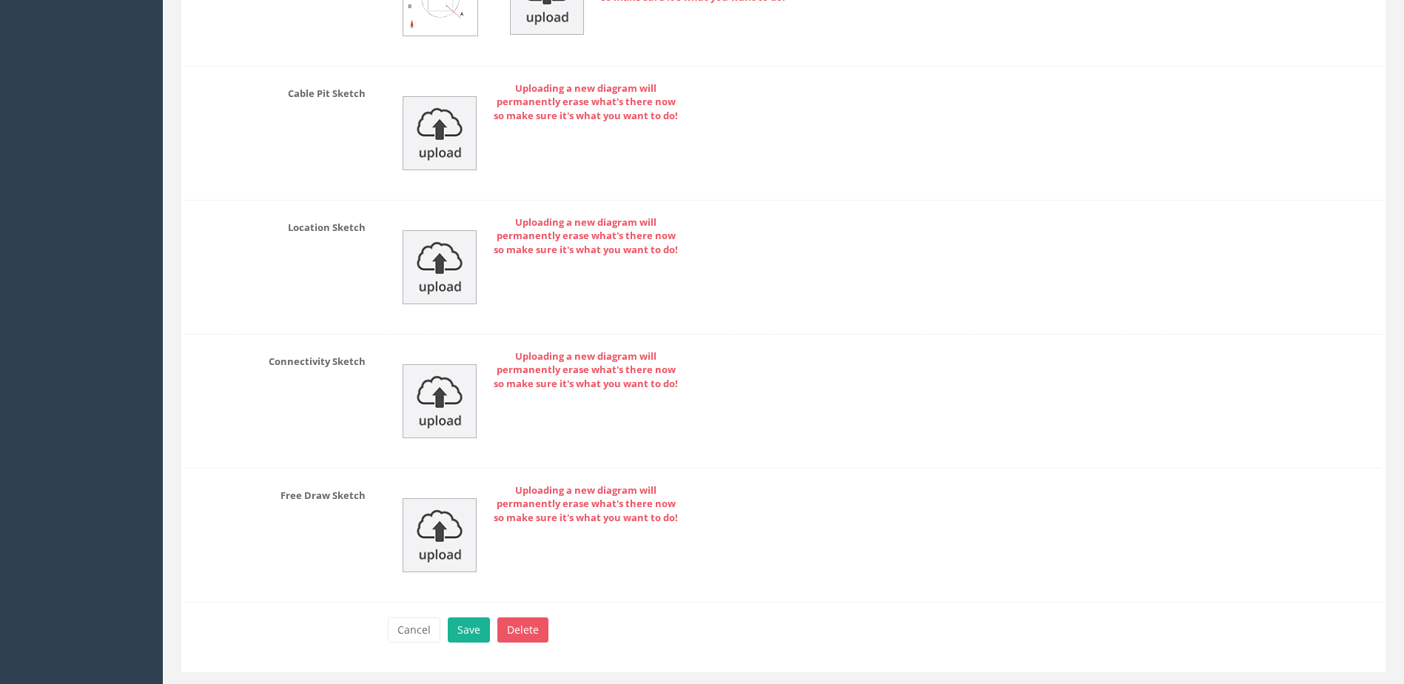
scroll to position [7107, 0]
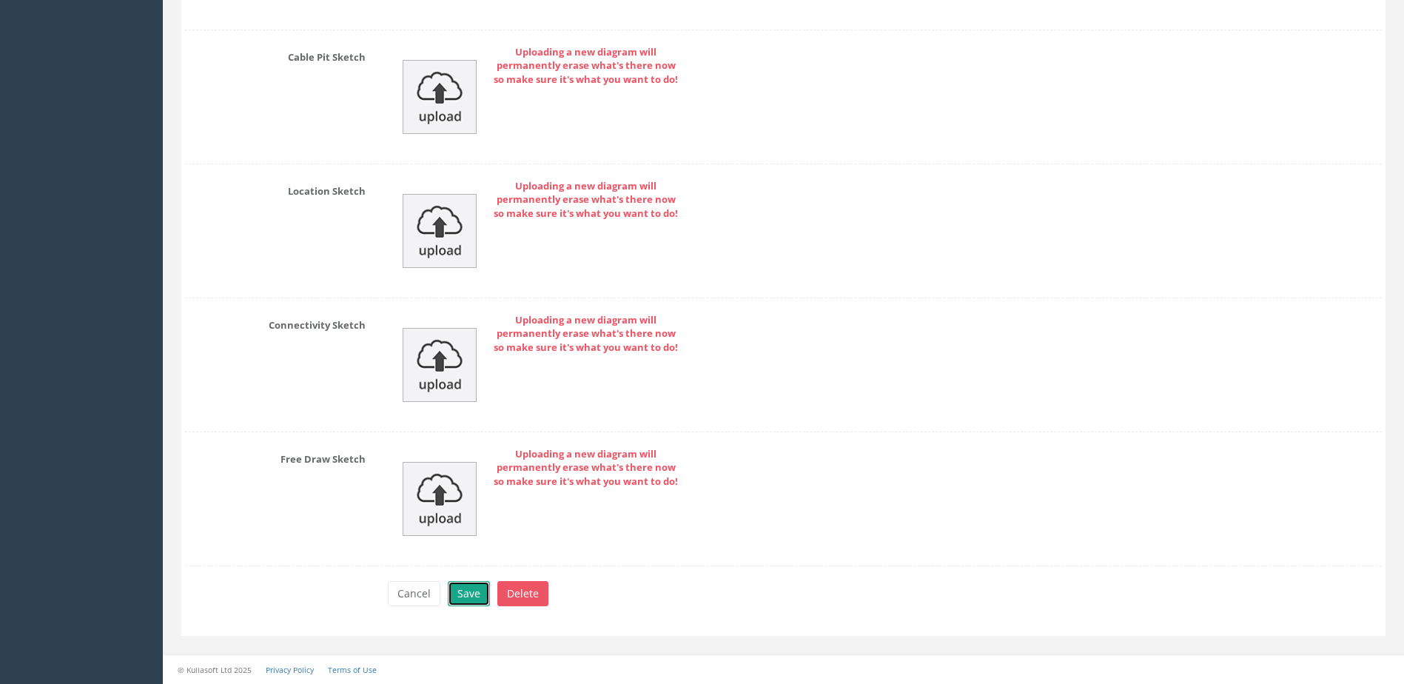
click at [478, 588] on button "Save" at bounding box center [469, 593] width 42 height 25
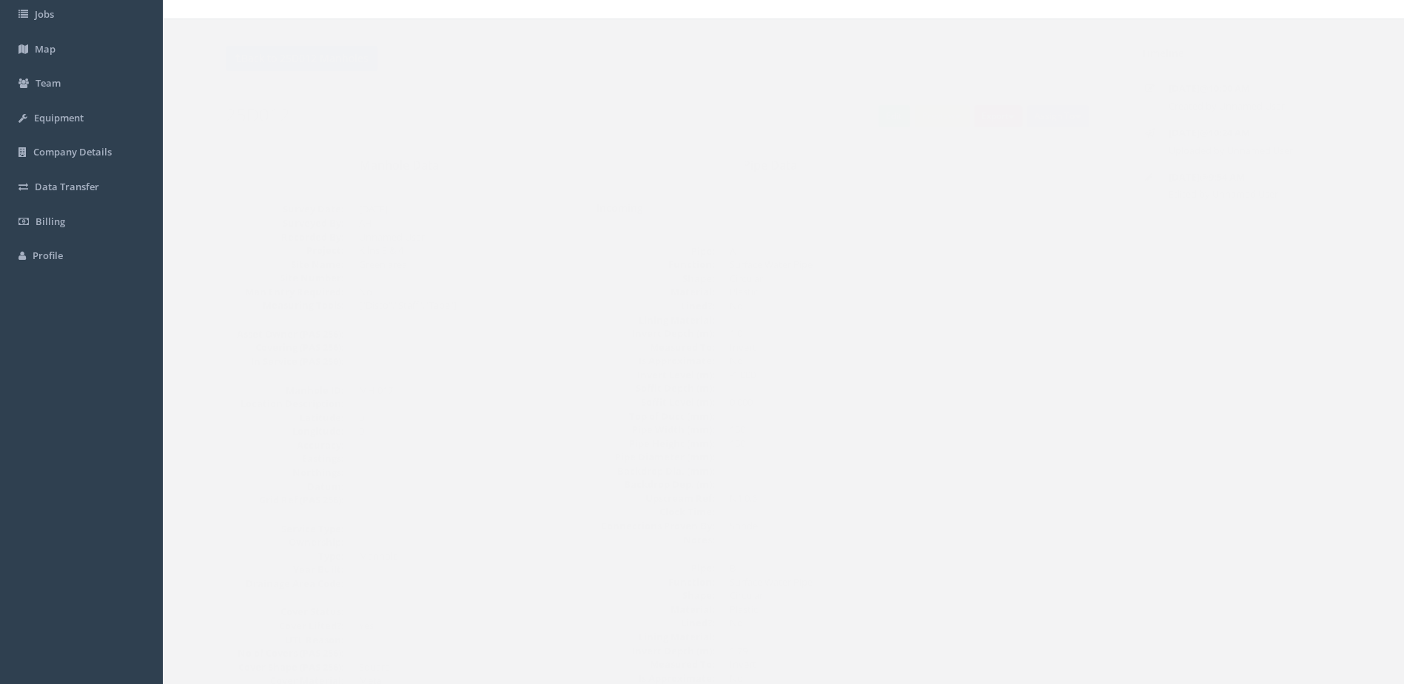
scroll to position [0, 0]
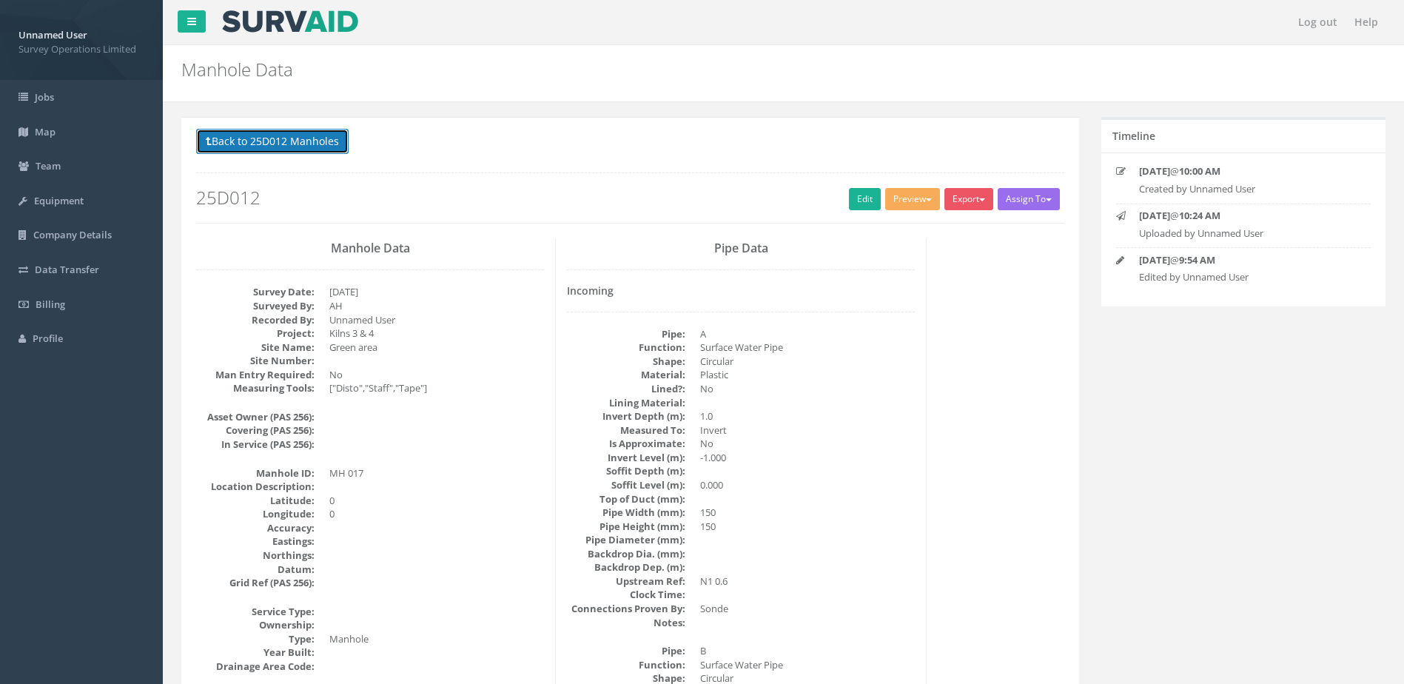
click at [321, 134] on button "Back to 25D012 Manholes" at bounding box center [272, 141] width 153 height 25
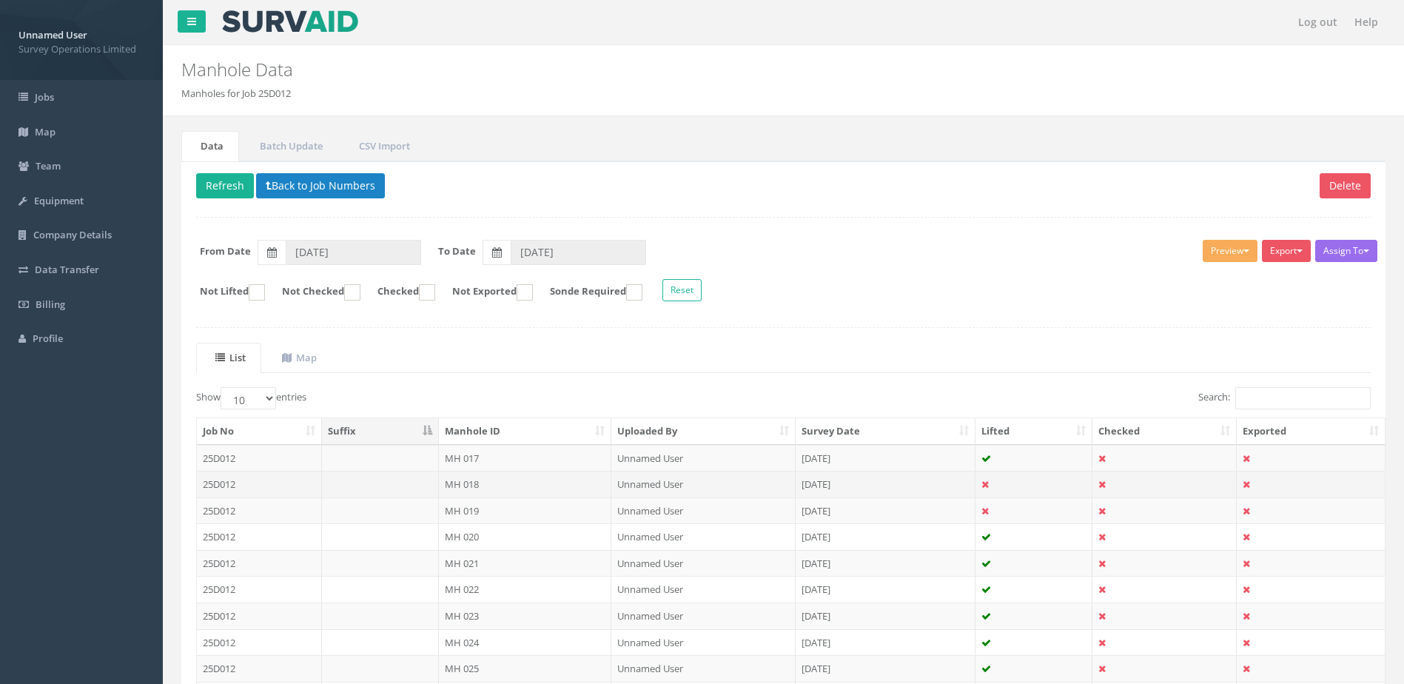
click at [515, 483] on td "MH 018" at bounding box center [525, 484] width 173 height 27
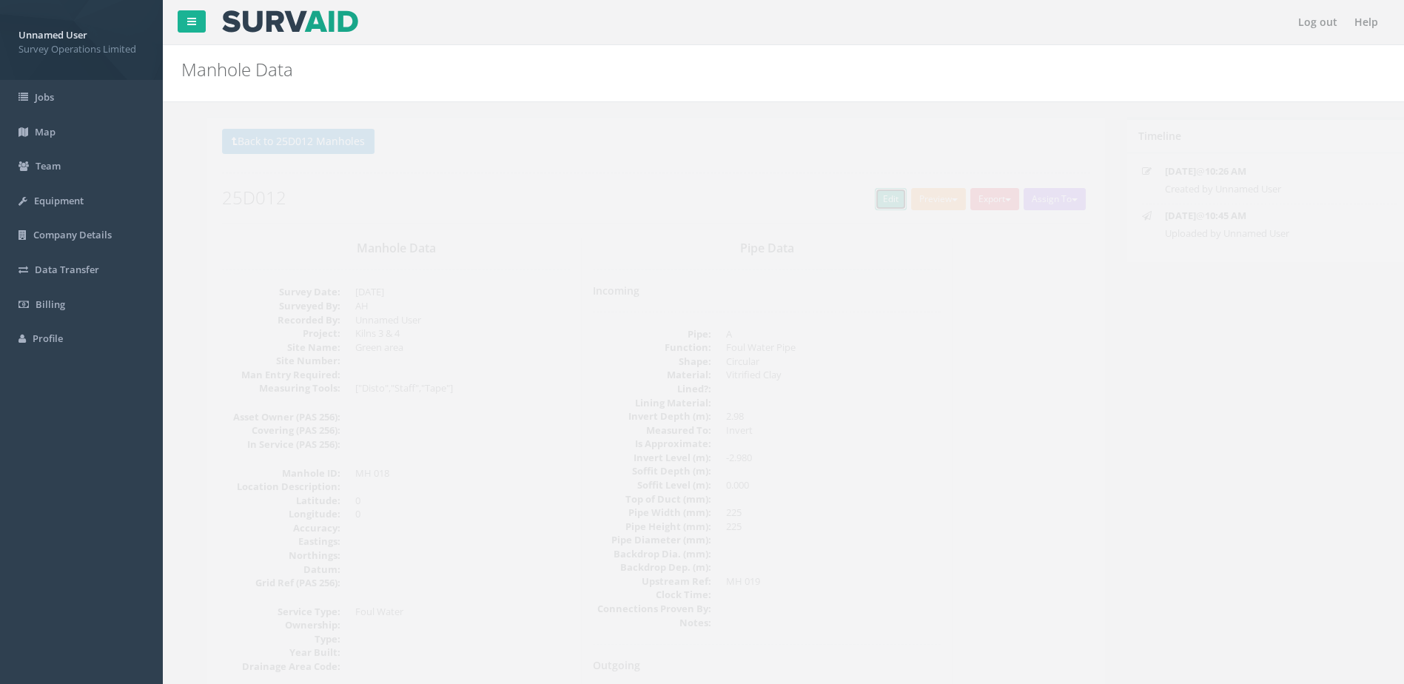
click at [857, 191] on link "Edit" at bounding box center [865, 199] width 32 height 22
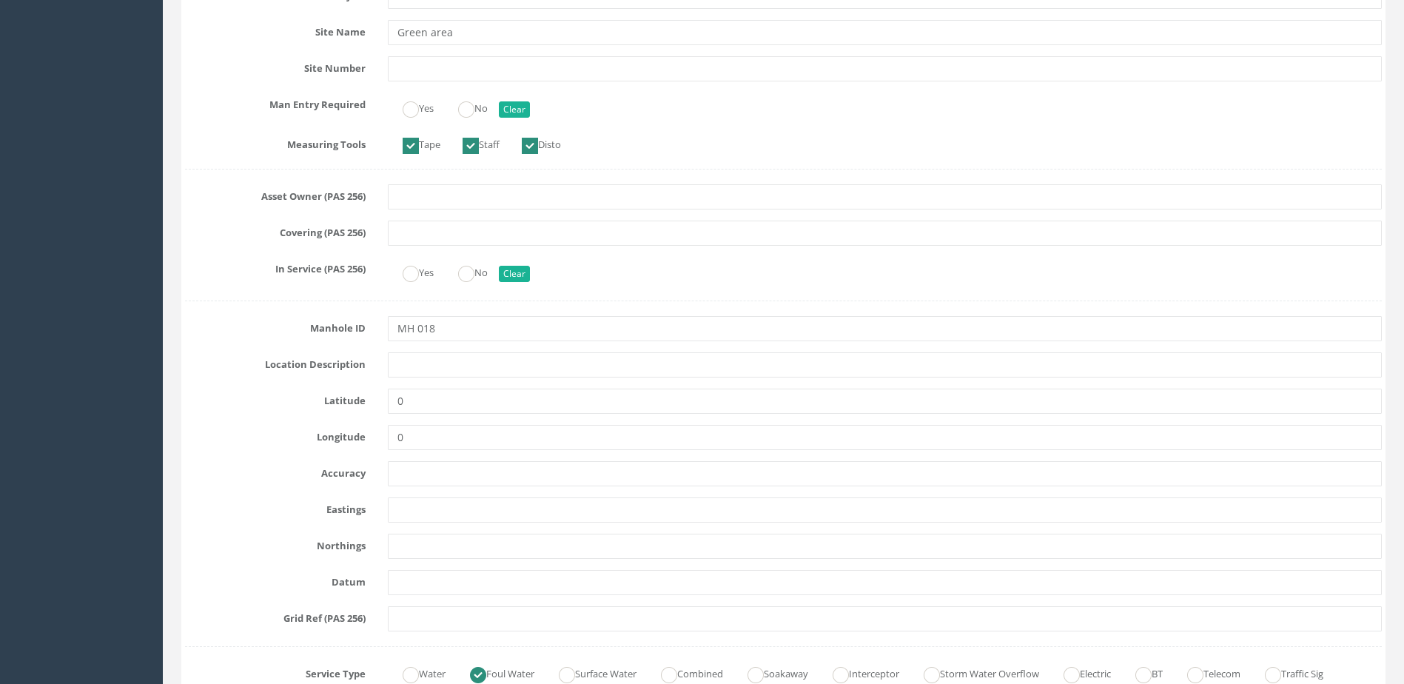
scroll to position [444, 0]
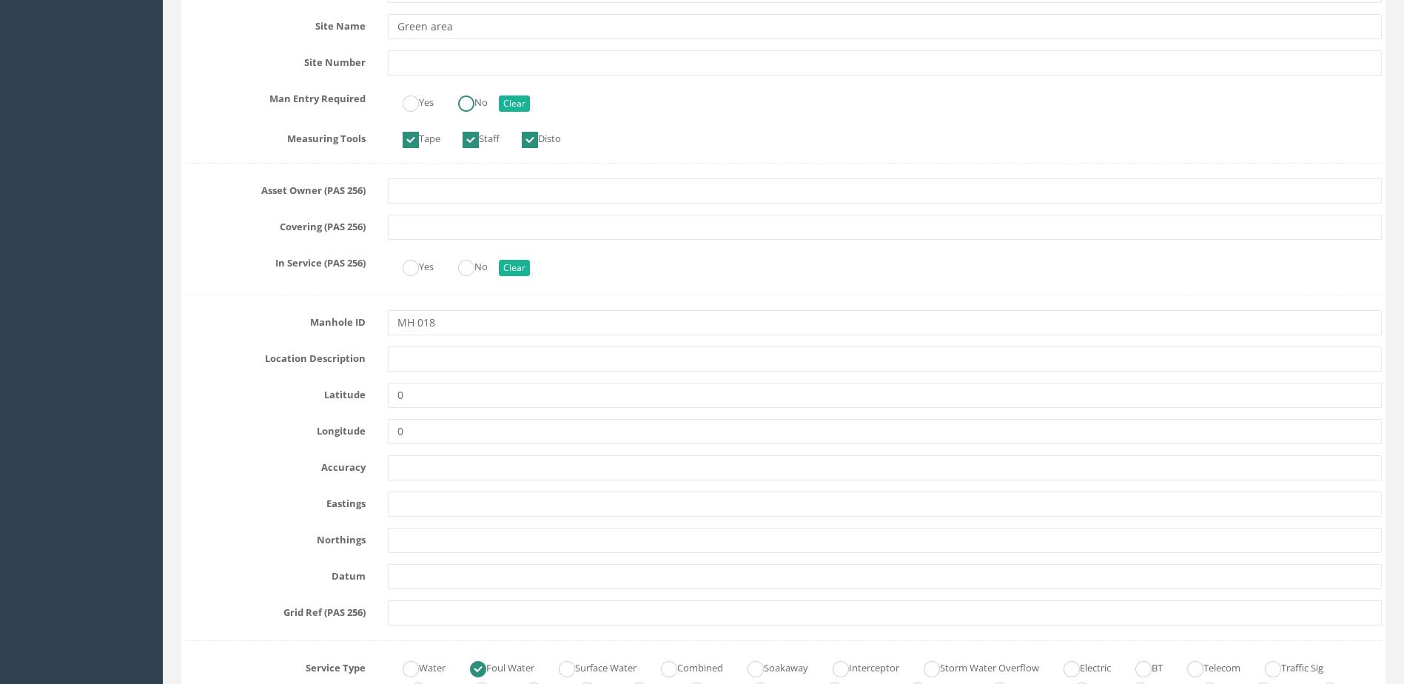
click at [462, 97] on ins at bounding box center [466, 104] width 16 height 16
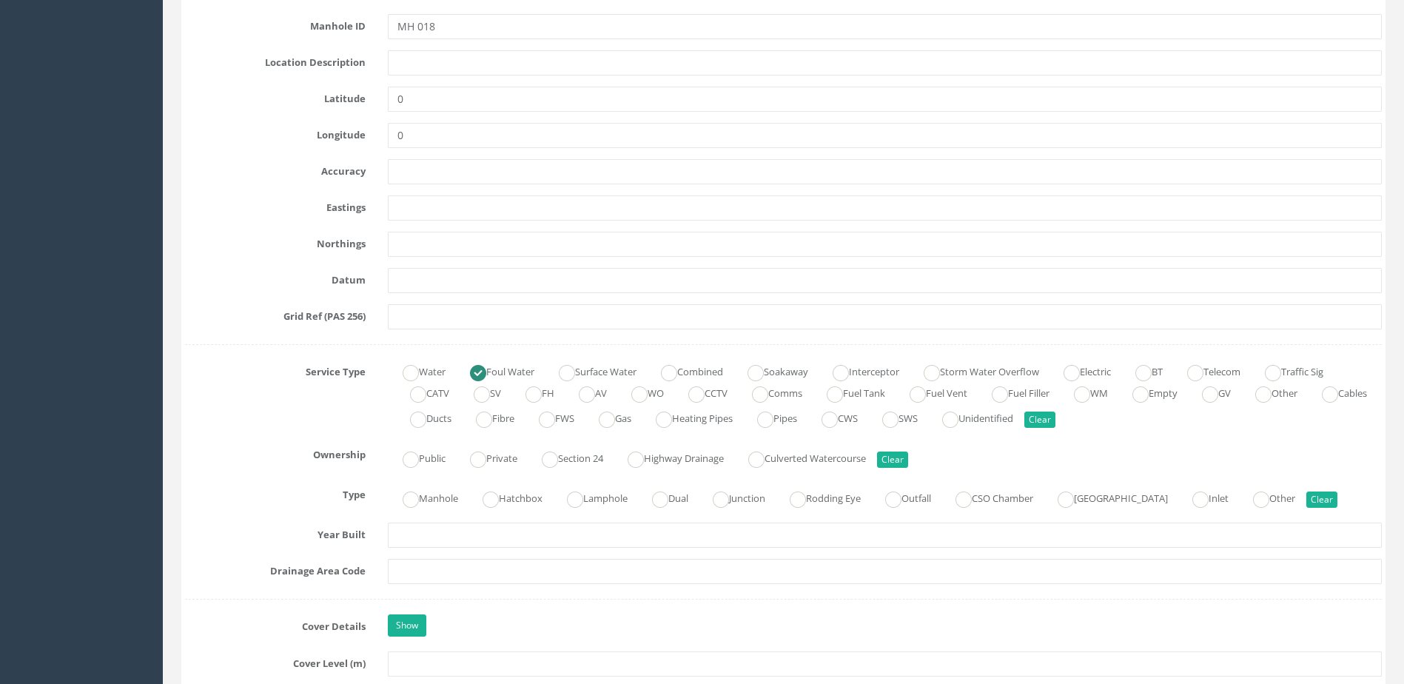
scroll to position [962, 0]
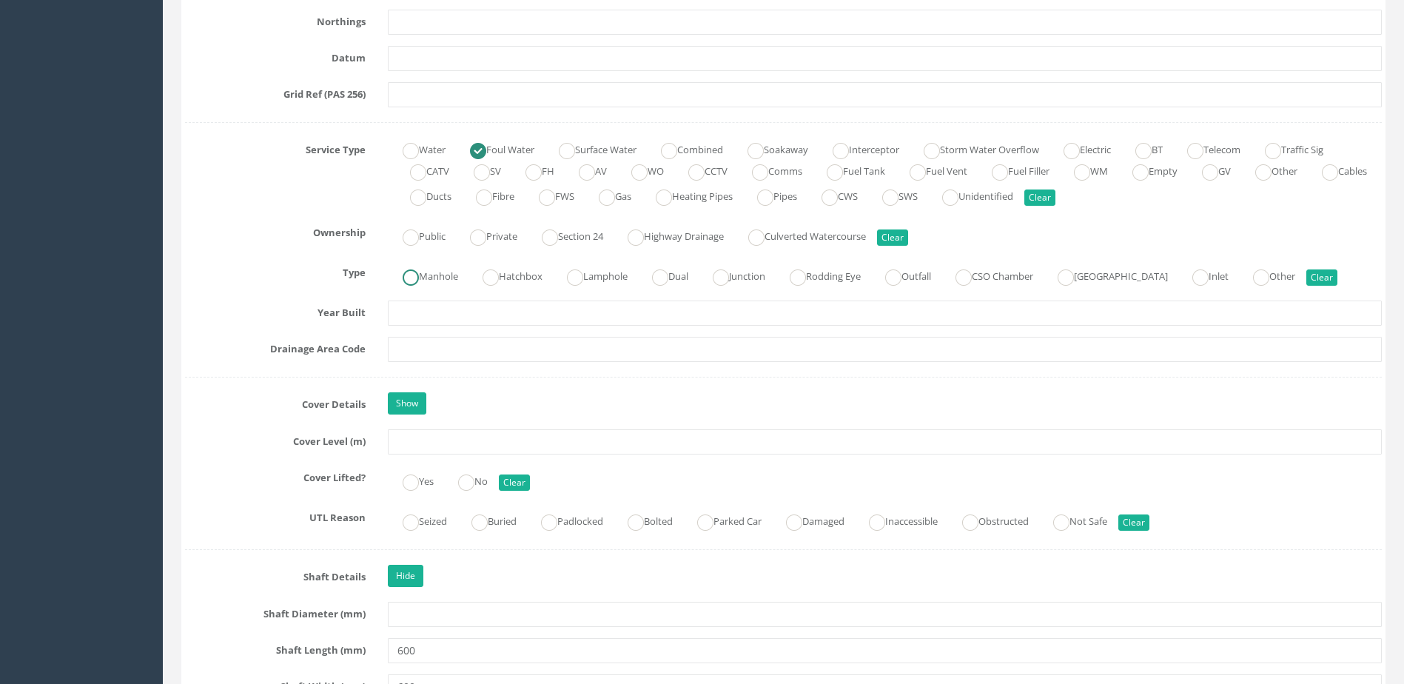
click at [446, 279] on label "Manhole" at bounding box center [423, 274] width 70 height 21
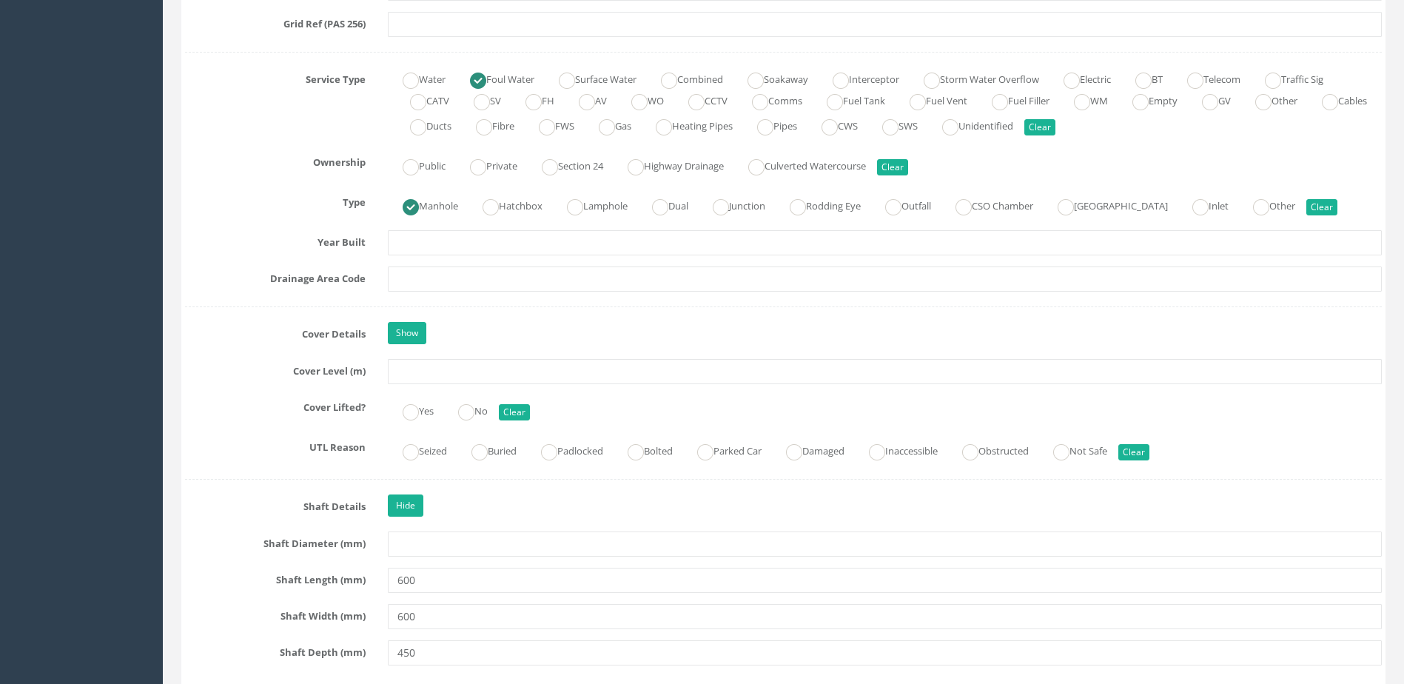
scroll to position [1110, 0]
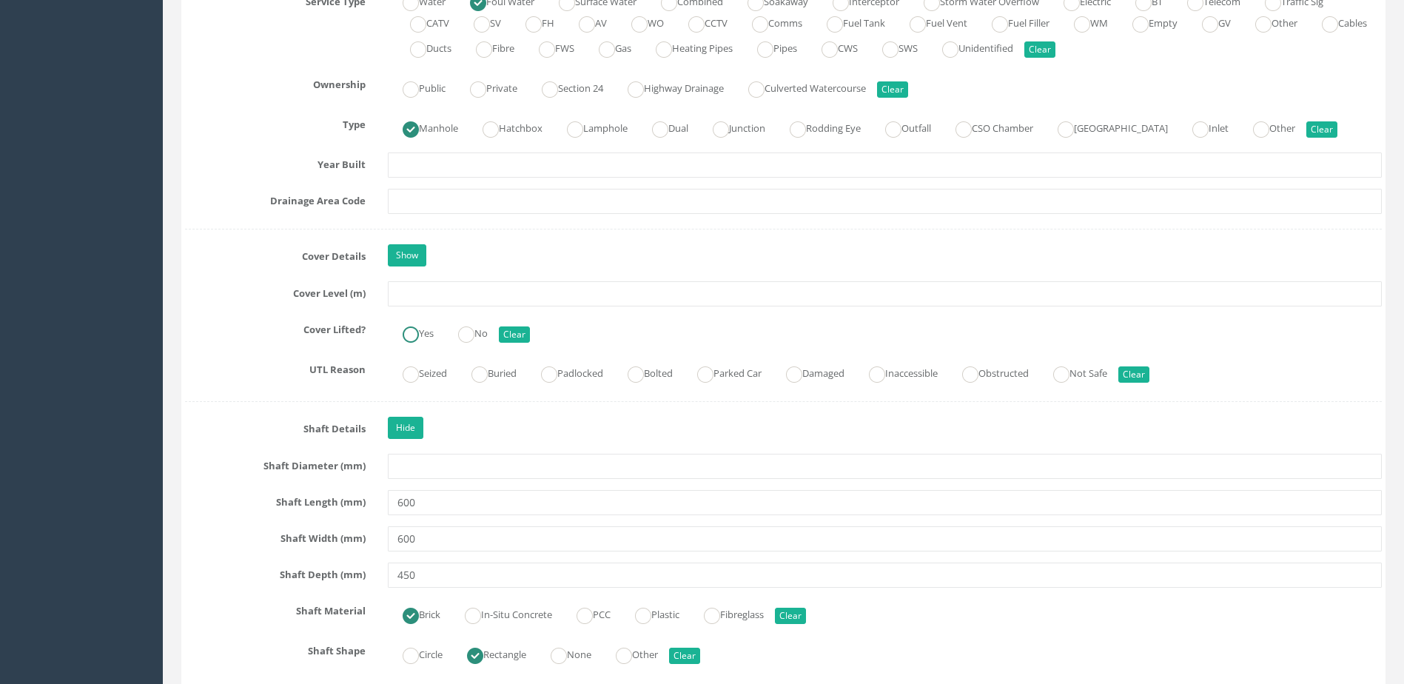
click at [429, 336] on label "Yes" at bounding box center [411, 331] width 46 height 21
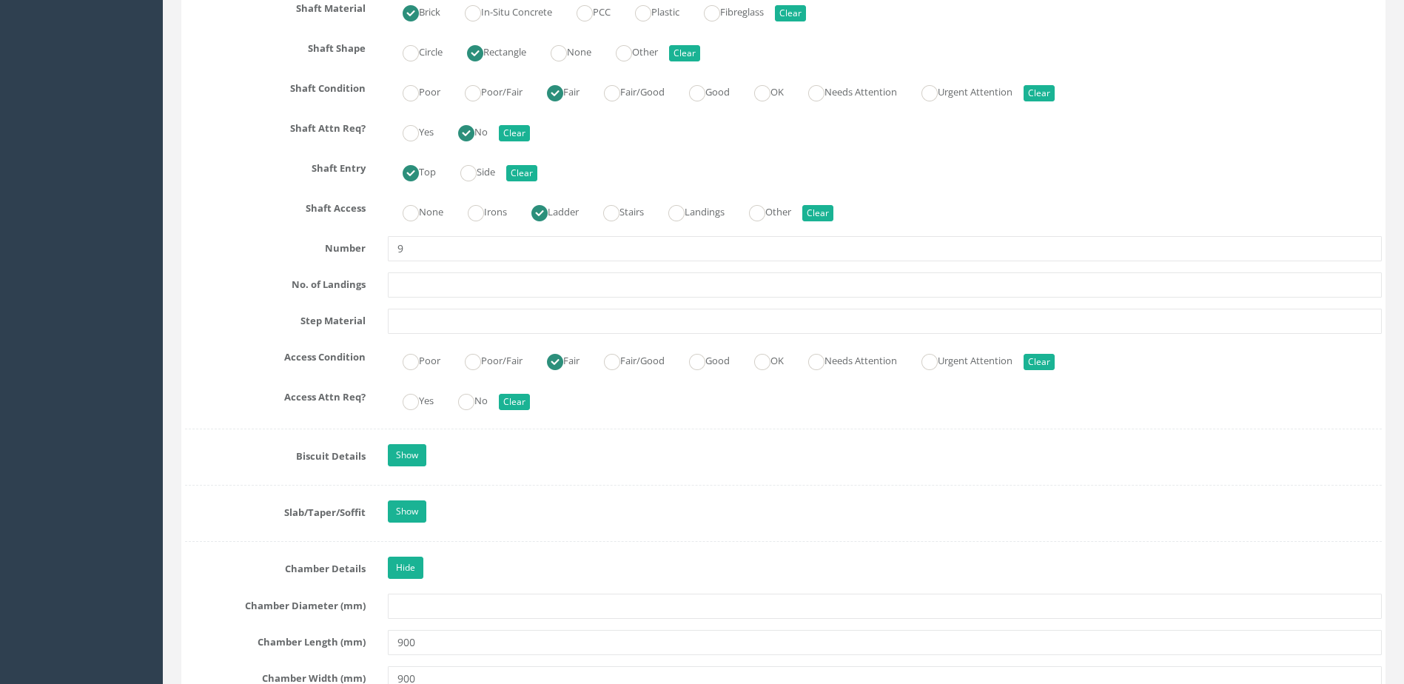
scroll to position [1851, 0]
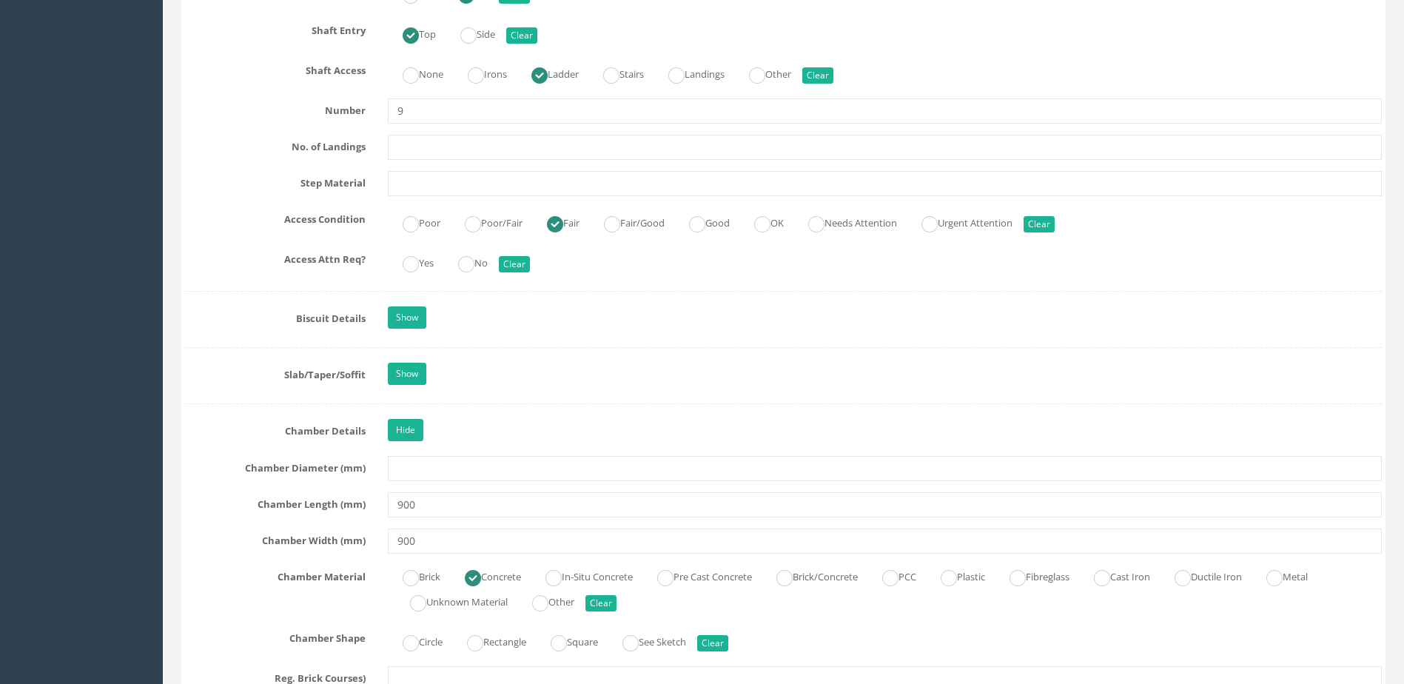
click at [484, 275] on div "Yes No Clear" at bounding box center [885, 261] width 1016 height 29
click at [484, 262] on label "No" at bounding box center [465, 261] width 44 height 21
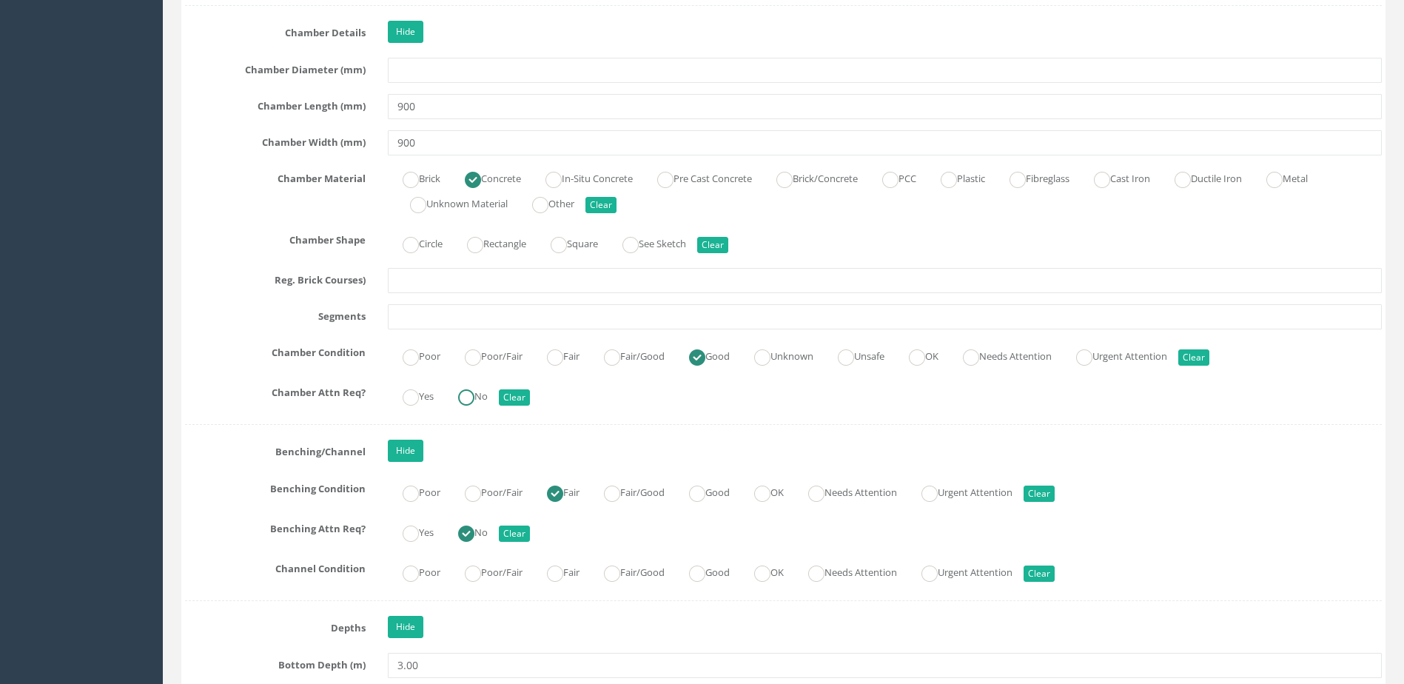
scroll to position [2369, 0]
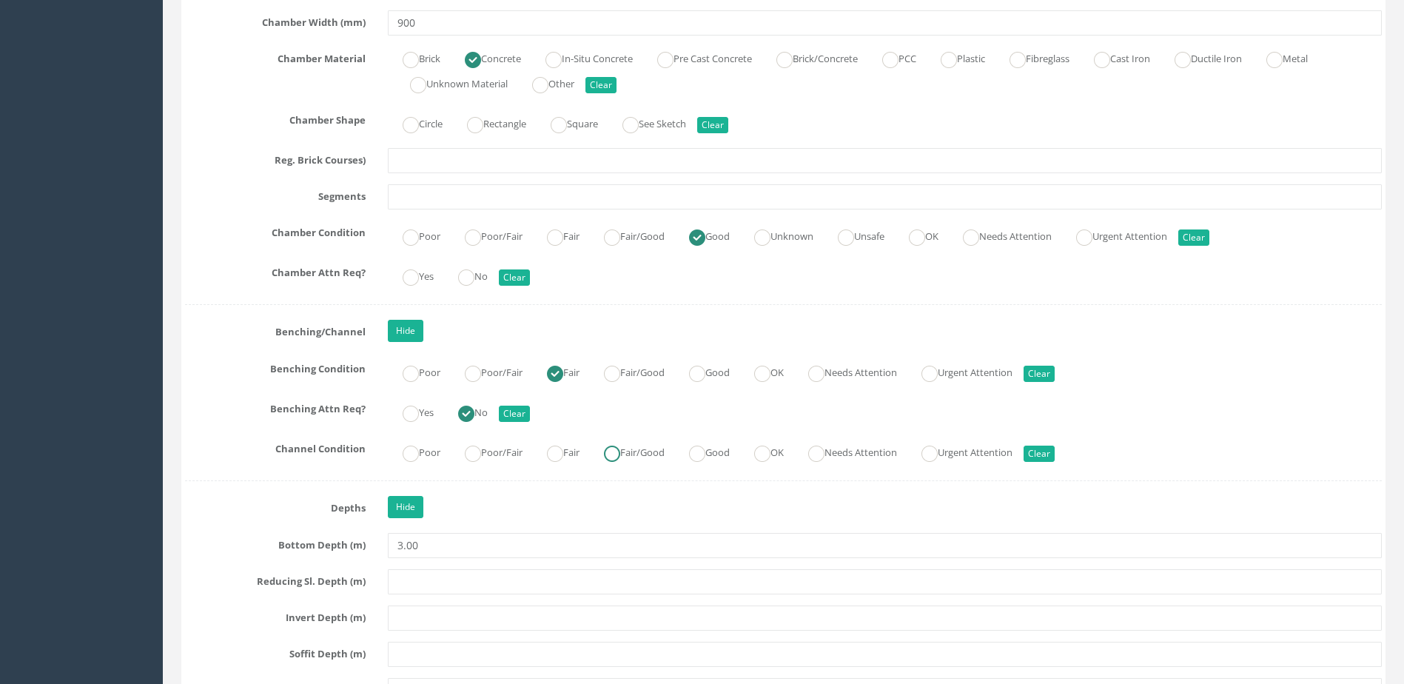
click at [661, 456] on label "Fair/Good" at bounding box center [627, 450] width 76 height 21
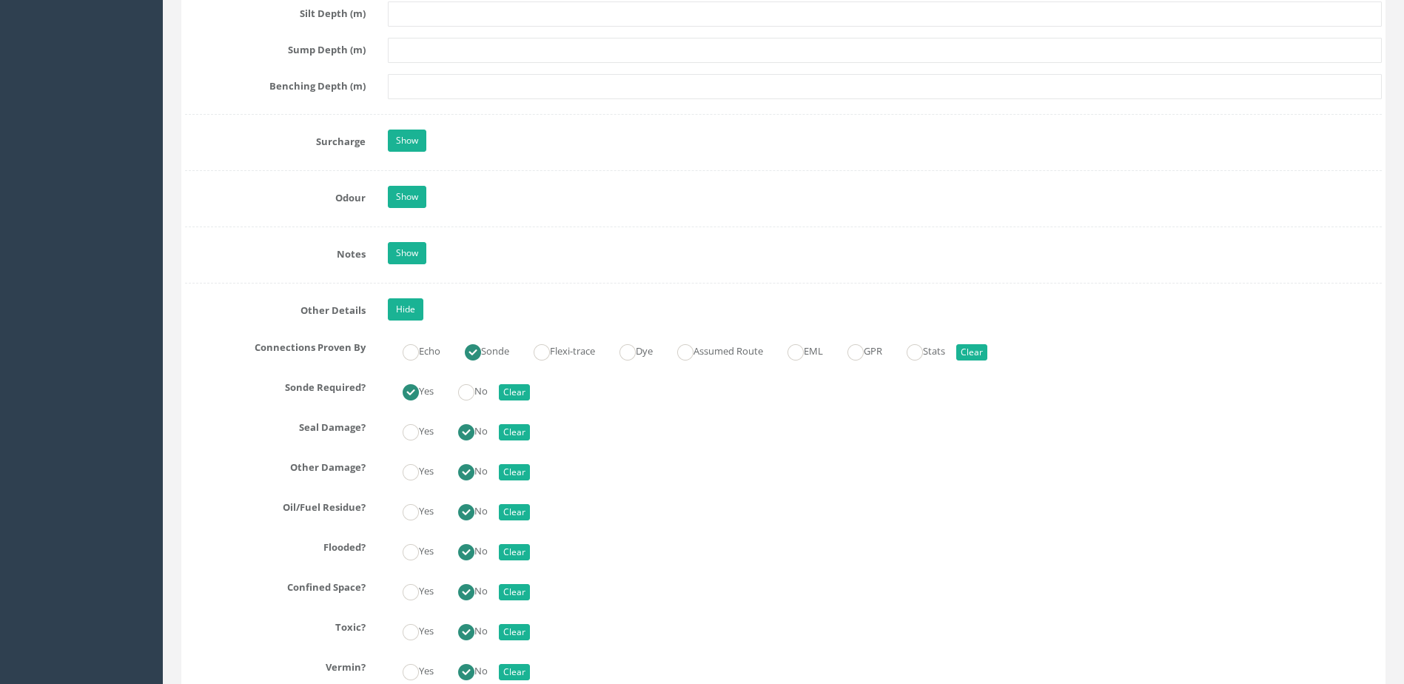
scroll to position [3331, 0]
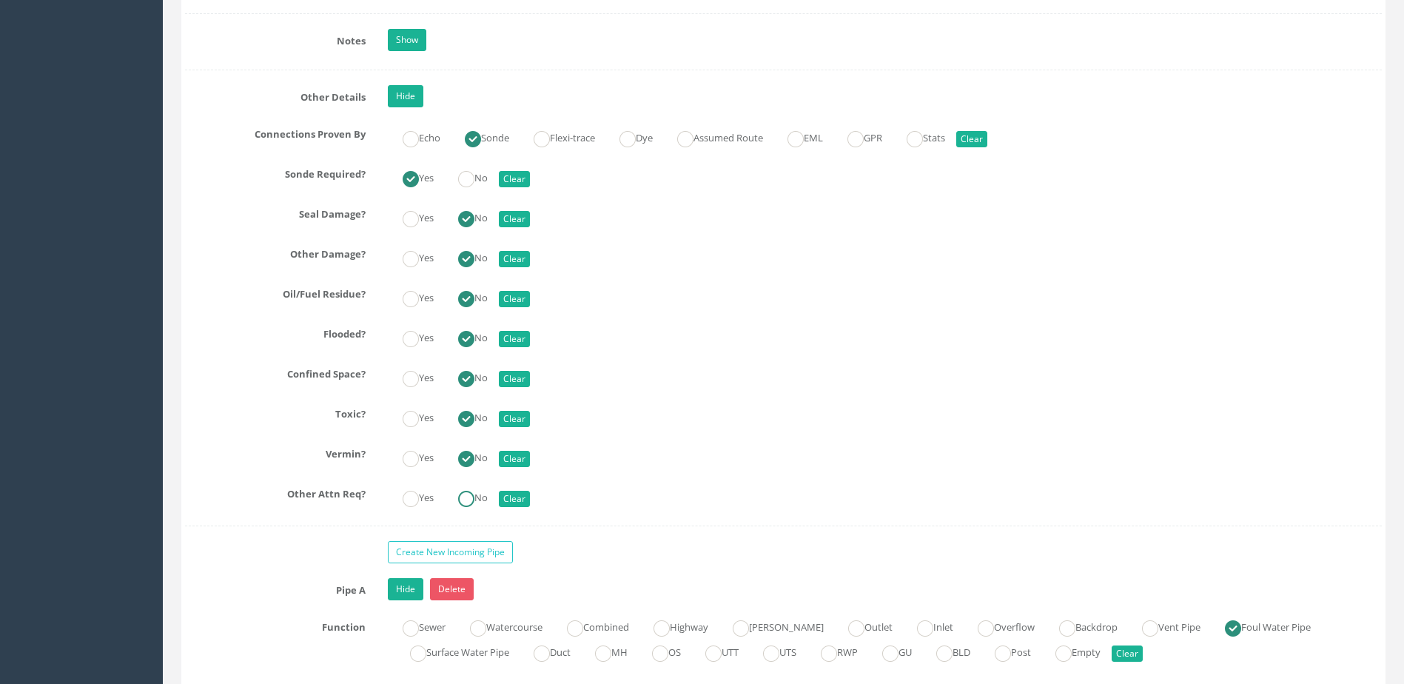
click at [458, 503] on label "No" at bounding box center [465, 496] width 44 height 21
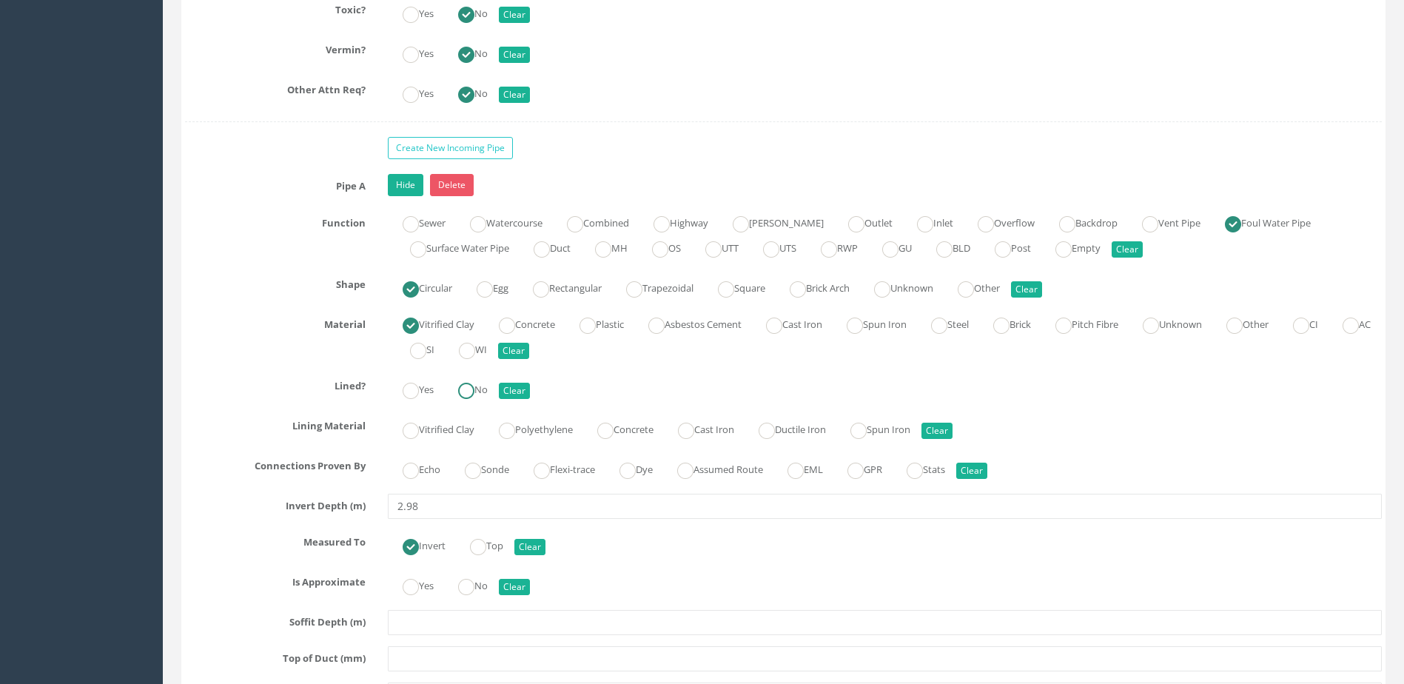
scroll to position [3924, 0]
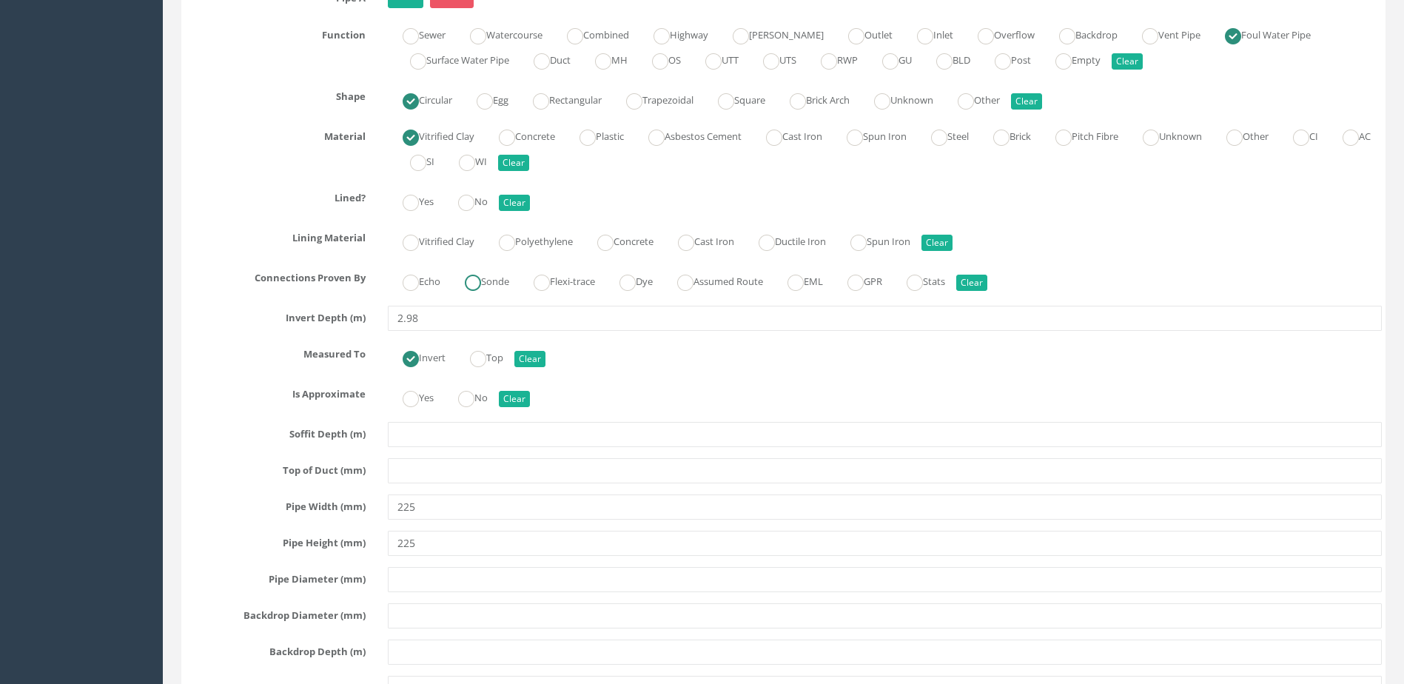
click at [486, 281] on label "Sonde" at bounding box center [479, 279] width 59 height 21
click at [482, 205] on label "No" at bounding box center [465, 200] width 44 height 21
click at [481, 389] on label "No" at bounding box center [465, 396] width 44 height 21
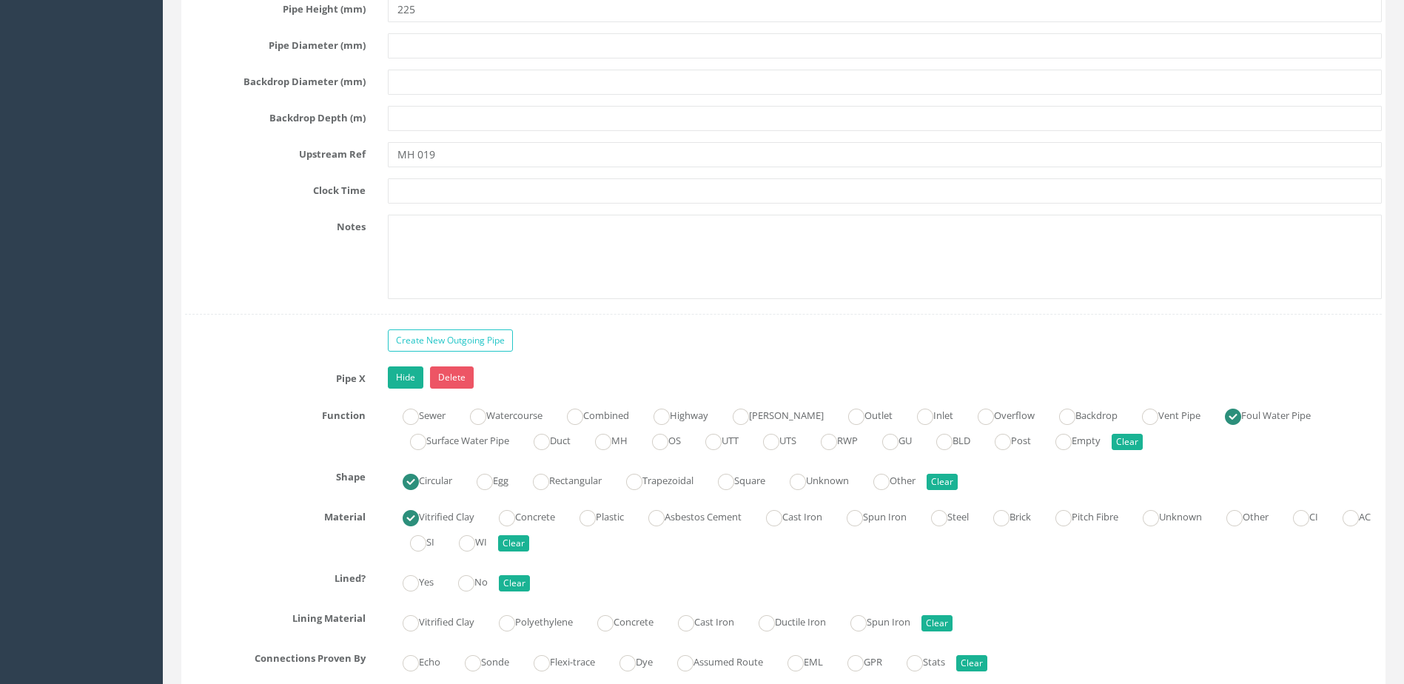
scroll to position [4590, 0]
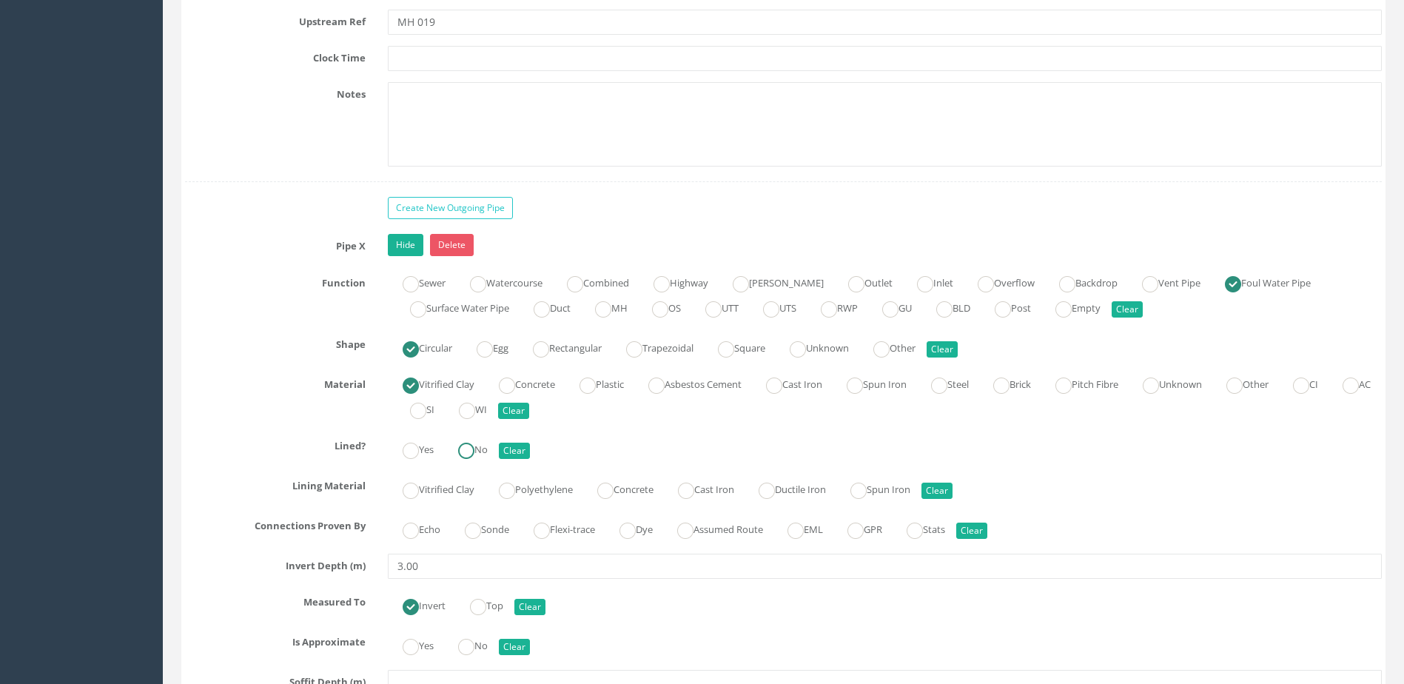
click at [483, 447] on label "No" at bounding box center [465, 448] width 44 height 21
click at [480, 522] on label "Sonde" at bounding box center [479, 527] width 59 height 21
click at [475, 649] on ins at bounding box center [466, 647] width 16 height 16
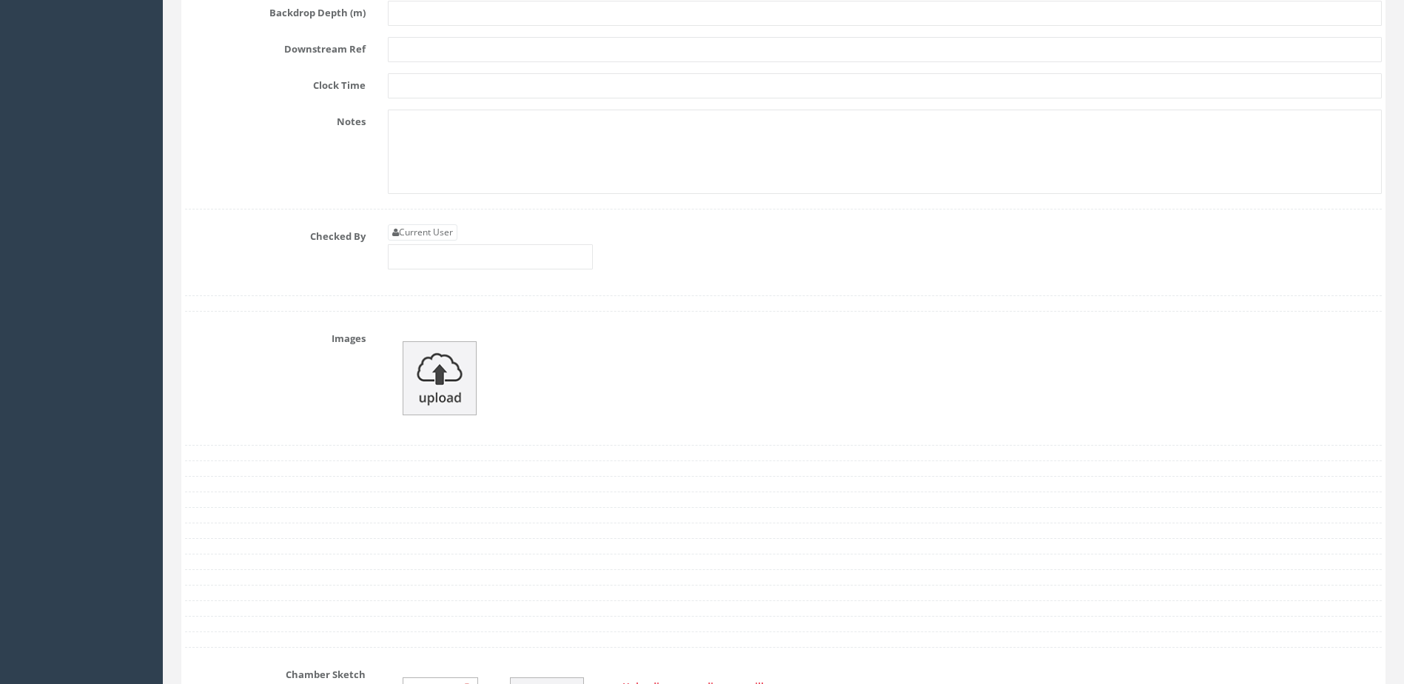
scroll to position [5478, 0]
click at [496, 261] on input "text" at bounding box center [490, 255] width 205 height 25
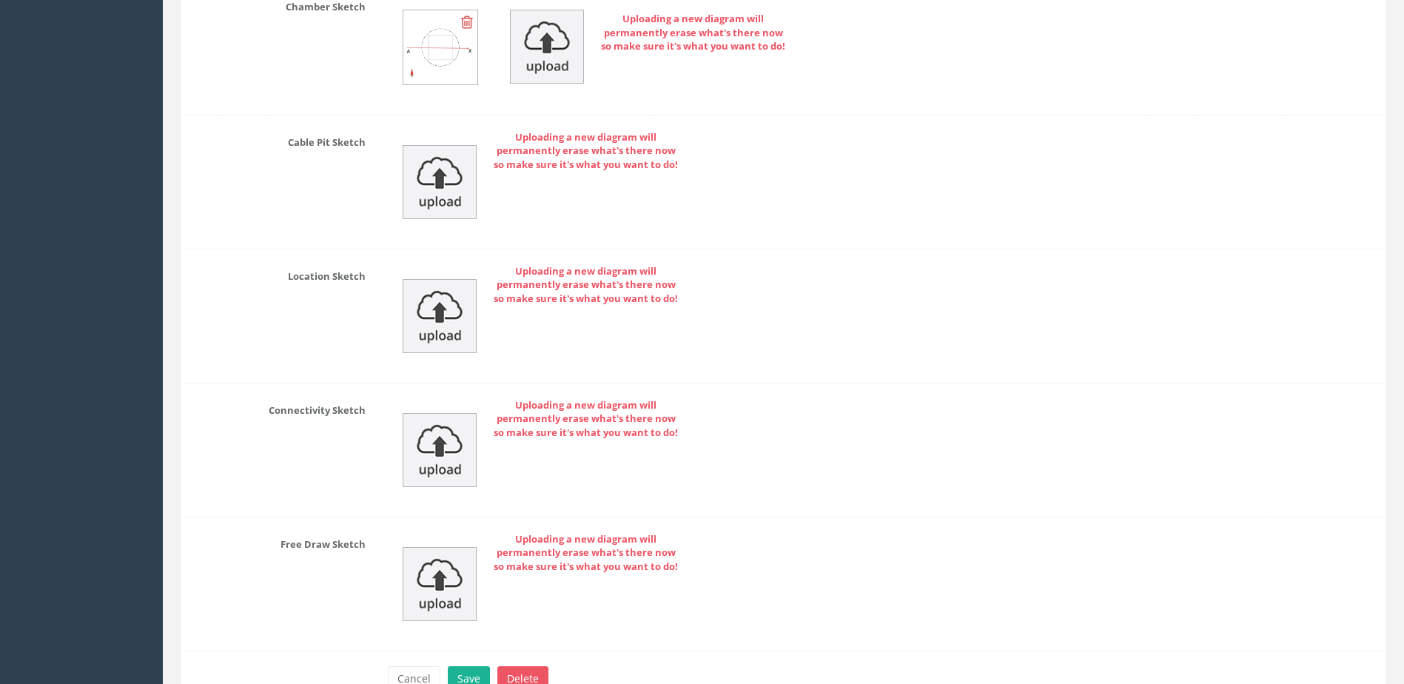
scroll to position [6230, 0]
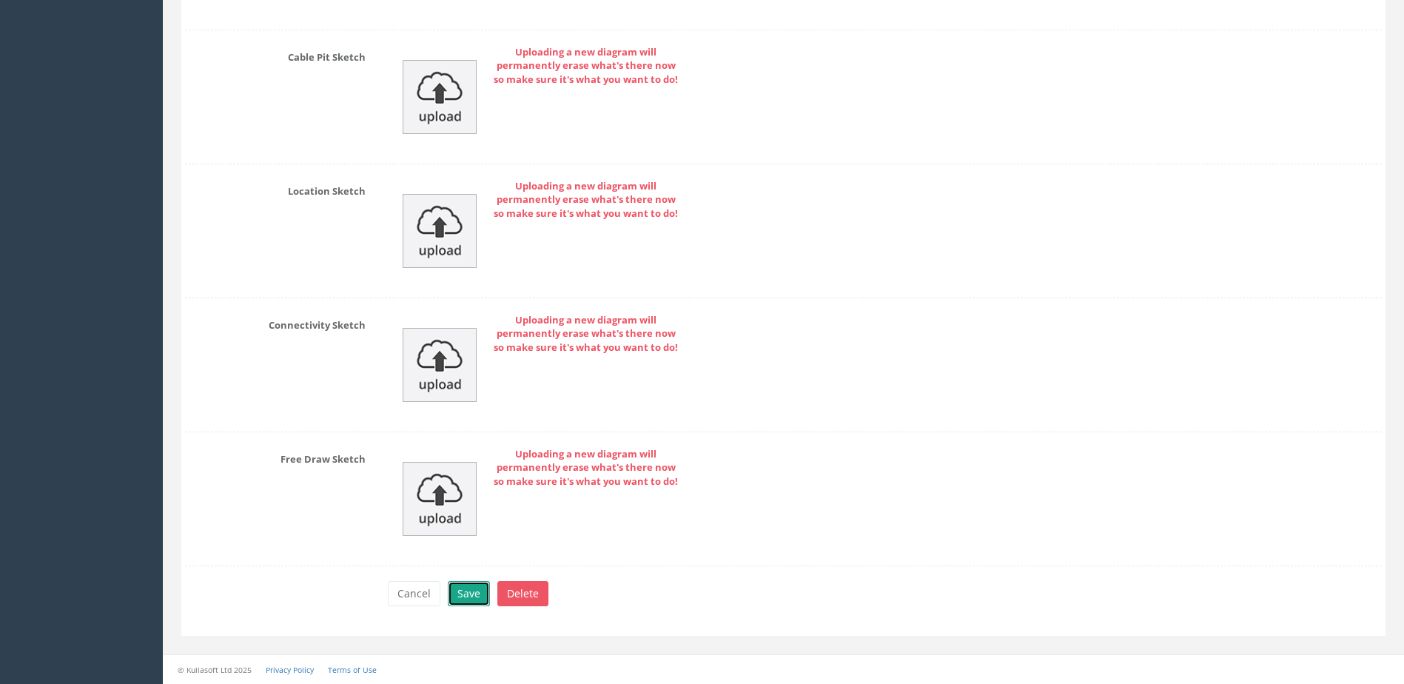
click at [460, 596] on button "Save" at bounding box center [469, 593] width 42 height 25
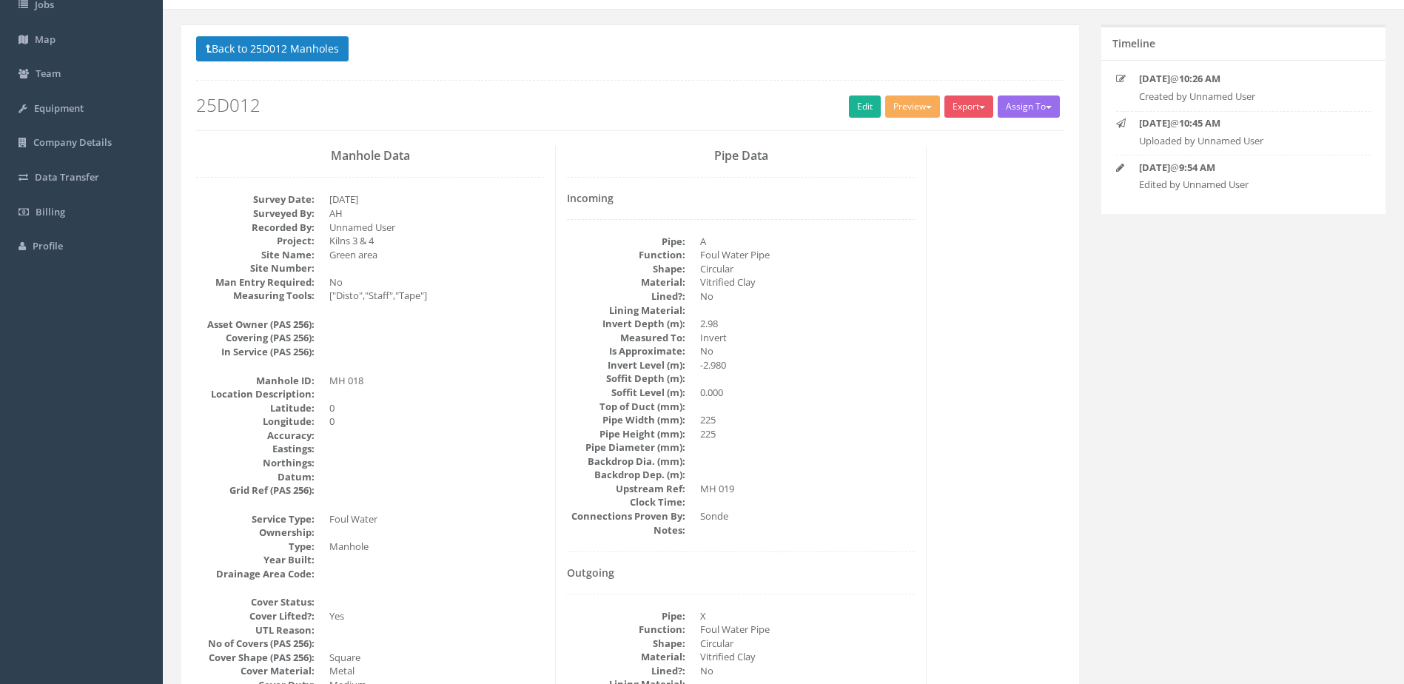
scroll to position [0, 0]
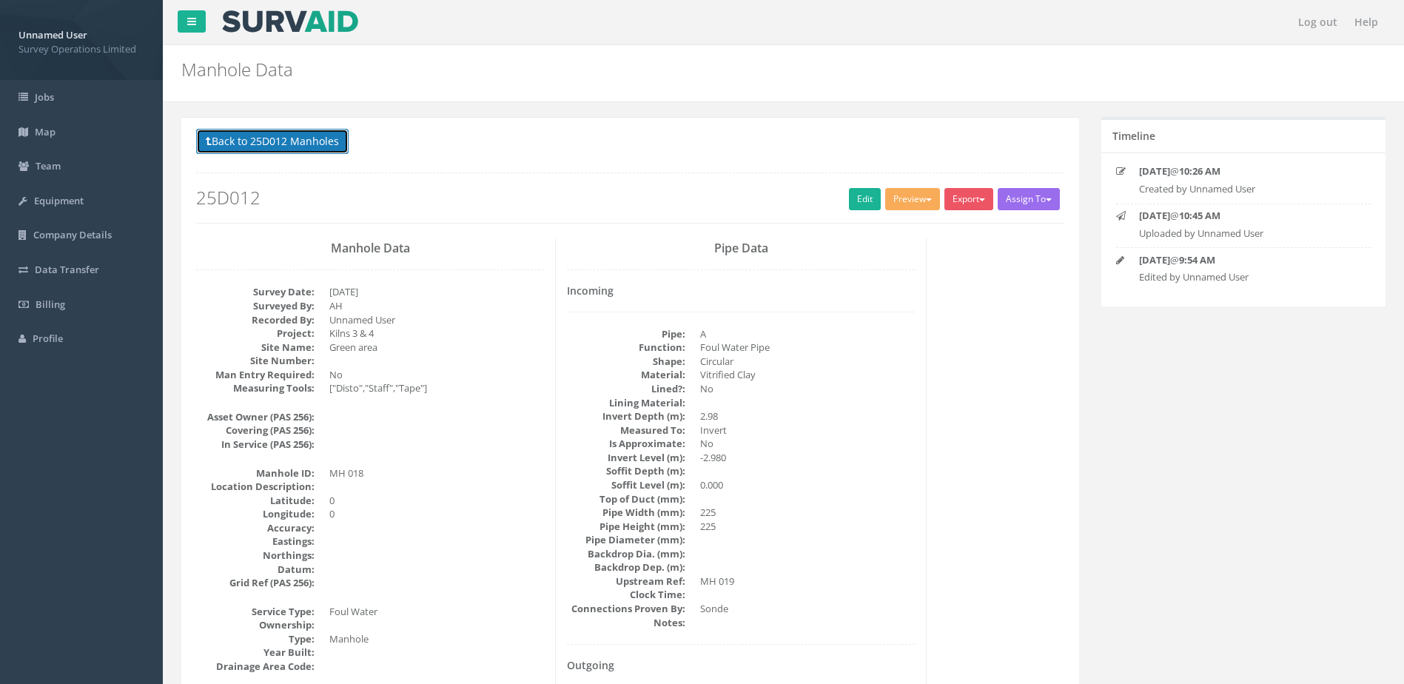
click at [309, 135] on button "Back to 25D012 Manholes" at bounding box center [272, 141] width 153 height 25
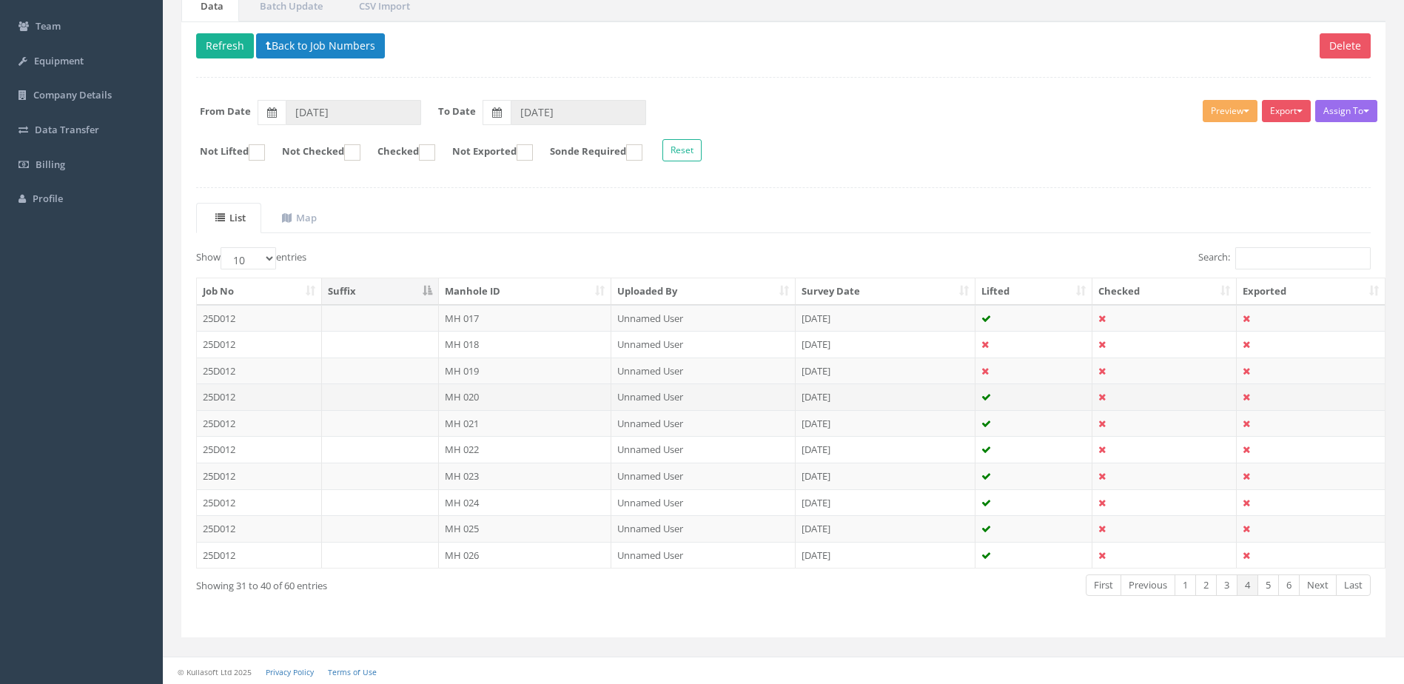
scroll to position [141, 0]
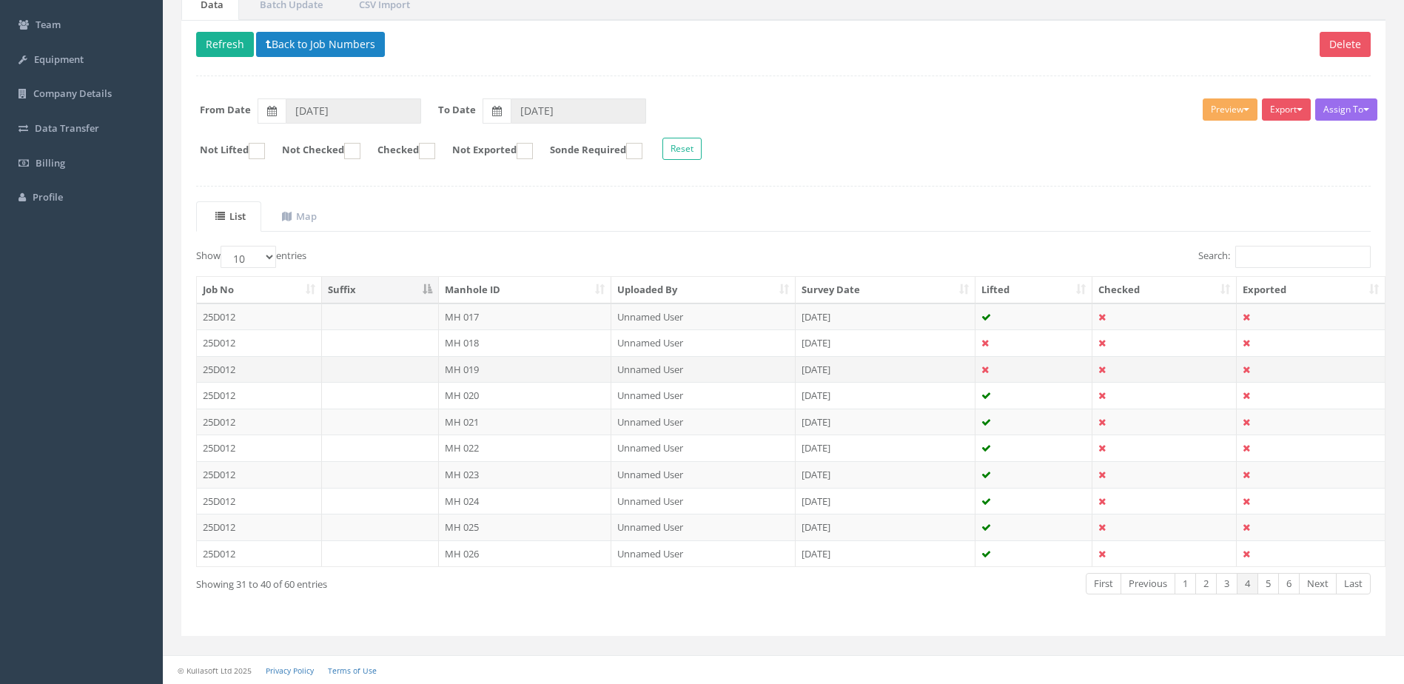
click at [537, 357] on td "MH 019" at bounding box center [525, 369] width 173 height 27
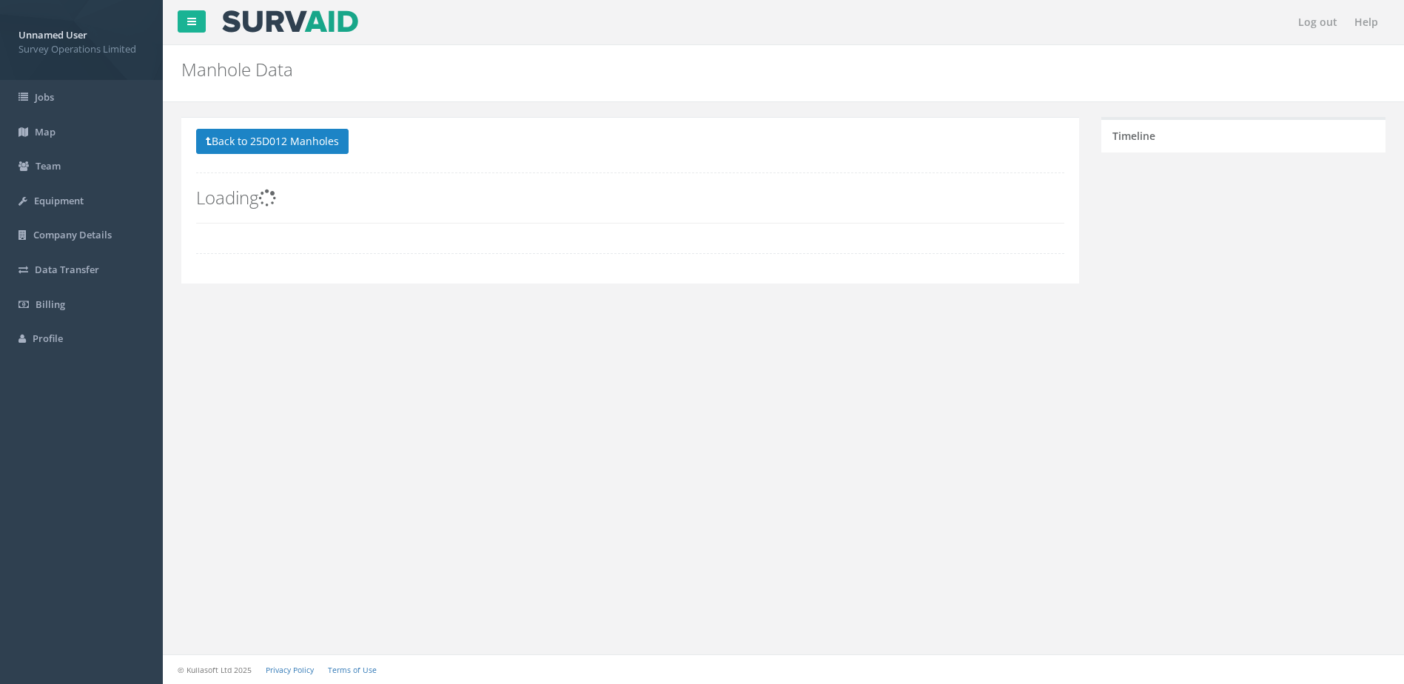
scroll to position [0, 0]
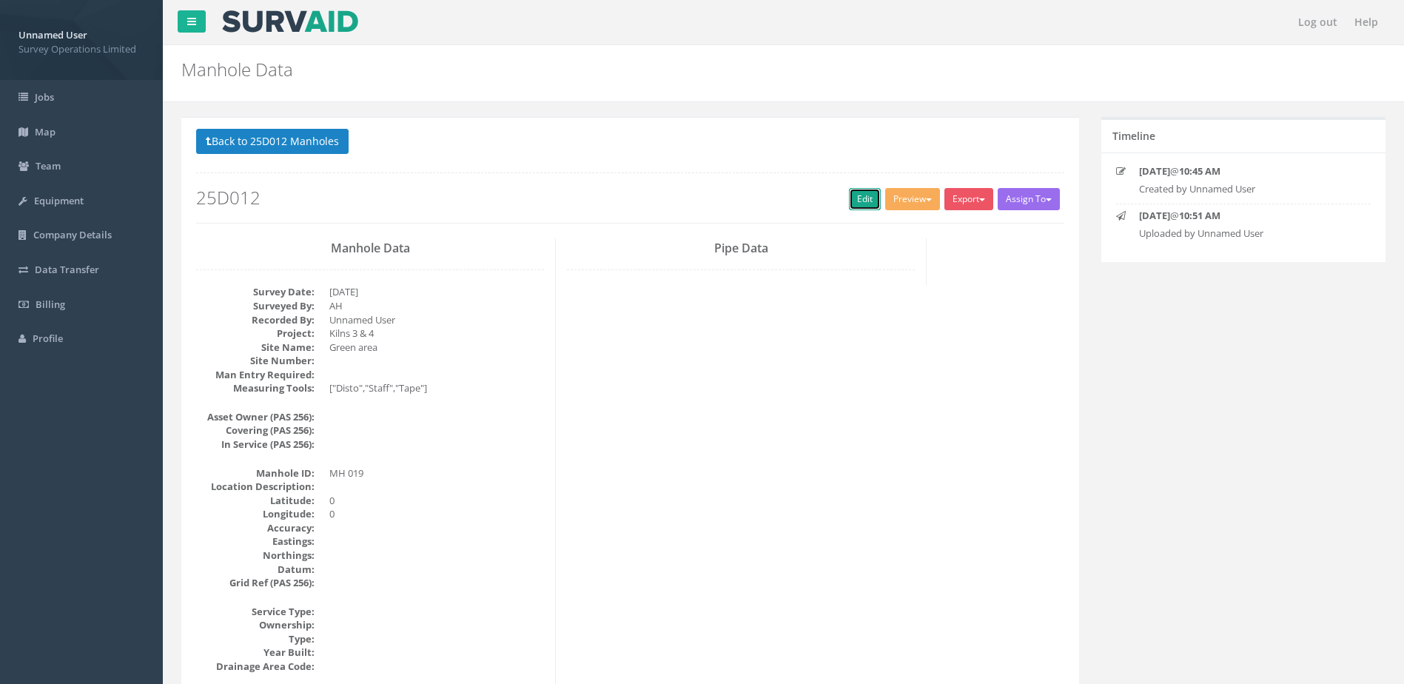
click at [863, 196] on link "Edit" at bounding box center [865, 199] width 32 height 22
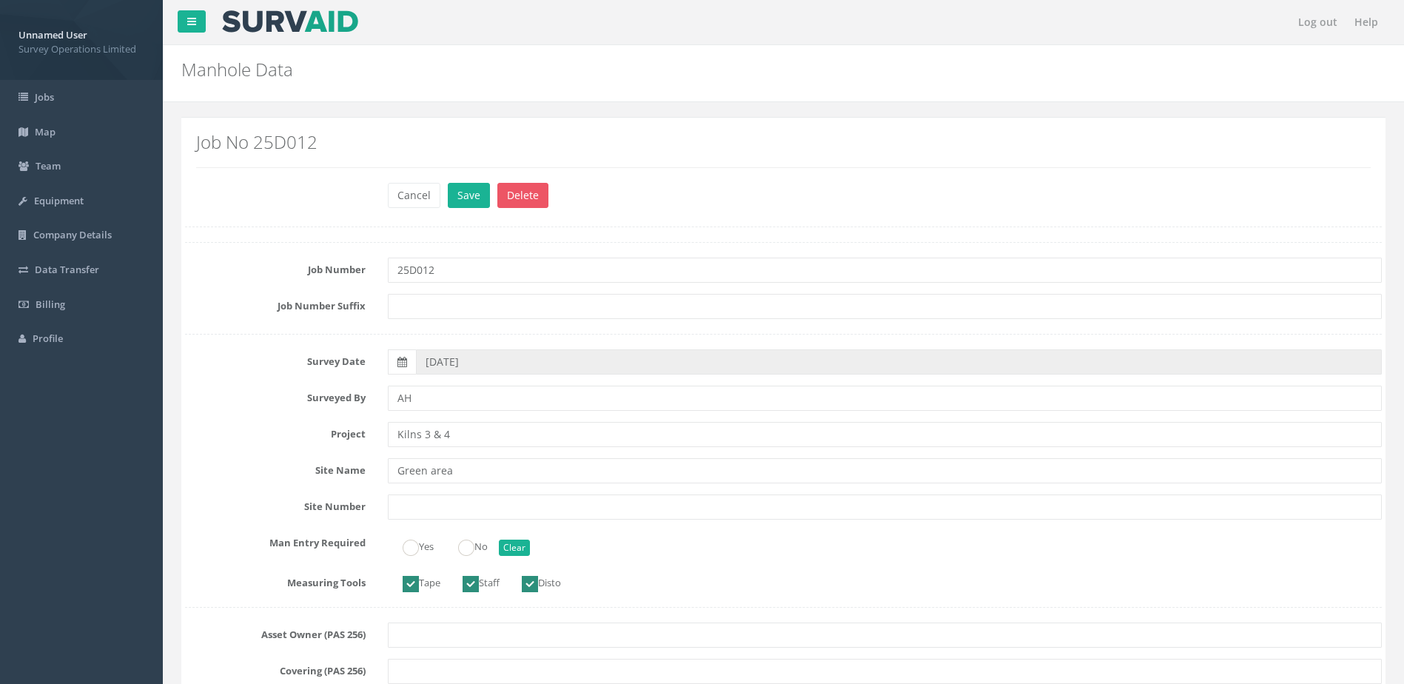
scroll to position [296, 0]
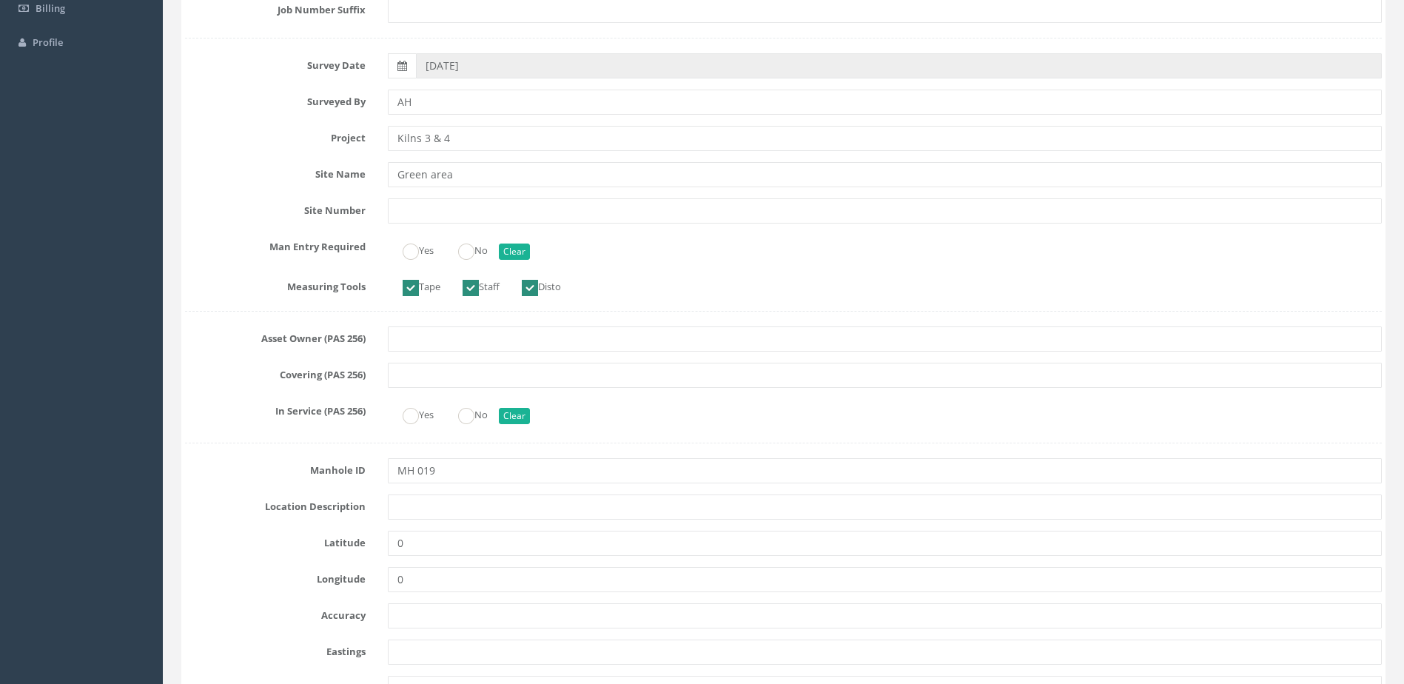
click at [495, 248] on div "Yes No Clear" at bounding box center [885, 249] width 1016 height 29
click at [475, 264] on input "No" at bounding box center [466, 259] width 16 height 25
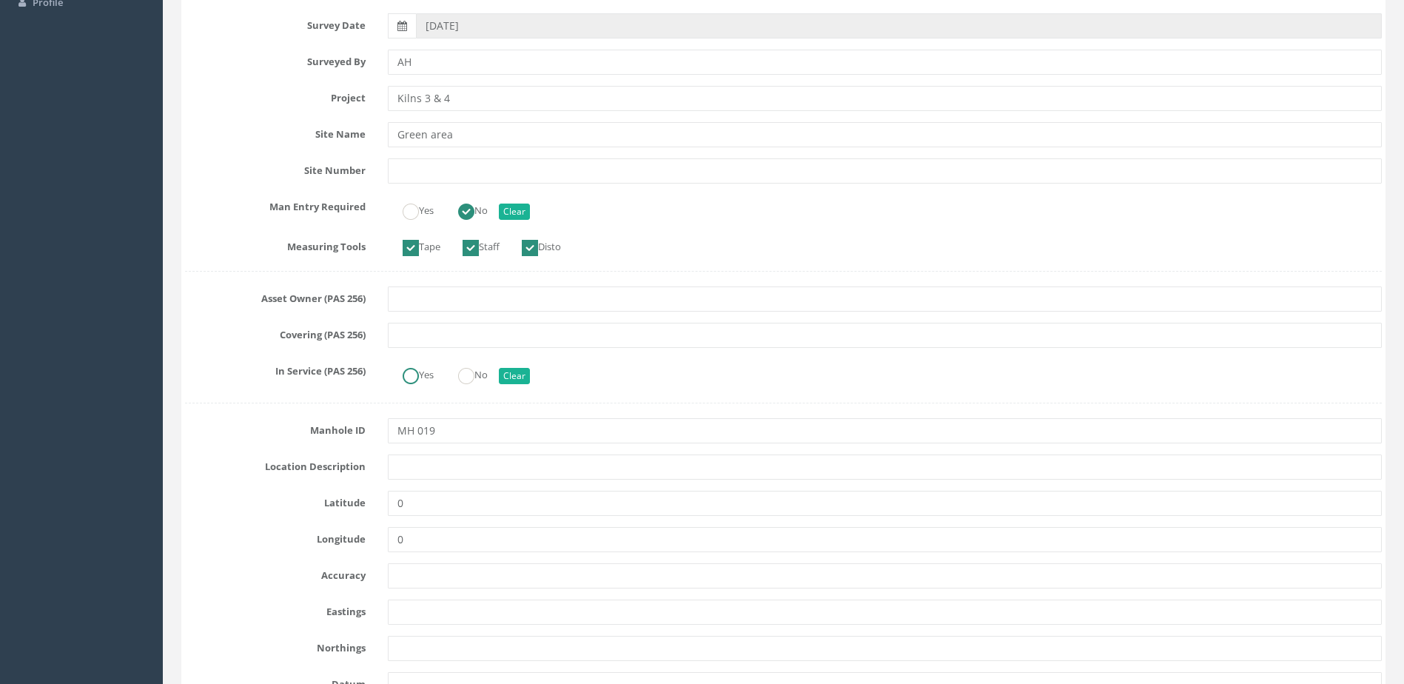
scroll to position [666, 0]
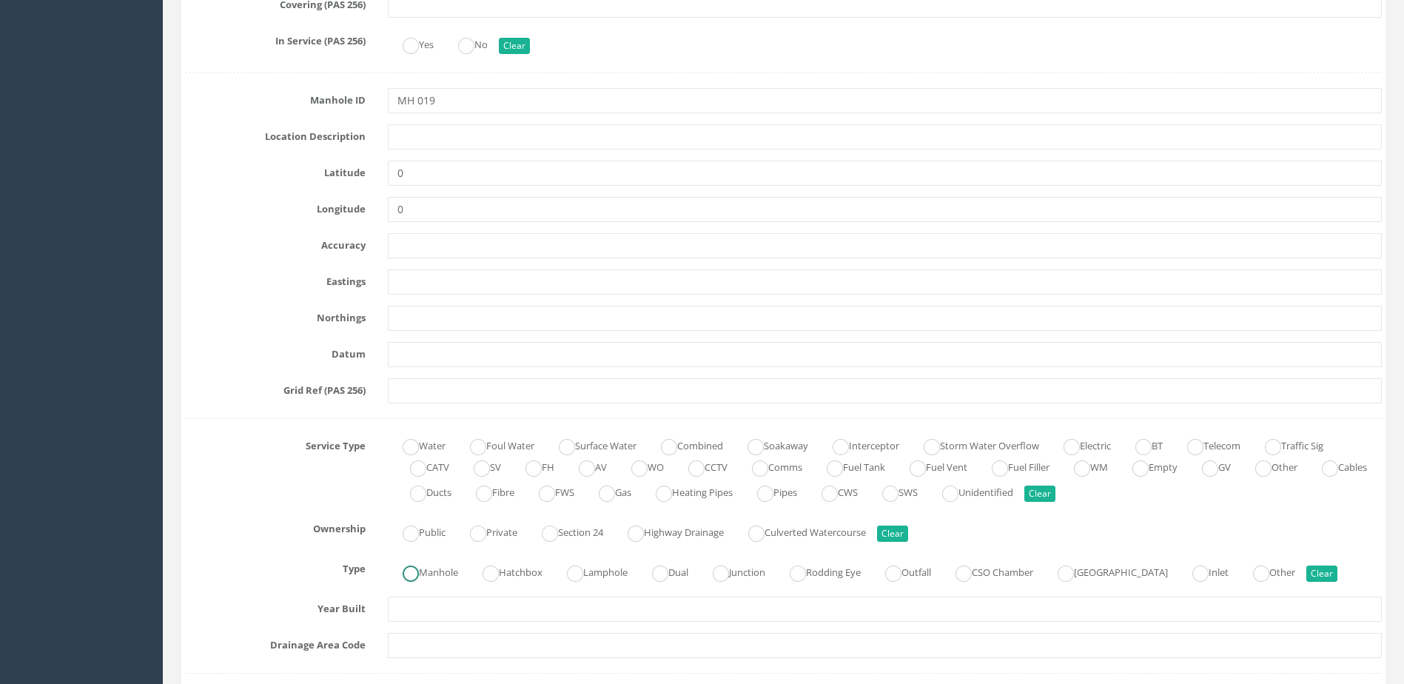
click at [435, 569] on label "Manhole" at bounding box center [423, 570] width 70 height 21
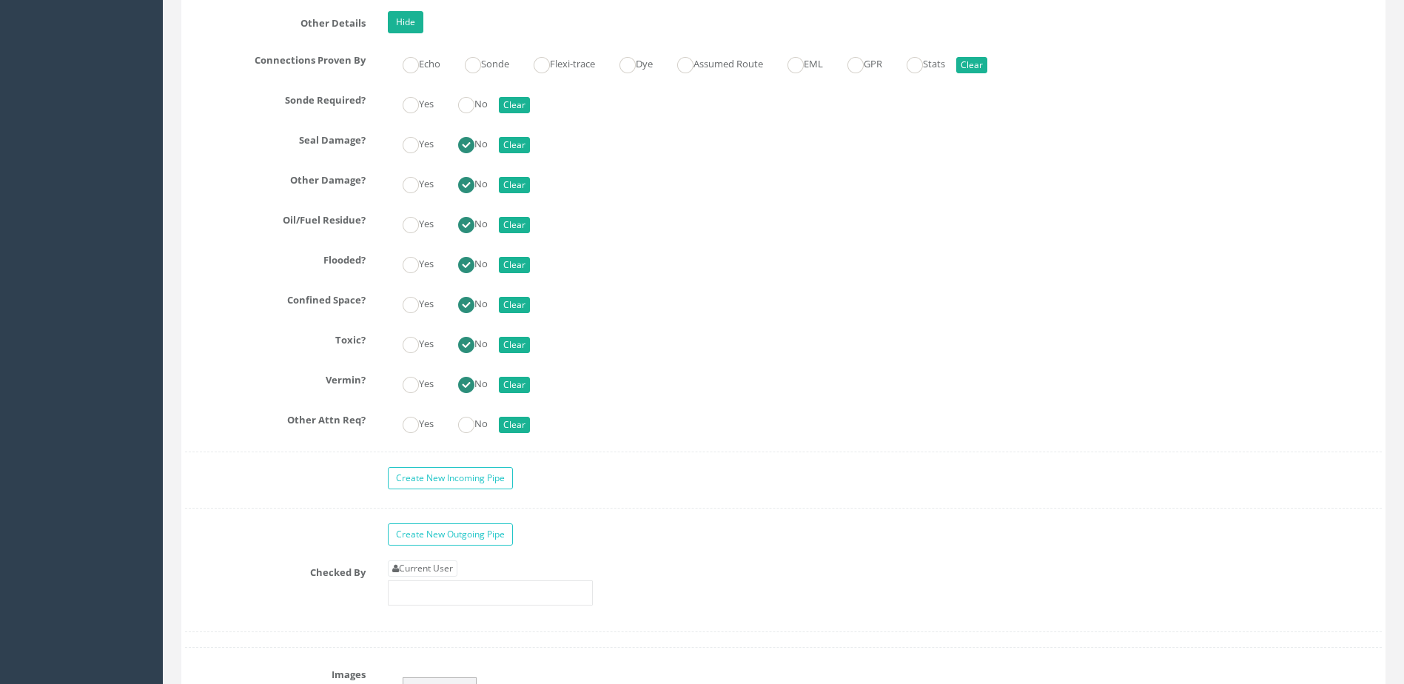
scroll to position [3702, 0]
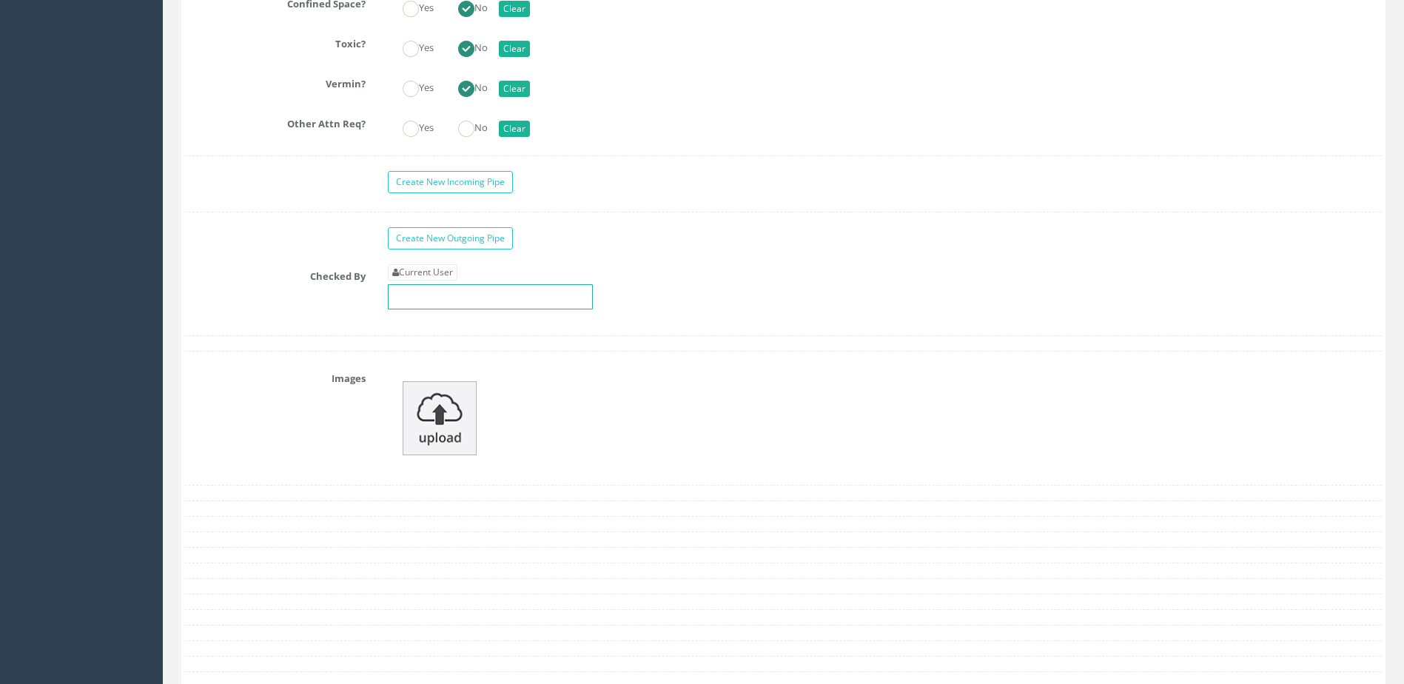
click at [546, 289] on input "text" at bounding box center [490, 296] width 205 height 25
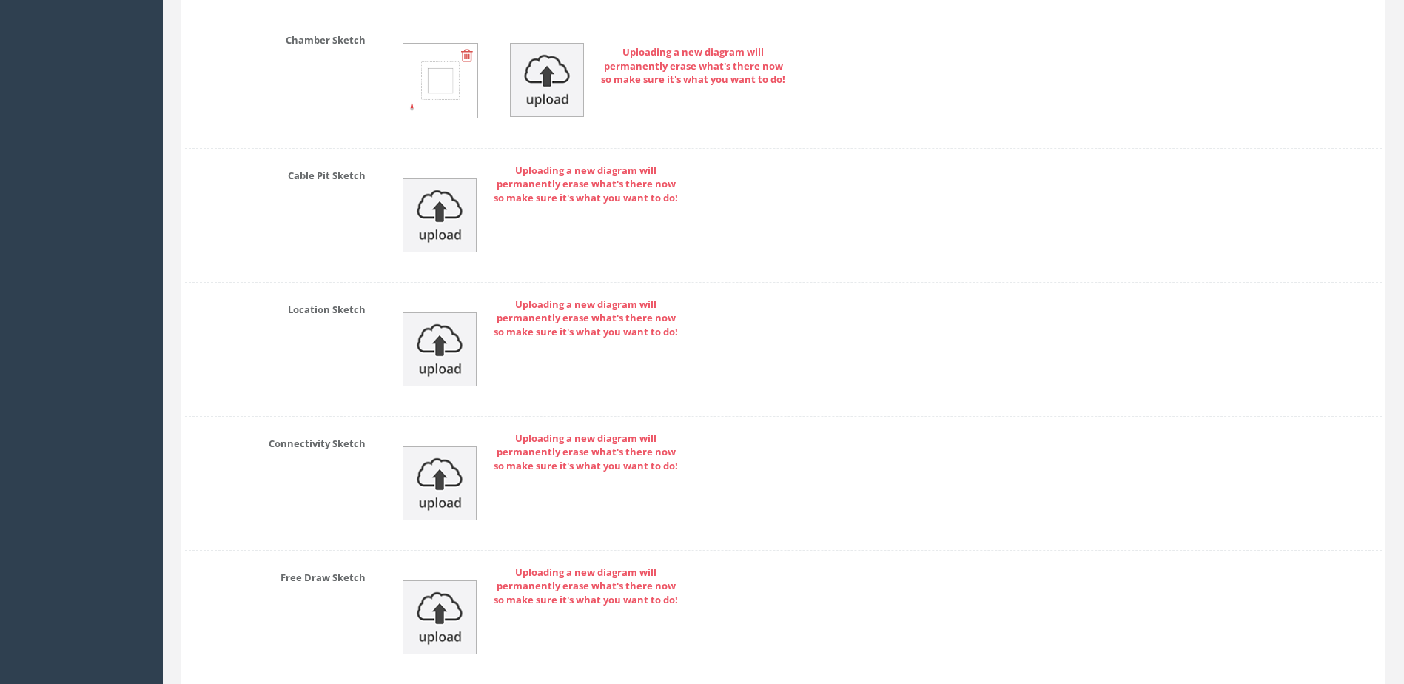
scroll to position [4494, 0]
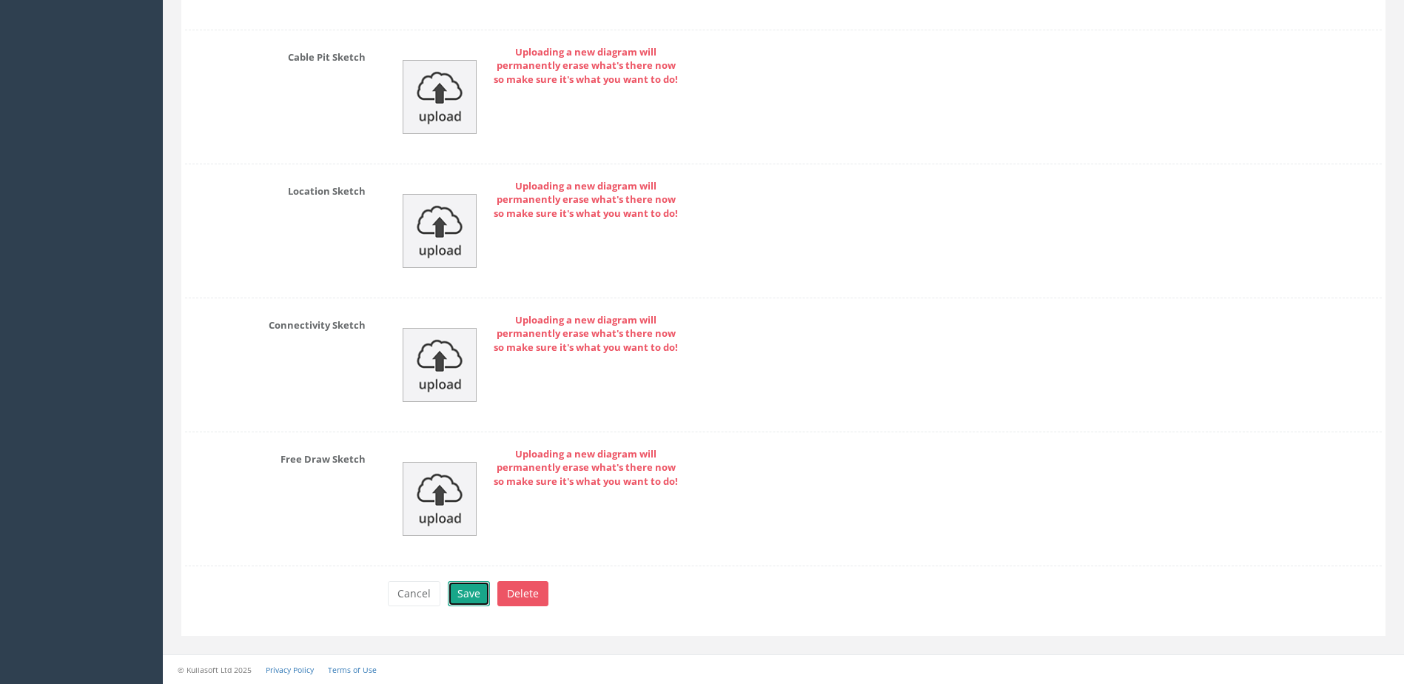
click at [478, 588] on button "Save" at bounding box center [469, 593] width 42 height 25
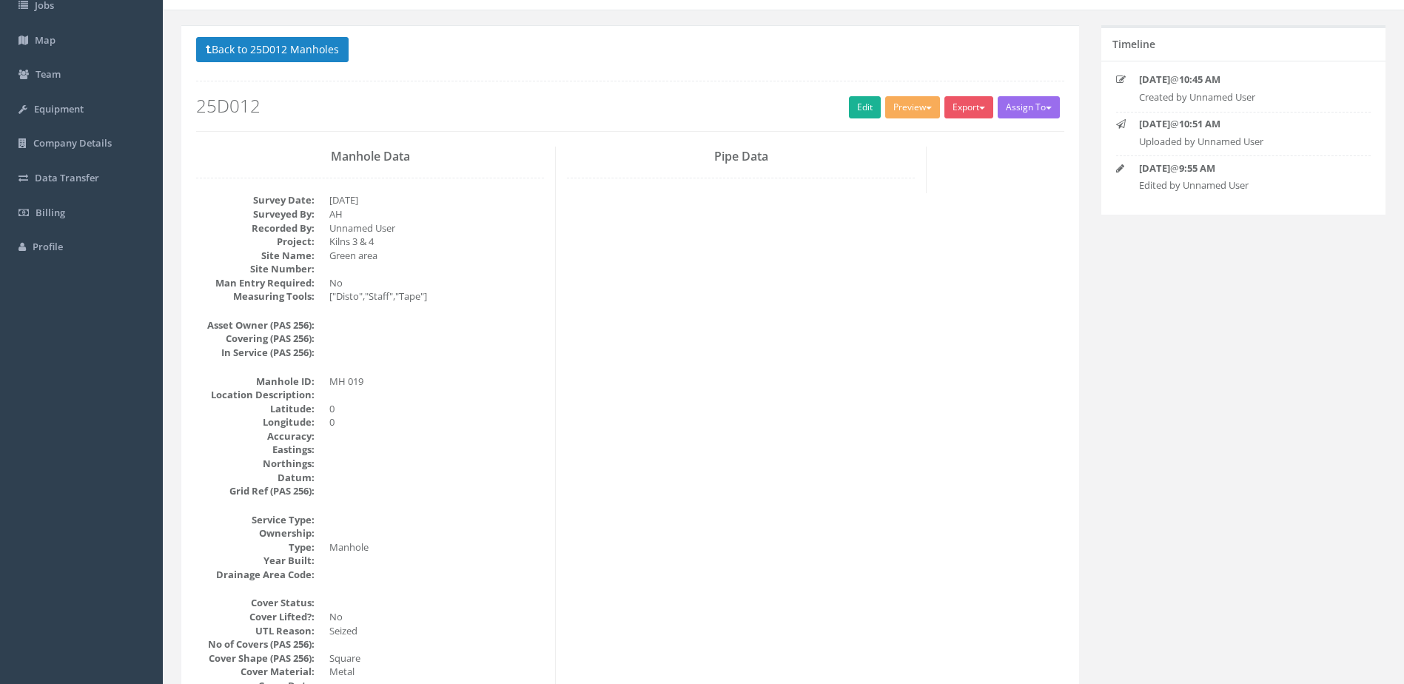
scroll to position [0, 0]
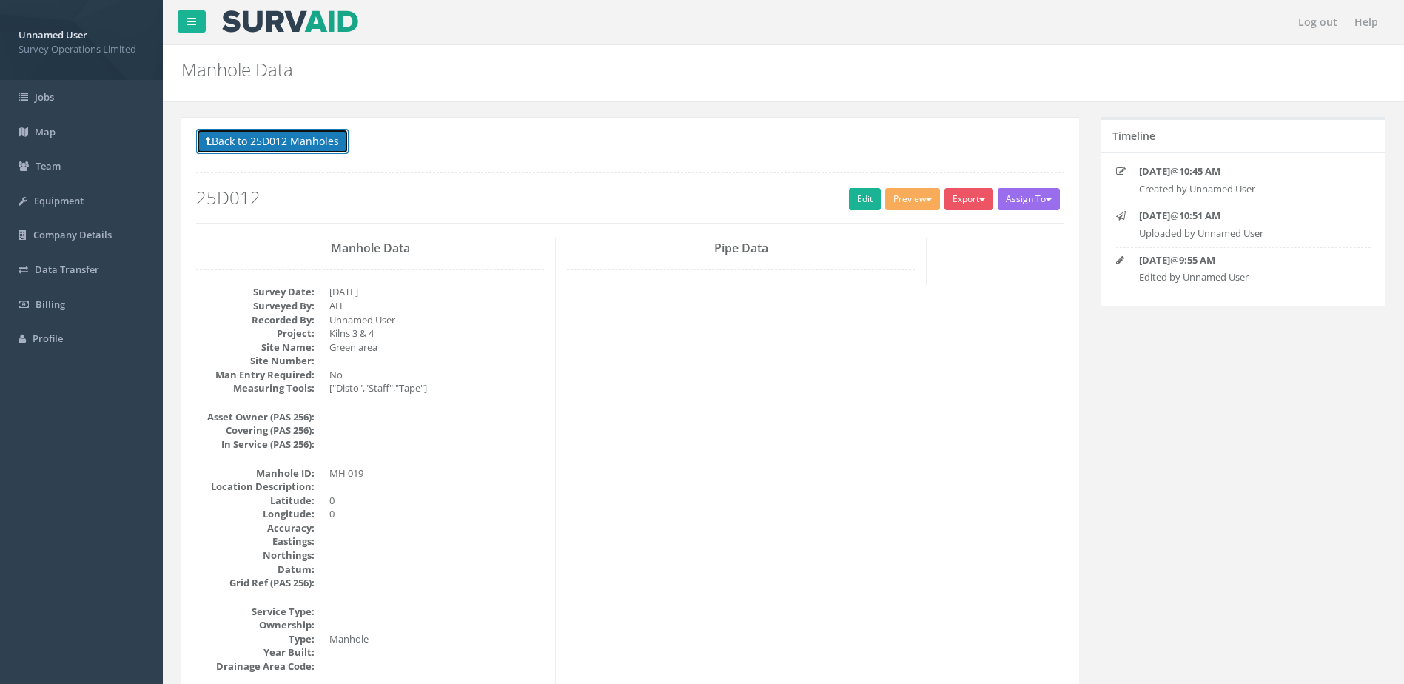
click at [272, 145] on button "Back to 25D012 Manholes" at bounding box center [272, 141] width 153 height 25
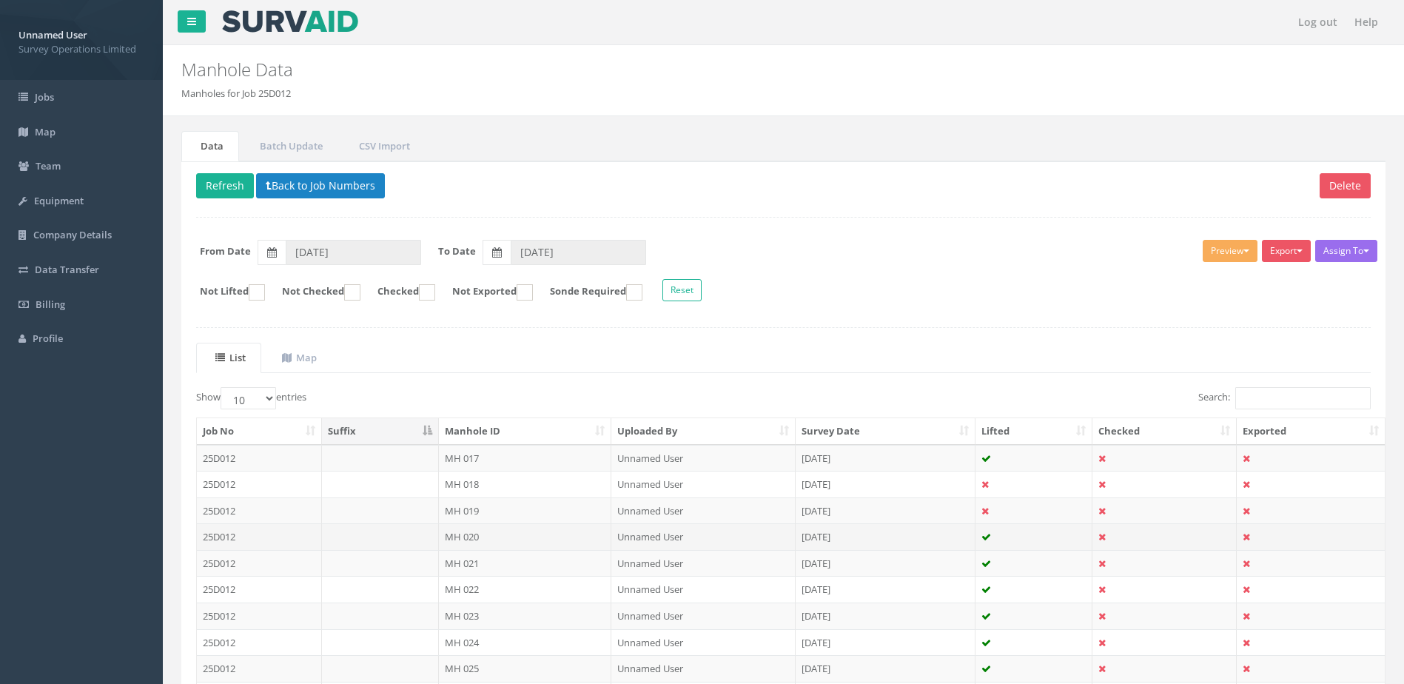
click at [553, 530] on td "MH 020" at bounding box center [525, 536] width 173 height 27
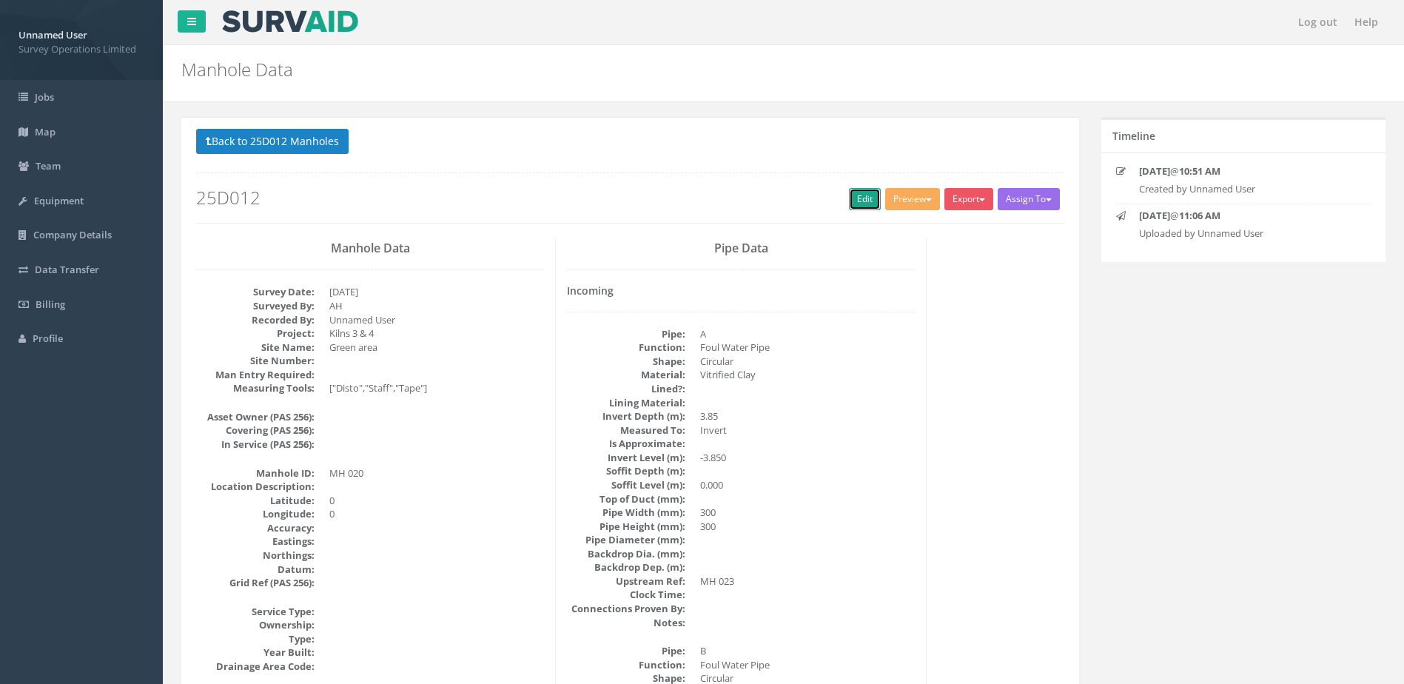
click at [857, 190] on link "Edit" at bounding box center [865, 199] width 32 height 22
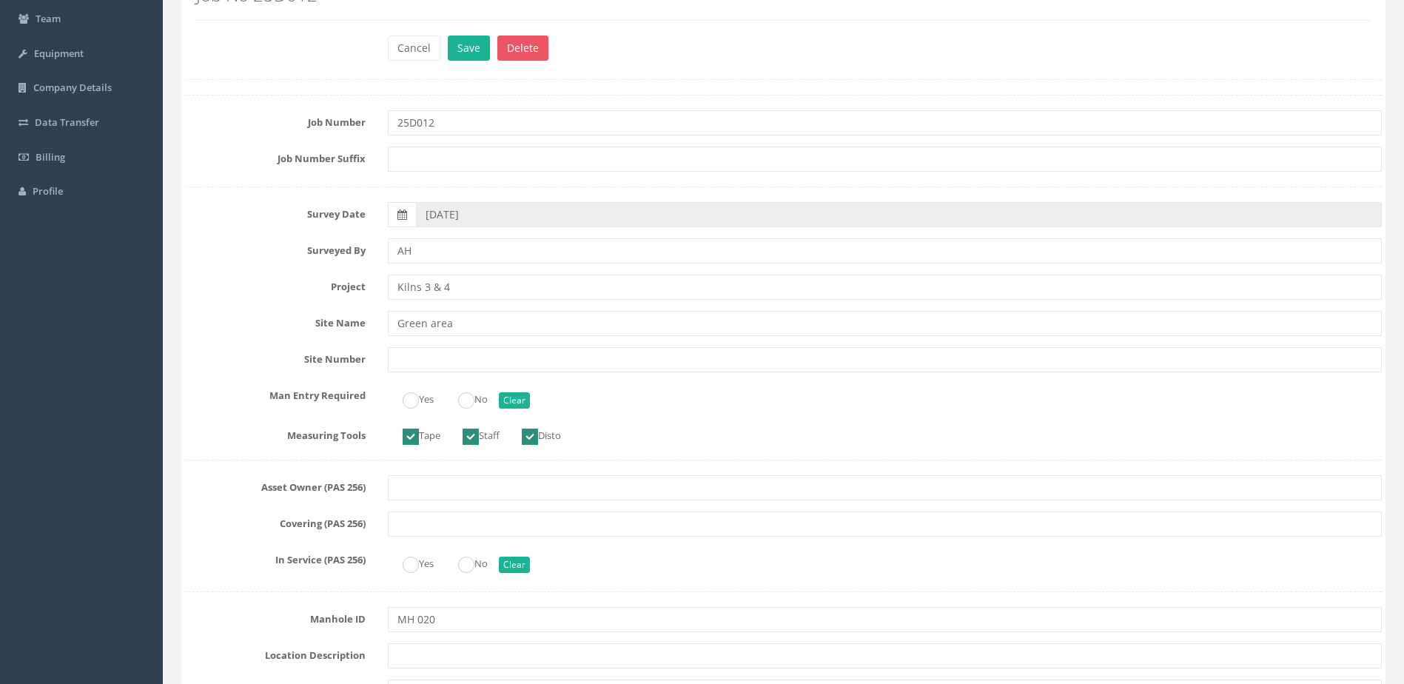
scroll to position [148, 0]
click at [475, 387] on label "No" at bounding box center [465, 396] width 44 height 21
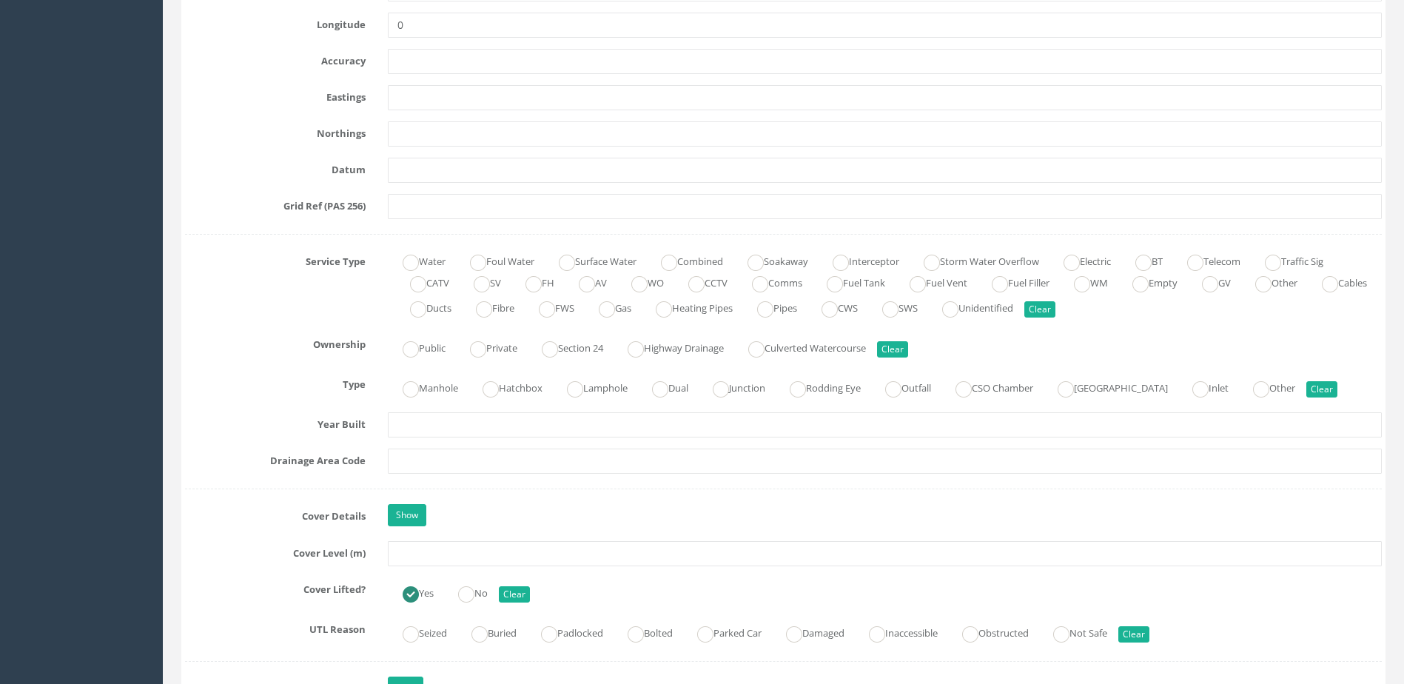
scroll to position [888, 0]
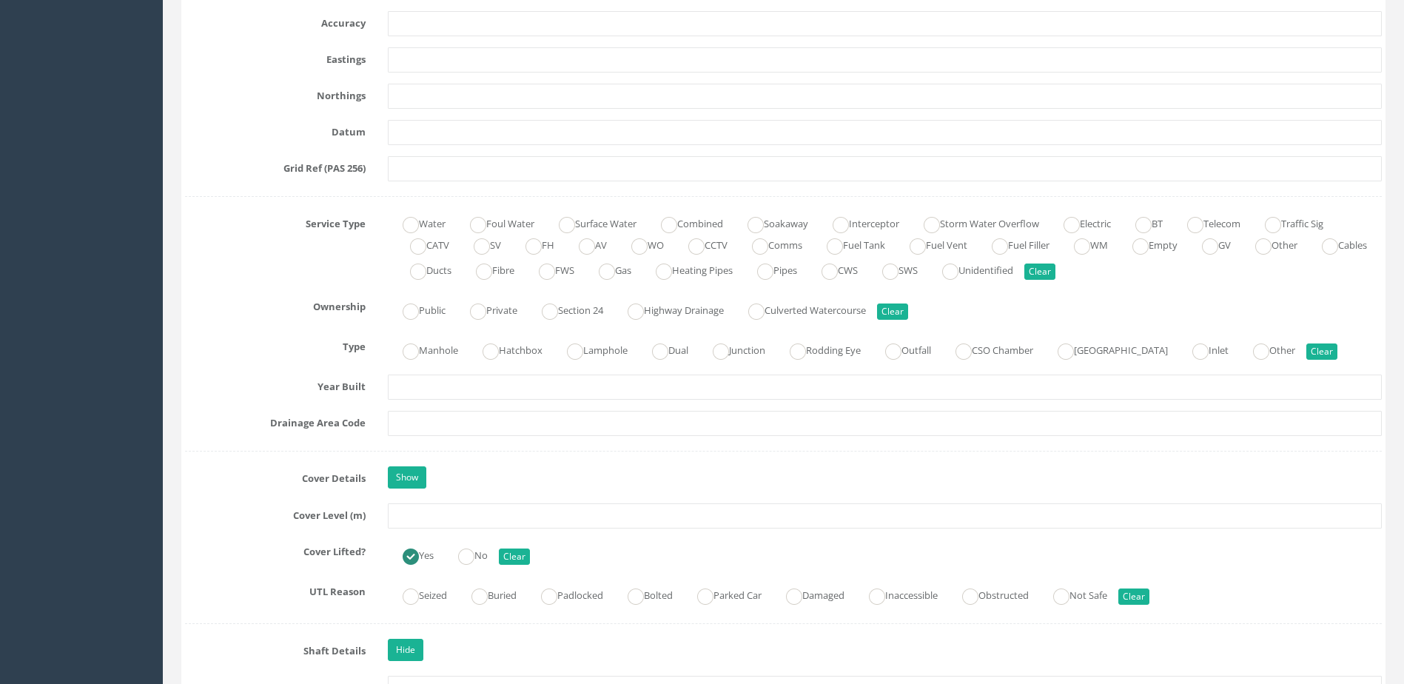
click at [453, 320] on div "Public Private Section 24 Highway Drainage [GEOGRAPHIC_DATA] Clear" at bounding box center [885, 309] width 1016 height 29
click at [438, 351] on label "Manhole" at bounding box center [423, 348] width 70 height 21
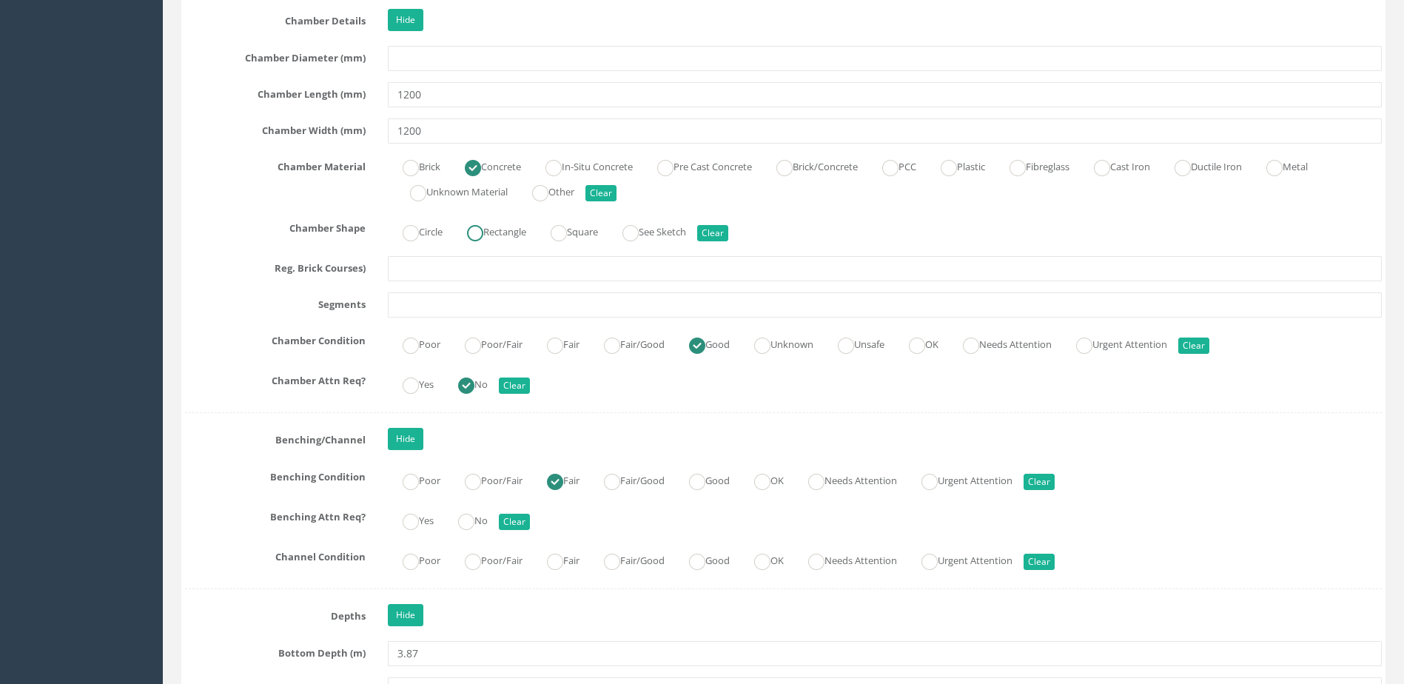
scroll to position [2295, 0]
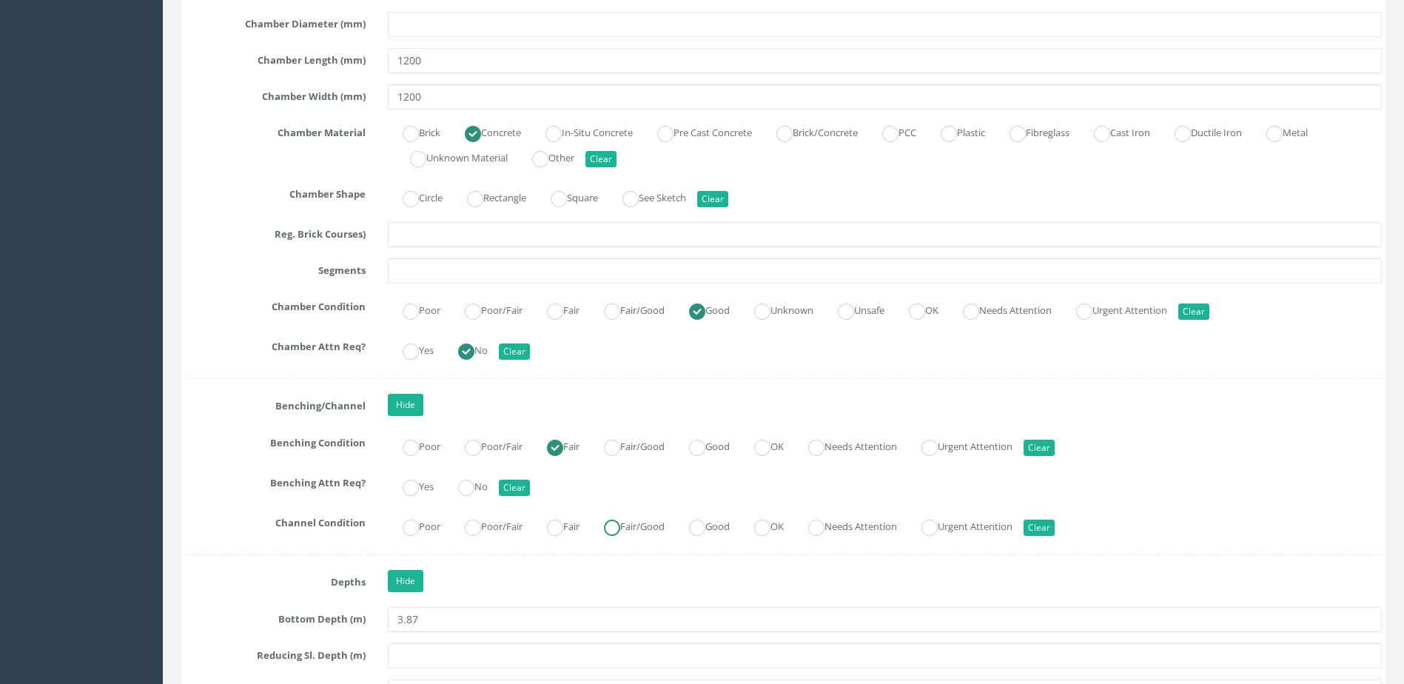
click at [619, 529] on ins at bounding box center [612, 528] width 16 height 16
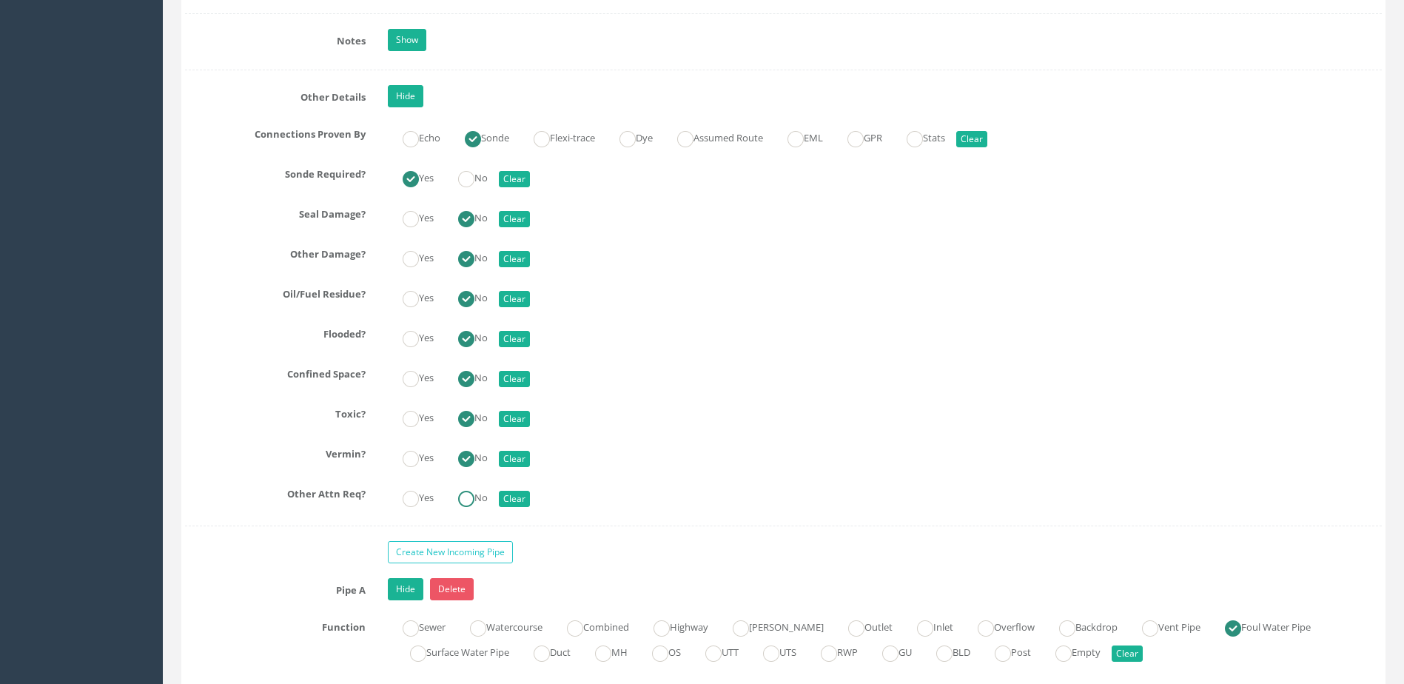
click at [475, 500] on ins at bounding box center [466, 499] width 16 height 16
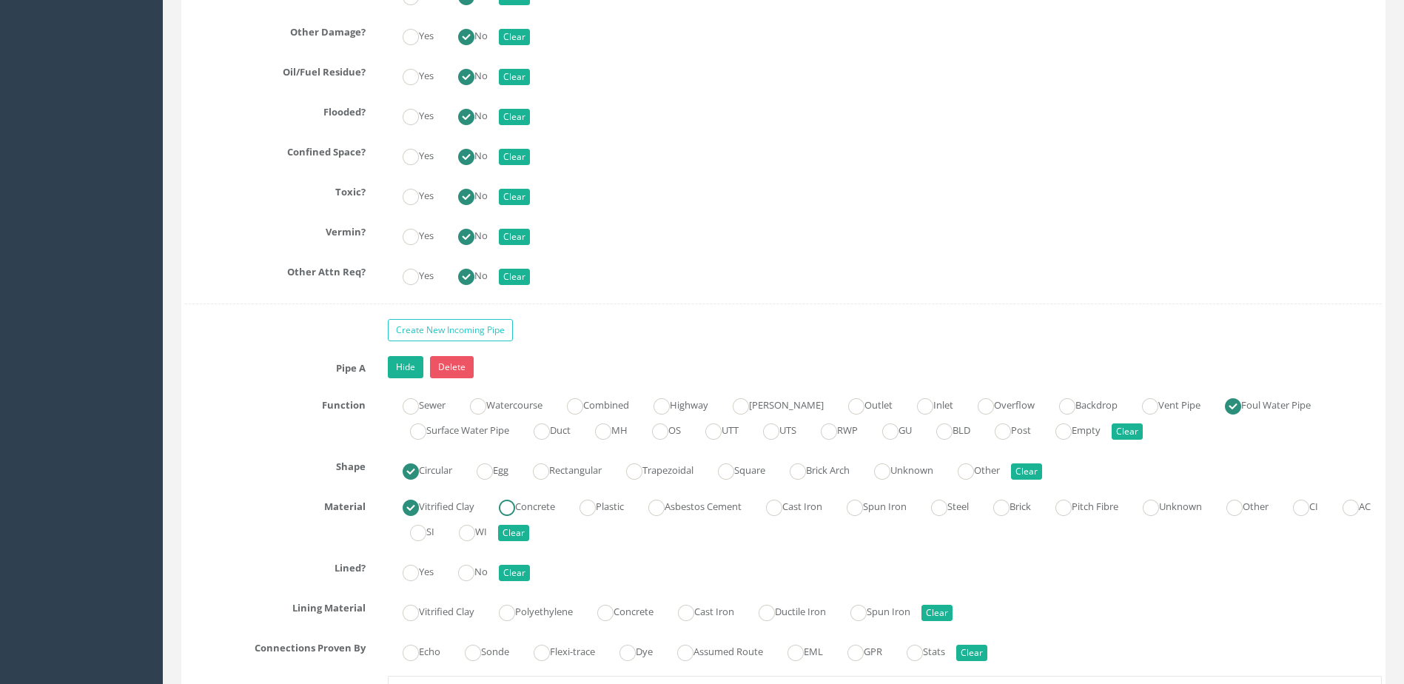
scroll to position [3776, 0]
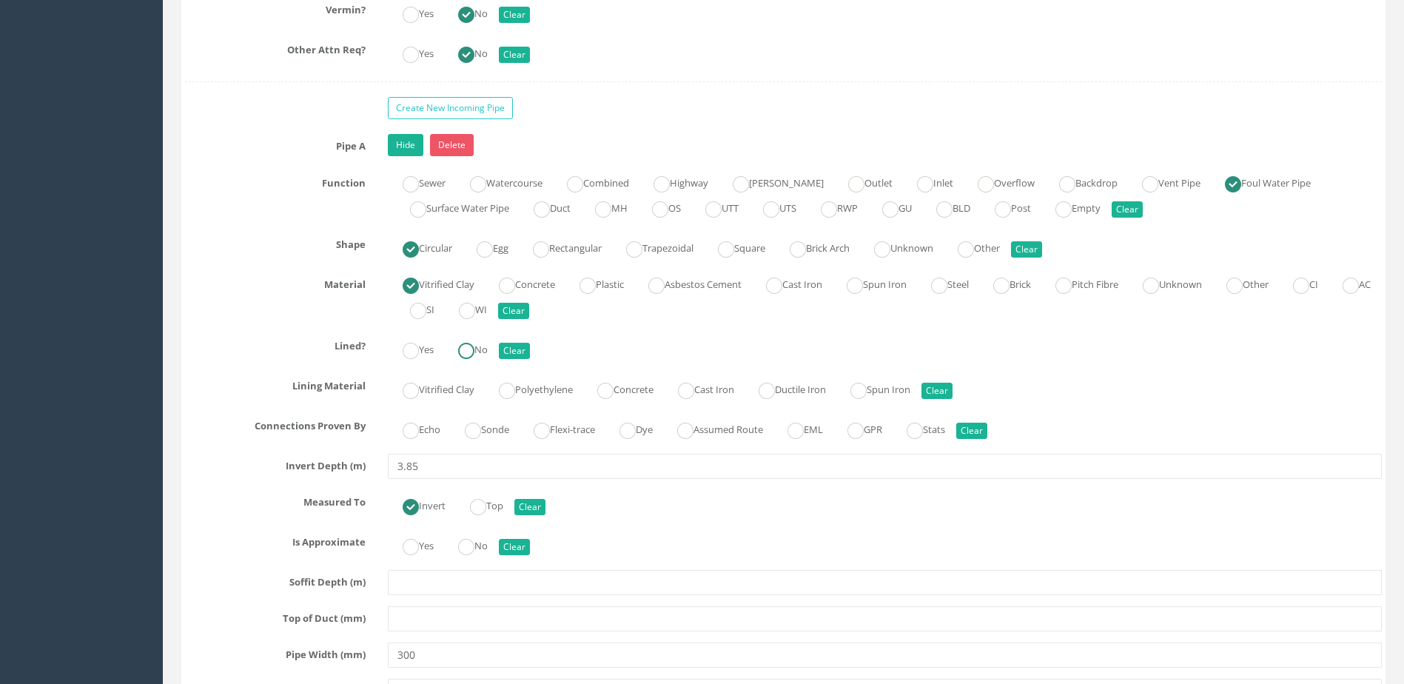
click at [480, 354] on label "No" at bounding box center [465, 348] width 44 height 21
click at [481, 435] on ins at bounding box center [473, 431] width 16 height 16
click at [482, 538] on label "No" at bounding box center [465, 544] width 44 height 21
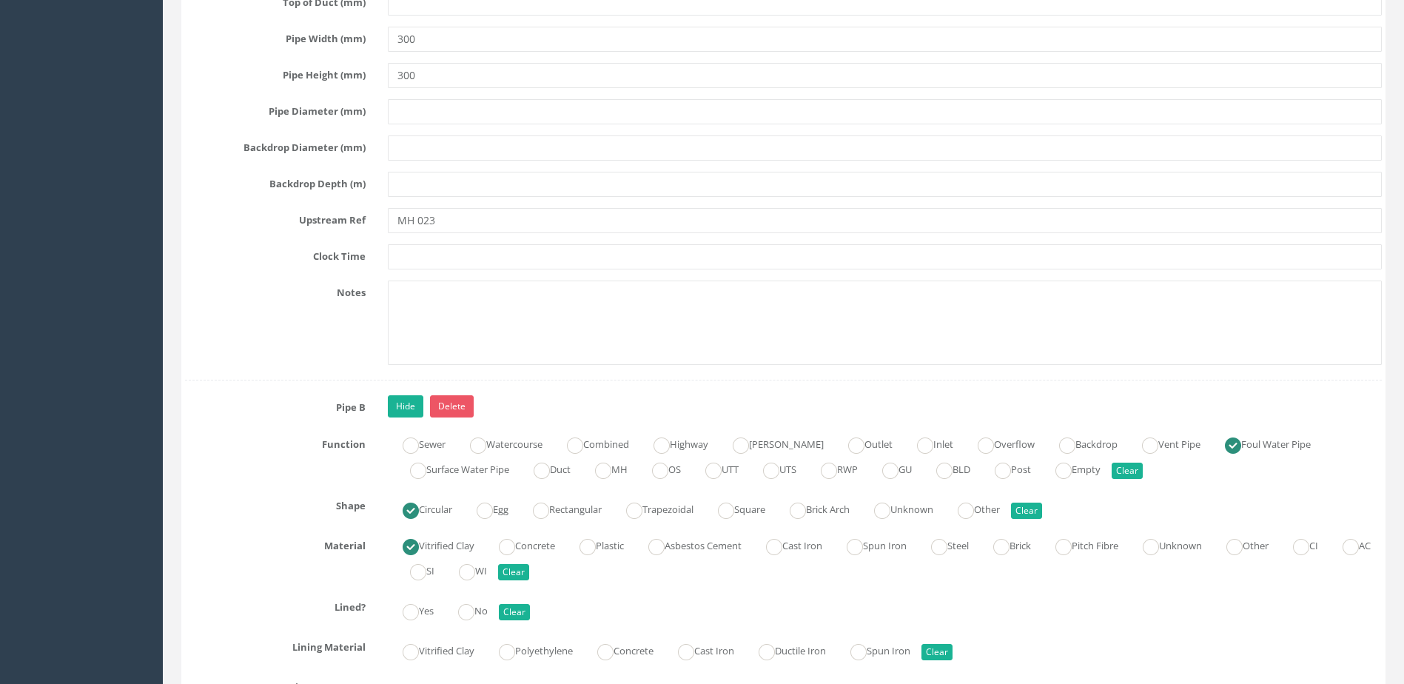
scroll to position [4516, 0]
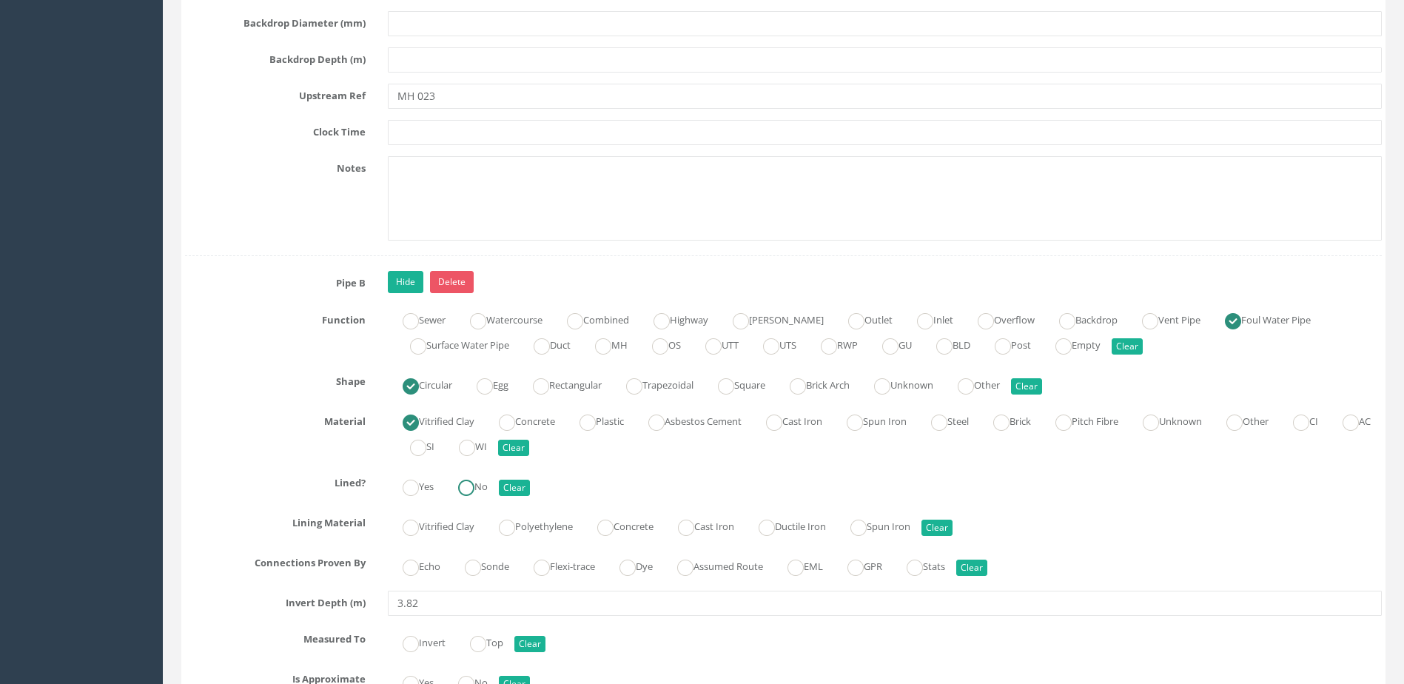
click at [488, 492] on label "No" at bounding box center [465, 485] width 44 height 21
click at [487, 557] on label "Sonde" at bounding box center [479, 564] width 59 height 21
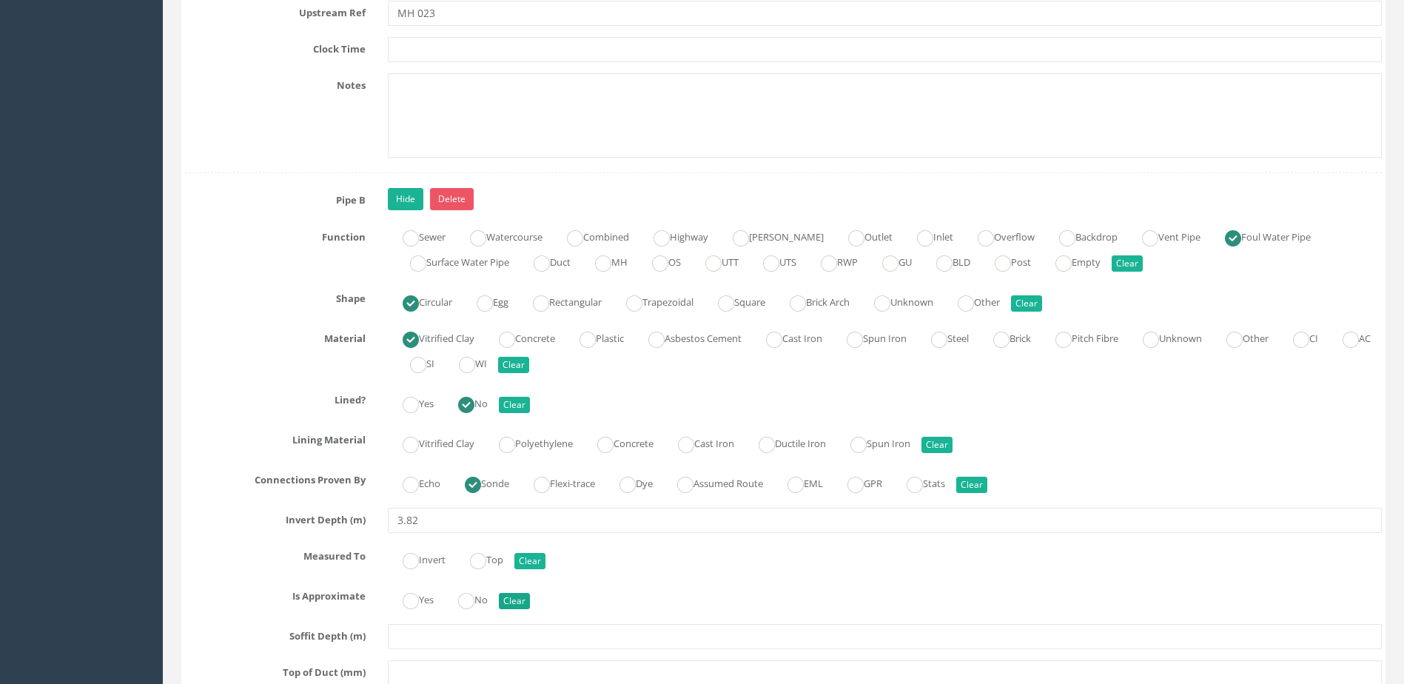
scroll to position [4664, 0]
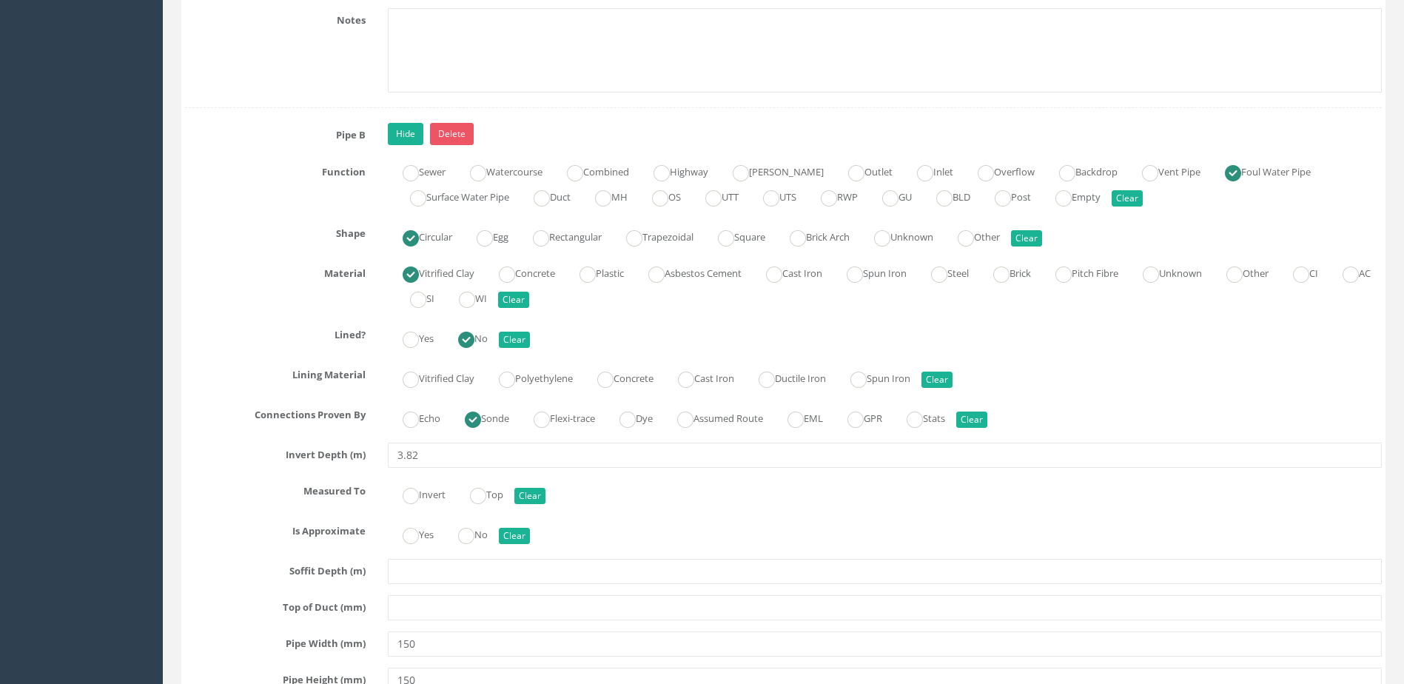
click at [495, 532] on div "Yes No Clear" at bounding box center [885, 533] width 1016 height 29
click at [487, 533] on label "No" at bounding box center [465, 533] width 44 height 21
click at [421, 499] on label "Invert" at bounding box center [417, 493] width 58 height 21
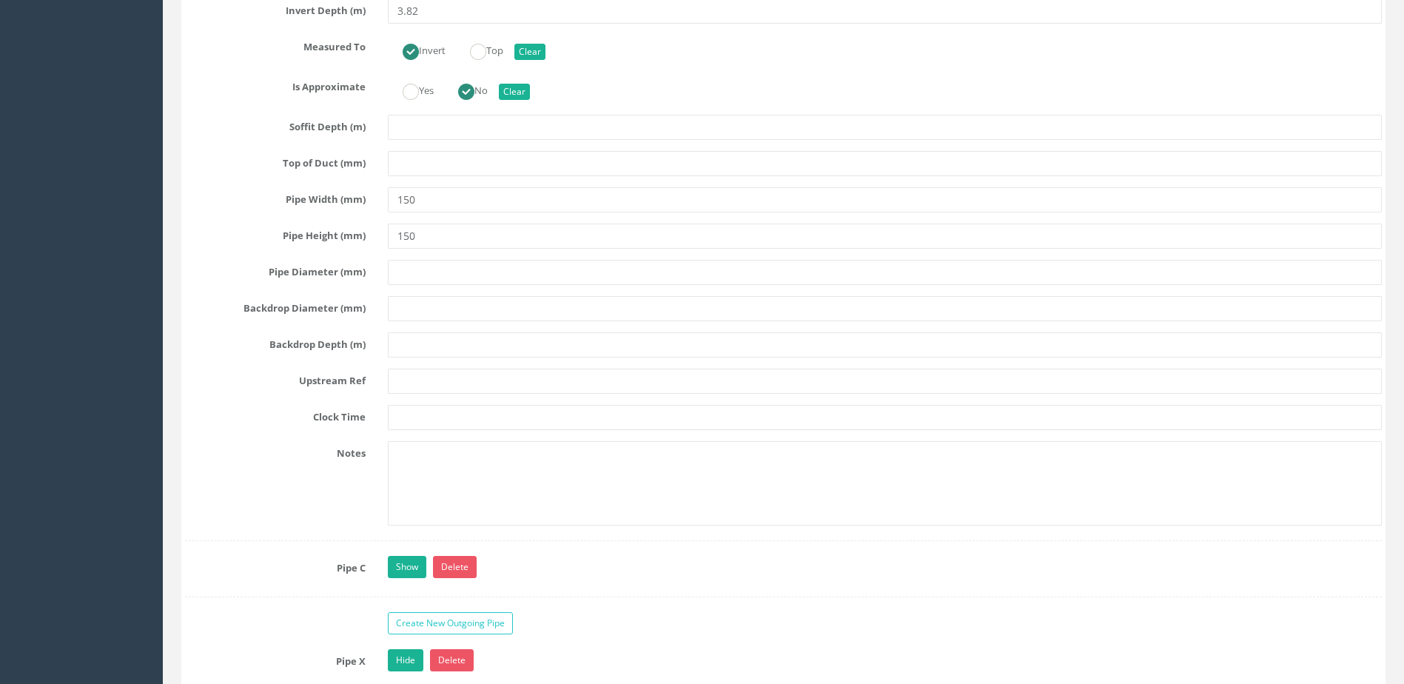
scroll to position [5330, 0]
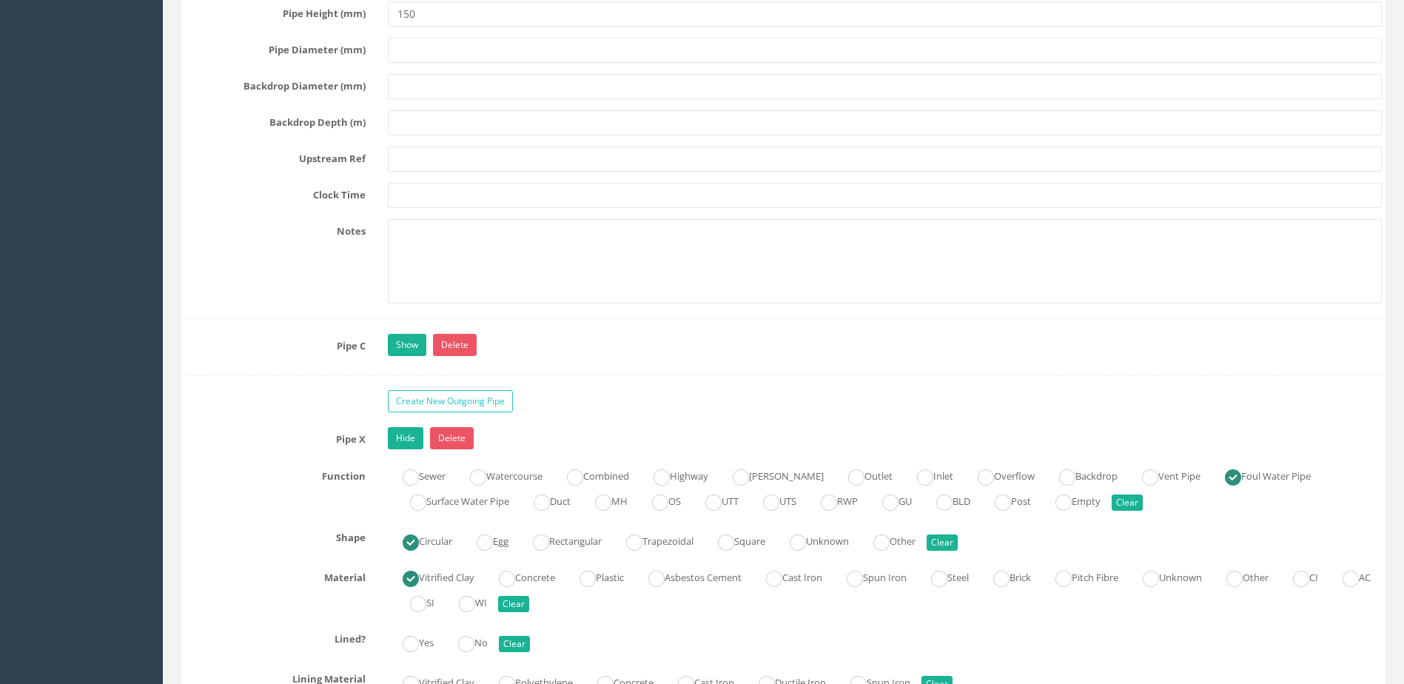
click at [383, 344] on div "Show Delete" at bounding box center [885, 347] width 1016 height 26
click at [401, 344] on link "Show" at bounding box center [407, 345] width 38 height 22
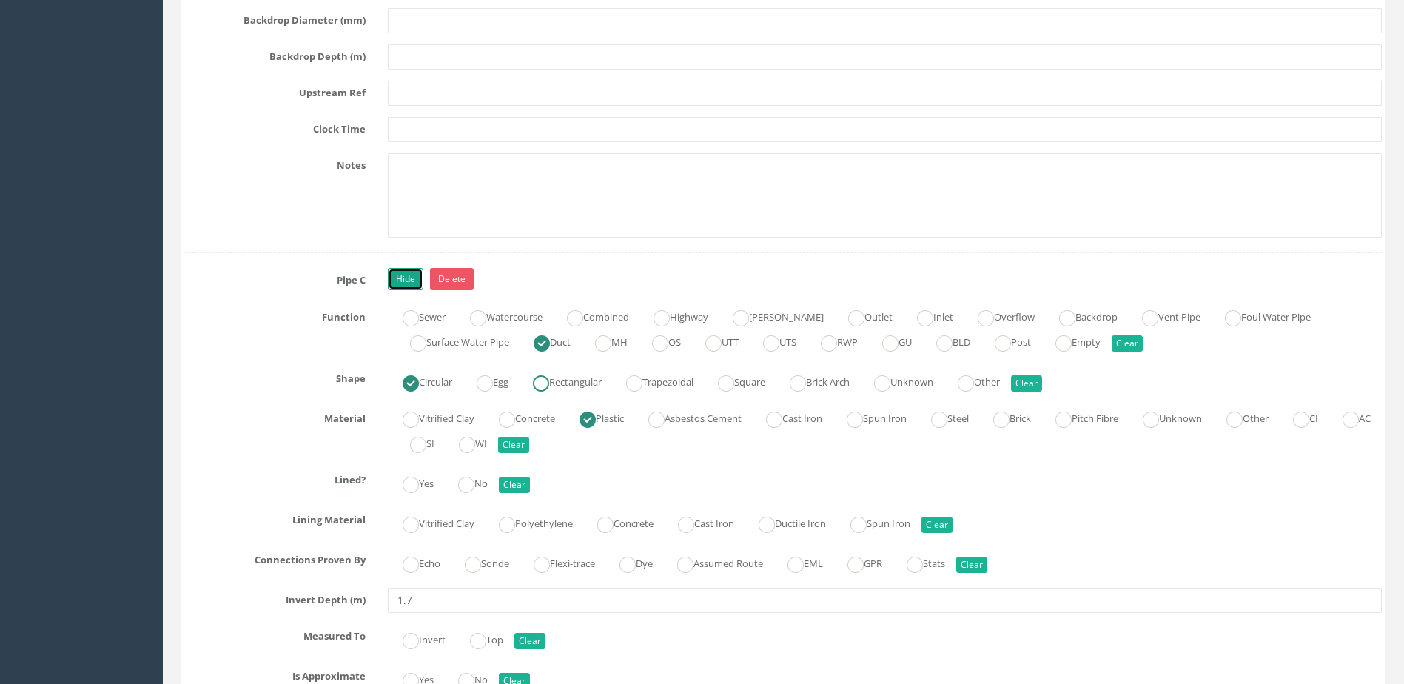
scroll to position [5478, 0]
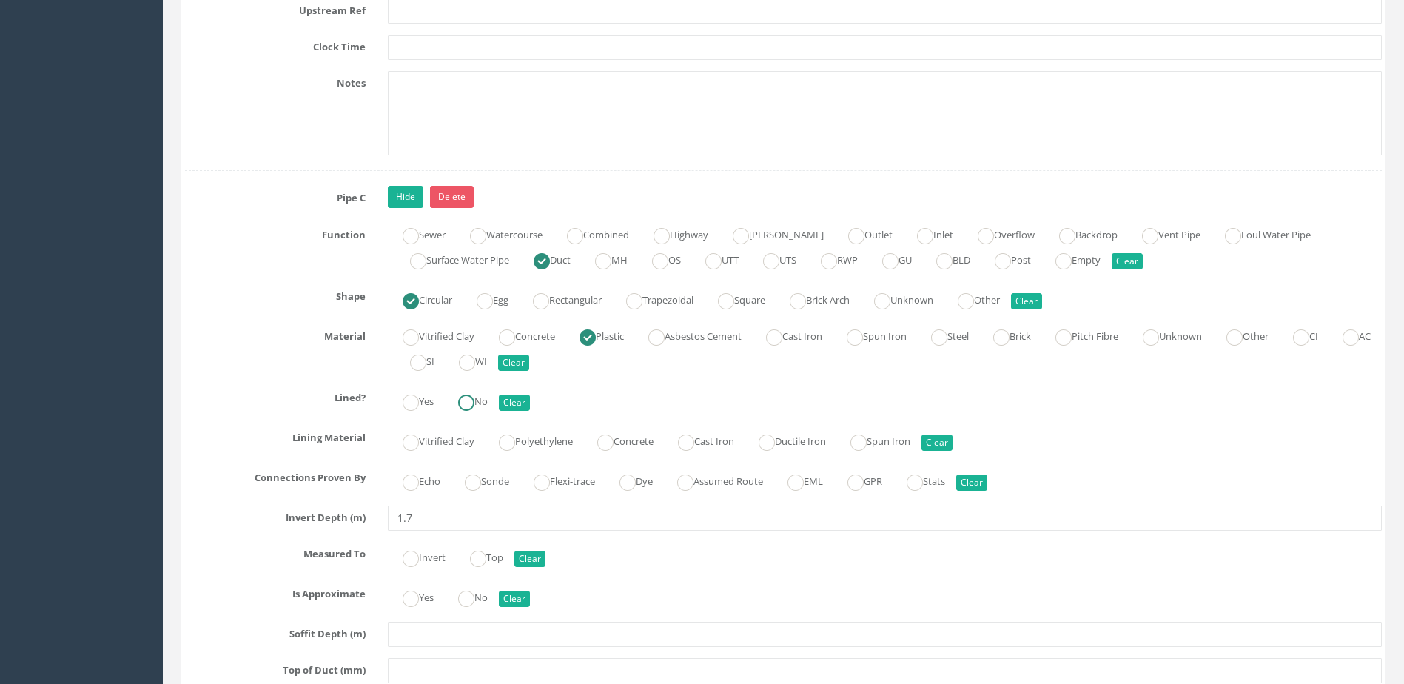
click at [483, 406] on label "No" at bounding box center [465, 399] width 44 height 21
click at [498, 483] on label "Sonde" at bounding box center [479, 479] width 59 height 21
click at [485, 592] on label "No" at bounding box center [465, 596] width 44 height 21
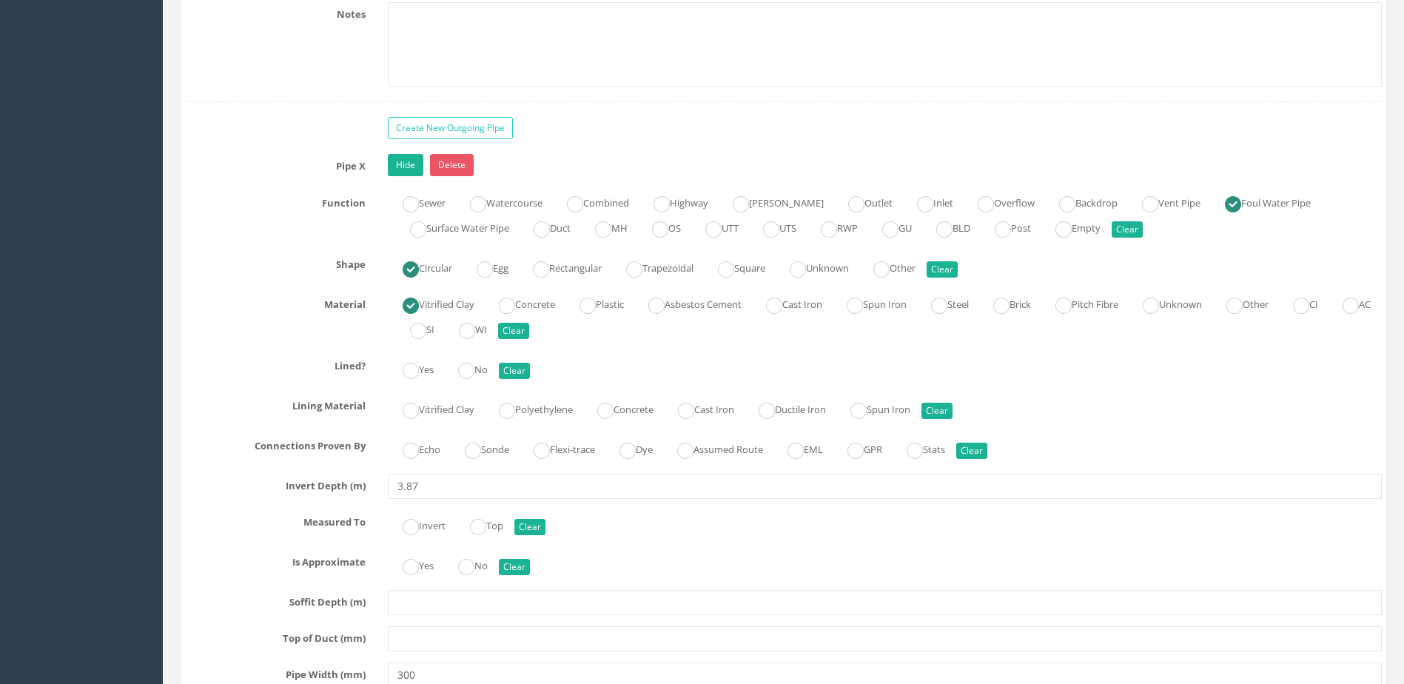
scroll to position [6441, 0]
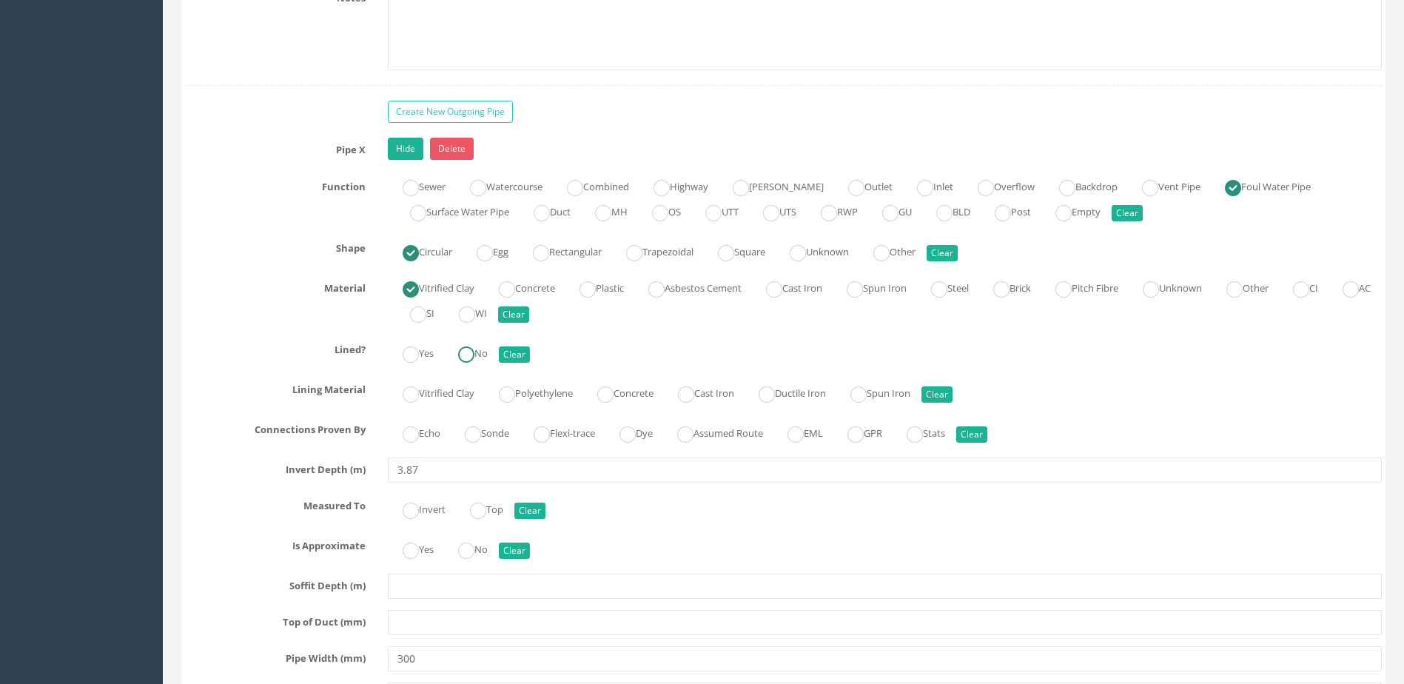
click at [484, 343] on label "No" at bounding box center [465, 351] width 44 height 21
click at [487, 424] on label "Sonde" at bounding box center [479, 431] width 59 height 21
click at [475, 550] on ins at bounding box center [466, 551] width 16 height 16
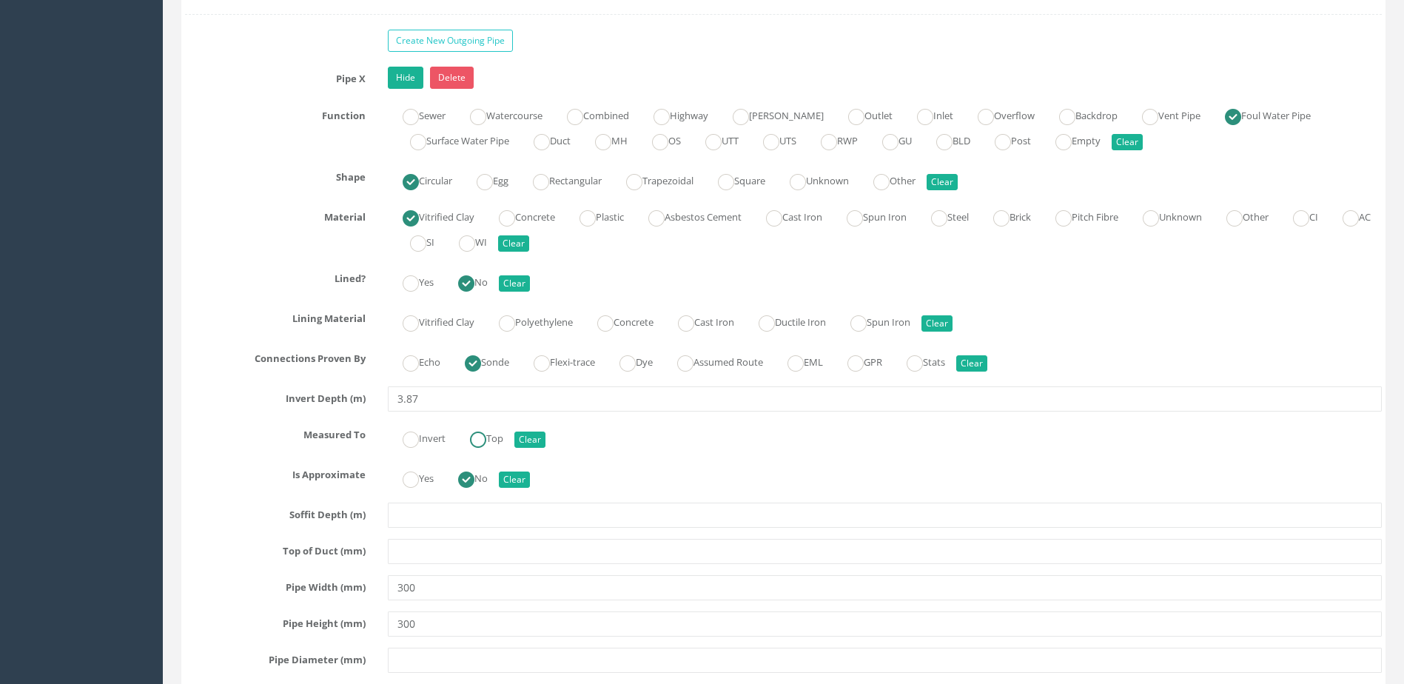
scroll to position [6737, 0]
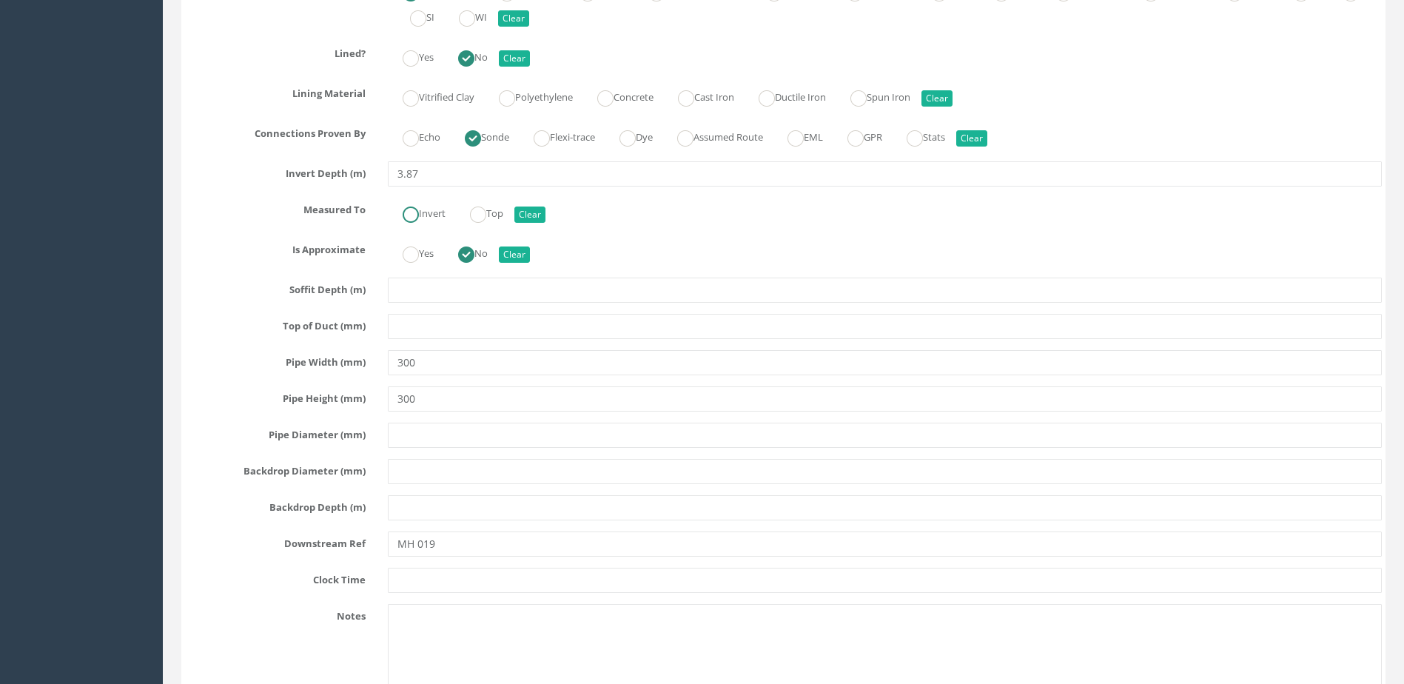
click at [412, 214] on ins at bounding box center [411, 215] width 16 height 16
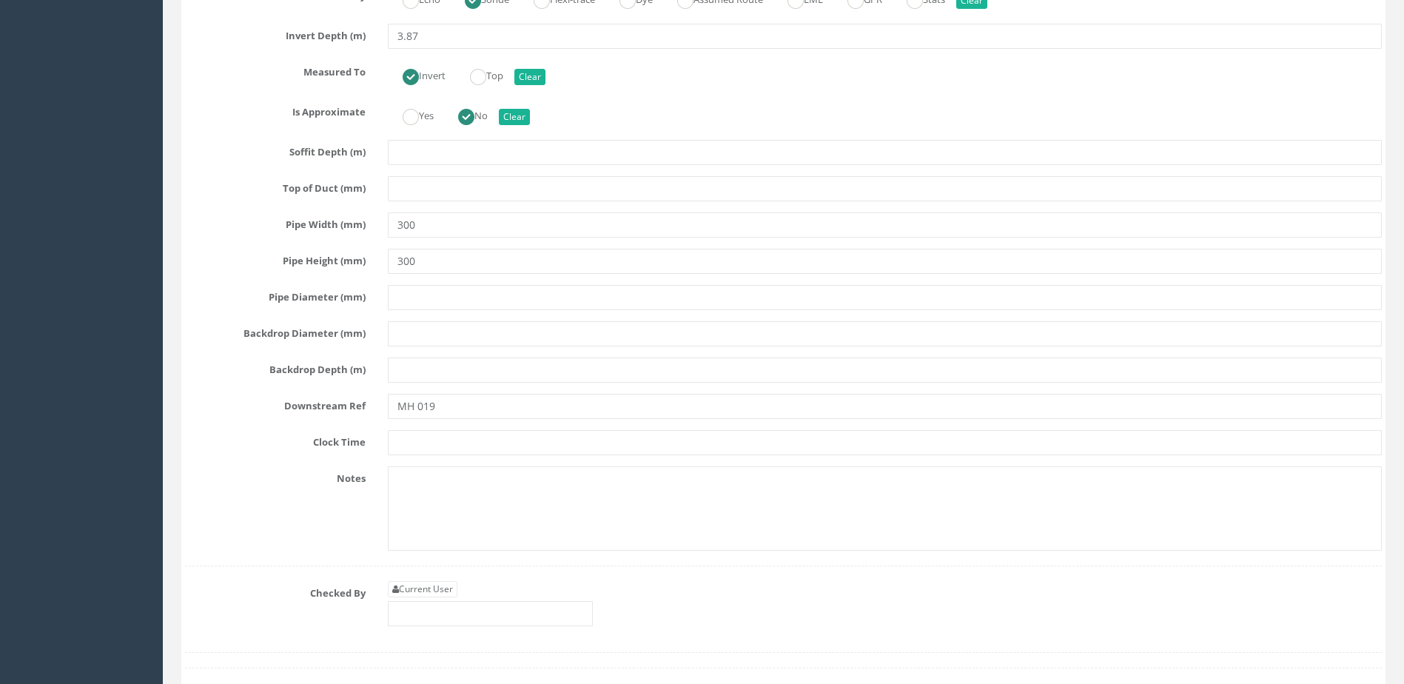
scroll to position [7033, 0]
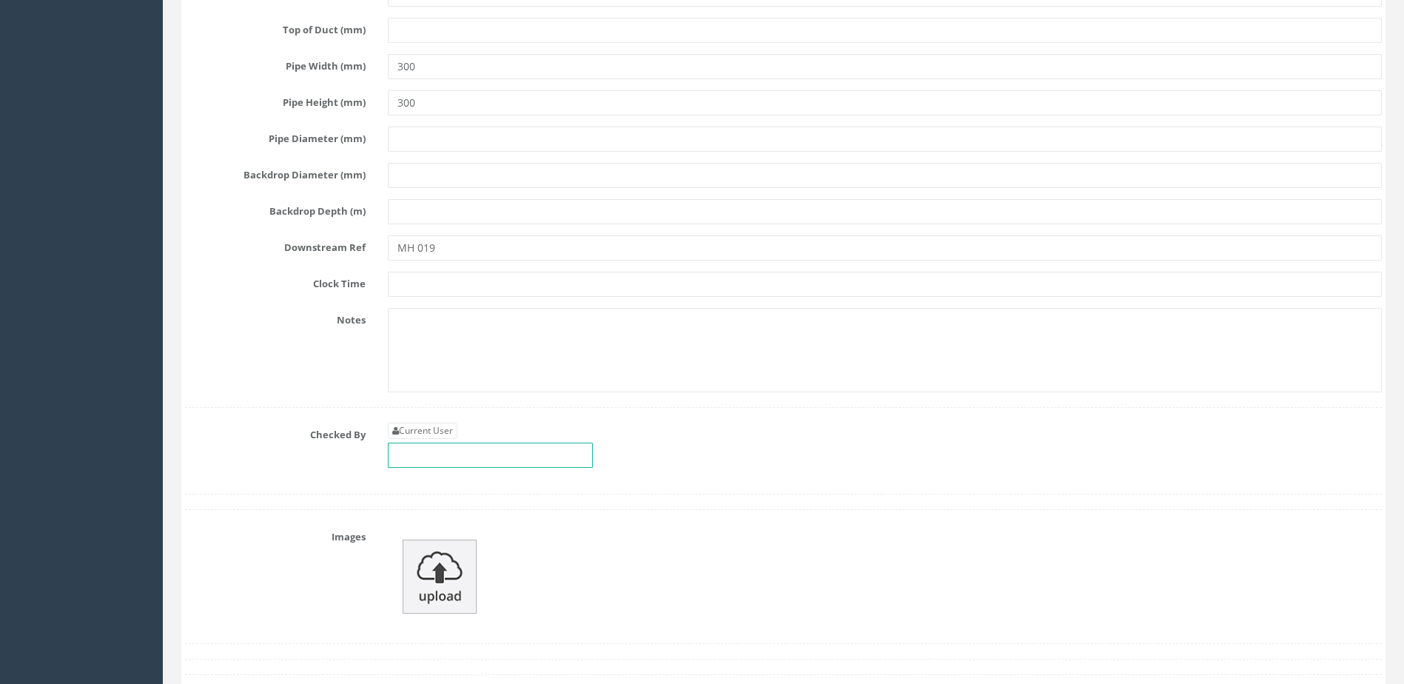
click at [478, 455] on input "text" at bounding box center [490, 455] width 205 height 25
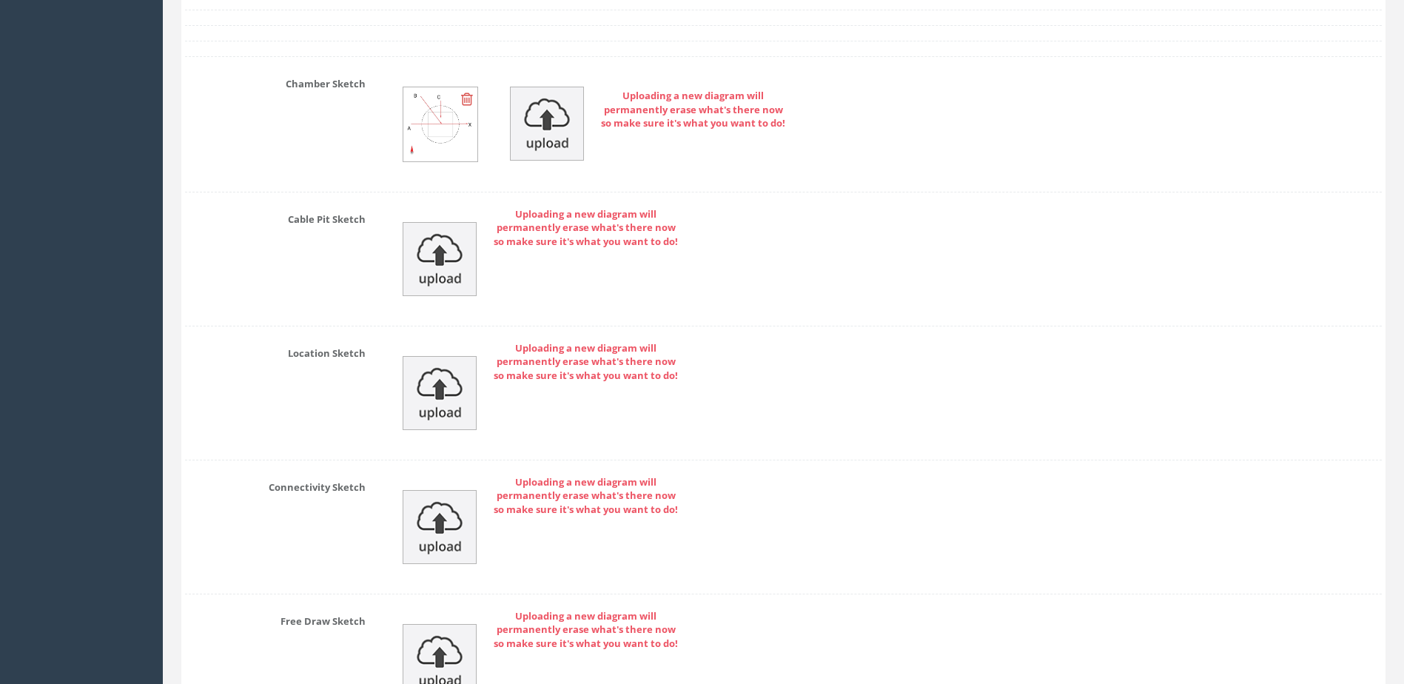
scroll to position [7921, 0]
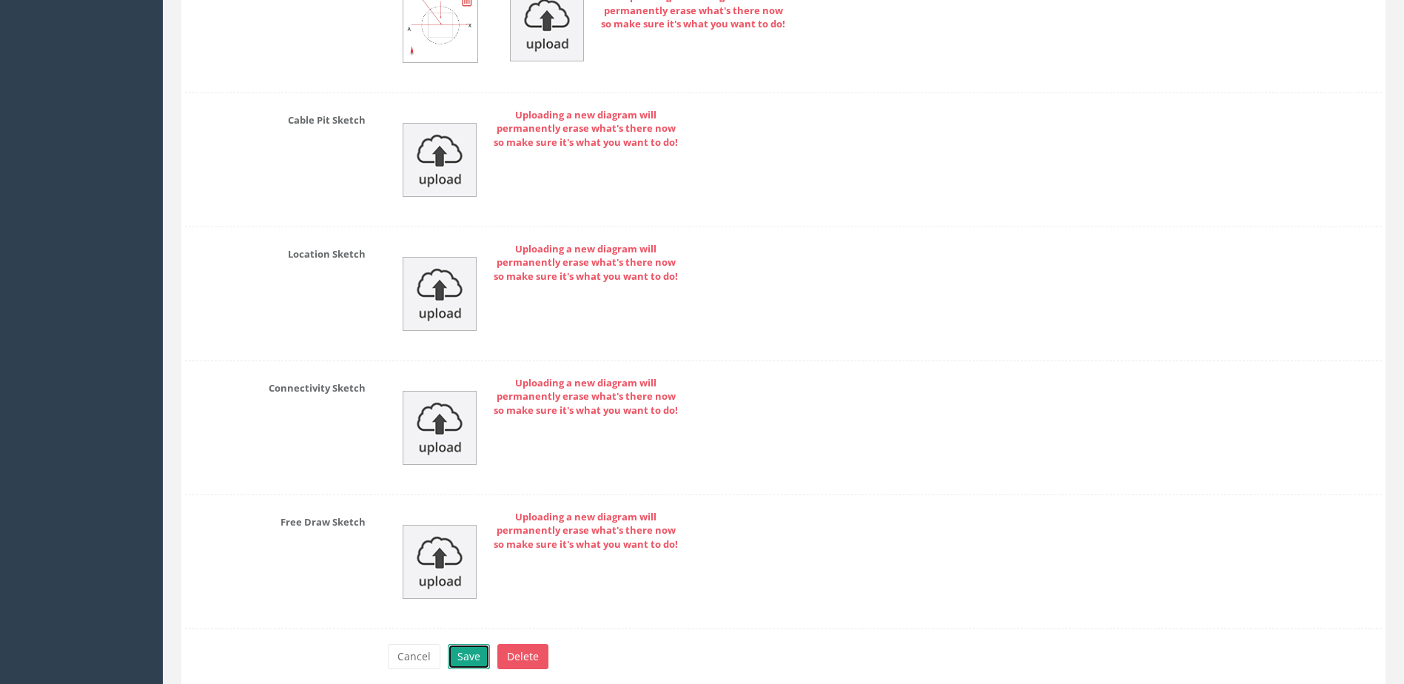
click at [458, 664] on button "Save" at bounding box center [469, 656] width 42 height 25
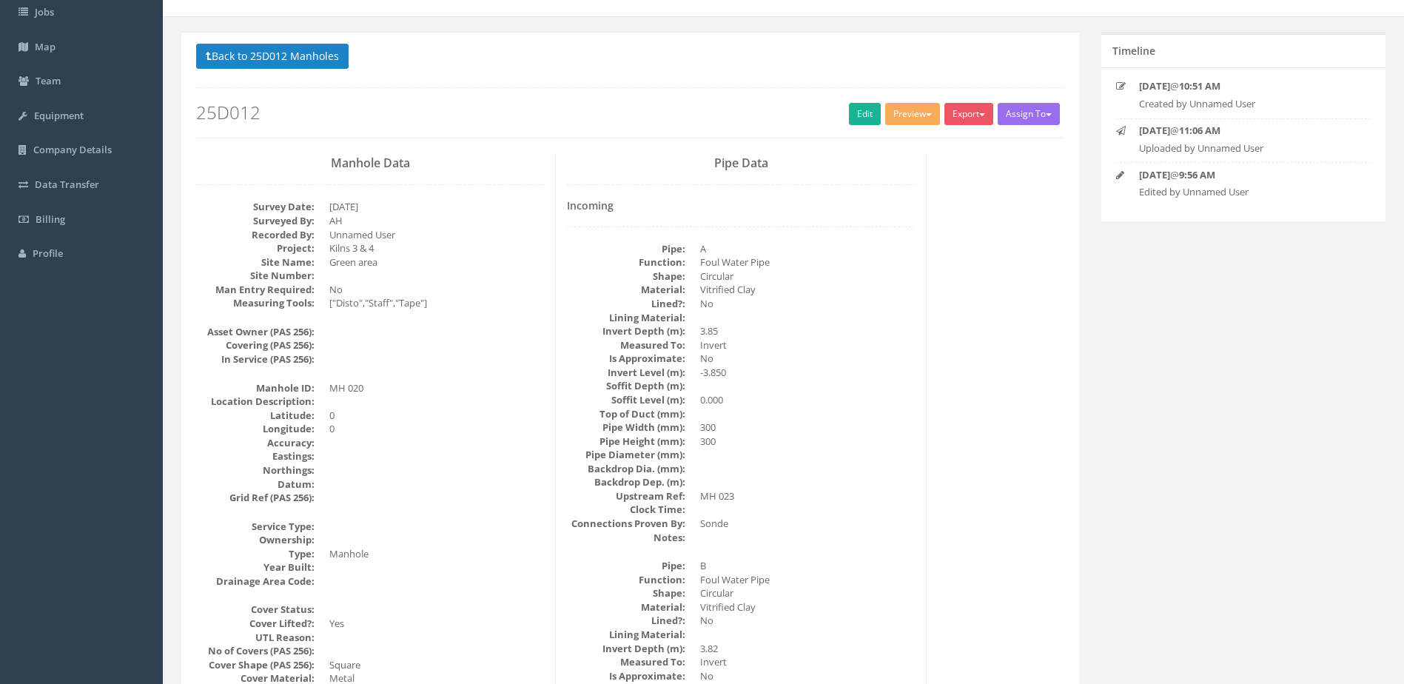
scroll to position [0, 0]
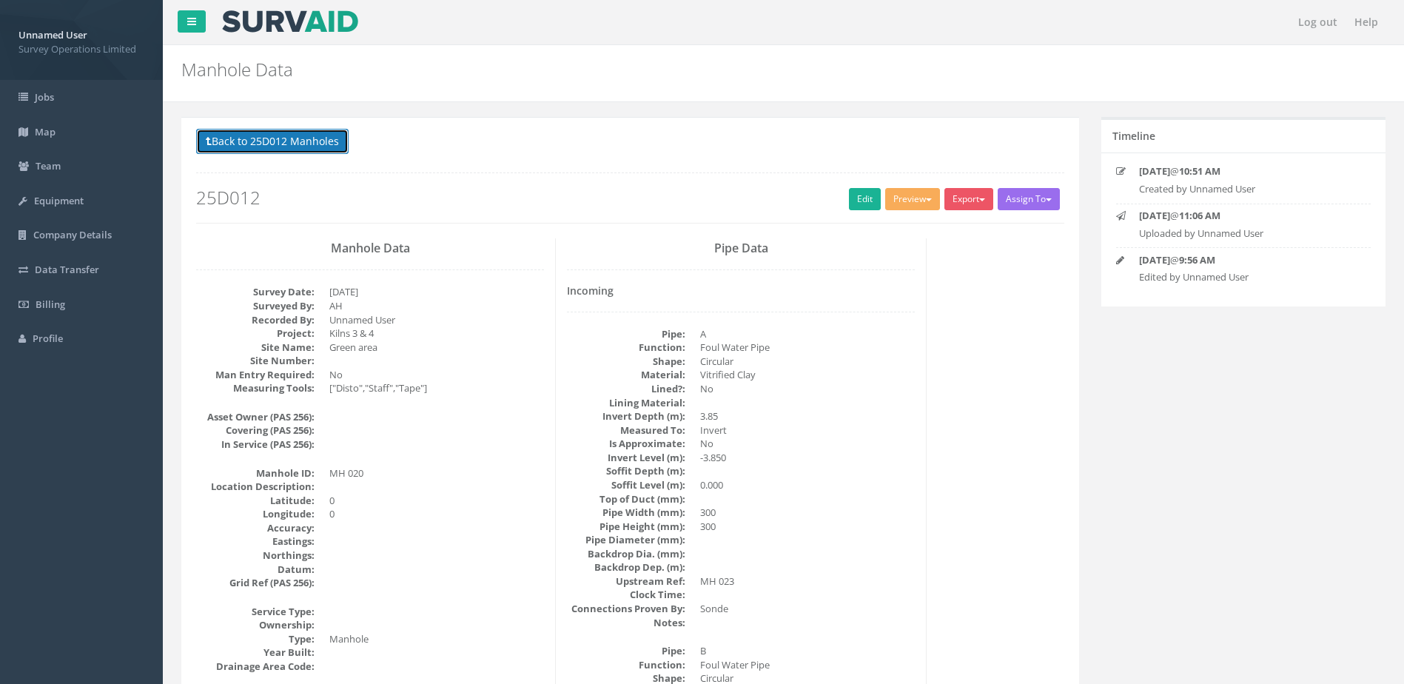
click at [311, 135] on button "Back to 25D012 Manholes" at bounding box center [272, 141] width 153 height 25
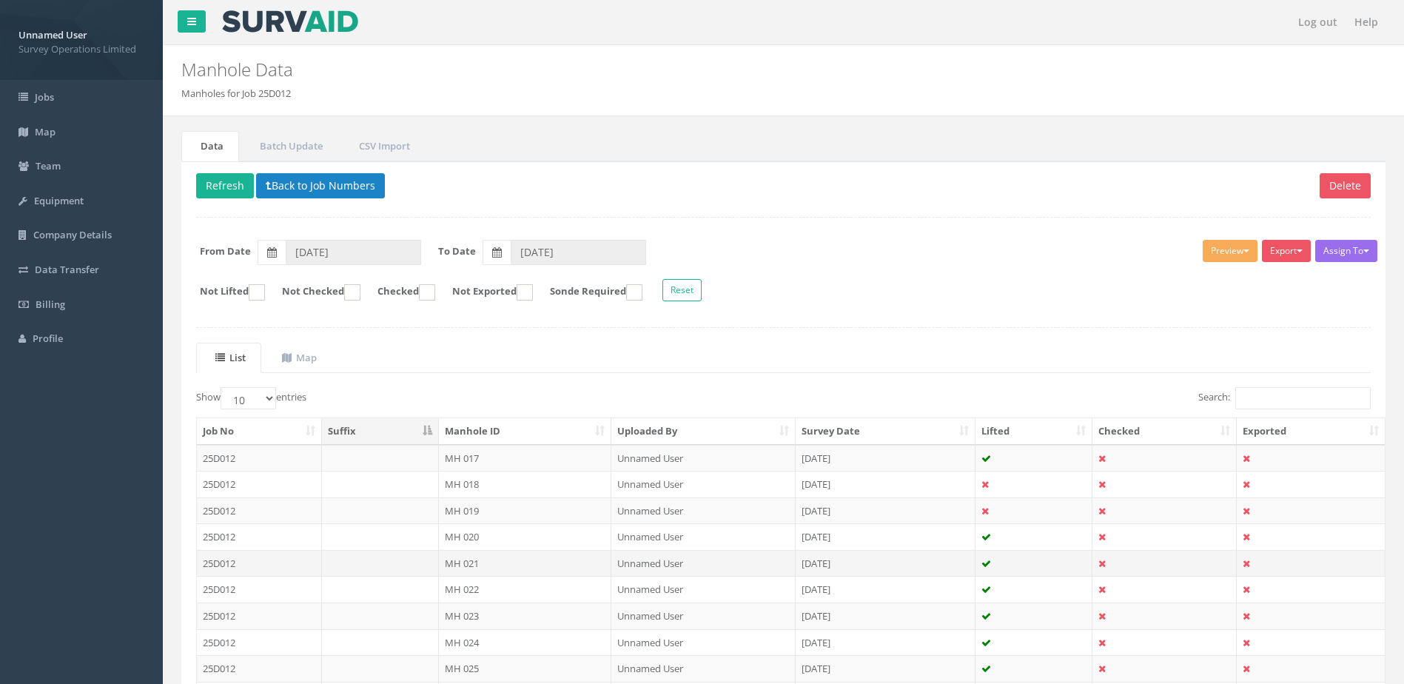
click at [520, 565] on td "MH 021" at bounding box center [525, 563] width 173 height 27
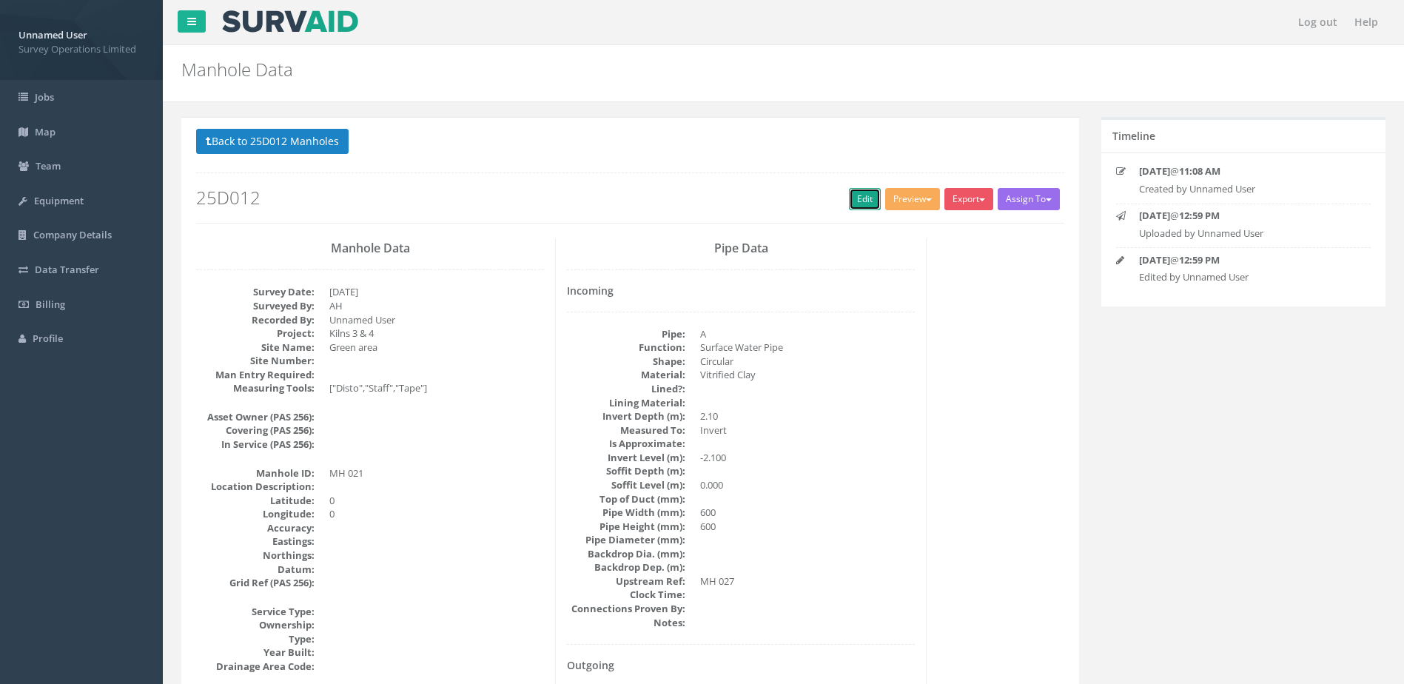
click at [862, 203] on link "Edit" at bounding box center [865, 199] width 32 height 22
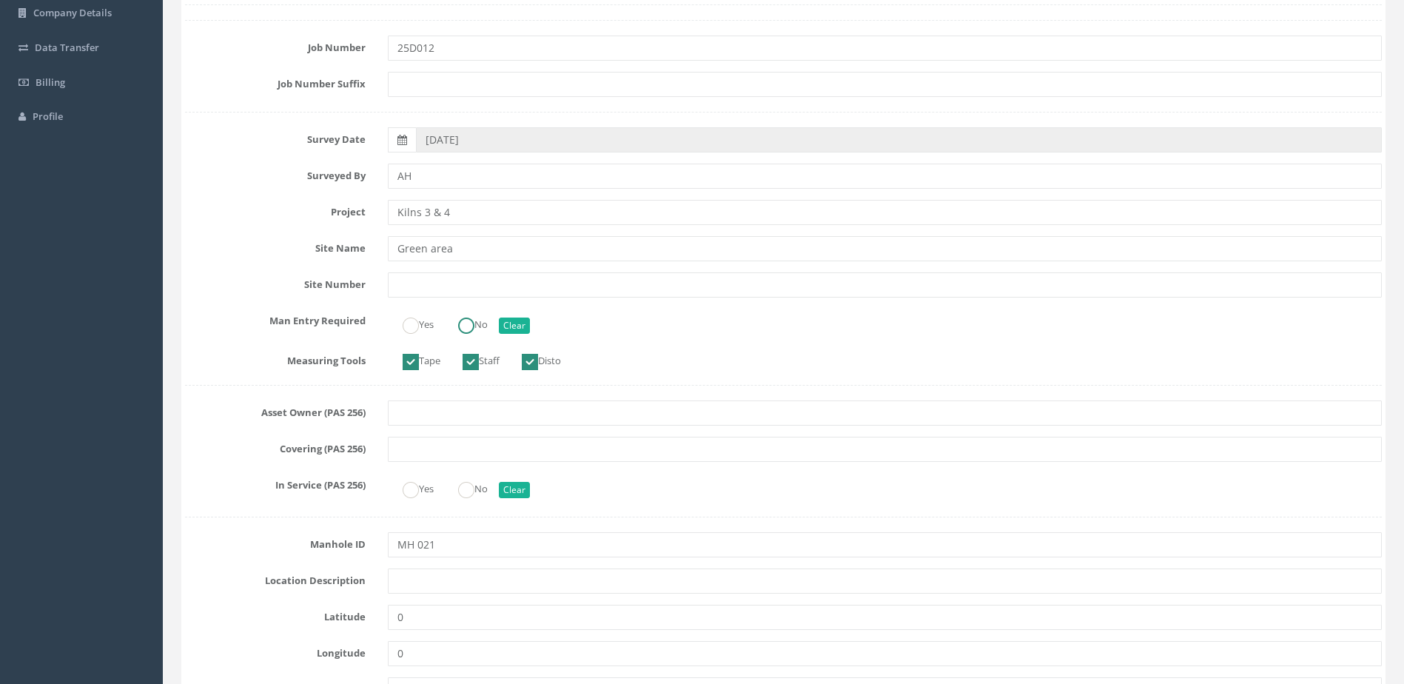
click at [473, 322] on ins at bounding box center [466, 326] width 16 height 16
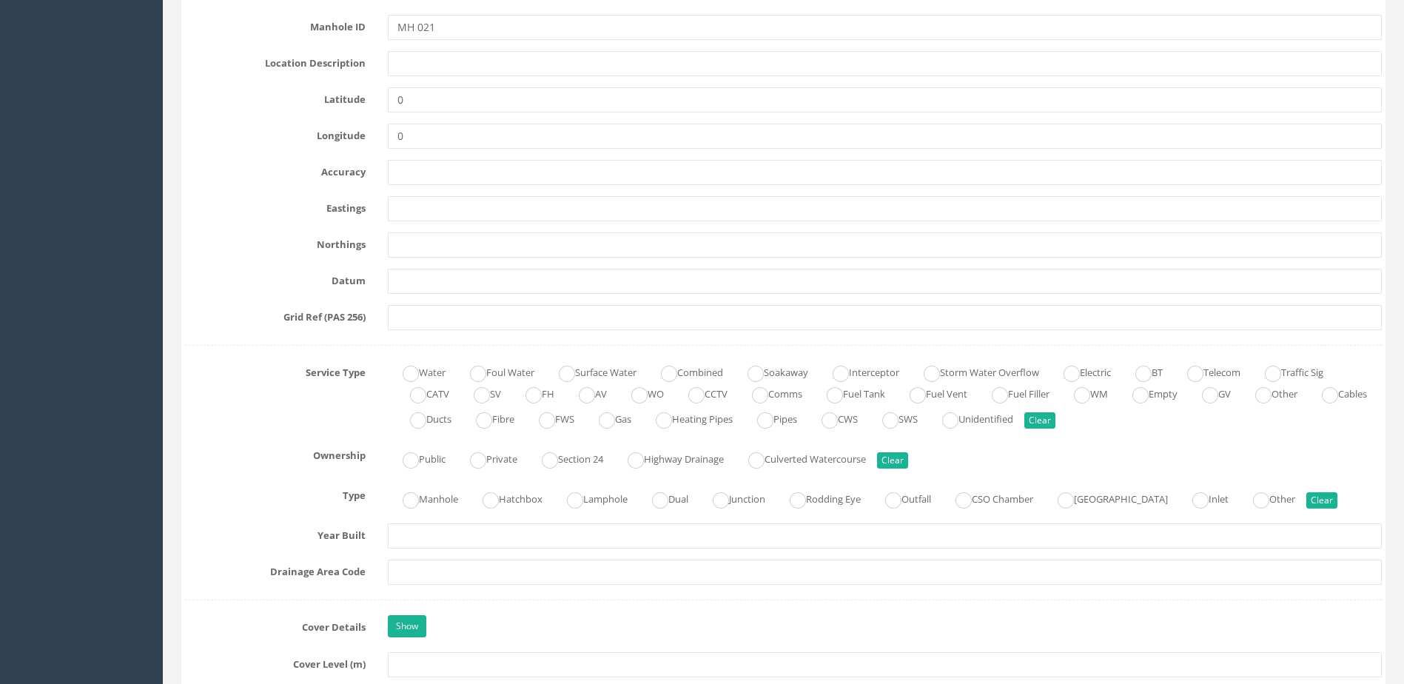
scroll to position [740, 0]
click at [422, 507] on label "Manhole" at bounding box center [423, 496] width 70 height 21
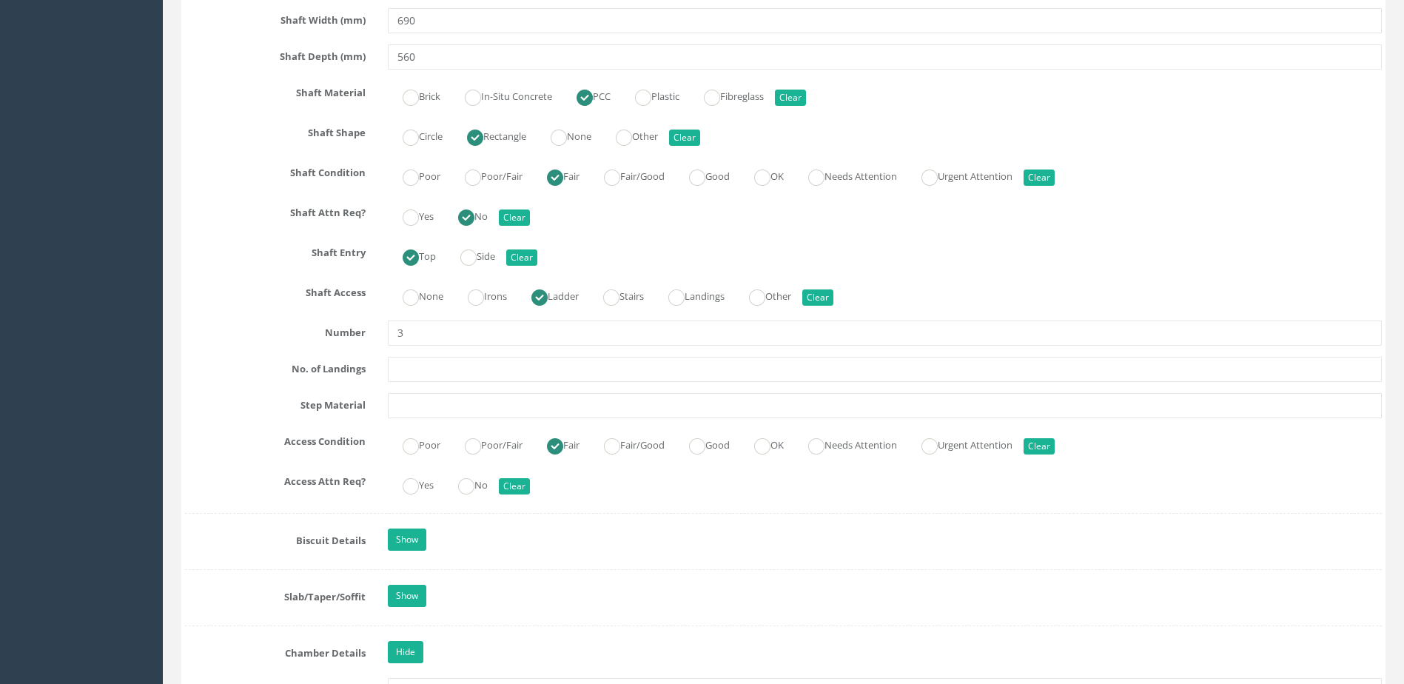
scroll to position [1777, 0]
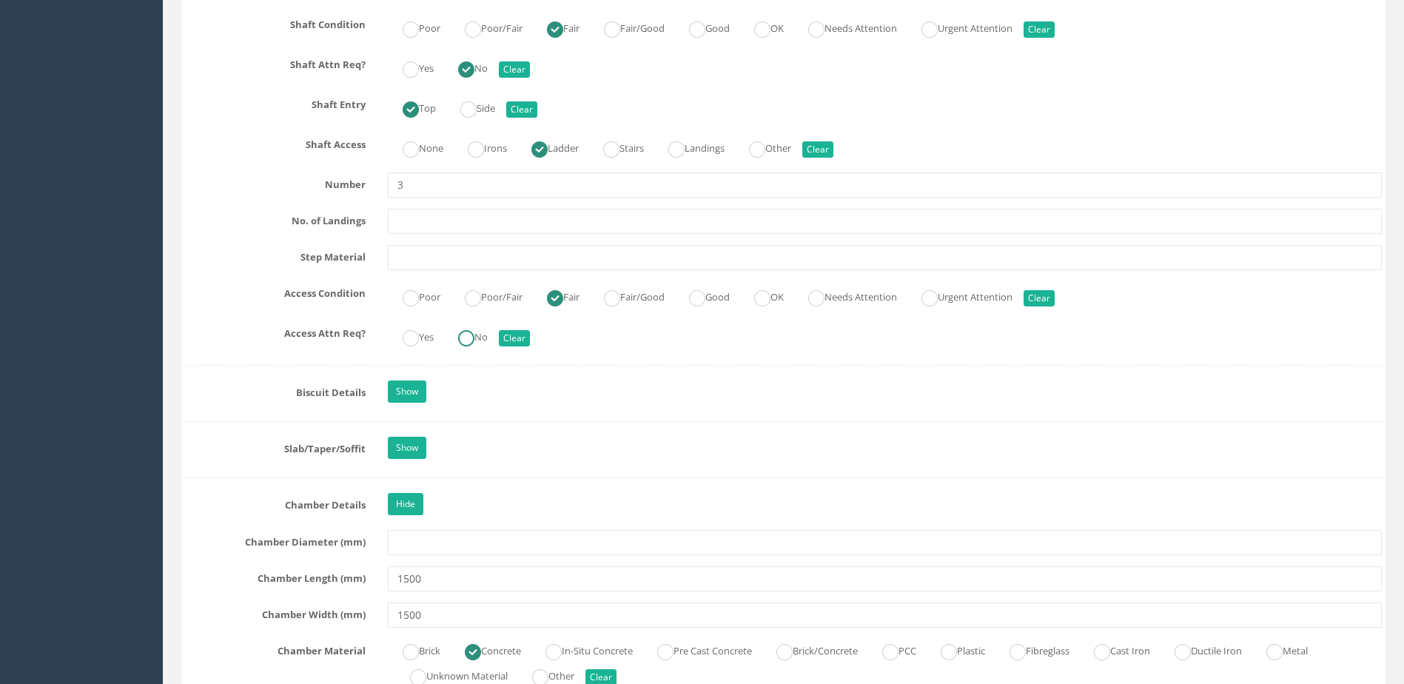
click at [470, 346] on ins at bounding box center [466, 338] width 16 height 16
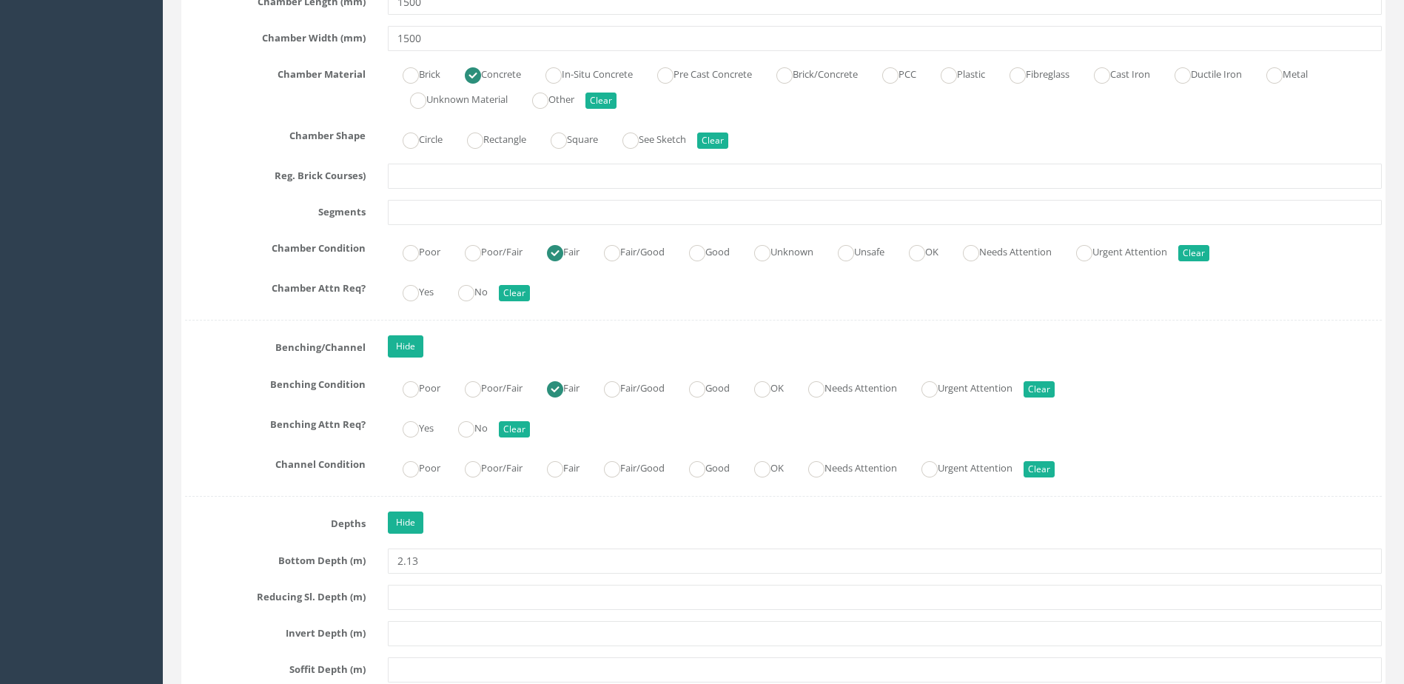
scroll to position [2369, 0]
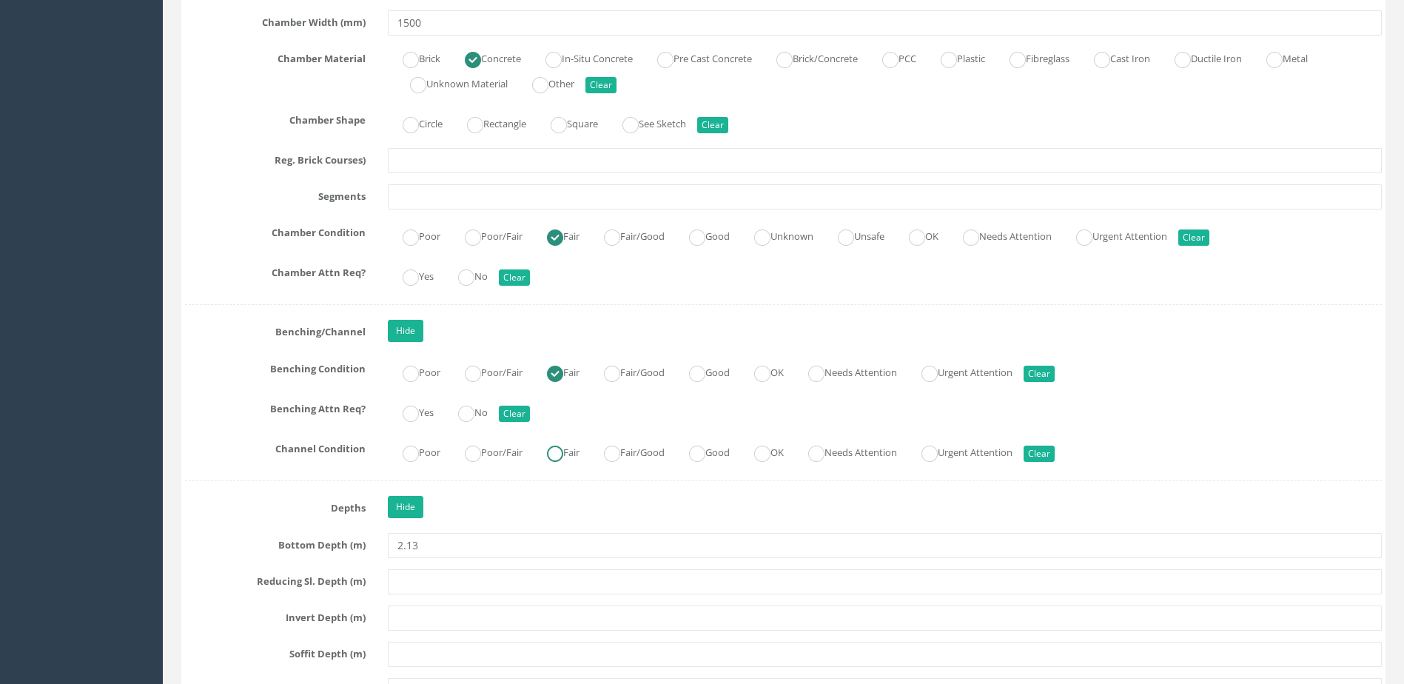
click at [580, 453] on label "Fair" at bounding box center [555, 450] width 47 height 21
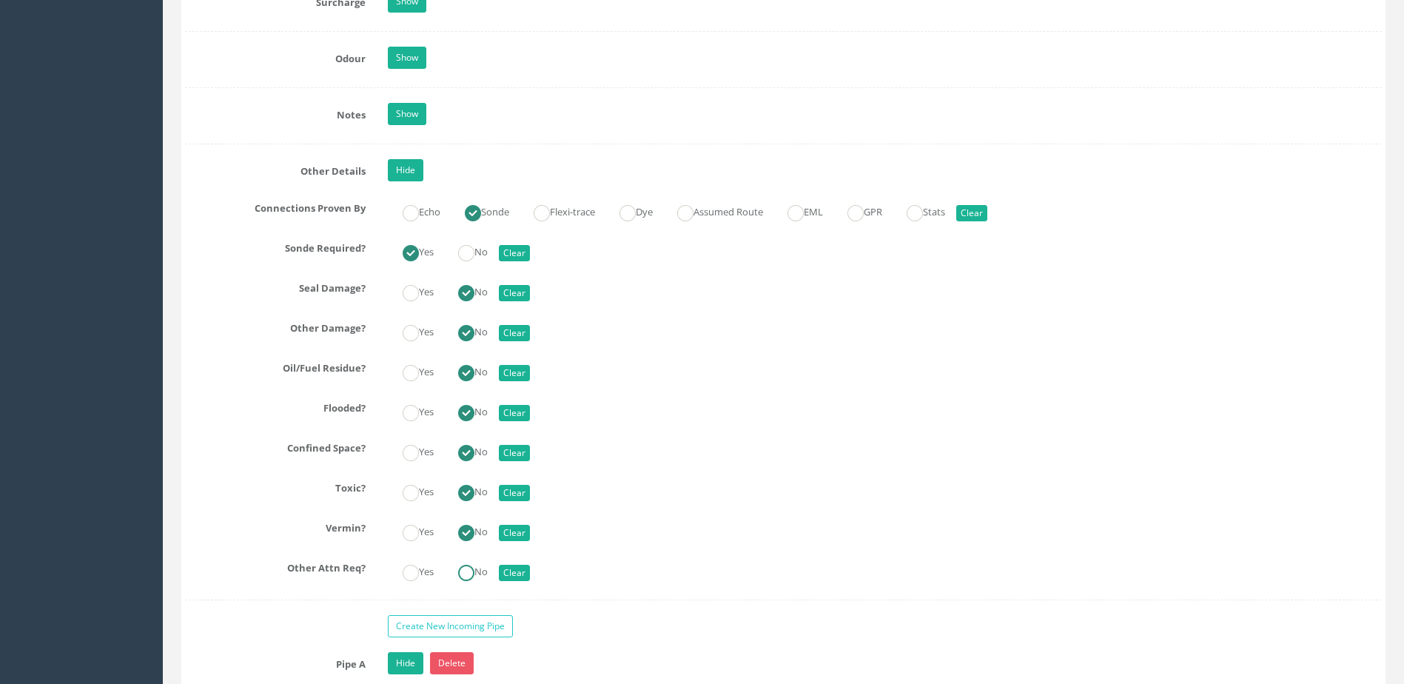
drag, startPoint x: 469, startPoint y: 572, endPoint x: 469, endPoint y: 560, distance: 11.1
click at [469, 572] on ins at bounding box center [466, 573] width 16 height 16
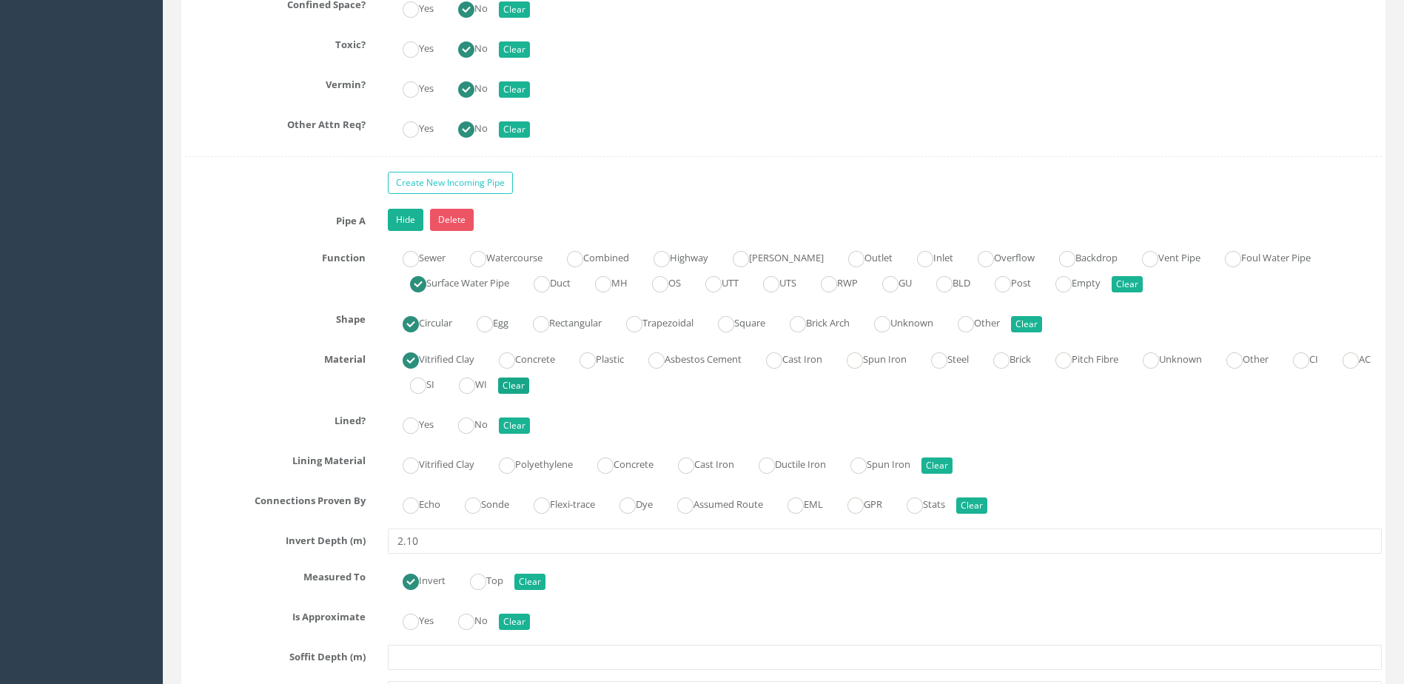
scroll to position [3702, 0]
click at [475, 421] on ins at bounding box center [466, 425] width 16 height 16
click at [486, 504] on label "Sonde" at bounding box center [479, 502] width 59 height 21
drag, startPoint x: 463, startPoint y: 619, endPoint x: 501, endPoint y: 571, distance: 61.2
click at [462, 620] on ins at bounding box center [466, 621] width 16 height 16
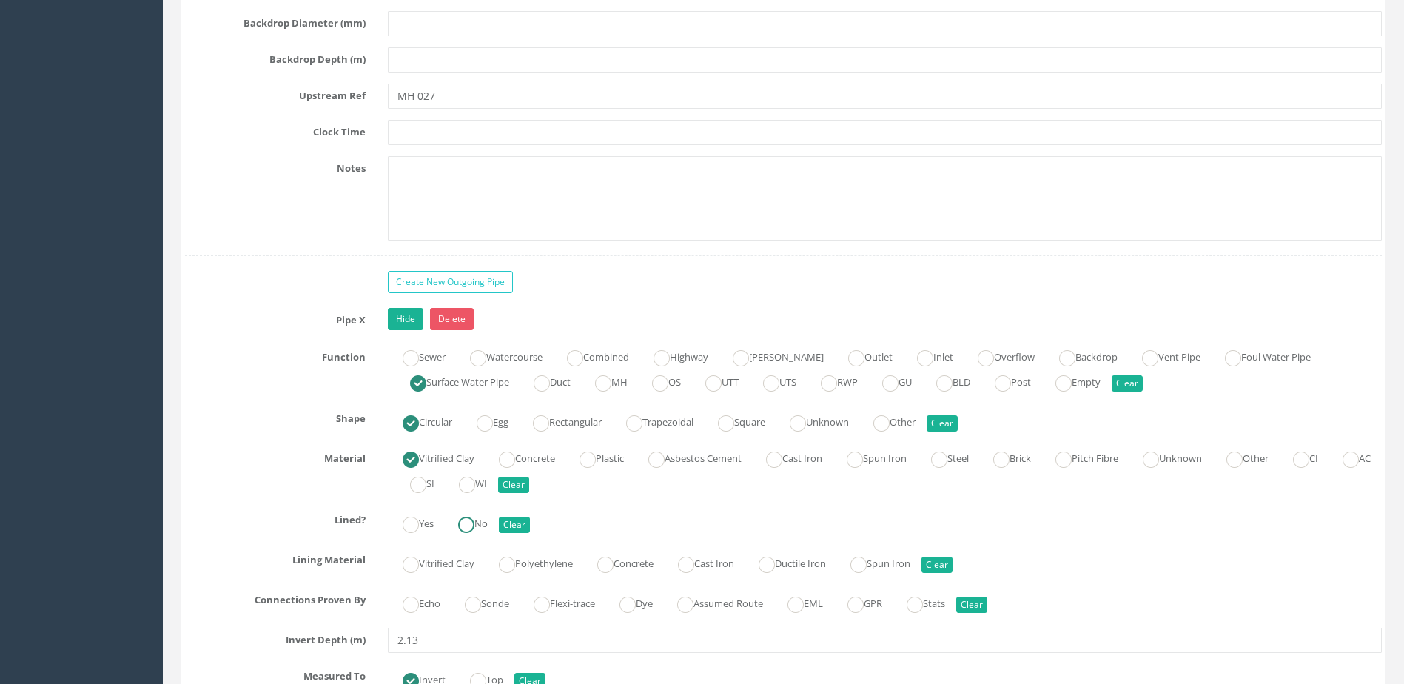
click at [475, 512] on label "No" at bounding box center [465, 522] width 44 height 21
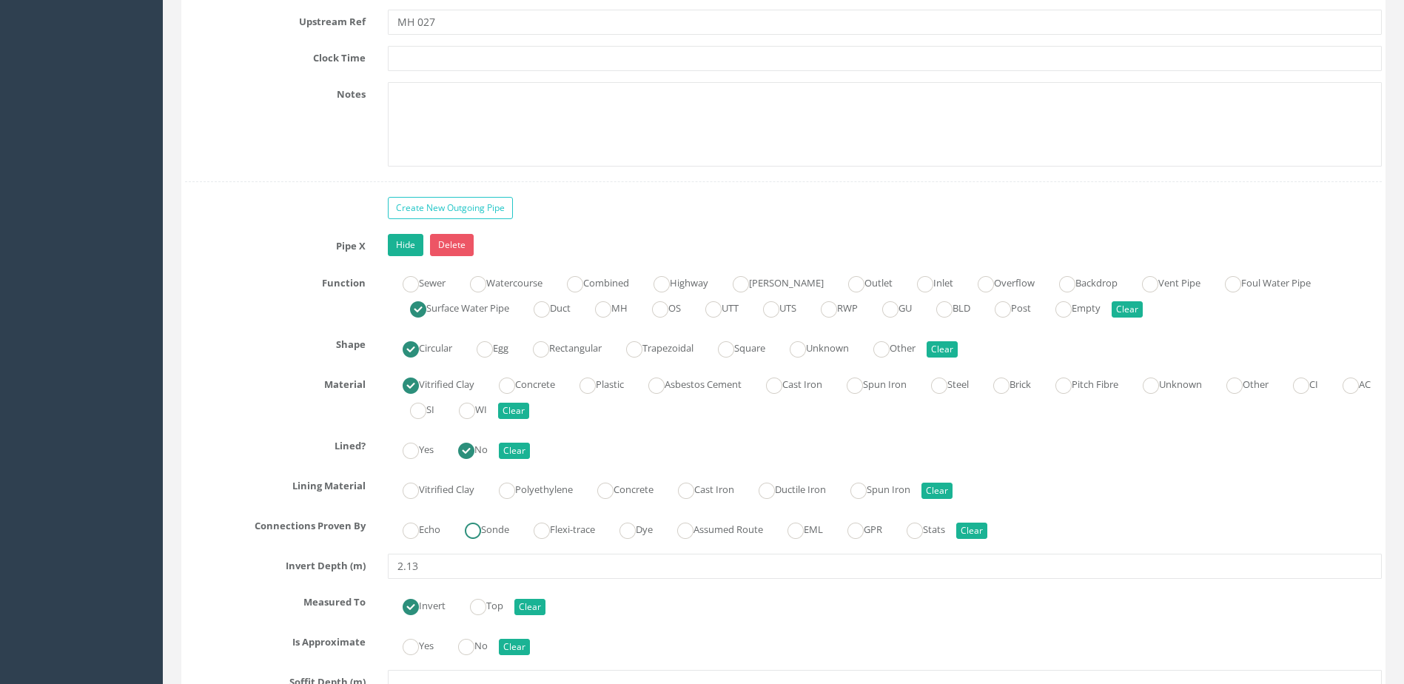
click at [489, 536] on label "Sonde" at bounding box center [479, 527] width 59 height 21
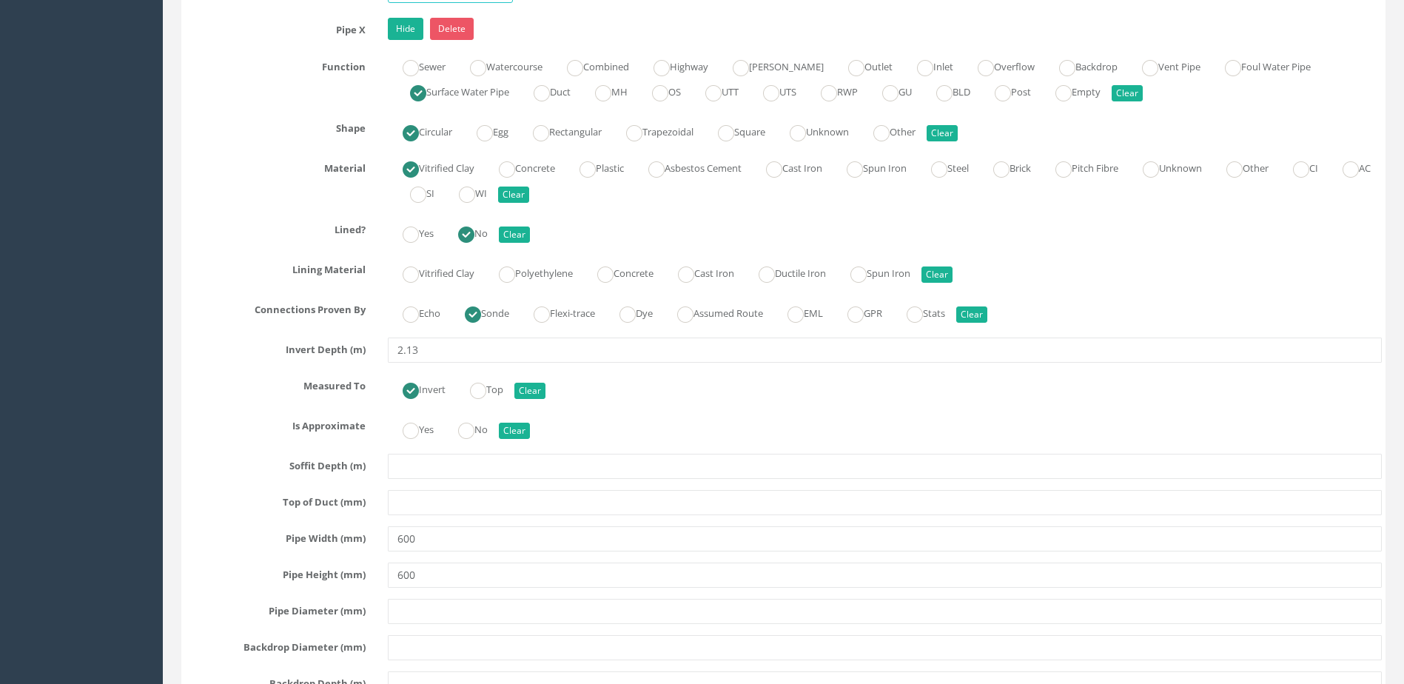
scroll to position [4812, 0]
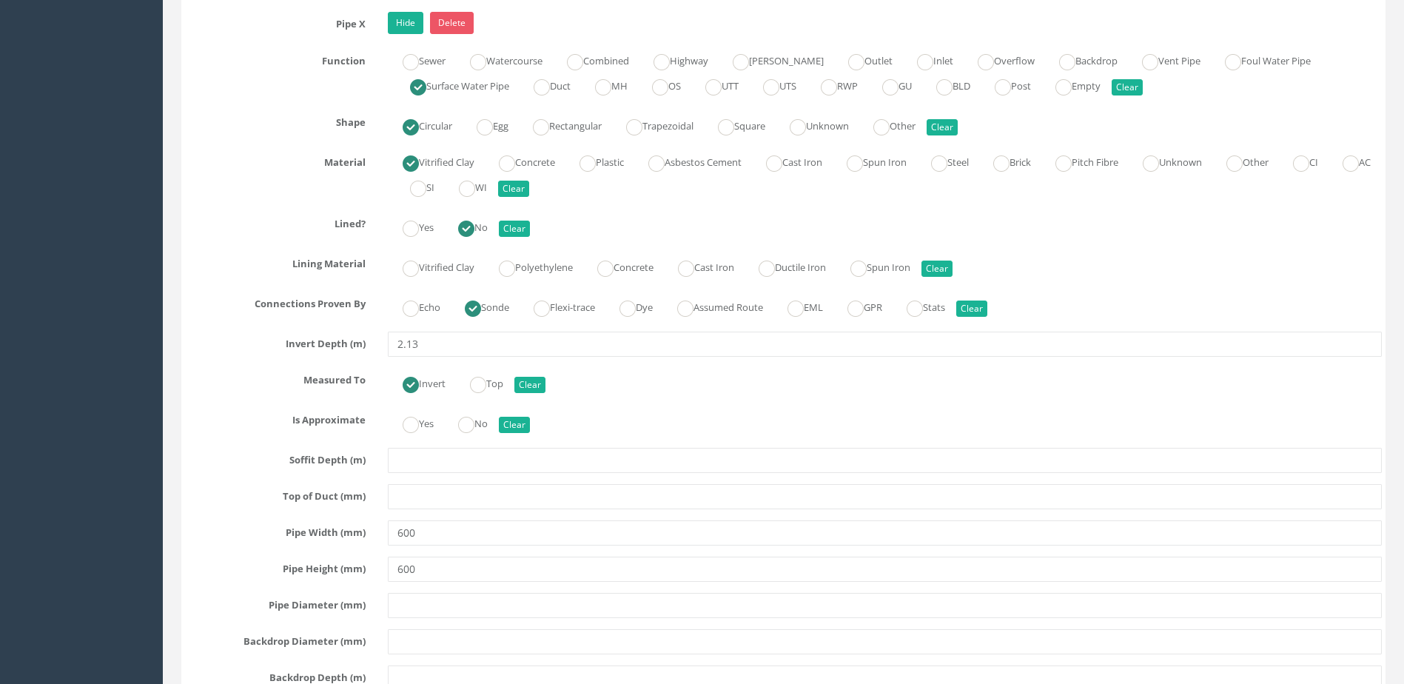
click at [483, 443] on div "Pipe X Hide Delete Function Sewer Watercourse Combined Highway [PERSON_NAME] Ou…" at bounding box center [783, 443] width 1197 height 862
click at [482, 429] on label "No" at bounding box center [465, 422] width 44 height 21
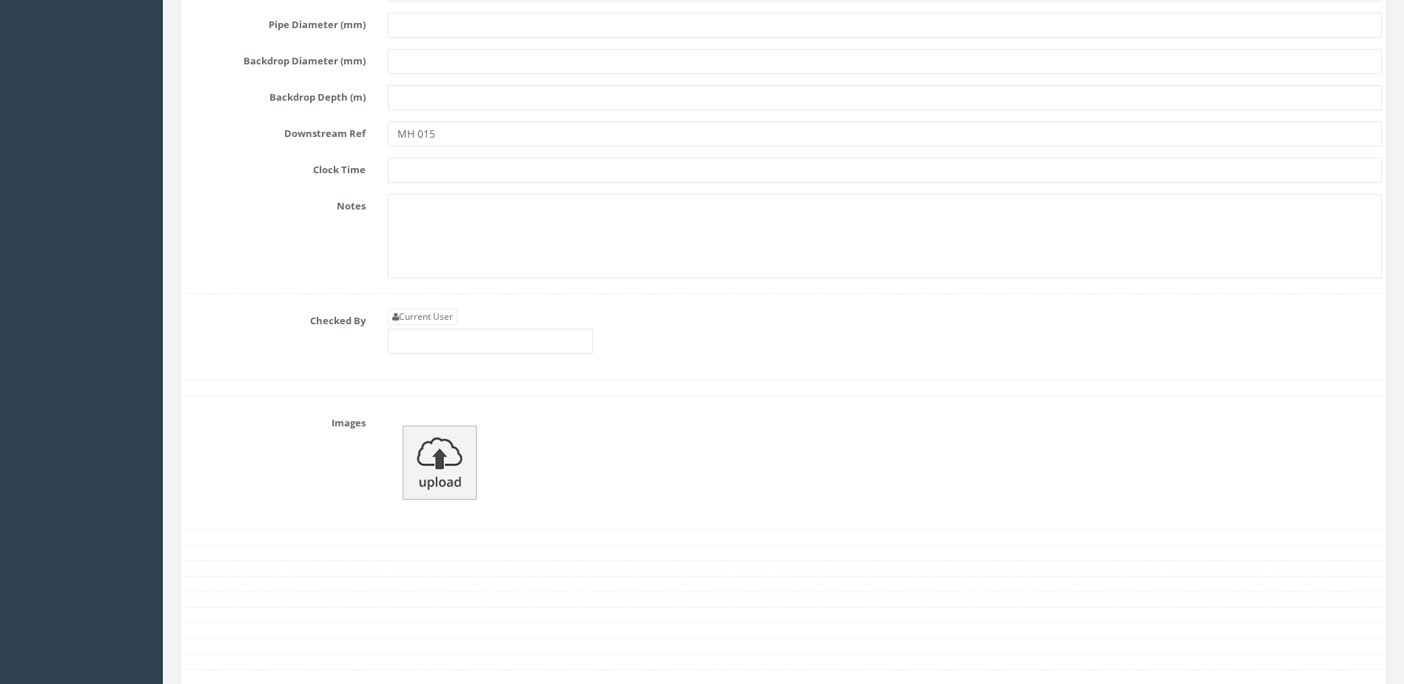
scroll to position [5404, 0]
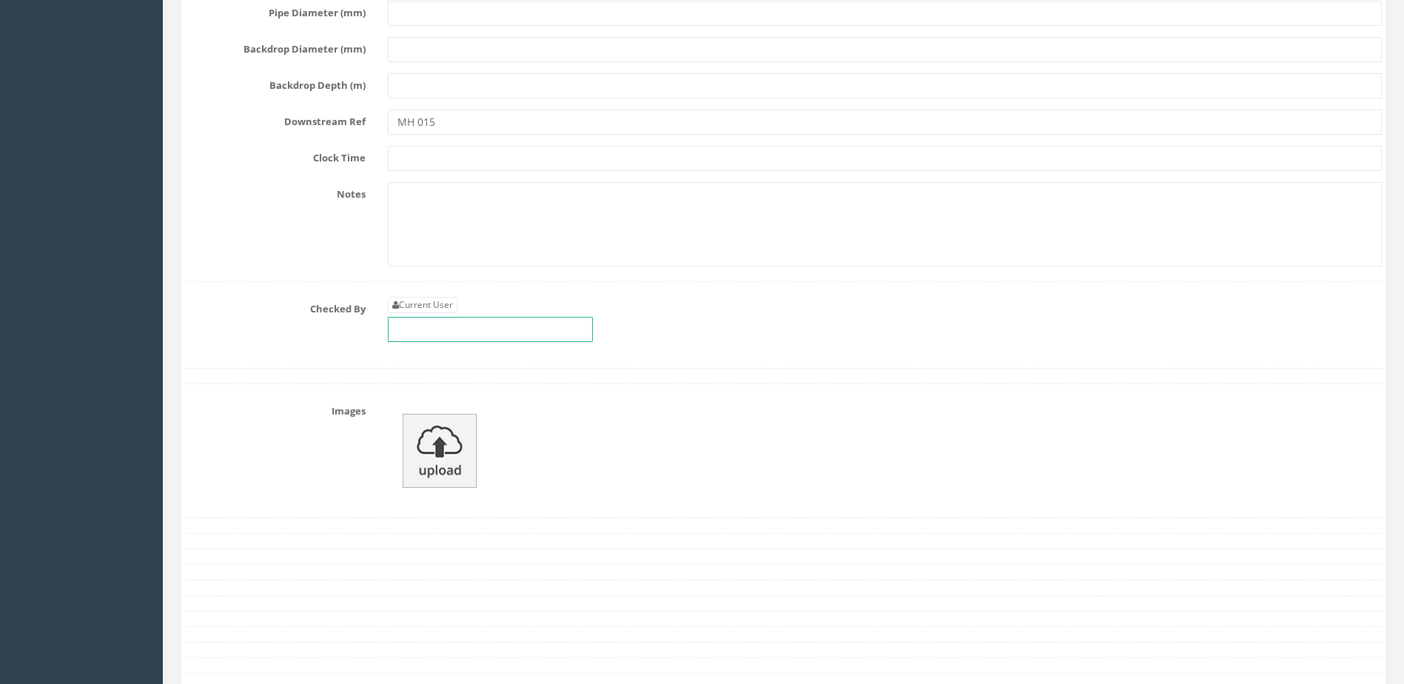
click at [475, 338] on input "text" at bounding box center [490, 329] width 205 height 25
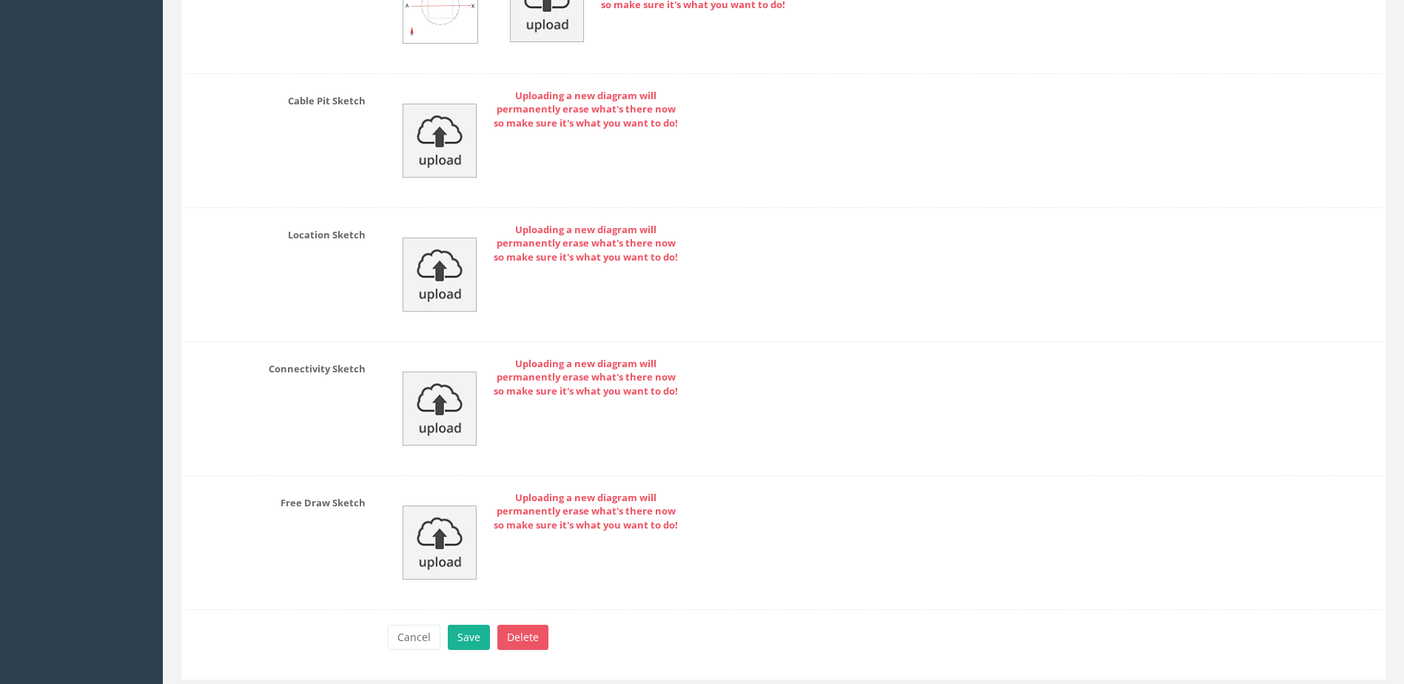
scroll to position [6230, 0]
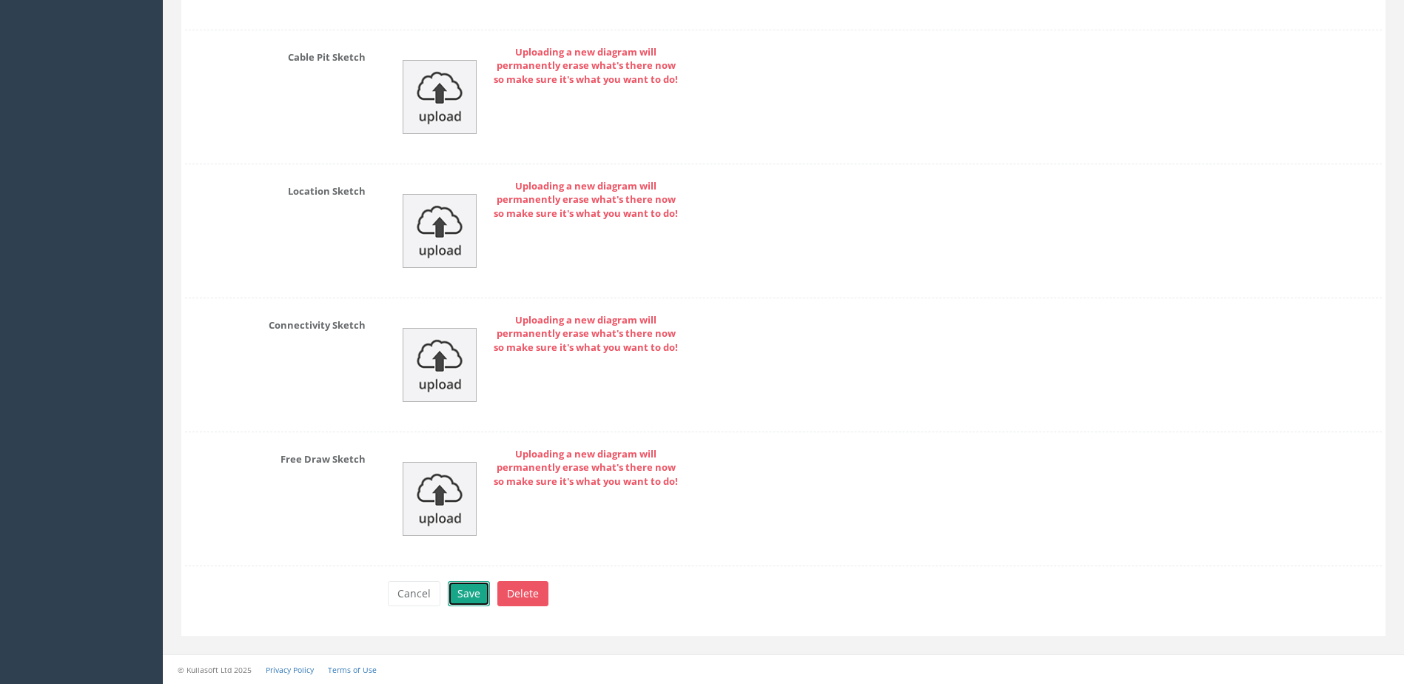
click at [451, 603] on button "Save" at bounding box center [469, 593] width 42 height 25
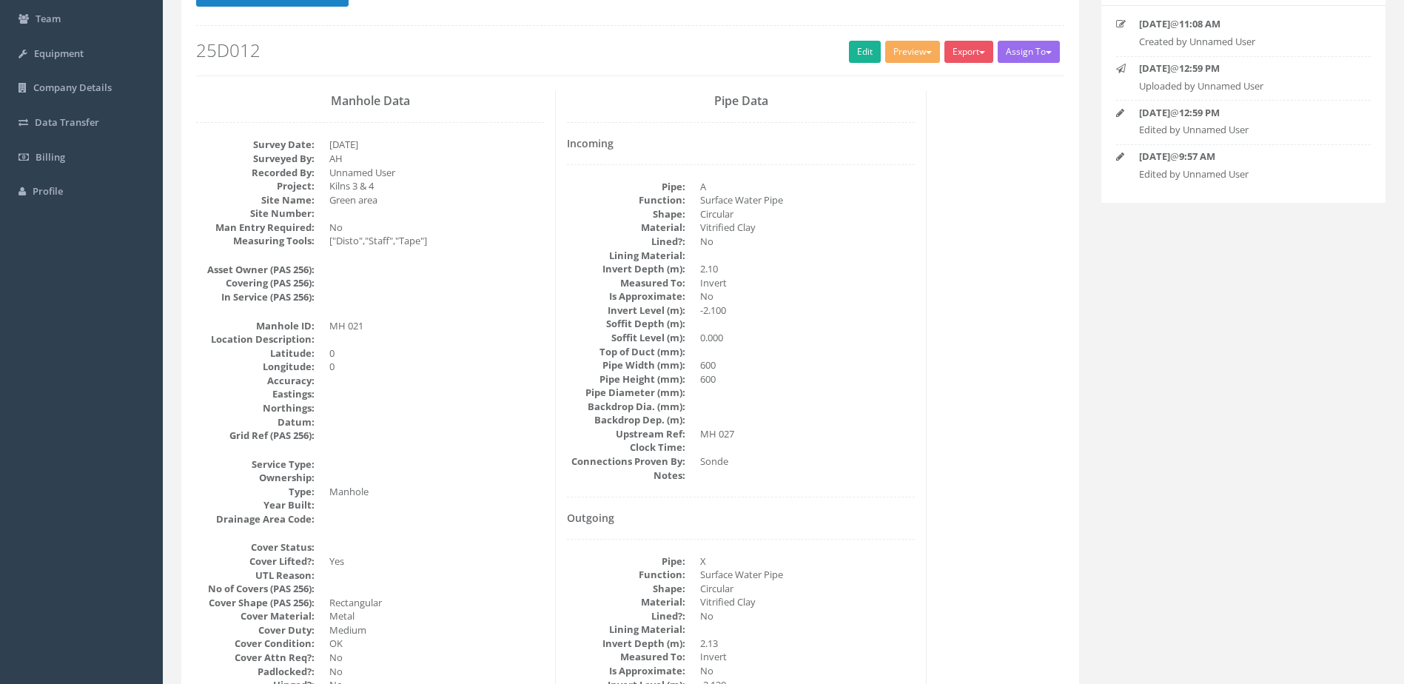
scroll to position [0, 0]
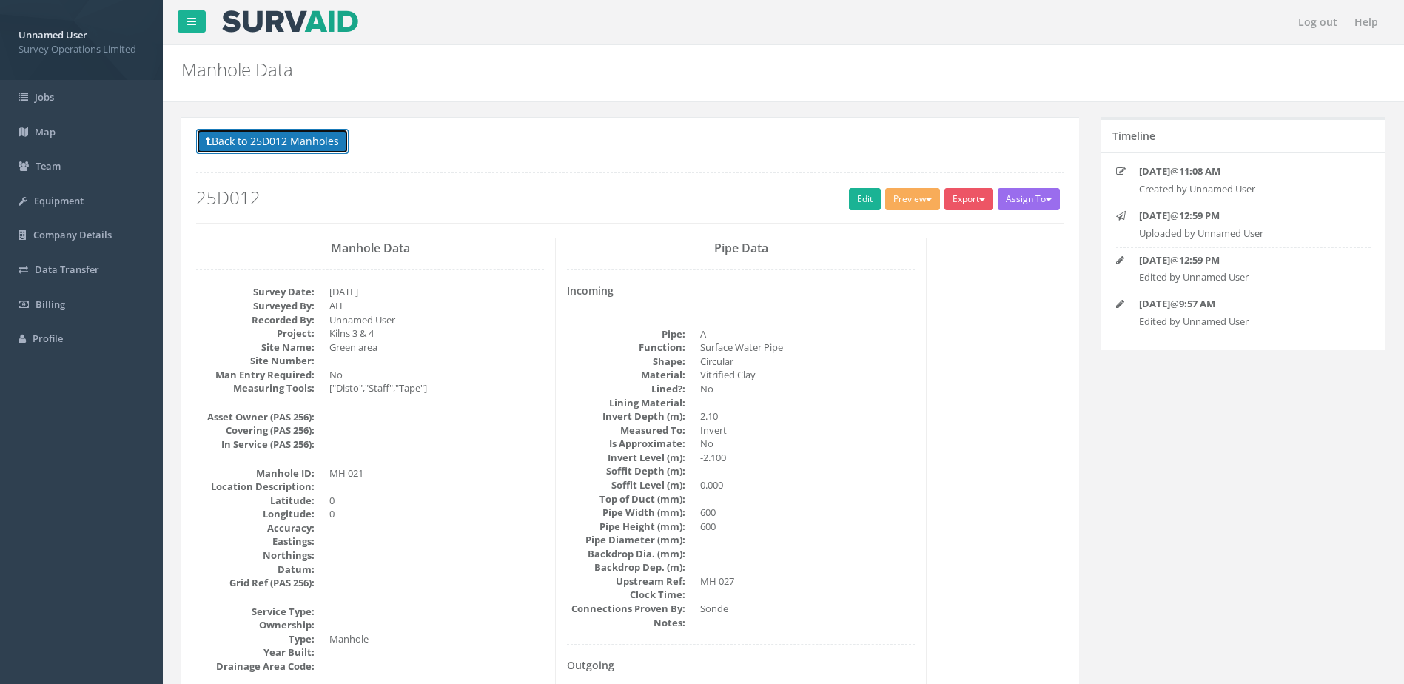
click at [260, 140] on button "Back to 25D012 Manholes" at bounding box center [272, 141] width 153 height 25
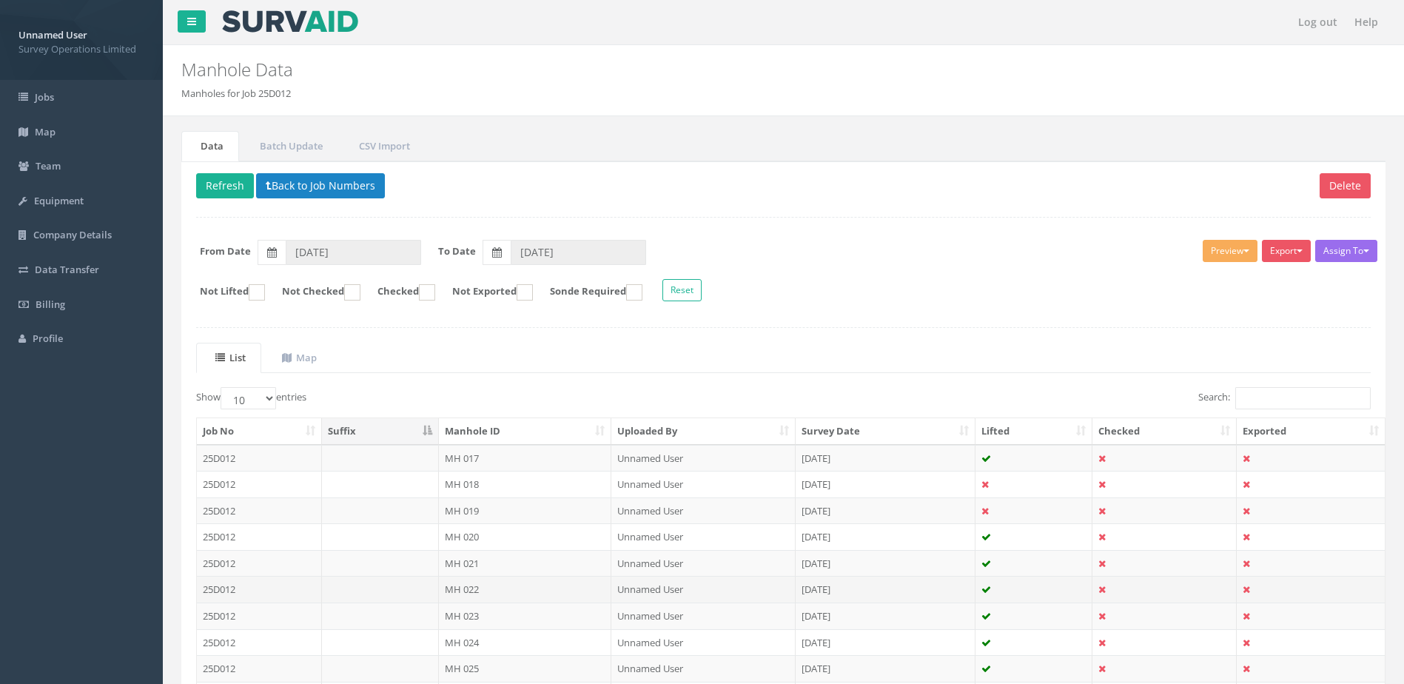
click at [554, 595] on td "MH 022" at bounding box center [525, 589] width 173 height 27
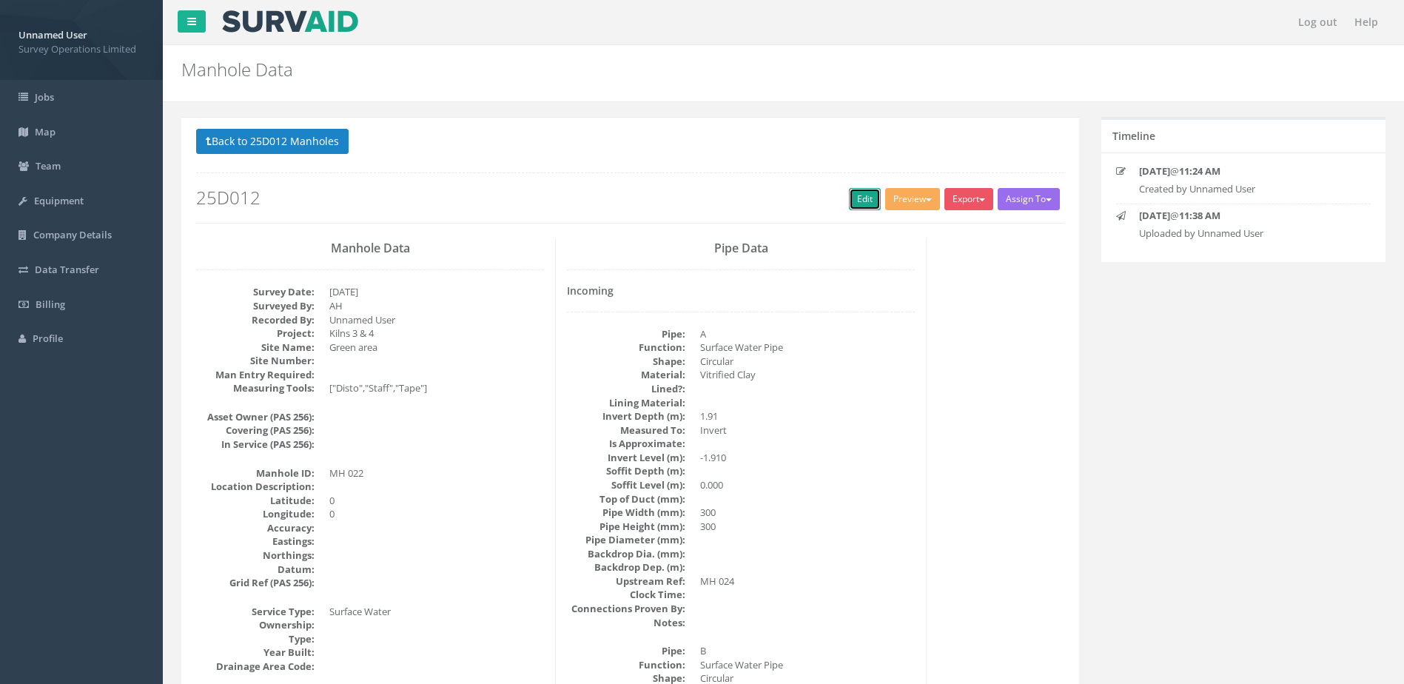
click at [872, 198] on link "Edit" at bounding box center [865, 199] width 32 height 22
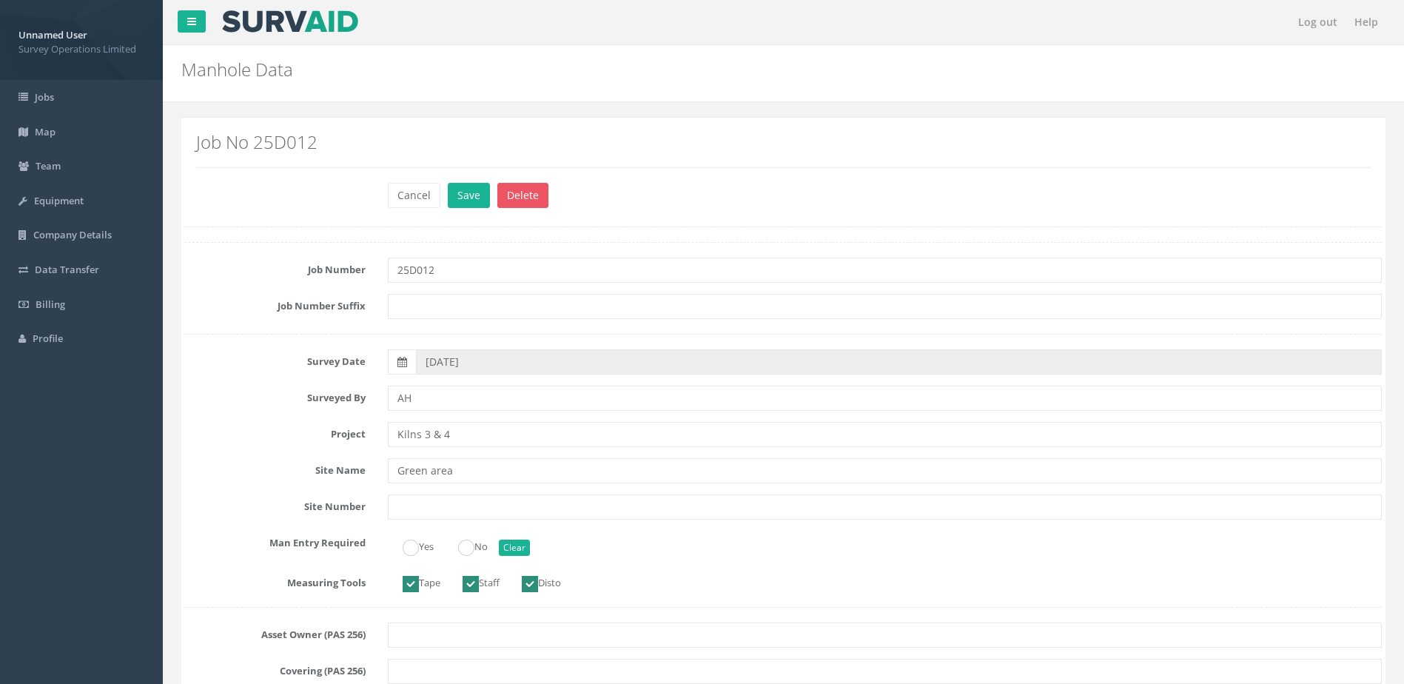
click at [463, 555] on ins at bounding box center [466, 548] width 16 height 16
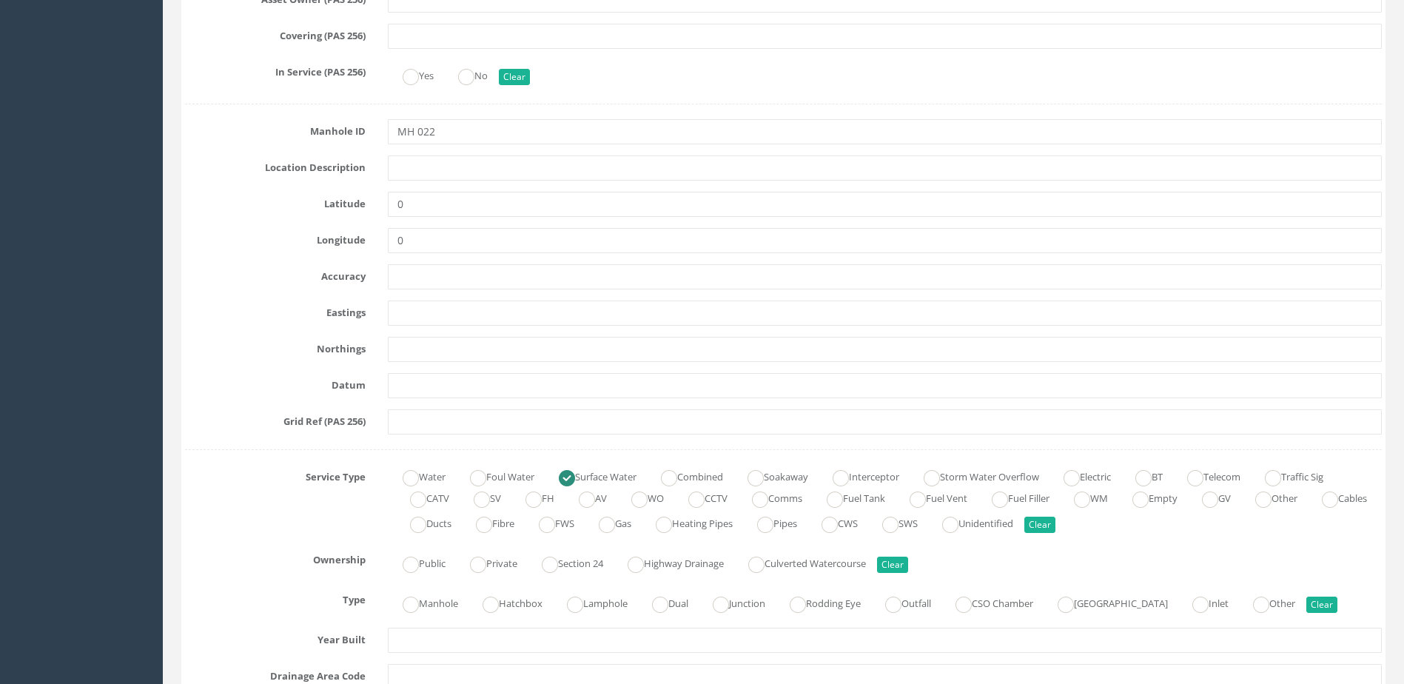
scroll to position [740, 0]
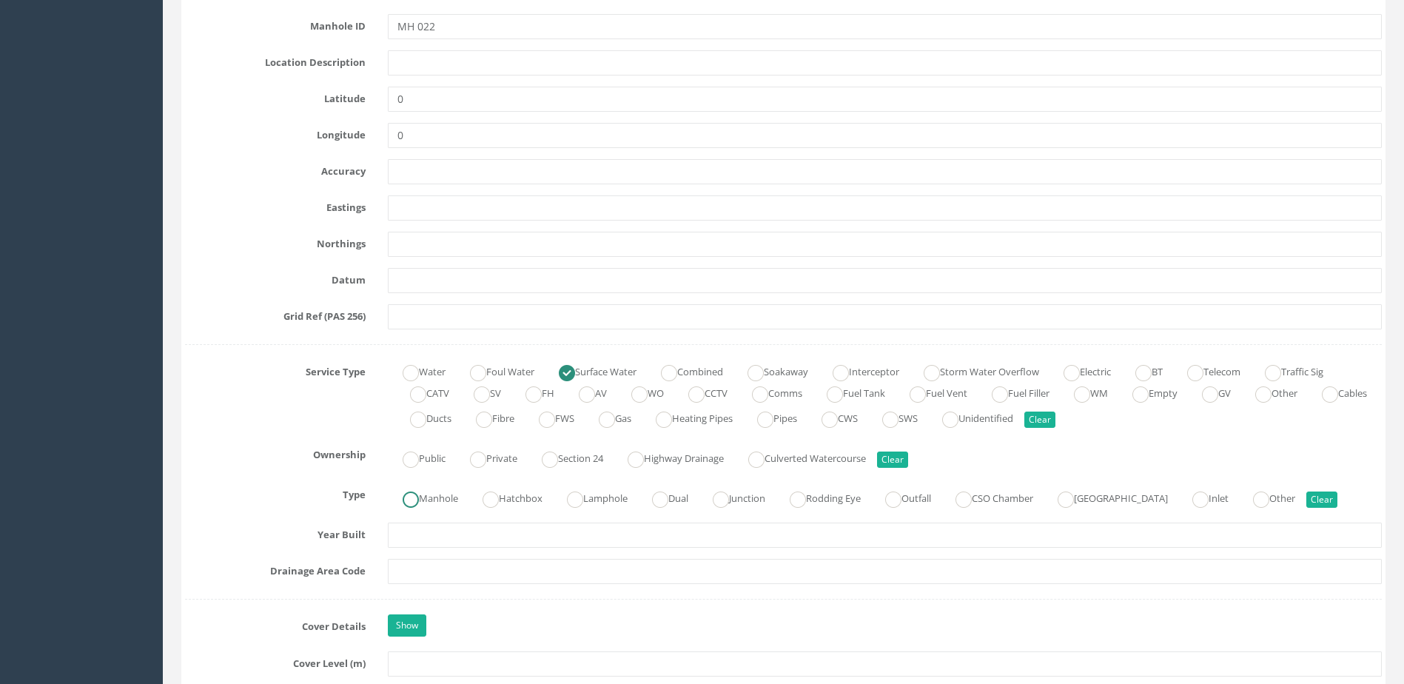
click at [431, 492] on label "Manhole" at bounding box center [423, 496] width 70 height 21
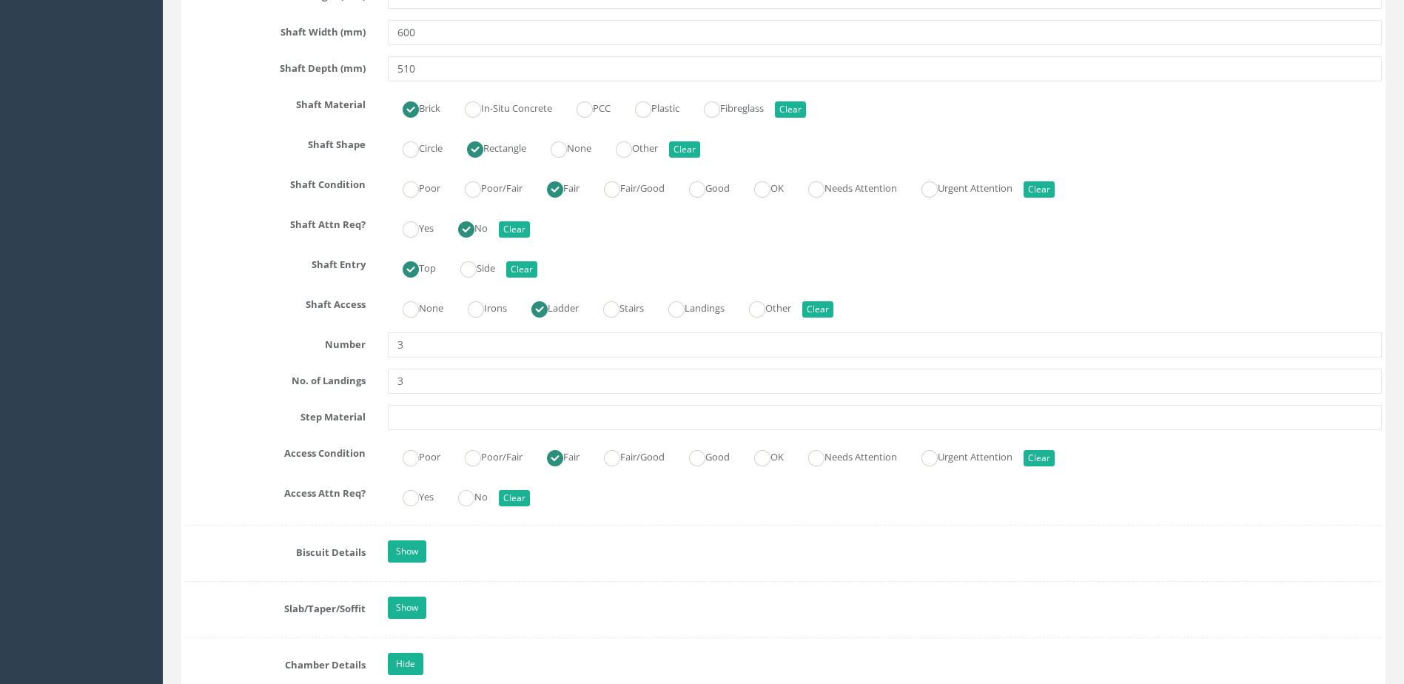
scroll to position [1703, 0]
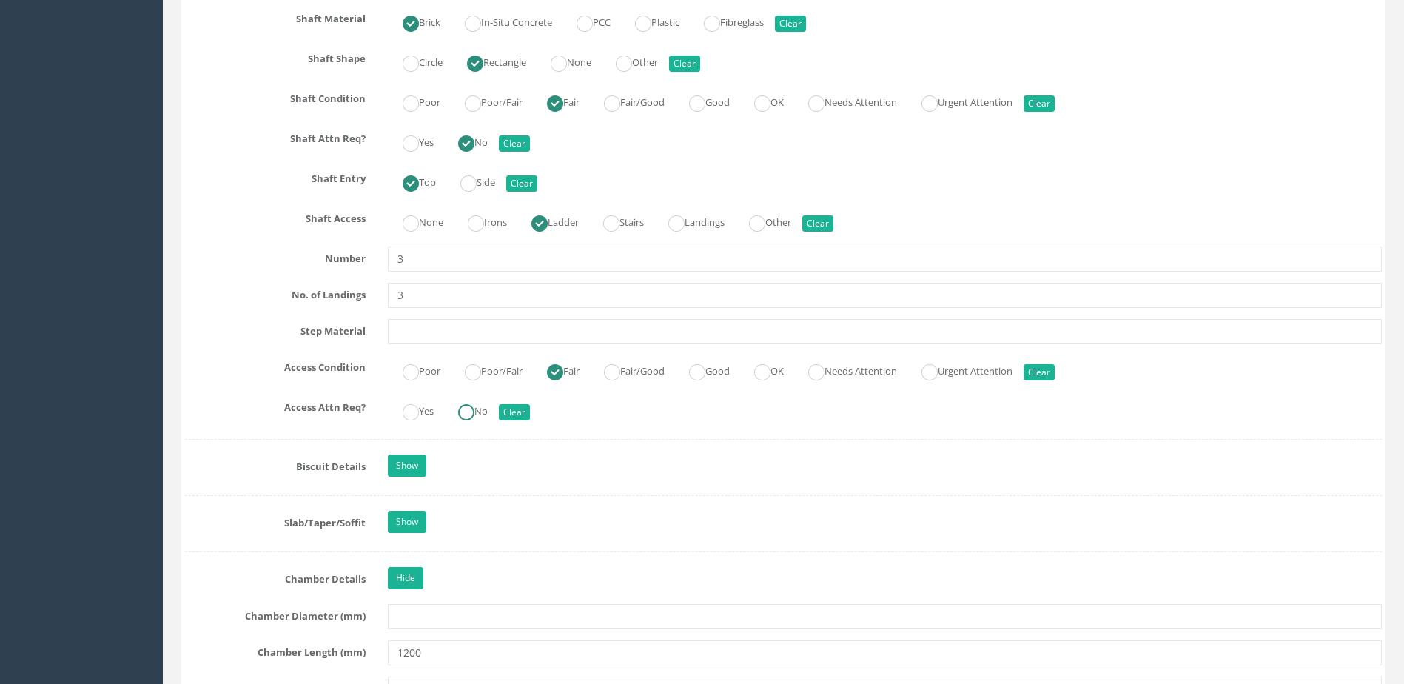
click at [473, 421] on input "No" at bounding box center [466, 419] width 16 height 25
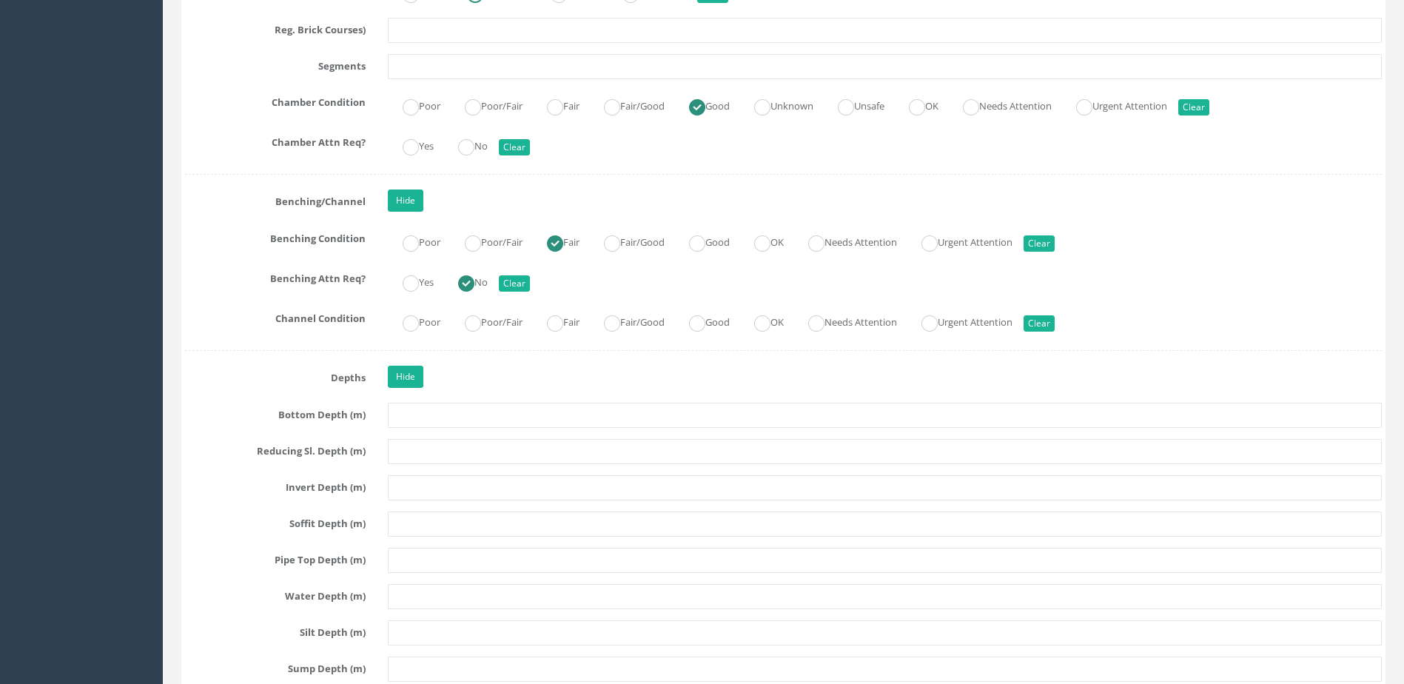
scroll to position [2517, 0]
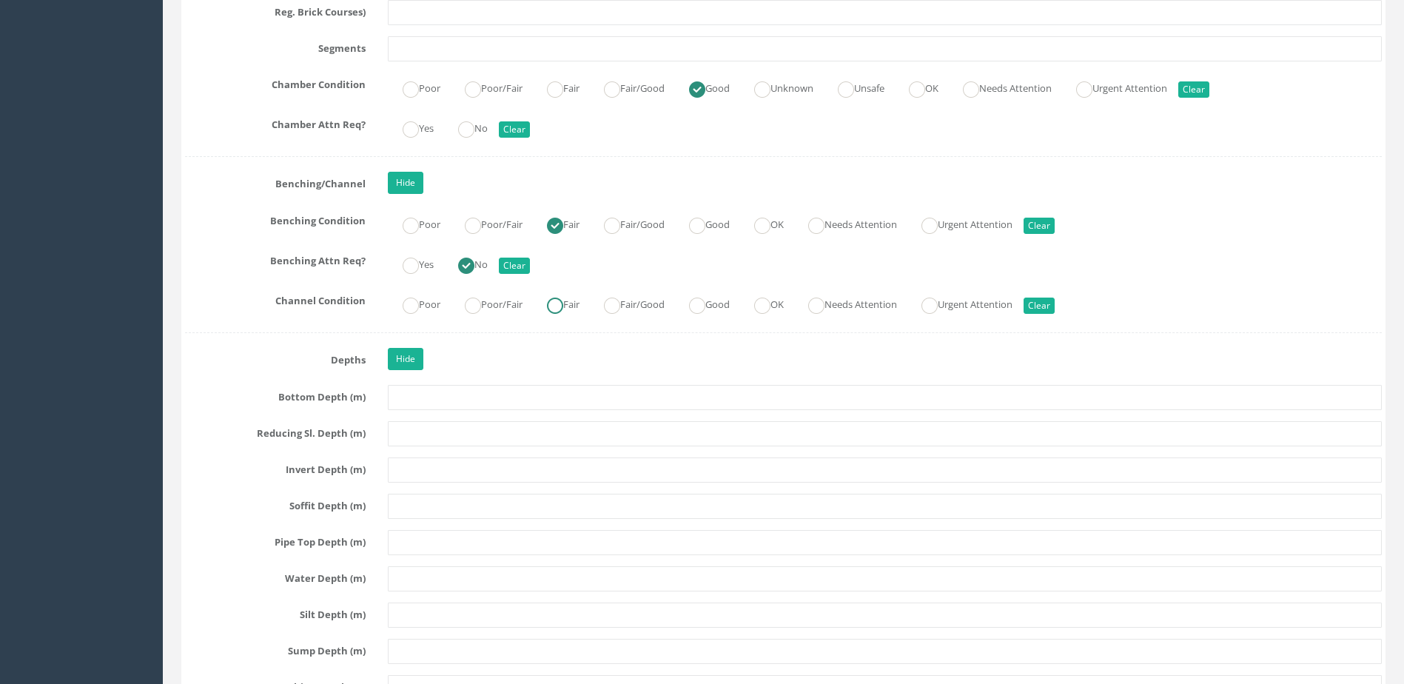
click at [574, 308] on label "Fair" at bounding box center [555, 302] width 47 height 21
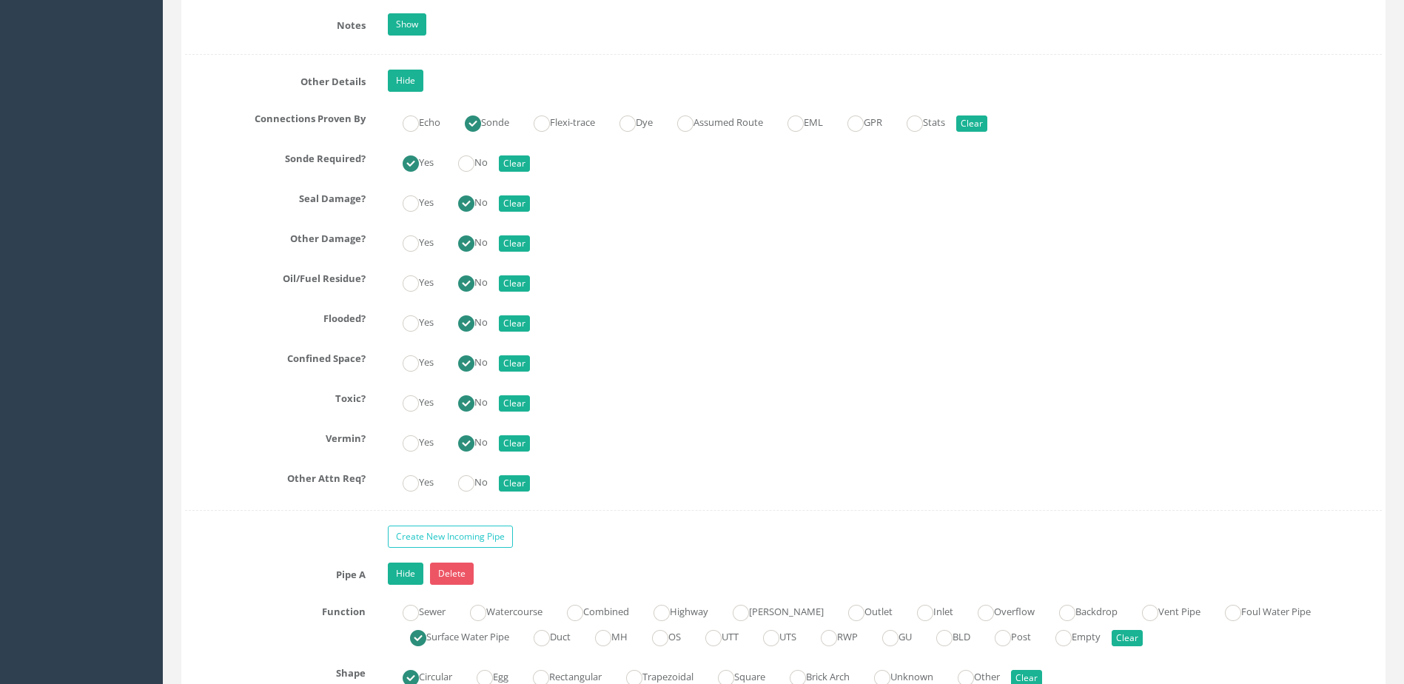
scroll to position [3479, 0]
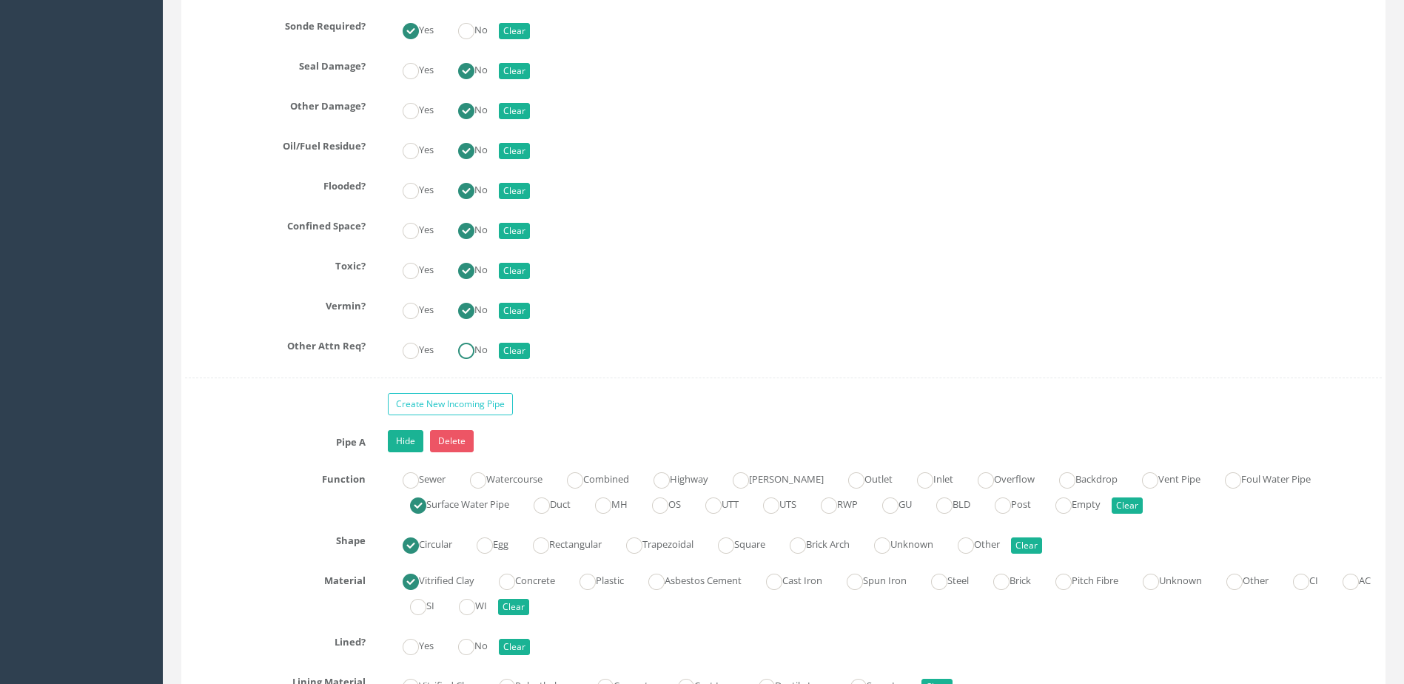
click at [469, 352] on ins at bounding box center [466, 351] width 16 height 16
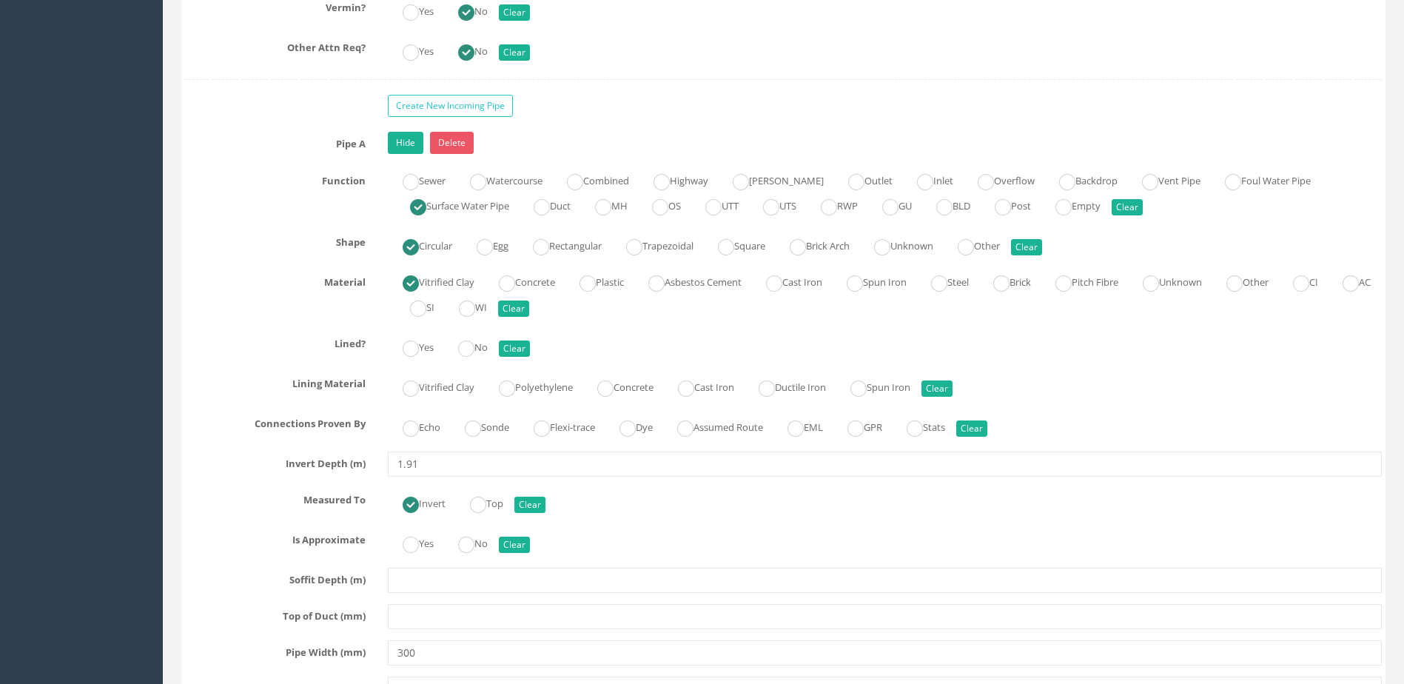
scroll to position [3850, 0]
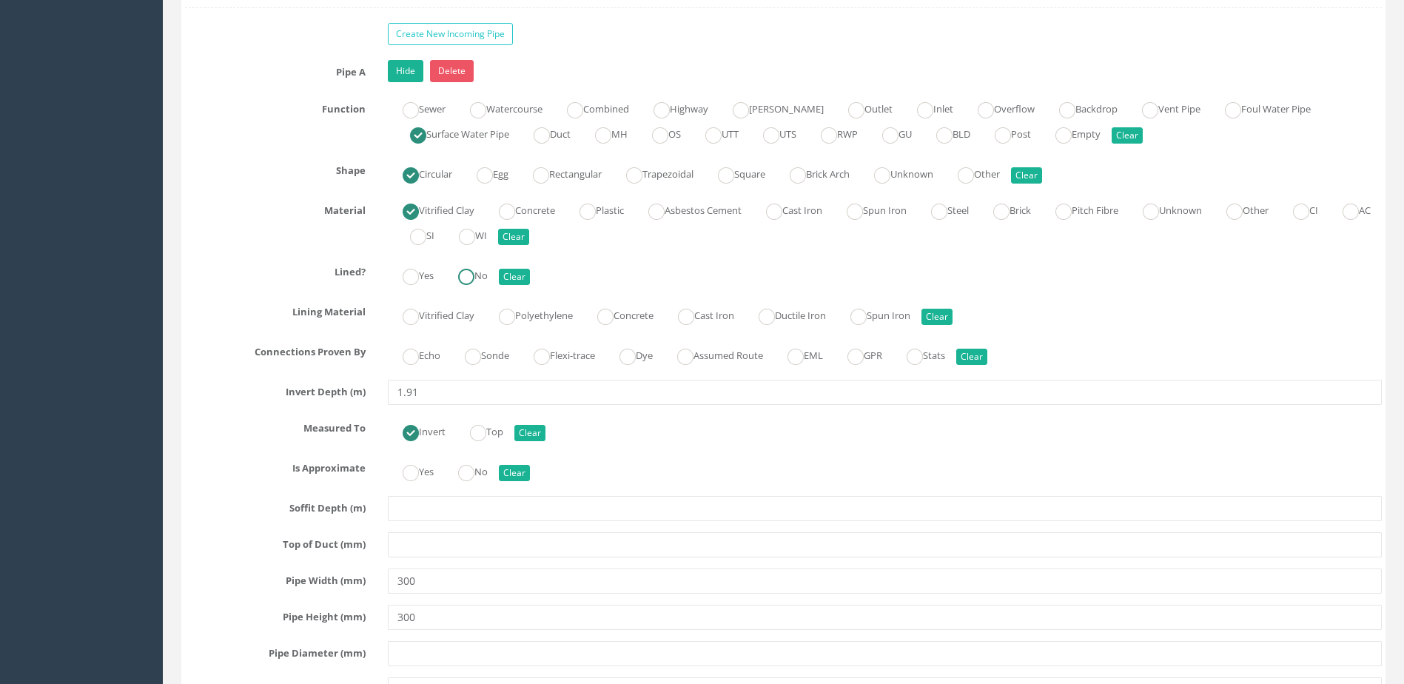
click at [475, 274] on ins at bounding box center [466, 277] width 16 height 16
click at [477, 352] on ins at bounding box center [473, 357] width 16 height 16
click at [488, 460] on label "No" at bounding box center [465, 470] width 44 height 21
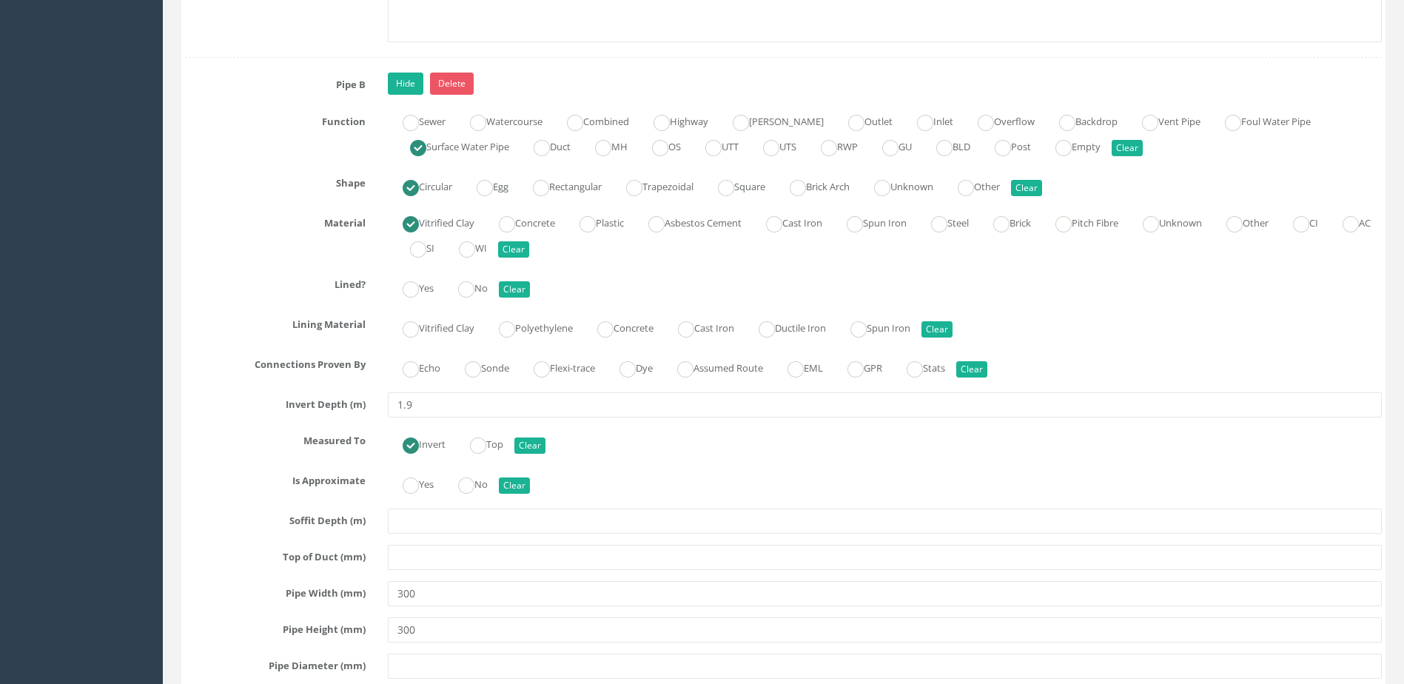
scroll to position [4738, 0]
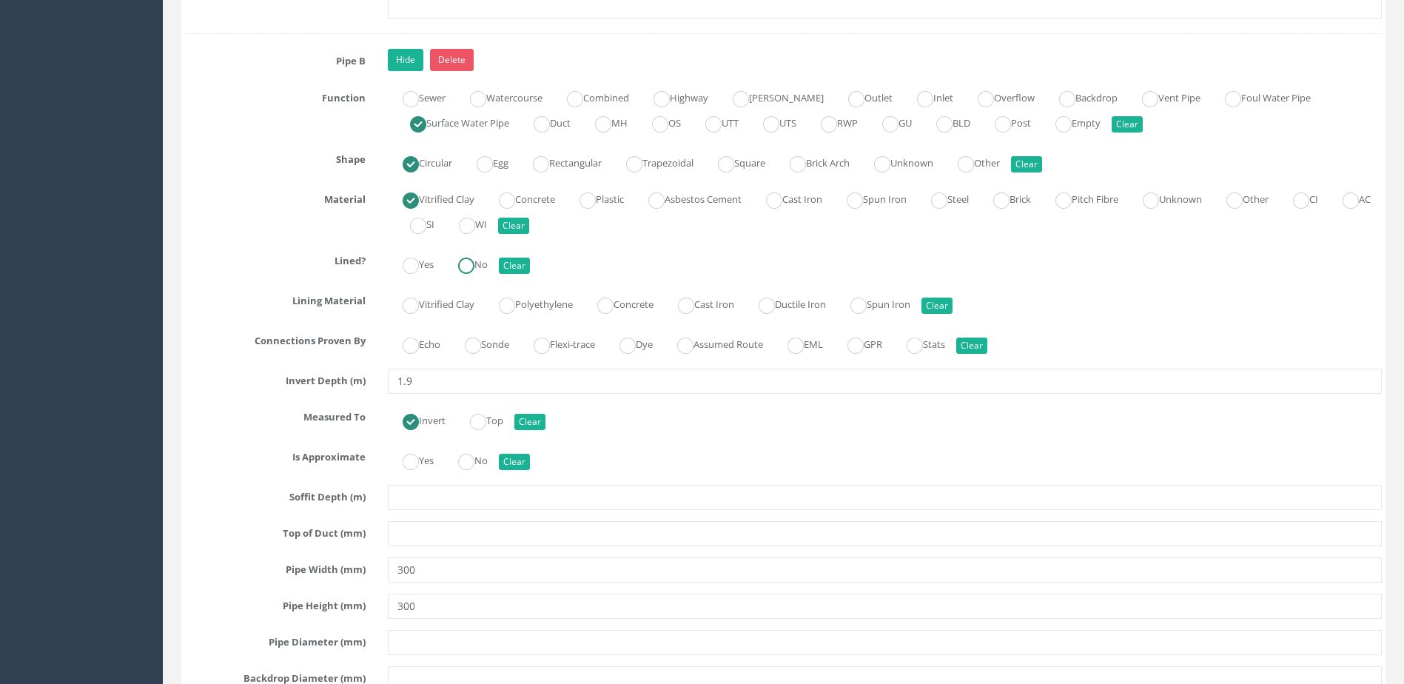
click at [488, 255] on label "No" at bounding box center [465, 262] width 44 height 21
click at [475, 460] on ins at bounding box center [466, 462] width 16 height 16
click at [498, 345] on label "Sonde" at bounding box center [479, 342] width 59 height 21
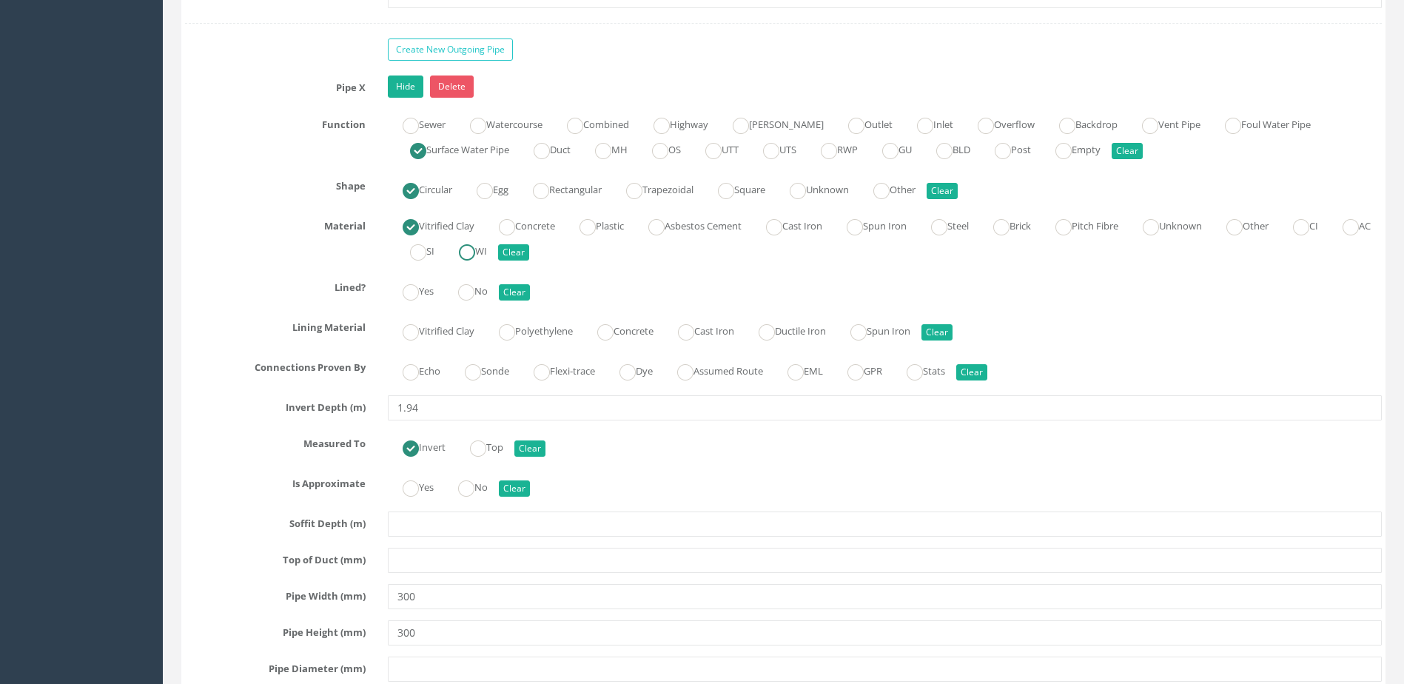
scroll to position [5626, 0]
click at [509, 363] on label "Sonde" at bounding box center [479, 368] width 59 height 21
click at [495, 282] on div "Yes No Clear" at bounding box center [885, 289] width 1016 height 29
click at [475, 295] on ins at bounding box center [466, 292] width 16 height 16
click at [486, 489] on label "No" at bounding box center [465, 485] width 44 height 21
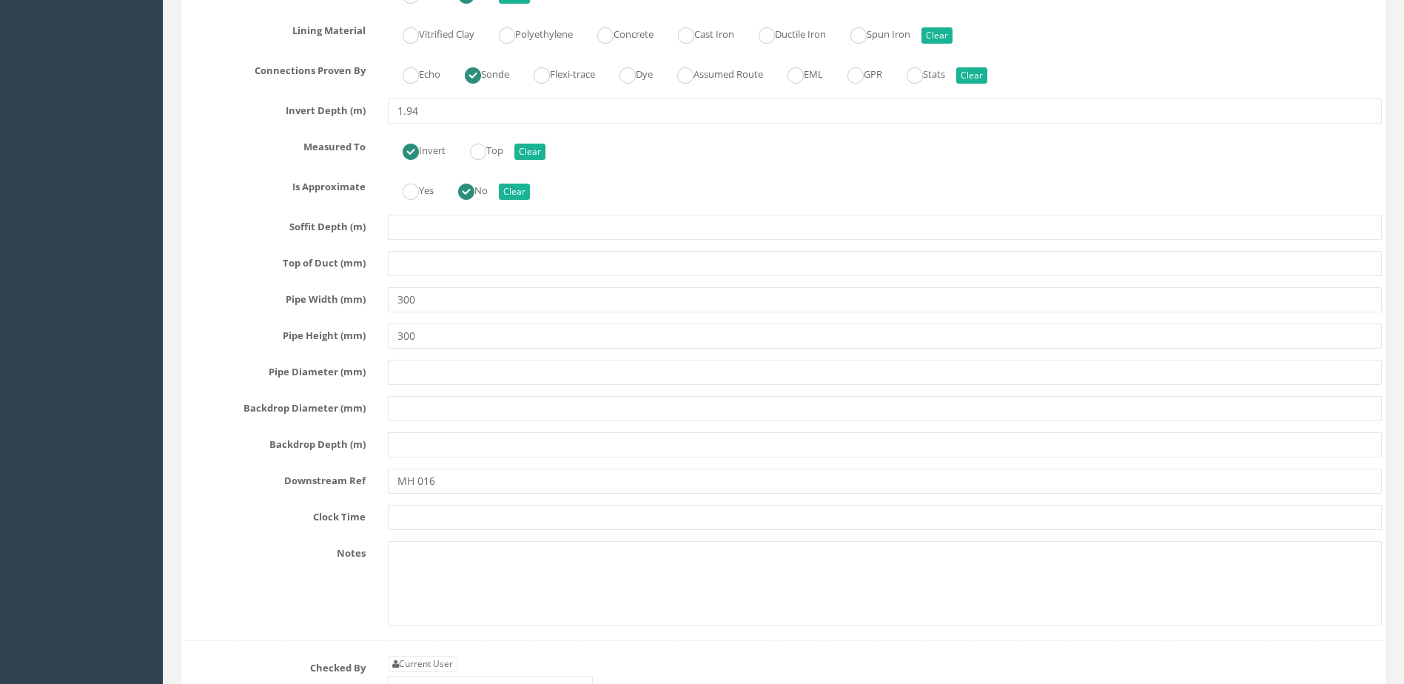
scroll to position [6145, 0]
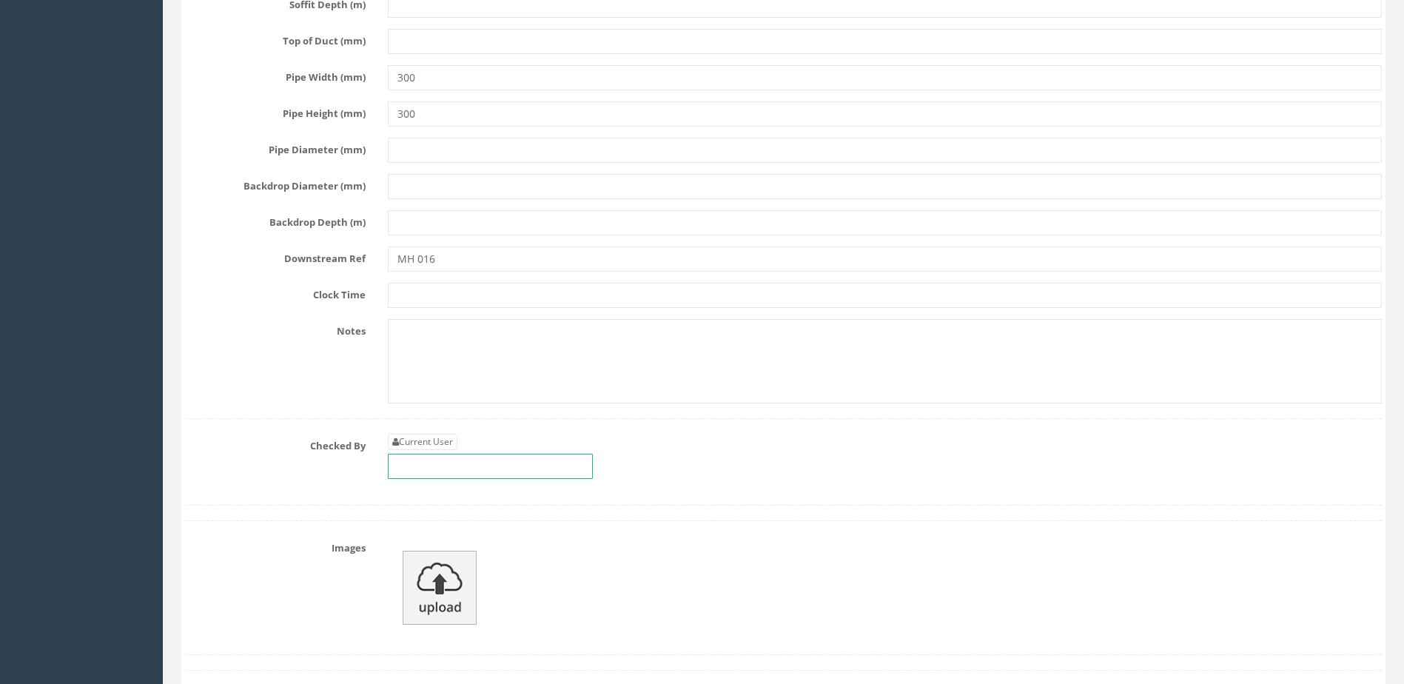
click at [515, 461] on input "text" at bounding box center [490, 466] width 205 height 25
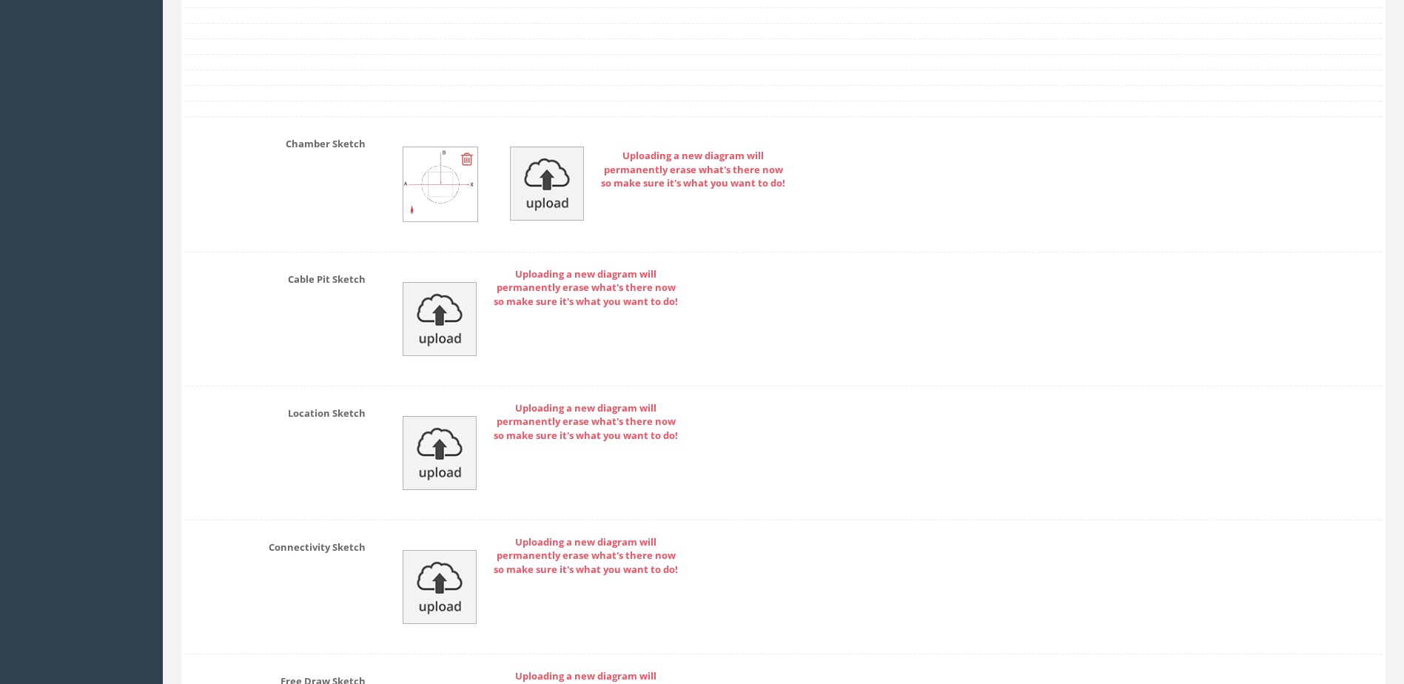
scroll to position [7107, 0]
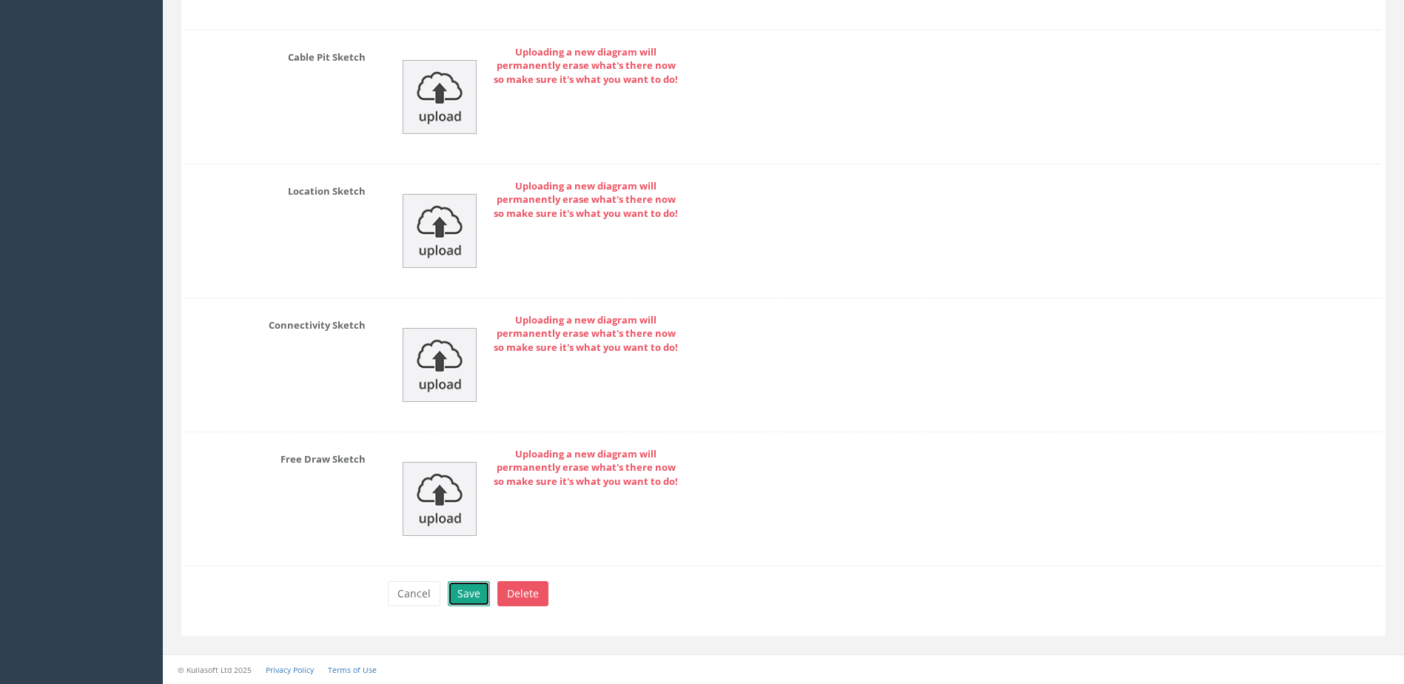
click at [475, 590] on button "Save" at bounding box center [469, 593] width 42 height 25
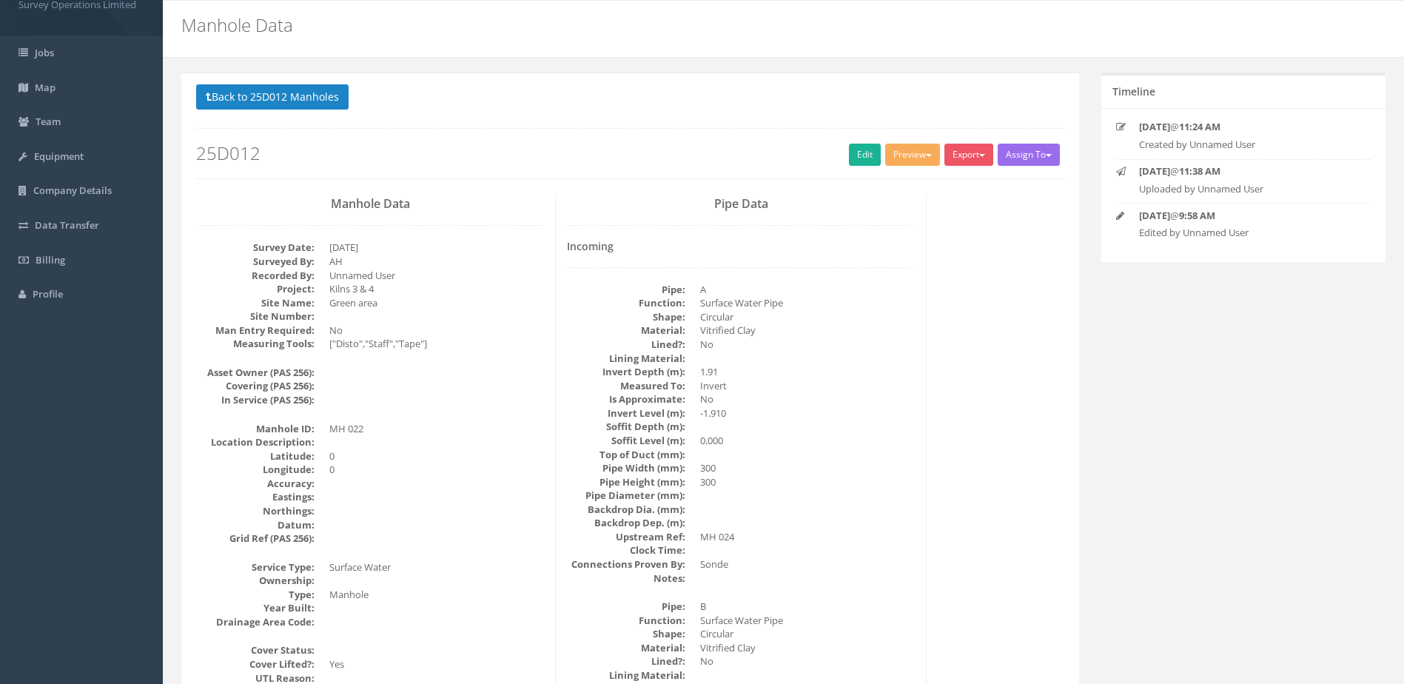
scroll to position [0, 0]
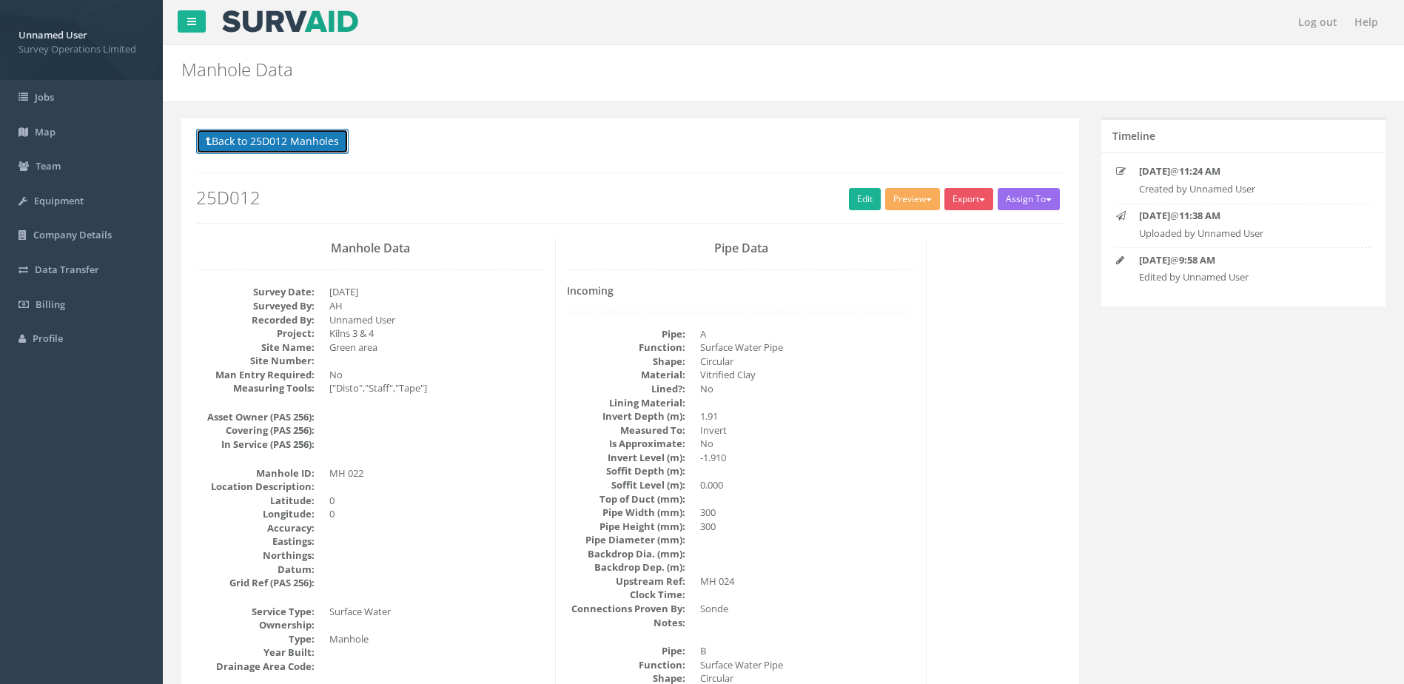
click at [275, 139] on button "Back to 25D012 Manholes" at bounding box center [272, 141] width 153 height 25
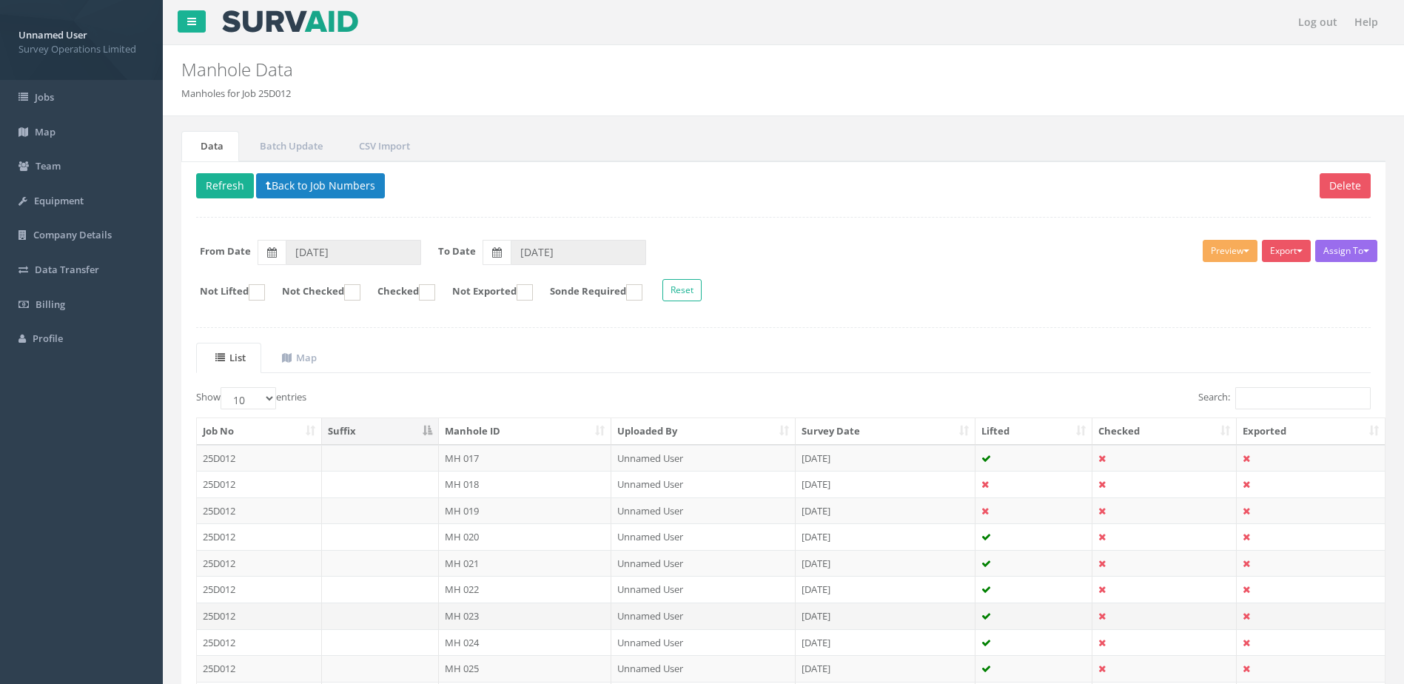
click at [547, 614] on td "MH 023" at bounding box center [525, 616] width 173 height 27
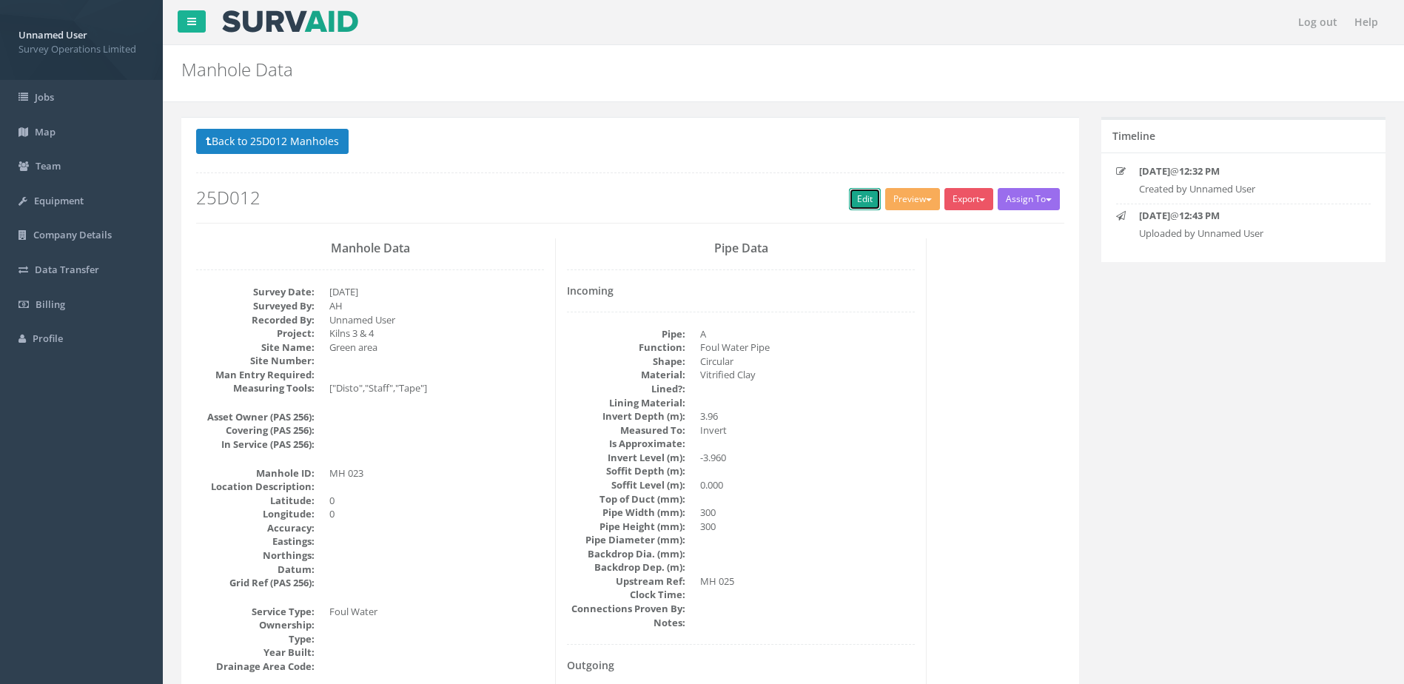
click at [857, 199] on link "Edit" at bounding box center [865, 199] width 32 height 22
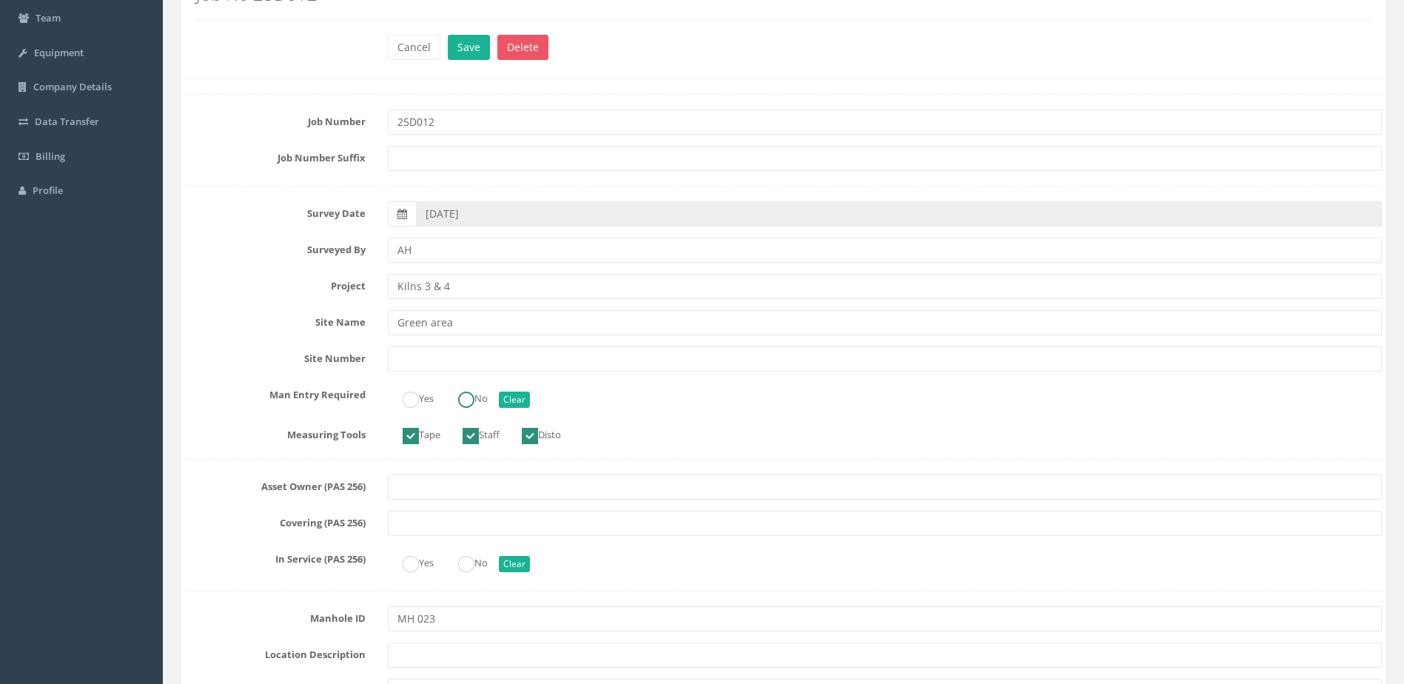
click at [469, 395] on ins at bounding box center [466, 400] width 16 height 16
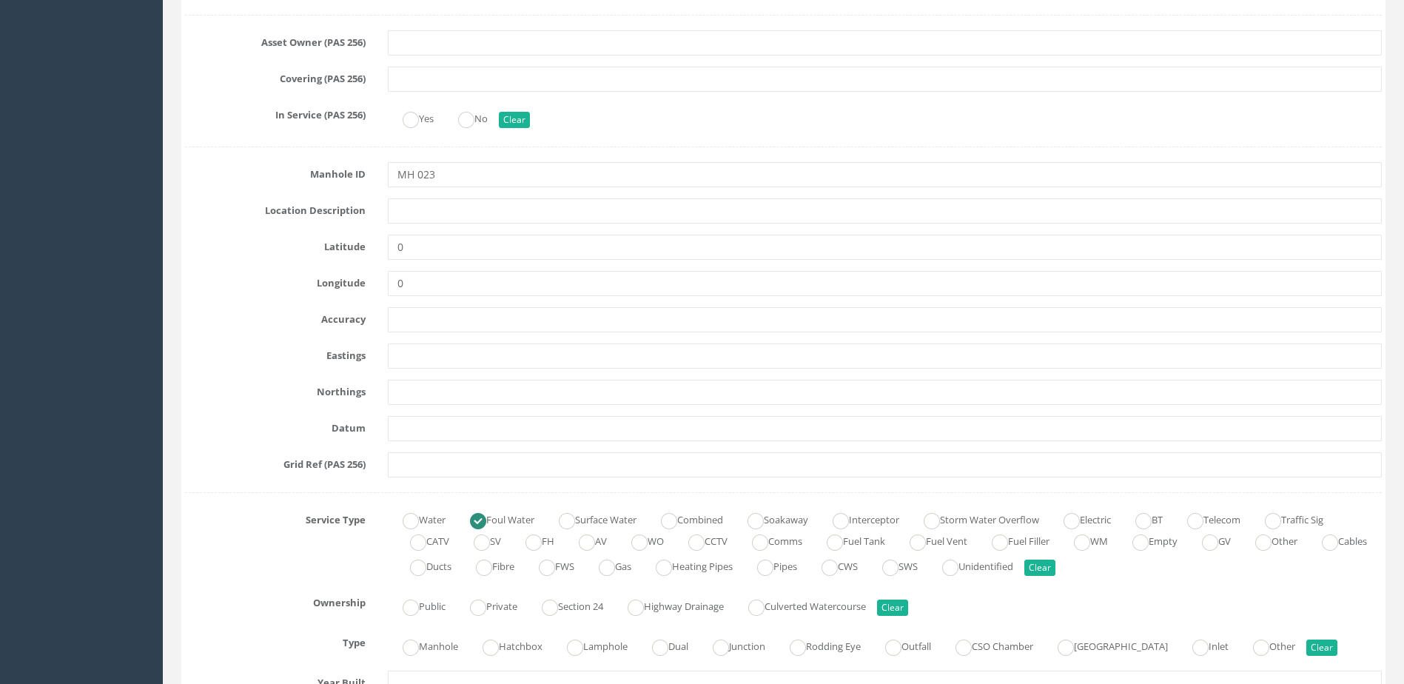
scroll to position [814, 0]
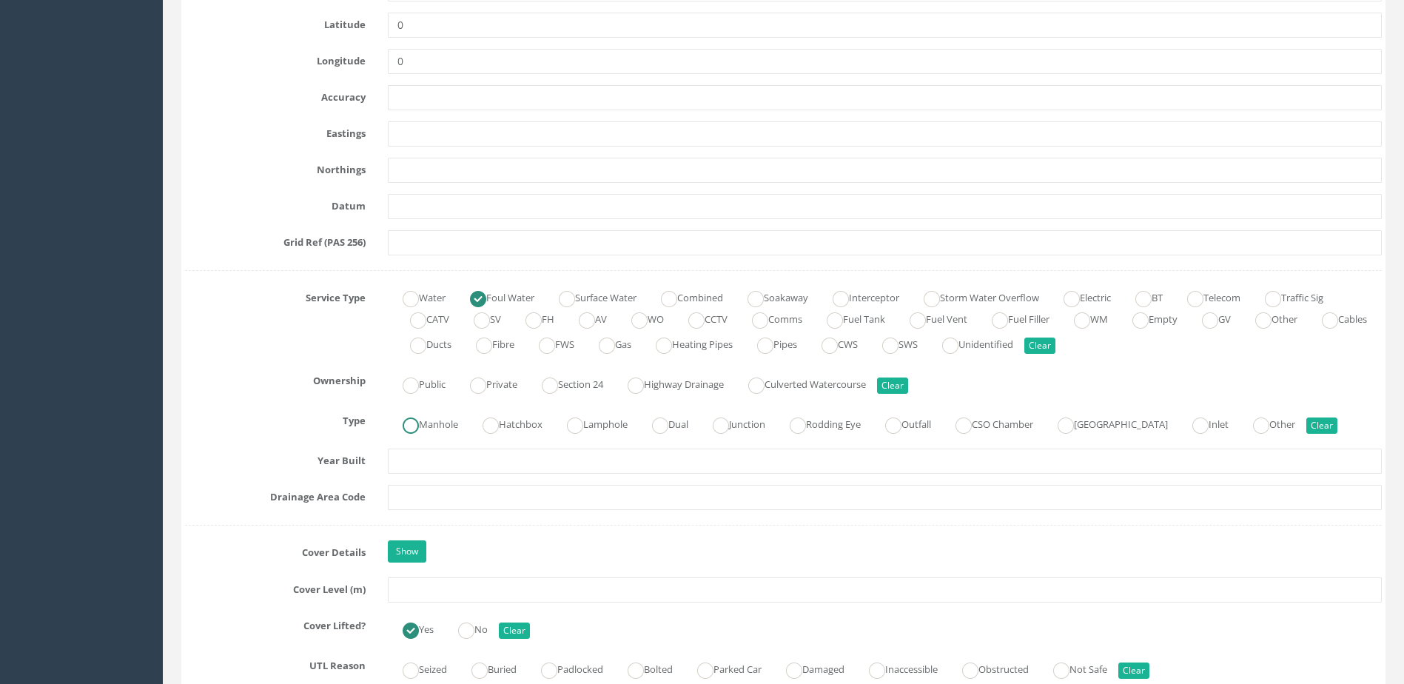
click at [434, 421] on label "Manhole" at bounding box center [423, 422] width 70 height 21
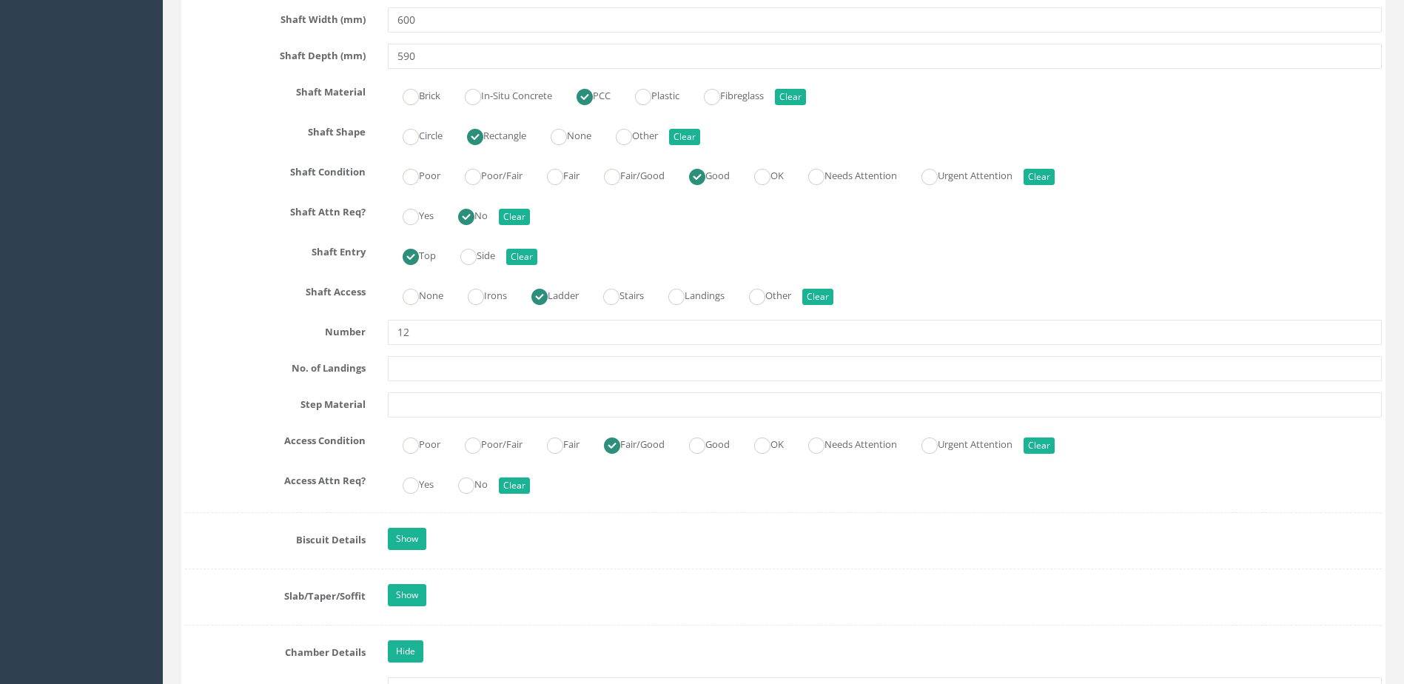
scroll to position [1703, 0]
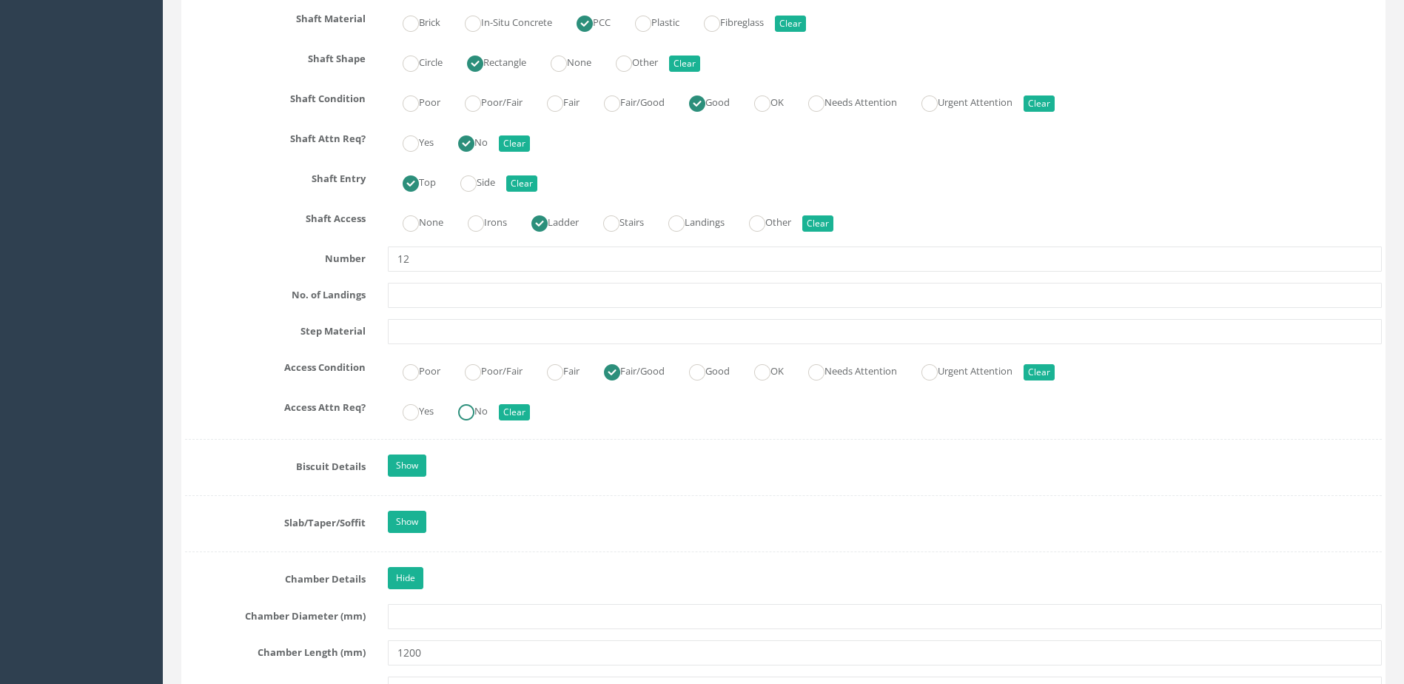
click at [482, 399] on label "No" at bounding box center [465, 409] width 44 height 21
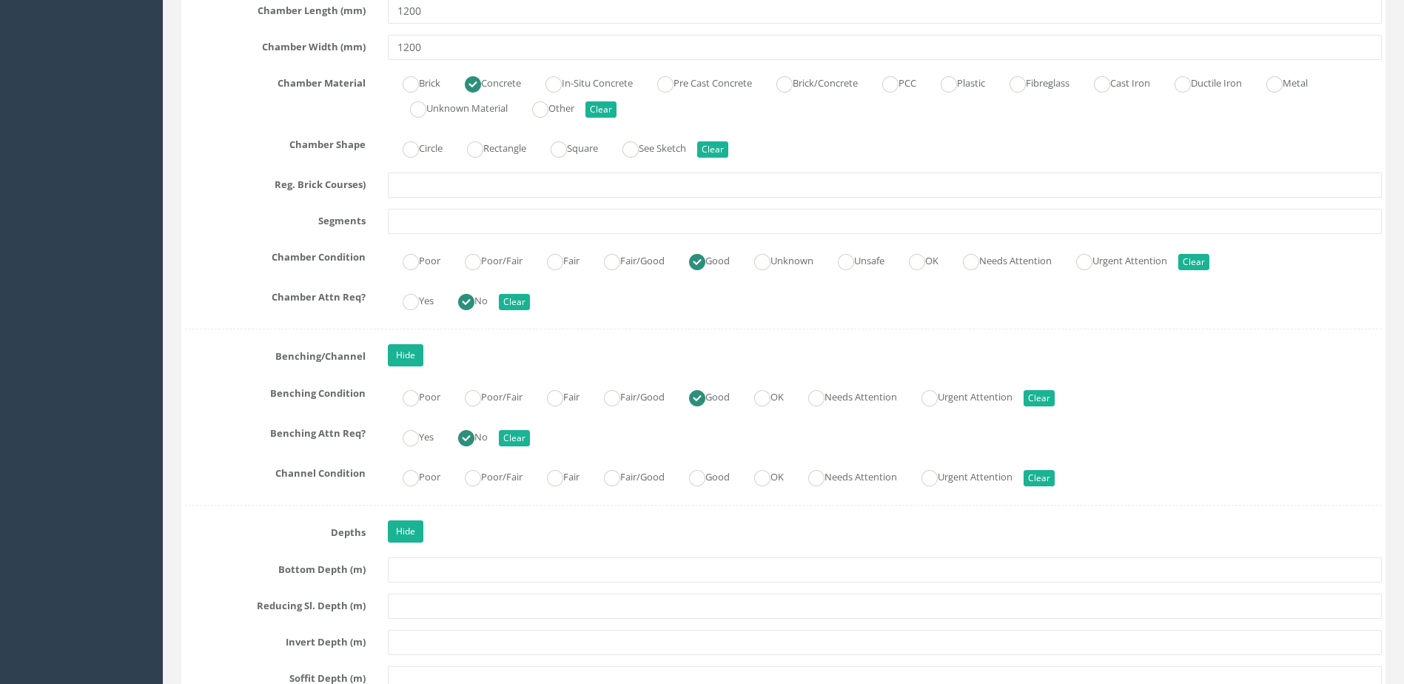
scroll to position [2369, 0]
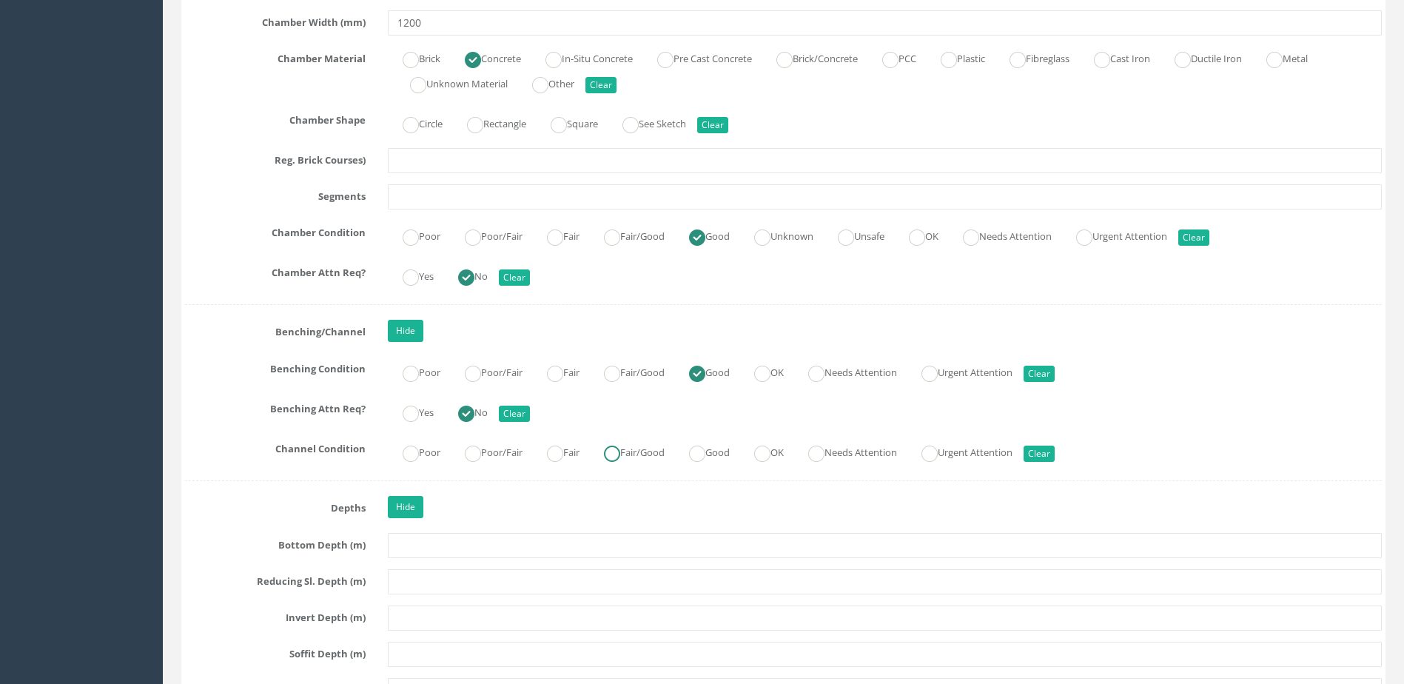
click at [620, 451] on ins at bounding box center [612, 454] width 16 height 16
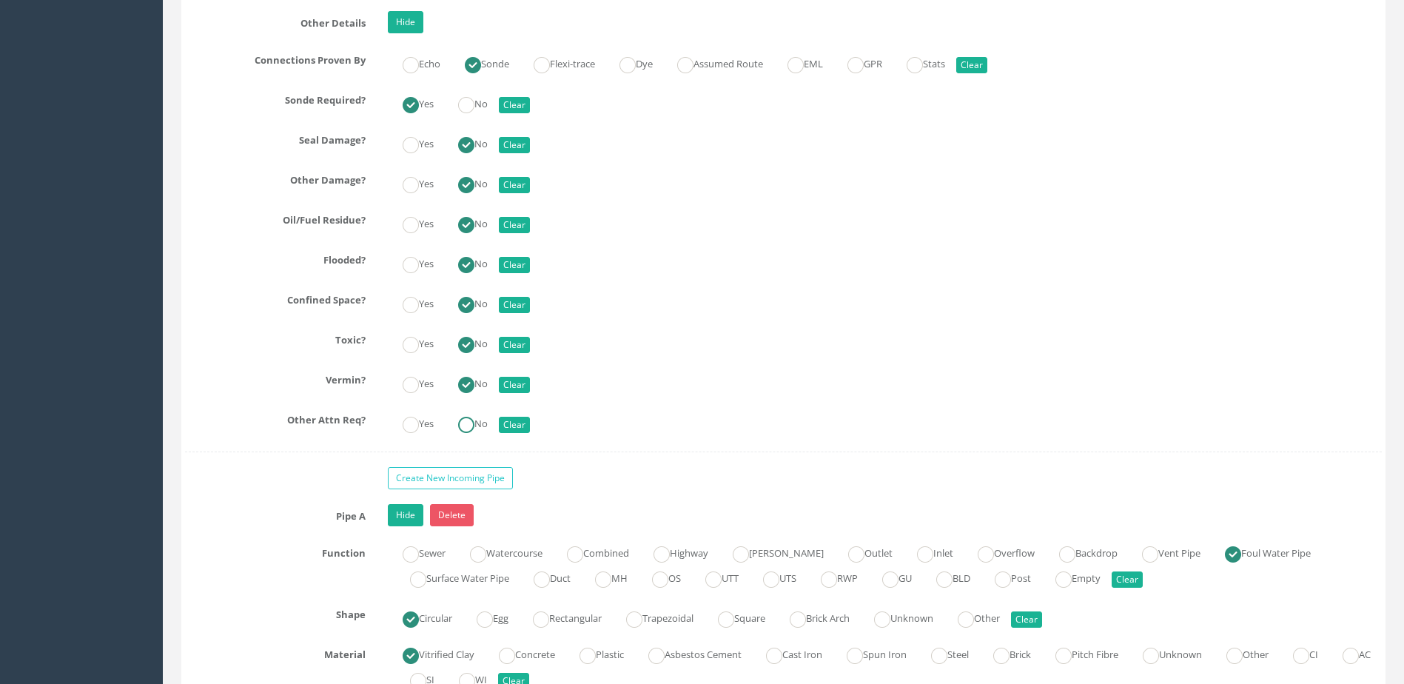
click at [472, 422] on ins at bounding box center [466, 425] width 16 height 16
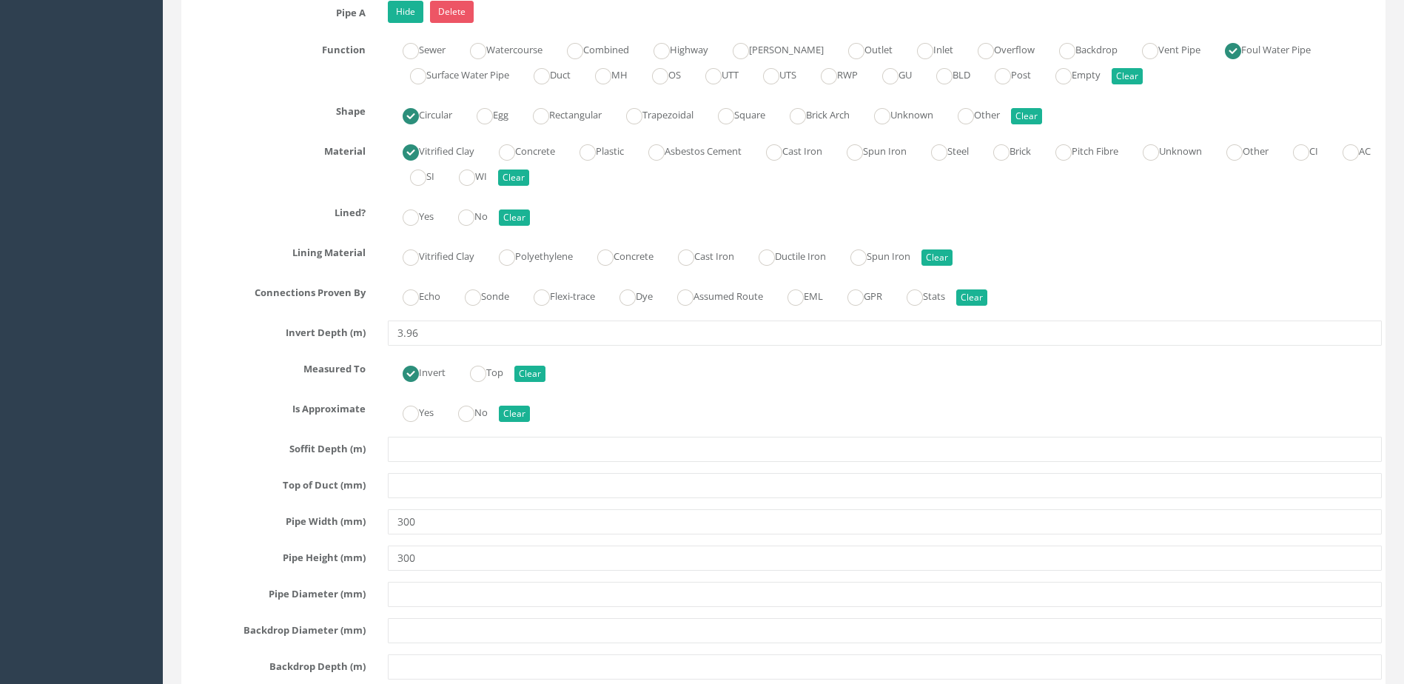
scroll to position [3924, 0]
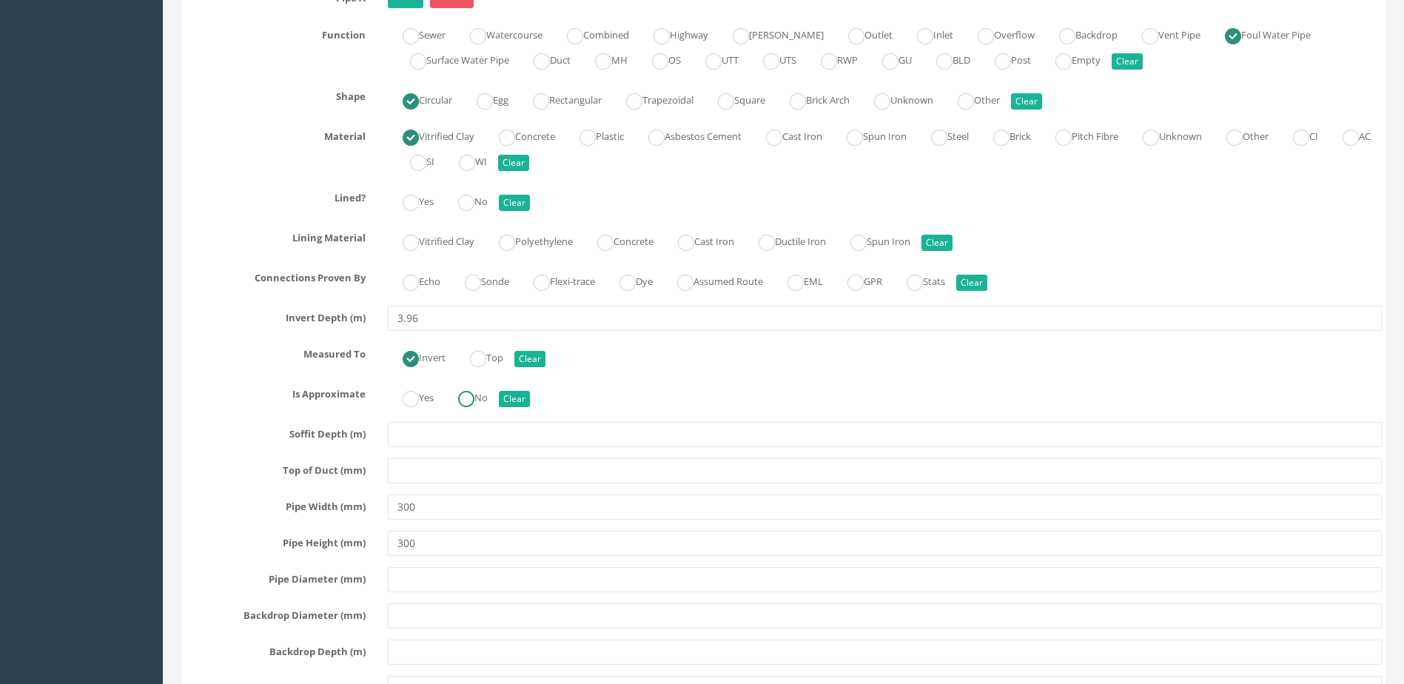
click at [472, 413] on input "No" at bounding box center [466, 406] width 16 height 25
click at [481, 280] on ins at bounding box center [473, 283] width 16 height 16
click at [475, 212] on input "No" at bounding box center [466, 210] width 16 height 25
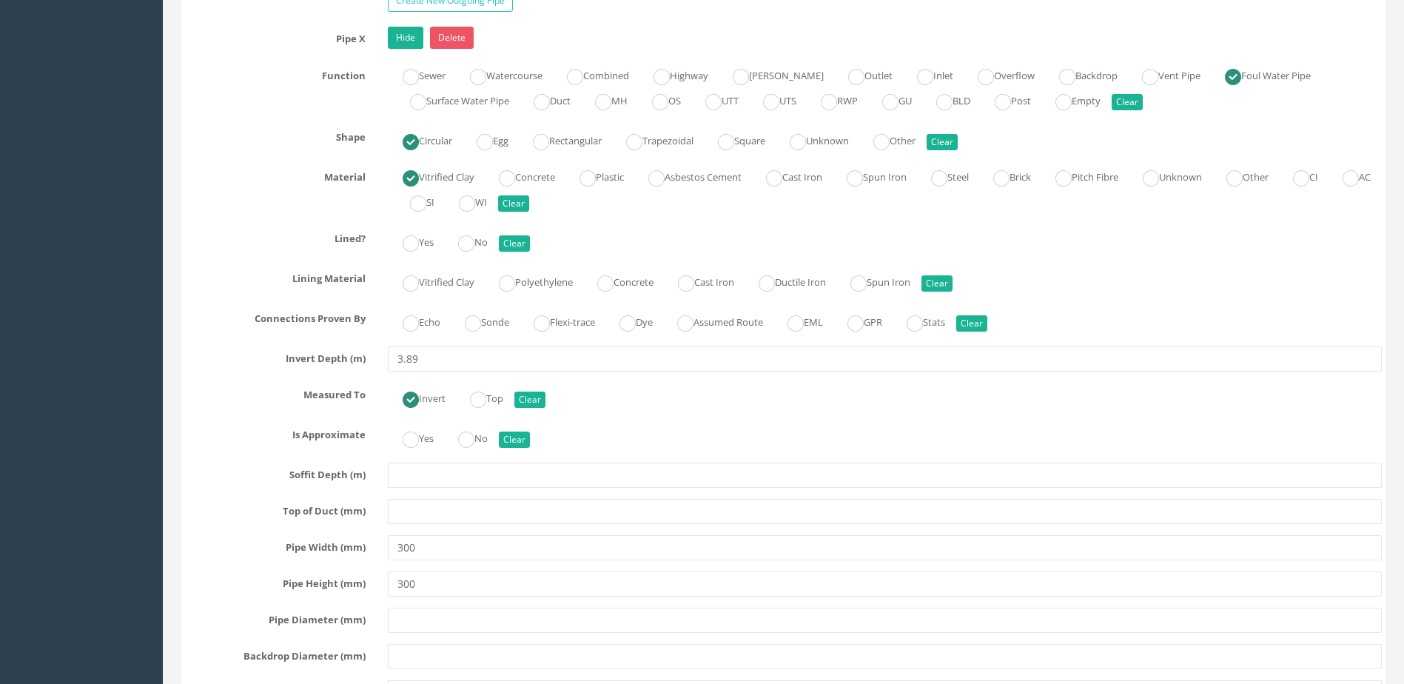
scroll to position [4812, 0]
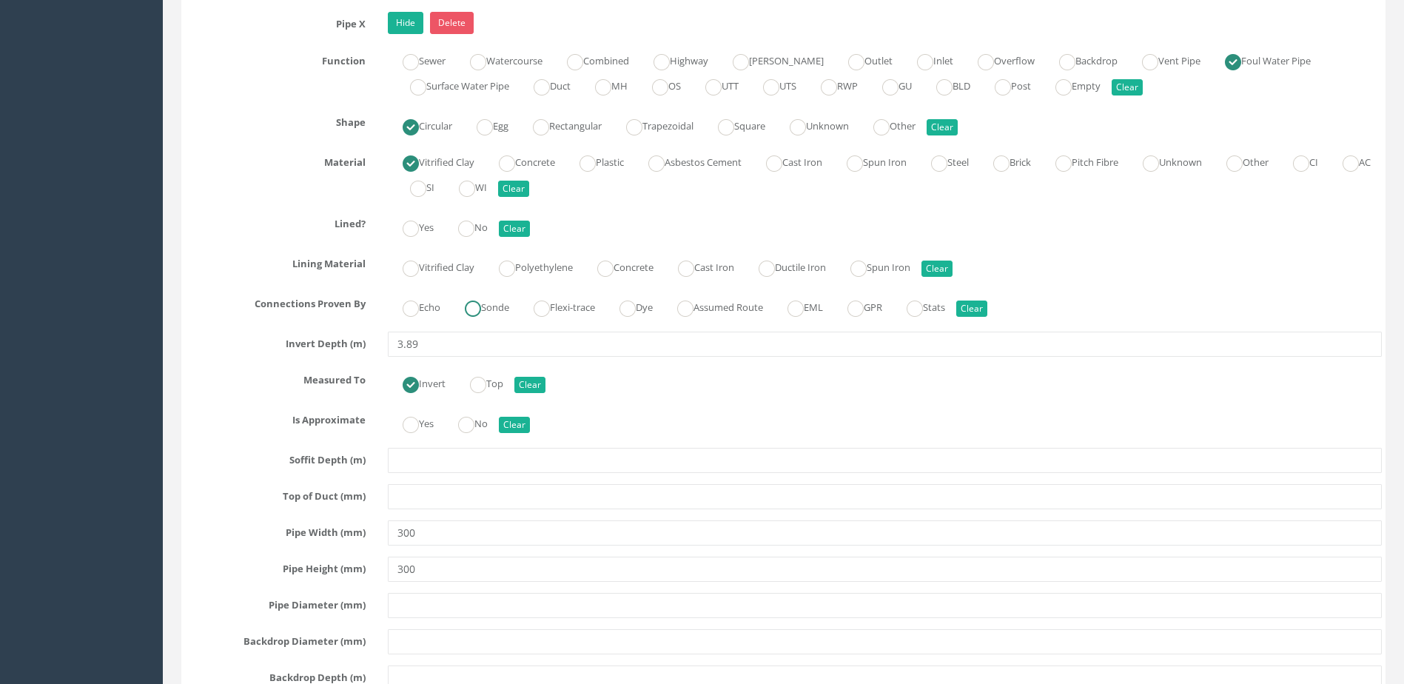
click at [489, 308] on label "Sonde" at bounding box center [479, 305] width 59 height 21
click at [483, 227] on label "No" at bounding box center [465, 225] width 44 height 21
click at [469, 420] on ins at bounding box center [466, 425] width 16 height 16
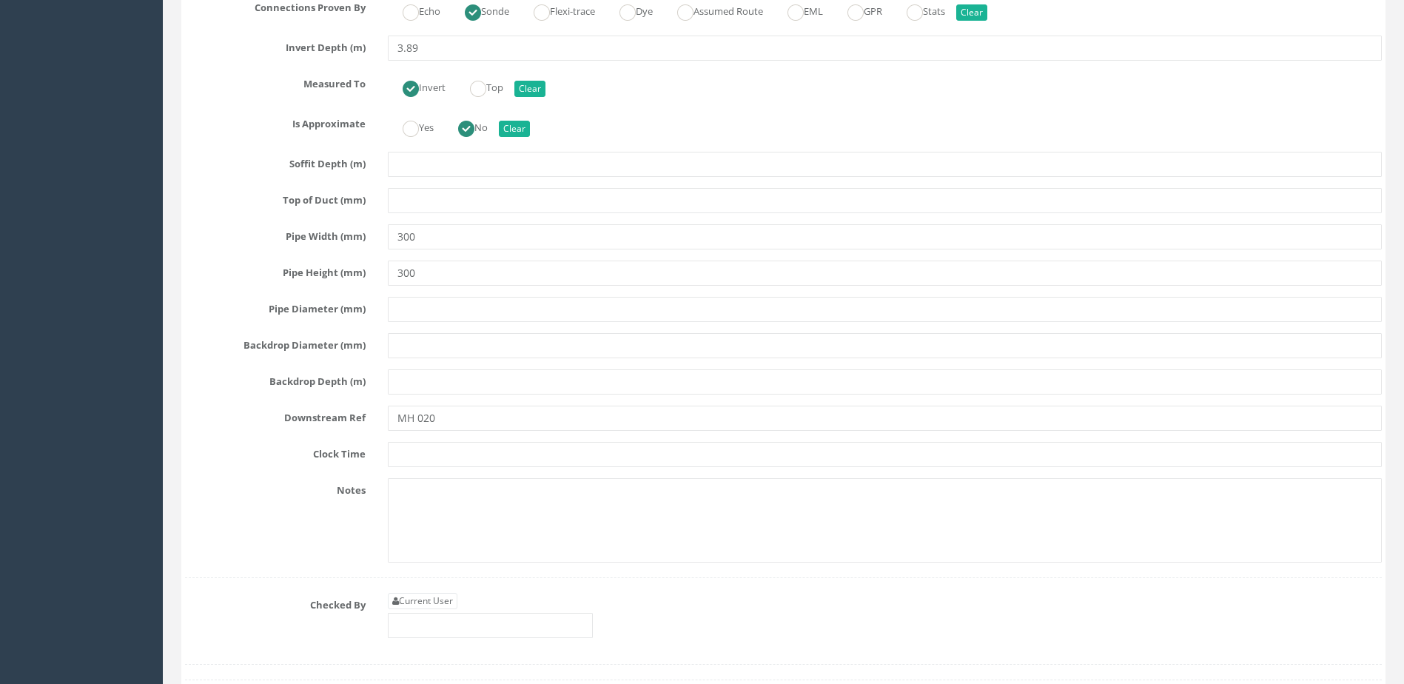
scroll to position [5330, 0]
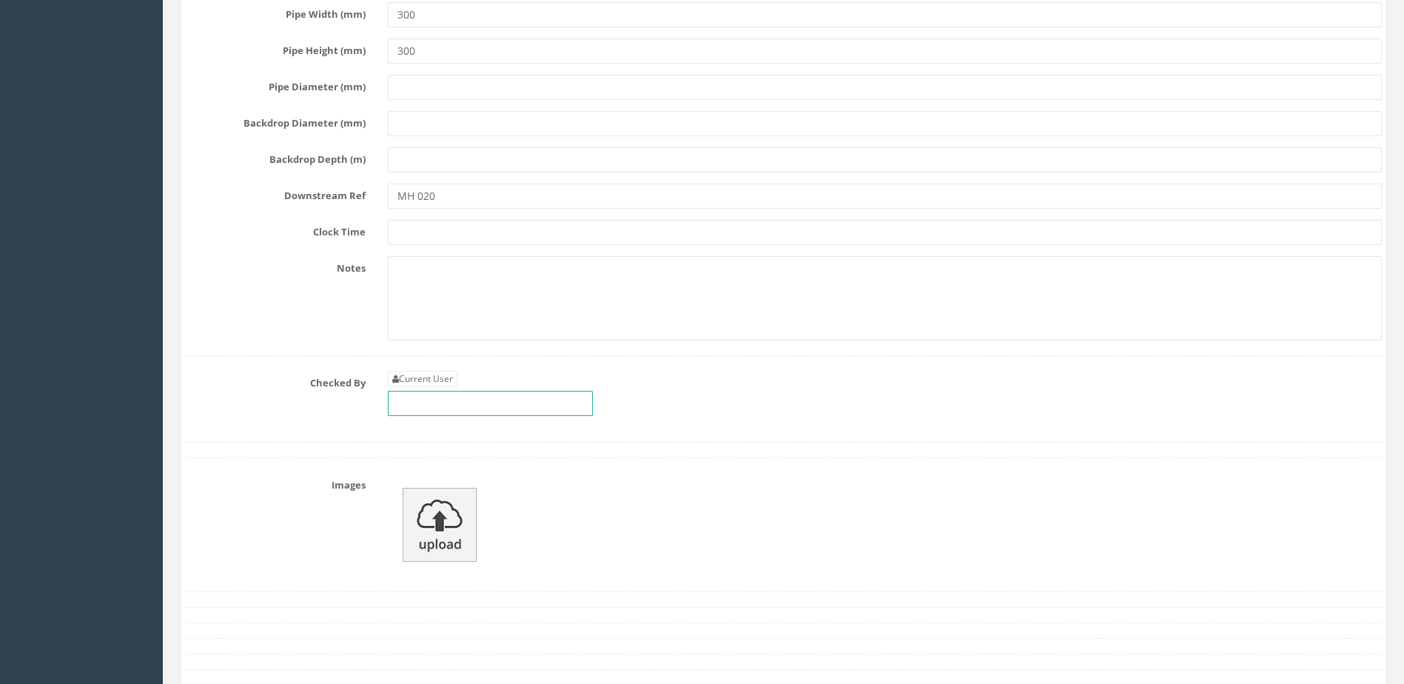
click at [462, 397] on input "text" at bounding box center [490, 403] width 205 height 25
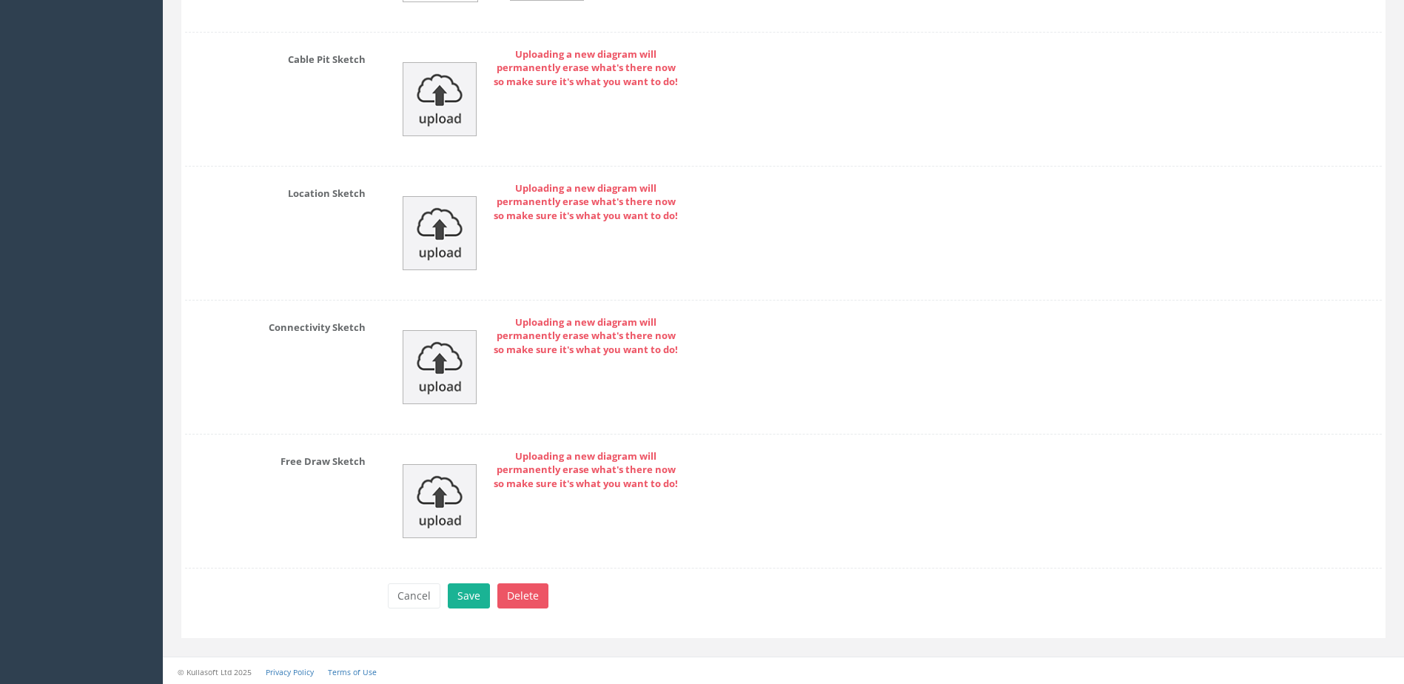
scroll to position [6230, 0]
click at [453, 597] on button "Save" at bounding box center [469, 593] width 42 height 25
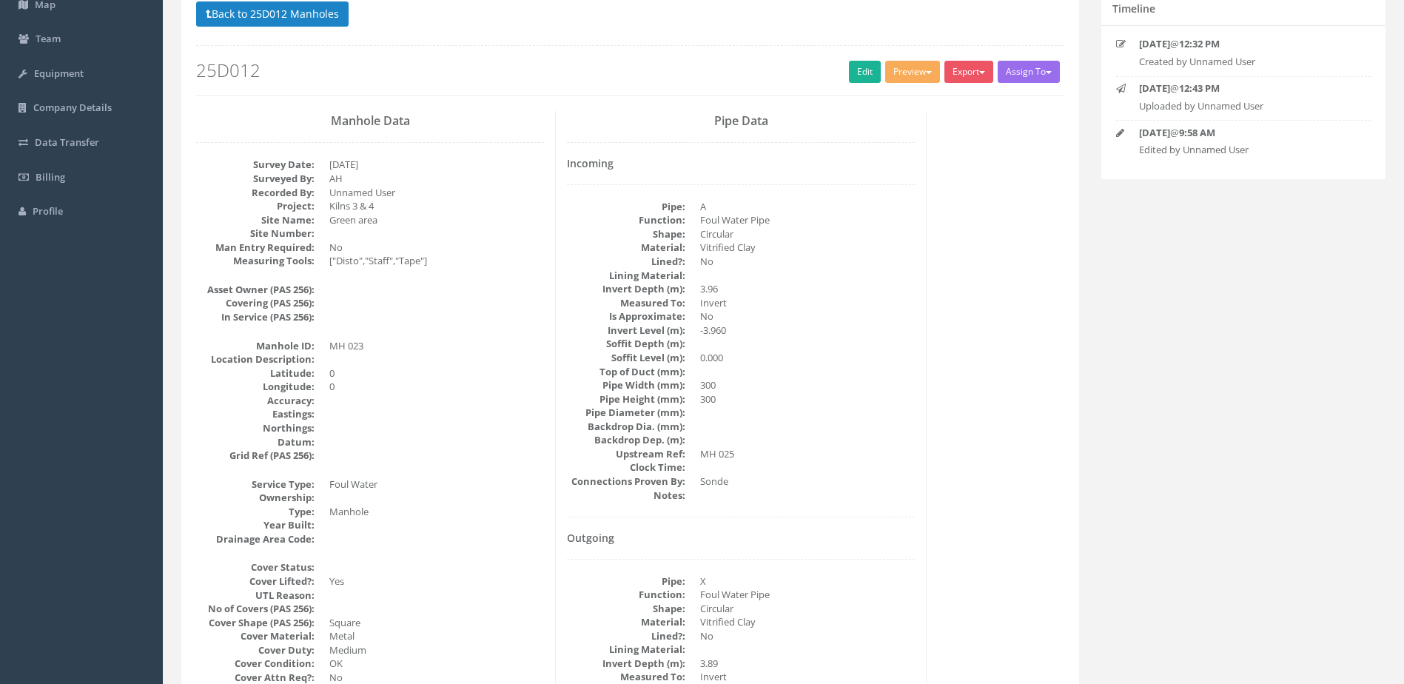
scroll to position [0, 0]
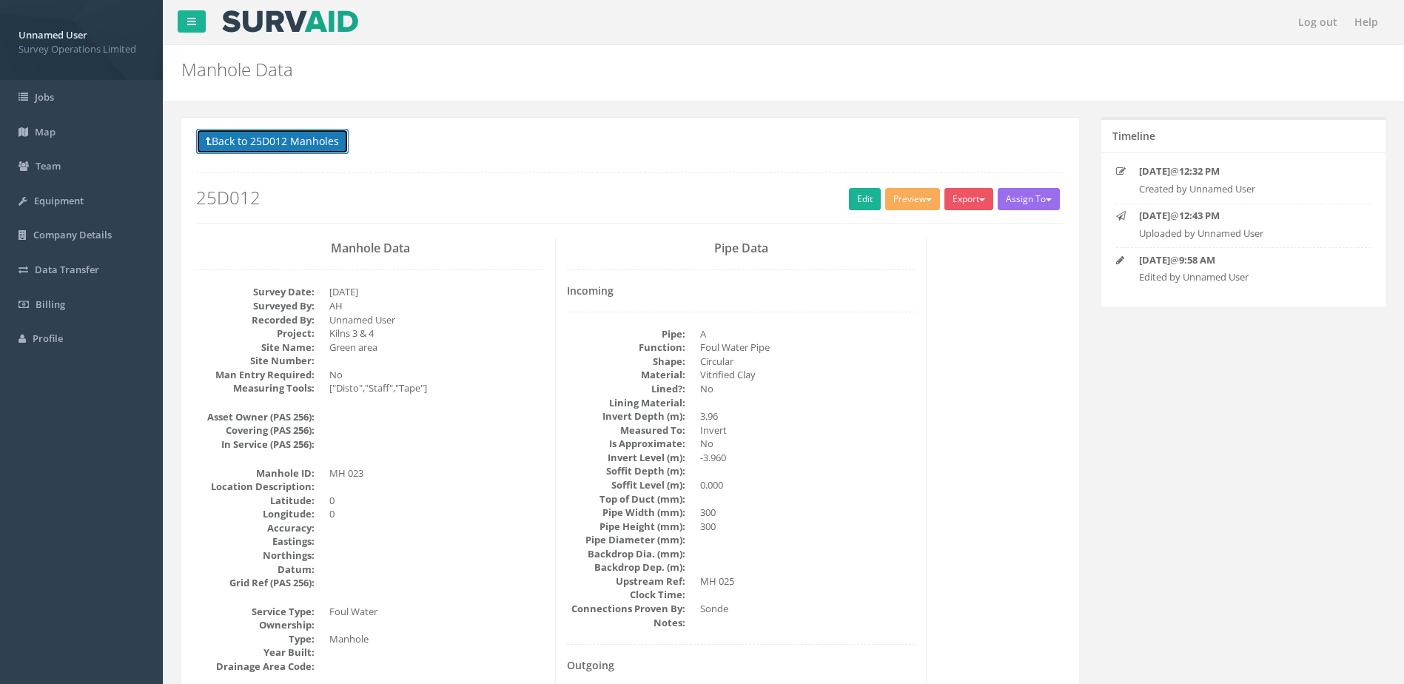
click at [316, 148] on button "Back to 25D012 Manholes" at bounding box center [272, 141] width 153 height 25
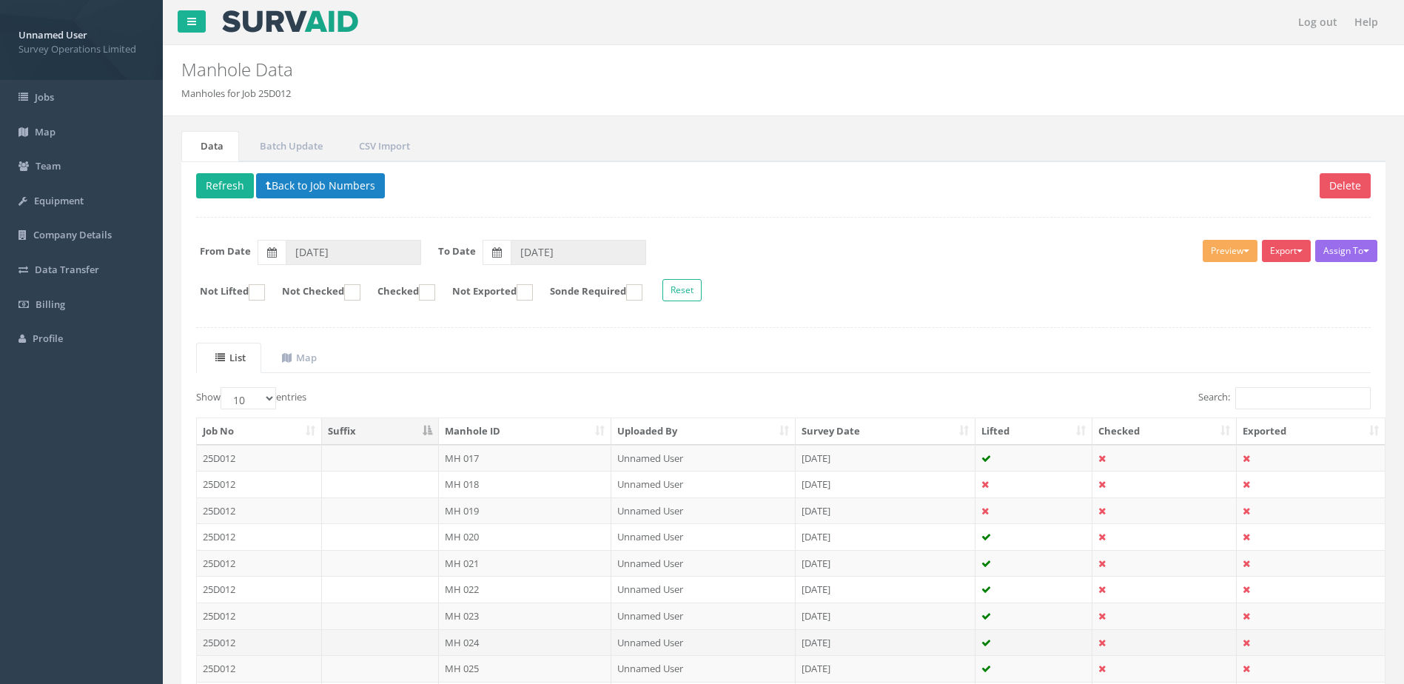
click at [597, 638] on td "MH 024" at bounding box center [525, 642] width 173 height 27
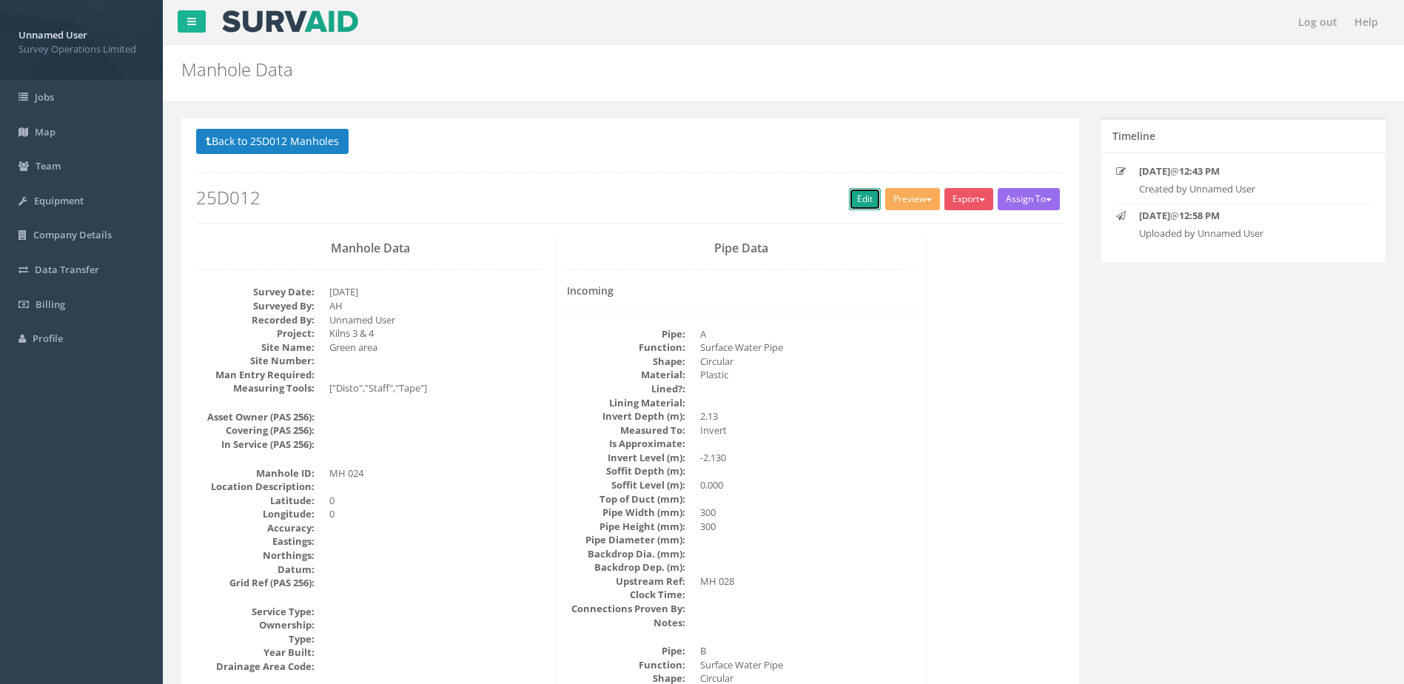
click at [865, 190] on link "Edit" at bounding box center [865, 199] width 32 height 22
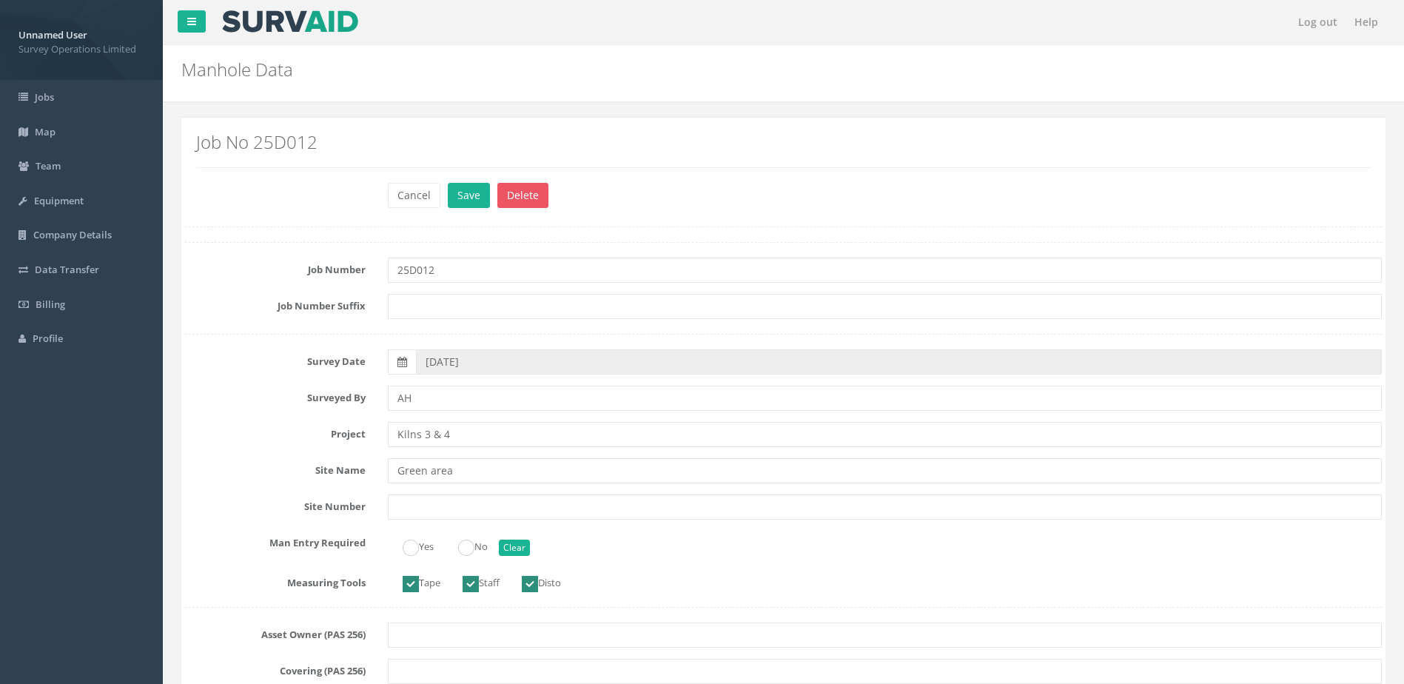
click at [446, 534] on div "Yes No Clear" at bounding box center [885, 545] width 1016 height 29
click at [471, 549] on ins at bounding box center [466, 548] width 16 height 16
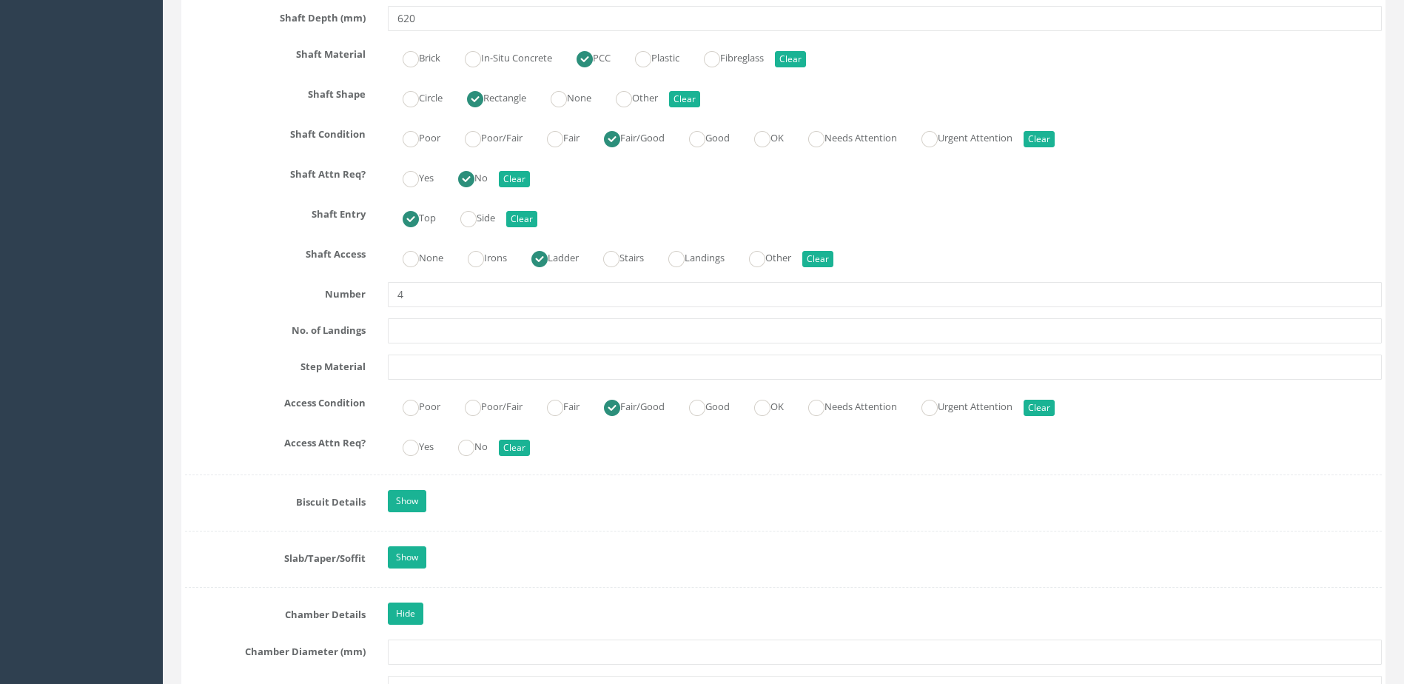
scroll to position [1777, 0]
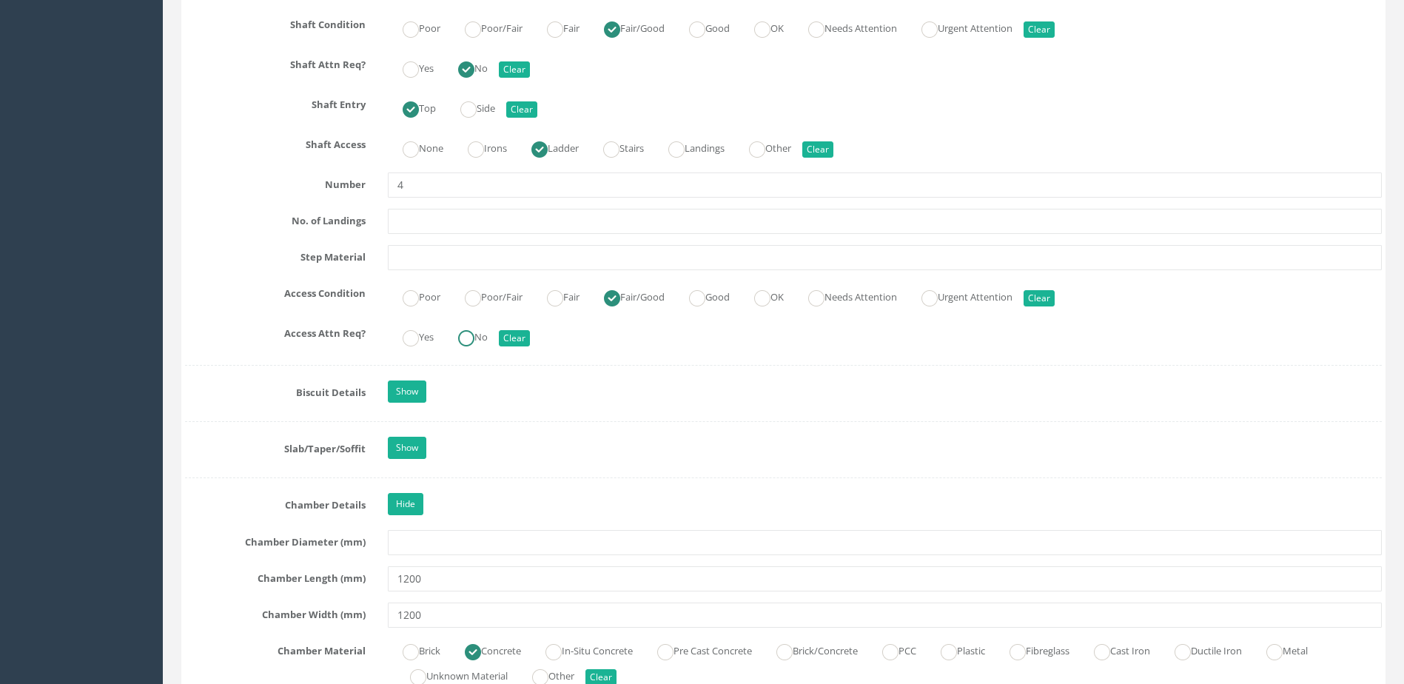
click at [465, 348] on input "No" at bounding box center [466, 345] width 16 height 25
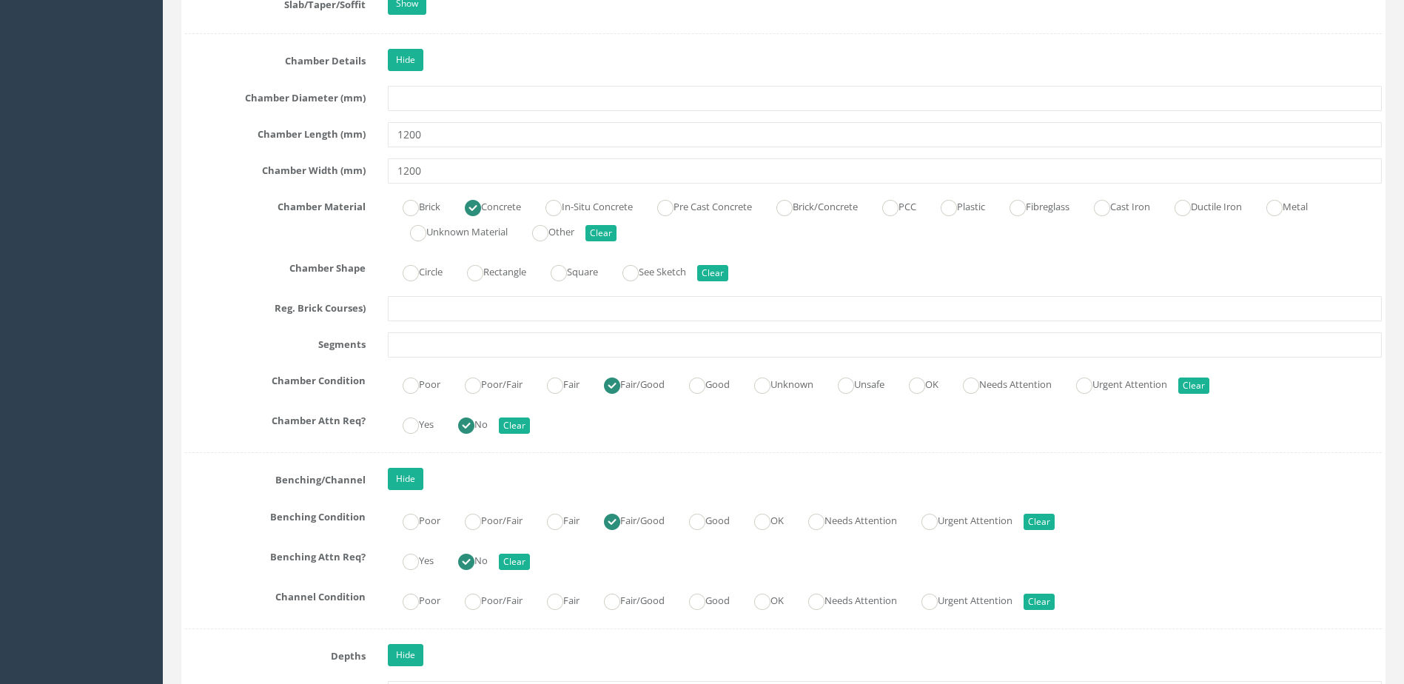
scroll to position [2517, 0]
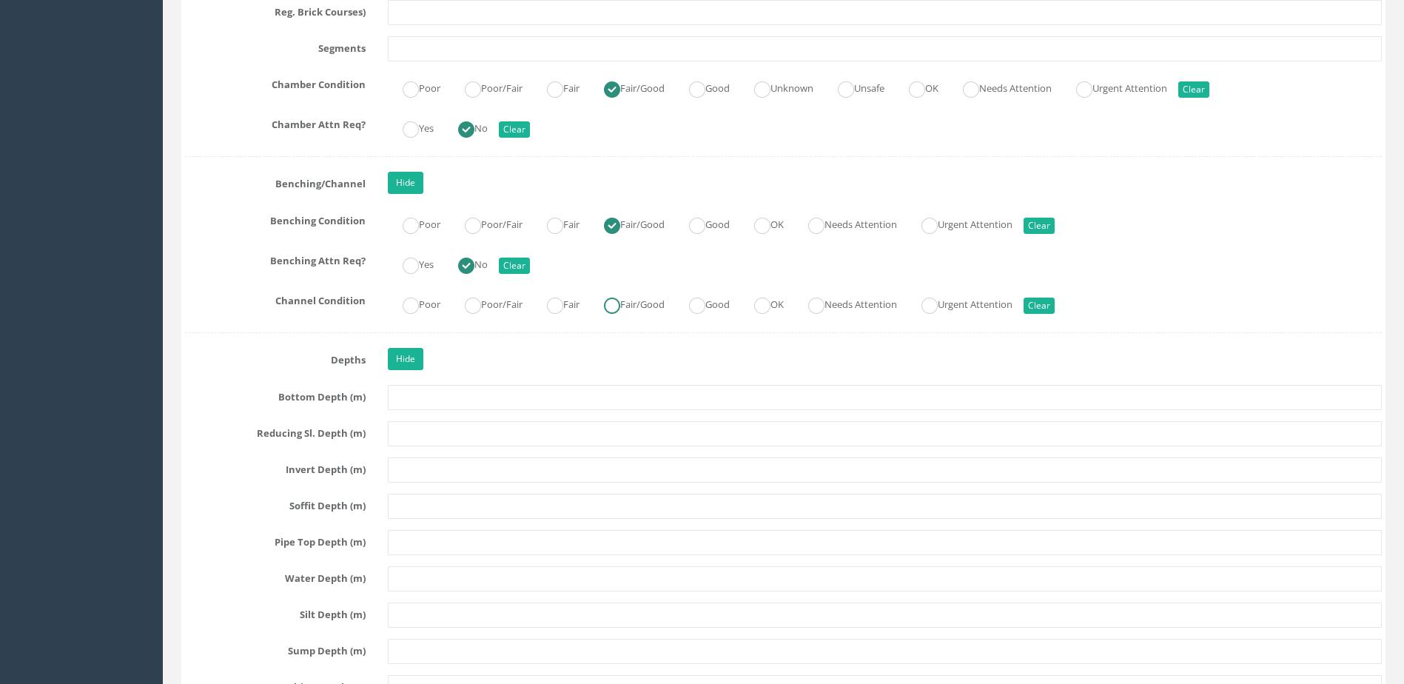
click at [615, 304] on ins at bounding box center [612, 306] width 16 height 16
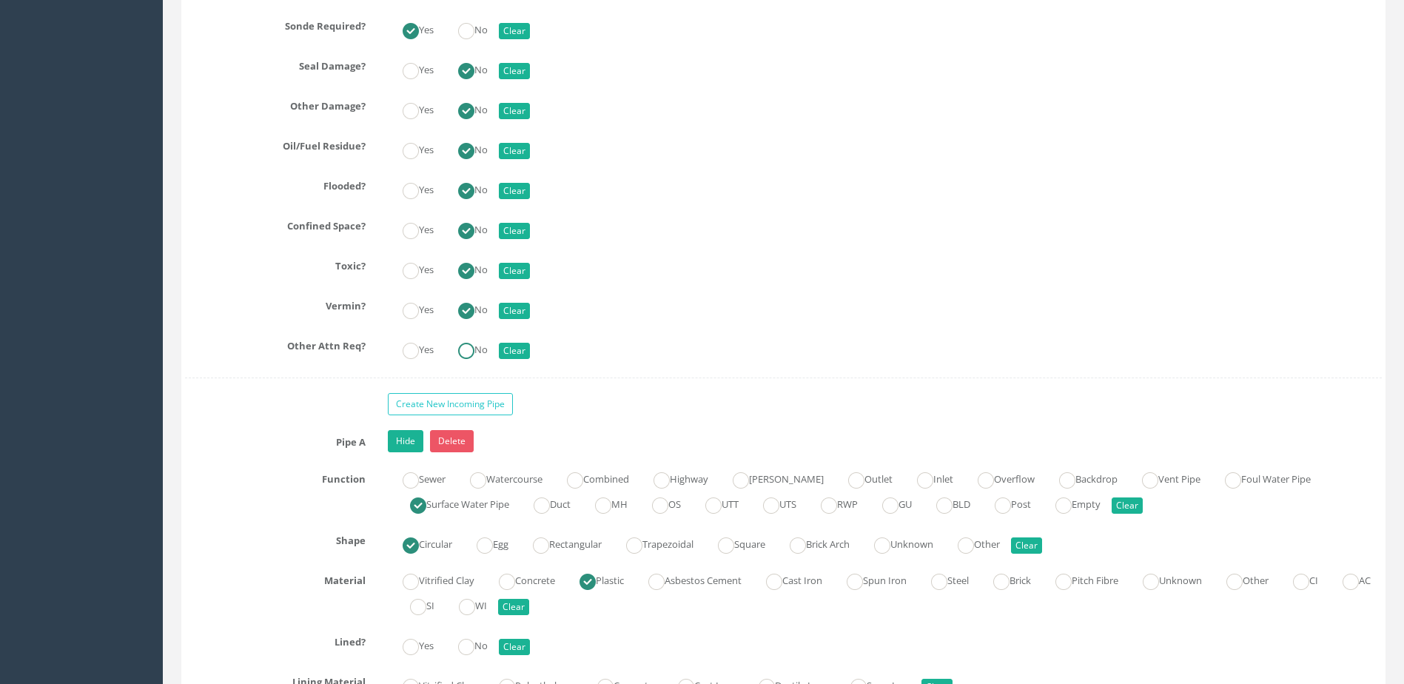
click at [471, 343] on ins at bounding box center [466, 351] width 16 height 16
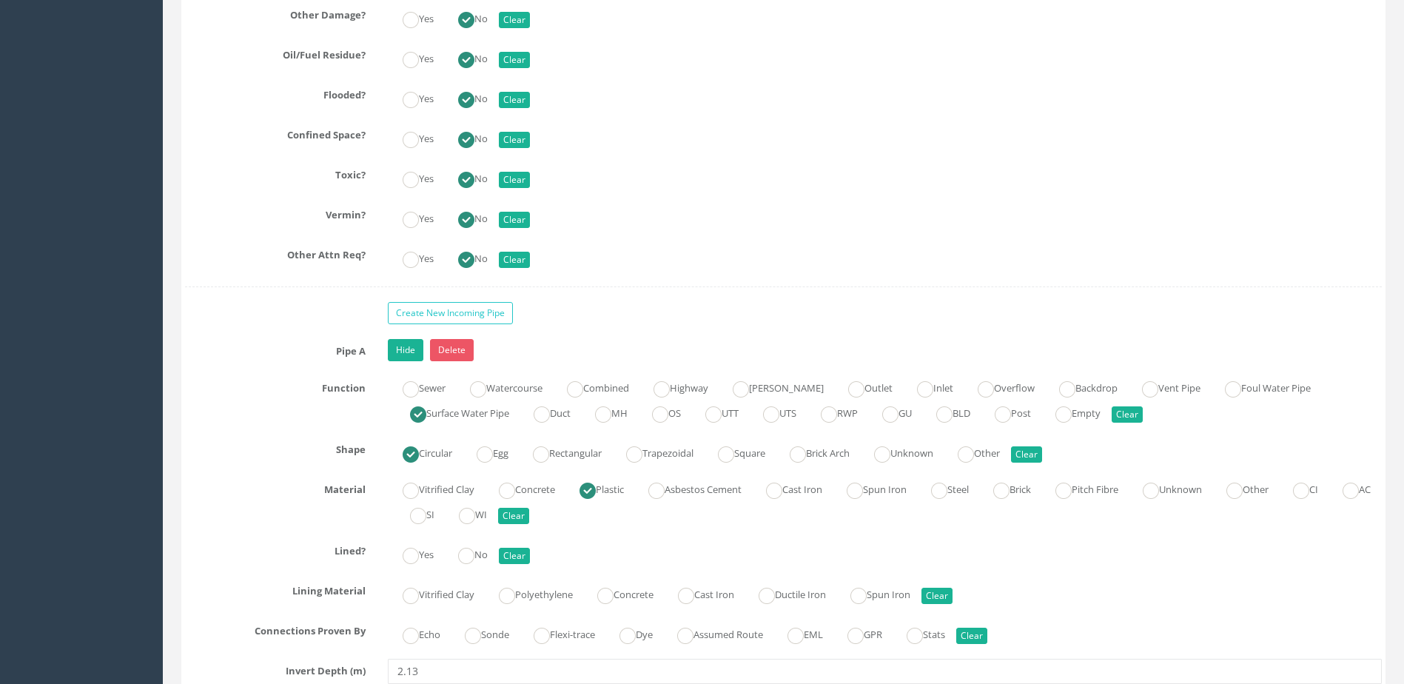
scroll to position [3776, 0]
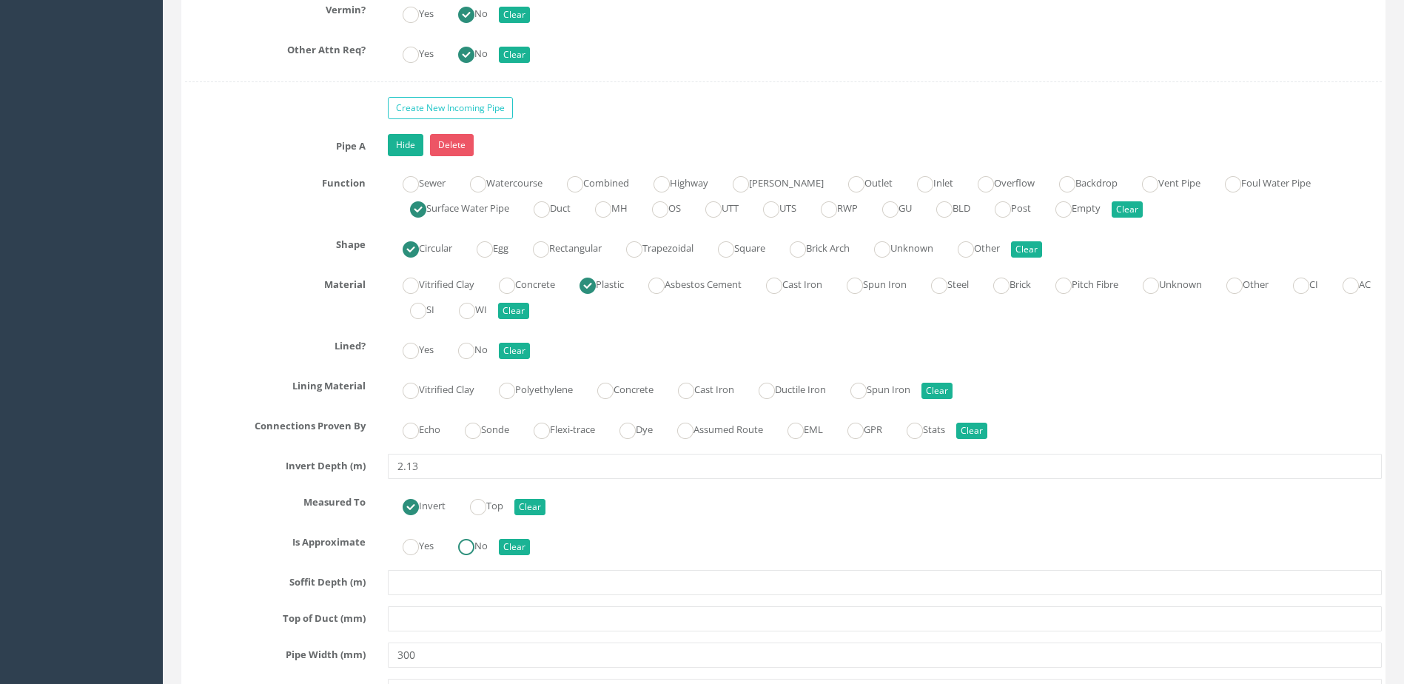
click at [482, 539] on label "No" at bounding box center [465, 544] width 44 height 21
click at [491, 431] on div "Echo Sonde Flexi-trace Dye Assumed Route EML GPR Stats Clear" at bounding box center [885, 428] width 1016 height 29
click at [491, 429] on label "Sonde" at bounding box center [479, 428] width 59 height 21
click at [474, 346] on ins at bounding box center [466, 351] width 16 height 16
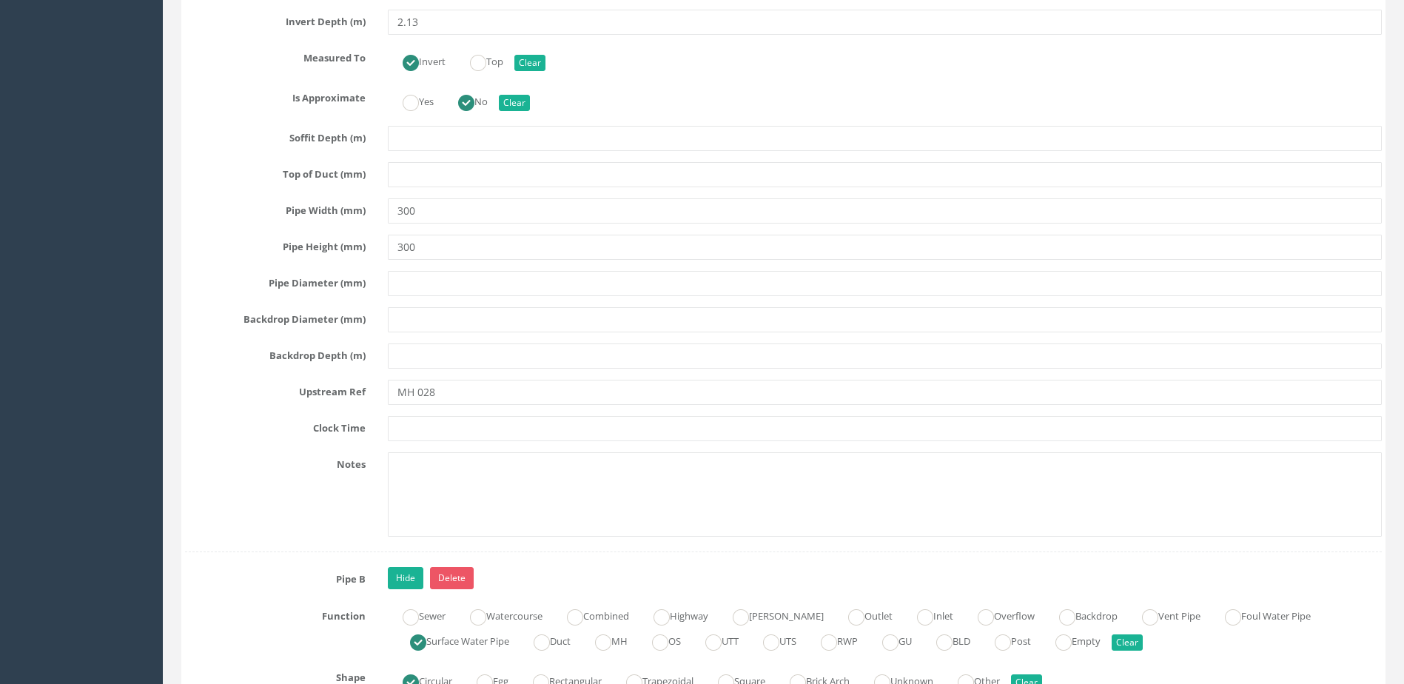
scroll to position [4442, 0]
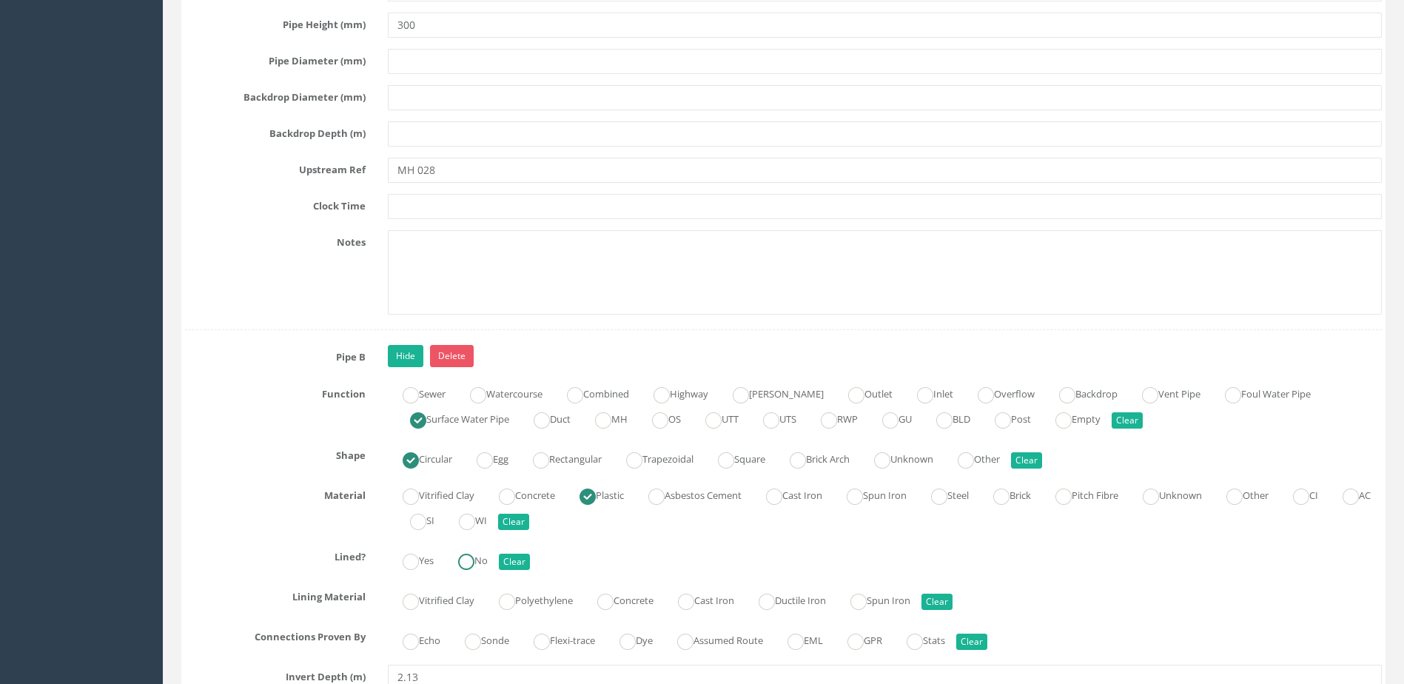
click at [488, 560] on label "No" at bounding box center [465, 559] width 44 height 21
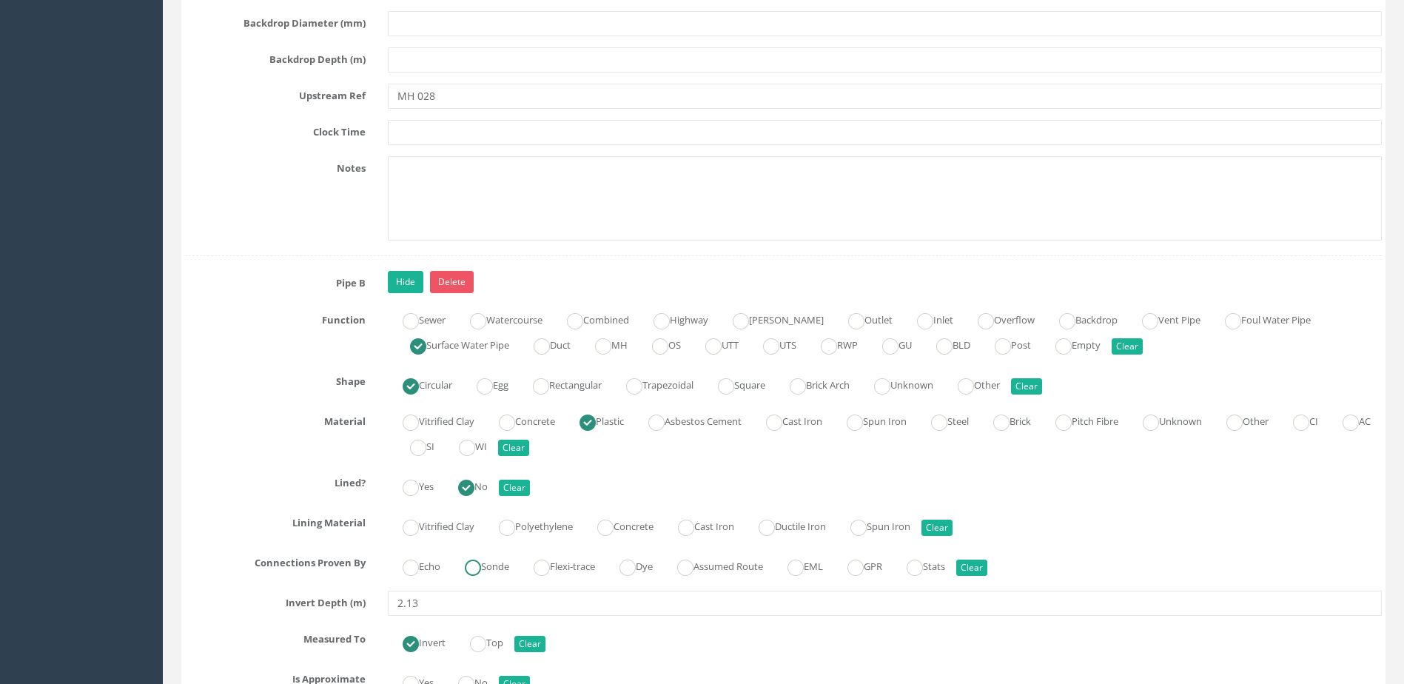
click at [489, 556] on label "Sonde" at bounding box center [479, 564] width 59 height 21
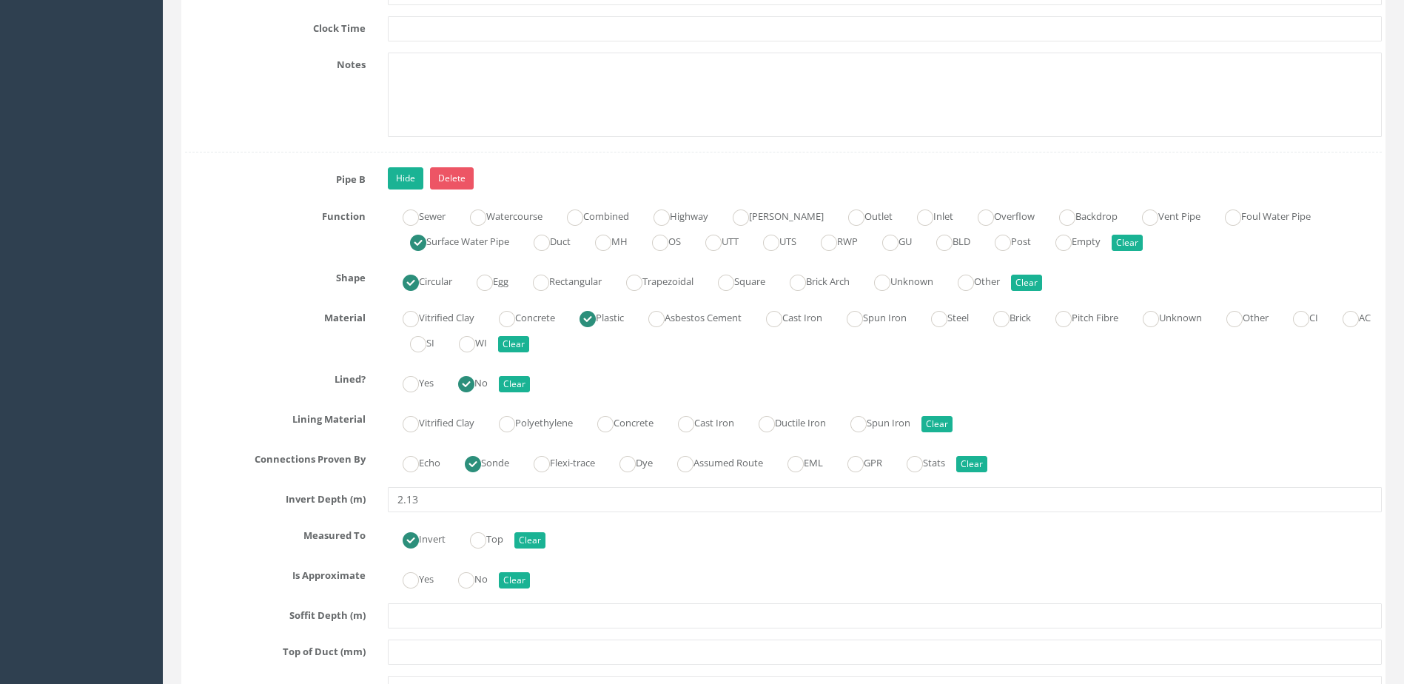
scroll to position [4738, 0]
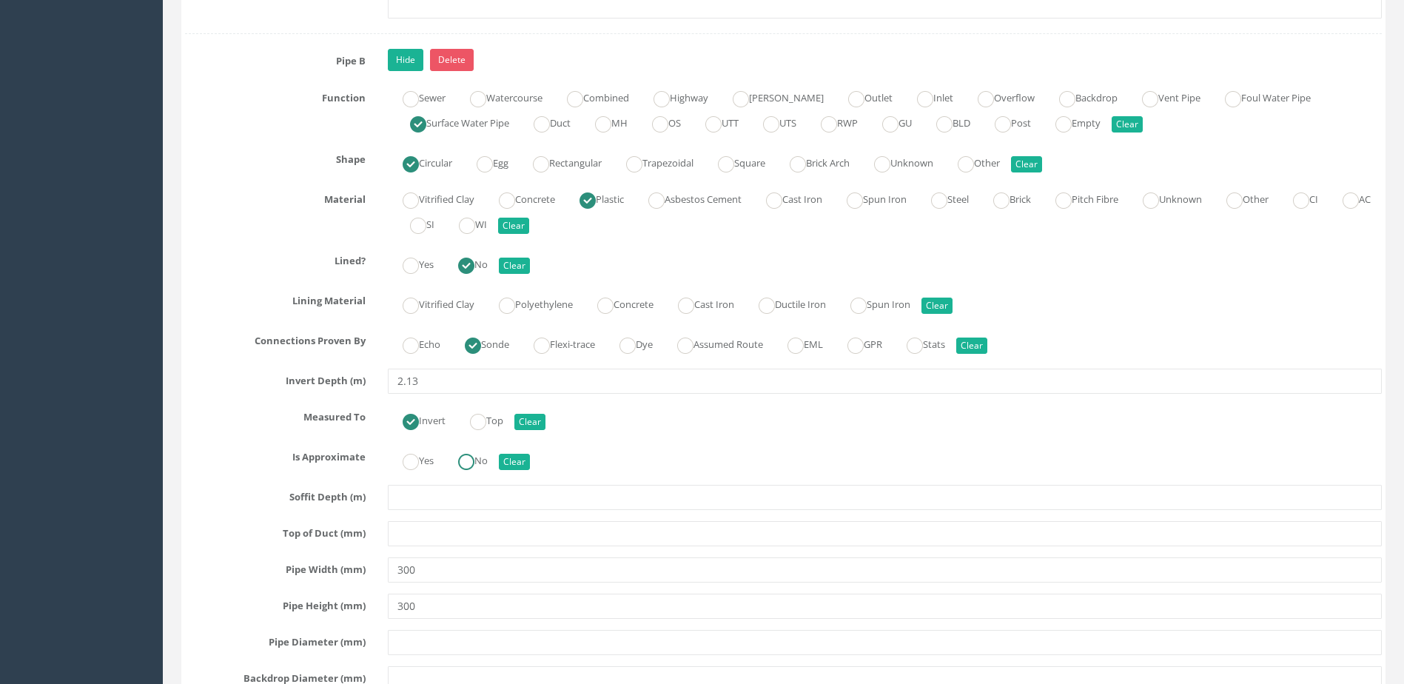
click at [475, 458] on ins at bounding box center [466, 462] width 16 height 16
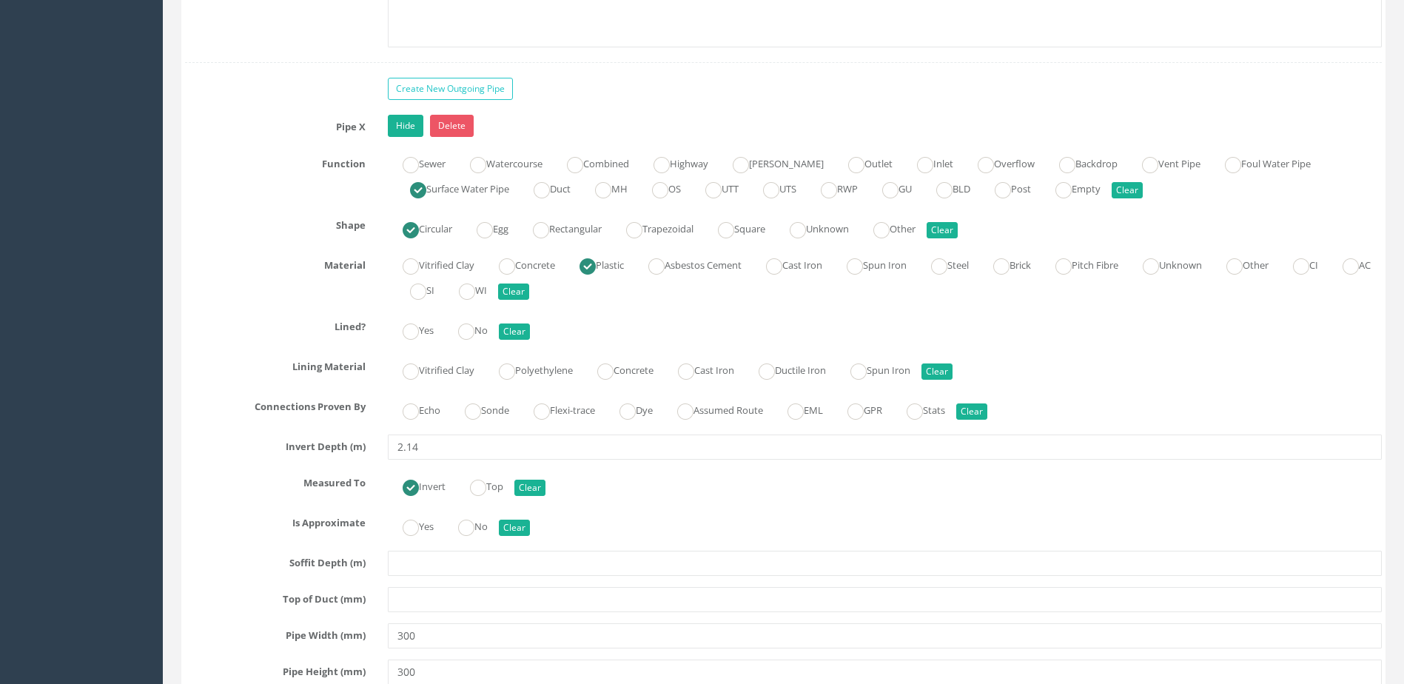
scroll to position [5700, 0]
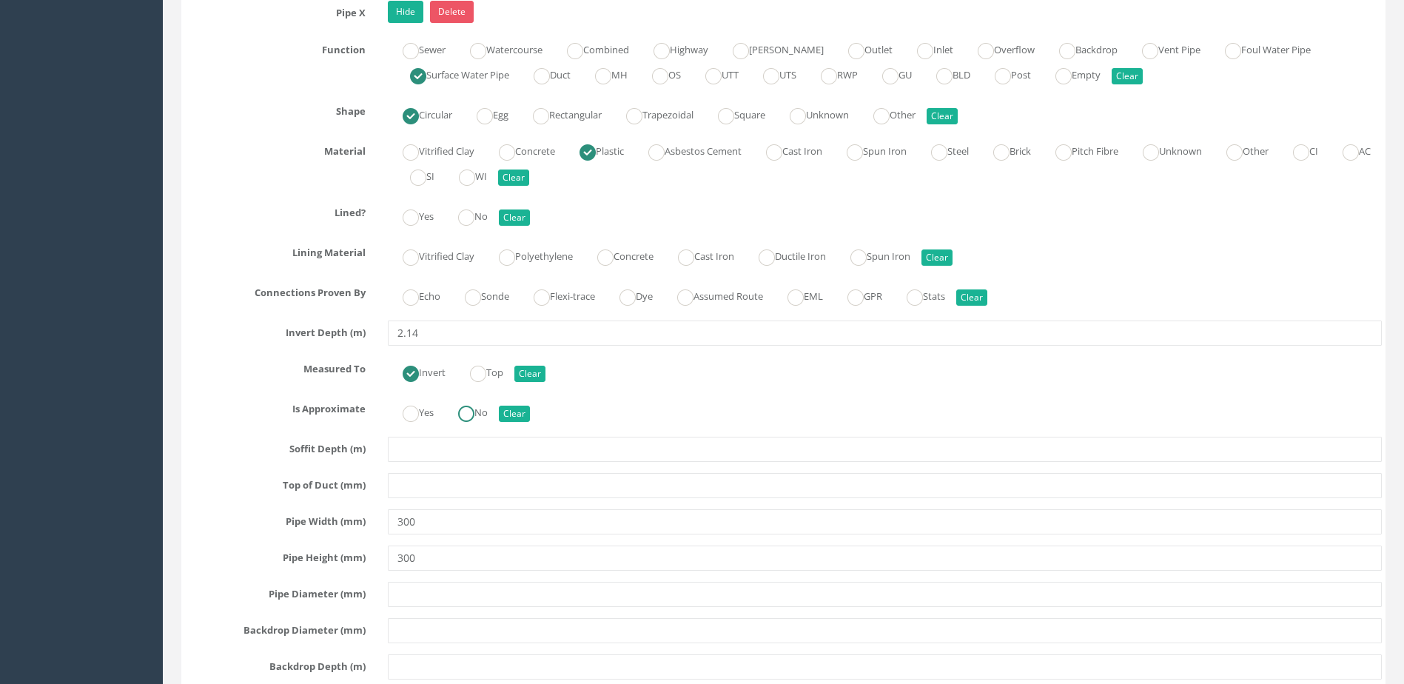
click at [480, 419] on label "No" at bounding box center [465, 411] width 44 height 21
click at [487, 293] on label "Sonde" at bounding box center [479, 294] width 59 height 21
click at [475, 221] on ins at bounding box center [466, 218] width 16 height 16
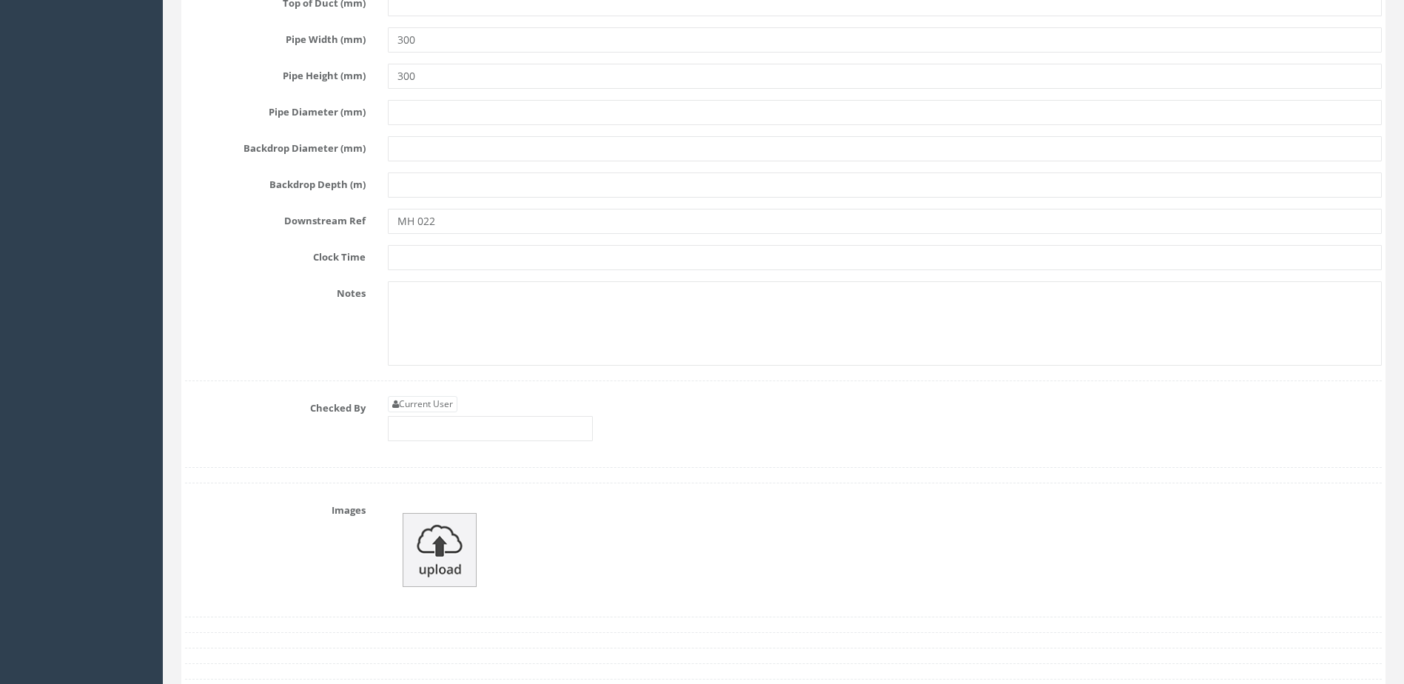
scroll to position [6219, 0]
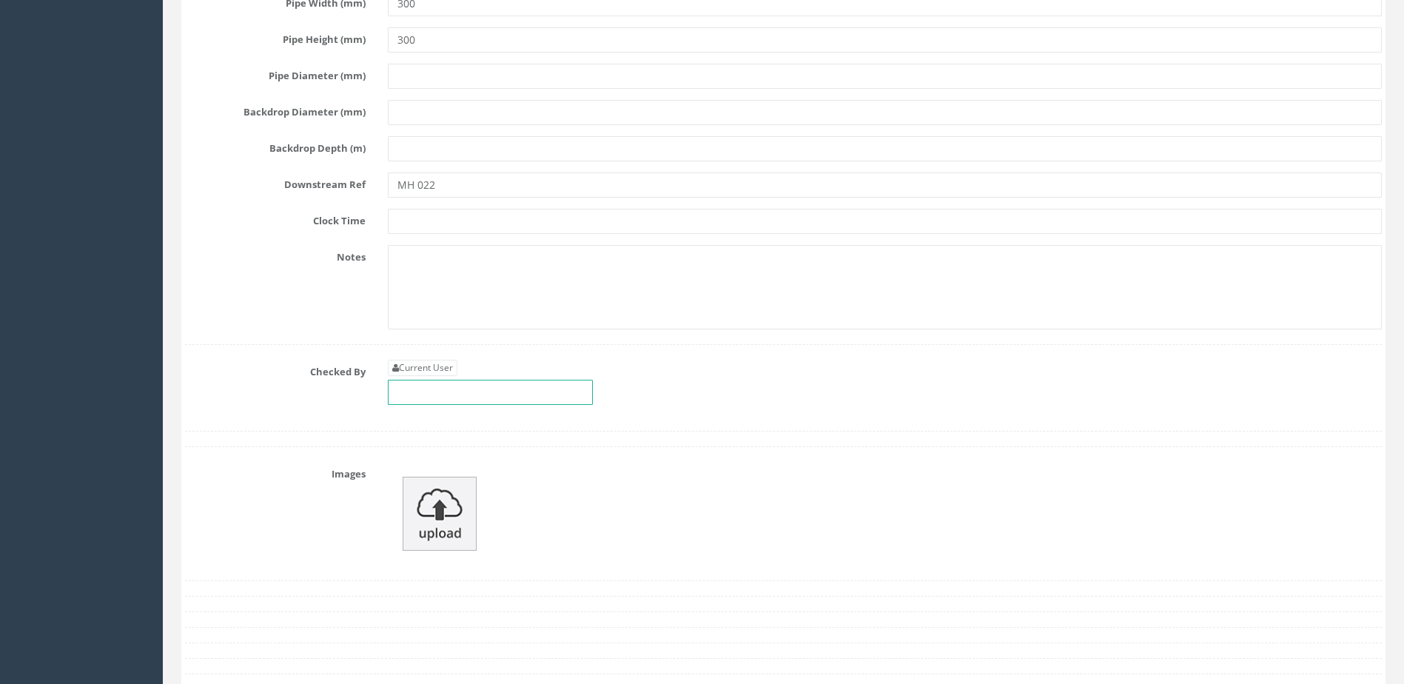
click at [432, 383] on input "text" at bounding box center [490, 392] width 205 height 25
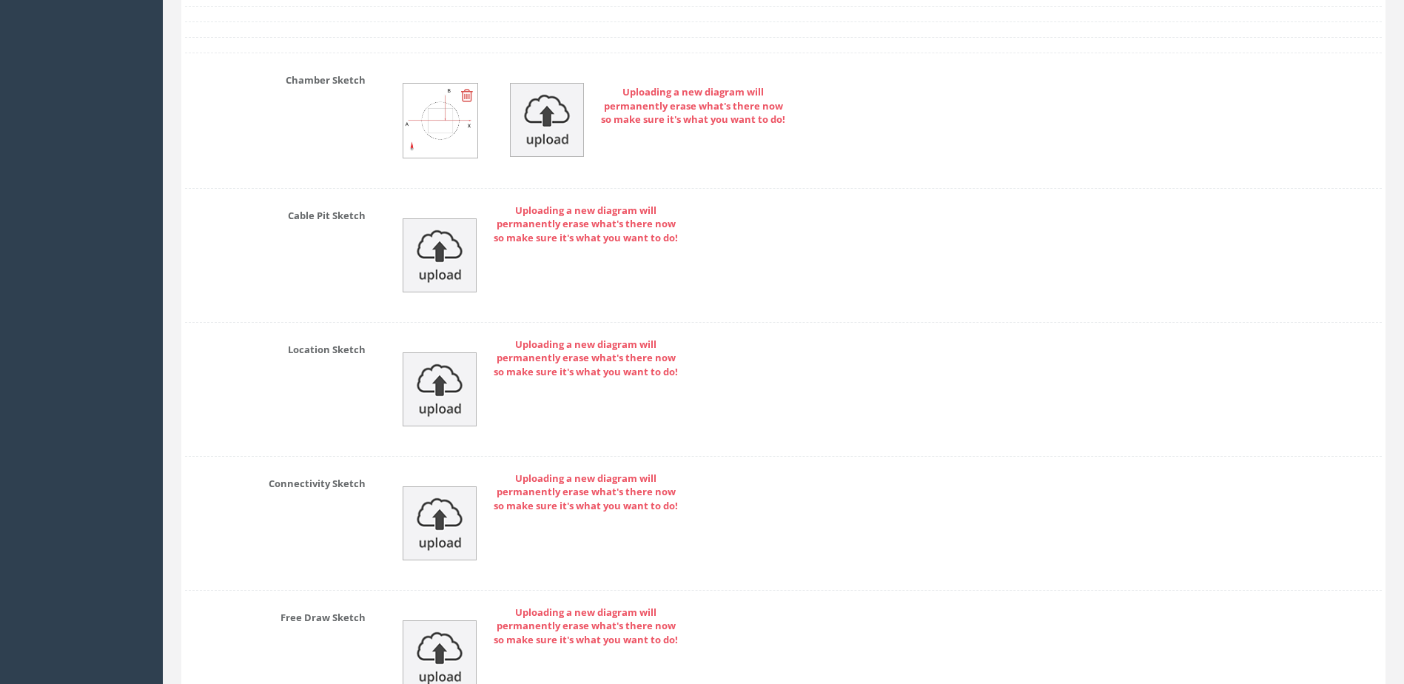
scroll to position [7107, 0]
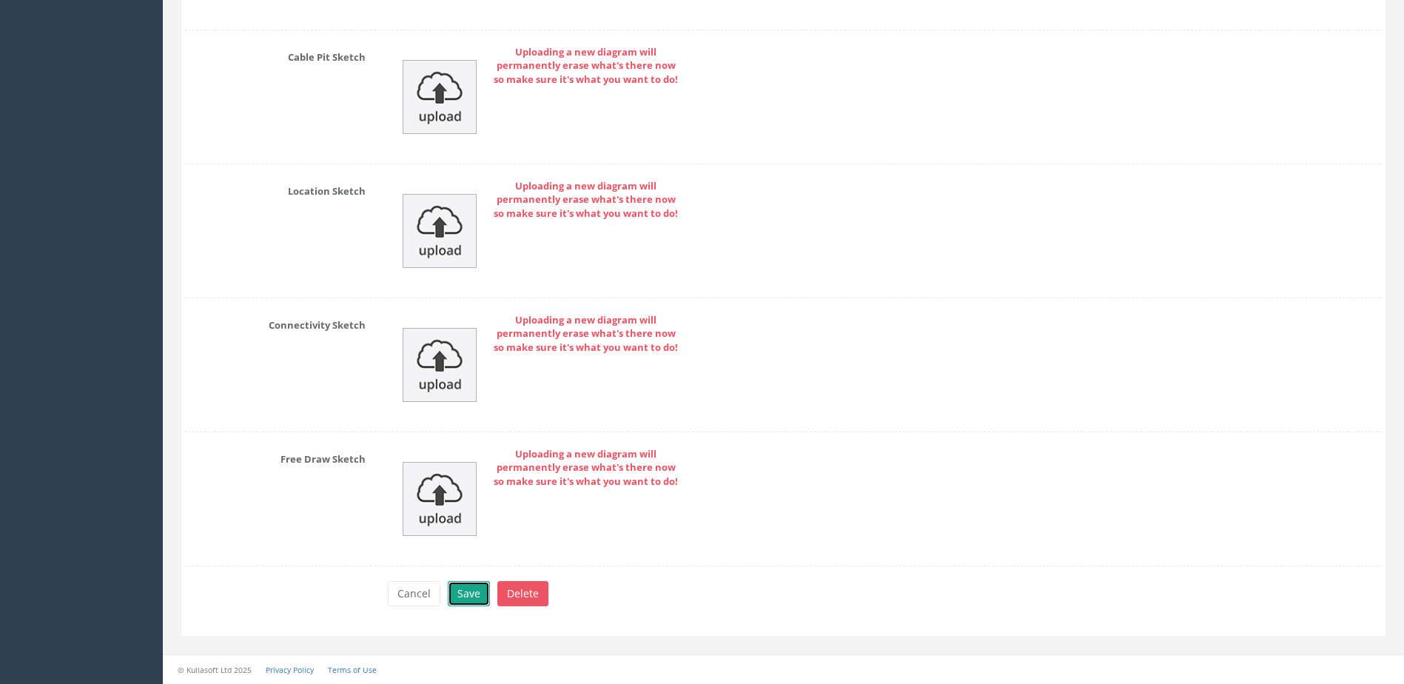
click at [480, 600] on button "Save" at bounding box center [469, 593] width 42 height 25
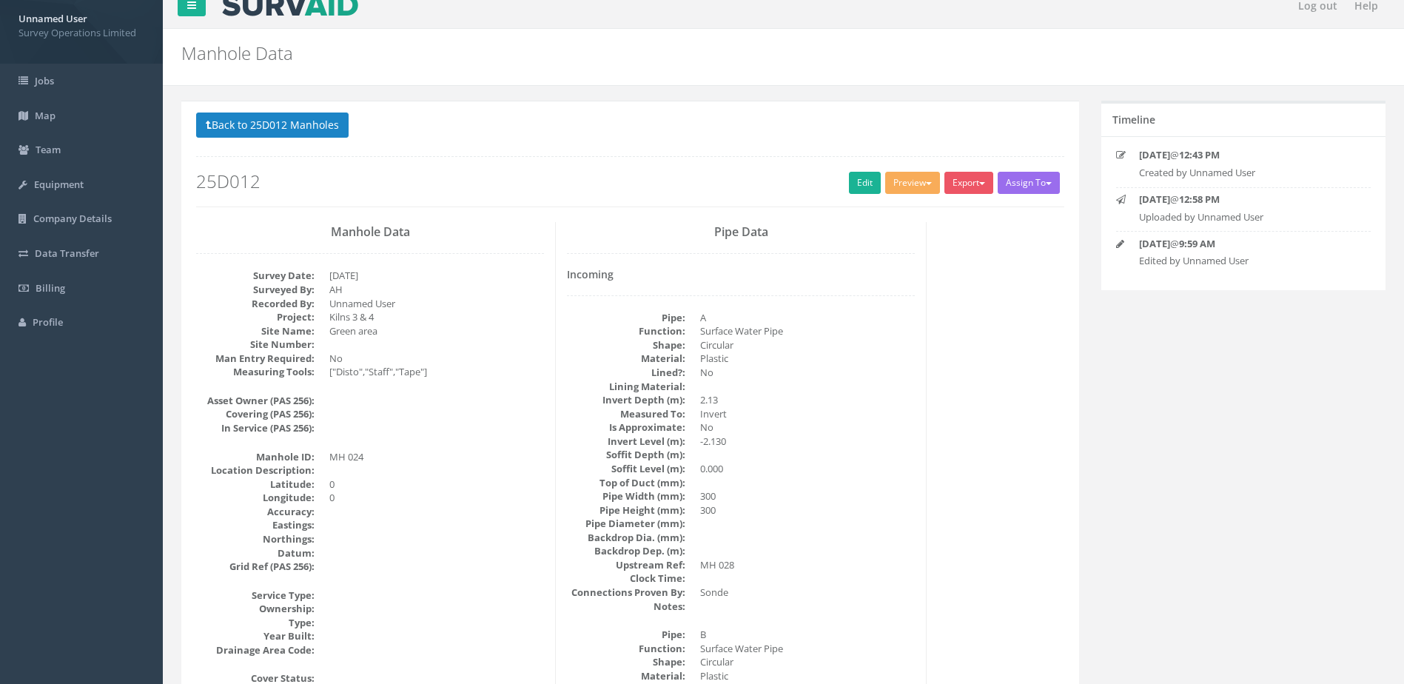
scroll to position [0, 0]
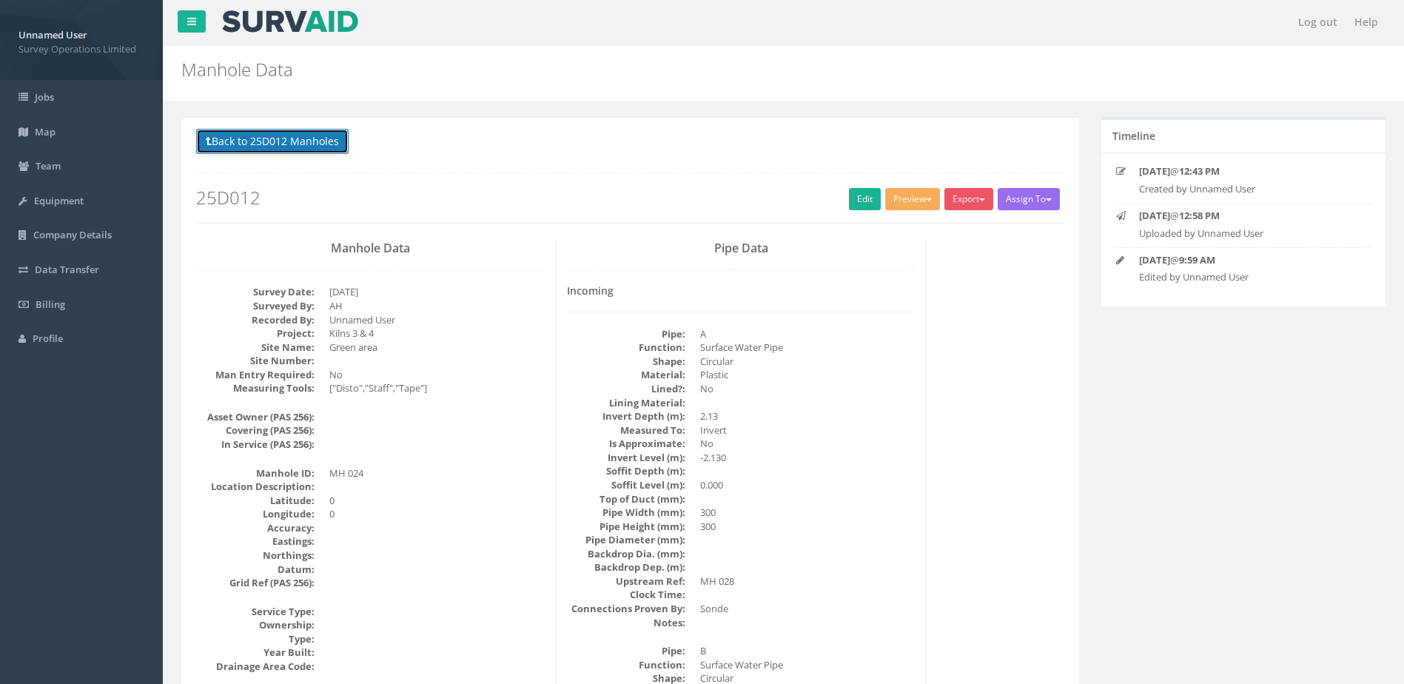
click at [332, 141] on button "Back to 25D012 Manholes" at bounding box center [272, 141] width 153 height 25
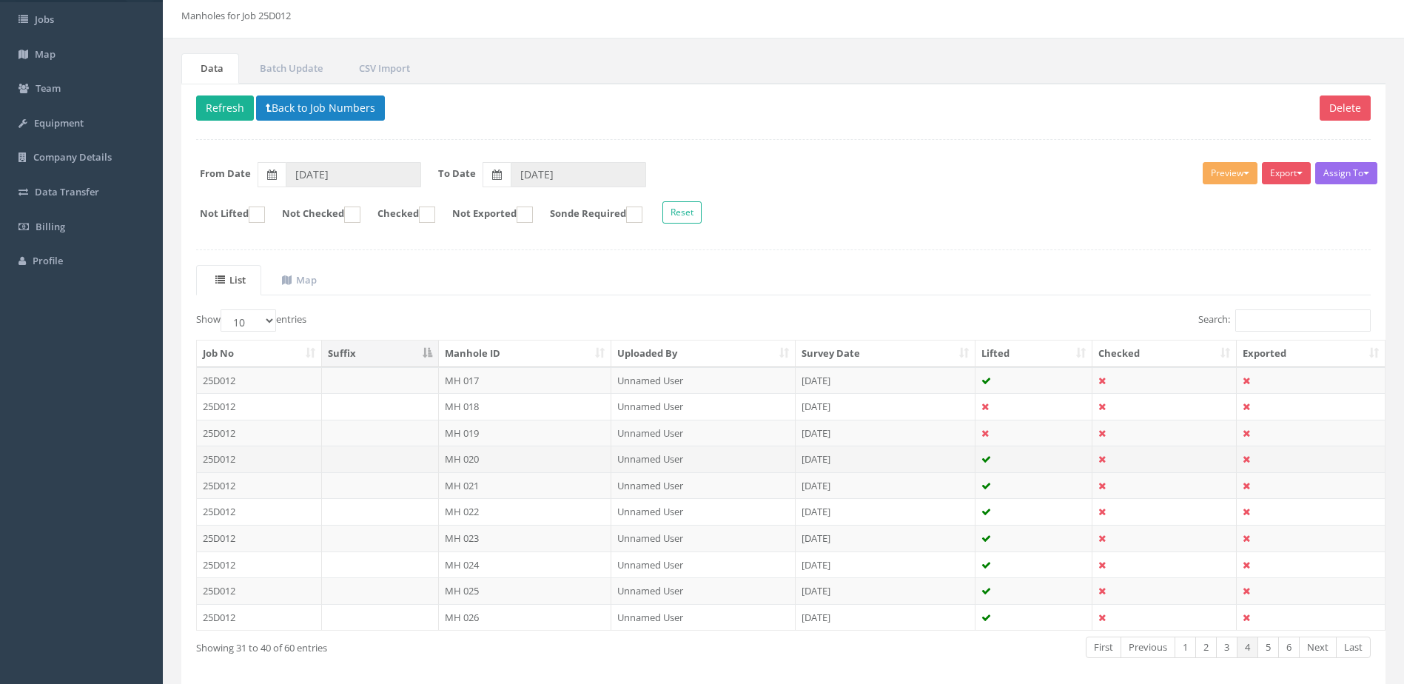
scroll to position [141, 0]
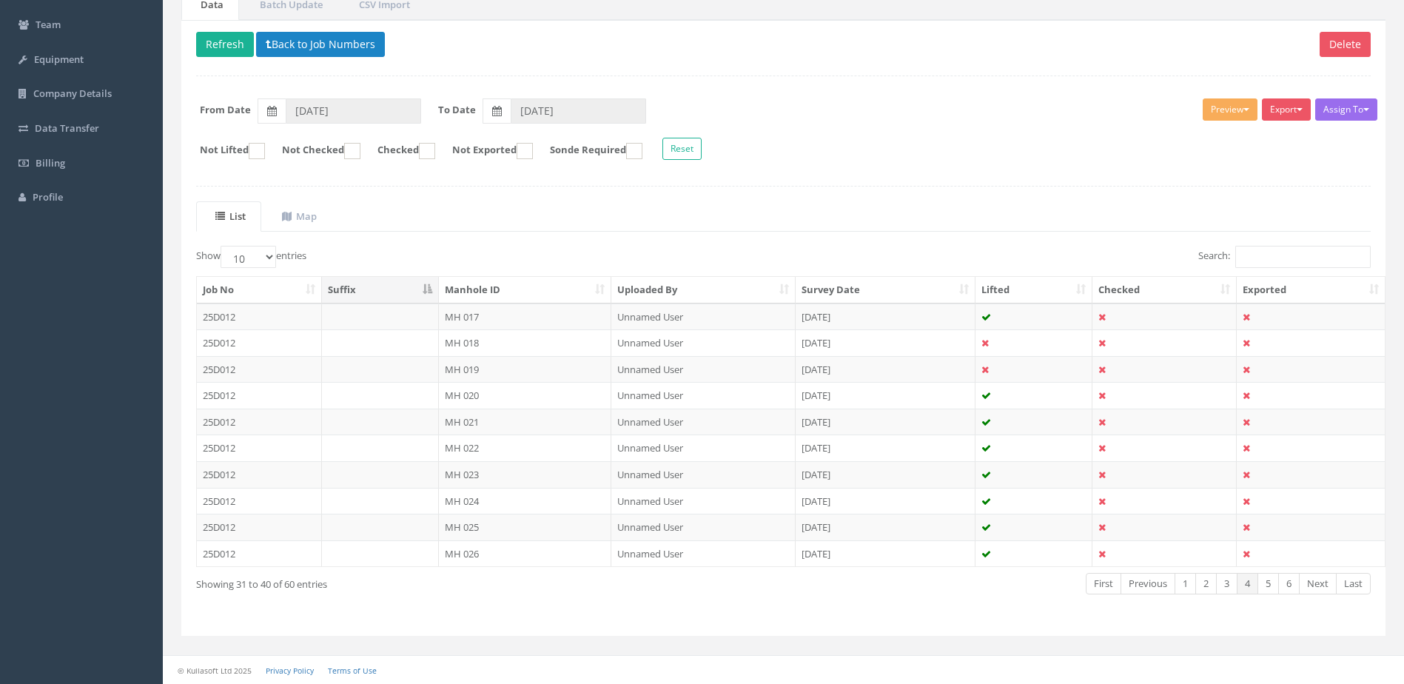
click at [539, 526] on td "MH 025" at bounding box center [525, 527] width 173 height 27
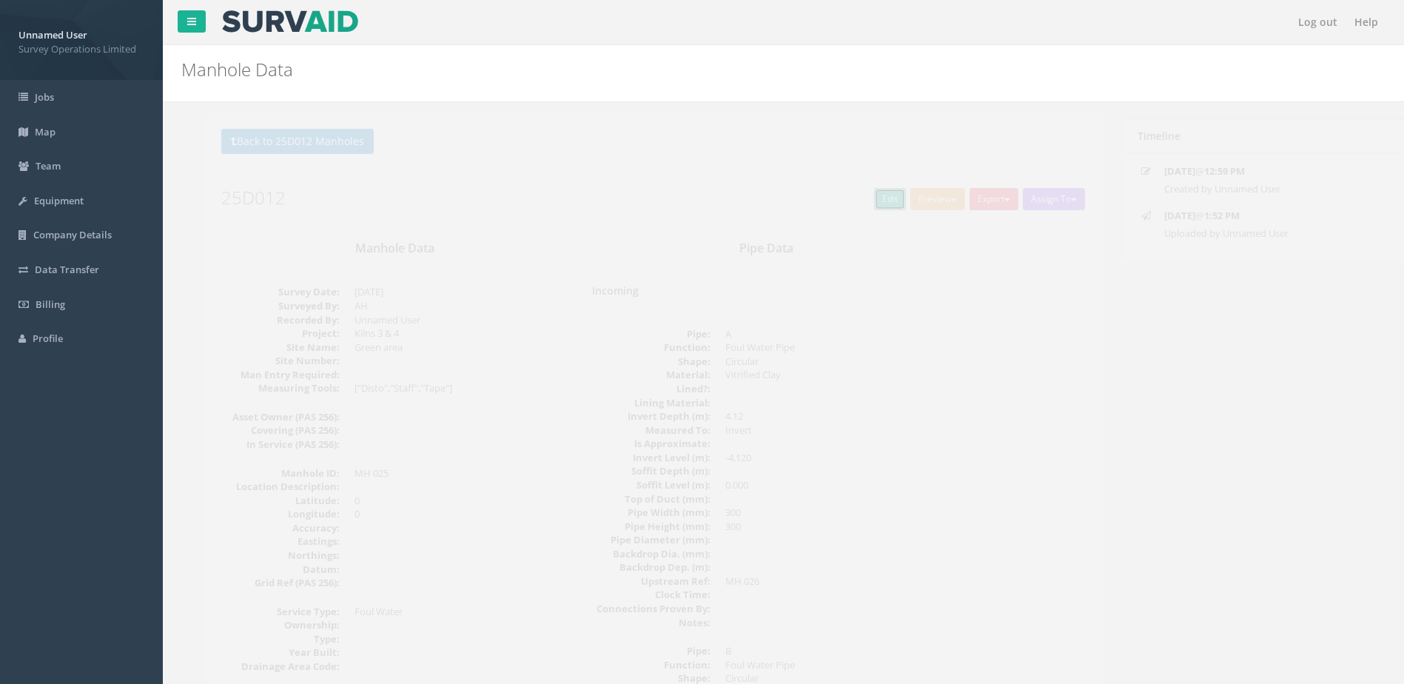
click at [851, 198] on link "Edit" at bounding box center [865, 199] width 32 height 22
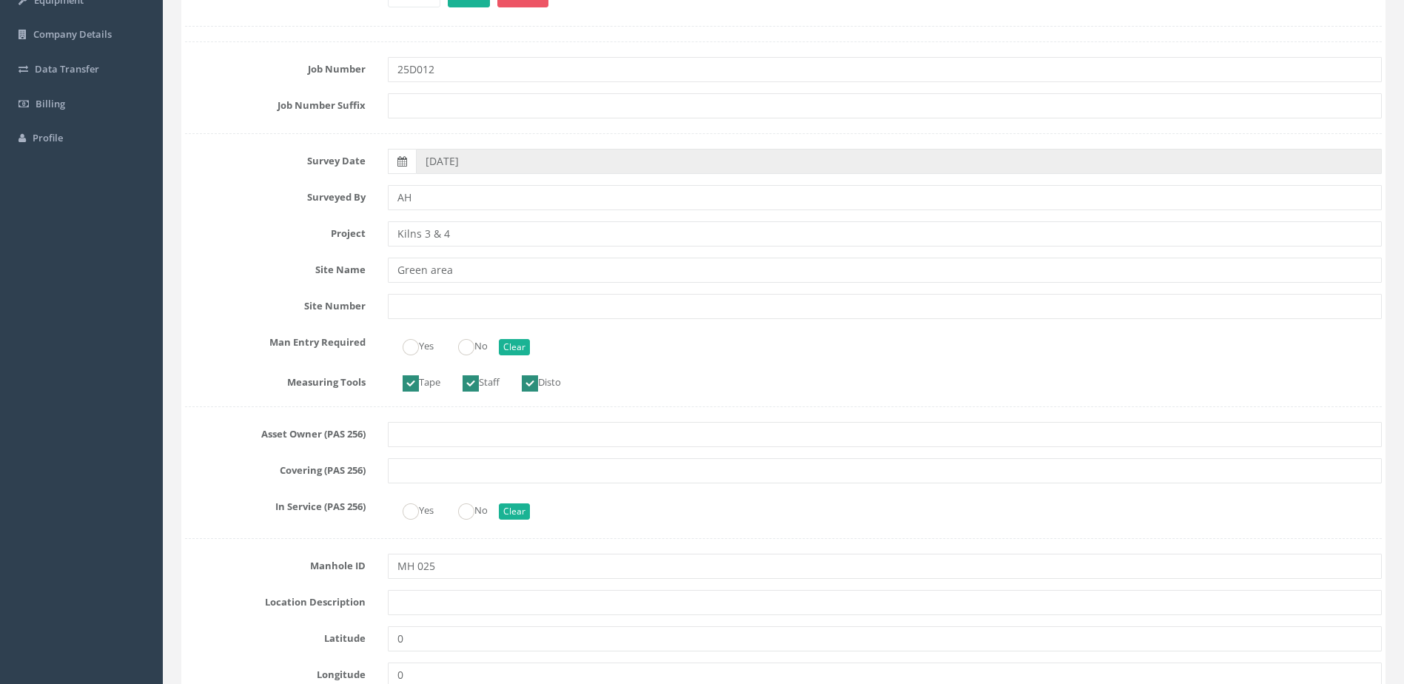
scroll to position [222, 0]
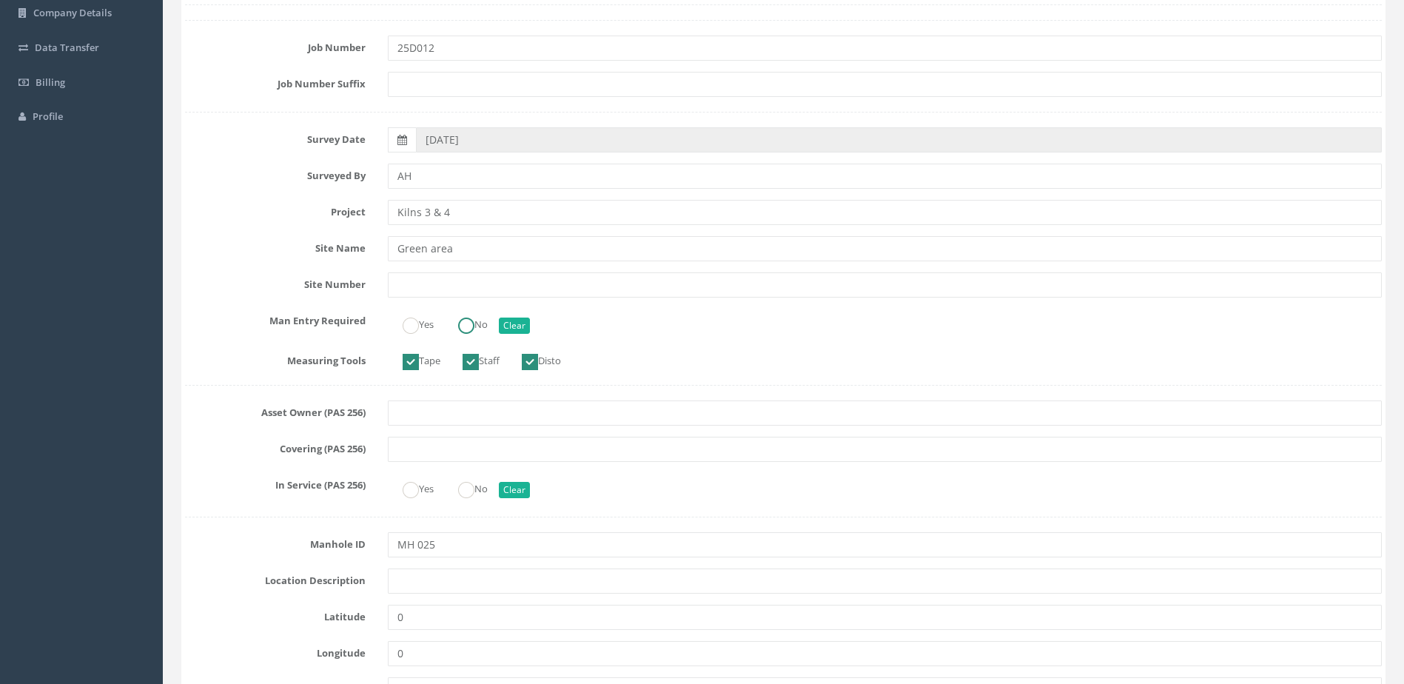
click at [473, 316] on label "No" at bounding box center [465, 322] width 44 height 21
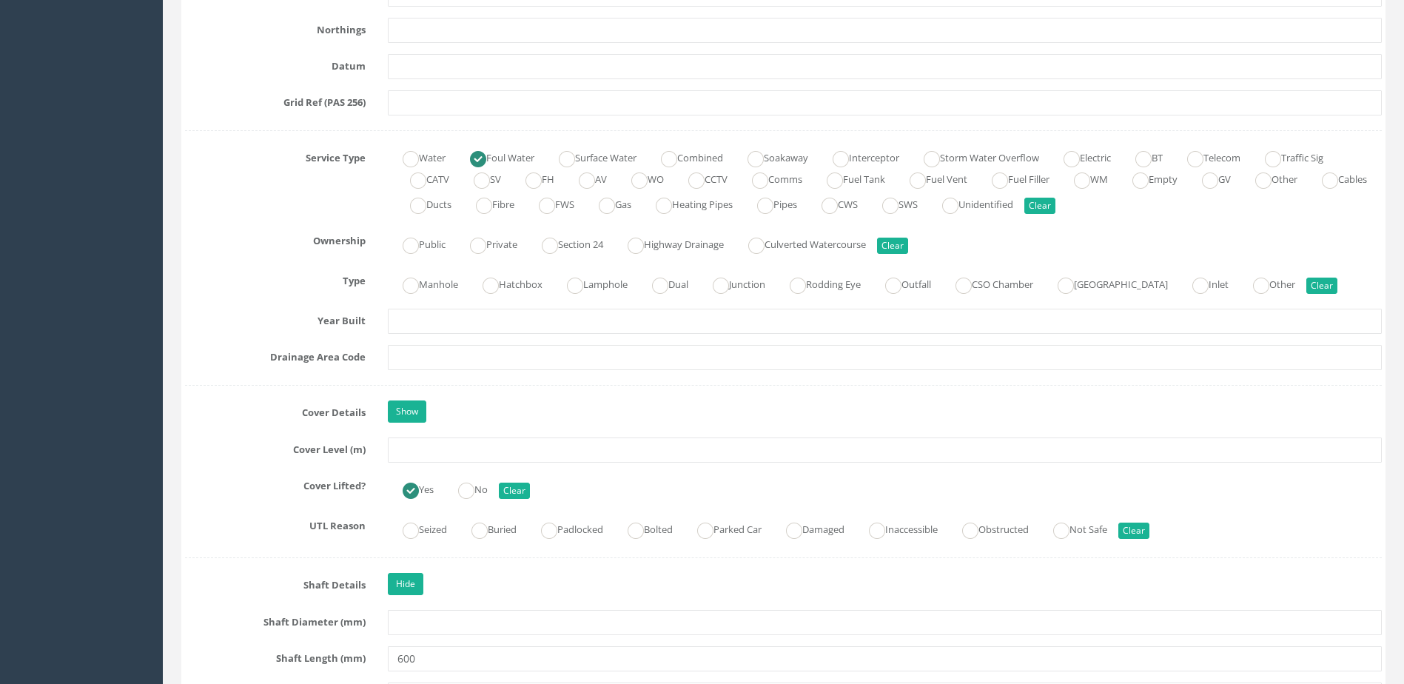
scroll to position [962, 0]
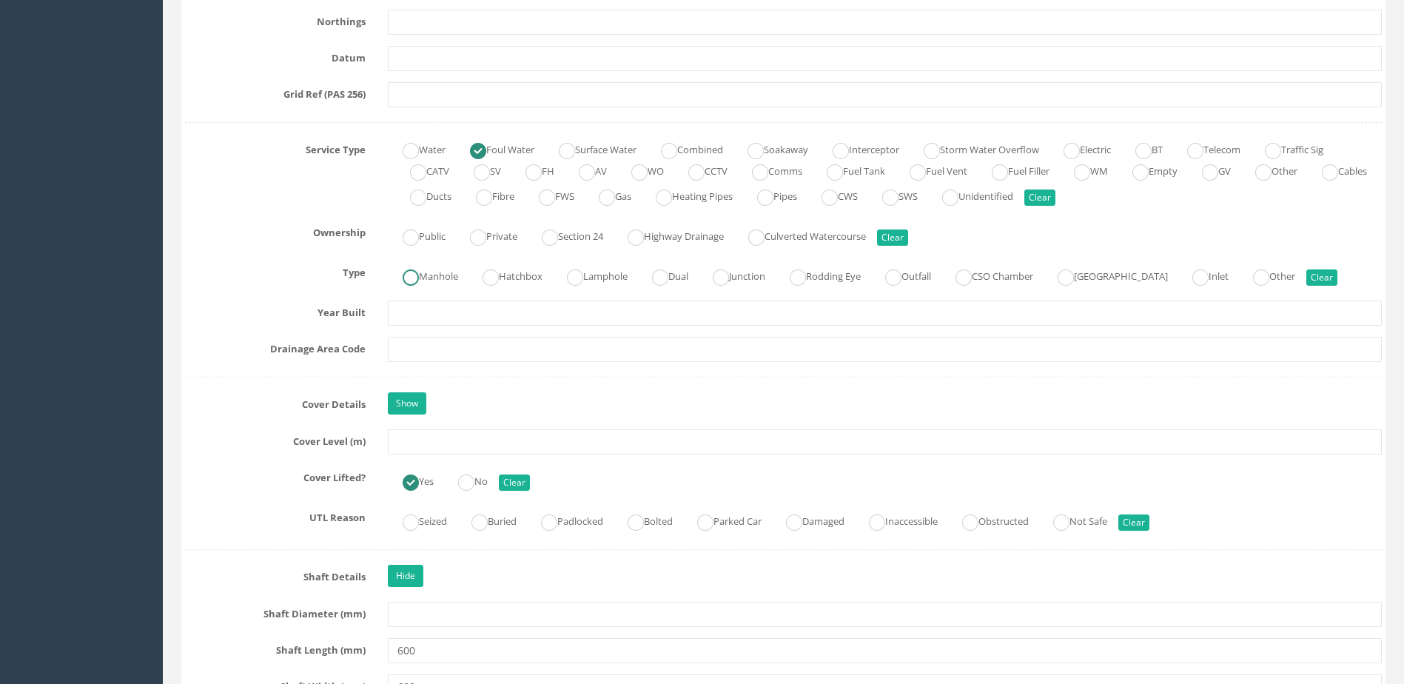
click at [426, 278] on label "Manhole" at bounding box center [423, 274] width 70 height 21
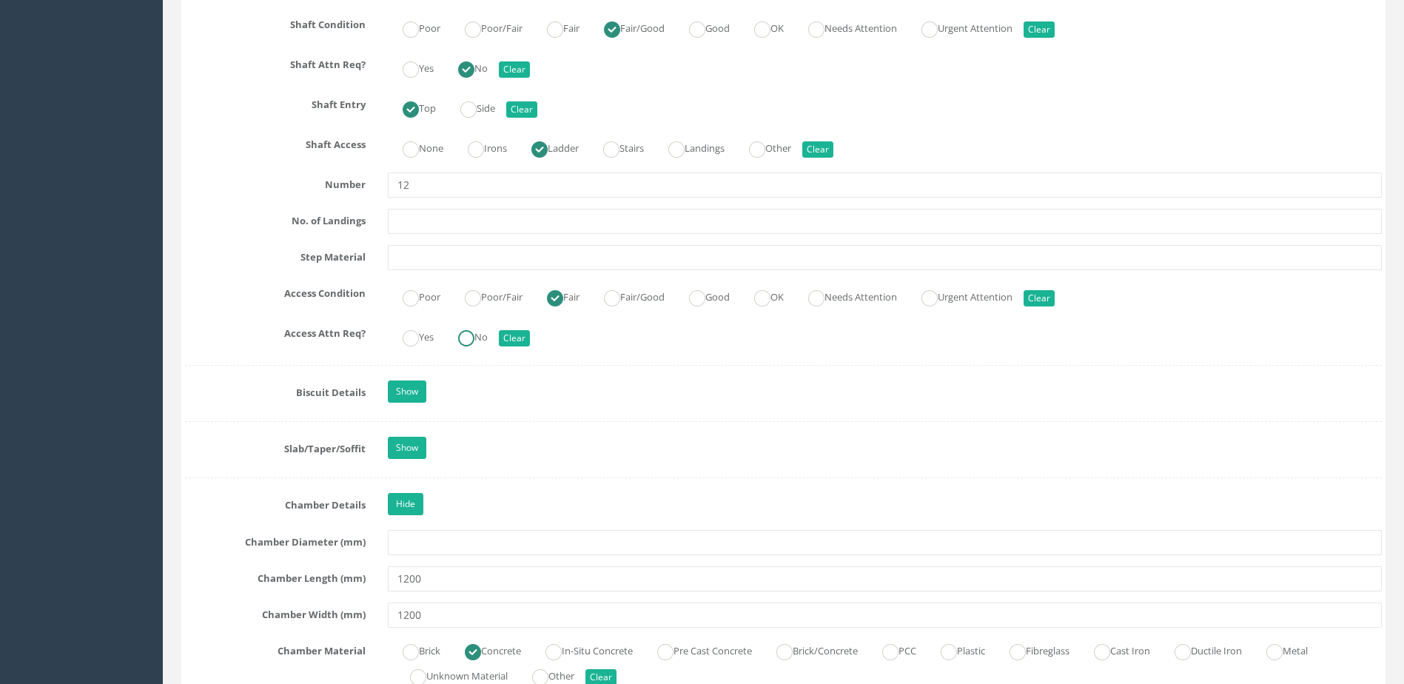
click at [473, 347] on input "No" at bounding box center [466, 345] width 16 height 25
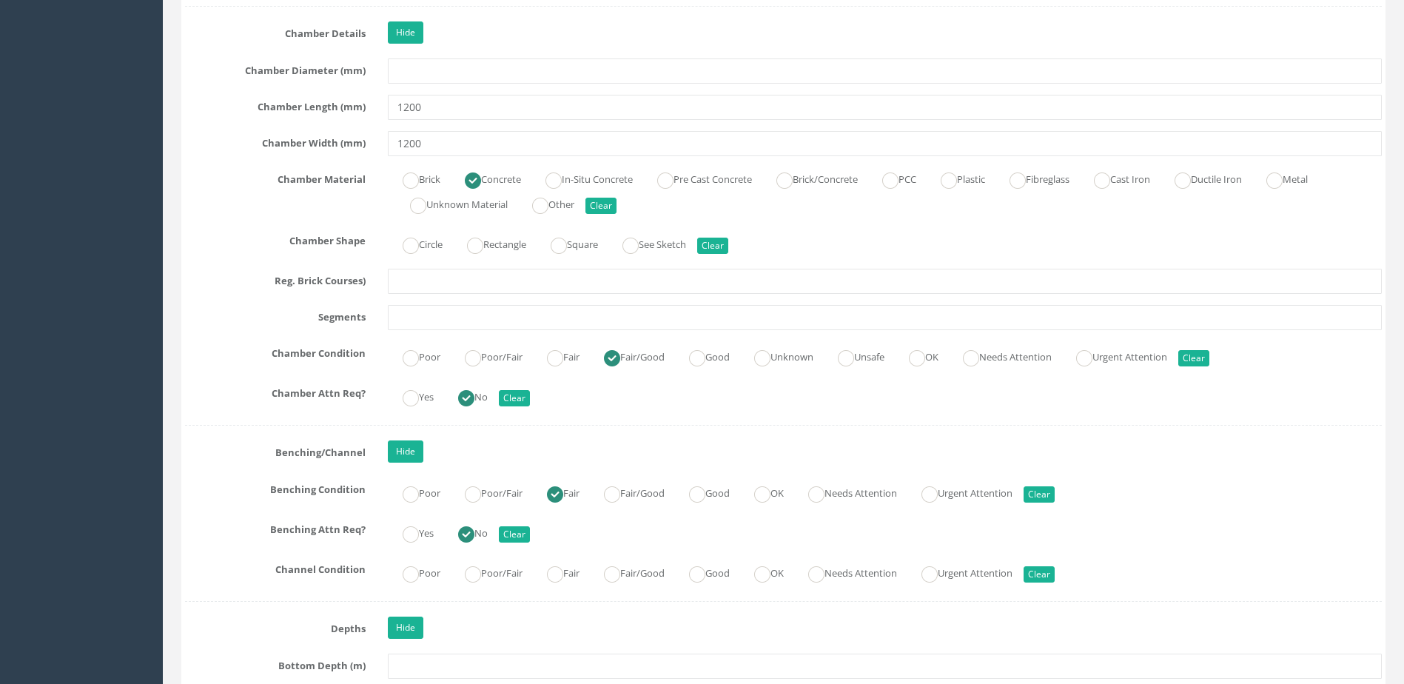
scroll to position [2295, 0]
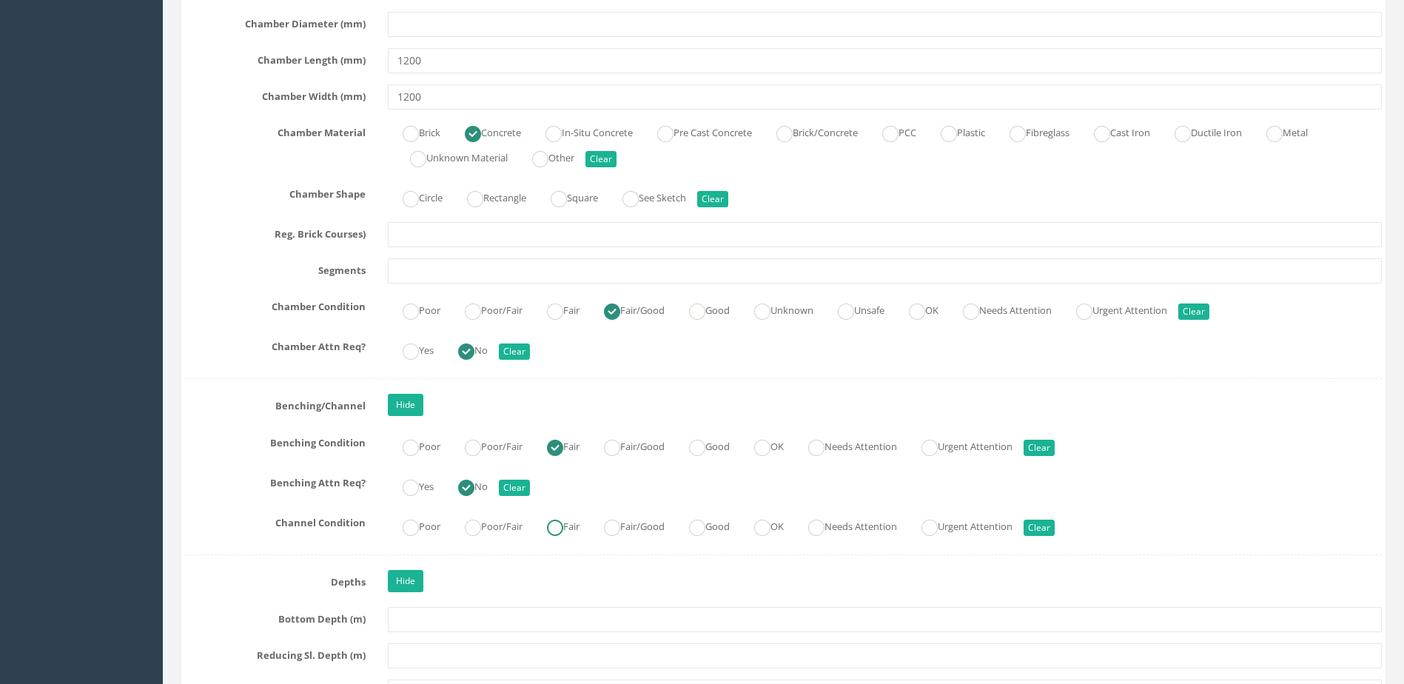
click at [579, 524] on label "Fair" at bounding box center [555, 525] width 47 height 21
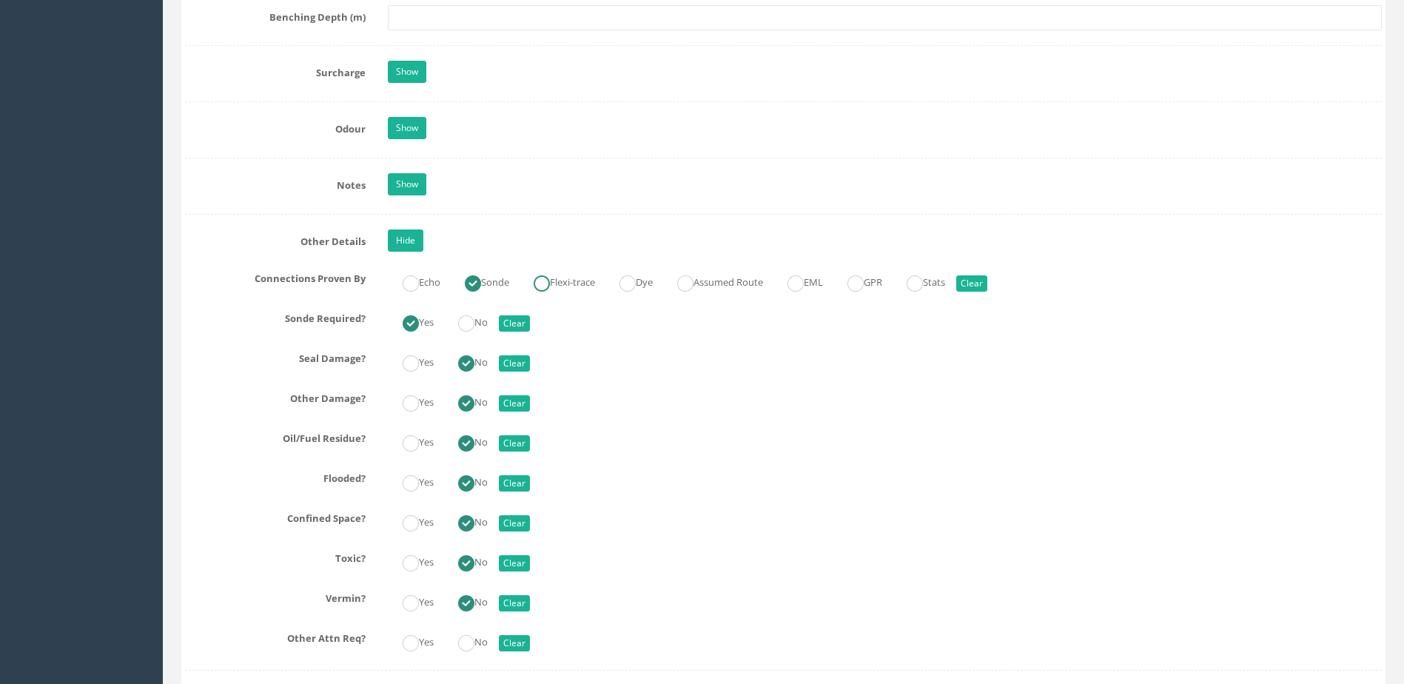
scroll to position [3257, 0]
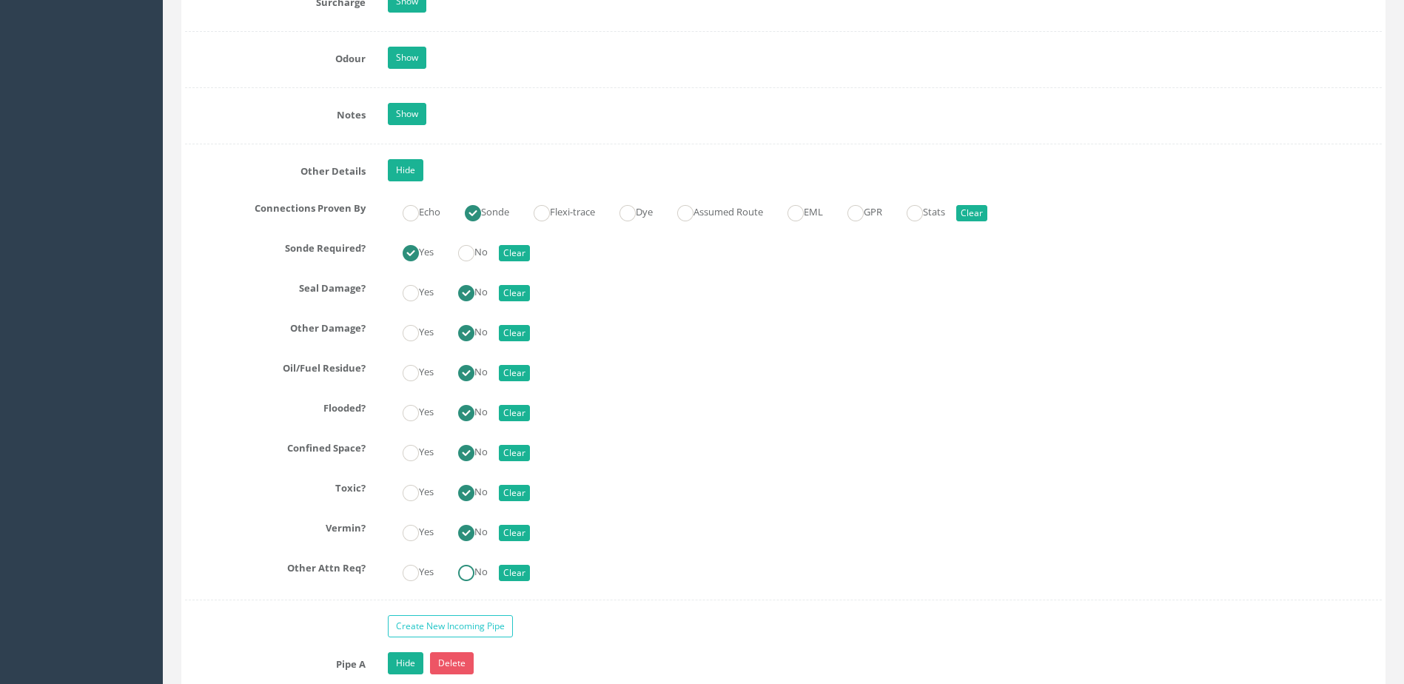
click at [458, 568] on label "No" at bounding box center [465, 570] width 44 height 21
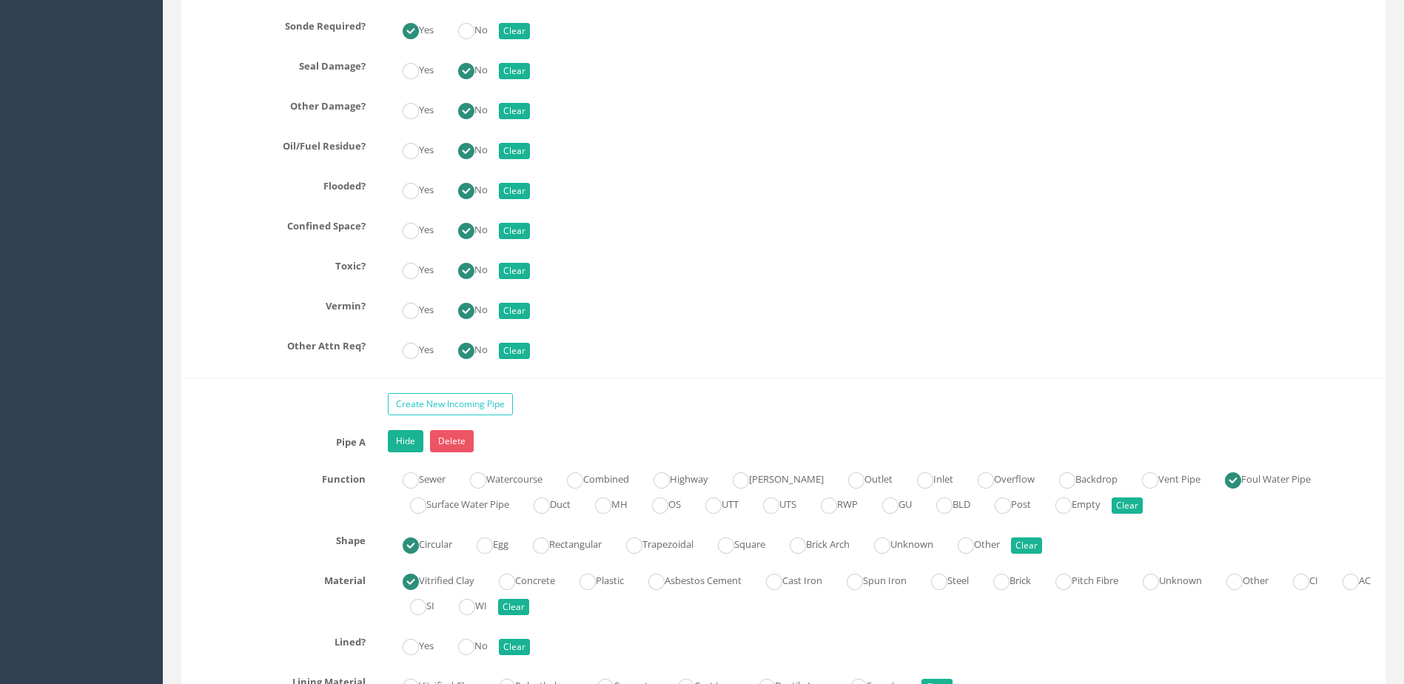
scroll to position [3702, 0]
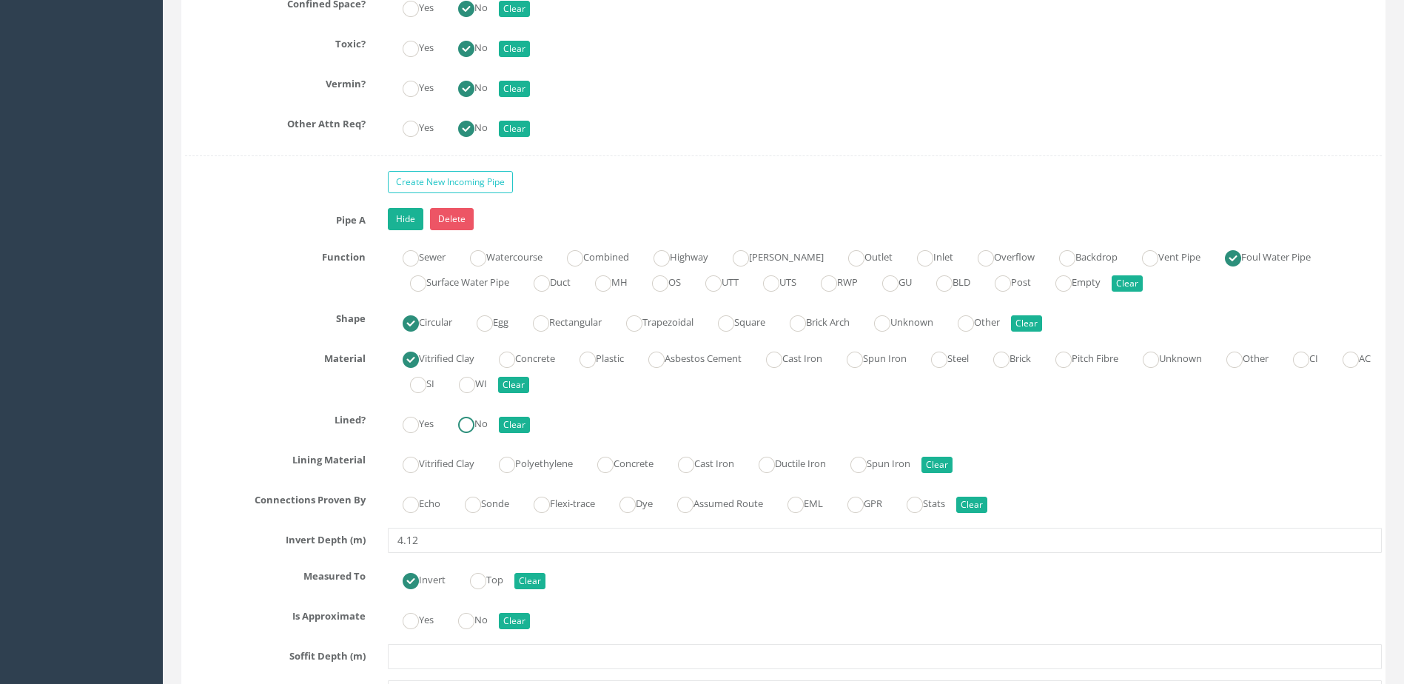
click at [475, 427] on ins at bounding box center [466, 425] width 16 height 16
click at [478, 517] on input "Sonde" at bounding box center [473, 512] width 16 height 25
click at [469, 619] on ins at bounding box center [466, 621] width 16 height 16
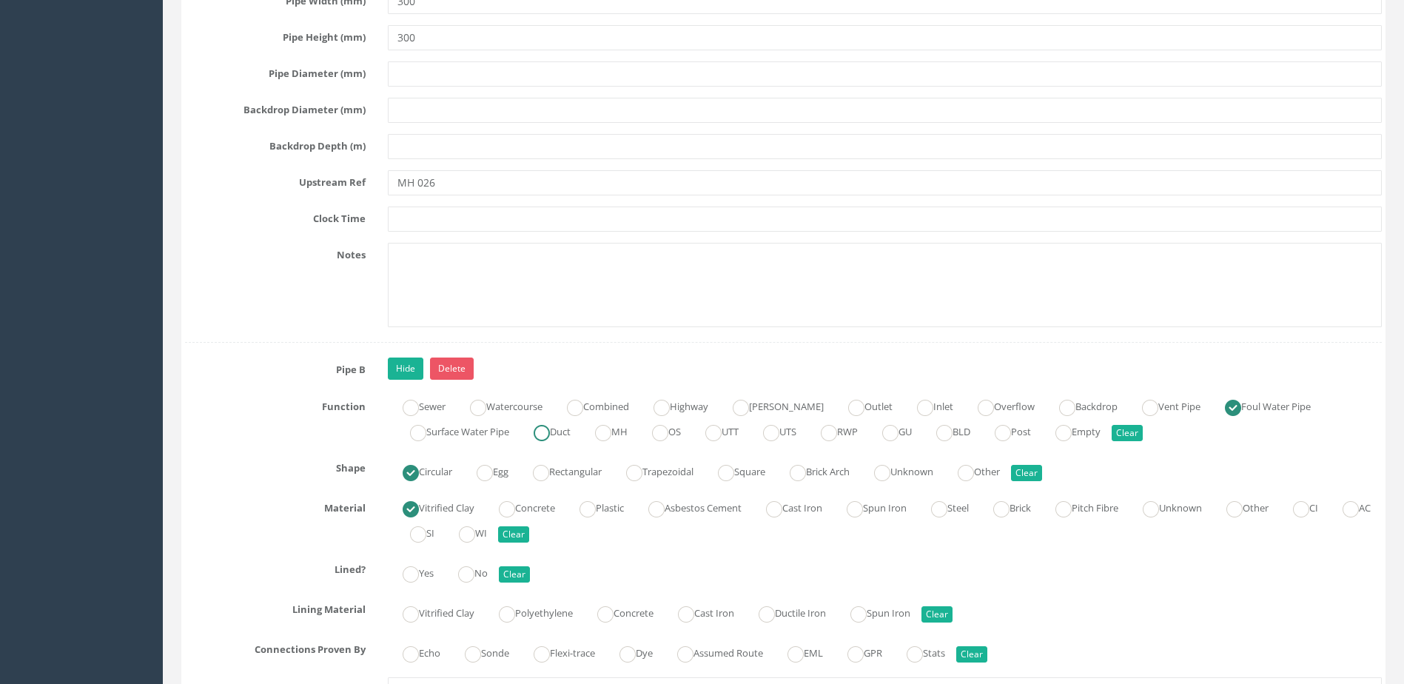
scroll to position [4516, 0]
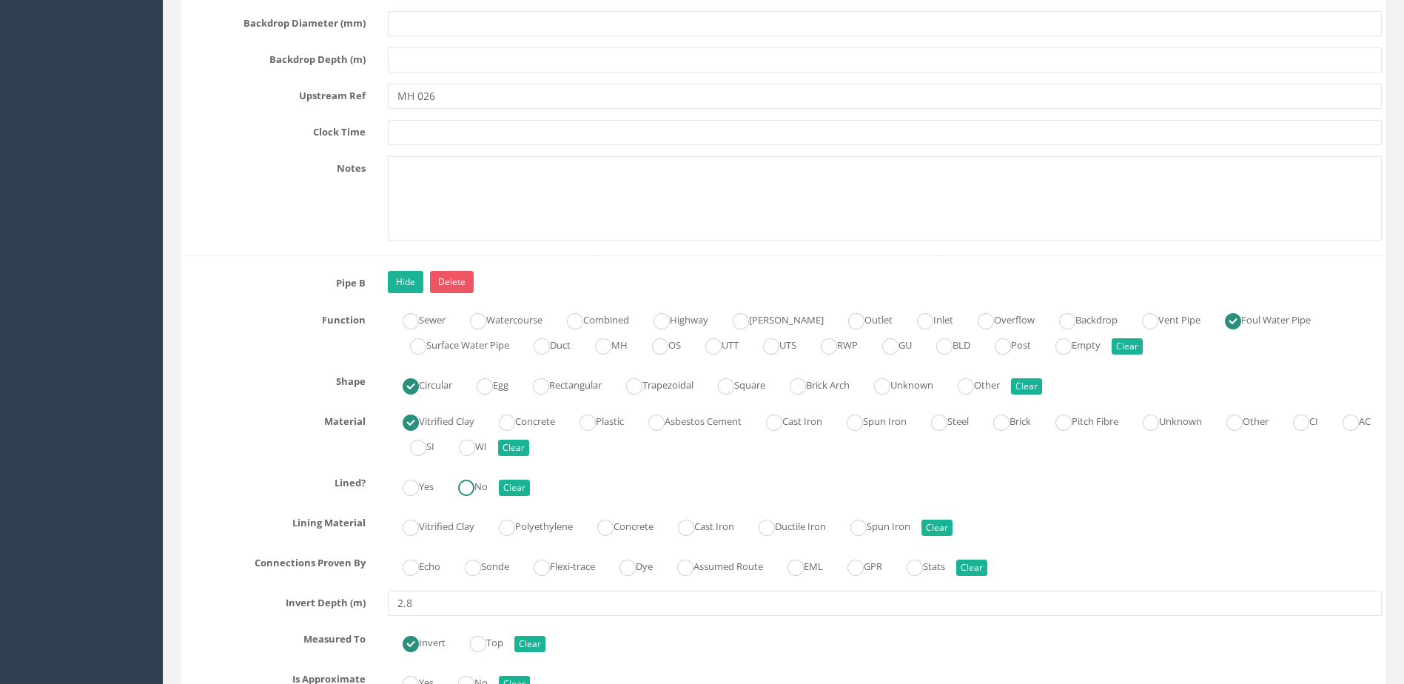
click at [472, 492] on ins at bounding box center [466, 488] width 16 height 16
click at [478, 569] on ins at bounding box center [473, 568] width 16 height 16
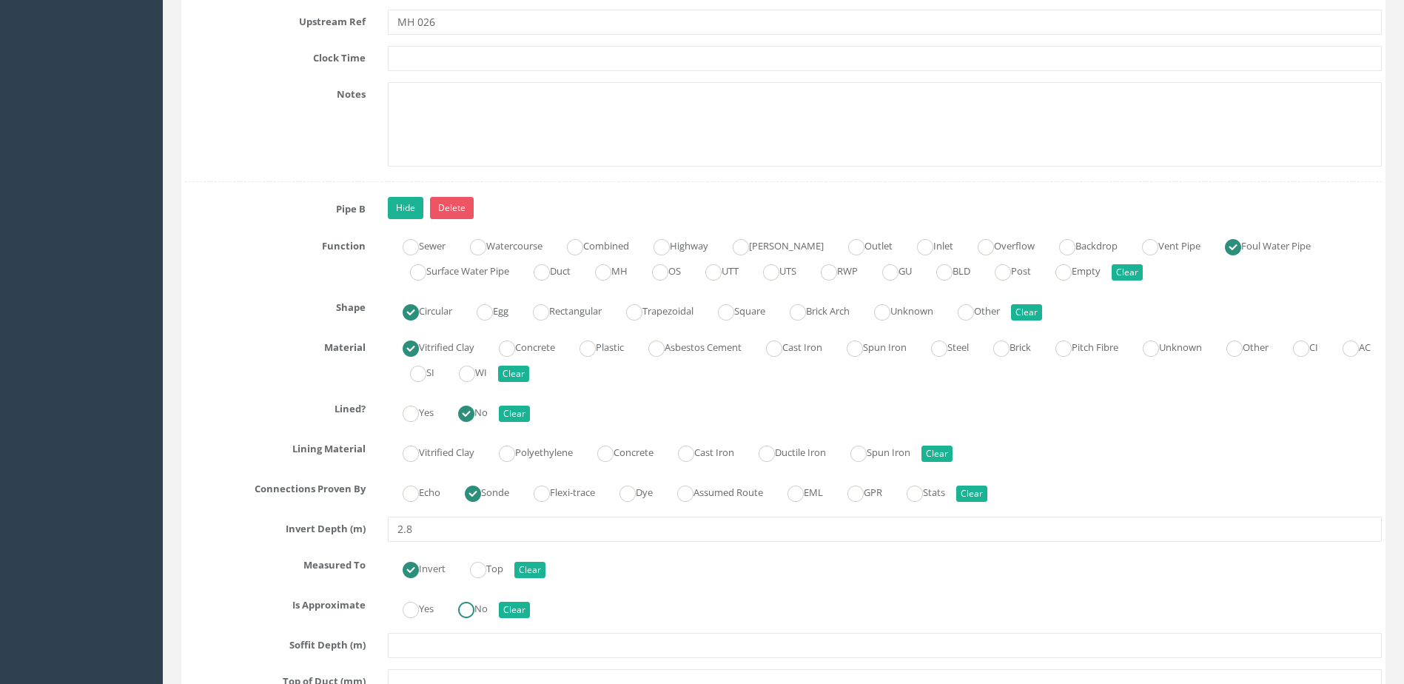
click at [475, 606] on ins at bounding box center [466, 610] width 16 height 16
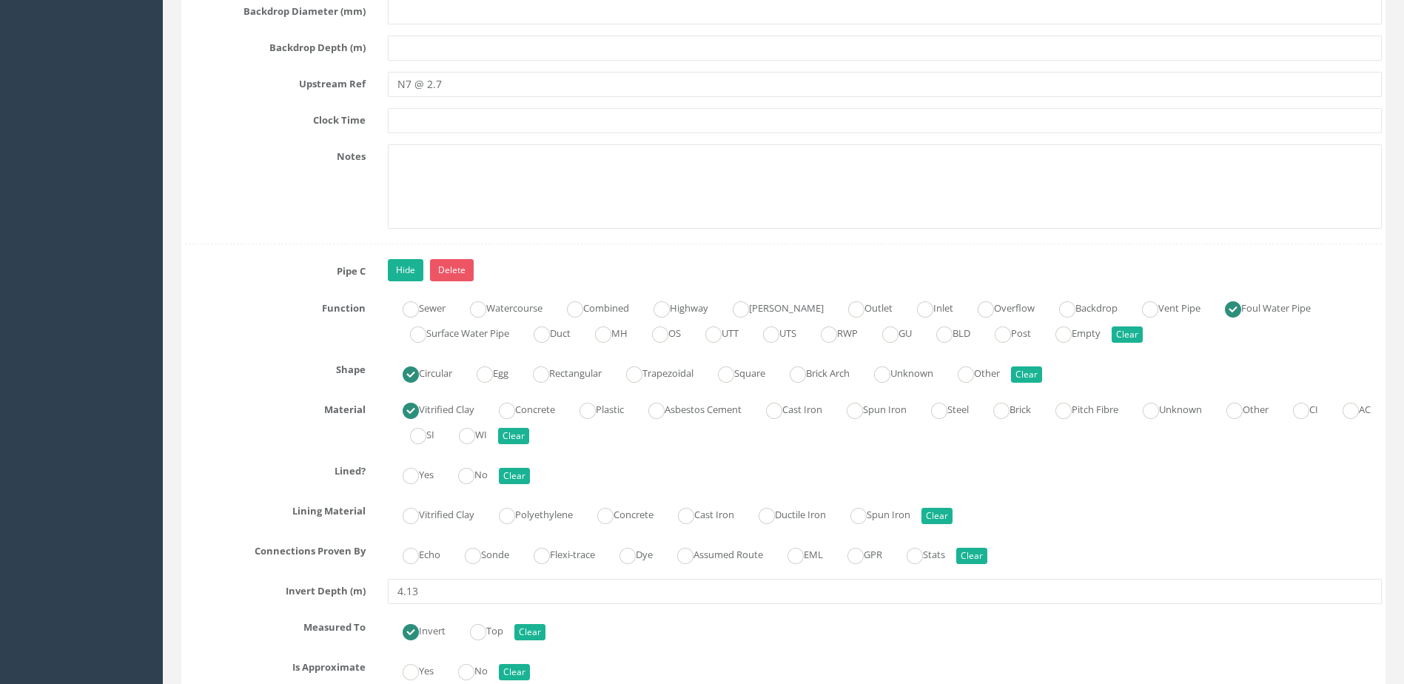
scroll to position [5478, 0]
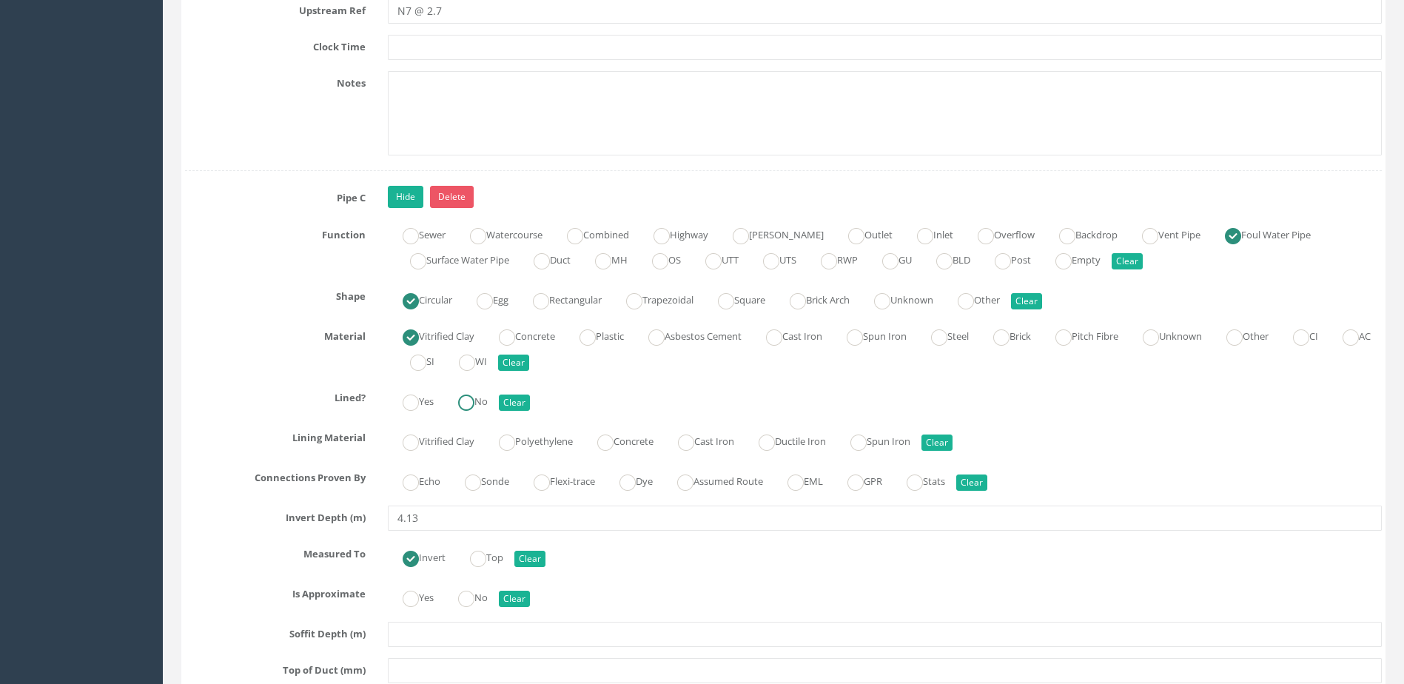
click at [475, 401] on ins at bounding box center [466, 403] width 16 height 16
click at [501, 480] on label "Sonde" at bounding box center [479, 479] width 59 height 21
click at [465, 593] on ins at bounding box center [466, 599] width 16 height 16
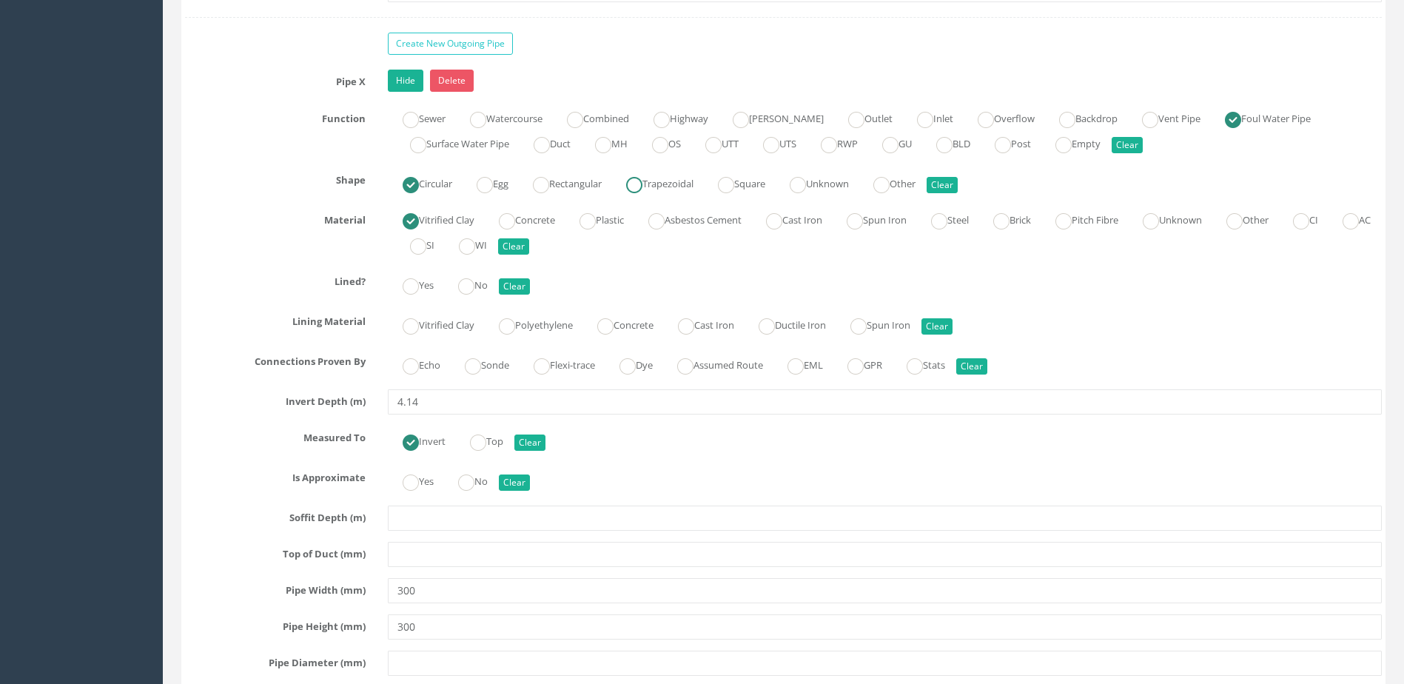
scroll to position [6515, 0]
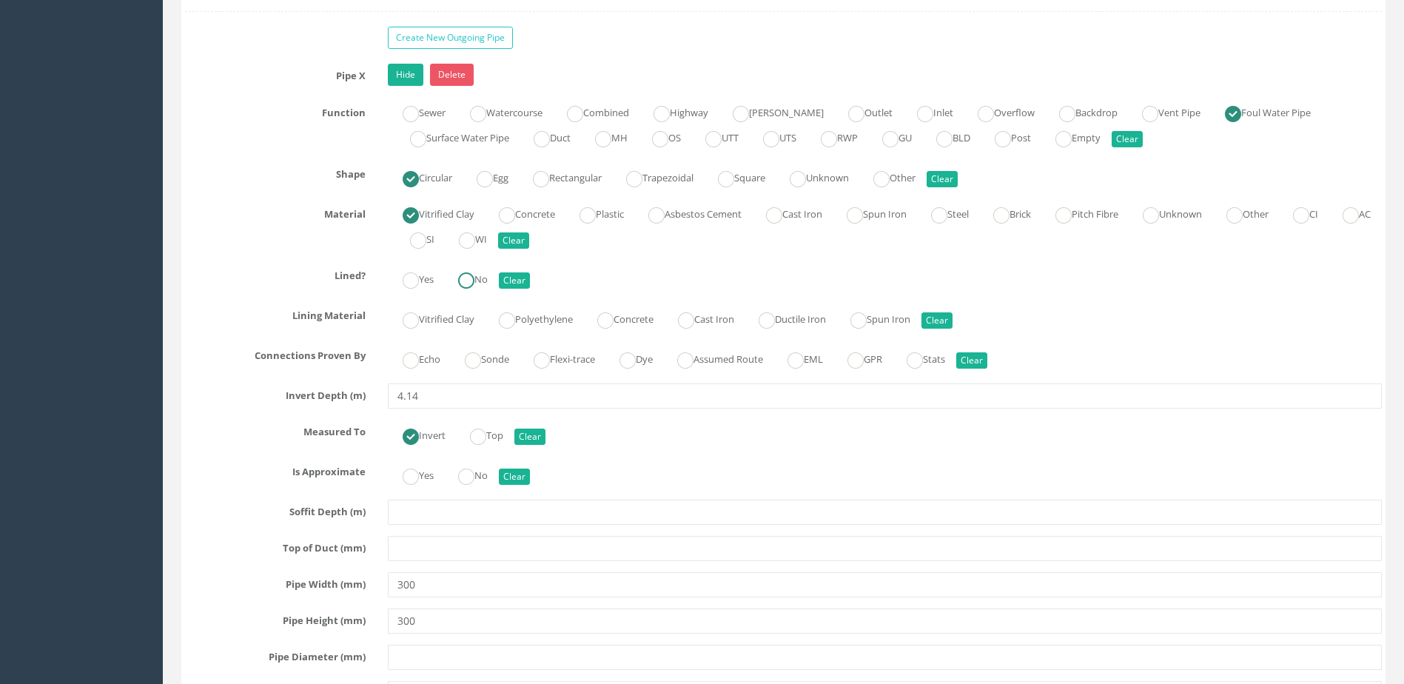
click at [480, 284] on label "No" at bounding box center [465, 277] width 44 height 21
click at [488, 361] on label "Sonde" at bounding box center [479, 357] width 59 height 21
click at [474, 472] on ins at bounding box center [466, 477] width 16 height 16
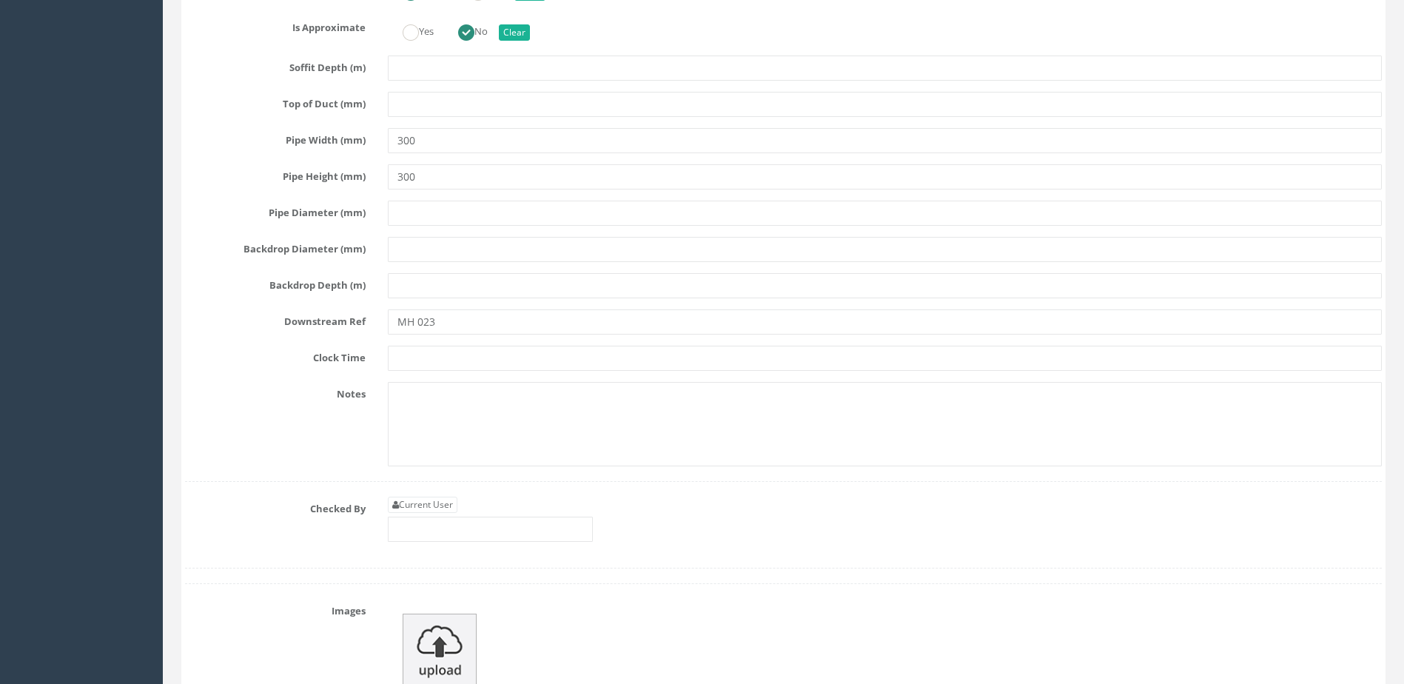
scroll to position [7255, 0]
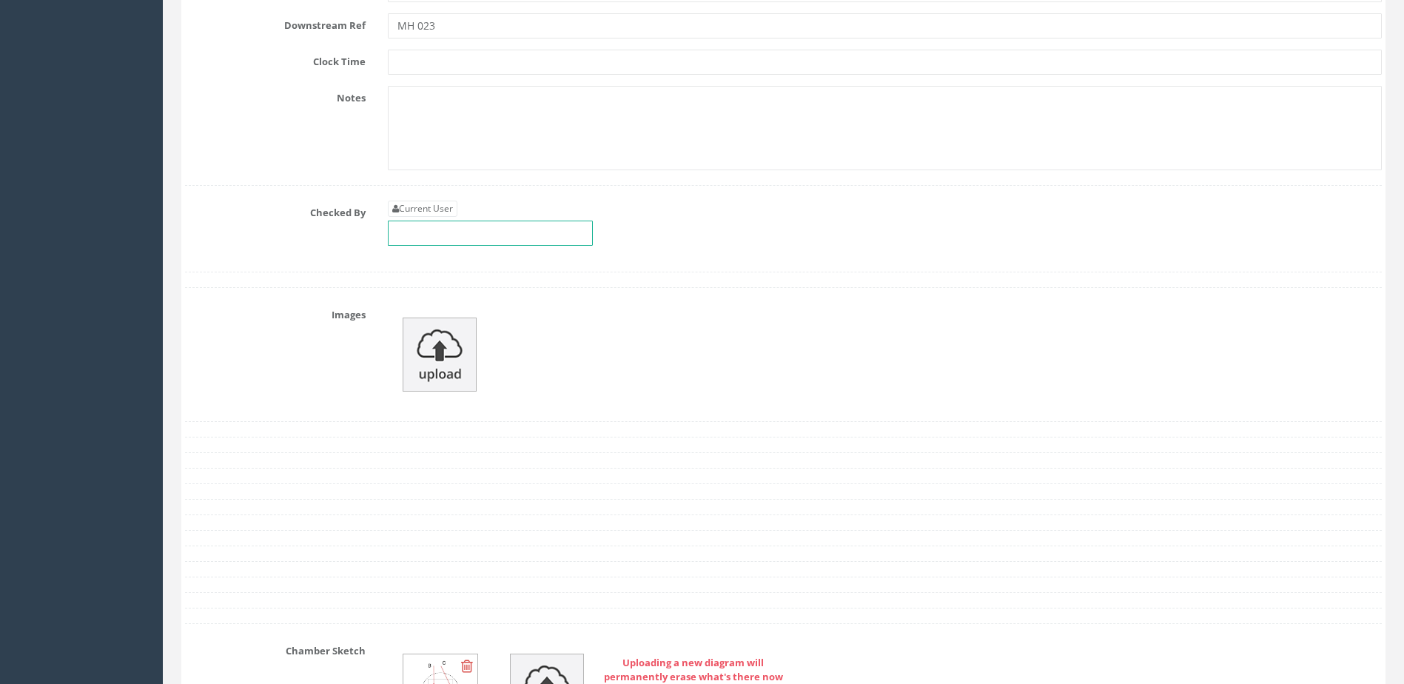
click at [492, 234] on input "text" at bounding box center [490, 233] width 205 height 25
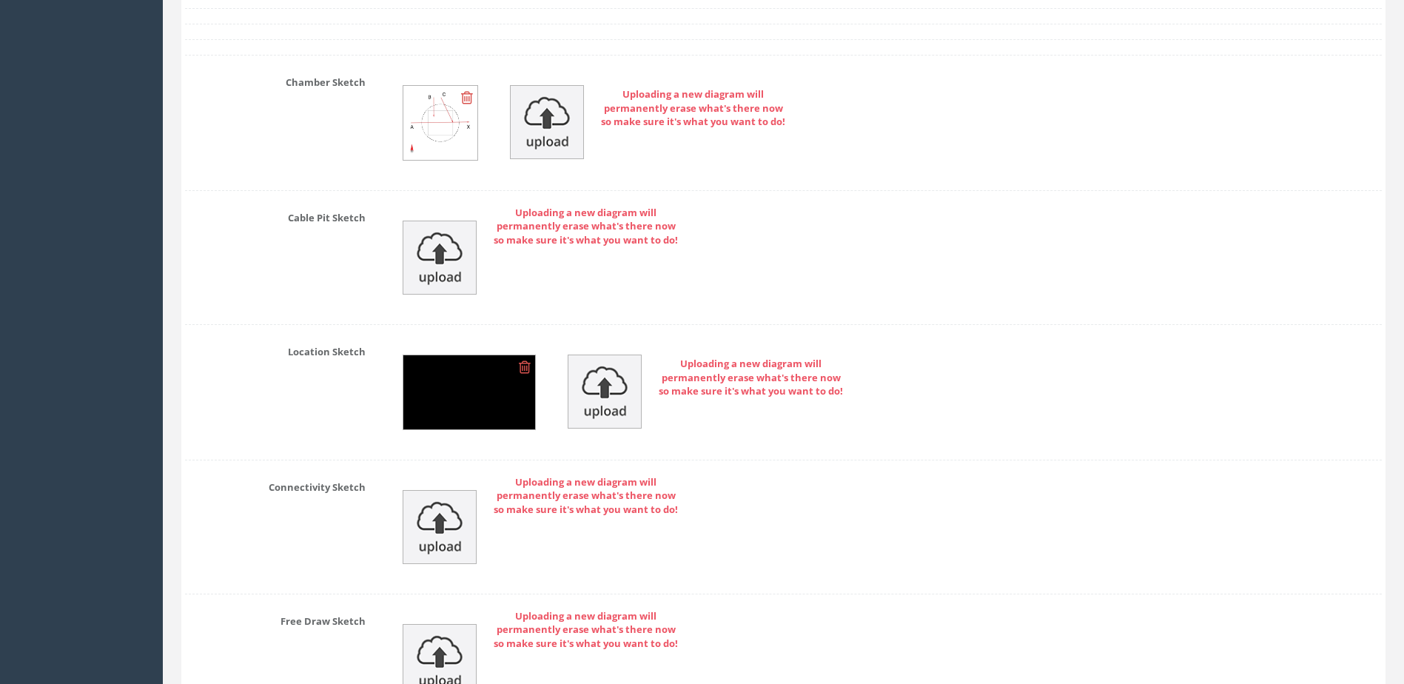
scroll to position [7912, 0]
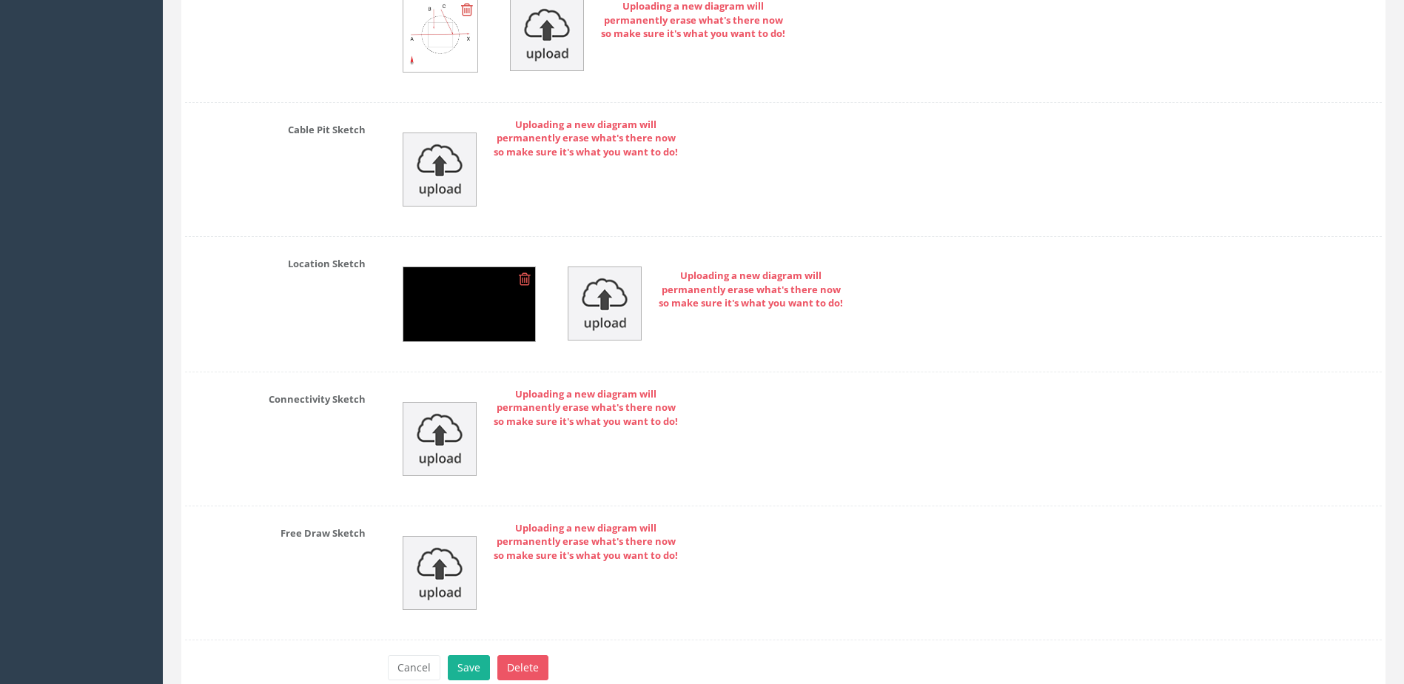
drag, startPoint x: 526, startPoint y: 278, endPoint x: 526, endPoint y: 289, distance: 10.4
click at [526, 278] on icon at bounding box center [525, 279] width 12 height 15
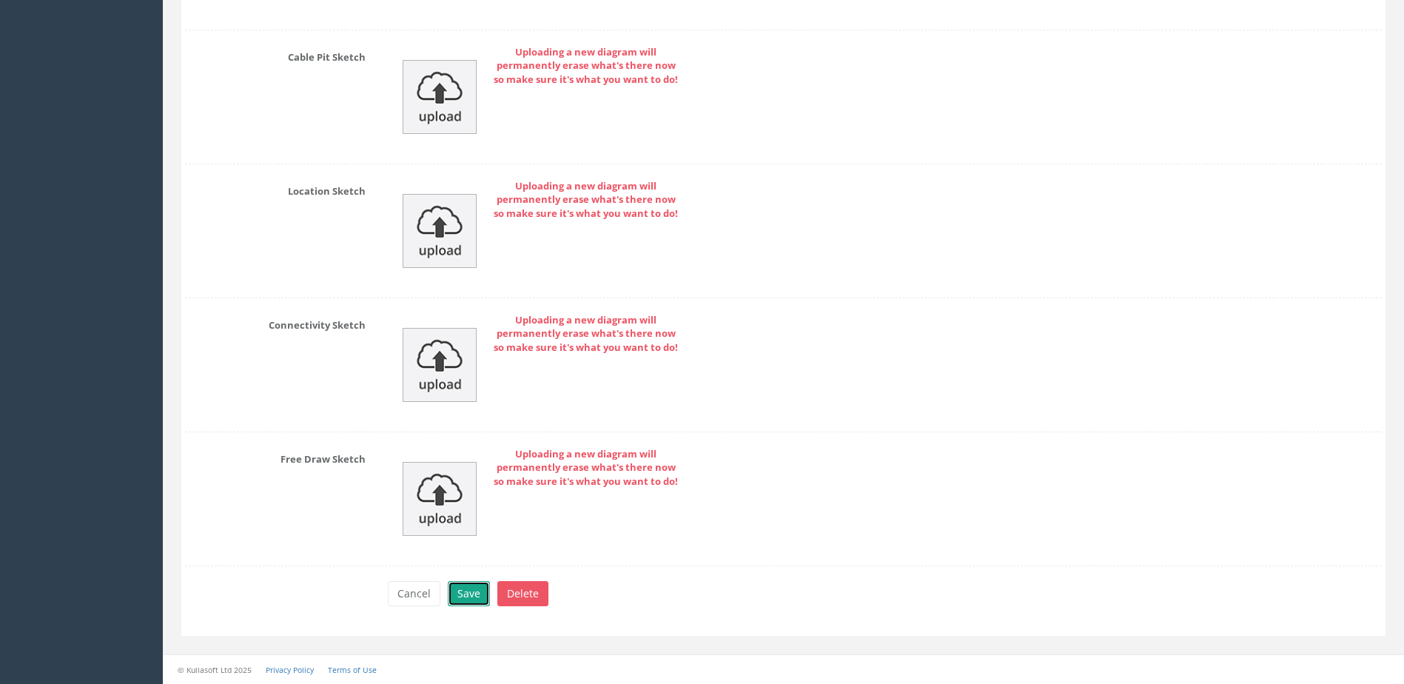
click at [457, 591] on button "Save" at bounding box center [469, 593] width 42 height 25
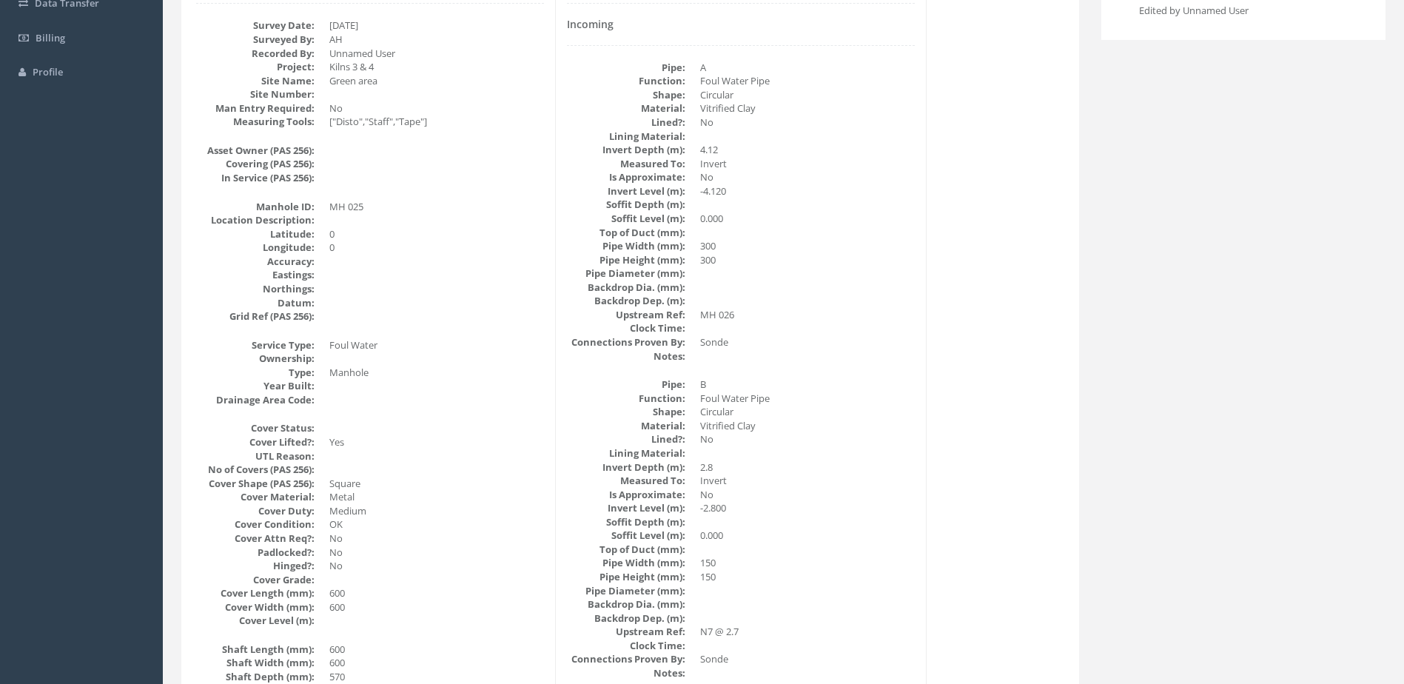
scroll to position [0, 0]
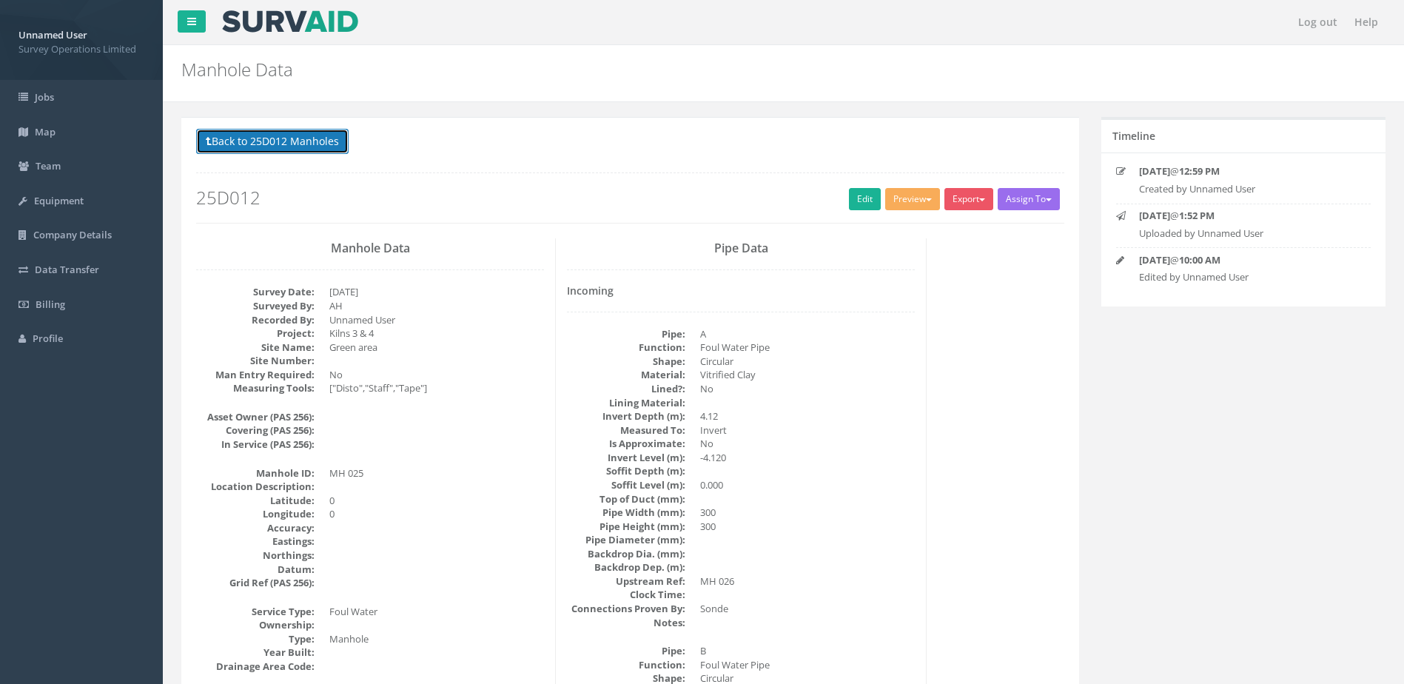
click at [315, 150] on button "Back to 25D012 Manholes" at bounding box center [272, 141] width 153 height 25
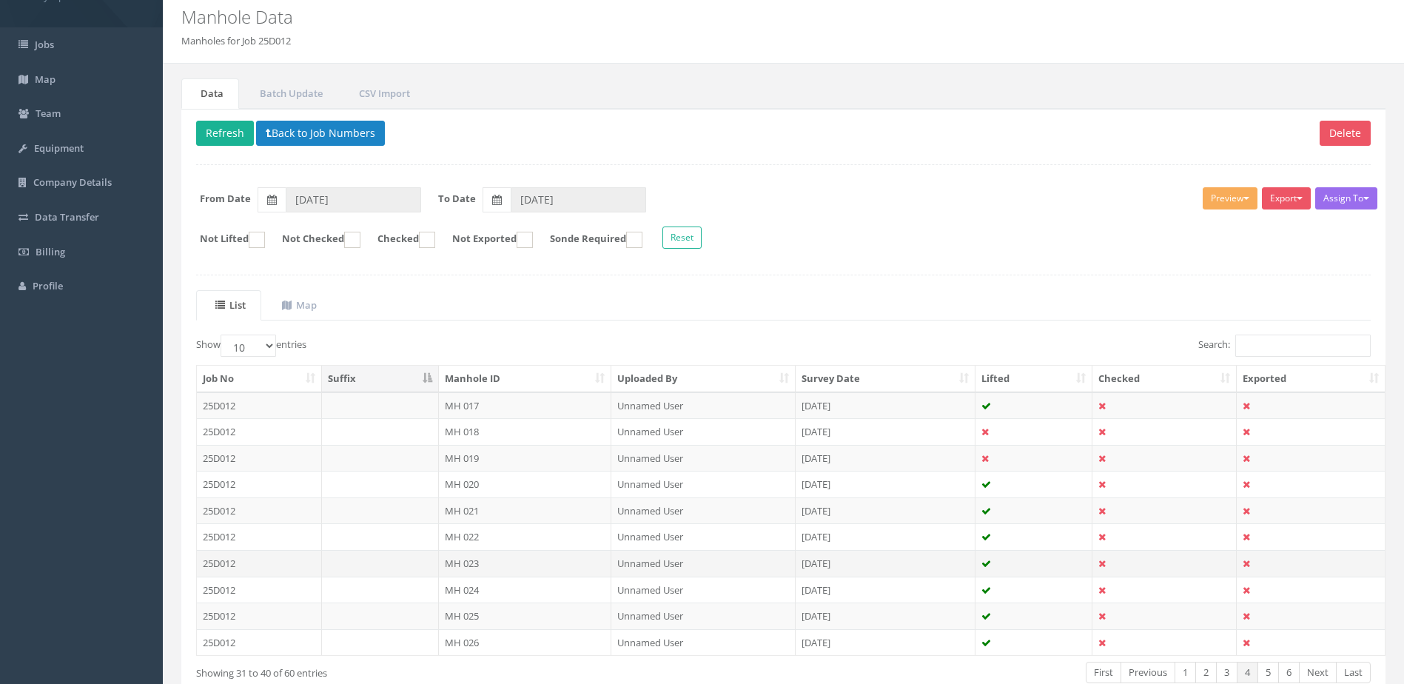
scroll to position [141, 0]
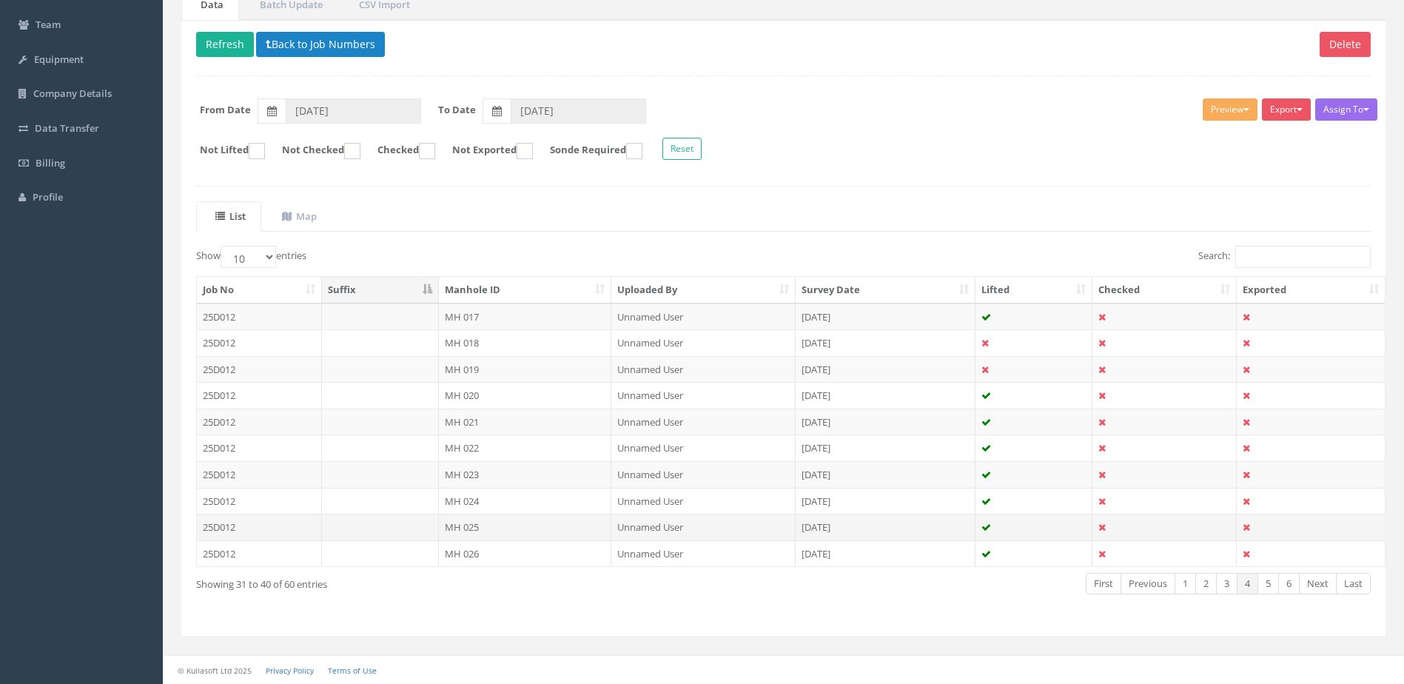
click at [589, 532] on td "MH 025" at bounding box center [525, 527] width 173 height 27
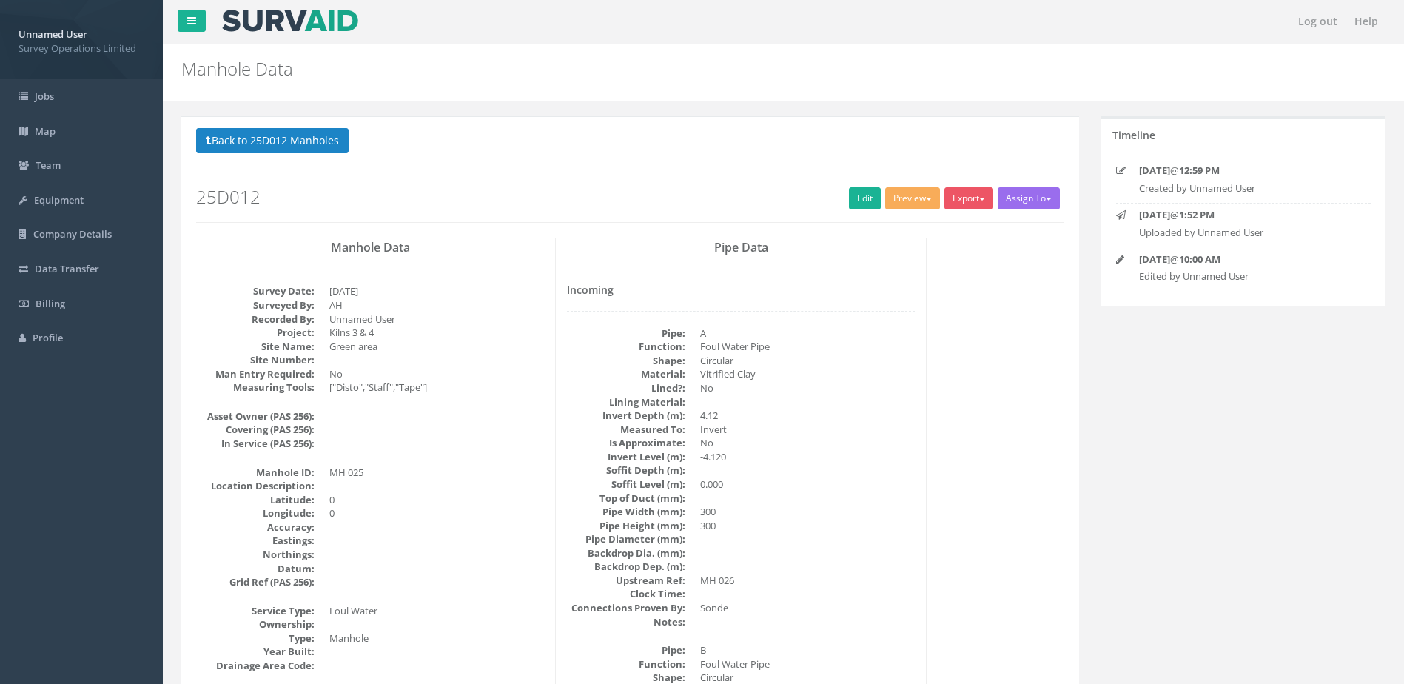
scroll to position [0, 0]
click at [306, 138] on button "Back to 25D012 Manholes" at bounding box center [272, 141] width 153 height 25
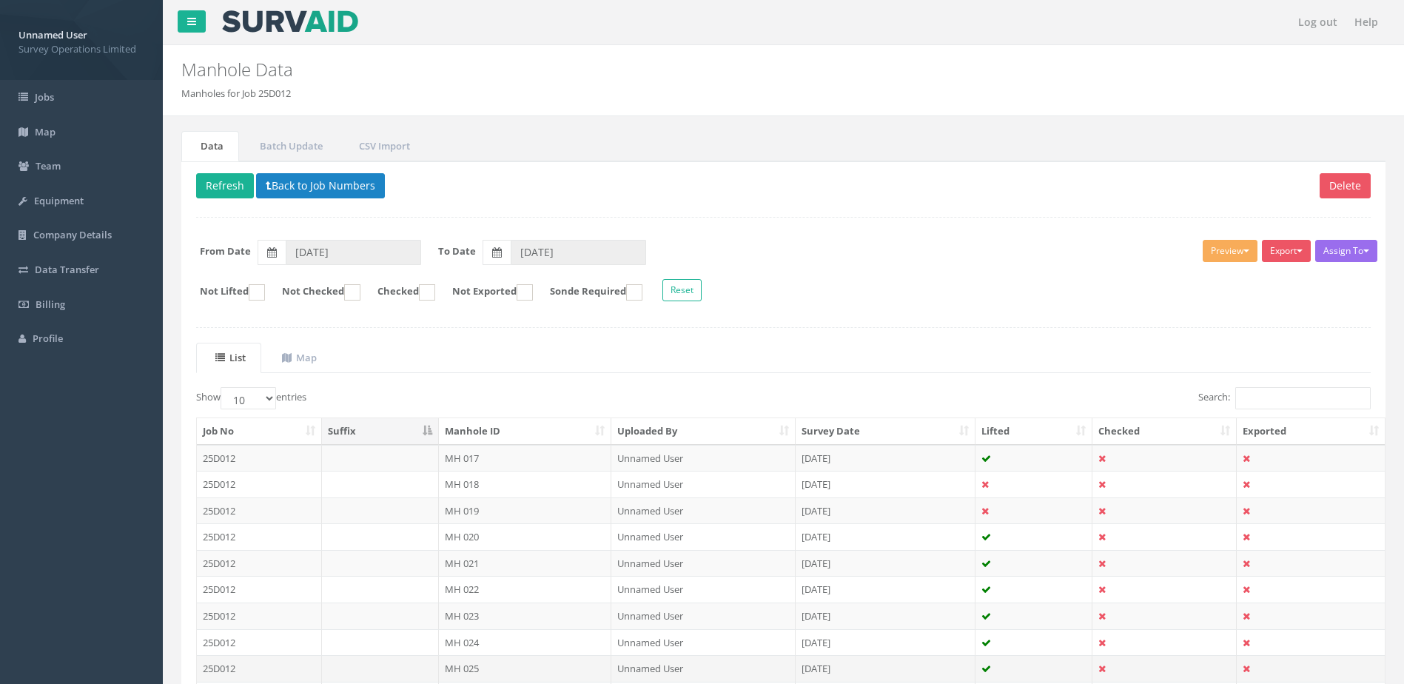
scroll to position [141, 0]
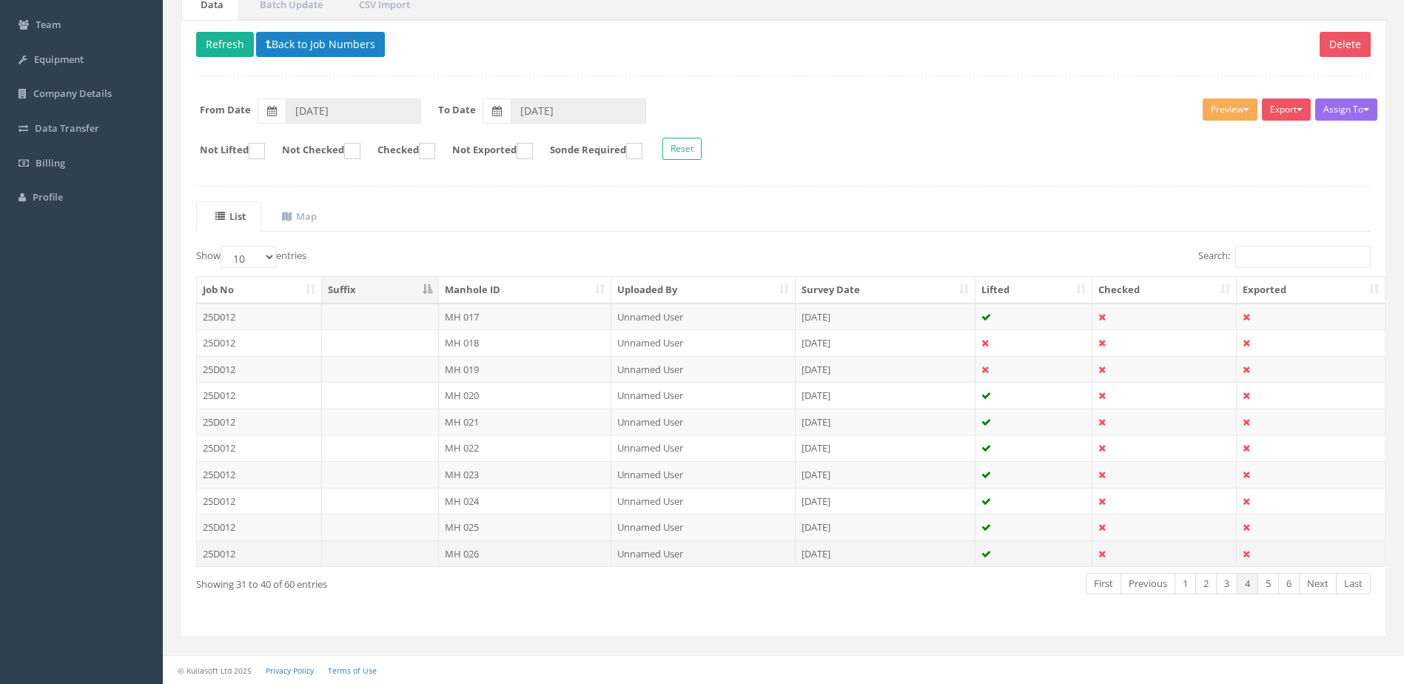
click at [506, 549] on td "MH 026" at bounding box center [525, 553] width 173 height 27
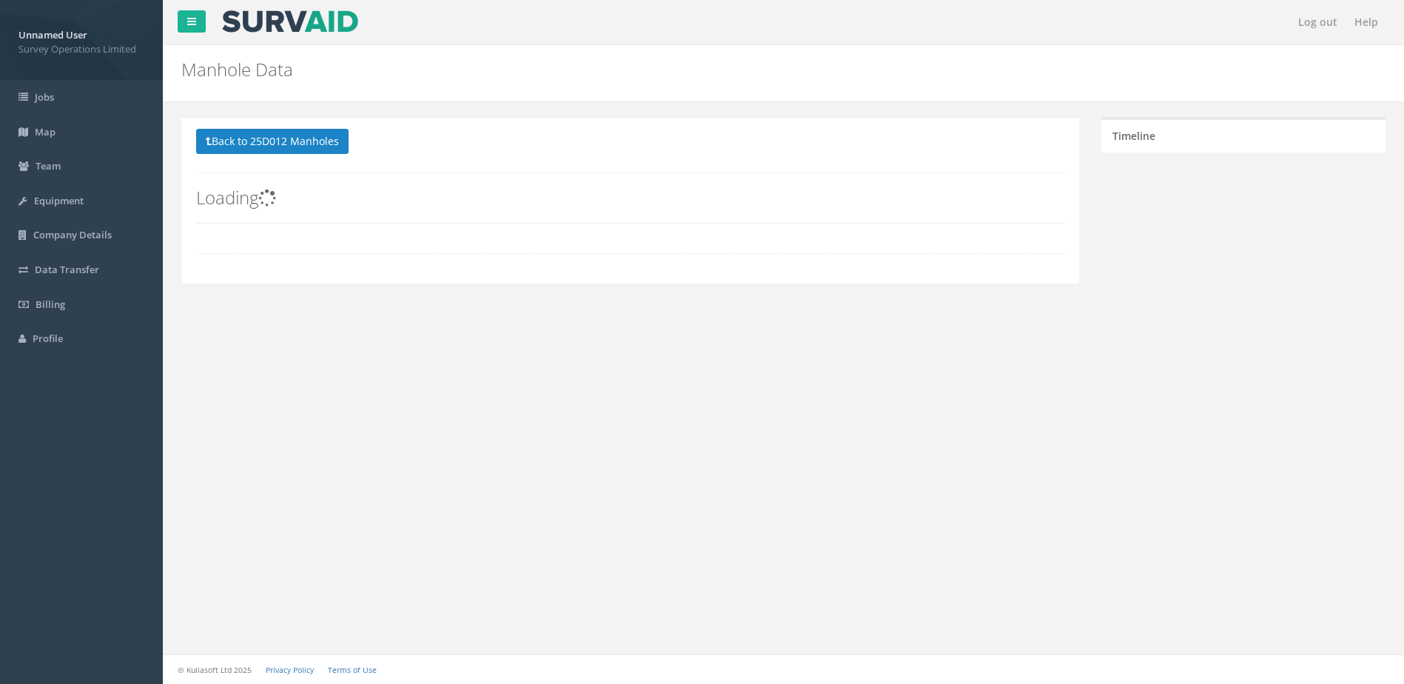
scroll to position [0, 0]
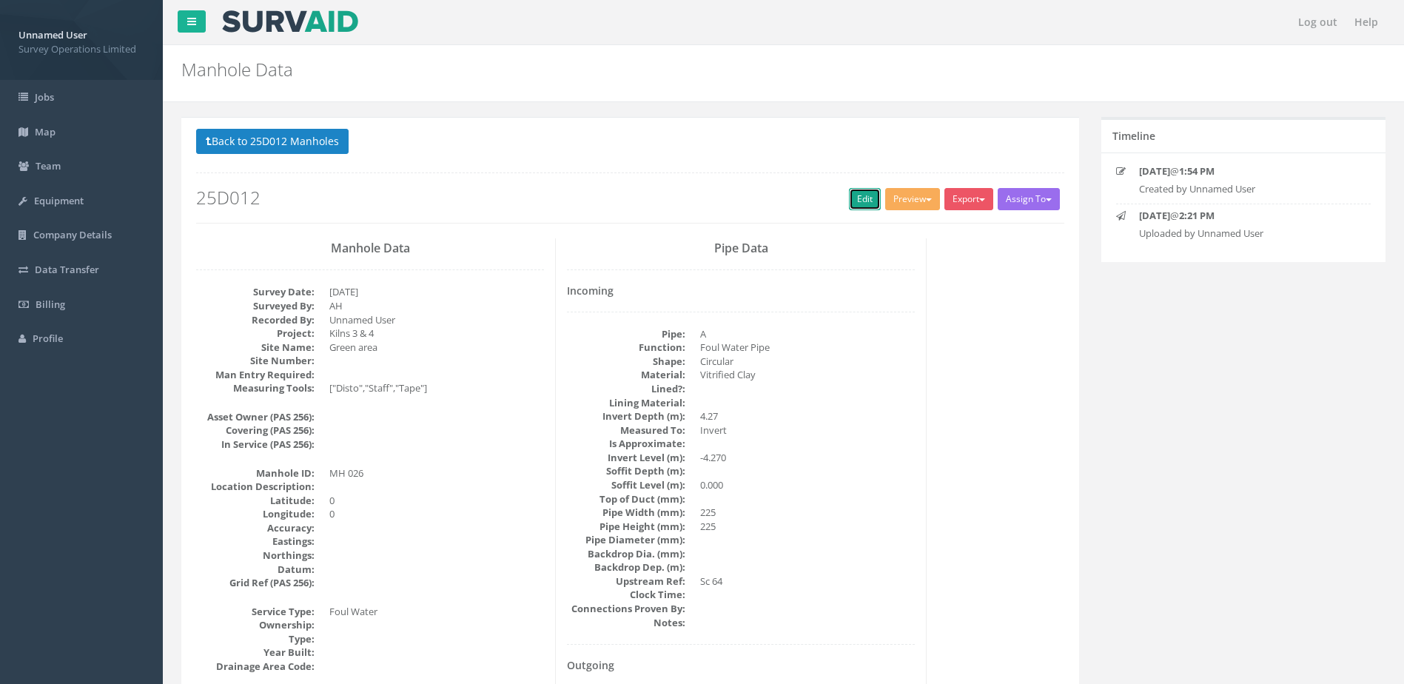
click at [855, 202] on link "Edit" at bounding box center [865, 199] width 32 height 22
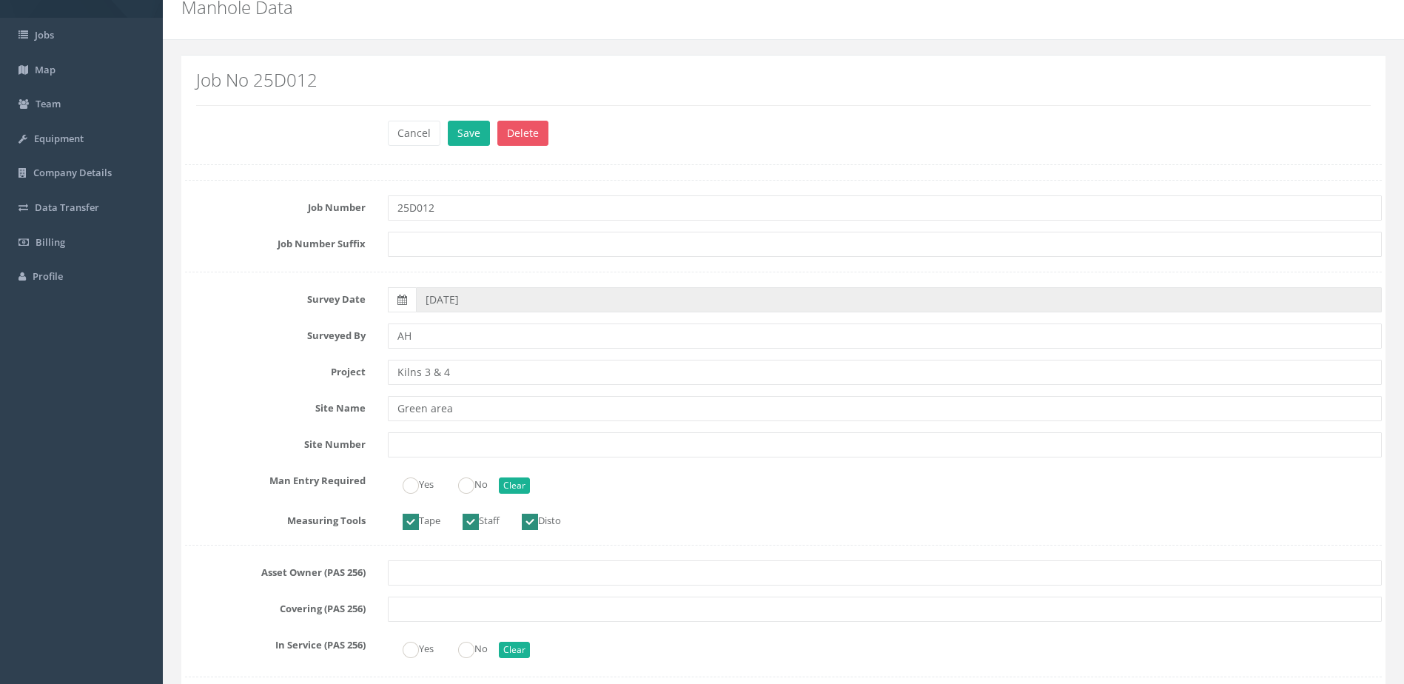
scroll to position [148, 0]
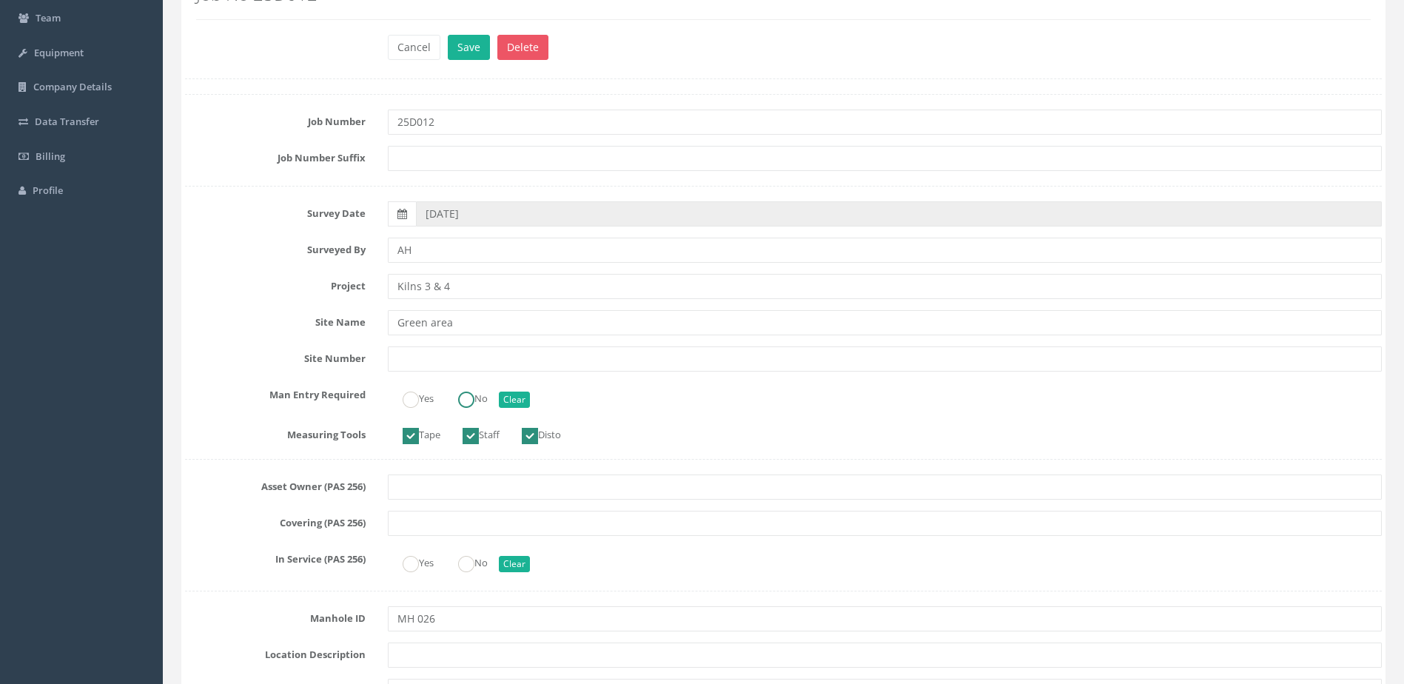
click at [462, 406] on ins at bounding box center [466, 400] width 16 height 16
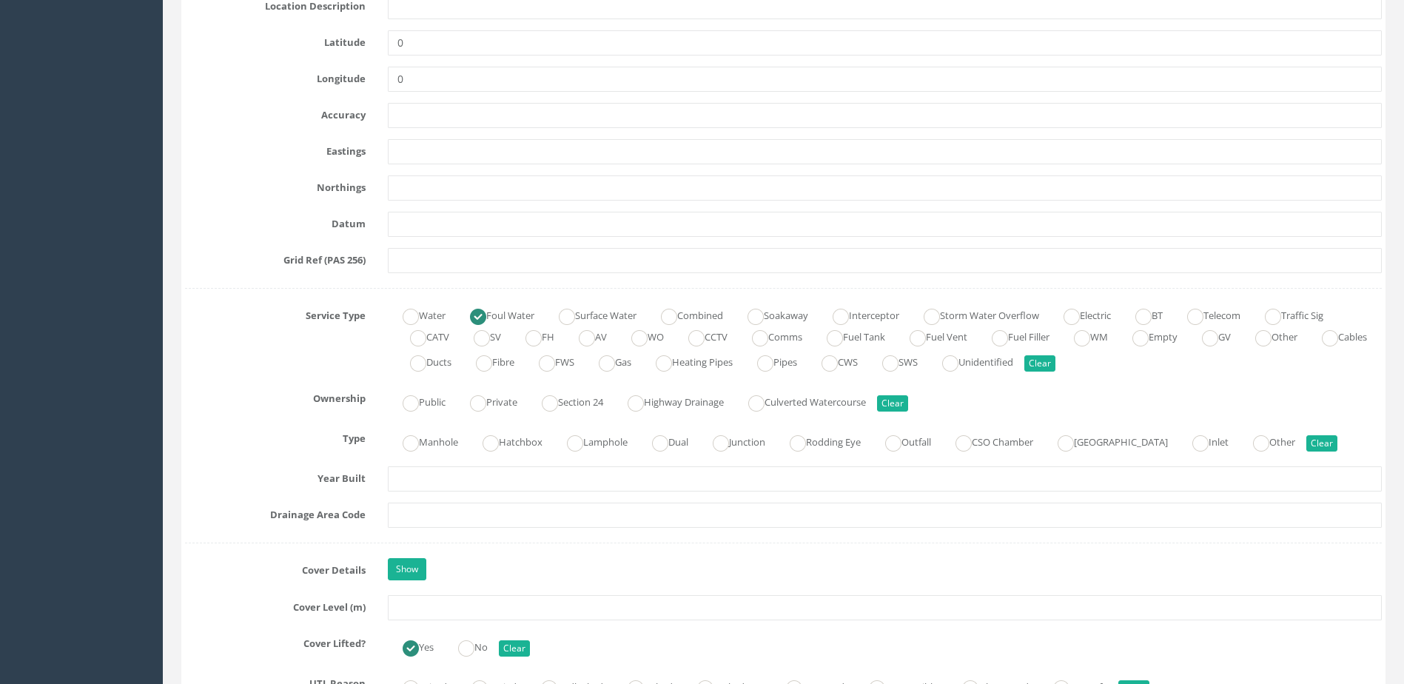
scroll to position [814, 0]
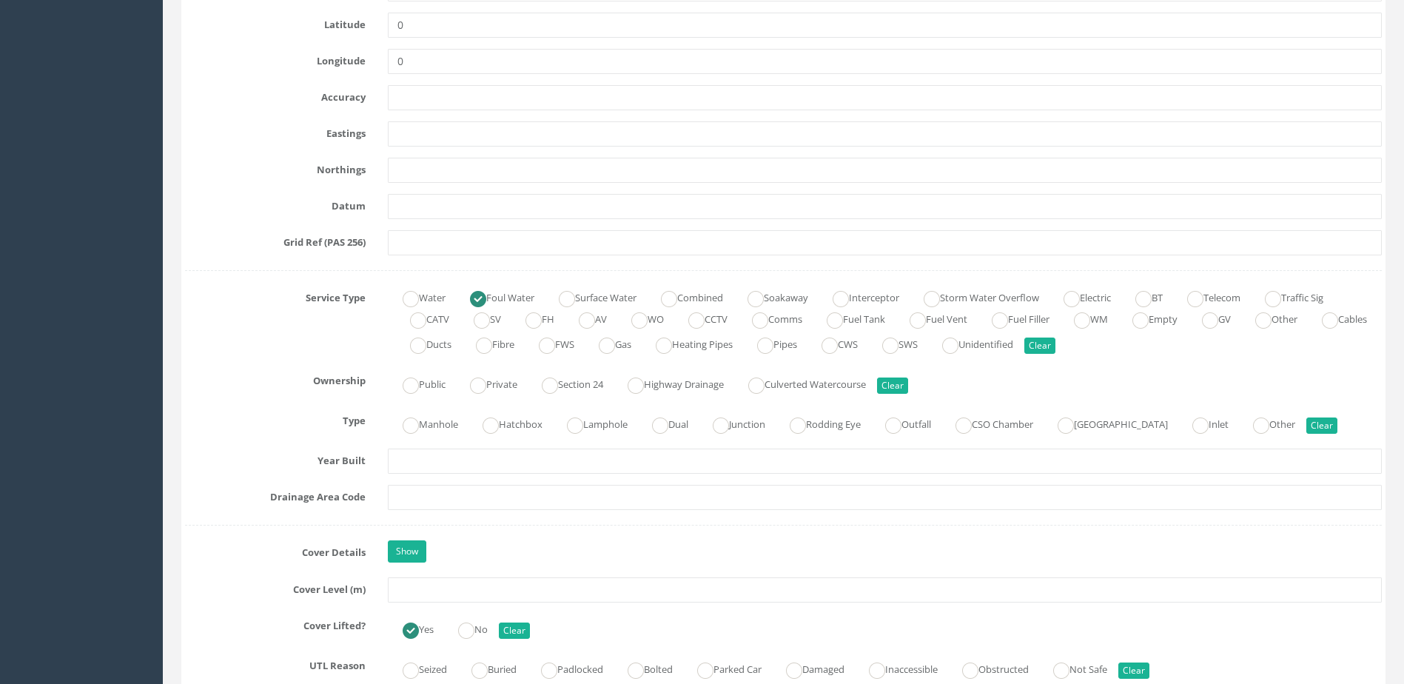
click at [437, 411] on div "Manhole Hatchbox Lamphole Dual Junction Rodding Eye Outfall CSO Chamber Pumping…" at bounding box center [885, 423] width 1016 height 29
click at [437, 426] on label "Manhole" at bounding box center [423, 422] width 70 height 21
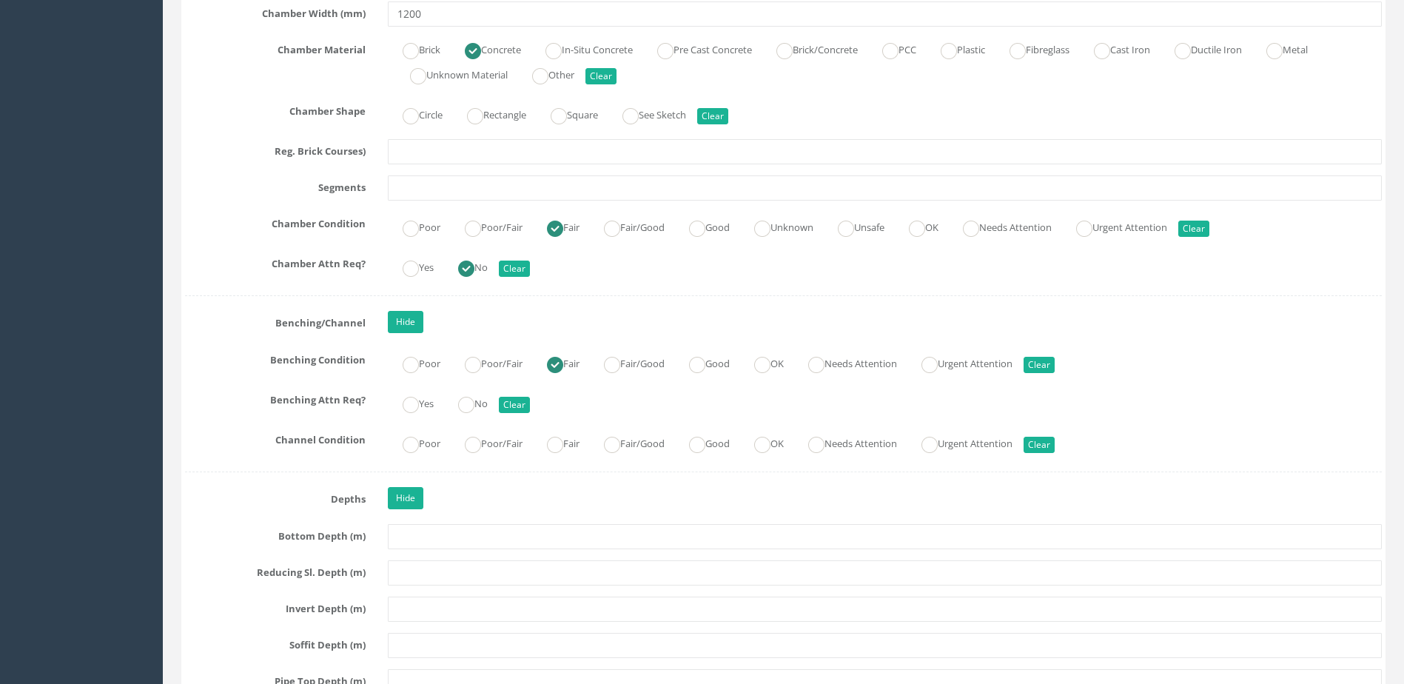
scroll to position [2443, 0]
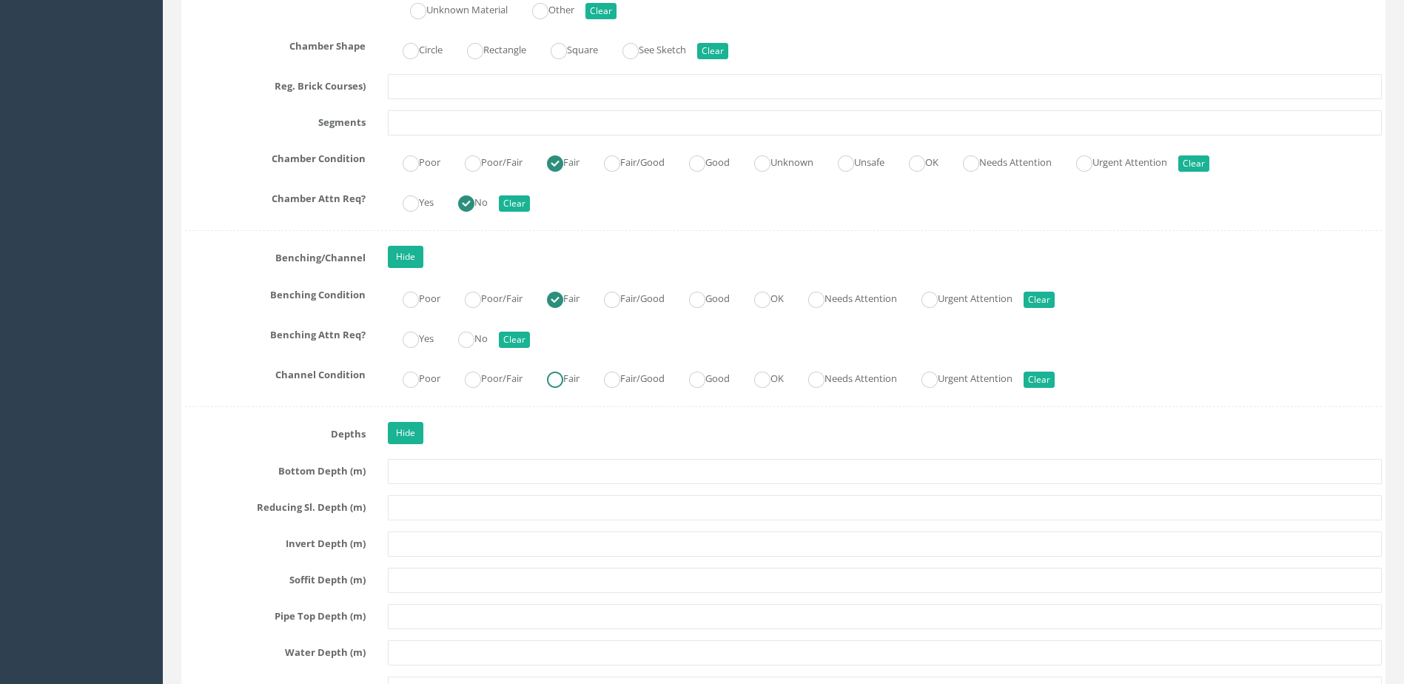
click at [574, 372] on label "Fair" at bounding box center [555, 376] width 47 height 21
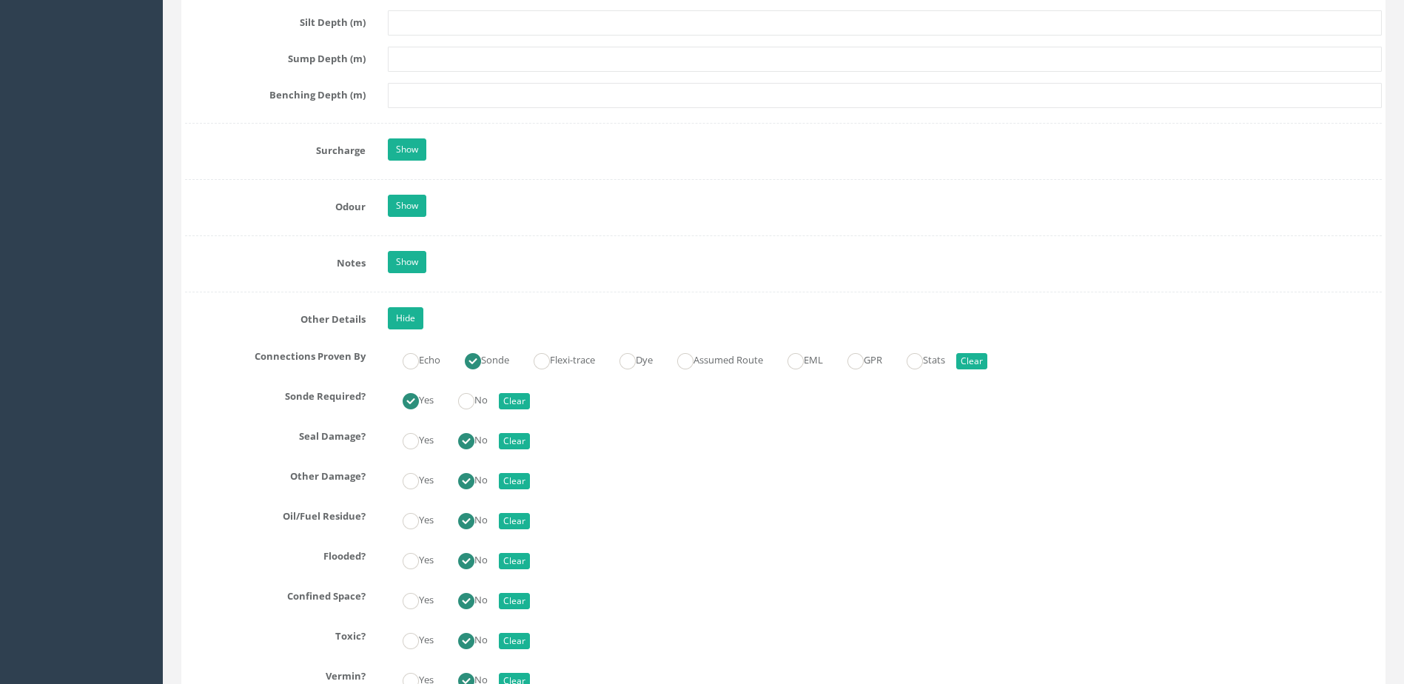
scroll to position [3405, 0]
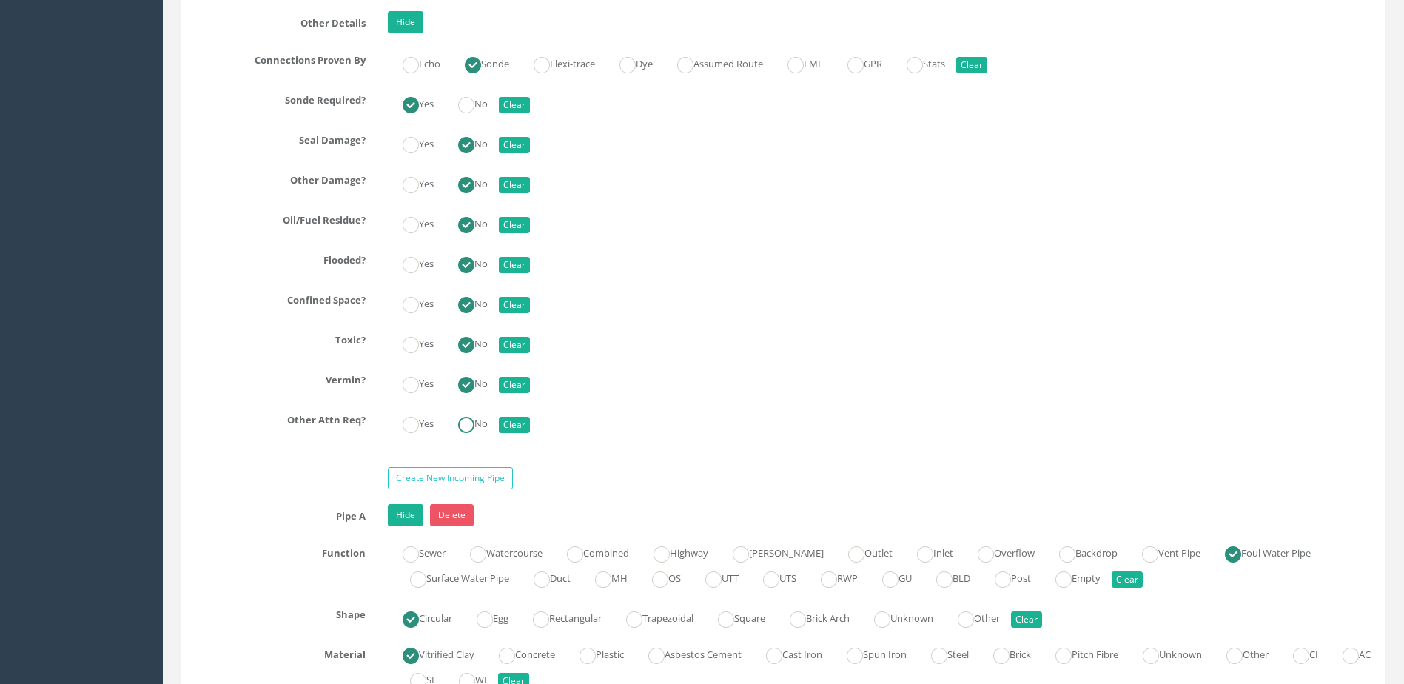
click at [485, 415] on label "No" at bounding box center [465, 422] width 44 height 21
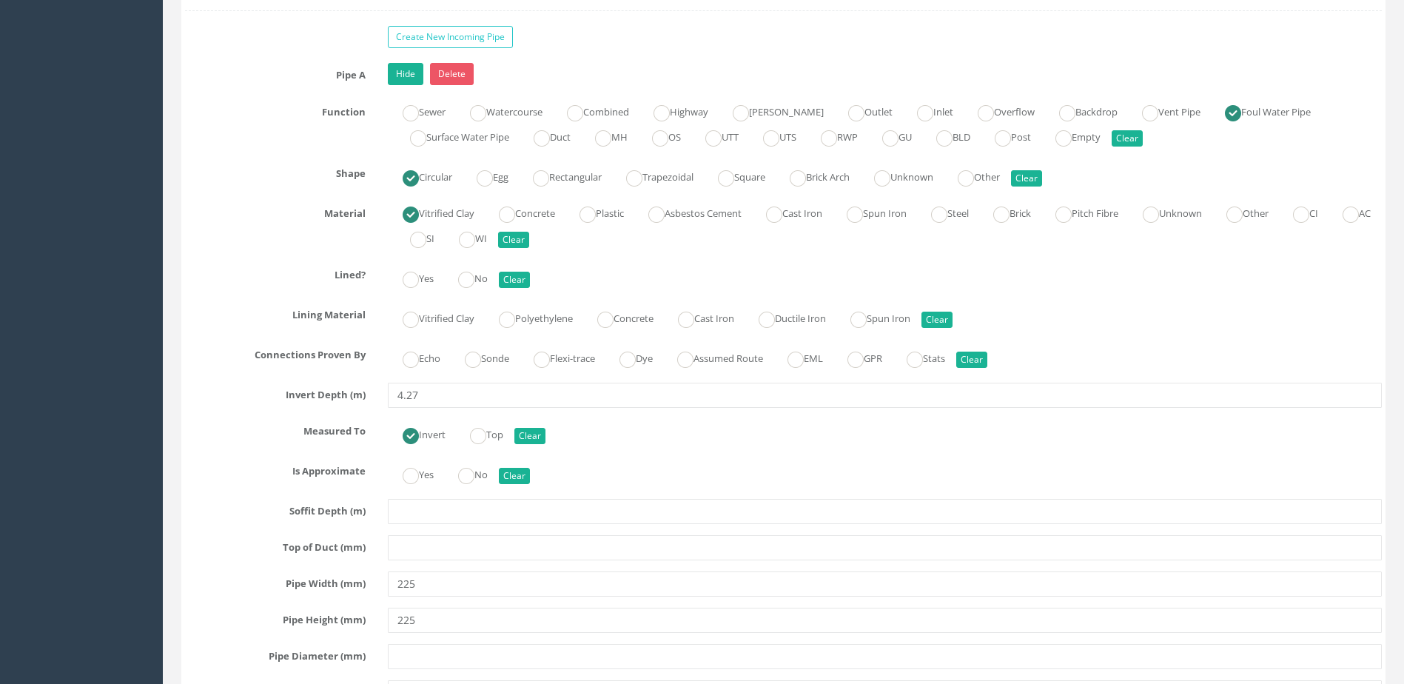
scroll to position [3850, 0]
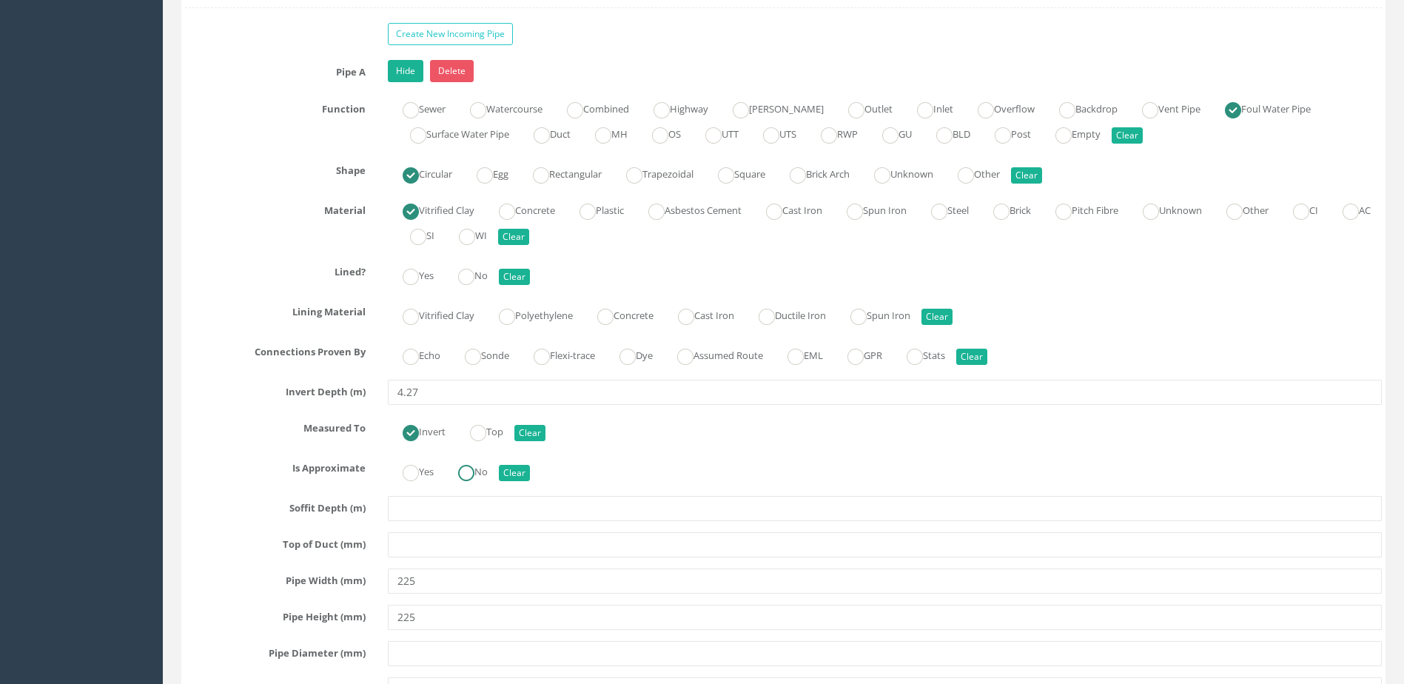
click at [475, 466] on ins at bounding box center [466, 473] width 16 height 16
click at [492, 352] on label "Sonde" at bounding box center [479, 354] width 59 height 21
click at [475, 277] on ins at bounding box center [466, 277] width 16 height 16
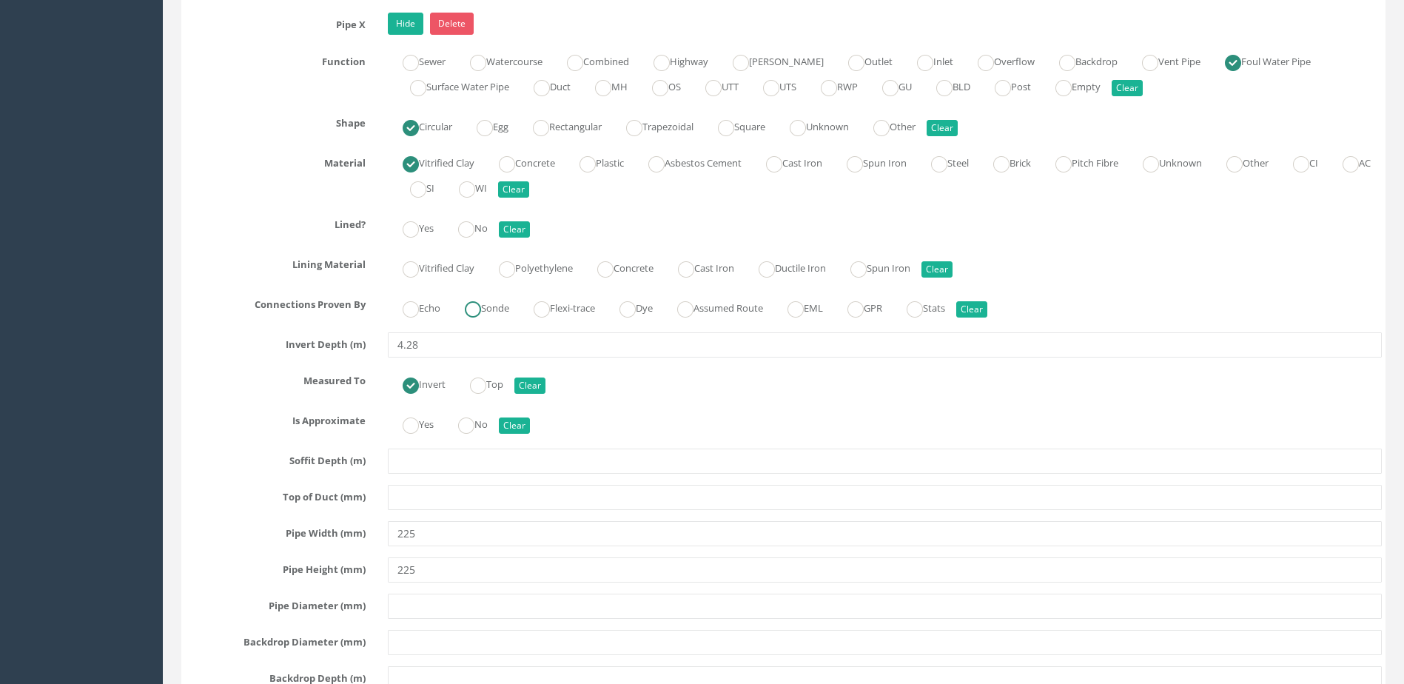
scroll to position [4812, 0]
click at [472, 230] on ins at bounding box center [466, 229] width 16 height 16
click at [485, 293] on div "Echo Sonde Flexi-trace Dye Assumed Route EML GPR Stats Clear" at bounding box center [885, 306] width 1016 height 29
click at [492, 314] on label "Sonde" at bounding box center [479, 305] width 59 height 21
click at [473, 426] on ins at bounding box center [466, 425] width 16 height 16
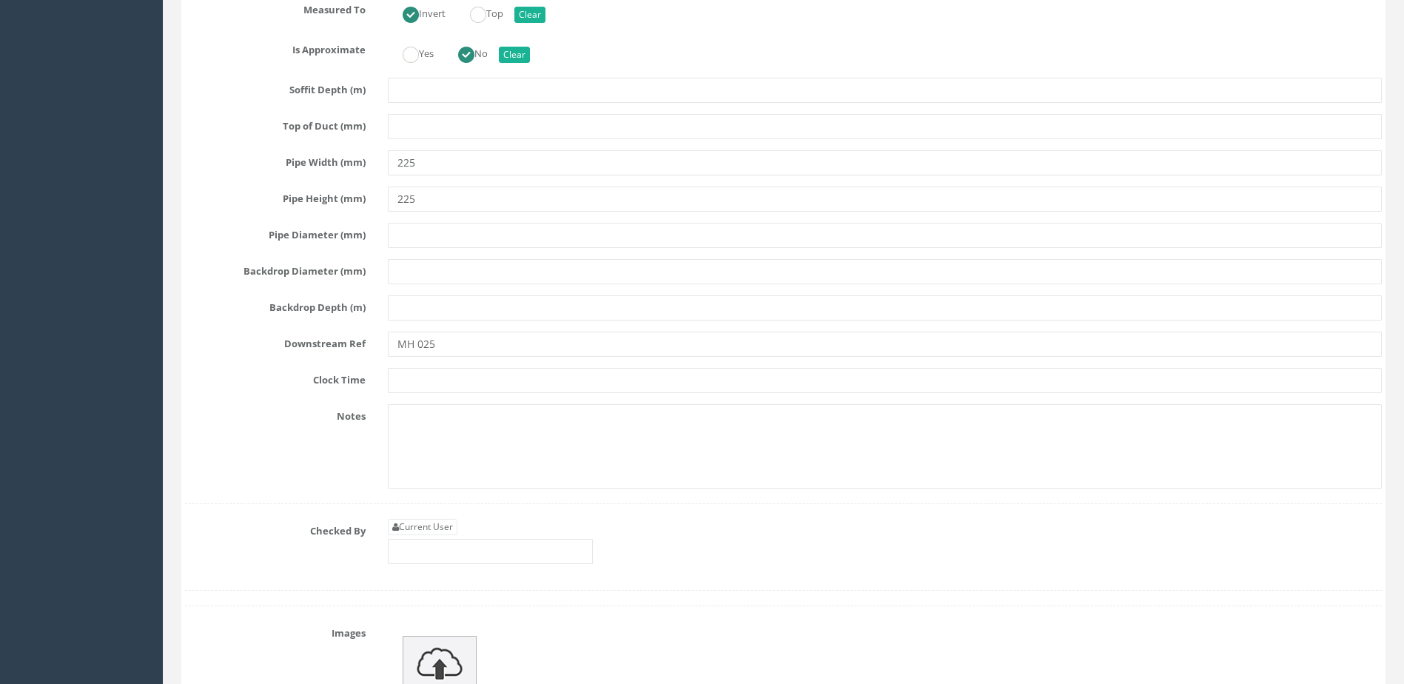
scroll to position [5404, 0]
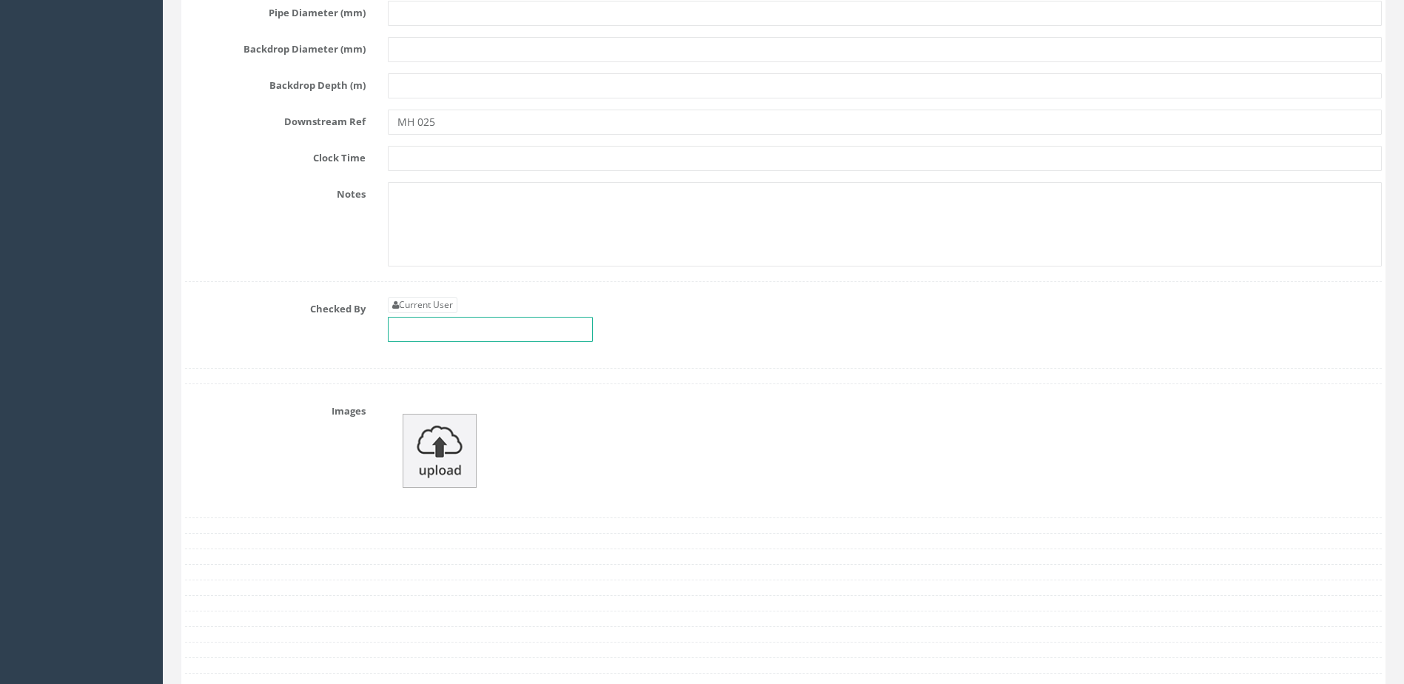
click at [452, 321] on input "text" at bounding box center [490, 329] width 205 height 25
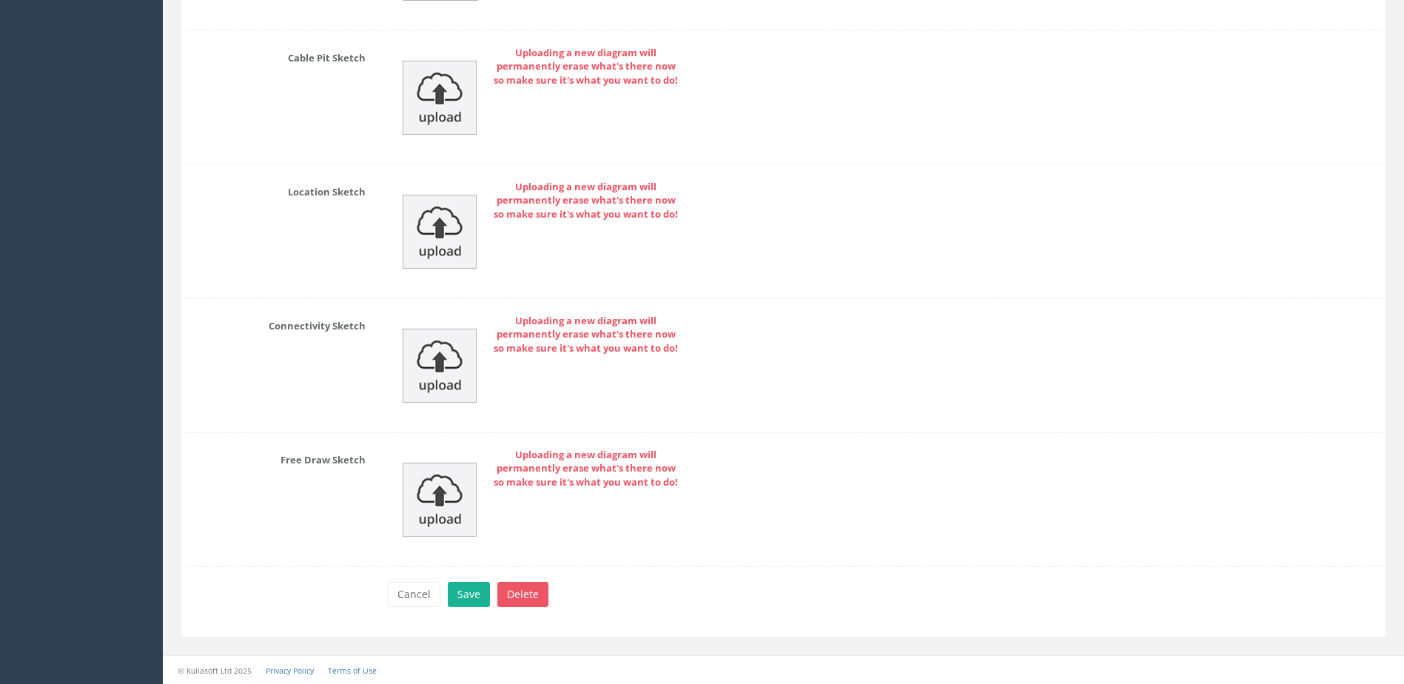
scroll to position [6230, 0]
click at [460, 600] on button "Save" at bounding box center [469, 593] width 42 height 25
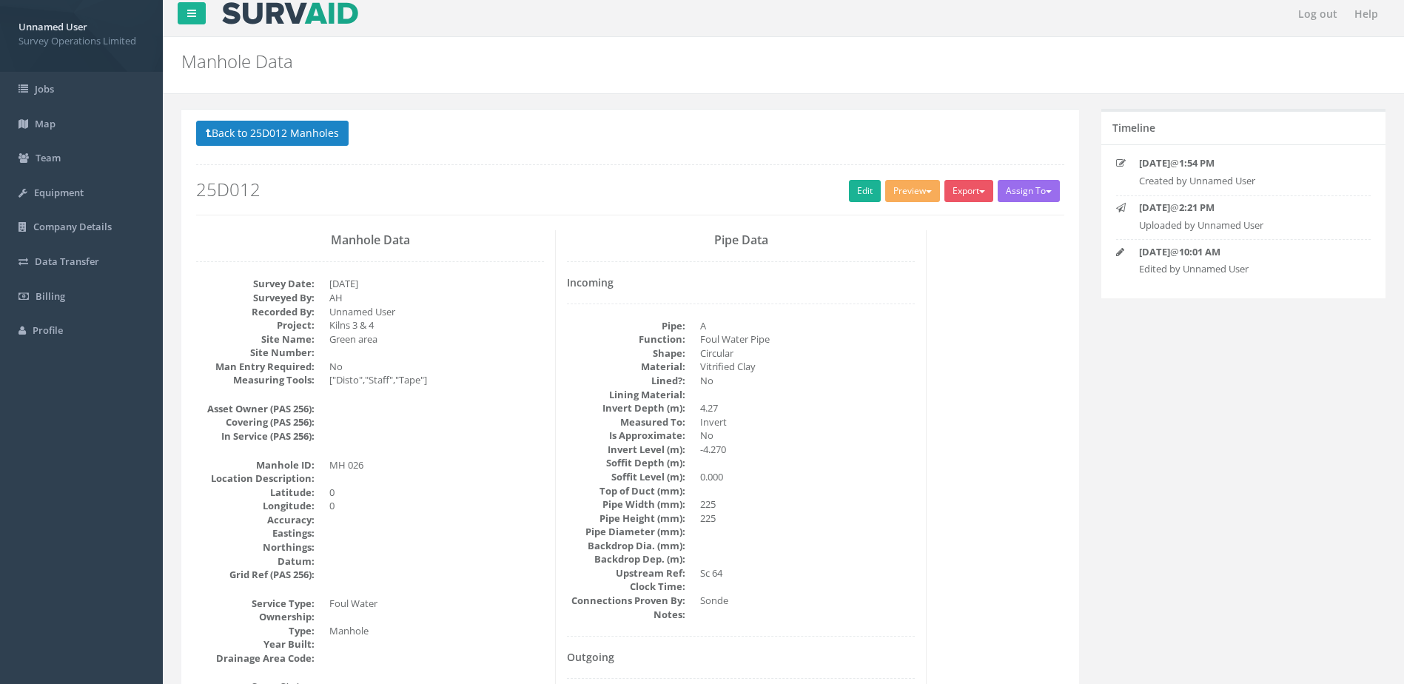
scroll to position [0, 0]
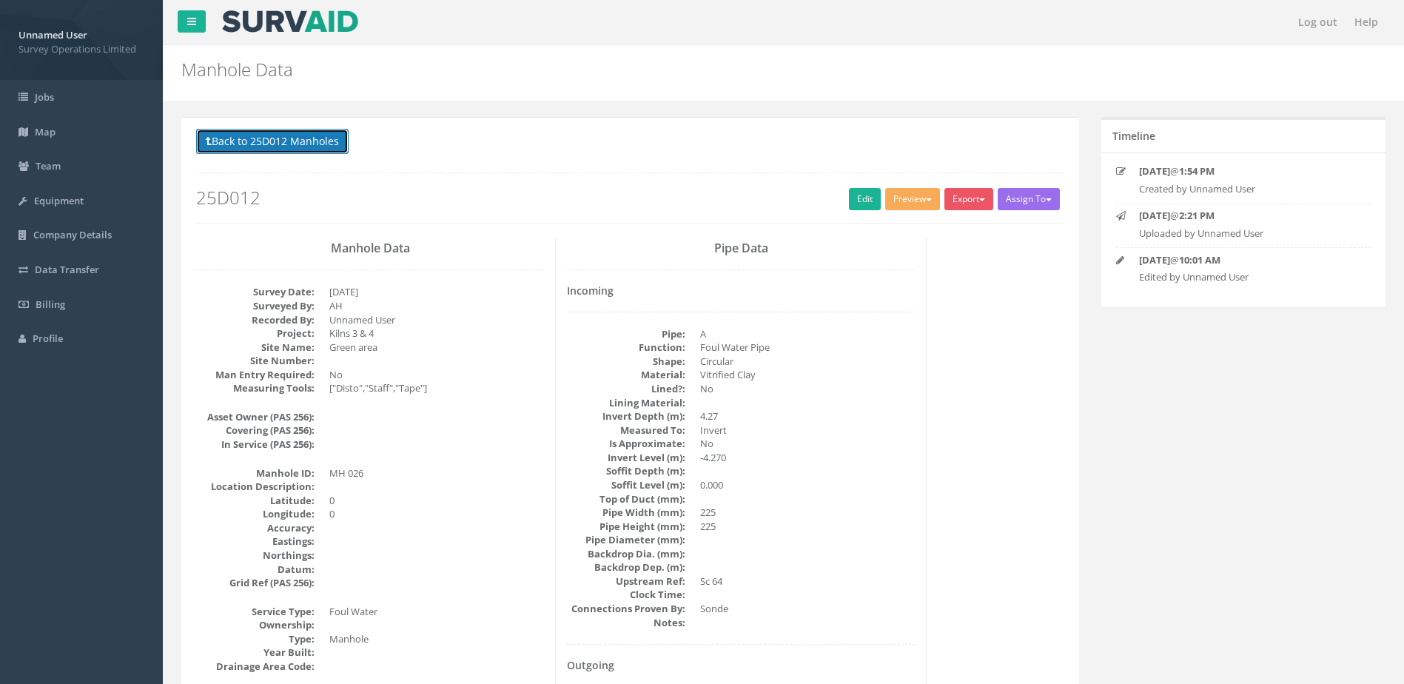
click at [318, 141] on button "Back to 25D012 Manholes" at bounding box center [272, 141] width 153 height 25
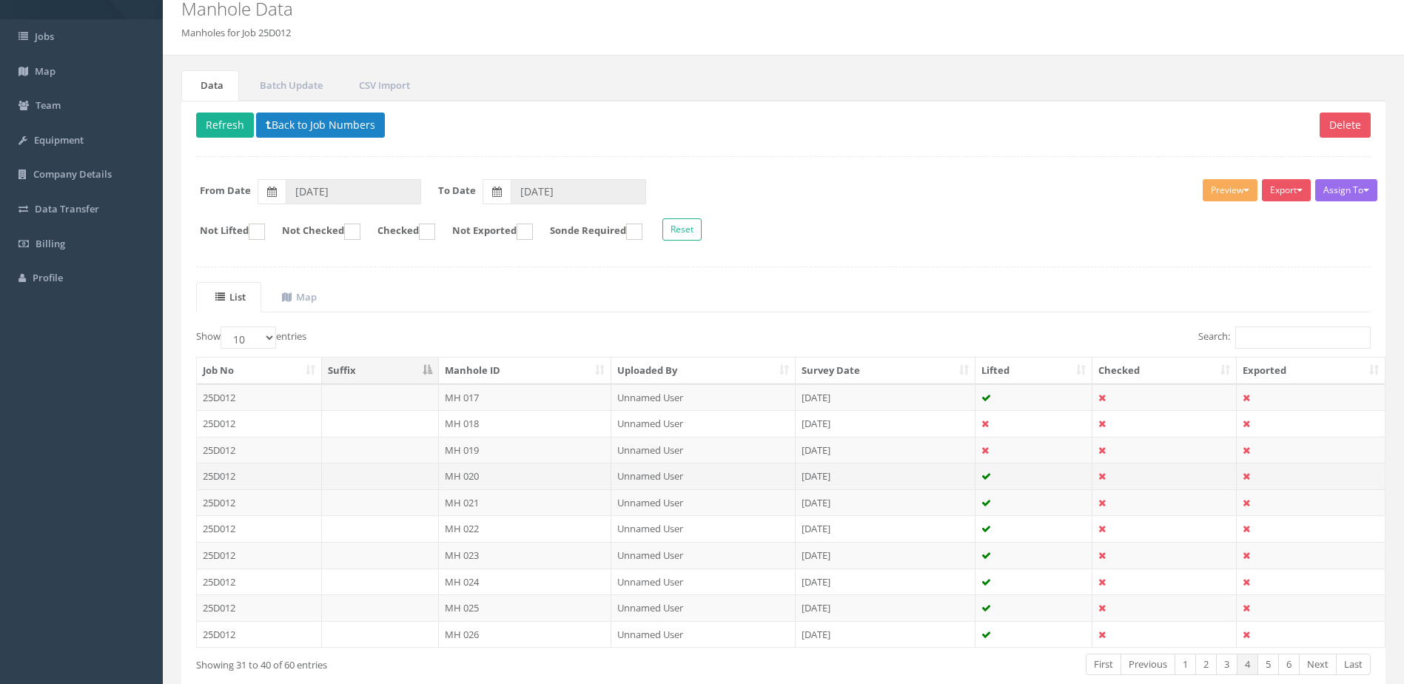
scroll to position [141, 0]
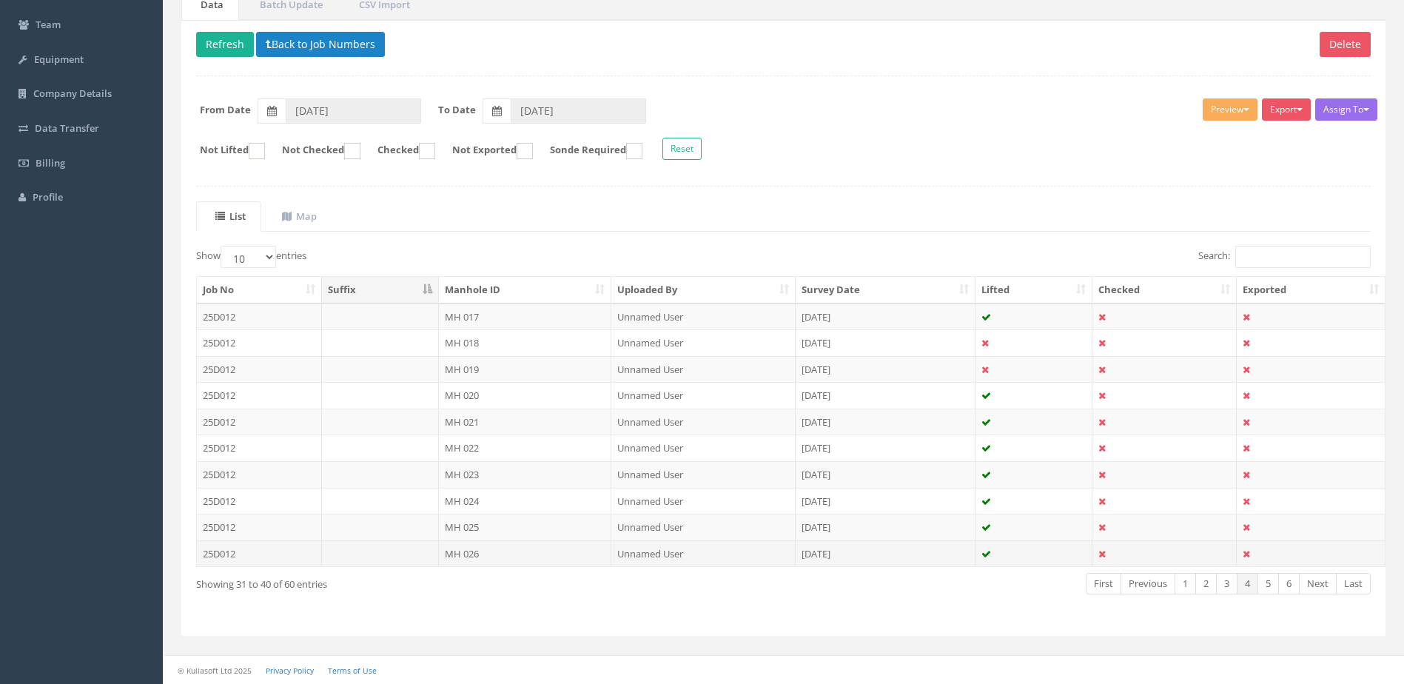
click at [575, 552] on td "MH 026" at bounding box center [525, 553] width 173 height 27
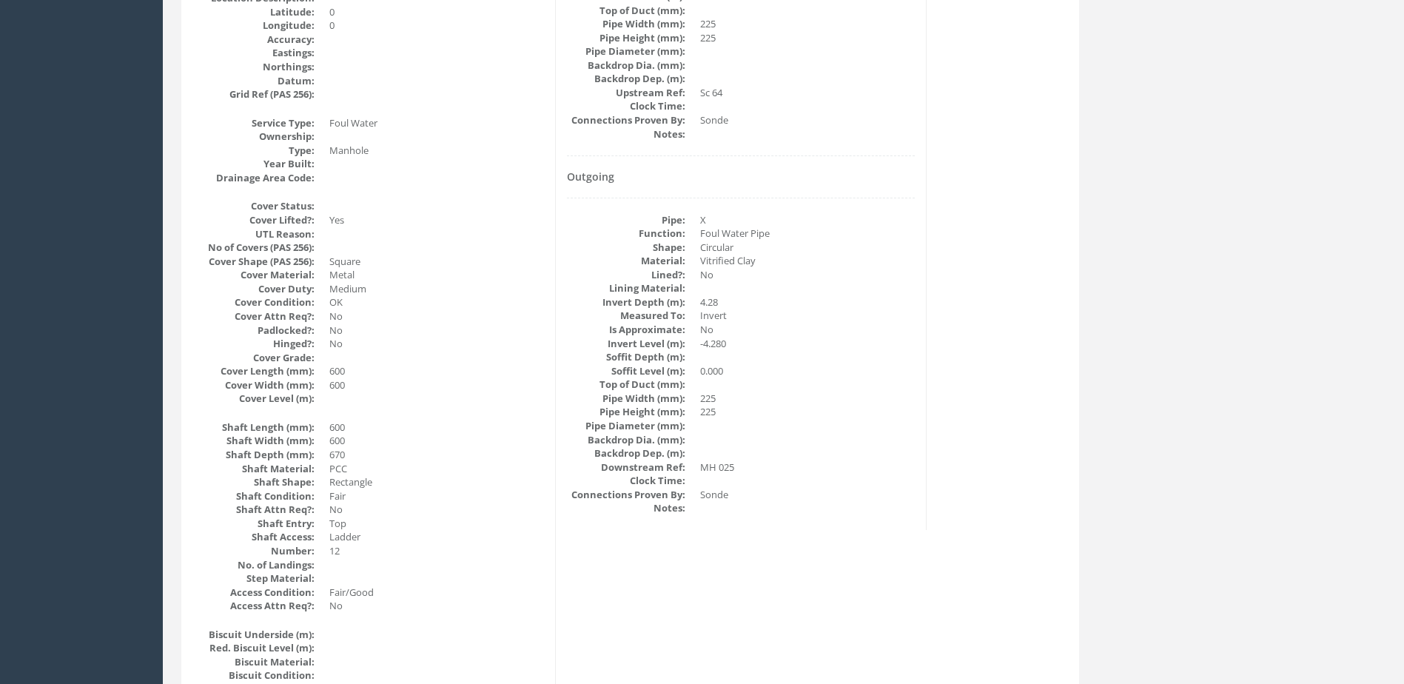
scroll to position [0, 0]
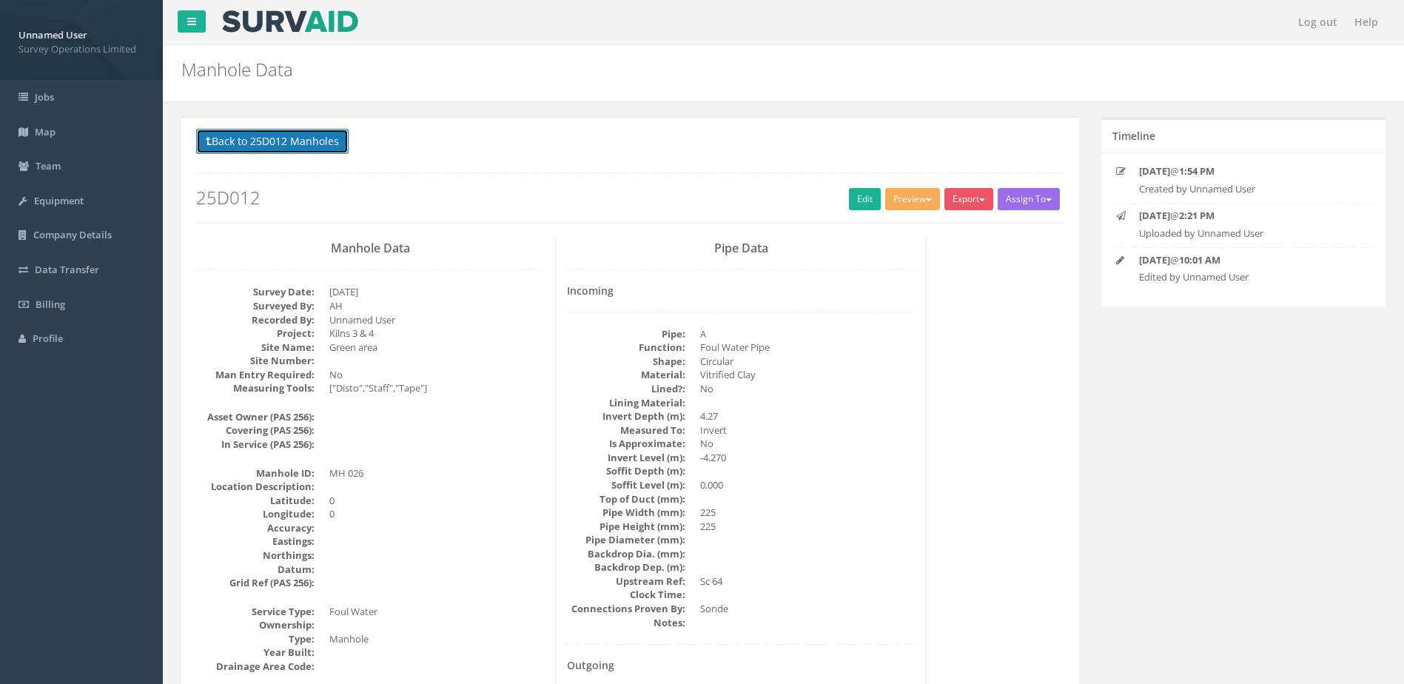
click at [292, 143] on button "Back to 25D012 Manholes" at bounding box center [272, 141] width 153 height 25
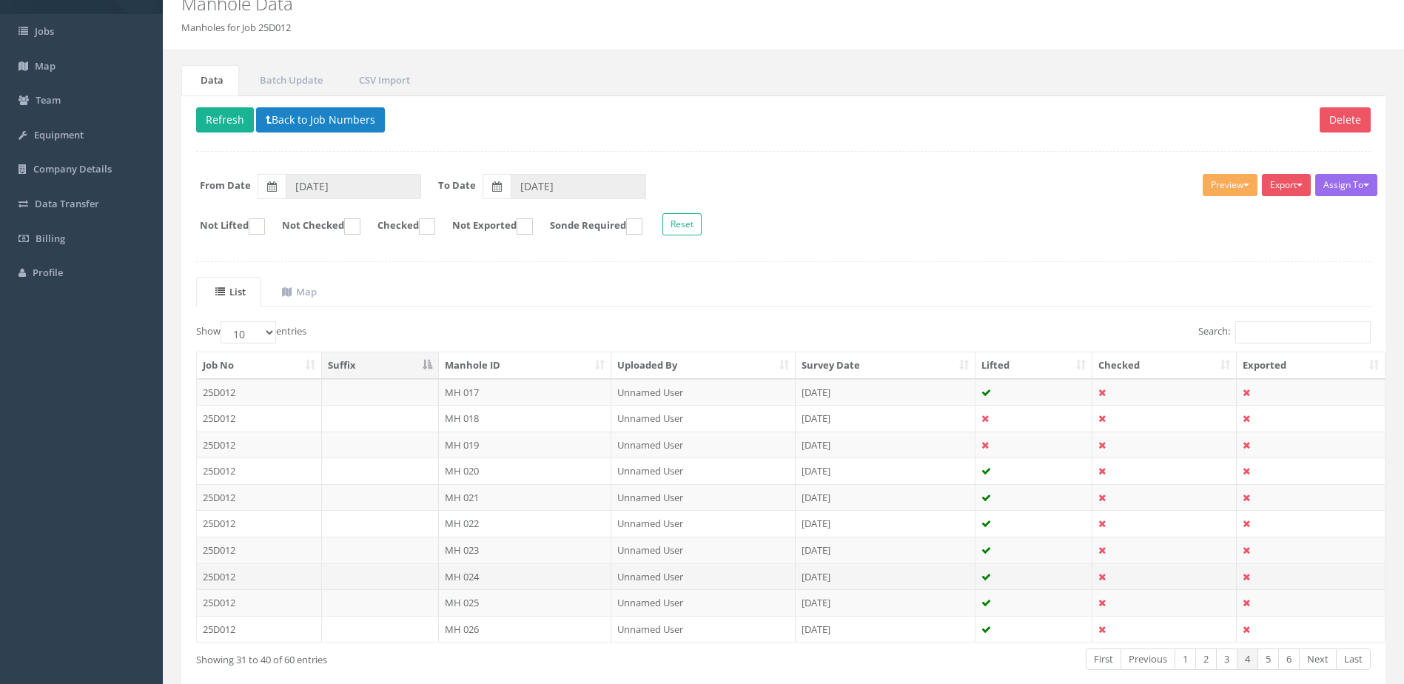
scroll to position [141, 0]
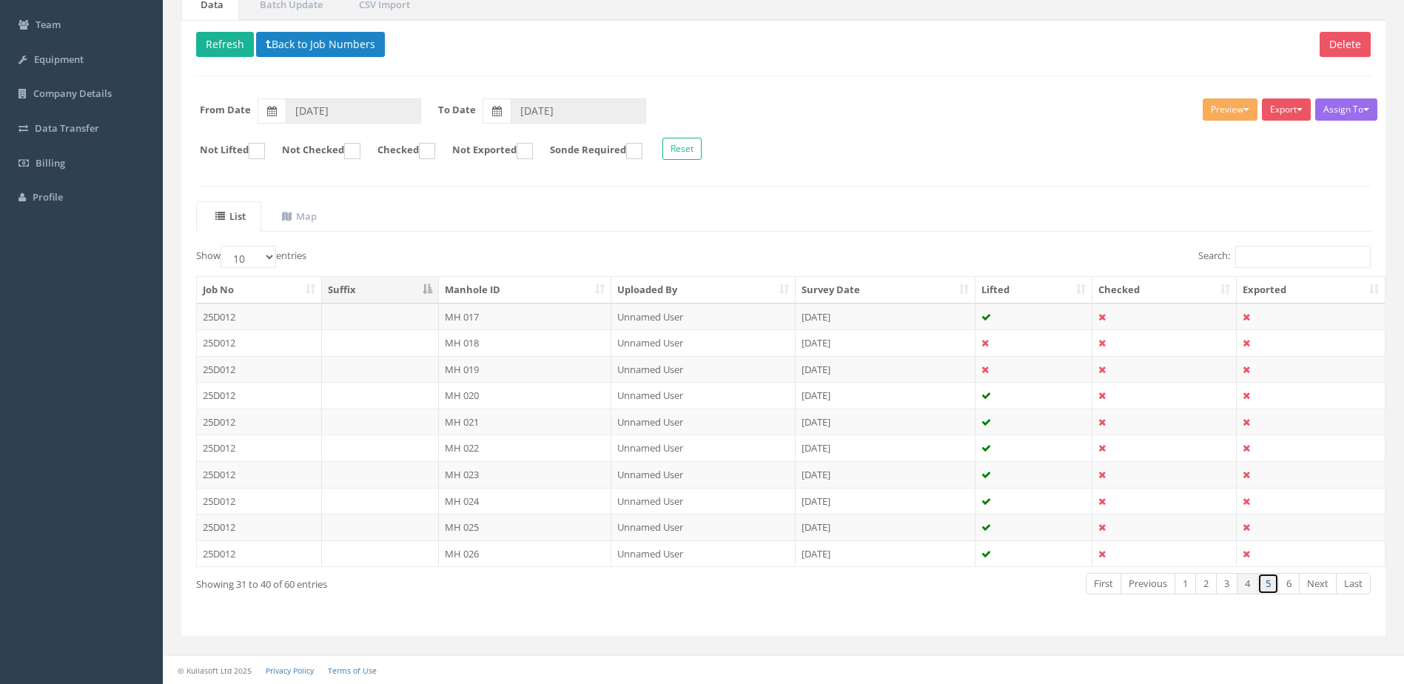
click at [1270, 590] on link "5" at bounding box center [1268, 583] width 21 height 21
click at [537, 313] on td "MH 027" at bounding box center [525, 317] width 173 height 27
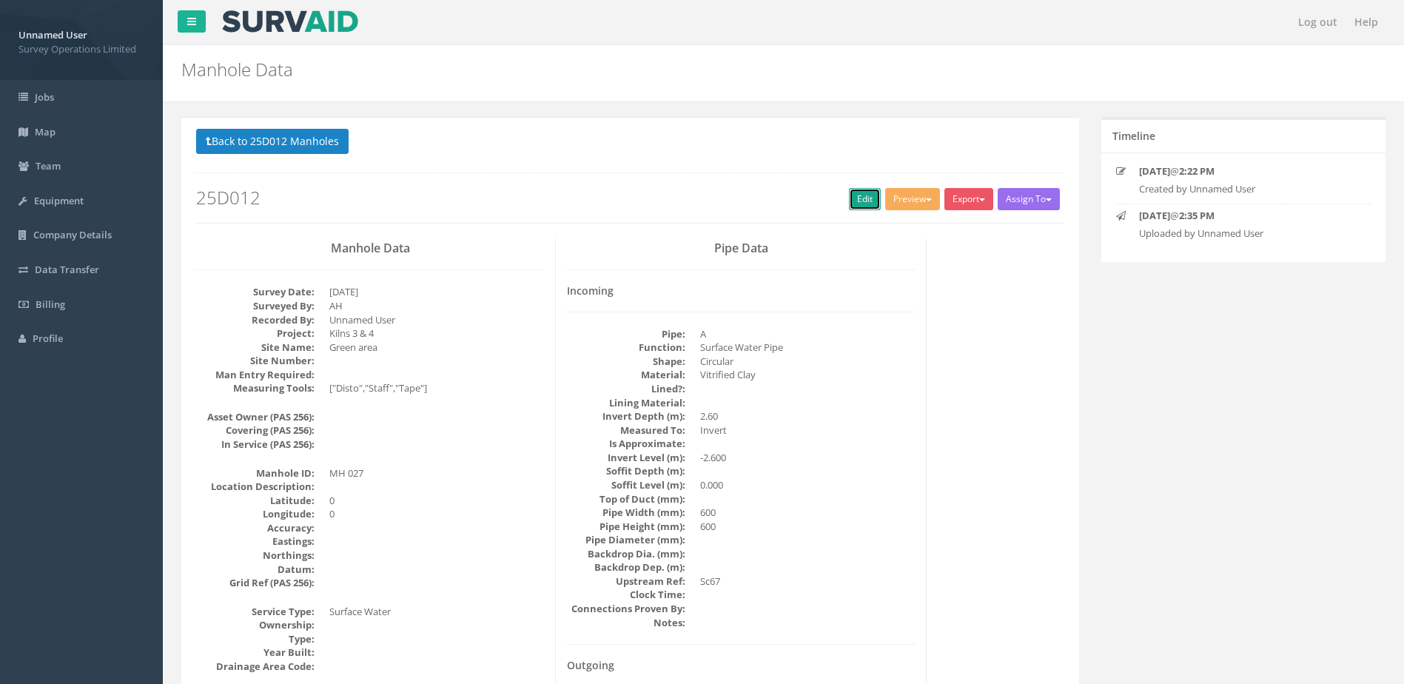
click at [857, 207] on link "Edit" at bounding box center [865, 199] width 32 height 22
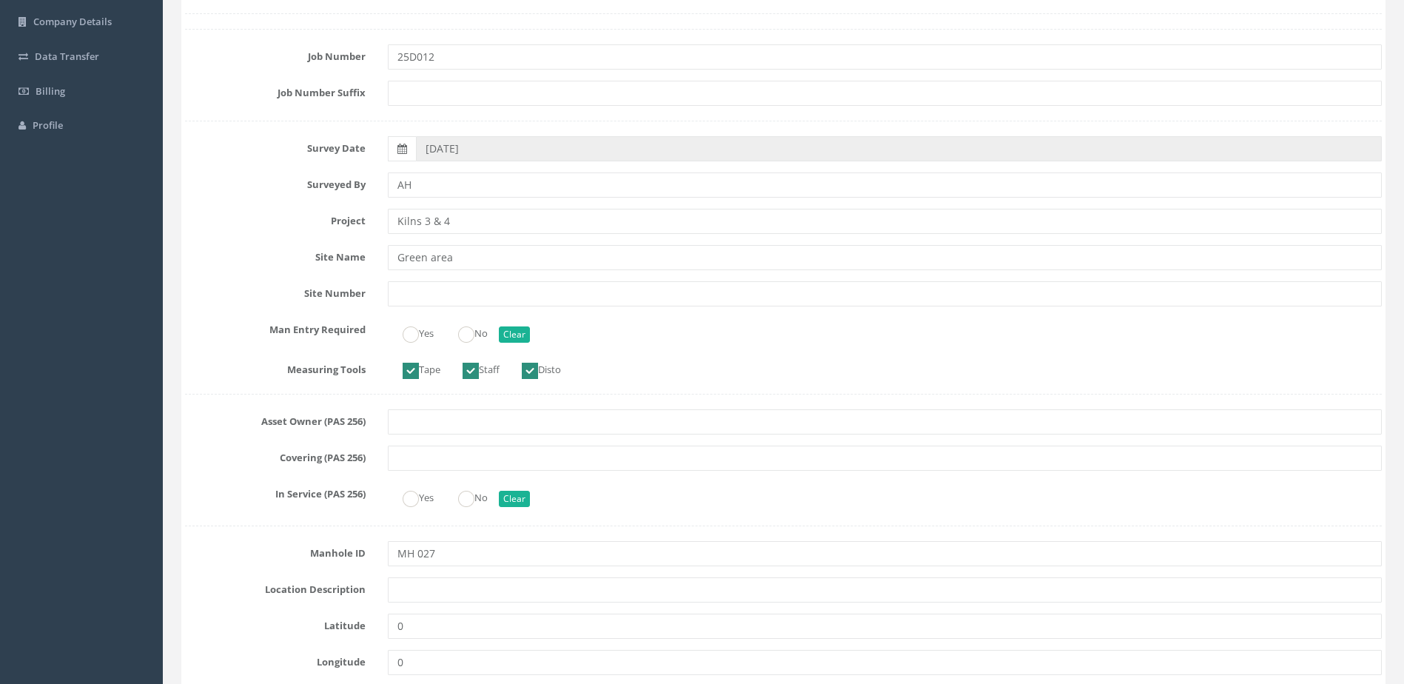
scroll to position [222, 0]
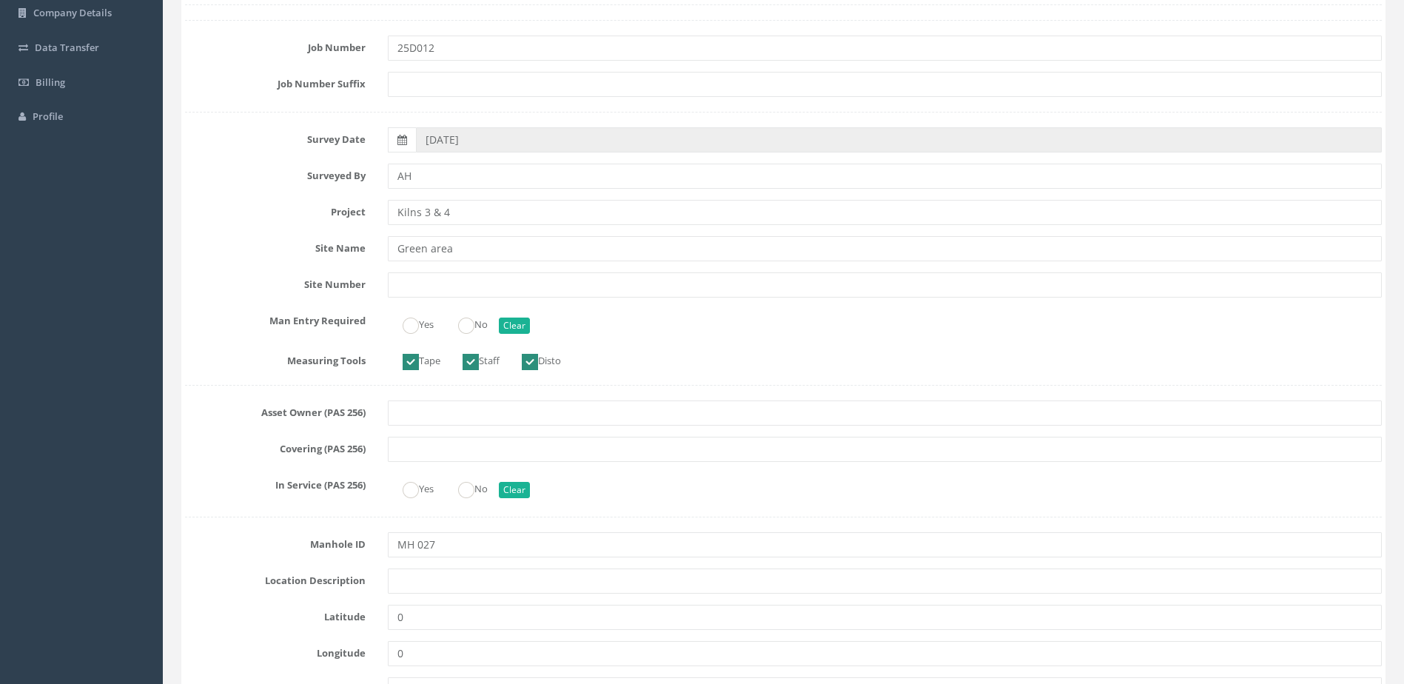
click at [475, 311] on div "Yes No Clear" at bounding box center [885, 323] width 1016 height 29
click at [486, 333] on label "No" at bounding box center [465, 322] width 44 height 21
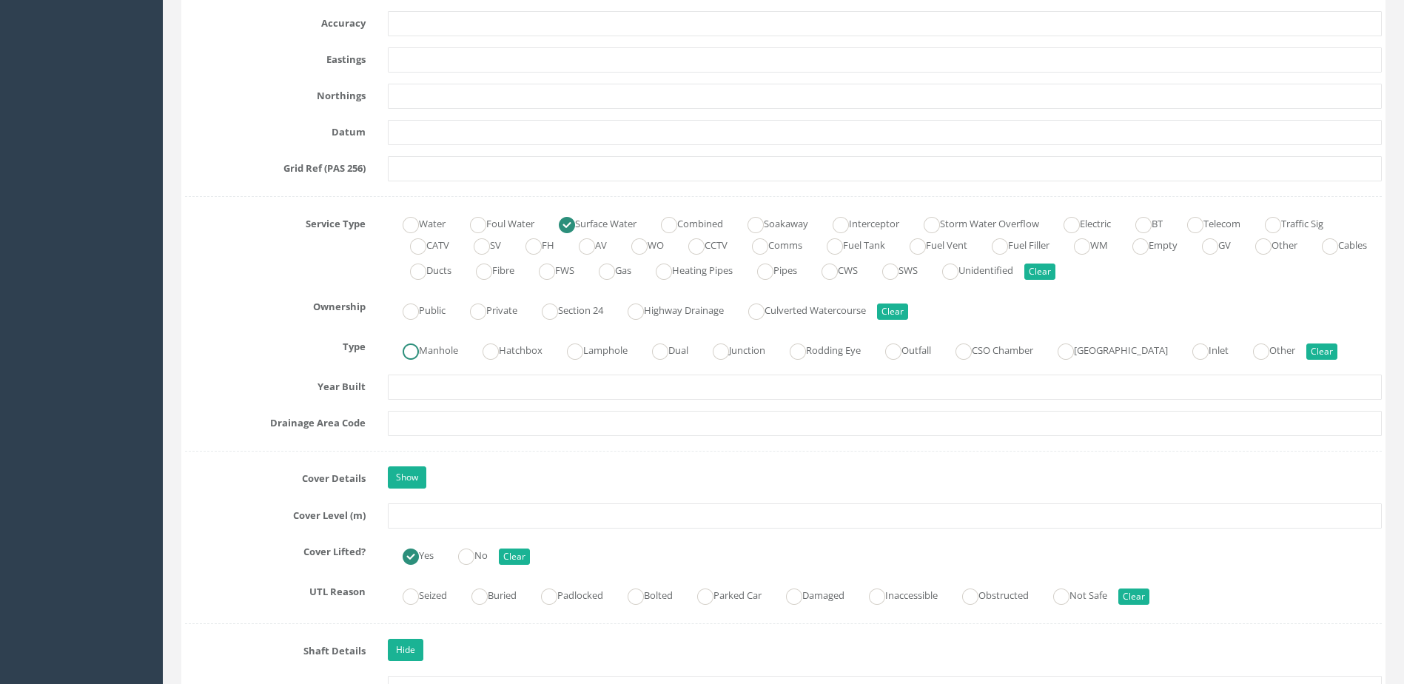
click at [445, 344] on label "Manhole" at bounding box center [423, 348] width 70 height 21
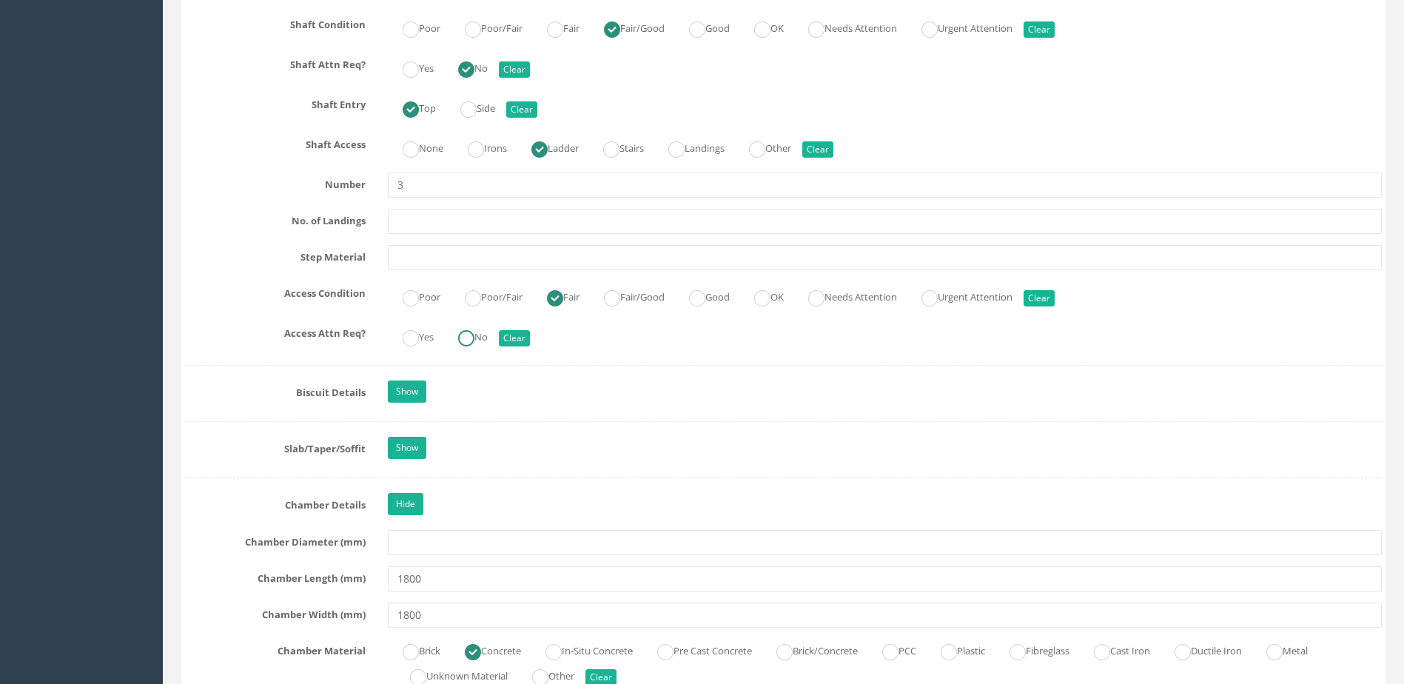
click at [475, 338] on ins at bounding box center [466, 338] width 16 height 16
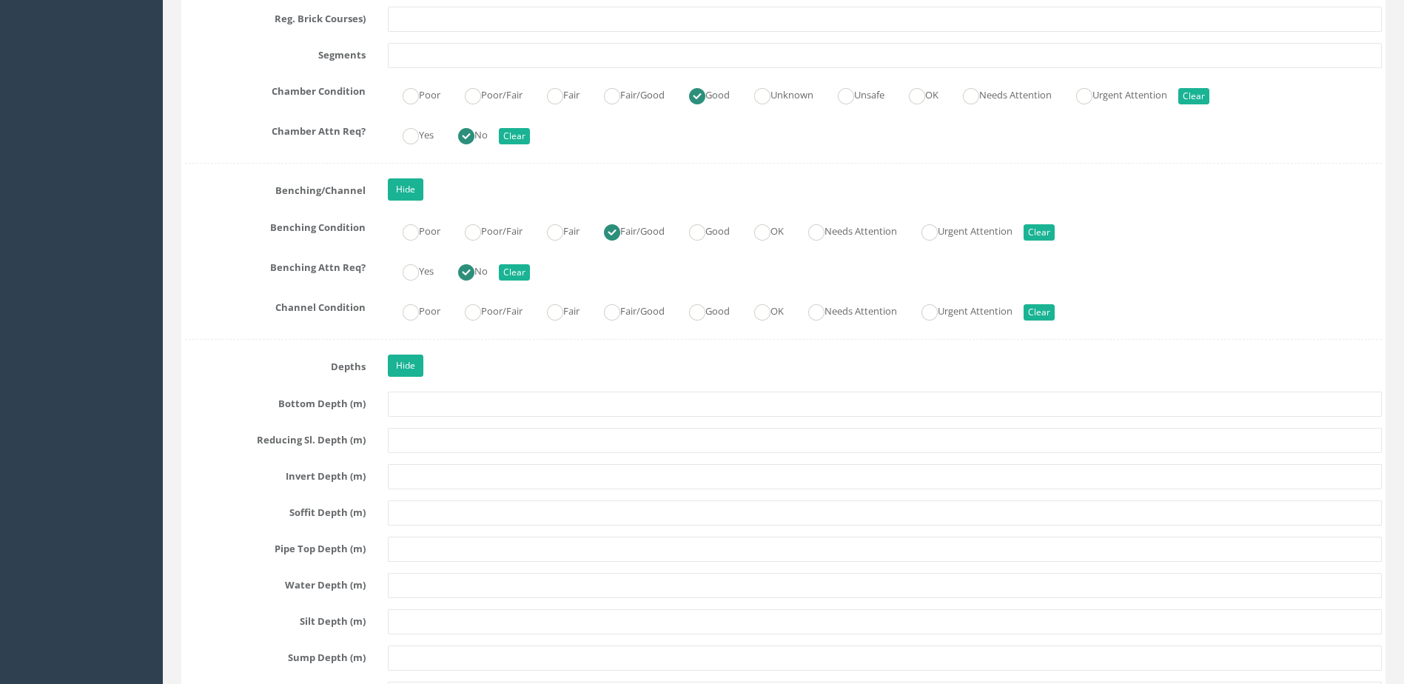
scroll to position [2517, 0]
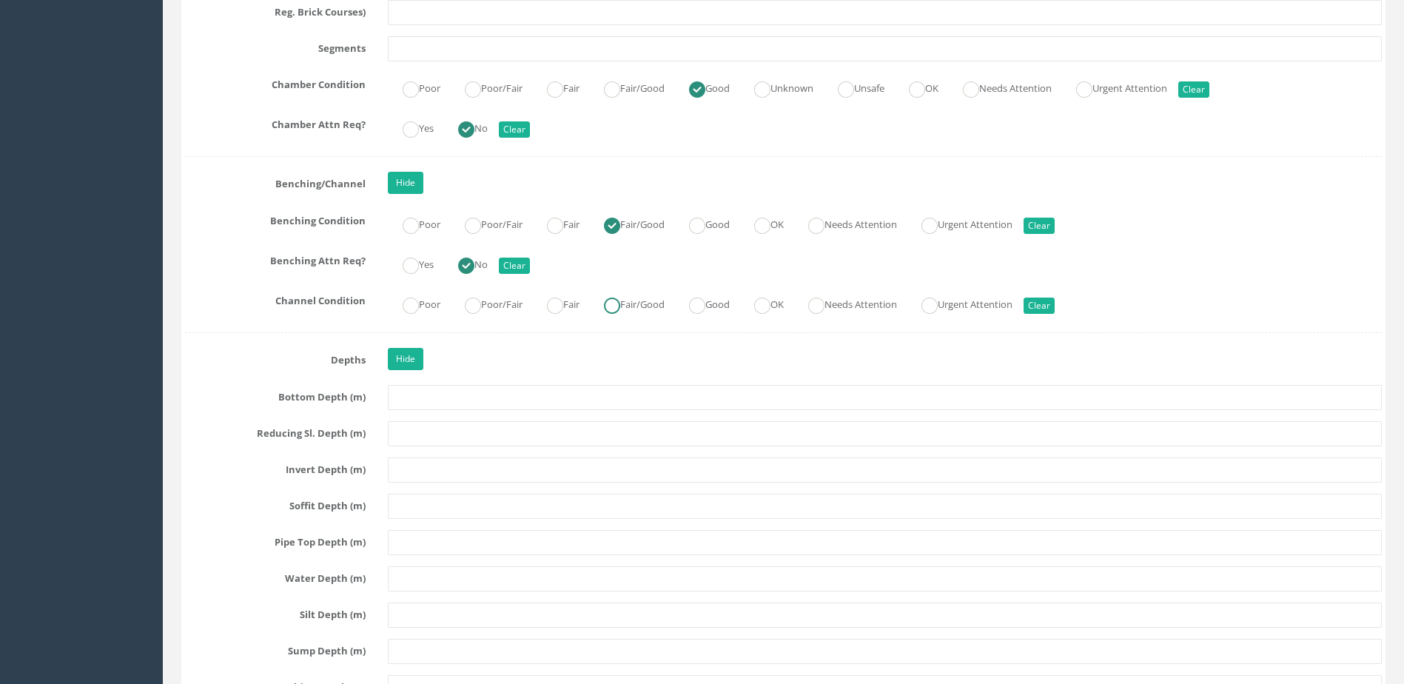
click at [656, 306] on label "Fair/Good" at bounding box center [627, 302] width 76 height 21
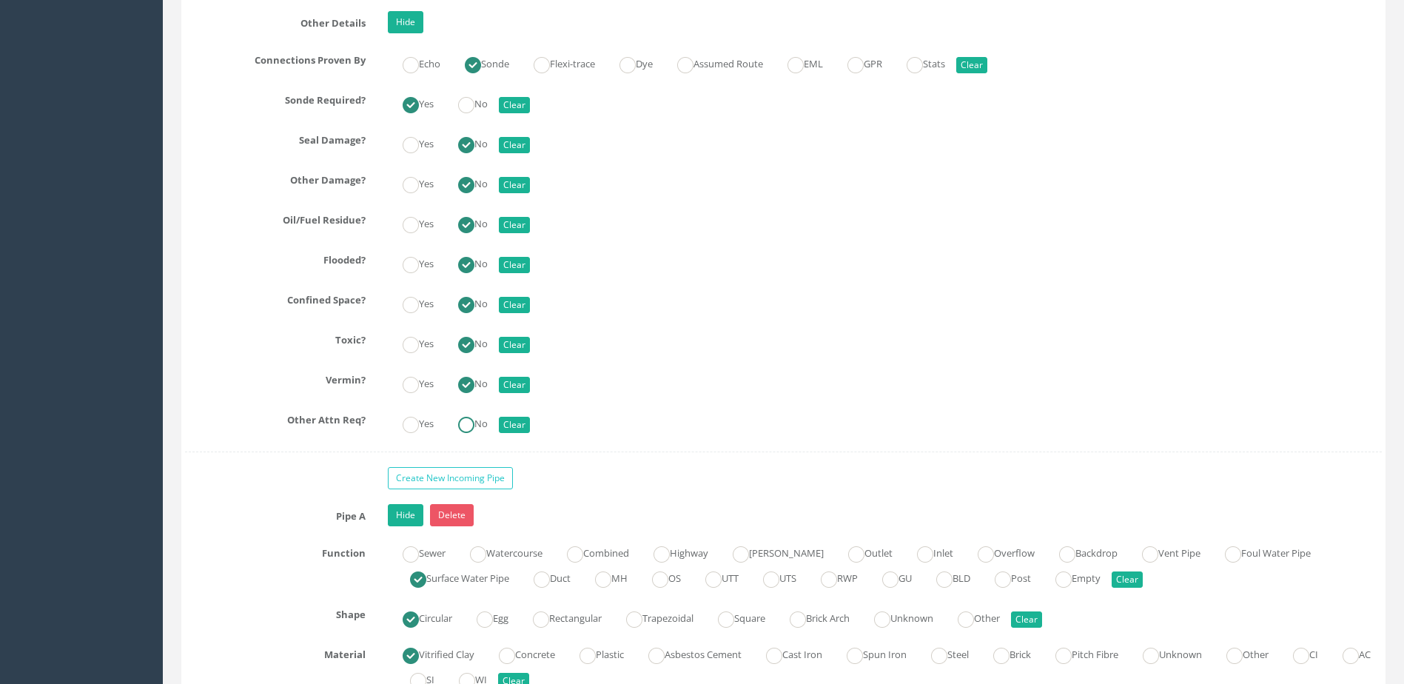
click at [475, 422] on ins at bounding box center [466, 425] width 16 height 16
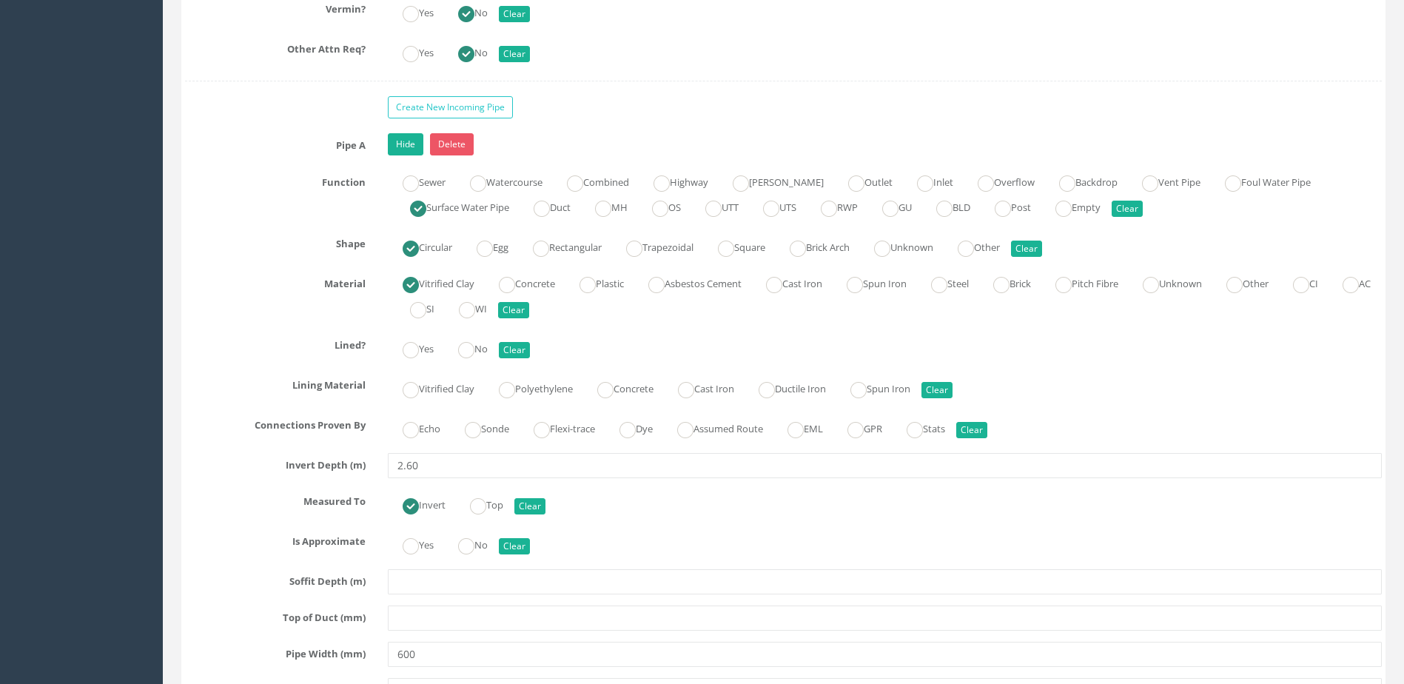
scroll to position [3850, 0]
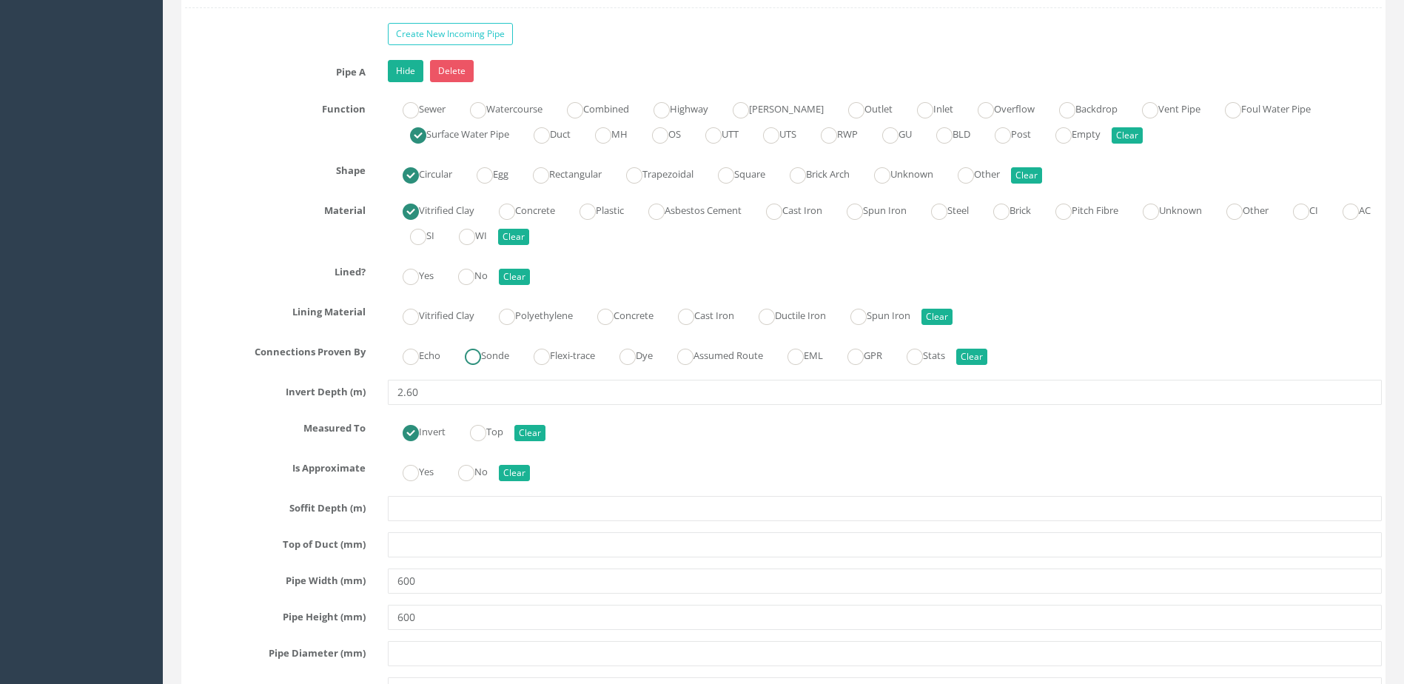
click at [489, 360] on label "Sonde" at bounding box center [479, 354] width 59 height 21
click at [475, 269] on ins at bounding box center [466, 277] width 16 height 16
click at [475, 472] on ins at bounding box center [466, 473] width 16 height 16
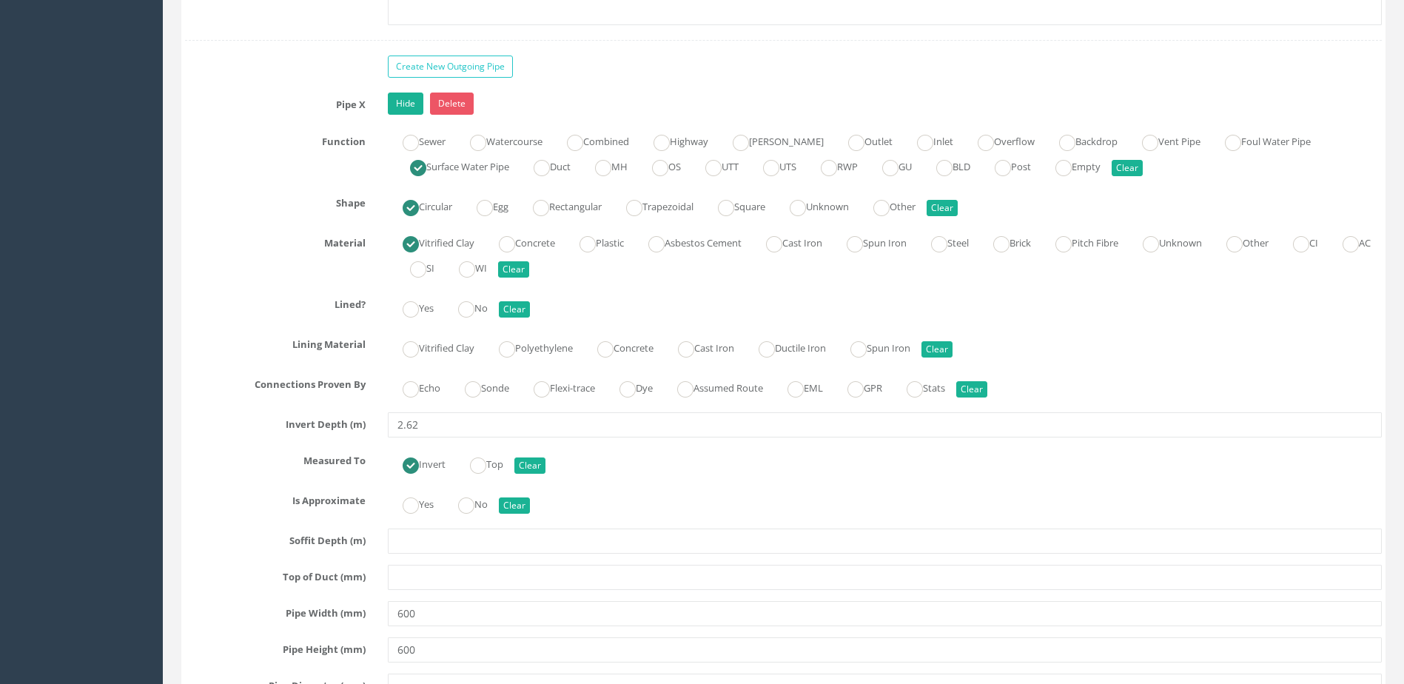
scroll to position [4738, 0]
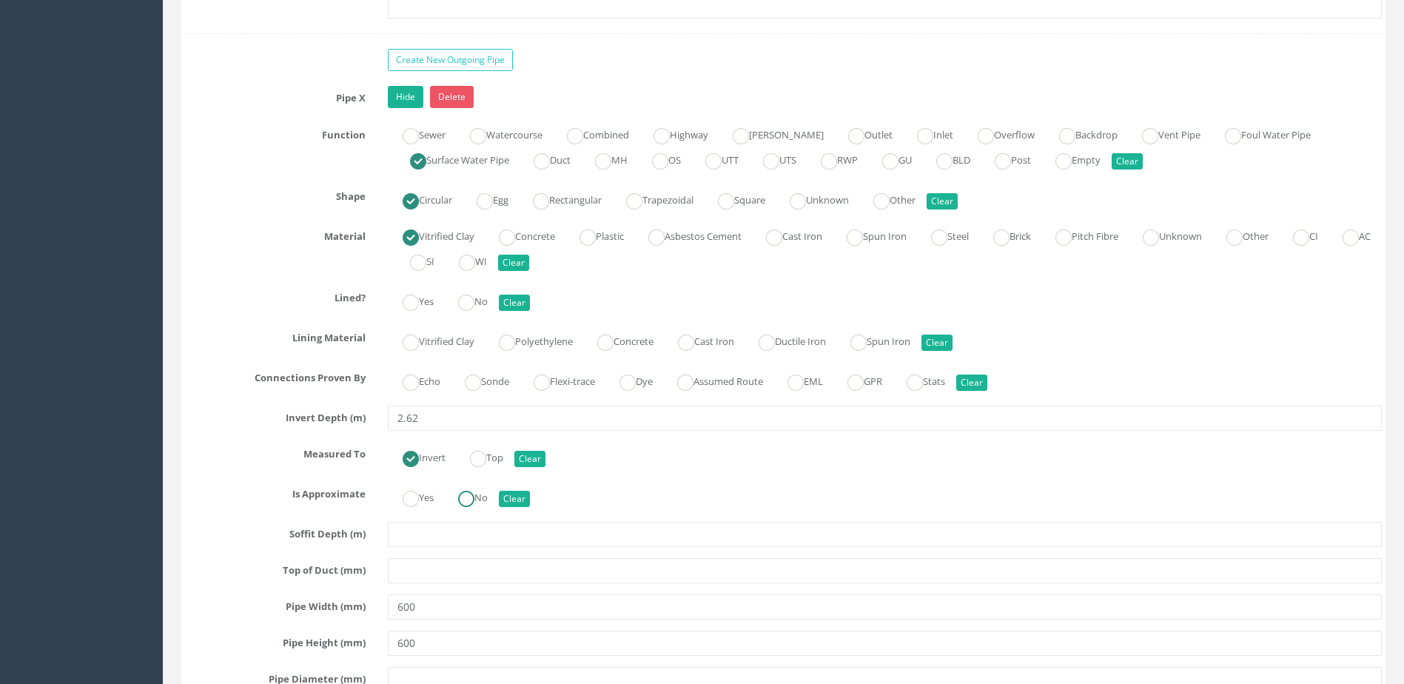
click at [474, 497] on ins at bounding box center [466, 499] width 16 height 16
click at [481, 387] on ins at bounding box center [473, 383] width 16 height 16
click at [483, 297] on label "No" at bounding box center [465, 299] width 44 height 21
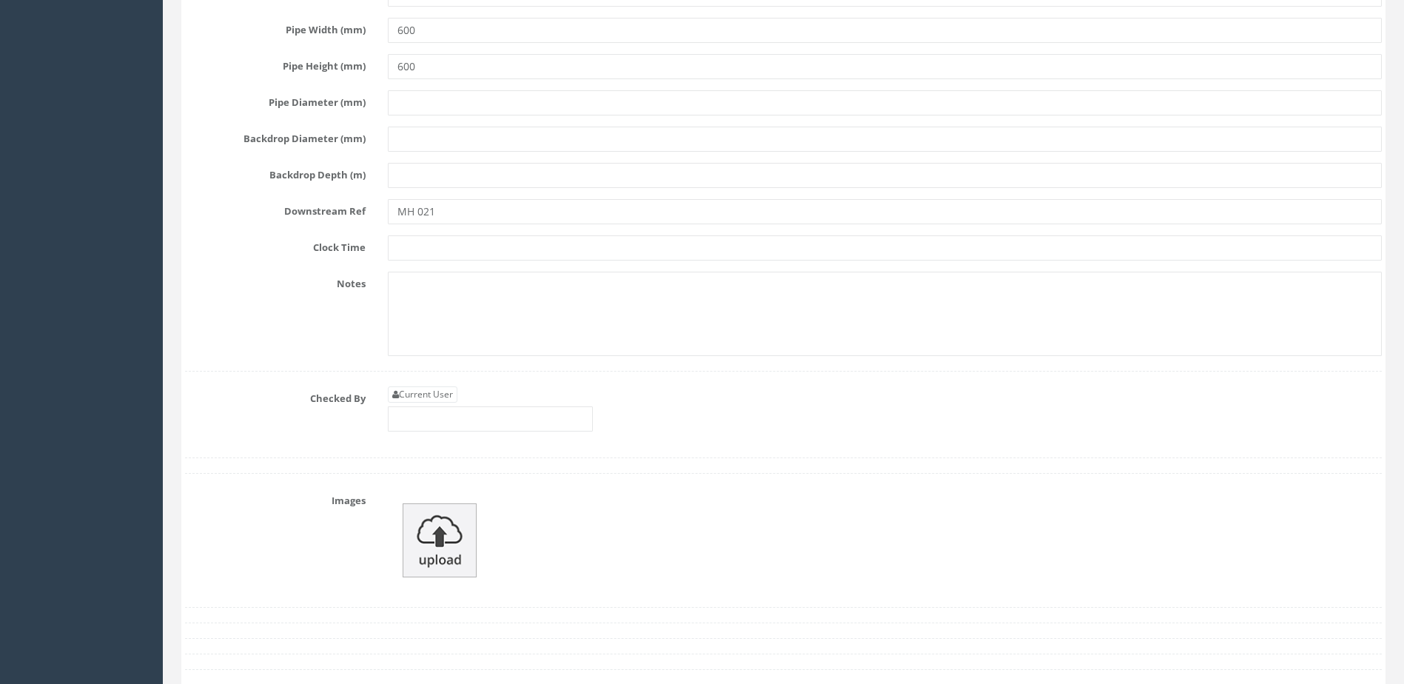
scroll to position [5404, 0]
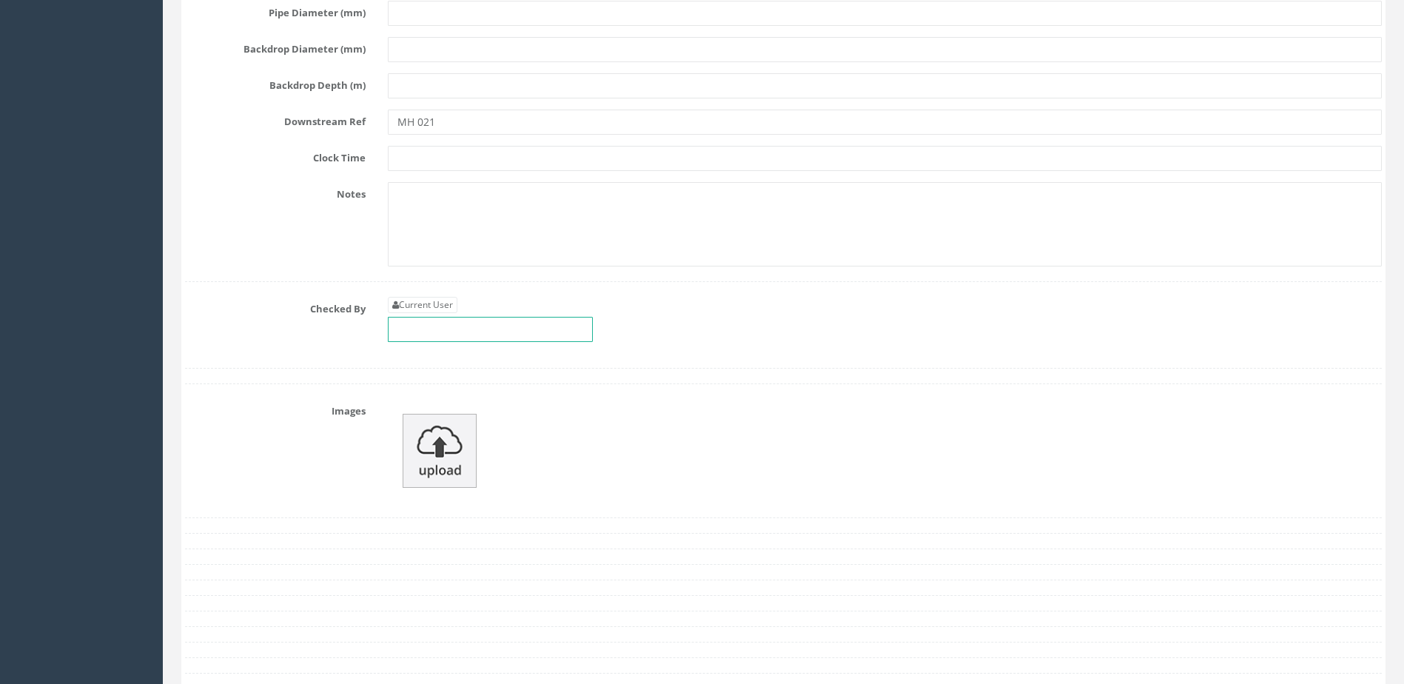
click at [480, 328] on input "text" at bounding box center [490, 329] width 205 height 25
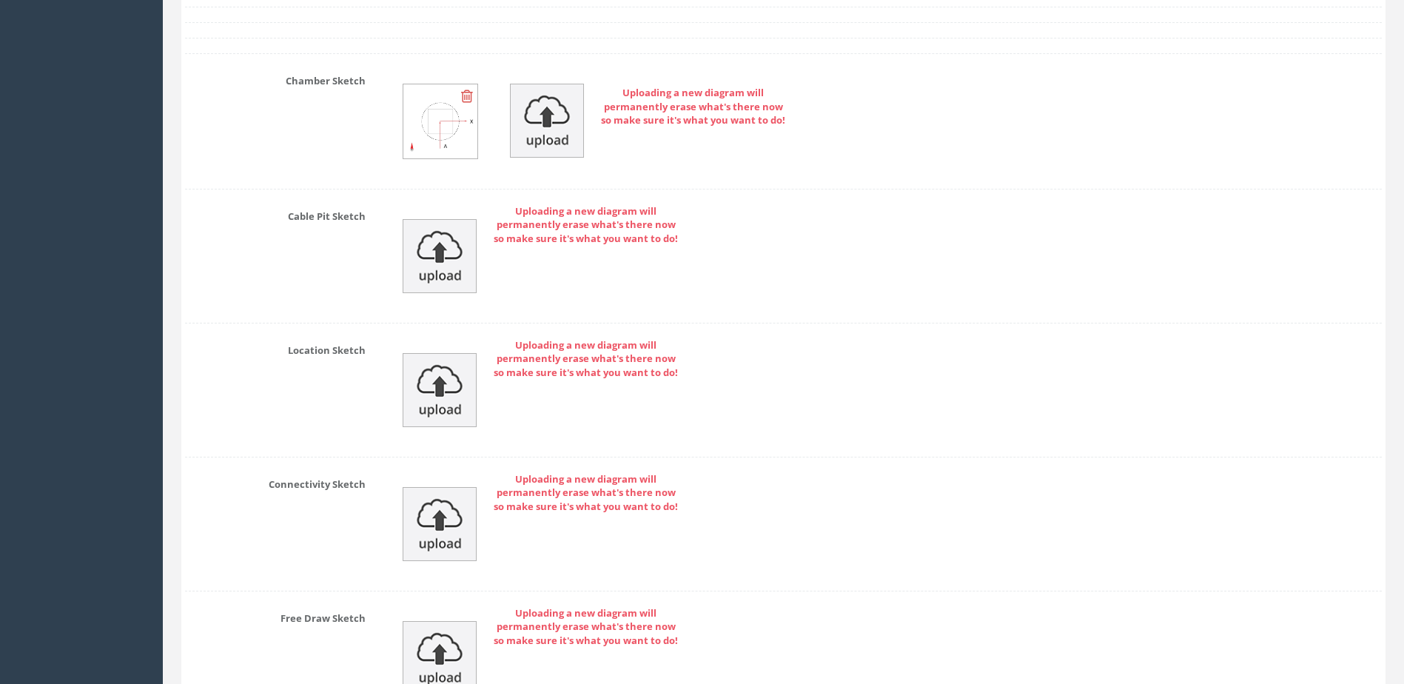
scroll to position [6230, 0]
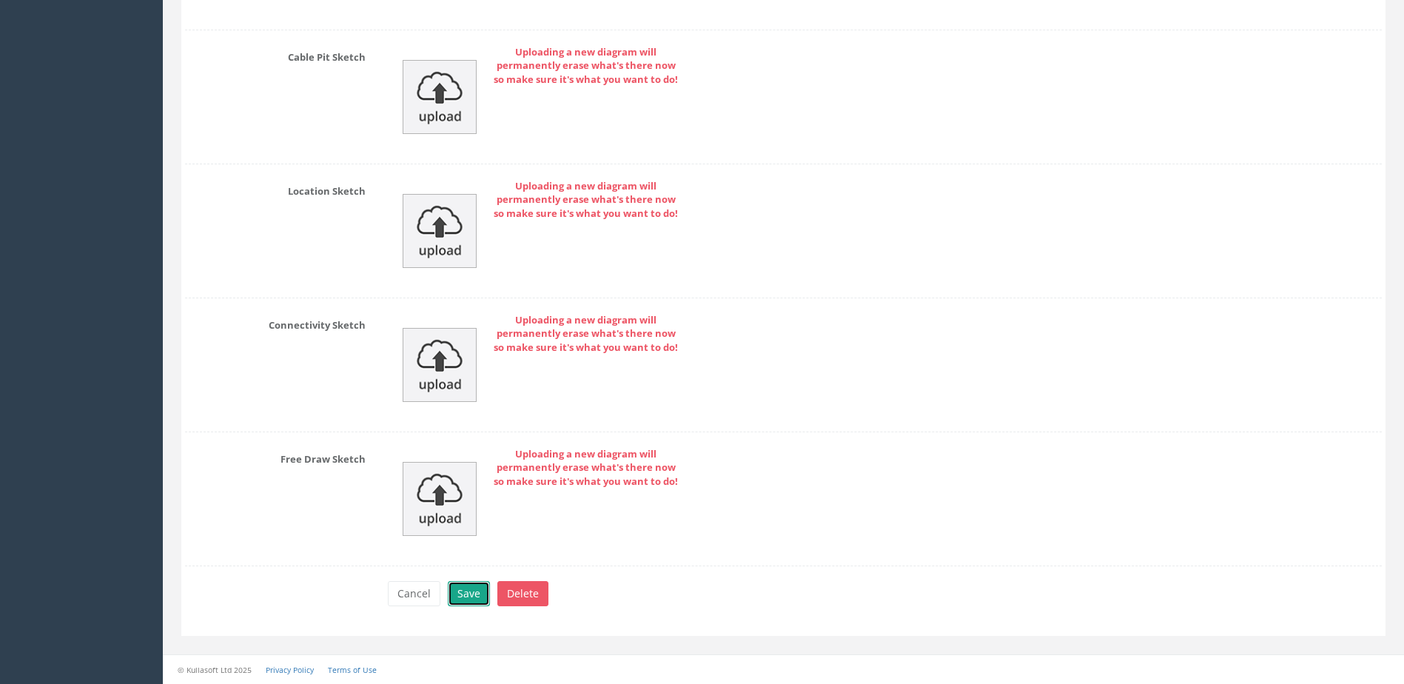
click at [456, 600] on button "Save" at bounding box center [469, 593] width 42 height 25
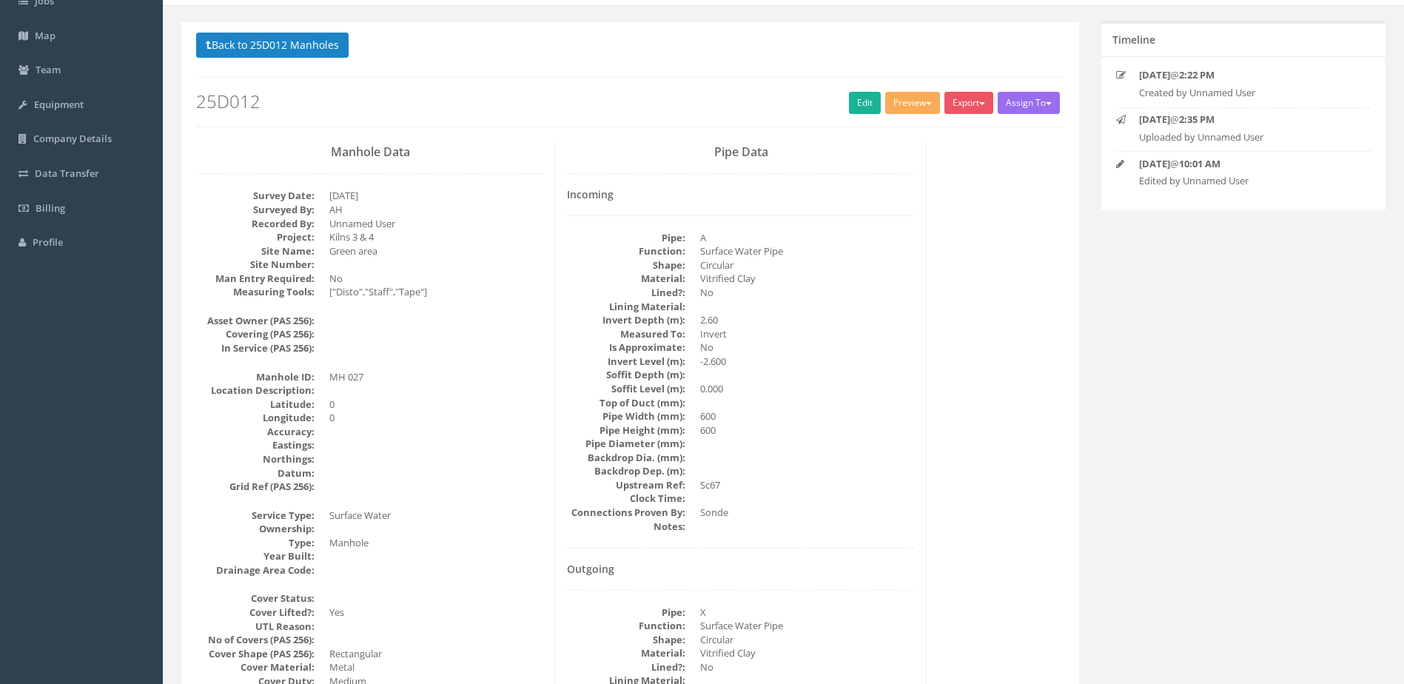
scroll to position [0, 0]
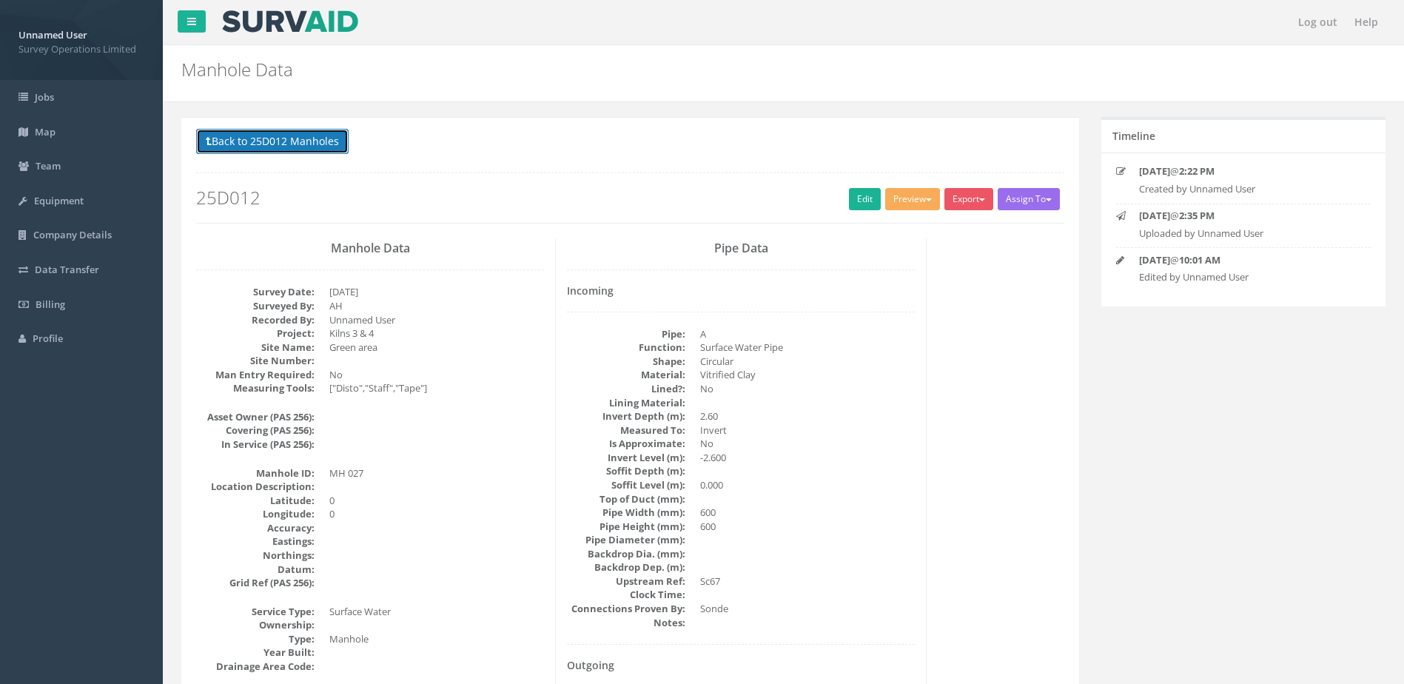
click at [295, 144] on button "Back to 25D012 Manholes" at bounding box center [272, 141] width 153 height 25
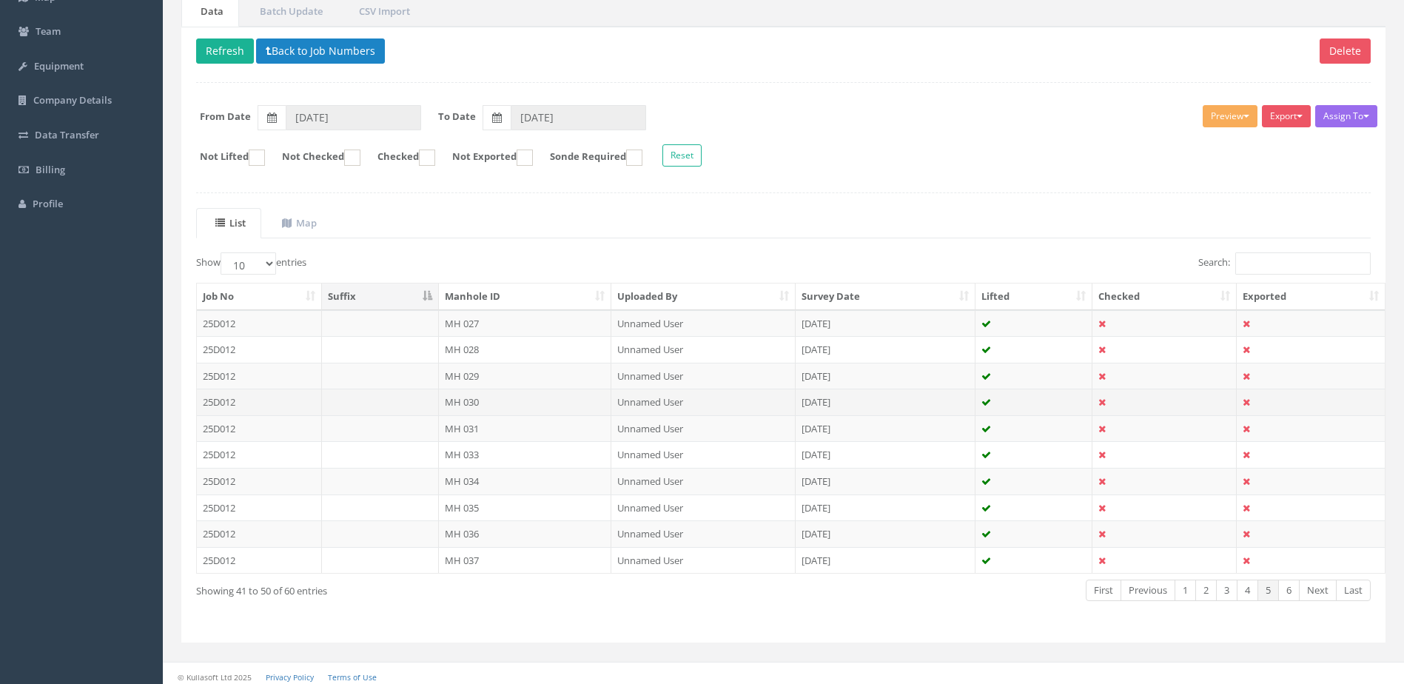
scroll to position [141, 0]
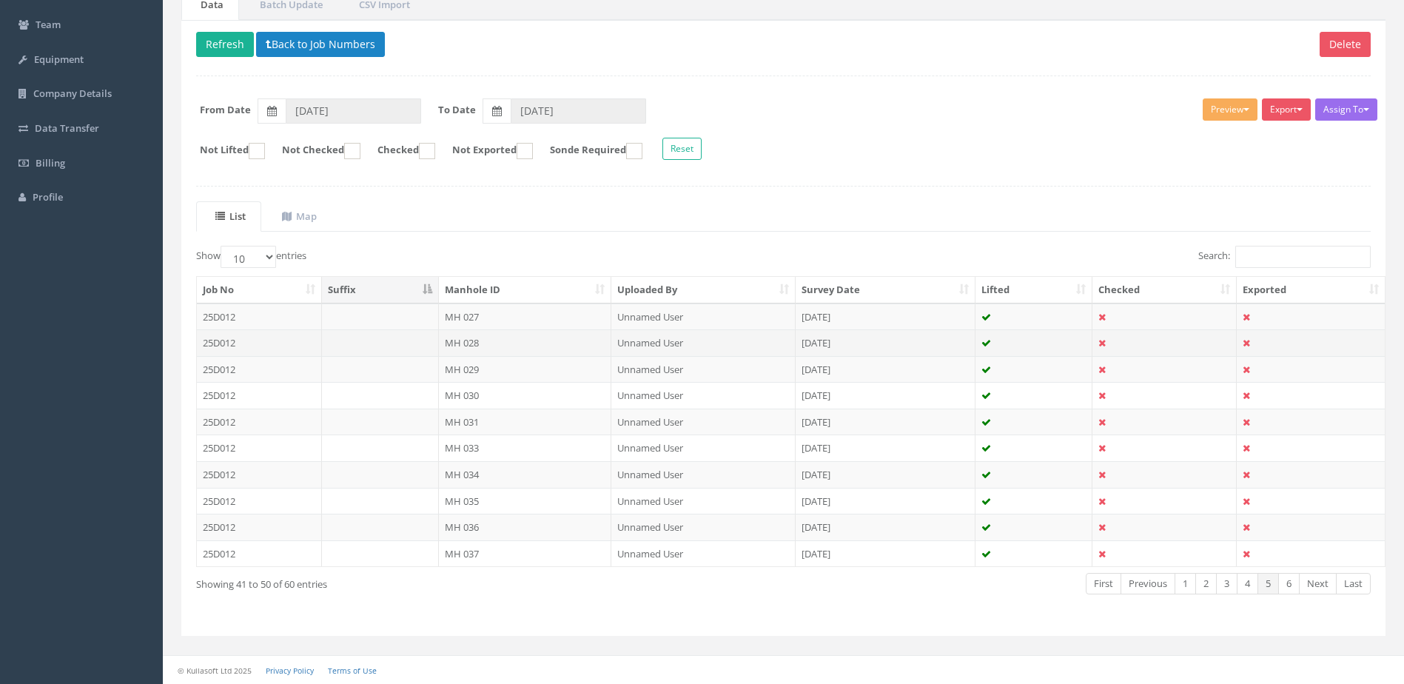
click at [501, 343] on td "MH 028" at bounding box center [525, 342] width 173 height 27
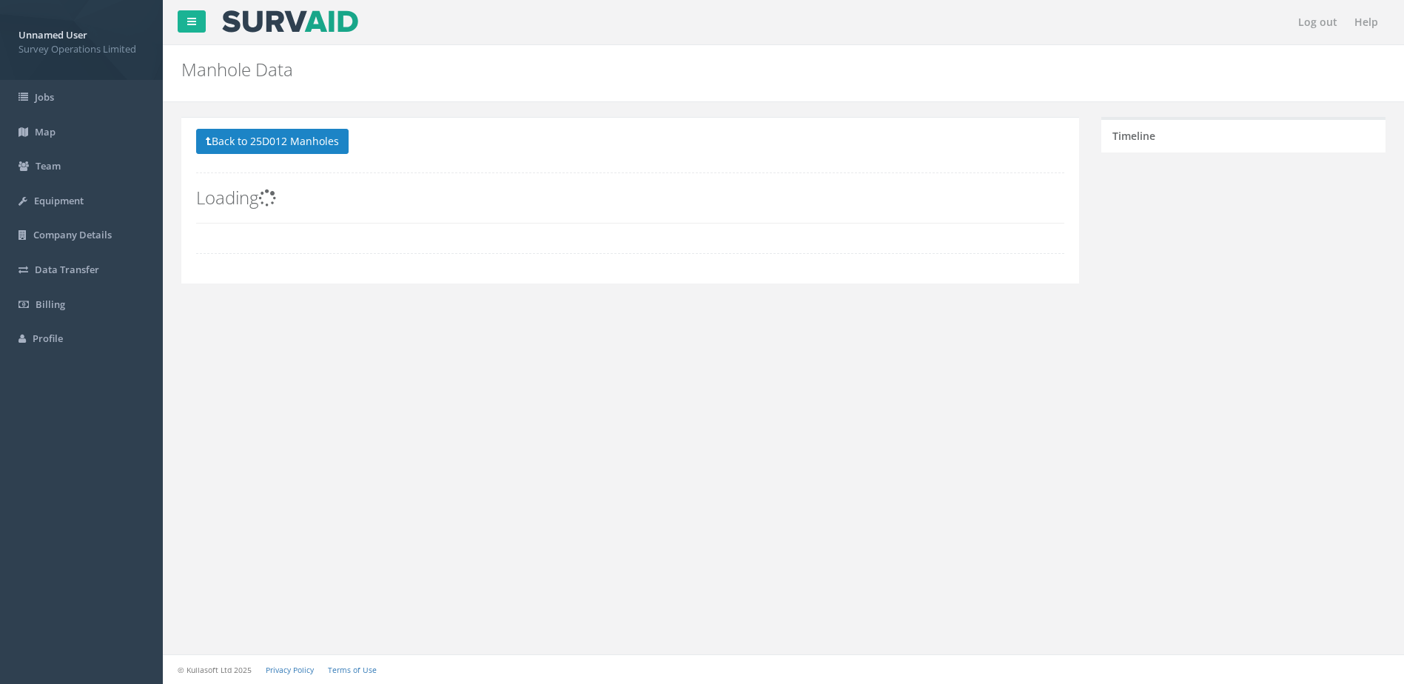
scroll to position [0, 0]
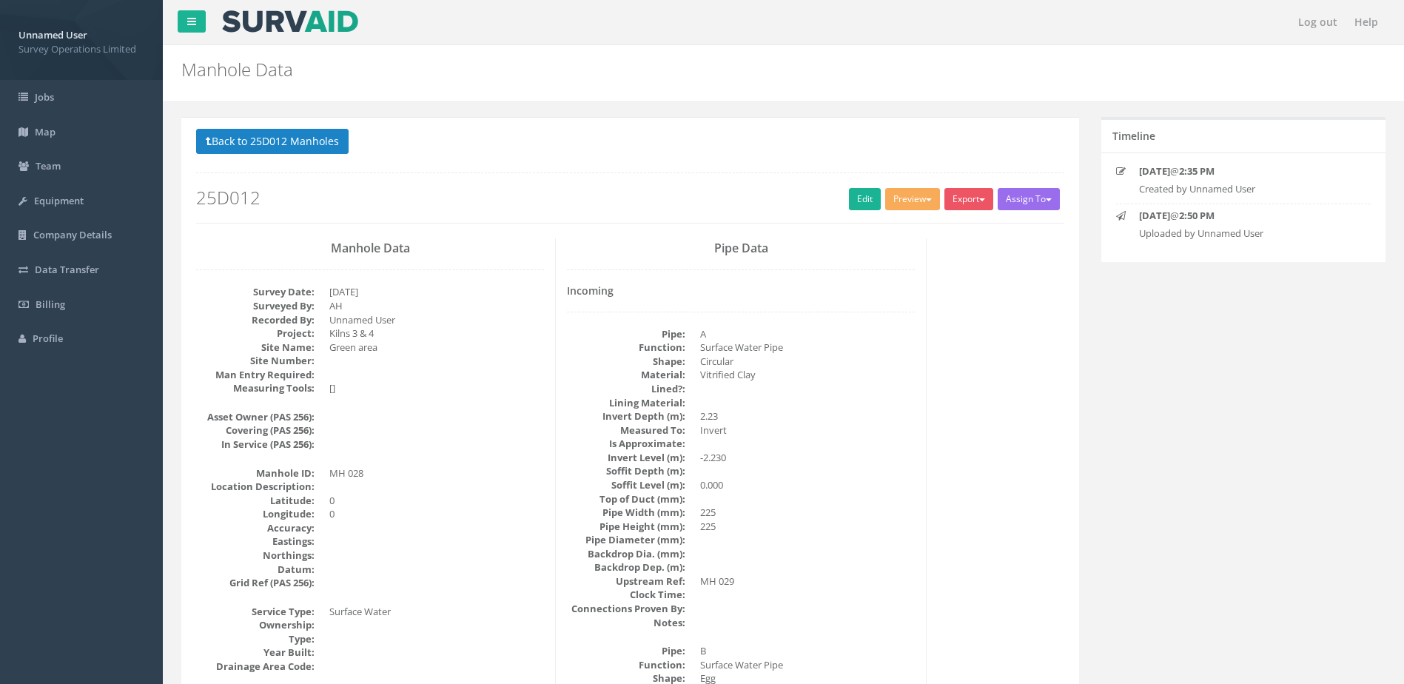
click at [830, 193] on h2 "25D012" at bounding box center [630, 197] width 868 height 19
click at [849, 197] on link "Edit" at bounding box center [865, 199] width 32 height 22
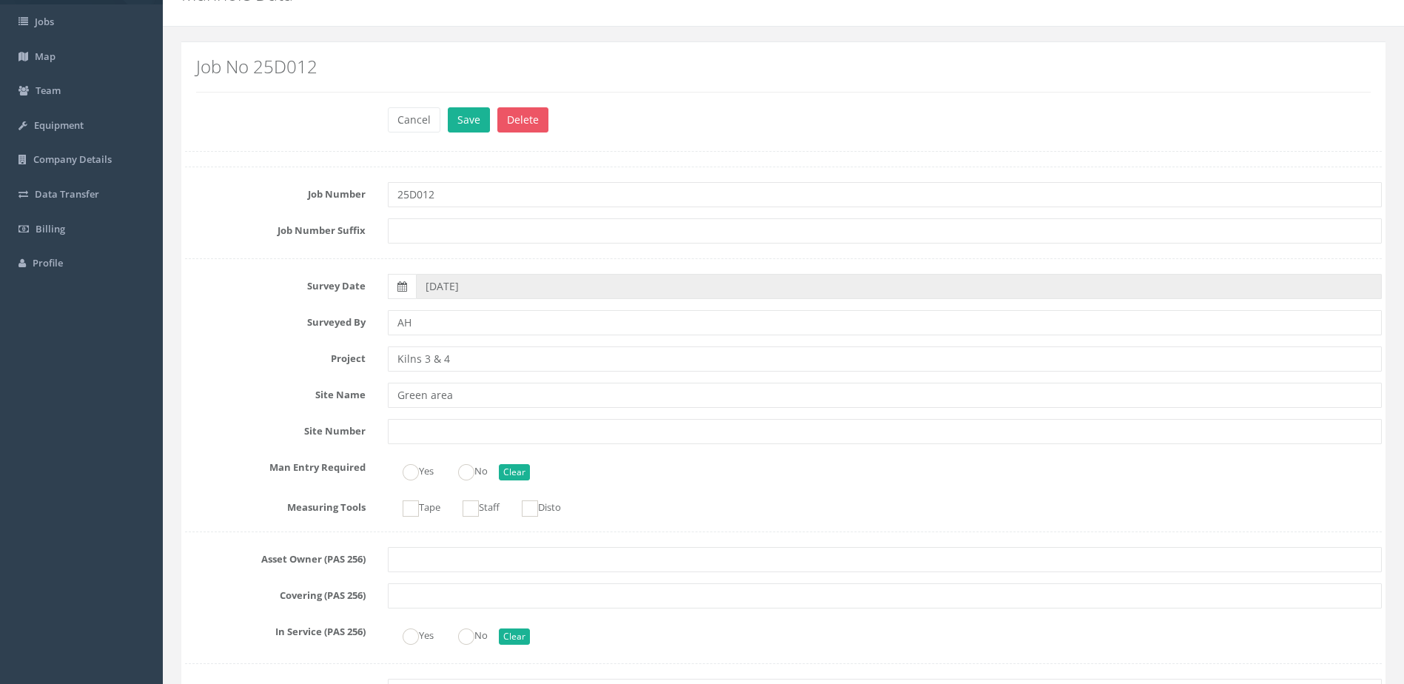
scroll to position [222, 0]
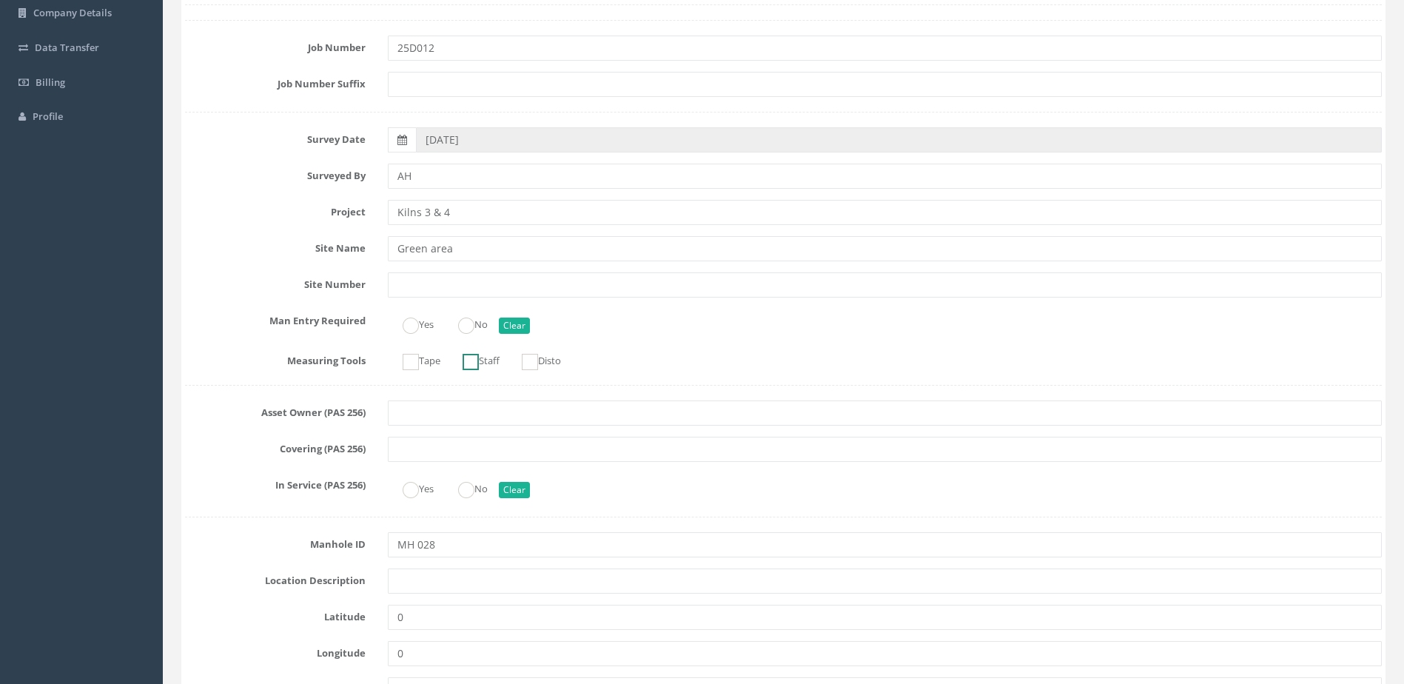
click at [479, 355] on ins at bounding box center [471, 362] width 16 height 16
click at [432, 357] on label "Tape" at bounding box center [414, 359] width 53 height 21
click at [551, 362] on label "Disto" at bounding box center [534, 359] width 54 height 21
click at [475, 329] on ins at bounding box center [466, 326] width 16 height 16
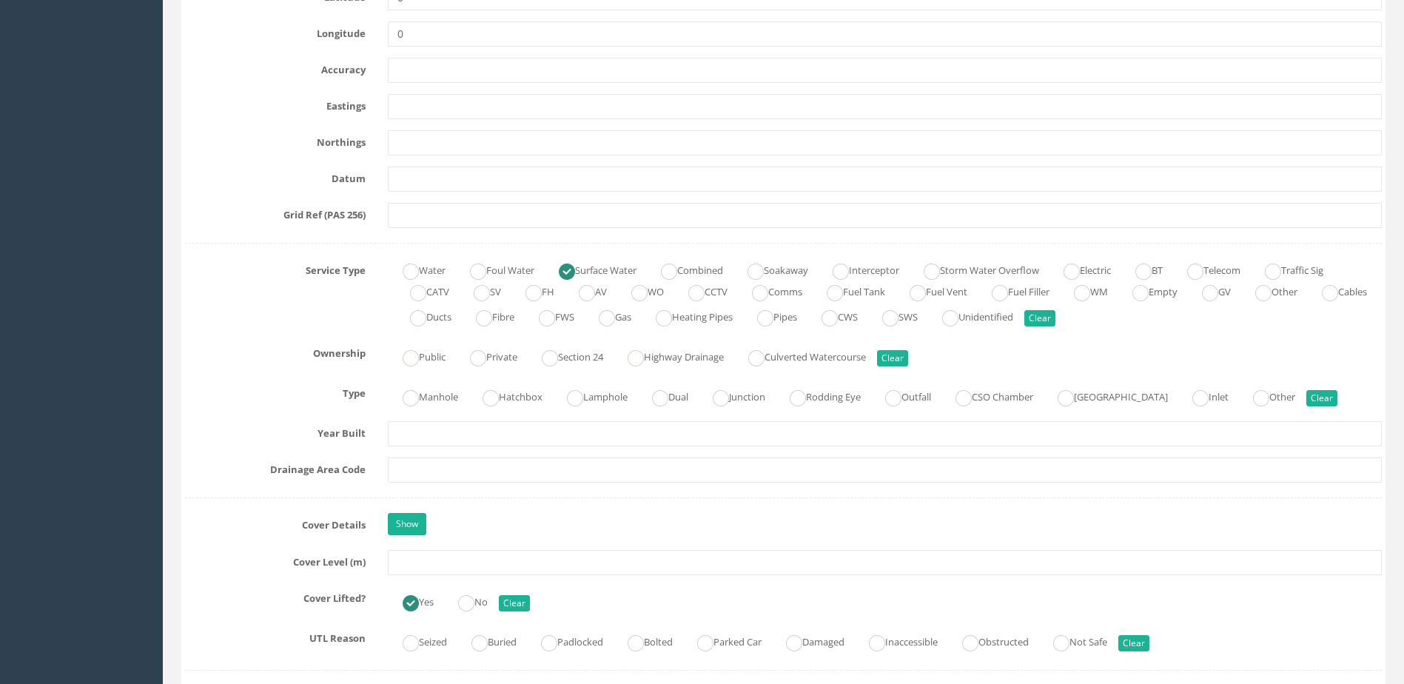
scroll to position [962, 0]
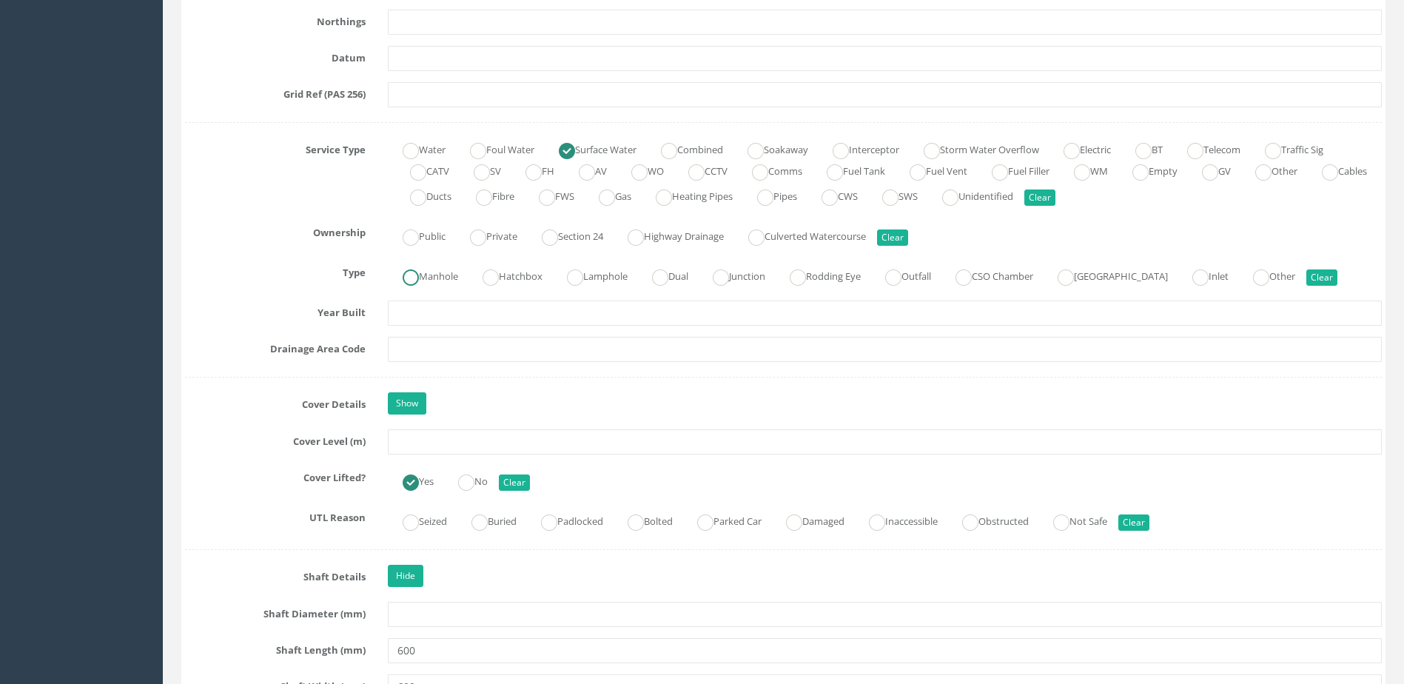
click at [426, 279] on label "Manhole" at bounding box center [423, 274] width 70 height 21
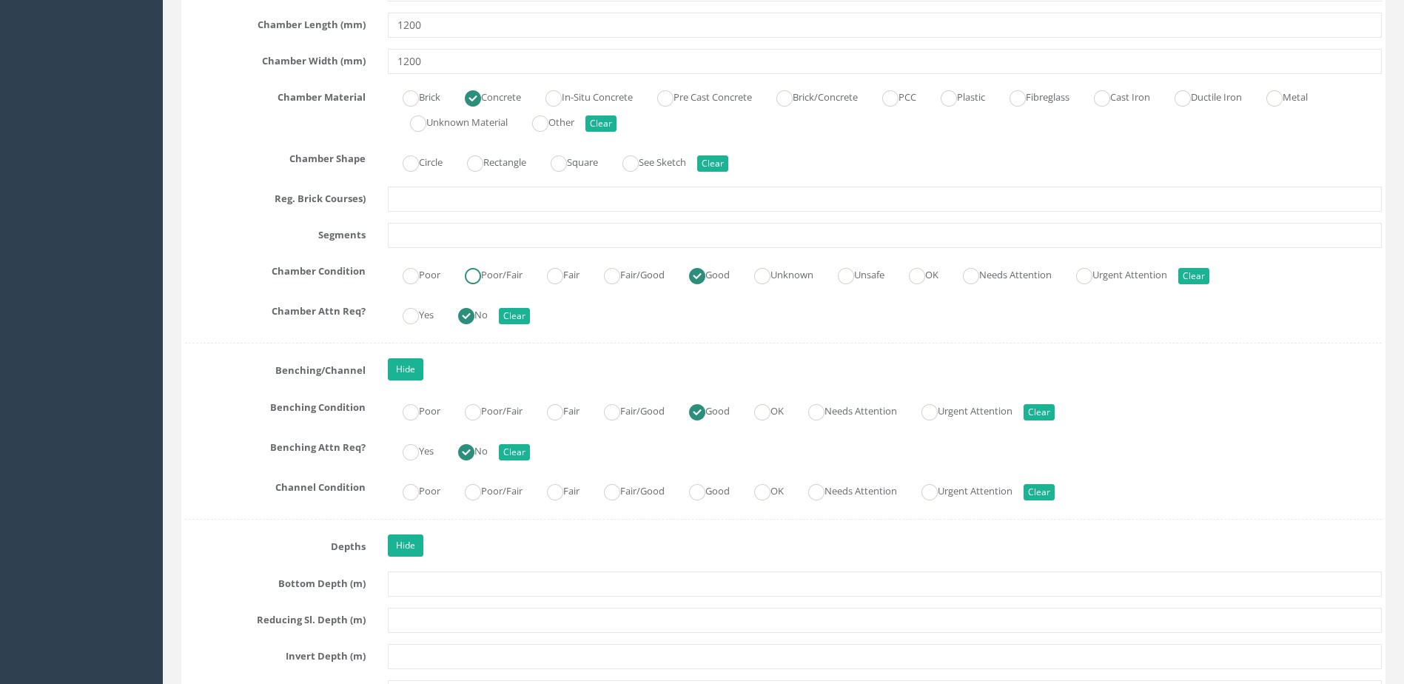
scroll to position [2369, 0]
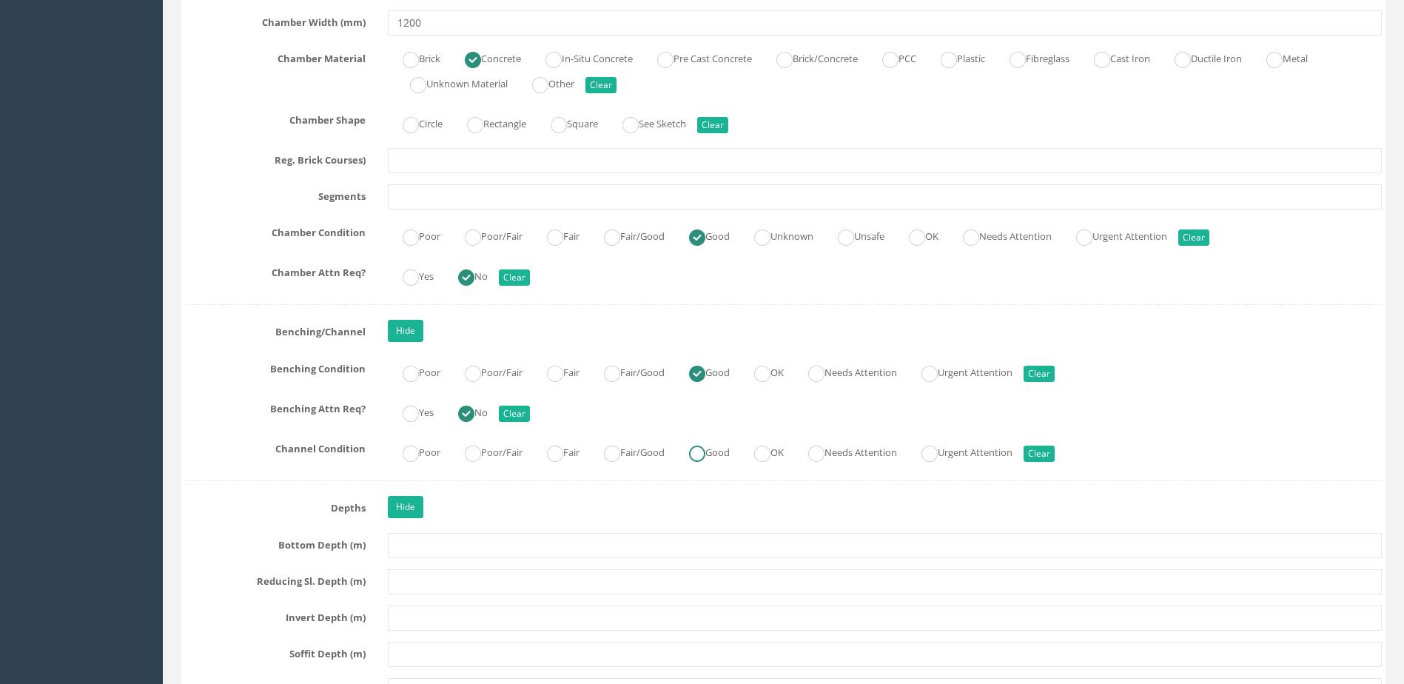
click at [706, 462] on input "Good" at bounding box center [697, 461] width 16 height 25
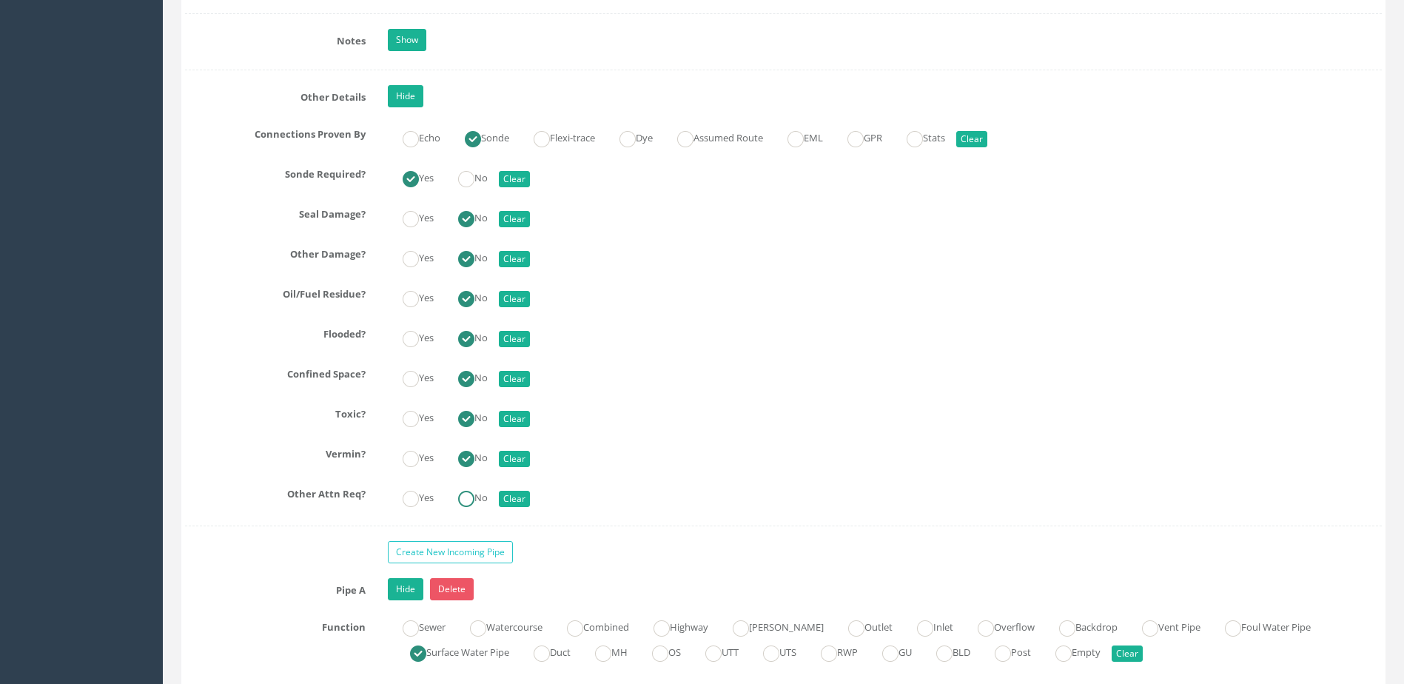
click at [460, 502] on label "No" at bounding box center [465, 496] width 44 height 21
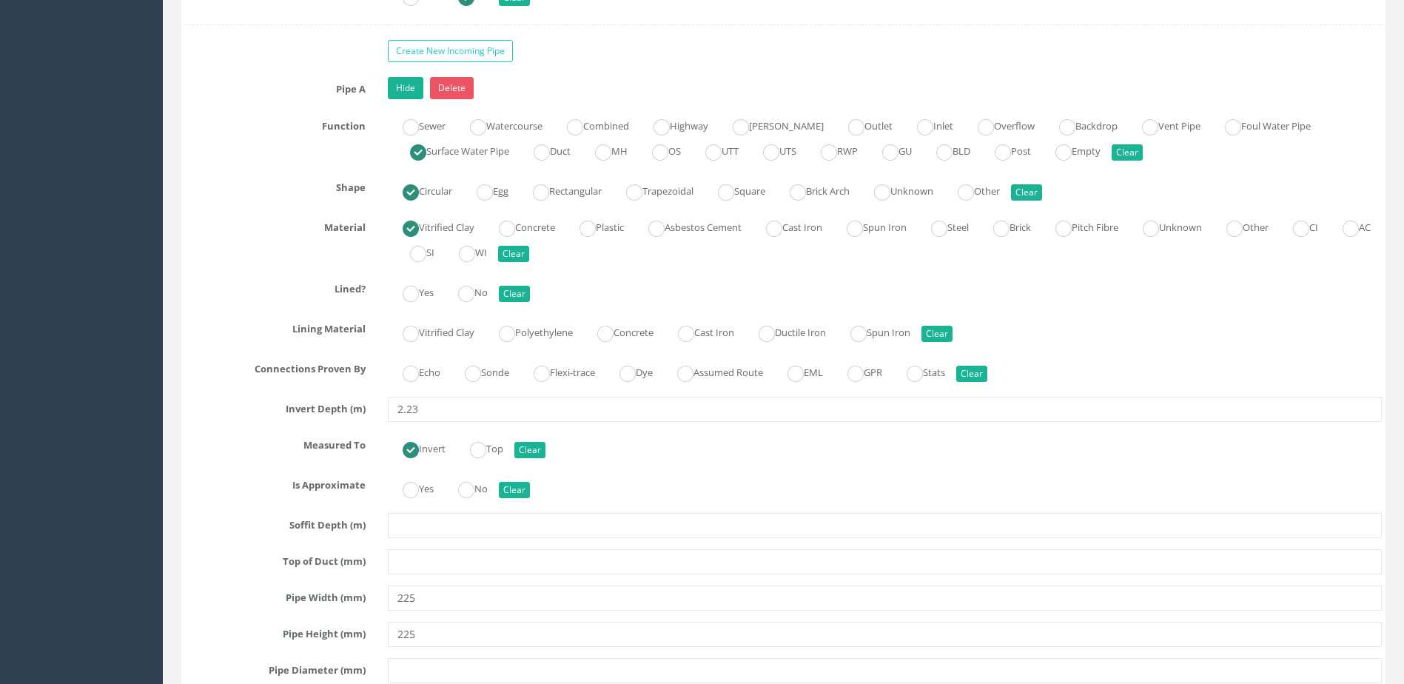
scroll to position [3850, 0]
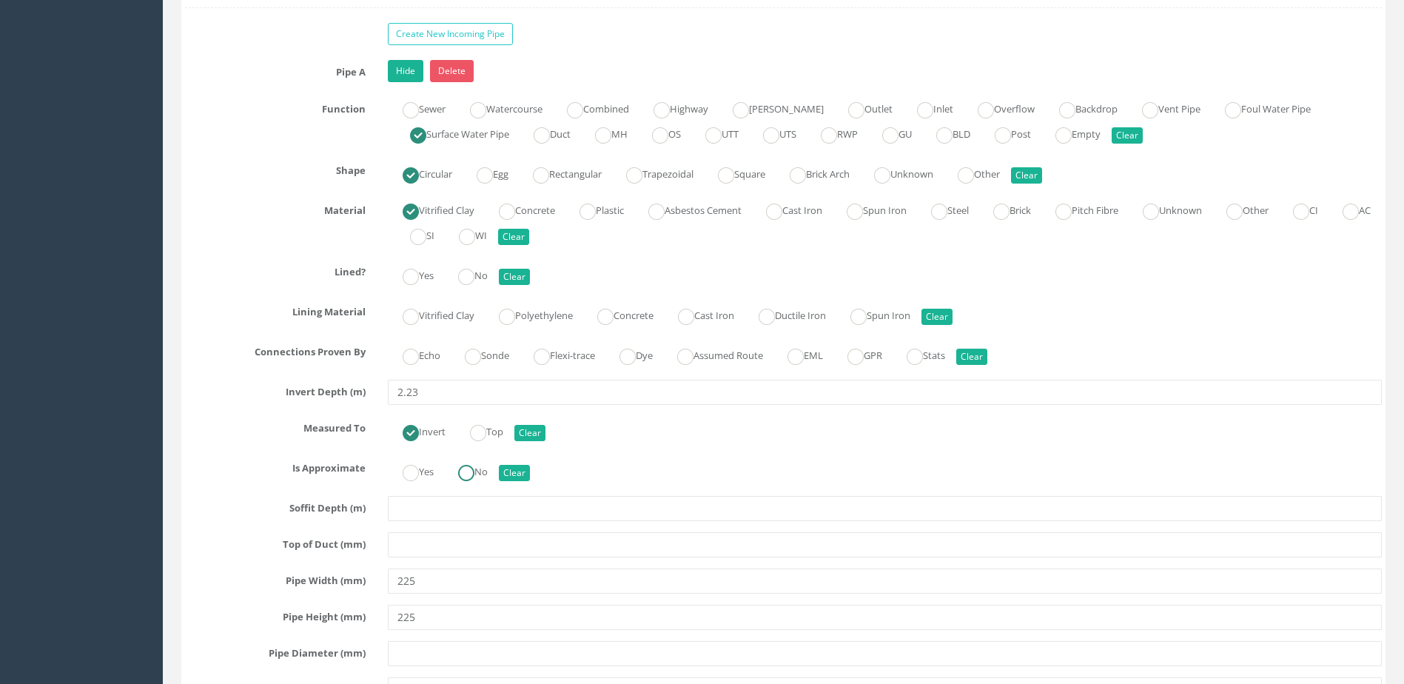
click at [474, 477] on ins at bounding box center [466, 473] width 16 height 16
click at [492, 366] on div "Echo Sonde Flexi-trace Dye Assumed Route EML GPR Stats Clear" at bounding box center [885, 354] width 1016 height 29
click at [491, 358] on label "Sonde" at bounding box center [479, 354] width 59 height 21
click at [466, 283] on ins at bounding box center [466, 277] width 16 height 16
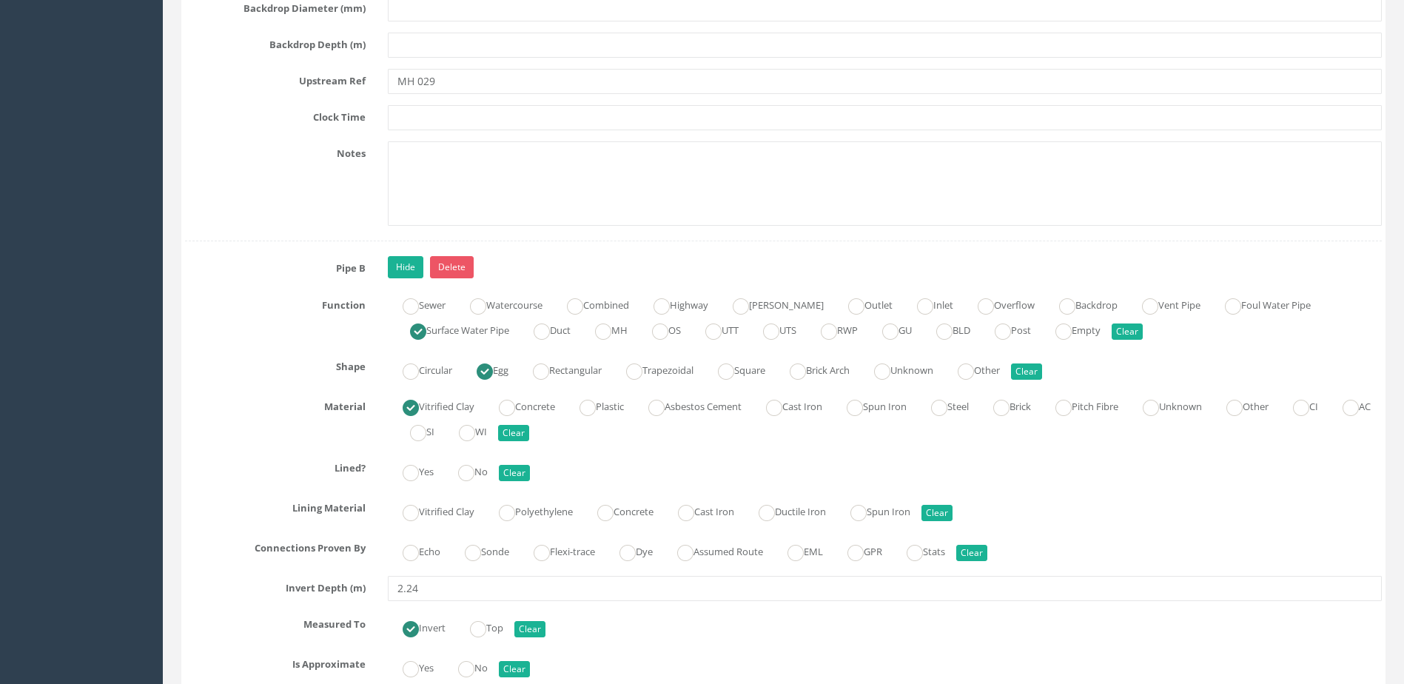
scroll to position [4738, 0]
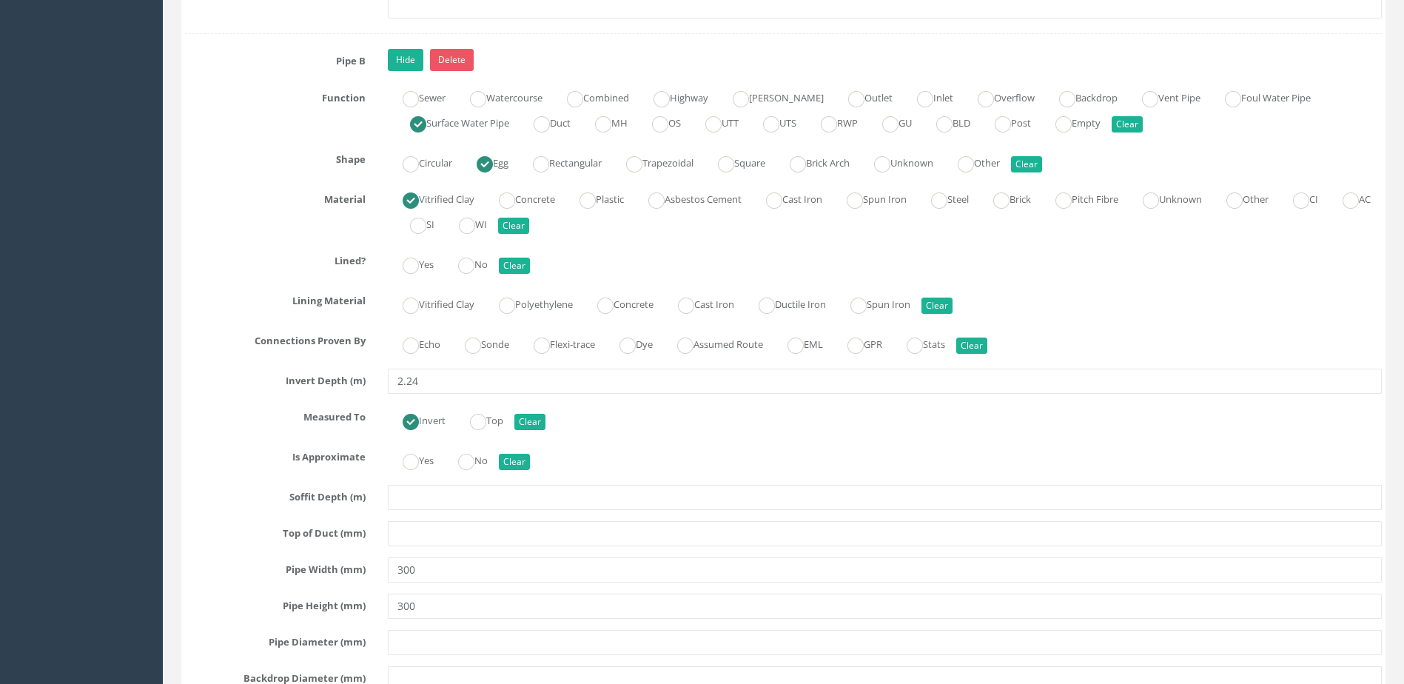
click at [492, 336] on div "Echo Sonde Flexi-trace Dye Assumed Route EML GPR Stats Clear" at bounding box center [885, 343] width 1016 height 29
drag, startPoint x: 492, startPoint y: 336, endPoint x: 489, endPoint y: 346, distance: 11.0
click at [489, 346] on label "Sonde" at bounding box center [479, 342] width 59 height 21
click at [479, 261] on label "No" at bounding box center [465, 262] width 44 height 21
click at [475, 463] on ins at bounding box center [466, 462] width 16 height 16
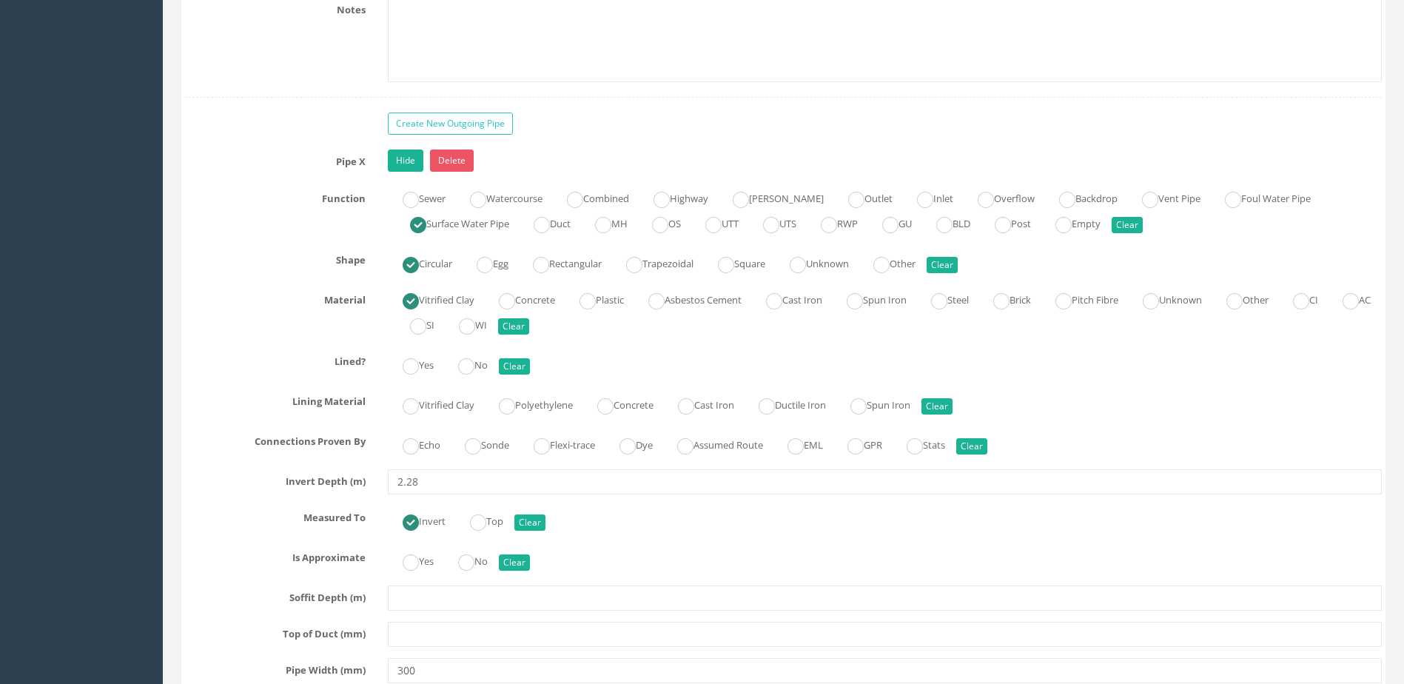
scroll to position [5552, 0]
click at [489, 446] on label "Sonde" at bounding box center [479, 442] width 59 height 21
click at [482, 355] on label "No" at bounding box center [465, 362] width 44 height 21
click at [486, 553] on label "No" at bounding box center [465, 559] width 44 height 21
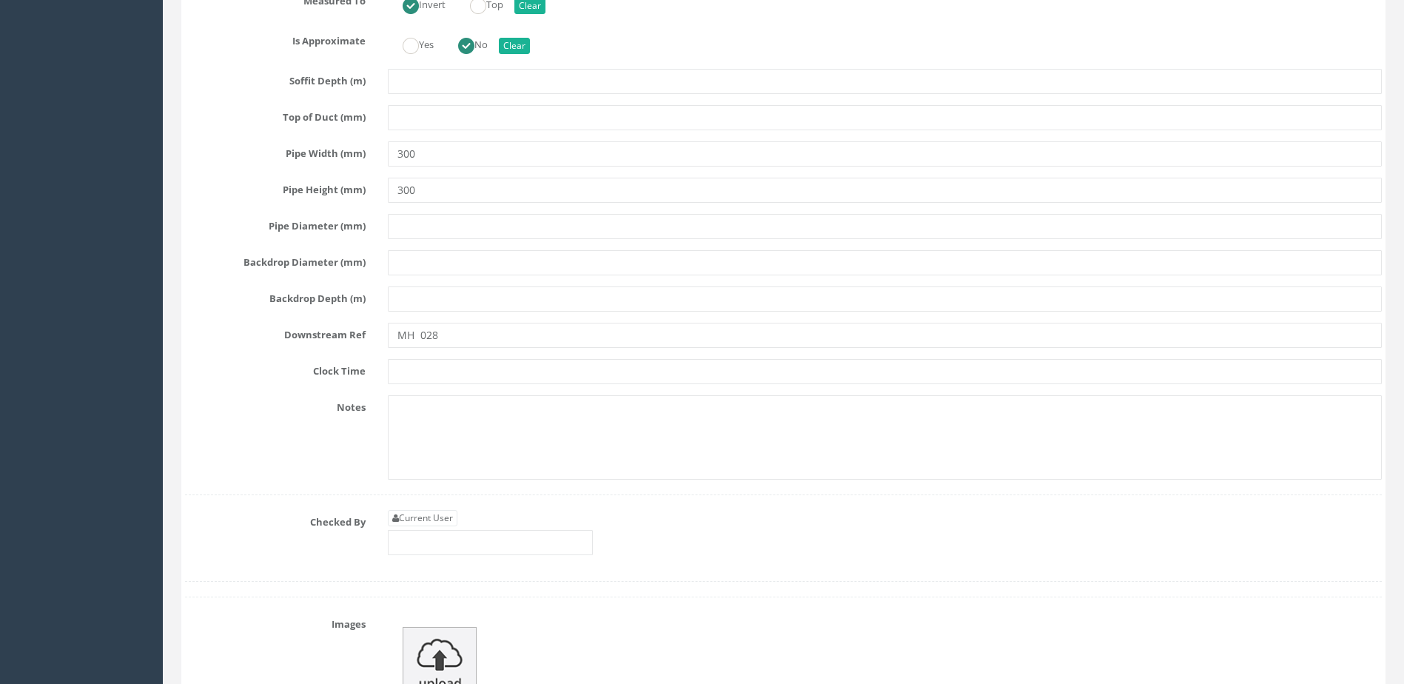
scroll to position [6293, 0]
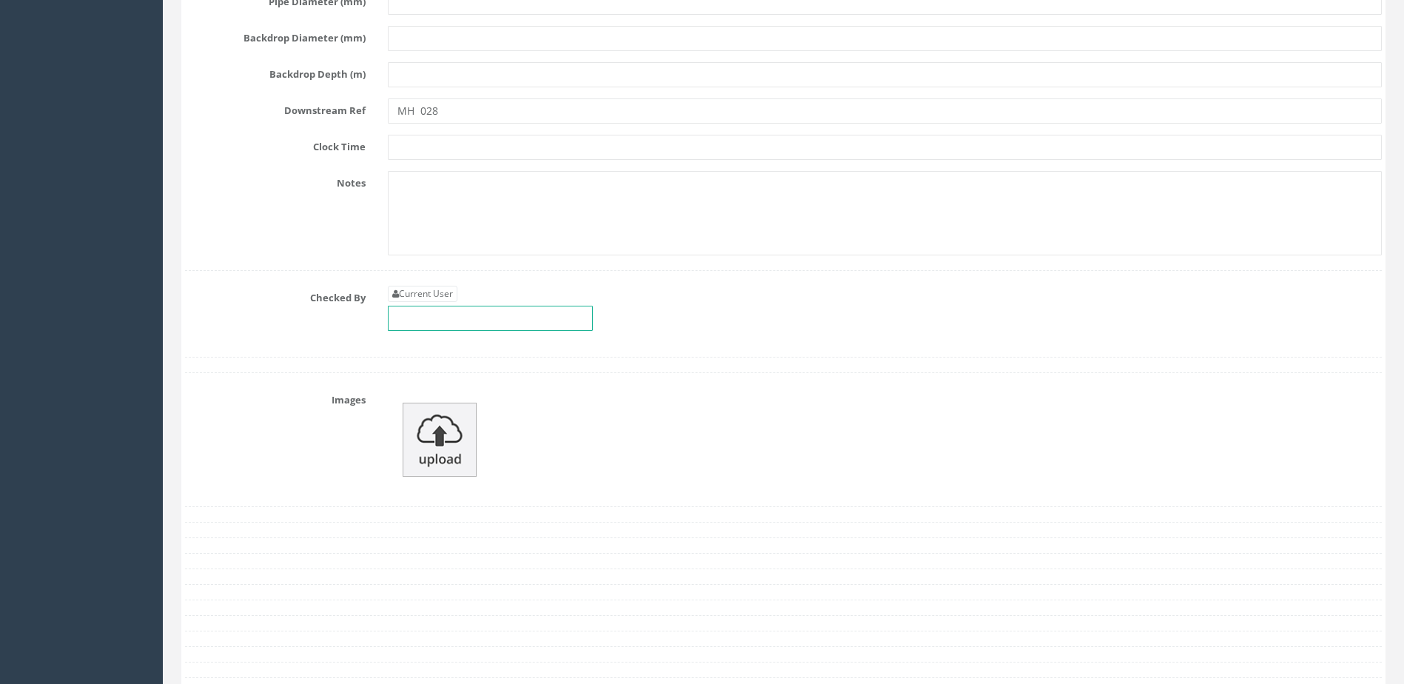
click at [470, 323] on input "text" at bounding box center [490, 318] width 205 height 25
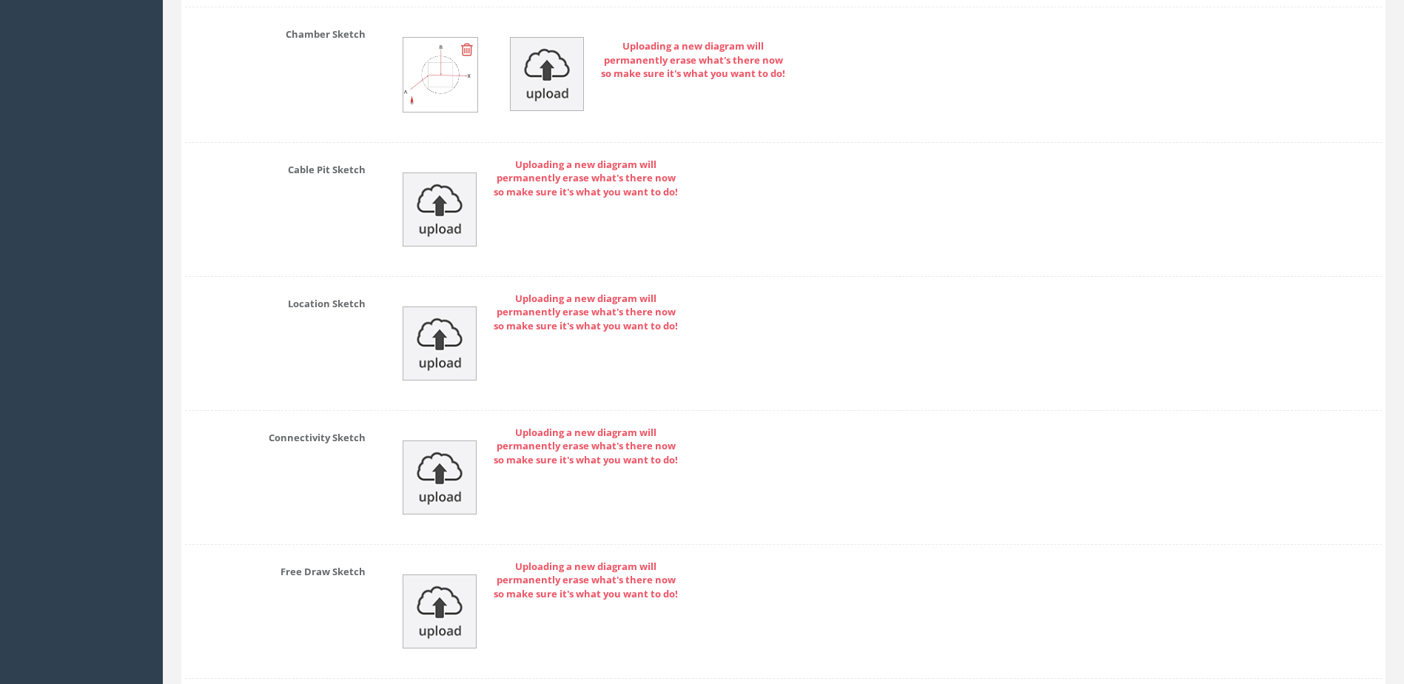
scroll to position [7107, 0]
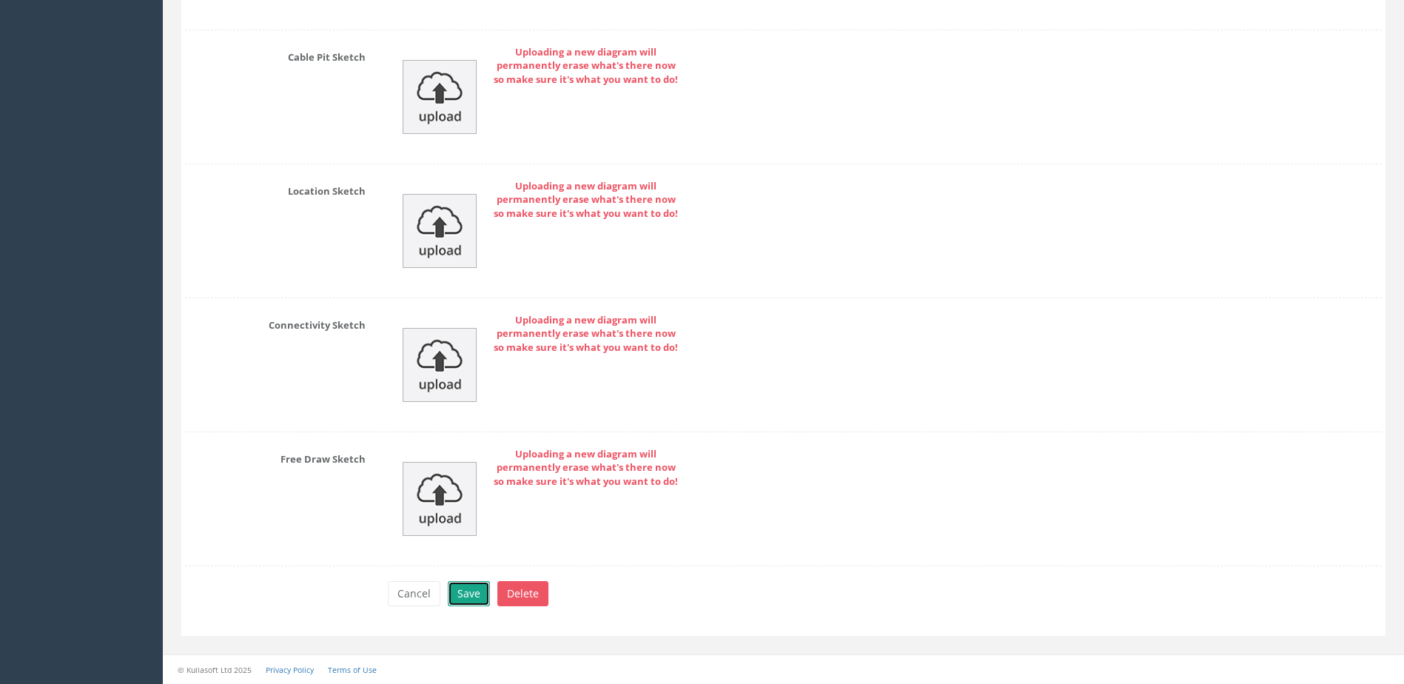
click at [469, 595] on button "Save" at bounding box center [469, 593] width 42 height 25
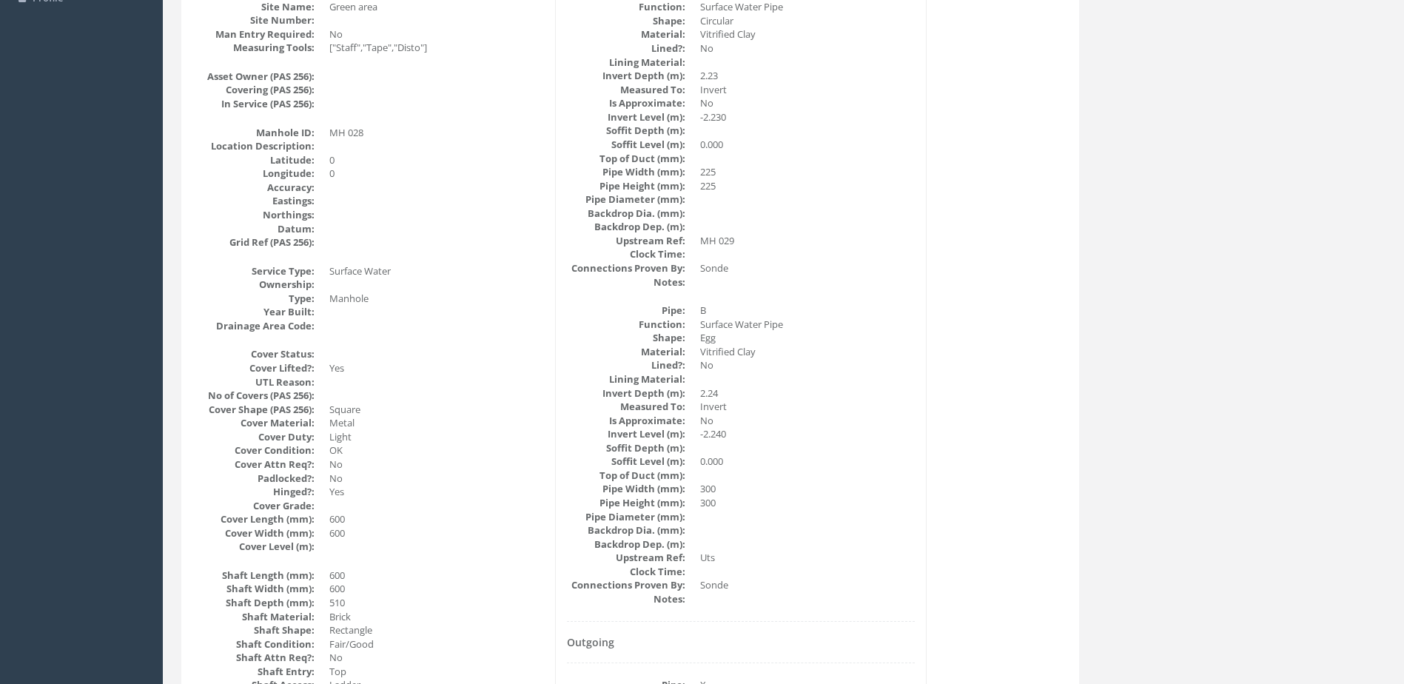
scroll to position [0, 0]
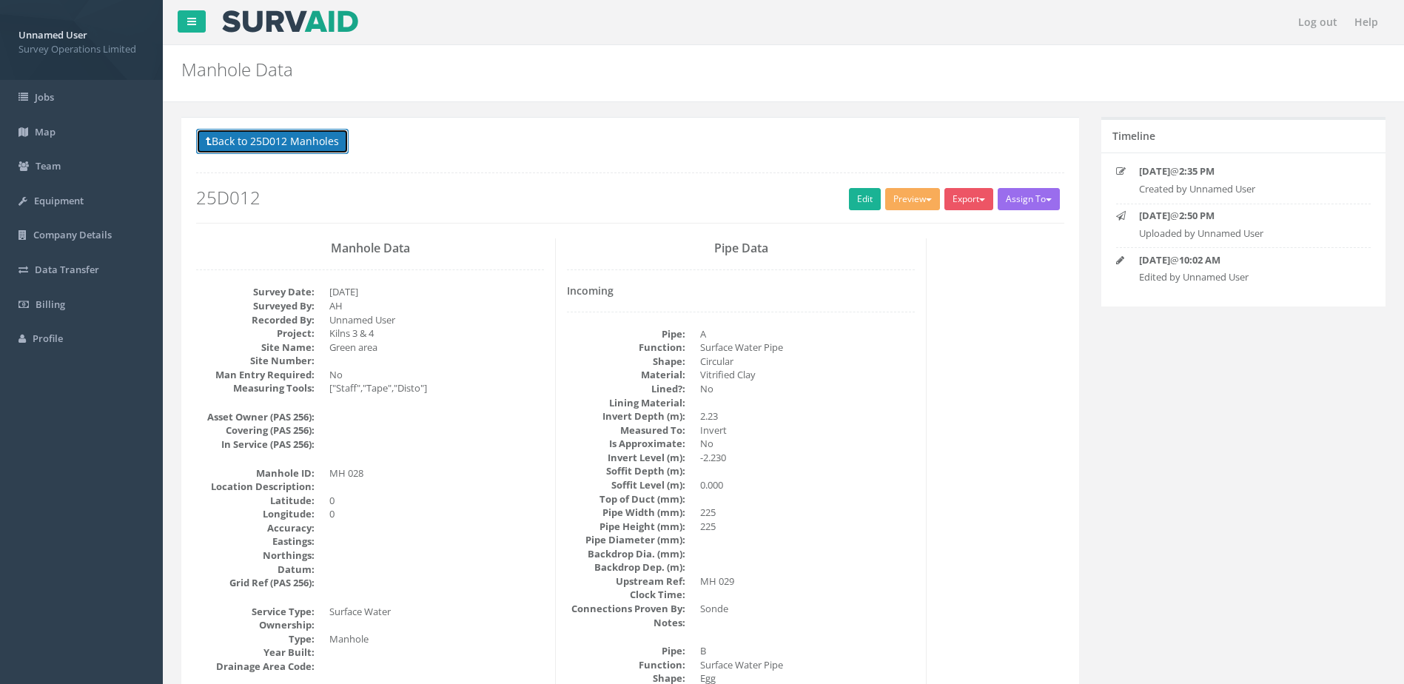
drag, startPoint x: 342, startPoint y: 150, endPoint x: 329, endPoint y: 147, distance: 13.1
click at [332, 147] on button "Back to 25D012 Manholes" at bounding box center [272, 141] width 153 height 25
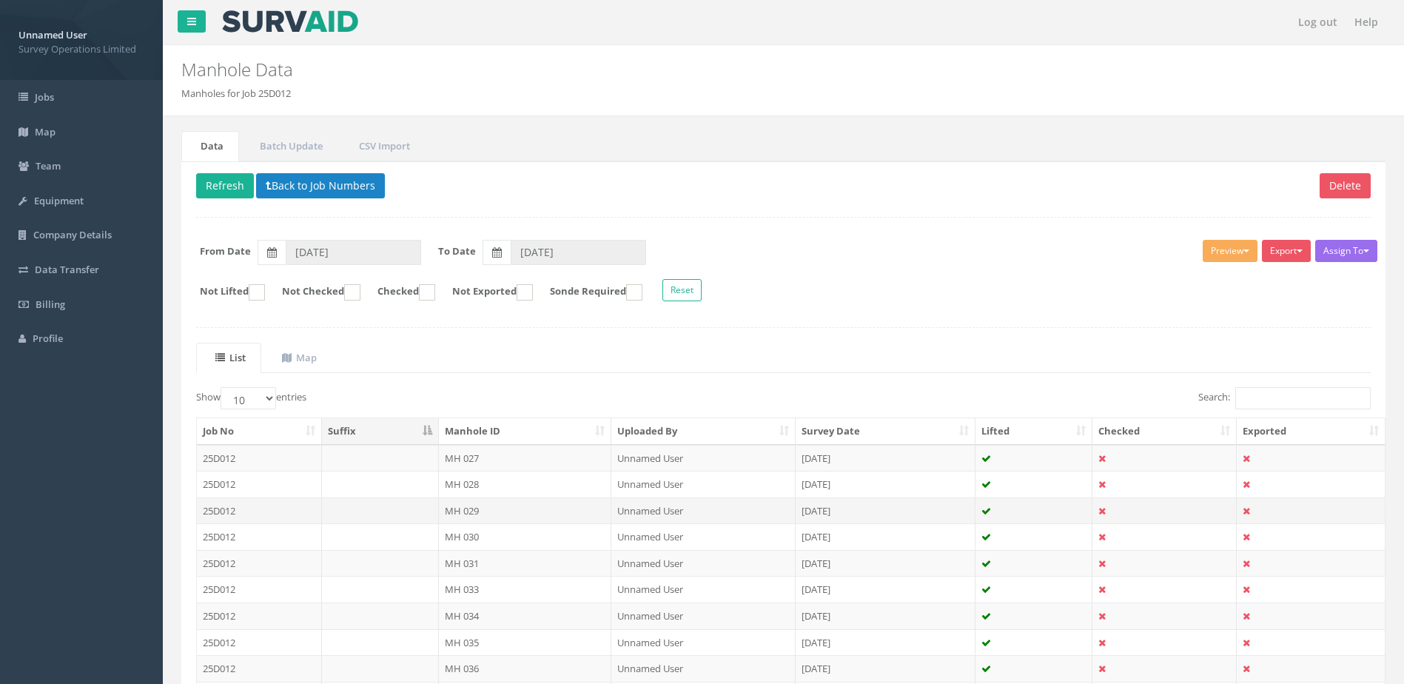
click at [583, 504] on td "MH 029" at bounding box center [525, 510] width 173 height 27
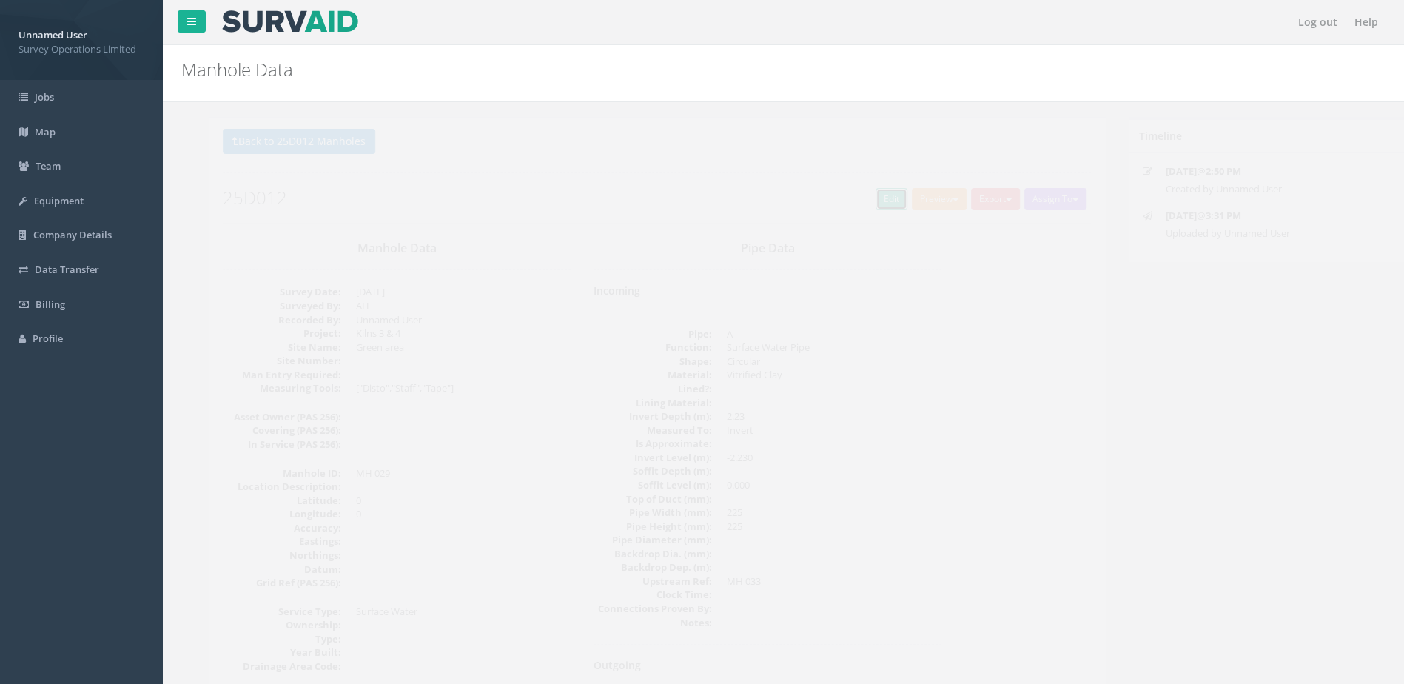
click at [849, 205] on link "Edit" at bounding box center [865, 199] width 32 height 22
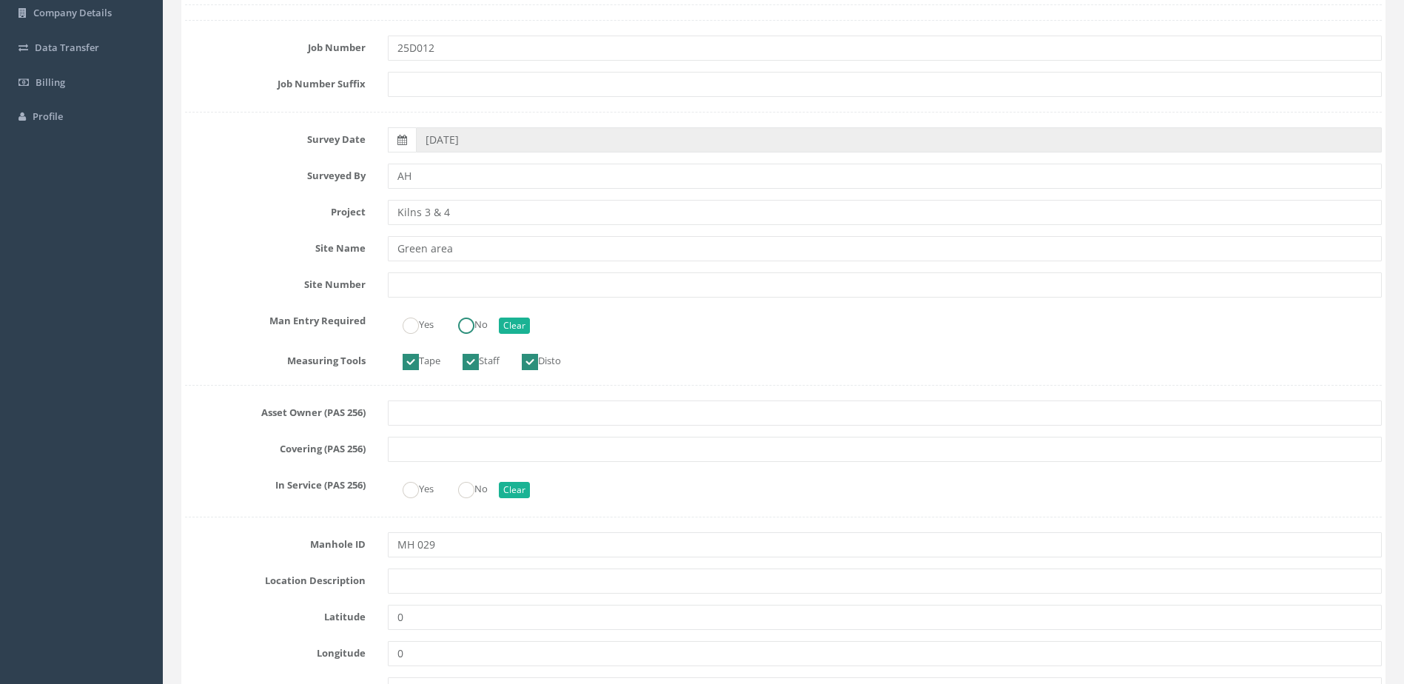
click at [460, 324] on label "No" at bounding box center [465, 322] width 44 height 21
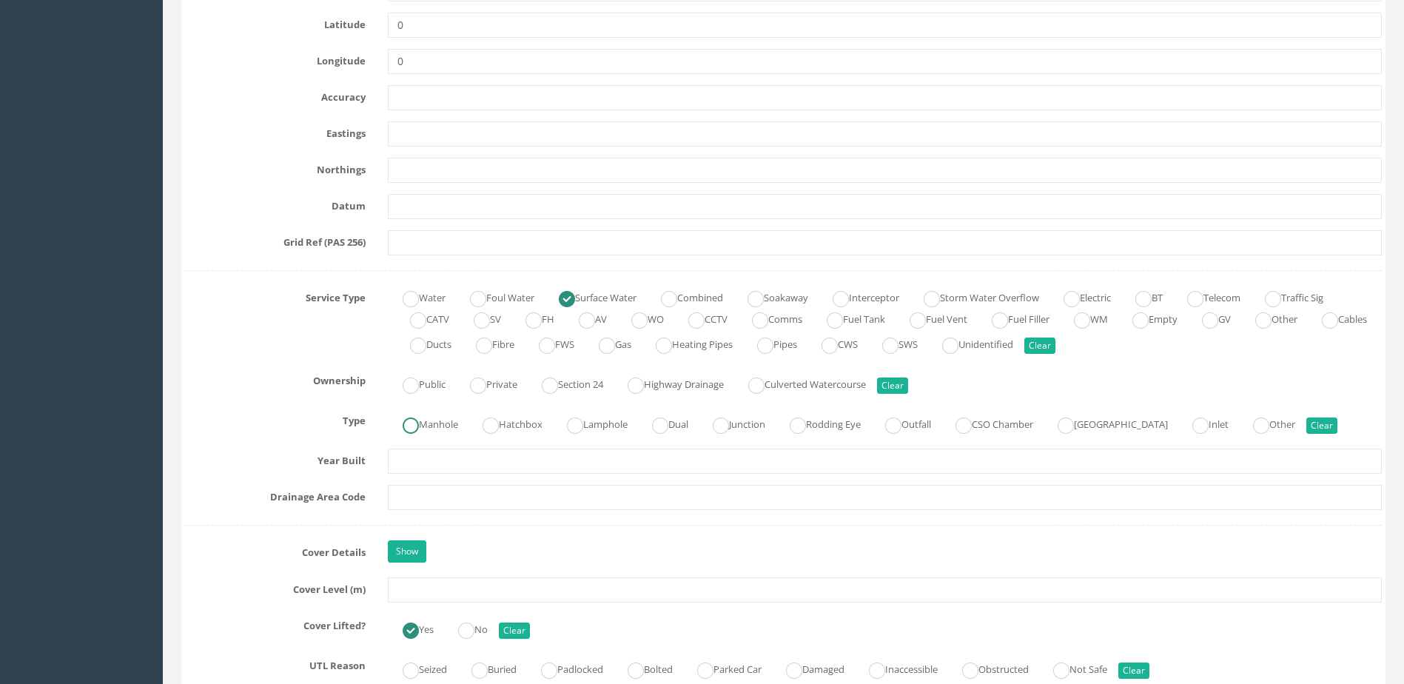
click at [440, 417] on label "Manhole" at bounding box center [423, 422] width 70 height 21
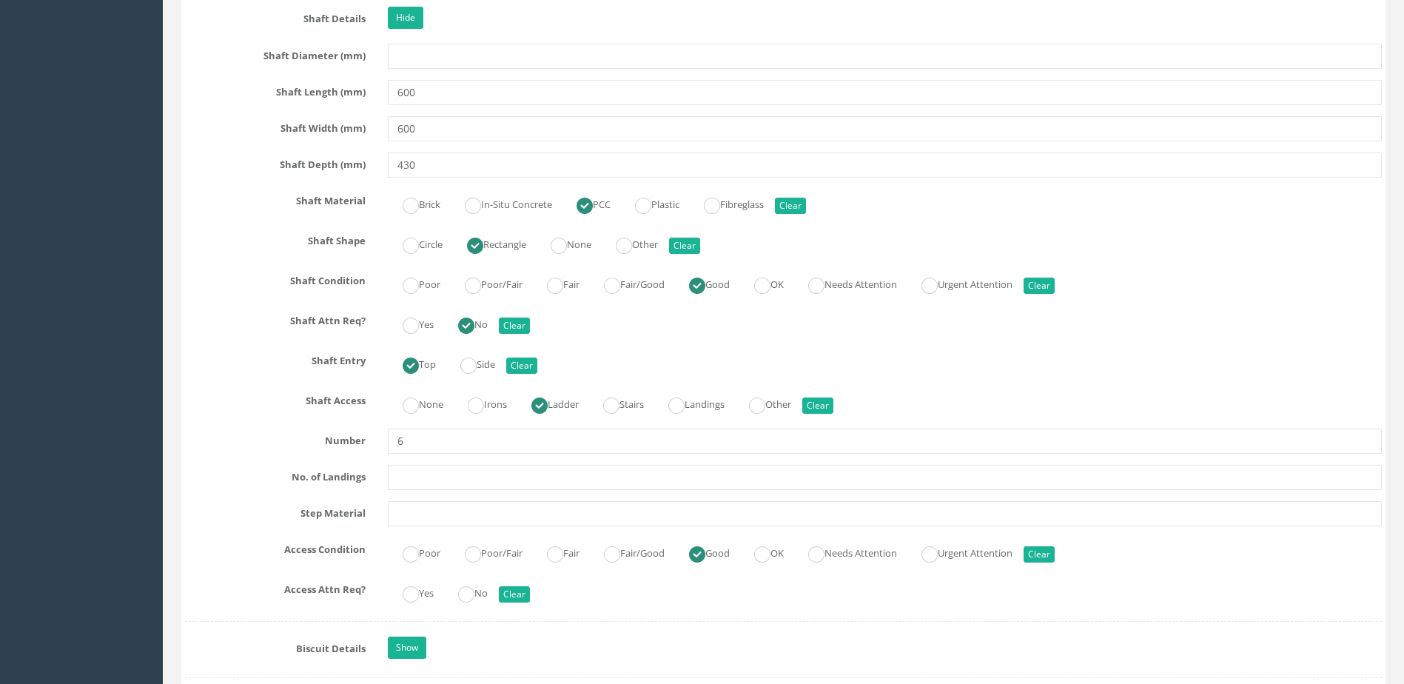
scroll to position [1629, 0]
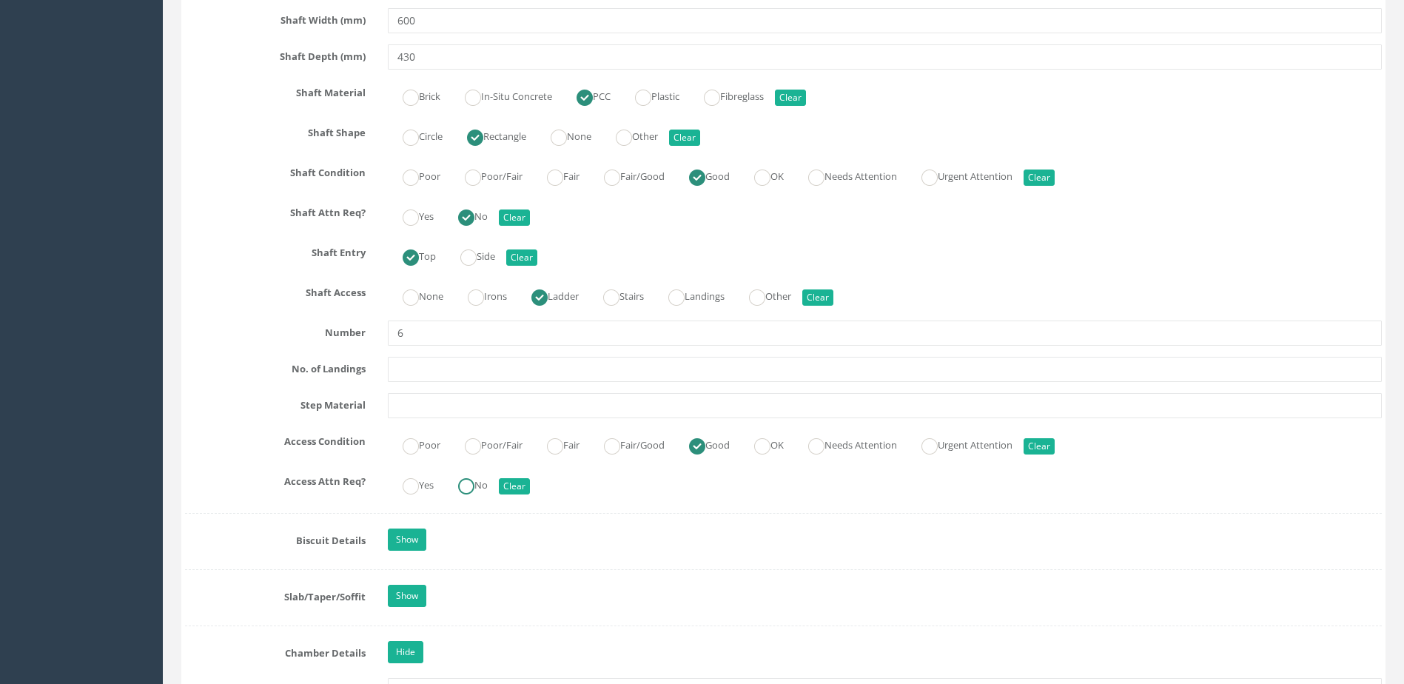
click at [463, 481] on ins at bounding box center [466, 486] width 16 height 16
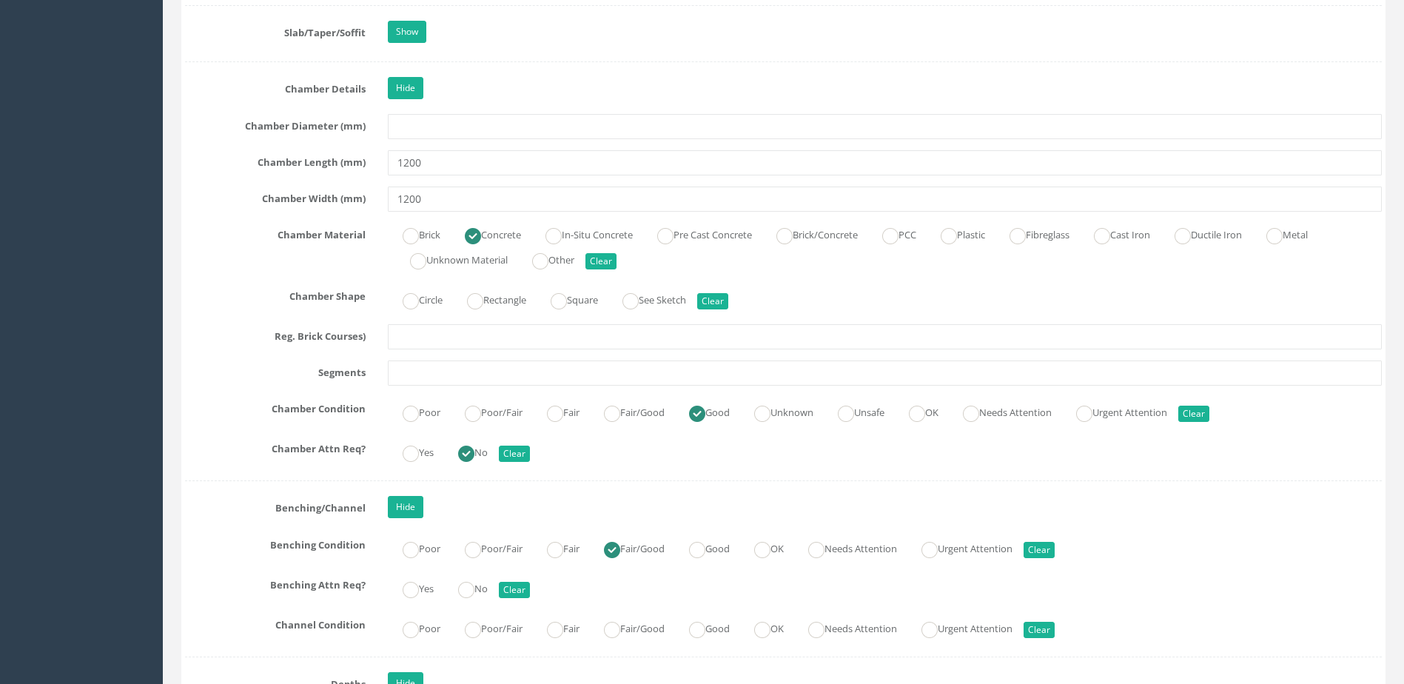
scroll to position [2369, 0]
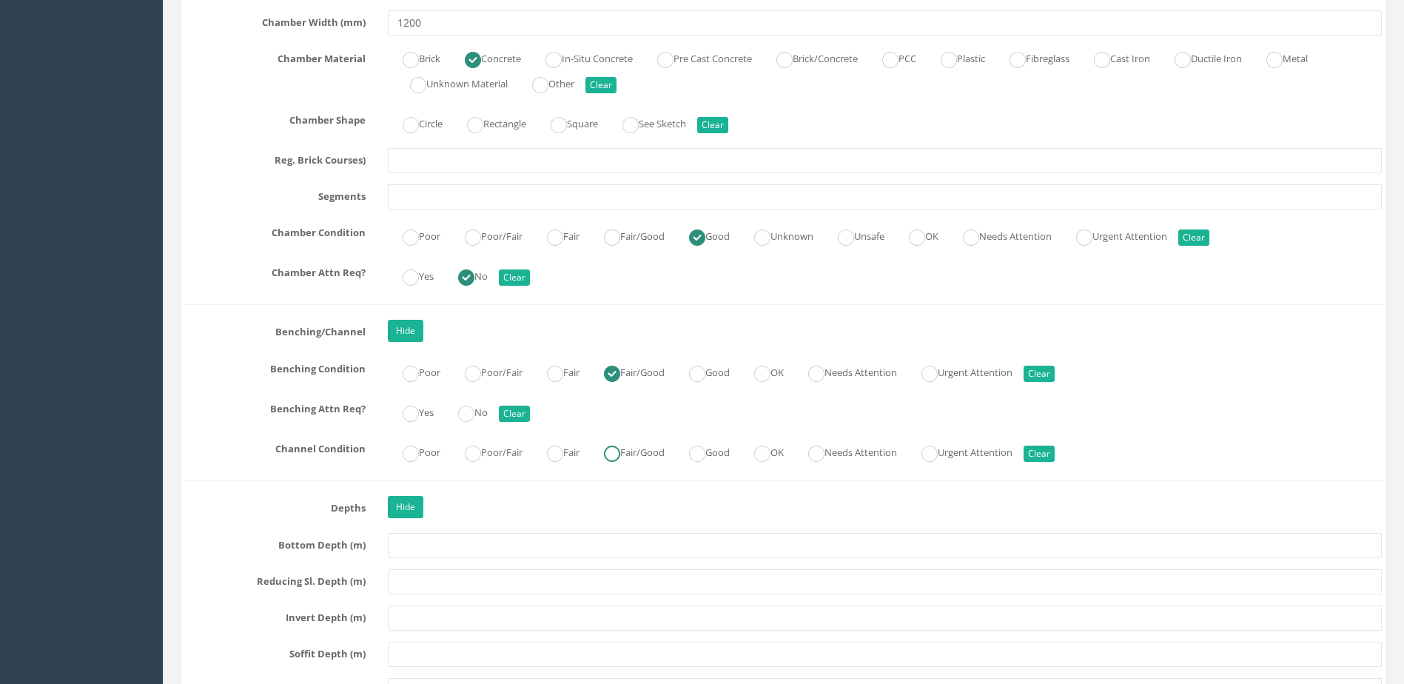
click at [630, 450] on label "Fair/Good" at bounding box center [627, 450] width 76 height 21
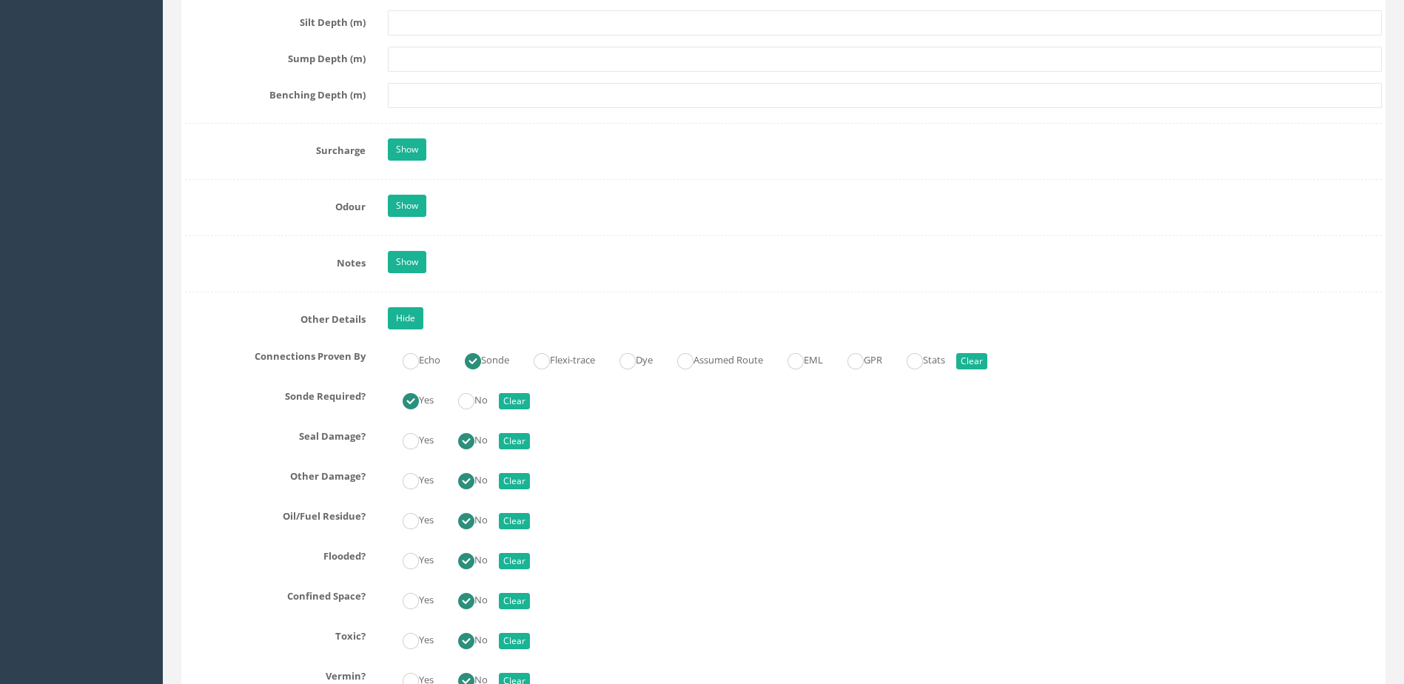
scroll to position [3331, 0]
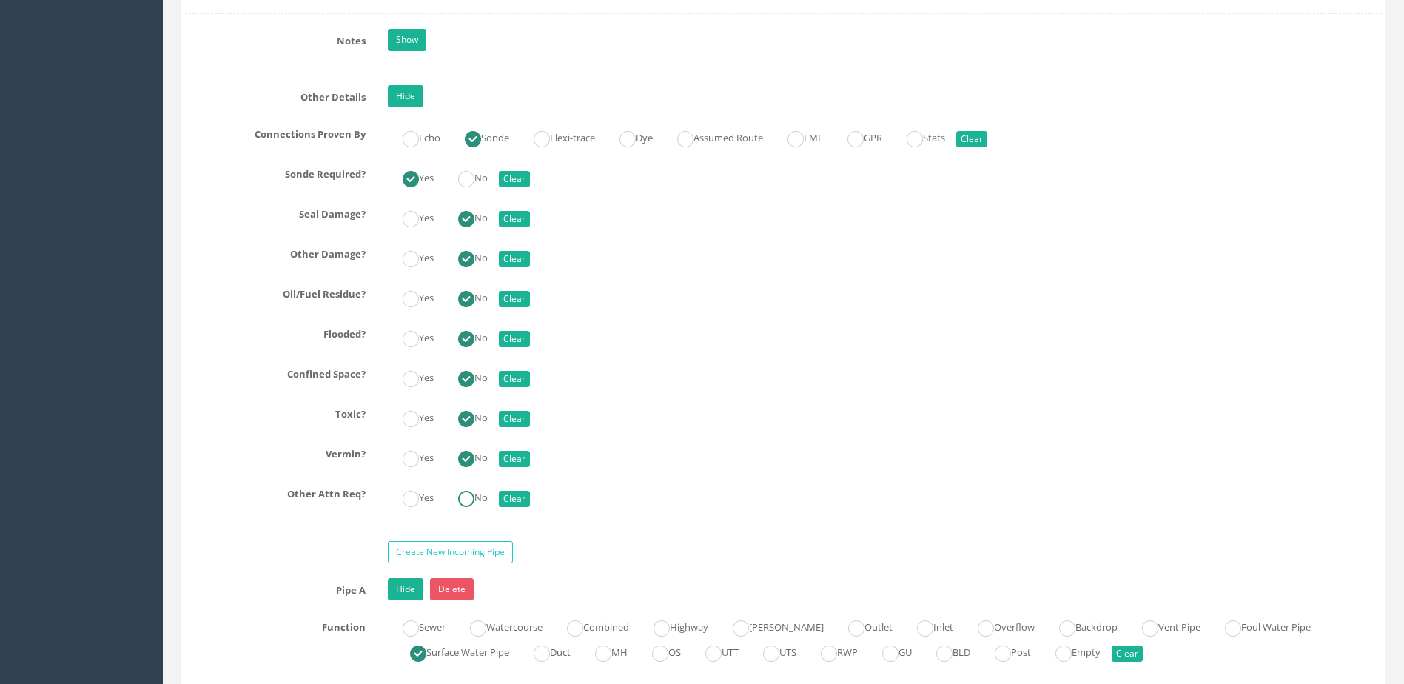
click at [469, 497] on ins at bounding box center [466, 499] width 16 height 16
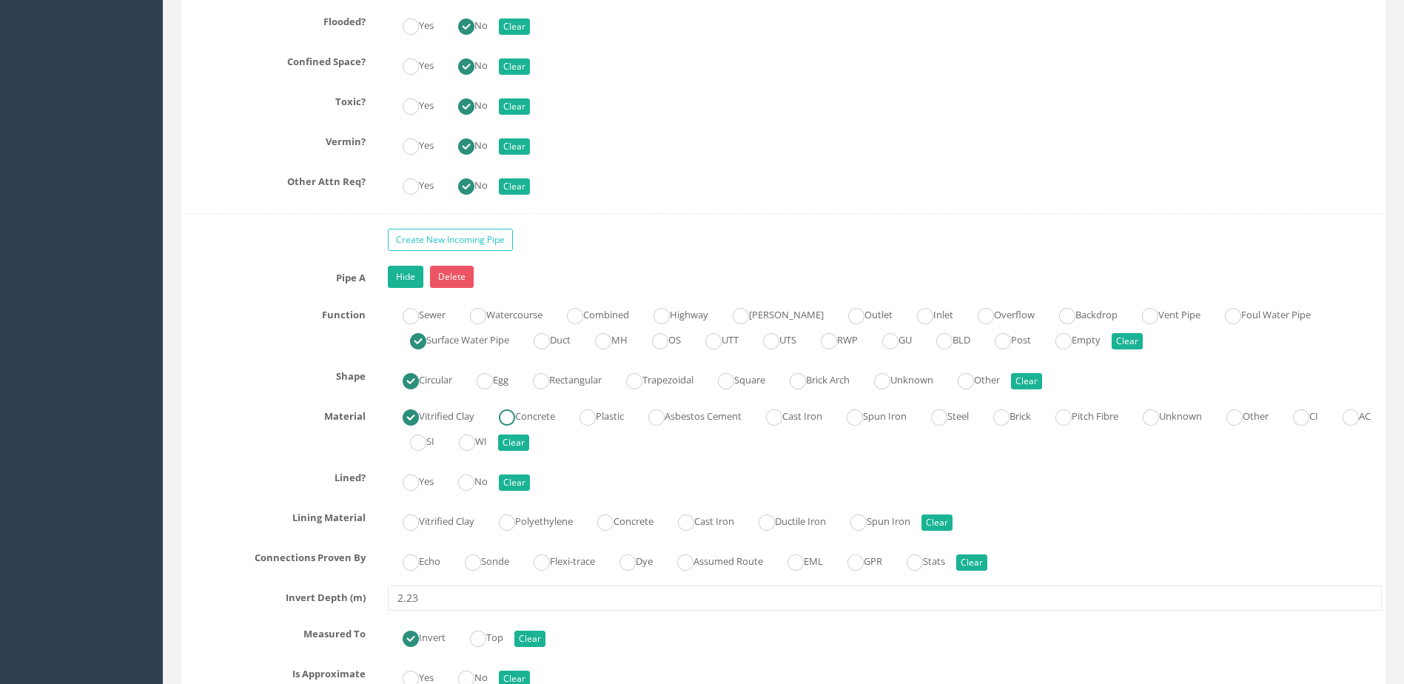
scroll to position [3776, 0]
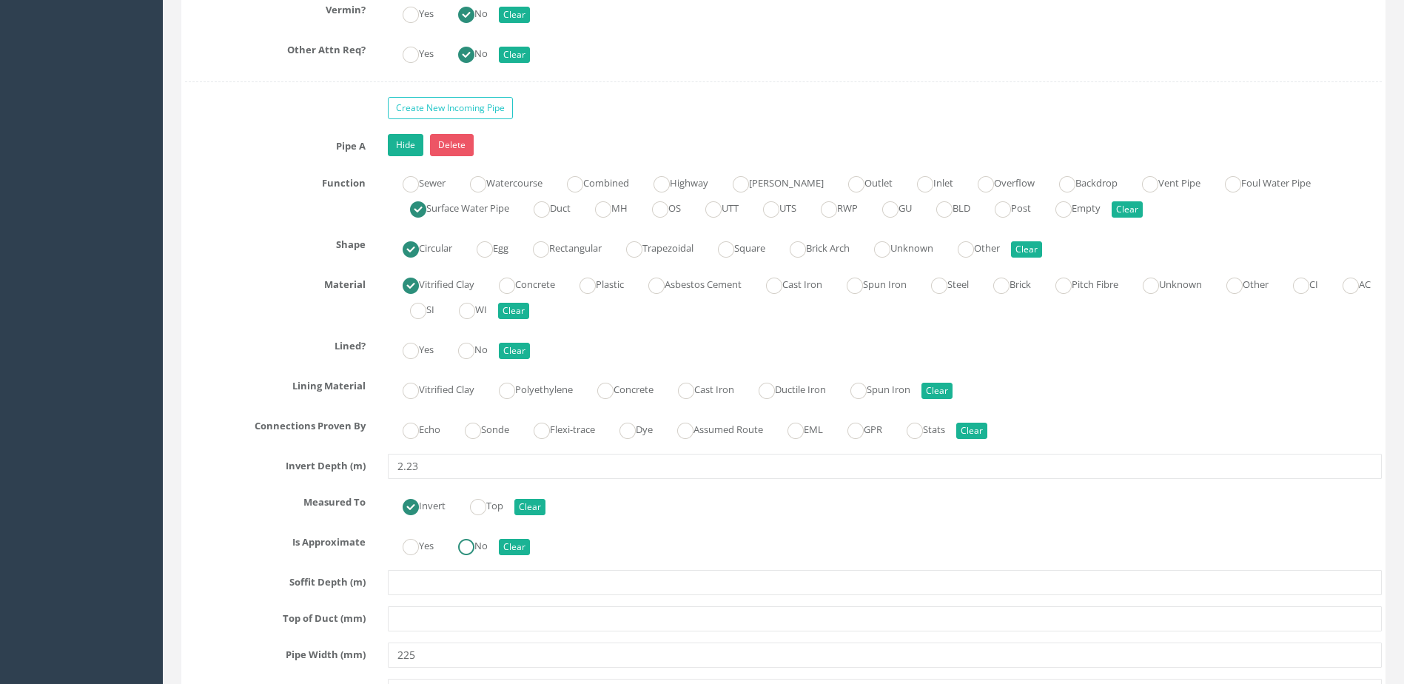
click at [476, 537] on label "No" at bounding box center [465, 544] width 44 height 21
click at [491, 433] on label "Sonde" at bounding box center [479, 428] width 59 height 21
click at [458, 345] on label "No" at bounding box center [465, 348] width 44 height 21
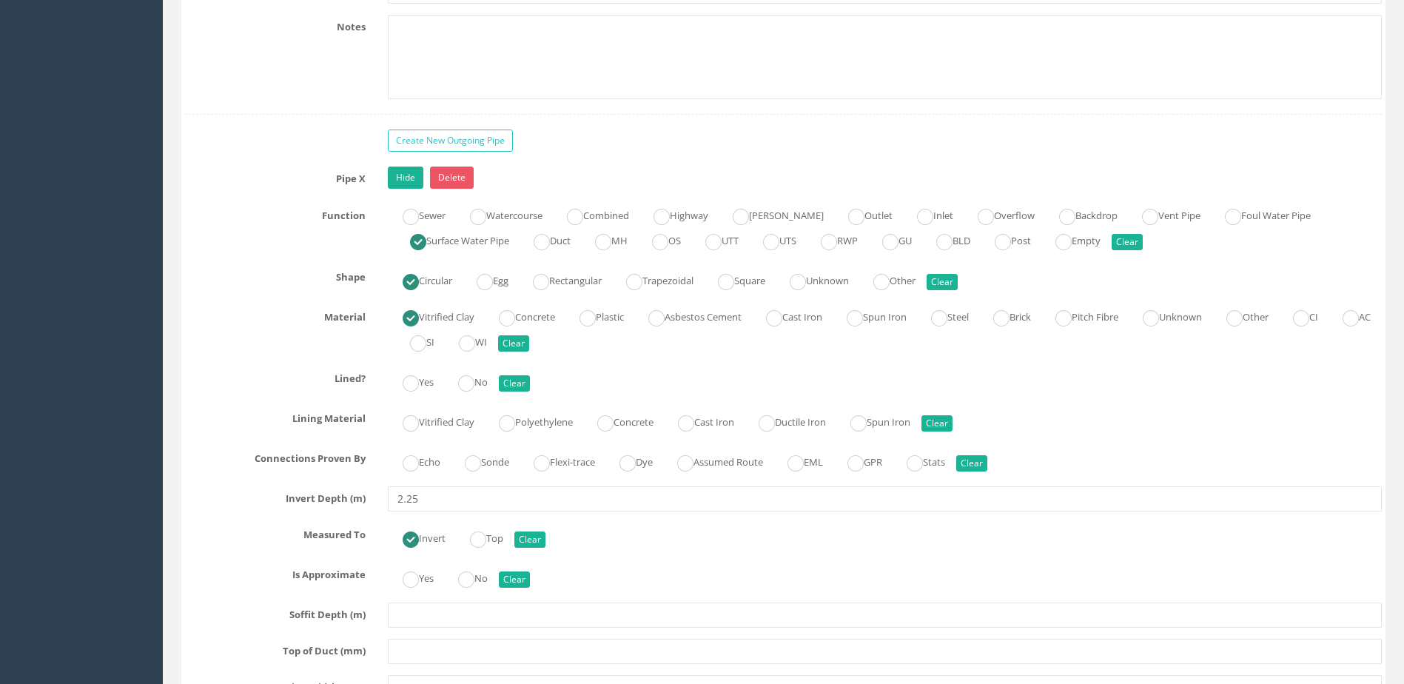
scroll to position [4664, 0]
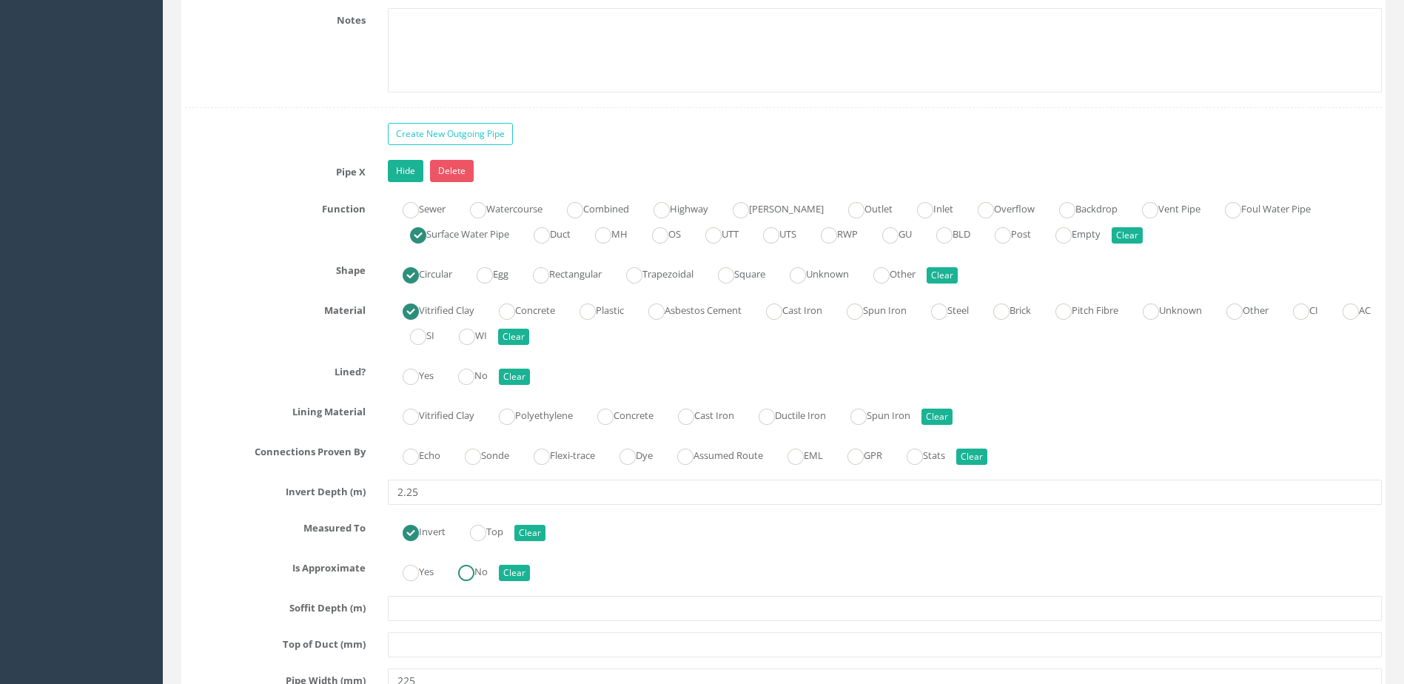
click at [475, 579] on ins at bounding box center [466, 573] width 16 height 16
click at [503, 466] on div "Echo Sonde Flexi-trace Dye Assumed Route EML GPR Stats Clear" at bounding box center [885, 454] width 1016 height 29
click at [500, 460] on label "Sonde" at bounding box center [479, 453] width 59 height 21
drag, startPoint x: 500, startPoint y: 460, endPoint x: 469, endPoint y: 378, distance: 88.1
click at [469, 378] on ins at bounding box center [466, 377] width 16 height 16
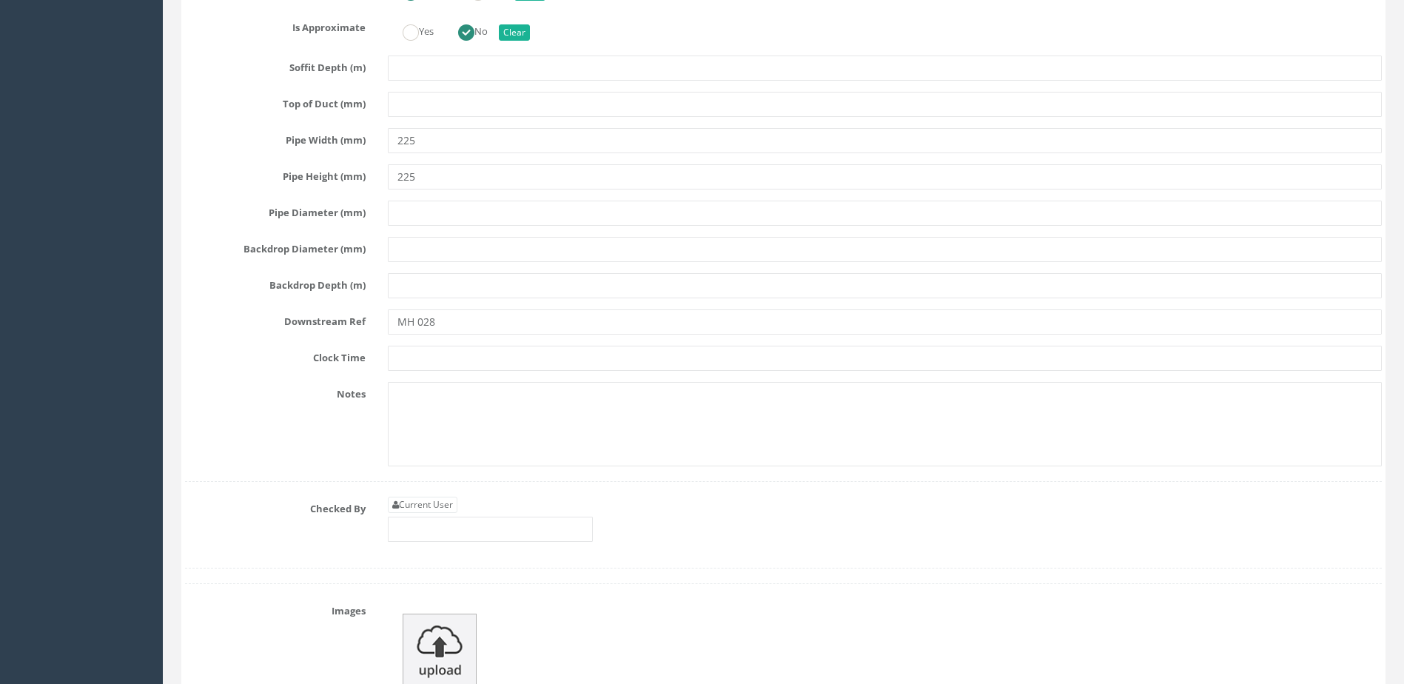
scroll to position [5330, 0]
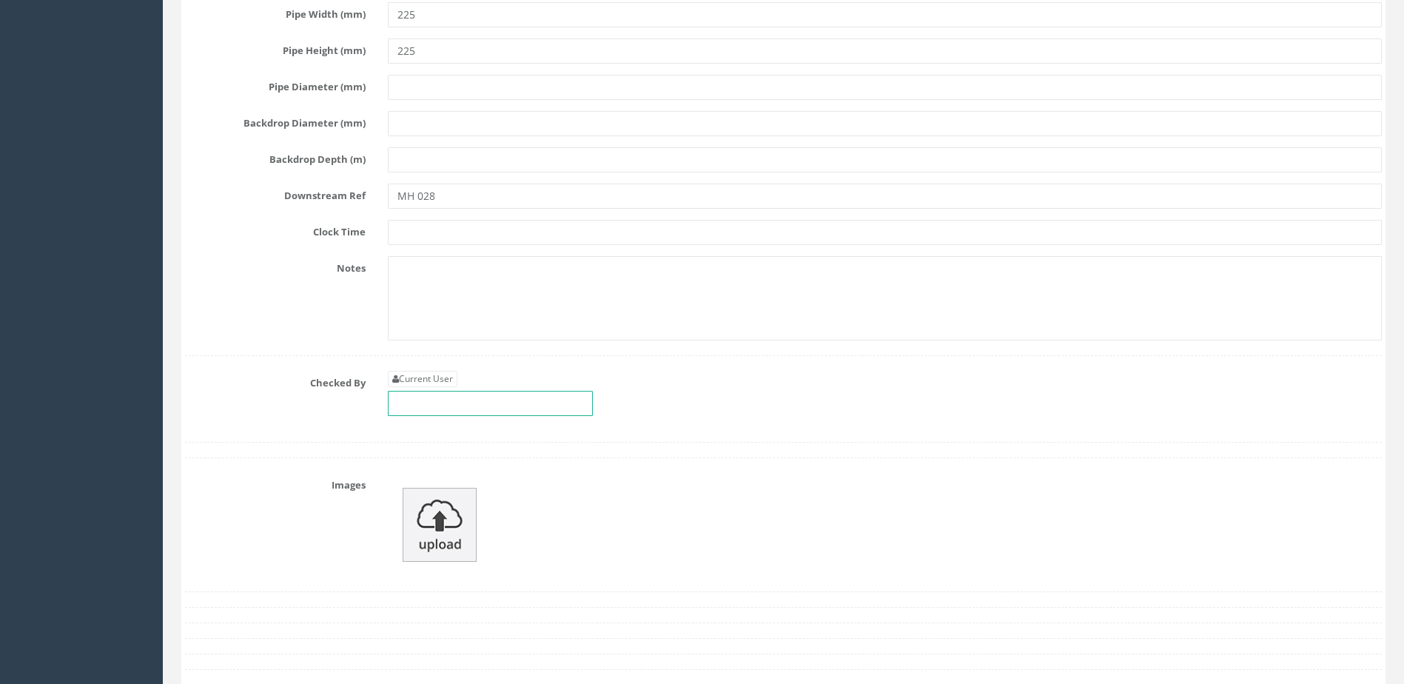
click at [495, 406] on input "text" at bounding box center [490, 403] width 205 height 25
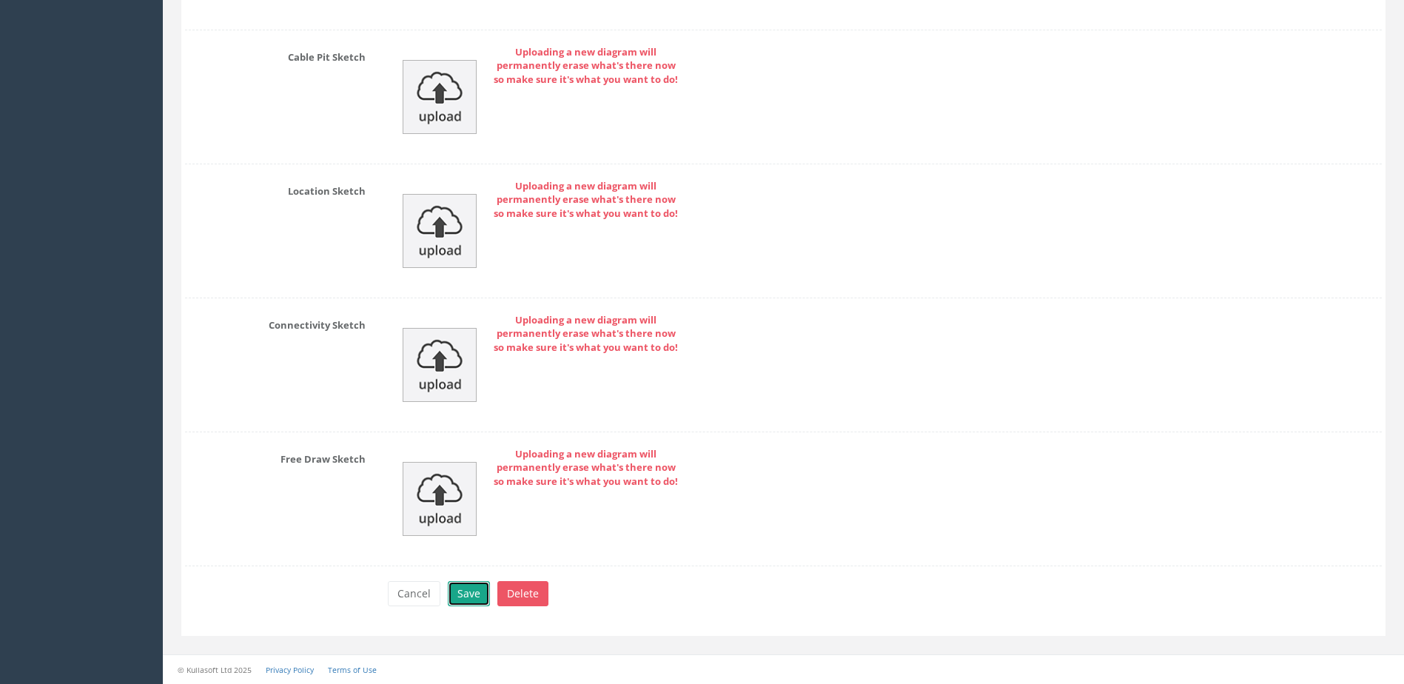
click at [468, 596] on button "Save" at bounding box center [469, 593] width 42 height 25
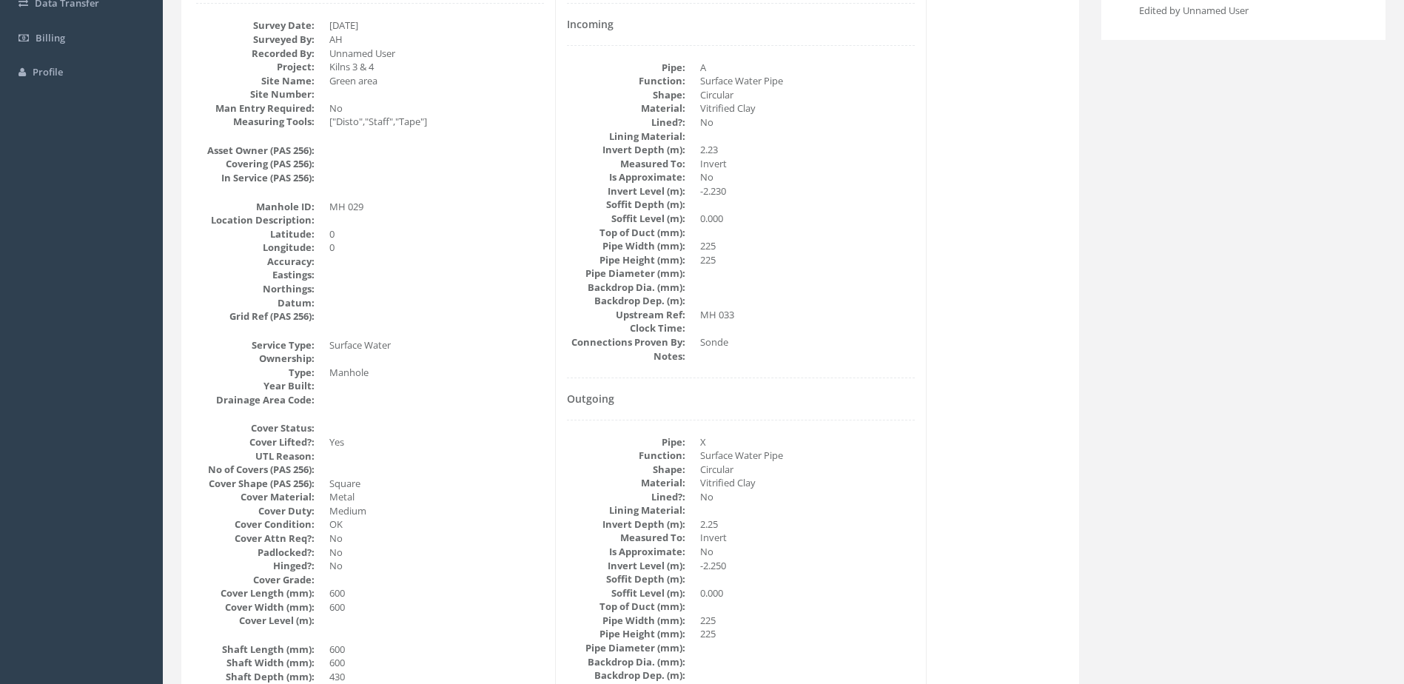
scroll to position [0, 0]
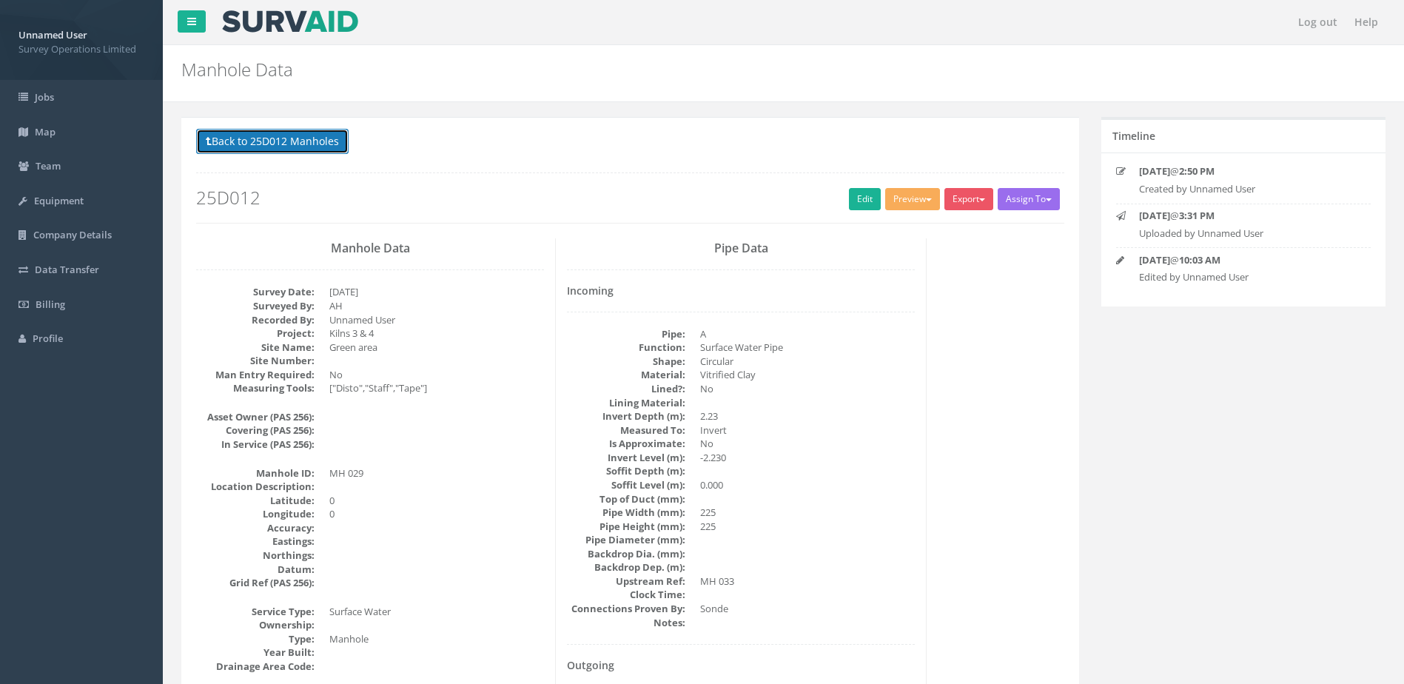
click at [309, 146] on button "Back to 25D012 Manholes" at bounding box center [272, 141] width 153 height 25
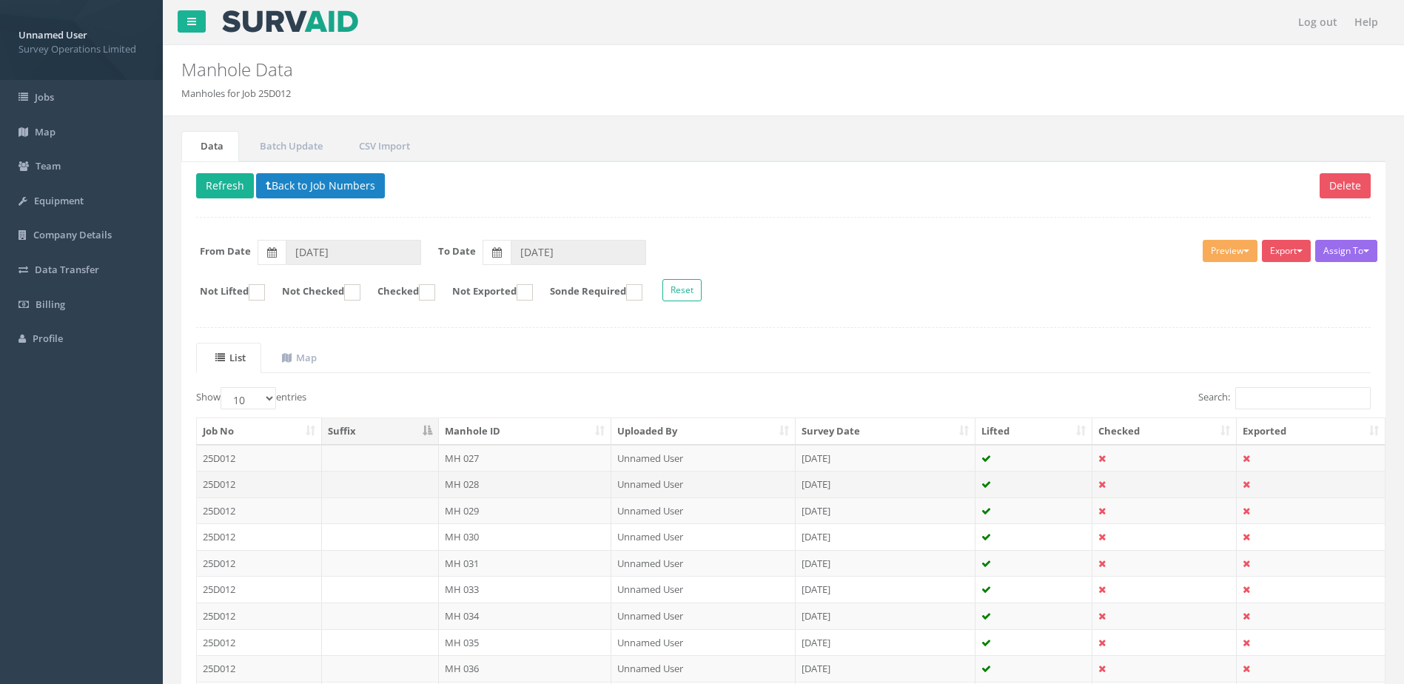
click at [557, 476] on td "MH 028" at bounding box center [525, 484] width 173 height 27
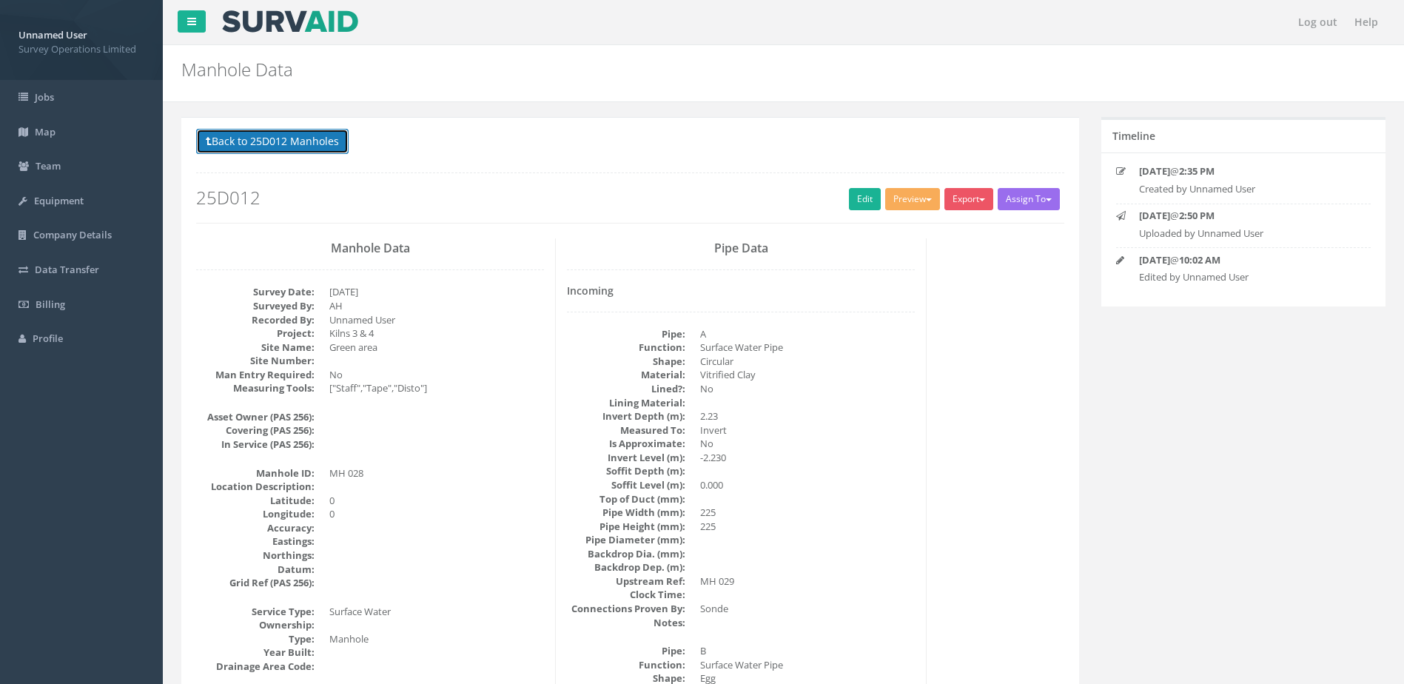
click at [264, 137] on button "Back to 25D012 Manholes" at bounding box center [272, 141] width 153 height 25
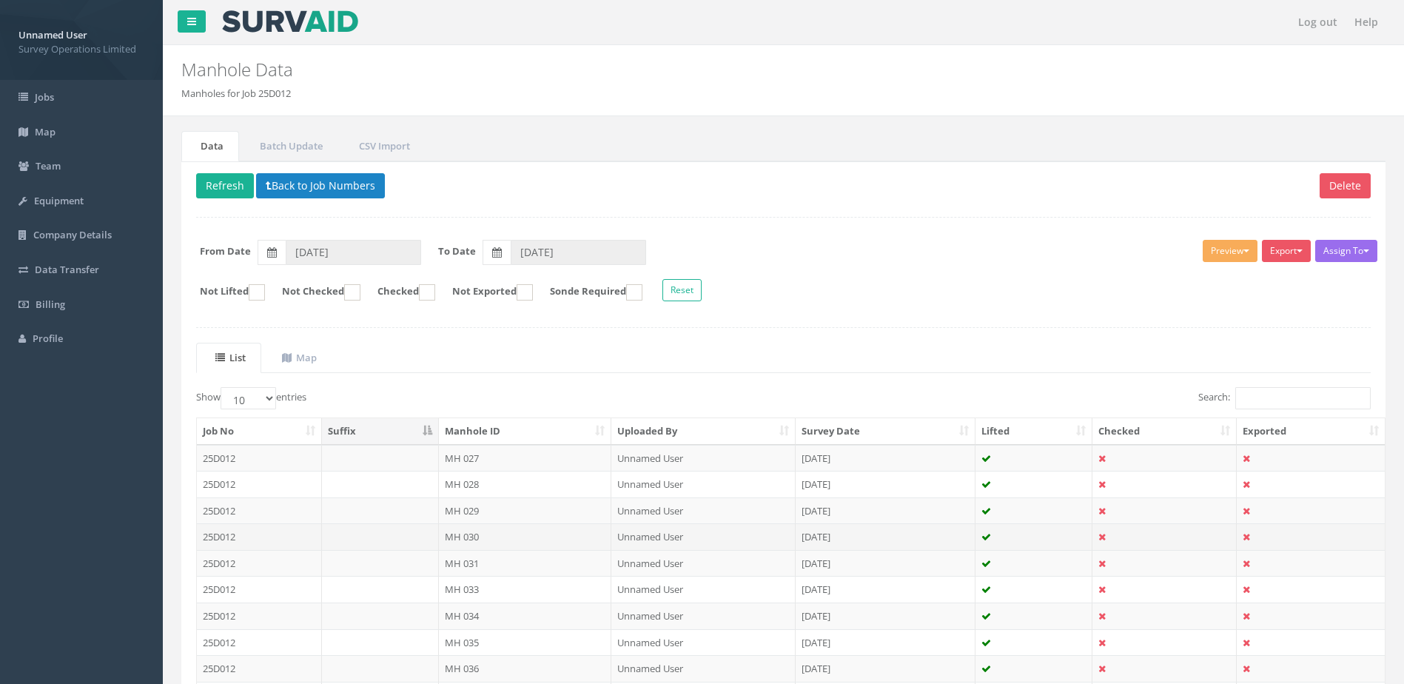
click at [512, 529] on td "MH 030" at bounding box center [525, 536] width 173 height 27
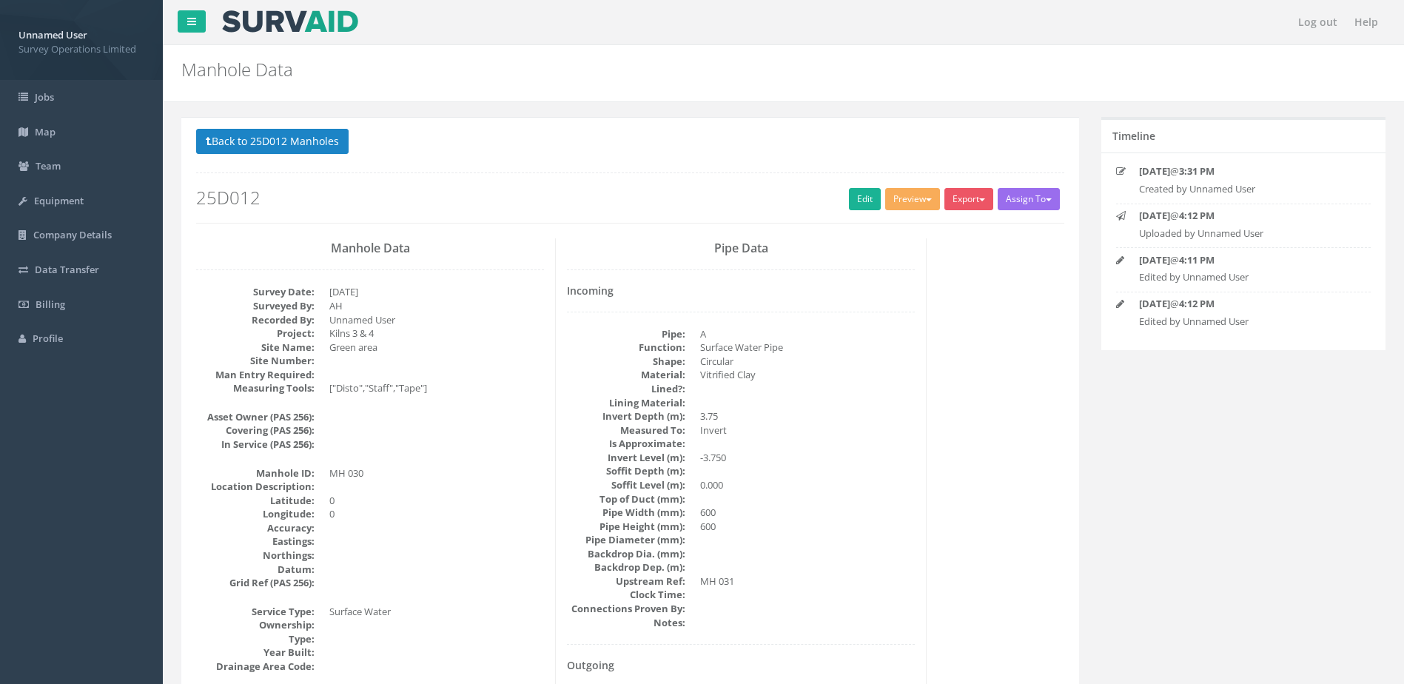
click at [878, 175] on div "Back to 25D012 Manholes Back to Map Assign To No Companies Added Export Survey …" at bounding box center [630, 176] width 868 height 94
click at [856, 196] on link "Edit" at bounding box center [865, 199] width 32 height 22
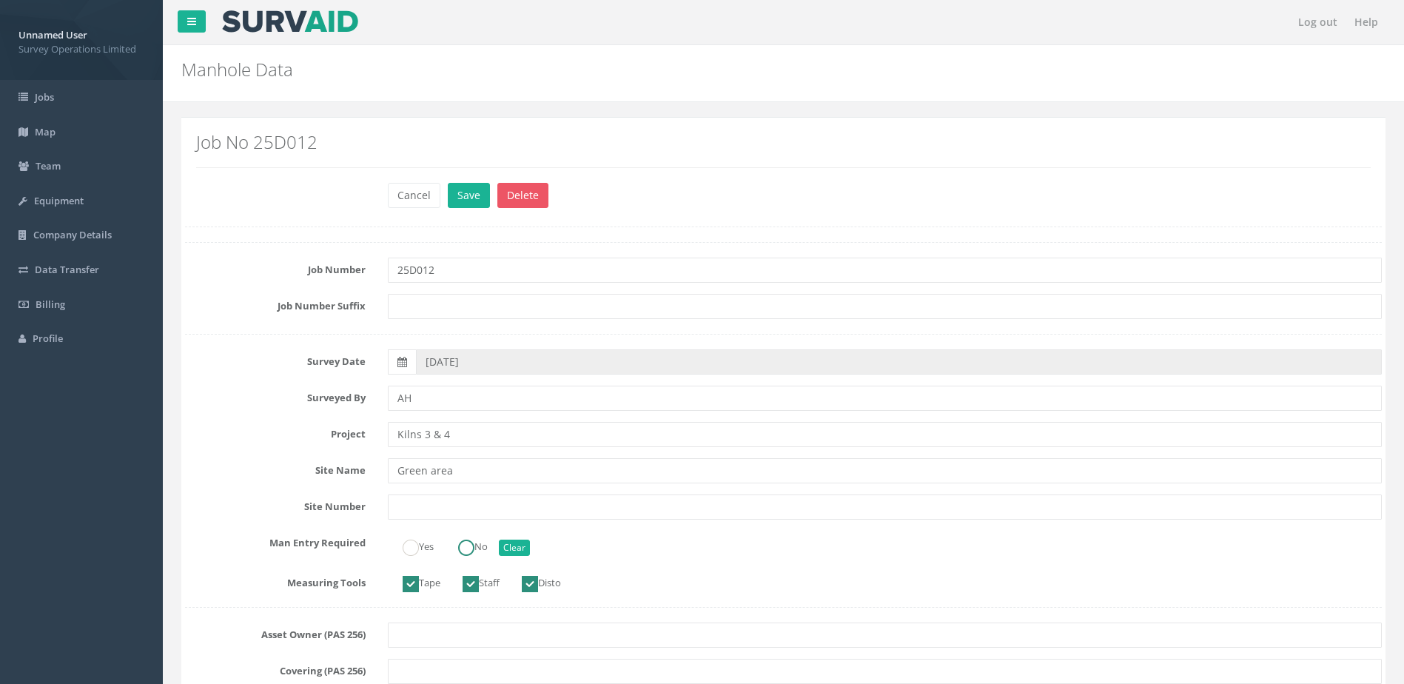
click at [475, 554] on ins at bounding box center [466, 548] width 16 height 16
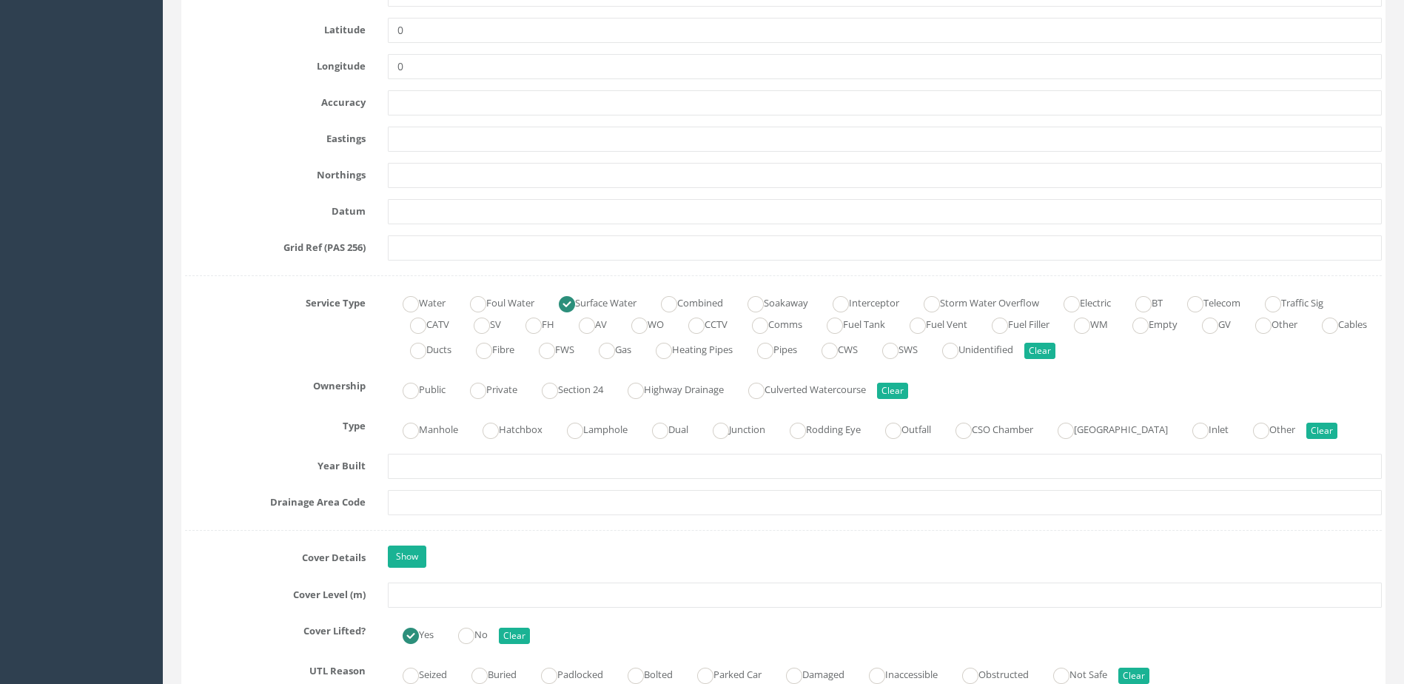
scroll to position [814, 0]
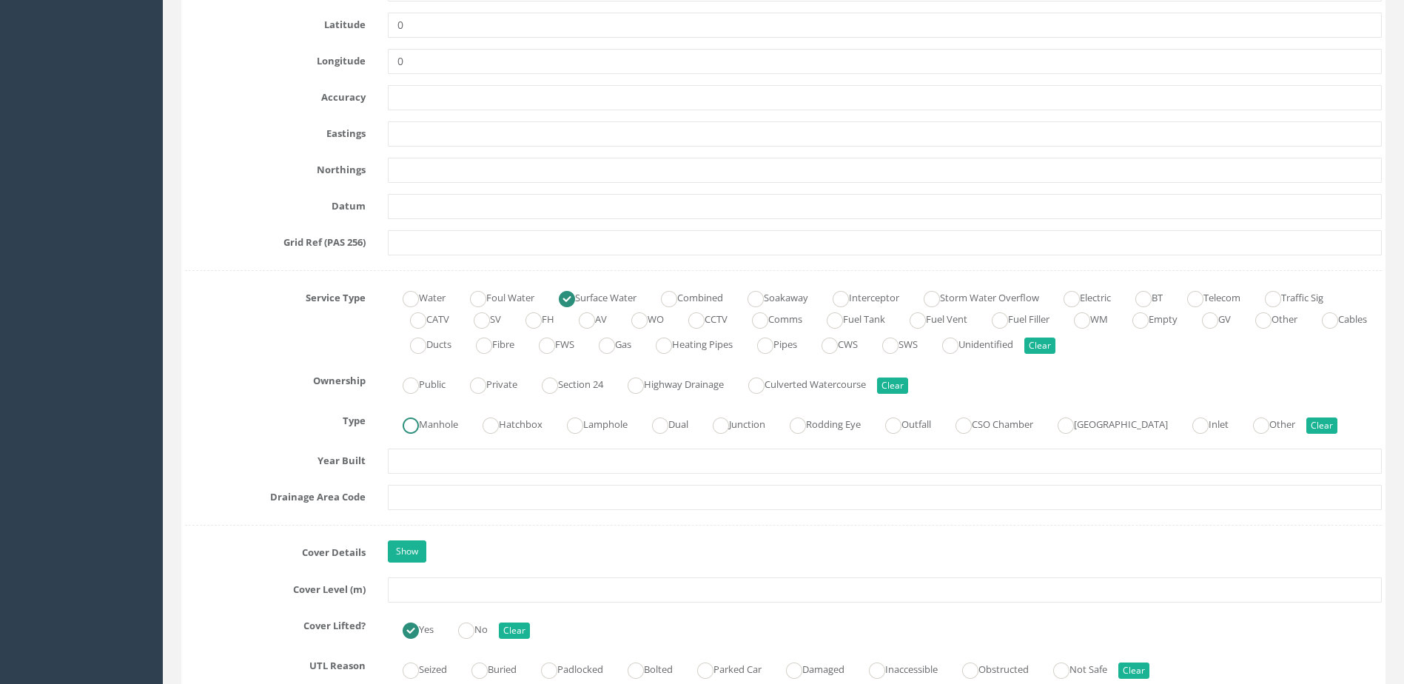
click at [426, 423] on label "Manhole" at bounding box center [423, 422] width 70 height 21
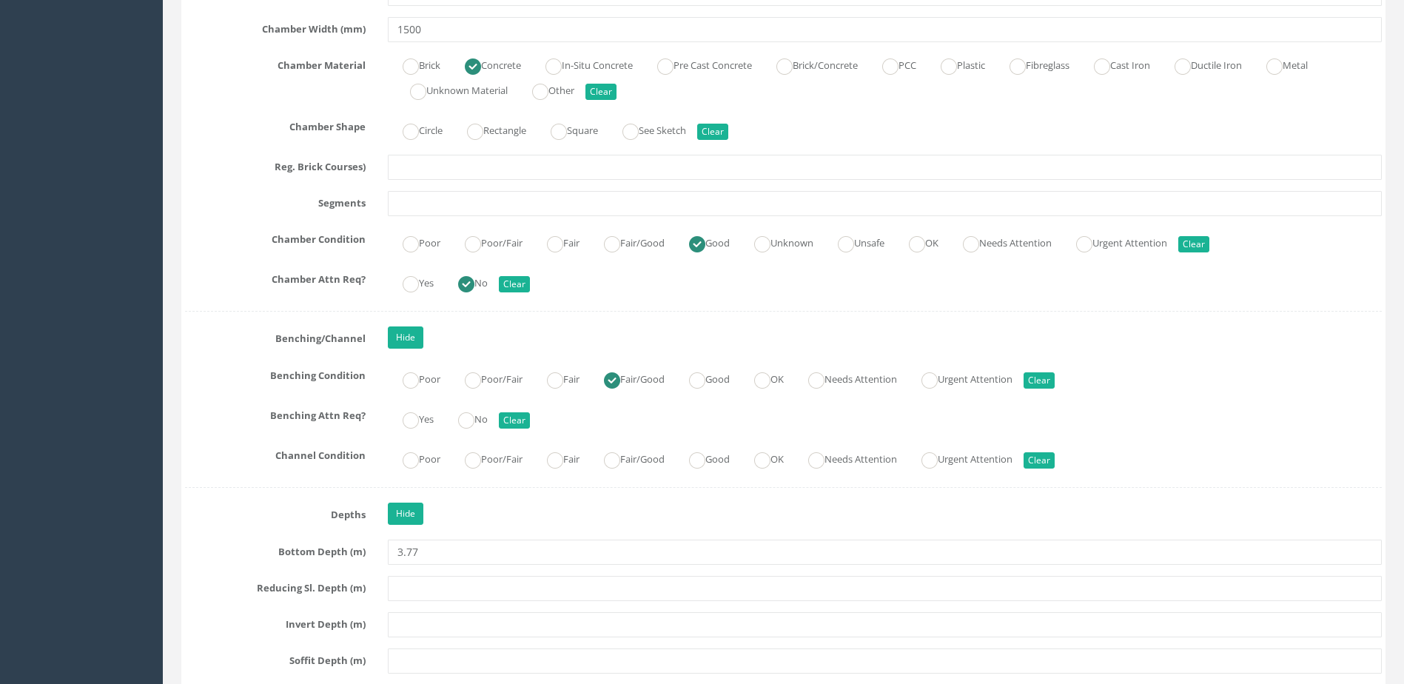
scroll to position [2369, 0]
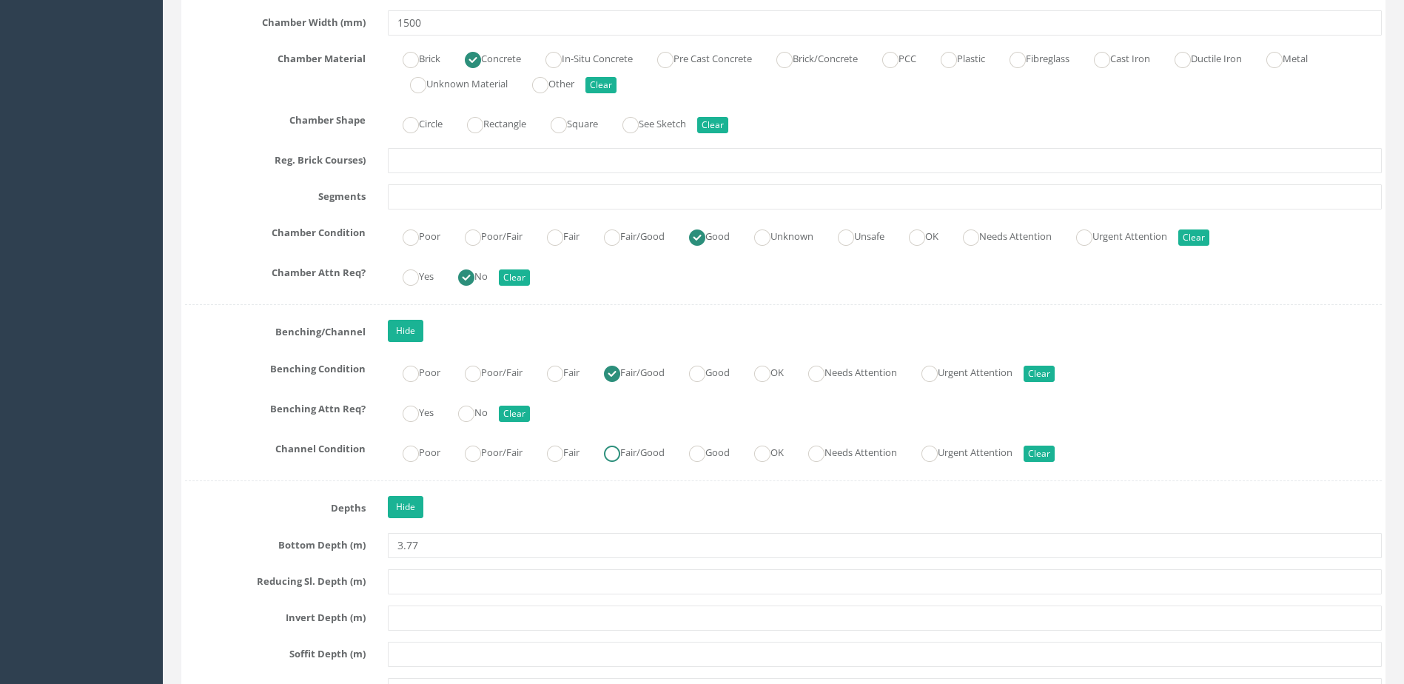
click at [630, 457] on label "Fair/Good" at bounding box center [627, 450] width 76 height 21
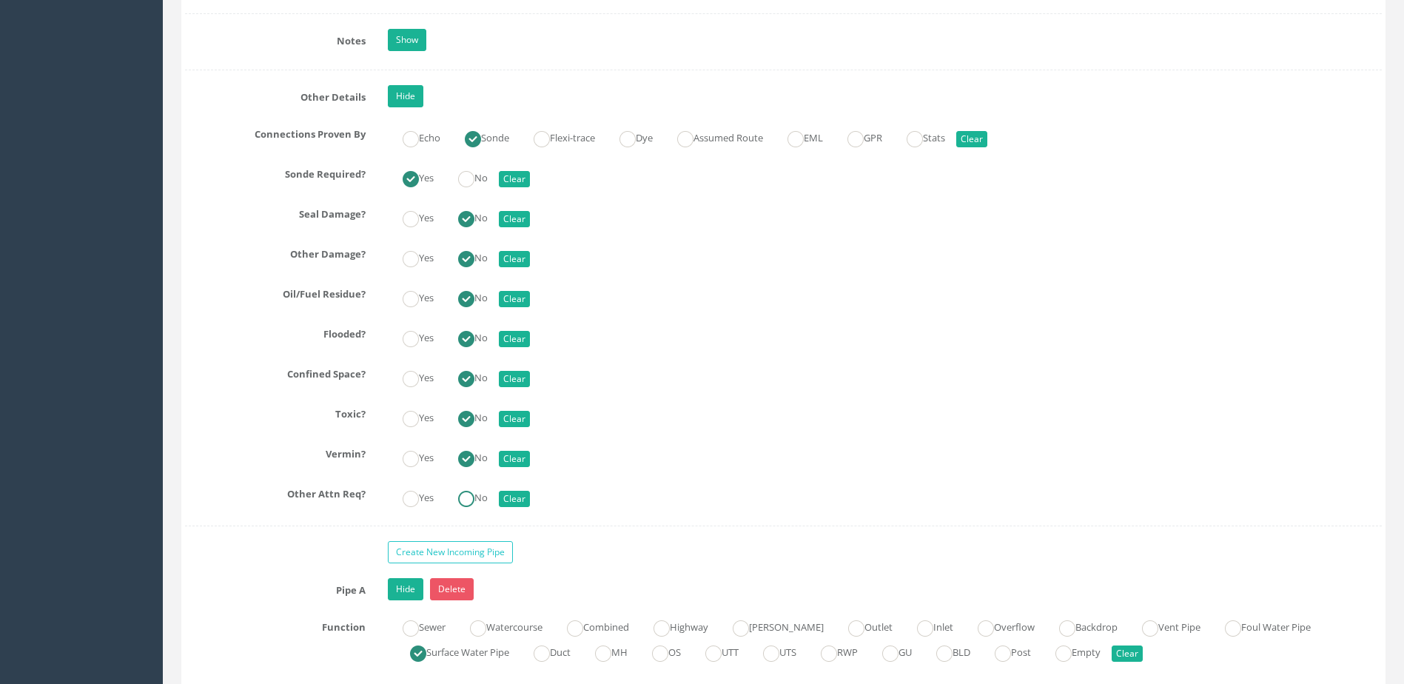
click at [482, 501] on label "No" at bounding box center [465, 496] width 44 height 21
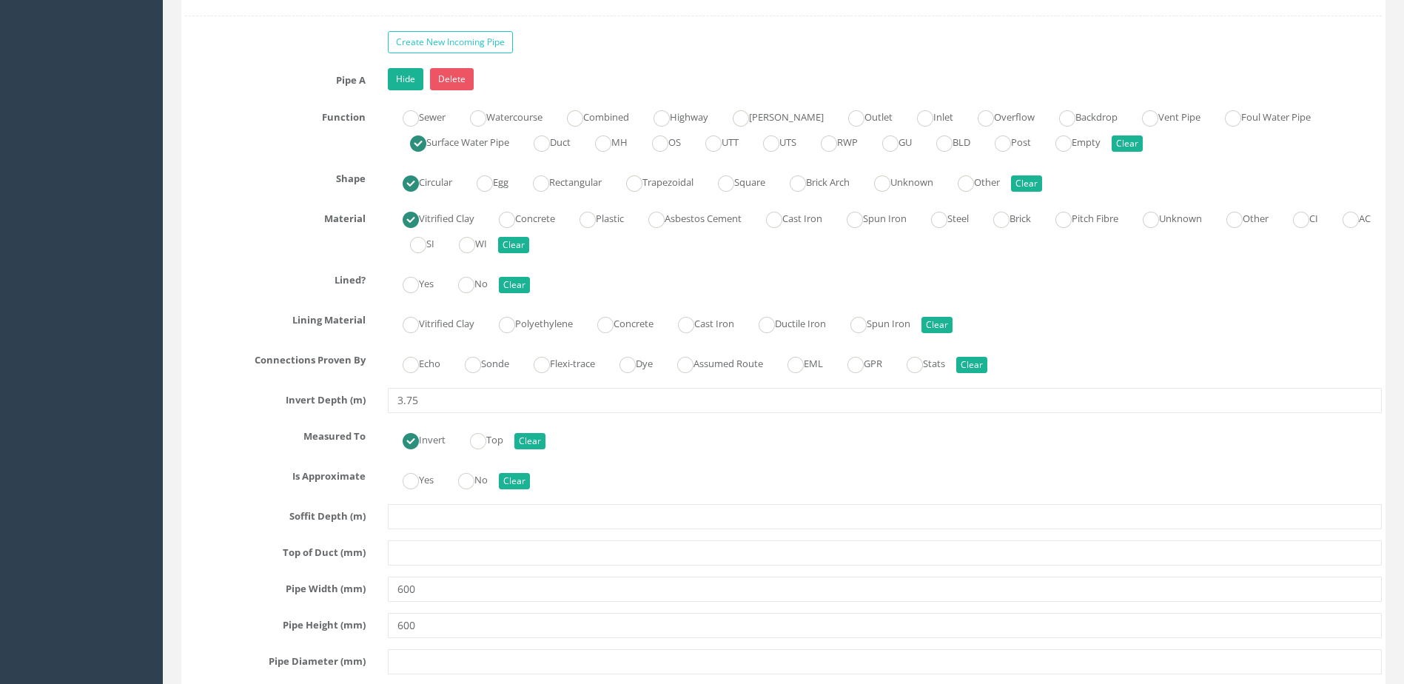
scroll to position [3850, 0]
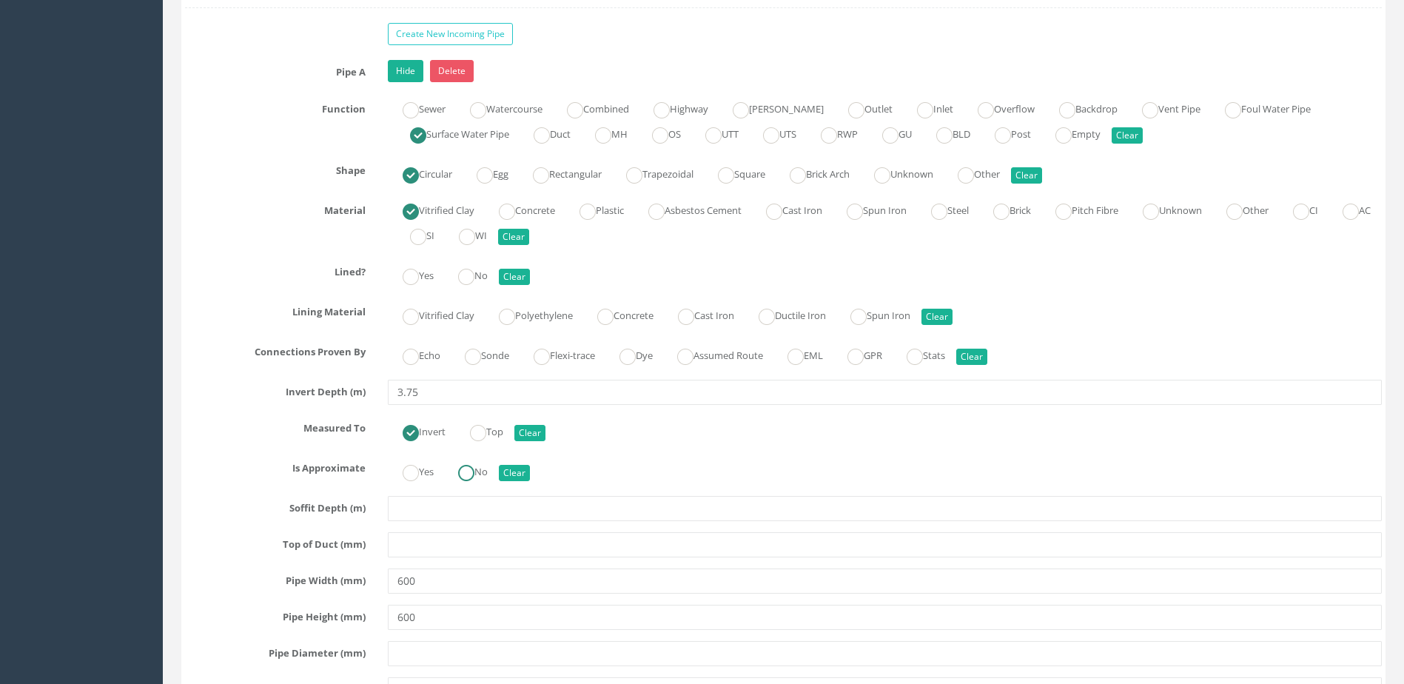
click at [487, 474] on label "No" at bounding box center [465, 470] width 44 height 21
click at [481, 358] on ins at bounding box center [473, 357] width 16 height 16
click at [475, 284] on ins at bounding box center [466, 277] width 16 height 16
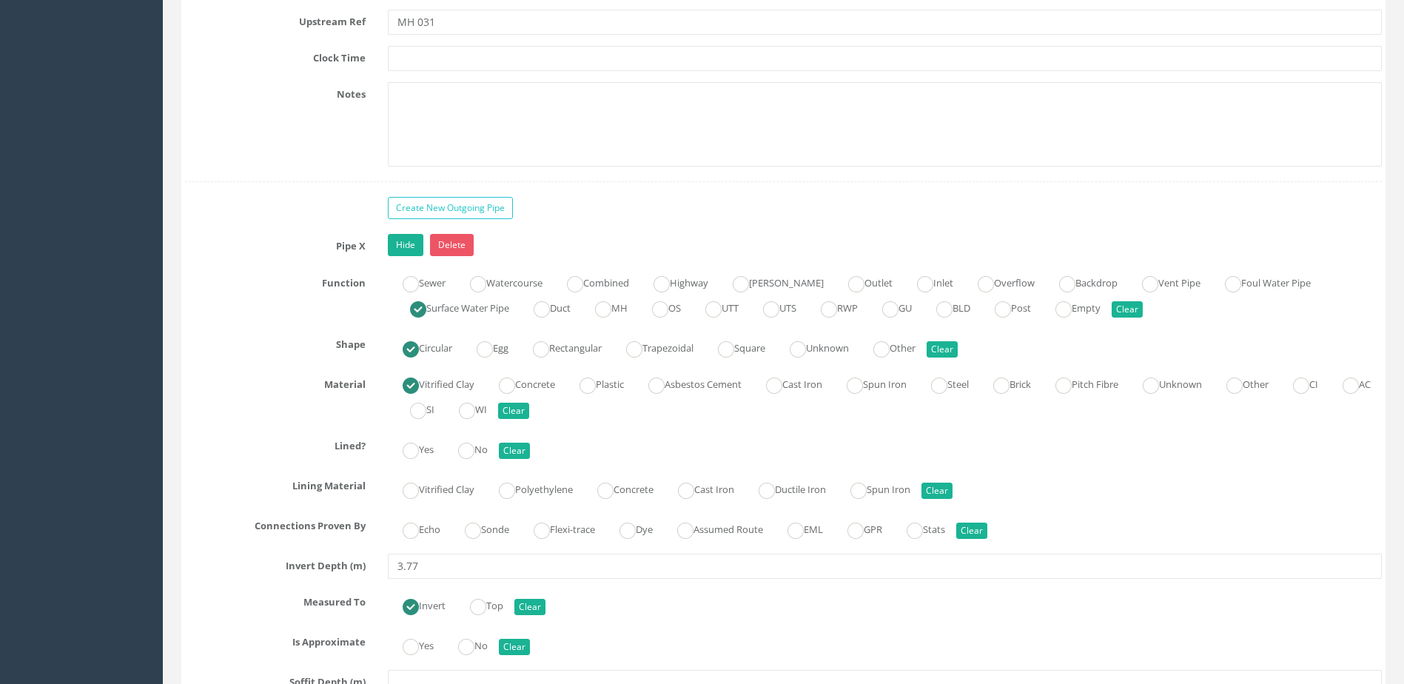
scroll to position [4812, 0]
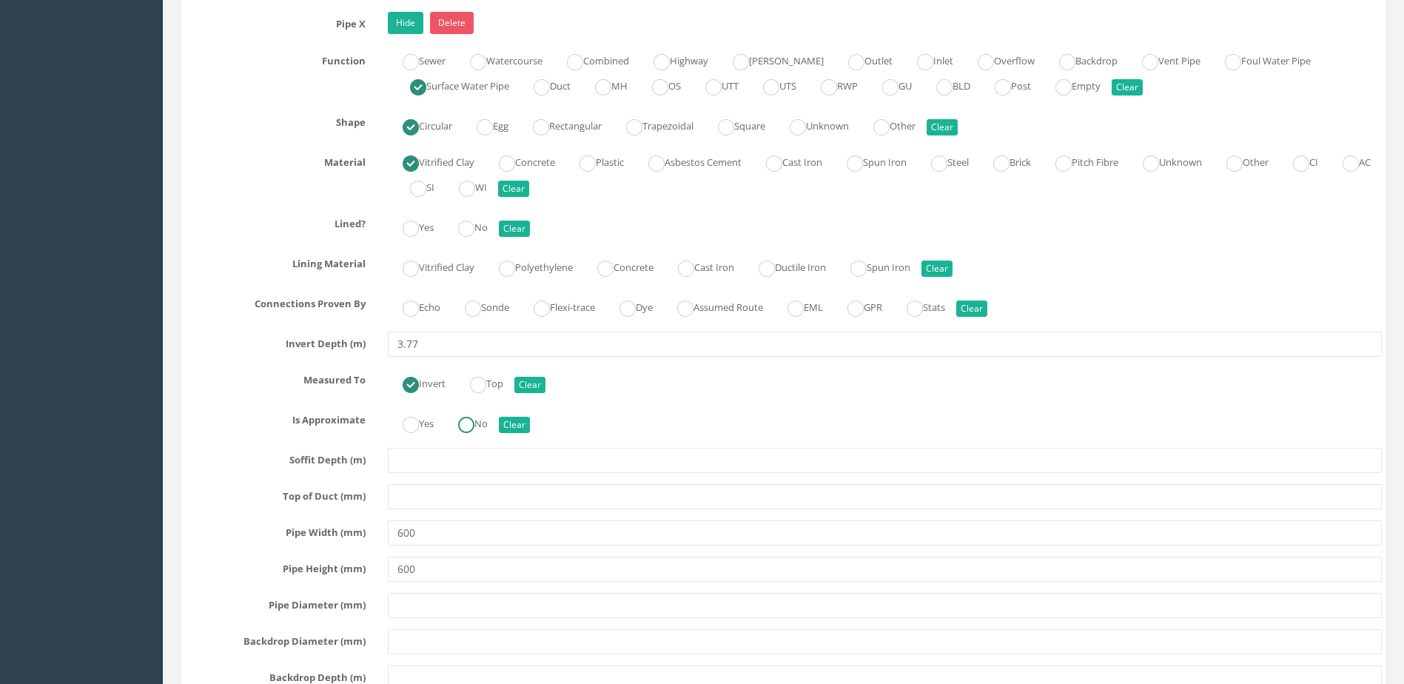
click at [467, 415] on label "No" at bounding box center [465, 422] width 44 height 21
click at [491, 303] on label "Sonde" at bounding box center [479, 305] width 59 height 21
click at [456, 218] on label "No" at bounding box center [465, 225] width 44 height 21
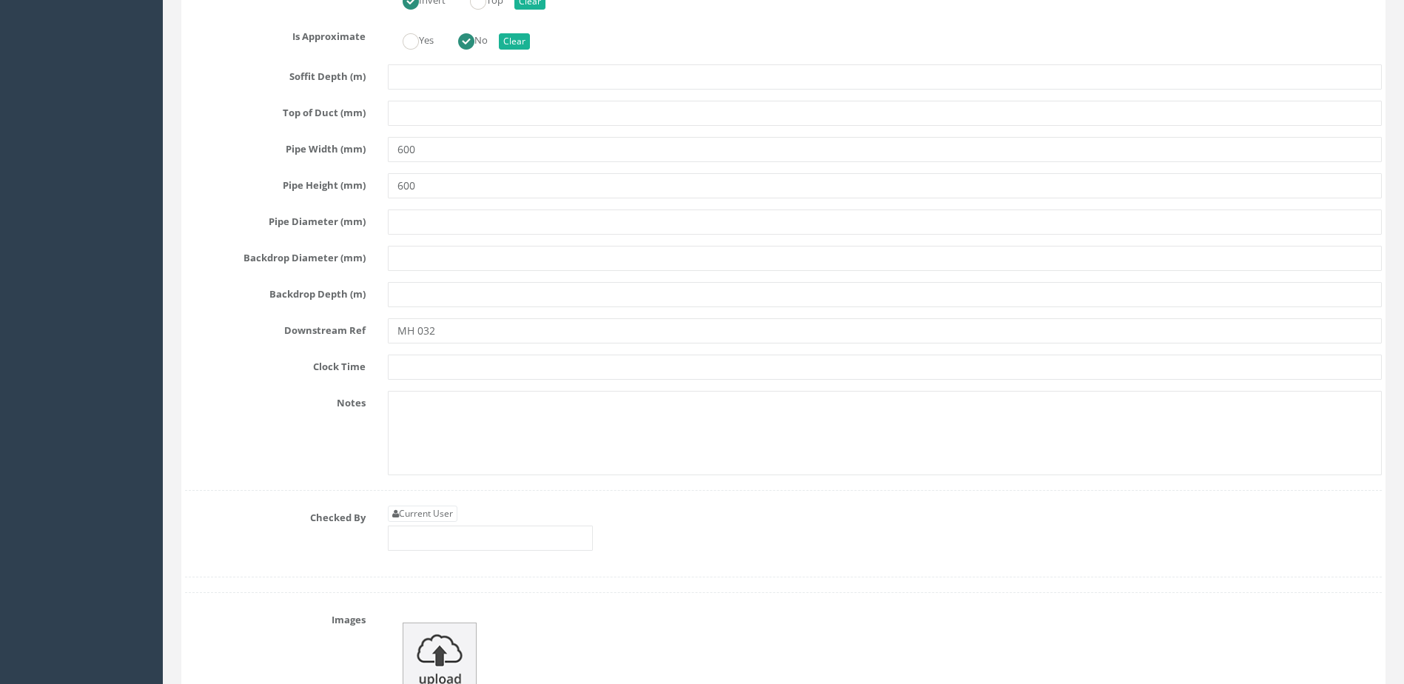
scroll to position [5330, 0]
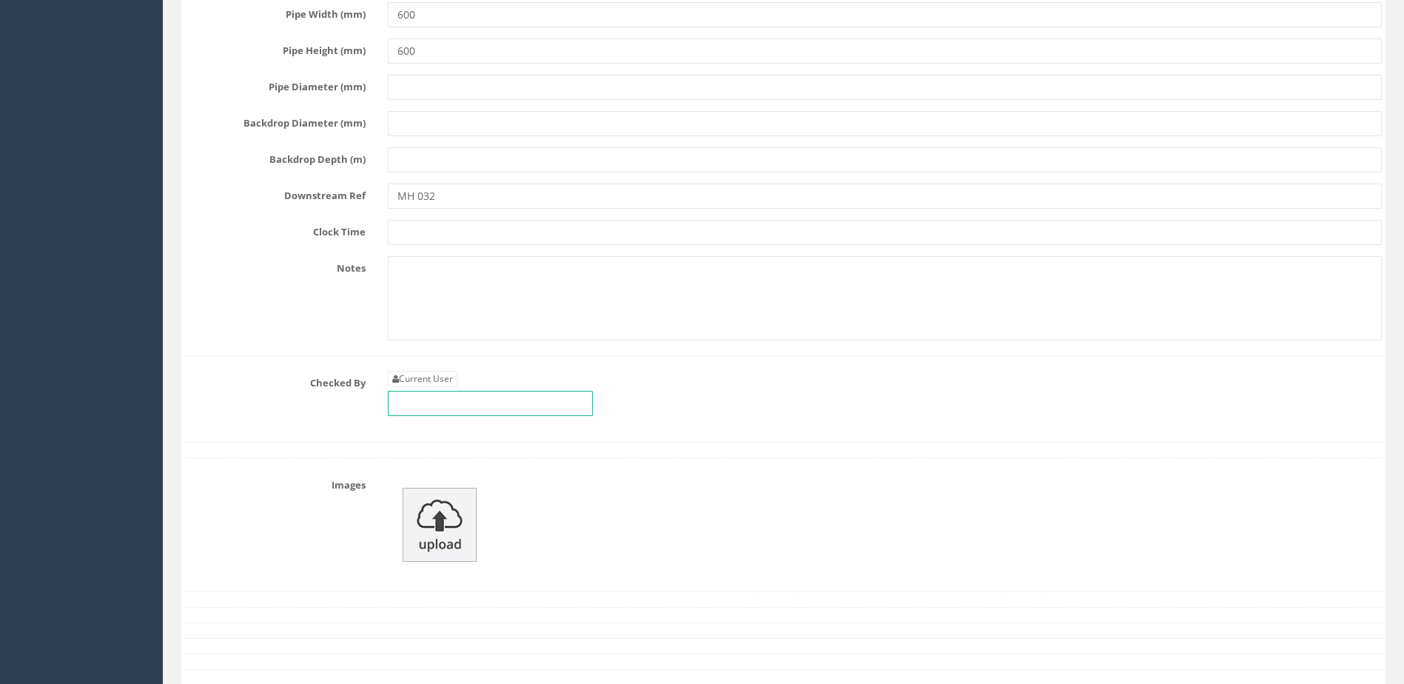
click at [465, 402] on input "text" at bounding box center [490, 403] width 205 height 25
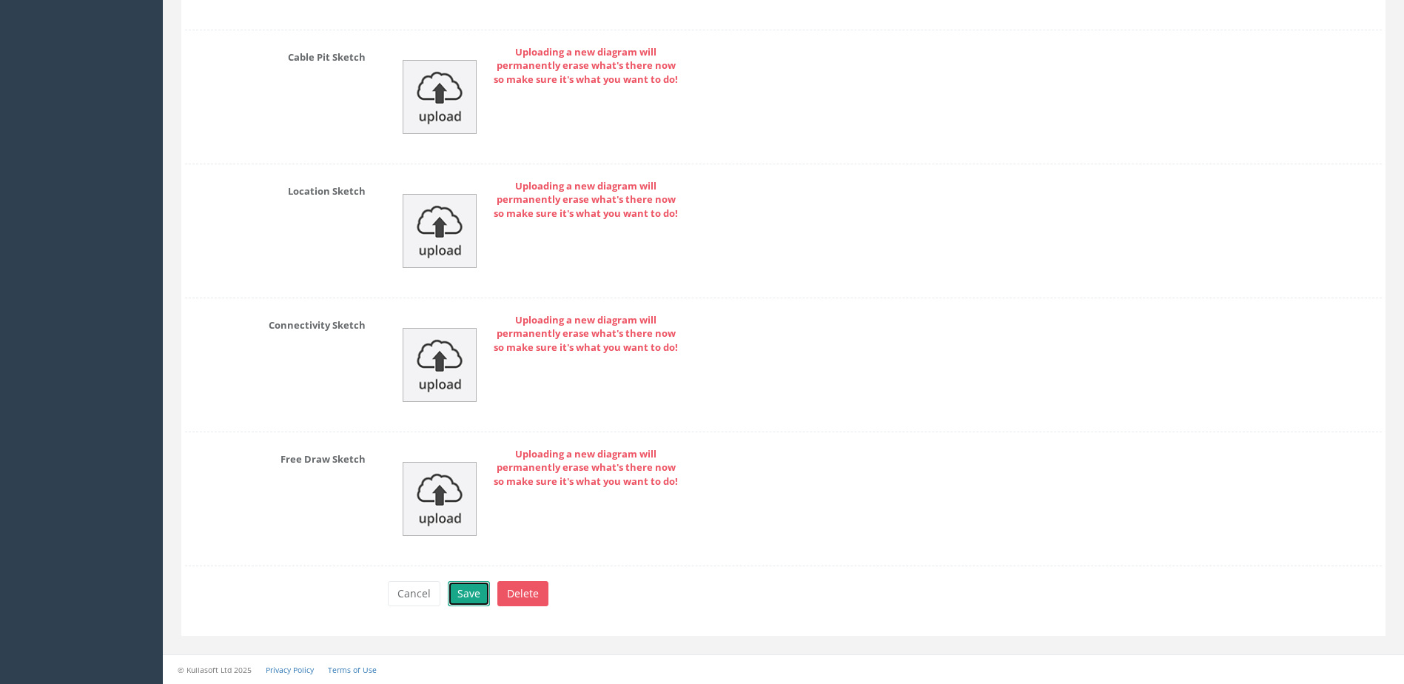
click at [466, 592] on button "Save" at bounding box center [469, 593] width 42 height 25
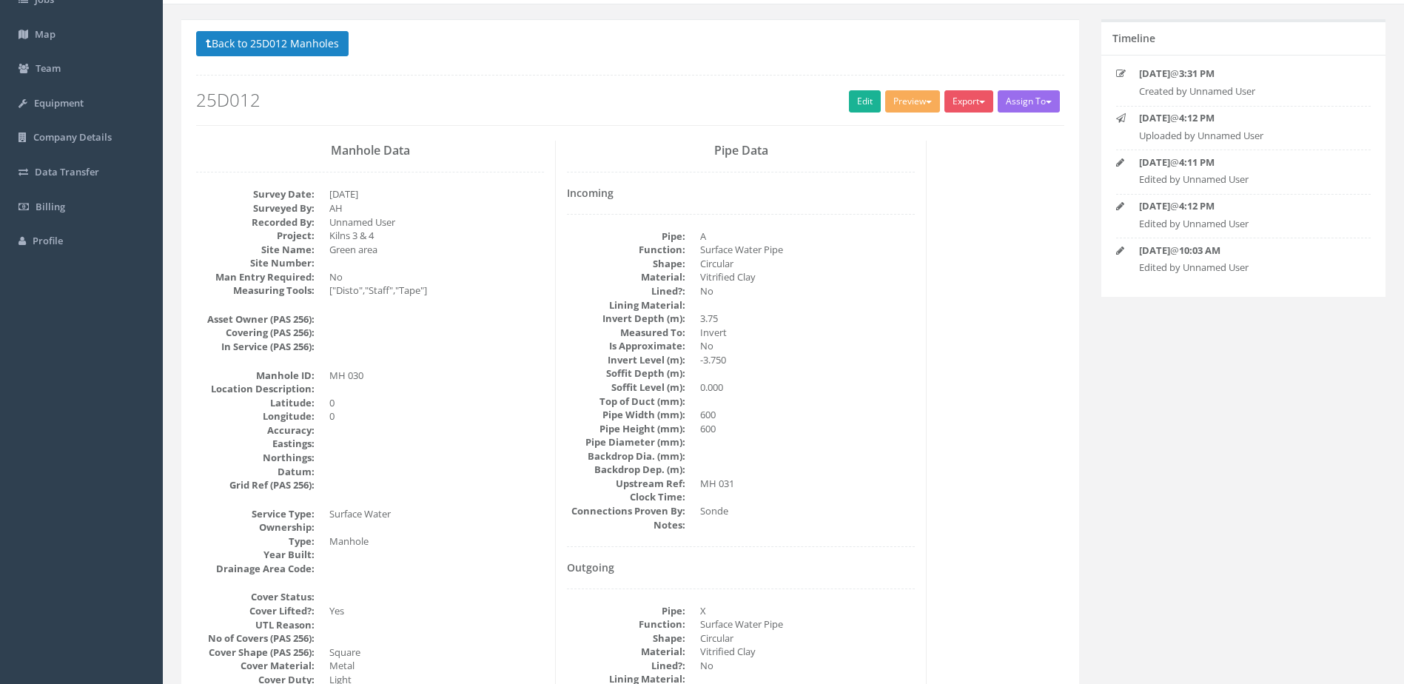
scroll to position [0, 0]
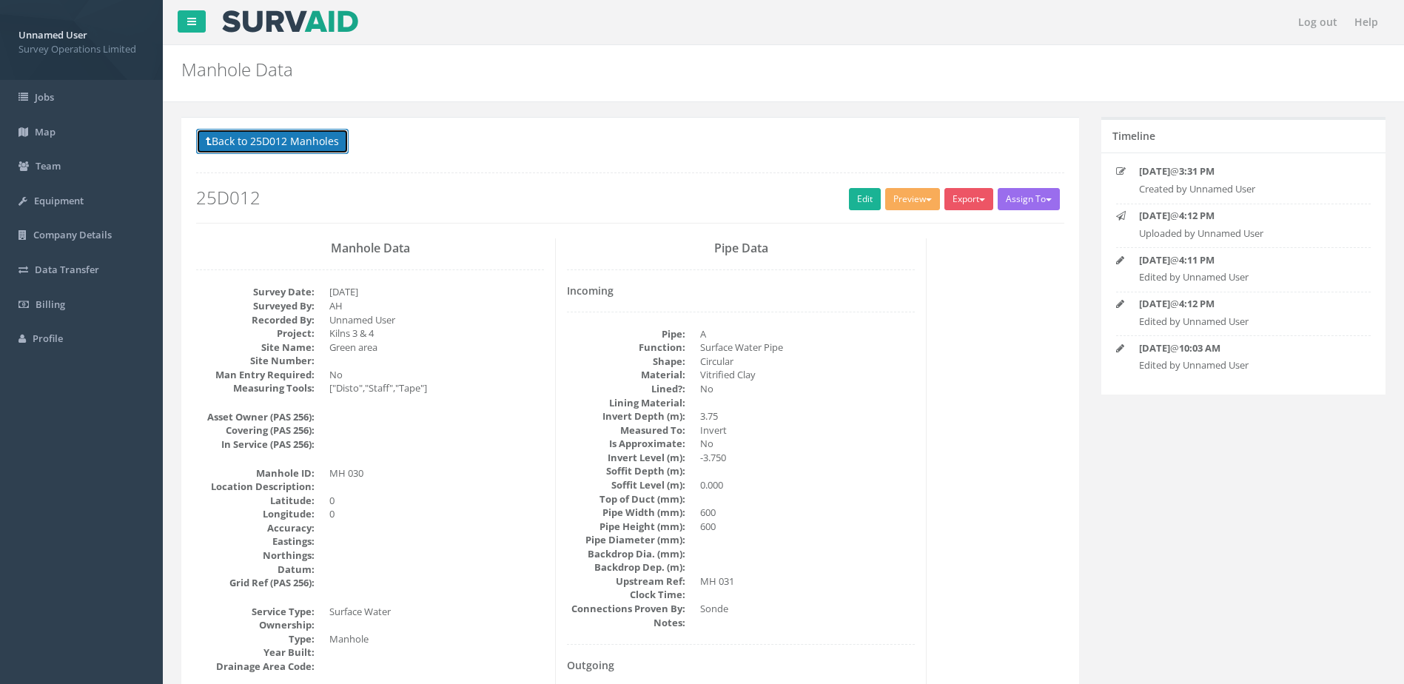
click at [324, 140] on button "Back to 25D012 Manholes" at bounding box center [272, 141] width 153 height 25
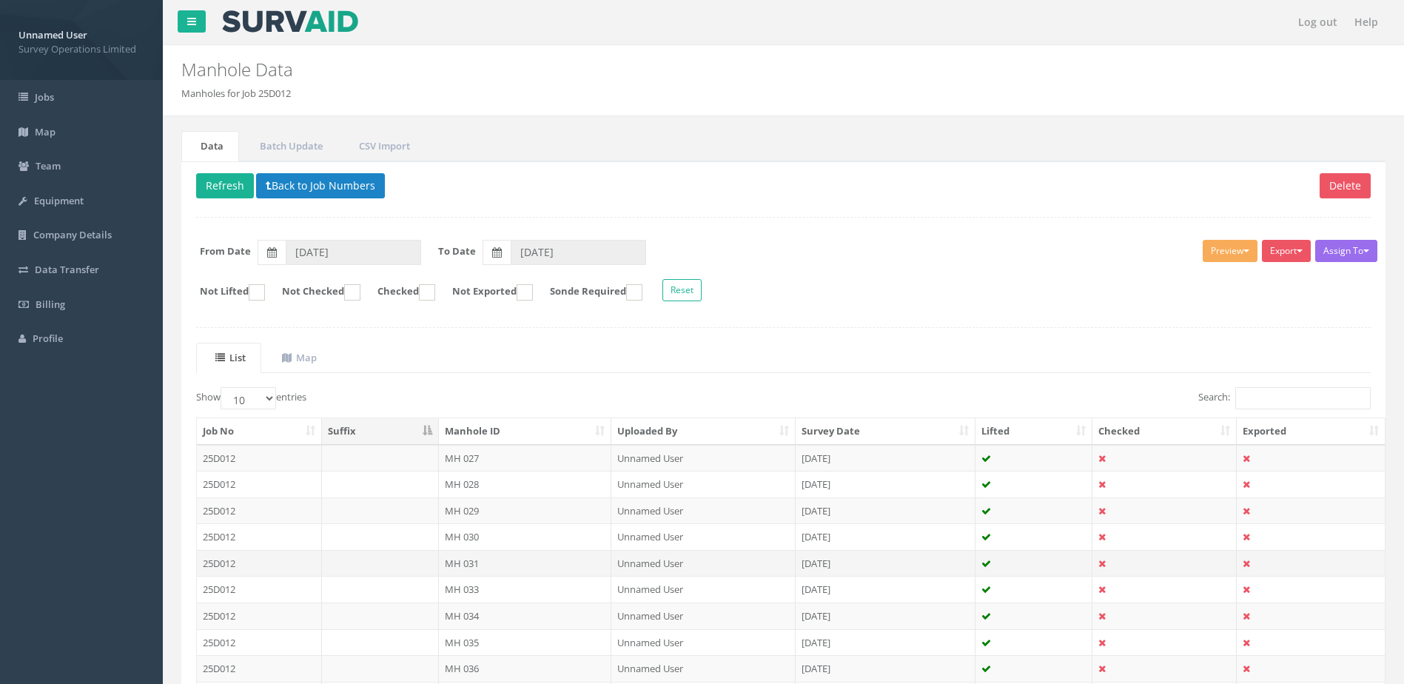
click at [503, 568] on td "MH 031" at bounding box center [525, 563] width 173 height 27
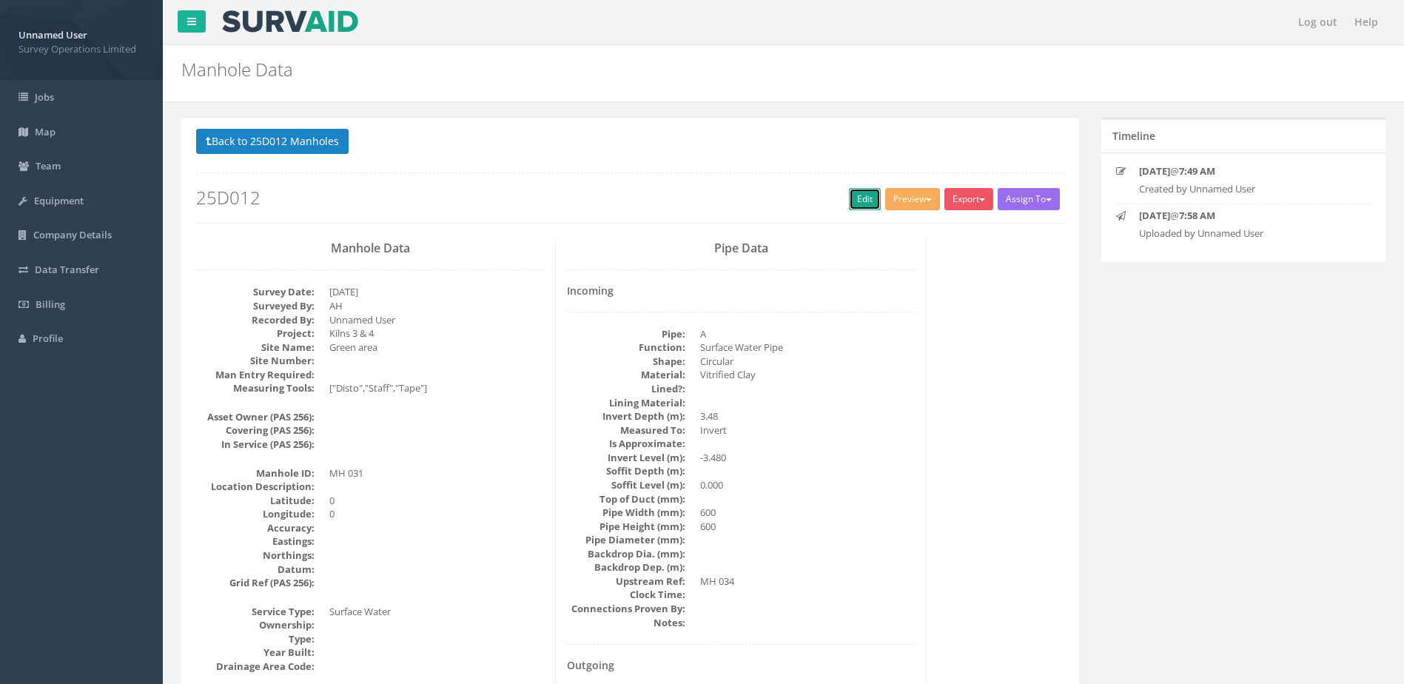
click at [858, 198] on link "Edit" at bounding box center [865, 199] width 32 height 22
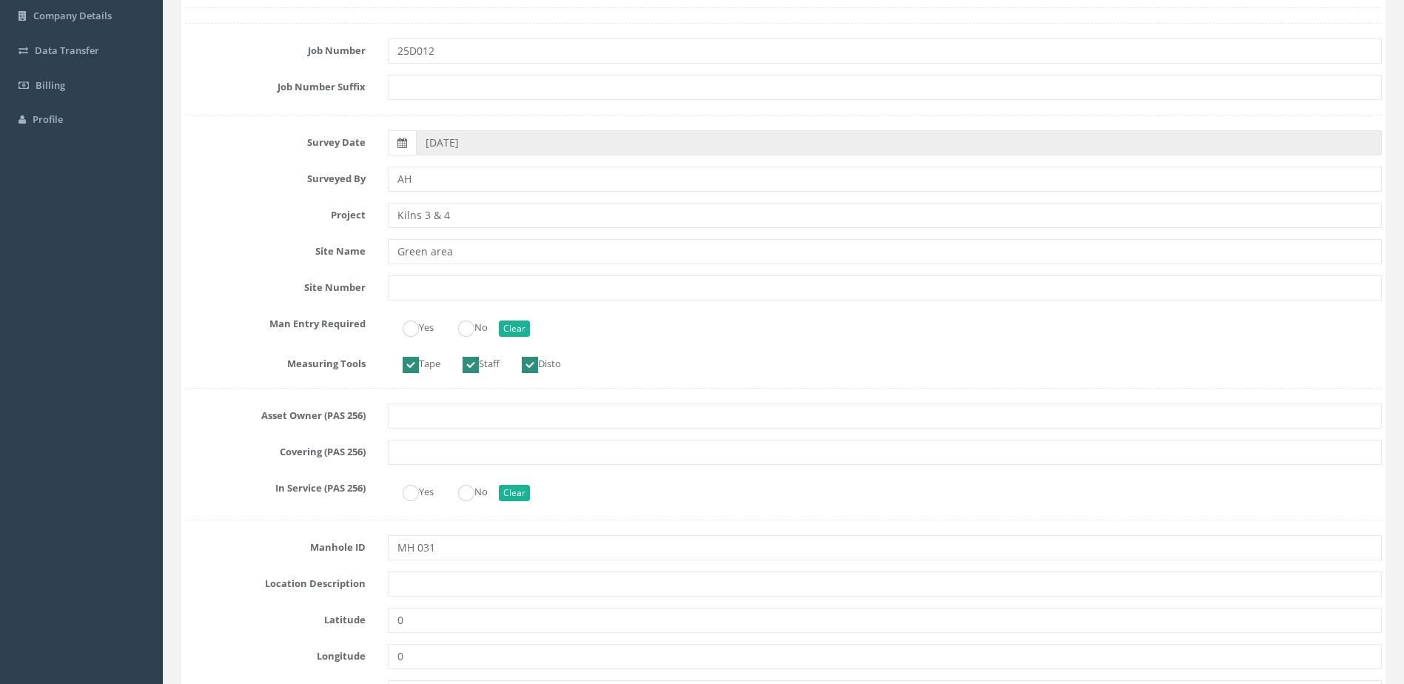
scroll to position [222, 0]
click at [460, 326] on label "No" at bounding box center [465, 322] width 44 height 21
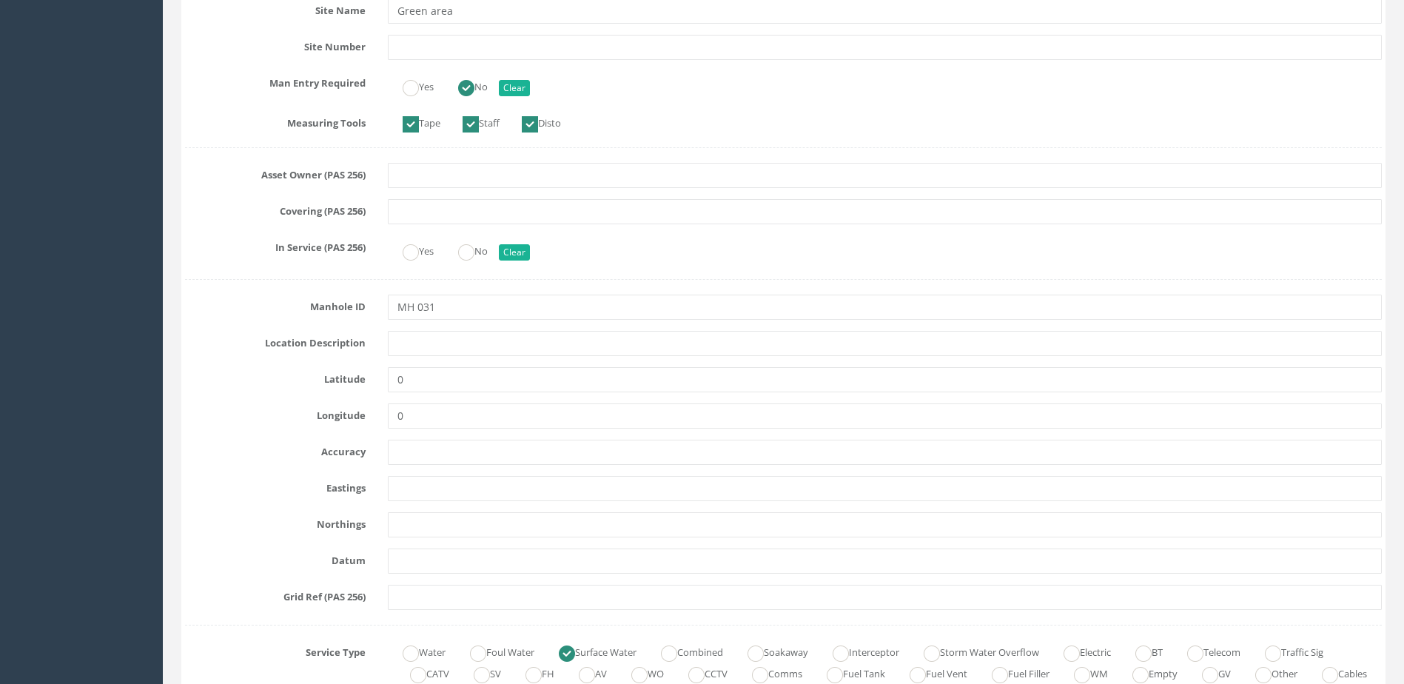
scroll to position [666, 0]
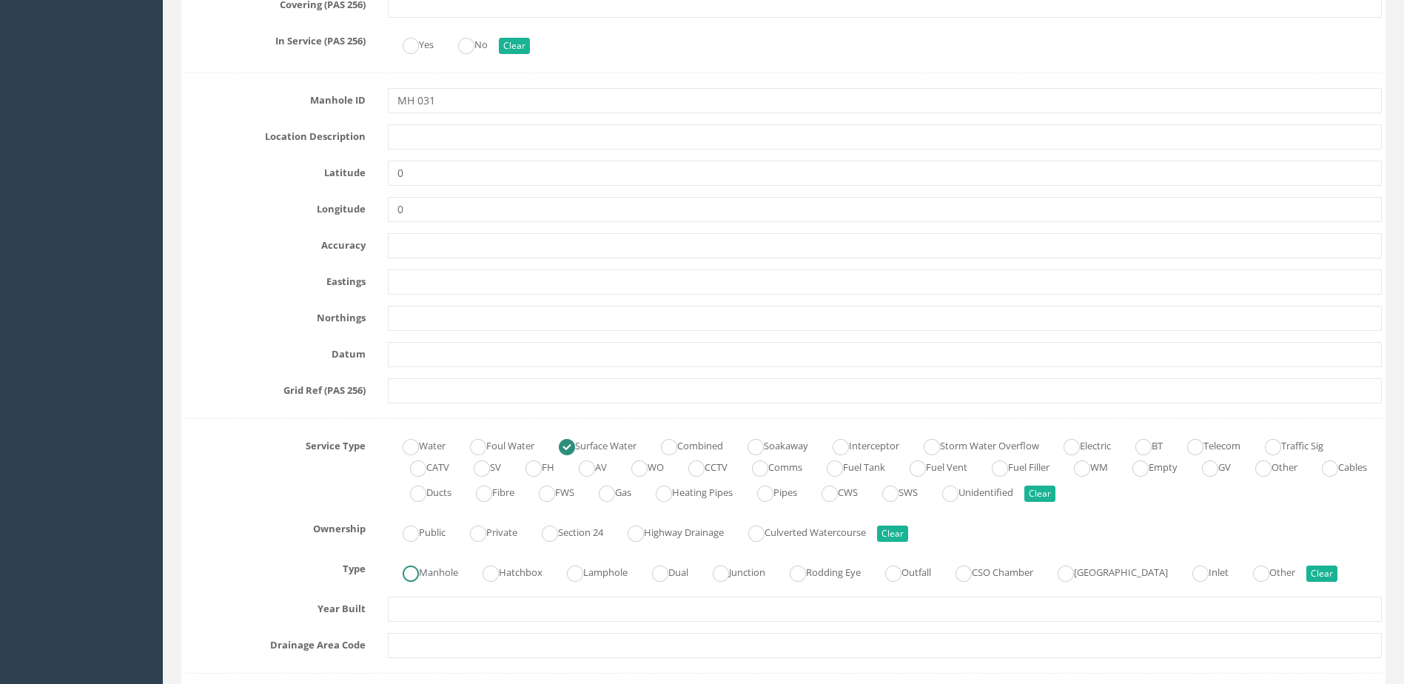
click at [421, 578] on label "Manhole" at bounding box center [423, 570] width 70 height 21
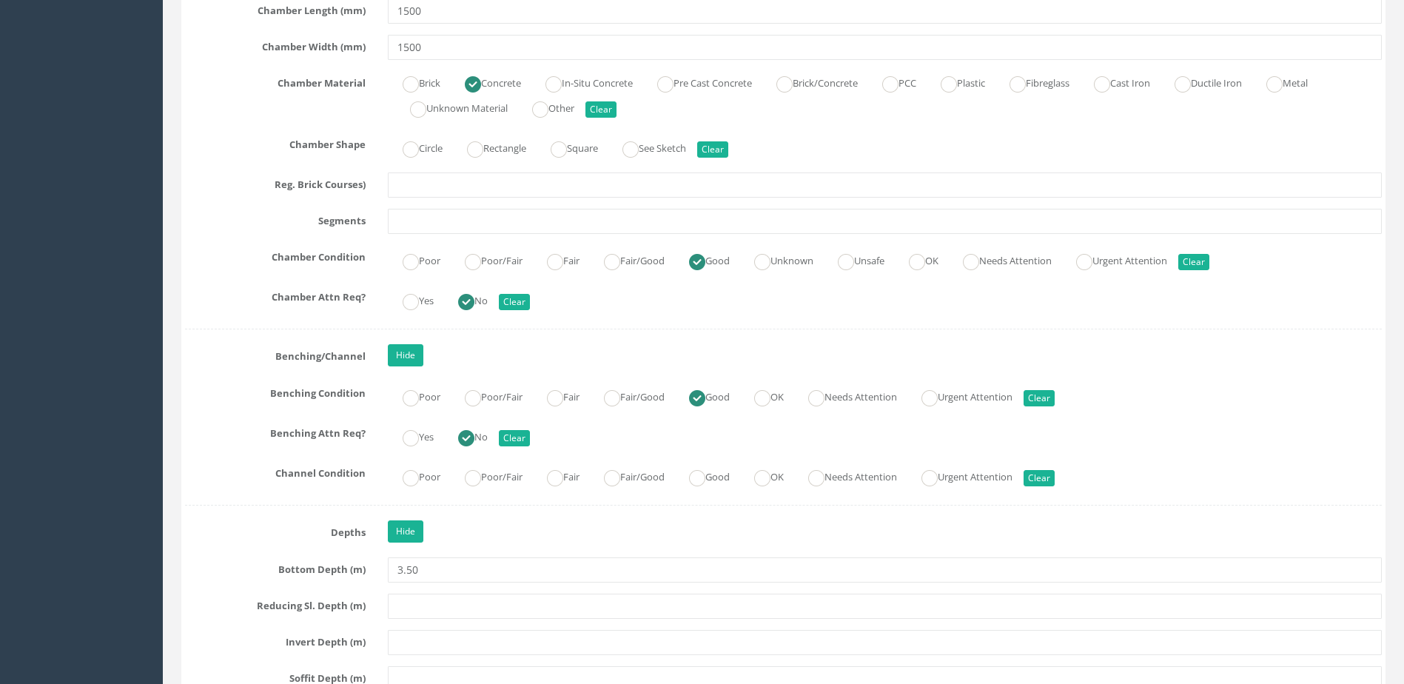
scroll to position [2369, 0]
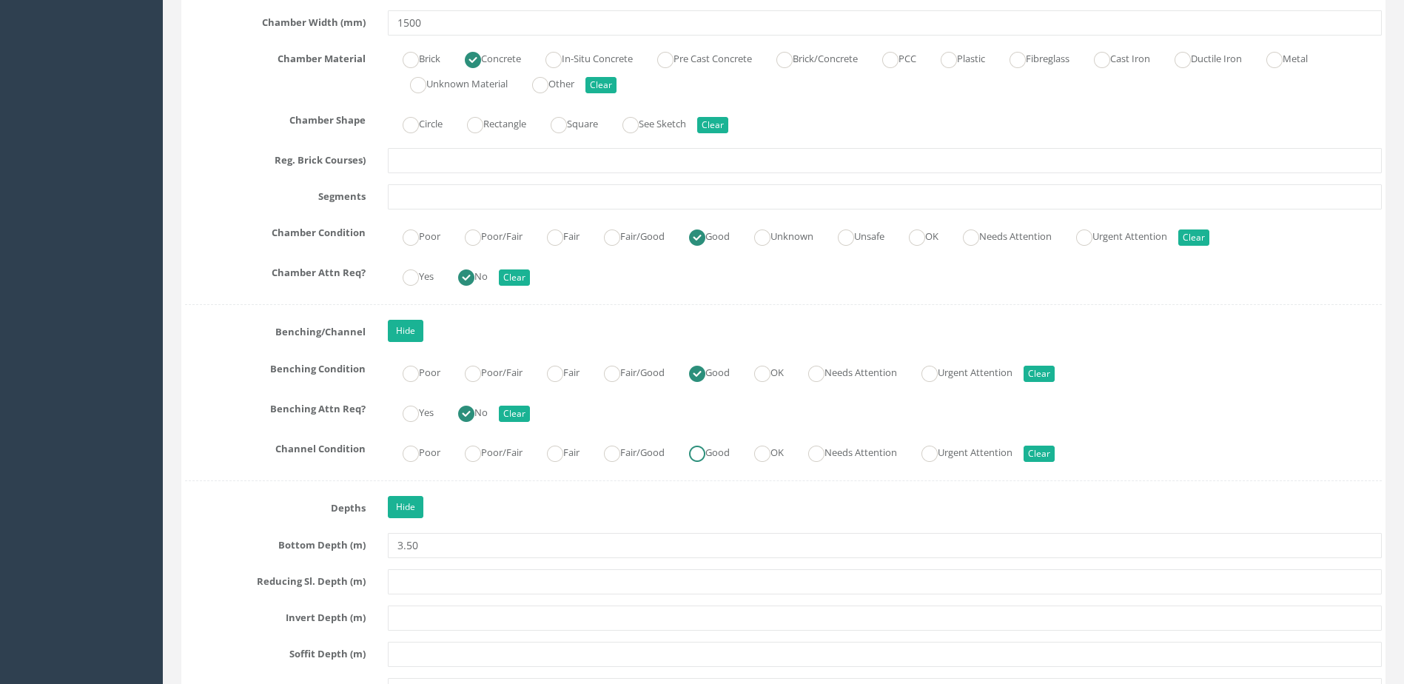
click at [730, 452] on label "Good" at bounding box center [702, 450] width 56 height 21
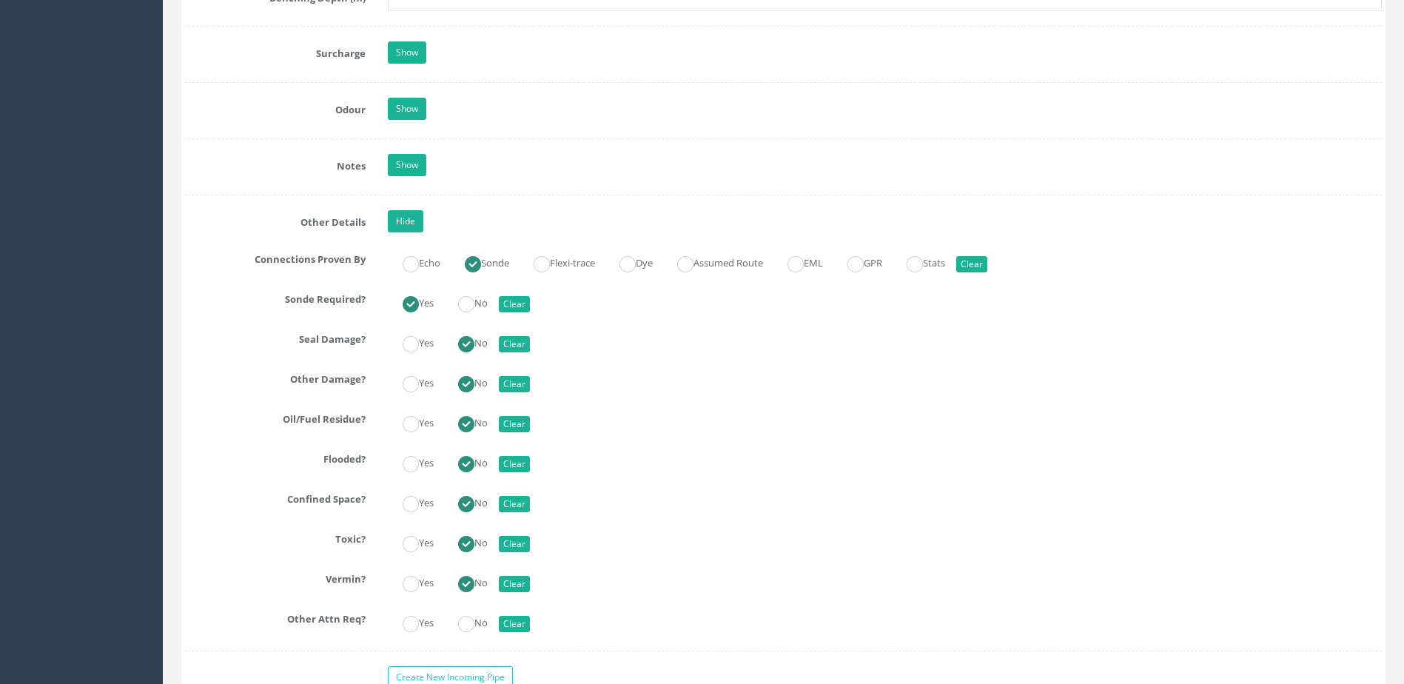
scroll to position [3331, 0]
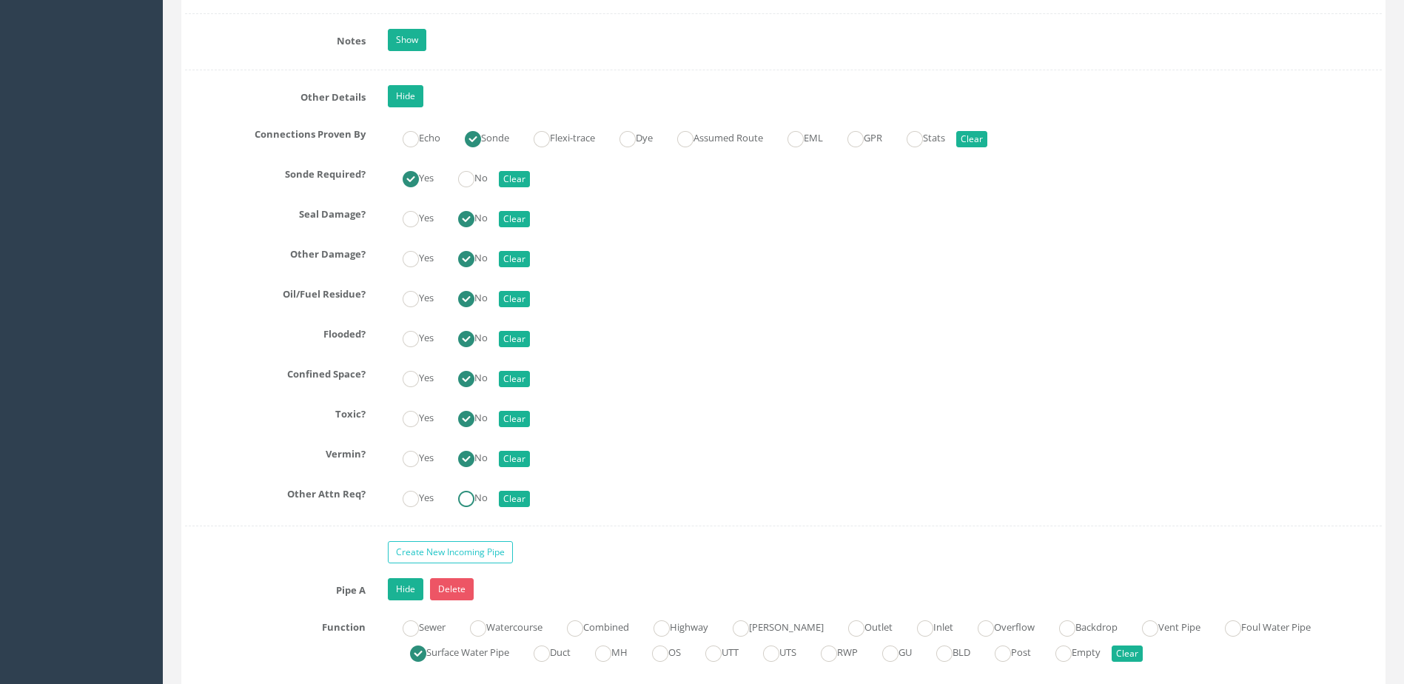
click at [484, 503] on label "No" at bounding box center [465, 496] width 44 height 21
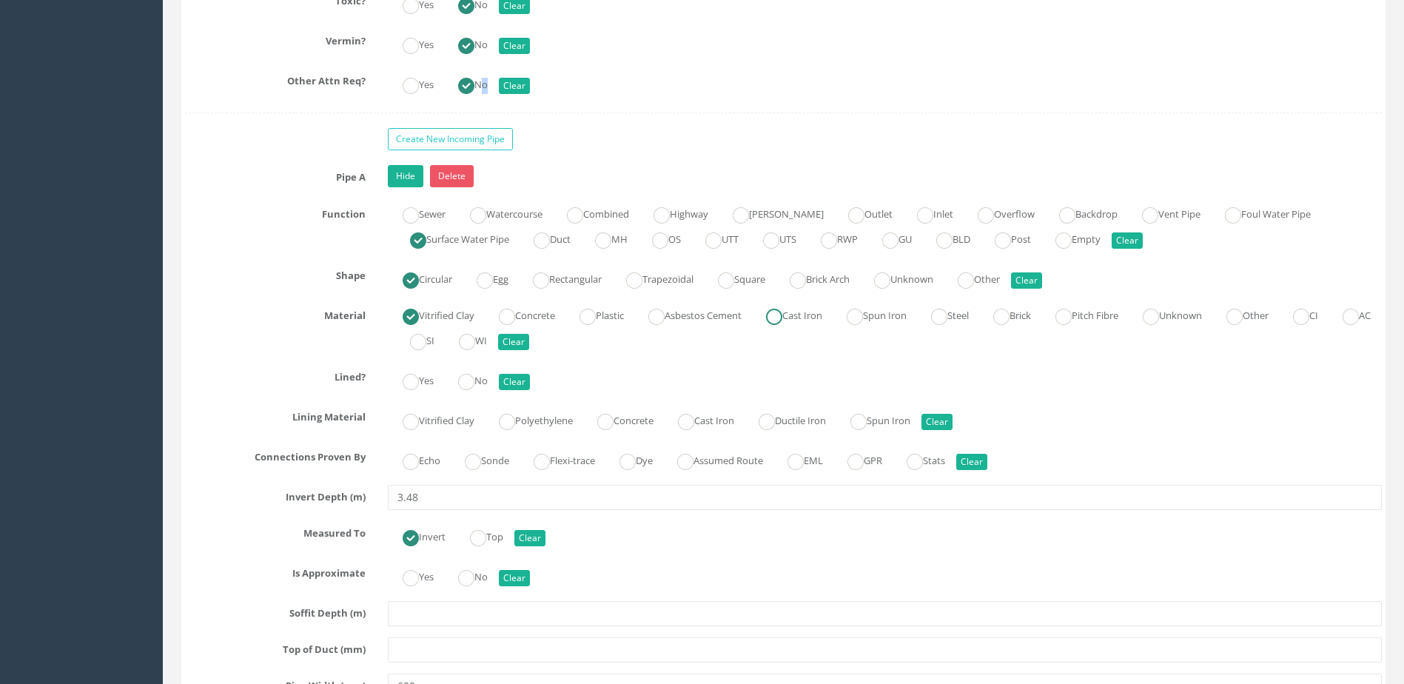
scroll to position [3850, 0]
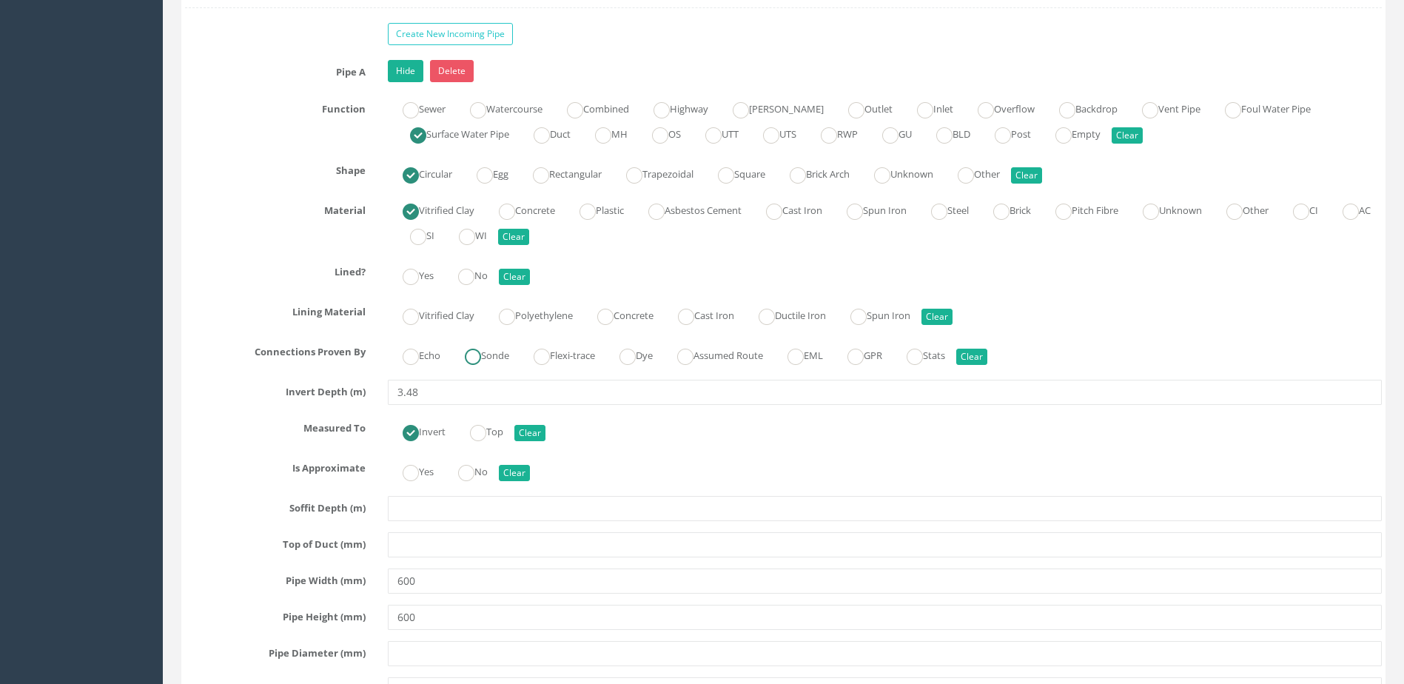
click at [509, 354] on label "Sonde" at bounding box center [479, 354] width 59 height 21
click at [458, 262] on div "Yes No Clear" at bounding box center [885, 274] width 1016 height 29
click at [466, 273] on ins at bounding box center [466, 277] width 16 height 16
click at [463, 480] on ins at bounding box center [466, 473] width 16 height 16
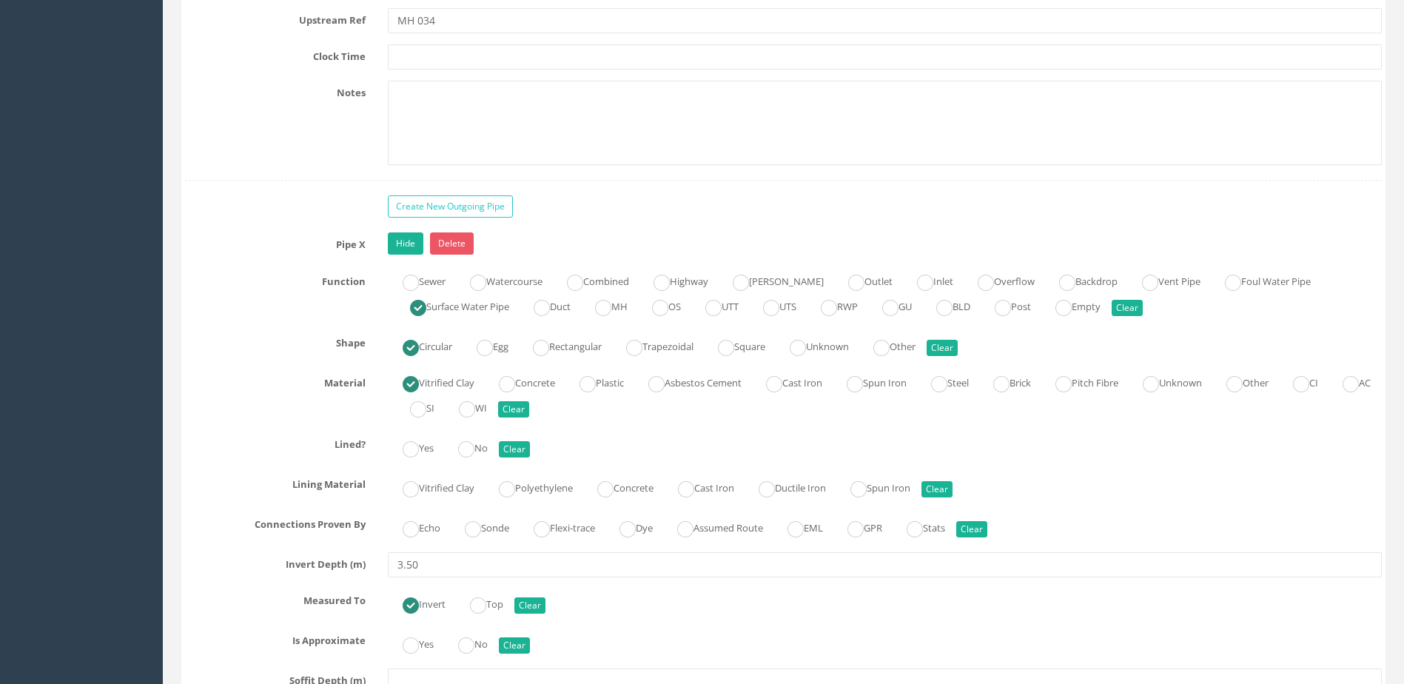
scroll to position [4664, 0]
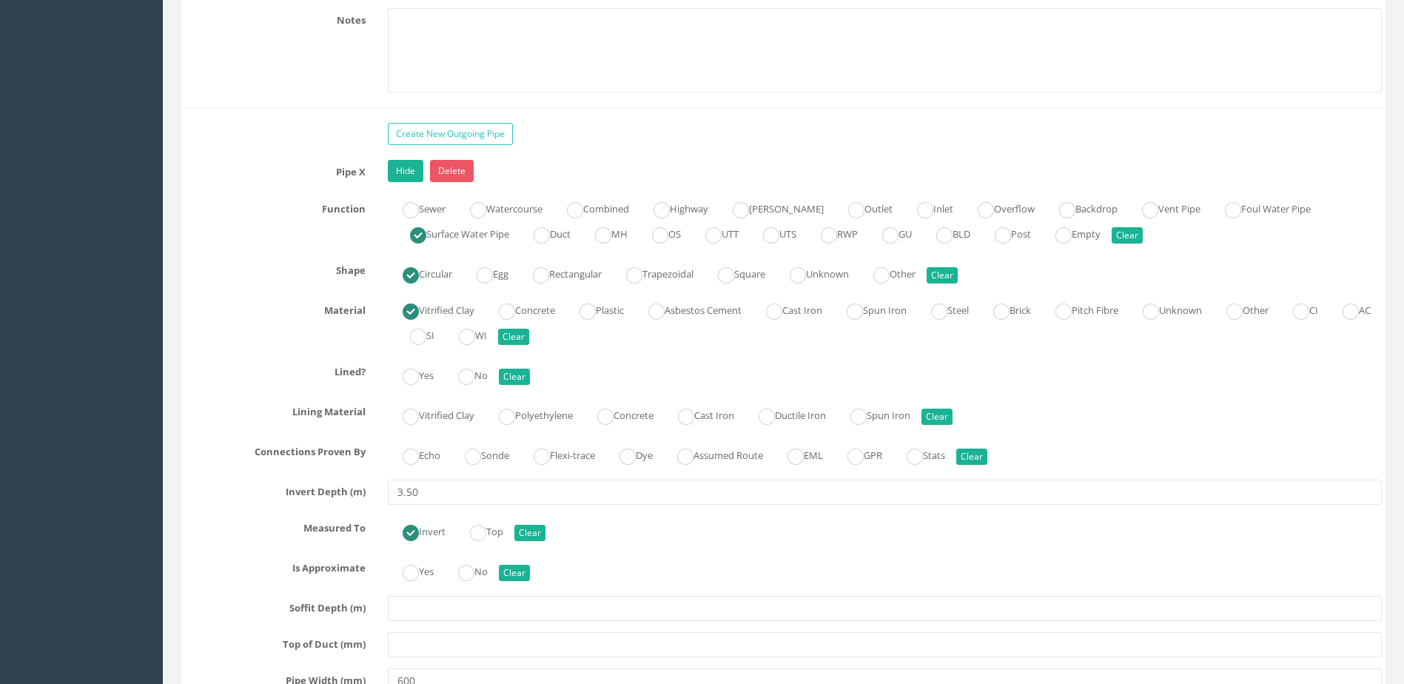
click at [484, 379] on label "No" at bounding box center [465, 373] width 44 height 21
drag, startPoint x: 484, startPoint y: 379, endPoint x: 484, endPoint y: 458, distance: 79.2
click at [489, 469] on div "Pipe X Hide Delete Function Sewer Watercourse Combined Highway [PERSON_NAME] Ou…" at bounding box center [783, 591] width 1197 height 862
click at [481, 458] on ins at bounding box center [473, 457] width 16 height 16
click at [485, 578] on label "No" at bounding box center [465, 570] width 44 height 21
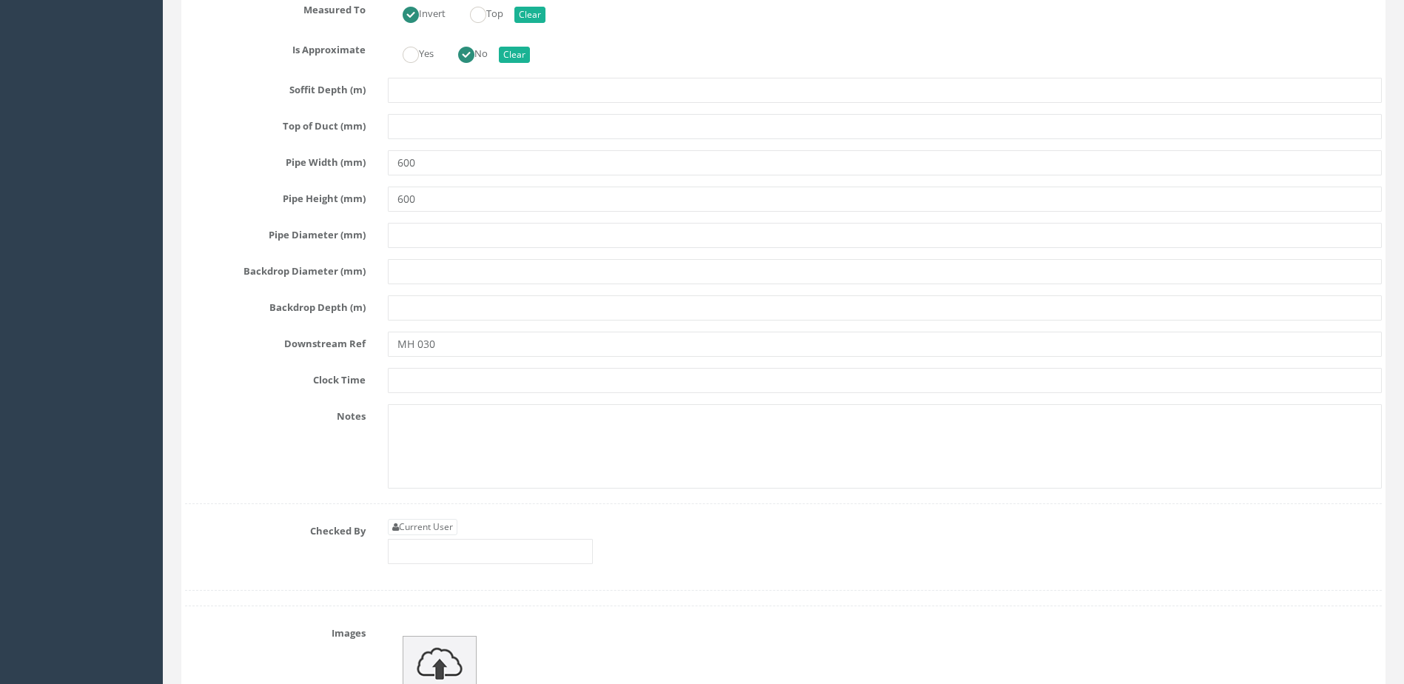
scroll to position [5404, 0]
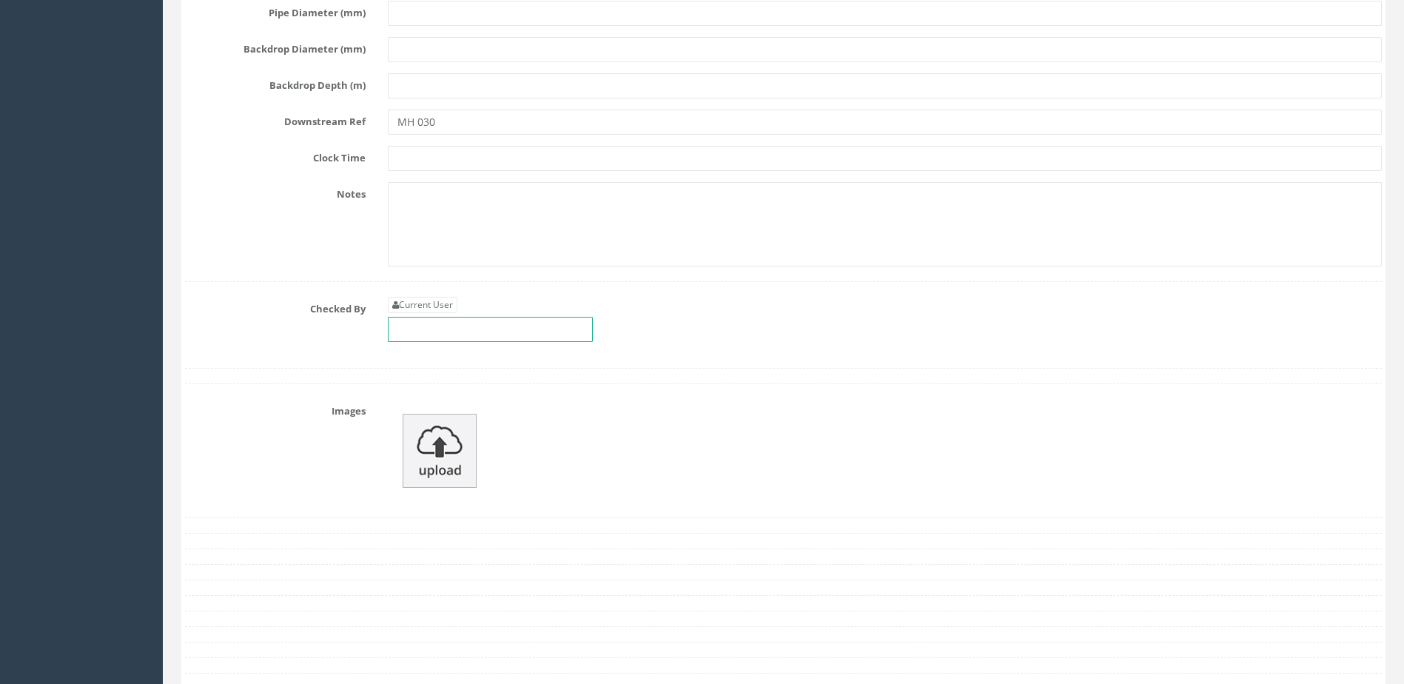
click at [550, 321] on input "text" at bounding box center [490, 329] width 205 height 25
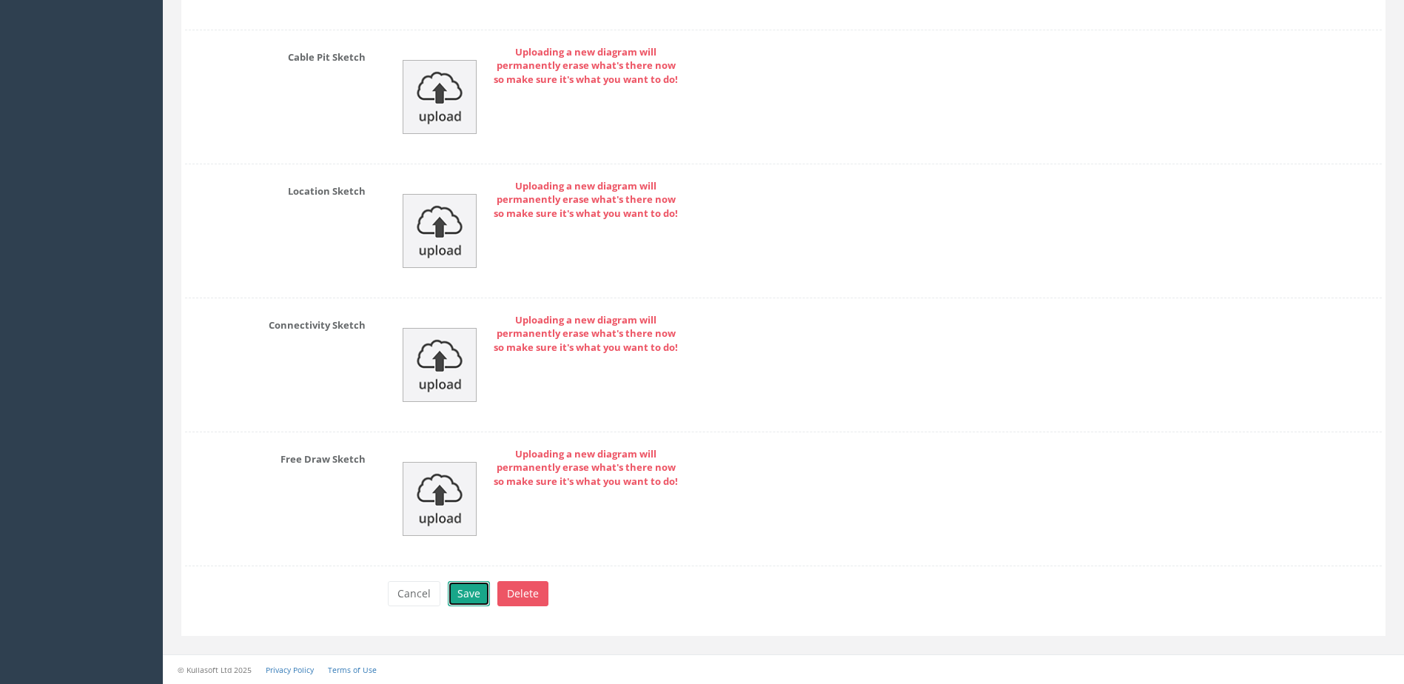
click at [471, 600] on button "Save" at bounding box center [469, 593] width 42 height 25
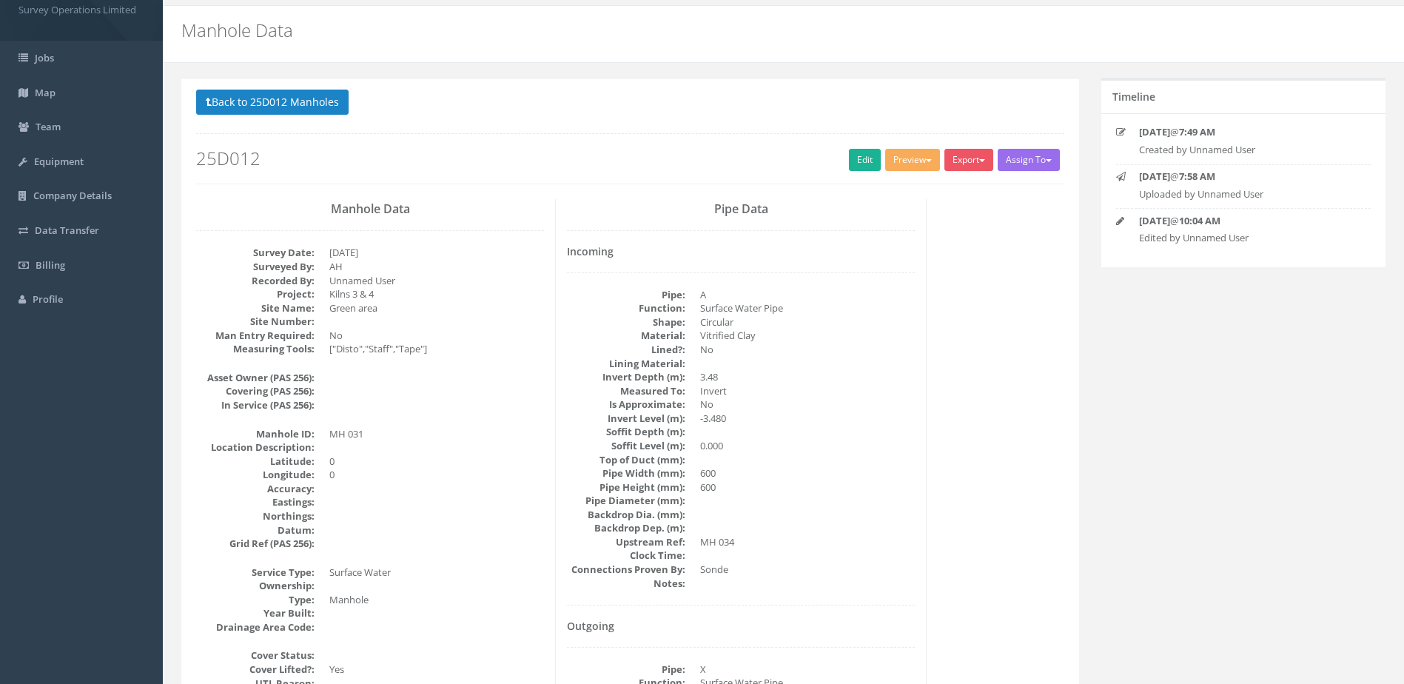
scroll to position [0, 0]
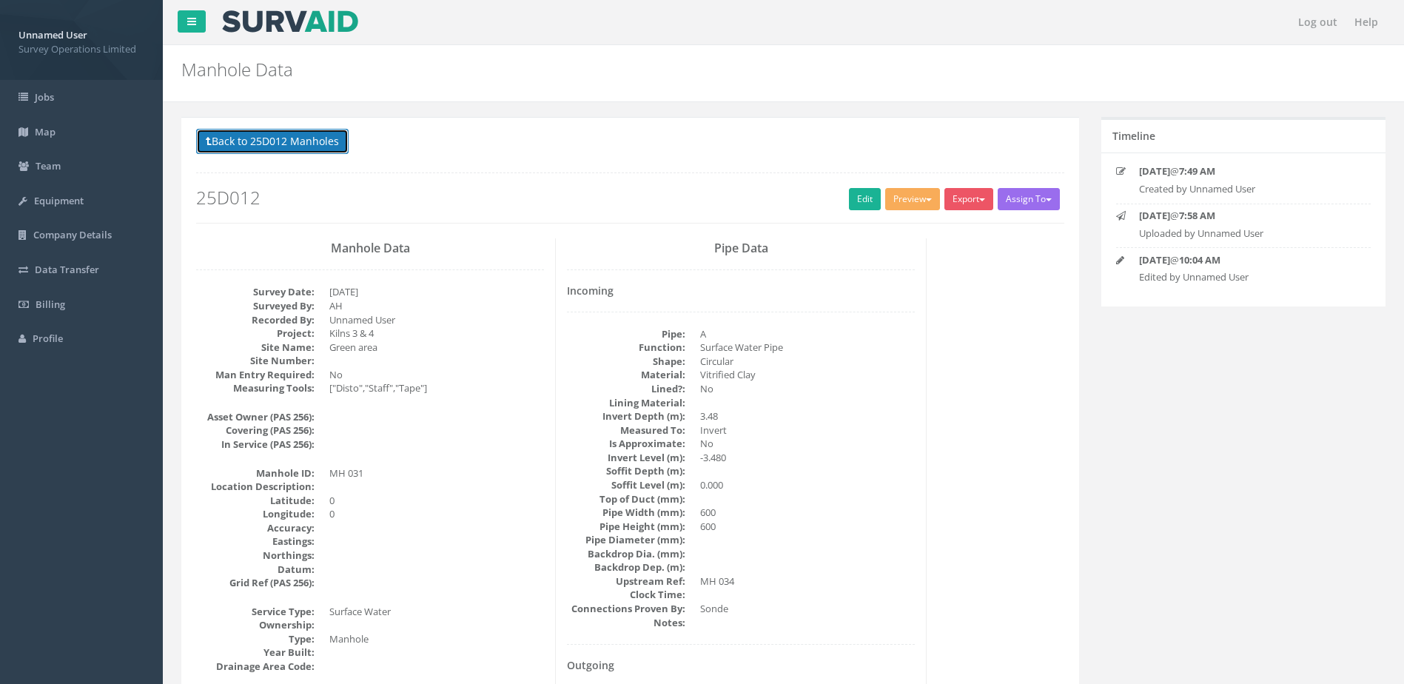
click at [295, 148] on button "Back to 25D012 Manholes" at bounding box center [272, 141] width 153 height 25
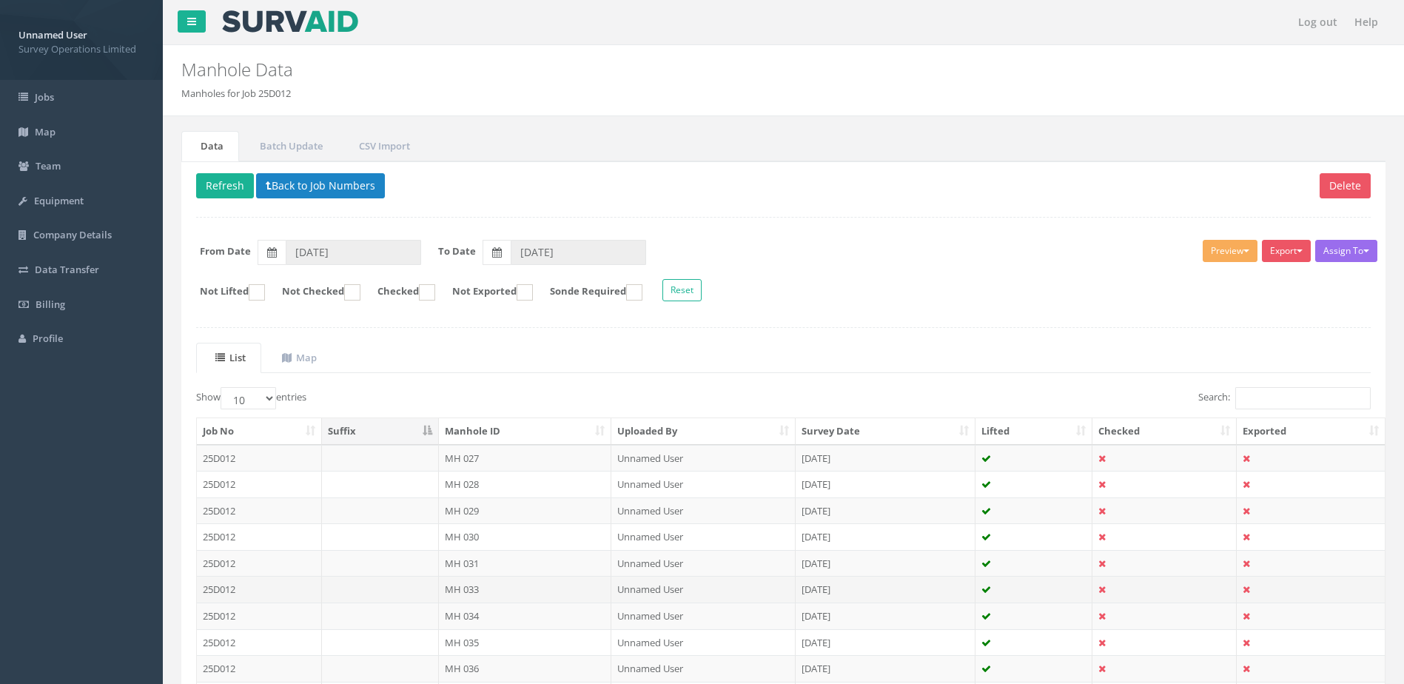
click at [483, 590] on td "MH 033" at bounding box center [525, 589] width 173 height 27
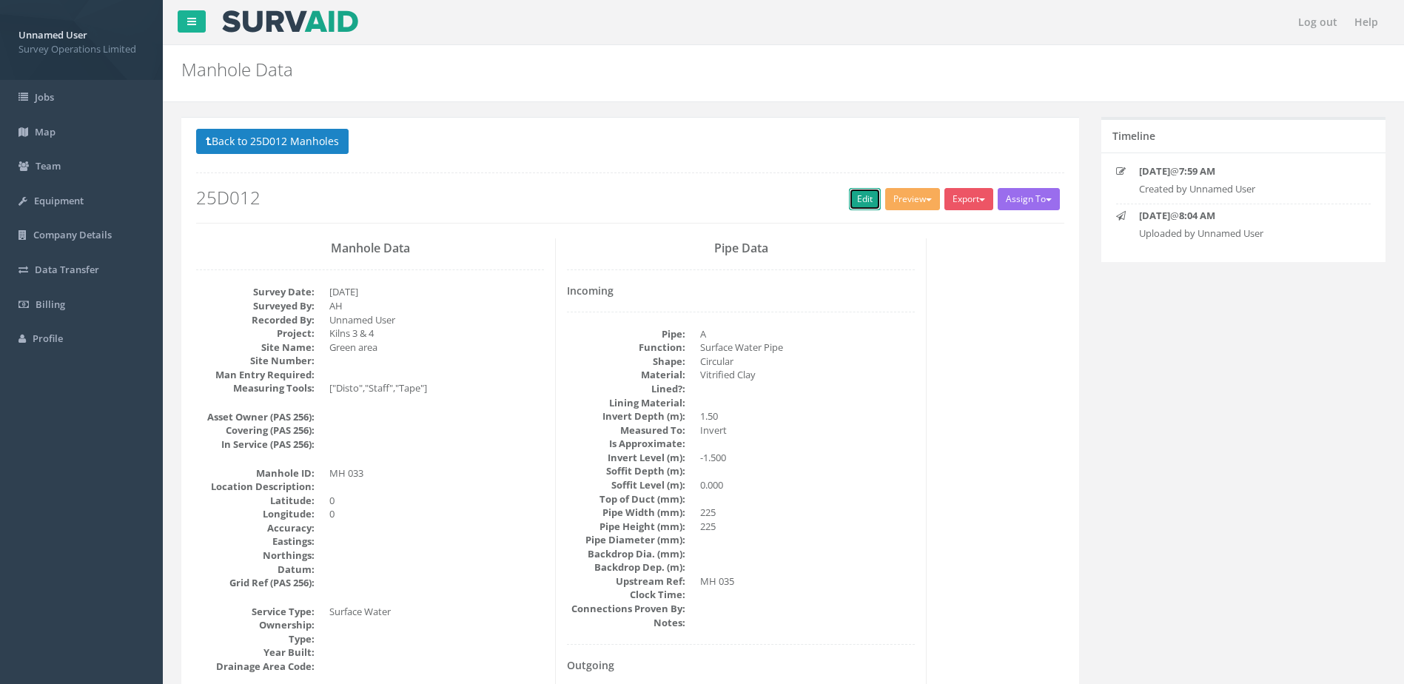
click at [872, 190] on link "Edit" at bounding box center [865, 199] width 32 height 22
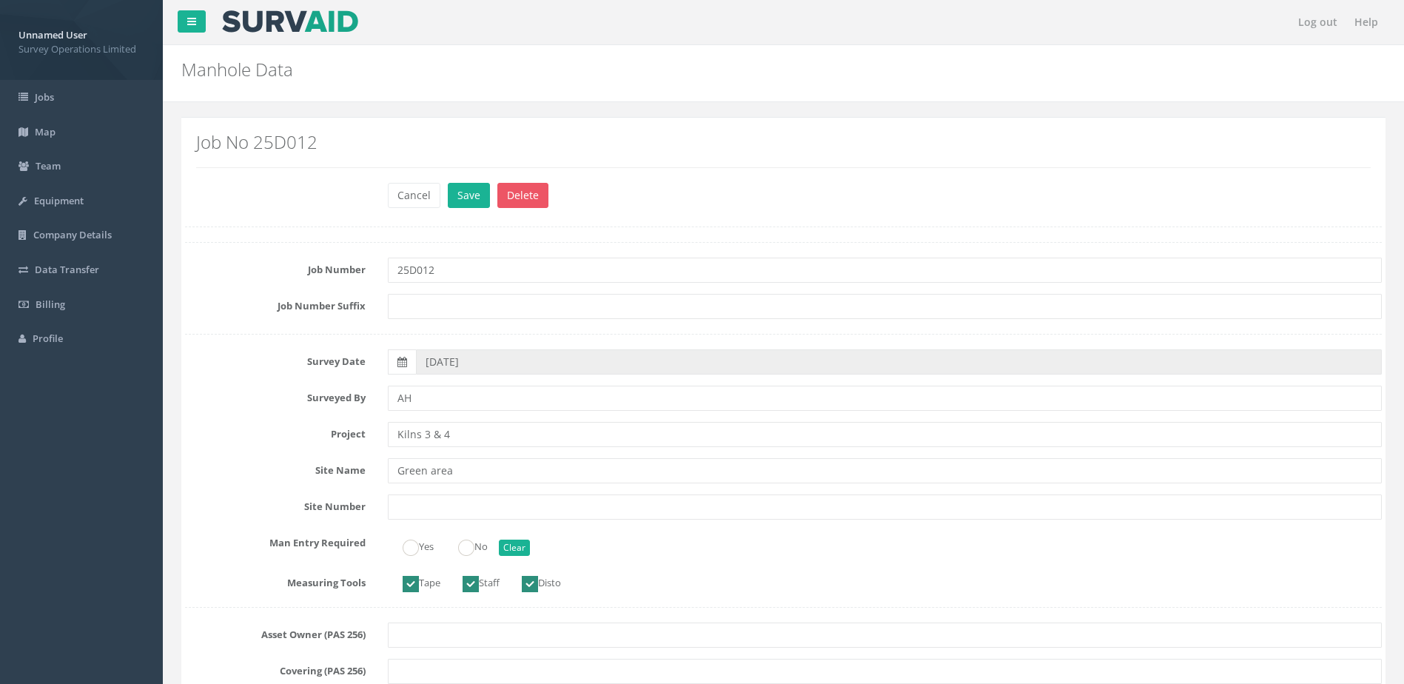
scroll to position [222, 0]
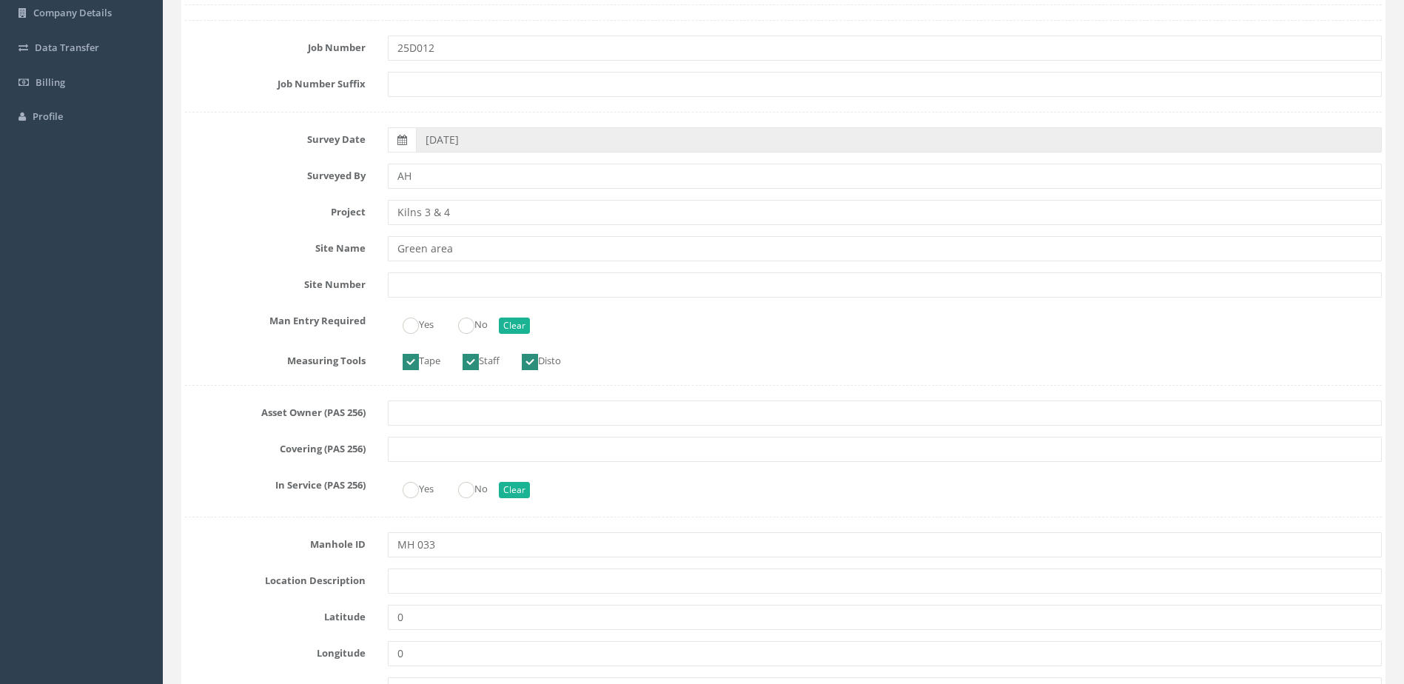
drag, startPoint x: 454, startPoint y: 334, endPoint x: 471, endPoint y: 321, distance: 21.2
click at [455, 334] on div "Yes No Clear" at bounding box center [885, 323] width 1016 height 29
click at [476, 315] on div "Yes No Clear" at bounding box center [885, 323] width 1016 height 29
click at [475, 316] on label "No" at bounding box center [465, 322] width 44 height 21
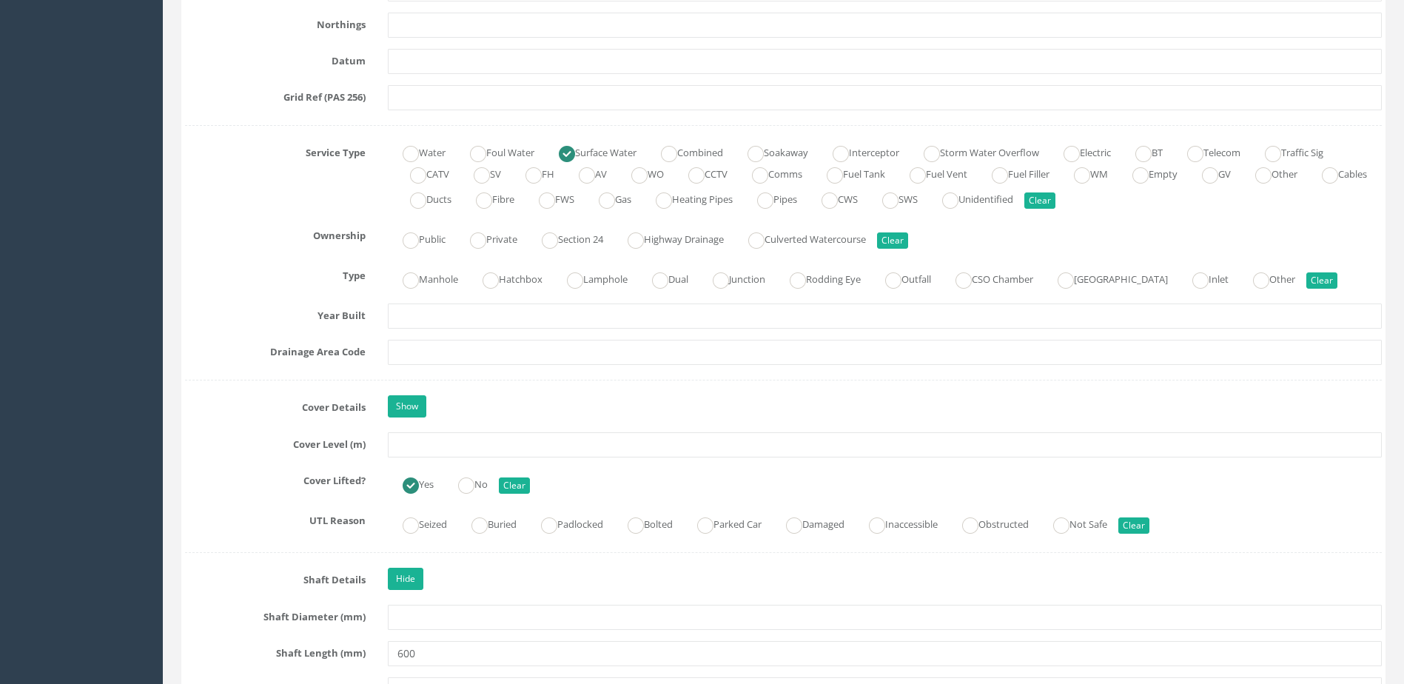
scroll to position [962, 0]
click at [421, 278] on label "Manhole" at bounding box center [423, 274] width 70 height 21
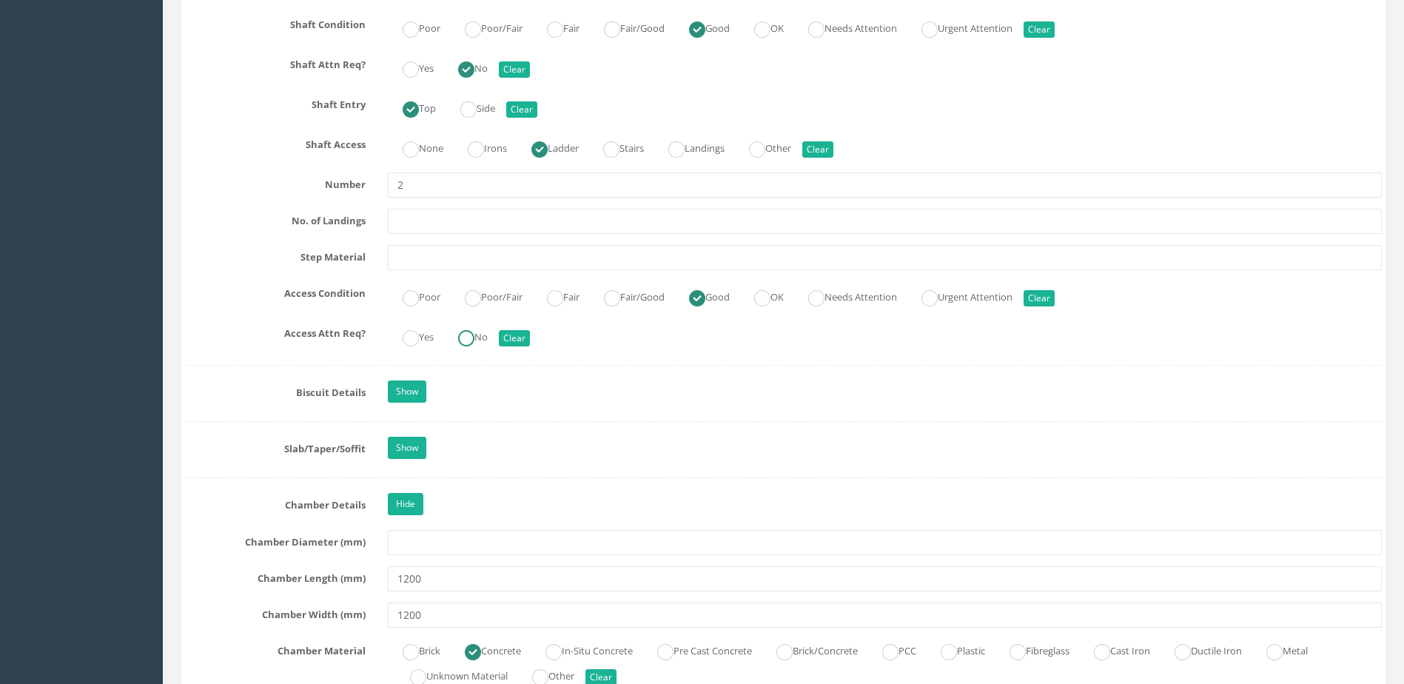
click at [469, 337] on ins at bounding box center [466, 338] width 16 height 16
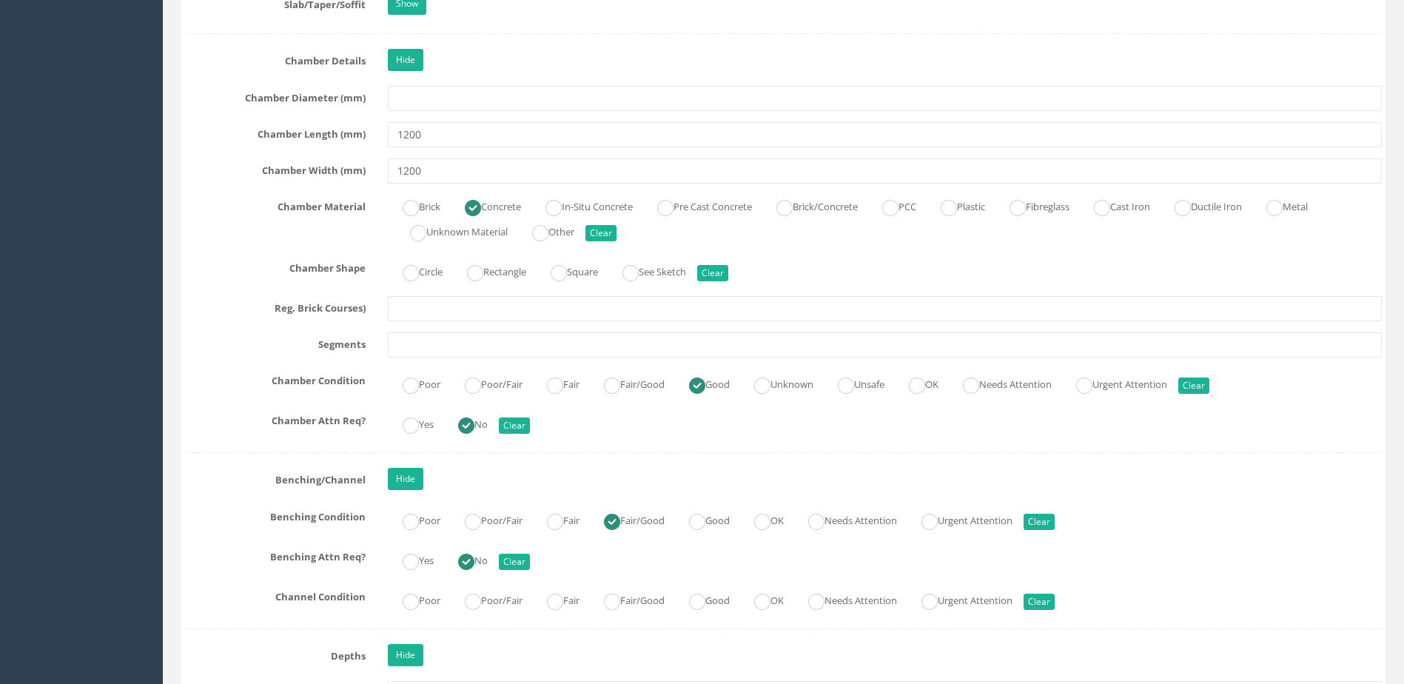
scroll to position [2443, 0]
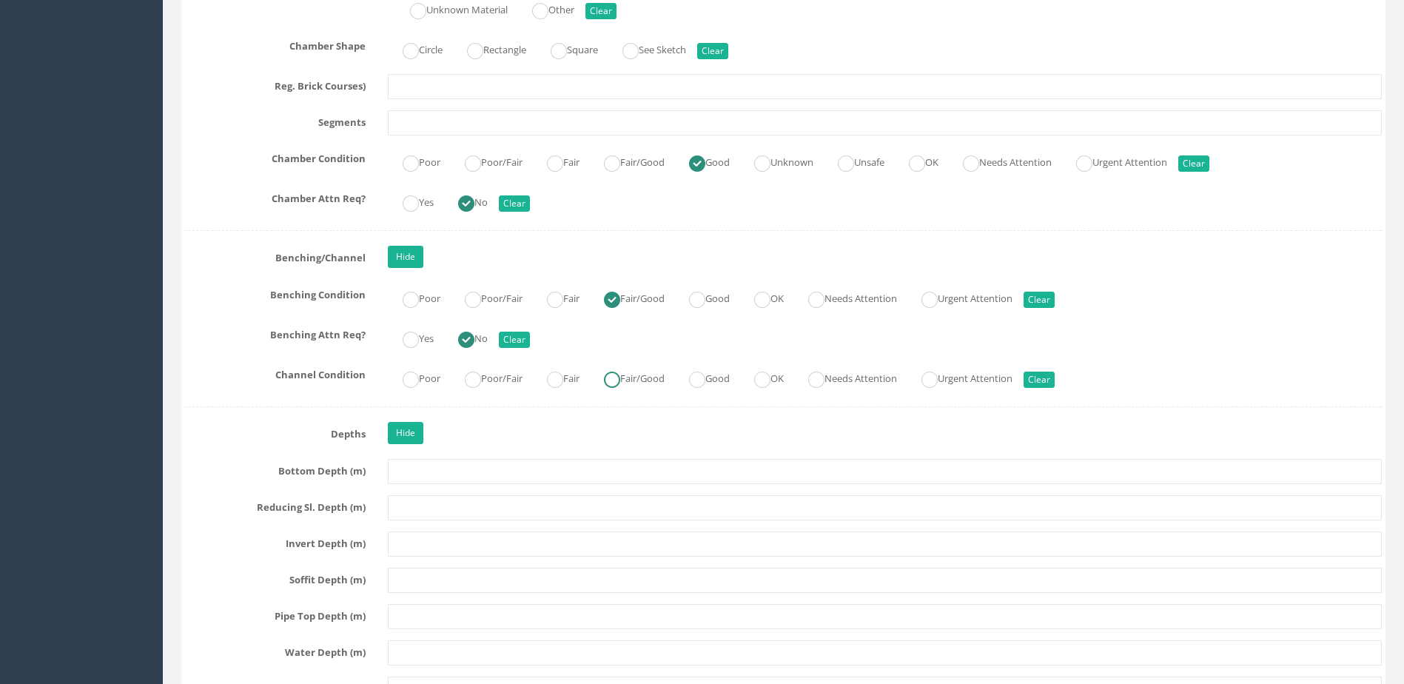
click at [613, 375] on label "Fair/Good" at bounding box center [627, 376] width 76 height 21
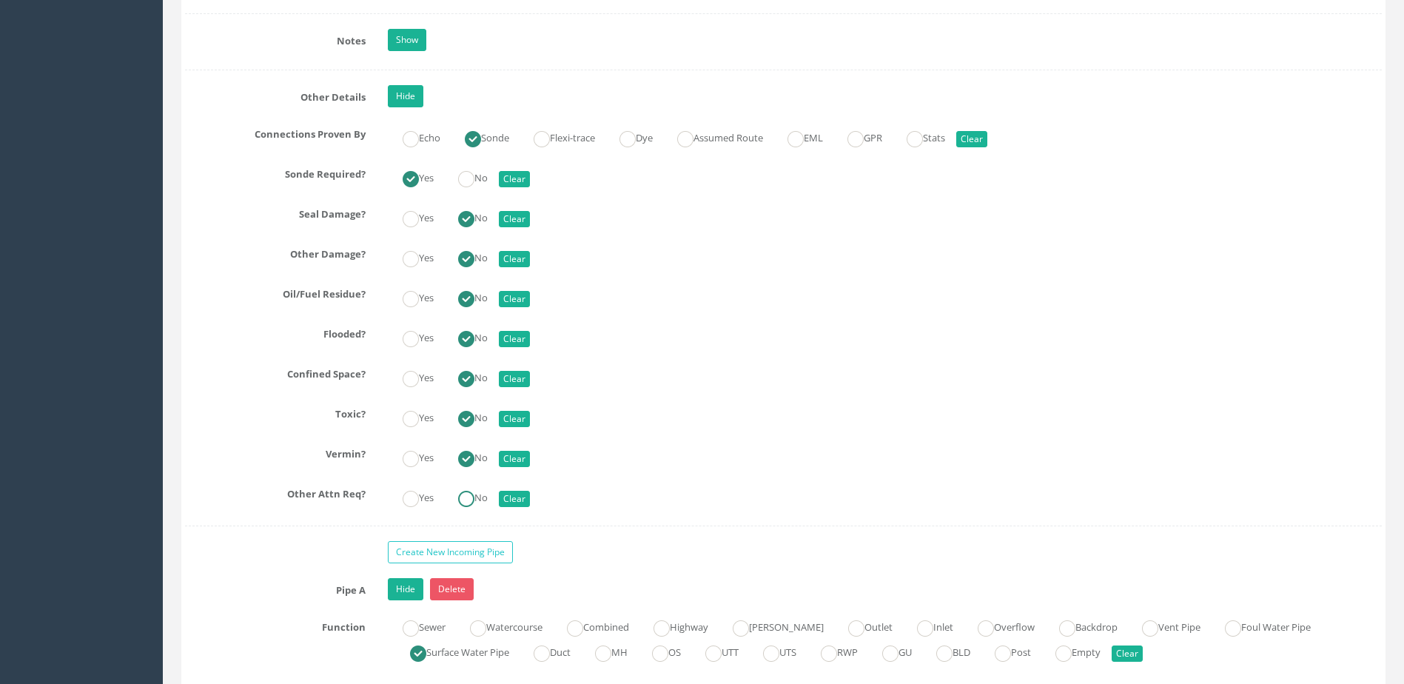
click at [473, 495] on ins at bounding box center [466, 499] width 16 height 16
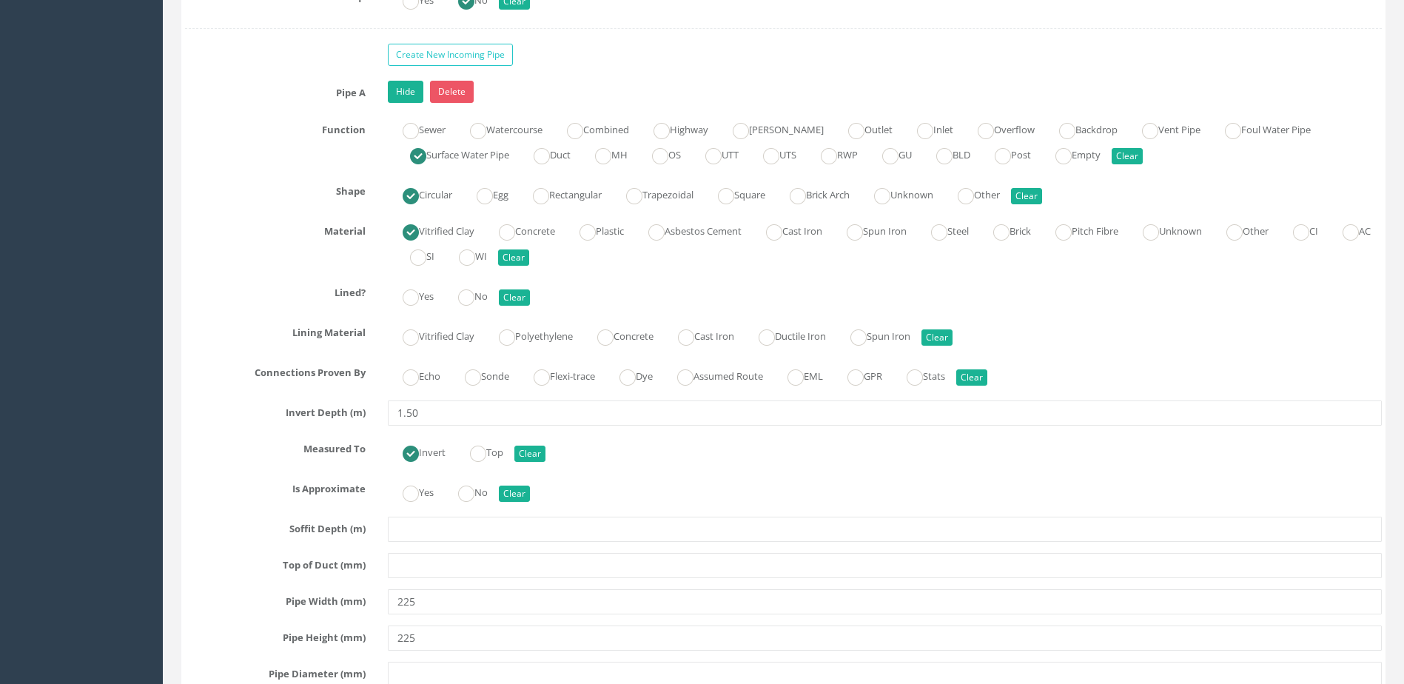
scroll to position [3850, 0]
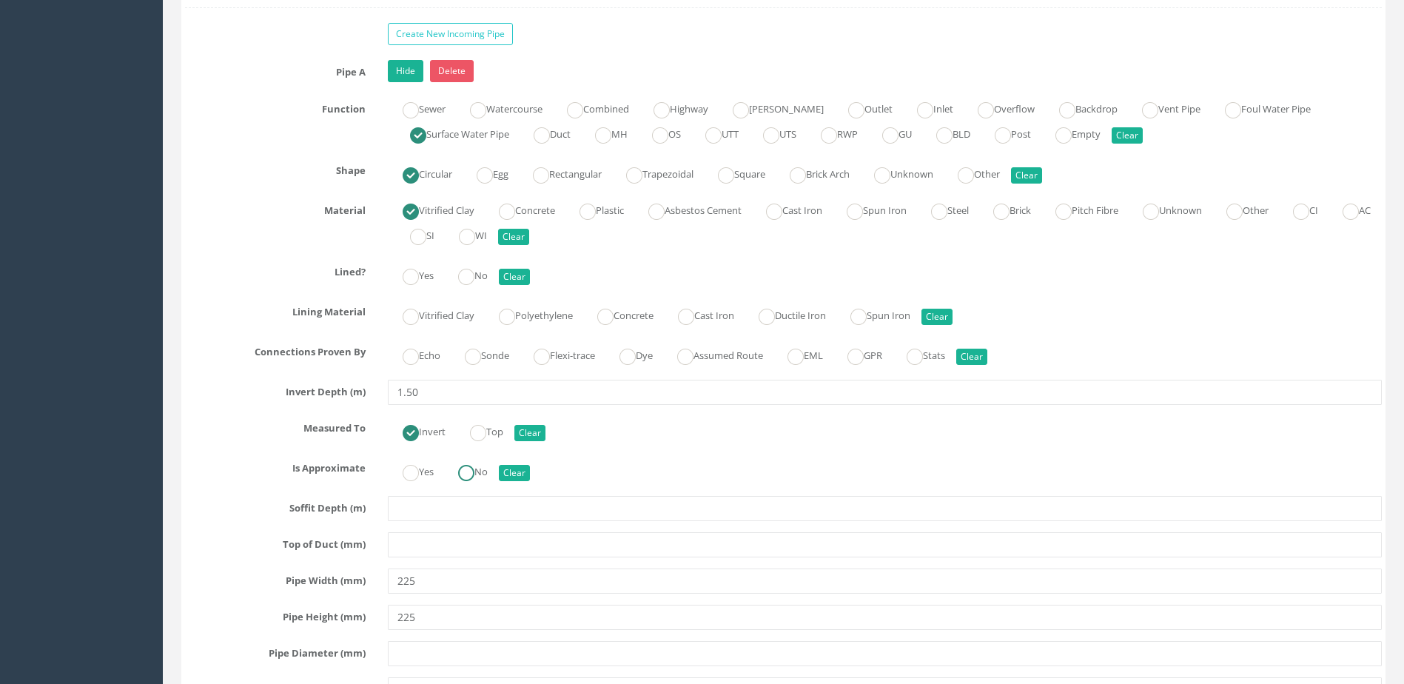
click at [480, 471] on label "No" at bounding box center [465, 470] width 44 height 21
click at [494, 360] on label "Sonde" at bounding box center [479, 354] width 59 height 21
click at [469, 264] on label "No" at bounding box center [465, 274] width 44 height 21
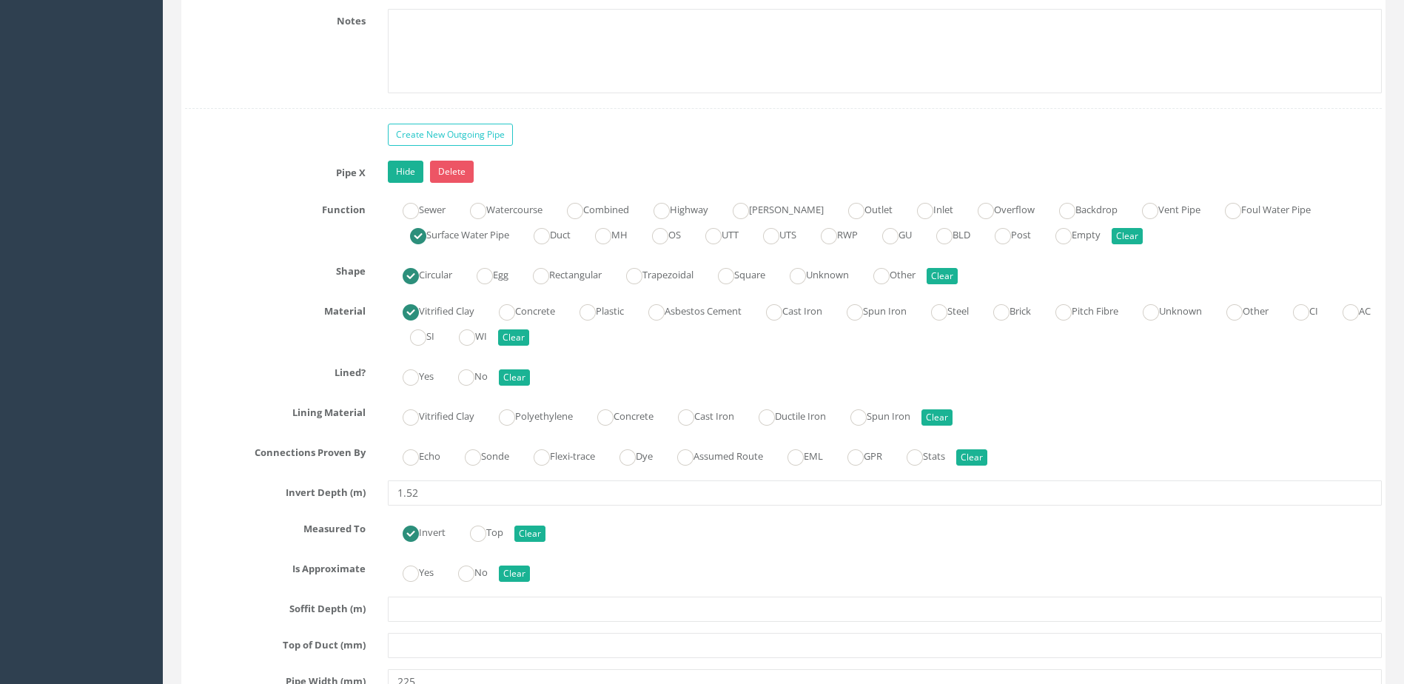
scroll to position [4664, 0]
click at [464, 577] on ins at bounding box center [466, 573] width 16 height 16
click at [492, 457] on label "Sonde" at bounding box center [479, 453] width 59 height 21
click at [469, 379] on ins at bounding box center [466, 377] width 16 height 16
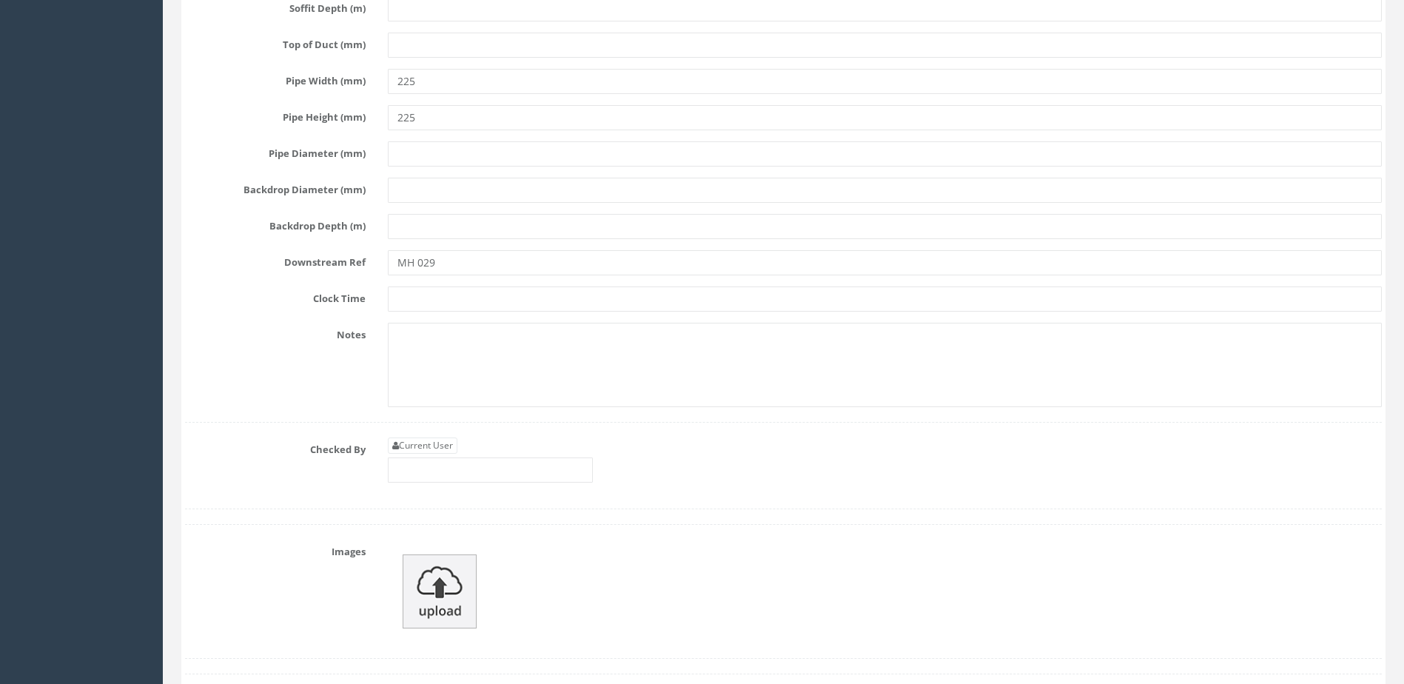
scroll to position [5330, 0]
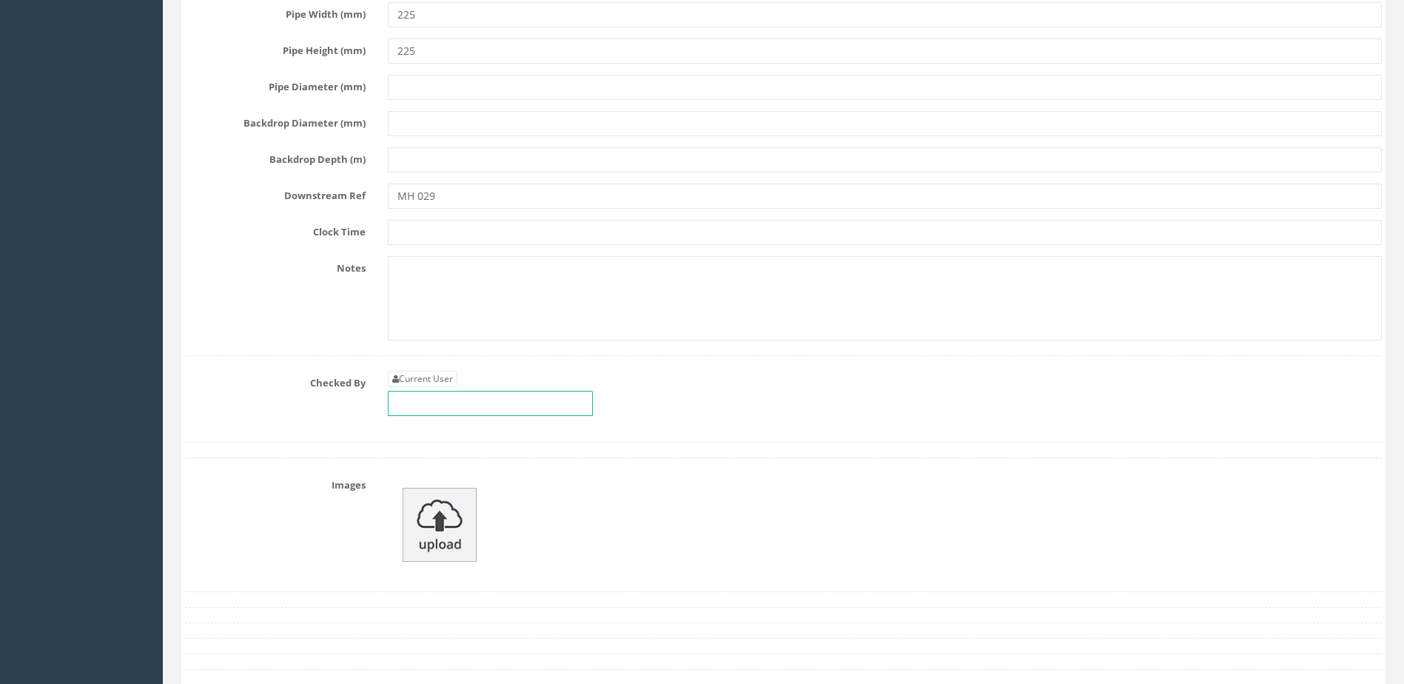
click at [519, 399] on input "text" at bounding box center [490, 403] width 205 height 25
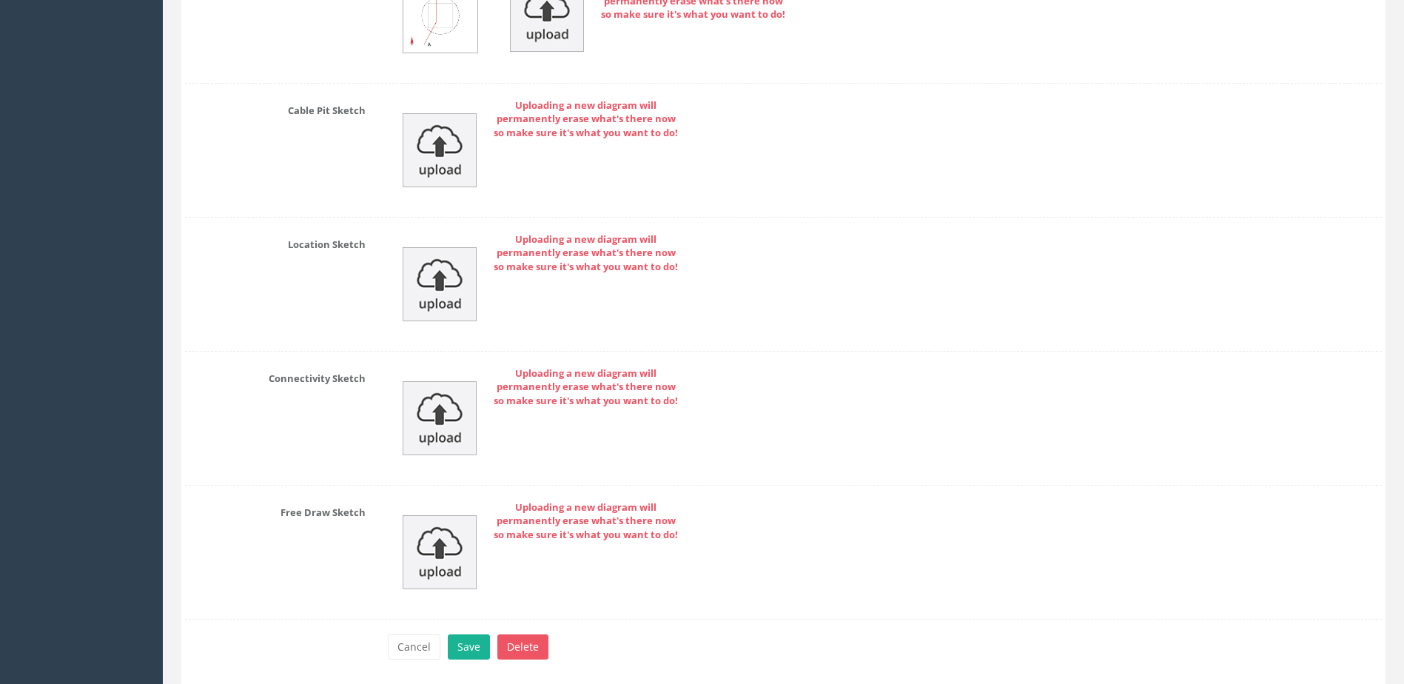
scroll to position [6230, 0]
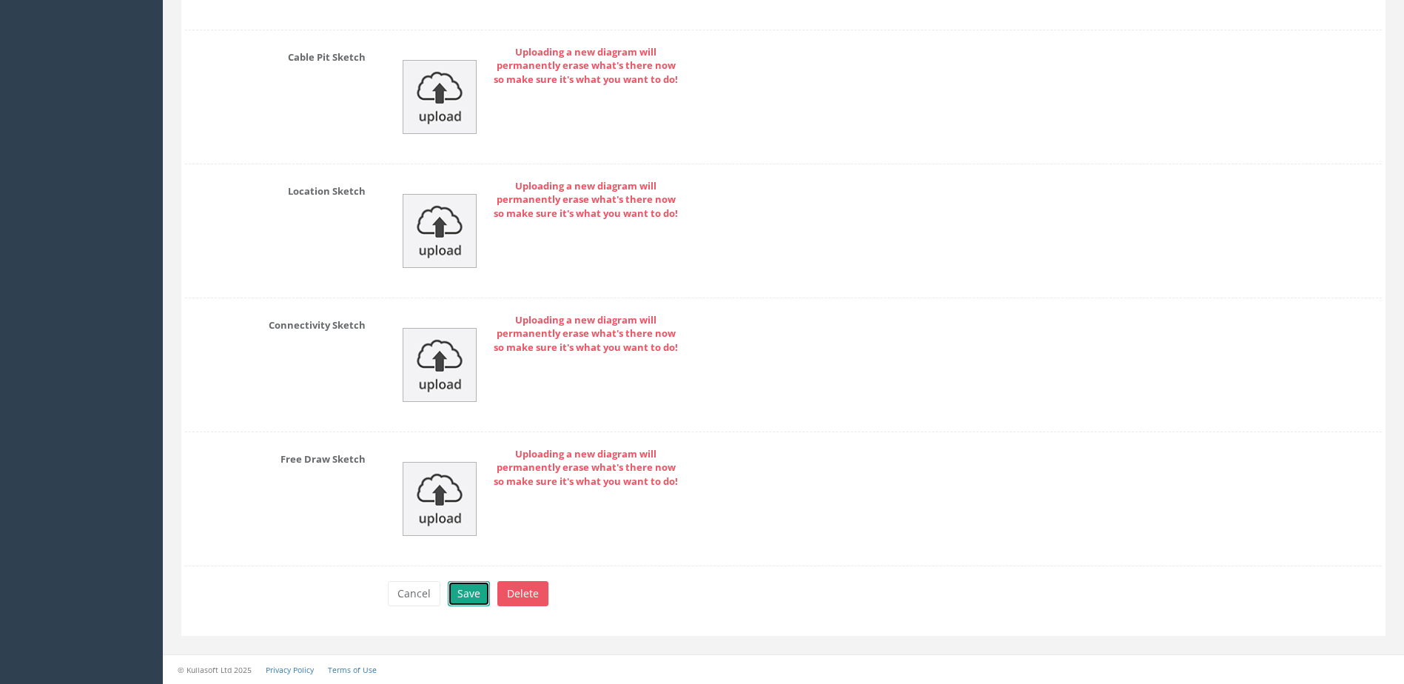
click at [475, 600] on button "Save" at bounding box center [469, 593] width 42 height 25
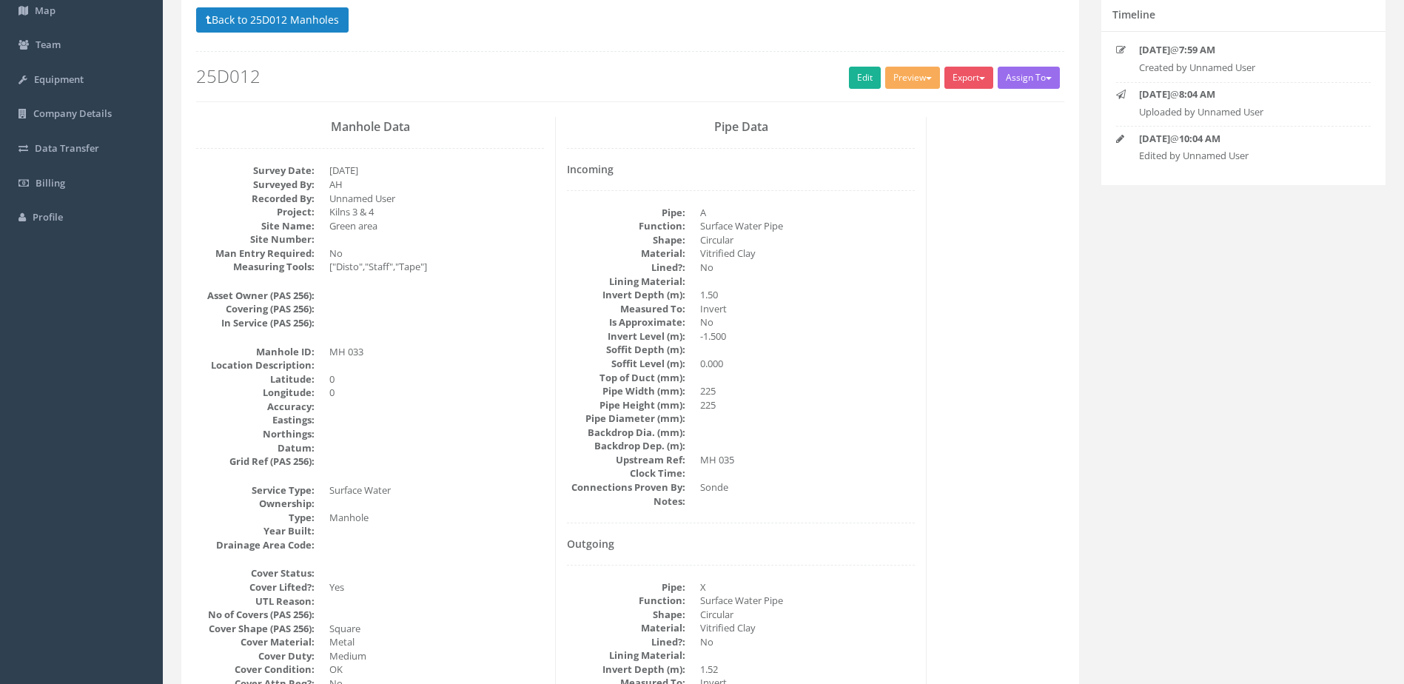
scroll to position [0, 0]
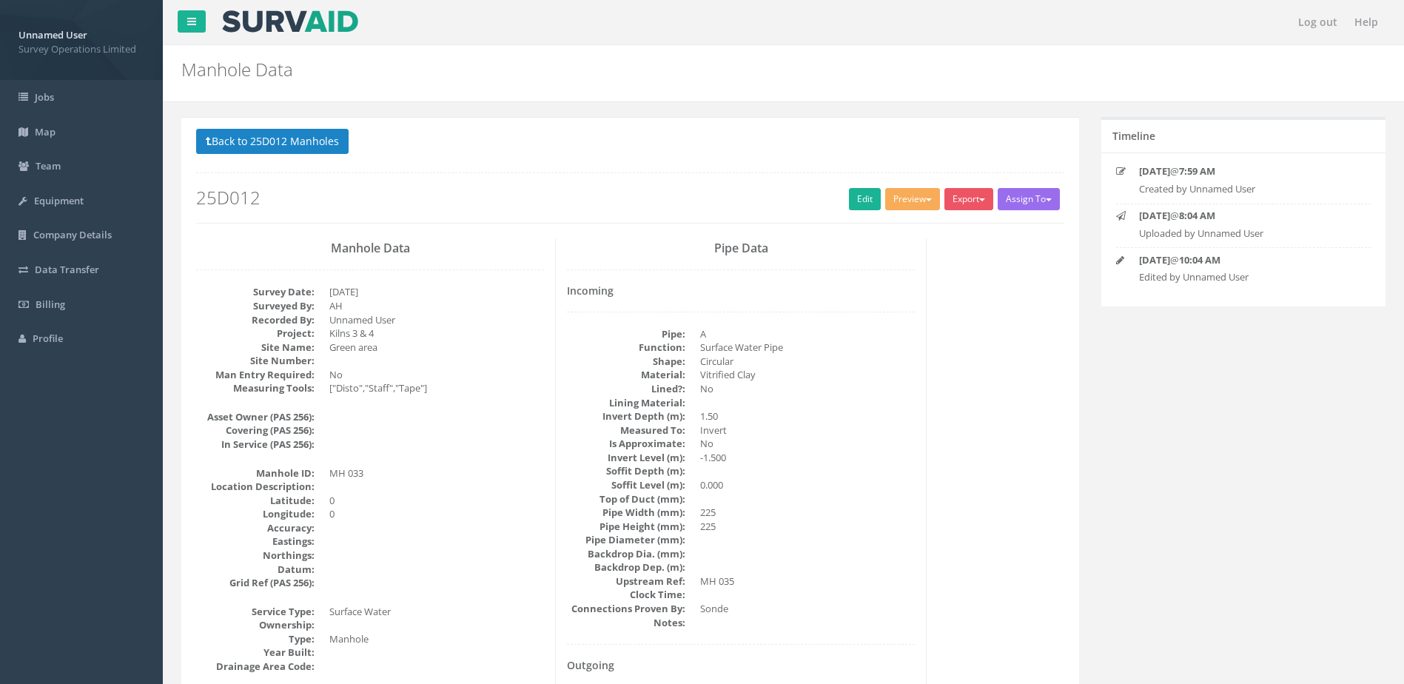
click at [291, 147] on button "Back to 25D012 Manholes" at bounding box center [272, 141] width 153 height 25
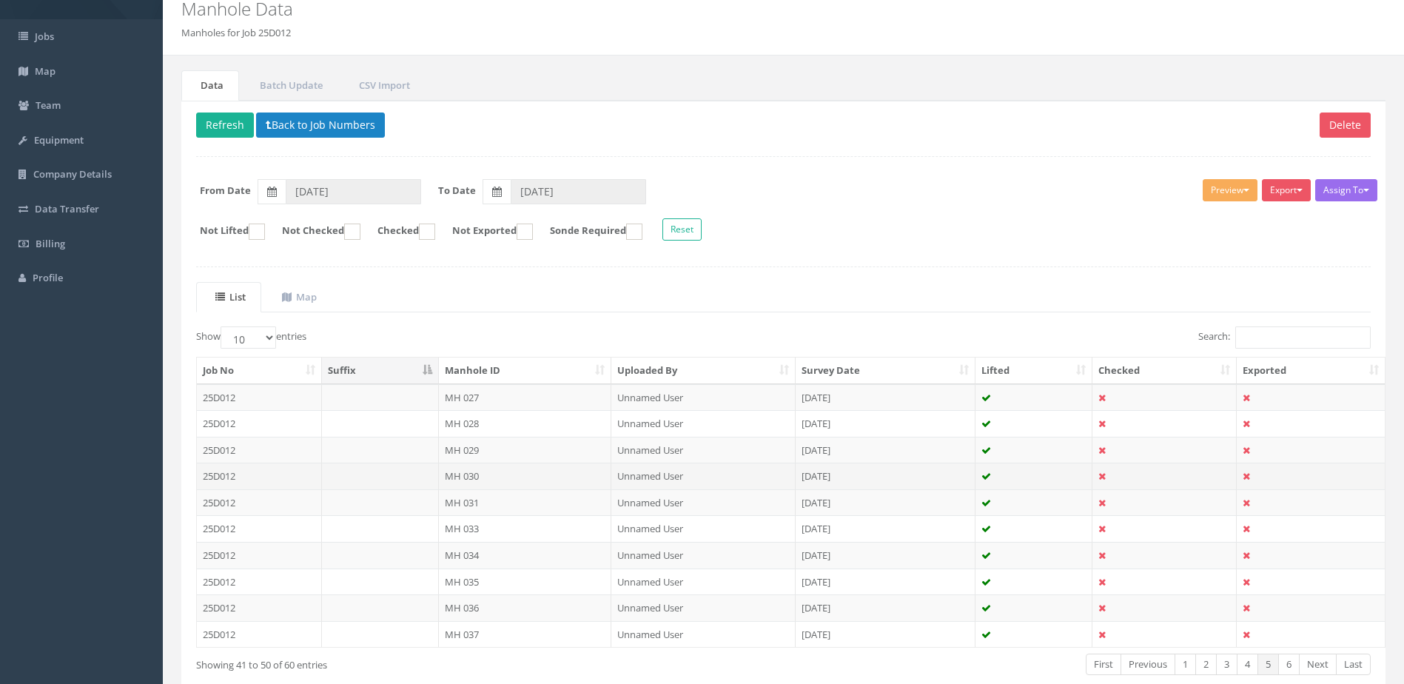
scroll to position [141, 0]
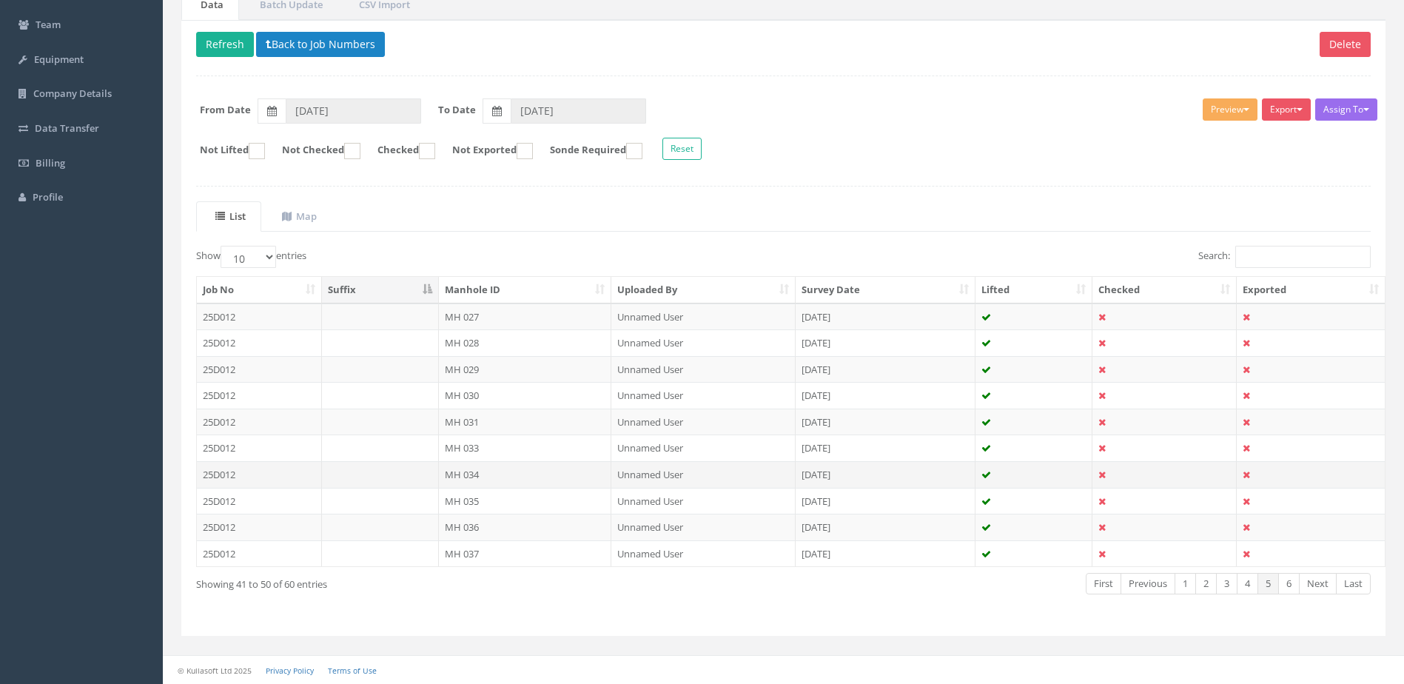
click at [504, 478] on td "MH 034" at bounding box center [525, 474] width 173 height 27
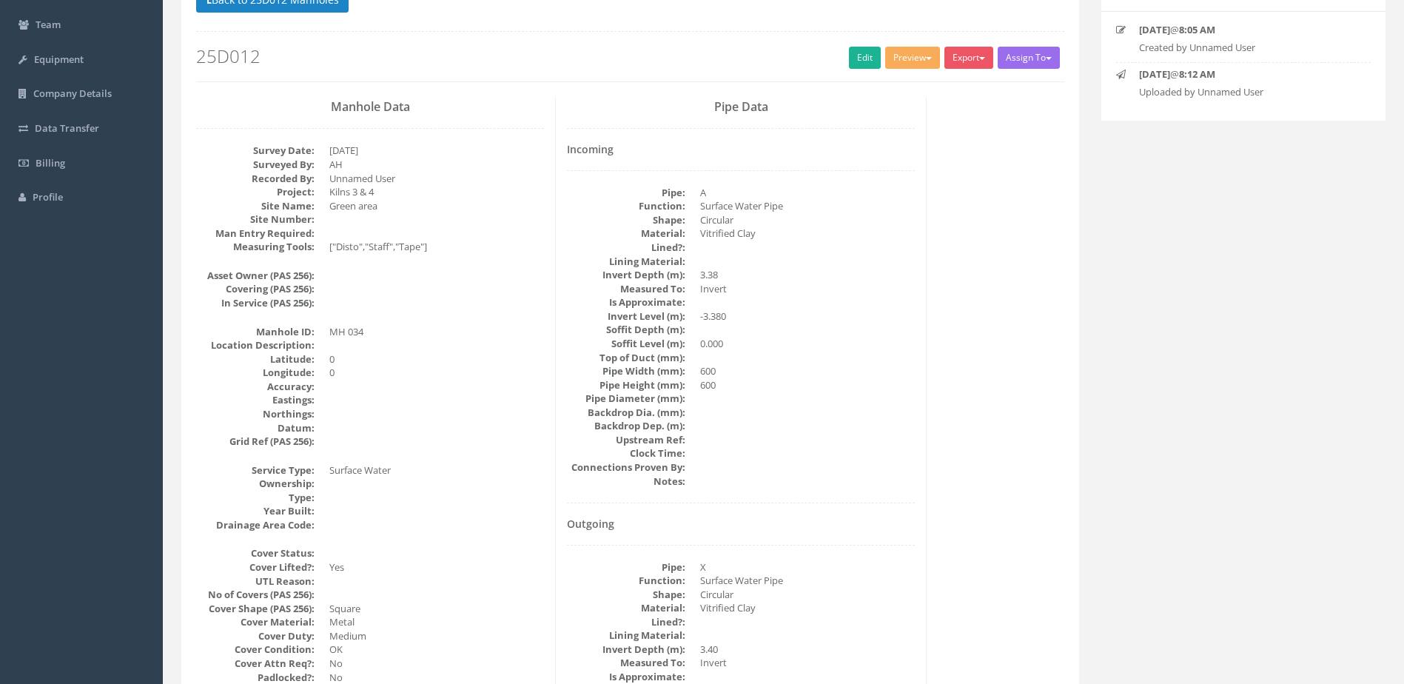
scroll to position [0, 0]
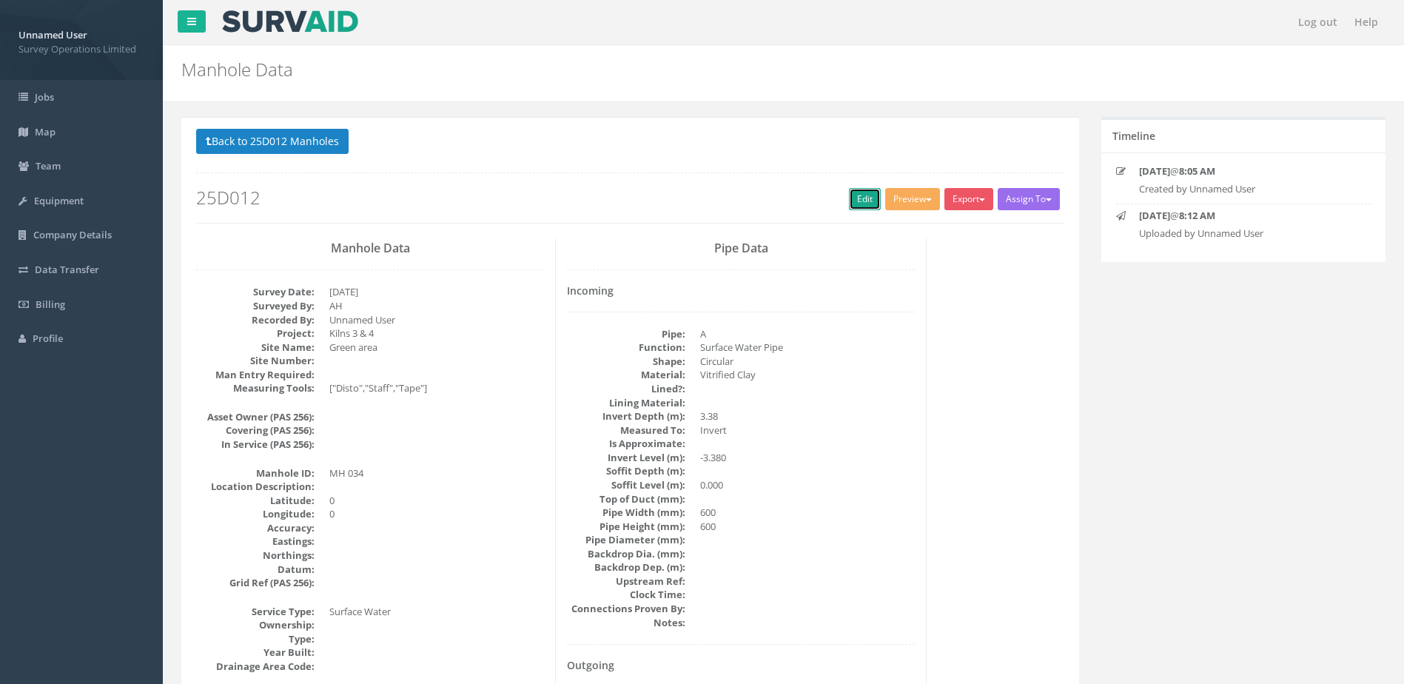
click at [849, 198] on link "Edit" at bounding box center [865, 199] width 32 height 22
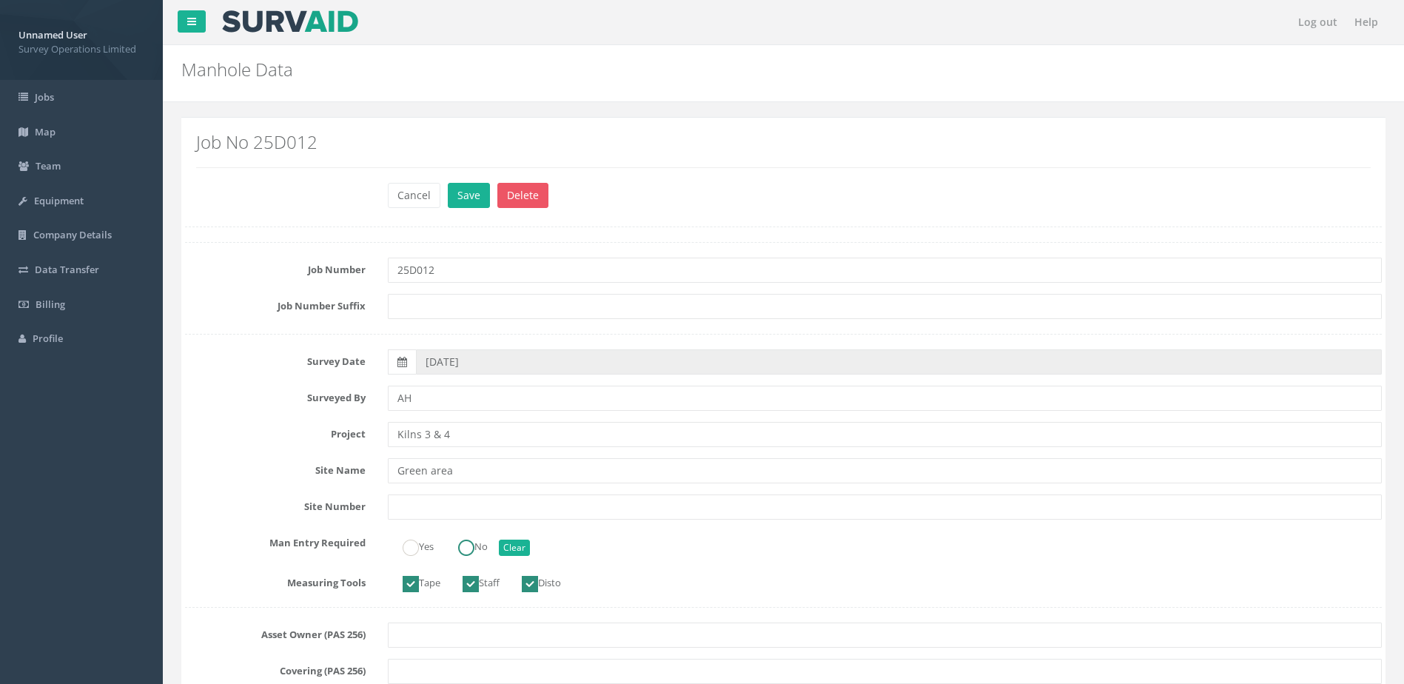
click at [470, 549] on ins at bounding box center [466, 548] width 16 height 16
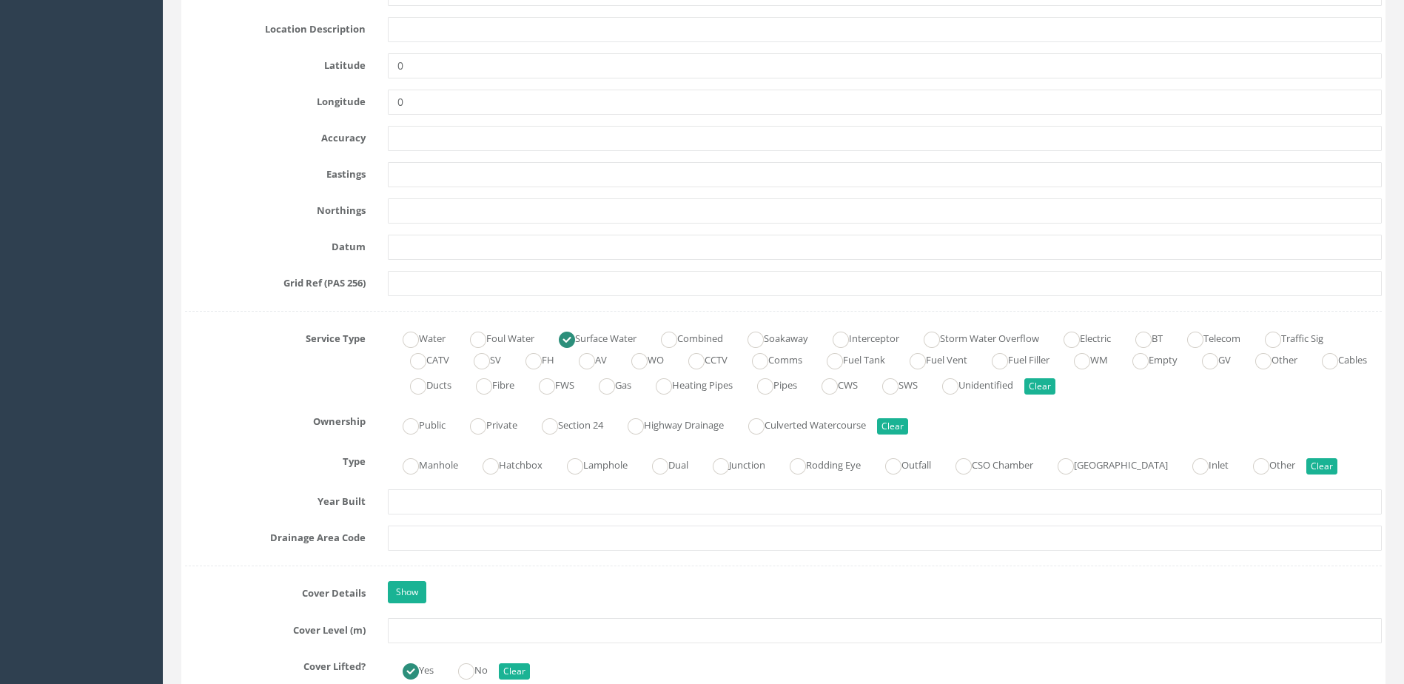
scroll to position [888, 0]
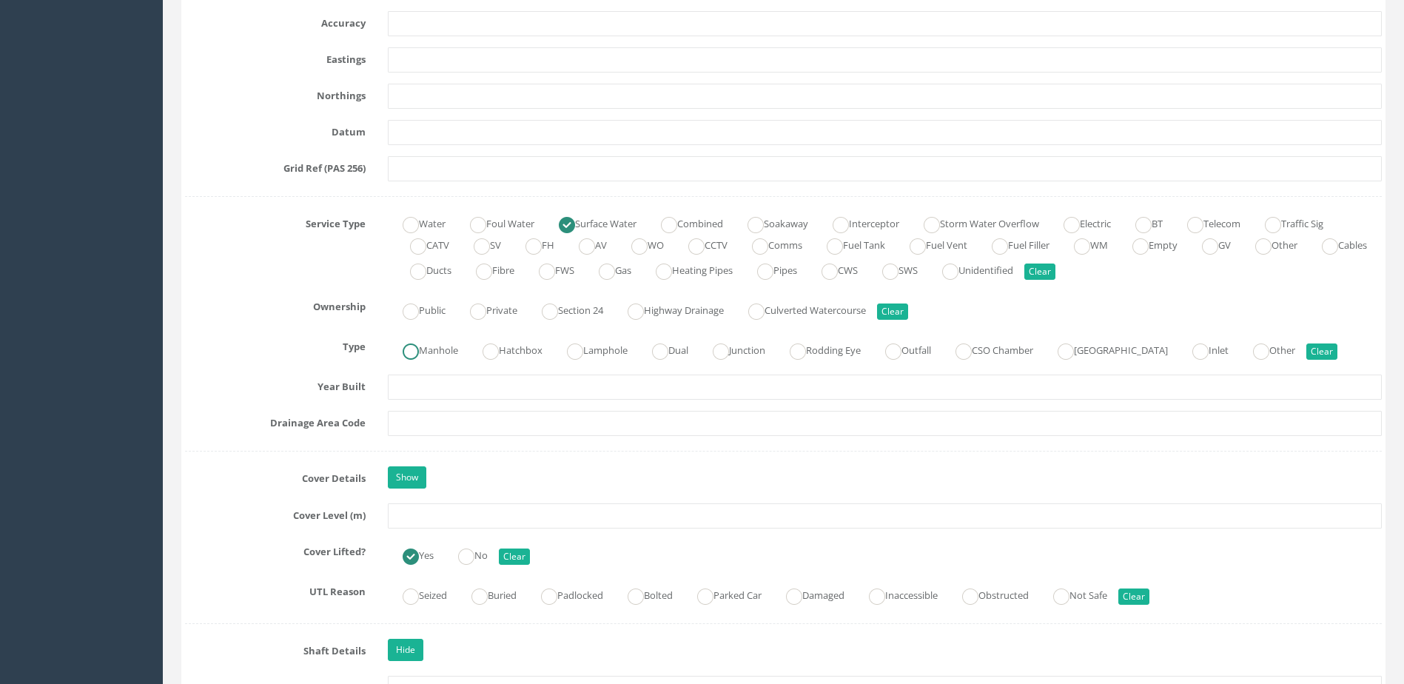
click at [447, 351] on label "Manhole" at bounding box center [423, 348] width 70 height 21
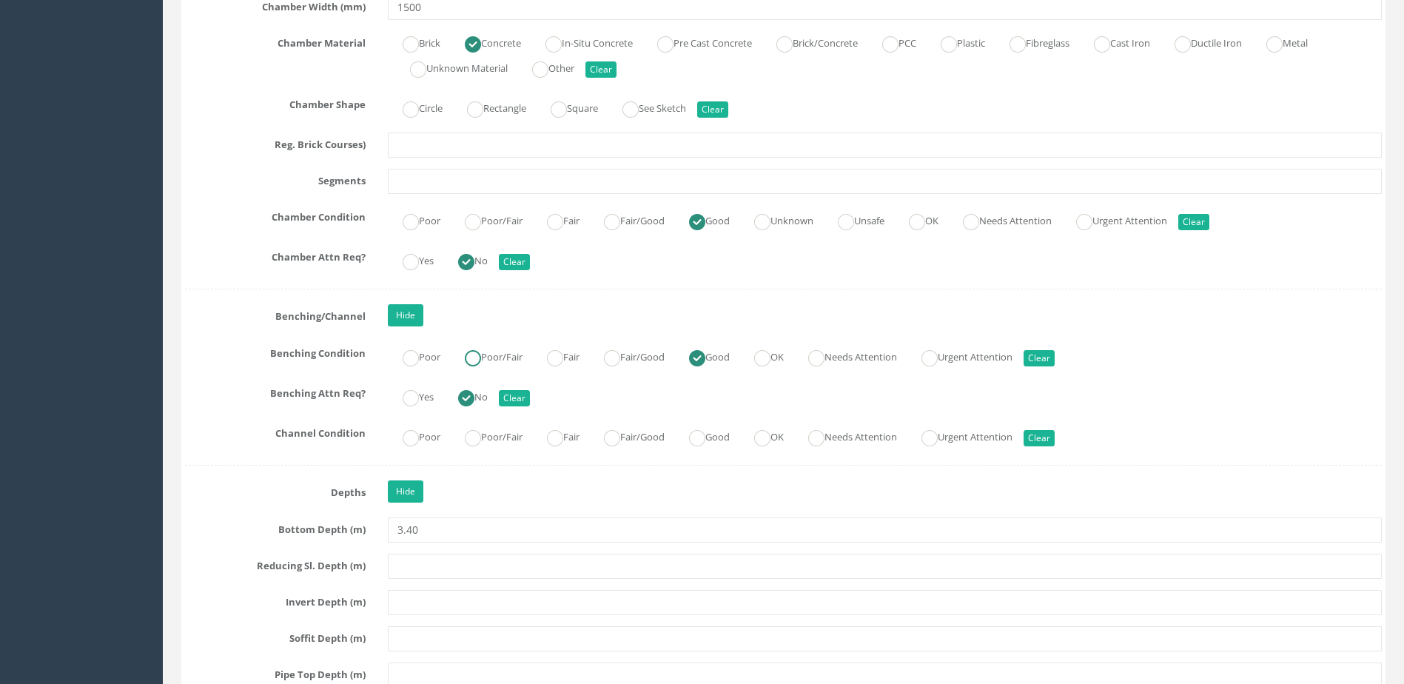
scroll to position [2517, 0]
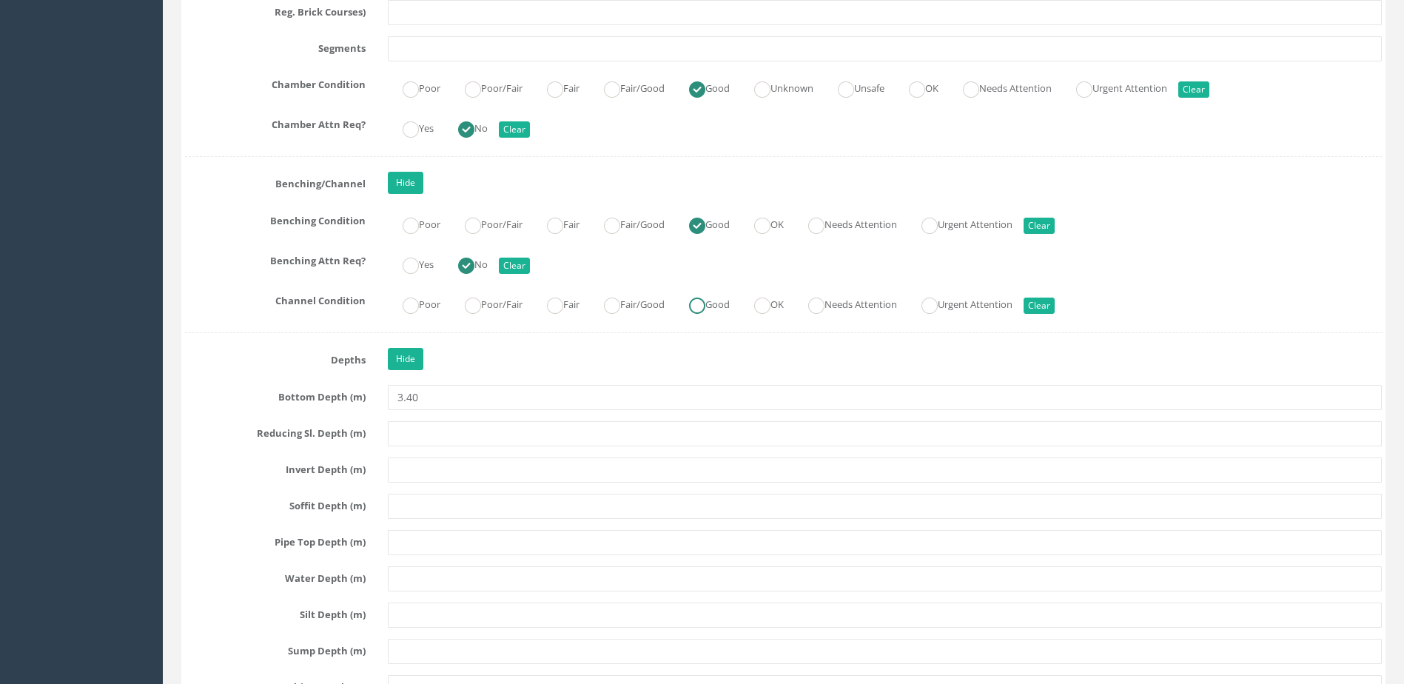
click at [725, 306] on label "Good" at bounding box center [702, 302] width 56 height 21
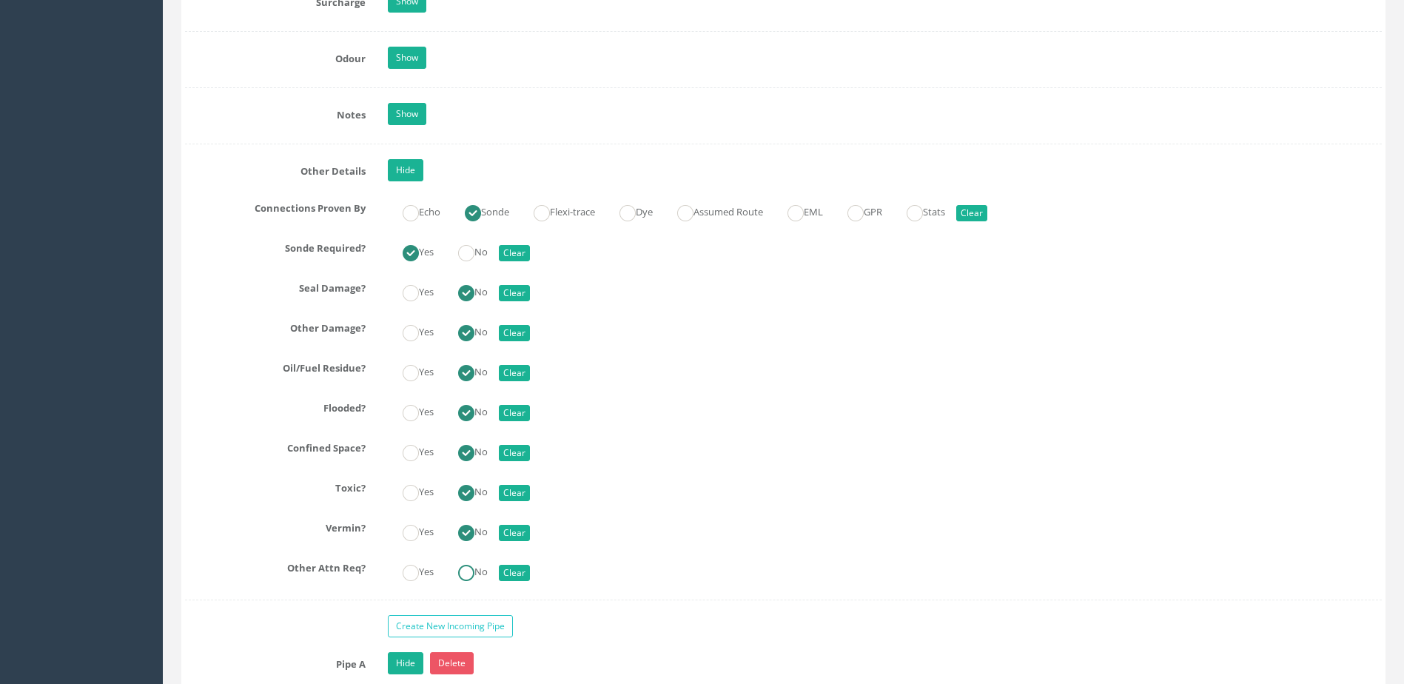
click at [467, 569] on ins at bounding box center [466, 573] width 16 height 16
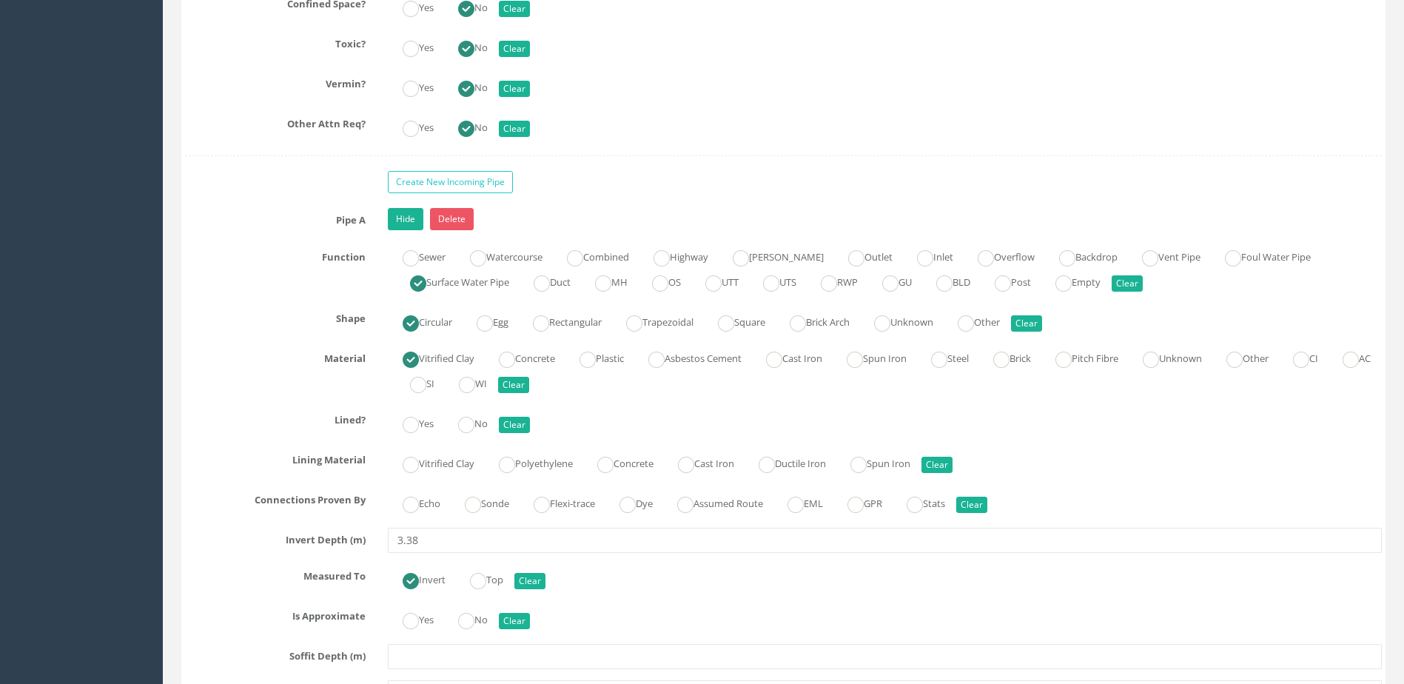
scroll to position [3776, 0]
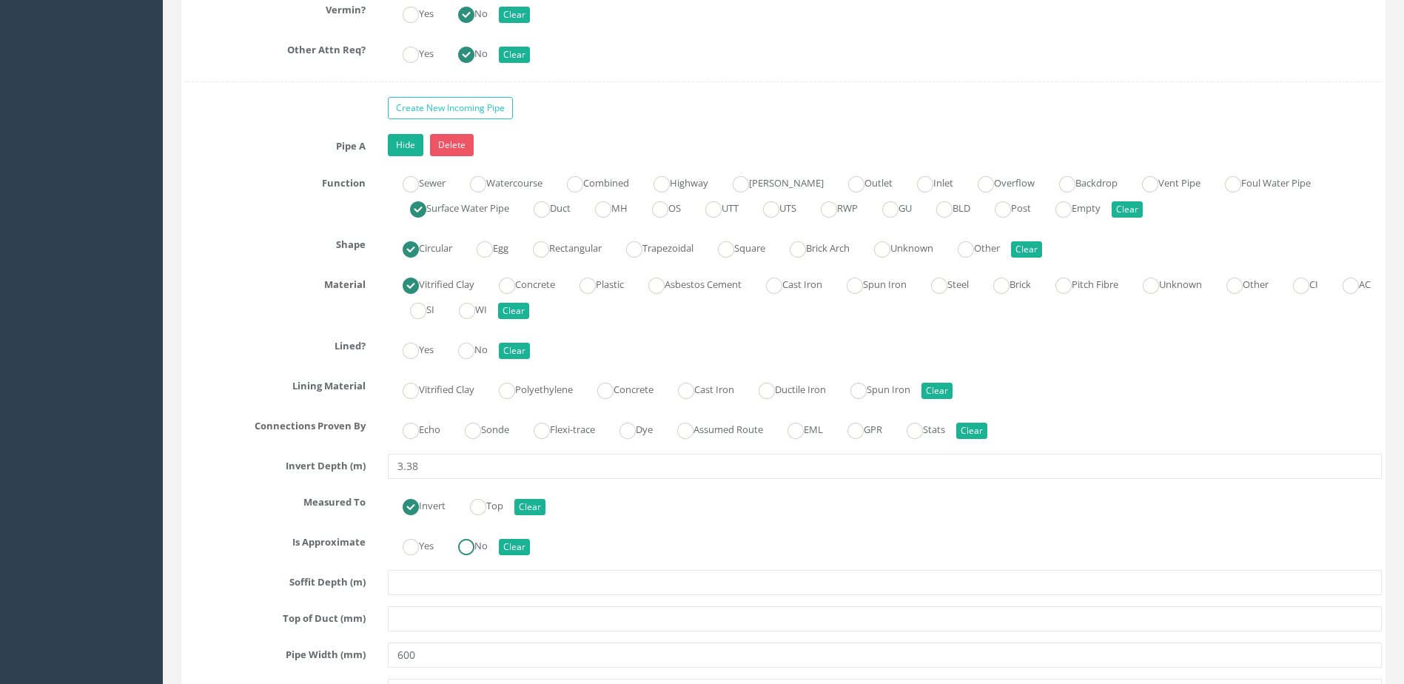
click at [469, 550] on ins at bounding box center [466, 547] width 16 height 16
click at [502, 412] on div "Pipe A Hide Delete Function Sewer Watercourse Combined Highway [PERSON_NAME] Ou…" at bounding box center [783, 565] width 1197 height 862
click at [492, 427] on label "Sonde" at bounding box center [479, 428] width 59 height 21
click at [475, 352] on ins at bounding box center [466, 351] width 16 height 16
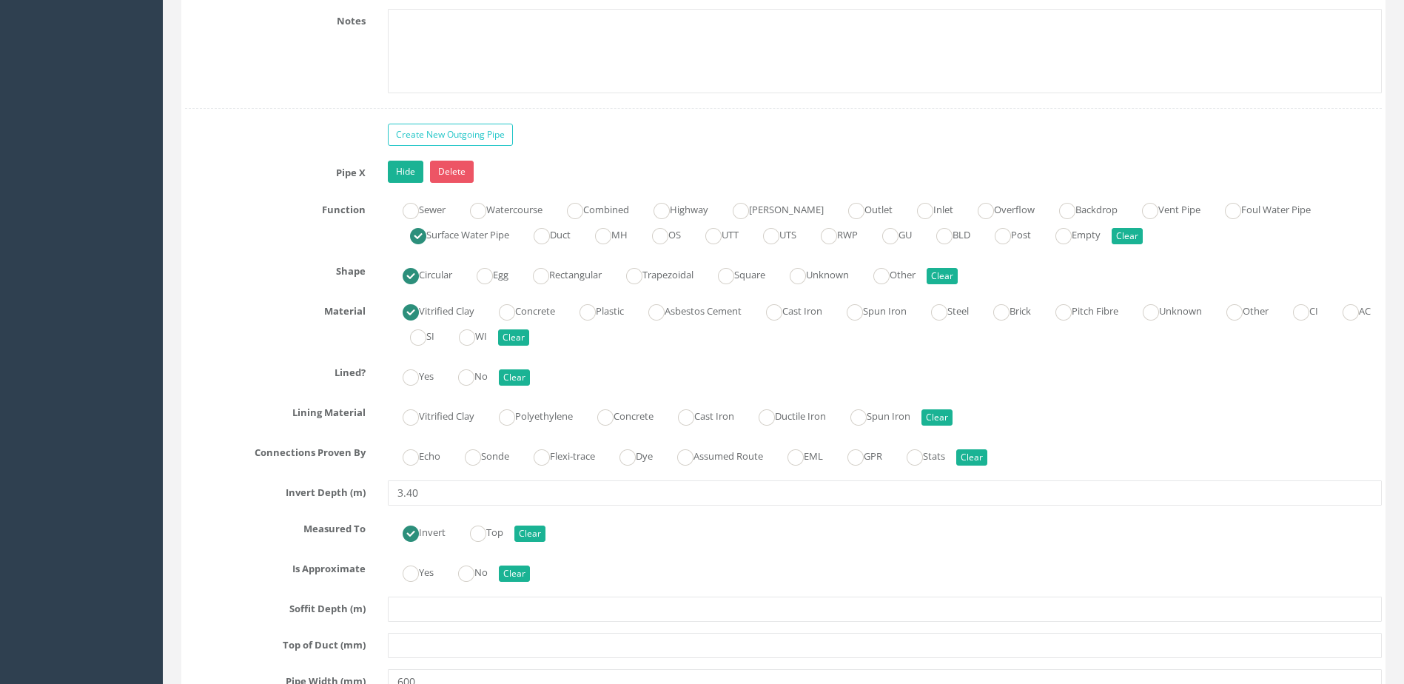
scroll to position [4664, 0]
click at [481, 572] on label "No" at bounding box center [465, 570] width 44 height 21
click at [498, 452] on label "Sonde" at bounding box center [479, 453] width 59 height 21
click at [475, 379] on ins at bounding box center [466, 377] width 16 height 16
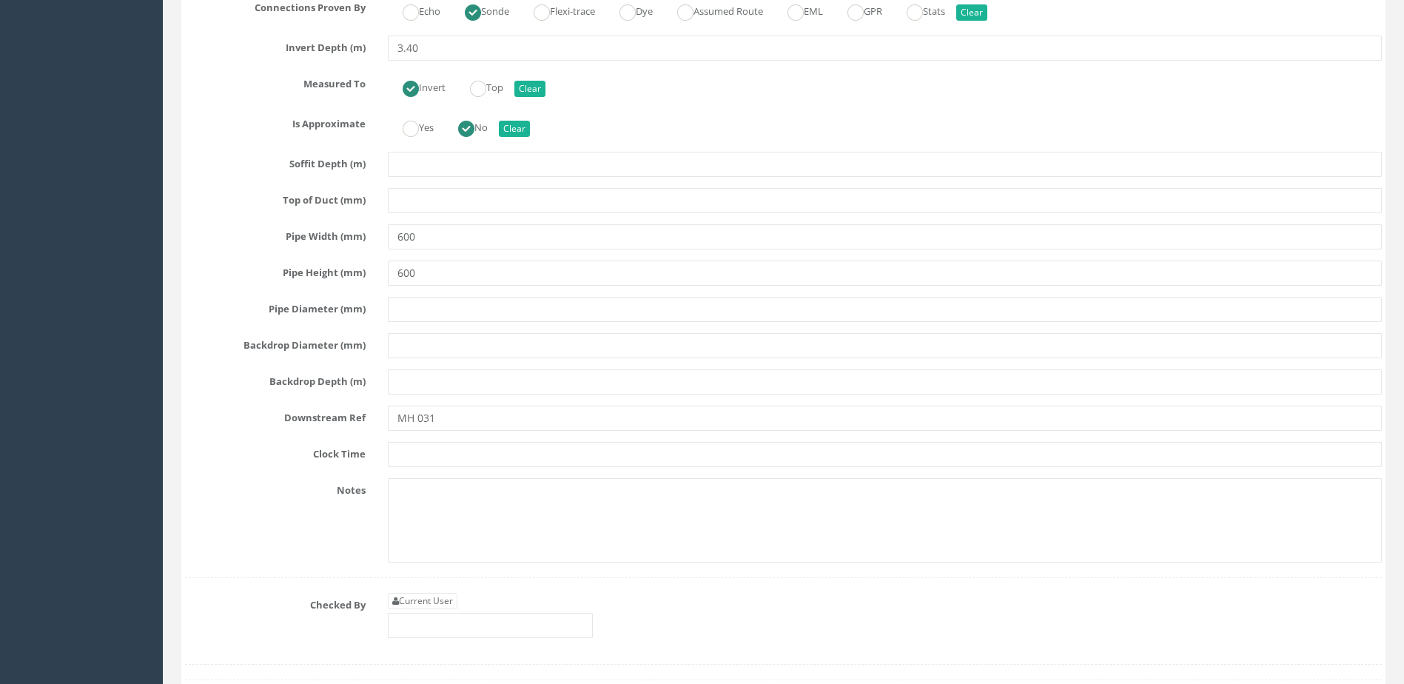
scroll to position [5404, 0]
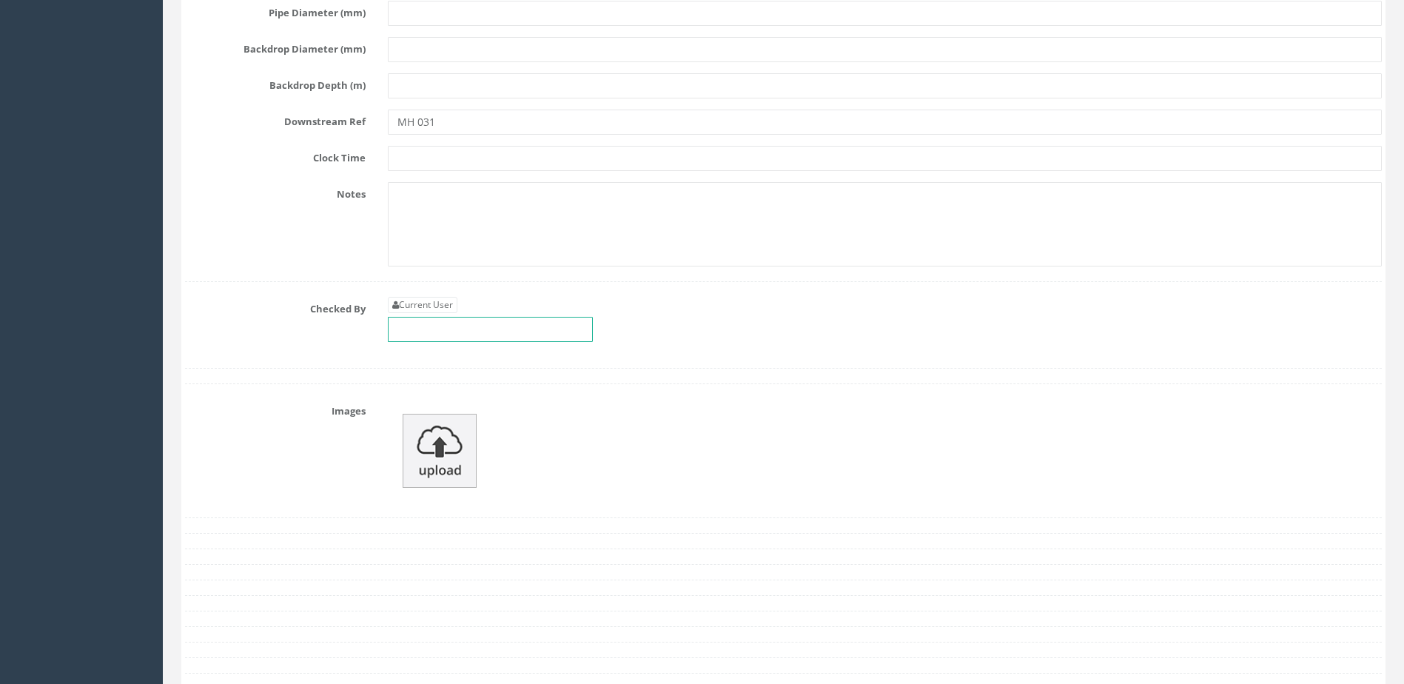
click at [498, 332] on input "text" at bounding box center [490, 329] width 205 height 25
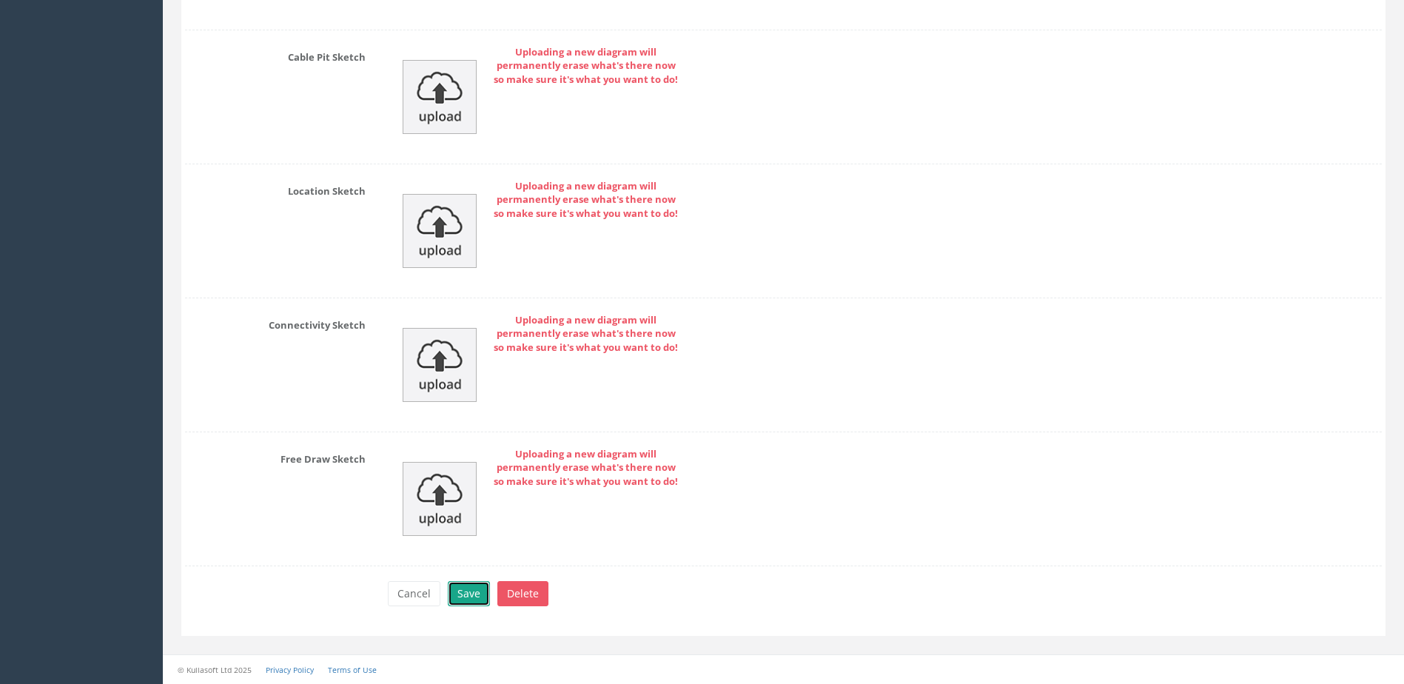
click at [469, 592] on button "Save" at bounding box center [469, 593] width 42 height 25
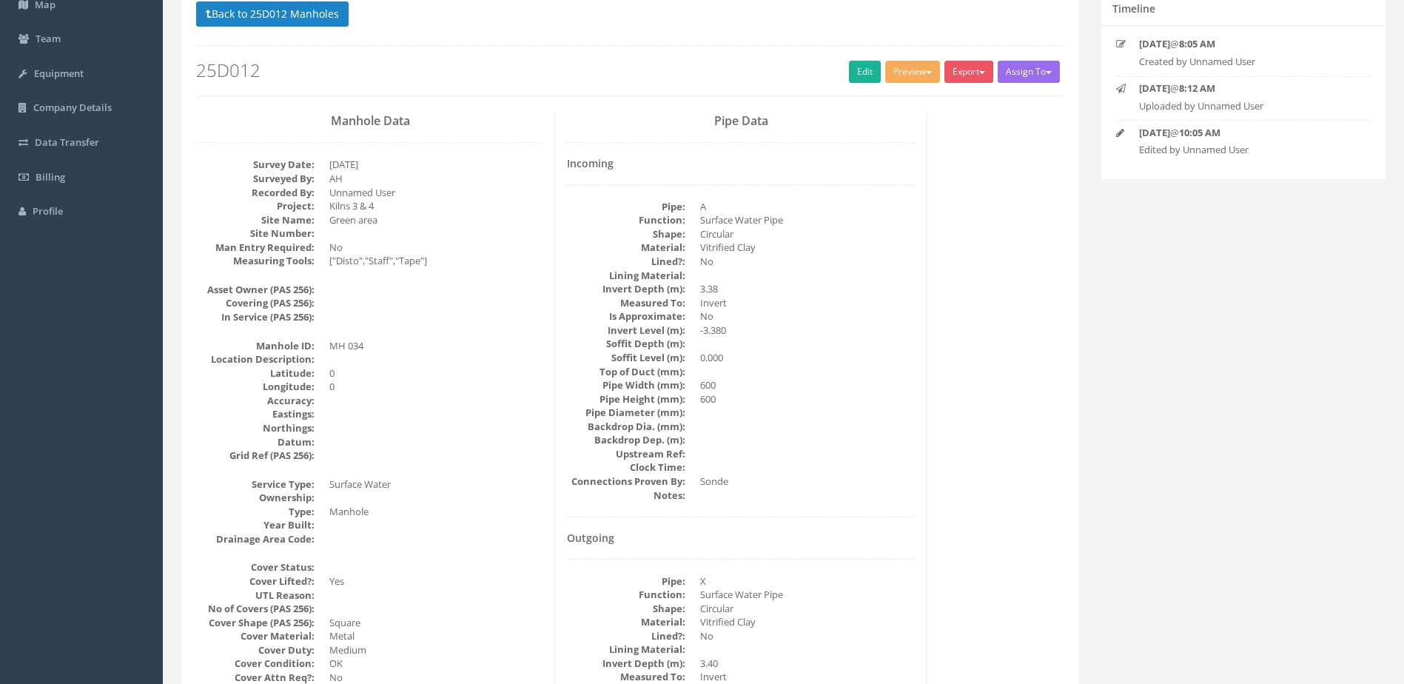
scroll to position [0, 0]
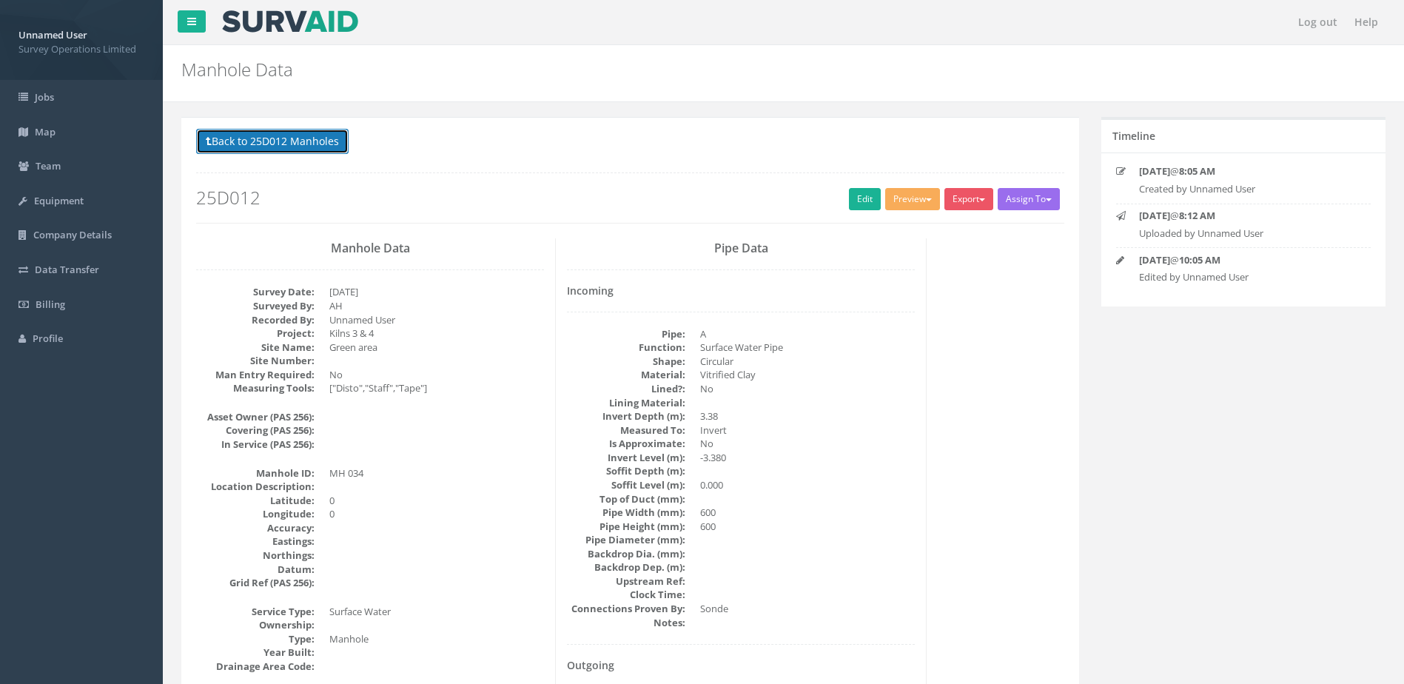
click at [314, 142] on button "Back to 25D012 Manholes" at bounding box center [272, 141] width 153 height 25
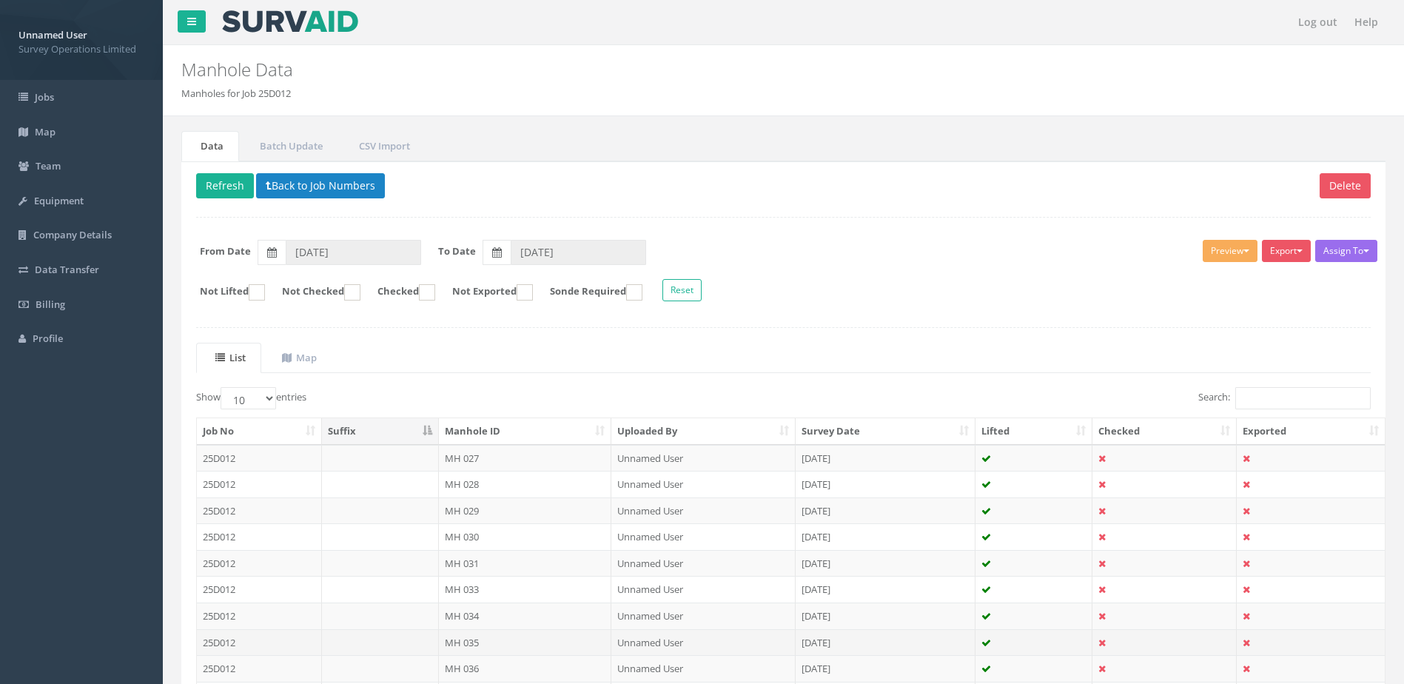
click at [526, 637] on td "MH 035" at bounding box center [525, 642] width 173 height 27
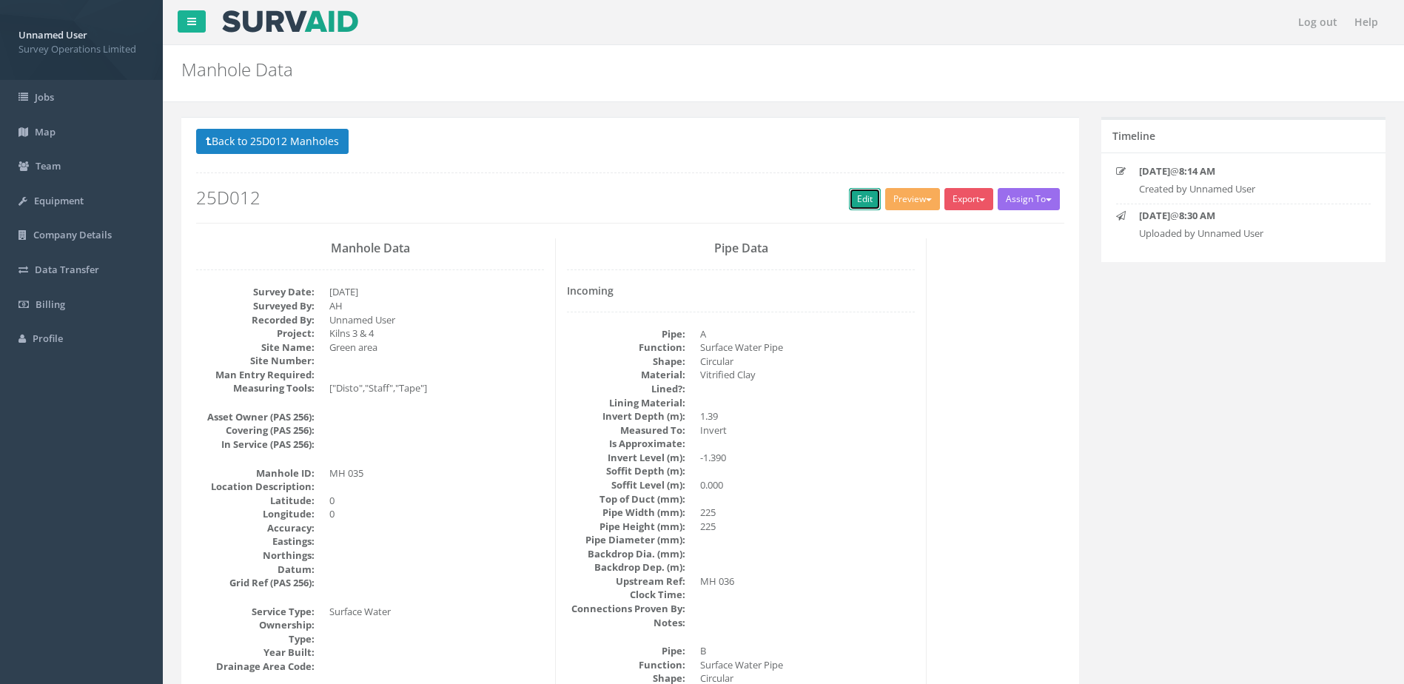
click at [862, 192] on link "Edit" at bounding box center [865, 199] width 32 height 22
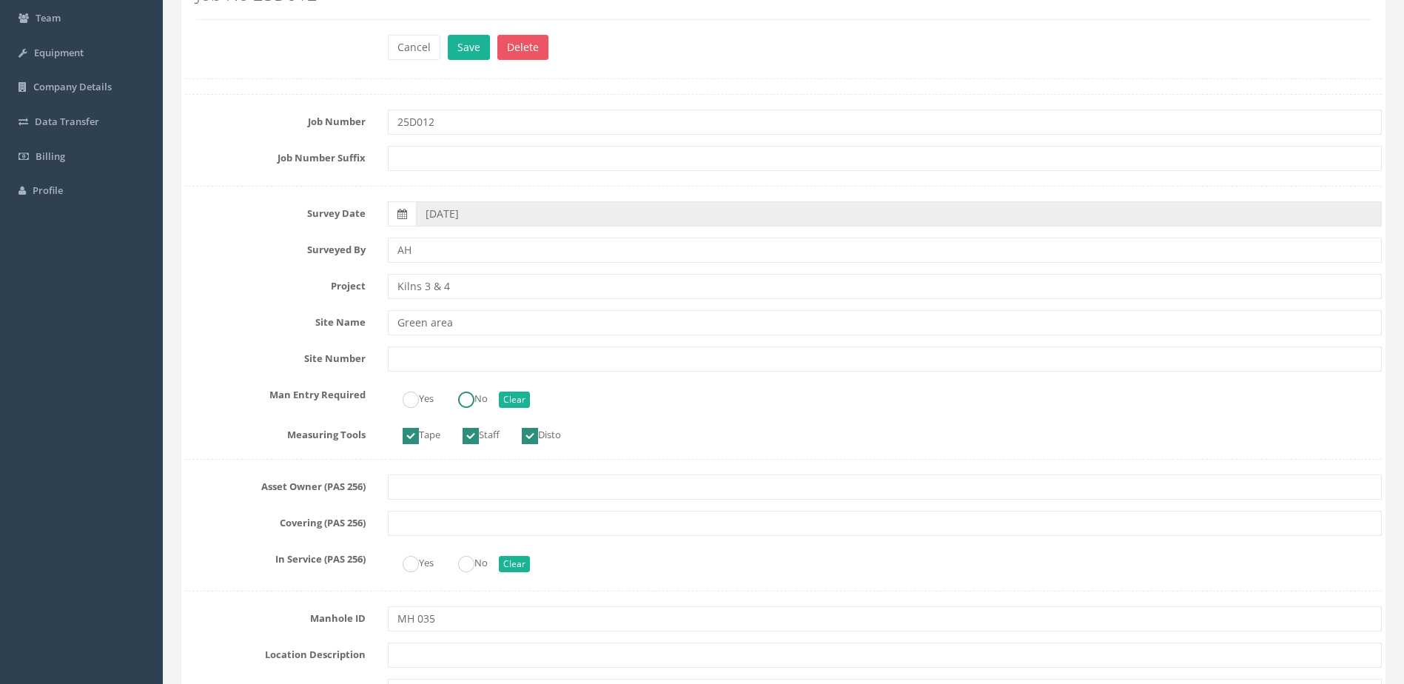
click at [488, 404] on label "No" at bounding box center [465, 396] width 44 height 21
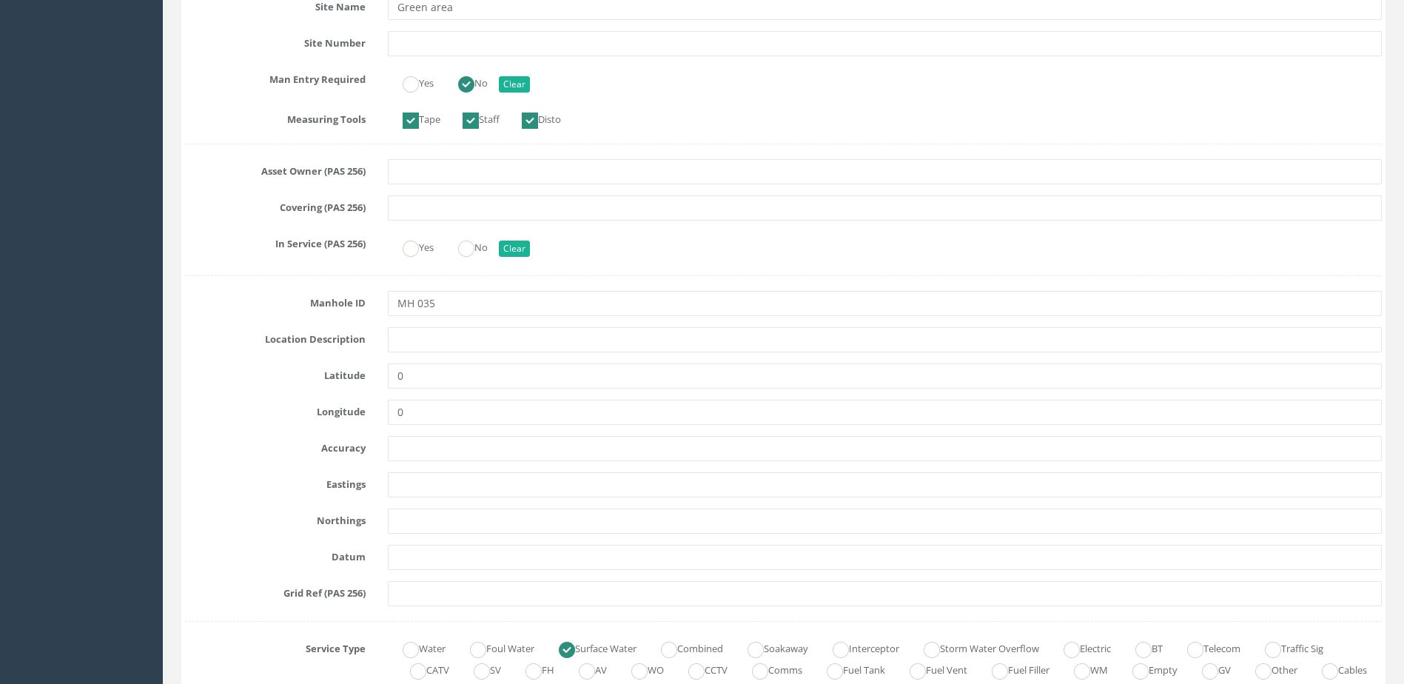
scroll to position [666, 0]
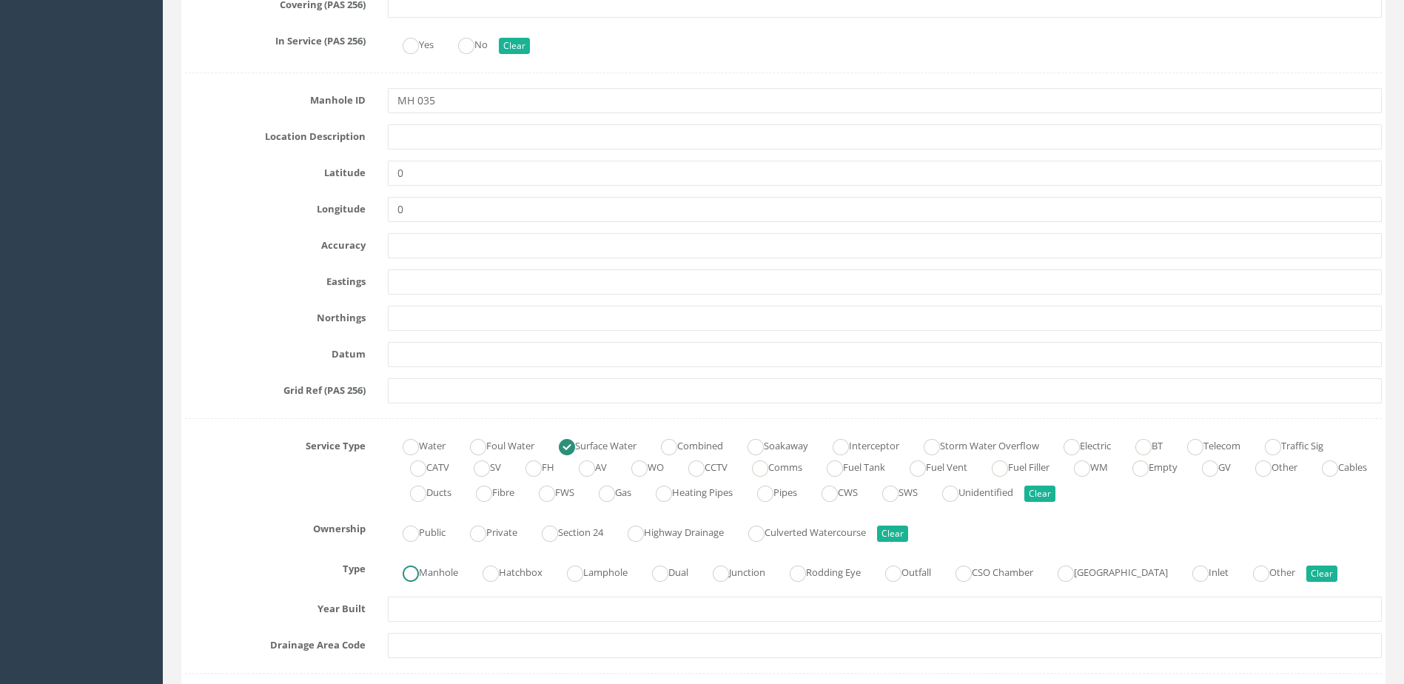
click at [437, 572] on label "Manhole" at bounding box center [423, 570] width 70 height 21
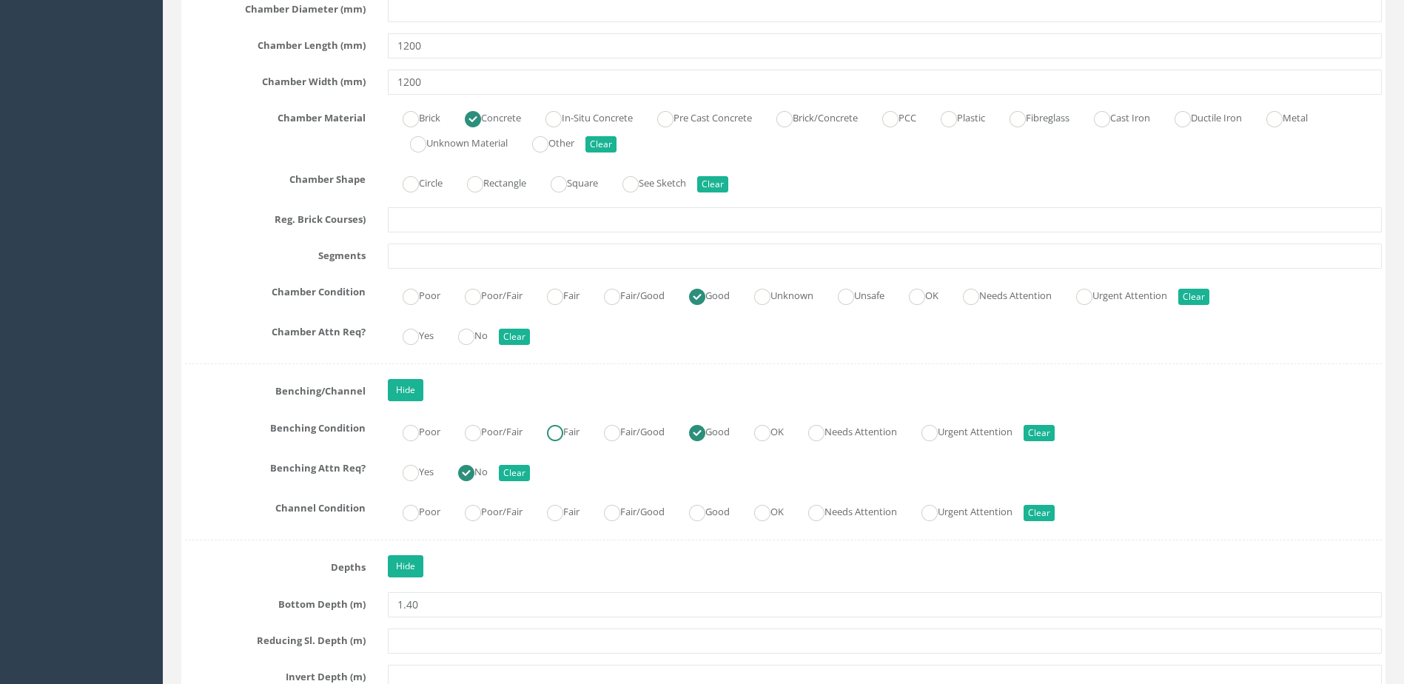
scroll to position [2369, 0]
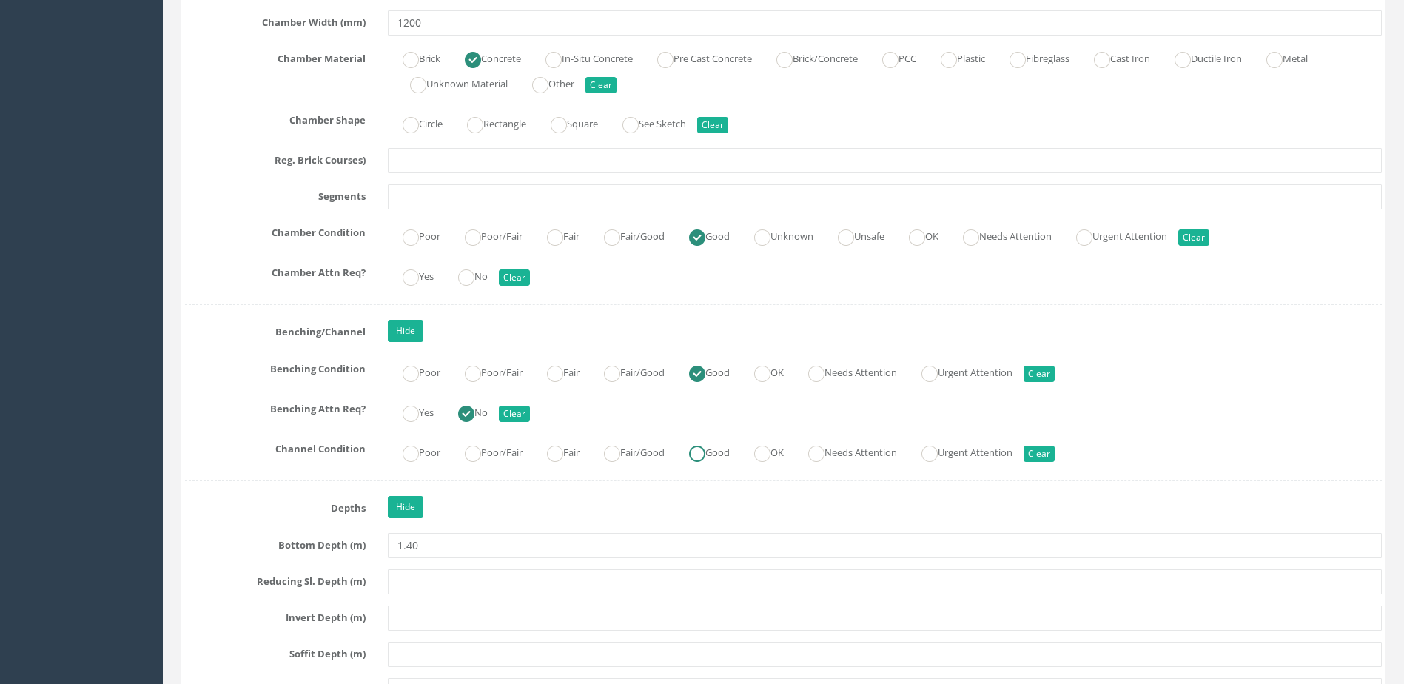
click at [730, 452] on label "Good" at bounding box center [702, 450] width 56 height 21
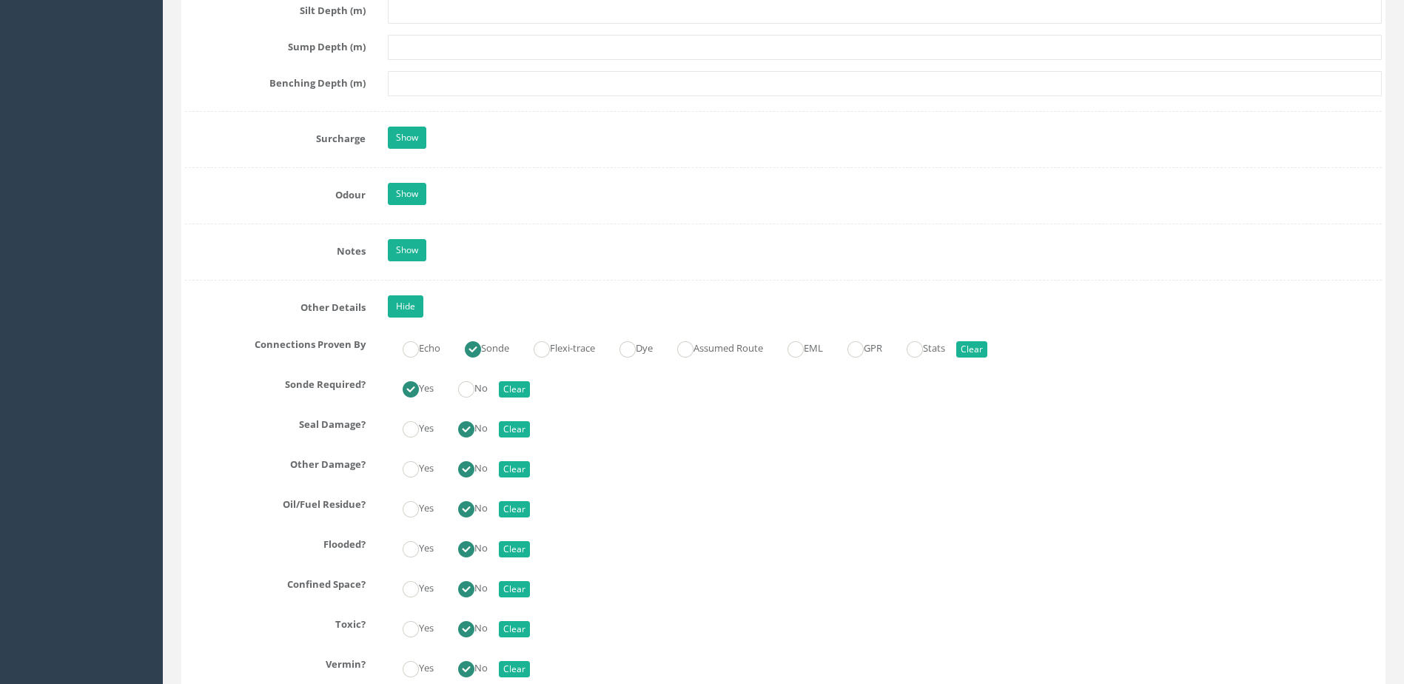
scroll to position [3257, 0]
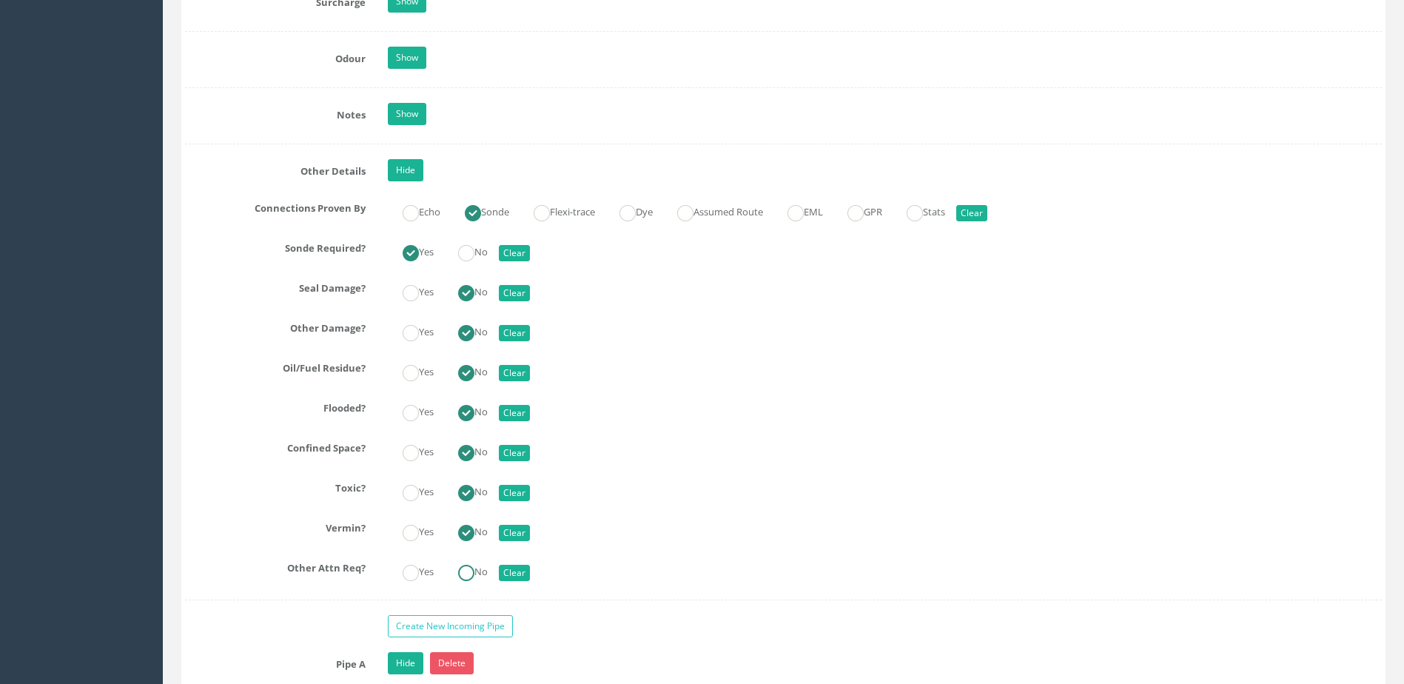
click at [487, 573] on label "No" at bounding box center [465, 570] width 44 height 21
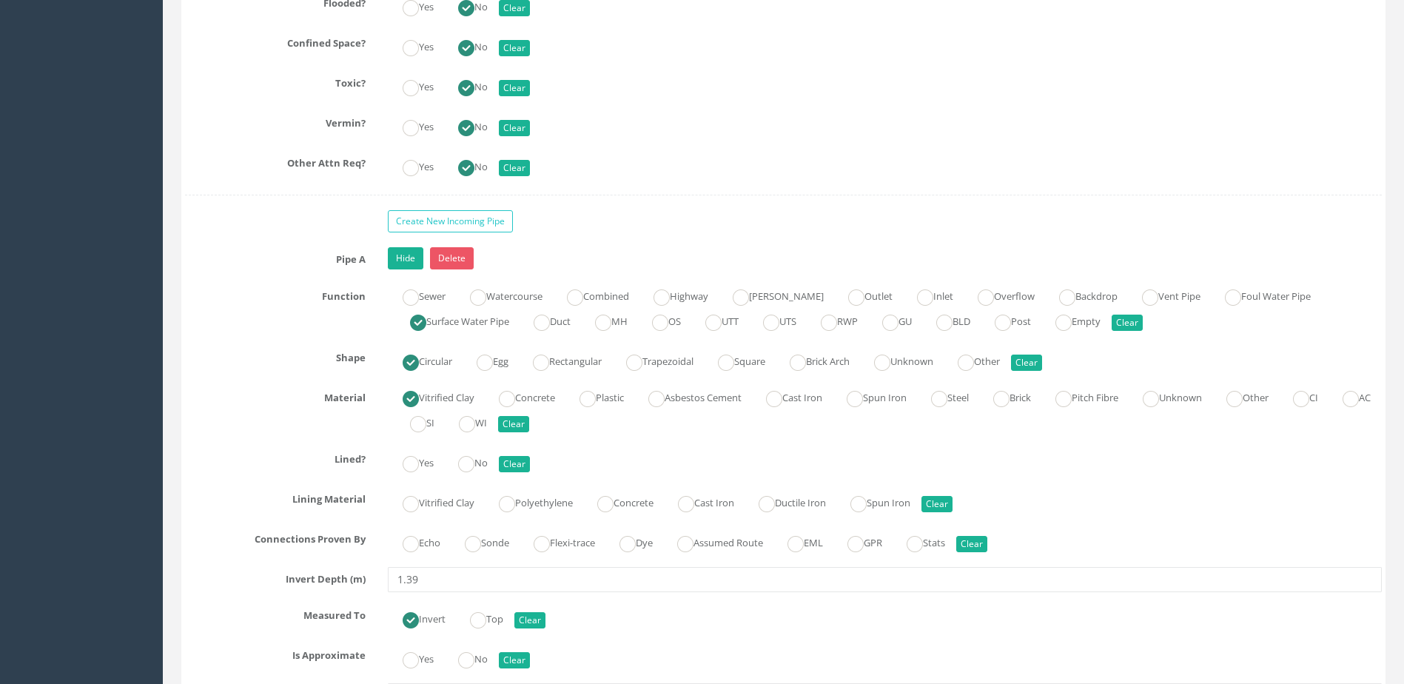
scroll to position [3776, 0]
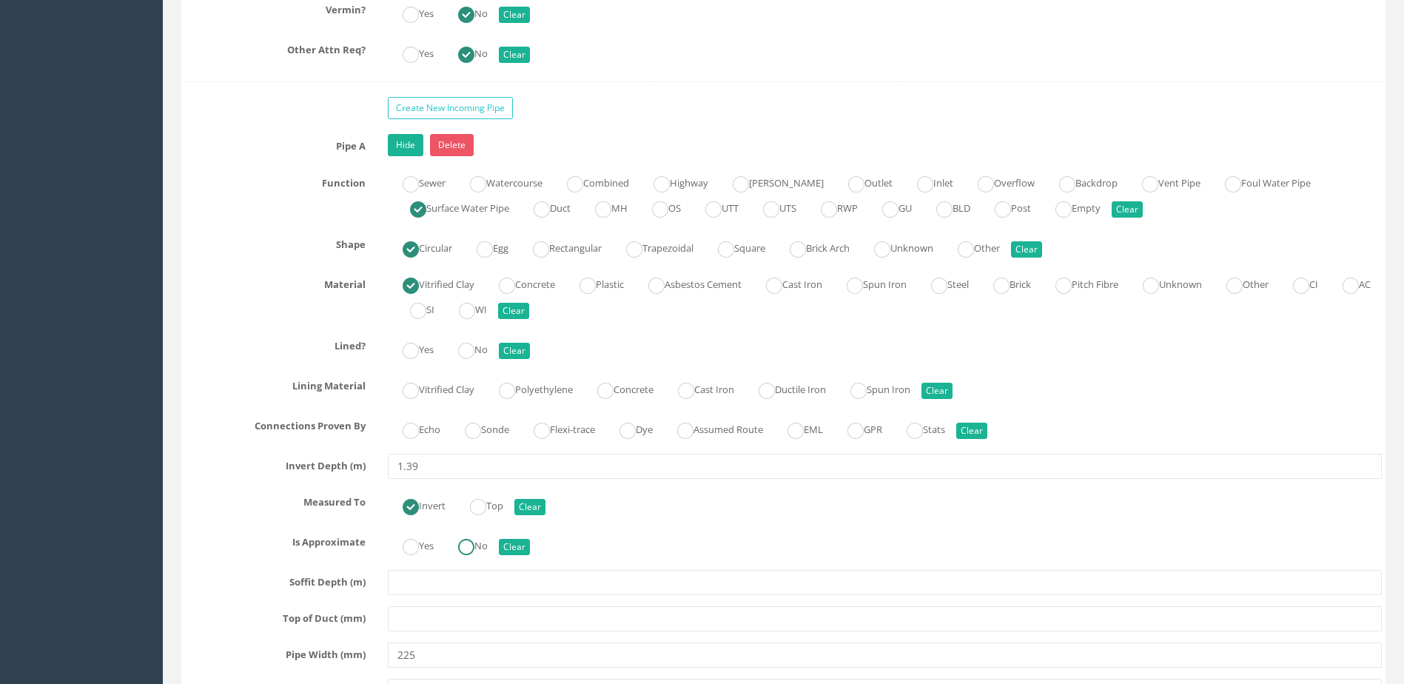
drag, startPoint x: 480, startPoint y: 549, endPoint x: 472, endPoint y: 485, distance: 65.0
click at [478, 546] on label "No" at bounding box center [465, 544] width 44 height 21
click at [480, 435] on ins at bounding box center [473, 431] width 16 height 16
click at [473, 351] on ins at bounding box center [466, 351] width 16 height 16
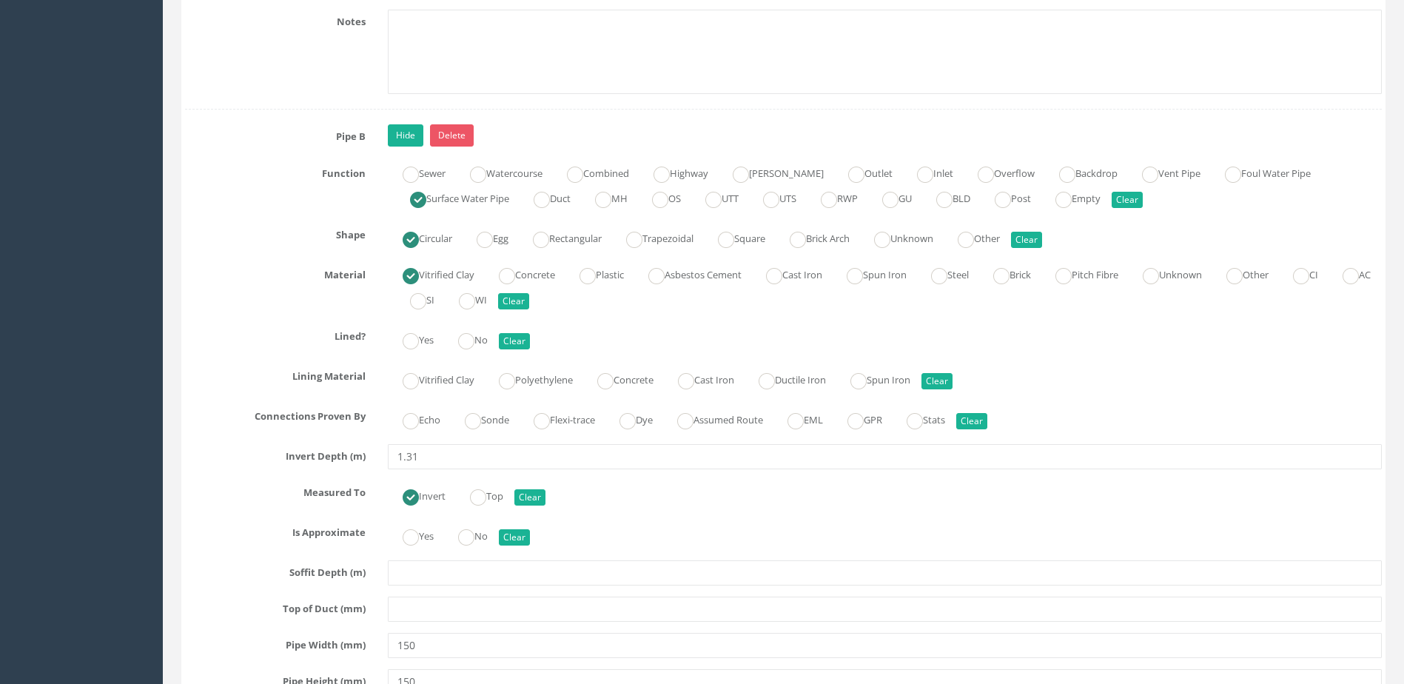
scroll to position [4664, 0]
drag, startPoint x: 483, startPoint y: 526, endPoint x: 492, endPoint y: 497, distance: 30.4
click at [483, 526] on label "No" at bounding box center [465, 533] width 44 height 21
click at [492, 417] on label "Sonde" at bounding box center [479, 416] width 59 height 21
click at [477, 323] on div "Yes No Clear" at bounding box center [885, 337] width 1016 height 29
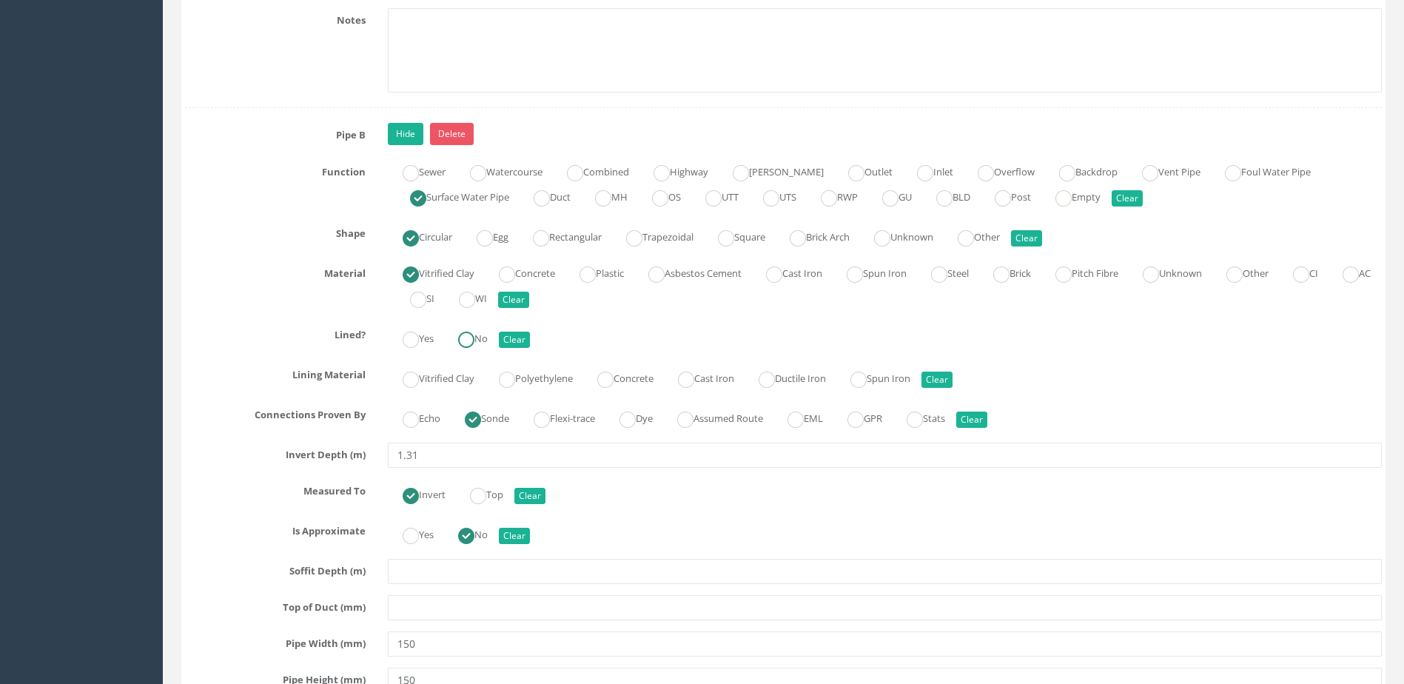
click at [475, 335] on ins at bounding box center [466, 340] width 16 height 16
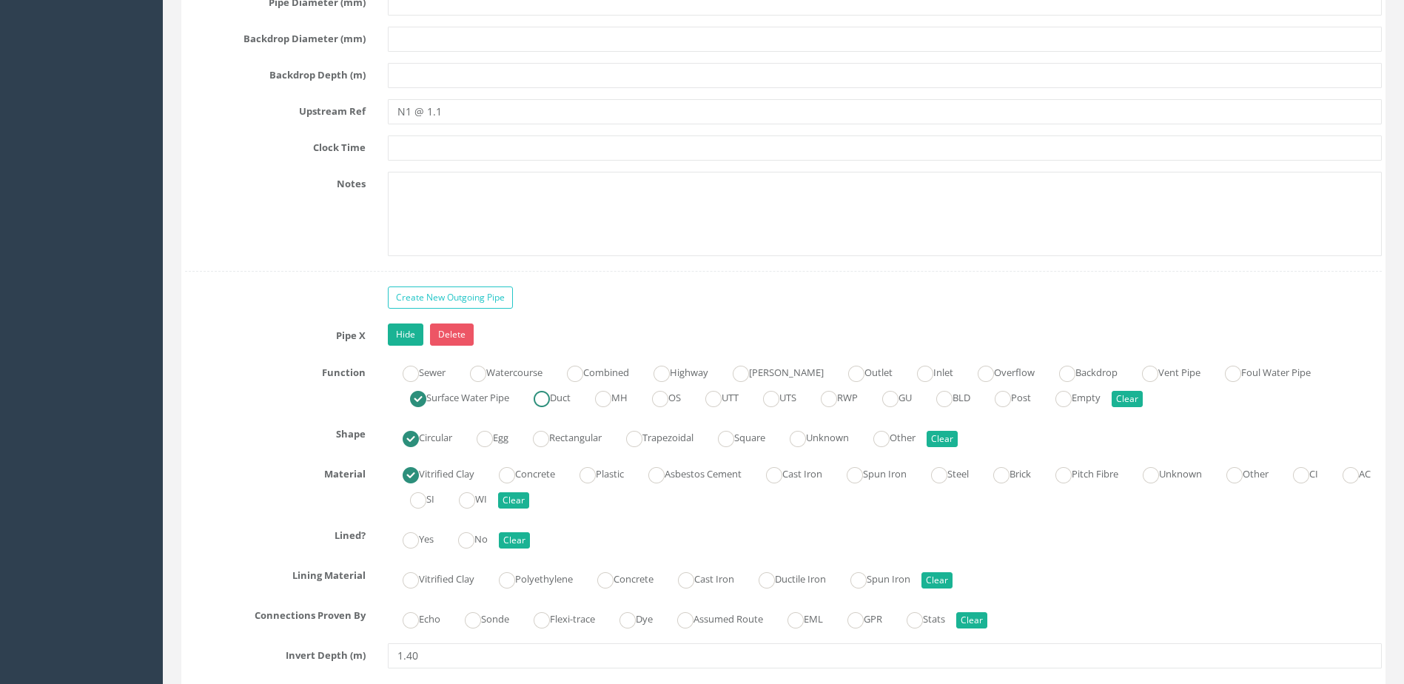
scroll to position [5552, 0]
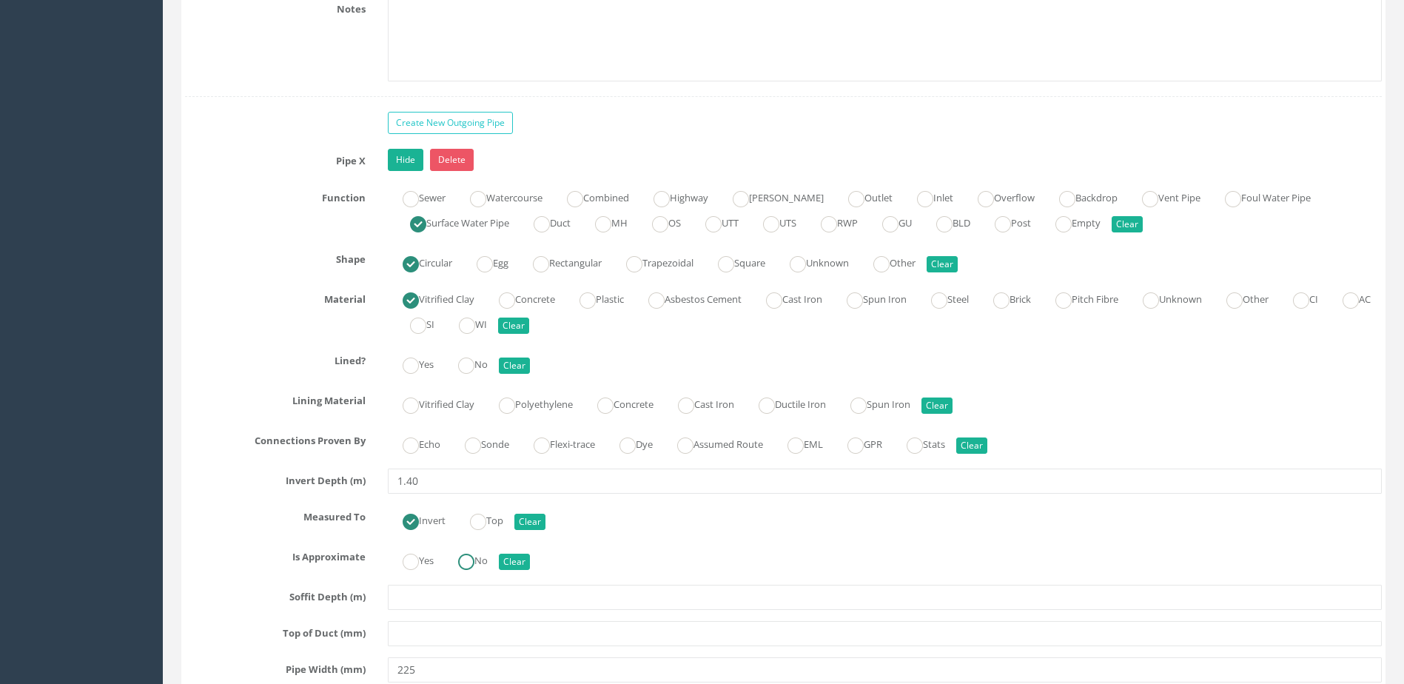
click at [472, 563] on ins at bounding box center [466, 562] width 16 height 16
click at [497, 437] on label "Sonde" at bounding box center [479, 442] width 59 height 21
click at [460, 356] on label "No" at bounding box center [465, 362] width 44 height 21
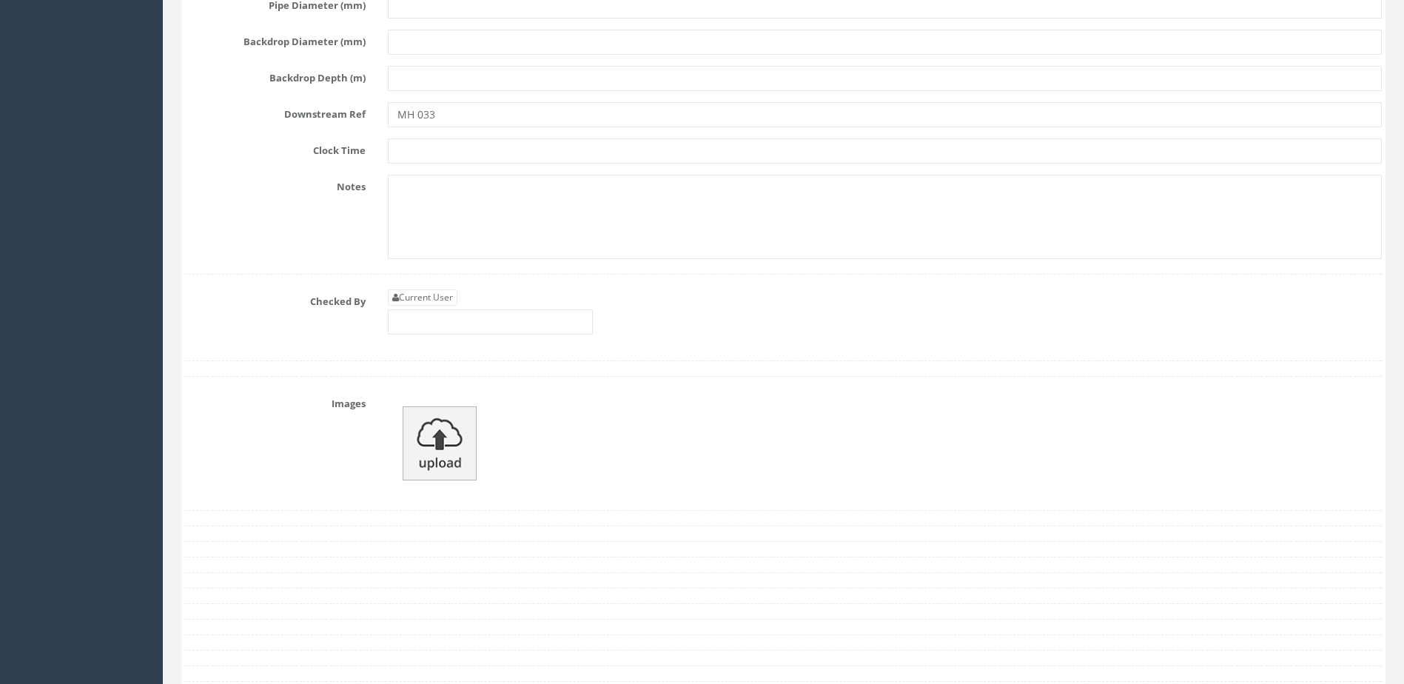
scroll to position [6293, 0]
click at [483, 324] on input "text" at bounding box center [490, 318] width 205 height 25
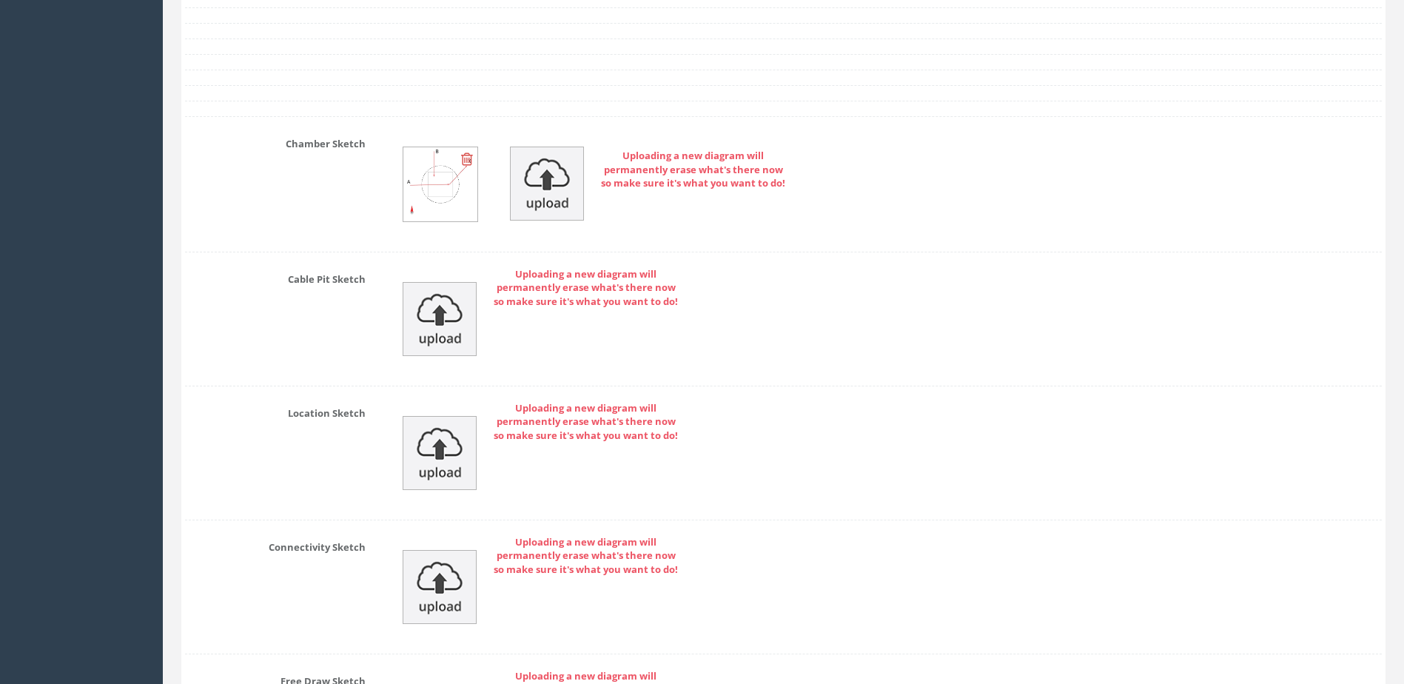
scroll to position [7107, 0]
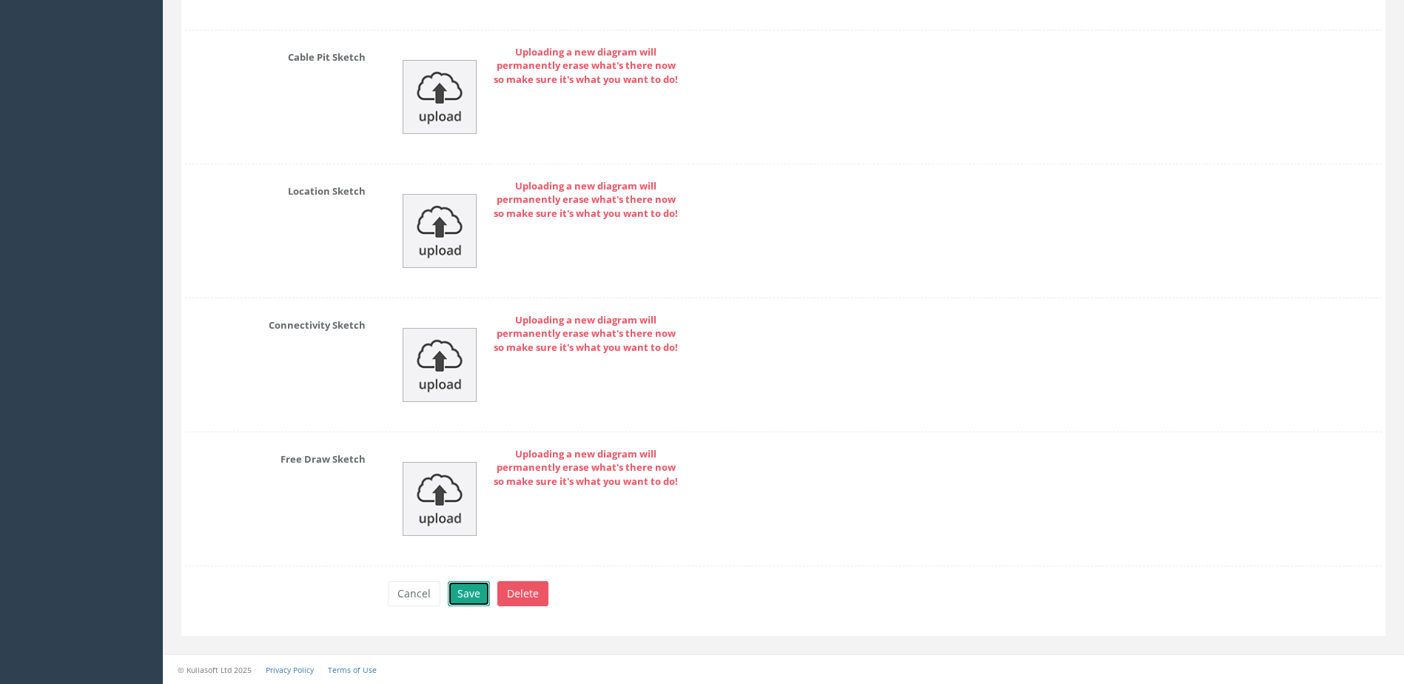
click at [479, 585] on button "Save" at bounding box center [469, 593] width 42 height 25
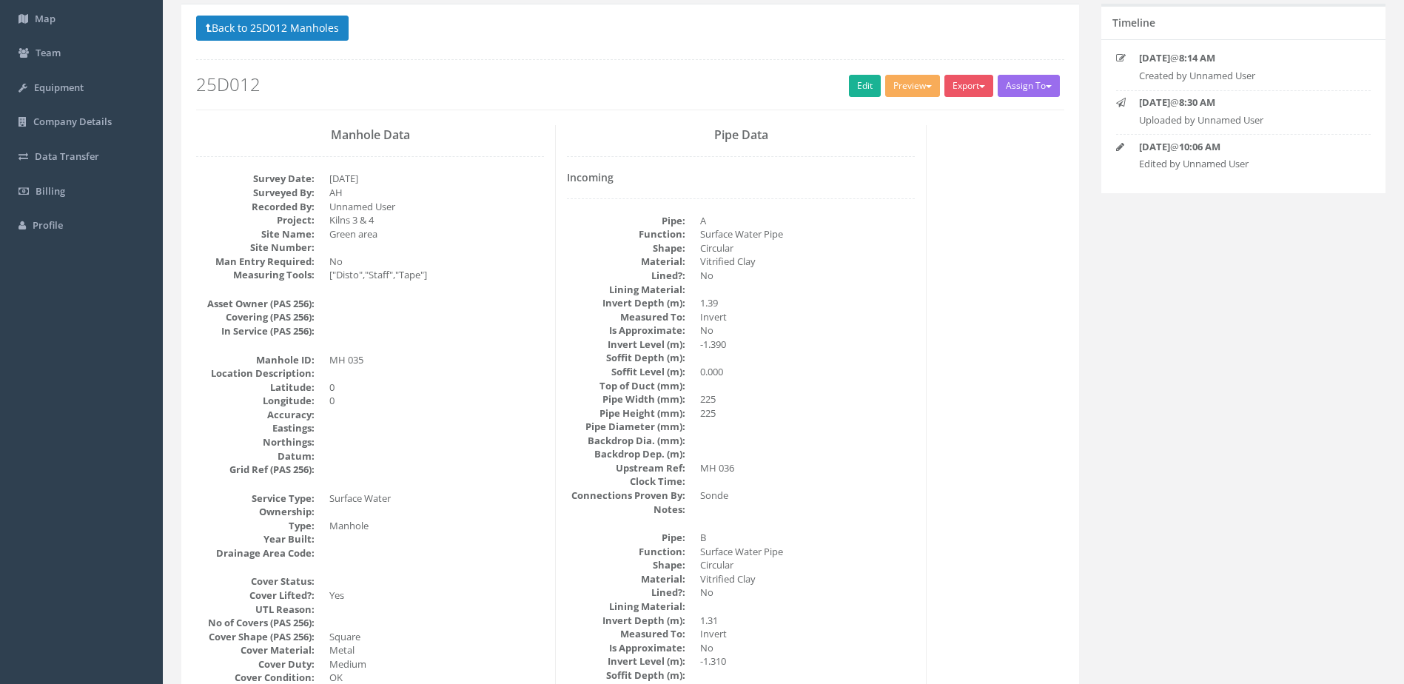
scroll to position [0, 0]
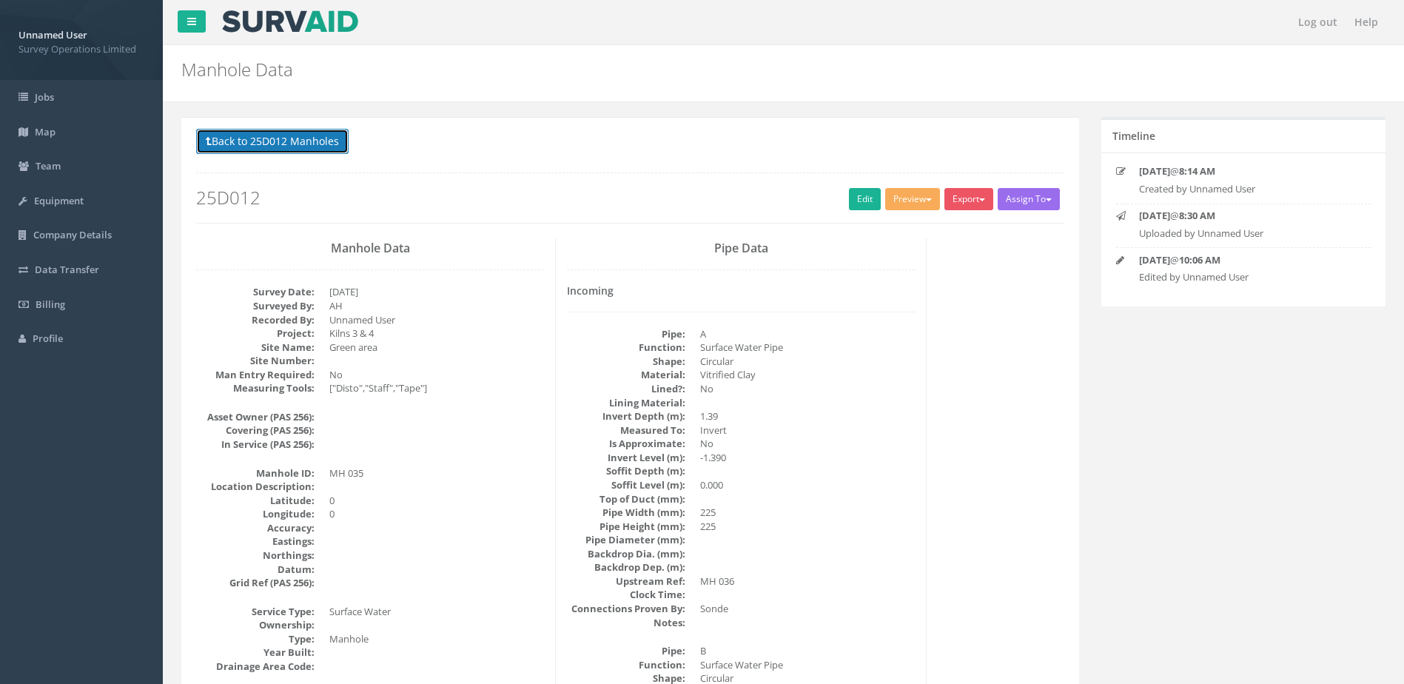
click at [289, 143] on button "Back to 25D012 Manholes" at bounding box center [272, 141] width 153 height 25
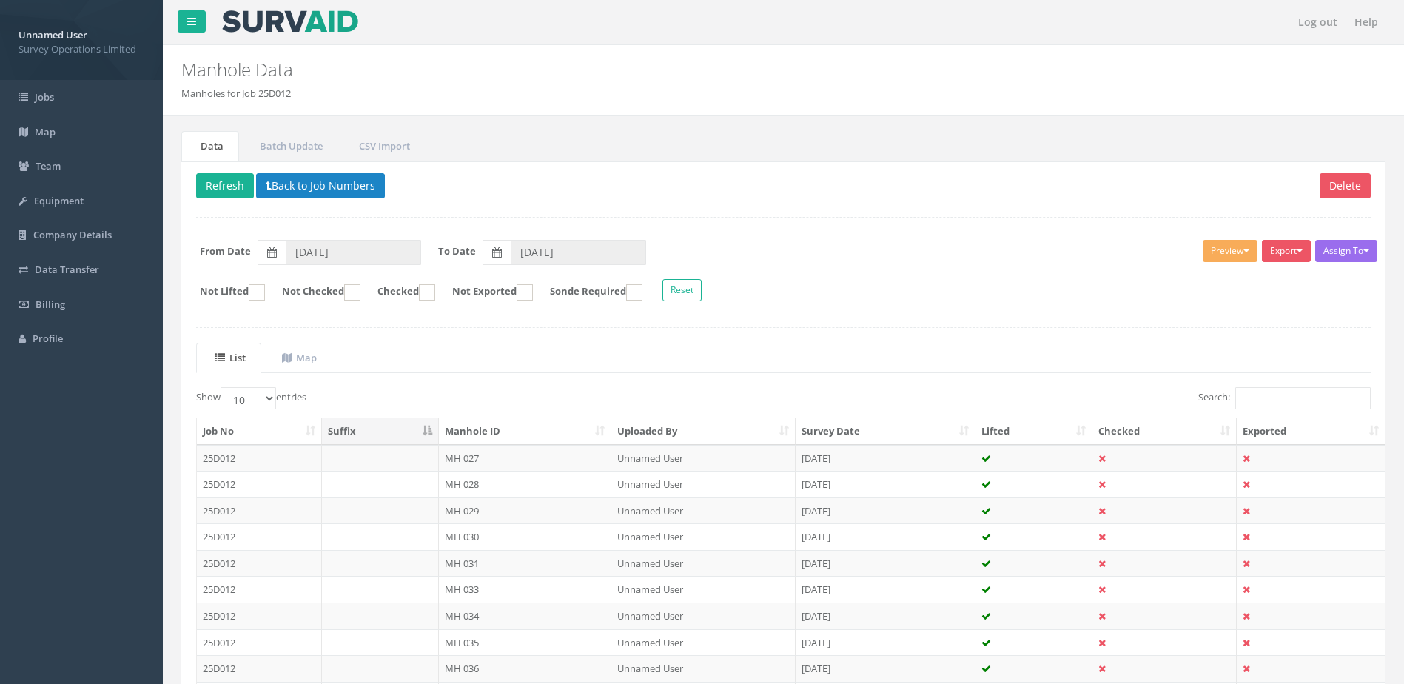
click at [523, 663] on td "MH 036" at bounding box center [525, 668] width 173 height 27
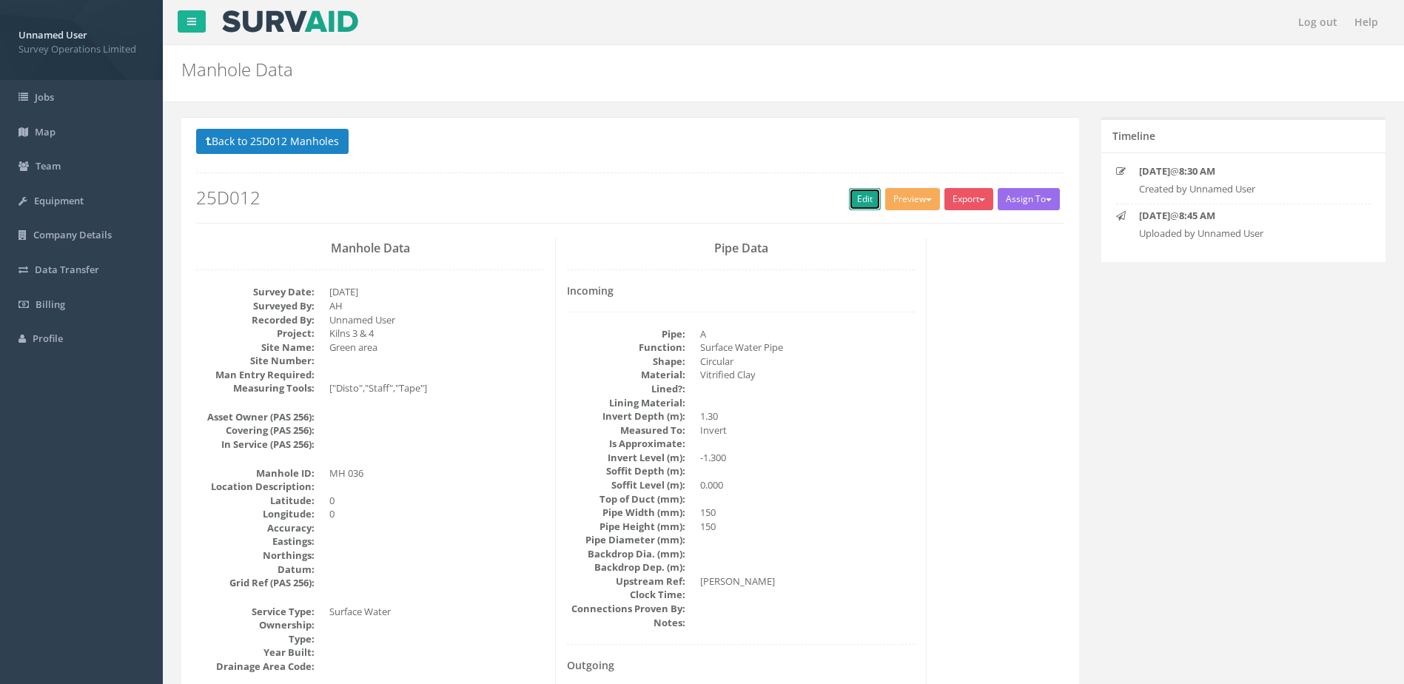
click at [851, 192] on link "Edit" at bounding box center [865, 199] width 32 height 22
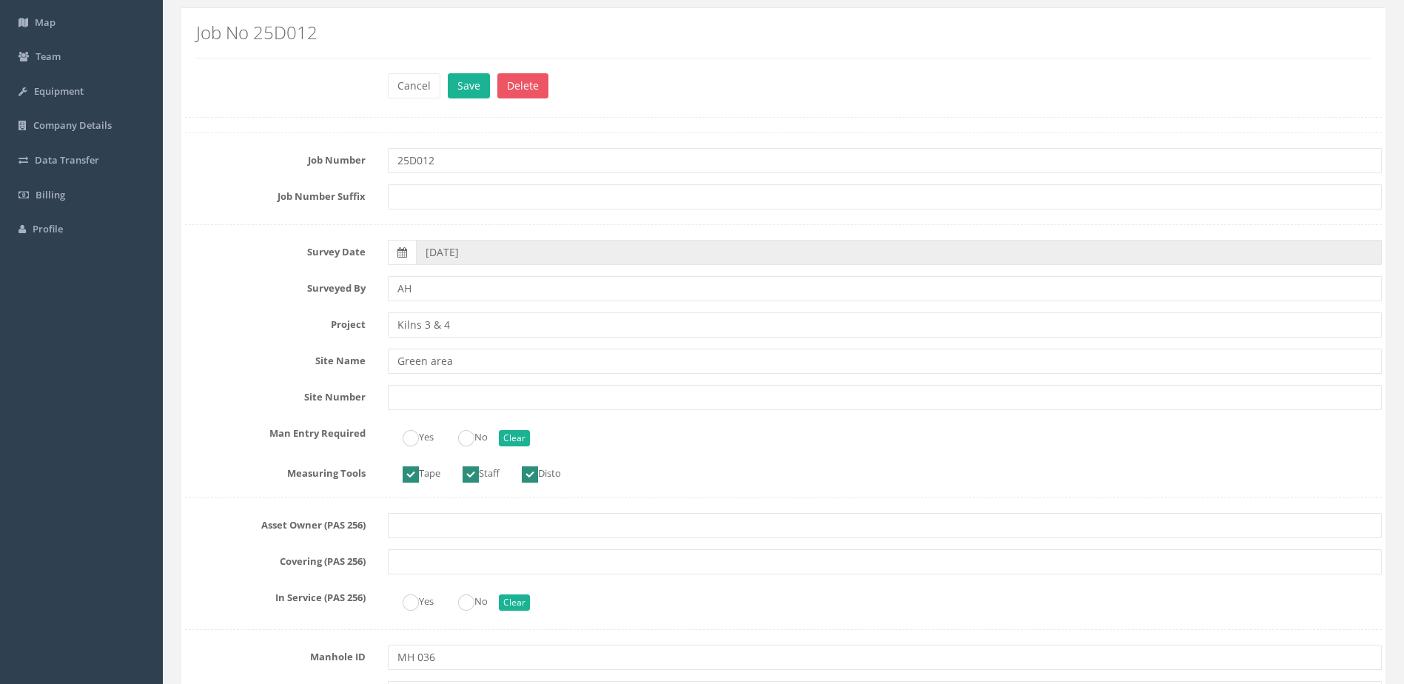
scroll to position [222, 0]
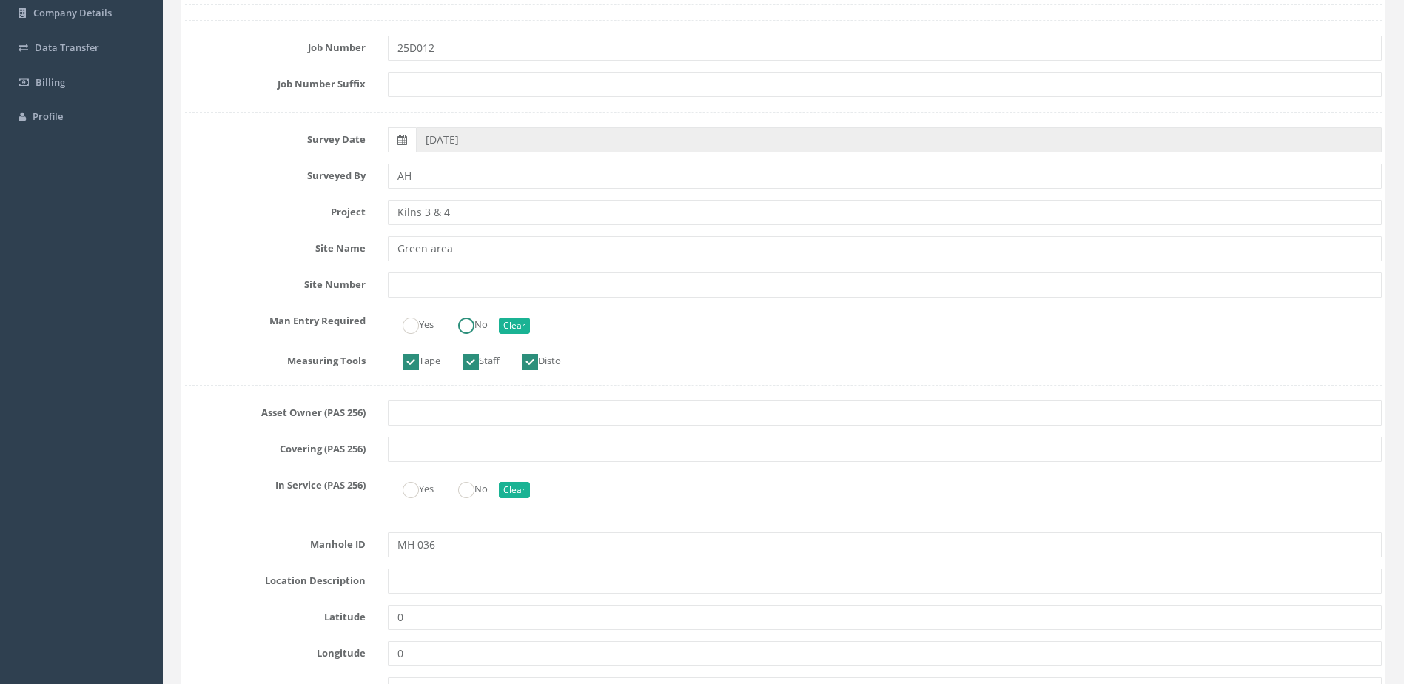
click at [463, 321] on ins at bounding box center [466, 326] width 16 height 16
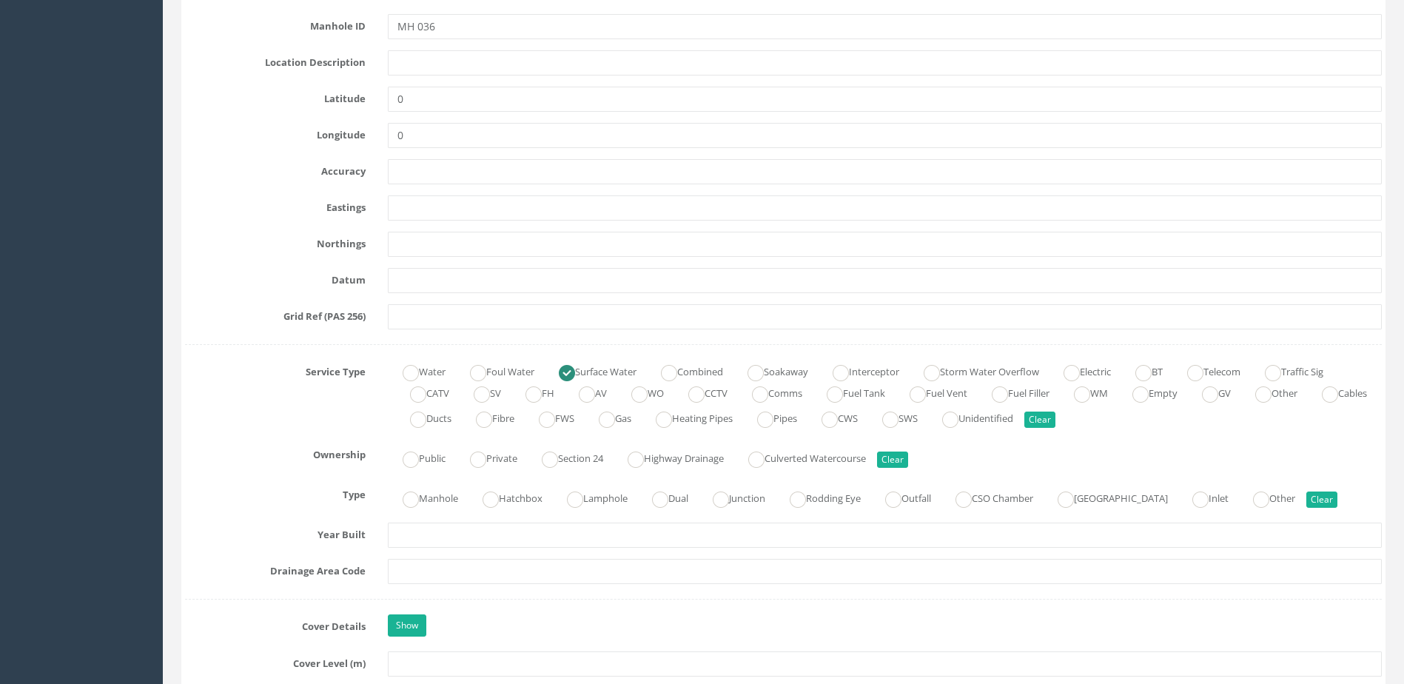
scroll to position [962, 0]
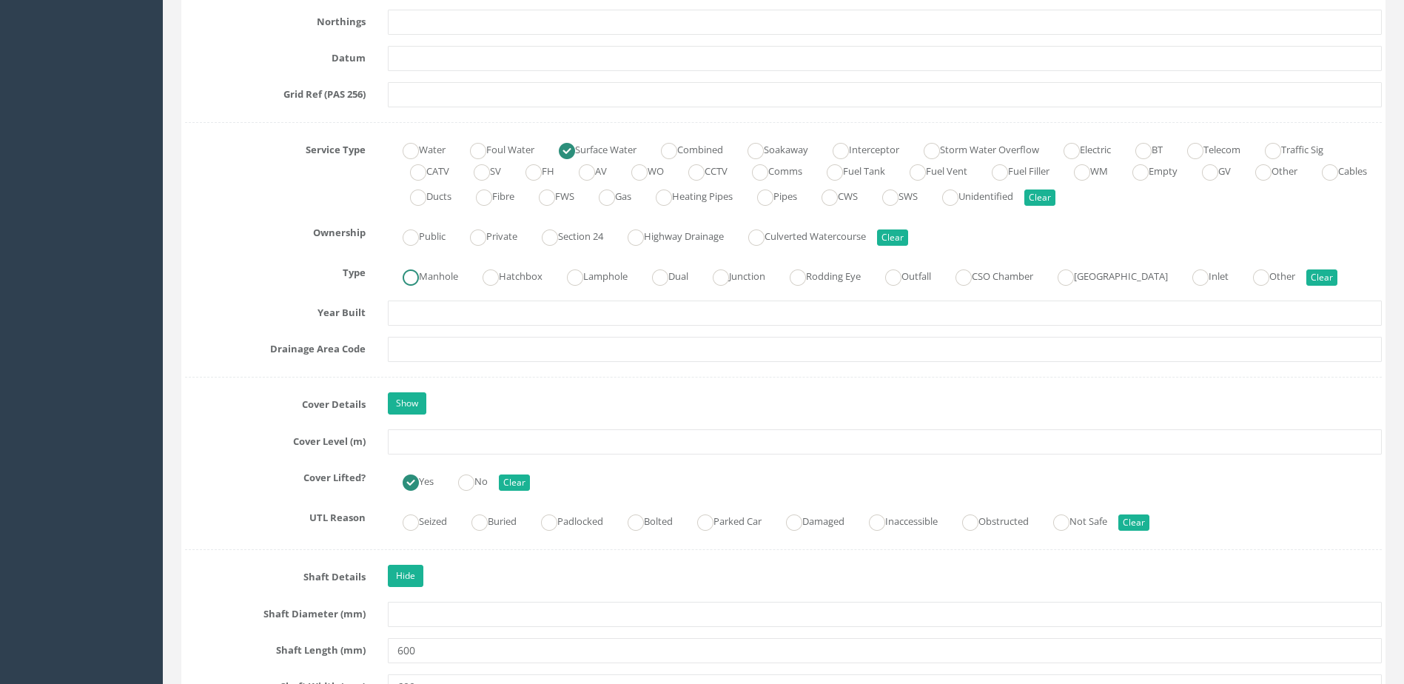
drag, startPoint x: 412, startPoint y: 264, endPoint x: 425, endPoint y: 285, distance: 25.3
click at [414, 269] on label "Manhole" at bounding box center [423, 274] width 70 height 21
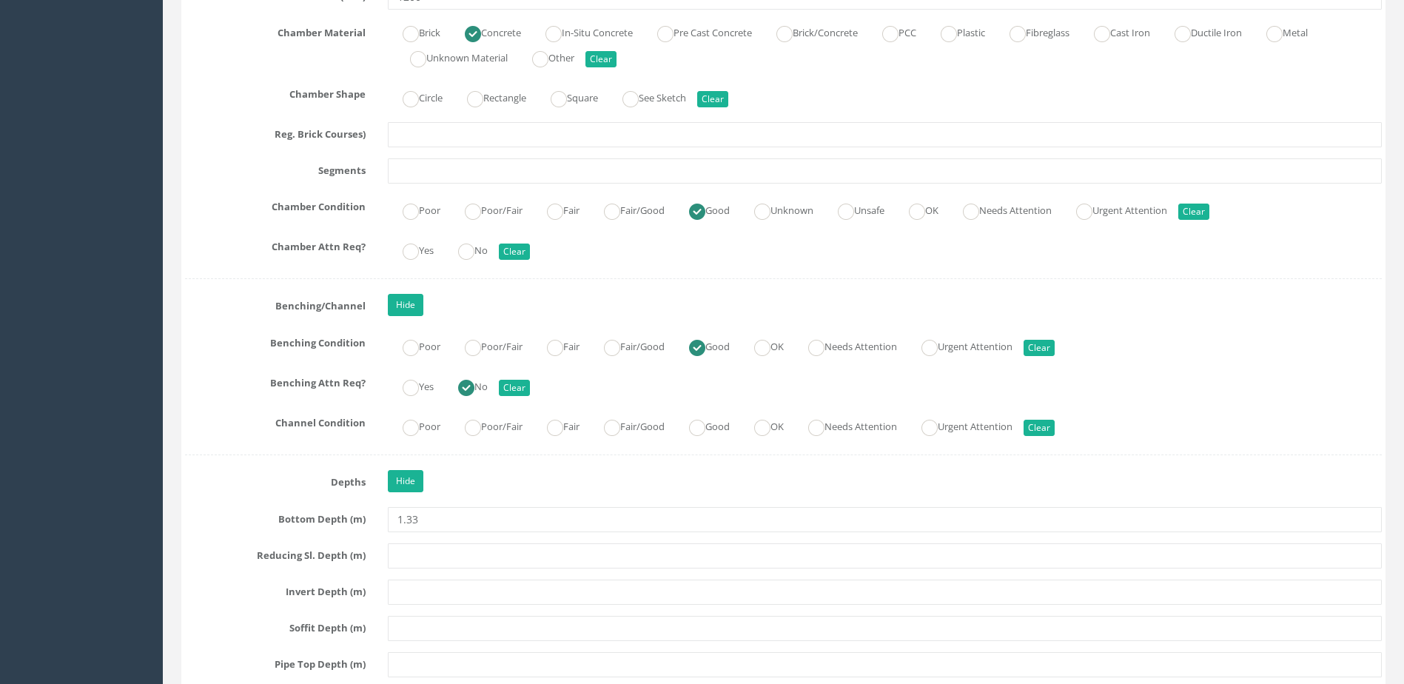
scroll to position [2517, 0]
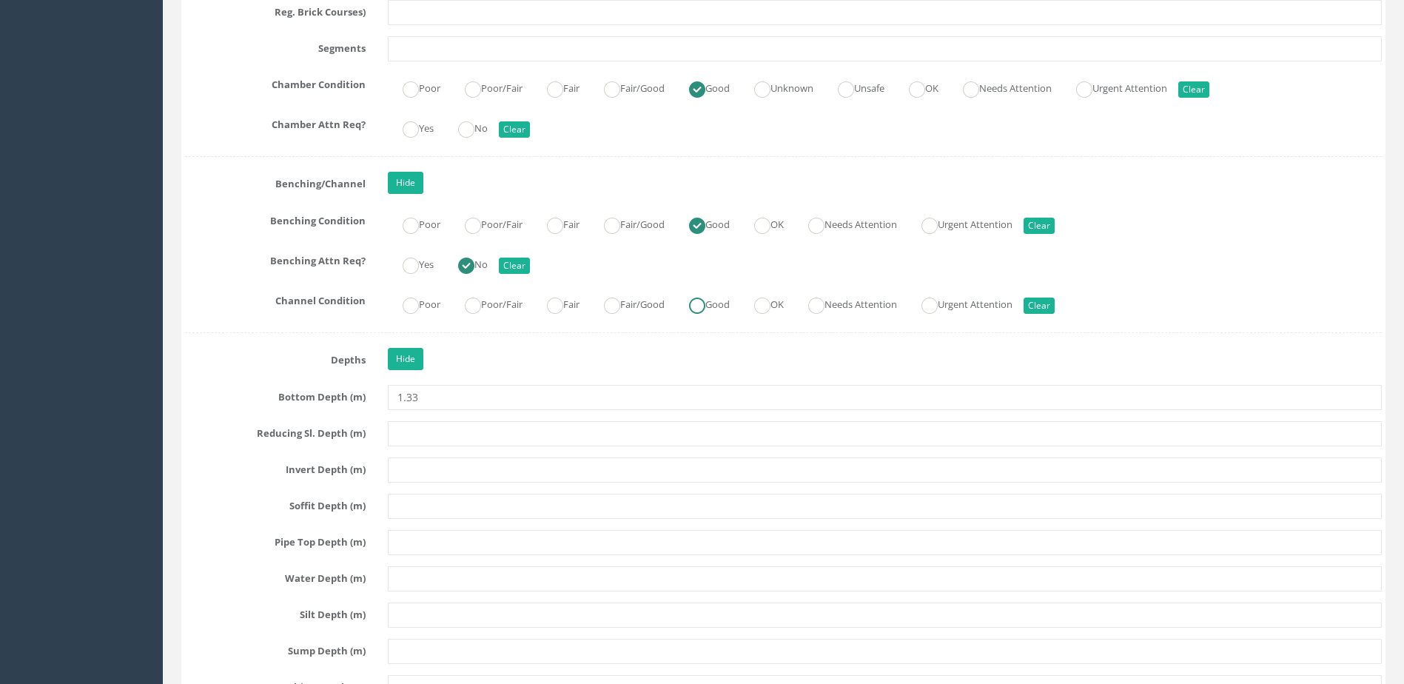
click at [720, 295] on label "Good" at bounding box center [702, 302] width 56 height 21
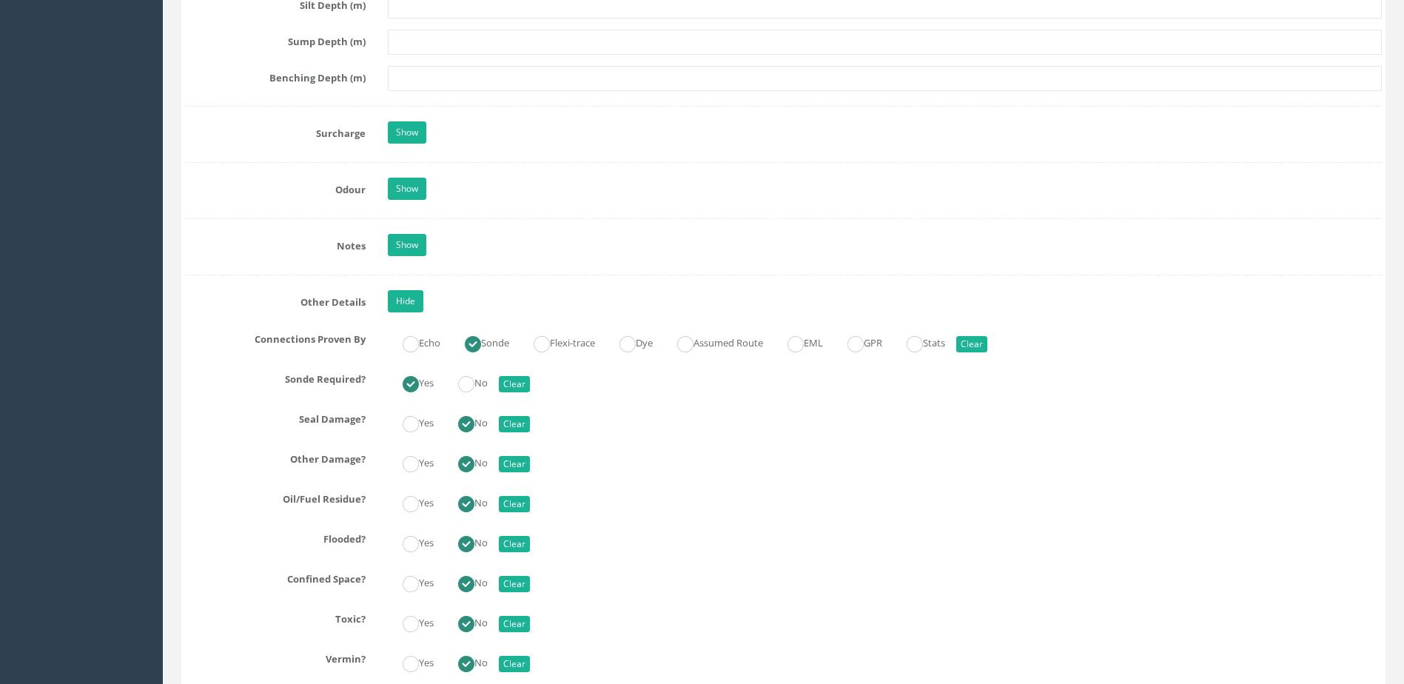
scroll to position [3257, 0]
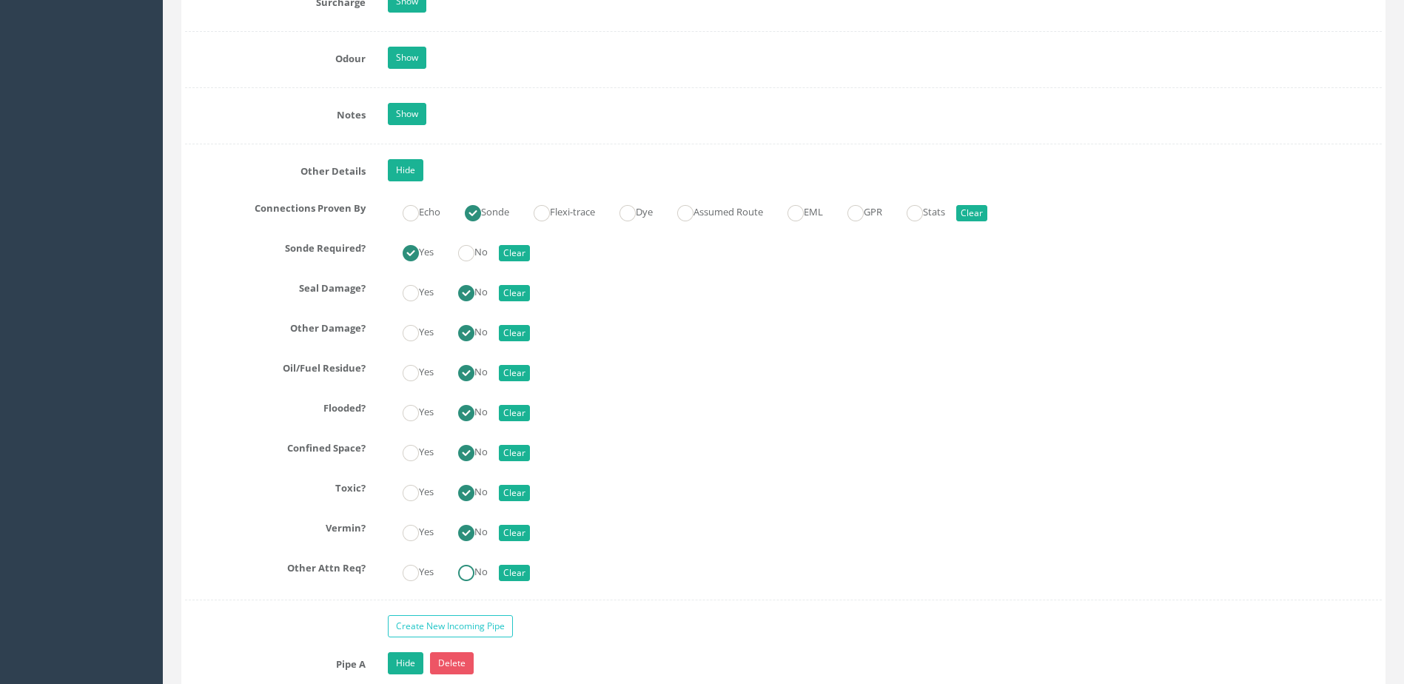
click at [458, 564] on label "No" at bounding box center [465, 570] width 44 height 21
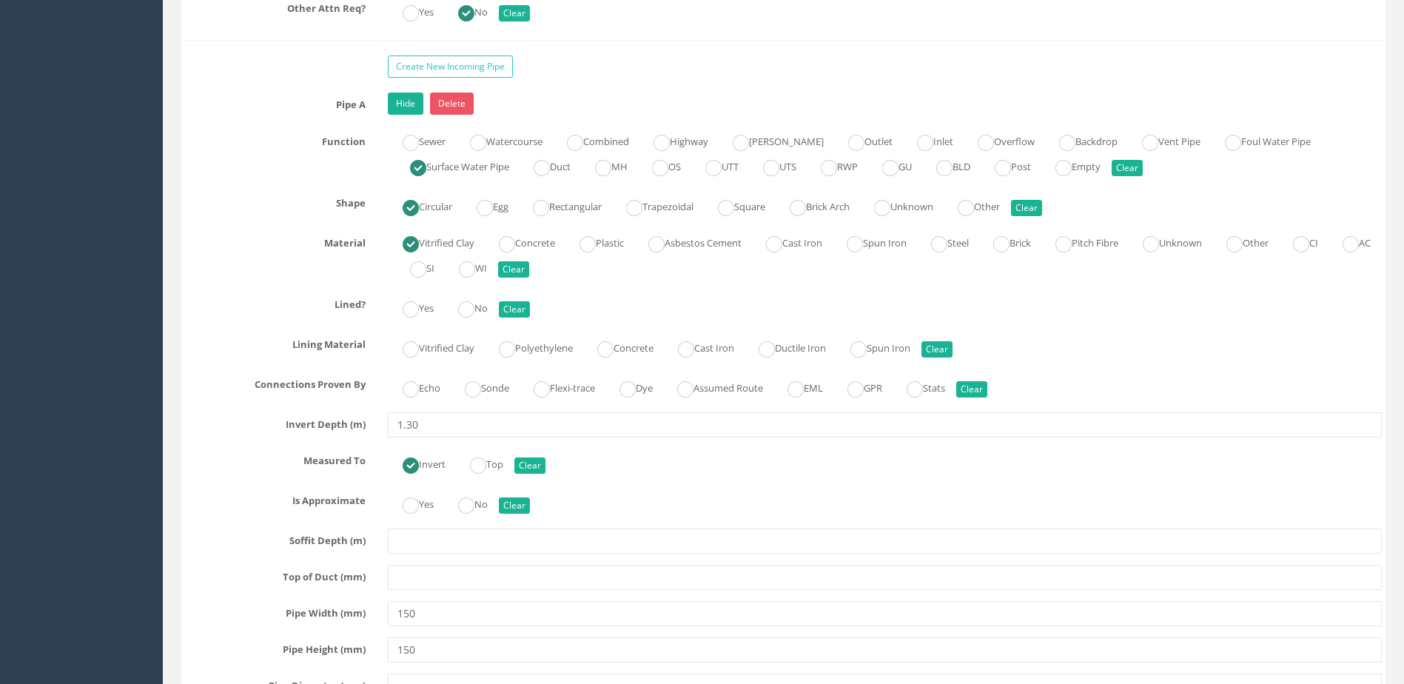
scroll to position [3850, 0]
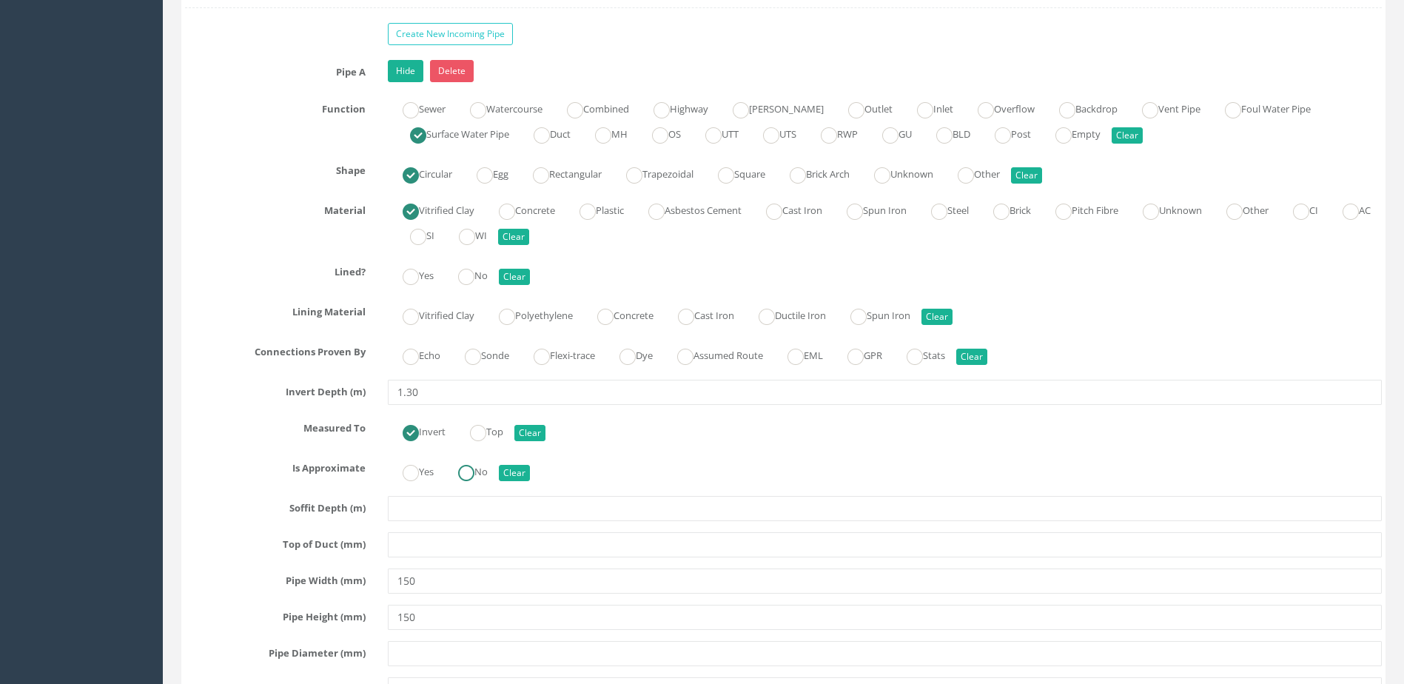
click at [468, 478] on ins at bounding box center [466, 473] width 16 height 16
click at [481, 361] on ins at bounding box center [473, 357] width 16 height 16
click at [480, 281] on label "No" at bounding box center [465, 274] width 44 height 21
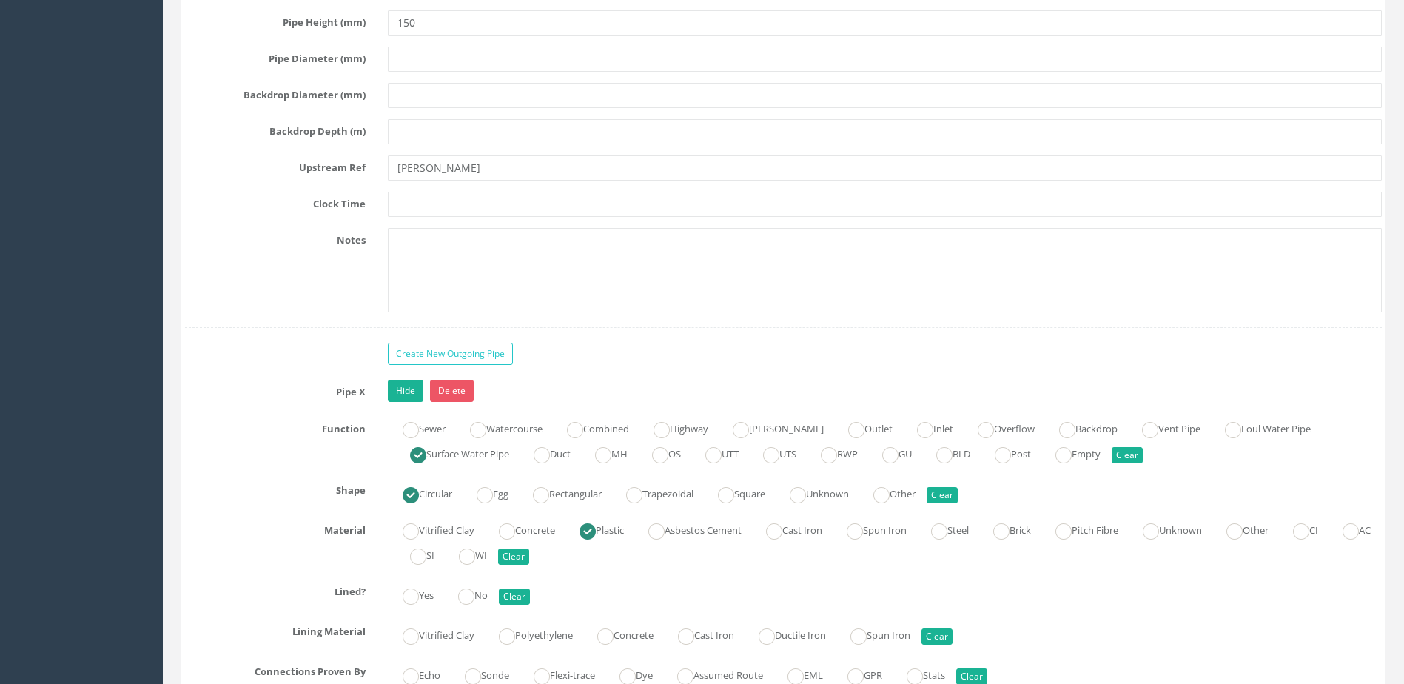
scroll to position [4516, 0]
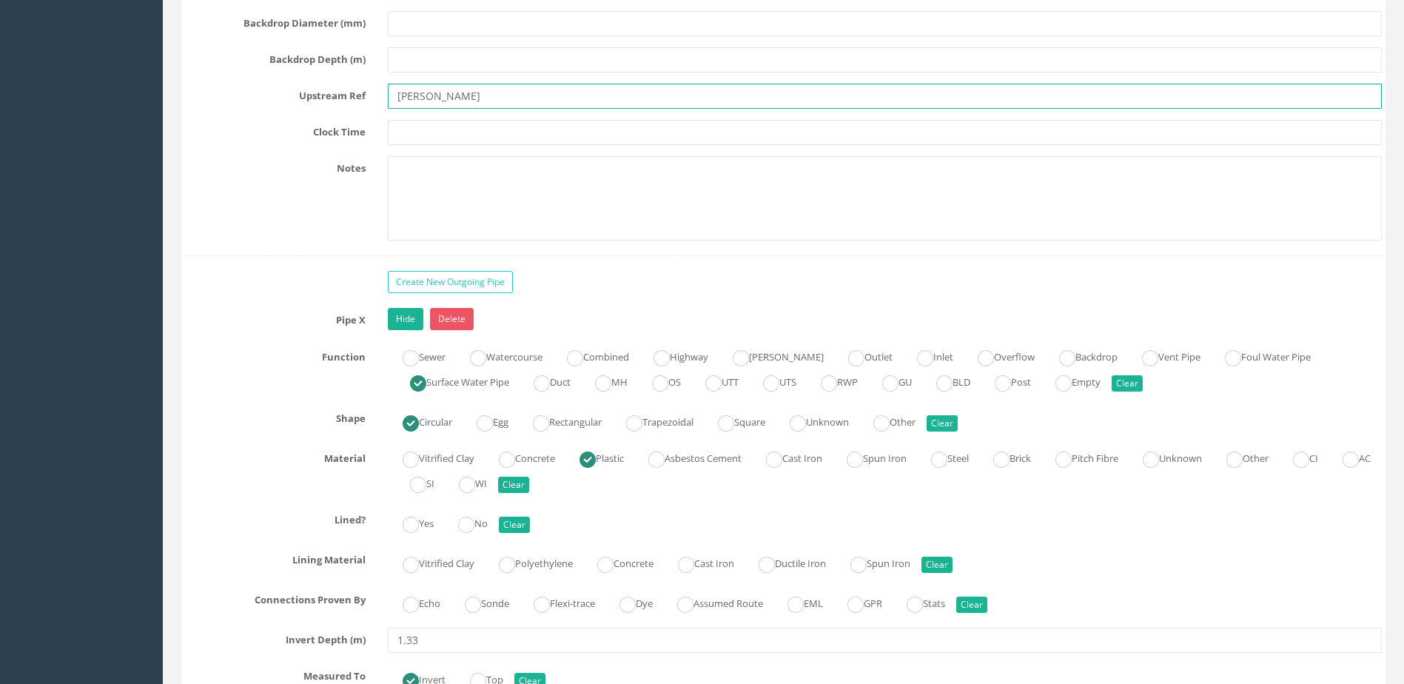
click at [489, 105] on input "[PERSON_NAME]" at bounding box center [885, 96] width 994 height 25
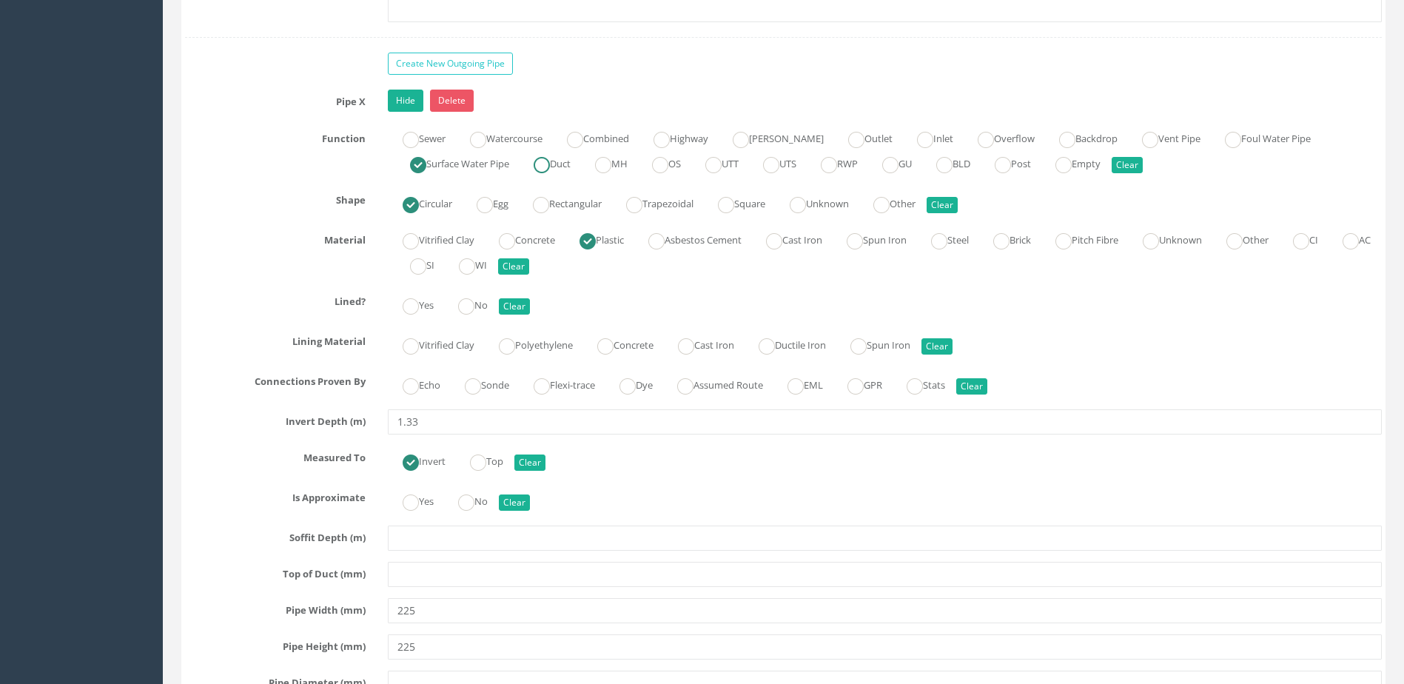
scroll to position [4738, 0]
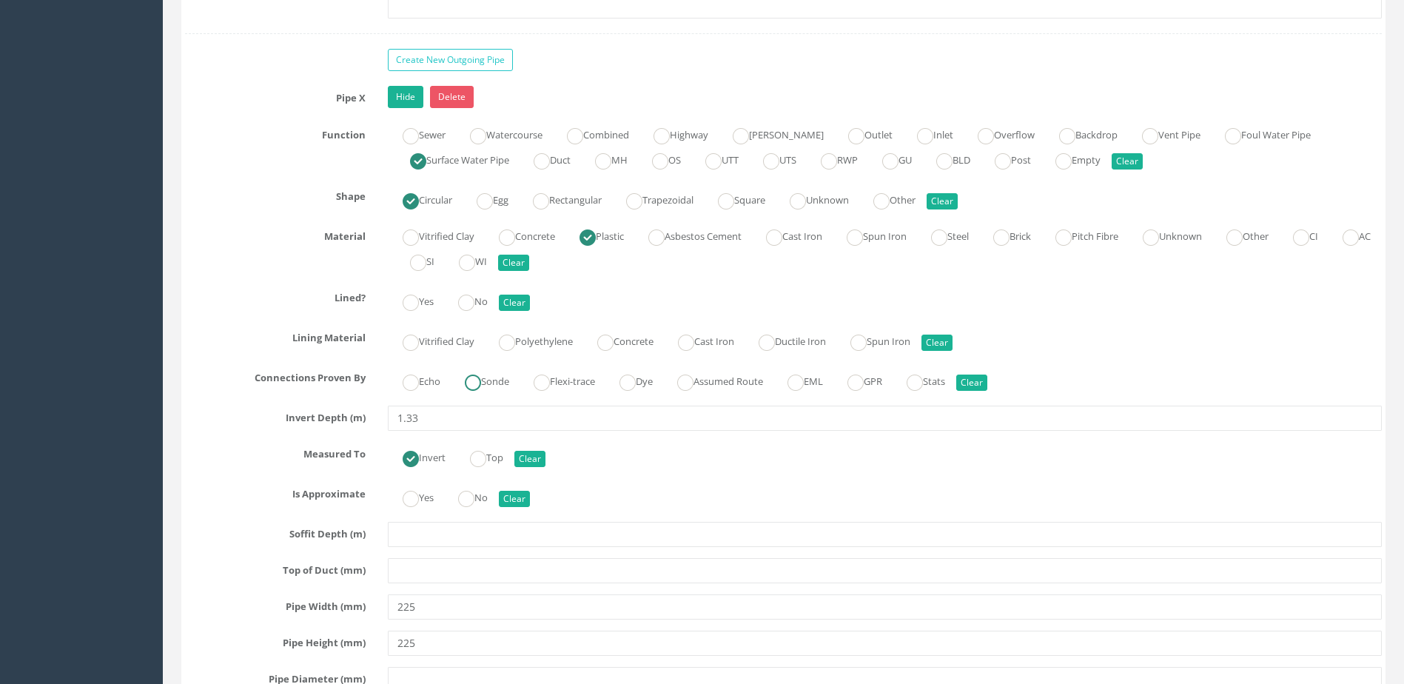
click at [509, 385] on label "Sonde" at bounding box center [479, 379] width 59 height 21
click at [469, 298] on ins at bounding box center [466, 303] width 16 height 16
click at [468, 503] on ins at bounding box center [466, 499] width 16 height 16
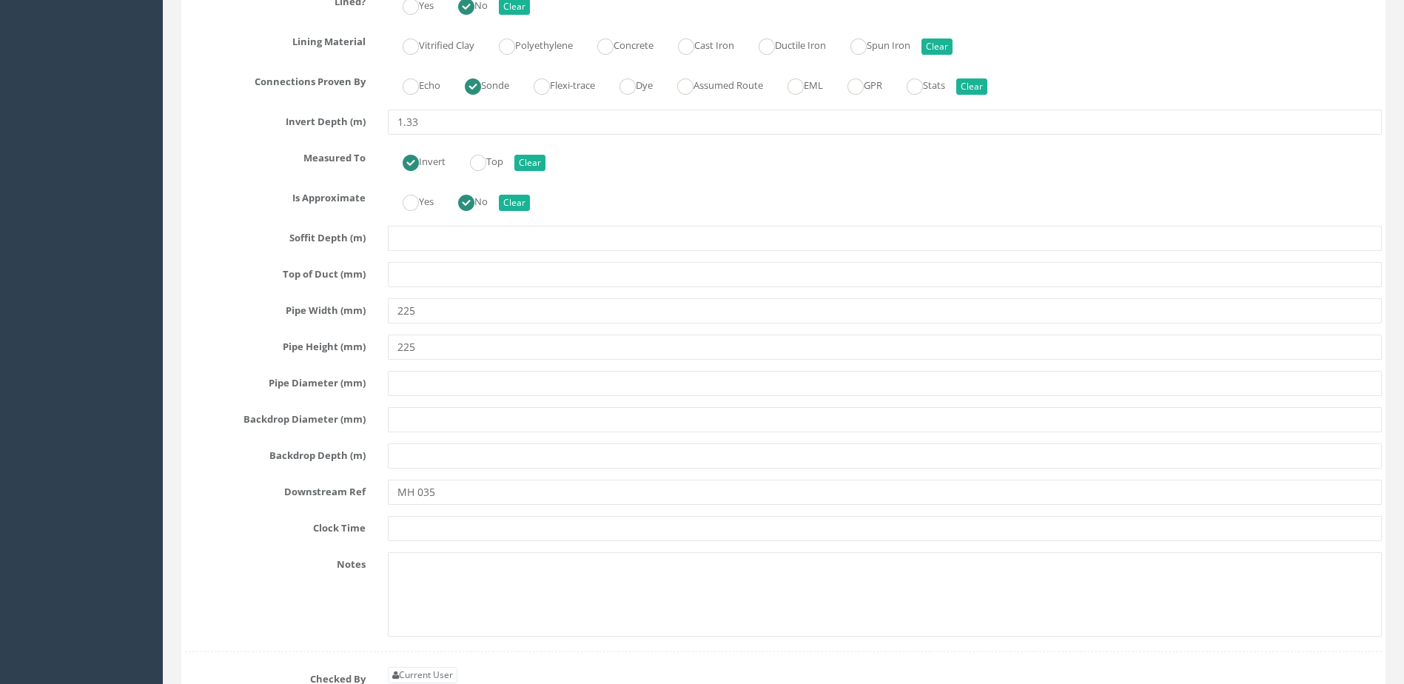
scroll to position [5256, 0]
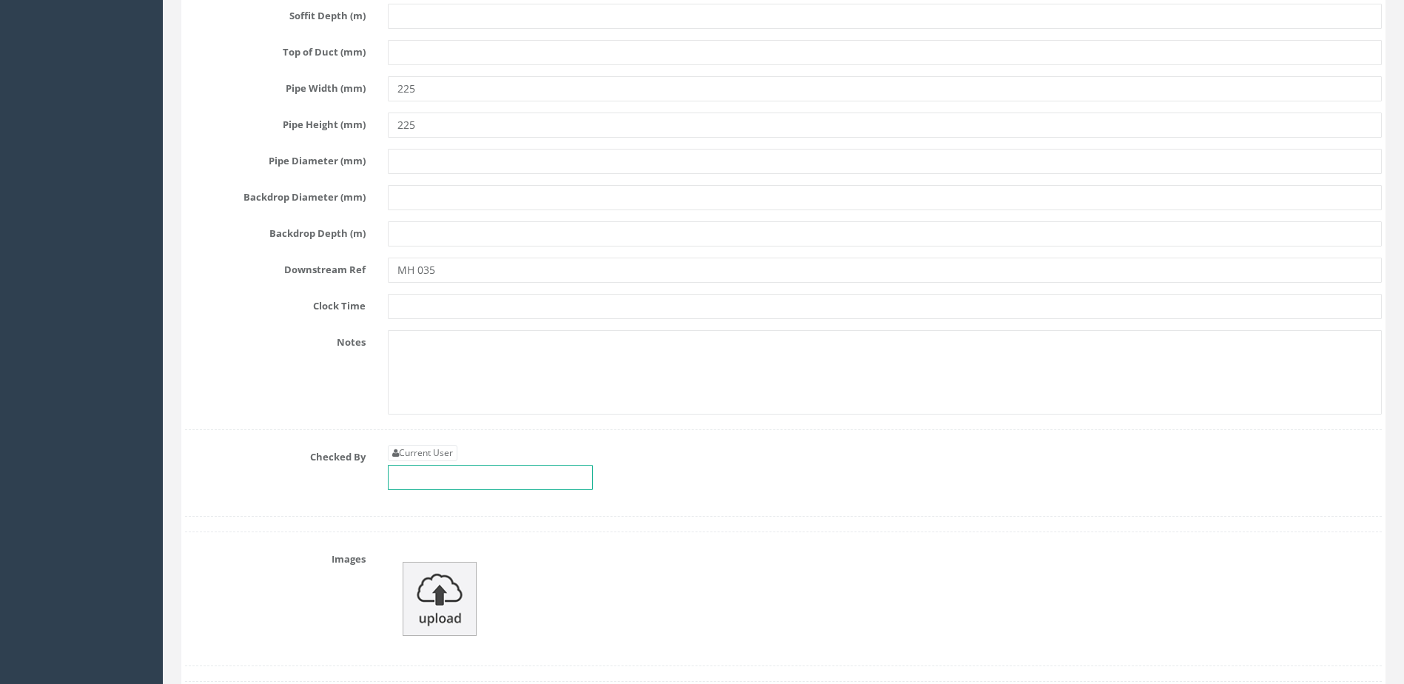
click at [520, 482] on input "text" at bounding box center [490, 477] width 205 height 25
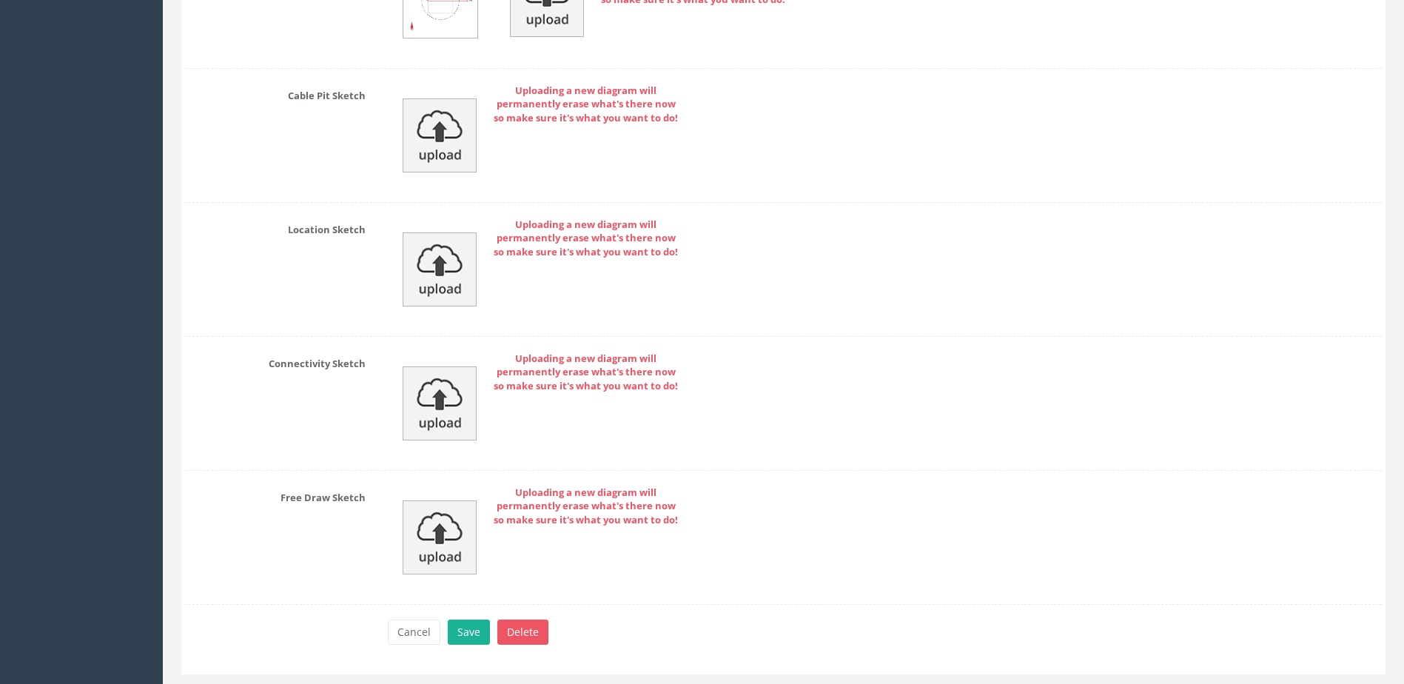
scroll to position [6230, 0]
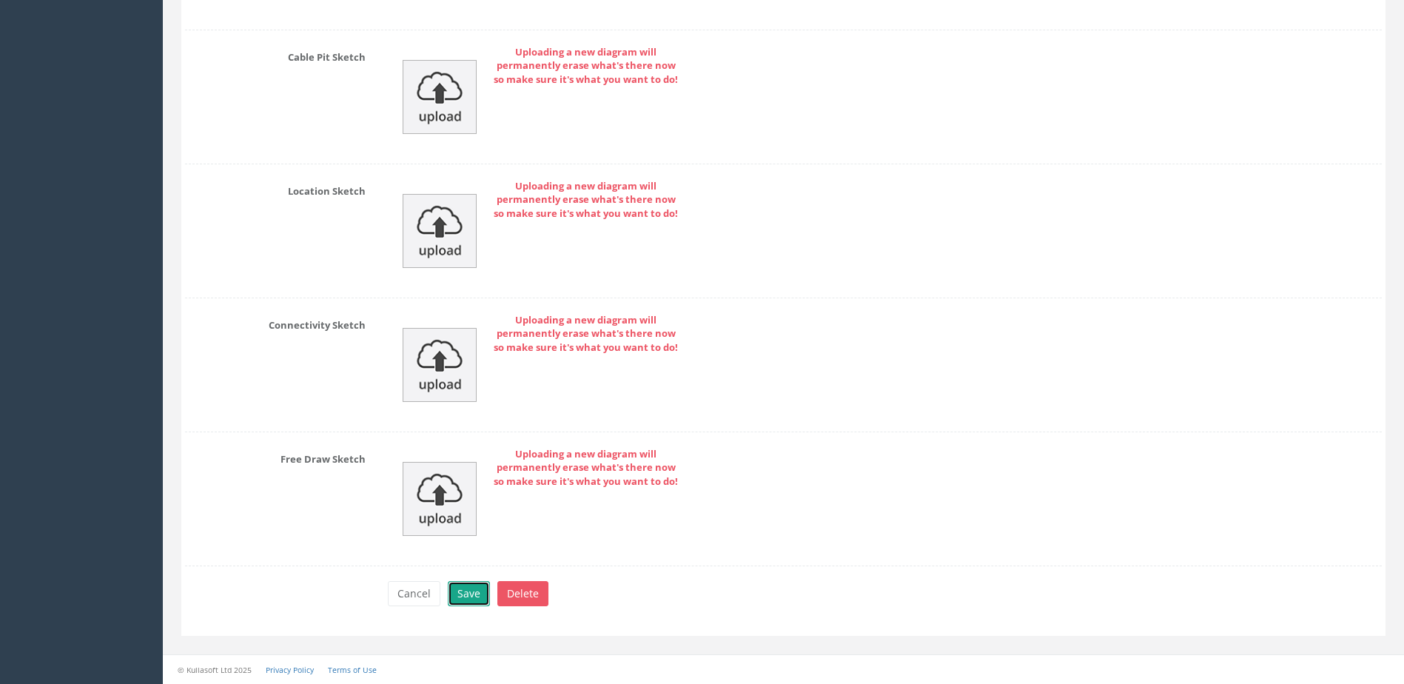
click at [469, 587] on button "Save" at bounding box center [469, 593] width 42 height 25
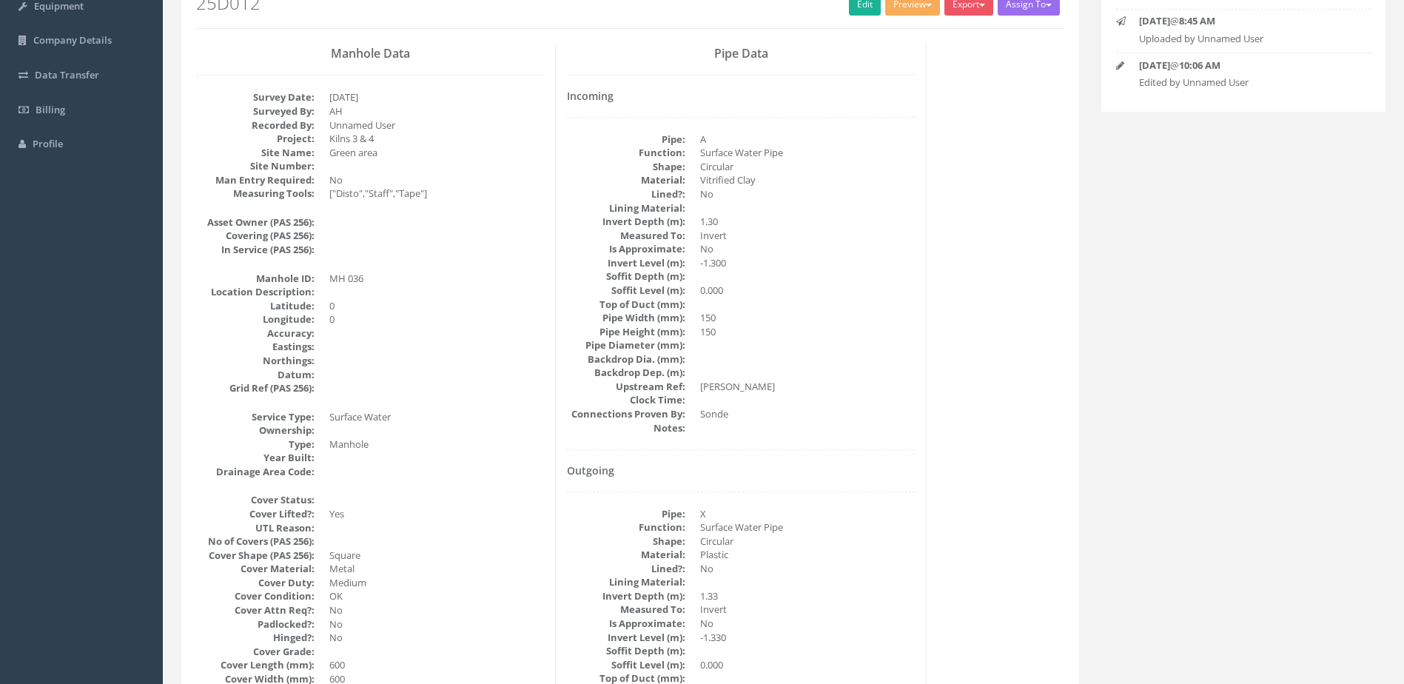
scroll to position [0, 0]
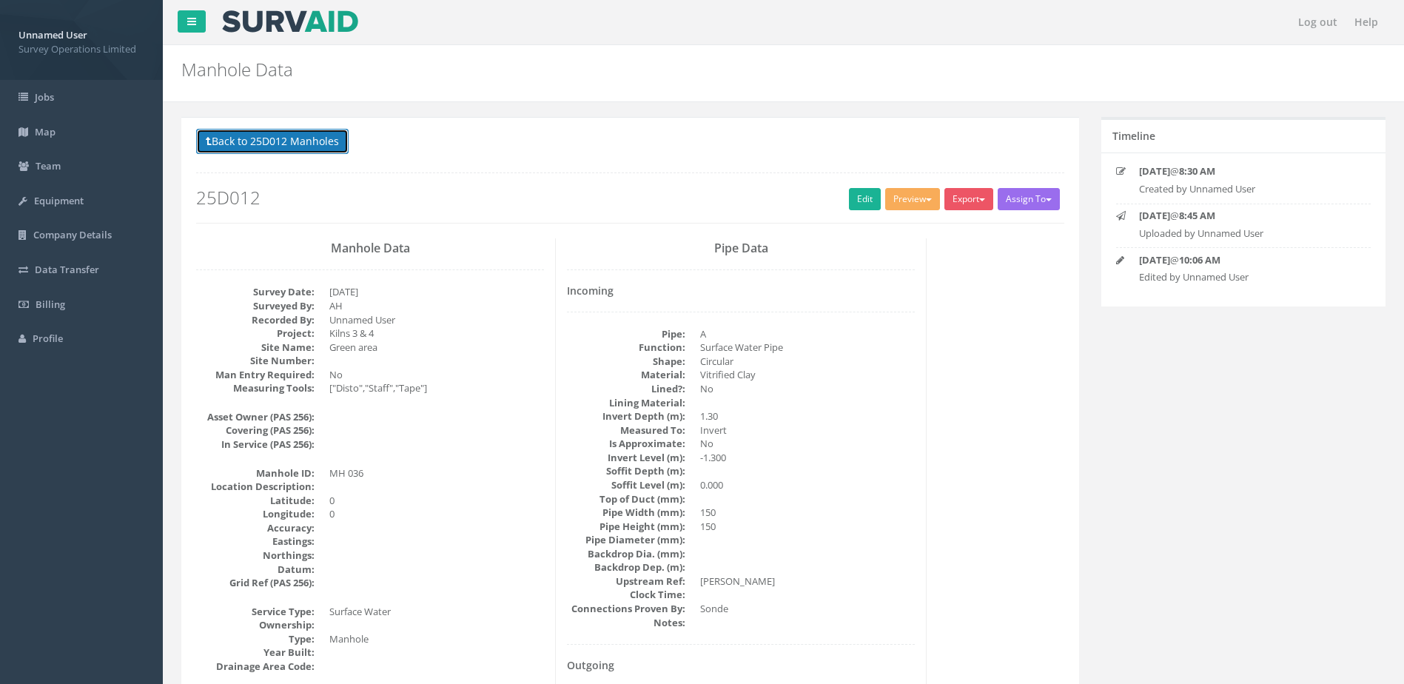
click at [309, 150] on button "Back to 25D012 Manholes" at bounding box center [272, 141] width 153 height 25
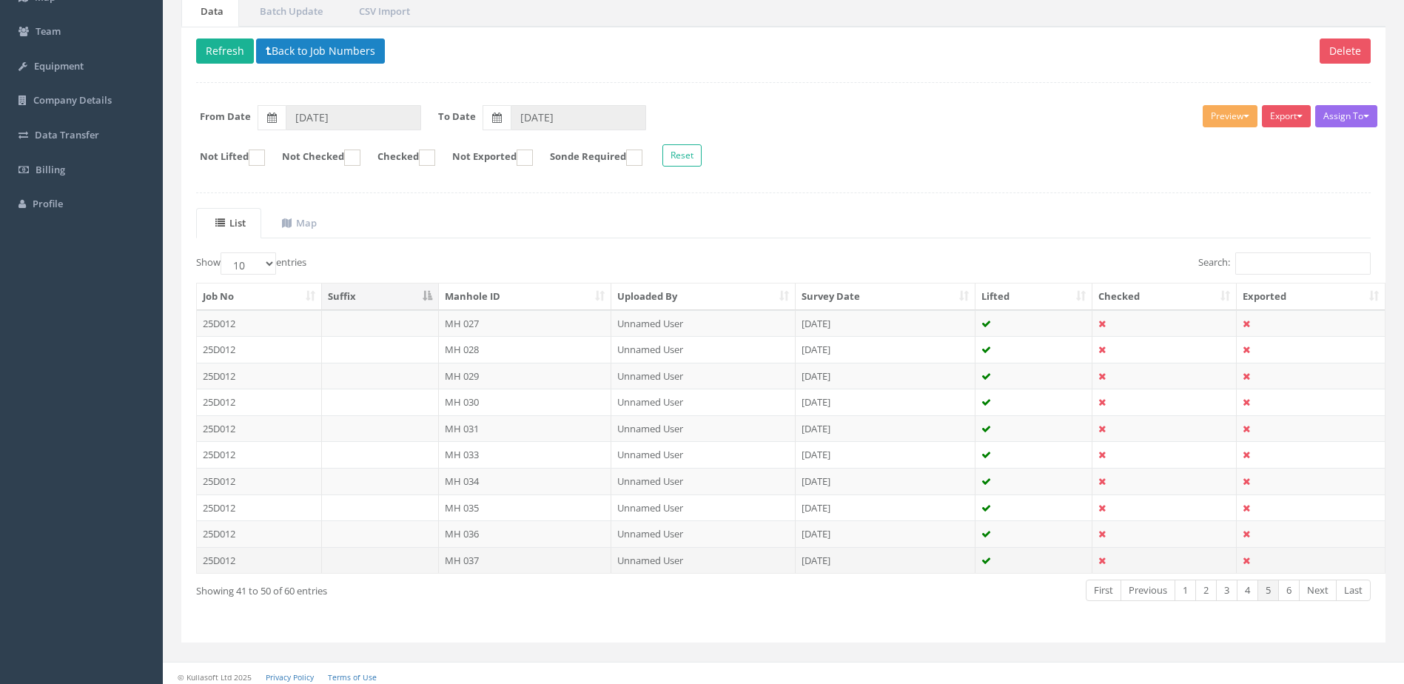
scroll to position [141, 0]
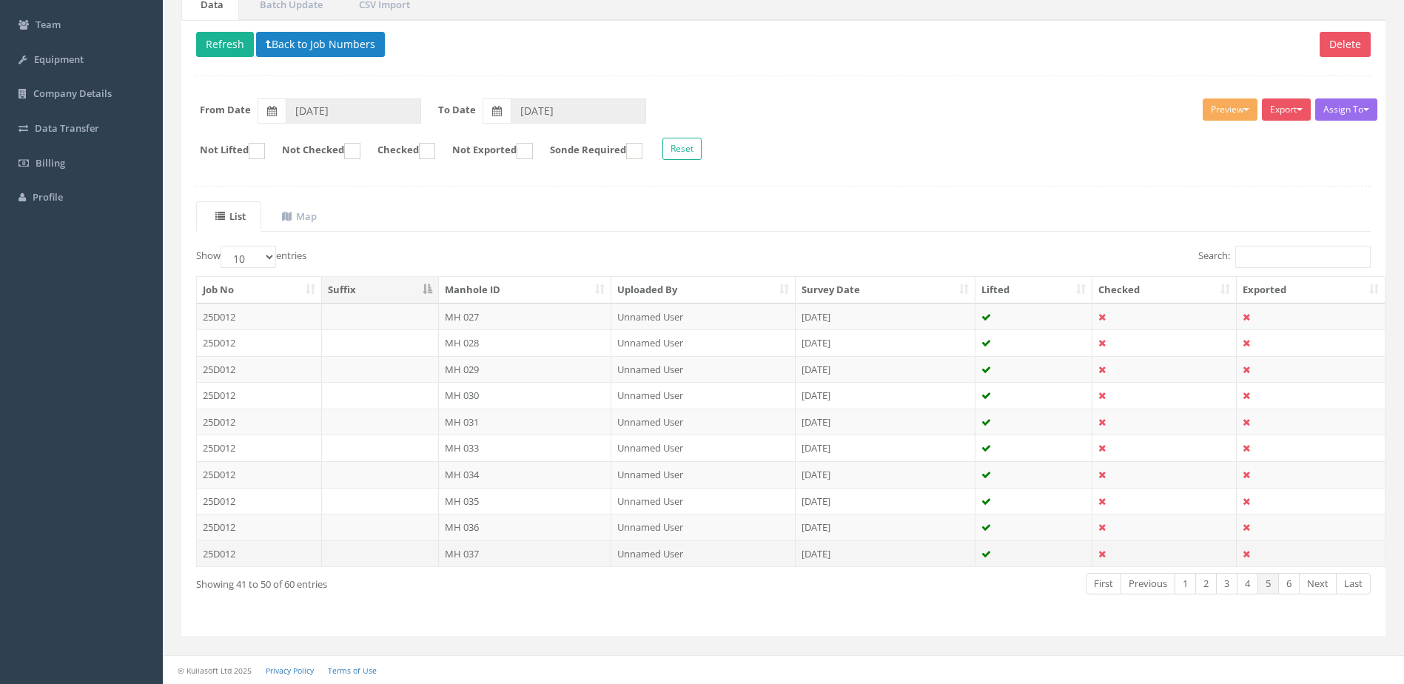
click at [535, 555] on td "MH 037" at bounding box center [525, 553] width 173 height 27
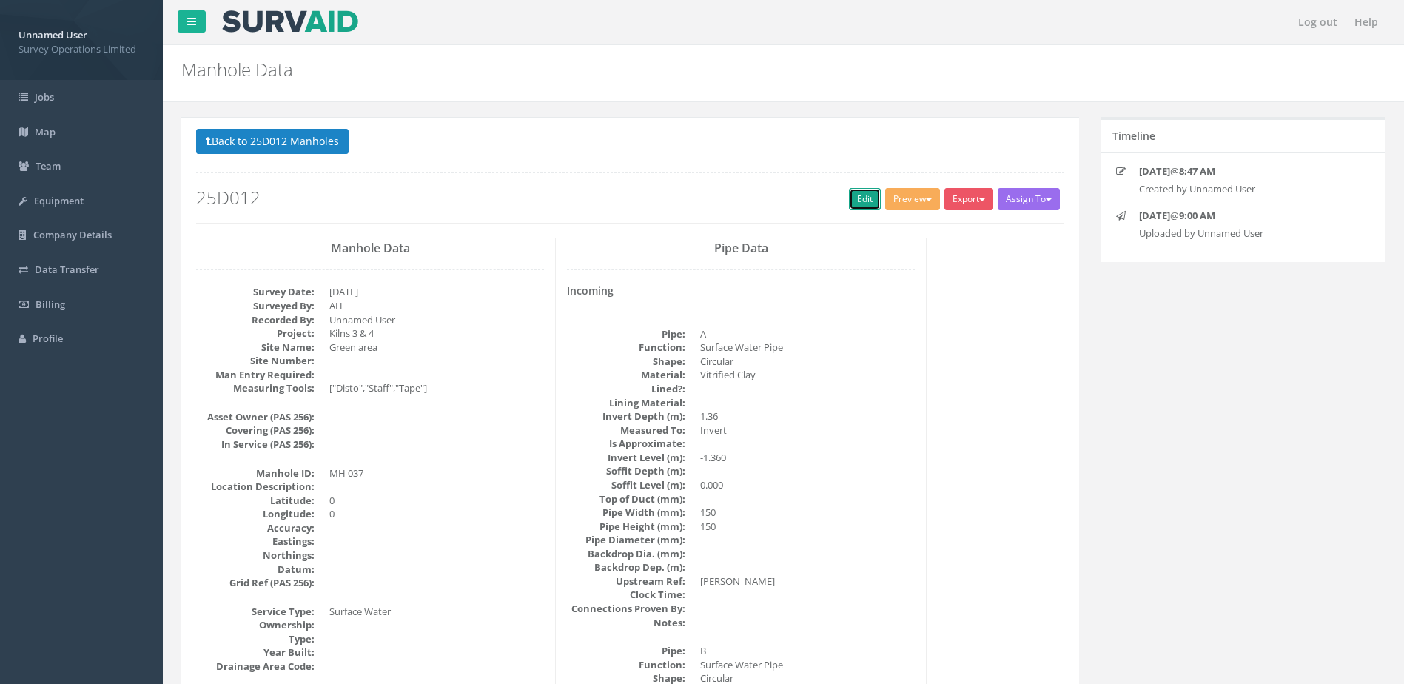
click at [873, 199] on link "Edit" at bounding box center [865, 199] width 32 height 22
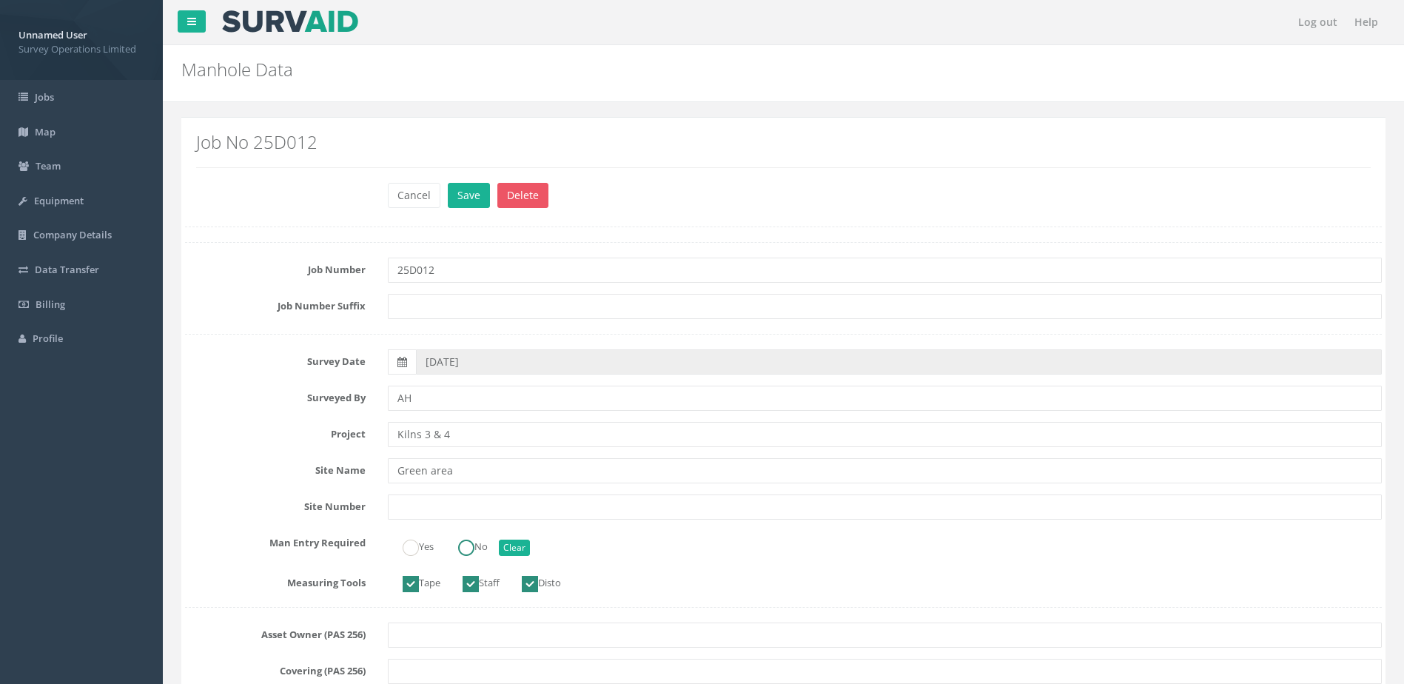
click at [482, 539] on label "No" at bounding box center [465, 545] width 44 height 21
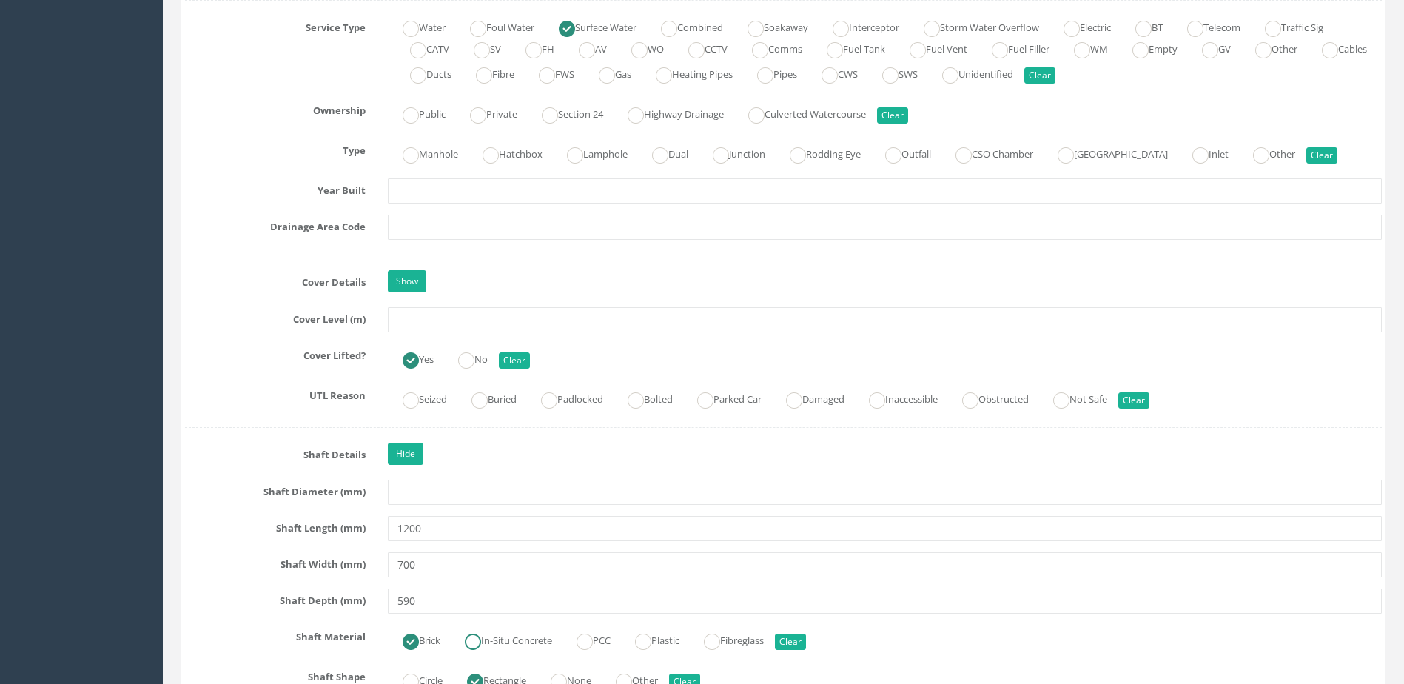
scroll to position [1259, 0]
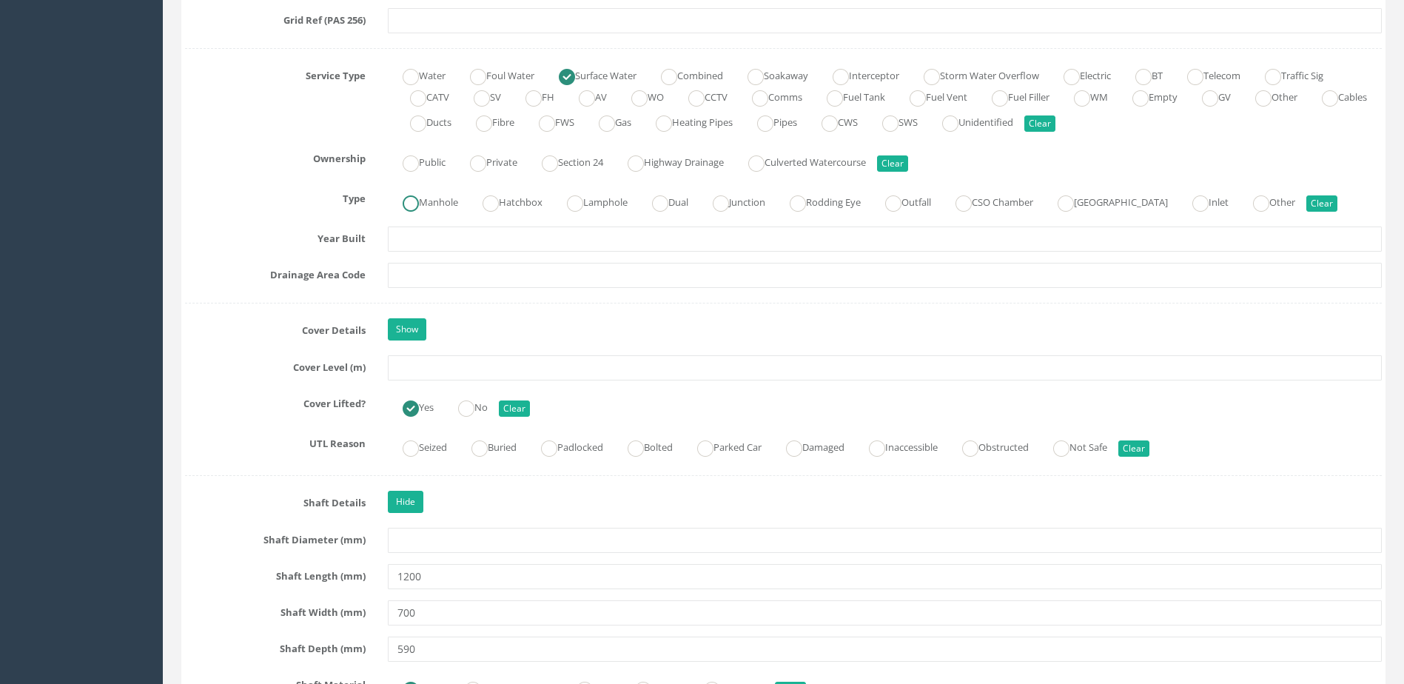
click at [425, 204] on label "Manhole" at bounding box center [423, 200] width 70 height 21
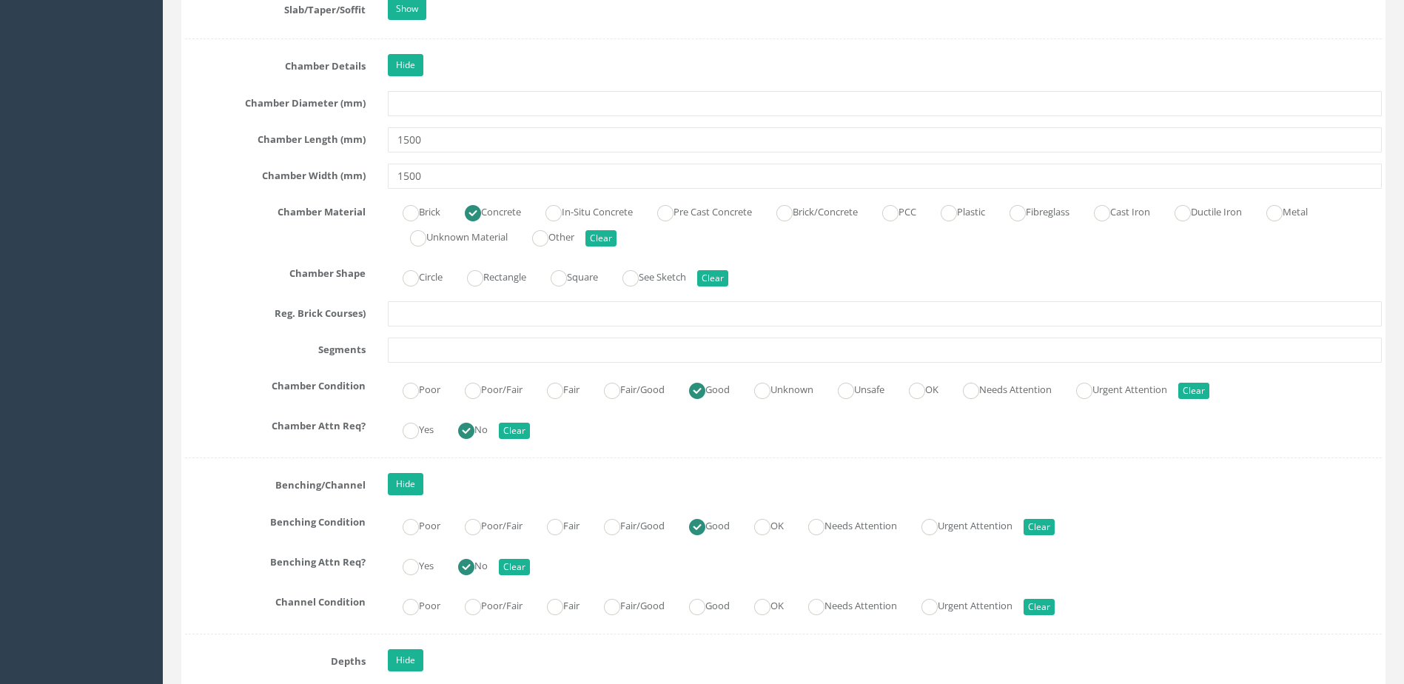
scroll to position [2221, 0]
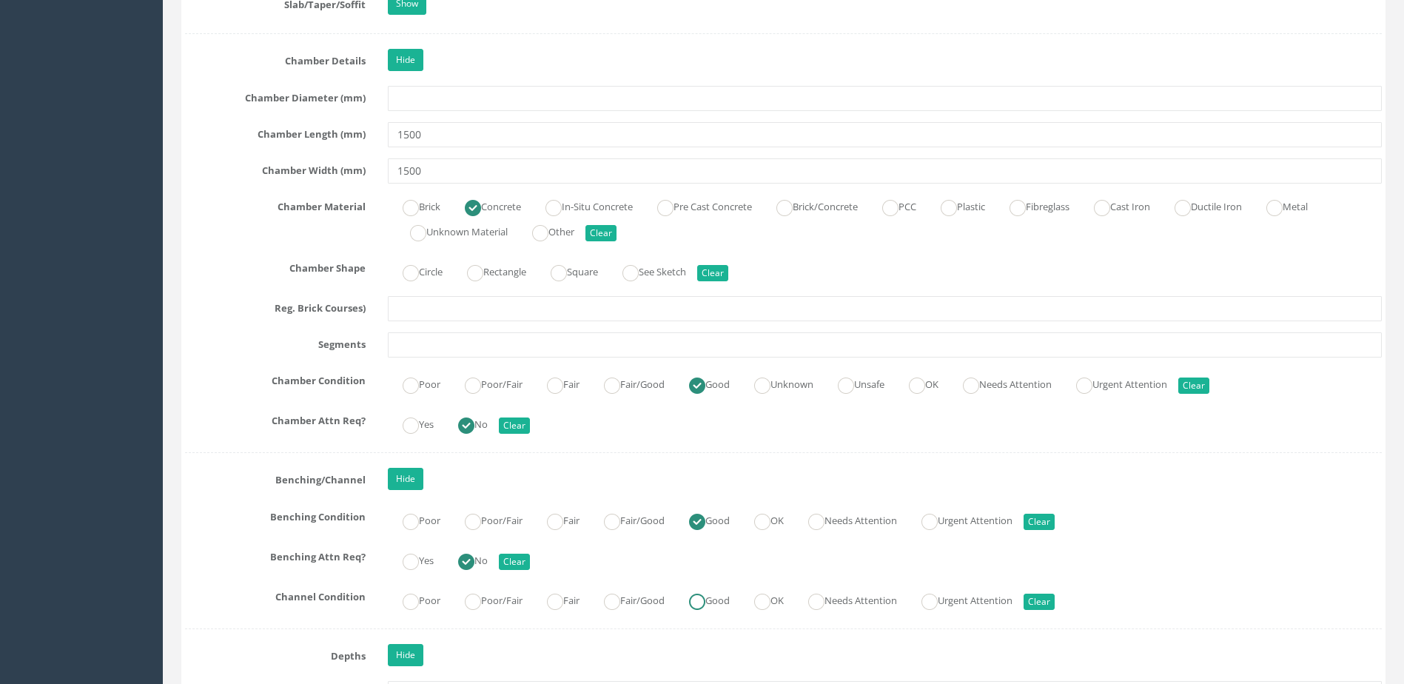
click at [701, 590] on label "Good" at bounding box center [702, 599] width 56 height 21
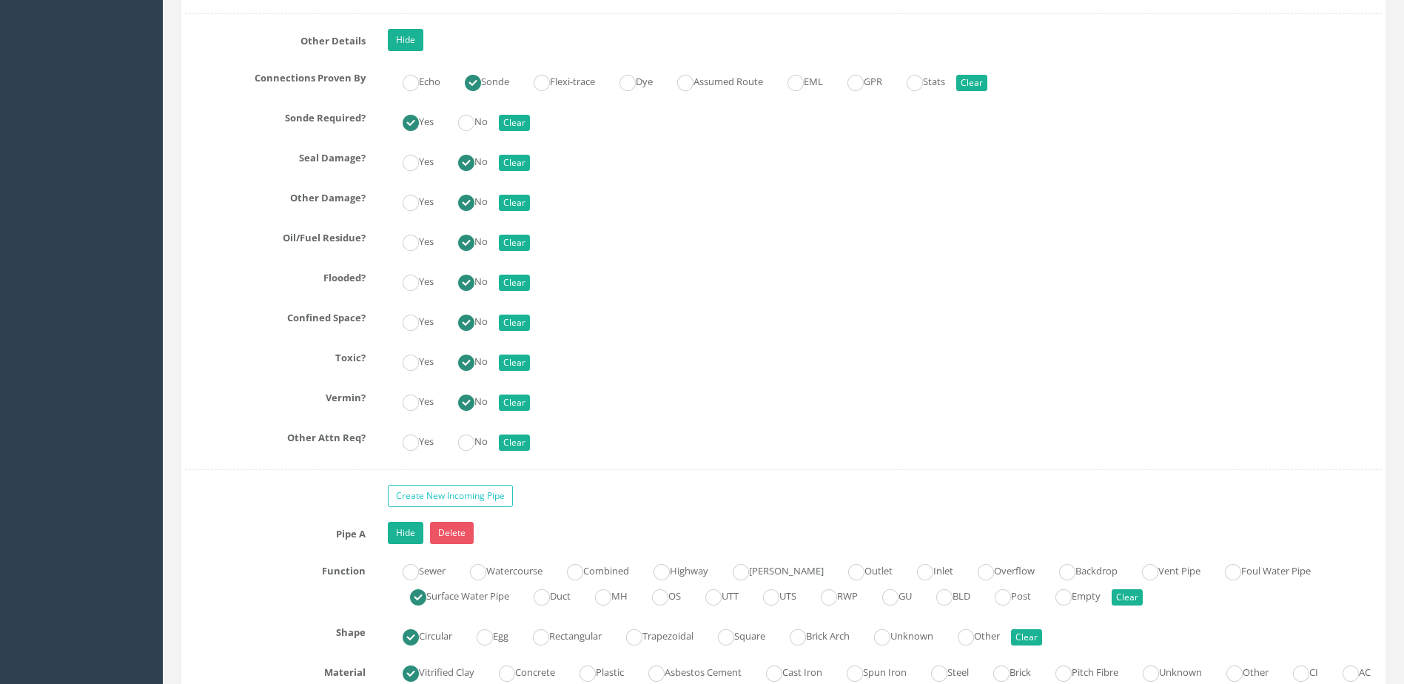
scroll to position [3405, 0]
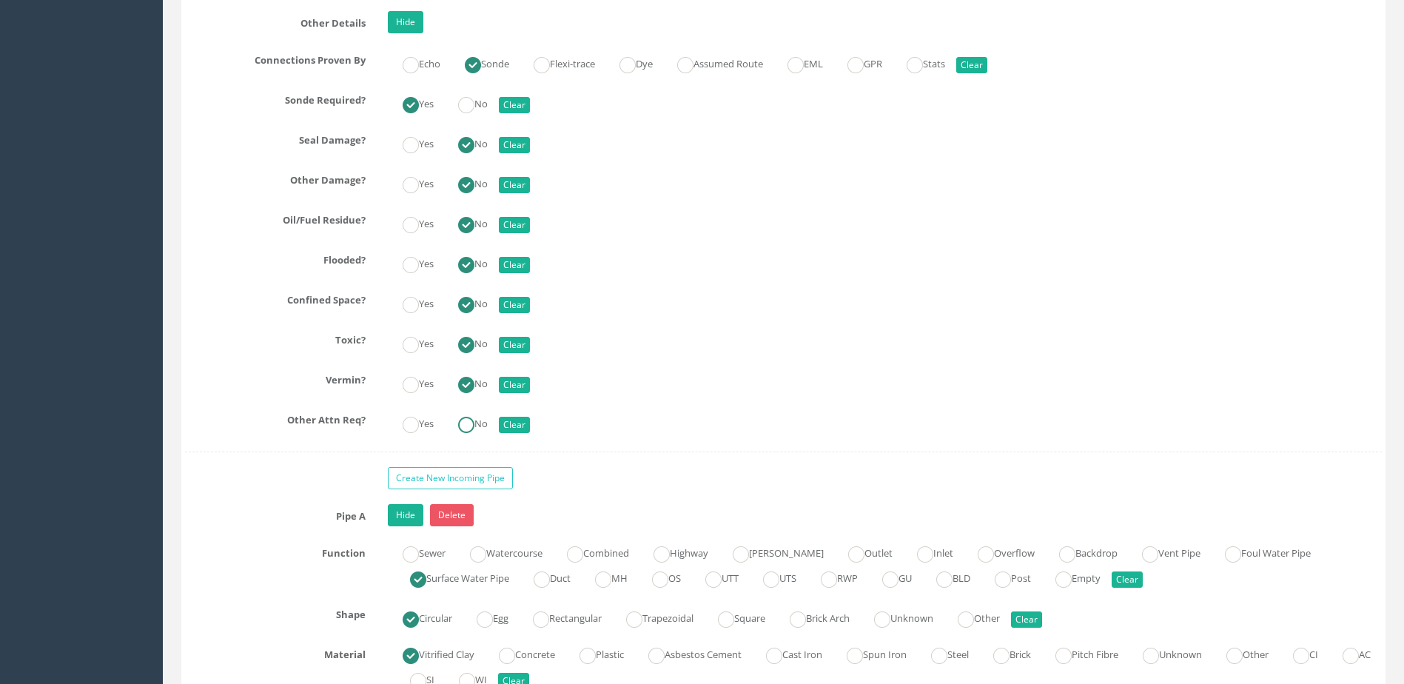
click at [469, 421] on ins at bounding box center [466, 425] width 16 height 16
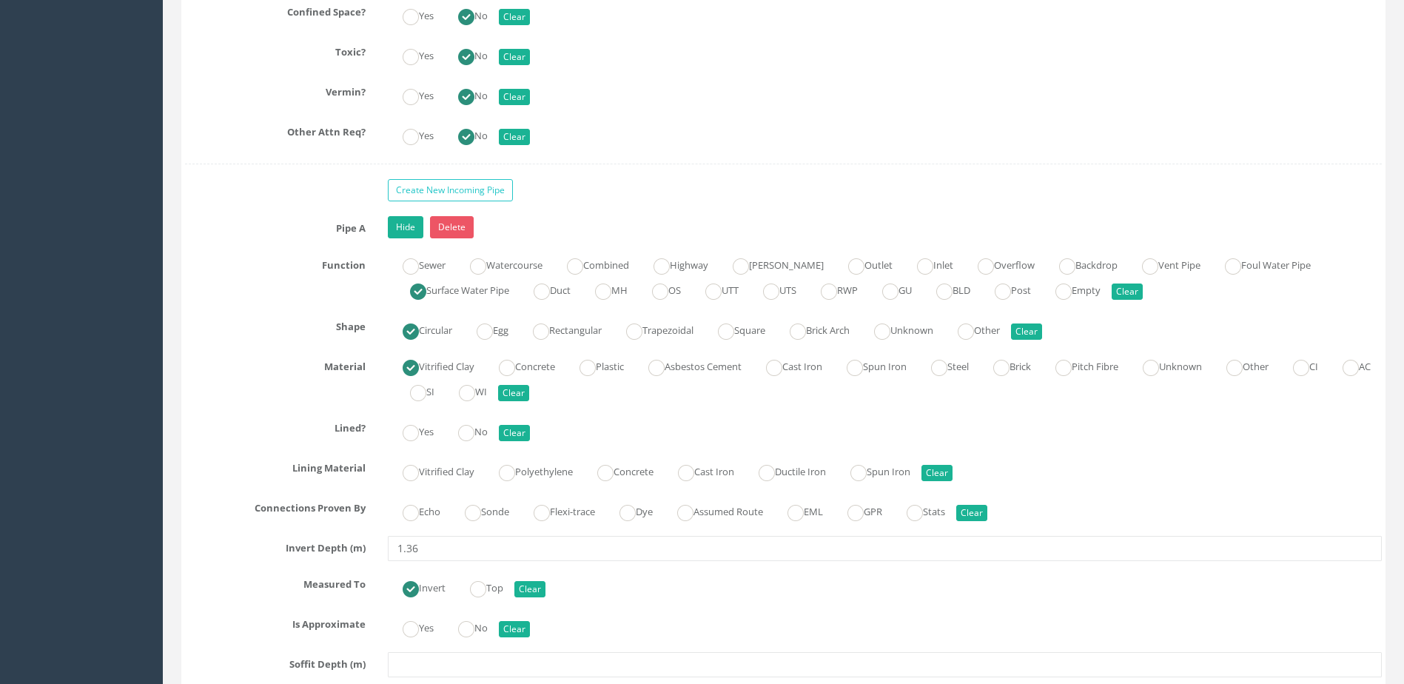
scroll to position [3776, 0]
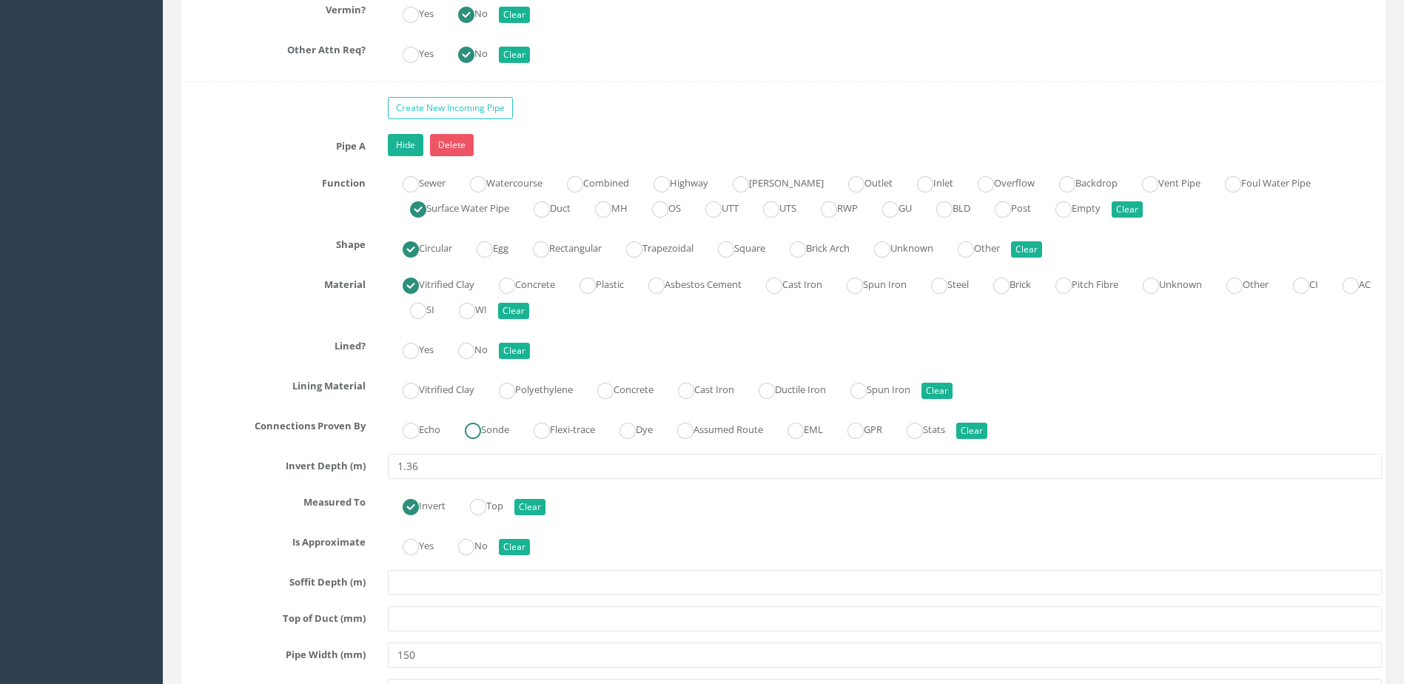
click at [483, 421] on label "Sonde" at bounding box center [479, 428] width 59 height 21
click at [475, 347] on ins at bounding box center [466, 351] width 16 height 16
click at [481, 544] on label "No" at bounding box center [465, 544] width 44 height 21
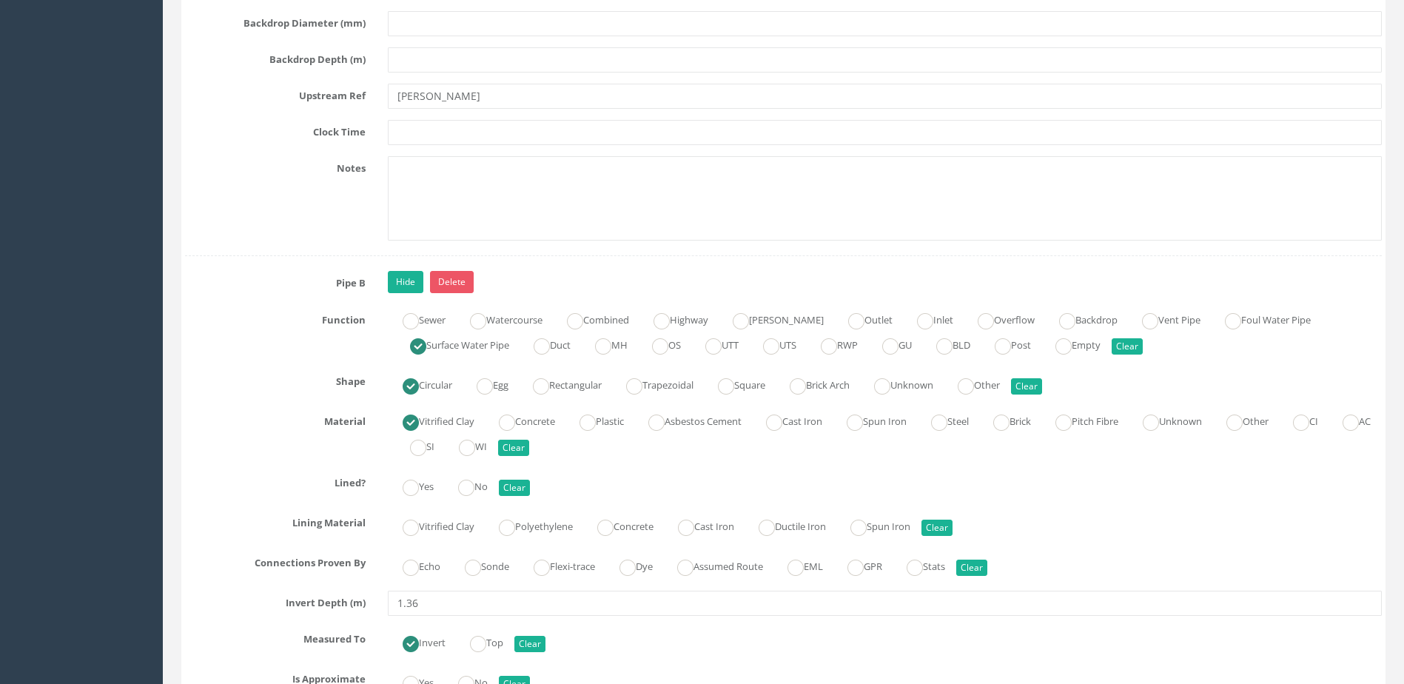
scroll to position [4812, 0]
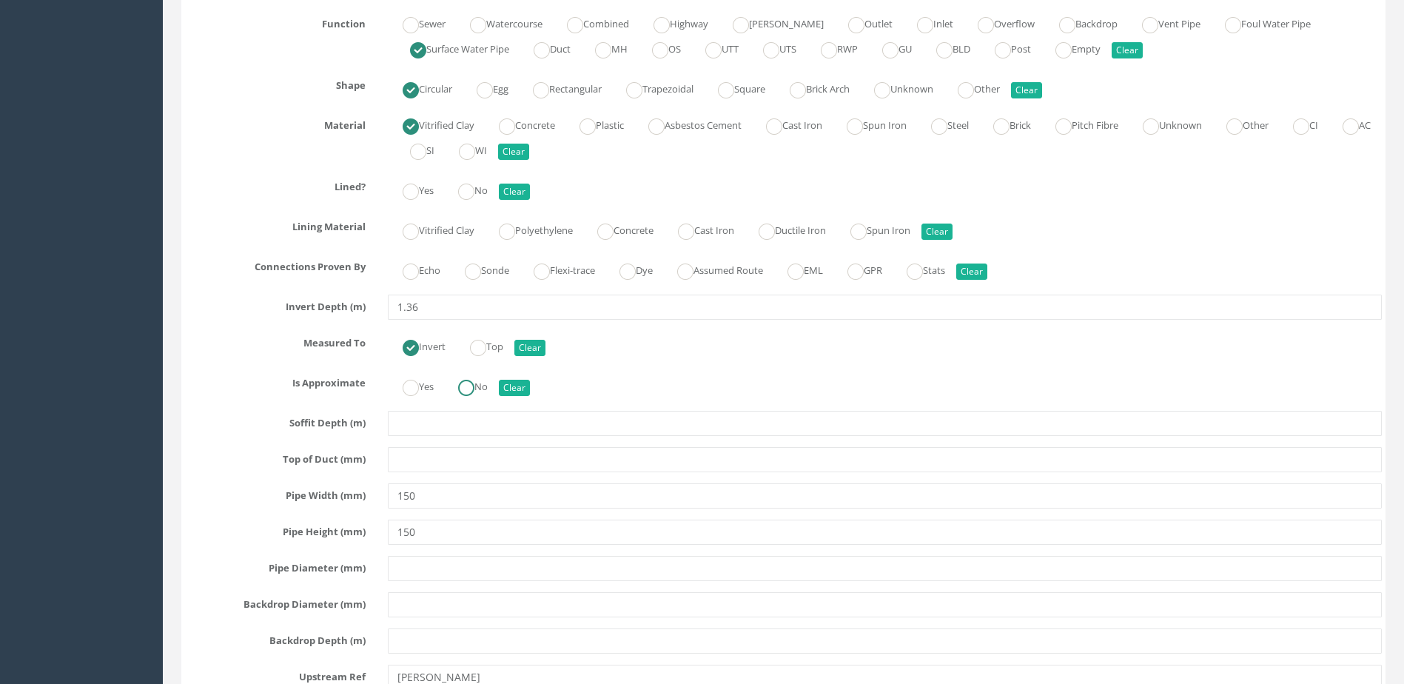
click at [488, 390] on label "No" at bounding box center [465, 385] width 44 height 21
click at [497, 276] on label "Sonde" at bounding box center [479, 268] width 59 height 21
click at [474, 184] on ins at bounding box center [466, 192] width 16 height 16
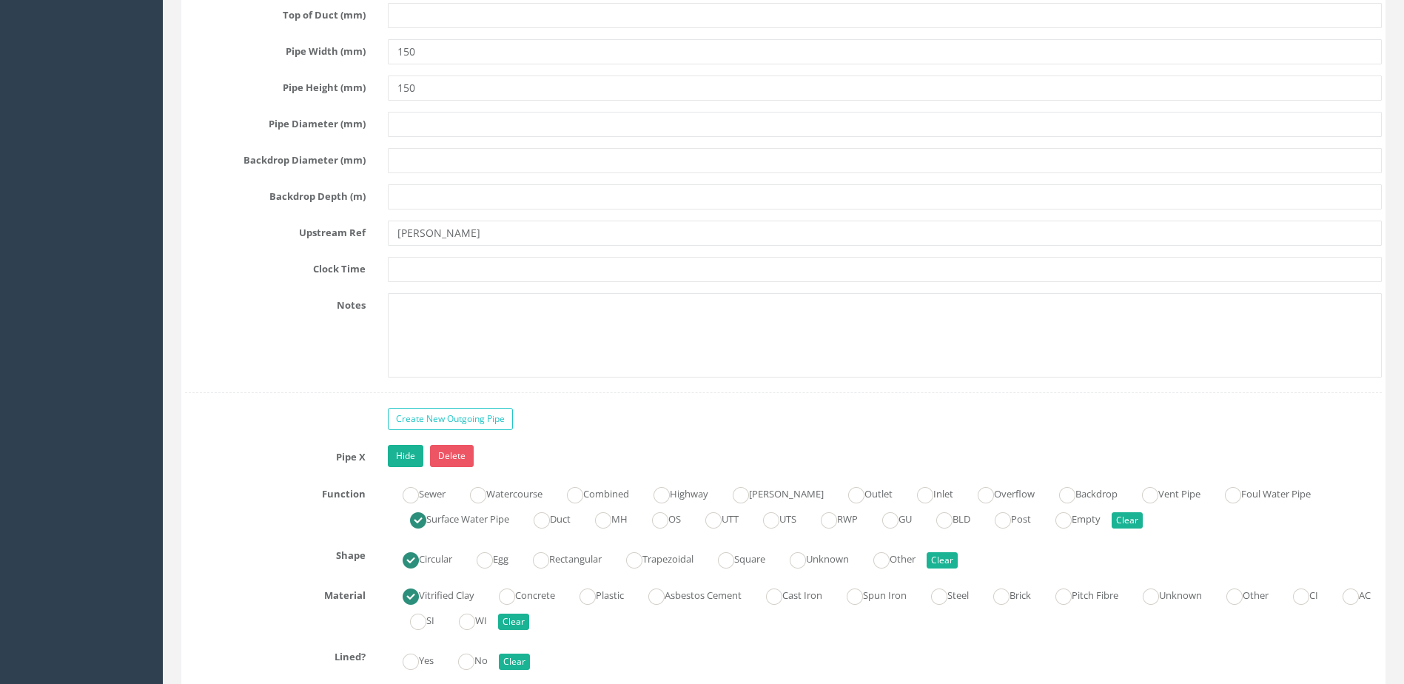
scroll to position [5478, 0]
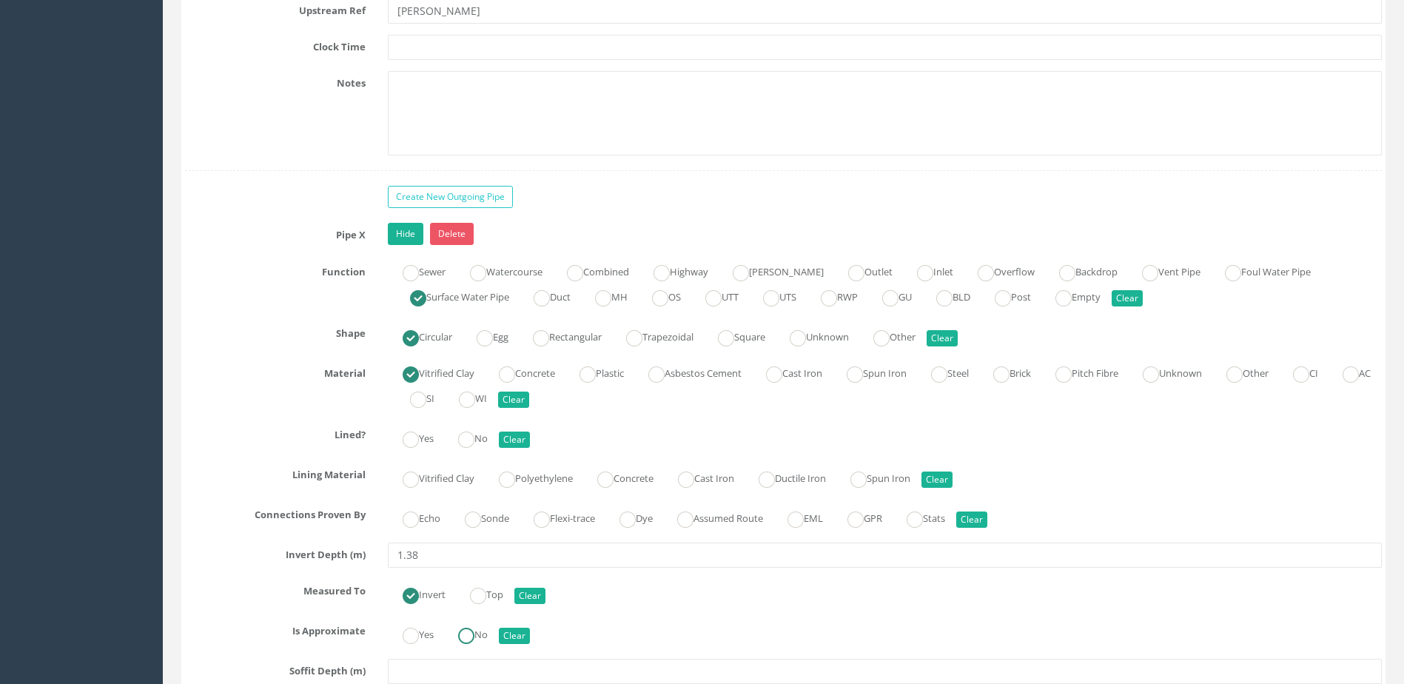
click at [464, 634] on ins at bounding box center [466, 636] width 16 height 16
click at [502, 503] on div "Echo Sonde Flexi-trace Dye Assumed Route EML GPR Stats Clear" at bounding box center [885, 517] width 1016 height 29
click at [489, 522] on label "Sonde" at bounding box center [479, 516] width 59 height 21
click at [464, 448] on input "No" at bounding box center [466, 447] width 16 height 25
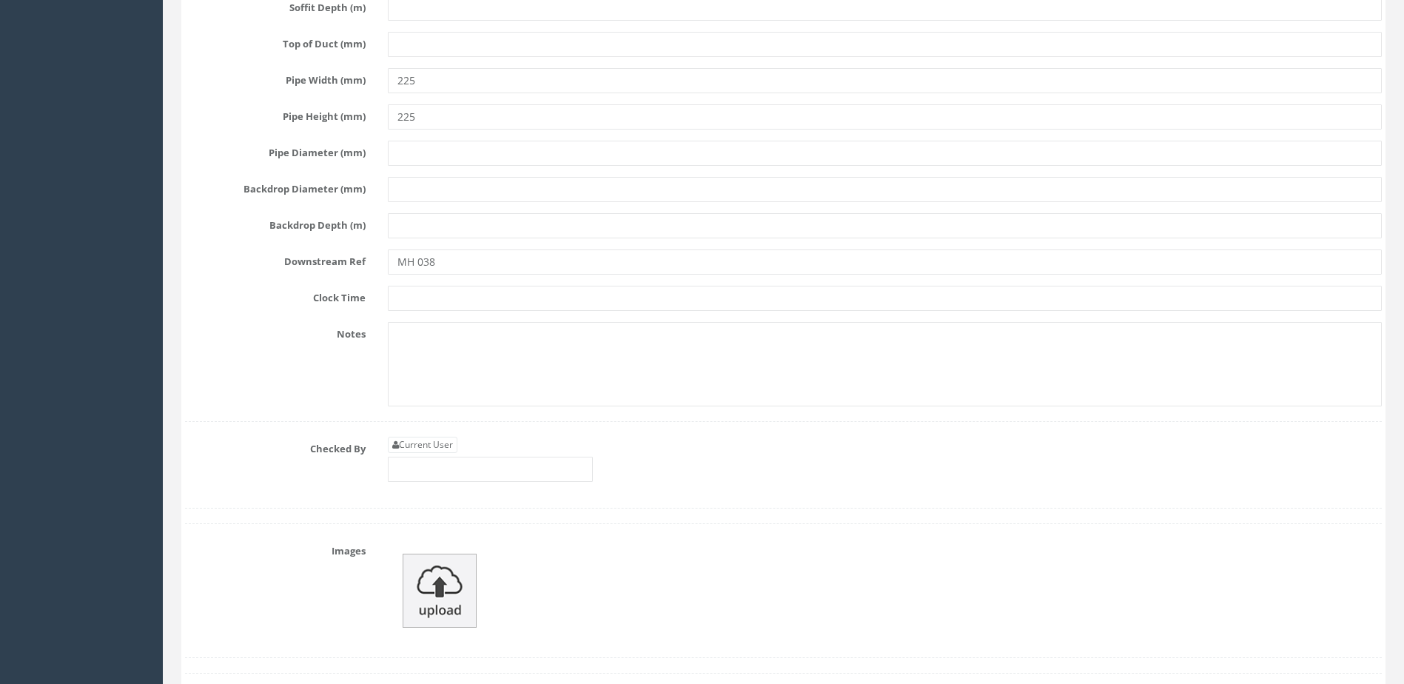
scroll to position [6145, 0]
click at [452, 473] on input "text" at bounding box center [490, 466] width 205 height 25
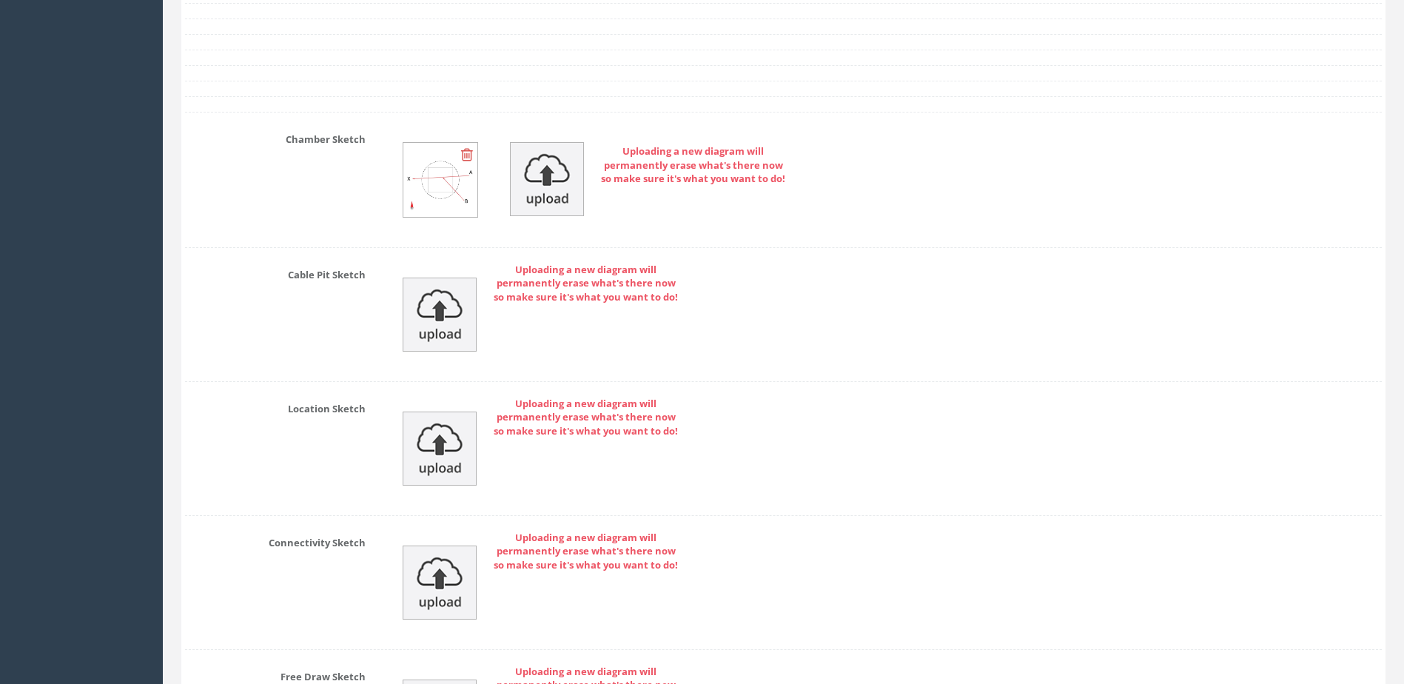
scroll to position [7107, 0]
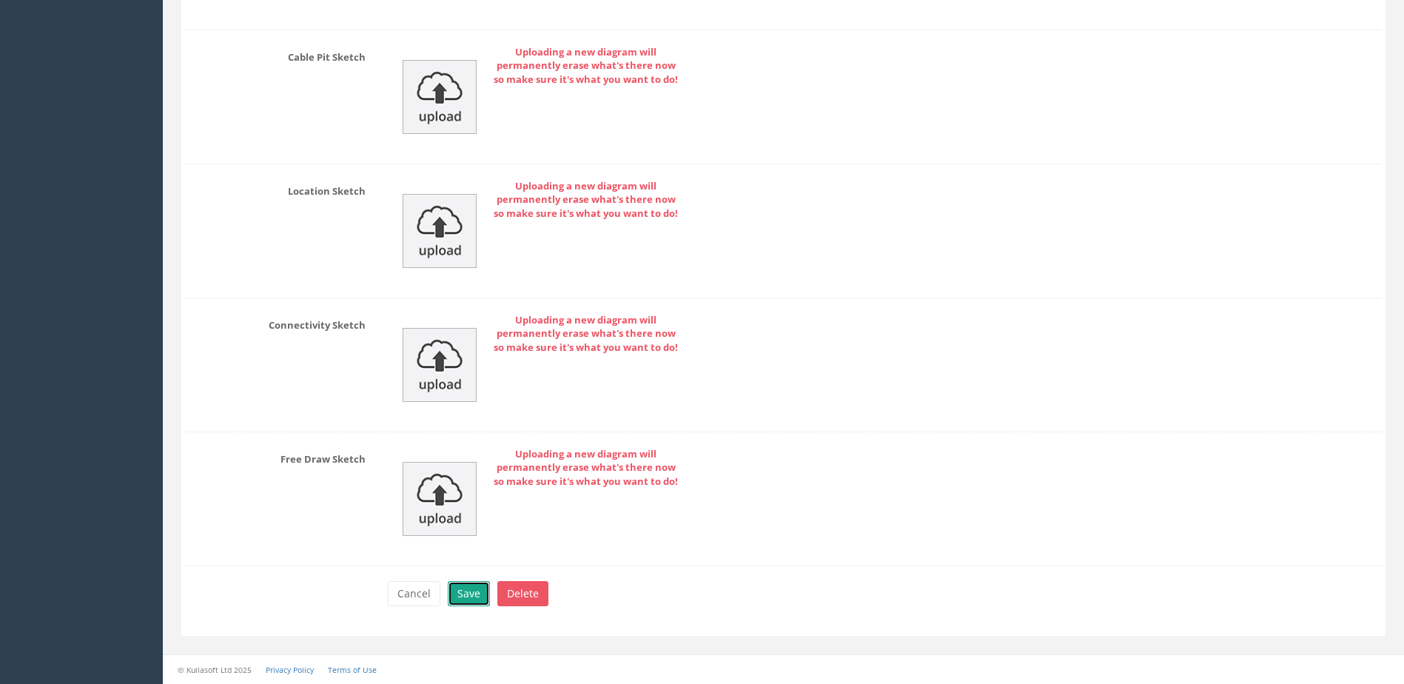
click at [472, 595] on button "Save" at bounding box center [469, 593] width 42 height 25
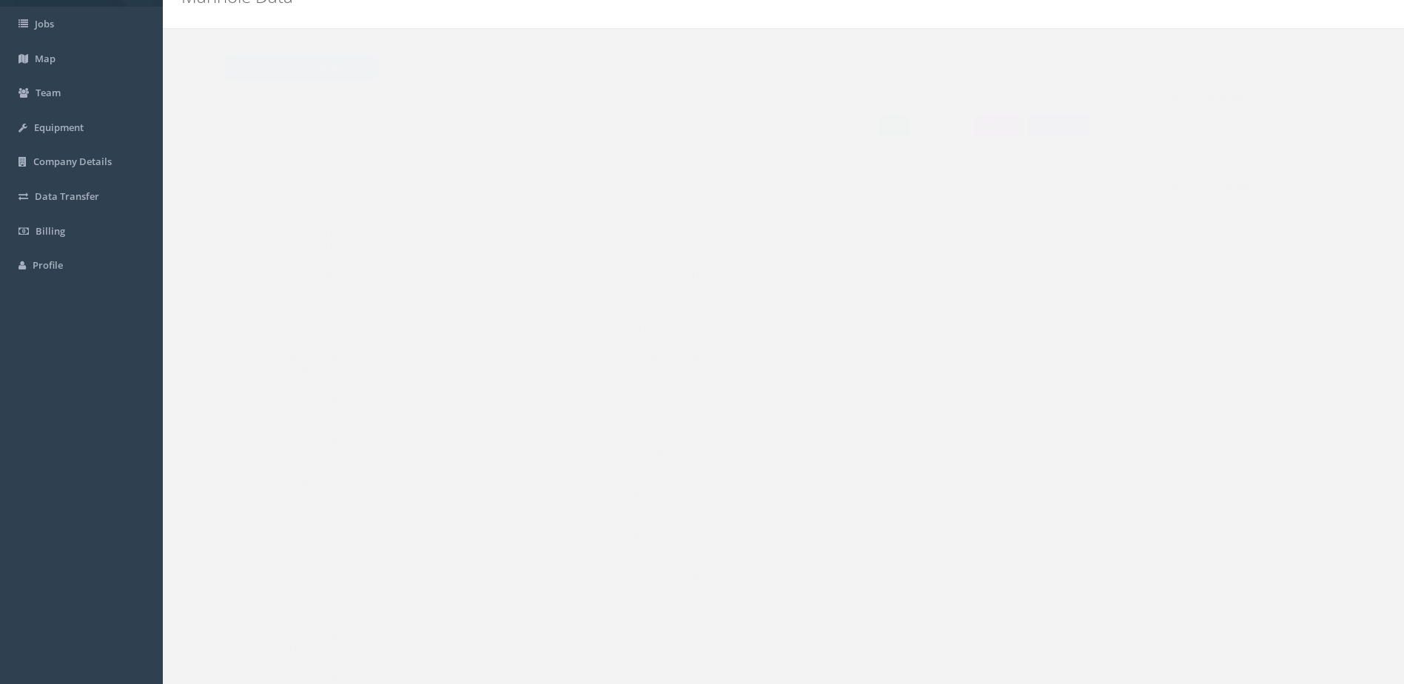
scroll to position [0, 0]
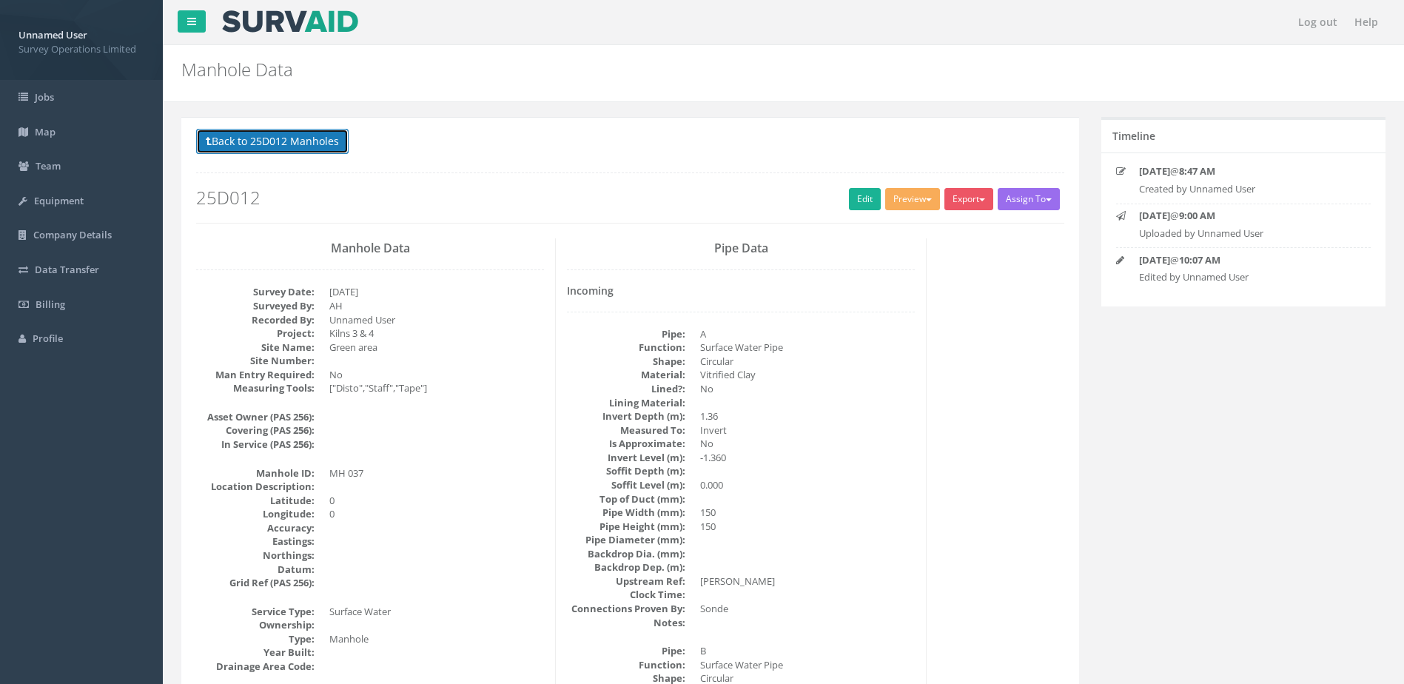
click at [246, 141] on button "Back to 25D012 Manholes" at bounding box center [272, 141] width 153 height 25
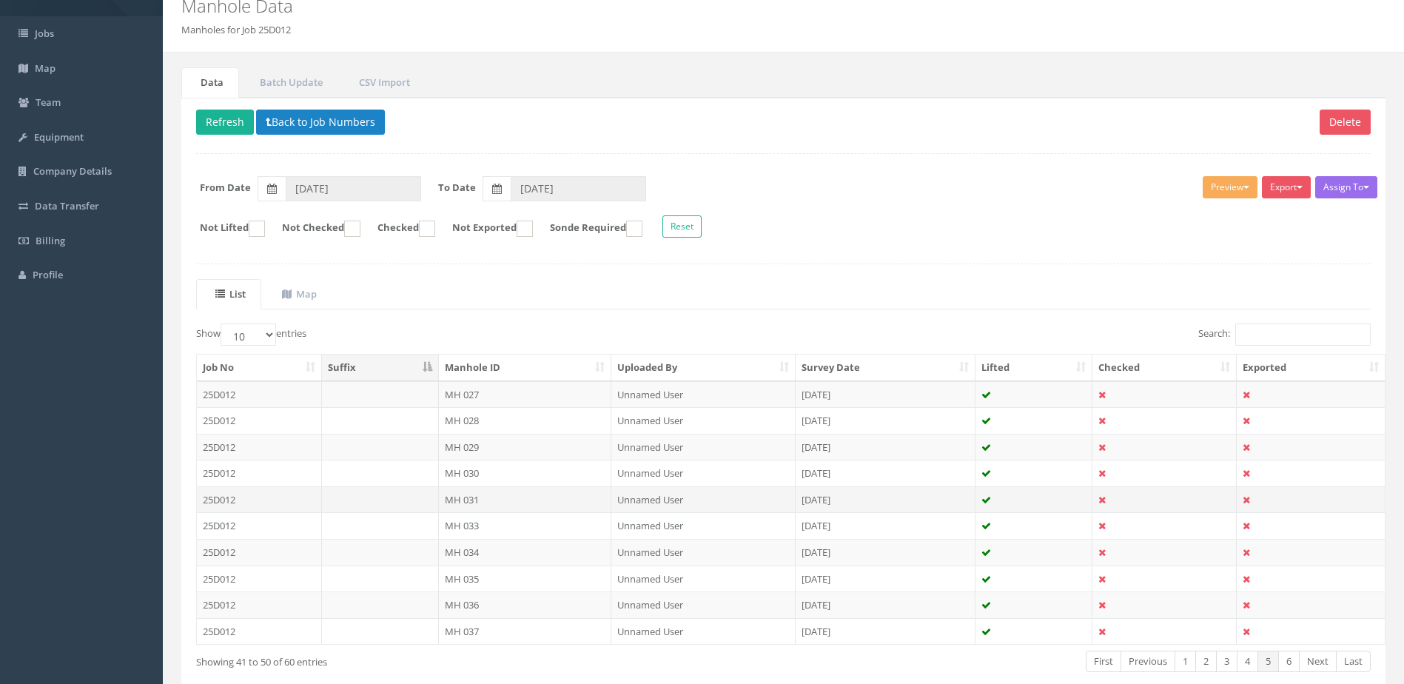
scroll to position [141, 0]
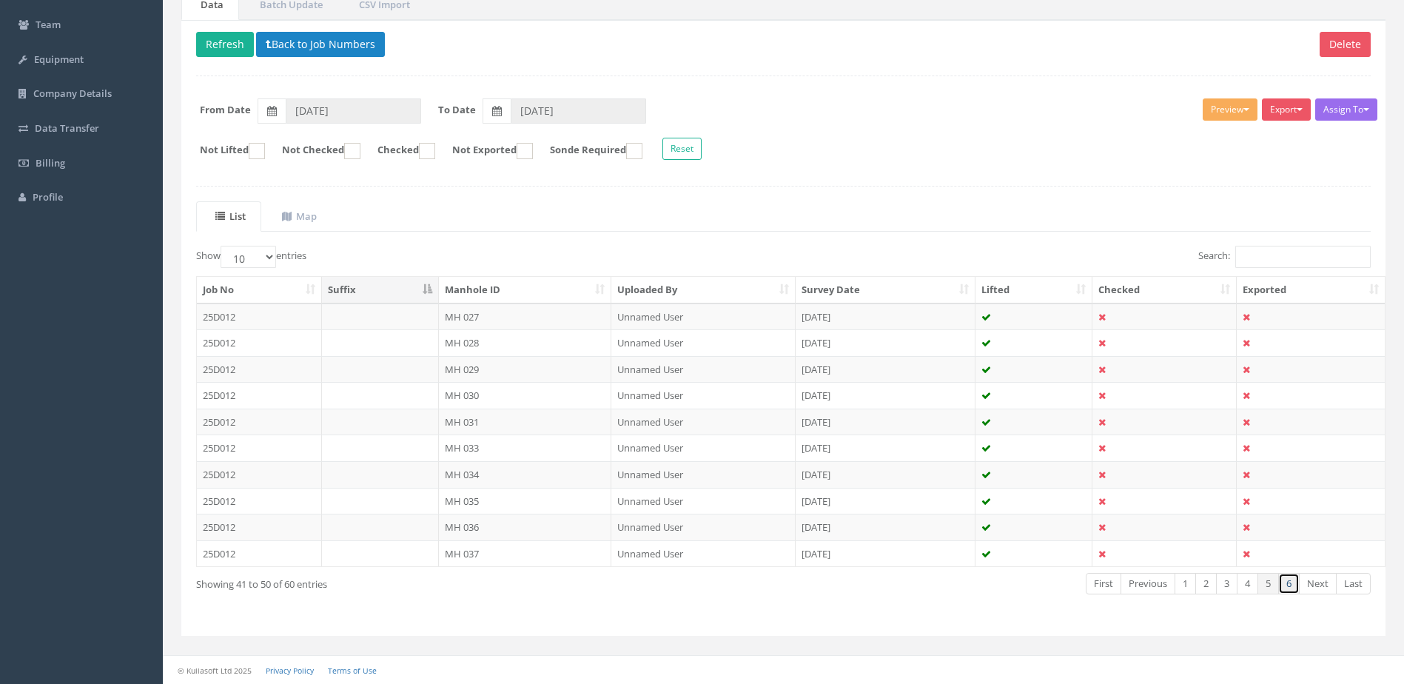
click at [1294, 587] on link "6" at bounding box center [1289, 583] width 21 height 21
click at [497, 324] on td "MH 038" at bounding box center [525, 317] width 173 height 27
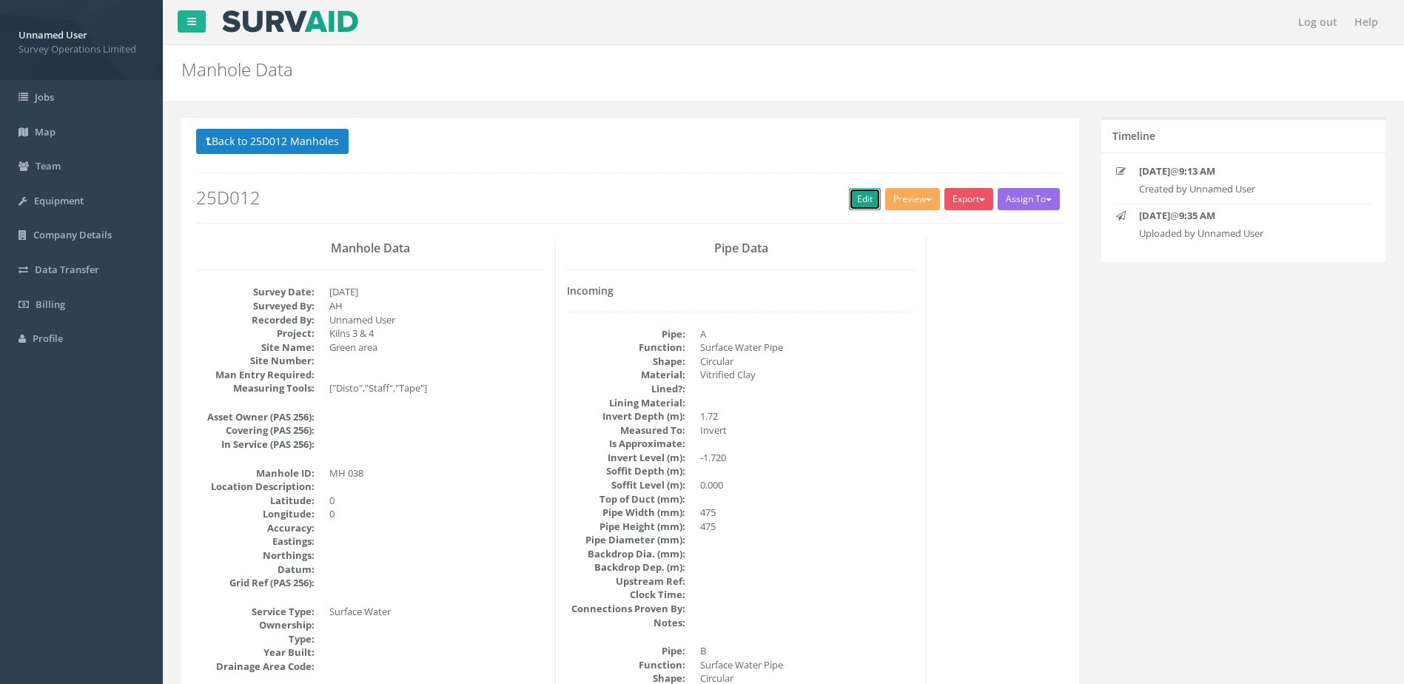
click at [851, 204] on link "Edit" at bounding box center [865, 199] width 32 height 22
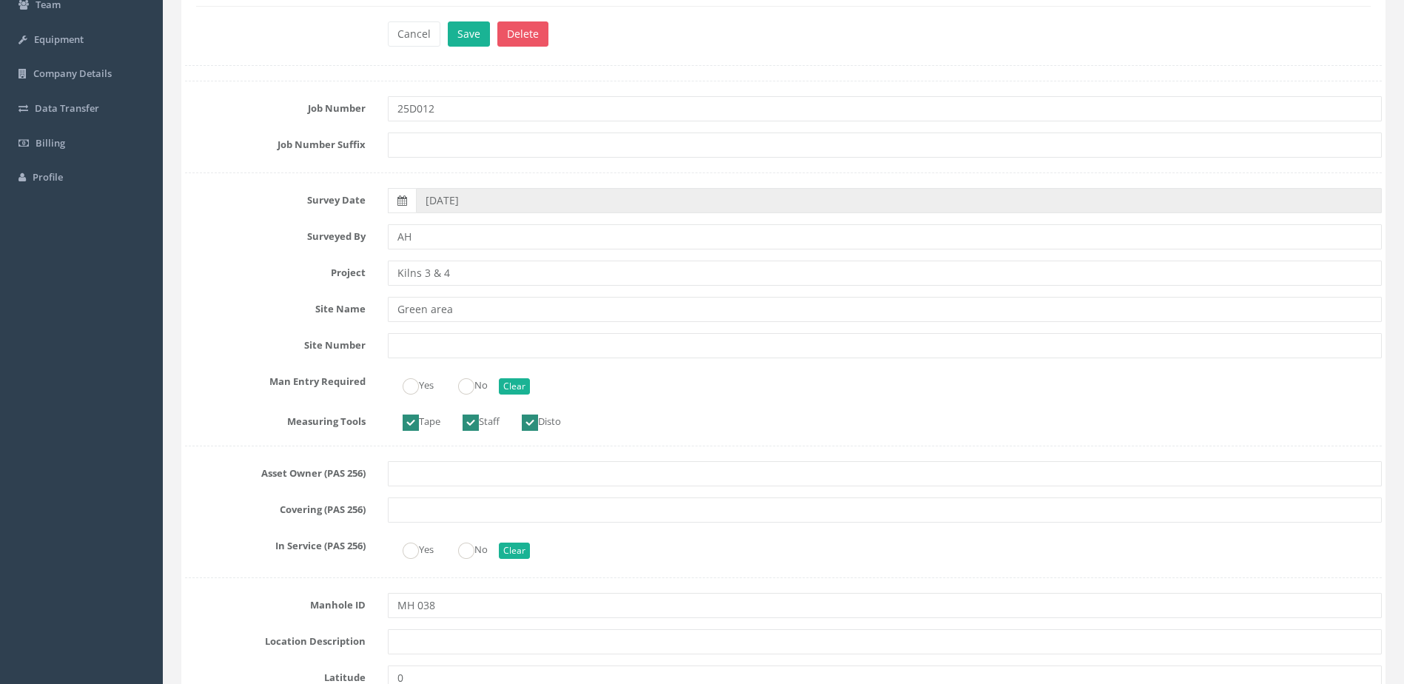
scroll to position [296, 0]
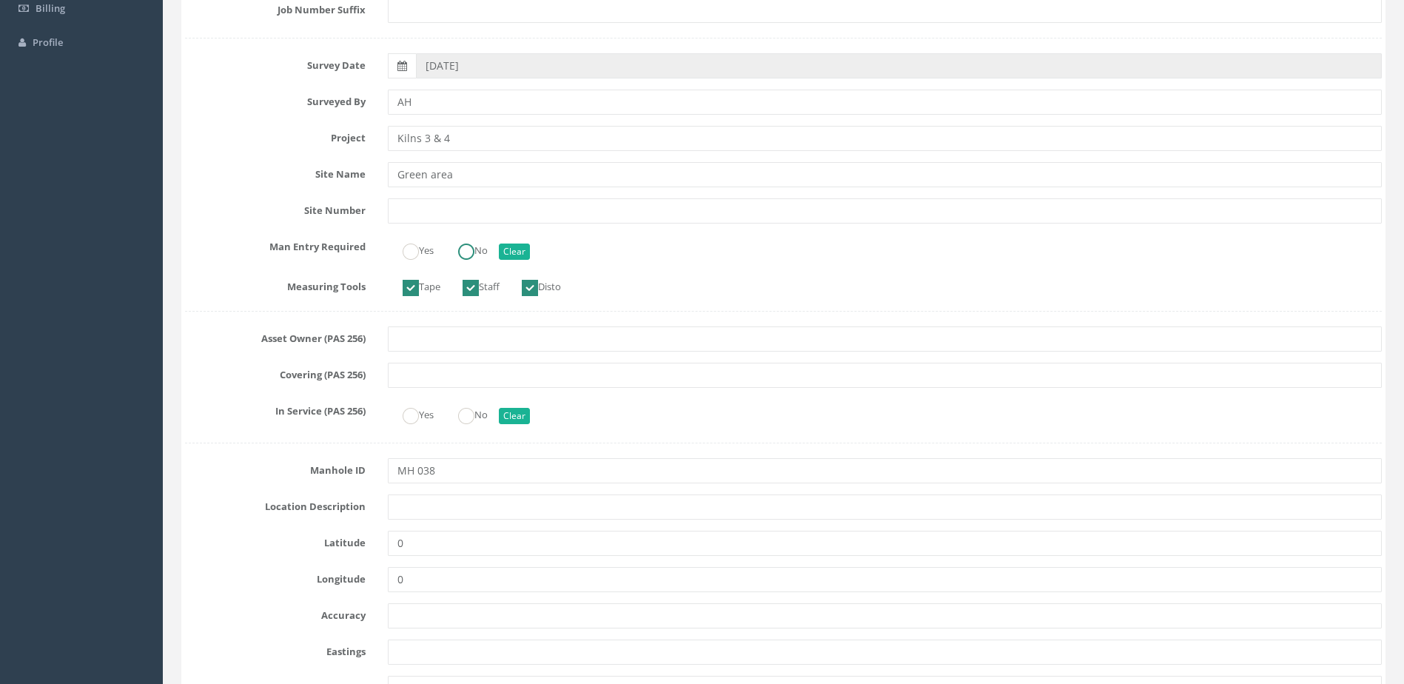
click at [488, 250] on label "No" at bounding box center [465, 248] width 44 height 21
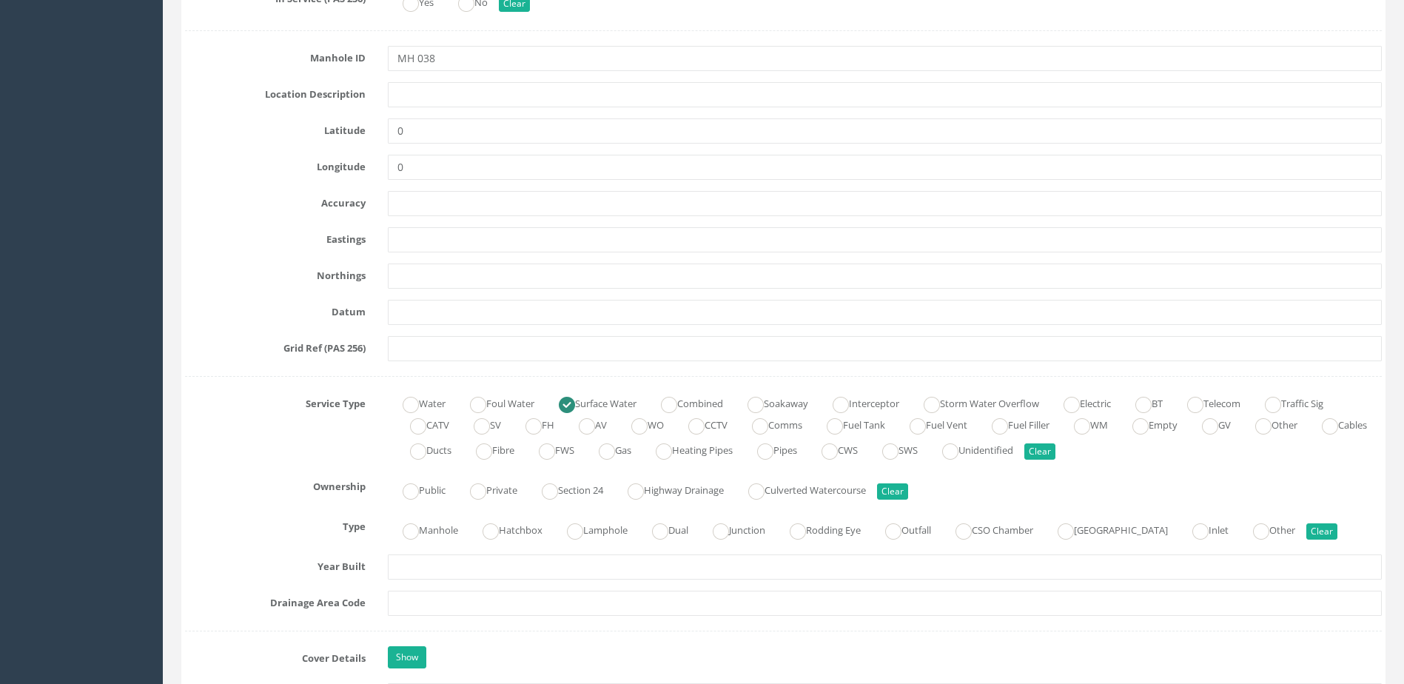
scroll to position [888, 0]
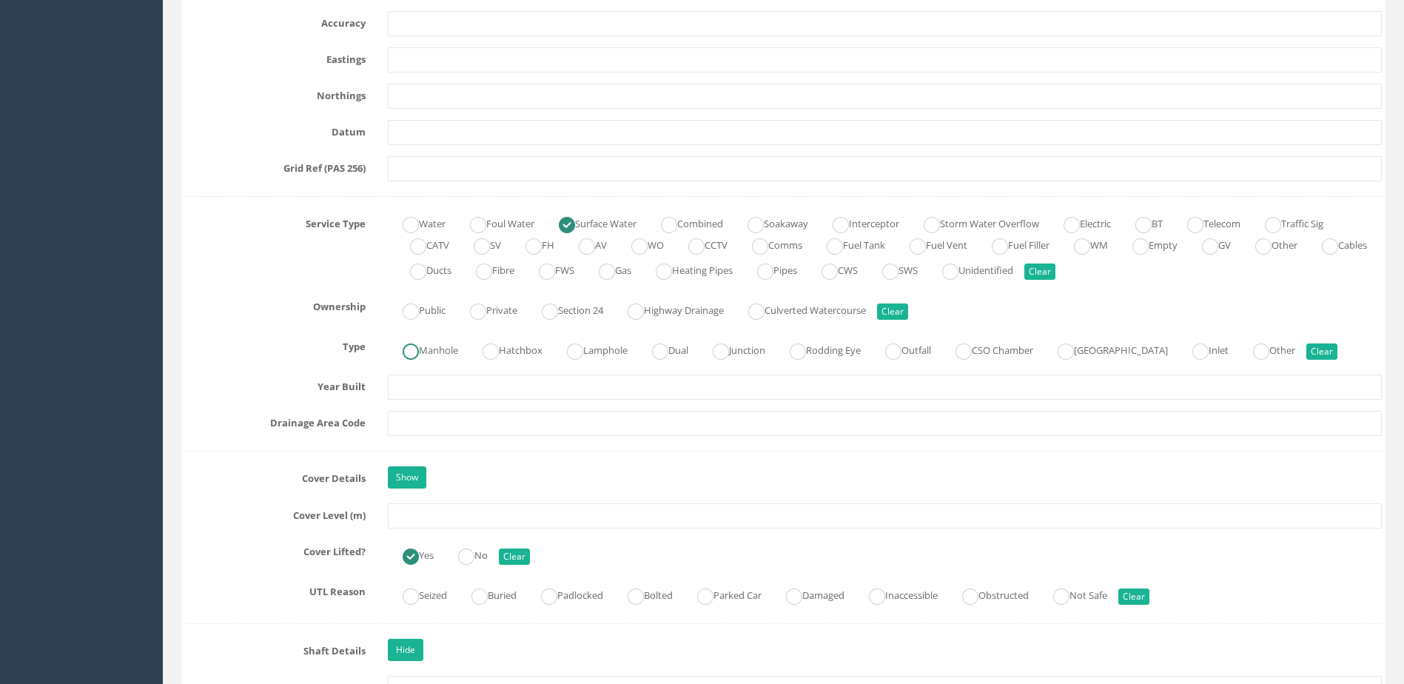
click at [423, 346] on label "Manhole" at bounding box center [423, 348] width 70 height 21
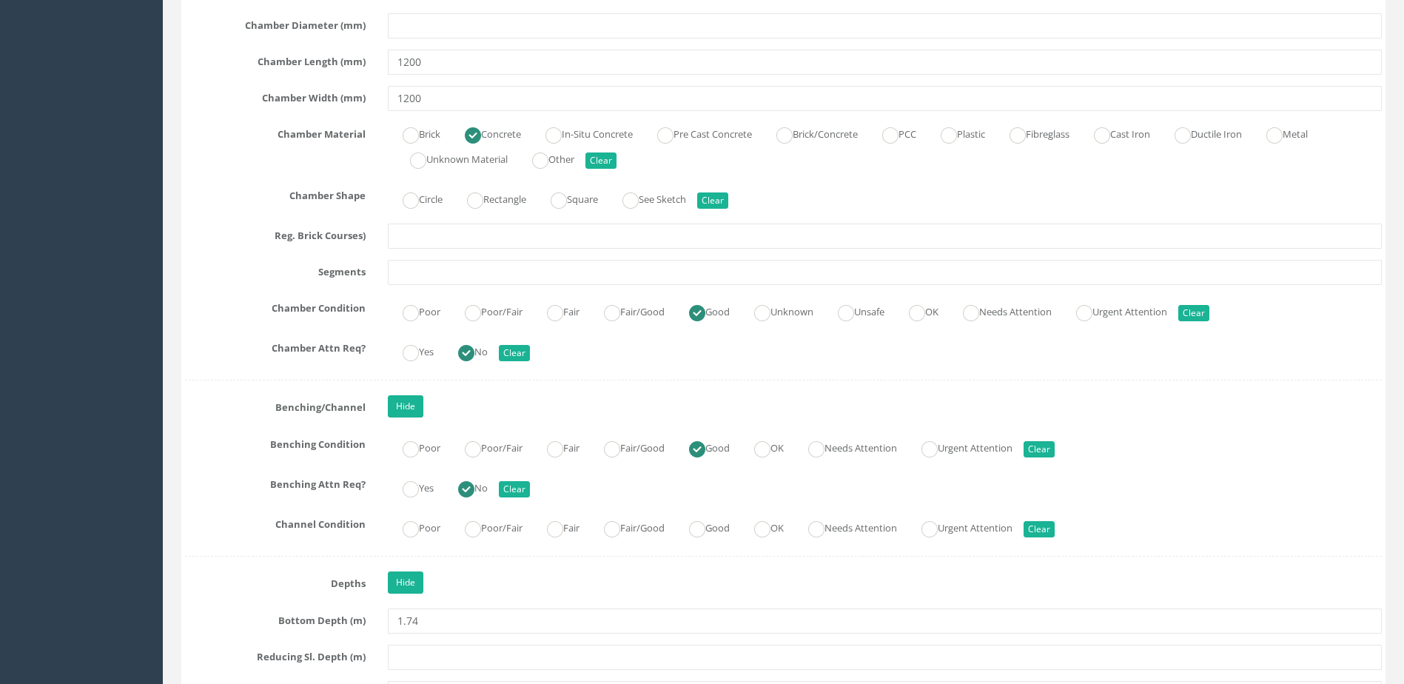
scroll to position [2295, 0]
click at [706, 532] on ins at bounding box center [697, 528] width 16 height 16
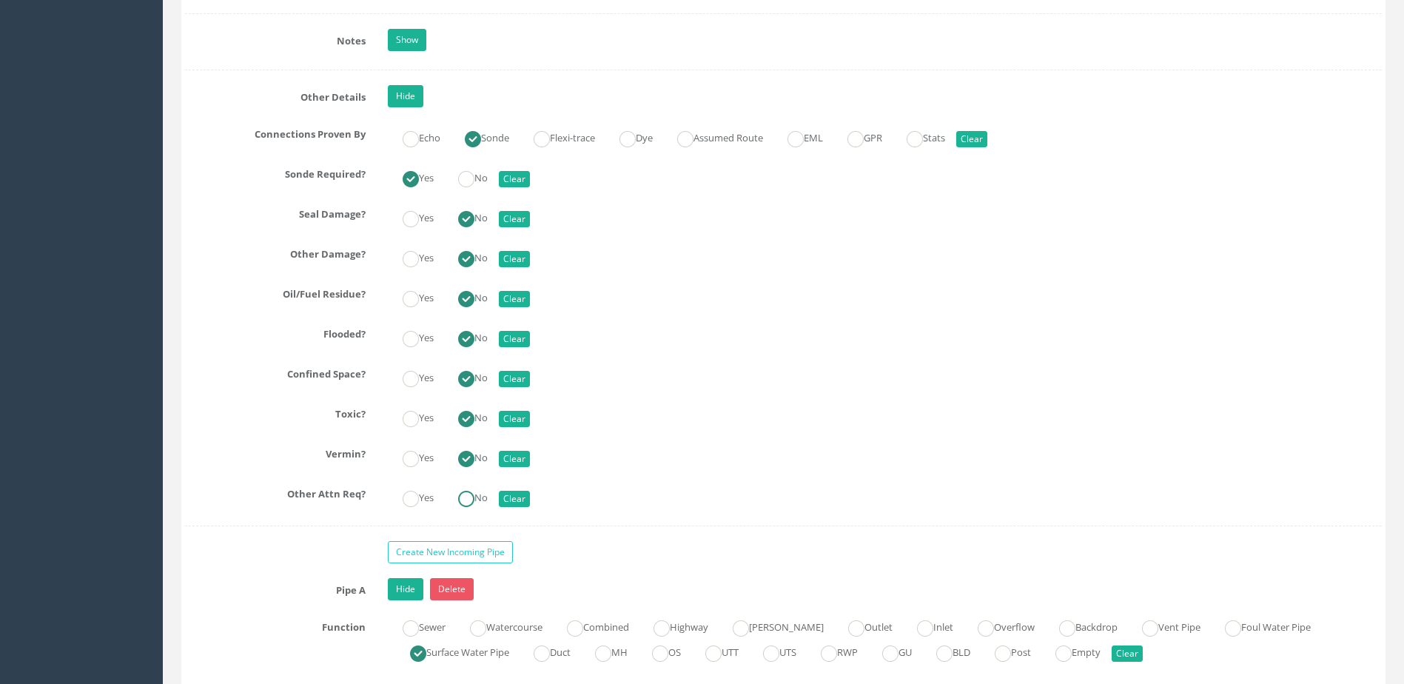
click at [483, 500] on label "No" at bounding box center [465, 496] width 44 height 21
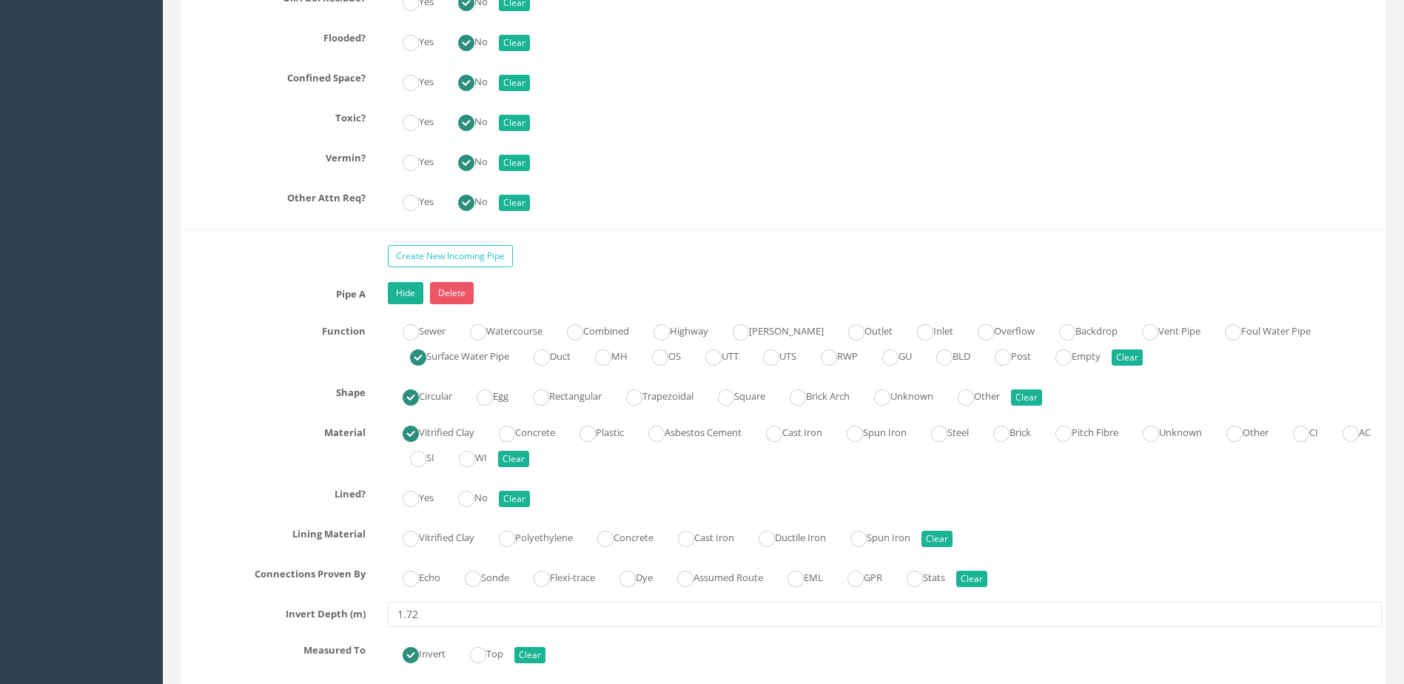
scroll to position [3850, 0]
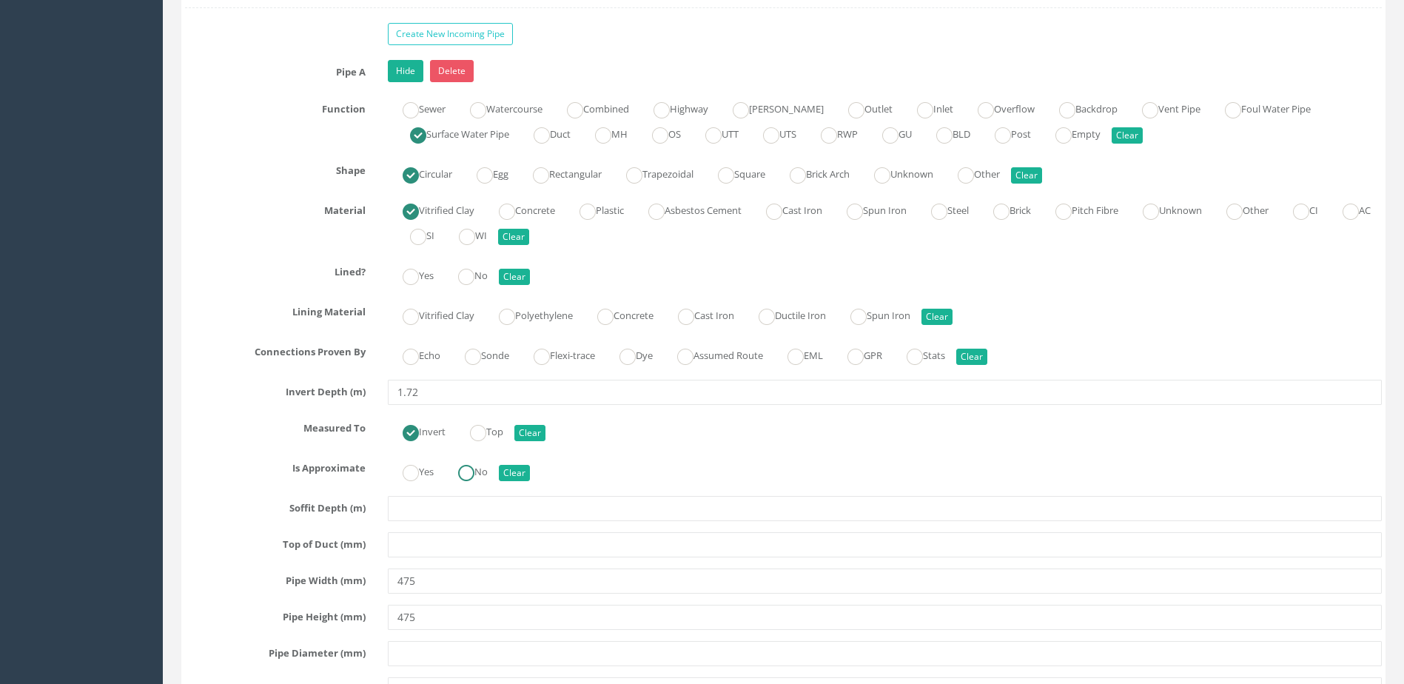
click at [479, 472] on label "No" at bounding box center [465, 470] width 44 height 21
click at [476, 364] on ins at bounding box center [473, 357] width 16 height 16
click at [463, 288] on input "No" at bounding box center [466, 284] width 16 height 25
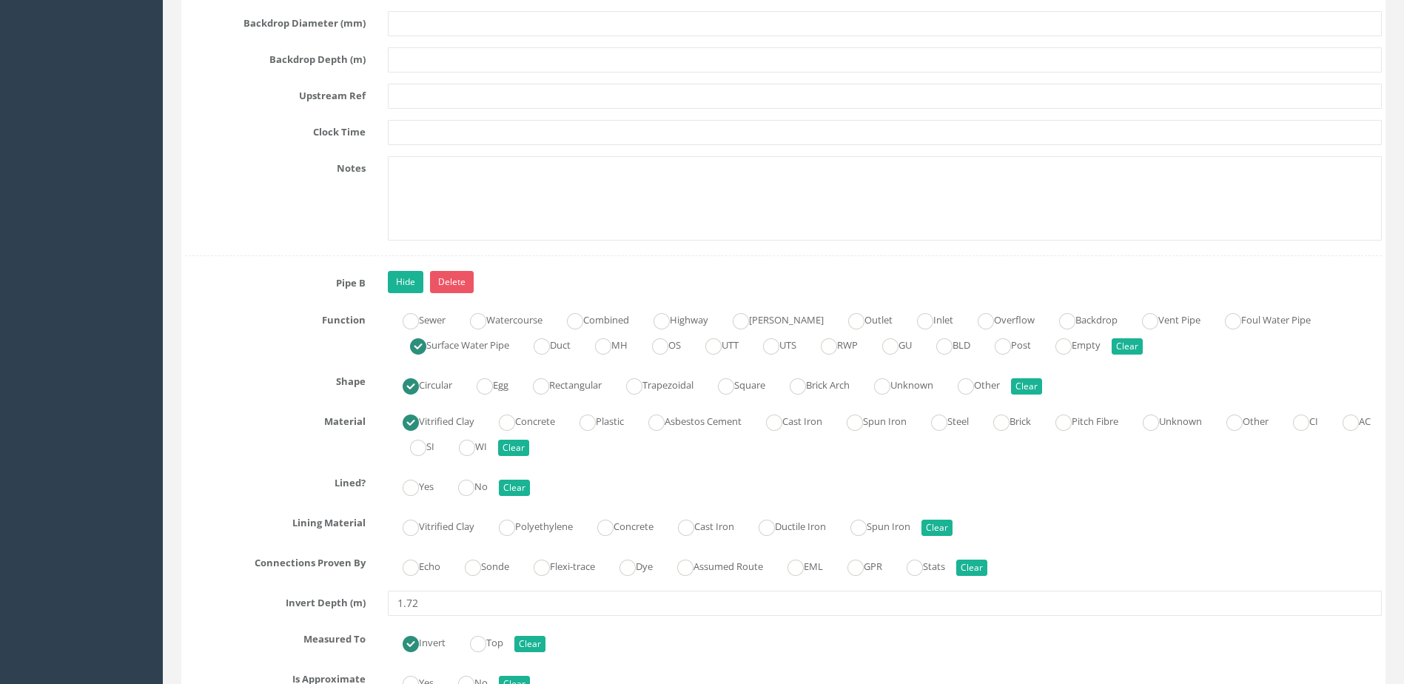
scroll to position [4738, 0]
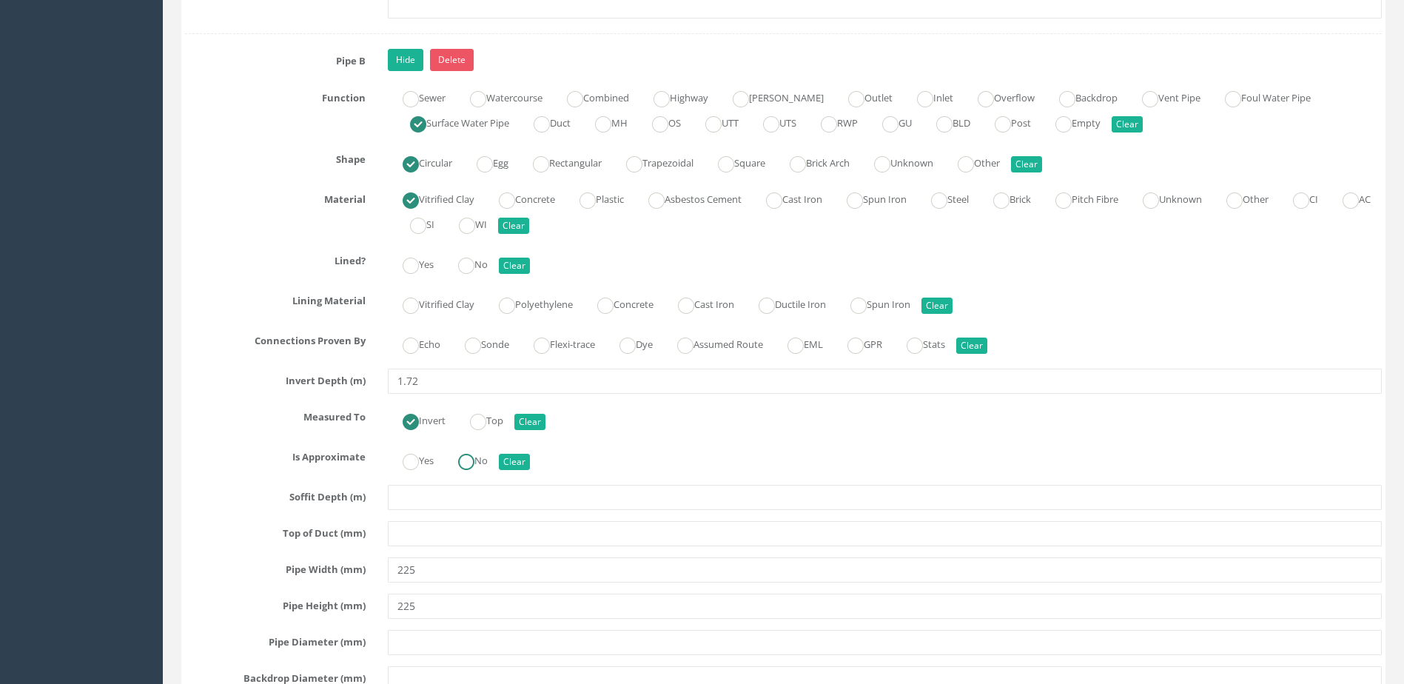
click at [480, 449] on label "No" at bounding box center [465, 459] width 44 height 21
click at [479, 347] on ins at bounding box center [473, 346] width 16 height 16
click at [469, 276] on input "No" at bounding box center [466, 273] width 16 height 25
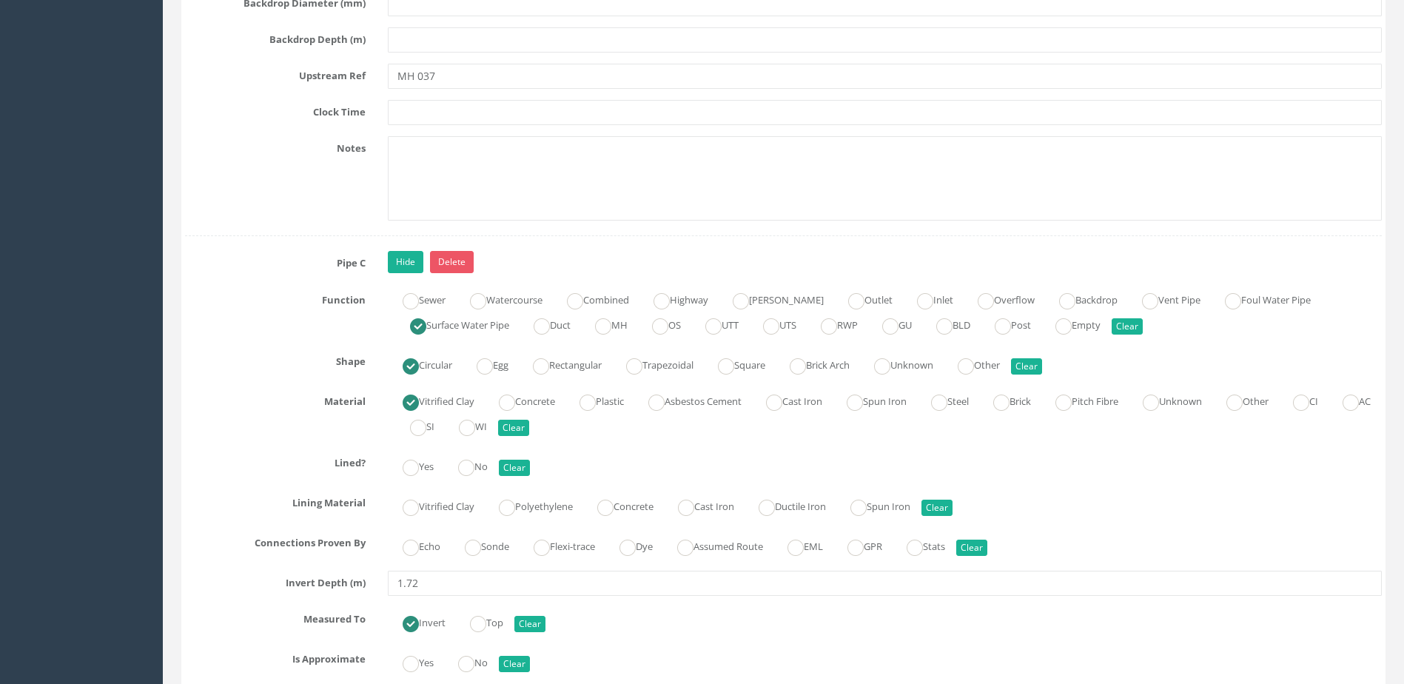
scroll to position [5626, 0]
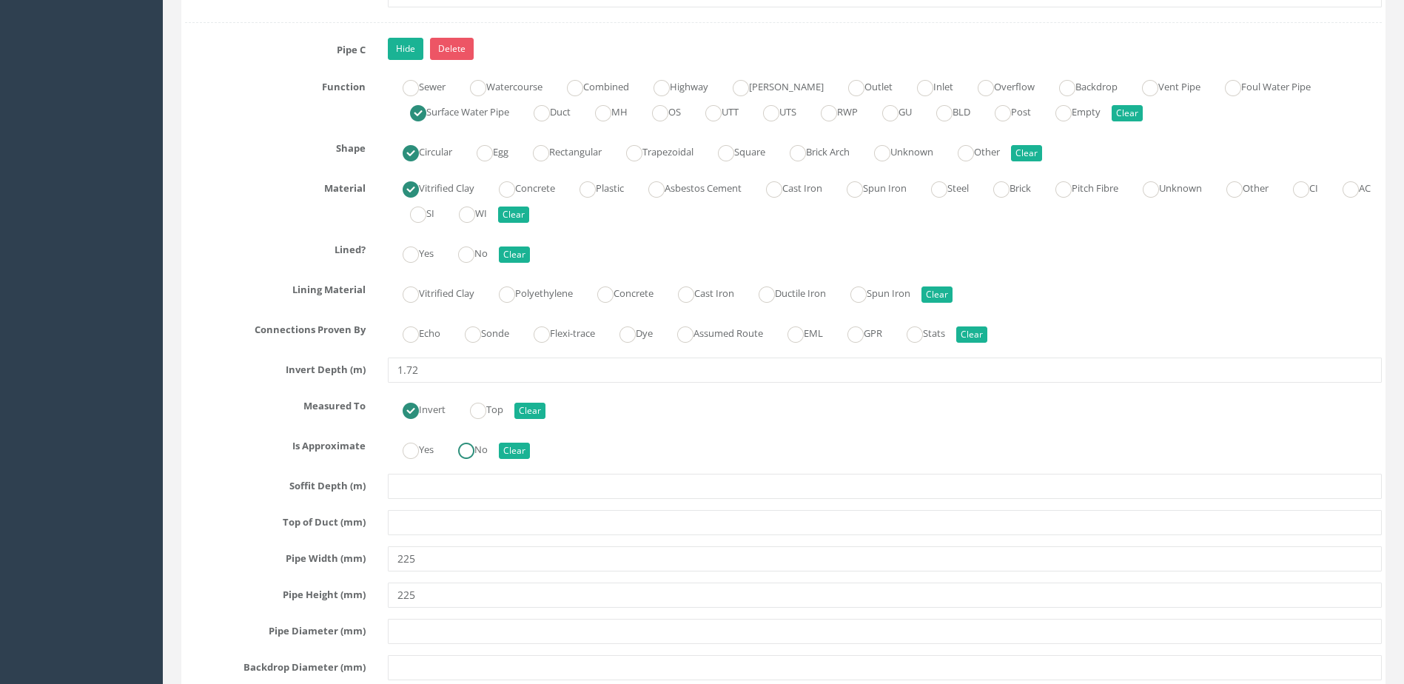
click at [483, 455] on label "No" at bounding box center [465, 448] width 44 height 21
click at [480, 336] on ins at bounding box center [473, 334] width 16 height 16
click at [463, 256] on ins at bounding box center [466, 255] width 16 height 16
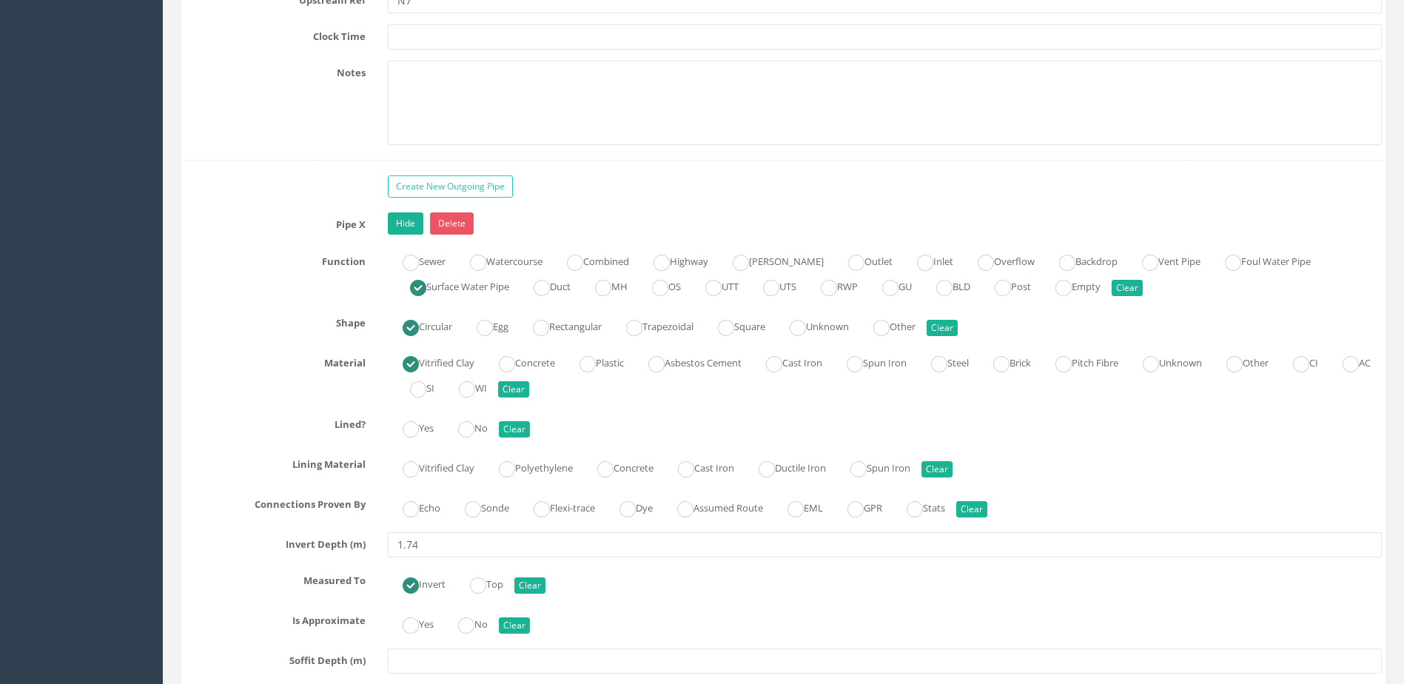
scroll to position [6367, 0]
click at [488, 620] on label "No" at bounding box center [465, 622] width 44 height 21
click at [495, 503] on label "Sonde" at bounding box center [479, 505] width 59 height 21
click at [464, 423] on ins at bounding box center [466, 429] width 16 height 16
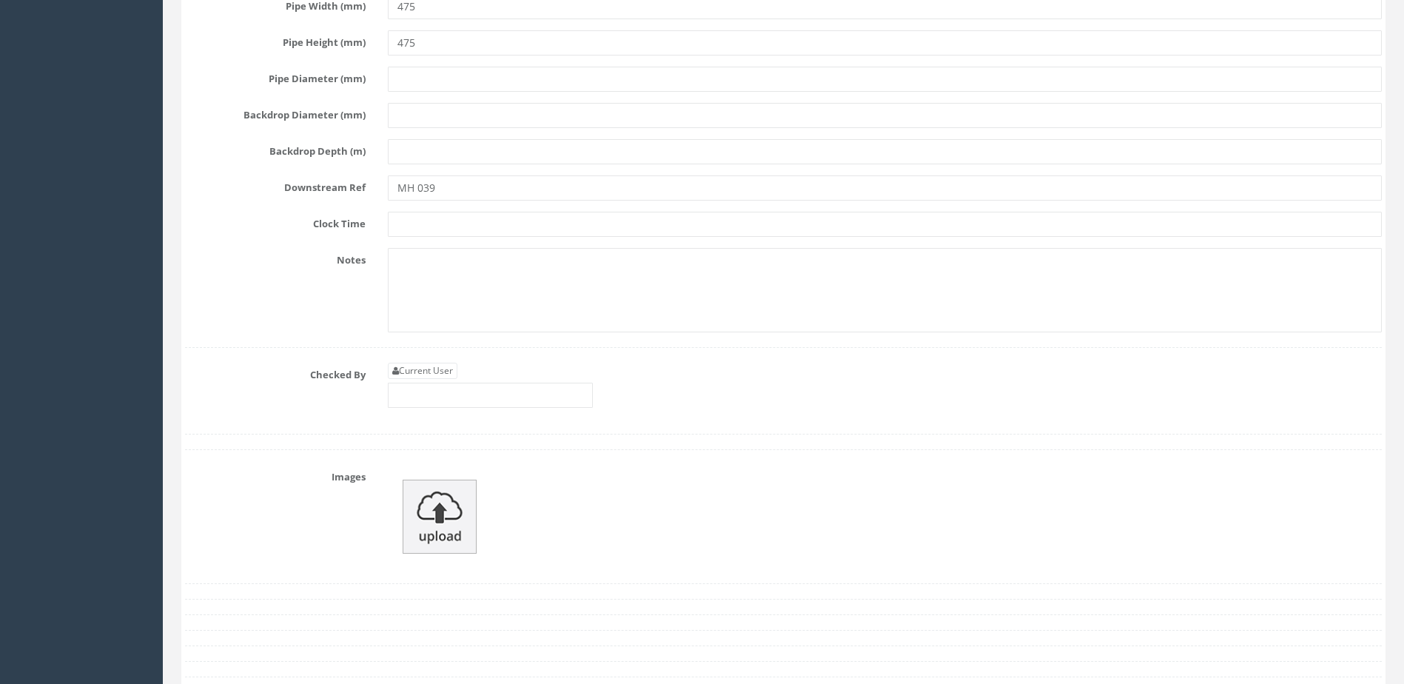
scroll to position [7107, 0]
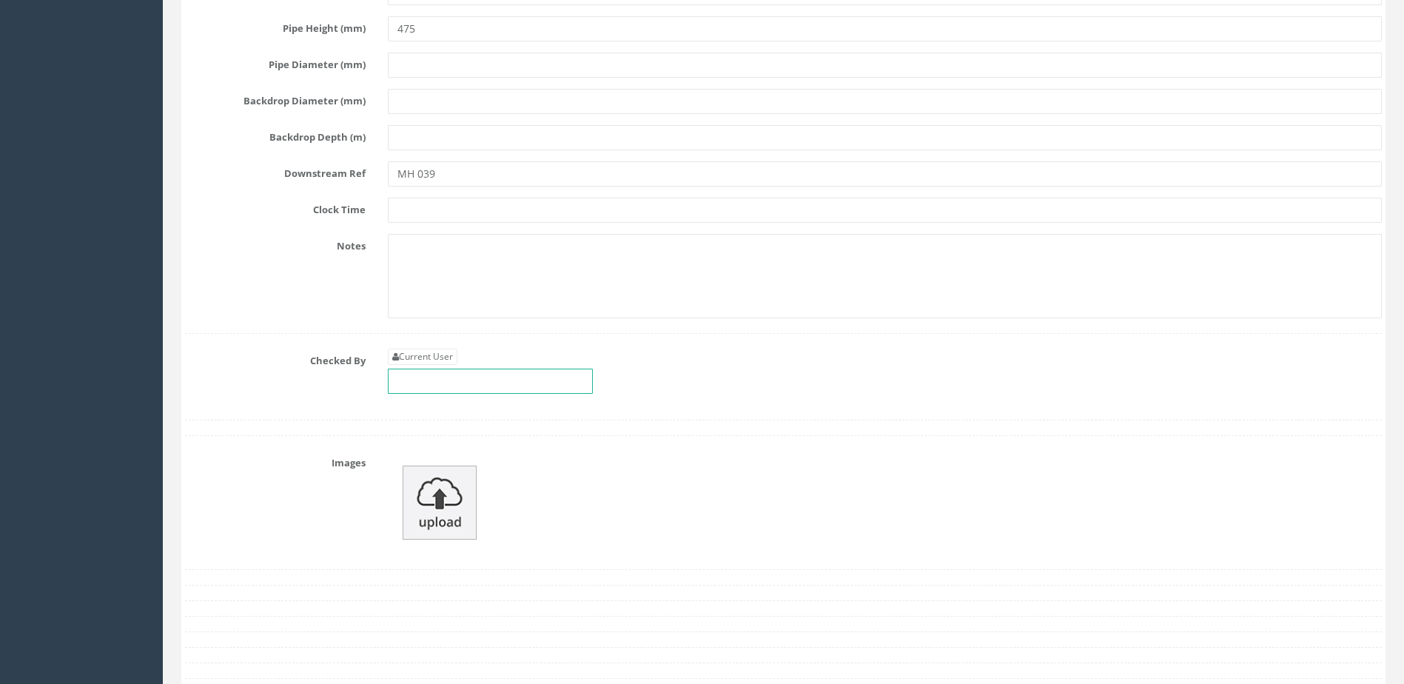
click at [494, 383] on input "text" at bounding box center [490, 381] width 205 height 25
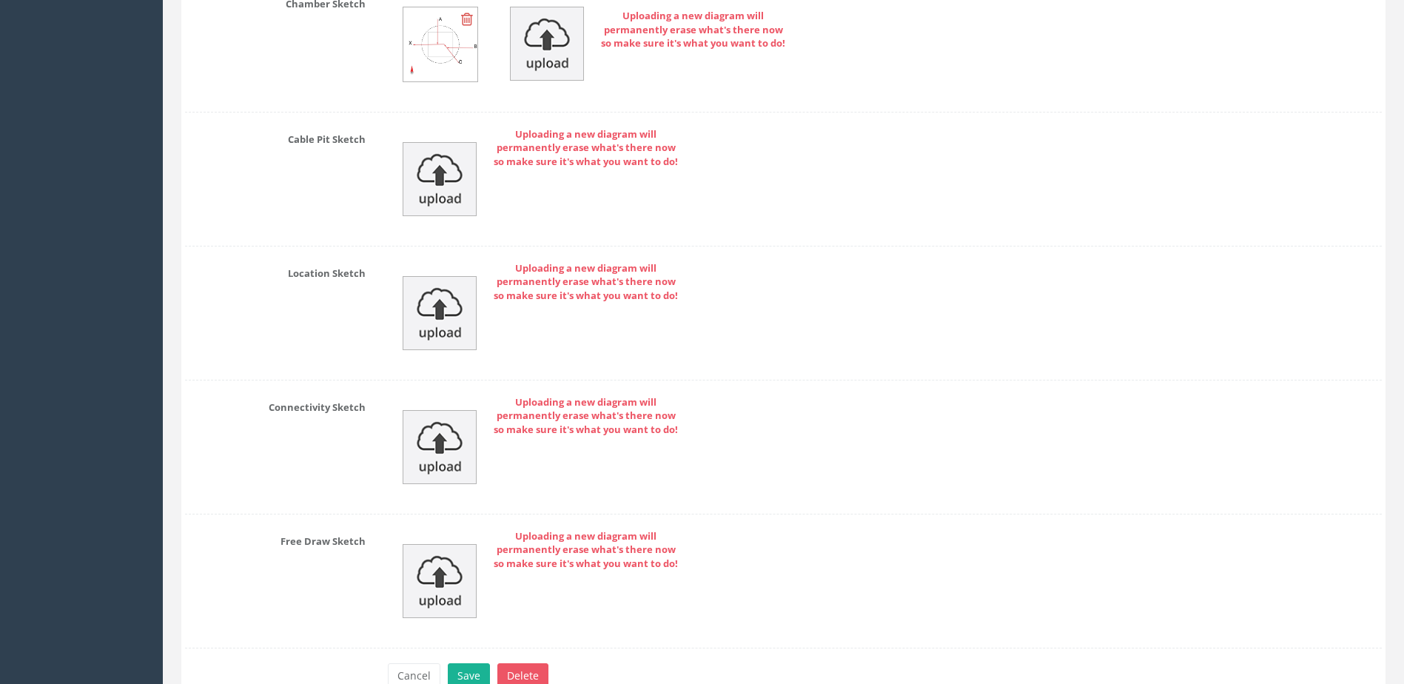
scroll to position [7984, 0]
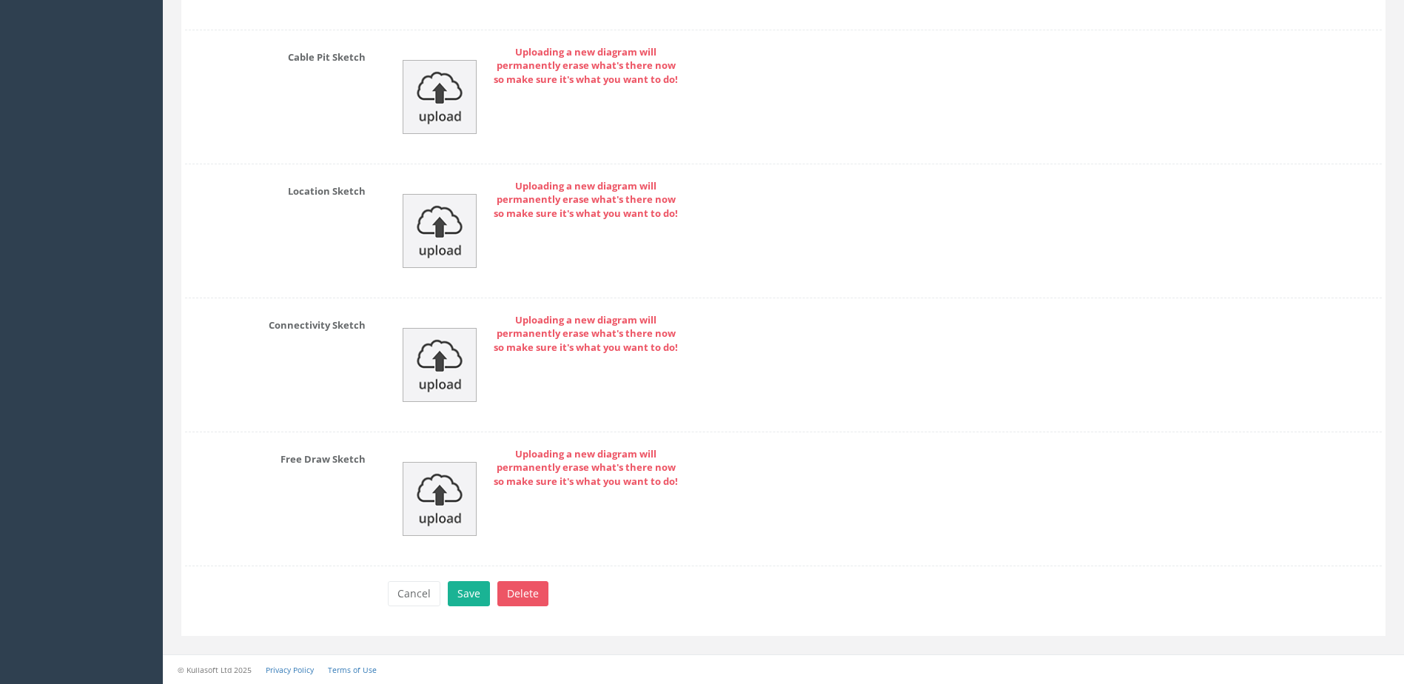
click at [475, 607] on div "Cancel Save Delete" at bounding box center [885, 595] width 1016 height 29
click at [477, 592] on button "Save" at bounding box center [469, 593] width 42 height 25
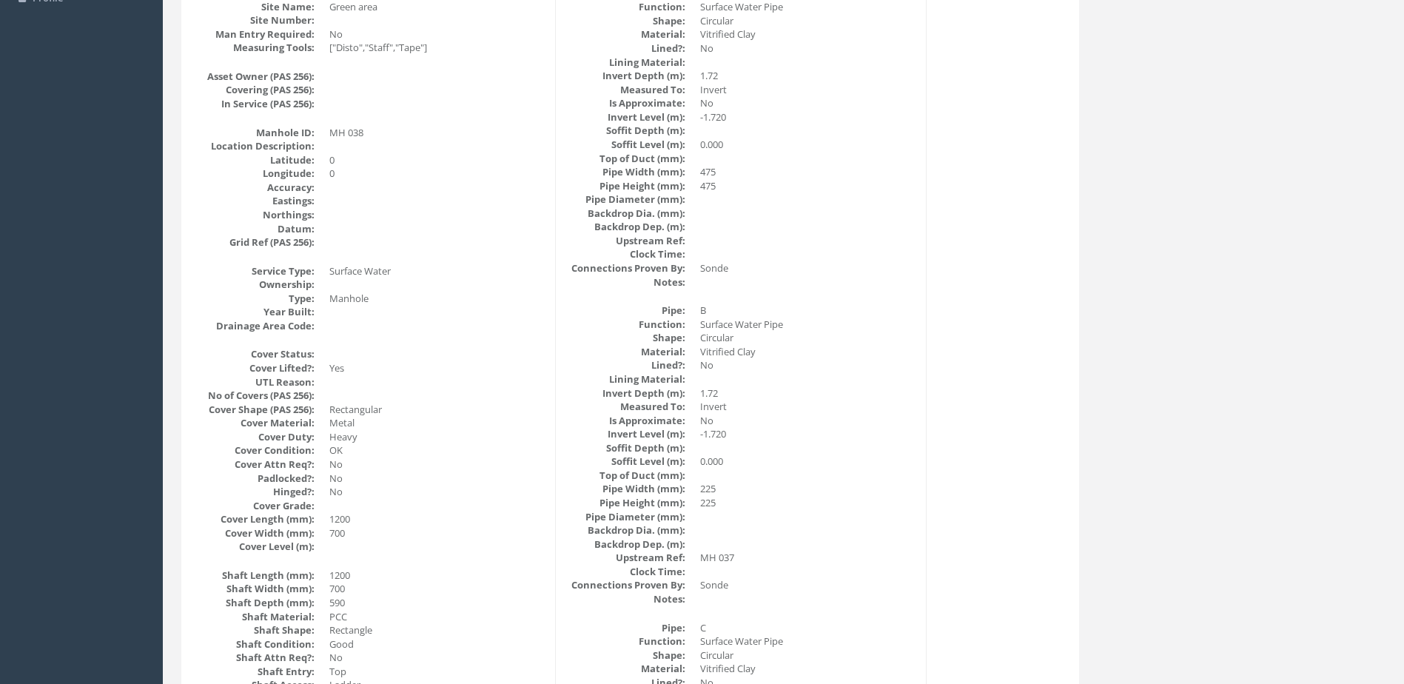
scroll to position [0, 0]
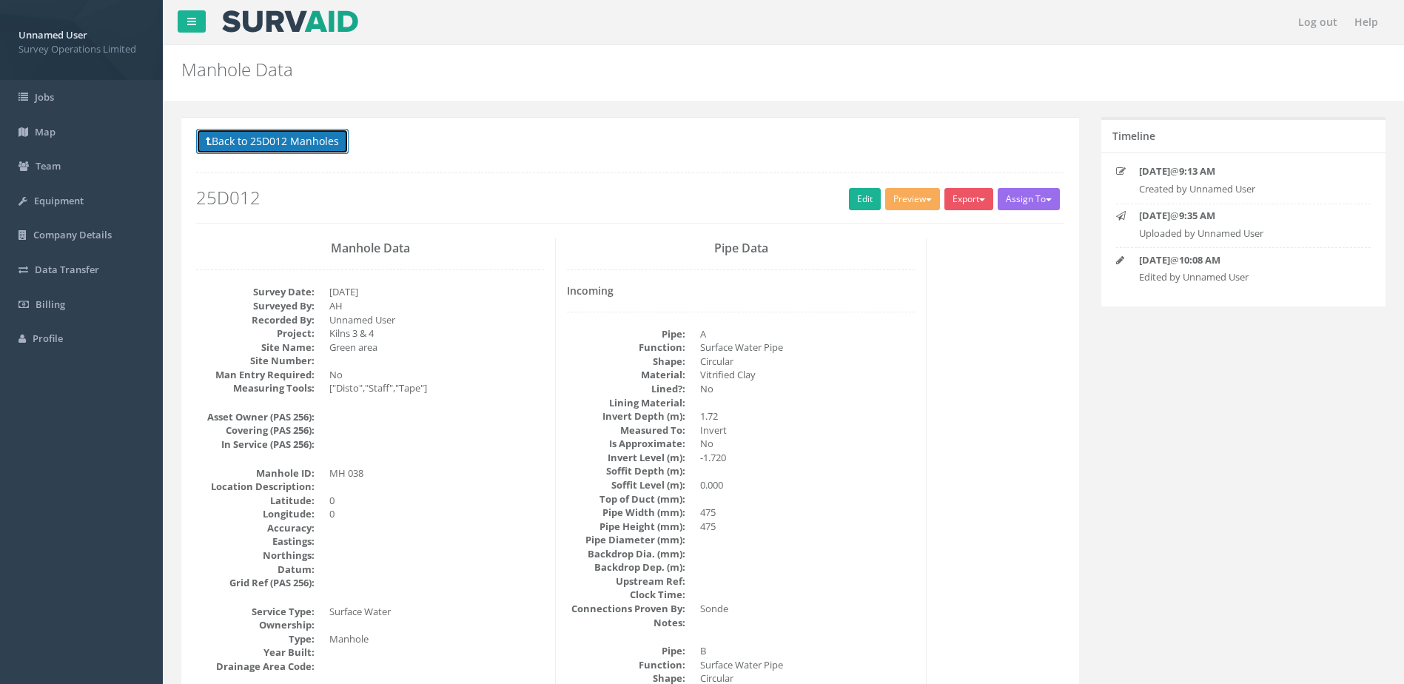
click at [290, 138] on button "Back to 25D012 Manholes" at bounding box center [272, 141] width 153 height 25
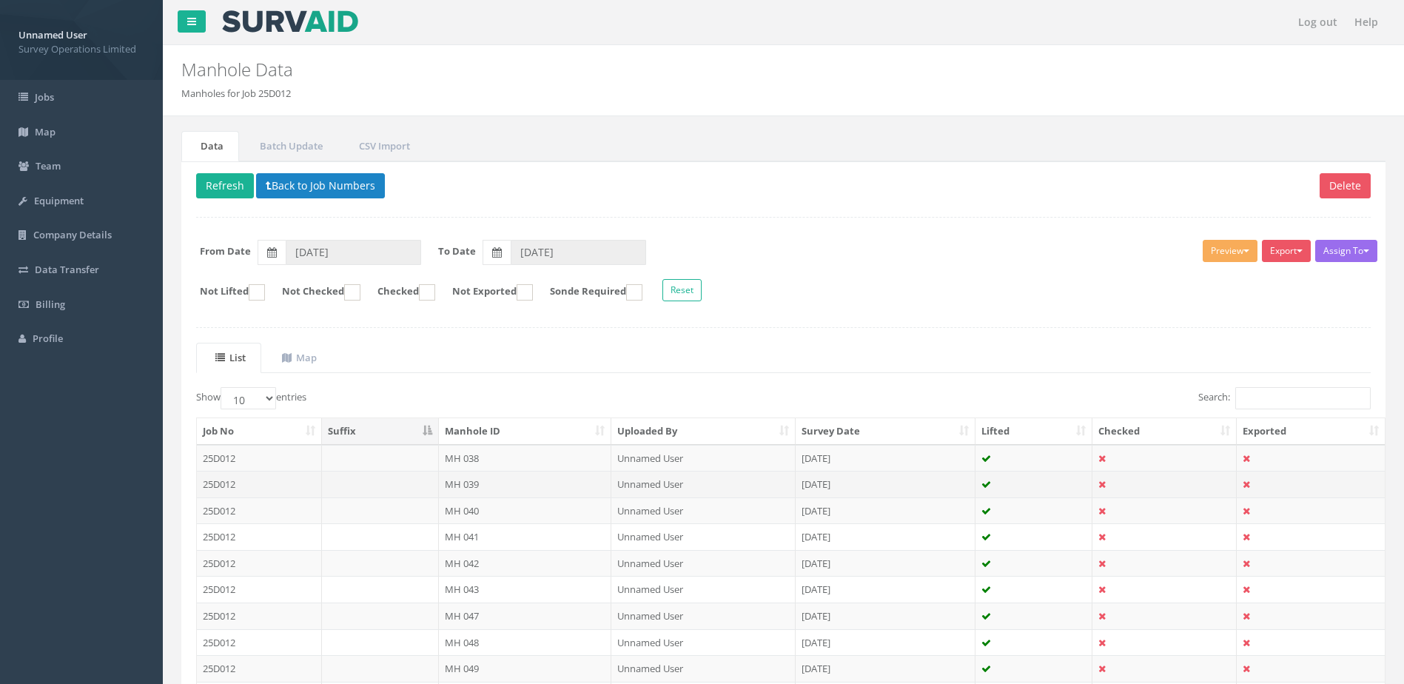
click at [514, 487] on td "MH 039" at bounding box center [525, 484] width 173 height 27
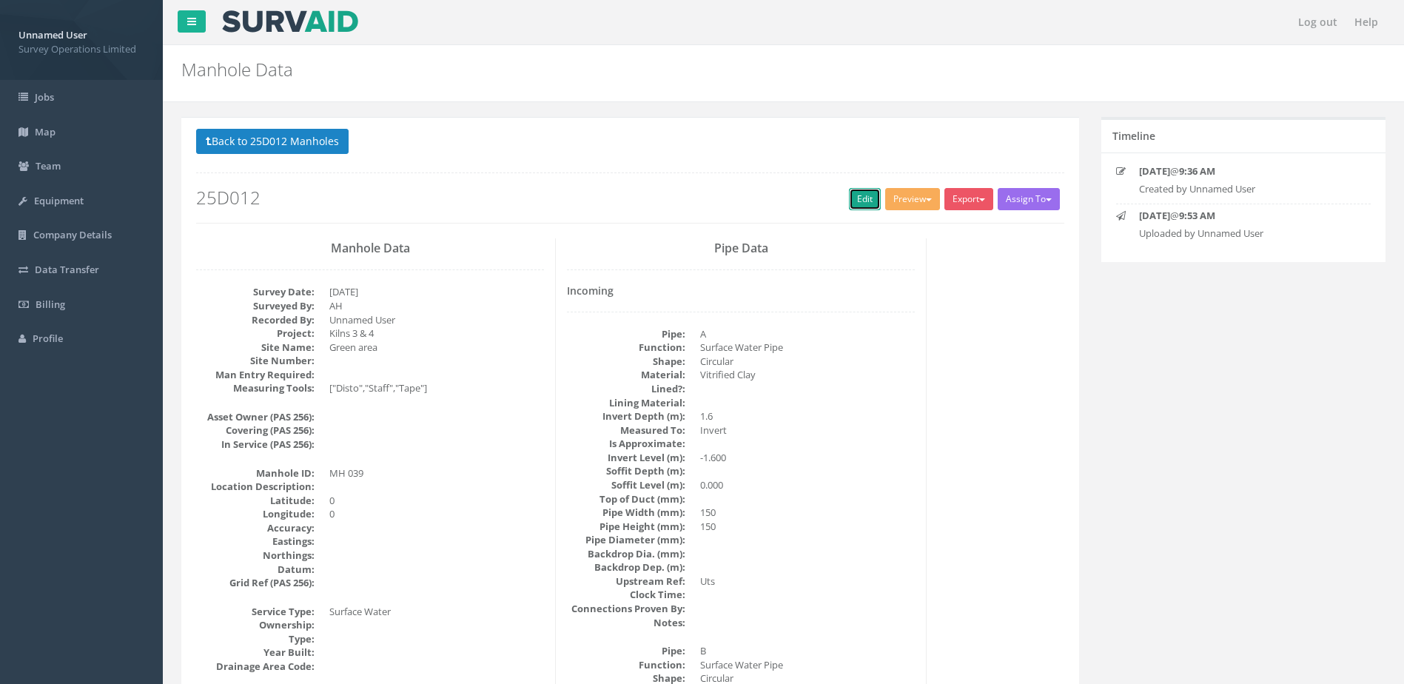
click at [857, 196] on link "Edit" at bounding box center [865, 199] width 32 height 22
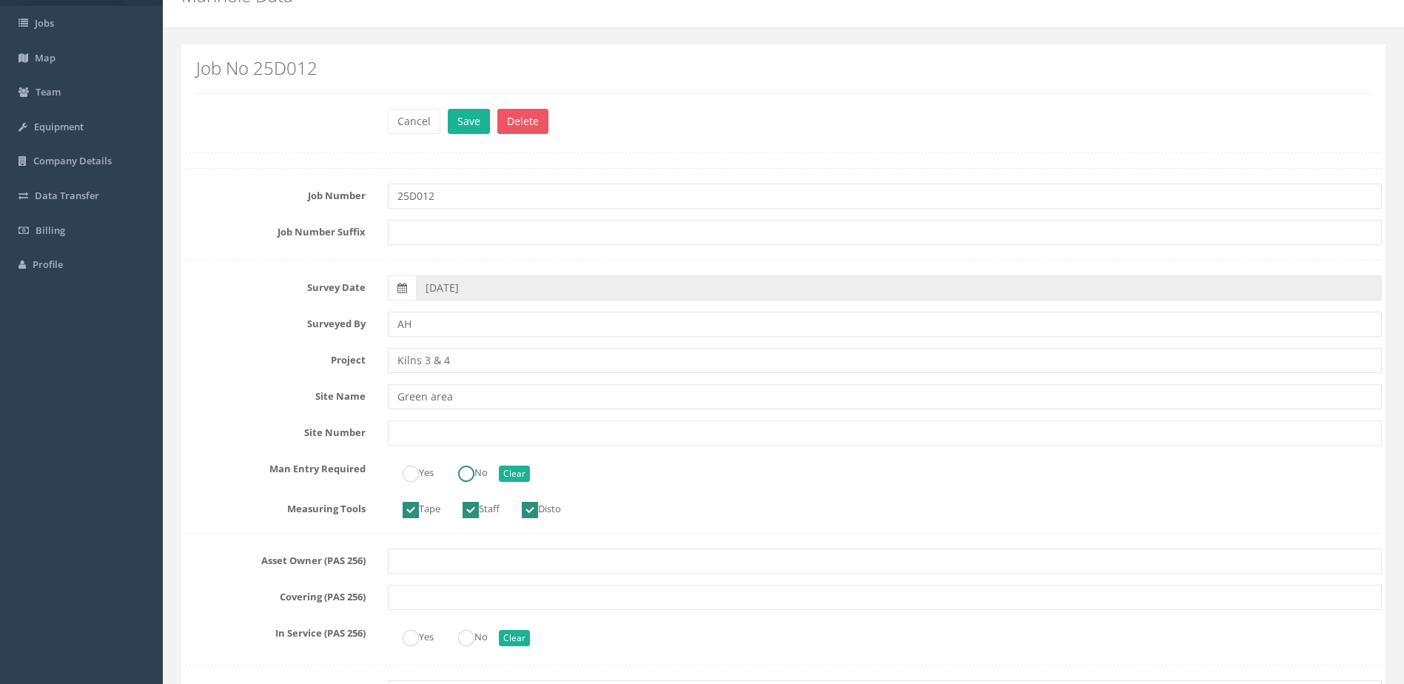
click at [467, 478] on ins at bounding box center [466, 474] width 16 height 16
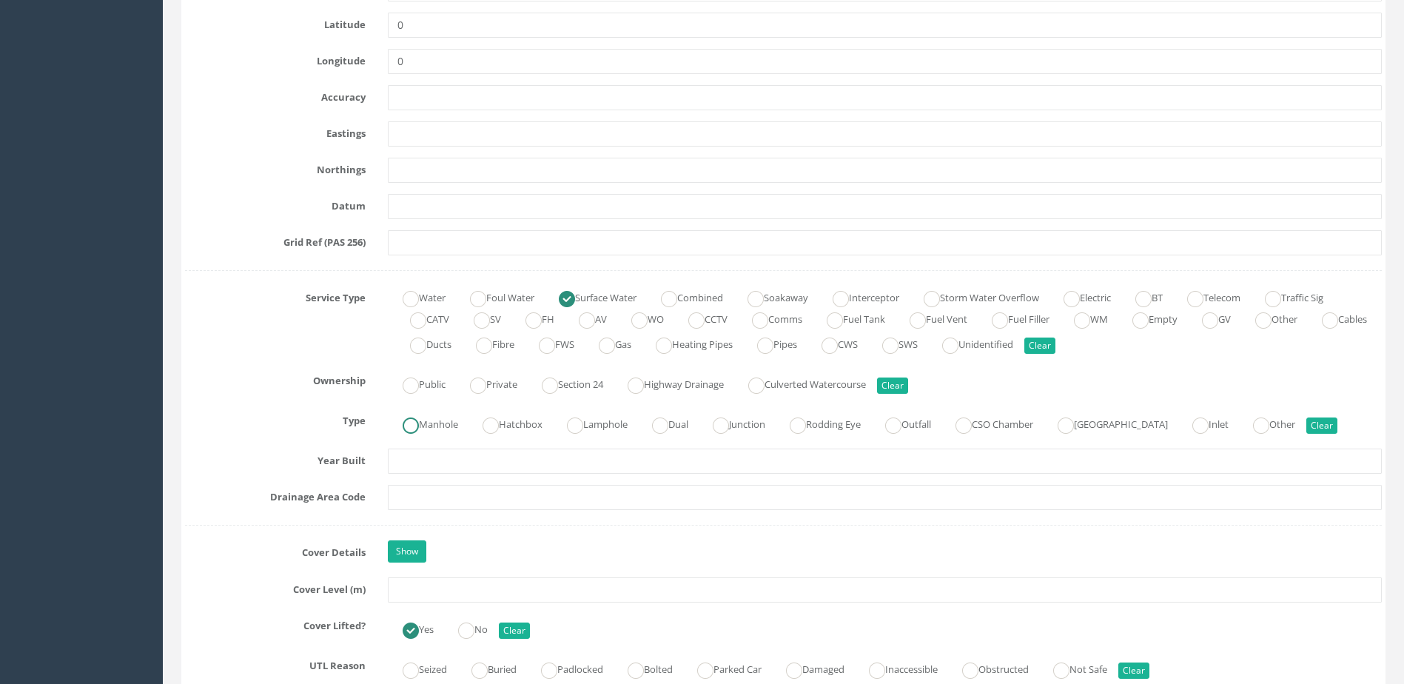
click at [422, 414] on label "Manhole" at bounding box center [423, 422] width 70 height 21
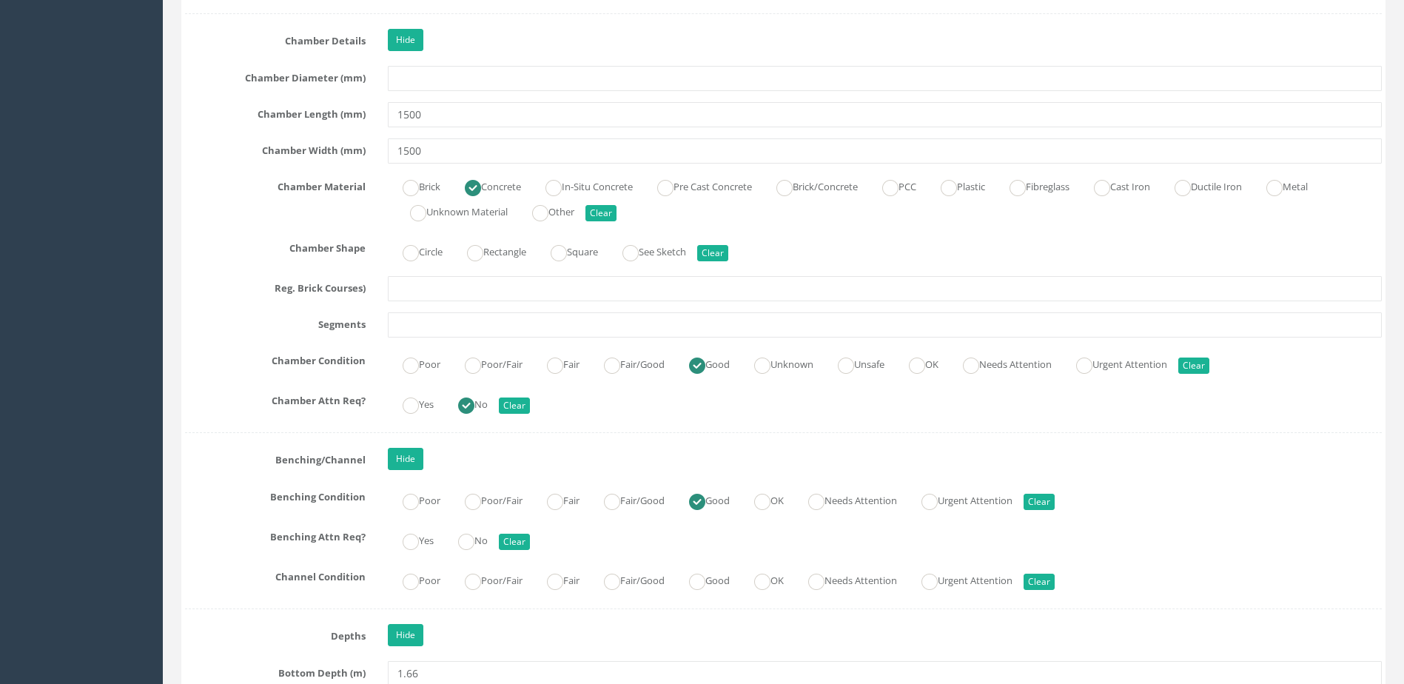
scroll to position [2369, 0]
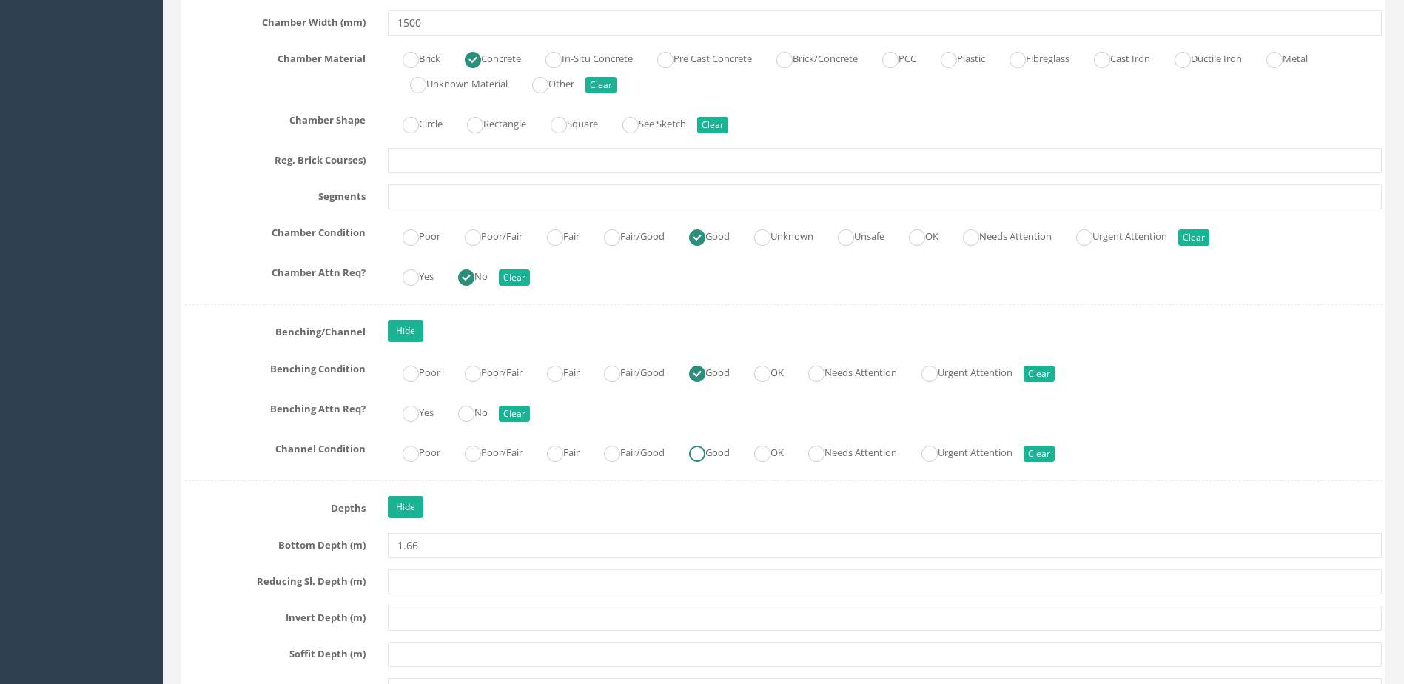
click at [706, 457] on ins at bounding box center [697, 454] width 16 height 16
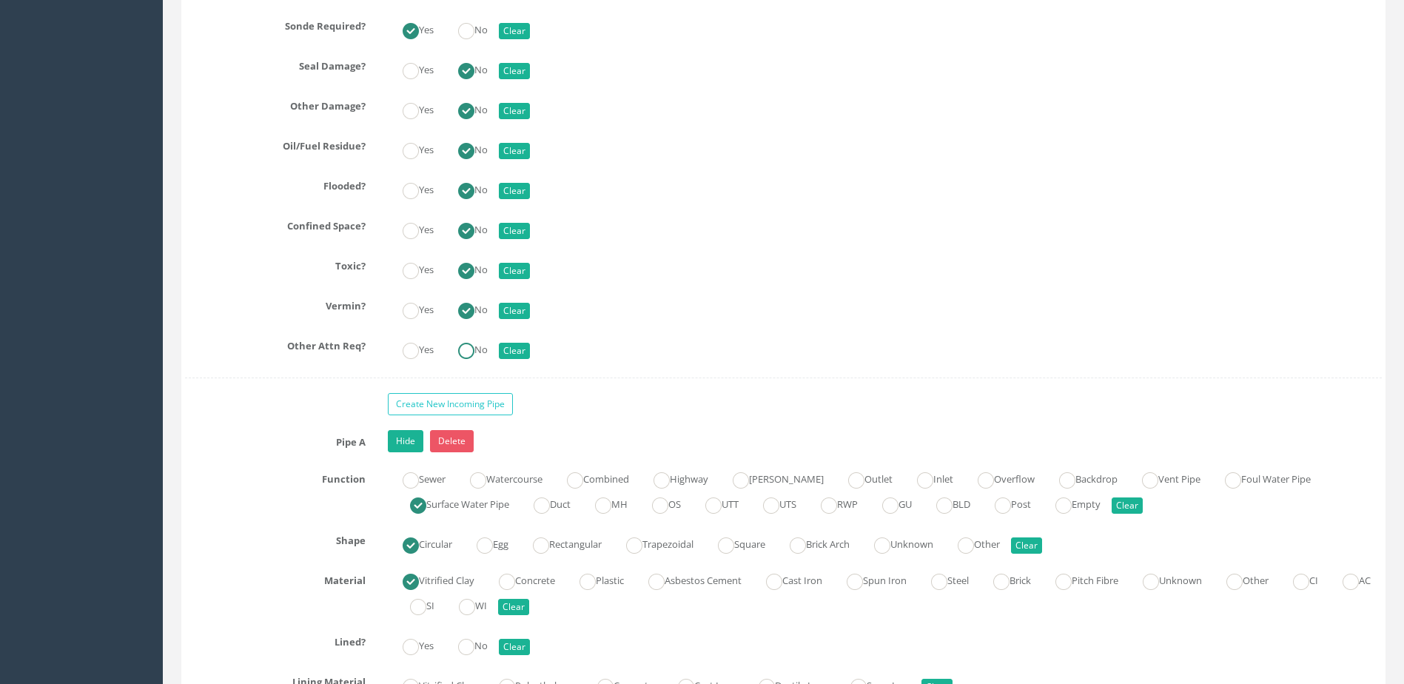
click at [466, 356] on ins at bounding box center [466, 351] width 16 height 16
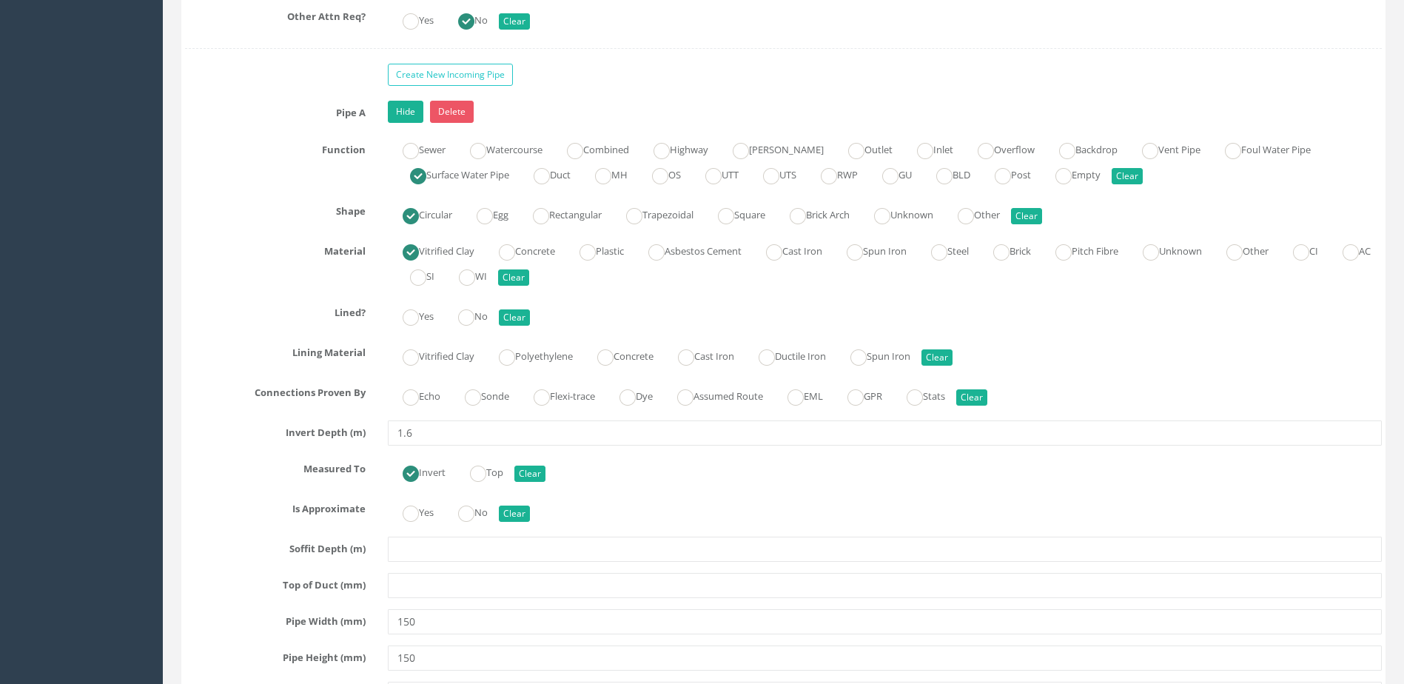
scroll to position [3924, 0]
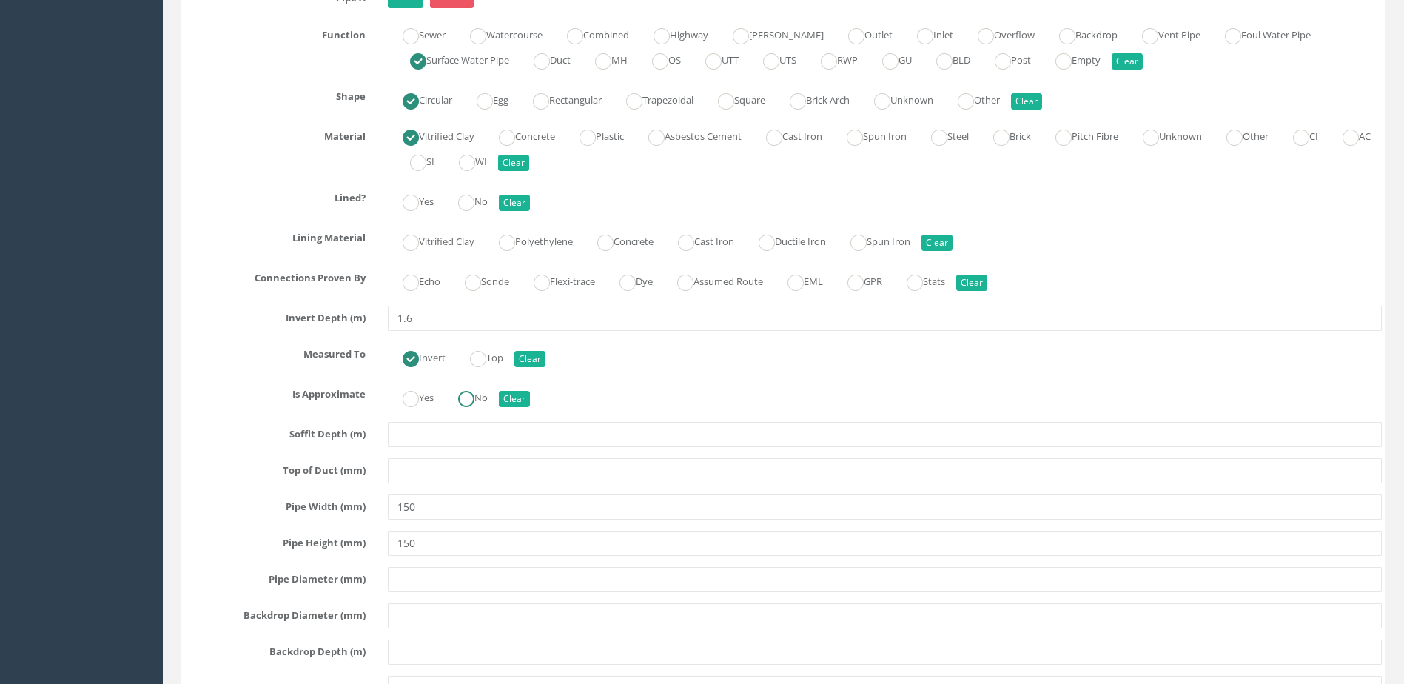
click at [475, 391] on ins at bounding box center [466, 399] width 16 height 16
drag, startPoint x: 482, startPoint y: 284, endPoint x: 480, endPoint y: 264, distance: 20.1
click at [481, 284] on ins at bounding box center [473, 283] width 16 height 16
click at [468, 198] on ins at bounding box center [466, 203] width 16 height 16
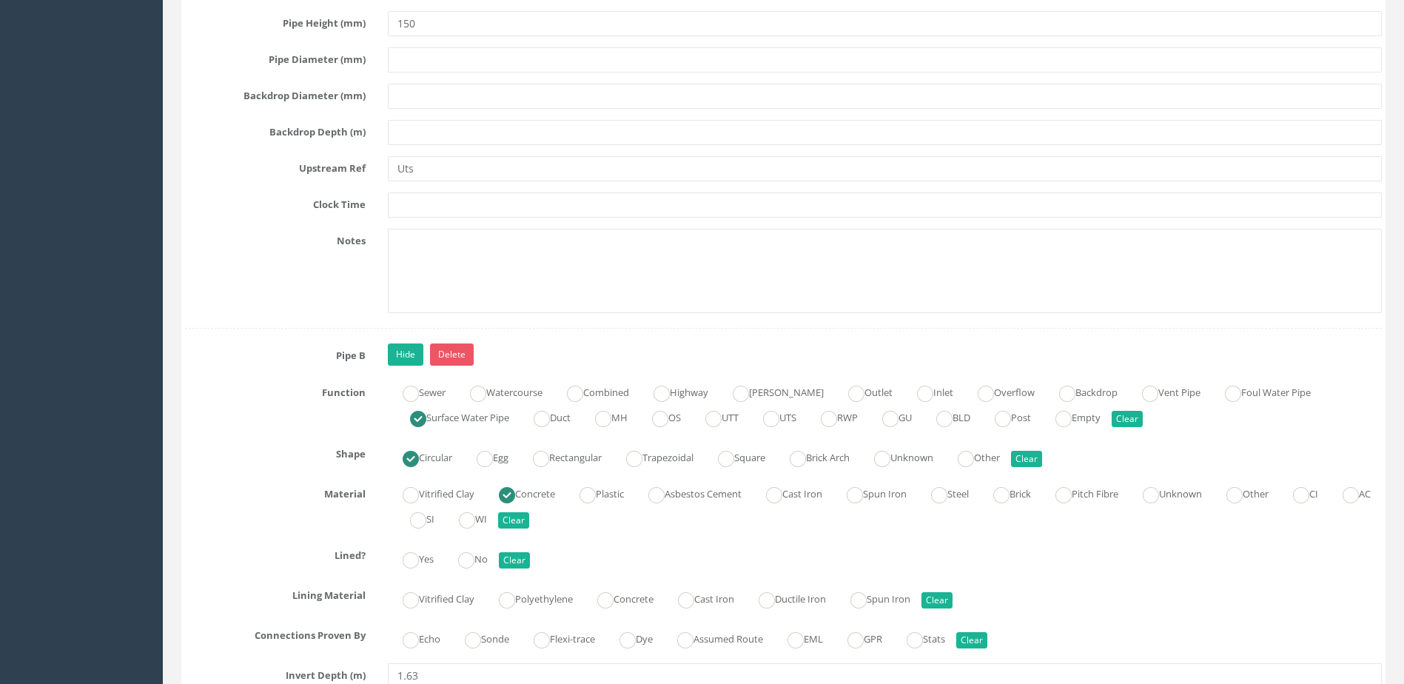
scroll to position [4664, 0]
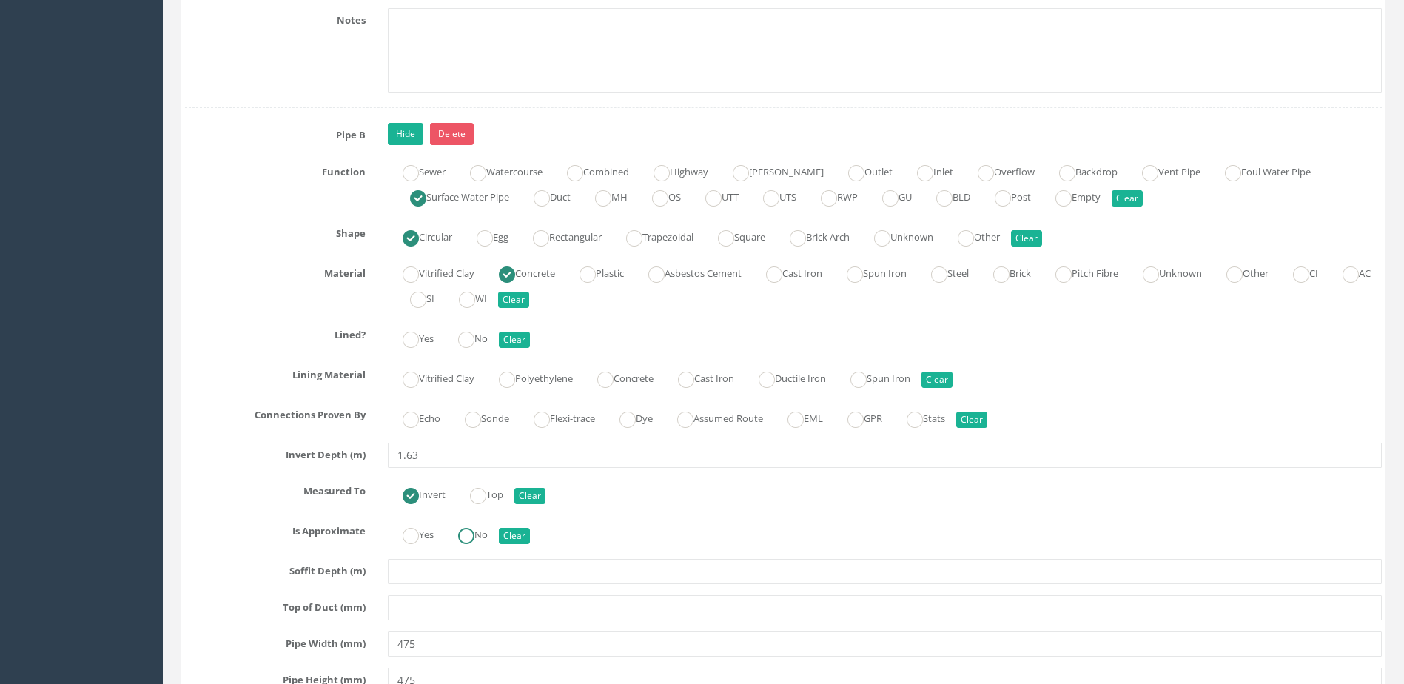
click at [479, 538] on label "No" at bounding box center [465, 533] width 44 height 21
click at [503, 422] on label "Sonde" at bounding box center [479, 416] width 59 height 21
click at [462, 333] on ins at bounding box center [466, 340] width 16 height 16
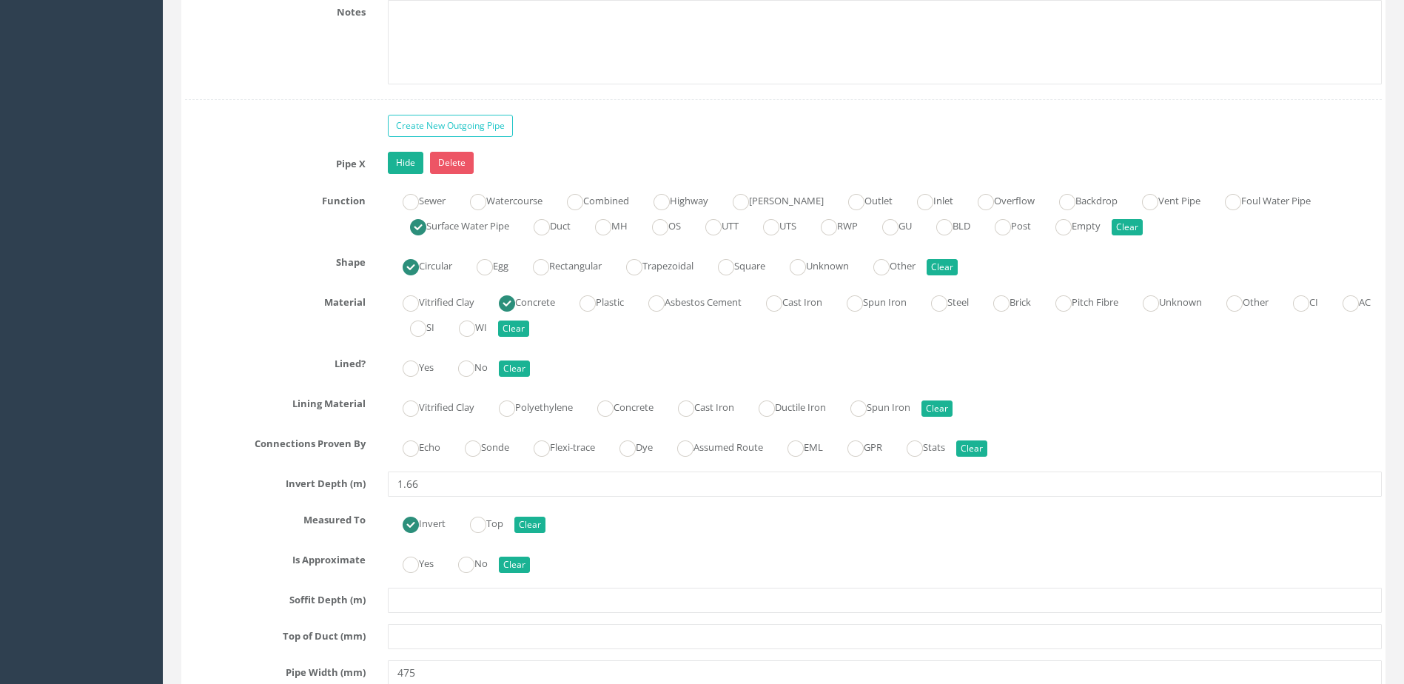
scroll to position [5552, 0]
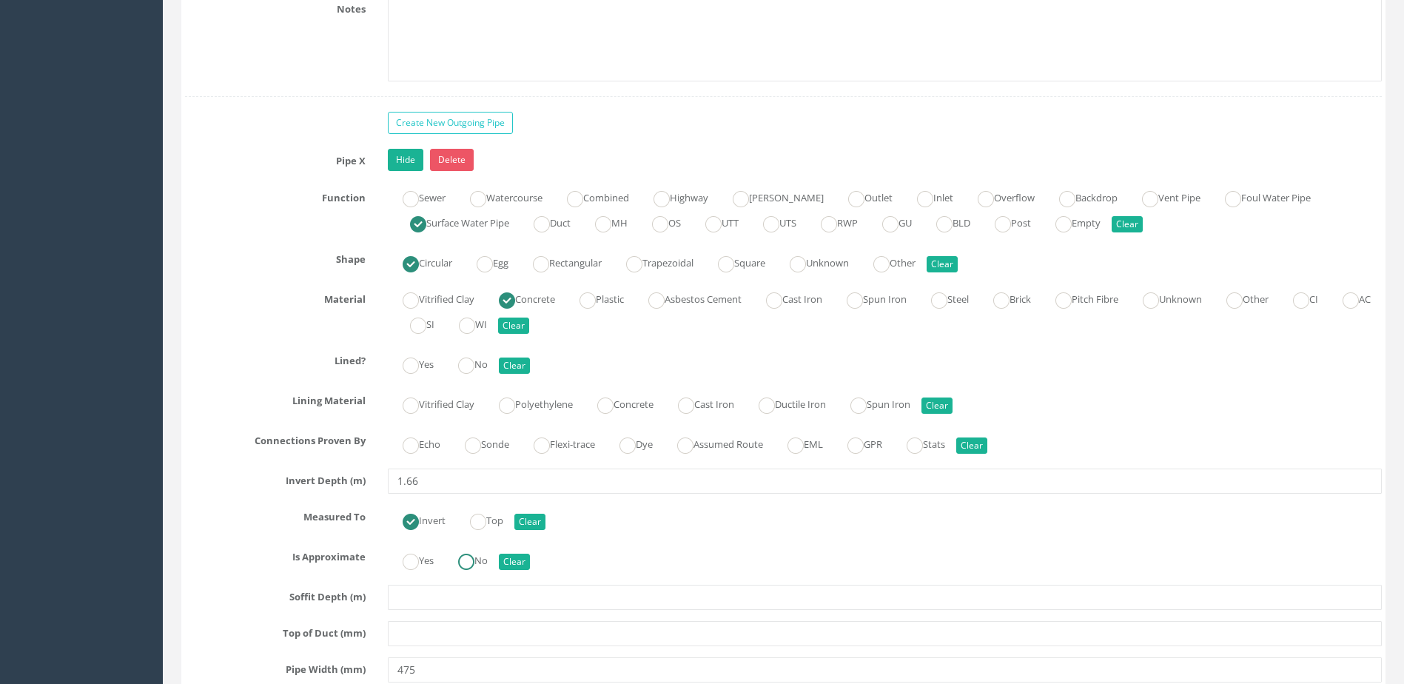
click at [481, 566] on label "No" at bounding box center [465, 559] width 44 height 21
click at [496, 435] on label "Sonde" at bounding box center [479, 442] width 59 height 21
click at [473, 358] on ins at bounding box center [466, 366] width 16 height 16
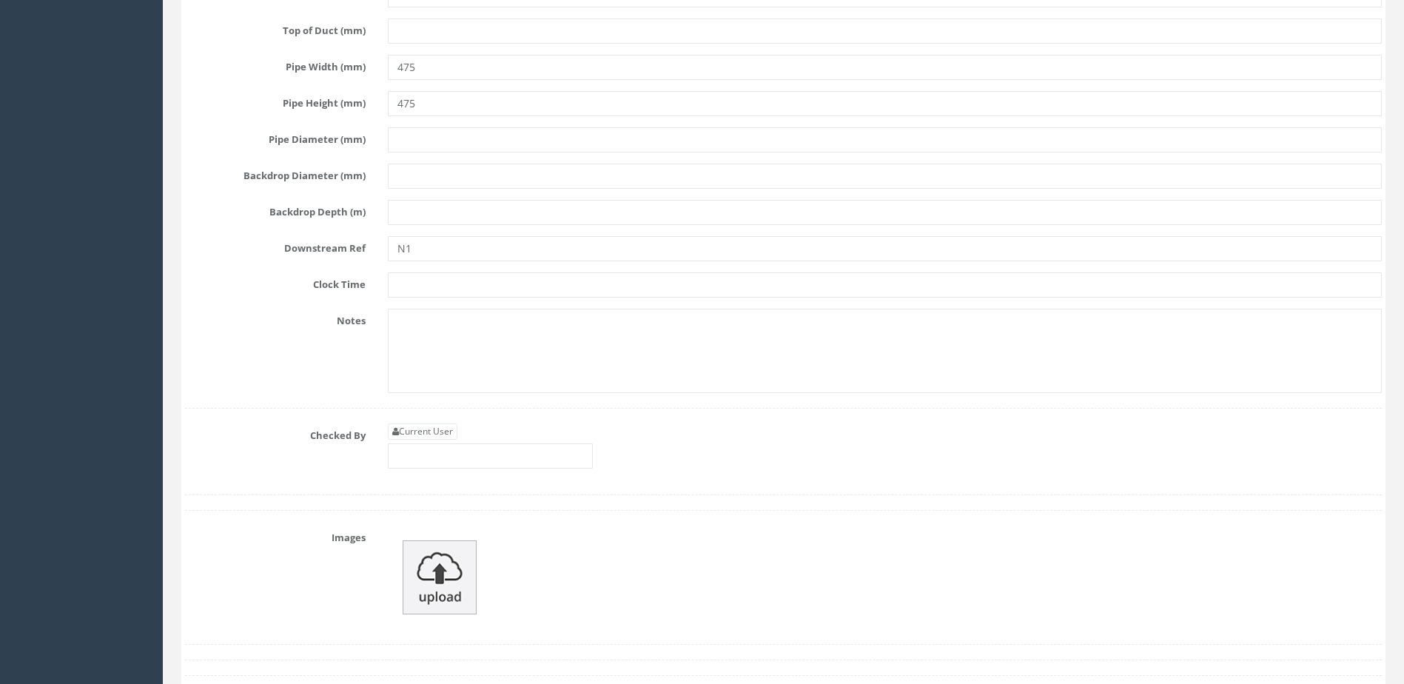
scroll to position [6293, 0]
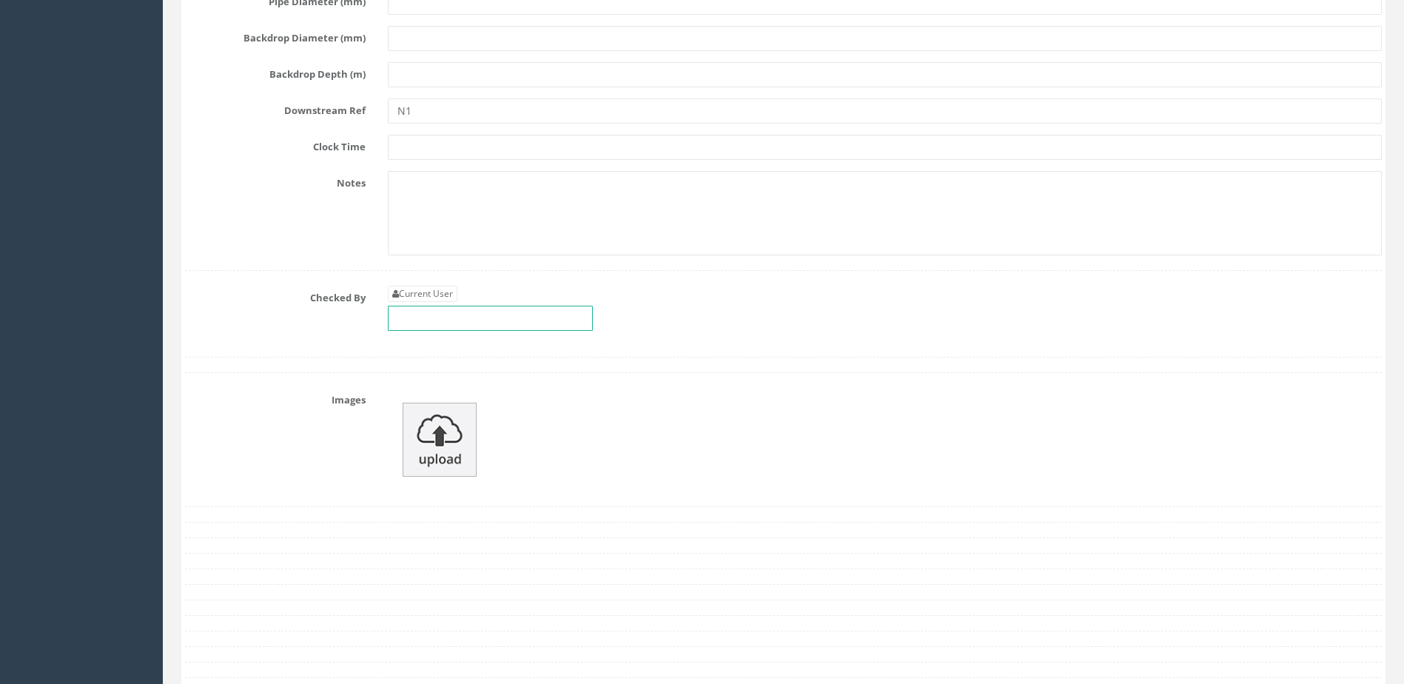
click at [469, 317] on input "text" at bounding box center [490, 318] width 205 height 25
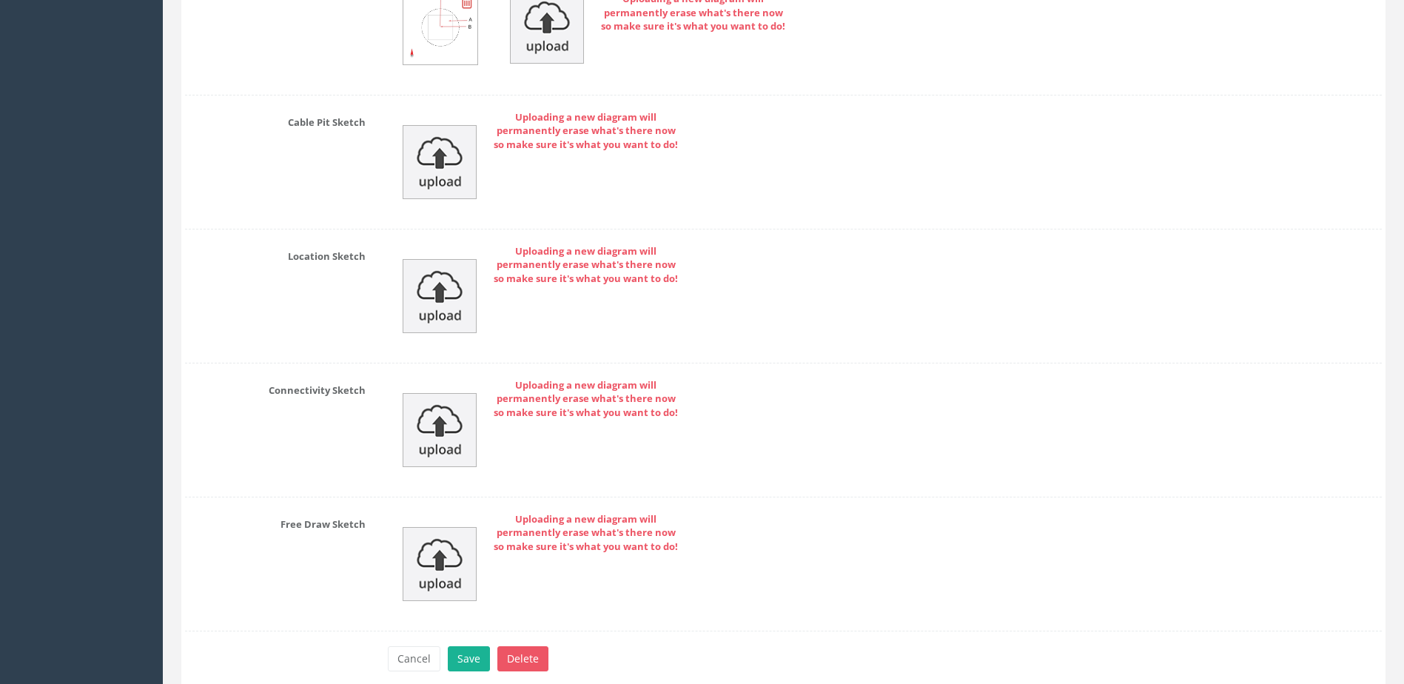
scroll to position [7107, 0]
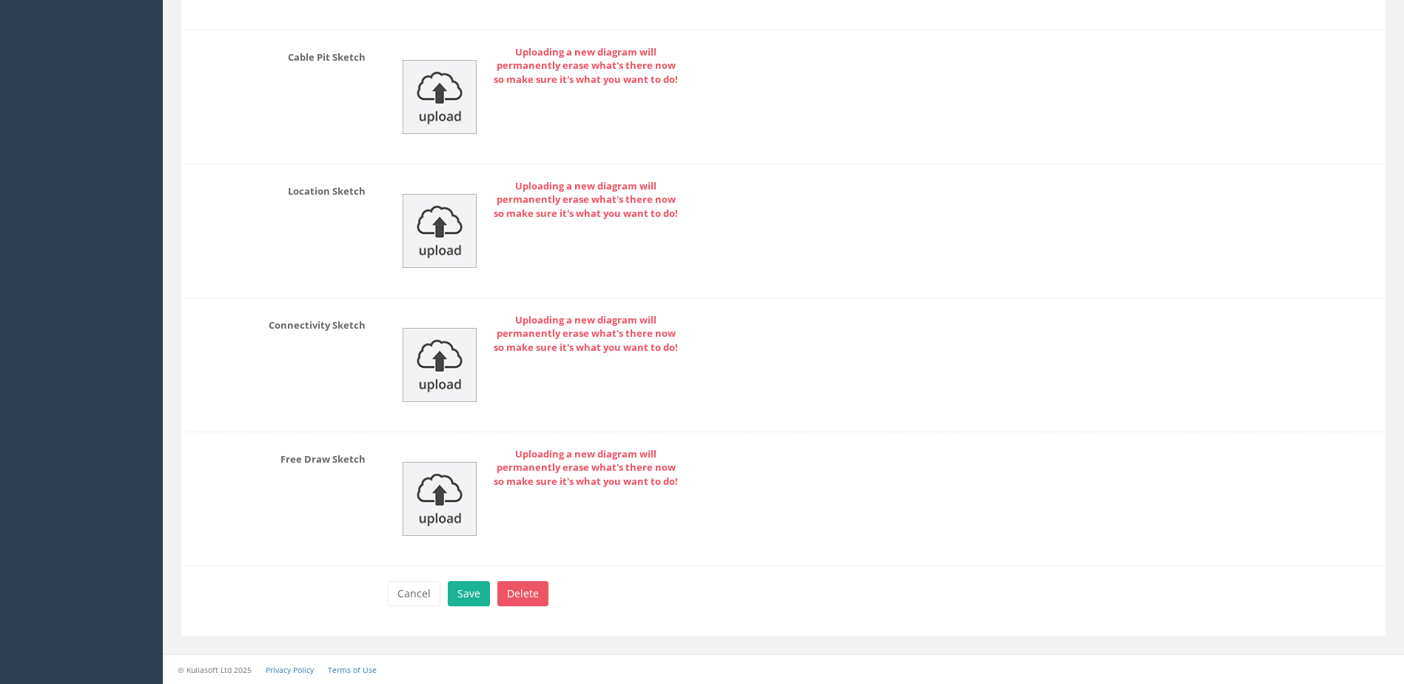
click at [458, 607] on div "Cancel Save Delete" at bounding box center [885, 595] width 1016 height 29
click at [466, 591] on button "Save" at bounding box center [469, 593] width 42 height 25
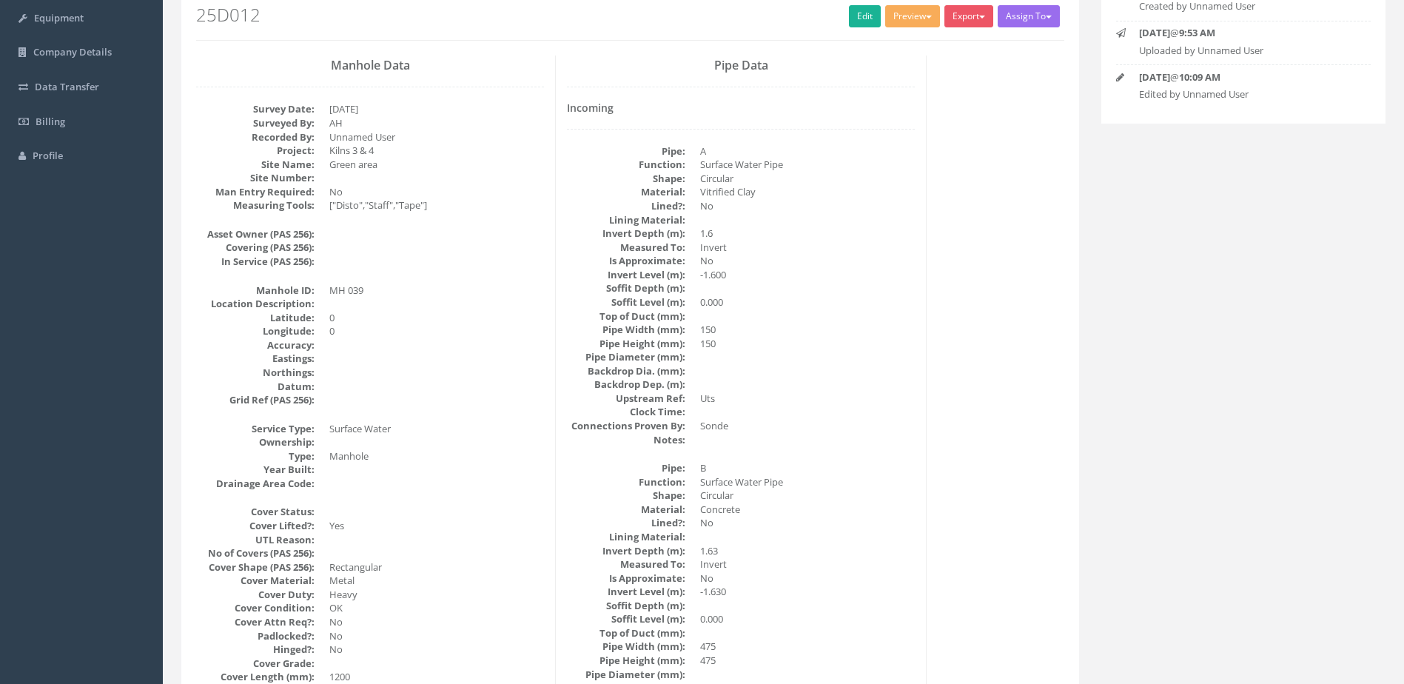
scroll to position [44, 0]
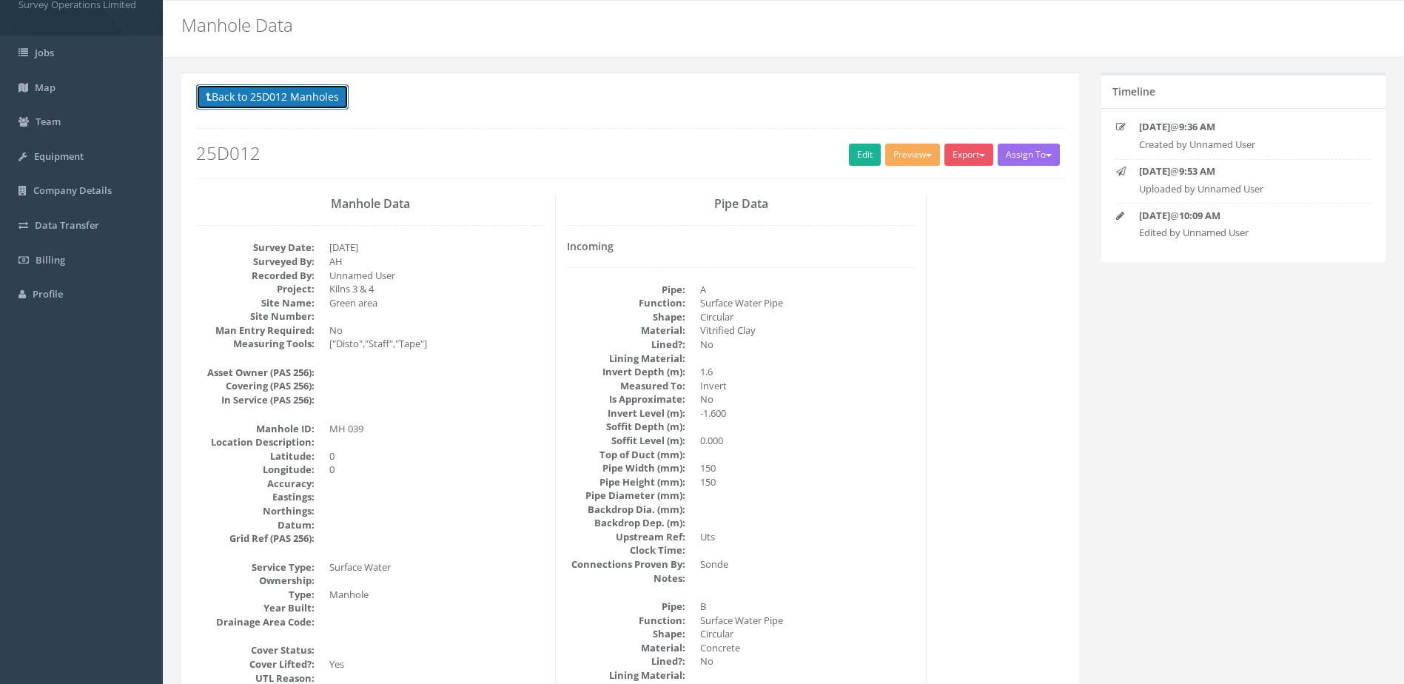
click at [272, 91] on button "Back to 25D012 Manholes" at bounding box center [272, 96] width 153 height 25
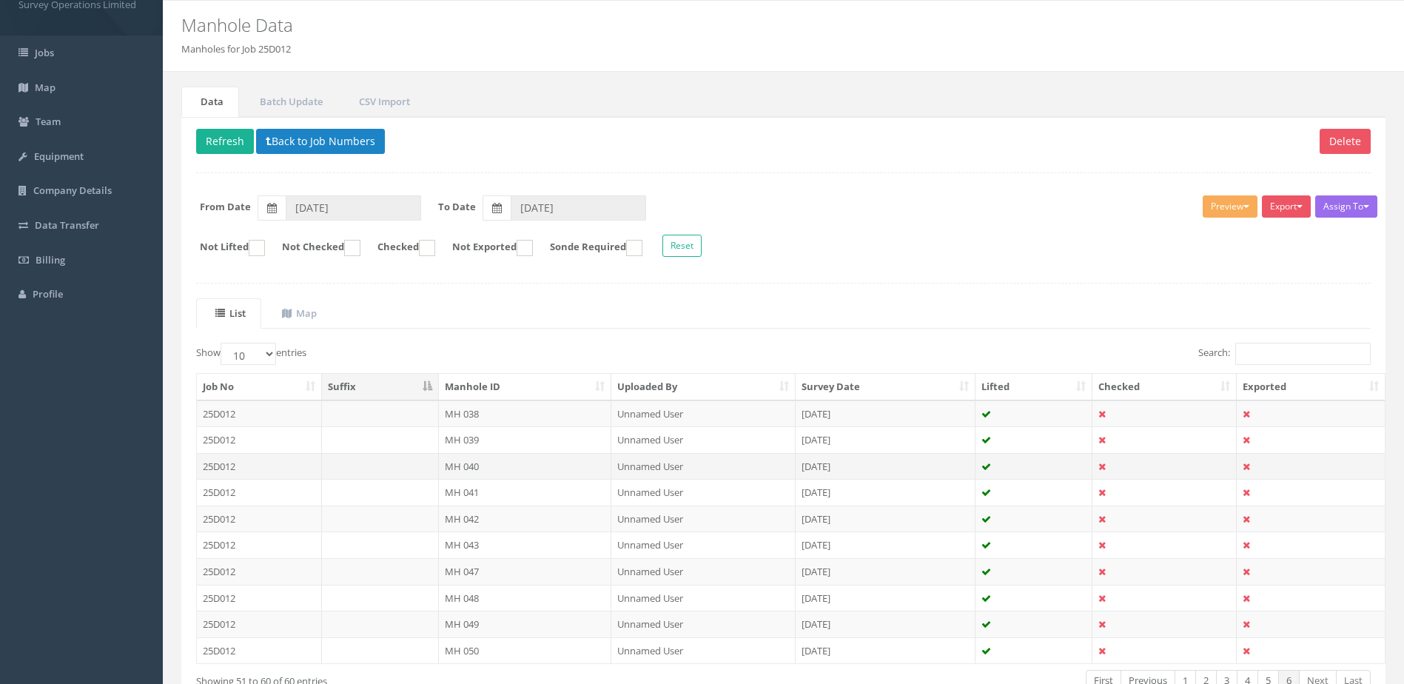
click at [535, 476] on td "MH 040" at bounding box center [525, 466] width 173 height 27
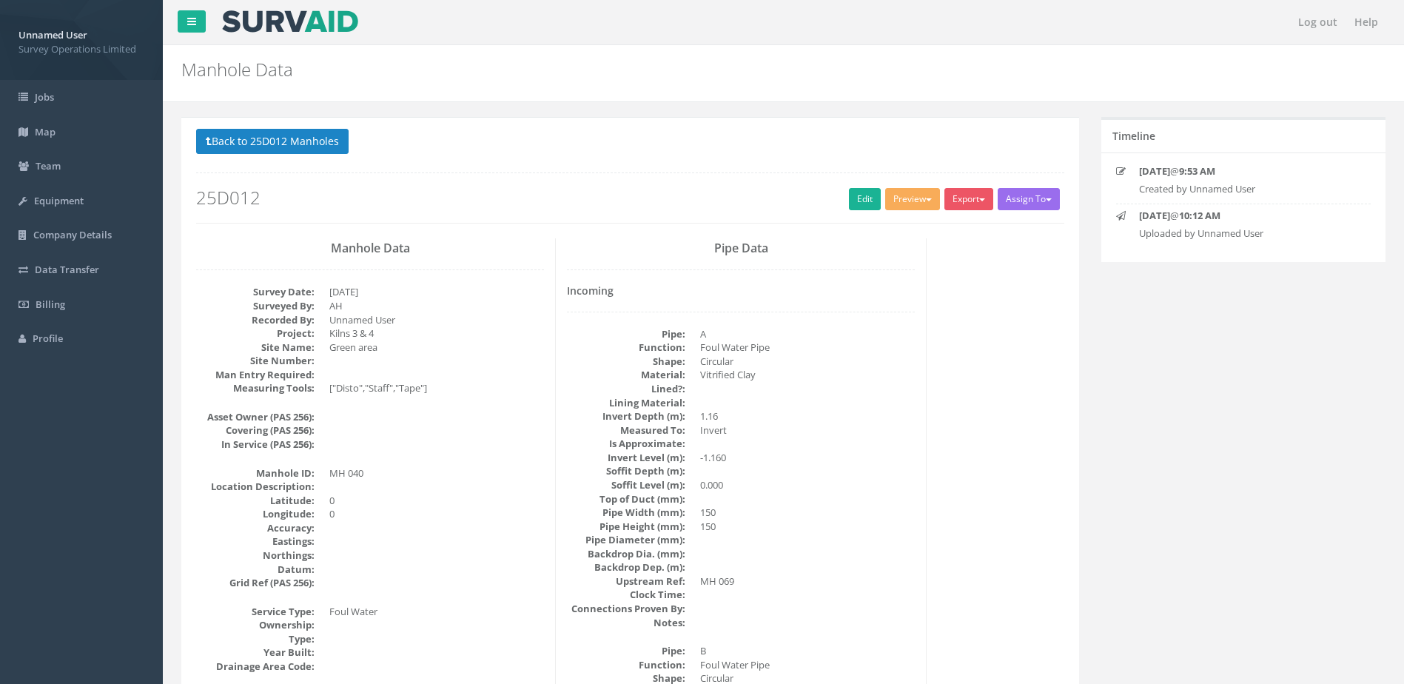
click at [837, 205] on h2 "25D012" at bounding box center [630, 197] width 868 height 19
click at [849, 192] on link "Edit" at bounding box center [865, 199] width 32 height 22
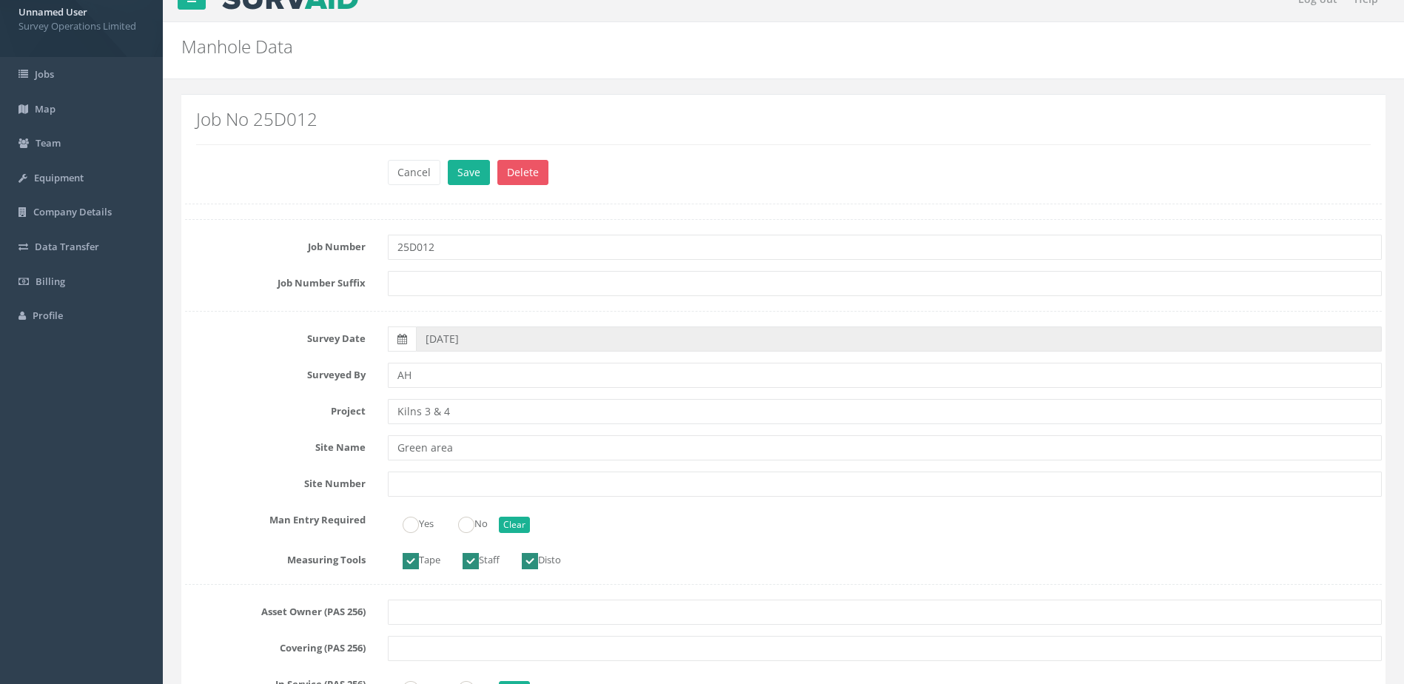
scroll to position [222, 0]
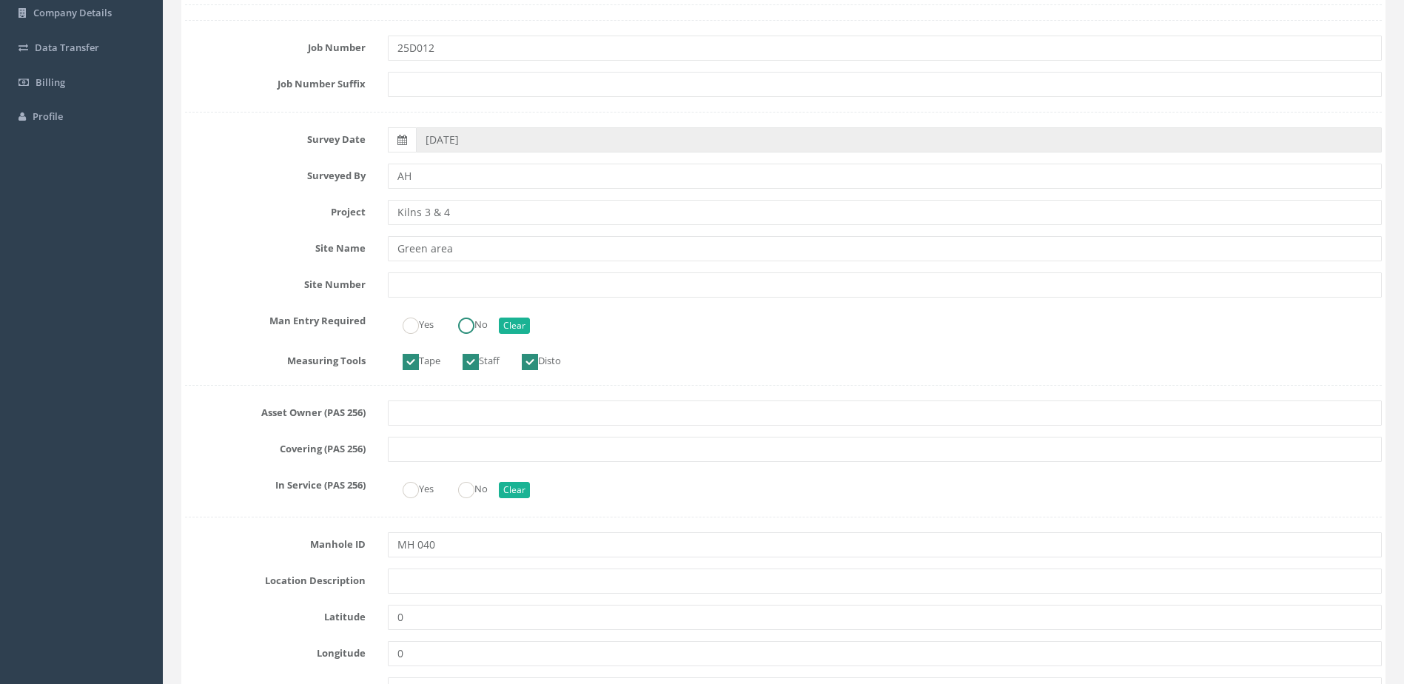
click at [475, 321] on ins at bounding box center [466, 326] width 16 height 16
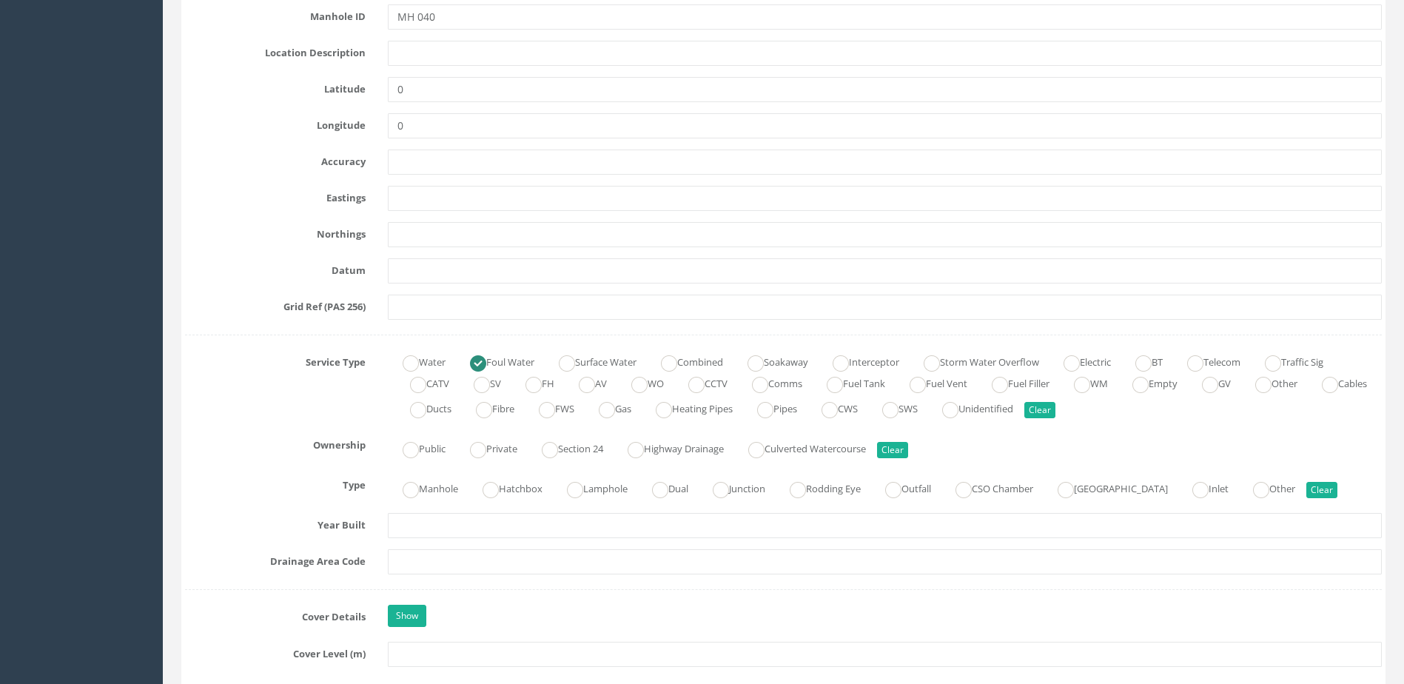
scroll to position [814, 0]
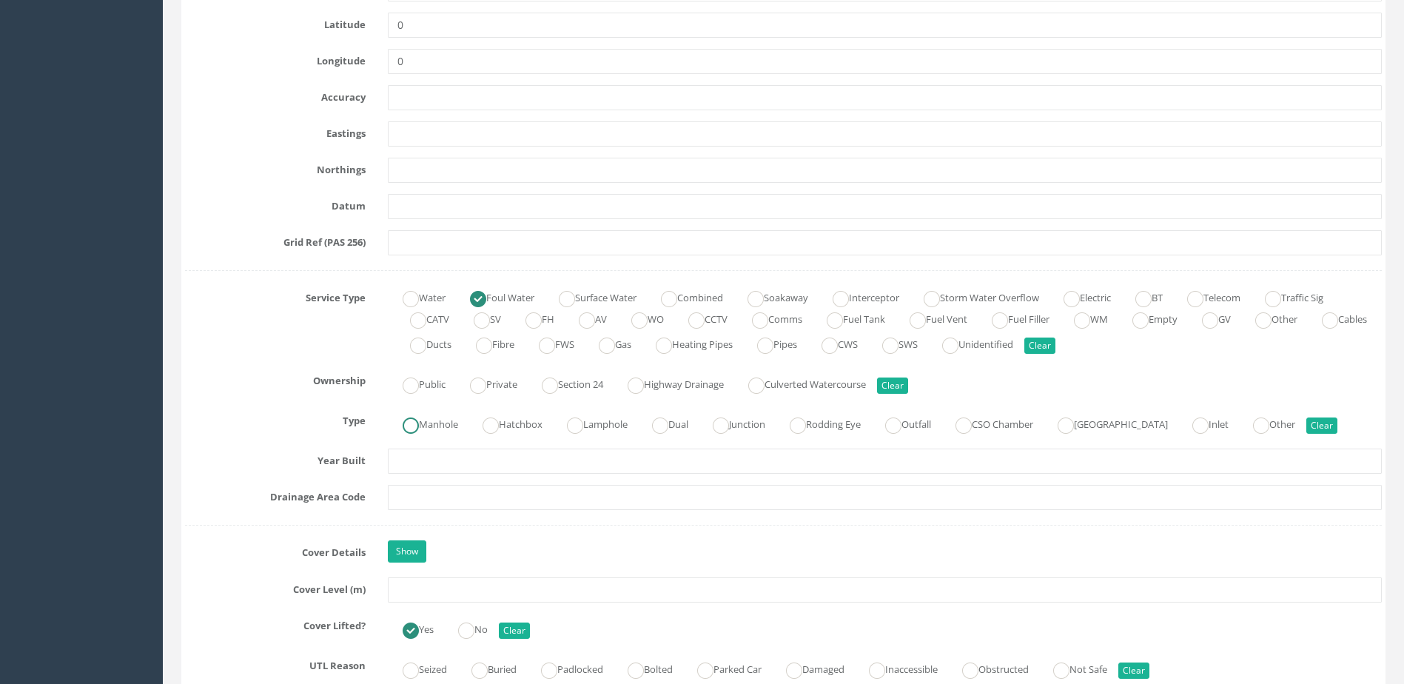
click at [422, 432] on label "Manhole" at bounding box center [423, 422] width 70 height 21
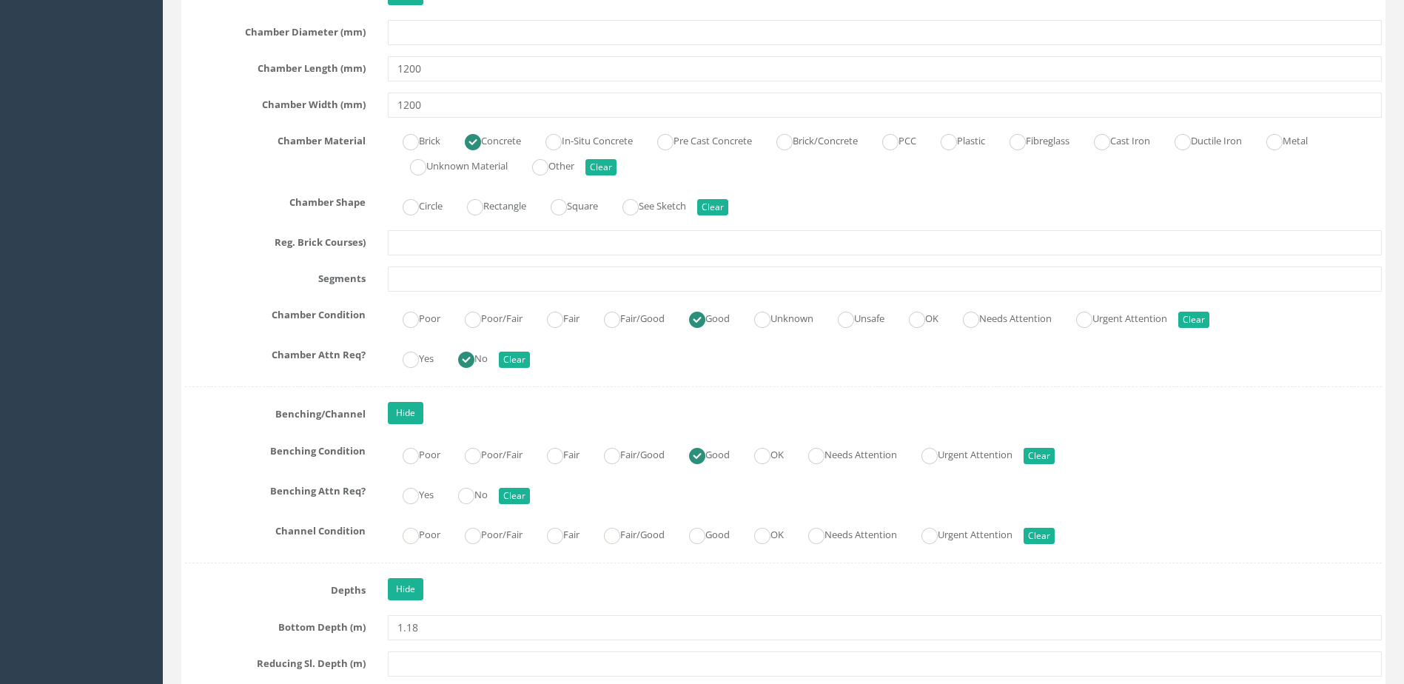
scroll to position [2295, 0]
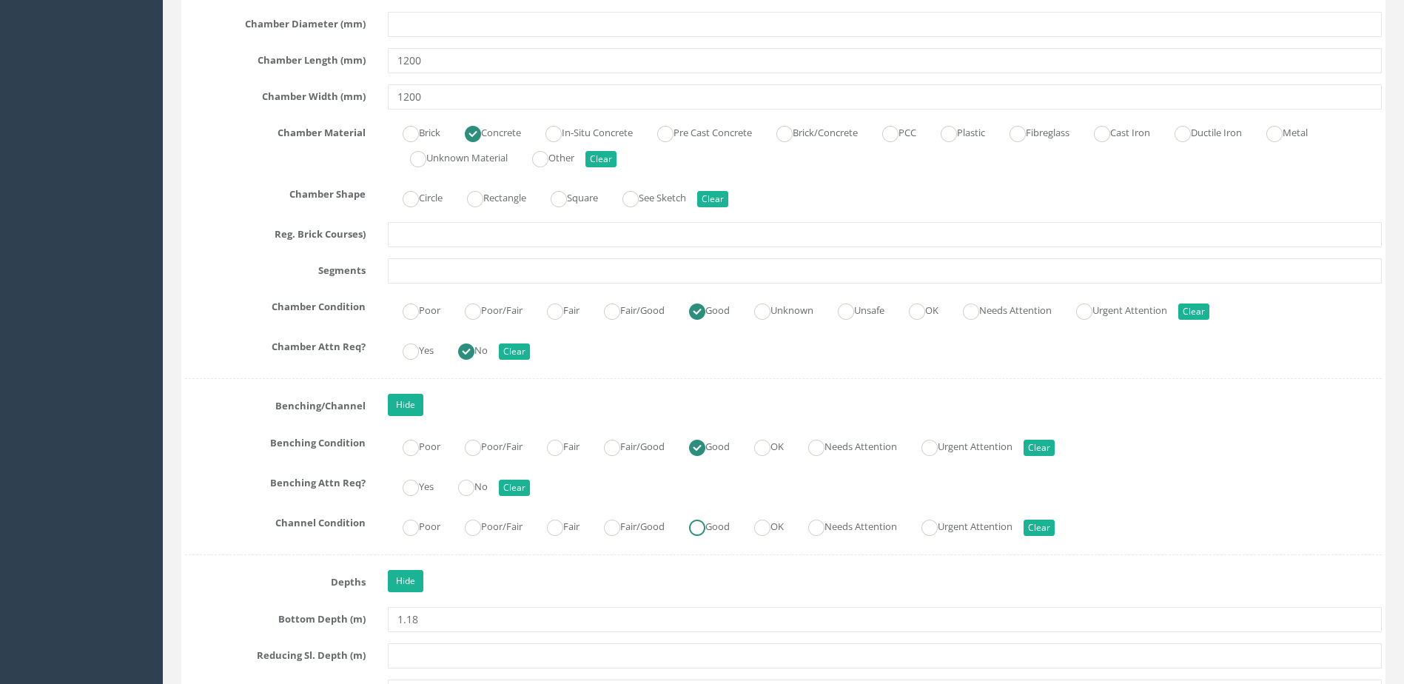
click at [725, 525] on label "Good" at bounding box center [702, 525] width 56 height 21
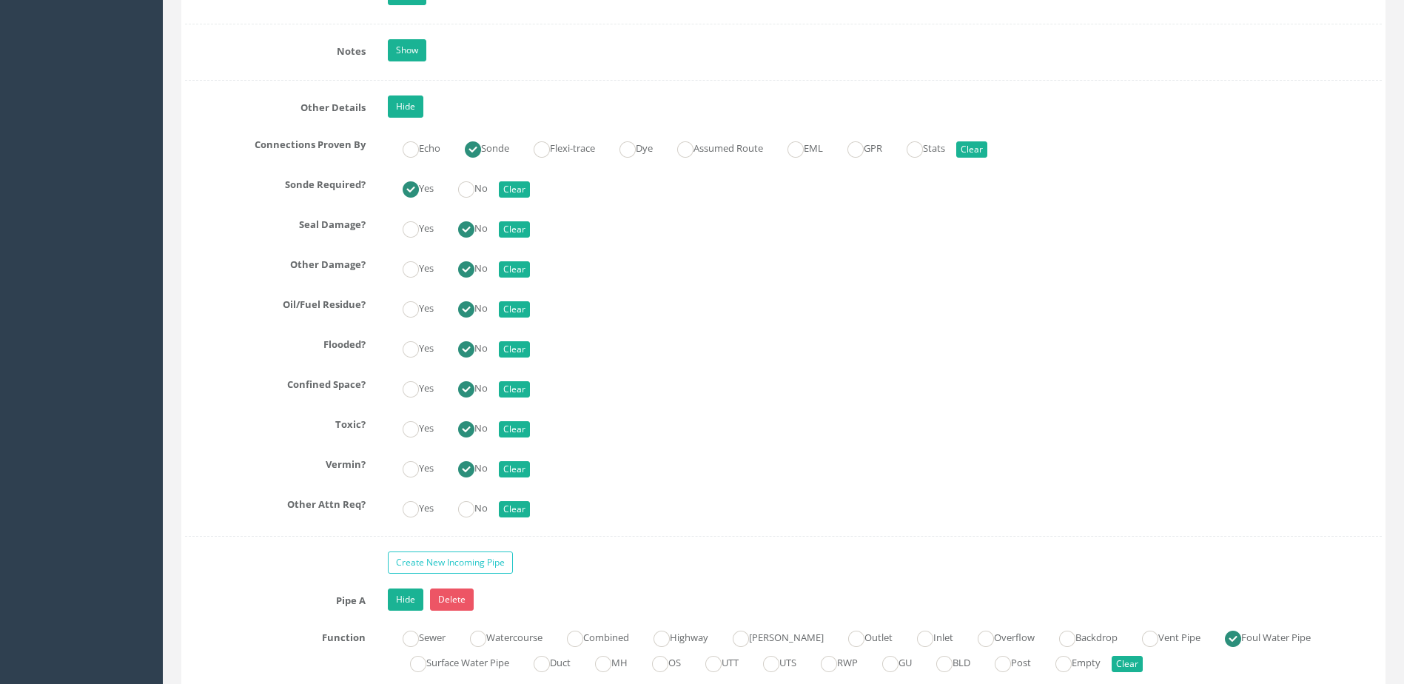
scroll to position [3331, 0]
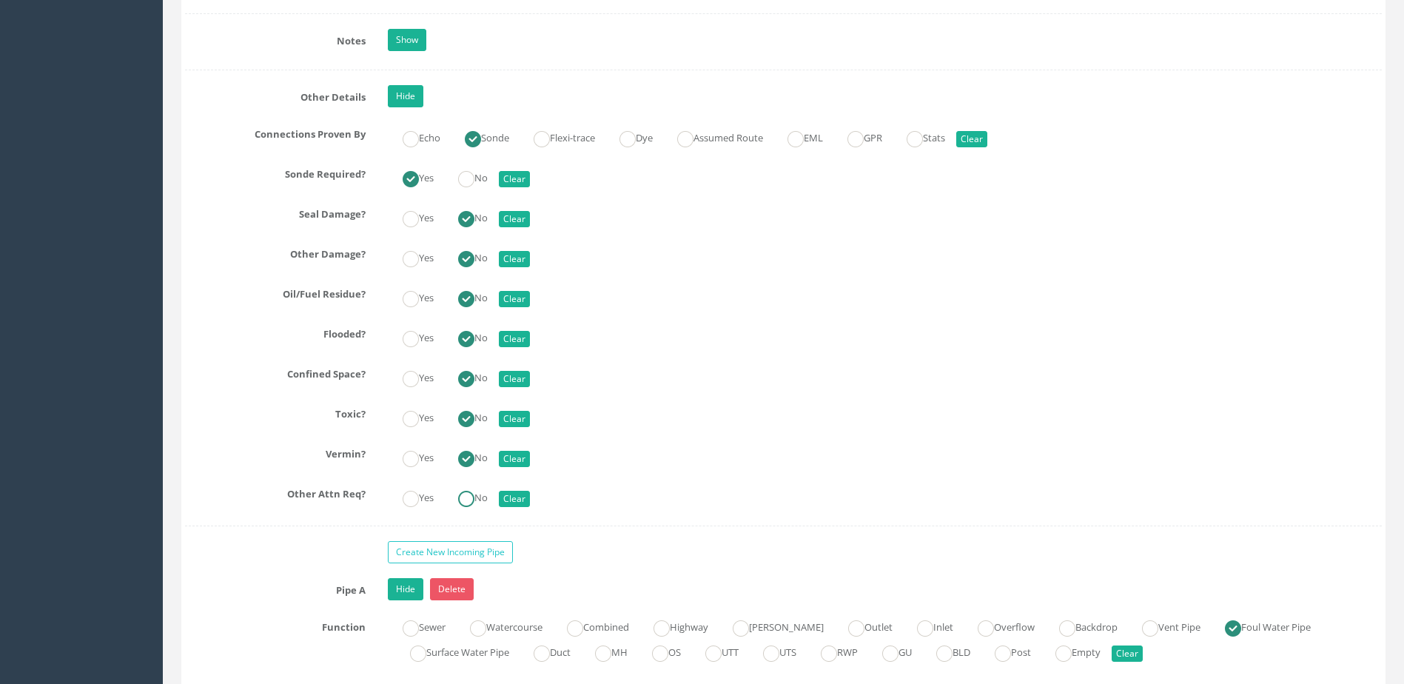
click at [488, 501] on label "No" at bounding box center [465, 496] width 44 height 21
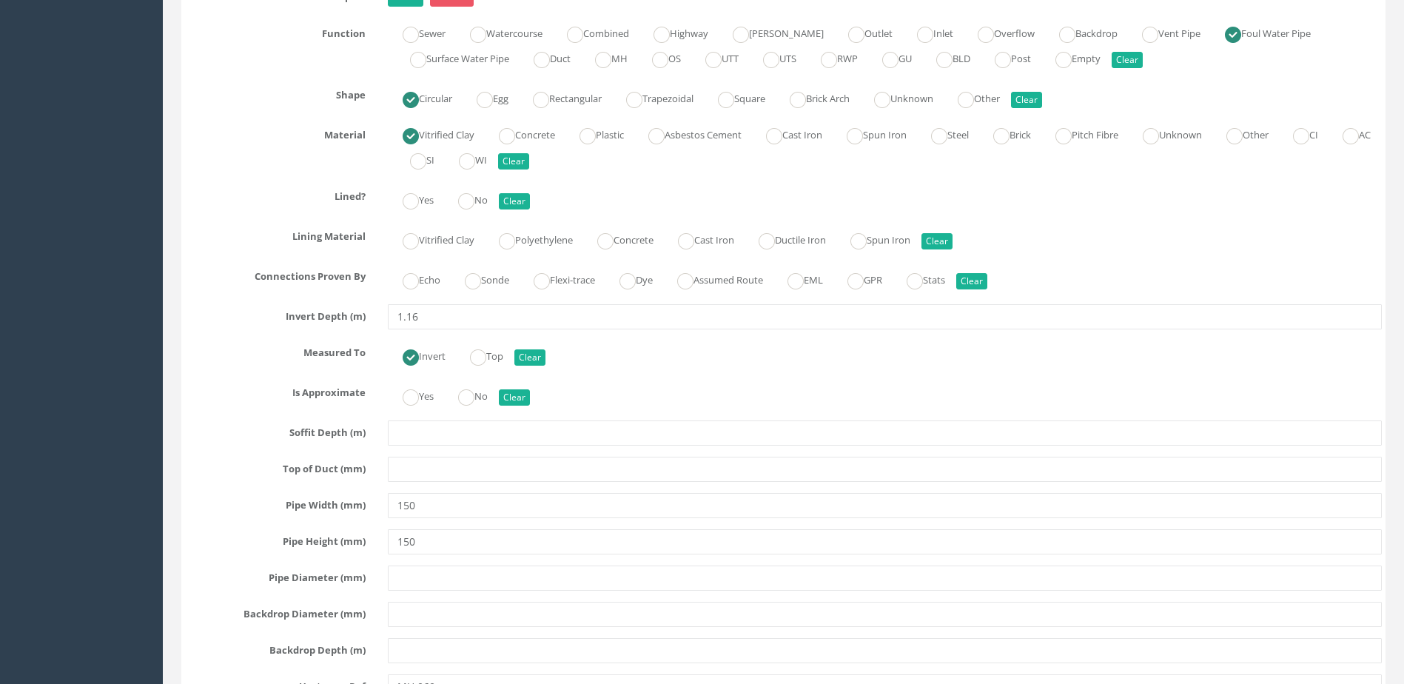
scroll to position [3998, 0]
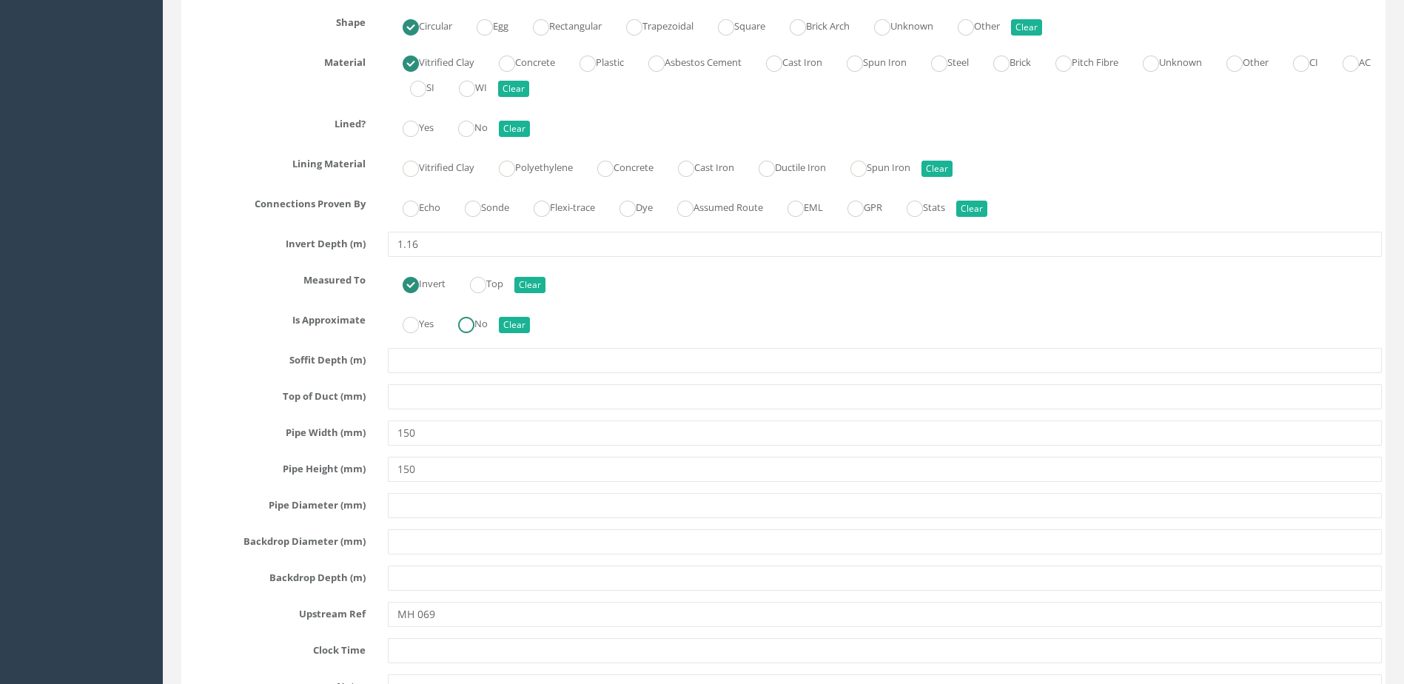
click at [475, 323] on ins at bounding box center [466, 325] width 16 height 16
click at [486, 212] on label "Sonde" at bounding box center [479, 205] width 59 height 21
click at [488, 122] on label "No" at bounding box center [465, 125] width 44 height 21
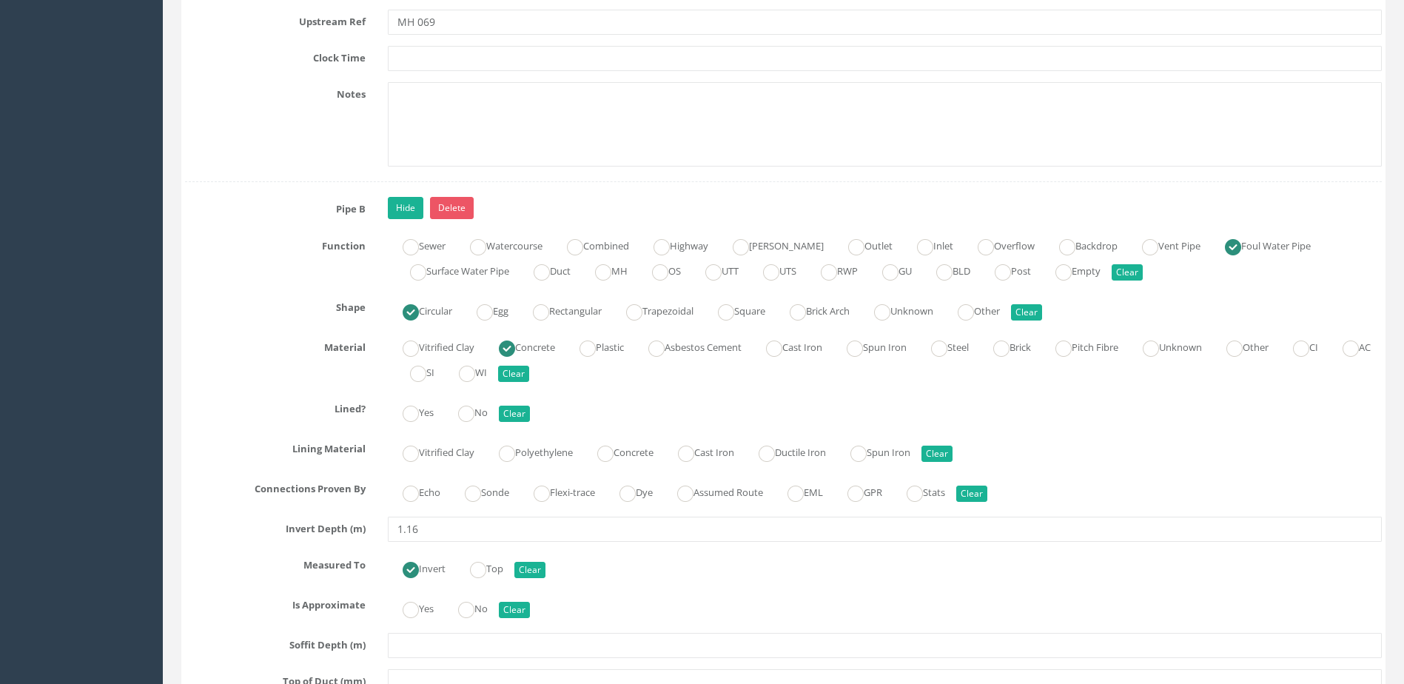
scroll to position [4812, 0]
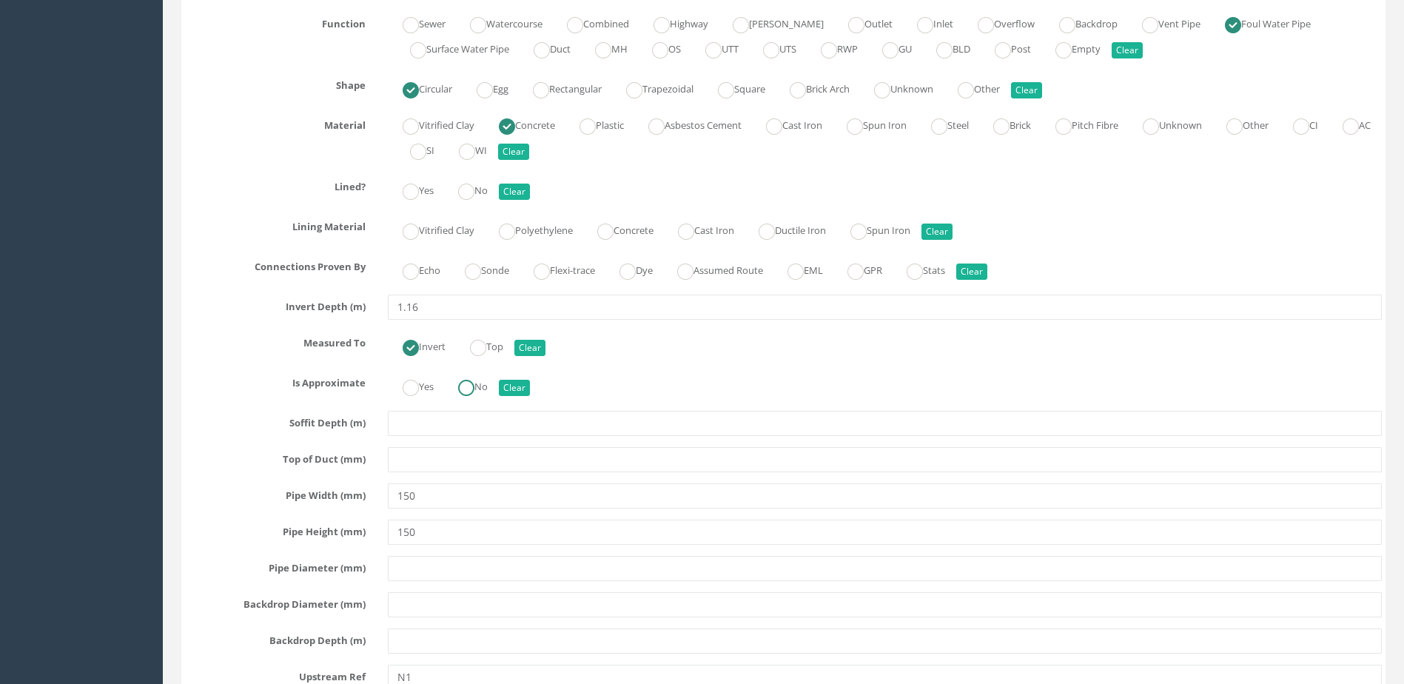
click at [473, 395] on ins at bounding box center [466, 388] width 16 height 16
click at [500, 278] on label "Sonde" at bounding box center [479, 268] width 59 height 21
click at [486, 187] on label "No" at bounding box center [465, 188] width 44 height 21
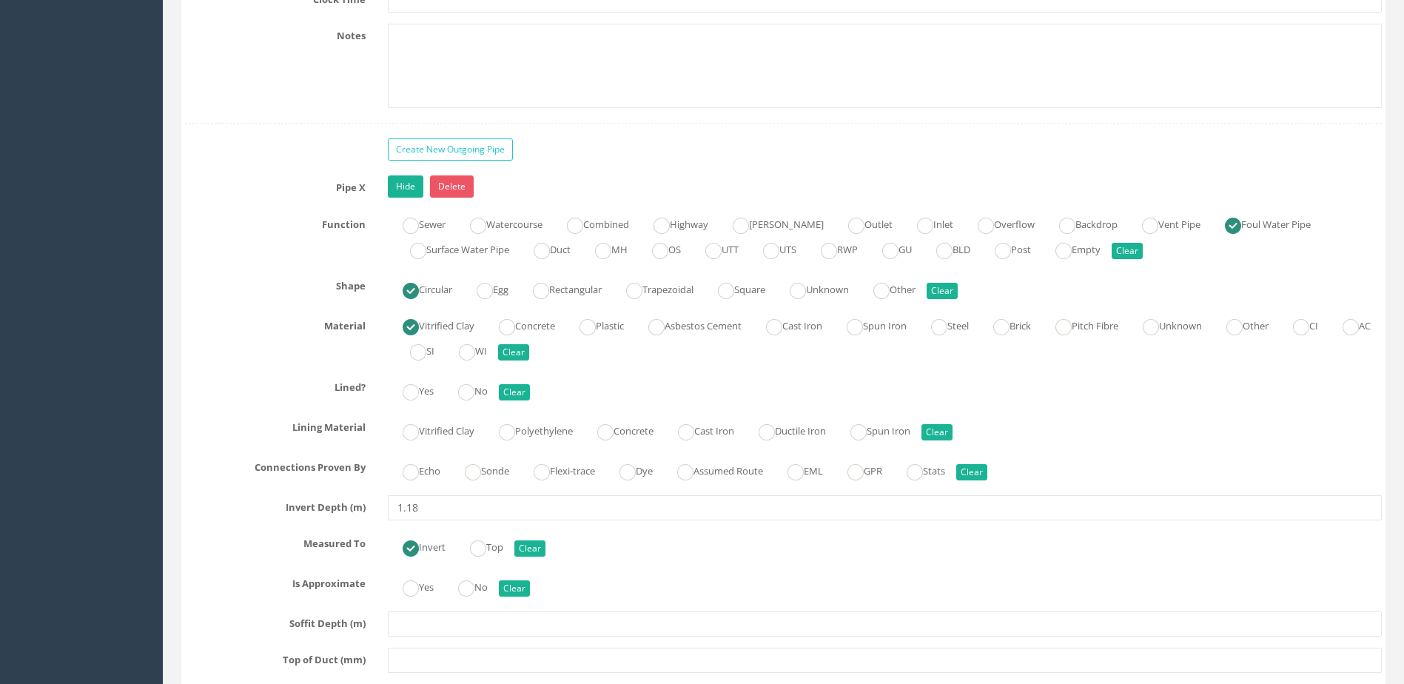
scroll to position [5552, 0]
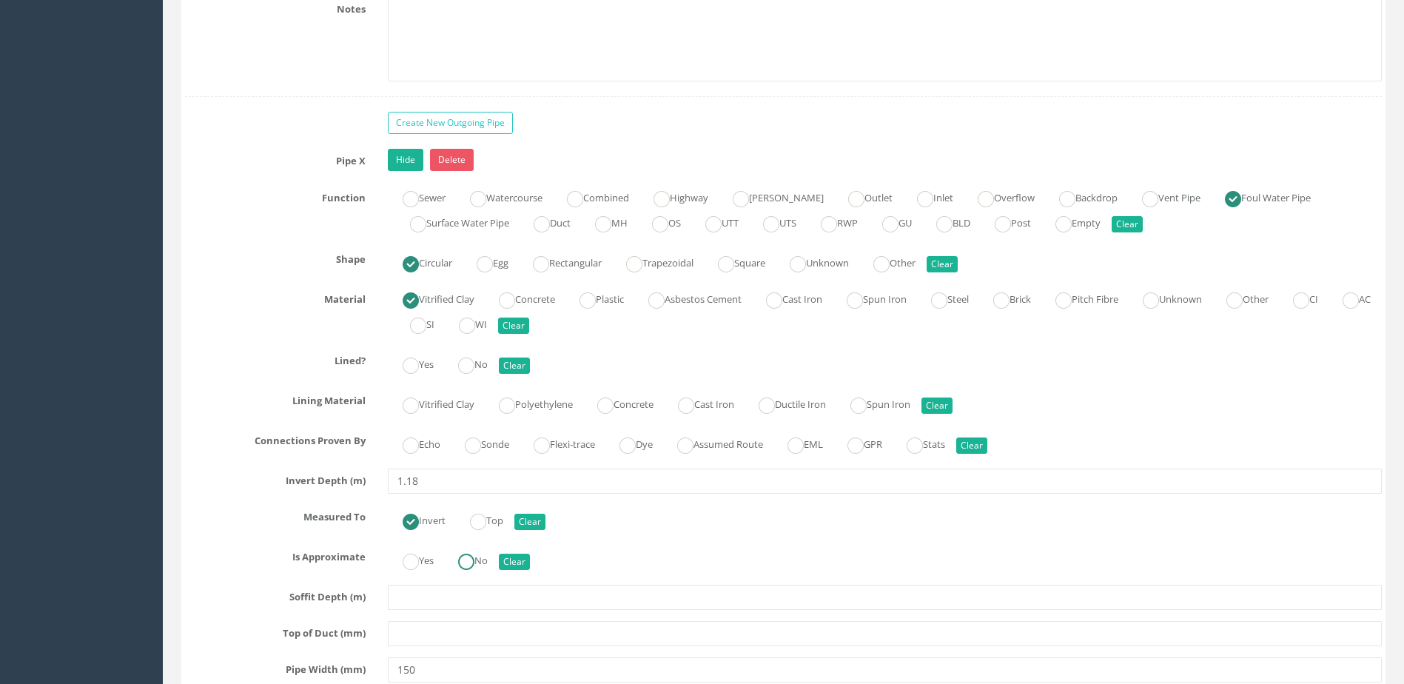
click at [469, 561] on ins at bounding box center [466, 562] width 16 height 16
drag, startPoint x: 490, startPoint y: 463, endPoint x: 486, endPoint y: 425, distance: 38.7
click at [490, 460] on div "Pipe X Hide Delete Function Sewer Watercourse Combined Highway [PERSON_NAME] Ou…" at bounding box center [783, 580] width 1197 height 862
click at [481, 441] on ins at bounding box center [473, 446] width 16 height 16
drag, startPoint x: 484, startPoint y: 381, endPoint x: 483, endPoint y: 373, distance: 7.5
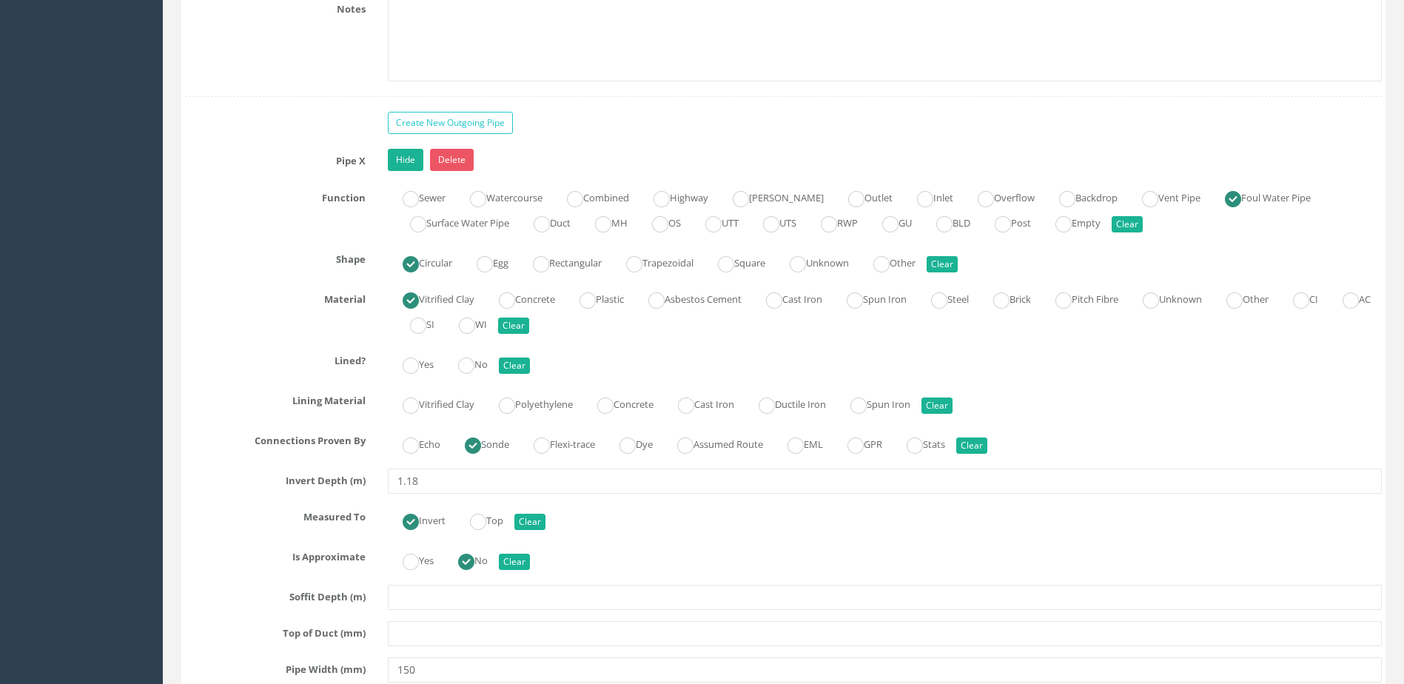
click at [484, 380] on div "Pipe X Hide Delete Function Sewer Watercourse Combined Highway [PERSON_NAME] Ou…" at bounding box center [783, 580] width 1197 height 862
click at [483, 372] on label "No" at bounding box center [465, 362] width 44 height 21
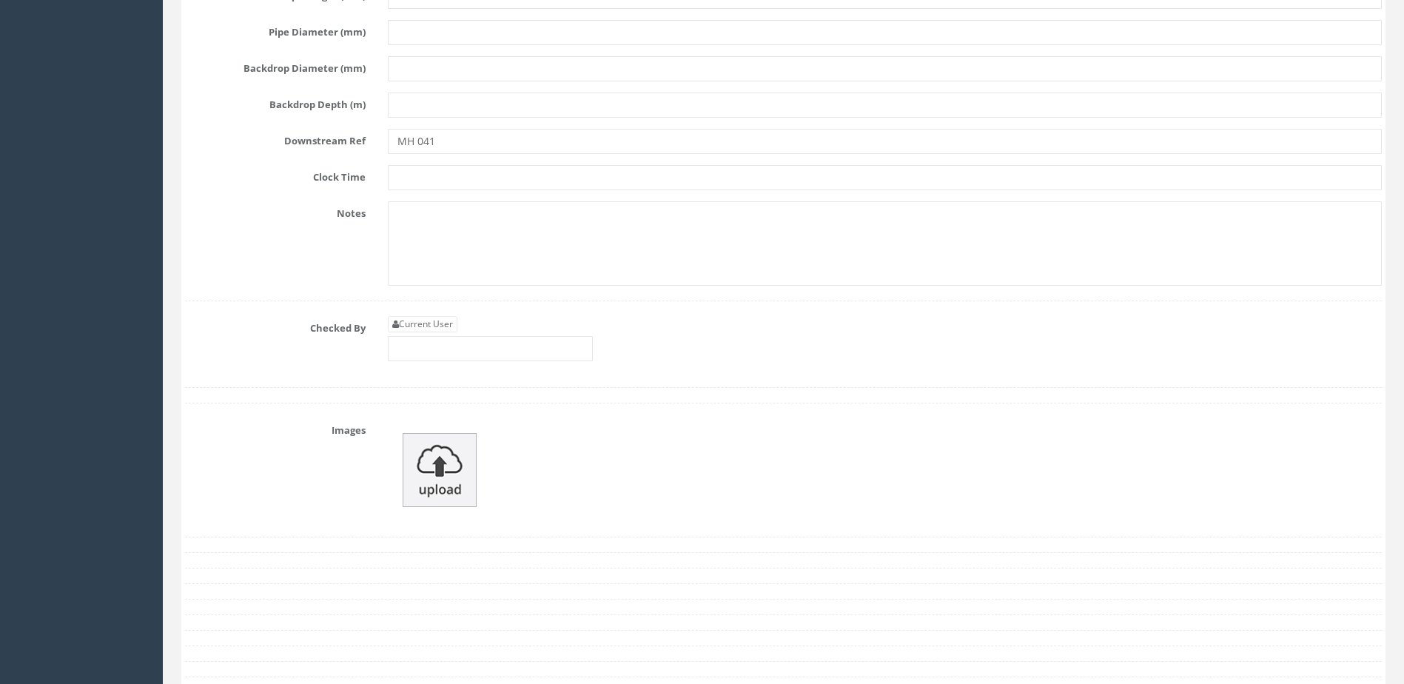
scroll to position [6293, 0]
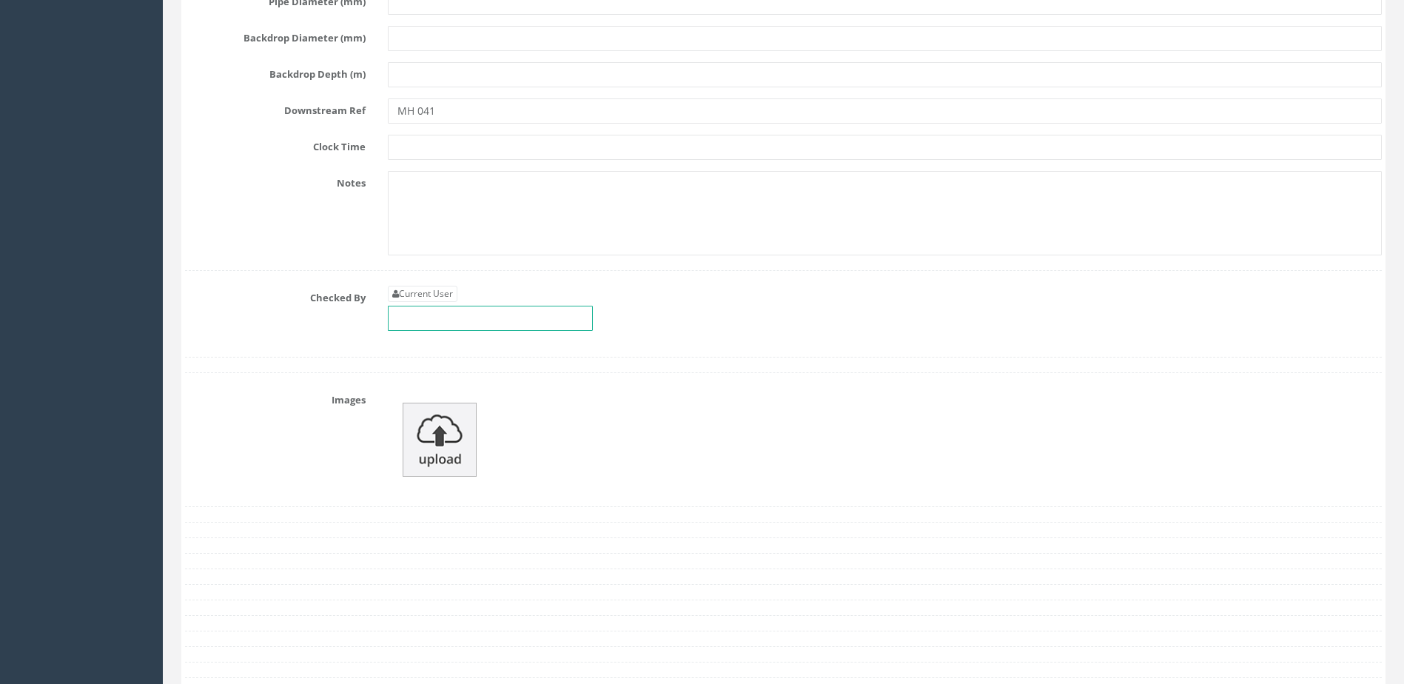
click at [521, 322] on input "text" at bounding box center [490, 318] width 205 height 25
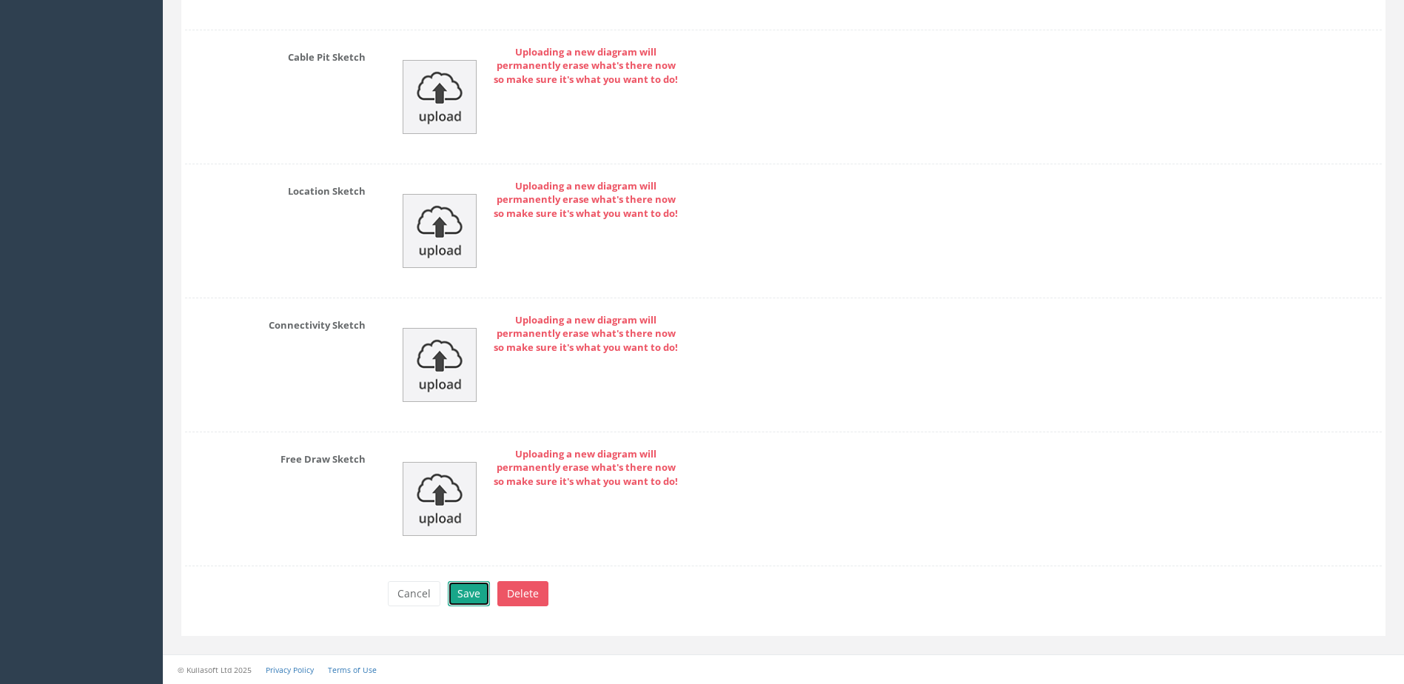
click at [477, 589] on button "Save" at bounding box center [469, 593] width 42 height 25
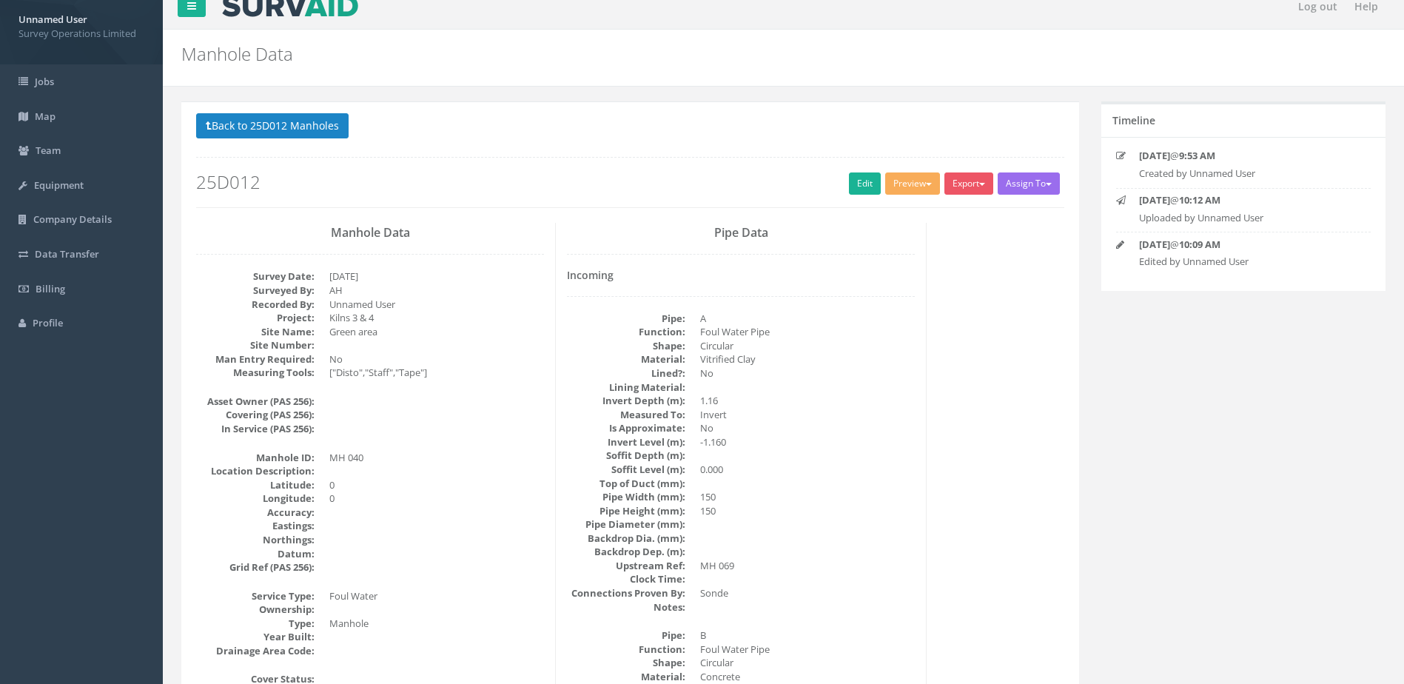
scroll to position [0, 0]
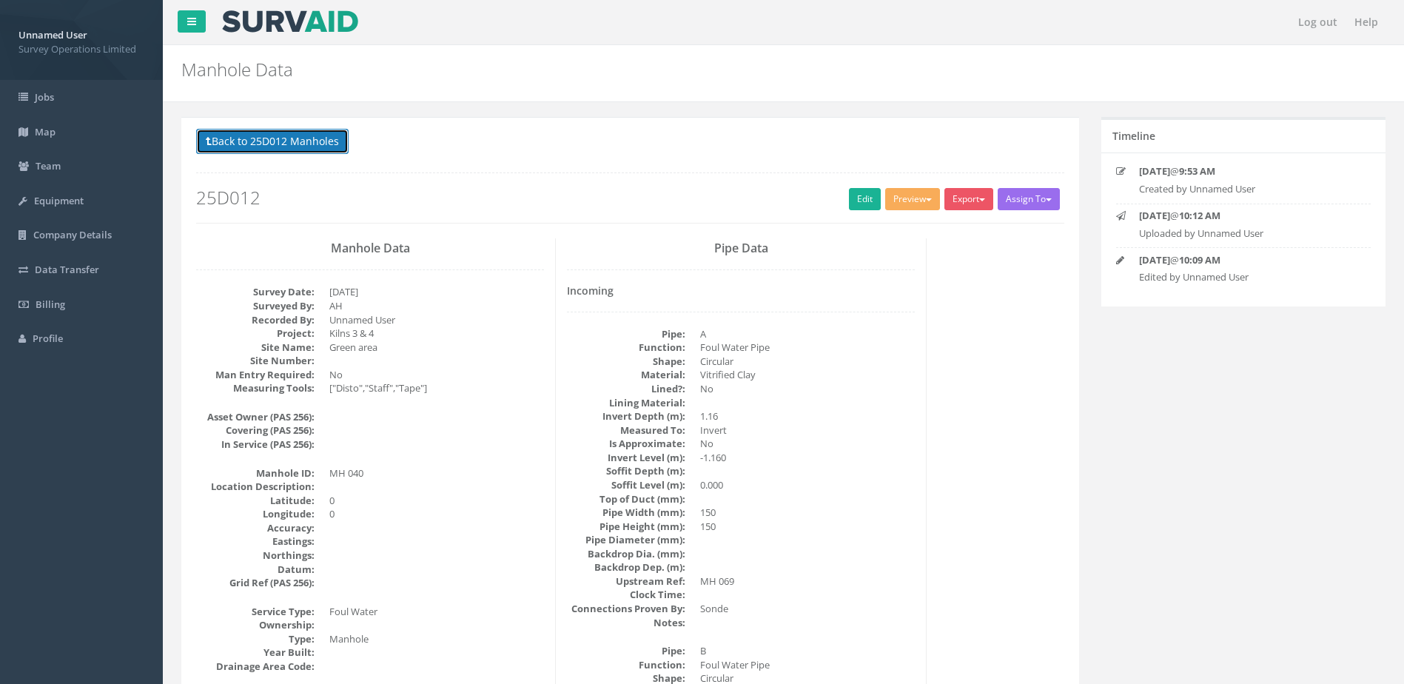
click at [324, 139] on button "Back to 25D012 Manholes" at bounding box center [272, 141] width 153 height 25
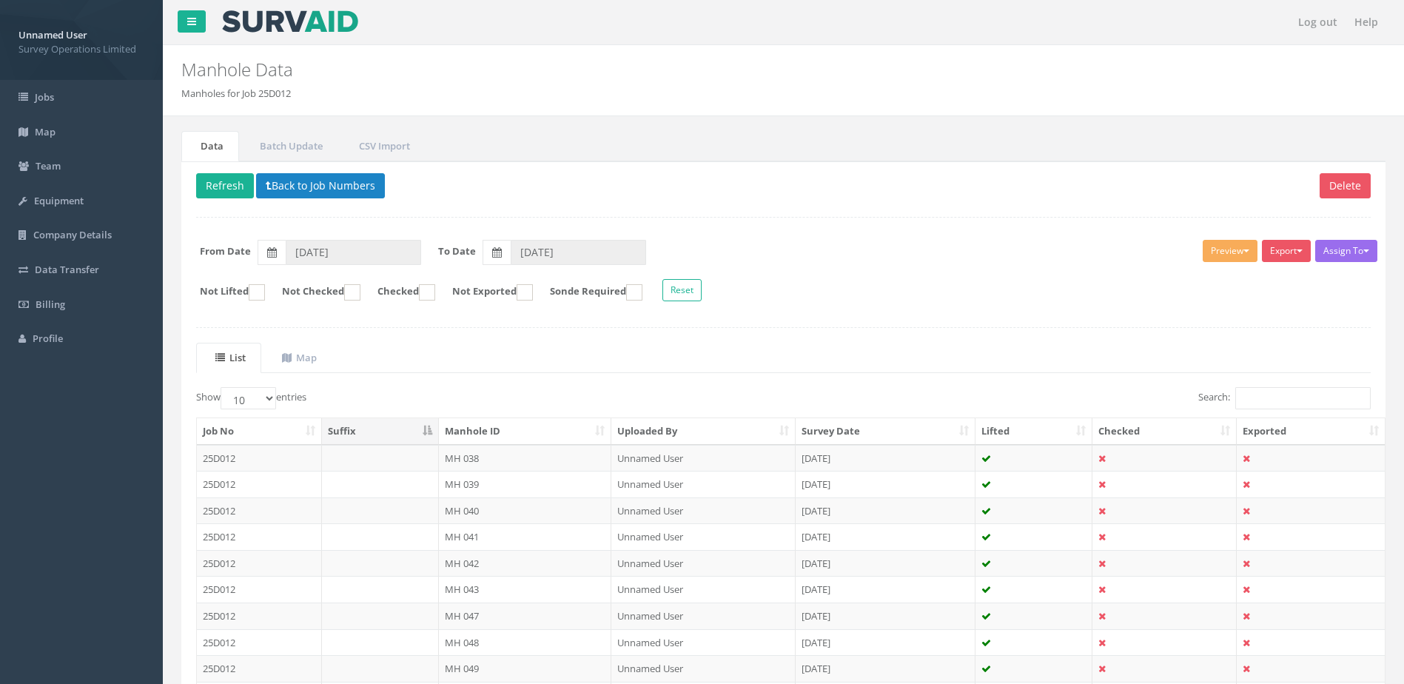
click at [503, 535] on td "MH 041" at bounding box center [525, 536] width 173 height 27
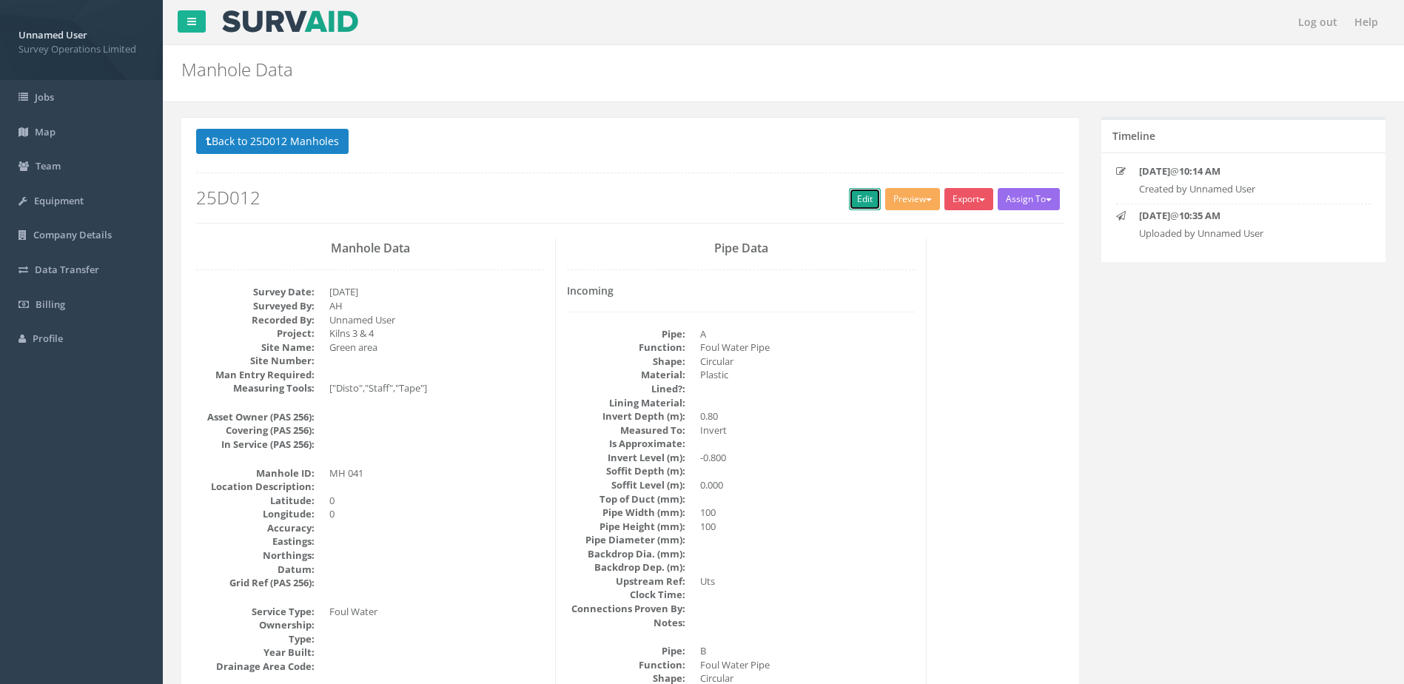
click at [858, 202] on link "Edit" at bounding box center [865, 199] width 32 height 22
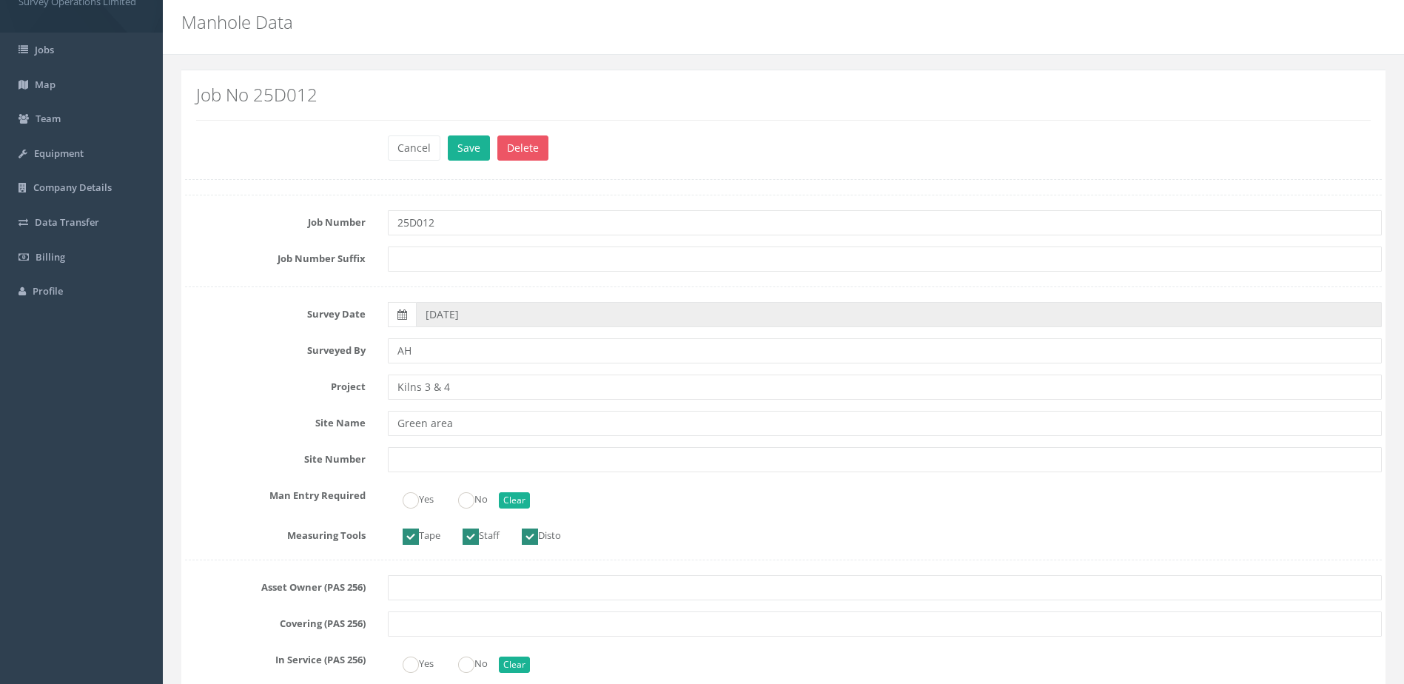
scroll to position [74, 0]
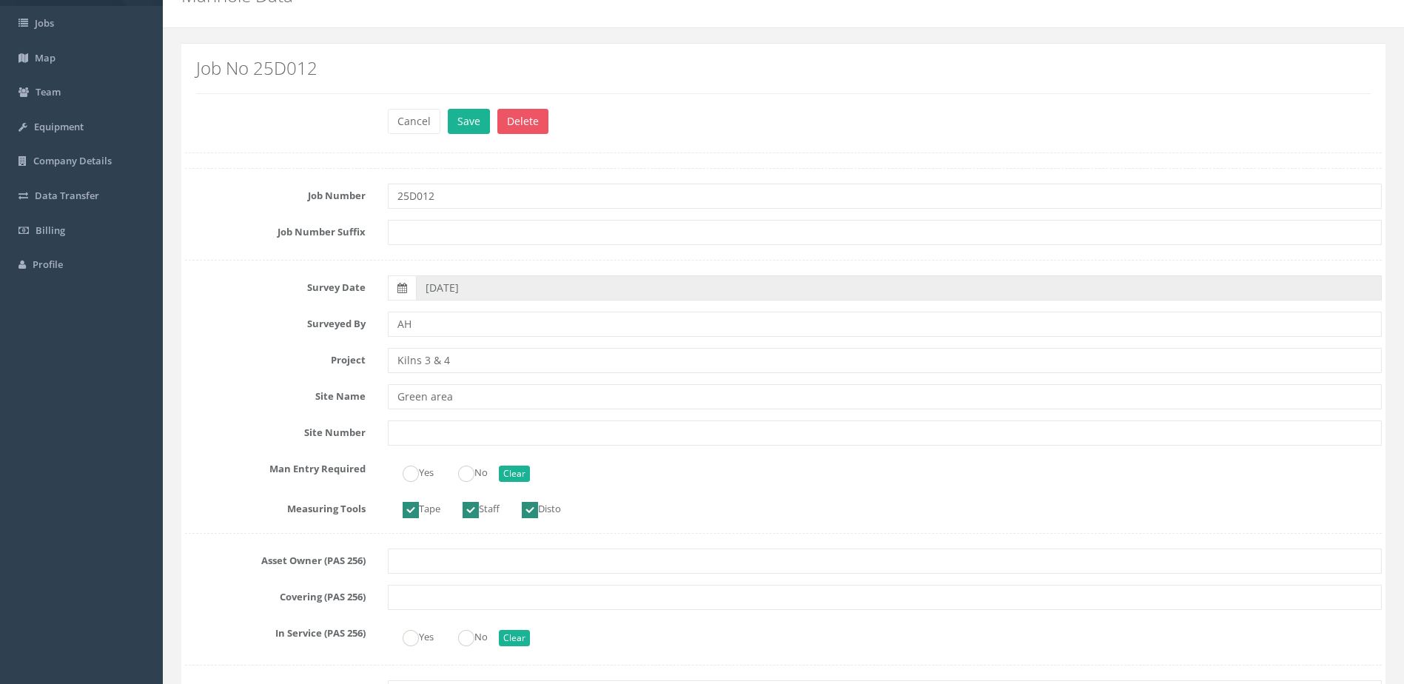
drag, startPoint x: 472, startPoint y: 455, endPoint x: 463, endPoint y: 478, distance: 24.9
click at [463, 478] on ins at bounding box center [466, 474] width 16 height 16
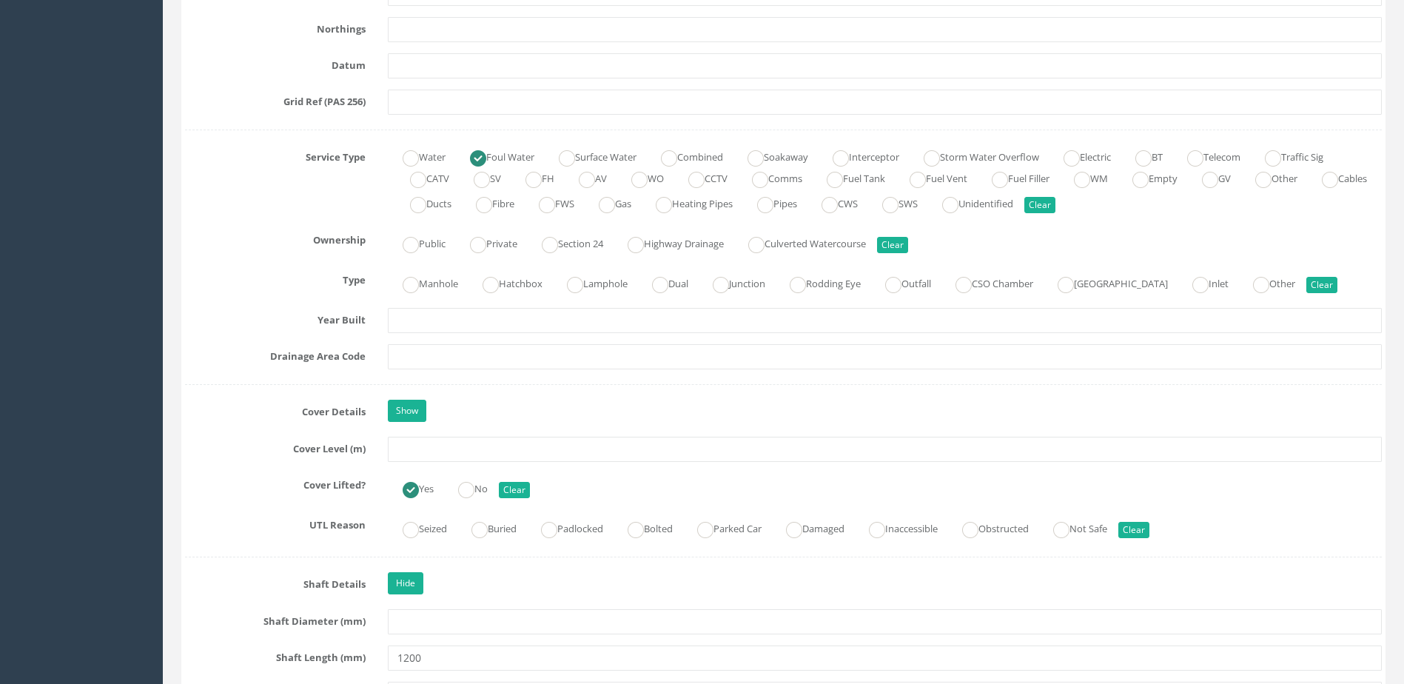
scroll to position [962, 0]
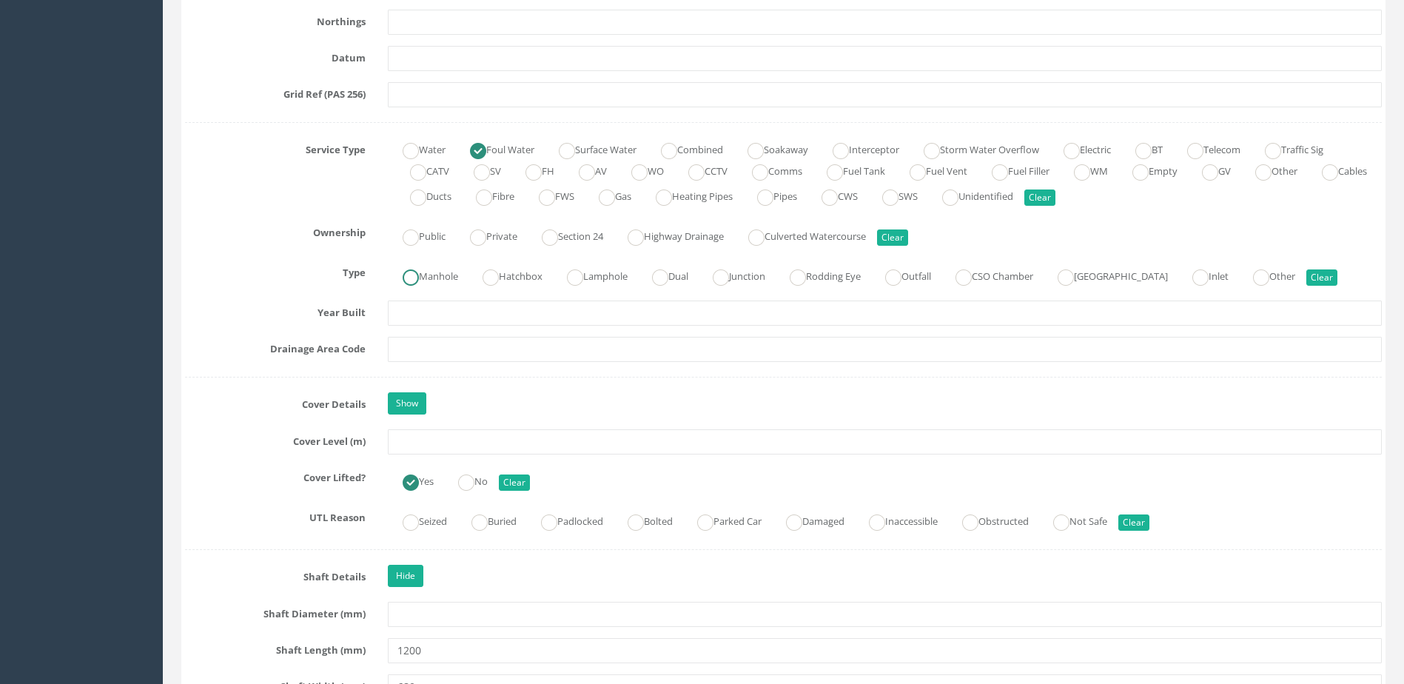
click at [403, 272] on ins at bounding box center [411, 277] width 16 height 16
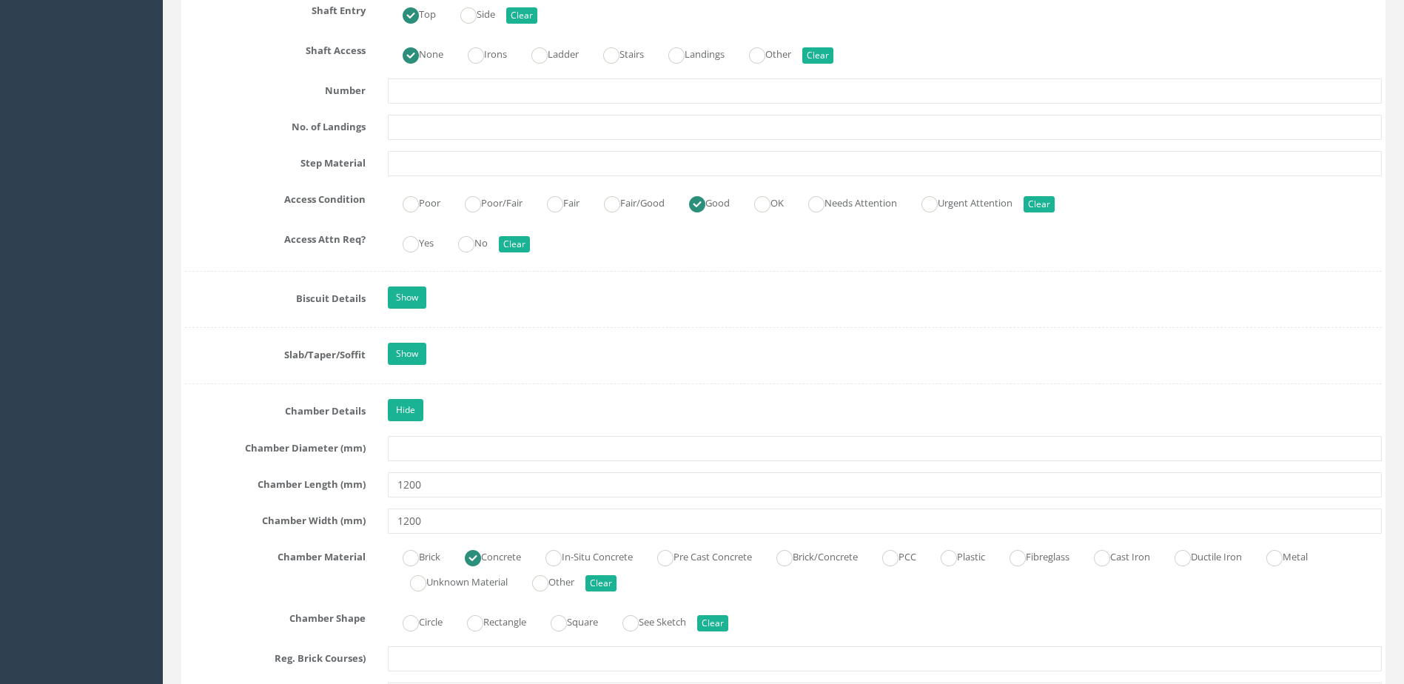
scroll to position [1925, 0]
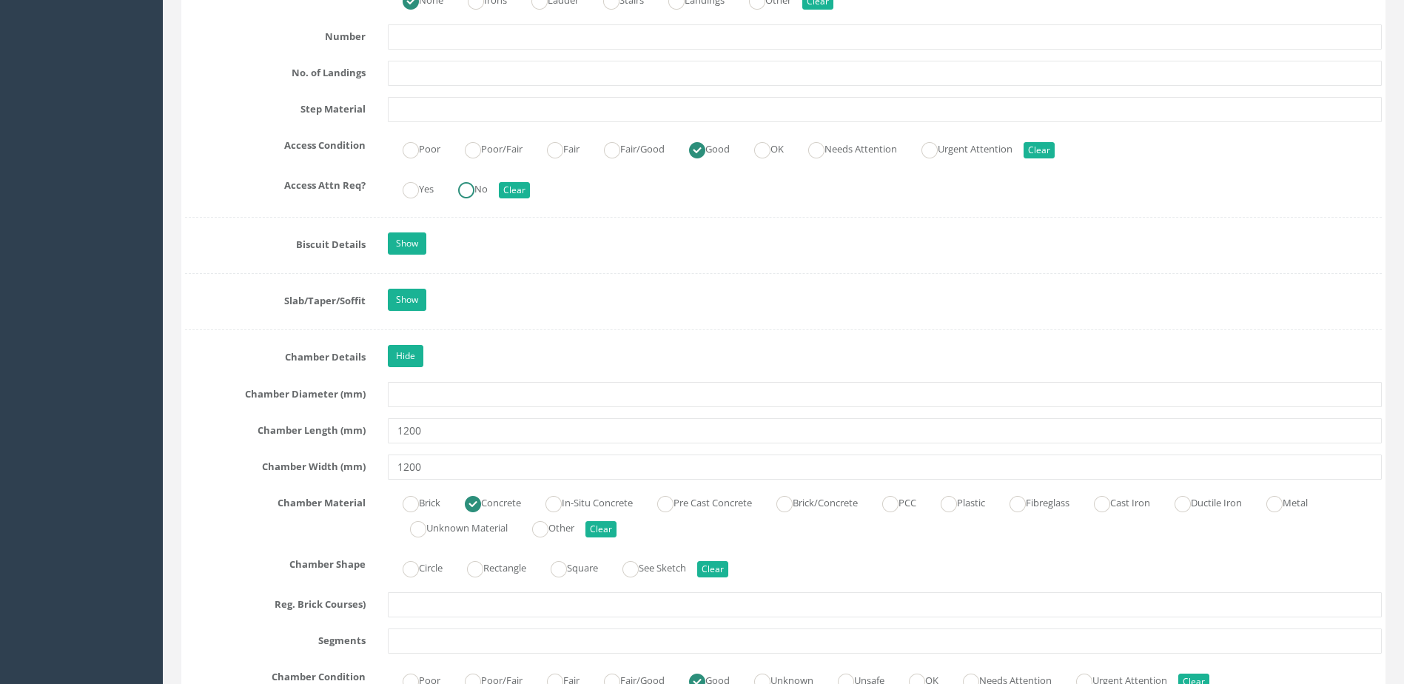
click at [461, 179] on label "No" at bounding box center [465, 187] width 44 height 21
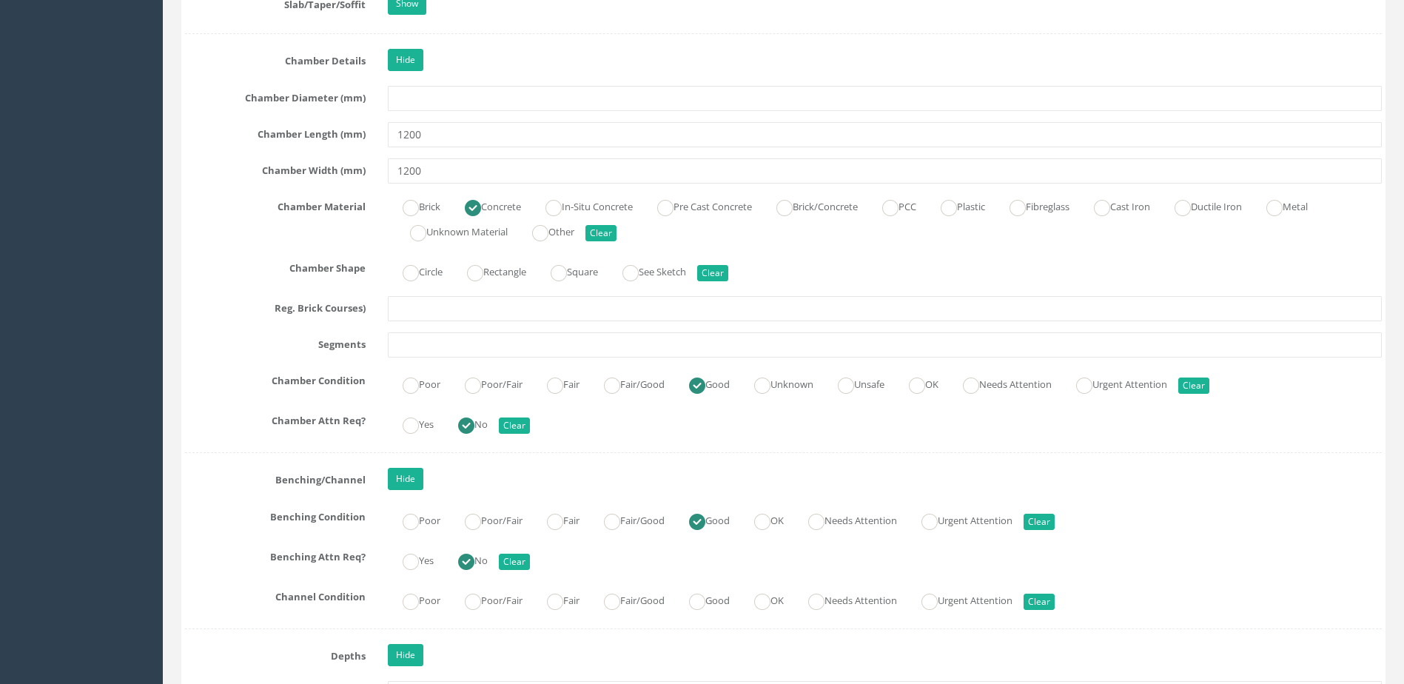
scroll to position [2443, 0]
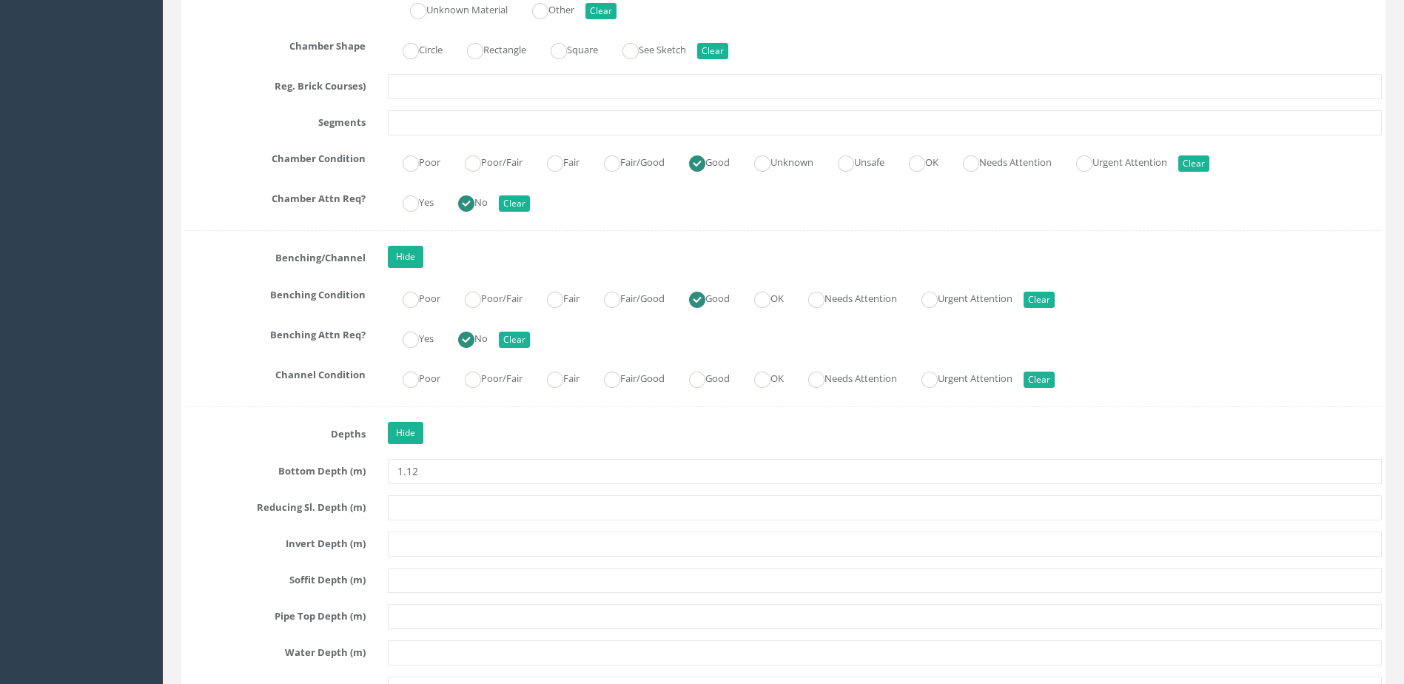
click at [727, 377] on div "Poor Poor/Fair Fair Fair/Good Good OK Needs Attention Urgent Attention Clear" at bounding box center [885, 377] width 1016 height 29
click at [721, 378] on label "Good" at bounding box center [702, 376] width 56 height 21
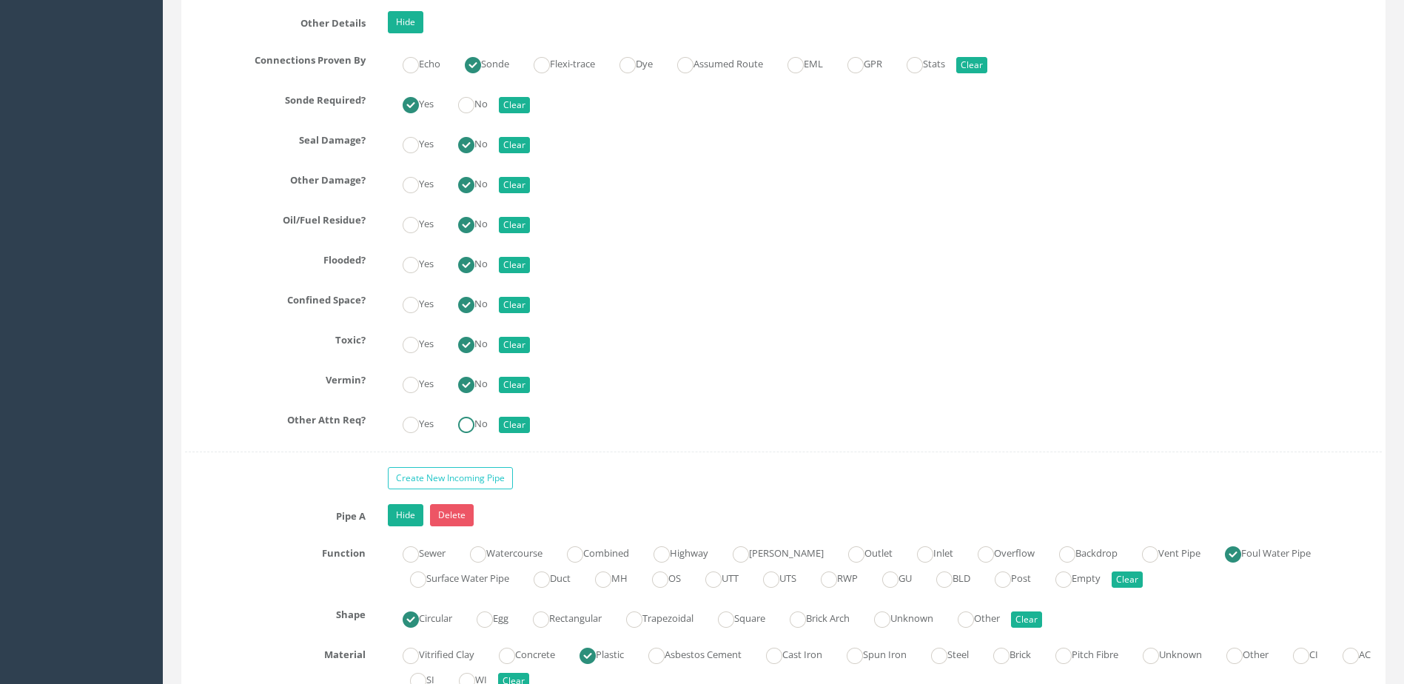
click at [461, 426] on label "No" at bounding box center [465, 422] width 44 height 21
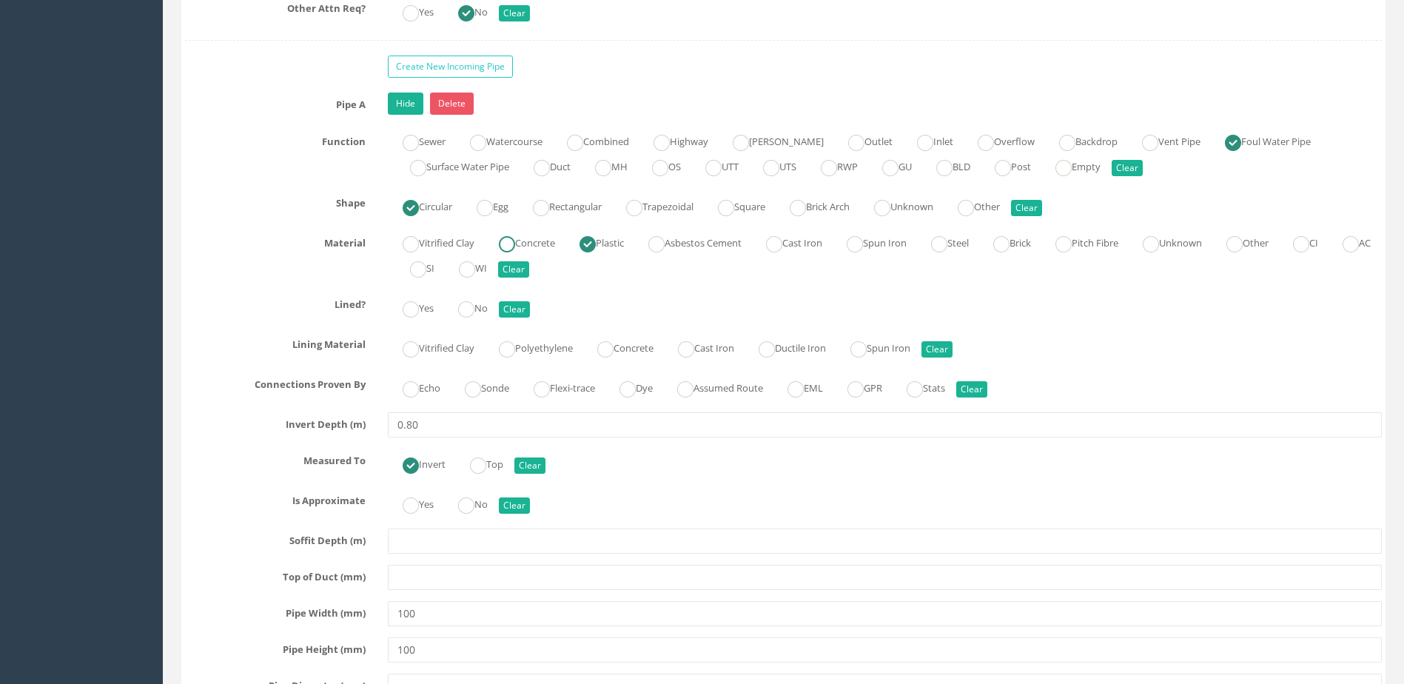
scroll to position [3924, 0]
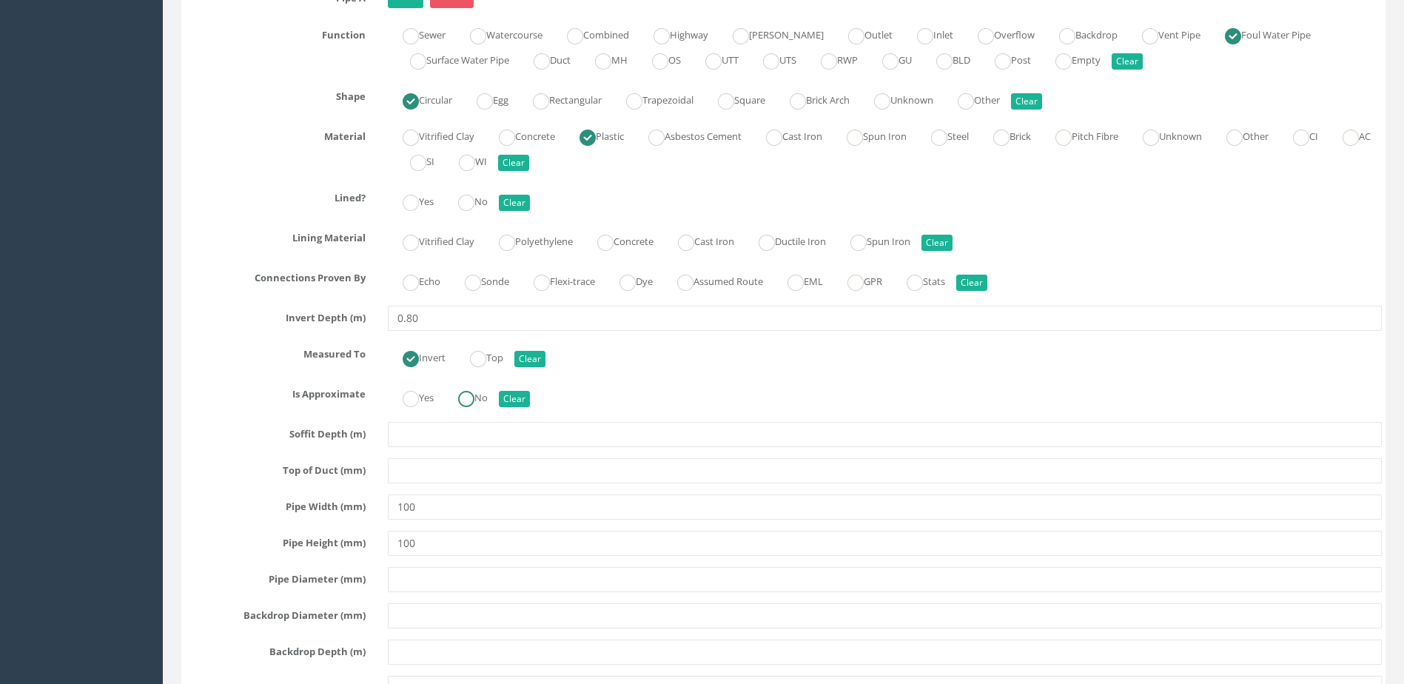
click at [472, 401] on ins at bounding box center [466, 399] width 16 height 16
click at [478, 287] on ins at bounding box center [473, 283] width 16 height 16
click at [475, 203] on ins at bounding box center [466, 203] width 16 height 16
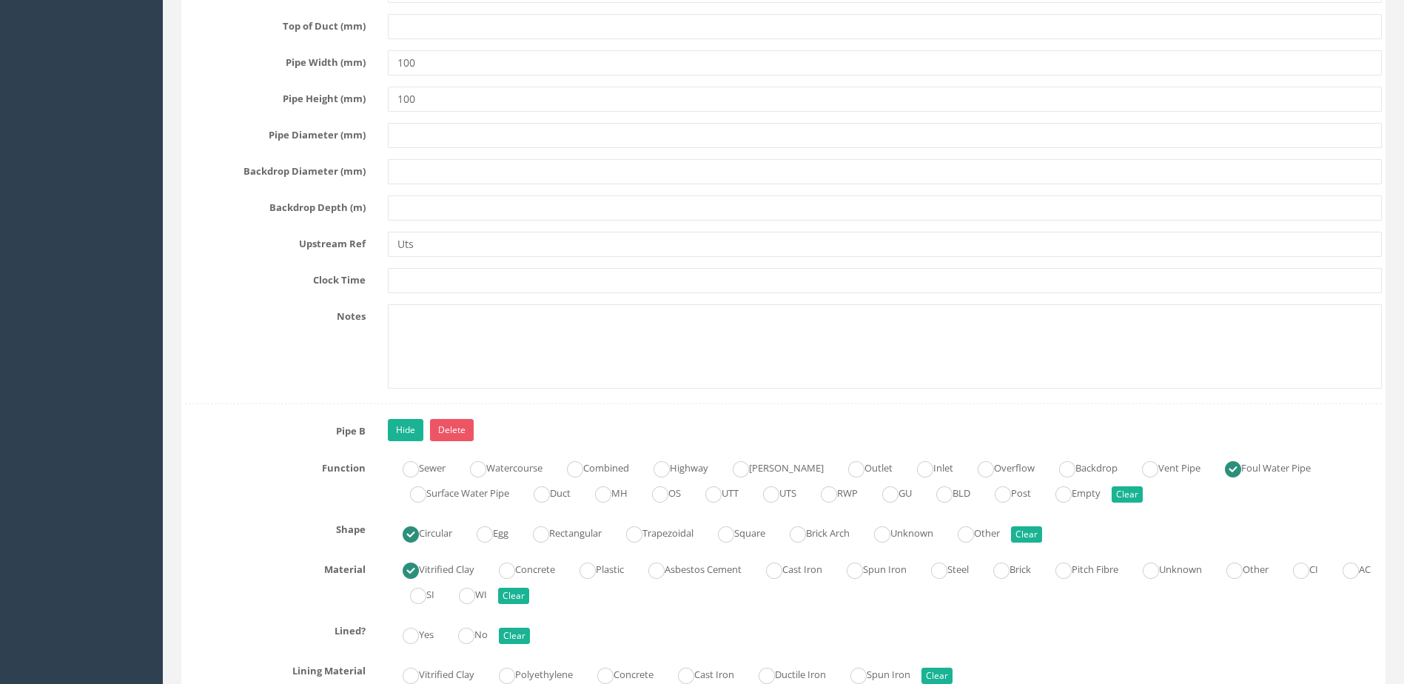
scroll to position [4590, 0]
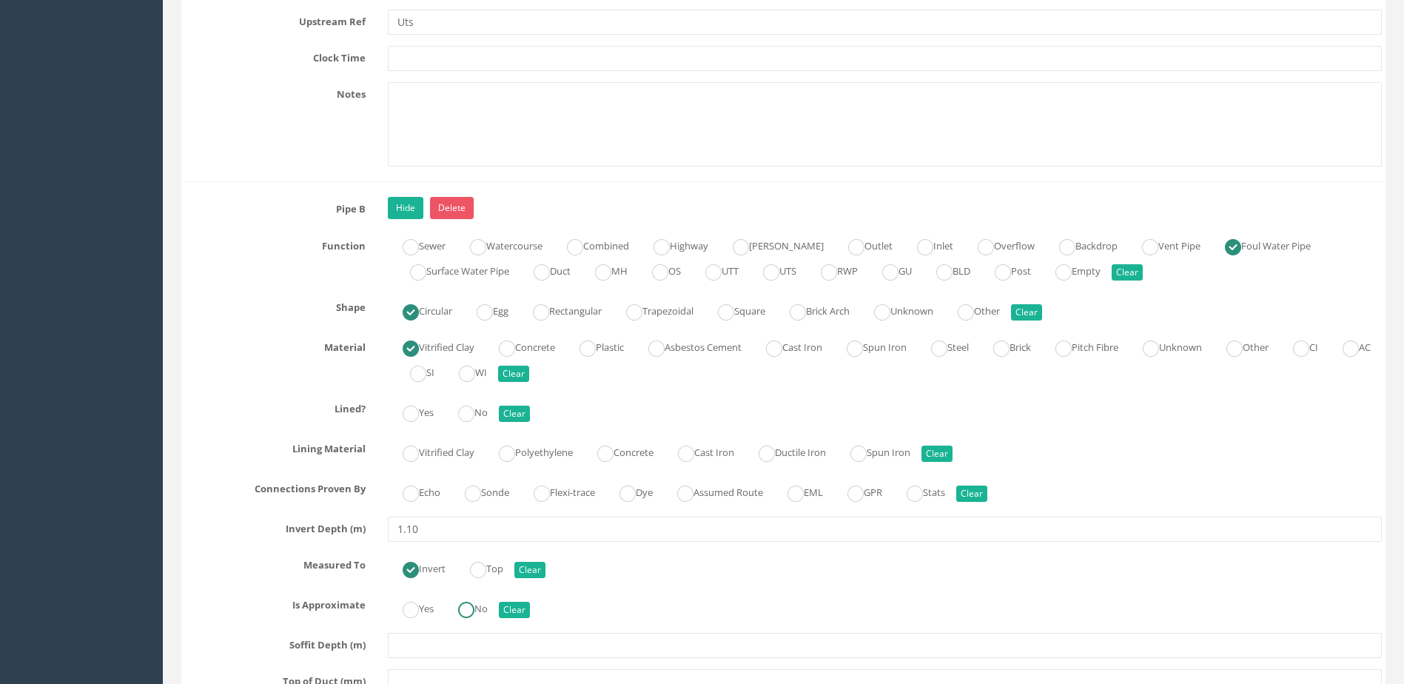
click at [475, 609] on ins at bounding box center [466, 610] width 16 height 16
click at [485, 490] on label "Sonde" at bounding box center [479, 490] width 59 height 21
click at [468, 415] on ins at bounding box center [466, 414] width 16 height 16
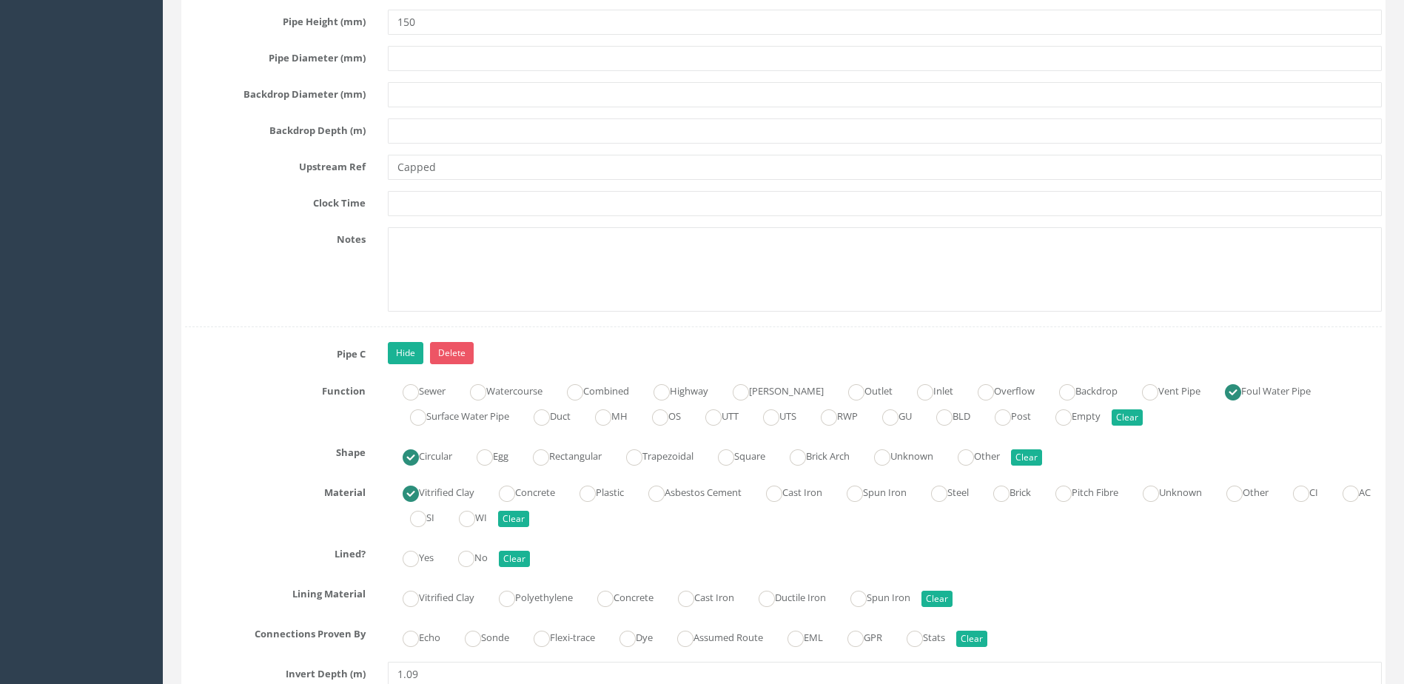
scroll to position [5478, 0]
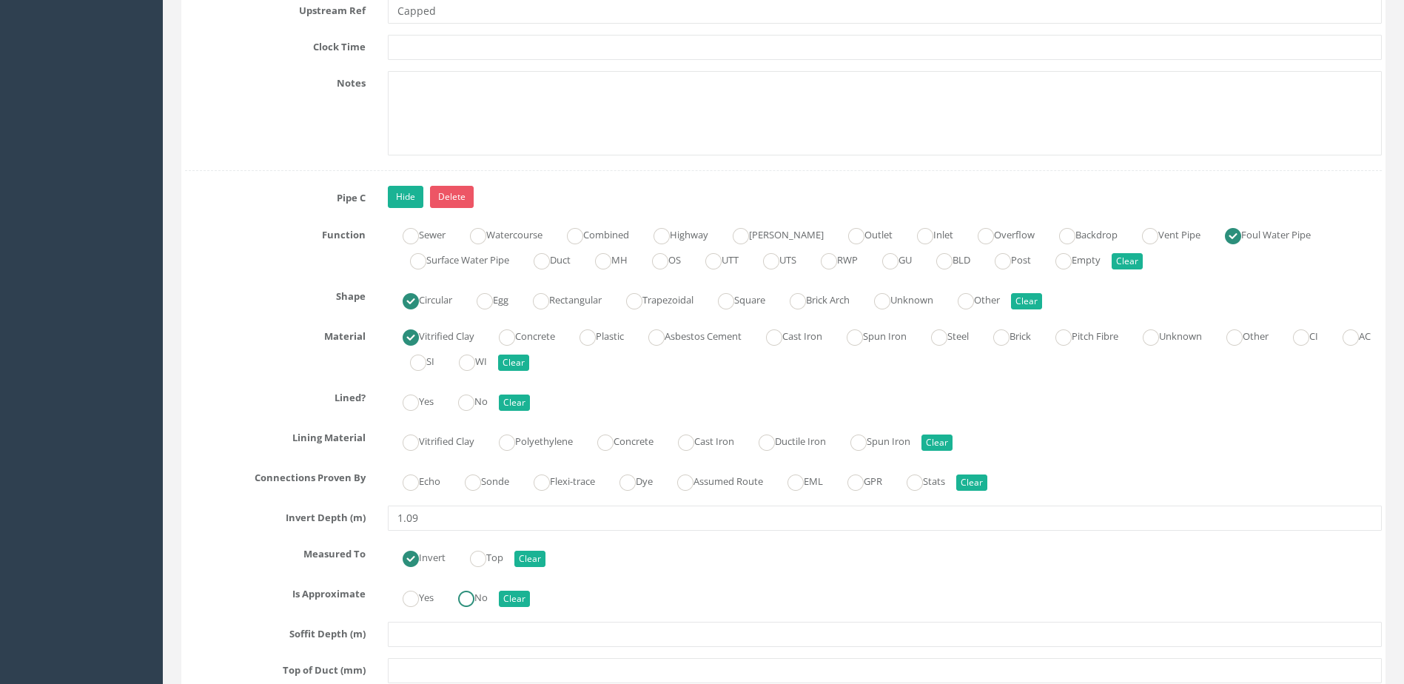
click at [475, 597] on ins at bounding box center [466, 599] width 16 height 16
click at [480, 480] on ins at bounding box center [473, 483] width 16 height 16
click at [474, 389] on label "No" at bounding box center [465, 399] width 44 height 21
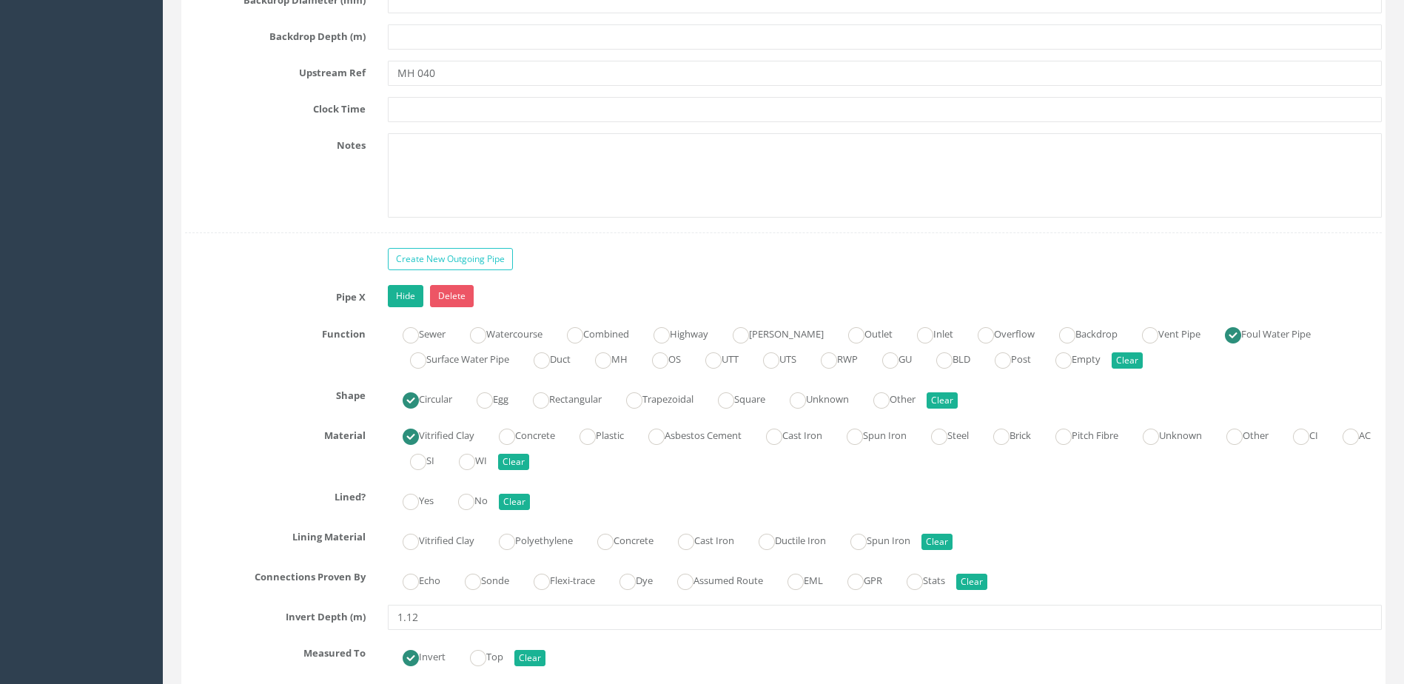
scroll to position [6441, 0]
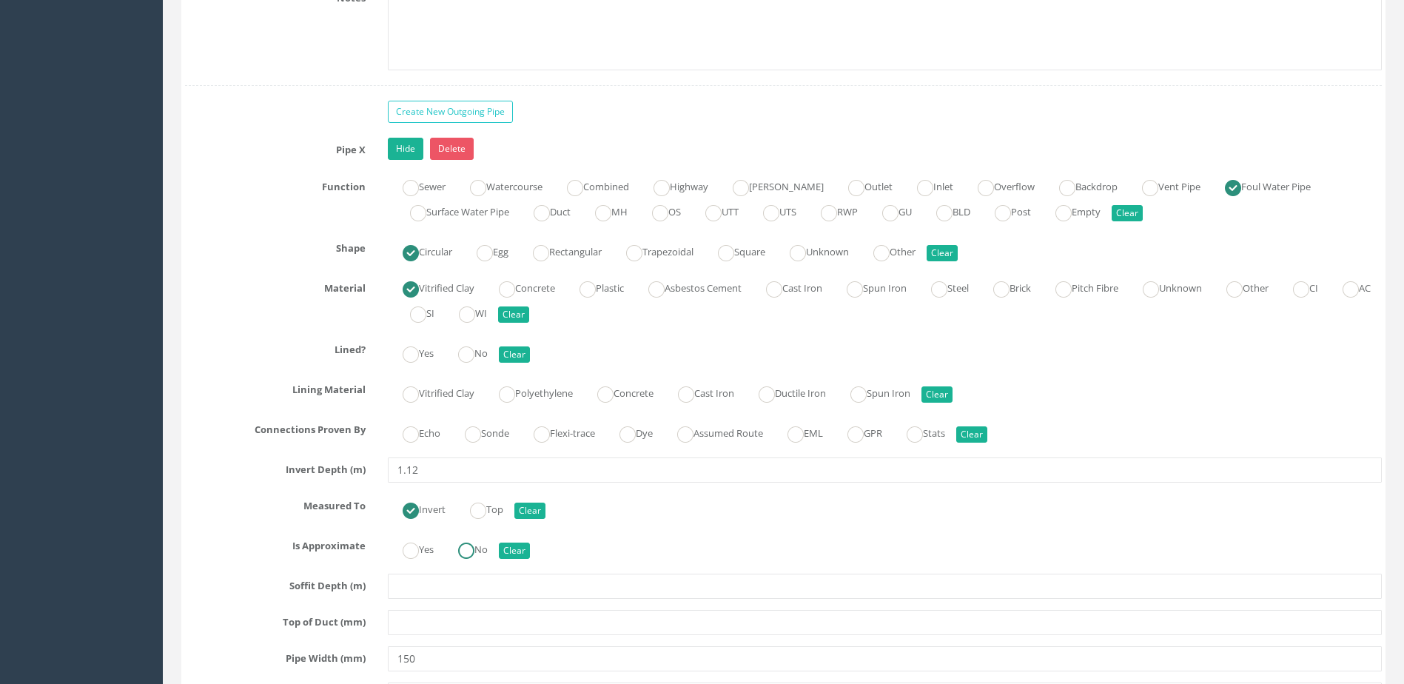
drag, startPoint x: 476, startPoint y: 553, endPoint x: 486, endPoint y: 517, distance: 37.5
click at [475, 552] on ins at bounding box center [466, 551] width 16 height 16
click at [466, 434] on label "Sonde" at bounding box center [479, 431] width 59 height 21
click at [480, 345] on label "No" at bounding box center [465, 351] width 44 height 21
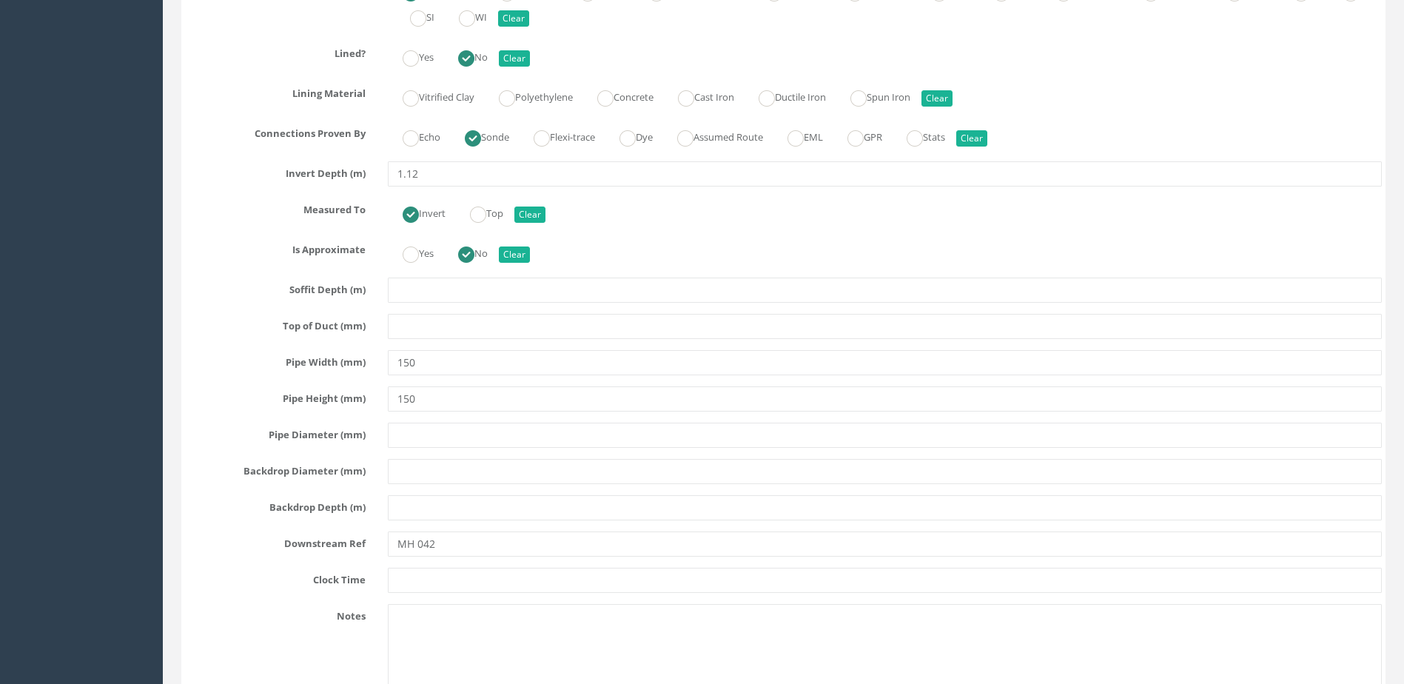
scroll to position [6959, 0]
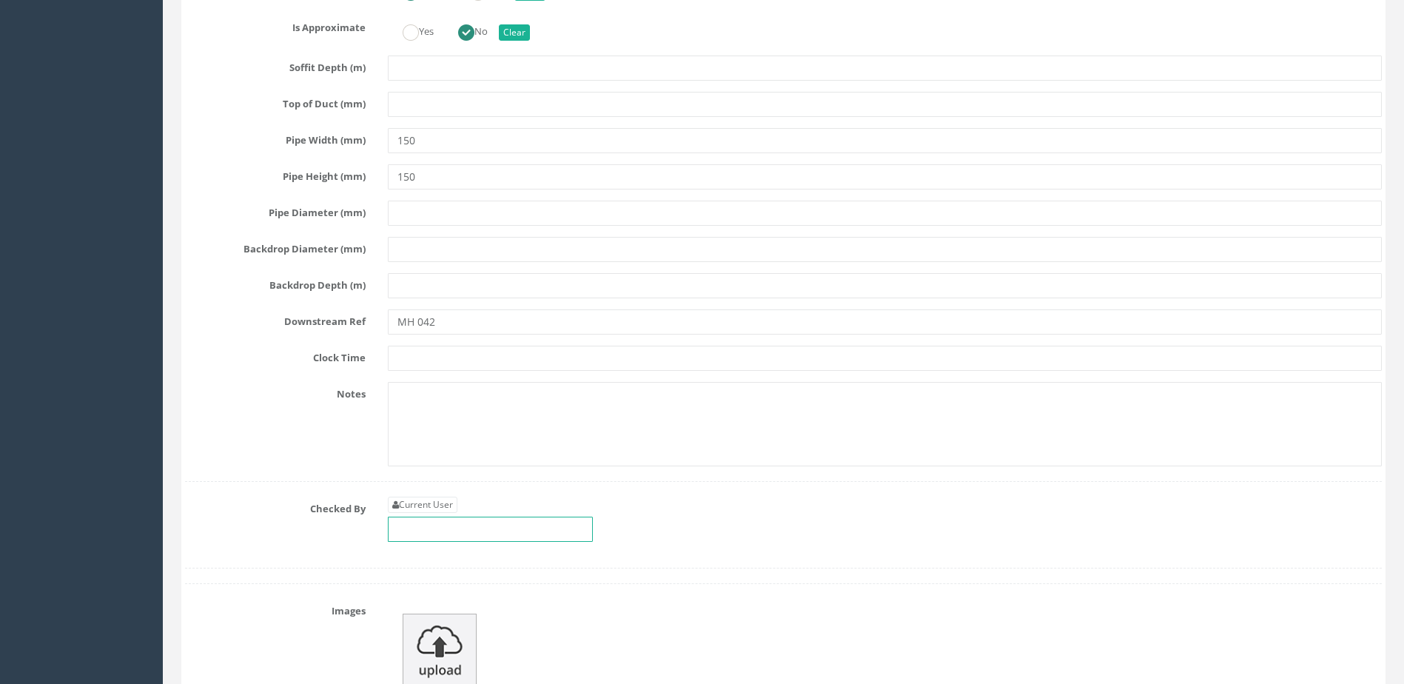
click at [496, 529] on input "text" at bounding box center [490, 529] width 205 height 25
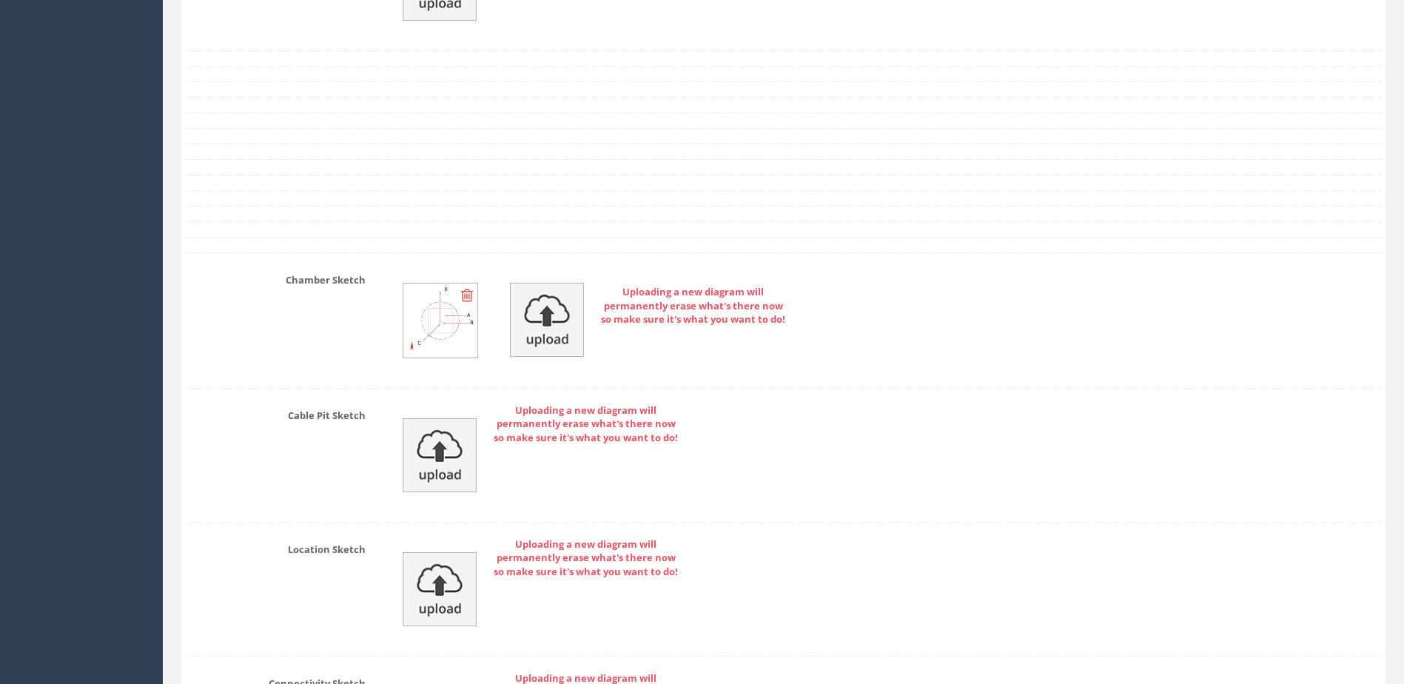
scroll to position [7984, 0]
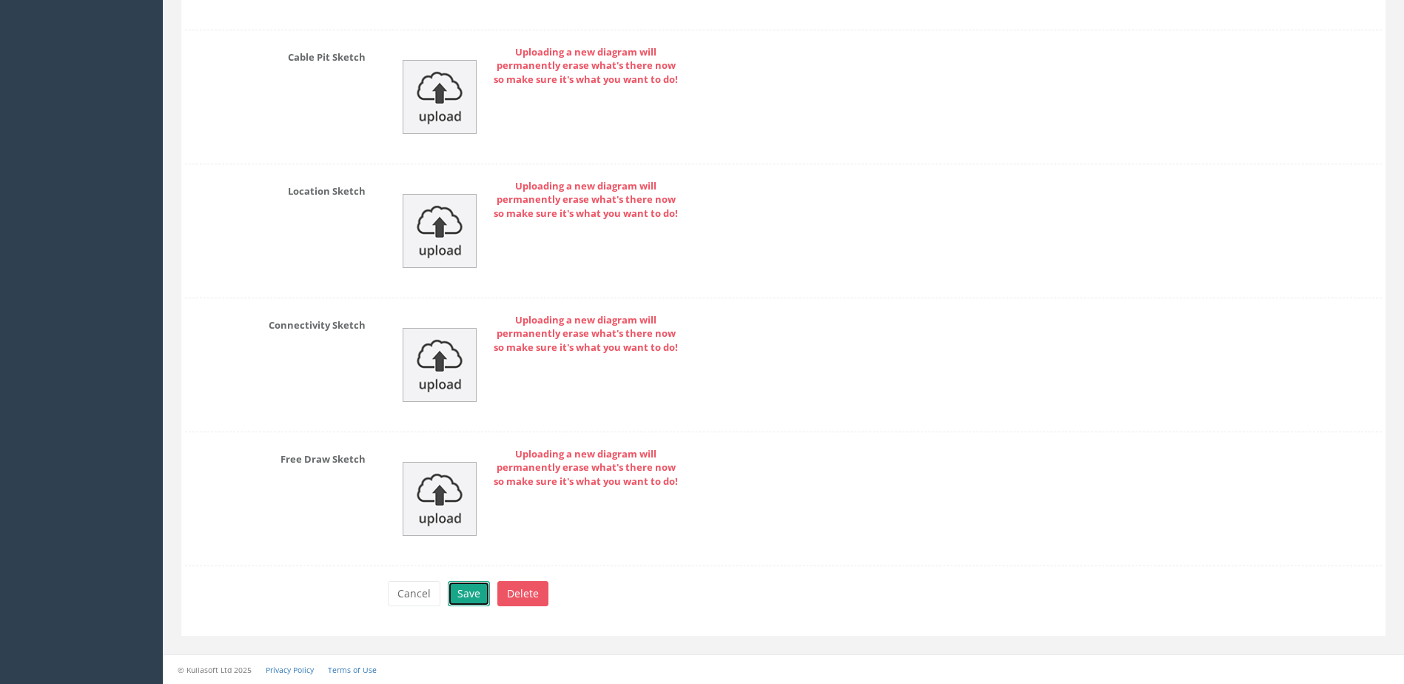
click at [472, 593] on button "Save" at bounding box center [469, 593] width 42 height 25
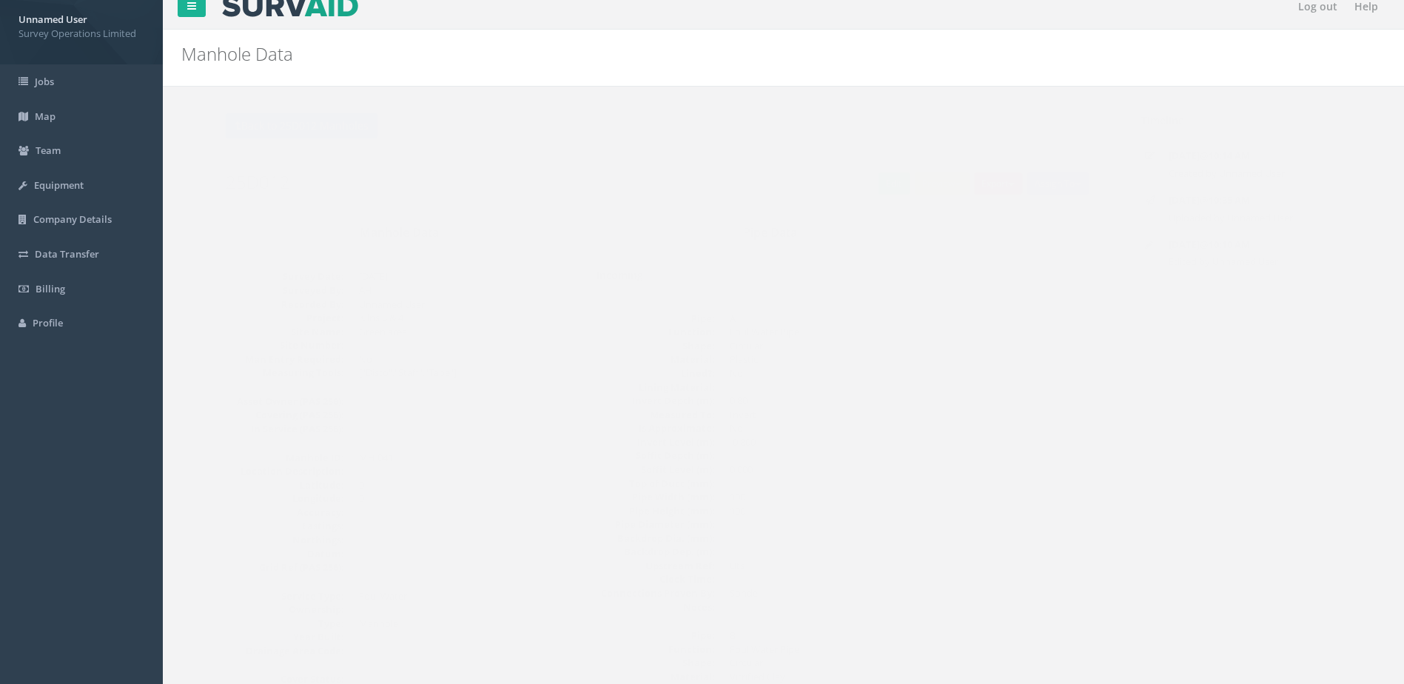
scroll to position [0, 0]
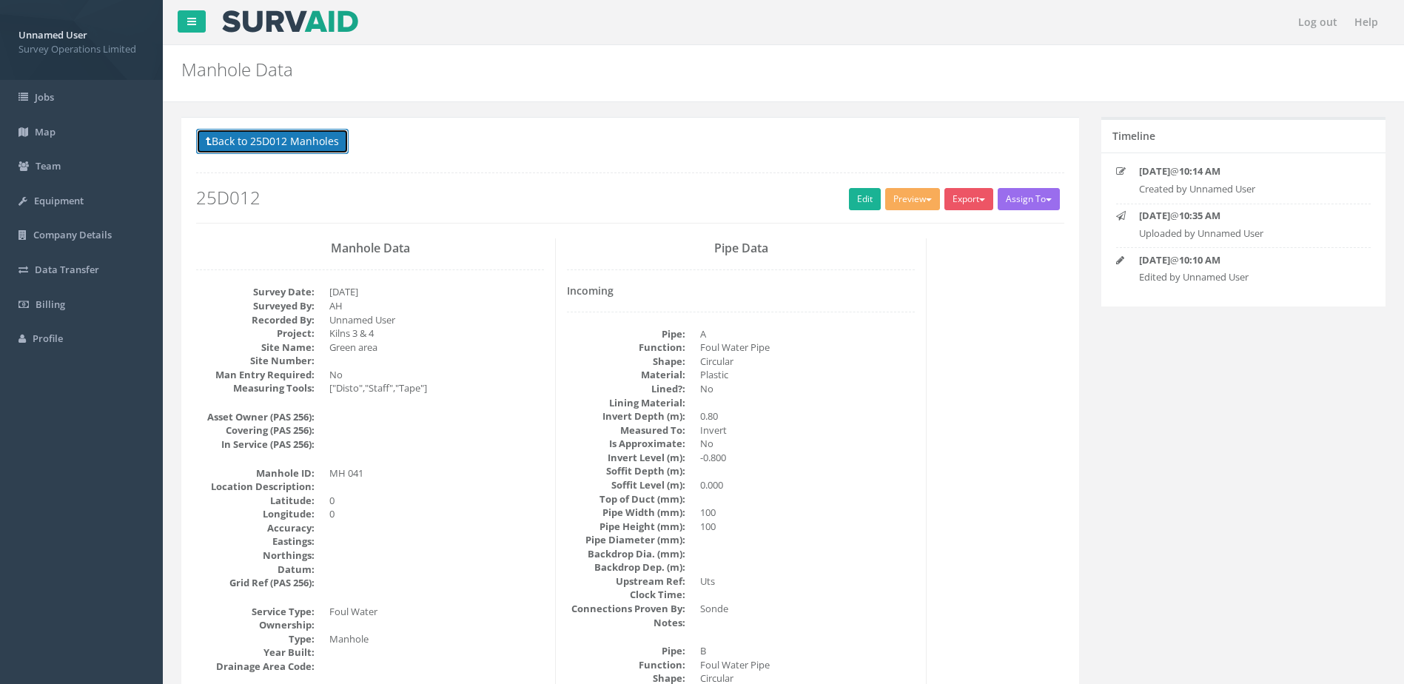
click at [247, 138] on button "Back to 25D012 Manholes" at bounding box center [272, 141] width 153 height 25
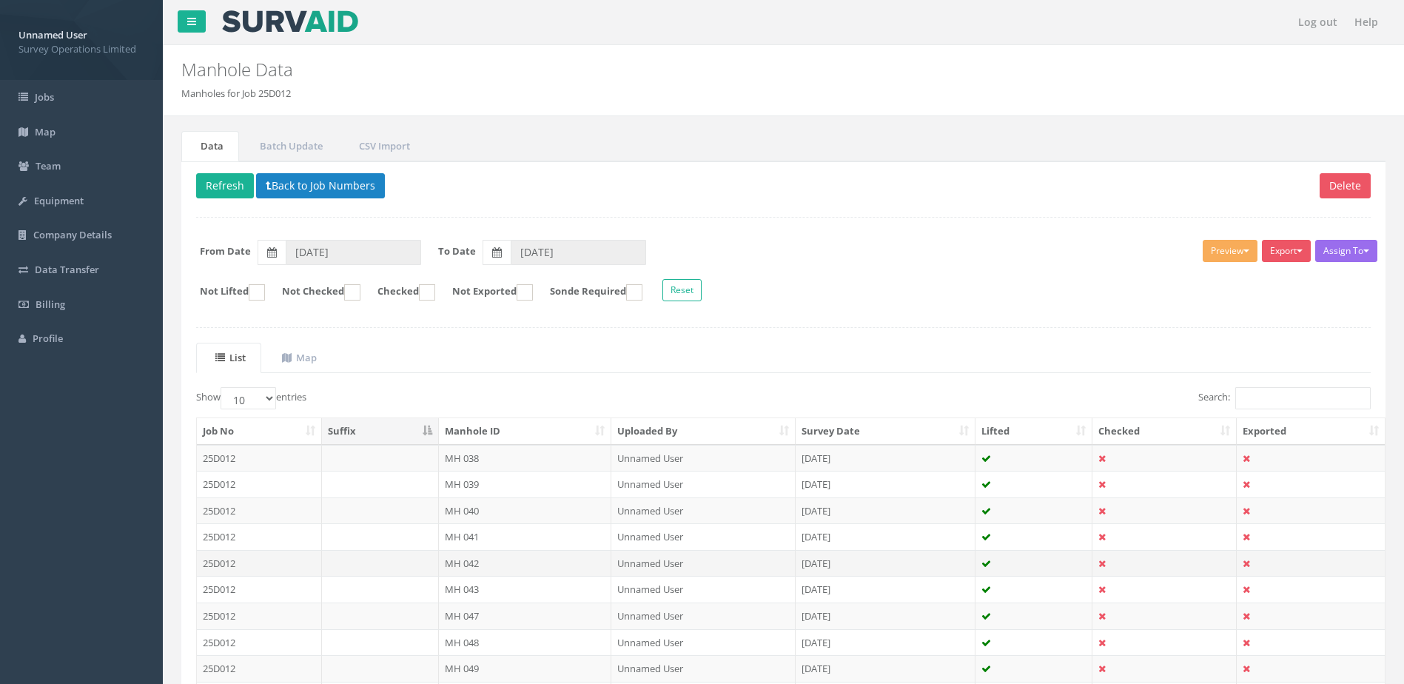
click at [497, 561] on td "MH 042" at bounding box center [525, 563] width 173 height 27
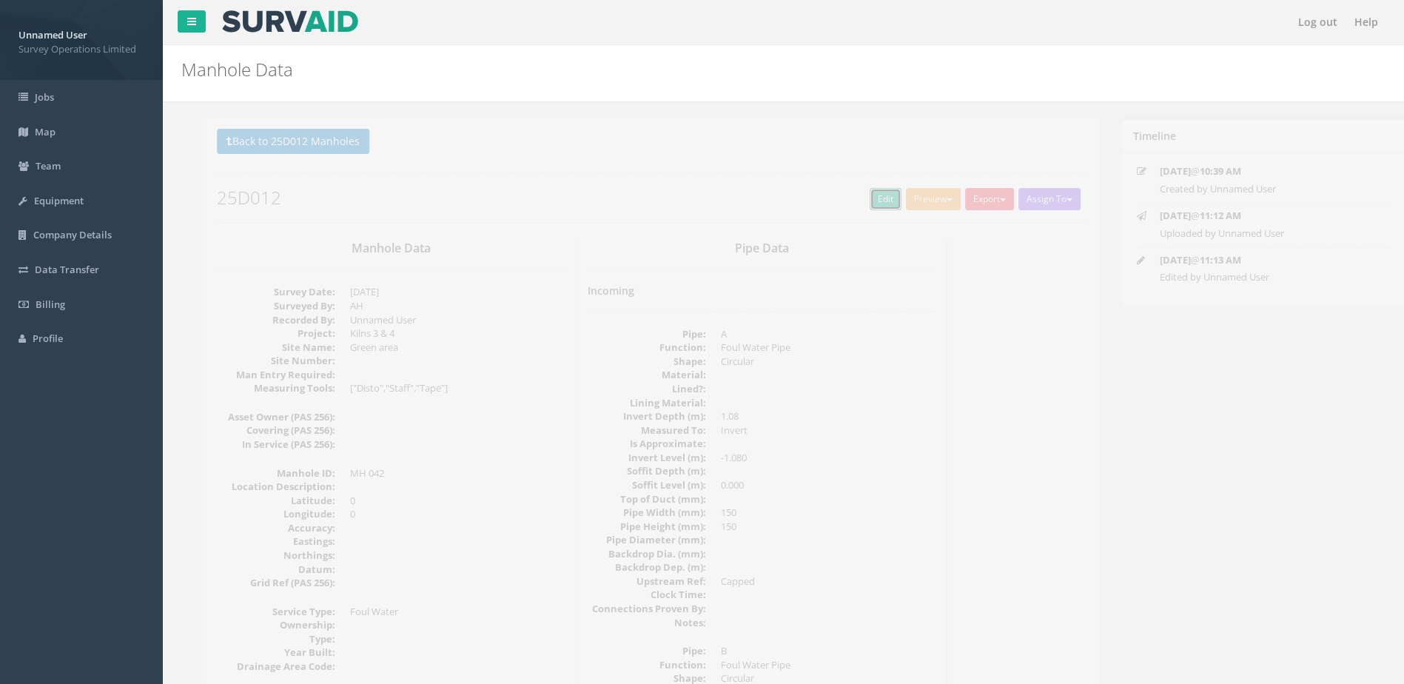
click at [849, 201] on link "Edit" at bounding box center [865, 199] width 32 height 22
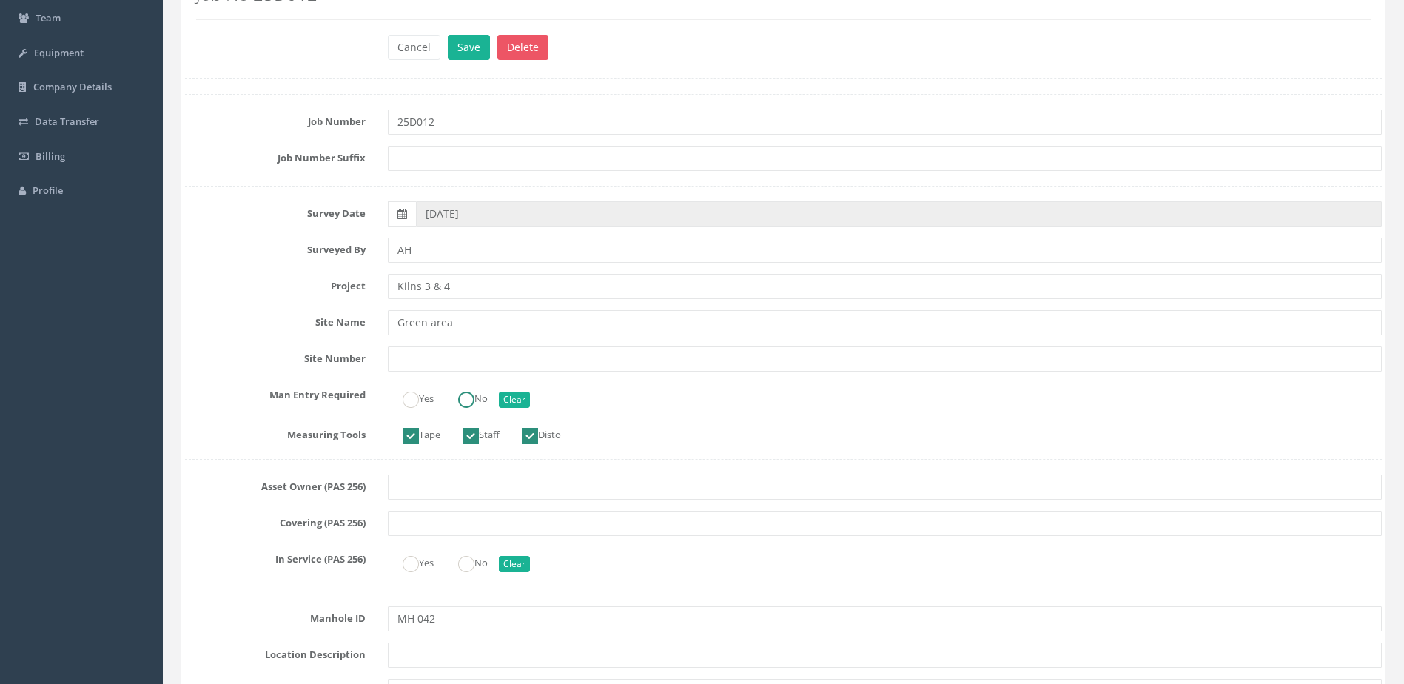
click at [473, 401] on ins at bounding box center [466, 400] width 16 height 16
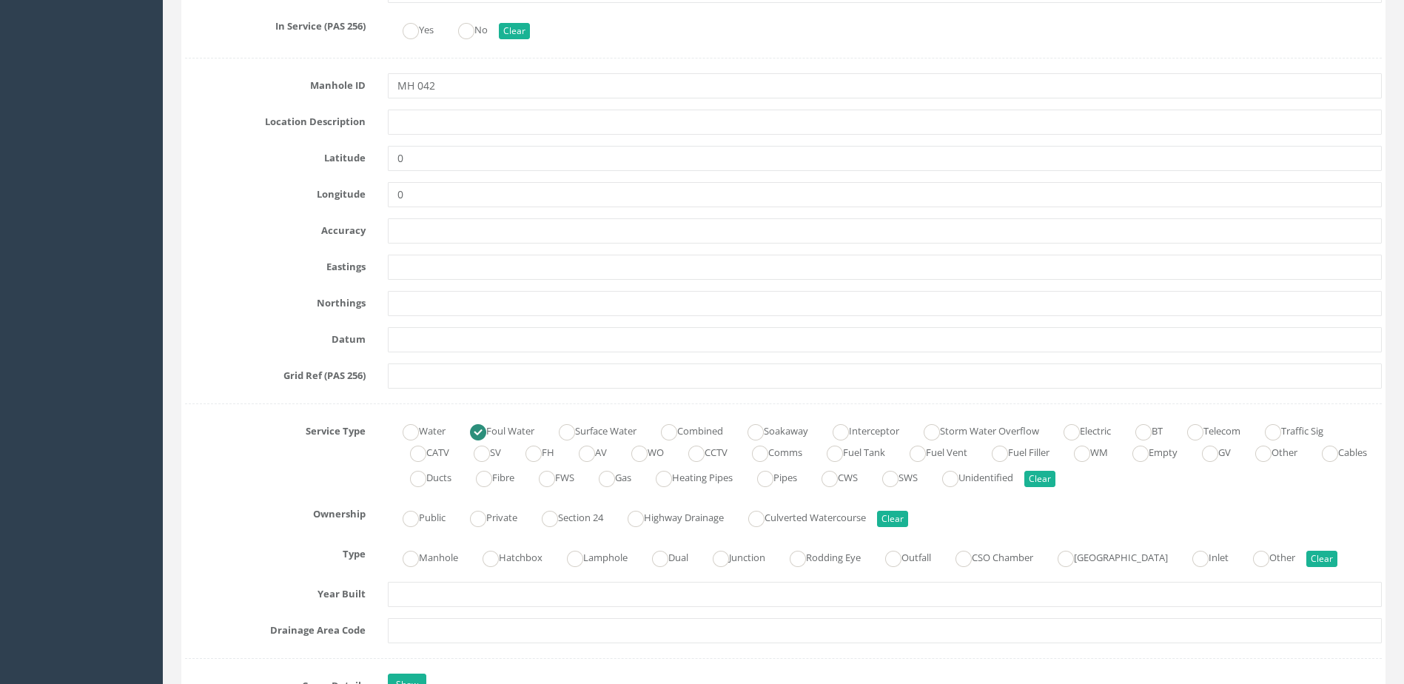
scroll to position [814, 0]
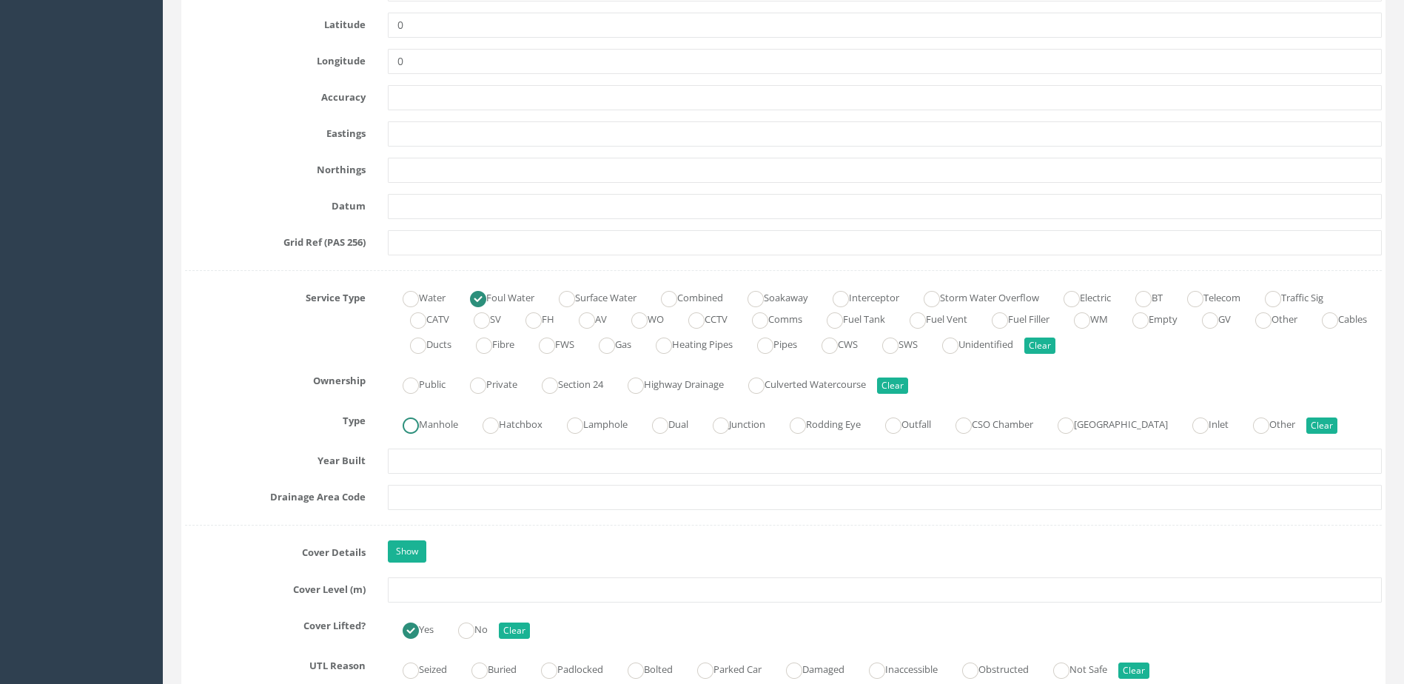
click at [438, 418] on label "Manhole" at bounding box center [423, 422] width 70 height 21
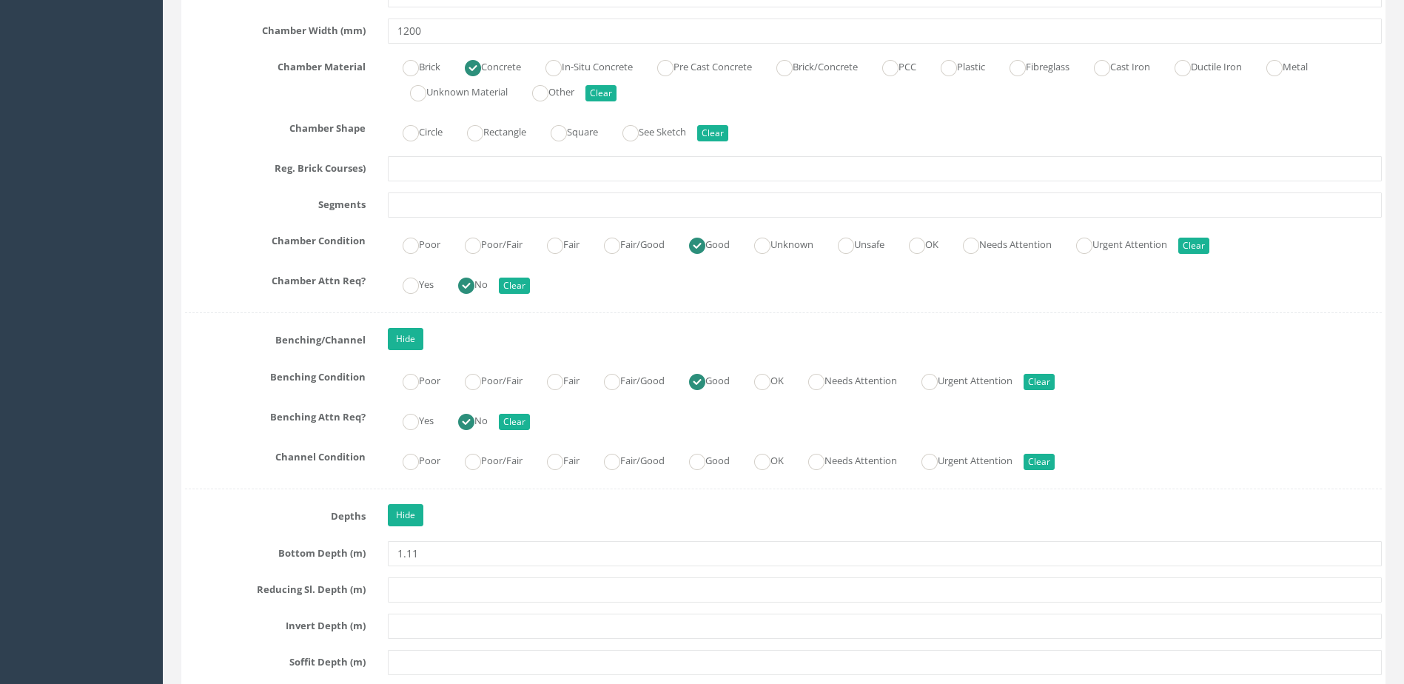
scroll to position [2443, 0]
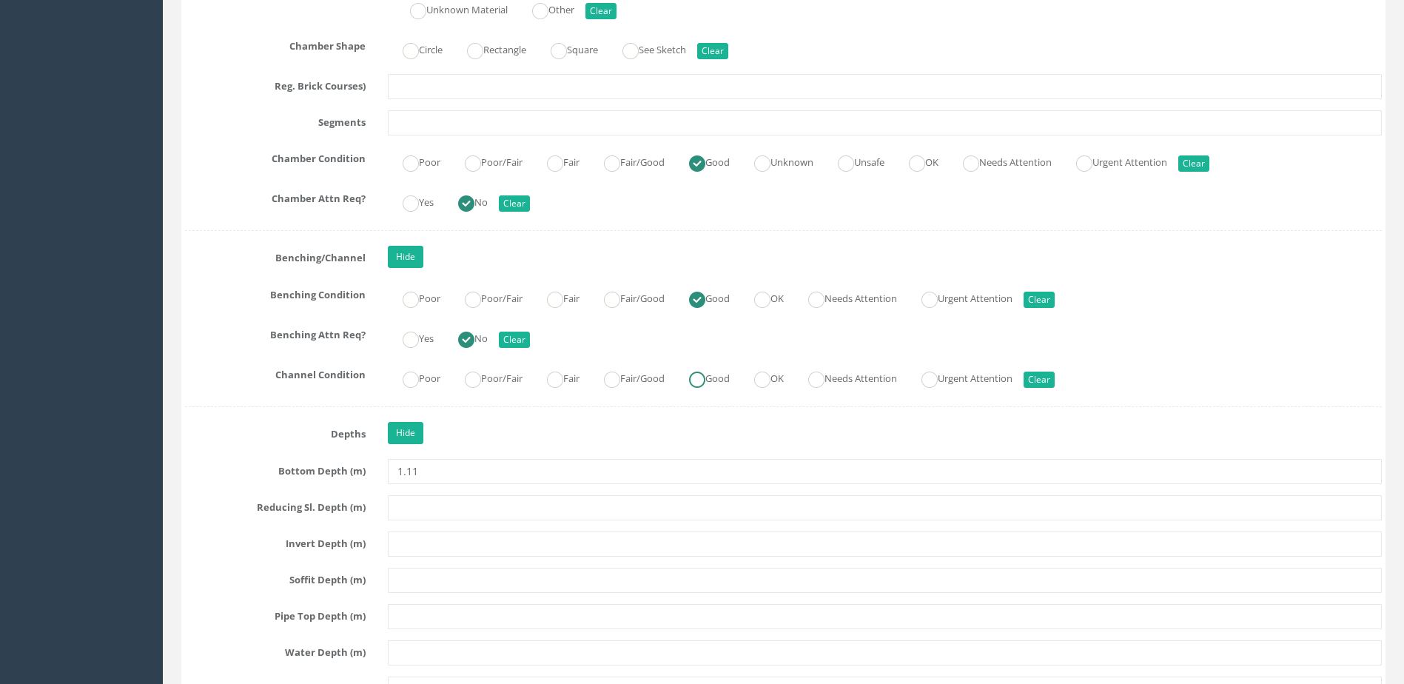
click at [726, 379] on label "Good" at bounding box center [702, 376] width 56 height 21
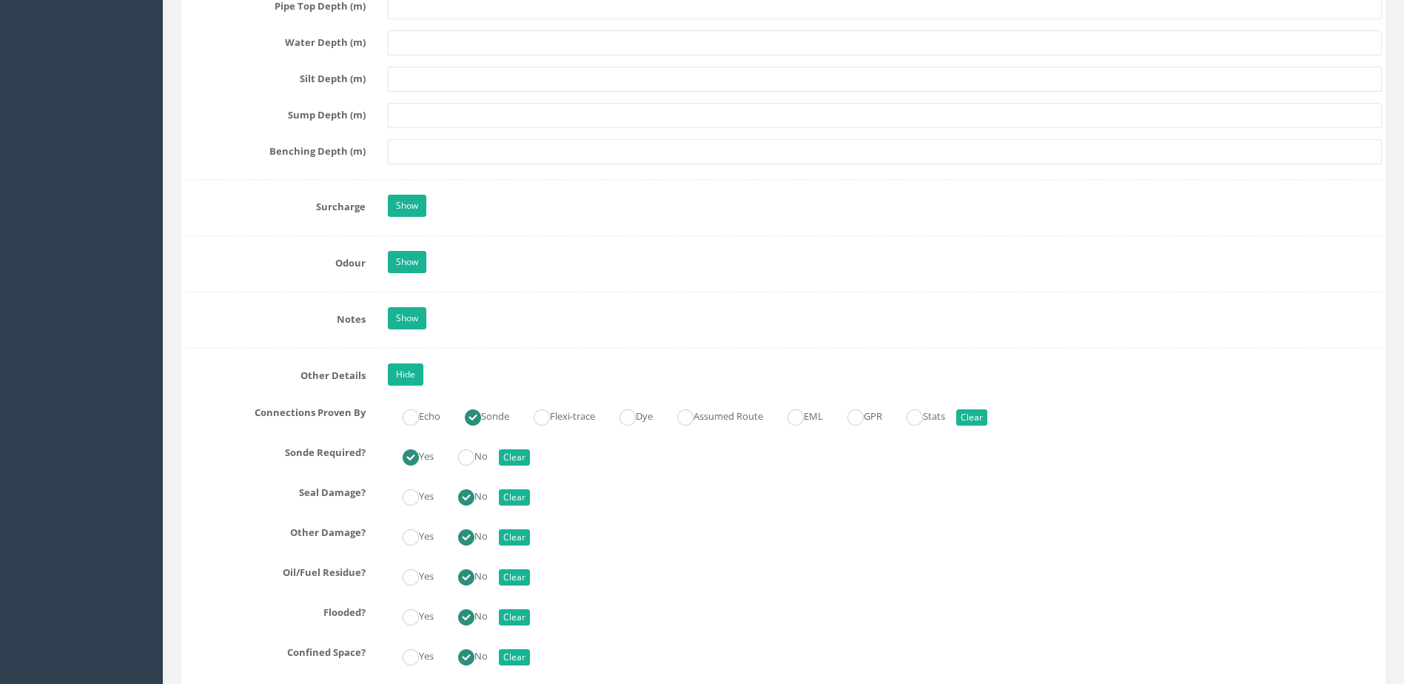
scroll to position [3183, 0]
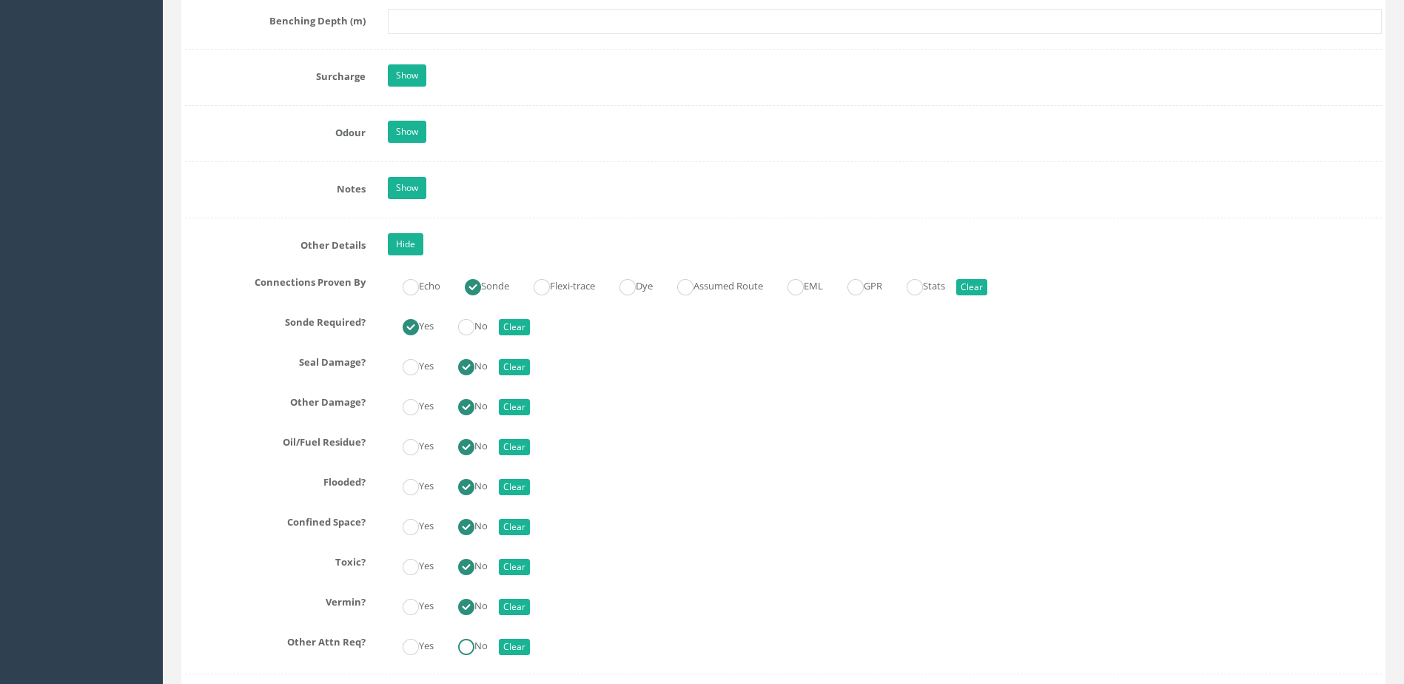
click at [483, 636] on label "No" at bounding box center [465, 644] width 44 height 21
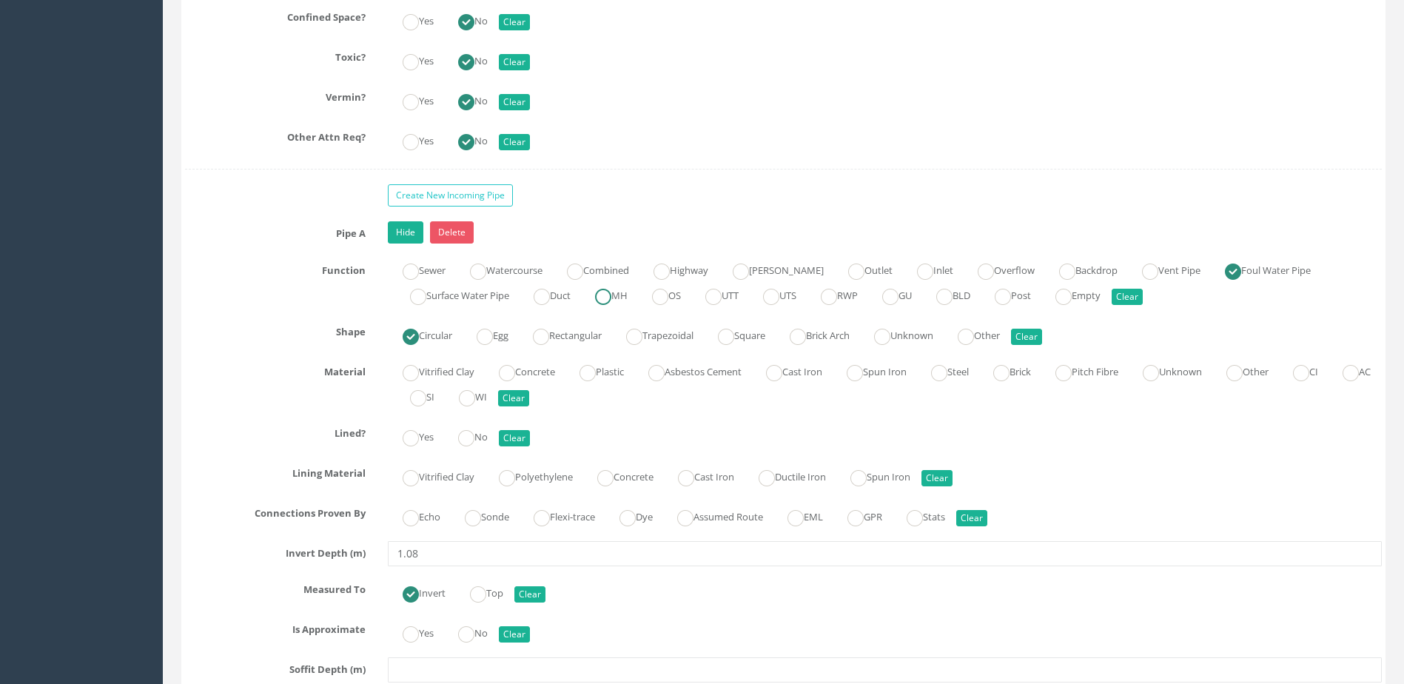
scroll to position [3850, 0]
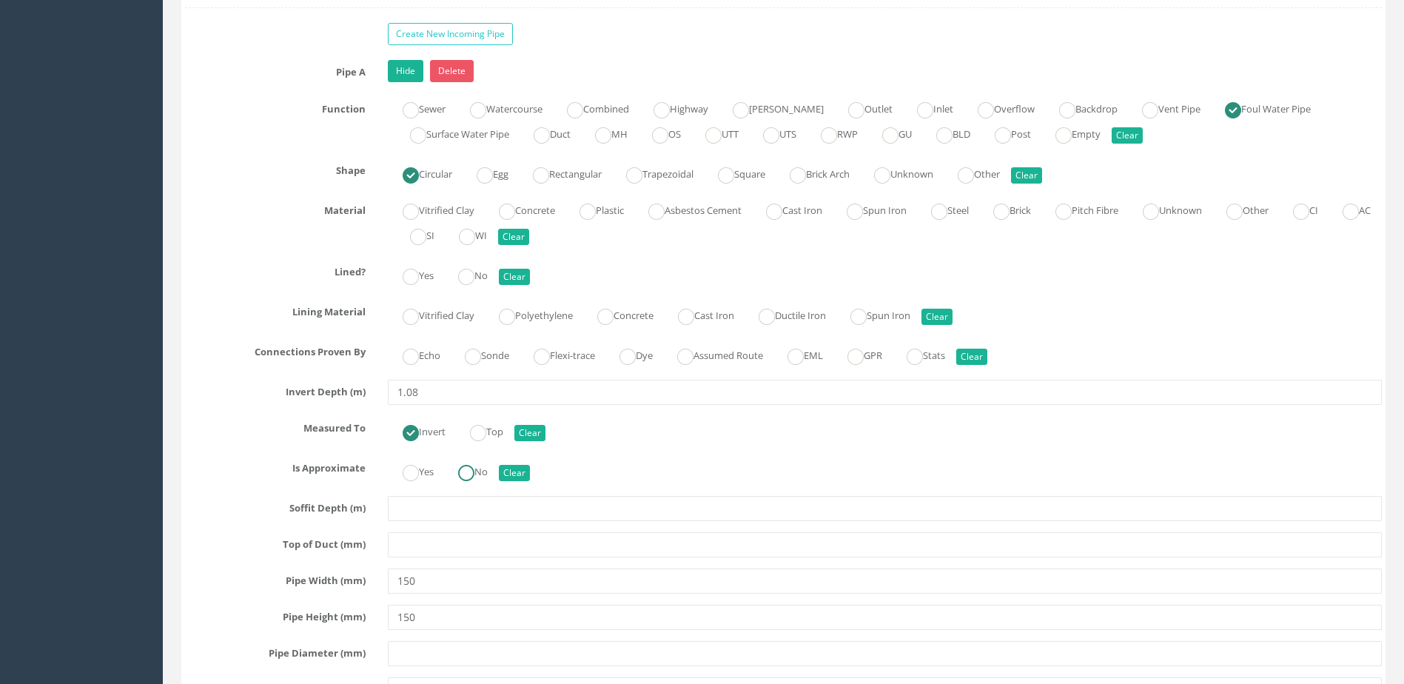
click at [470, 479] on ins at bounding box center [466, 473] width 16 height 16
click at [481, 354] on ins at bounding box center [473, 357] width 16 height 16
click at [464, 273] on ins at bounding box center [466, 277] width 16 height 16
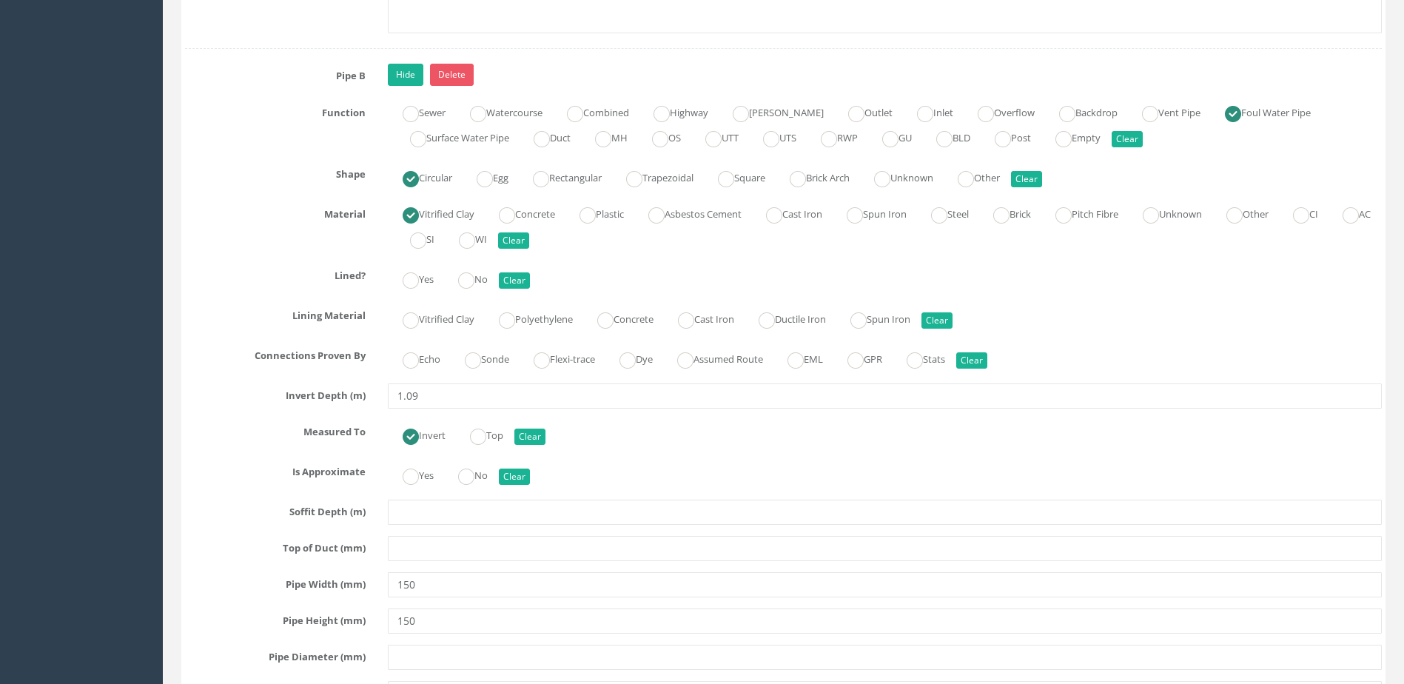
scroll to position [4738, 0]
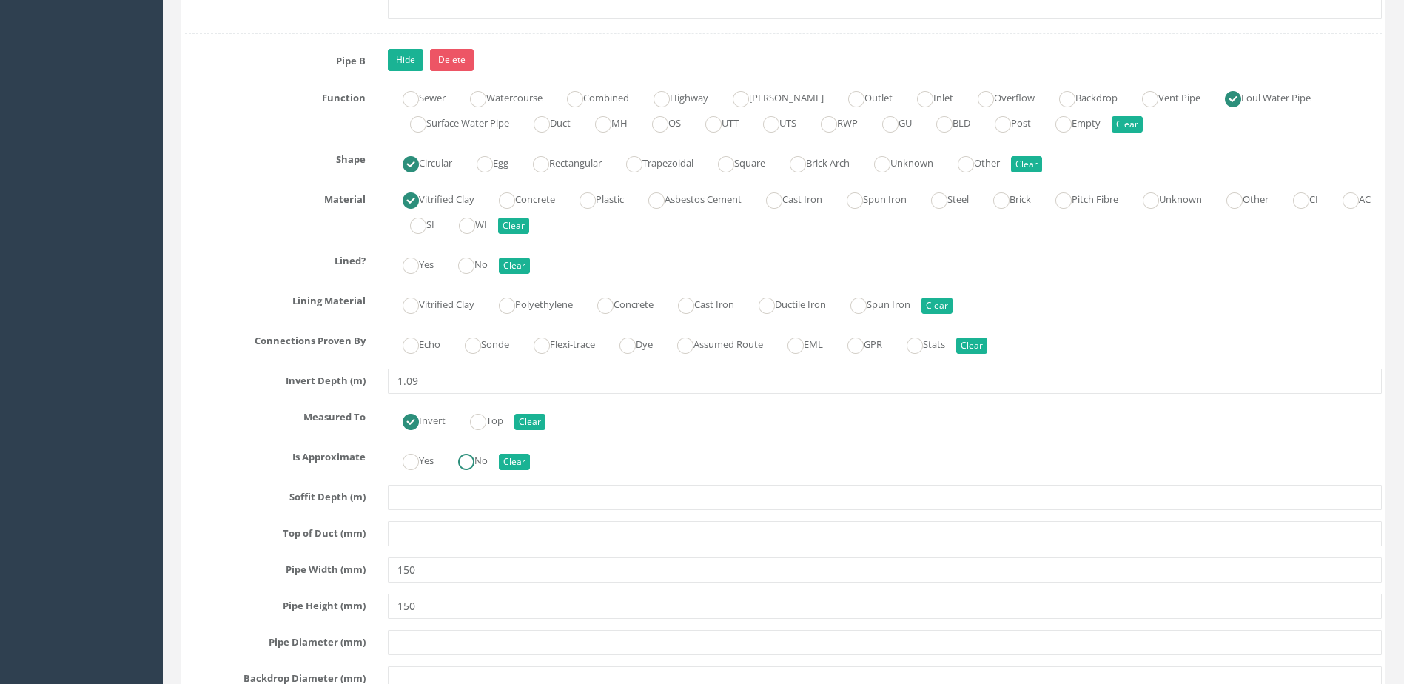
click at [471, 466] on ins at bounding box center [466, 462] width 16 height 16
click at [497, 348] on label "Sonde" at bounding box center [479, 342] width 59 height 21
click at [483, 262] on label "No" at bounding box center [465, 262] width 44 height 21
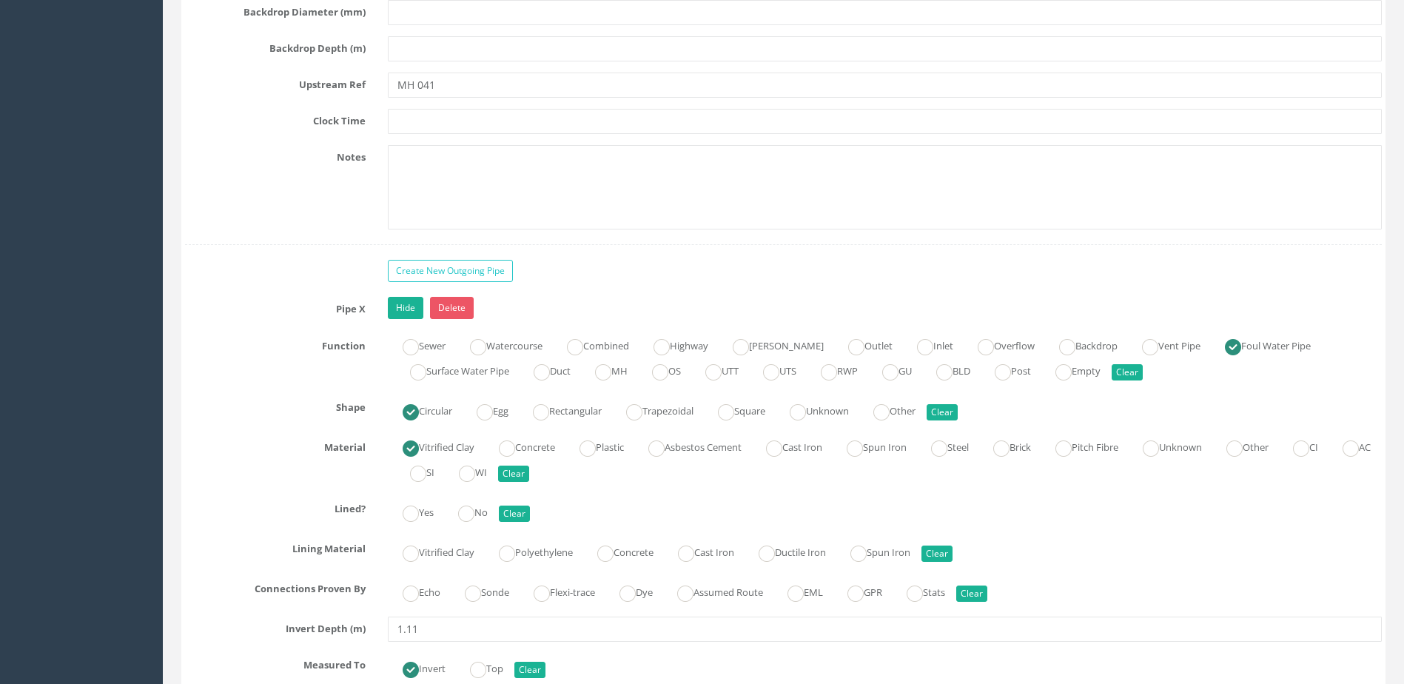
scroll to position [5626, 0]
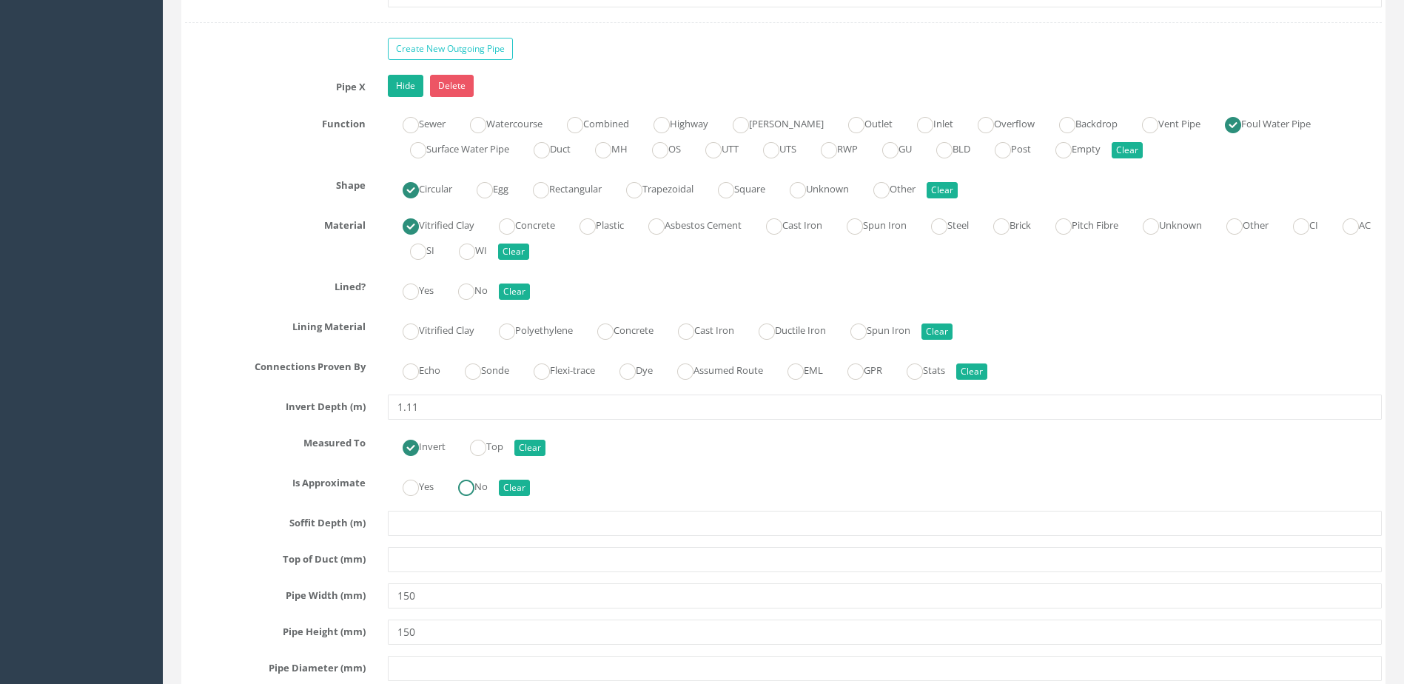
click at [468, 498] on input "No" at bounding box center [466, 495] width 16 height 25
click at [497, 375] on label "Sonde" at bounding box center [479, 368] width 59 height 21
click at [480, 294] on label "No" at bounding box center [465, 288] width 44 height 21
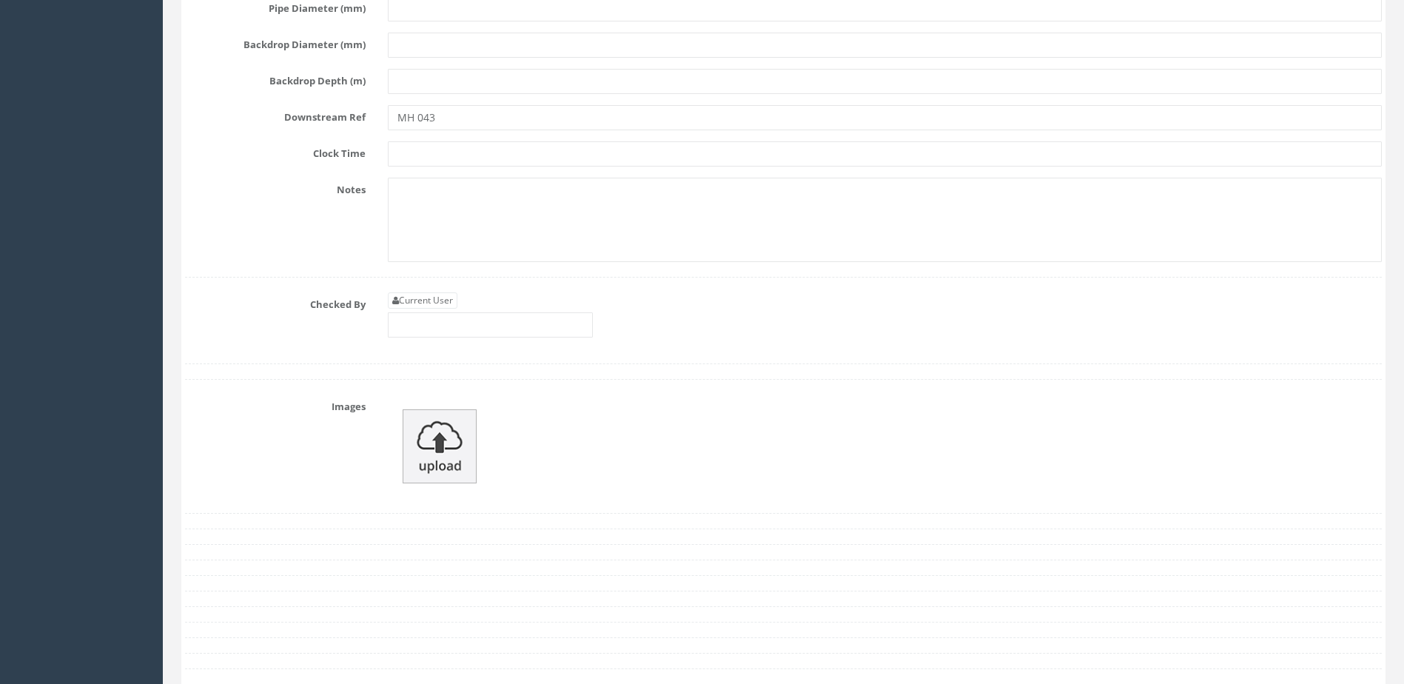
scroll to position [6293, 0]
click at [508, 307] on input "text" at bounding box center [490, 318] width 205 height 25
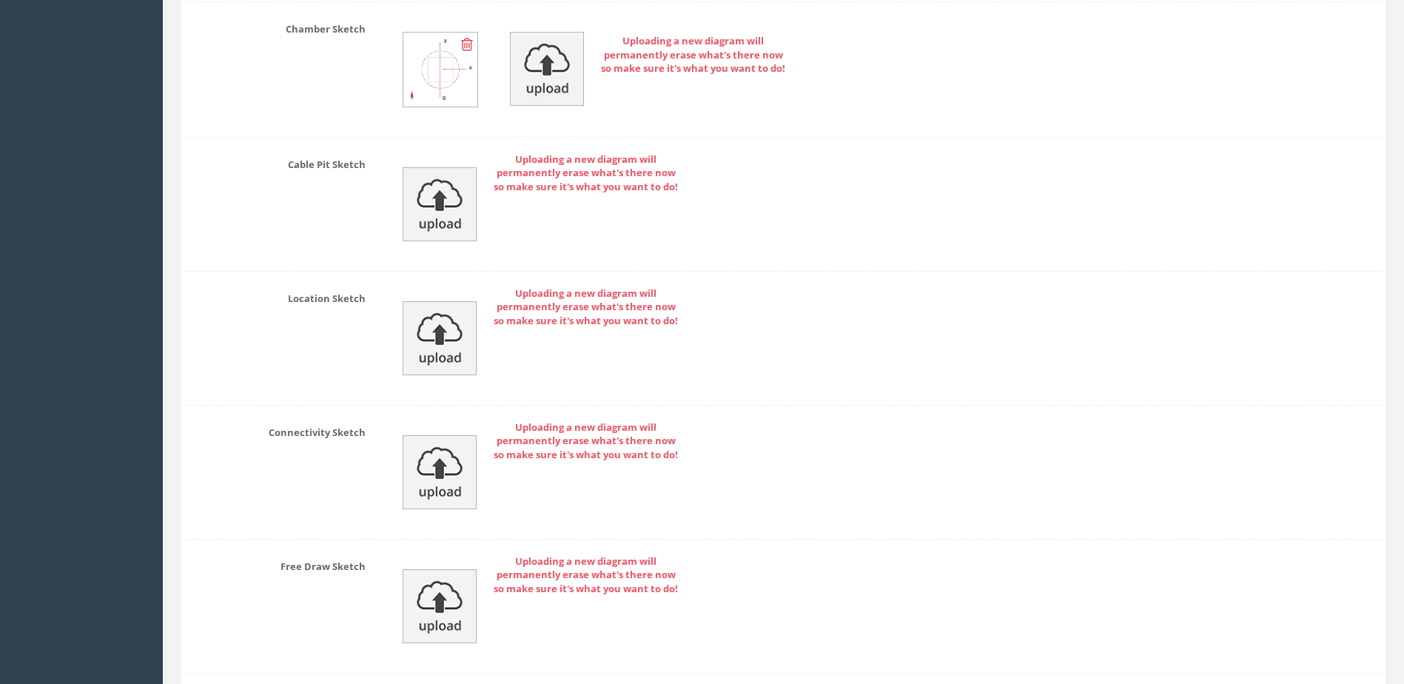
scroll to position [7107, 0]
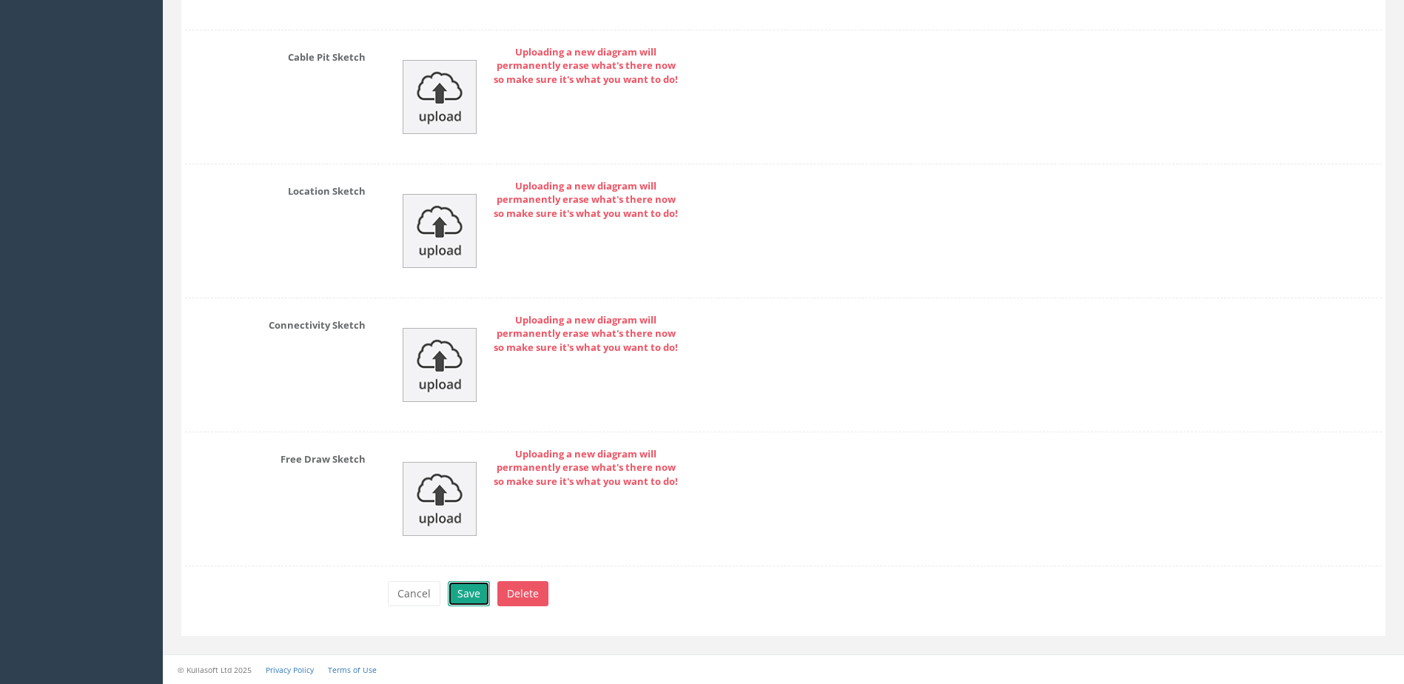
click at [459, 594] on button "Save" at bounding box center [469, 593] width 42 height 25
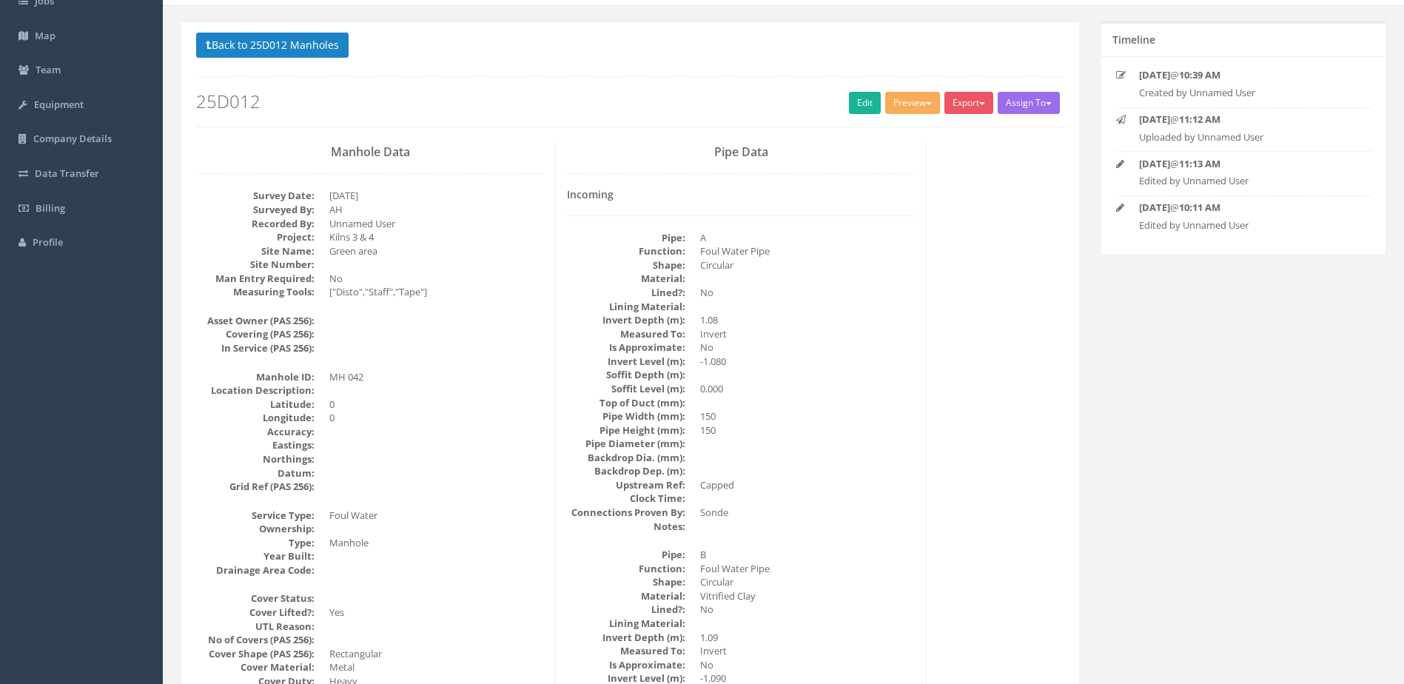
scroll to position [0, 0]
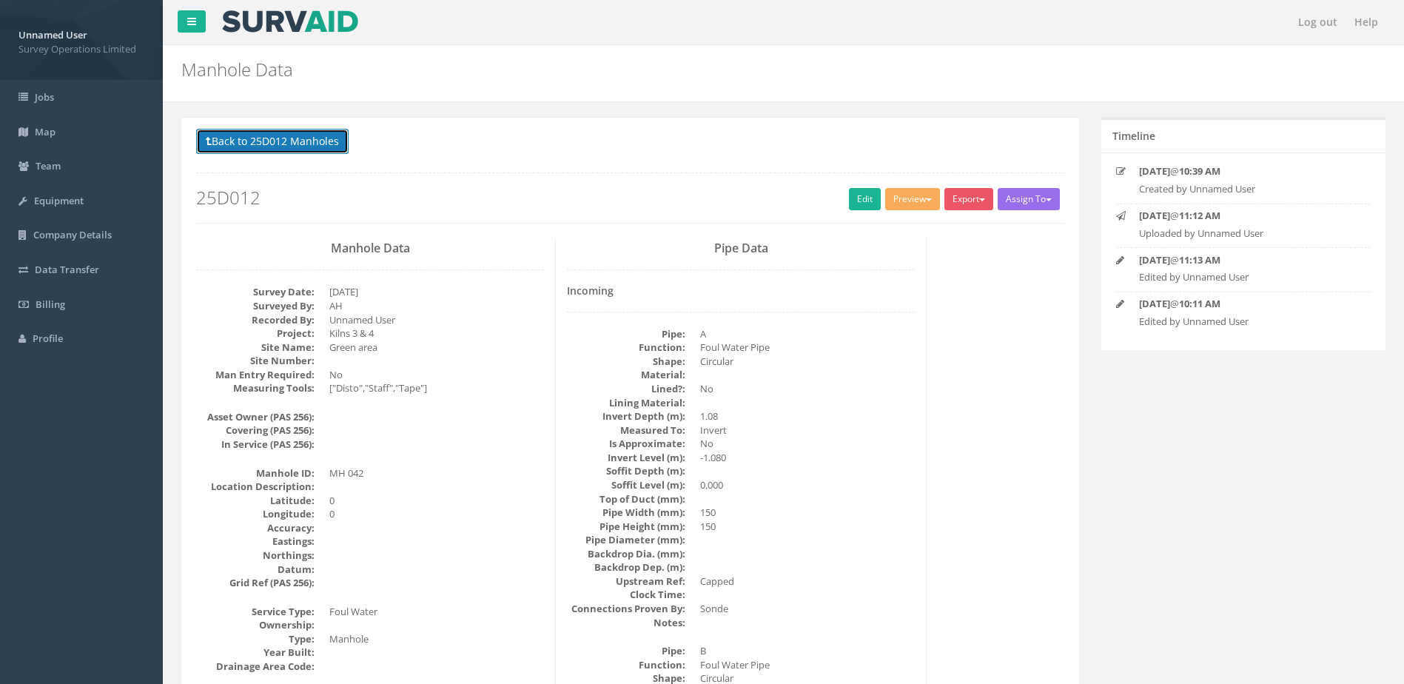
click at [275, 144] on button "Back to 25D012 Manholes" at bounding box center [272, 141] width 153 height 25
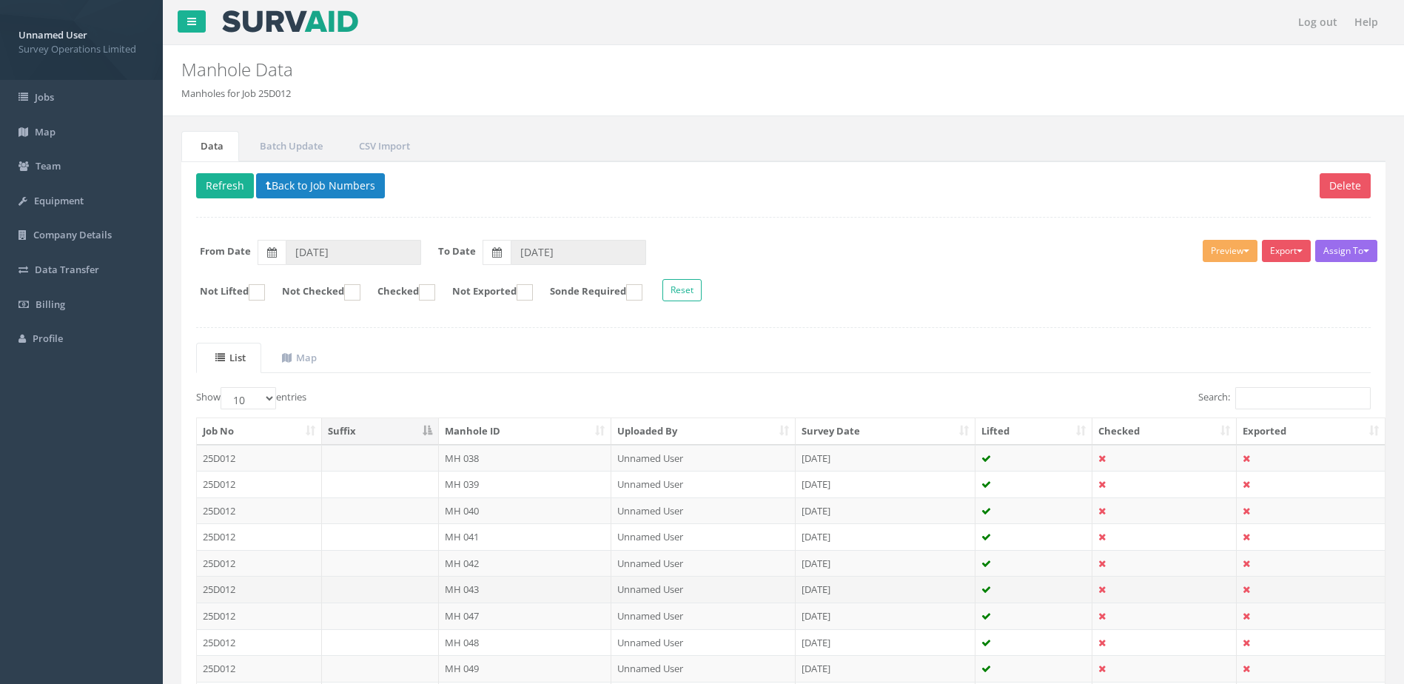
click at [508, 583] on td "MH 043" at bounding box center [525, 589] width 173 height 27
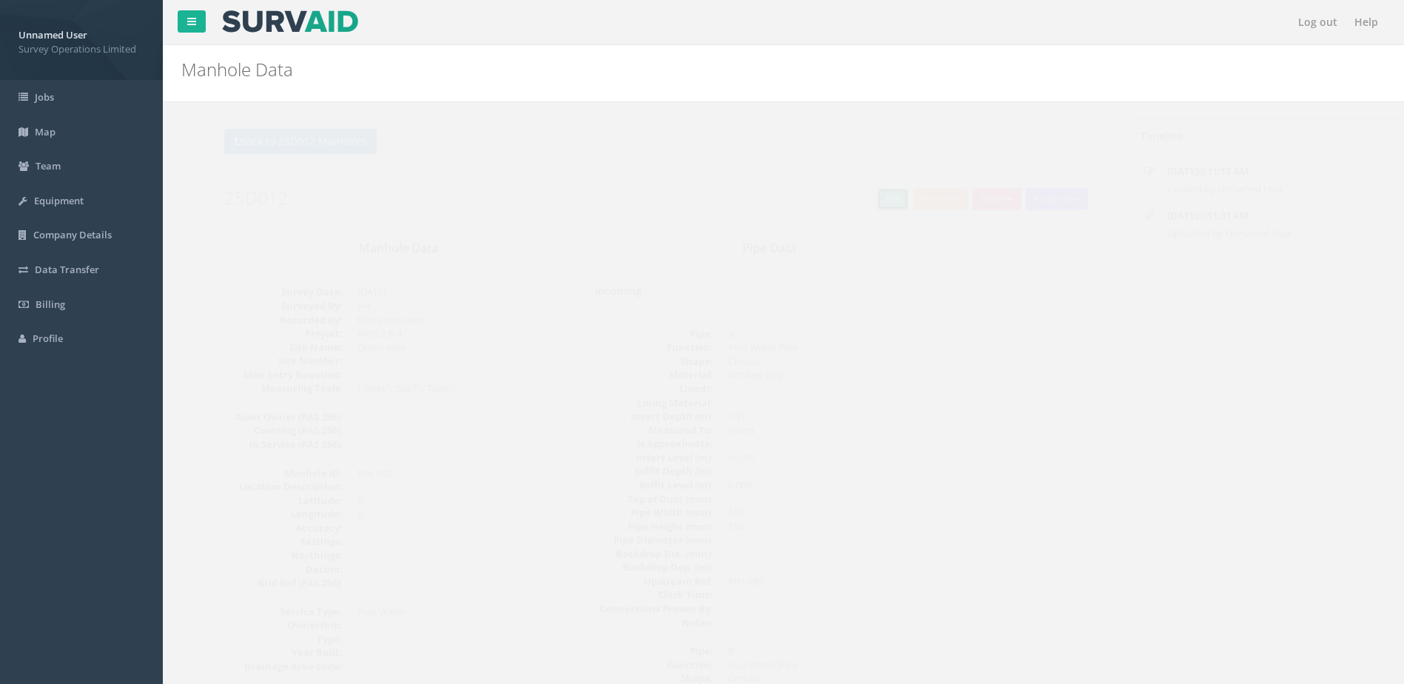
click at [871, 192] on link "Edit" at bounding box center [865, 199] width 32 height 22
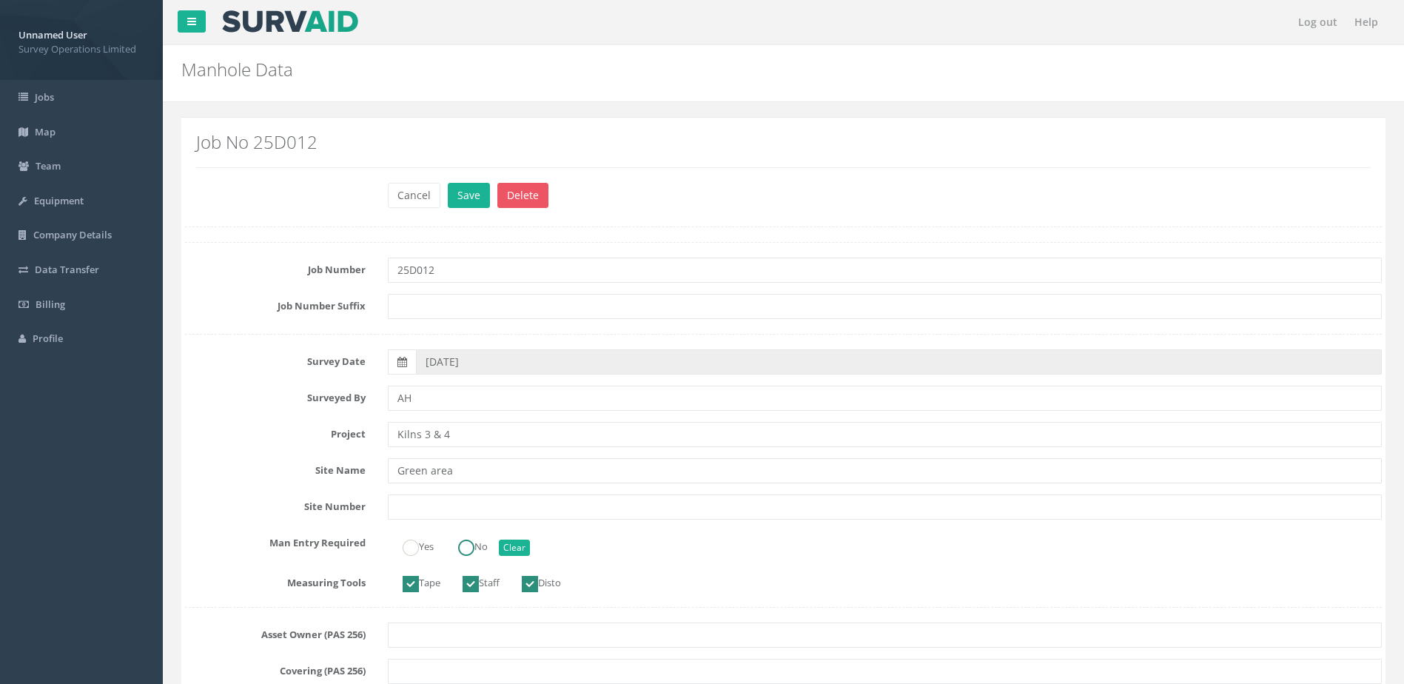
click at [453, 543] on label "No" at bounding box center [465, 545] width 44 height 21
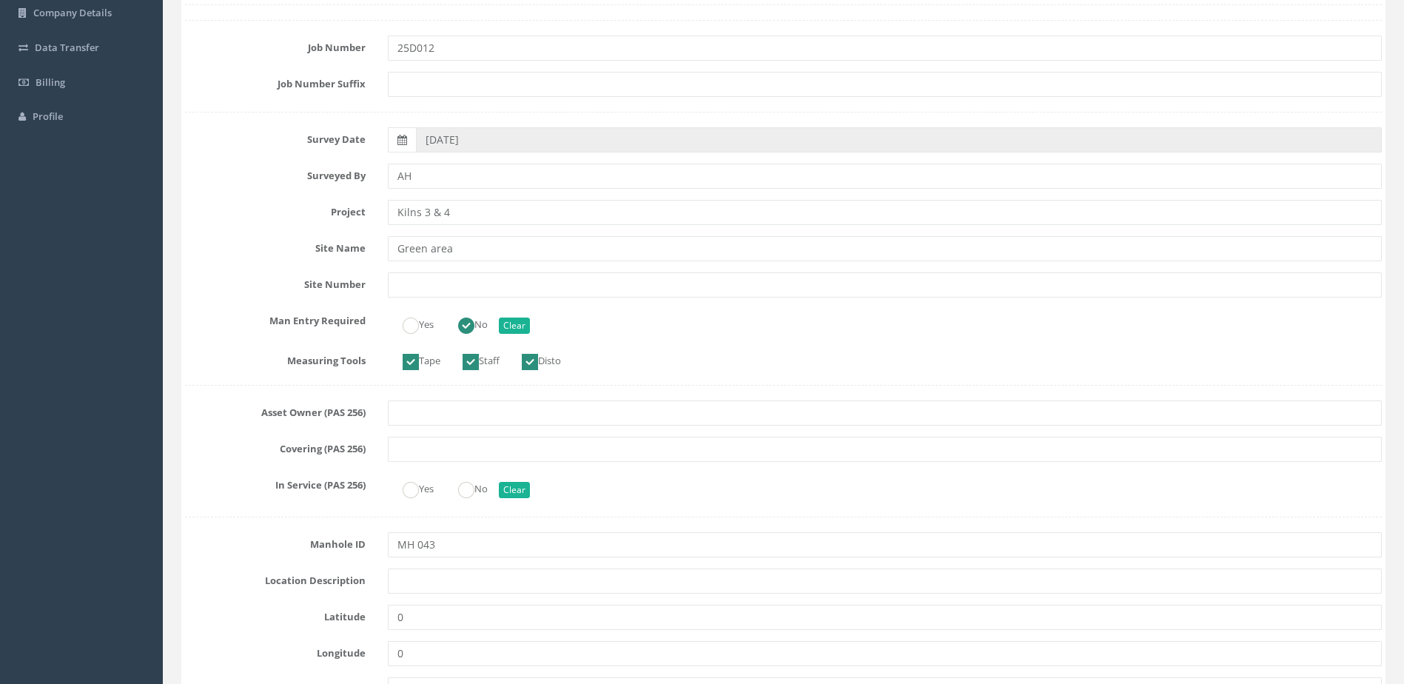
scroll to position [592, 0]
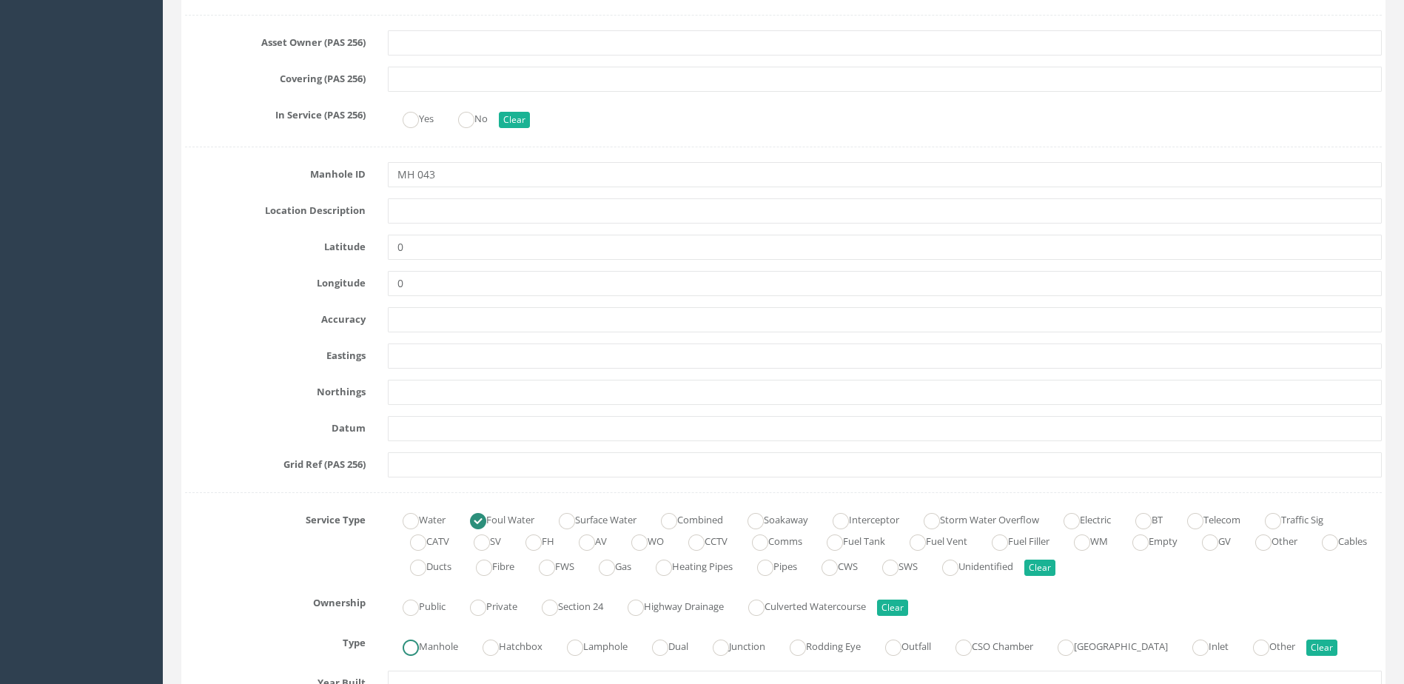
click at [428, 644] on label "Manhole" at bounding box center [423, 644] width 70 height 21
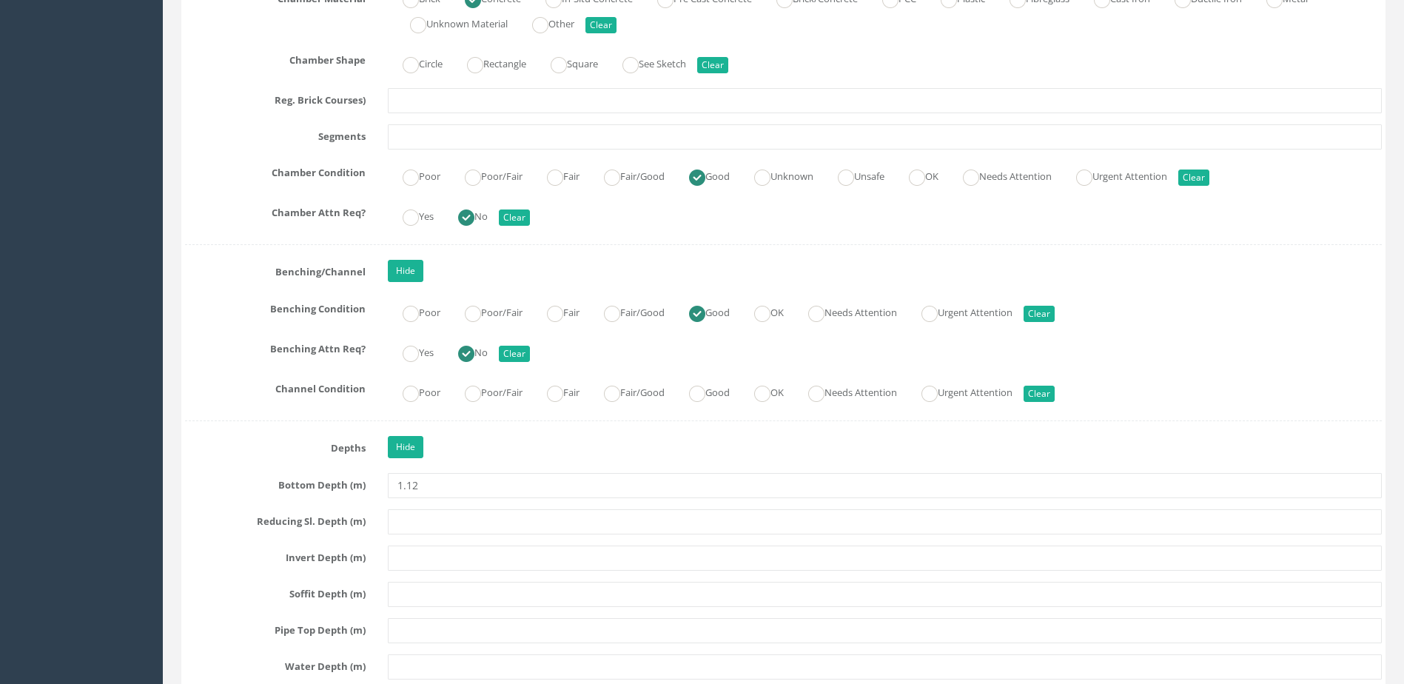
scroll to position [2443, 0]
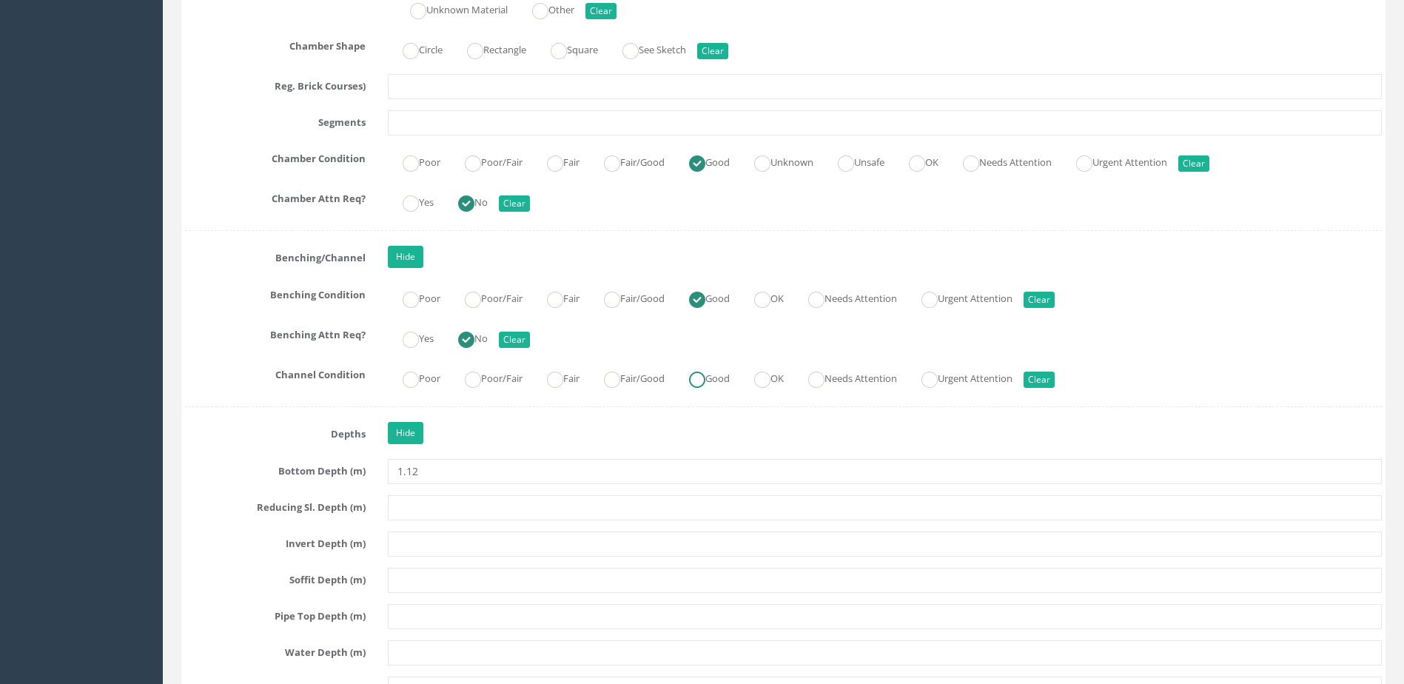
click at [728, 379] on label "Good" at bounding box center [702, 376] width 56 height 21
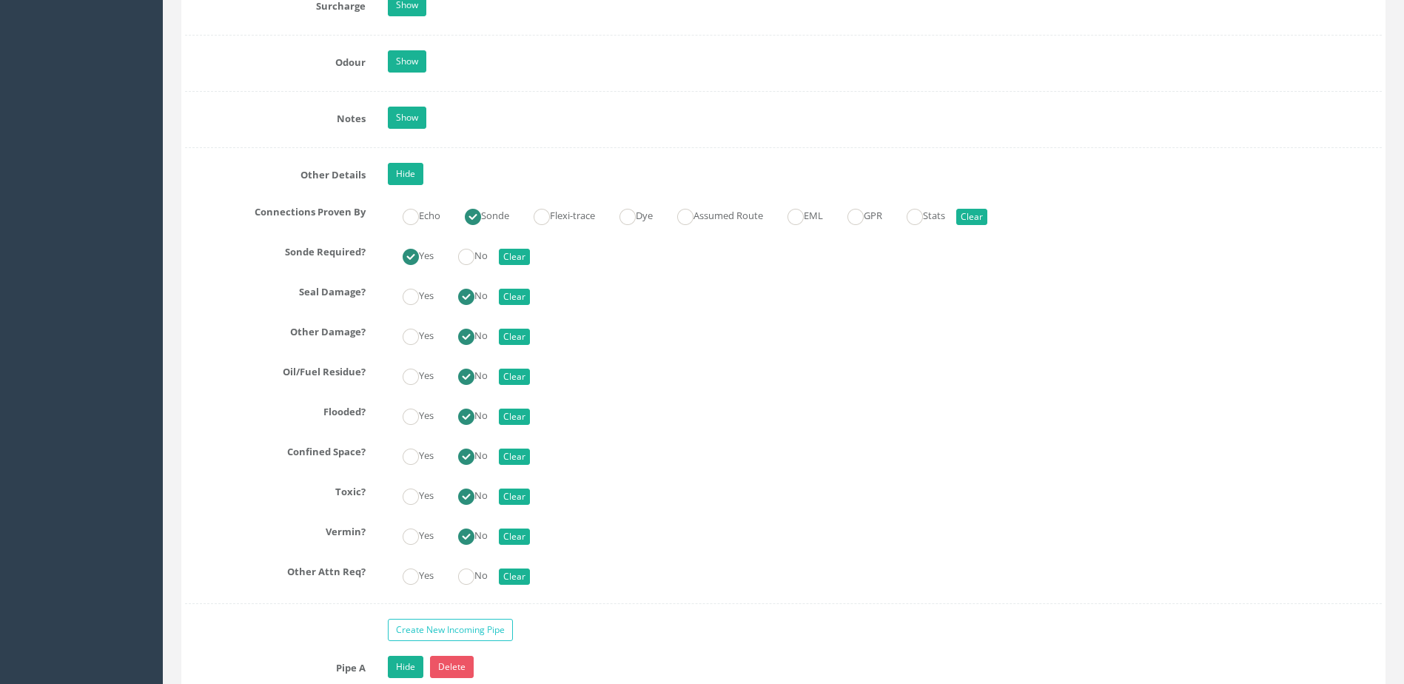
scroll to position [3257, 0]
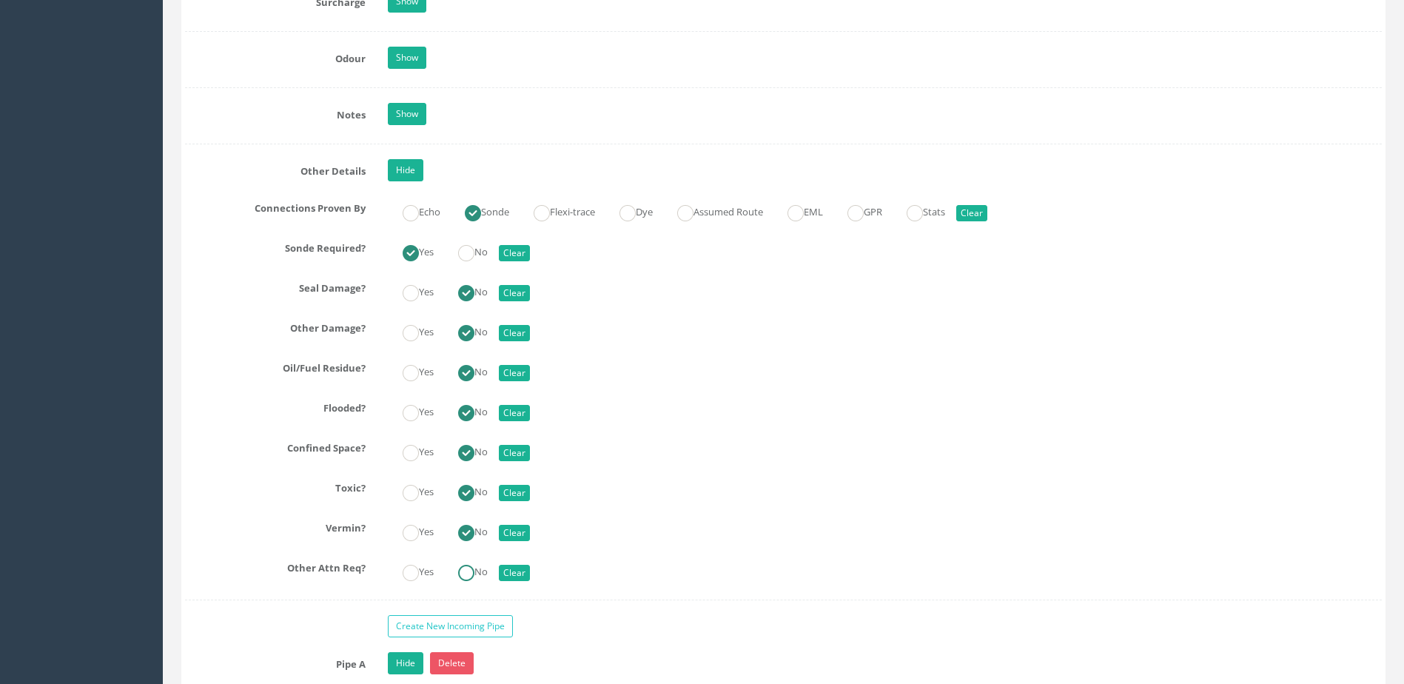
click at [458, 576] on label "No" at bounding box center [465, 570] width 44 height 21
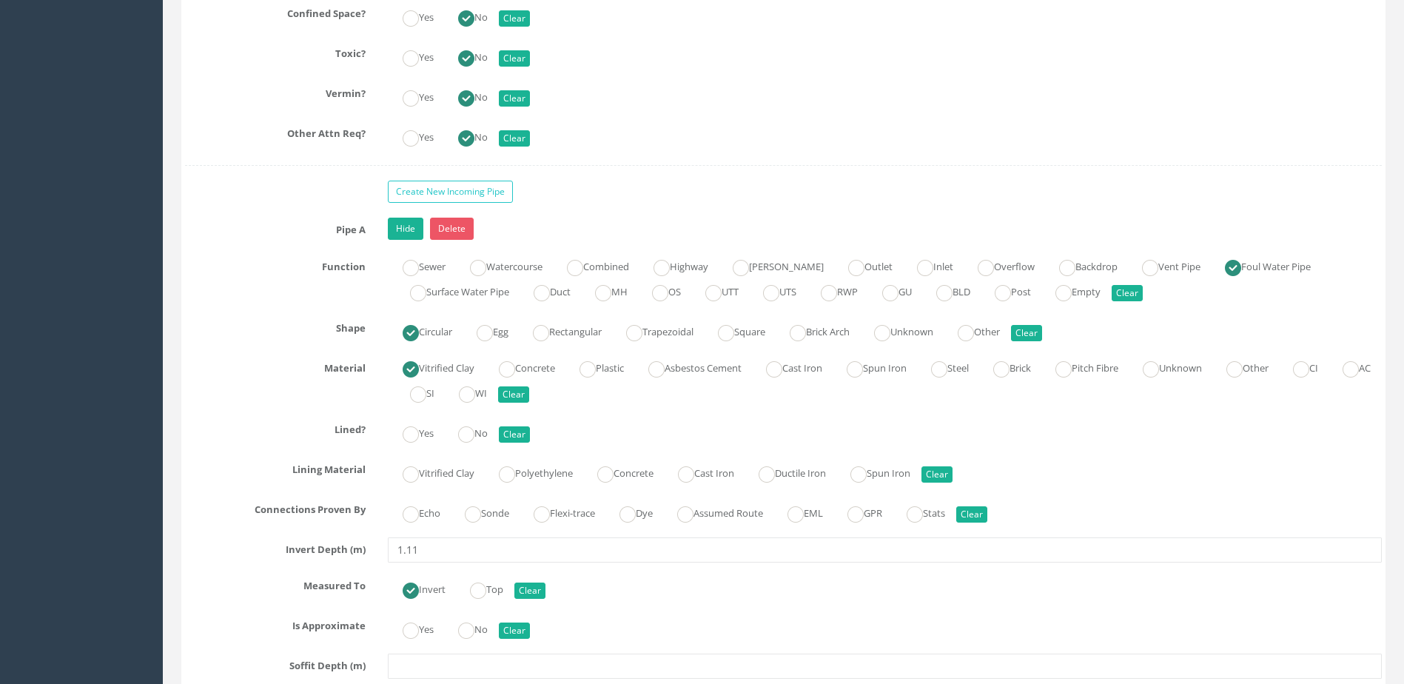
scroll to position [3702, 0]
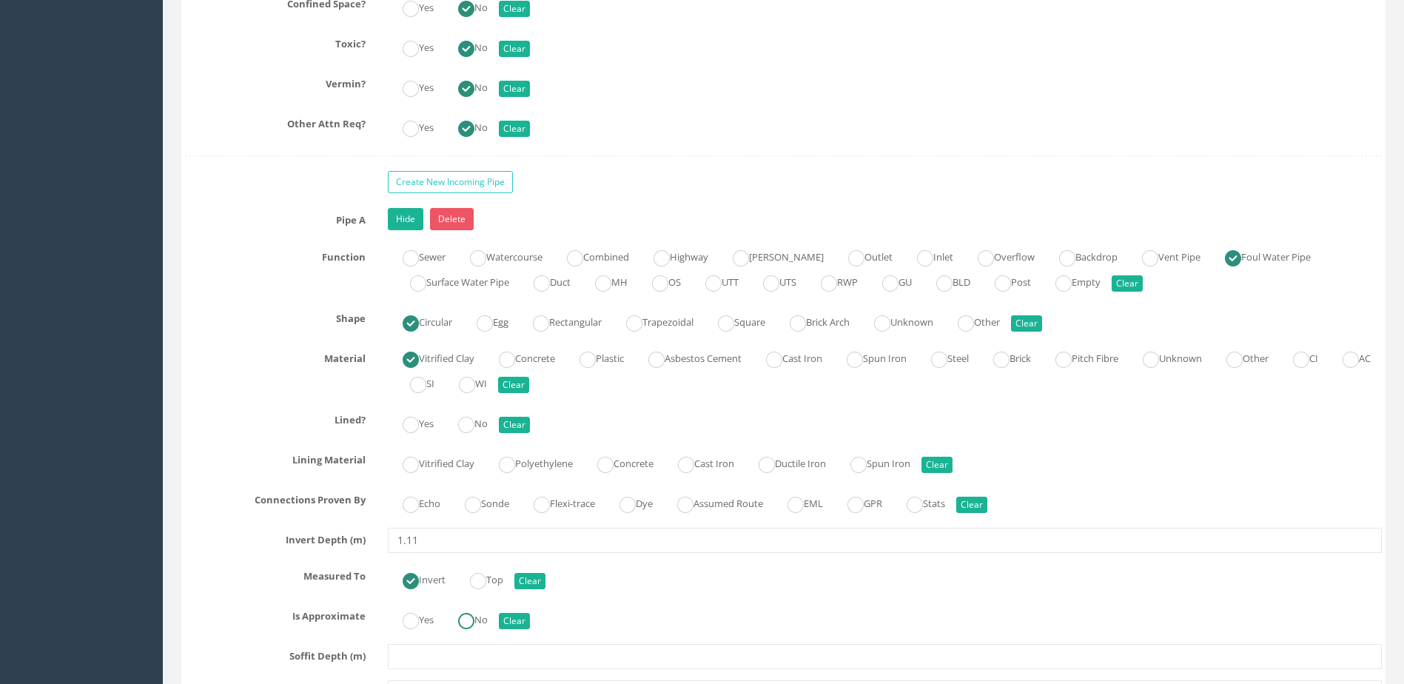
click at [488, 618] on label "No" at bounding box center [465, 618] width 44 height 21
click at [503, 503] on label "Sonde" at bounding box center [479, 502] width 59 height 21
click at [472, 415] on label "No" at bounding box center [465, 422] width 44 height 21
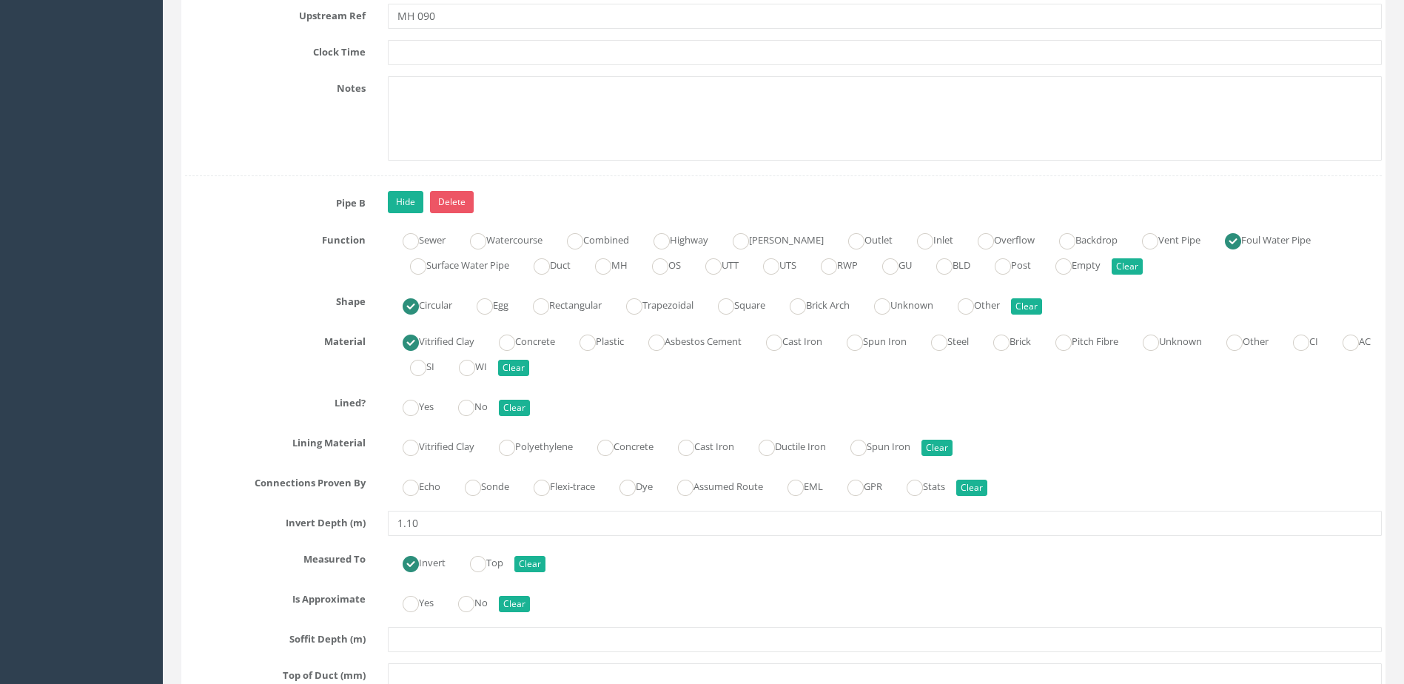
scroll to position [4738, 0]
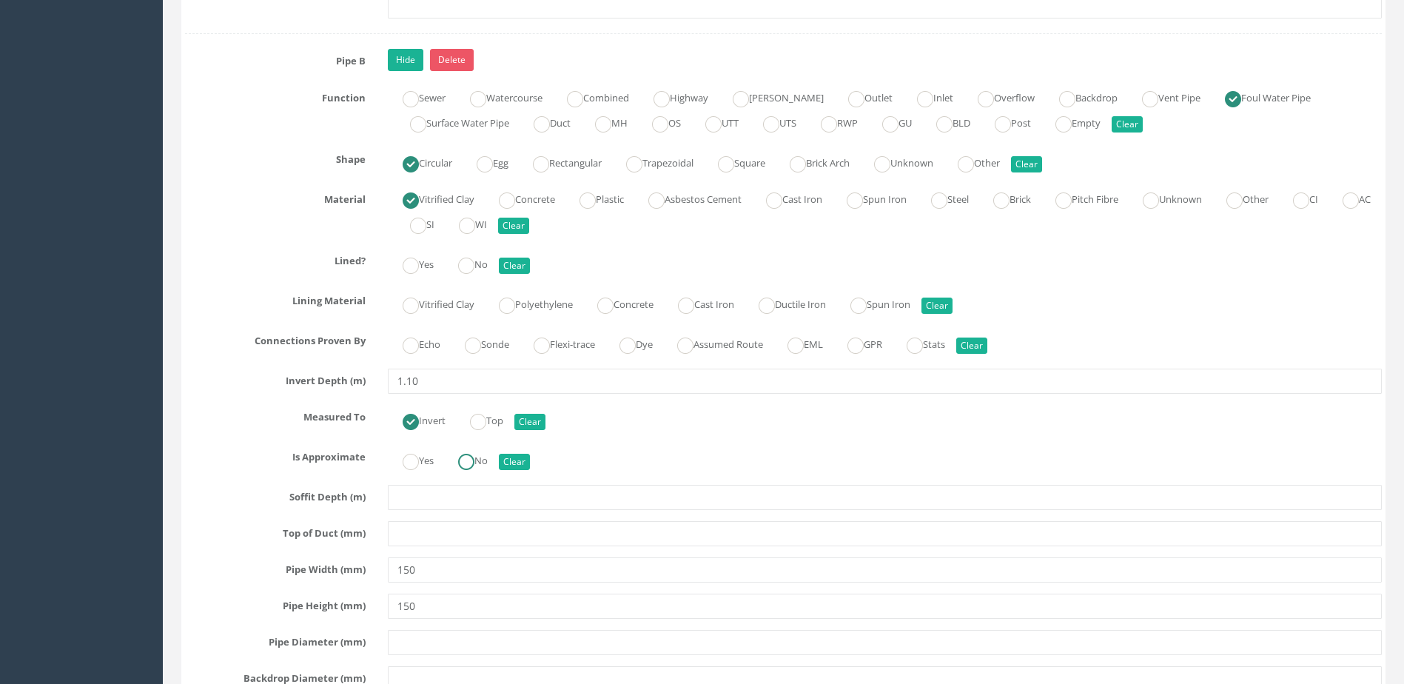
drag, startPoint x: 472, startPoint y: 468, endPoint x: 474, endPoint y: 460, distance: 8.4
click at [472, 467] on ins at bounding box center [466, 462] width 16 height 16
click at [493, 346] on label "Sonde" at bounding box center [479, 342] width 59 height 21
click at [472, 264] on ins at bounding box center [466, 266] width 16 height 16
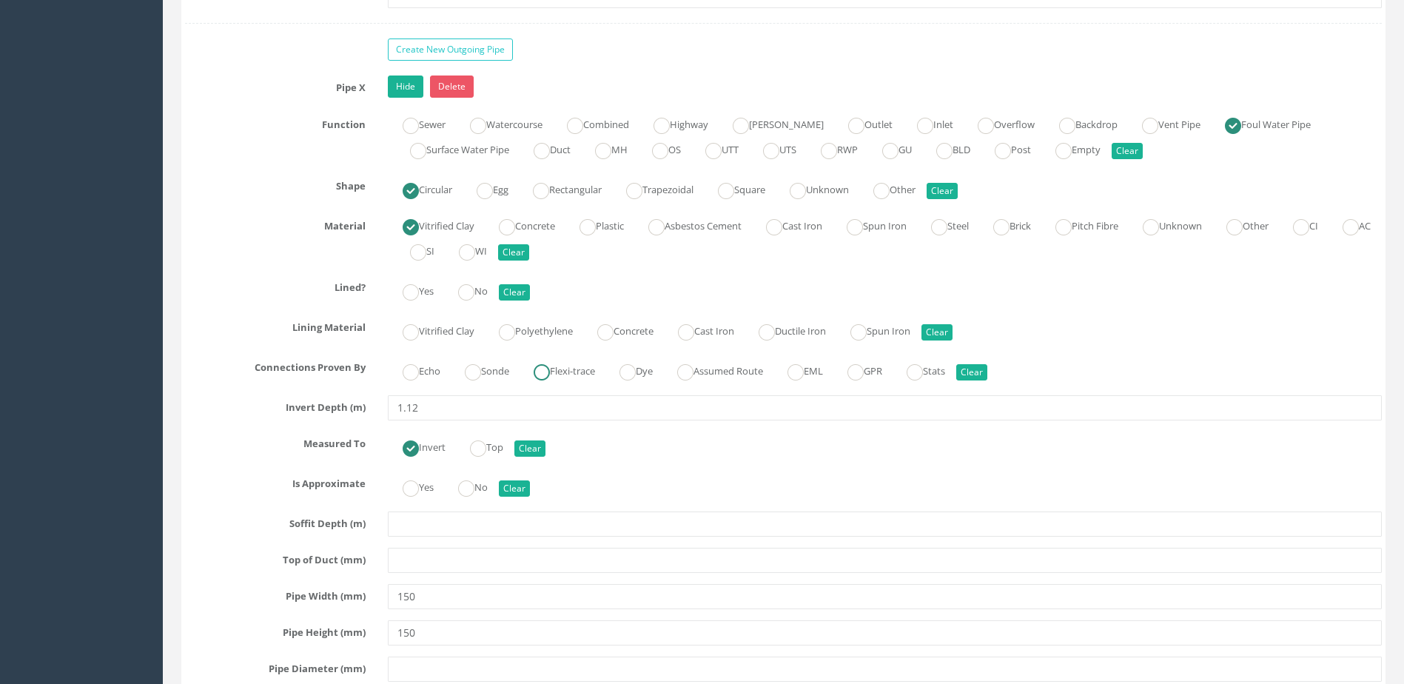
scroll to position [5626, 0]
click at [475, 483] on ins at bounding box center [466, 488] width 16 height 16
click at [499, 361] on label "Sonde" at bounding box center [479, 368] width 59 height 21
click at [488, 289] on label "No" at bounding box center [465, 288] width 44 height 21
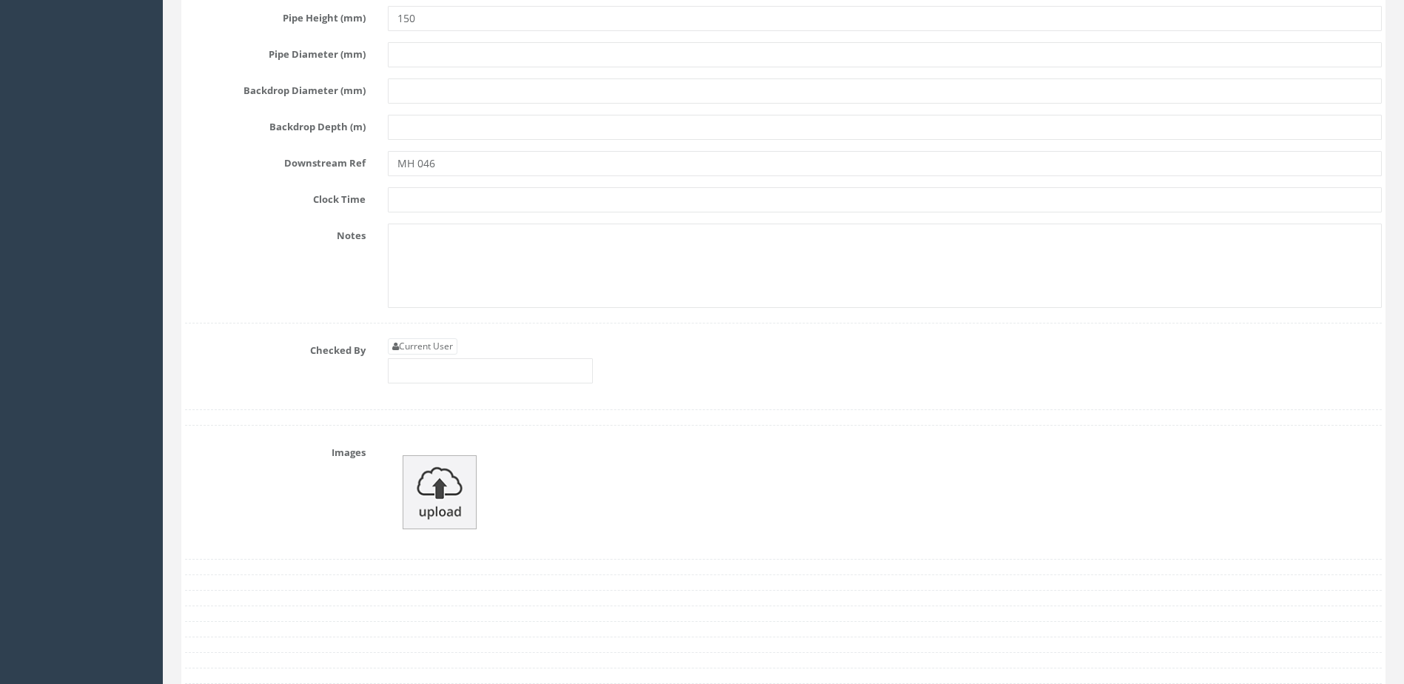
scroll to position [6367, 0]
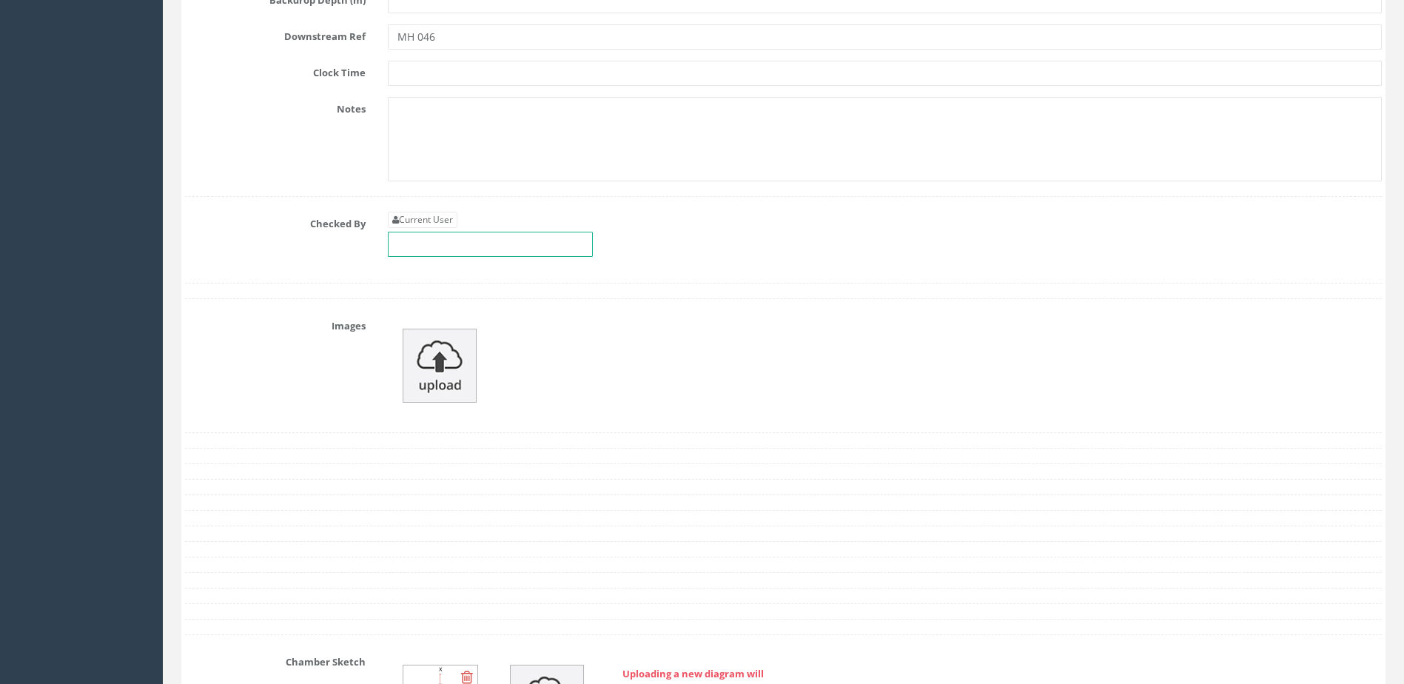
click at [459, 246] on input "text" at bounding box center [490, 244] width 205 height 25
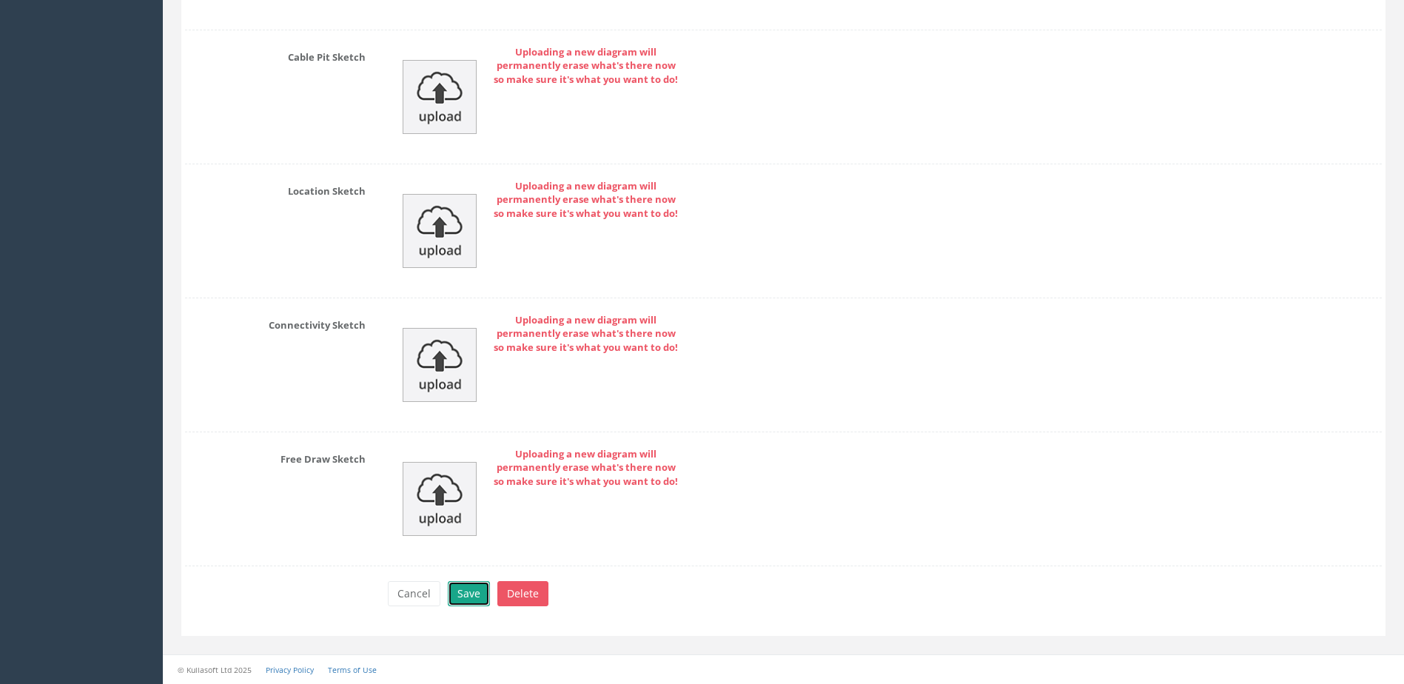
click at [469, 588] on button "Save" at bounding box center [469, 593] width 42 height 25
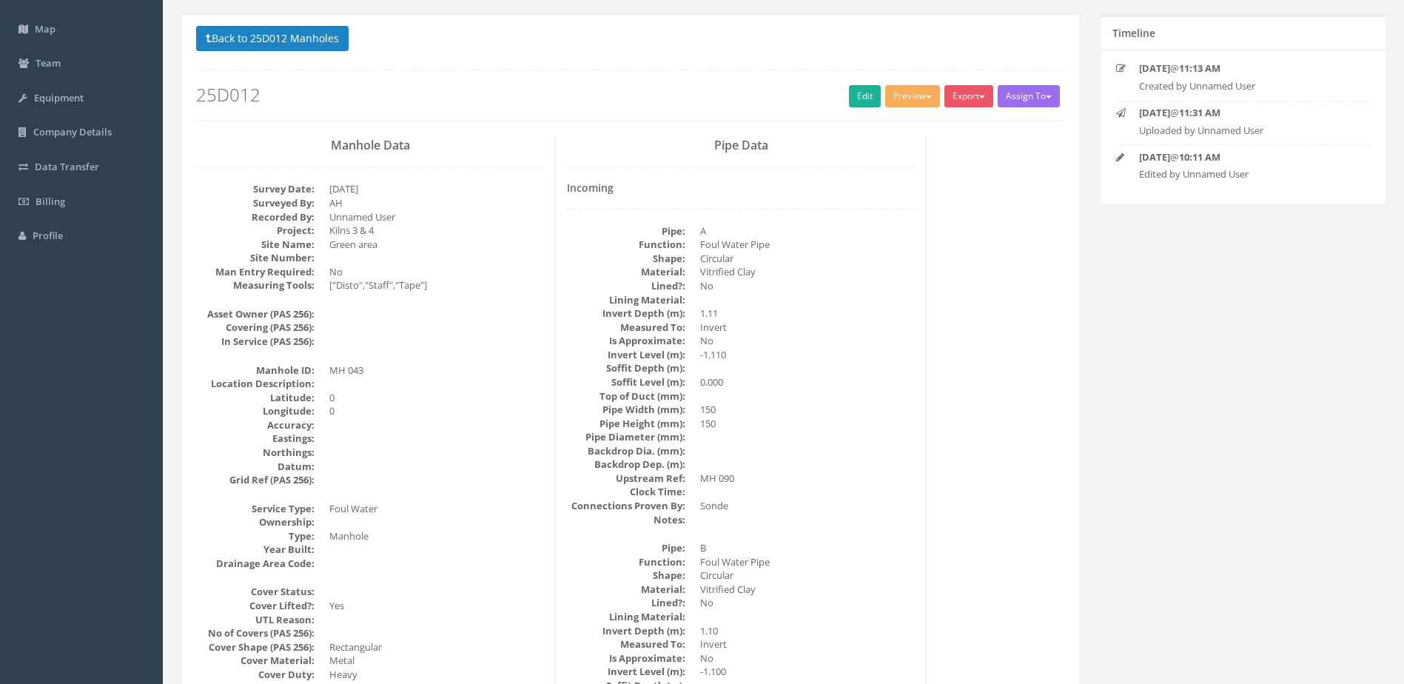
scroll to position [0, 0]
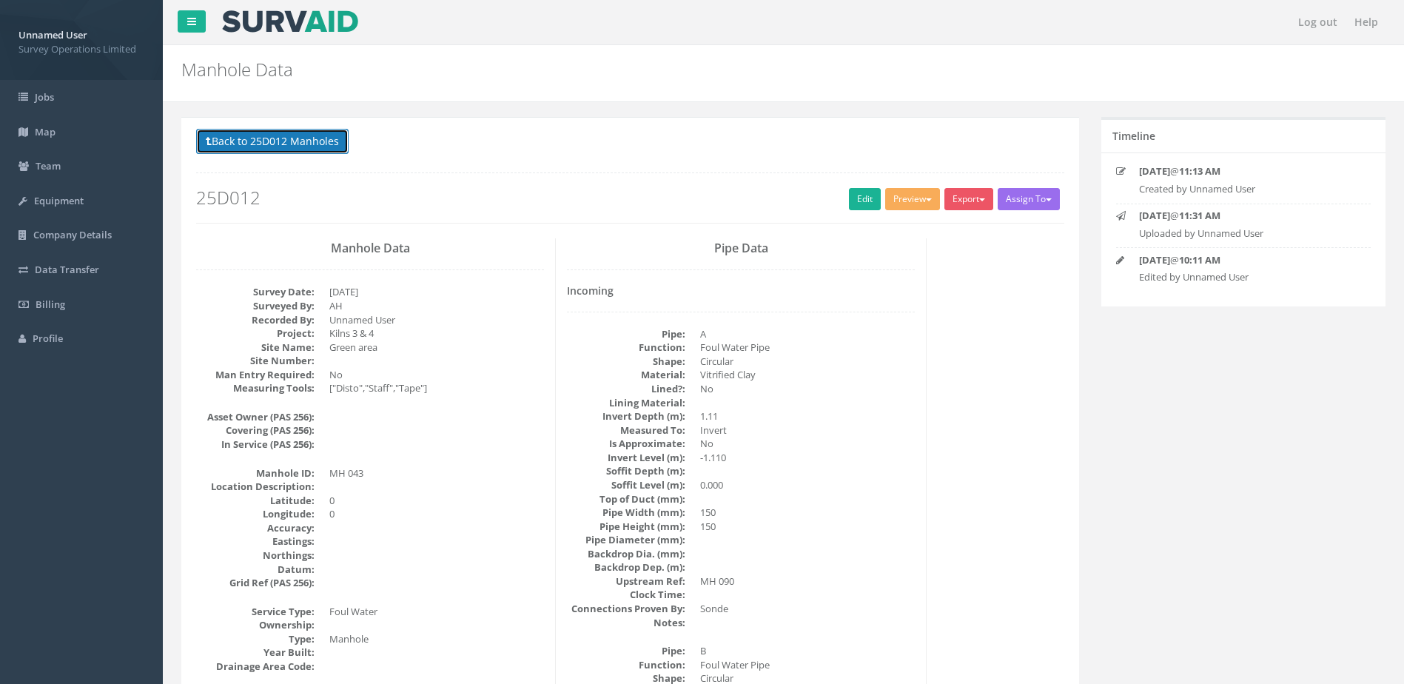
drag, startPoint x: 284, startPoint y: 142, endPoint x: 294, endPoint y: 163, distance: 23.2
click at [284, 144] on button "Back to 25D012 Manholes" at bounding box center [272, 141] width 153 height 25
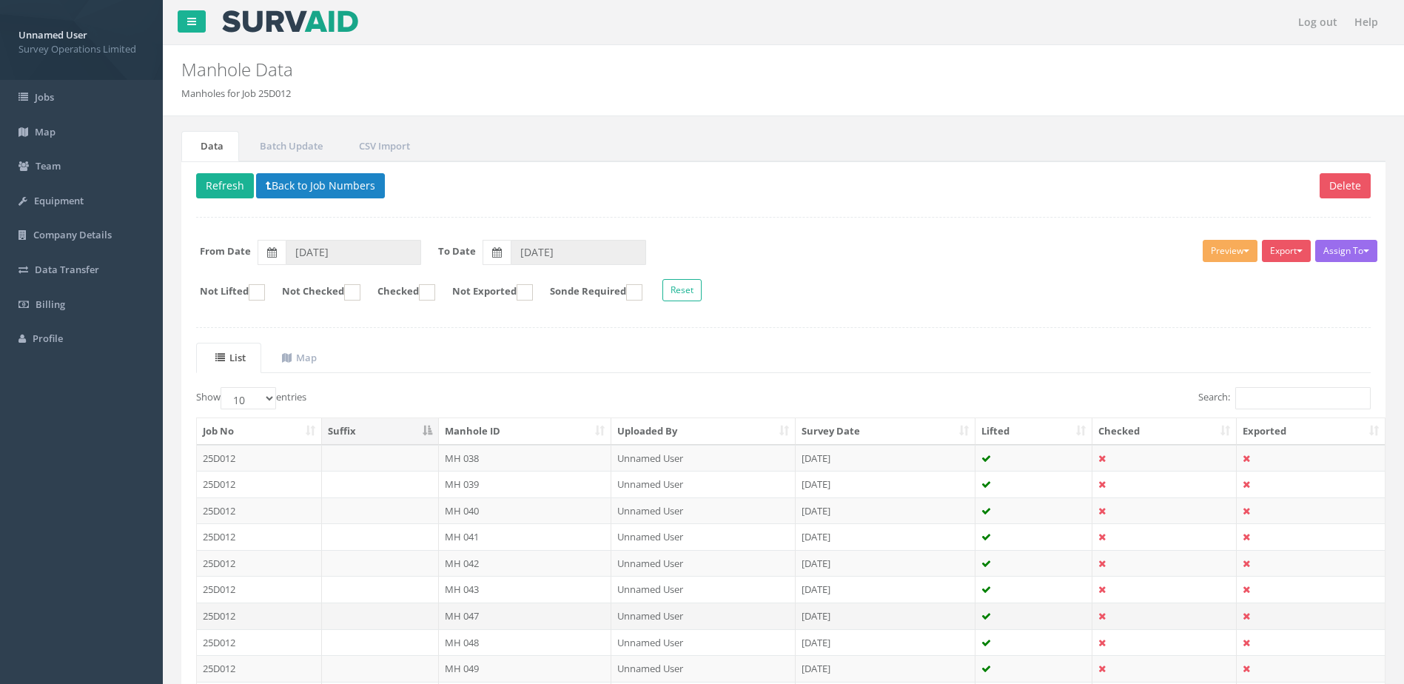
click at [487, 616] on td "MH 047" at bounding box center [525, 616] width 173 height 27
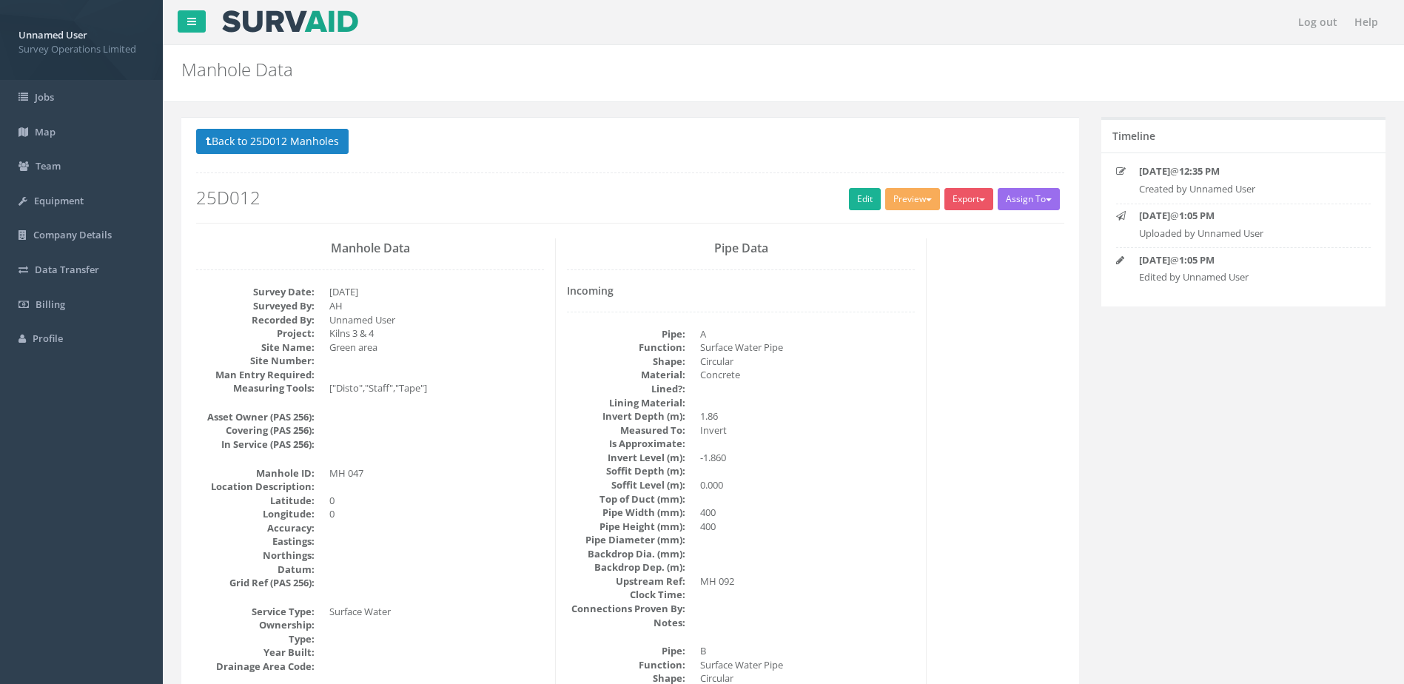
click at [839, 195] on h2 "25D012" at bounding box center [630, 197] width 868 height 19
click at [849, 192] on link "Edit" at bounding box center [865, 199] width 32 height 22
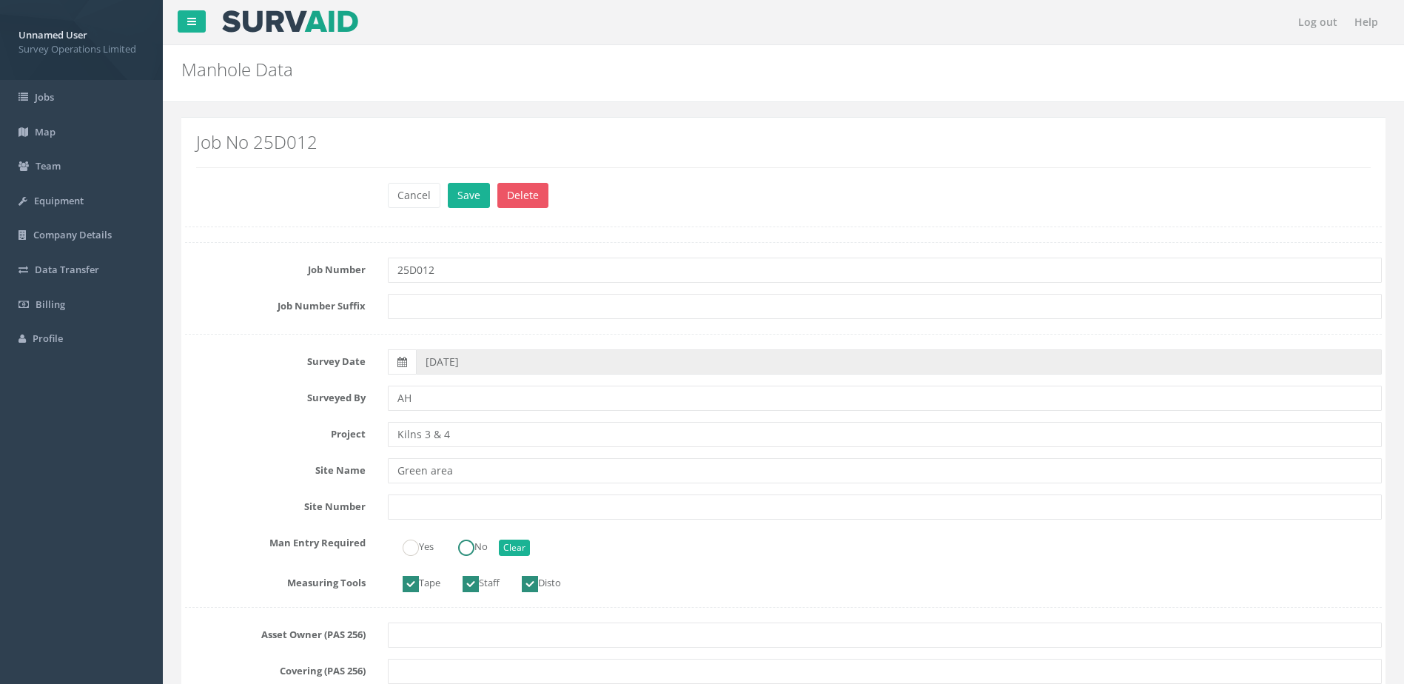
click at [469, 557] on input "No" at bounding box center [466, 555] width 16 height 25
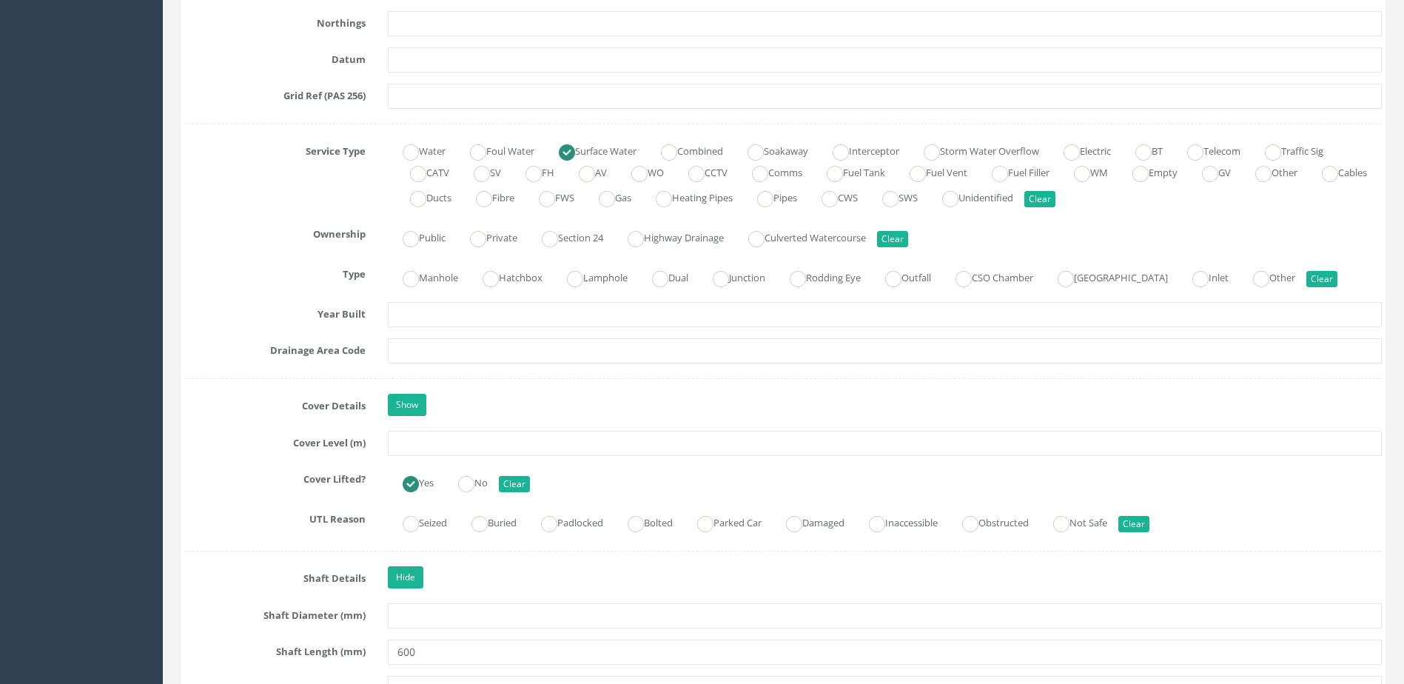
scroll to position [962, 0]
click at [413, 264] on label "Manhole" at bounding box center [423, 274] width 70 height 21
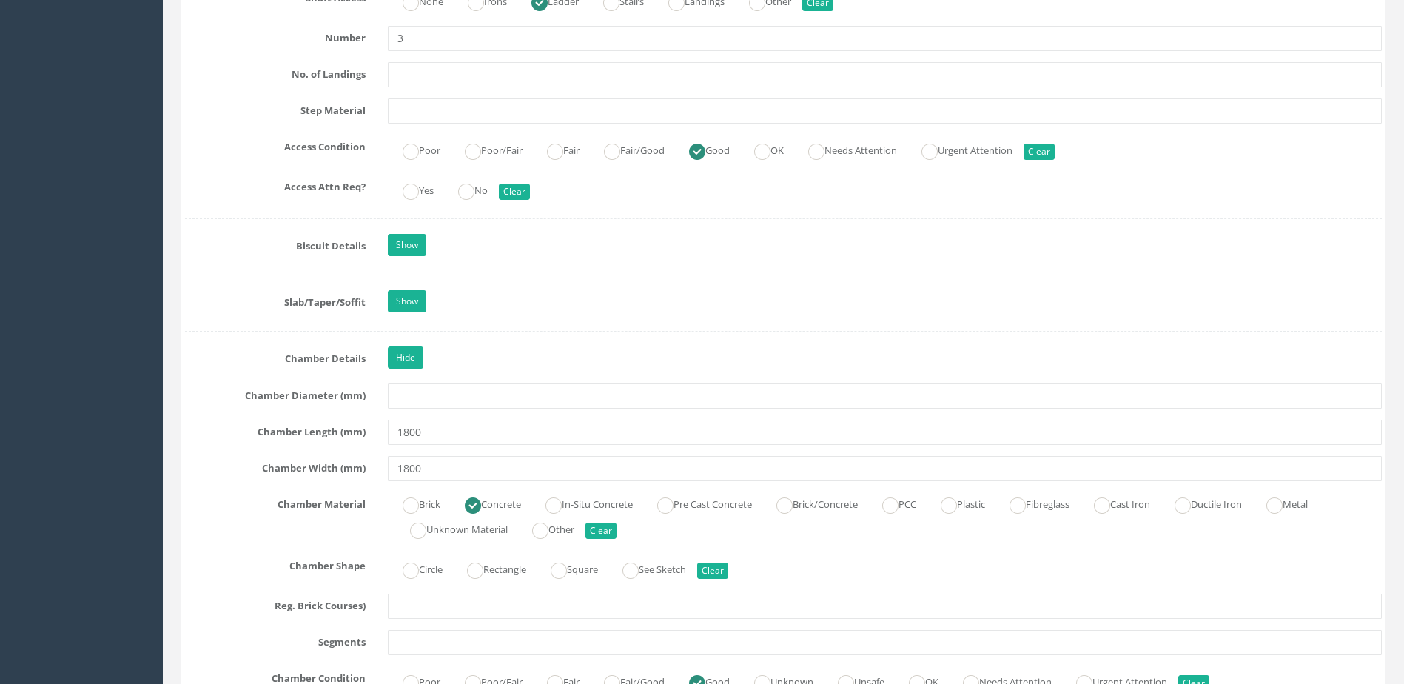
scroll to position [1925, 0]
click at [457, 179] on label "No" at bounding box center [465, 187] width 44 height 21
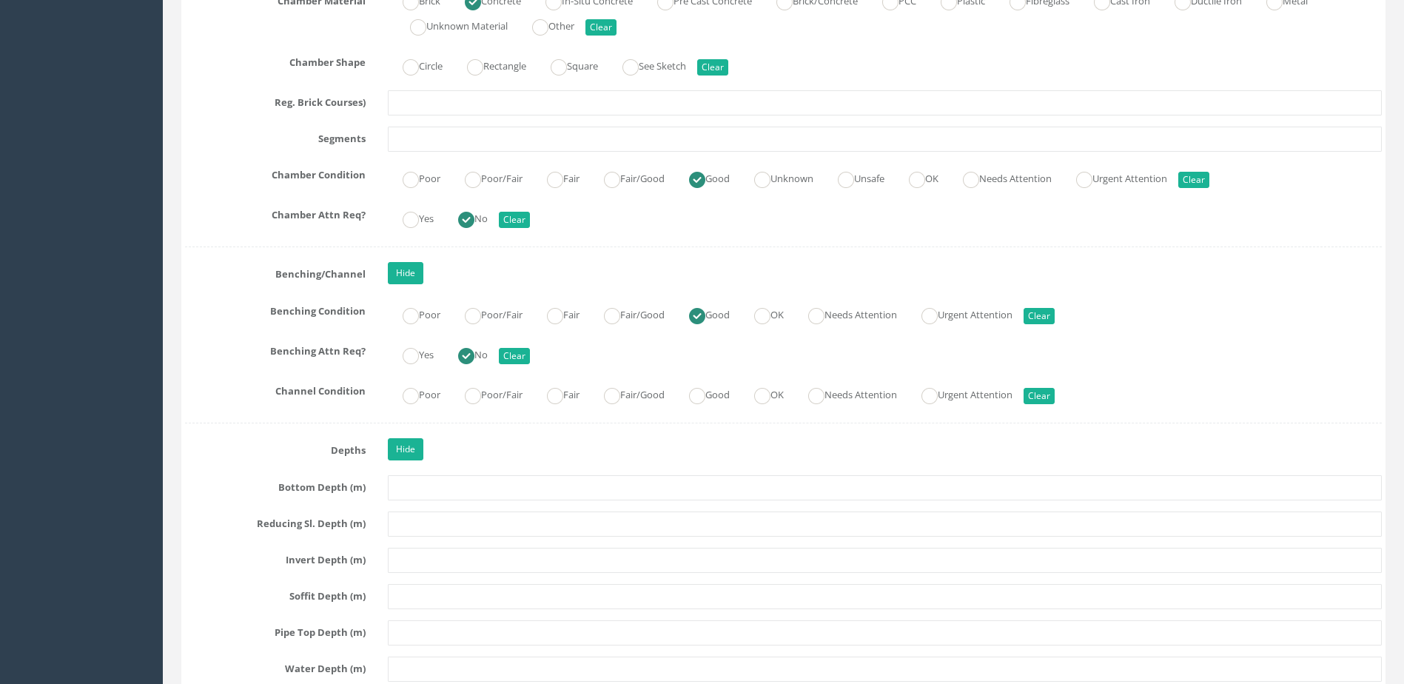
scroll to position [2443, 0]
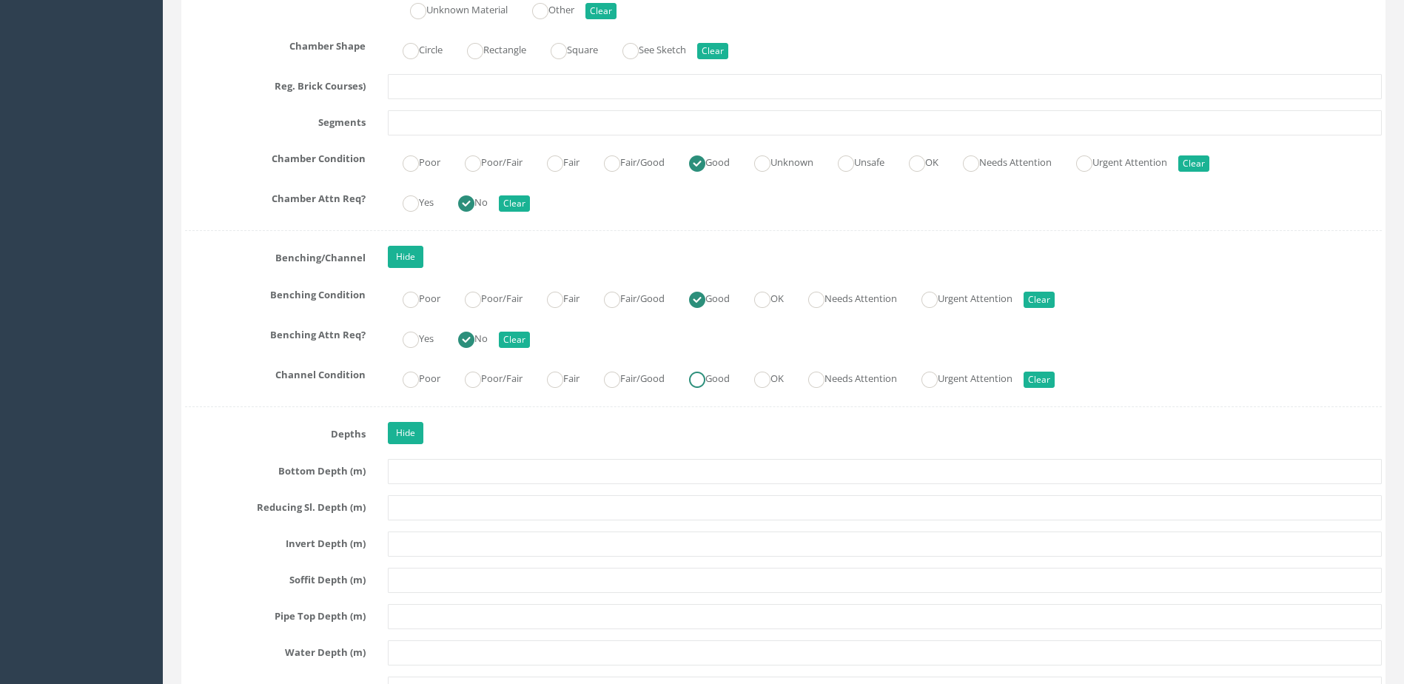
click at [726, 373] on label "Good" at bounding box center [702, 376] width 56 height 21
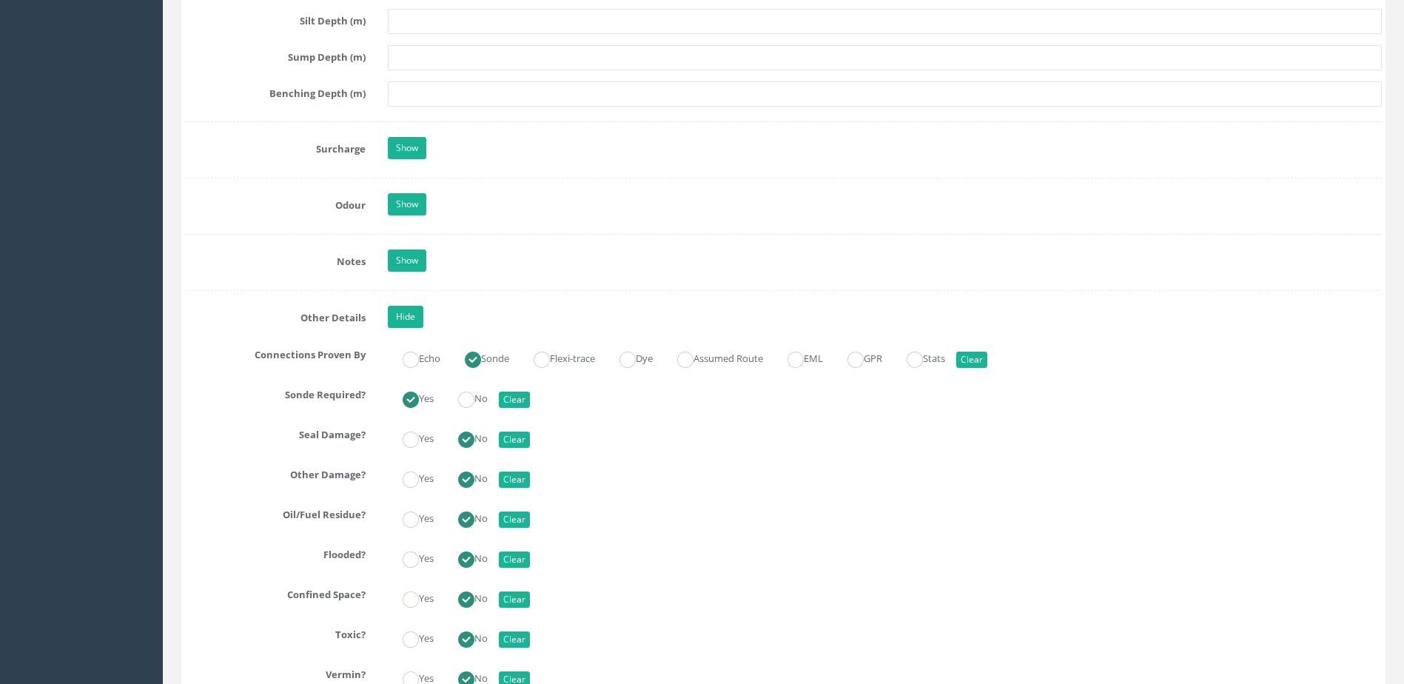
scroll to position [3257, 0]
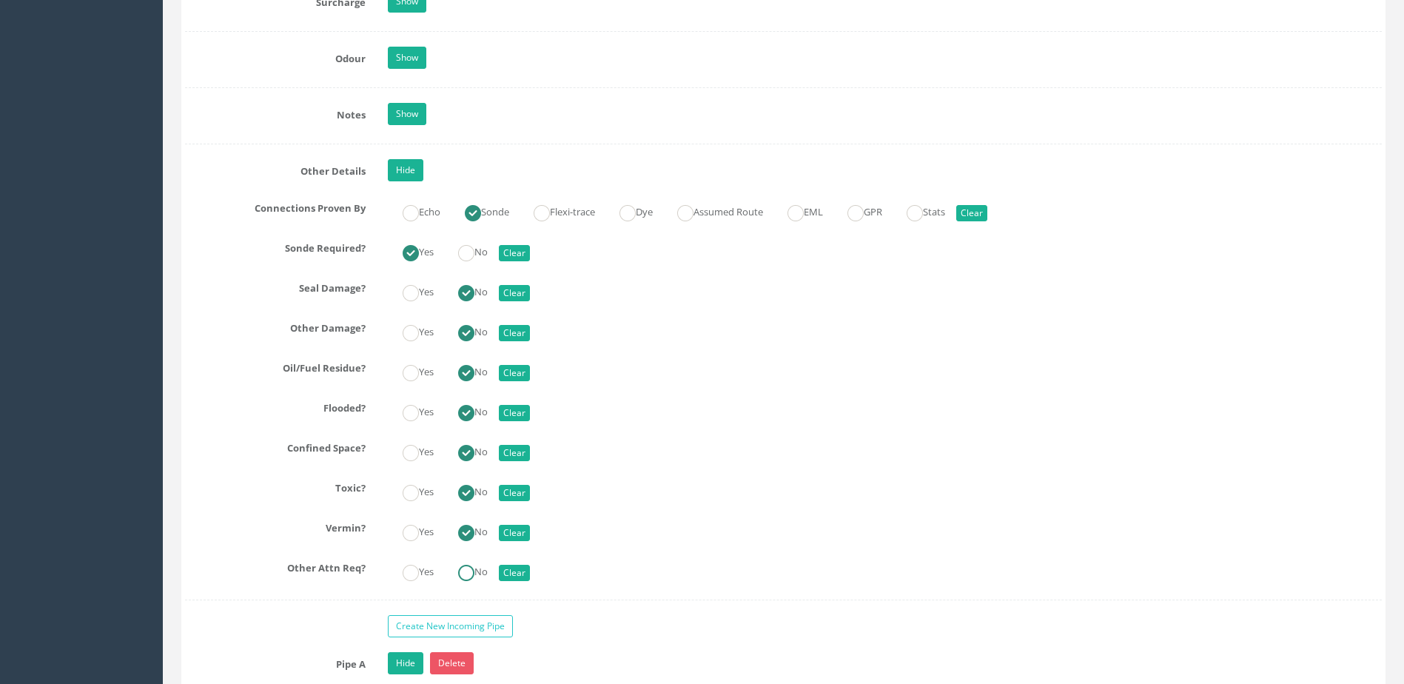
click at [460, 571] on label "No" at bounding box center [465, 570] width 44 height 21
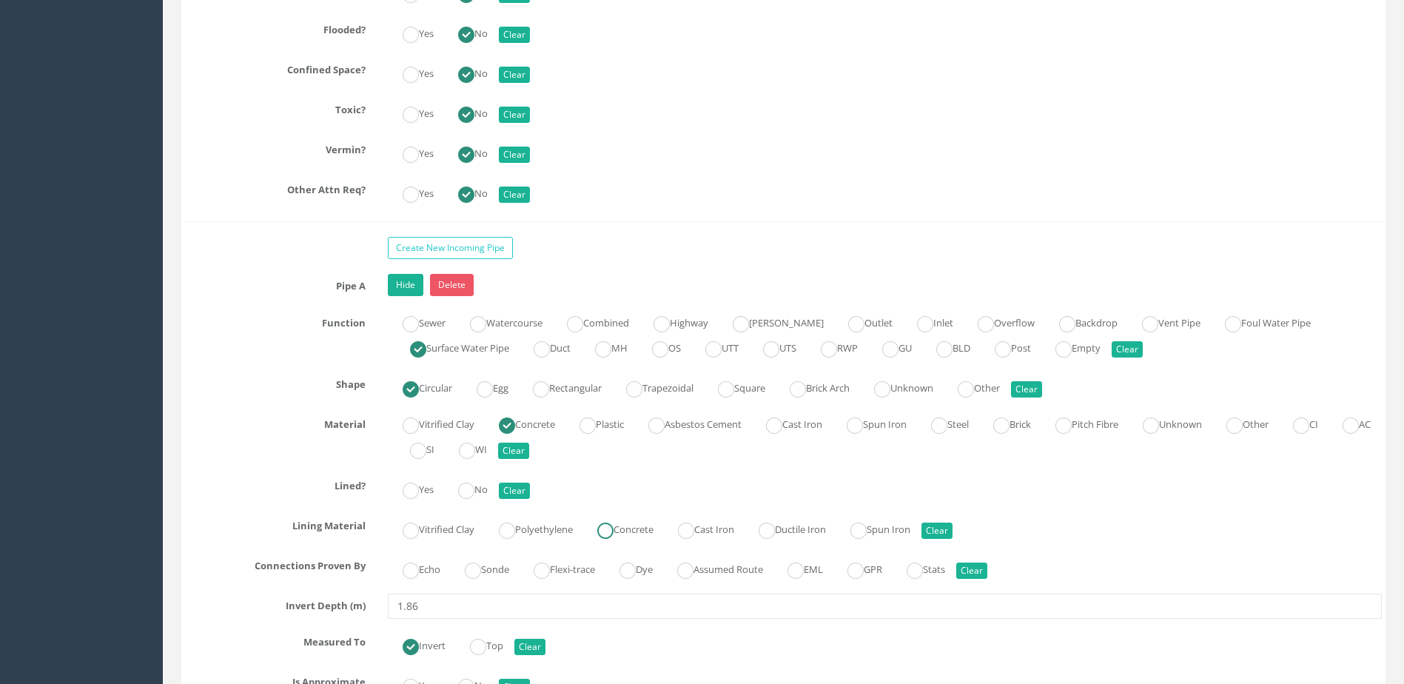
scroll to position [3776, 0]
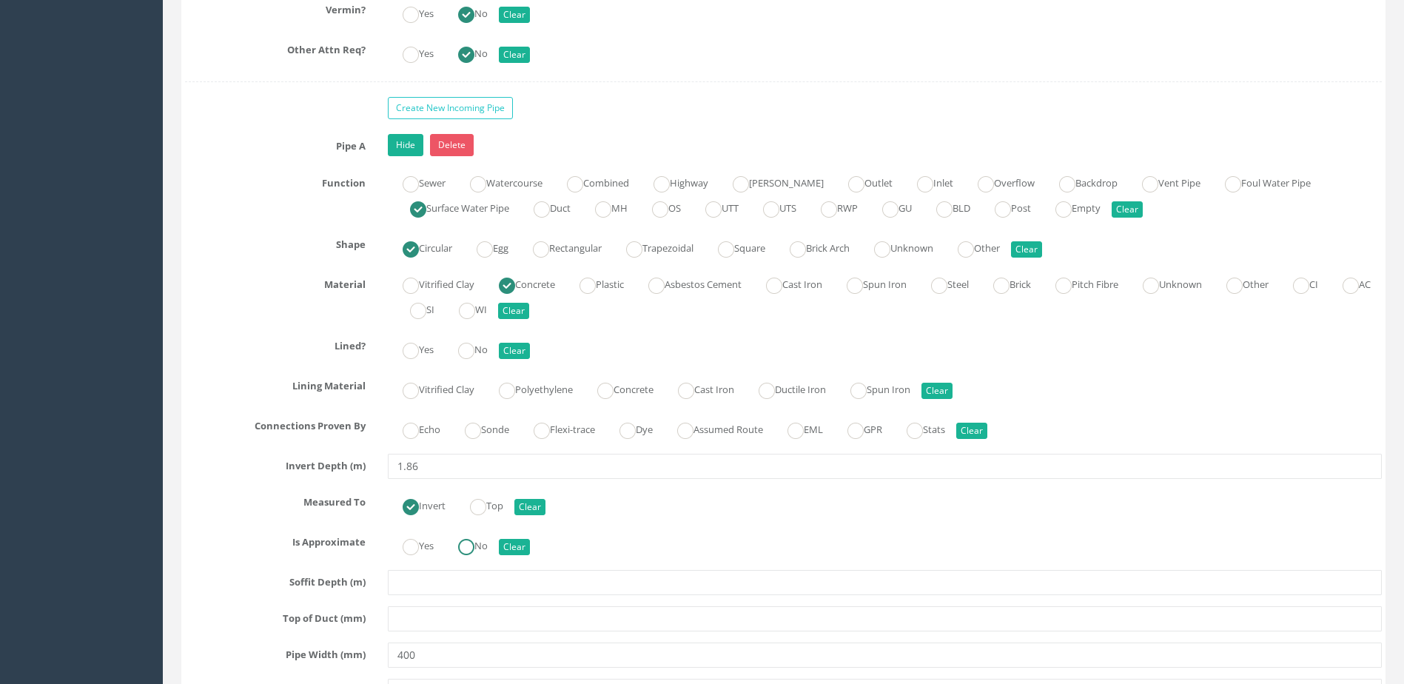
click at [475, 546] on ins at bounding box center [466, 547] width 16 height 16
click at [499, 433] on label "Sonde" at bounding box center [479, 428] width 59 height 21
click at [475, 352] on ins at bounding box center [466, 351] width 16 height 16
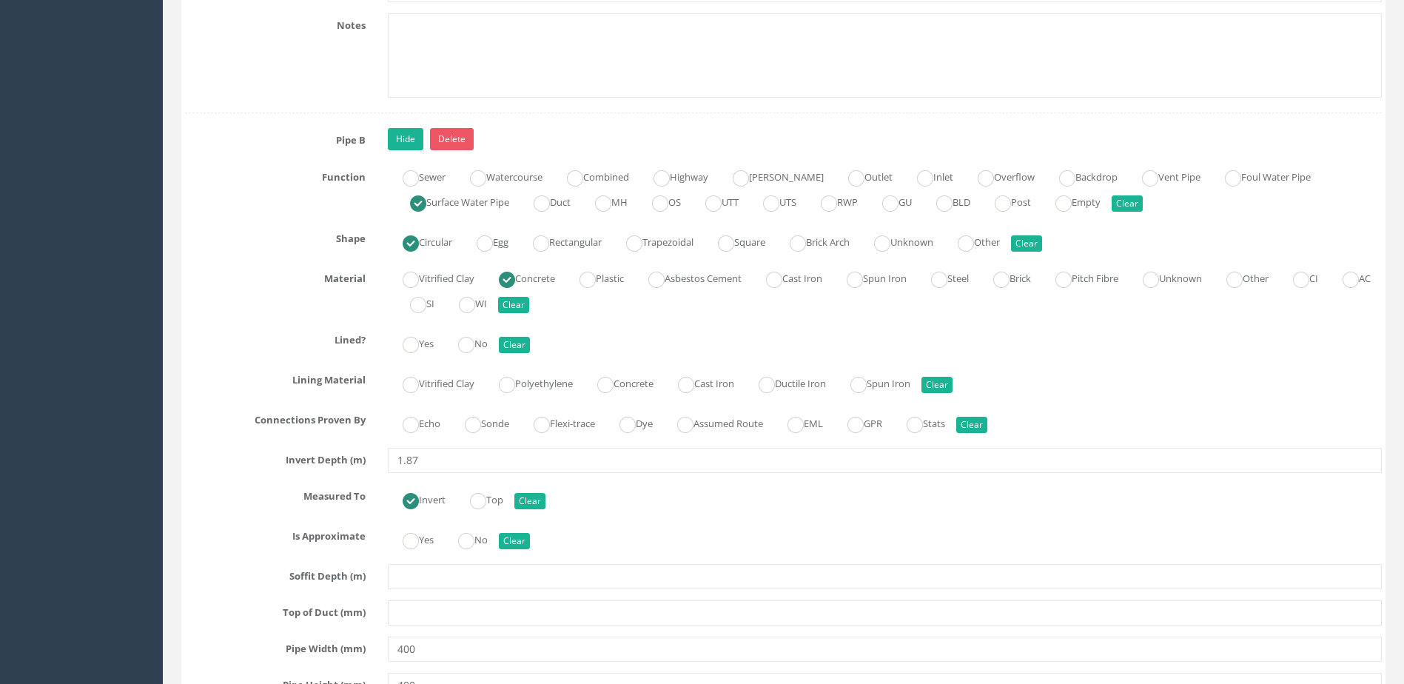
scroll to position [4664, 0]
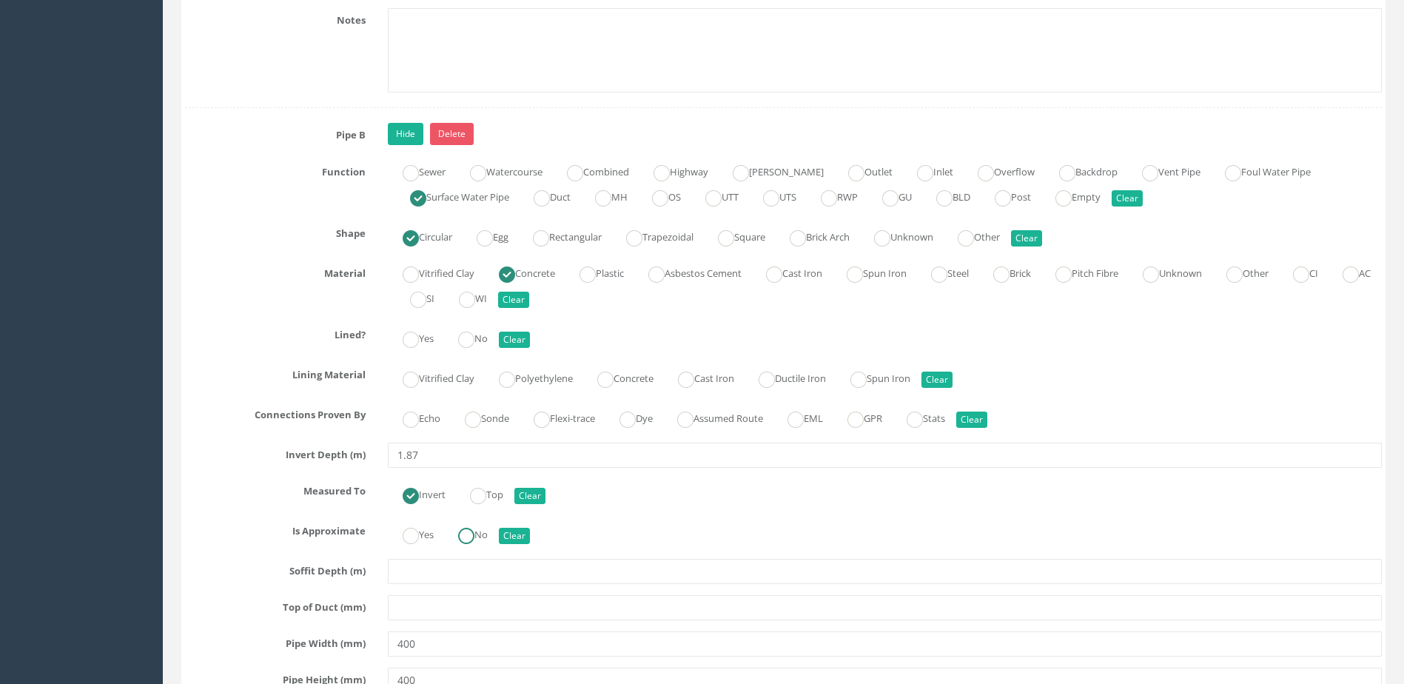
click at [480, 528] on label "No" at bounding box center [465, 533] width 44 height 21
click at [505, 419] on label "Sonde" at bounding box center [479, 416] width 59 height 21
click at [484, 335] on label "No" at bounding box center [465, 336] width 44 height 21
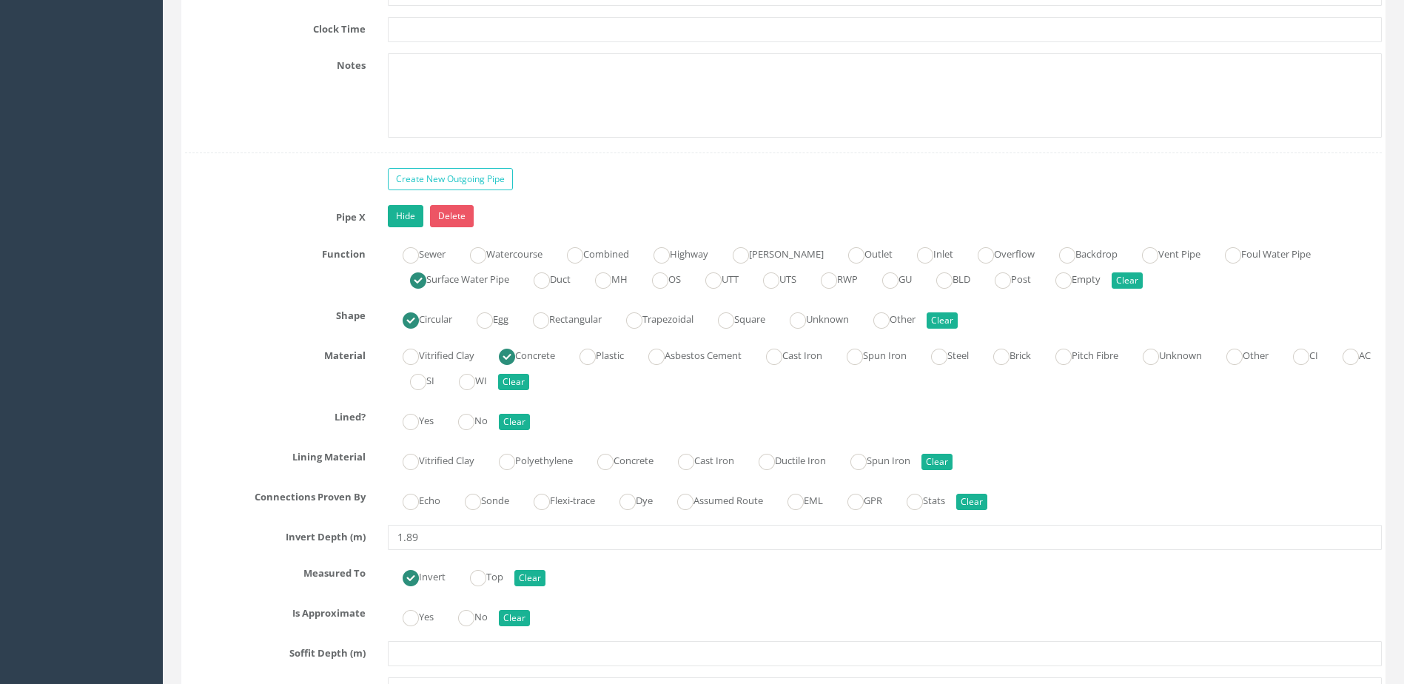
scroll to position [5626, 0]
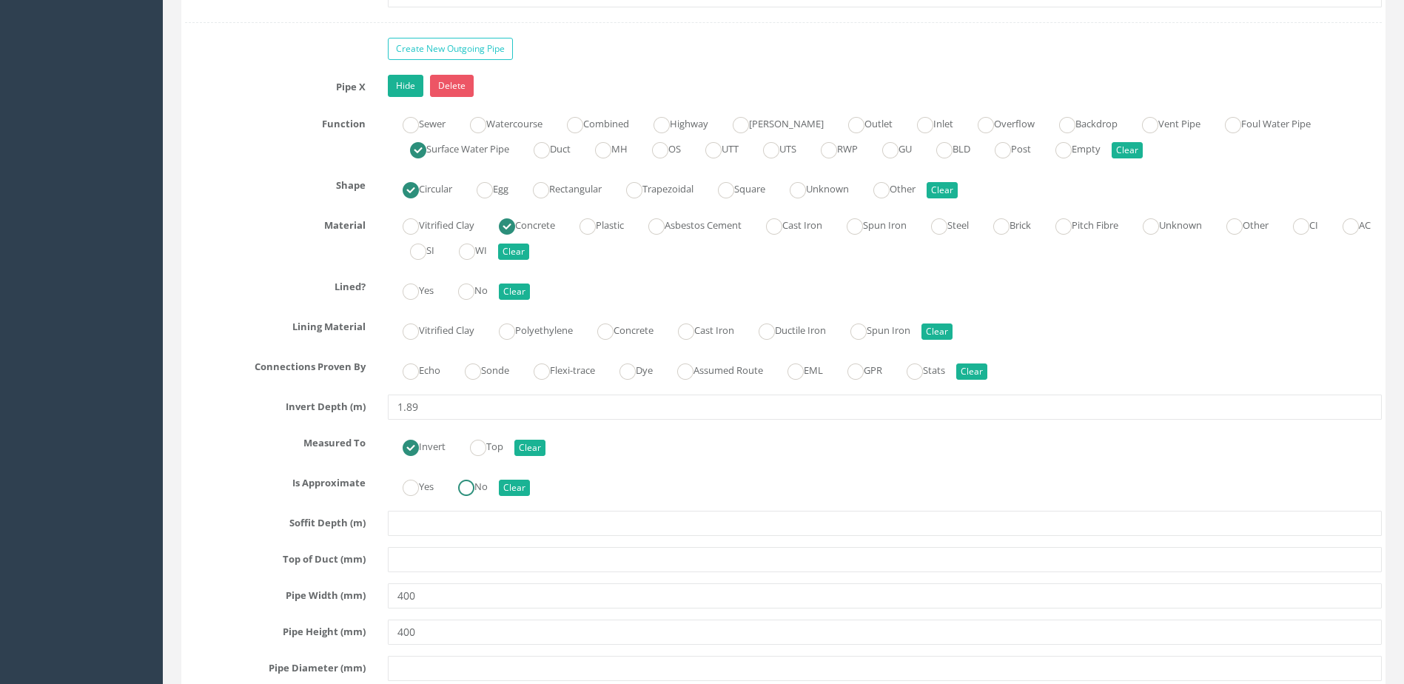
click at [475, 480] on ins at bounding box center [466, 488] width 16 height 16
click at [486, 366] on label "Sonde" at bounding box center [479, 368] width 59 height 21
click at [472, 292] on ins at bounding box center [466, 292] width 16 height 16
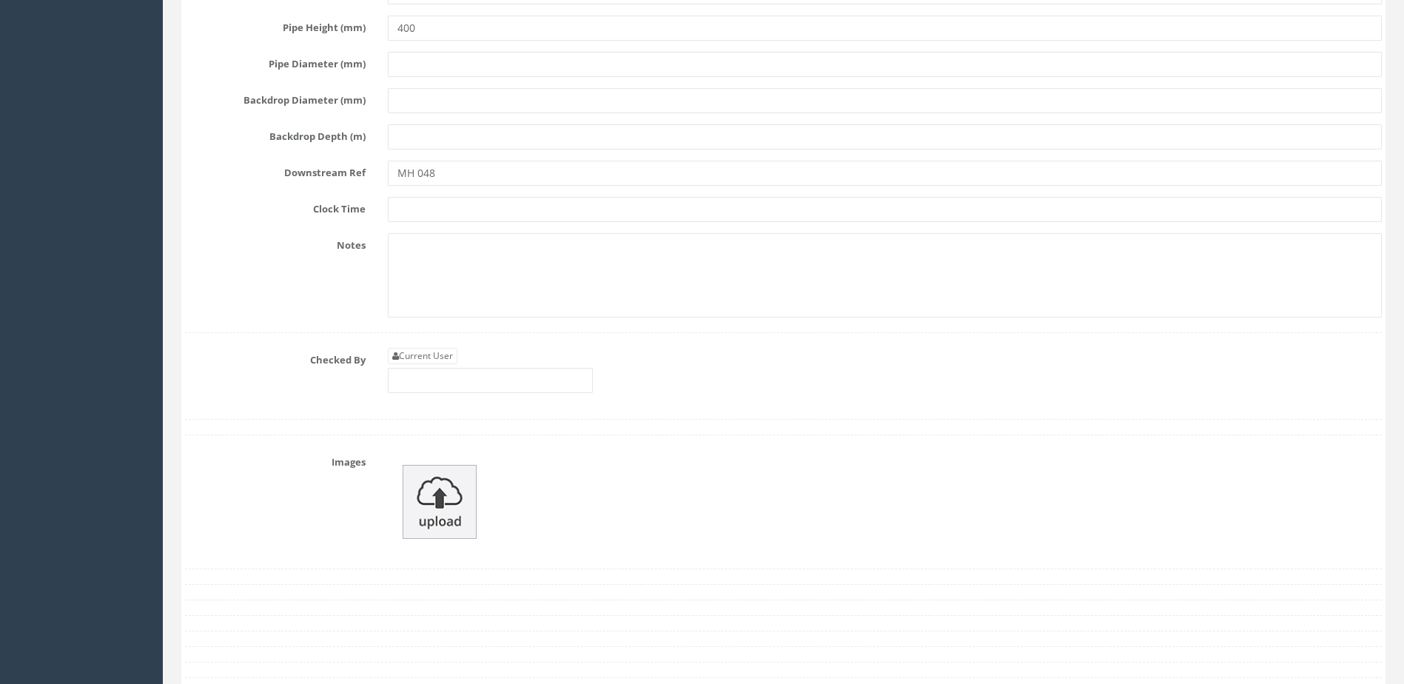
scroll to position [6367, 0]
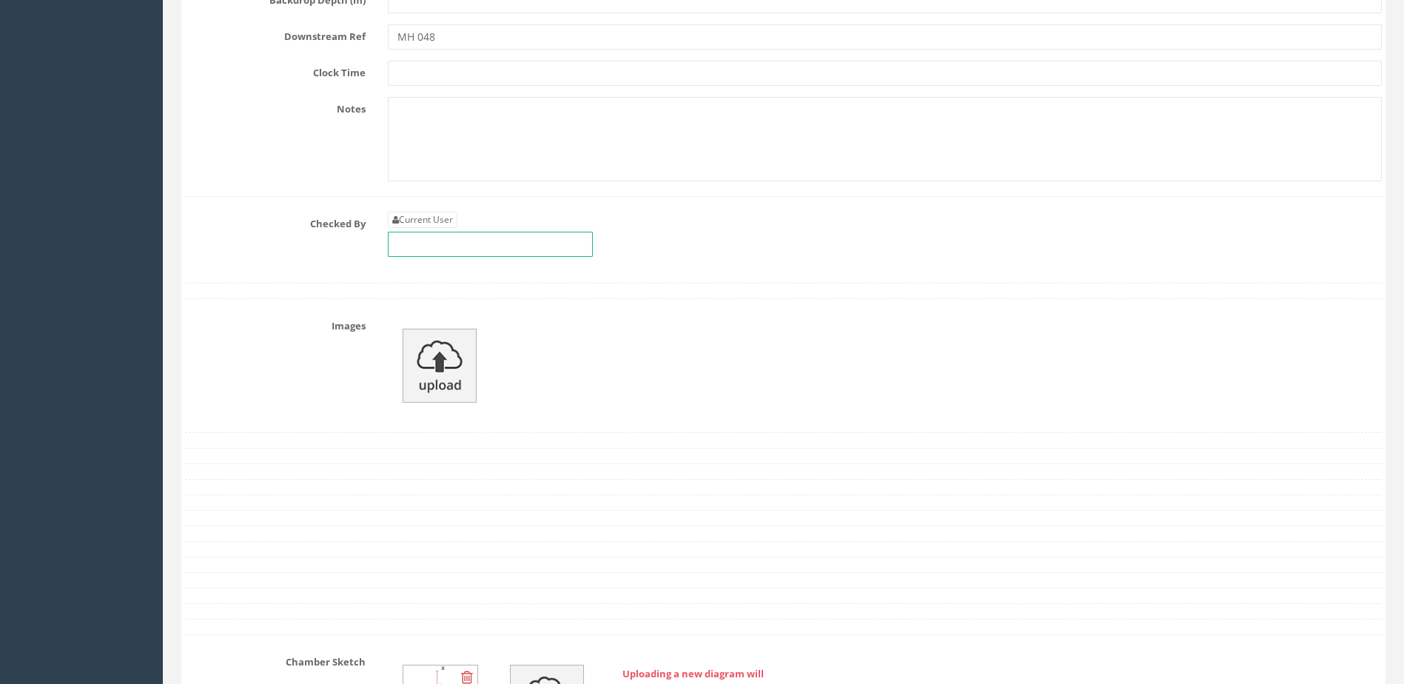
click at [486, 249] on input "text" at bounding box center [490, 244] width 205 height 25
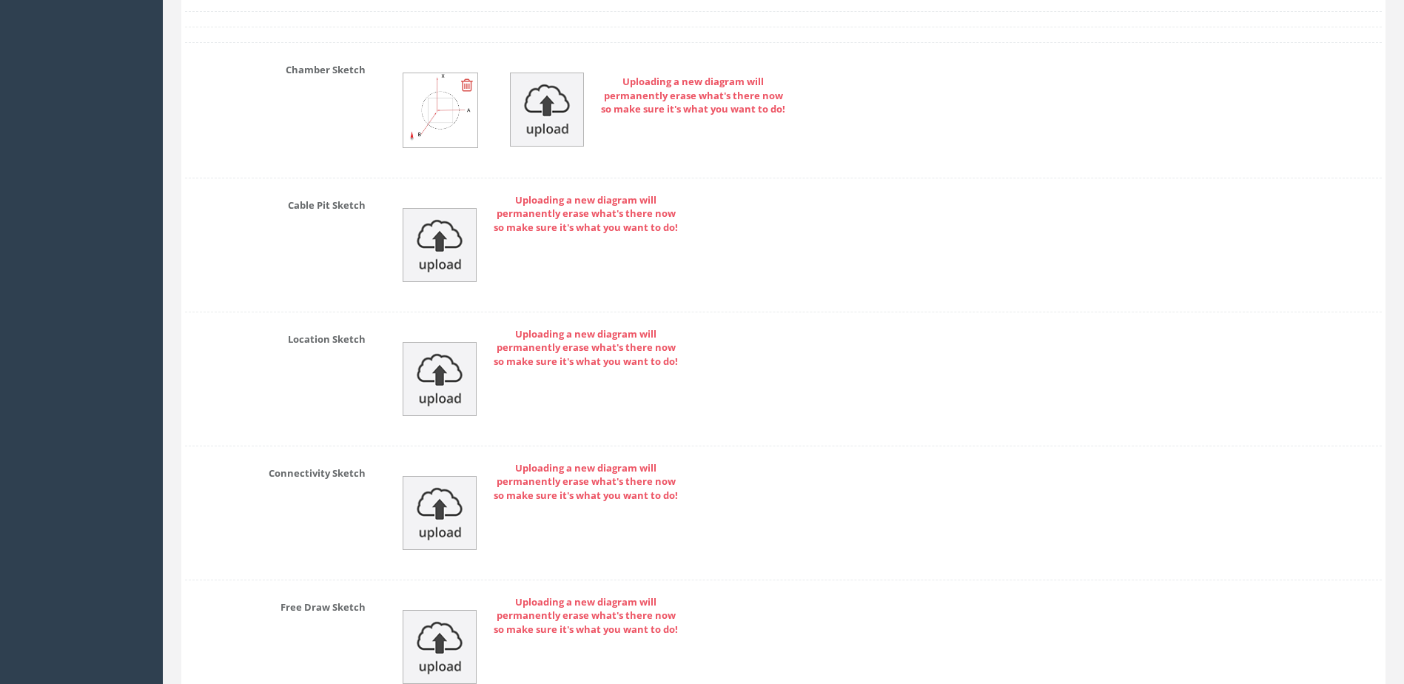
scroll to position [7107, 0]
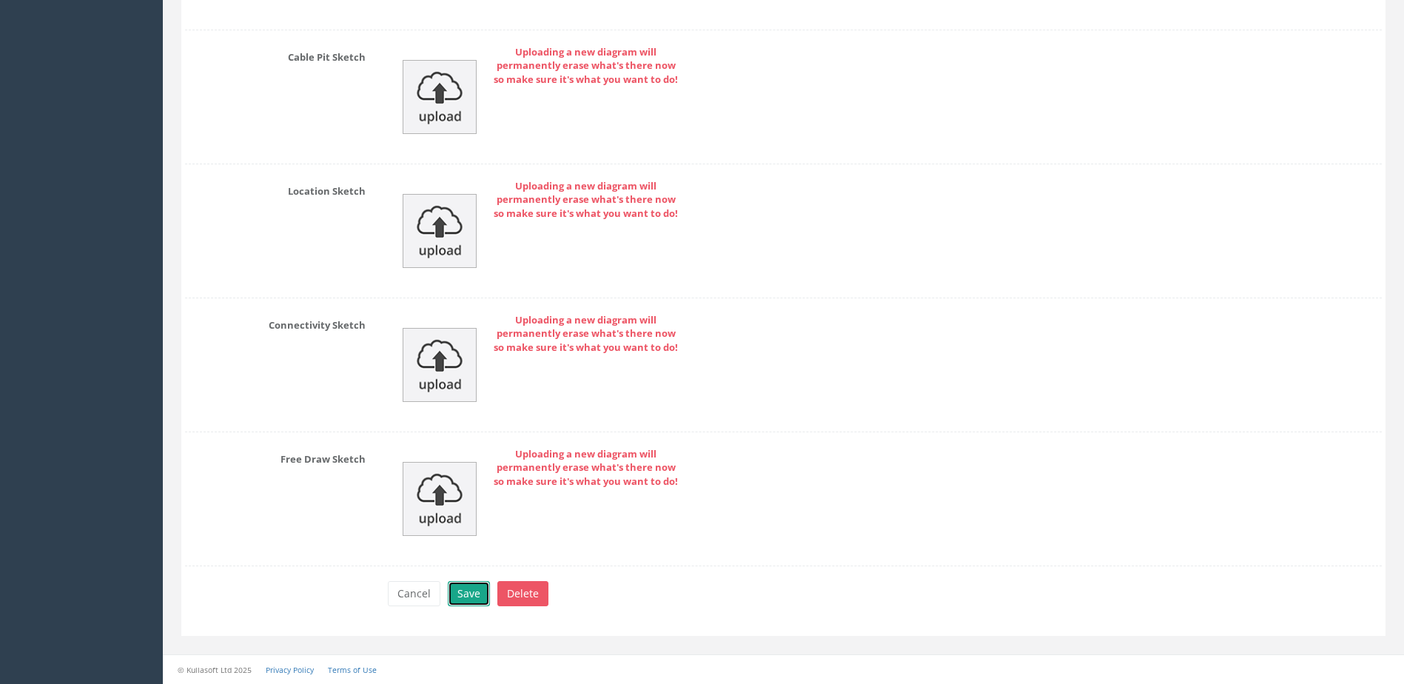
click at [464, 589] on button "Save" at bounding box center [469, 593] width 42 height 25
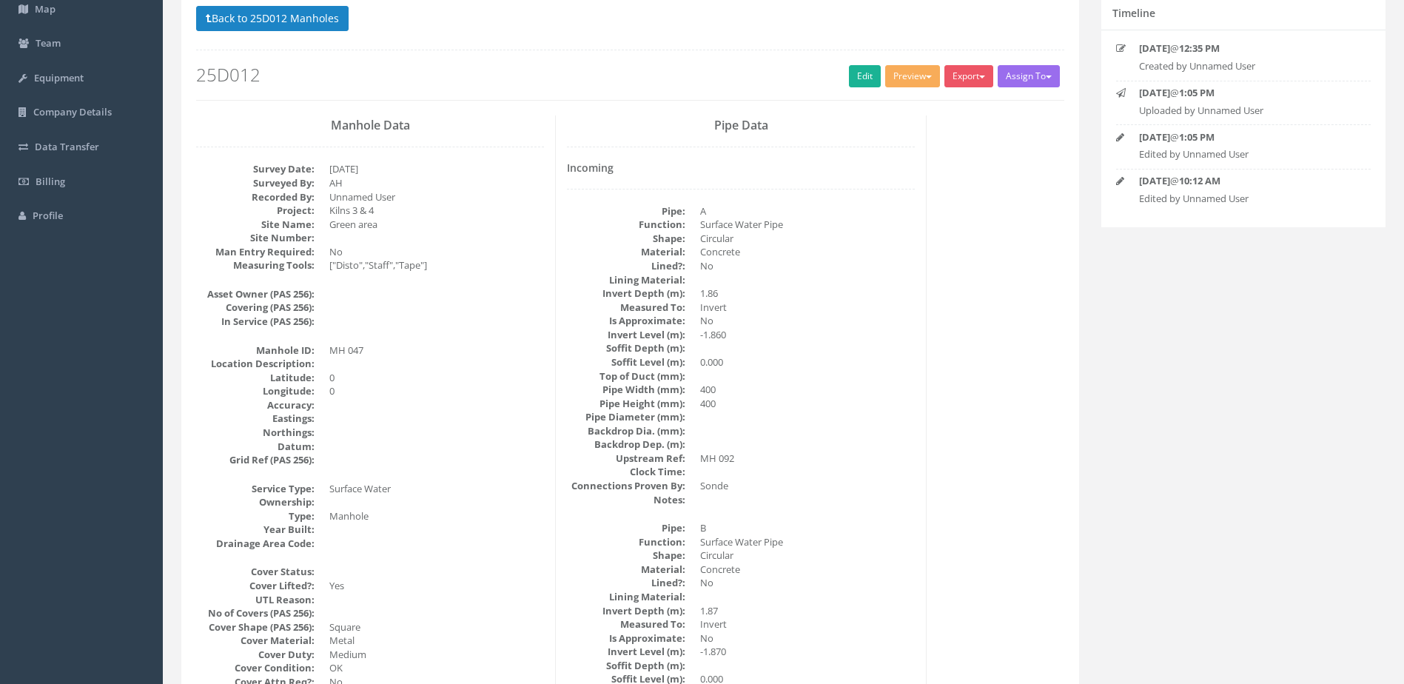
scroll to position [0, 0]
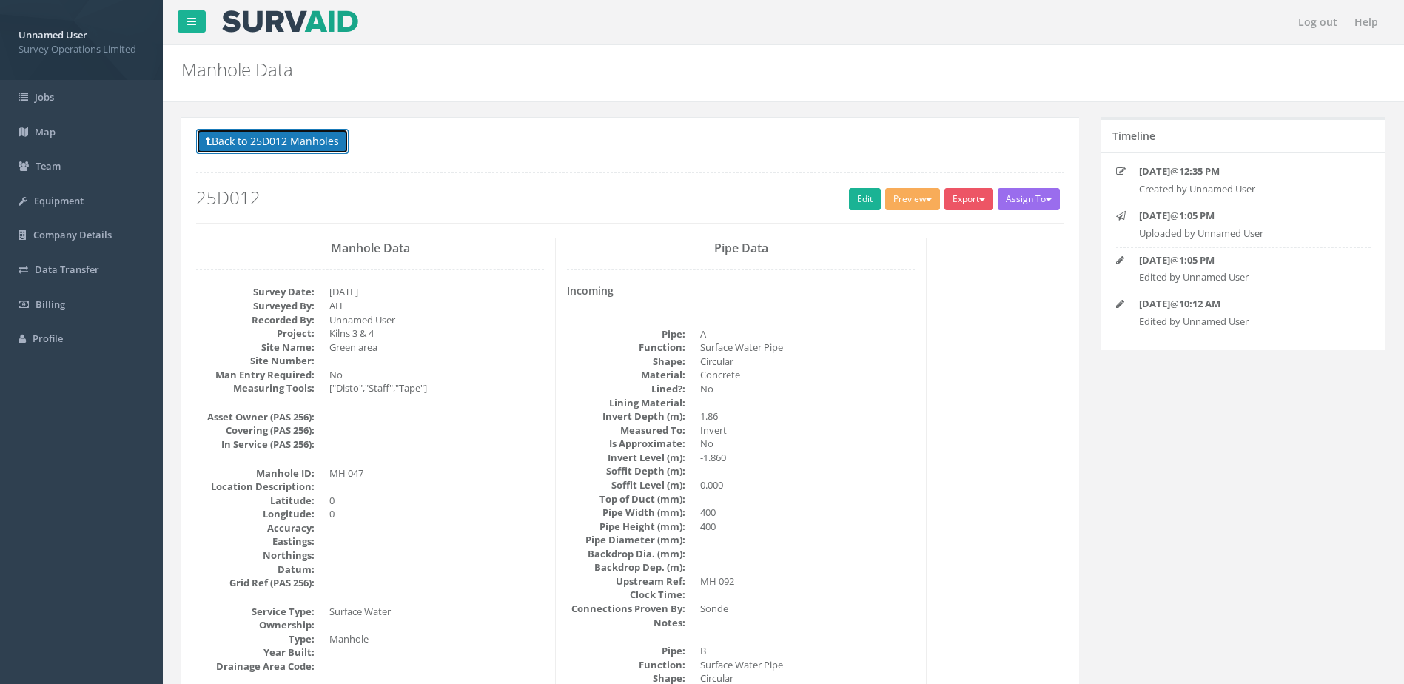
click at [313, 143] on button "Back to 25D012 Manholes" at bounding box center [272, 141] width 153 height 25
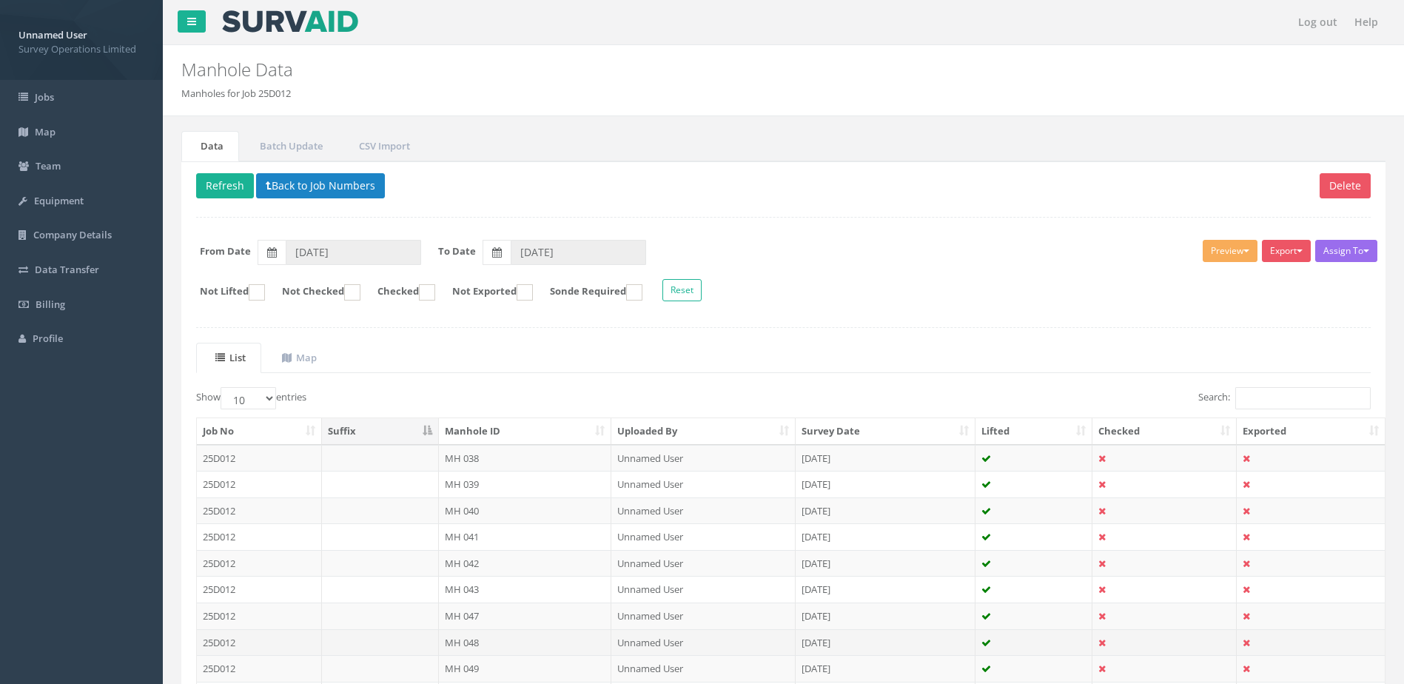
click at [529, 641] on td "MH 048" at bounding box center [525, 642] width 173 height 27
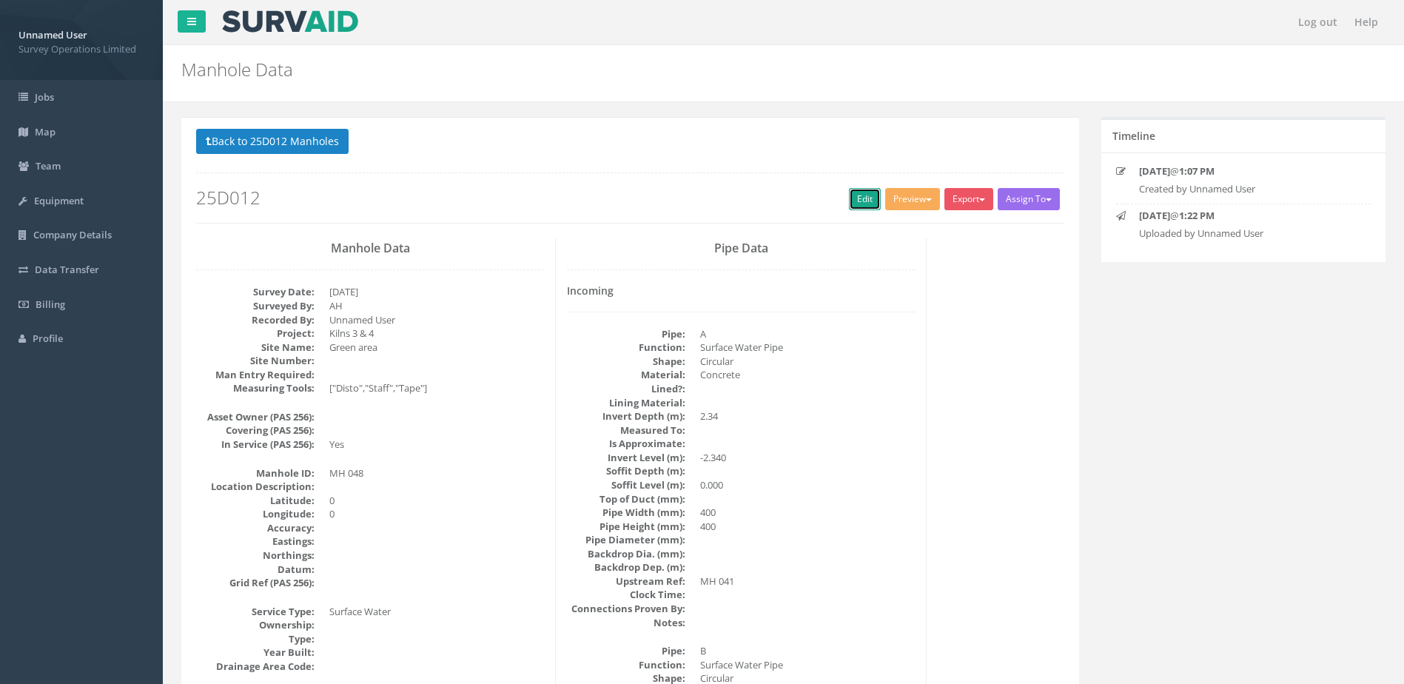
click at [855, 201] on link "Edit" at bounding box center [865, 199] width 32 height 22
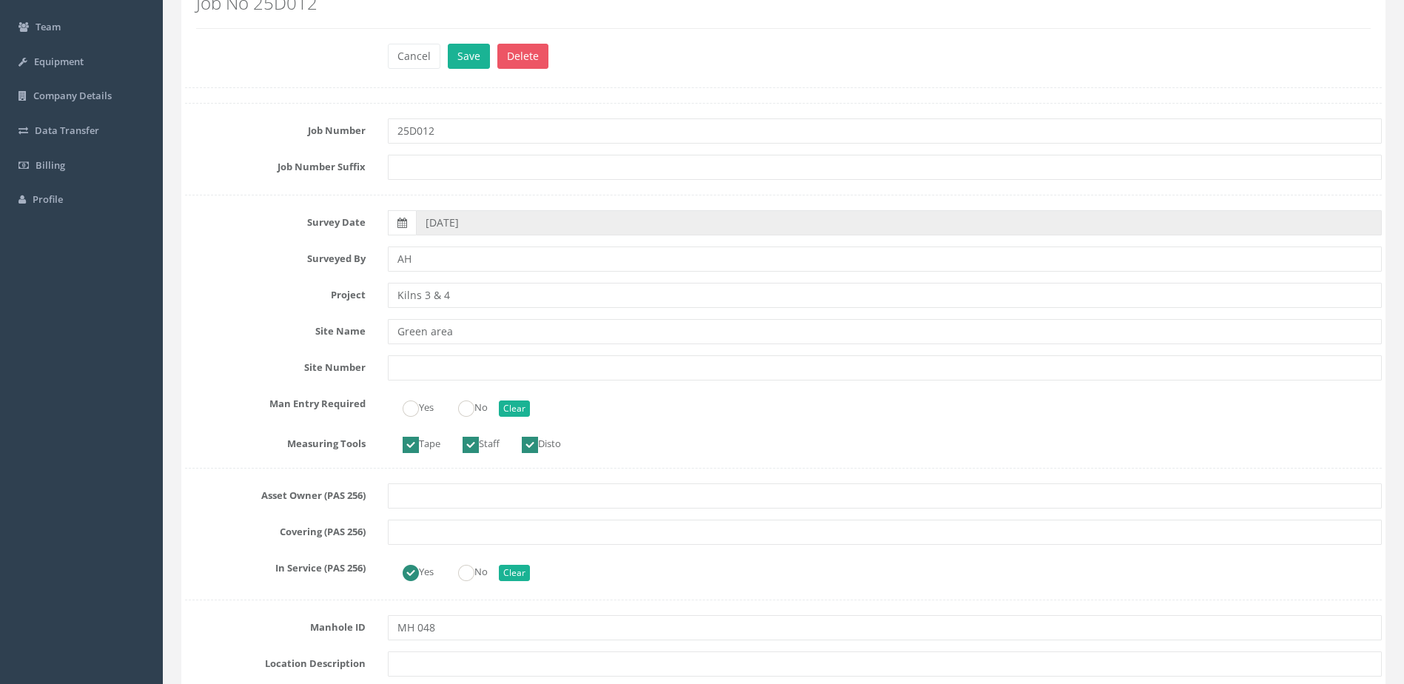
scroll to position [222, 0]
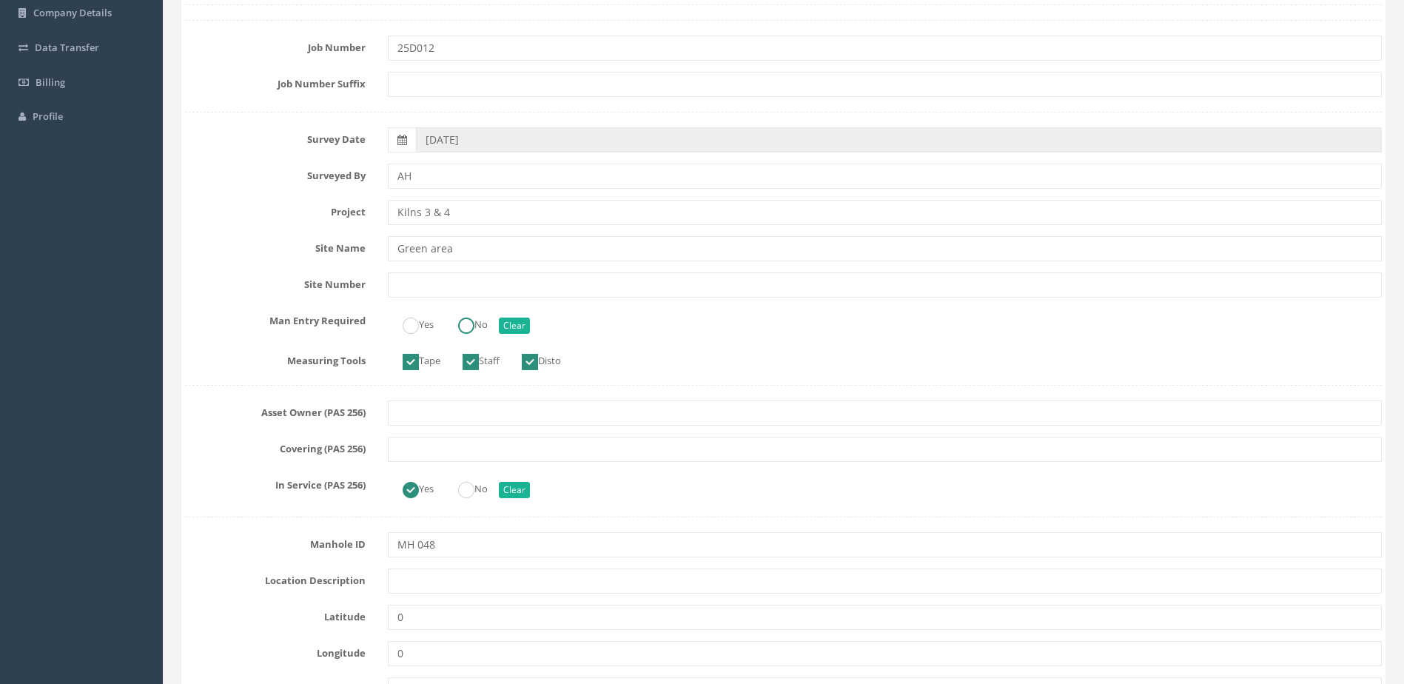
click at [472, 319] on ins at bounding box center [466, 326] width 16 height 16
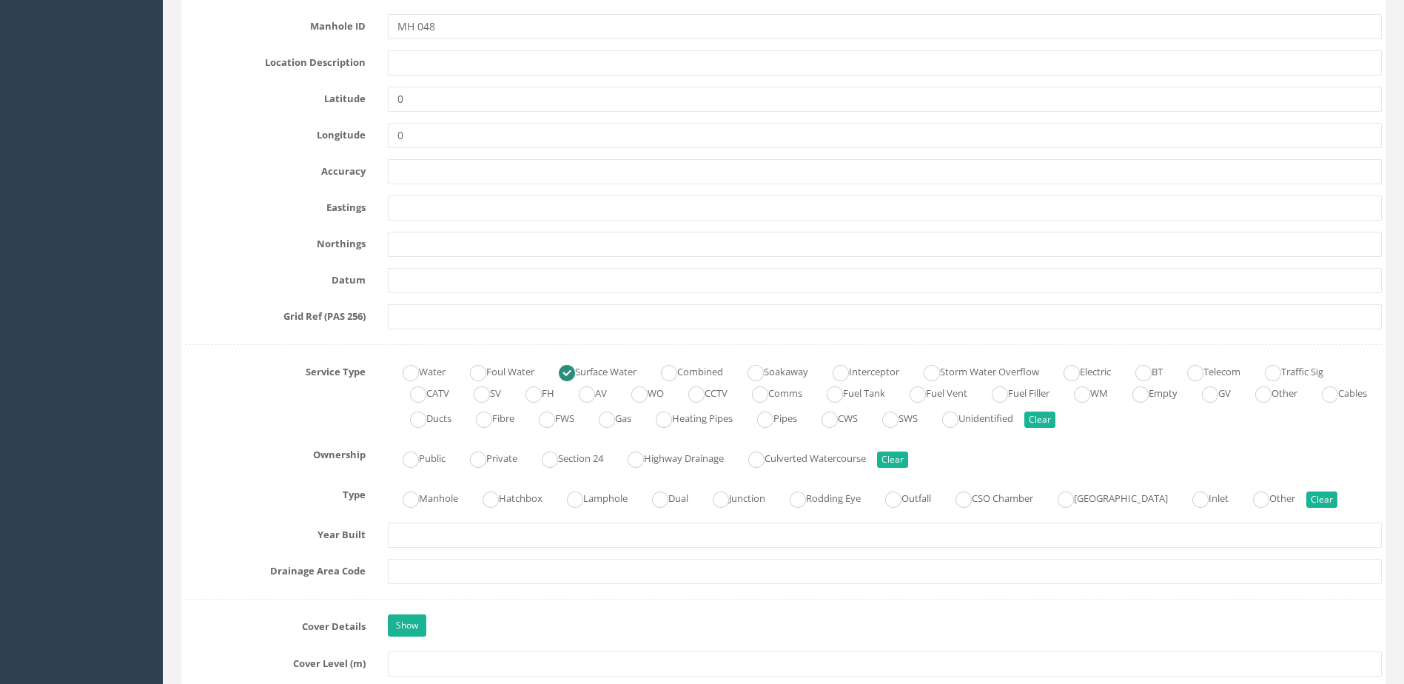
scroll to position [888, 0]
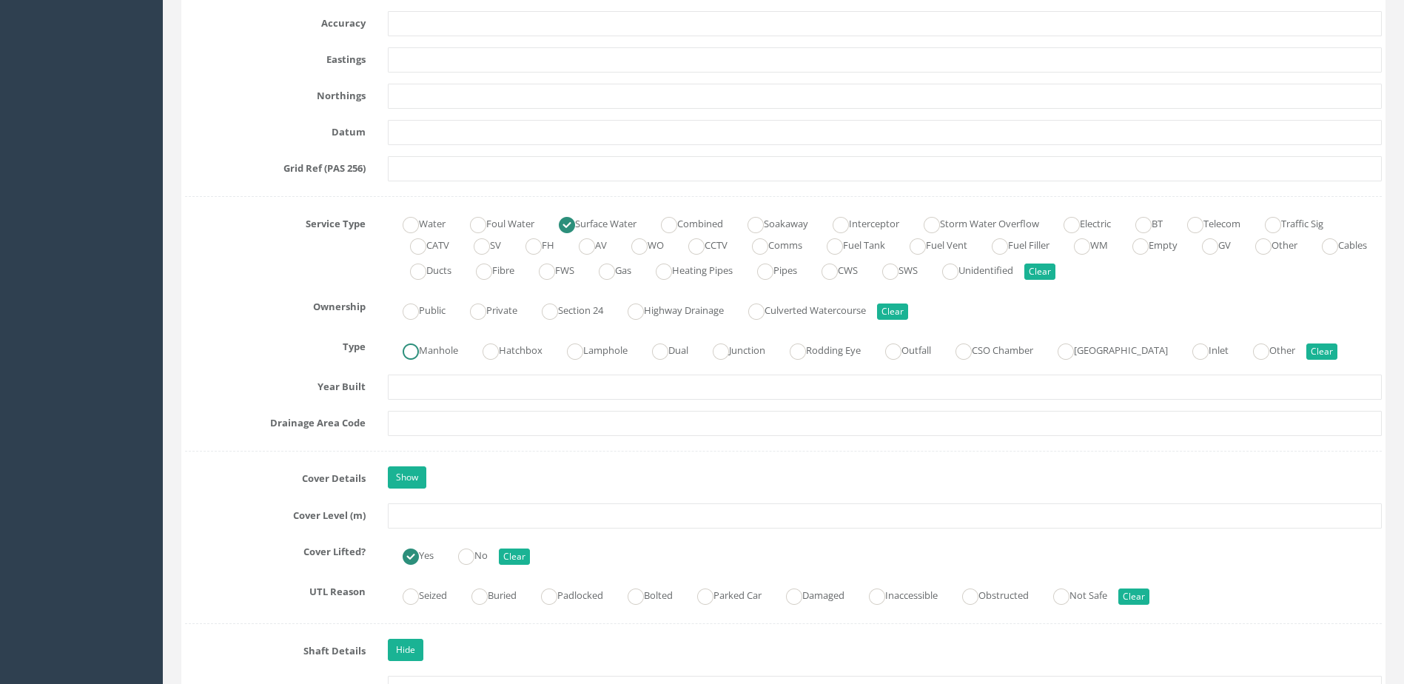
click at [422, 354] on label "Manhole" at bounding box center [423, 348] width 70 height 21
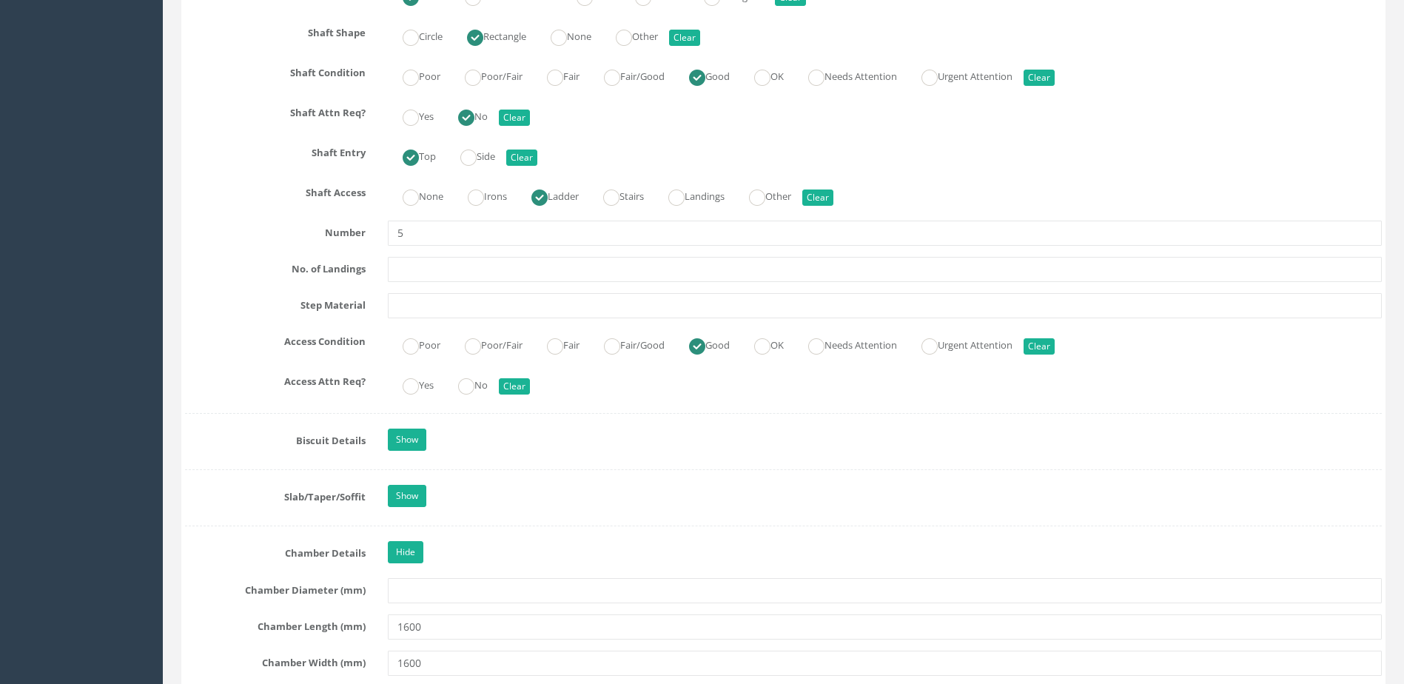
scroll to position [1777, 0]
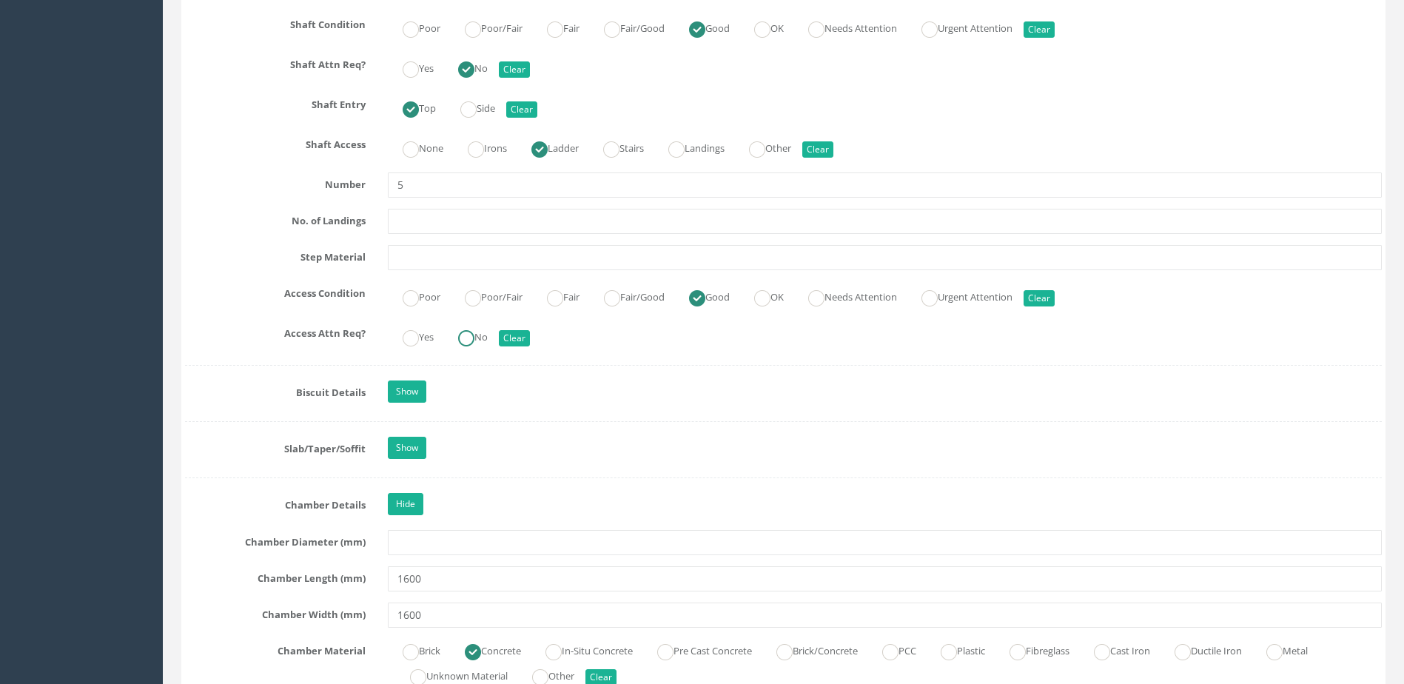
click at [486, 330] on label "No" at bounding box center [465, 335] width 44 height 21
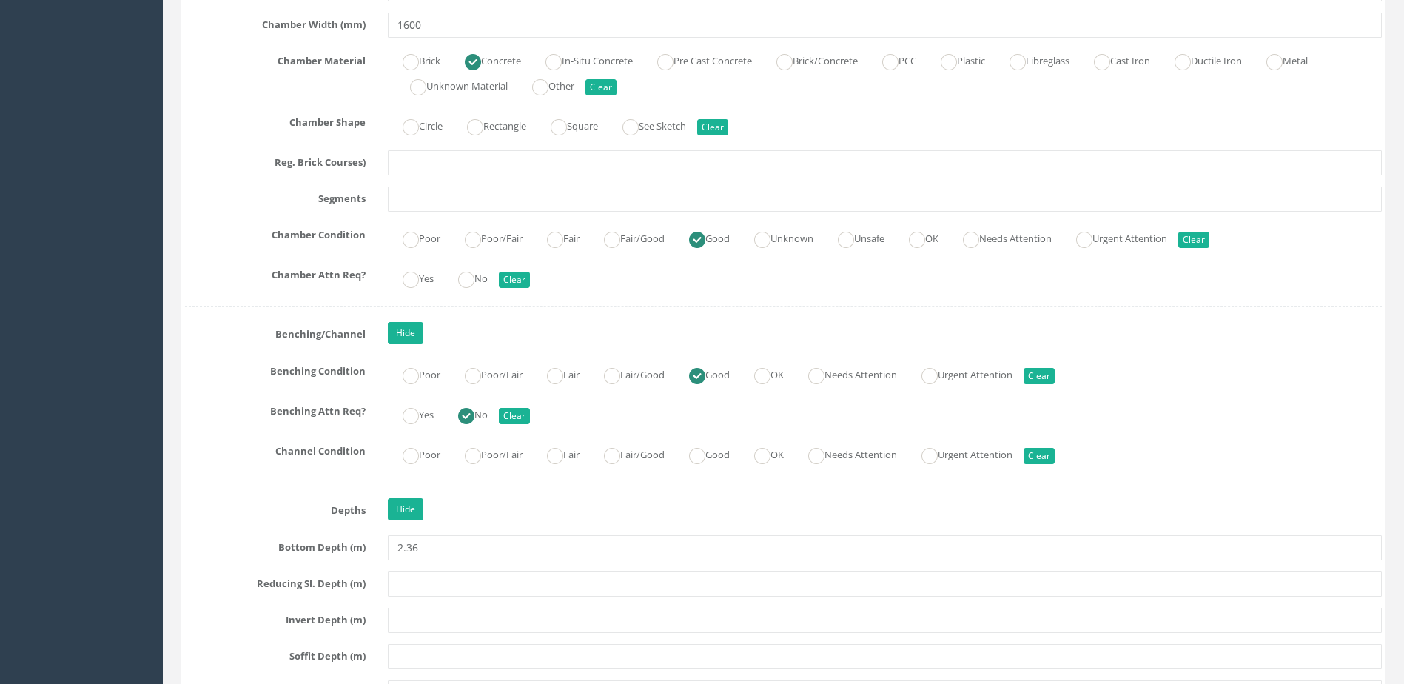
scroll to position [2369, 0]
click at [730, 446] on label "Good" at bounding box center [702, 450] width 56 height 21
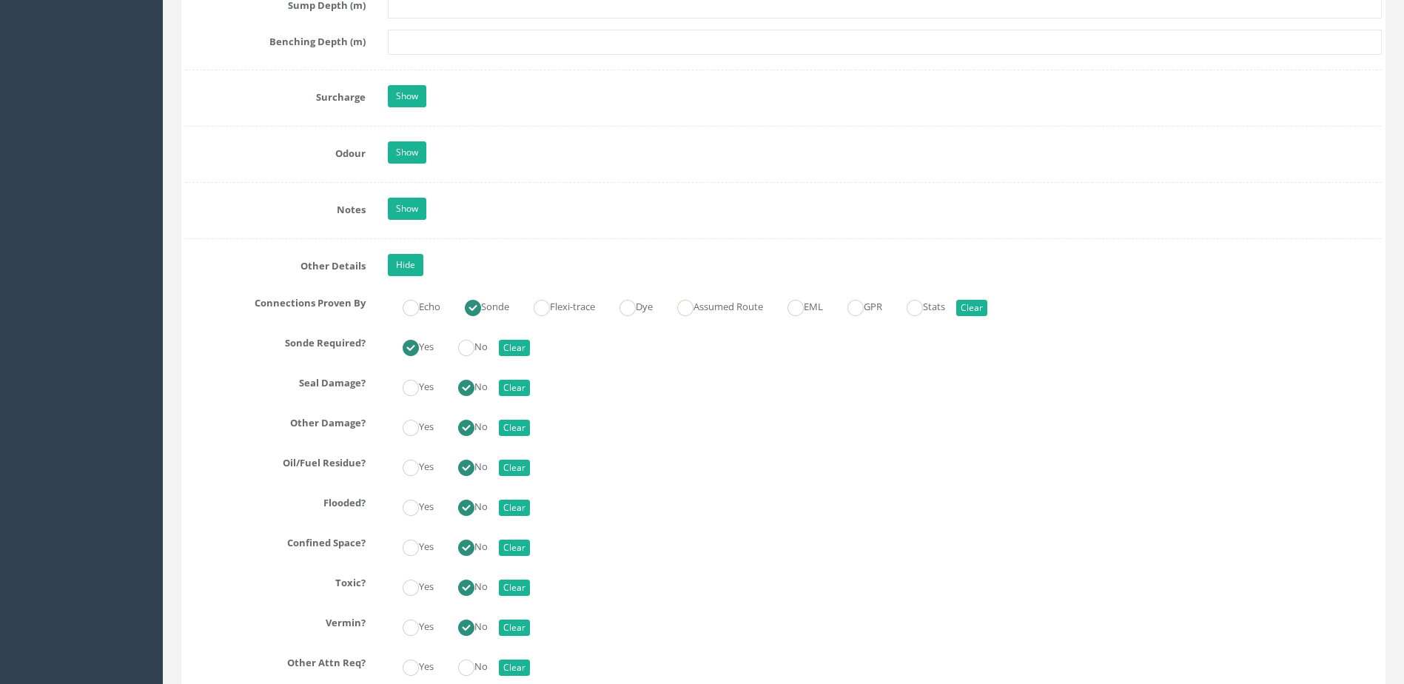
scroll to position [3183, 0]
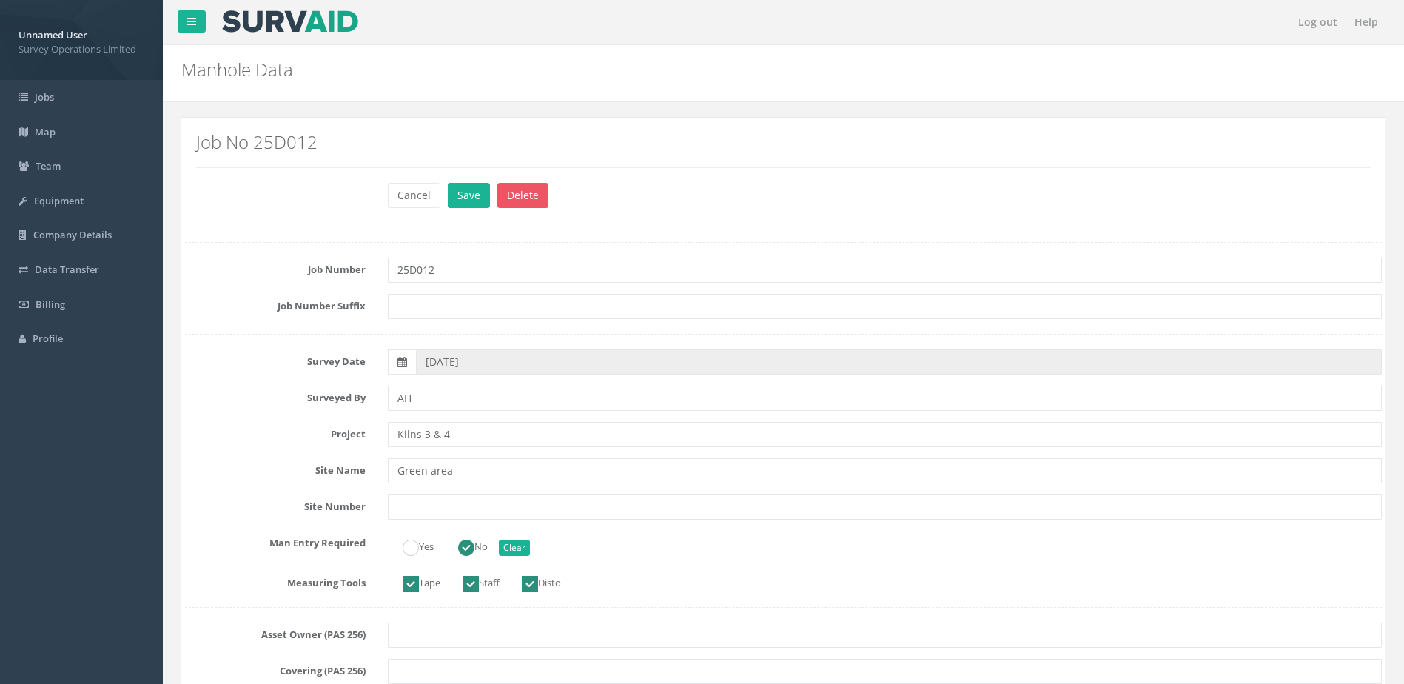
scroll to position [3183, 0]
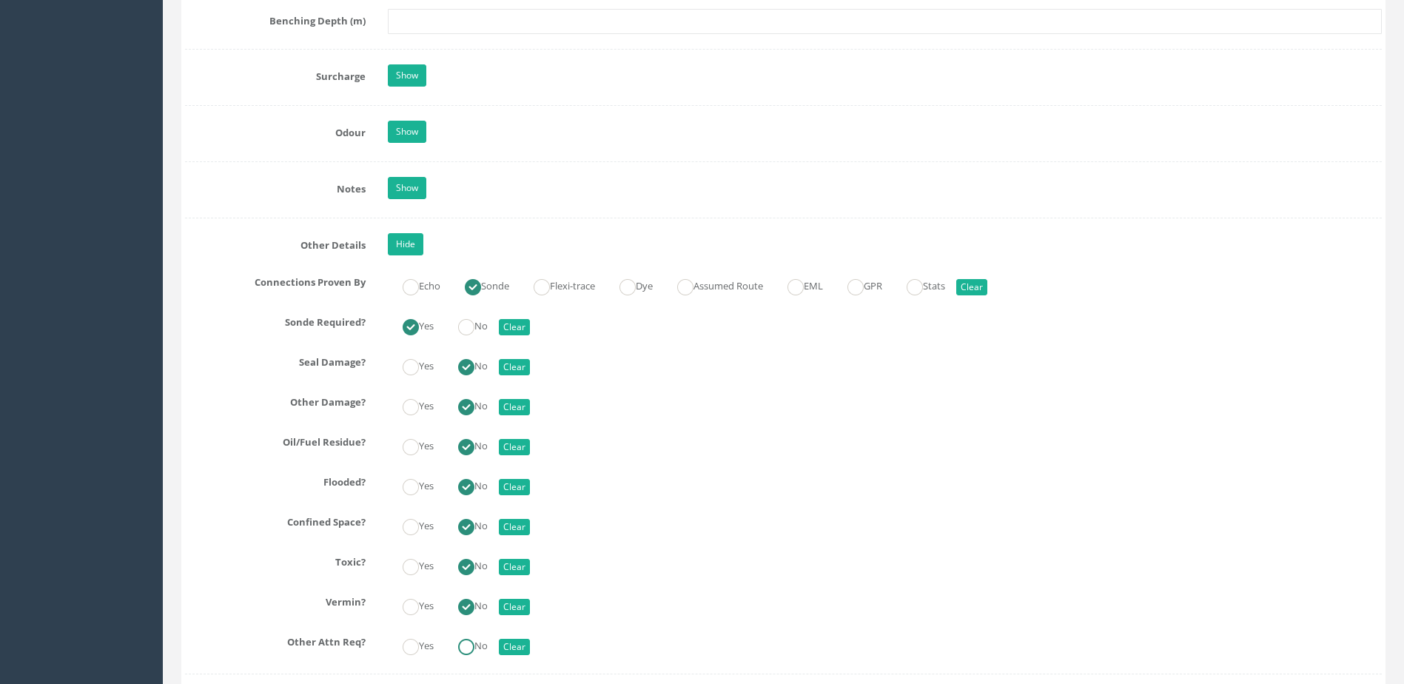
click at [475, 646] on ins at bounding box center [466, 647] width 16 height 16
radio input "true"
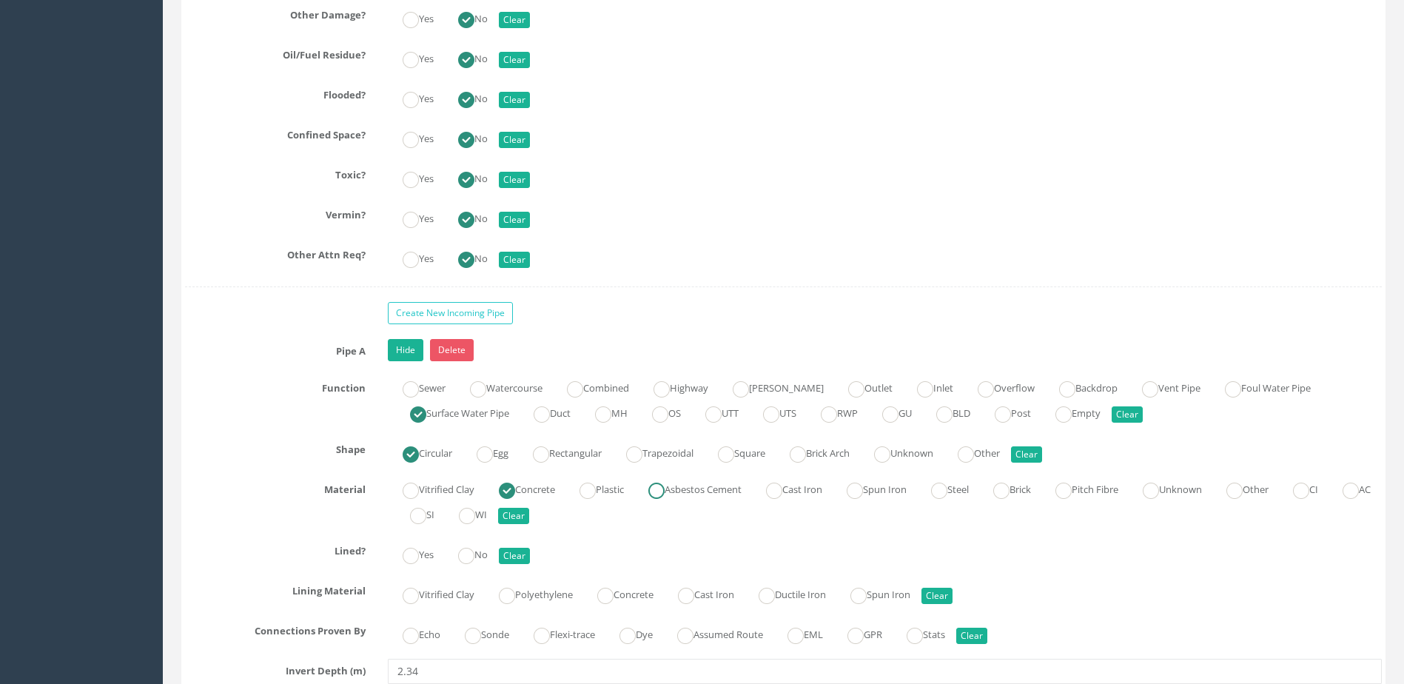
scroll to position [3702, 0]
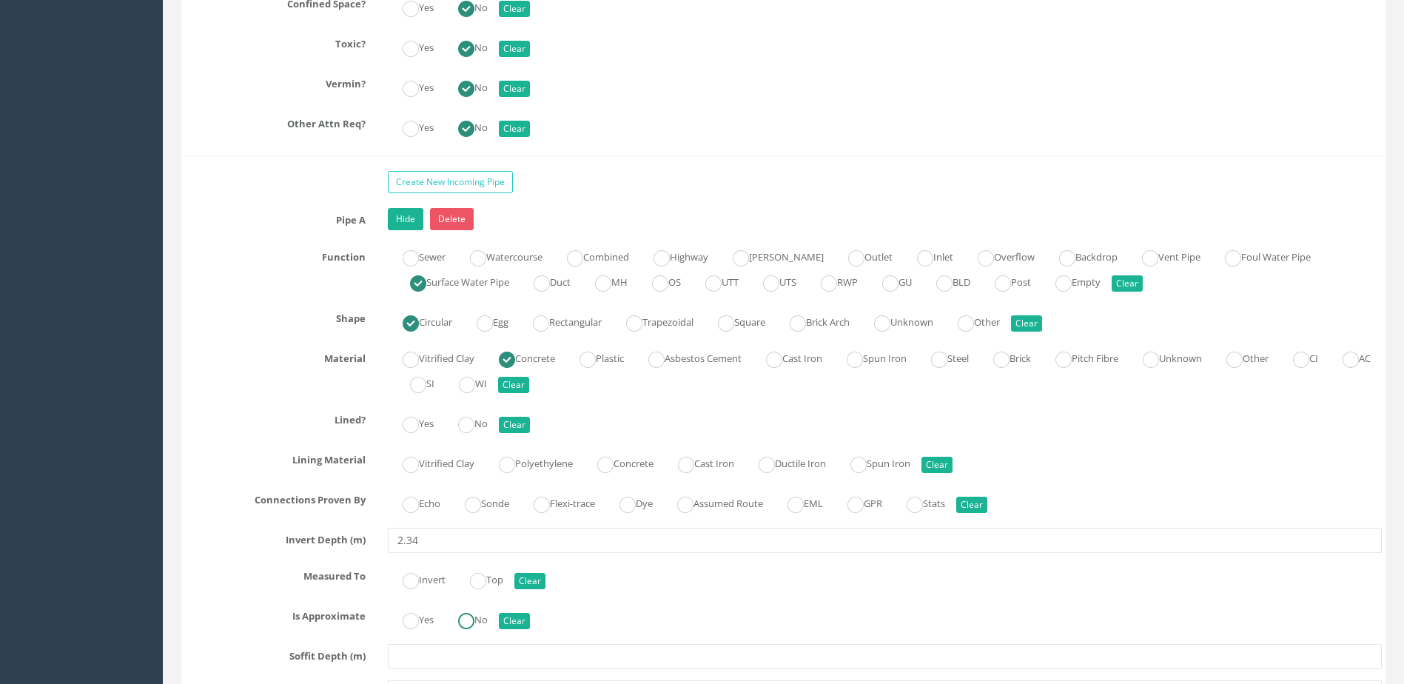
click at [475, 621] on ins at bounding box center [466, 621] width 16 height 16
radio input "true"
click at [423, 577] on label "Invert" at bounding box center [417, 578] width 58 height 21
radio input "true"
click at [489, 503] on label "Sonde" at bounding box center [479, 502] width 59 height 21
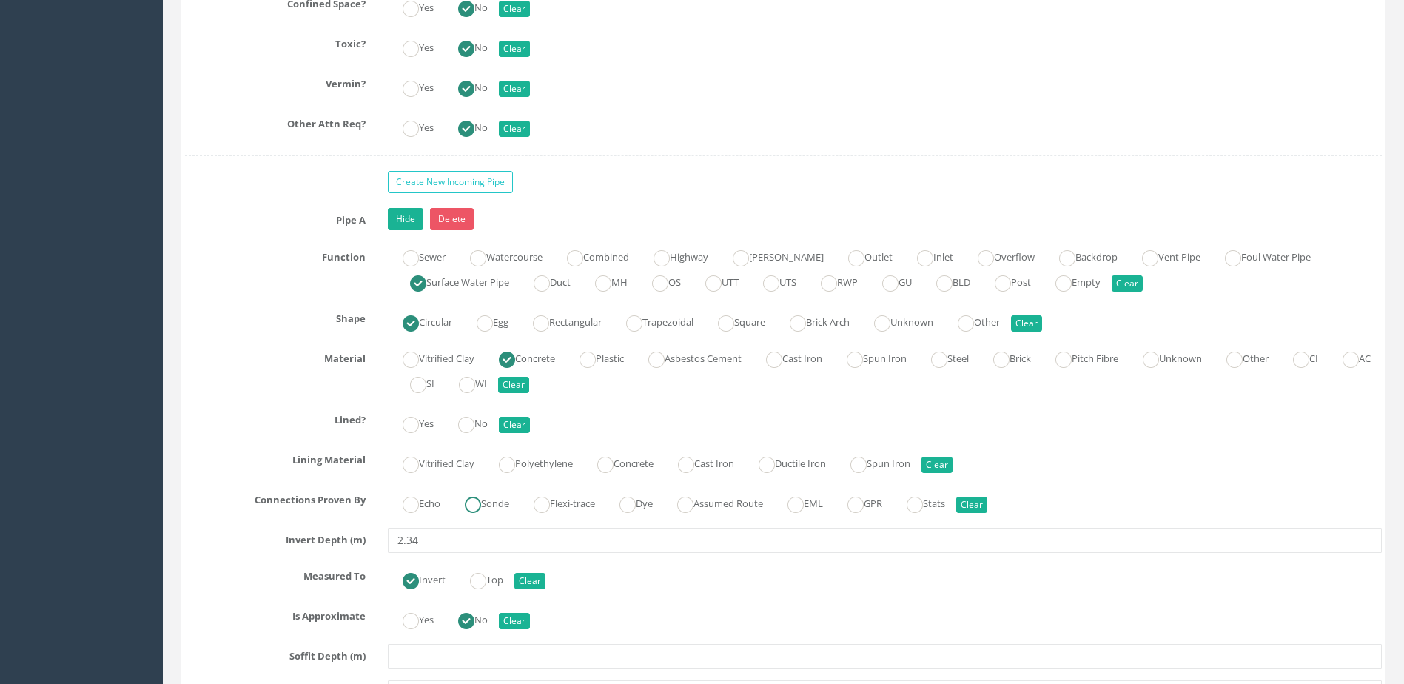
radio input "true"
click at [475, 413] on label "No" at bounding box center [465, 422] width 44 height 21
radio input "true"
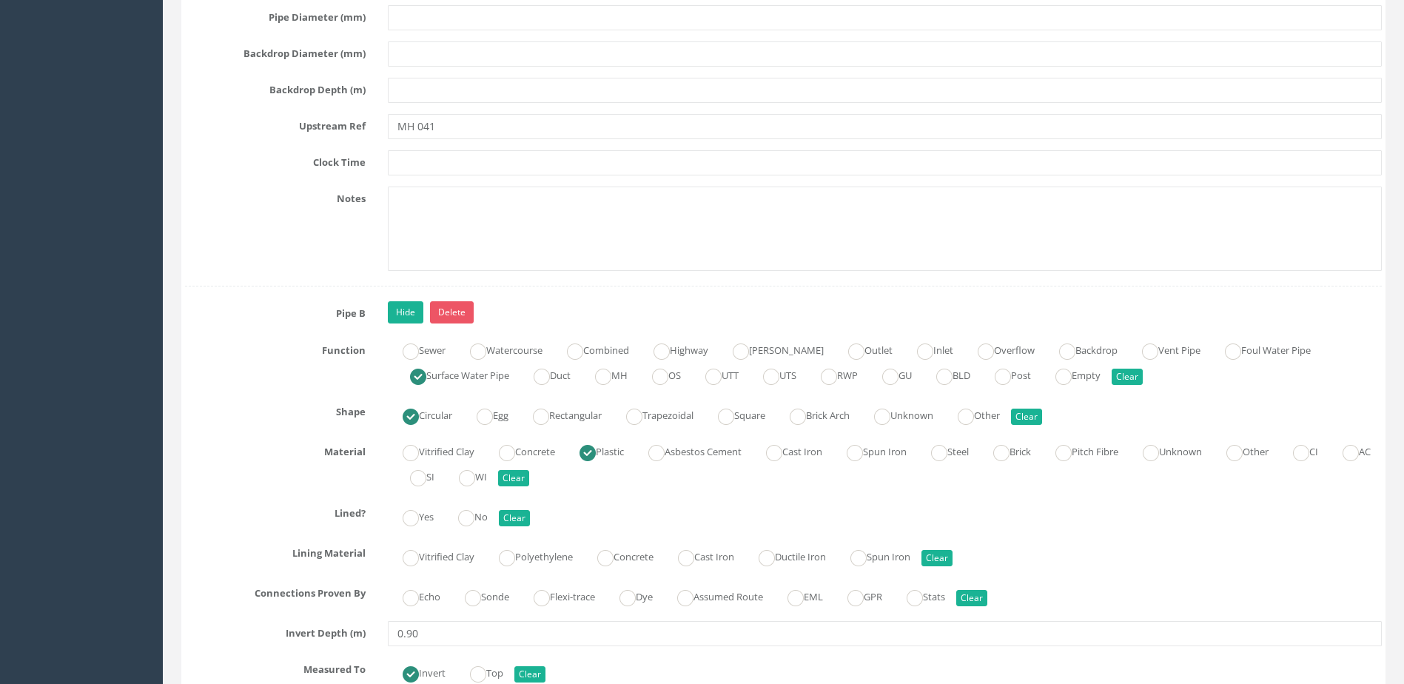
scroll to position [4664, 0]
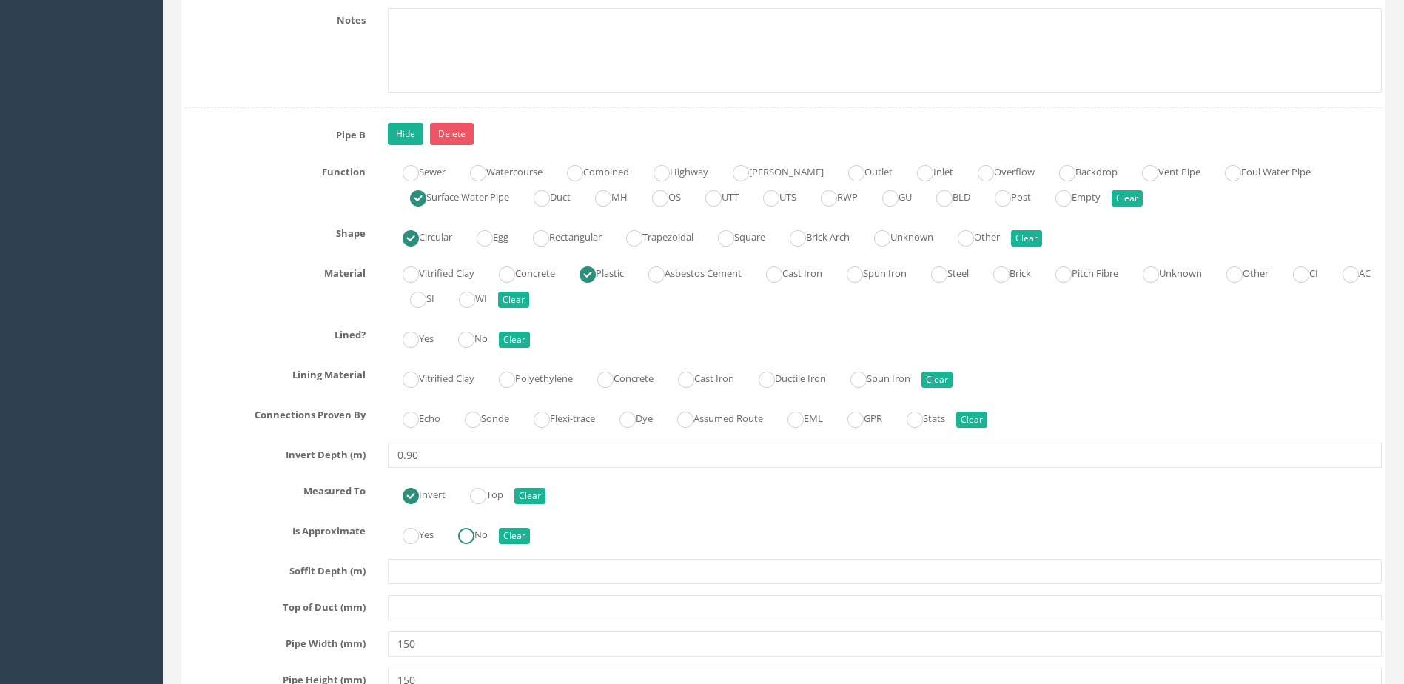
click at [475, 540] on ins at bounding box center [466, 536] width 16 height 16
radio input "true"
click at [494, 421] on label "Sonde" at bounding box center [479, 416] width 59 height 21
radio input "true"
click at [475, 343] on ins at bounding box center [466, 340] width 16 height 16
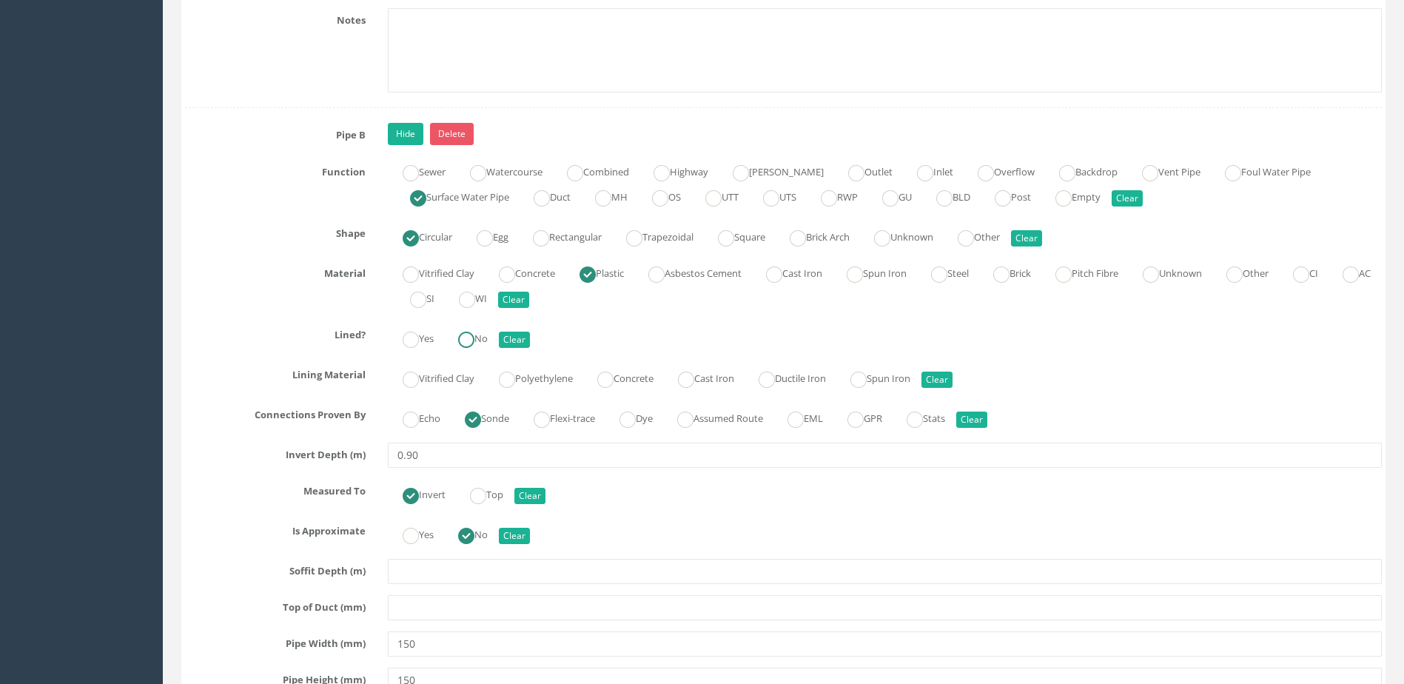
radio input "true"
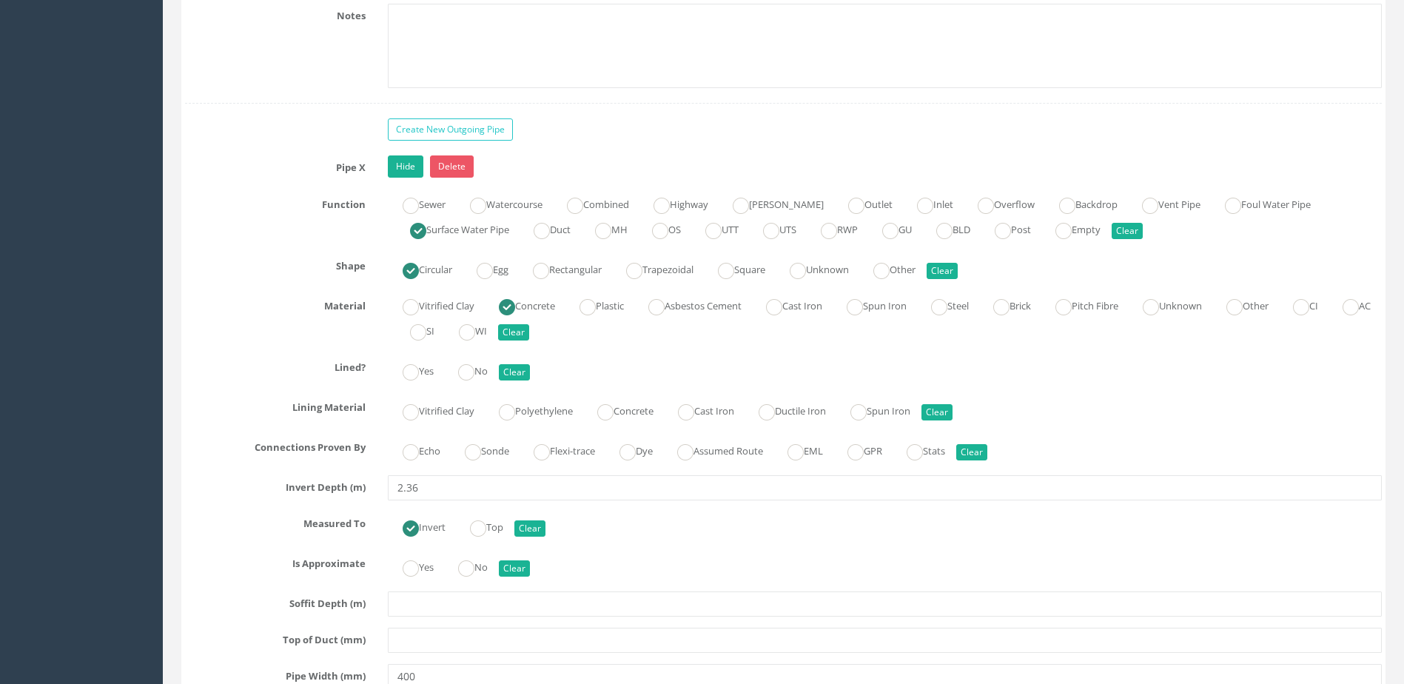
scroll to position [5552, 0]
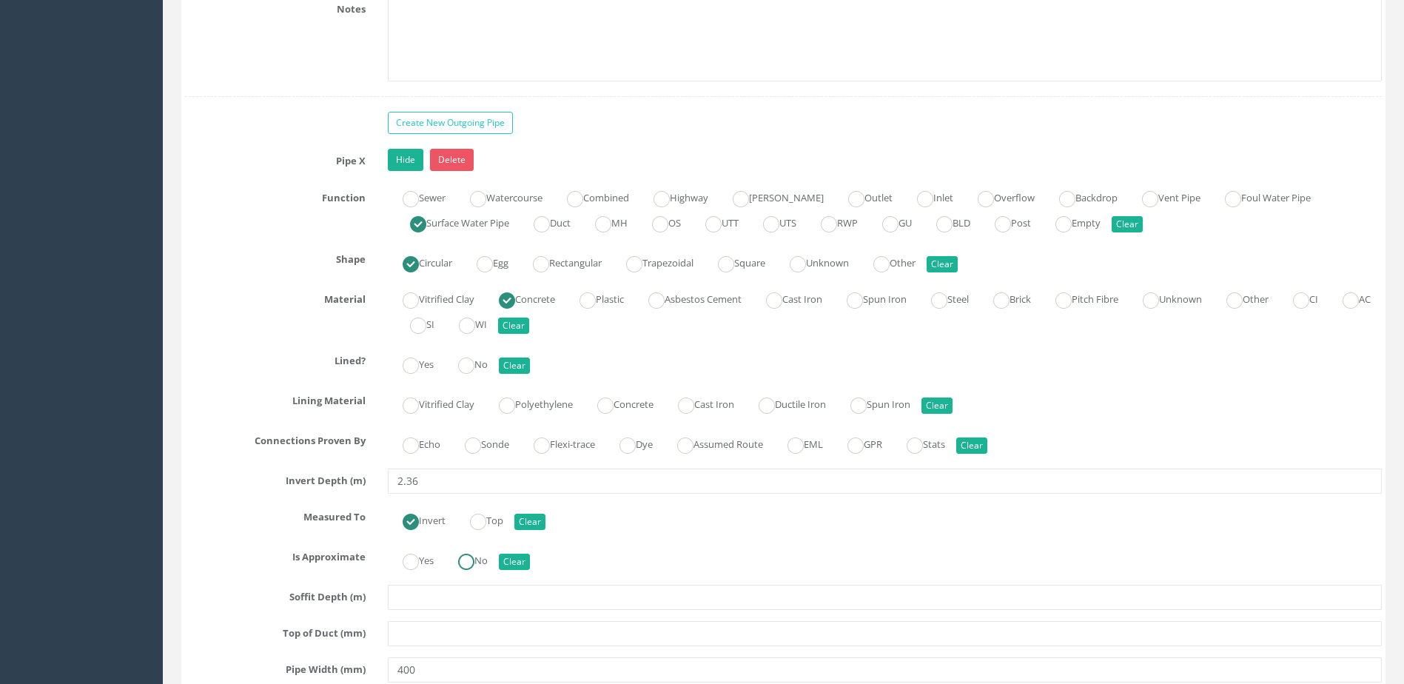
click at [485, 554] on label "No" at bounding box center [465, 559] width 44 height 21
radio input "true"
click at [490, 441] on label "Sonde" at bounding box center [479, 442] width 59 height 21
radio input "true"
click at [475, 356] on label "No" at bounding box center [465, 362] width 44 height 21
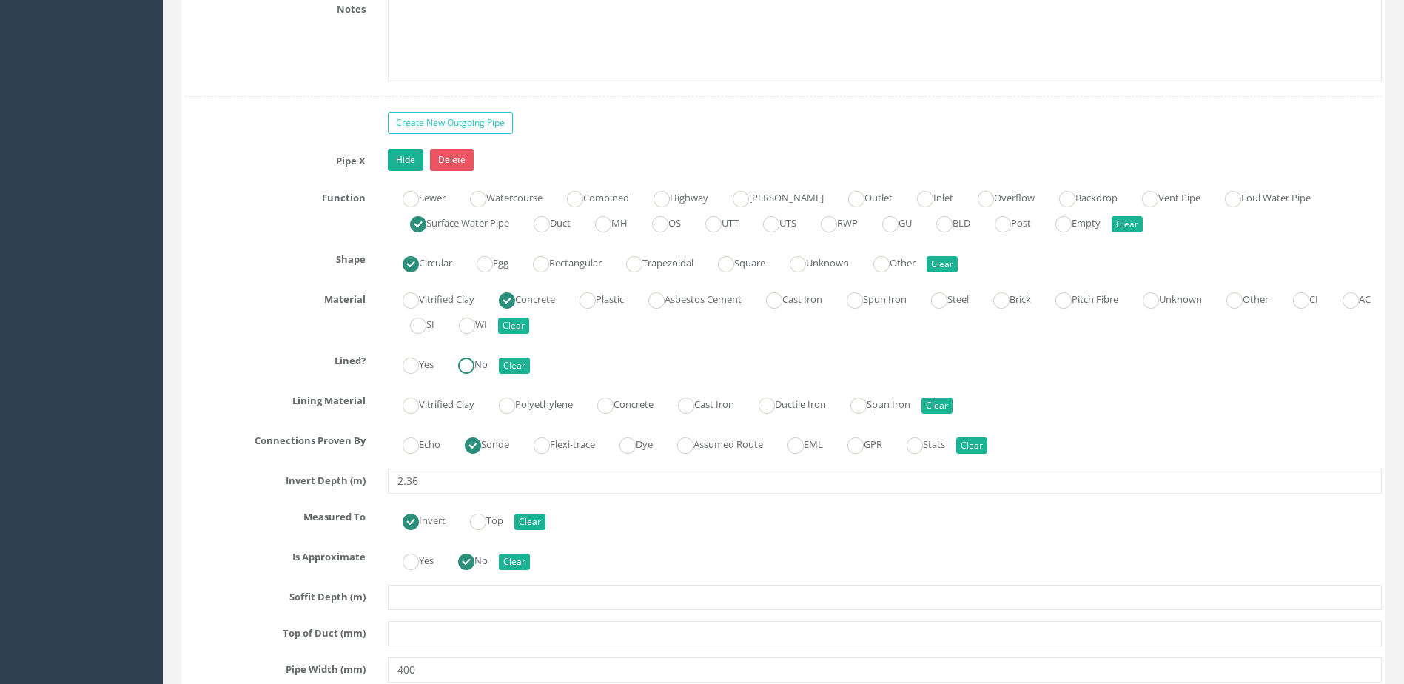
radio input "true"
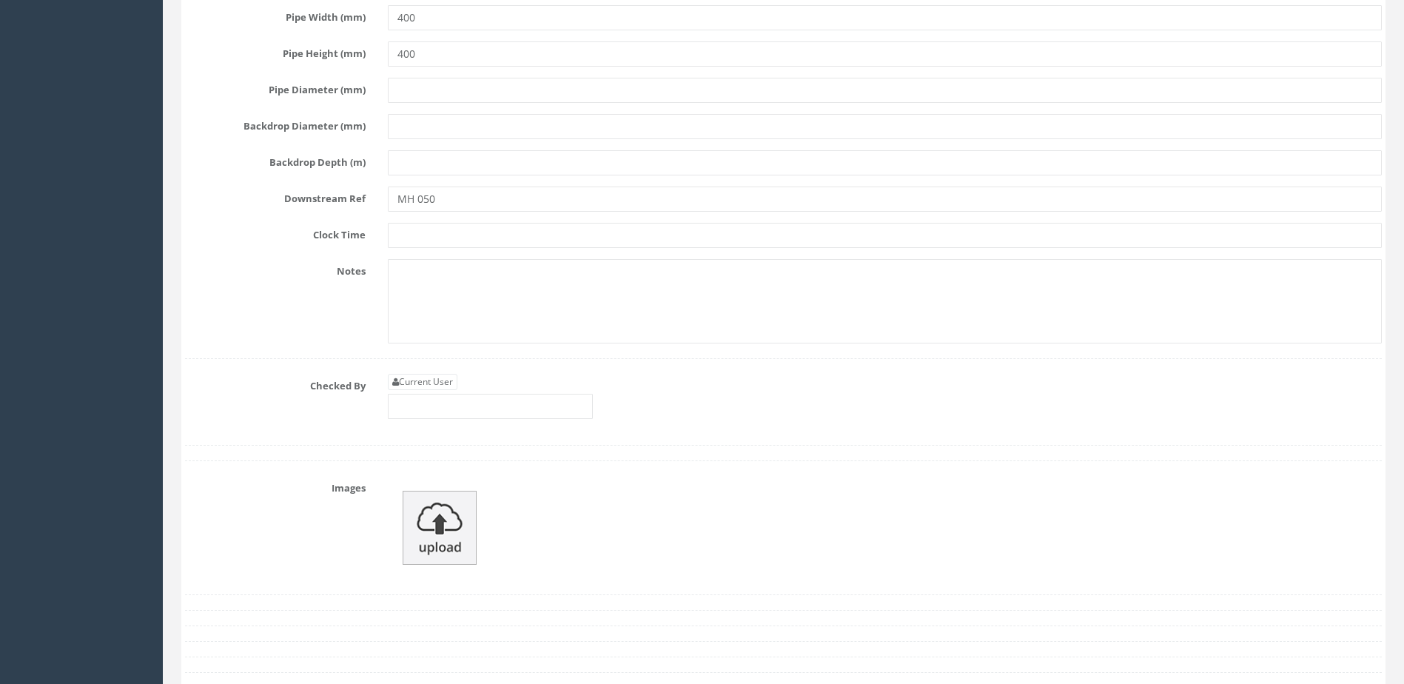
scroll to position [6219, 0]
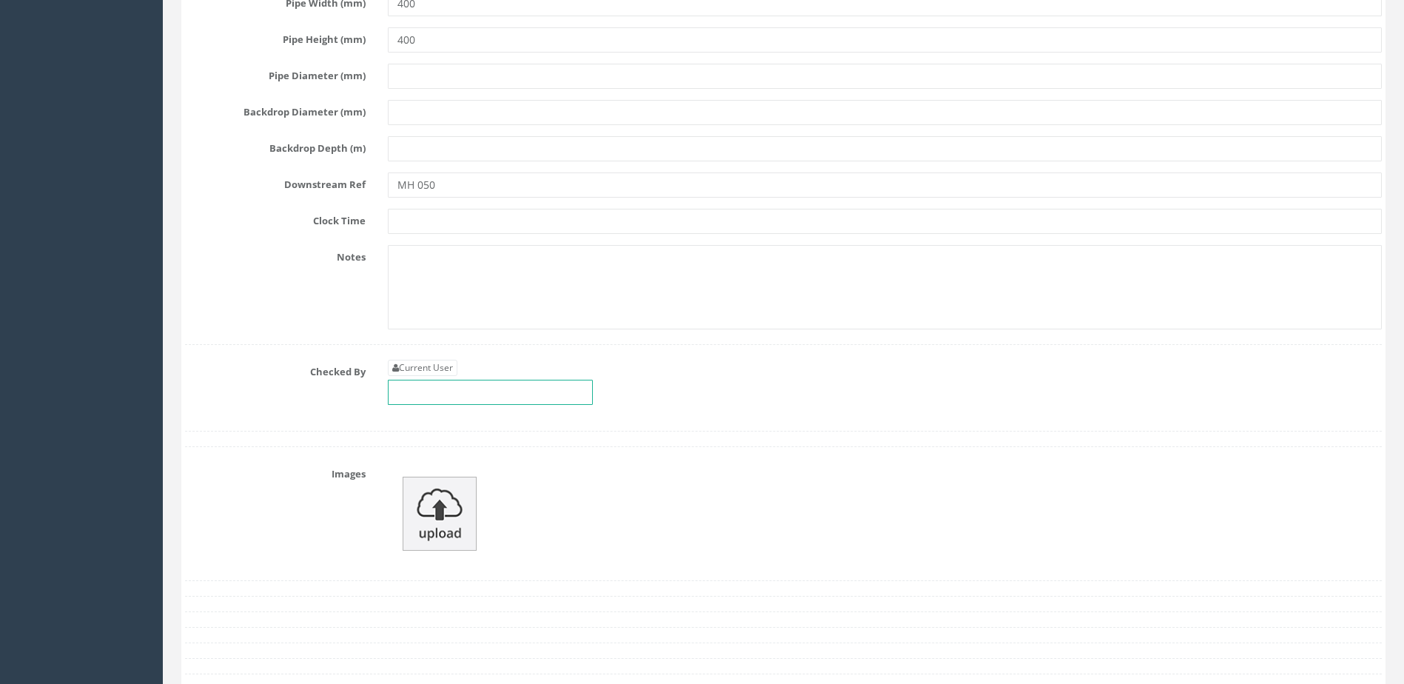
click at [535, 381] on input "text" at bounding box center [490, 392] width 205 height 25
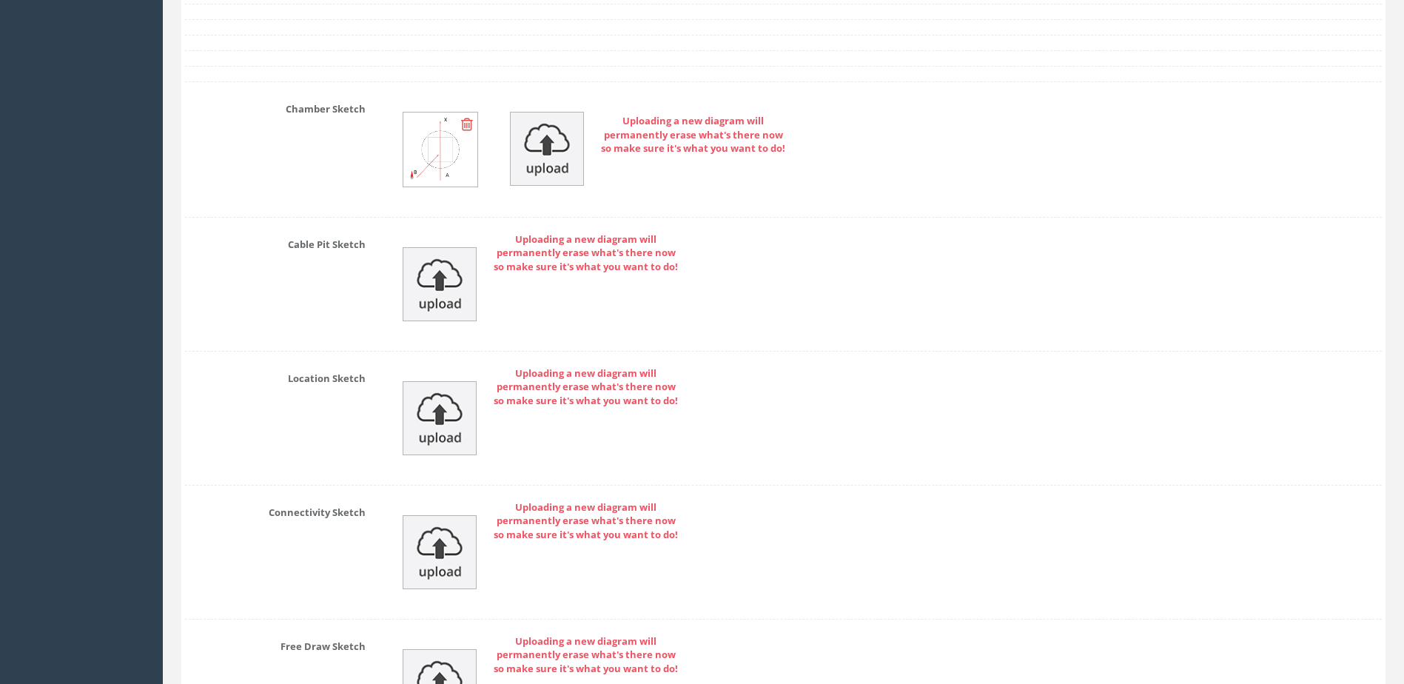
scroll to position [7107, 0]
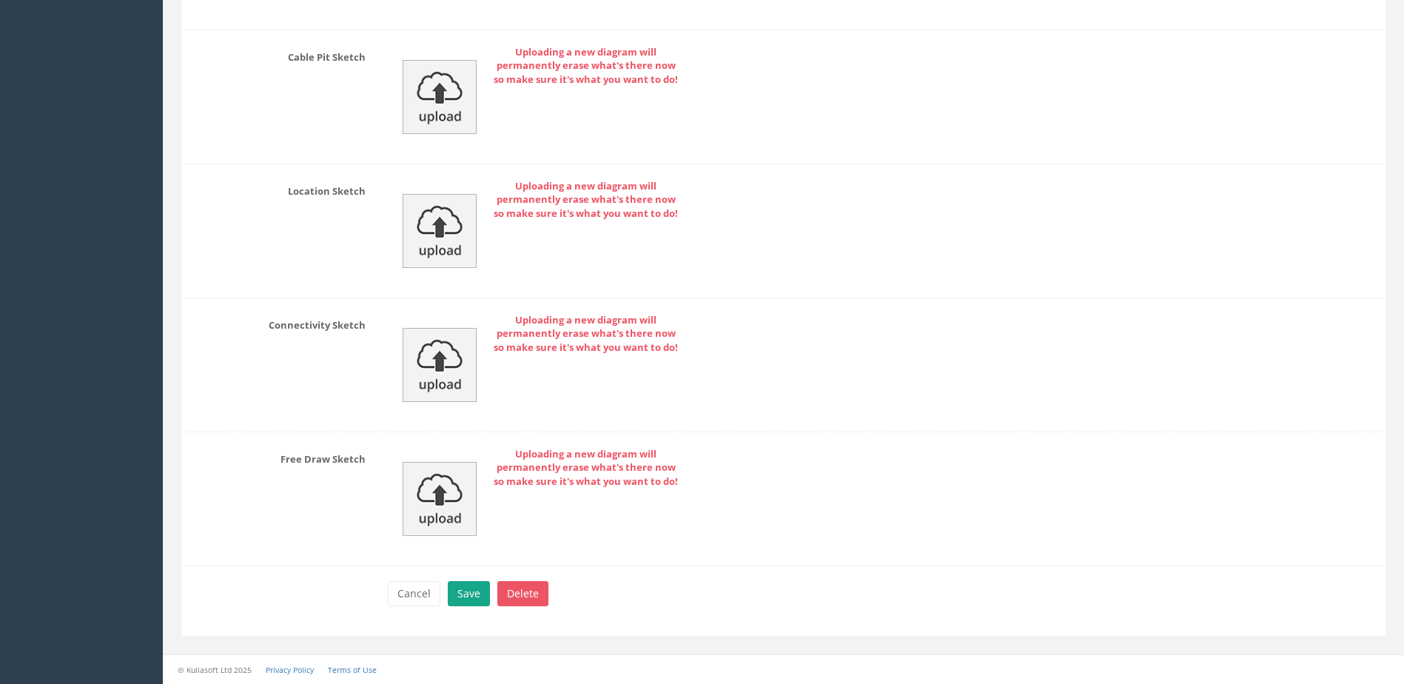
type input "MP"
click at [466, 596] on button "Save" at bounding box center [469, 593] width 42 height 25
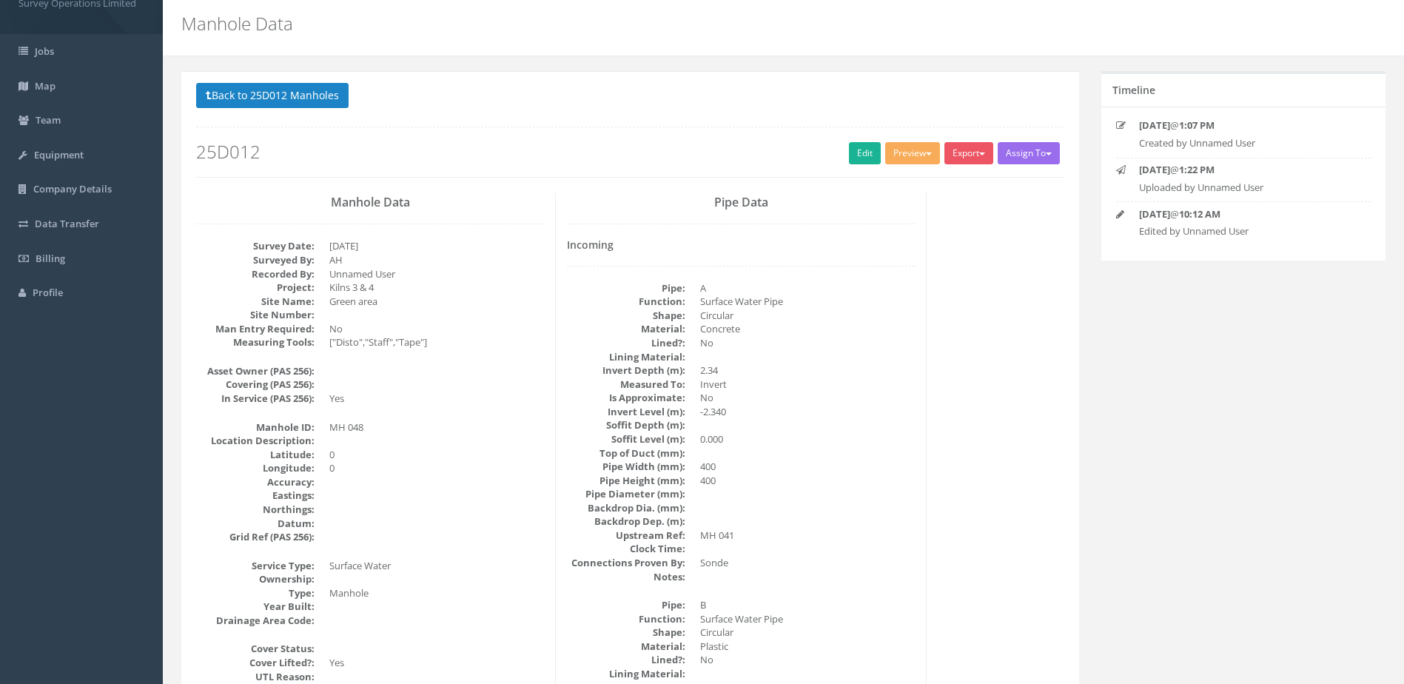
scroll to position [44, 0]
click at [309, 94] on button "Back to 25D012 Manholes" at bounding box center [272, 96] width 153 height 25
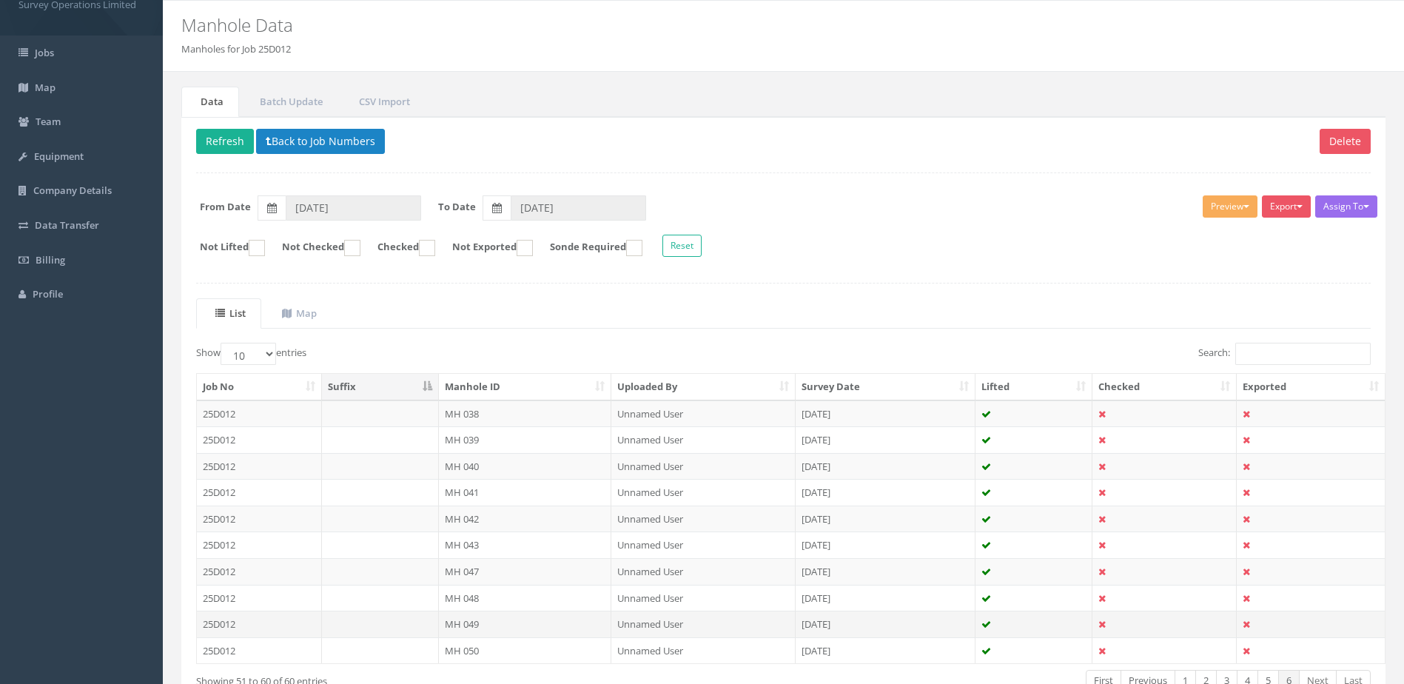
click at [556, 623] on td "MH 049" at bounding box center [525, 624] width 173 height 27
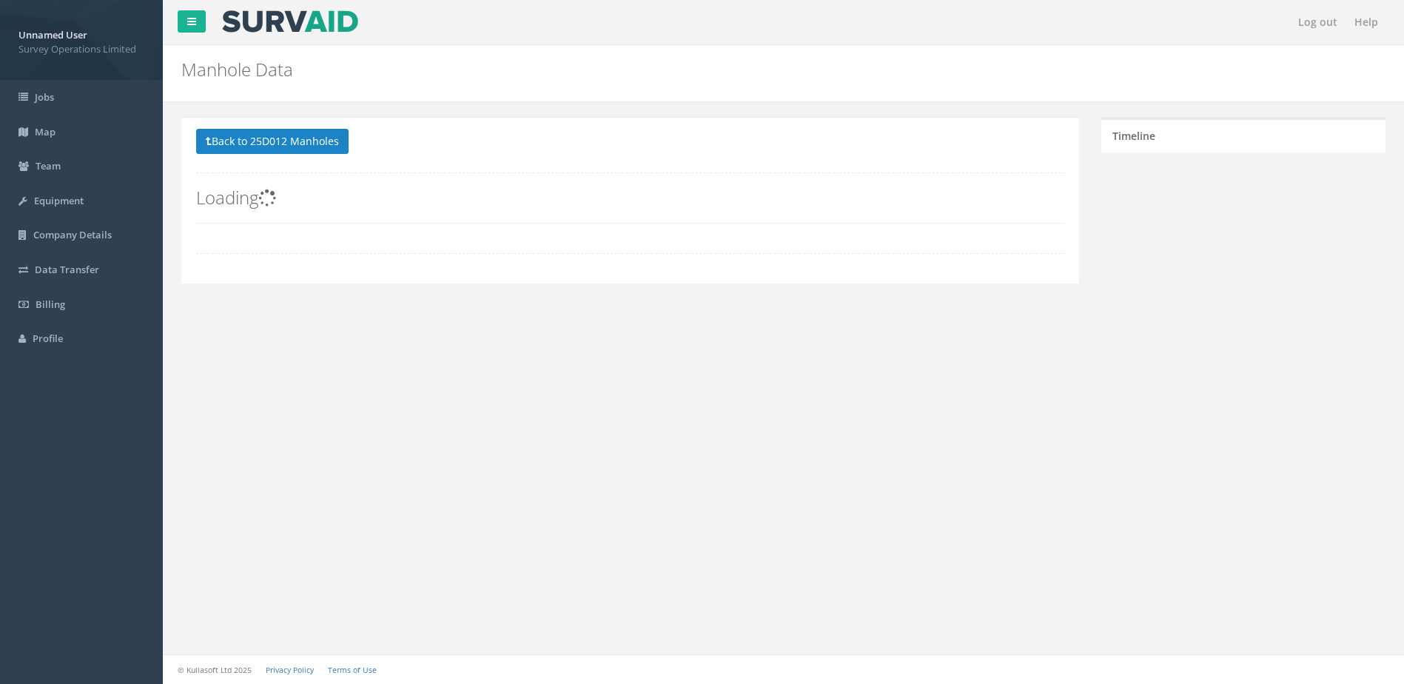
scroll to position [0, 0]
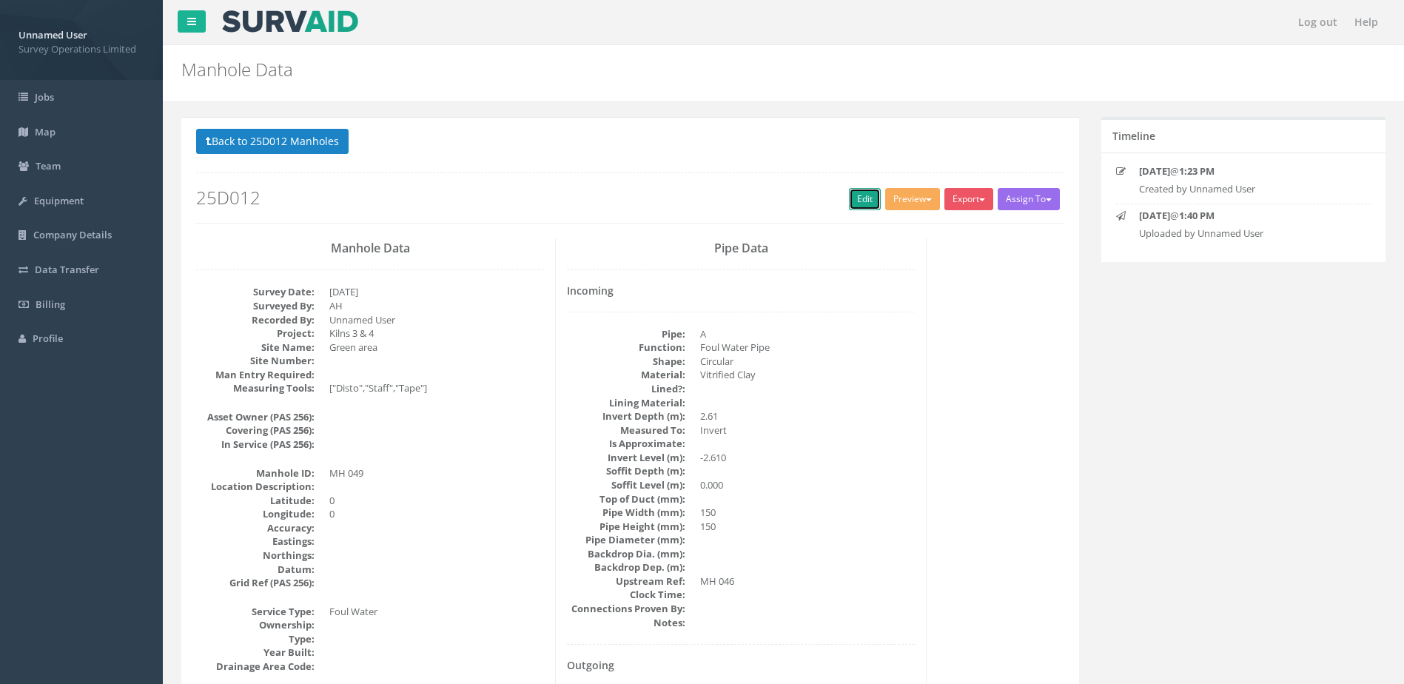
click at [856, 200] on link "Edit" at bounding box center [865, 199] width 32 height 22
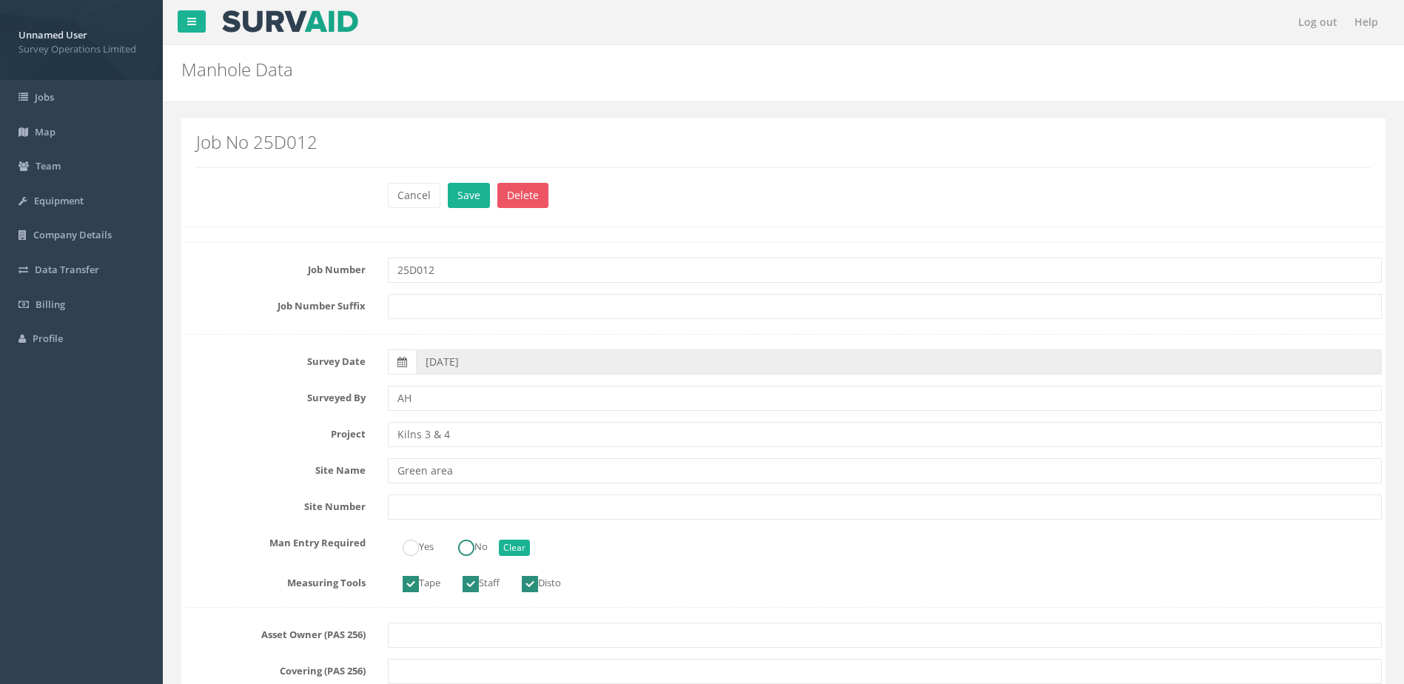
click at [458, 546] on label "No" at bounding box center [465, 545] width 44 height 21
radio input "true"
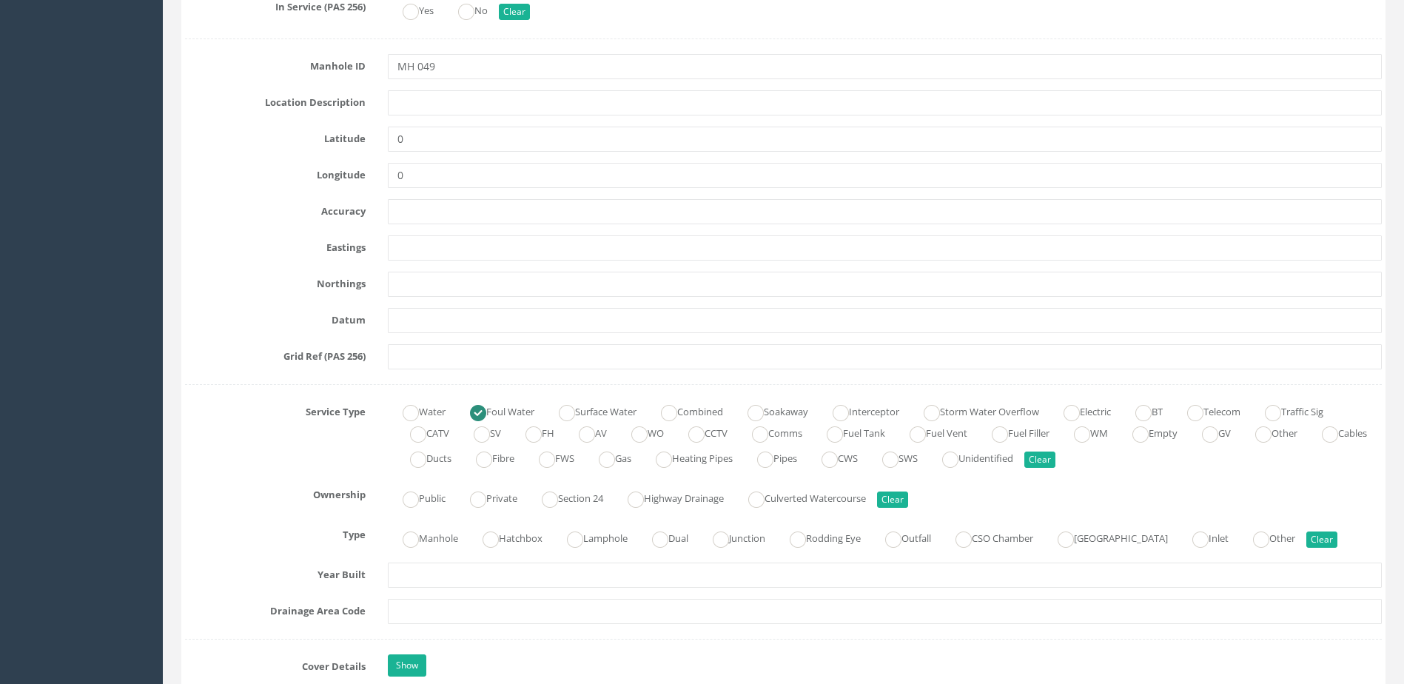
scroll to position [814, 0]
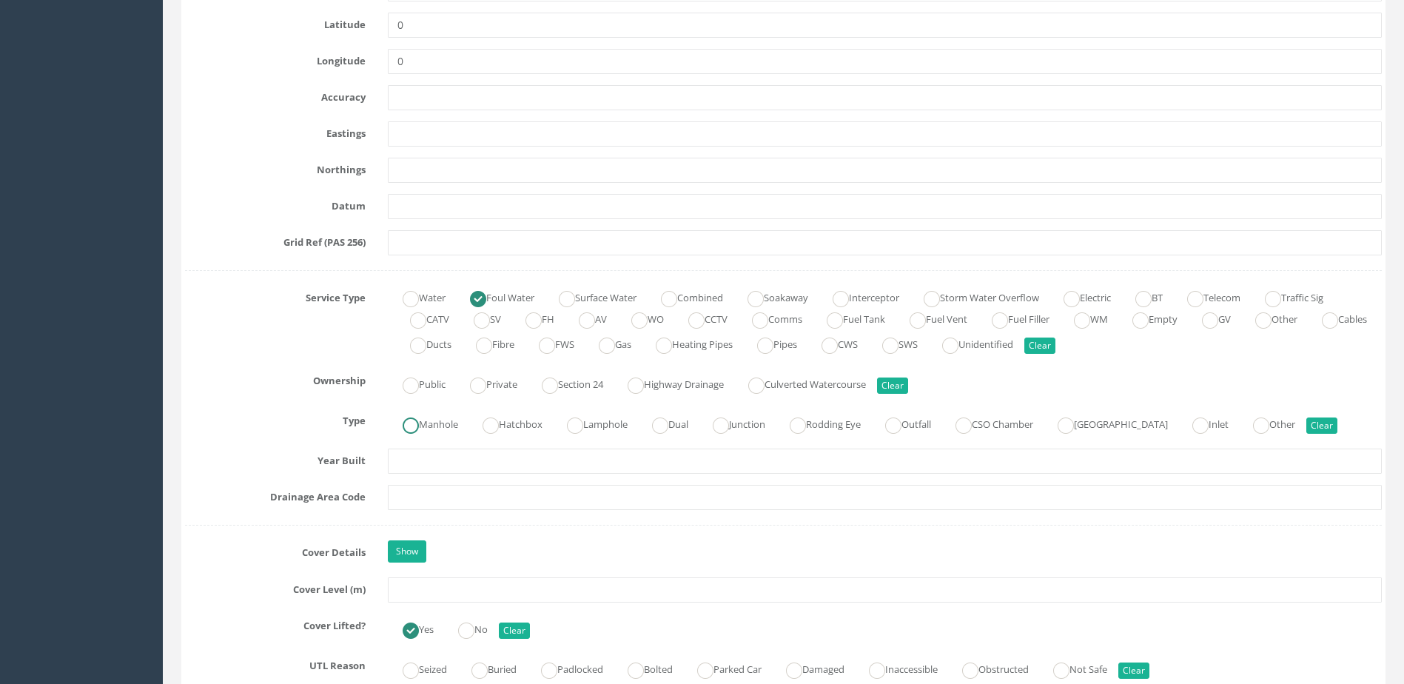
click at [438, 424] on label "Manhole" at bounding box center [423, 422] width 70 height 21
radio input "true"
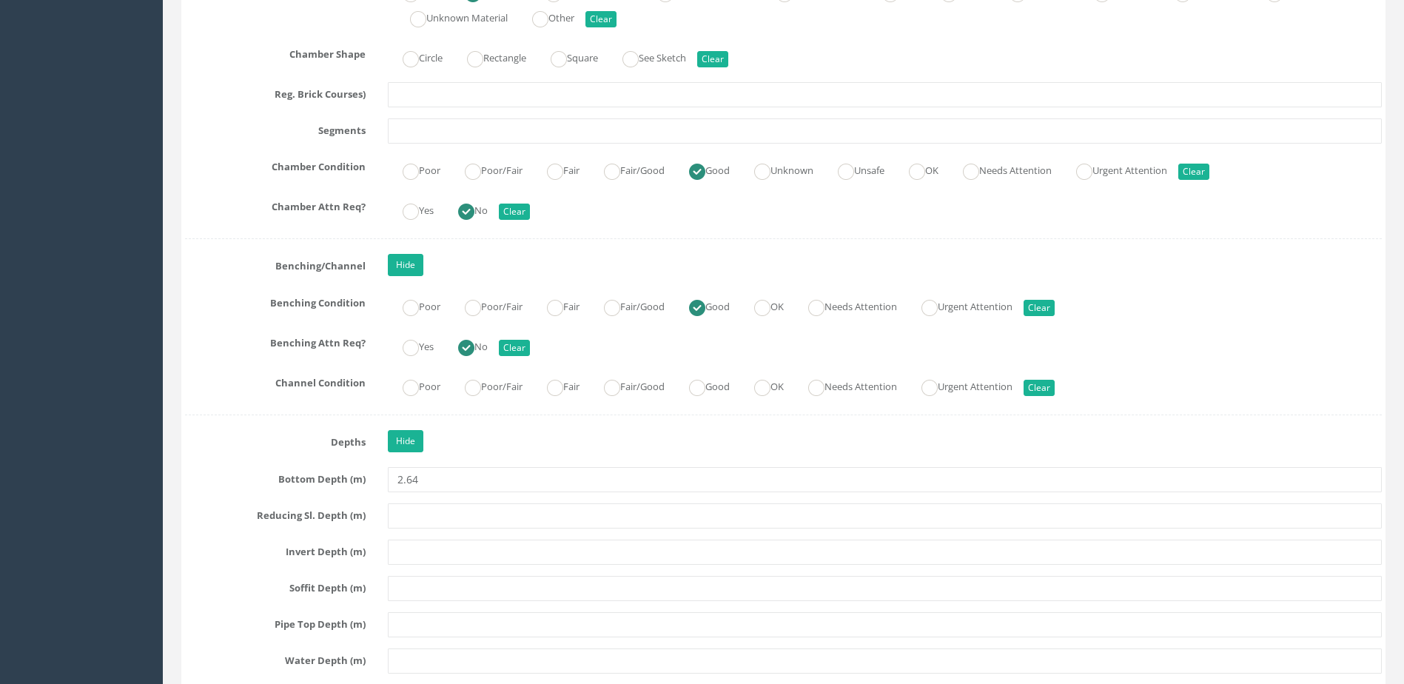
scroll to position [2443, 0]
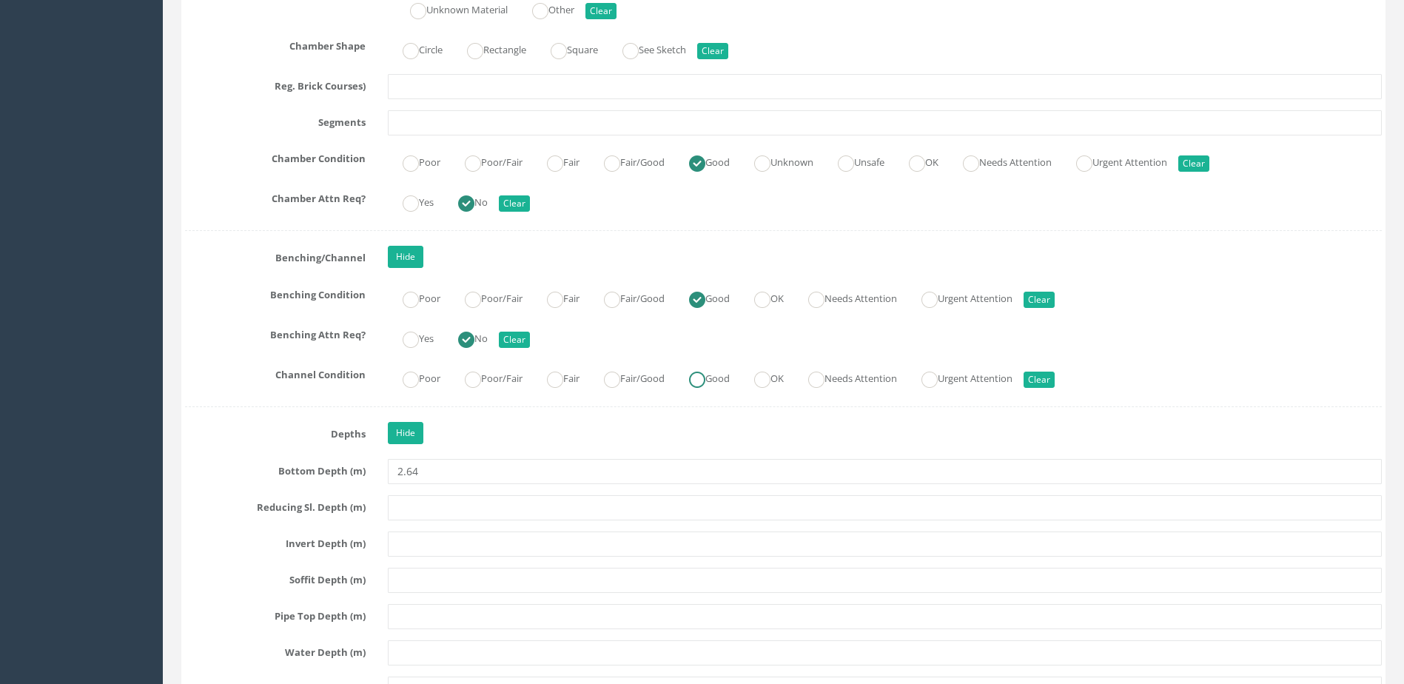
click at [696, 382] on label "Good" at bounding box center [702, 376] width 56 height 21
radio input "true"
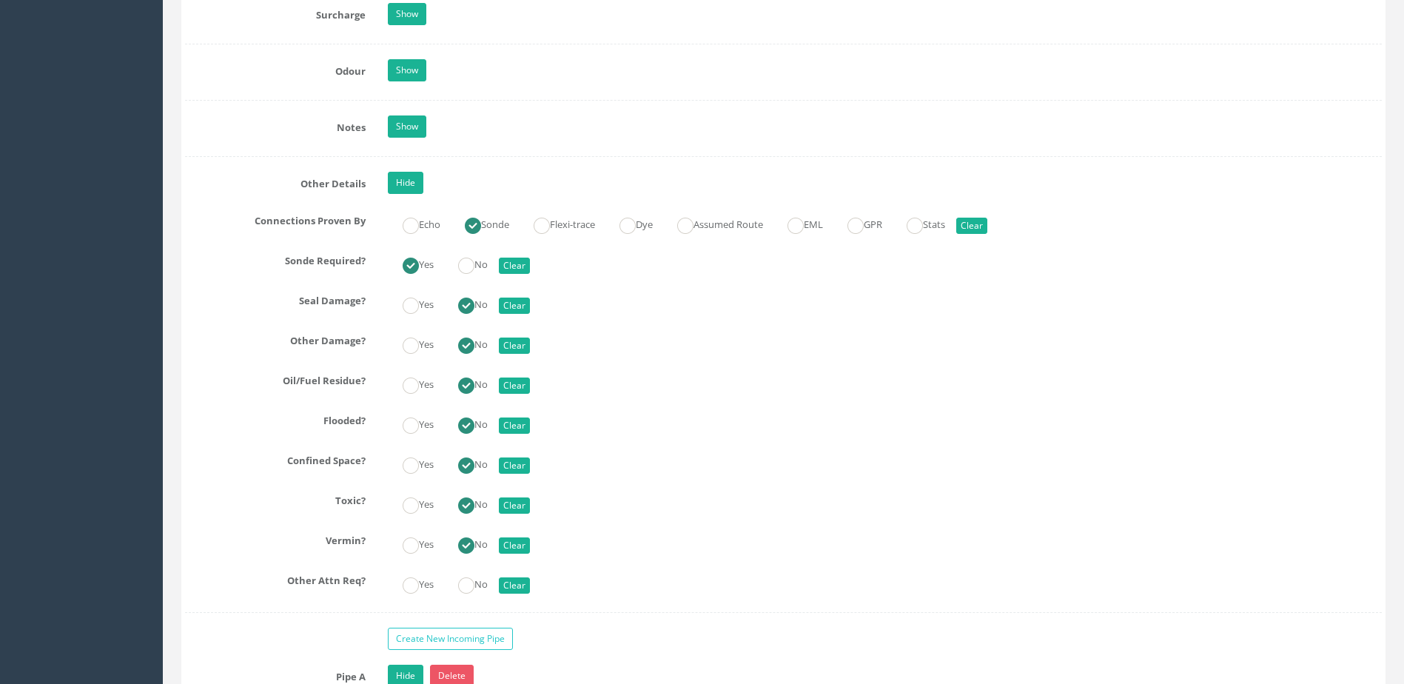
scroll to position [3257, 0]
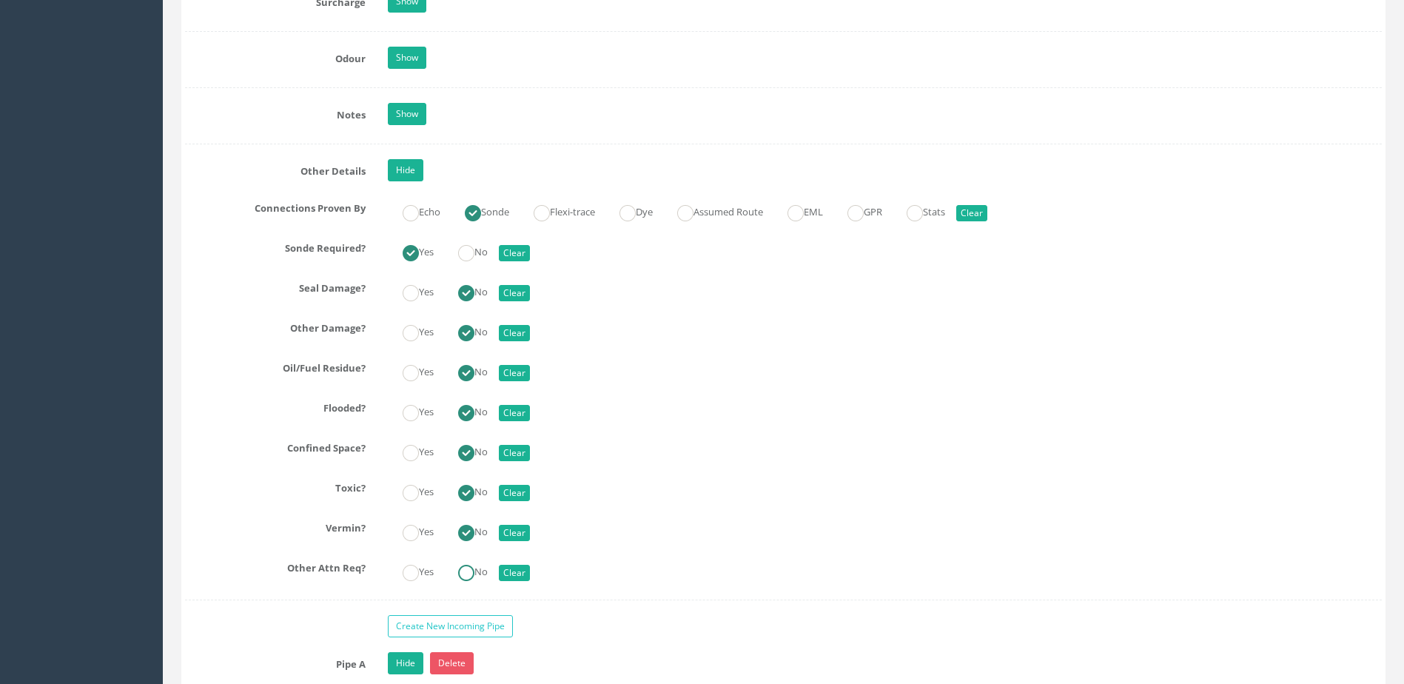
click at [466, 569] on ins at bounding box center [466, 573] width 16 height 16
radio input "true"
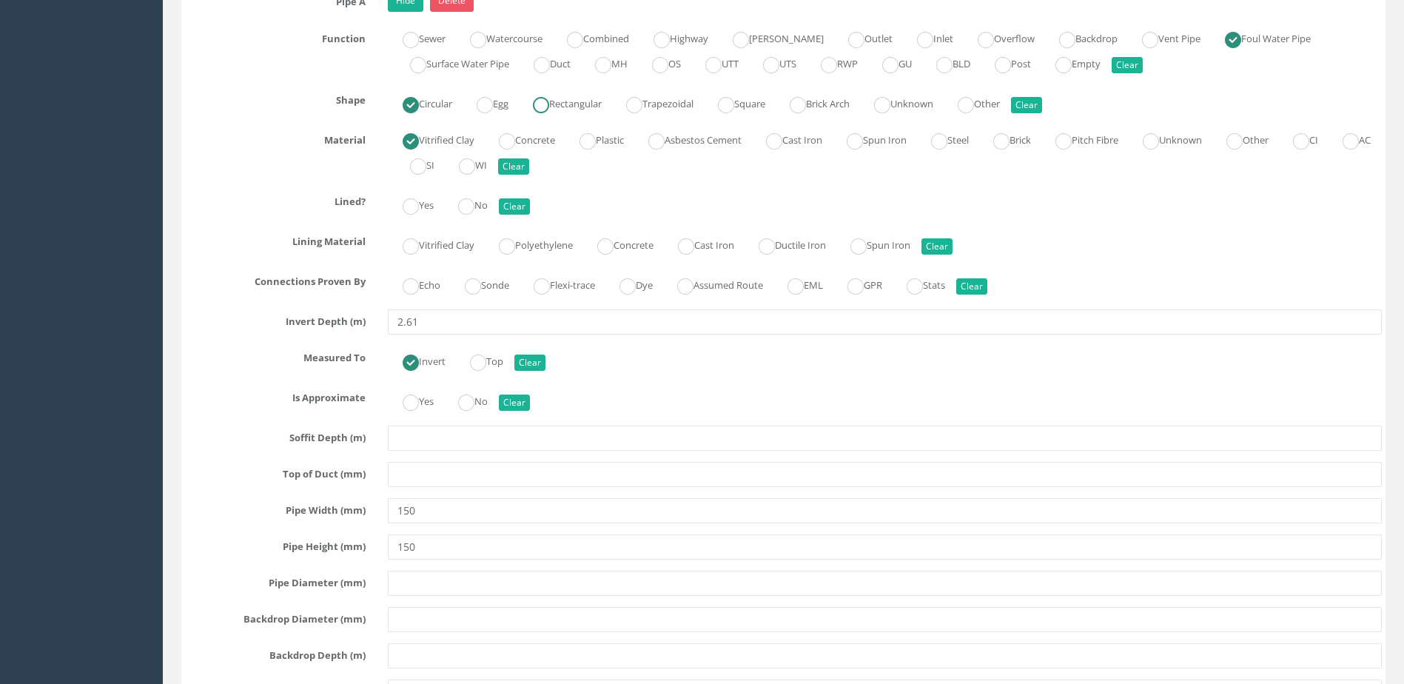
scroll to position [3924, 0]
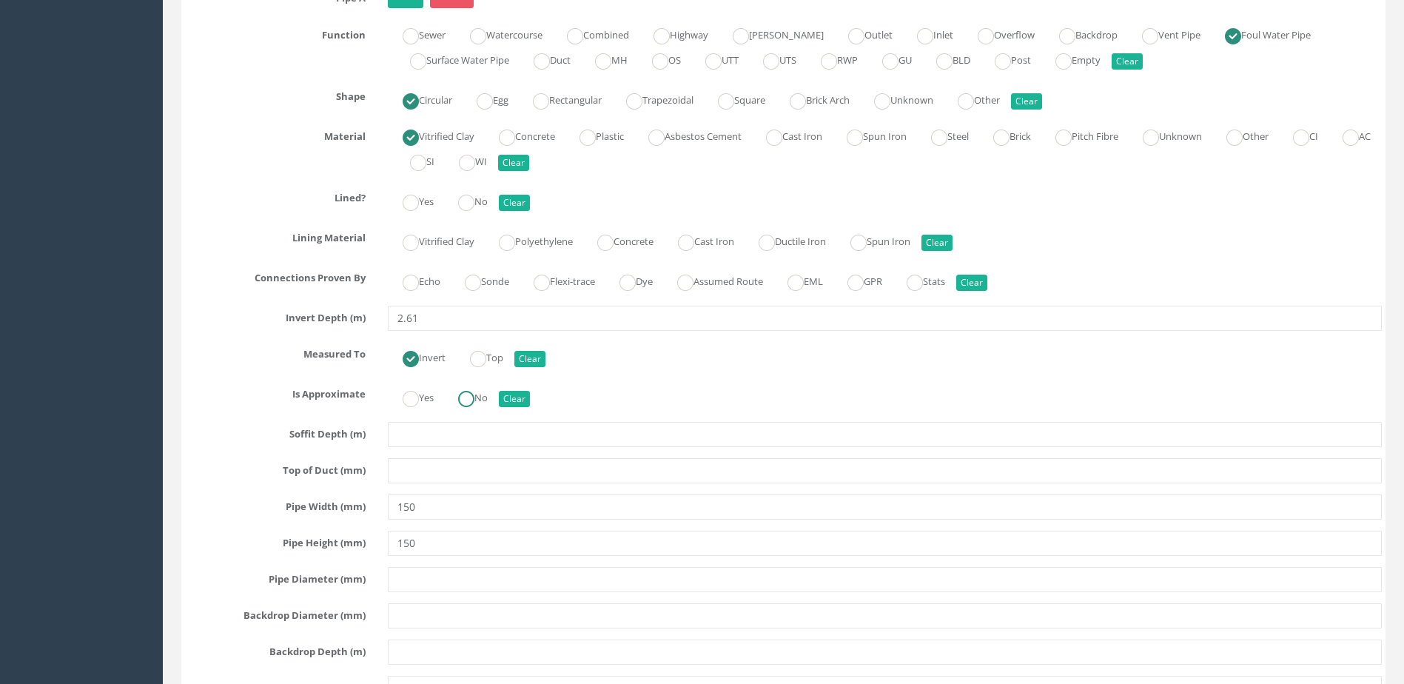
click at [470, 405] on ins at bounding box center [466, 399] width 16 height 16
radio input "true"
click at [469, 284] on ins at bounding box center [473, 283] width 16 height 16
radio input "true"
click at [475, 195] on ins at bounding box center [466, 203] width 16 height 16
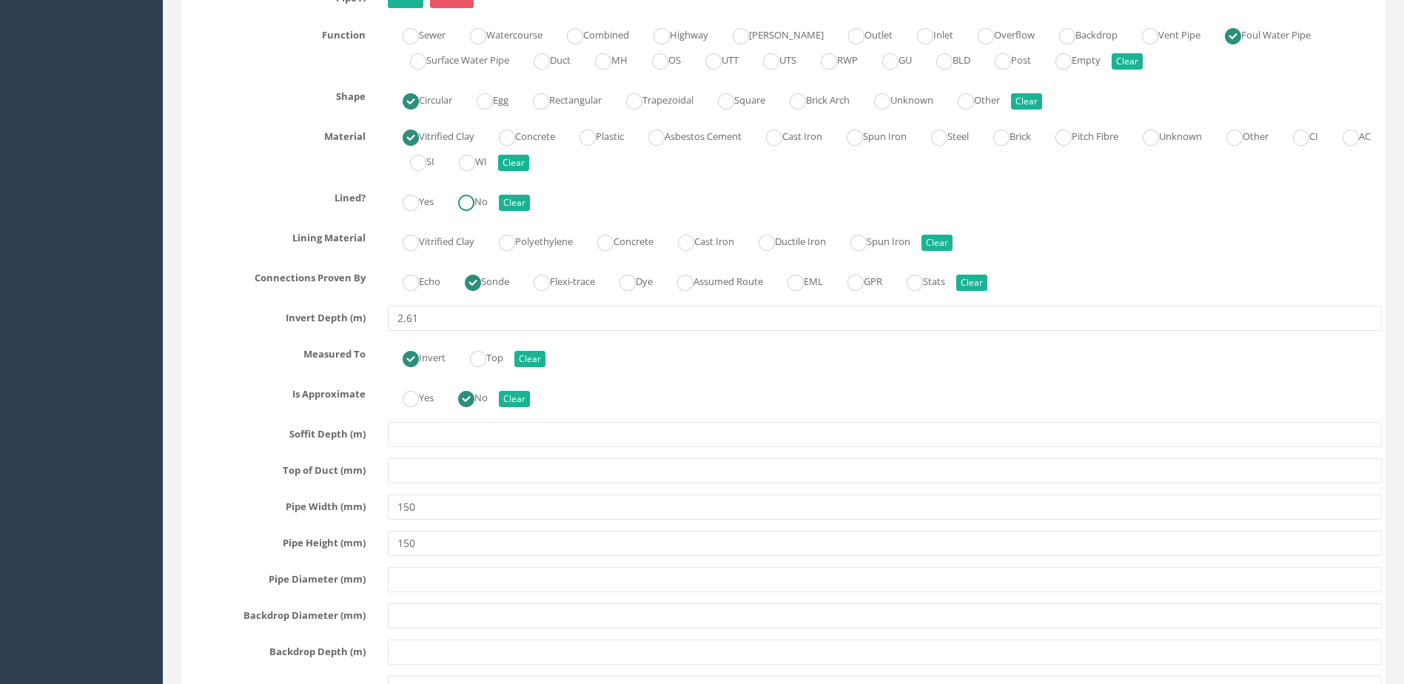
radio input "true"
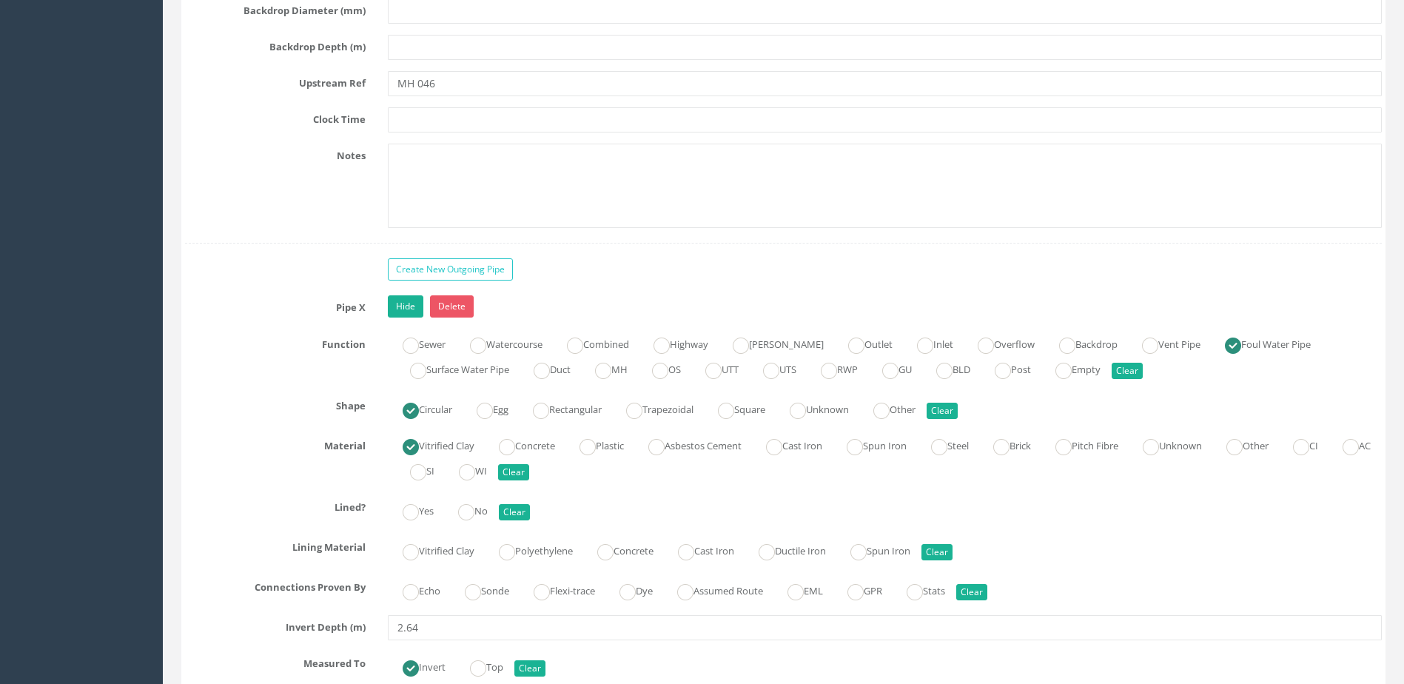
scroll to position [4664, 0]
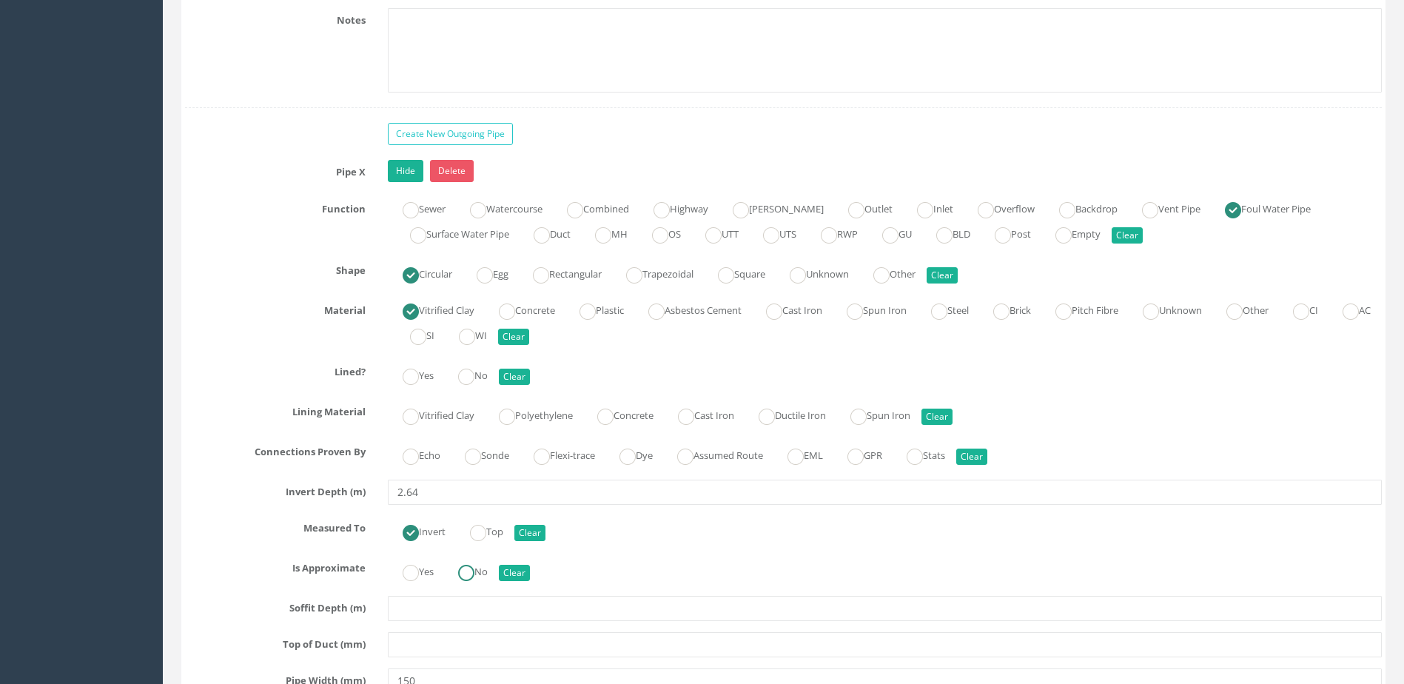
drag, startPoint x: 482, startPoint y: 580, endPoint x: 481, endPoint y: 546, distance: 34.8
click at [480, 580] on label "No" at bounding box center [465, 570] width 44 height 21
radio input "true"
click at [488, 454] on label "Sonde" at bounding box center [479, 453] width 59 height 21
radio input "true"
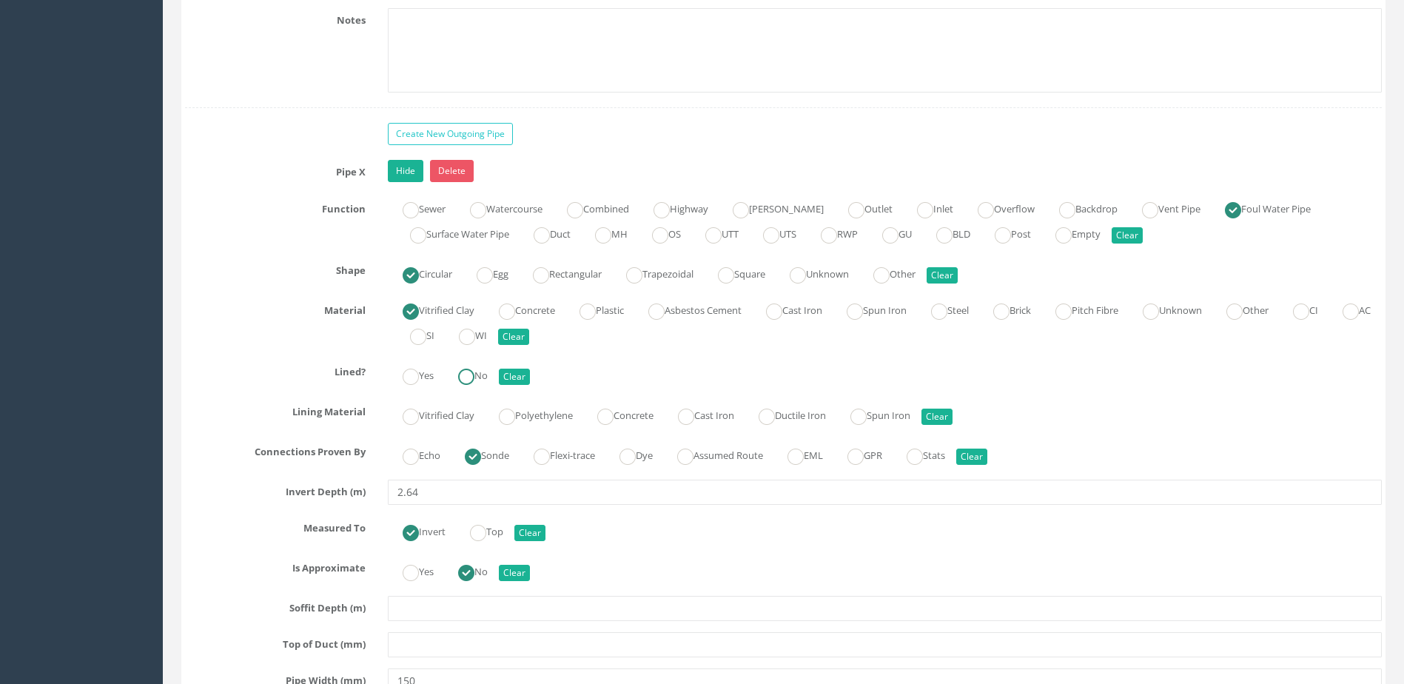
click at [479, 378] on label "No" at bounding box center [465, 373] width 44 height 21
radio input "true"
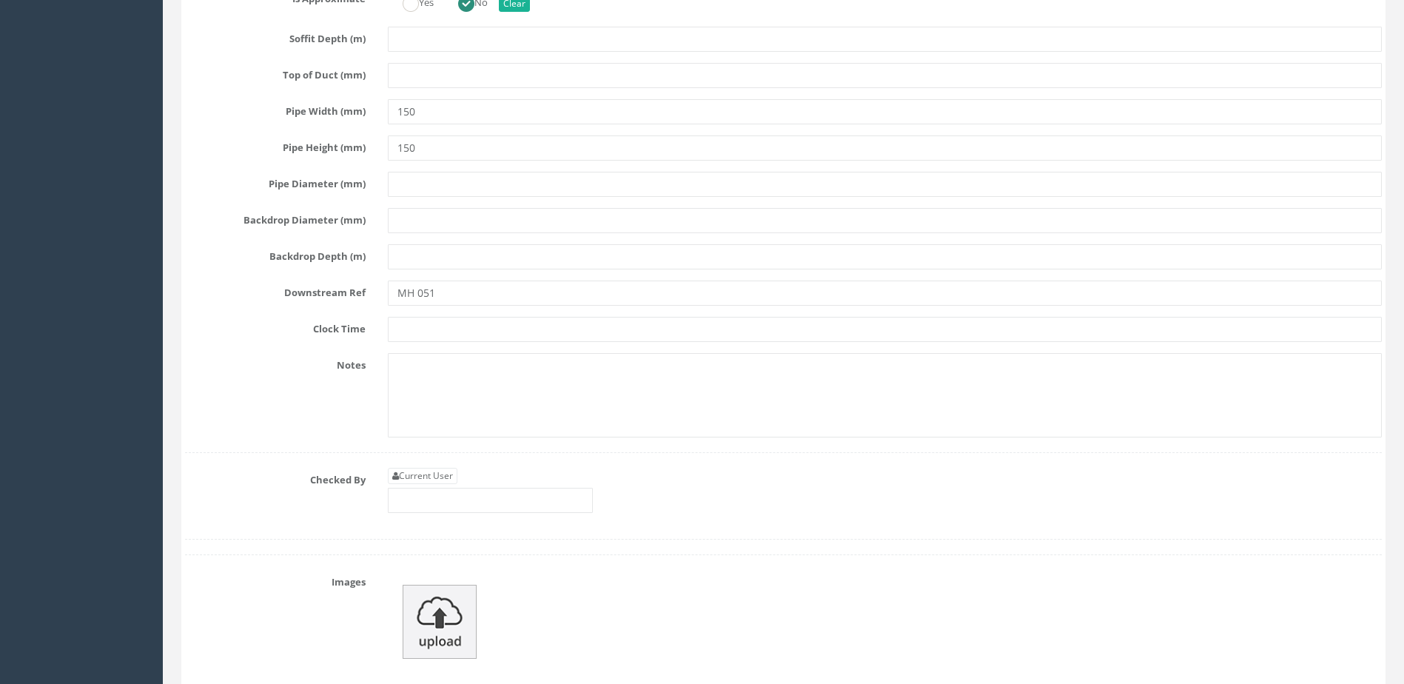
scroll to position [5256, 0]
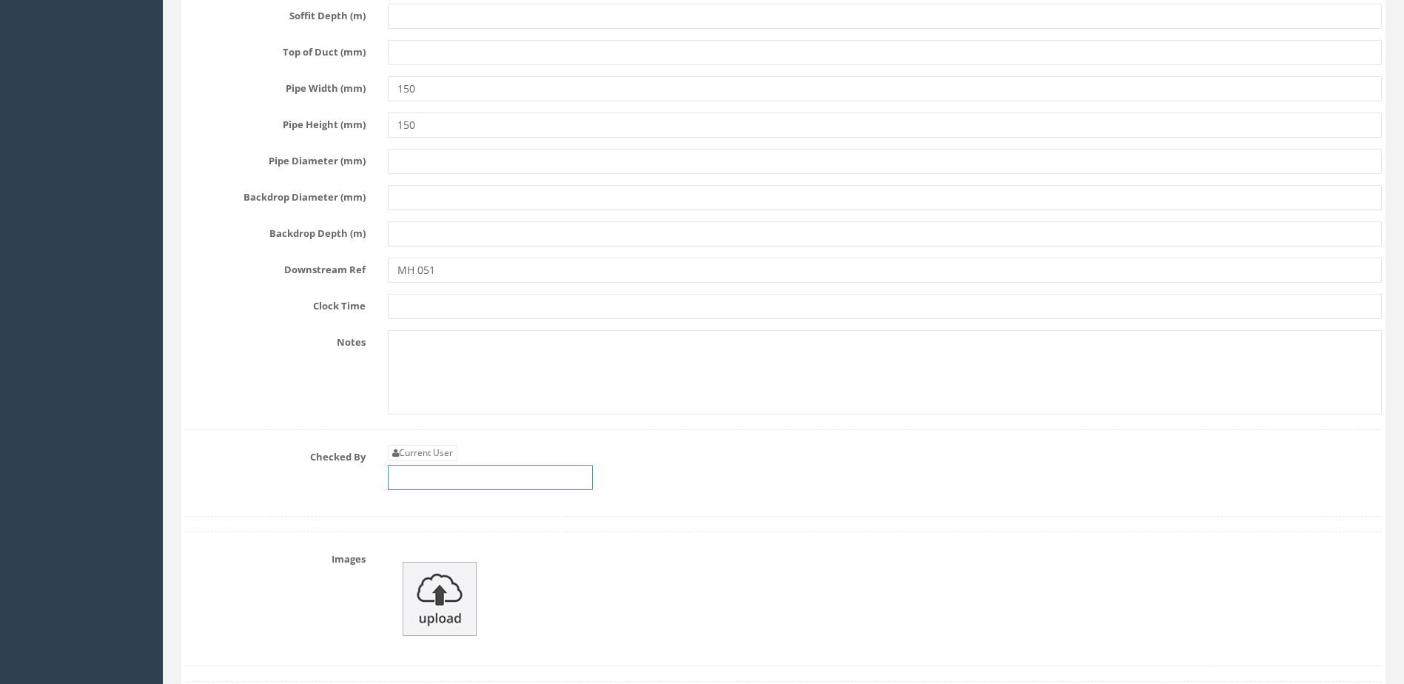
click at [469, 479] on input "text" at bounding box center [490, 477] width 205 height 25
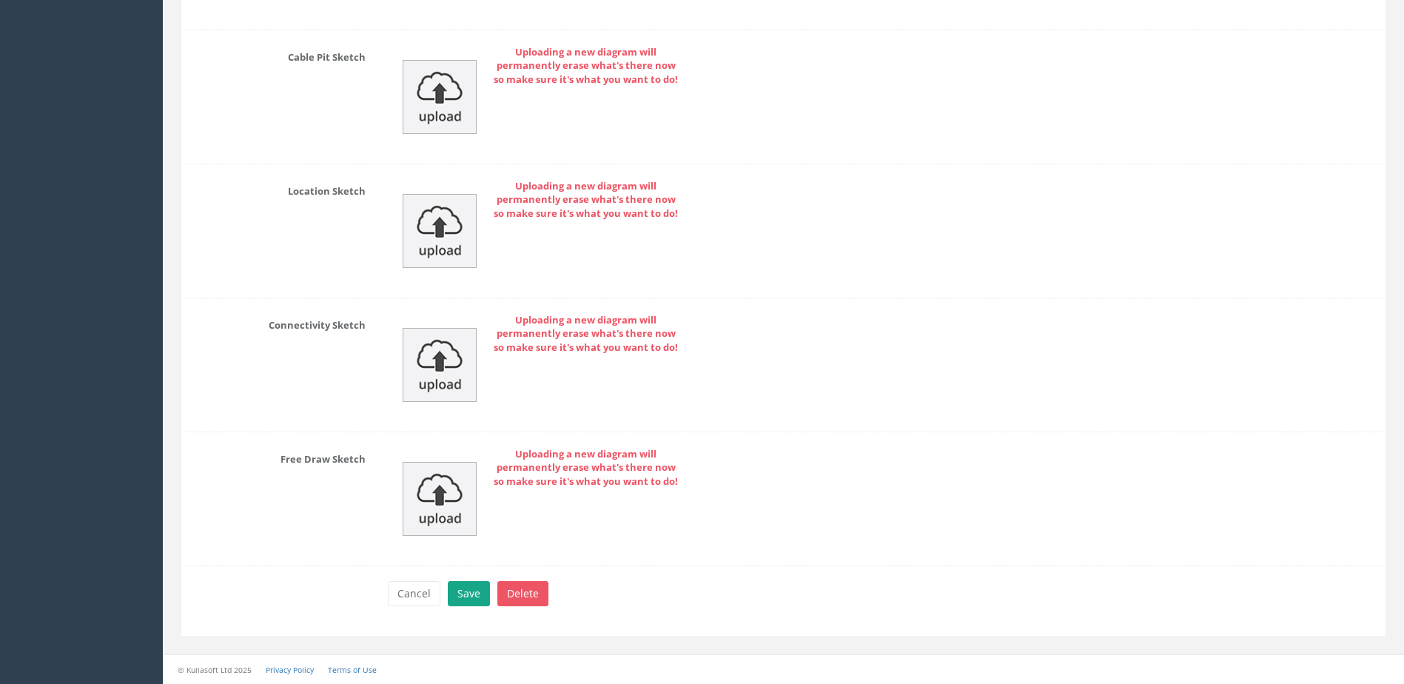
type input "MP"
click at [468, 603] on button "Save" at bounding box center [469, 593] width 42 height 25
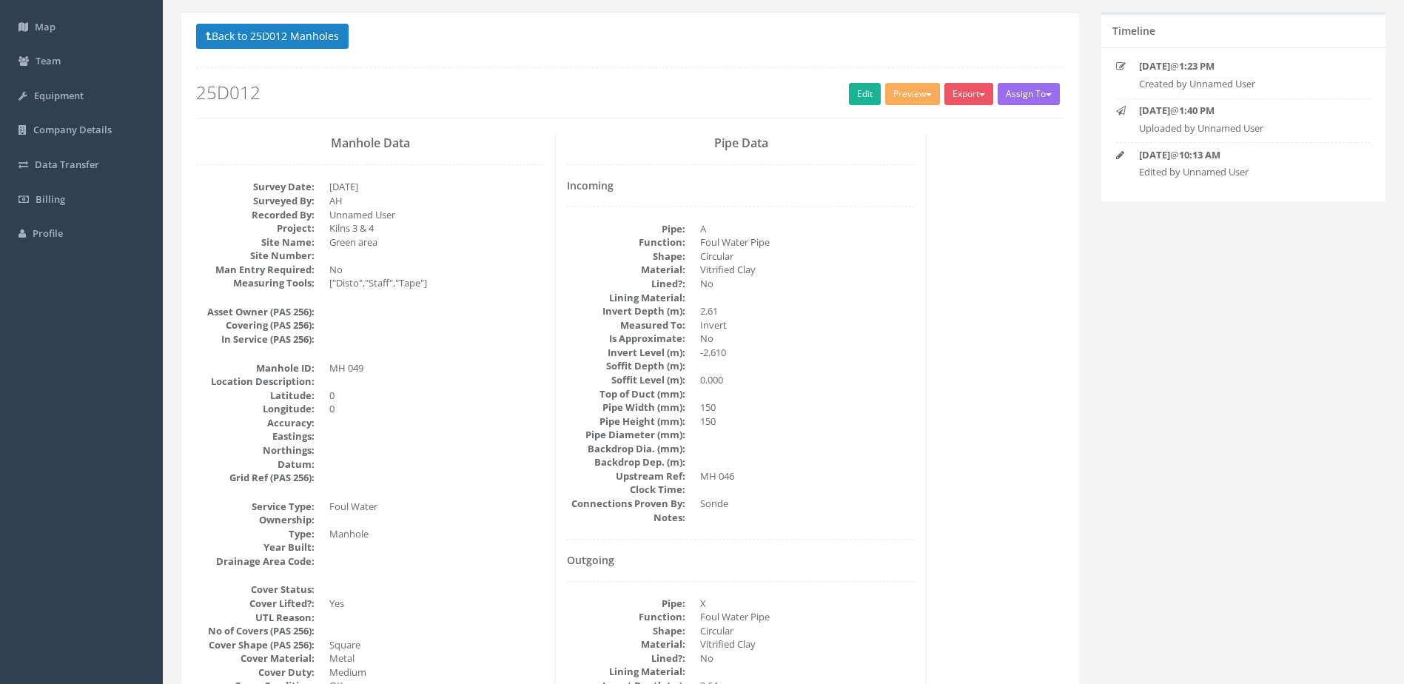
scroll to position [0, 0]
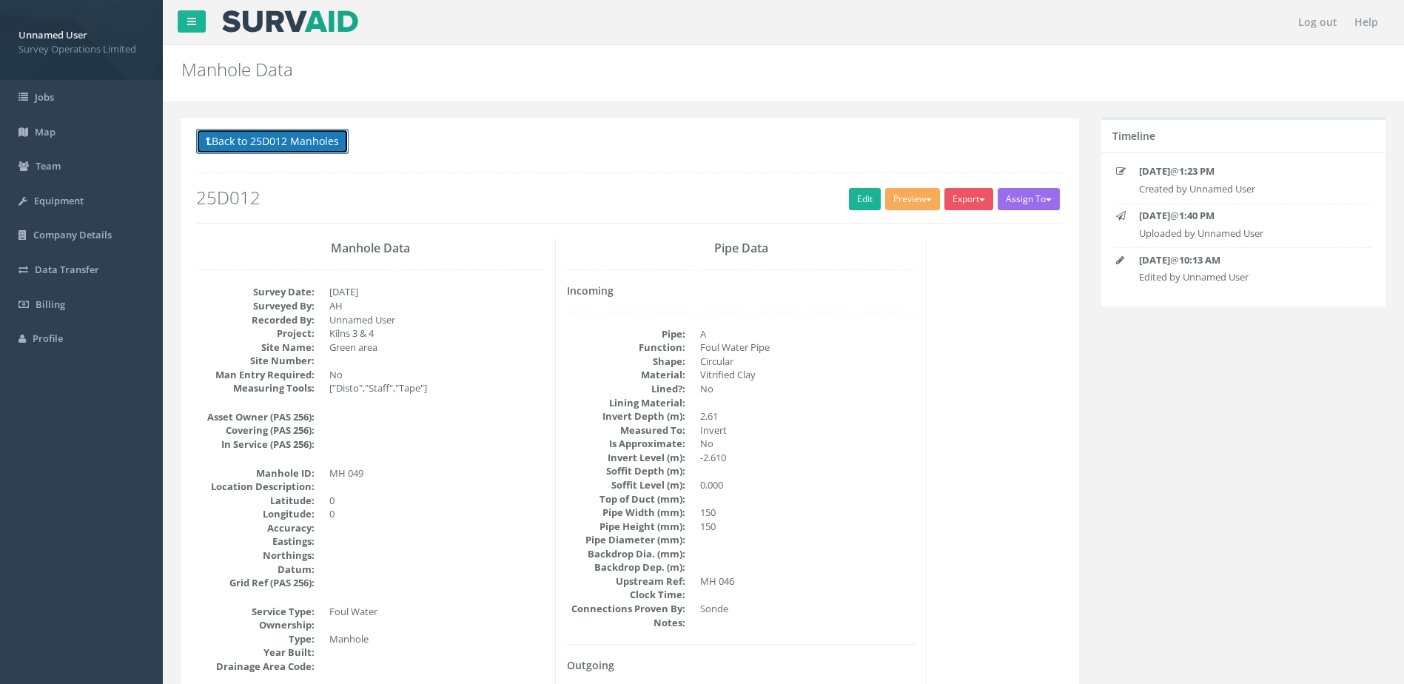
click at [273, 136] on button "Back to 25D012 Manholes" at bounding box center [272, 141] width 153 height 25
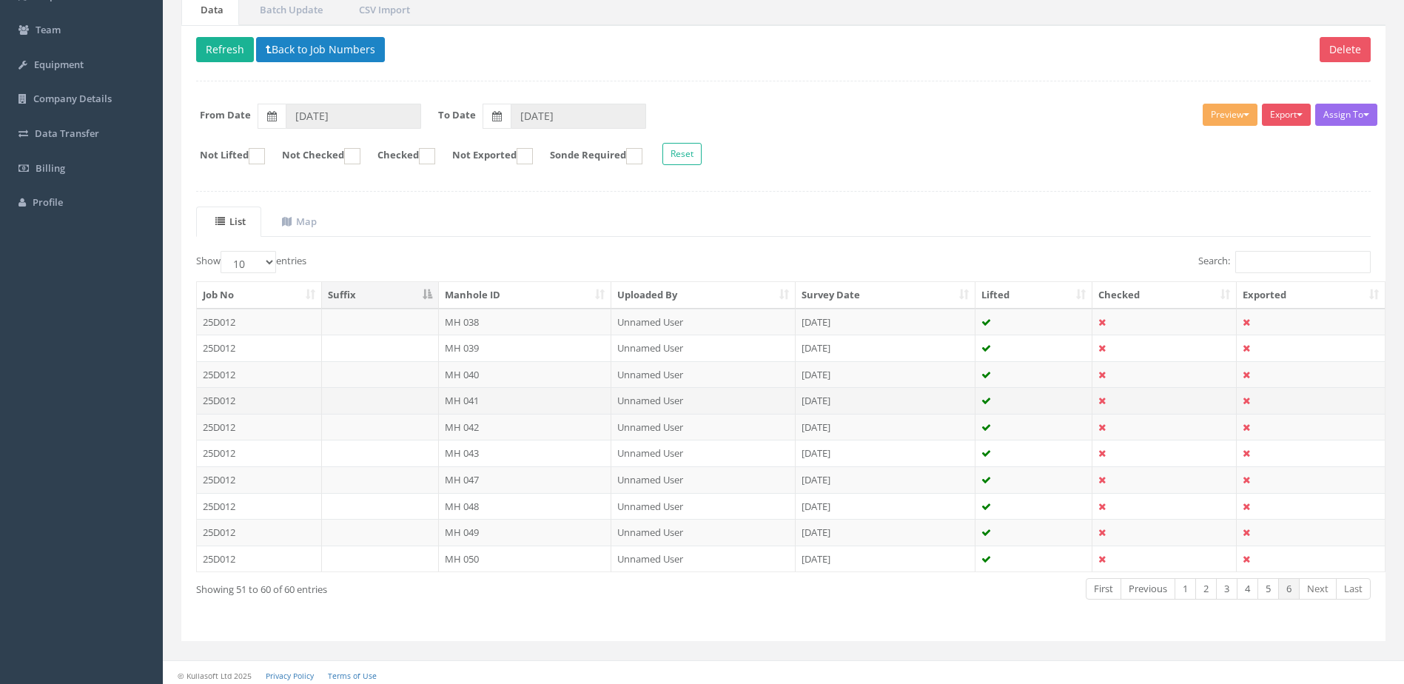
scroll to position [141, 0]
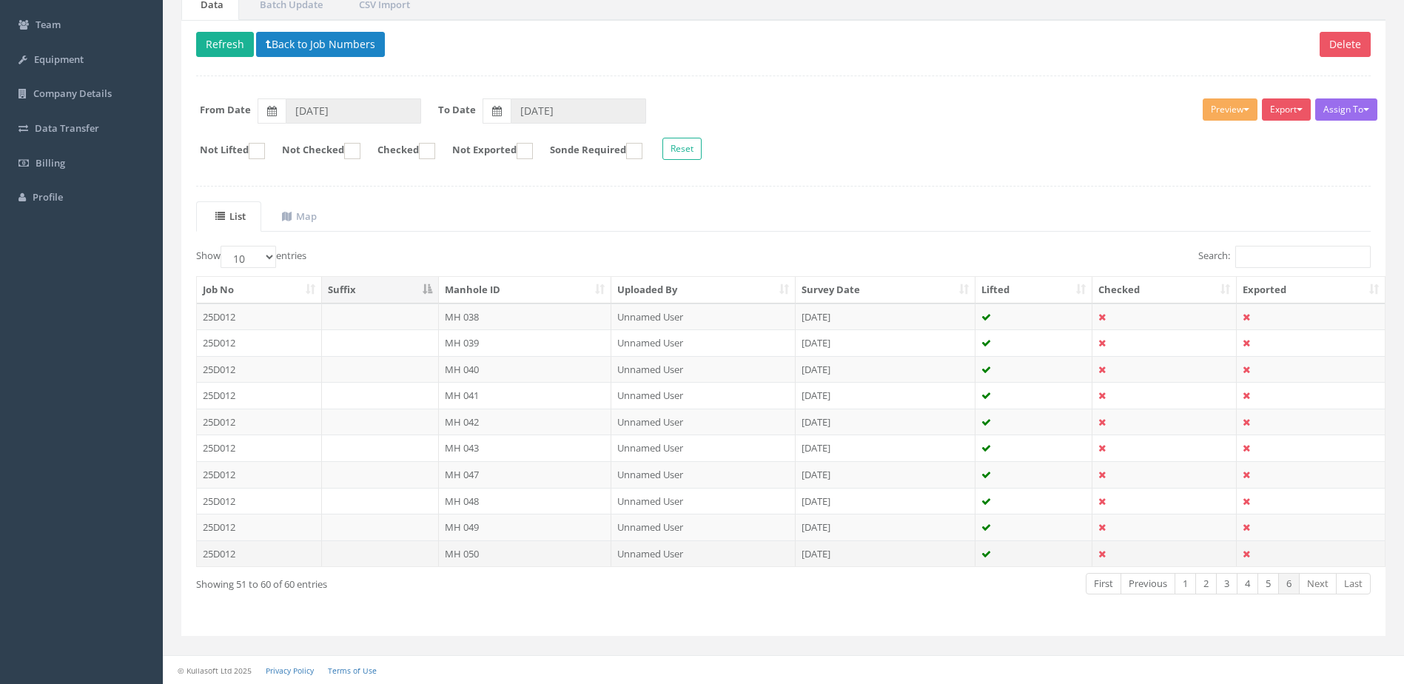
click at [541, 558] on td "MH 050" at bounding box center [525, 553] width 173 height 27
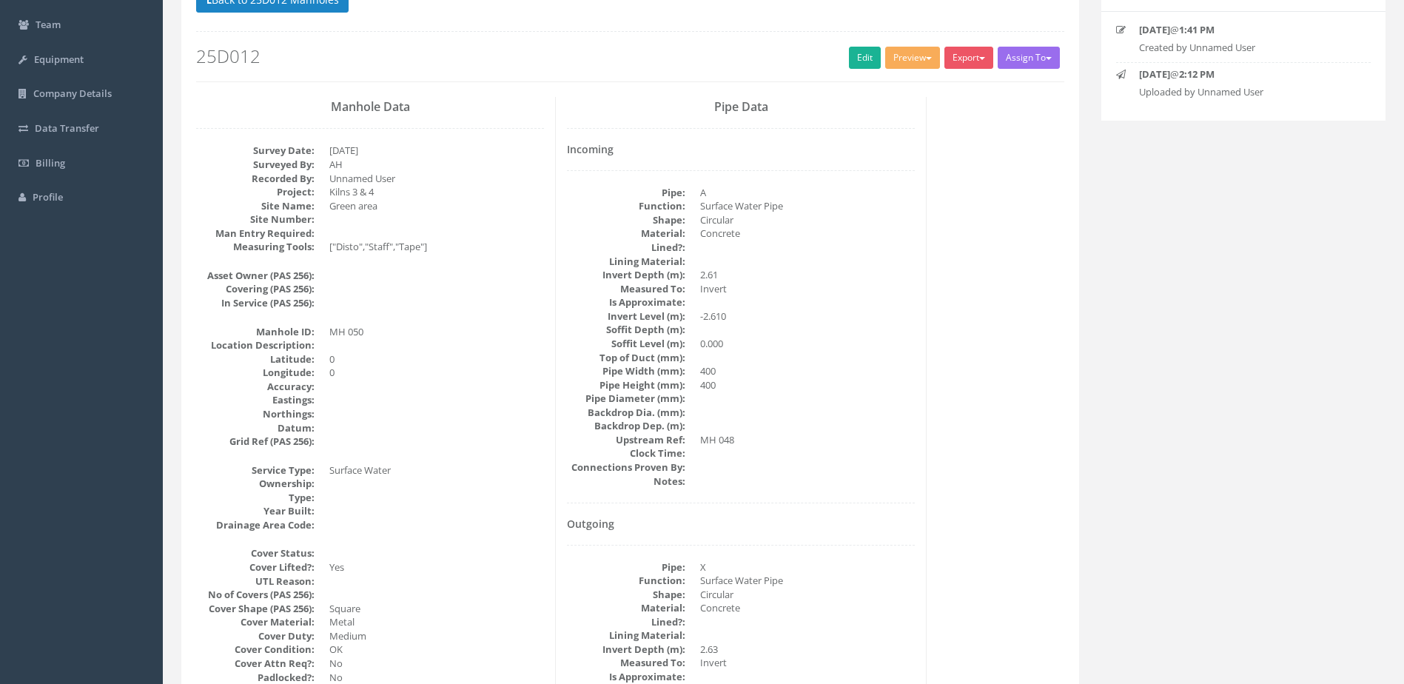
scroll to position [0, 0]
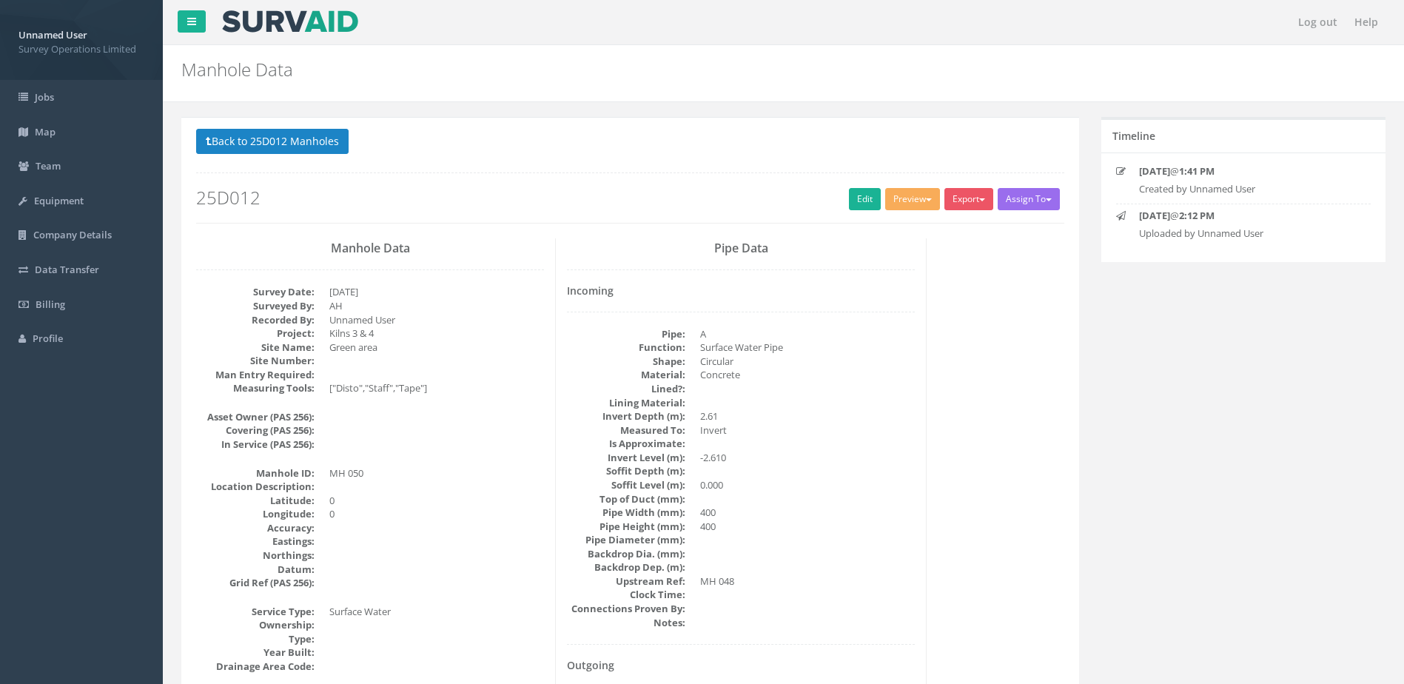
click at [848, 186] on div "Back to 25D012 Manholes Back to Map Assign To No Companies Added Export Survey …" at bounding box center [630, 176] width 868 height 94
click at [849, 207] on link "Edit" at bounding box center [865, 199] width 32 height 22
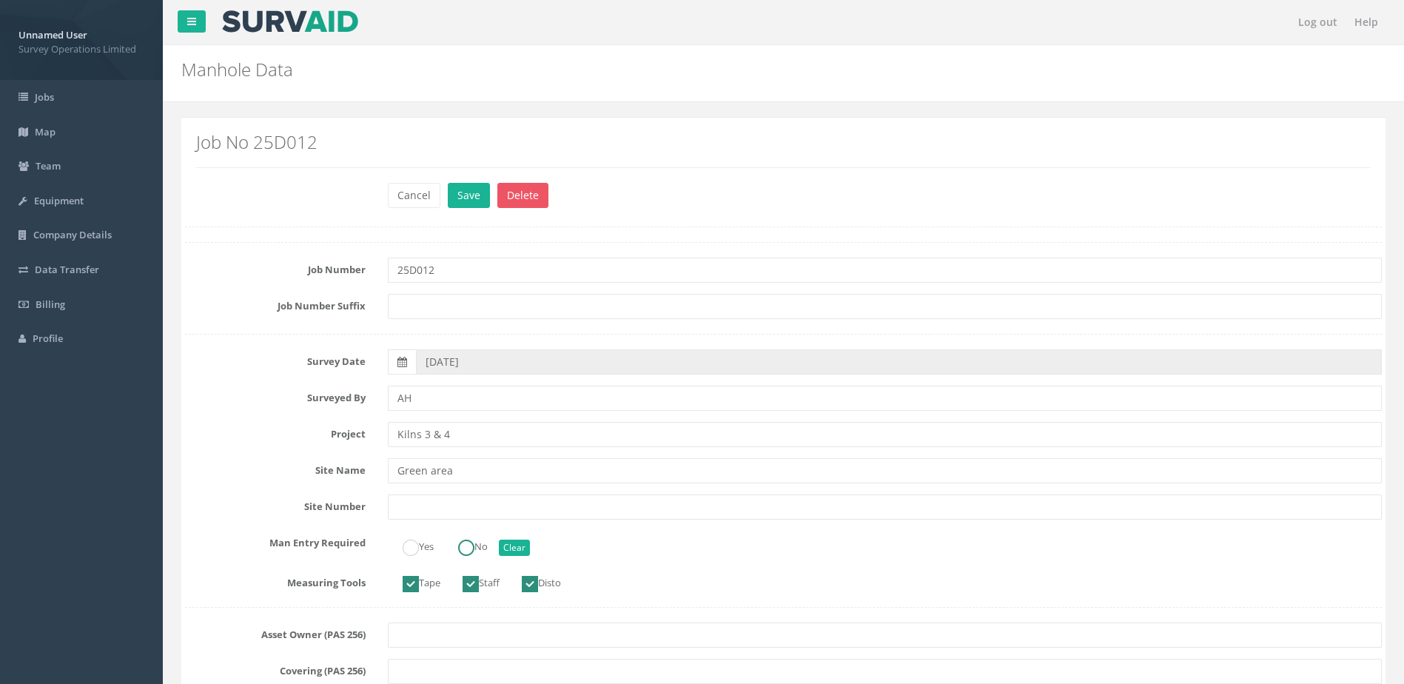
drag, startPoint x: 460, startPoint y: 546, endPoint x: 469, endPoint y: 540, distance: 10.7
click at [460, 546] on label "No" at bounding box center [465, 545] width 44 height 21
radio input "true"
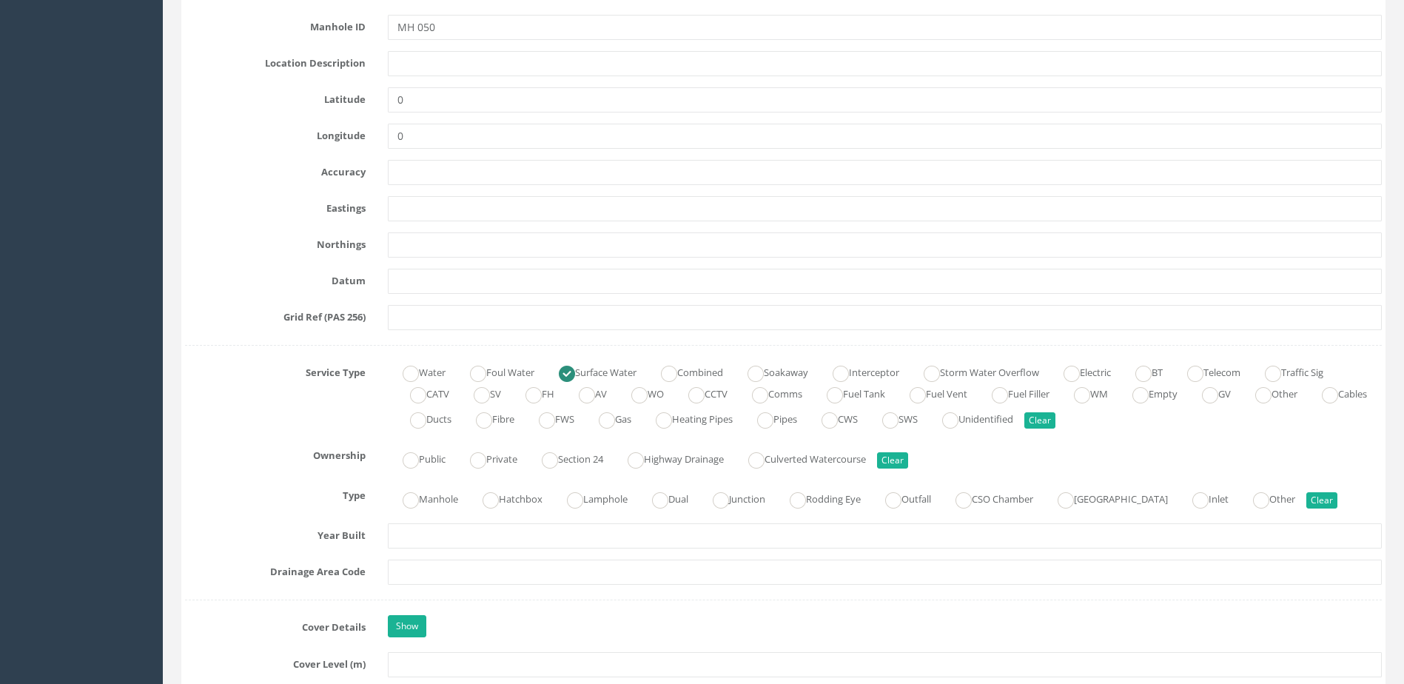
scroll to position [740, 0]
click at [394, 492] on label "Manhole" at bounding box center [423, 496] width 70 height 21
radio input "true"
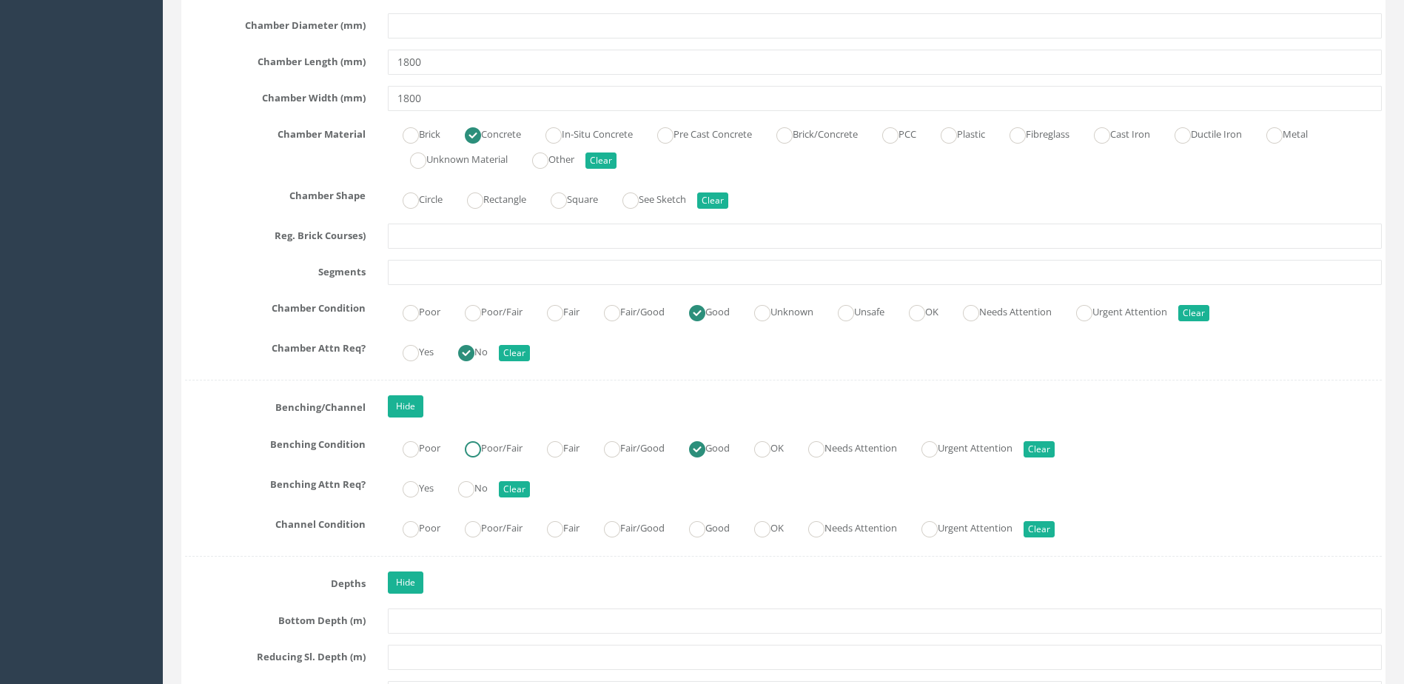
scroll to position [2295, 0]
click at [702, 521] on ins at bounding box center [697, 528] width 16 height 16
radio input "true"
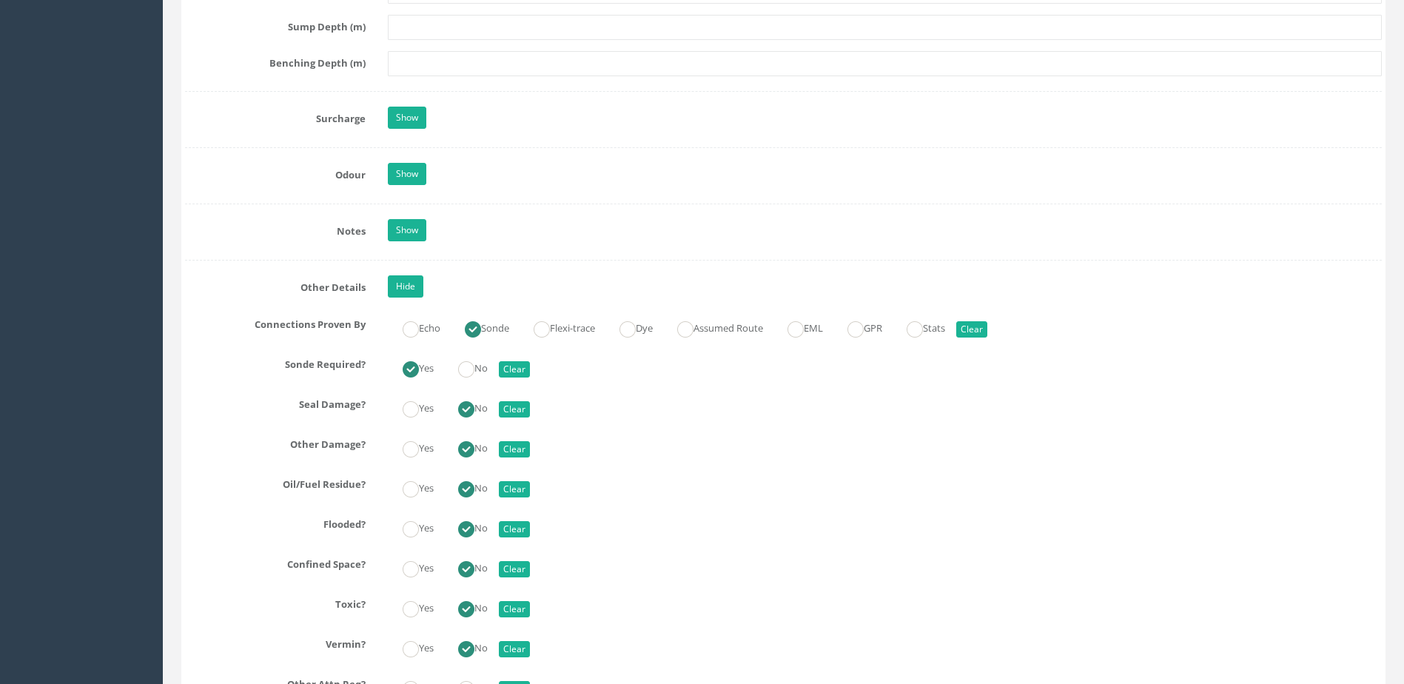
scroll to position [3257, 0]
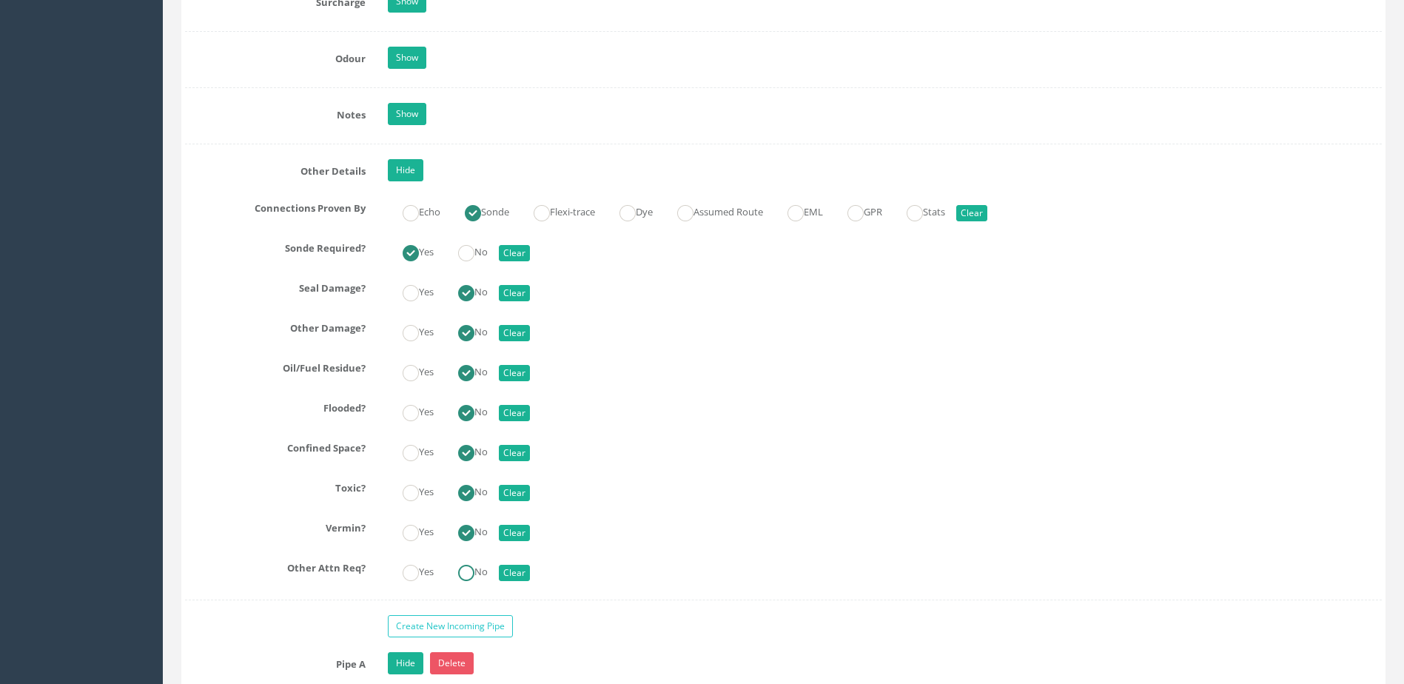
click at [483, 569] on label "No" at bounding box center [465, 570] width 44 height 21
radio input "true"
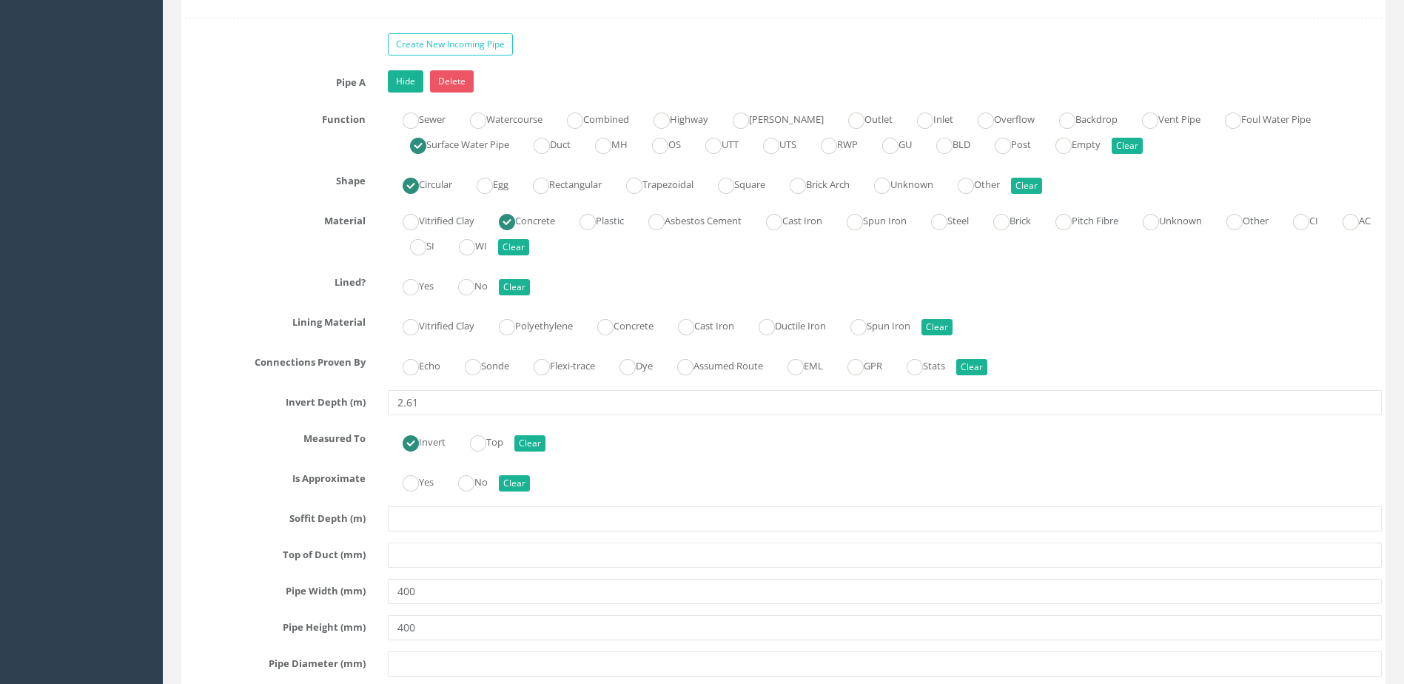
scroll to position [3924, 0]
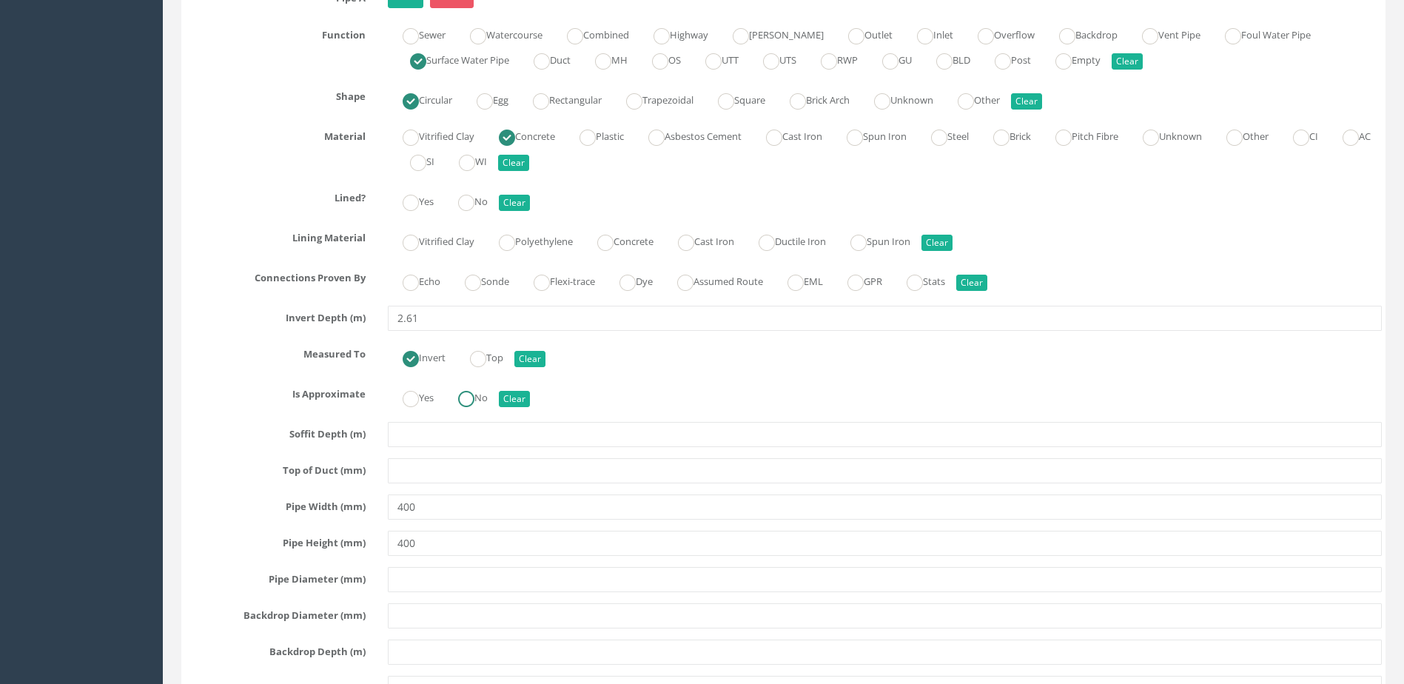
click at [485, 400] on label "No" at bounding box center [465, 396] width 44 height 21
radio input "true"
click at [475, 197] on ins at bounding box center [466, 203] width 16 height 16
radio input "true"
click at [490, 276] on label "Sonde" at bounding box center [479, 279] width 59 height 21
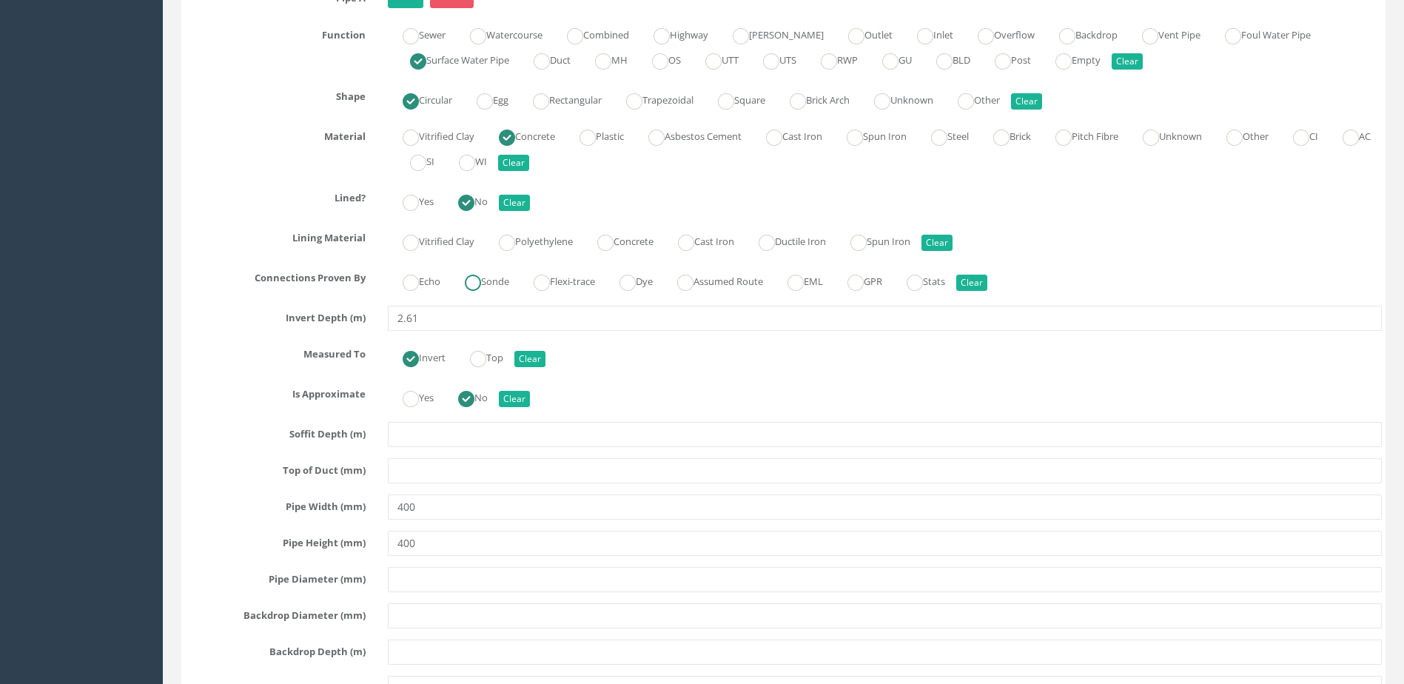
radio input "true"
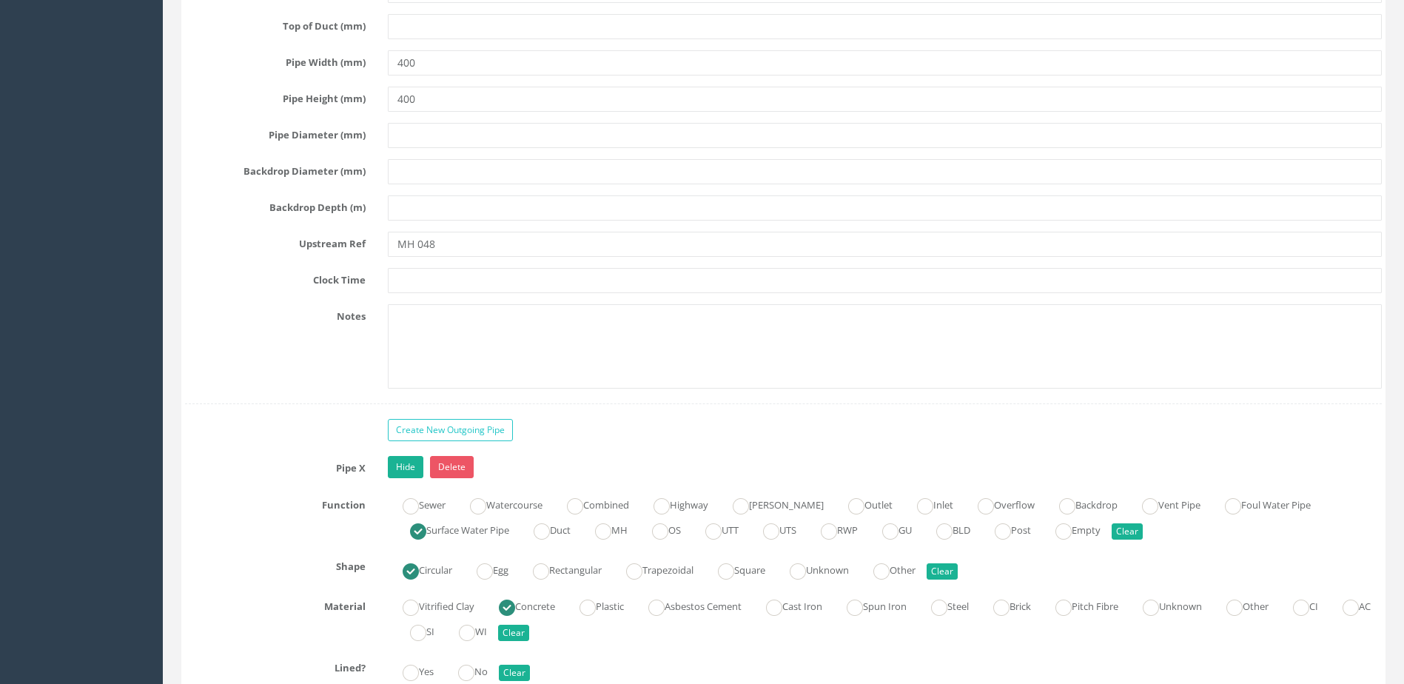
scroll to position [4664, 0]
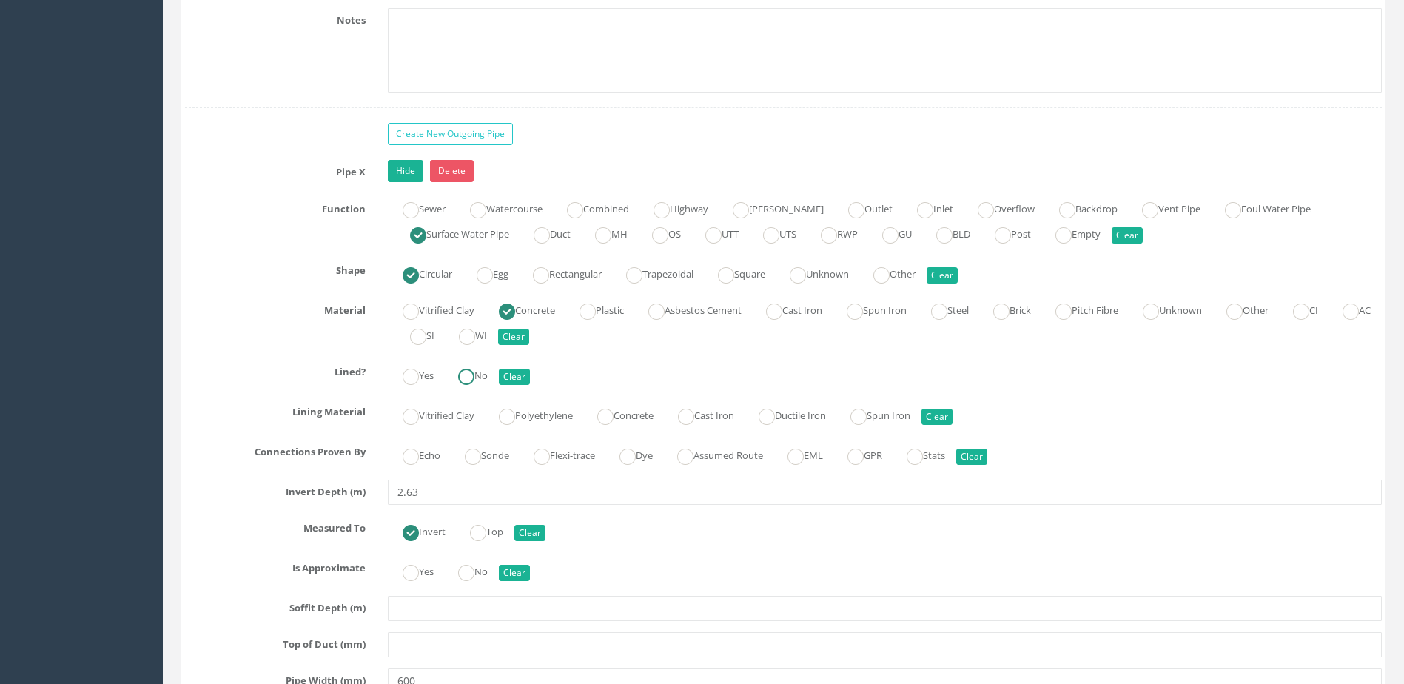
click at [480, 366] on label "No" at bounding box center [465, 373] width 44 height 21
radio input "true"
drag, startPoint x: 485, startPoint y: 449, endPoint x: 496, endPoint y: 503, distance: 54.4
click at [485, 450] on label "Sonde" at bounding box center [479, 453] width 59 height 21
radio input "true"
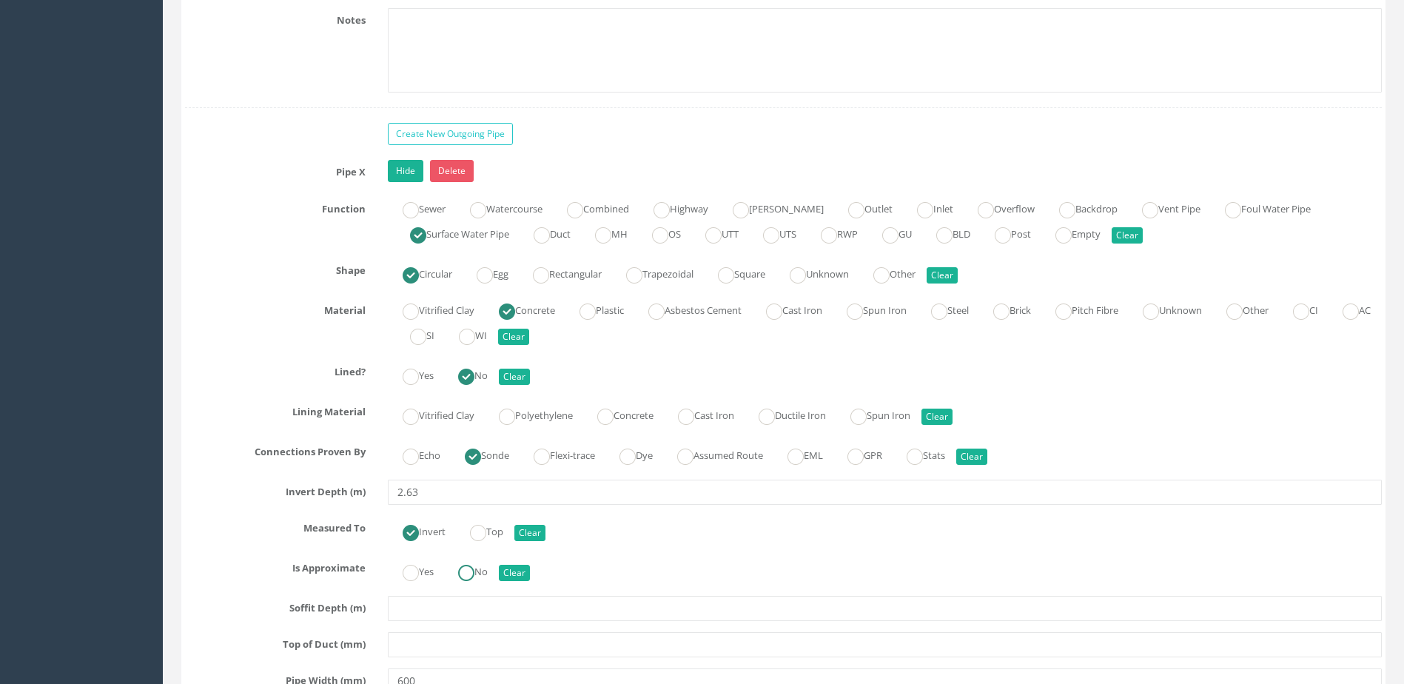
click at [475, 567] on ins at bounding box center [466, 573] width 16 height 16
radio input "true"
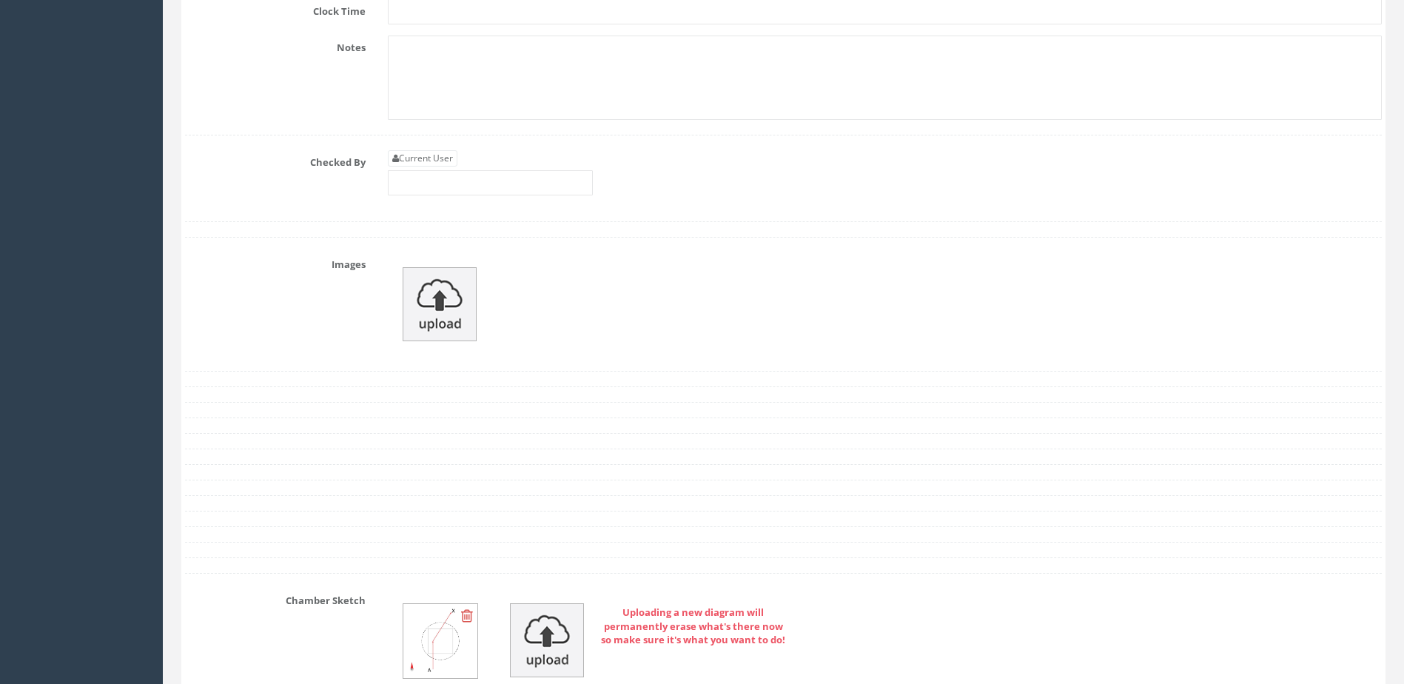
scroll to position [5552, 0]
click at [479, 183] on input "text" at bounding box center [490, 181] width 205 height 25
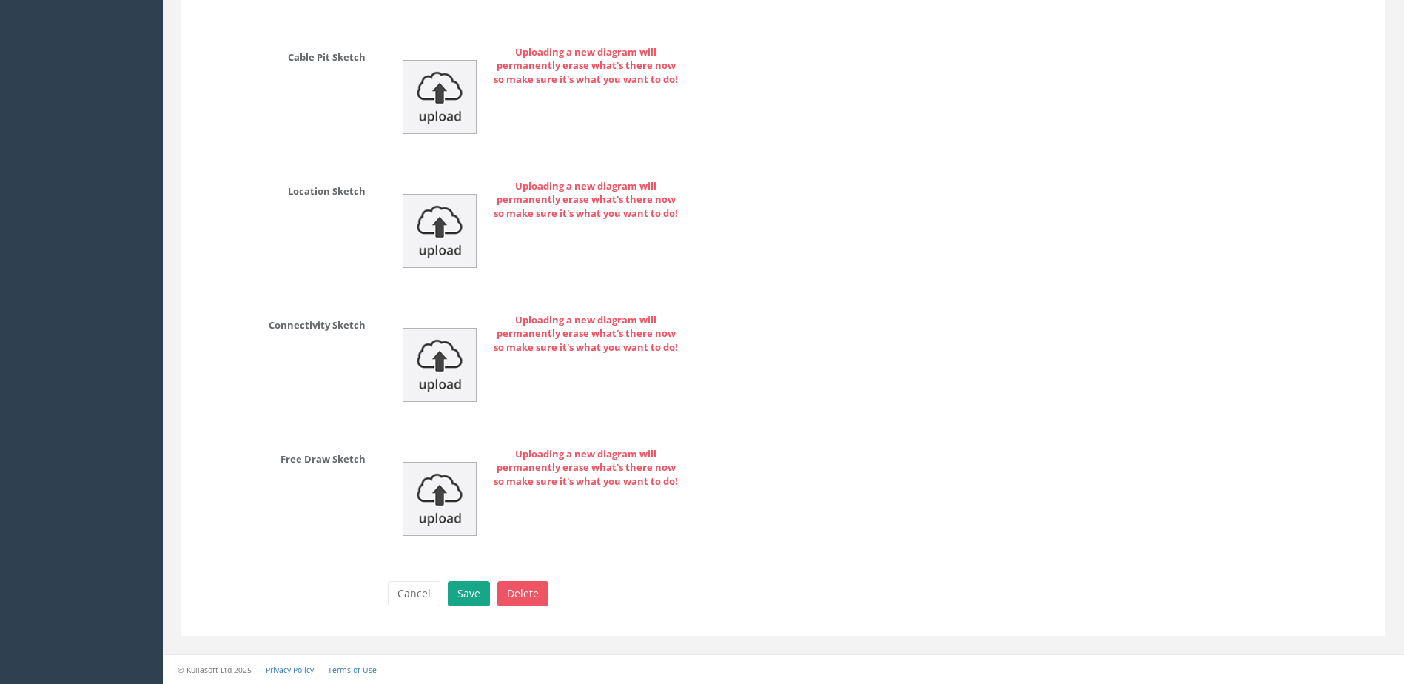
type input "MP"
click at [470, 597] on button "Save" at bounding box center [469, 593] width 42 height 25
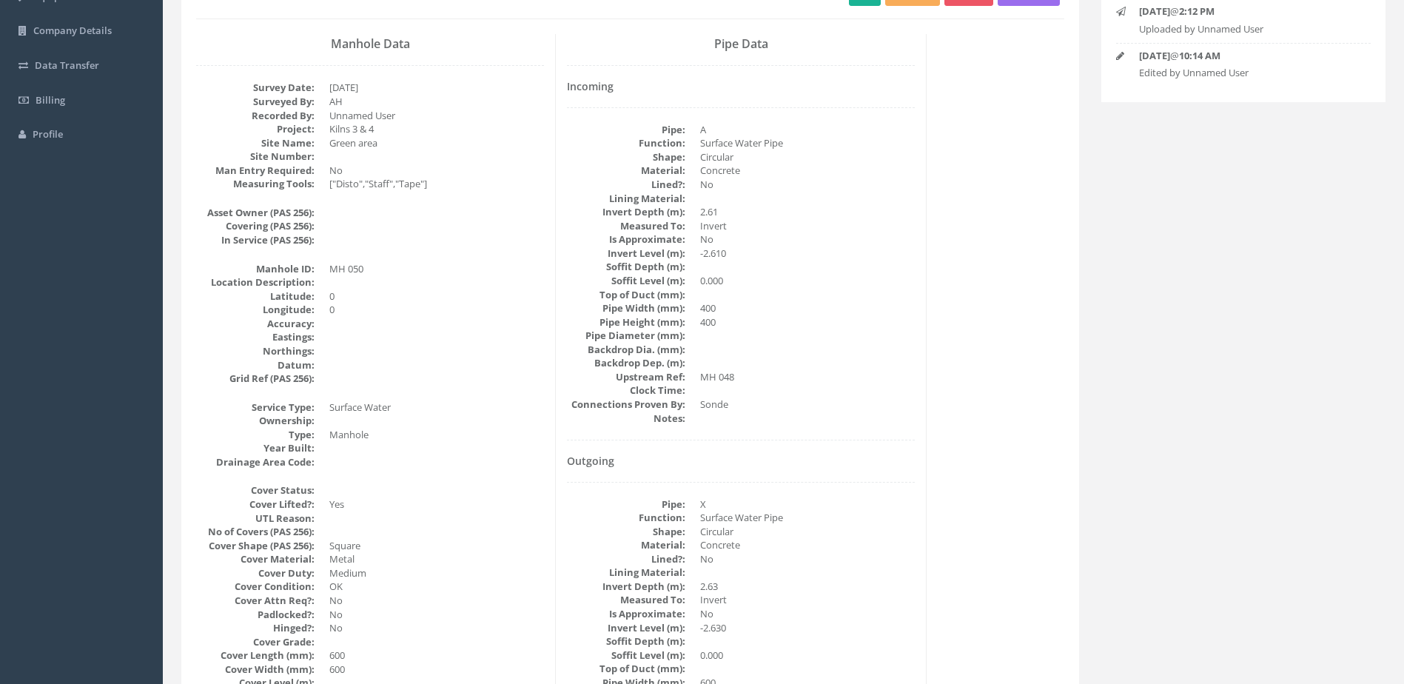
scroll to position [44, 0]
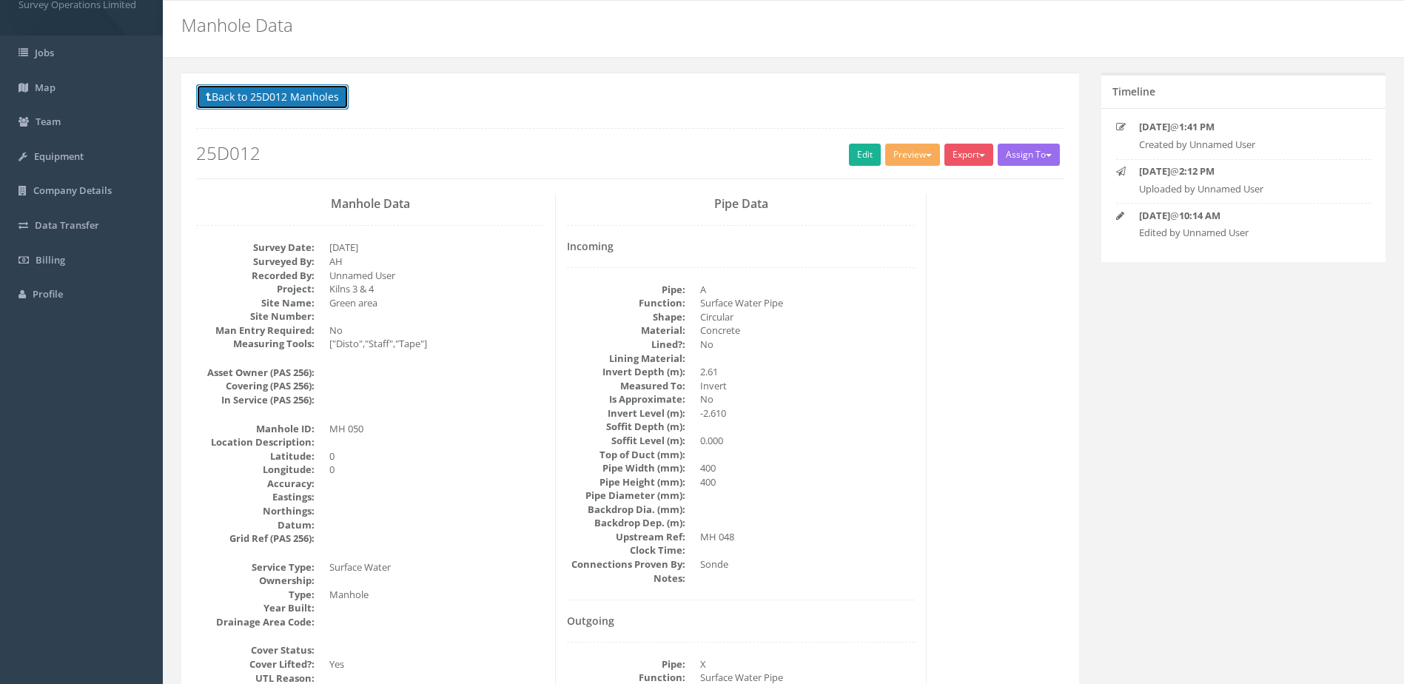
click at [317, 97] on button "Back to 25D012 Manholes" at bounding box center [272, 96] width 153 height 25
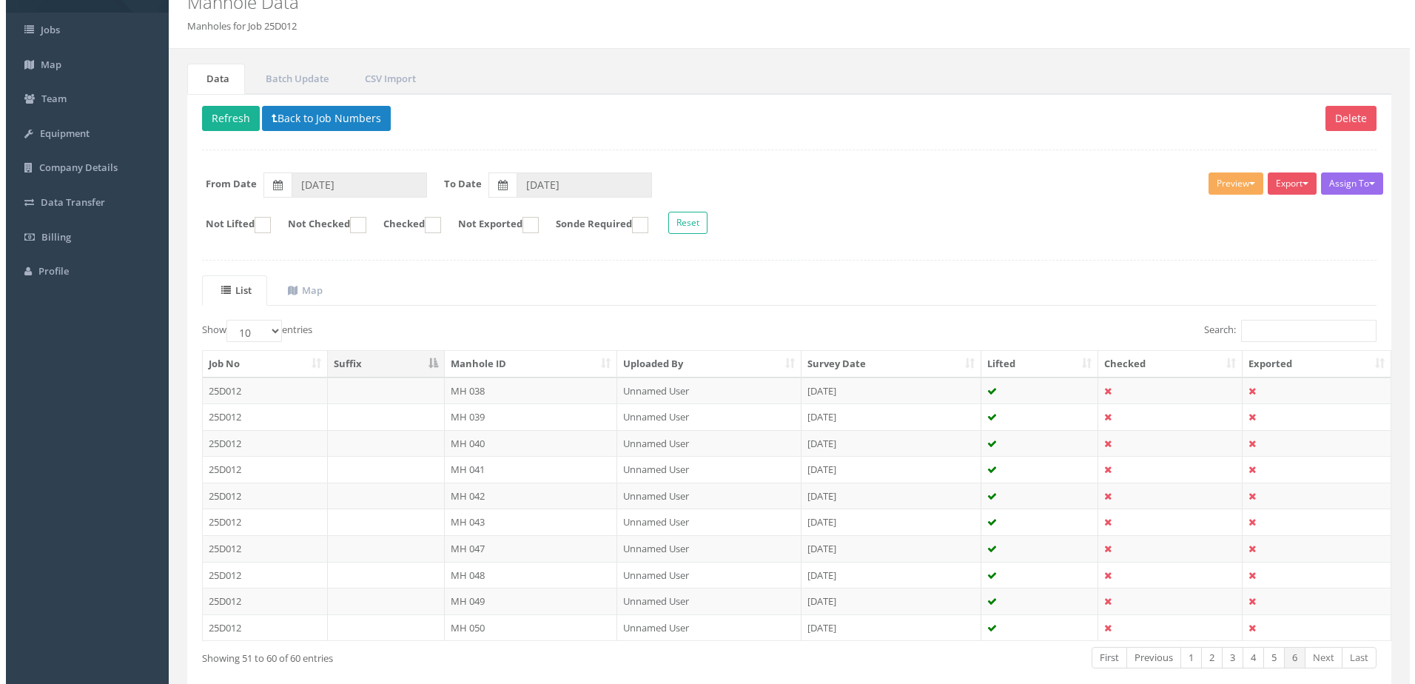
scroll to position [0, 0]
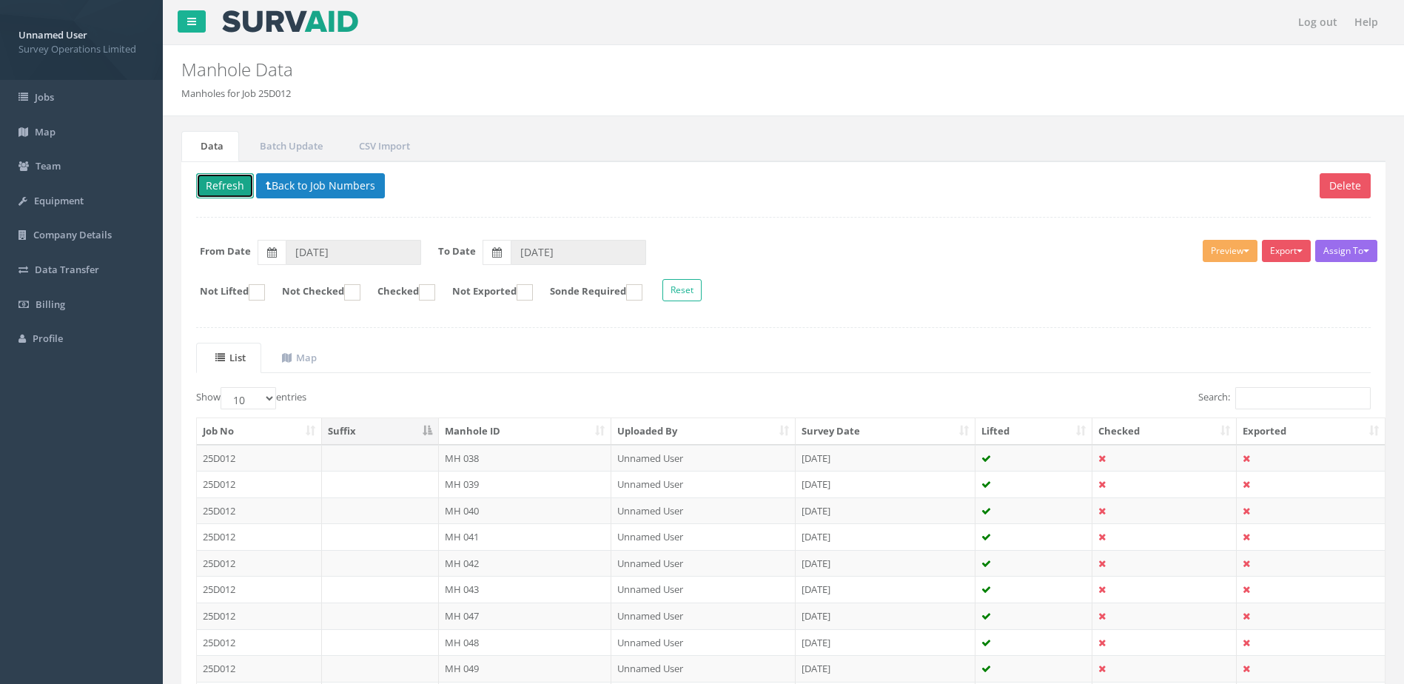
click at [227, 178] on button "Refresh" at bounding box center [225, 185] width 58 height 25
click at [343, 183] on button "Back to Job Numbers" at bounding box center [320, 185] width 129 height 25
